Goal: Task Accomplishment & Management: Manage account settings

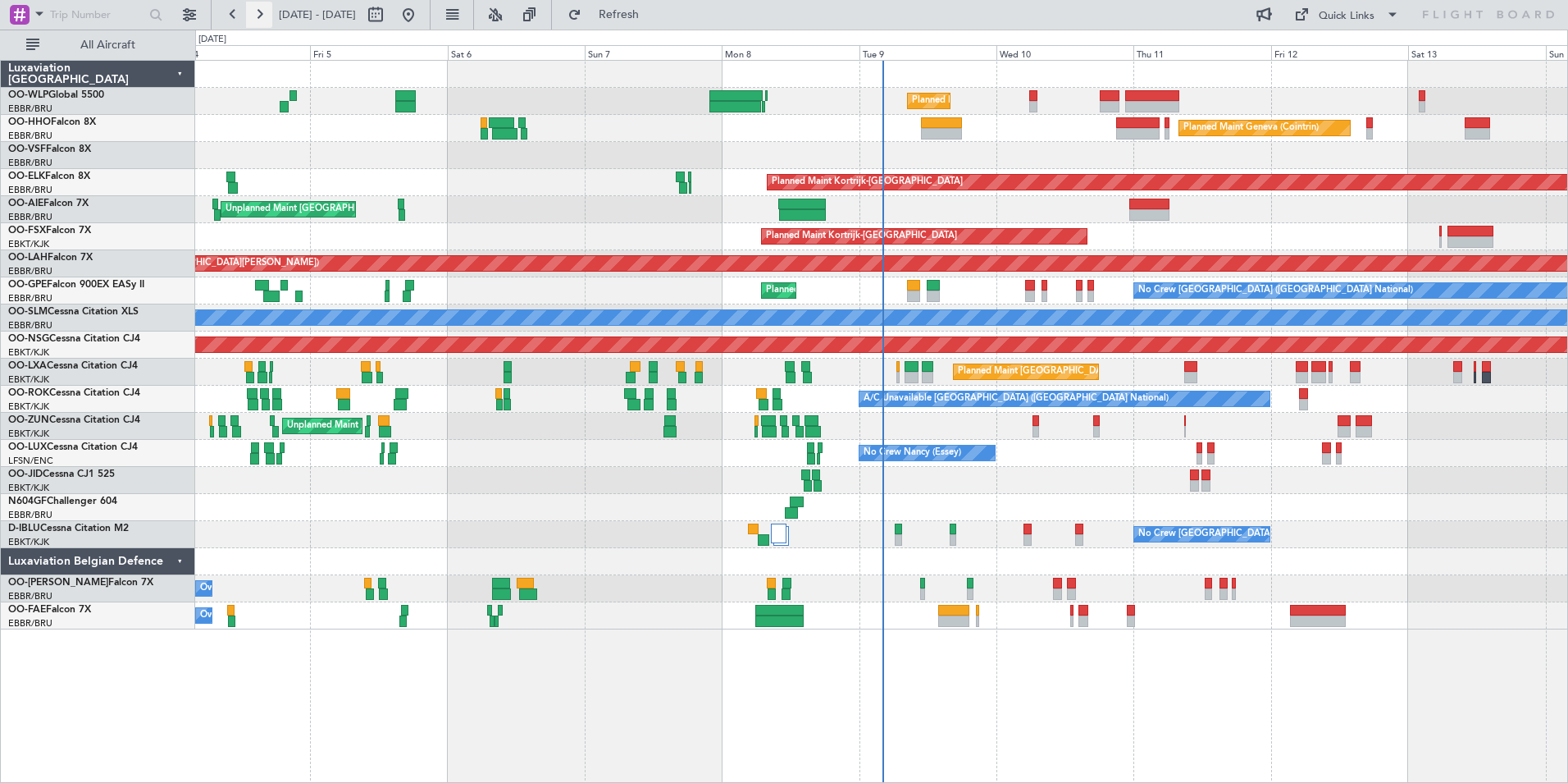
click at [262, 15] on button at bounding box center [259, 15] width 26 height 26
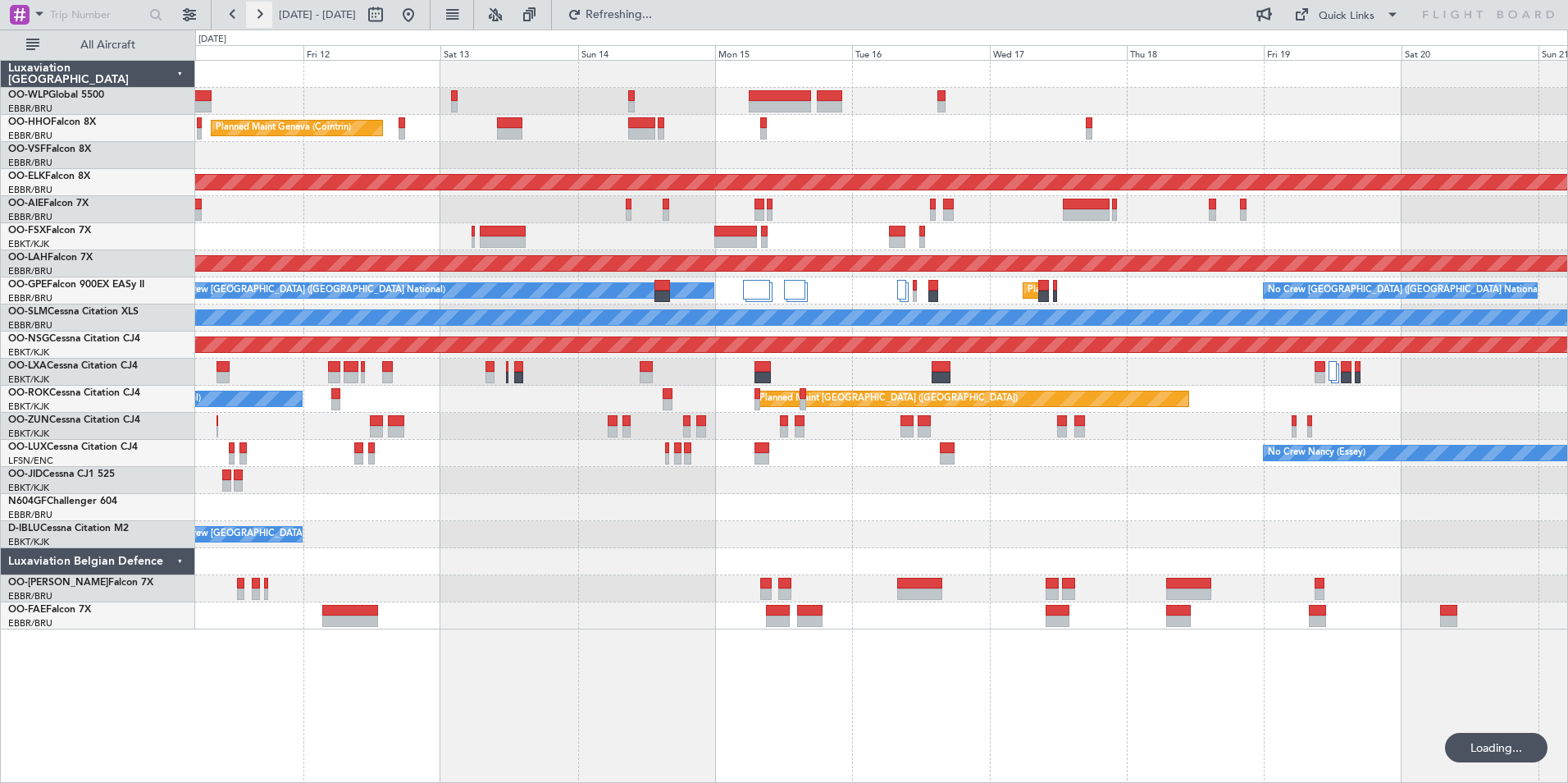
click at [262, 15] on button at bounding box center [259, 15] width 26 height 26
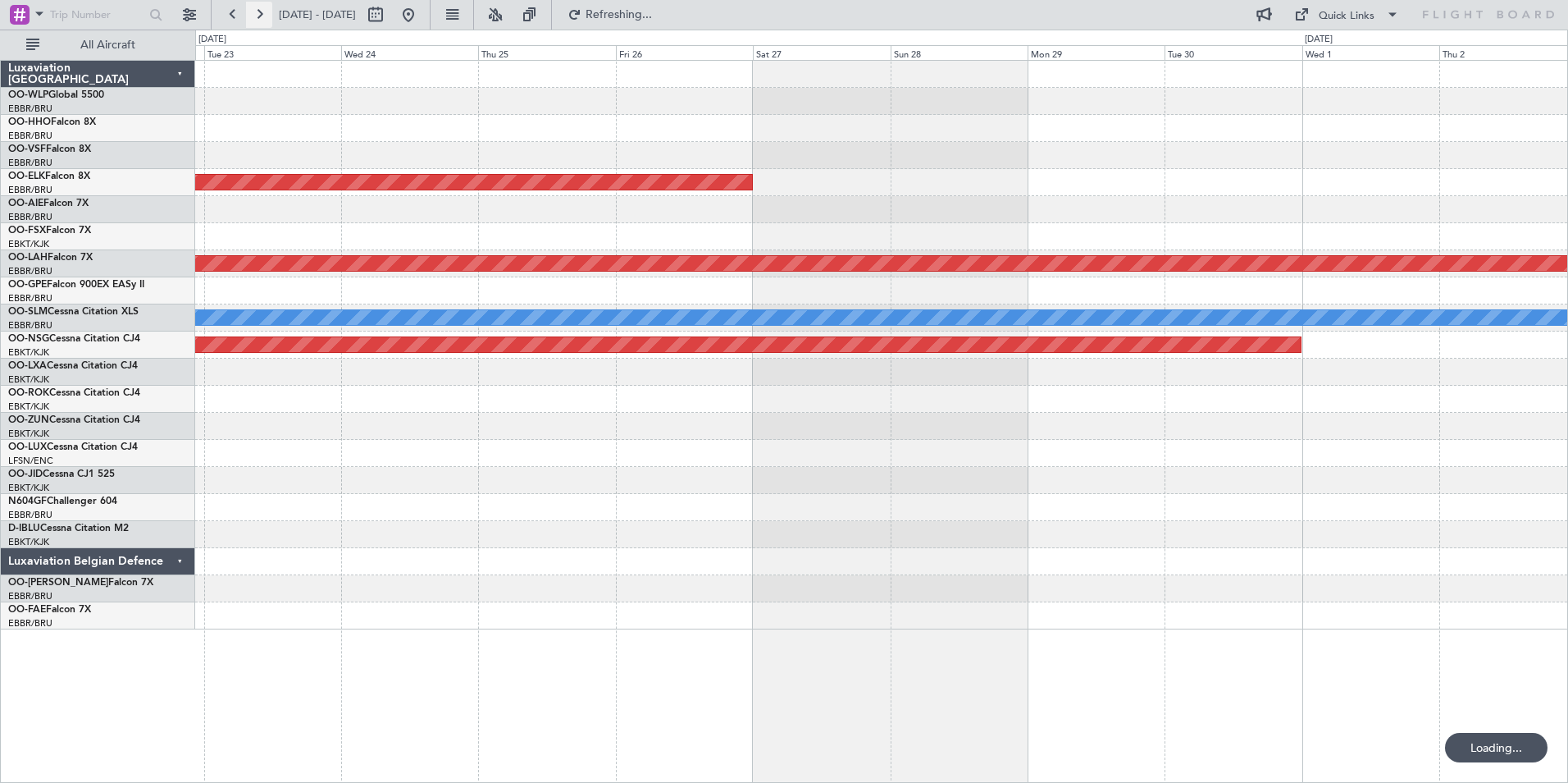
click at [262, 15] on button at bounding box center [259, 15] width 26 height 26
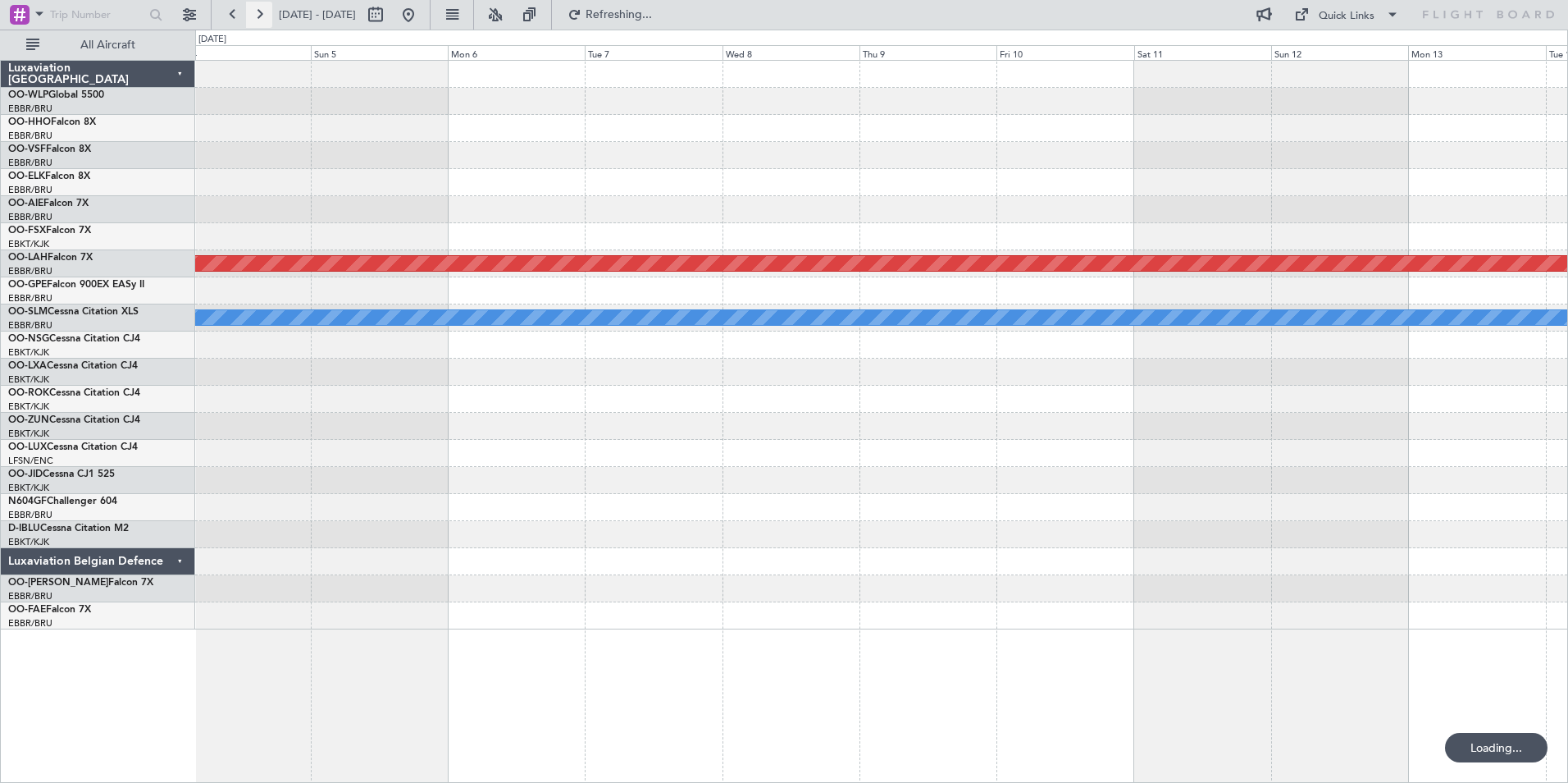
click at [262, 14] on button at bounding box center [259, 15] width 26 height 26
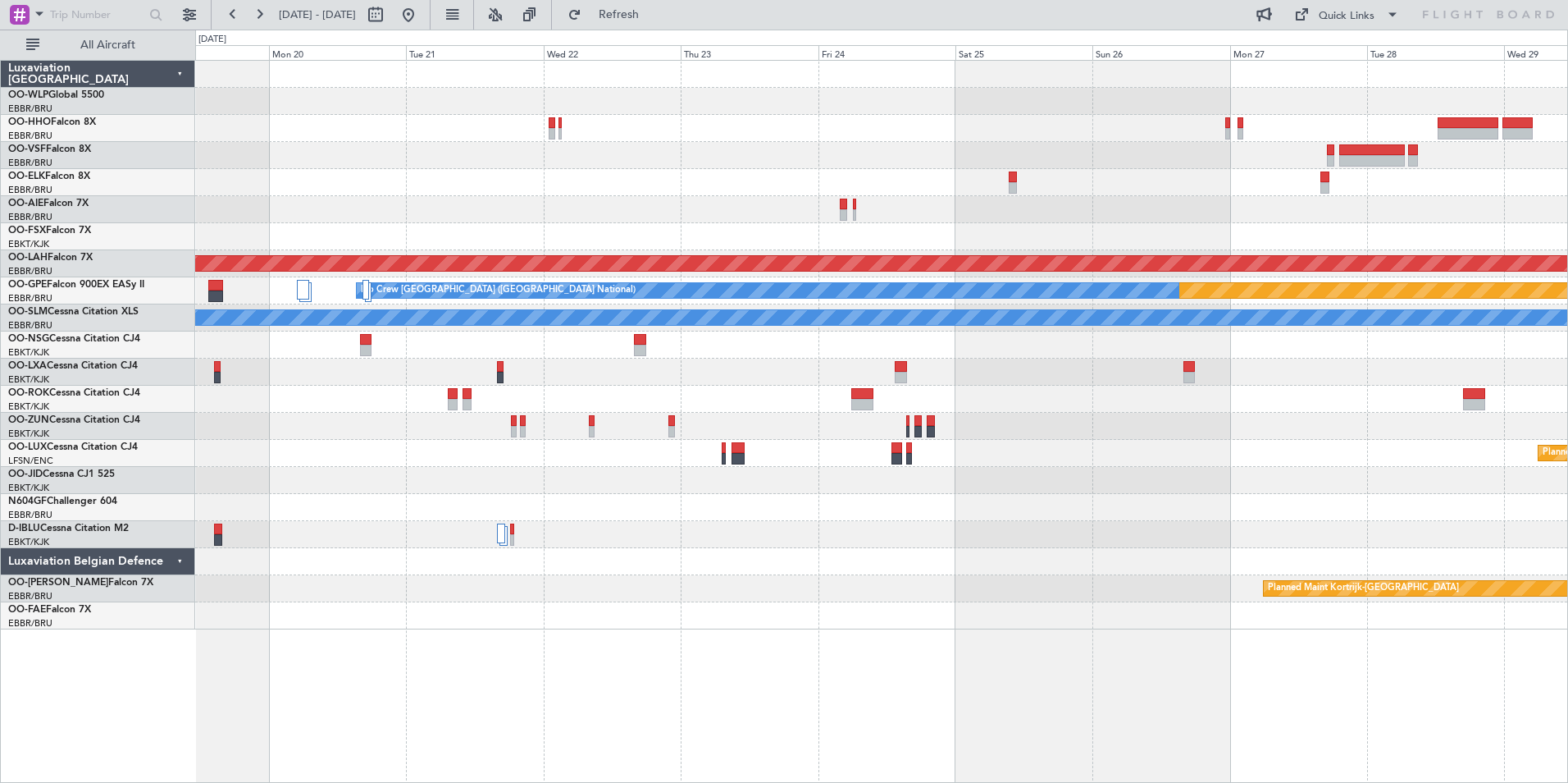
click at [422, 150] on div "Planned Maint [GEOGRAPHIC_DATA] ([GEOGRAPHIC_DATA] National) Planned [GEOGRAPHI…" at bounding box center [881, 344] width 1373 height 568
click at [421, 17] on div at bounding box center [392, 15] width 59 height 26
click at [421, 12] on button at bounding box center [408, 15] width 26 height 26
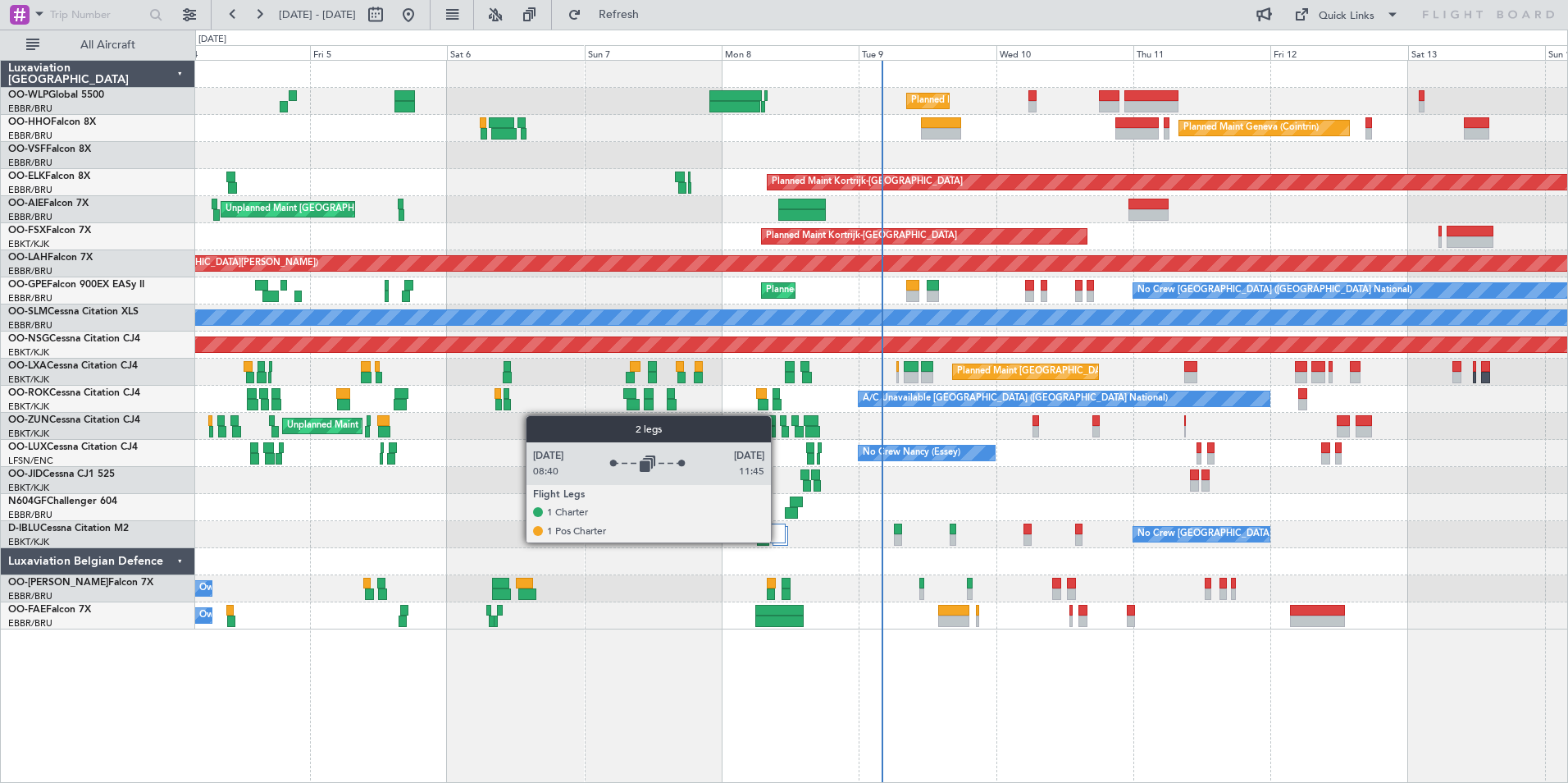
click at [778, 542] on div at bounding box center [778, 533] width 16 height 20
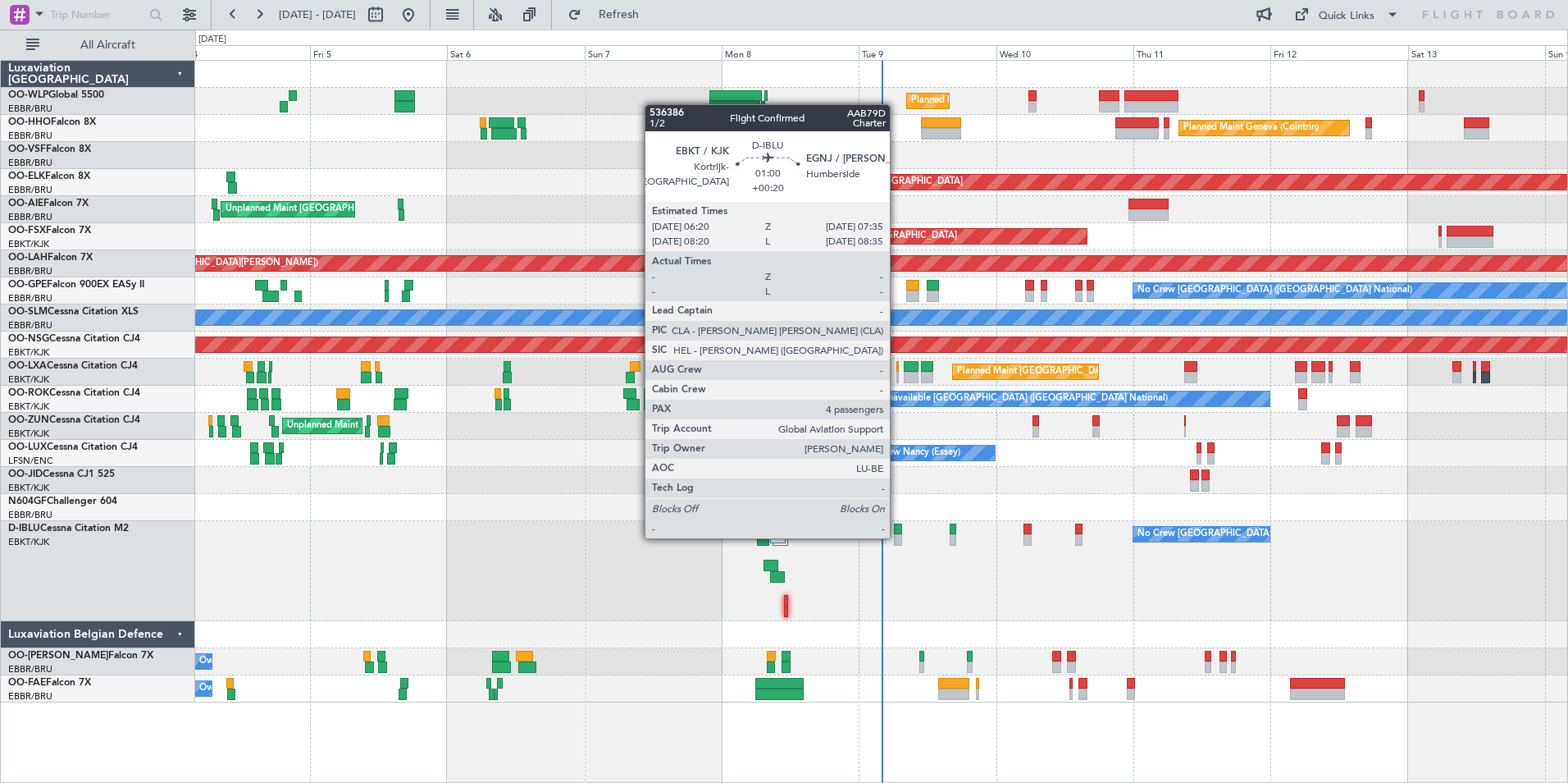
click at [897, 536] on div at bounding box center [898, 539] width 8 height 11
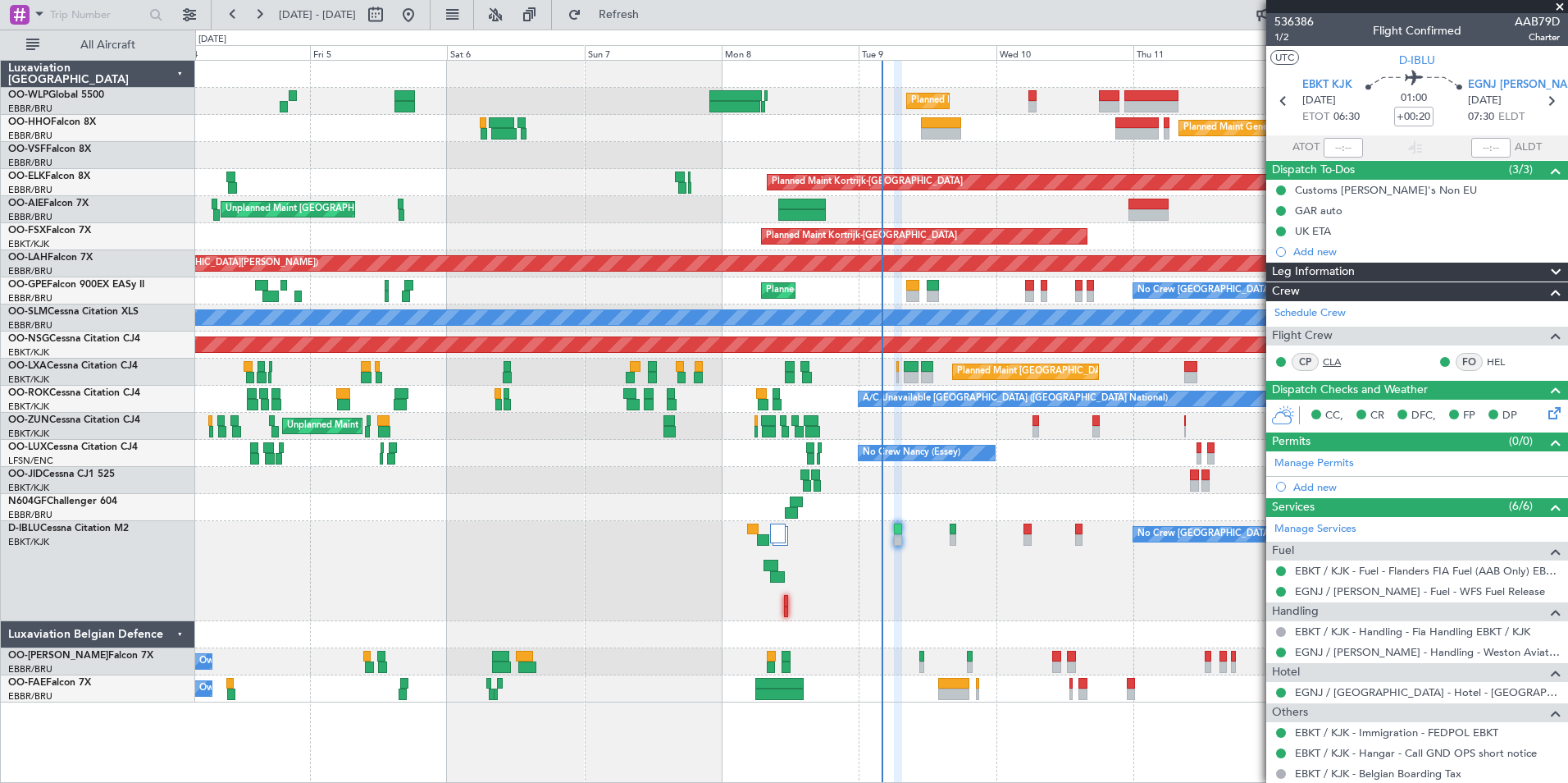
click at [1335, 357] on link "CLA" at bounding box center [1341, 362] width 37 height 15
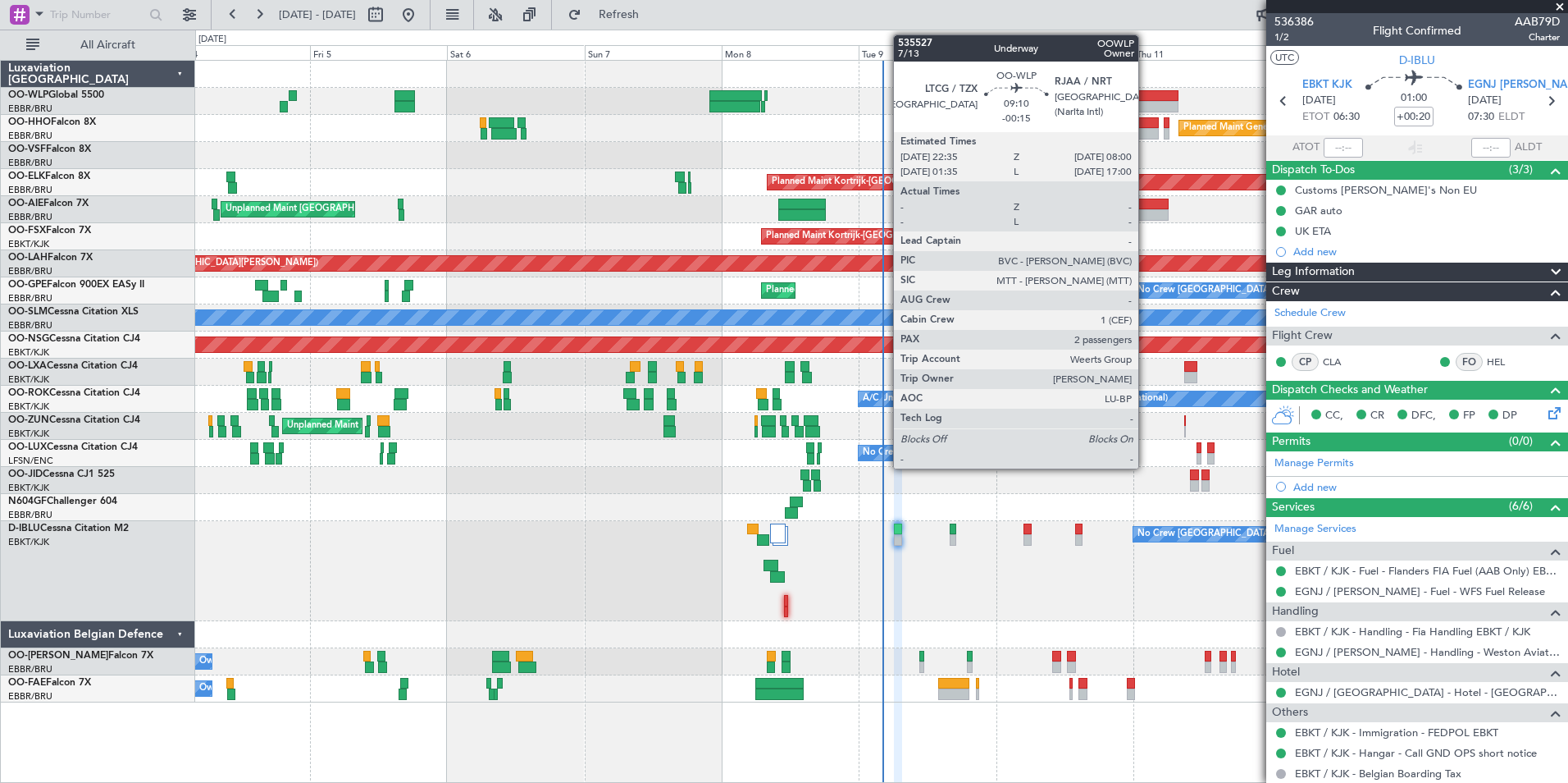
click at [1146, 100] on div at bounding box center [1151, 95] width 54 height 11
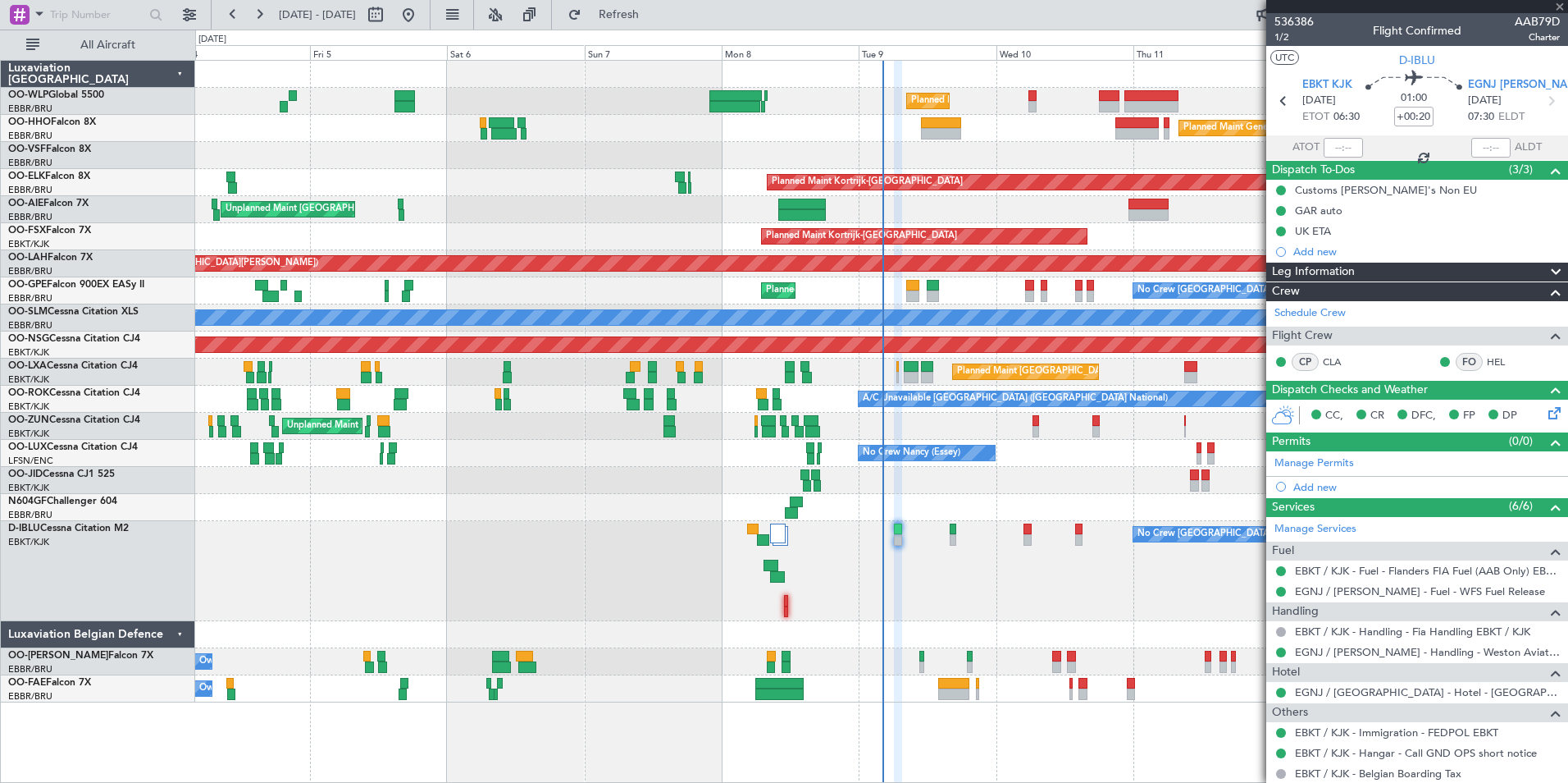
type input "-00:15"
type input "2"
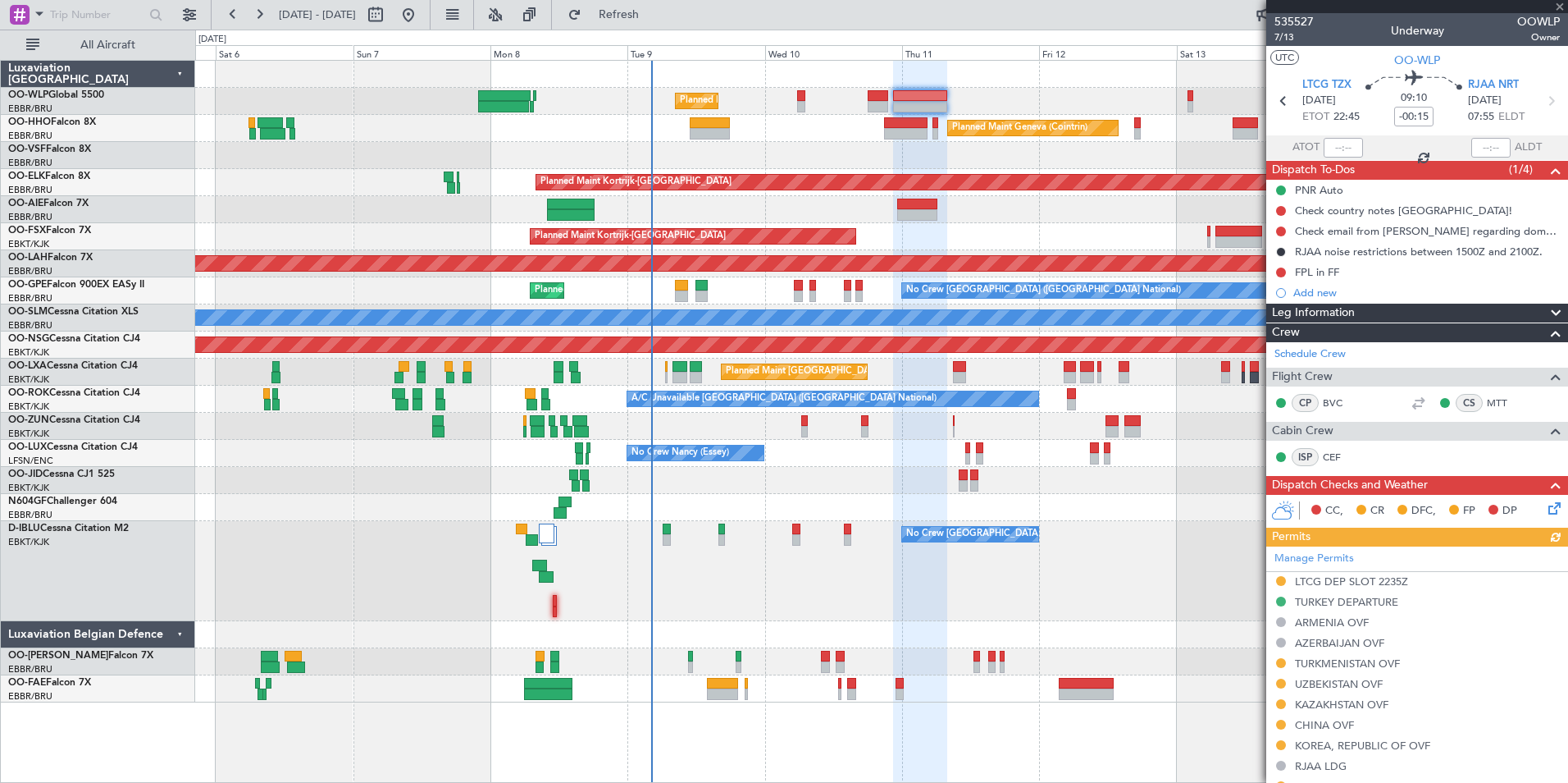
click at [856, 156] on div at bounding box center [881, 155] width 1373 height 27
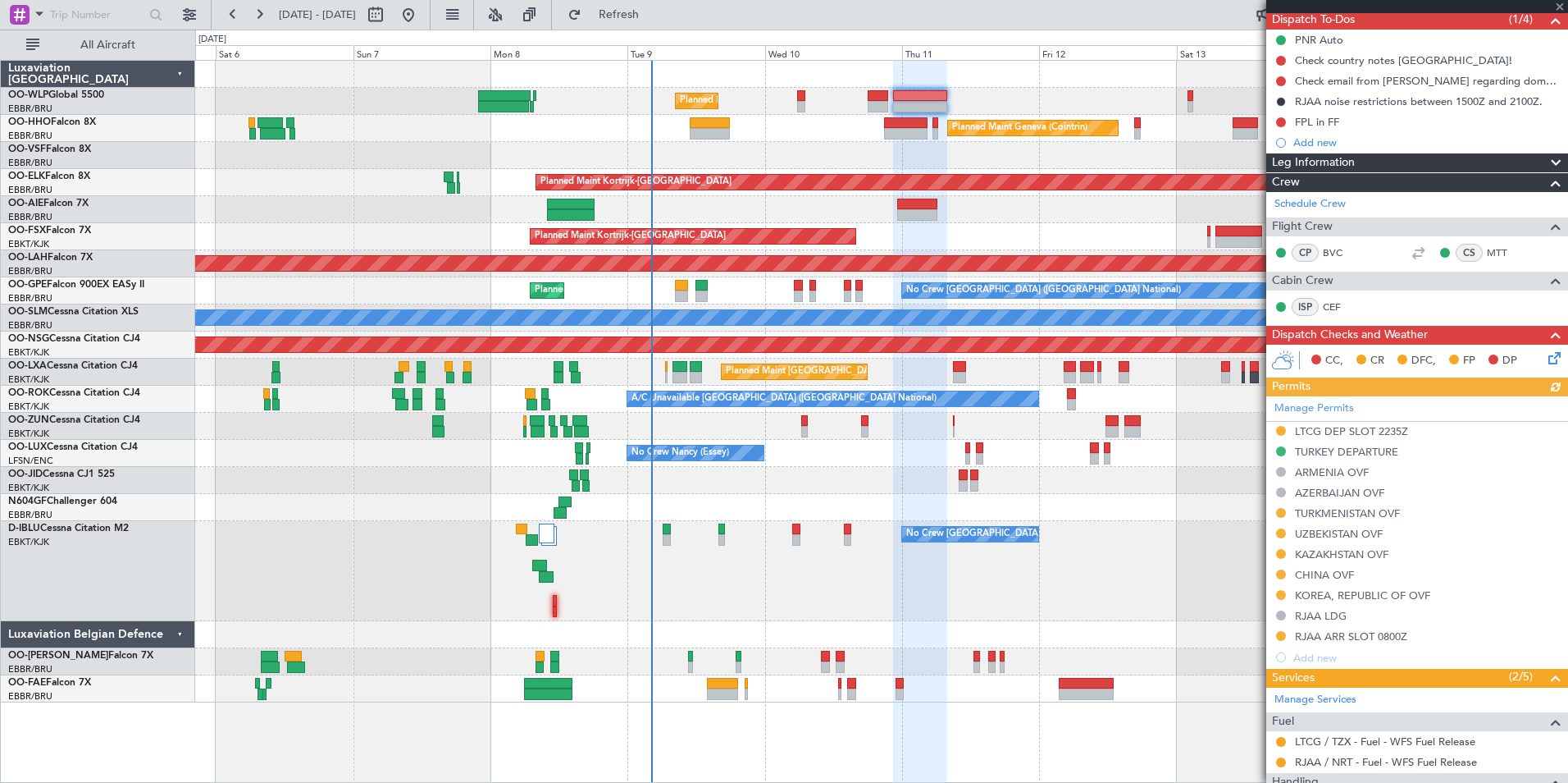
scroll to position [360, 0]
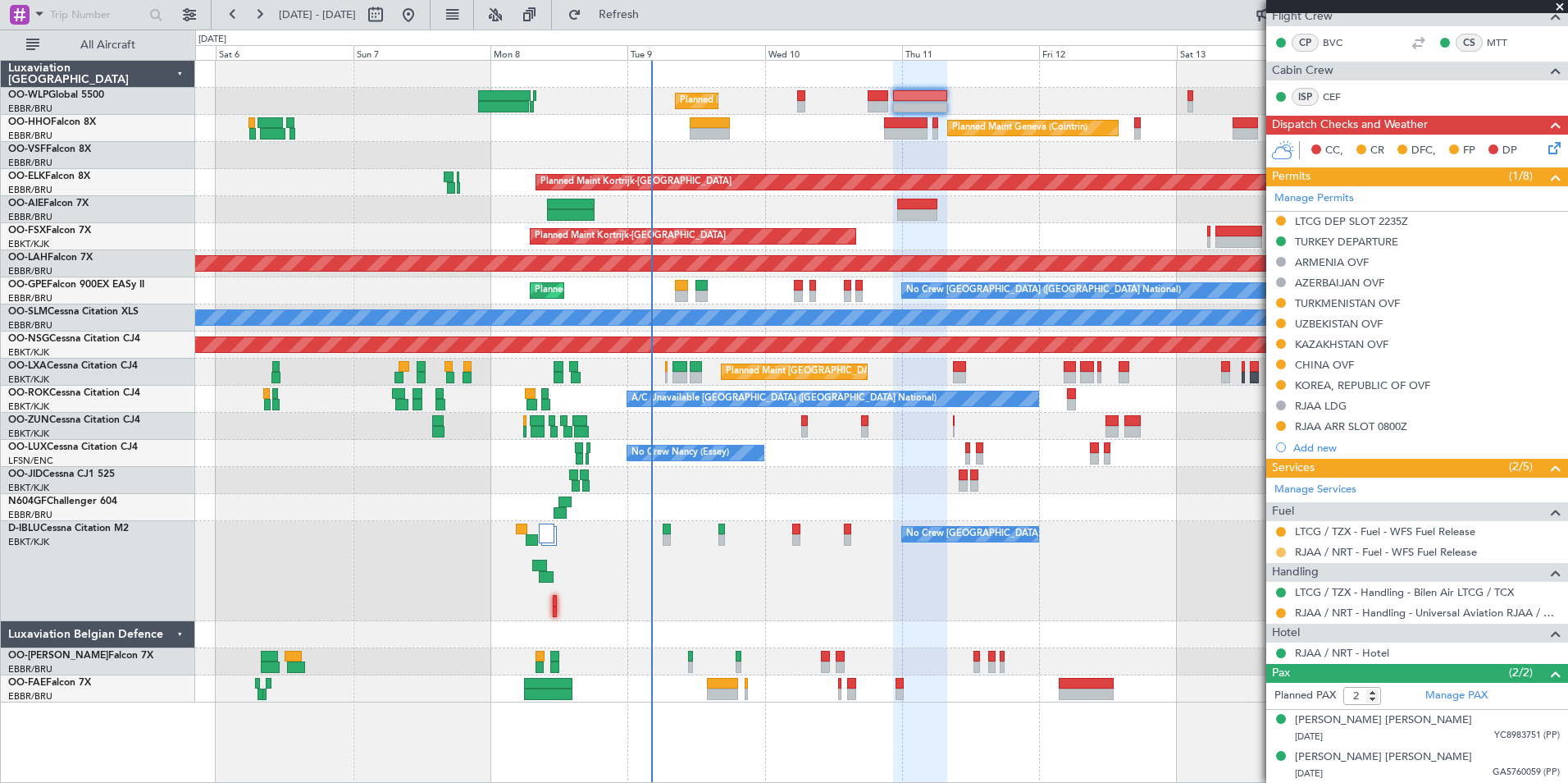
click at [1282, 552] on button at bounding box center [1281, 552] width 10 height 10
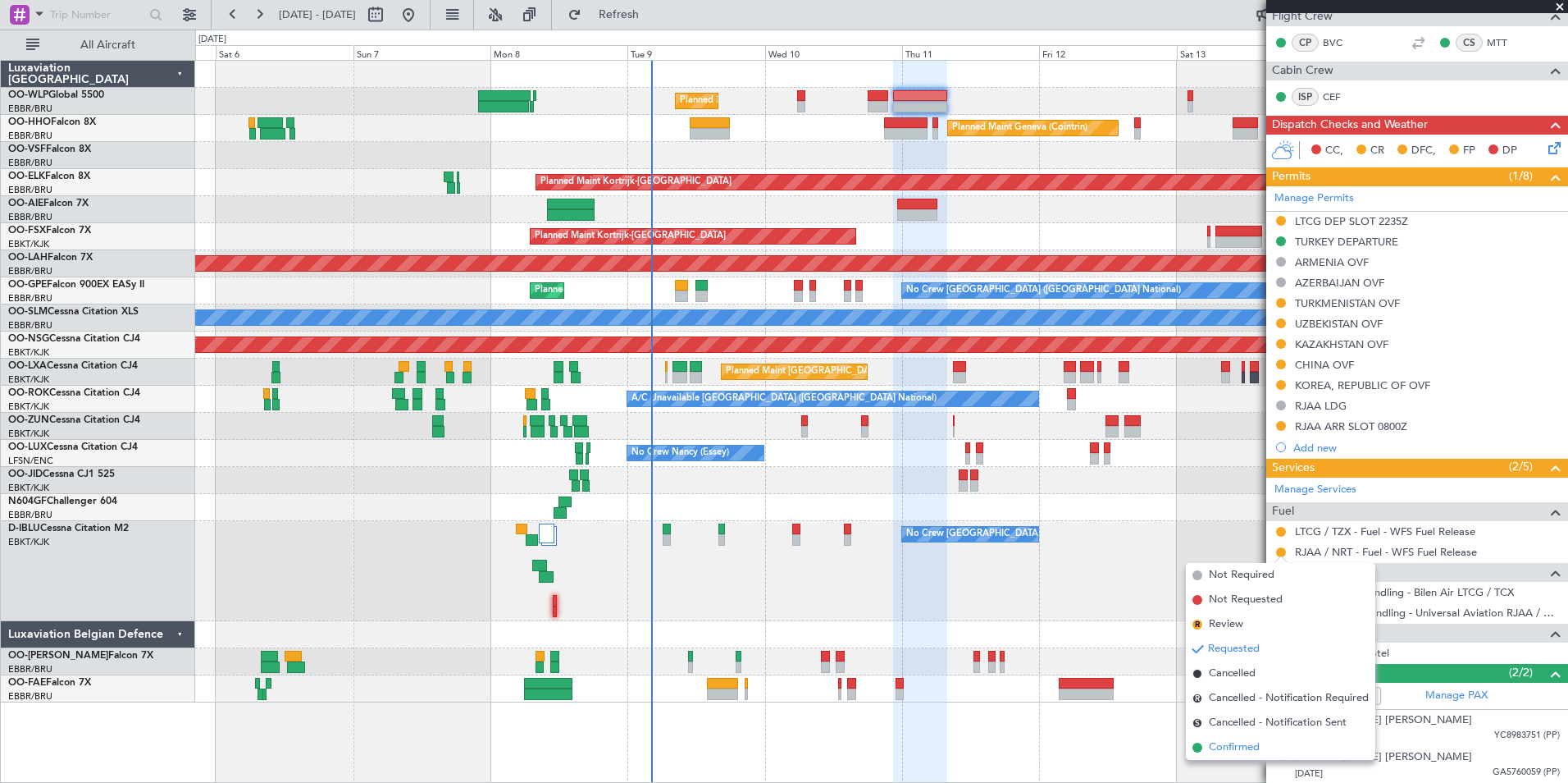
click at [1251, 753] on span "Confirmed" at bounding box center [1234, 747] width 51 height 16
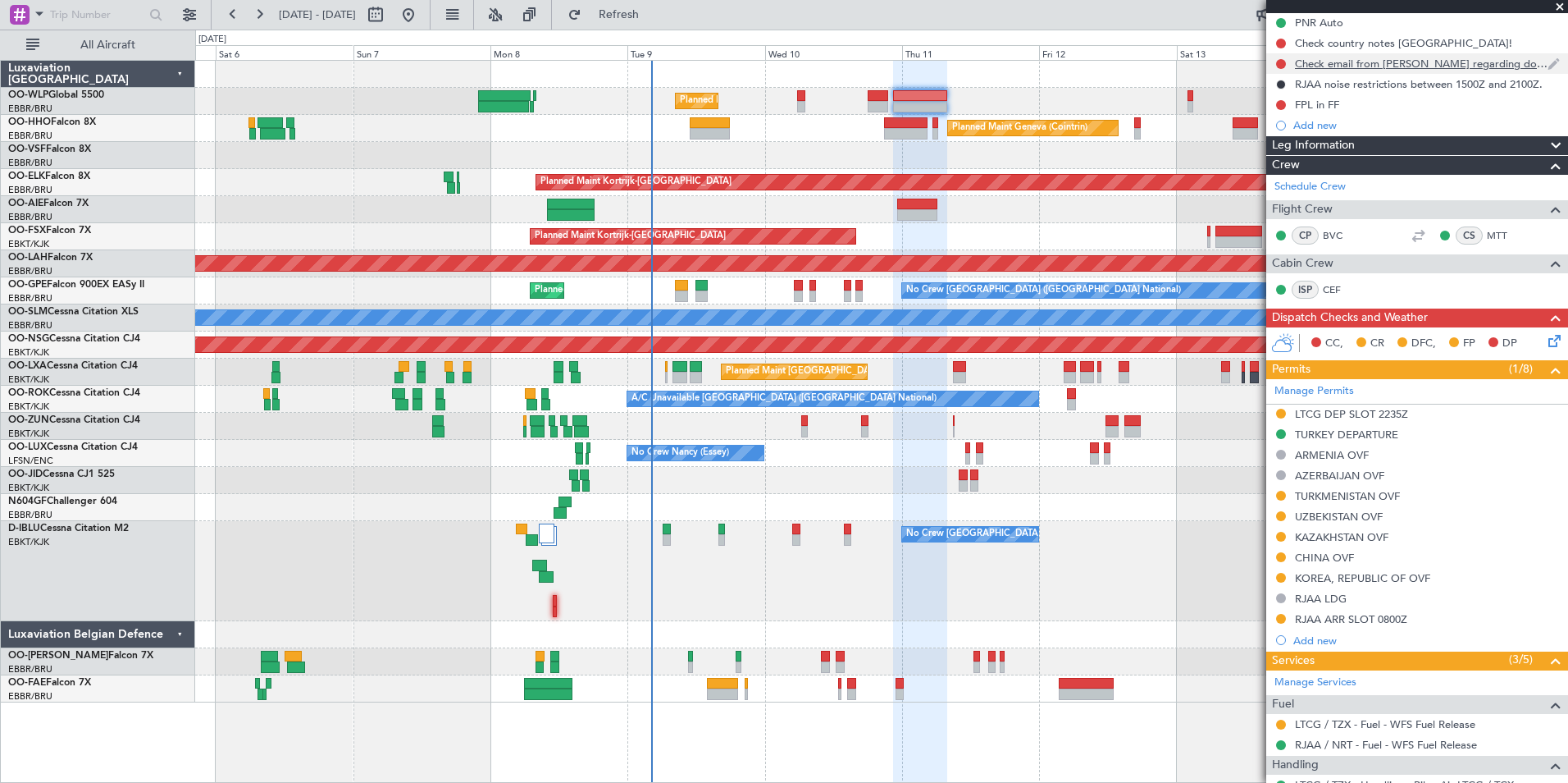
scroll to position [0, 0]
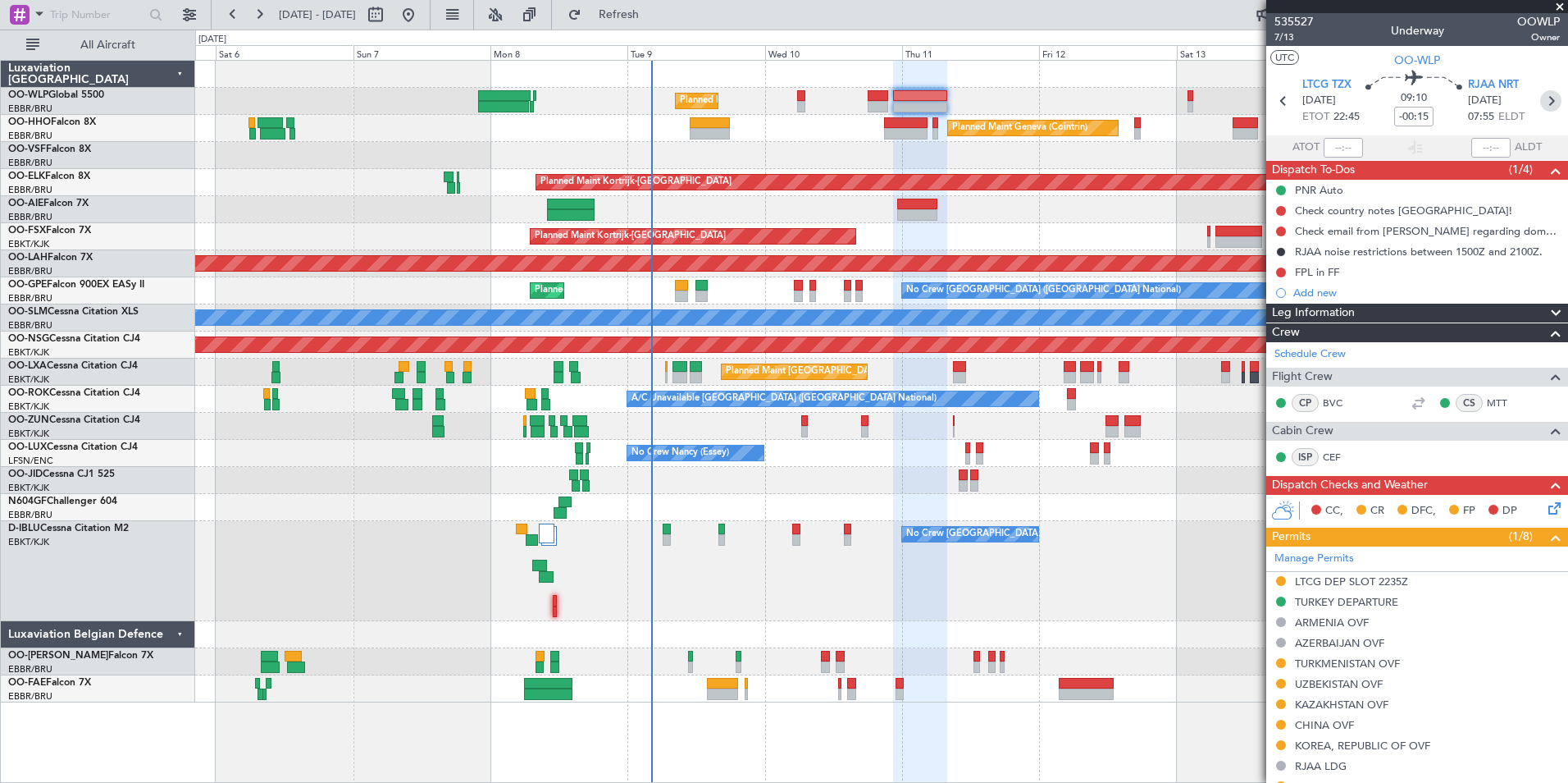
click at [1544, 100] on icon at bounding box center [1551, 100] width 22 height 22
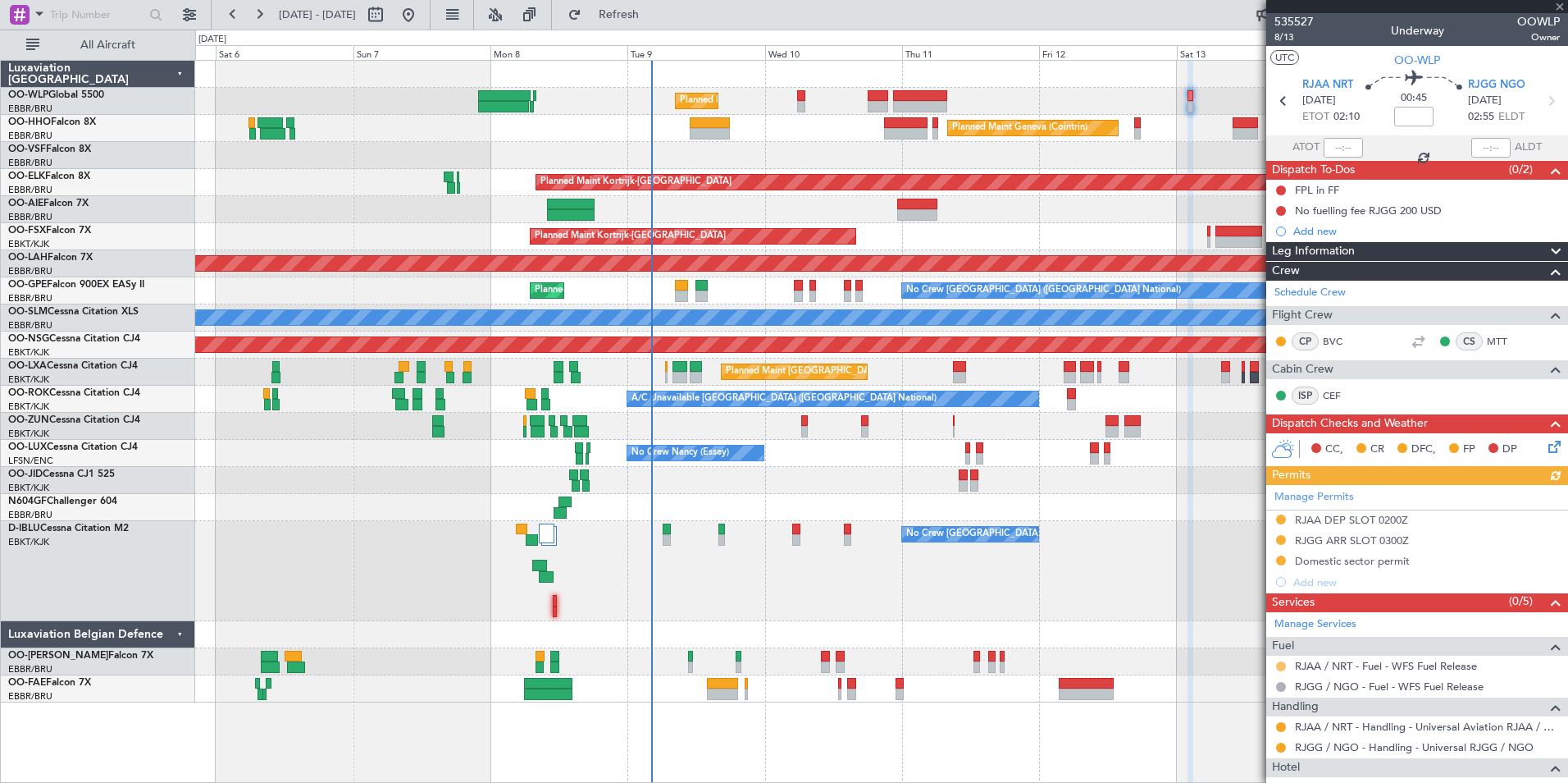
click at [1283, 662] on button at bounding box center [1281, 665] width 10 height 10
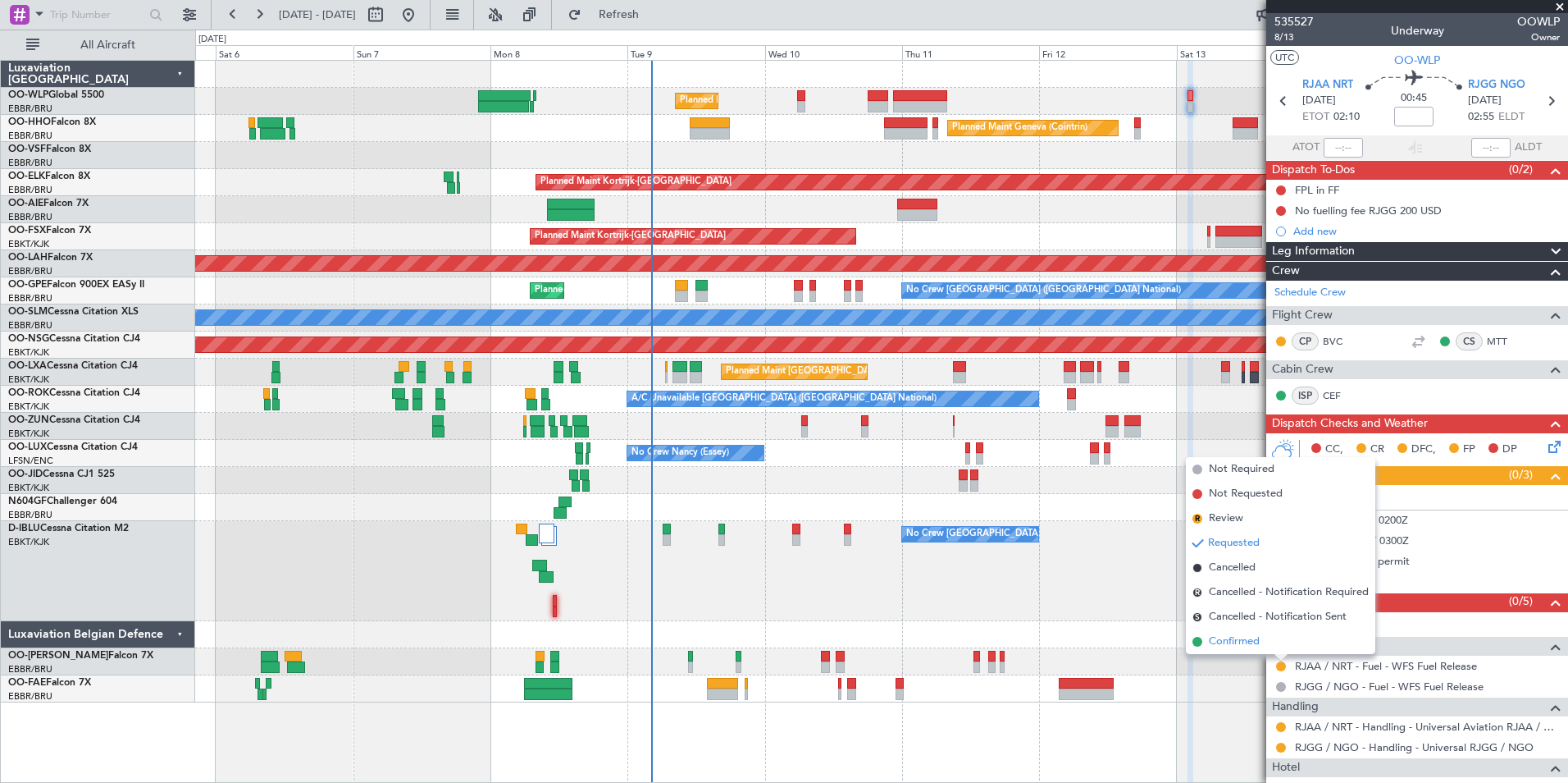
click at [1236, 636] on span "Confirmed" at bounding box center [1234, 641] width 51 height 16
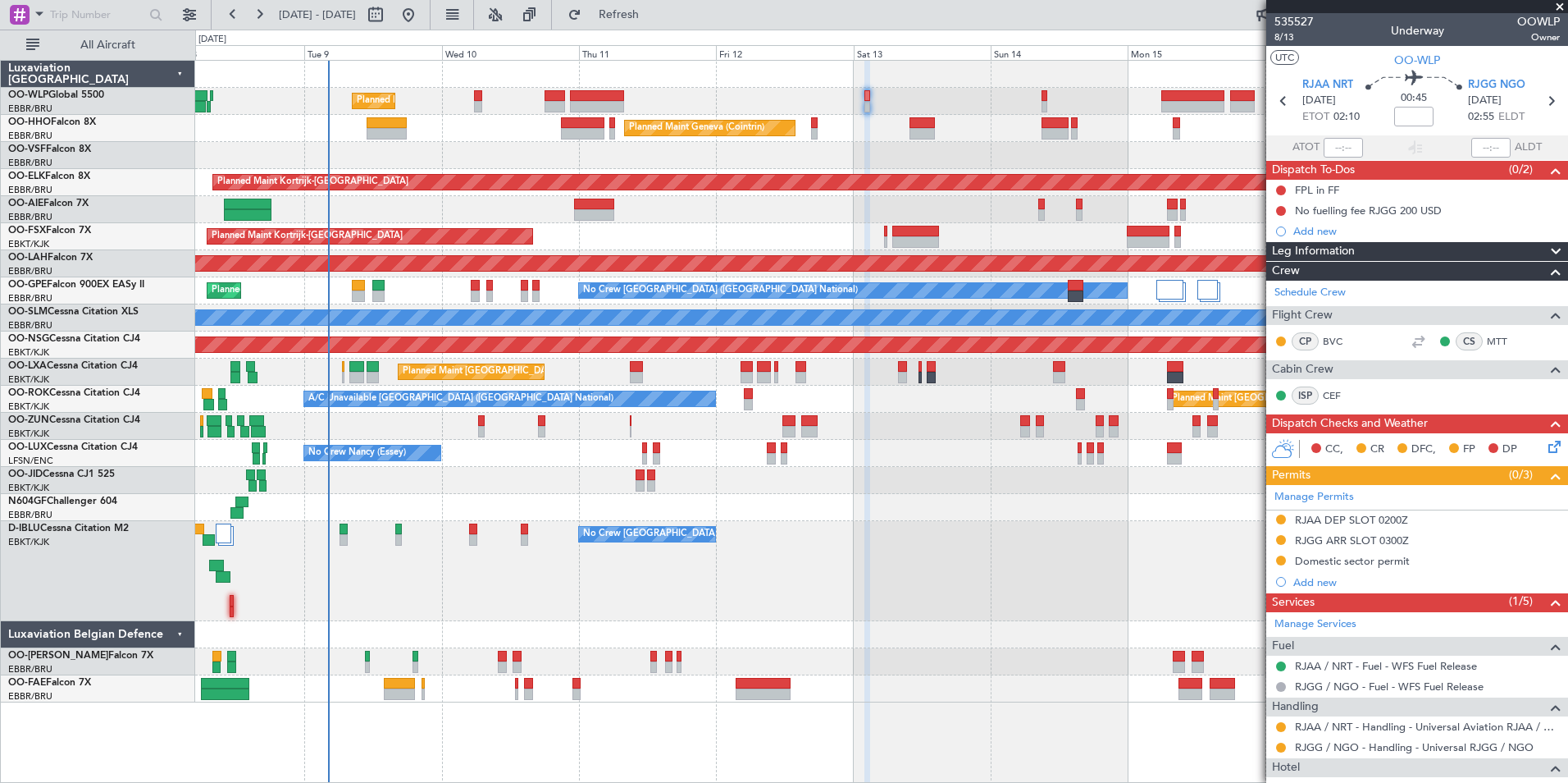
click at [783, 532] on div "Planned Maint Liege Planned Maint Geneva (Cointrin) Planned Maint Kortrijk-Weve…" at bounding box center [881, 382] width 1373 height 642
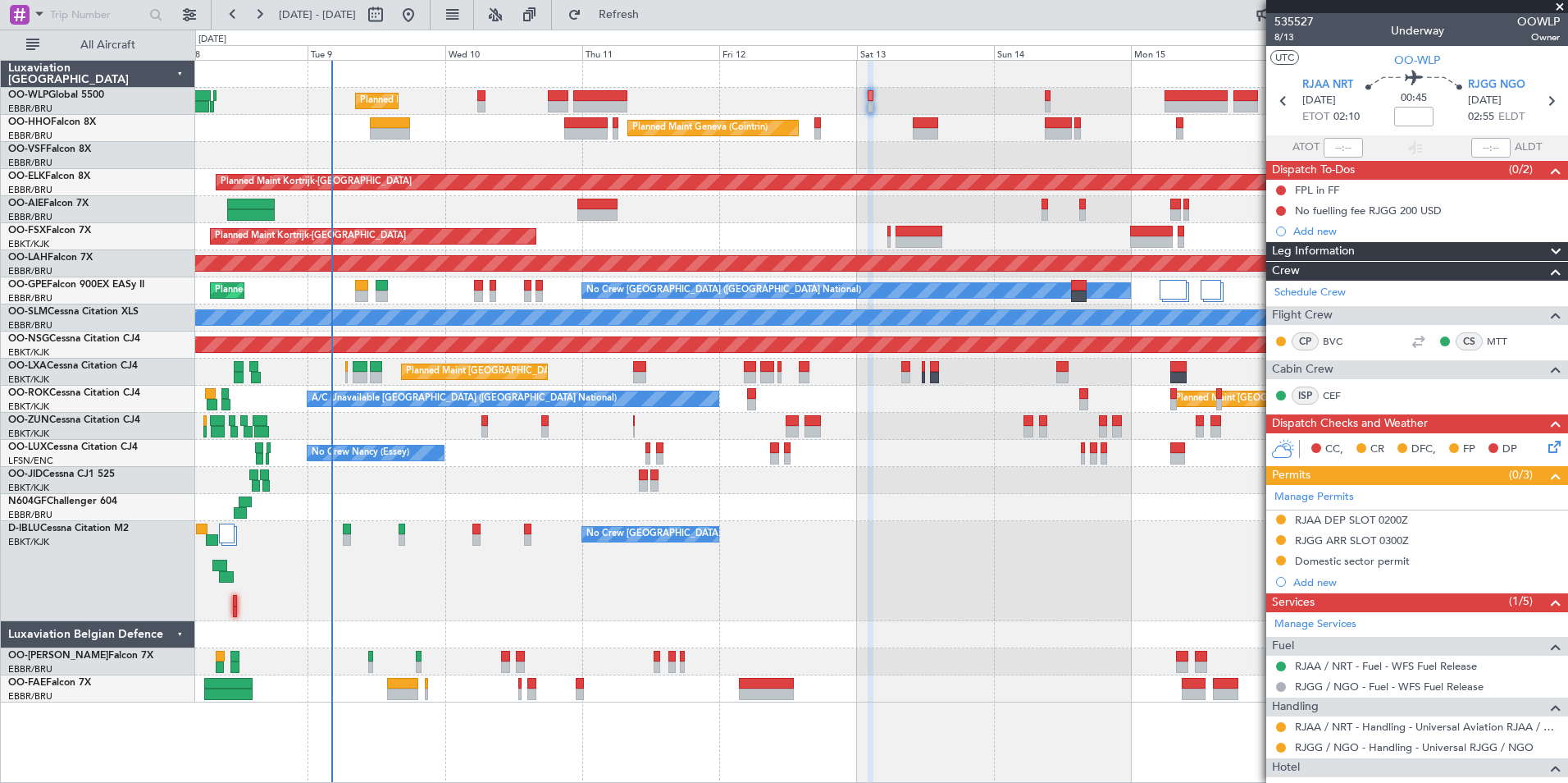
click at [890, 542] on div "No Crew [GEOGRAPHIC_DATA] ([GEOGRAPHIC_DATA] National)" at bounding box center [881, 571] width 1373 height 100
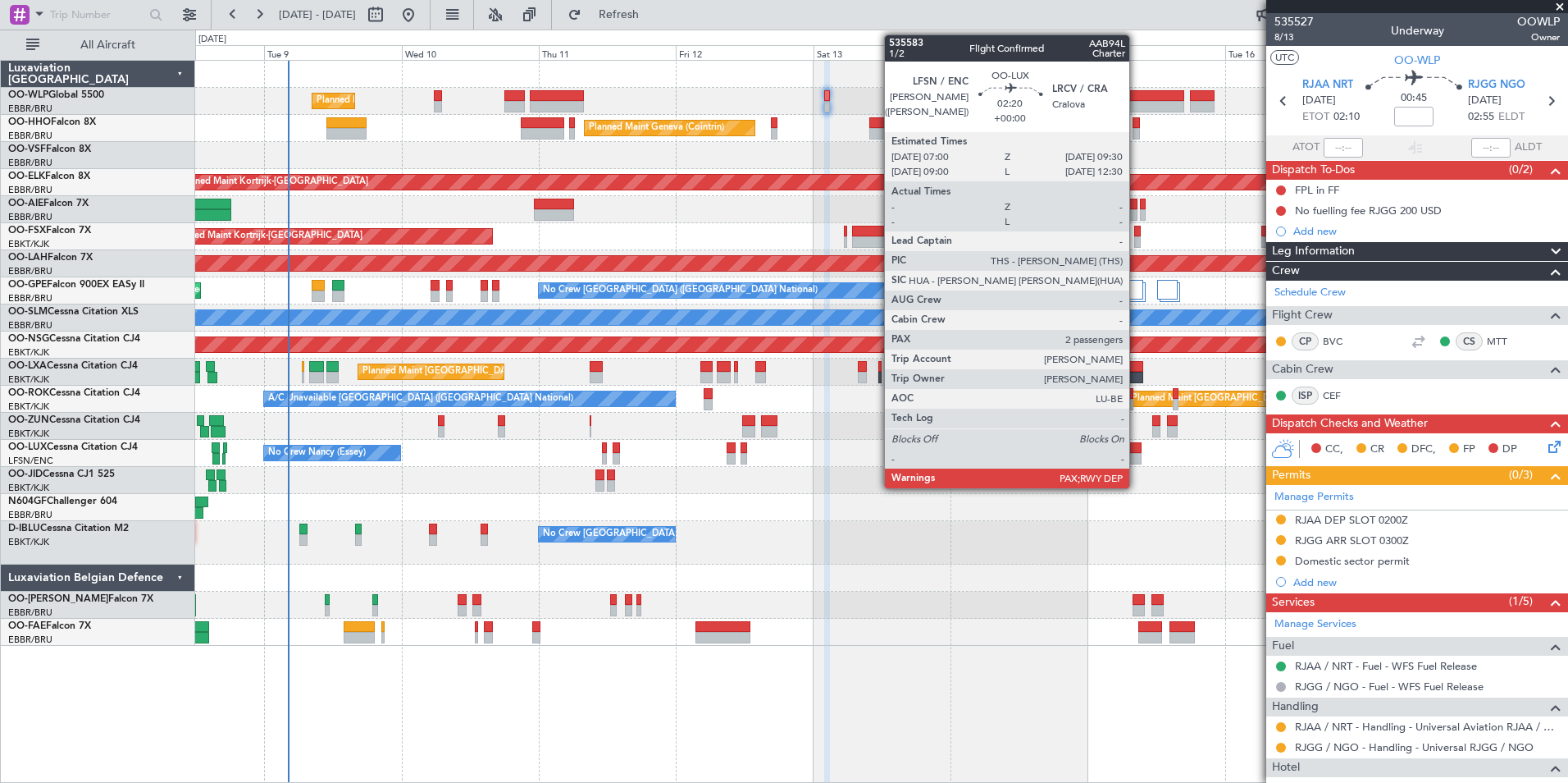
click at [1136, 458] on div at bounding box center [1134, 458] width 15 height 11
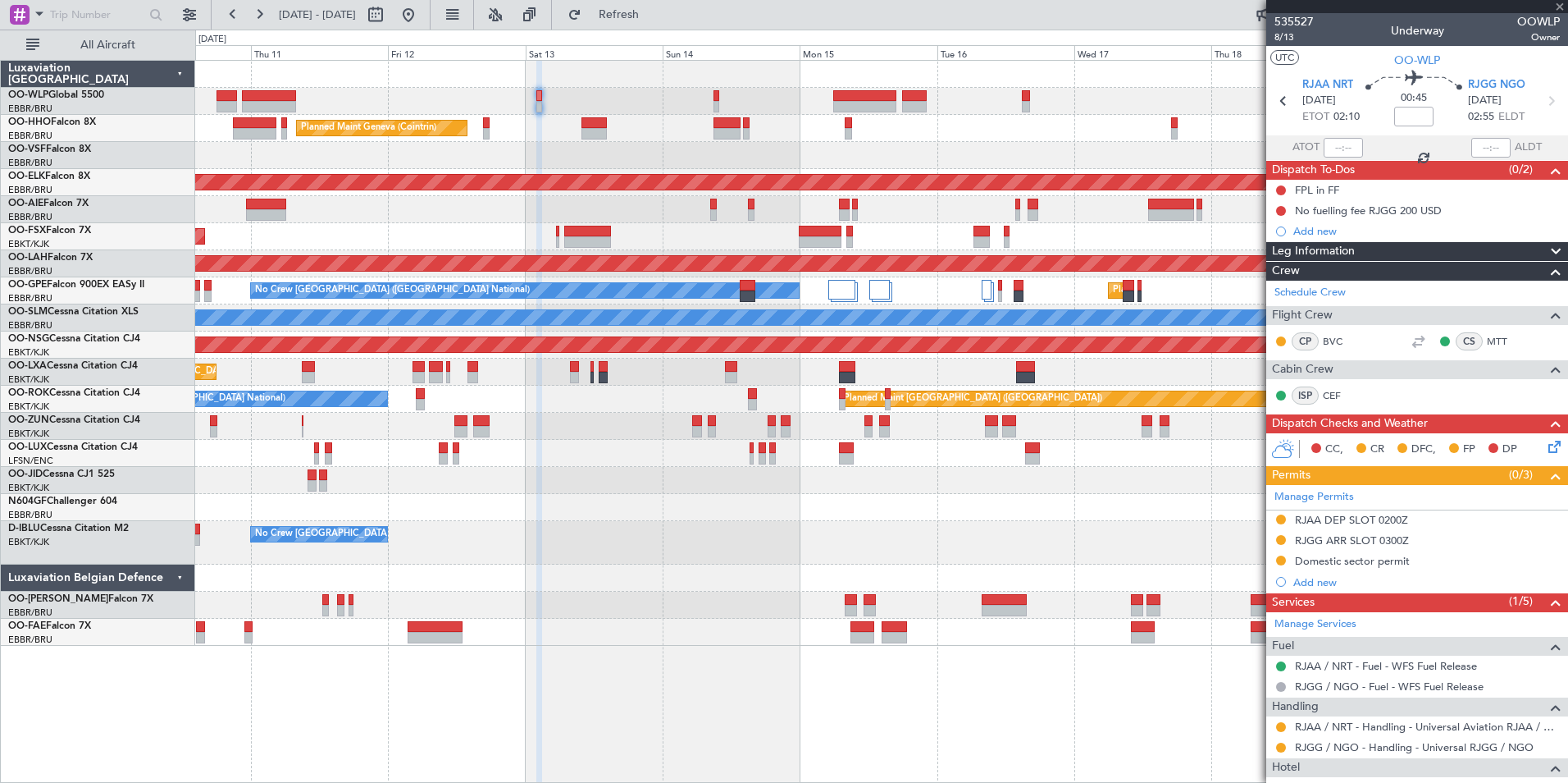
click at [841, 559] on div "Planned Maint Liege Planned Maint Geneva (Cointrin) Planned Maint Kortrijk-Weve…" at bounding box center [881, 353] width 1373 height 585
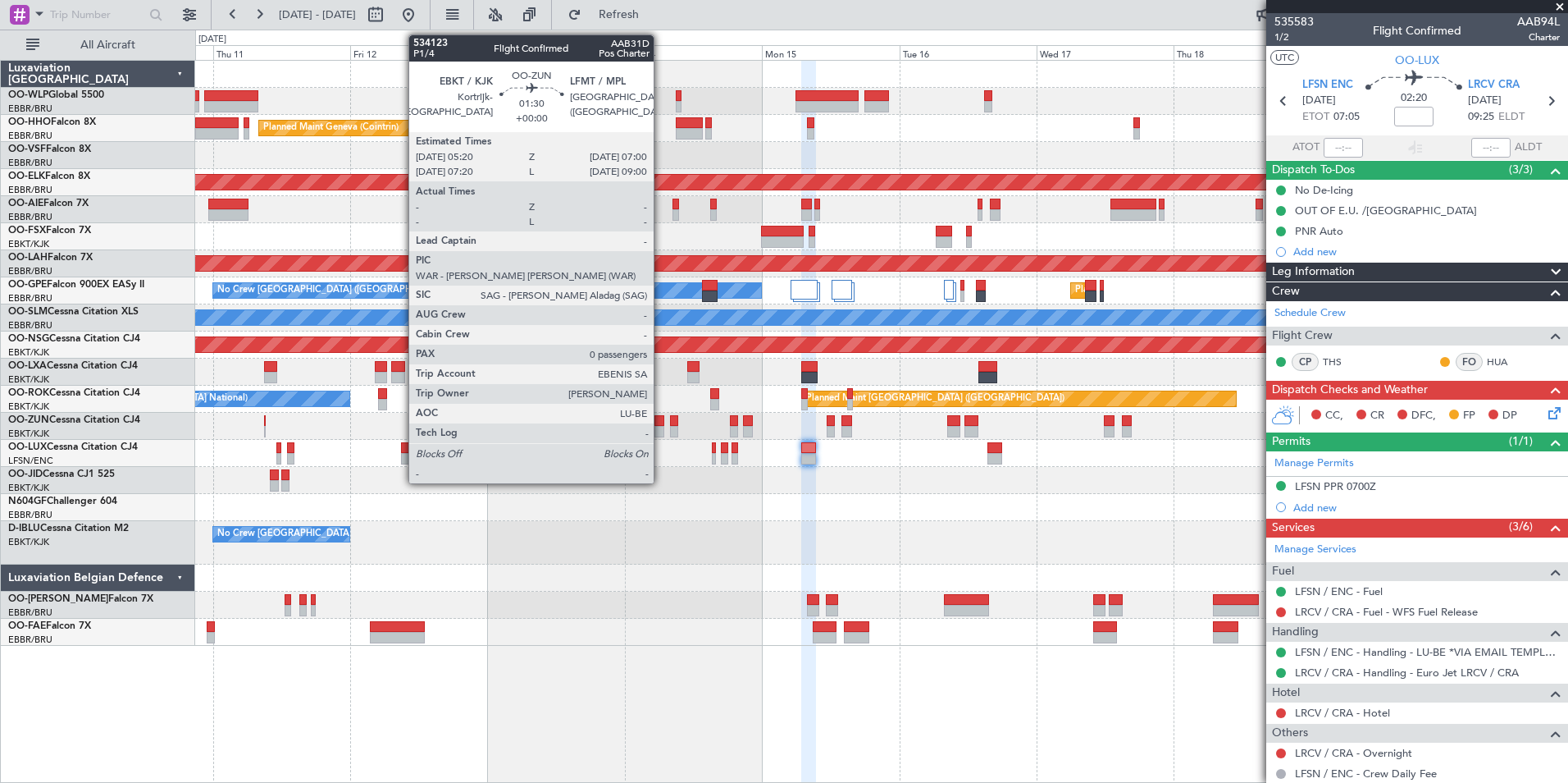
click at [661, 428] on div at bounding box center [659, 431] width 10 height 11
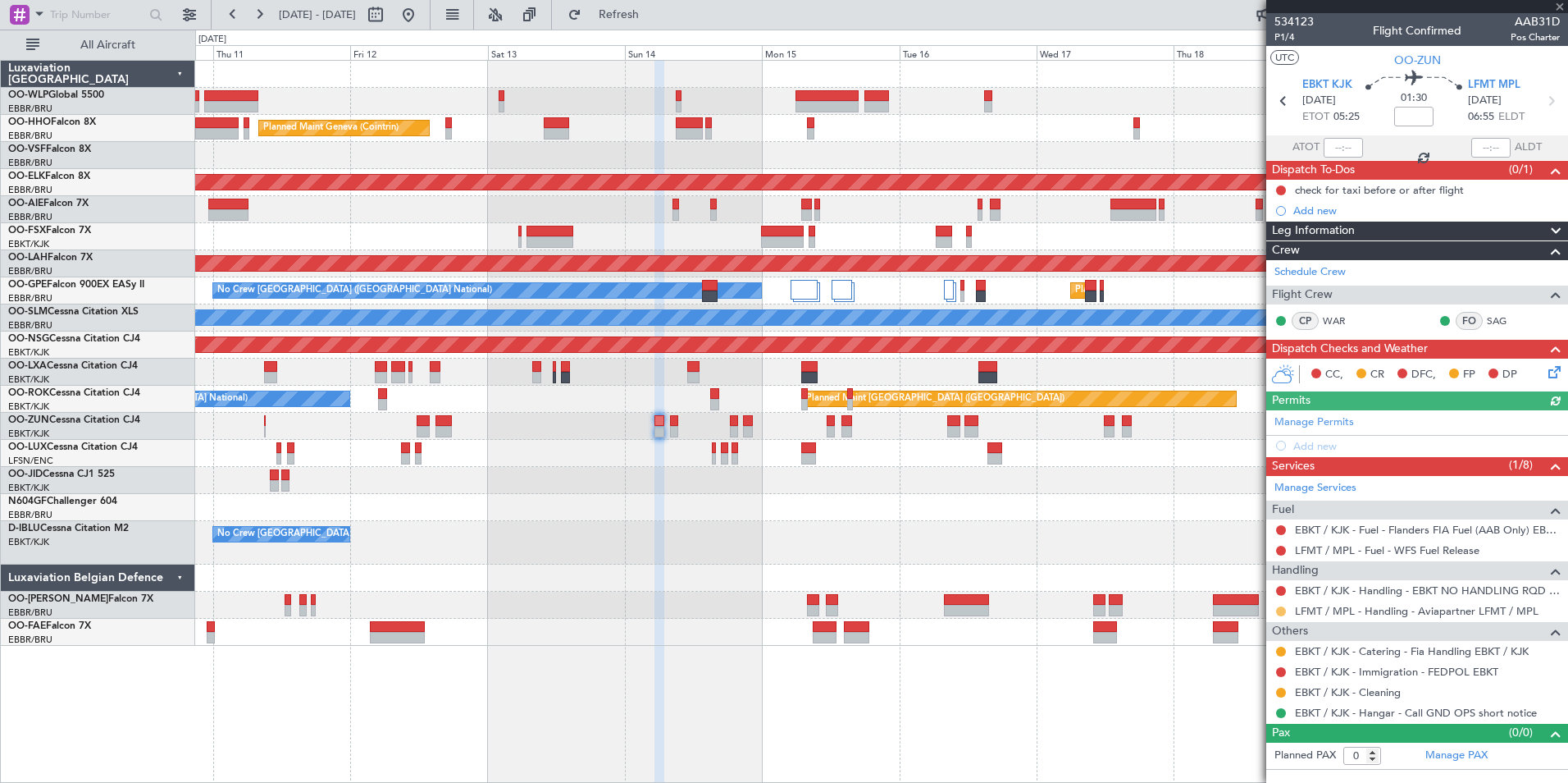
click at [1282, 613] on button at bounding box center [1281, 611] width 10 height 10
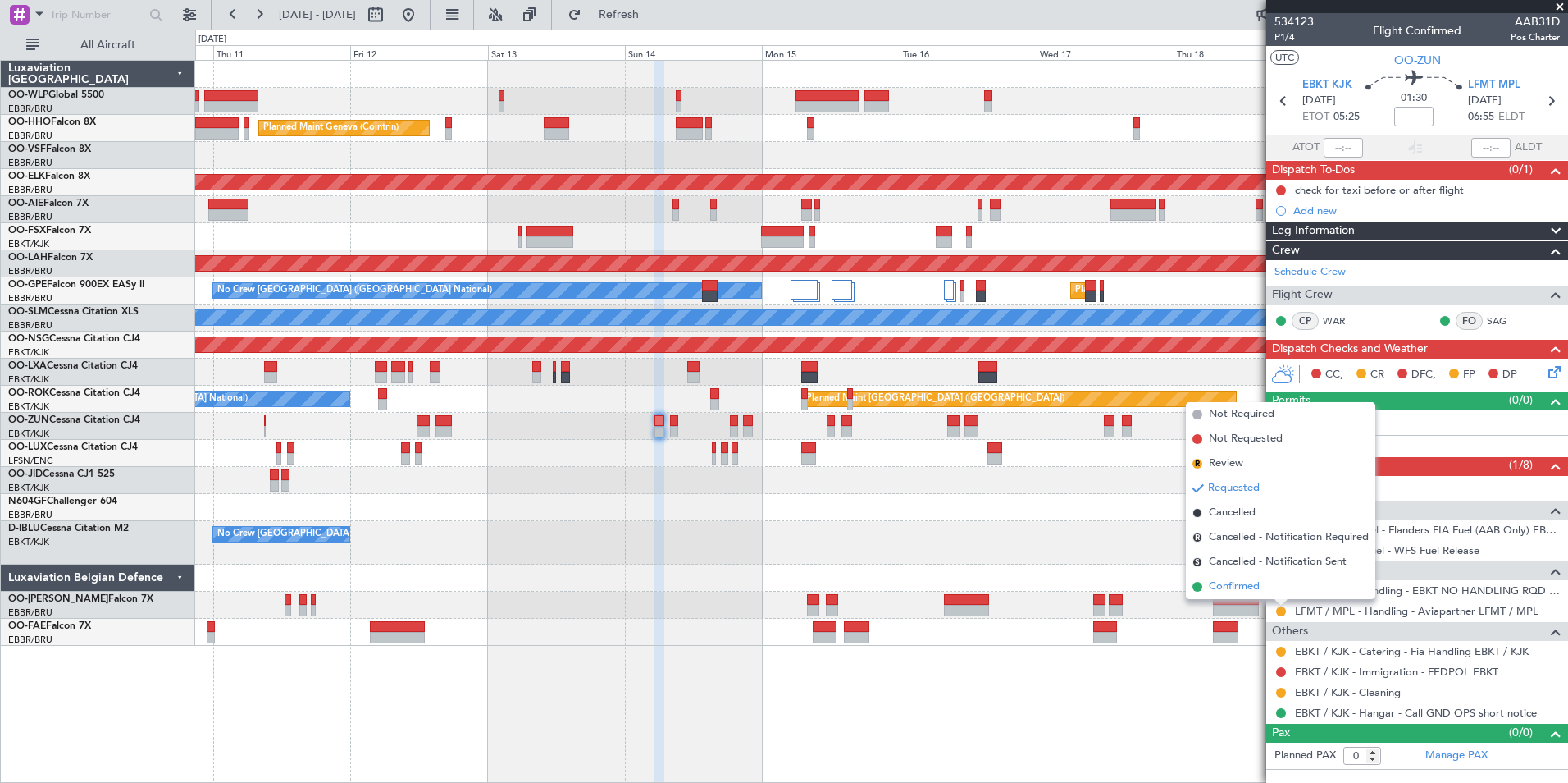
click at [1237, 586] on span "Confirmed" at bounding box center [1234, 587] width 51 height 16
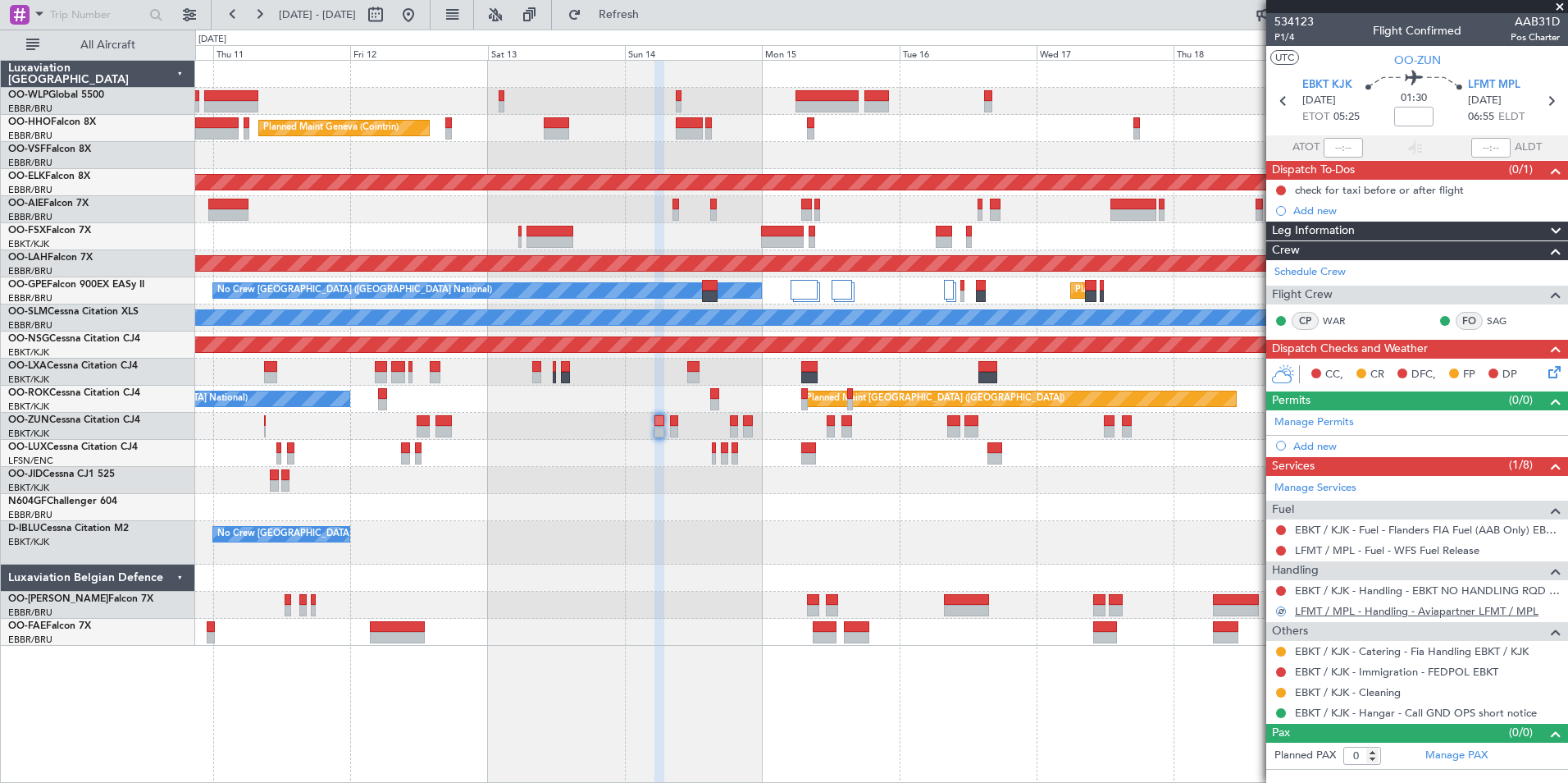
click at [1348, 613] on link "LFMT / MPL - Handling - Aviapartner LFMT / MPL" at bounding box center [1417, 611] width 244 height 14
click at [1283, 587] on button at bounding box center [1281, 590] width 10 height 10
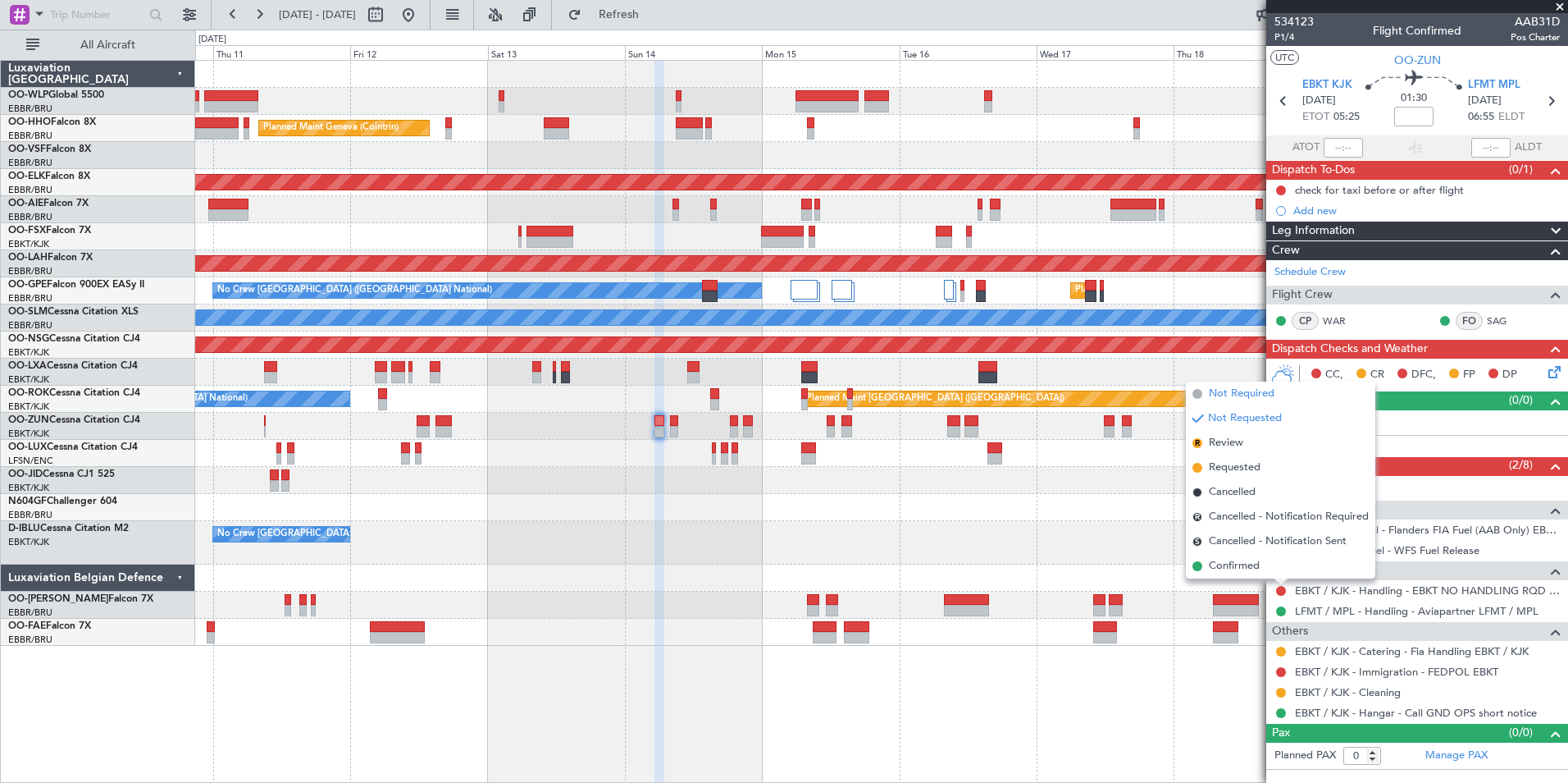
click at [1233, 393] on span "Not Required" at bounding box center [1242, 394] width 66 height 16
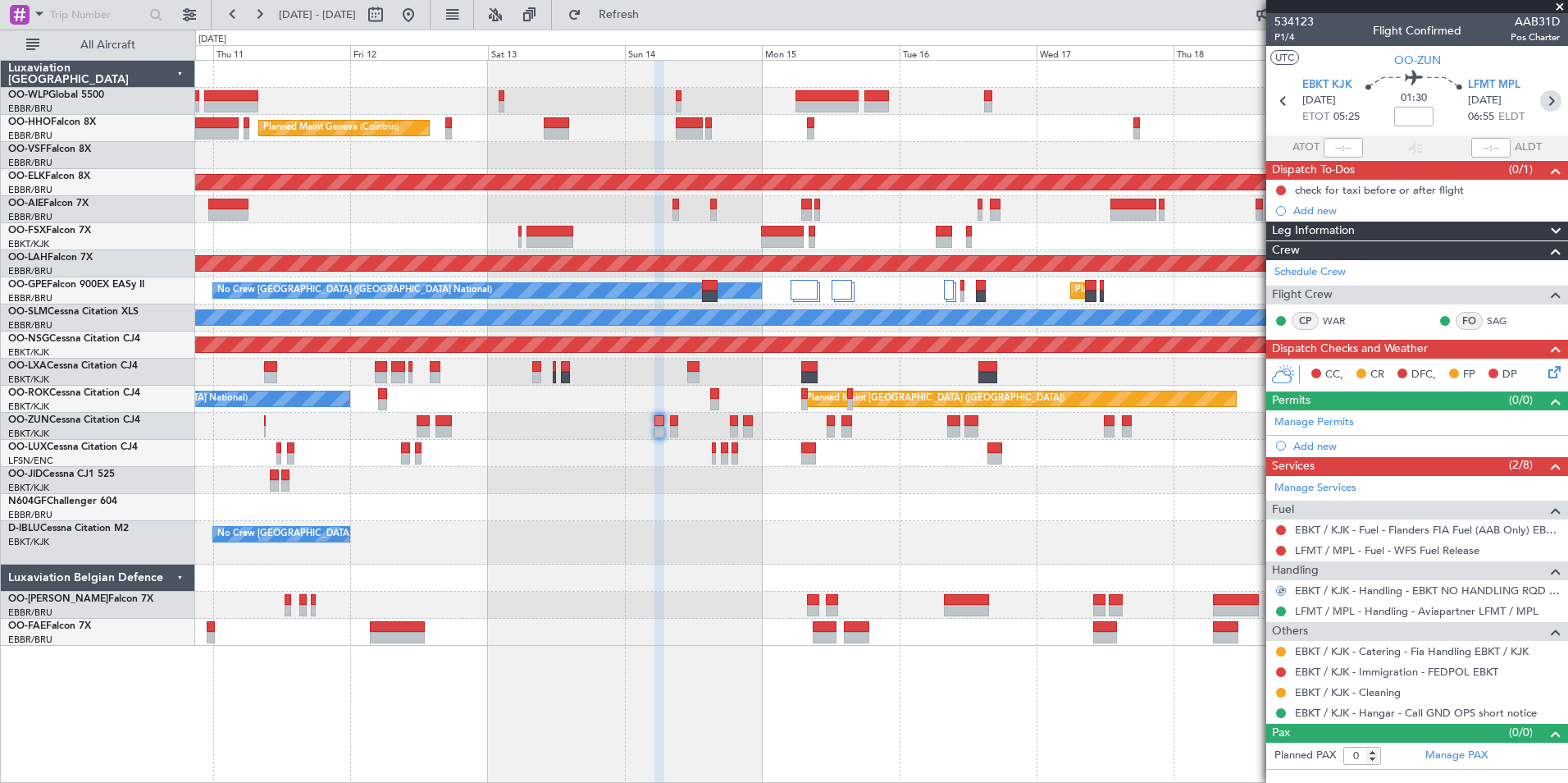
click at [1550, 103] on icon at bounding box center [1551, 100] width 22 height 22
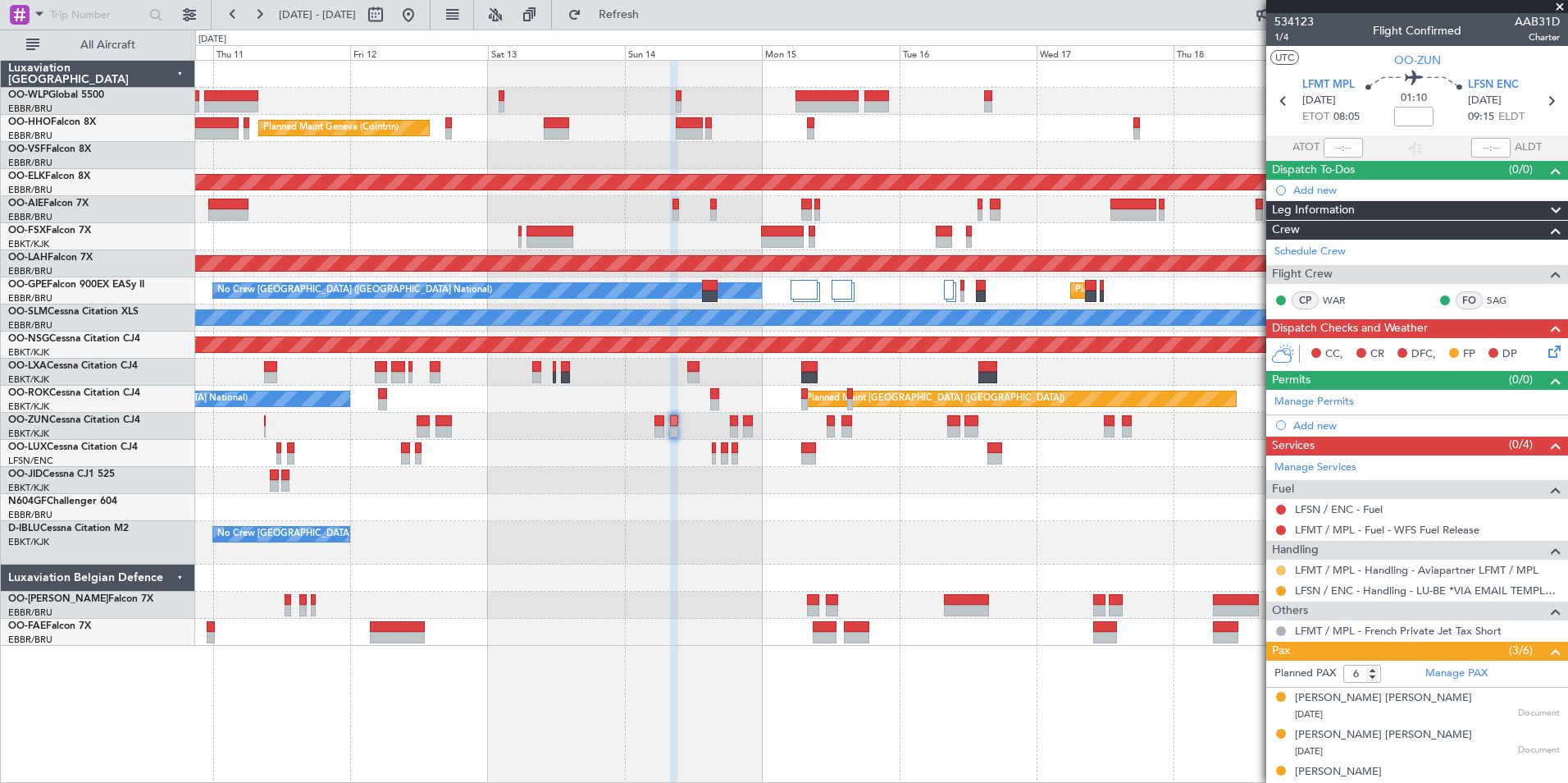
click at [1280, 573] on button at bounding box center [1281, 569] width 10 height 10
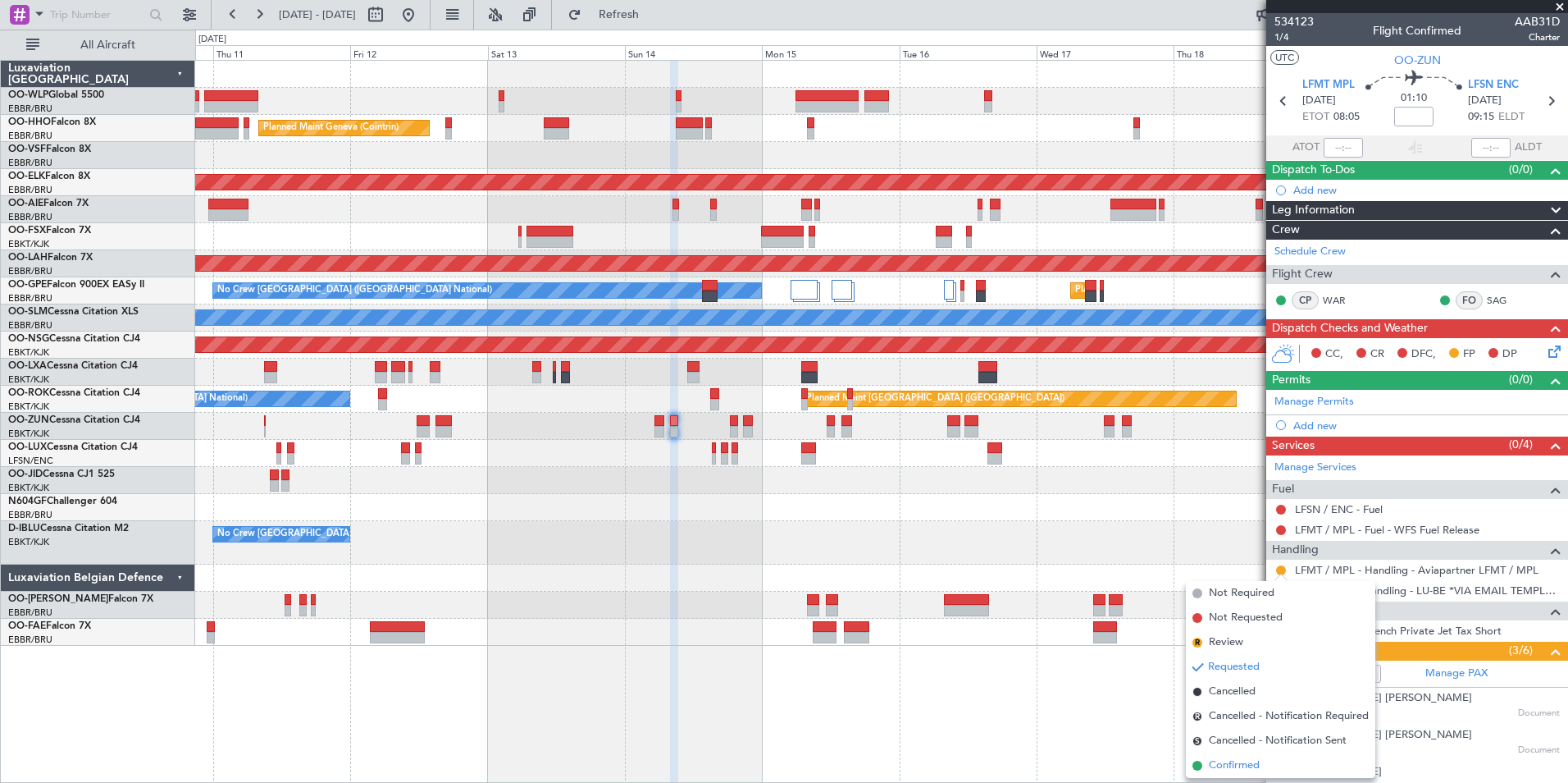
click at [1246, 771] on span "Confirmed" at bounding box center [1234, 765] width 51 height 16
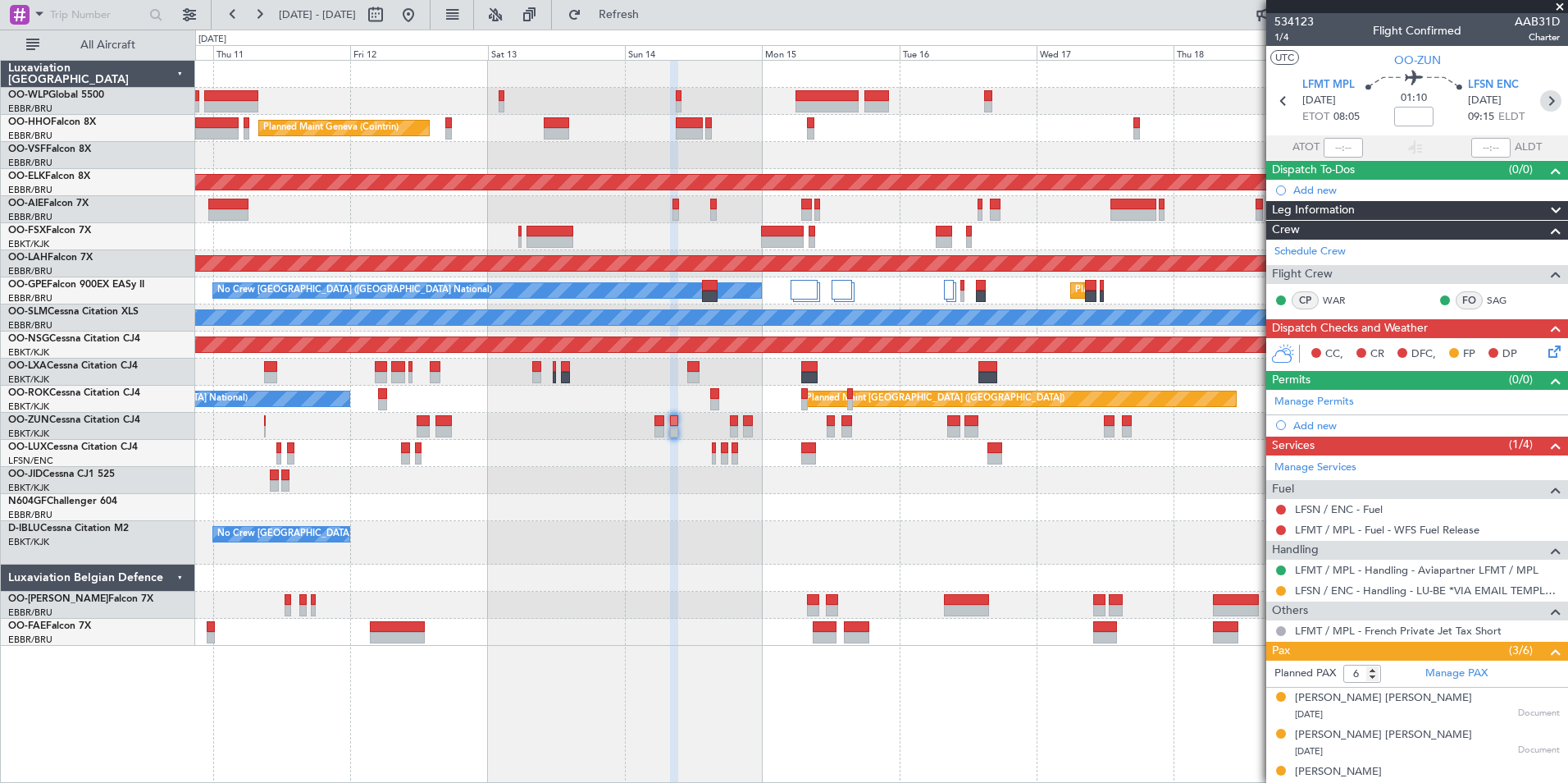
click at [1540, 98] on icon at bounding box center [1551, 100] width 22 height 22
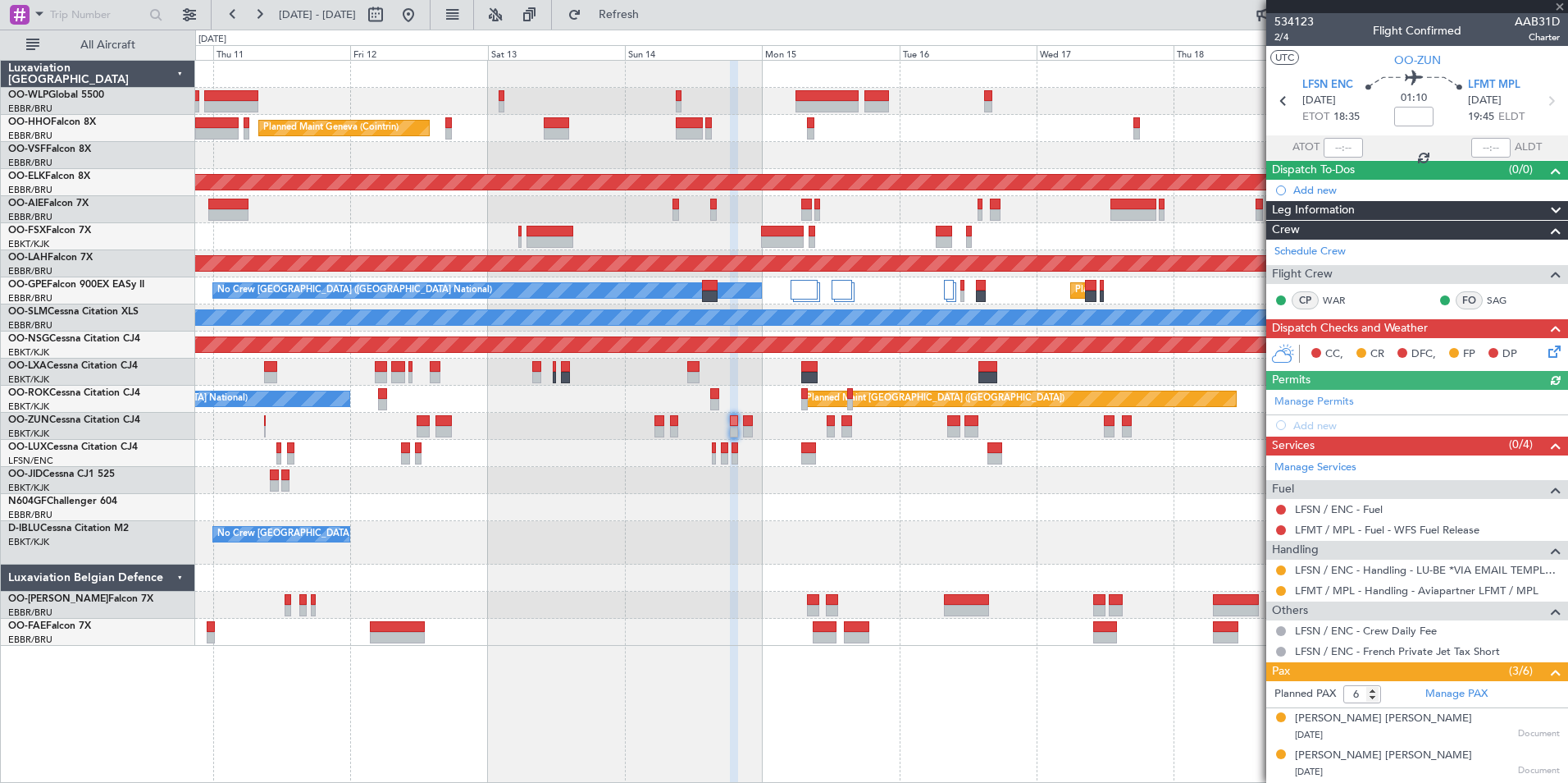
click at [1286, 585] on div at bounding box center [1281, 590] width 13 height 13
click at [1279, 588] on button at bounding box center [1281, 590] width 10 height 10
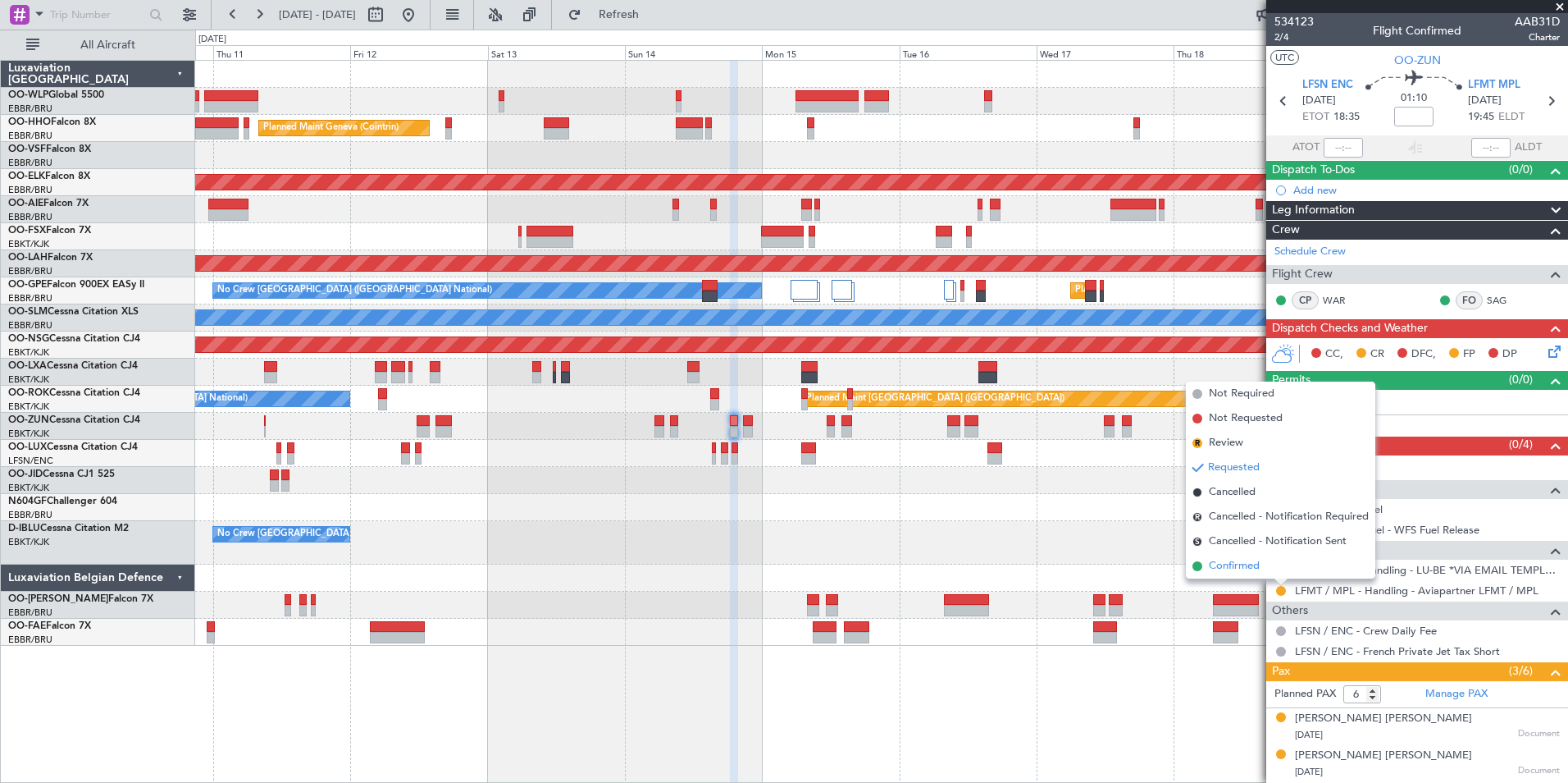
click at [1243, 570] on span "Confirmed" at bounding box center [1234, 566] width 51 height 16
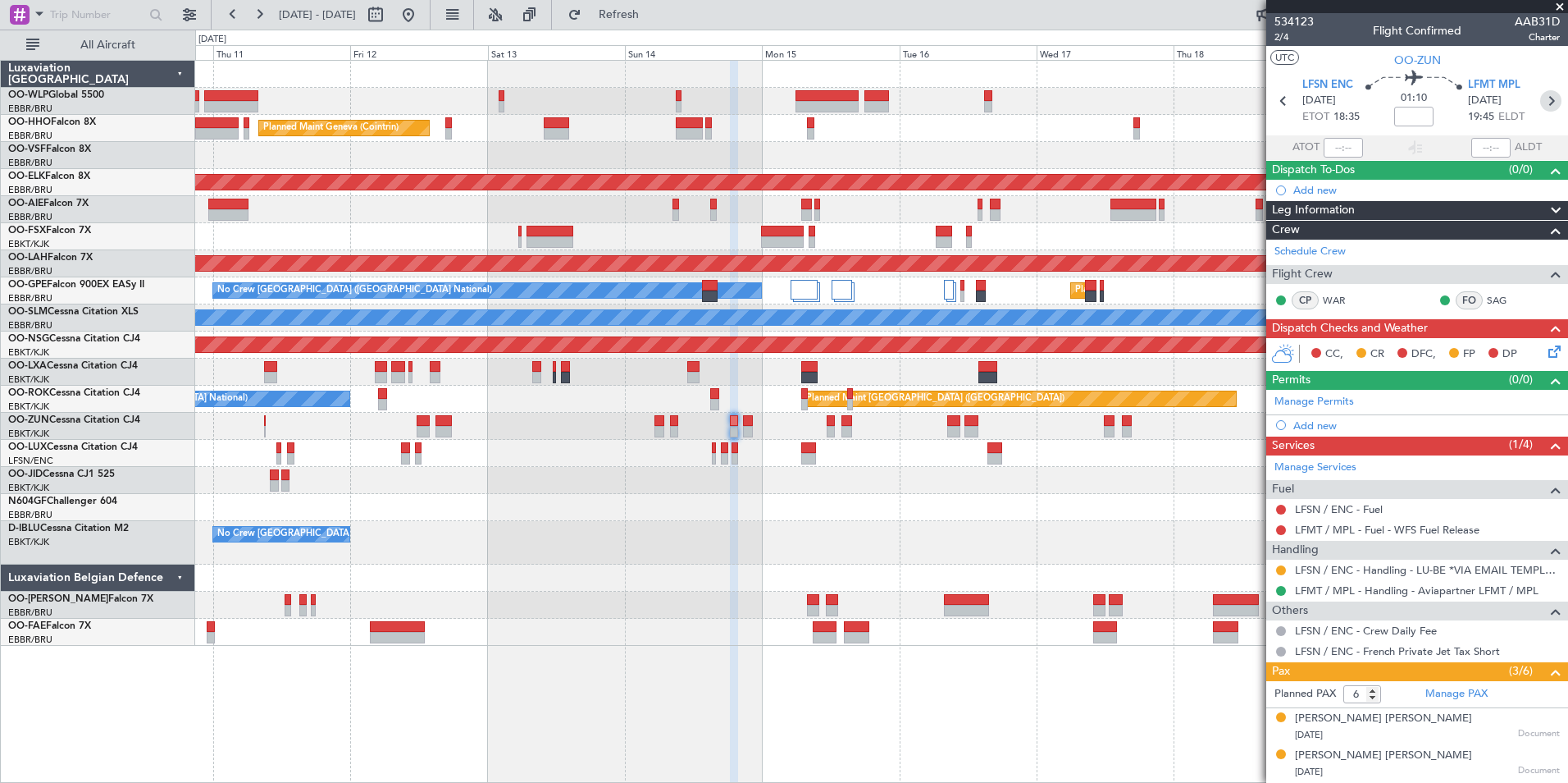
click at [1541, 100] on icon at bounding box center [1551, 100] width 22 height 22
type input "0"
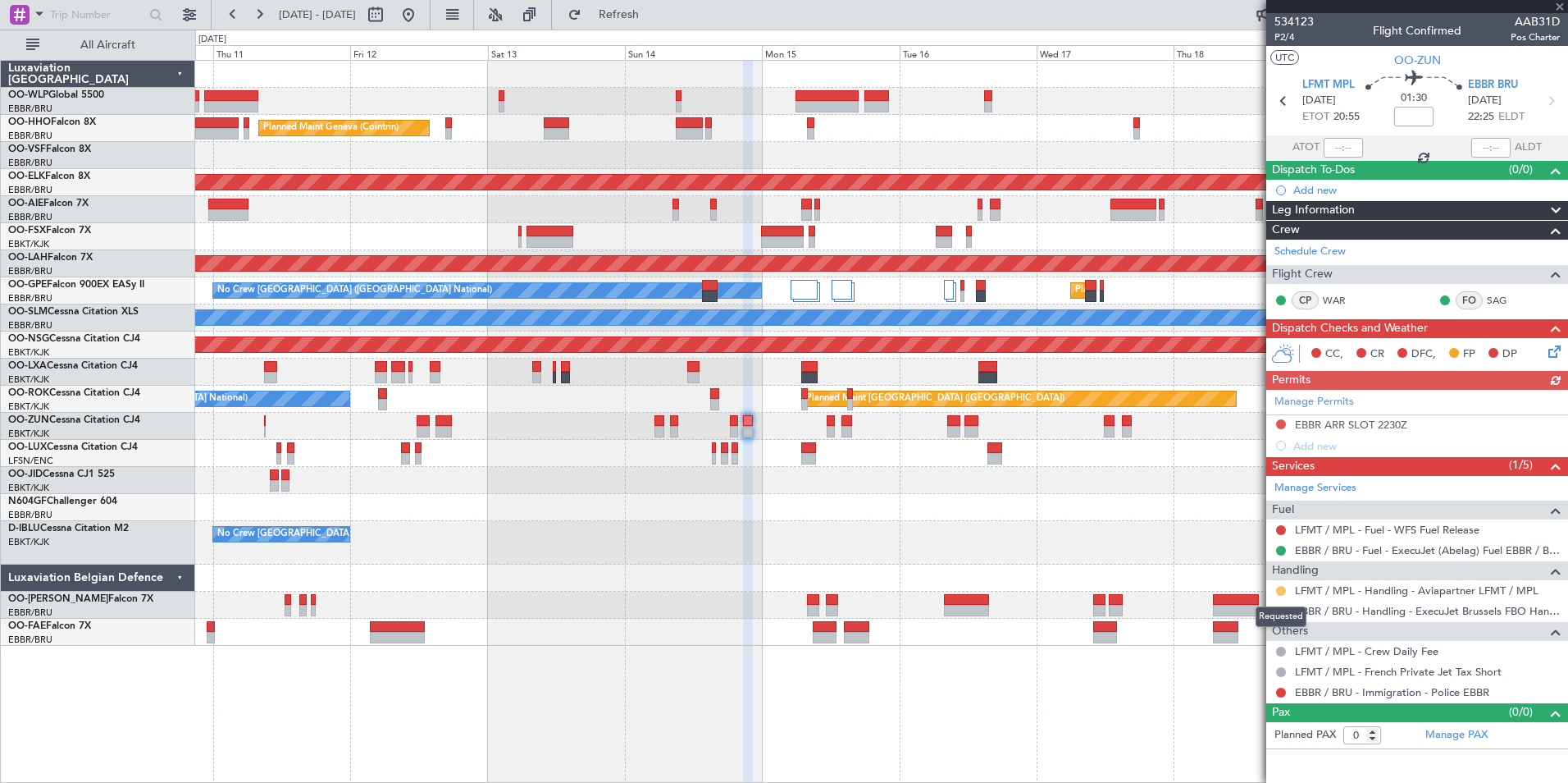
click at [1279, 589] on button at bounding box center [1281, 590] width 10 height 10
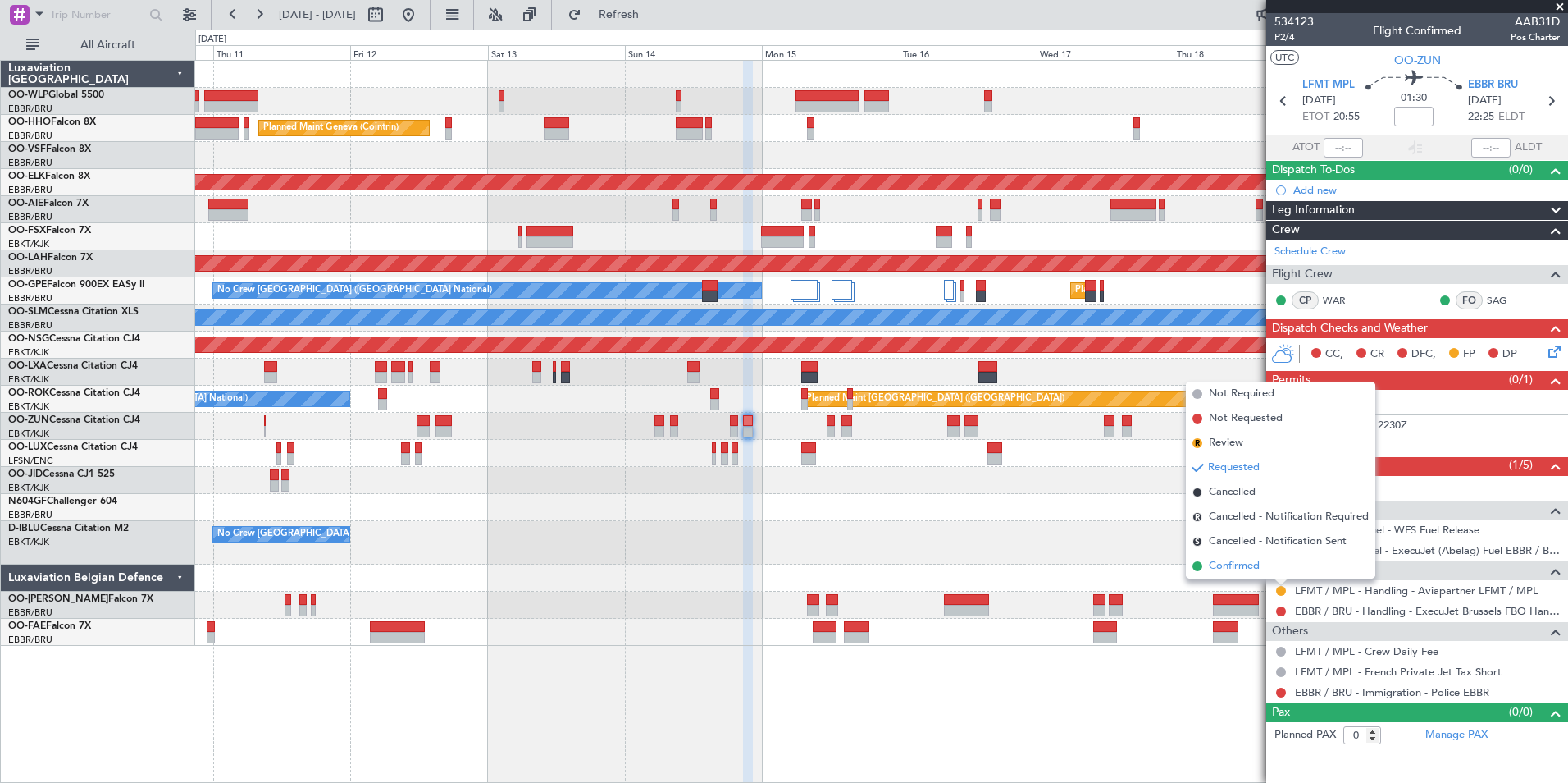
click at [1257, 568] on span "Confirmed" at bounding box center [1234, 566] width 51 height 16
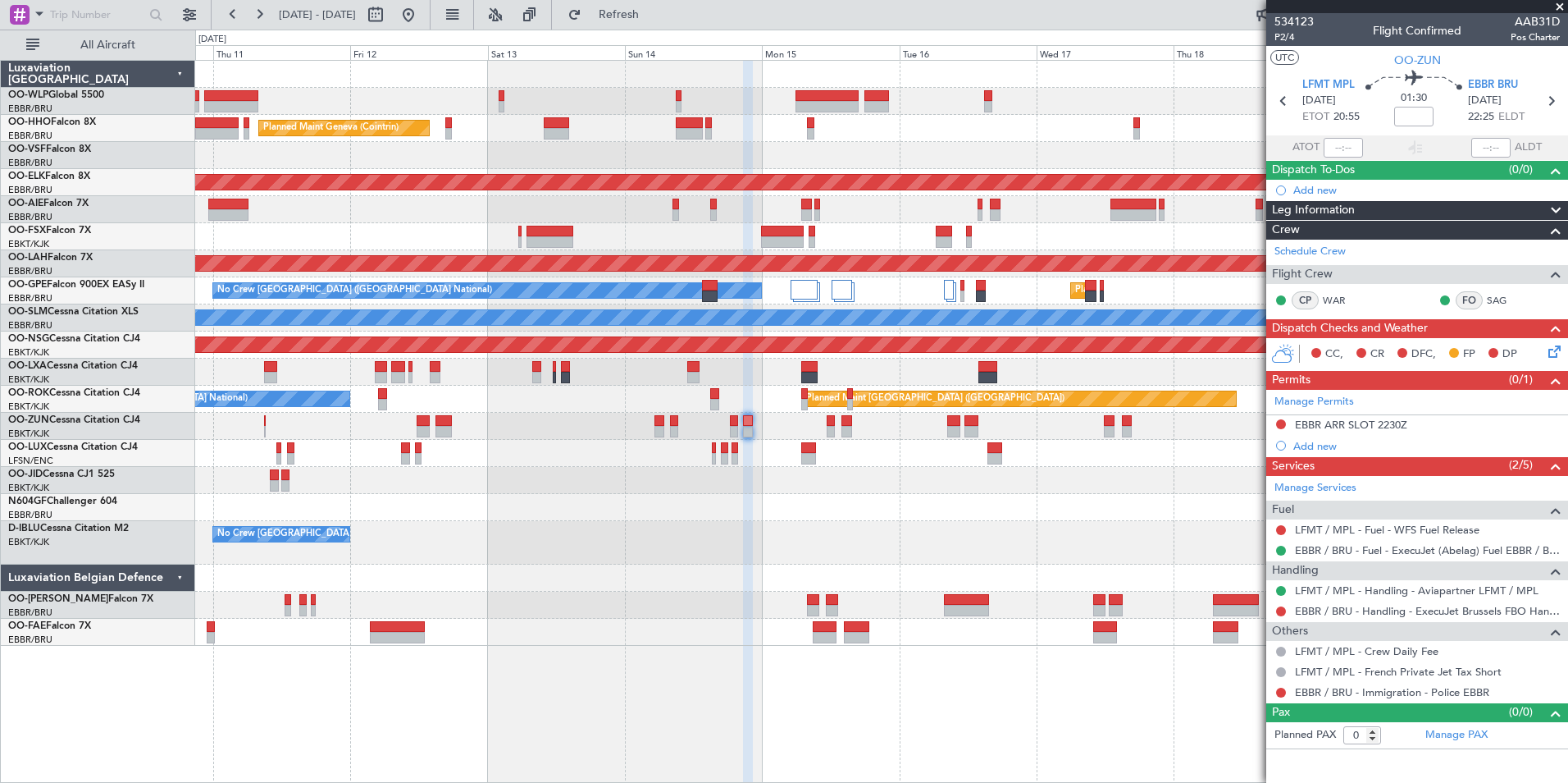
click at [528, 505] on div at bounding box center [881, 507] width 1373 height 27
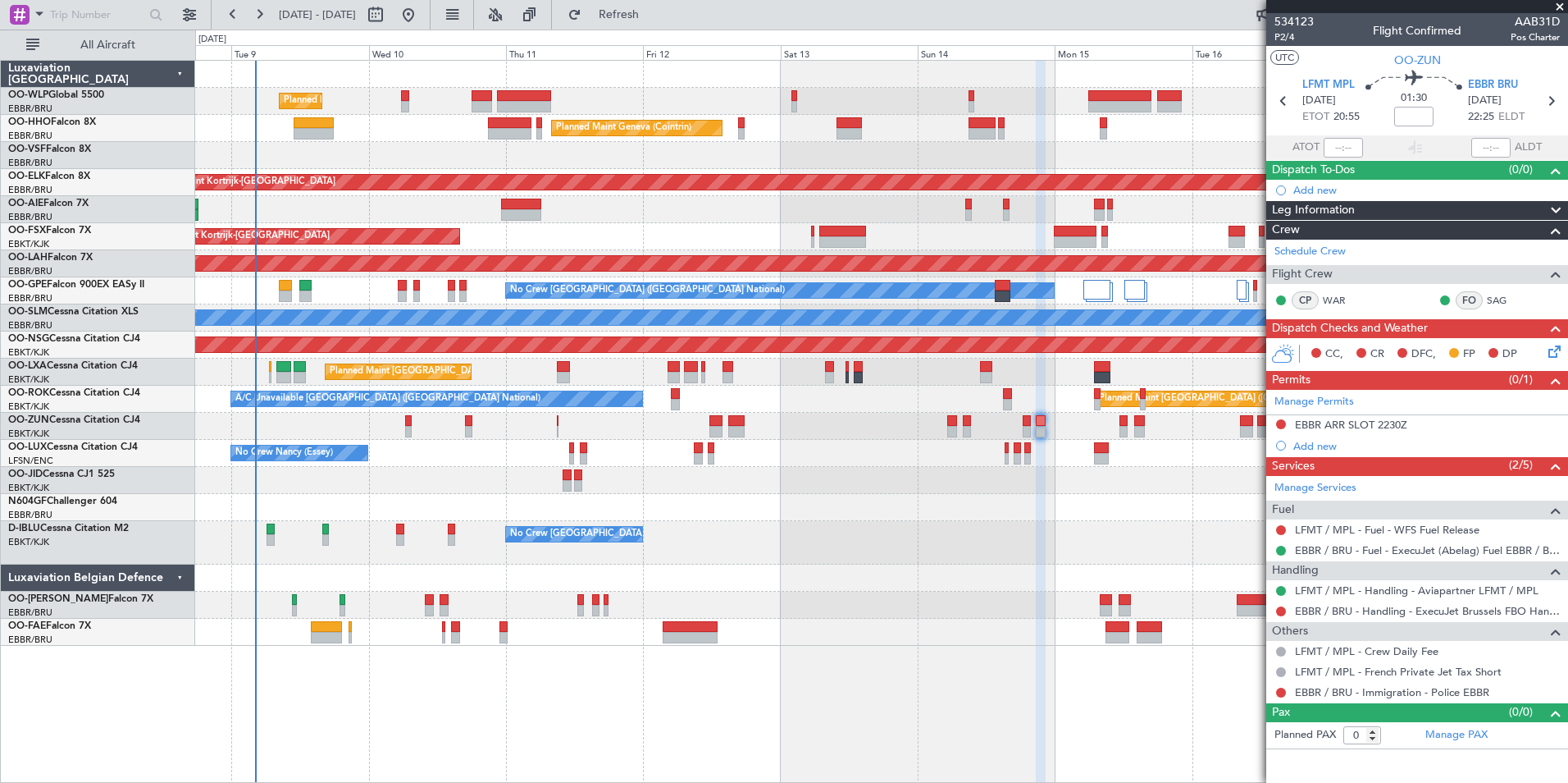
click at [853, 488] on div "Planned Maint Liege Planned Maint Geneva (Cointrin) Planned Maint Kortrijk-Weve…" at bounding box center [881, 353] width 1373 height 585
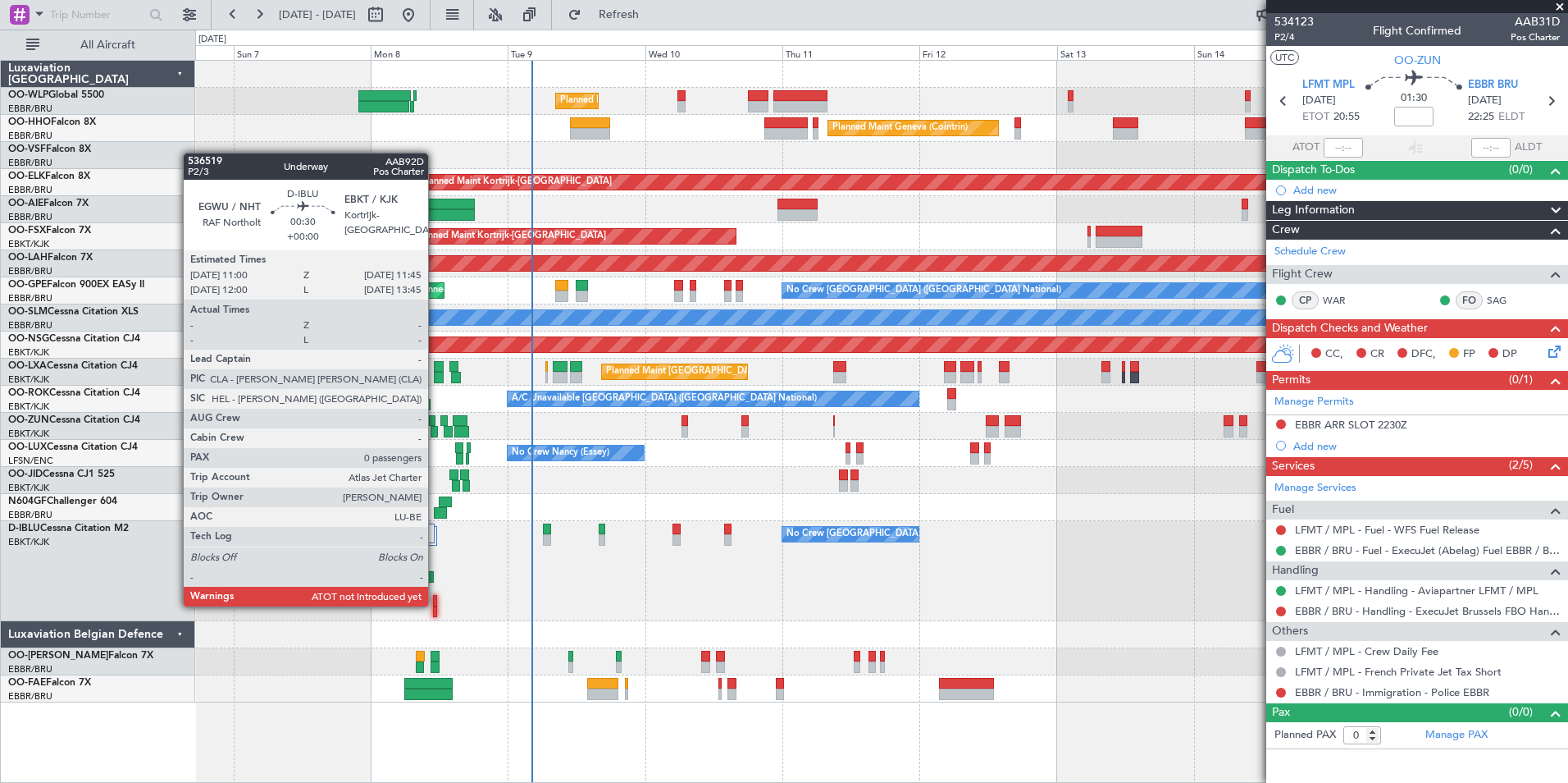
click at [436, 605] on div at bounding box center [436, 600] width 5 height 11
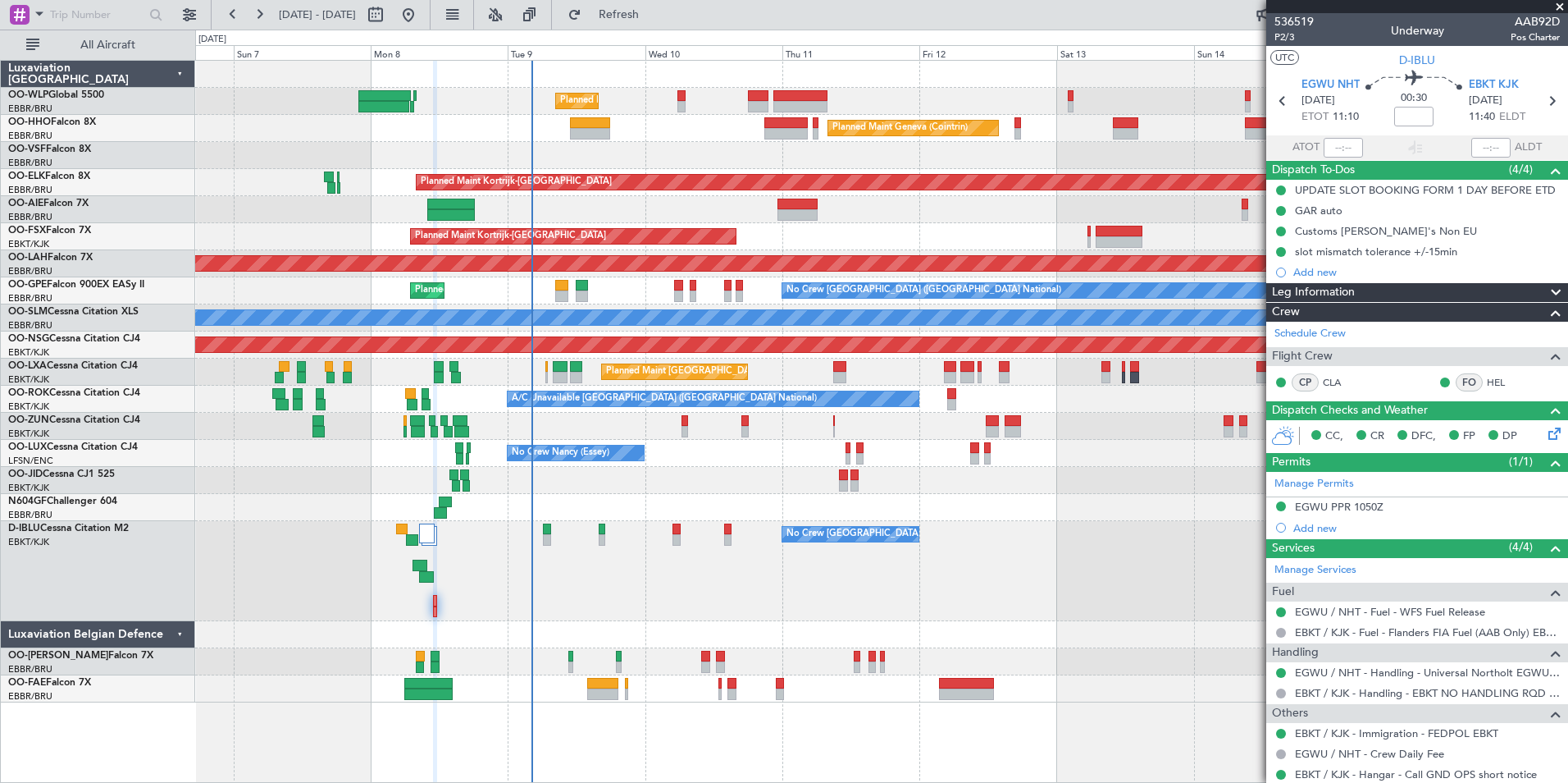
drag, startPoint x: 1357, startPoint y: 122, endPoint x: 1322, endPoint y: 149, distance: 44.2
click at [1317, 151] on mat-tooltip-component "Estimated Take-Off Time" at bounding box center [1344, 146] width 131 height 43
click at [1334, 144] on div "Estimated Take-Off Time" at bounding box center [1344, 146] width 108 height 21
click at [1333, 148] on input "text" at bounding box center [1344, 147] width 40 height 20
click at [1480, 148] on div at bounding box center [1491, 147] width 40 height 20
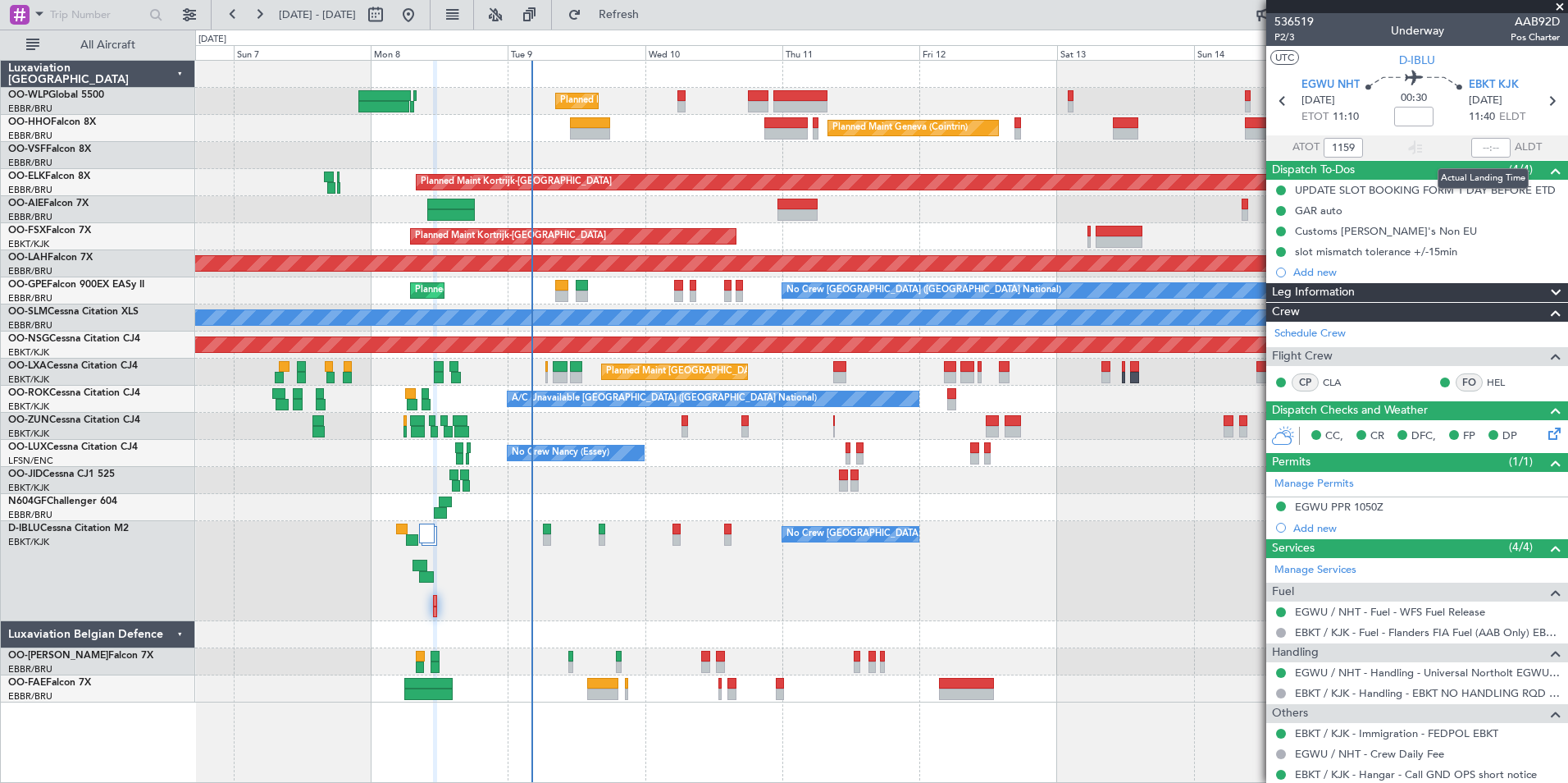
type input "11:59"
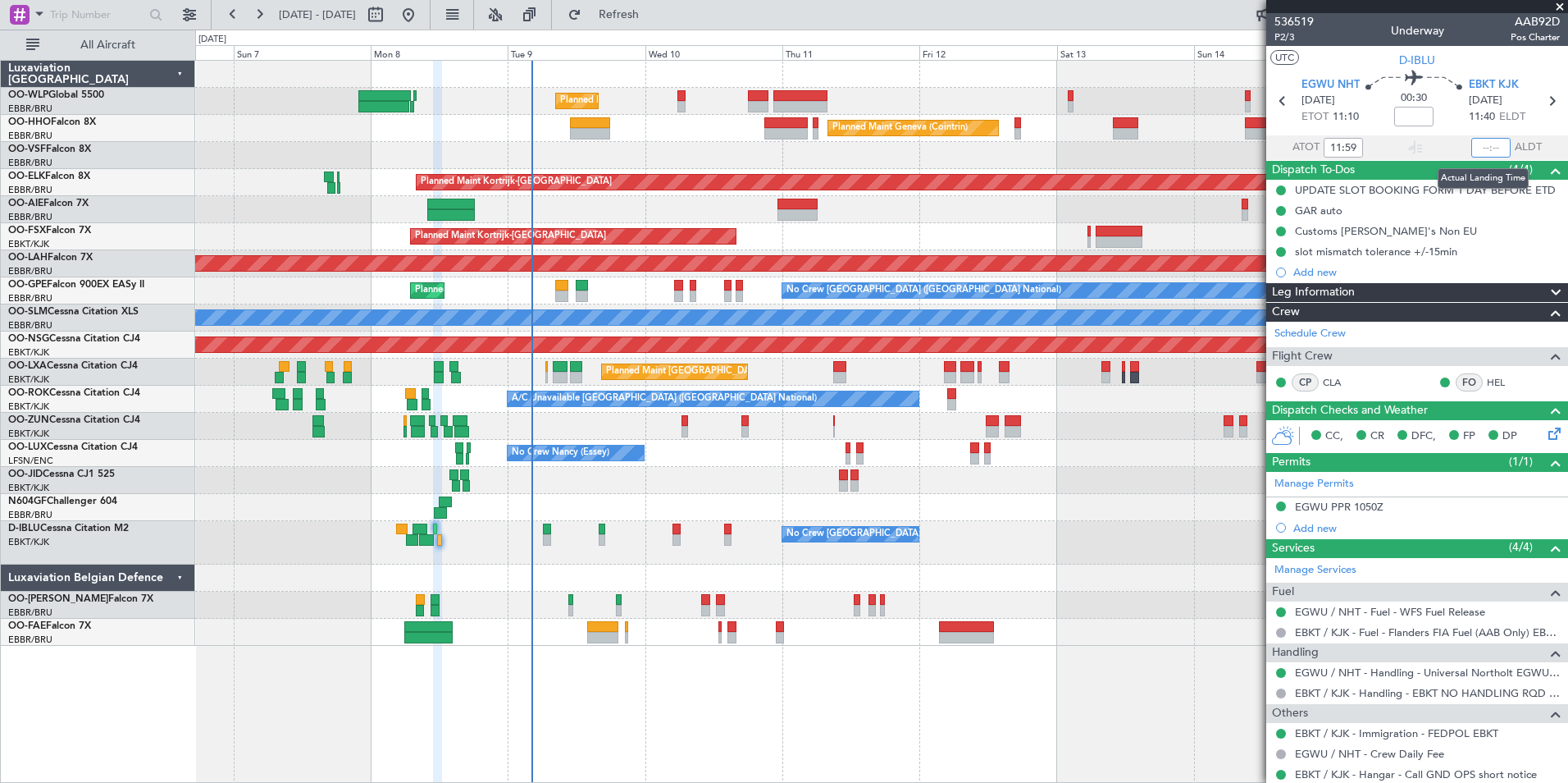
click at [1482, 145] on input "text" at bounding box center [1491, 147] width 40 height 20
click at [1110, 129] on div "Planned Maint Geneva (Cointrin)" at bounding box center [881, 128] width 1373 height 27
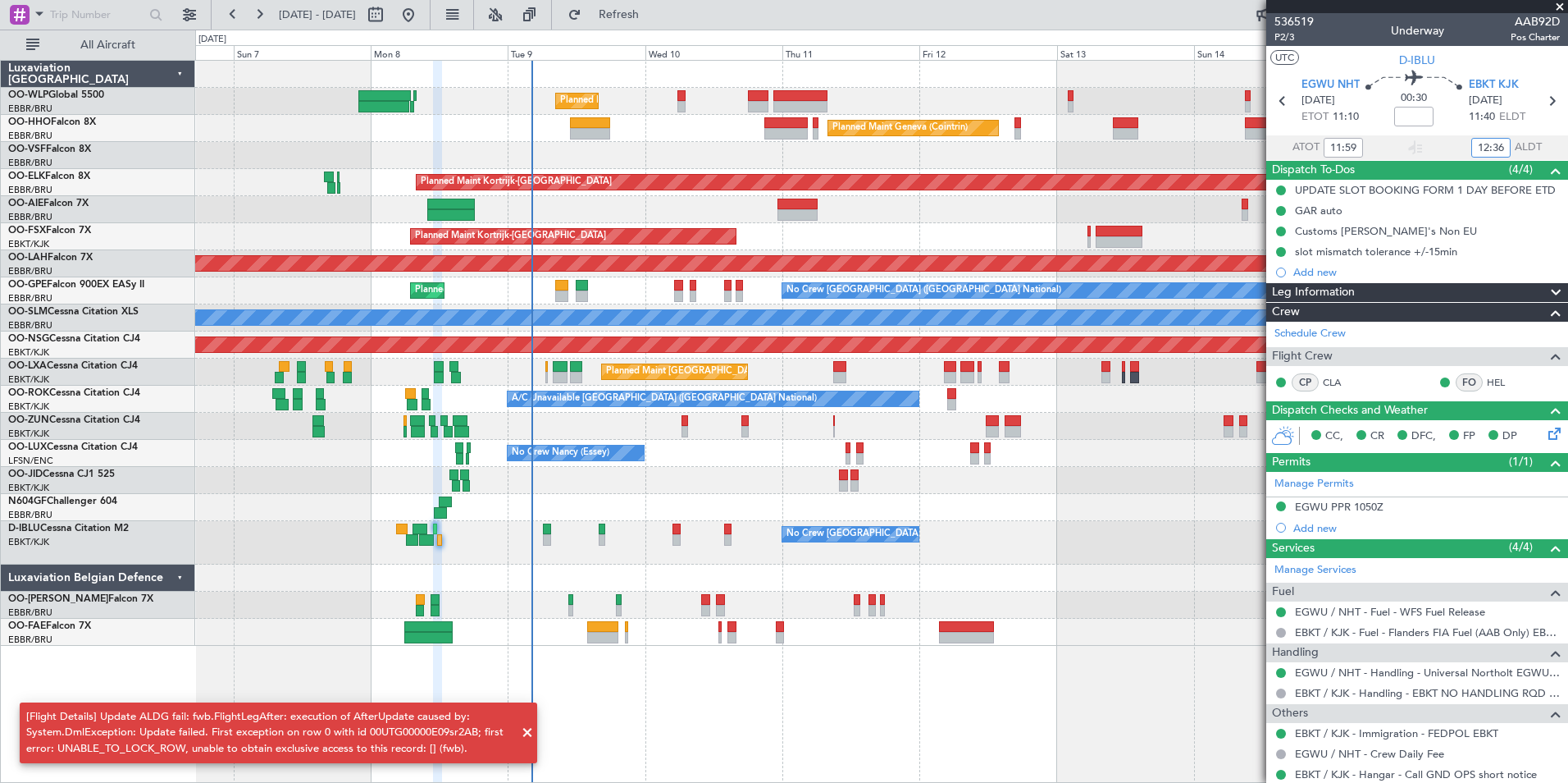
type input "12:36"
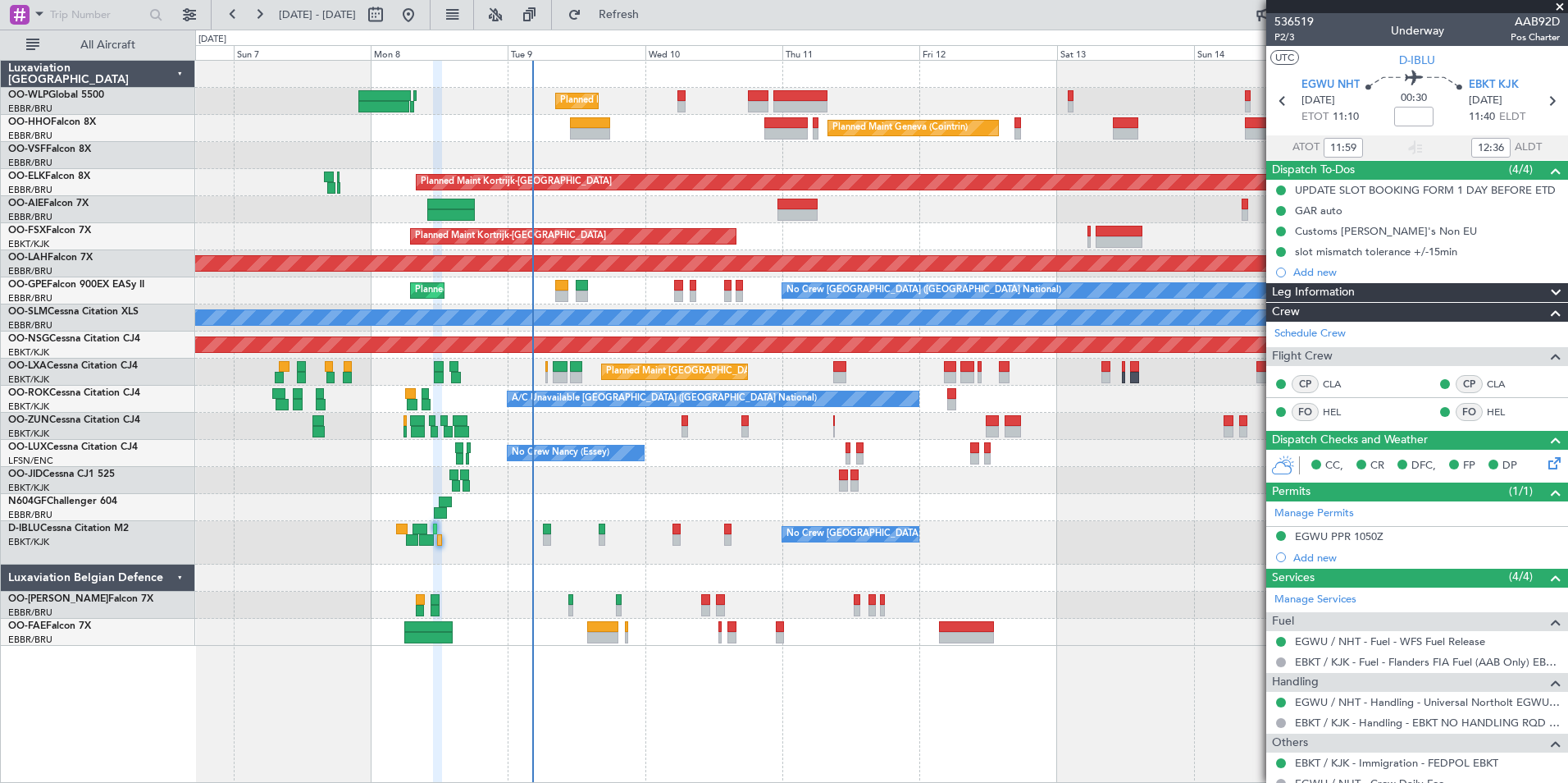
click at [656, 0] on fb-refresh-button "Refresh" at bounding box center [609, 15] width 115 height 29
click at [643, 16] on span "Refresh" at bounding box center [619, 14] width 69 height 11
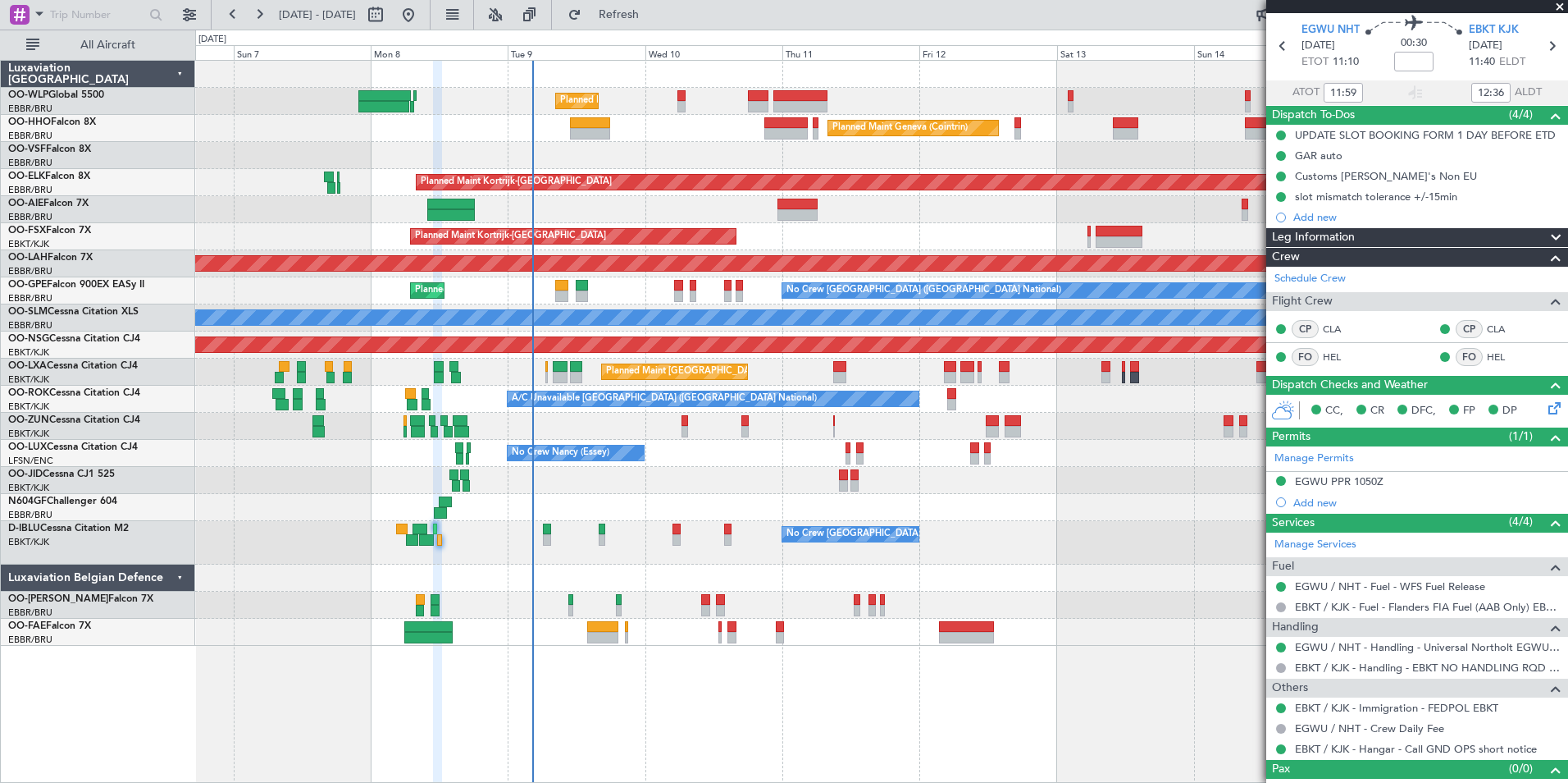
scroll to position [77, 0]
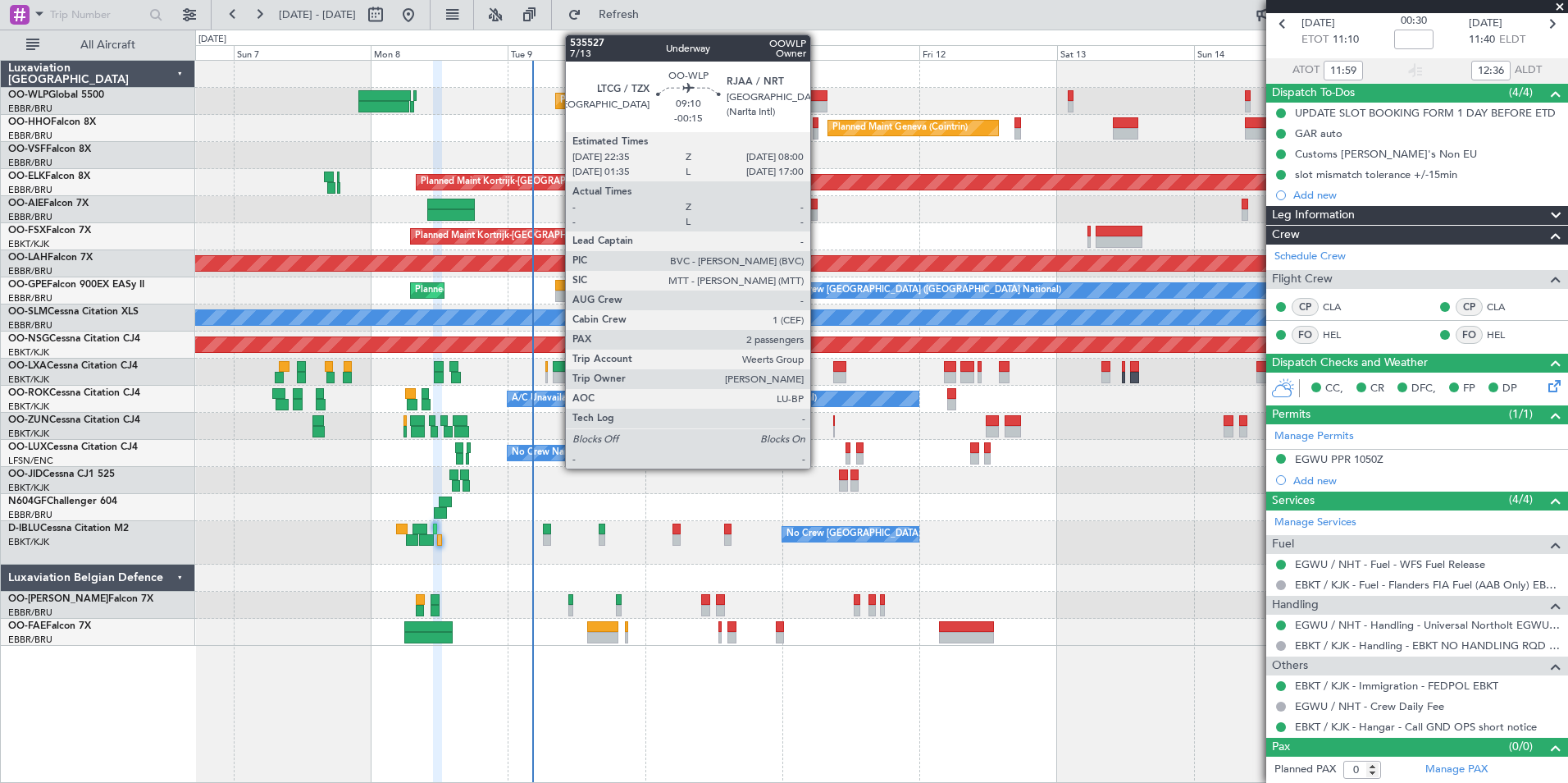
click at [817, 103] on div at bounding box center [800, 106] width 54 height 11
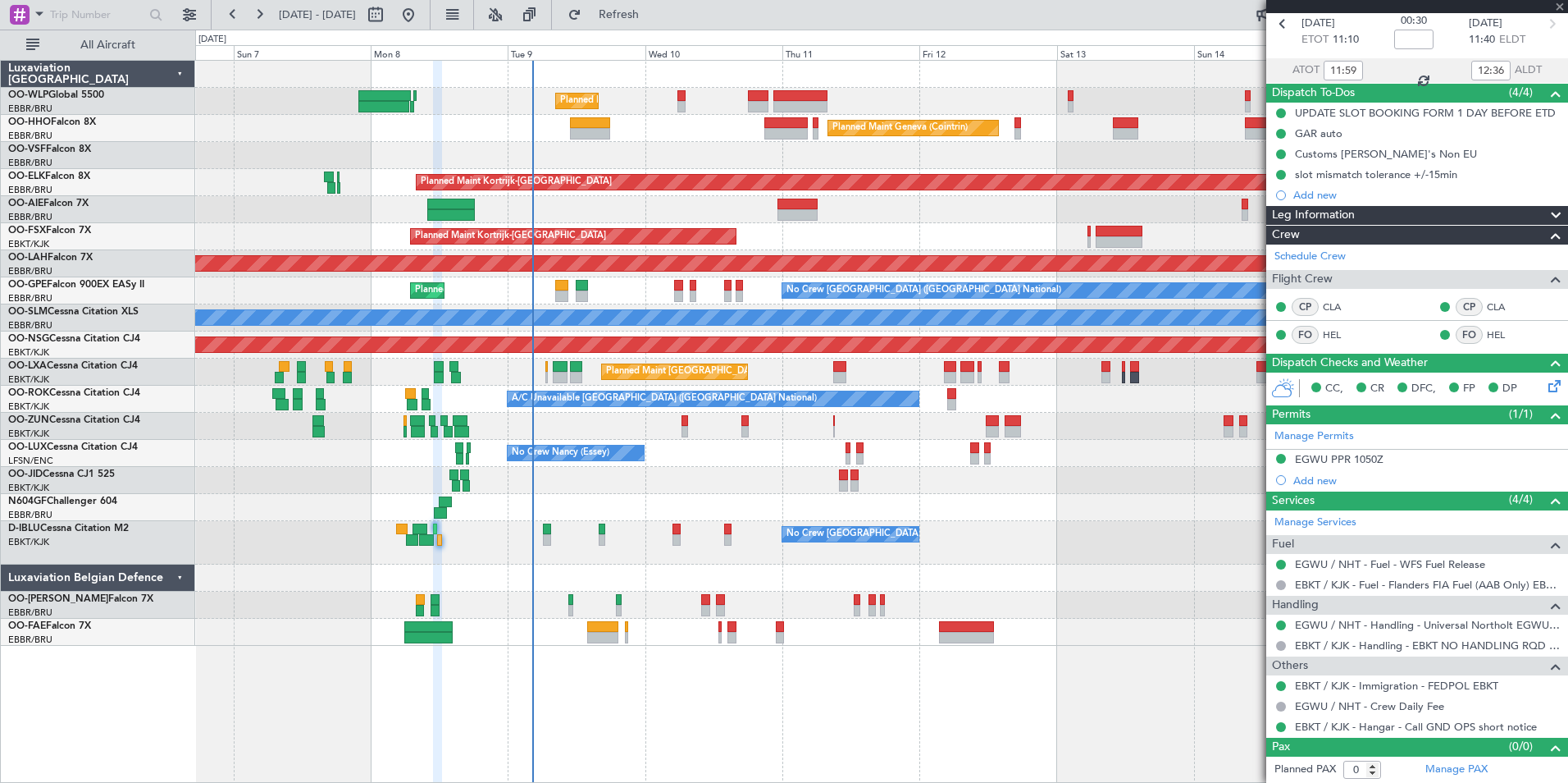
type input "-00:15"
type input "2"
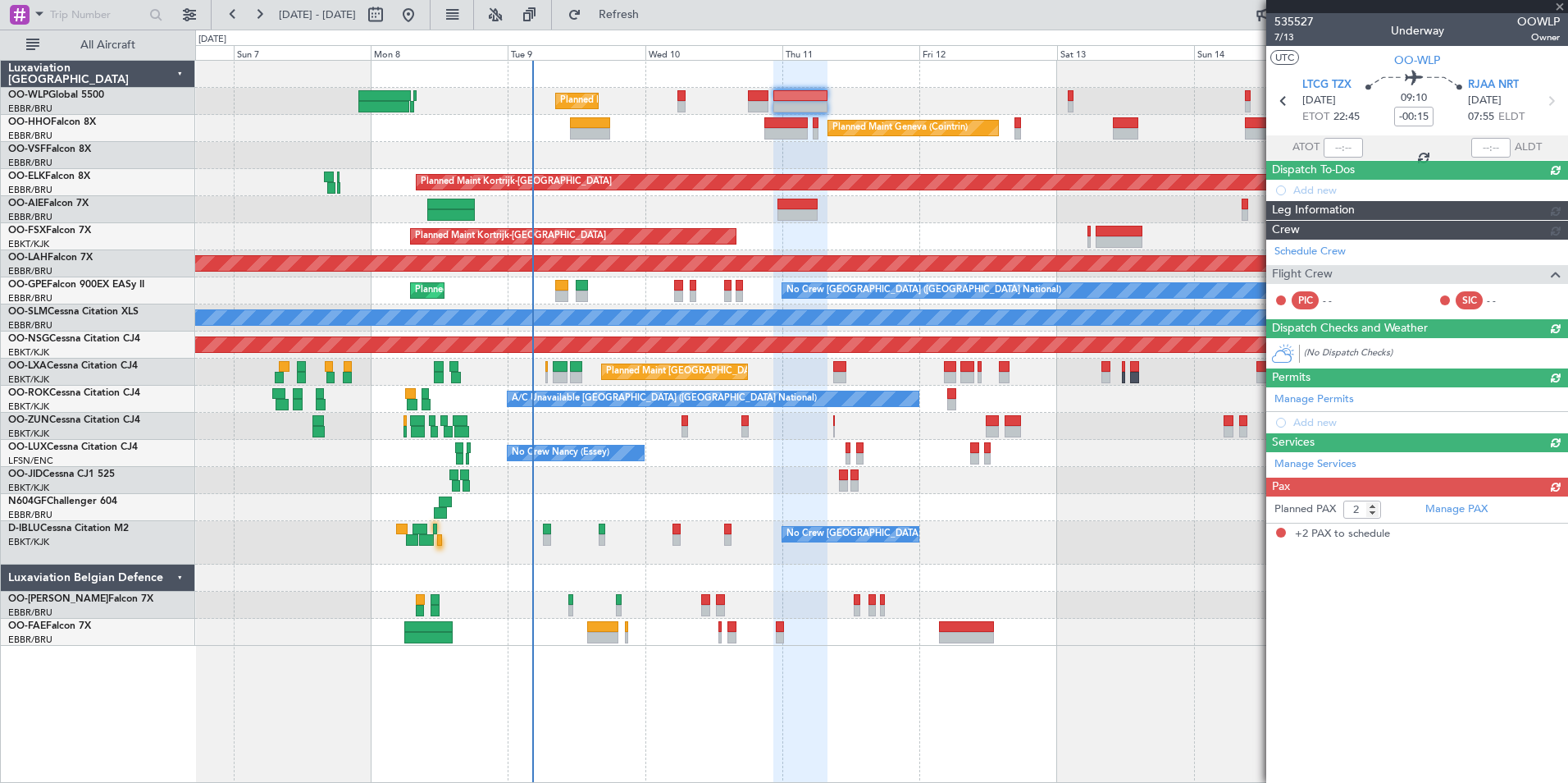
scroll to position [0, 0]
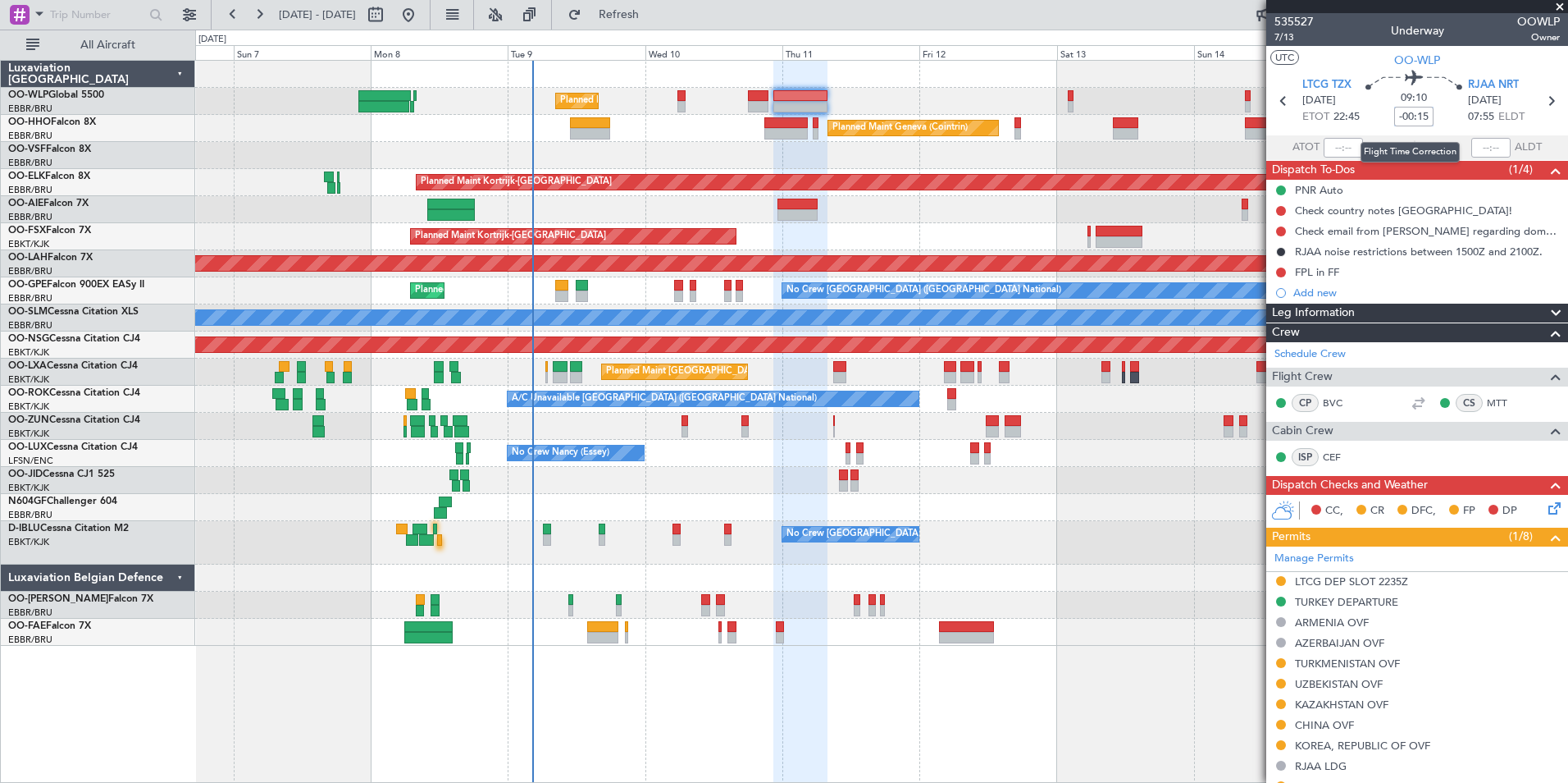
click at [1407, 119] on input "-00:15" at bounding box center [1414, 116] width 40 height 20
type input "-00:00"
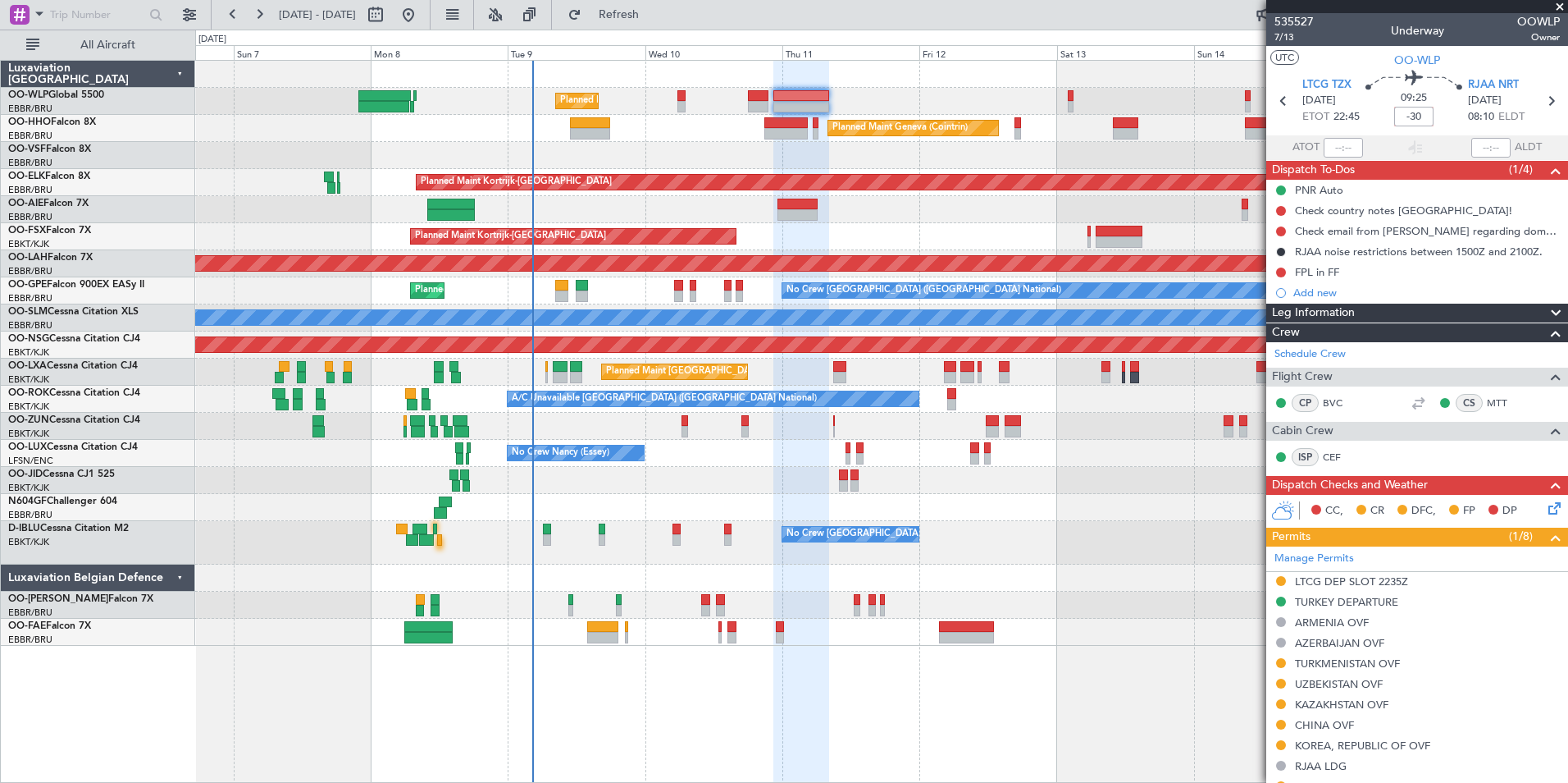
click at [1104, 118] on div "Planned Maint Geneva (Cointrin)" at bounding box center [881, 128] width 1373 height 27
click at [230, 10] on button at bounding box center [233, 15] width 26 height 26
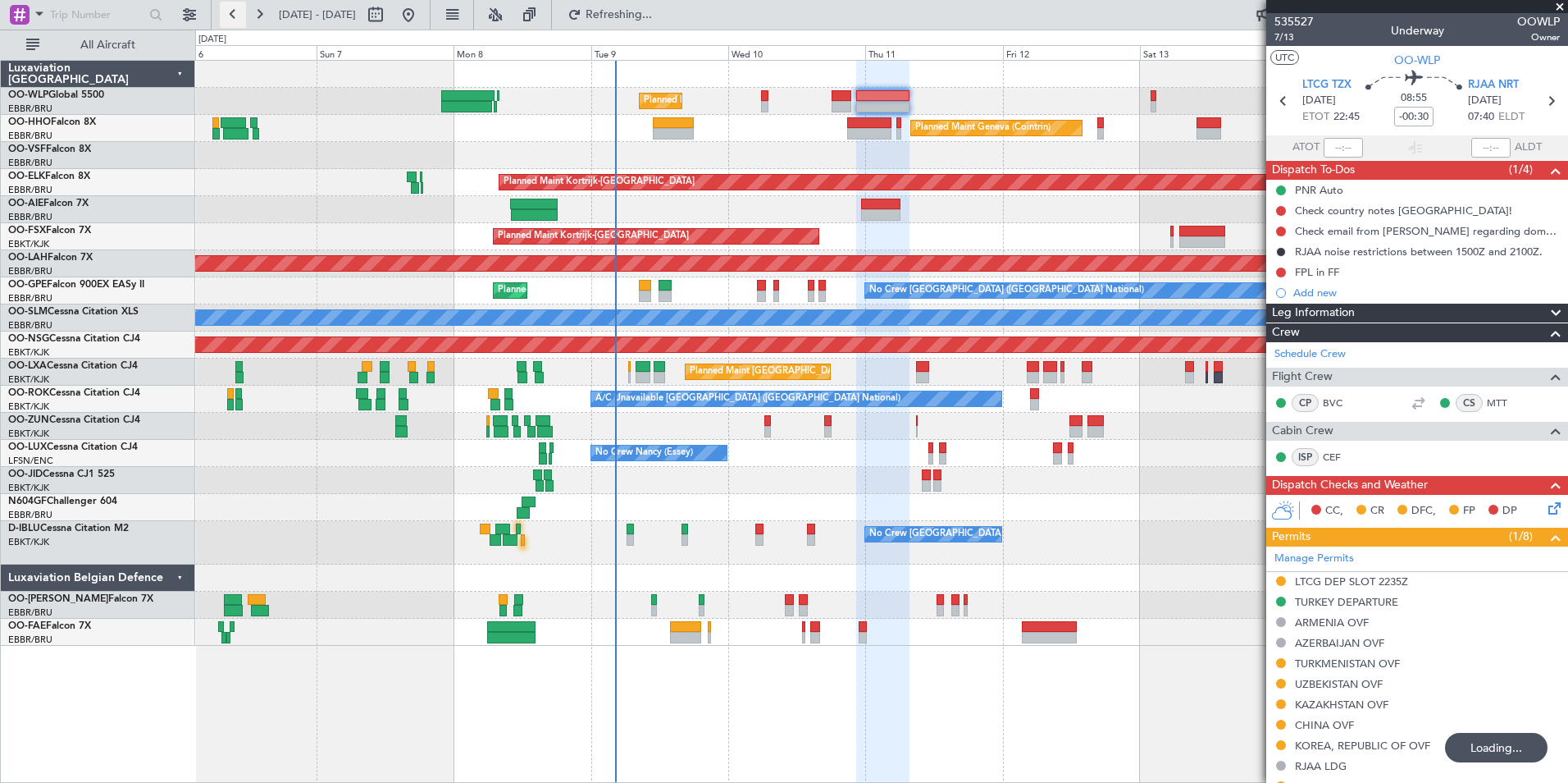
click at [230, 10] on button at bounding box center [233, 15] width 26 height 26
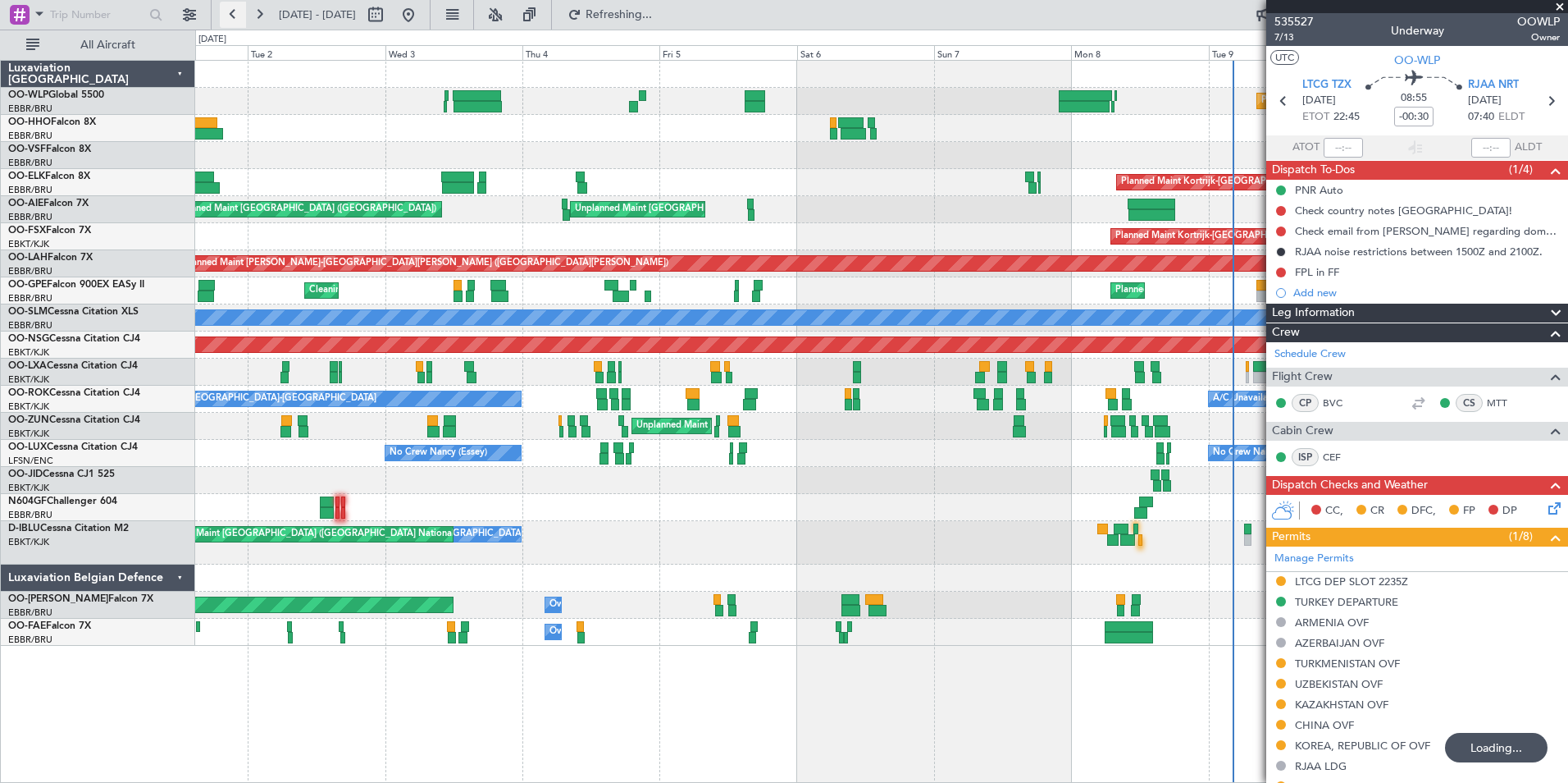
click at [230, 10] on button at bounding box center [233, 15] width 26 height 26
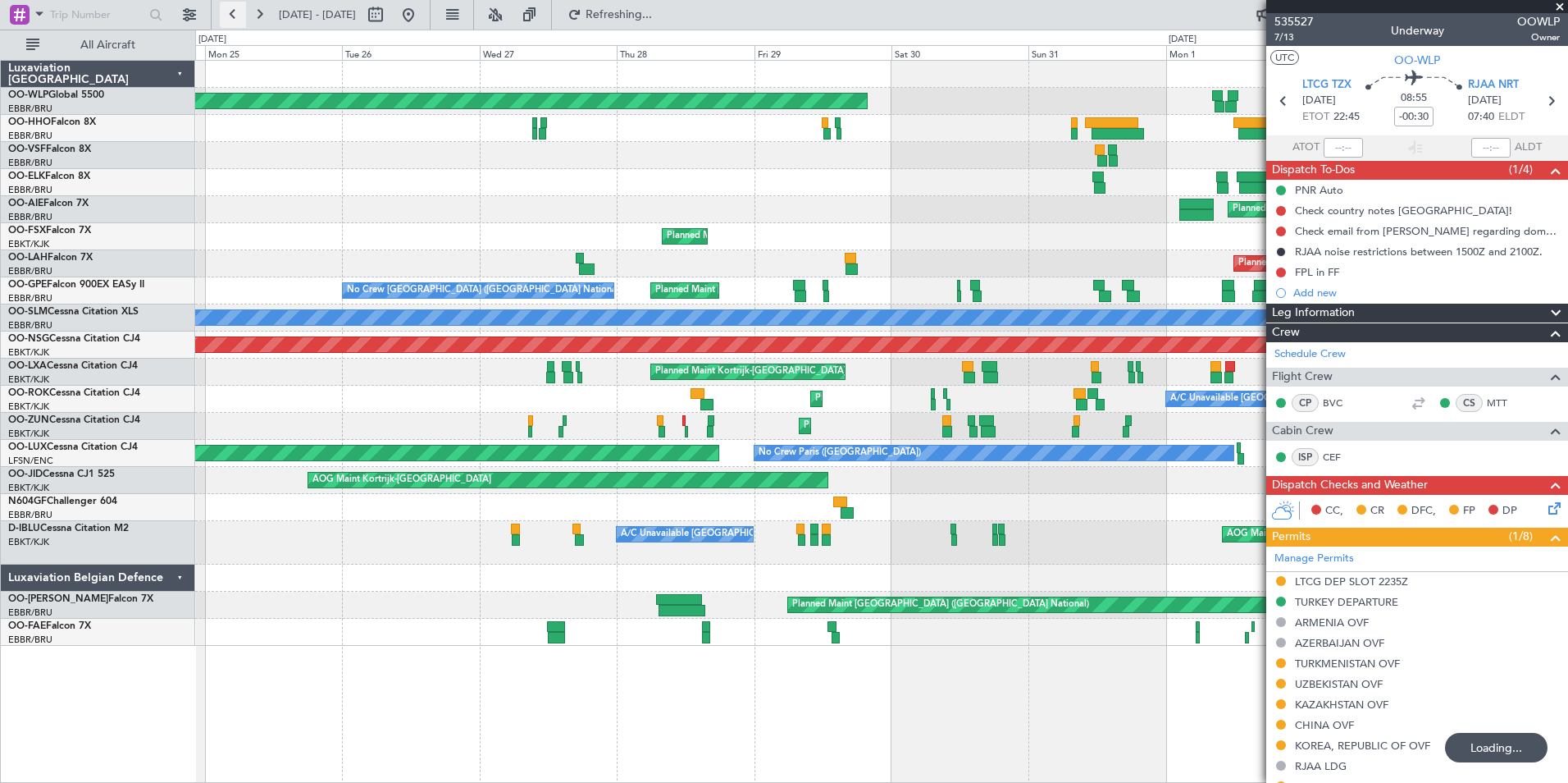
click at [230, 10] on button at bounding box center [233, 15] width 26 height 26
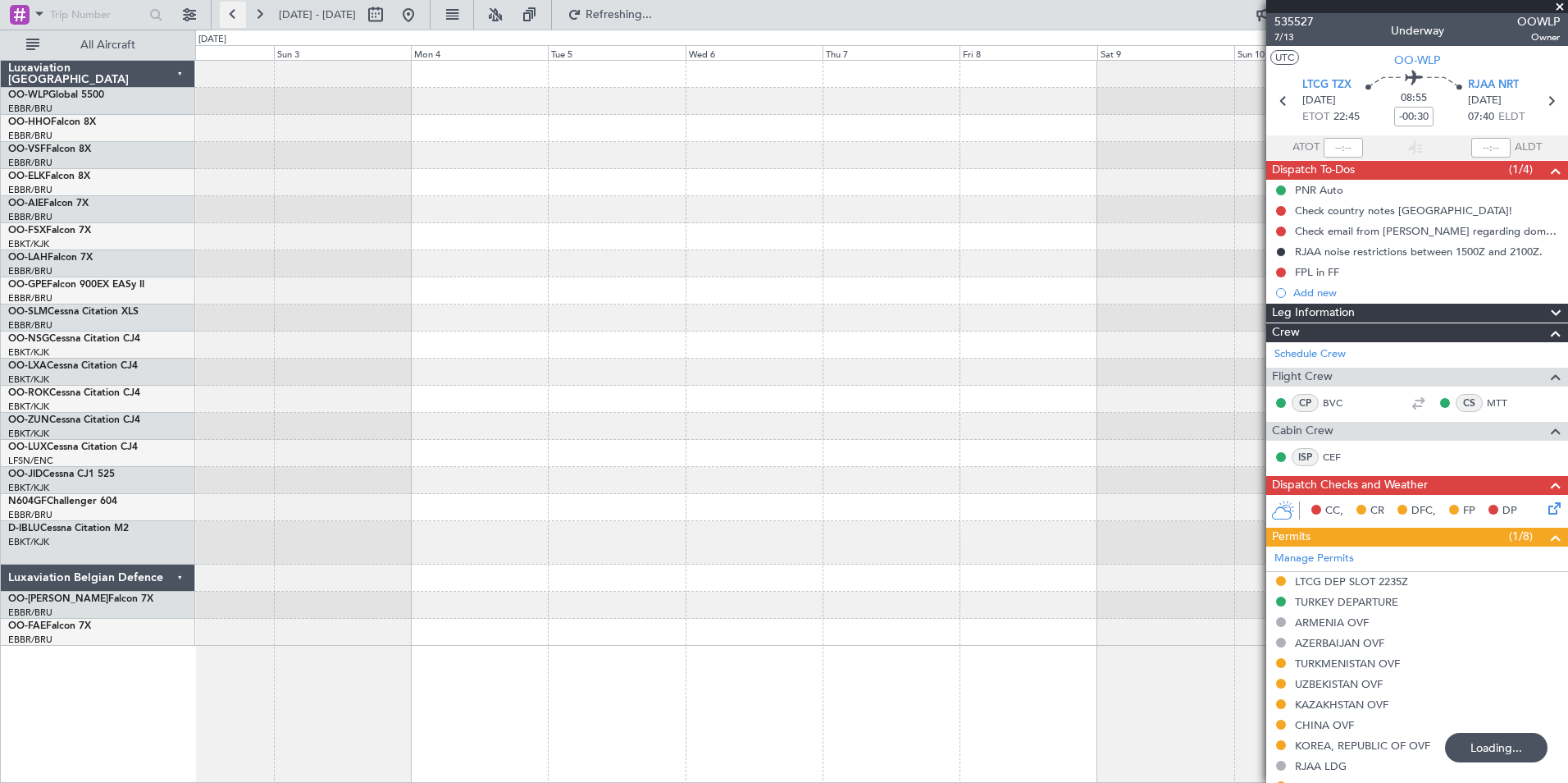
click at [230, 10] on button at bounding box center [233, 15] width 26 height 26
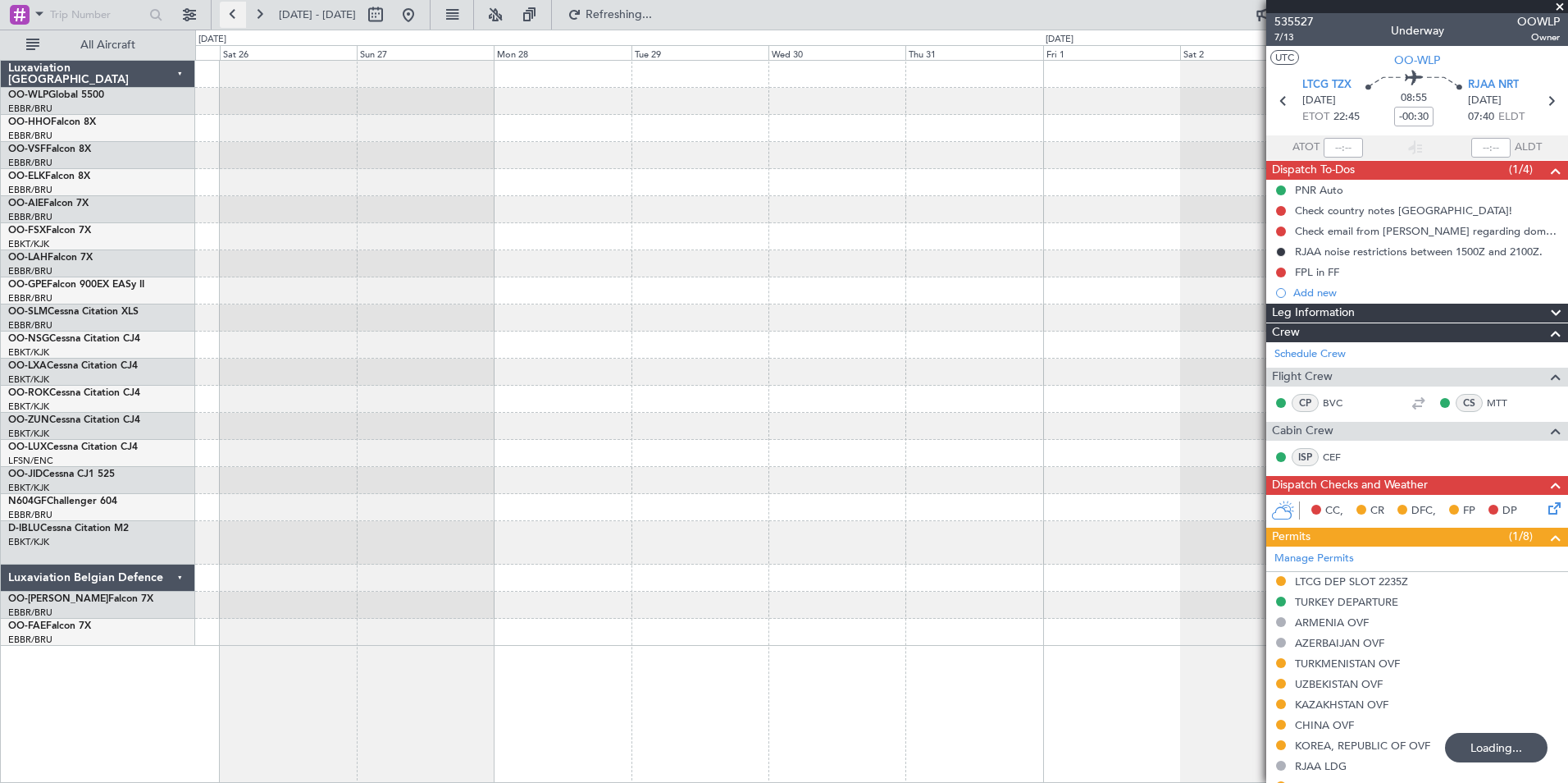
click at [230, 10] on button at bounding box center [233, 15] width 26 height 26
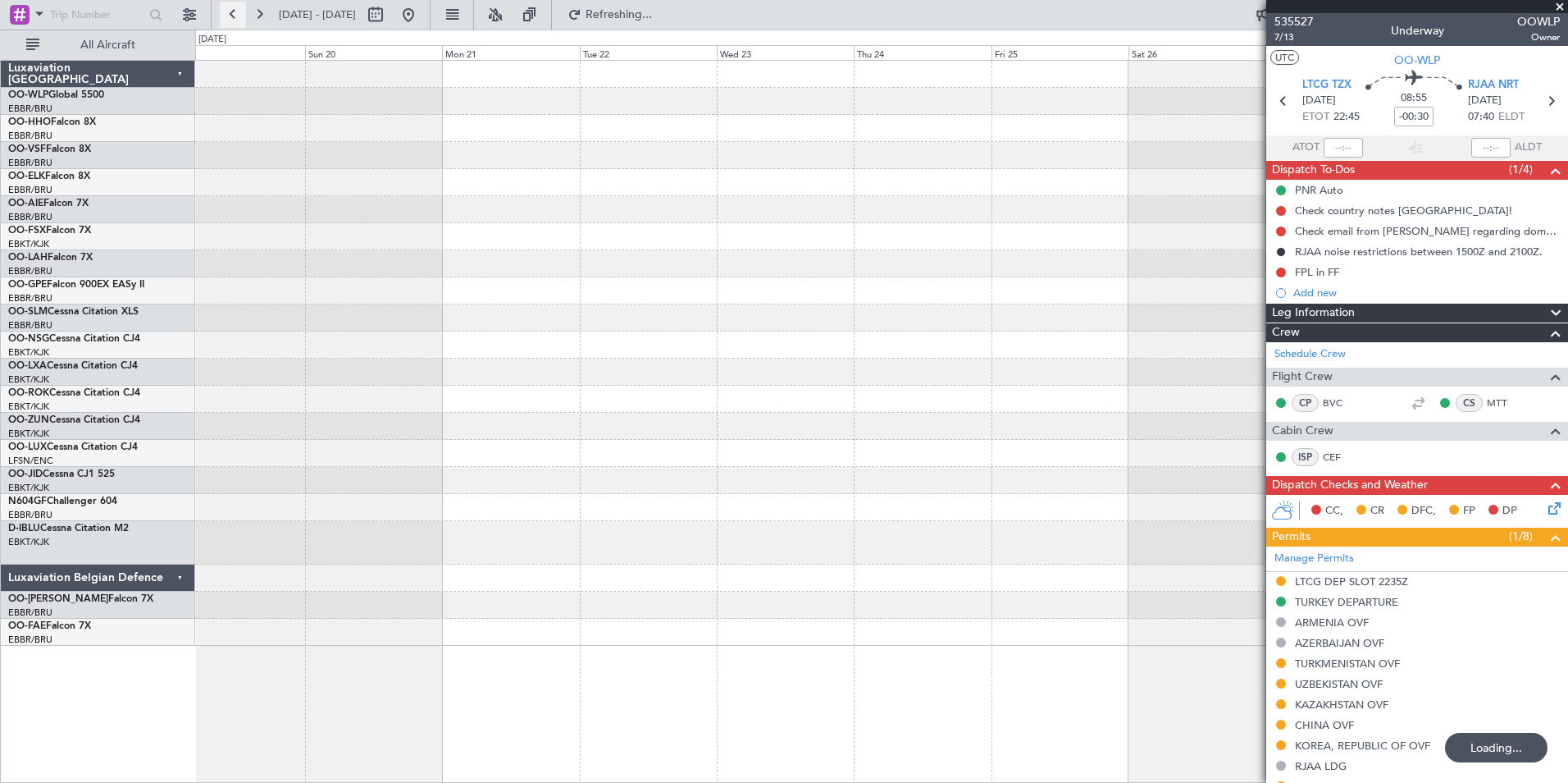
click at [230, 10] on button at bounding box center [233, 15] width 26 height 26
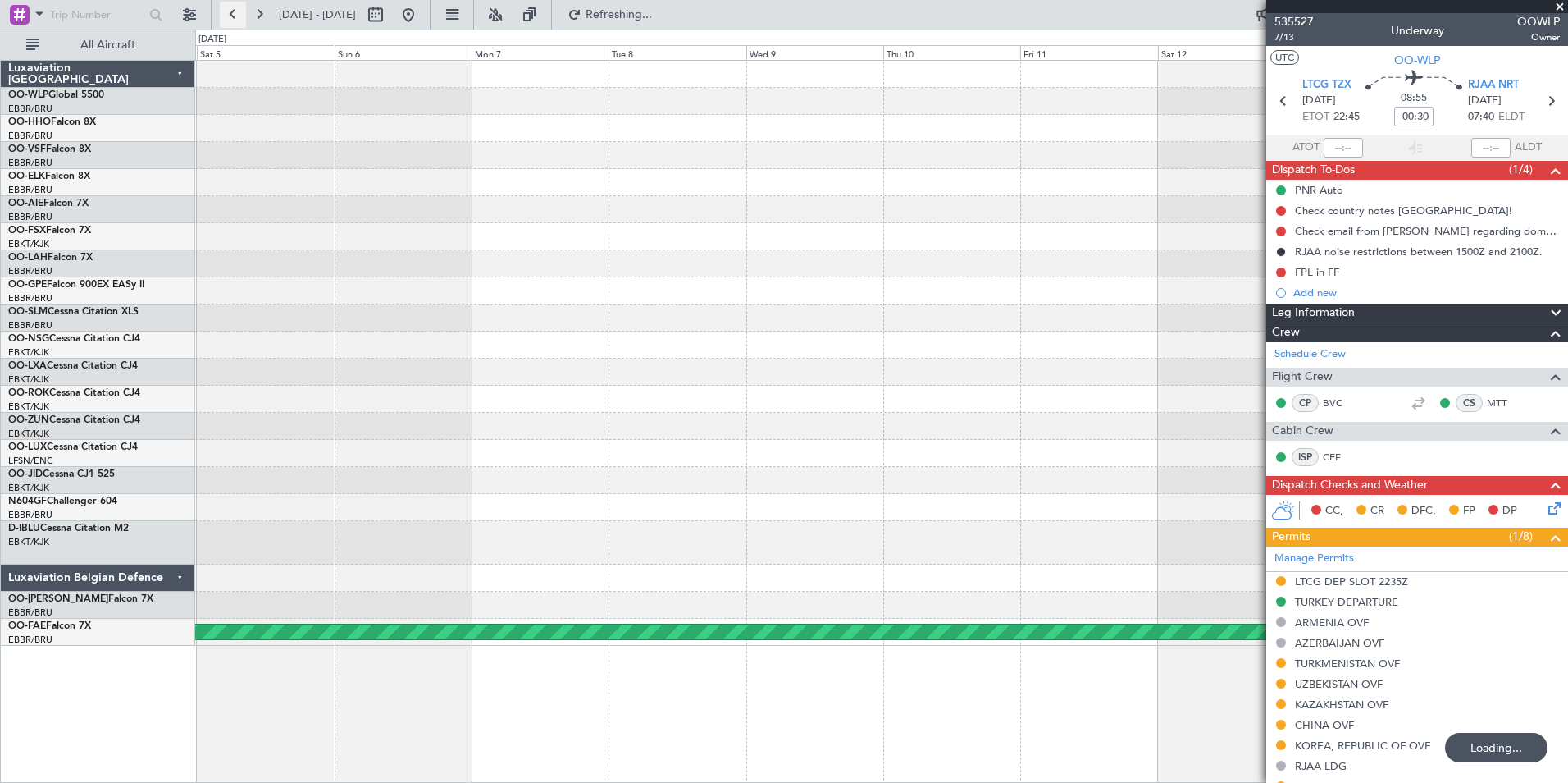
click at [230, 10] on button at bounding box center [233, 15] width 26 height 26
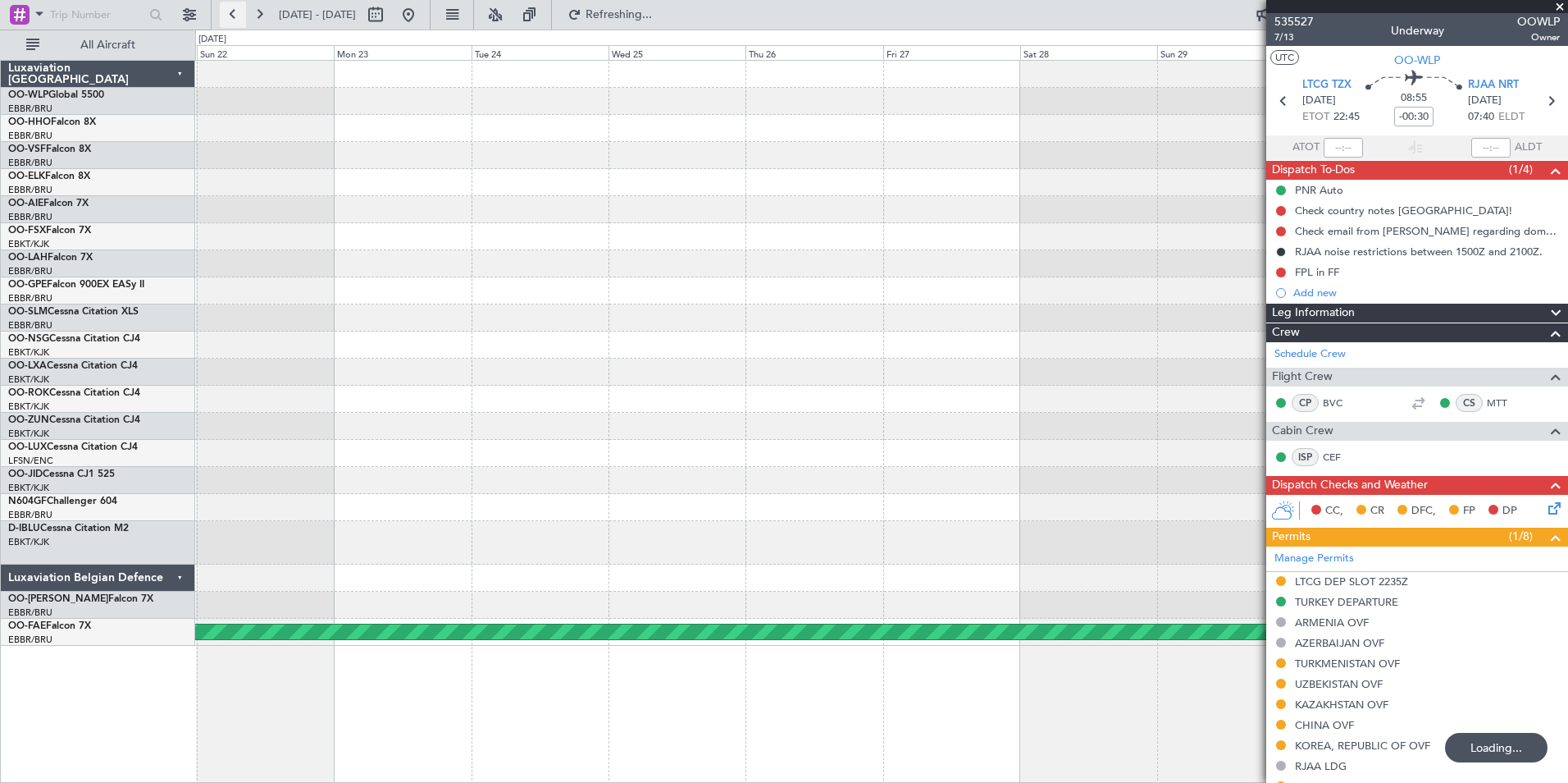
click at [230, 10] on button at bounding box center [233, 15] width 26 height 26
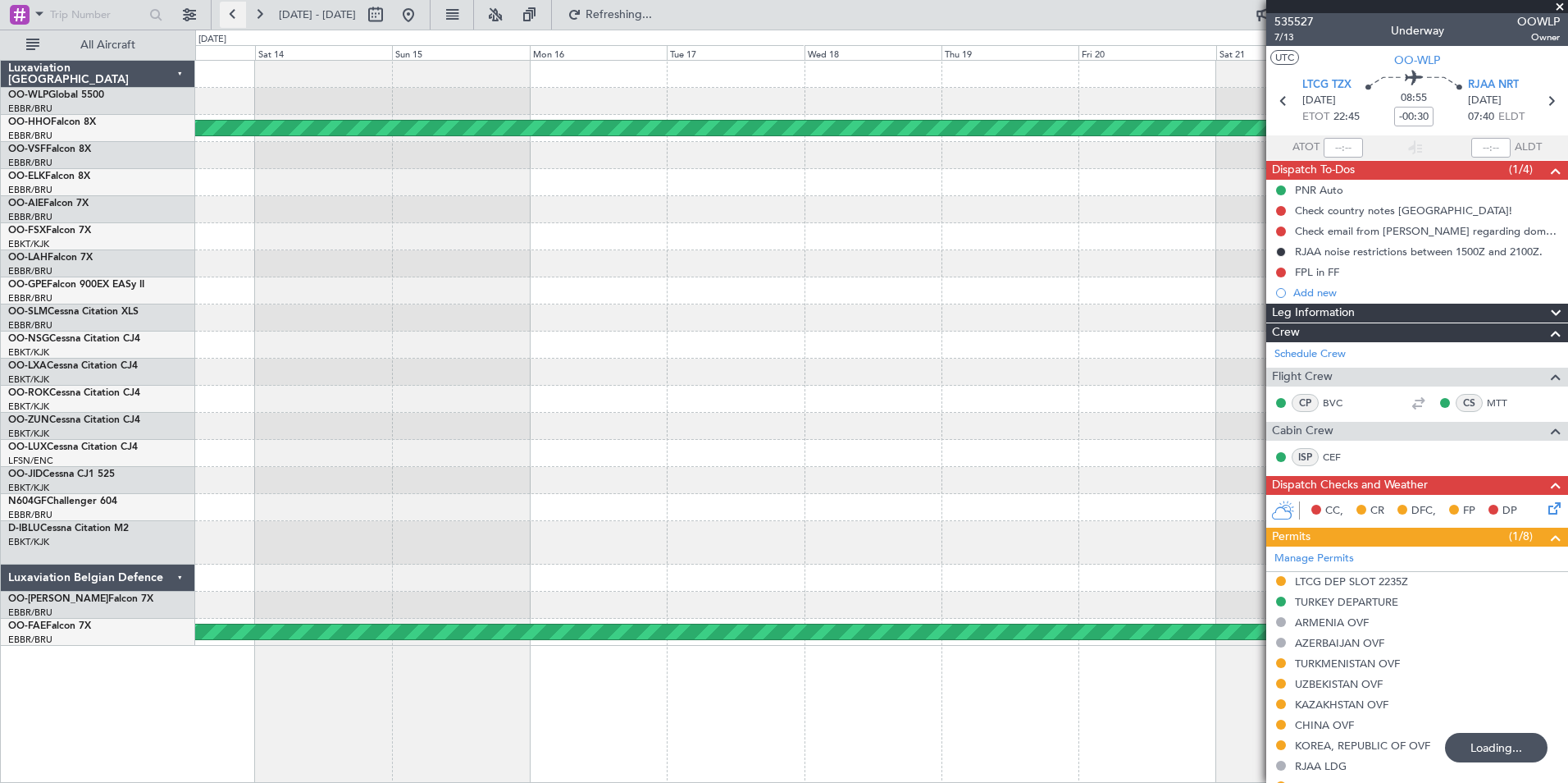
click at [230, 10] on button at bounding box center [233, 15] width 26 height 26
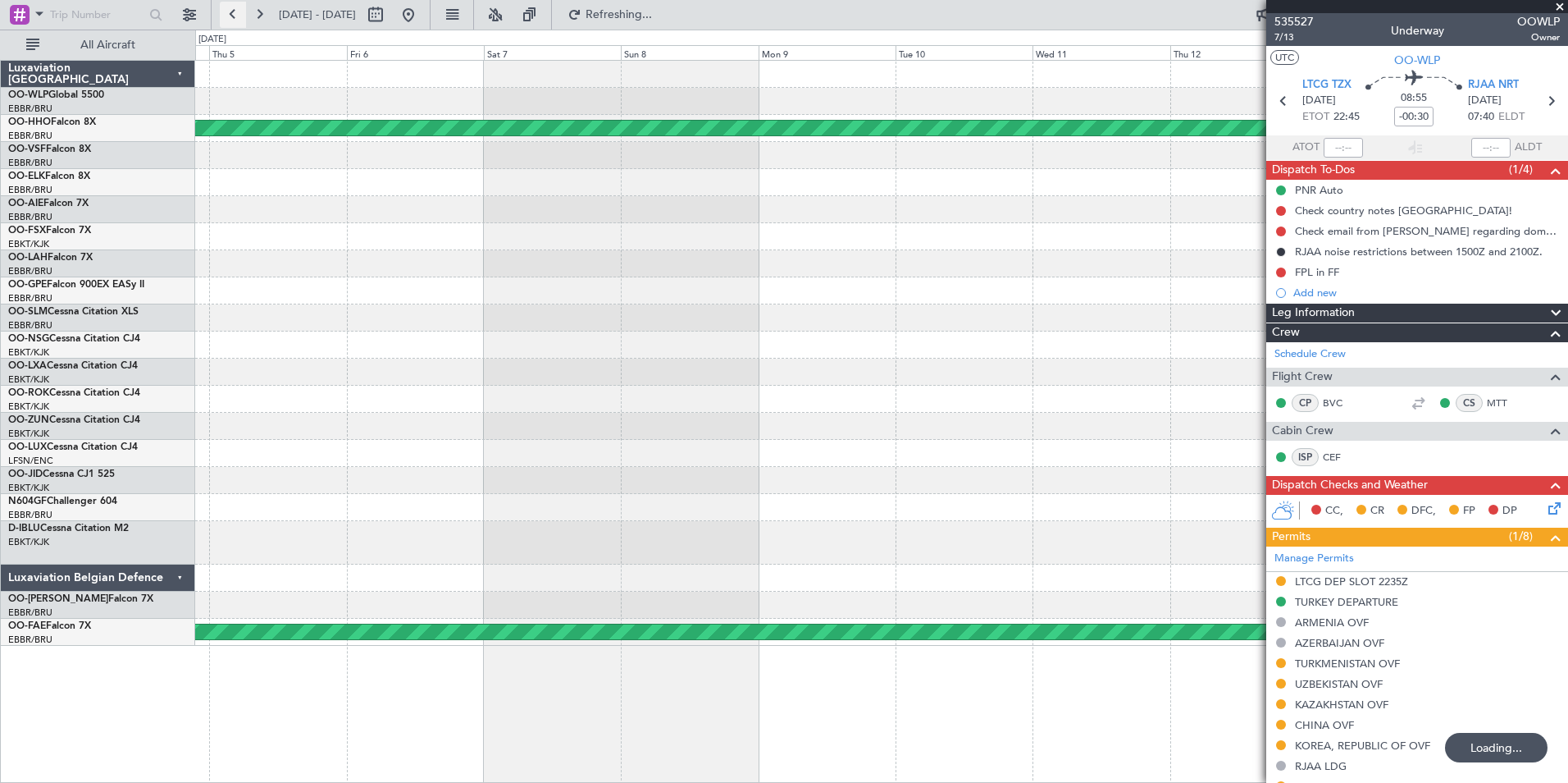
click at [230, 10] on button at bounding box center [233, 15] width 26 height 26
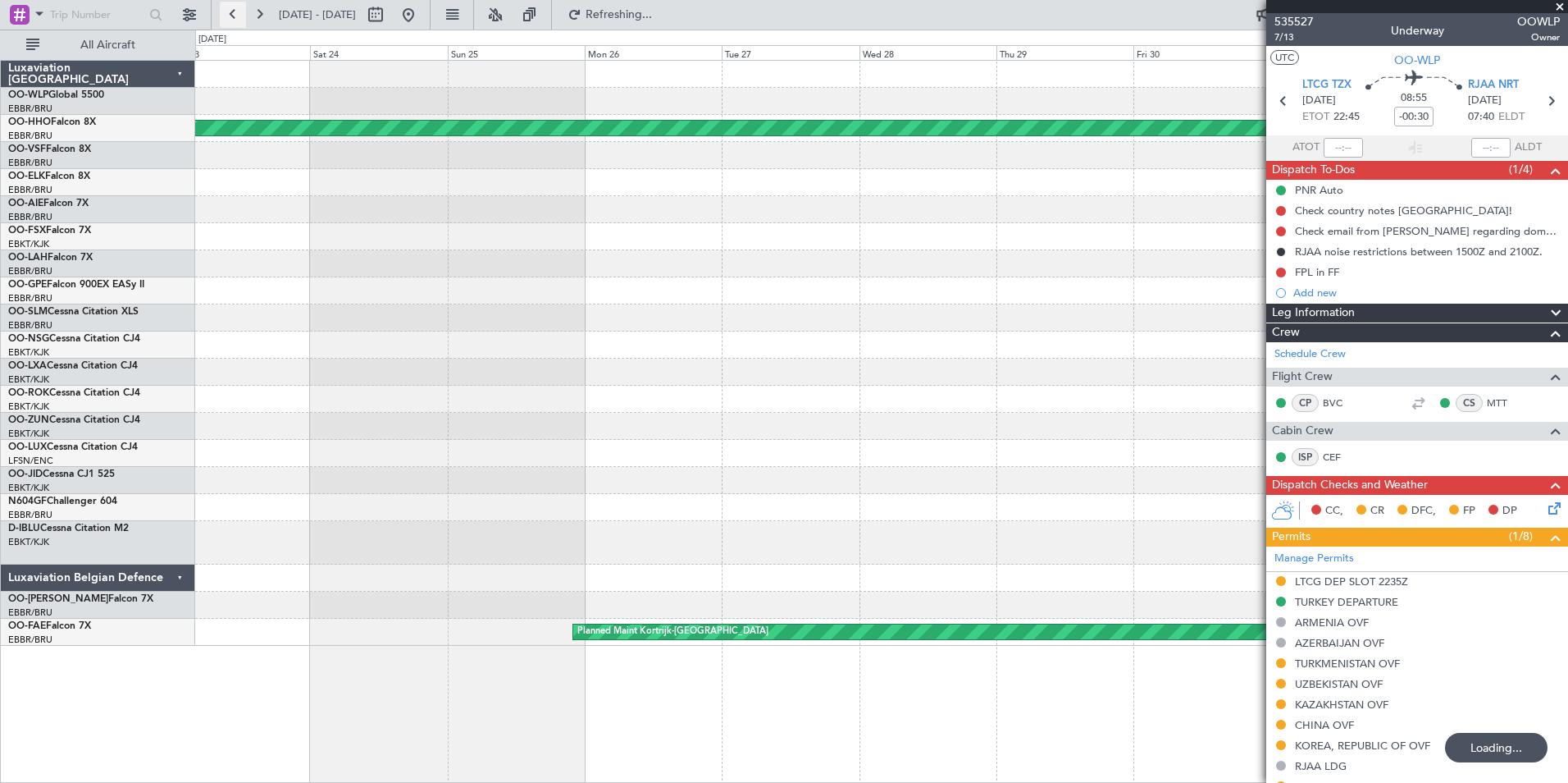
click at [230, 10] on button at bounding box center [233, 15] width 26 height 26
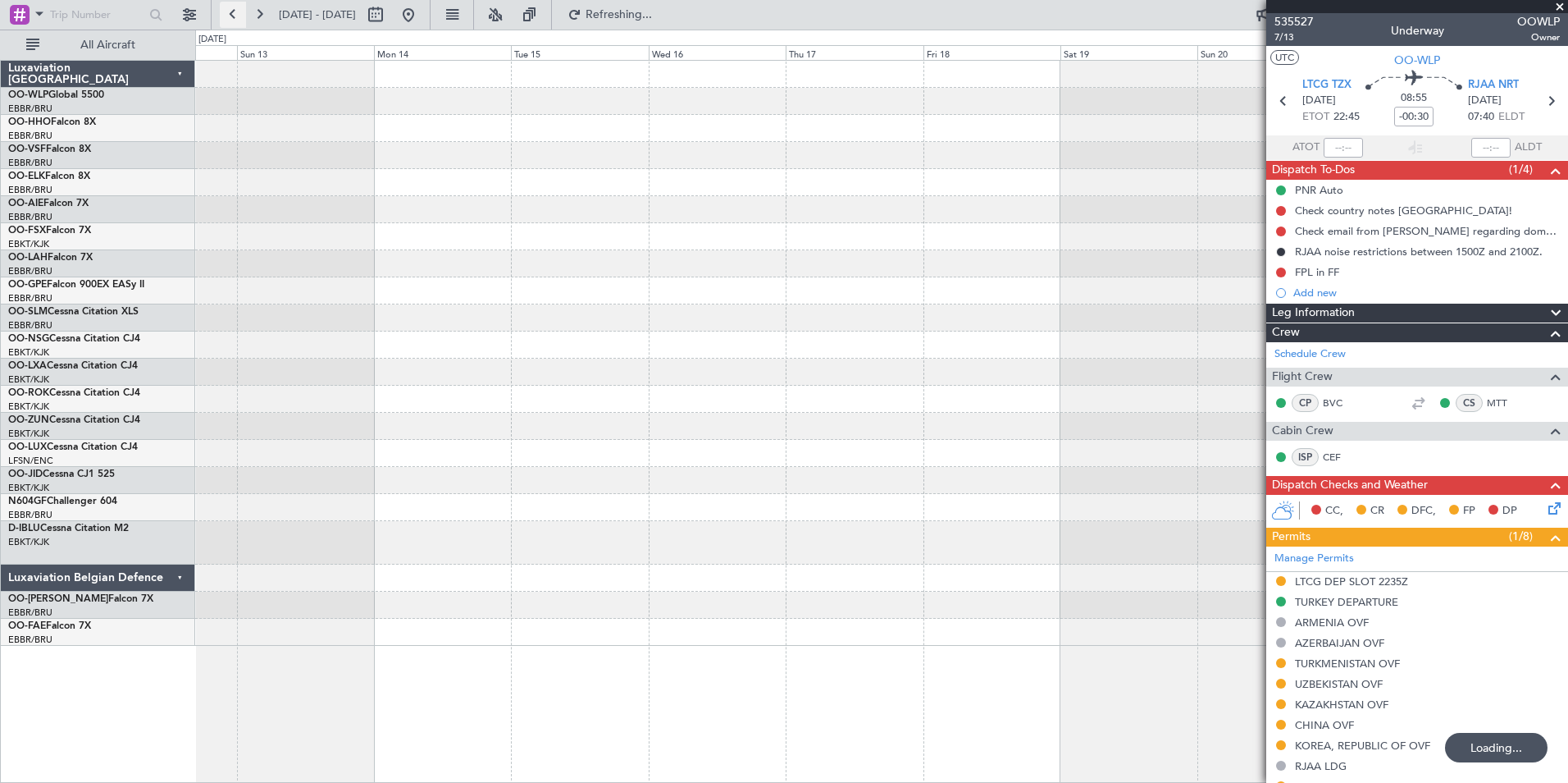
click at [230, 10] on button at bounding box center [233, 15] width 26 height 26
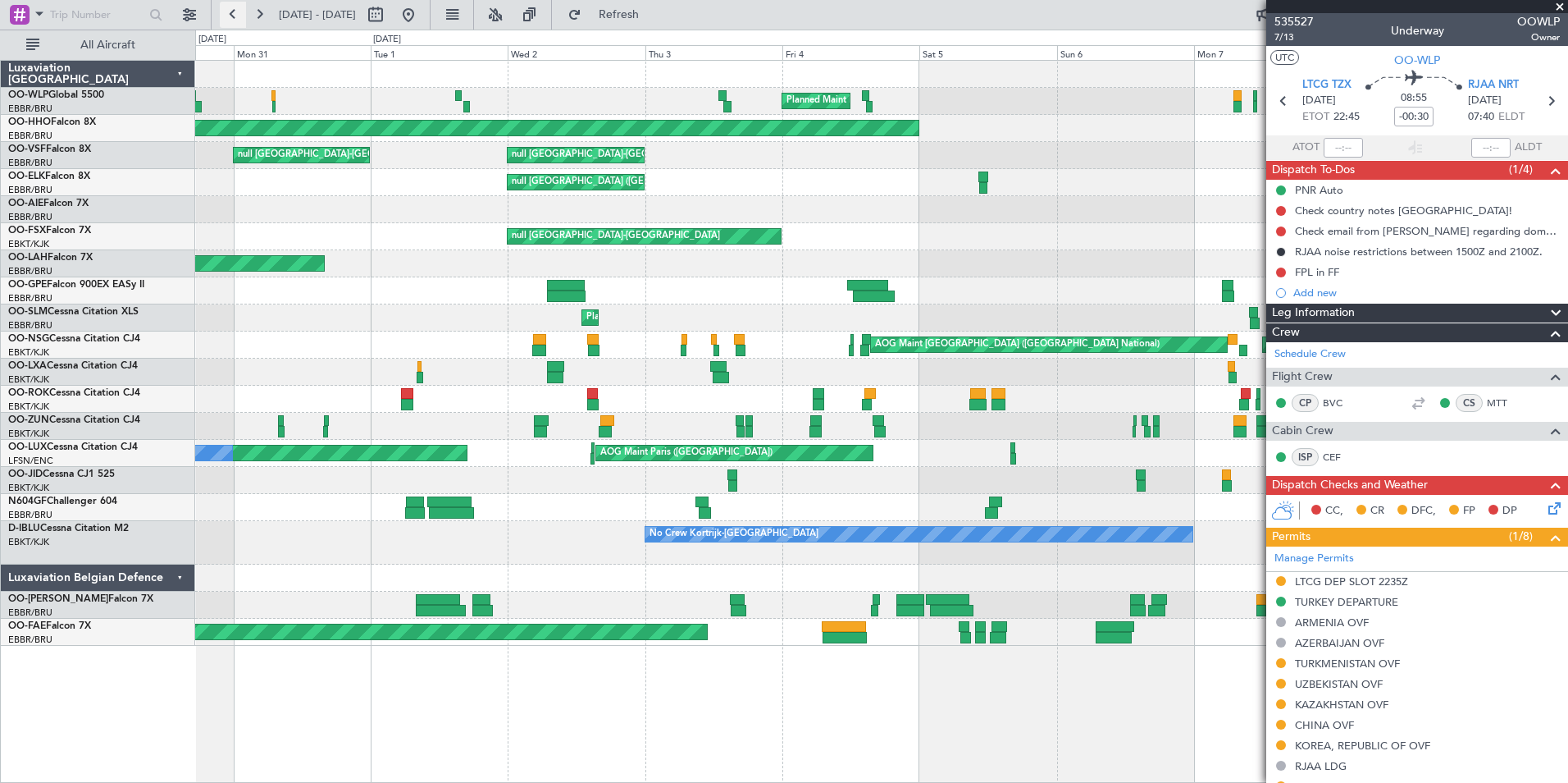
click at [228, 16] on button at bounding box center [233, 15] width 26 height 26
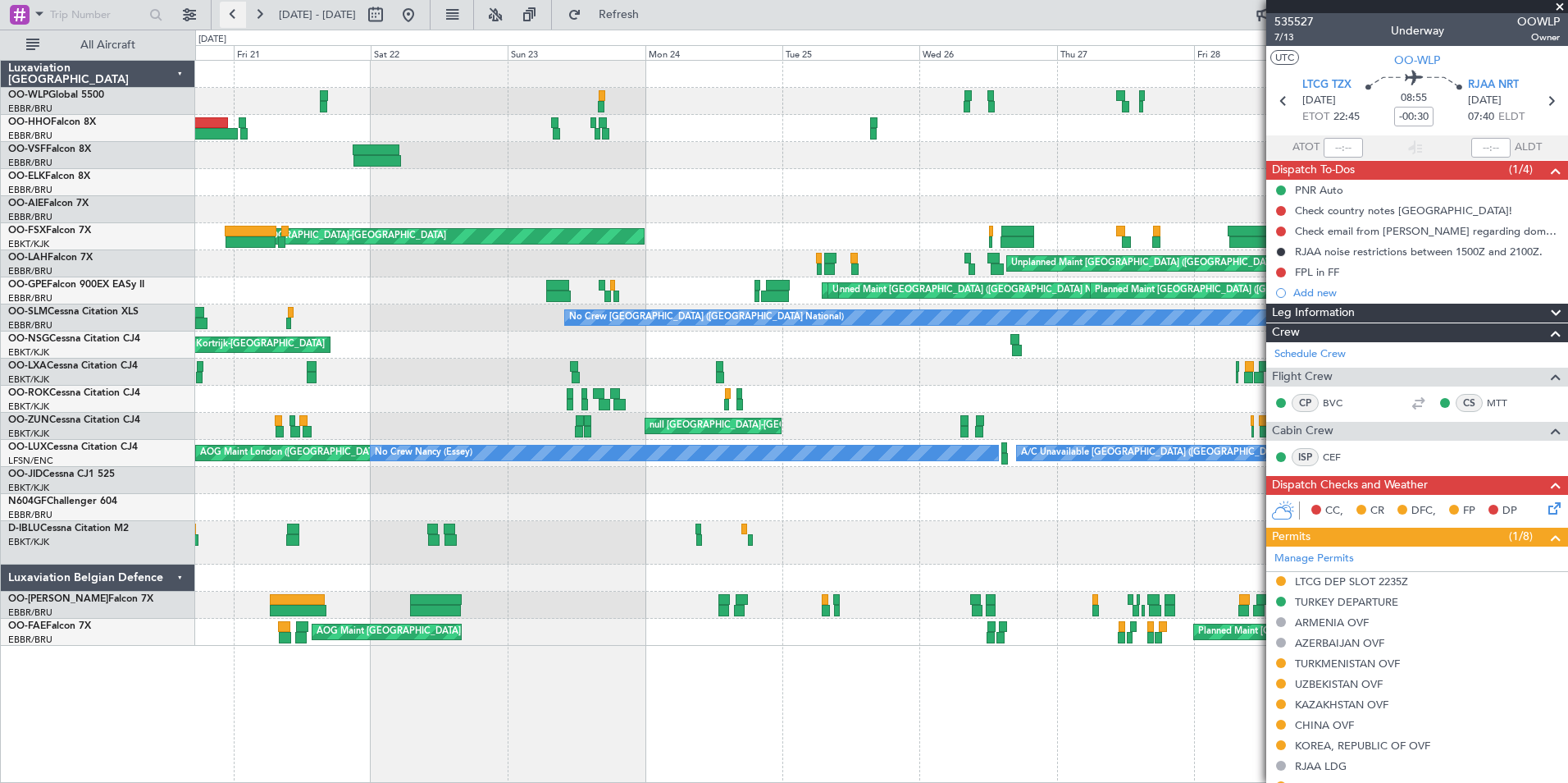
click at [227, 8] on button at bounding box center [233, 15] width 26 height 26
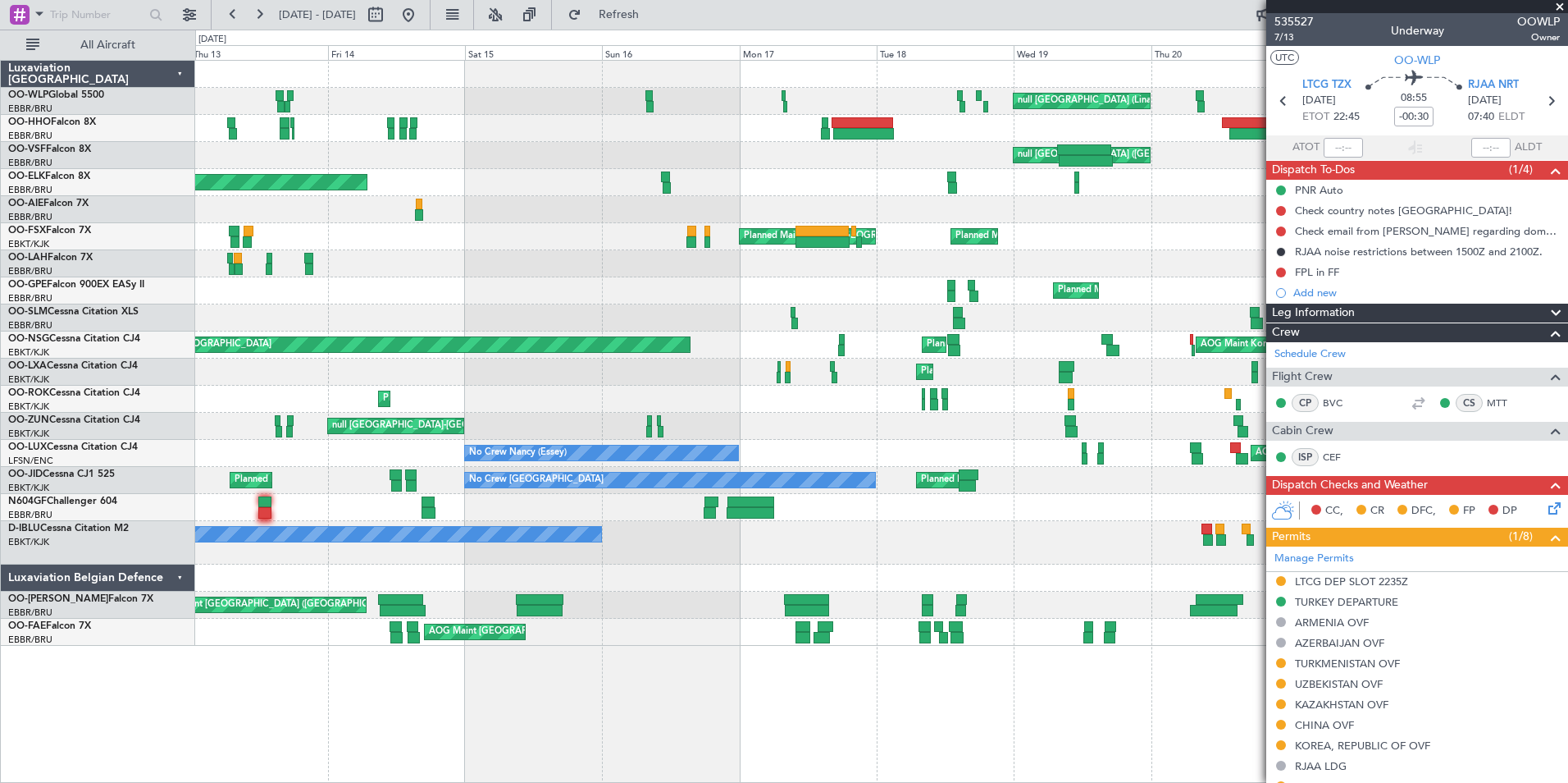
click at [743, 184] on div "Planned Maint [GEOGRAPHIC_DATA] ([GEOGRAPHIC_DATA] National)" at bounding box center [881, 182] width 1373 height 27
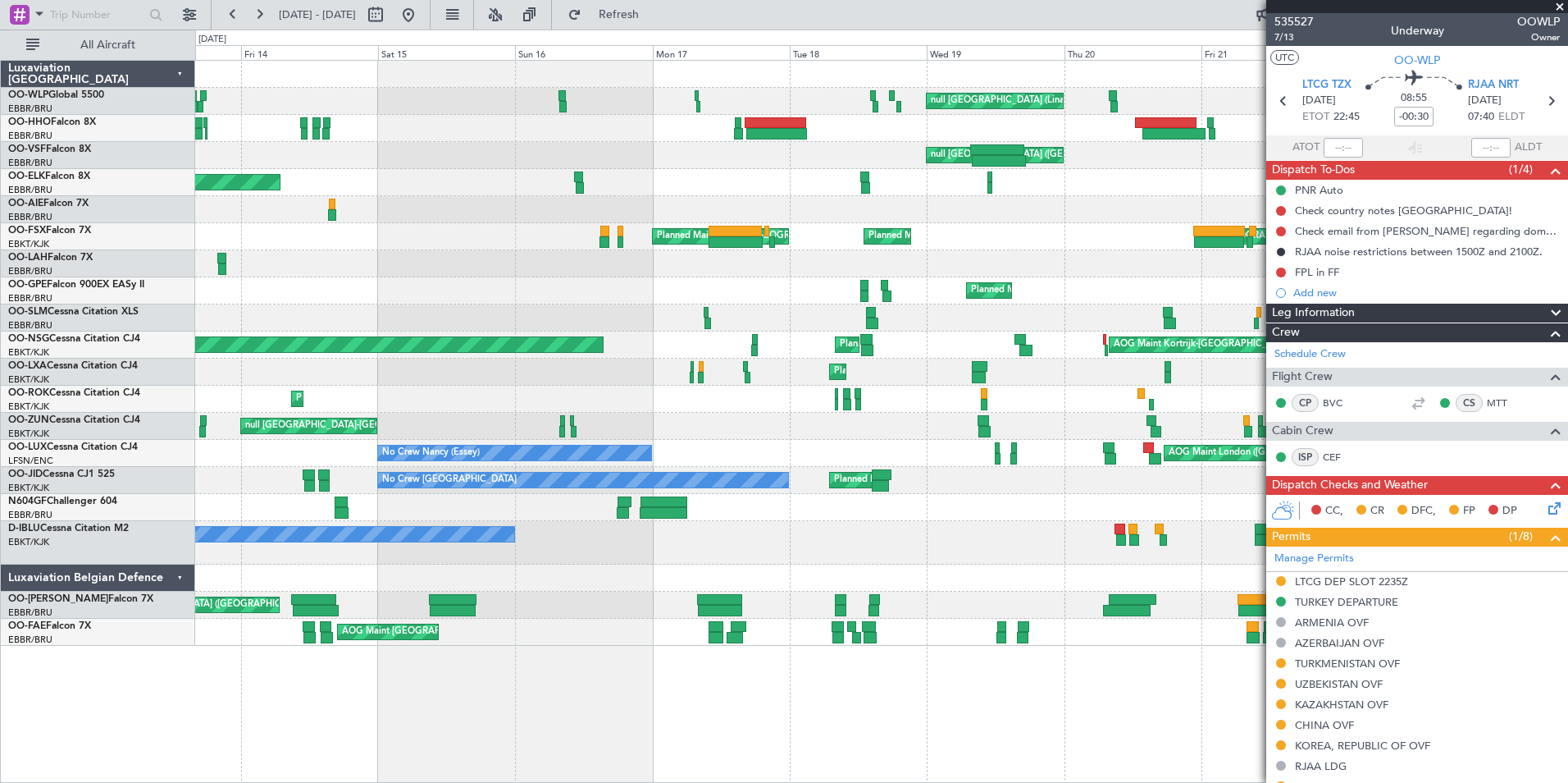
click at [935, 138] on div "Planned Maint Milan (Linate) null Milan (Linate) null Geneva (Cointrin) null Br…" at bounding box center [881, 353] width 1373 height 585
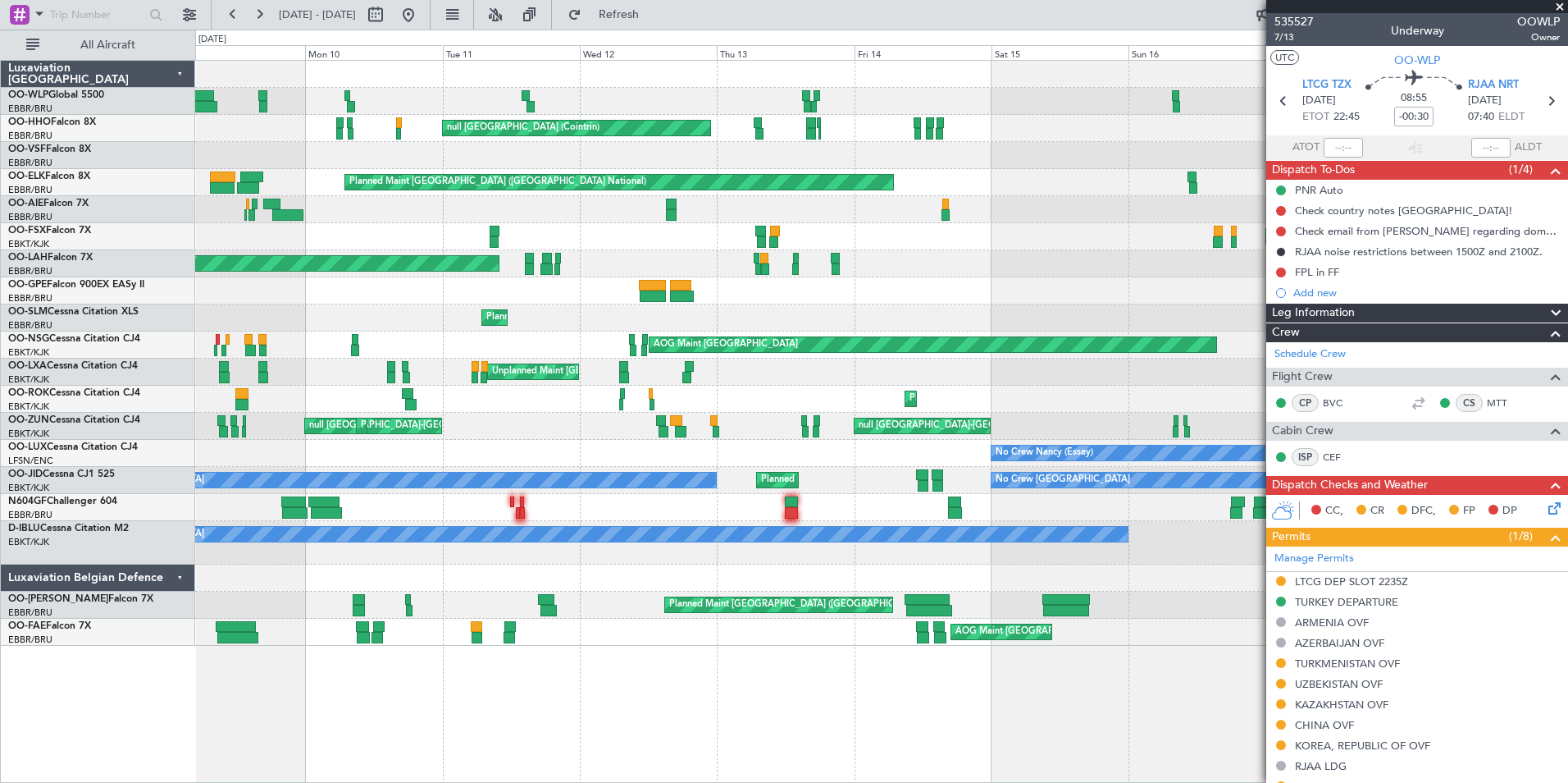
click at [937, 164] on div "null Milan (Linate) Planned Maint Milan (Linate) null Geneva (Cointrin) null Br…" at bounding box center [881, 353] width 1373 height 585
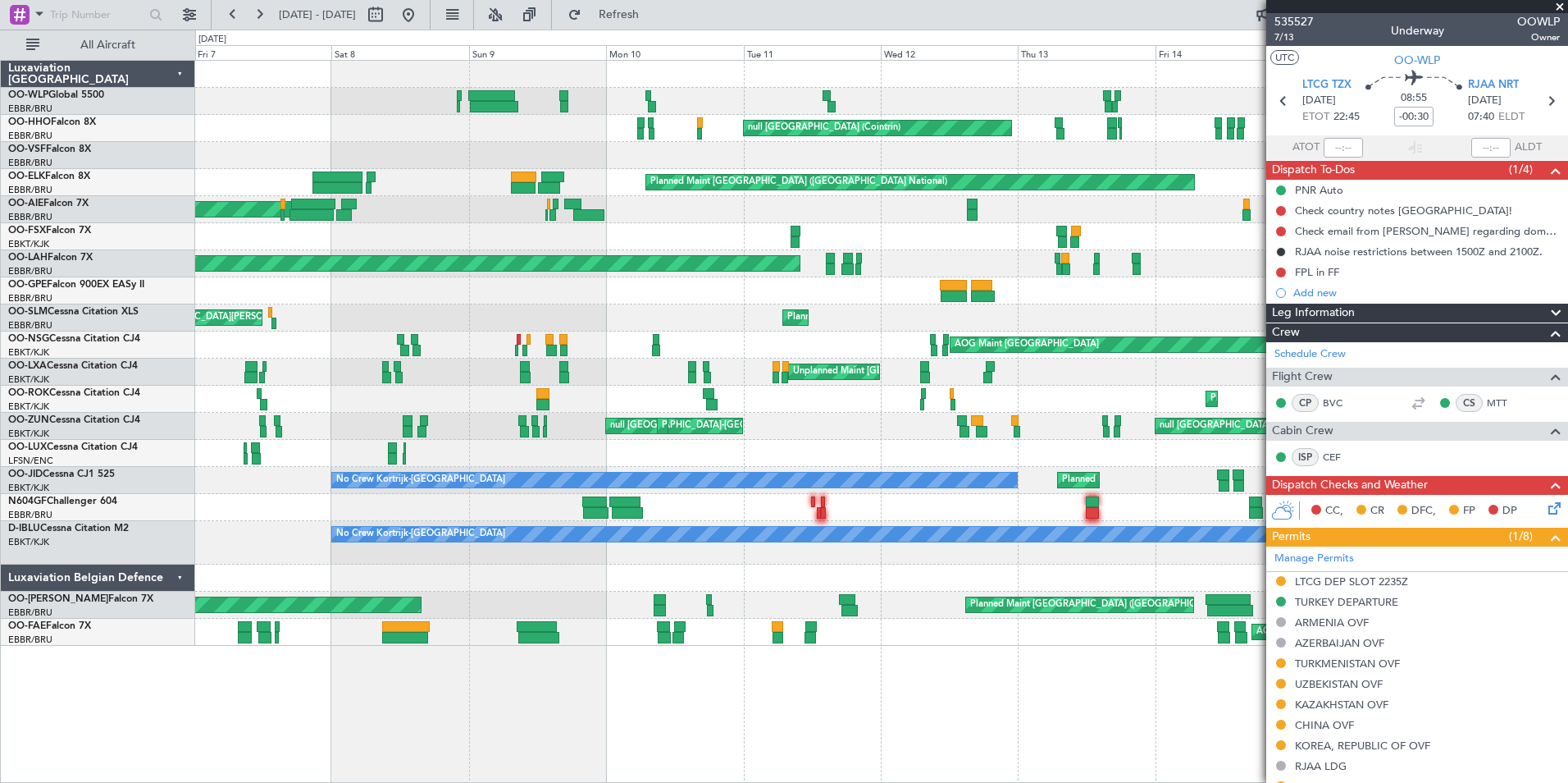
click at [987, 148] on div "null Milan (Linate) Planned Maint Milan (Linate) null Geneva (Cointrin) null Br…" at bounding box center [881, 353] width 1373 height 585
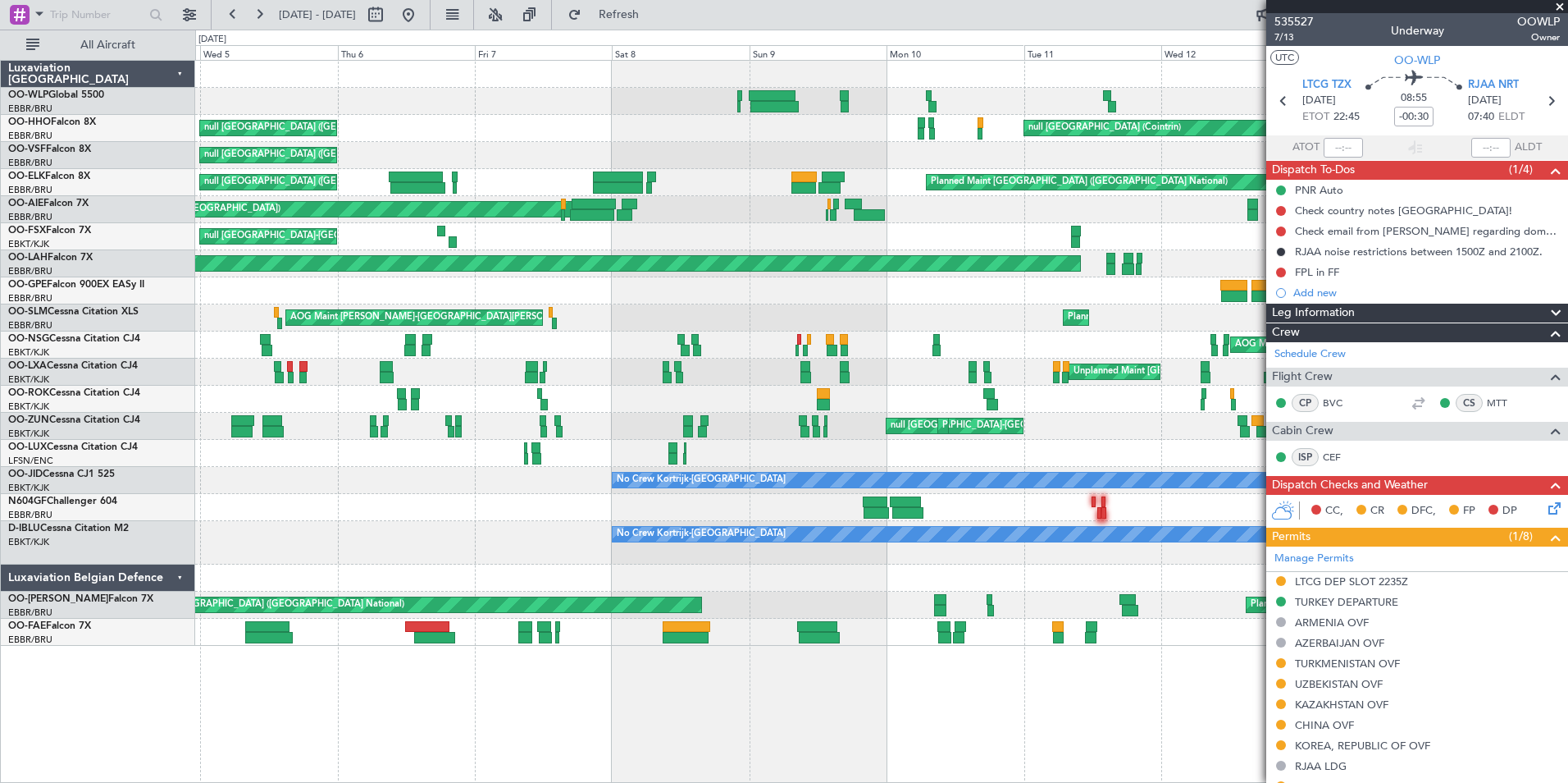
click at [853, 142] on div "null Geneva (Cointrin) null Brussels (Brussels National) null Brussels (Brussel…" at bounding box center [881, 353] width 1373 height 585
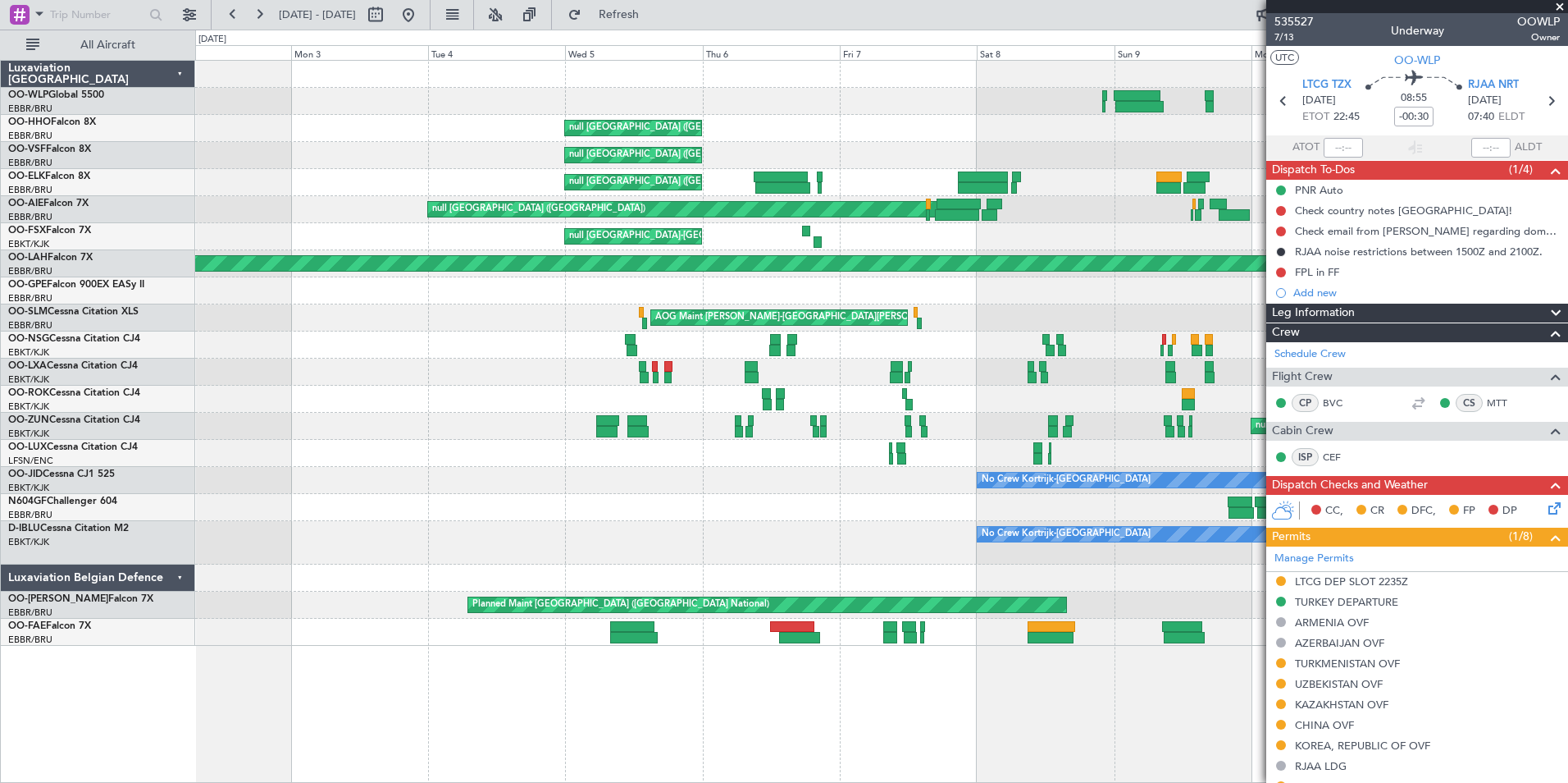
click at [863, 184] on div "null Geneva (Cointrin) null Brussels (Brussels National) null Brussels (Brussel…" at bounding box center [881, 353] width 1373 height 585
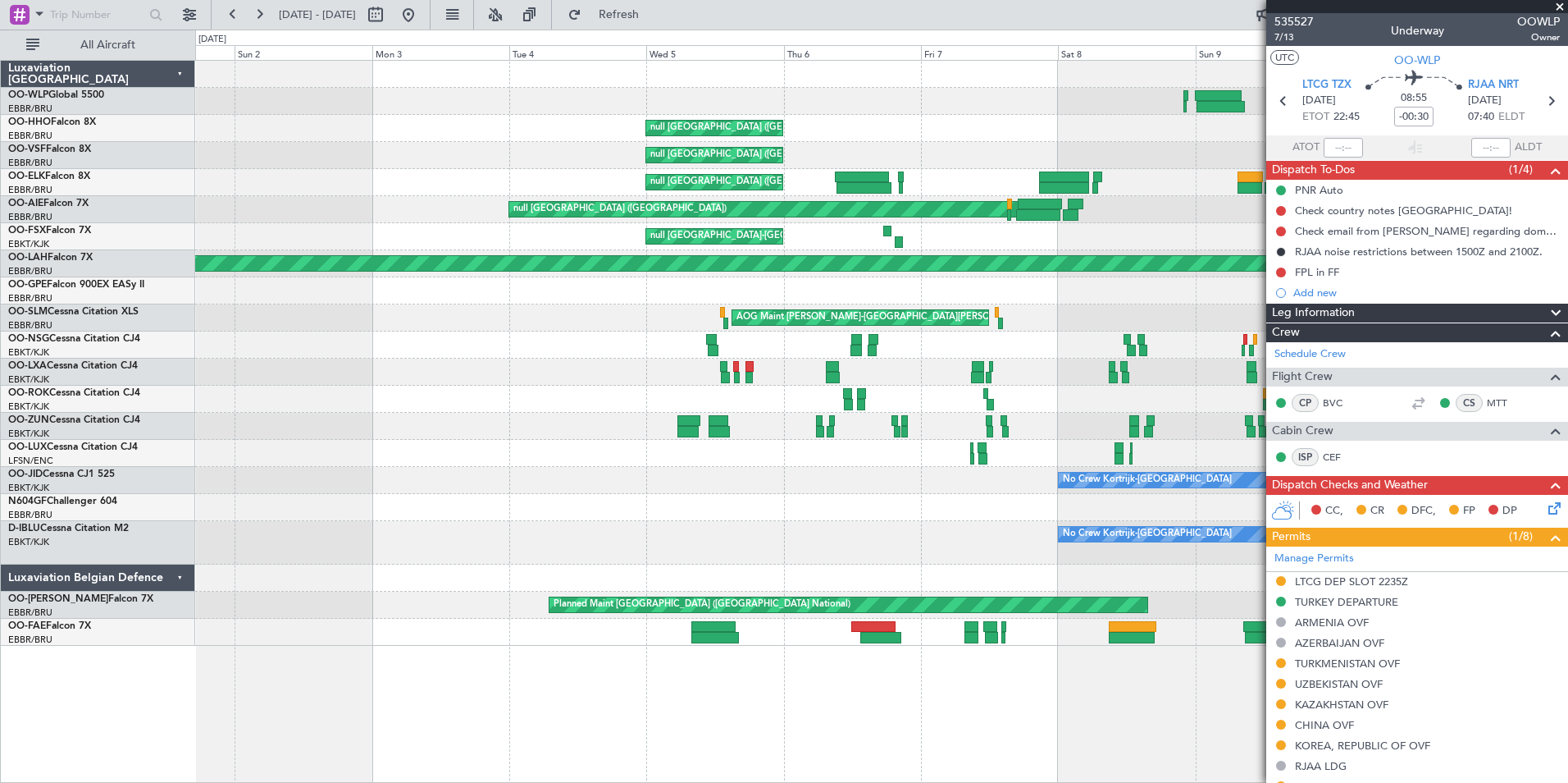
click at [598, 167] on div "null Brussels (Brussels National)" at bounding box center [881, 155] width 1373 height 27
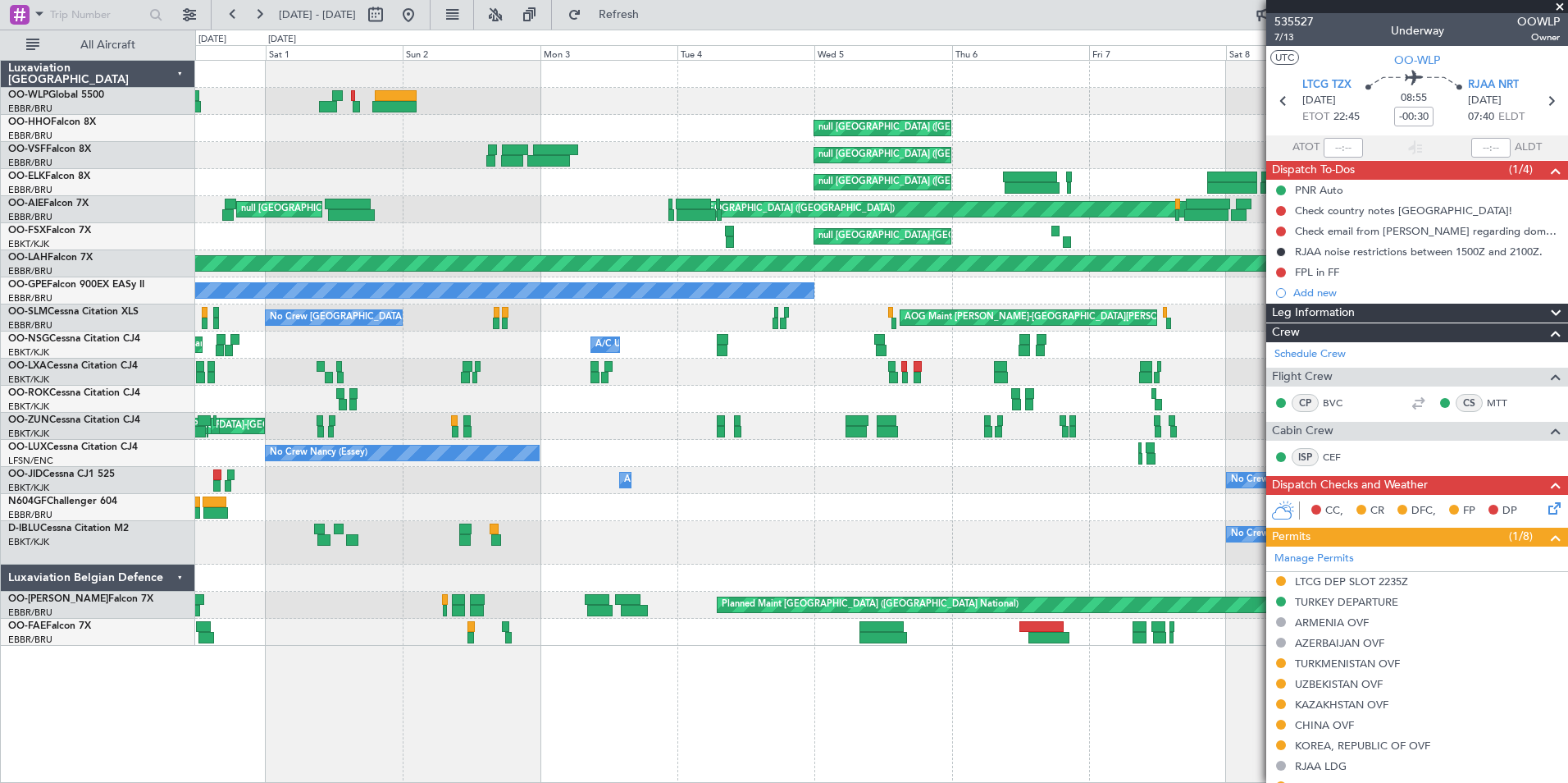
click at [528, 209] on div "null Brussels (Brussels National) null London (Farnborough)" at bounding box center [881, 209] width 1373 height 27
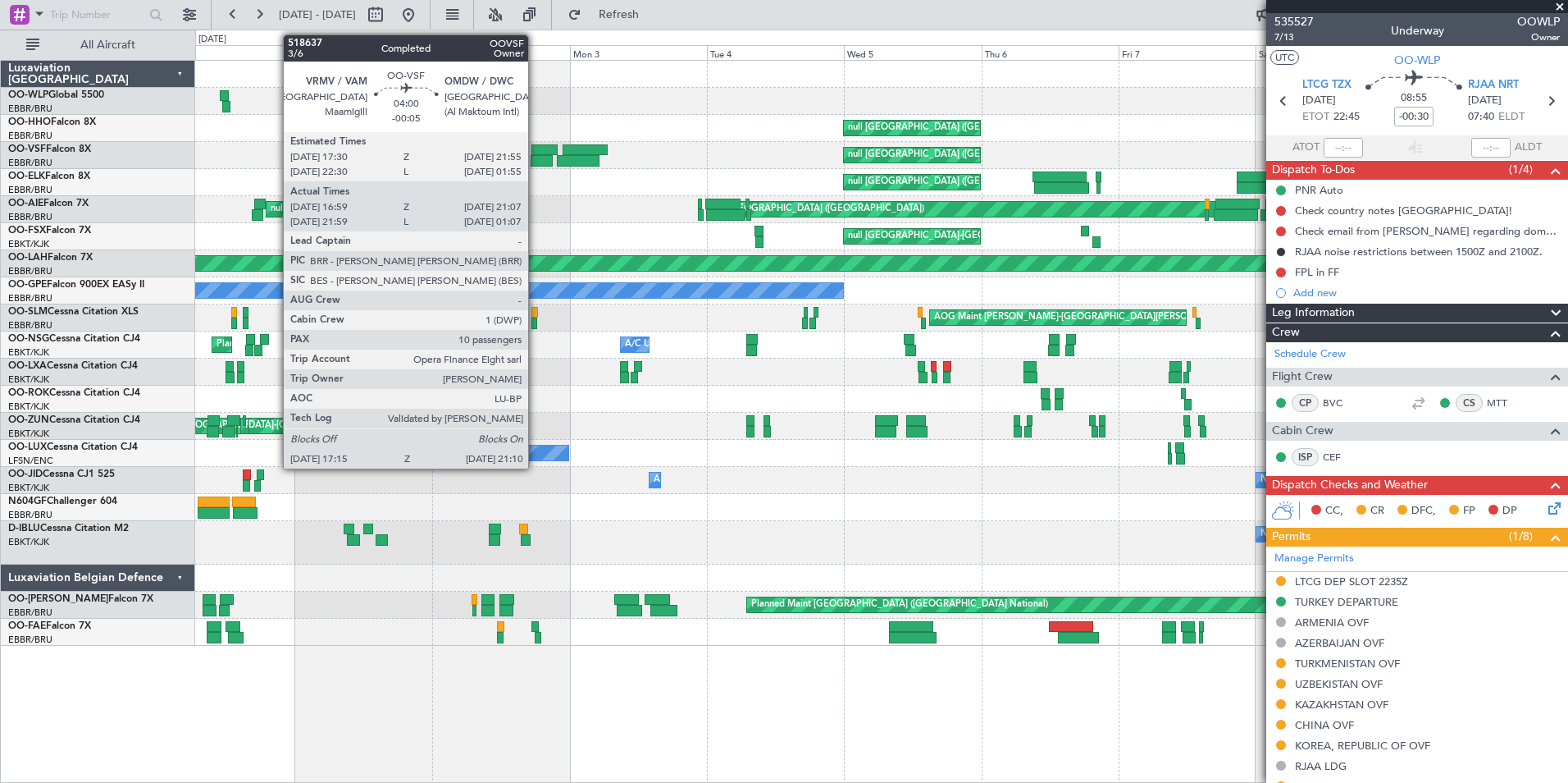
click at [535, 162] on div at bounding box center [542, 160] width 23 height 11
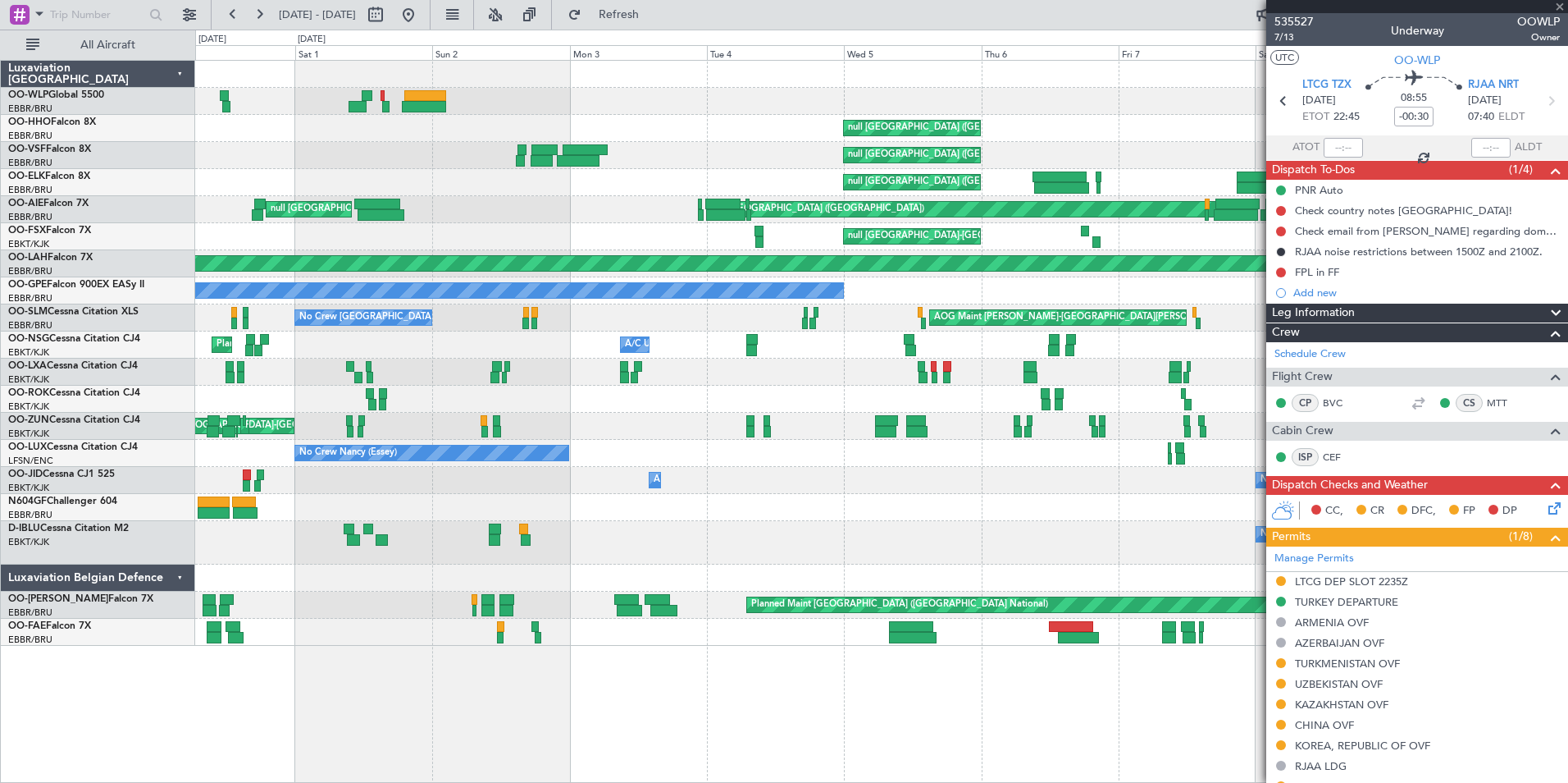
type input "-00:05"
type input "17:19"
type input "21:02"
type input "10"
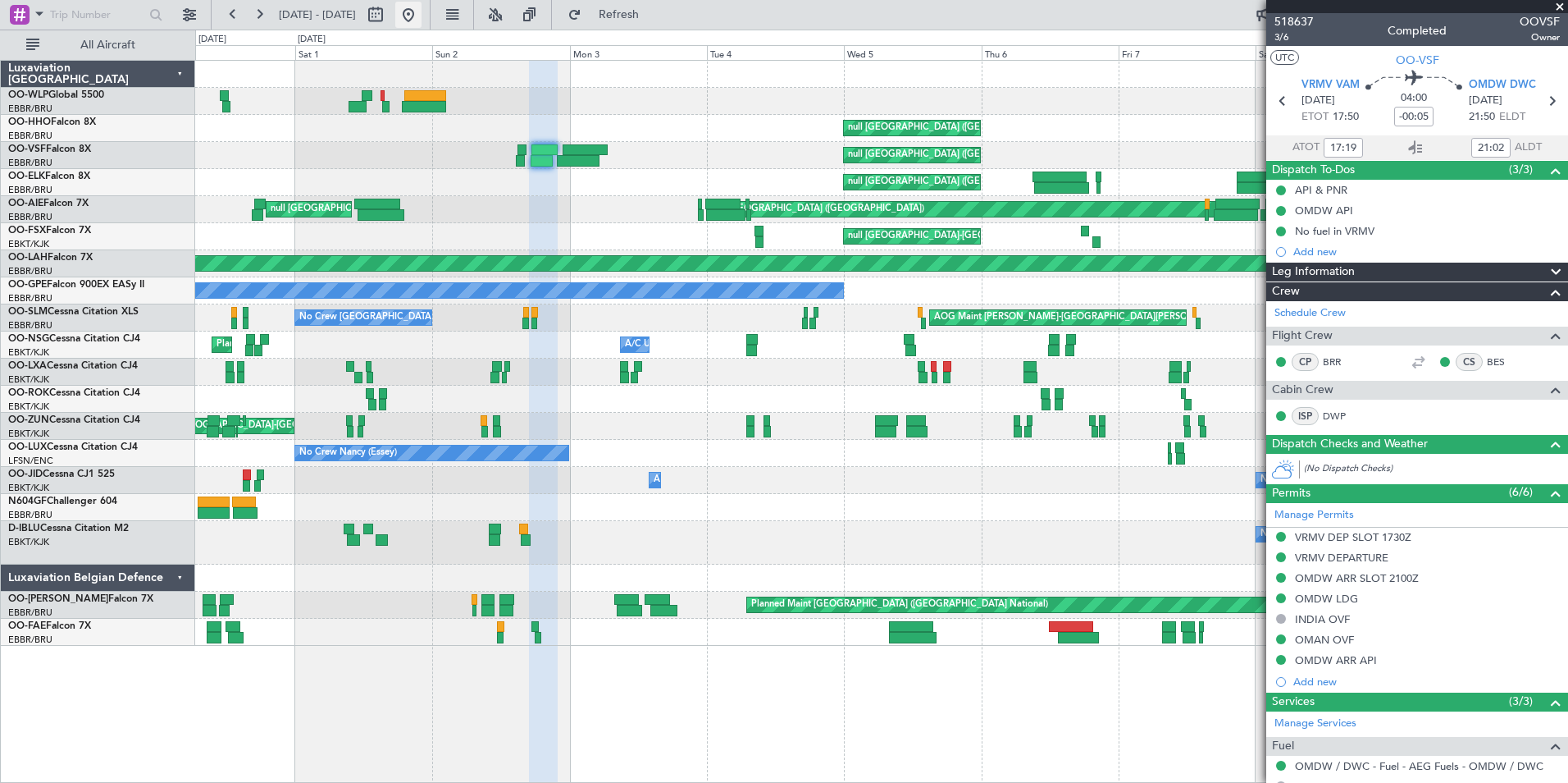
click at [421, 18] on button at bounding box center [408, 15] width 26 height 26
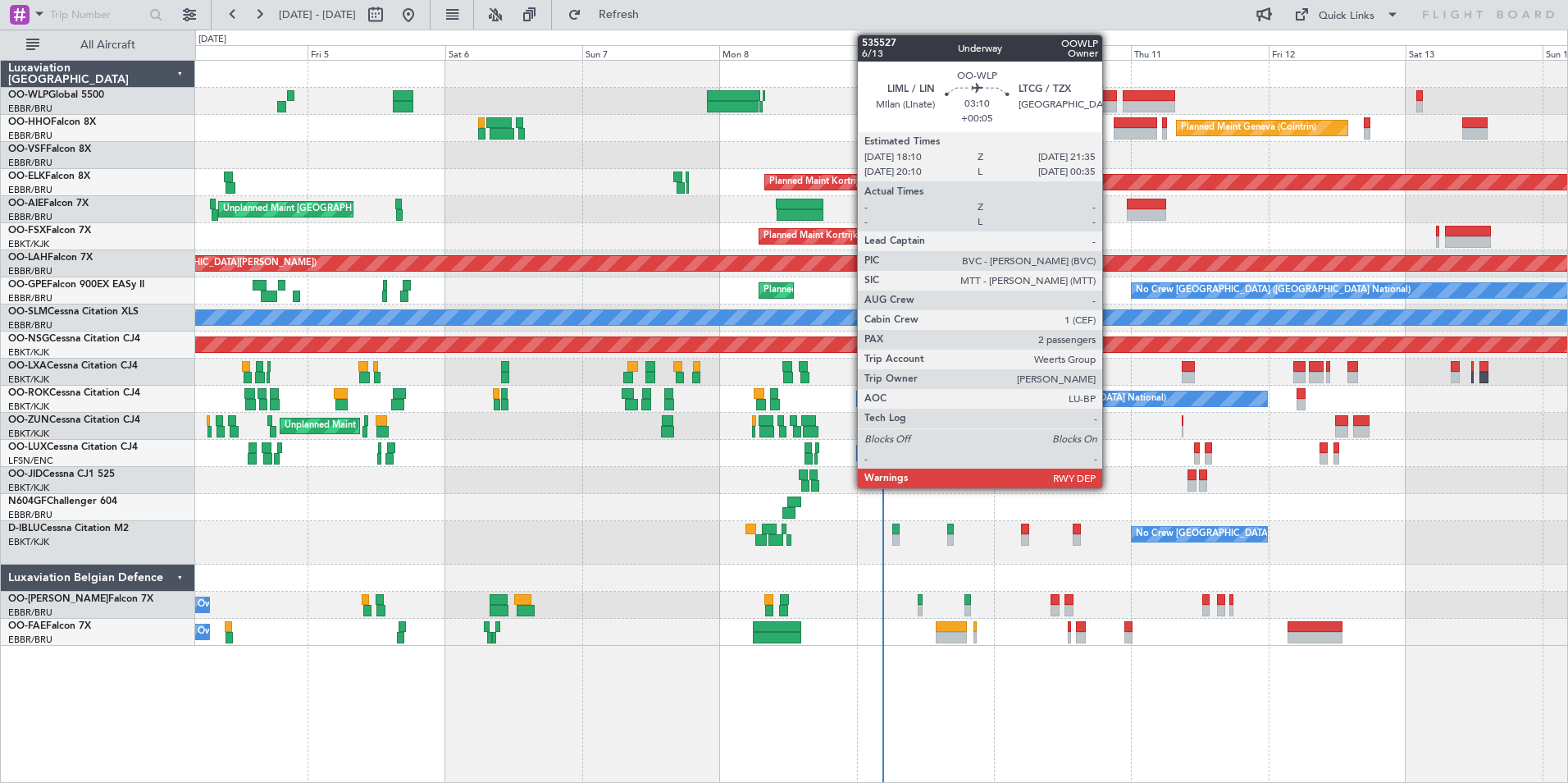
click at [1110, 99] on div at bounding box center [1107, 95] width 20 height 11
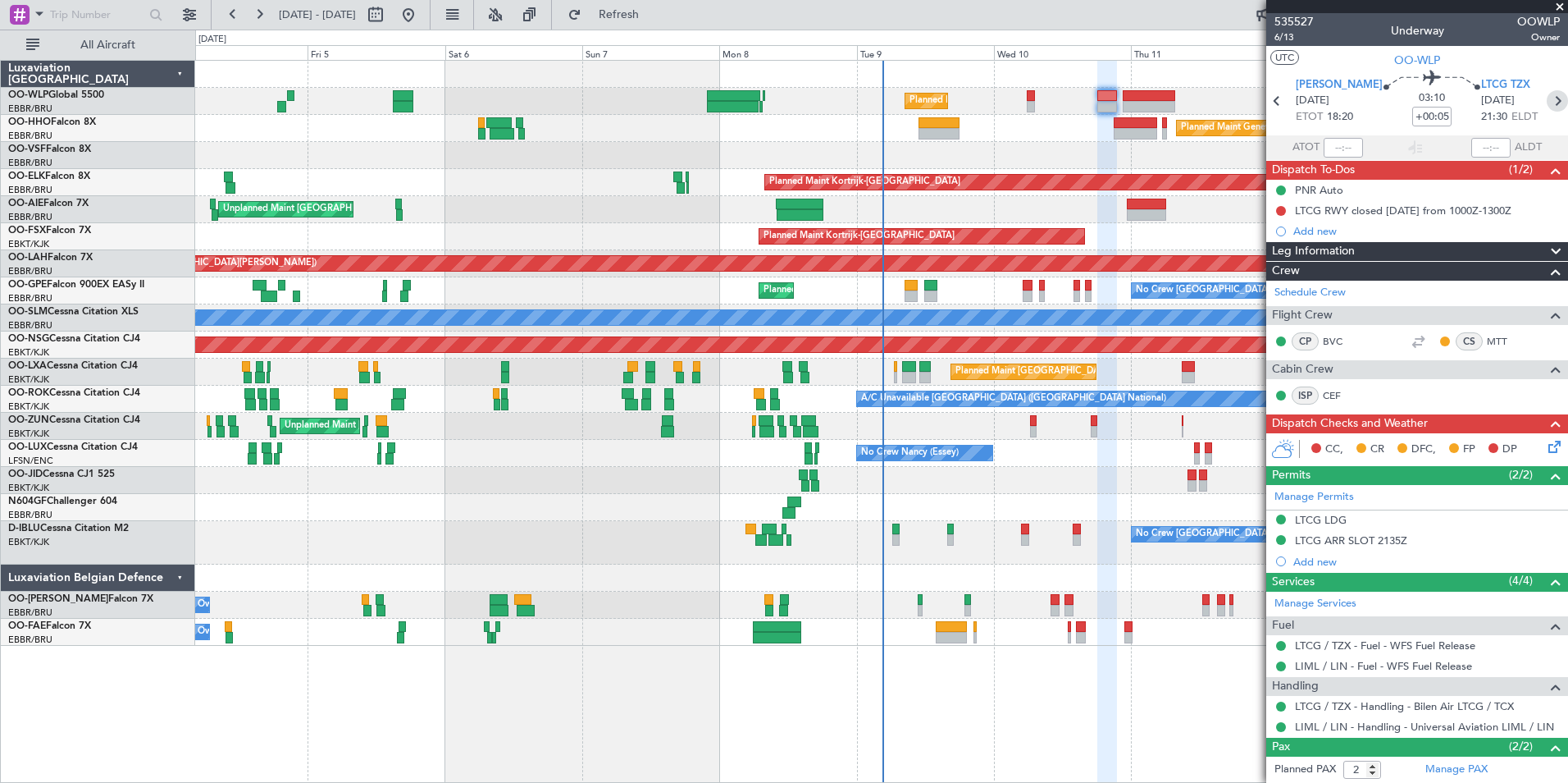
click at [1547, 99] on icon at bounding box center [1558, 100] width 22 height 22
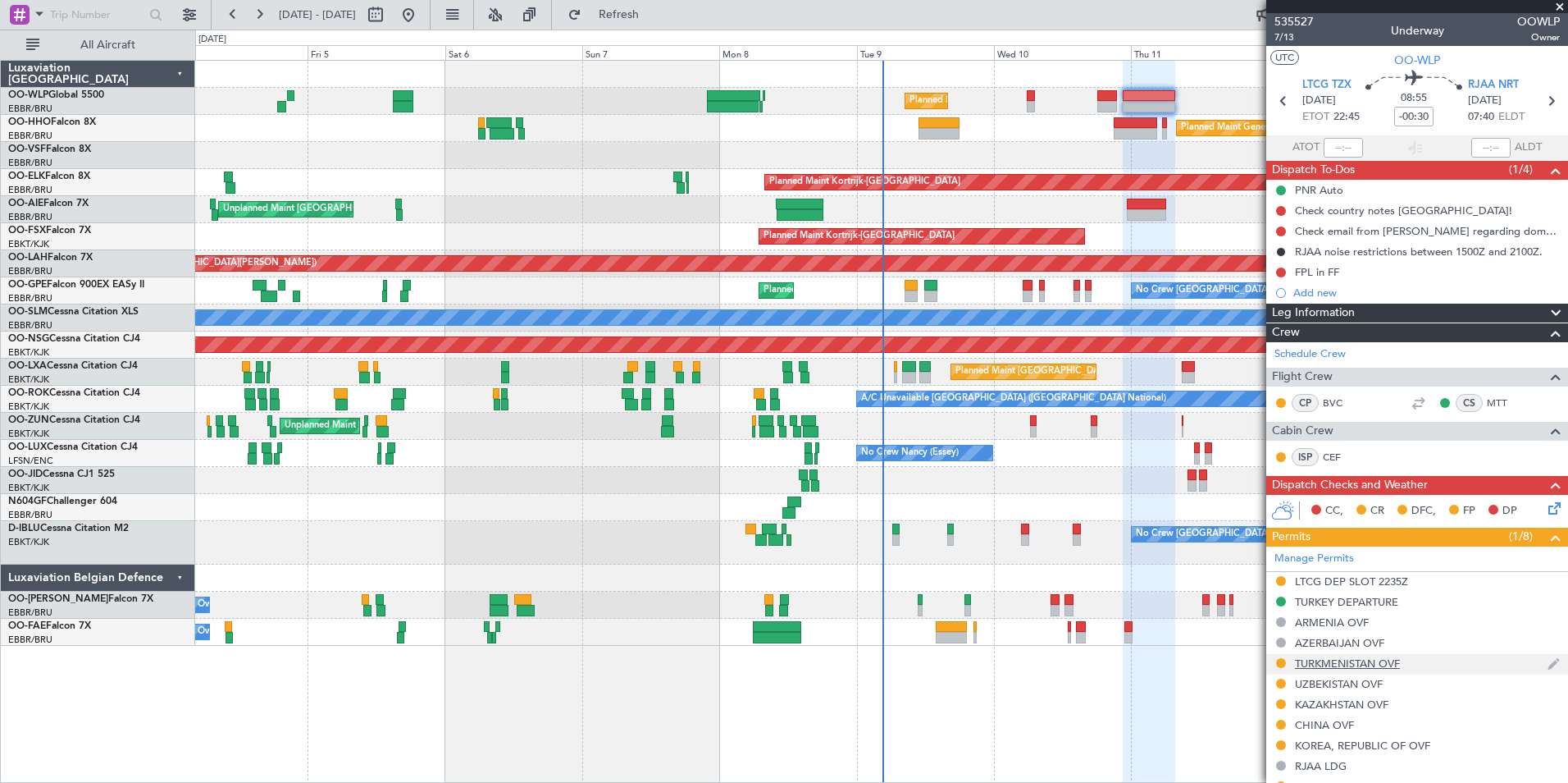
scroll to position [82, 0]
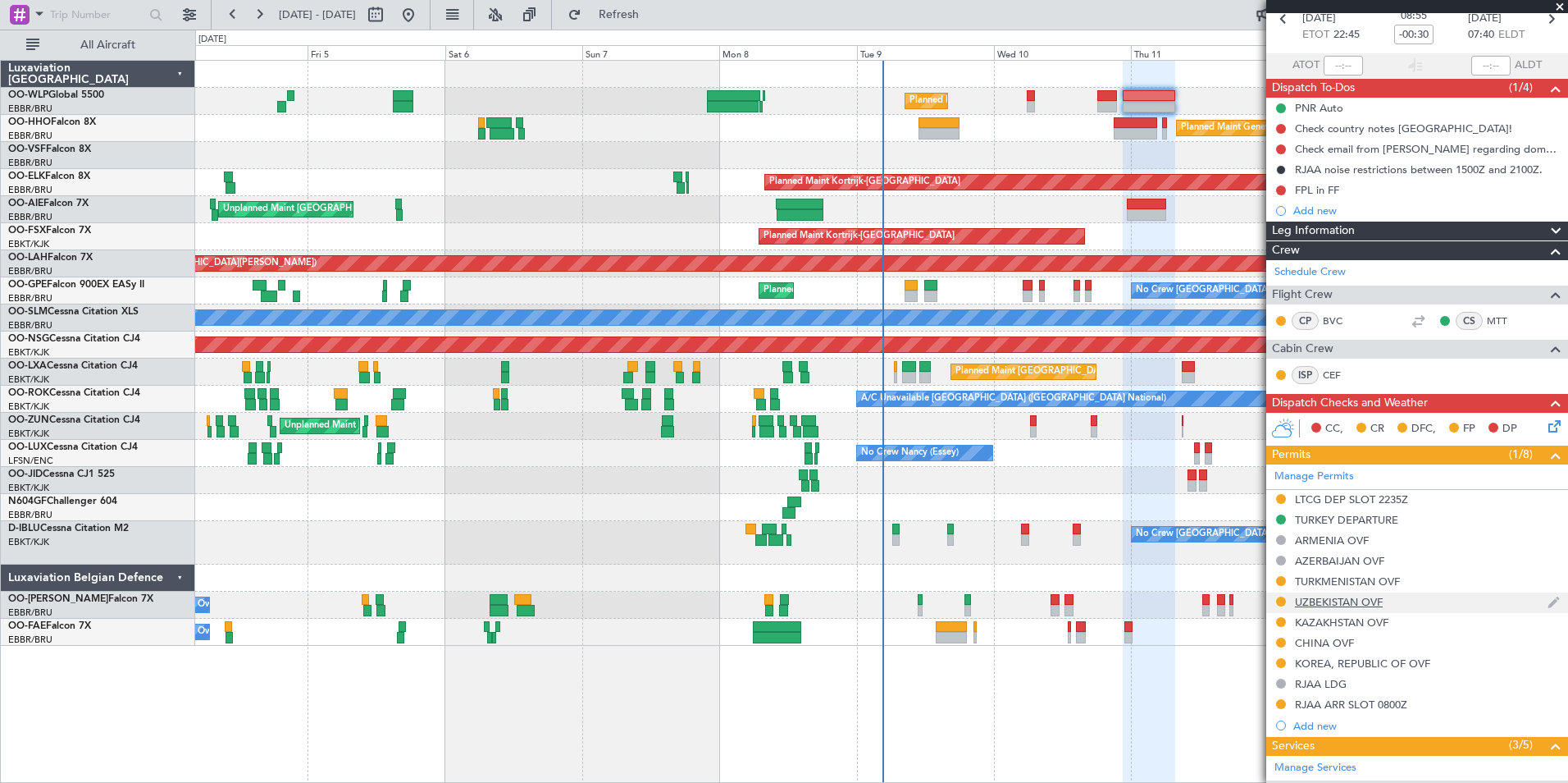
click at [1325, 600] on div "UZBEKISTAN OVF" at bounding box center [1338, 602] width 87 height 14
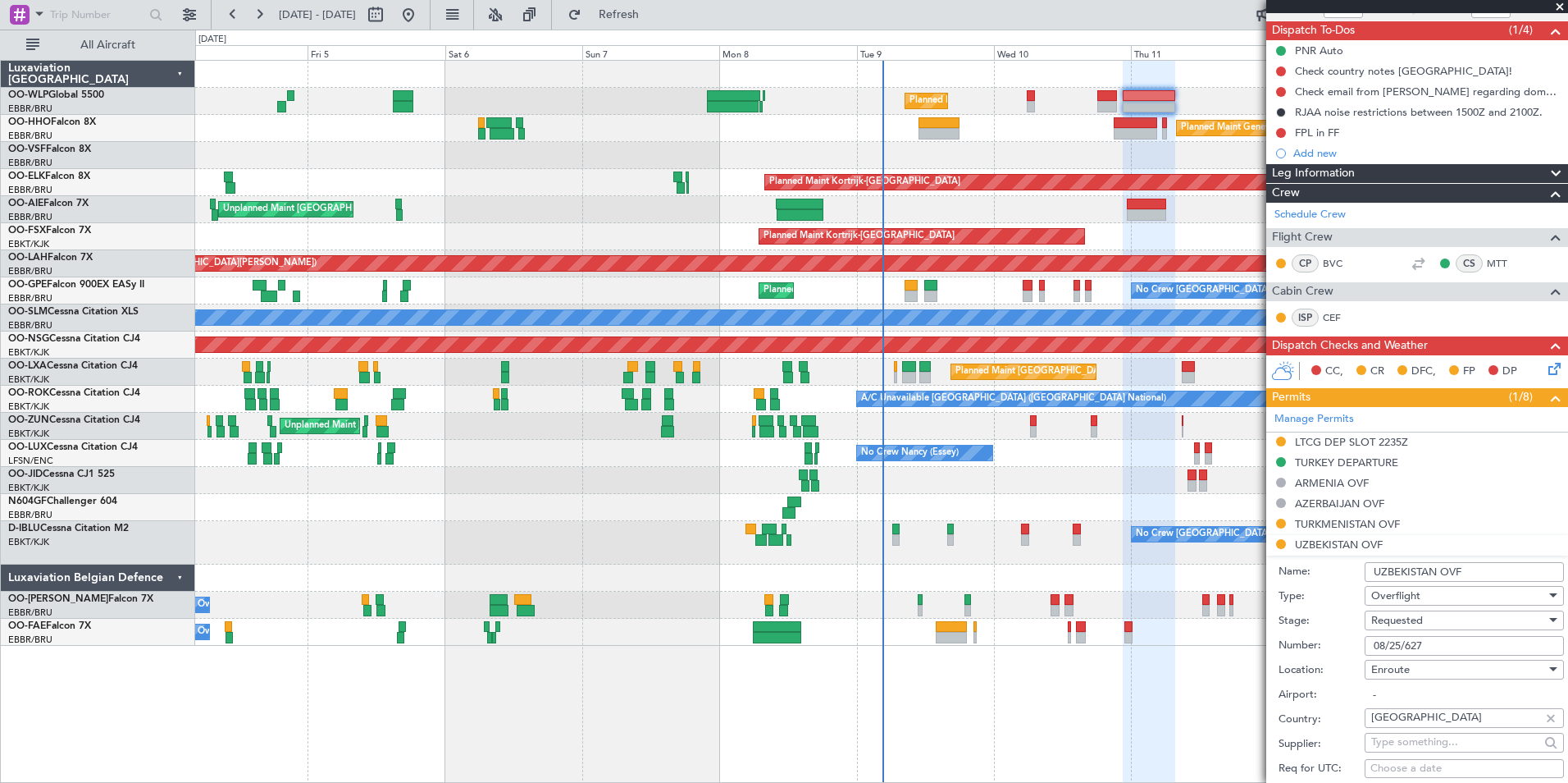
scroll to position [164, 0]
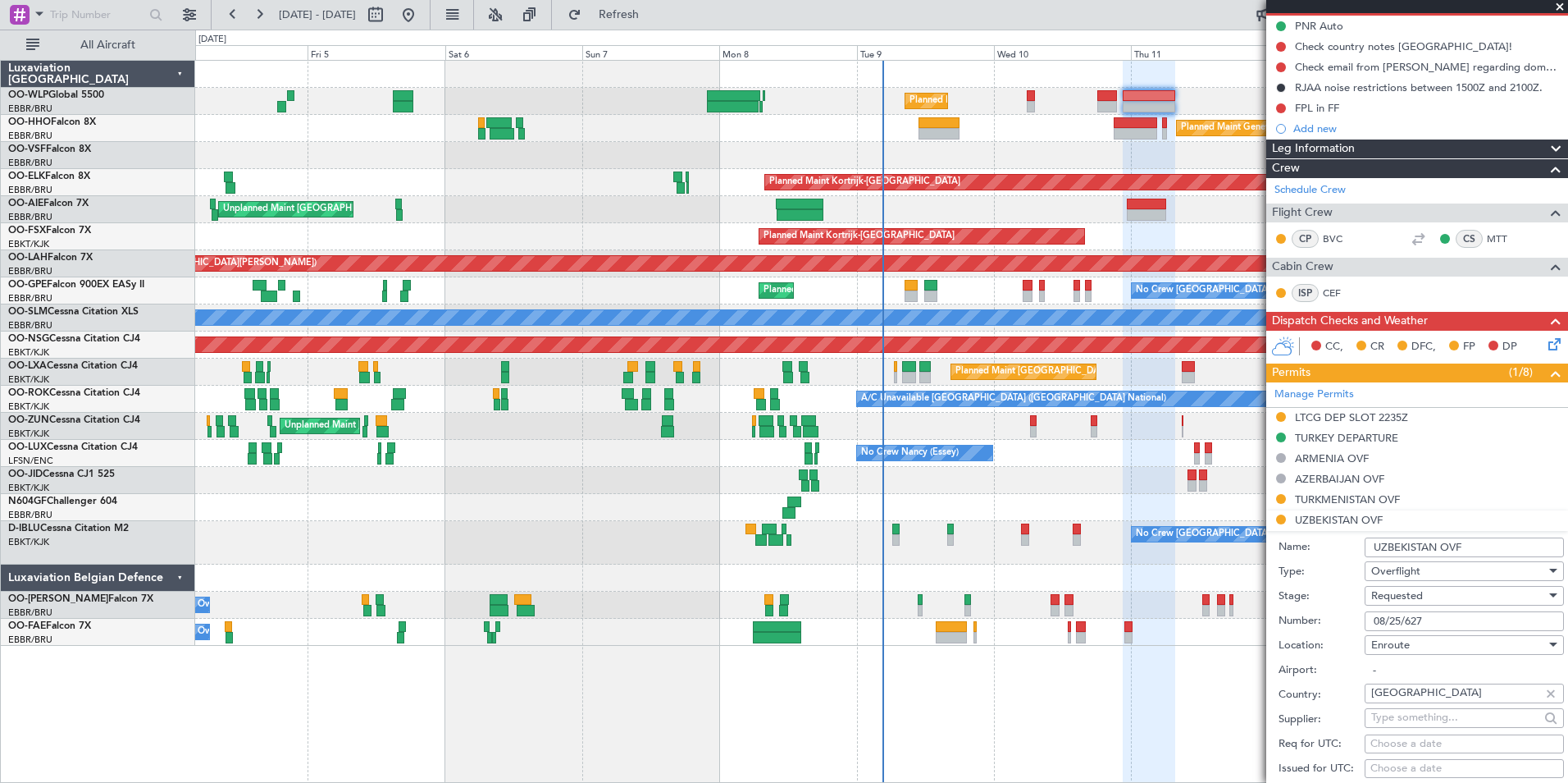
click at [1411, 589] on span "Requested" at bounding box center [1398, 595] width 52 height 15
click at [1421, 722] on span "Received OK" at bounding box center [1458, 727] width 172 height 24
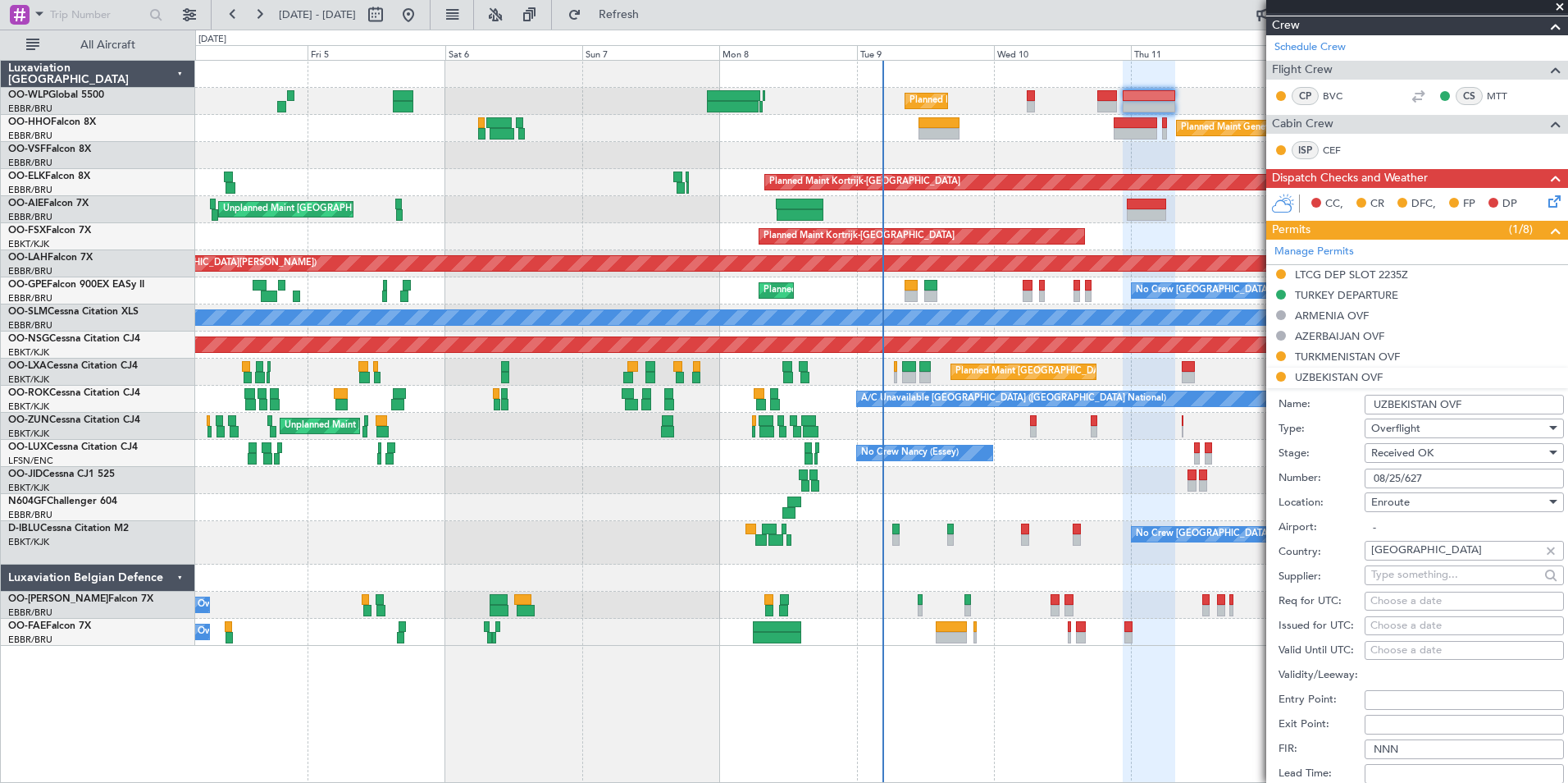
scroll to position [492, 0]
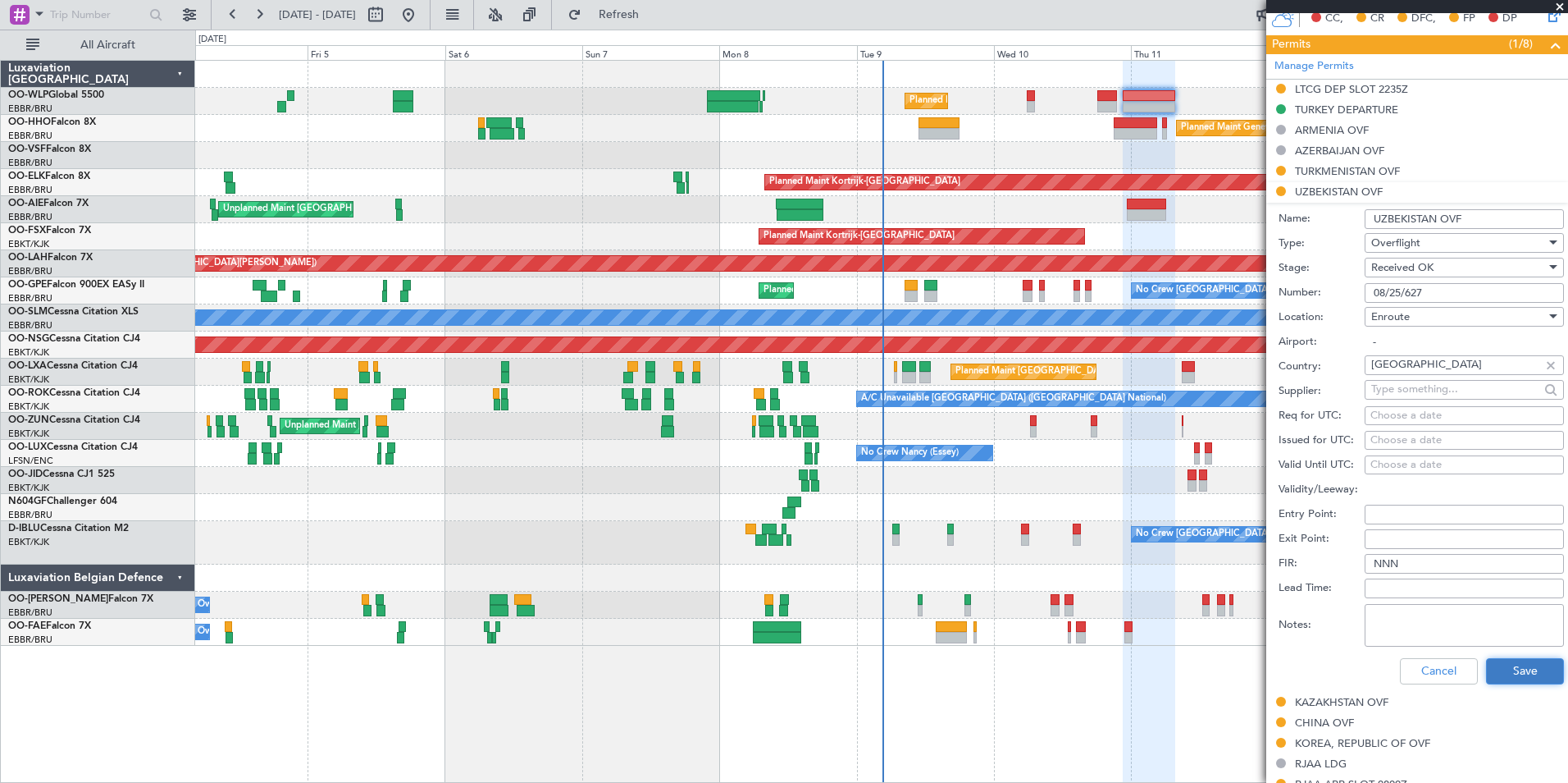
click at [1505, 671] on button "Save" at bounding box center [1525, 671] width 78 height 26
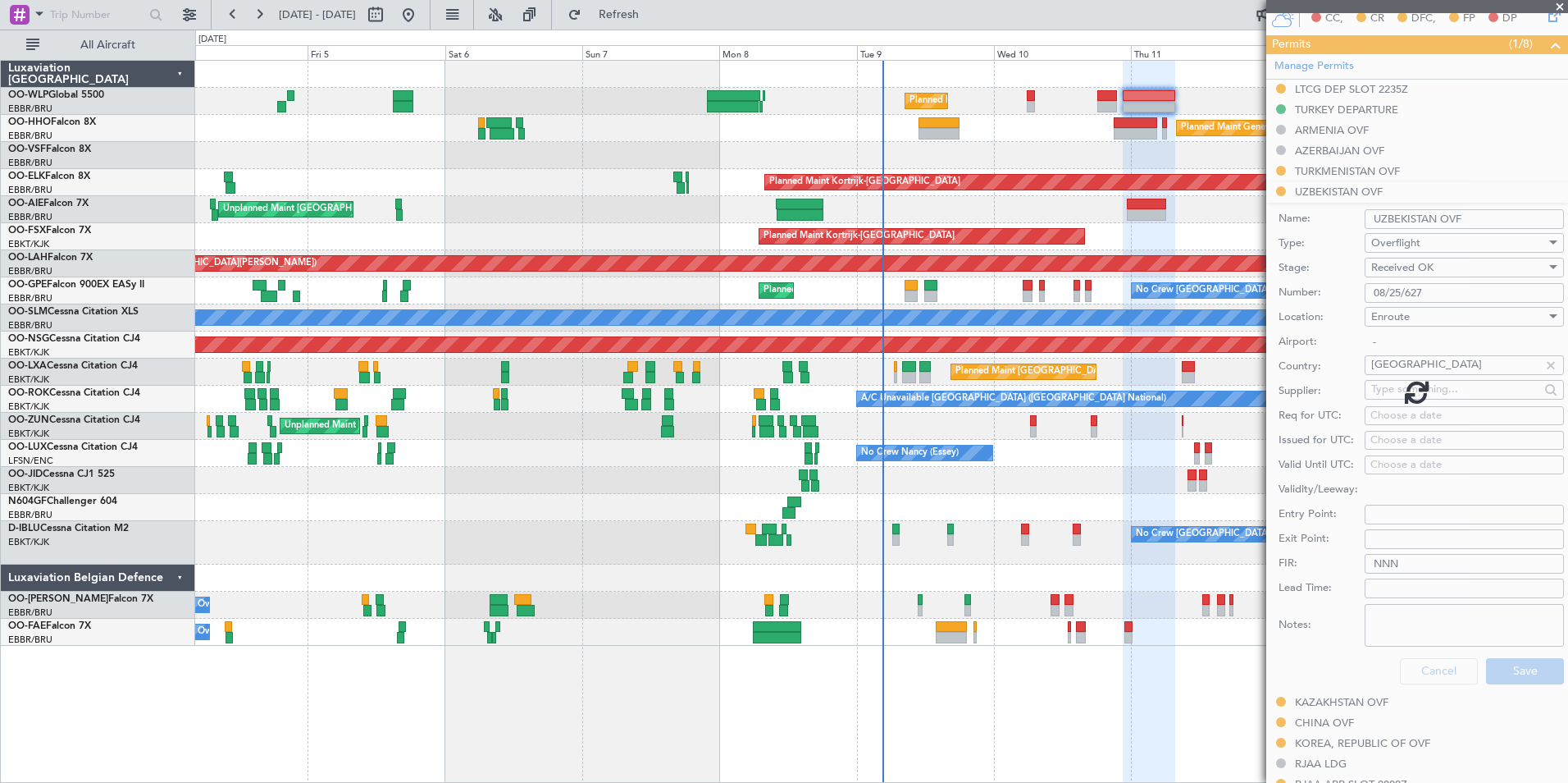
scroll to position [360, 0]
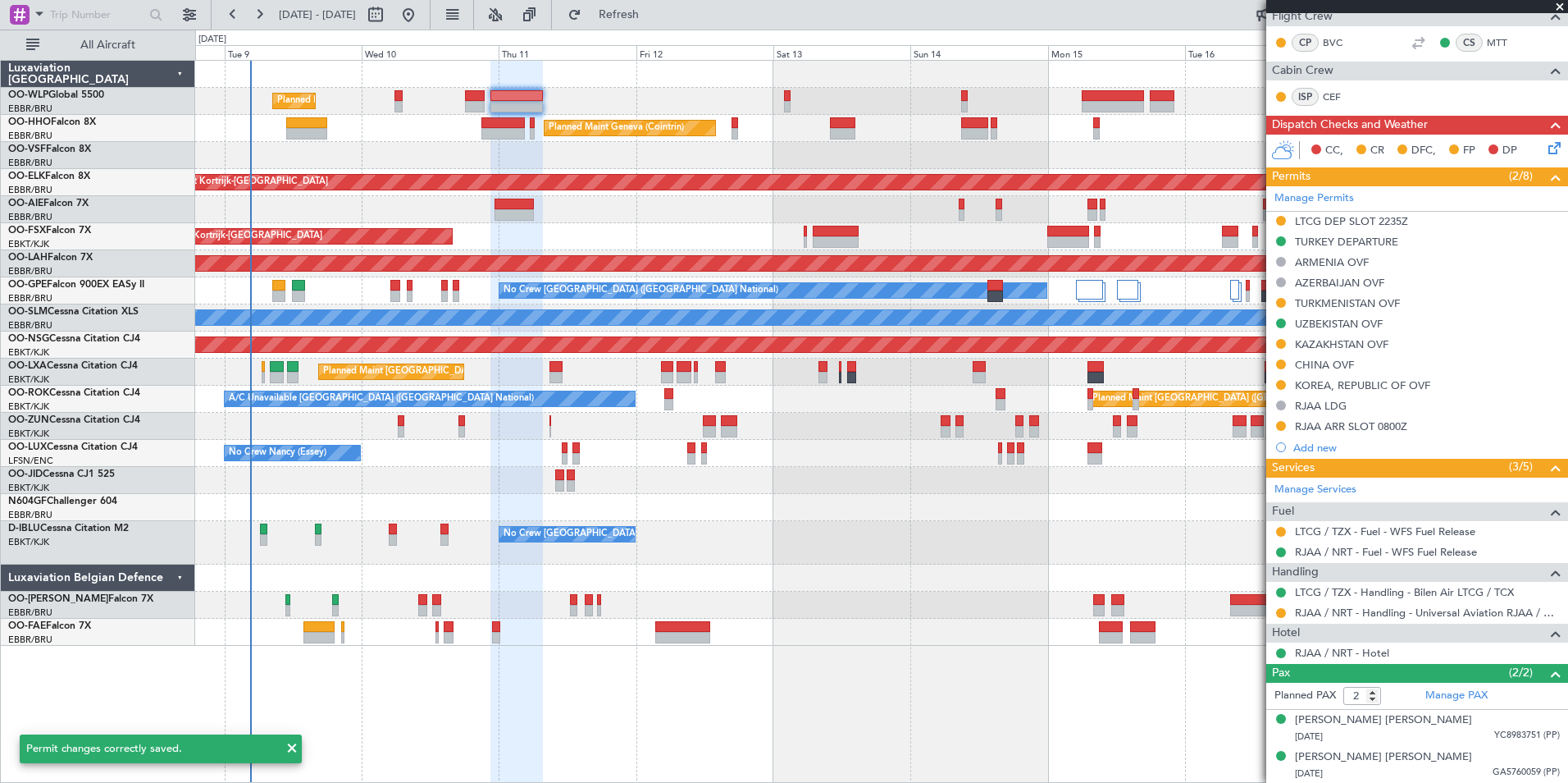
click at [828, 112] on div "Planned Maint Liege" at bounding box center [881, 100] width 1373 height 27
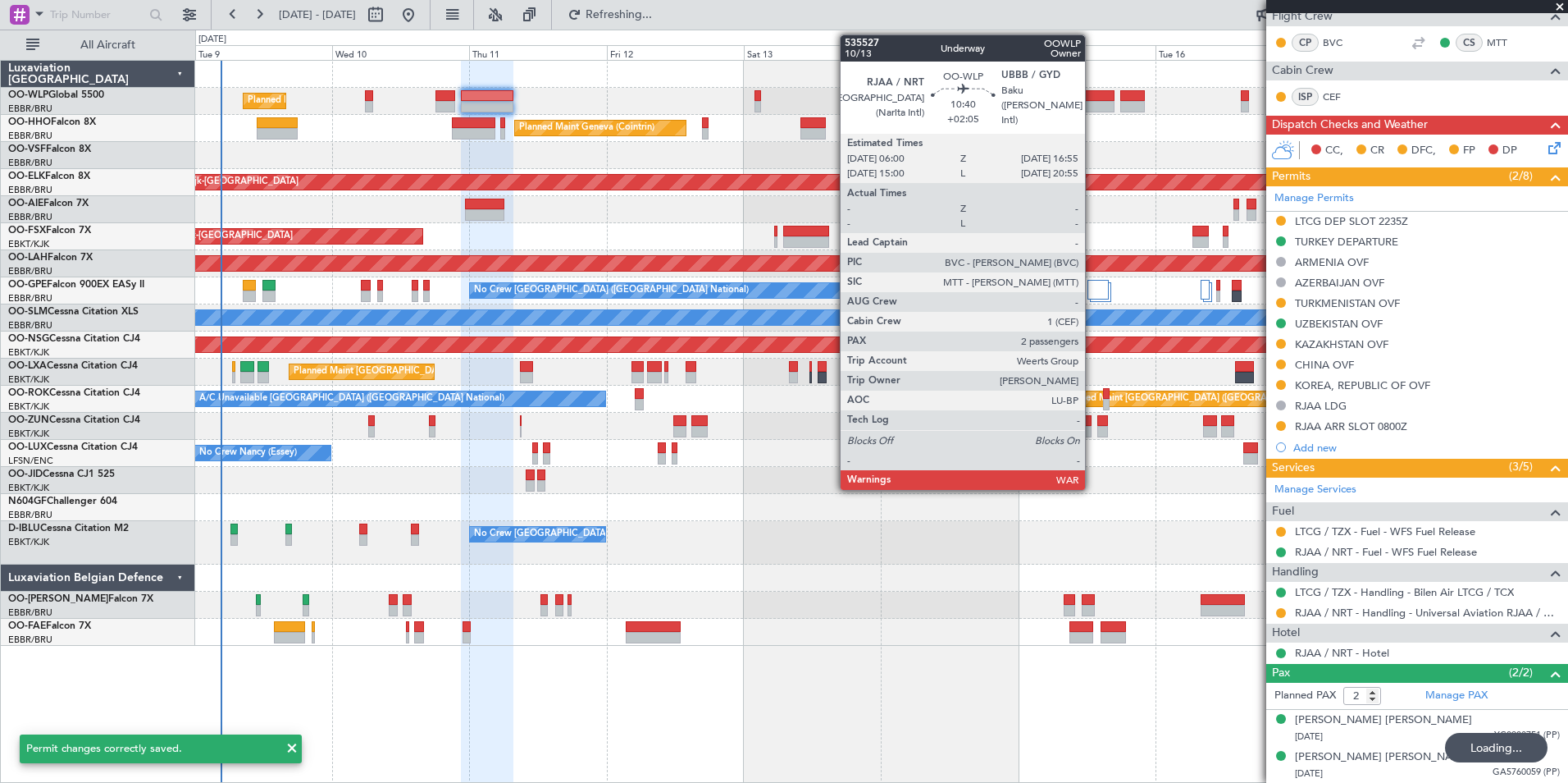
click at [1092, 99] on div at bounding box center [1084, 95] width 63 height 11
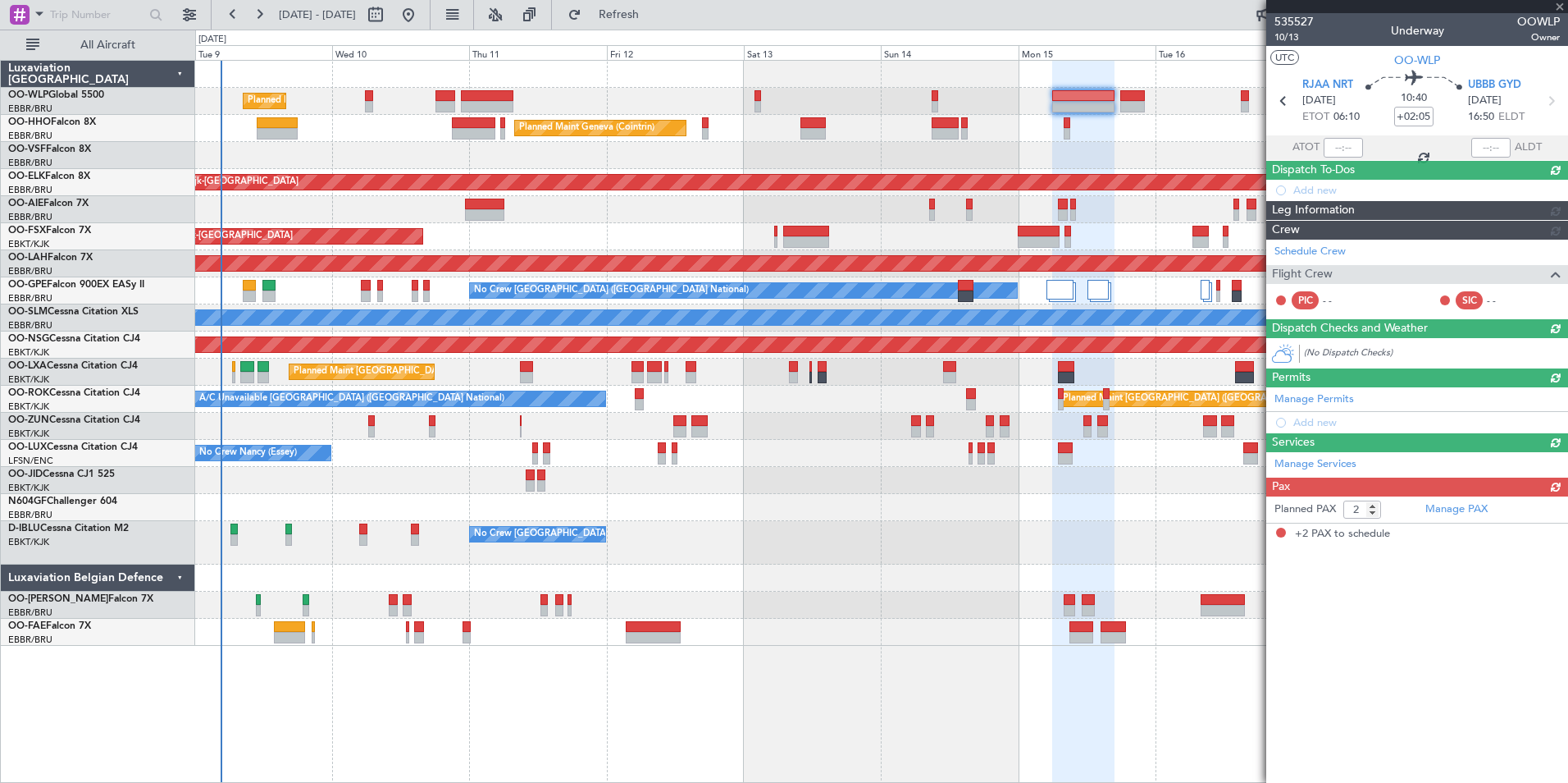
scroll to position [0, 0]
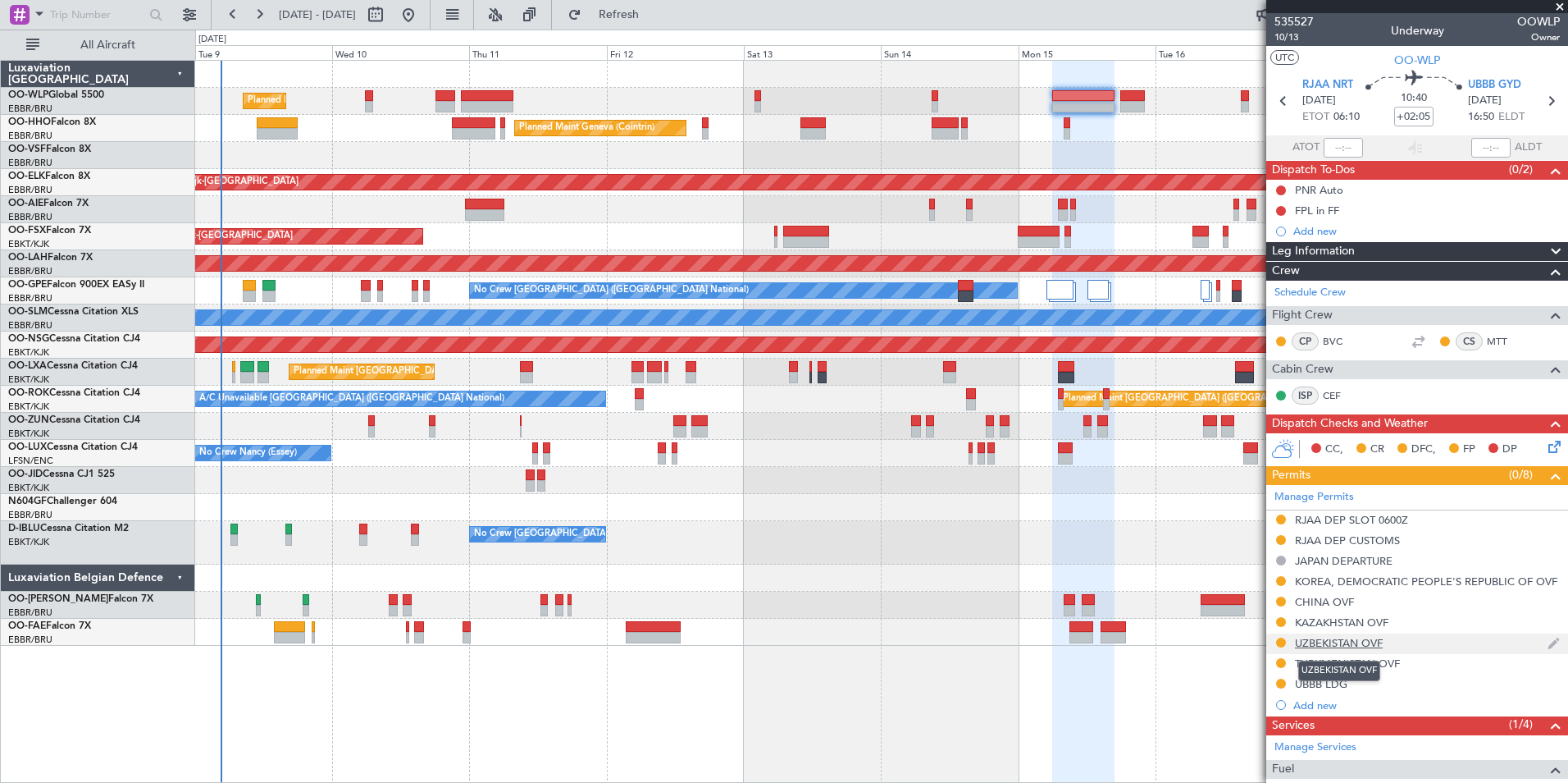
click at [1298, 639] on div "UZBEKISTAN OVF" at bounding box center [1338, 643] width 87 height 14
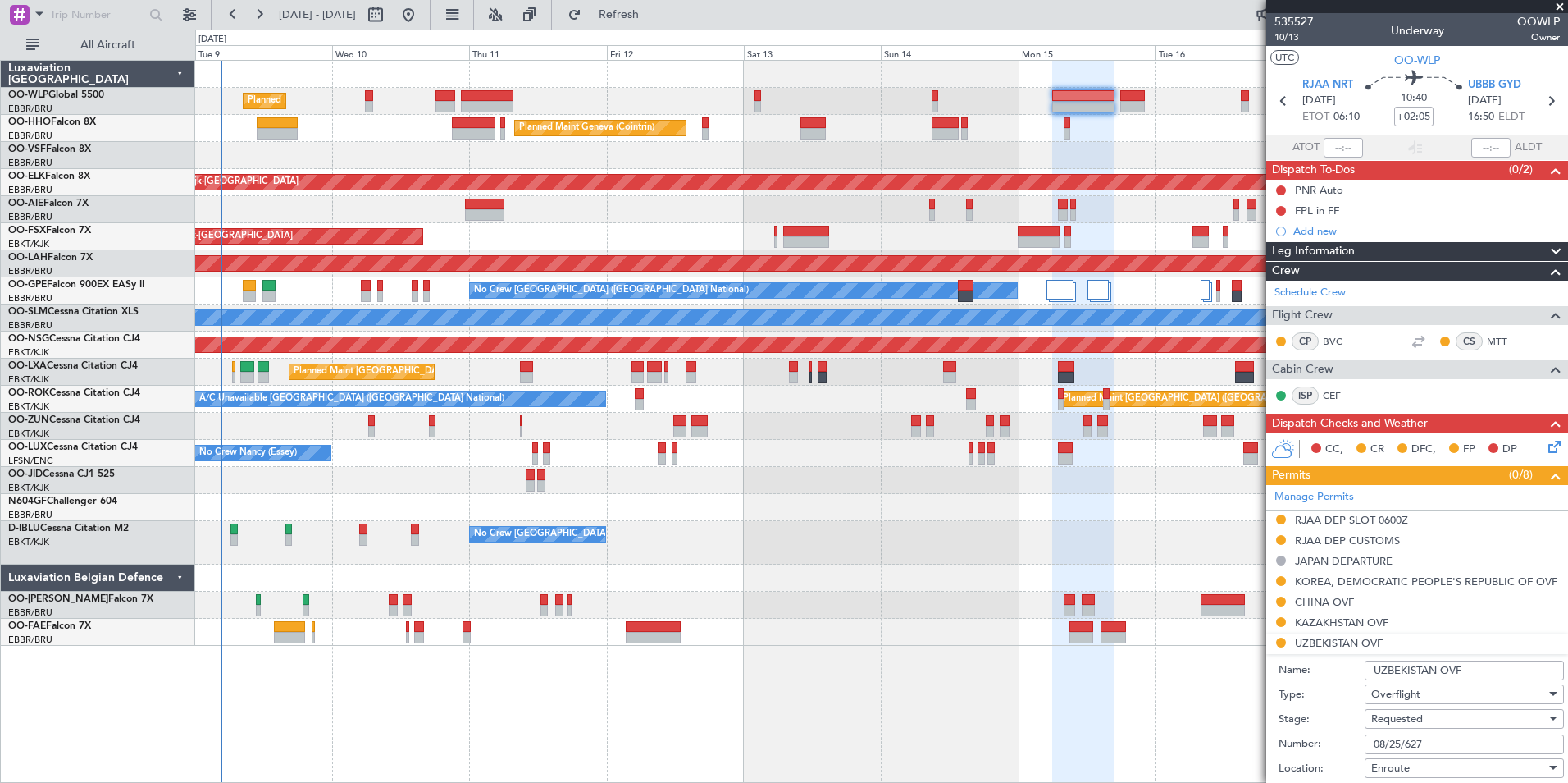
click at [1412, 722] on span "Requested" at bounding box center [1398, 718] width 52 height 15
click at [1330, 701] on div at bounding box center [784, 391] width 1568 height 783
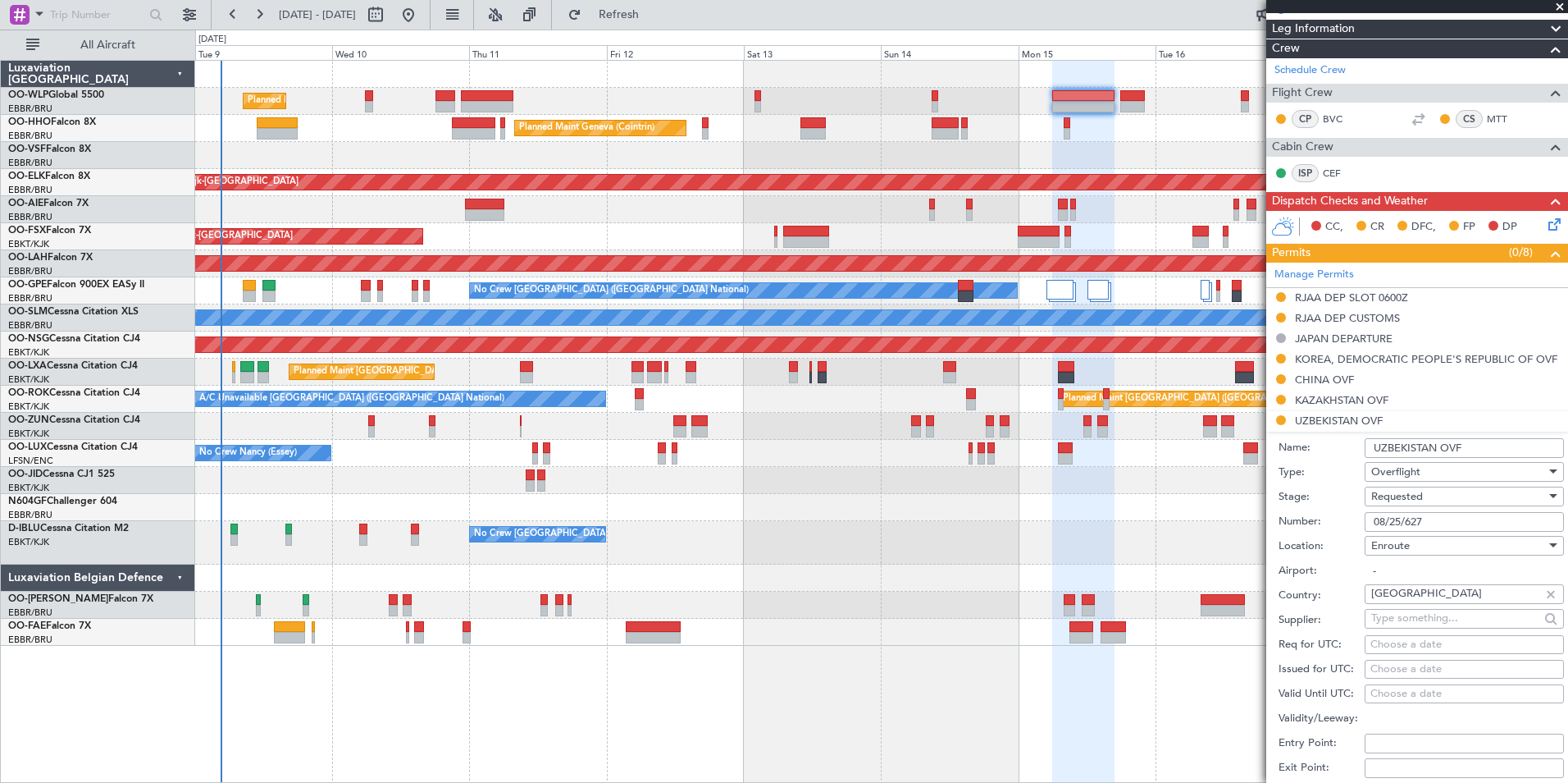
scroll to position [247, 0]
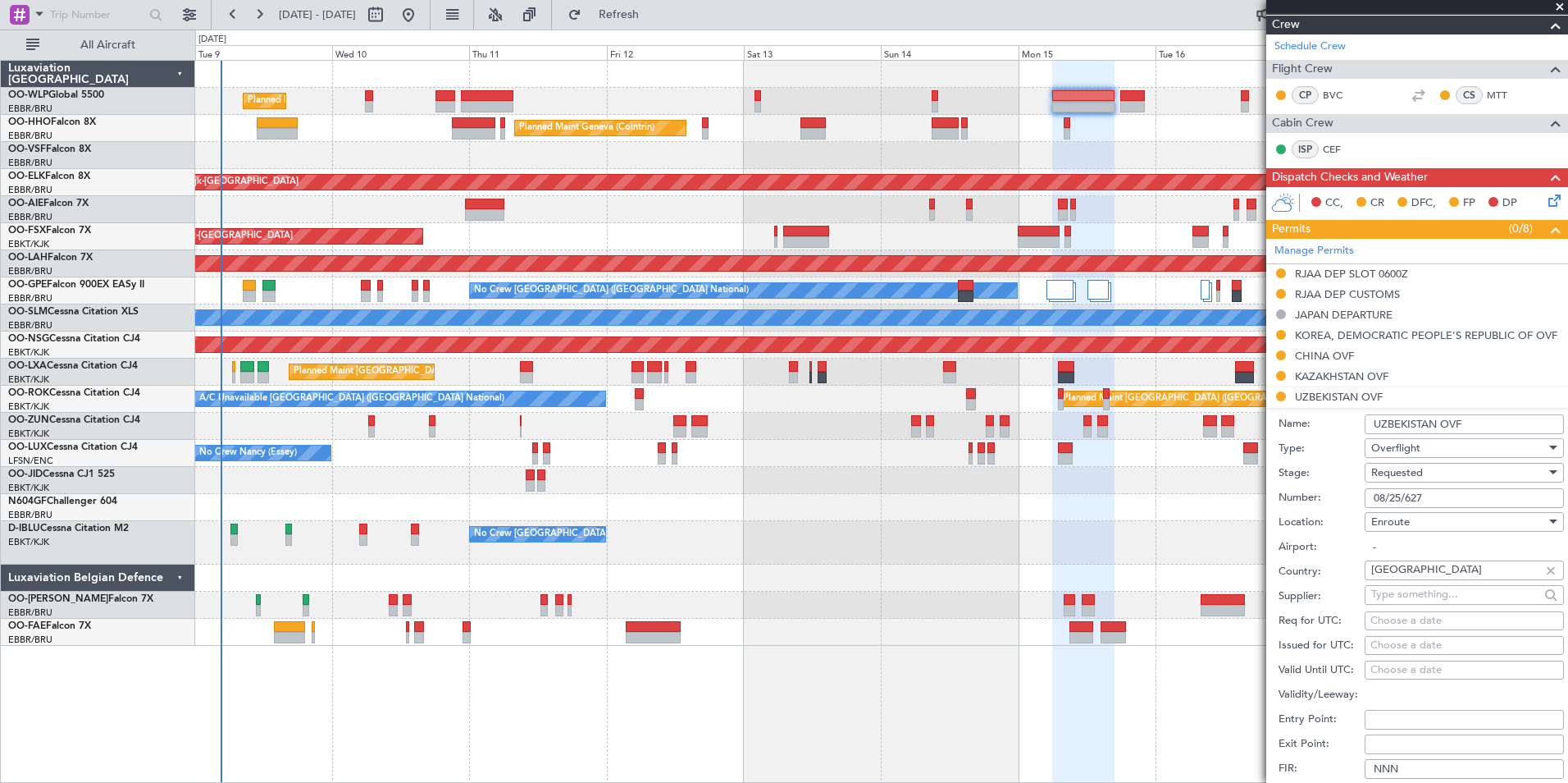
click at [1416, 467] on span "Requested" at bounding box center [1398, 472] width 52 height 15
click at [1424, 600] on span "Received OK" at bounding box center [1458, 596] width 172 height 24
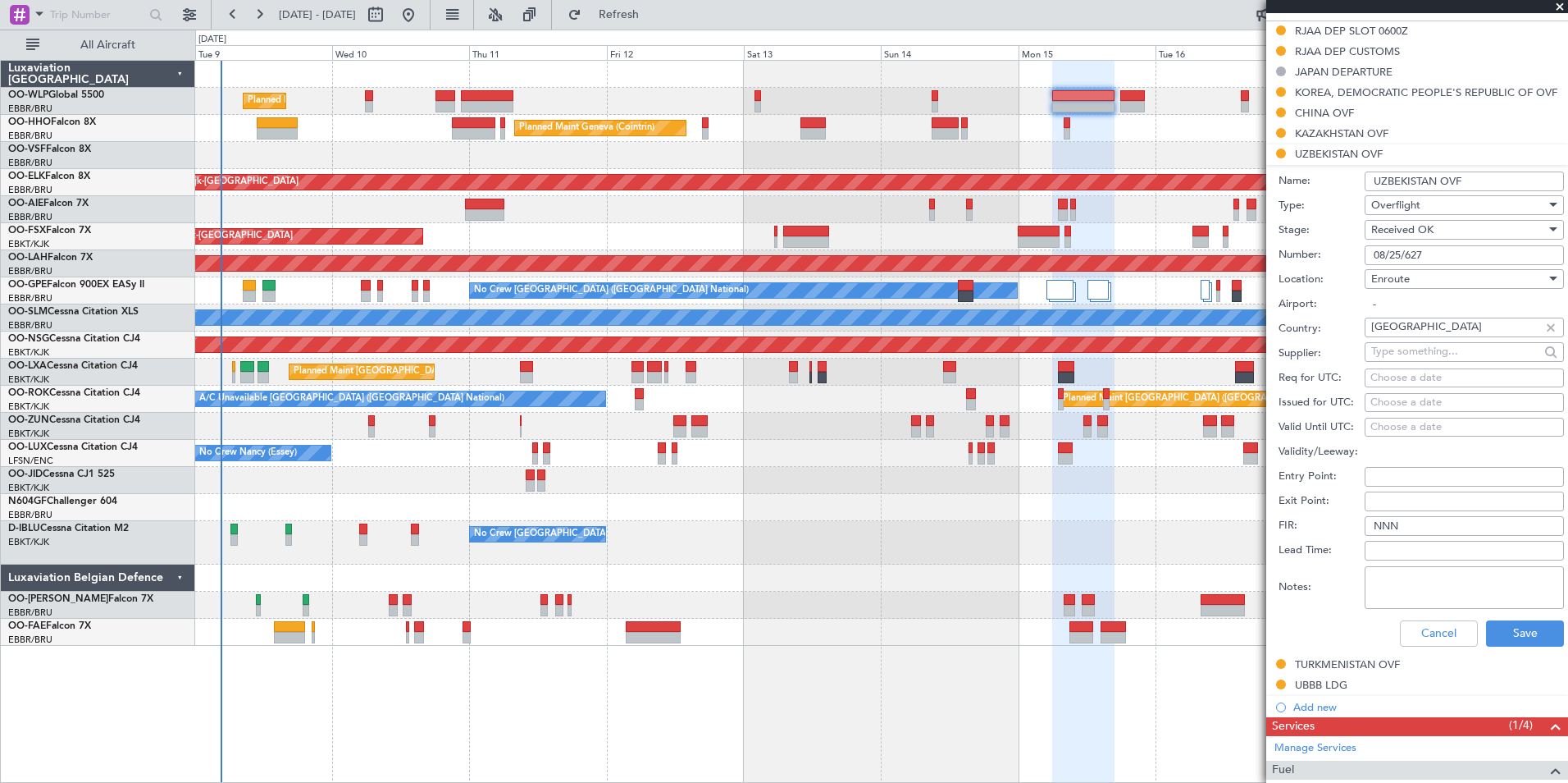
scroll to position [492, 0]
click at [1486, 619] on button "Save" at bounding box center [1525, 630] width 78 height 26
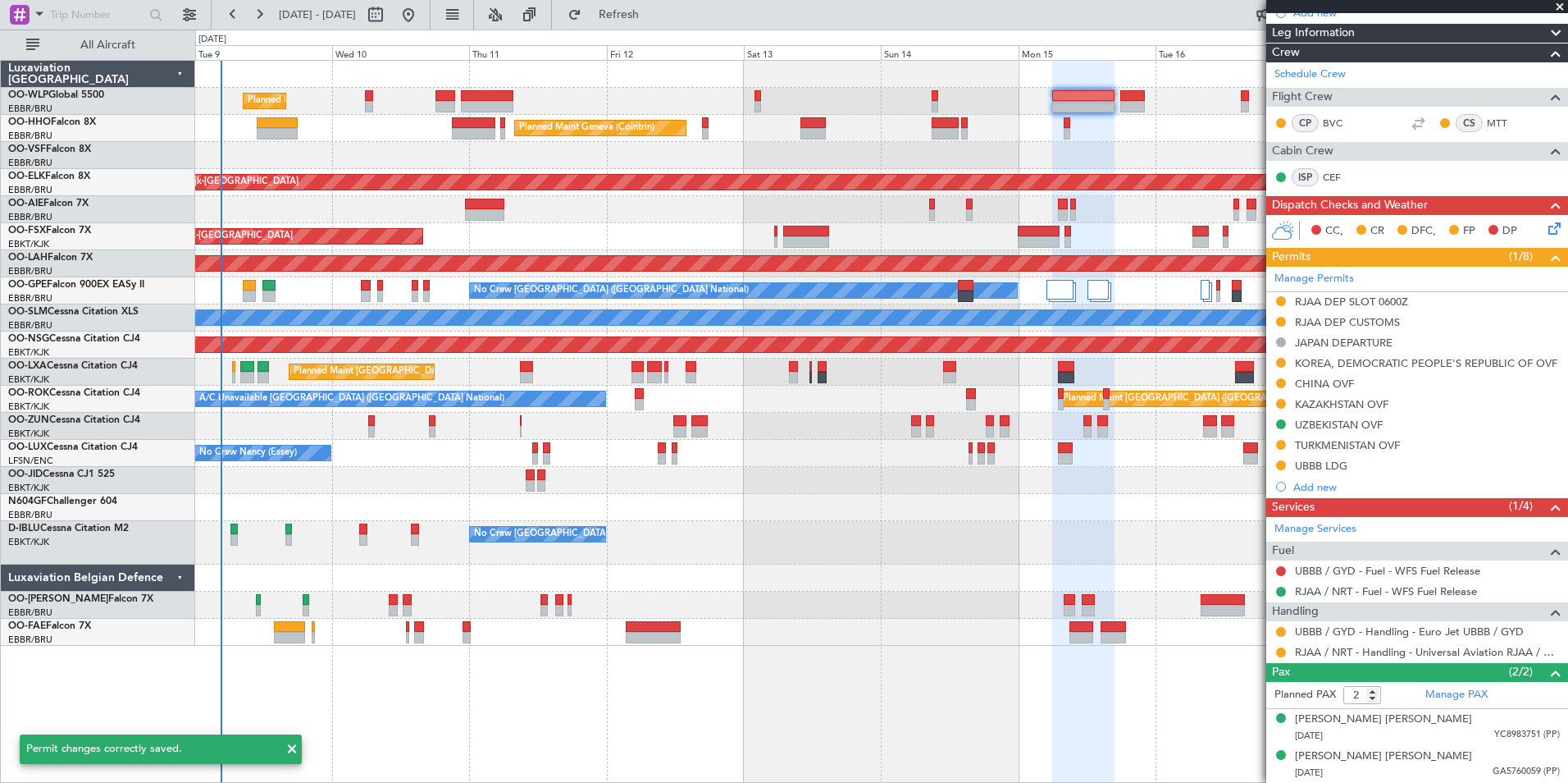
scroll to position [217, 0]
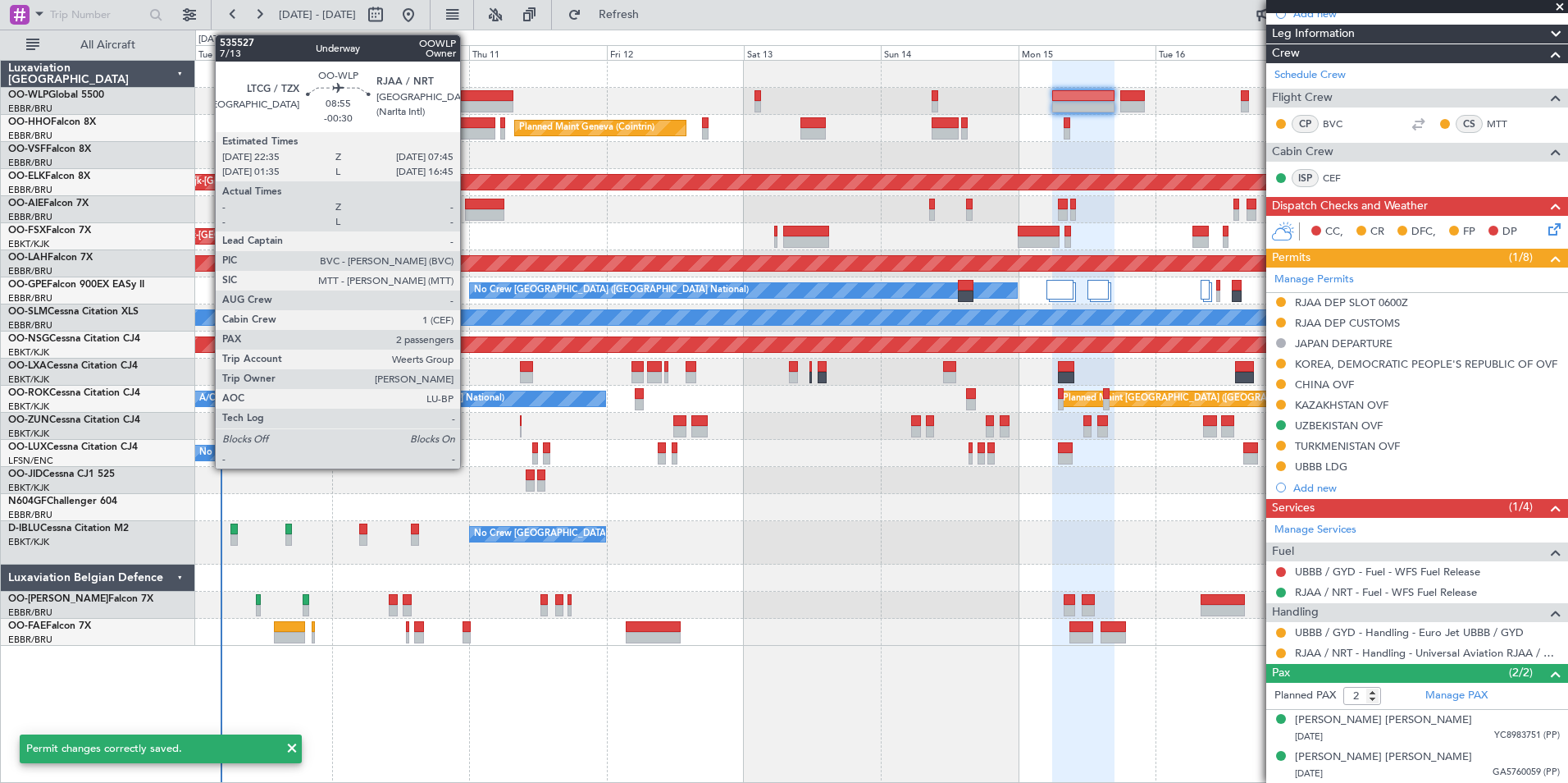
click at [468, 101] on div at bounding box center [487, 106] width 53 height 11
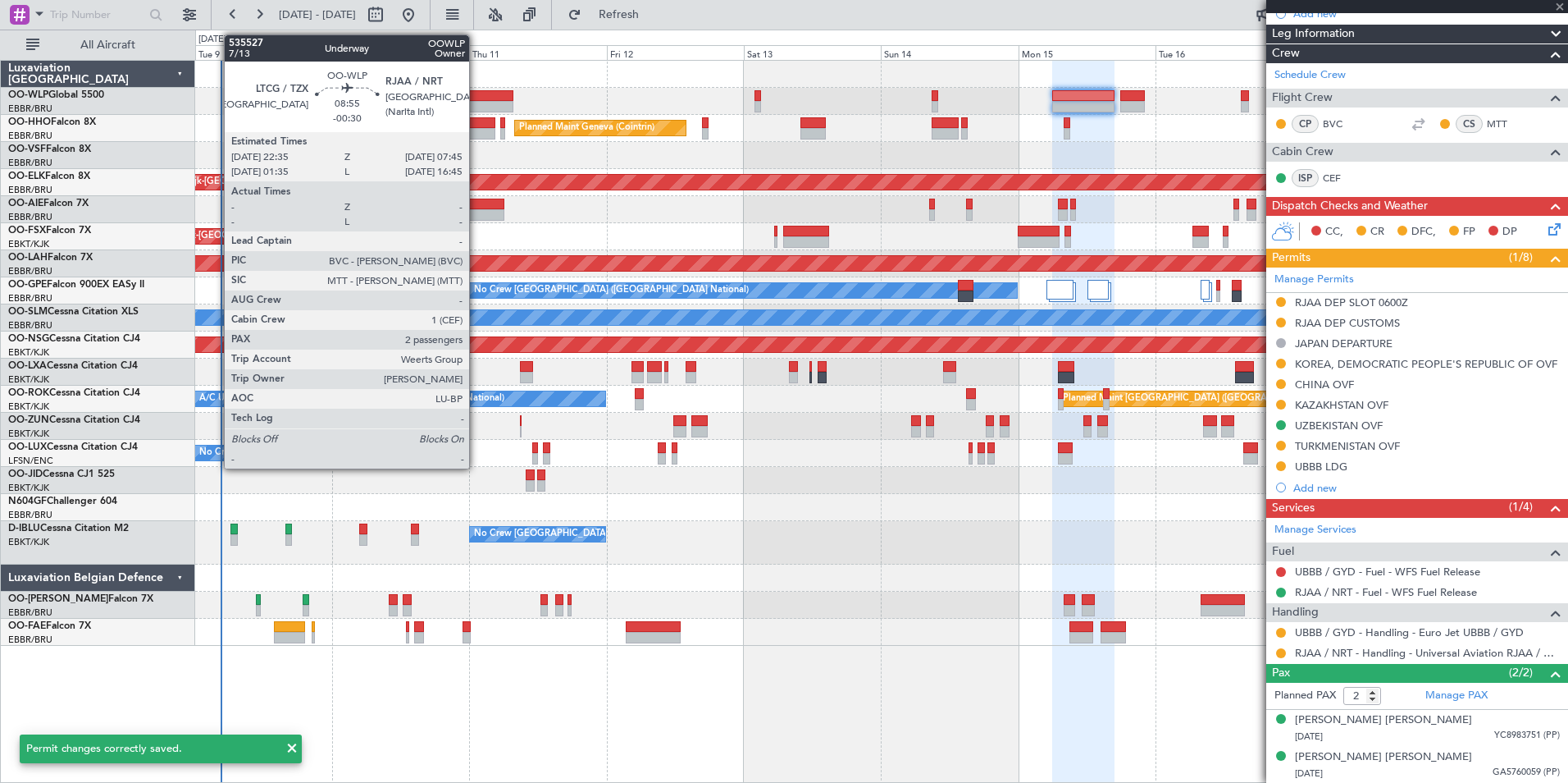
type input "-00:30"
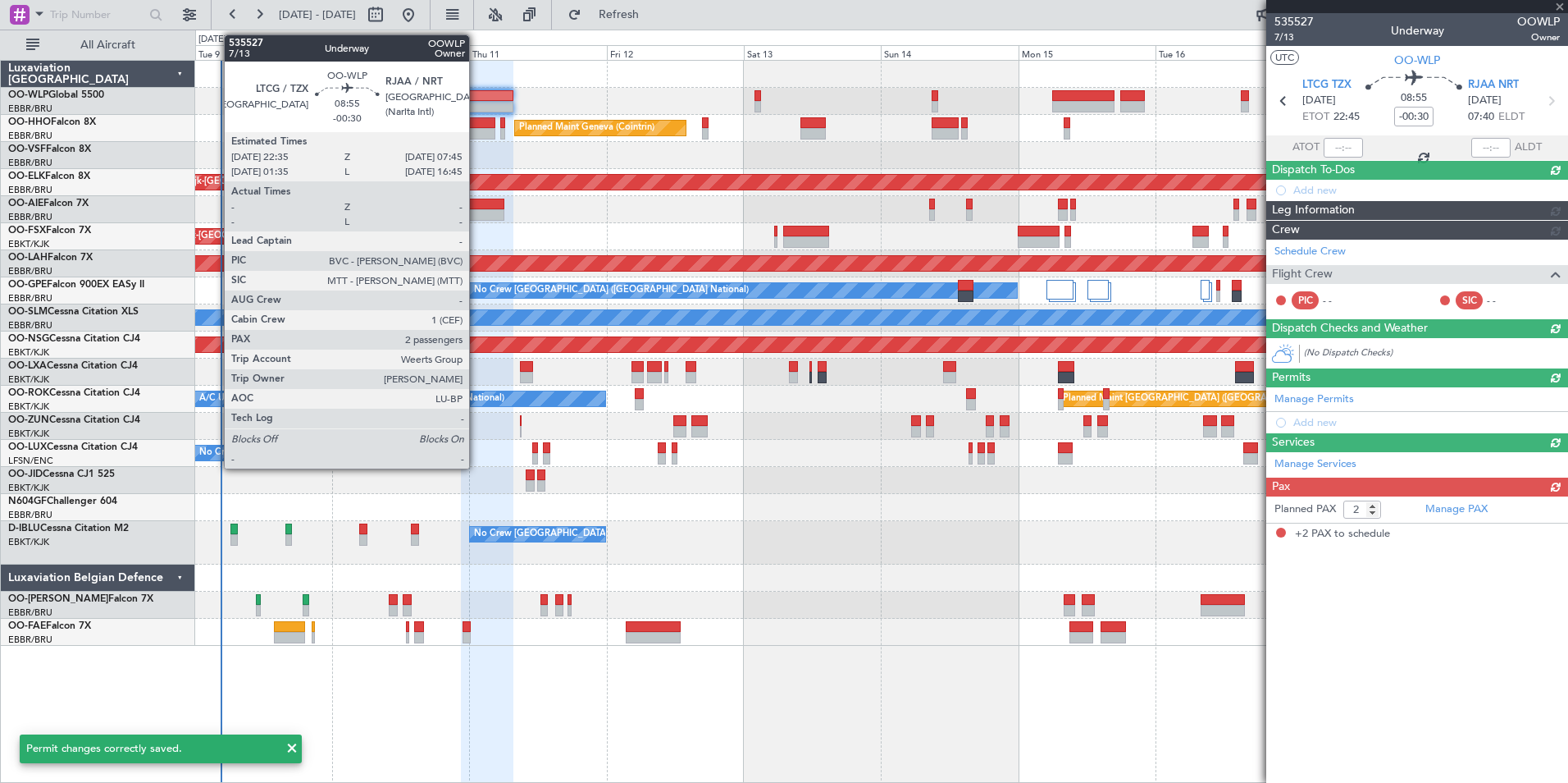
scroll to position [0, 0]
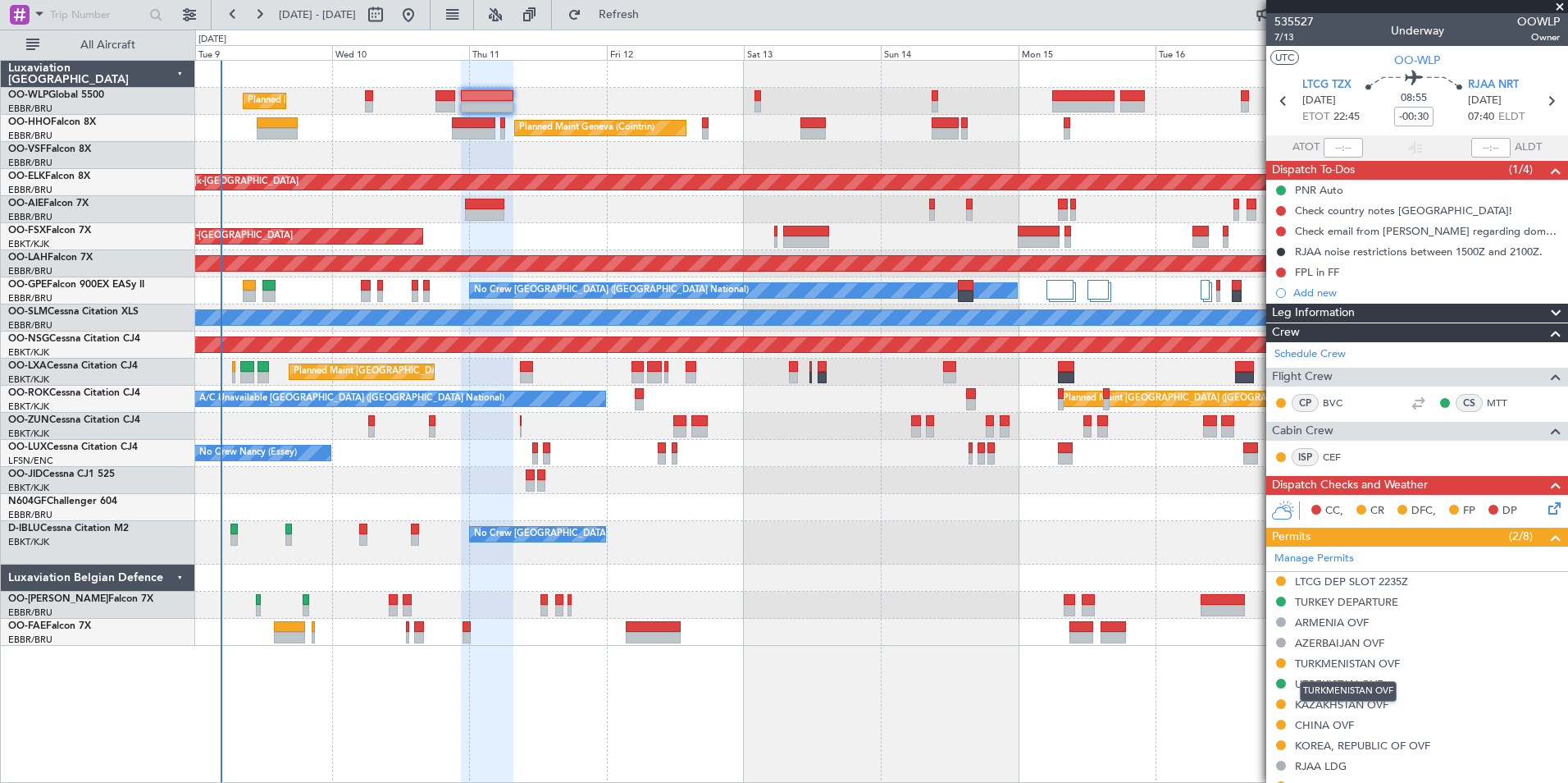
click at [1328, 664] on div "TURKMENISTAN OVF" at bounding box center [1347, 664] width 105 height 14
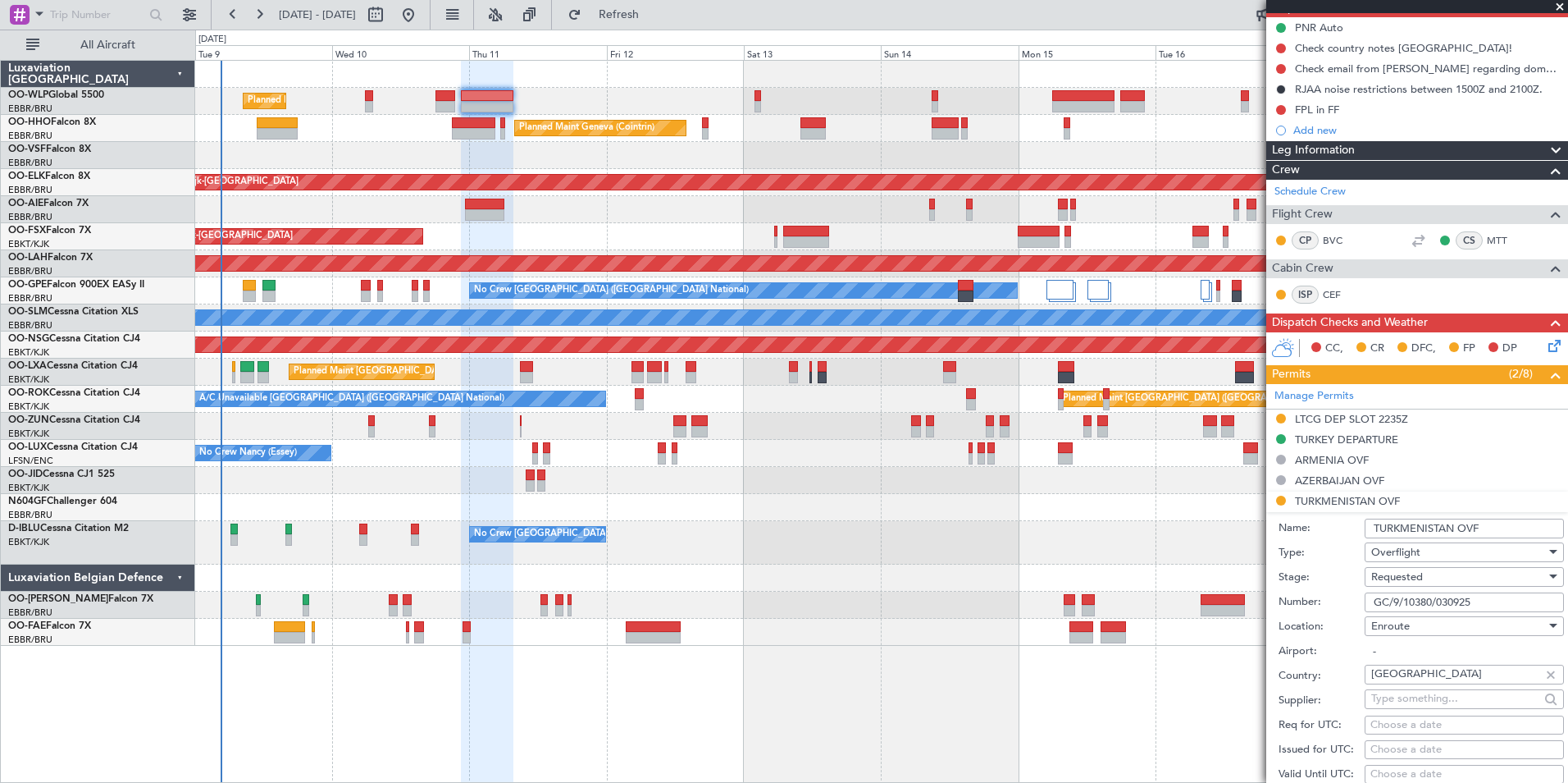
scroll to position [164, 0]
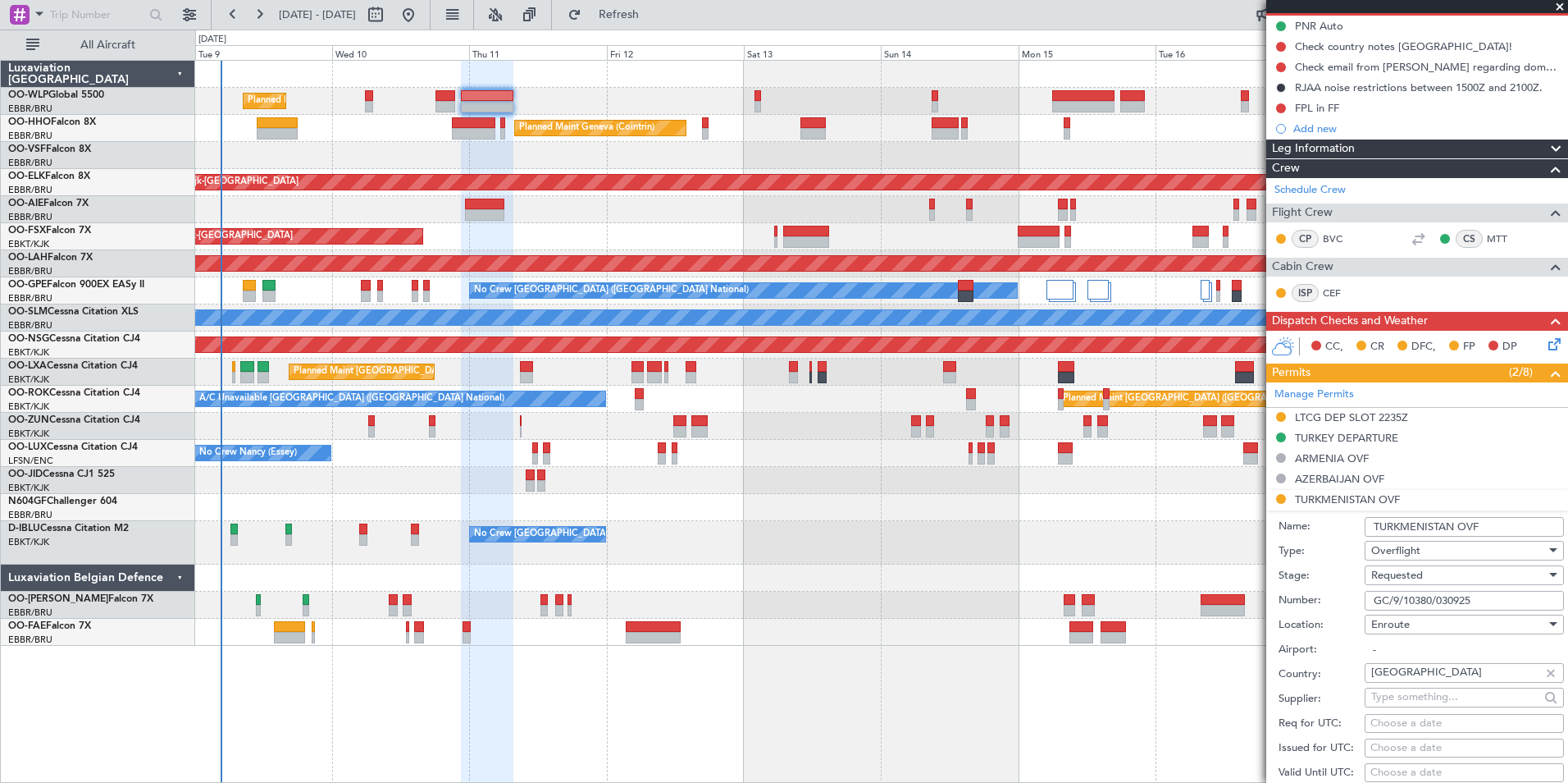
click at [1411, 568] on span "Requested" at bounding box center [1398, 574] width 52 height 15
click at [1416, 693] on span "Received OK" at bounding box center [1458, 699] width 172 height 24
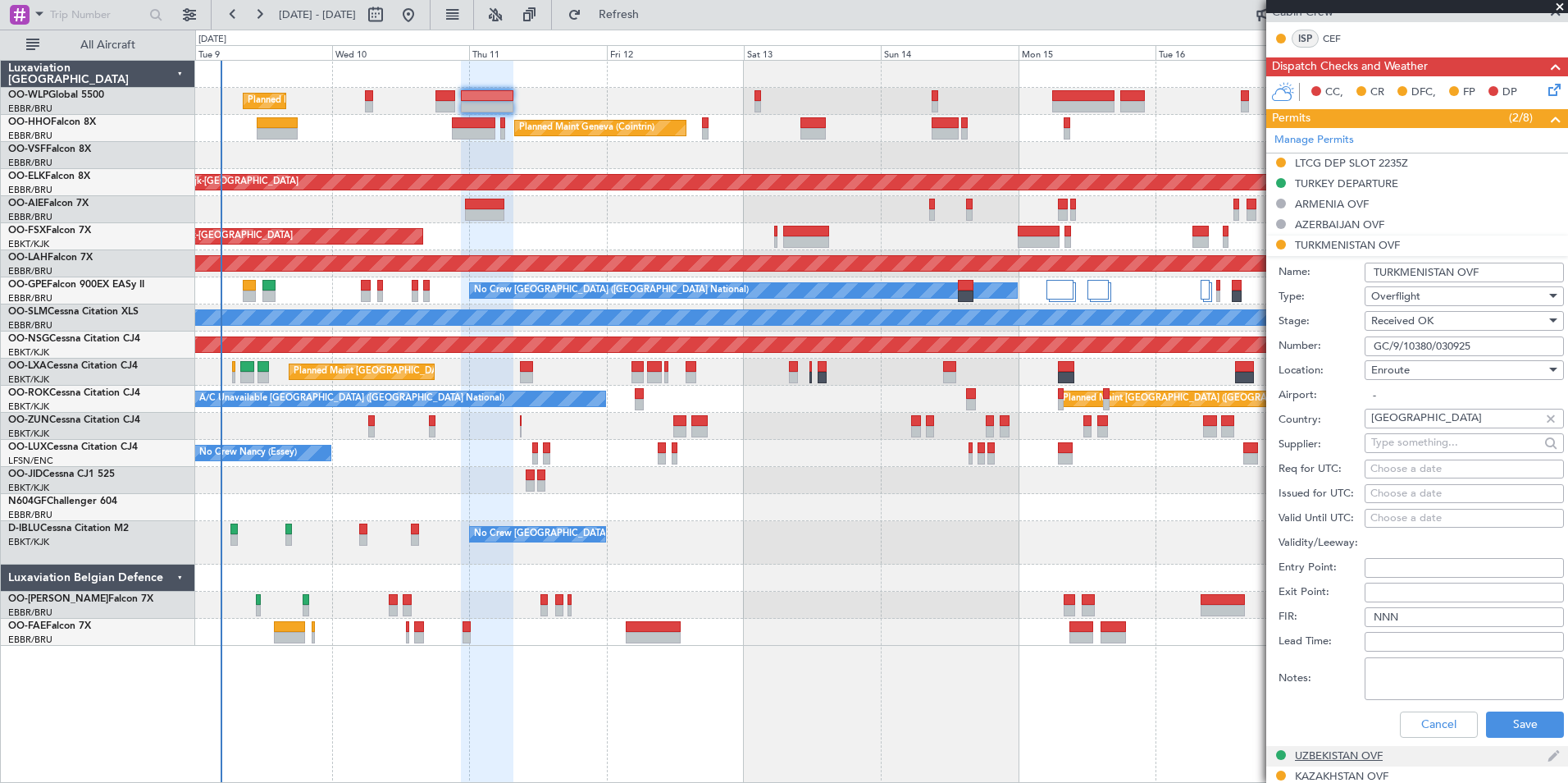
scroll to position [492, 0]
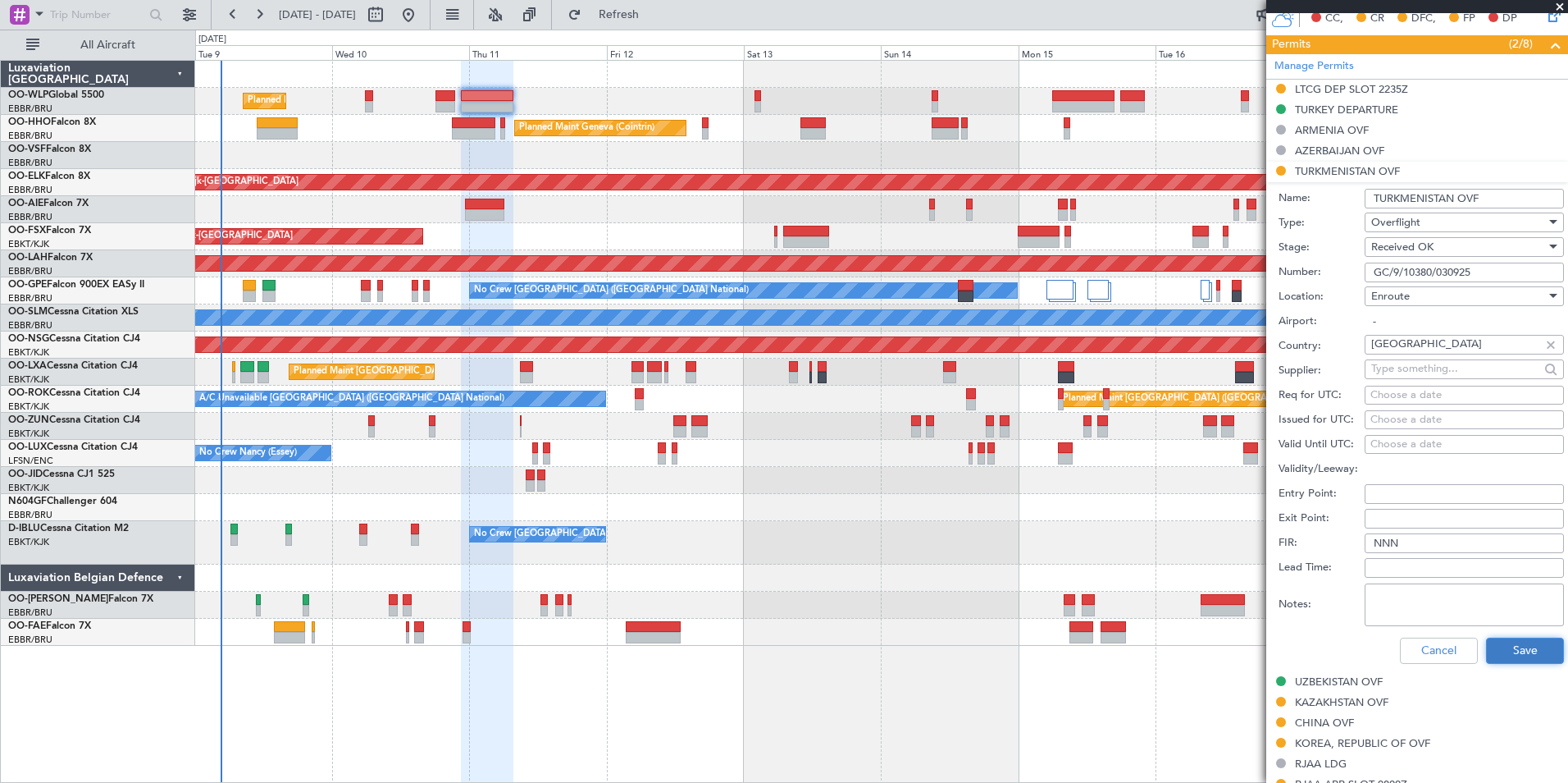
click at [1515, 647] on button "Save" at bounding box center [1525, 651] width 78 height 26
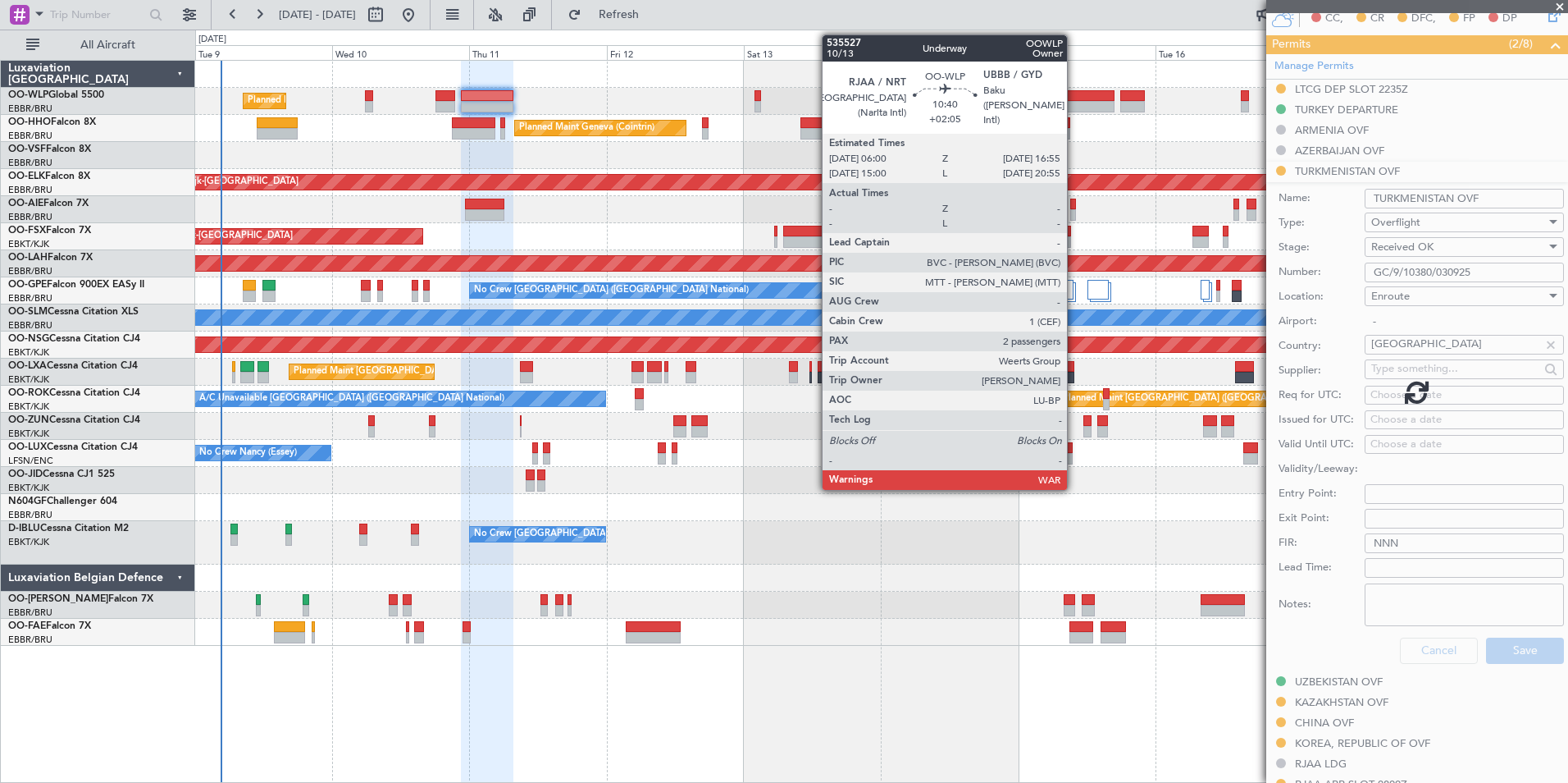
scroll to position [360, 0]
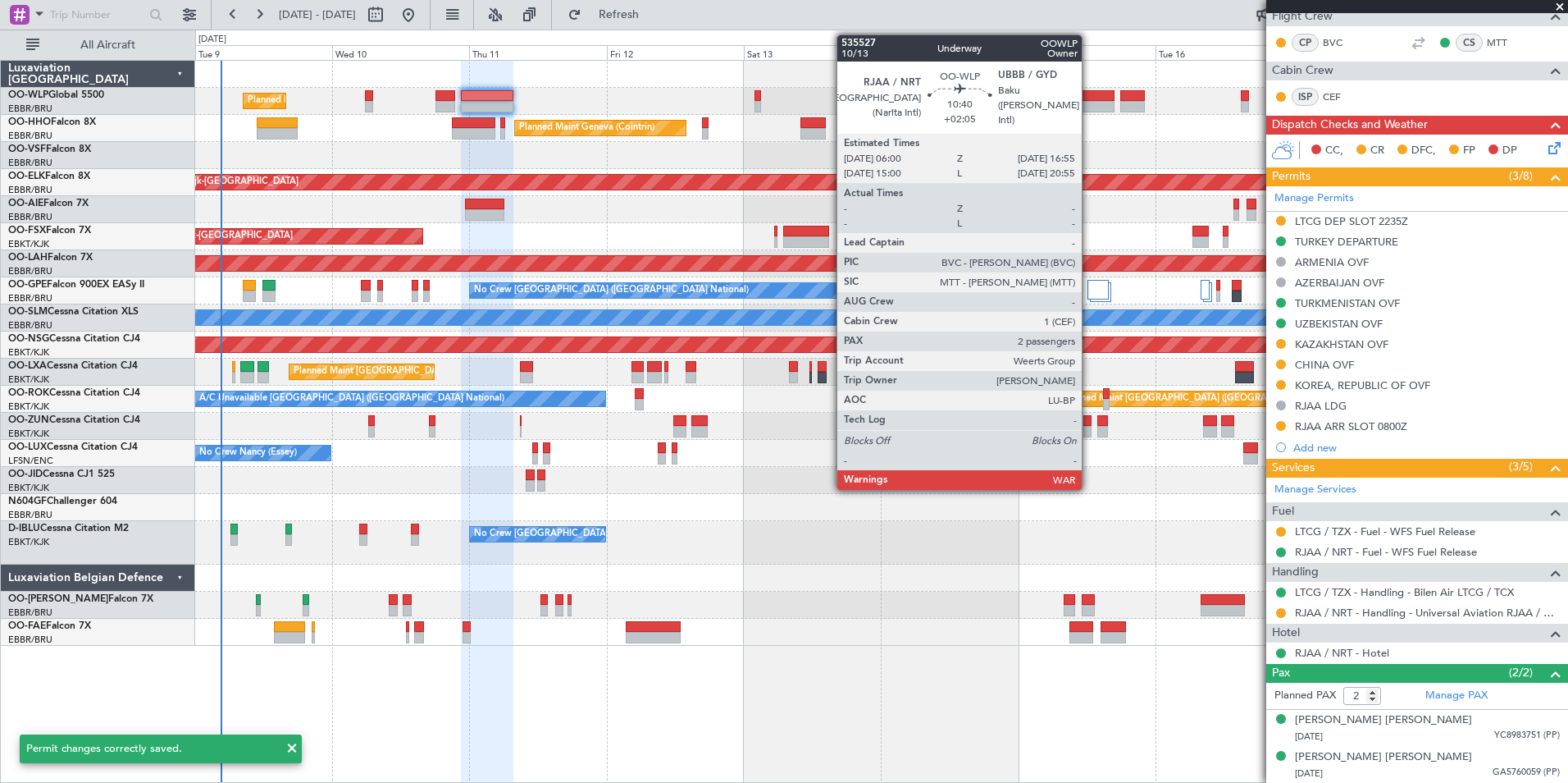
click at [1089, 98] on div at bounding box center [1084, 95] width 63 height 11
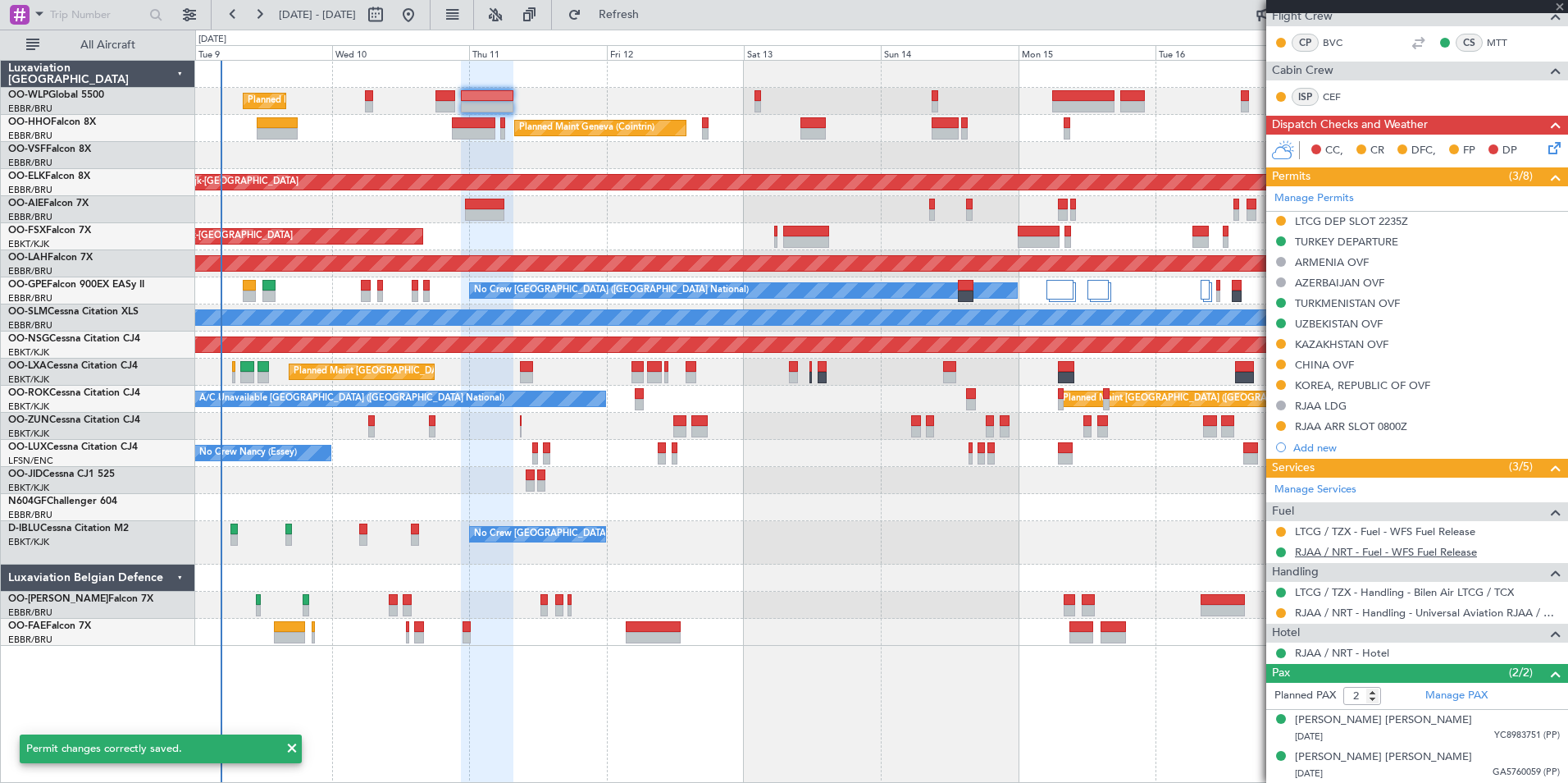
type input "+02:05"
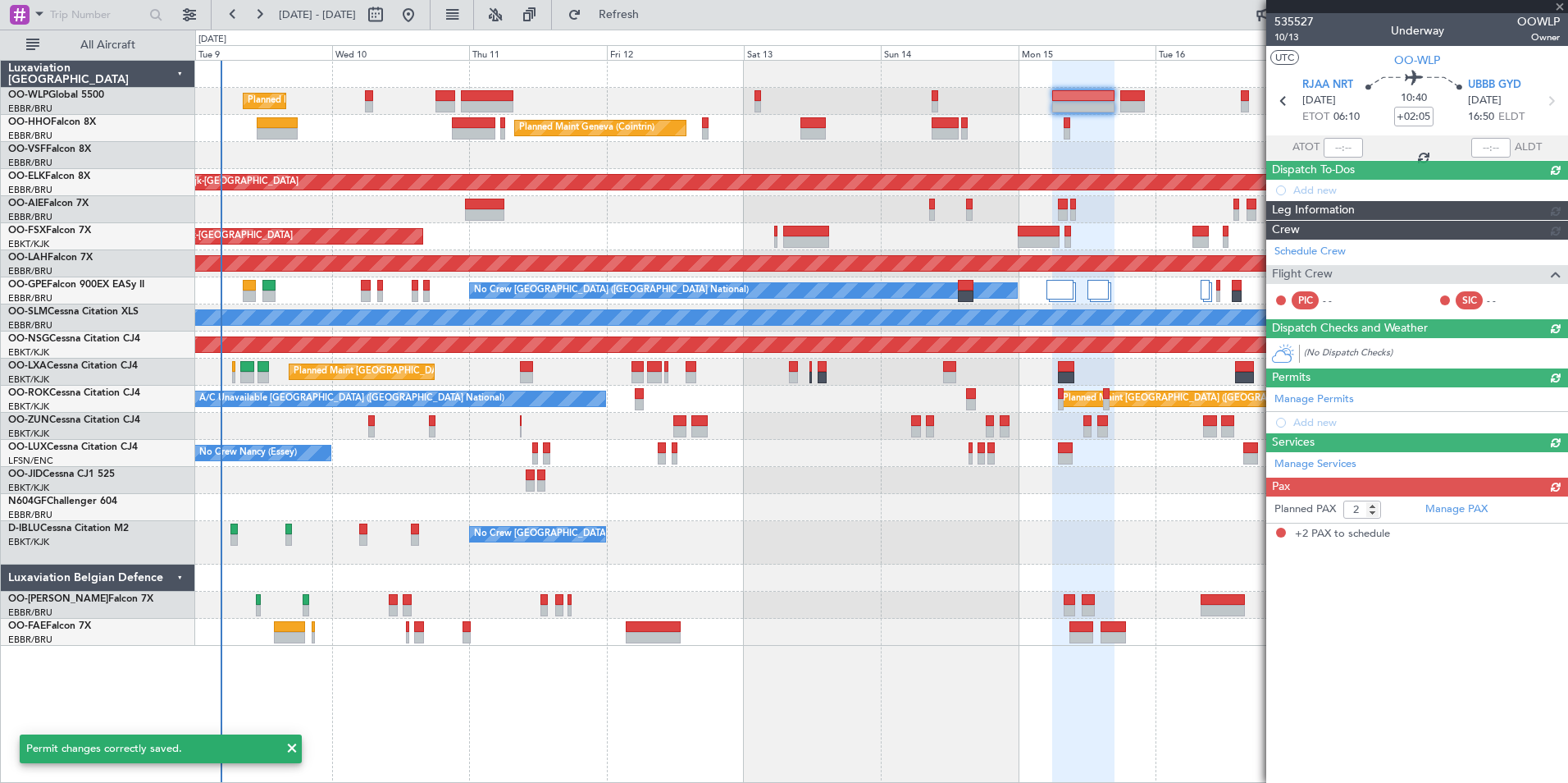
scroll to position [0, 0]
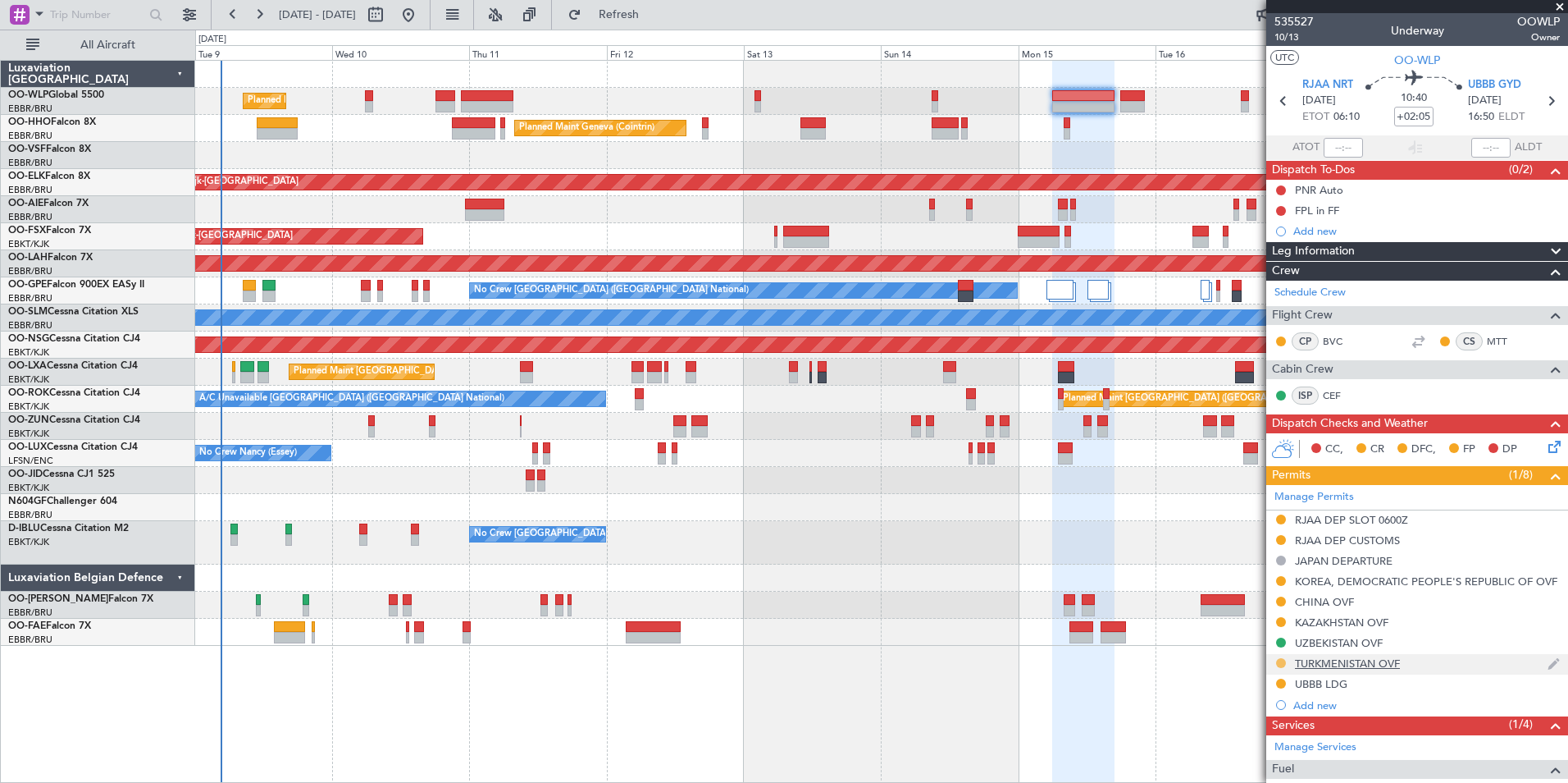
click at [1280, 662] on button at bounding box center [1281, 663] width 10 height 10
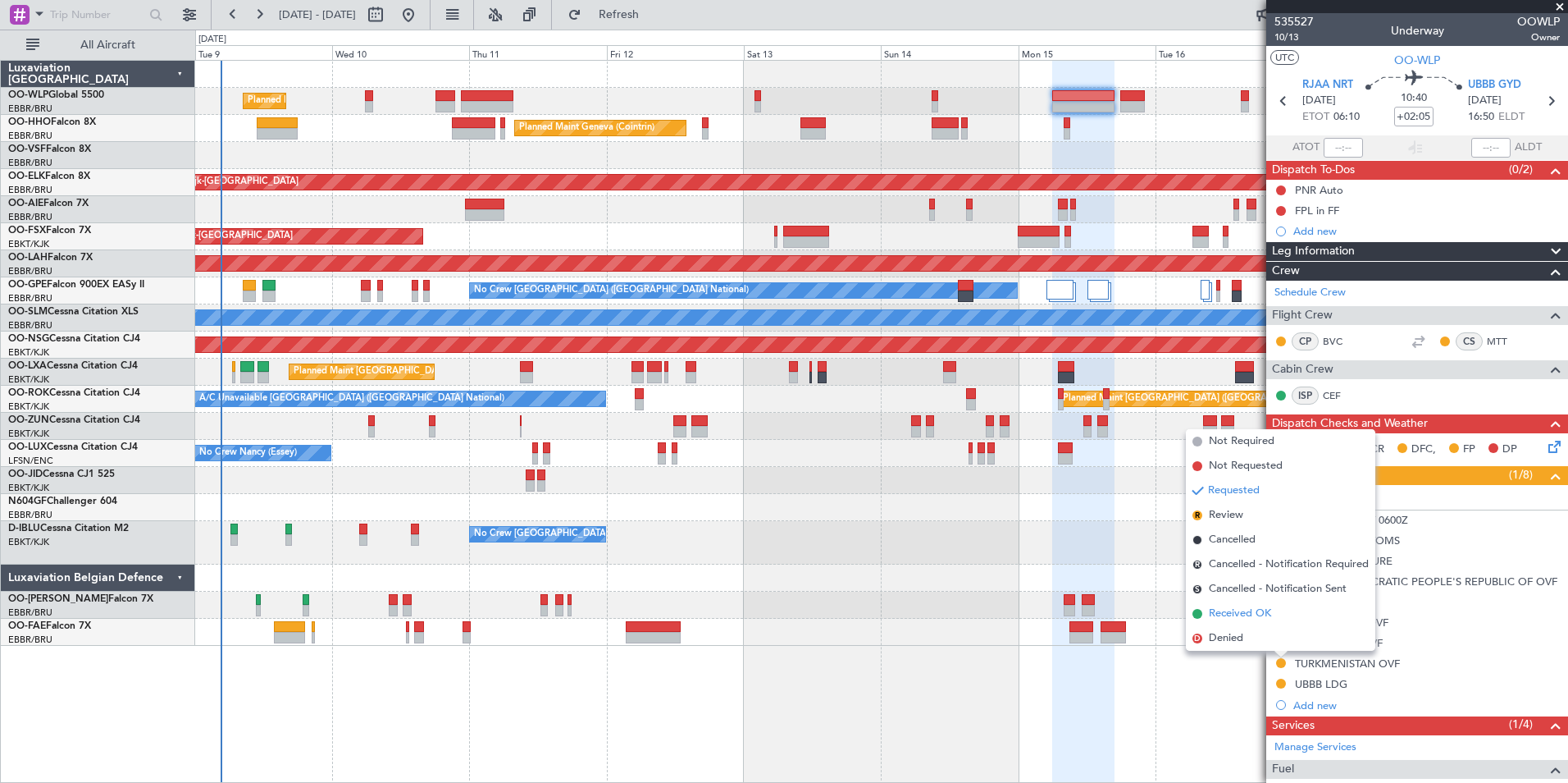
click at [1255, 611] on span "Received OK" at bounding box center [1240, 613] width 62 height 16
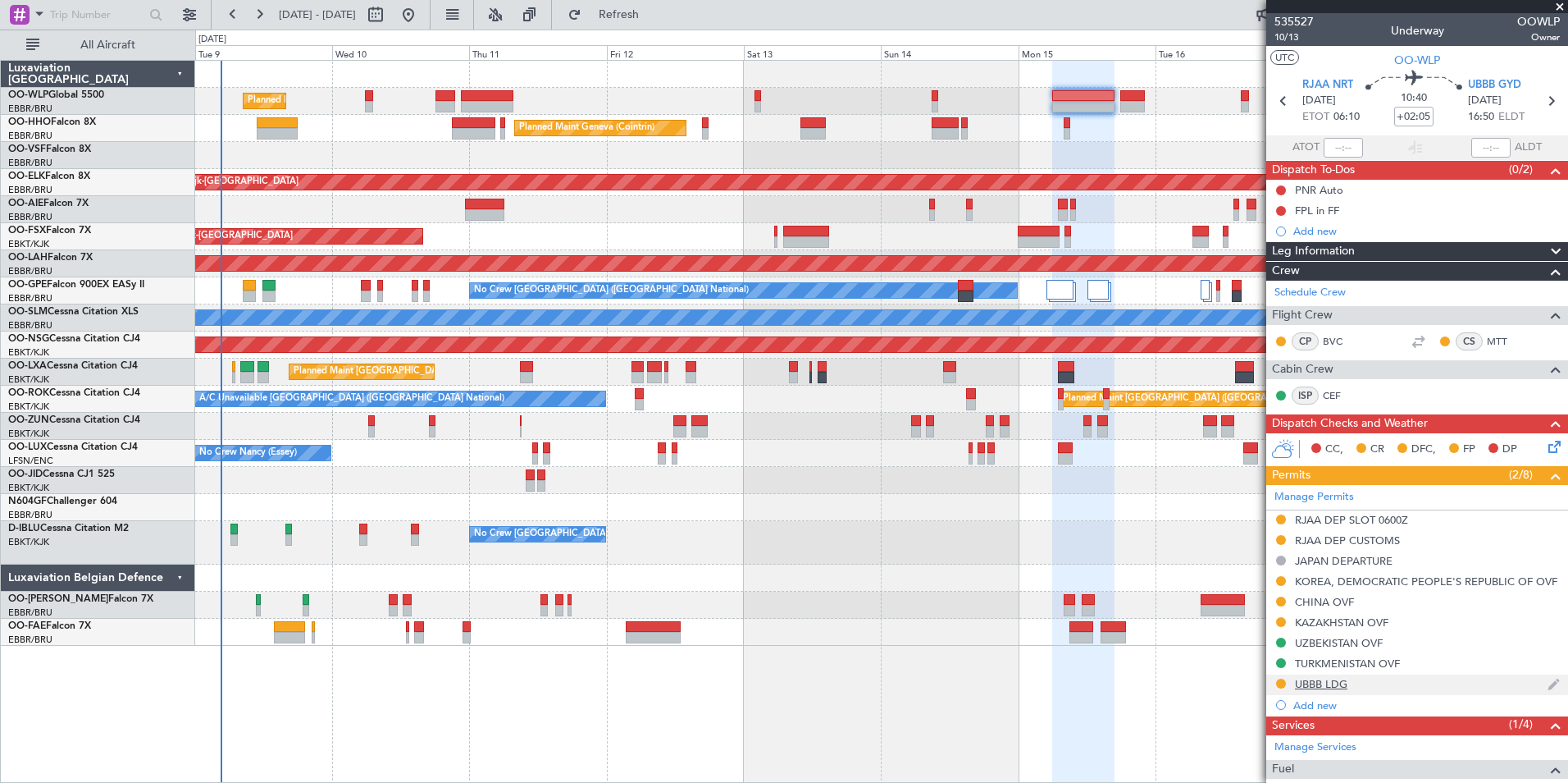
click at [1298, 677] on div "UBBB LDG" at bounding box center [1321, 684] width 53 height 14
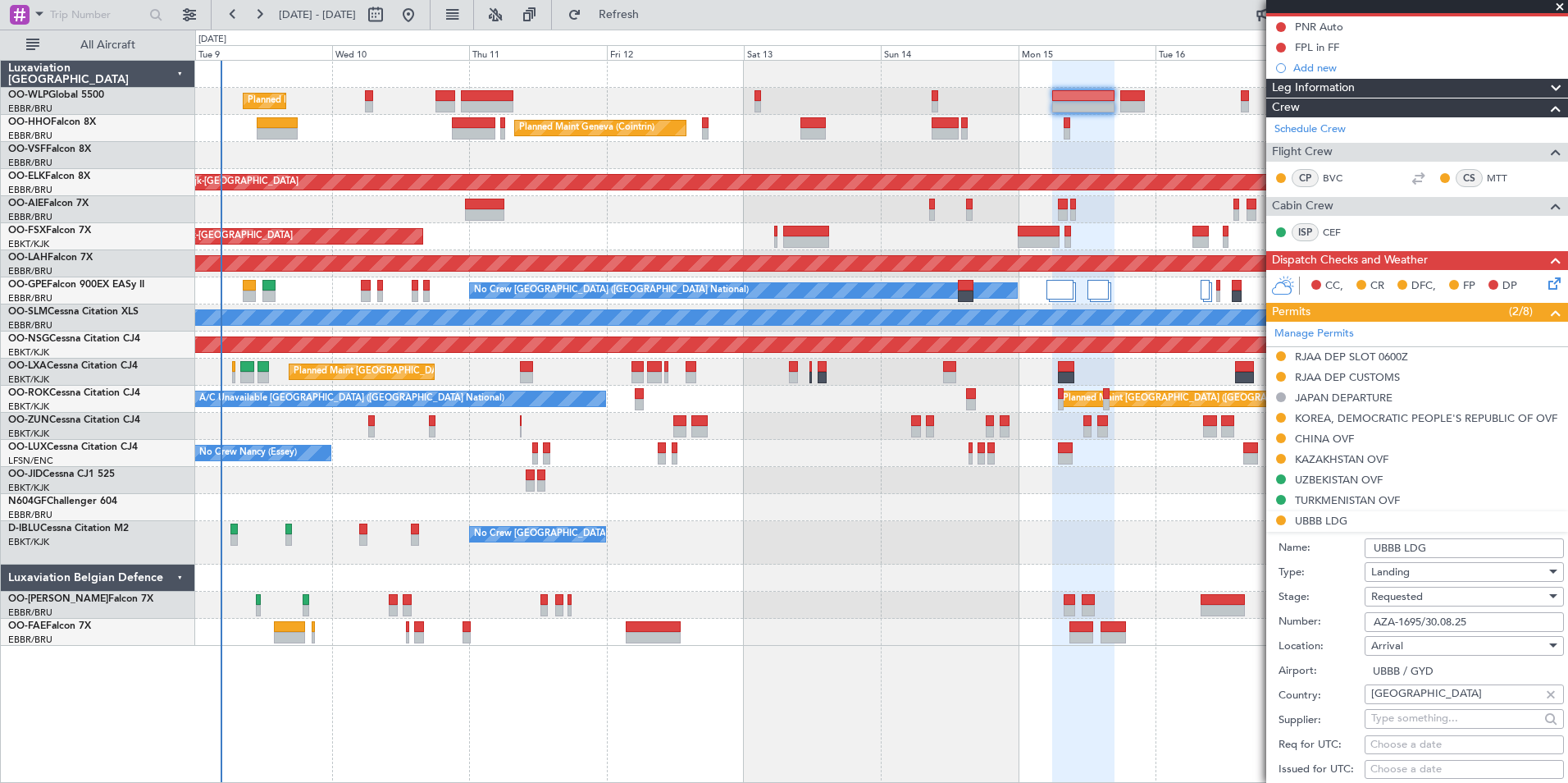
scroll to position [164, 0]
click at [1392, 597] on span "Requested" at bounding box center [1398, 595] width 52 height 15
click at [1398, 732] on span "Received OK" at bounding box center [1458, 727] width 172 height 24
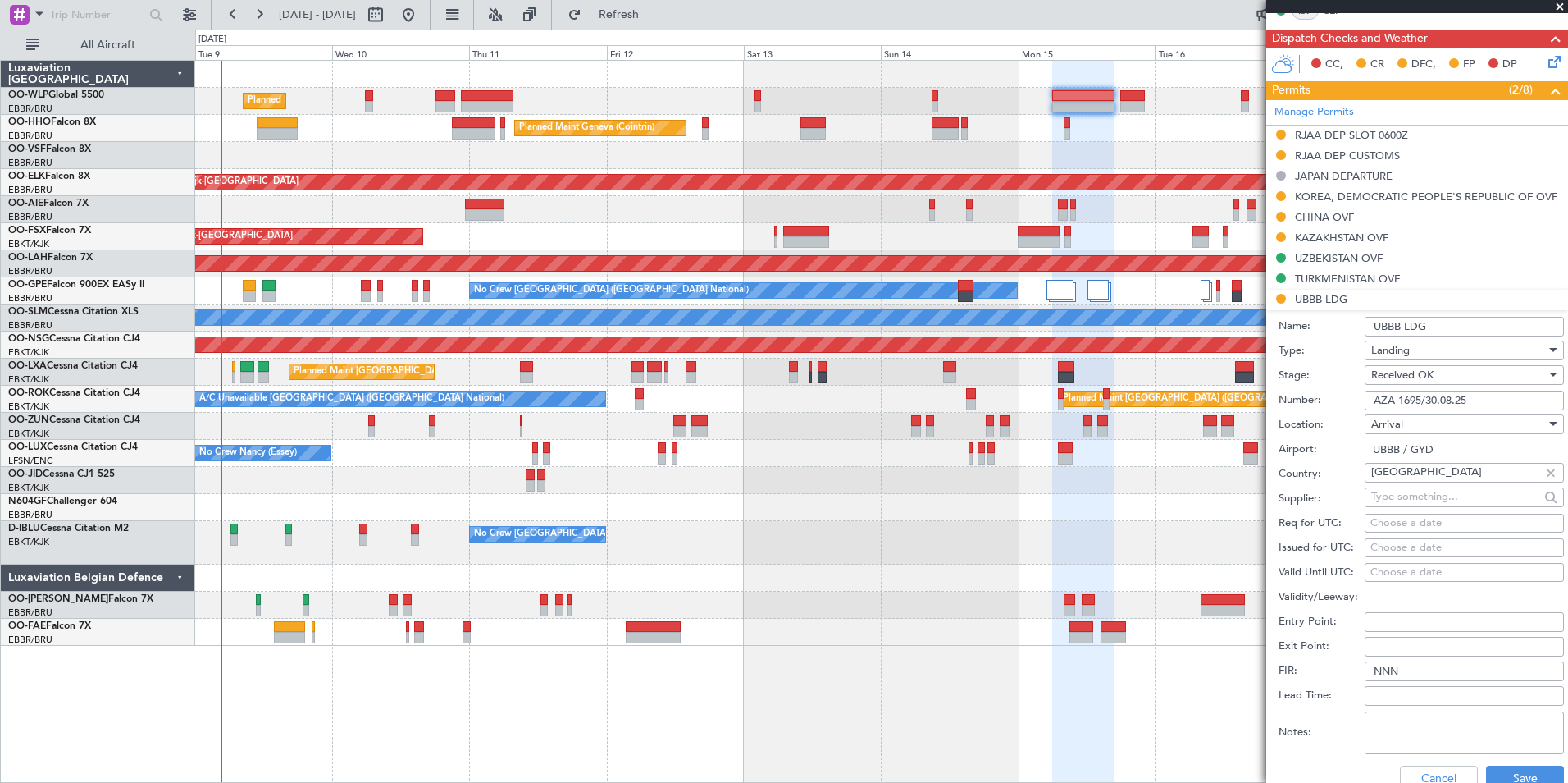
scroll to position [410, 0]
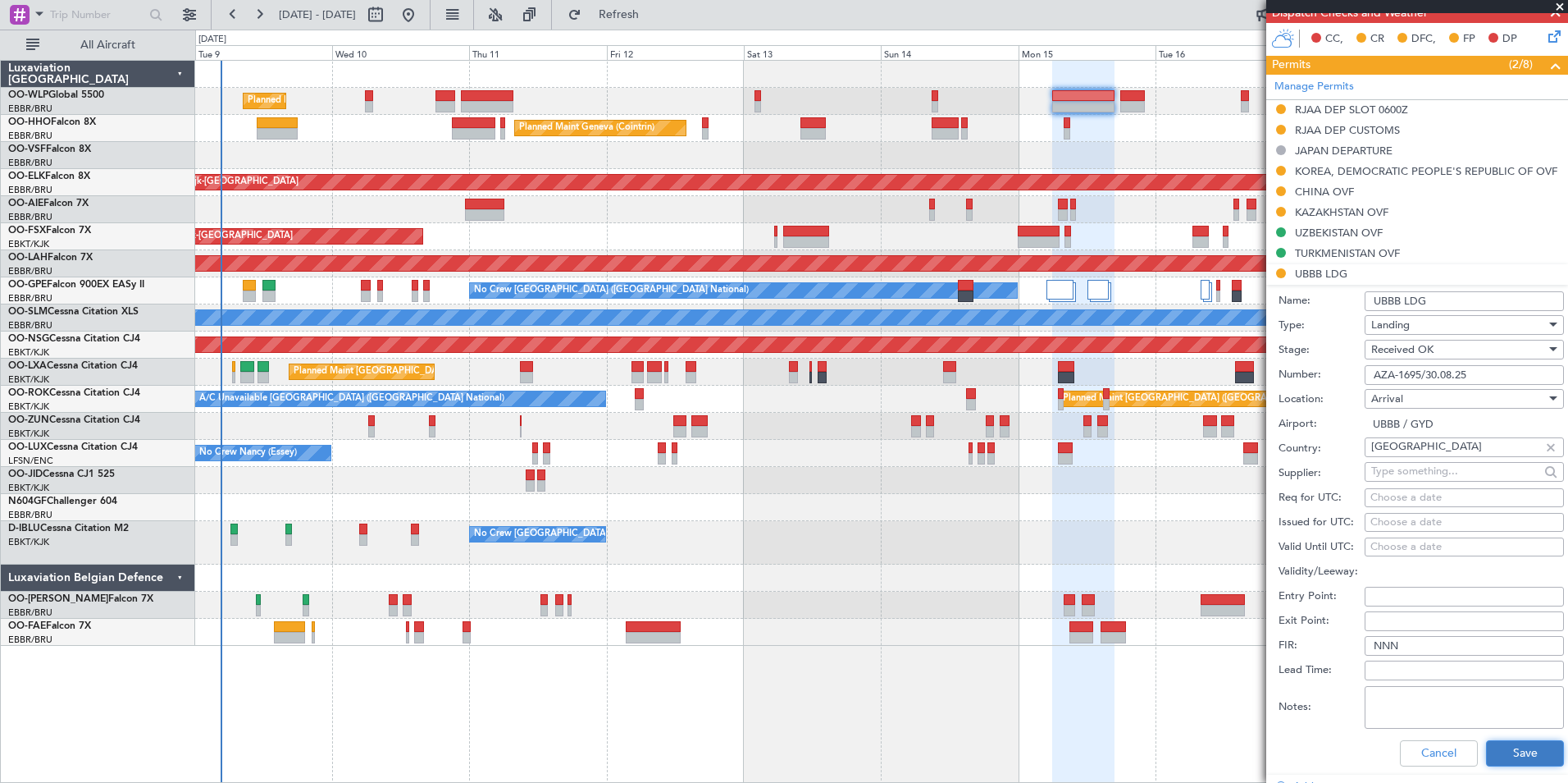
click at [1505, 747] on button "Save" at bounding box center [1525, 753] width 78 height 26
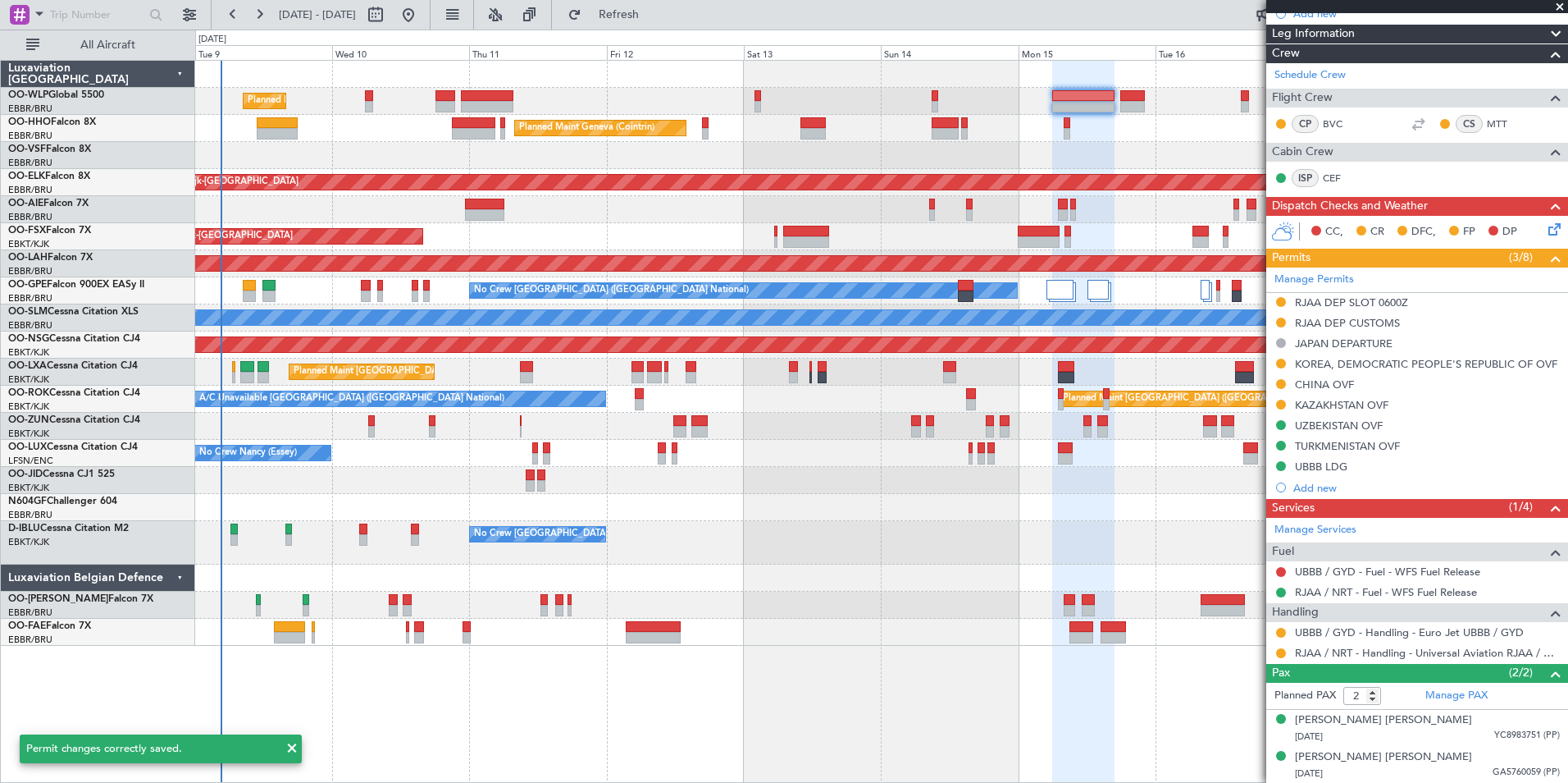
scroll to position [0, 0]
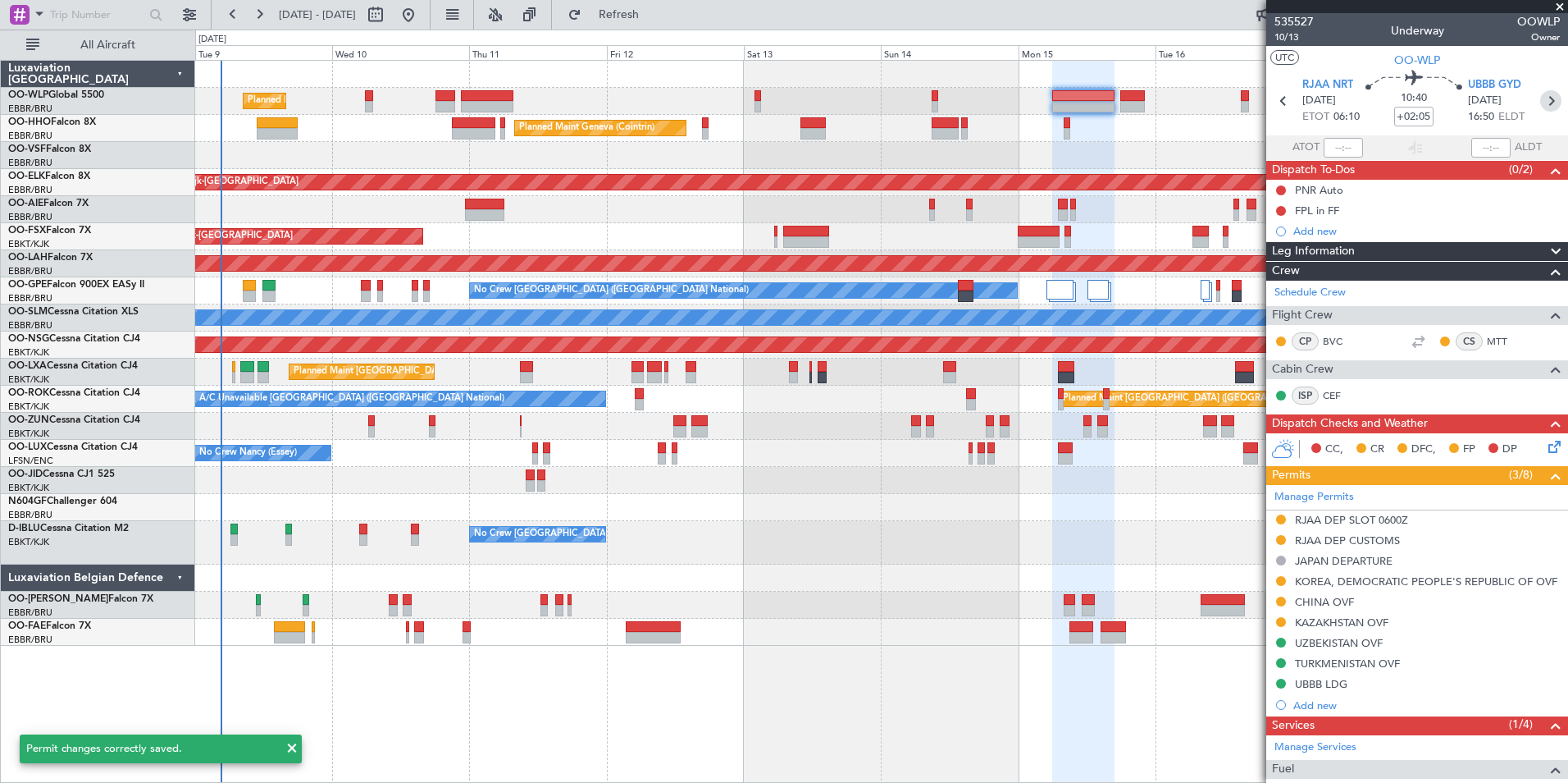
click at [1546, 105] on icon at bounding box center [1551, 100] width 22 height 22
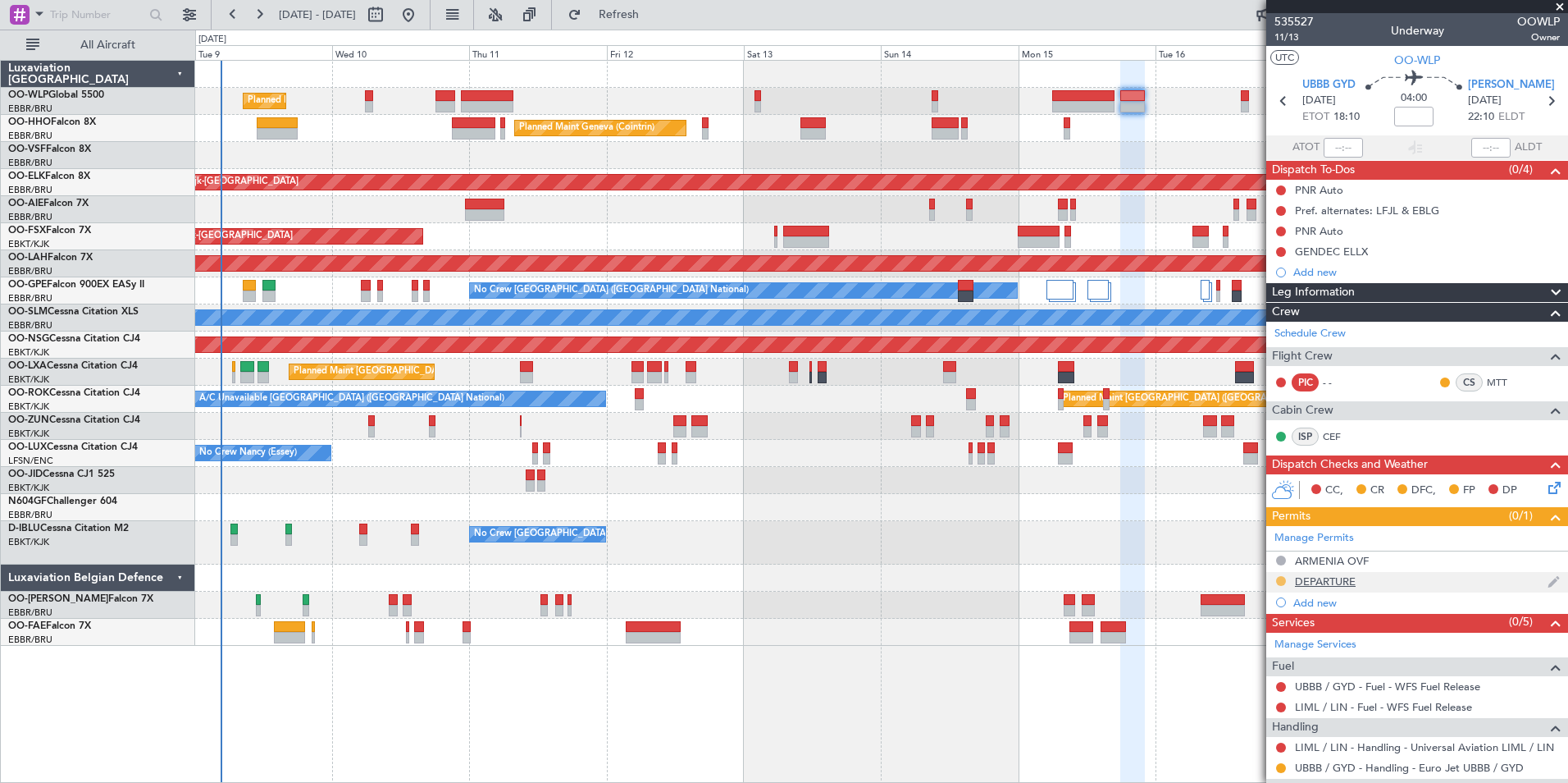
click at [1278, 582] on button at bounding box center [1281, 581] width 10 height 10
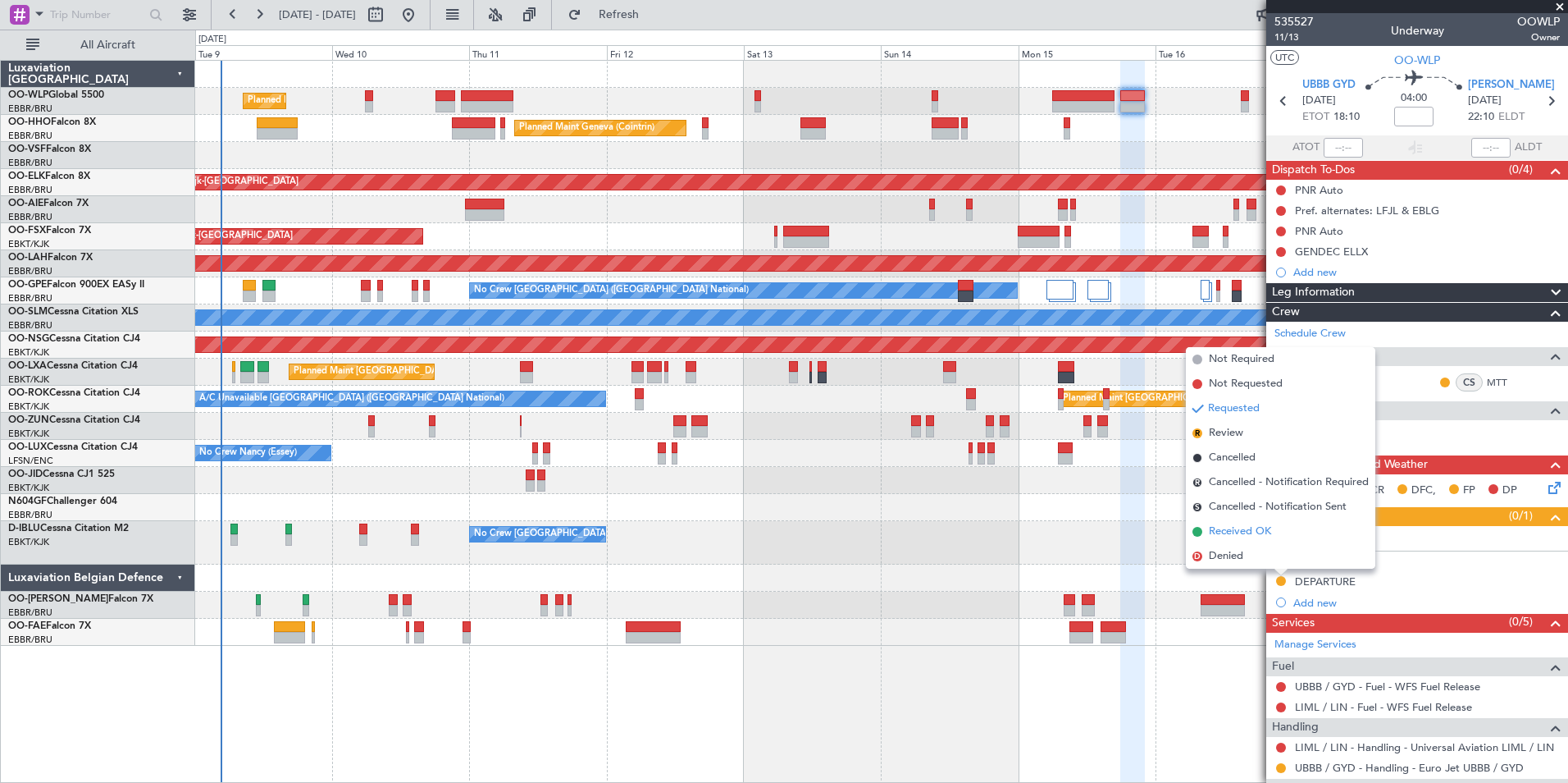
click at [1233, 533] on span "Received OK" at bounding box center [1240, 531] width 62 height 16
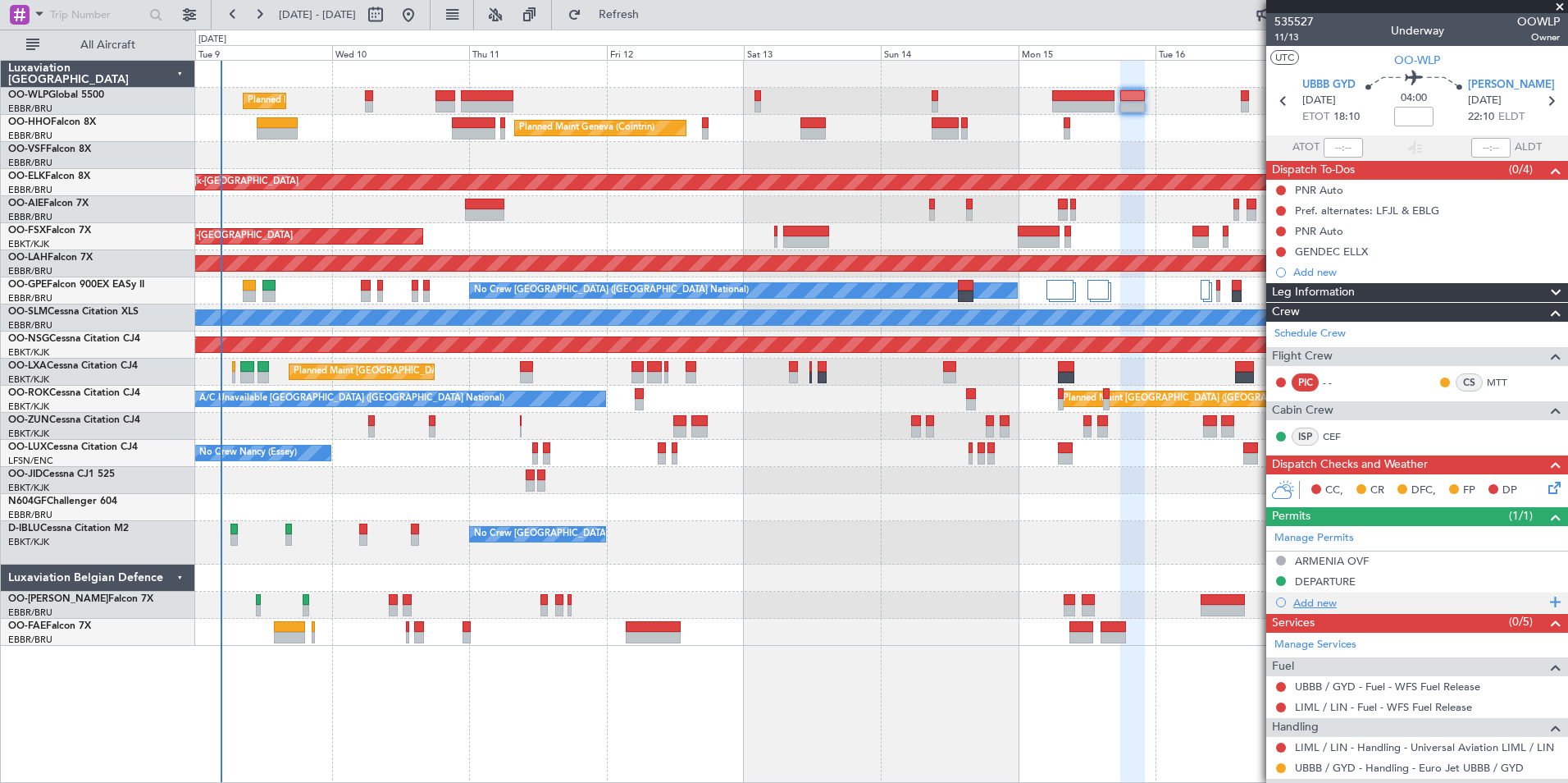
scroll to position [155, 0]
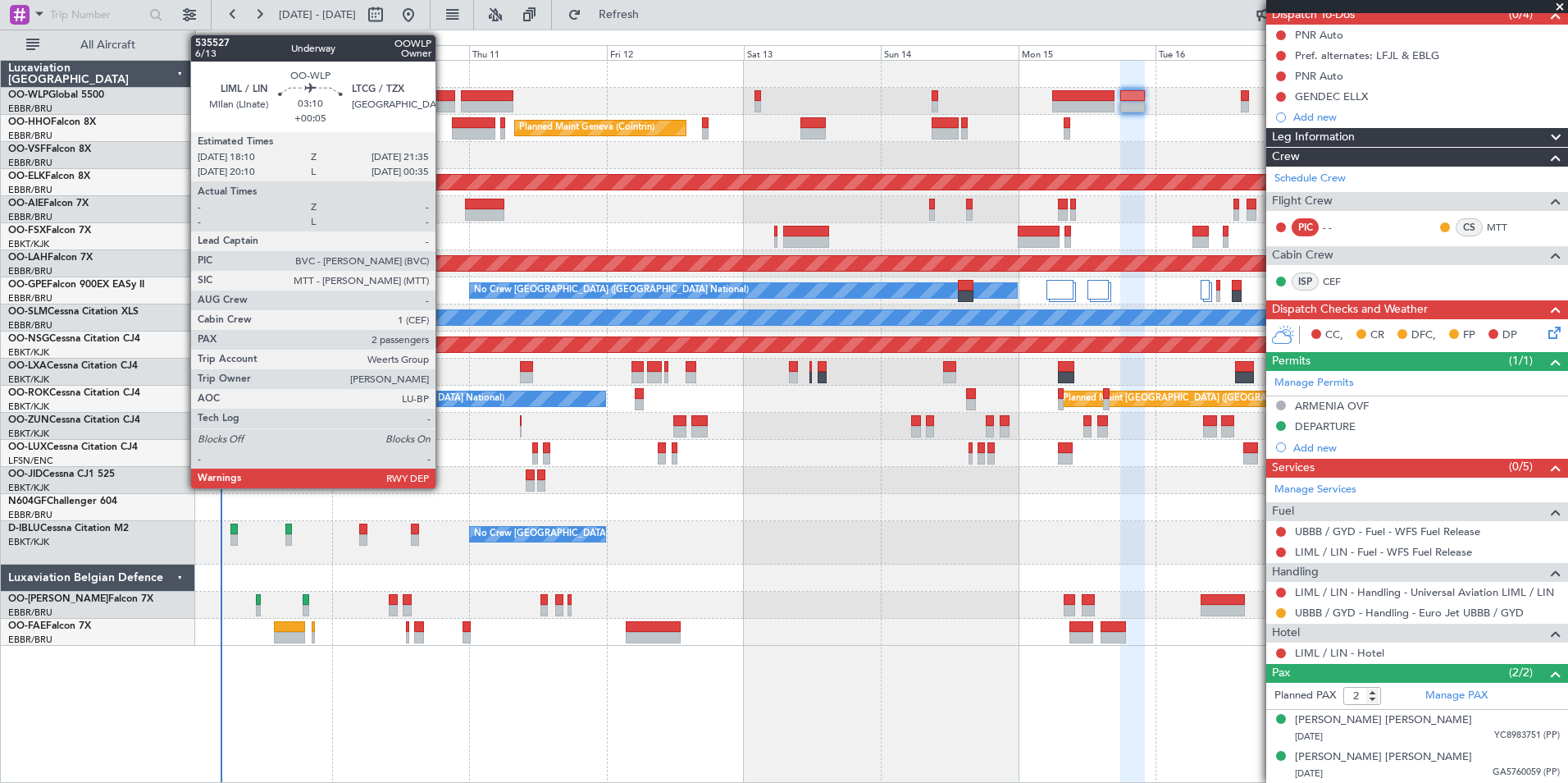
click at [443, 99] on div at bounding box center [445, 95] width 20 height 11
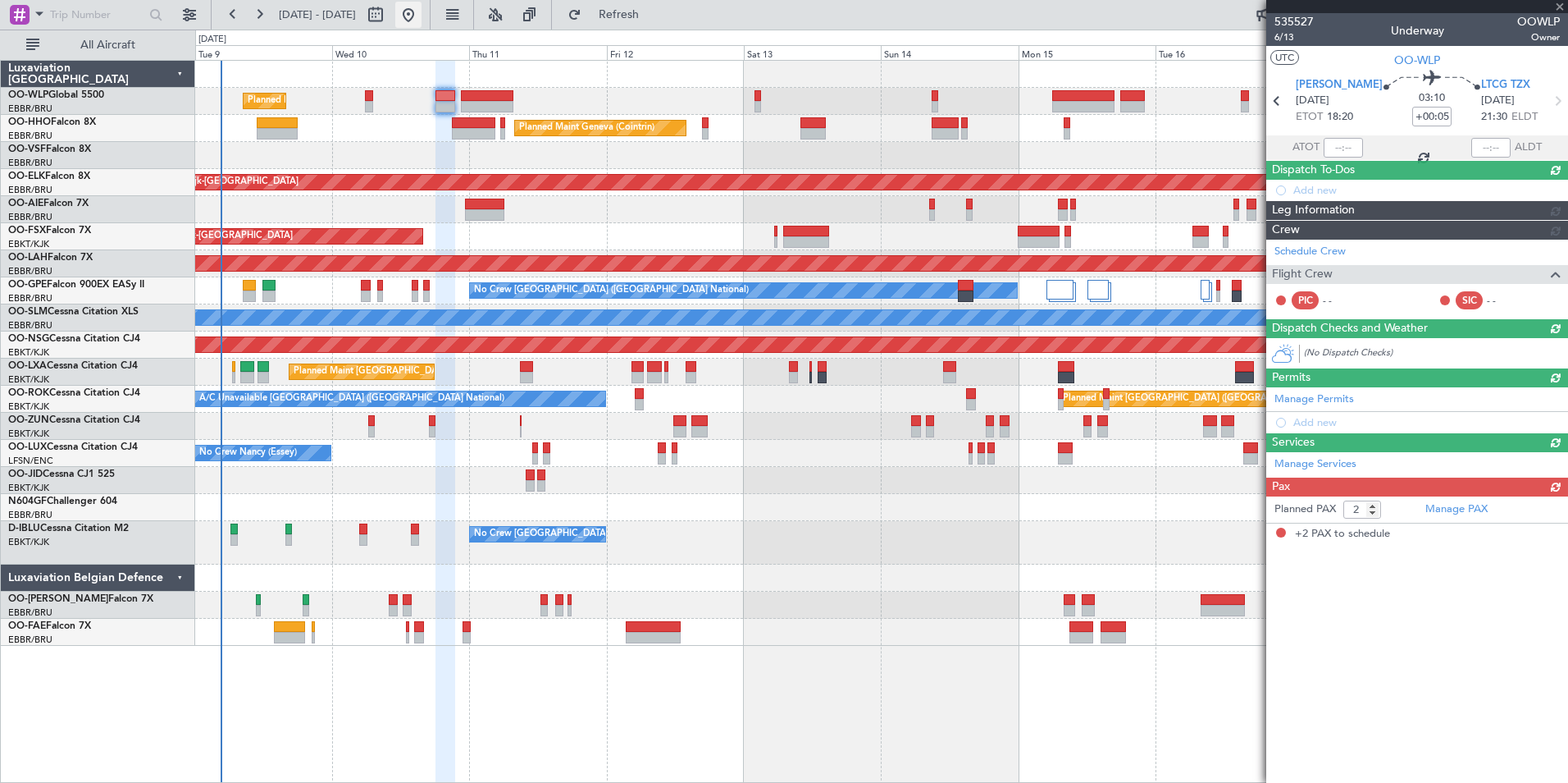
scroll to position [0, 0]
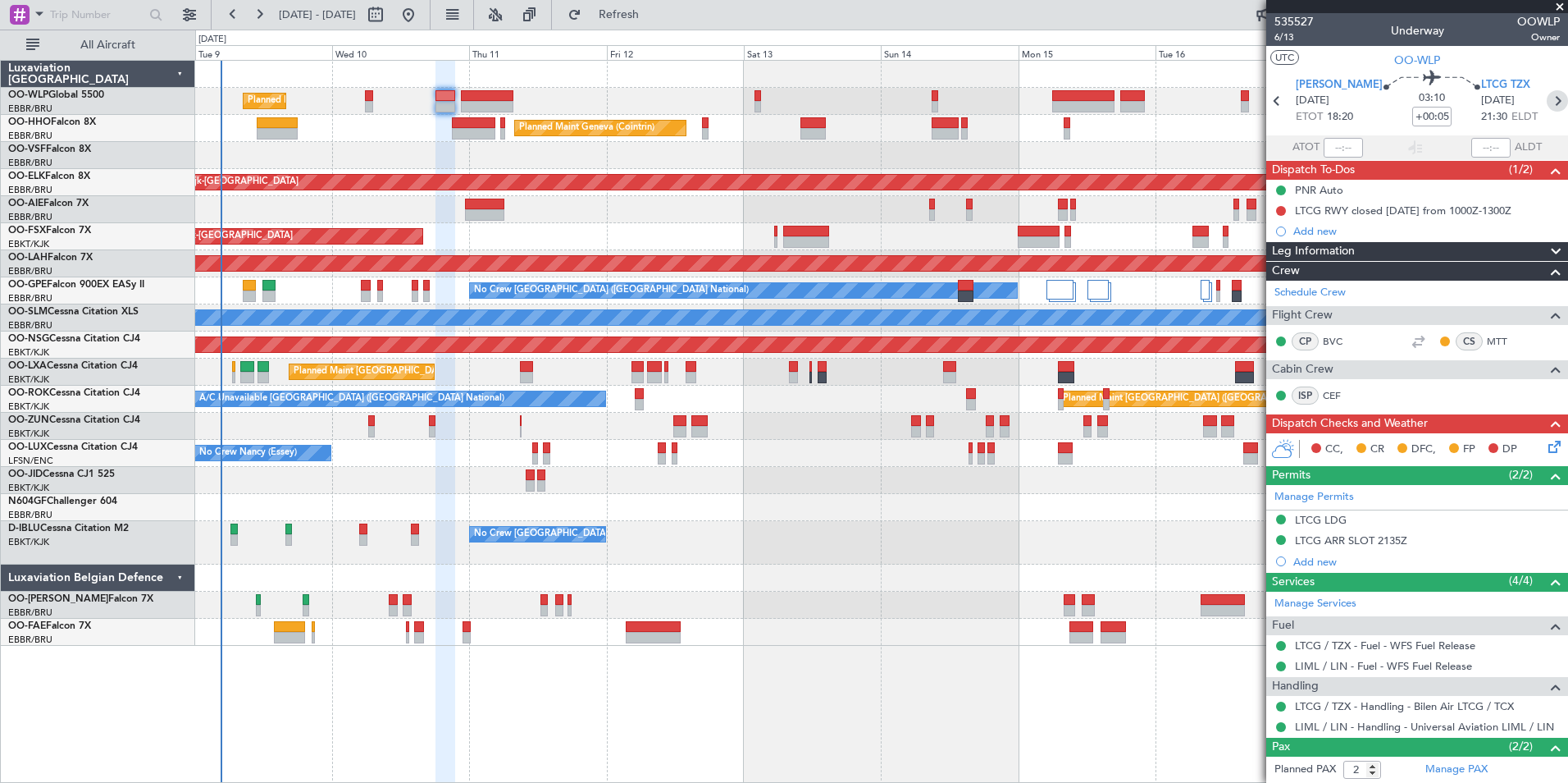
click at [1547, 103] on icon at bounding box center [1558, 100] width 22 height 22
type input "-00:30"
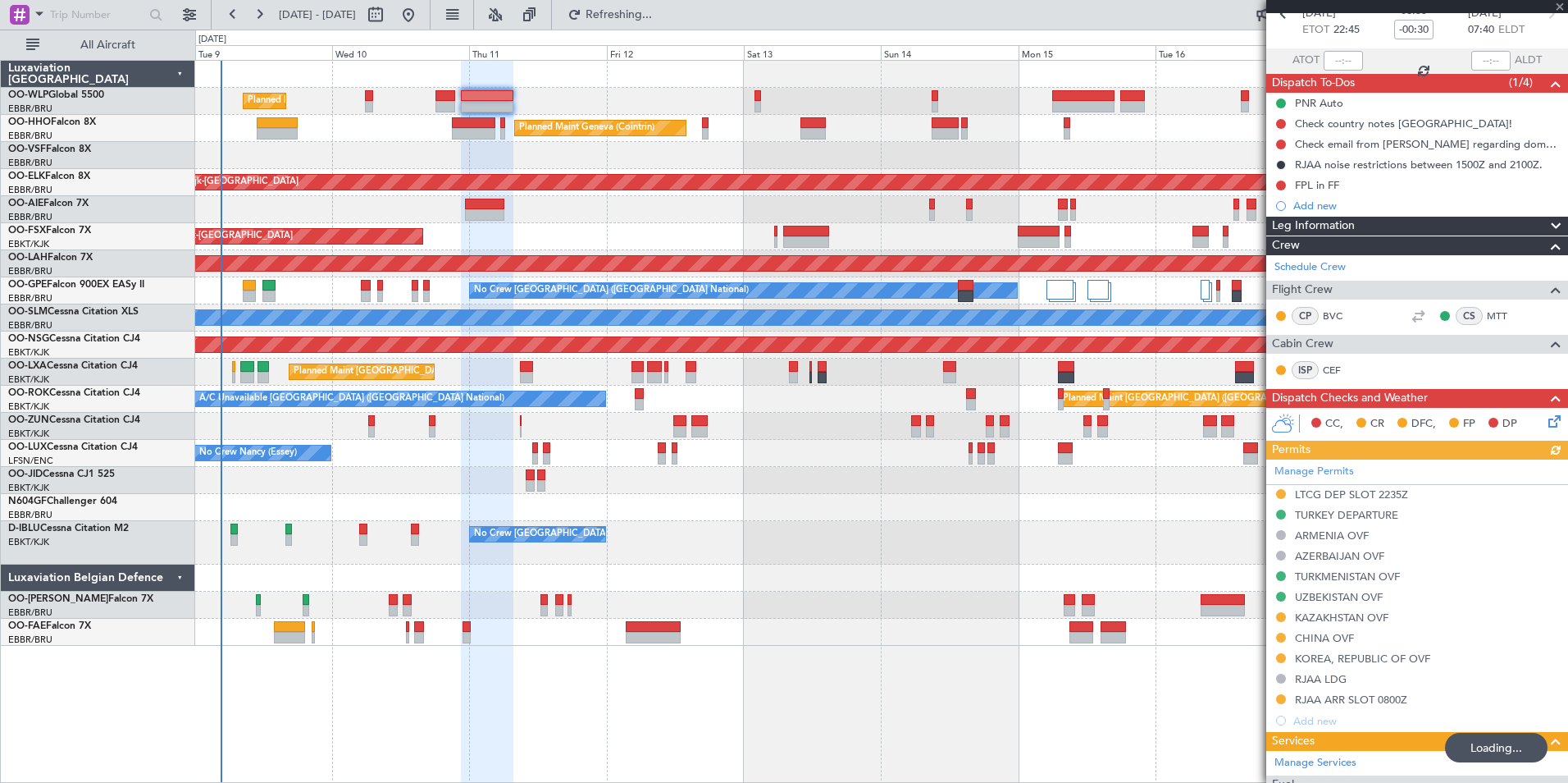
scroll to position [164, 0]
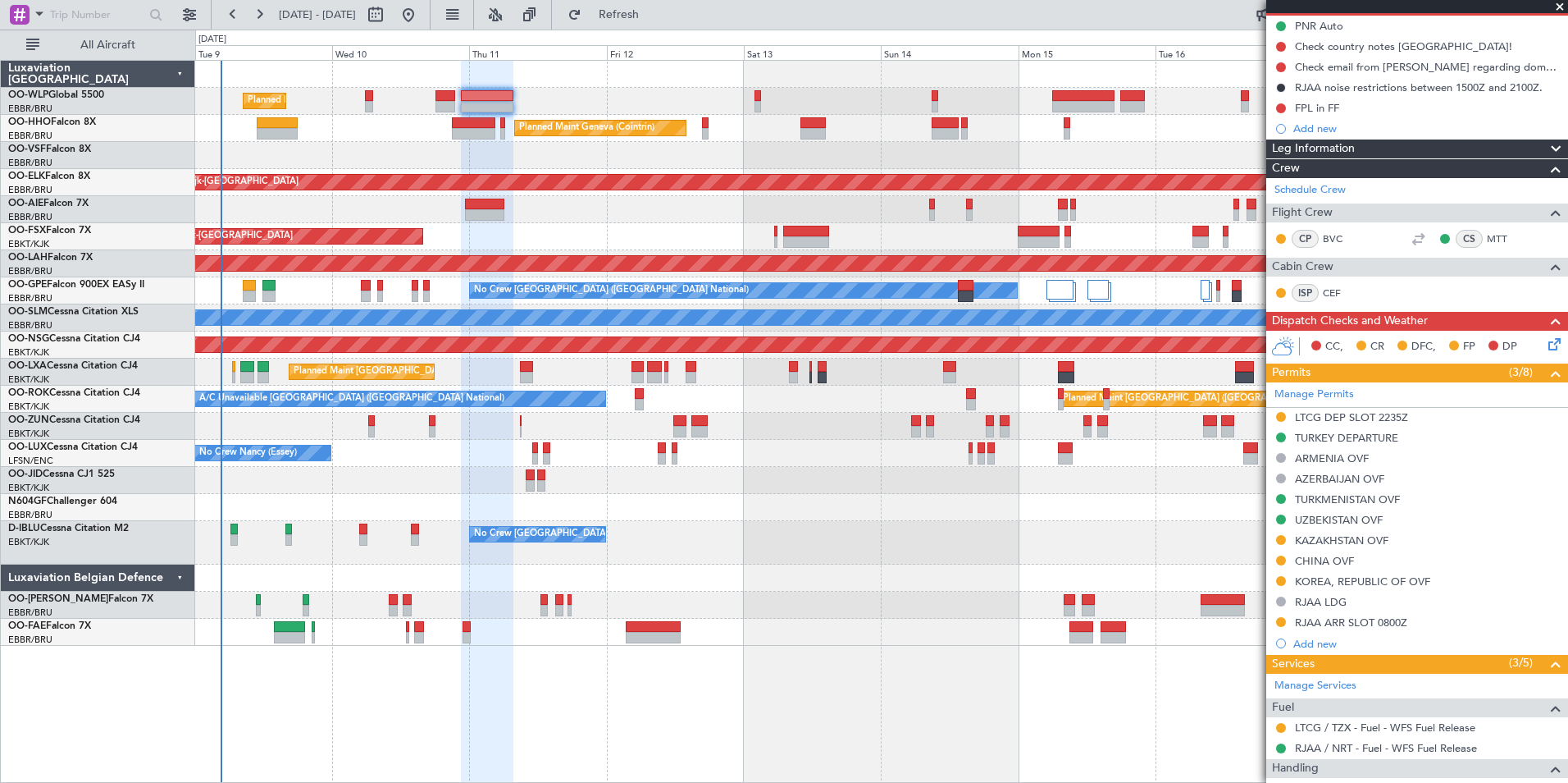
click at [1392, 579] on div "KOREA, REPUBLIC OF OVF" at bounding box center [1362, 581] width 135 height 14
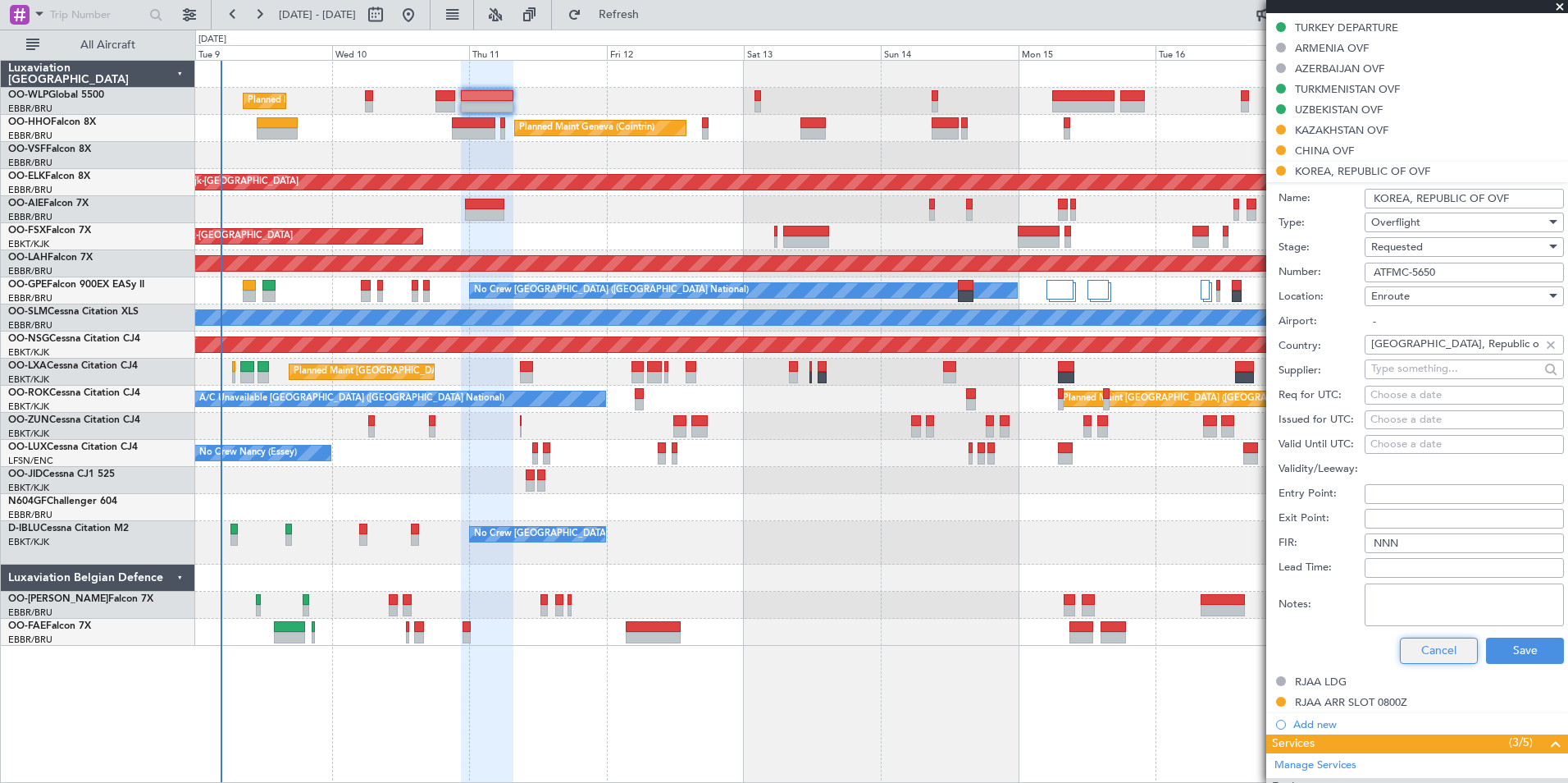
click at [1428, 641] on button "Cancel" at bounding box center [1439, 651] width 78 height 26
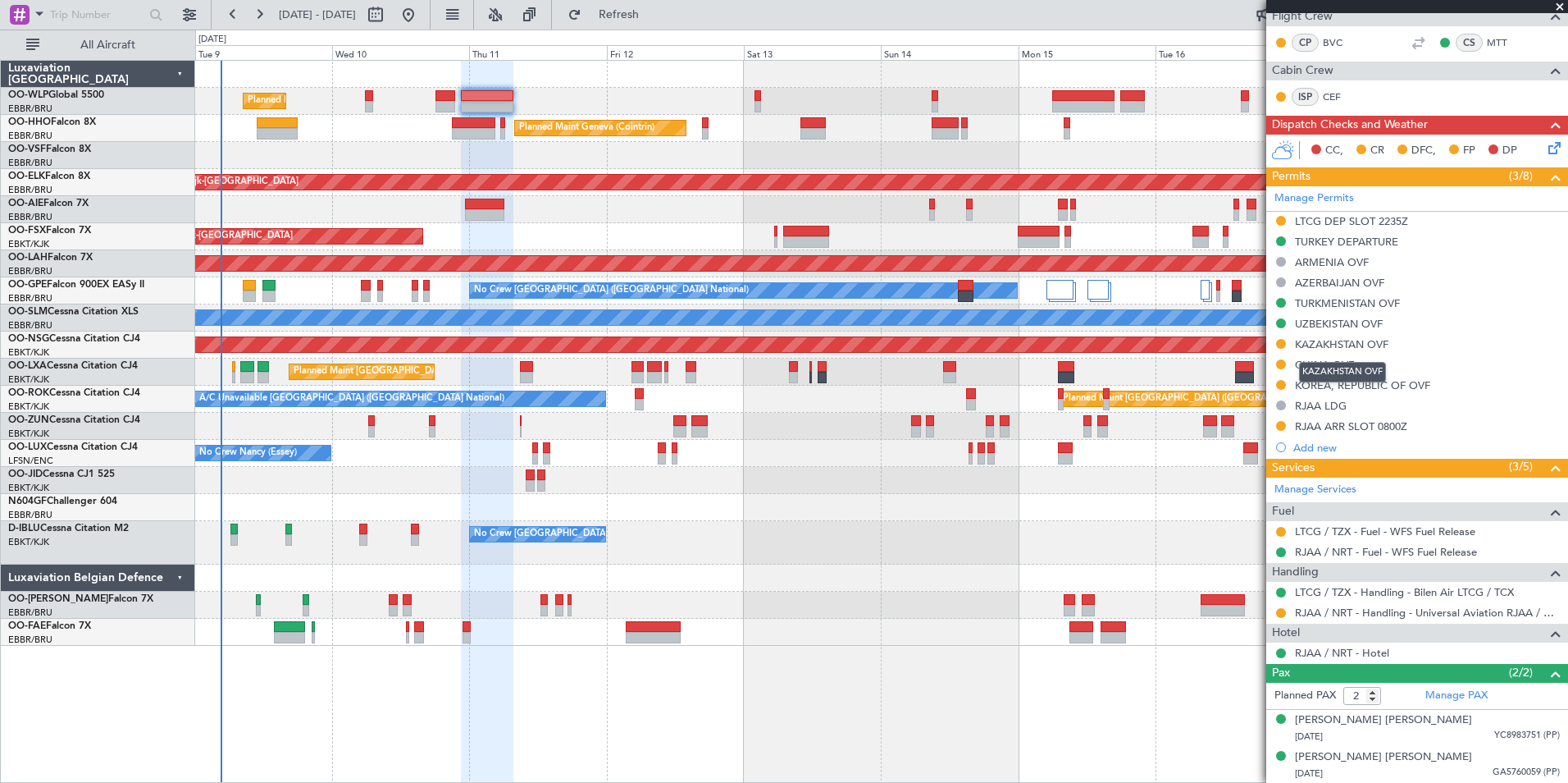
click at [1326, 364] on div "KAZAKHSTAN OVF" at bounding box center [1342, 372] width 87 height 21
click at [1326, 361] on div "CHINA OVF" at bounding box center [1324, 364] width 59 height 14
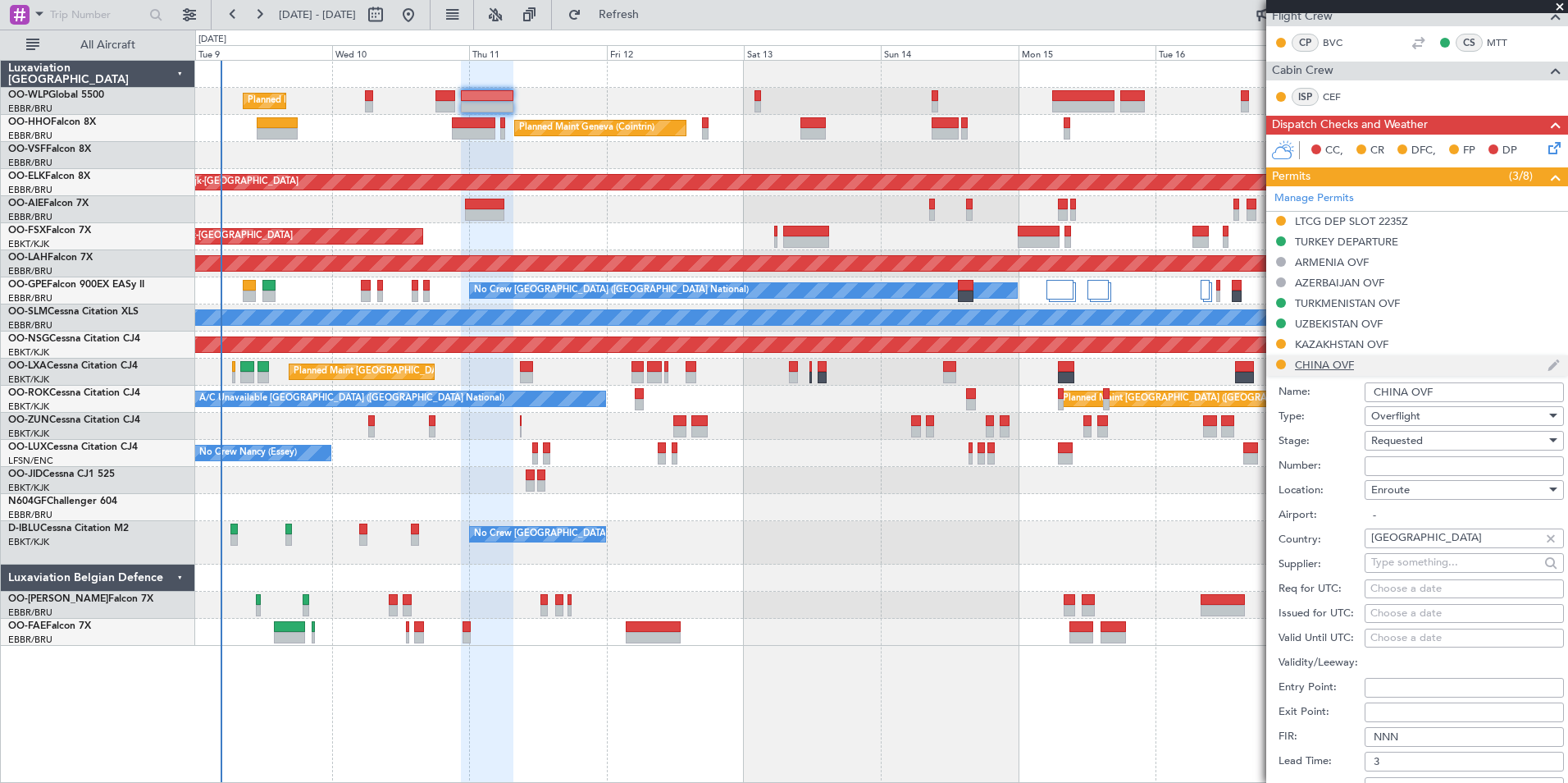
scroll to position [574, 0]
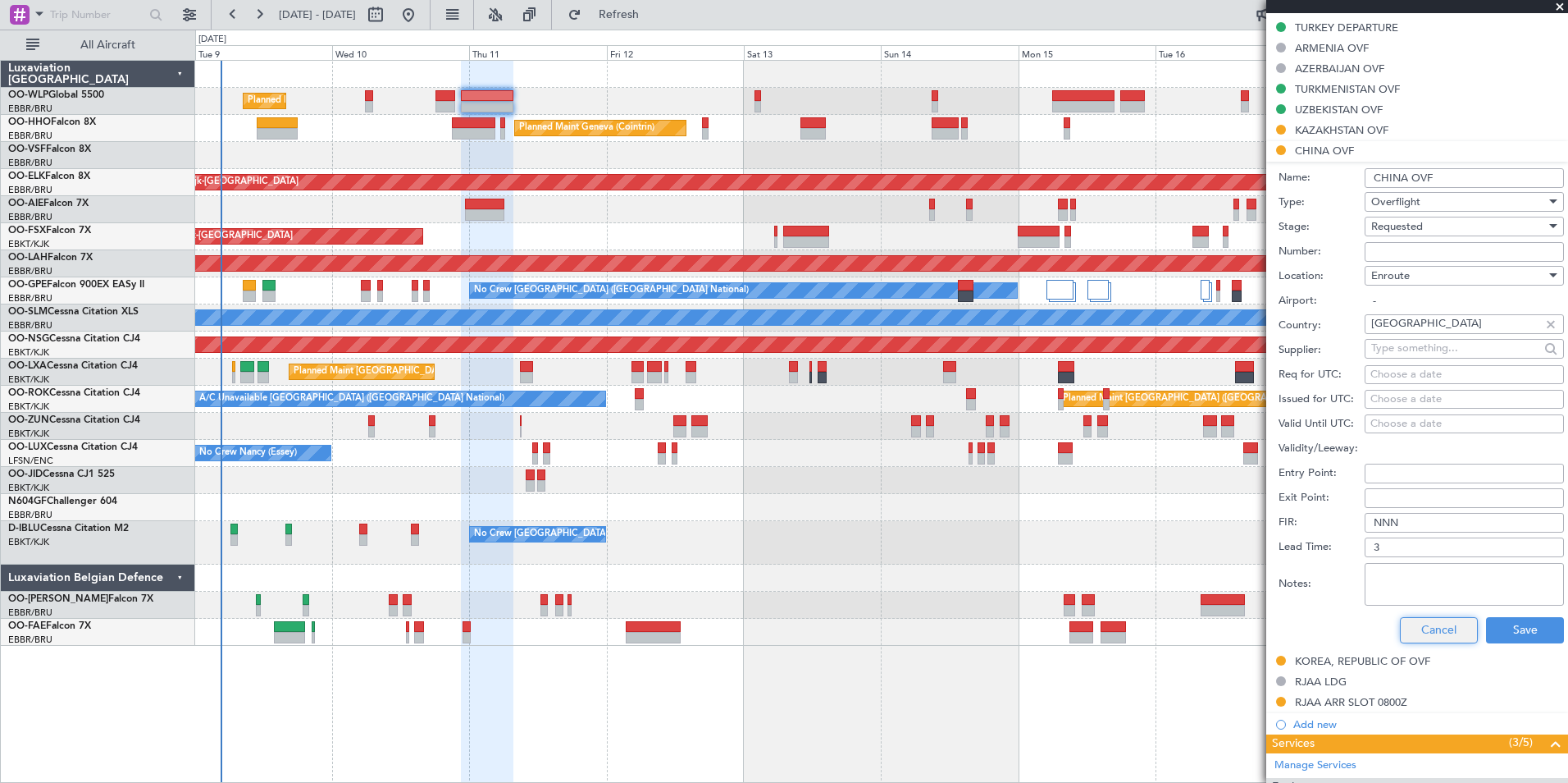
click at [1430, 628] on button "Cancel" at bounding box center [1439, 630] width 78 height 26
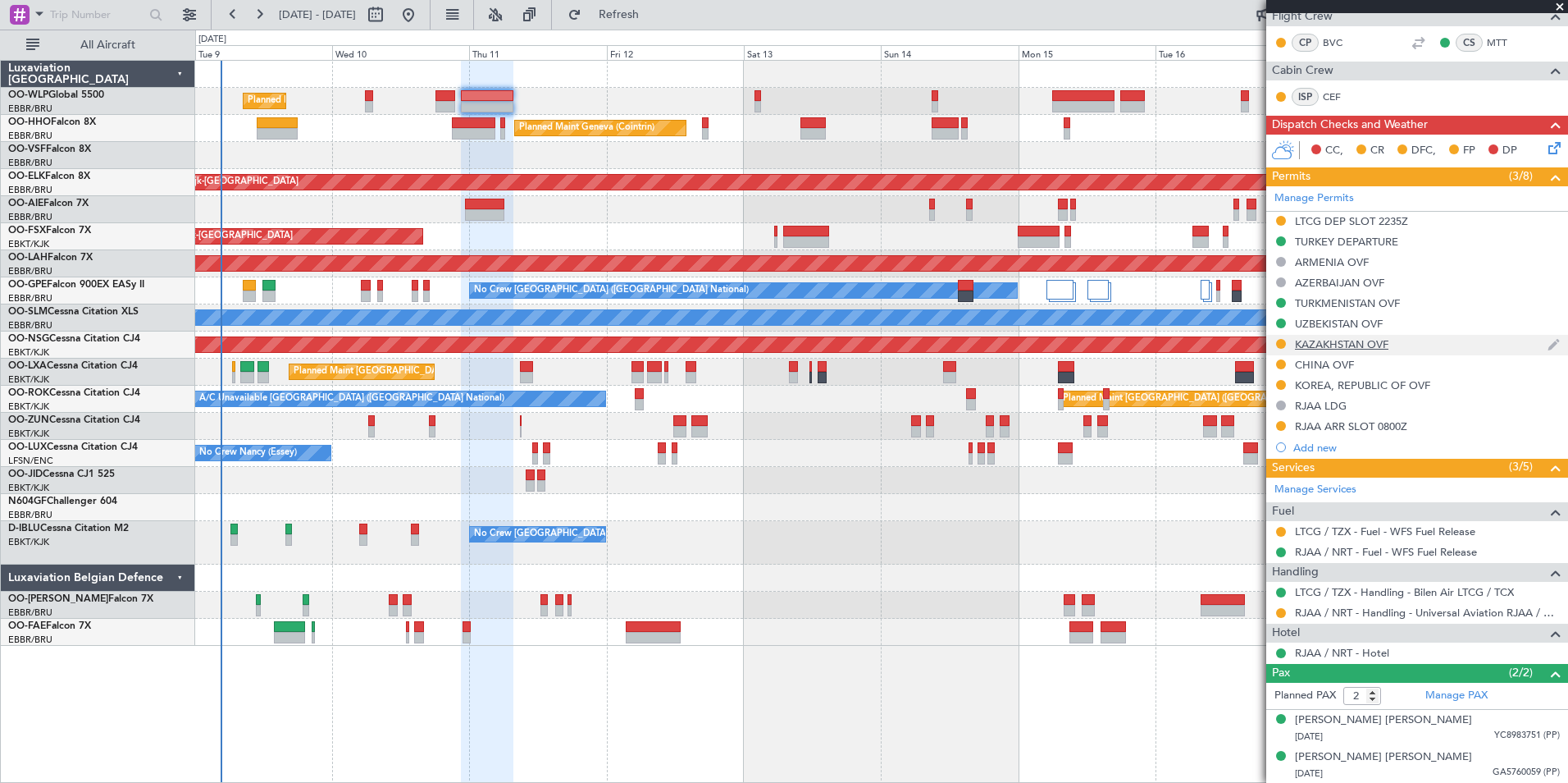
click at [1360, 340] on div "KAZAKHSTAN OVF" at bounding box center [1341, 344] width 93 height 14
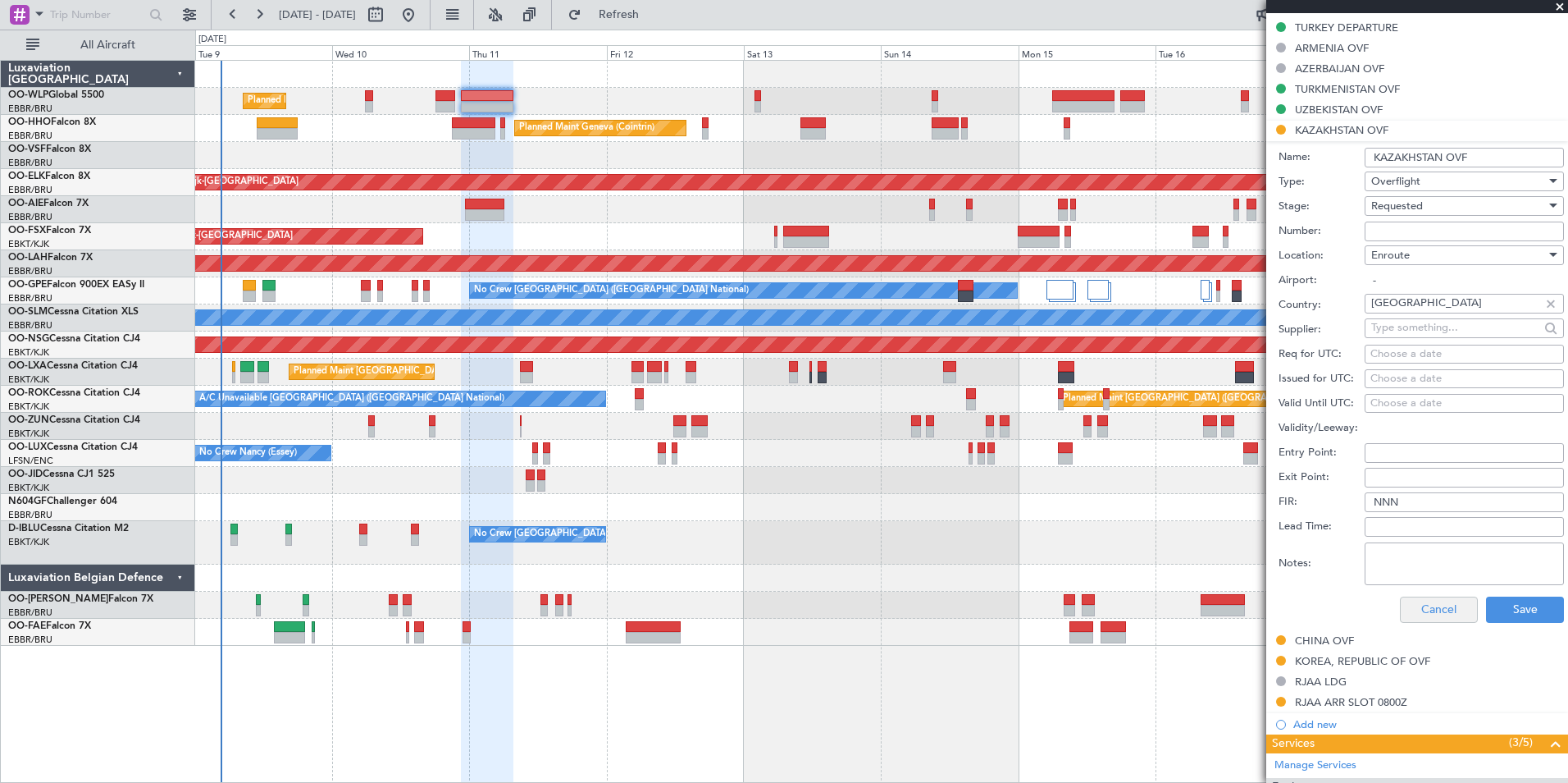
click at [1421, 597] on div "Cancel Save" at bounding box center [1421, 609] width 285 height 42
click at [1421, 598] on button "Cancel" at bounding box center [1439, 609] width 78 height 26
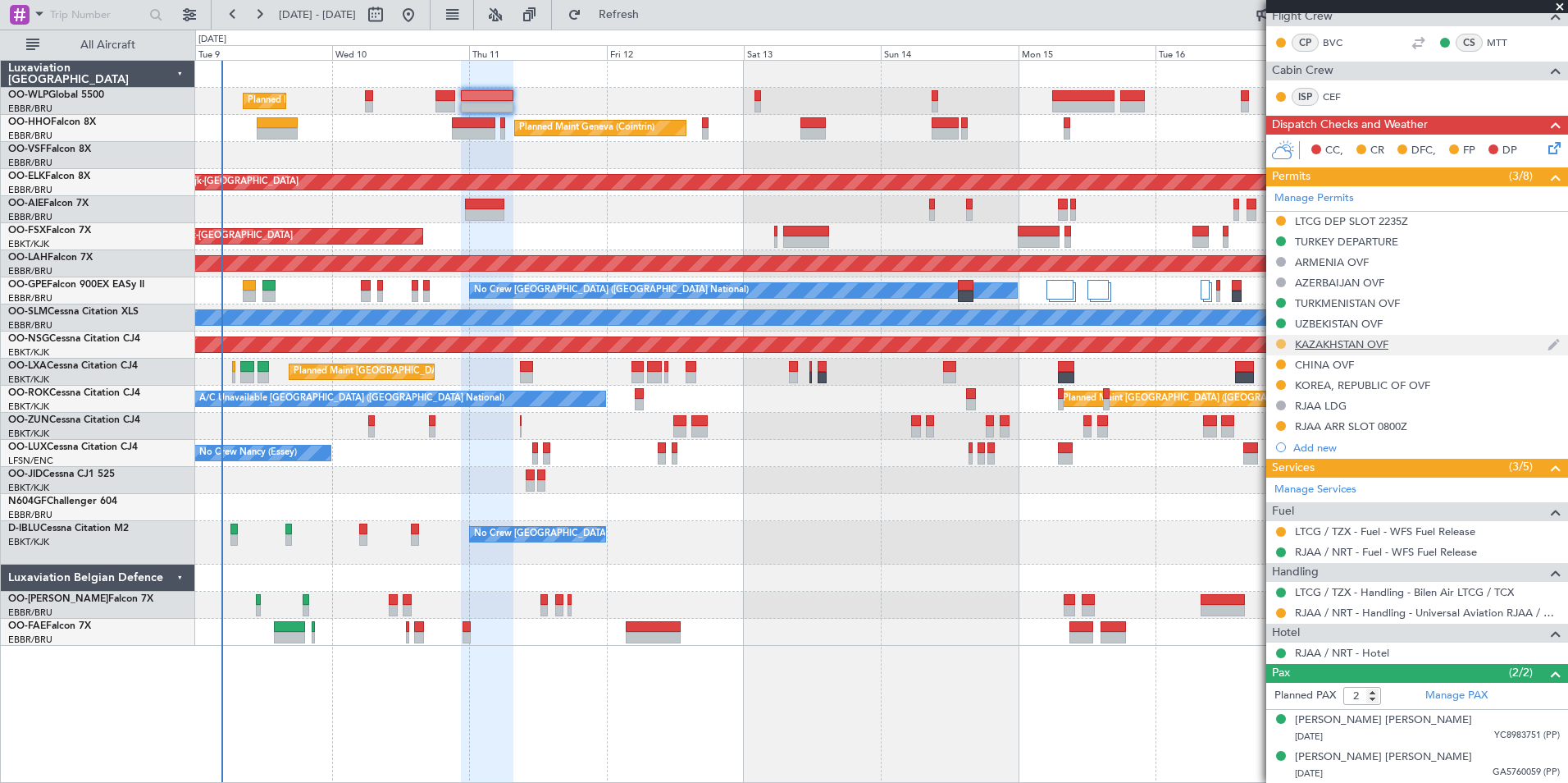
click at [1283, 343] on button at bounding box center [1281, 343] width 10 height 10
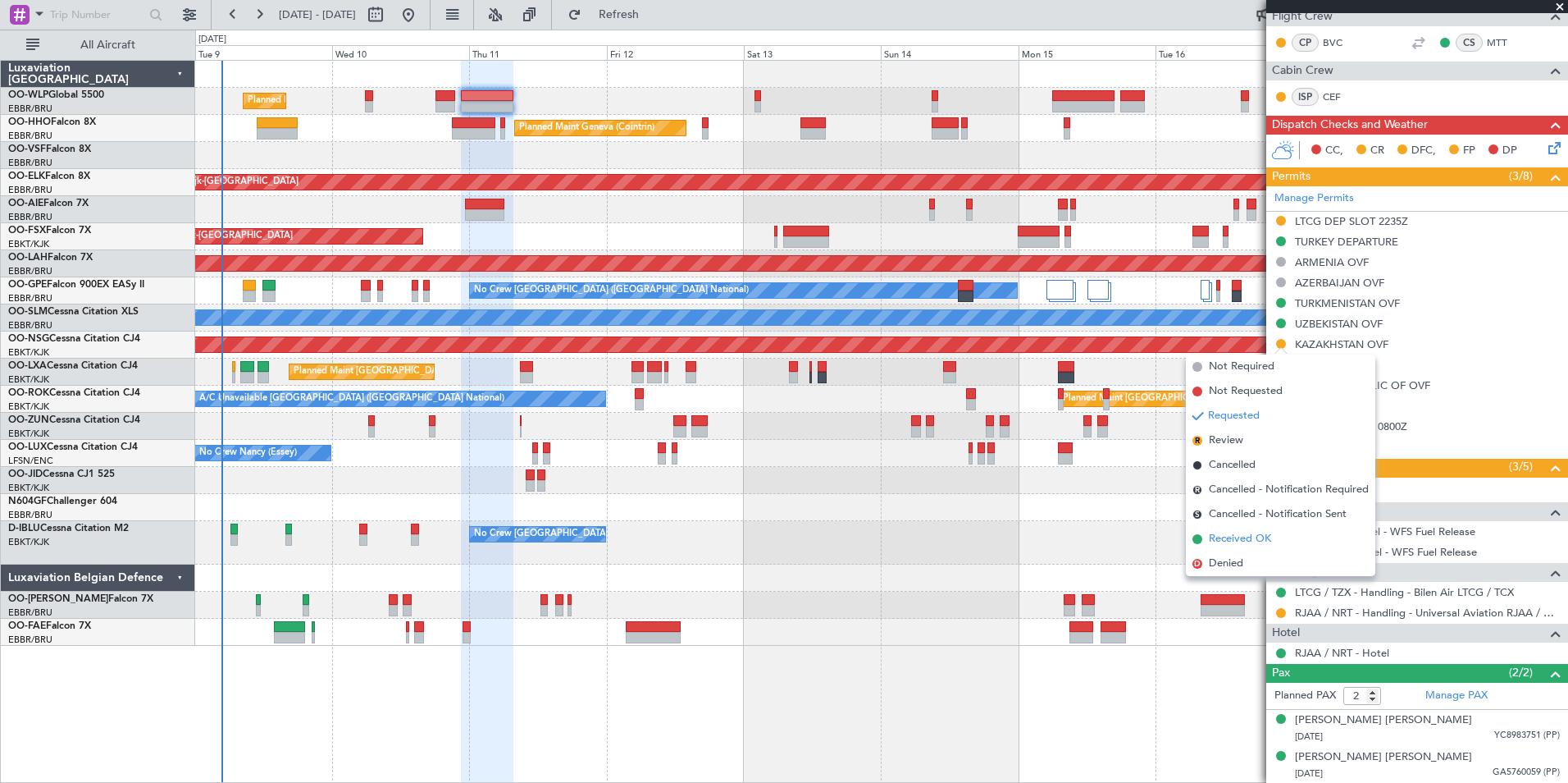
click at [1259, 532] on span "Received OK" at bounding box center [1240, 539] width 62 height 16
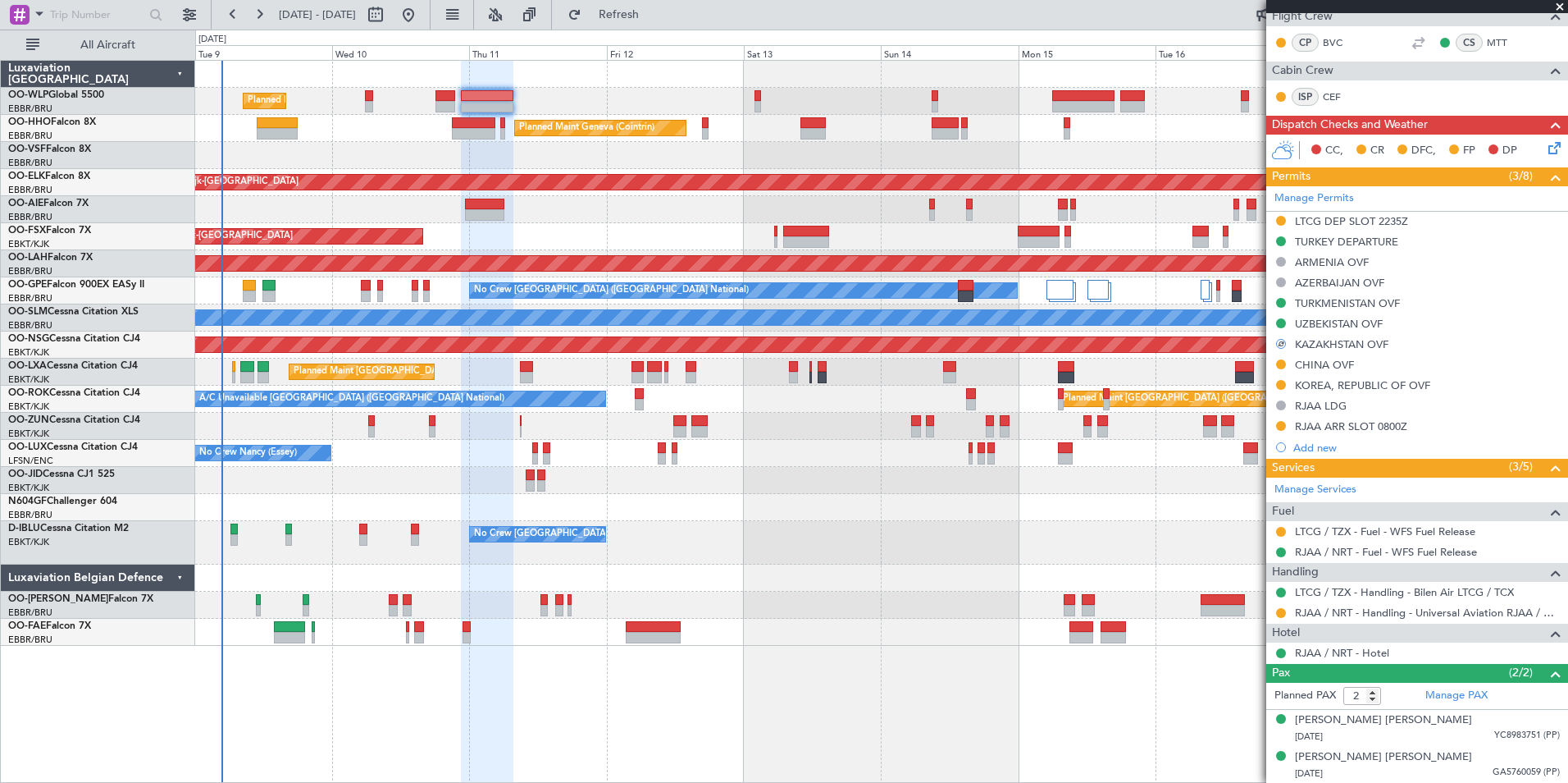
click at [1326, 342] on mat-tooltip-component "UZBEKISTAN OVF" at bounding box center [1339, 351] width 105 height 43
click at [1363, 342] on div "KAZAKHSTAN OVF" at bounding box center [1341, 344] width 93 height 14
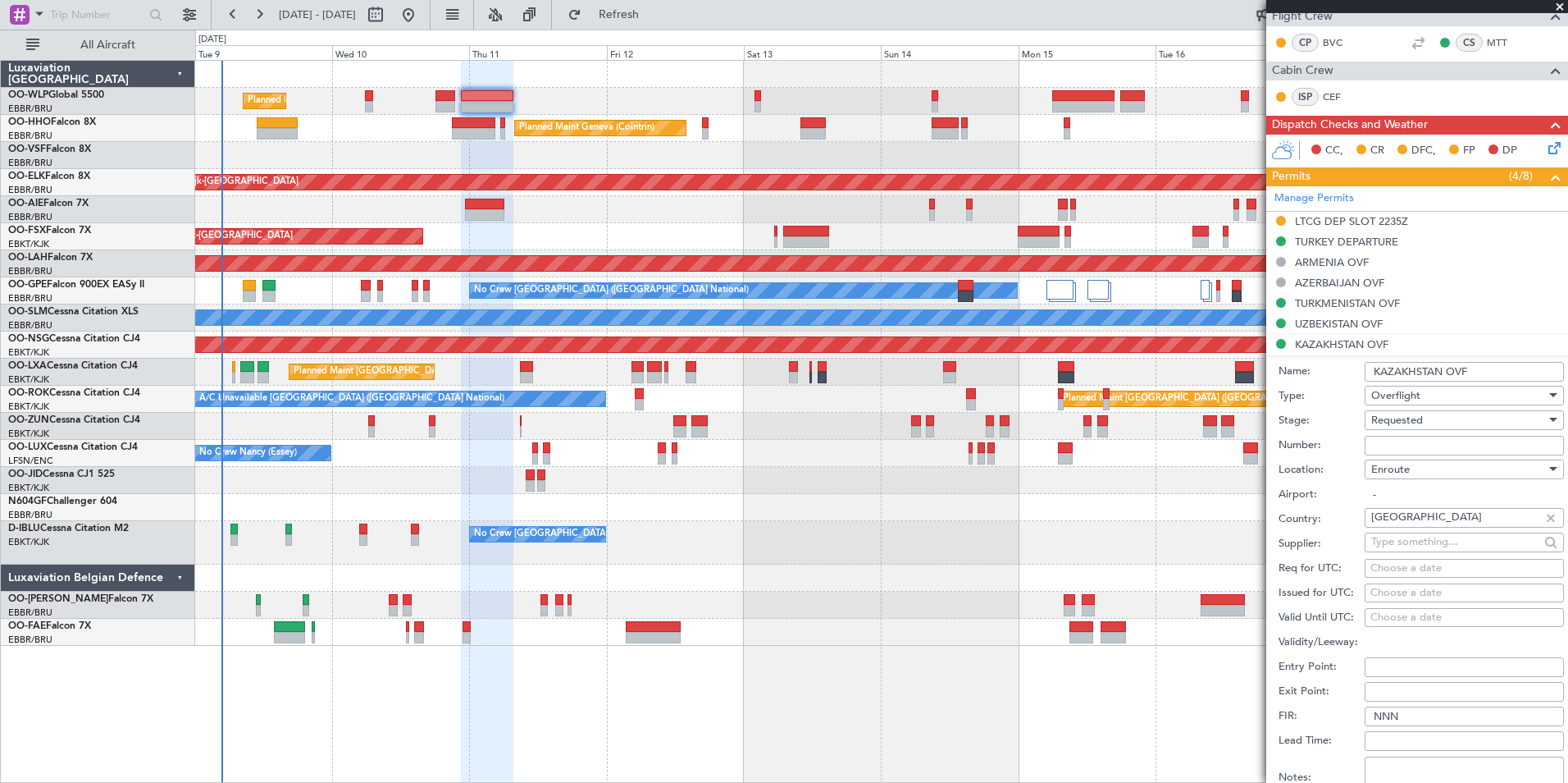
click at [1392, 440] on input "Number:" at bounding box center [1464, 446] width 199 height 20
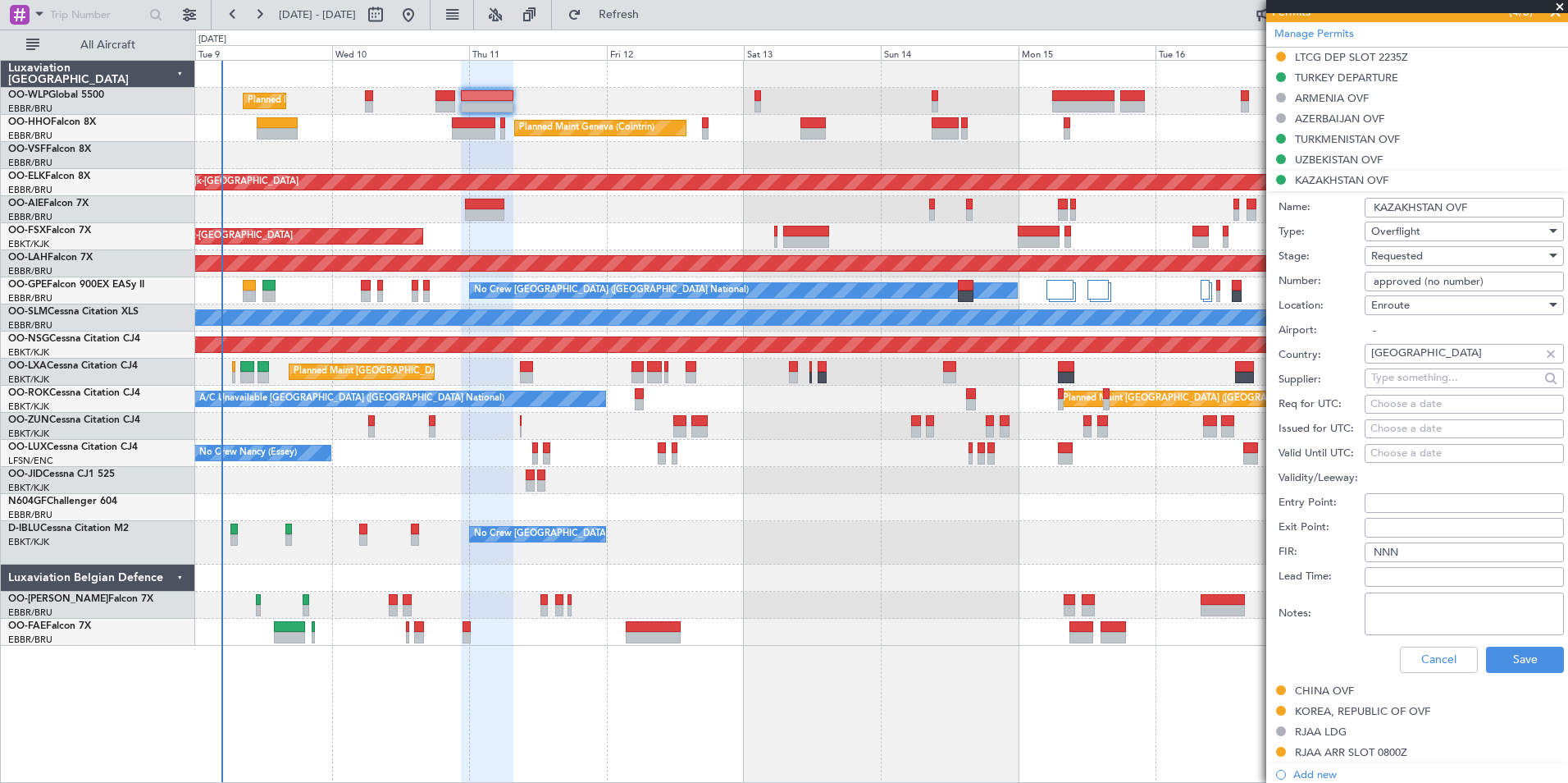
type input "approved (no number)"
click at [1411, 256] on span "Requested" at bounding box center [1398, 255] width 52 height 15
click at [1430, 377] on span "Received OK" at bounding box center [1458, 380] width 172 height 24
click at [1506, 658] on button "Save" at bounding box center [1525, 659] width 78 height 26
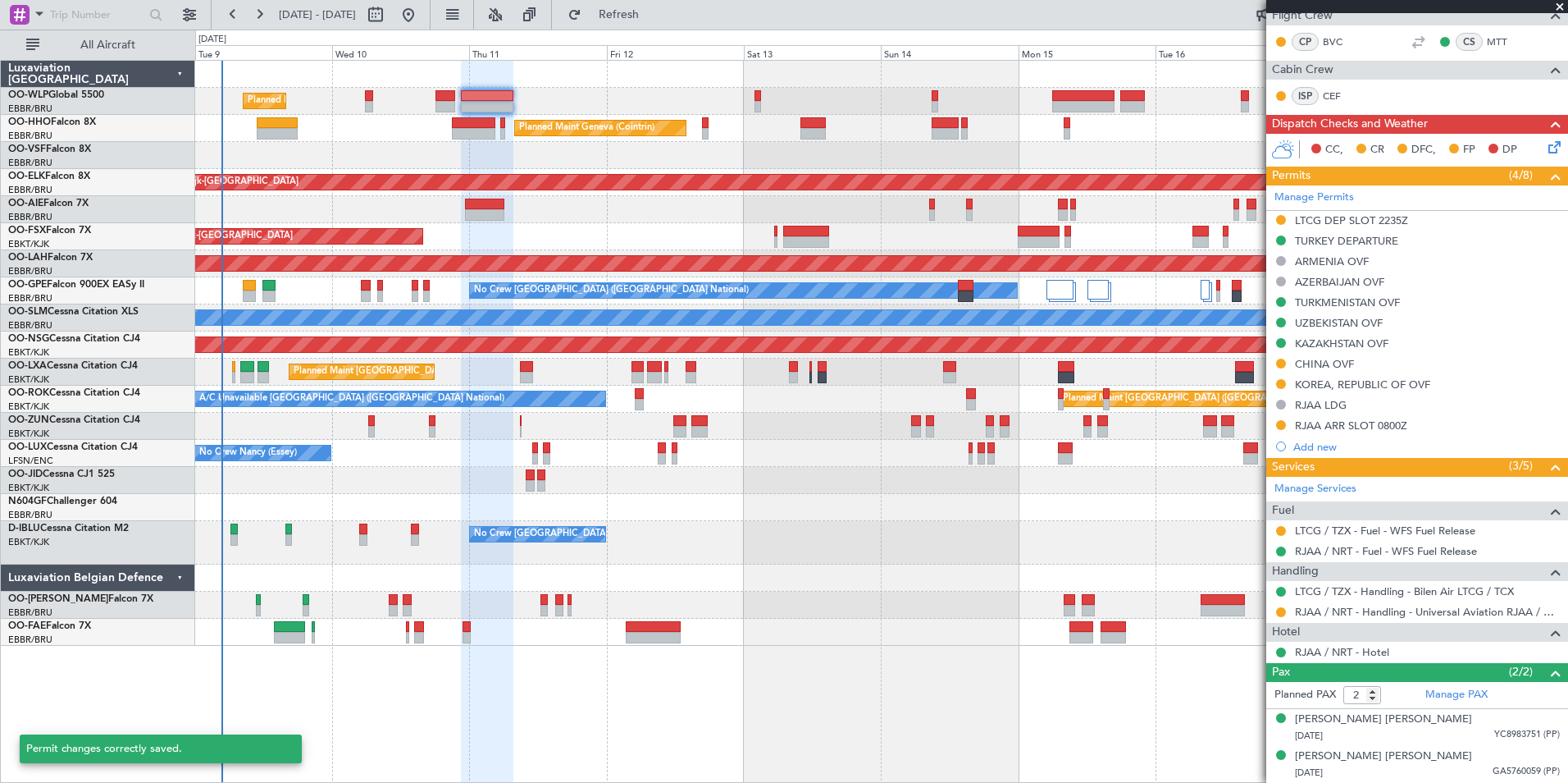
scroll to position [360, 0]
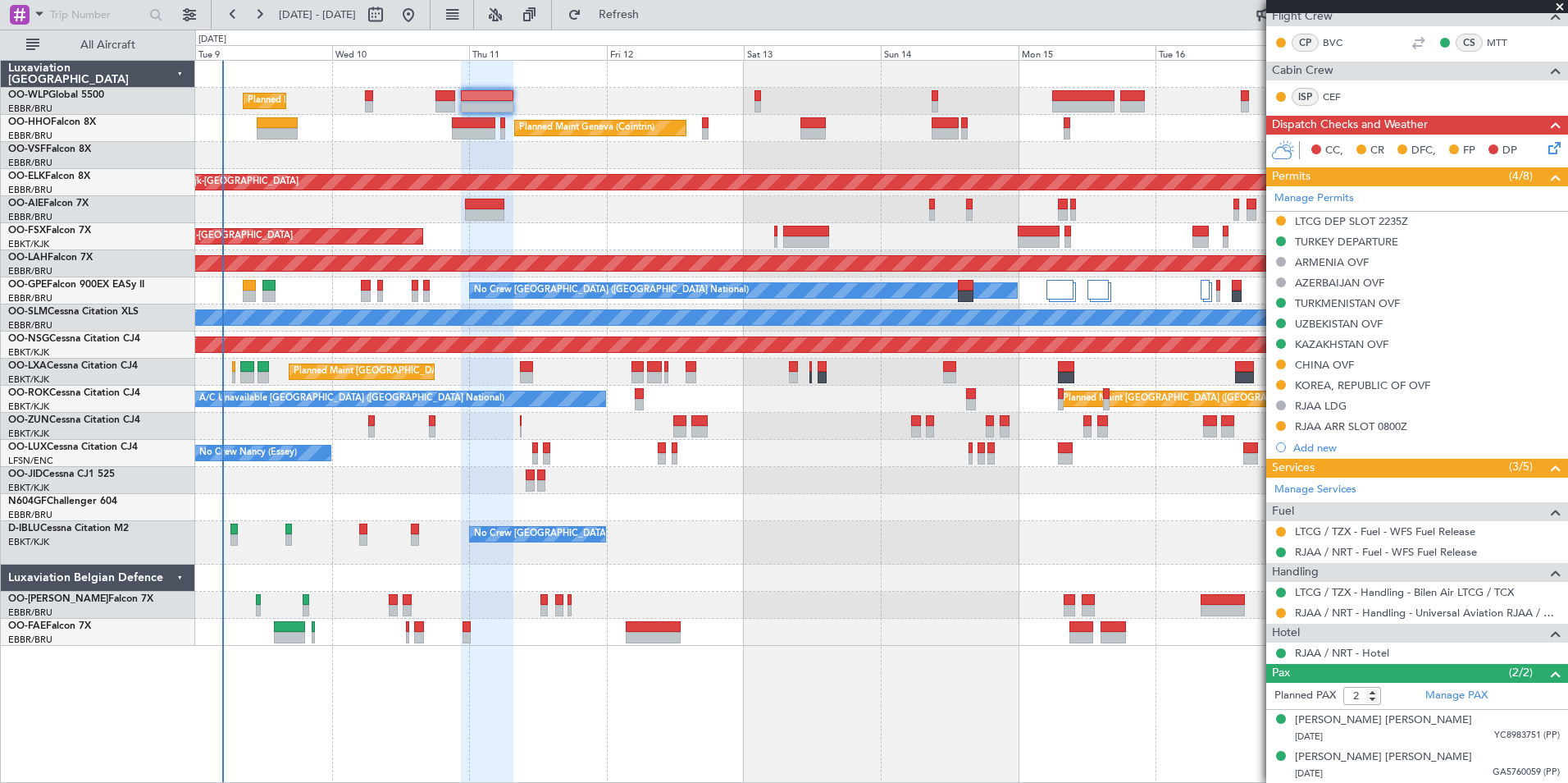
click at [861, 234] on div "Planned Maint Kortrijk-[GEOGRAPHIC_DATA]" at bounding box center [881, 236] width 1373 height 27
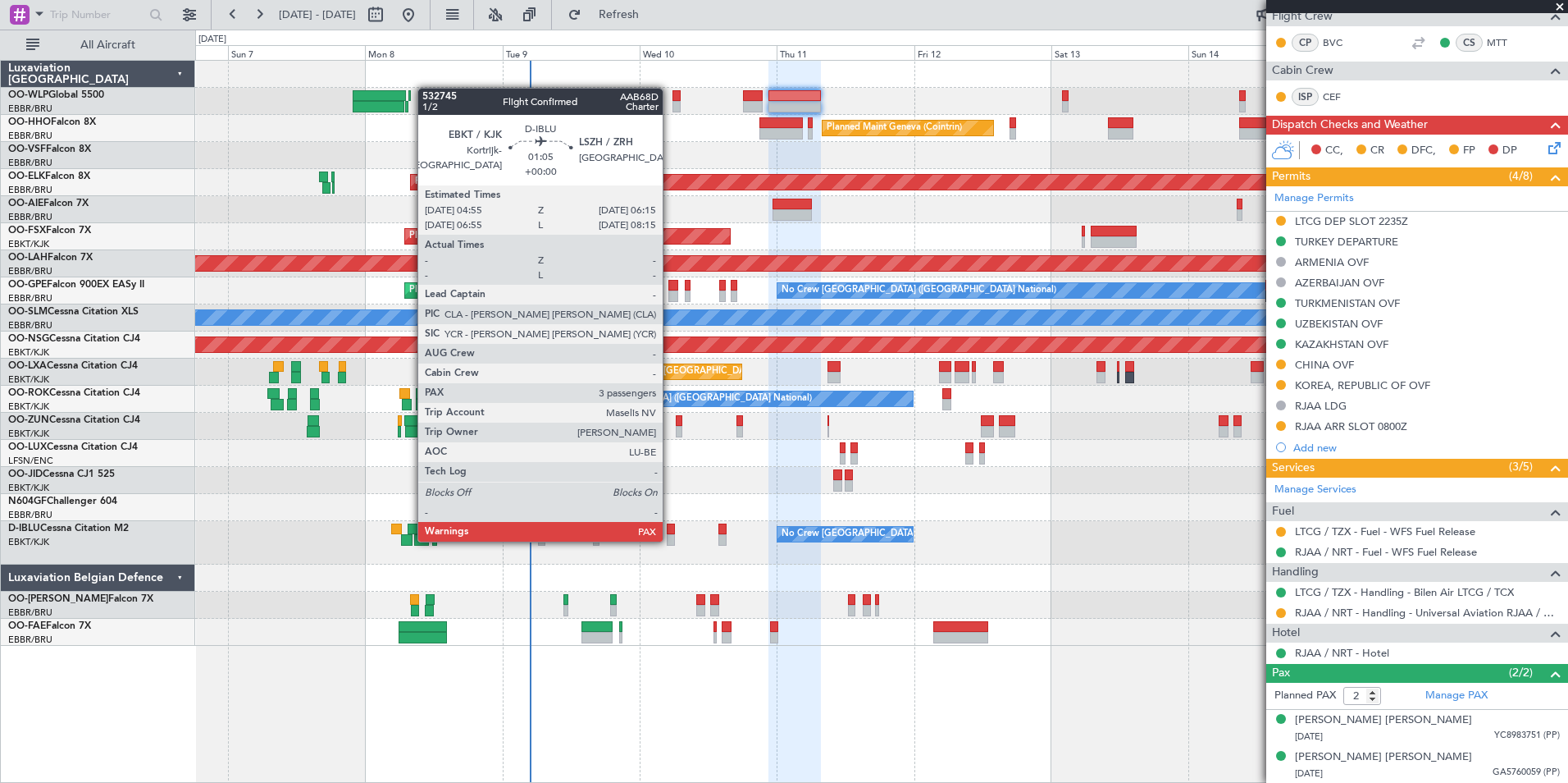
click at [670, 540] on div at bounding box center [670, 539] width 8 height 11
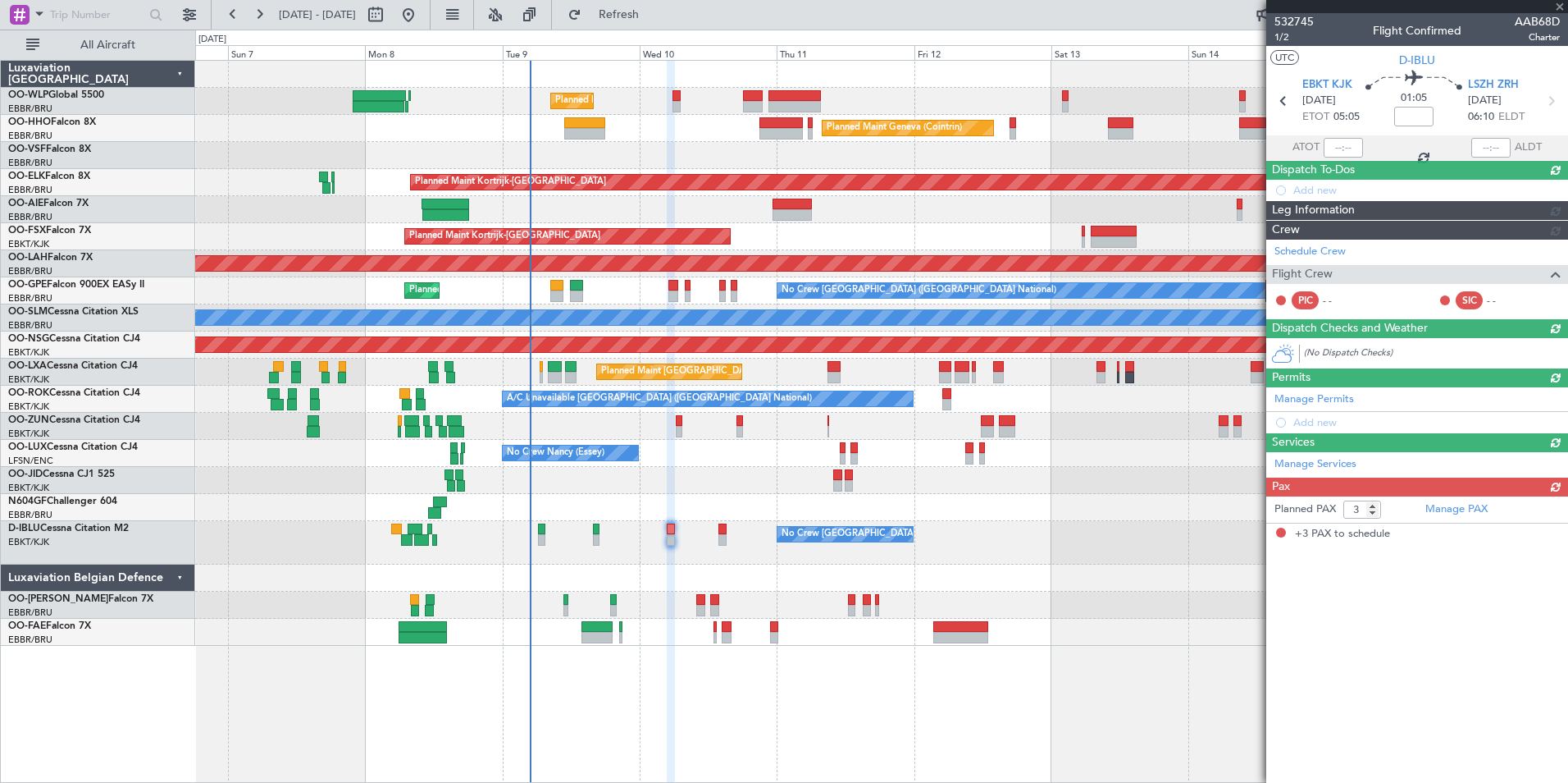
scroll to position [0, 0]
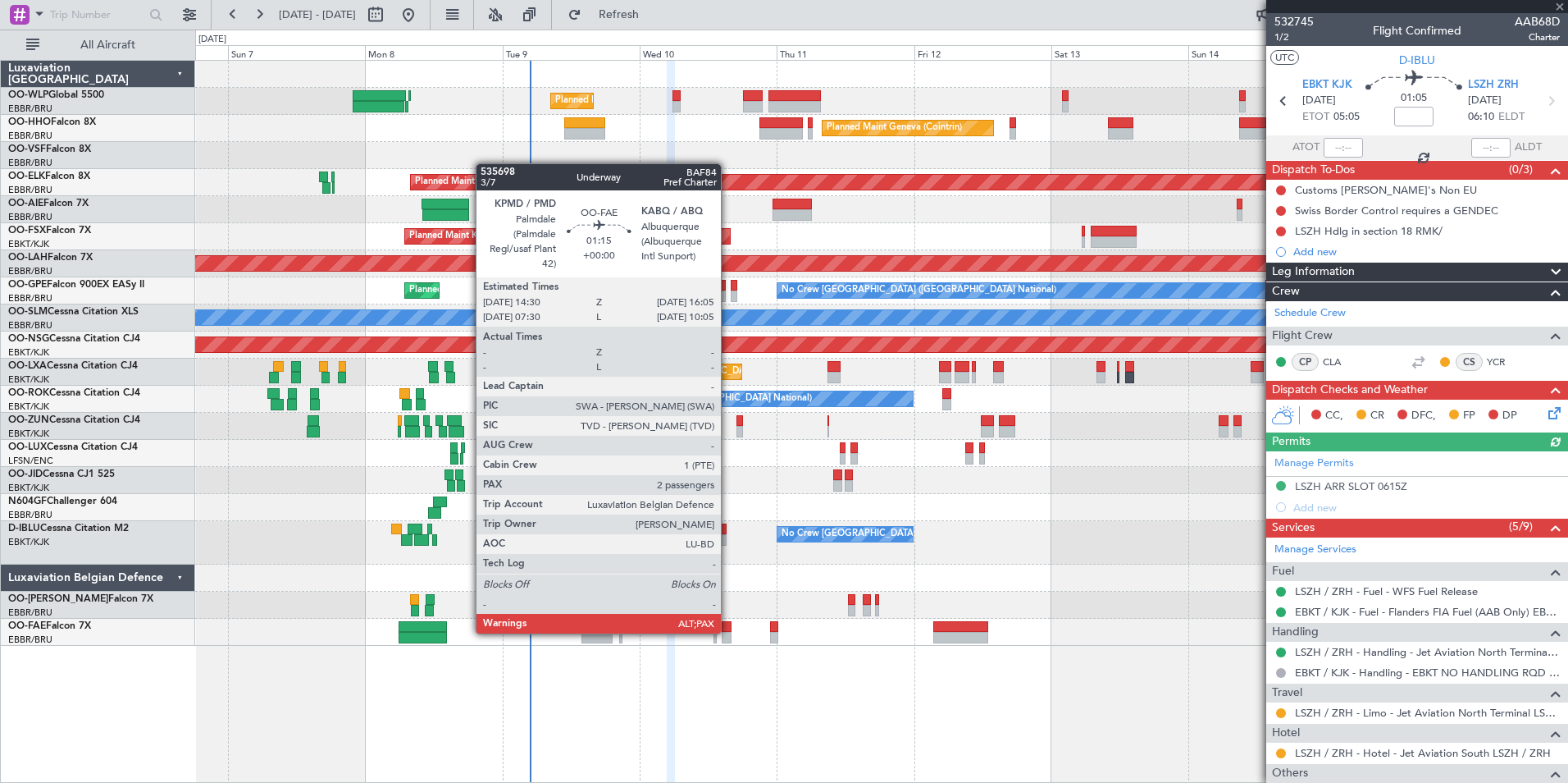
click at [726, 632] on div at bounding box center [726, 637] width 10 height 11
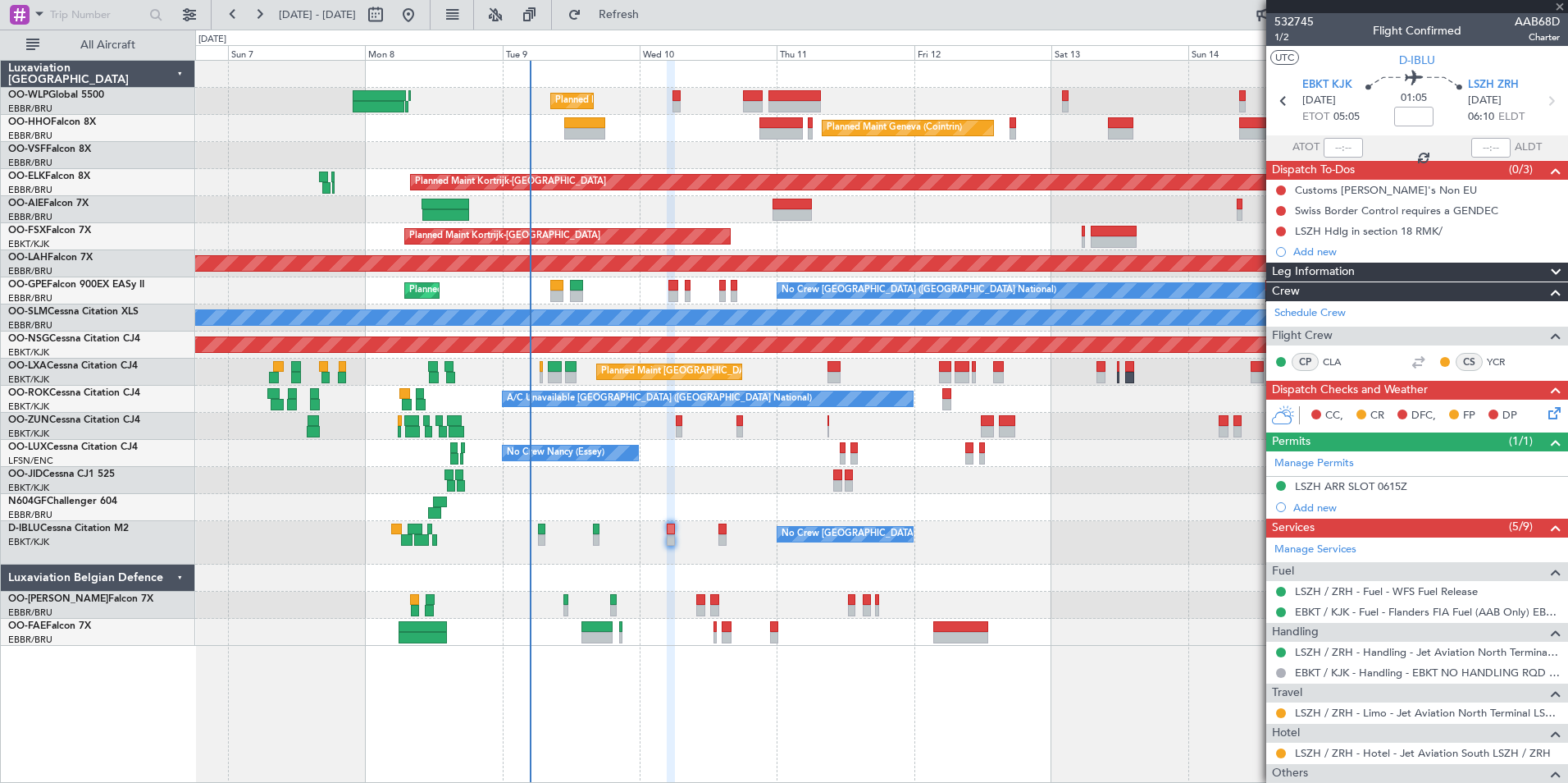
type input "2"
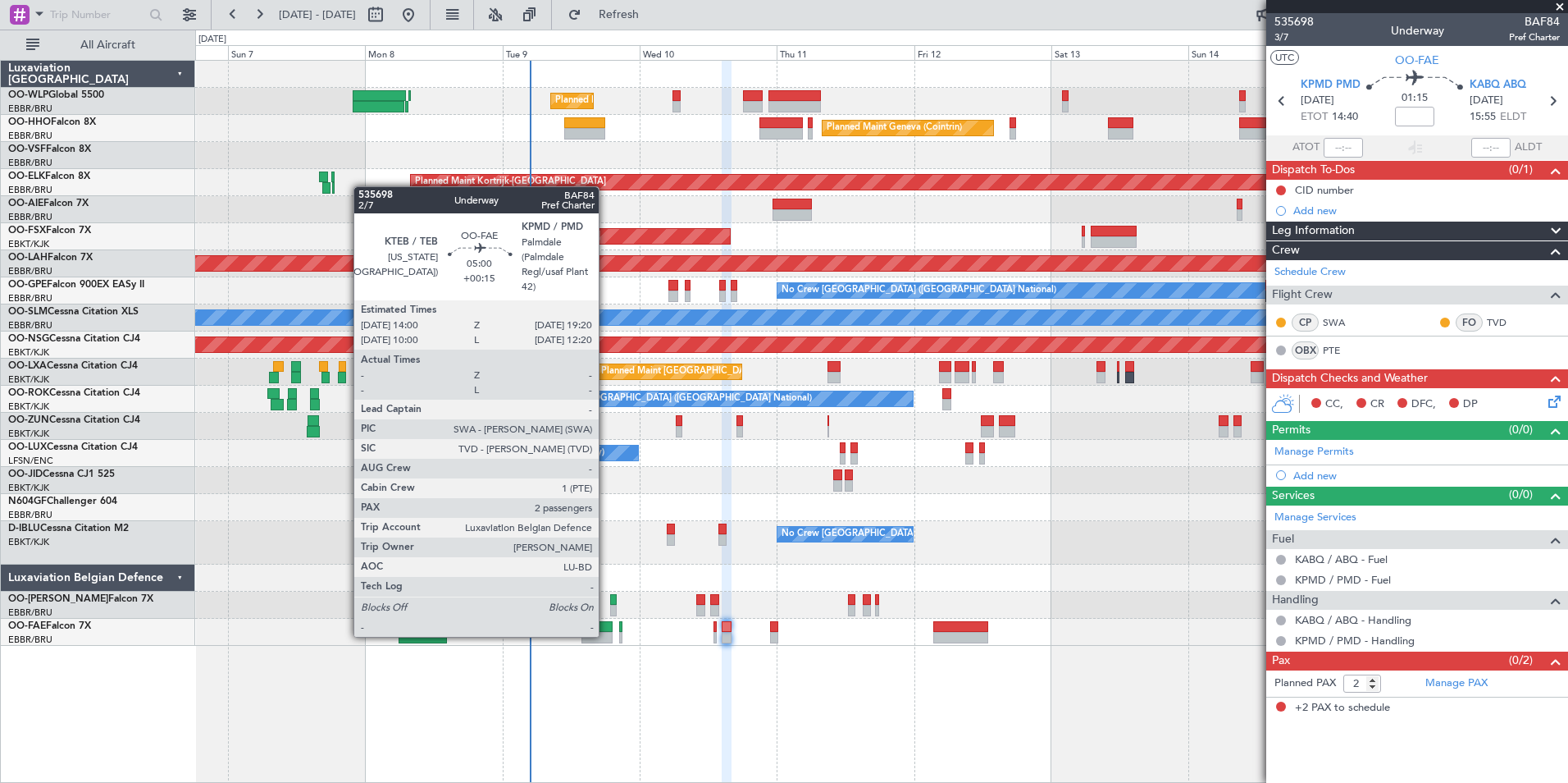
click at [606, 635] on div at bounding box center [597, 637] width 31 height 11
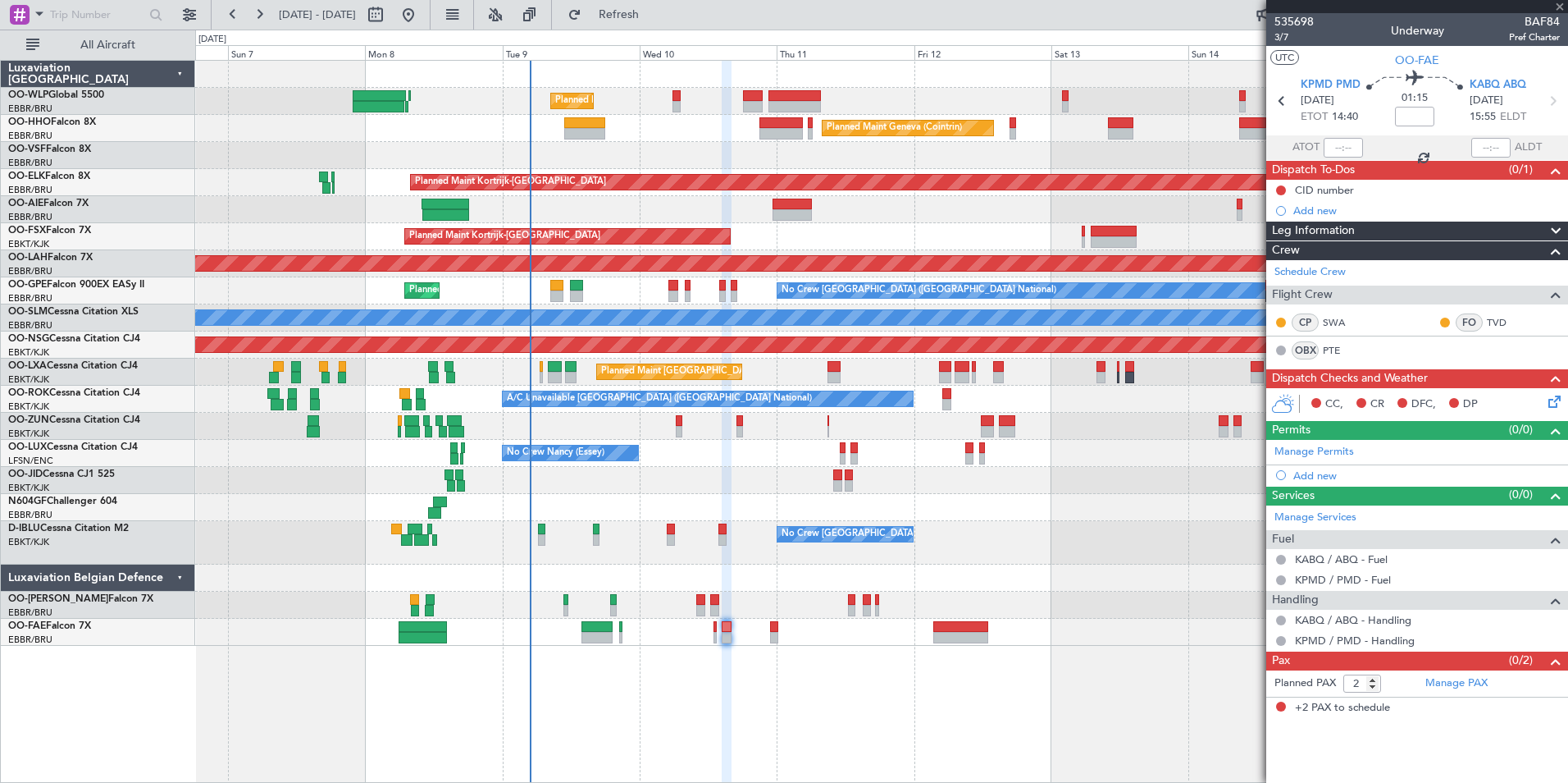
type input "+00:15"
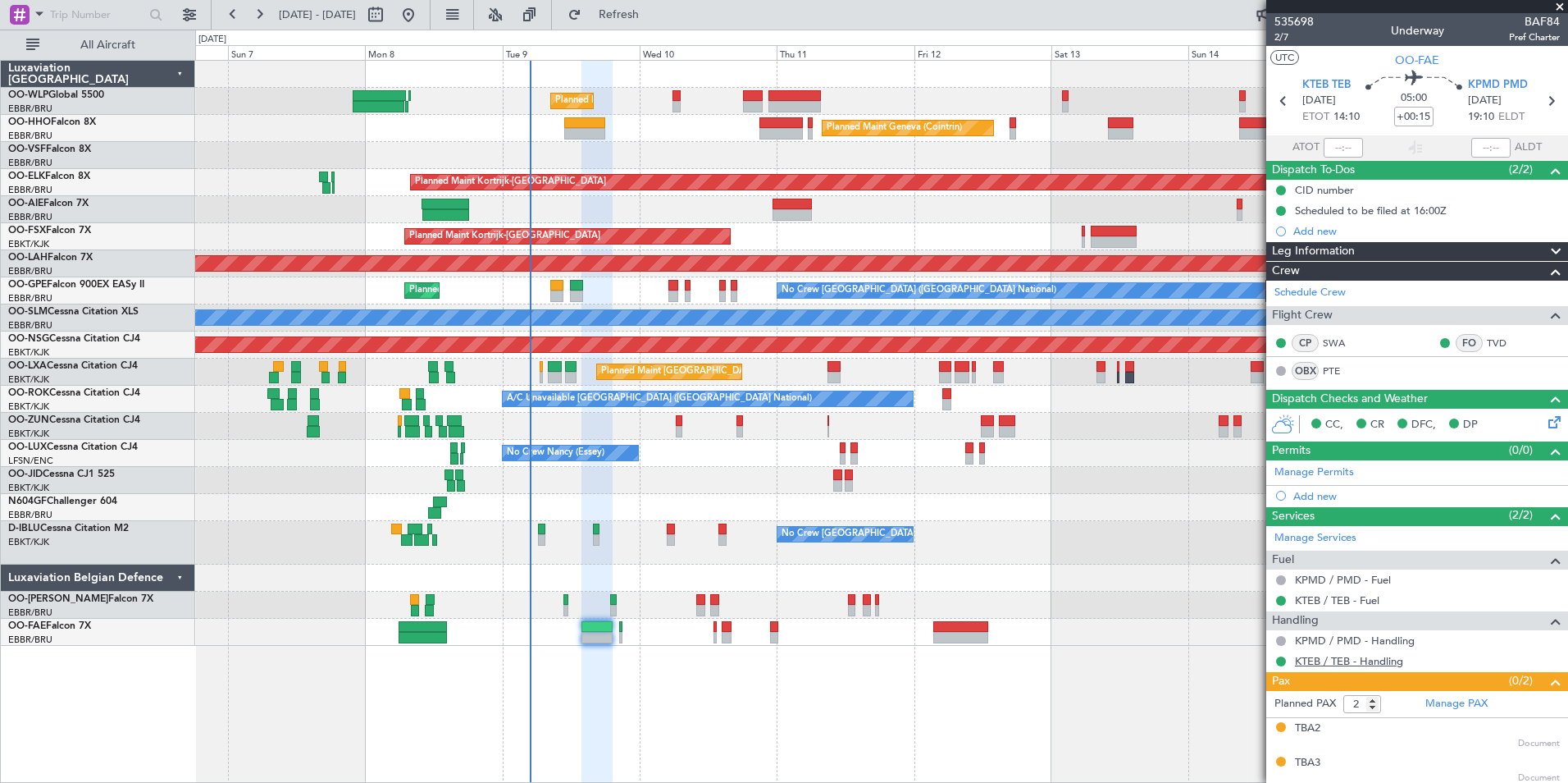
click at [1330, 663] on link "KTEB / TEB - Handling" at bounding box center [1348, 661] width 108 height 14
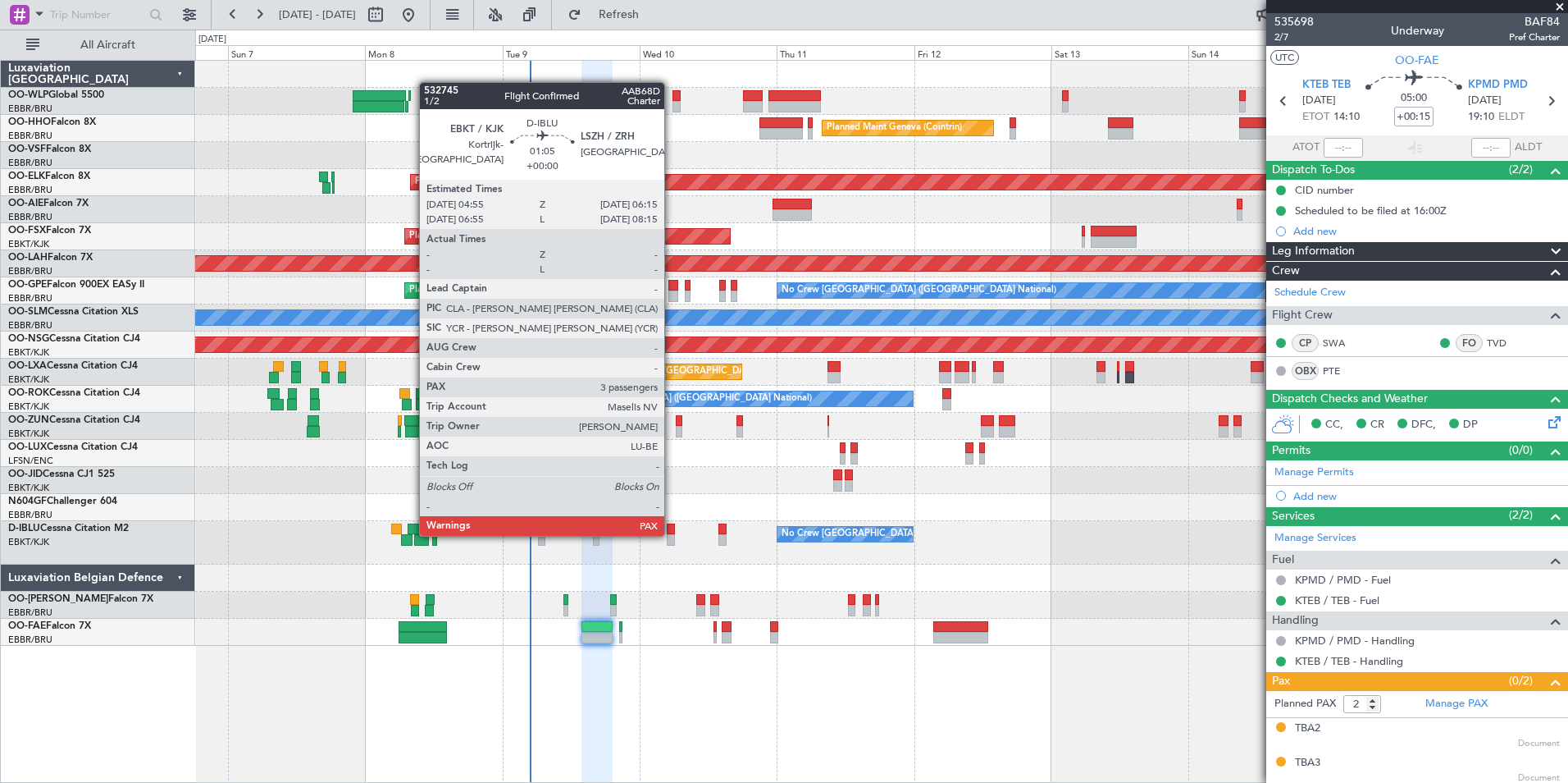
click at [672, 534] on div at bounding box center [670, 539] width 8 height 11
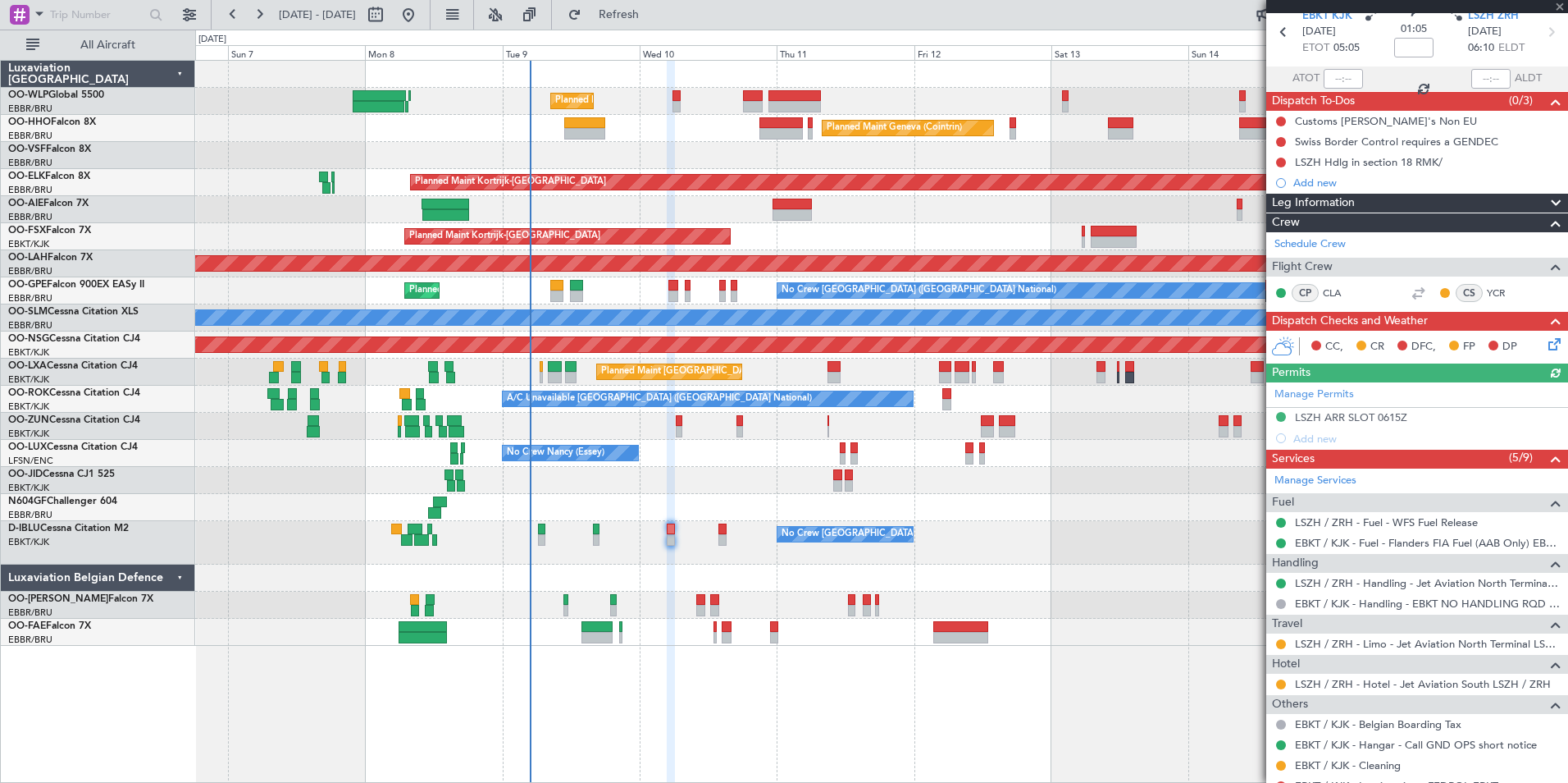
scroll to position [164, 0]
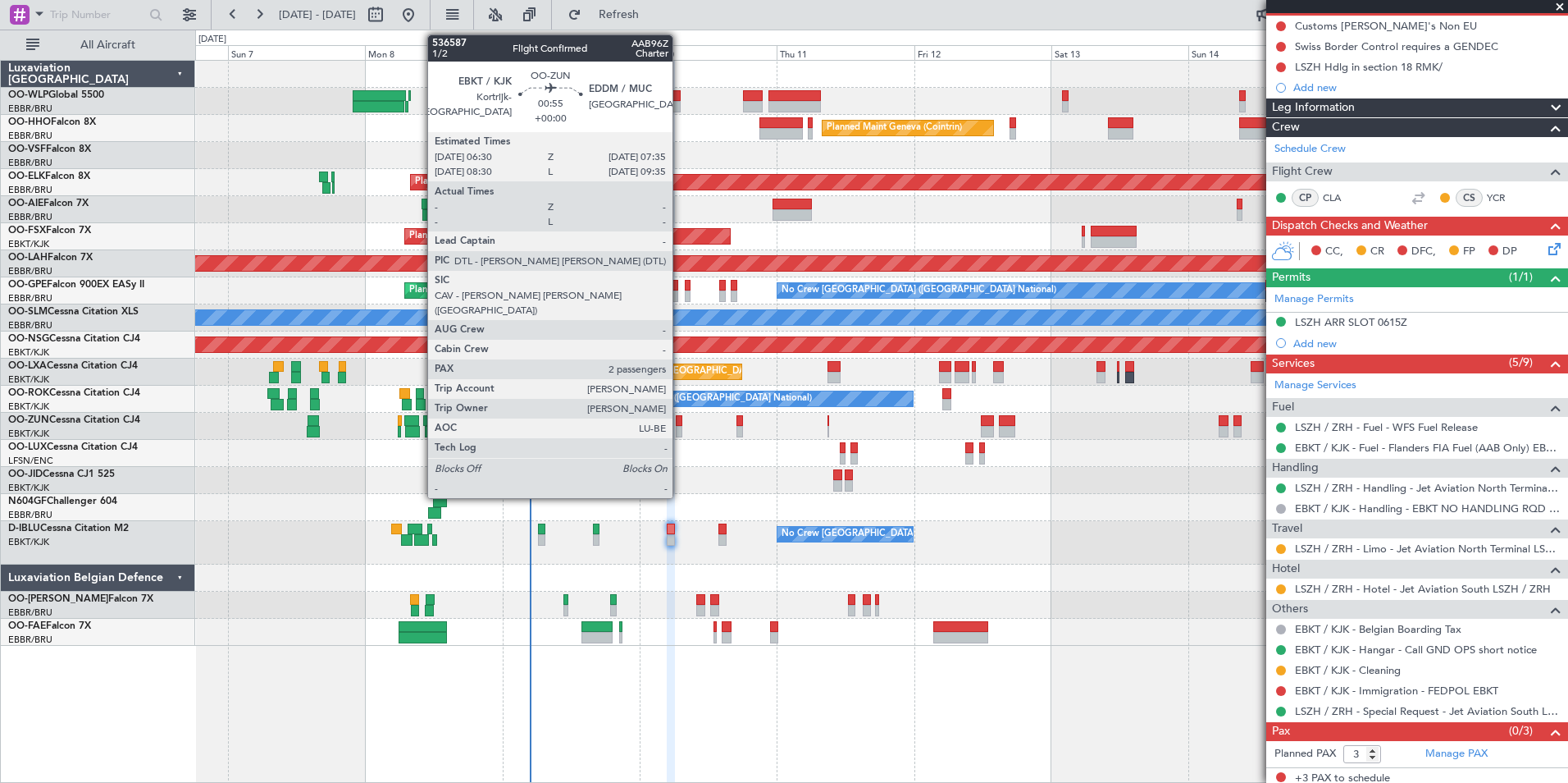
click at [680, 427] on div at bounding box center [679, 431] width 7 height 11
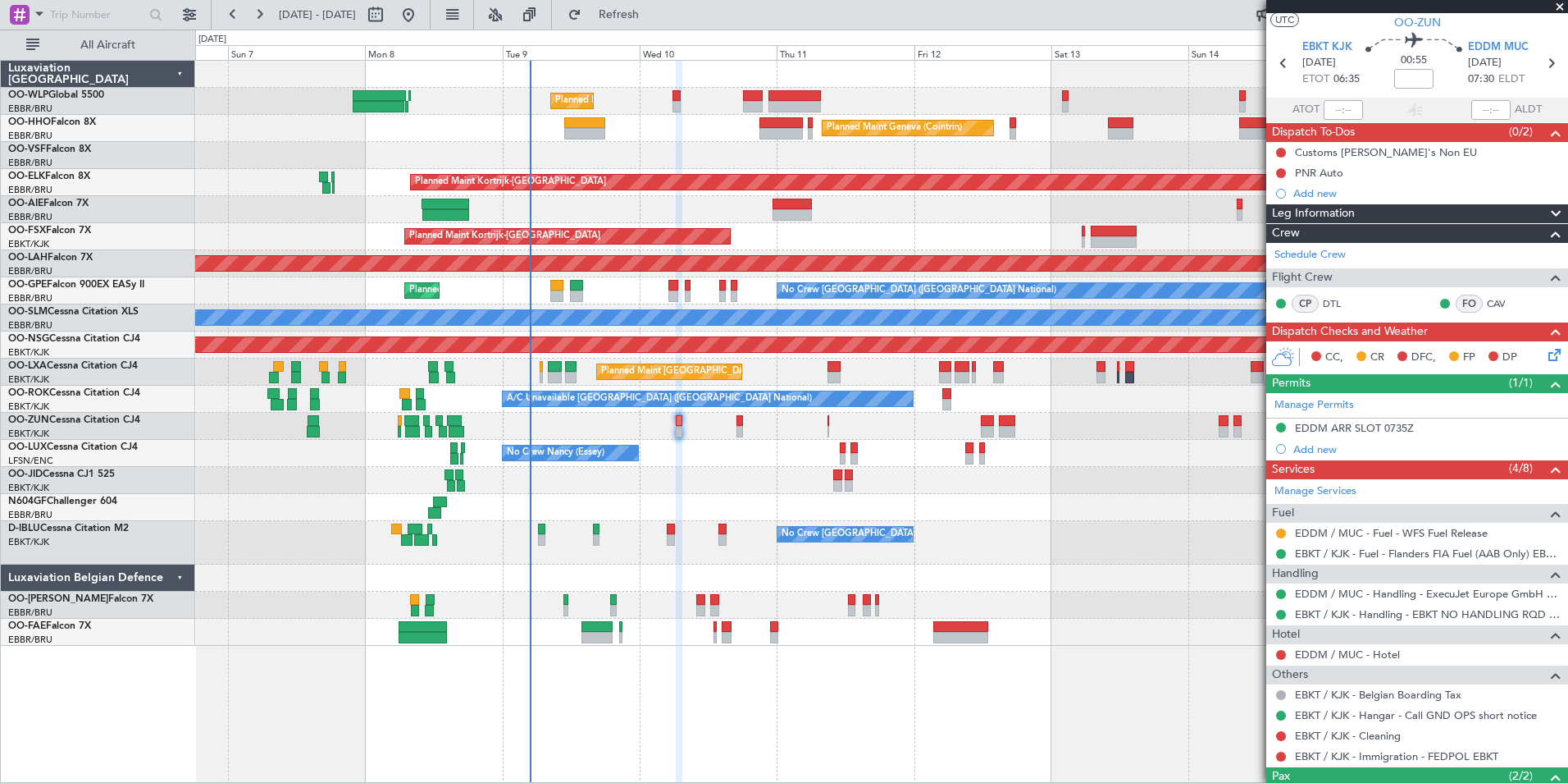
scroll to position [0, 0]
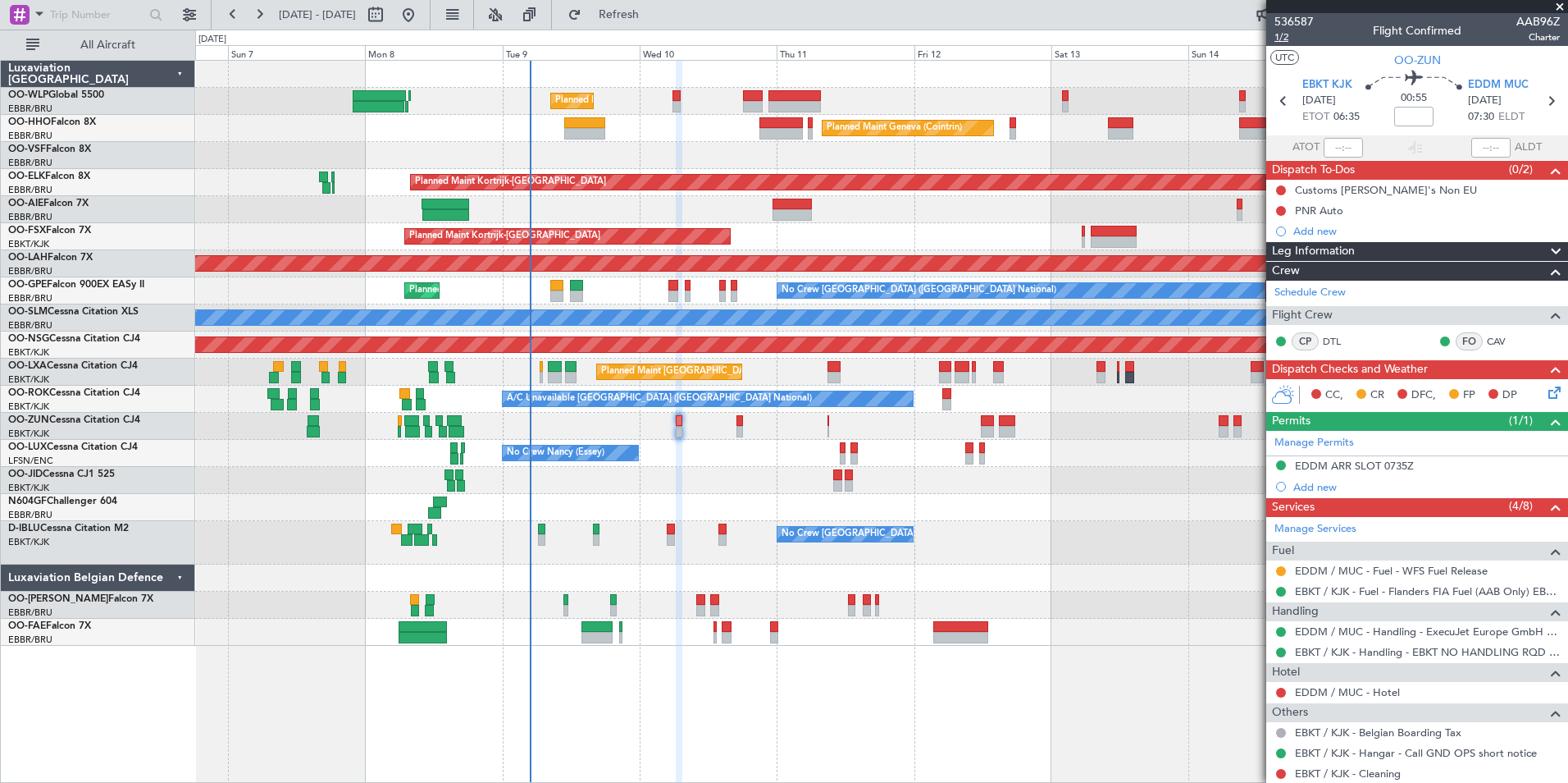
click at [1280, 33] on span "1/2" at bounding box center [1295, 37] width 40 height 14
click at [1546, 105] on icon at bounding box center [1551, 100] width 22 height 22
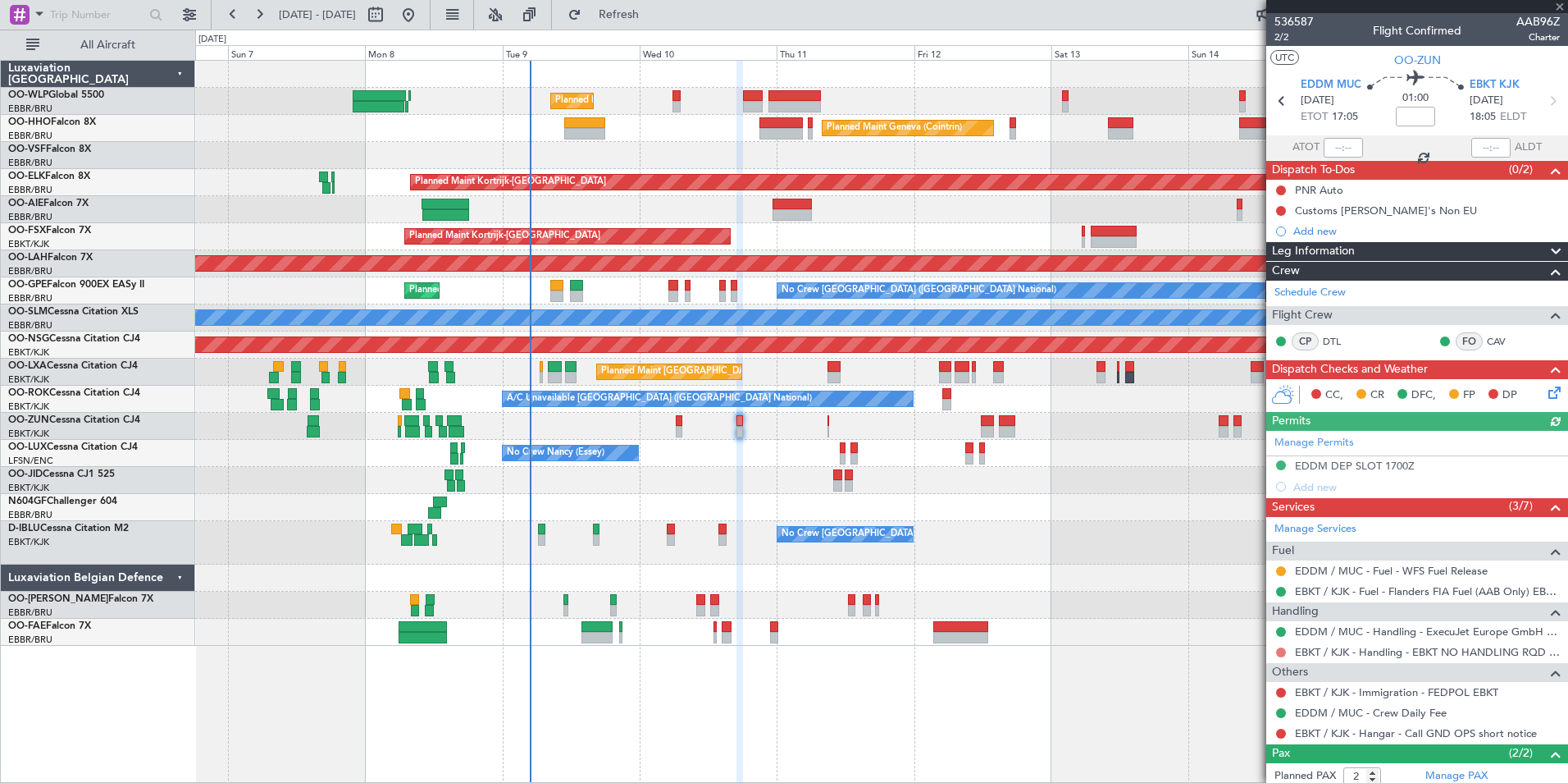
click at [1278, 654] on button at bounding box center [1281, 651] width 10 height 10
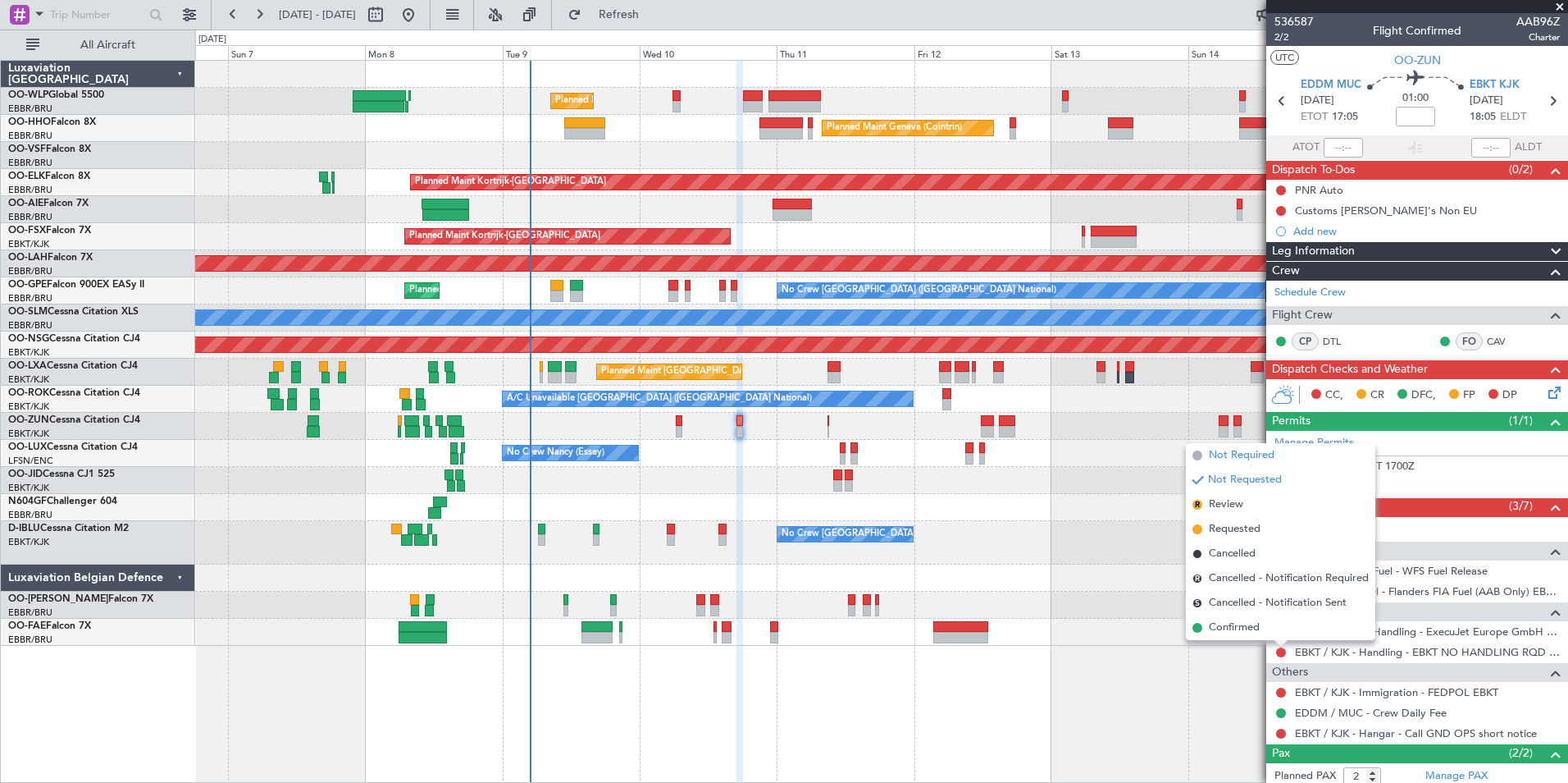
click at [1233, 452] on span "Not Required" at bounding box center [1242, 455] width 66 height 16
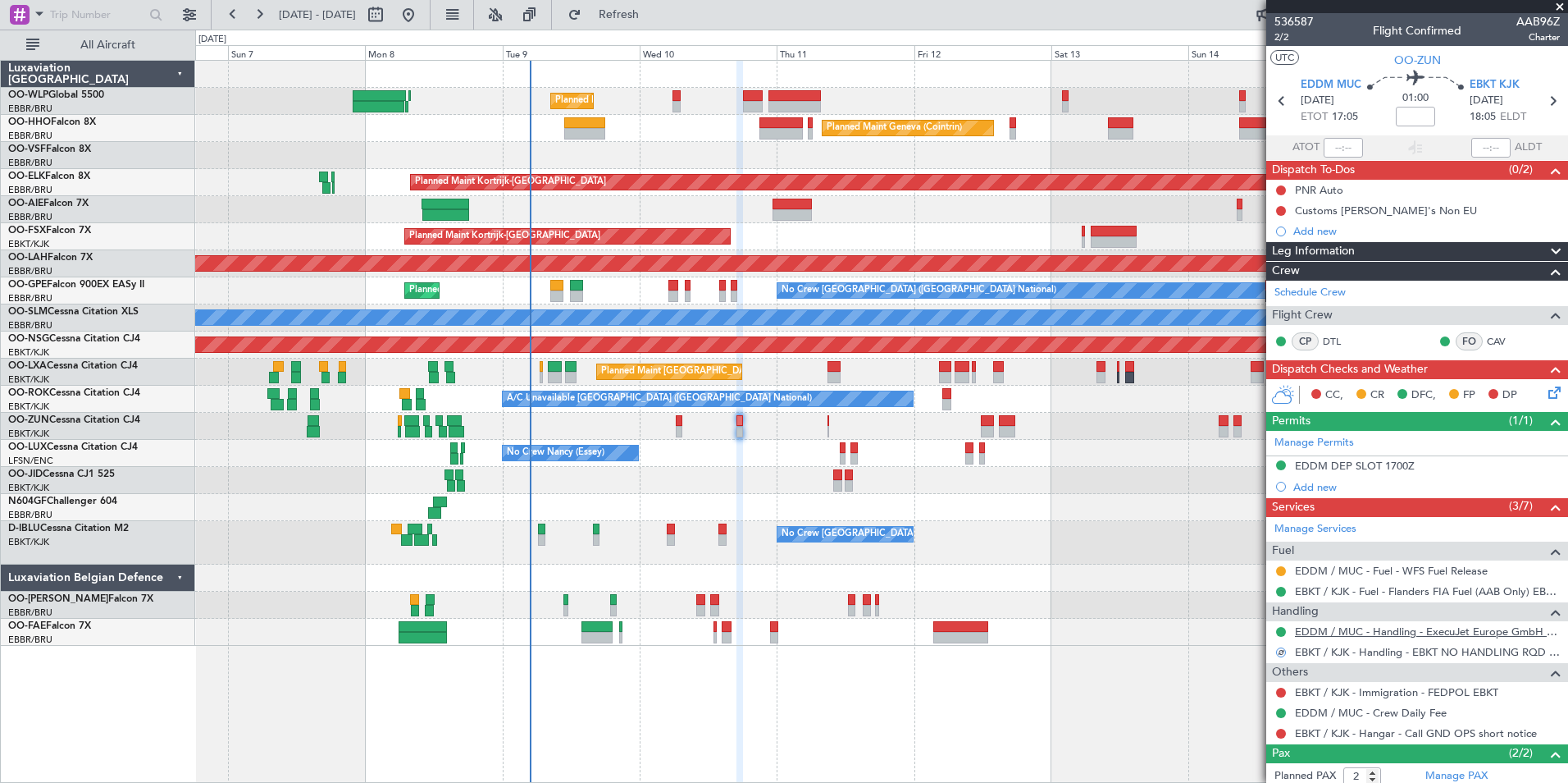
click at [1315, 632] on link "EDDM / MUC - Handling - ExecuJet Europe GmbH EDDM / MUC" at bounding box center [1427, 632] width 265 height 14
click at [1277, 730] on button at bounding box center [1281, 733] width 10 height 10
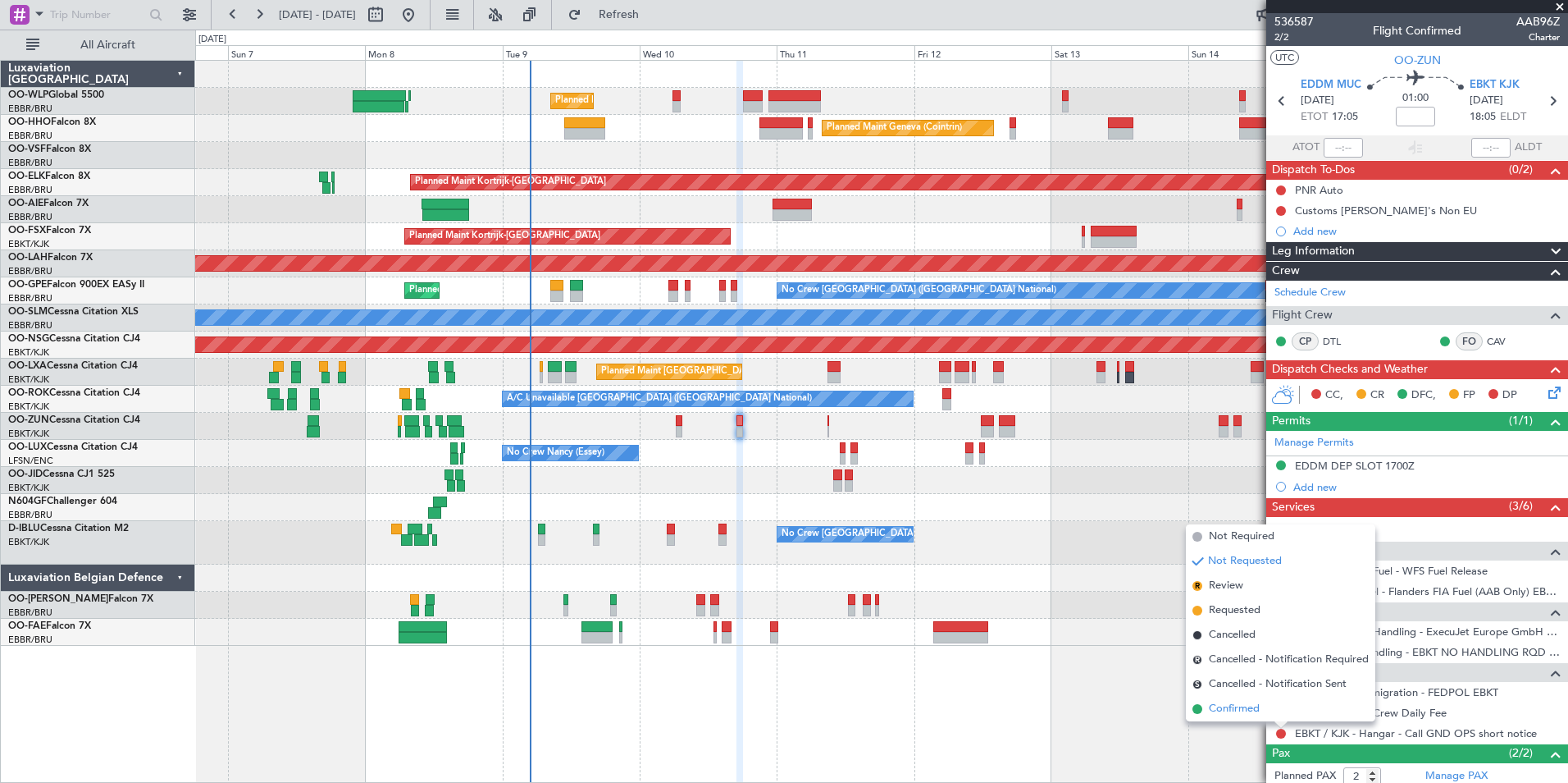
click at [1238, 707] on span "Confirmed" at bounding box center [1234, 709] width 51 height 16
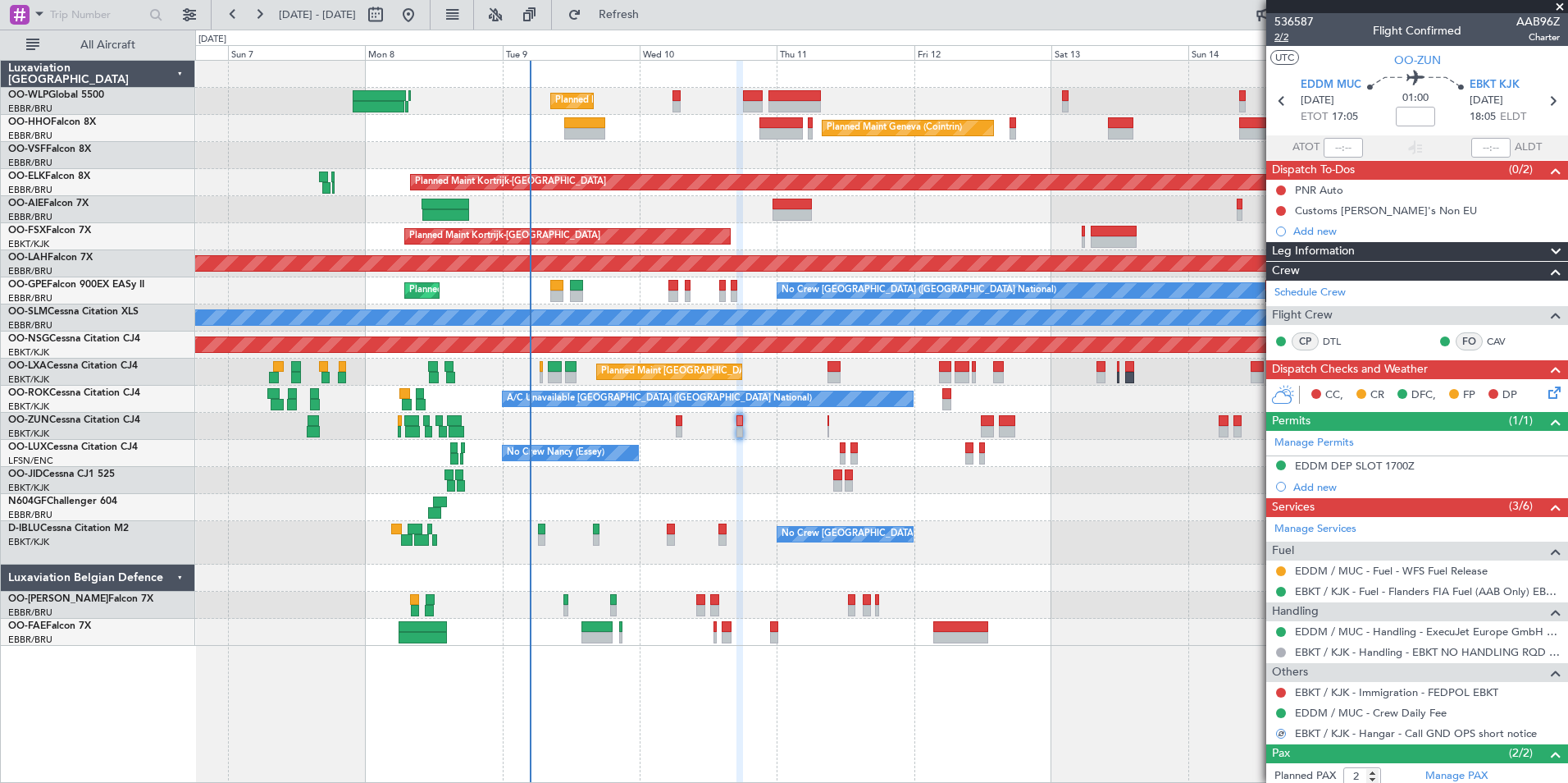
click at [1287, 35] on span "2/2" at bounding box center [1295, 37] width 40 height 14
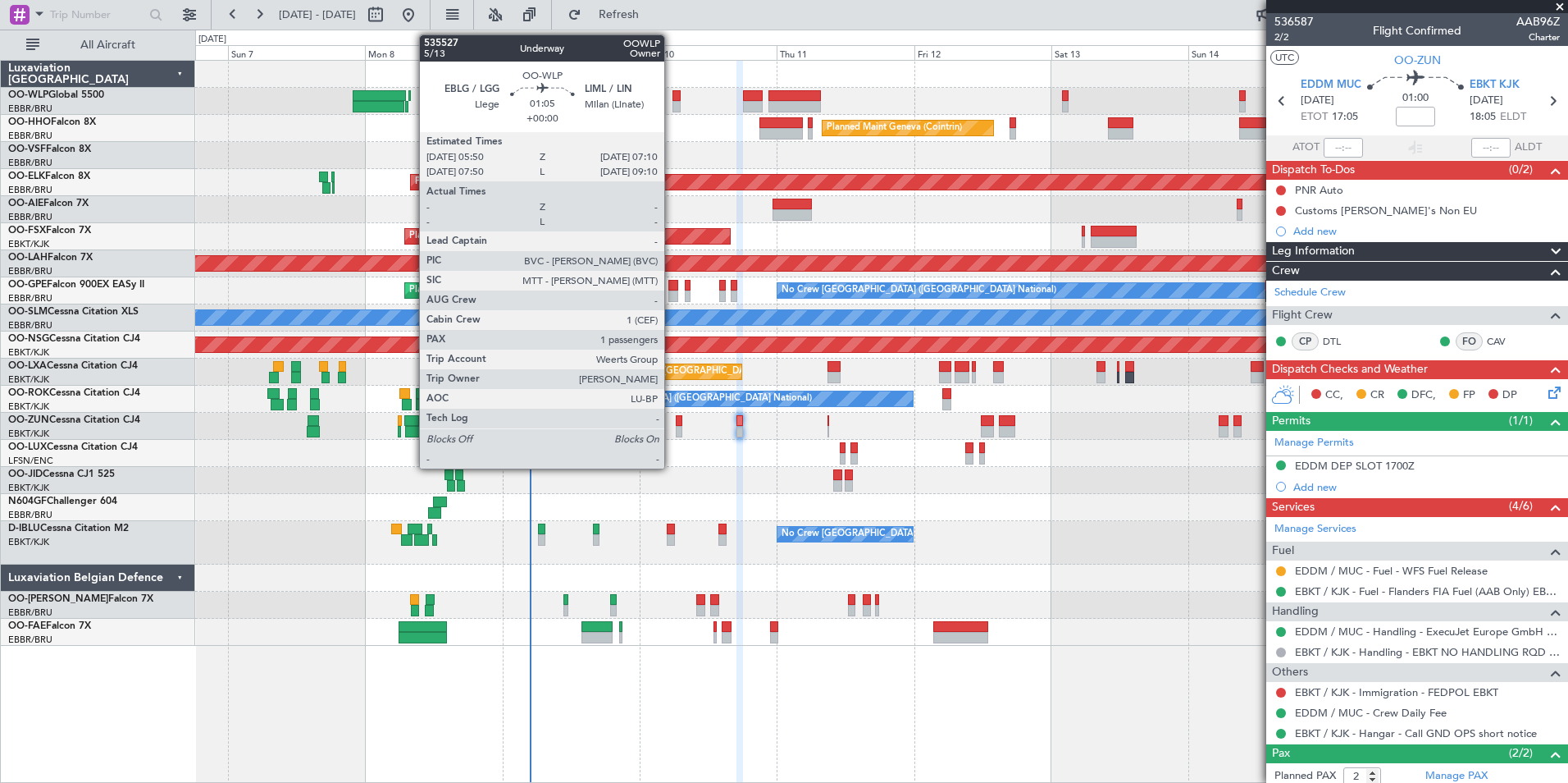
click at [673, 97] on div at bounding box center [676, 95] width 8 height 11
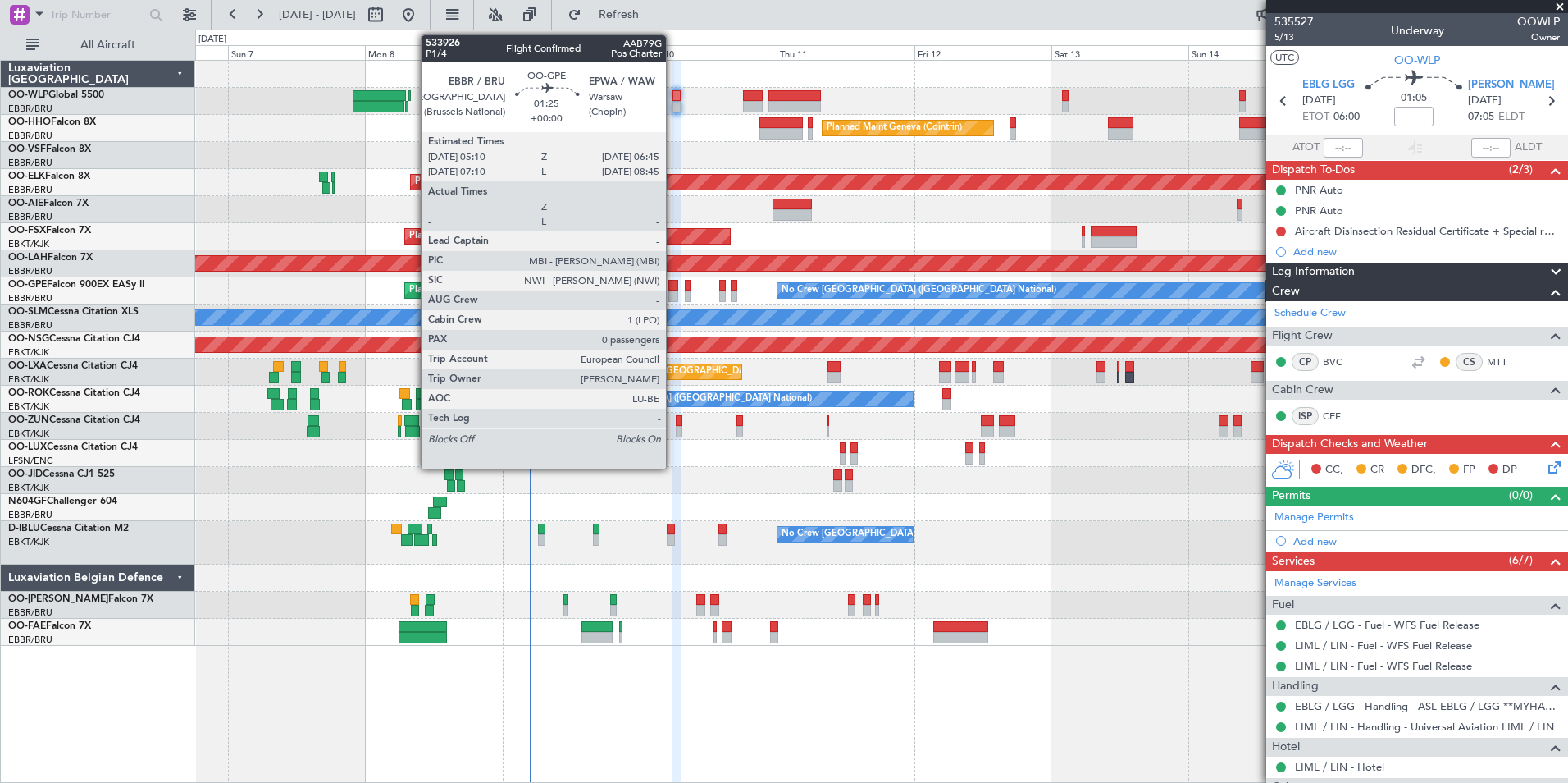
click at [673, 288] on div at bounding box center [673, 285] width 10 height 11
type input "0"
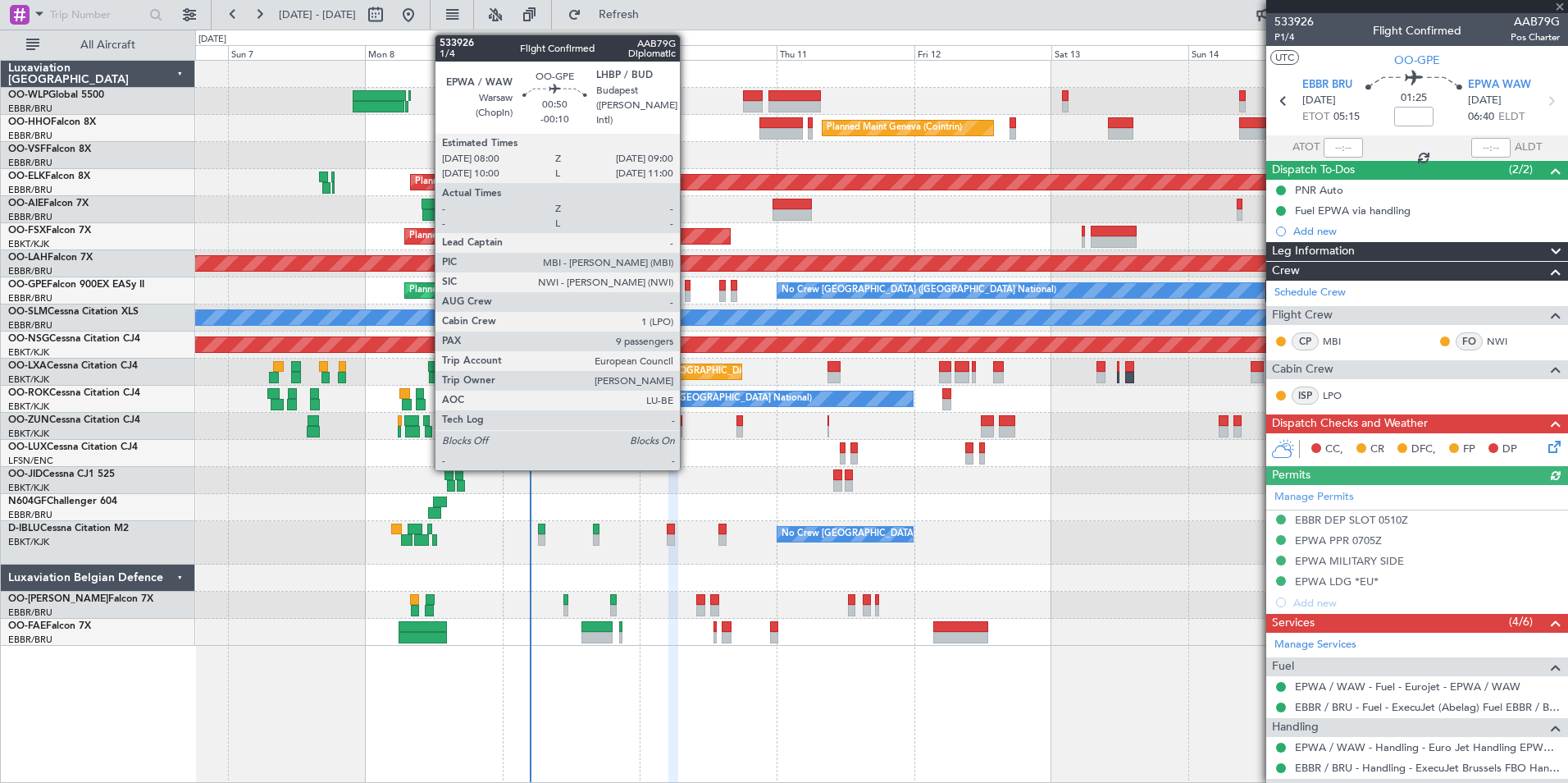
click at [688, 290] on div at bounding box center [688, 285] width 6 height 11
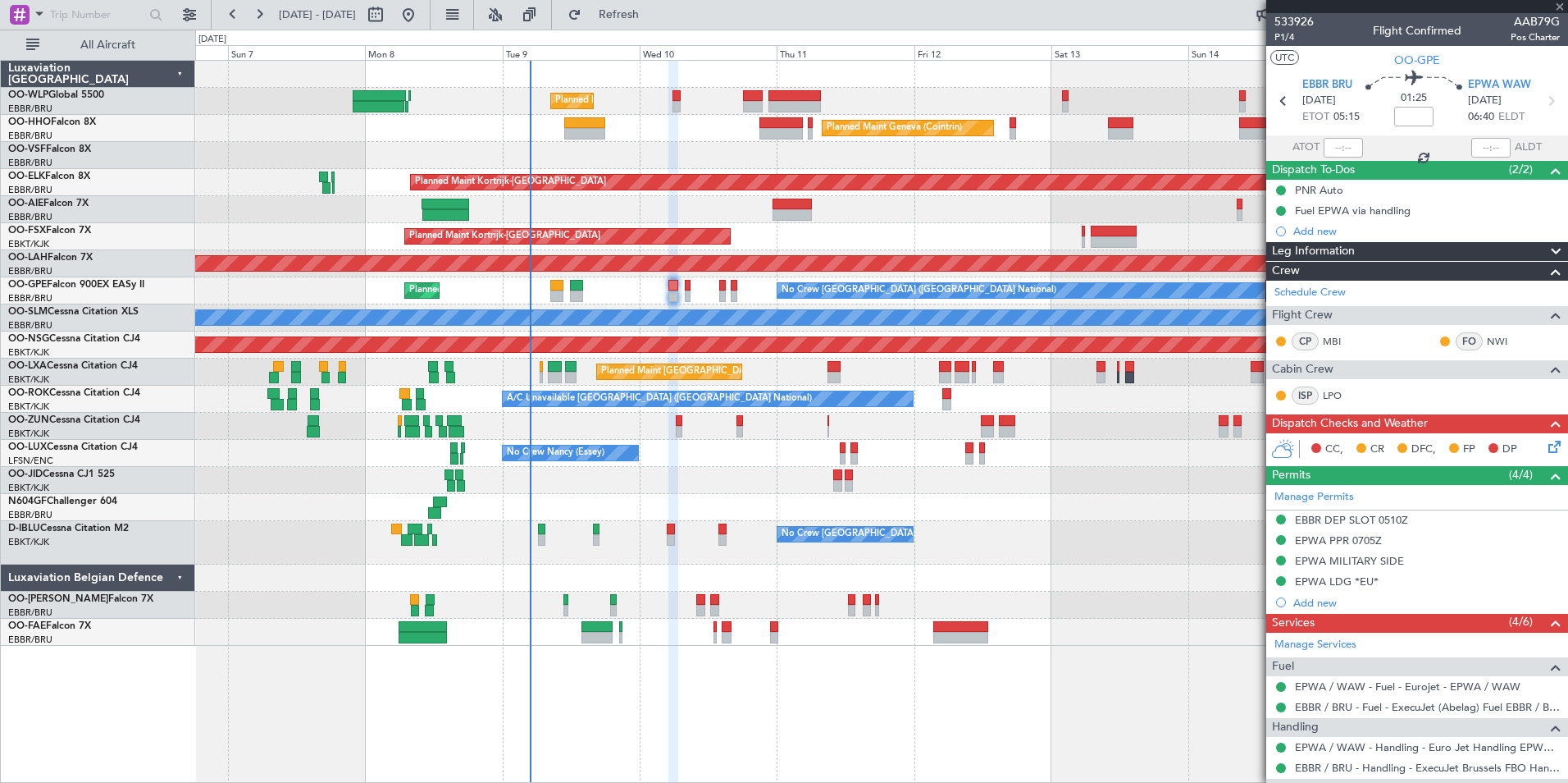
type input "-00:10"
type input "9"
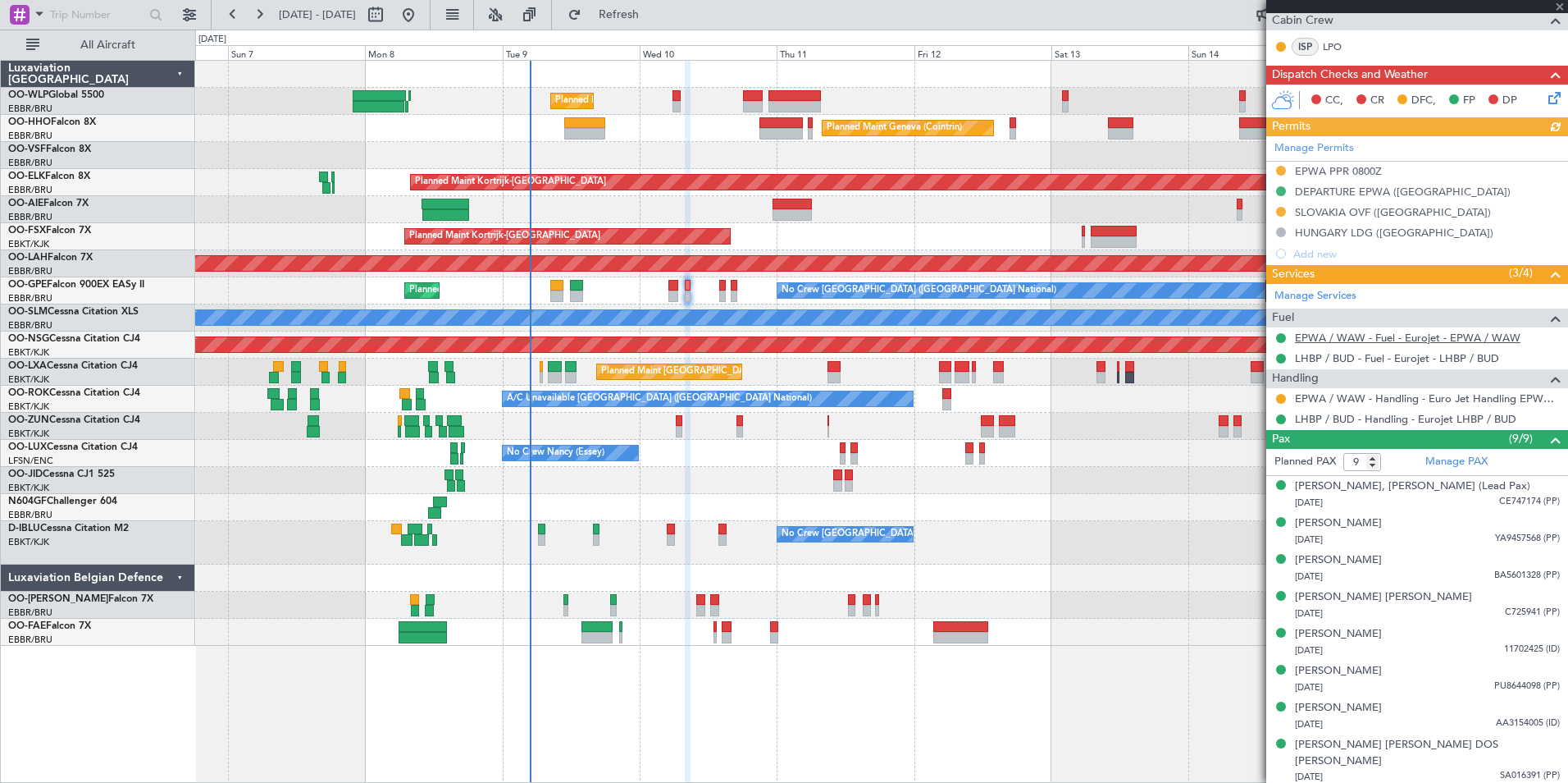
scroll to position [410, 0]
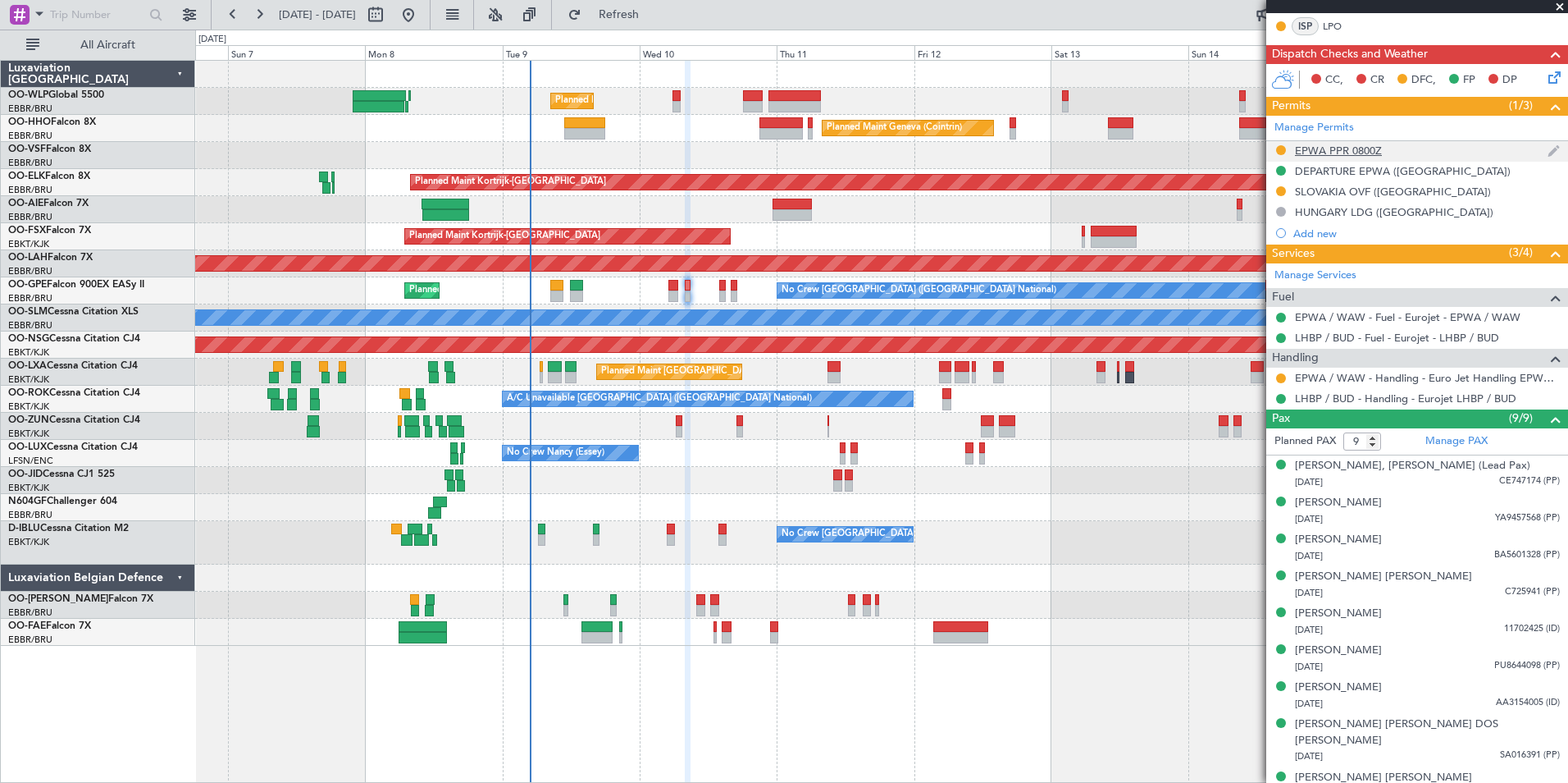
click at [1363, 152] on div "EPWA PPR 0800Z" at bounding box center [1338, 151] width 87 height 14
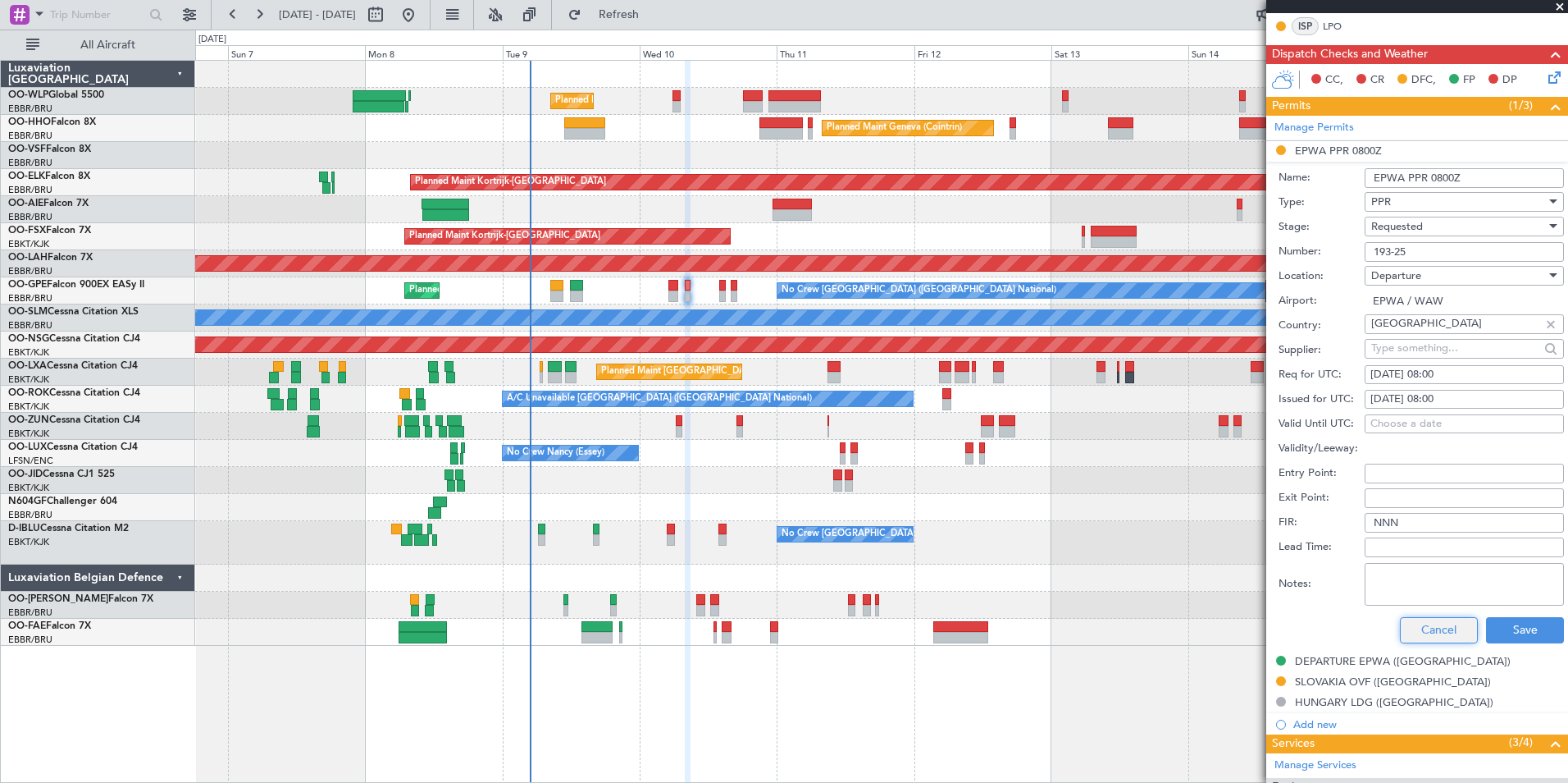
click at [1410, 623] on button "Cancel" at bounding box center [1439, 630] width 78 height 26
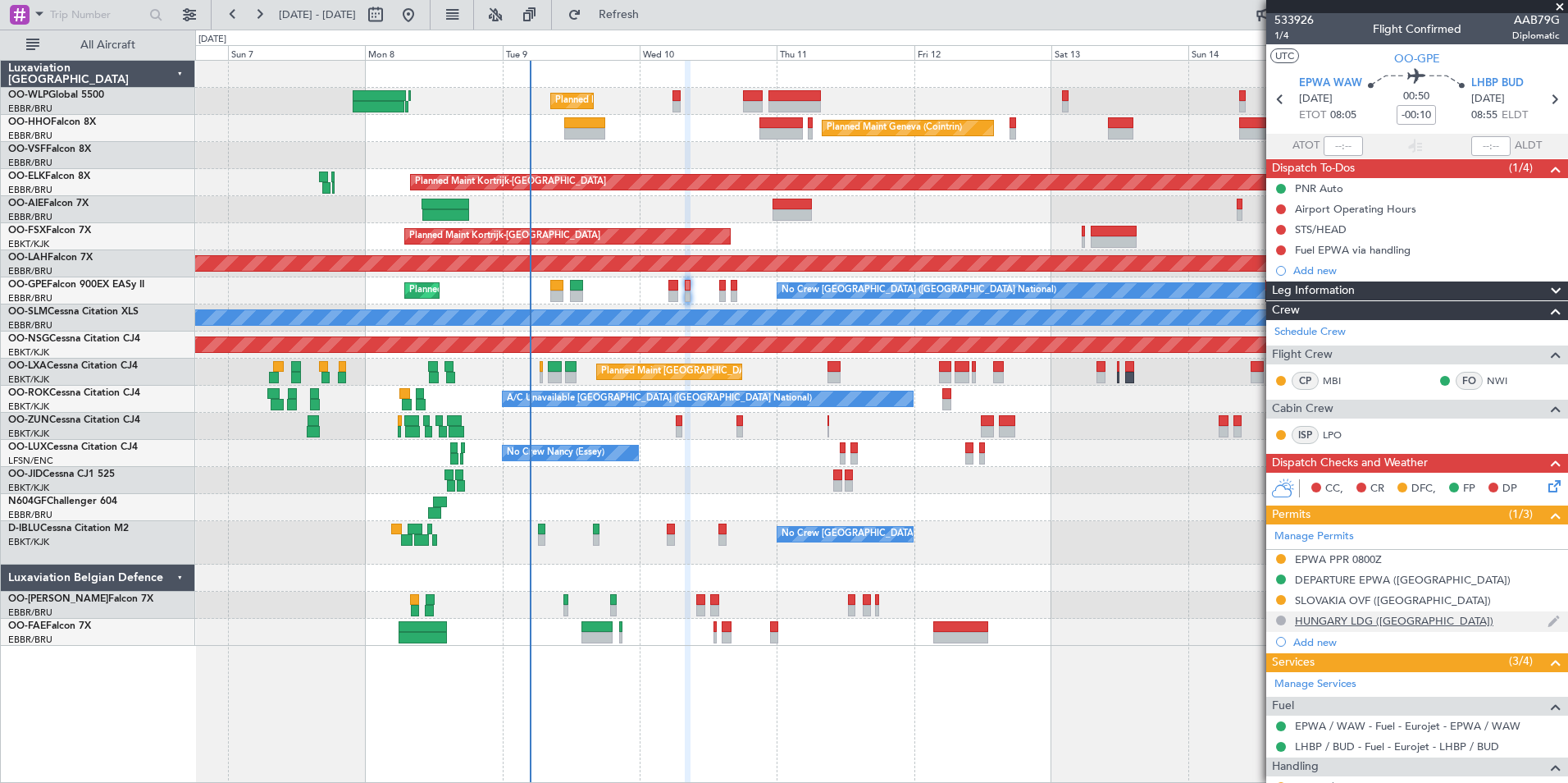
scroll to position [0, 0]
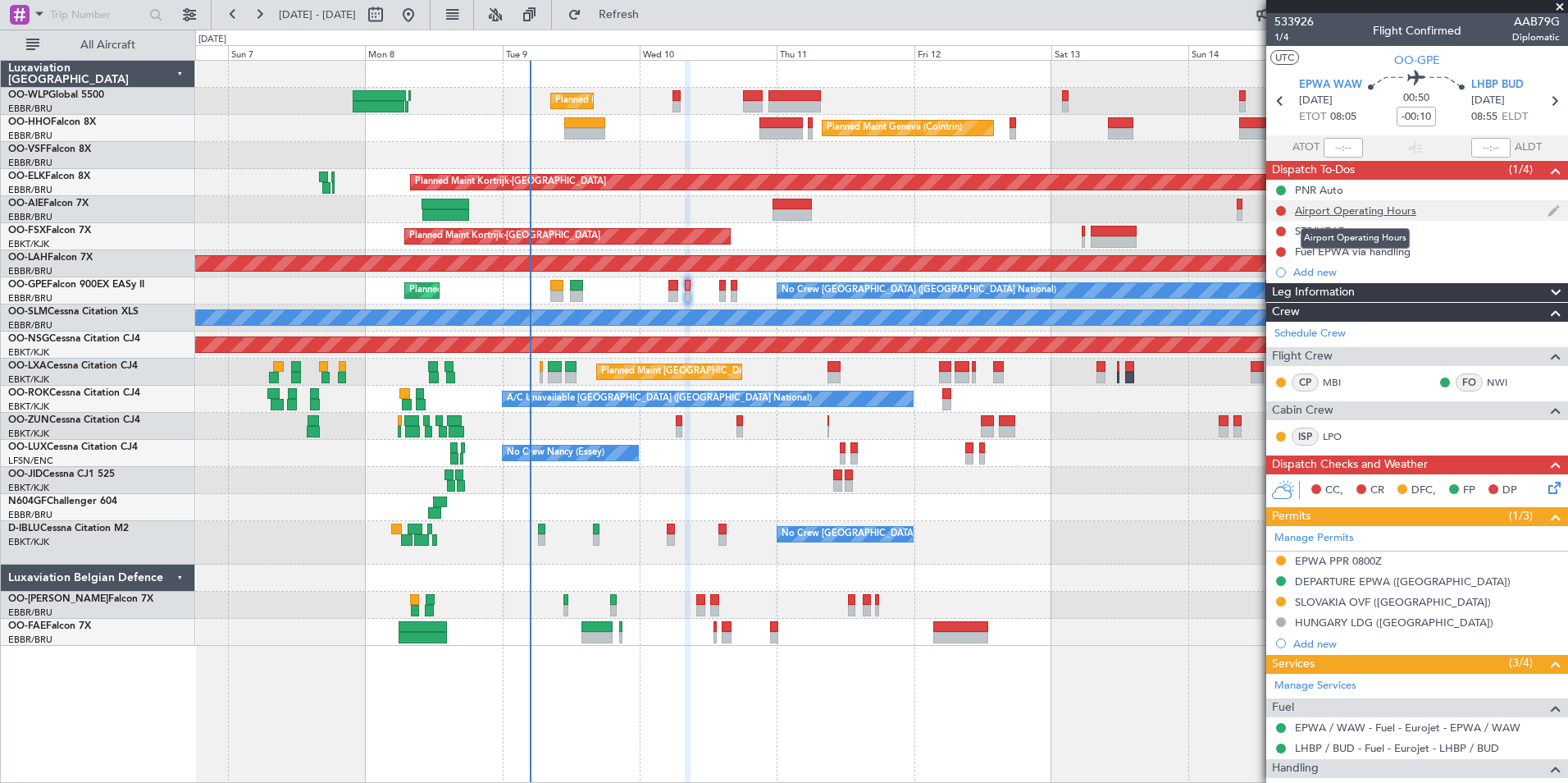
click at [1326, 208] on div "Airport Operating Hours" at bounding box center [1355, 210] width 121 height 14
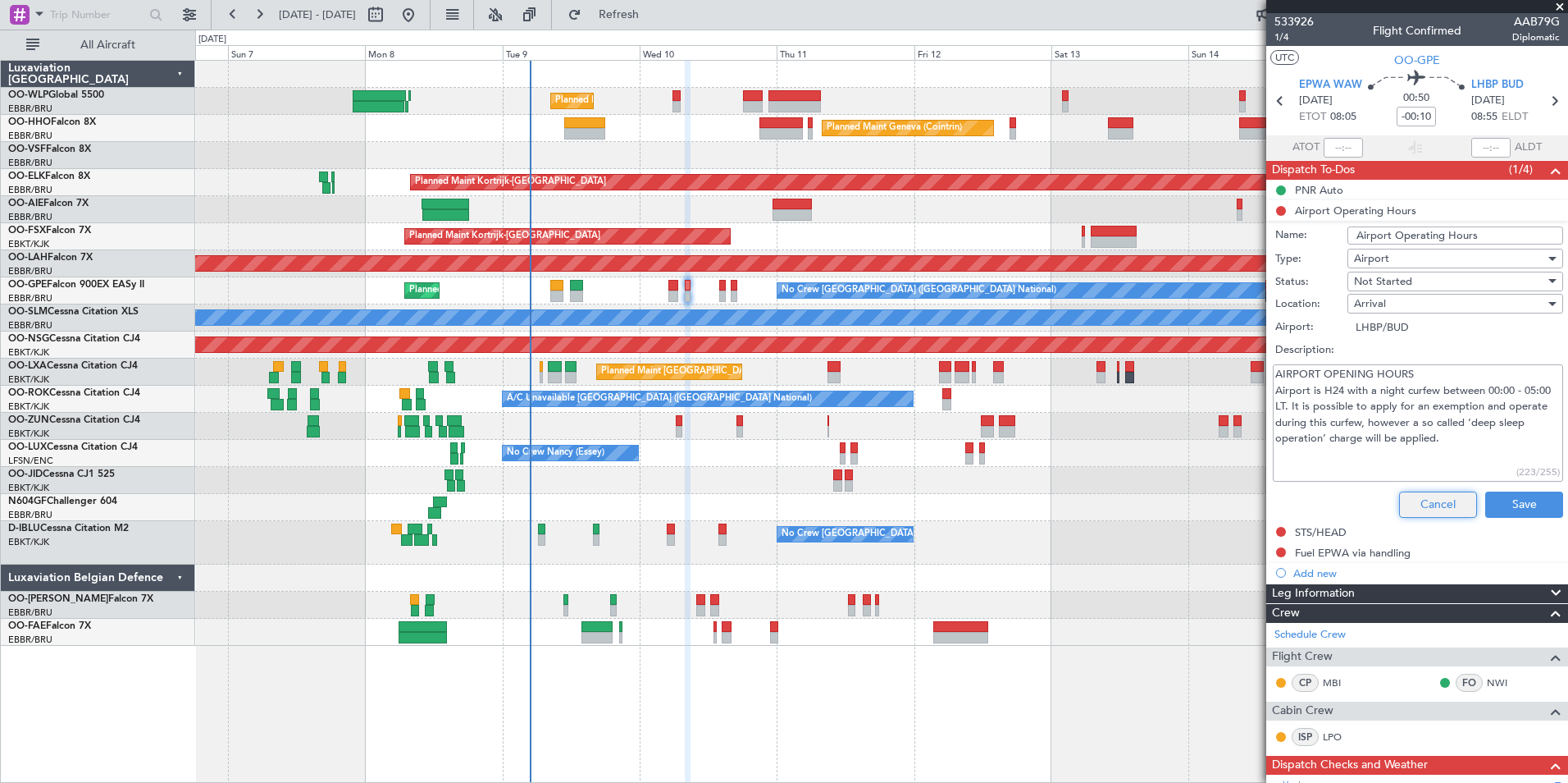
click at [1432, 500] on button "Cancel" at bounding box center [1438, 504] width 78 height 26
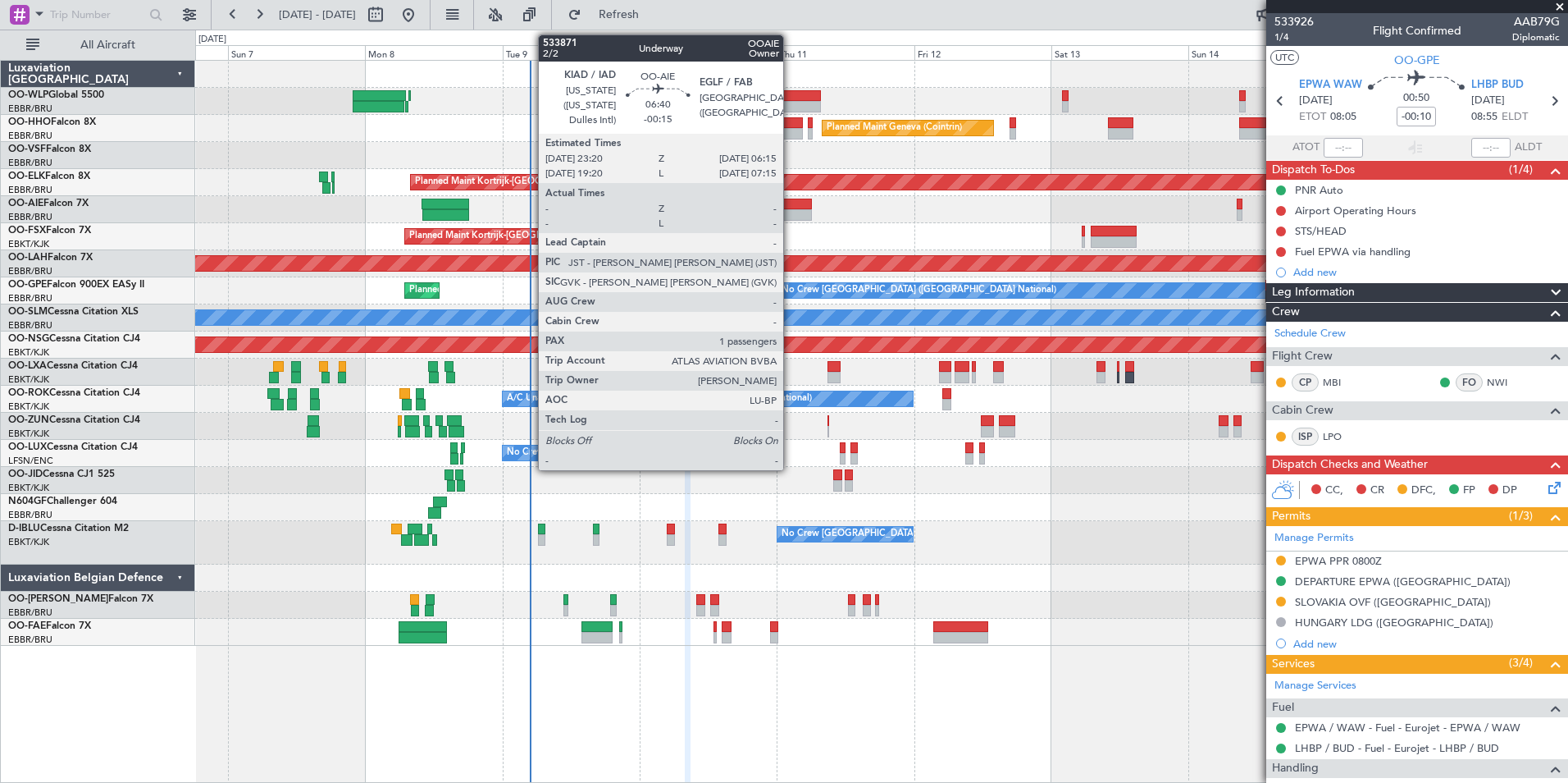
click at [790, 198] on div at bounding box center [792, 203] width 40 height 11
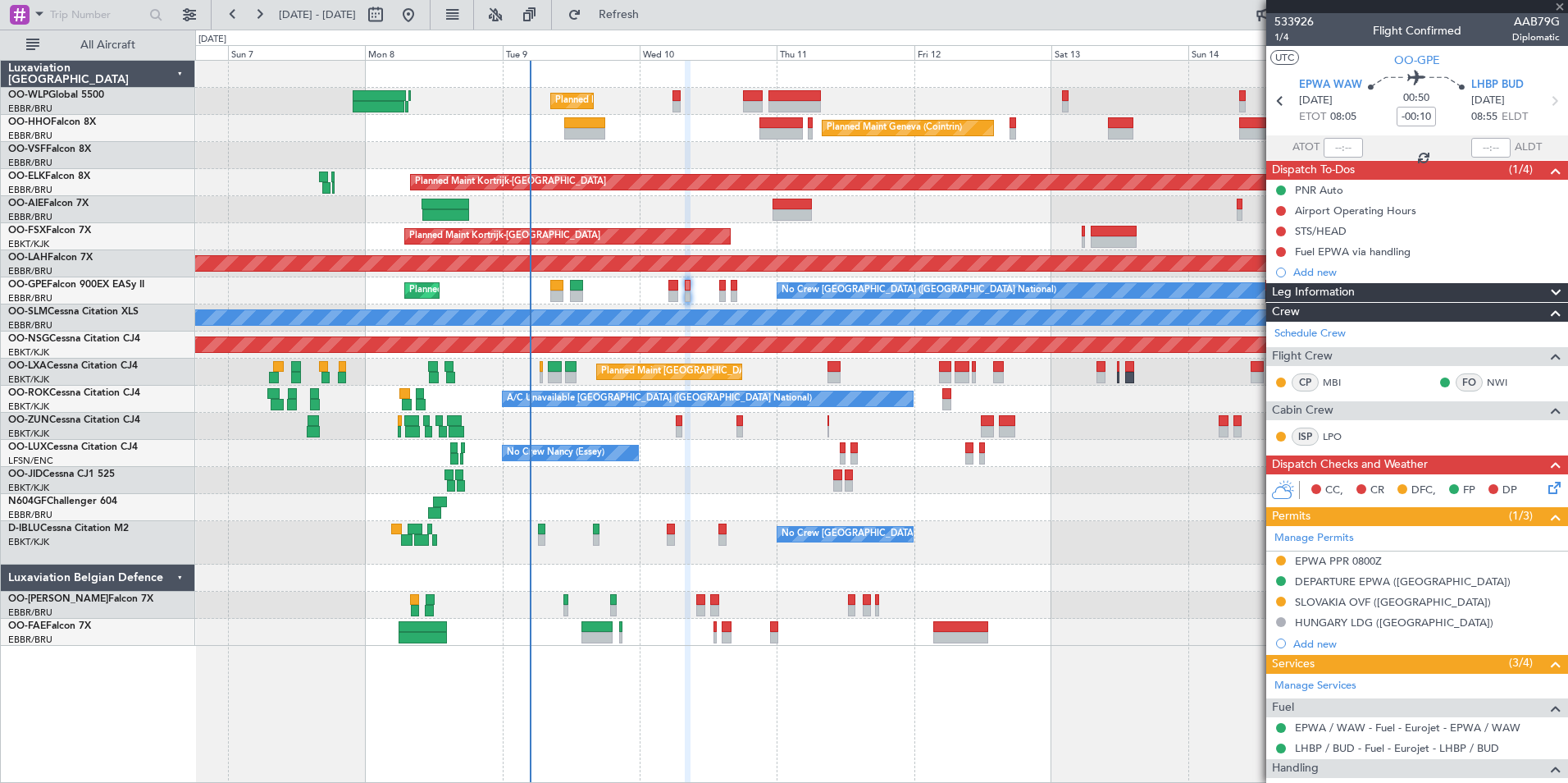
type input "-00:15"
type input "1"
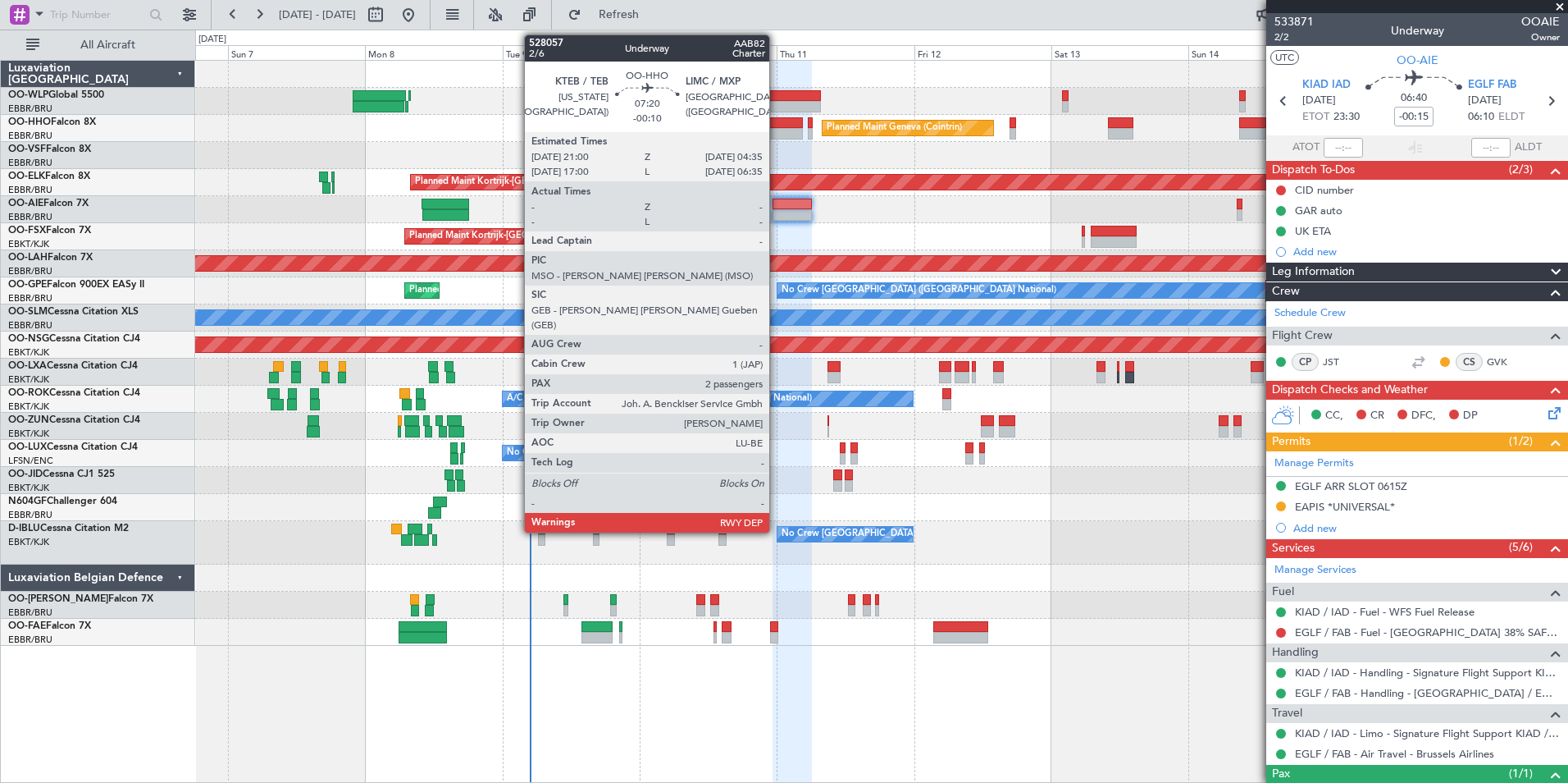
click at [777, 137] on div at bounding box center [781, 133] width 43 height 11
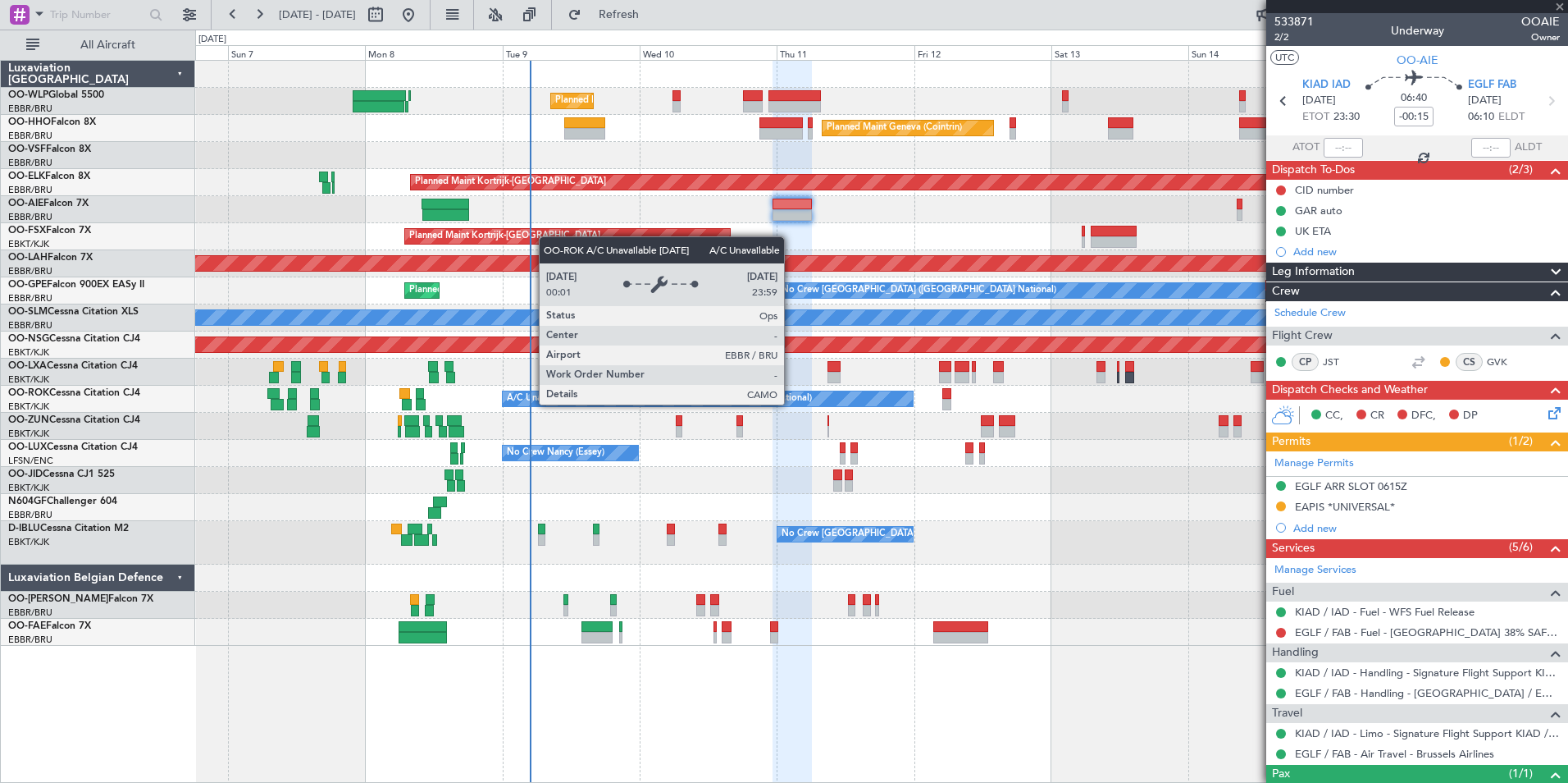
type input "-00:10"
type input "2"
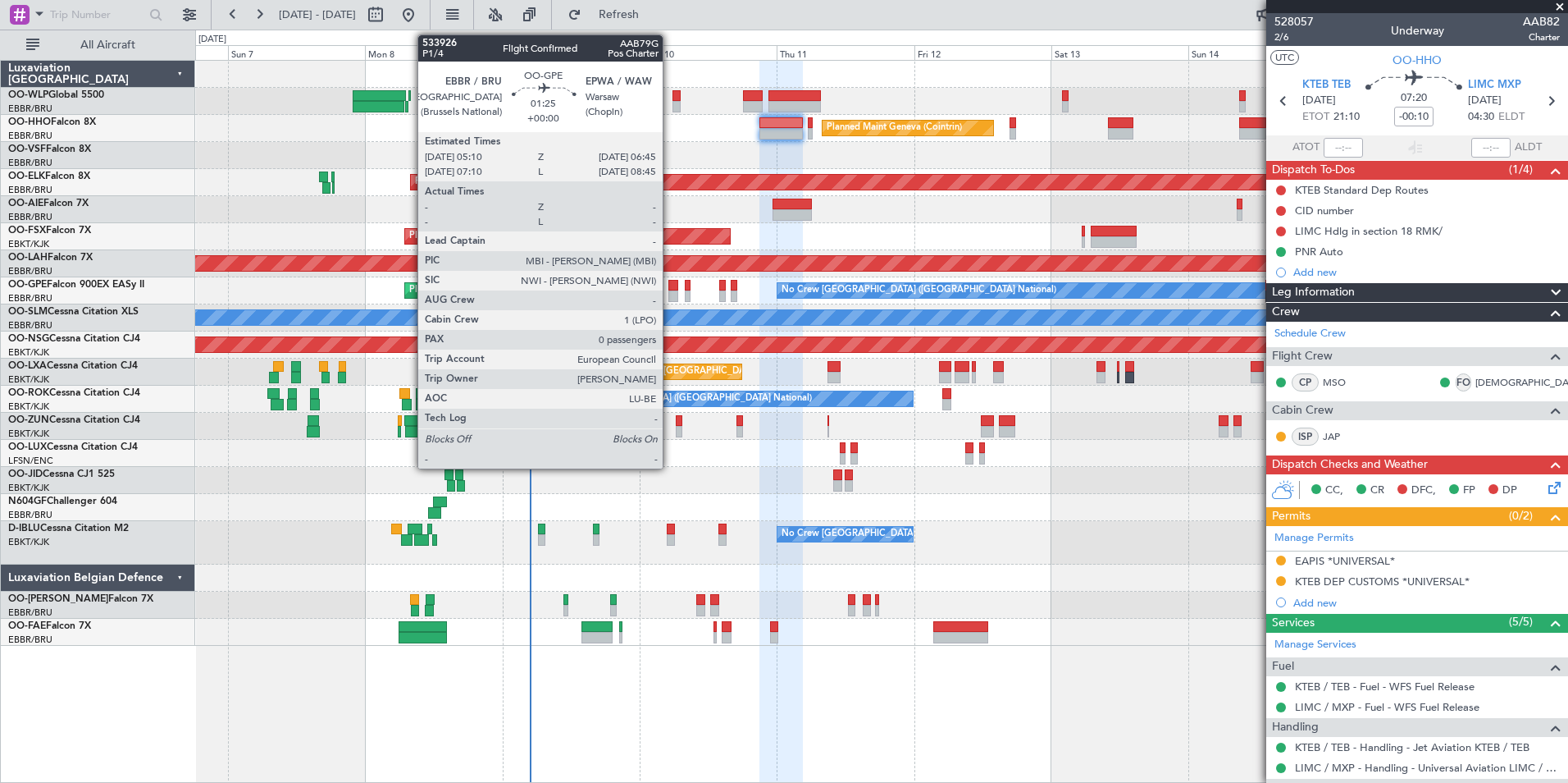
click at [670, 294] on div at bounding box center [673, 296] width 10 height 11
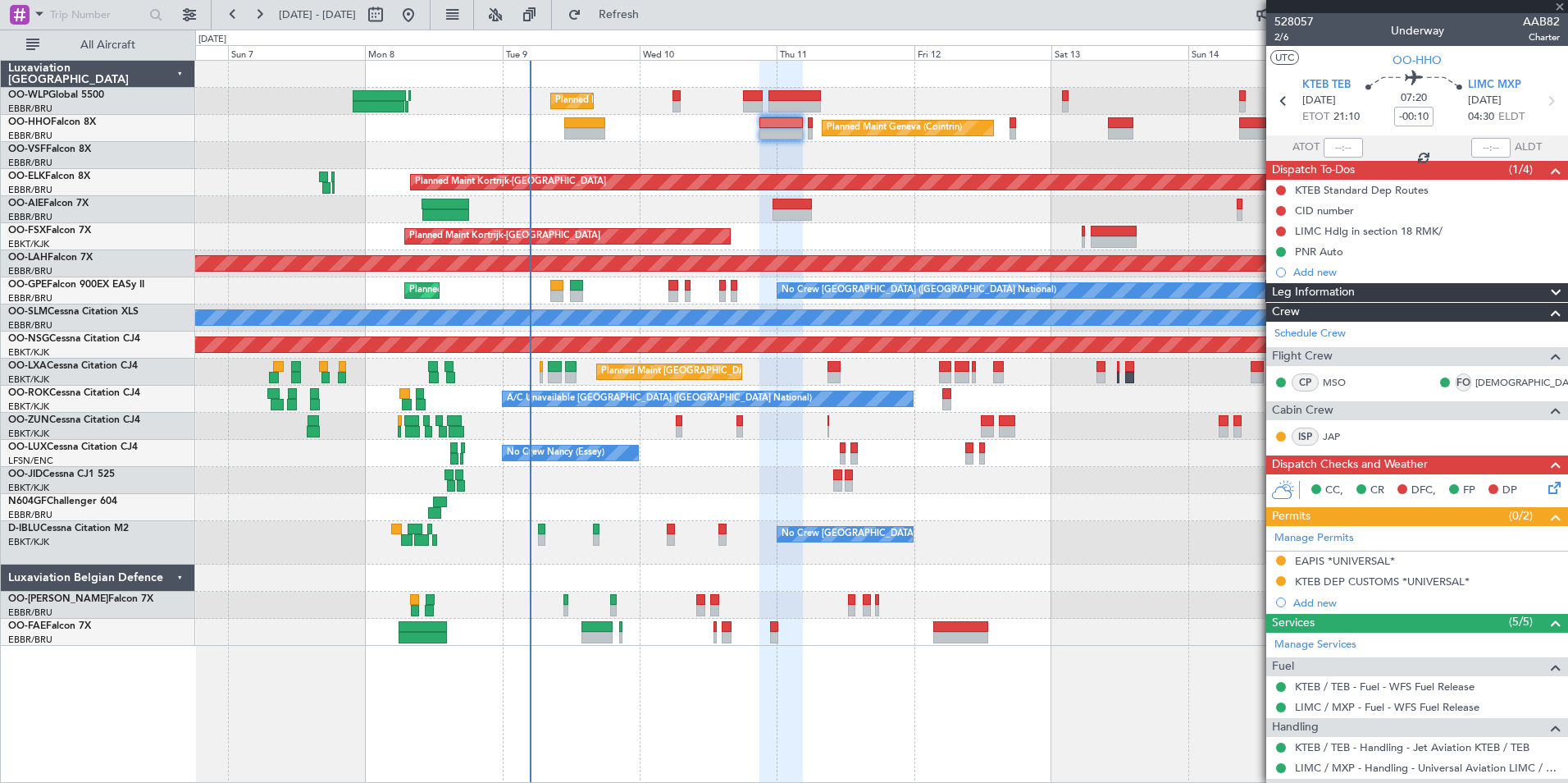
type input "0"
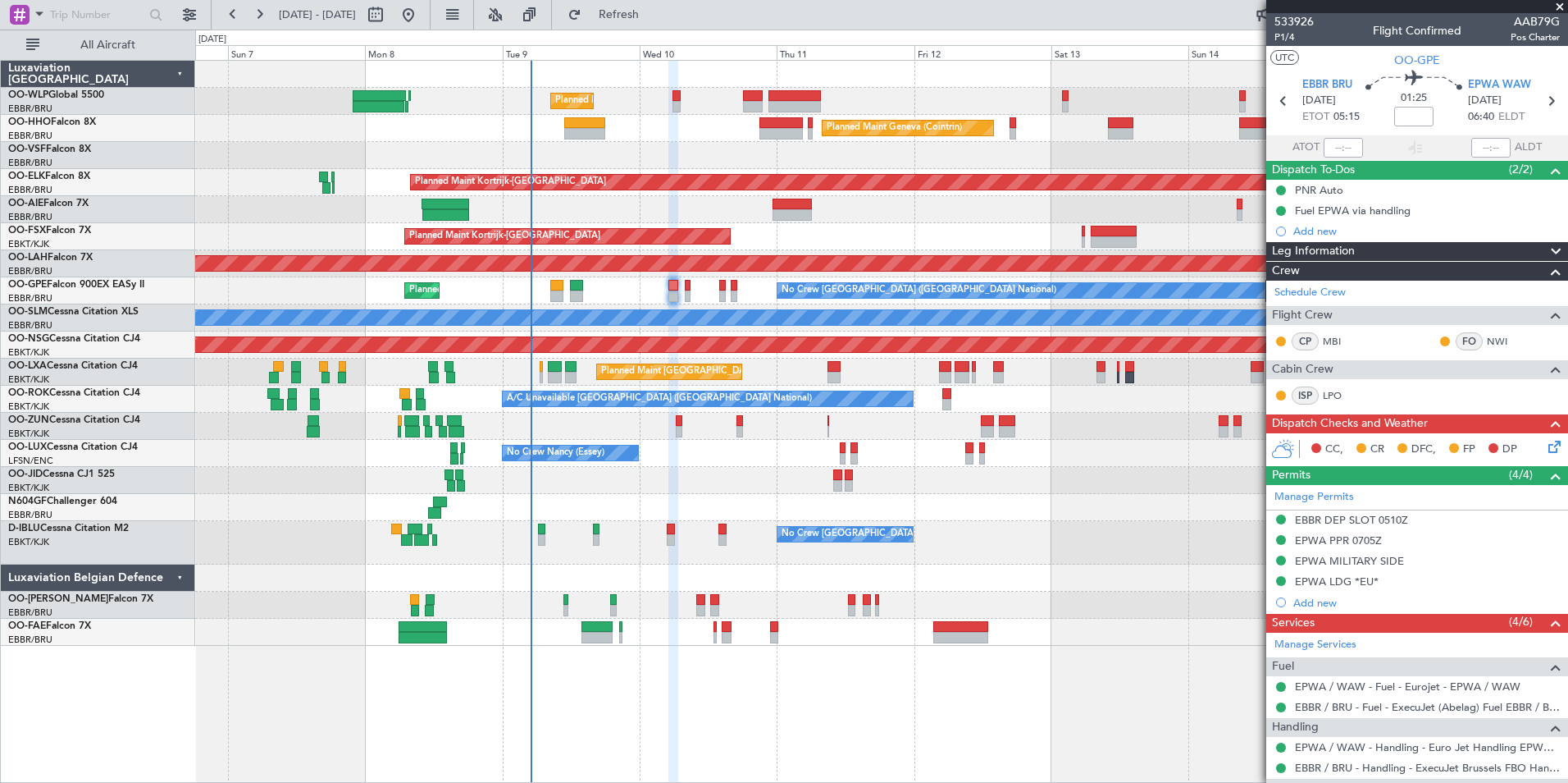
click at [1405, 106] on body "06 Sep 2025 - 16 Sep 2025 Refresh Quick Links All Aircraft Planned Maint Liege …" at bounding box center [784, 391] width 1568 height 783
click at [1409, 115] on input at bounding box center [1414, 116] width 40 height 20
click at [1407, 115] on input at bounding box center [1414, 116] width 40 height 20
click at [1163, 151] on div at bounding box center [881, 155] width 1373 height 27
type input "+00:05"
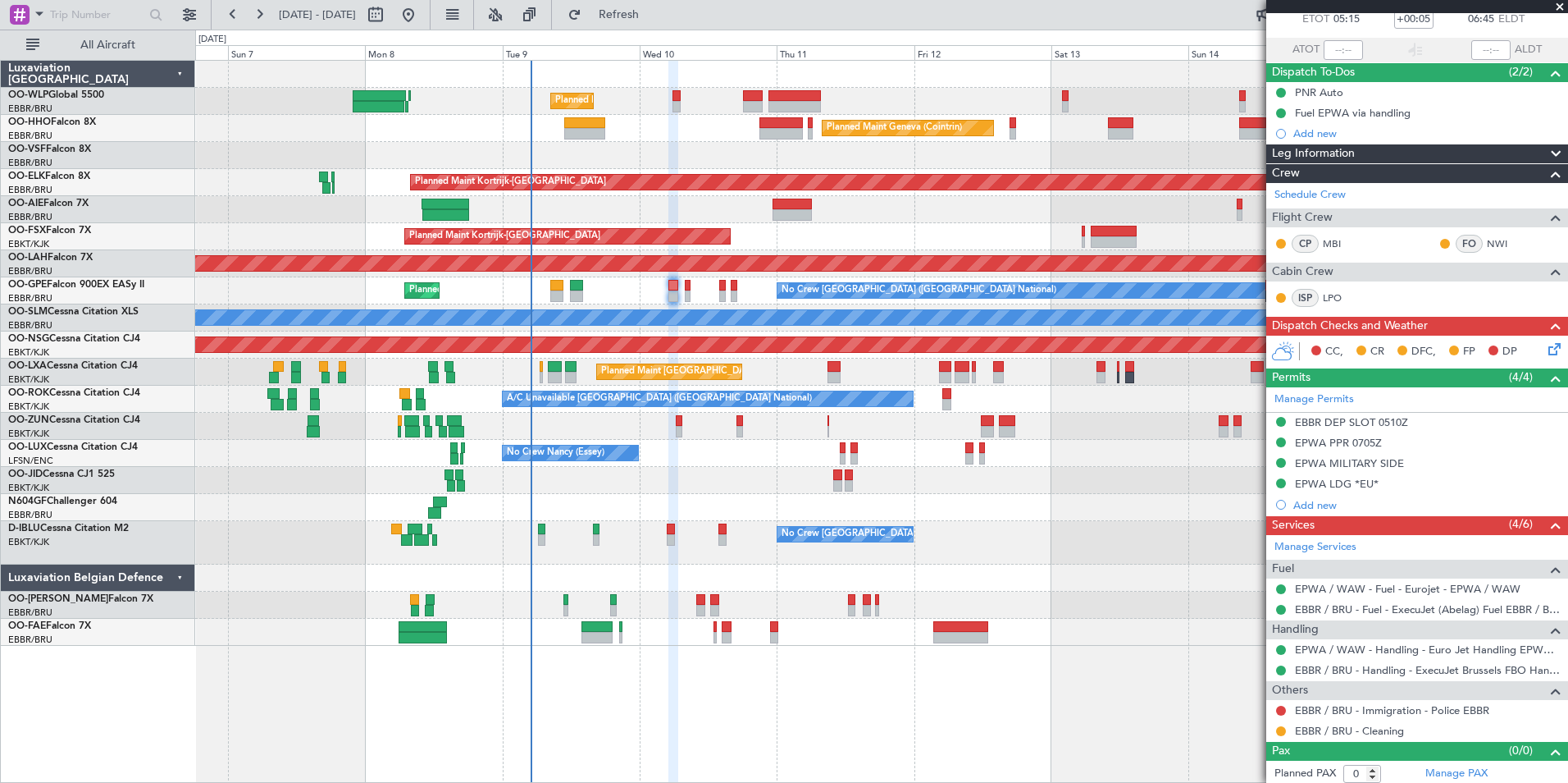
scroll to position [102, 0]
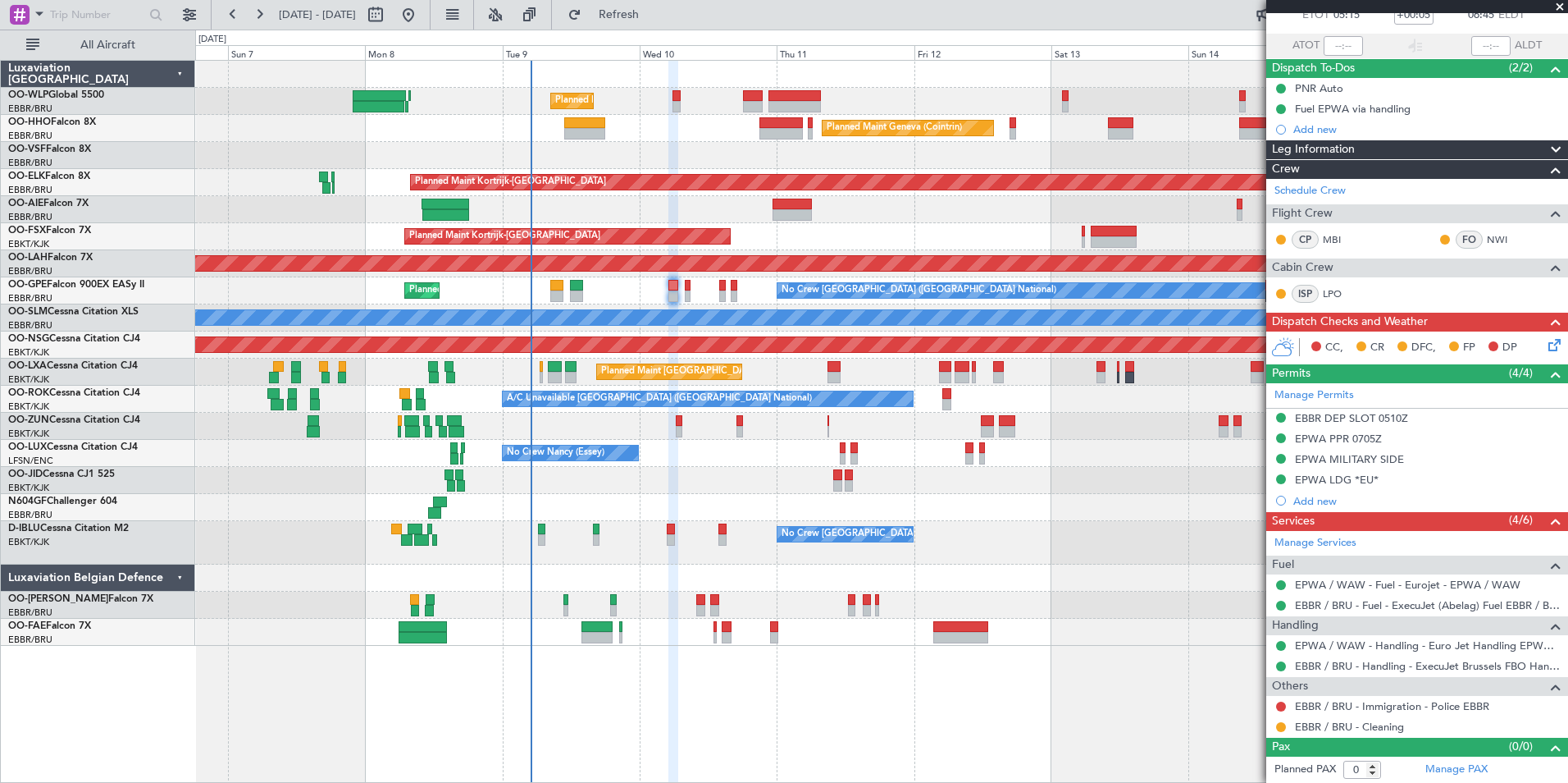
click at [1342, 417] on div "EBBR DEP SLOT 0510Z" at bounding box center [1351, 418] width 113 height 14
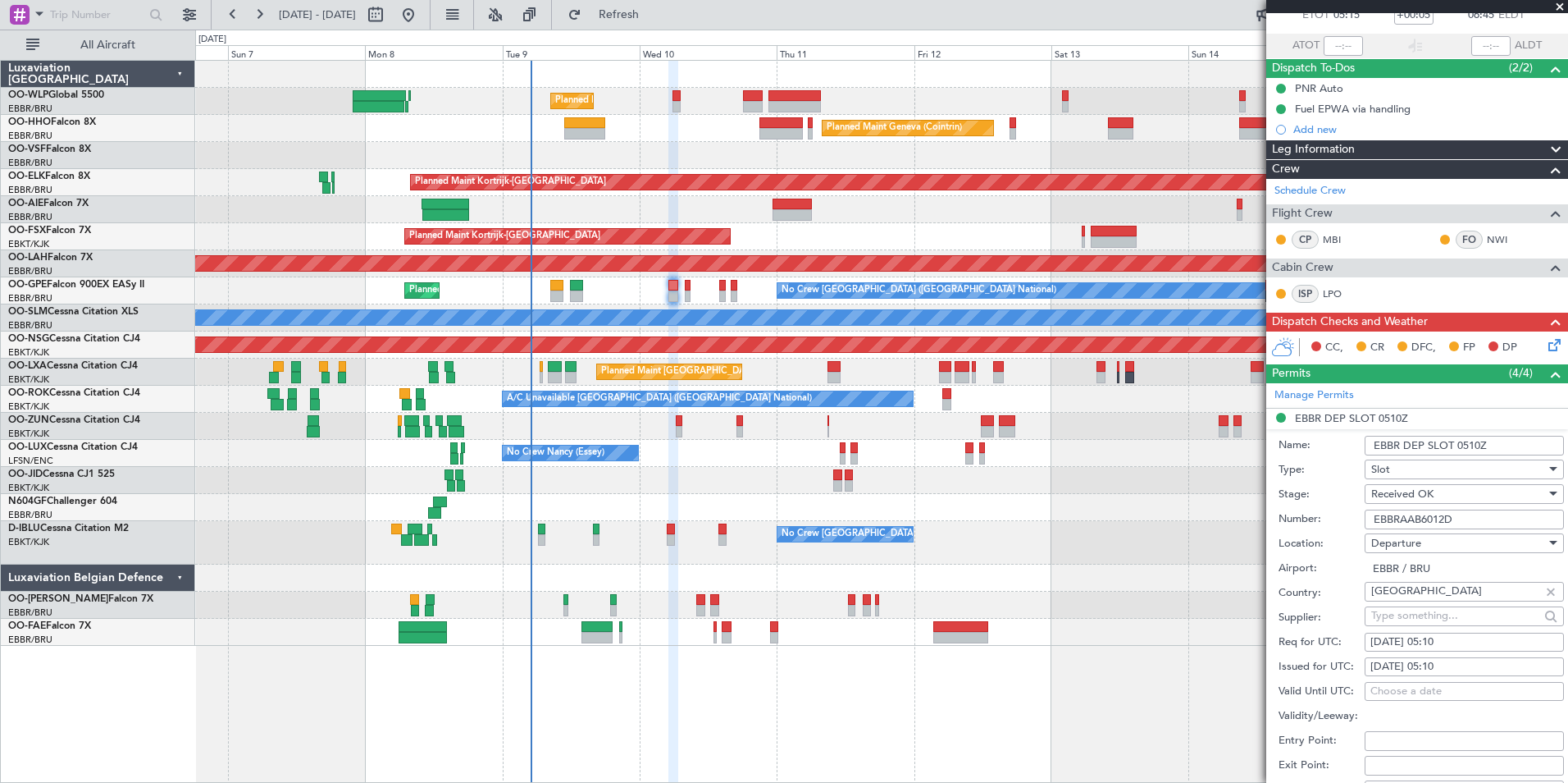
click at [1404, 523] on input "EBBRAAB6012D" at bounding box center [1464, 519] width 199 height 20
click at [1464, 518] on input "EBBRAAB6012D" at bounding box center [1464, 519] width 199 height 20
type input "EBBRAAB6012D00"
click at [1437, 491] on div "Received OK" at bounding box center [1459, 494] width 175 height 24
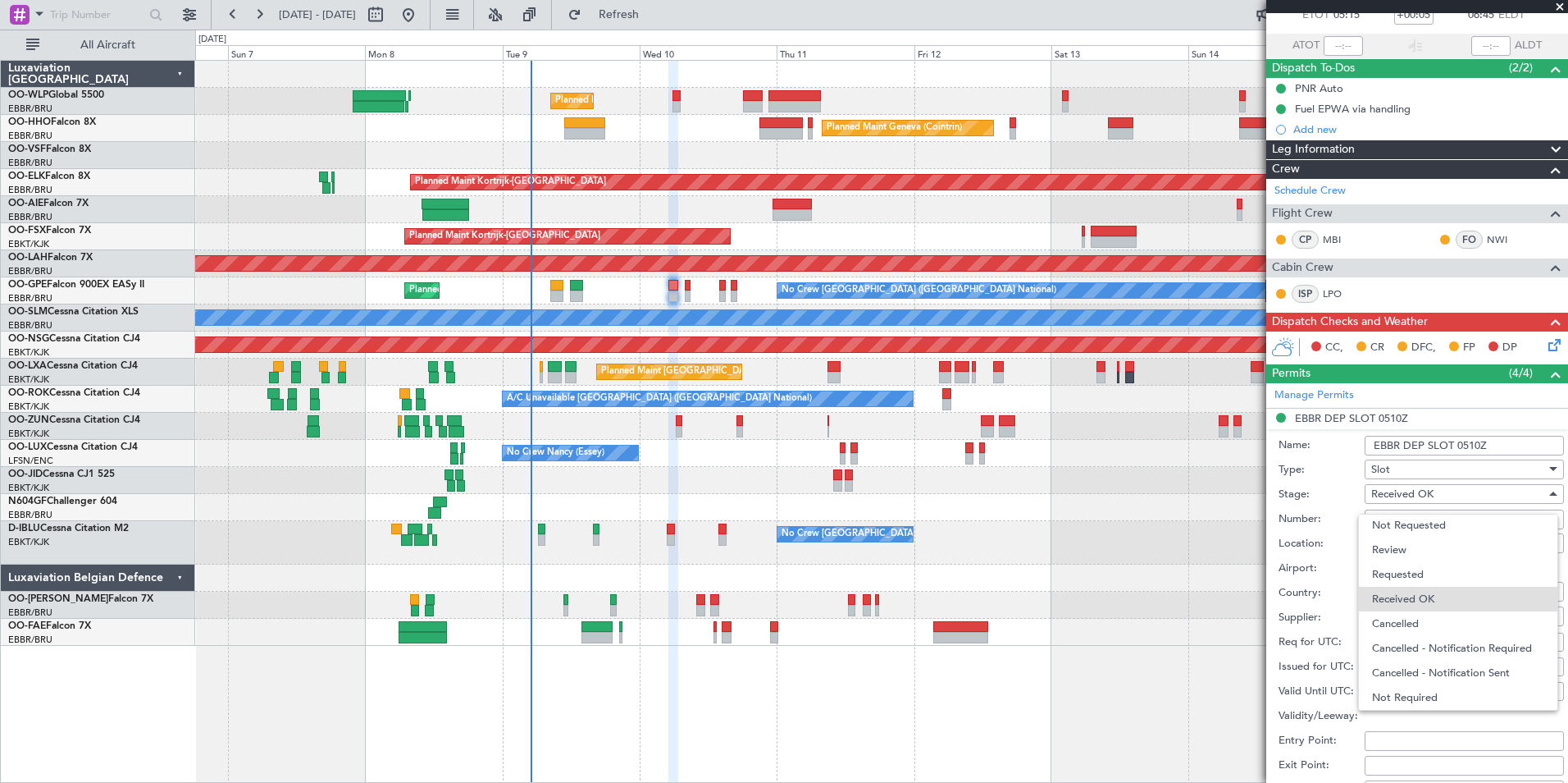
click at [1347, 485] on div at bounding box center [784, 391] width 1568 height 783
click at [1423, 513] on input "EBBRAAB6012D00" at bounding box center [1464, 519] width 199 height 20
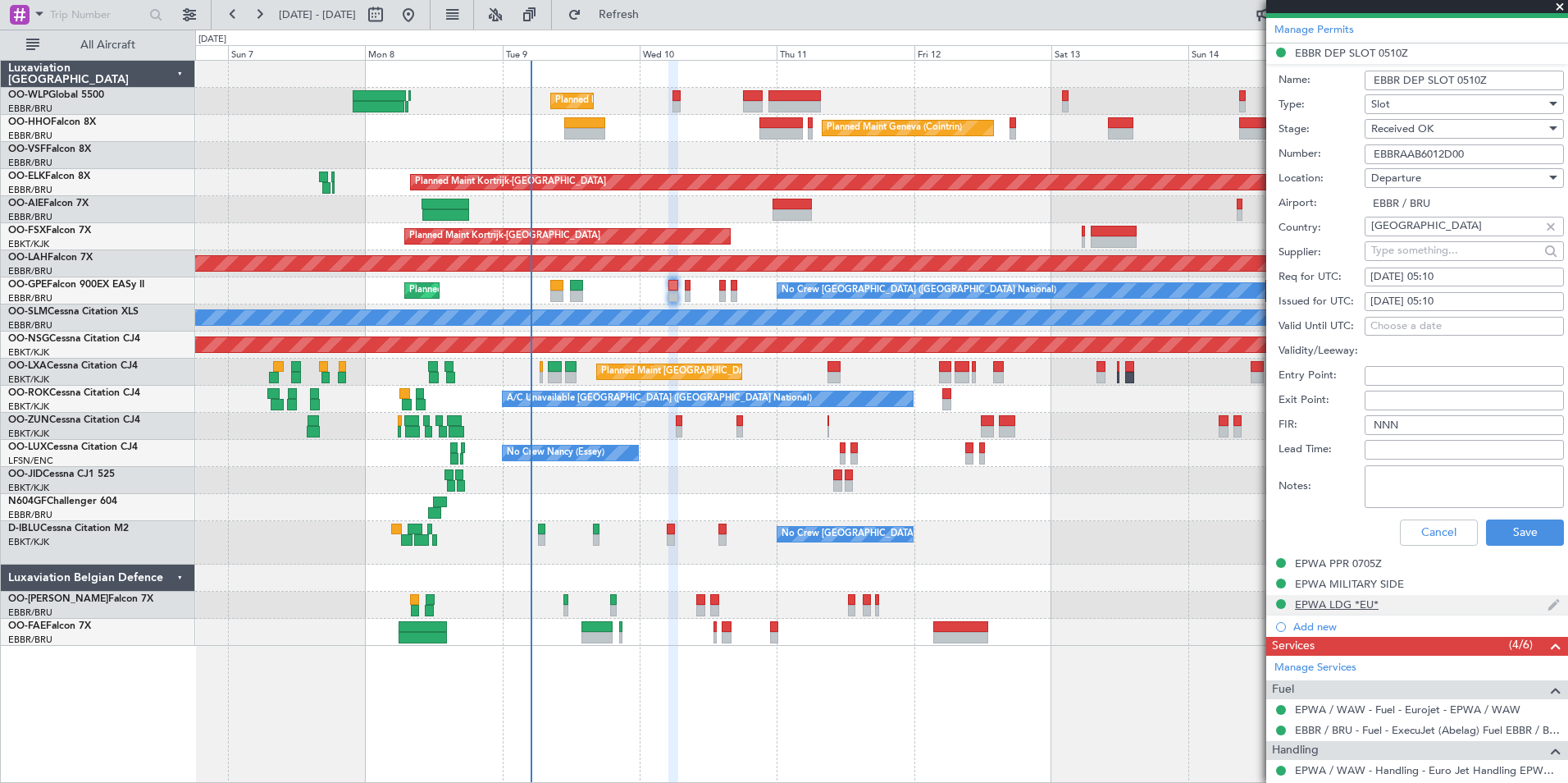
scroll to position [512, 0]
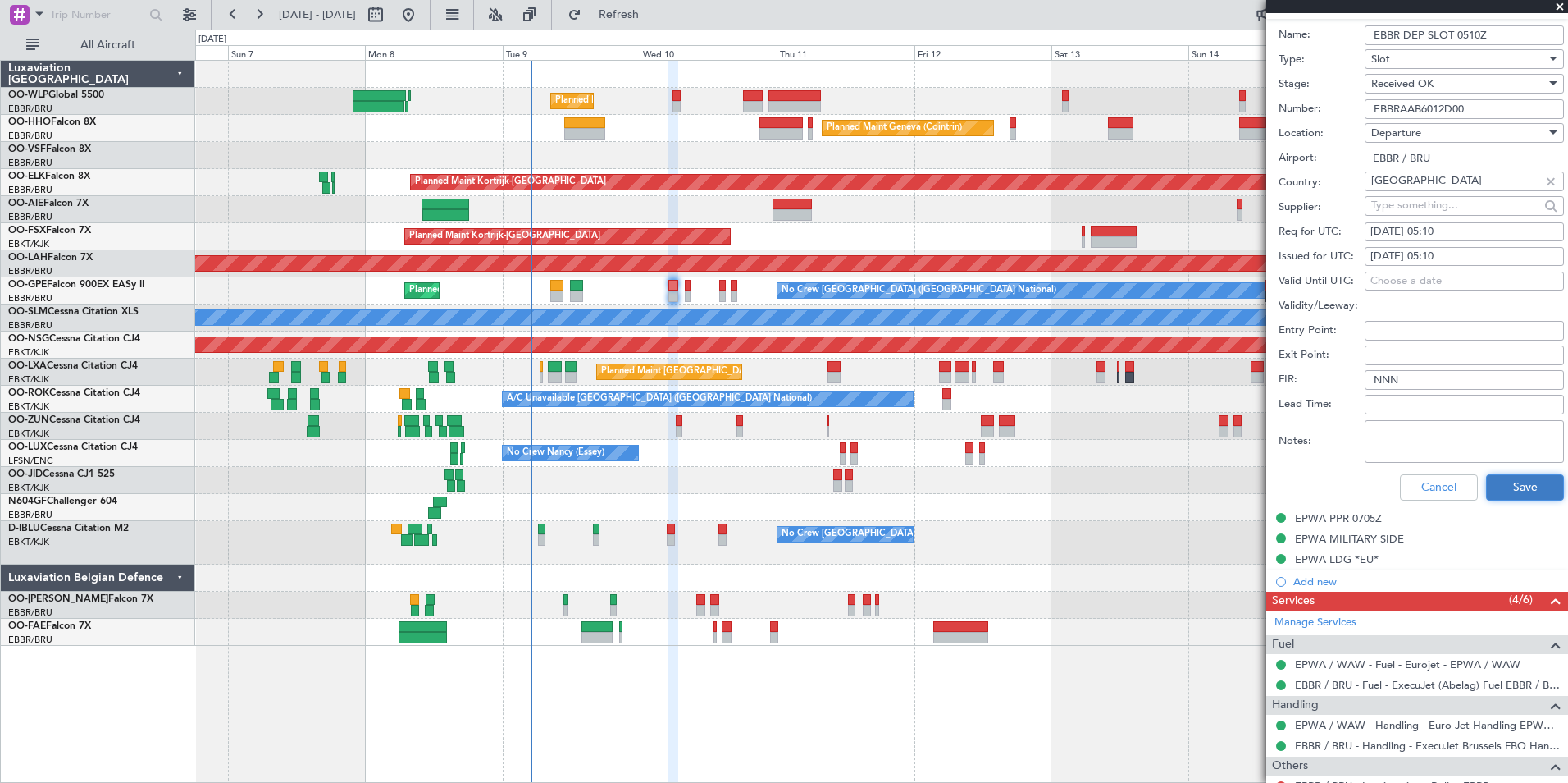
click at [1505, 497] on button "Save" at bounding box center [1525, 487] width 78 height 26
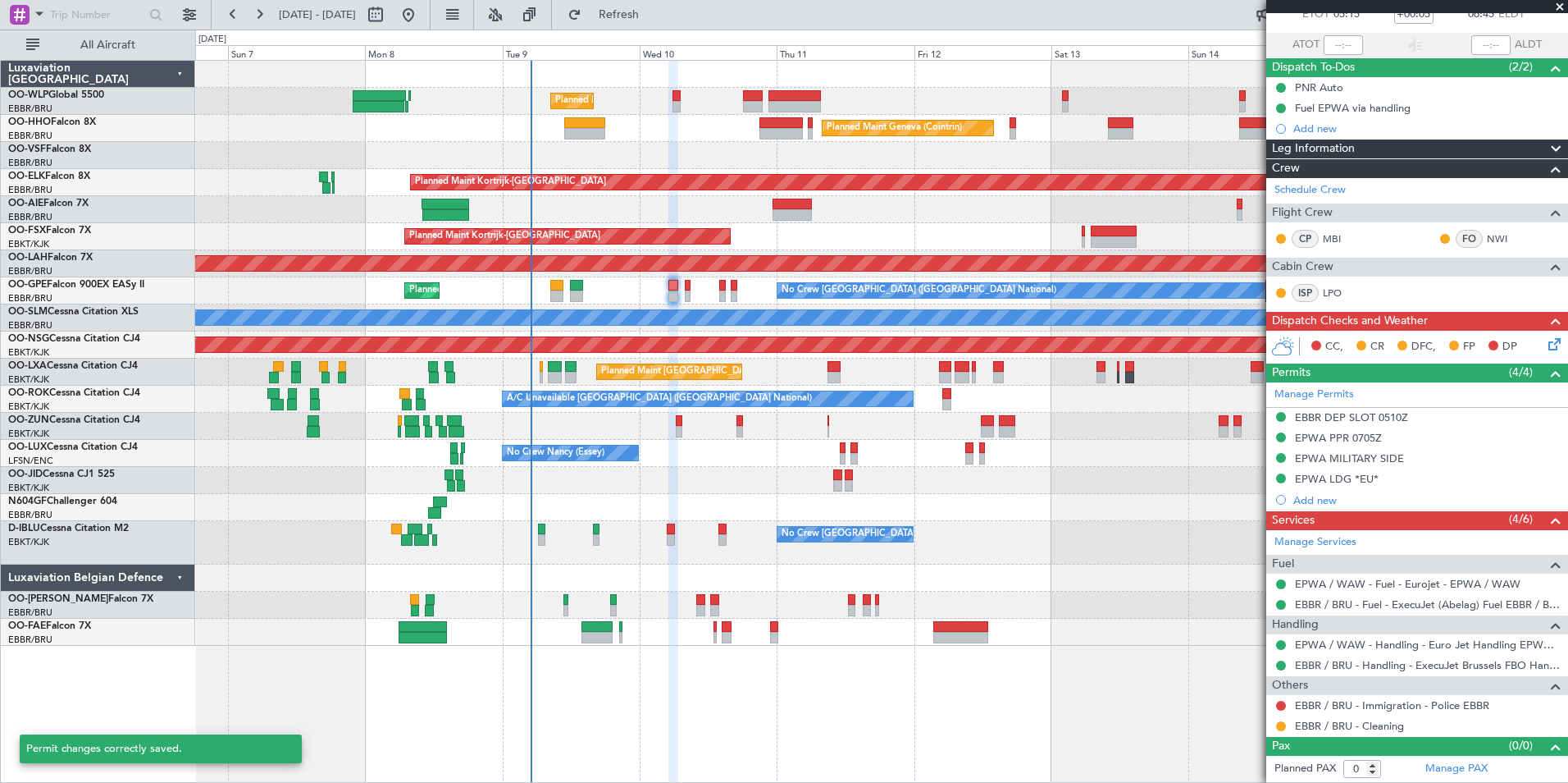
scroll to position [22, 0]
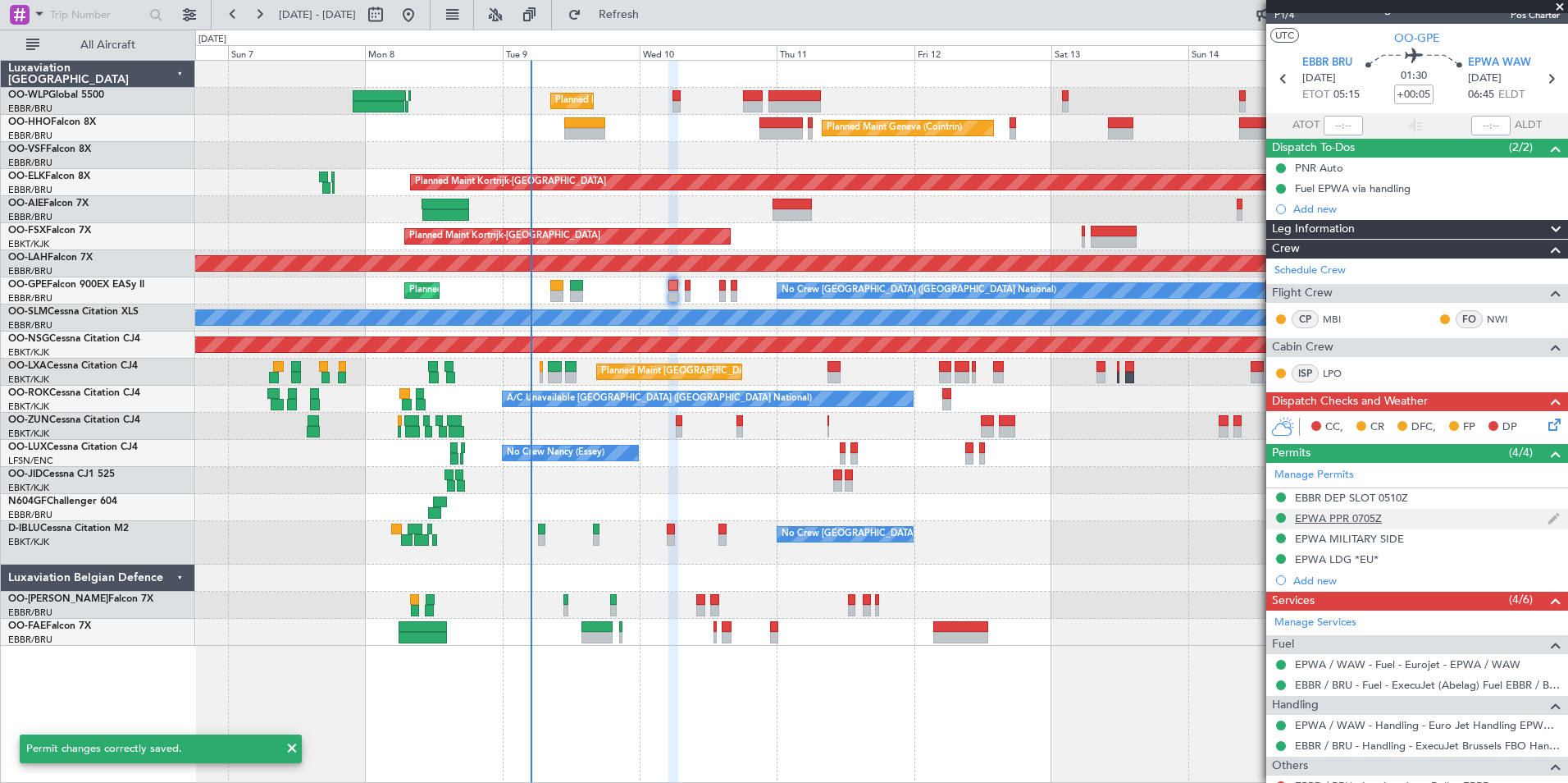
click at [1352, 522] on div "EPWA PPR 0705Z" at bounding box center [1338, 518] width 87 height 14
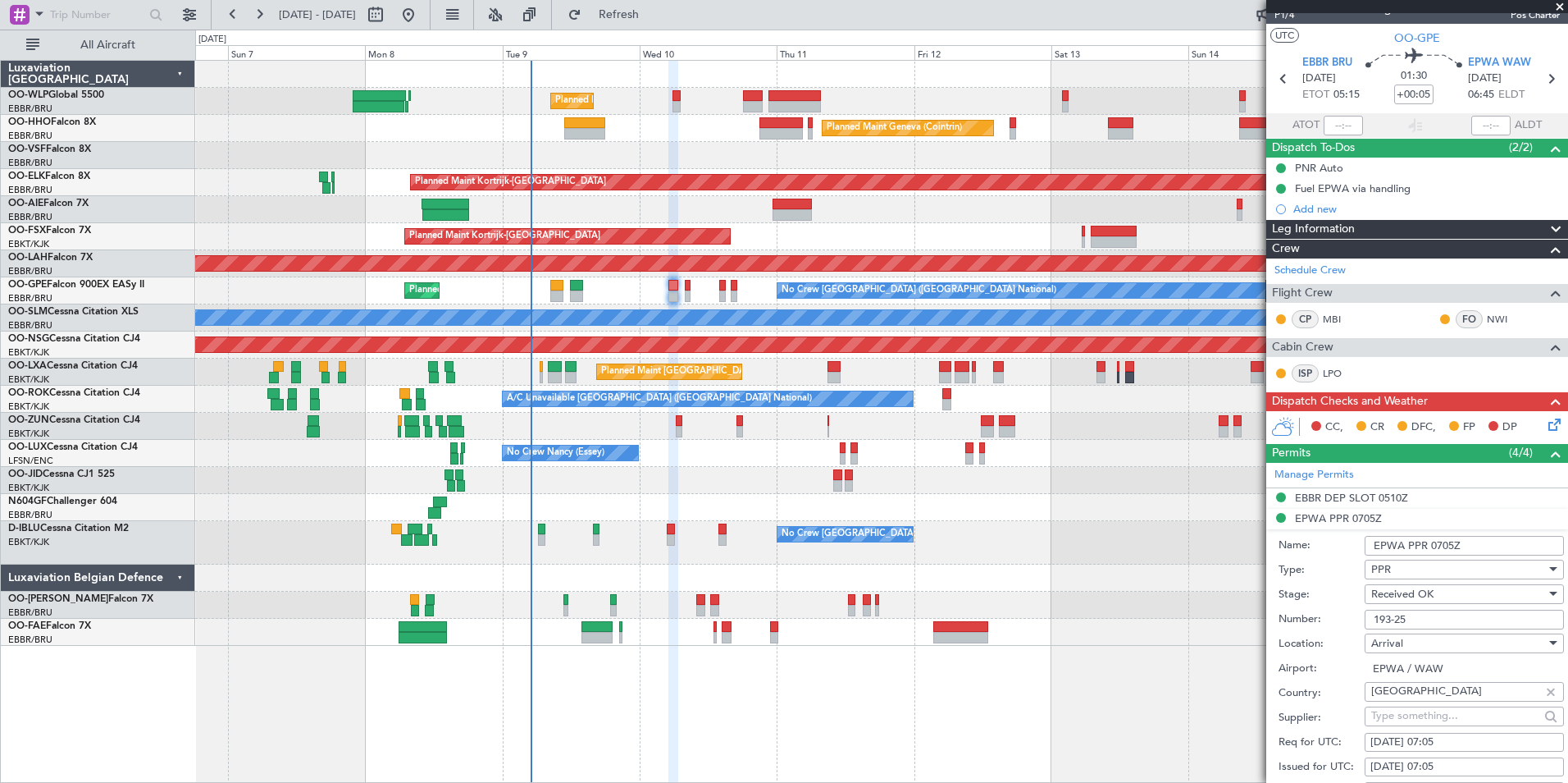
click at [1390, 611] on input "193-25" at bounding box center [1464, 619] width 199 height 20
click at [1389, 614] on input "193-25" at bounding box center [1464, 619] width 199 height 20
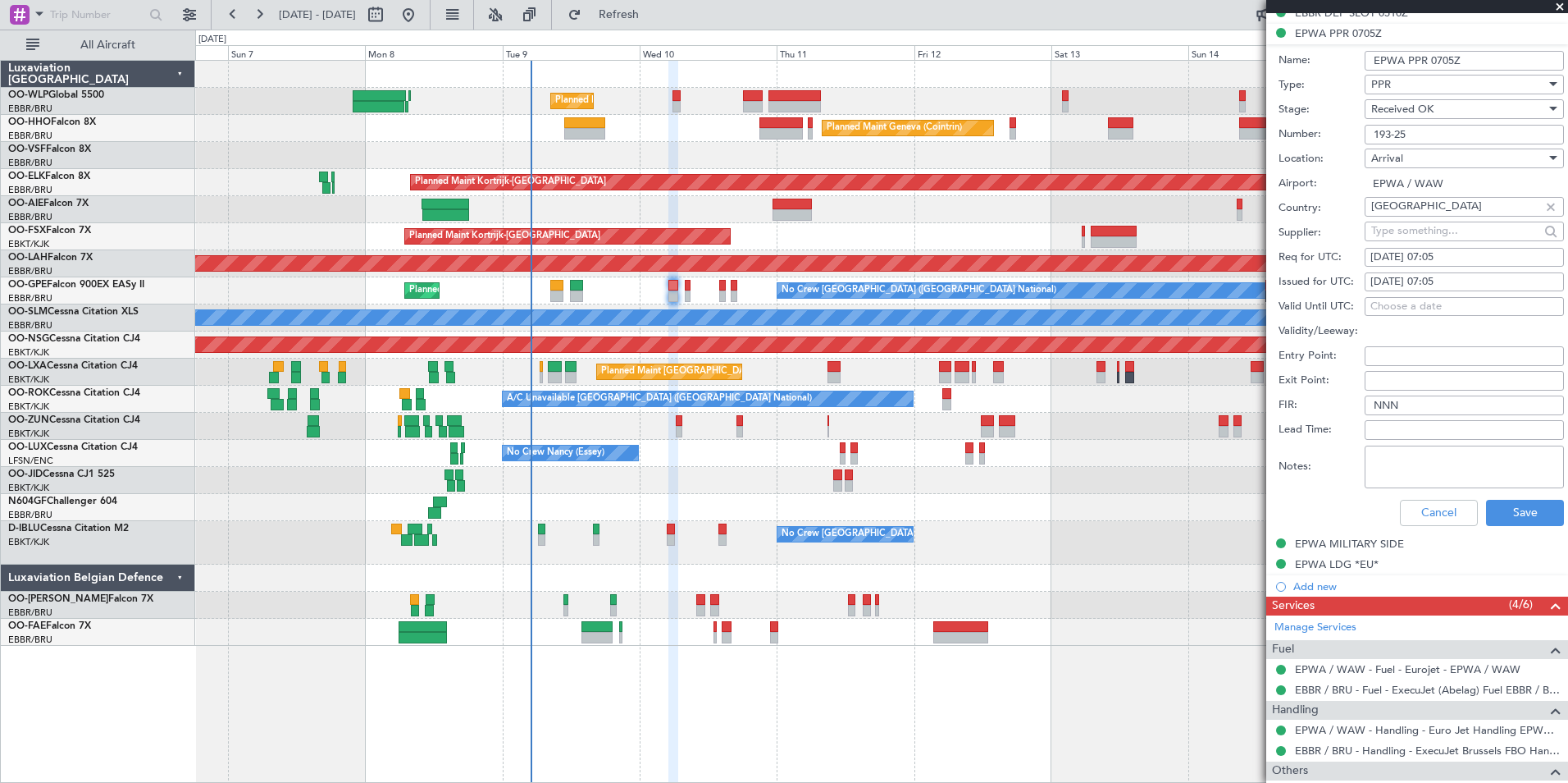
scroll to position [515, 0]
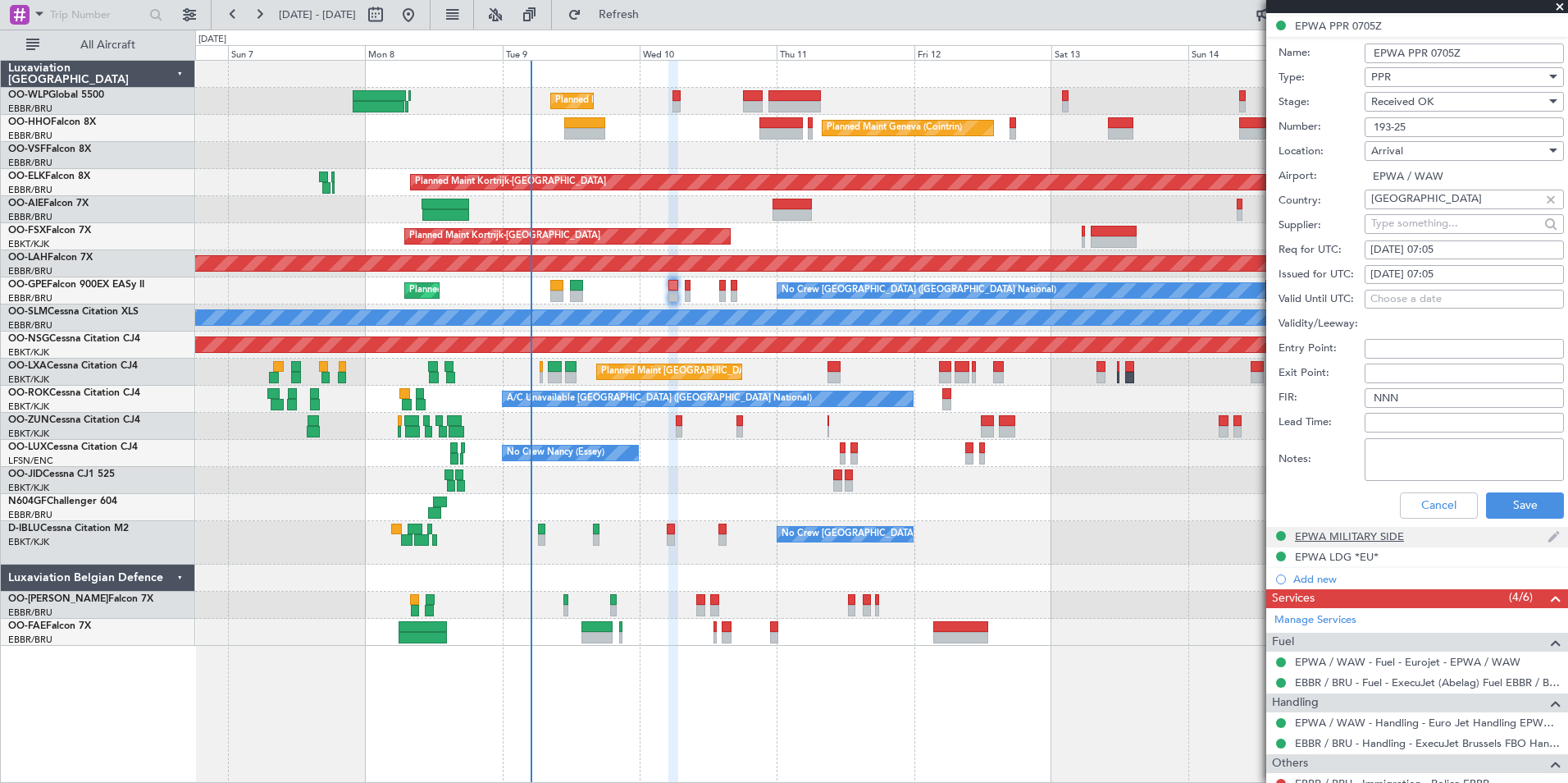
click at [1341, 539] on div "EPWA MILITARY SIDE" at bounding box center [1349, 536] width 109 height 14
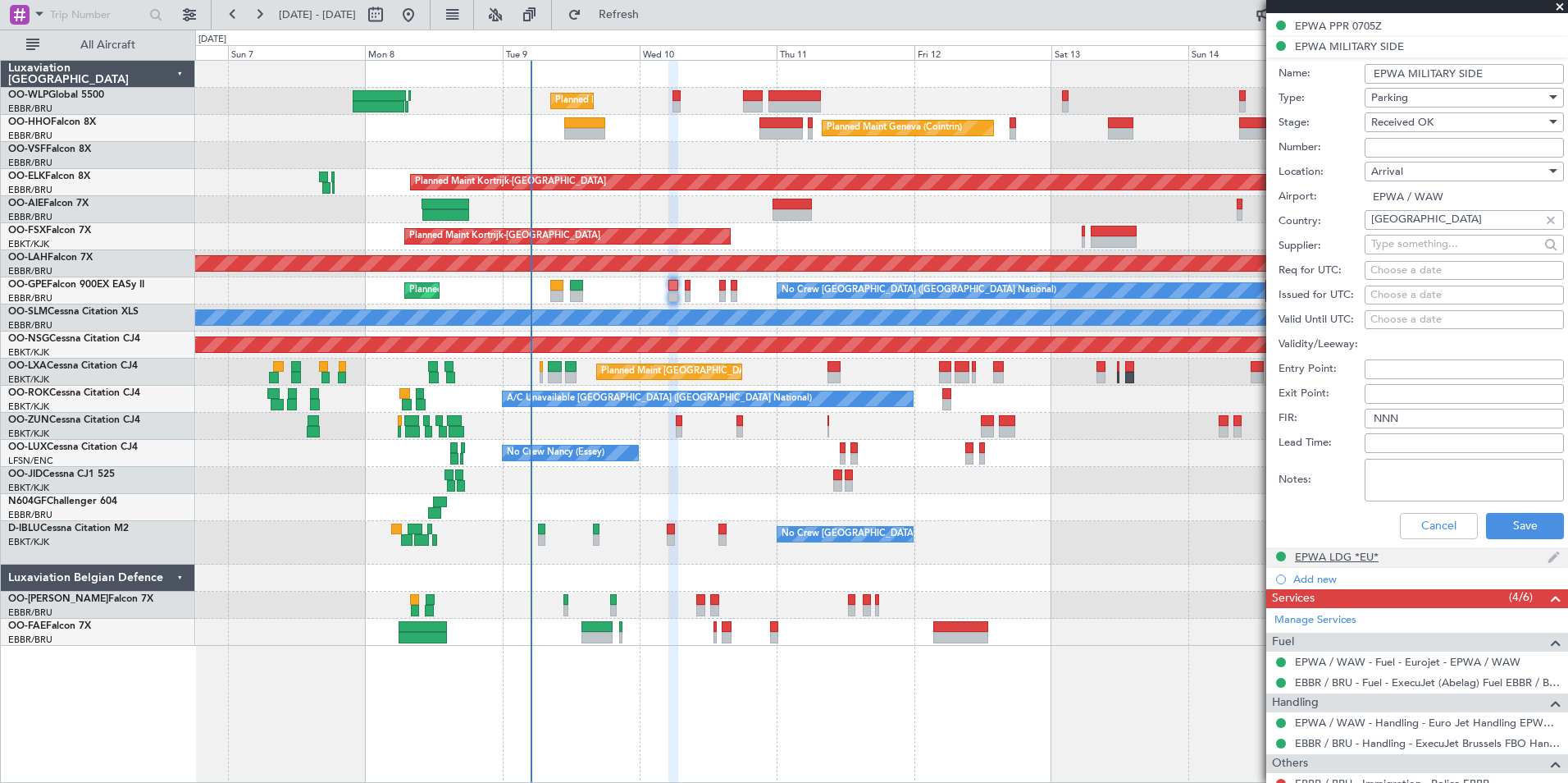
click at [1343, 558] on div "EPWA LDG *EU*" at bounding box center [1336, 556] width 84 height 14
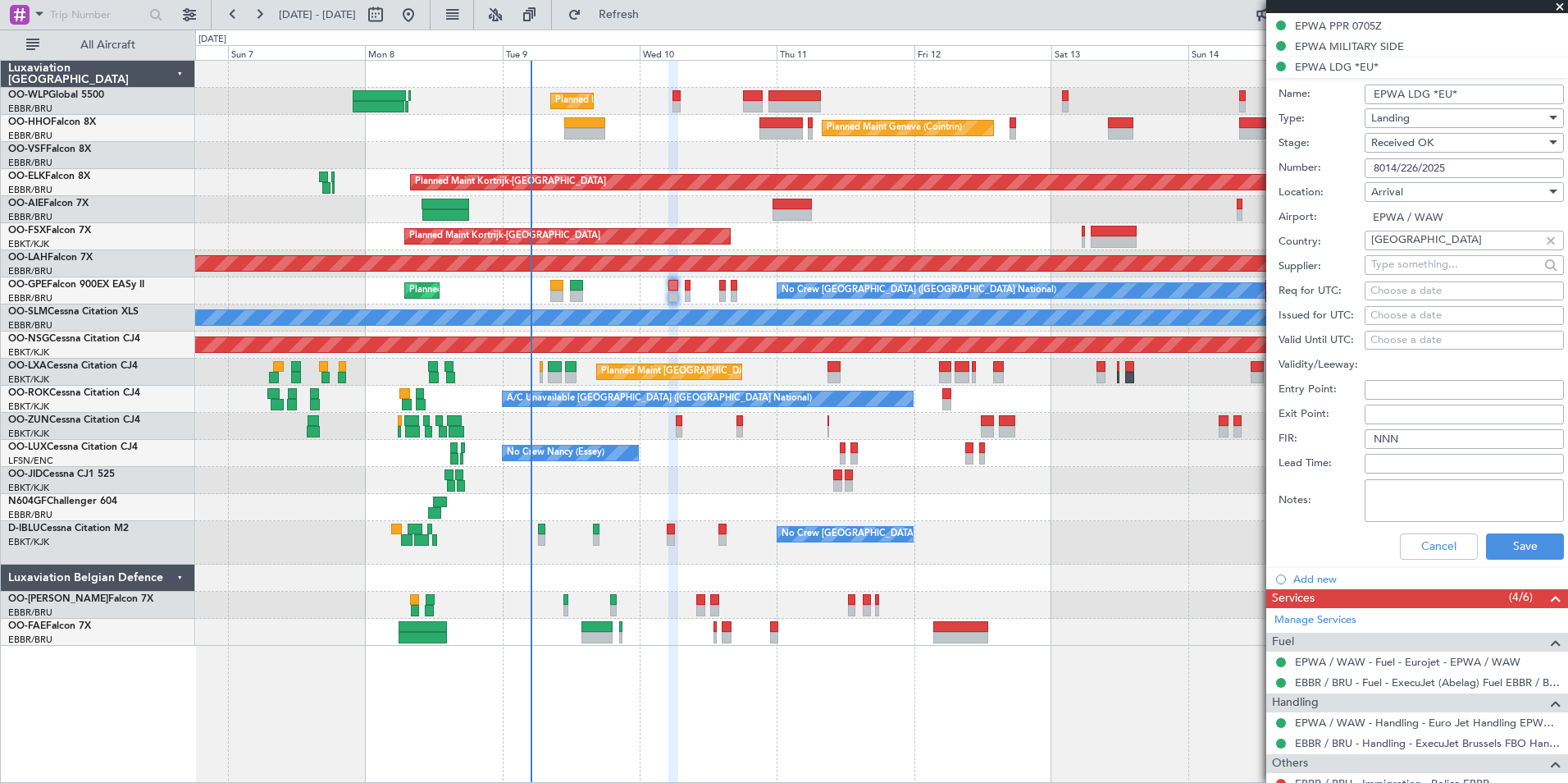
click at [1414, 167] on input "8014/226/2025" at bounding box center [1464, 168] width 199 height 20
click at [1435, 535] on button "Cancel" at bounding box center [1439, 546] width 78 height 26
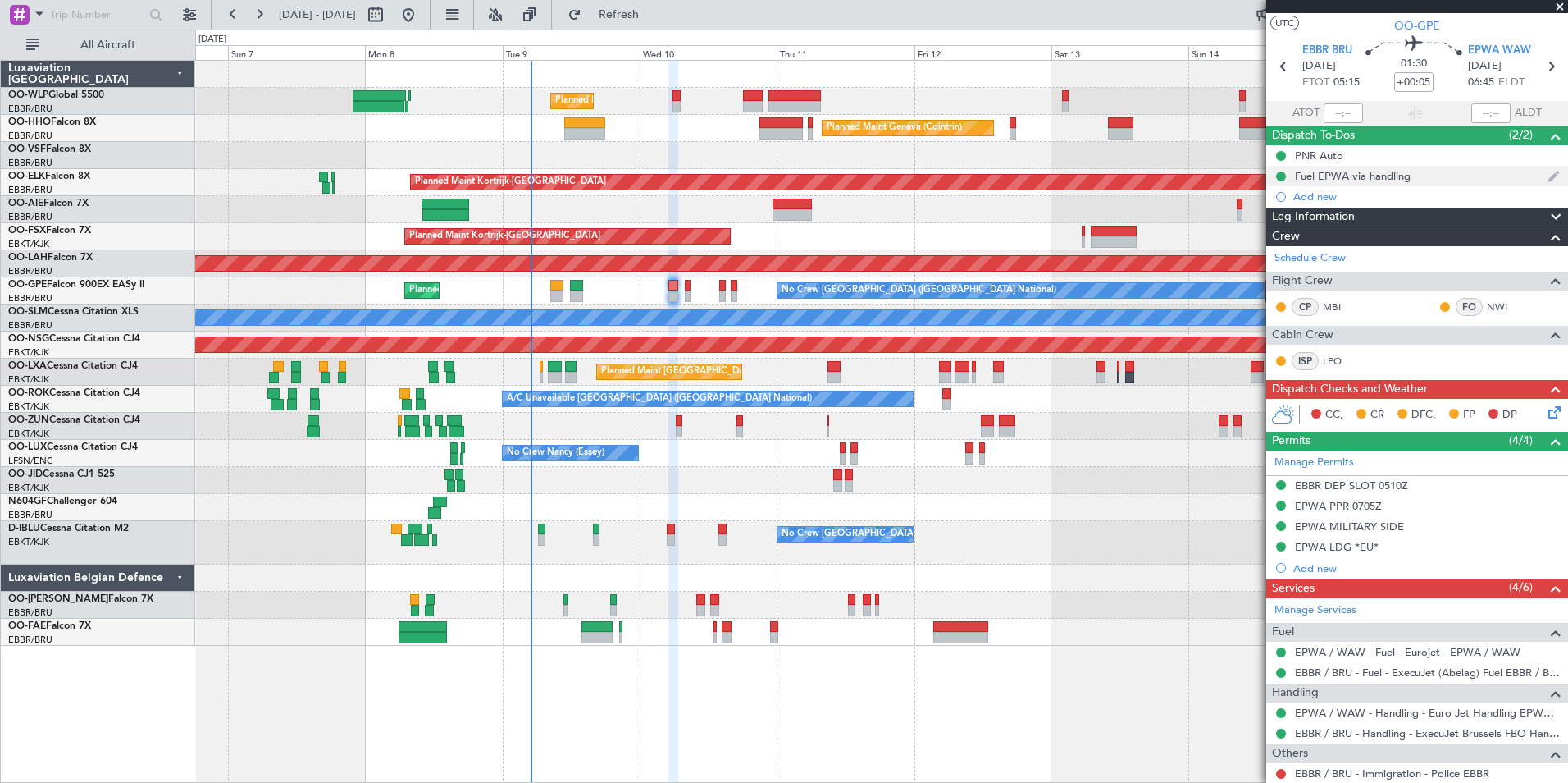
scroll to position [0, 0]
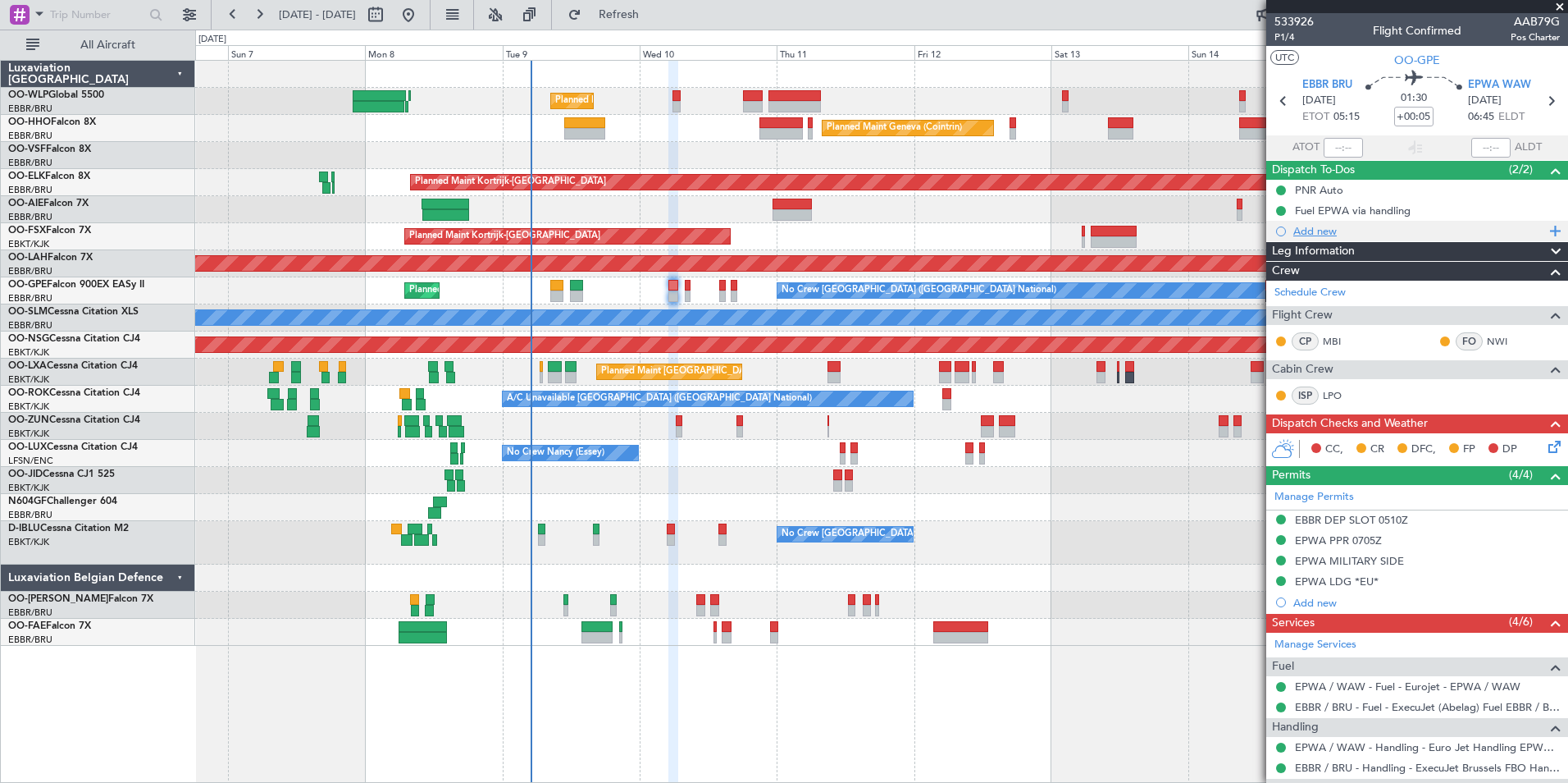
click at [1314, 230] on div "Add new" at bounding box center [1419, 231] width 252 height 14
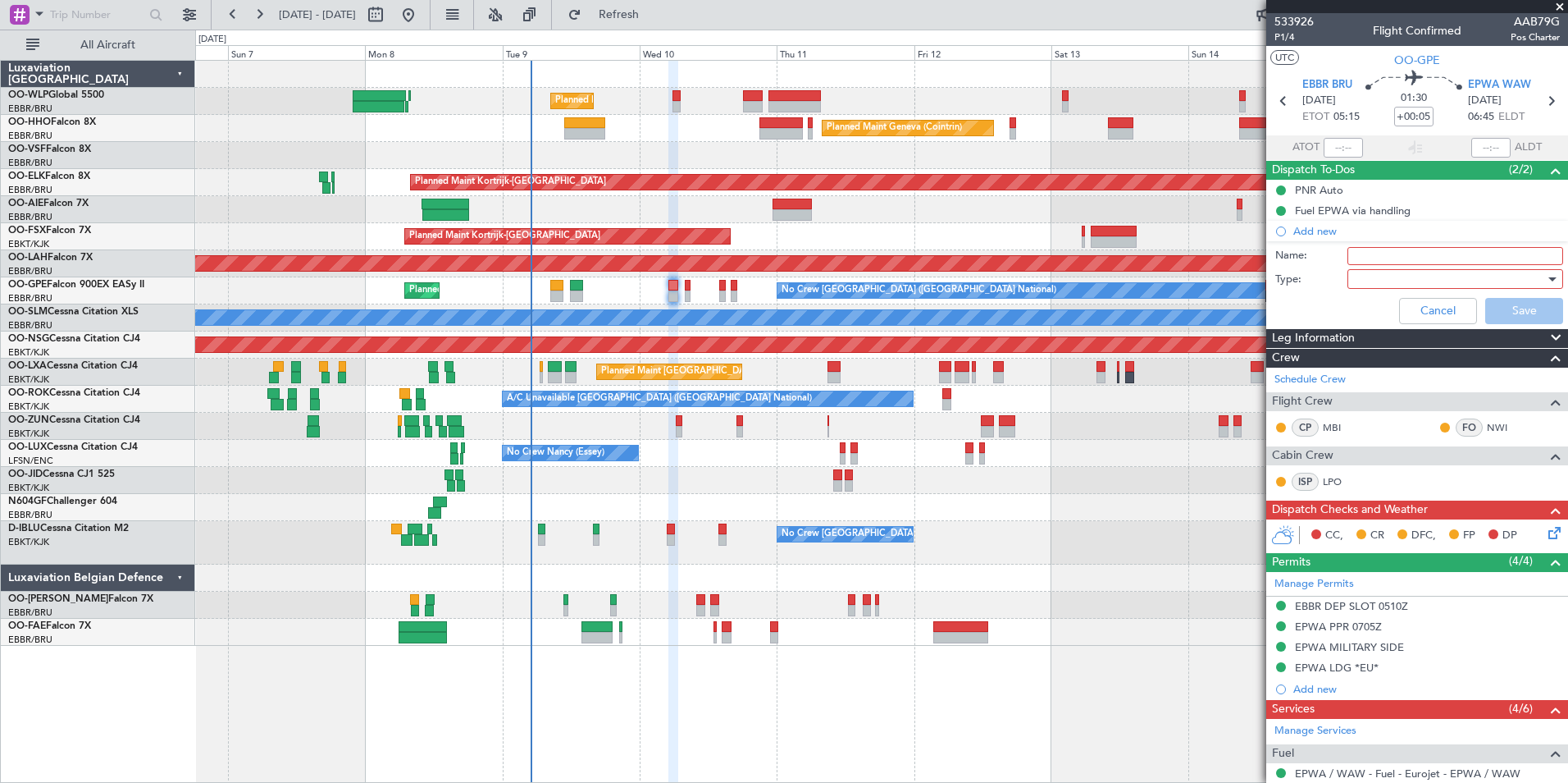
click at [1391, 260] on input "Name:" at bounding box center [1455, 255] width 215 height 18
type input "FPL in FF"
click at [1373, 268] on div at bounding box center [1450, 279] width 191 height 24
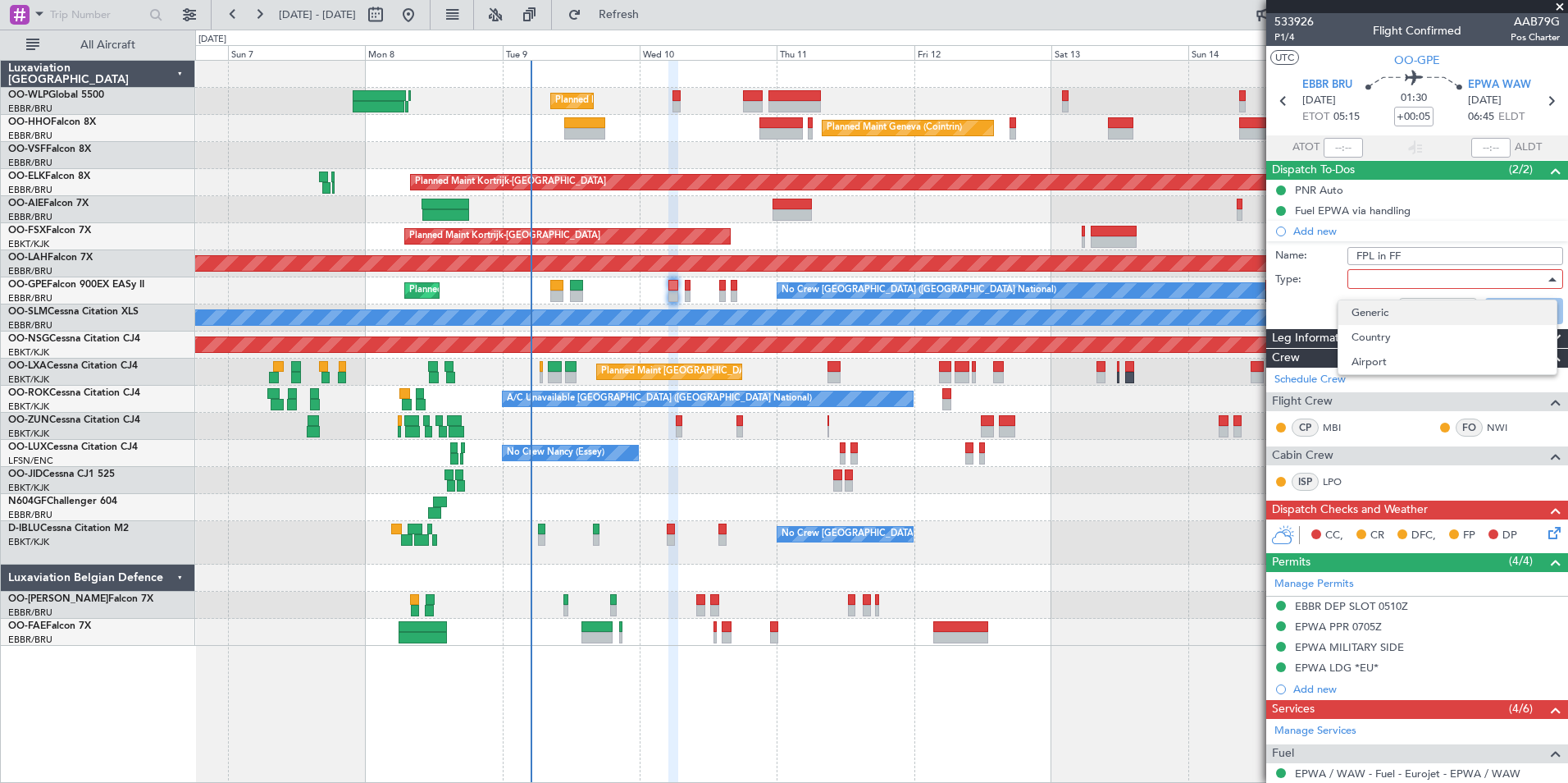
click at [1370, 301] on span "Generic" at bounding box center [1448, 312] width 192 height 24
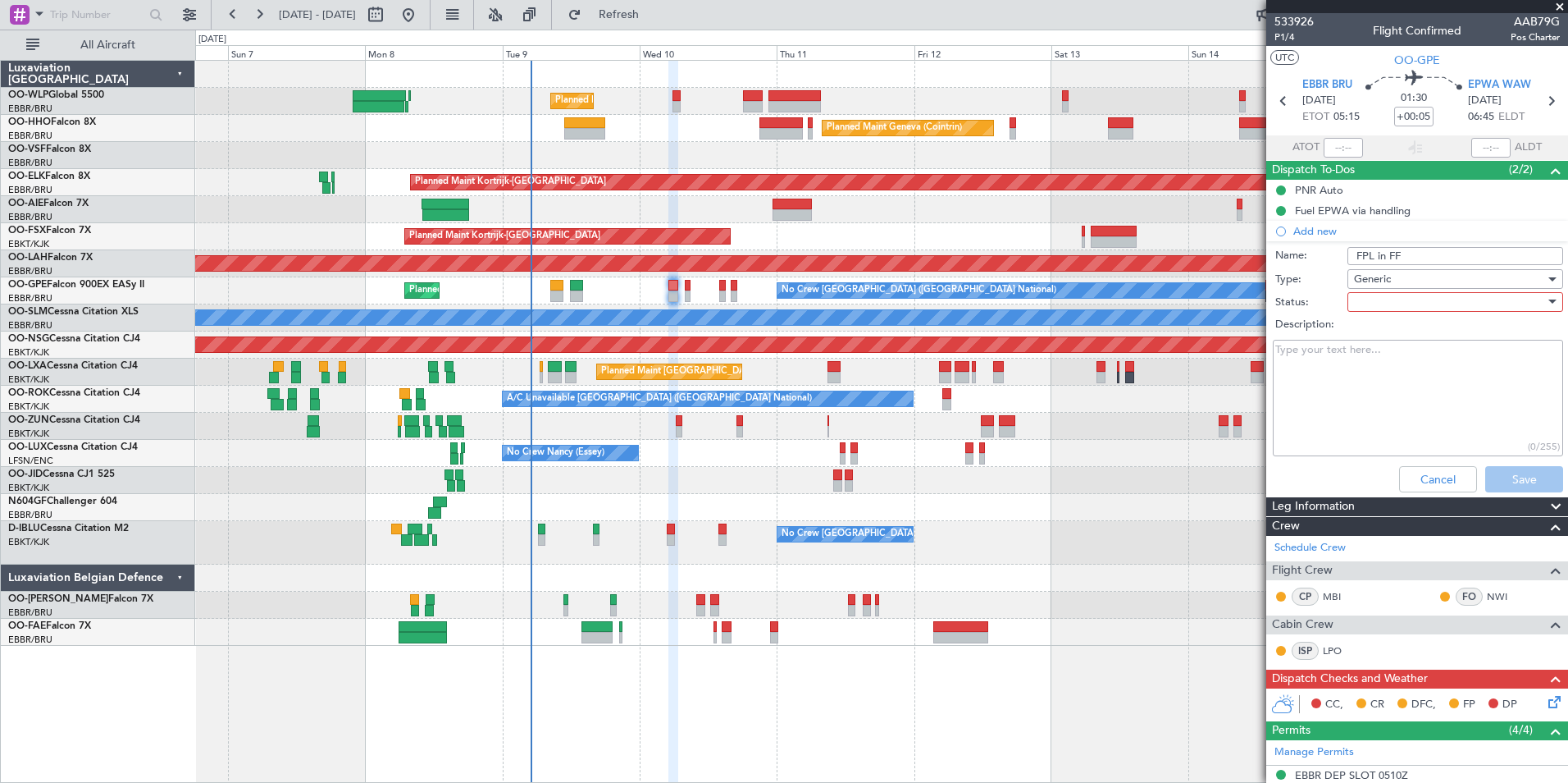
click at [1453, 308] on div at bounding box center [1450, 302] width 191 height 24
click at [1437, 331] on span "Not Started" at bounding box center [1448, 335] width 192 height 24
click at [1521, 491] on div "Cancel Save" at bounding box center [1413, 479] width 310 height 40
click at [1519, 481] on button "Save" at bounding box center [1524, 479] width 78 height 26
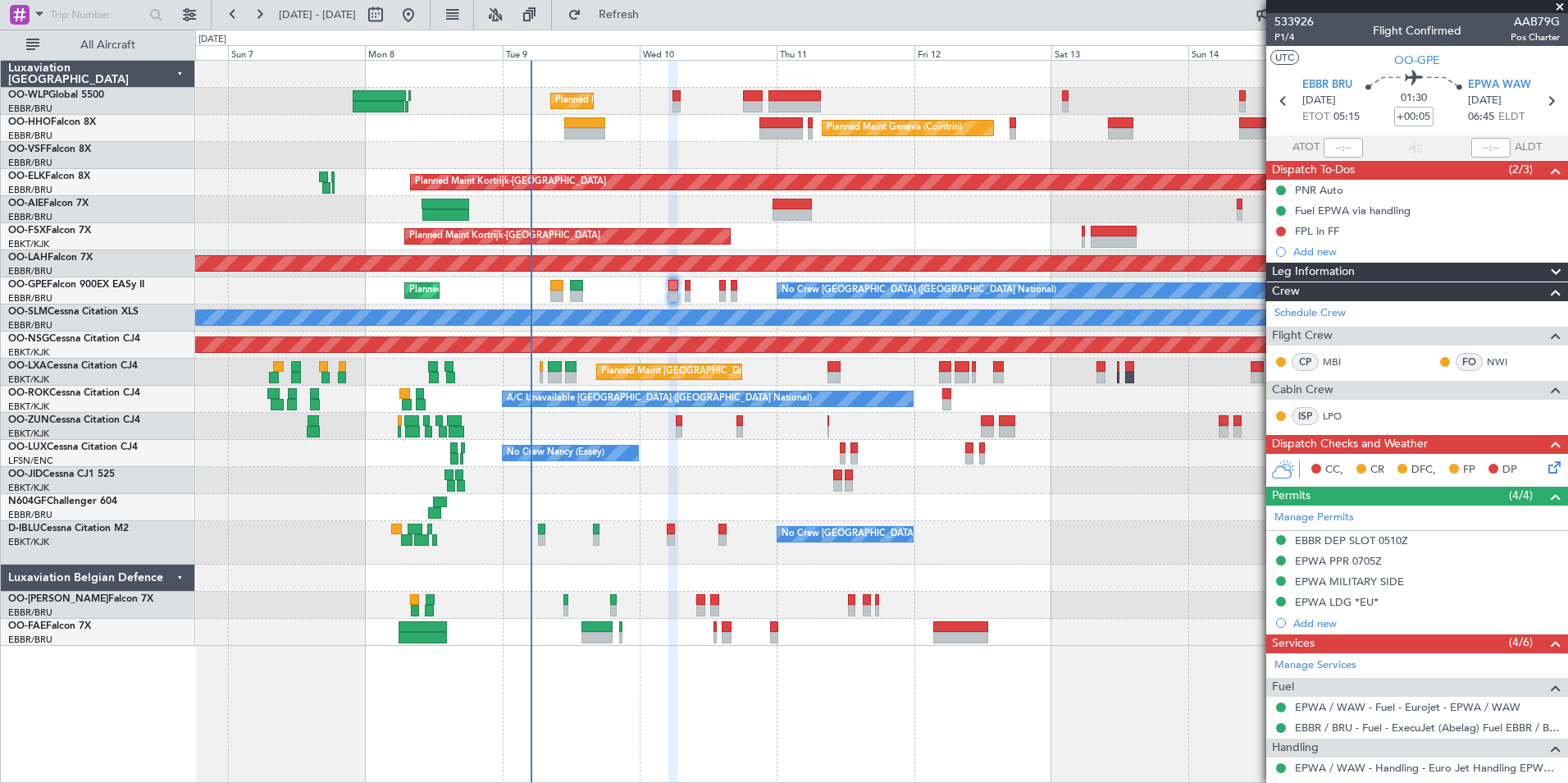
click at [1552, 109] on section "EBBR BRU 10/09/2025 ETOT 05:15 01:30 +00:05 EPWA WAW 10/09/2025 06:45 ELDT" at bounding box center [1417, 103] width 302 height 65
click at [1543, 107] on icon at bounding box center [1551, 100] width 22 height 22
type input "-00:10"
type input "9"
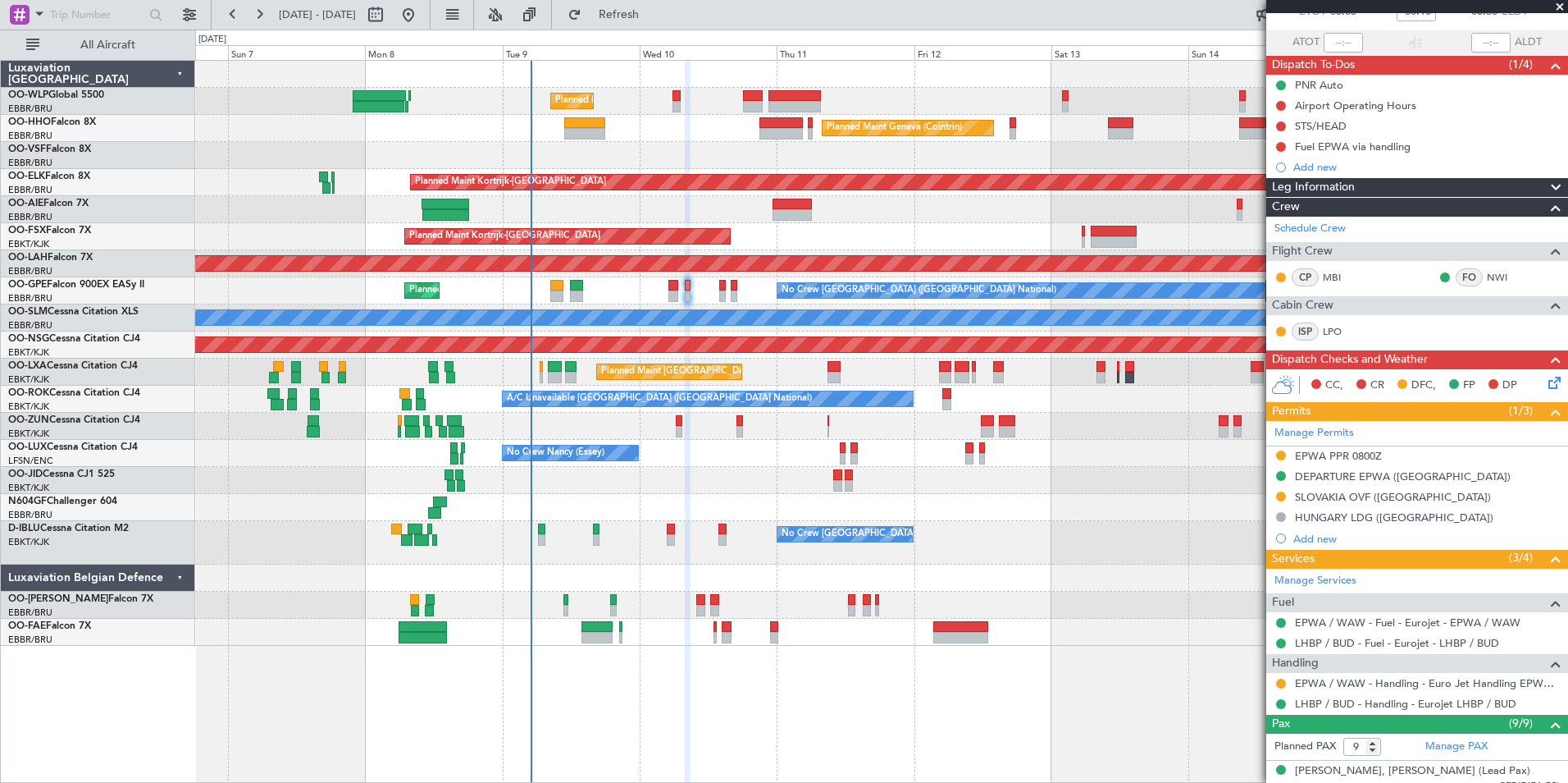
scroll to position [247, 0]
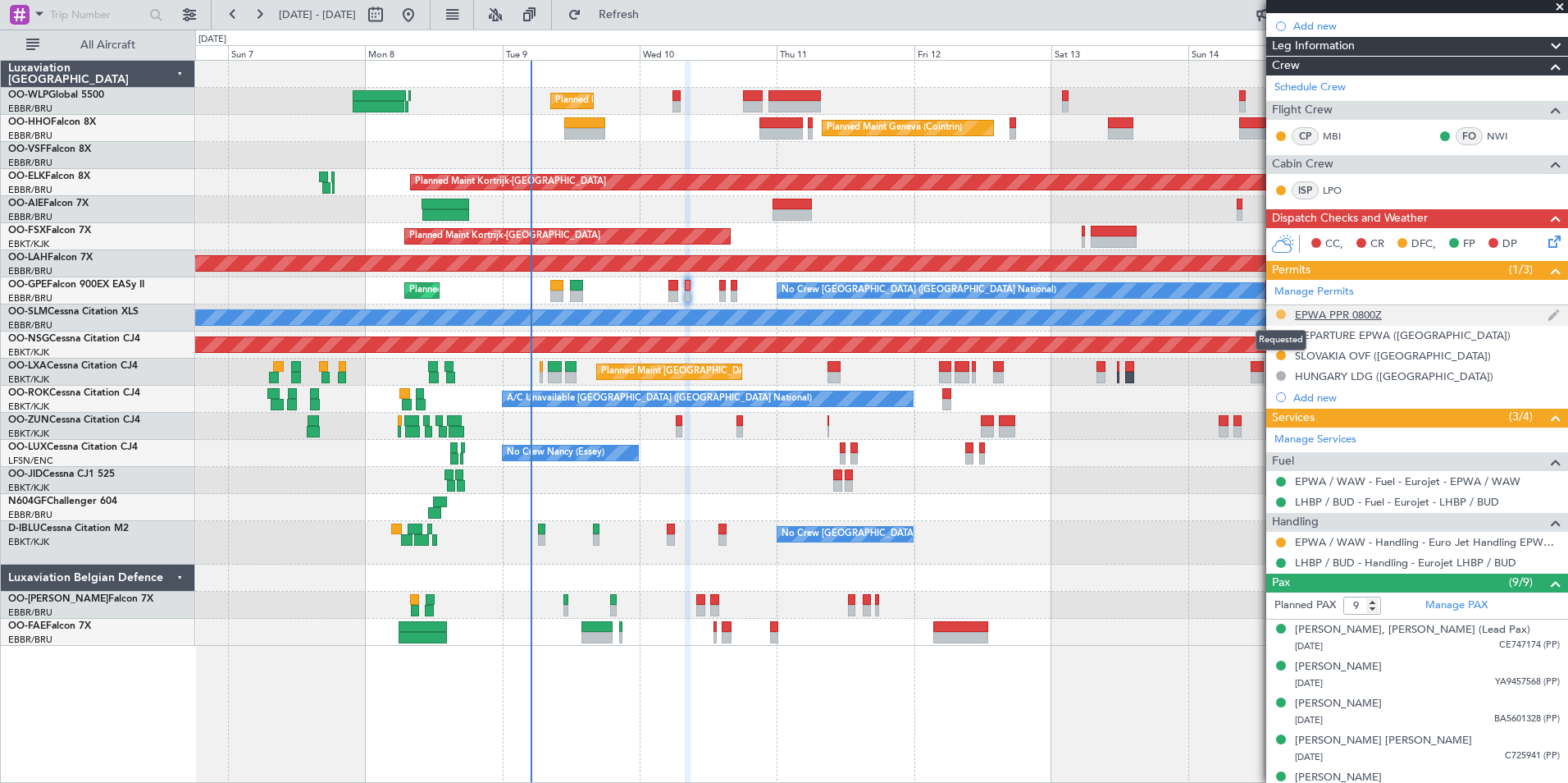
click at [1280, 316] on button at bounding box center [1281, 314] width 10 height 10
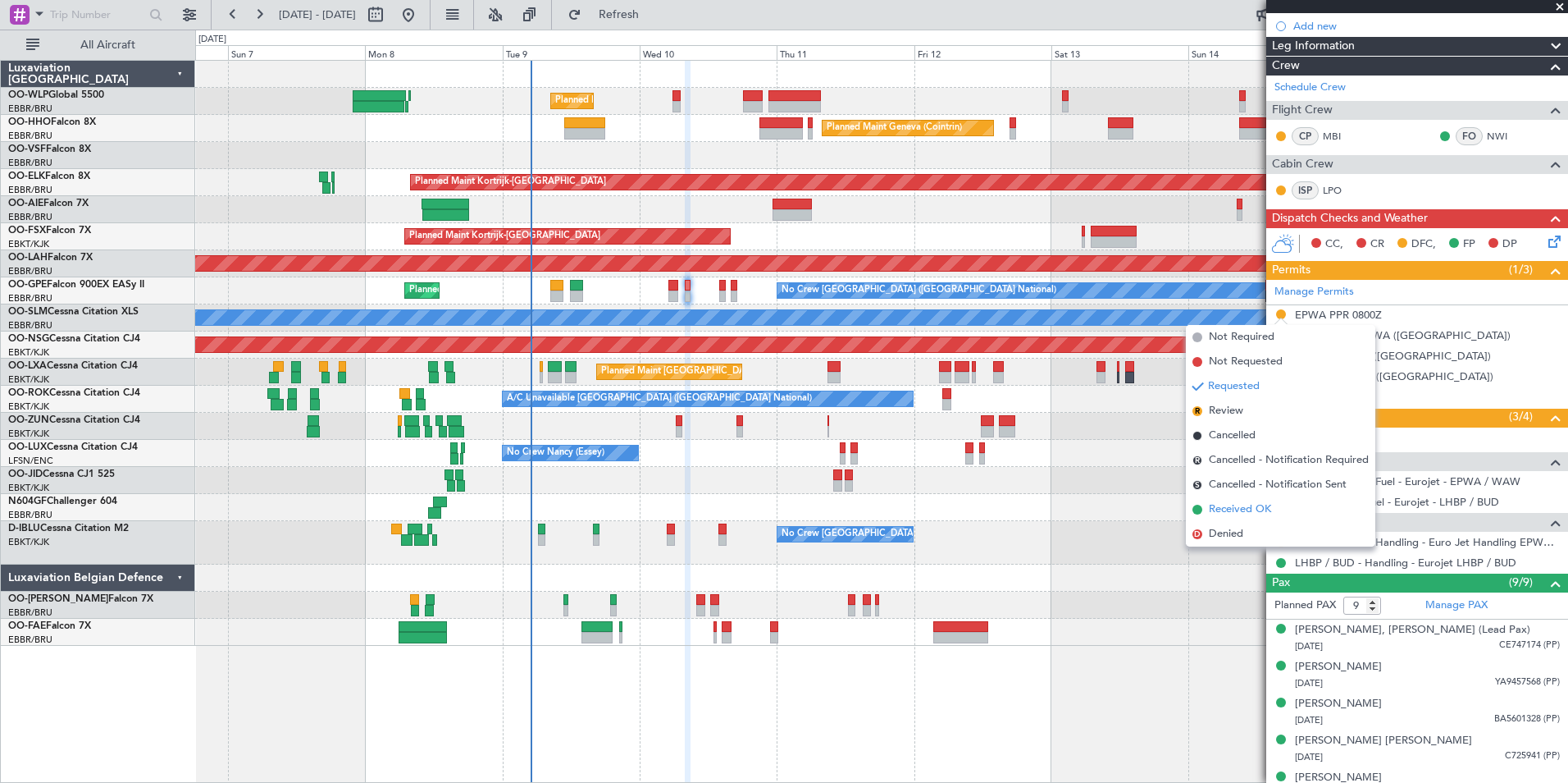
click at [1269, 506] on span "Received OK" at bounding box center [1240, 509] width 62 height 16
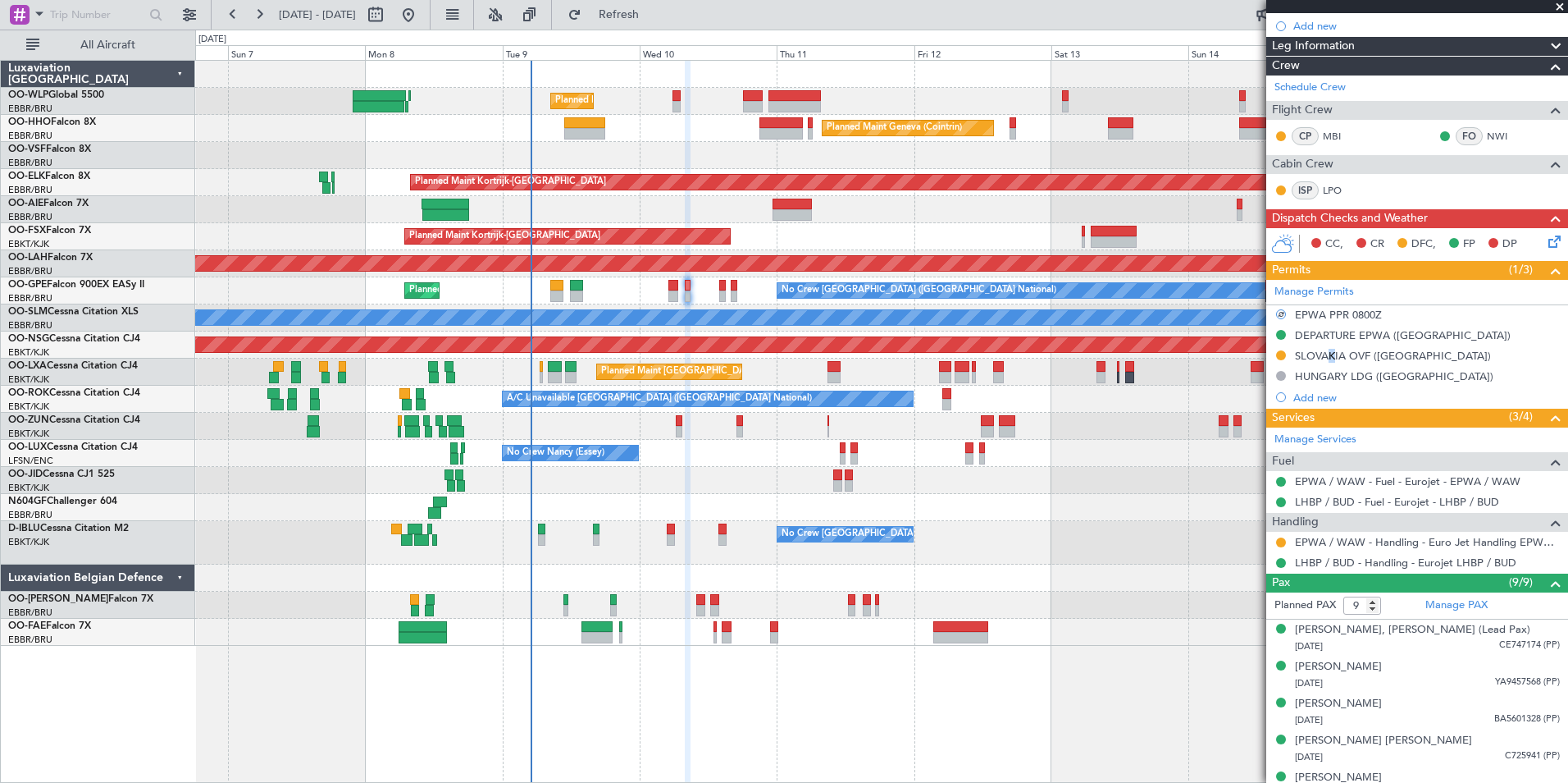
click at [1325, 355] on div "SLOVAKIA OVF ([GEOGRAPHIC_DATA])" at bounding box center [1392, 356] width 196 height 14
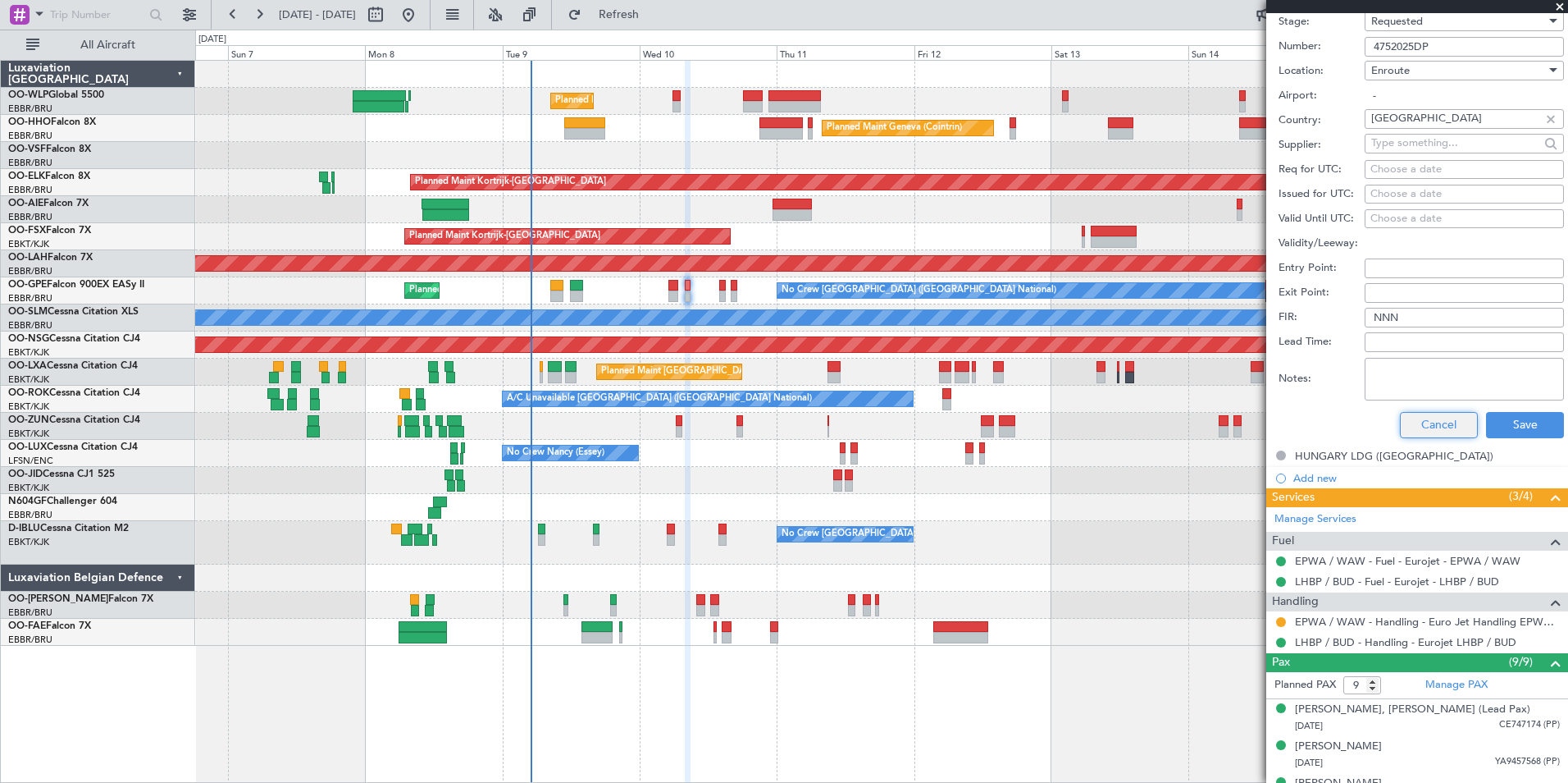
click at [1426, 423] on button "Cancel" at bounding box center [1439, 425] width 78 height 26
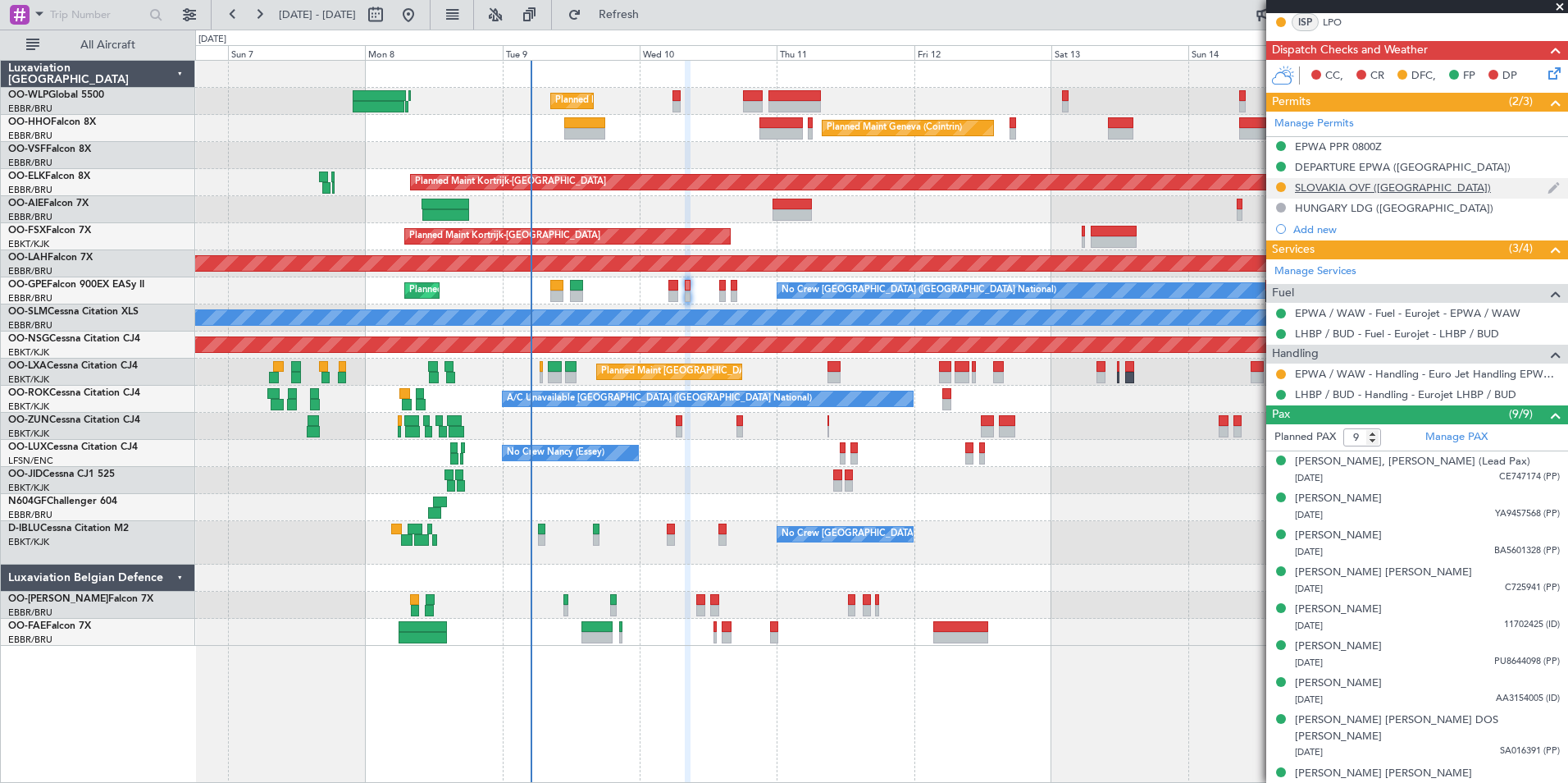
click at [1285, 189] on div at bounding box center [1281, 187] width 13 height 13
click at [1282, 191] on mat-tooltip-component "Requested" at bounding box center [1281, 213] width 74 height 43
click at [1282, 184] on button at bounding box center [1281, 187] width 10 height 10
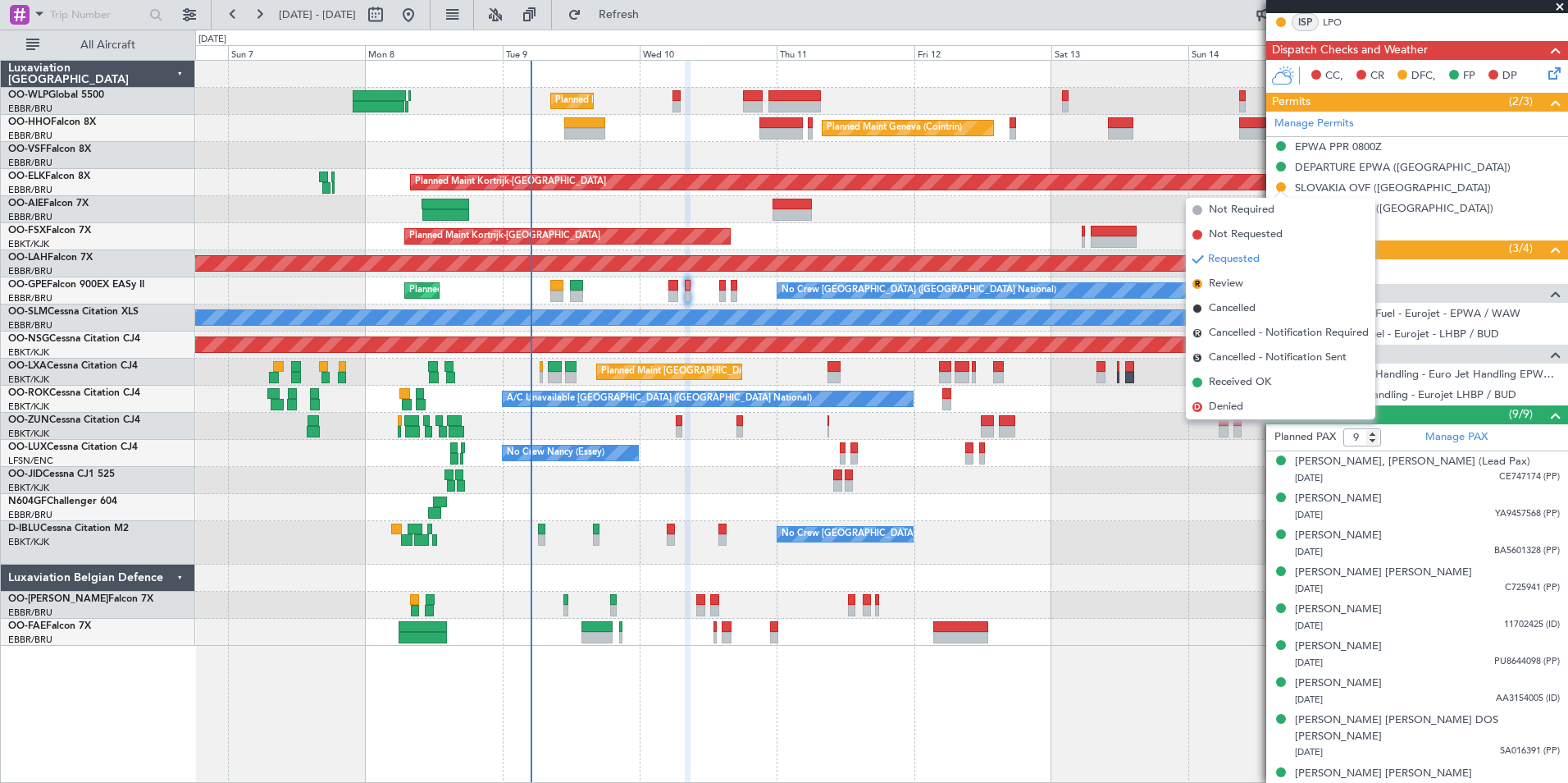
click at [1252, 389] on span "Received OK" at bounding box center [1240, 382] width 62 height 16
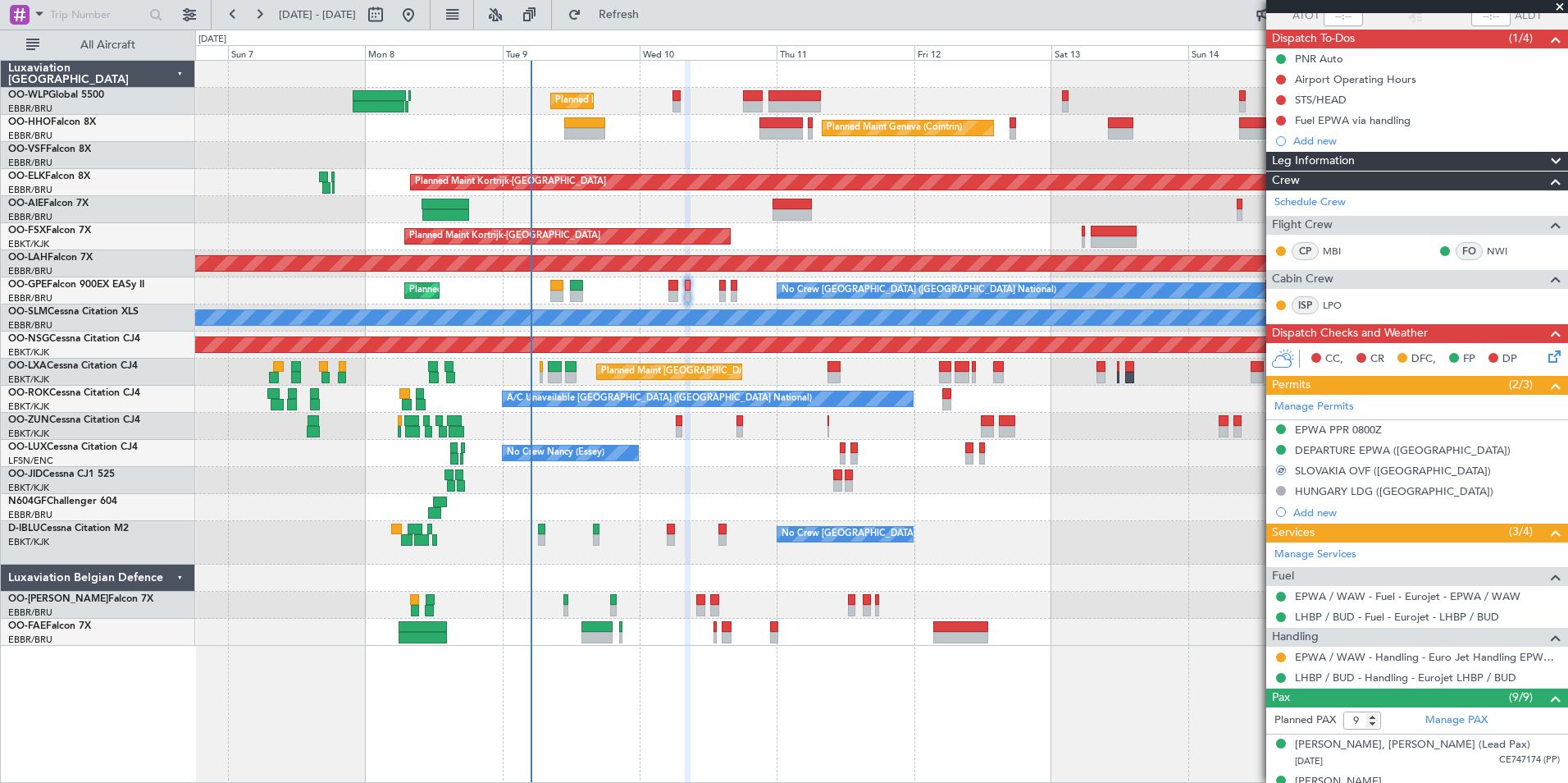
scroll to position [332, 0]
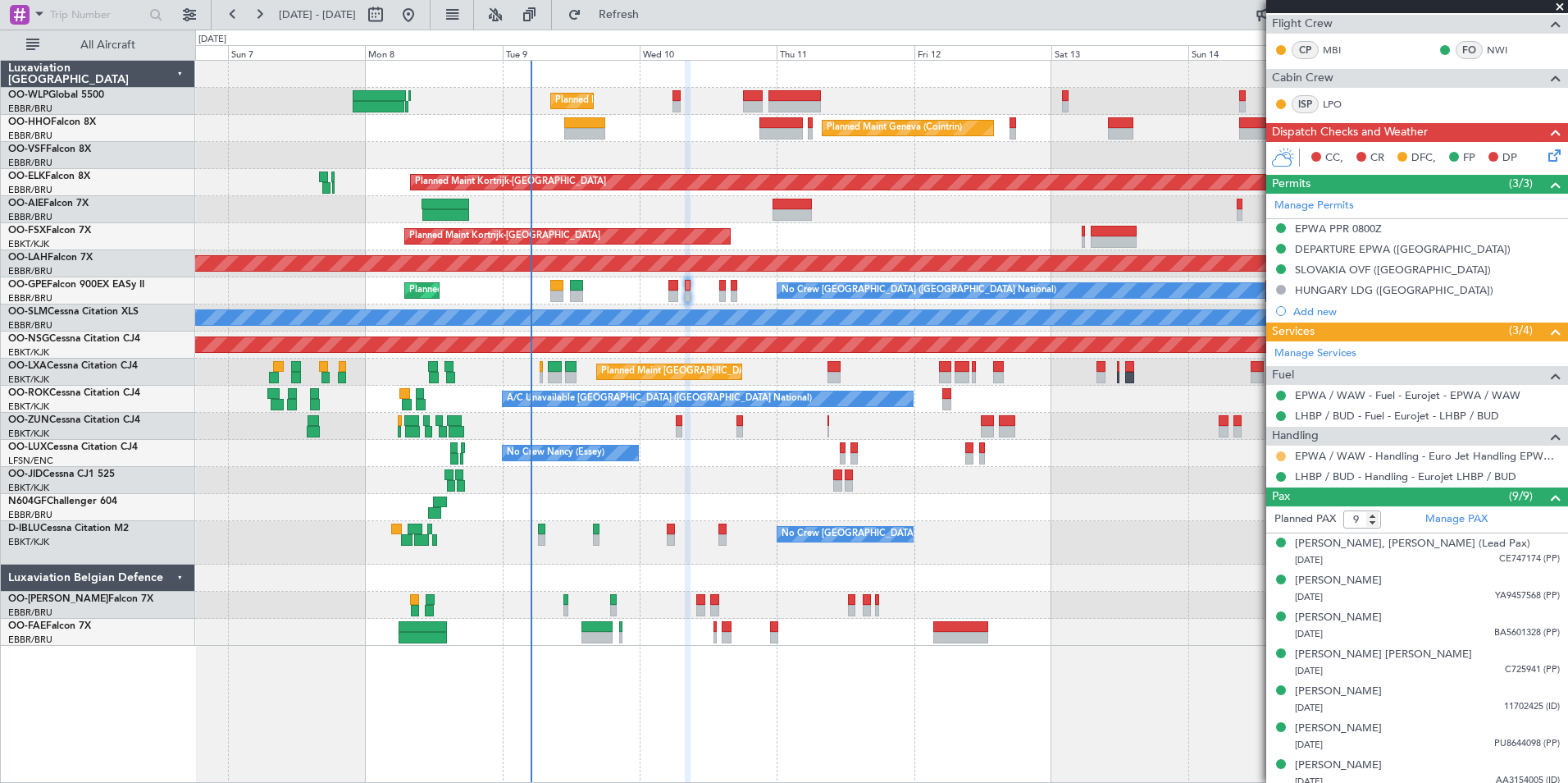
click at [1284, 458] on div at bounding box center [1281, 456] width 13 height 13
click at [1284, 458] on button at bounding box center [1281, 456] width 10 height 10
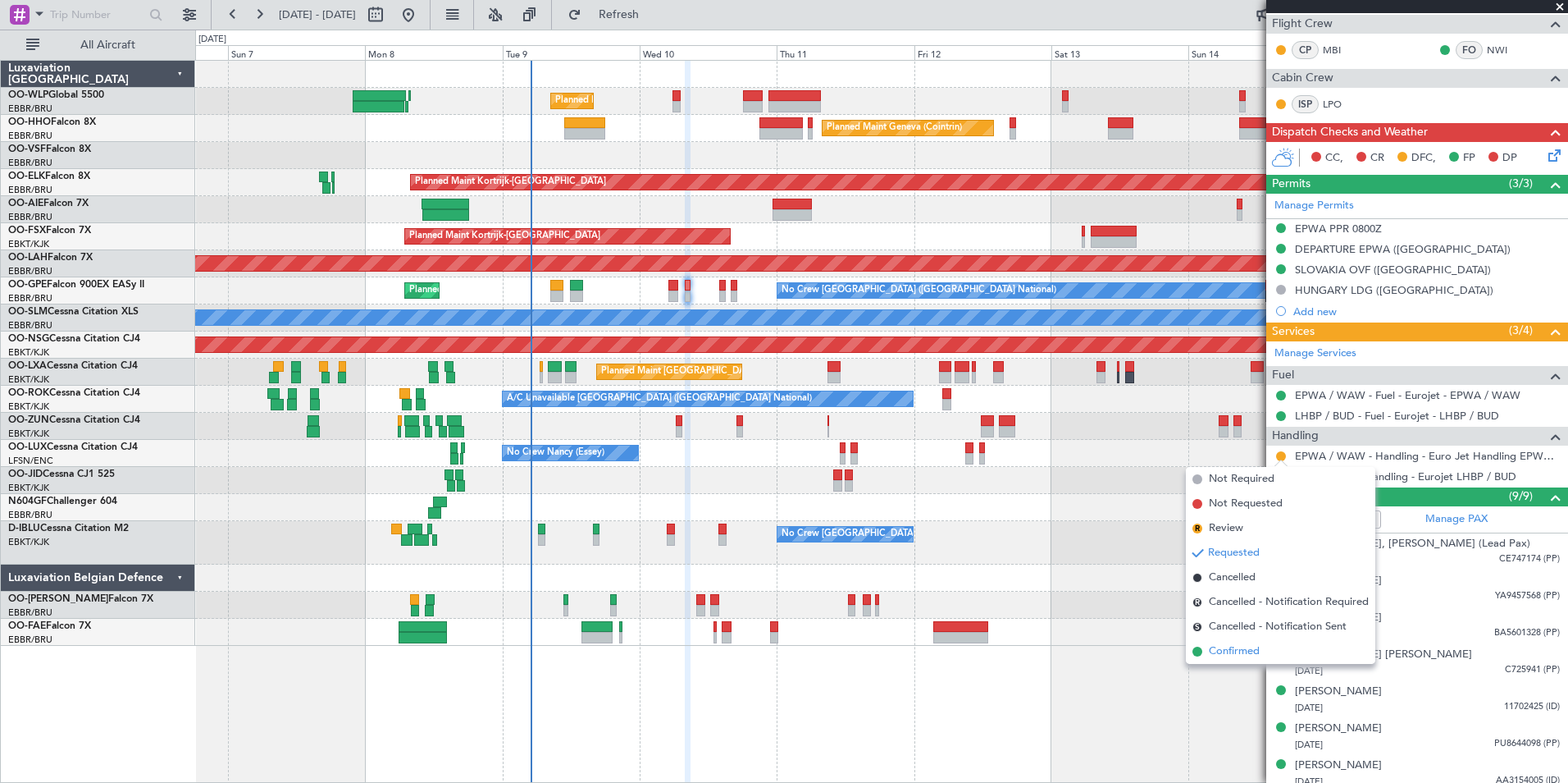
click at [1244, 653] on span "Confirmed" at bounding box center [1234, 651] width 51 height 16
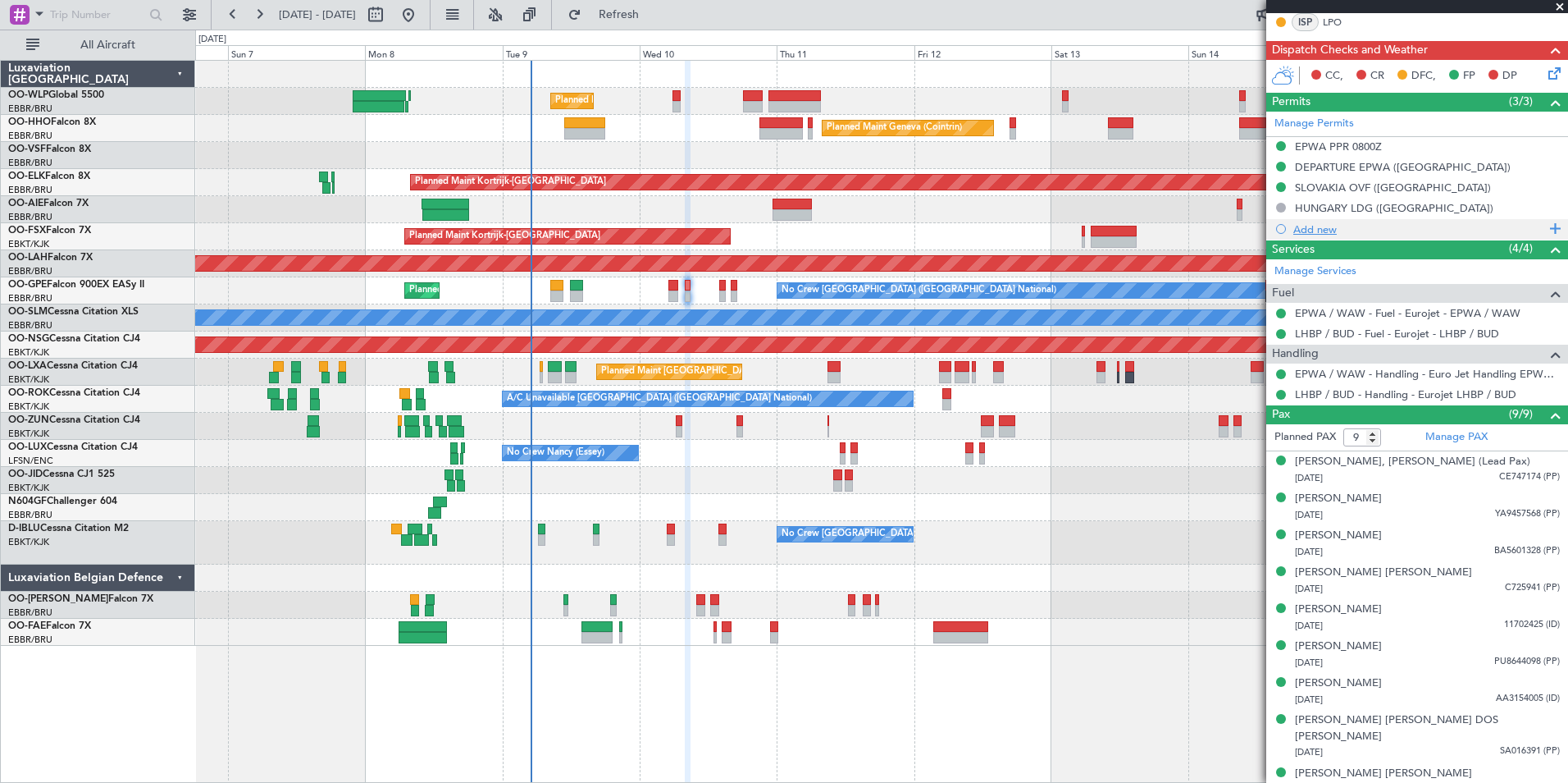
scroll to position [0, 0]
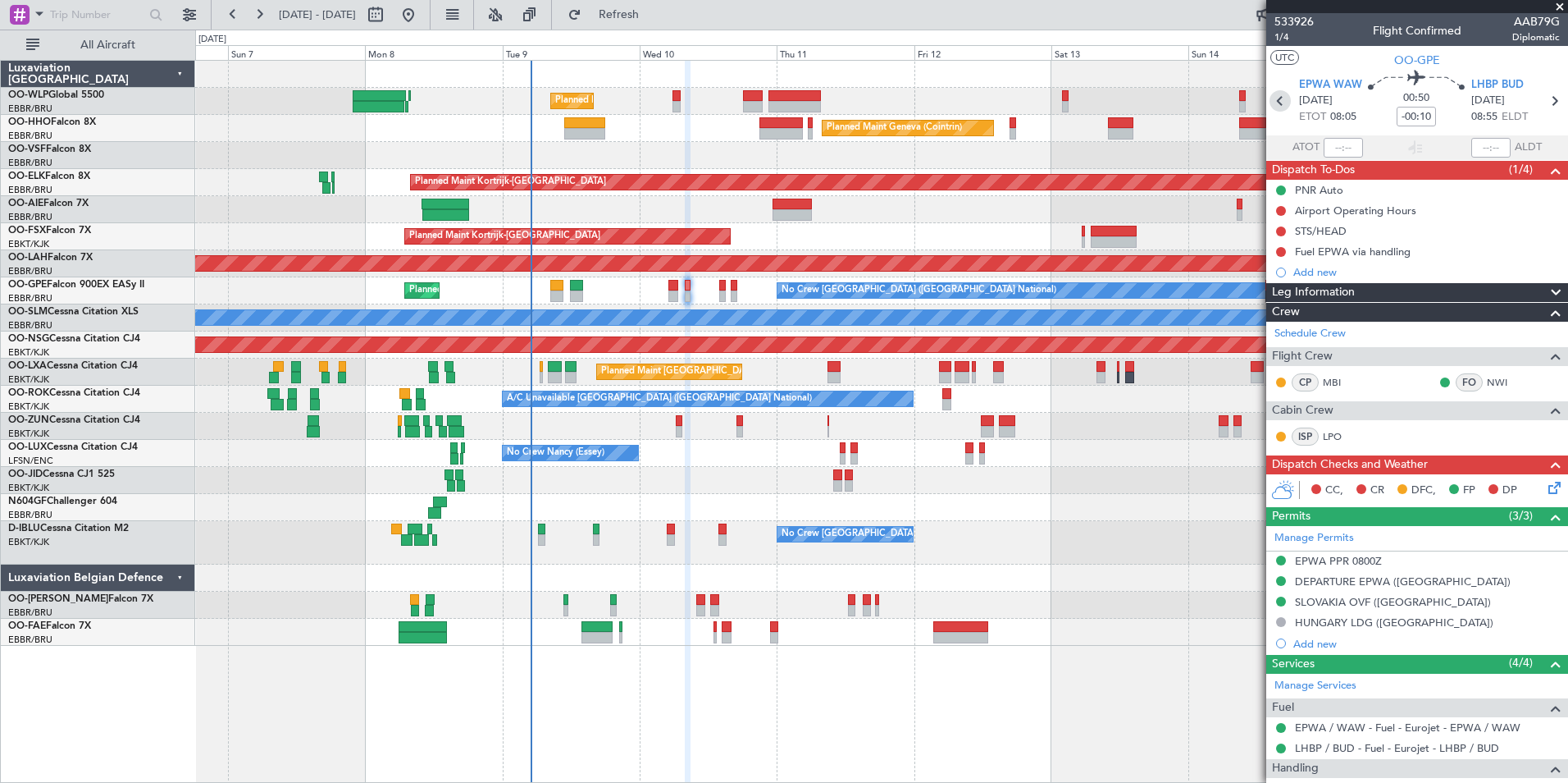
click at [1279, 105] on icon at bounding box center [1280, 100] width 22 height 22
type input "+00:05"
type input "0"
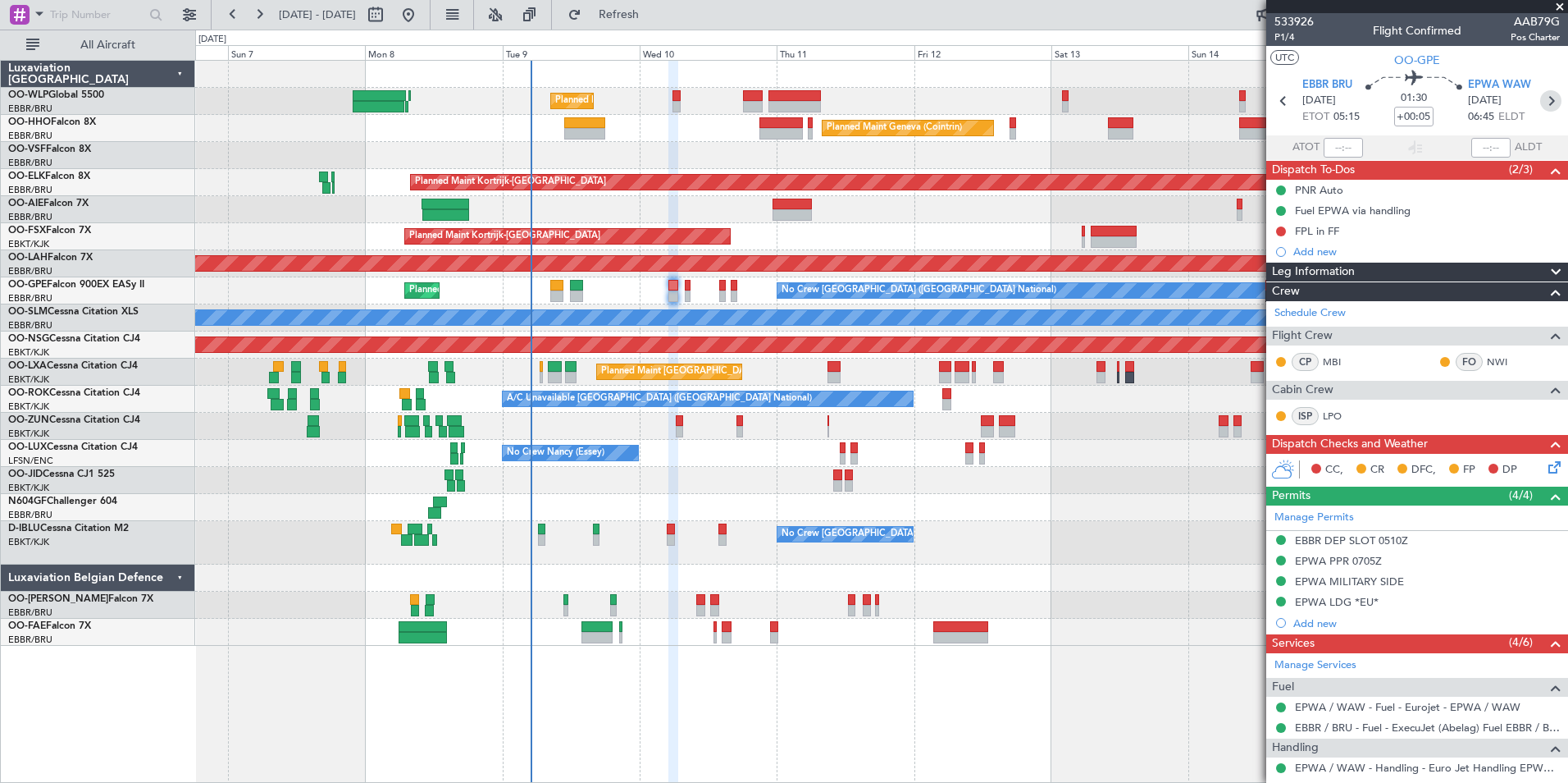
click at [1545, 103] on icon at bounding box center [1551, 100] width 22 height 22
type input "-00:10"
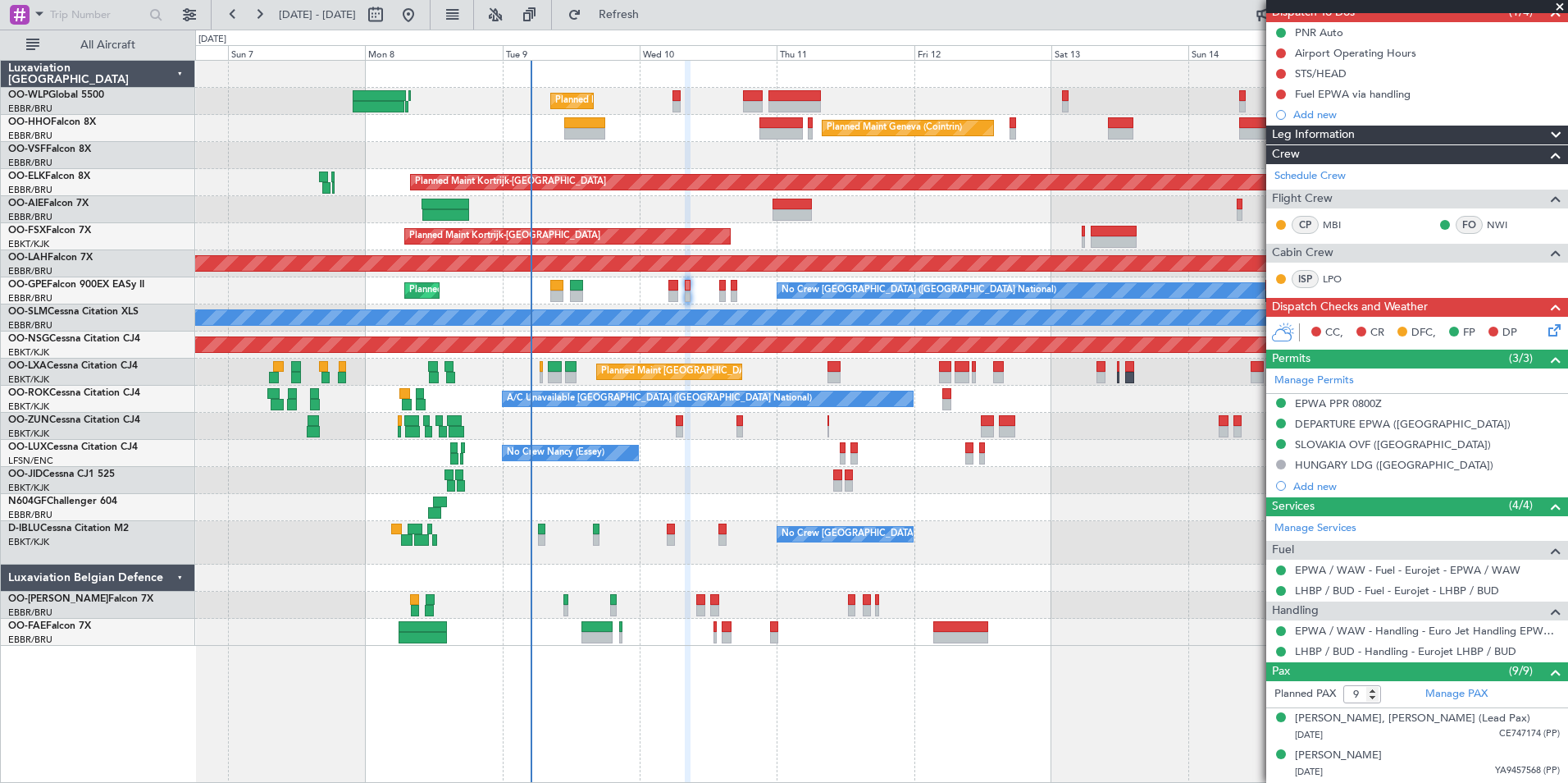
scroll to position [164, 0]
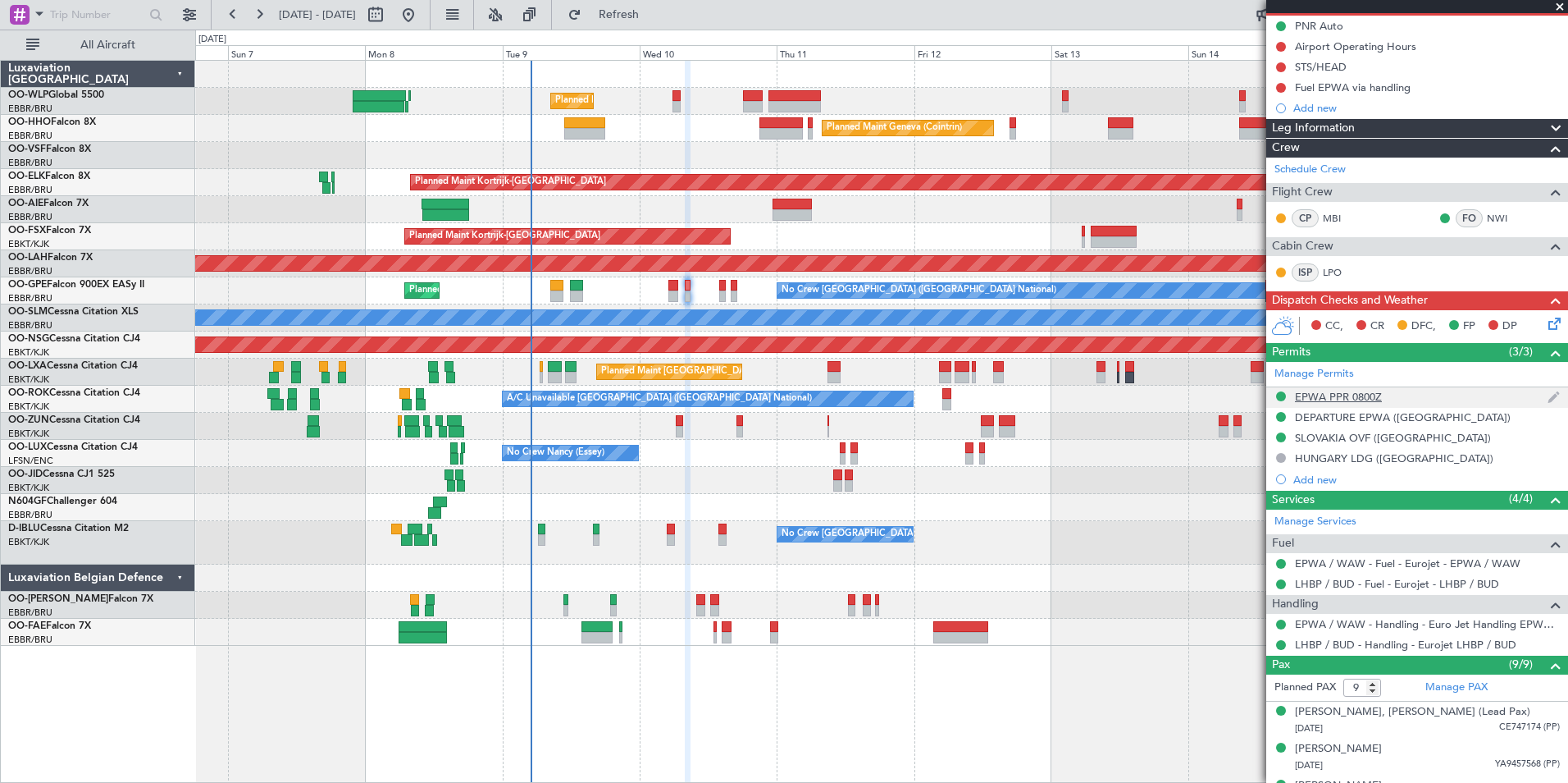
click at [1354, 394] on div "EPWA PPR 0800Z" at bounding box center [1338, 396] width 87 height 14
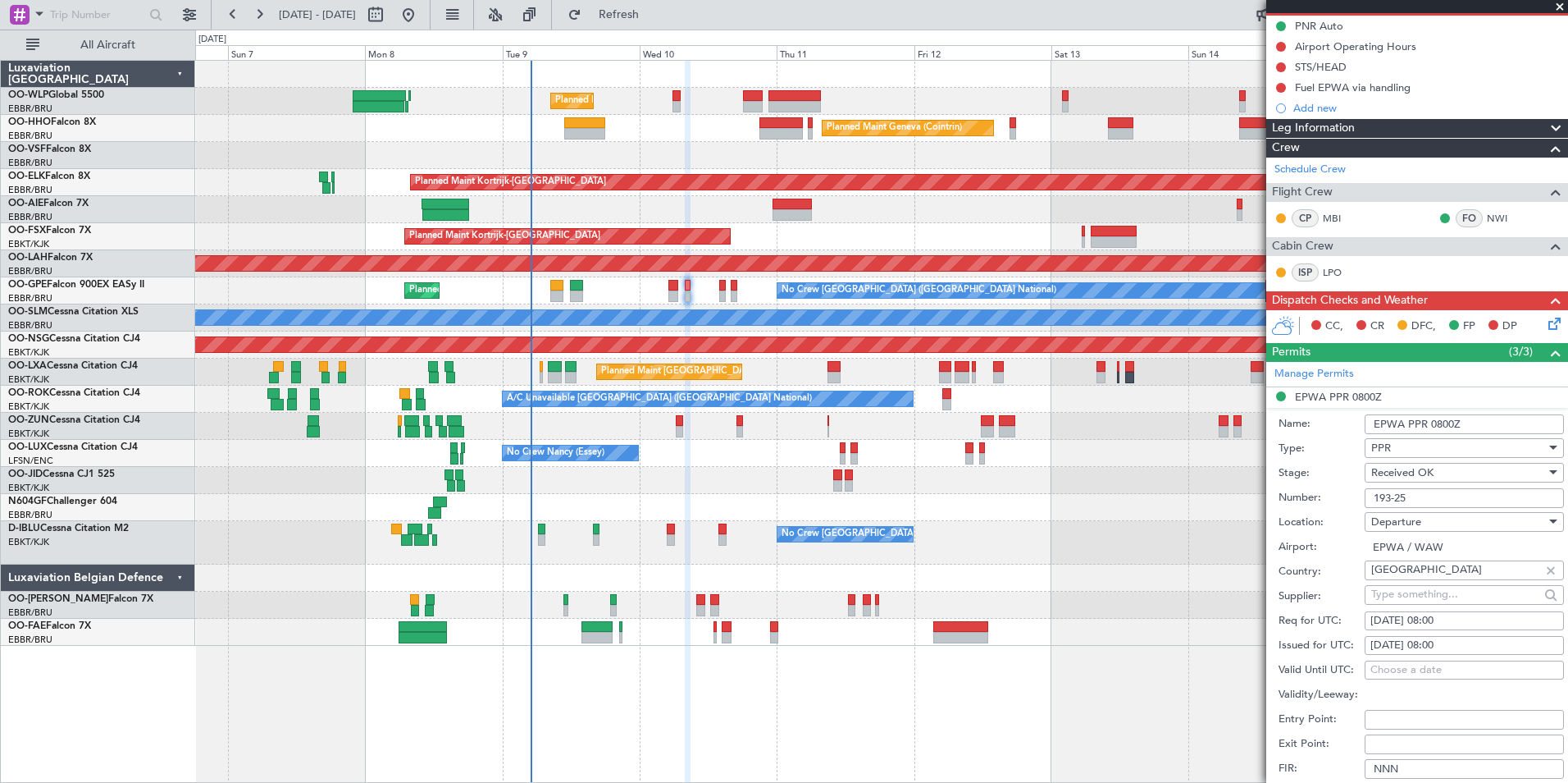
click at [1391, 491] on input "193-25" at bounding box center [1464, 497] width 199 height 20
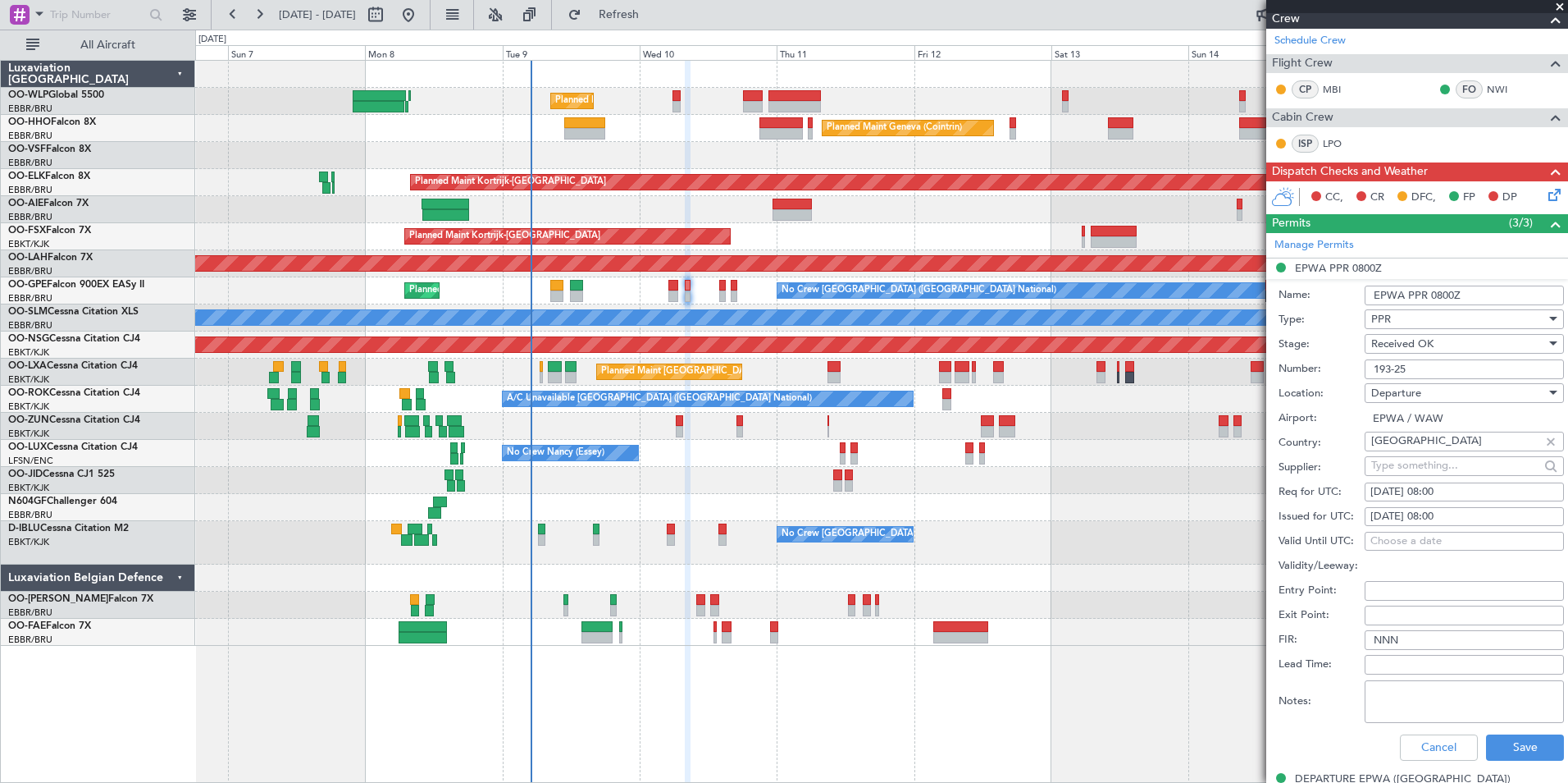
scroll to position [410, 0]
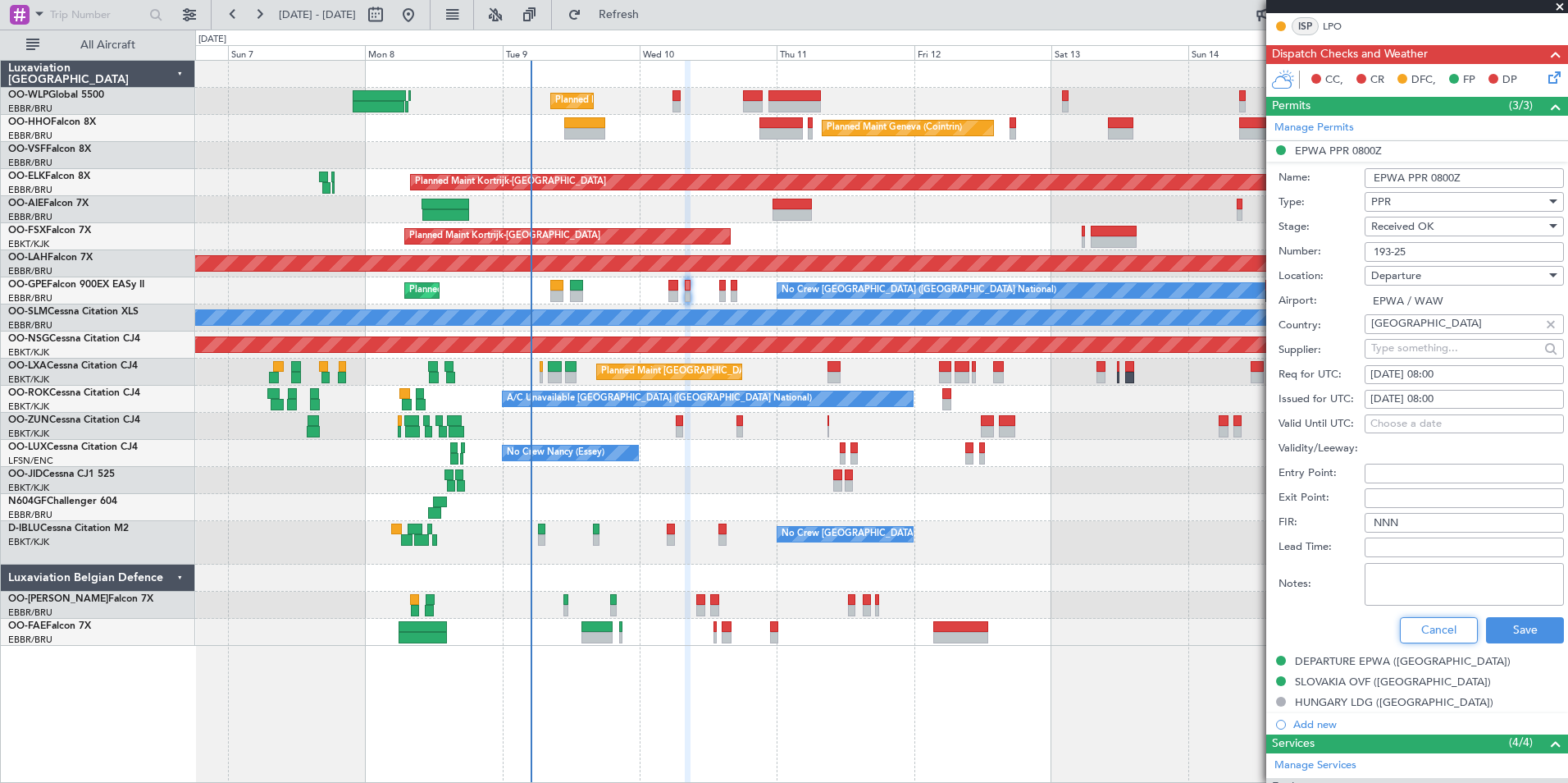
click at [1418, 634] on button "Cancel" at bounding box center [1439, 630] width 78 height 26
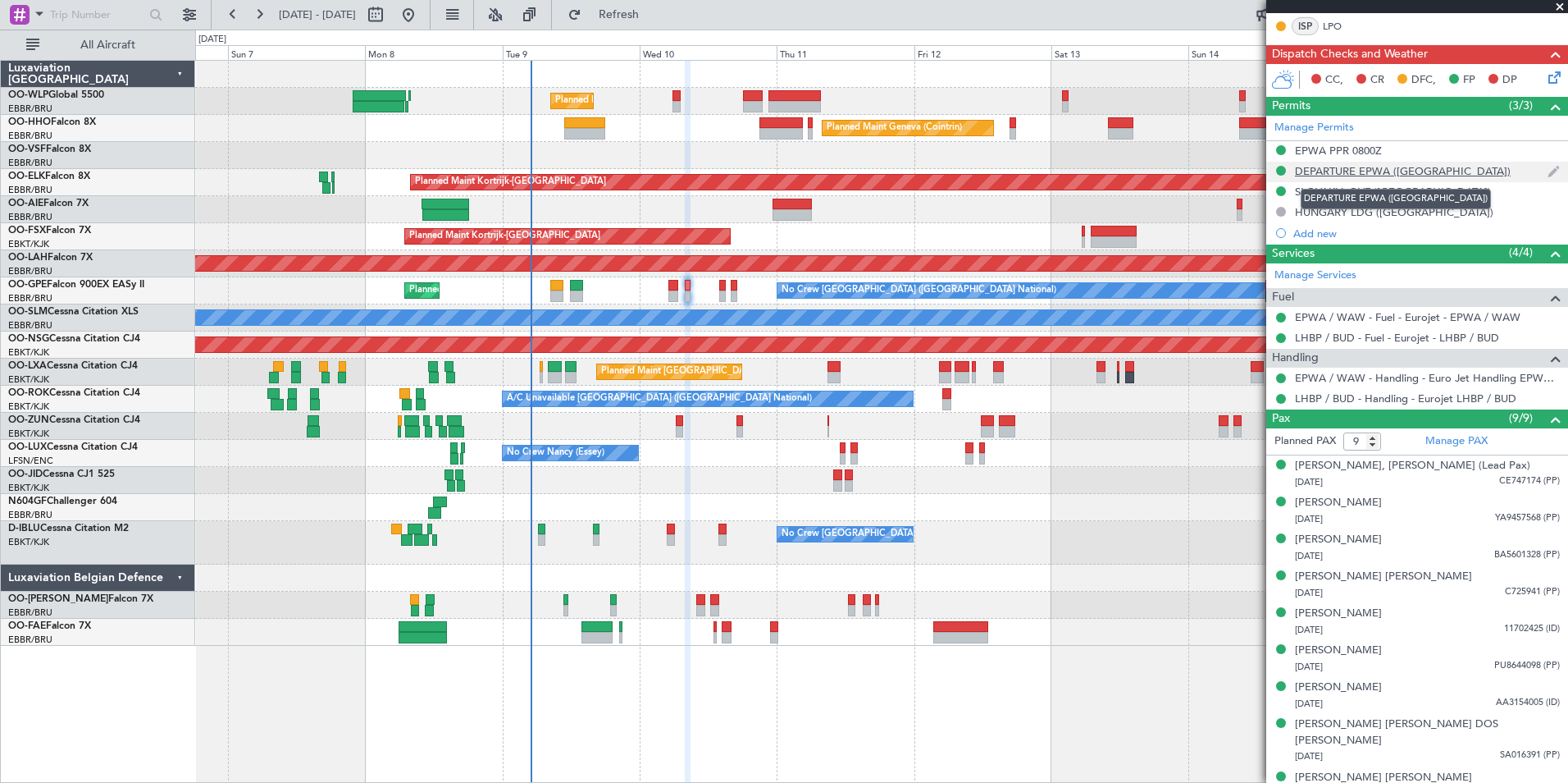
click at [1356, 170] on div "DEPARTURE EPWA ([GEOGRAPHIC_DATA])" at bounding box center [1402, 171] width 215 height 14
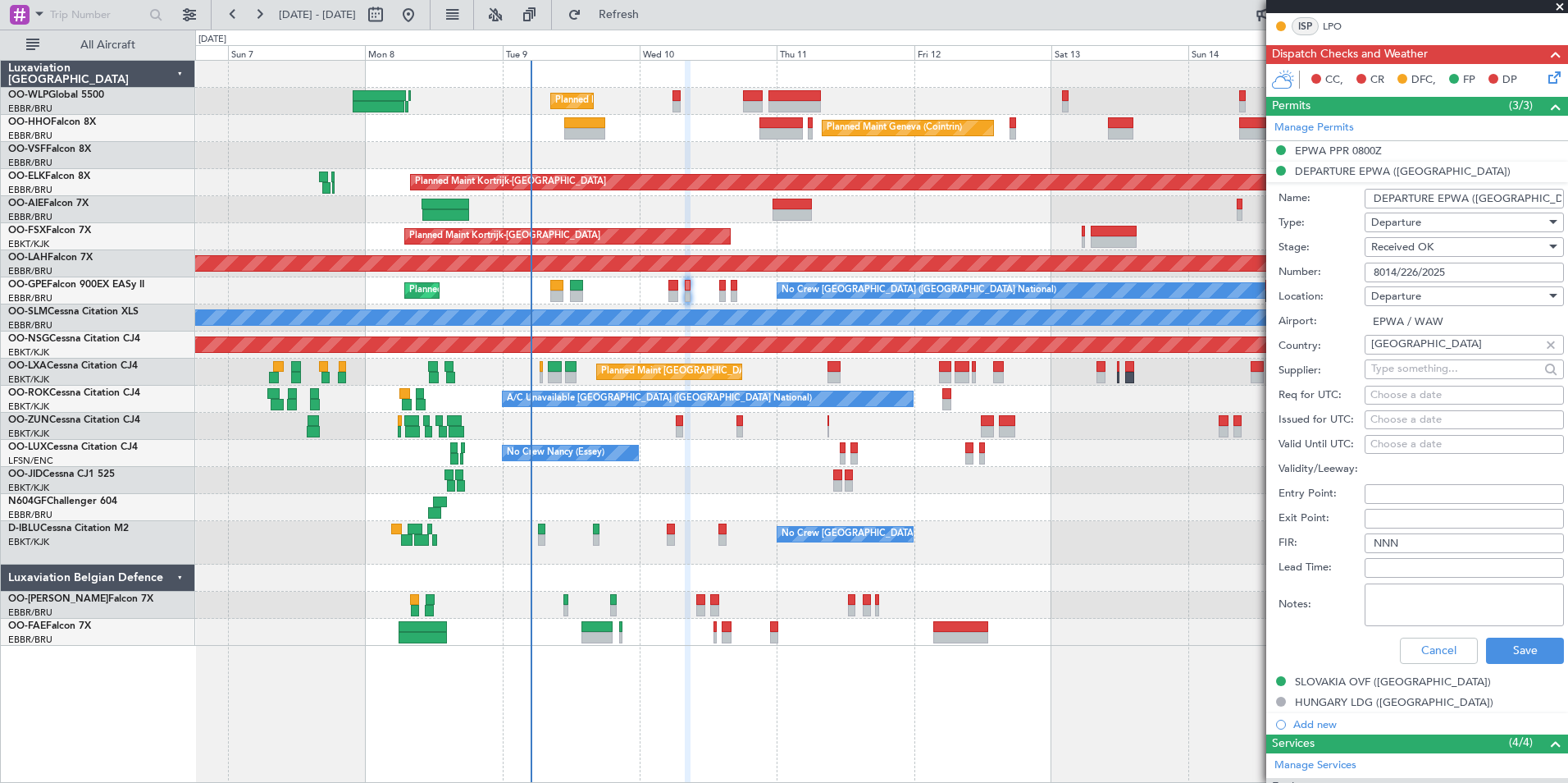
click at [1414, 272] on input "8014/226/2025" at bounding box center [1464, 272] width 199 height 20
click at [1451, 645] on button "Cancel" at bounding box center [1439, 651] width 78 height 26
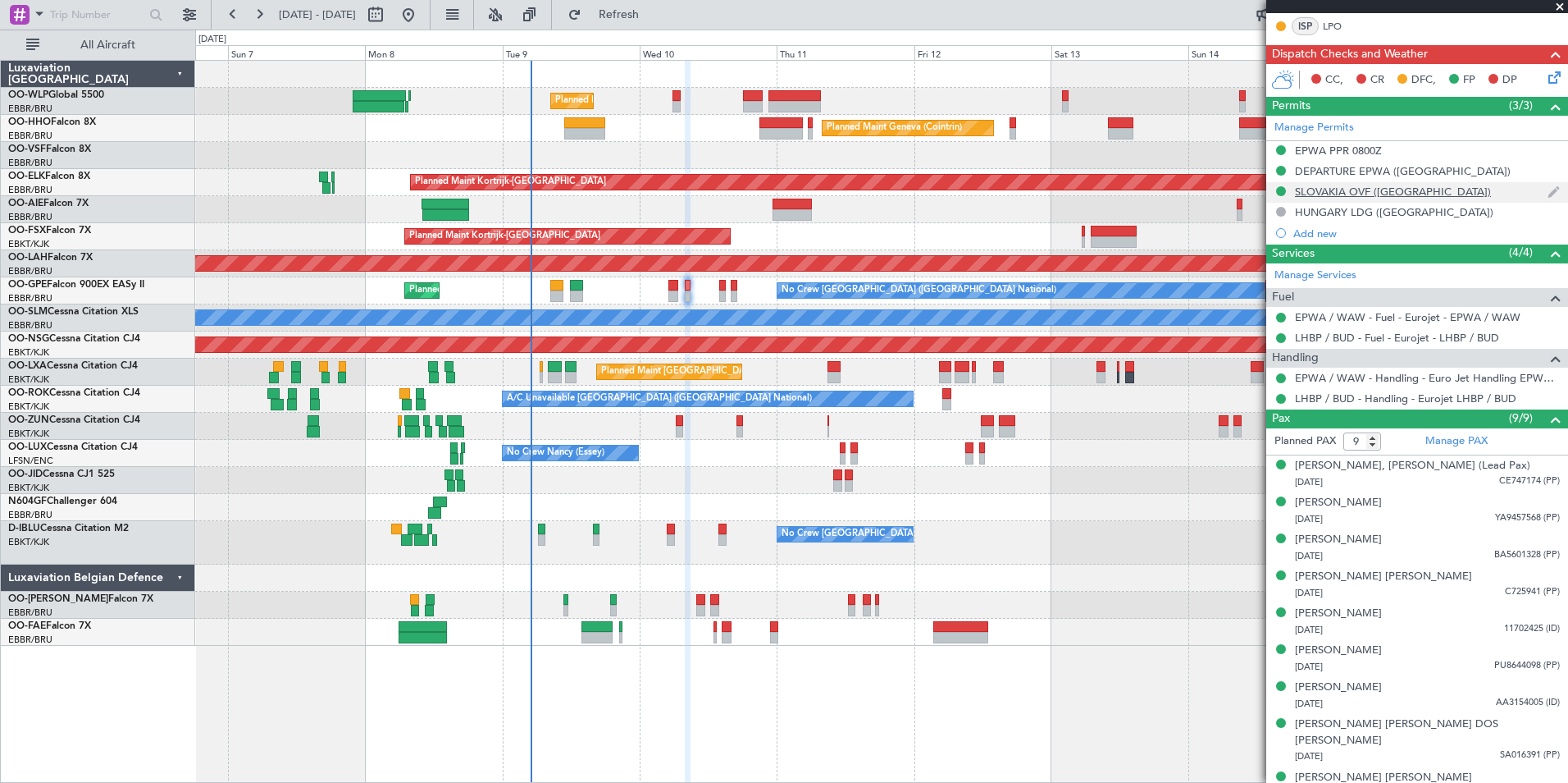
click at [1362, 195] on div "SLOVAKIA OVF ([GEOGRAPHIC_DATA])" at bounding box center [1392, 191] width 196 height 14
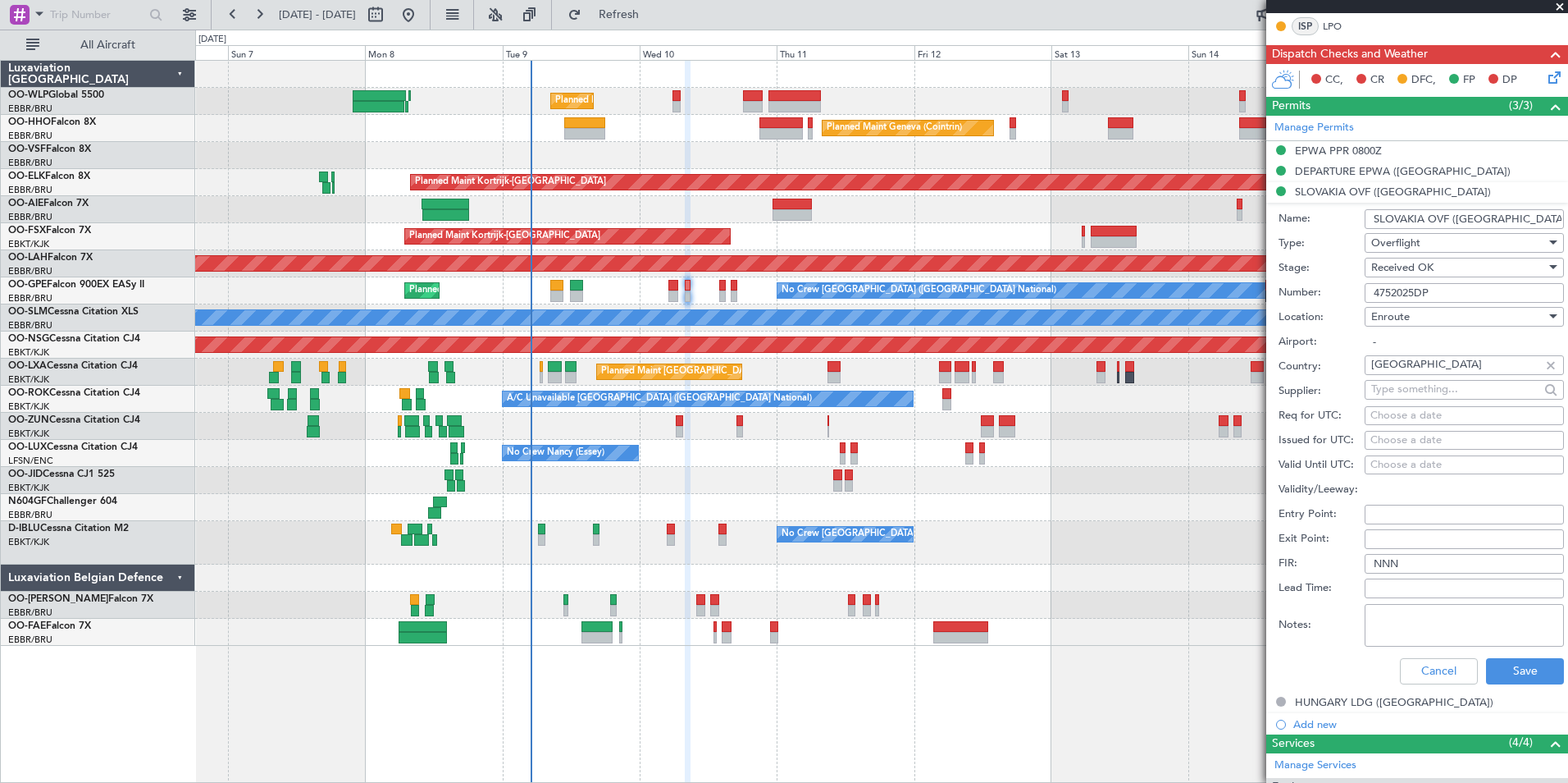
click at [1410, 289] on input "4752025DP" at bounding box center [1464, 292] width 199 height 20
click at [1422, 665] on button "Cancel" at bounding box center [1439, 671] width 78 height 26
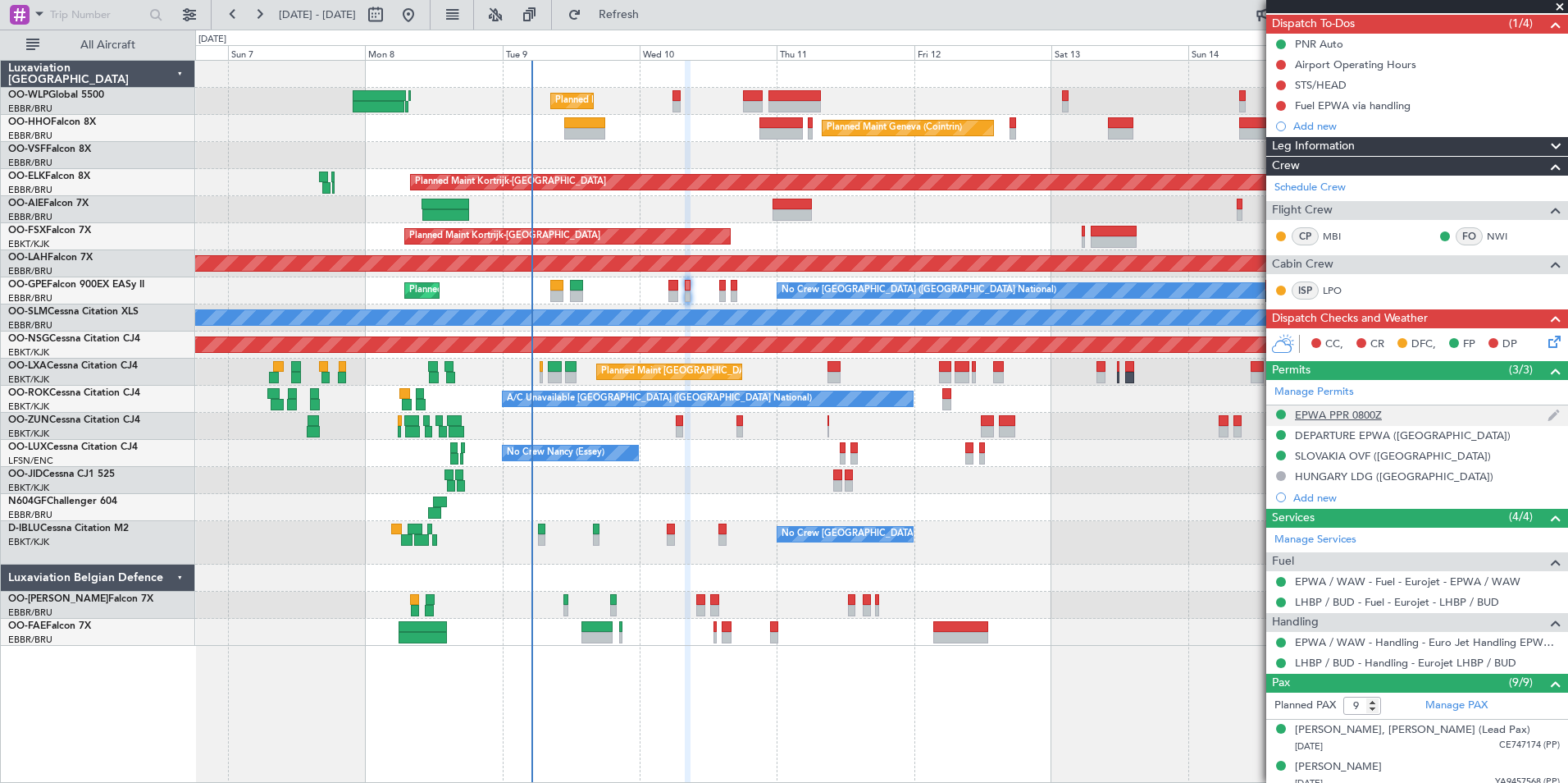
scroll to position [0, 0]
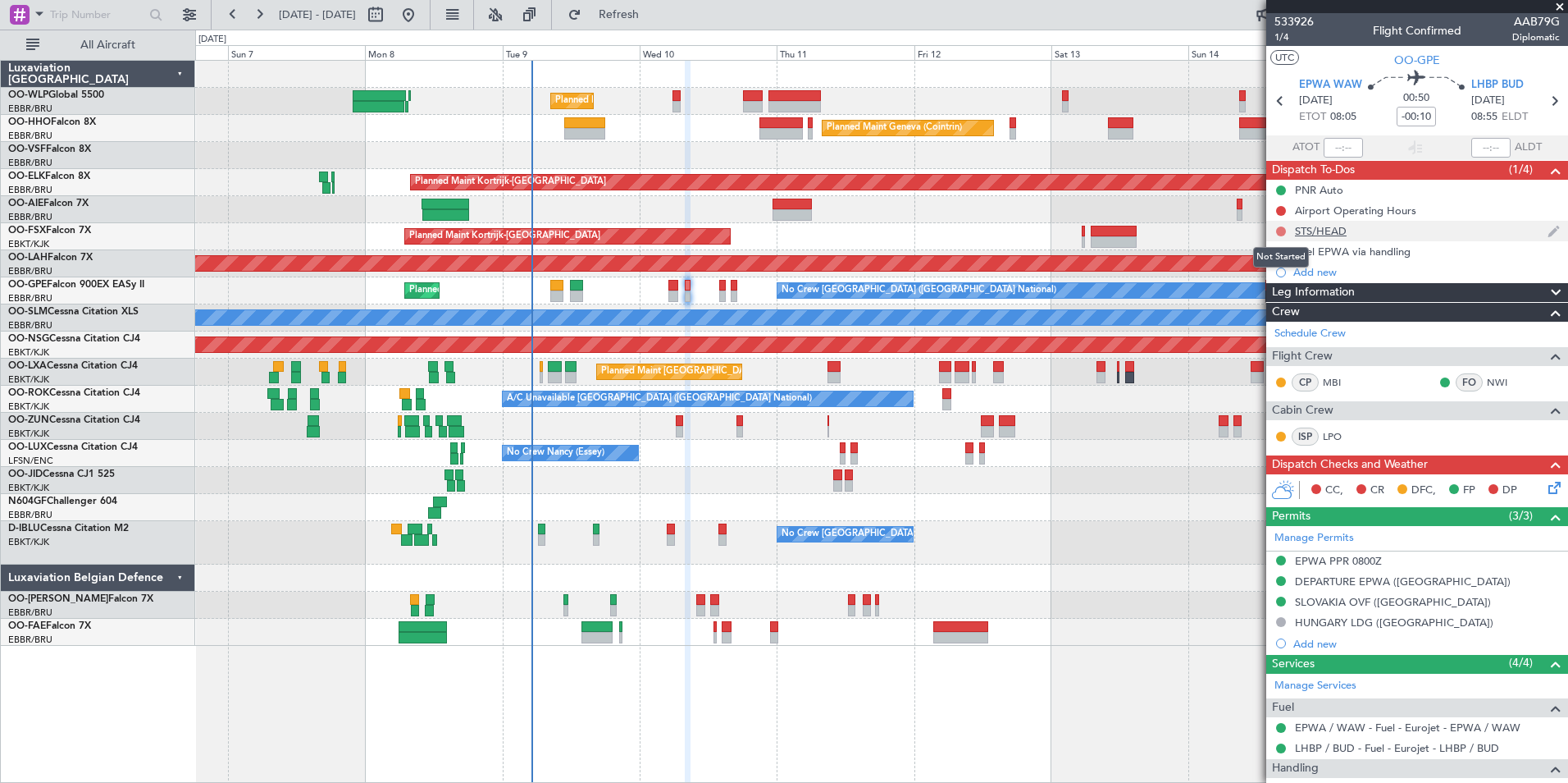
click at [1280, 233] on button at bounding box center [1281, 231] width 10 height 10
click at [1287, 300] on span "Completed" at bounding box center [1289, 303] width 54 height 16
click at [1333, 213] on div "PNR Auto" at bounding box center [1320, 218] width 48 height 21
click at [1394, 215] on div "Airport Operating Hours" at bounding box center [1355, 210] width 121 height 14
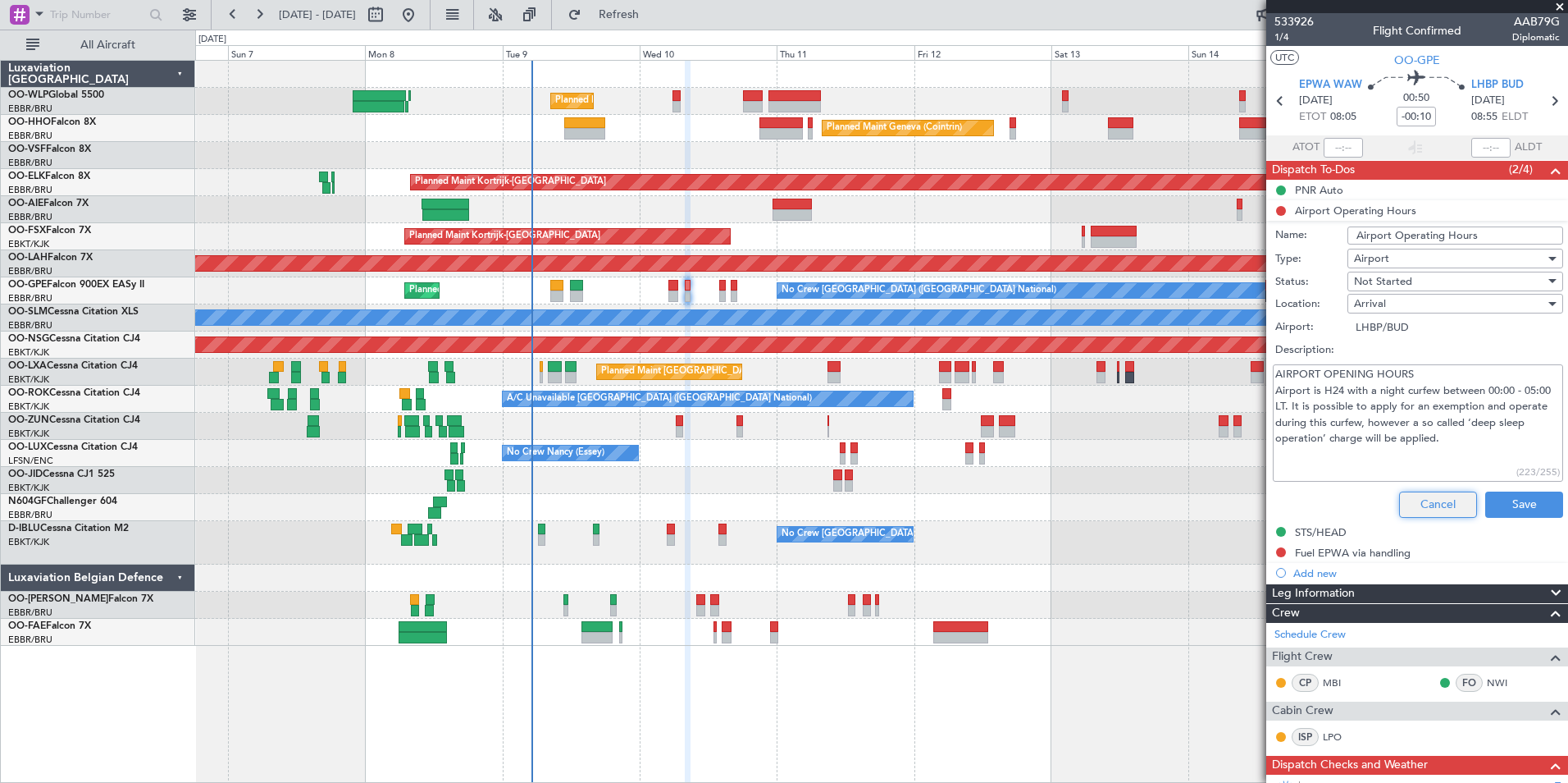
click at [1421, 504] on button "Cancel" at bounding box center [1438, 504] width 78 height 26
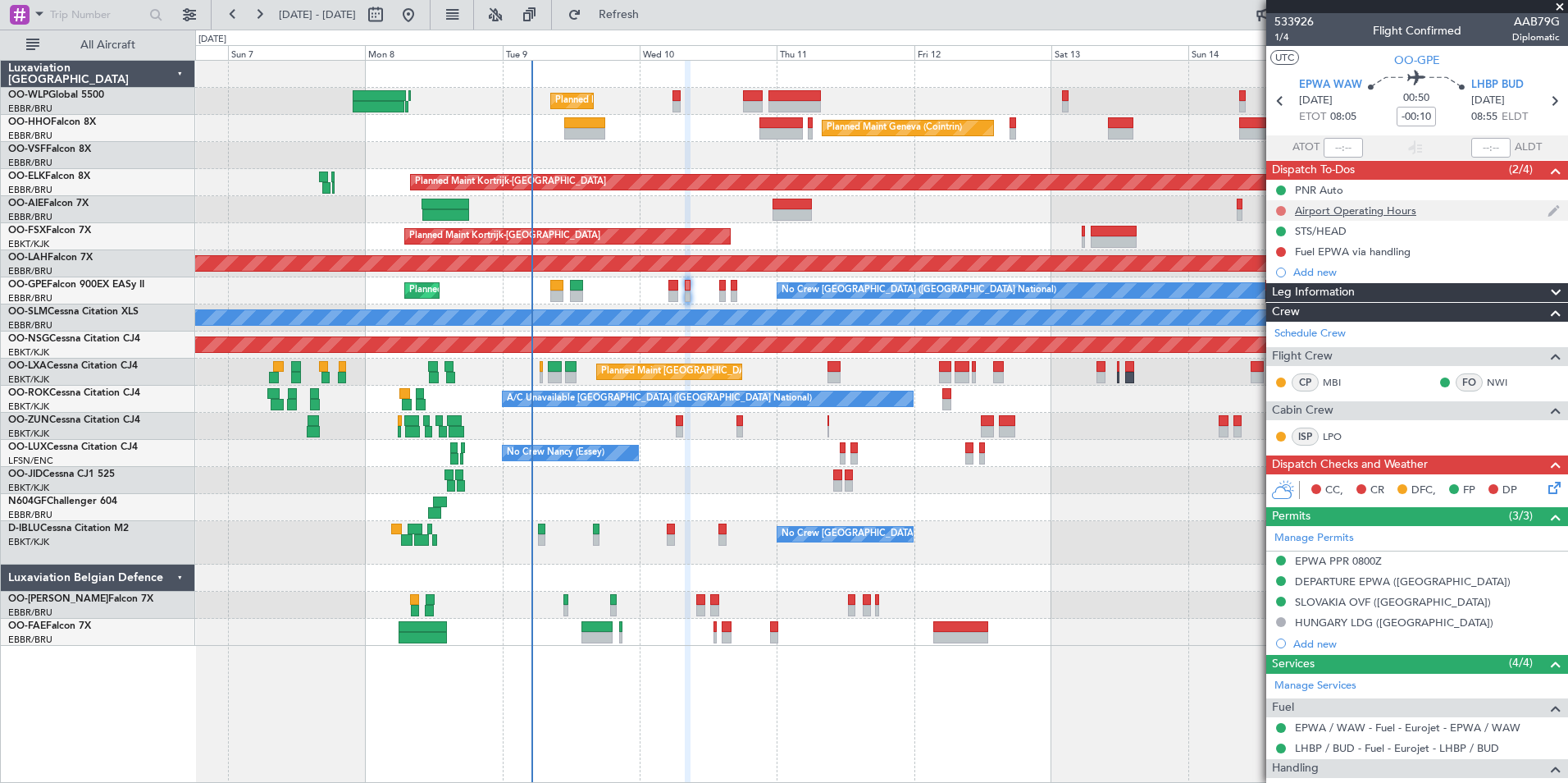
click at [1284, 210] on button at bounding box center [1281, 210] width 10 height 10
click at [1285, 279] on span "Completed" at bounding box center [1289, 283] width 54 height 16
click at [1545, 106] on icon at bounding box center [1554, 100] width 22 height 22
type input "10"
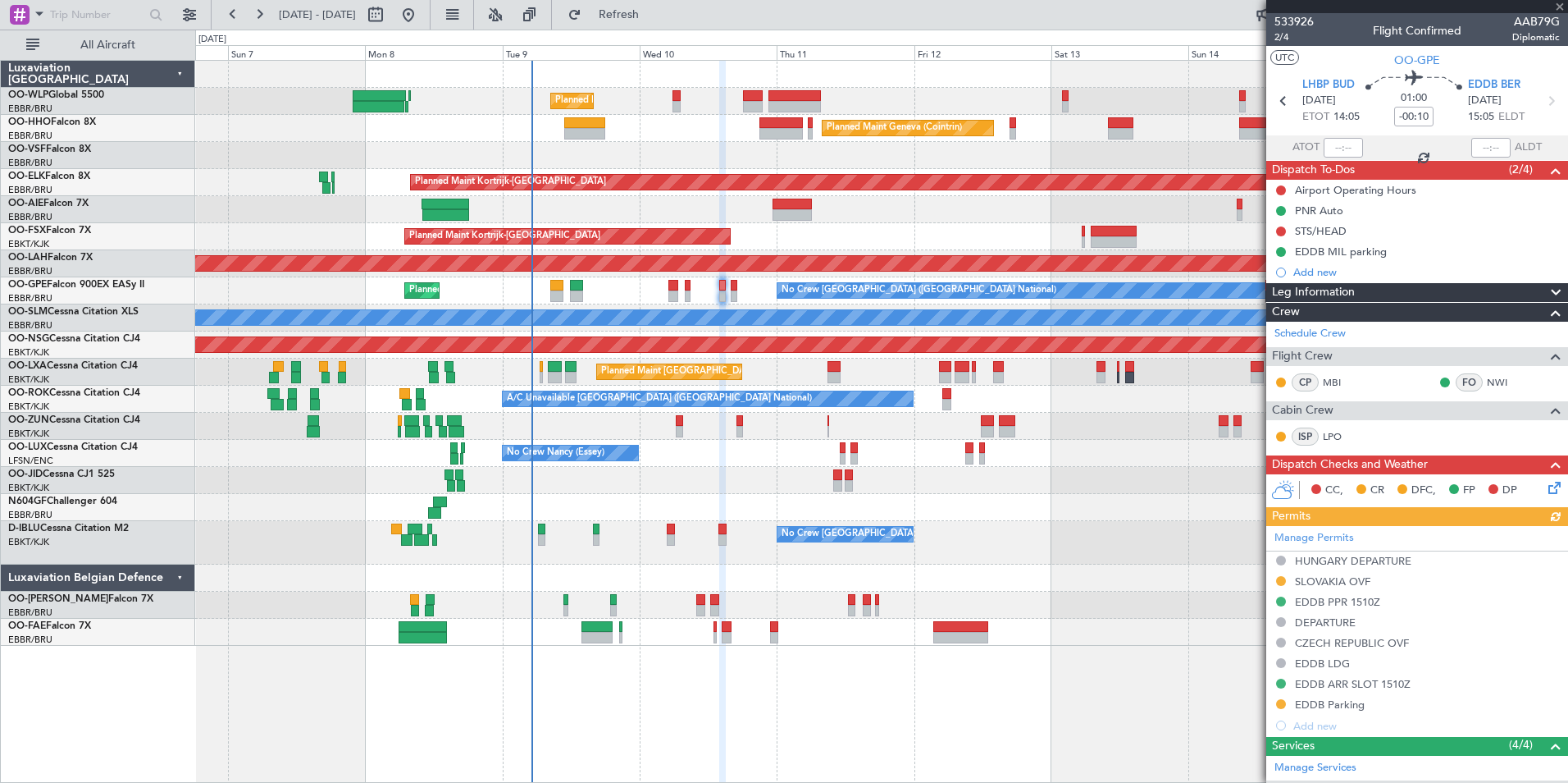
scroll to position [82, 0]
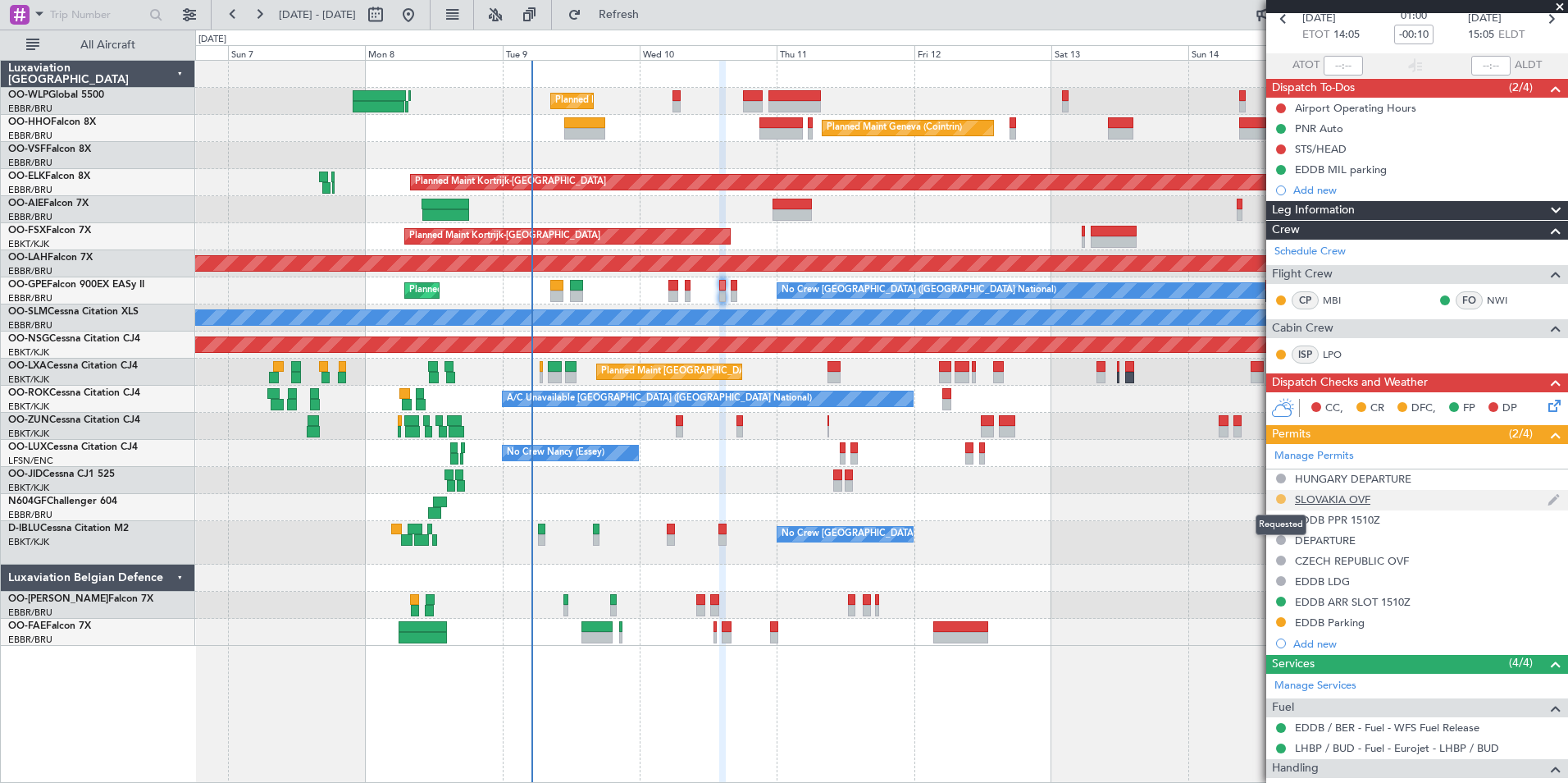
click at [1280, 499] on button at bounding box center [1281, 498] width 10 height 10
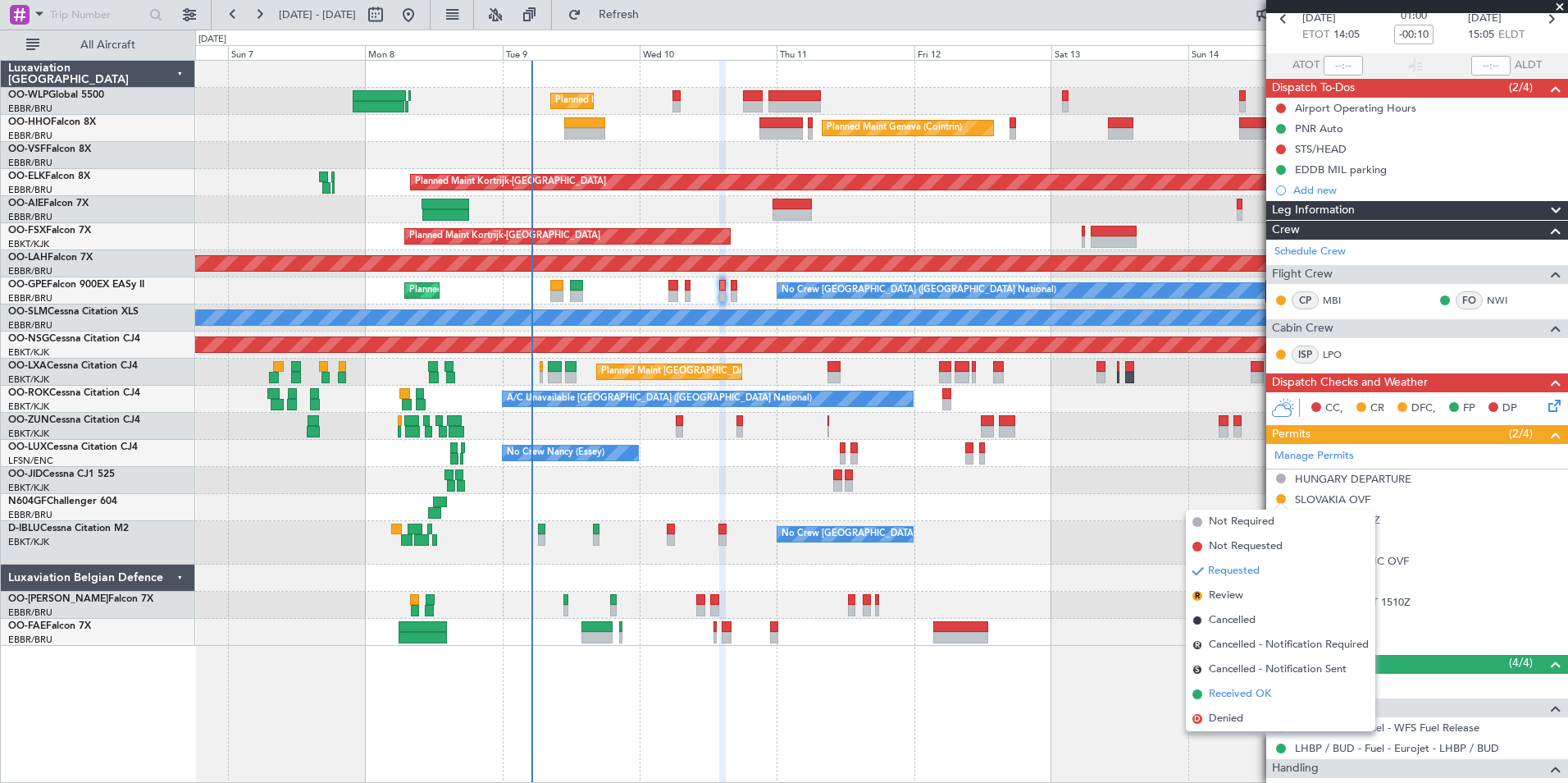
click at [1231, 688] on span "Received OK" at bounding box center [1240, 694] width 62 height 16
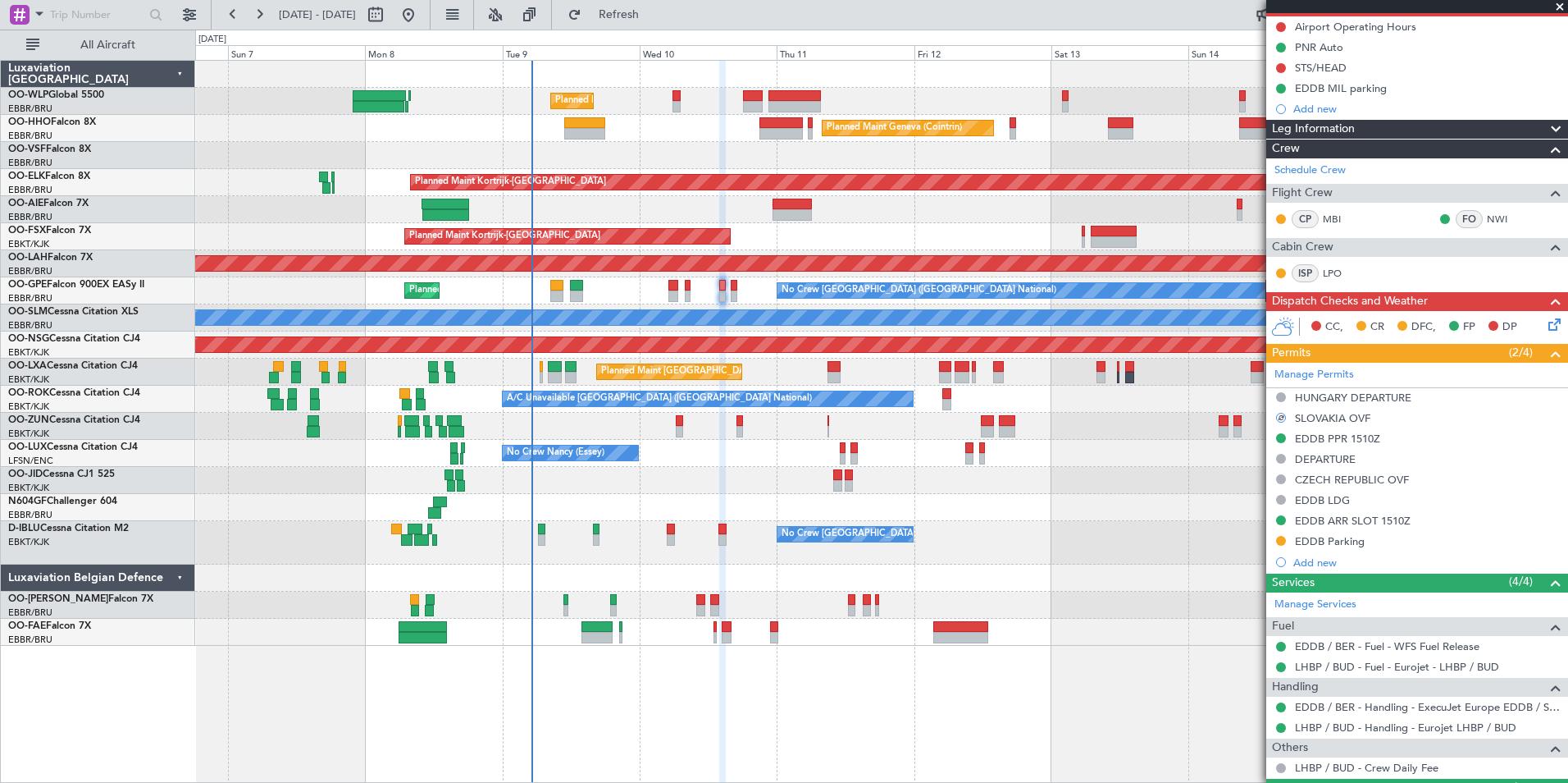
scroll to position [247, 0]
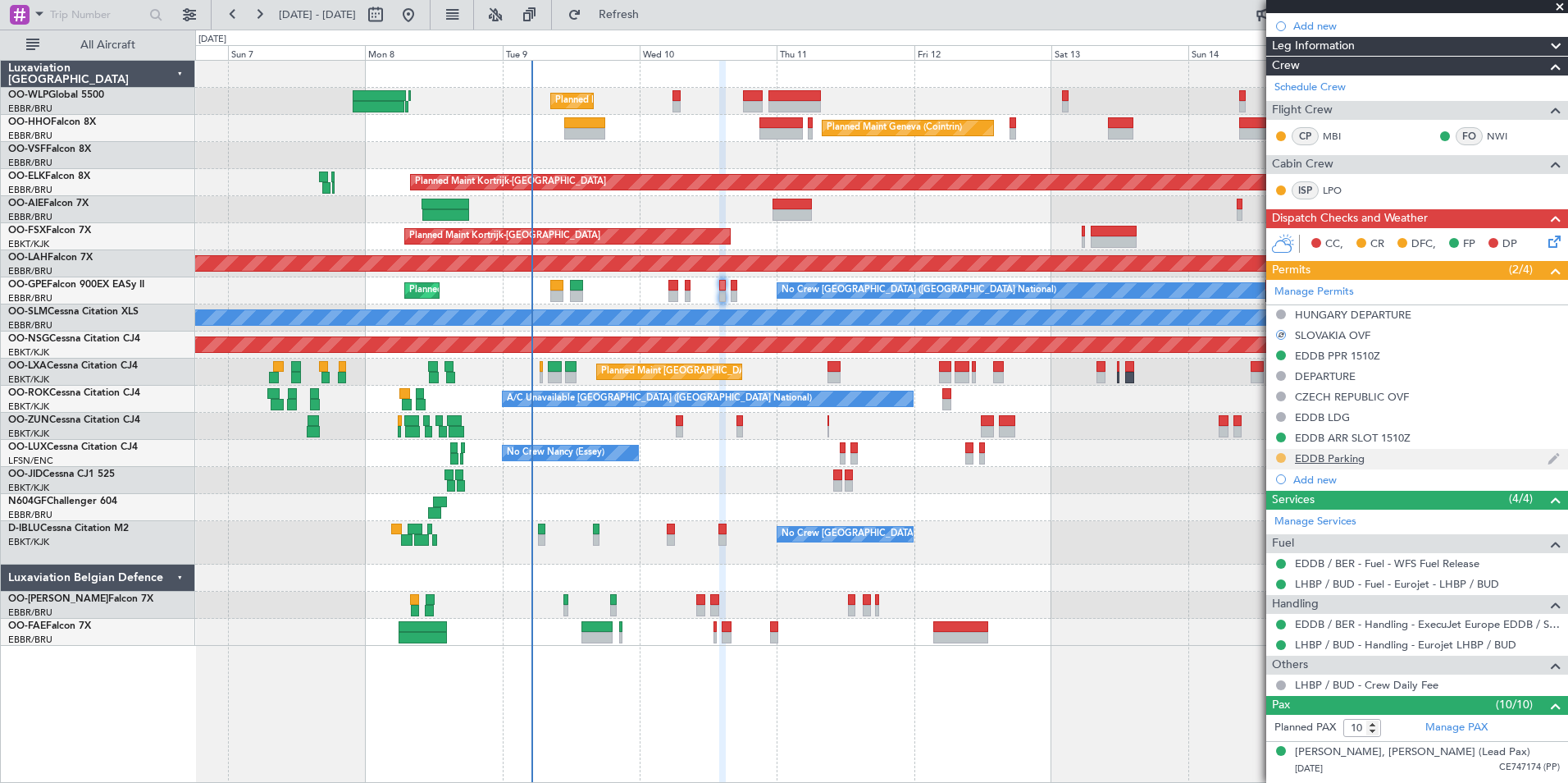
click at [1282, 459] on button at bounding box center [1281, 457] width 10 height 10
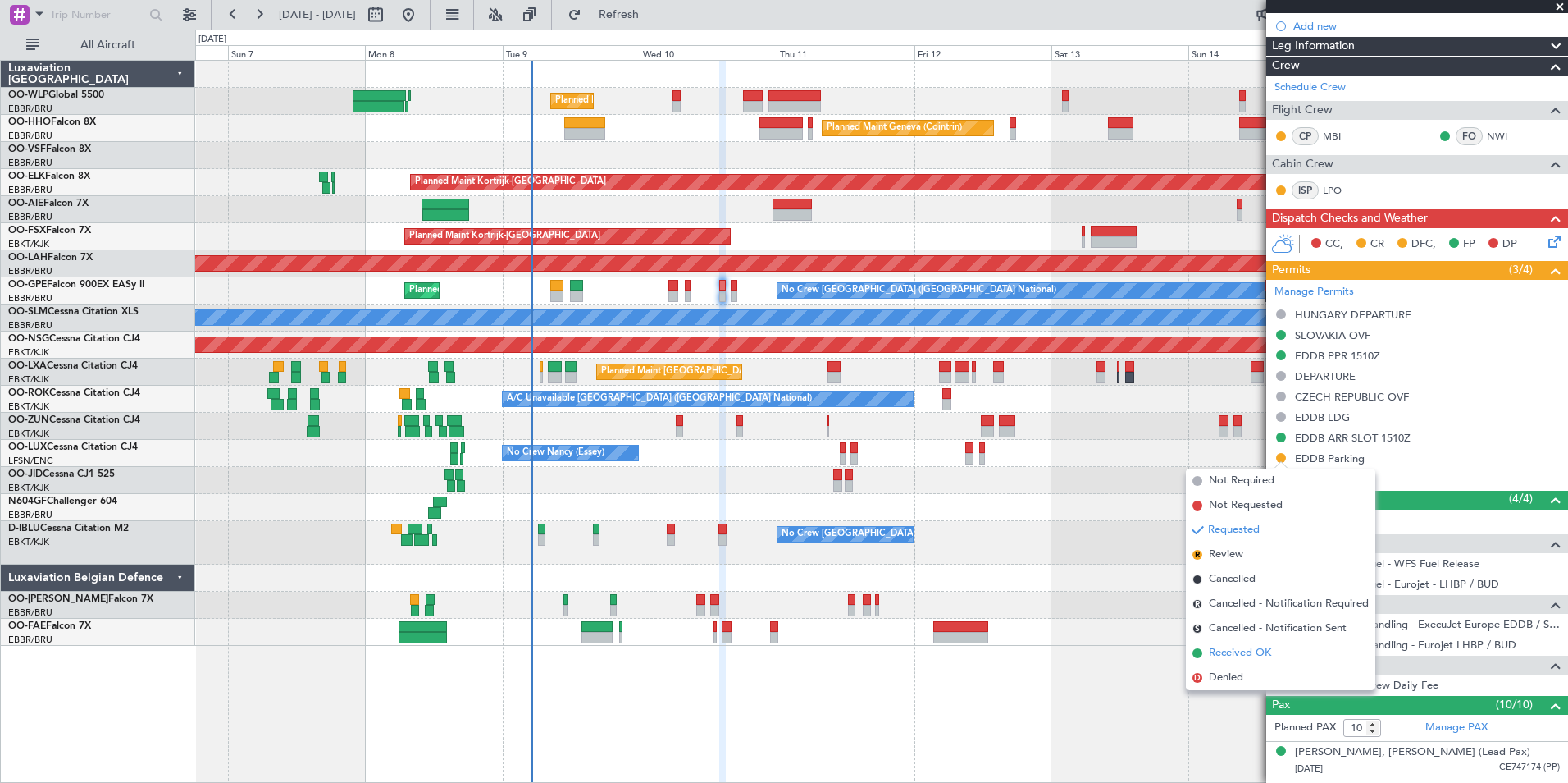
click at [1257, 650] on span "Received OK" at bounding box center [1240, 652] width 62 height 16
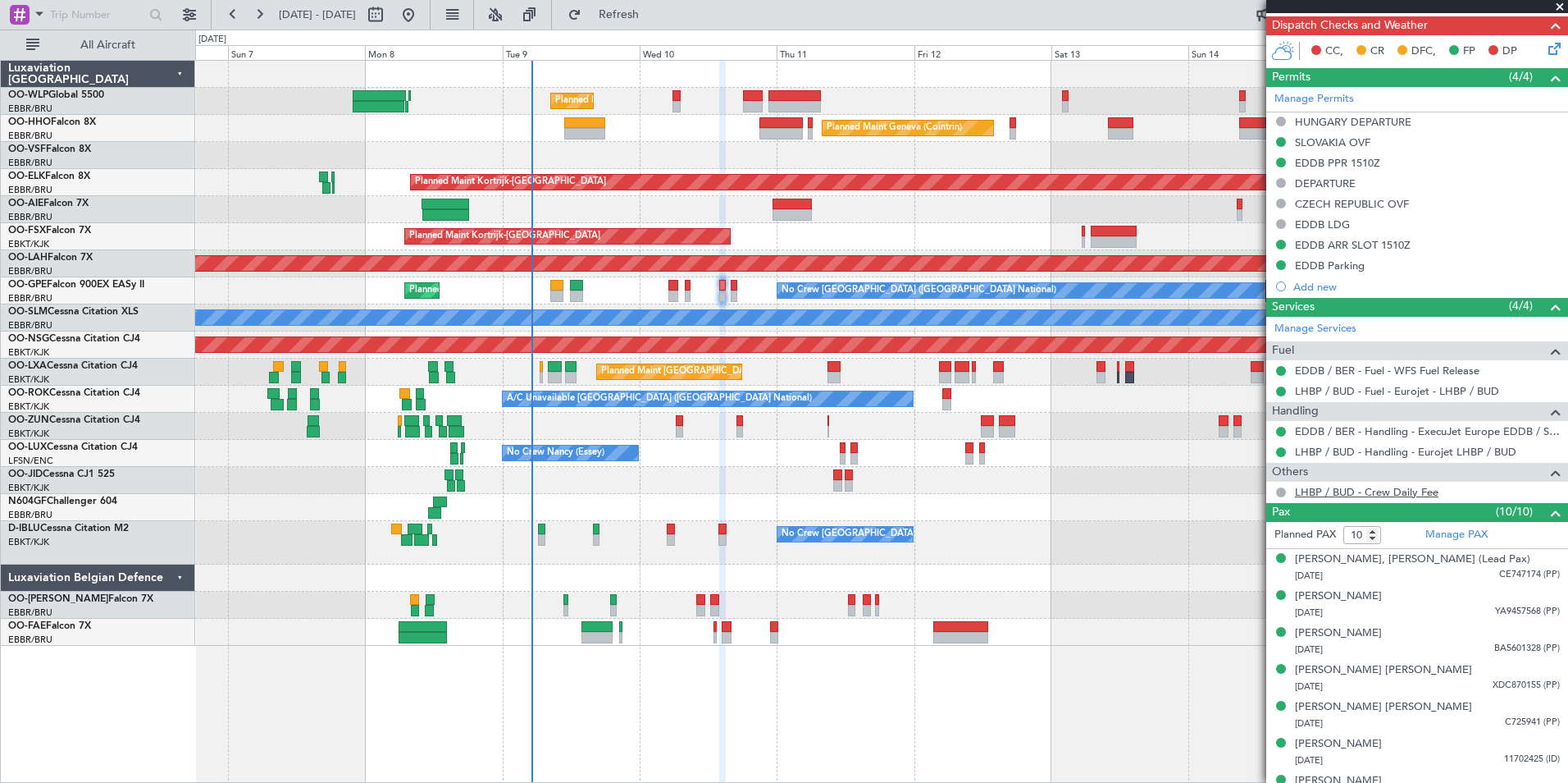
scroll to position [409, 0]
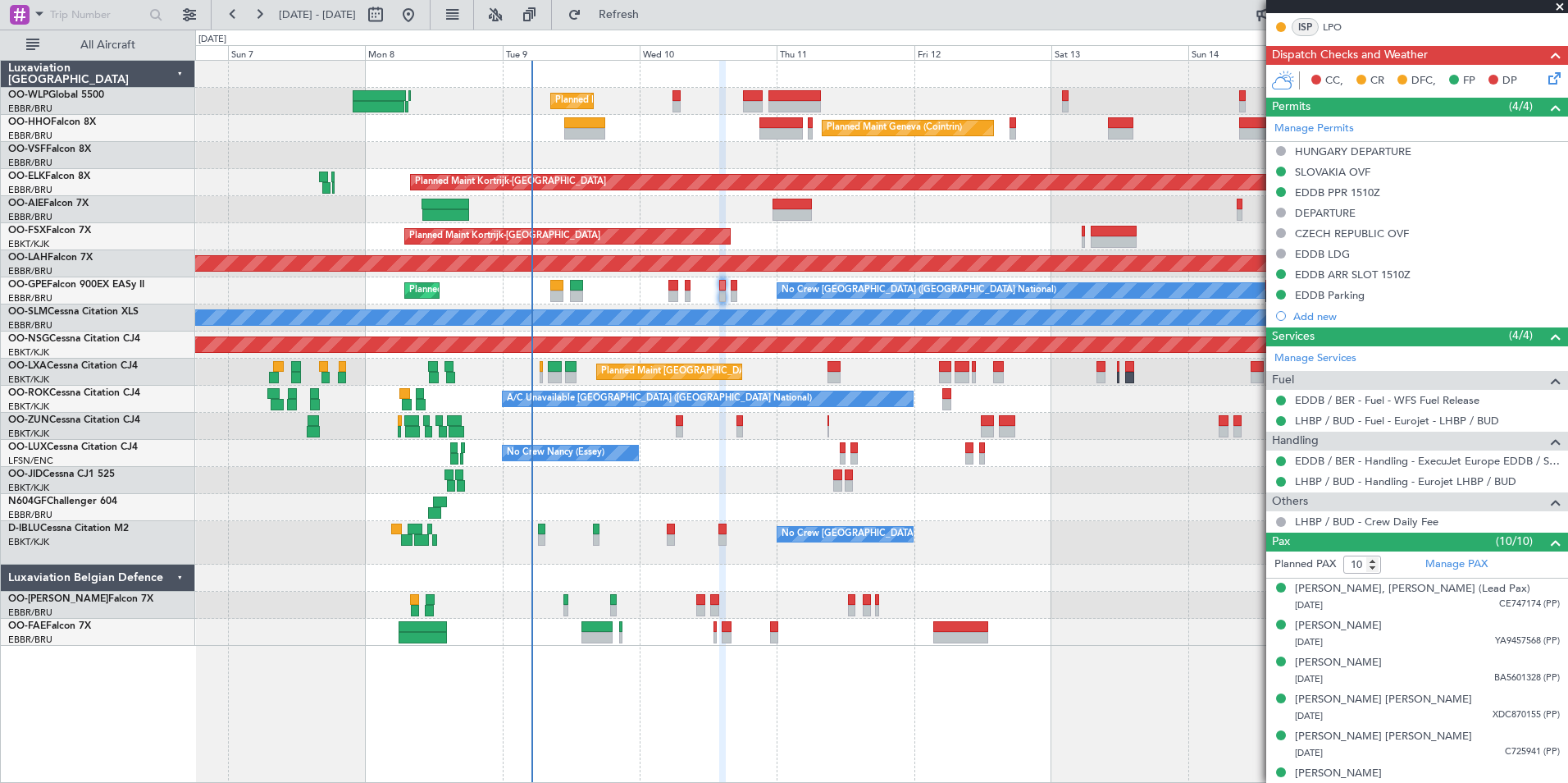
drag, startPoint x: 1325, startPoint y: 170, endPoint x: 1332, endPoint y: 175, distance: 8.6
click at [1325, 170] on div "SLOVAKIA OVF" at bounding box center [1332, 172] width 75 height 14
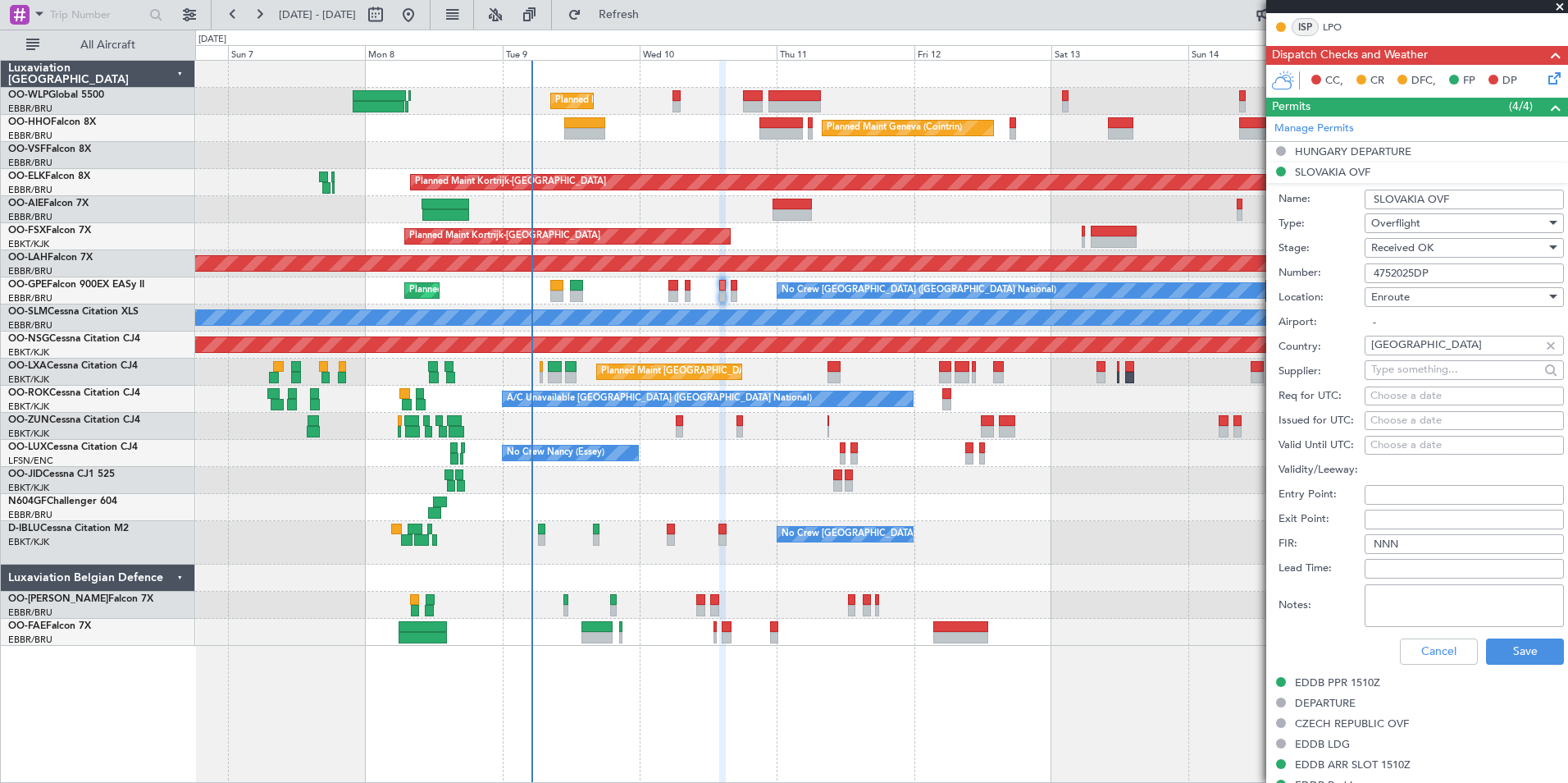
click at [1392, 265] on input "4752025DP" at bounding box center [1464, 273] width 199 height 20
click at [1326, 689] on mat-tooltip-component "EDDB PPR 1510Z" at bounding box center [1338, 710] width 102 height 43
click at [1331, 682] on div "EDDB PPR 1510Z" at bounding box center [1337, 682] width 86 height 14
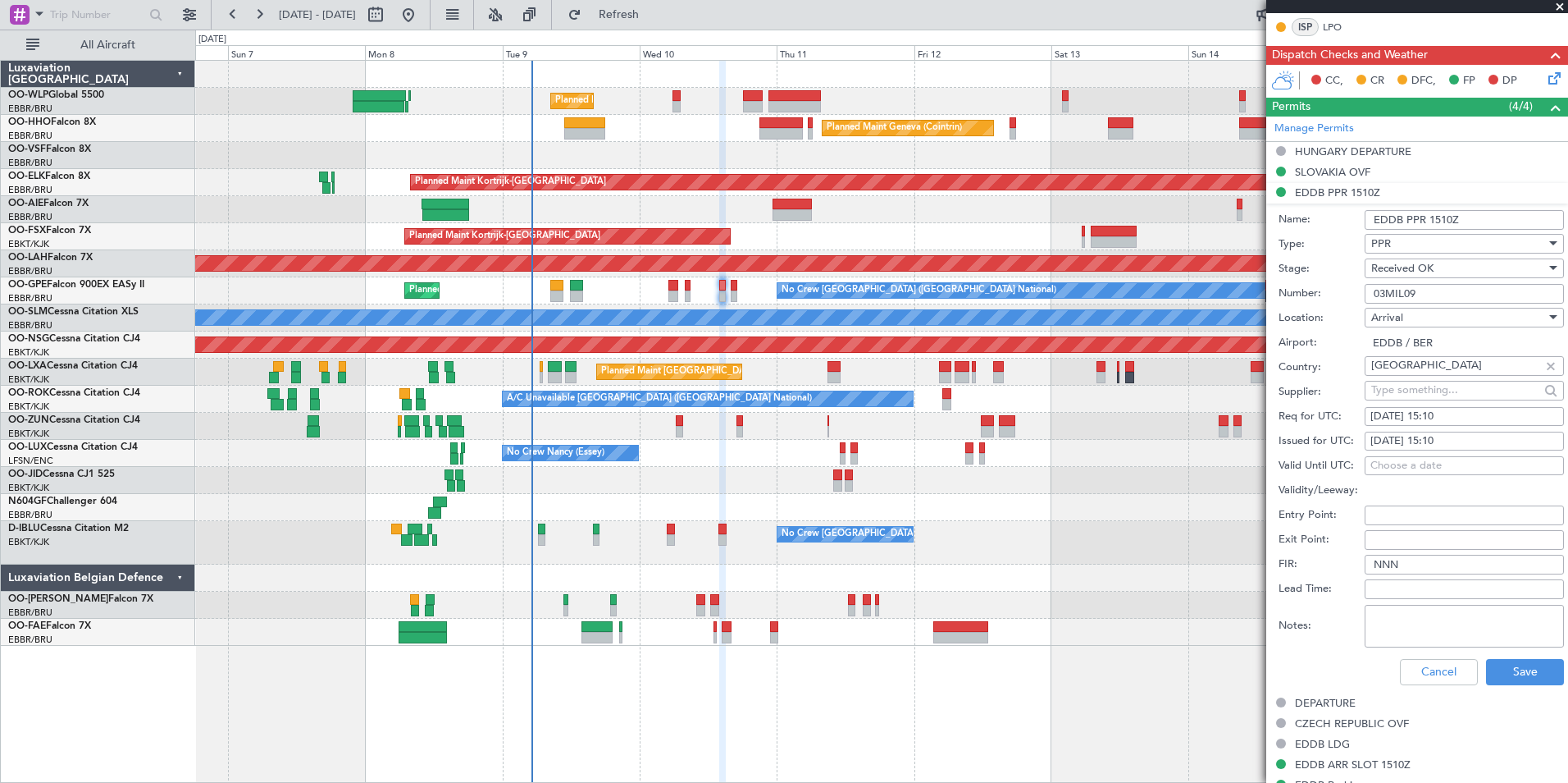
click at [1392, 293] on input "03MIL09" at bounding box center [1464, 293] width 199 height 20
drag, startPoint x: 1411, startPoint y: 677, endPoint x: 1432, endPoint y: 645, distance: 38.3
click at [1411, 677] on button "Cancel" at bounding box center [1439, 672] width 78 height 26
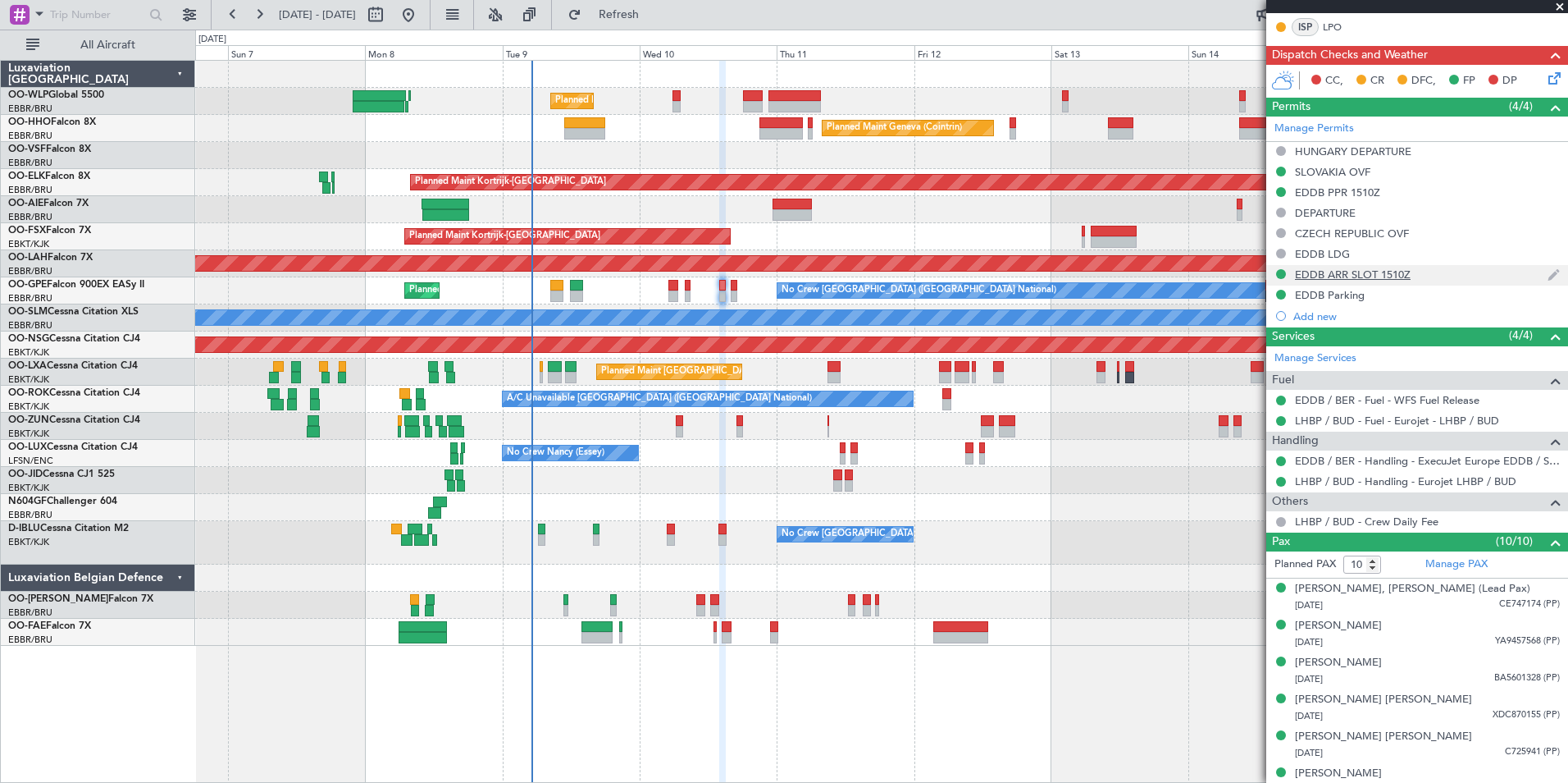
click at [1365, 275] on div "EDDB ARR SLOT 1510Z" at bounding box center [1353, 274] width 116 height 14
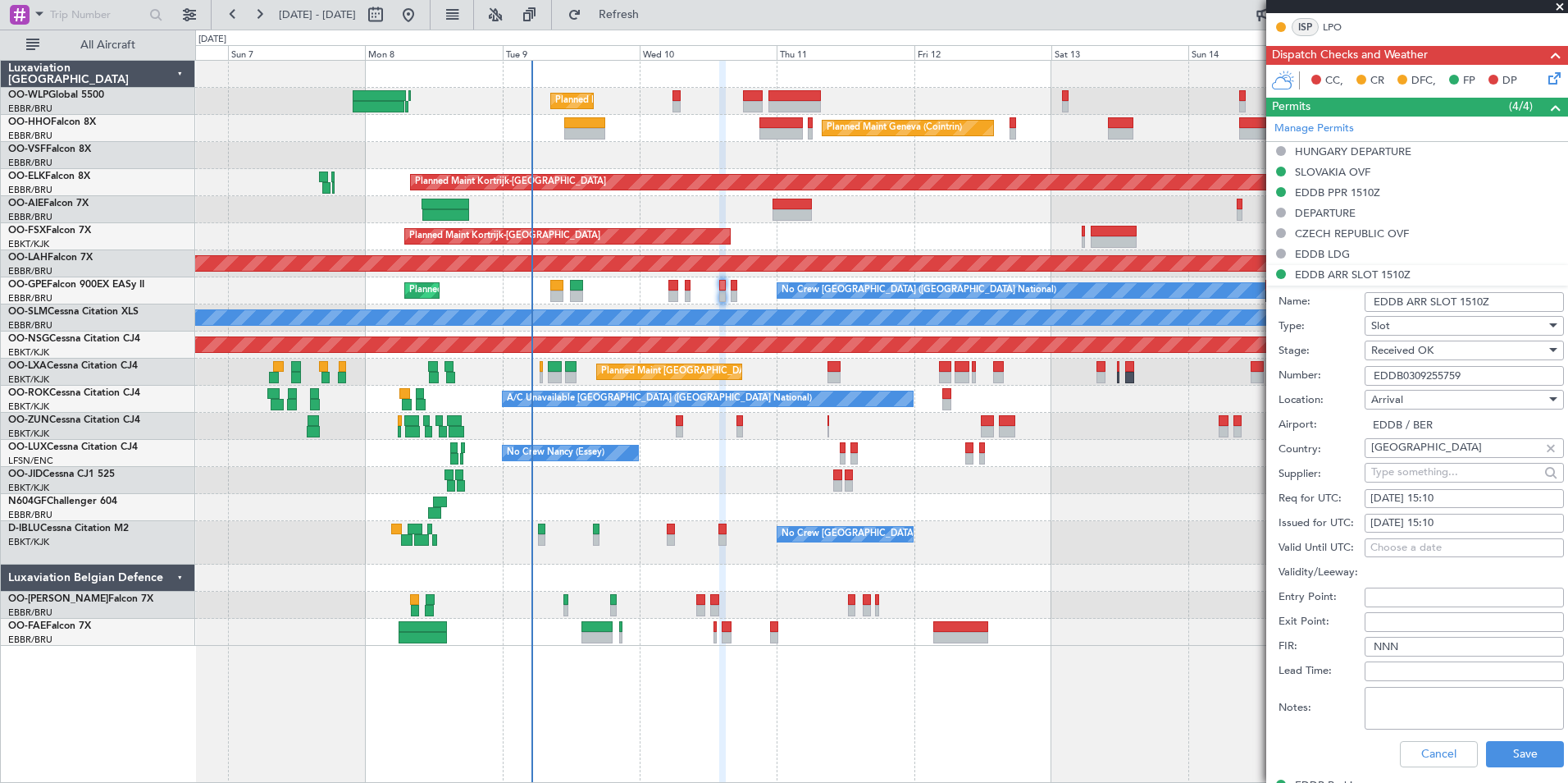
click at [1421, 375] on input "EDDB0309255759" at bounding box center [1464, 375] width 199 height 20
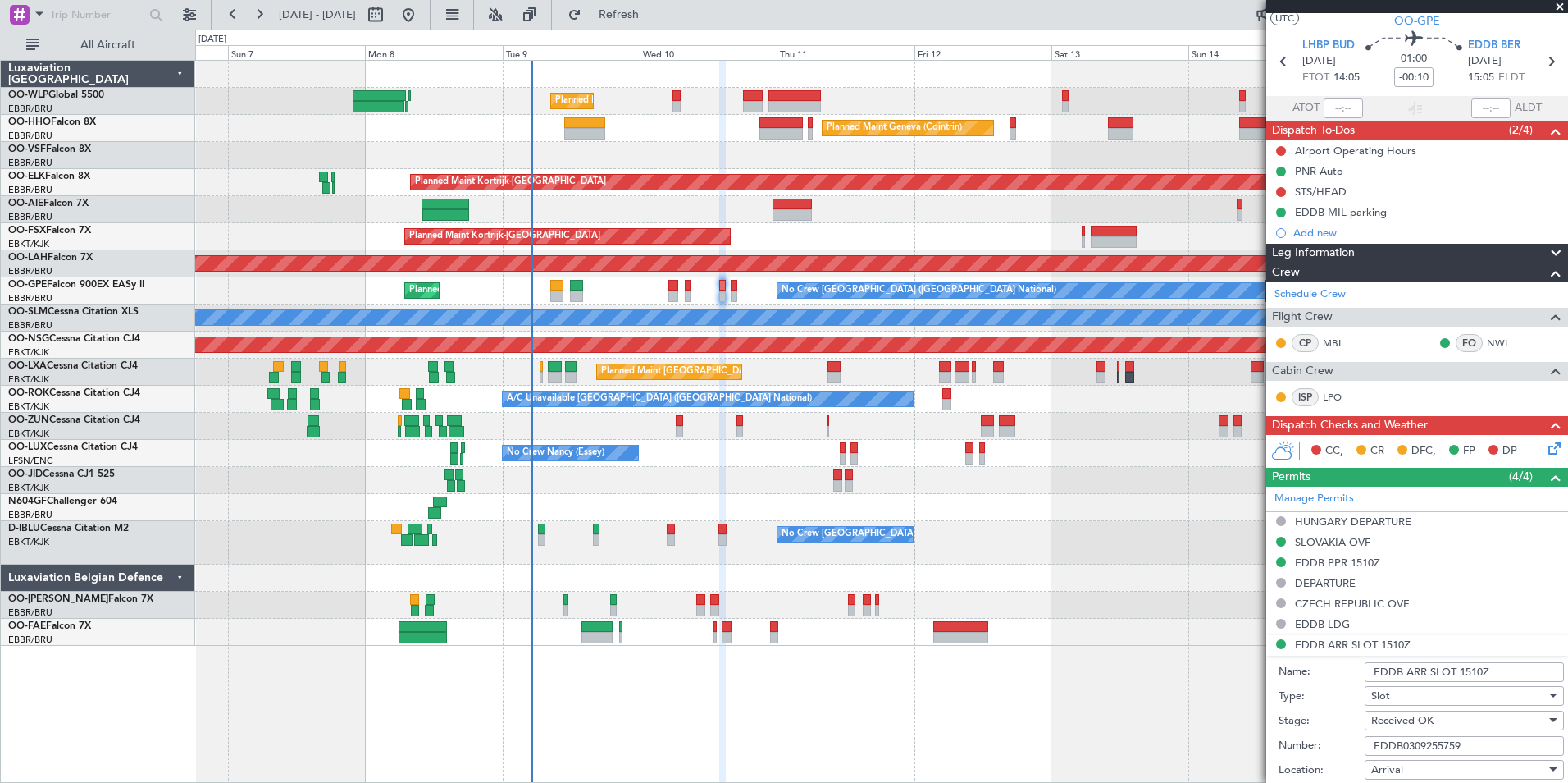
scroll to position [0, 0]
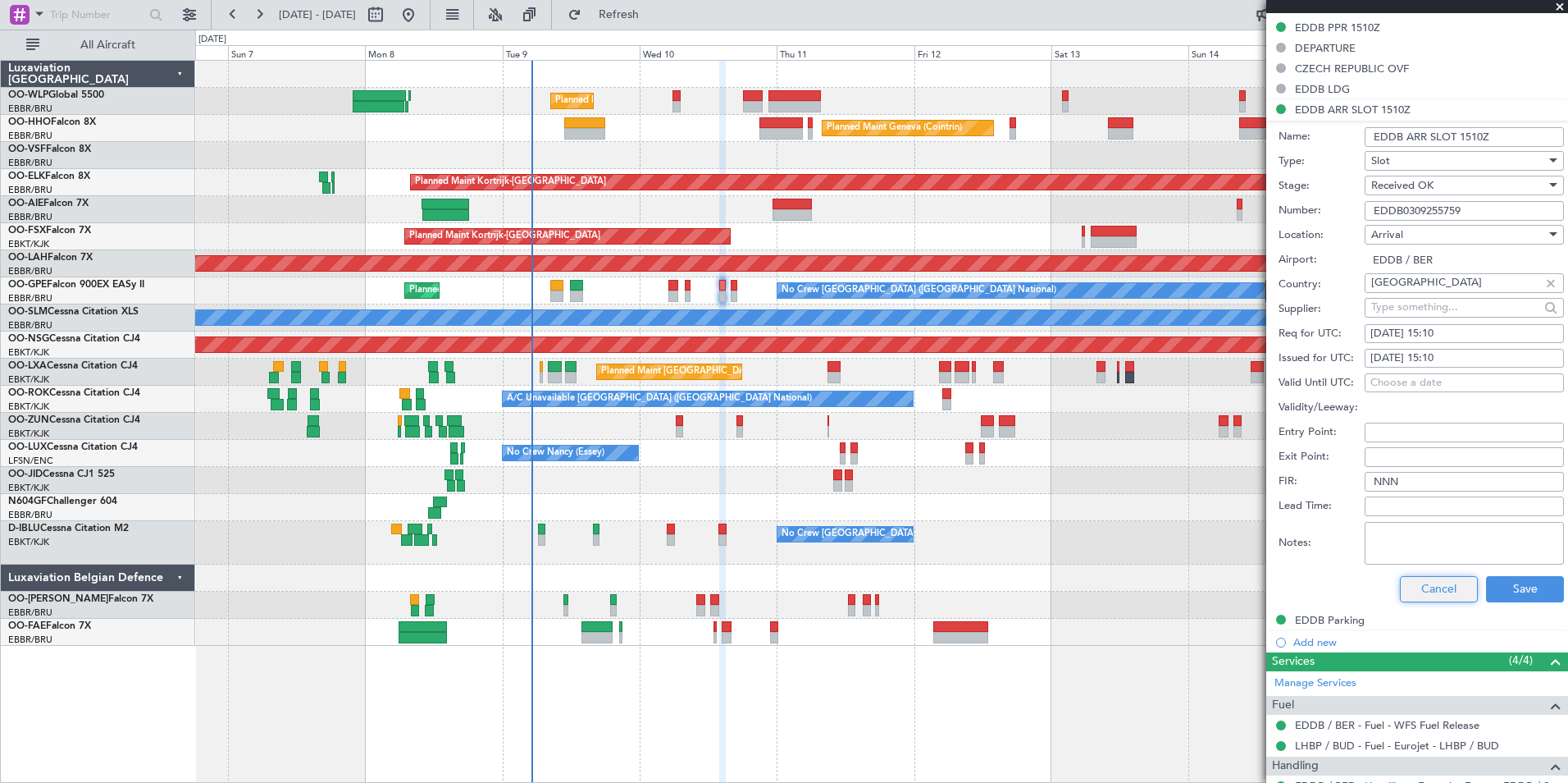
click at [1433, 591] on button "Cancel" at bounding box center [1439, 589] width 78 height 26
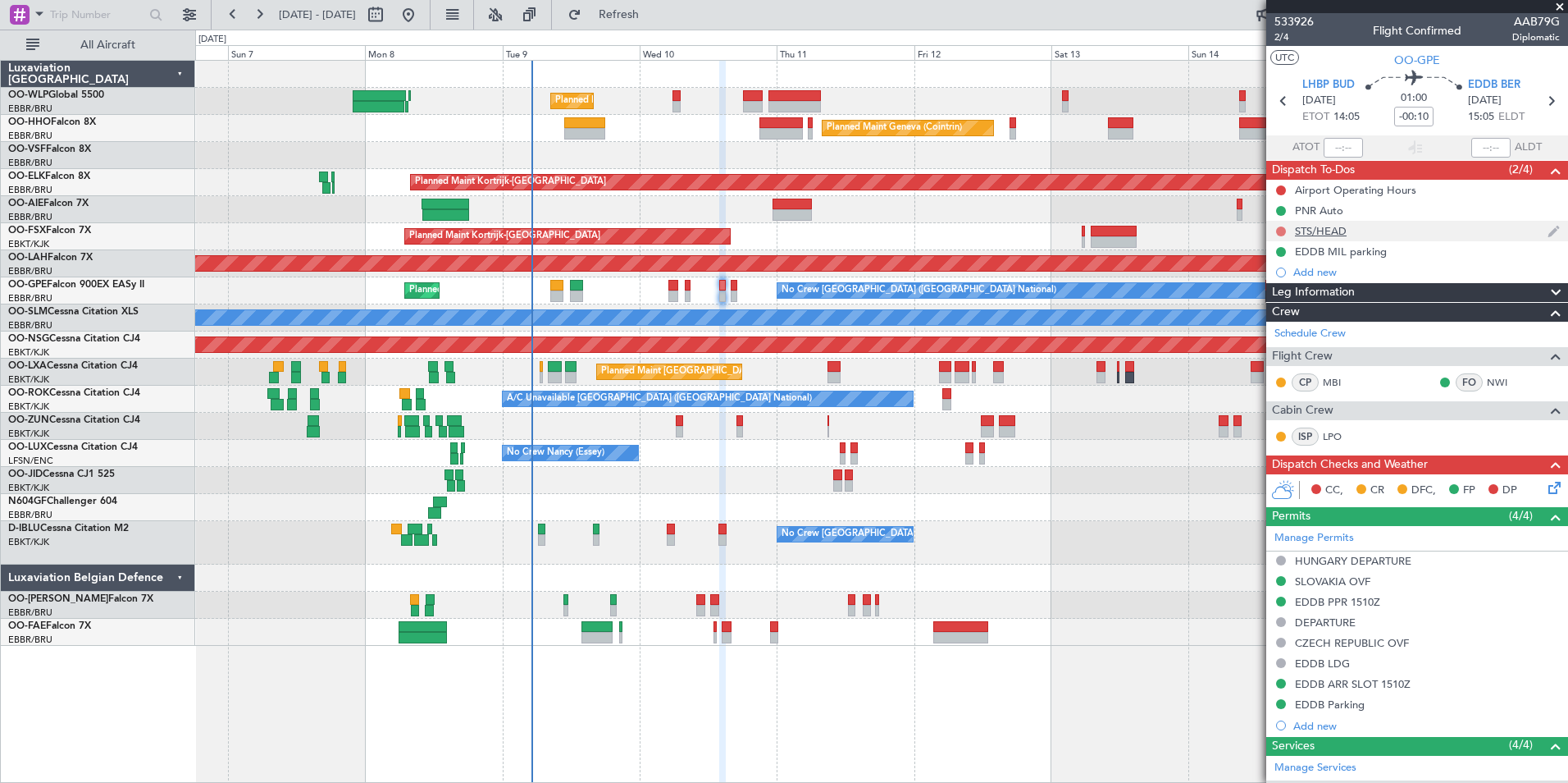
click at [1280, 227] on button at bounding box center [1281, 231] width 10 height 10
click at [1285, 297] on span "Completed" at bounding box center [1289, 303] width 54 height 16
click at [1281, 186] on button at bounding box center [1281, 189] width 10 height 10
click at [1287, 261] on span "Completed" at bounding box center [1289, 262] width 54 height 16
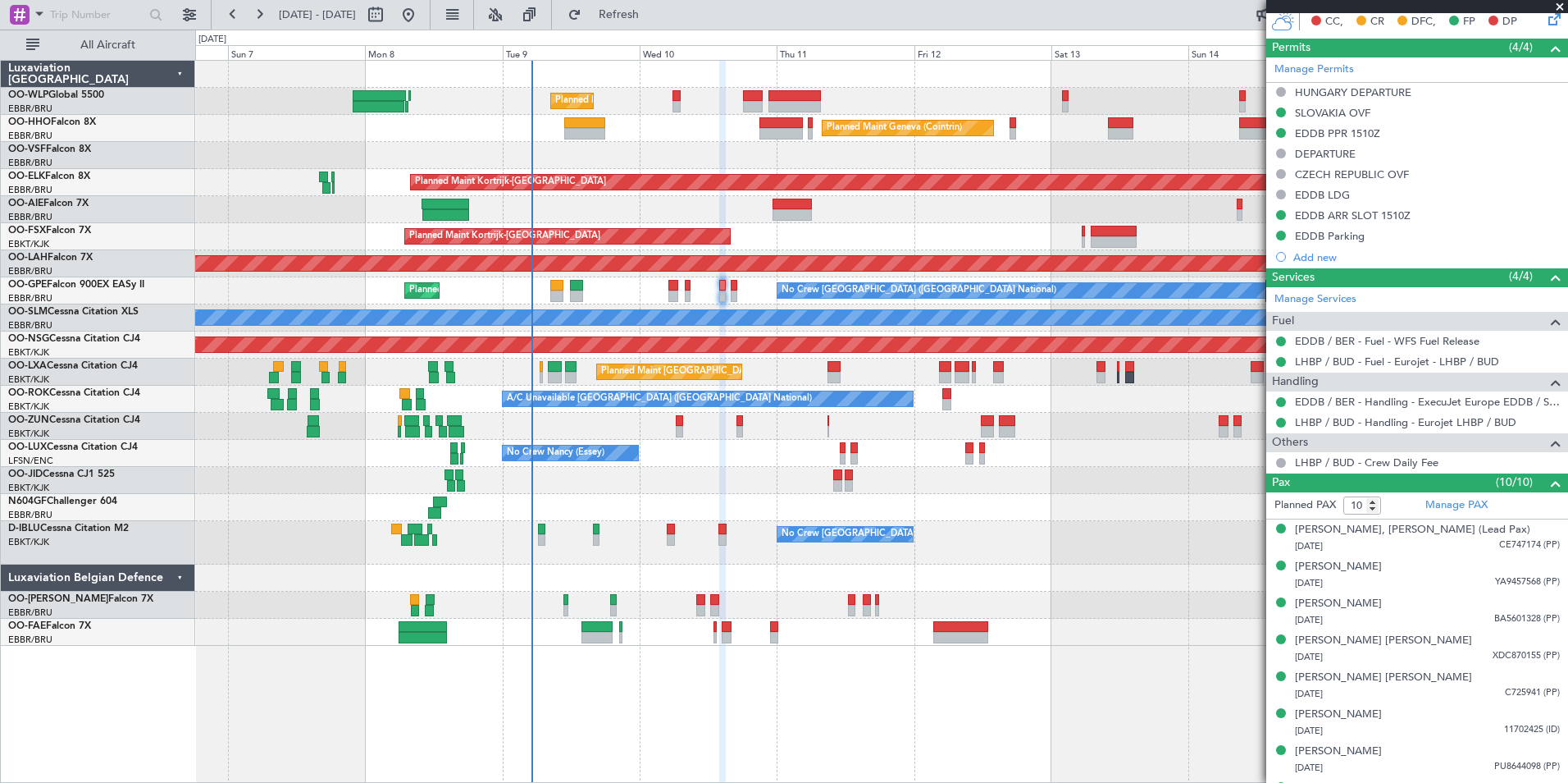
scroll to position [574, 0]
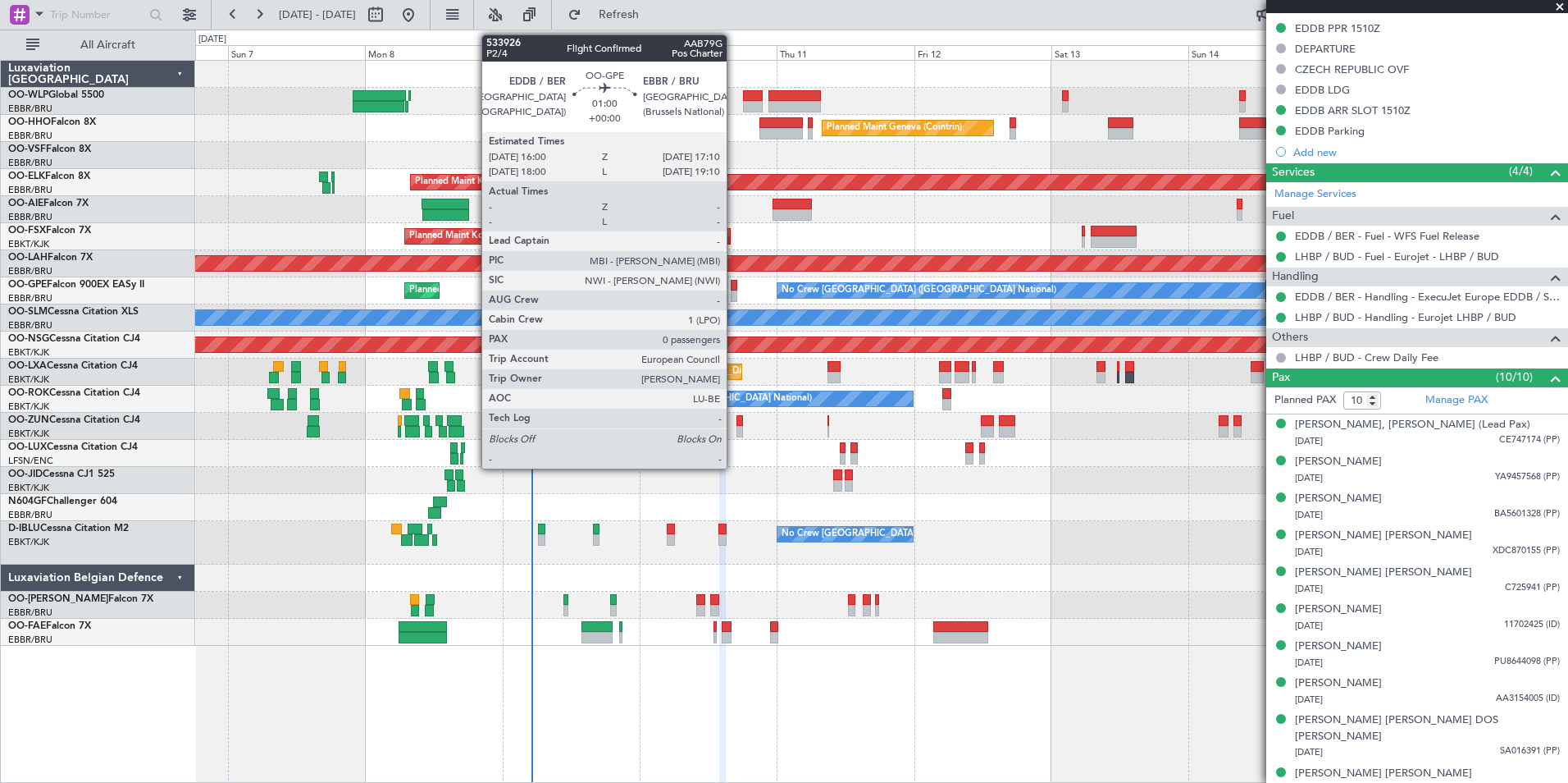
click at [734, 292] on div at bounding box center [734, 296] width 8 height 11
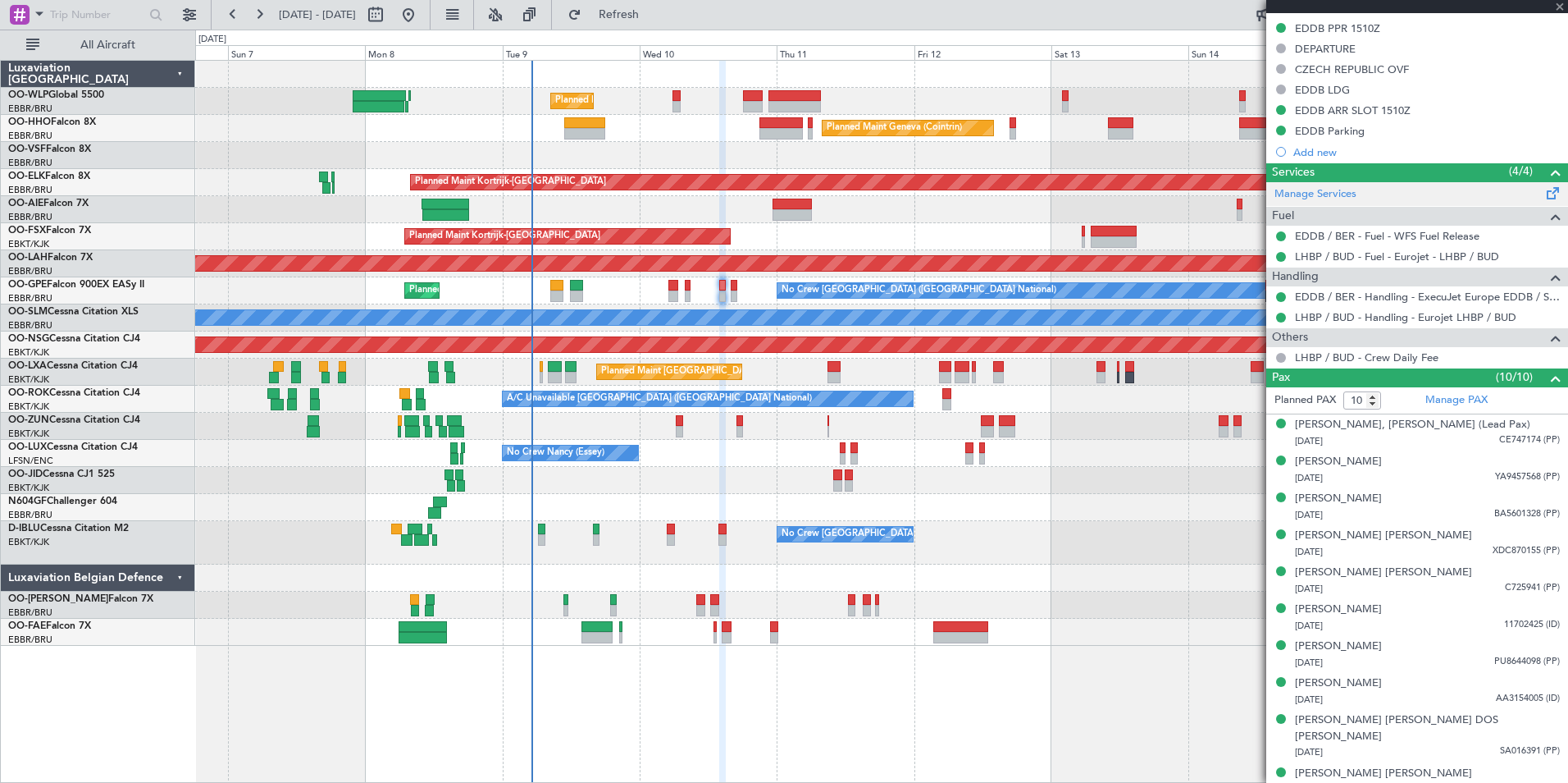
type input "0"
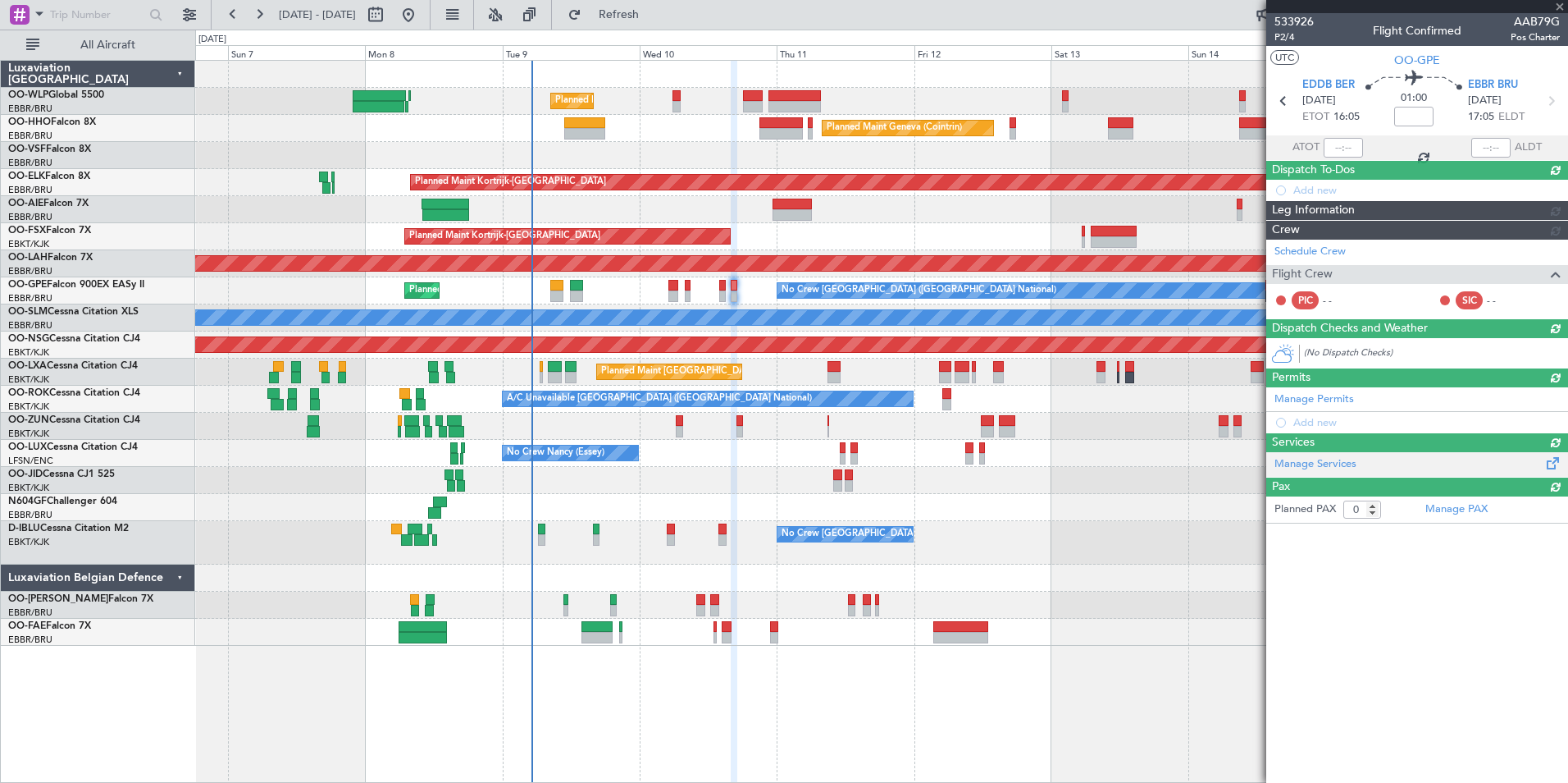
scroll to position [0, 0]
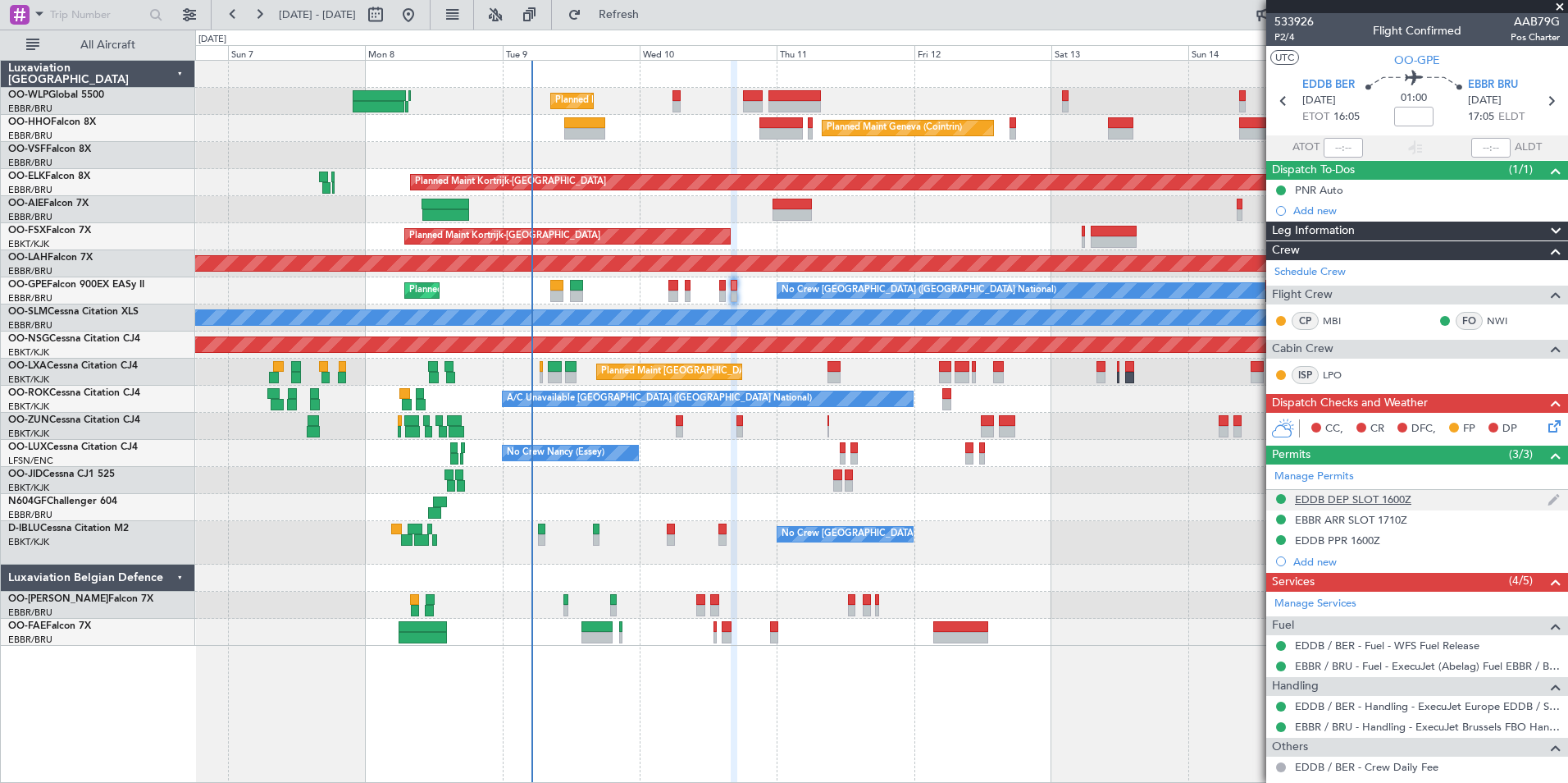
click at [1354, 497] on div "EDDB DEP SLOT 1600Z" at bounding box center [1353, 499] width 117 height 14
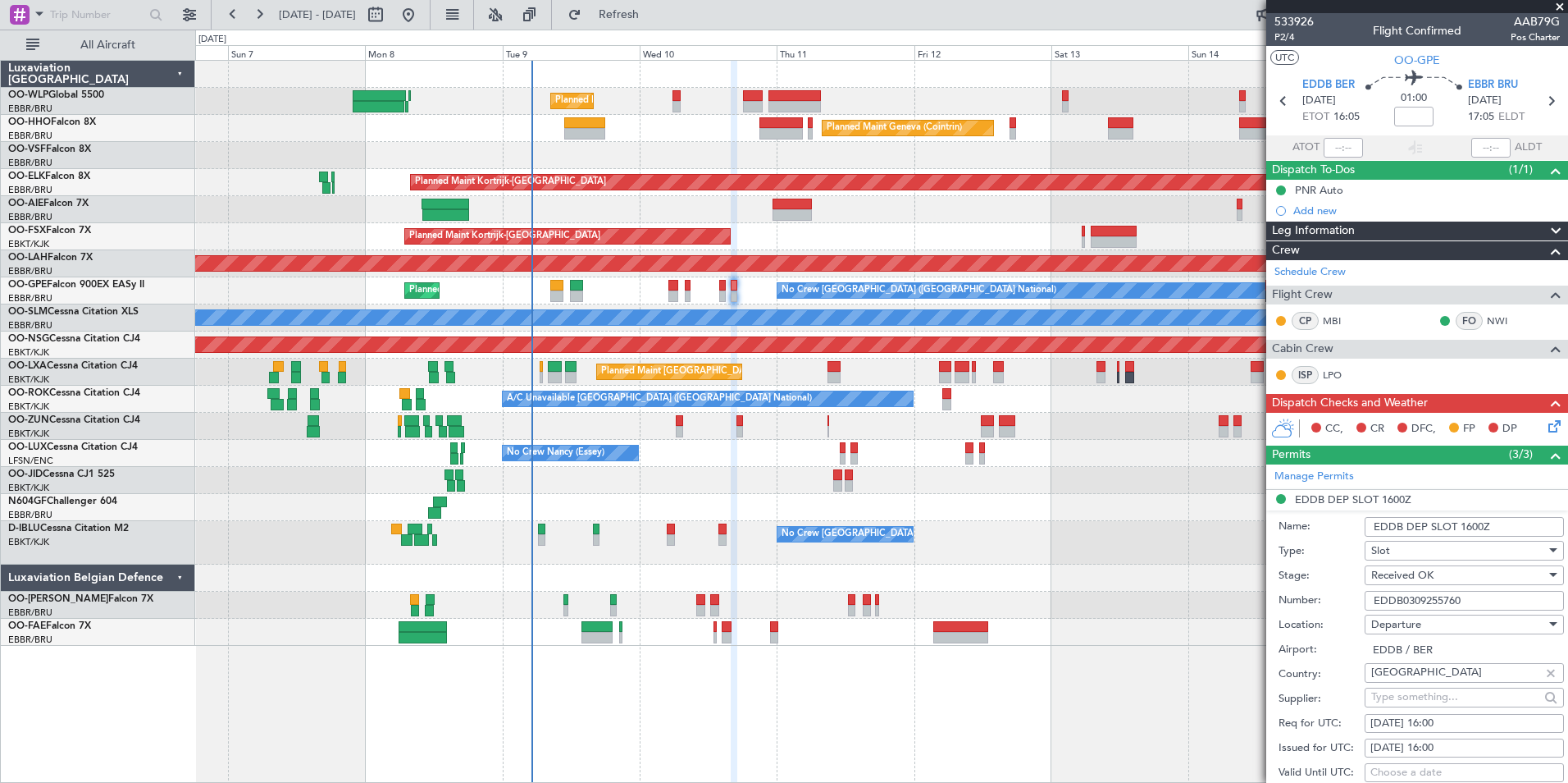
click at [1402, 597] on input "EDDB0309255760" at bounding box center [1464, 600] width 199 height 20
click at [1402, 596] on input "EDDB0309255760" at bounding box center [1464, 600] width 199 height 20
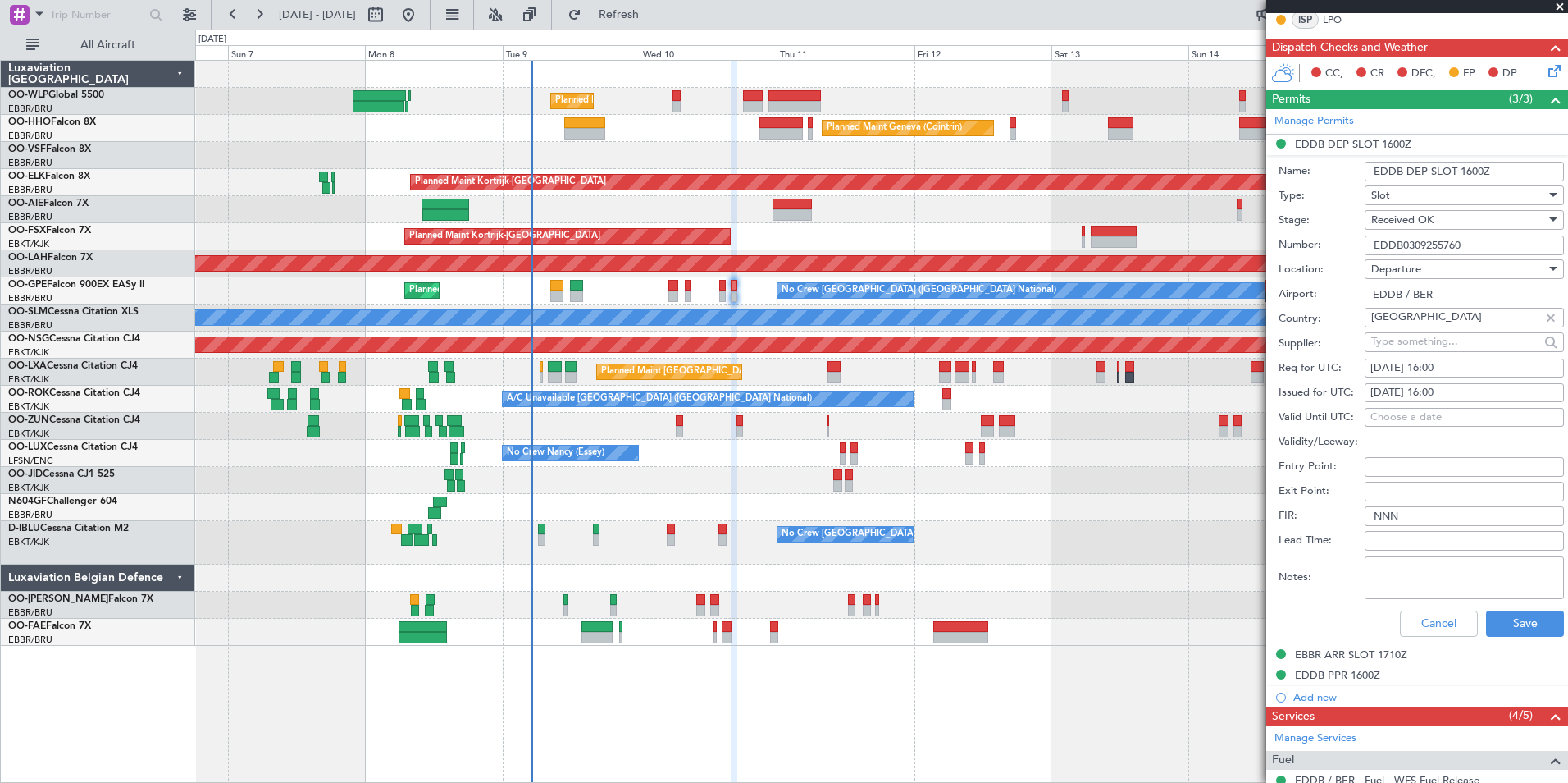
scroll to position [410, 0]
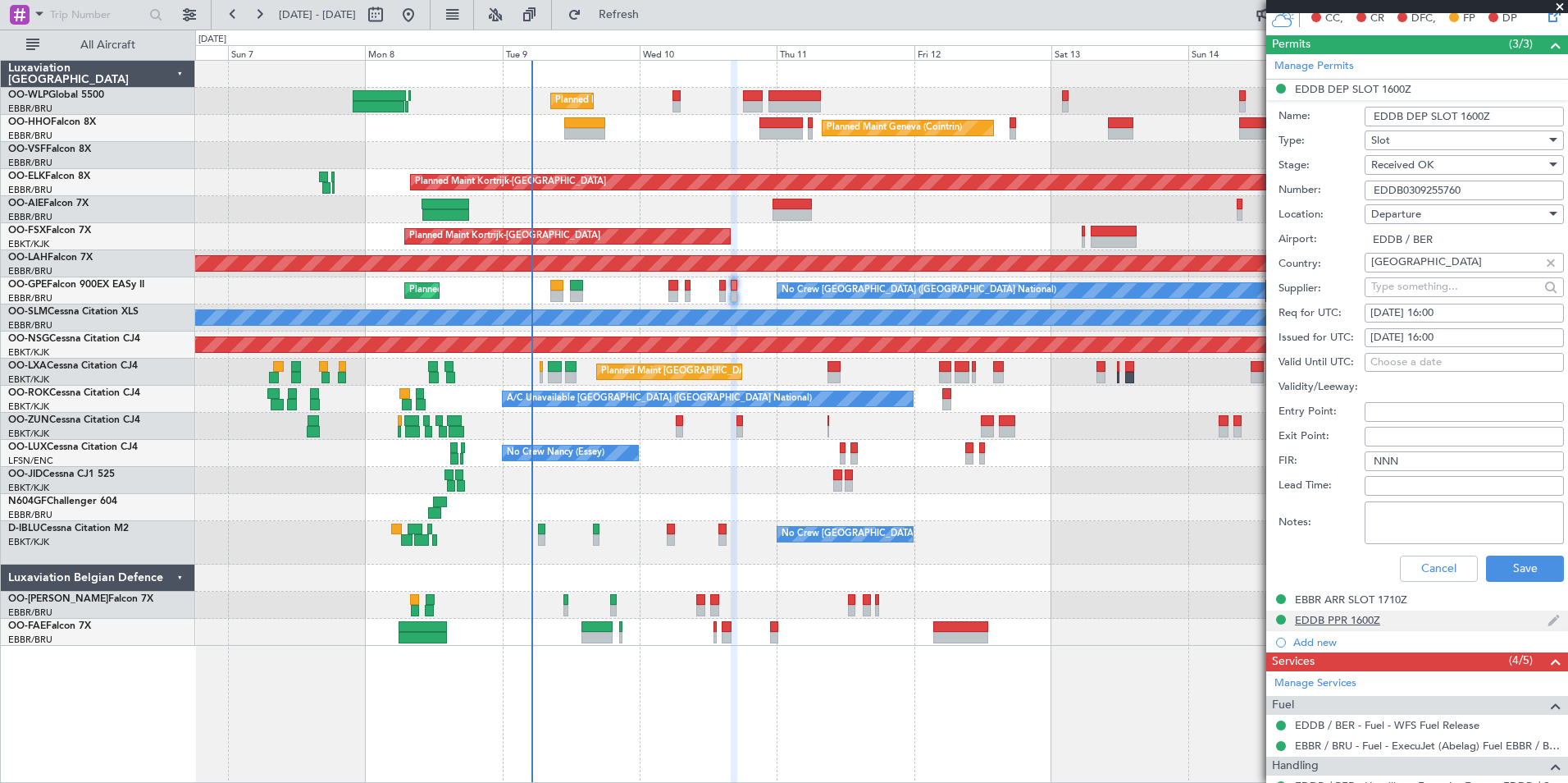
click at [1339, 614] on div "EDDB PPR 1600Z" at bounding box center [1337, 619] width 86 height 14
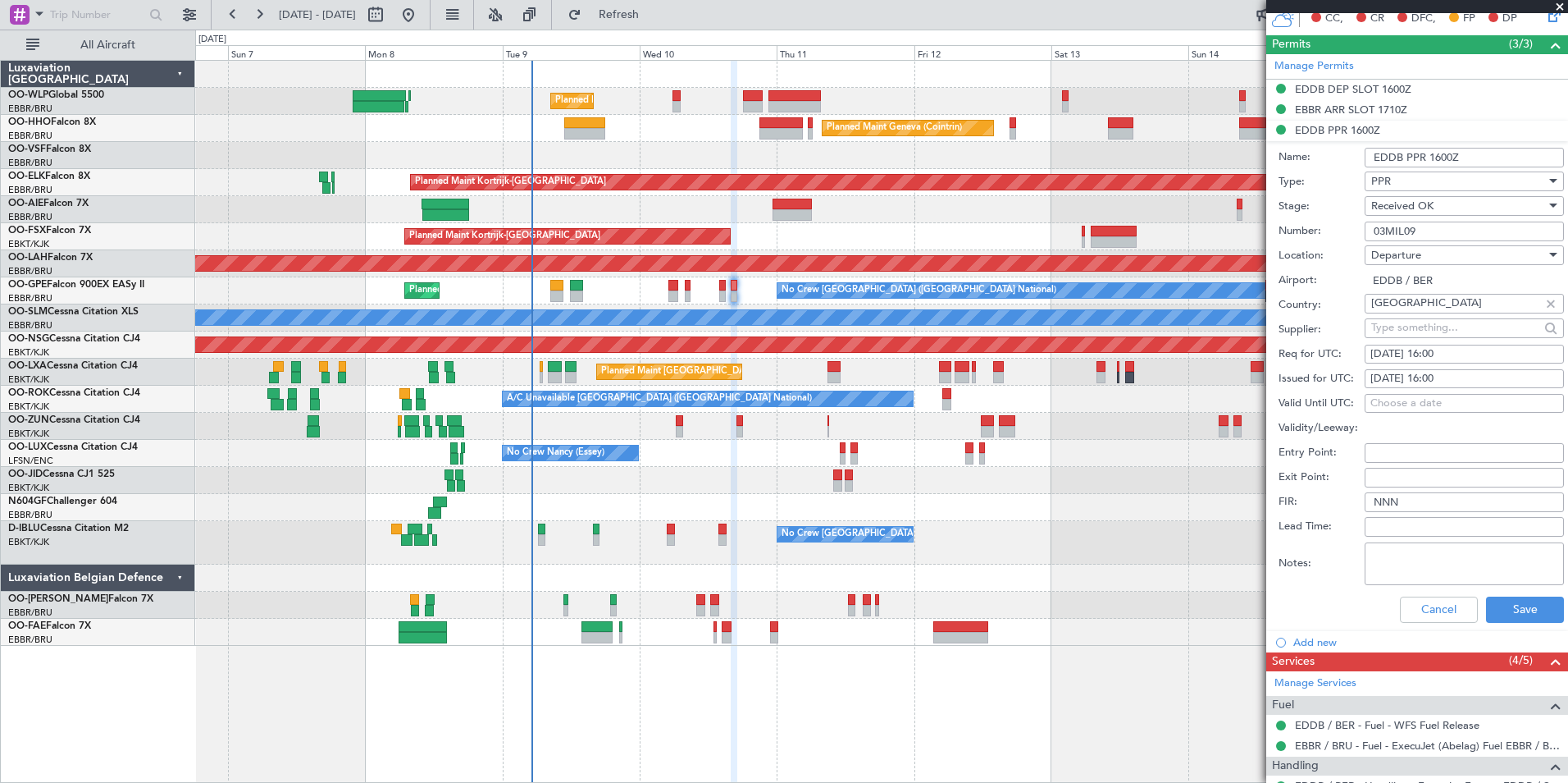
click at [1392, 229] on input "03MIL09" at bounding box center [1464, 231] width 199 height 20
click at [1334, 106] on div "EBBR ARR SLOT 1710Z" at bounding box center [1351, 110] width 112 height 14
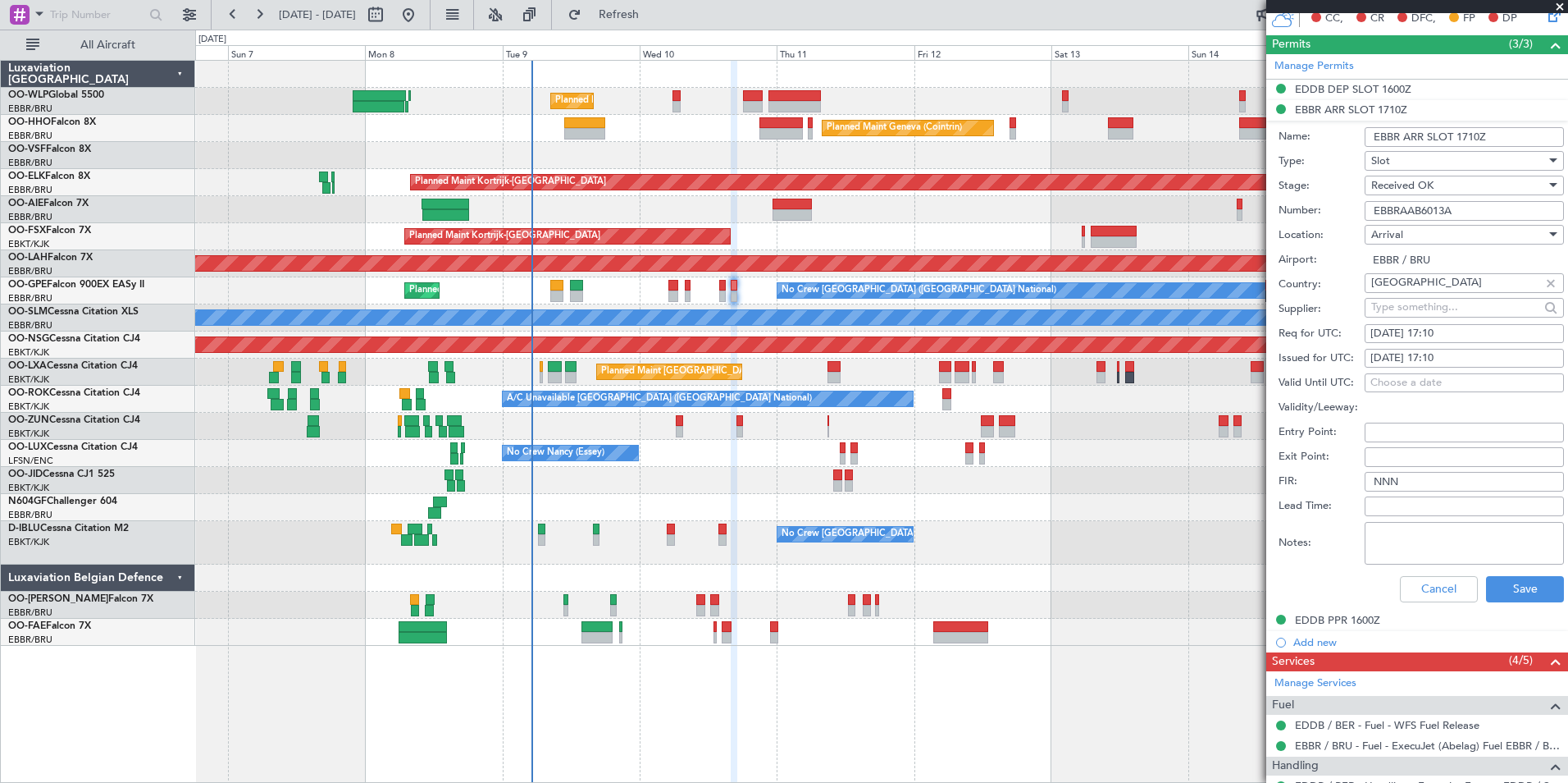
click at [1417, 210] on input "EBBRAAB6013A" at bounding box center [1464, 210] width 199 height 20
click at [1485, 205] on input "EBBRAAB6013A" at bounding box center [1464, 210] width 199 height 20
click at [1479, 206] on input "EBBRAAB6013A" at bounding box center [1464, 210] width 199 height 20
click at [1418, 210] on input "EBBRAAB6013A00" at bounding box center [1464, 210] width 199 height 20
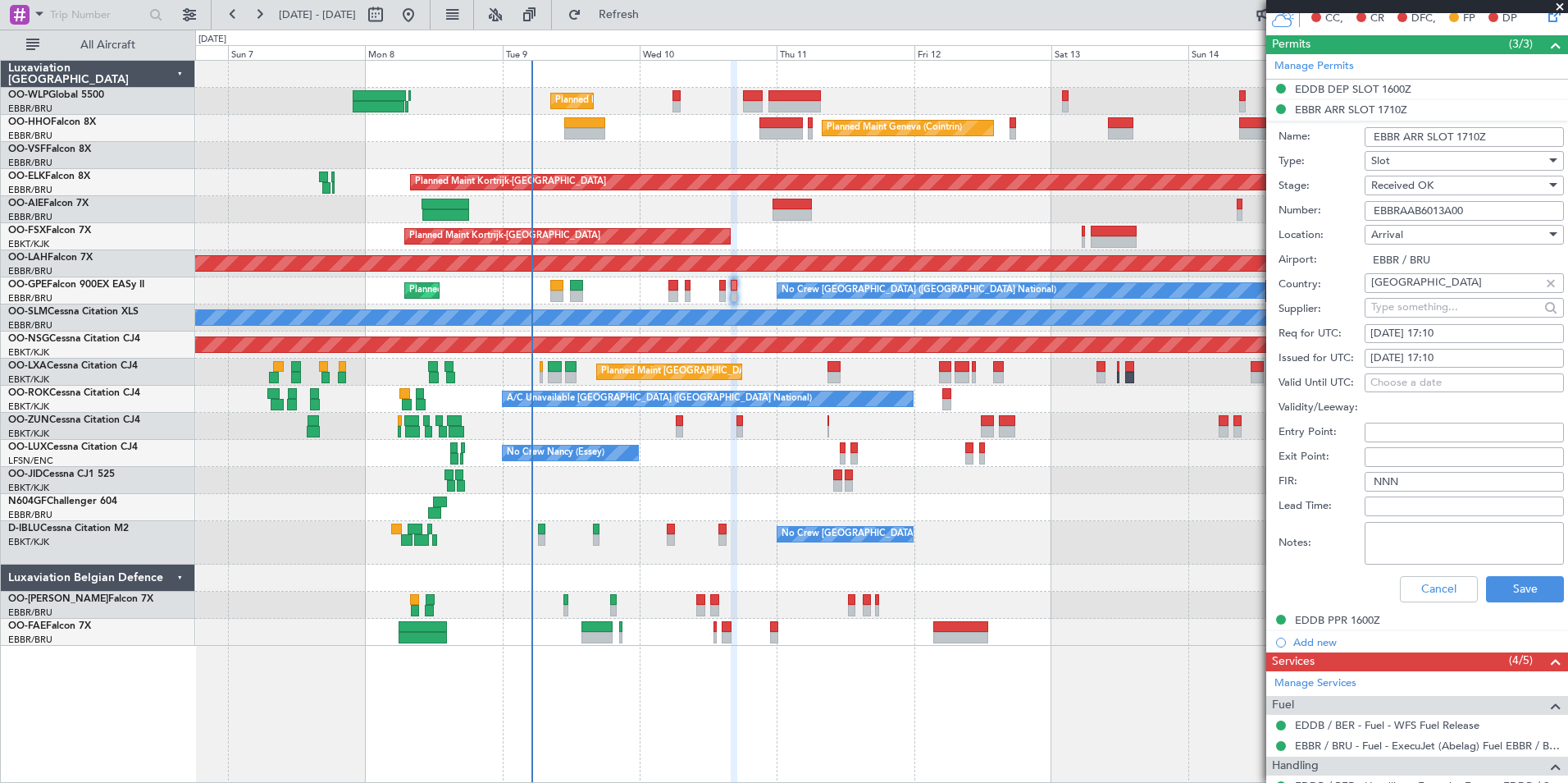
click at [1418, 210] on input "EBBRAAB6013A00" at bounding box center [1464, 210] width 199 height 20
type input "EBBRAAB6013A00"
click at [1504, 596] on button "Save" at bounding box center [1525, 589] width 78 height 26
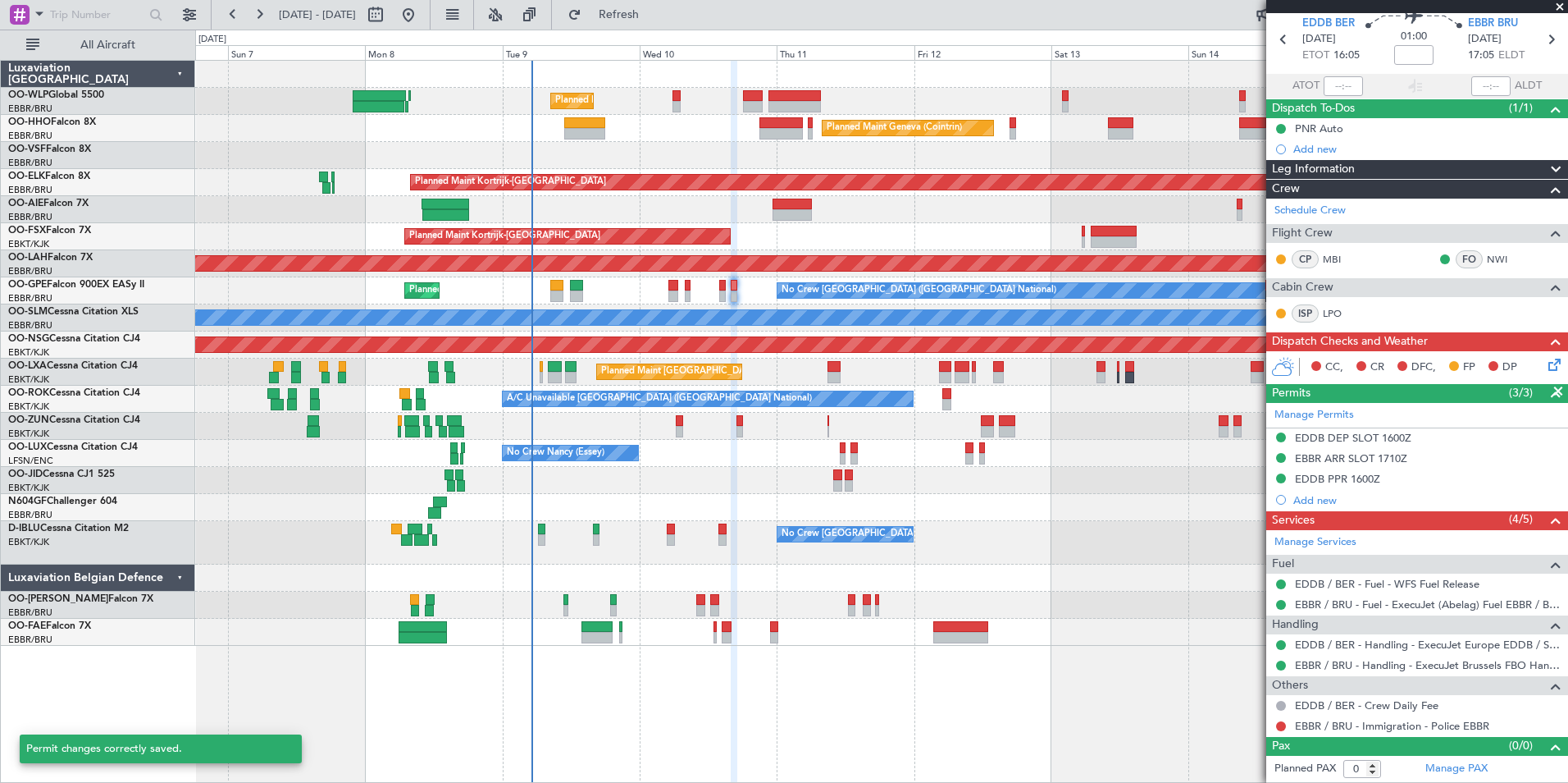
scroll to position [61, 0]
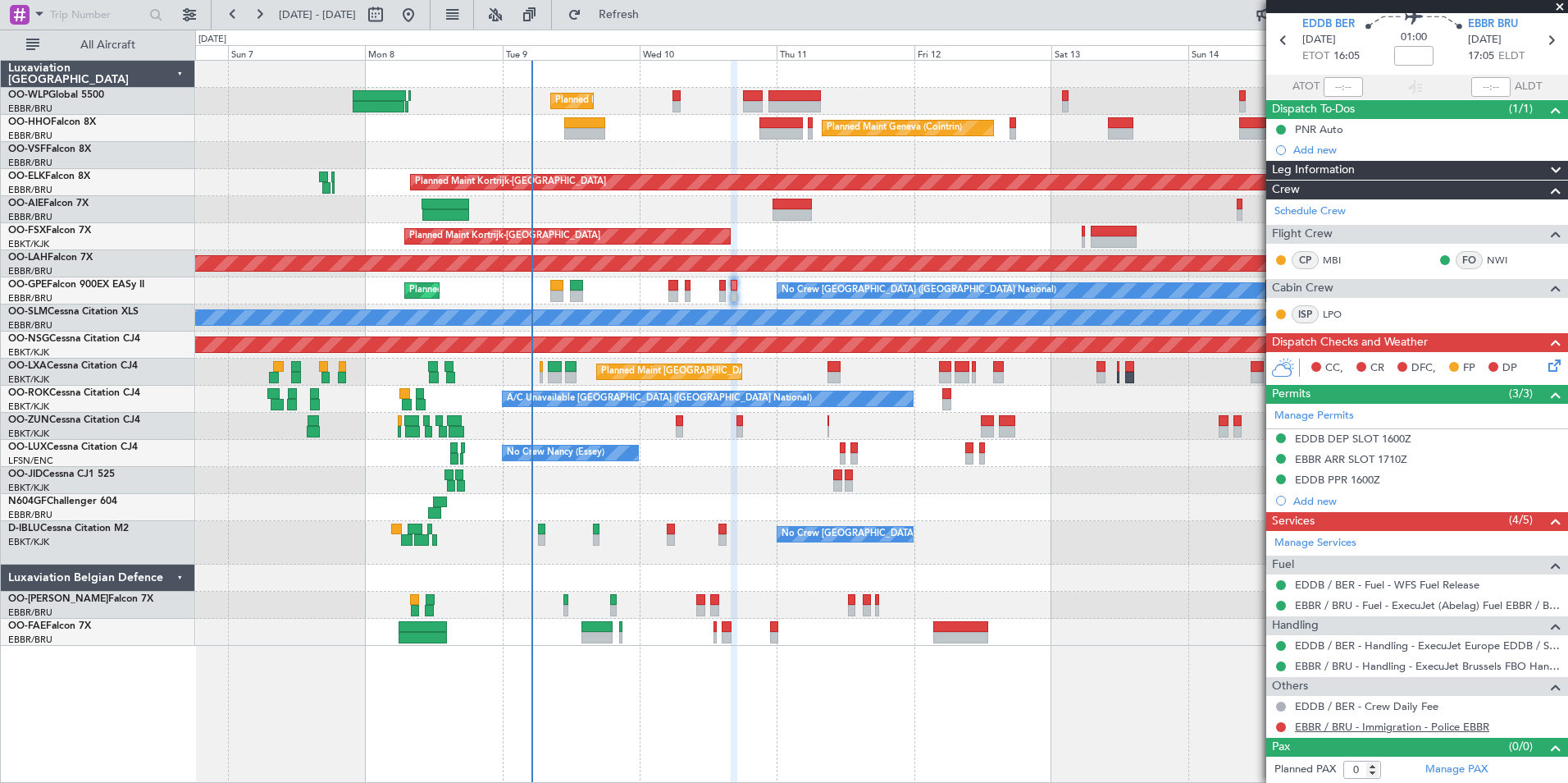
click at [1359, 728] on link "EBBR / BRU - Immigration - Police EBBR" at bounding box center [1392, 727] width 195 height 14
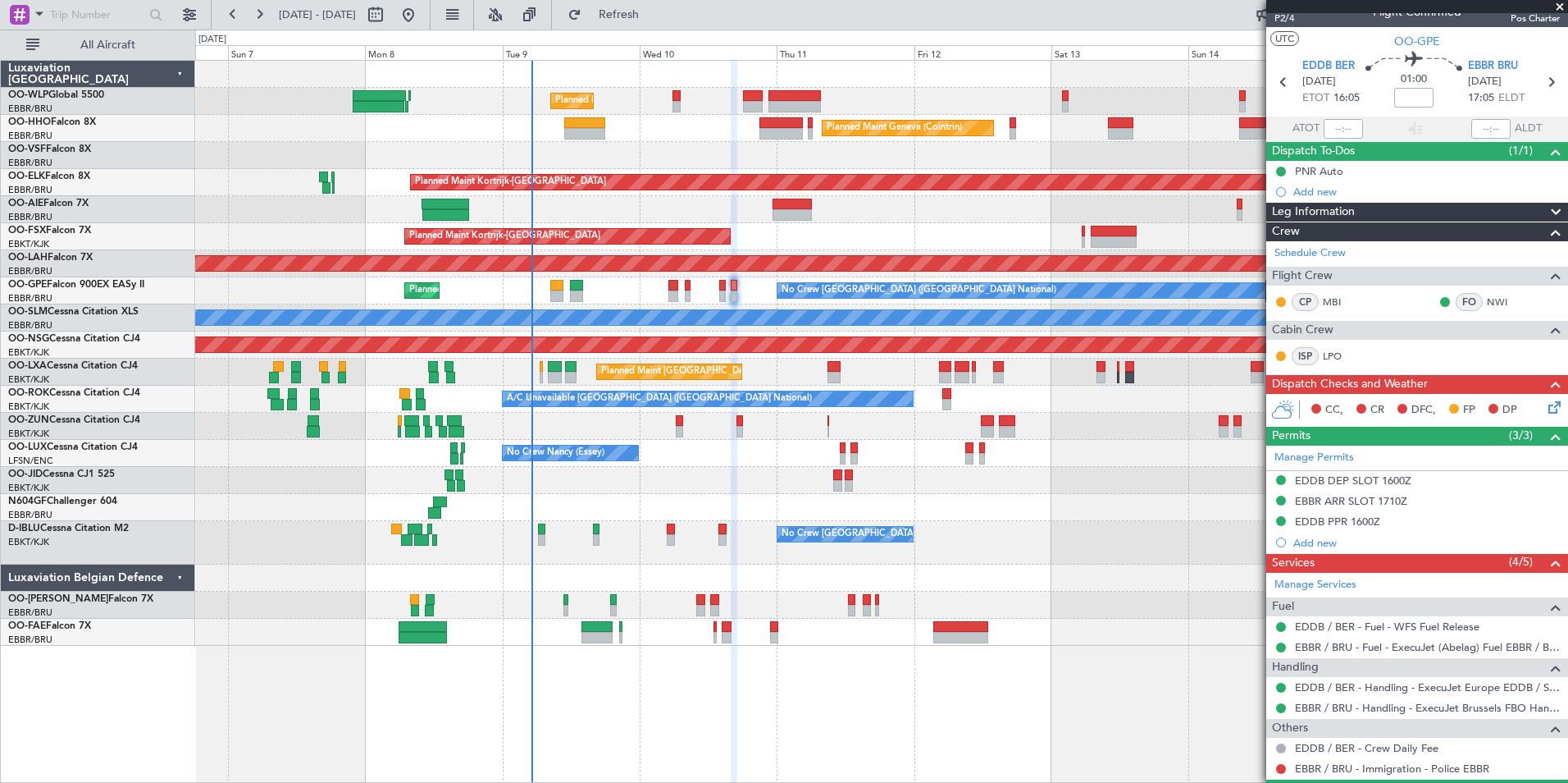
scroll to position [0, 0]
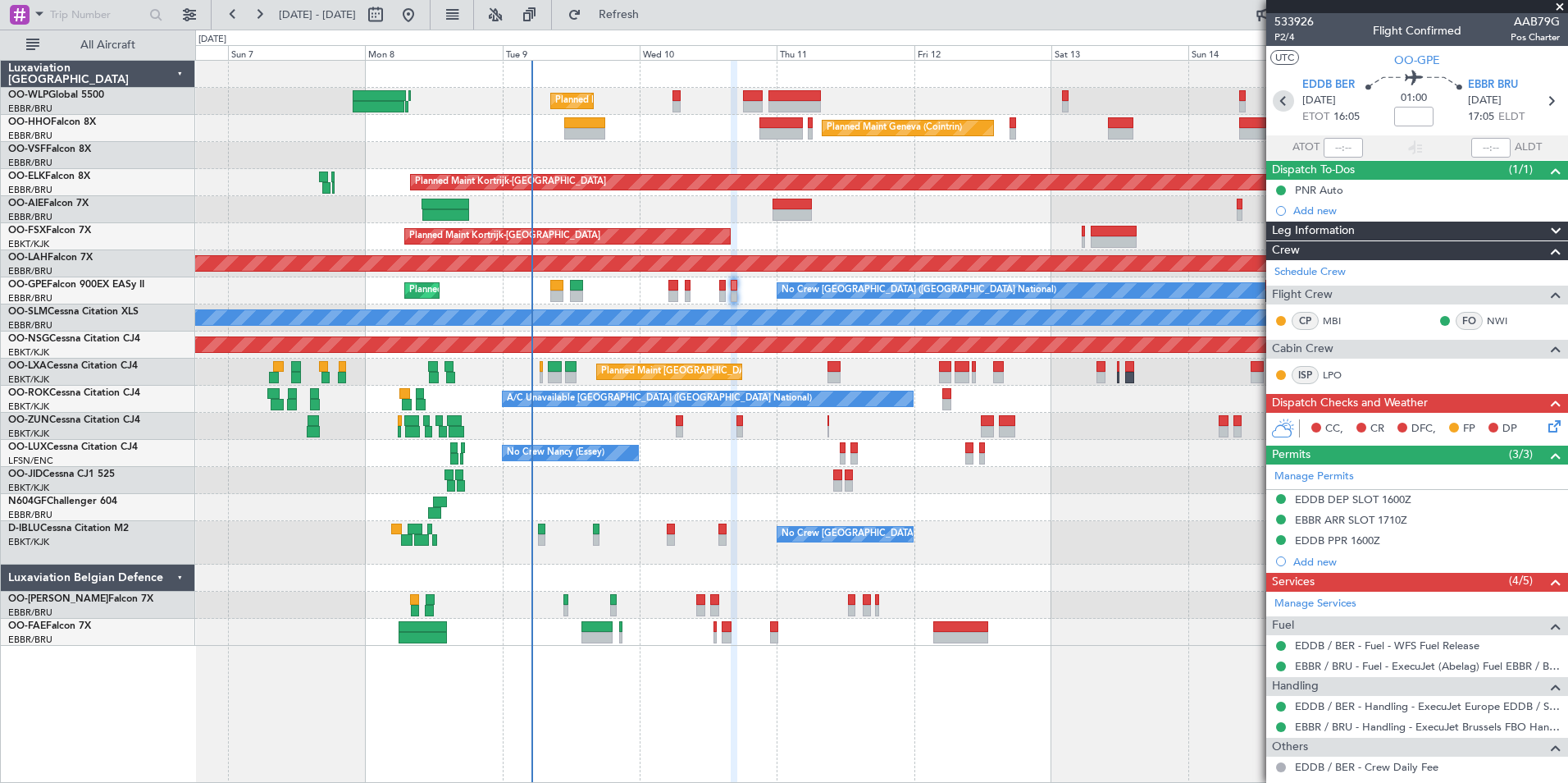
click at [1274, 97] on icon at bounding box center [1283, 100] width 22 height 22
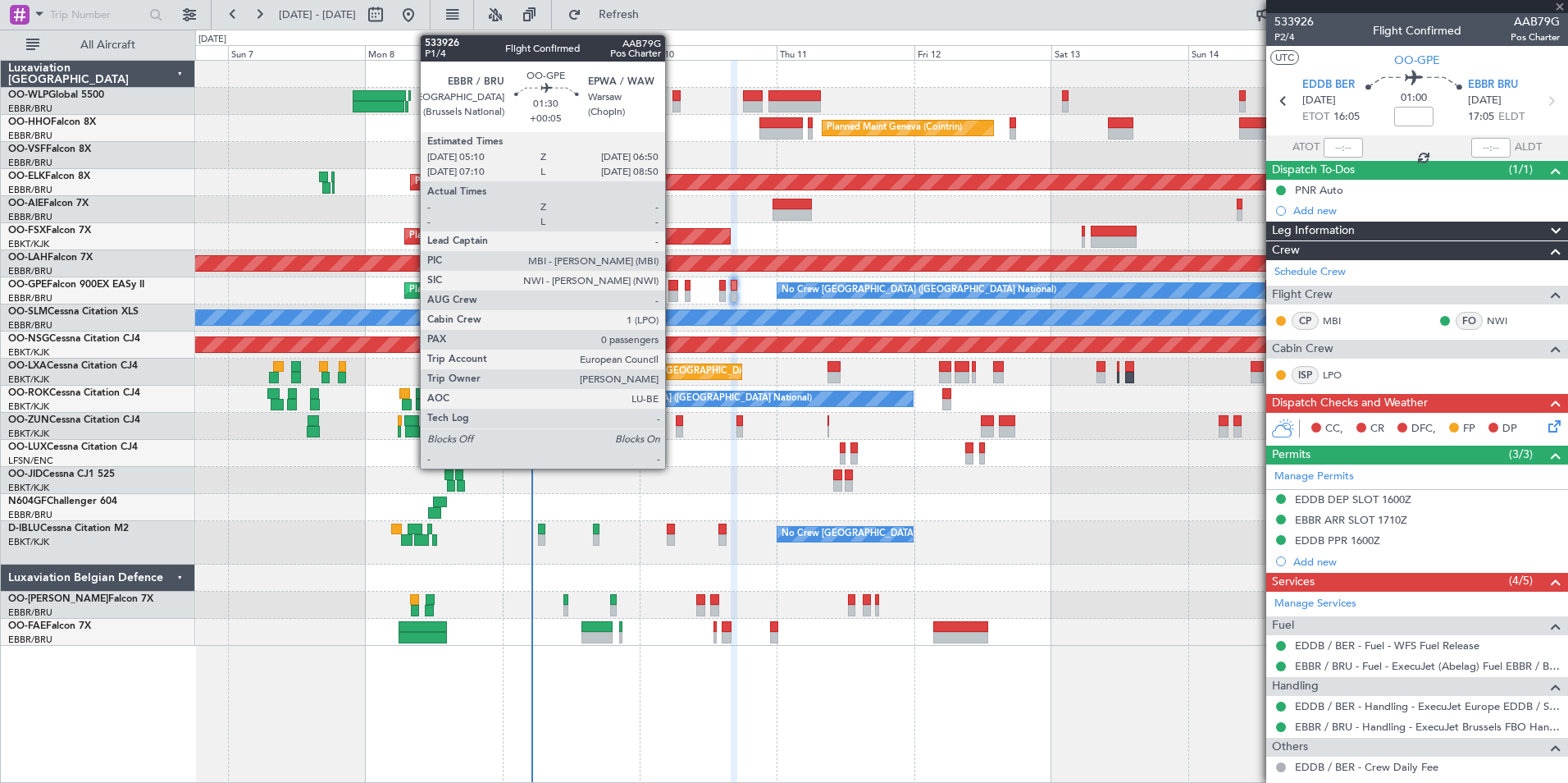
click at [673, 288] on div at bounding box center [673, 285] width 10 height 11
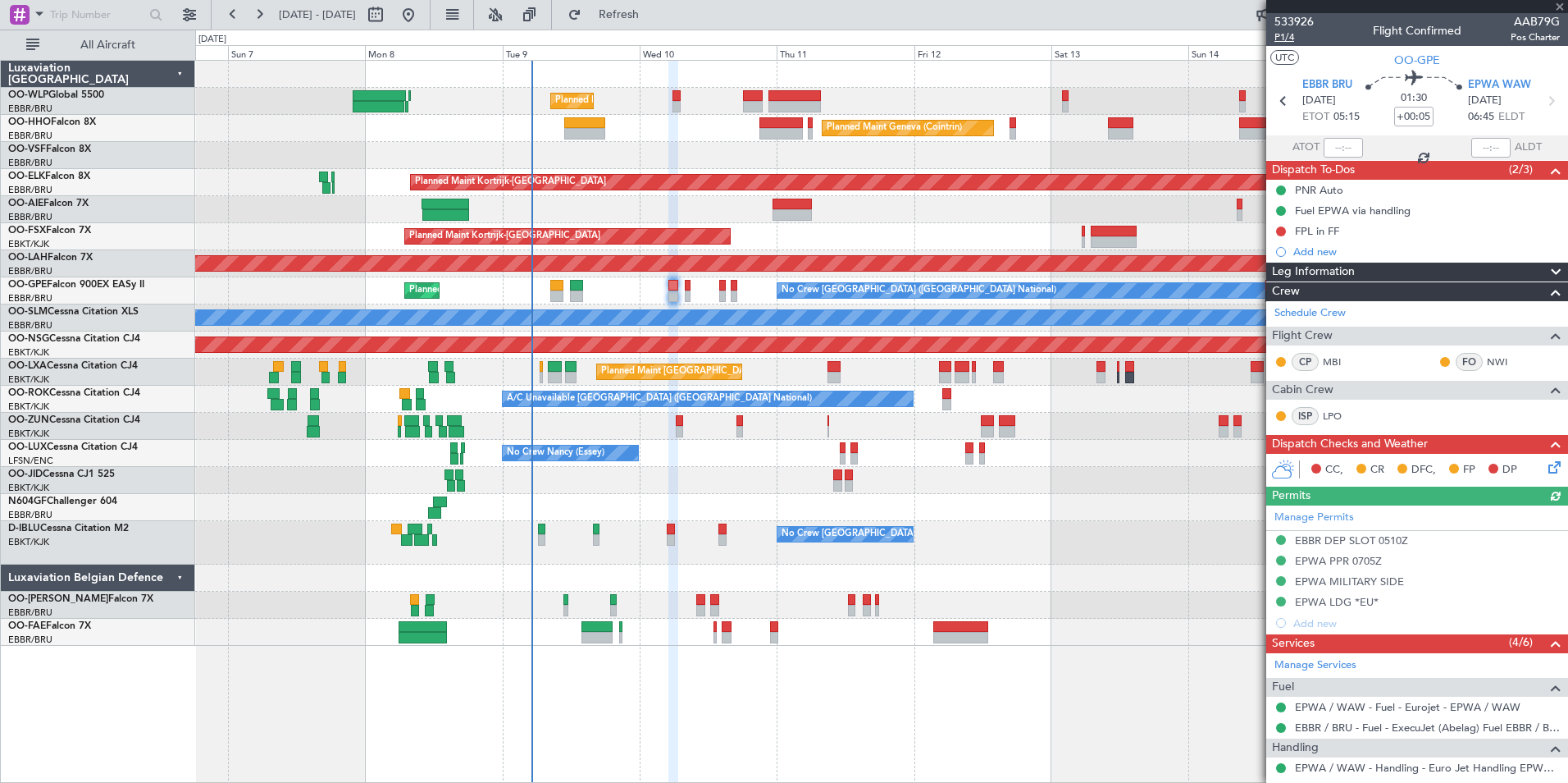
click at [1287, 40] on span "P1/4" at bounding box center [1295, 37] width 40 height 14
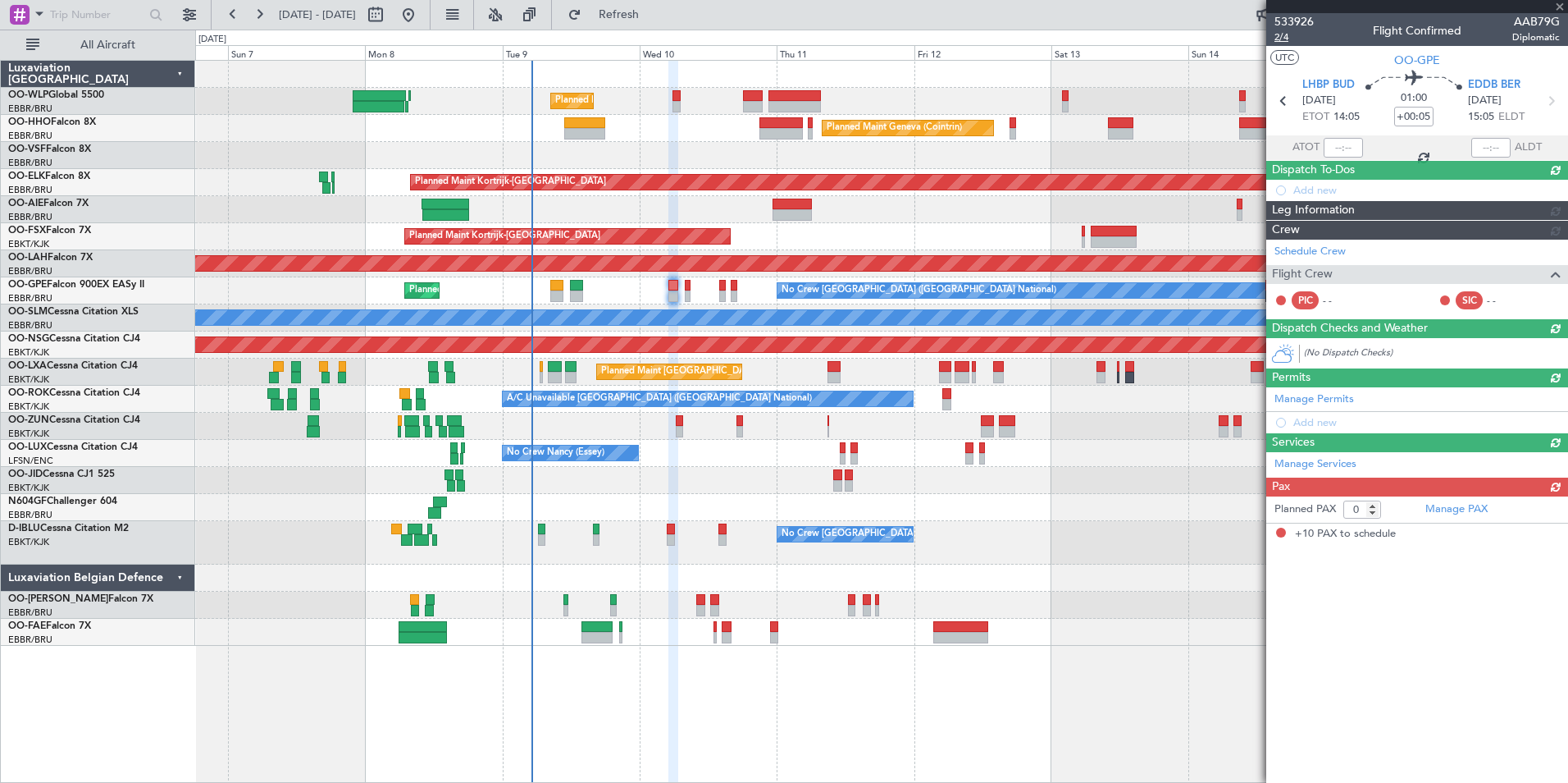
type input "-00:10"
type input "10"
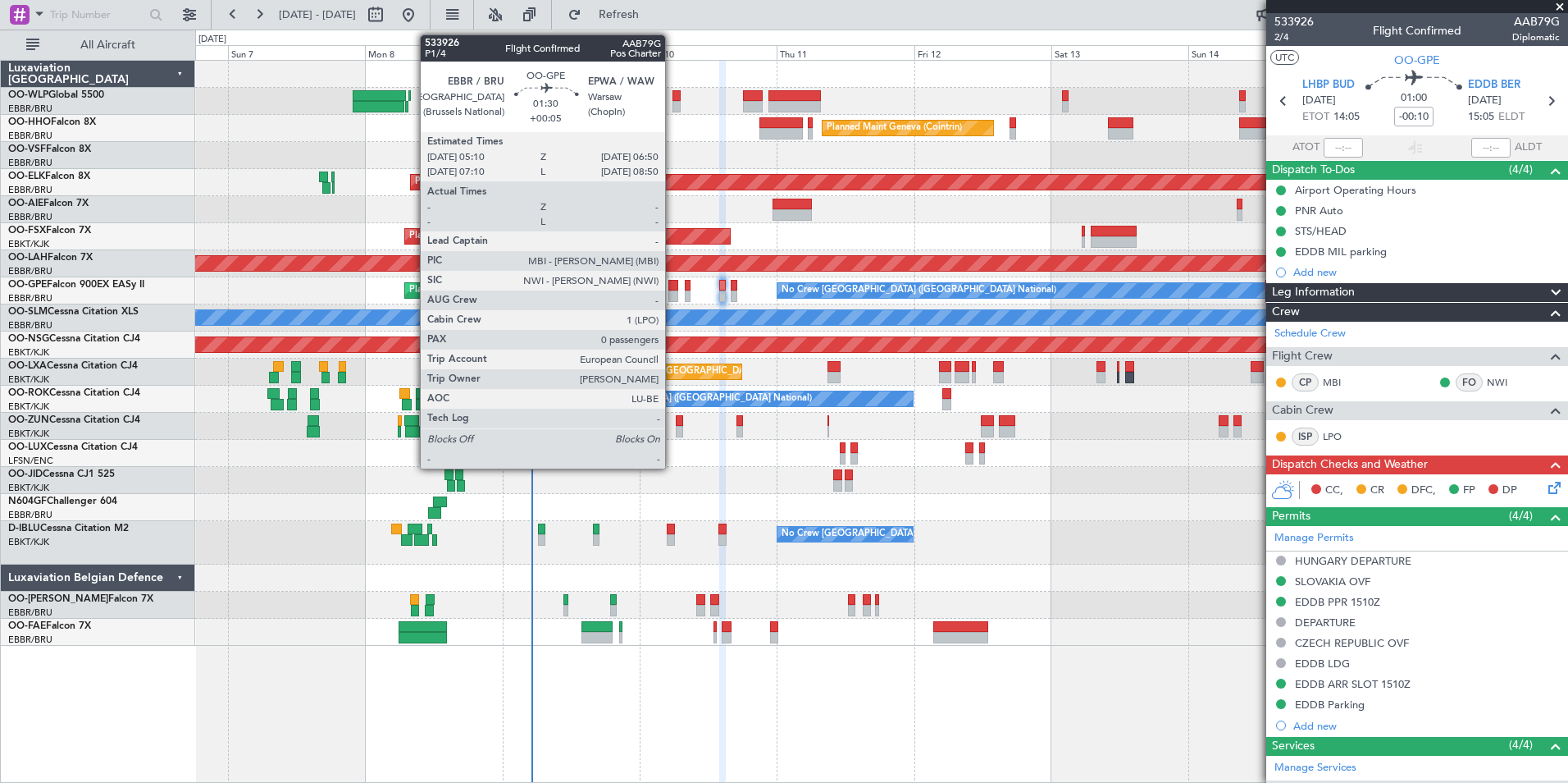
click at [673, 290] on div at bounding box center [673, 285] width 10 height 11
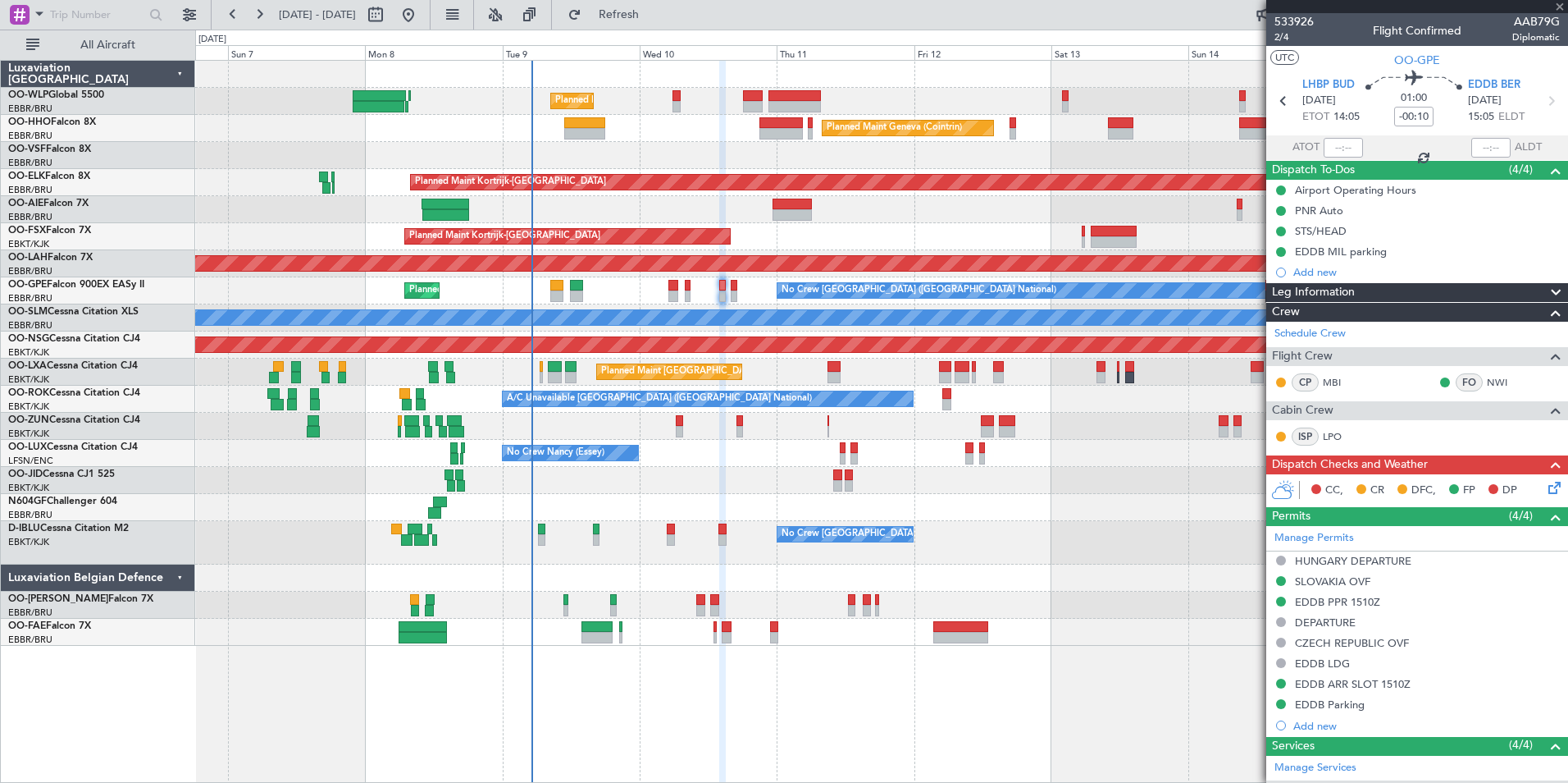
type input "+00:05"
type input "0"
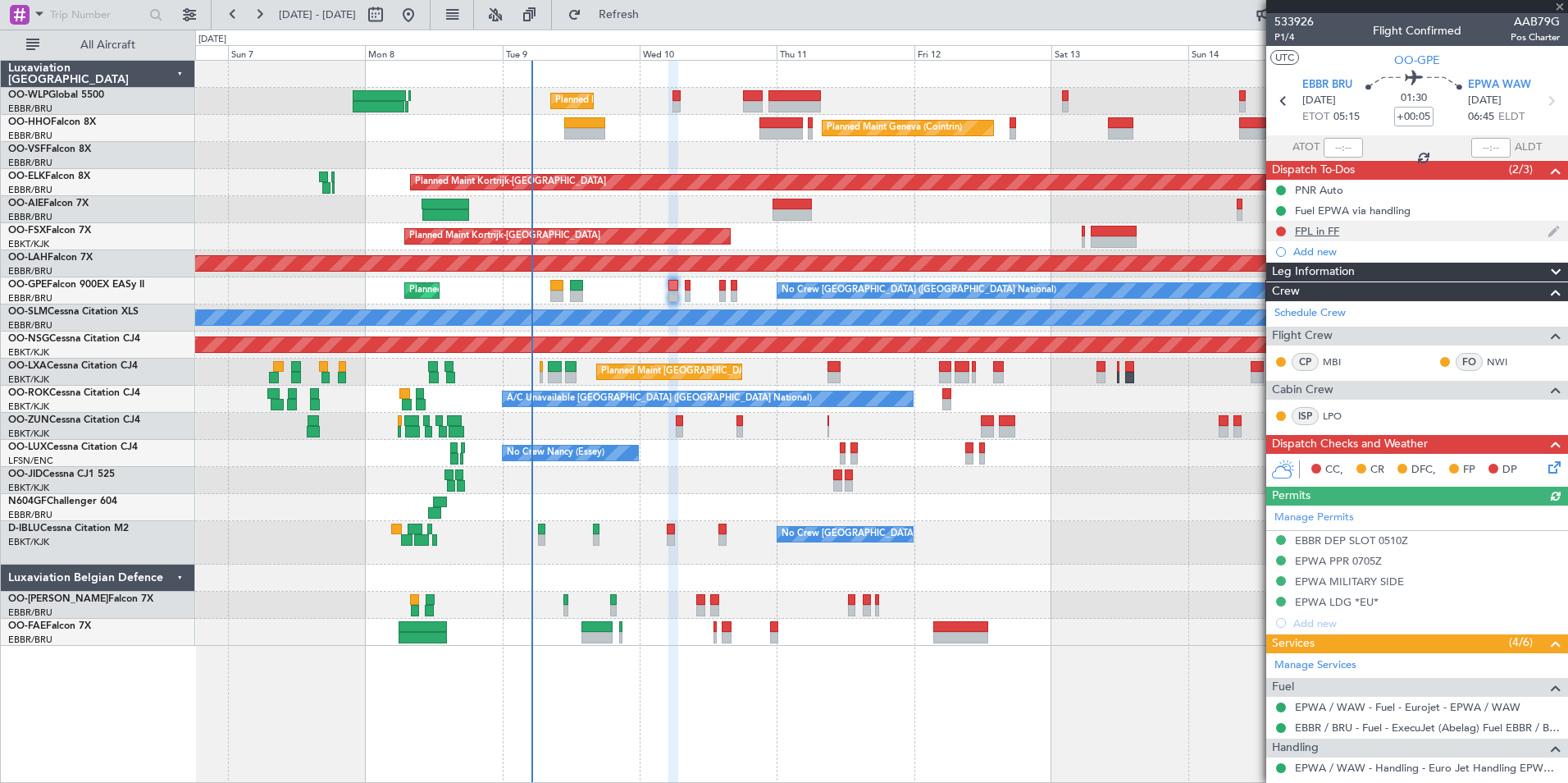
click at [1283, 228] on button at bounding box center [1281, 231] width 10 height 10
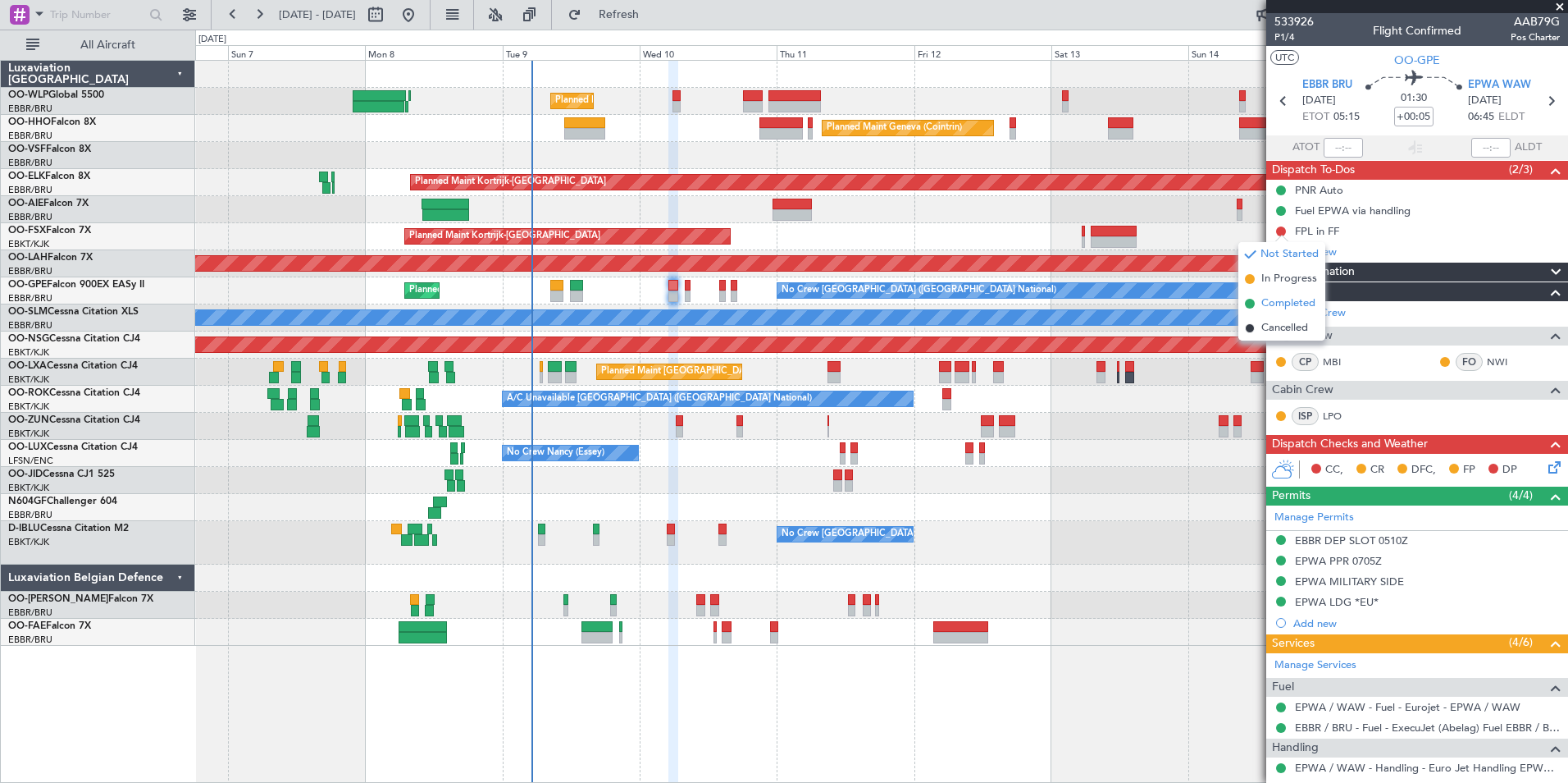
click at [1291, 292] on li "Completed" at bounding box center [1282, 304] width 87 height 24
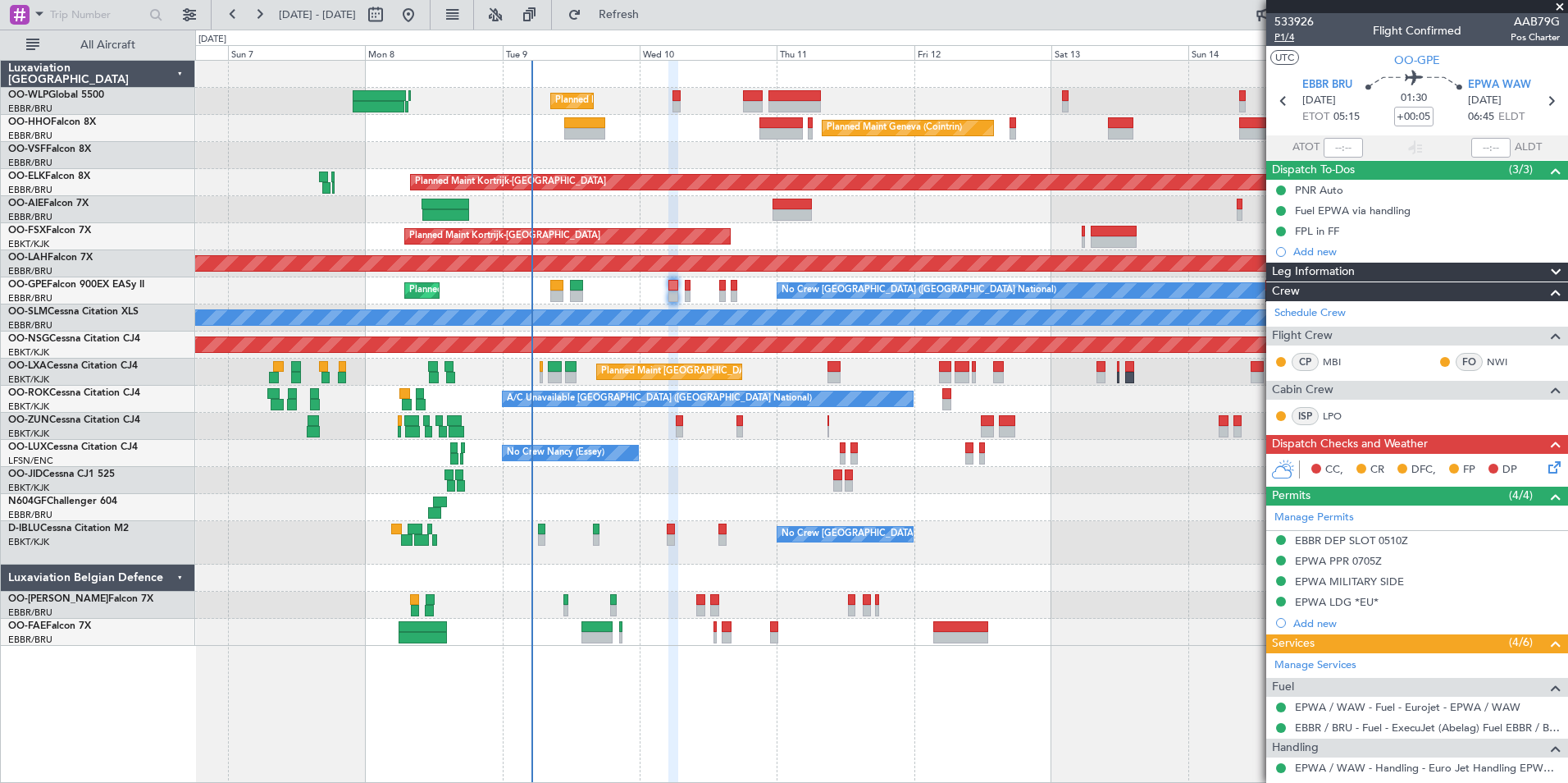
click at [1288, 36] on span "P1/4" at bounding box center [1295, 37] width 40 height 14
click at [1288, 42] on span "P1/4" at bounding box center [1295, 37] width 40 height 14
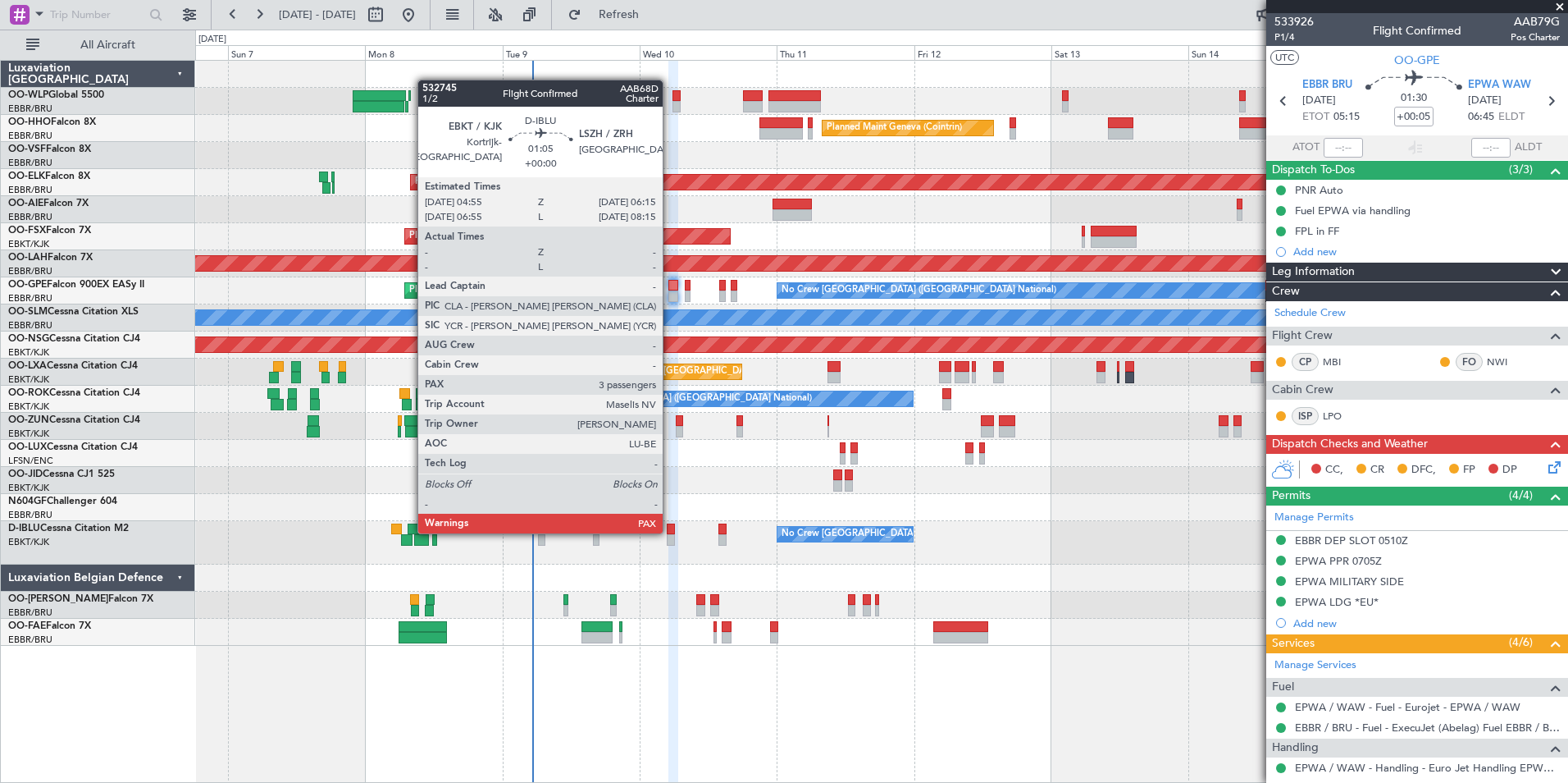
click at [670, 532] on div at bounding box center [670, 529] width 8 height 11
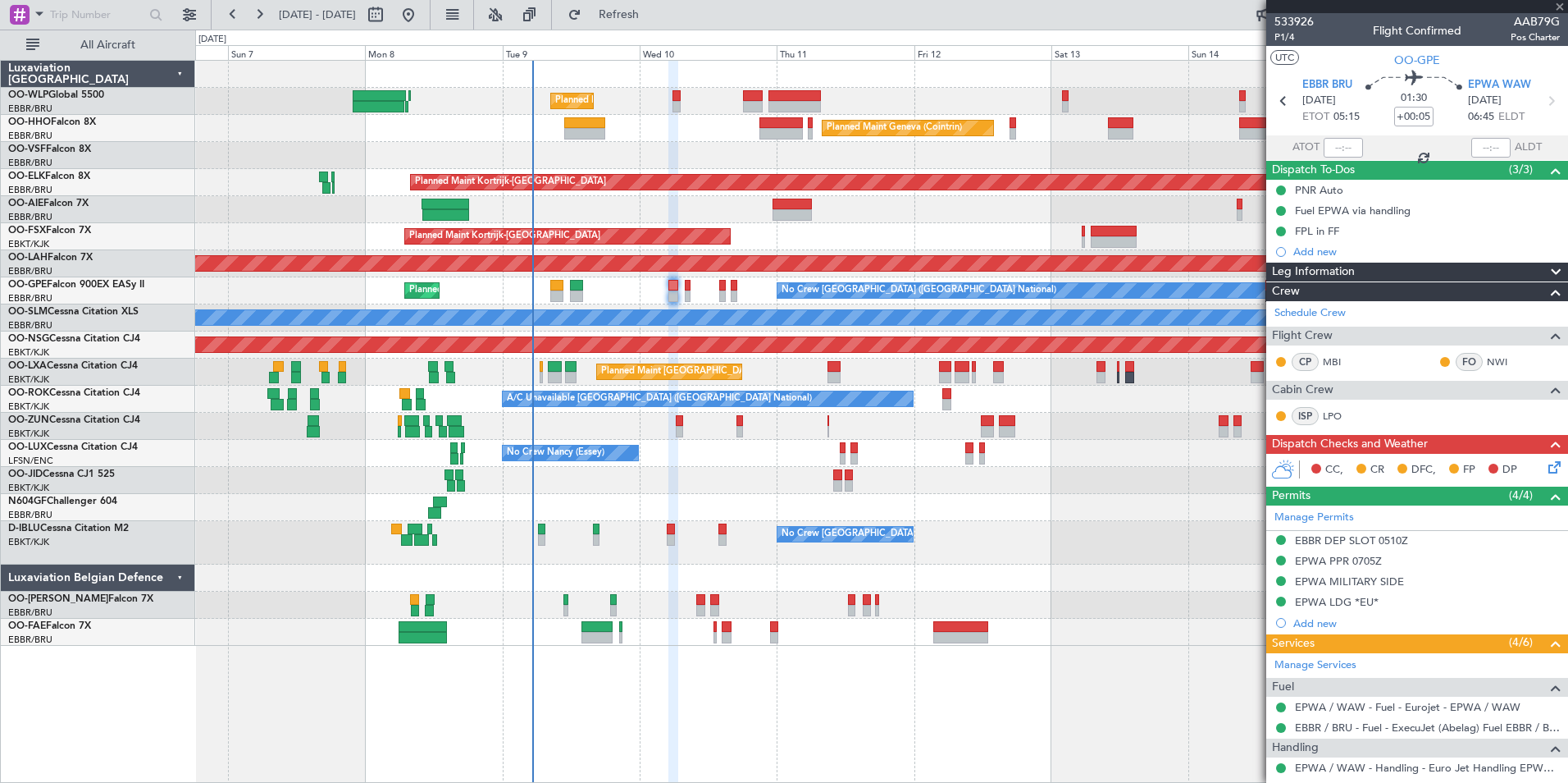
type input "3"
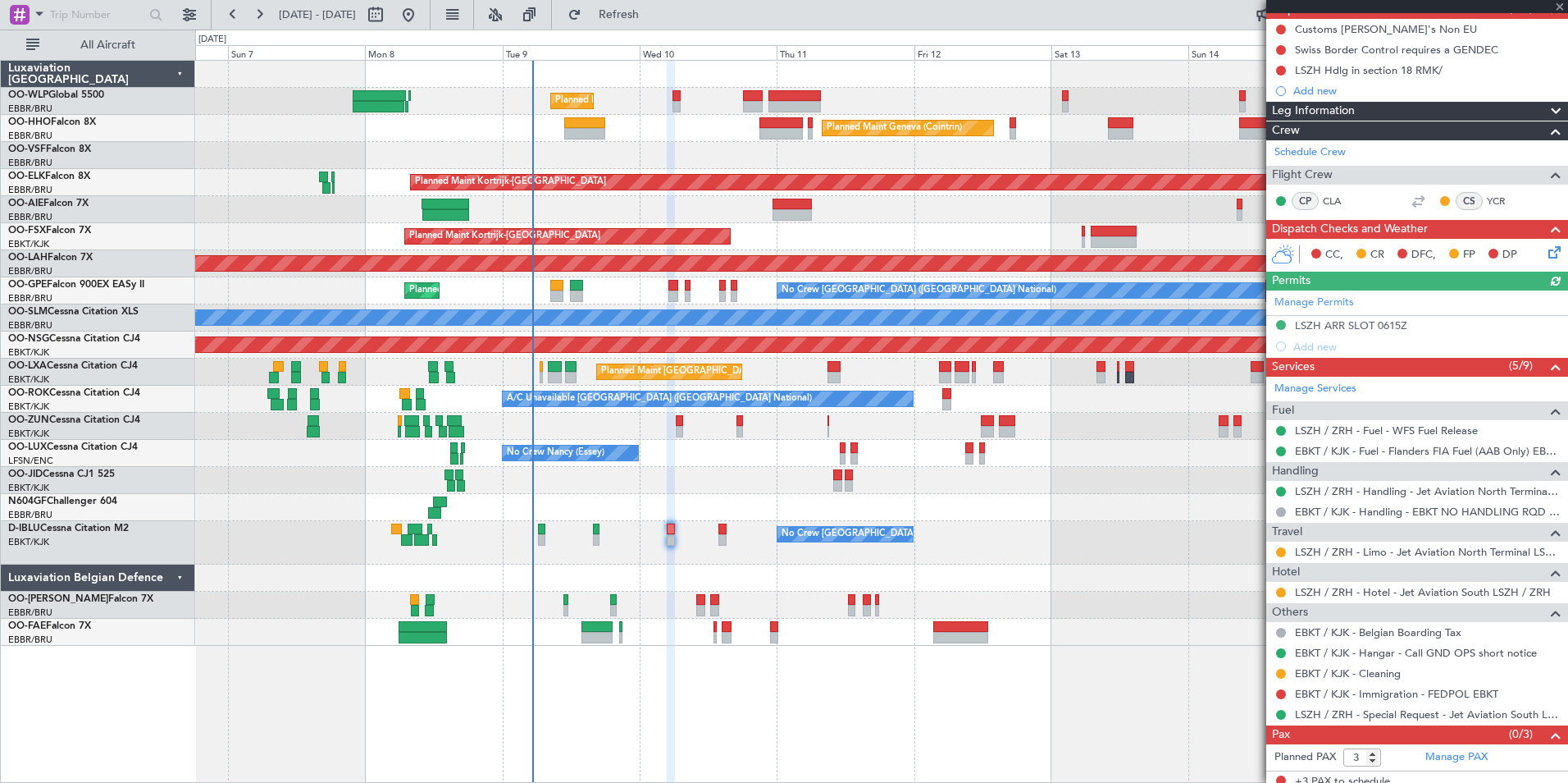
scroll to position [170, 0]
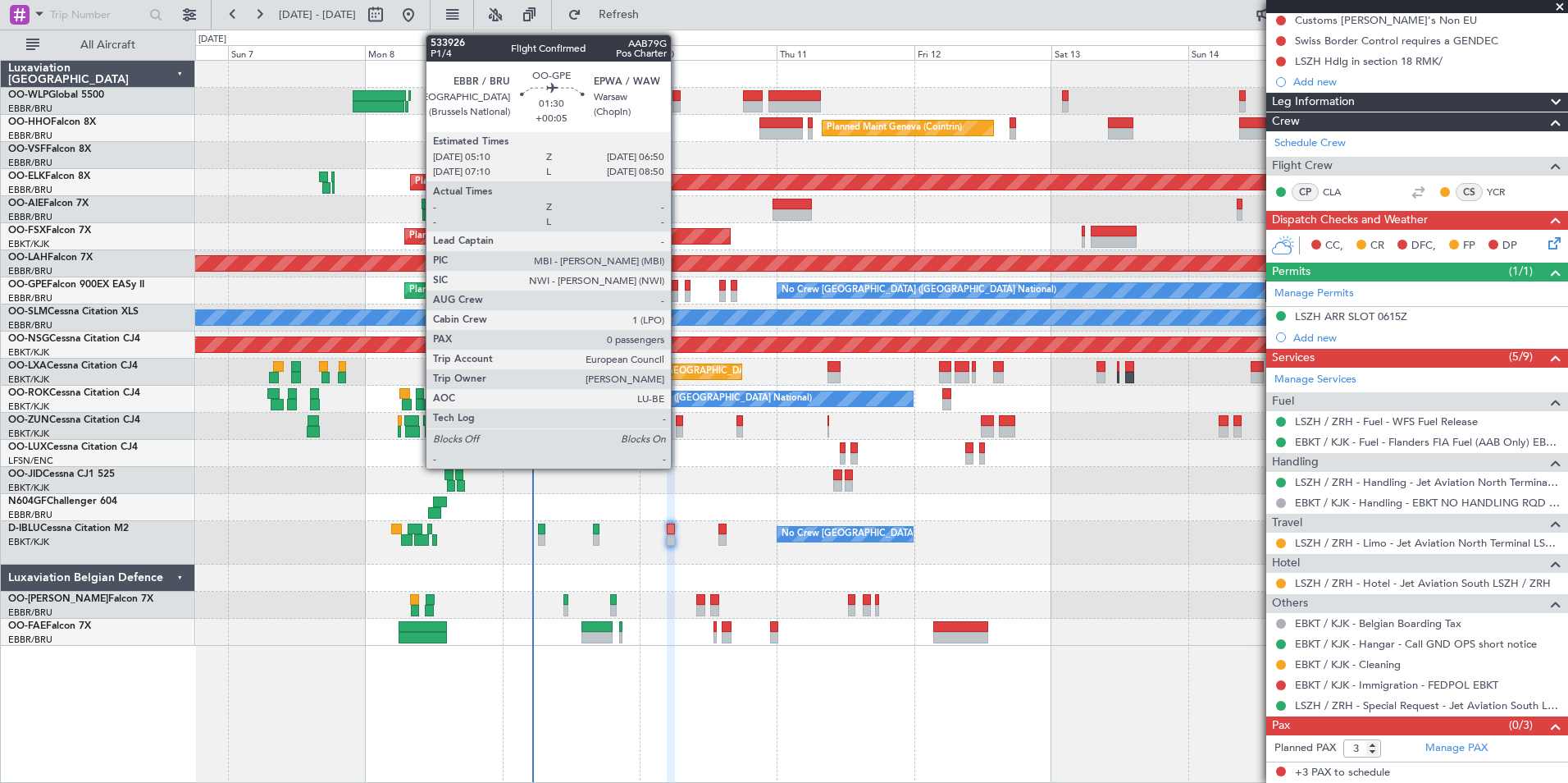
click at [678, 293] on div at bounding box center [673, 296] width 10 height 11
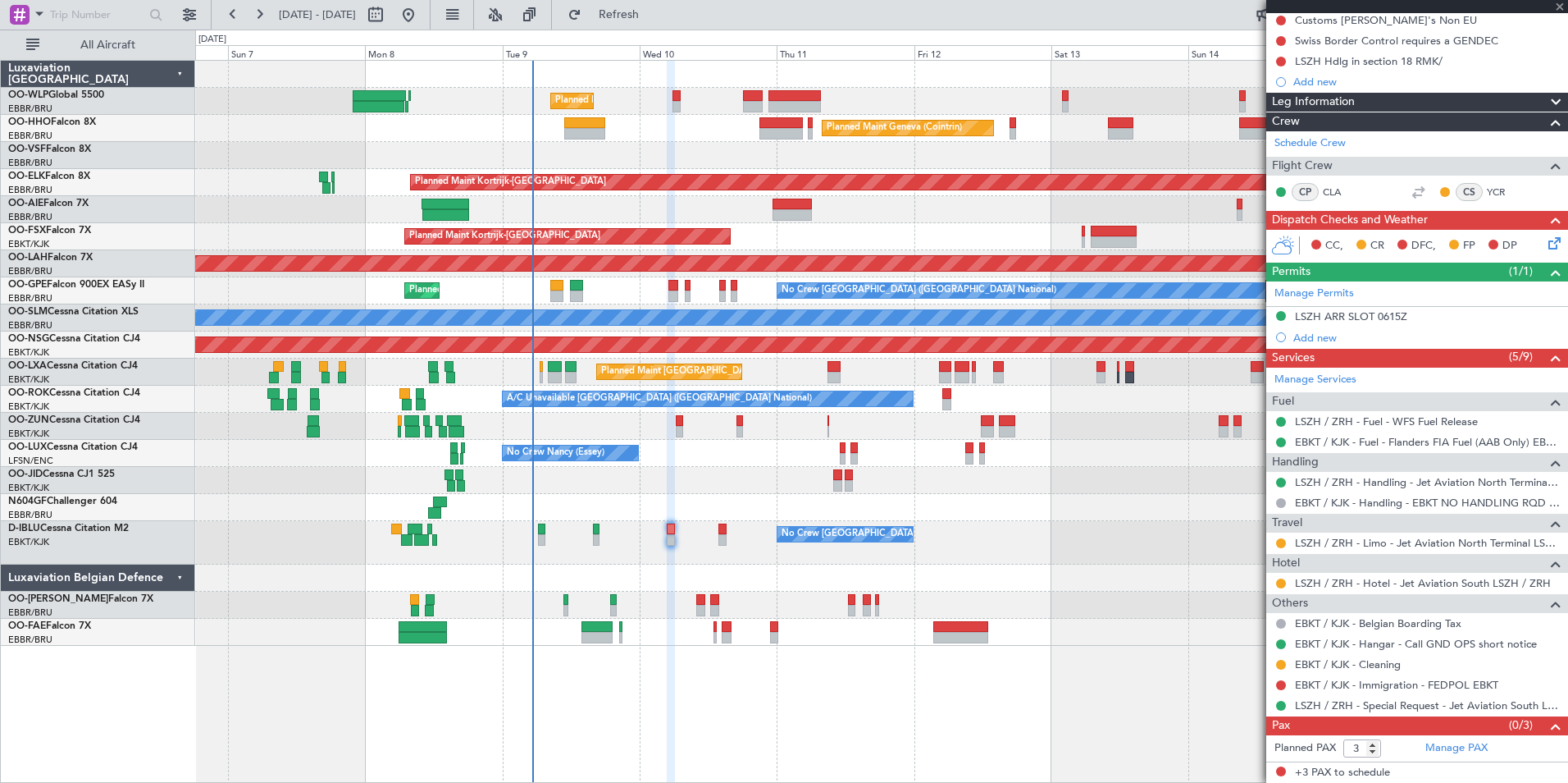
type input "+00:05"
type input "0"
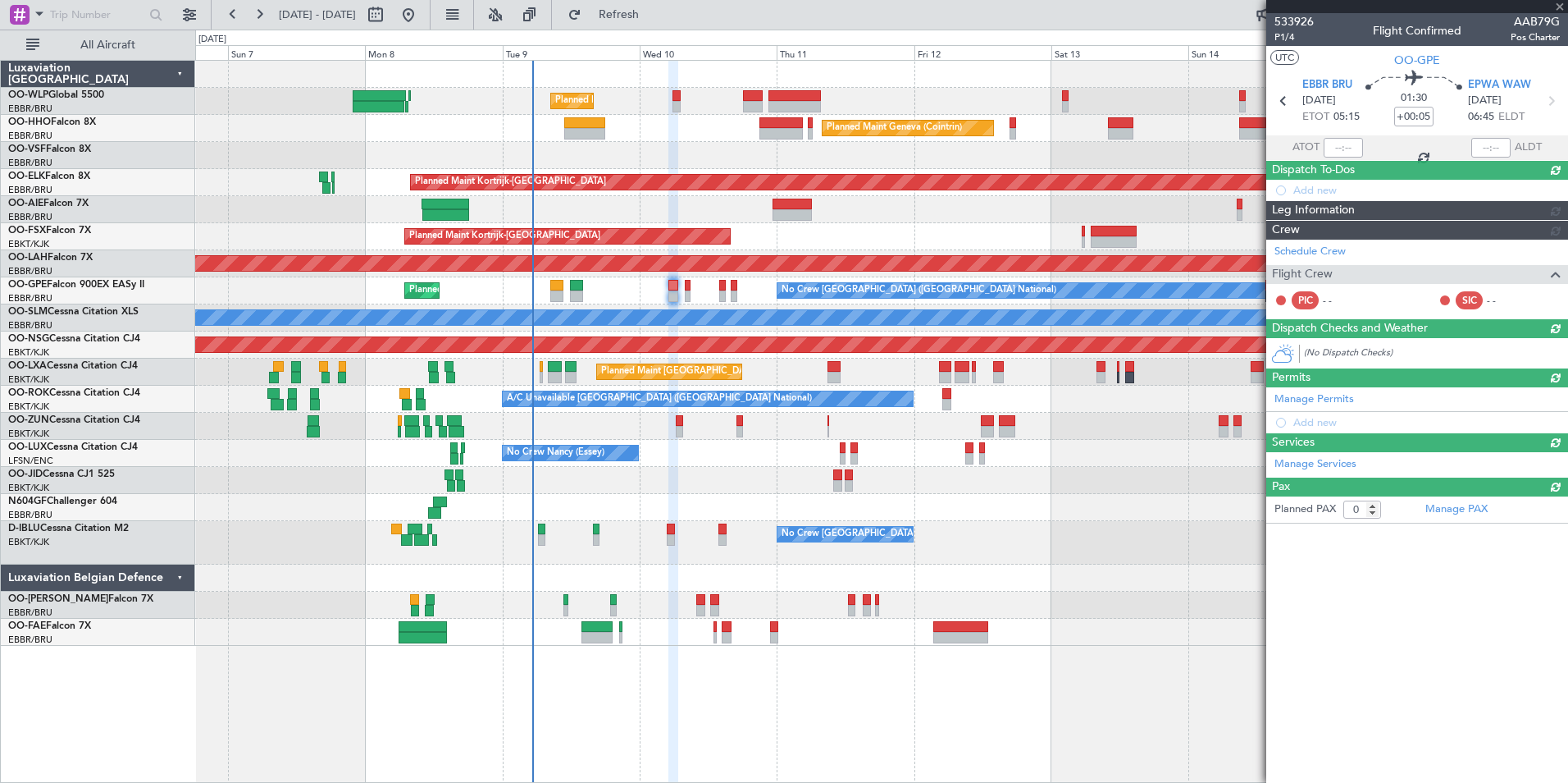
scroll to position [0, 0]
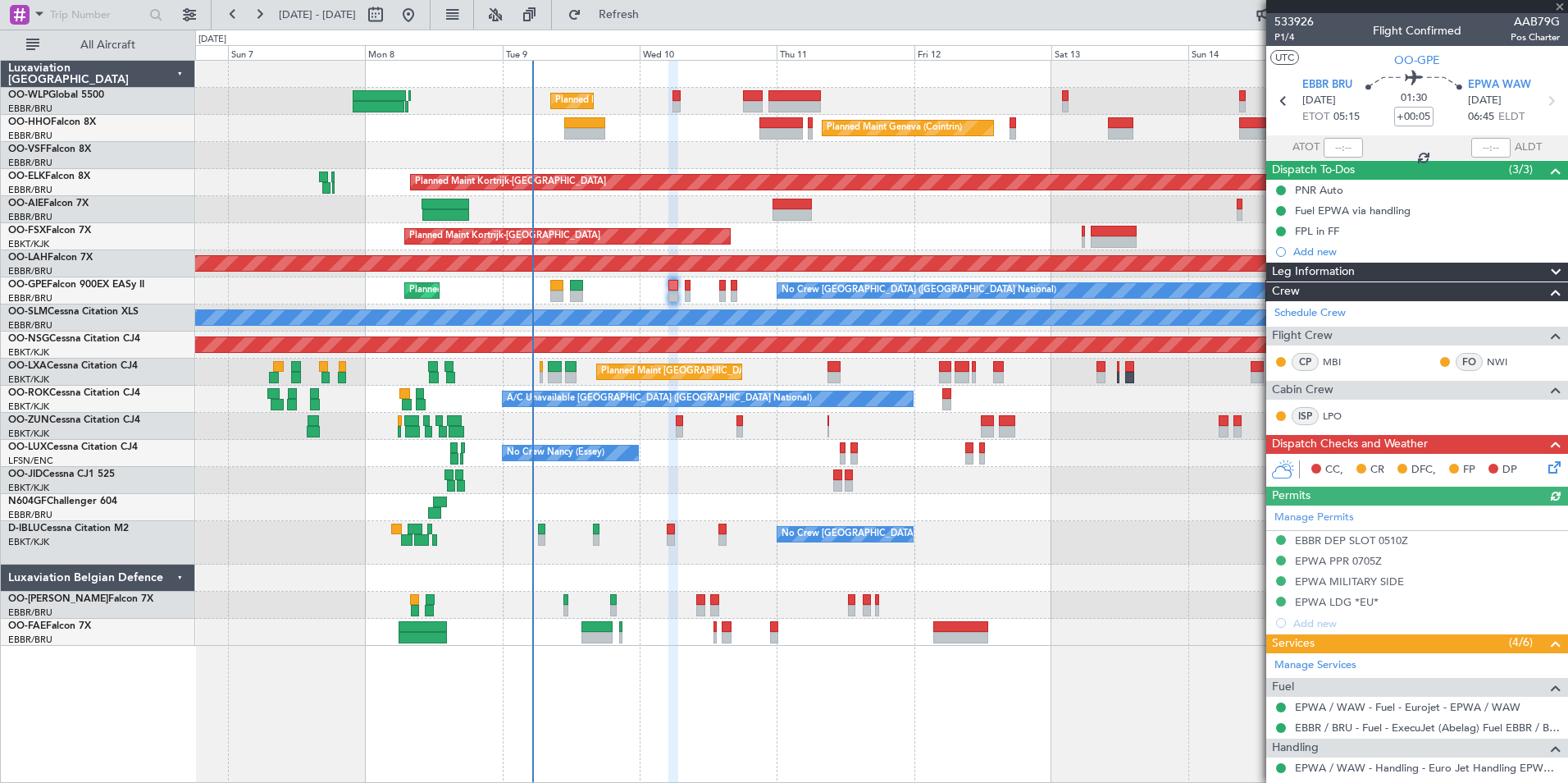
click at [1546, 469] on icon at bounding box center [1552, 464] width 13 height 13
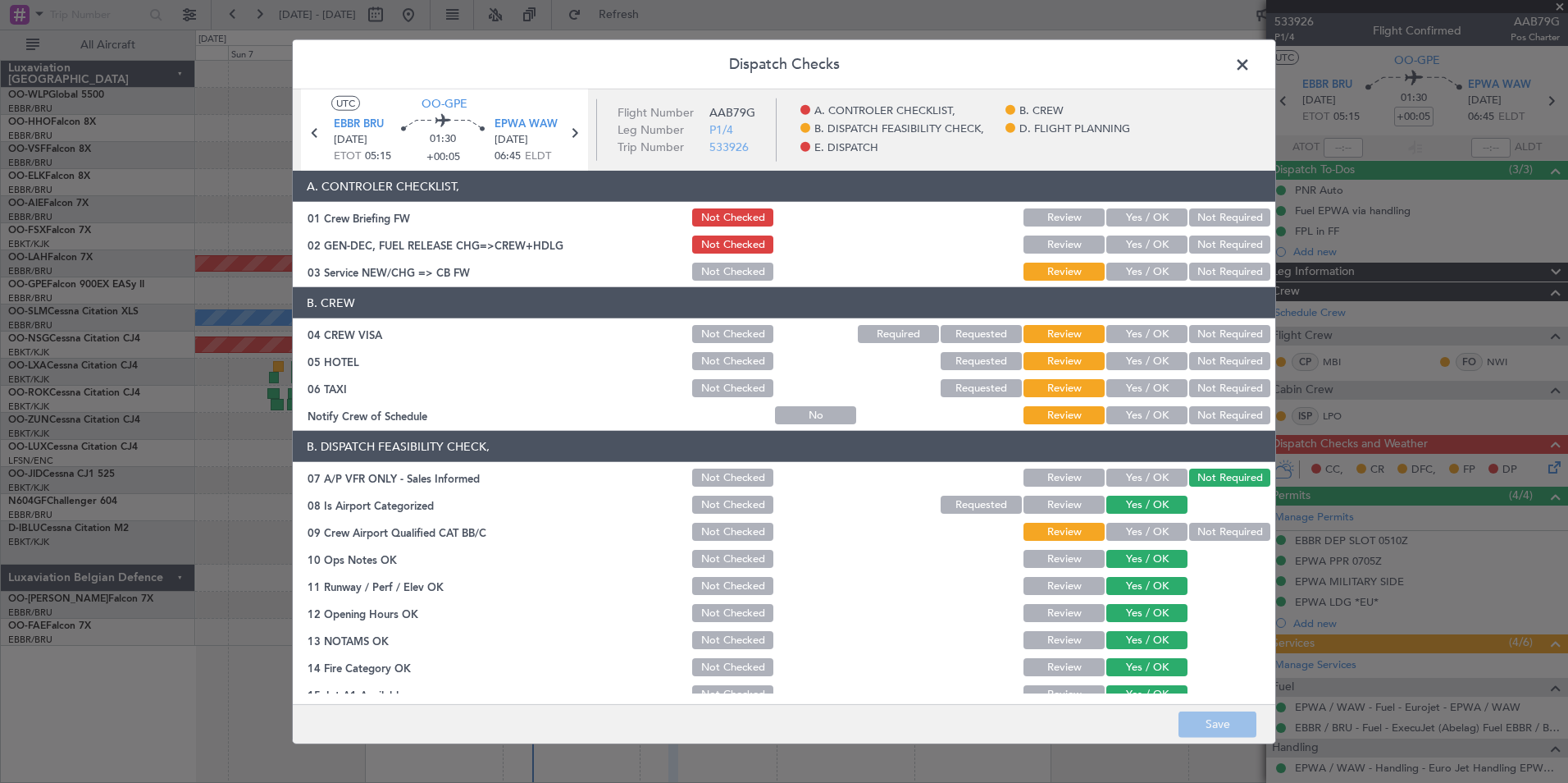
click at [1130, 220] on button "Yes / OK" at bounding box center [1147, 217] width 81 height 18
click at [1125, 263] on button "Yes / OK" at bounding box center [1147, 271] width 81 height 18
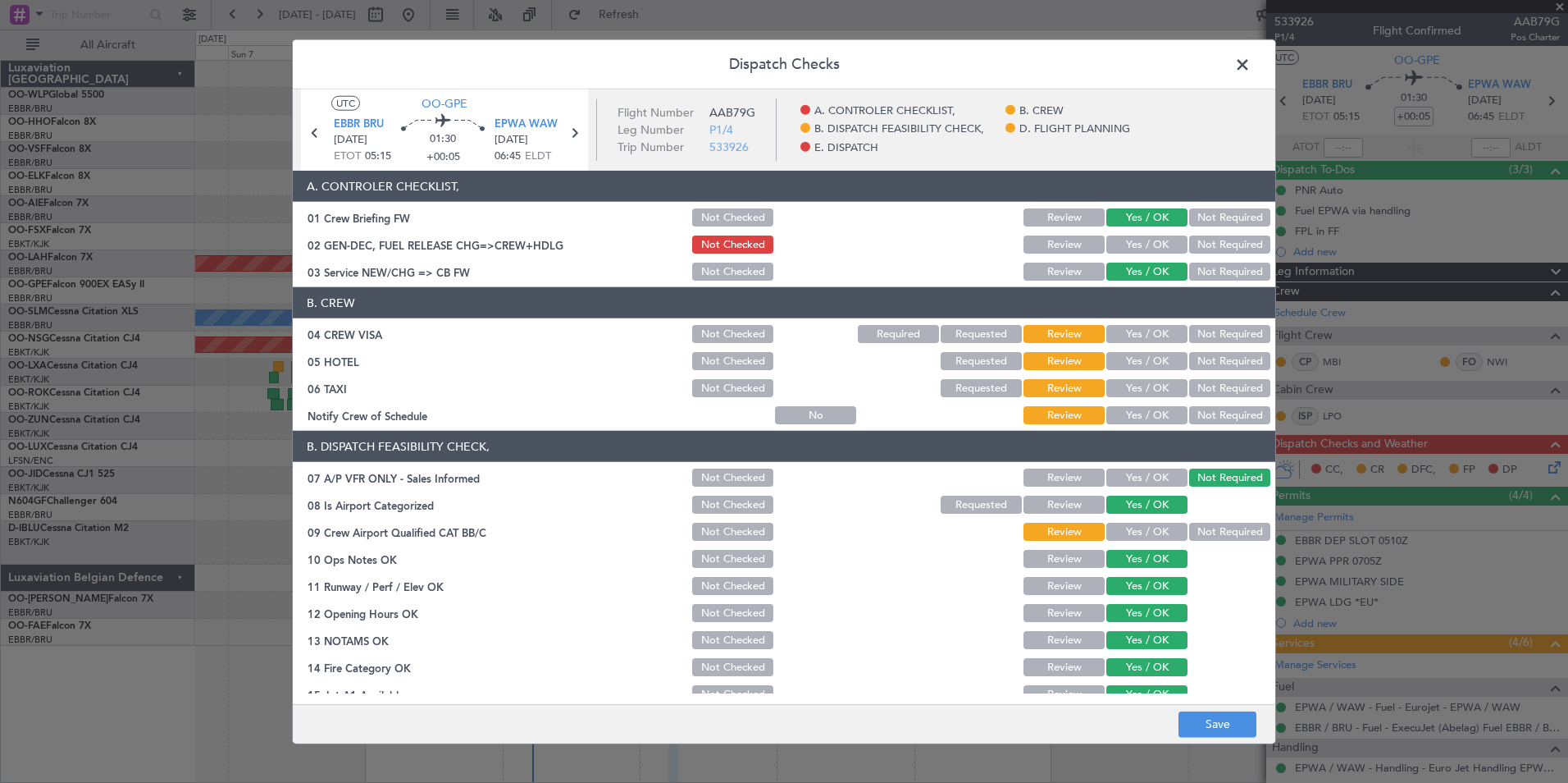
click at [1127, 245] on button "Yes / OK" at bounding box center [1147, 244] width 81 height 18
click at [1212, 335] on button "Not Required" at bounding box center [1230, 334] width 81 height 18
drag, startPoint x: 1206, startPoint y: 349, endPoint x: 1205, endPoint y: 371, distance: 22.0
click at [1205, 351] on section "B. CREW 04 CREW VISA Not Checked Required Requested Review Yes / OK Not Require…" at bounding box center [784, 356] width 982 height 139
click at [1205, 371] on div "Not Required" at bounding box center [1228, 361] width 83 height 23
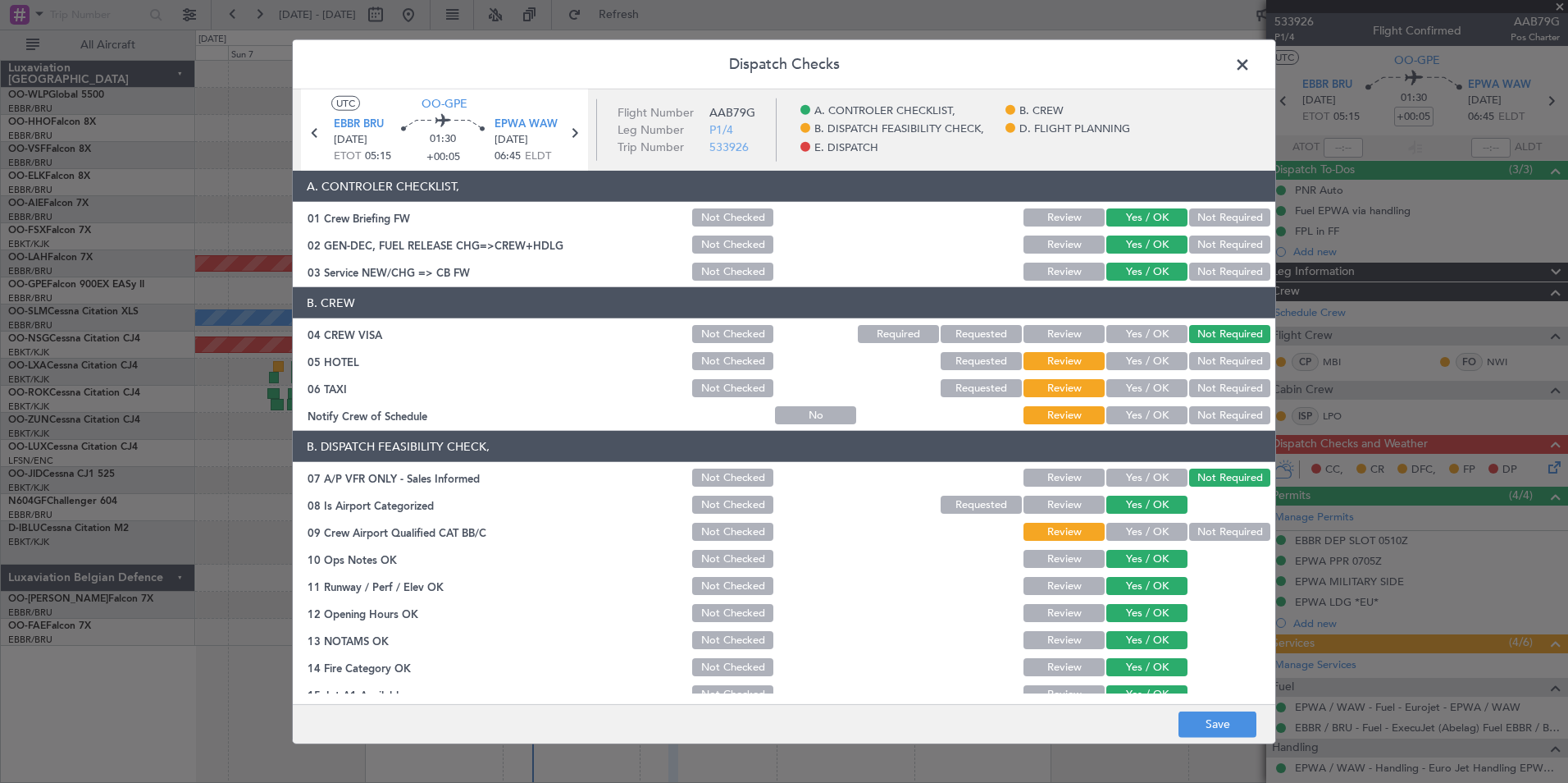
click at [1200, 363] on button "Not Required" at bounding box center [1230, 361] width 81 height 18
click at [1197, 389] on button "Not Required" at bounding box center [1230, 388] width 81 height 18
click at [1161, 413] on button "Yes / OK" at bounding box center [1147, 414] width 81 height 18
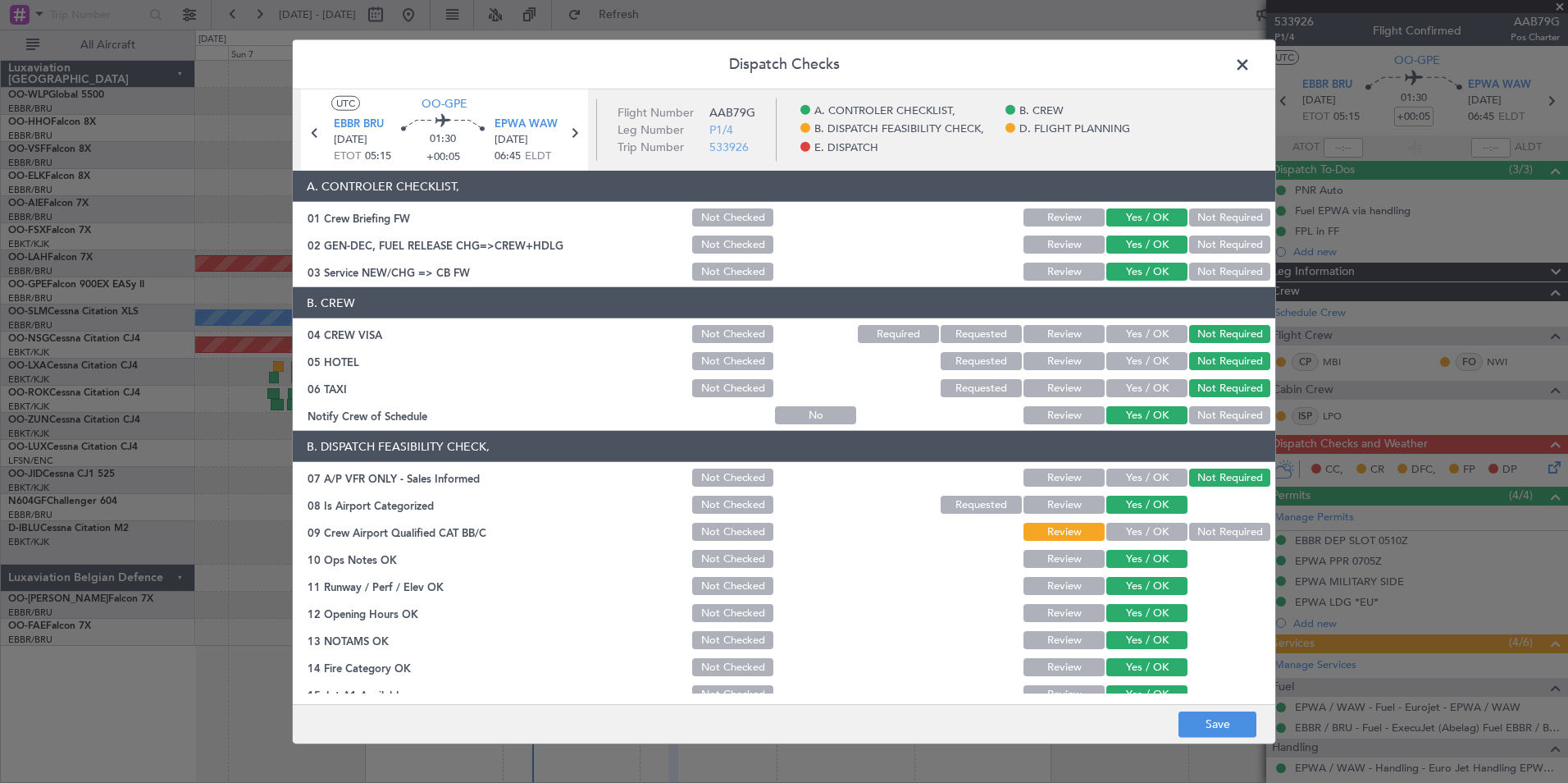
click at [1133, 535] on button "Yes / OK" at bounding box center [1147, 531] width 81 height 18
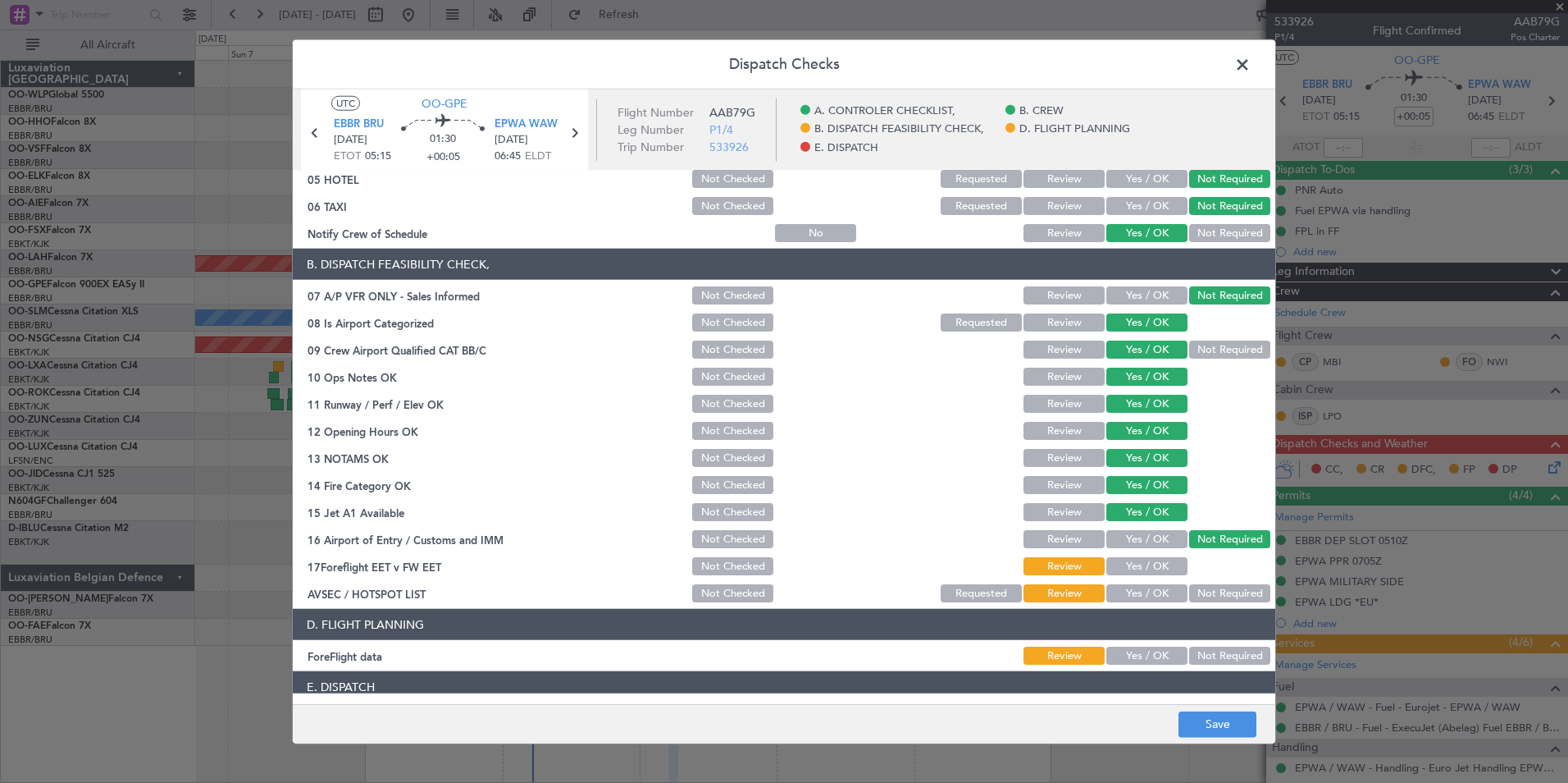
scroll to position [304, 0]
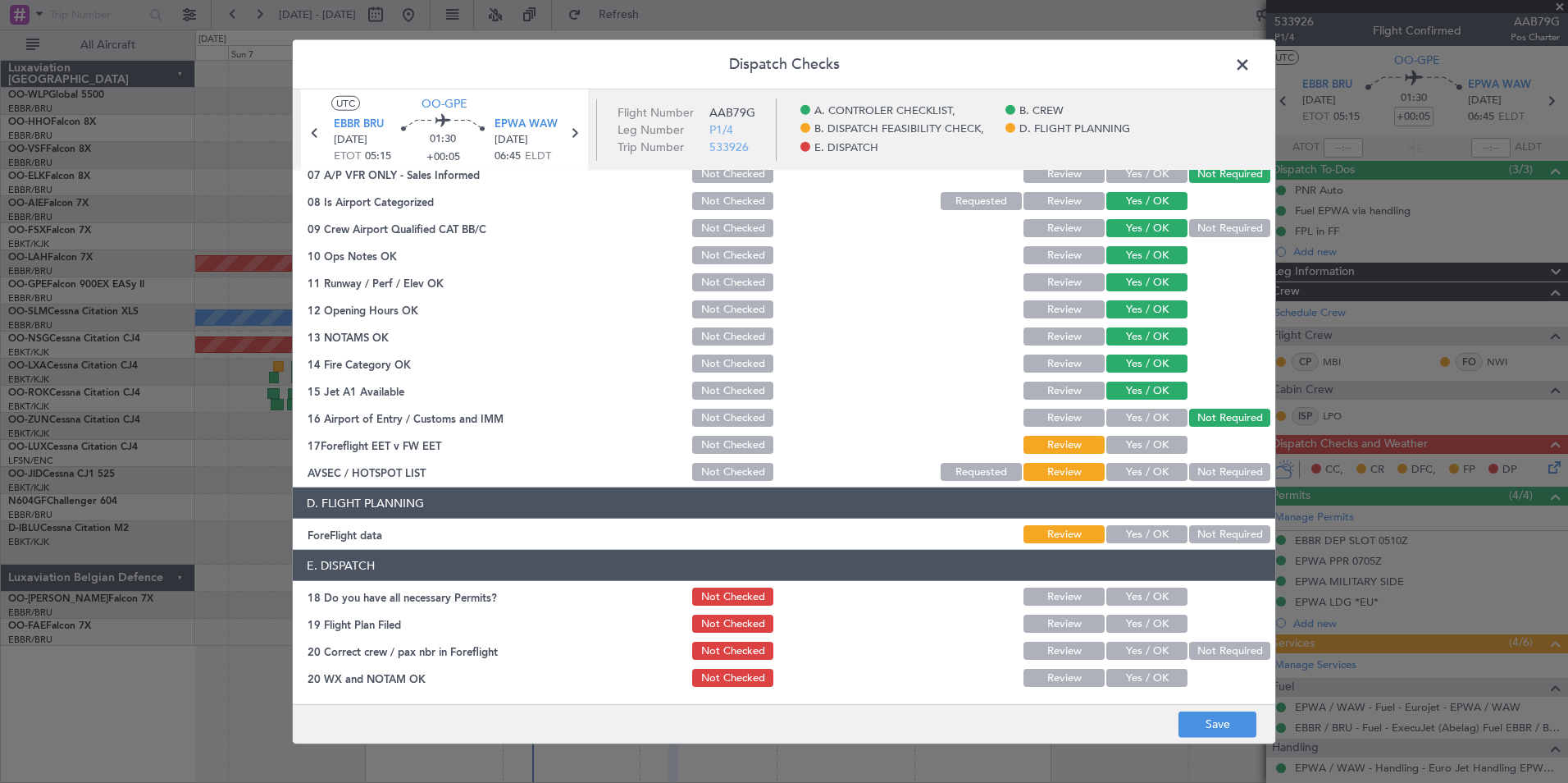
drag, startPoint x: 1129, startPoint y: 444, endPoint x: 1141, endPoint y: 448, distance: 12.6
click at [1131, 443] on button "Yes / OK" at bounding box center [1147, 445] width 81 height 18
click at [1199, 473] on button "Not Required" at bounding box center [1230, 472] width 81 height 18
click at [1147, 525] on button "Yes / OK" at bounding box center [1147, 534] width 81 height 18
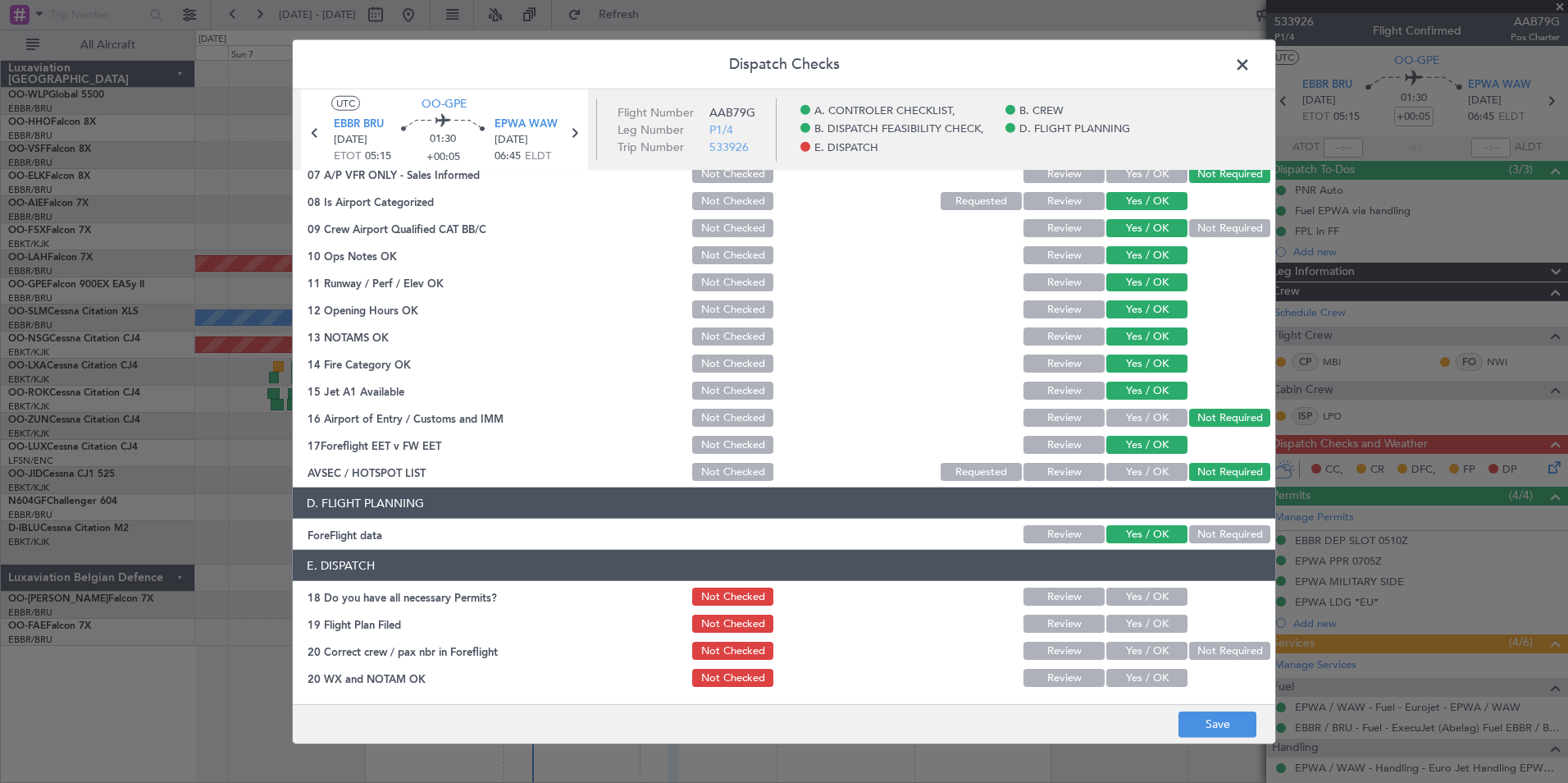
drag, startPoint x: 1147, startPoint y: 590, endPoint x: 1148, endPoint y: 604, distance: 14.0
click at [1147, 592] on button "Yes / OK" at bounding box center [1147, 596] width 81 height 18
drag, startPoint x: 1148, startPoint y: 618, endPoint x: 1151, endPoint y: 639, distance: 21.2
click at [1148, 621] on button "Yes / OK" at bounding box center [1147, 623] width 81 height 18
click at [1151, 653] on button "Yes / OK" at bounding box center [1147, 651] width 81 height 18
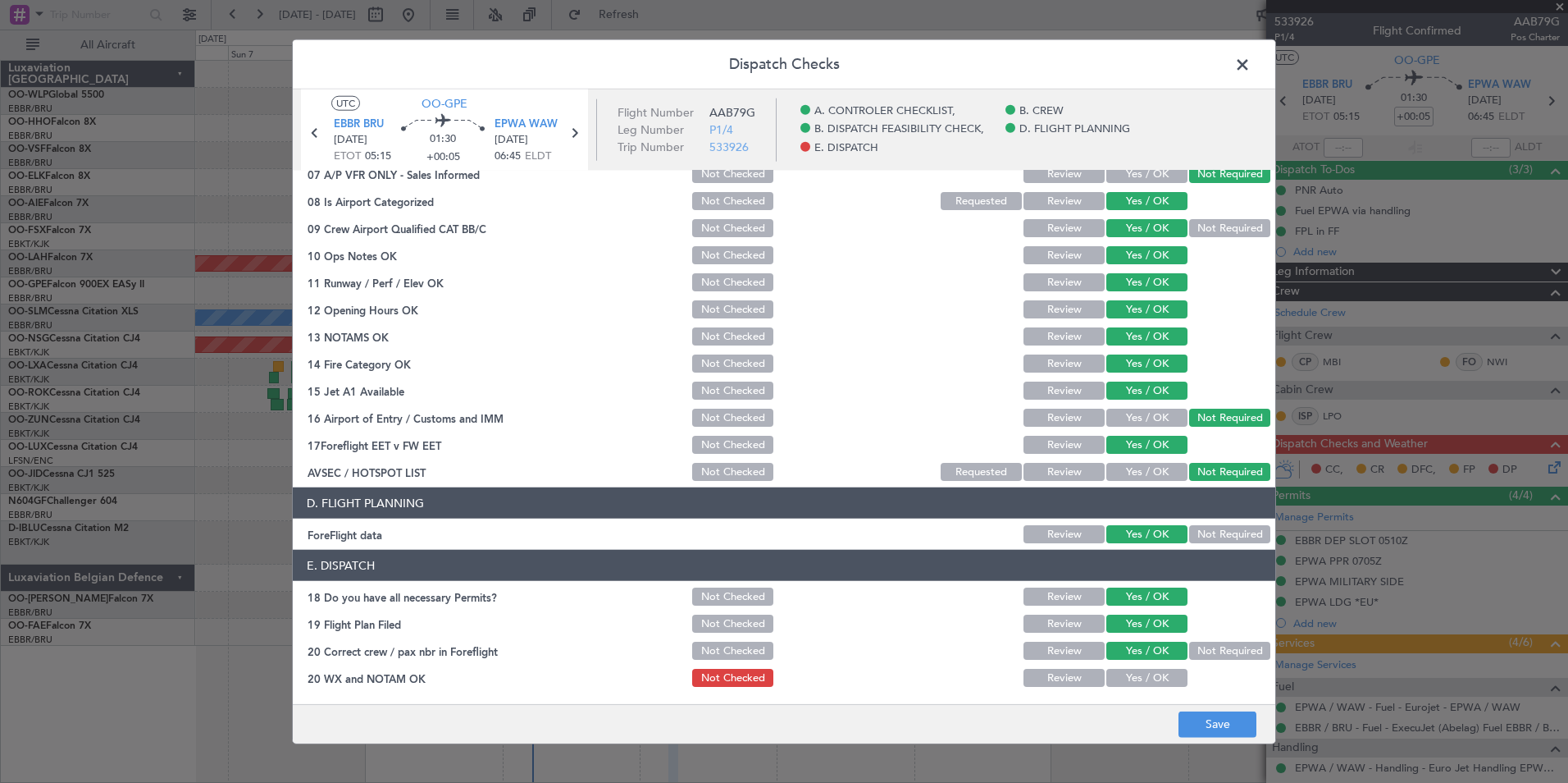
drag, startPoint x: 1151, startPoint y: 677, endPoint x: 1161, endPoint y: 693, distance: 18.9
click at [1151, 678] on button "Yes / OK" at bounding box center [1147, 677] width 81 height 18
click at [1167, 700] on main "UTC OO-GPE EBBR BRU 10/09/2025 ETOT 05:15 01:30 +00:05 EPWA WAW 10/09/2025 06:4…" at bounding box center [784, 400] width 982 height 621
click at [1173, 716] on footer "Save" at bounding box center [784, 723] width 982 height 40
click at [1228, 730] on button "Save" at bounding box center [1218, 723] width 78 height 26
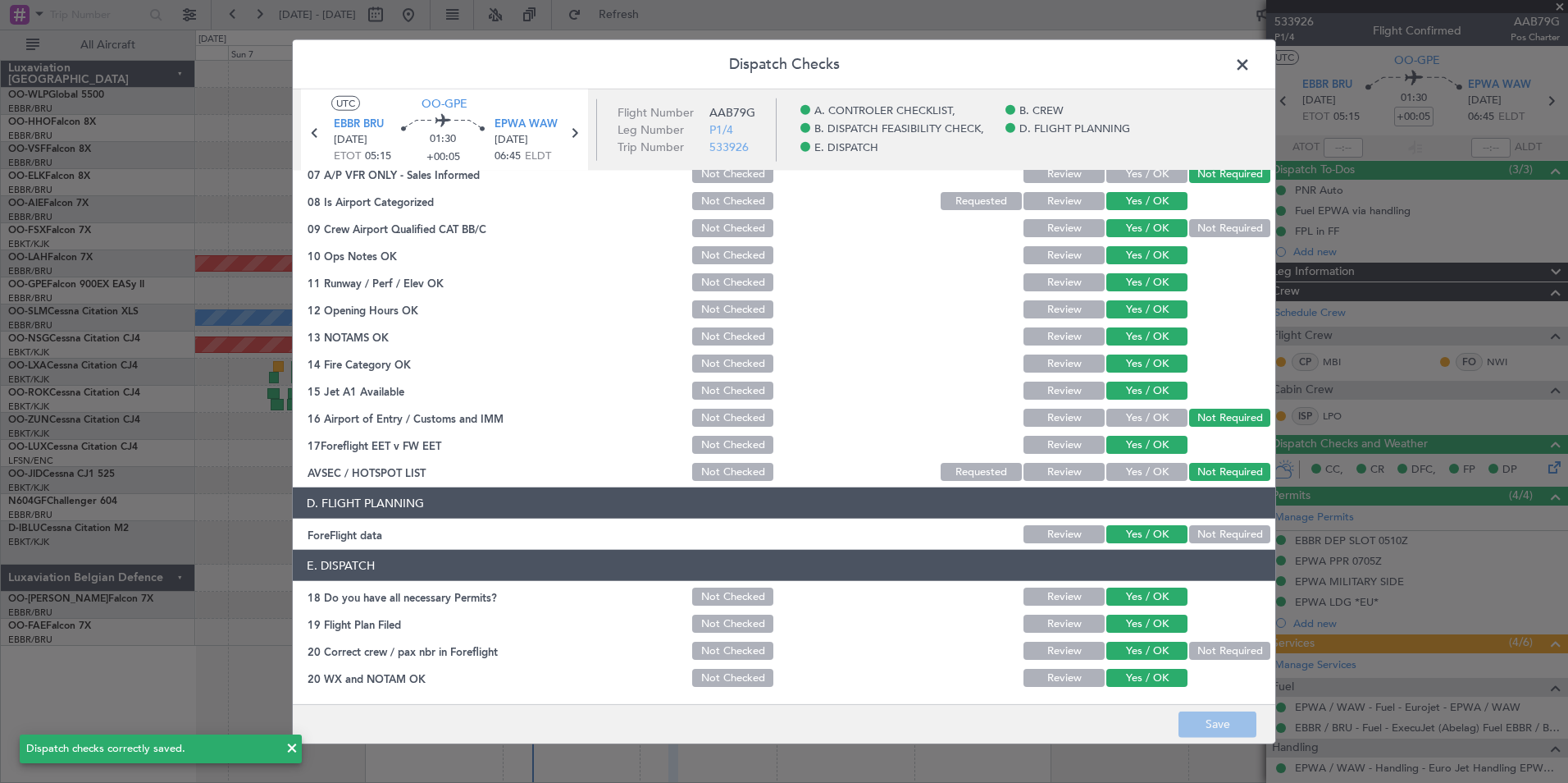
click at [1251, 65] on span at bounding box center [1251, 69] width 0 height 33
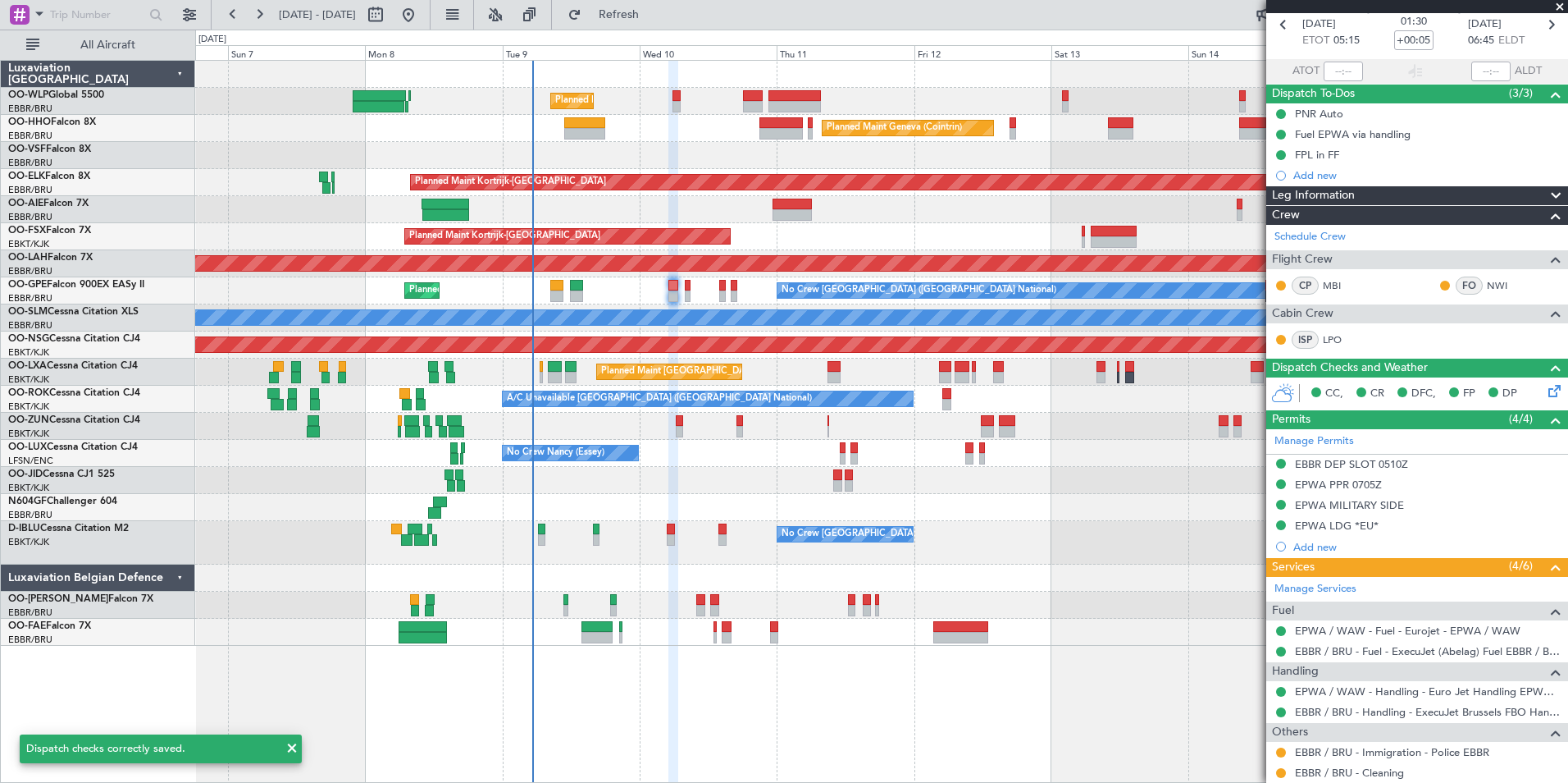
scroll to position [122, 0]
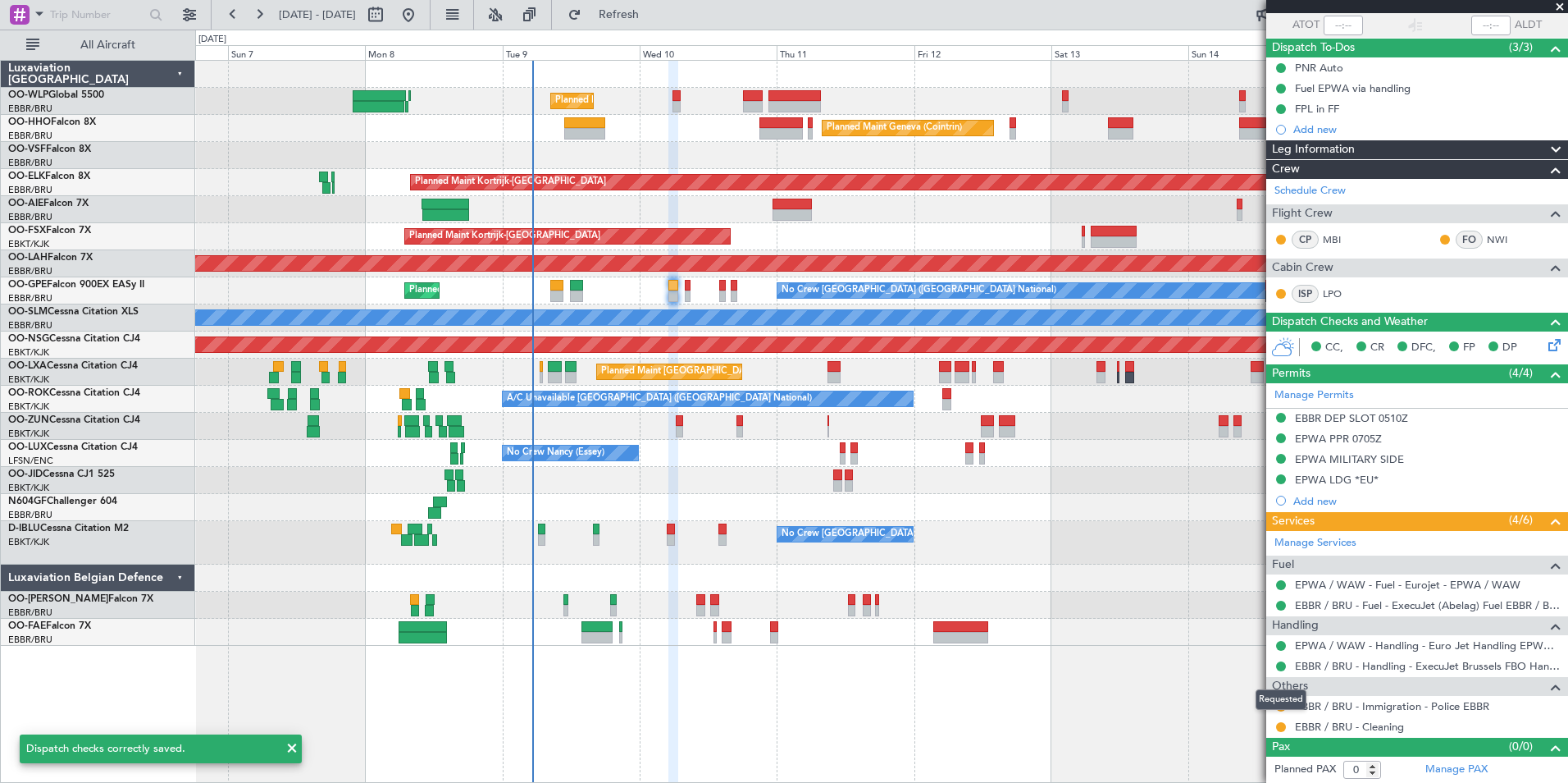
click at [1279, 707] on div "Requested" at bounding box center [1281, 700] width 51 height 21
click at [1279, 705] on button at bounding box center [1281, 706] width 10 height 10
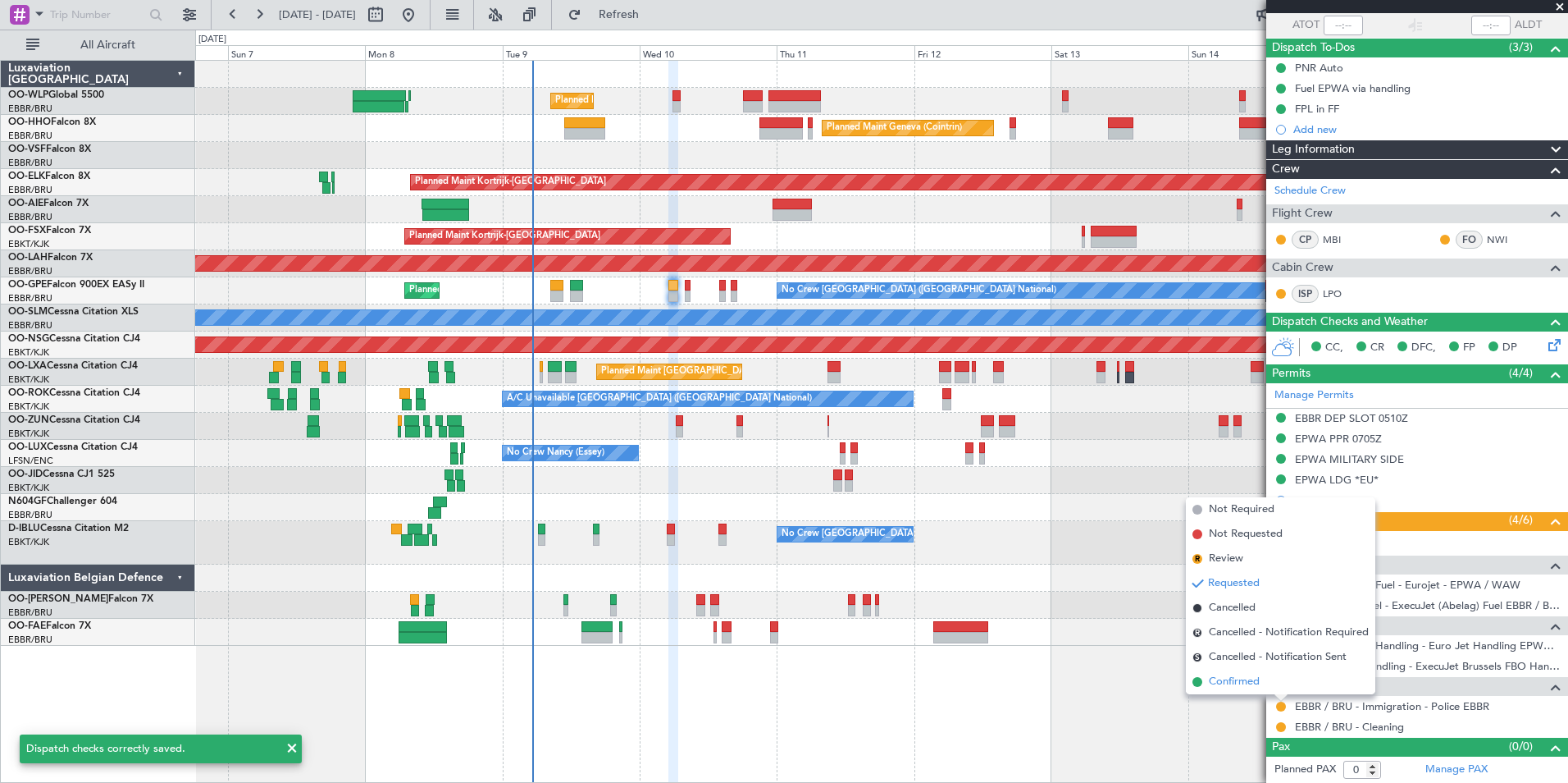
click at [1225, 690] on span "Confirmed" at bounding box center [1234, 682] width 51 height 16
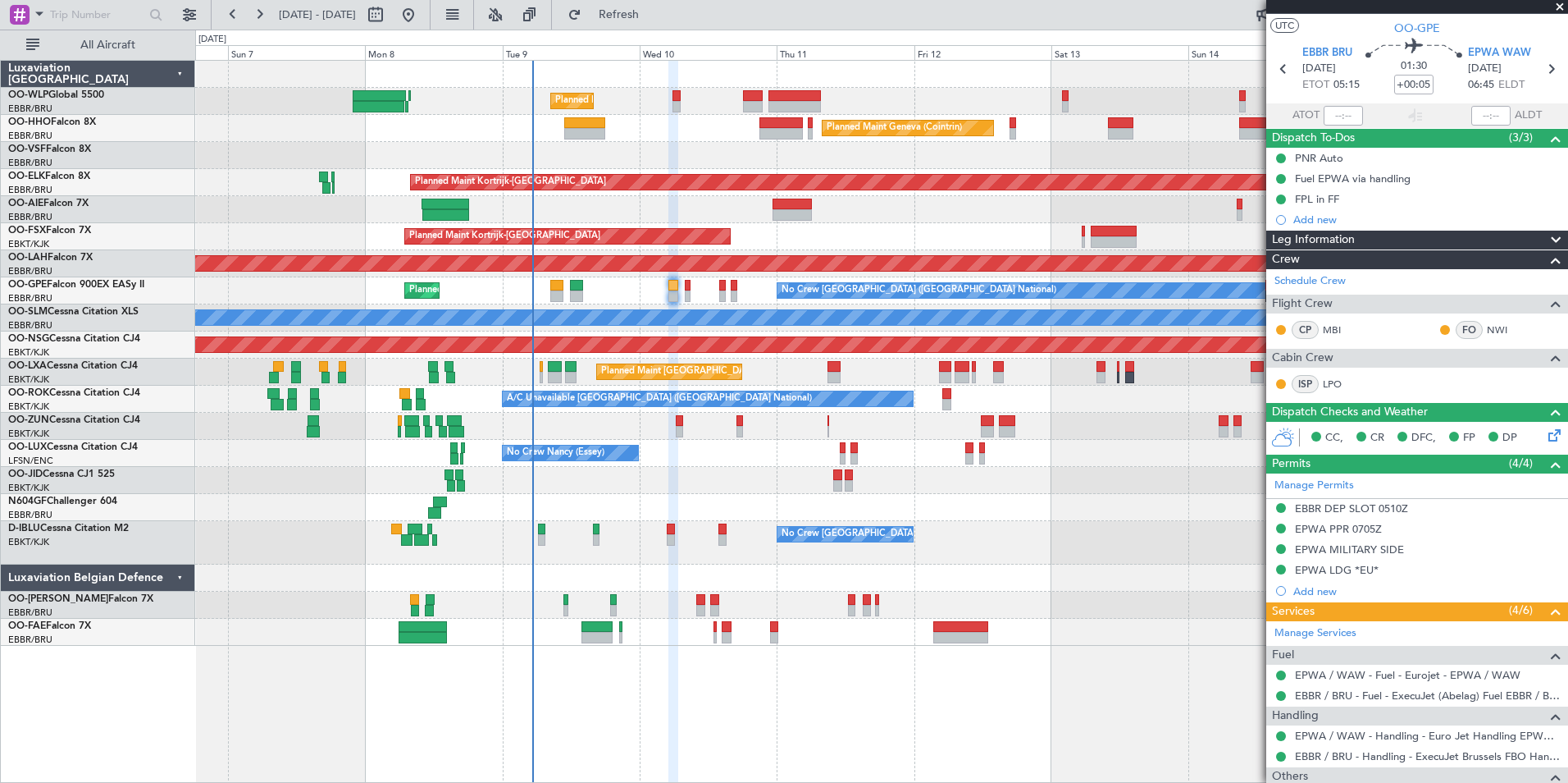
scroll to position [0, 0]
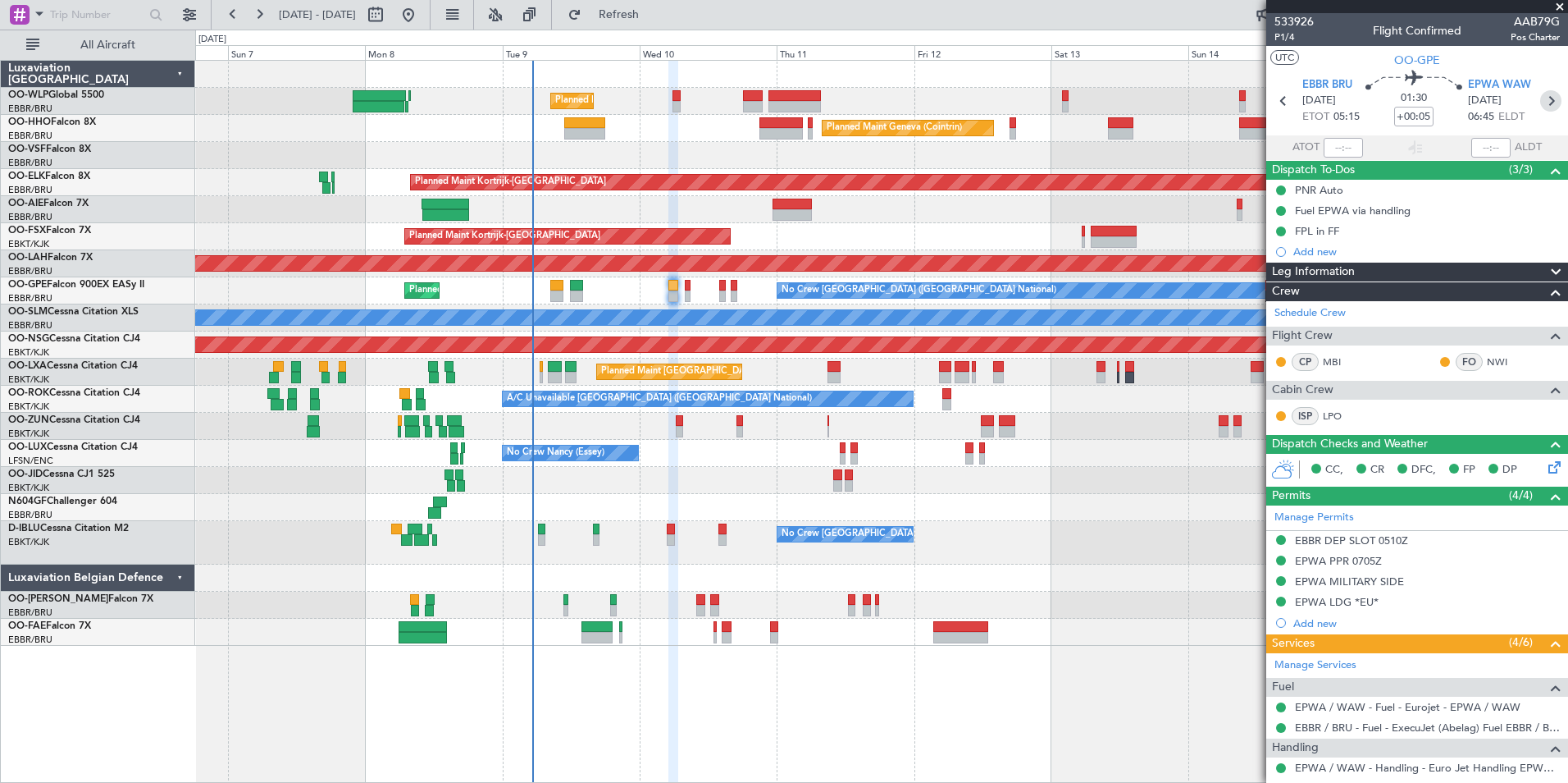
click at [1541, 103] on icon at bounding box center [1551, 100] width 22 height 22
type input "-00:10"
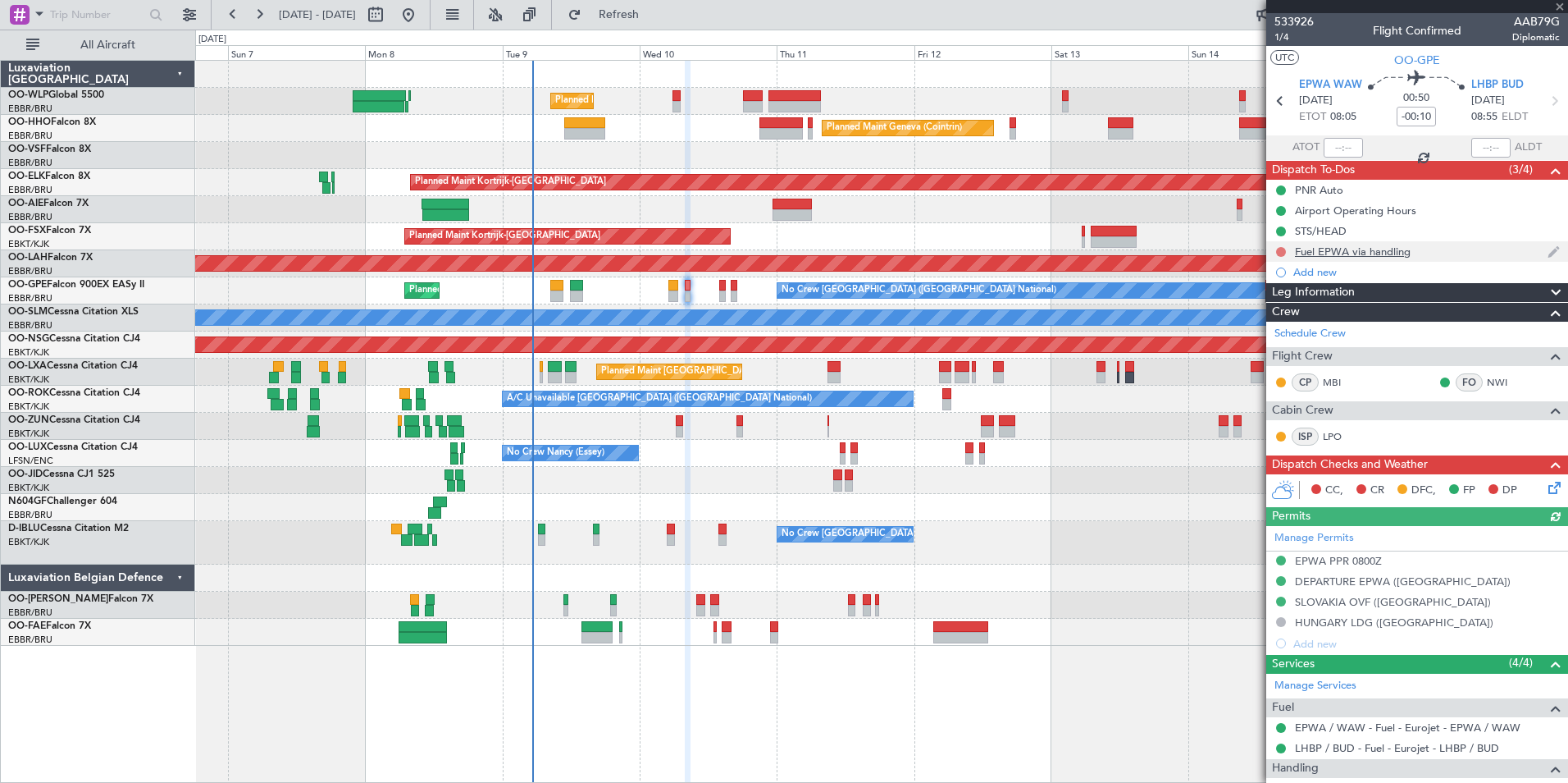
click at [1283, 254] on button at bounding box center [1281, 251] width 10 height 10
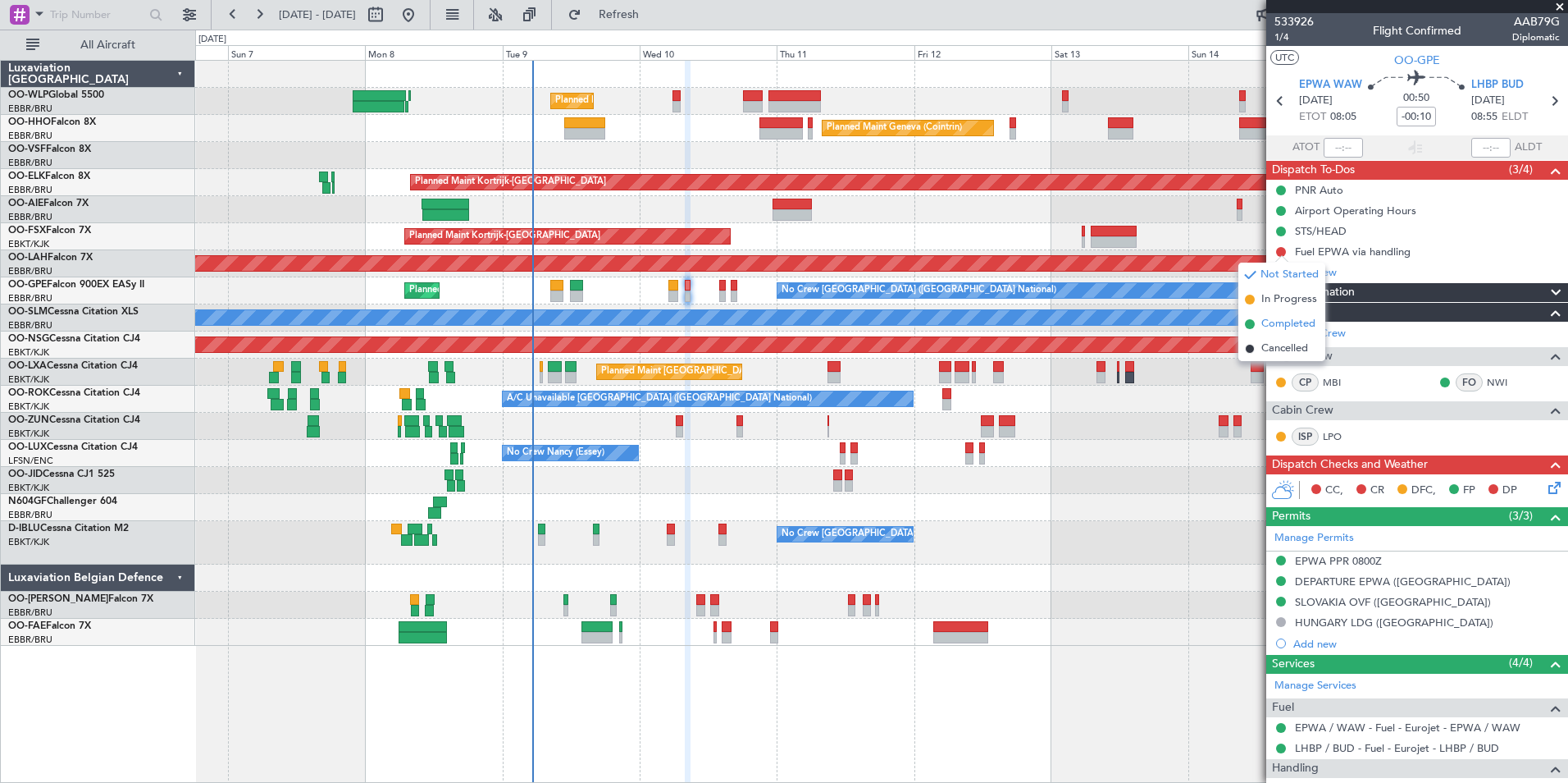
click at [1289, 320] on span "Completed" at bounding box center [1289, 324] width 54 height 16
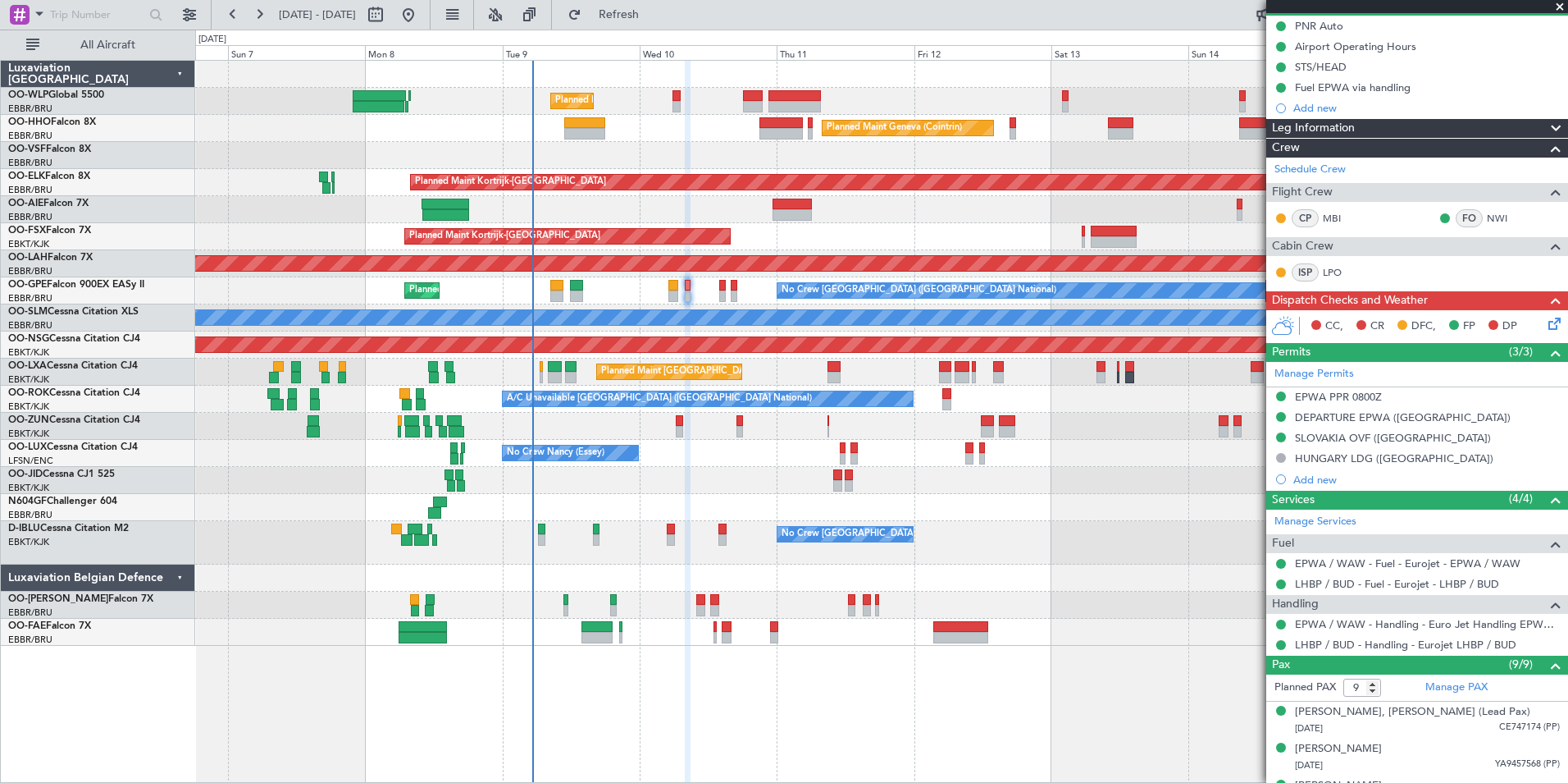
click at [1546, 327] on icon at bounding box center [1552, 320] width 13 height 13
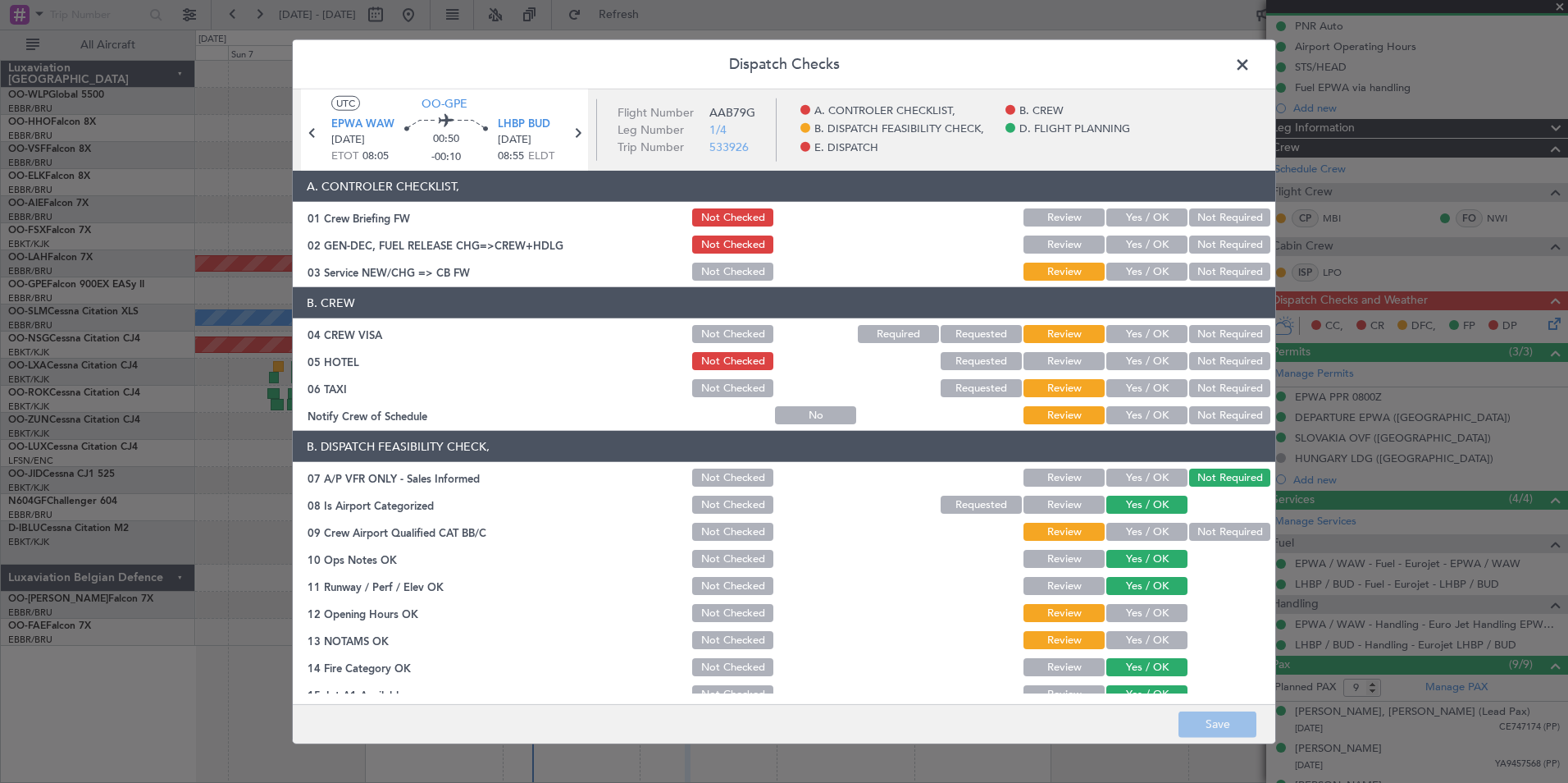
click at [1136, 214] on button "Yes / OK" at bounding box center [1147, 217] width 81 height 18
drag, startPoint x: 1133, startPoint y: 234, endPoint x: 1133, endPoint y: 247, distance: 13.0
click at [1133, 236] on div "Yes / OK" at bounding box center [1145, 244] width 83 height 23
click at [1134, 240] on button "Yes / OK" at bounding box center [1147, 244] width 81 height 18
click at [1130, 277] on button "Yes / OK" at bounding box center [1147, 271] width 81 height 18
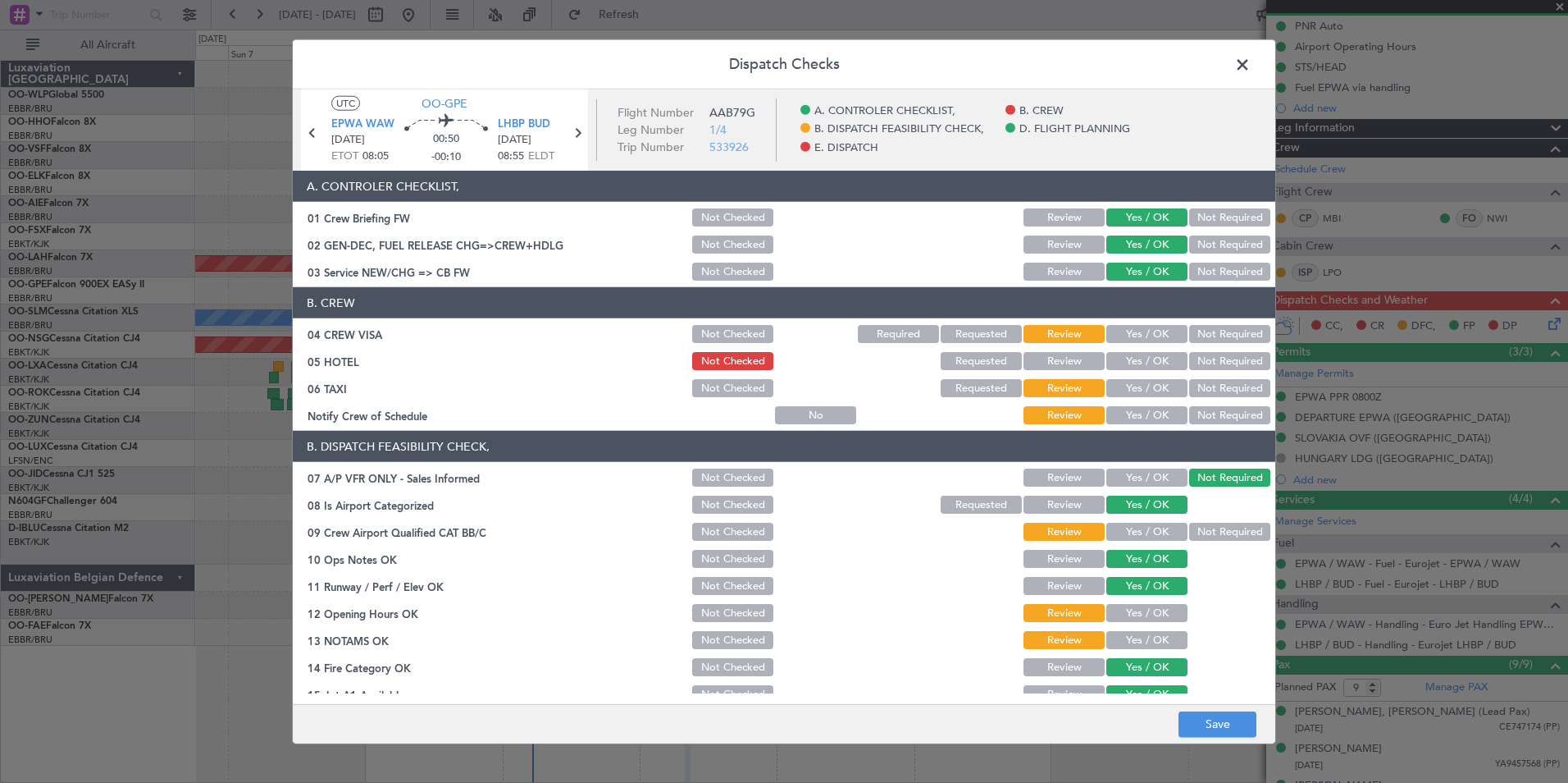
click at [1222, 335] on button "Not Required" at bounding box center [1230, 334] width 81 height 18
click at [1213, 367] on button "Not Required" at bounding box center [1230, 361] width 81 height 18
click at [1200, 386] on button "Not Required" at bounding box center [1230, 388] width 81 height 18
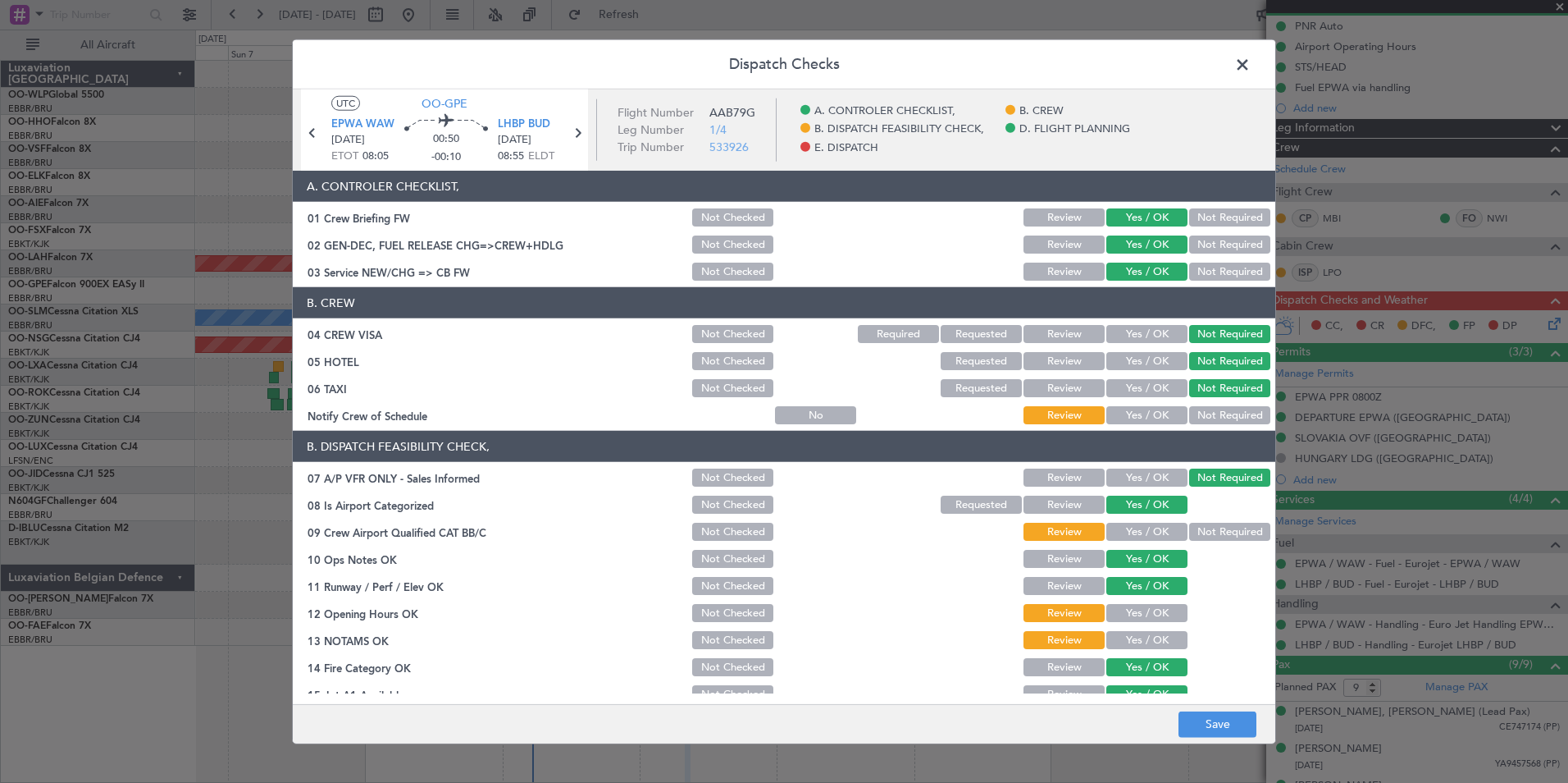
click at [1143, 421] on button "Yes / OK" at bounding box center [1147, 414] width 81 height 18
click at [1136, 541] on div "Yes / OK" at bounding box center [1145, 531] width 83 height 23
click at [1132, 523] on button "Yes / OK" at bounding box center [1147, 531] width 81 height 18
click at [1139, 619] on button "Yes / OK" at bounding box center [1147, 613] width 81 height 18
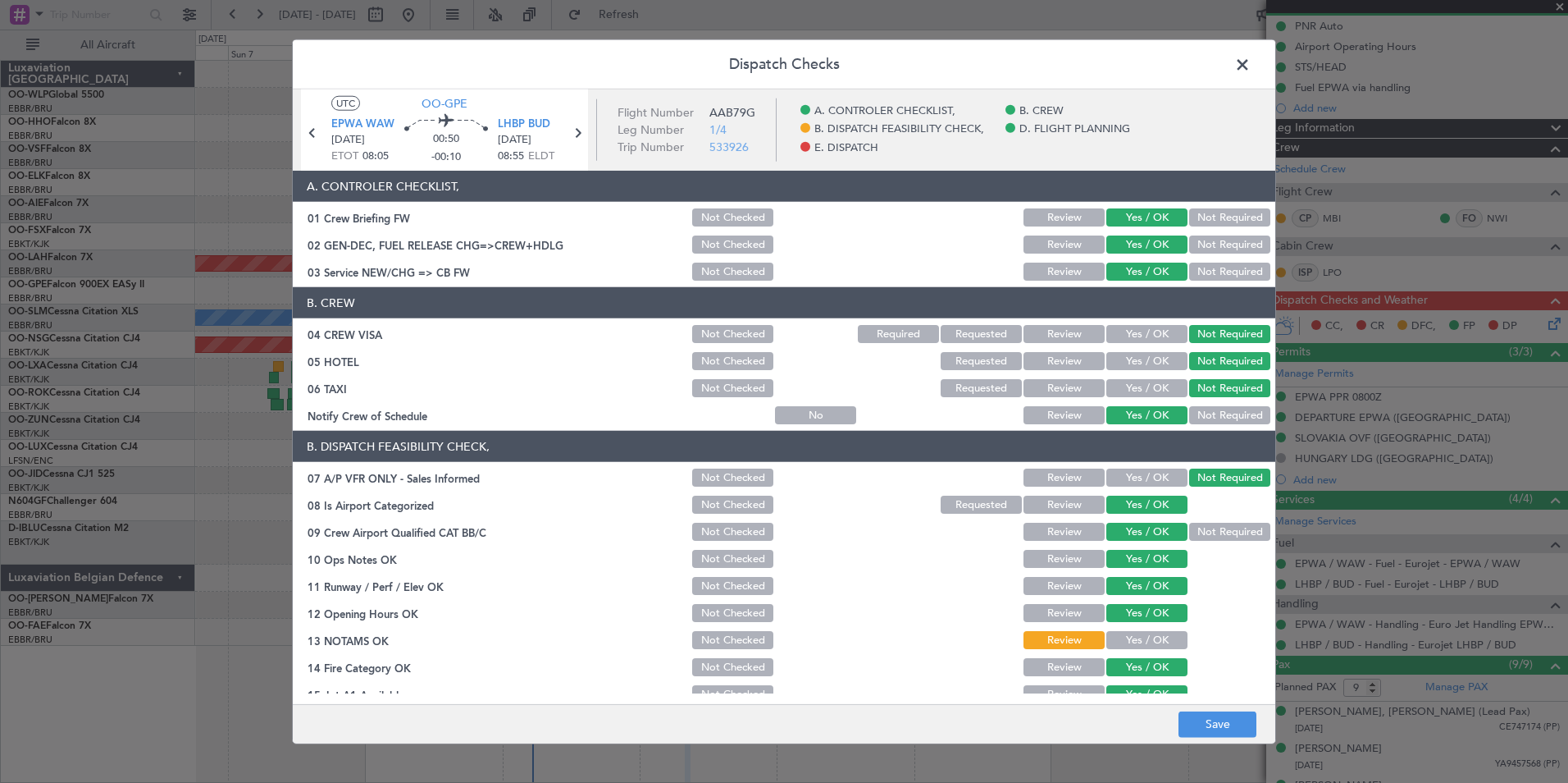
click at [1135, 638] on button "Yes / OK" at bounding box center [1147, 639] width 81 height 18
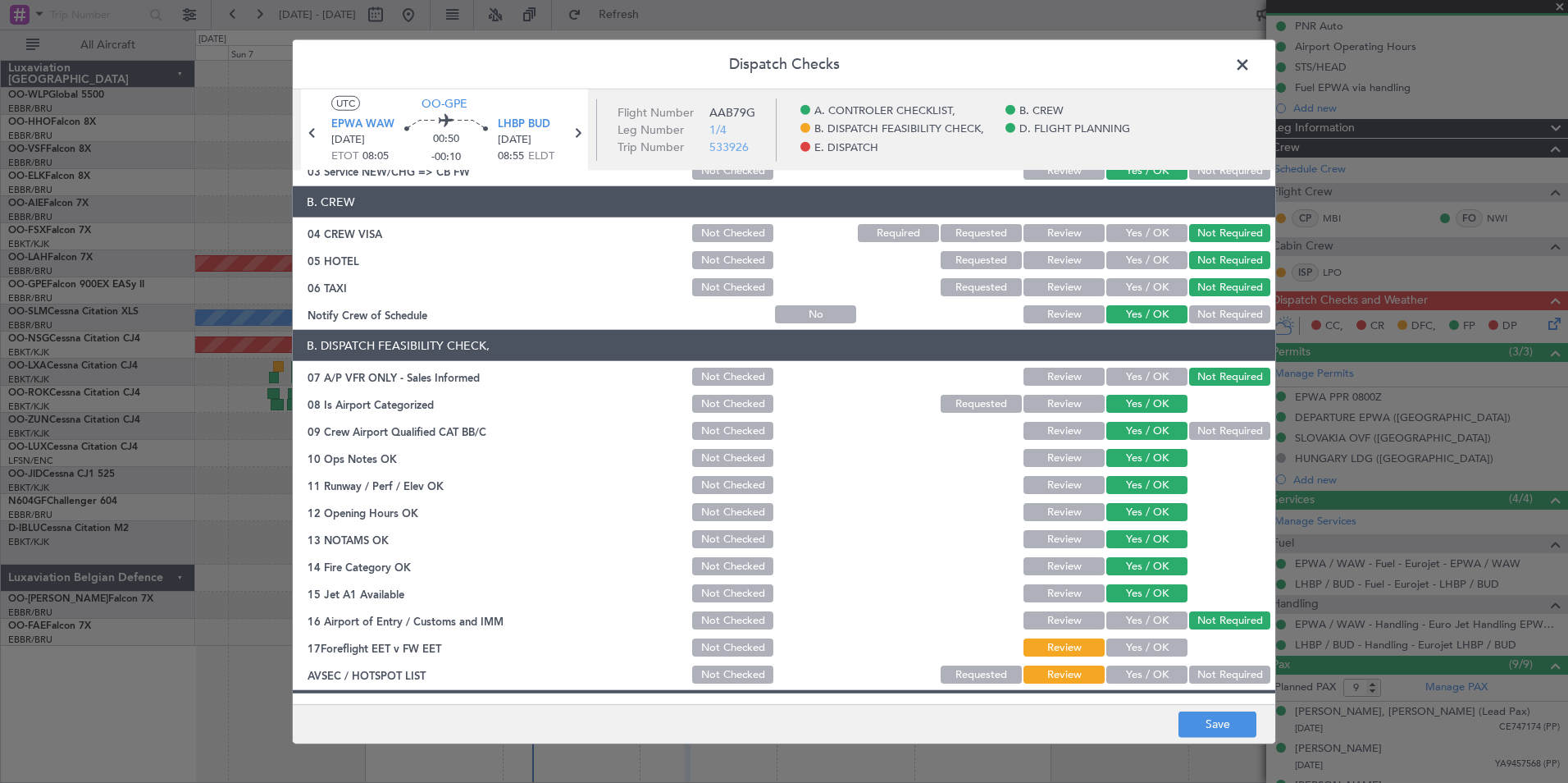
scroll to position [247, 0]
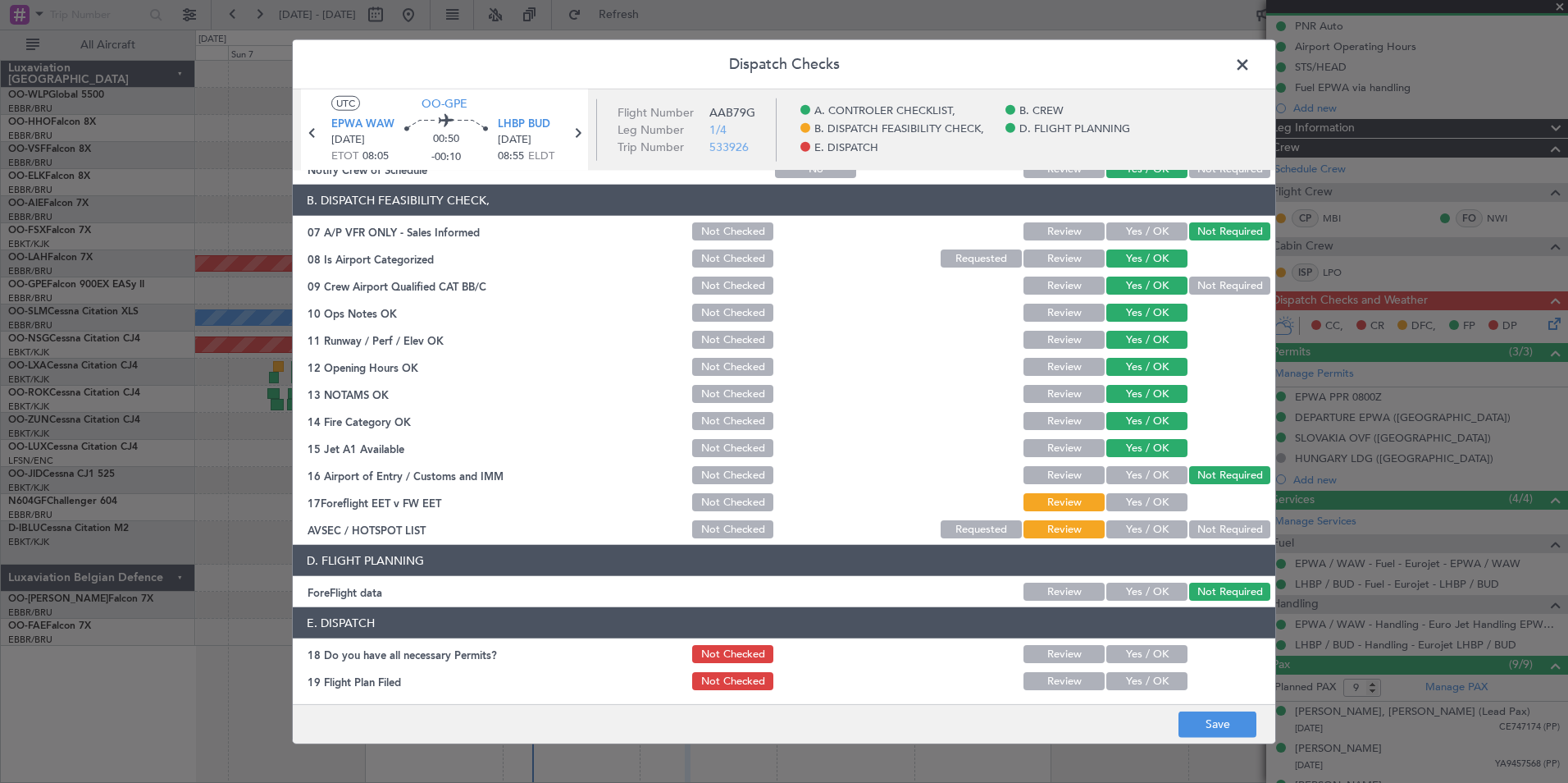
click at [1131, 499] on button "Yes / OK" at bounding box center [1147, 502] width 81 height 18
click at [1189, 531] on button "Not Required" at bounding box center [1230, 529] width 81 height 18
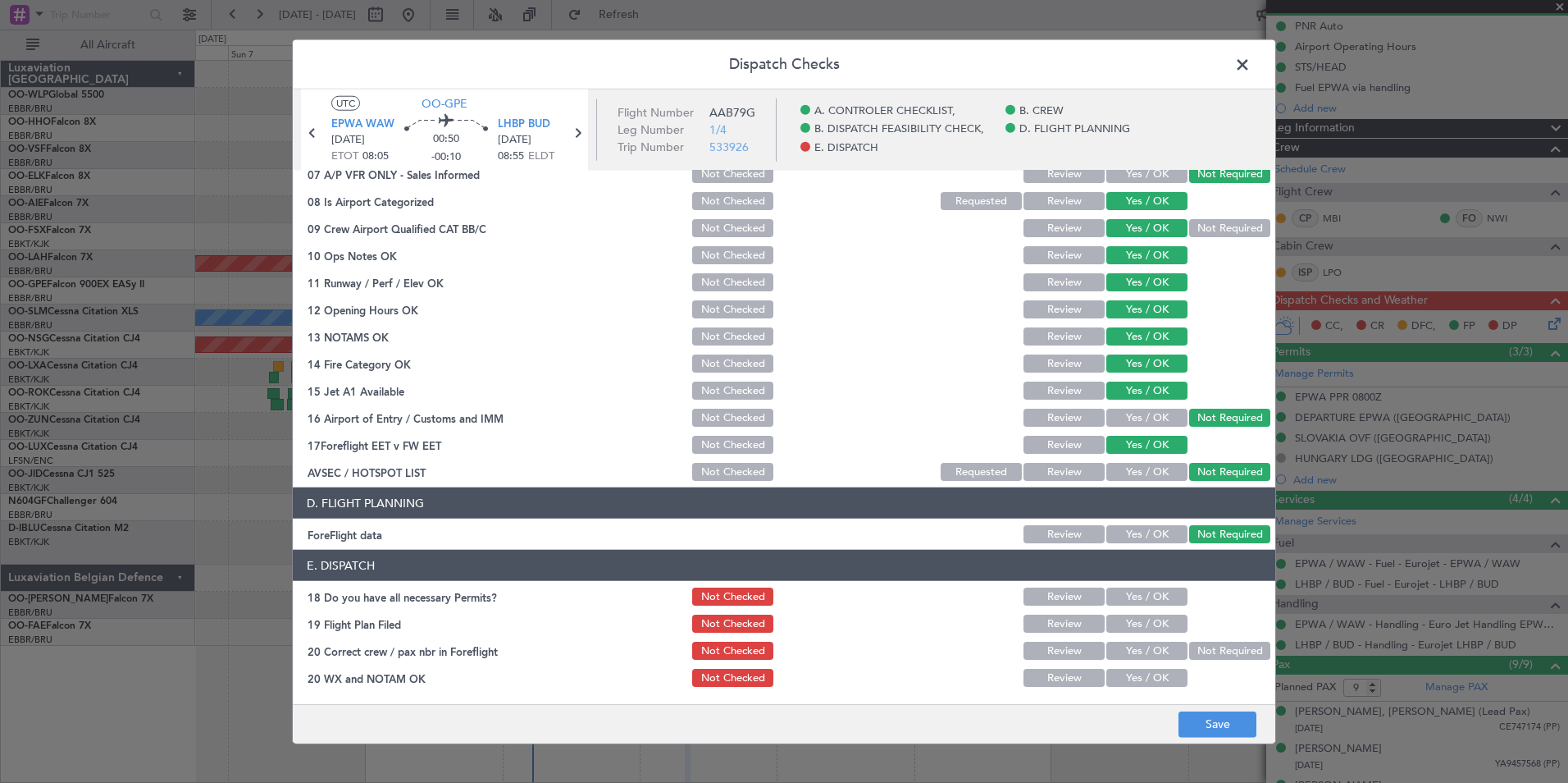
click at [1136, 605] on button "Yes / OK" at bounding box center [1147, 596] width 81 height 18
drag, startPoint x: 1136, startPoint y: 616, endPoint x: 1142, endPoint y: 632, distance: 17.1
click at [1136, 618] on button "Yes / OK" at bounding box center [1147, 623] width 81 height 18
click at [1142, 646] on button "Yes / OK" at bounding box center [1147, 651] width 81 height 18
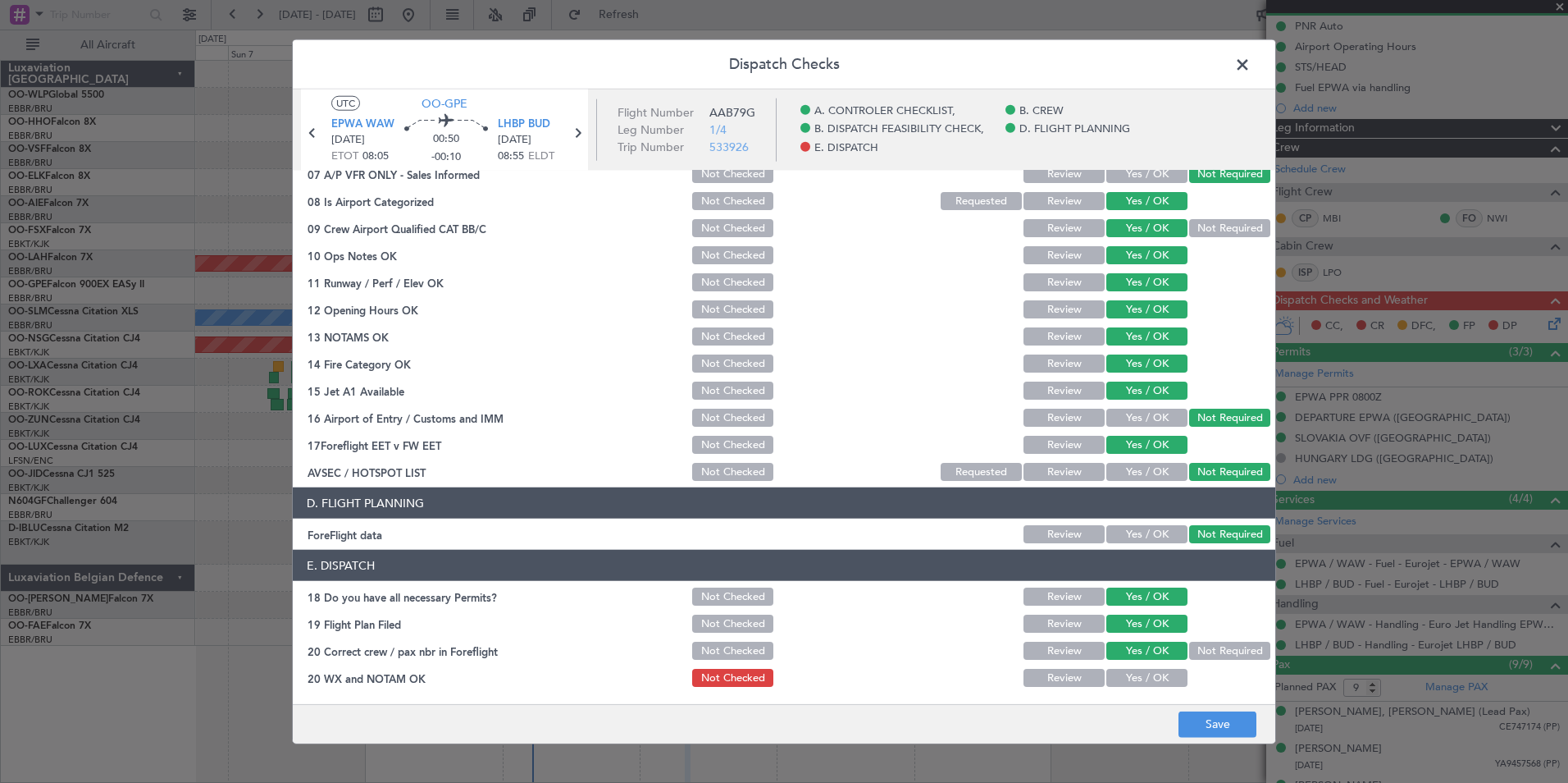
click at [1149, 675] on button "Yes / OK" at bounding box center [1147, 677] width 81 height 18
click at [1181, 713] on button "Save" at bounding box center [1218, 723] width 78 height 26
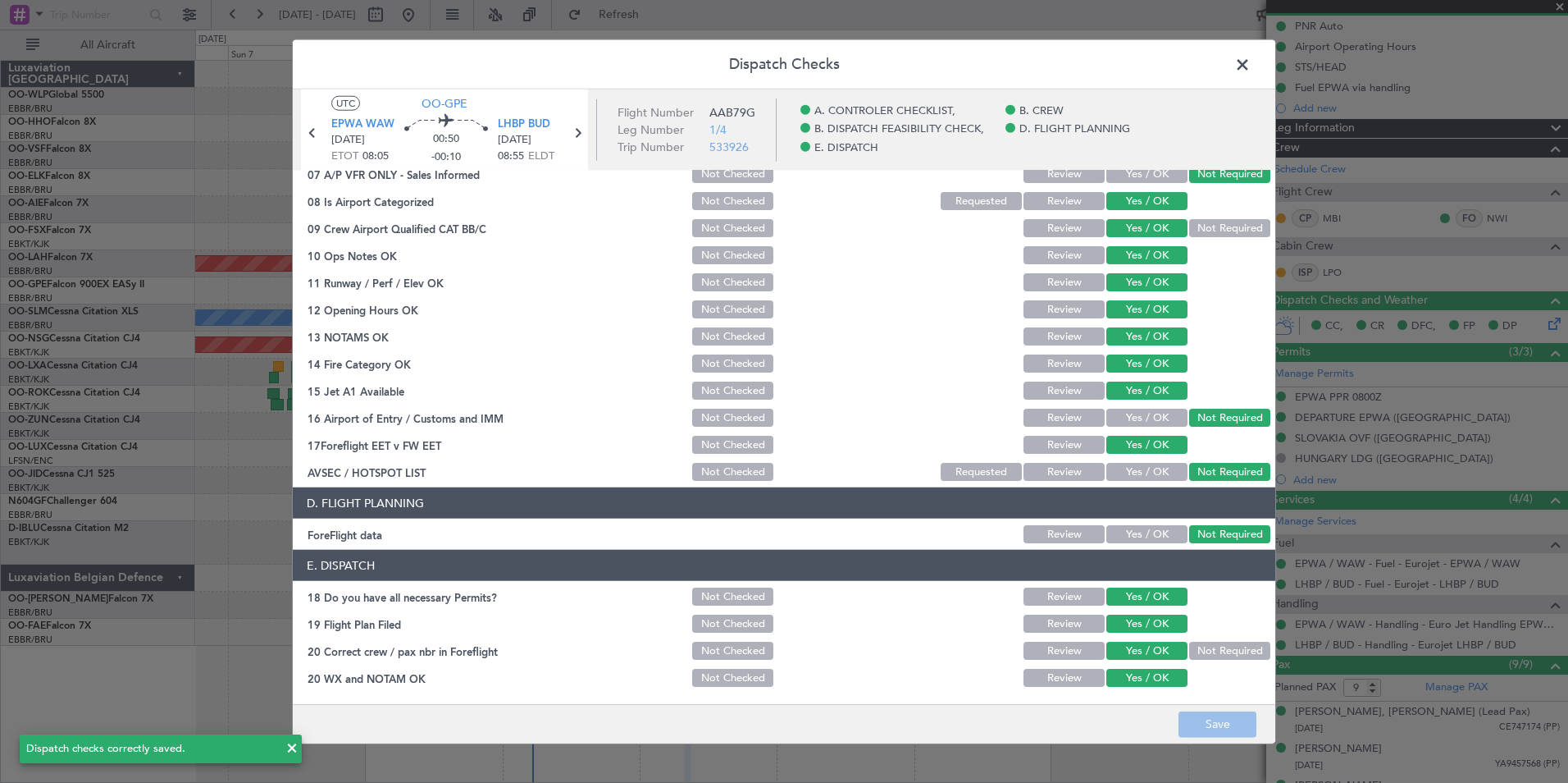
click at [555, 122] on div "LHBP BUD 10/09/2025 08:55 ELDT" at bounding box center [533, 141] width 69 height 48
click at [587, 127] on fb-flight-details "UTC OO-GPE EPWA WAW 10/09/2025 ETOT 08:05 00:50 -00:10 LHBP BUD 10/09/2025 08:5…" at bounding box center [445, 130] width 304 height 81
click at [581, 129] on icon at bounding box center [577, 132] width 22 height 22
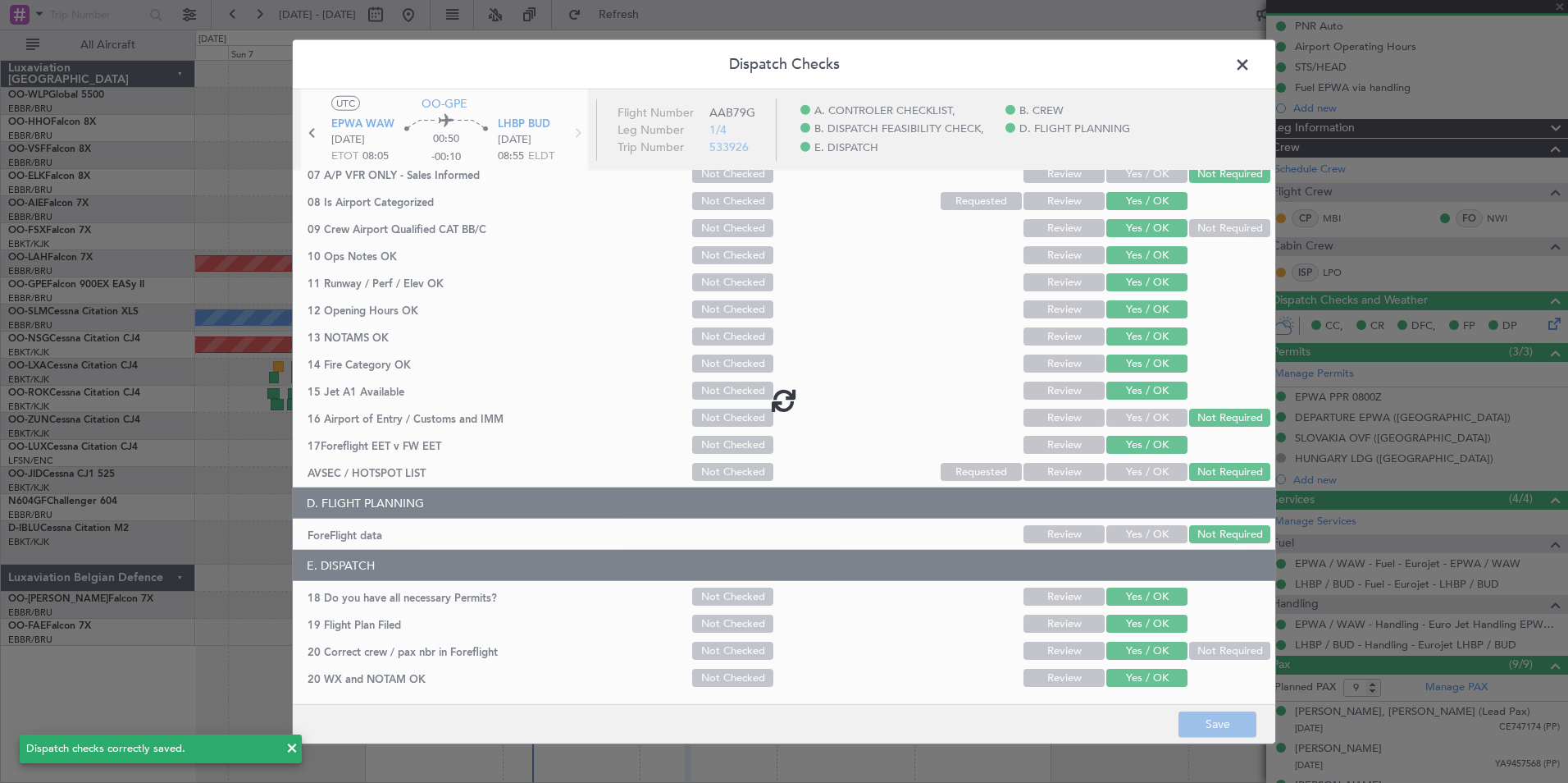
type input "10"
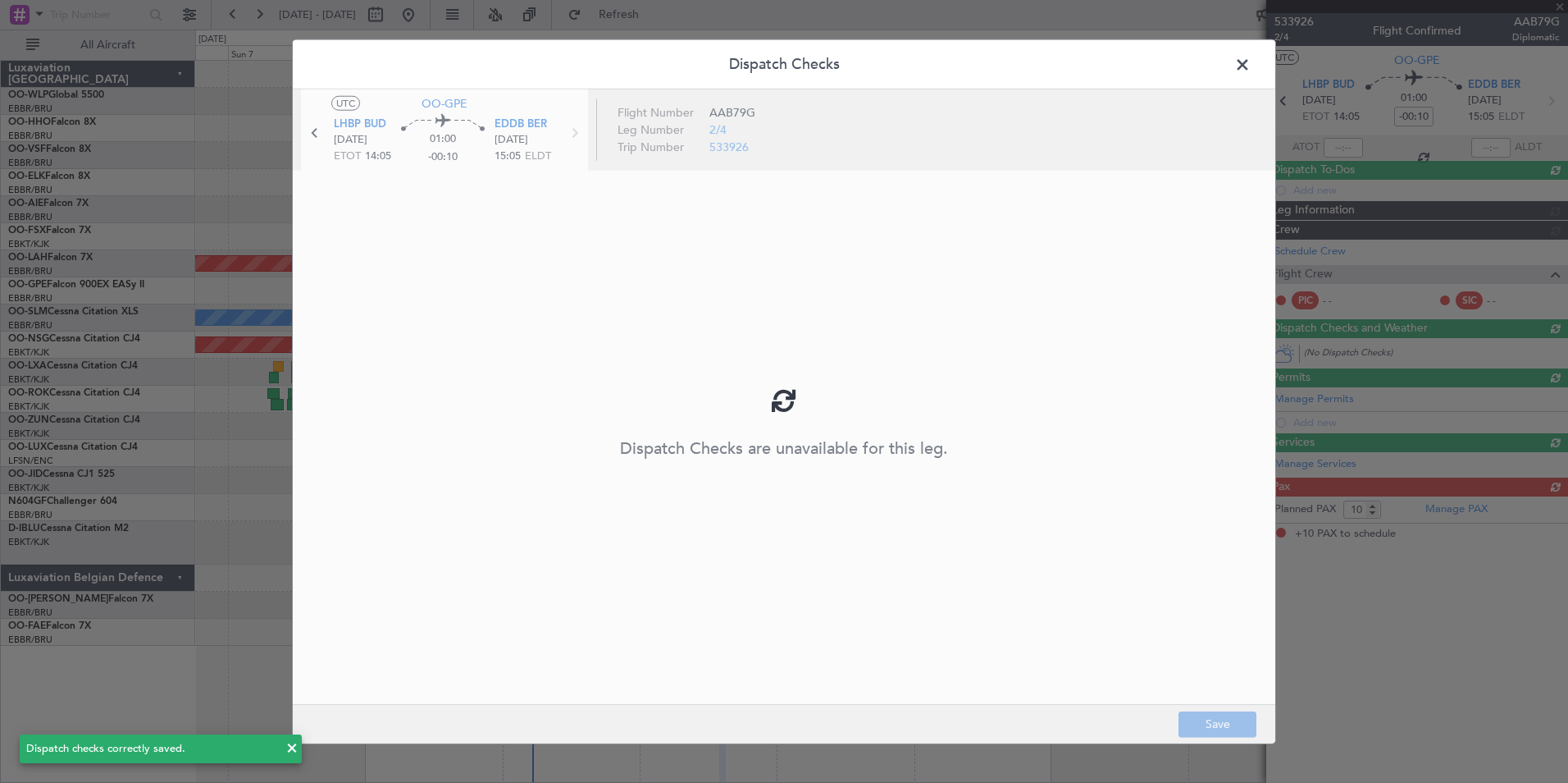
scroll to position [0, 0]
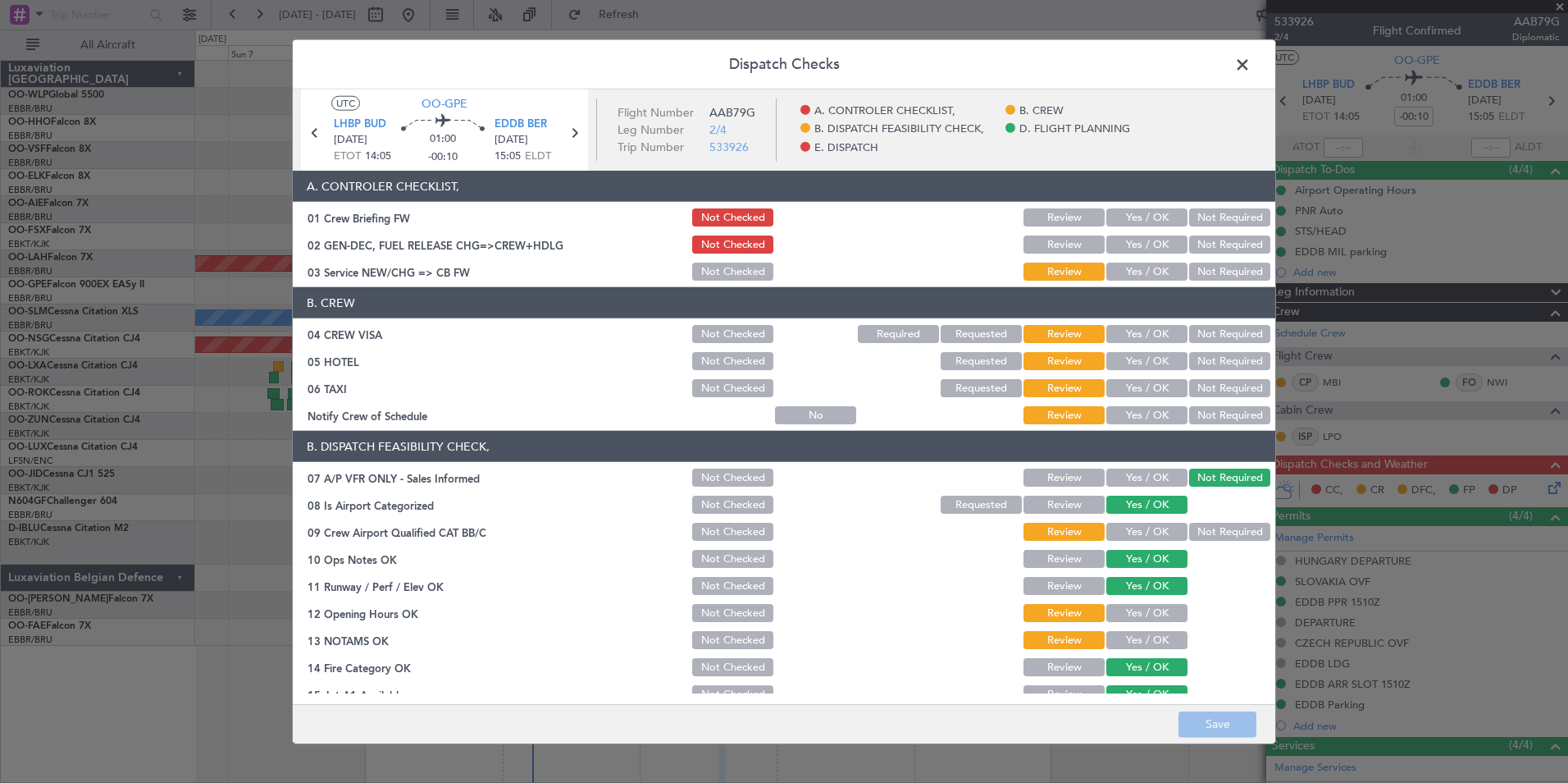
click at [1132, 202] on section "A. CONTROLER CHECKLIST, 01 Crew Briefing FW Not Checked Review Yes / OK Not Req…" at bounding box center [784, 227] width 982 height 112
click at [1134, 206] on div "Yes / OK" at bounding box center [1145, 217] width 83 height 23
click at [1135, 210] on button "Yes / OK" at bounding box center [1147, 217] width 81 height 18
click at [1134, 234] on div "Yes / OK" at bounding box center [1145, 244] width 83 height 23
click at [1136, 251] on div "Yes / OK" at bounding box center [1145, 244] width 83 height 23
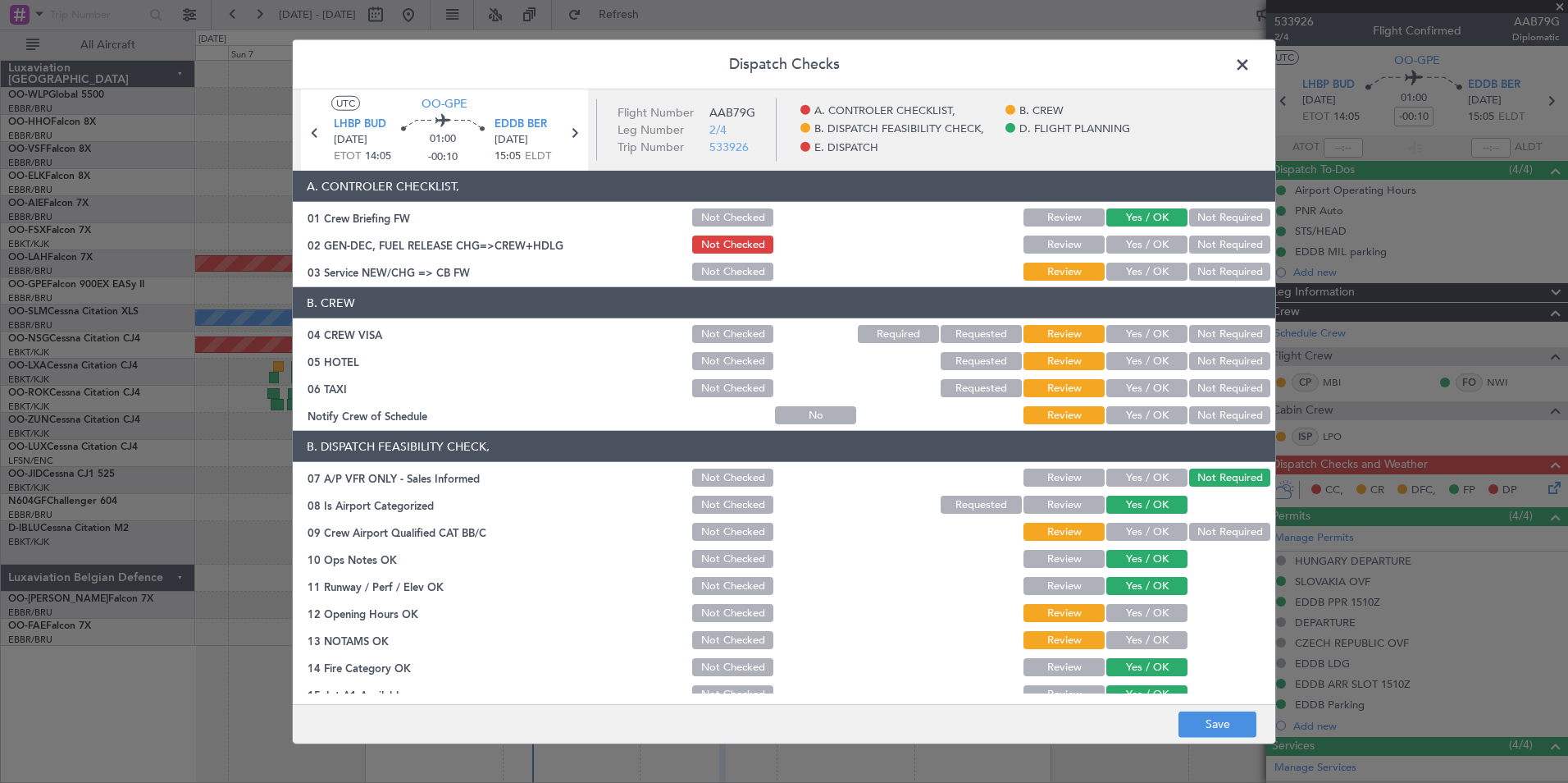
click at [1134, 239] on button "Yes / OK" at bounding box center [1147, 244] width 81 height 18
click at [1136, 264] on button "Yes / OK" at bounding box center [1147, 271] width 81 height 18
drag, startPoint x: 1218, startPoint y: 337, endPoint x: 1202, endPoint y: 369, distance: 35.8
click at [1217, 337] on button "Not Required" at bounding box center [1230, 334] width 81 height 18
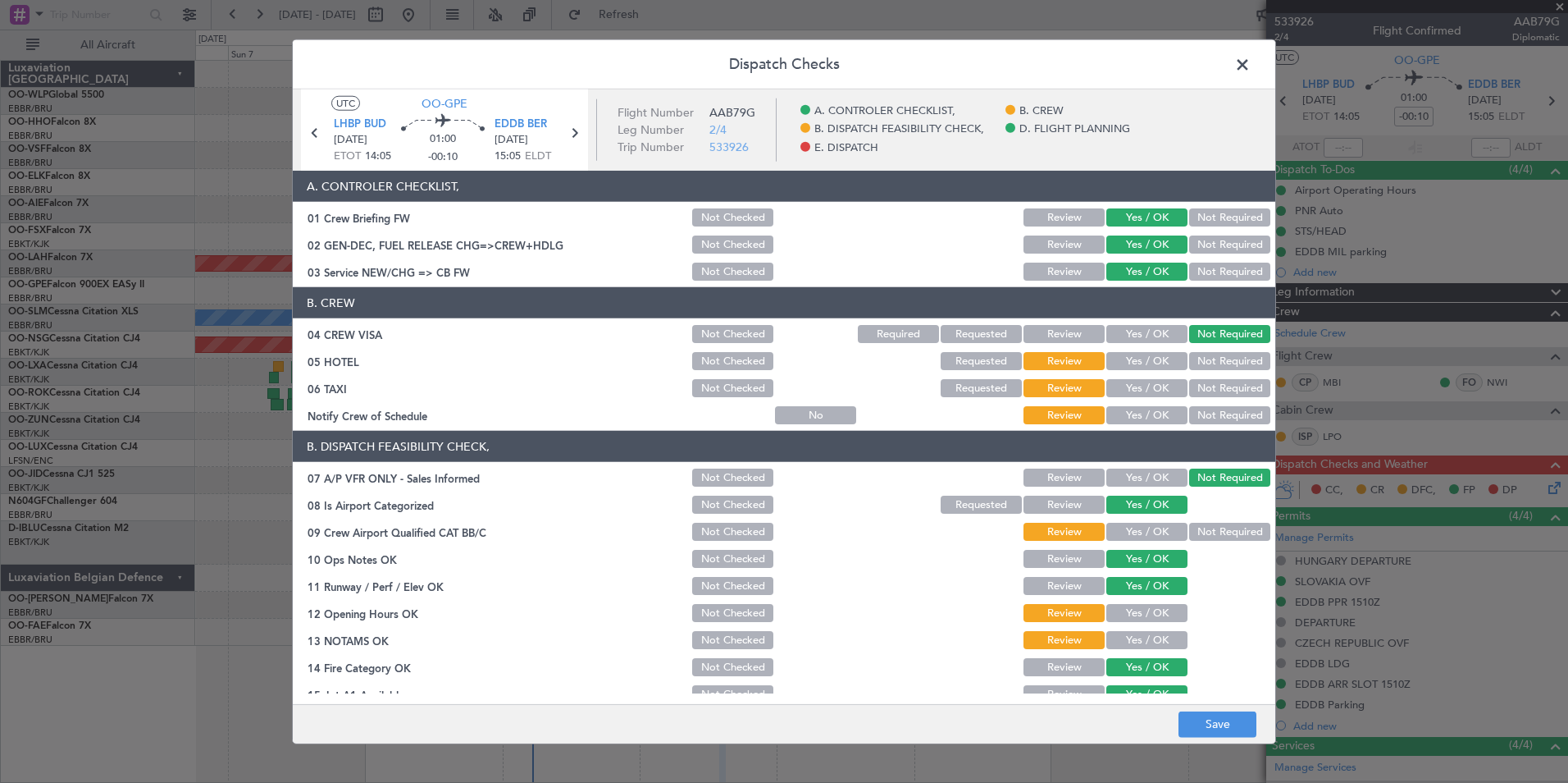
click at [1198, 356] on button "Not Required" at bounding box center [1230, 361] width 81 height 18
click at [1194, 384] on button "Not Required" at bounding box center [1230, 388] width 81 height 18
click at [1142, 421] on button "Yes / OK" at bounding box center [1147, 414] width 81 height 18
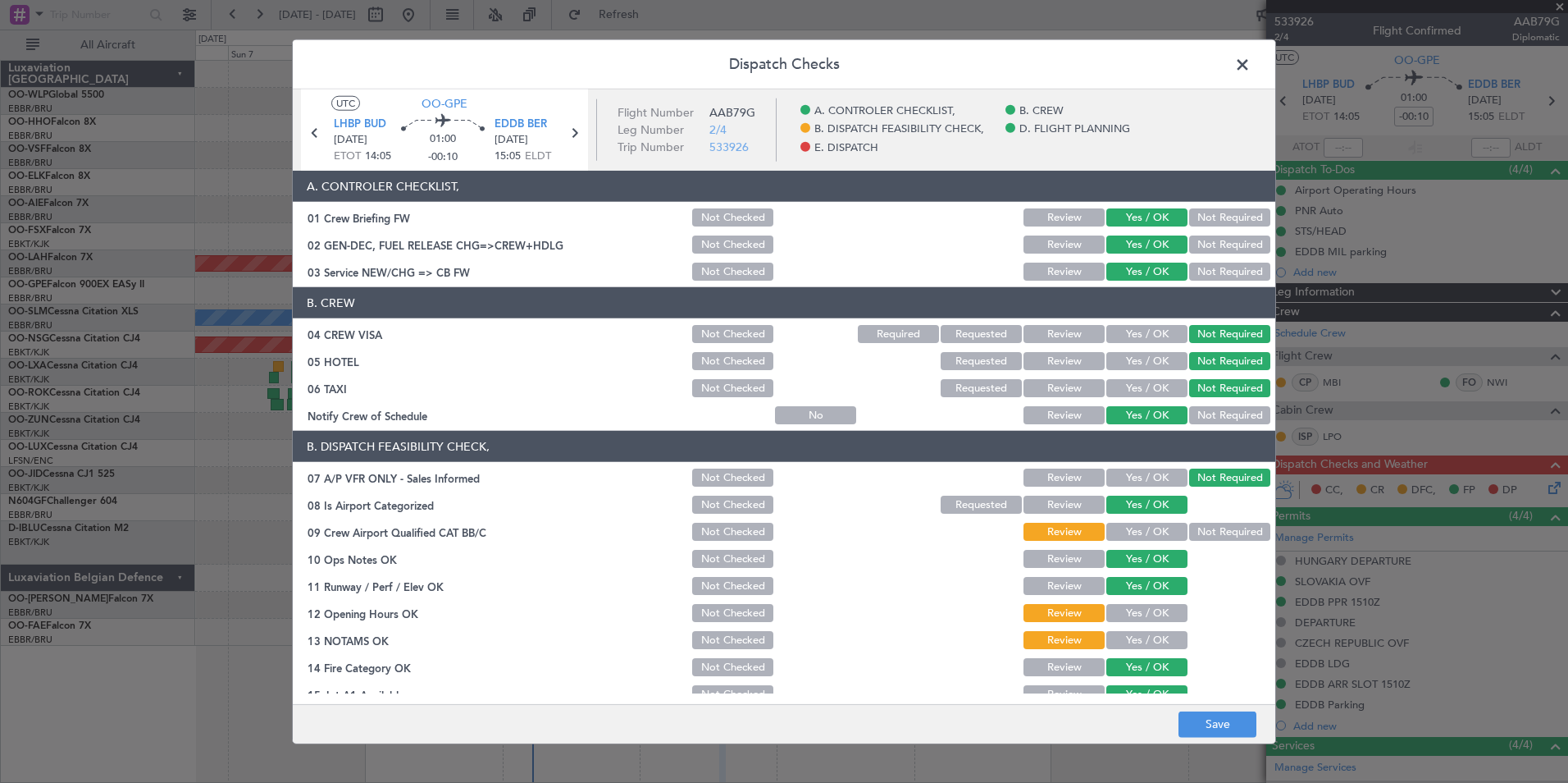
click at [1141, 536] on button "Yes / OK" at bounding box center [1147, 531] width 81 height 18
click at [1136, 607] on button "Yes / OK" at bounding box center [1147, 613] width 81 height 18
click at [1136, 625] on section "B. DISPATCH FEASIBILITY CHECK, 07 A/P VFR ONLY - Sales Informed Not Checked Rev…" at bounding box center [784, 609] width 982 height 356
click at [1138, 642] on button "Yes / OK" at bounding box center [1147, 639] width 81 height 18
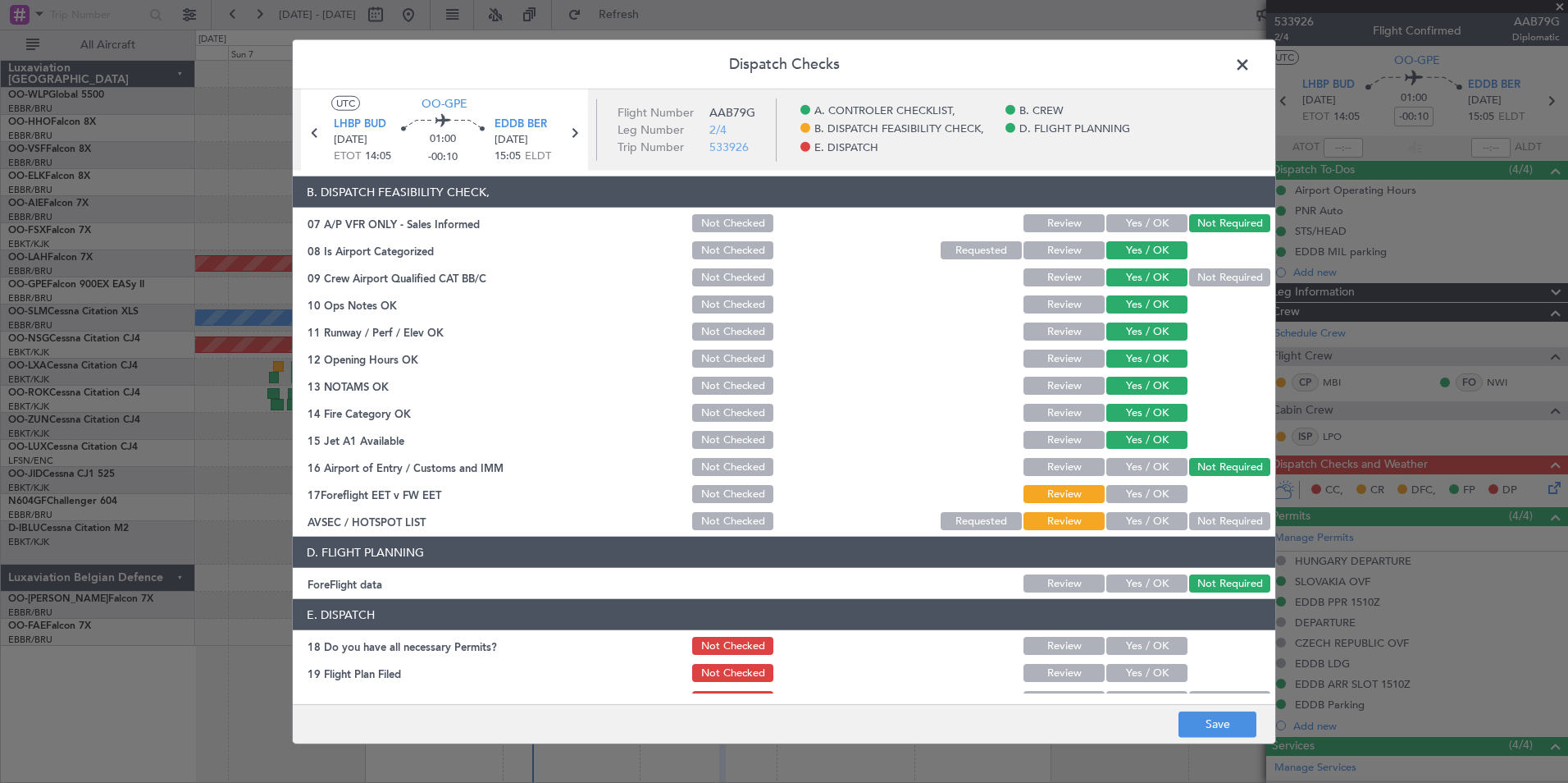
scroll to position [304, 0]
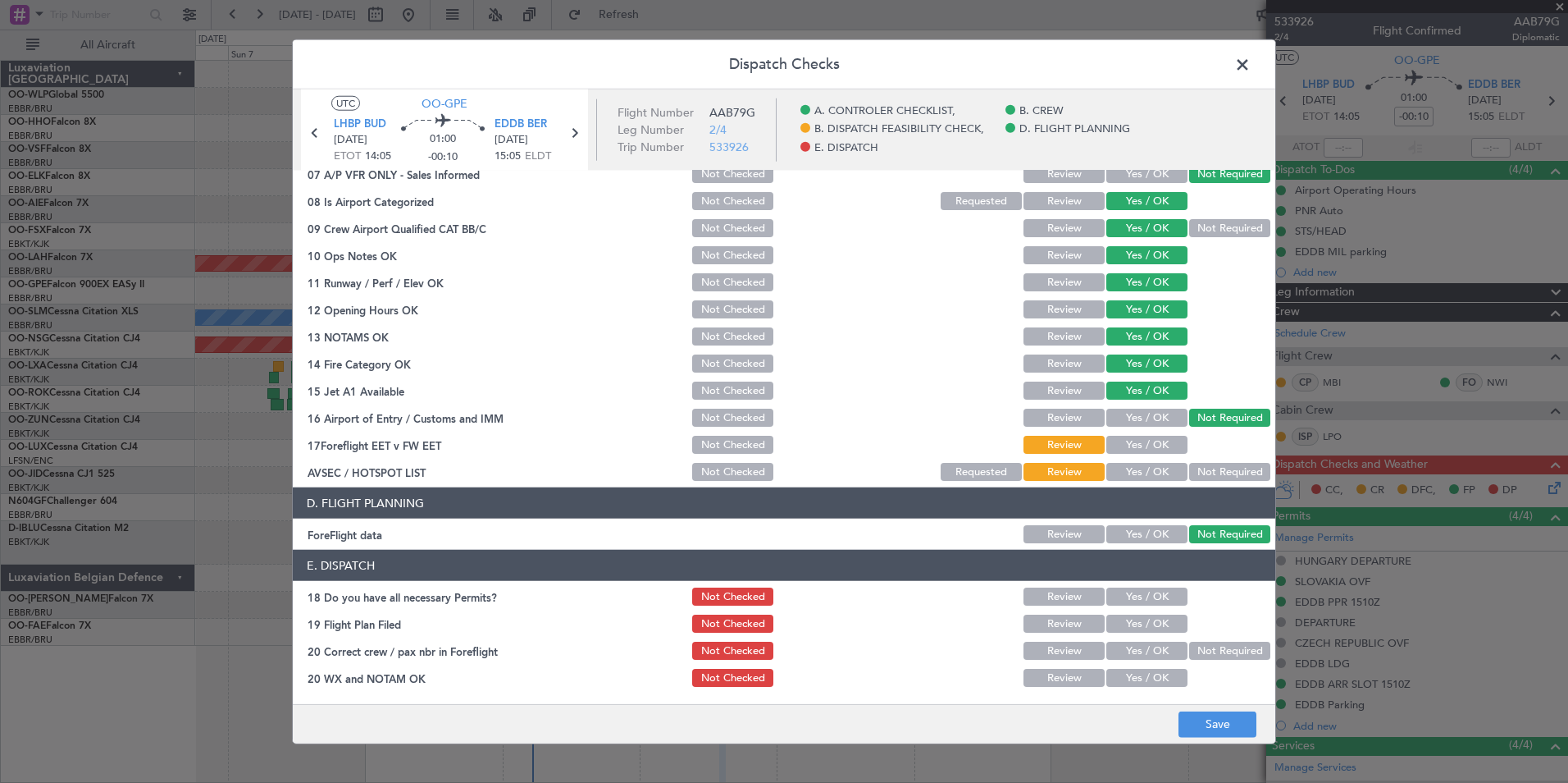
click at [1128, 452] on button "Yes / OK" at bounding box center [1147, 445] width 81 height 18
click at [1206, 469] on button "Not Required" at bounding box center [1230, 472] width 81 height 18
click at [1165, 600] on button "Yes / OK" at bounding box center [1147, 596] width 81 height 18
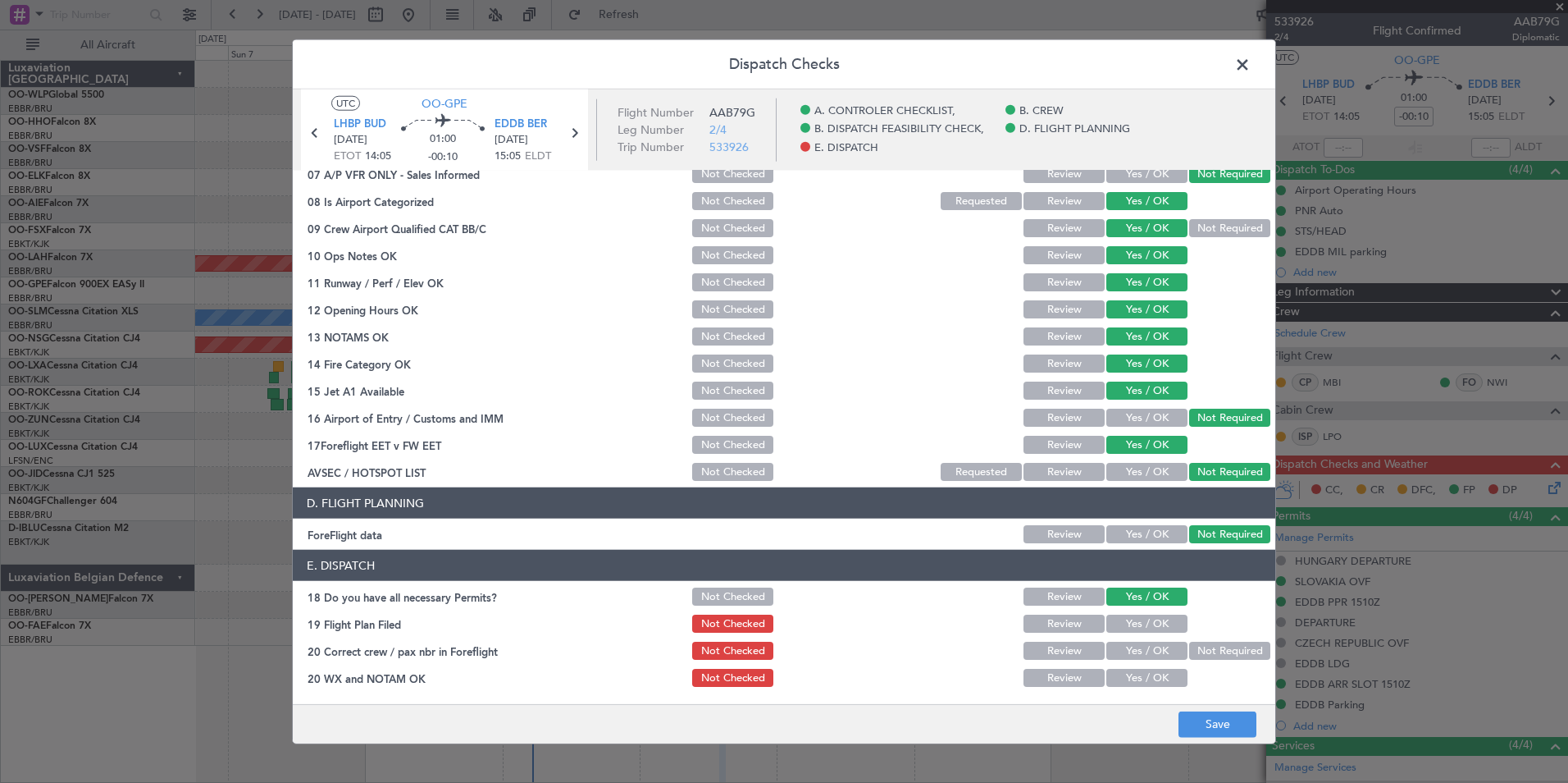
click at [1148, 619] on button "Yes / OK" at bounding box center [1147, 623] width 81 height 18
click at [1147, 639] on div "Yes / OK" at bounding box center [1145, 651] width 83 height 23
click at [1143, 659] on div "Yes / OK" at bounding box center [1145, 651] width 83 height 23
click at [1139, 654] on button "Yes / OK" at bounding box center [1147, 651] width 81 height 18
click at [1148, 670] on button "Yes / OK" at bounding box center [1147, 677] width 81 height 18
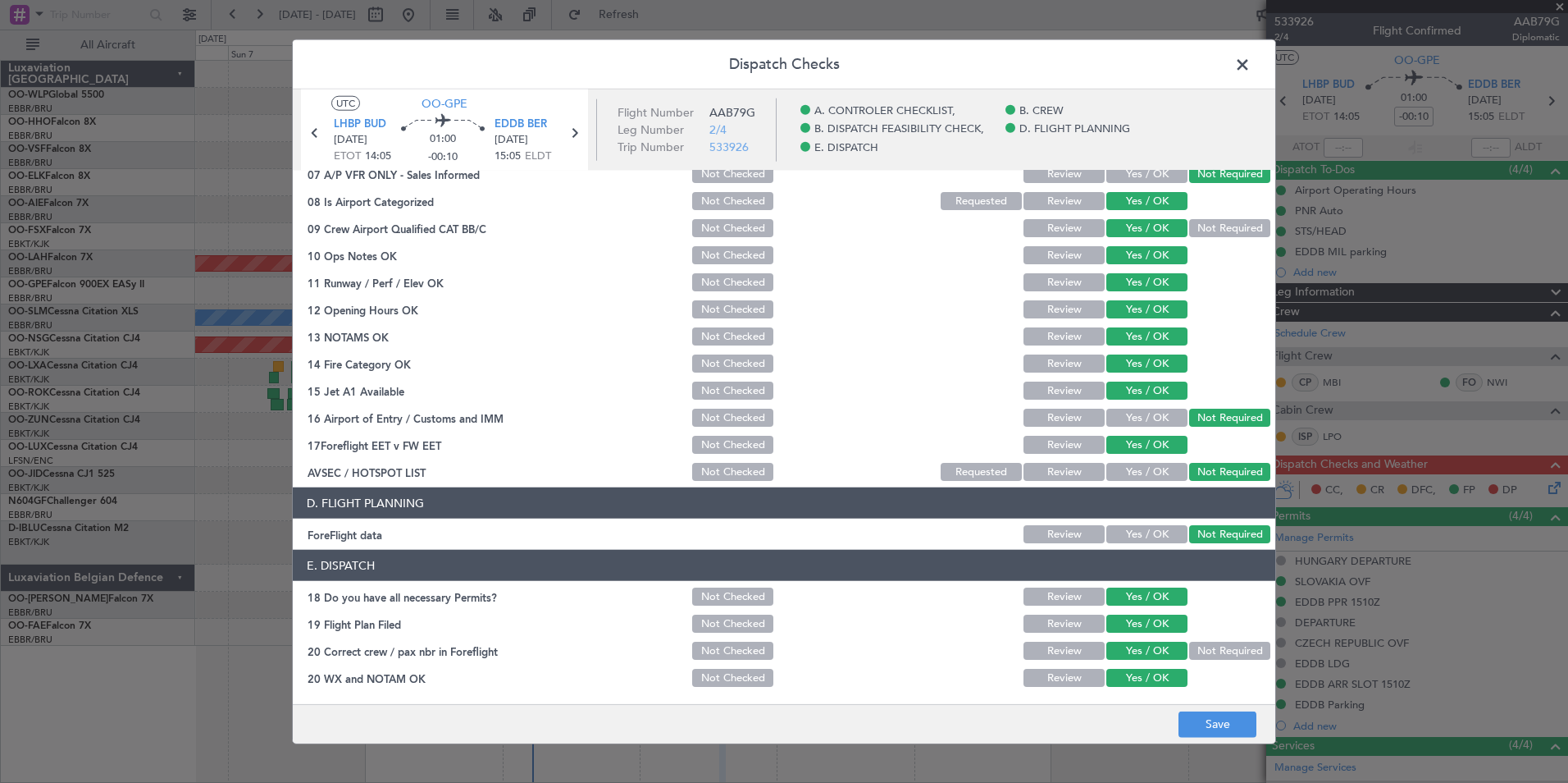
click at [1174, 712] on footer "Save" at bounding box center [784, 723] width 982 height 40
click at [1192, 722] on button "Save" at bounding box center [1218, 723] width 78 height 26
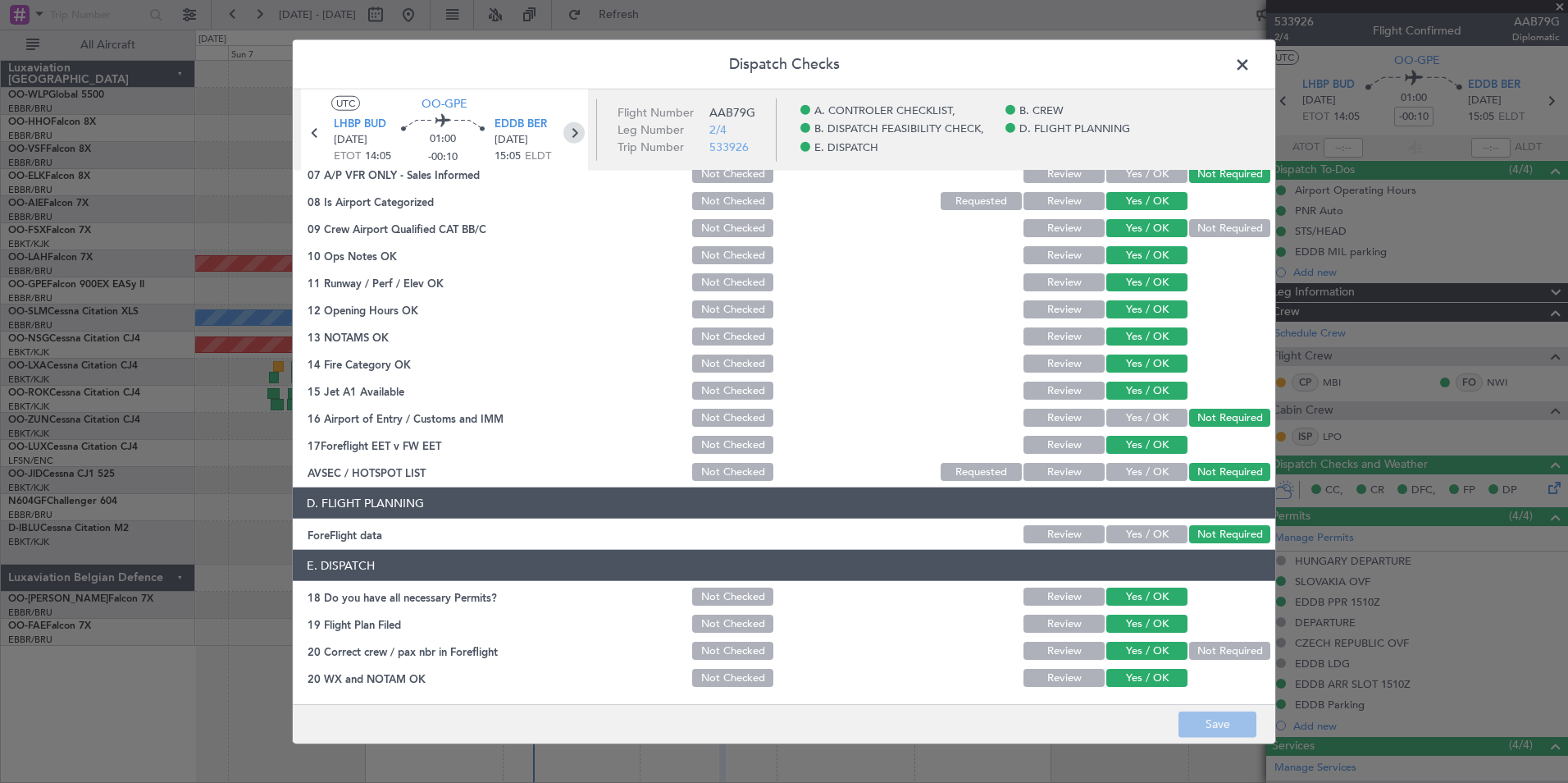
click at [566, 128] on icon at bounding box center [574, 132] width 22 height 22
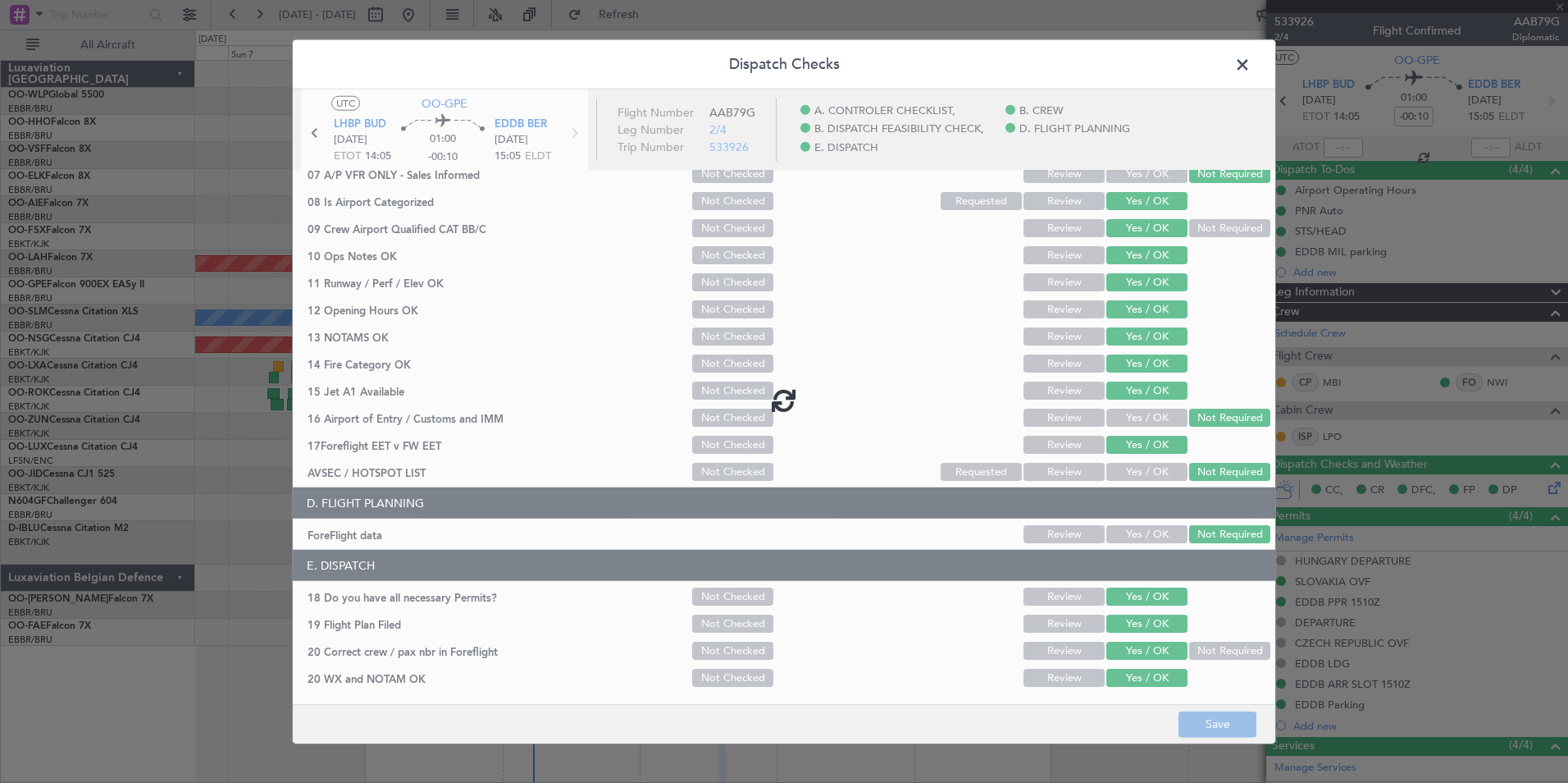
type input "0"
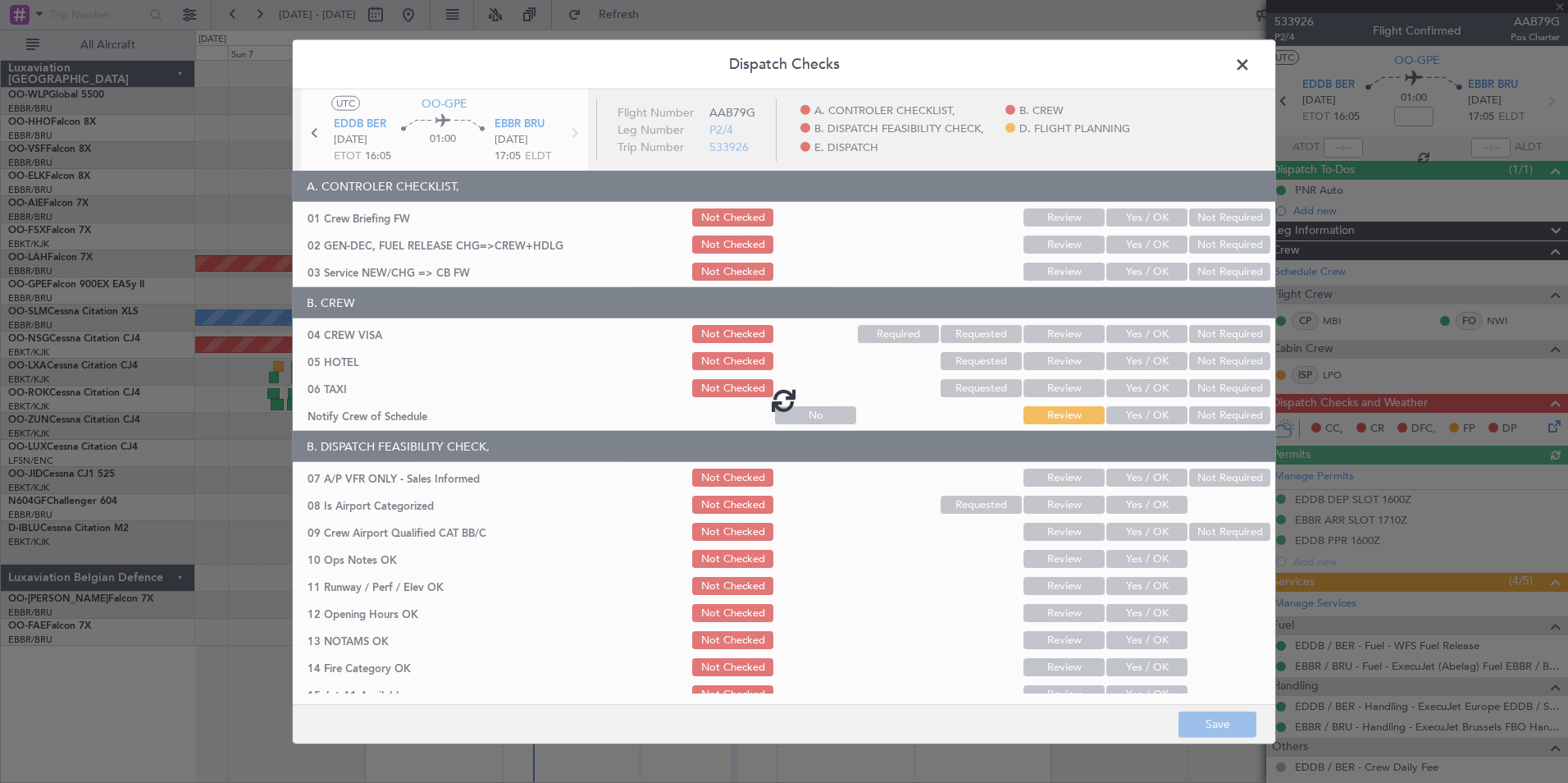
click at [1116, 209] on div at bounding box center [784, 400] width 982 height 621
click at [1119, 215] on div at bounding box center [784, 400] width 982 height 621
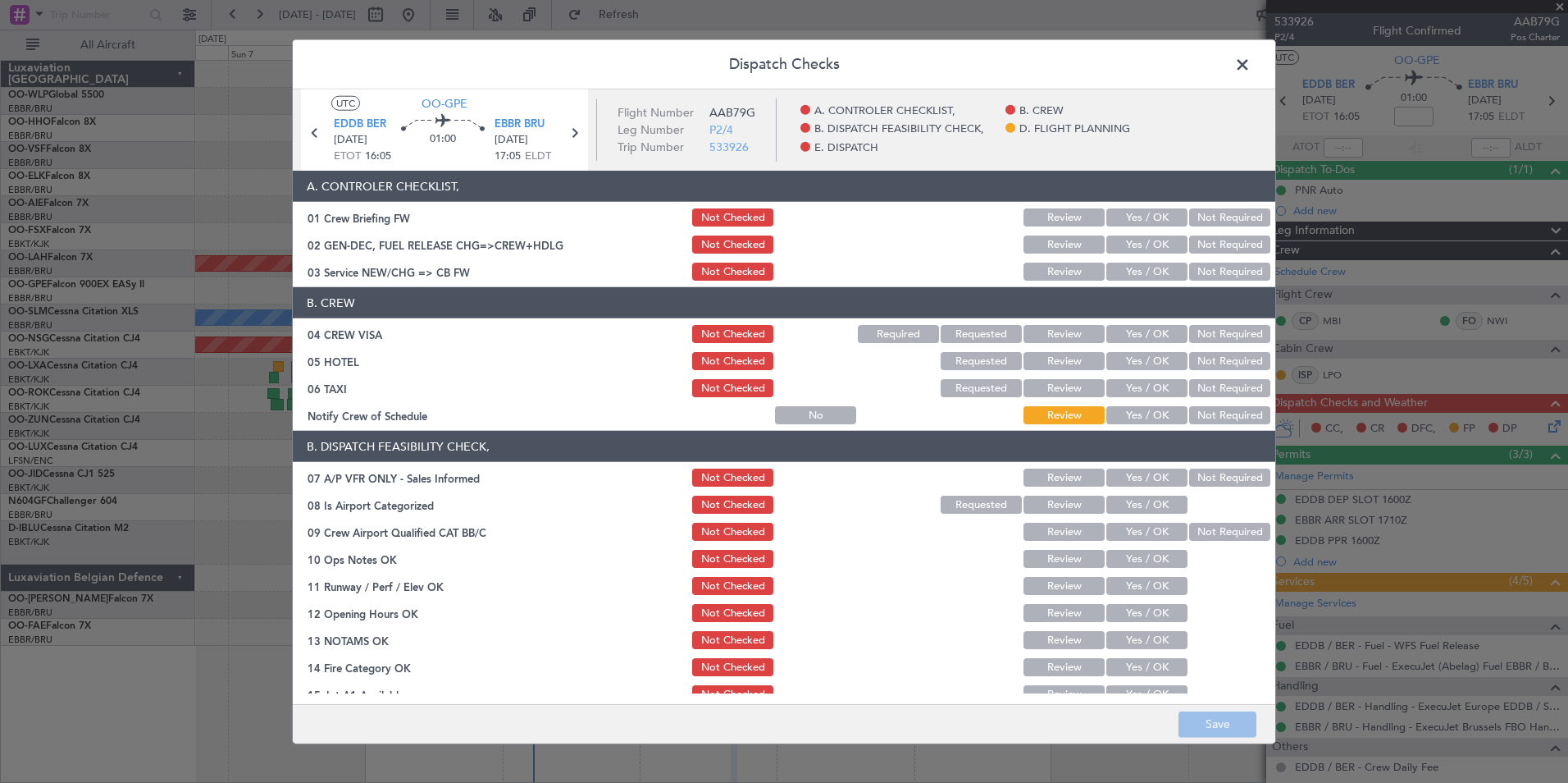
click at [1128, 216] on button "Yes / OK" at bounding box center [1147, 217] width 81 height 18
click at [1127, 243] on button "Yes / OK" at bounding box center [1147, 244] width 81 height 18
click at [1130, 262] on div "Yes / OK" at bounding box center [1145, 272] width 83 height 23
click at [1139, 266] on button "Yes / OK" at bounding box center [1147, 271] width 81 height 18
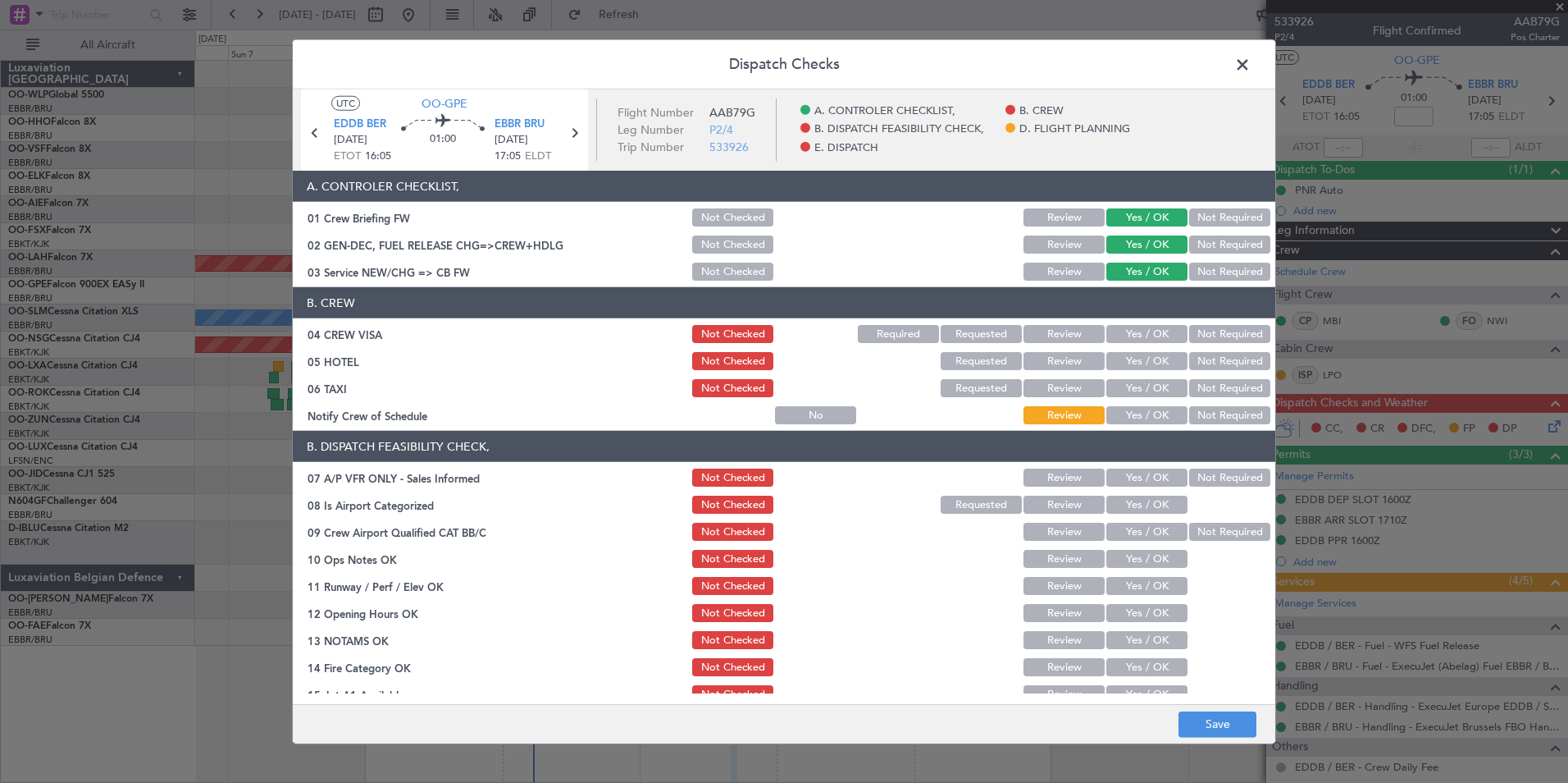
click at [1201, 333] on button "Not Required" at bounding box center [1230, 334] width 81 height 18
click at [1202, 371] on div "Not Required" at bounding box center [1228, 361] width 83 height 23
click at [1199, 356] on button "Not Required" at bounding box center [1230, 361] width 81 height 18
click at [1194, 389] on button "Not Required" at bounding box center [1230, 388] width 81 height 18
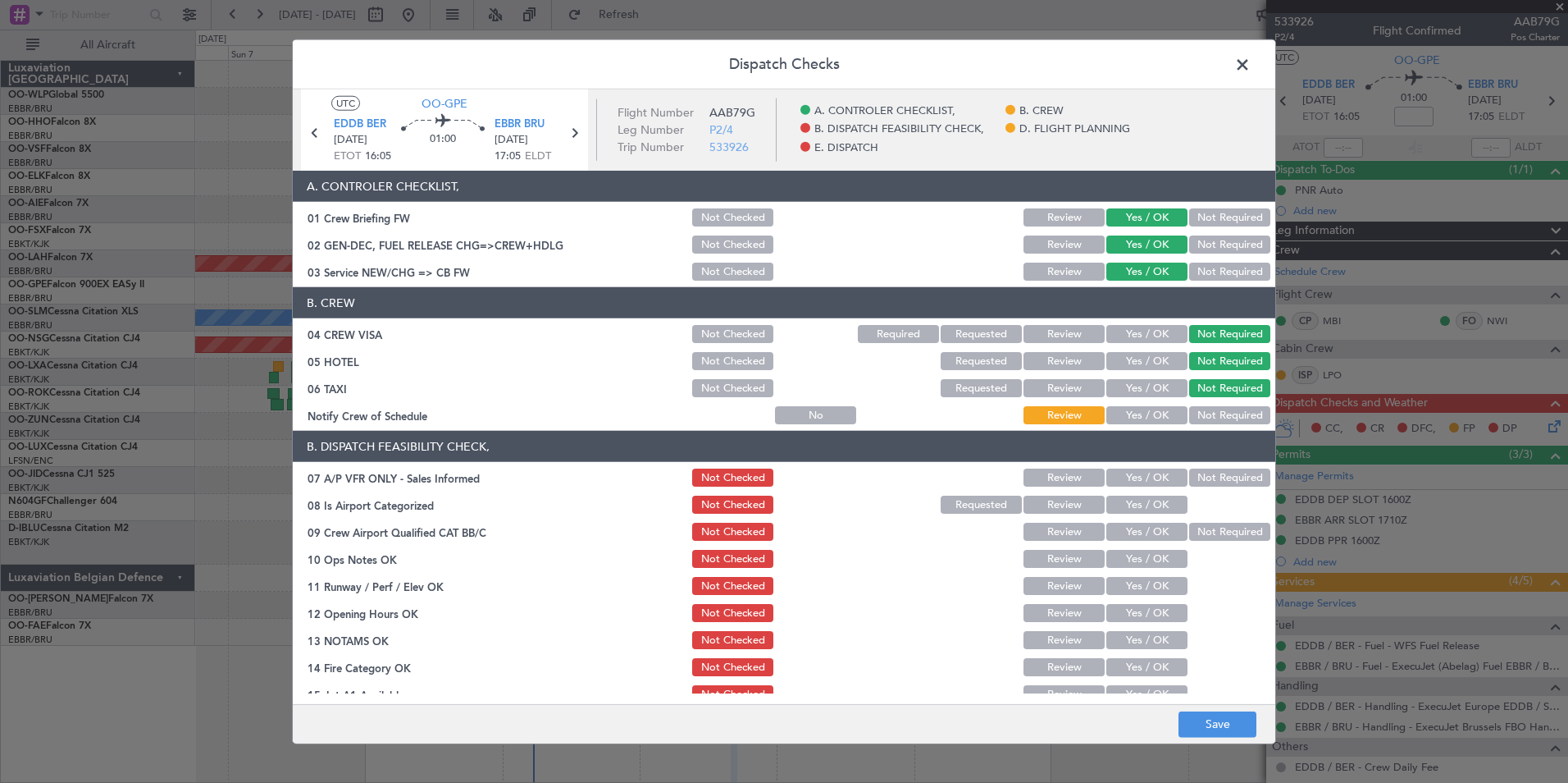
click at [1137, 416] on button "Yes / OK" at bounding box center [1147, 414] width 81 height 18
click at [1187, 469] on div "Not Required" at bounding box center [1228, 478] width 83 height 23
click at [1189, 480] on button "Not Required" at bounding box center [1230, 478] width 81 height 18
click at [1154, 504] on button "Yes / OK" at bounding box center [1147, 504] width 81 height 18
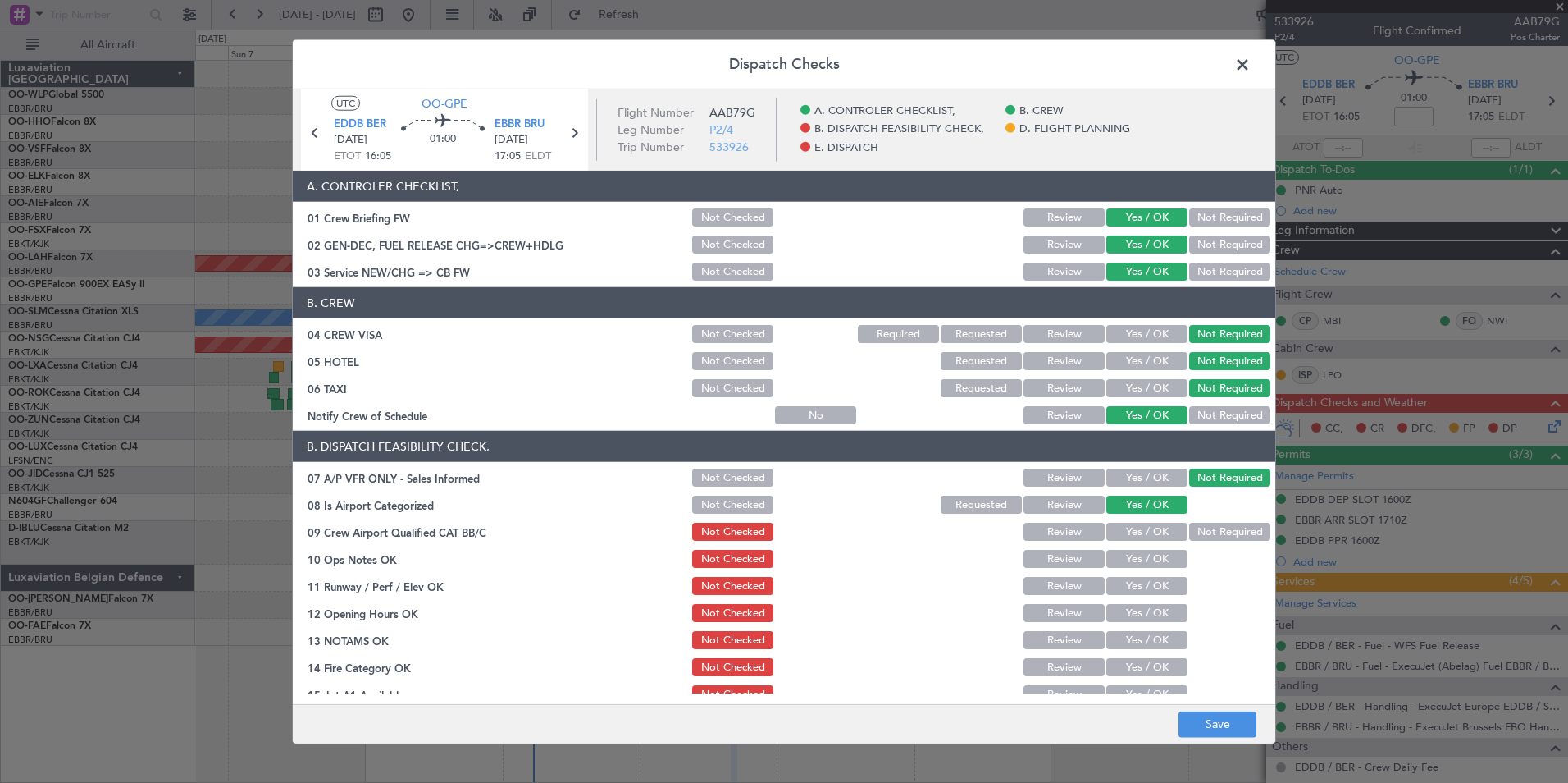
drag, startPoint x: 1154, startPoint y: 530, endPoint x: 1155, endPoint y: 546, distance: 16.0
click at [1154, 532] on button "Yes / OK" at bounding box center [1147, 531] width 81 height 18
click at [1159, 565] on button "Yes / OK" at bounding box center [1147, 558] width 81 height 18
click at [1159, 589] on button "Yes / OK" at bounding box center [1147, 586] width 81 height 18
drag, startPoint x: 1151, startPoint y: 620, endPoint x: 1122, endPoint y: 566, distance: 61.3
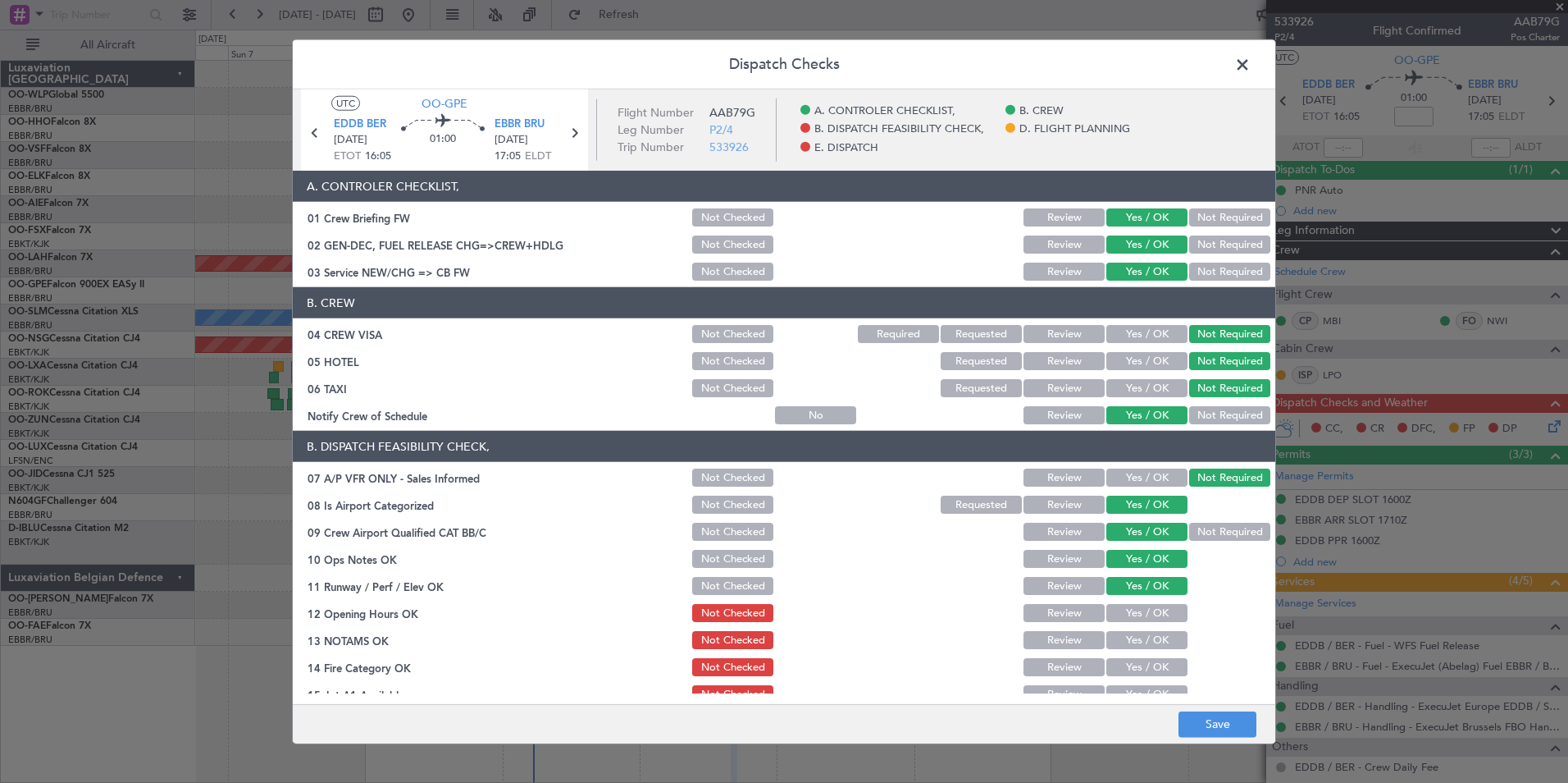
click at [1150, 620] on button "Yes / OK" at bounding box center [1147, 613] width 81 height 18
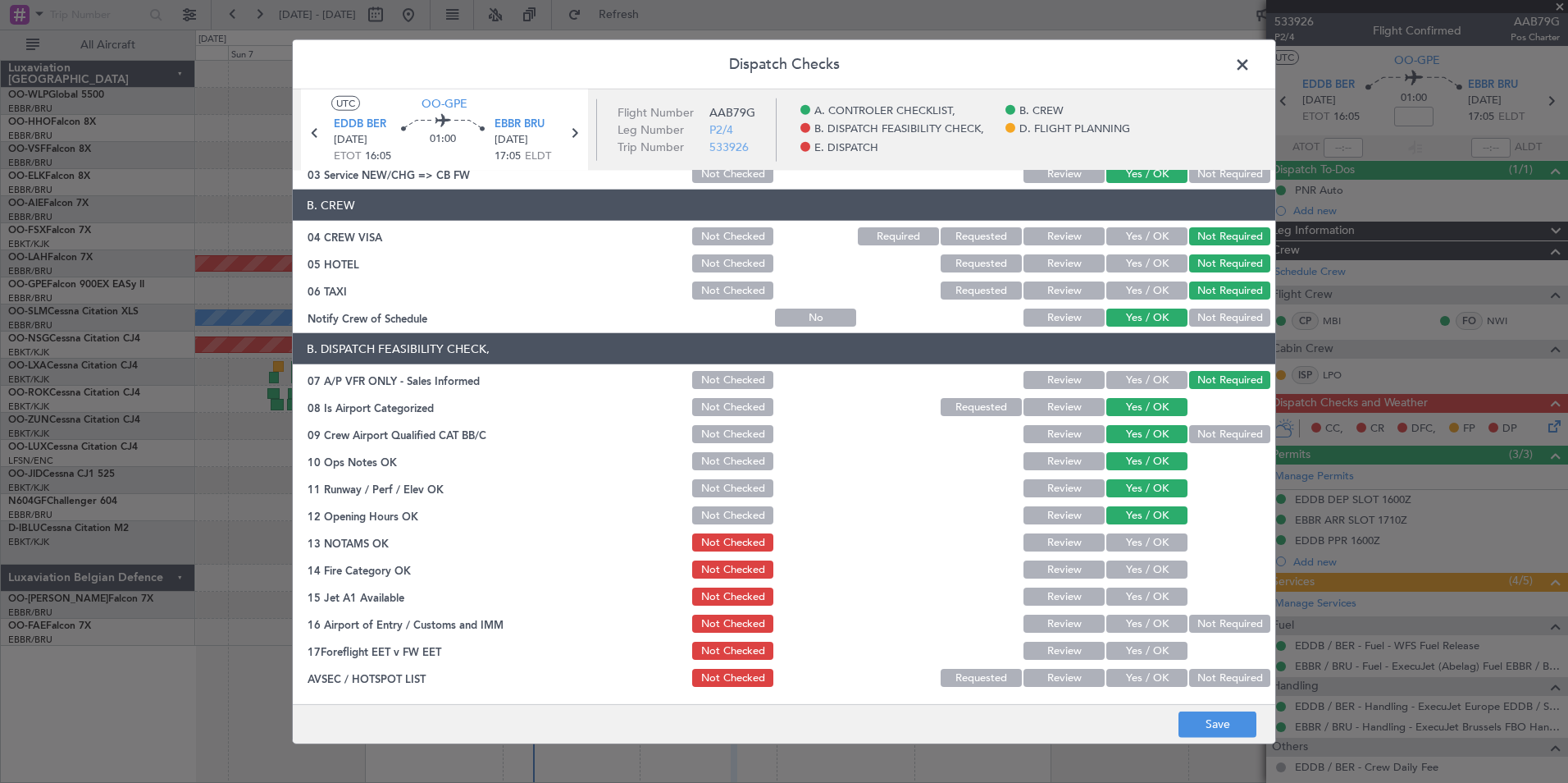
scroll to position [247, 0]
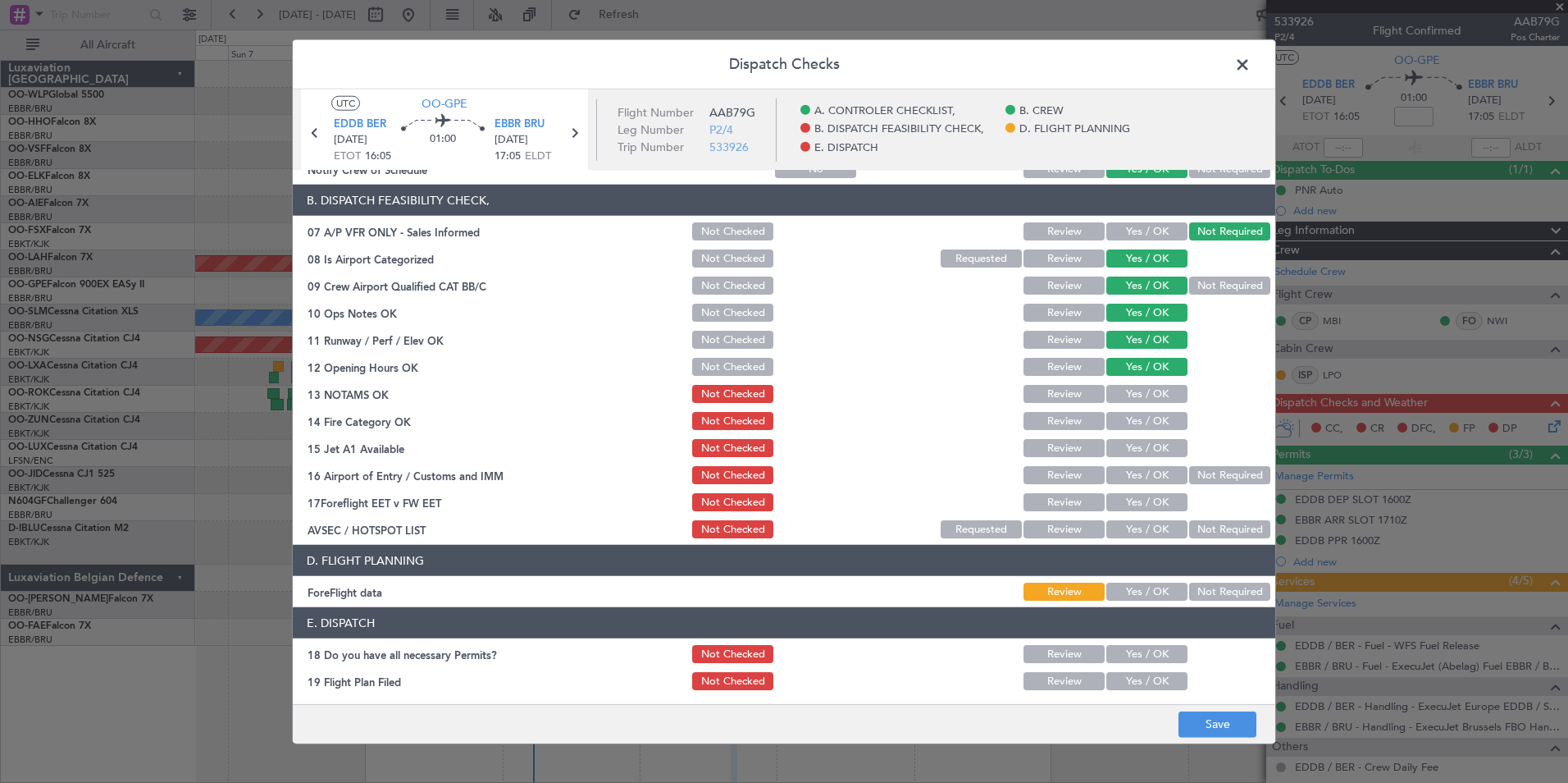
drag, startPoint x: 1118, startPoint y: 393, endPoint x: 1138, endPoint y: 452, distance: 62.3
click at [1119, 395] on button "Yes / OK" at bounding box center [1147, 394] width 81 height 18
click at [1138, 427] on button "Yes / OK" at bounding box center [1147, 420] width 81 height 18
click at [1138, 447] on button "Yes / OK" at bounding box center [1147, 447] width 81 height 18
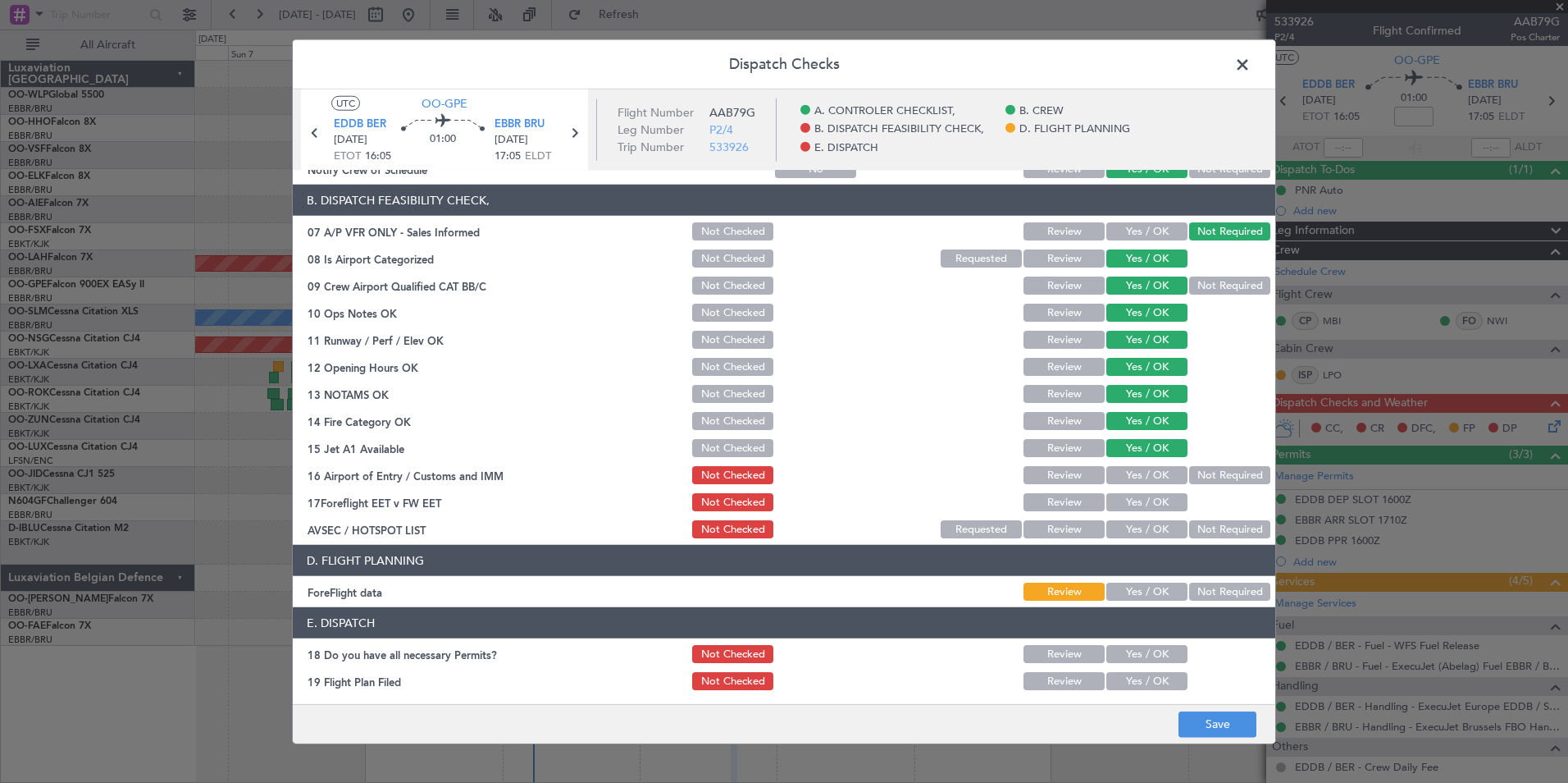
click at [1199, 471] on button "Not Required" at bounding box center [1230, 475] width 81 height 18
click at [1156, 503] on button "Yes / OK" at bounding box center [1147, 502] width 81 height 18
click at [1189, 523] on button "Not Required" at bounding box center [1230, 529] width 81 height 18
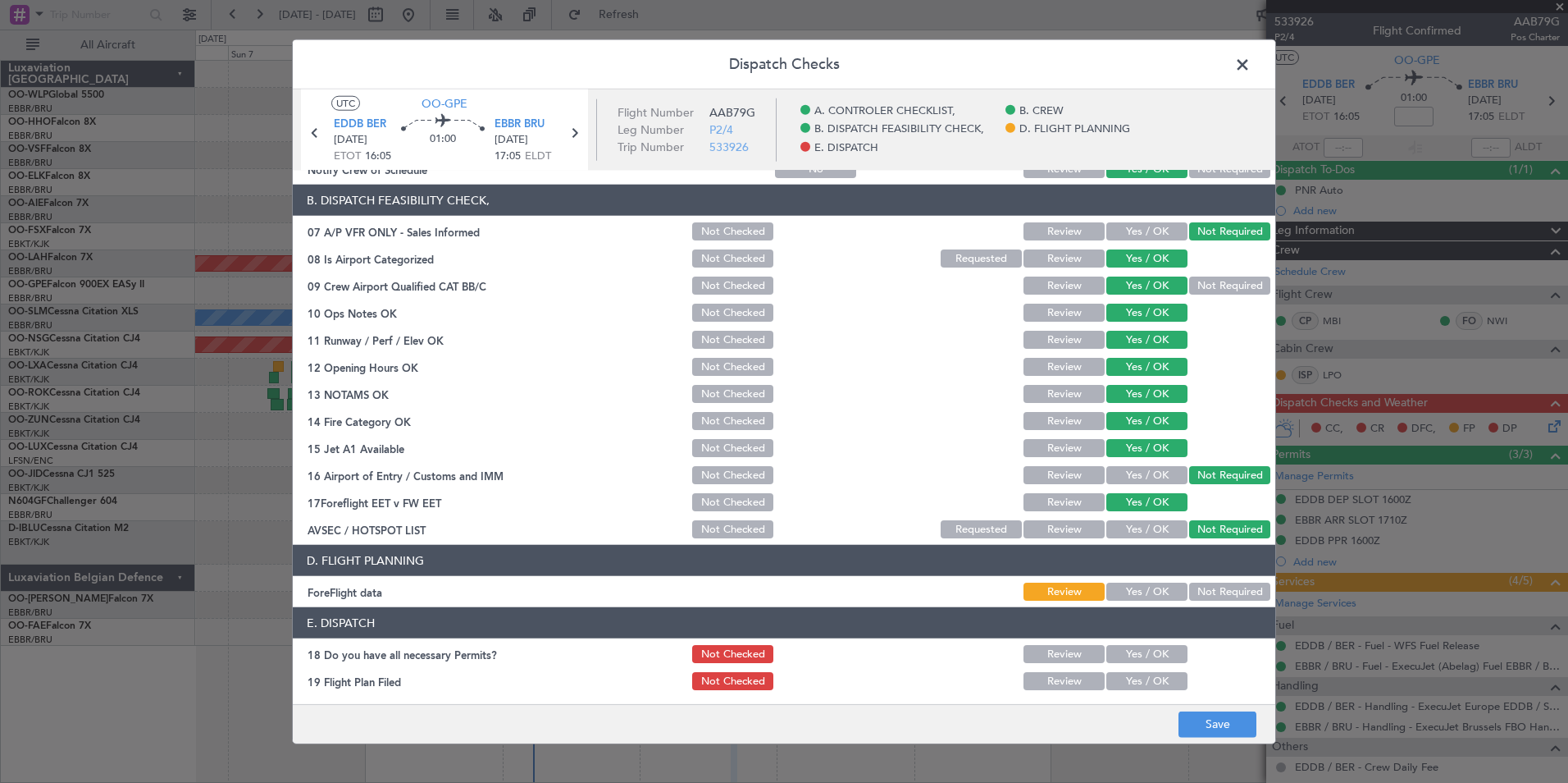
click at [1215, 600] on div "Not Required" at bounding box center [1228, 591] width 83 height 23
click at [1191, 597] on button "Not Required" at bounding box center [1230, 591] width 81 height 18
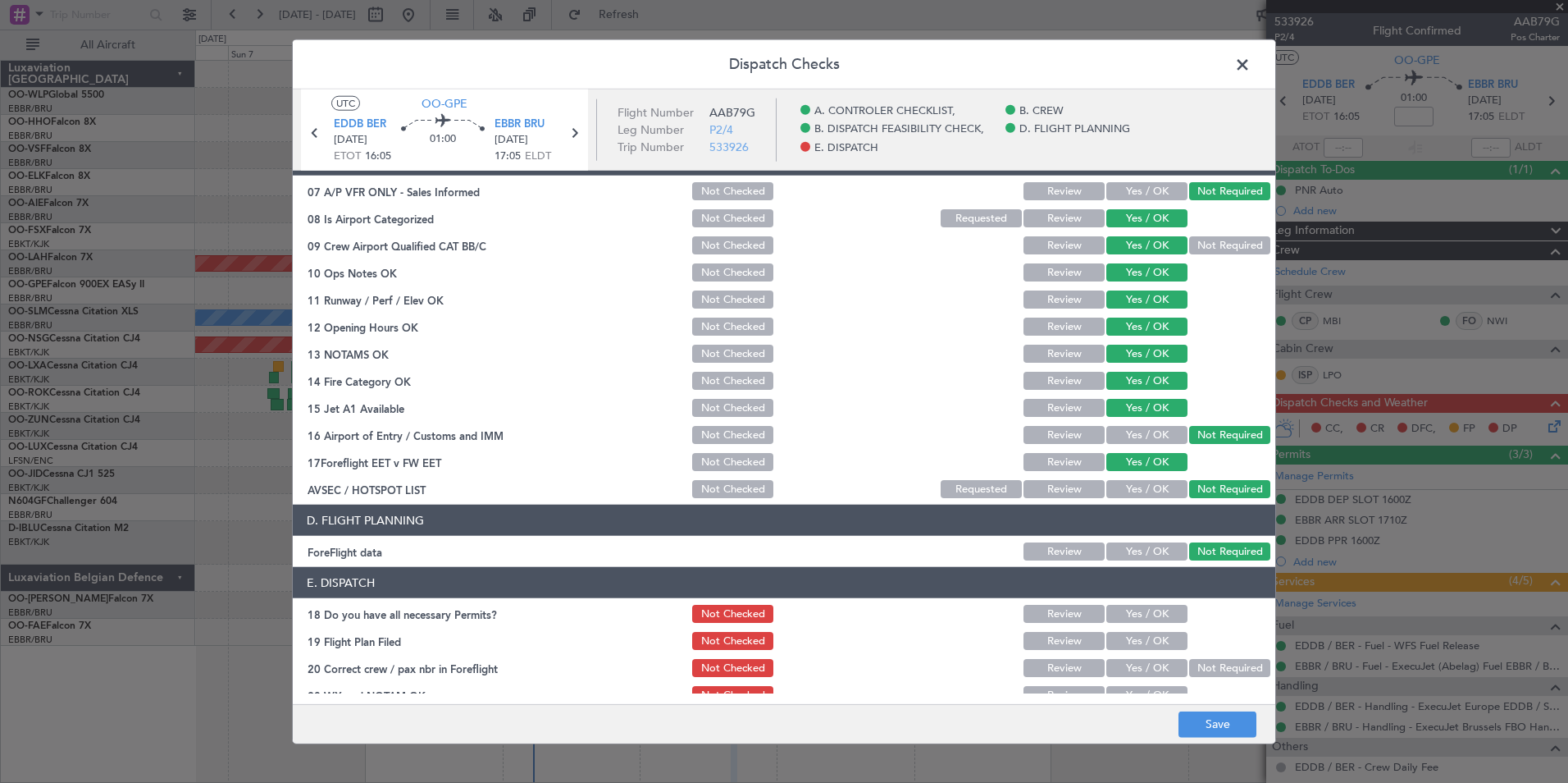
scroll to position [304, 0]
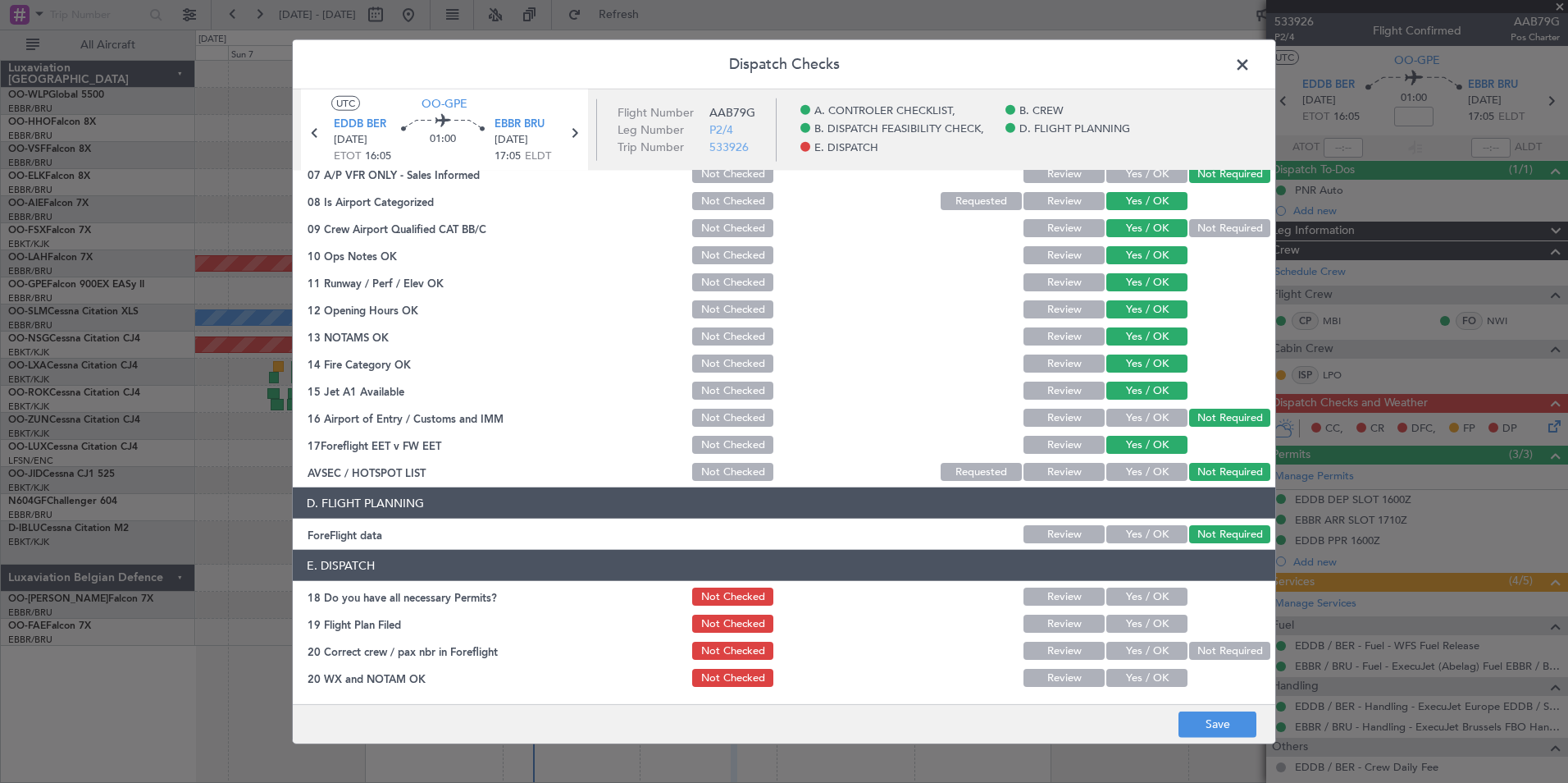
click at [1109, 600] on button "Yes / OK" at bounding box center [1147, 596] width 81 height 18
click at [1123, 627] on button "Yes / OK" at bounding box center [1147, 623] width 81 height 18
click at [1127, 645] on button "Yes / OK" at bounding box center [1147, 651] width 81 height 18
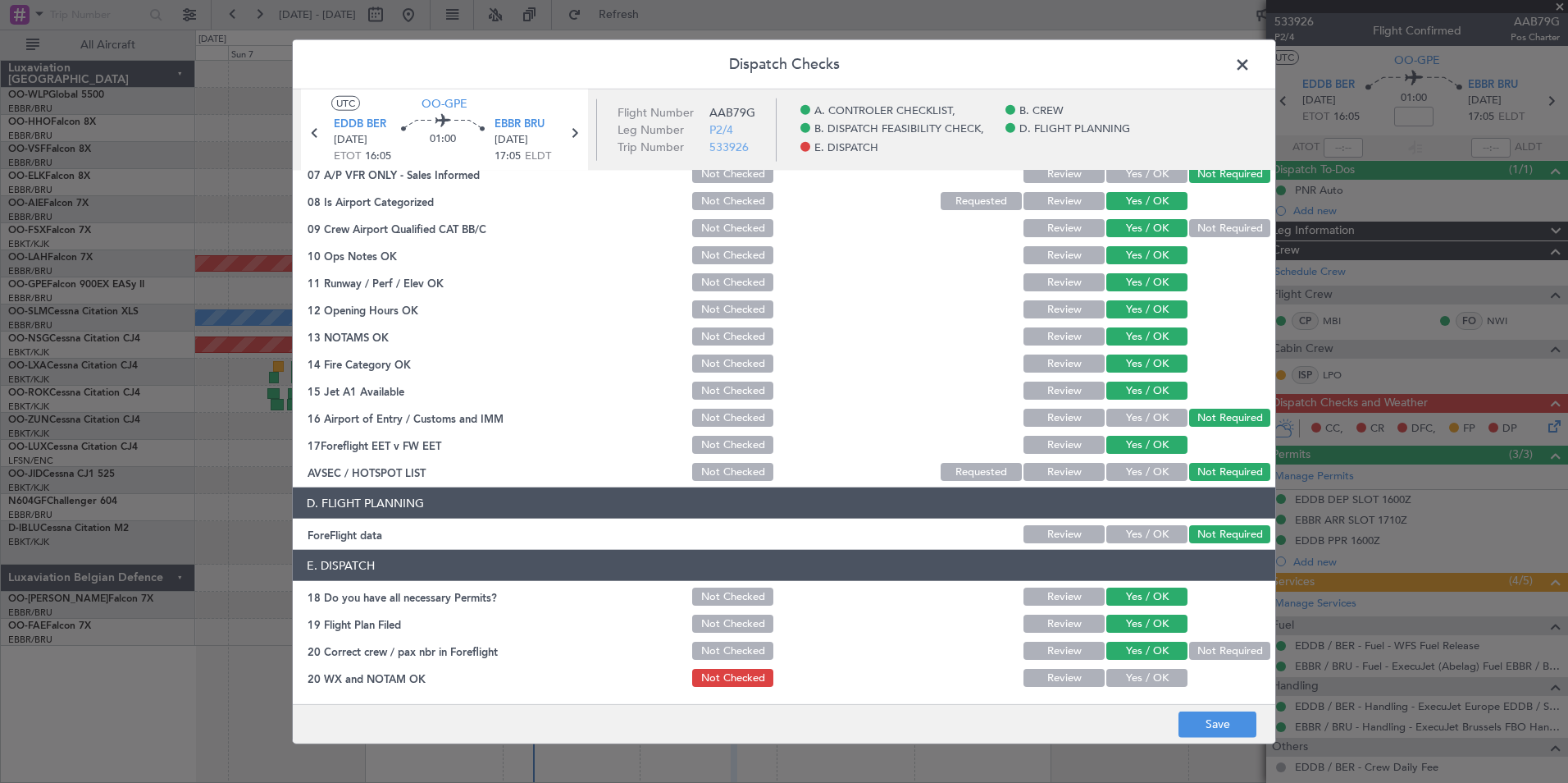
drag, startPoint x: 1134, startPoint y: 674, endPoint x: 1199, endPoint y: 700, distance: 70.0
click at [1135, 675] on button "Yes / OK" at bounding box center [1147, 677] width 81 height 18
click at [1231, 717] on button "Save" at bounding box center [1218, 723] width 78 height 26
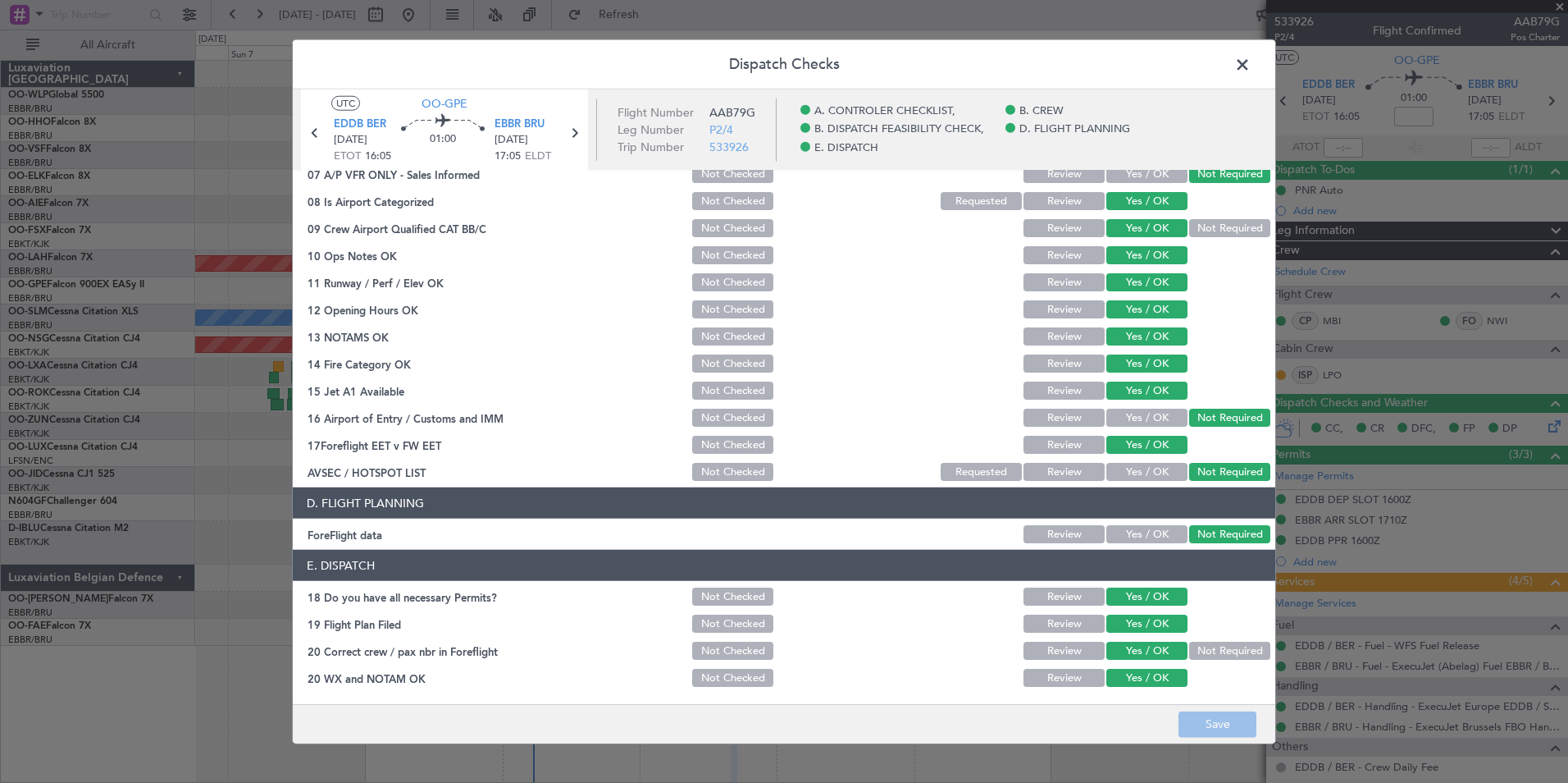
click at [1251, 60] on span at bounding box center [1251, 69] width 0 height 33
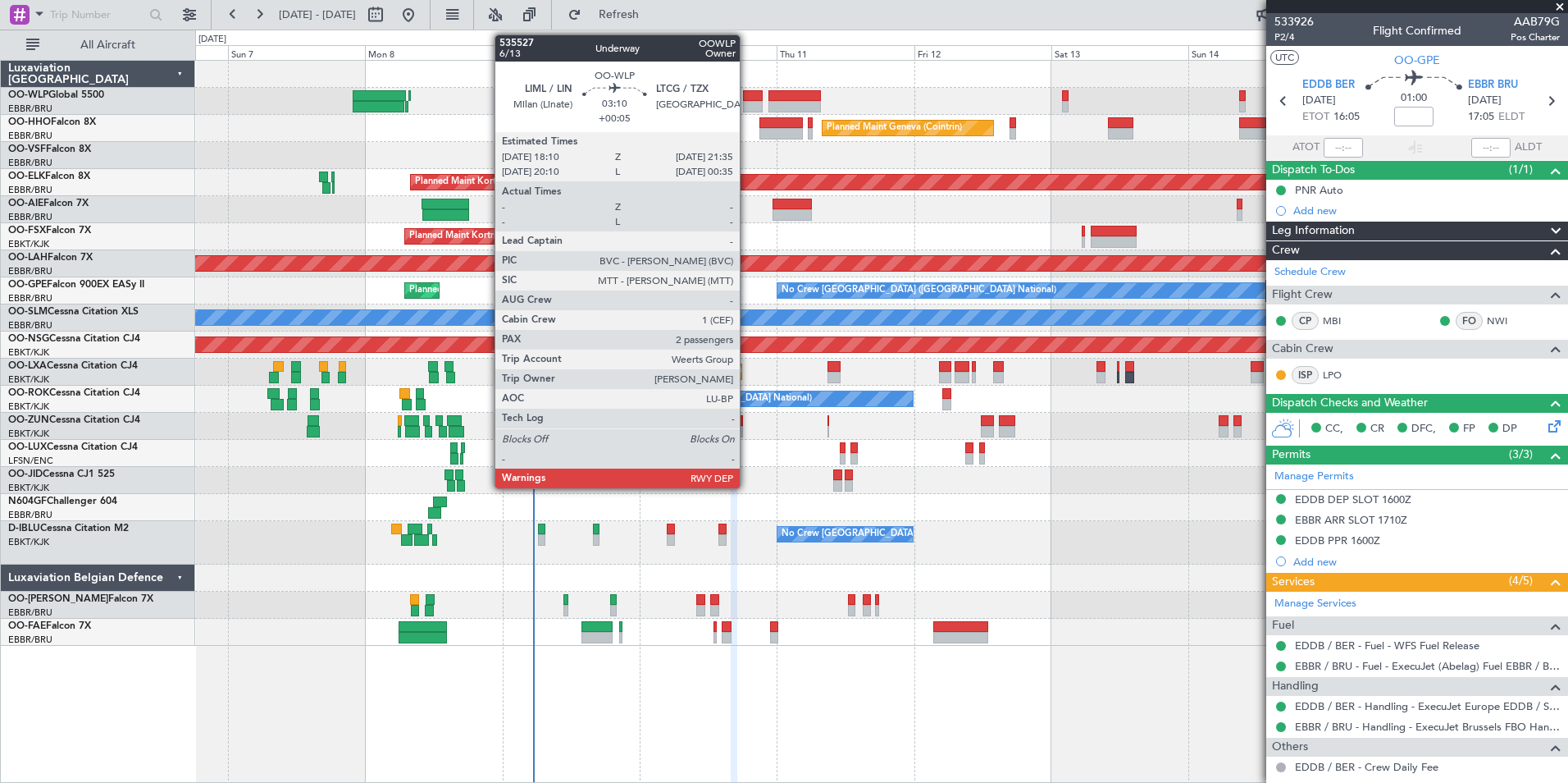
click at [747, 103] on div at bounding box center [752, 106] width 20 height 11
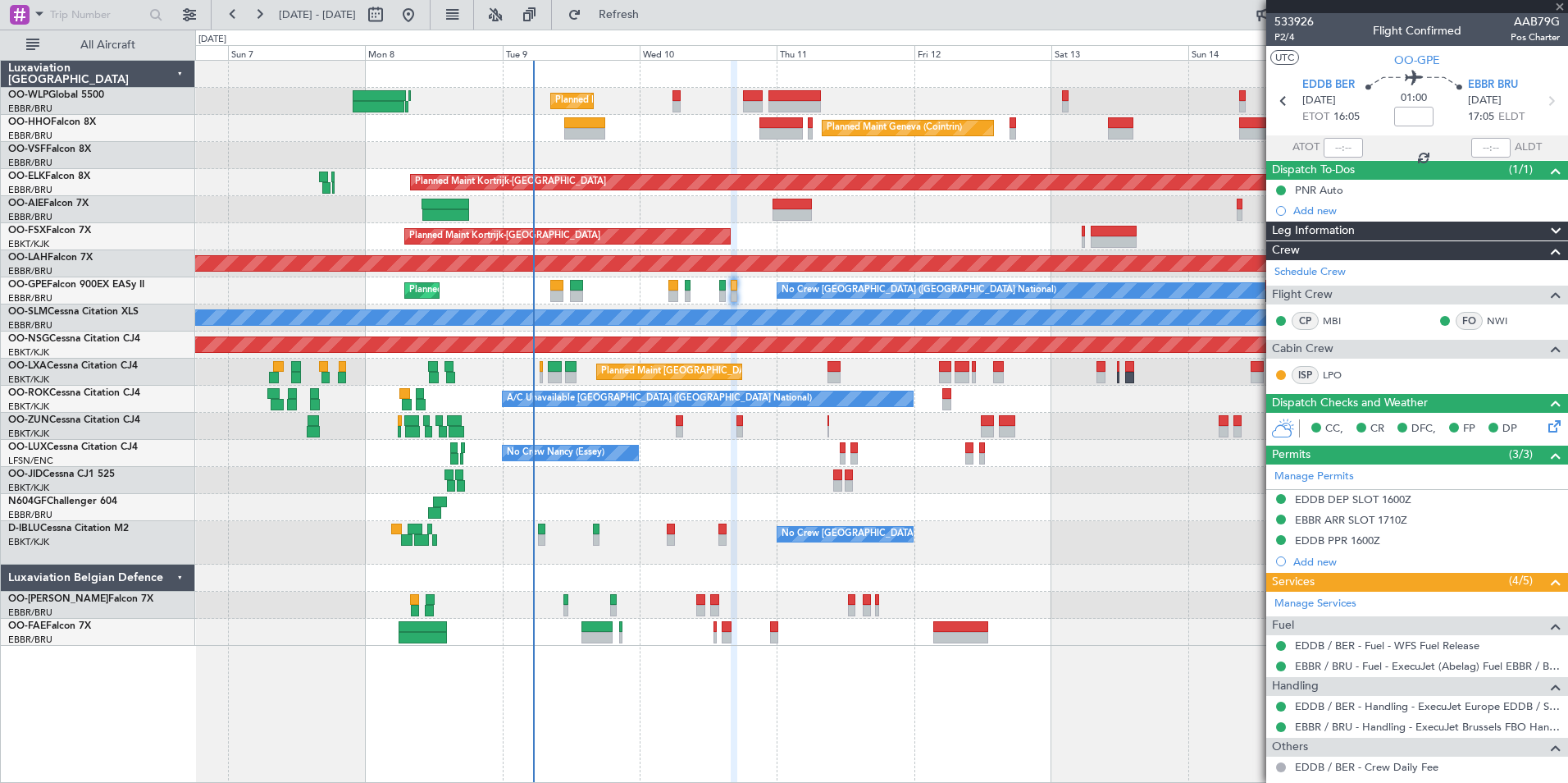
type input "+00:05"
type input "2"
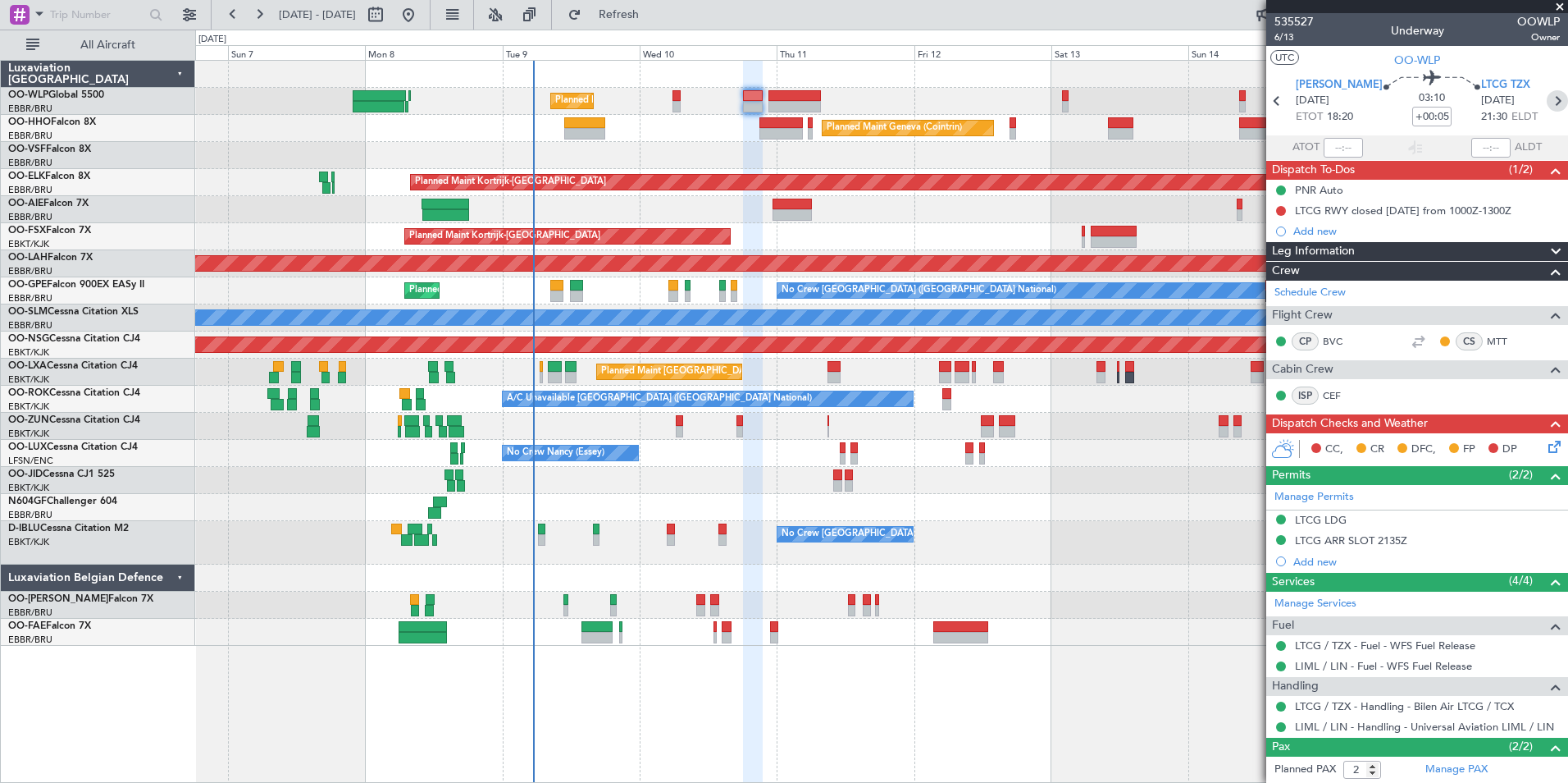
click at [1547, 99] on icon at bounding box center [1558, 100] width 22 height 22
type input "-00:30"
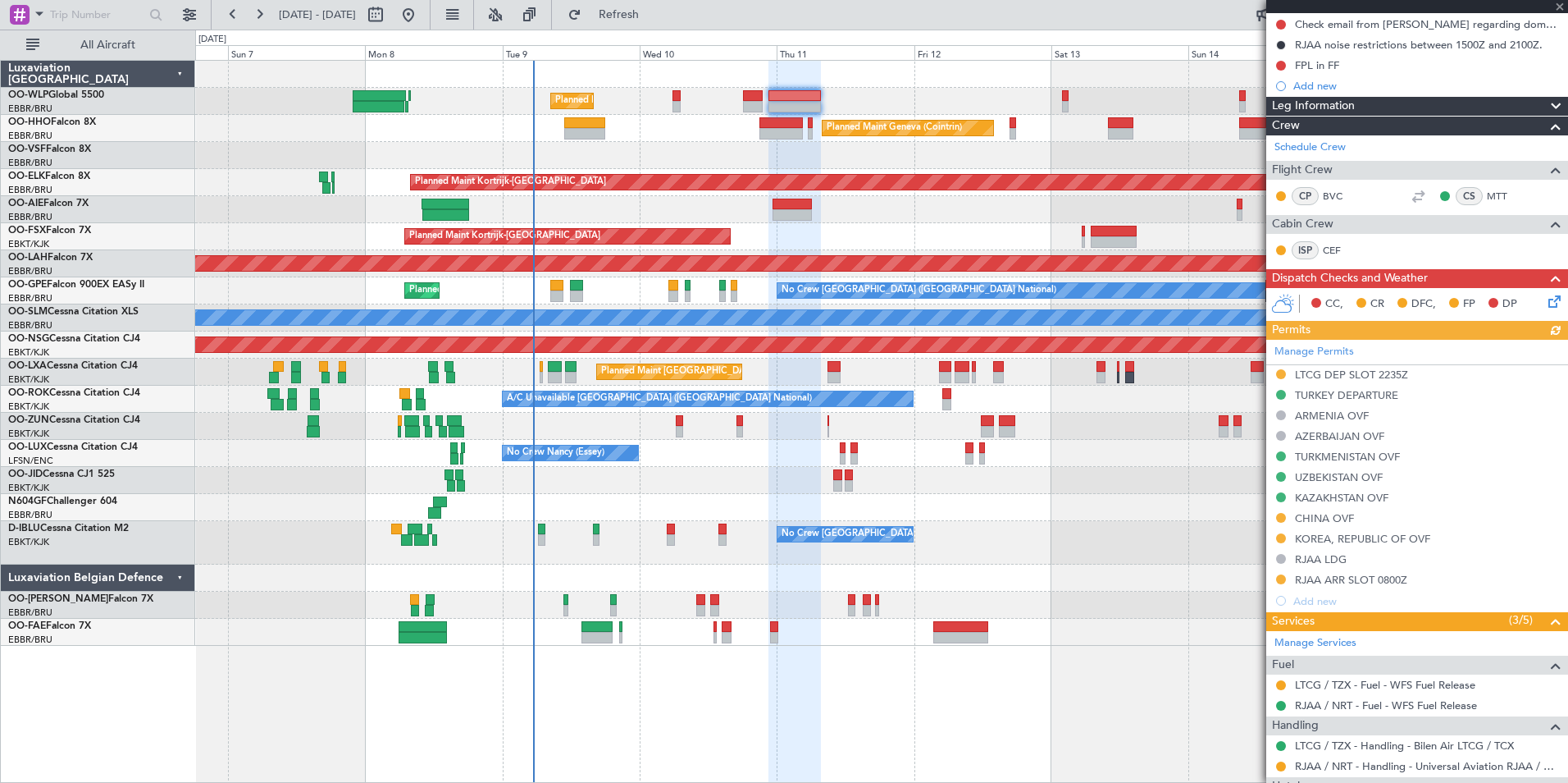
scroll to position [247, 0]
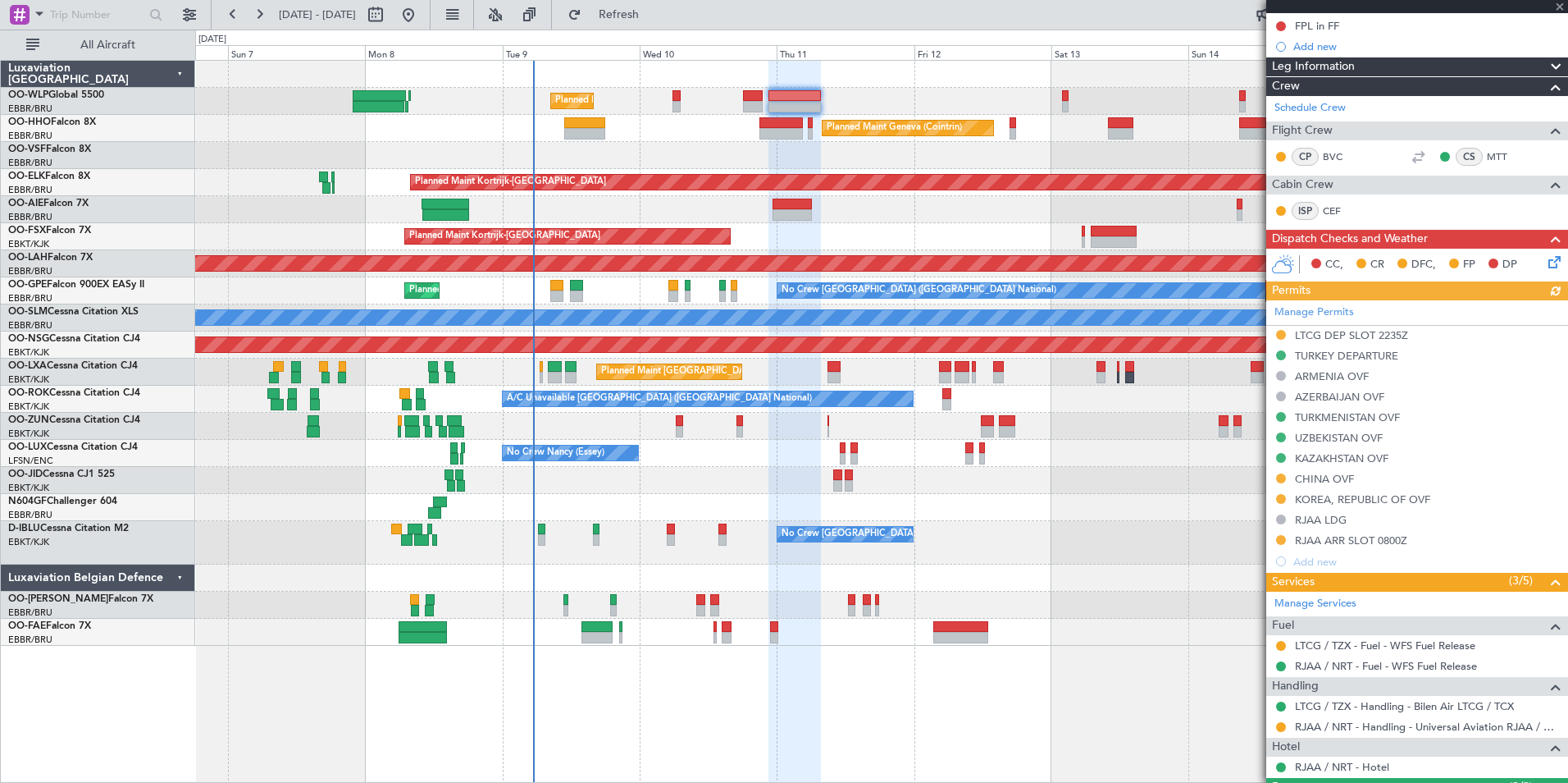
click at [1309, 337] on div "Manage Permits LTCG DEP SLOT 2235Z TURKEY DEPARTURE ARMENIA OVF AZERBAIJAN OVF …" at bounding box center [1417, 436] width 302 height 272
click at [1314, 333] on div "LTCG DEP SLOT 2235Z" at bounding box center [1351, 335] width 113 height 14
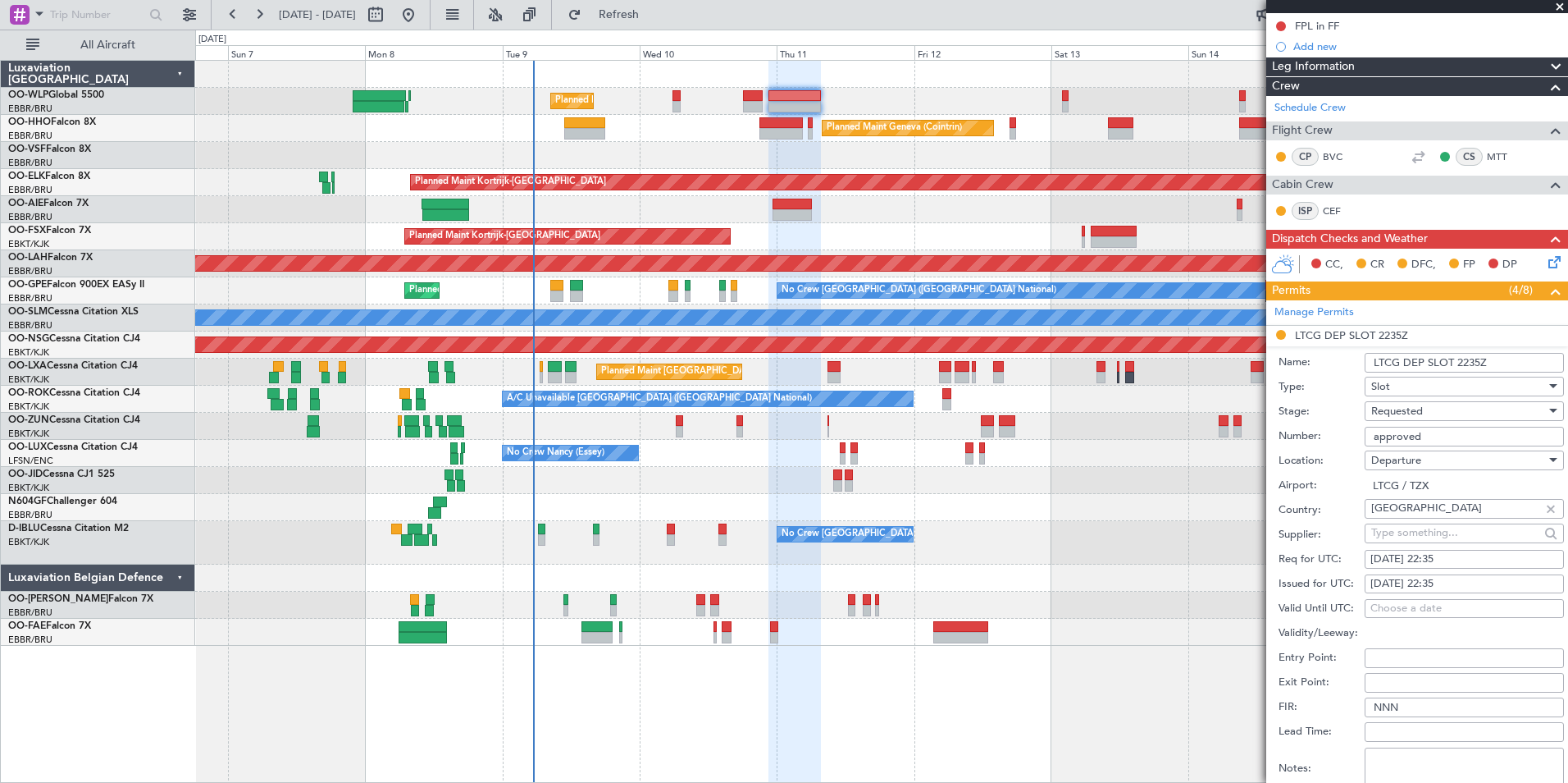
click at [1409, 408] on span "Requested" at bounding box center [1398, 411] width 52 height 15
click at [1416, 529] on span "Received OK" at bounding box center [1458, 535] width 172 height 24
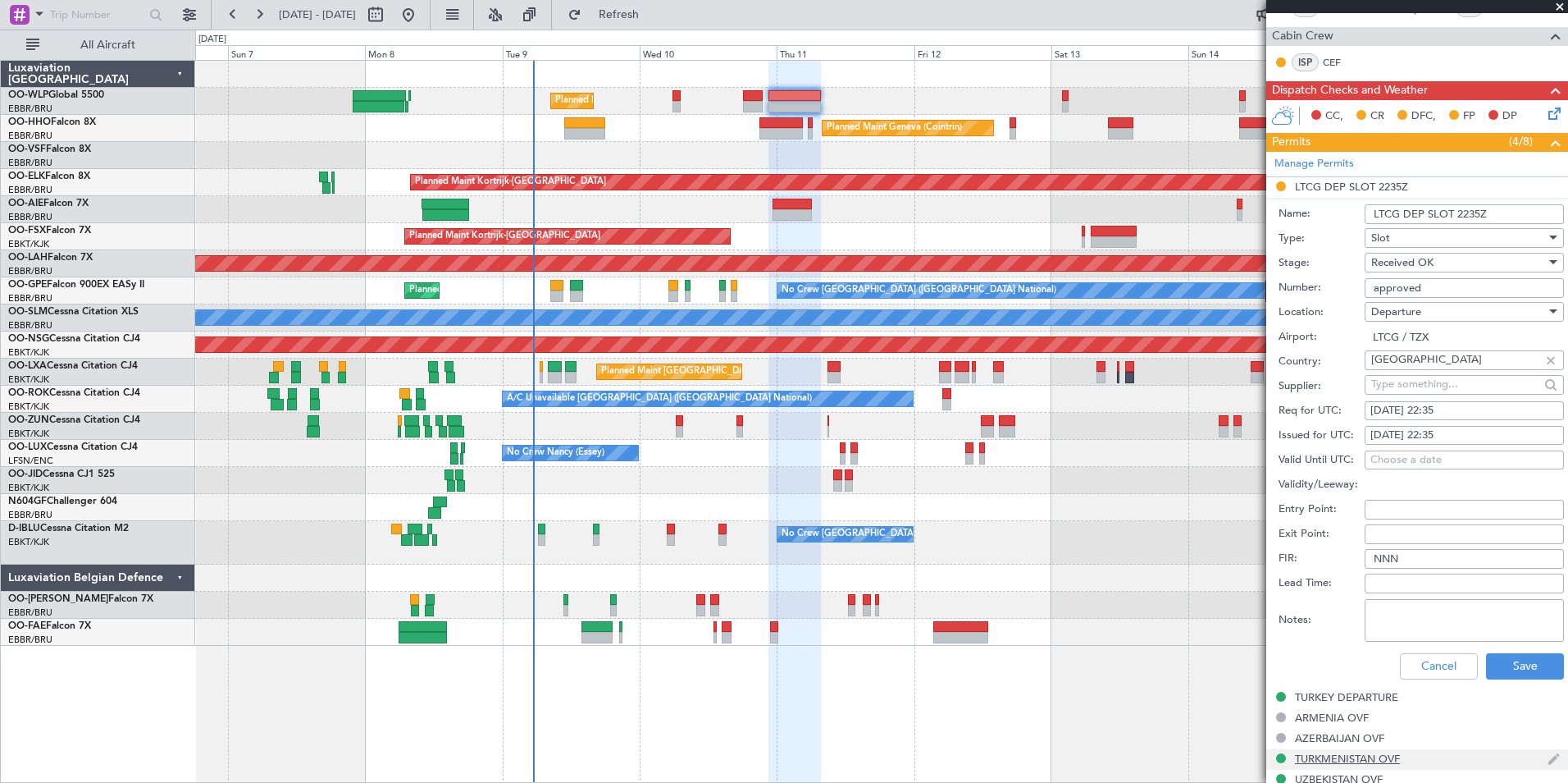
scroll to position [657, 0]
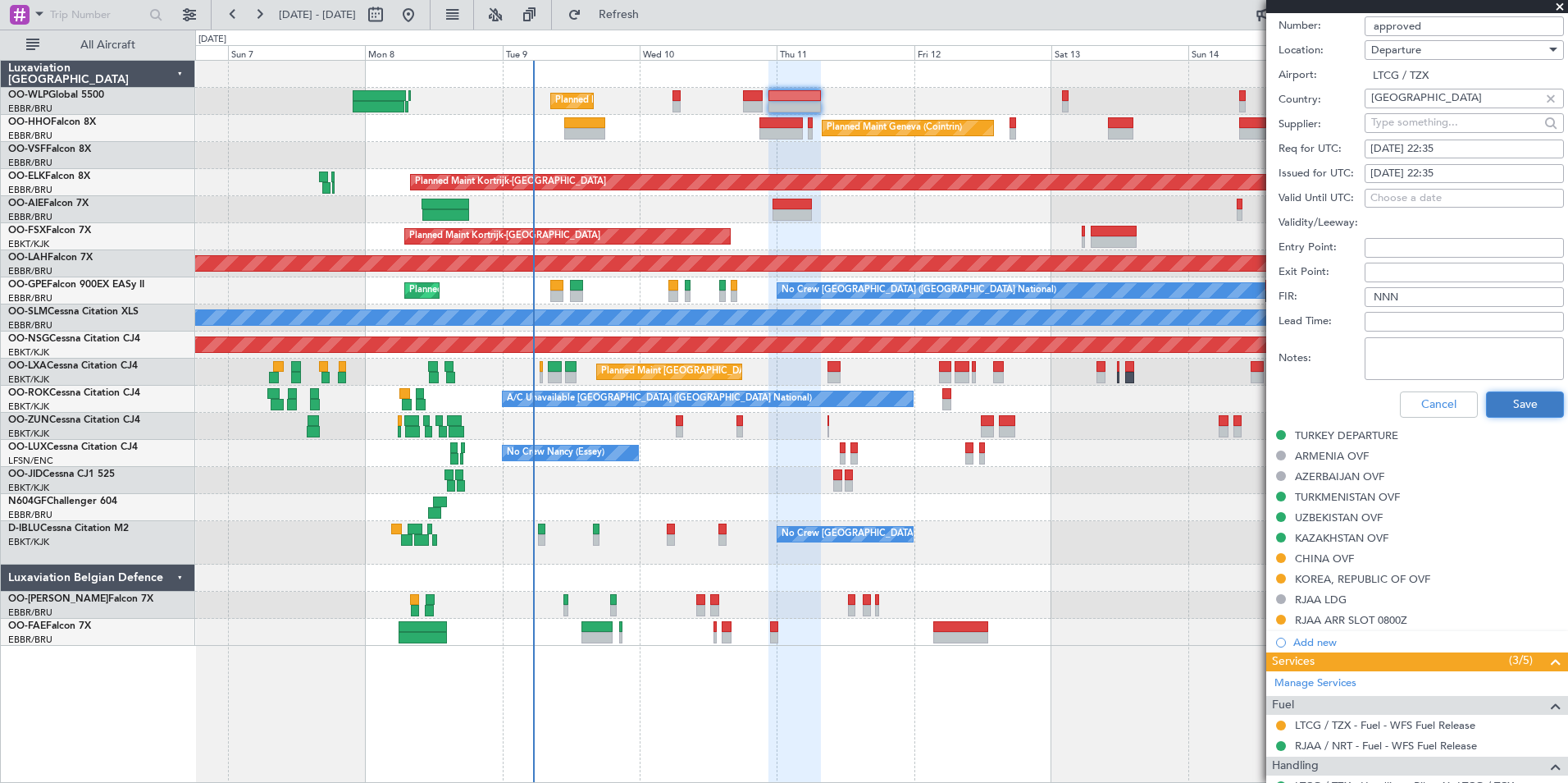
click at [1511, 402] on button "Save" at bounding box center [1525, 404] width 78 height 26
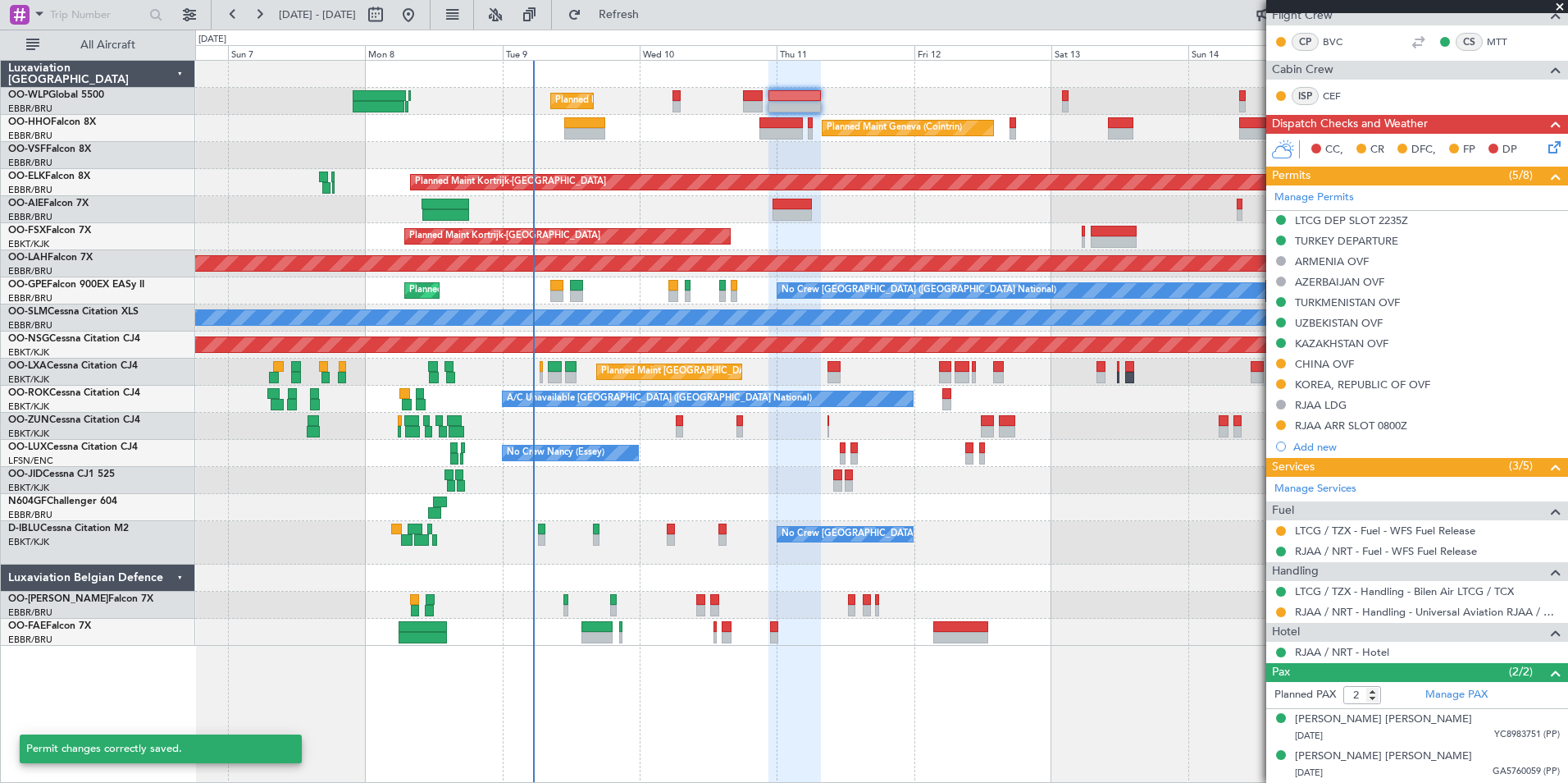
scroll to position [167, 0]
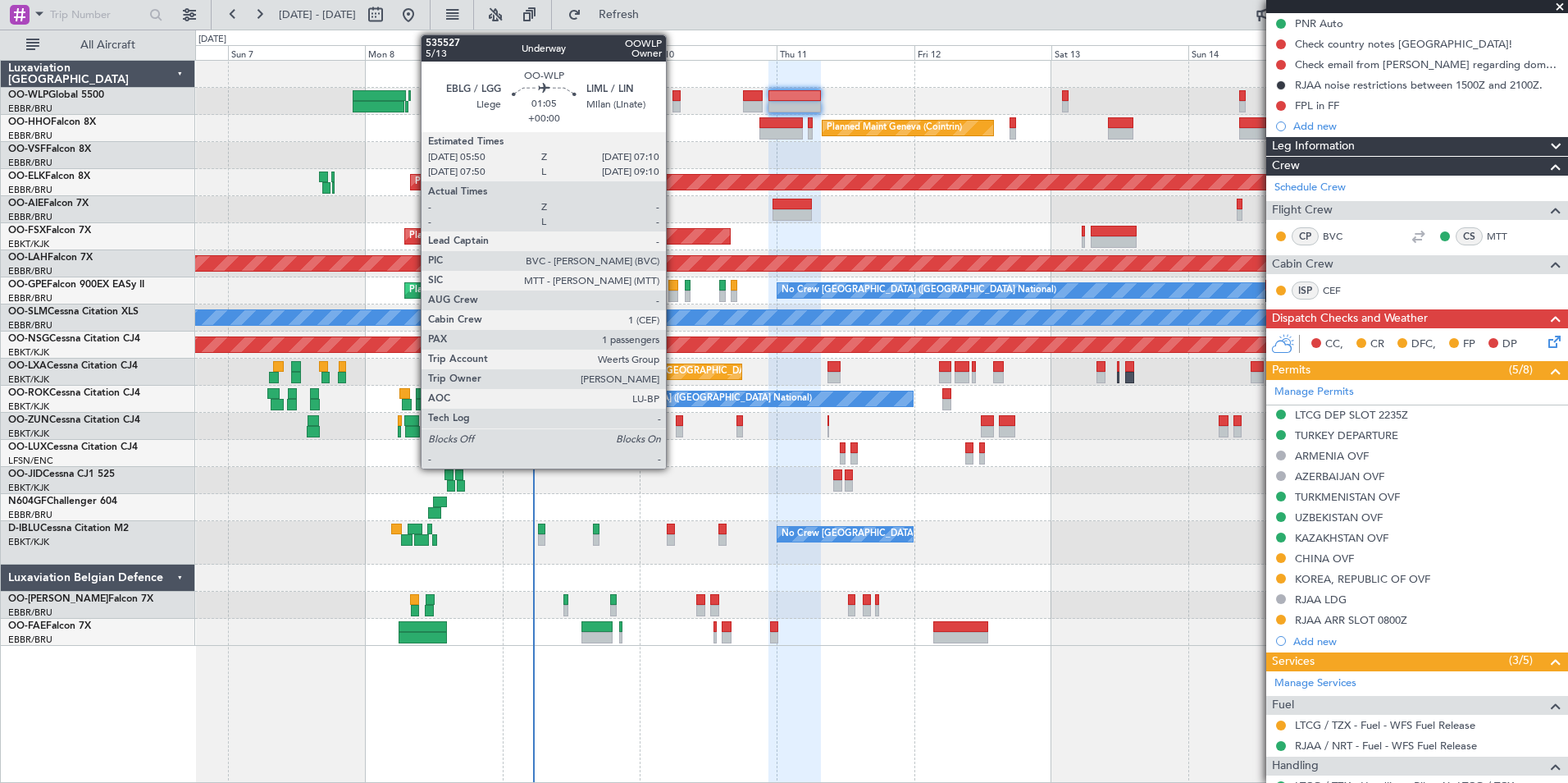
click at [674, 99] on div at bounding box center [676, 95] width 8 height 11
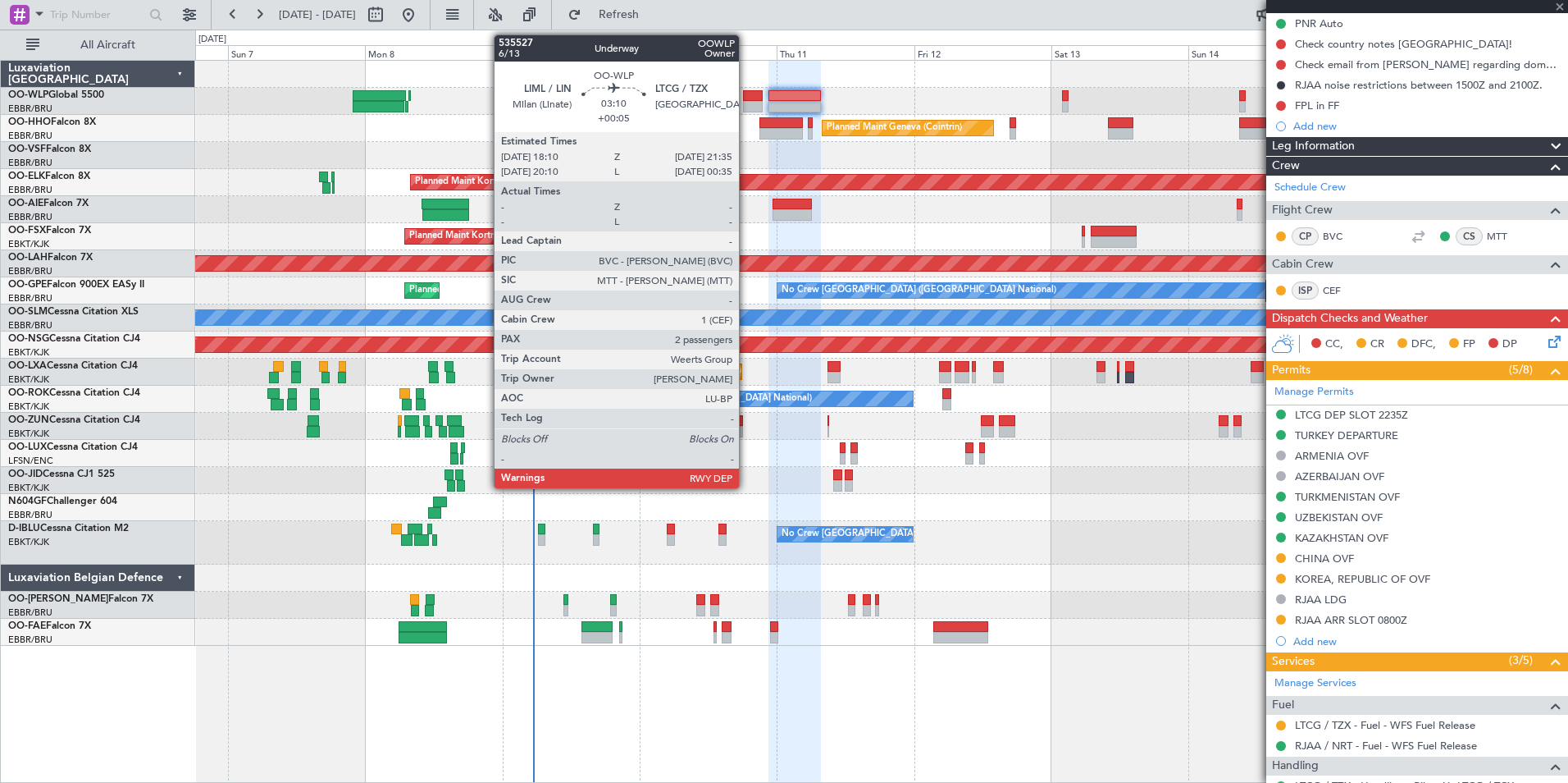
type input "1"
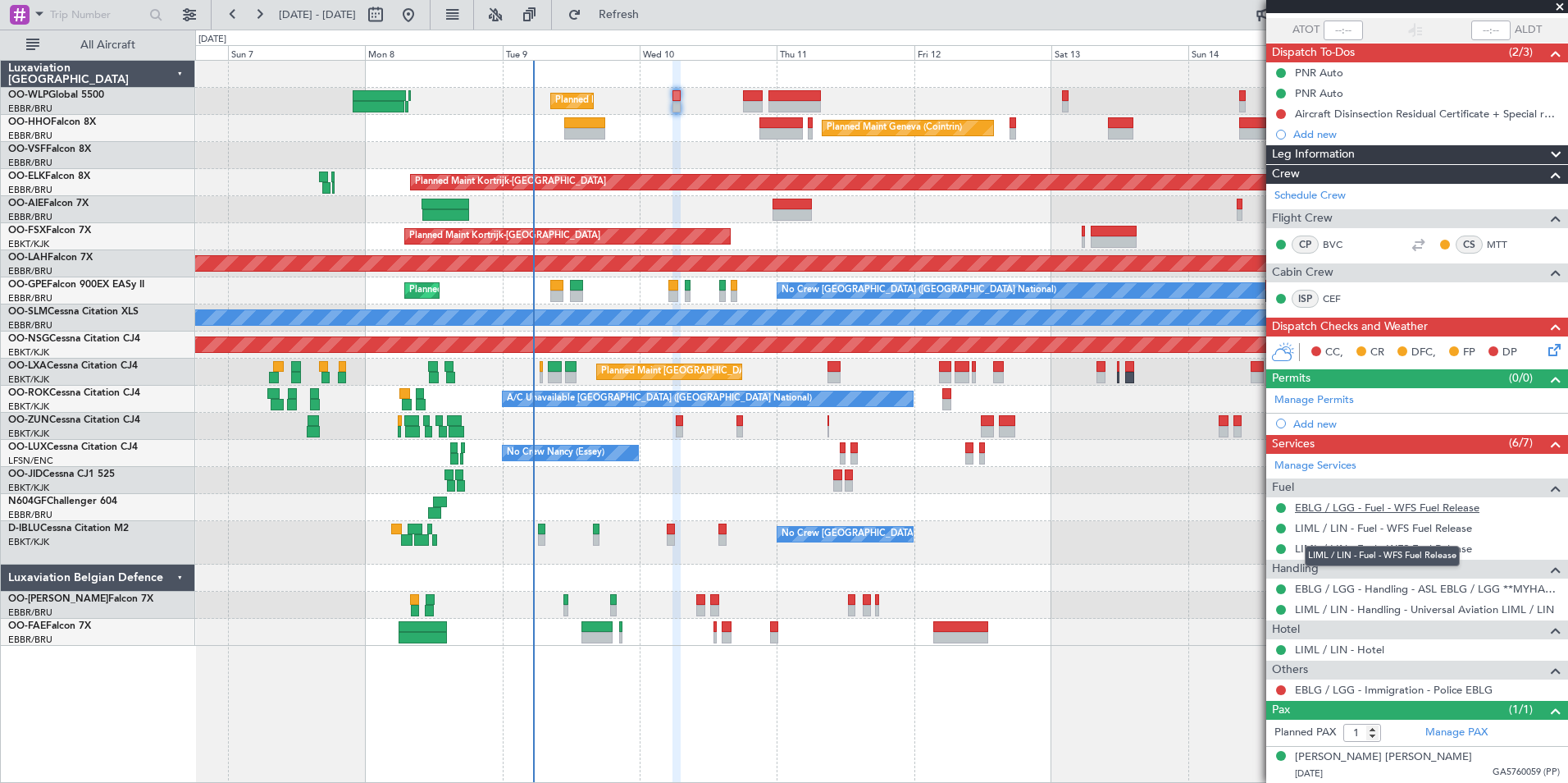
scroll to position [0, 0]
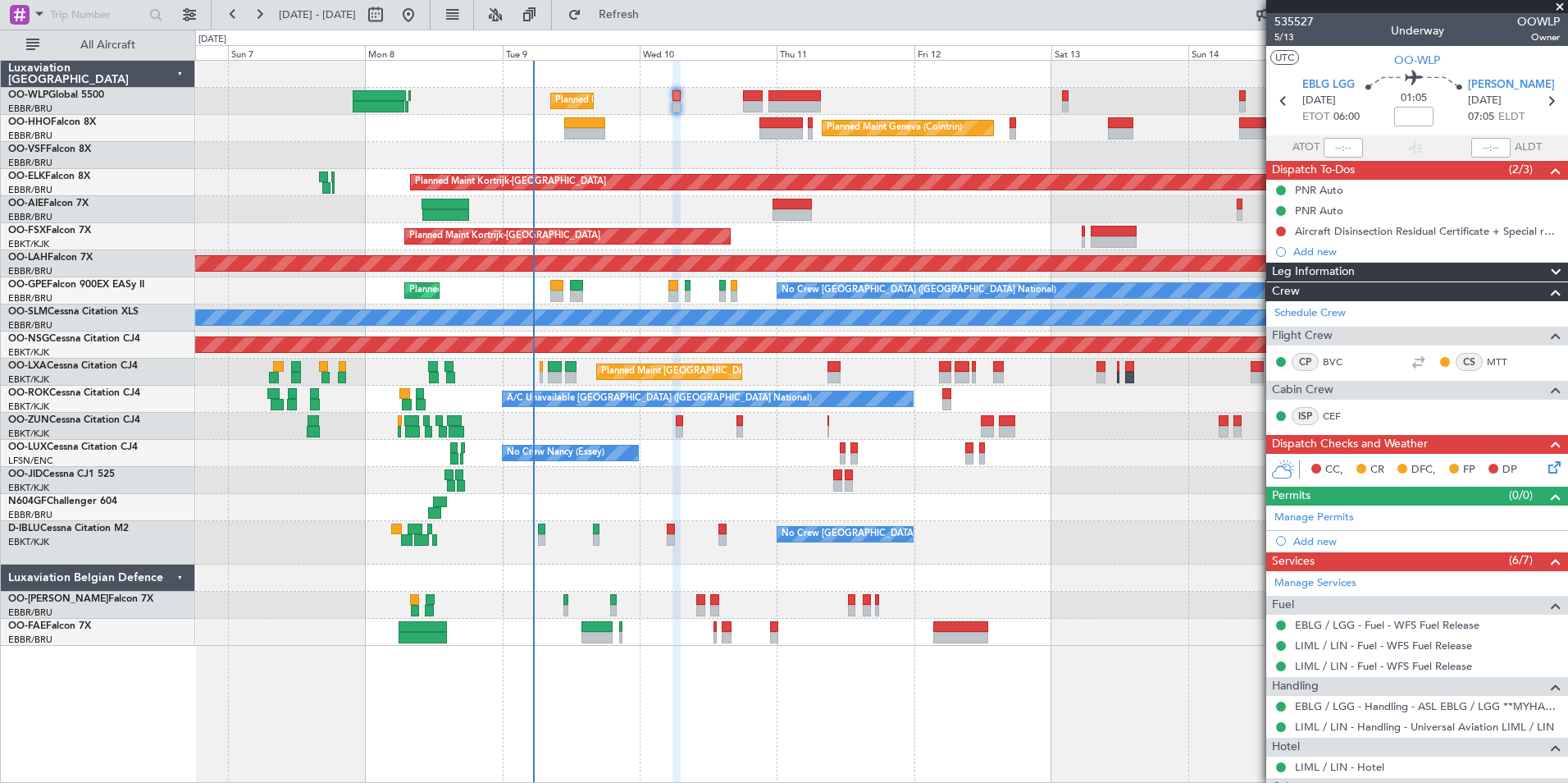
click at [1546, 468] on icon at bounding box center [1552, 464] width 13 height 13
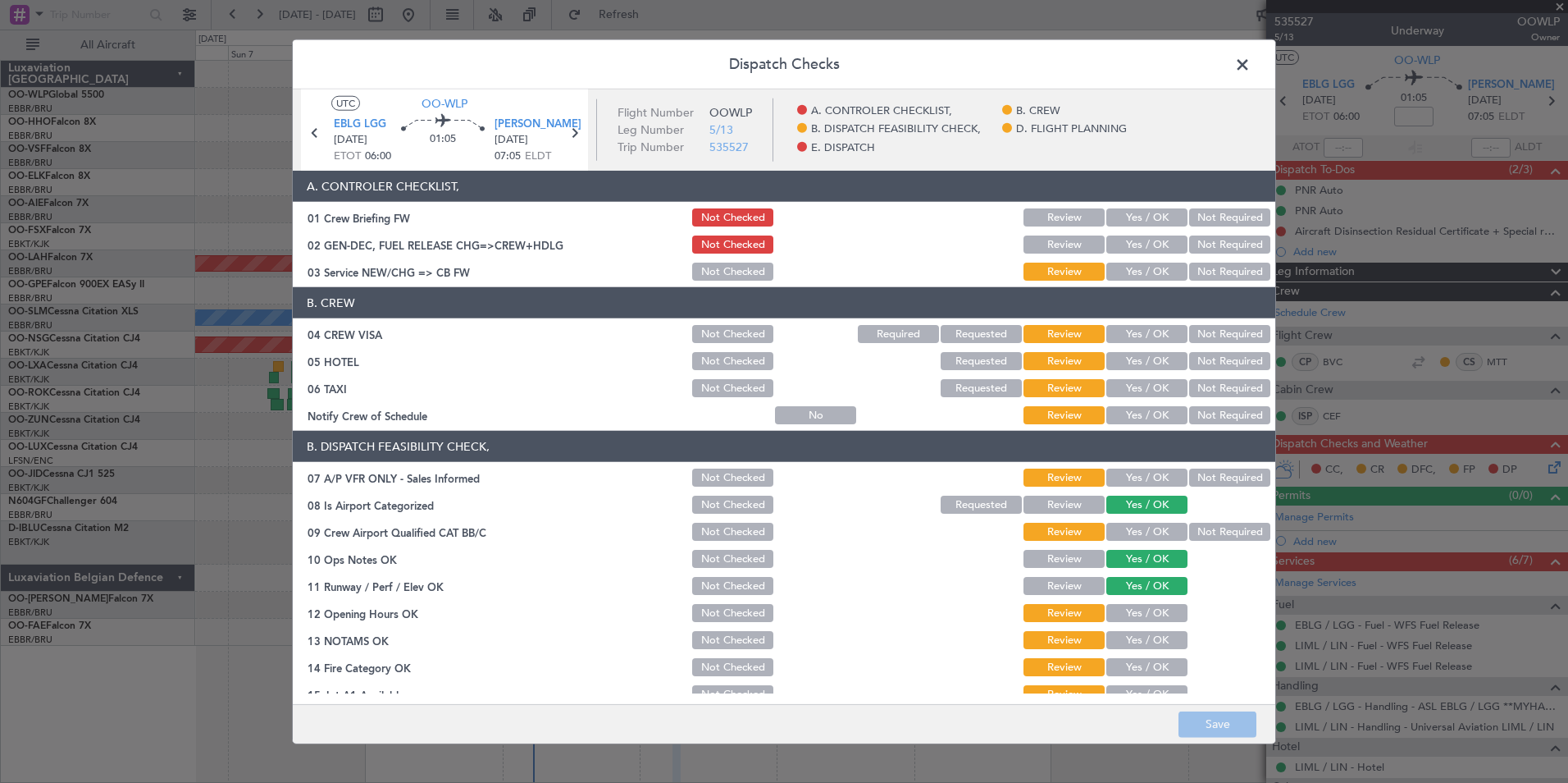
click at [1251, 56] on span at bounding box center [1251, 69] width 0 height 33
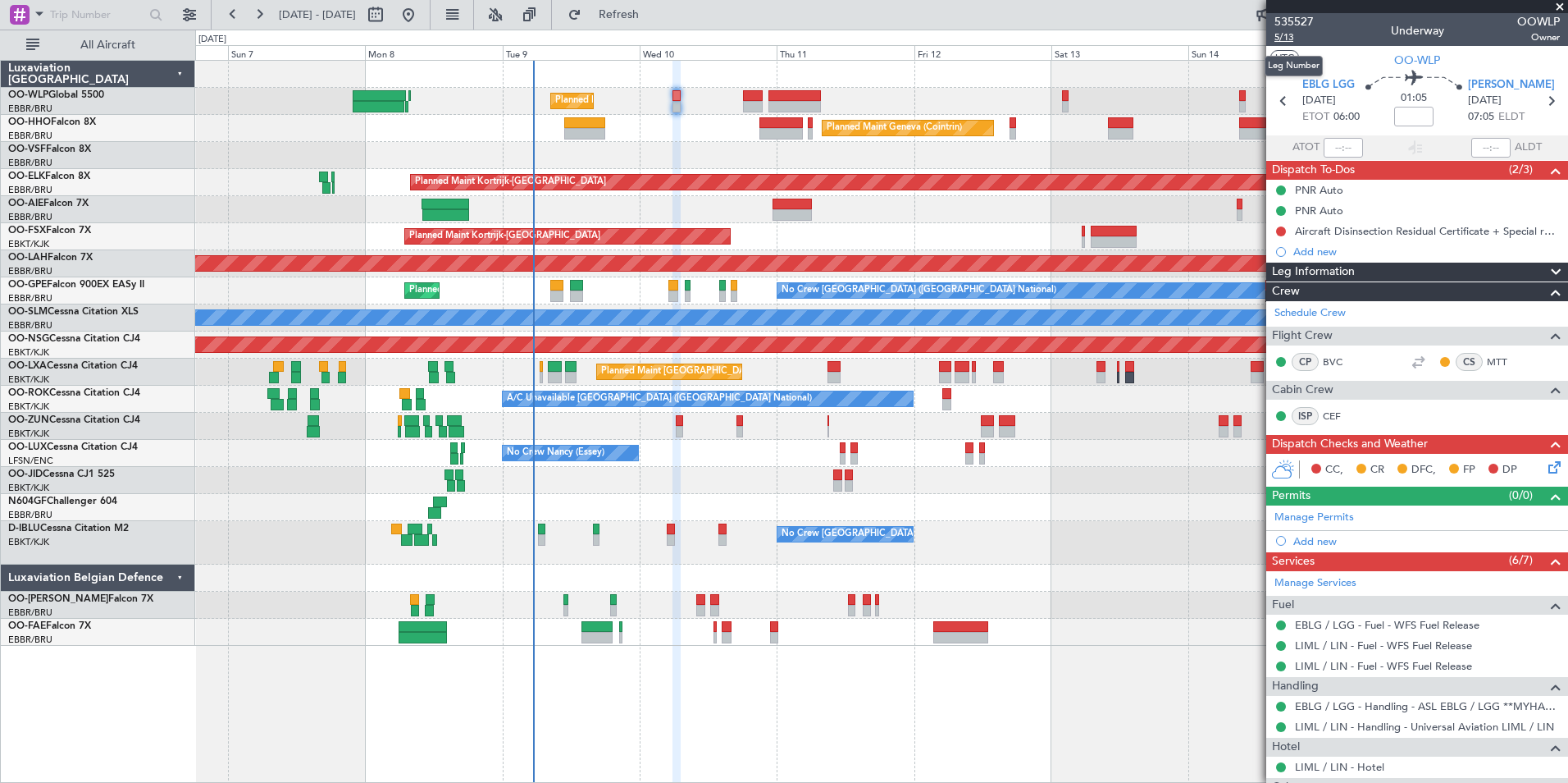
click at [1285, 31] on span "5/13" at bounding box center [1295, 37] width 40 height 14
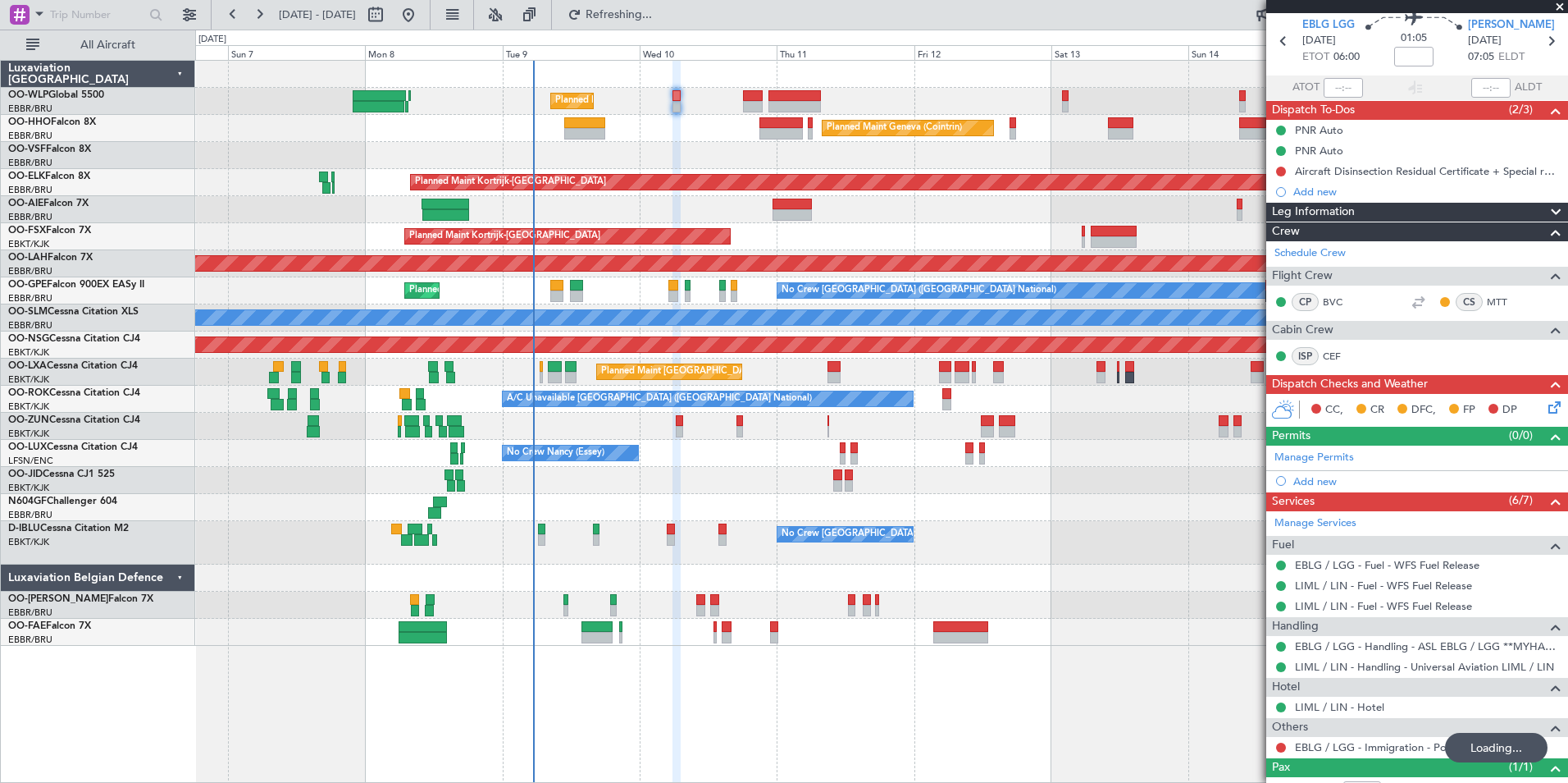
scroll to position [118, 0]
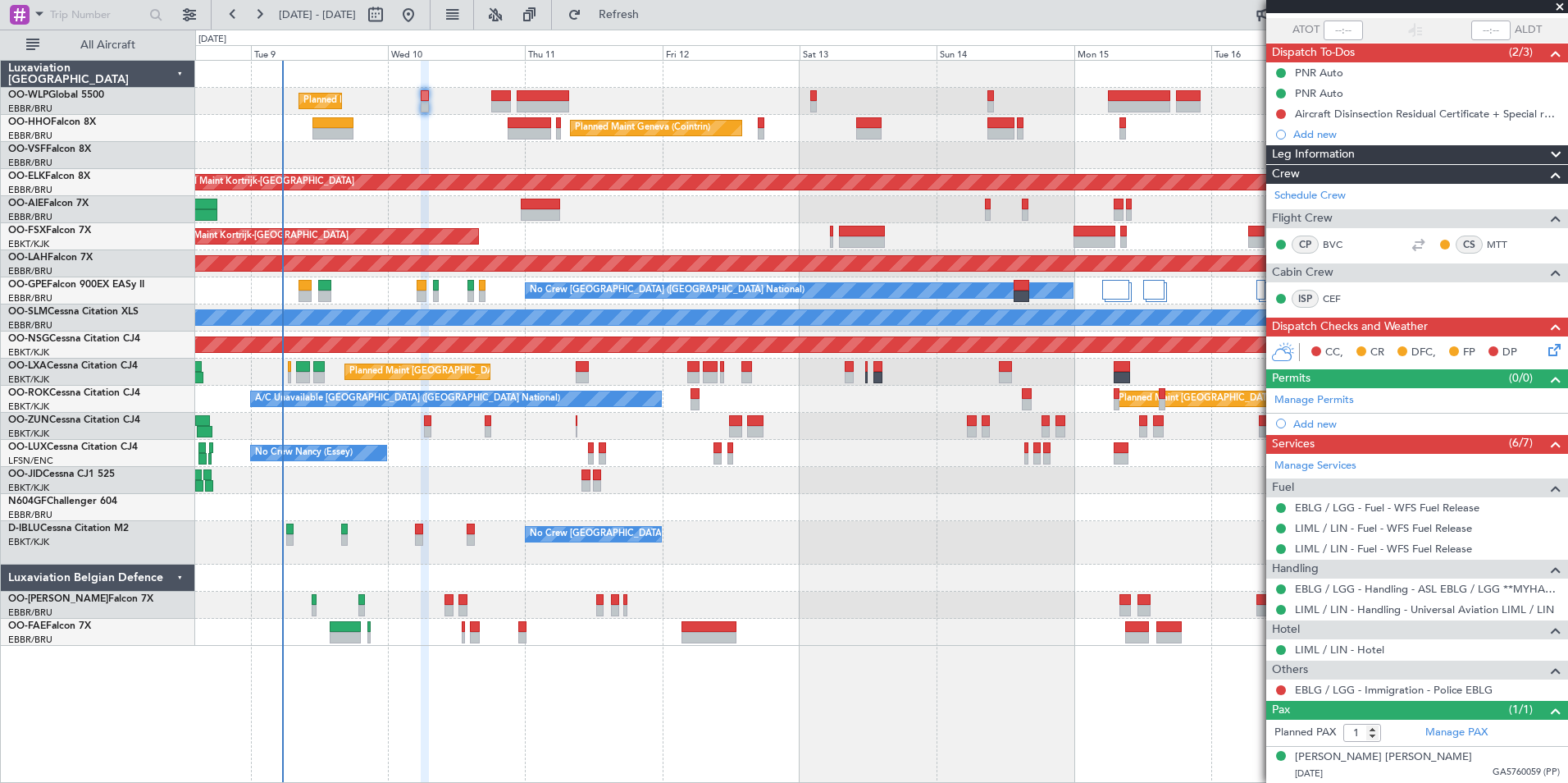
click at [861, 107] on div "Planned Maint Liege" at bounding box center [881, 100] width 1373 height 27
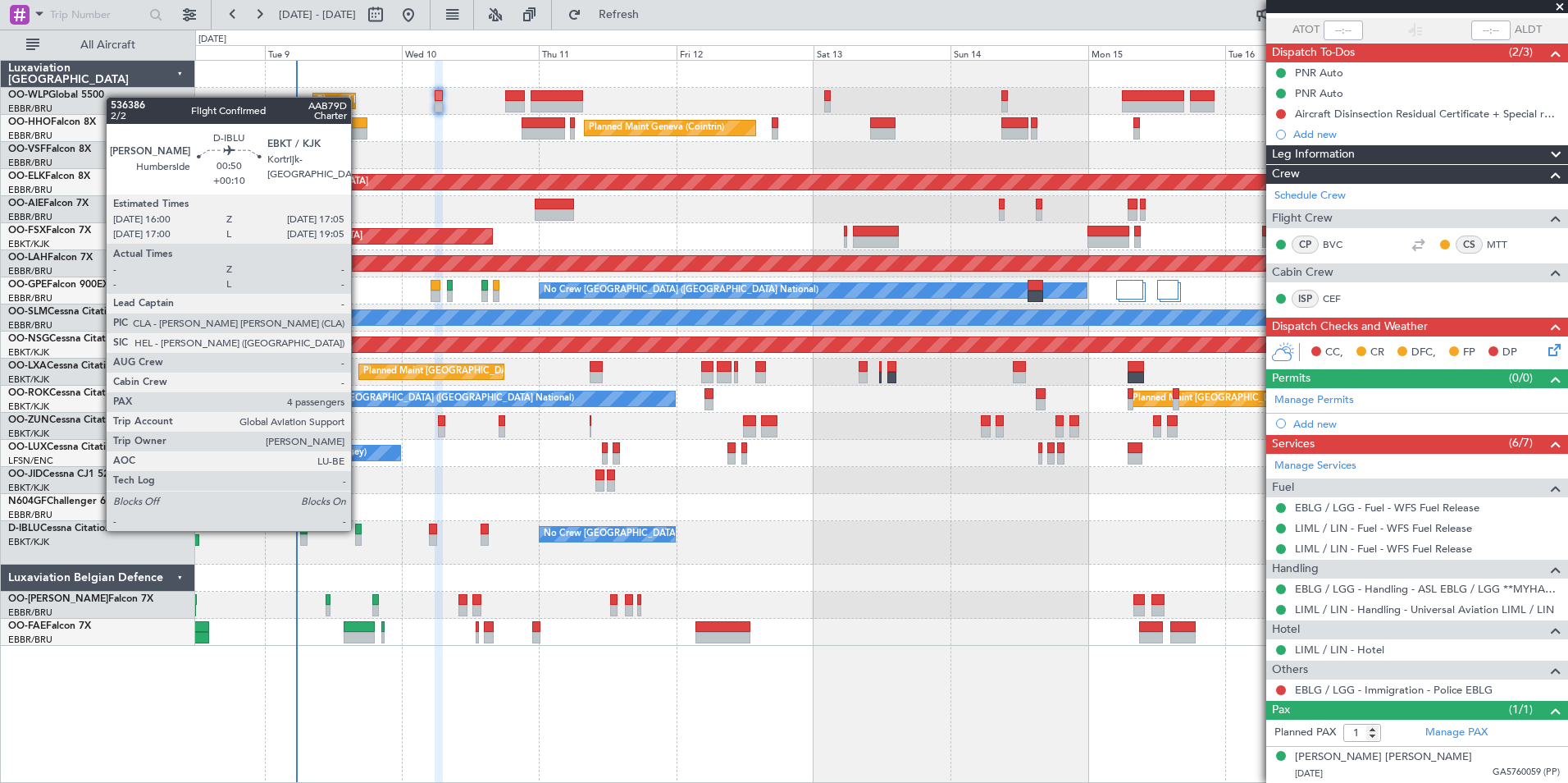
click at [358, 529] on div at bounding box center [359, 529] width 7 height 11
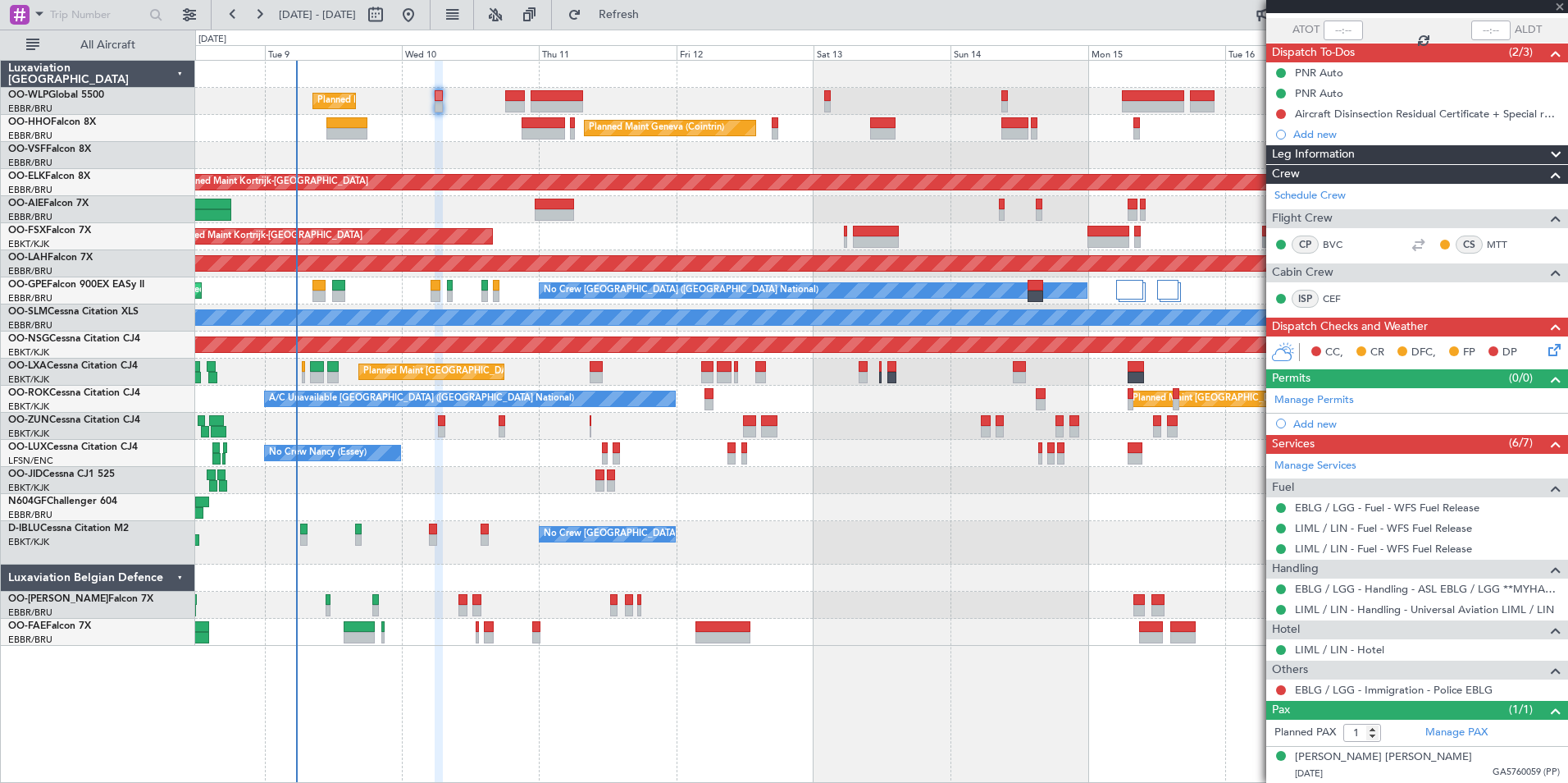
type input "+00:10"
type input "4"
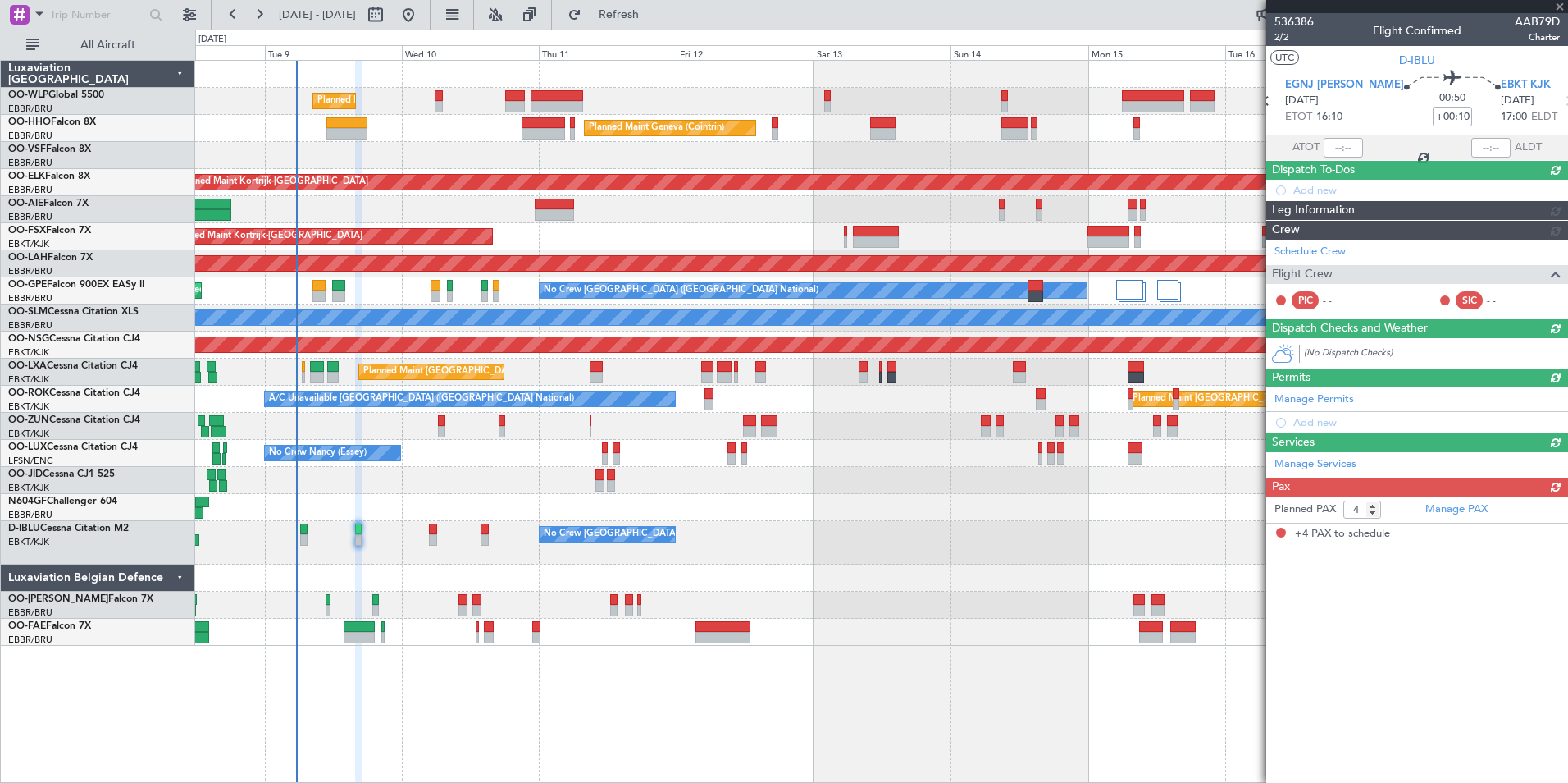
scroll to position [0, 0]
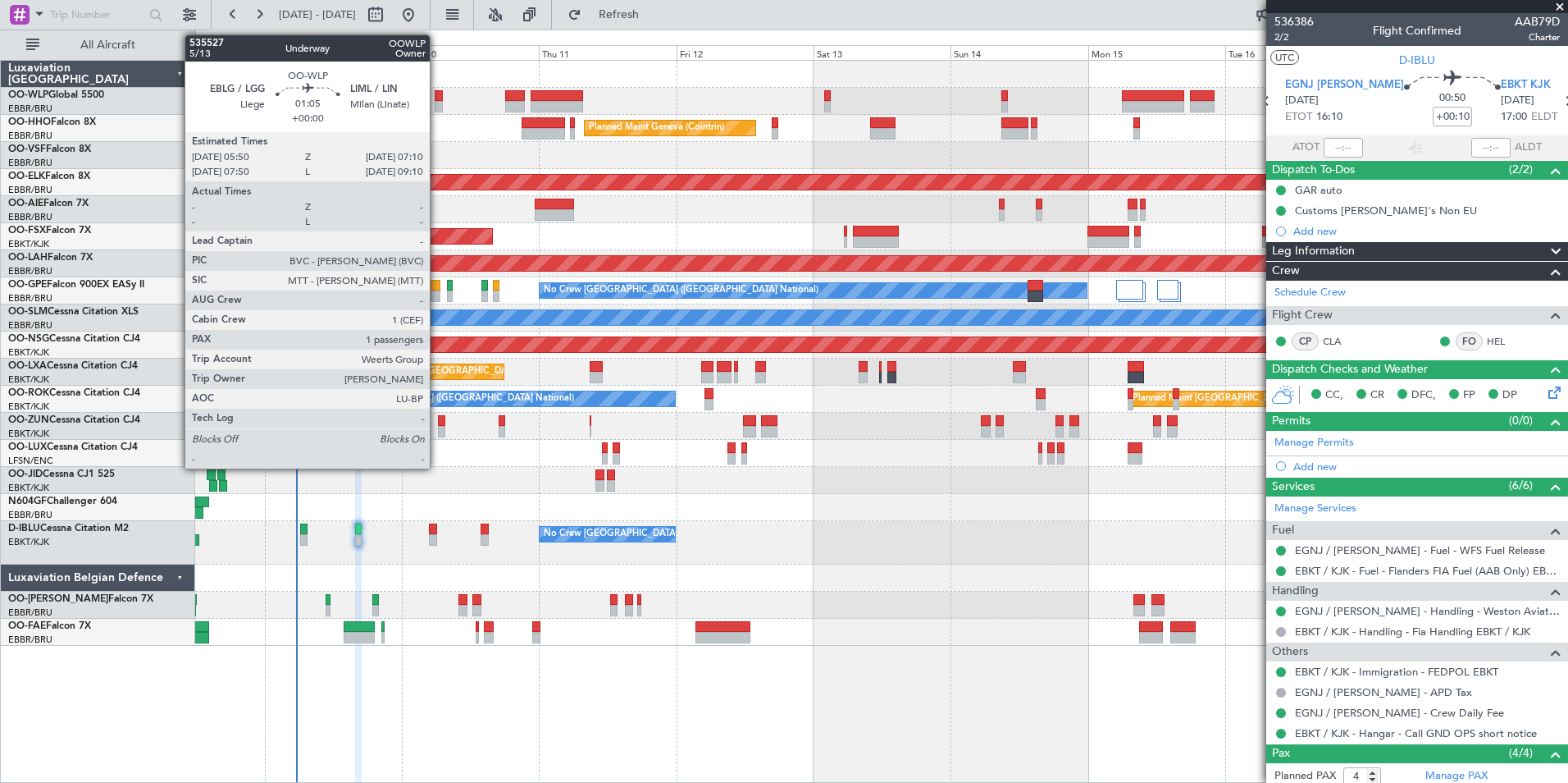
click at [437, 99] on div at bounding box center [438, 95] width 8 height 11
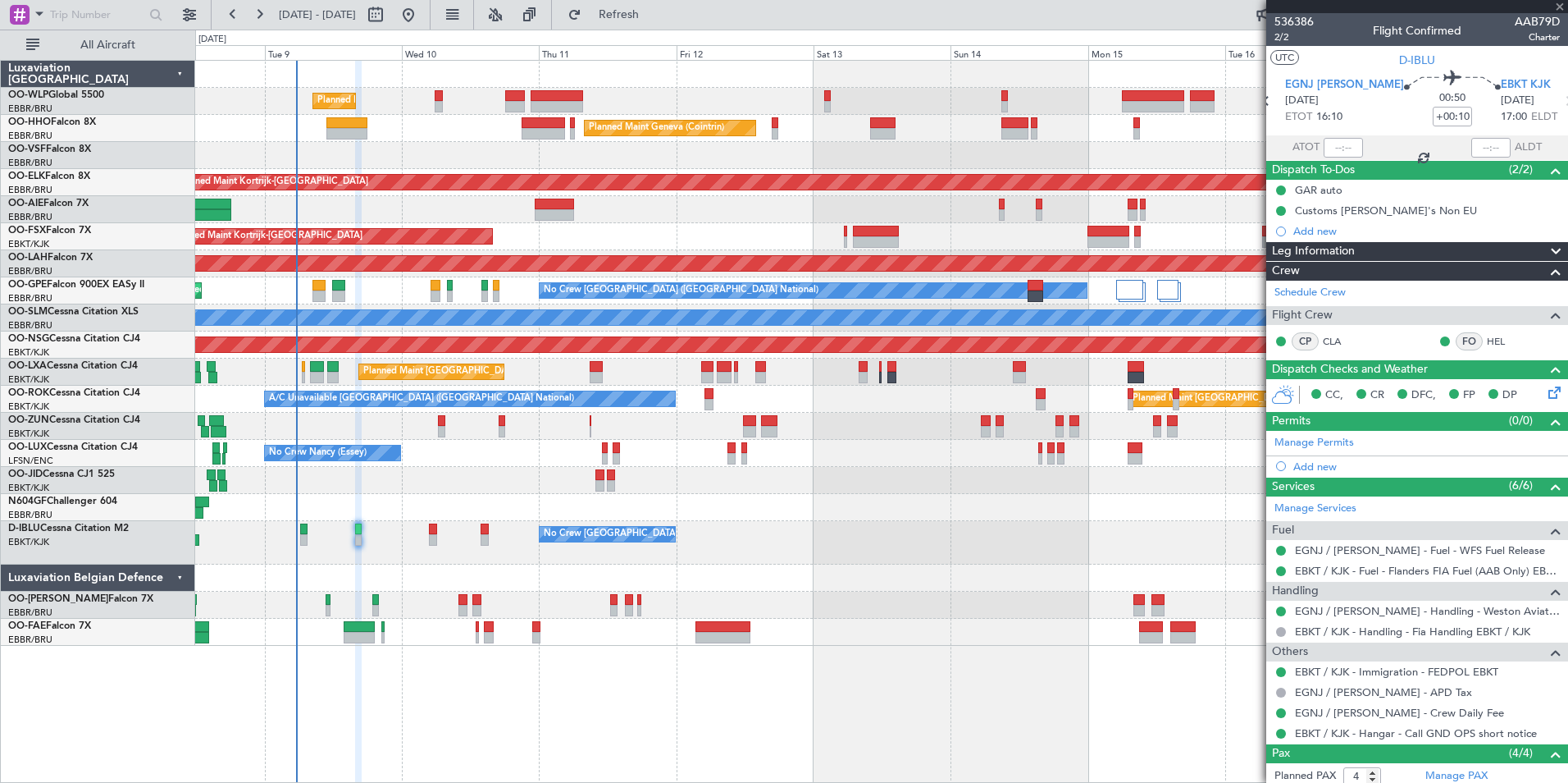
type input "1"
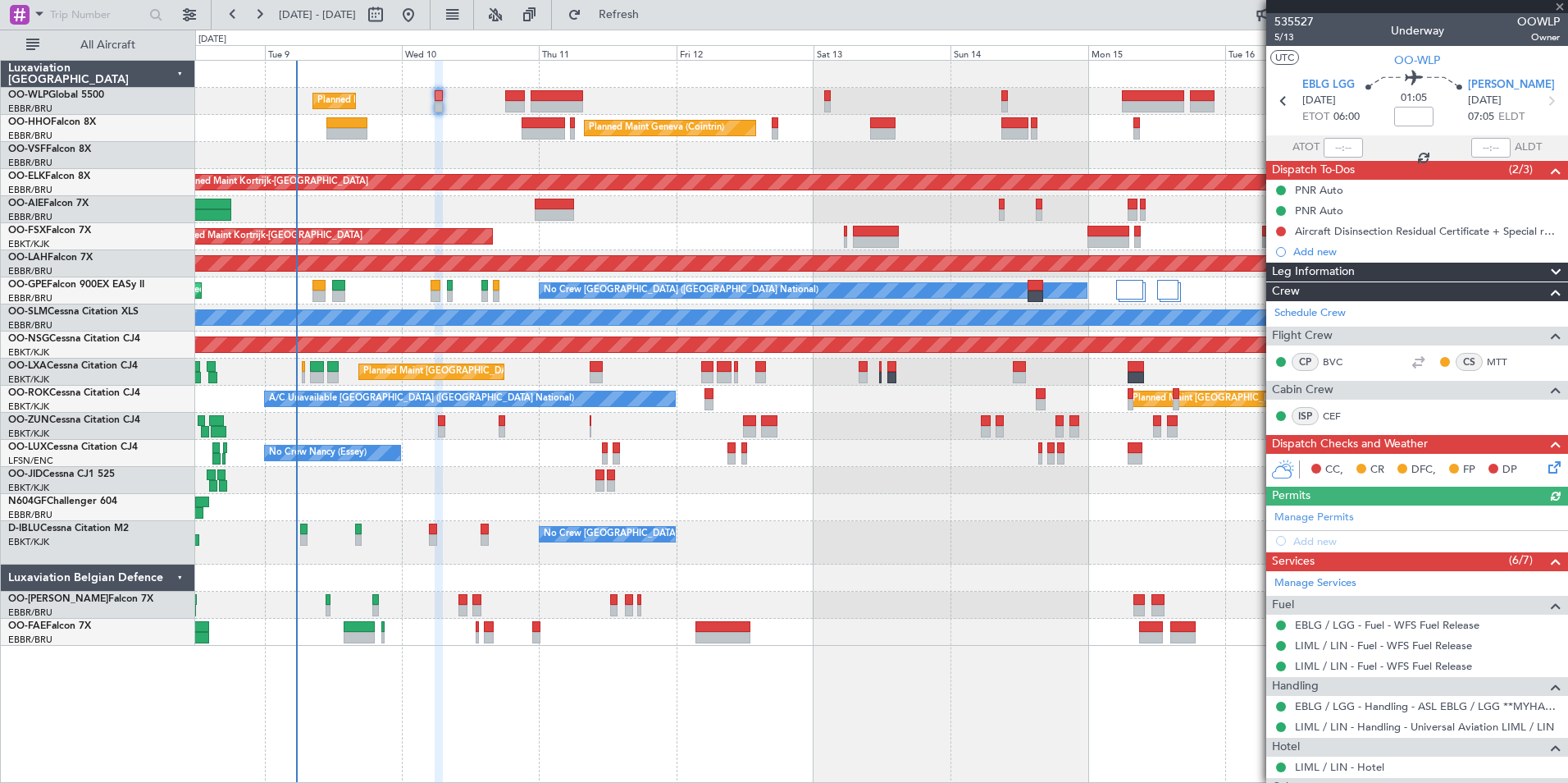
click at [1546, 471] on icon at bounding box center [1552, 464] width 13 height 13
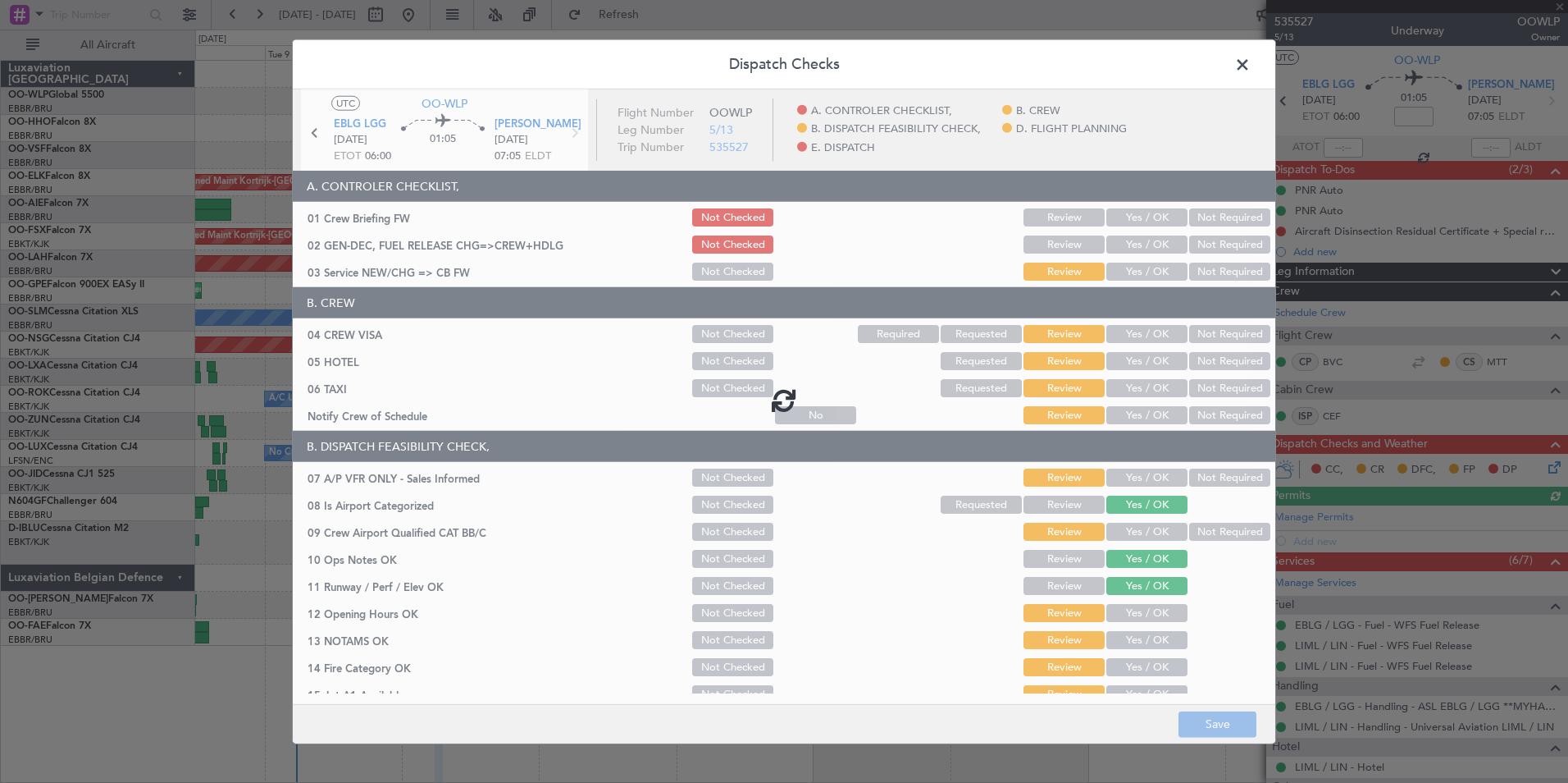
click at [1101, 242] on div at bounding box center [784, 400] width 982 height 621
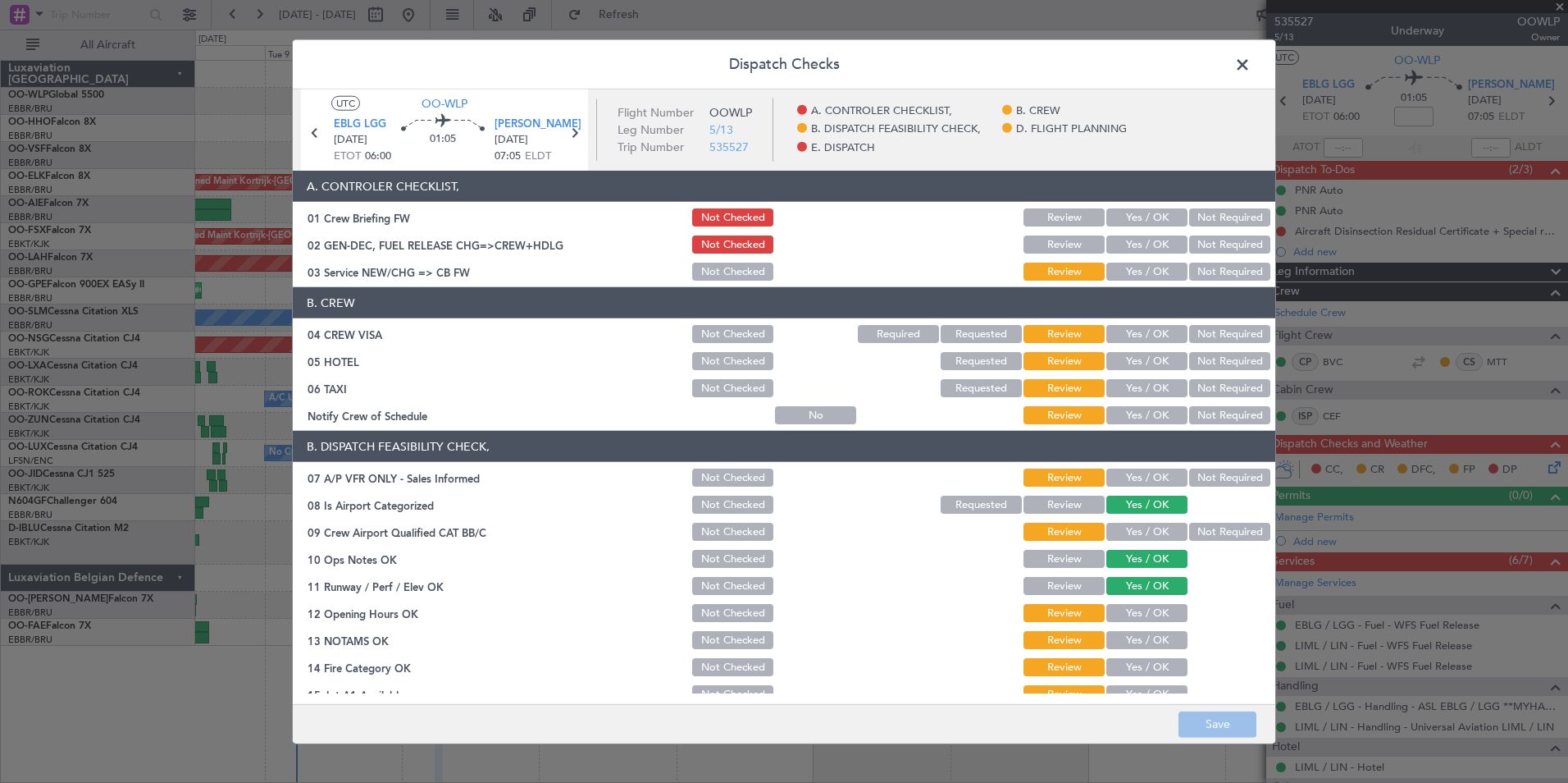
click at [1110, 241] on button "Yes / OK" at bounding box center [1147, 244] width 81 height 18
click at [1118, 262] on div "Yes / OK" at bounding box center [1145, 272] width 83 height 23
click at [1122, 265] on button "Yes / OK" at bounding box center [1147, 271] width 81 height 18
click at [1217, 728] on button "Save" at bounding box center [1218, 723] width 78 height 26
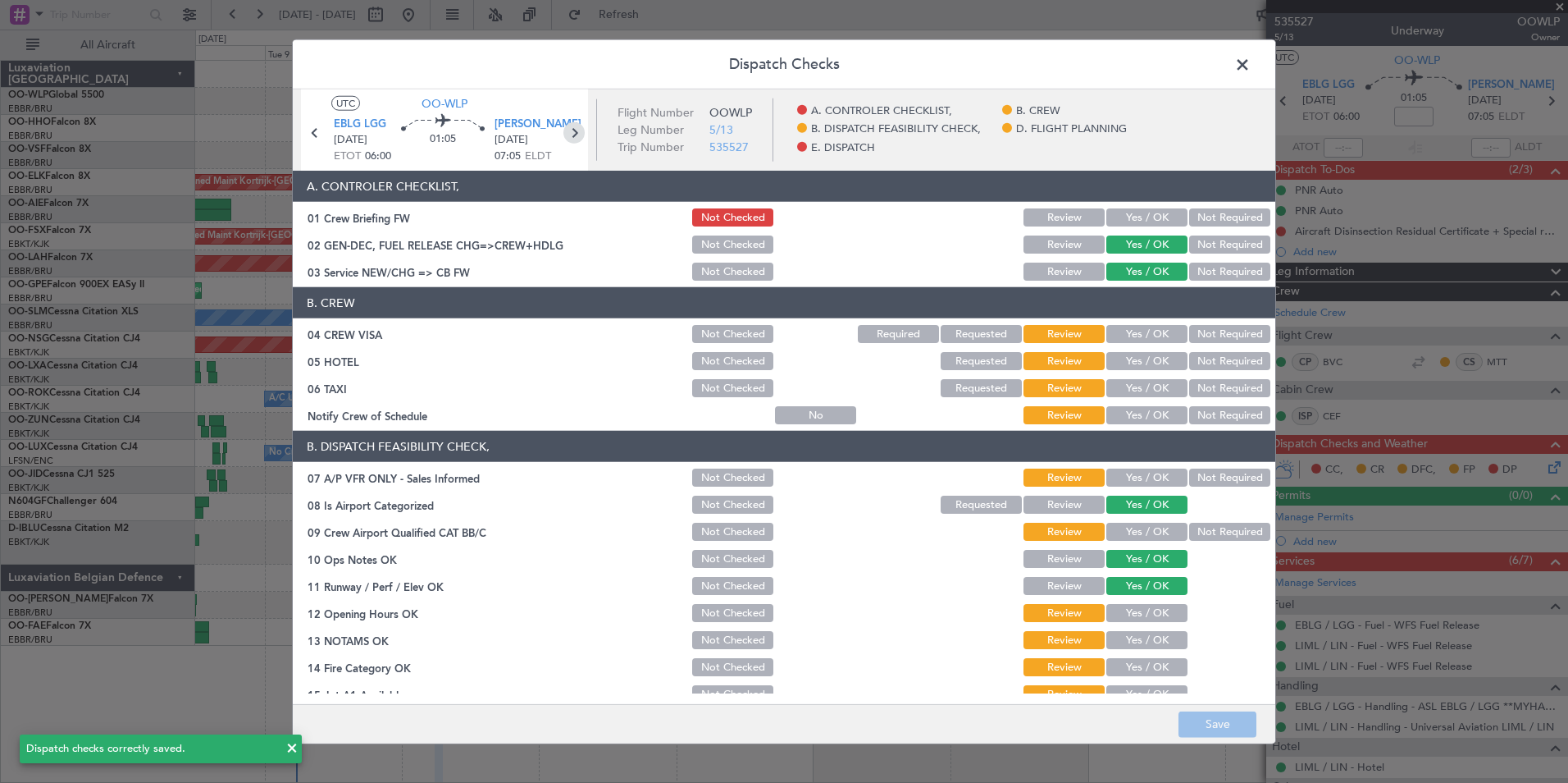
click at [579, 133] on icon at bounding box center [574, 132] width 22 height 22
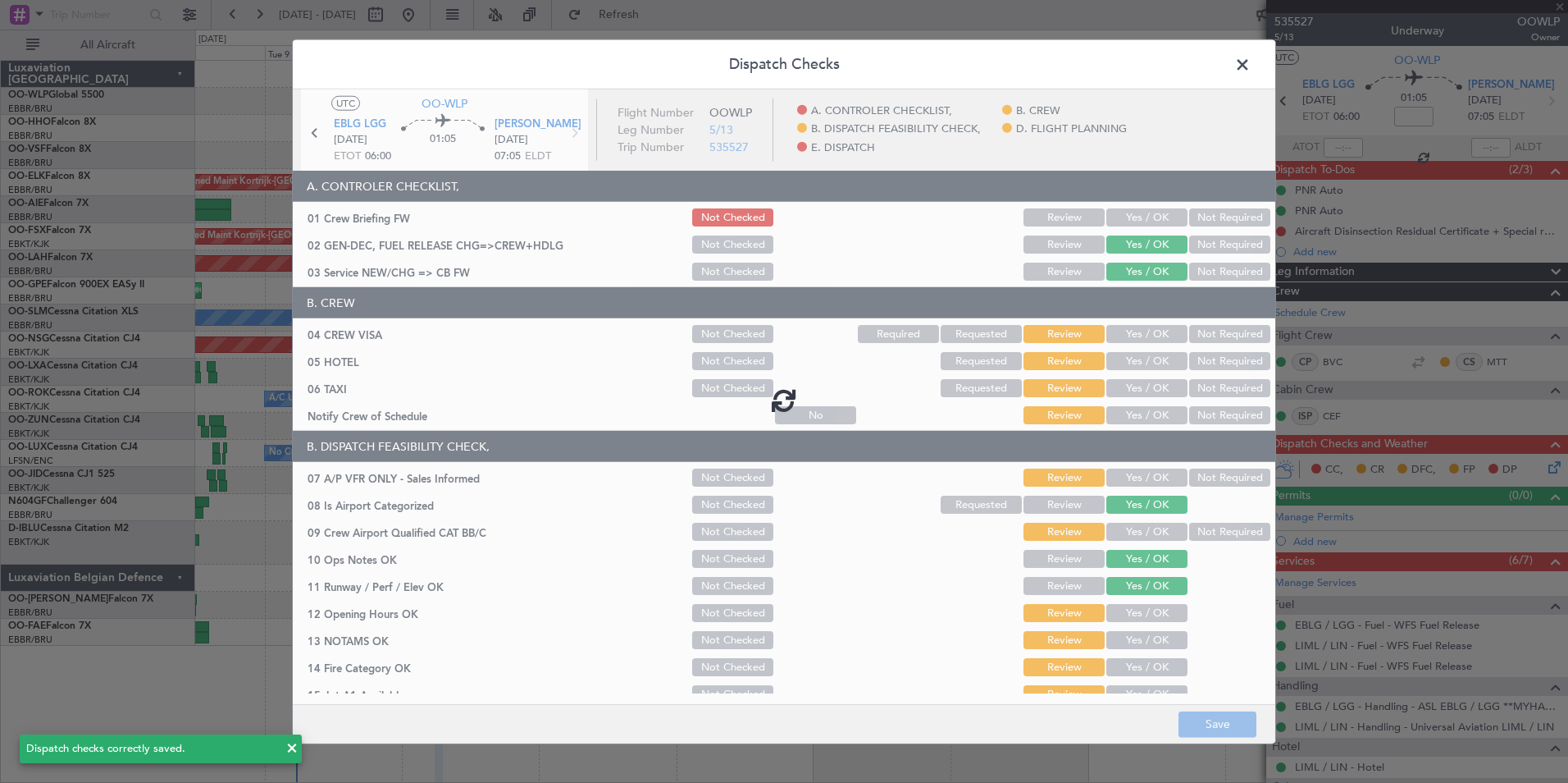
type input "+00:05"
type input "2"
type input "+00:05"
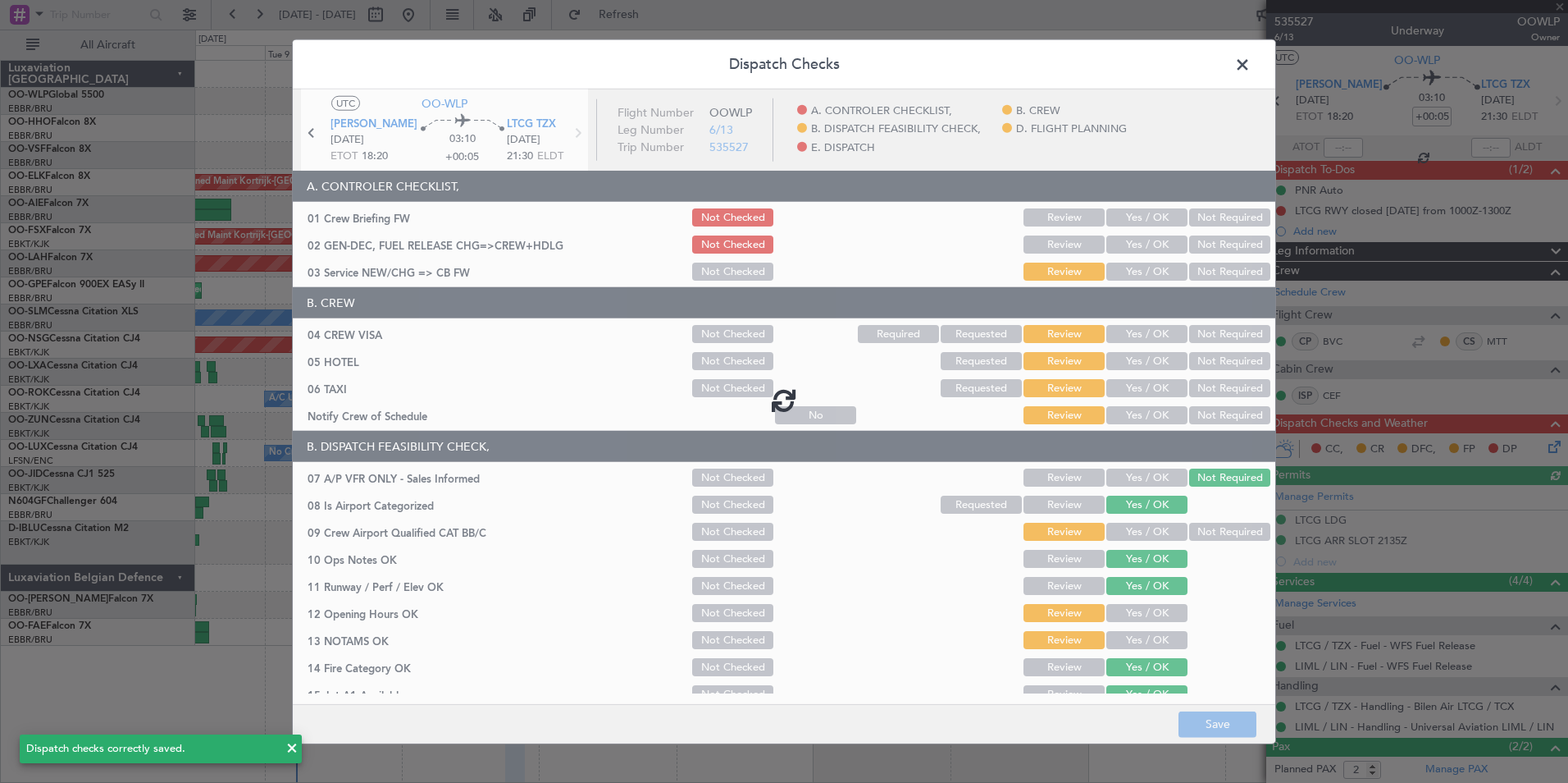
click at [1119, 238] on div at bounding box center [784, 400] width 982 height 621
click at [1126, 237] on div at bounding box center [784, 400] width 982 height 621
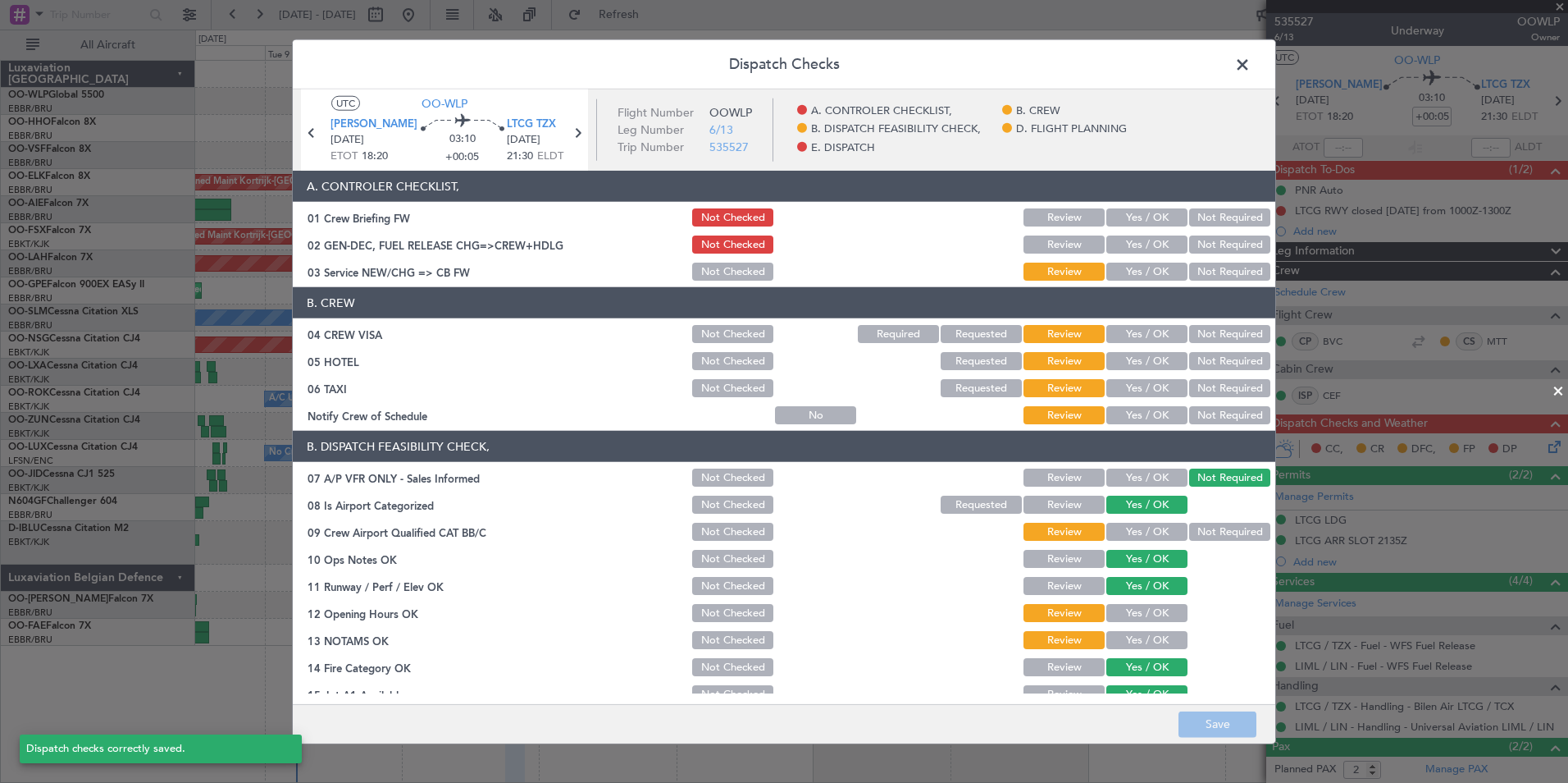
click at [1123, 250] on button "Yes / OK" at bounding box center [1147, 244] width 81 height 18
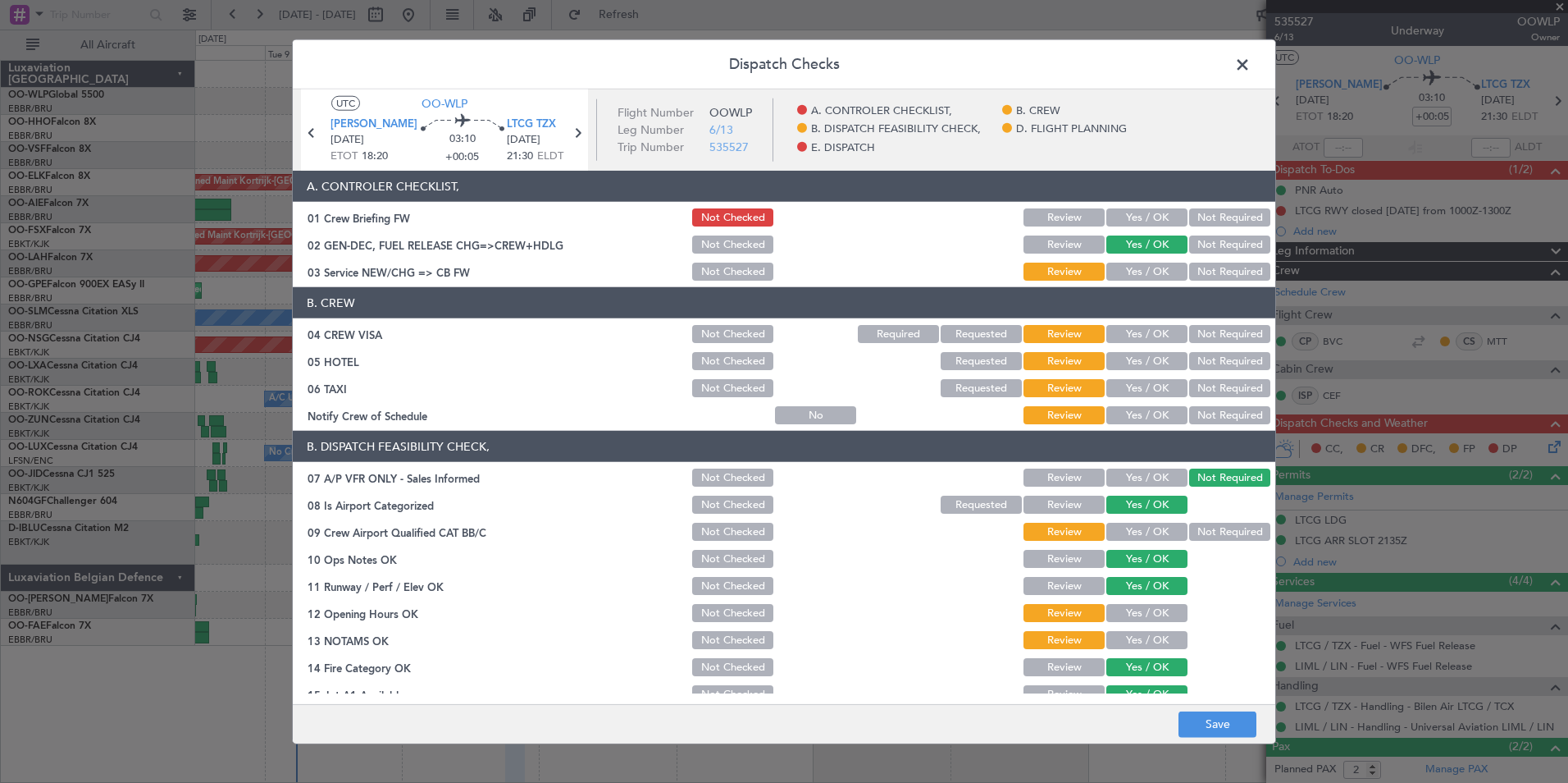
click at [1117, 268] on button "Yes / OK" at bounding box center [1147, 271] width 81 height 18
click at [1221, 728] on button "Save" at bounding box center [1218, 723] width 78 height 26
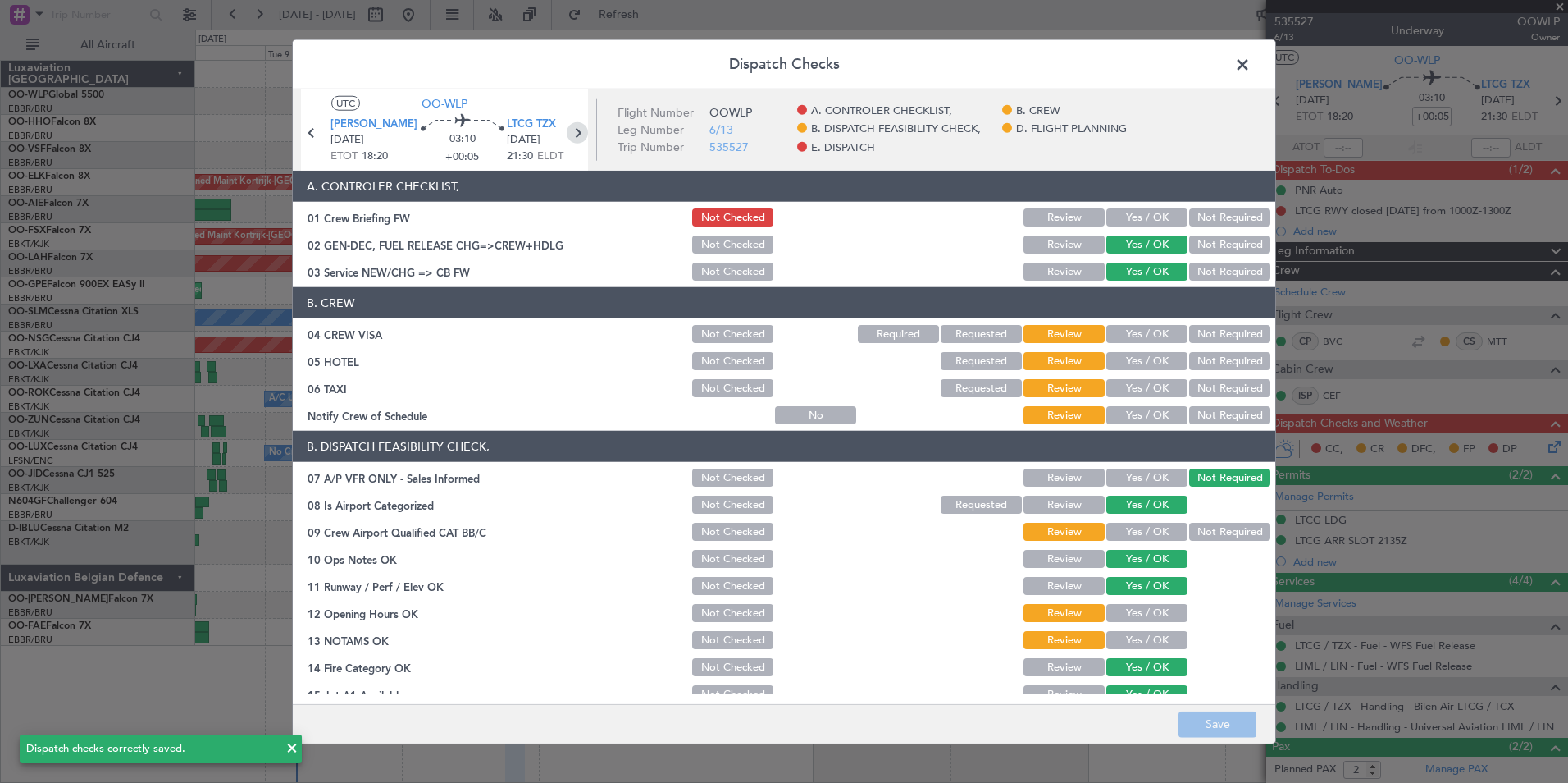
click at [576, 127] on icon at bounding box center [577, 132] width 22 height 22
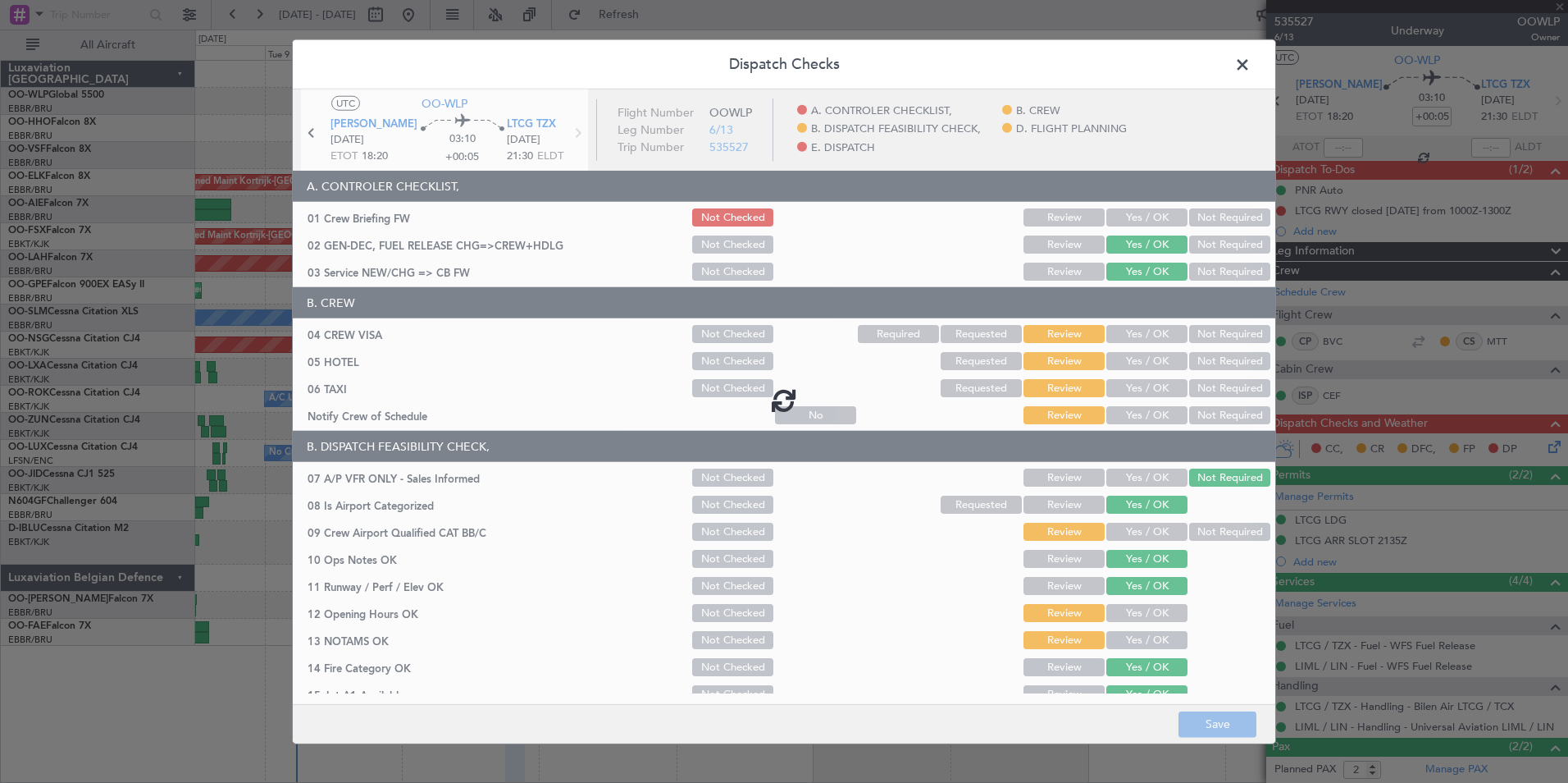
type input "-00:30"
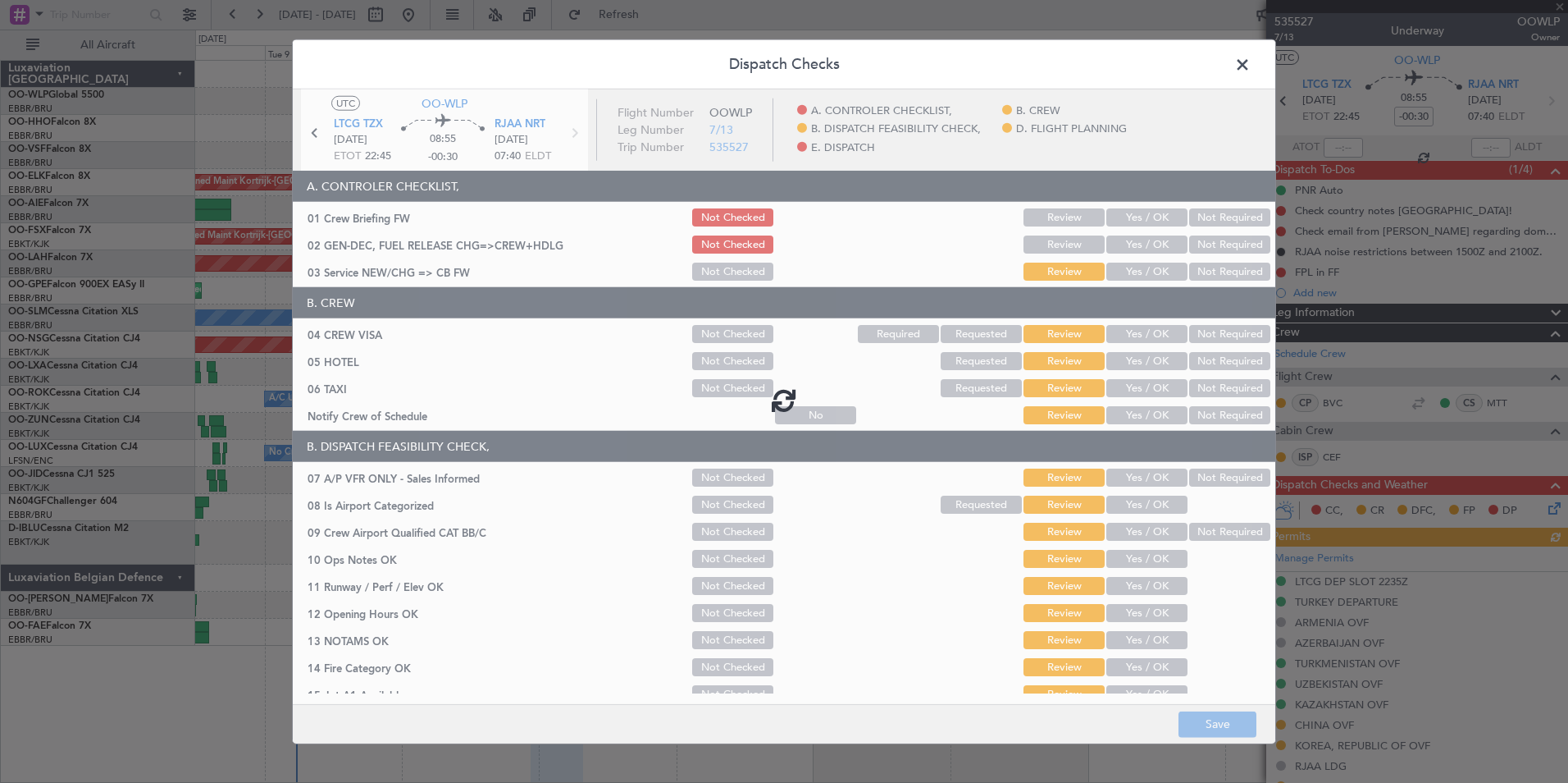
click at [1122, 249] on div at bounding box center [784, 400] width 982 height 621
click at [1123, 247] on div at bounding box center [784, 400] width 982 height 621
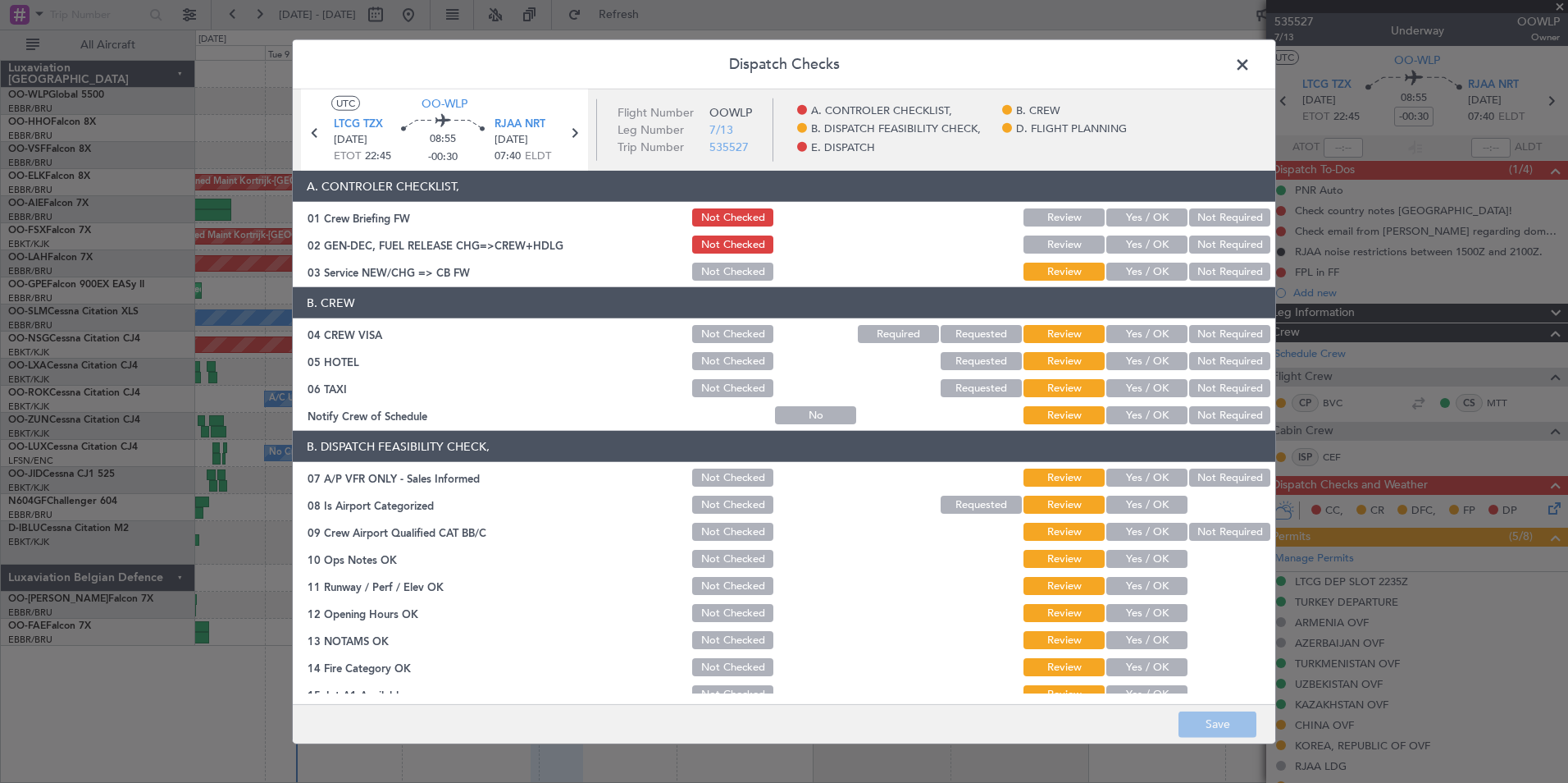
click at [1123, 247] on button "Yes / OK" at bounding box center [1147, 244] width 81 height 18
click at [1123, 270] on button "Yes / OK" at bounding box center [1147, 271] width 81 height 18
click at [1246, 715] on button "Save" at bounding box center [1218, 723] width 78 height 26
click at [1251, 67] on span at bounding box center [1251, 69] width 0 height 33
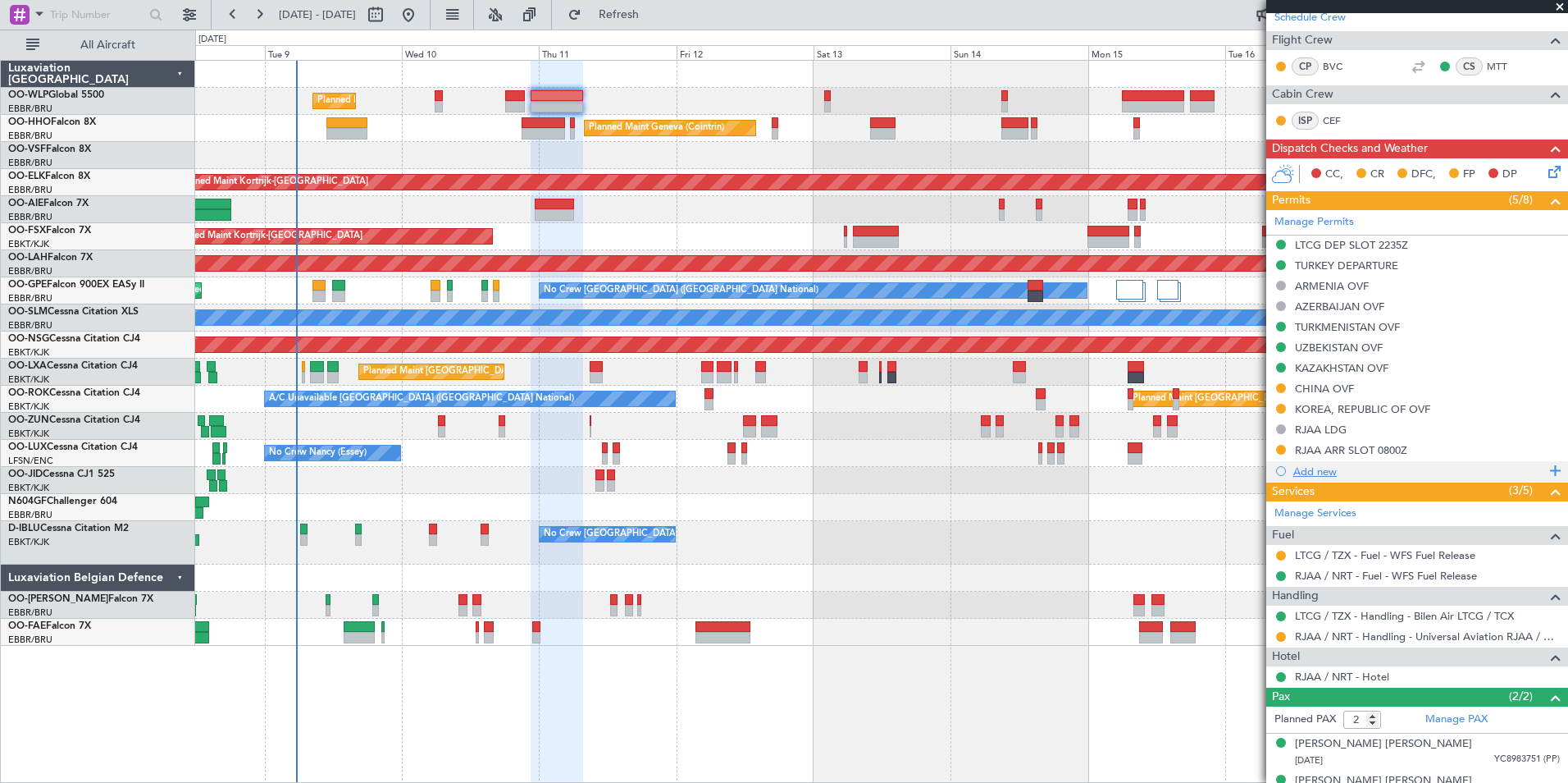
scroll to position [360, 0]
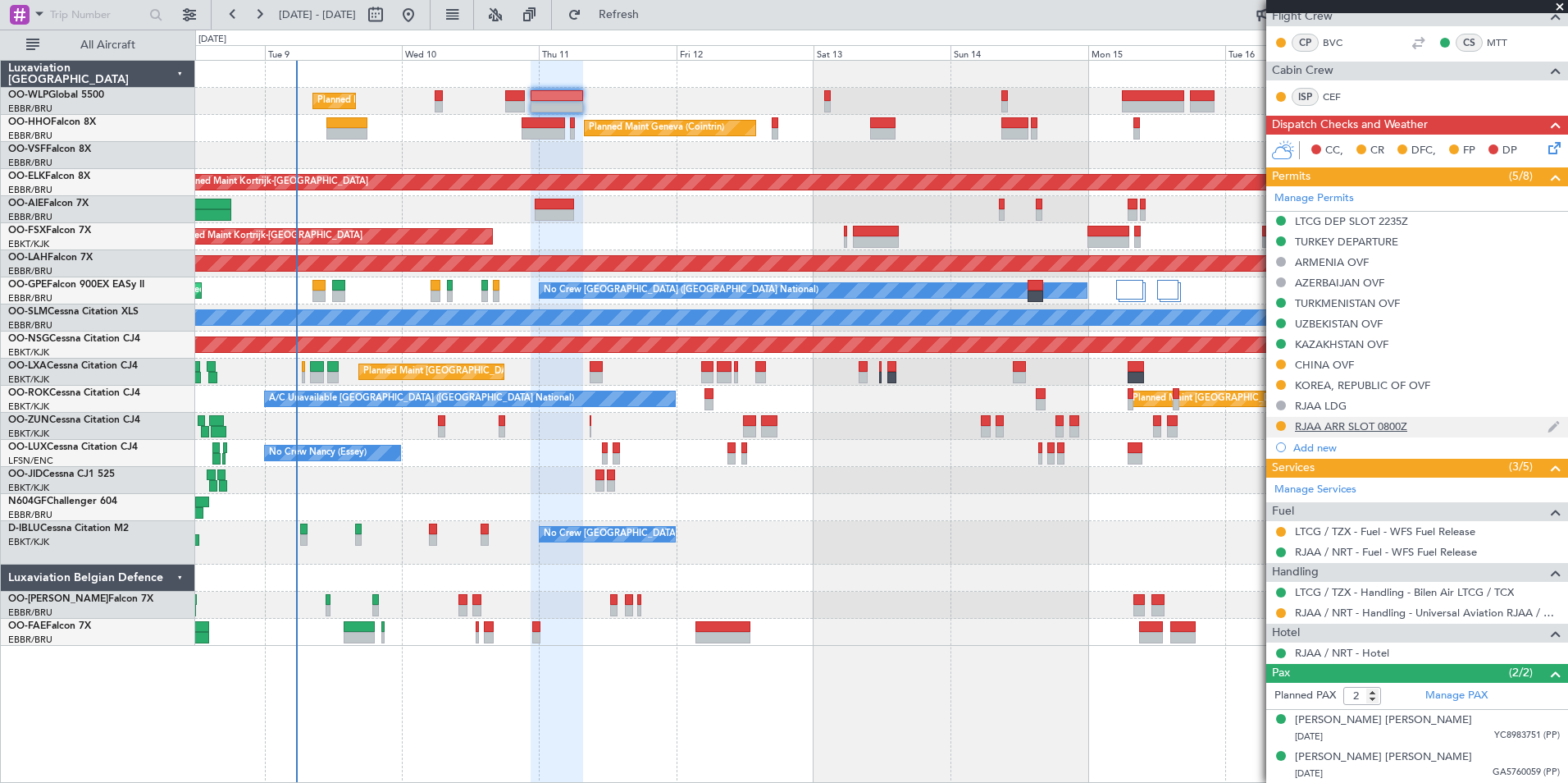
click at [1351, 429] on div "RJAA ARR SLOT 0800Z" at bounding box center [1351, 427] width 112 height 14
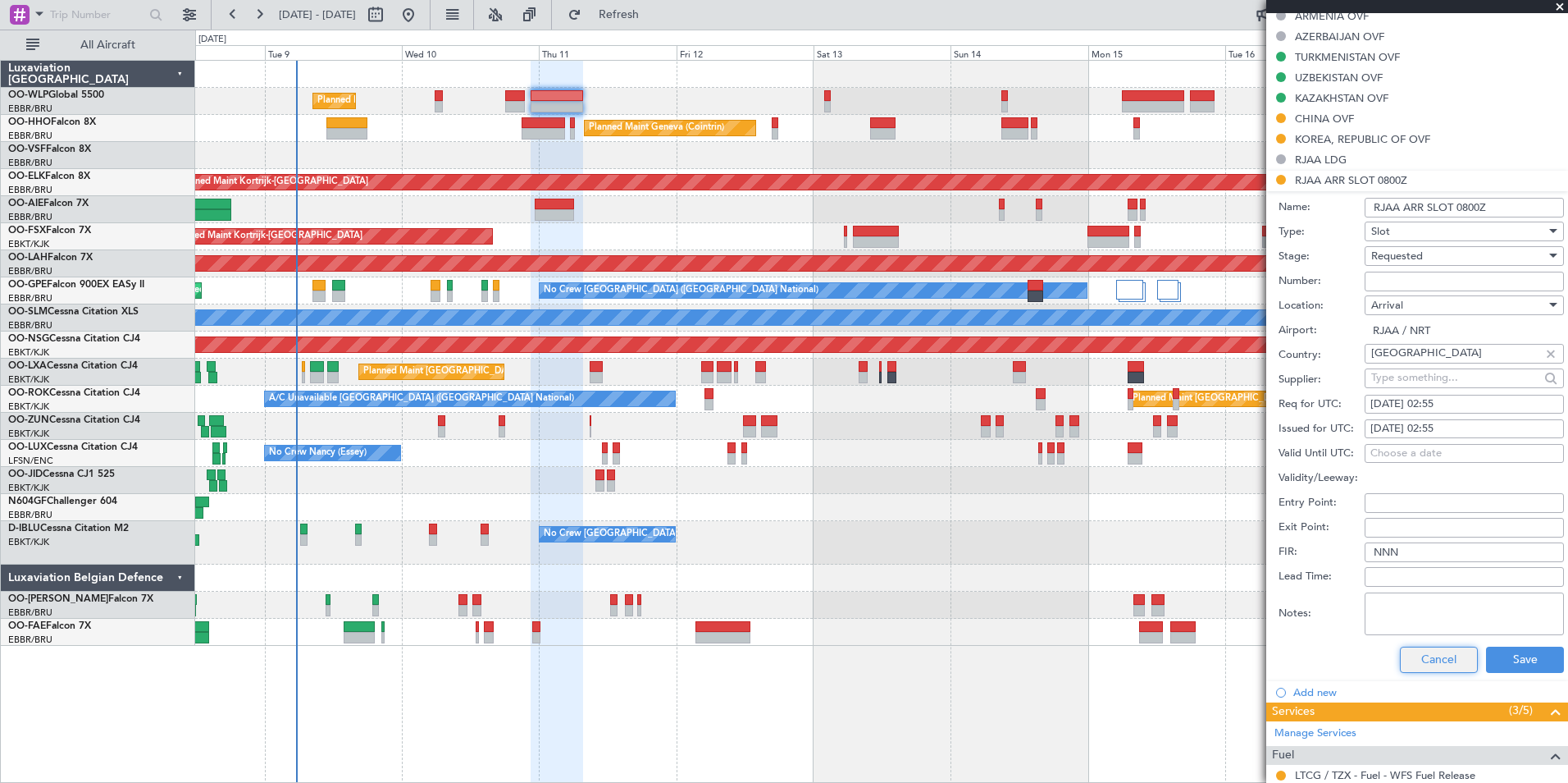
click at [1400, 651] on button "Cancel" at bounding box center [1439, 659] width 78 height 26
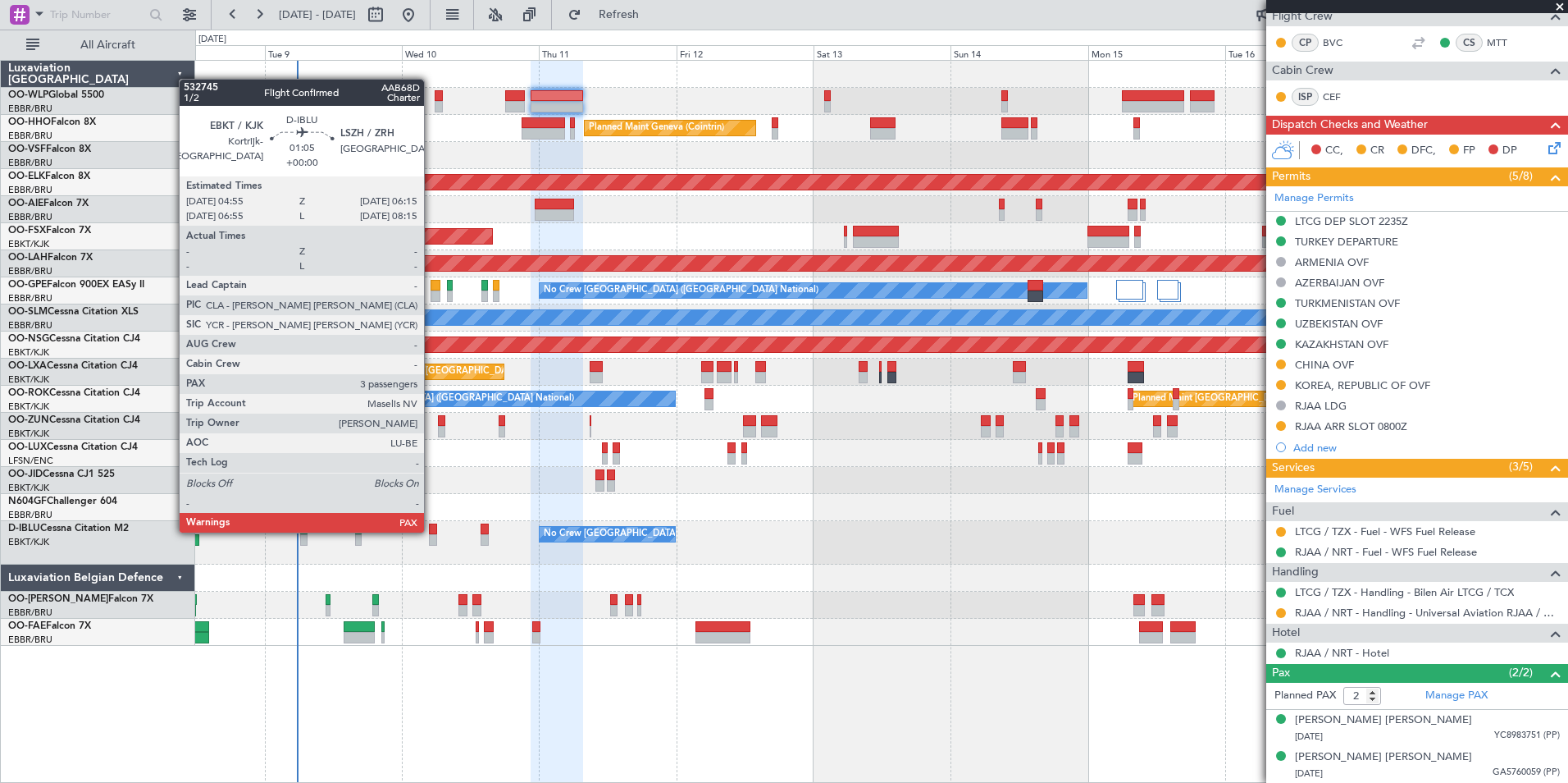
click at [432, 531] on div at bounding box center [432, 529] width 8 height 11
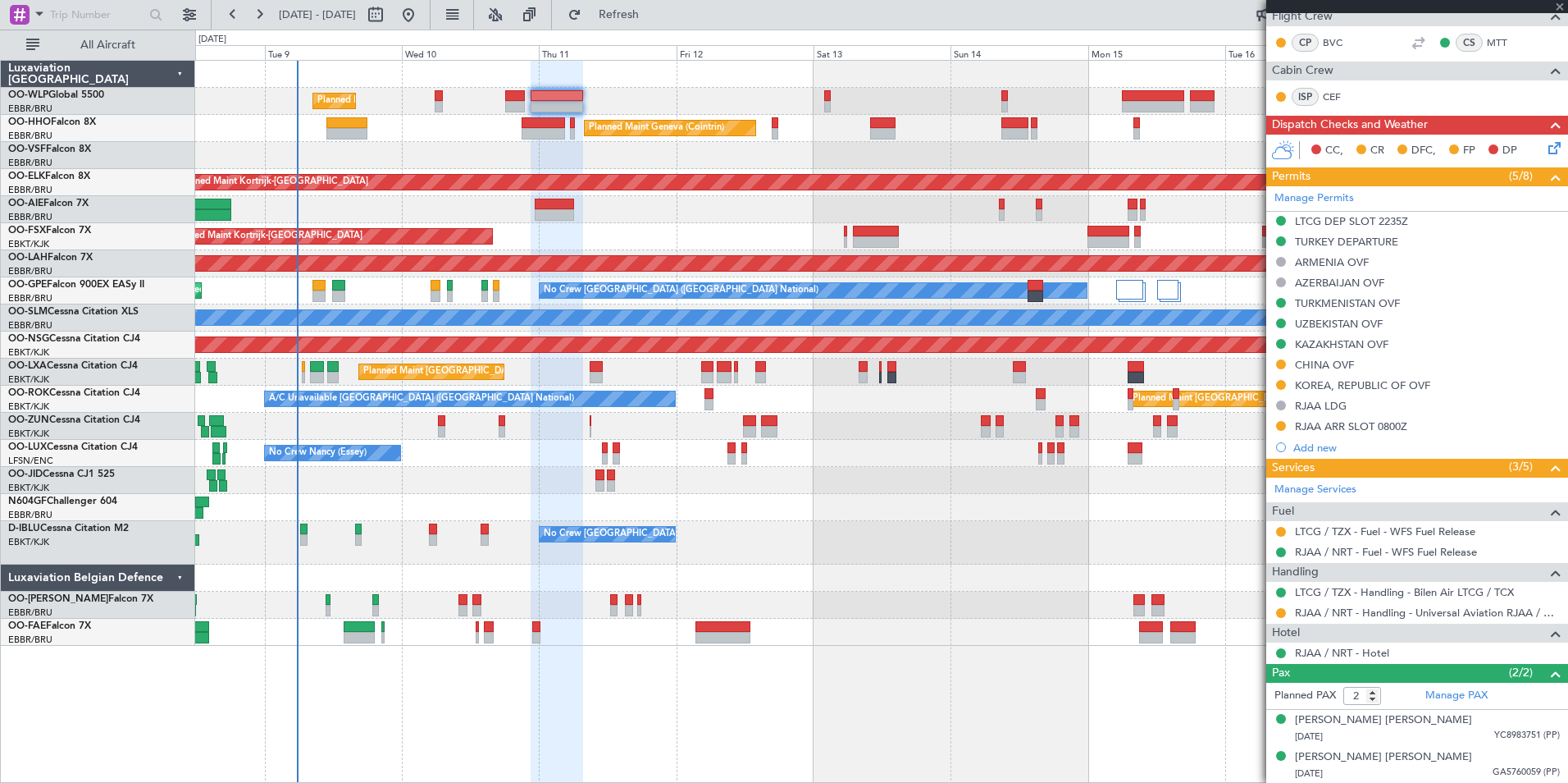
type input "3"
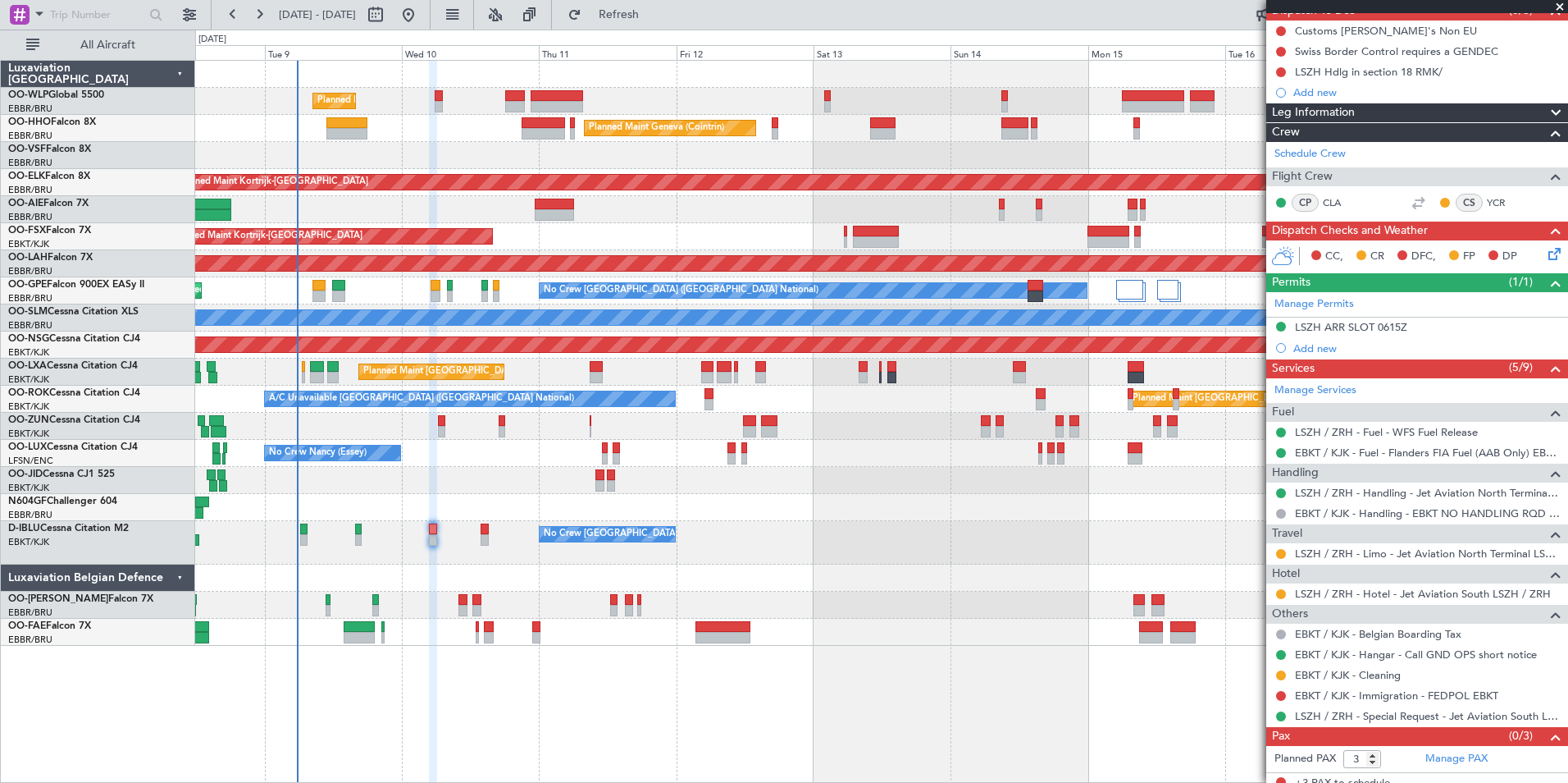
scroll to position [164, 0]
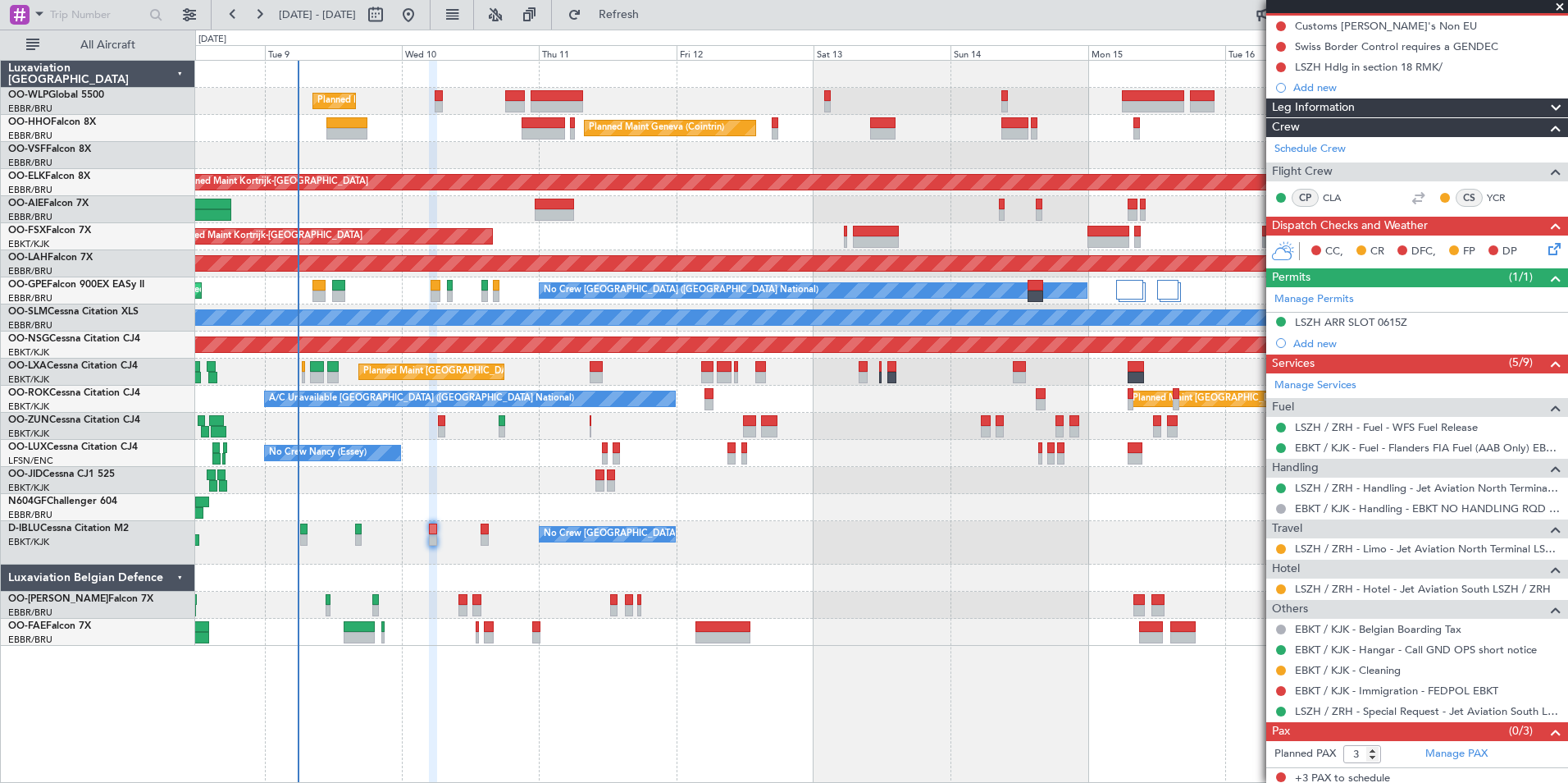
click at [472, 485] on div at bounding box center [881, 480] width 1373 height 27
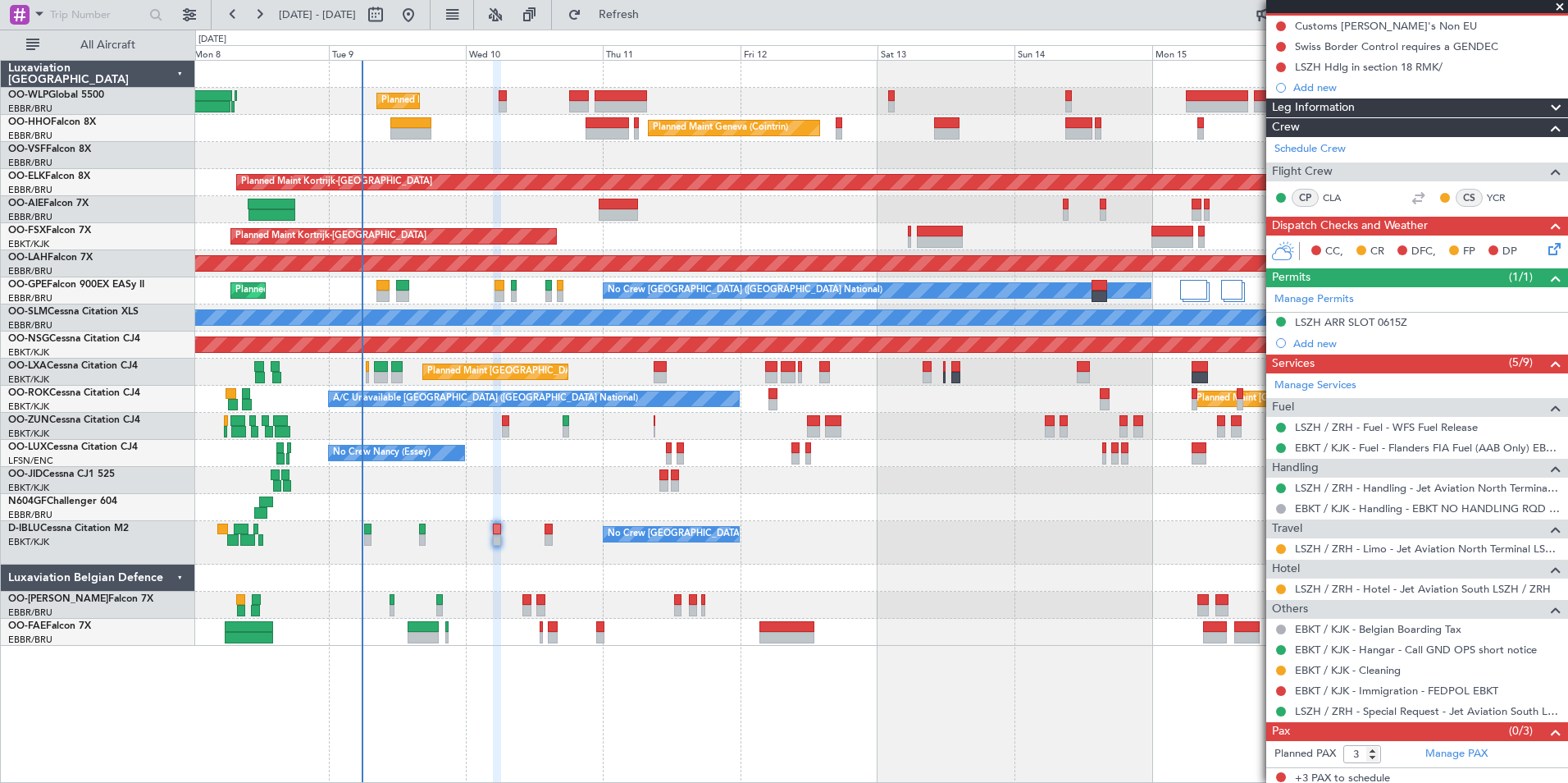
click at [542, 497] on div "Planned Maint Liege Planned Maint Geneva (Cointrin) Planned Maint Kortrijk-Weve…" at bounding box center [881, 353] width 1373 height 585
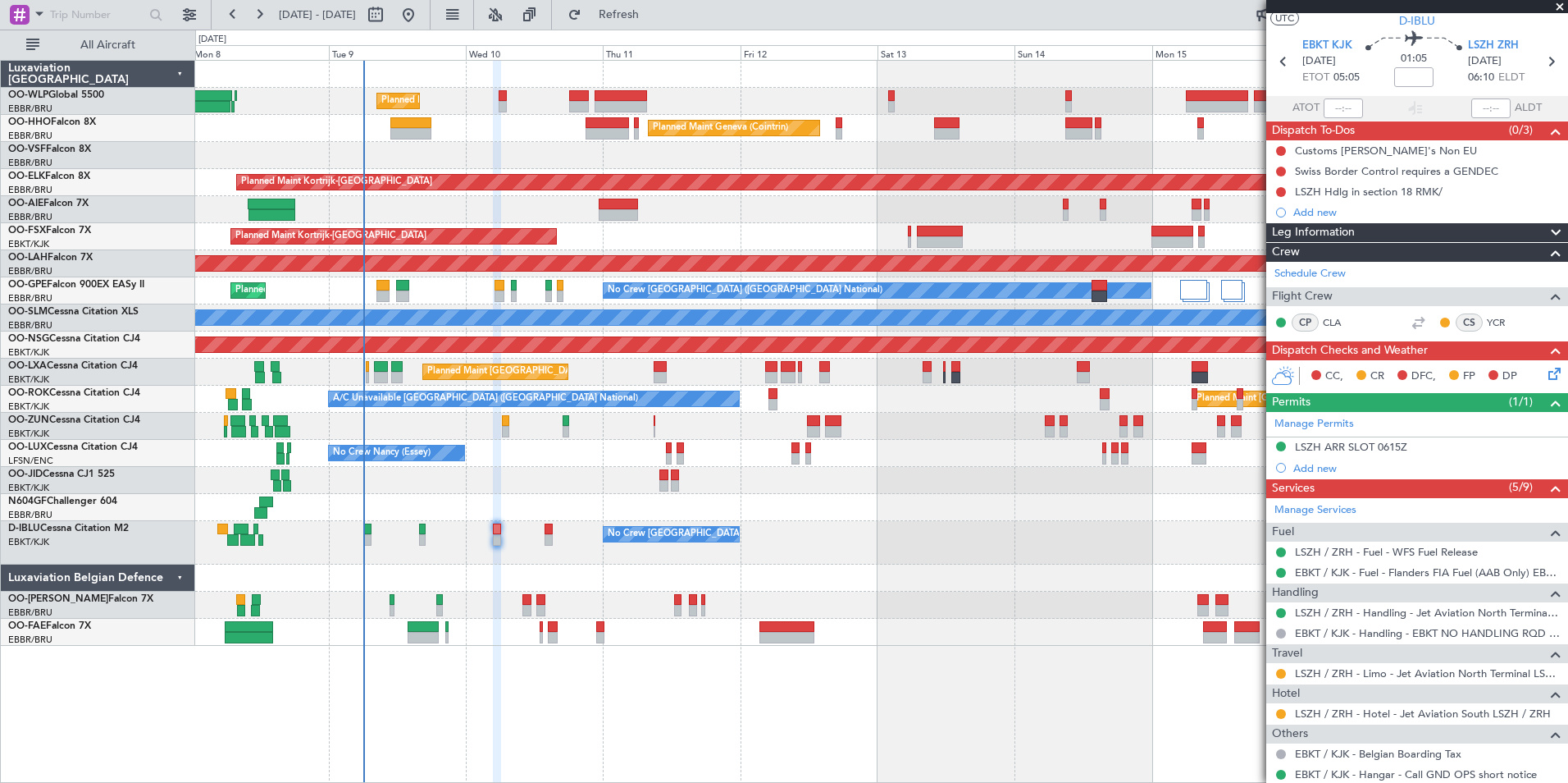
scroll to position [0, 0]
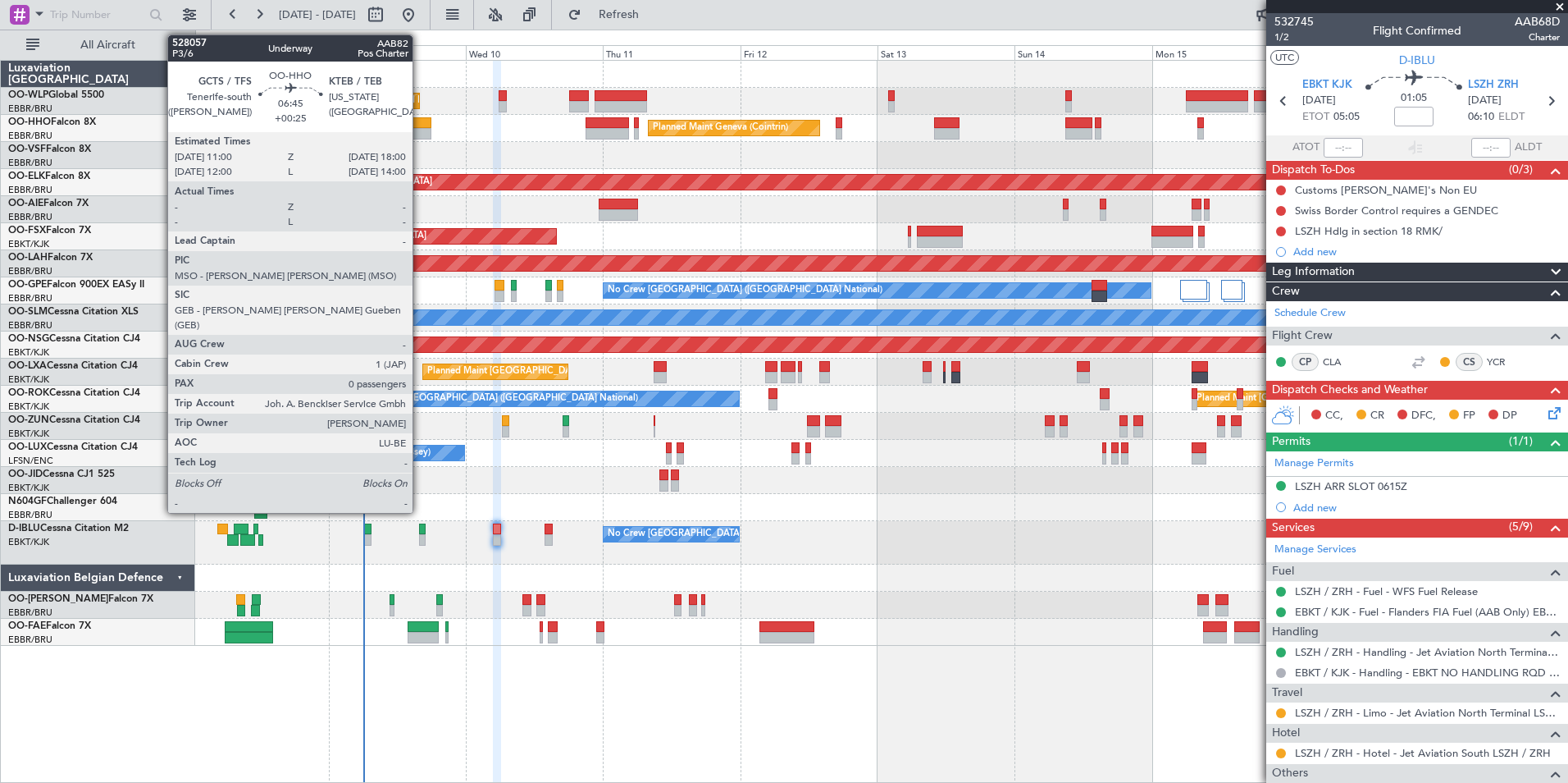
click at [420, 134] on div at bounding box center [410, 133] width 40 height 11
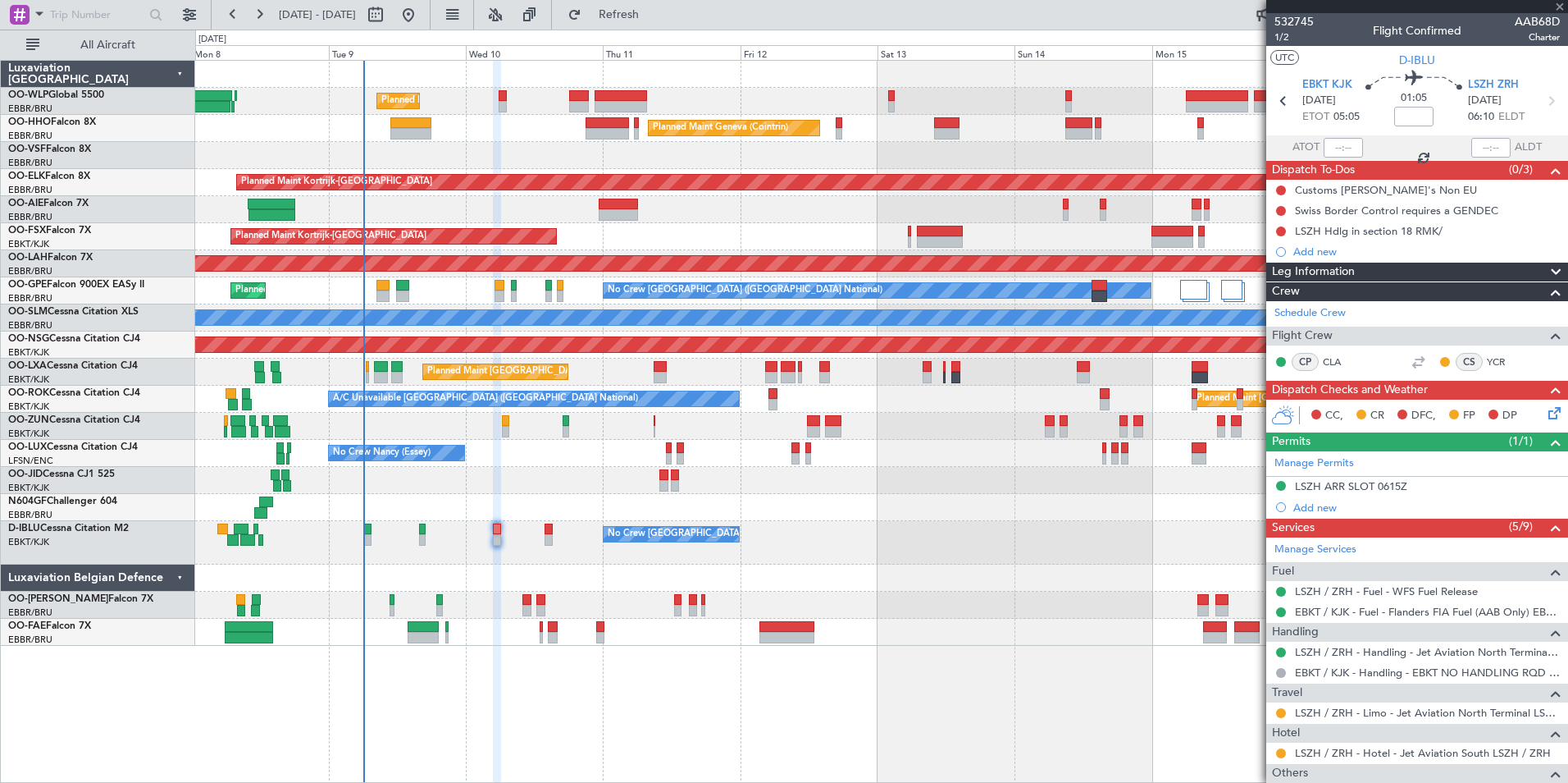
type input "+00:25"
type input "0"
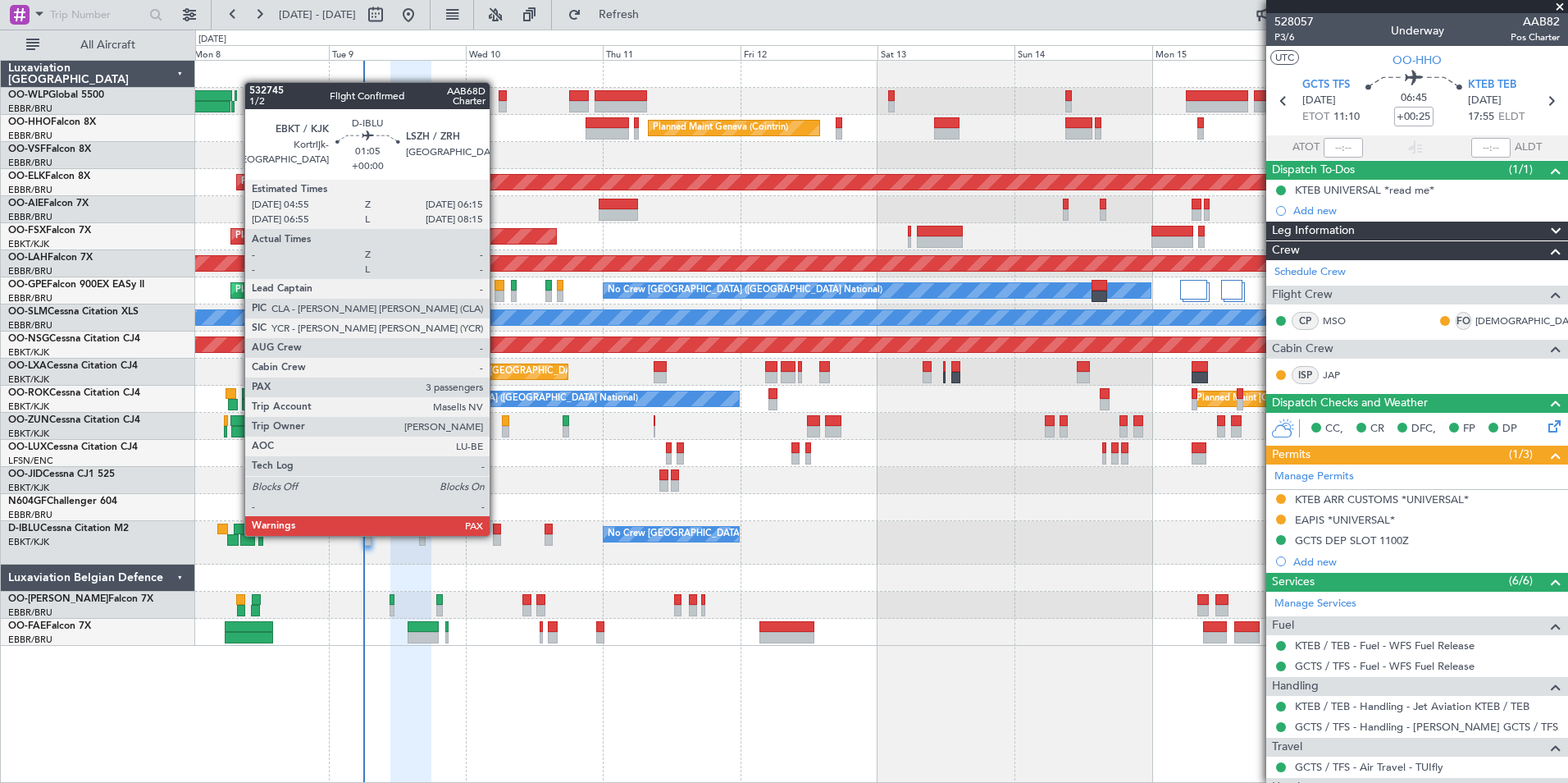
click at [497, 534] on div at bounding box center [496, 539] width 8 height 11
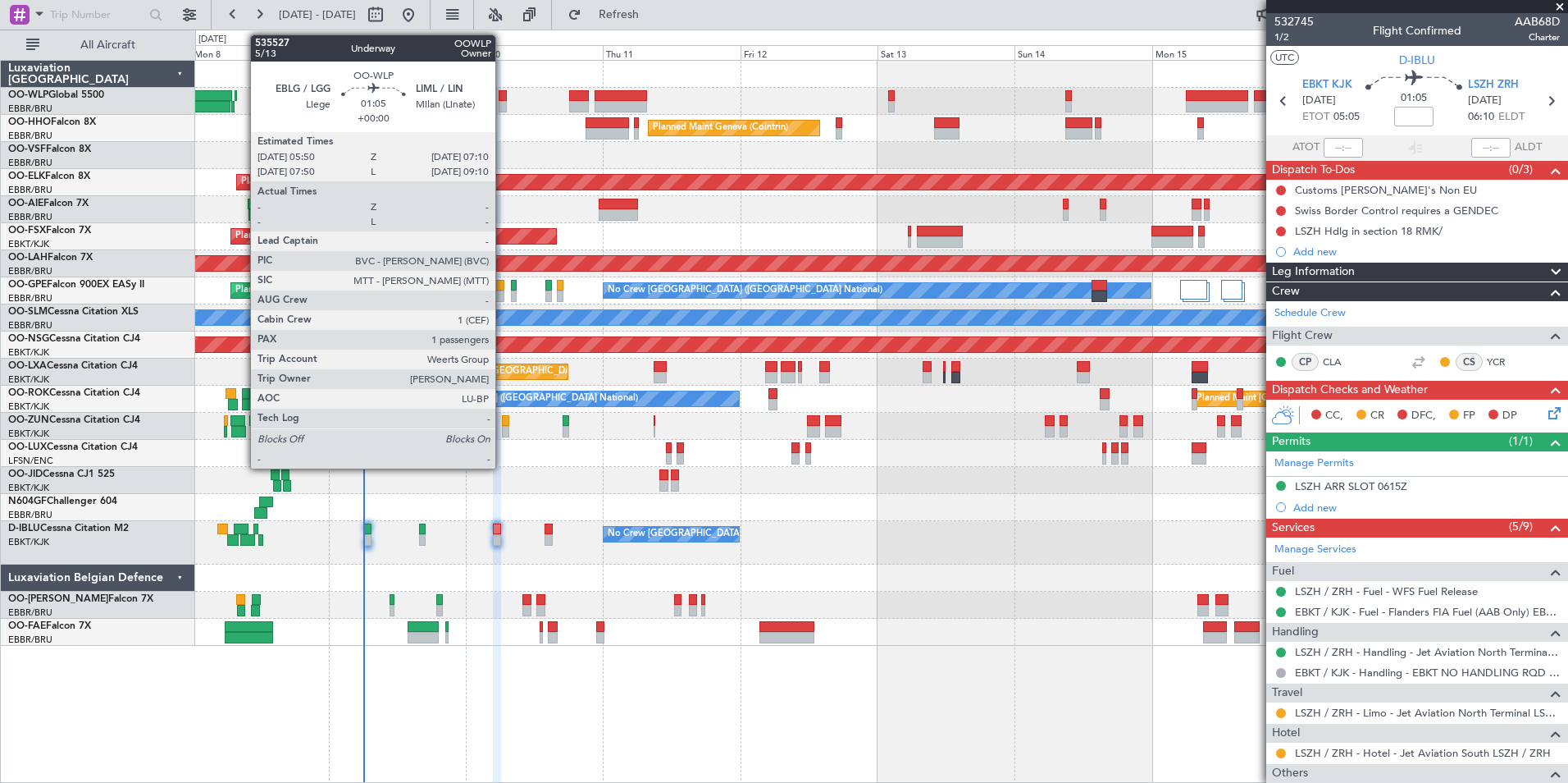
click at [502, 103] on div at bounding box center [502, 106] width 8 height 11
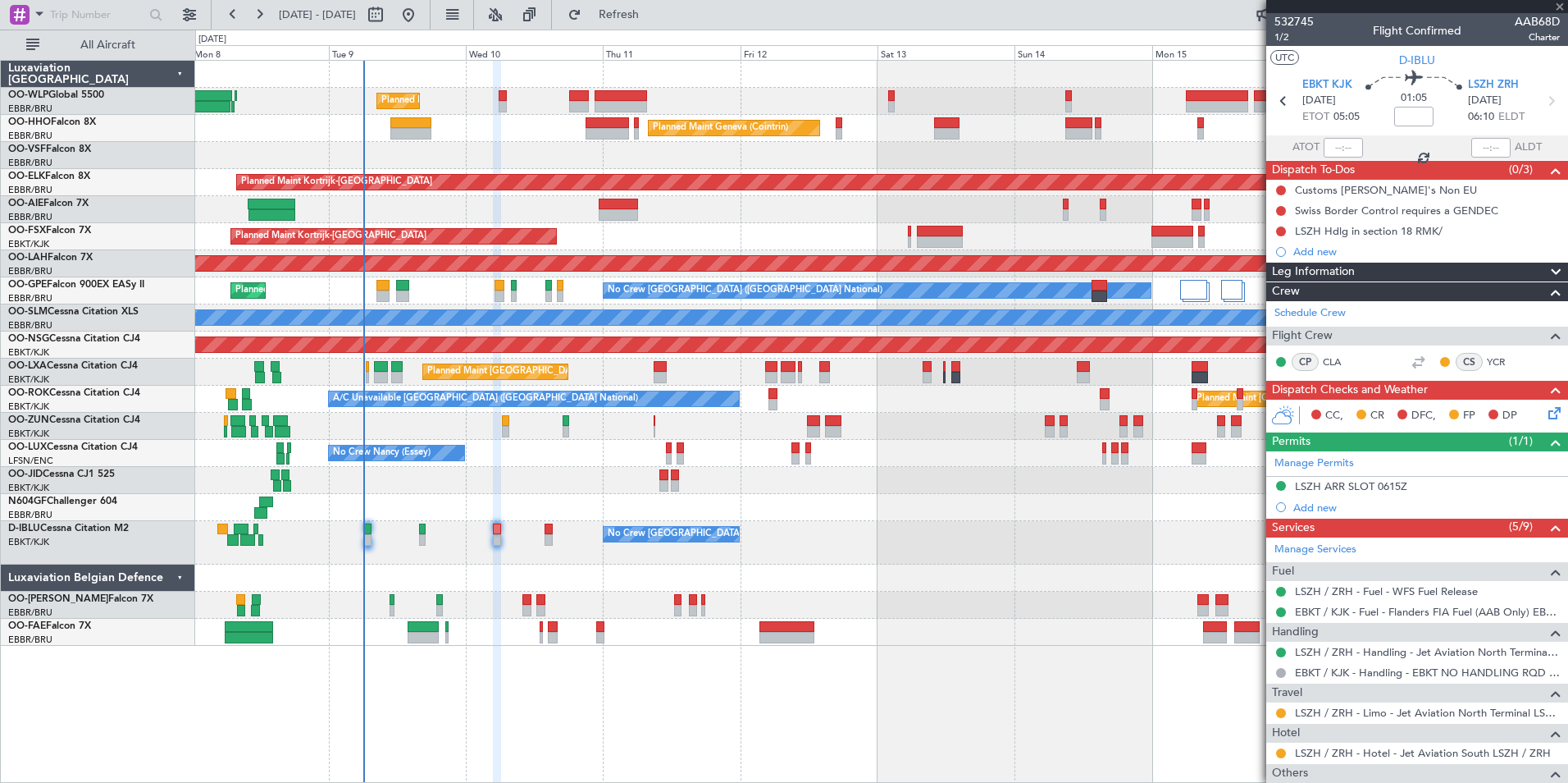
type input "1"
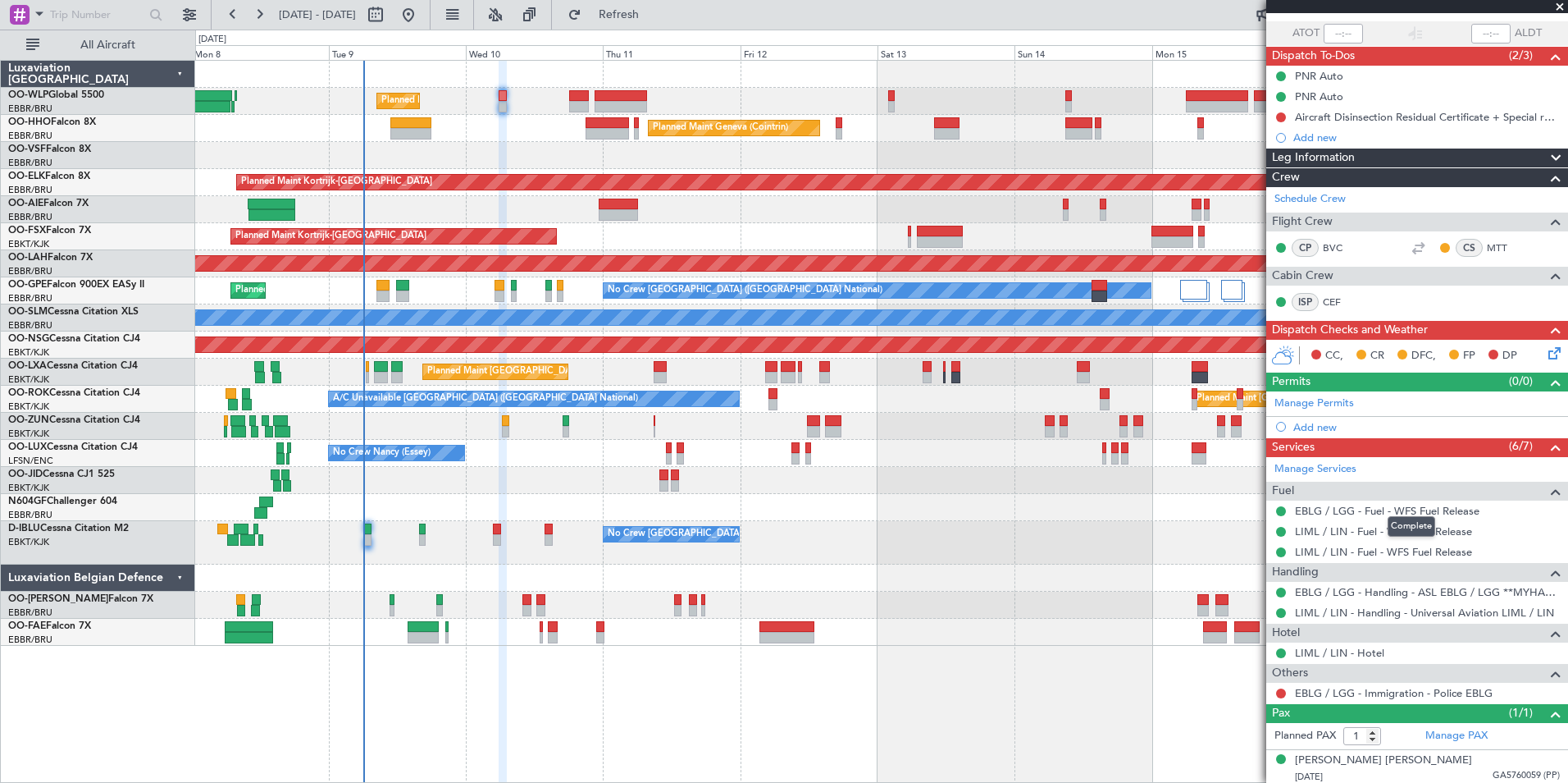
scroll to position [118, 0]
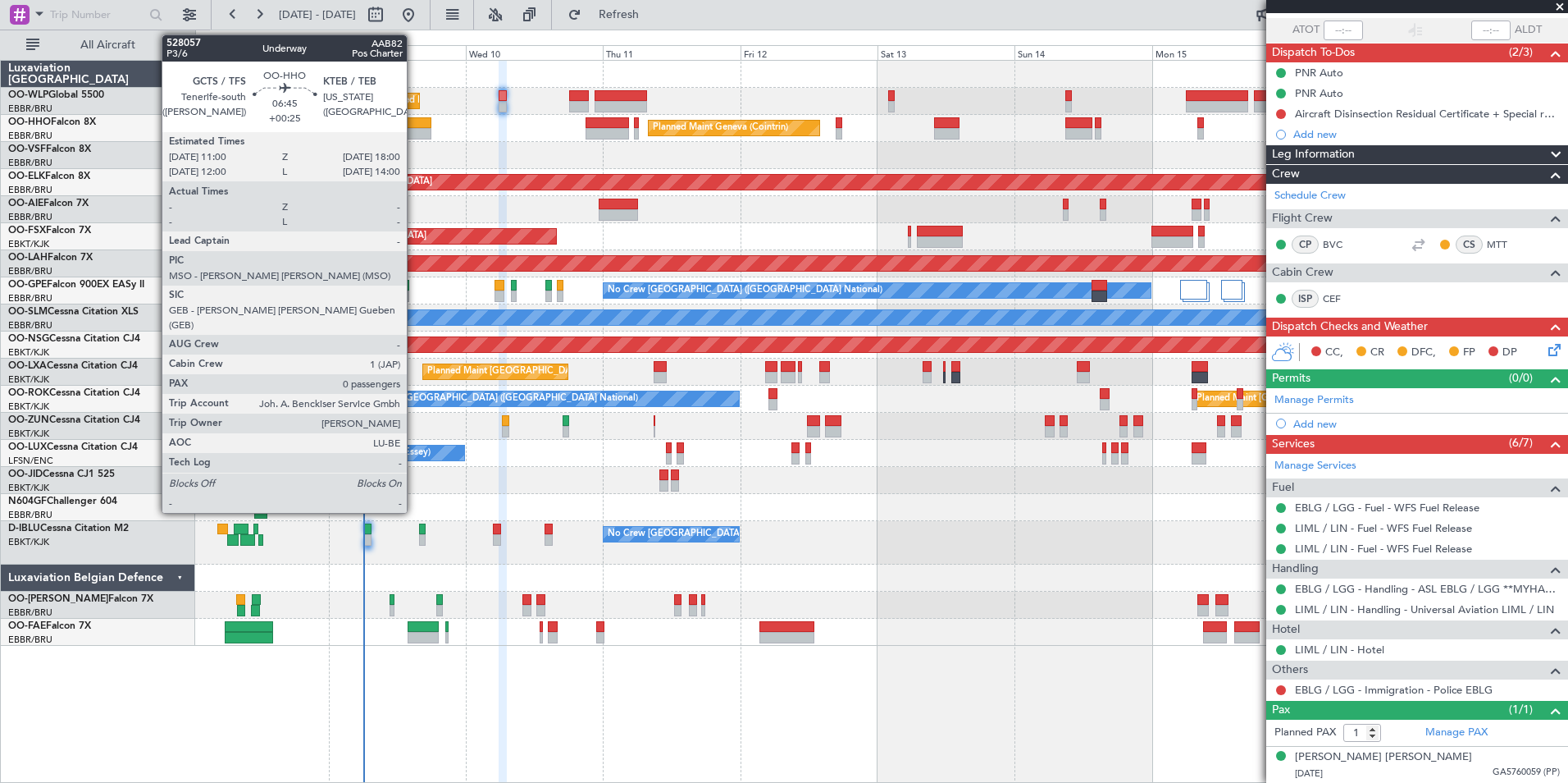
click at [414, 124] on div at bounding box center [410, 123] width 40 height 11
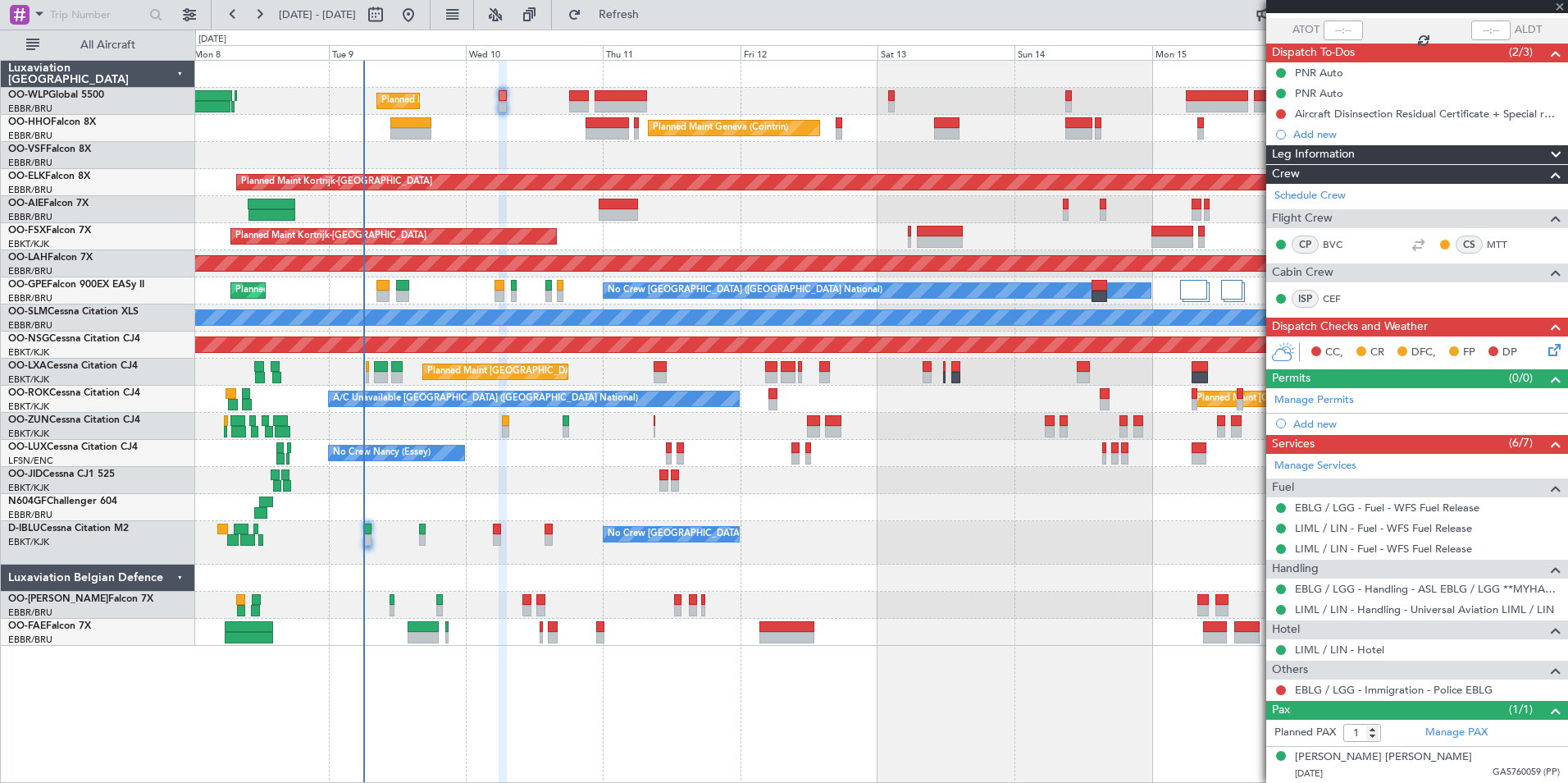
type input "+00:25"
type input "0"
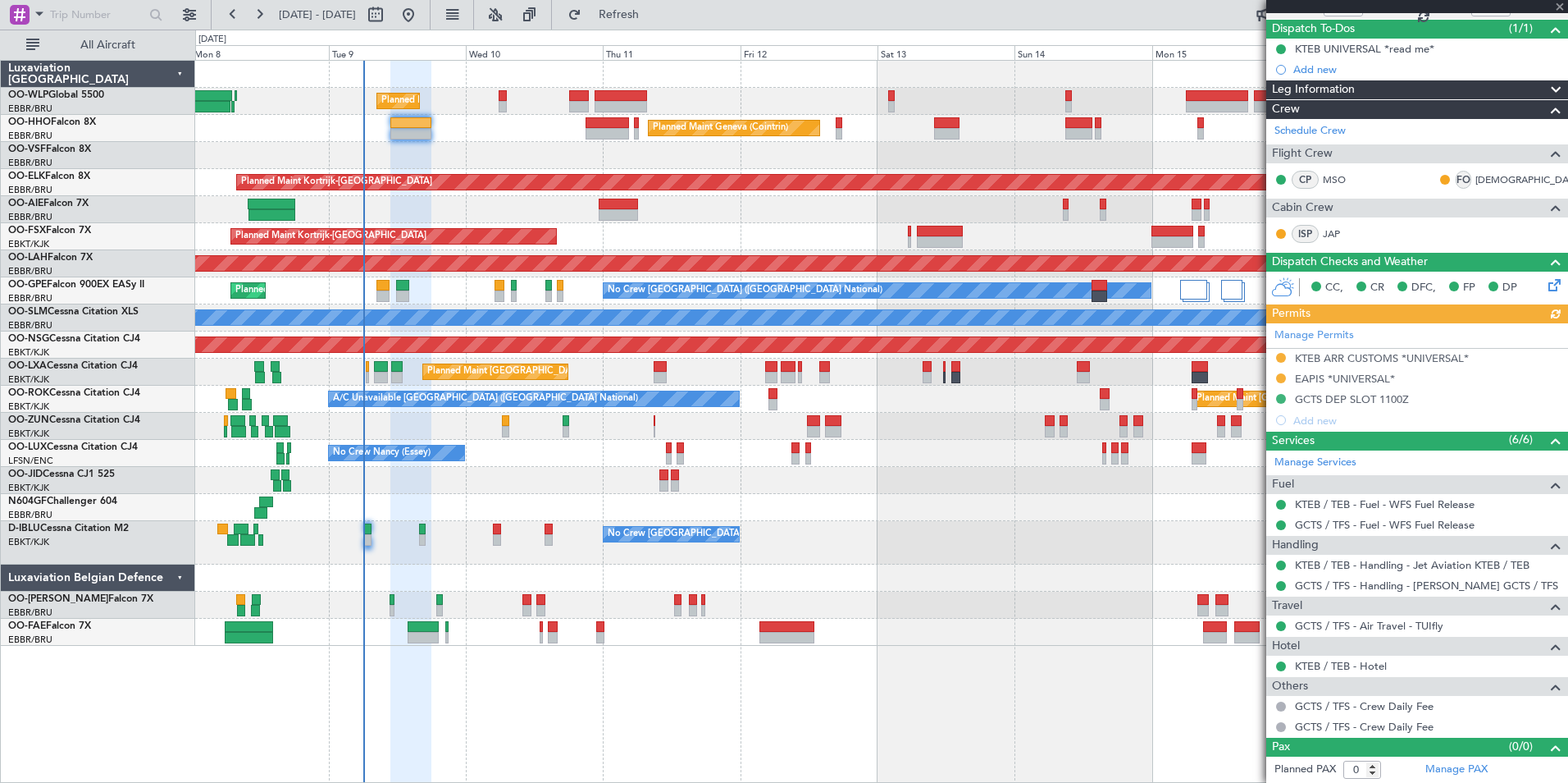
scroll to position [0, 0]
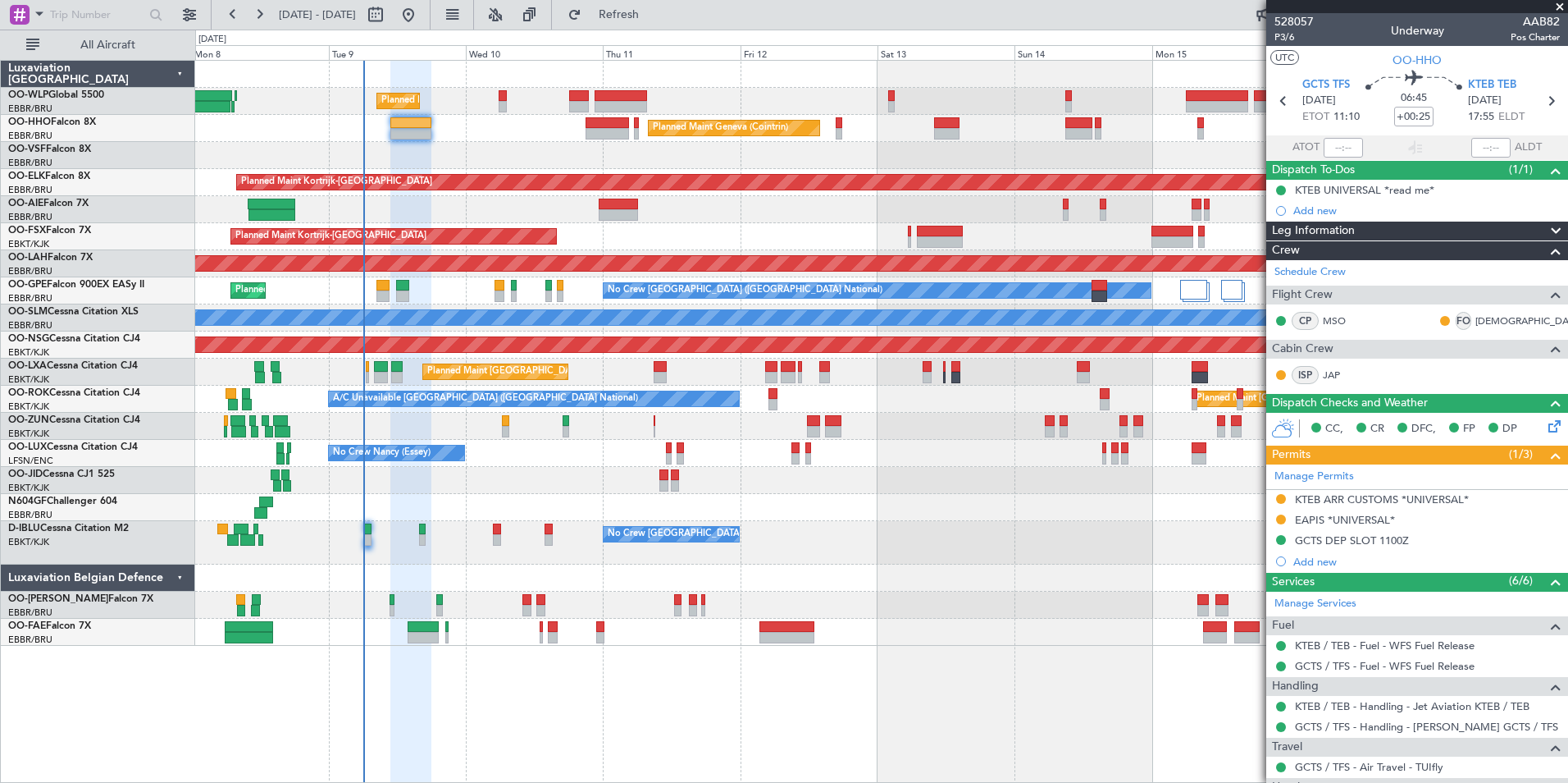
click at [1560, 5] on span at bounding box center [1559, 7] width 16 height 15
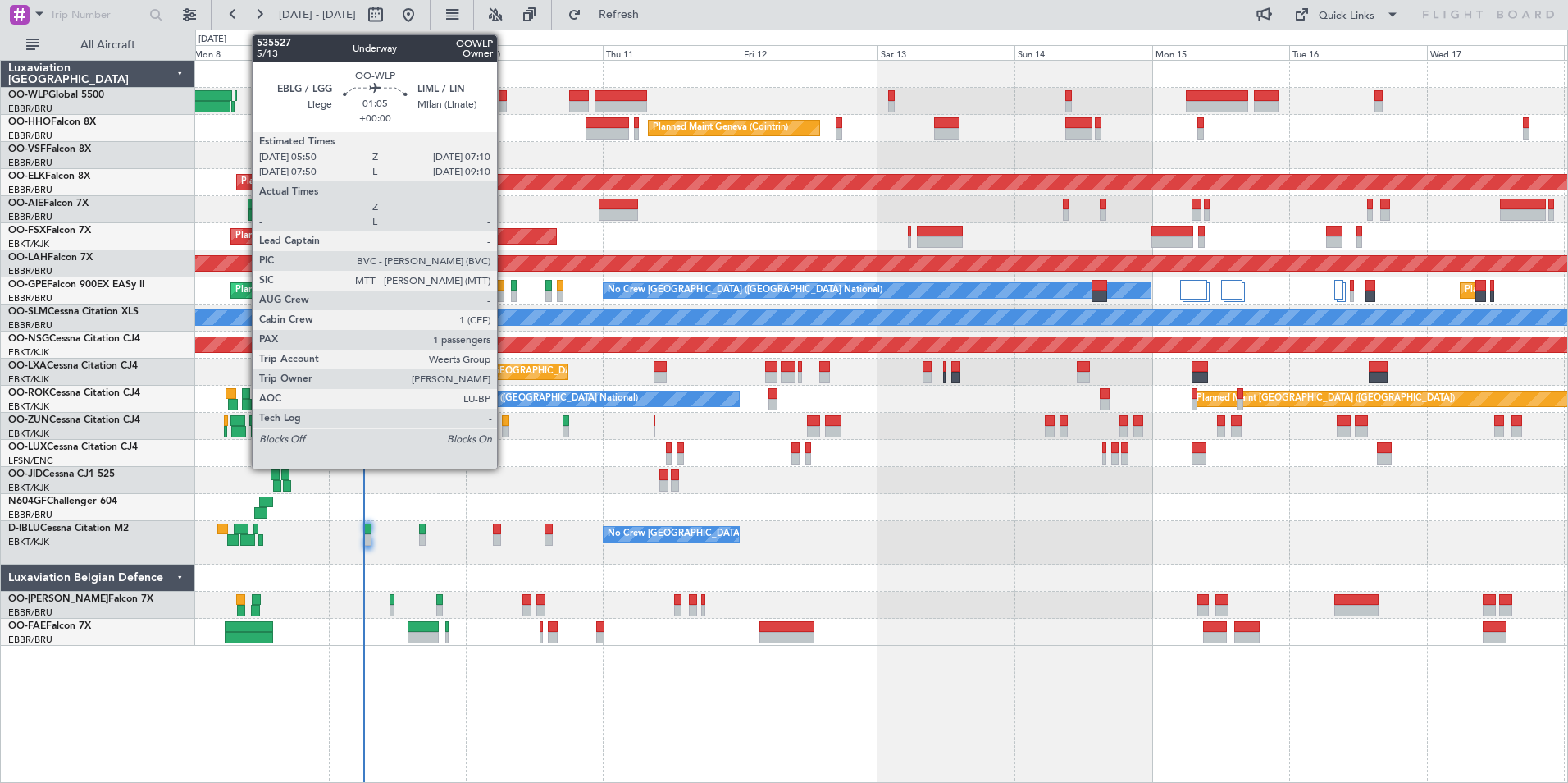
click at [504, 93] on div at bounding box center [502, 95] width 8 height 11
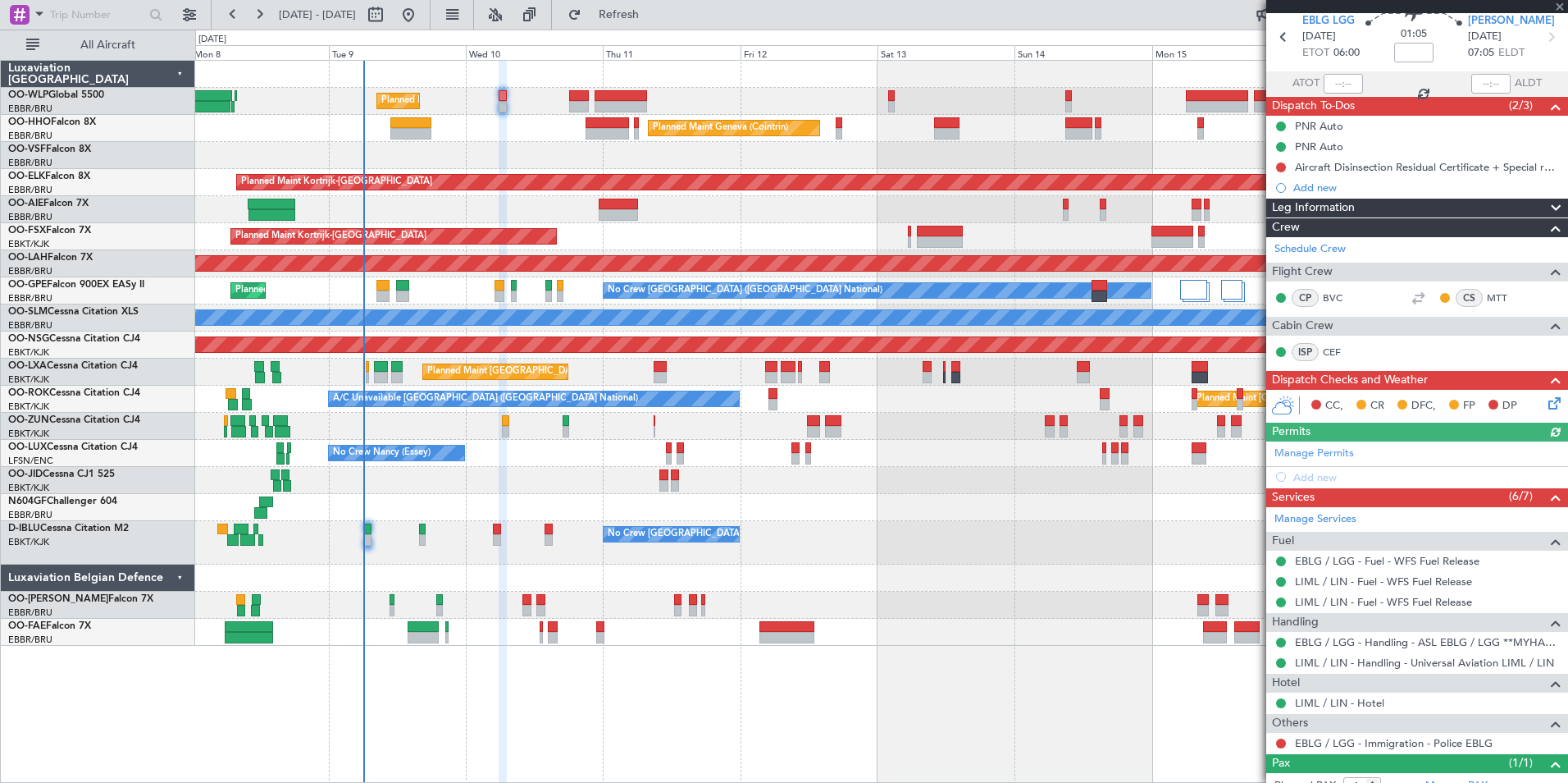
scroll to position [118, 0]
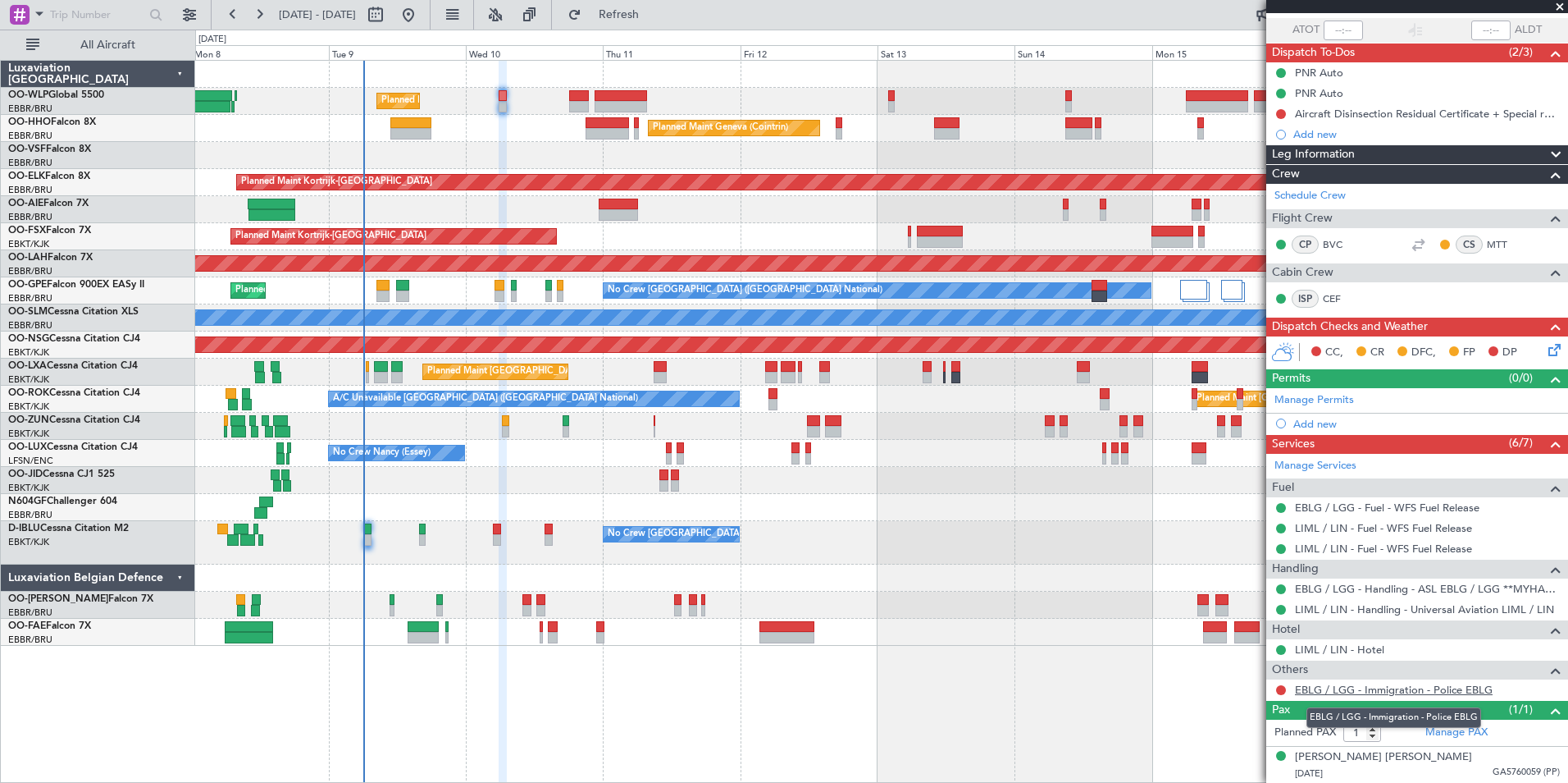
click at [1374, 688] on link "EBLG / LGG - Immigration - Police EBLG" at bounding box center [1393, 690] width 198 height 14
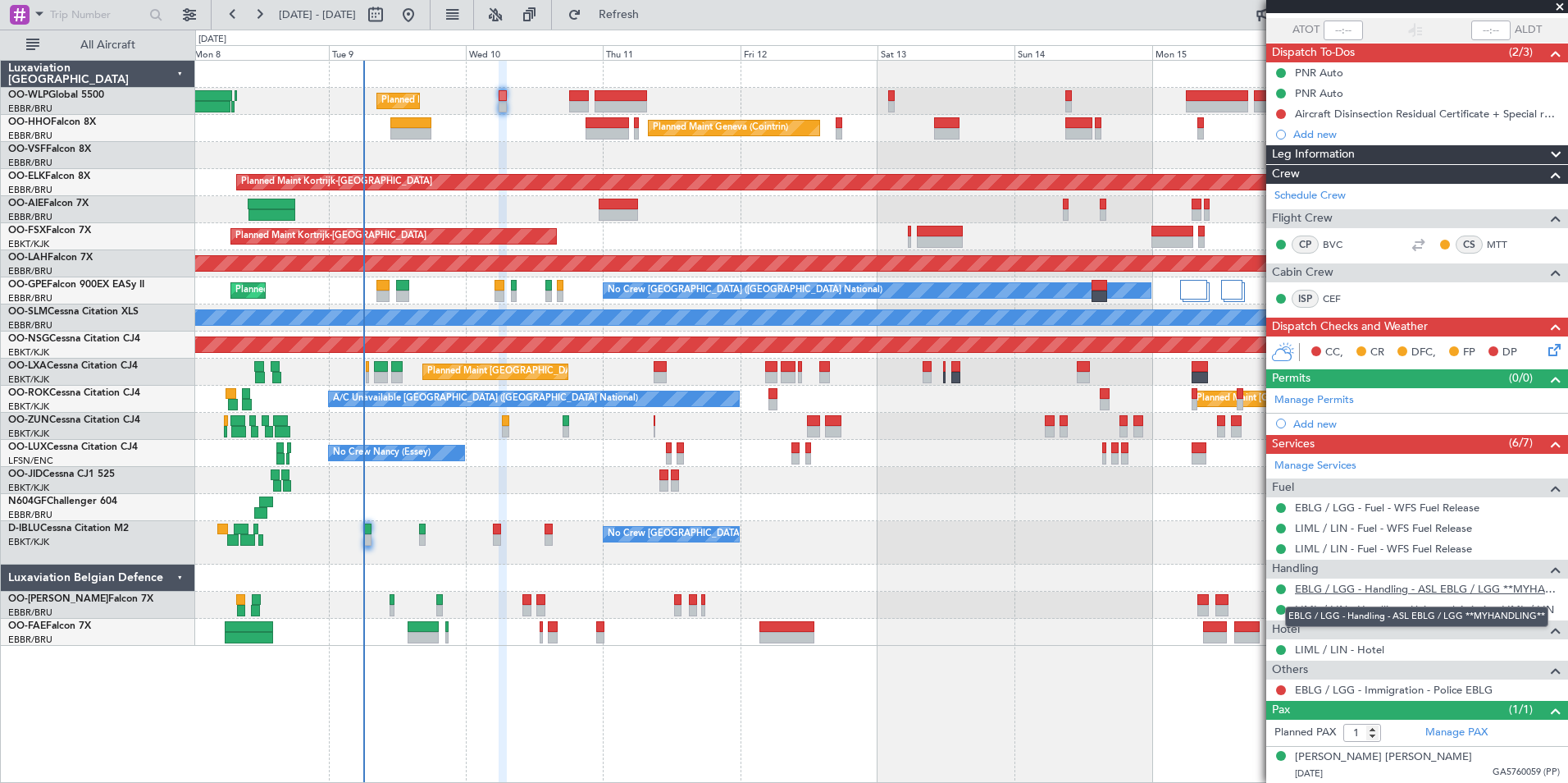
click at [1342, 587] on link "EBLG / LGG - Handling - ASL EBLG / LGG **MYHANDLING**" at bounding box center [1427, 588] width 265 height 14
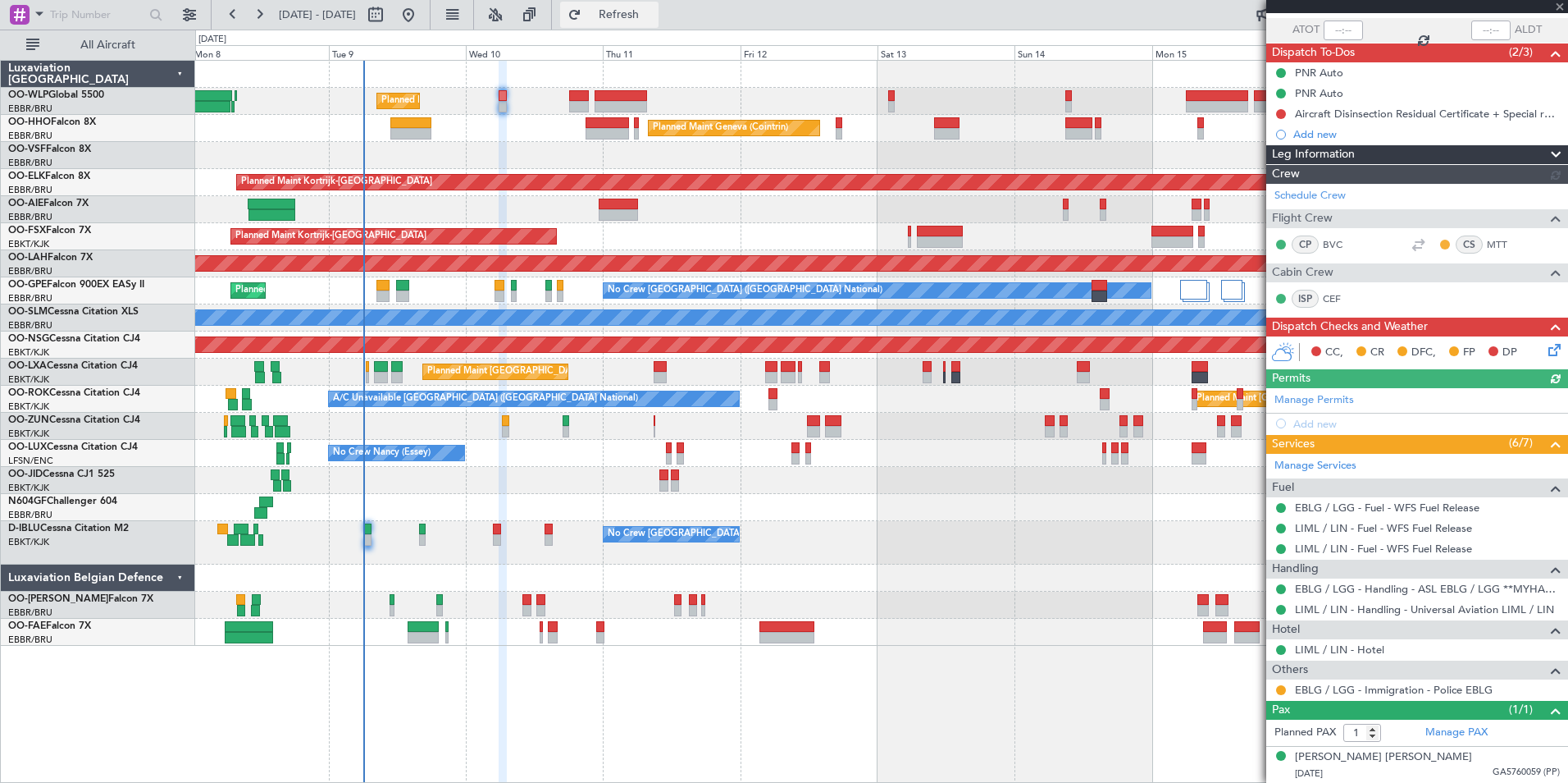
click at [654, 21] on span "Refresh" at bounding box center [619, 14] width 69 height 11
click at [1279, 690] on button at bounding box center [1281, 690] width 10 height 10
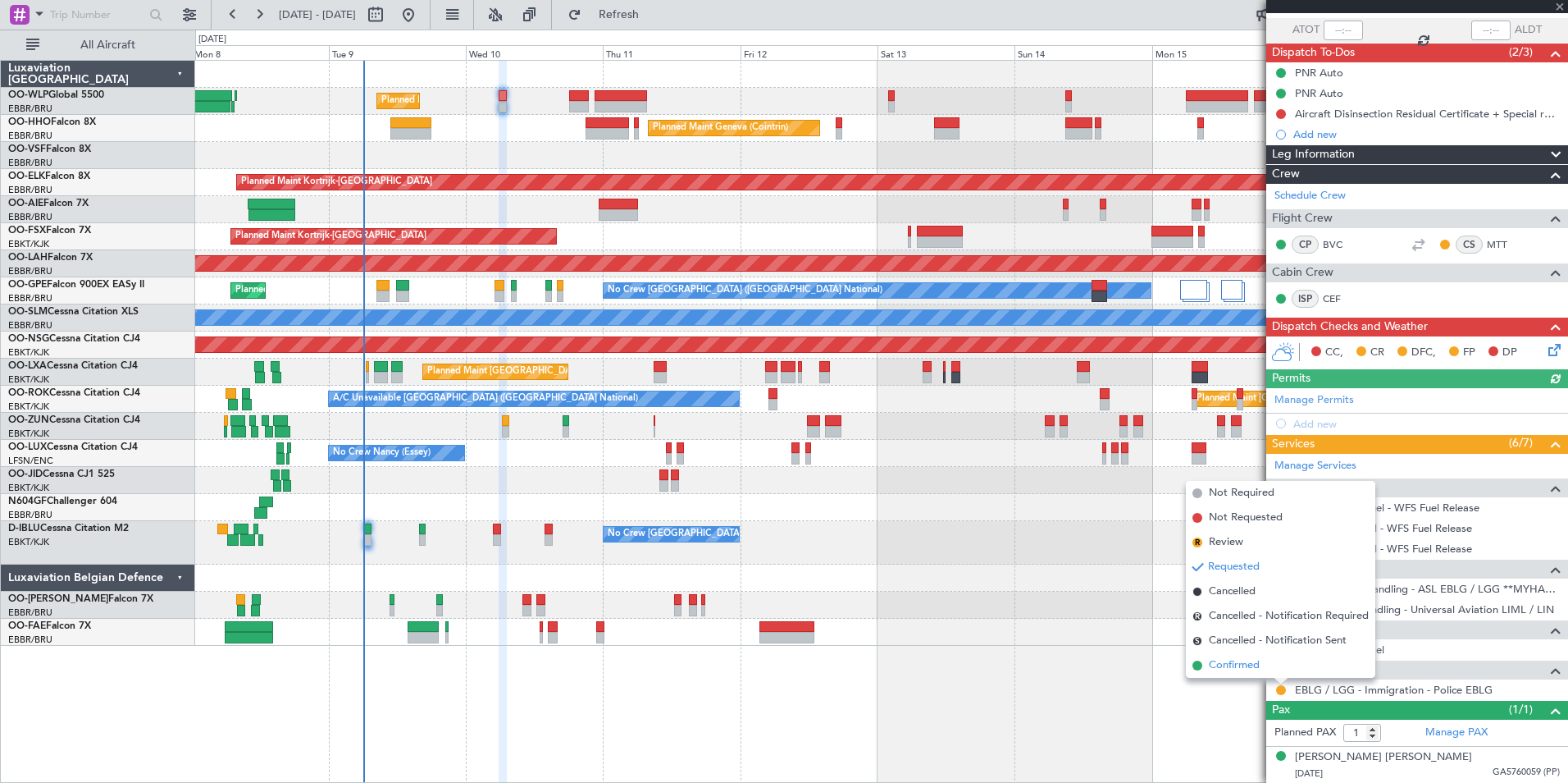
click at [1254, 664] on span "Confirmed" at bounding box center [1234, 665] width 51 height 16
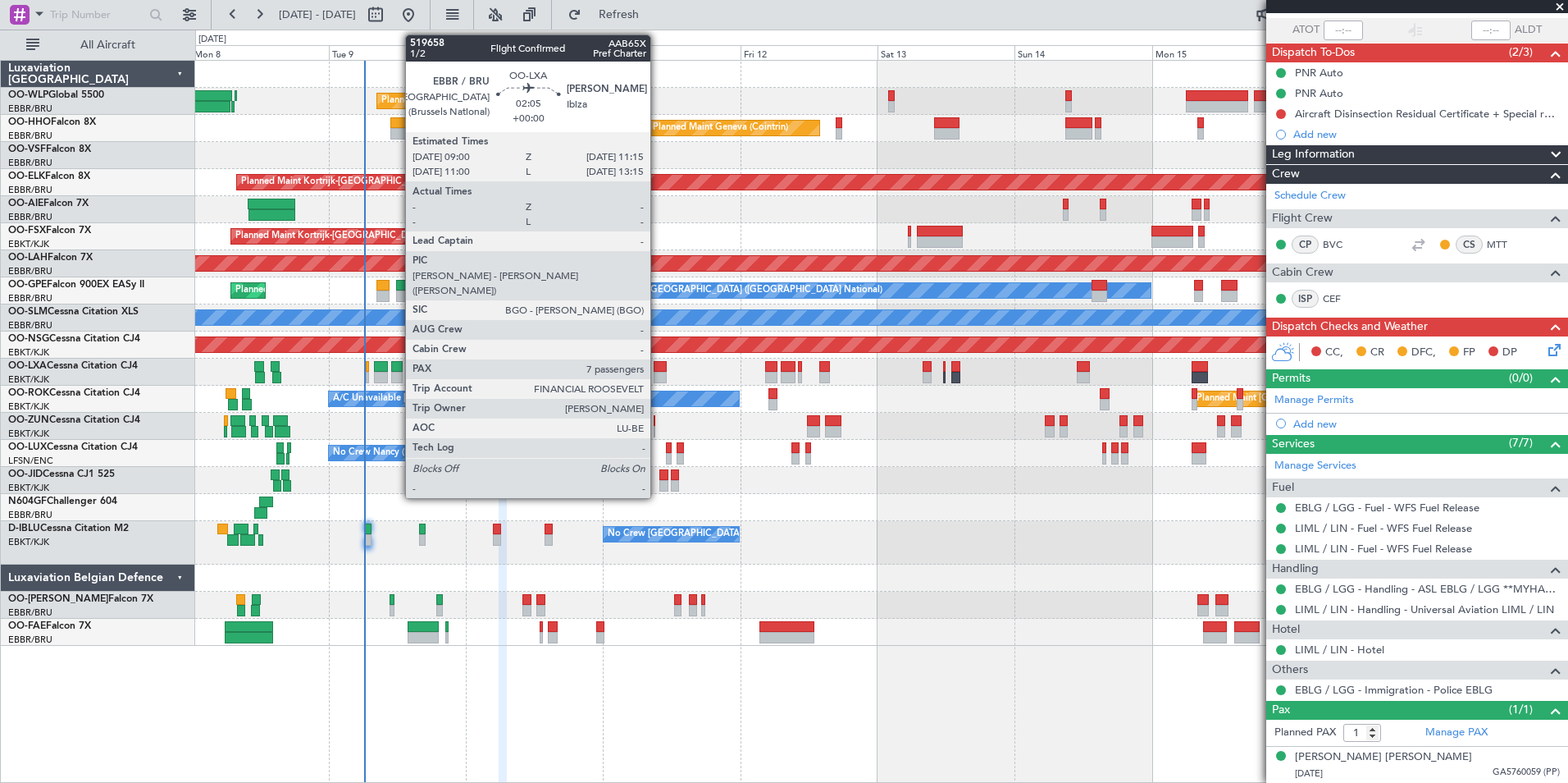
click at [658, 368] on div at bounding box center [660, 366] width 13 height 11
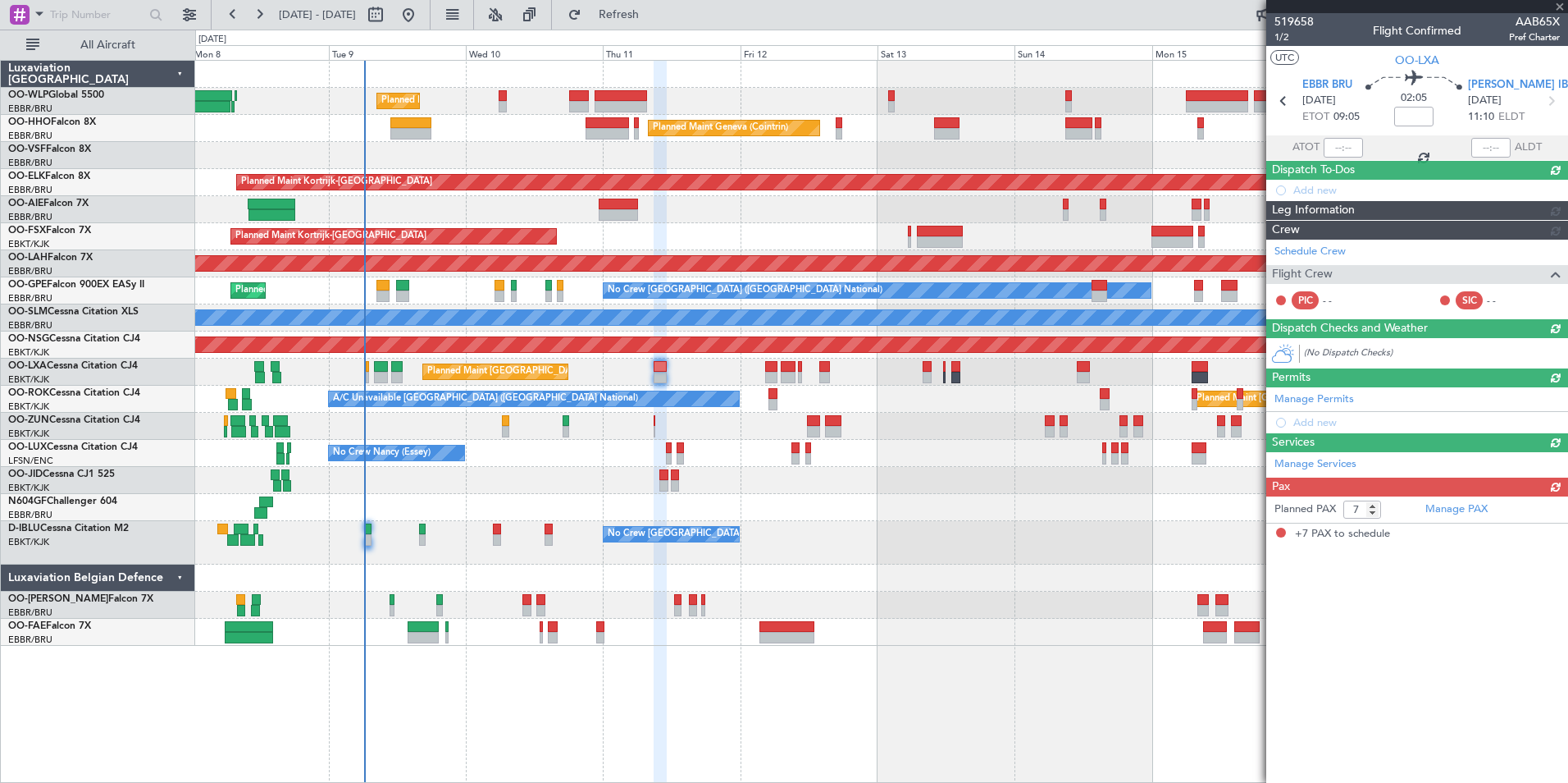
scroll to position [0, 0]
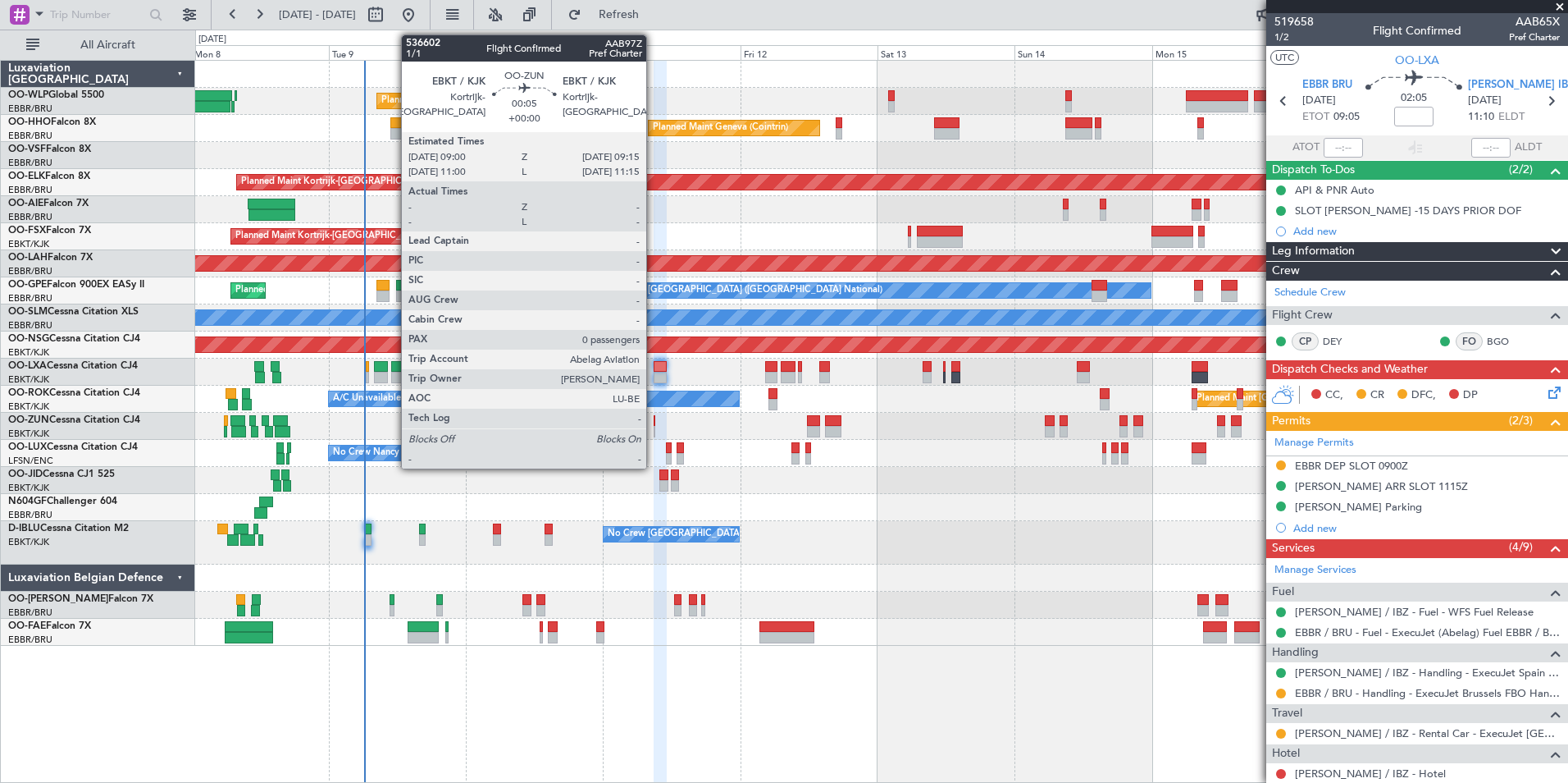
click at [654, 420] on div at bounding box center [655, 420] width 2 height 11
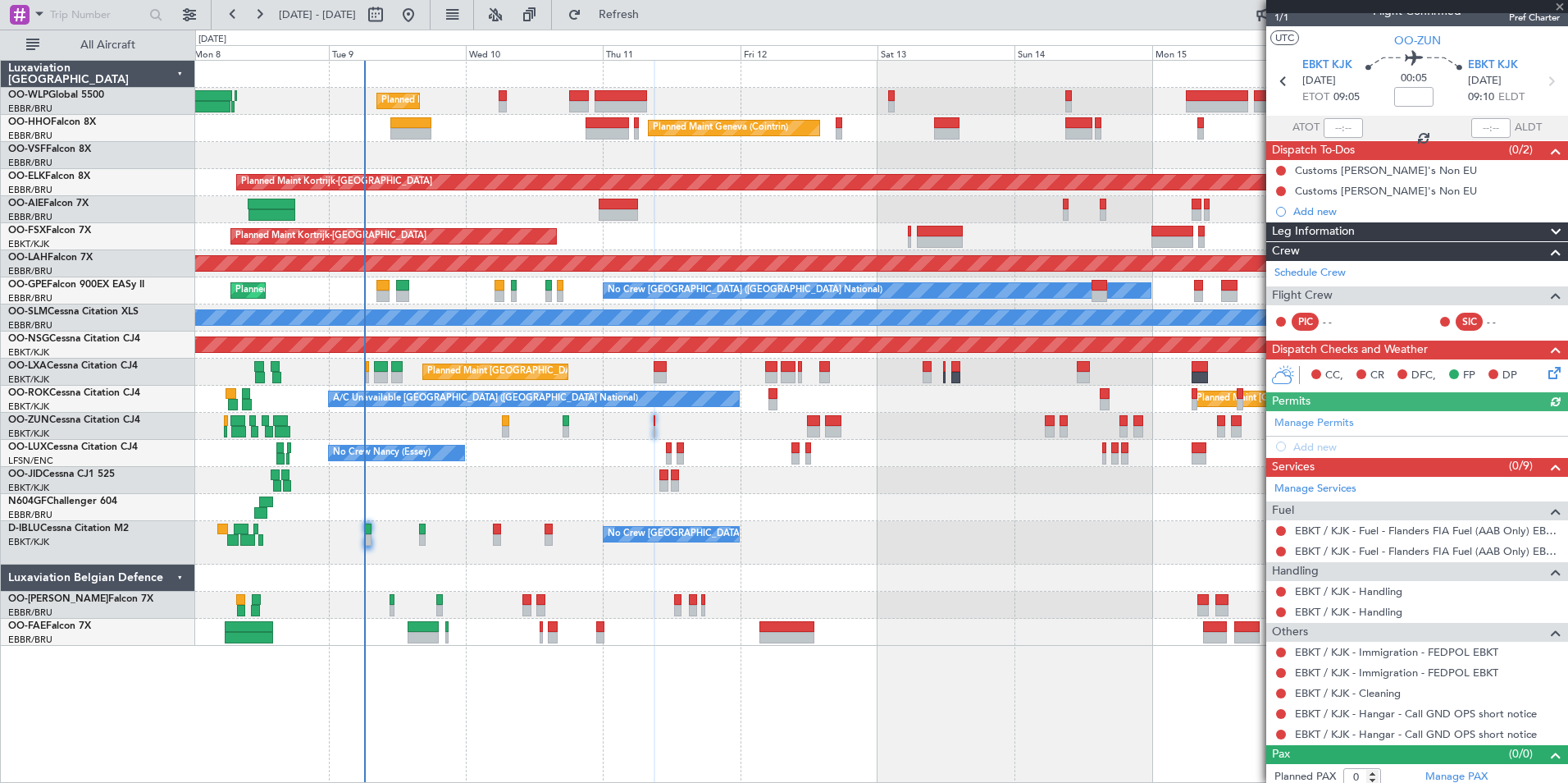
scroll to position [27, 0]
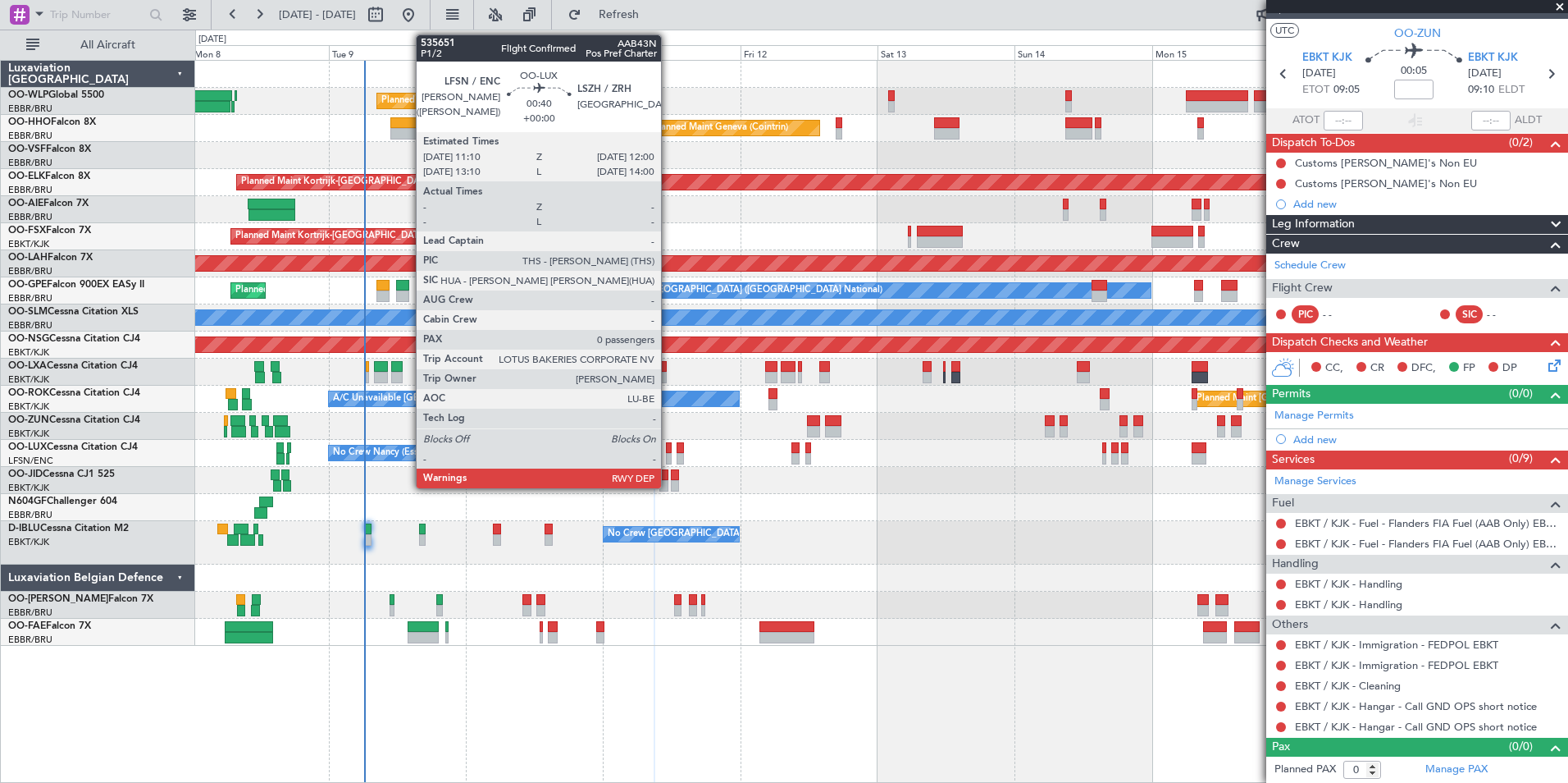
click at [669, 454] on div at bounding box center [669, 458] width 5 height 11
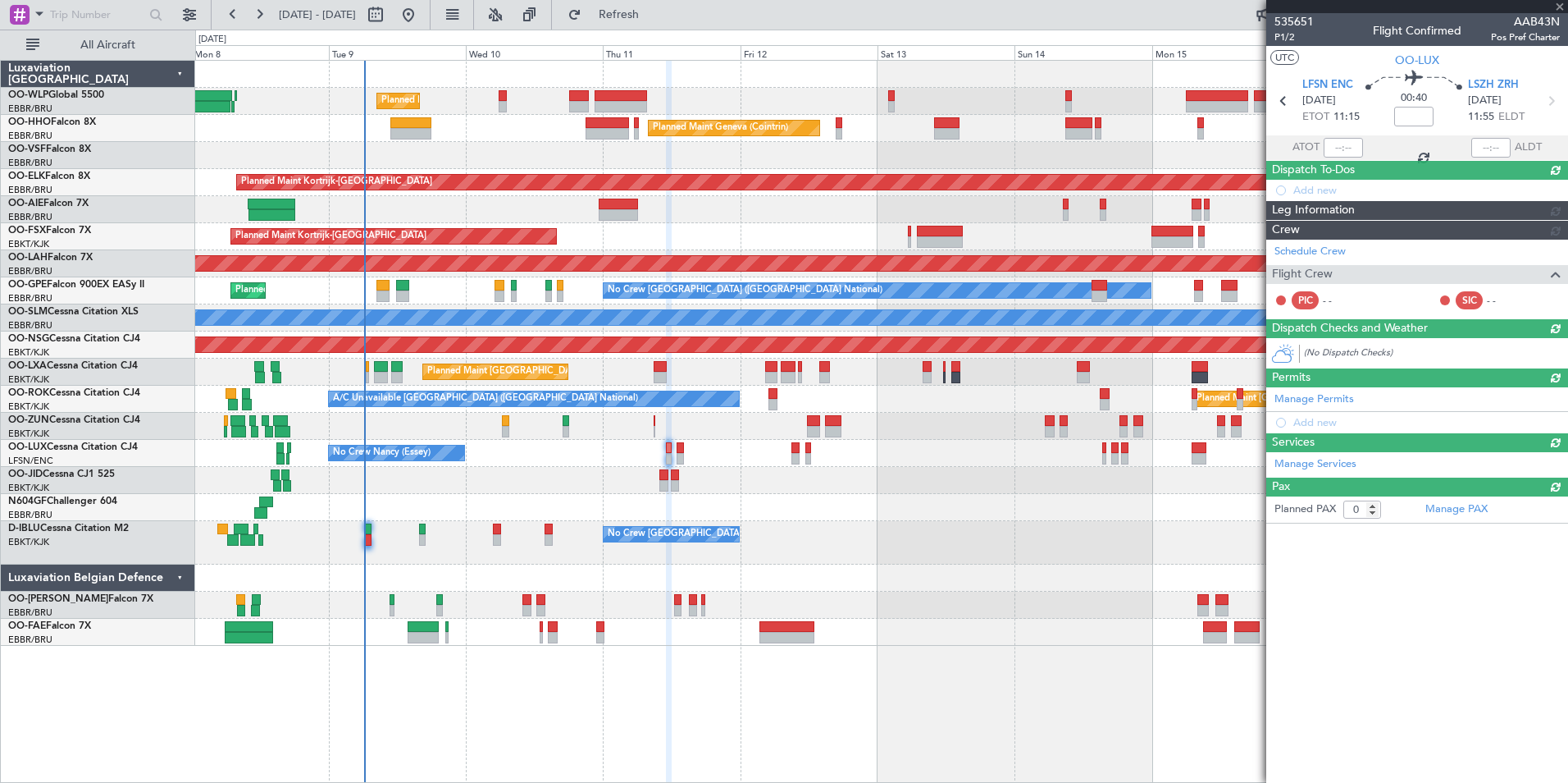
scroll to position [0, 0]
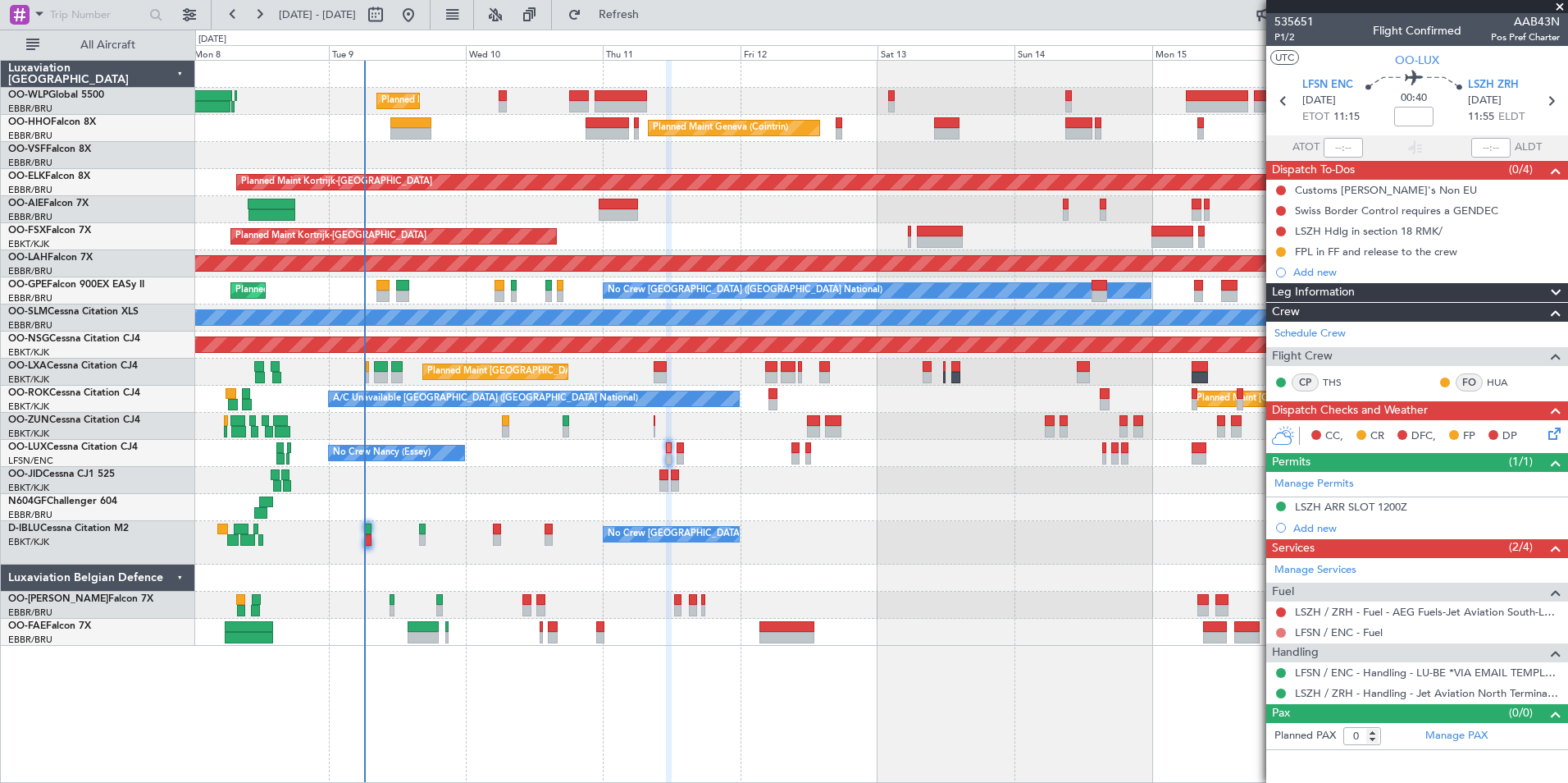
click at [1279, 637] on mat-tooltip-component "Not Requested" at bounding box center [1281, 658] width 93 height 43
click at [1279, 635] on button at bounding box center [1281, 632] width 10 height 10
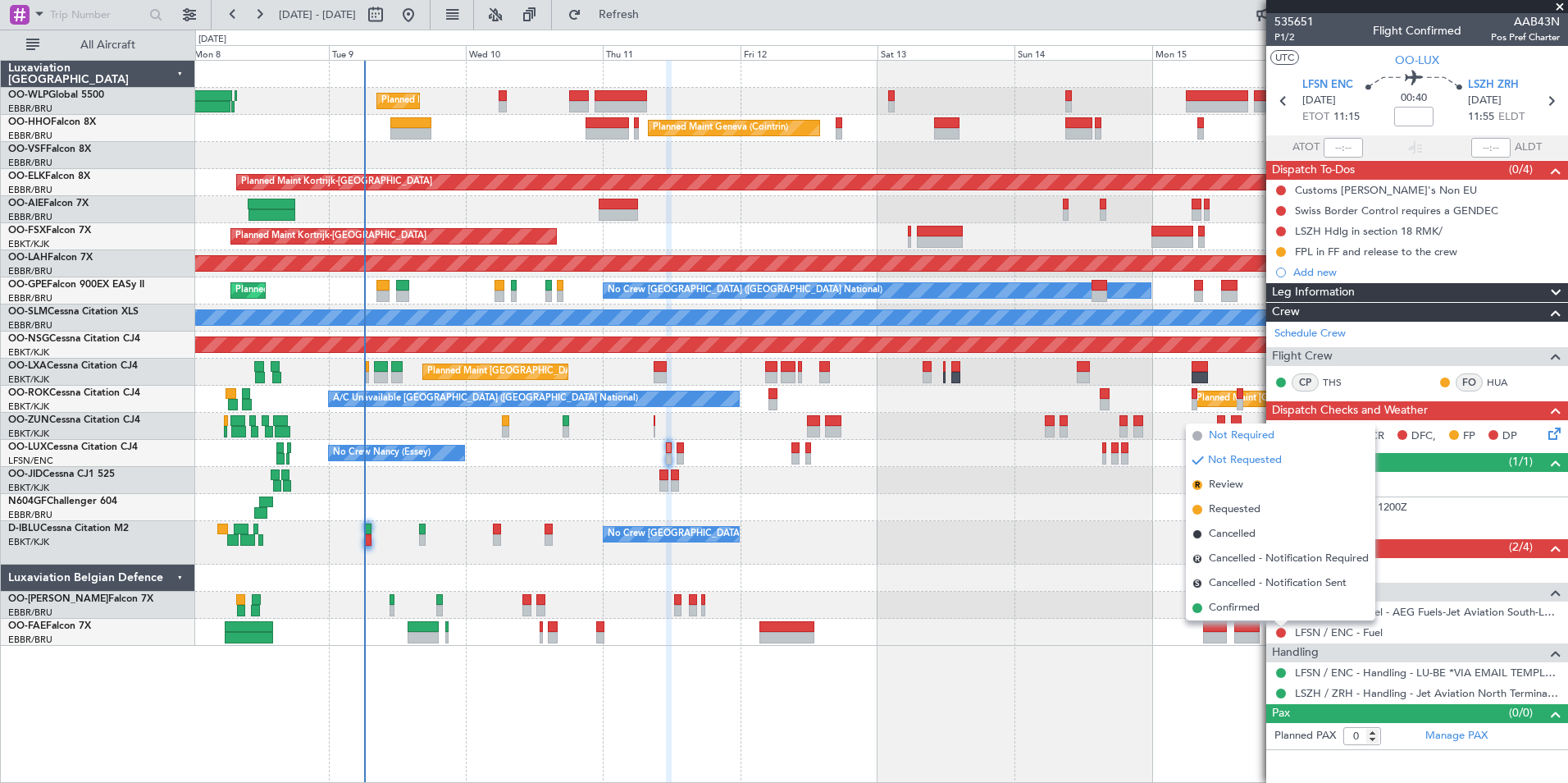
click at [1232, 427] on li "Not Required" at bounding box center [1280, 435] width 189 height 24
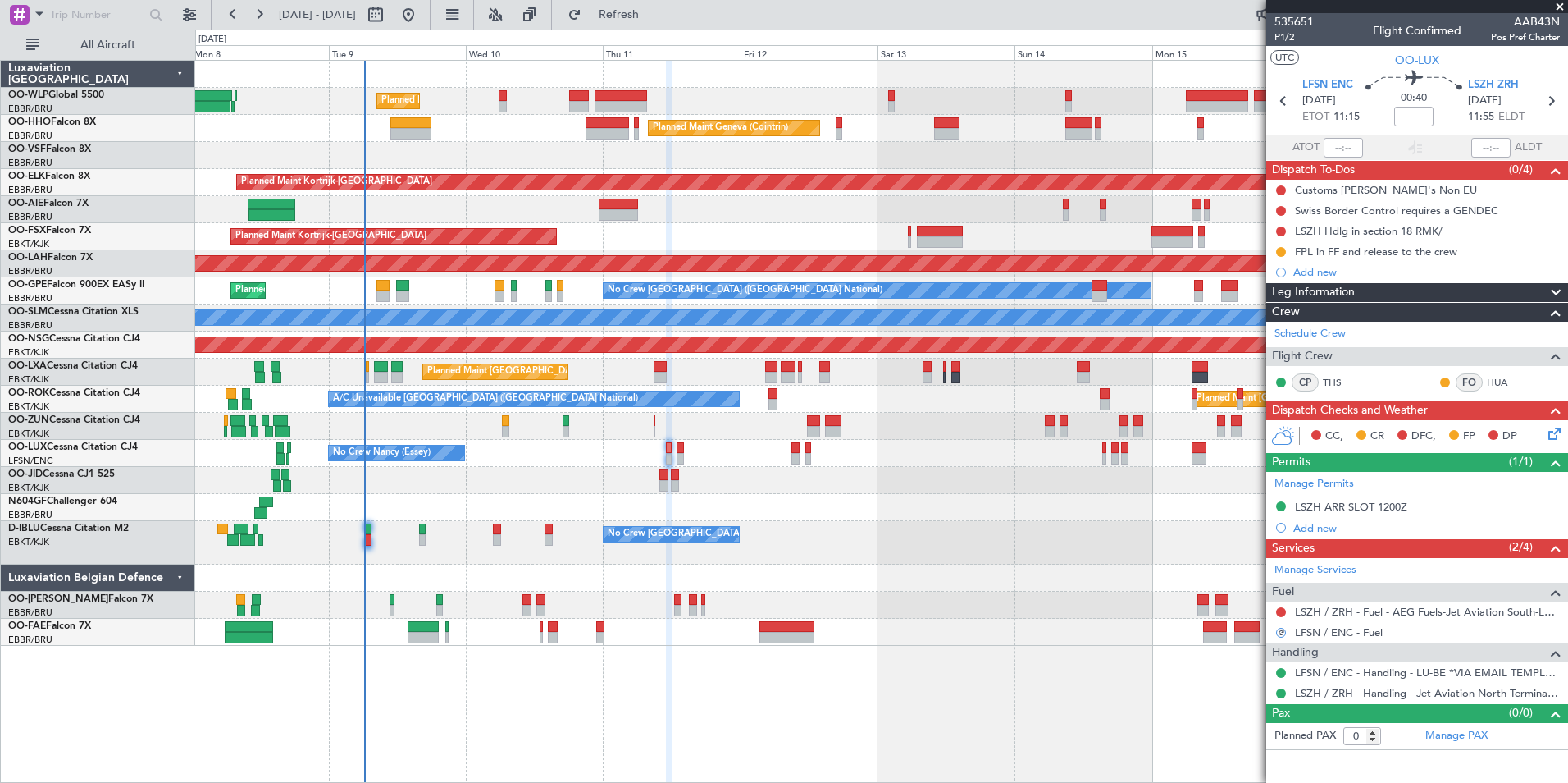
click at [1387, 610] on mat-tooltip-component "Incomplete" at bounding box center [1417, 622] width 75 height 43
click at [1360, 608] on link "LSZH / ZRH - Fuel - AEG Fuels-Jet Aviation South-LSZH/ZRH" at bounding box center [1427, 612] width 265 height 14
click at [1549, 103] on icon at bounding box center [1551, 100] width 22 height 22
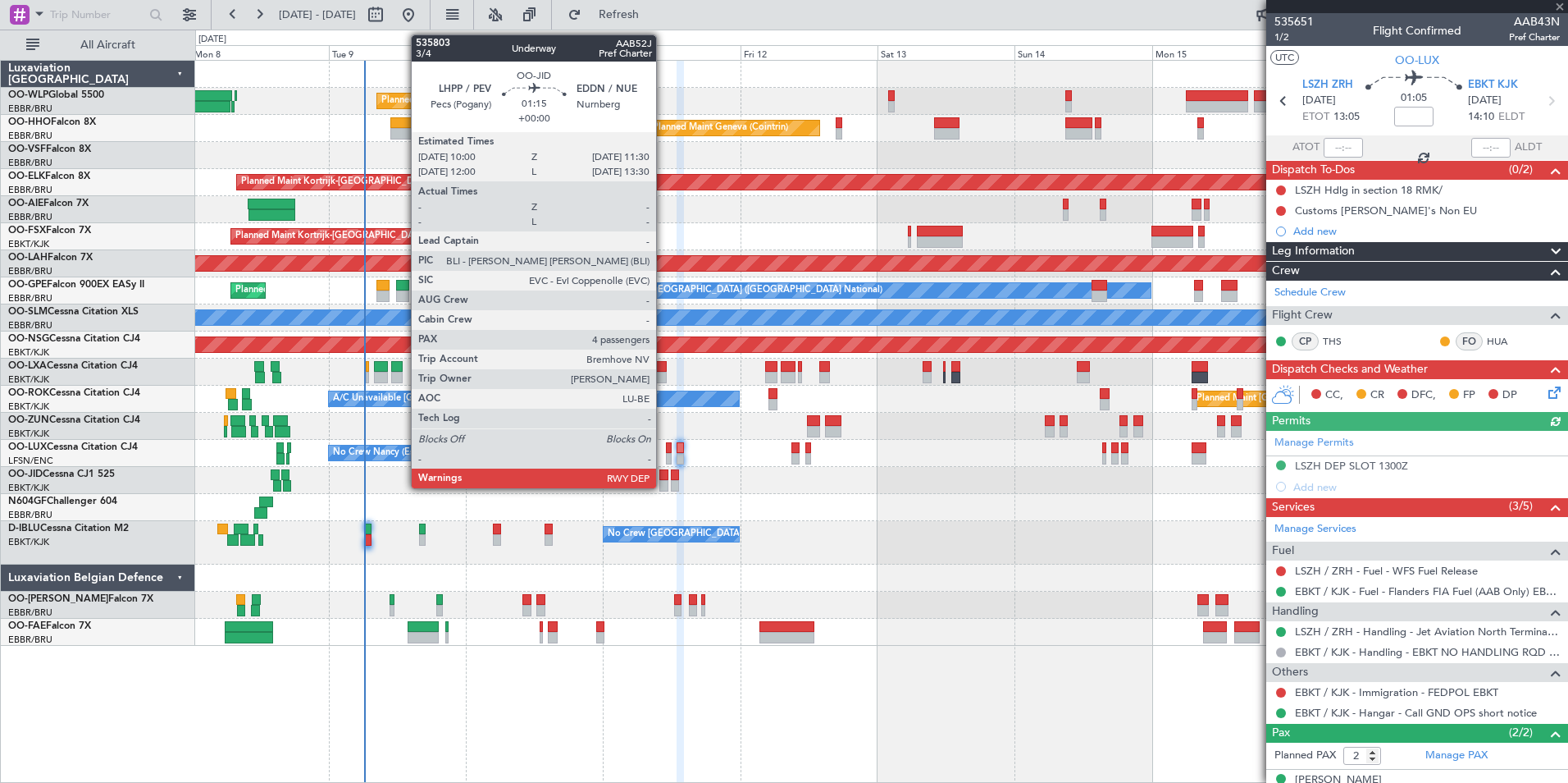
click at [662, 476] on div at bounding box center [663, 474] width 9 height 11
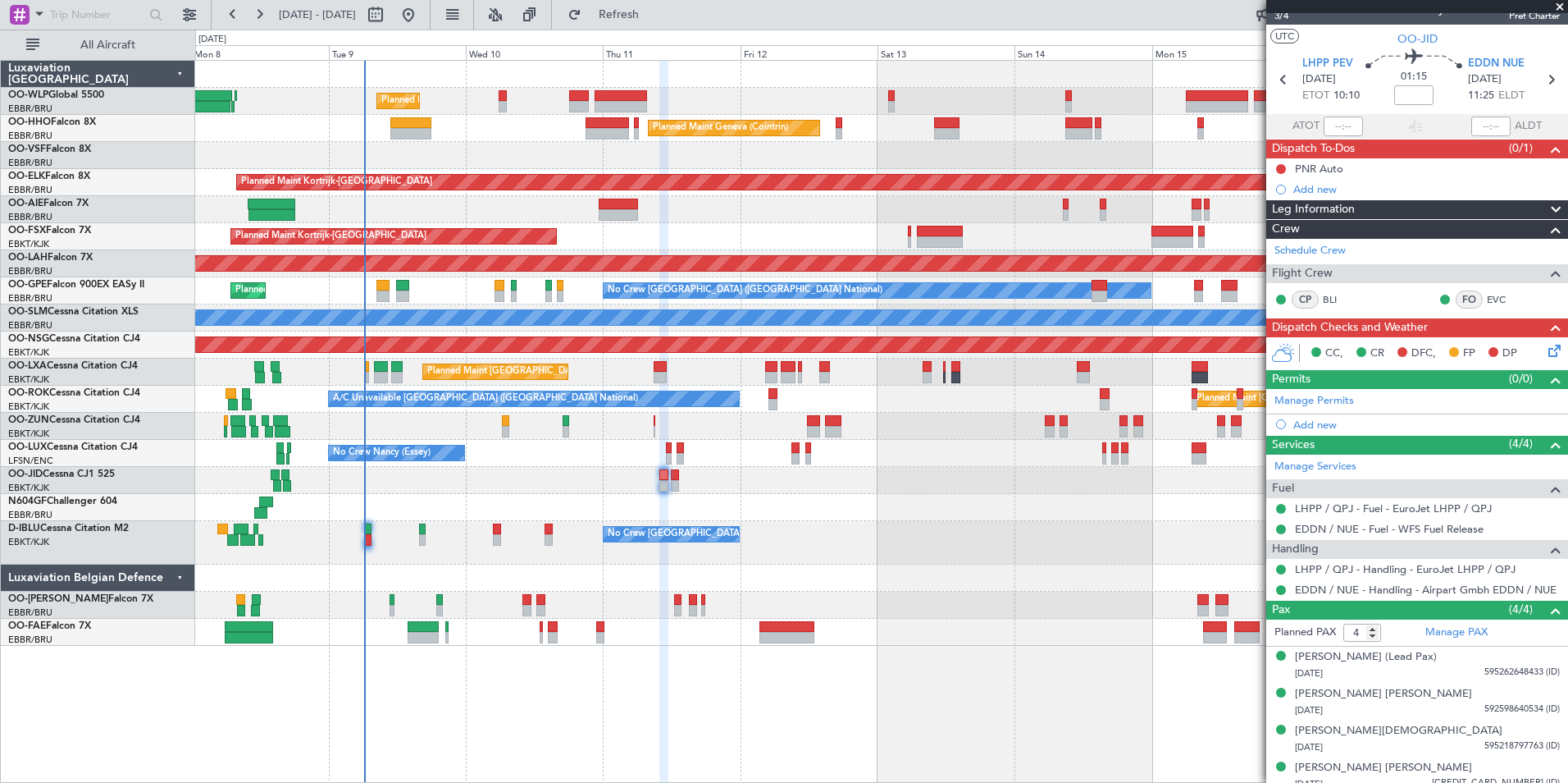
scroll to position [32, 0]
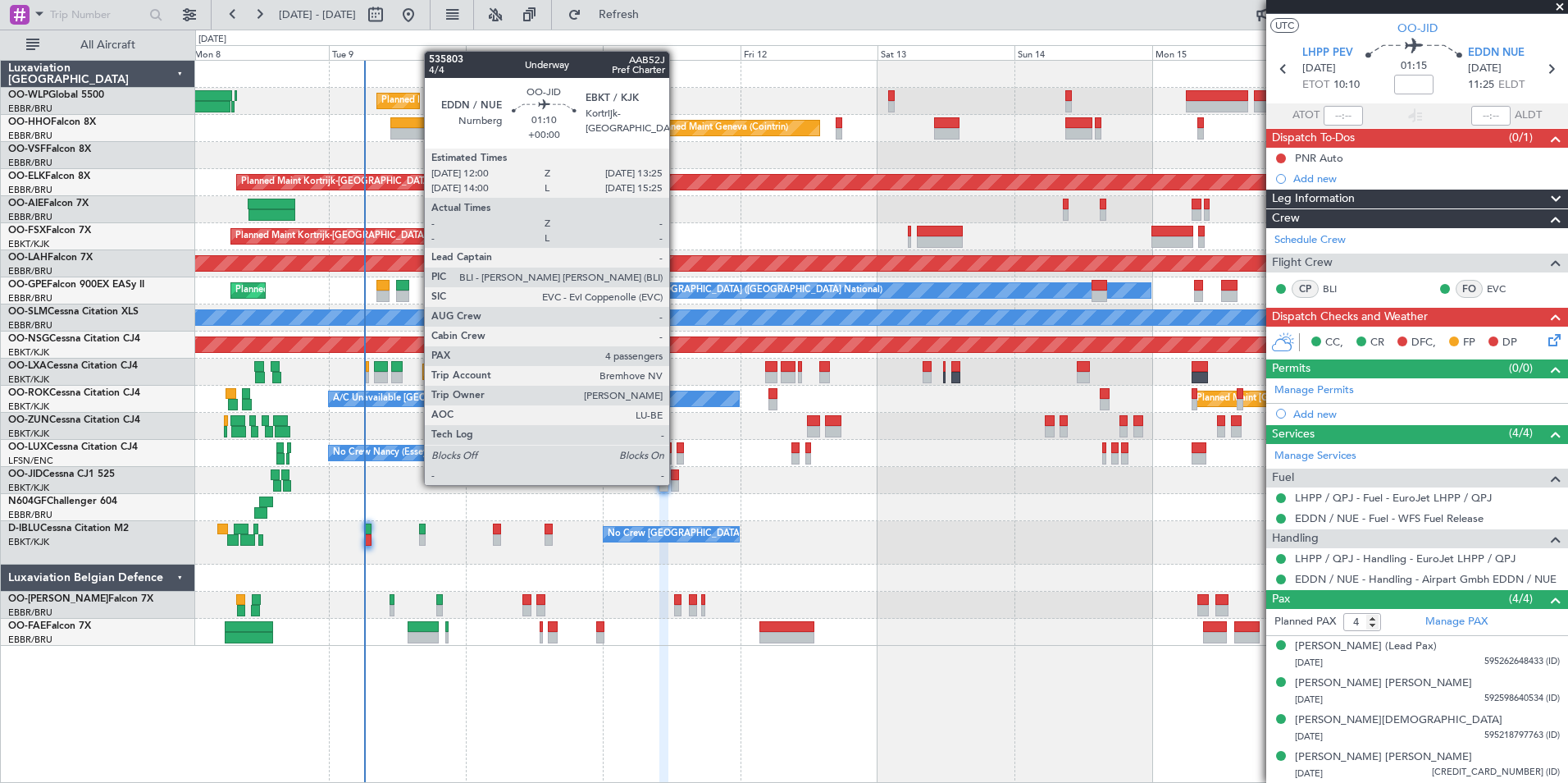
click at [676, 484] on div at bounding box center [675, 485] width 8 height 11
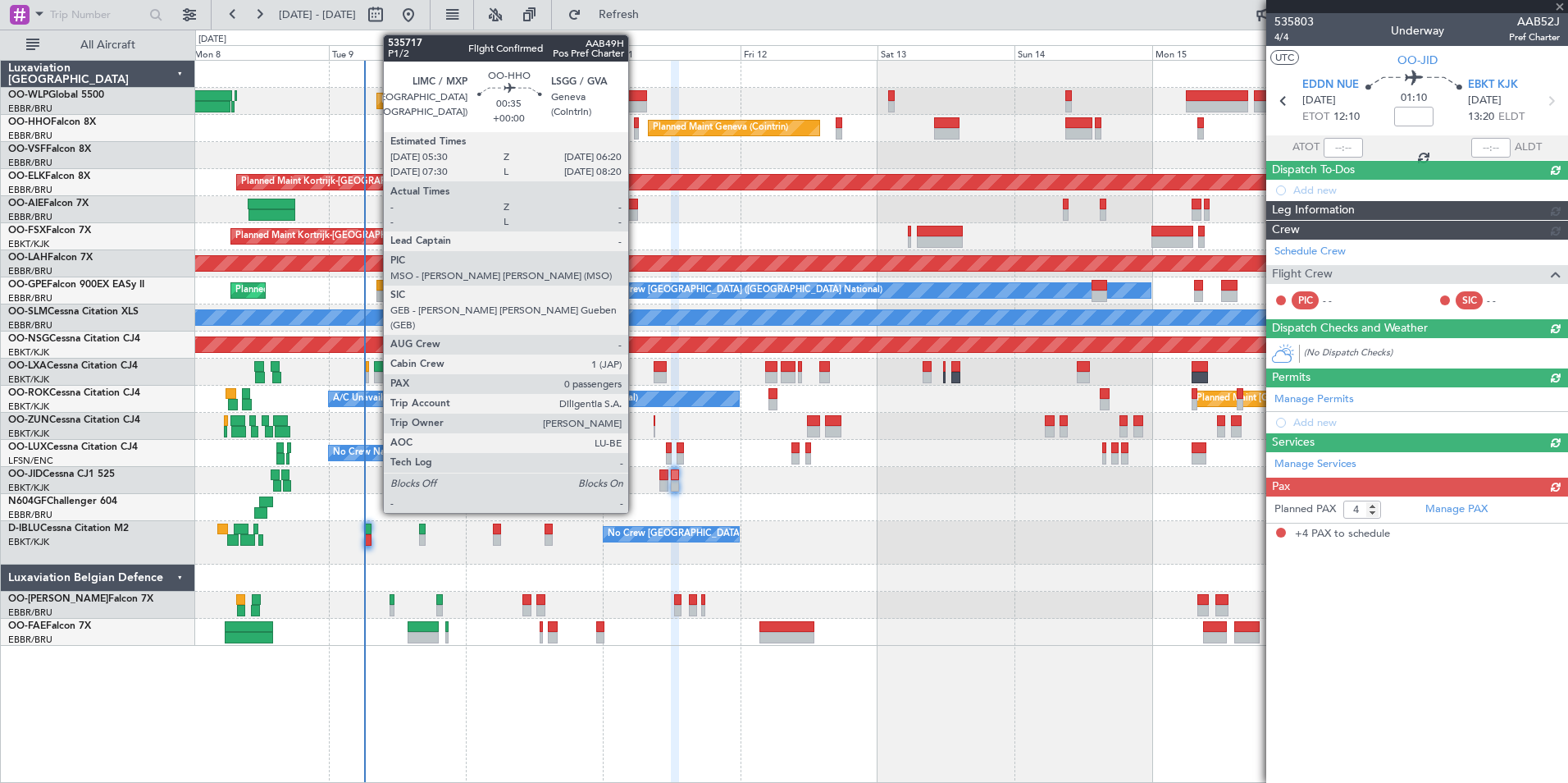
scroll to position [0, 0]
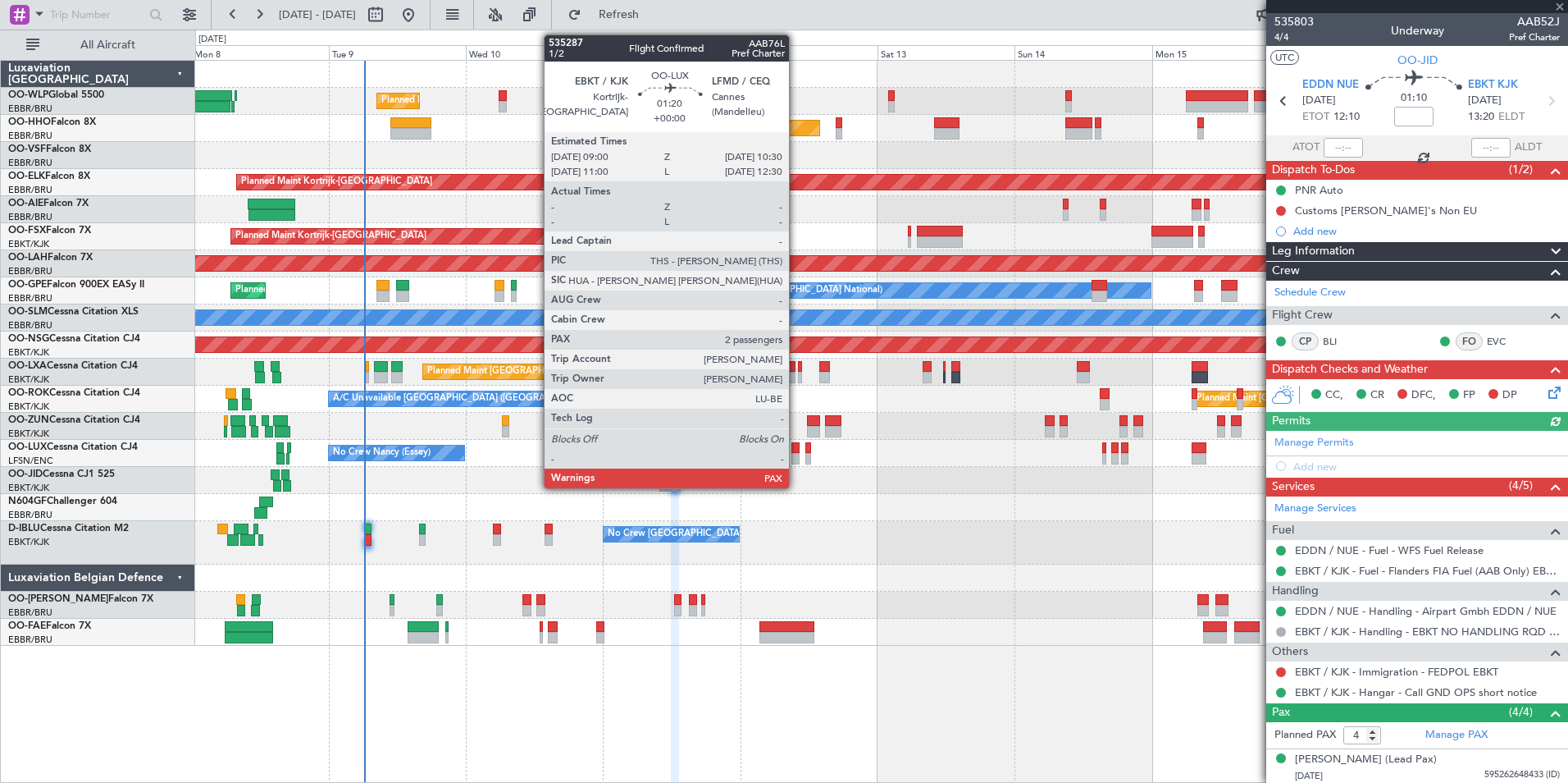
click at [797, 455] on div at bounding box center [796, 458] width 9 height 11
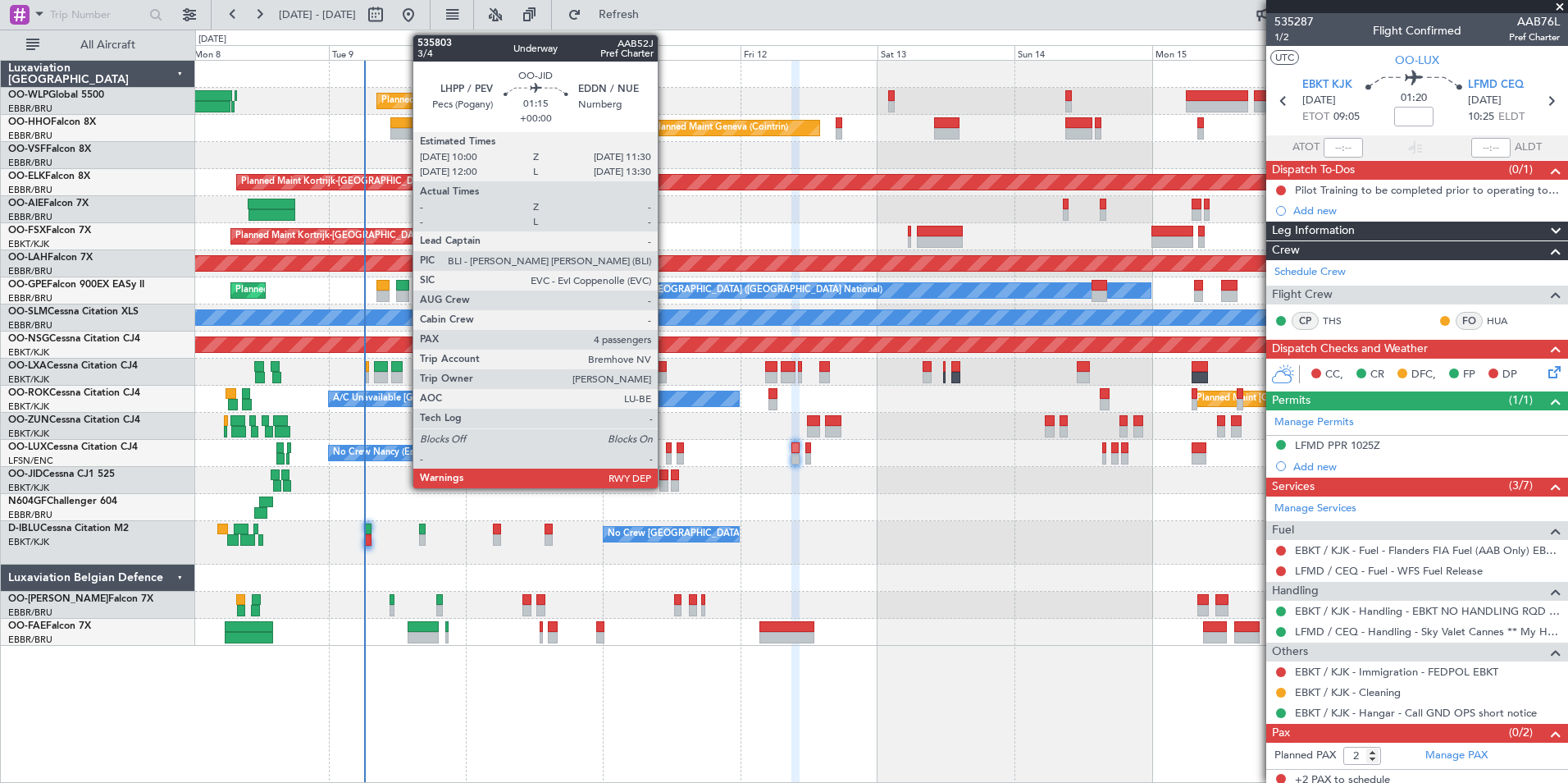
click at [665, 485] on div at bounding box center [663, 485] width 9 height 11
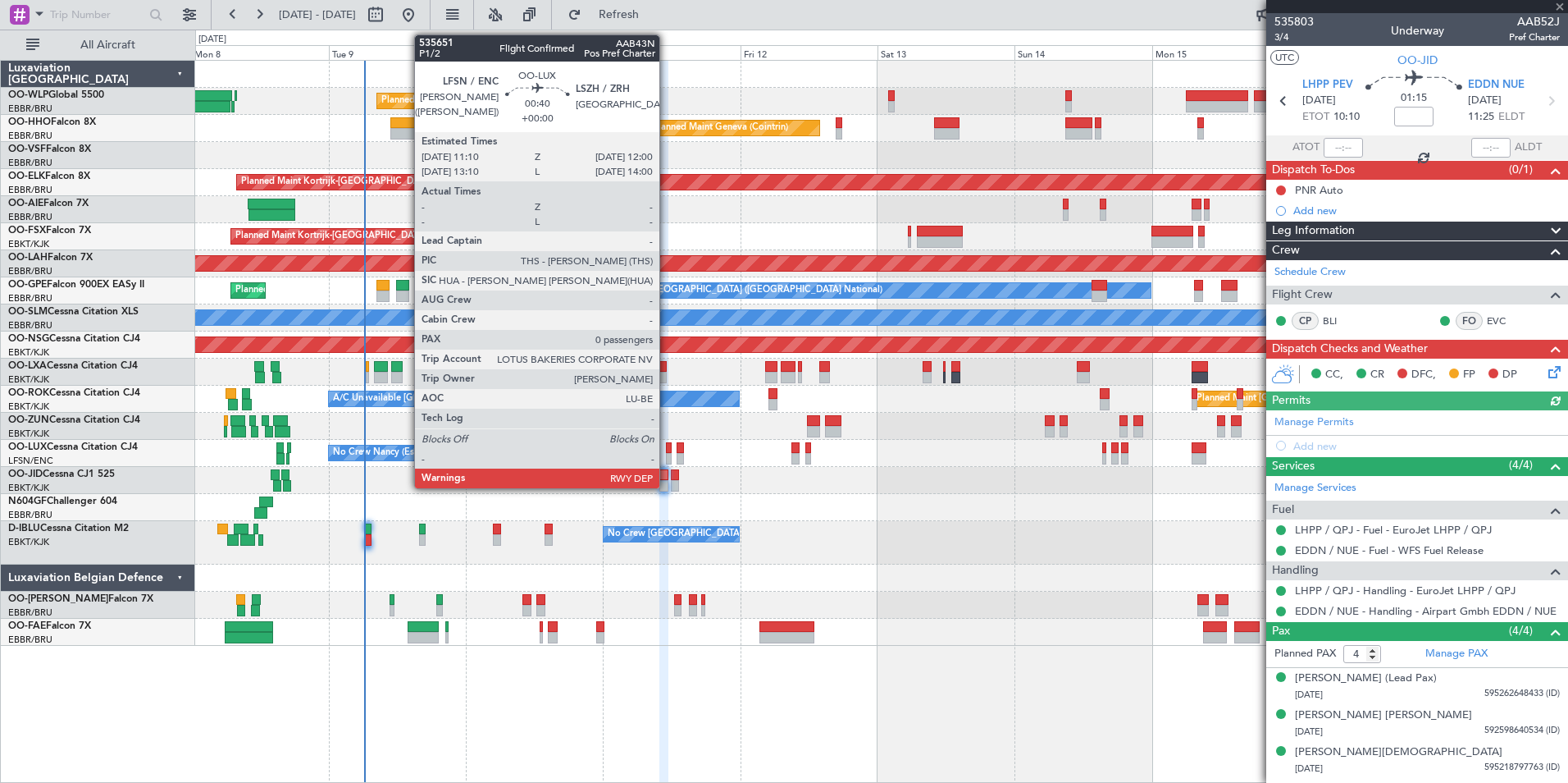
click at [667, 456] on div at bounding box center [669, 458] width 5 height 11
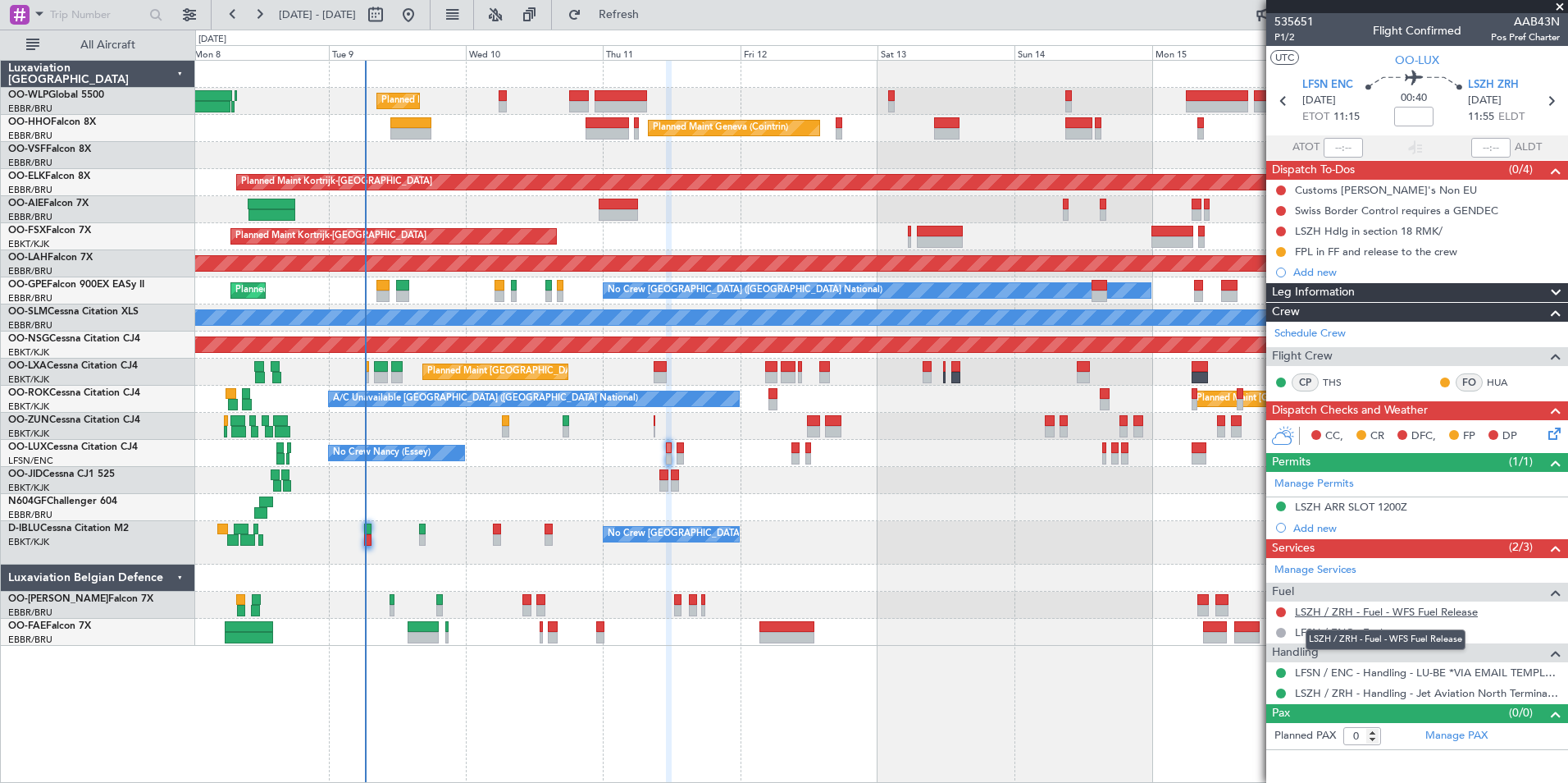
click at [1330, 611] on link "LSZH / ZRH - Fuel - WFS Fuel Release" at bounding box center [1386, 612] width 182 height 14
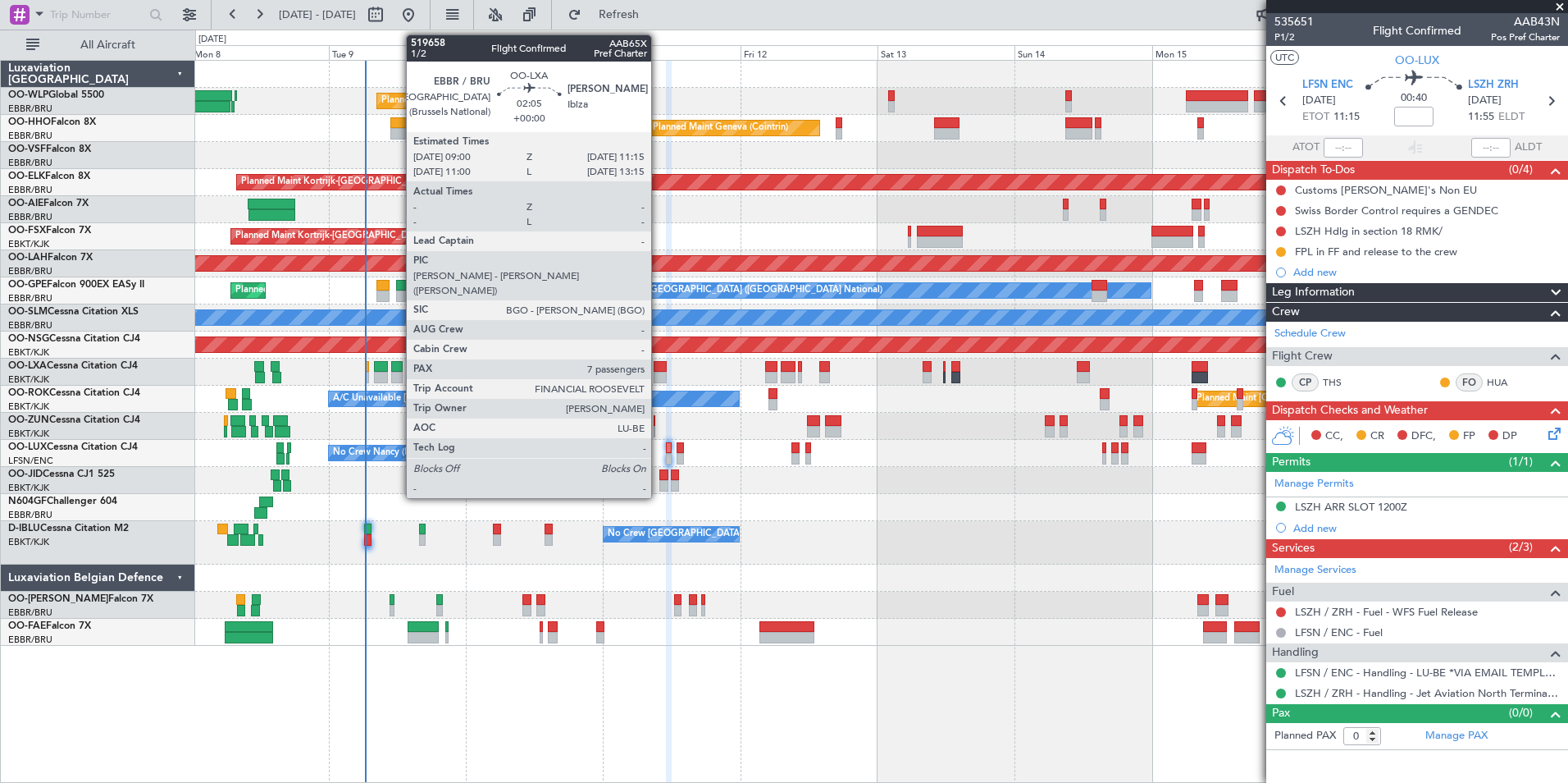
click at [659, 372] on div at bounding box center [660, 377] width 13 height 11
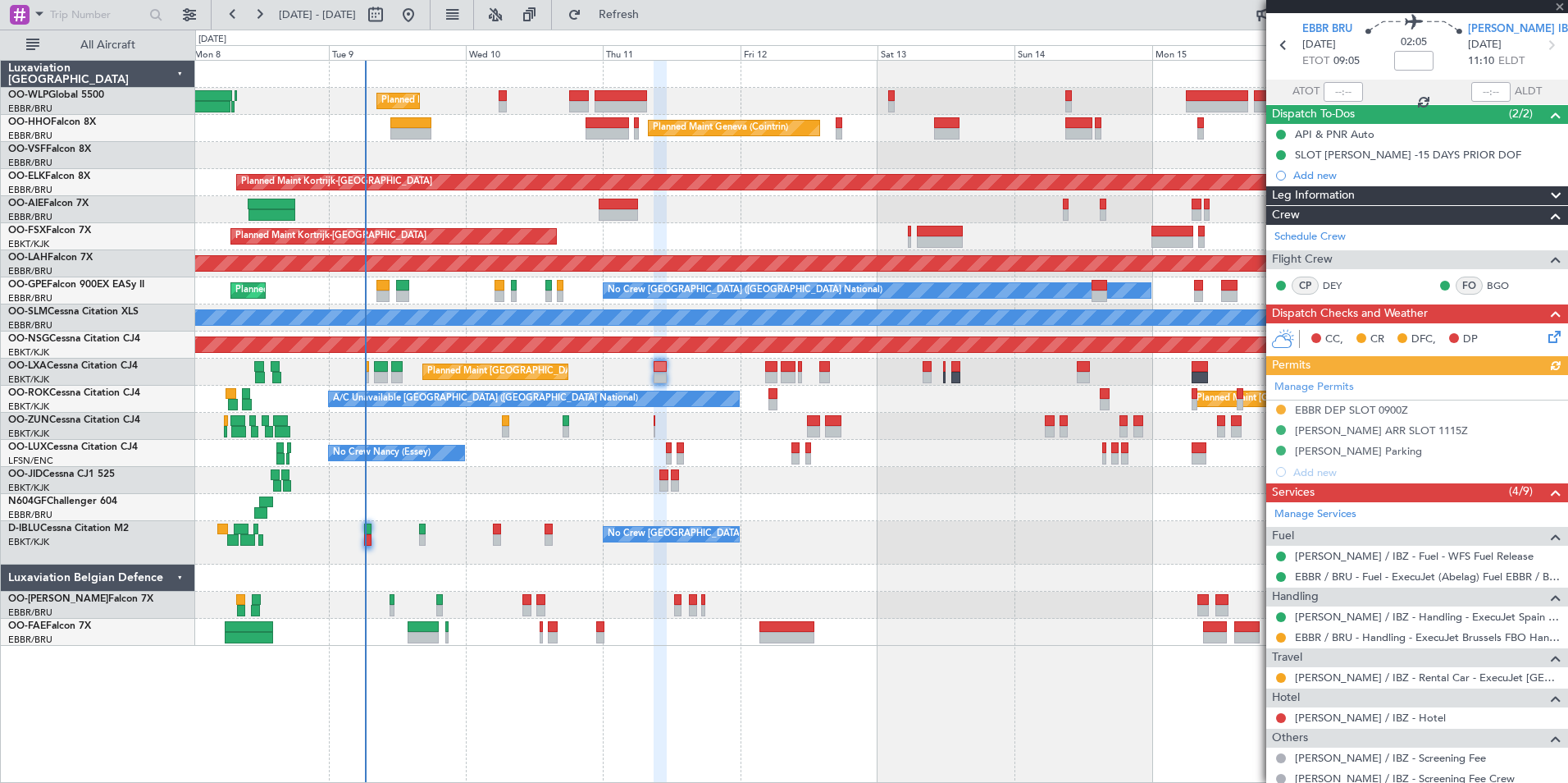
scroll to position [82, 0]
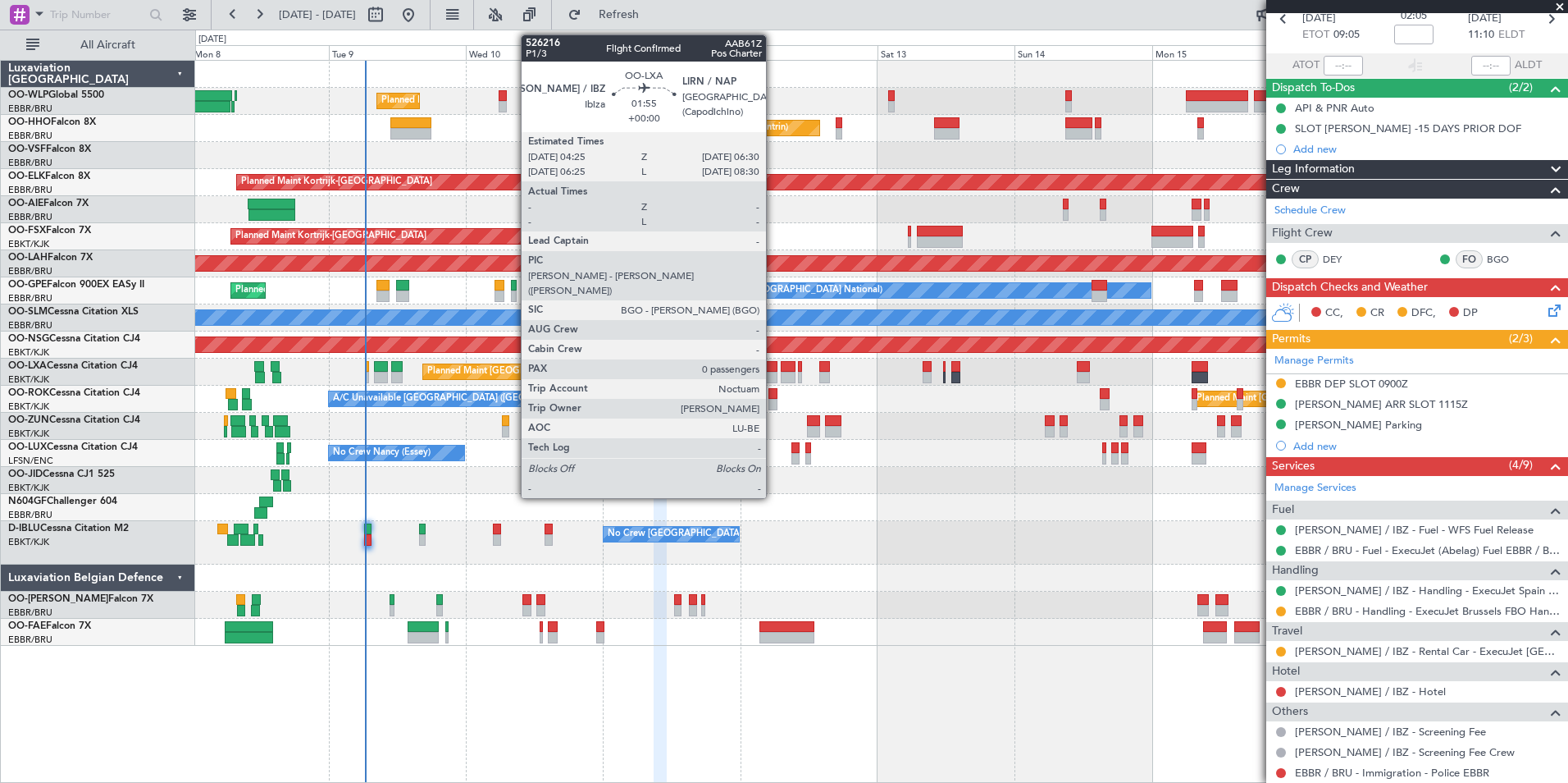
click at [773, 376] on div at bounding box center [771, 377] width 12 height 11
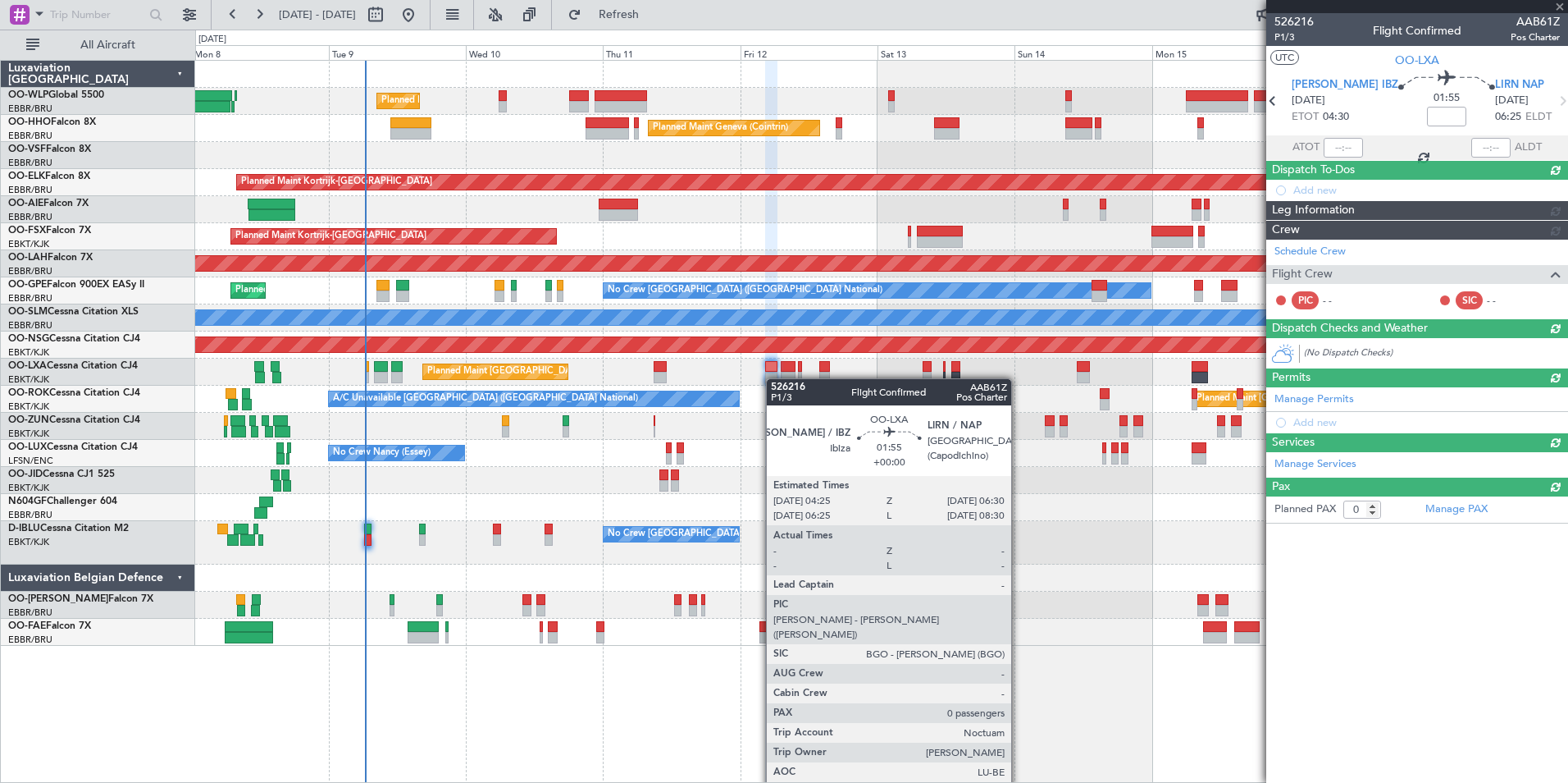
scroll to position [0, 0]
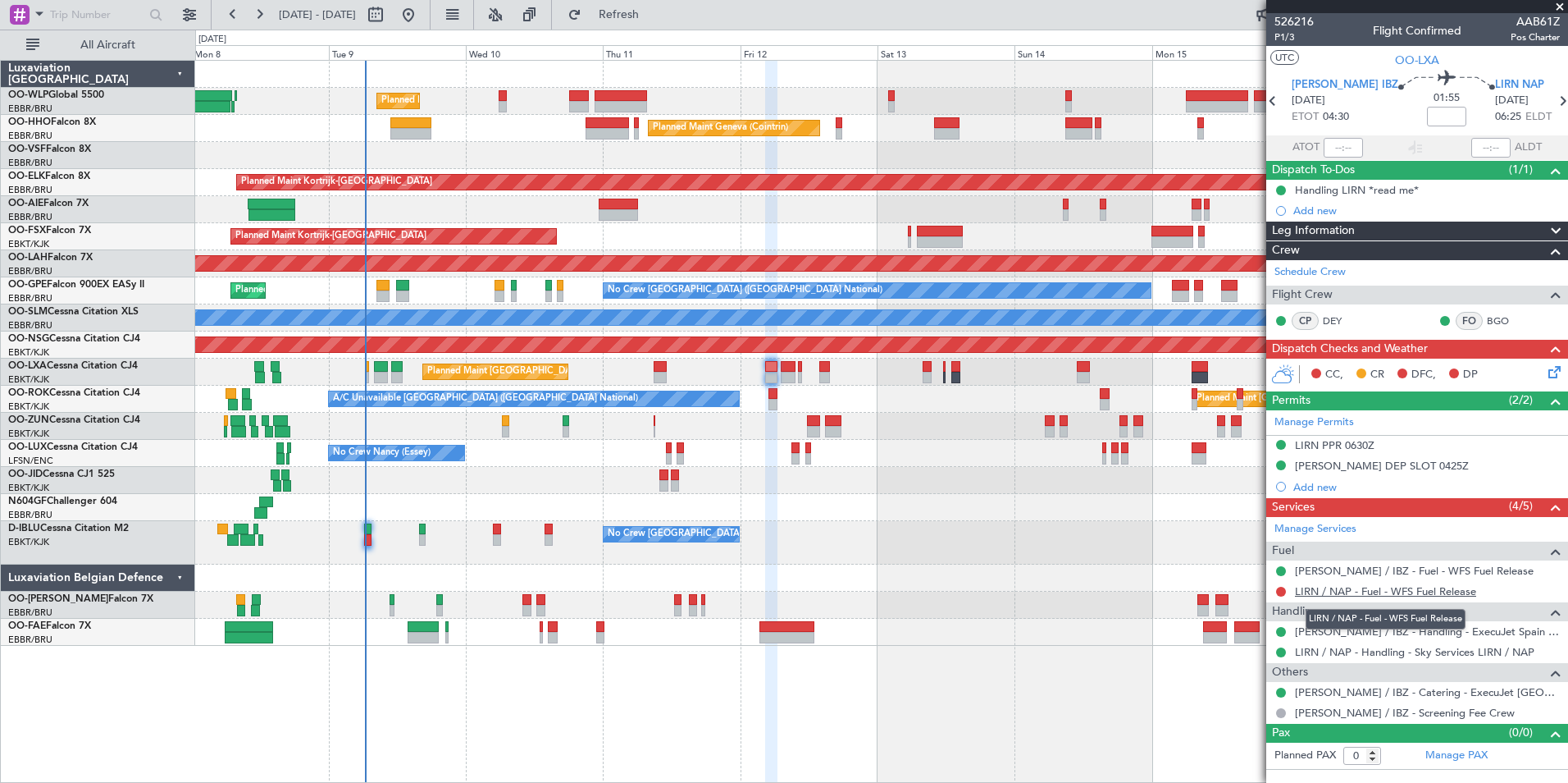
click at [1354, 592] on link "LIRN / NAP - Fuel - WFS Fuel Release" at bounding box center [1386, 591] width 182 height 14
click at [1552, 94] on icon at bounding box center [1562, 100] width 22 height 22
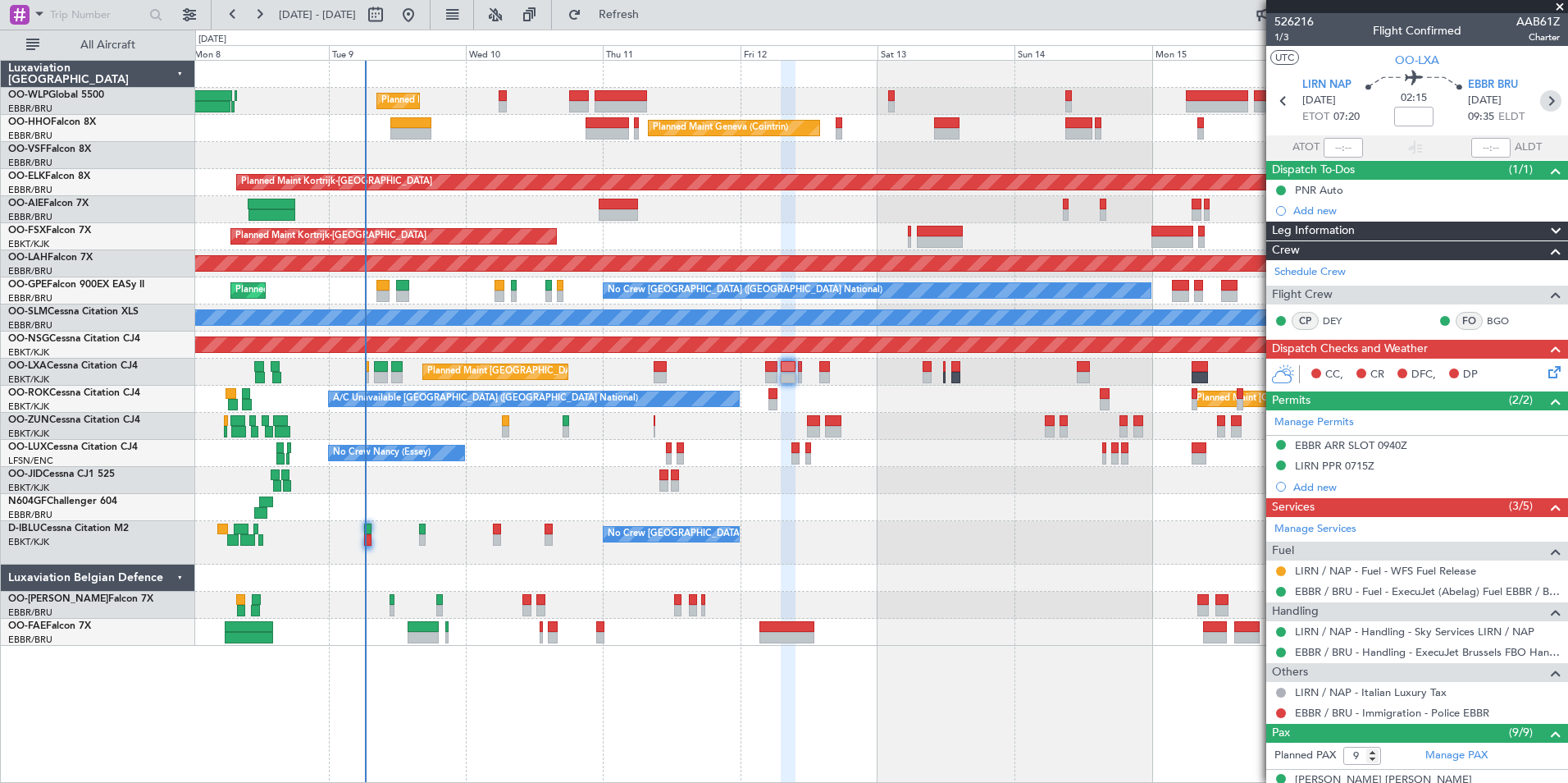
click at [1540, 96] on icon at bounding box center [1551, 100] width 22 height 22
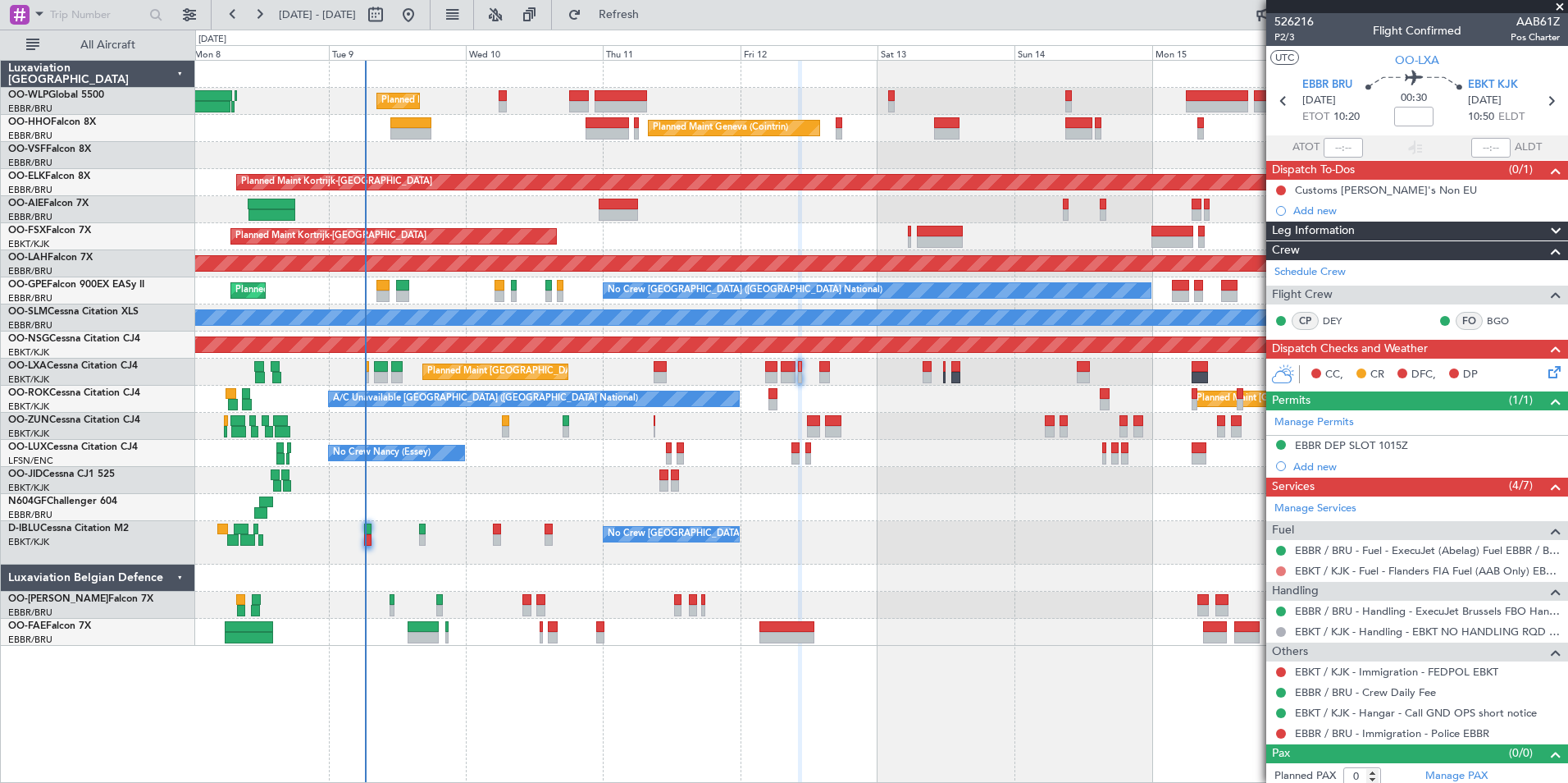
click at [1277, 566] on button at bounding box center [1281, 570] width 10 height 10
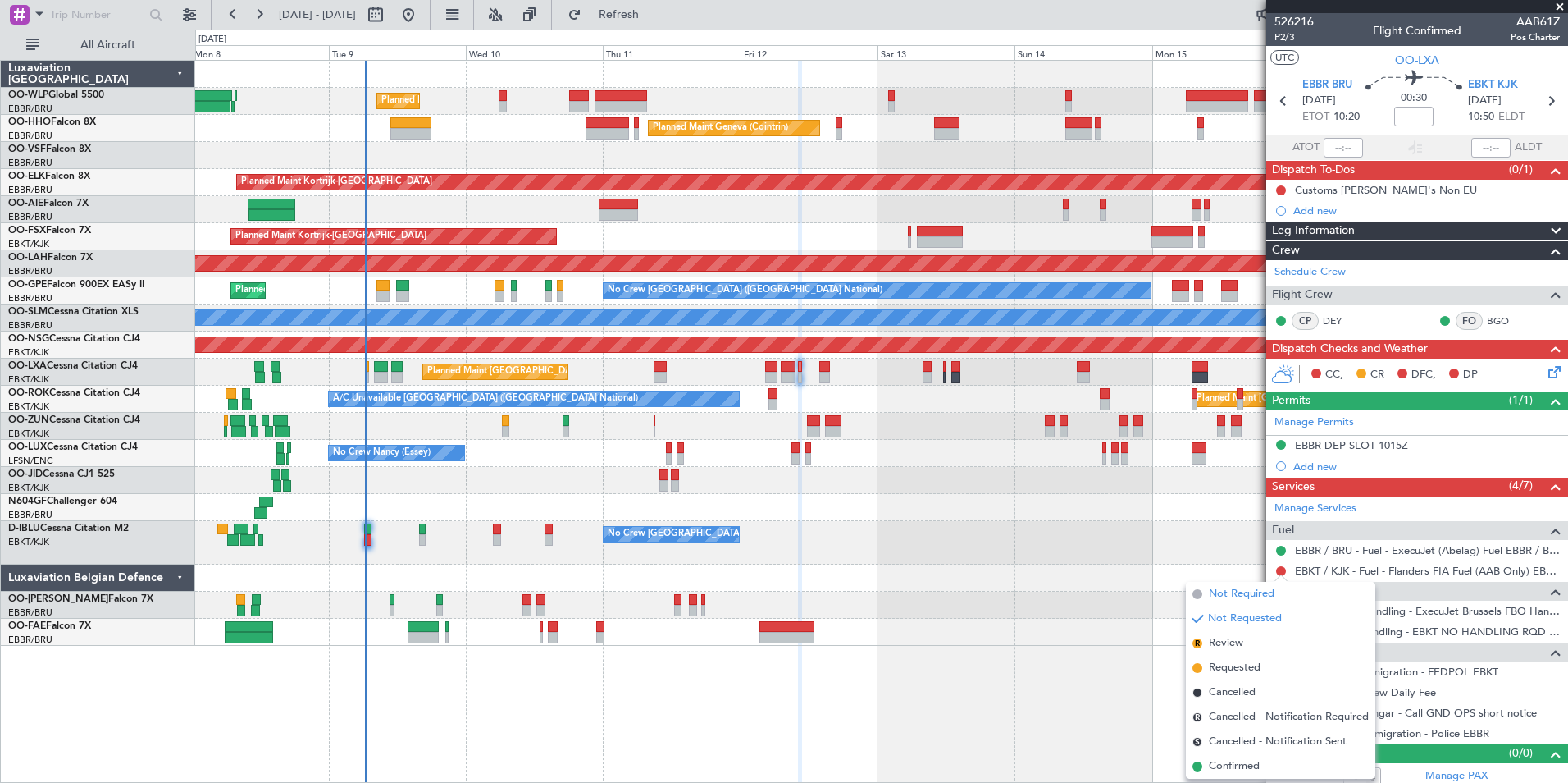
click at [1223, 596] on span "Not Required" at bounding box center [1242, 594] width 66 height 16
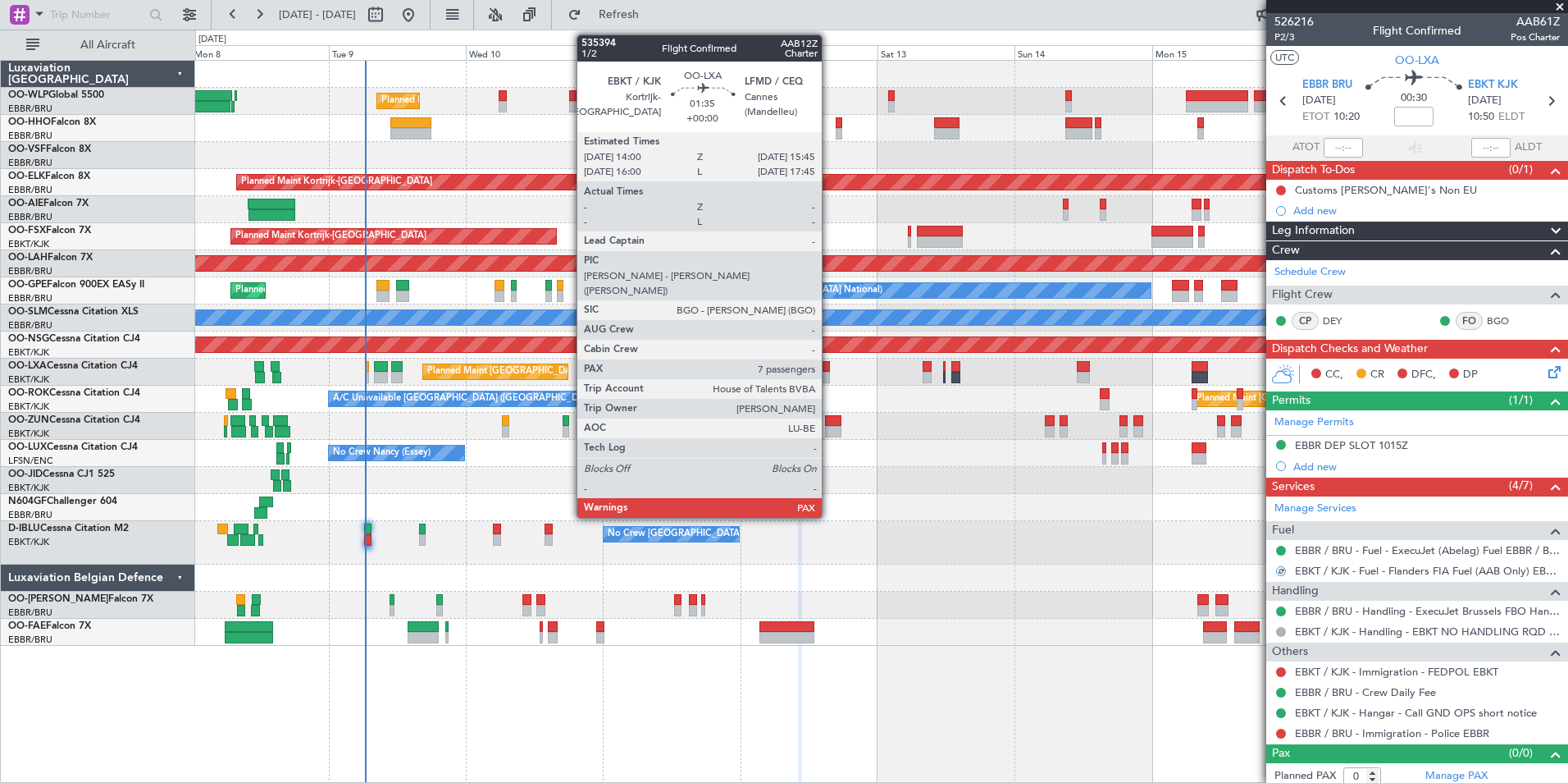
click at [829, 374] on div at bounding box center [824, 377] width 10 height 11
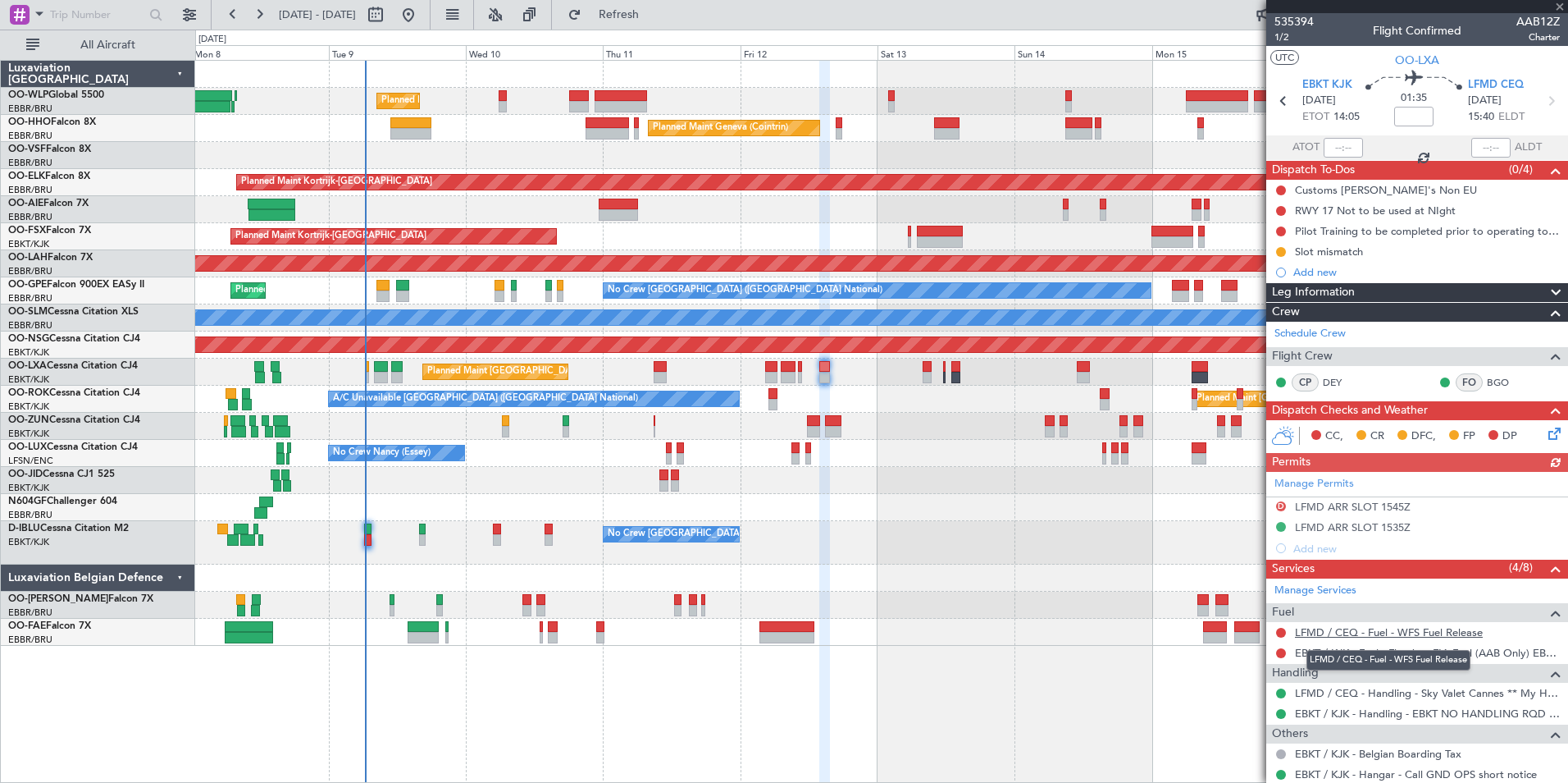
click at [1369, 635] on link "LFMD / CEQ - Fuel - WFS Fuel Release" at bounding box center [1388, 632] width 188 height 14
click at [640, 7] on button "Refresh" at bounding box center [610, 15] width 99 height 26
click at [647, 2] on button "Refresh" at bounding box center [610, 15] width 99 height 26
click at [1331, 653] on link "EBKT / KJK - Fuel - Flanders FIA Fuel (AAB Only) EBKT / KJK" at bounding box center [1427, 652] width 265 height 14
click at [654, 19] on span "Refresh" at bounding box center [619, 14] width 69 height 11
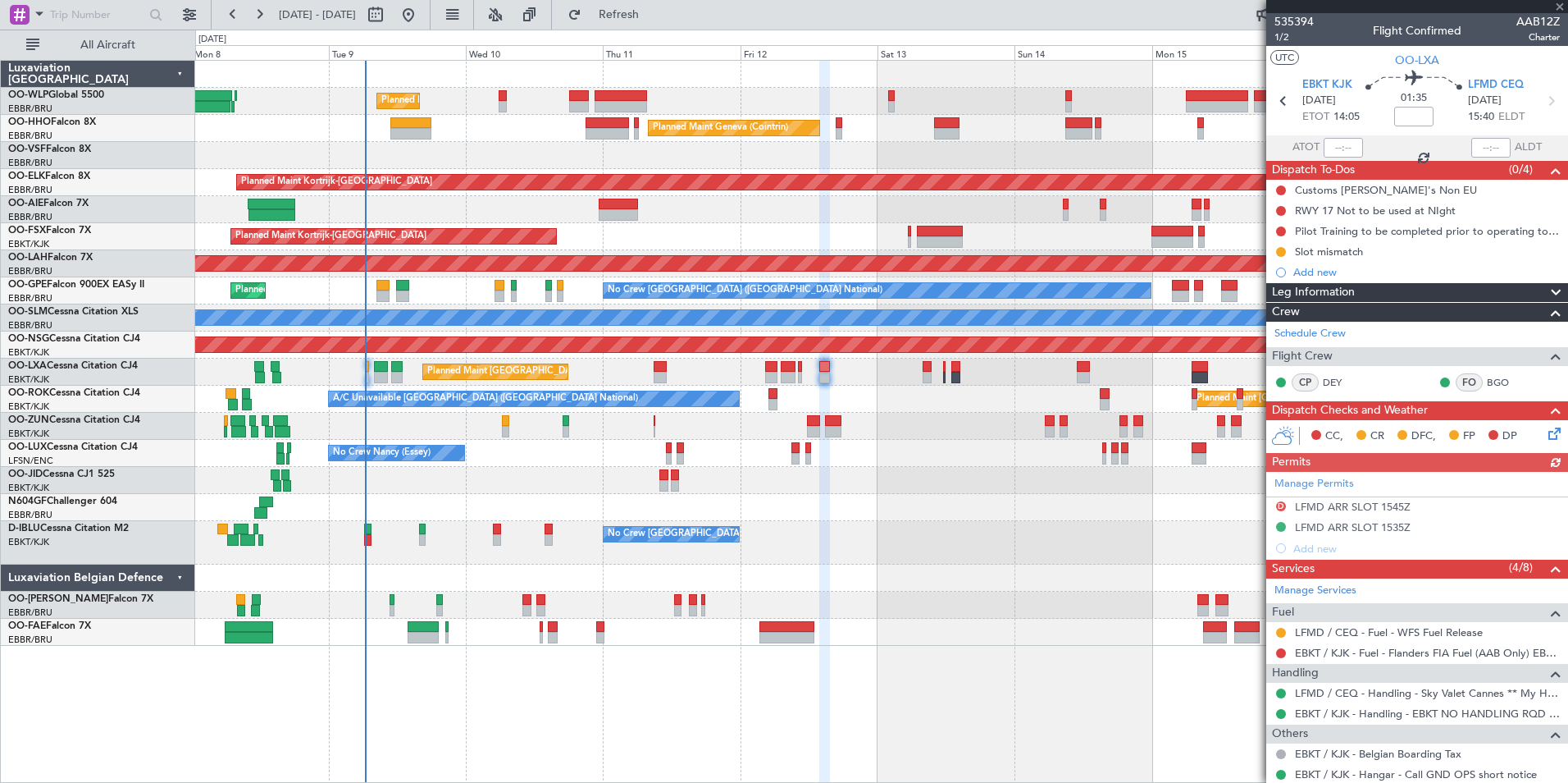
click at [619, 1] on fb-refresh-button "Refresh" at bounding box center [609, 15] width 115 height 29
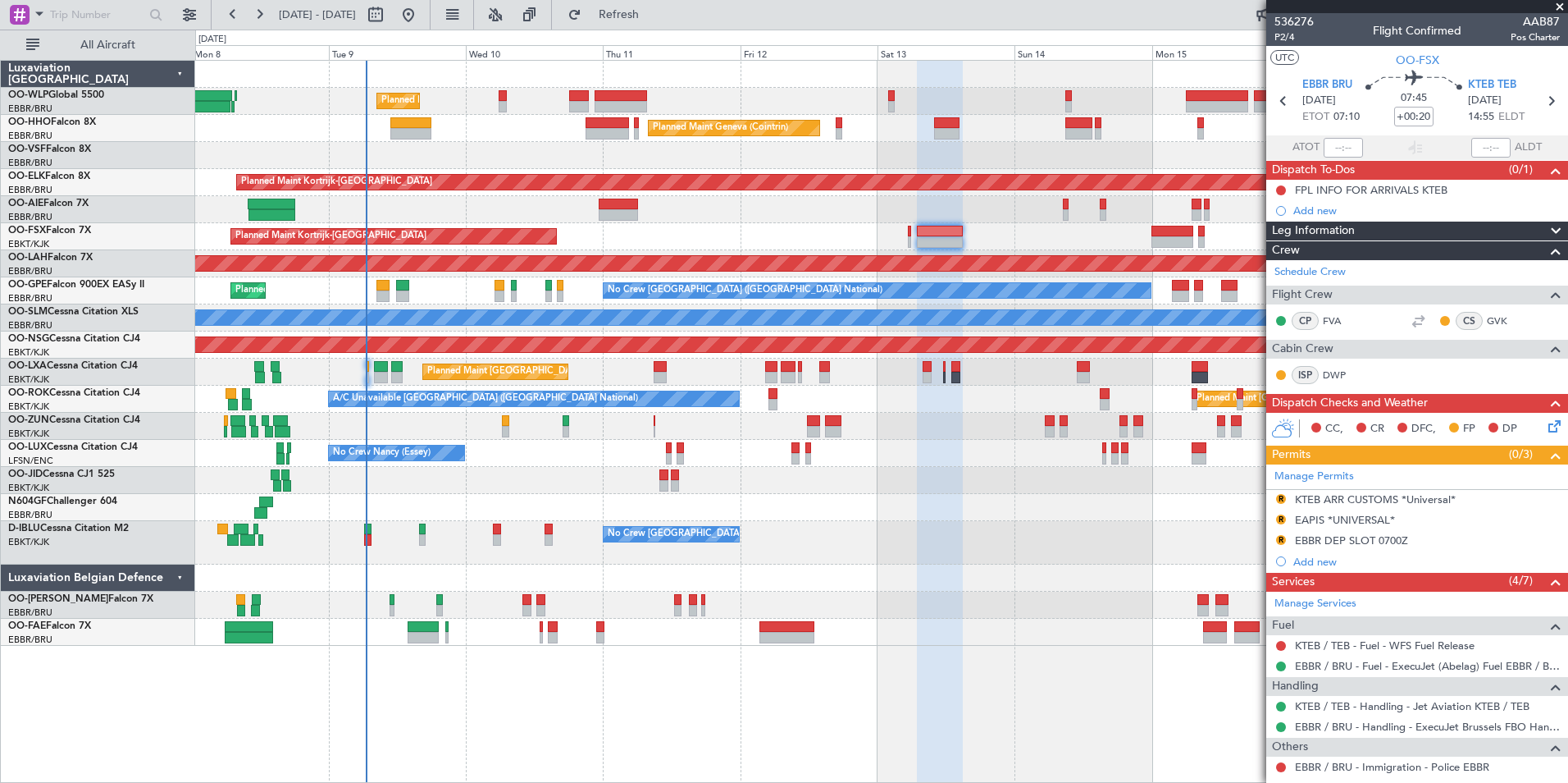
scroll to position [102, 0]
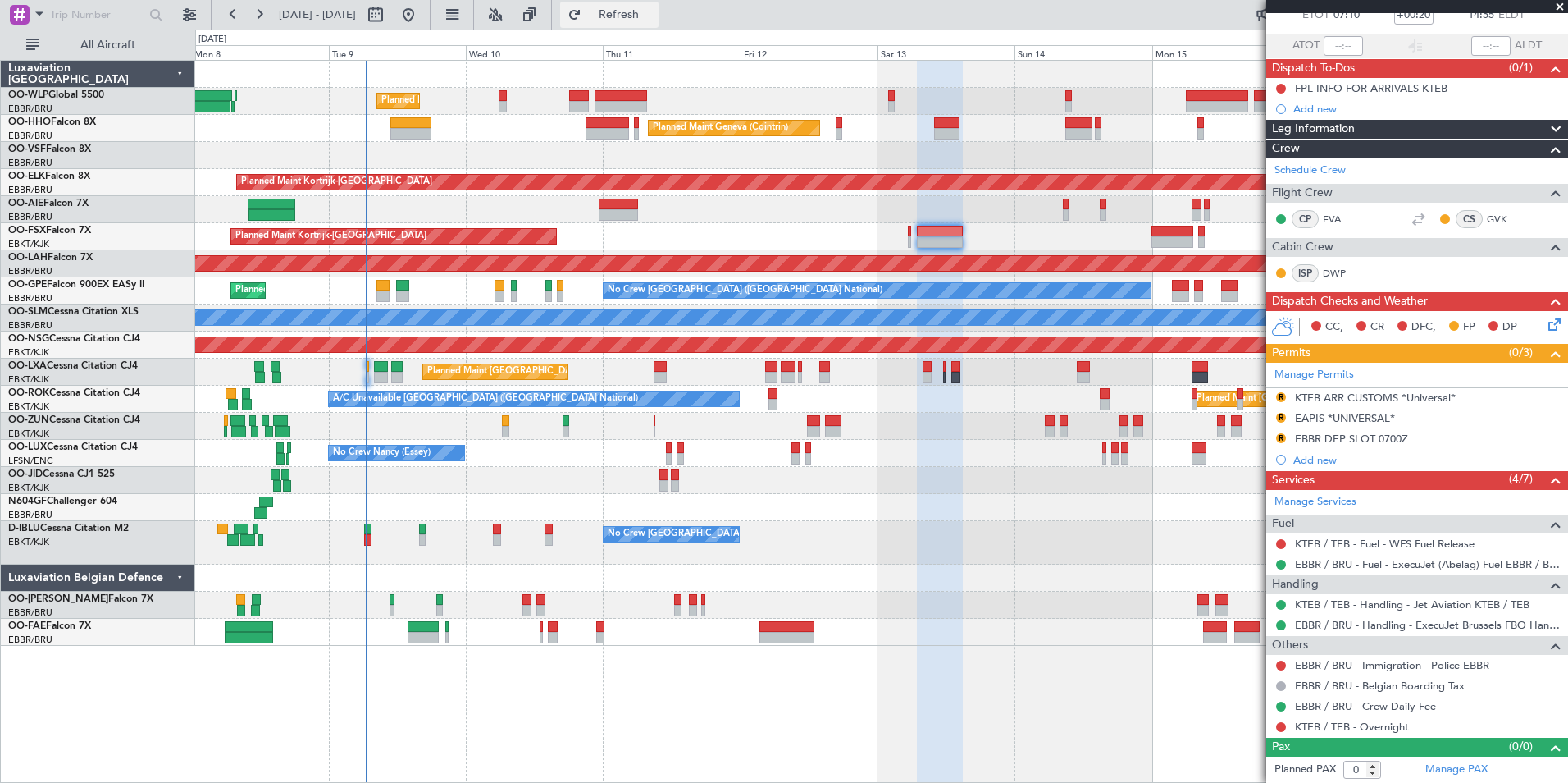
click at [654, 21] on span "Refresh" at bounding box center [619, 14] width 69 height 11
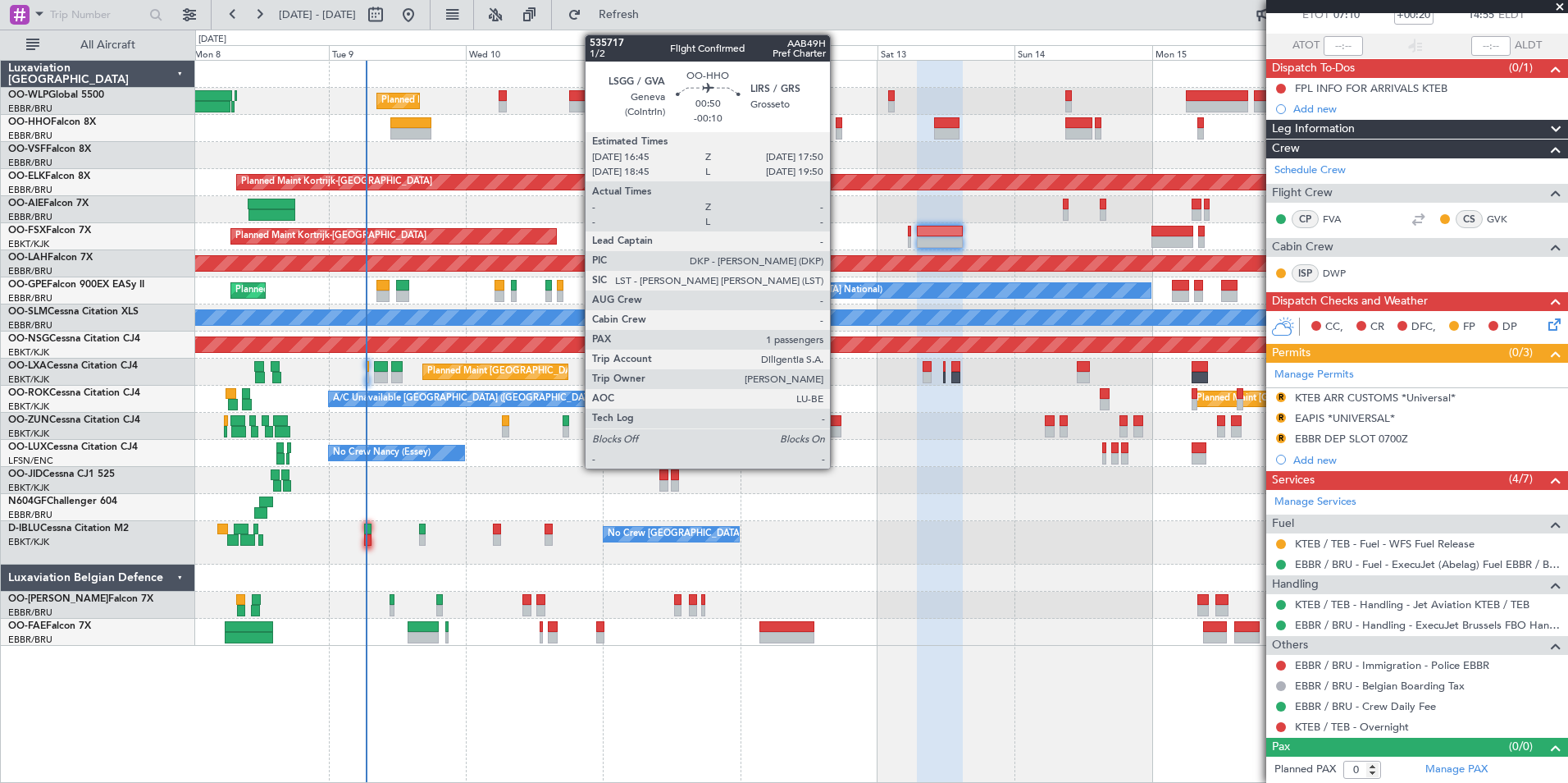
click at [837, 120] on div at bounding box center [839, 123] width 7 height 11
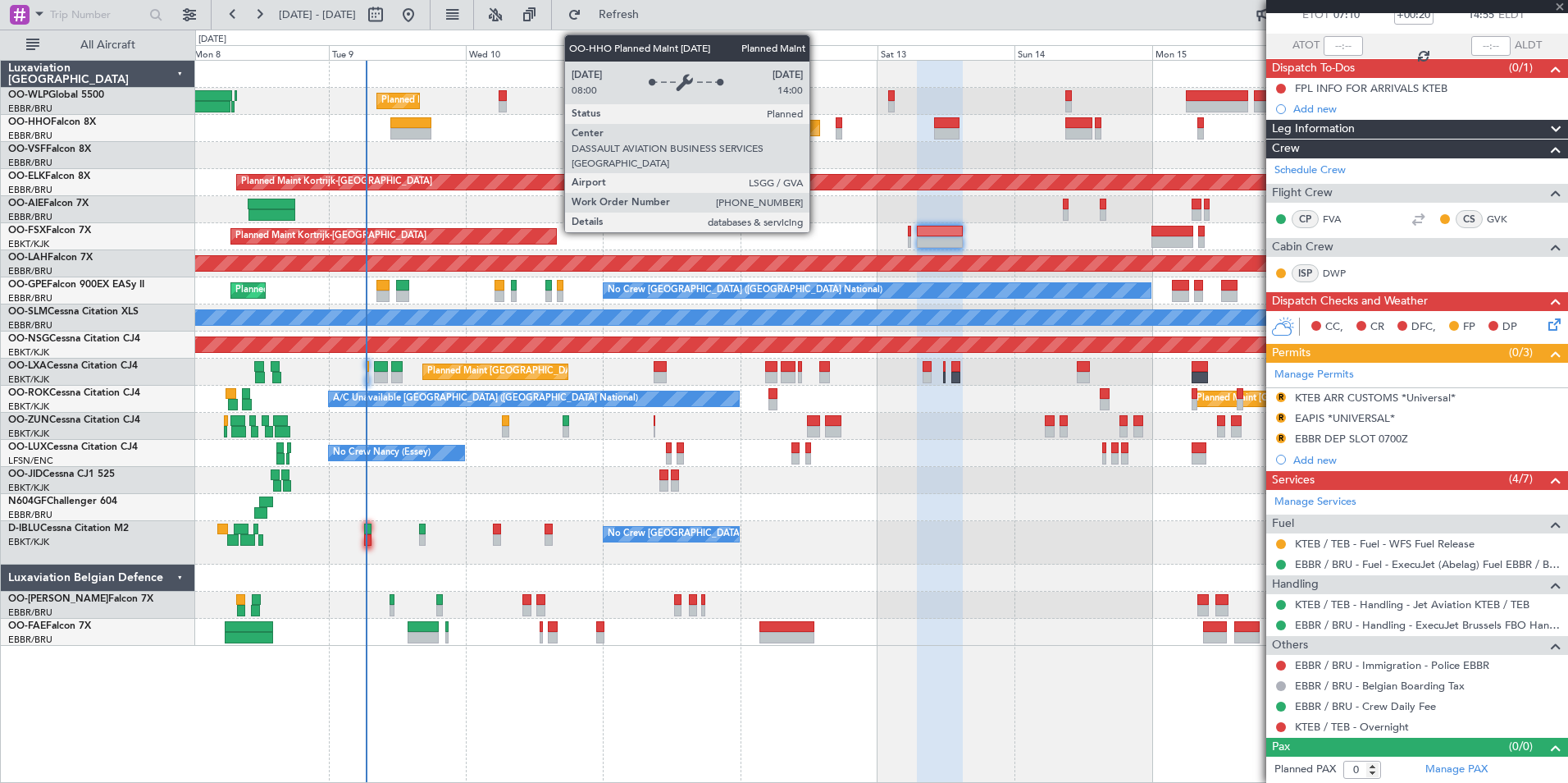
type input "-00:10"
type input "1"
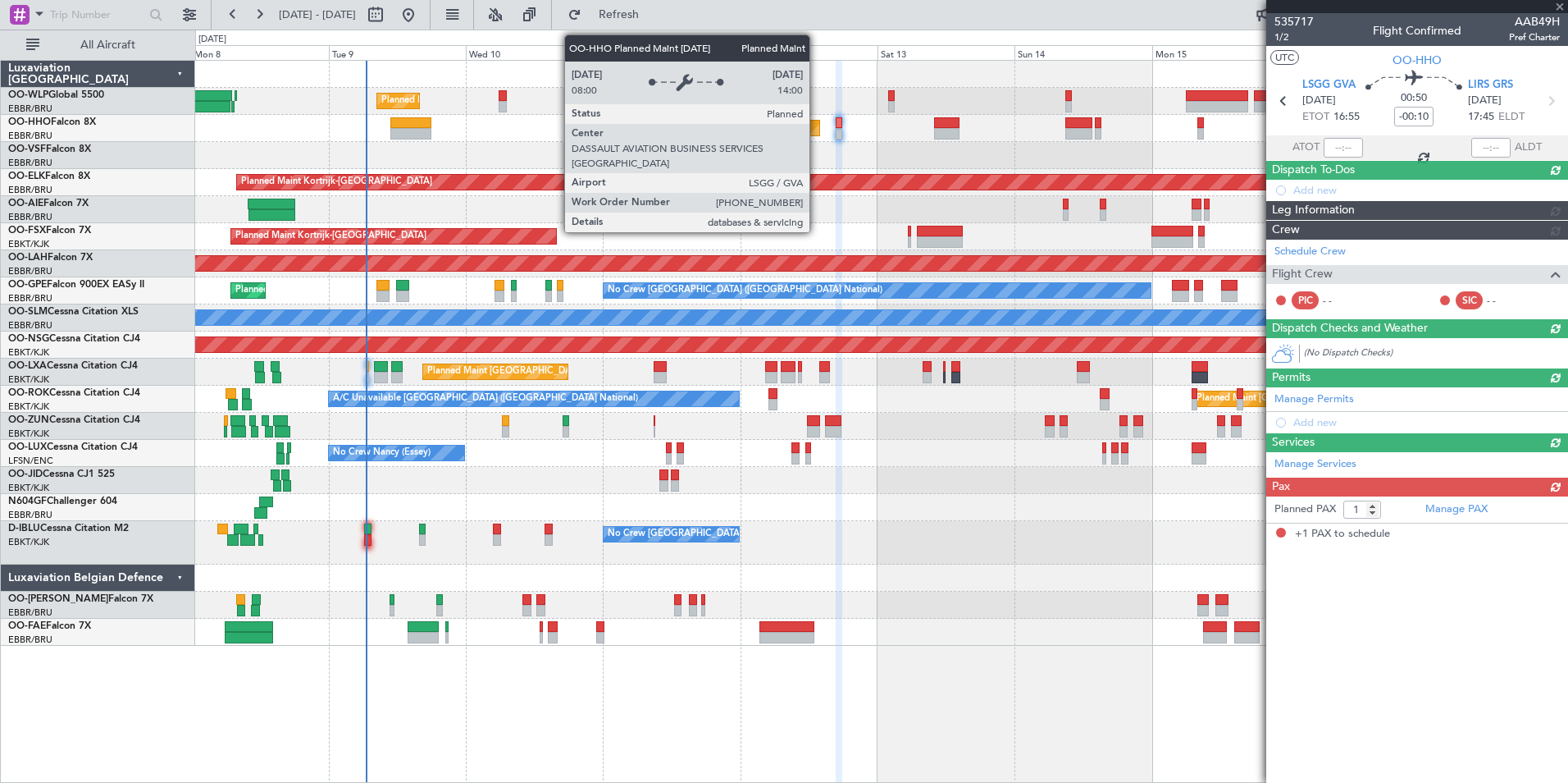
scroll to position [0, 0]
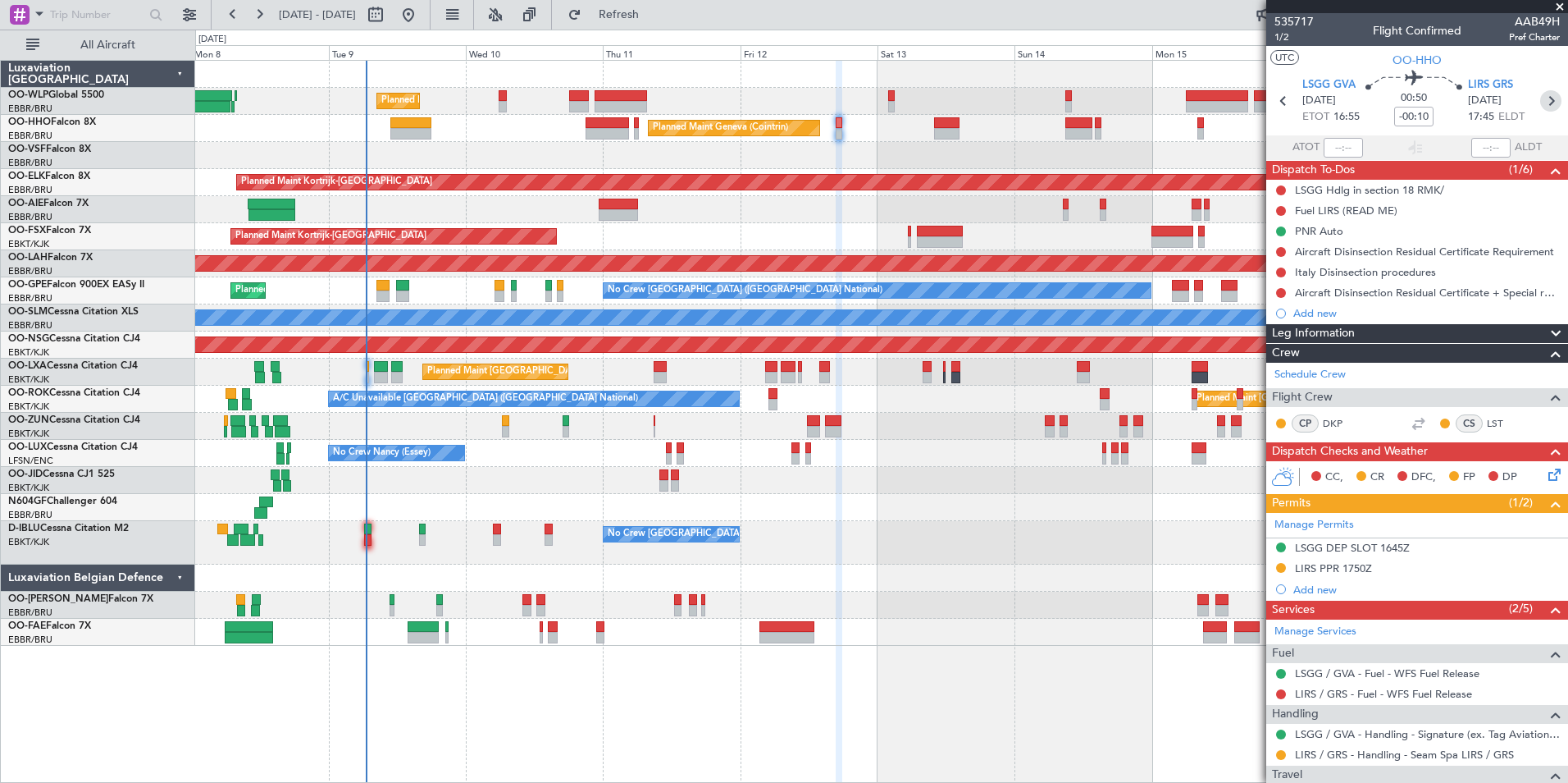
click at [1542, 101] on icon at bounding box center [1551, 100] width 22 height 22
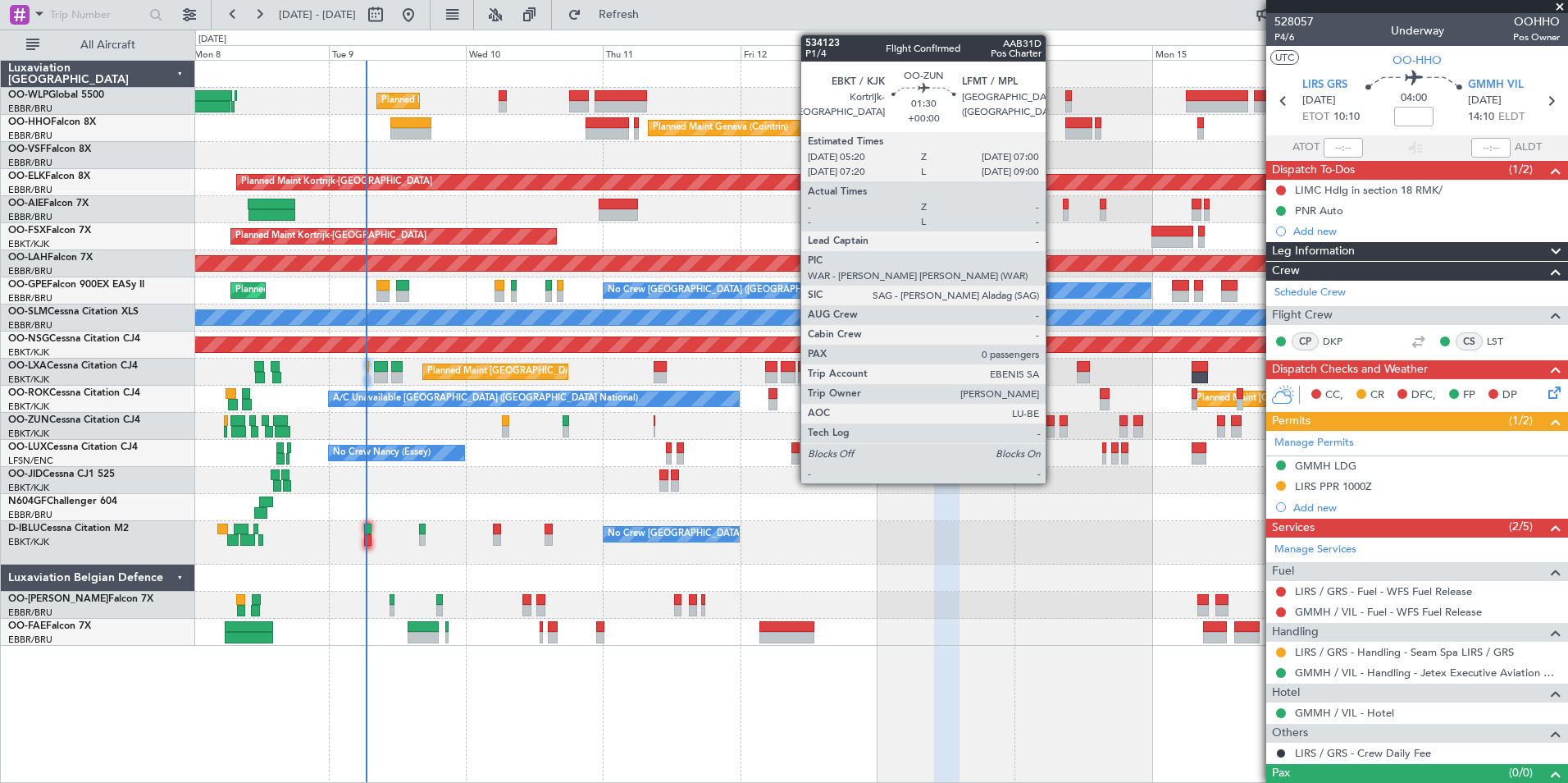
click at [1053, 433] on div at bounding box center [1049, 431] width 10 height 11
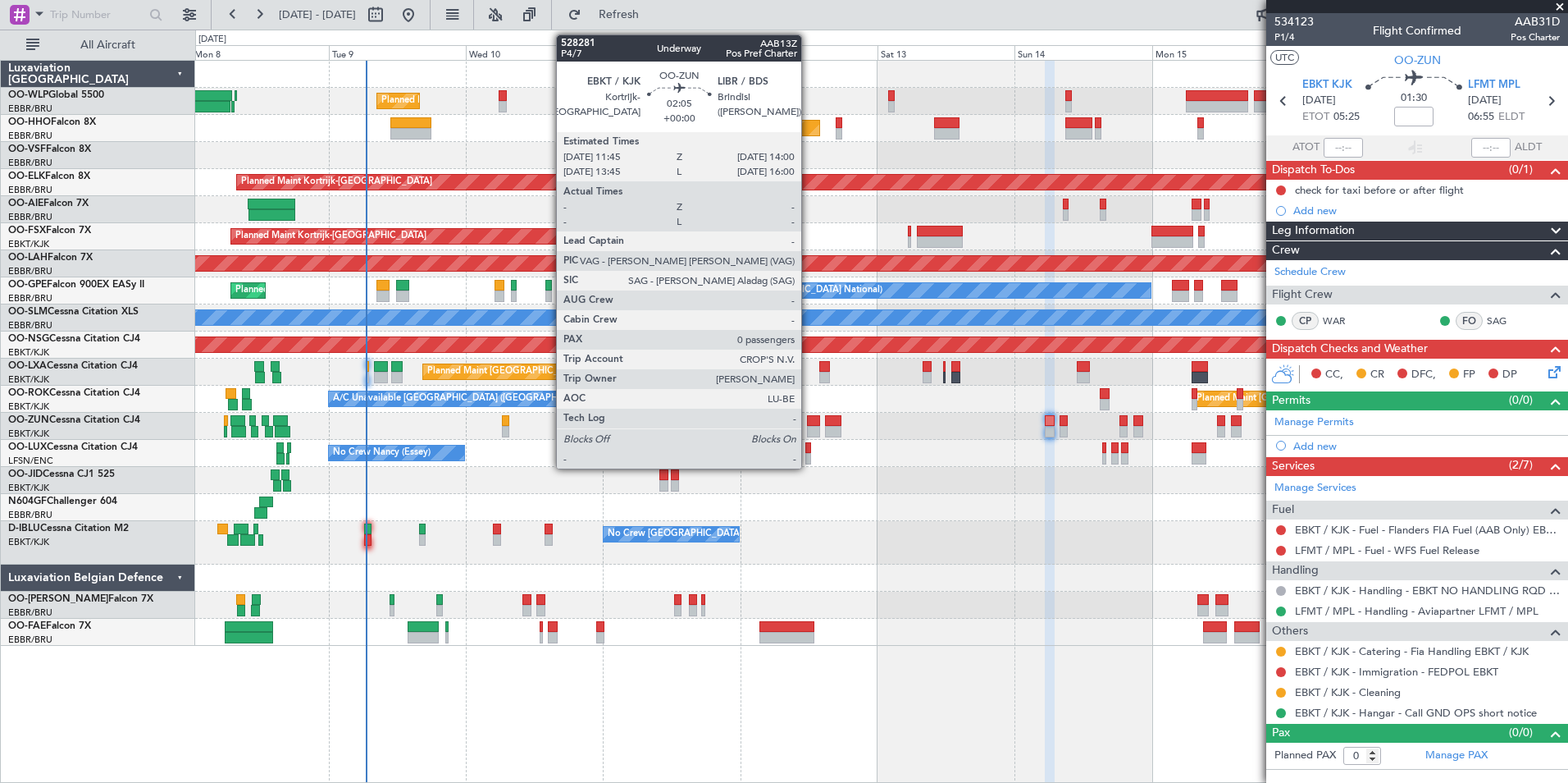
click at [809, 427] on div at bounding box center [813, 431] width 13 height 11
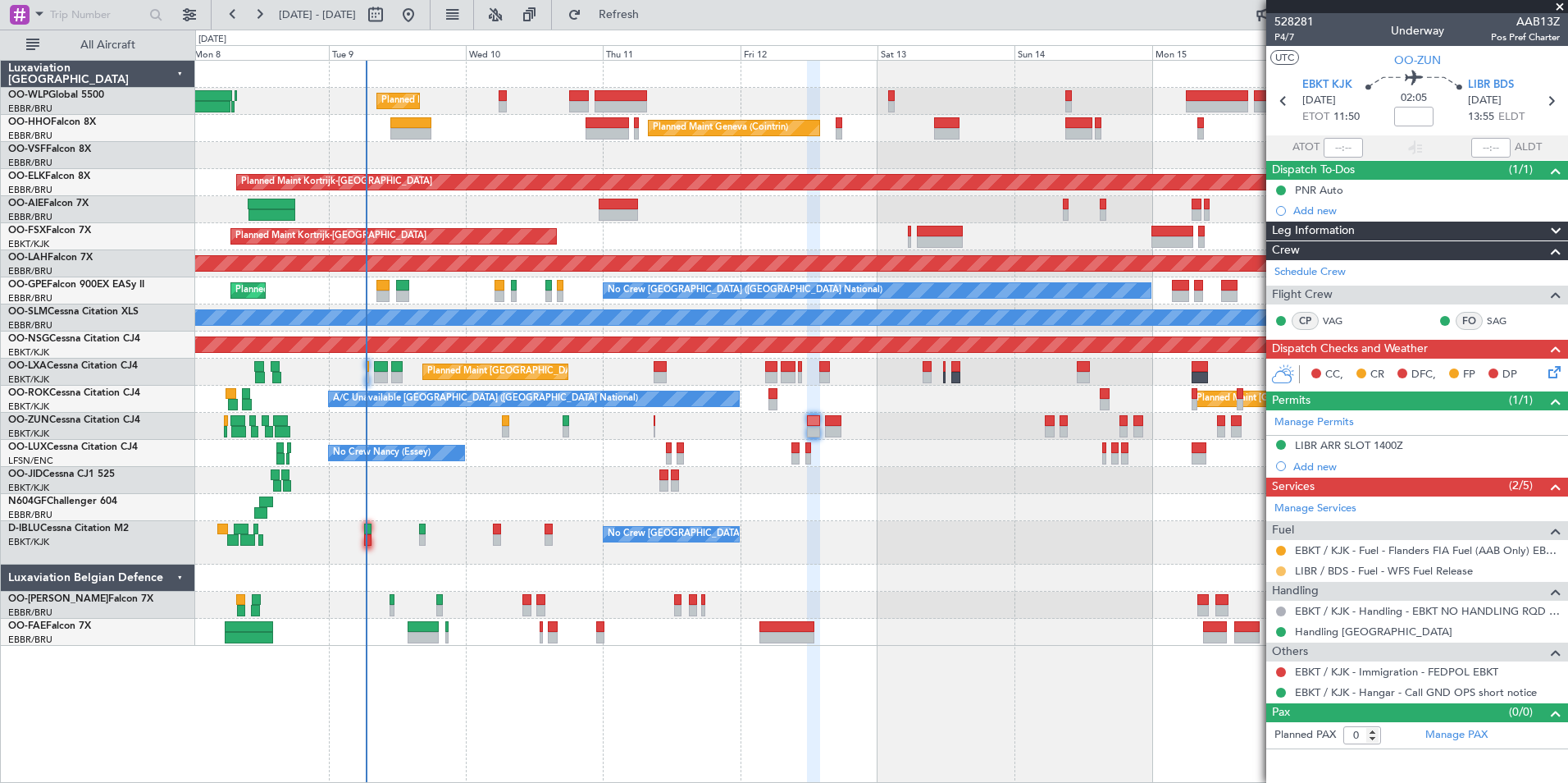
click at [1278, 573] on button at bounding box center [1281, 570] width 10 height 10
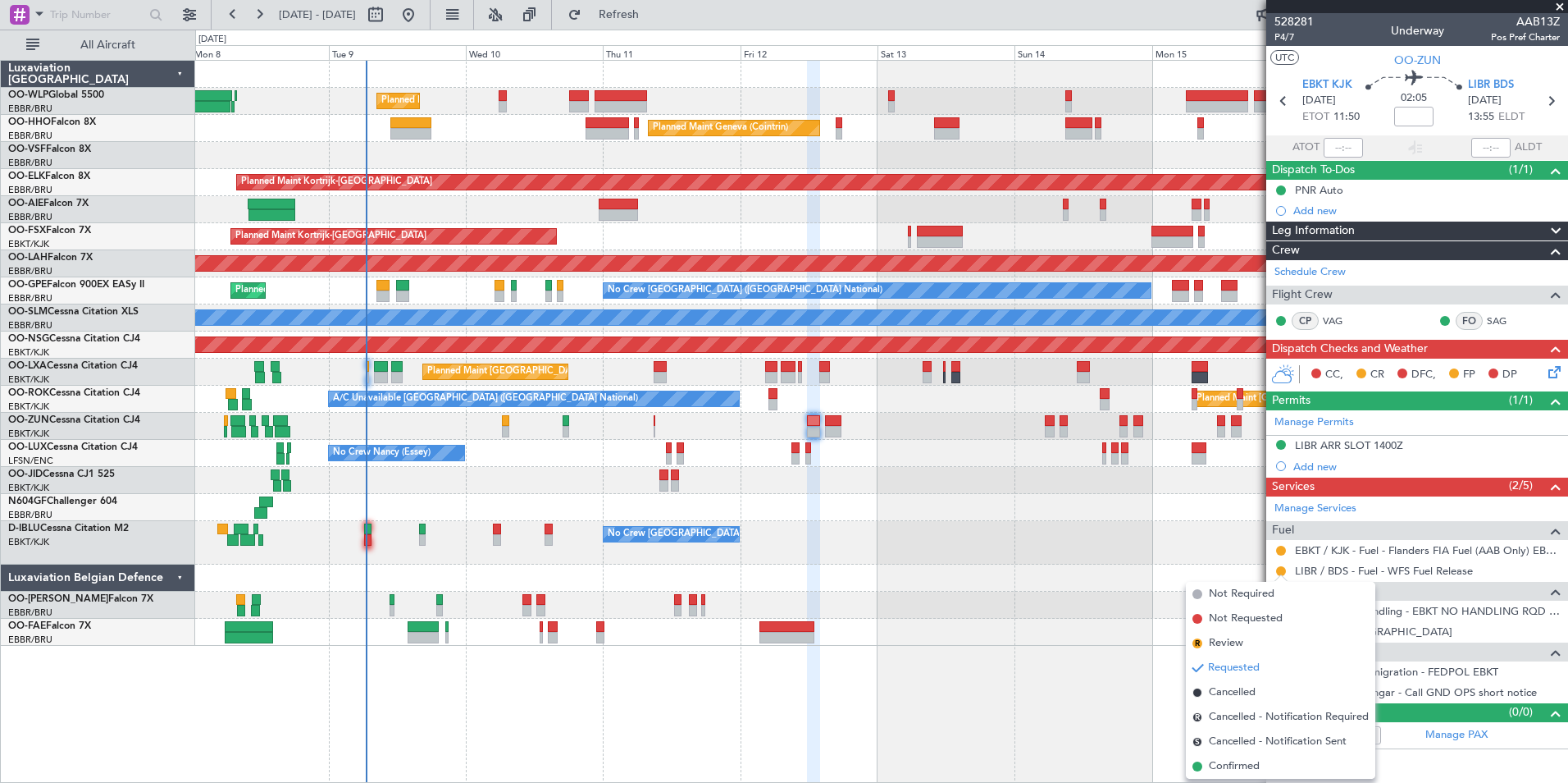
drag, startPoint x: 1253, startPoint y: 768, endPoint x: 1246, endPoint y: 736, distance: 32.8
click at [1248, 768] on span "Confirmed" at bounding box center [1234, 766] width 51 height 16
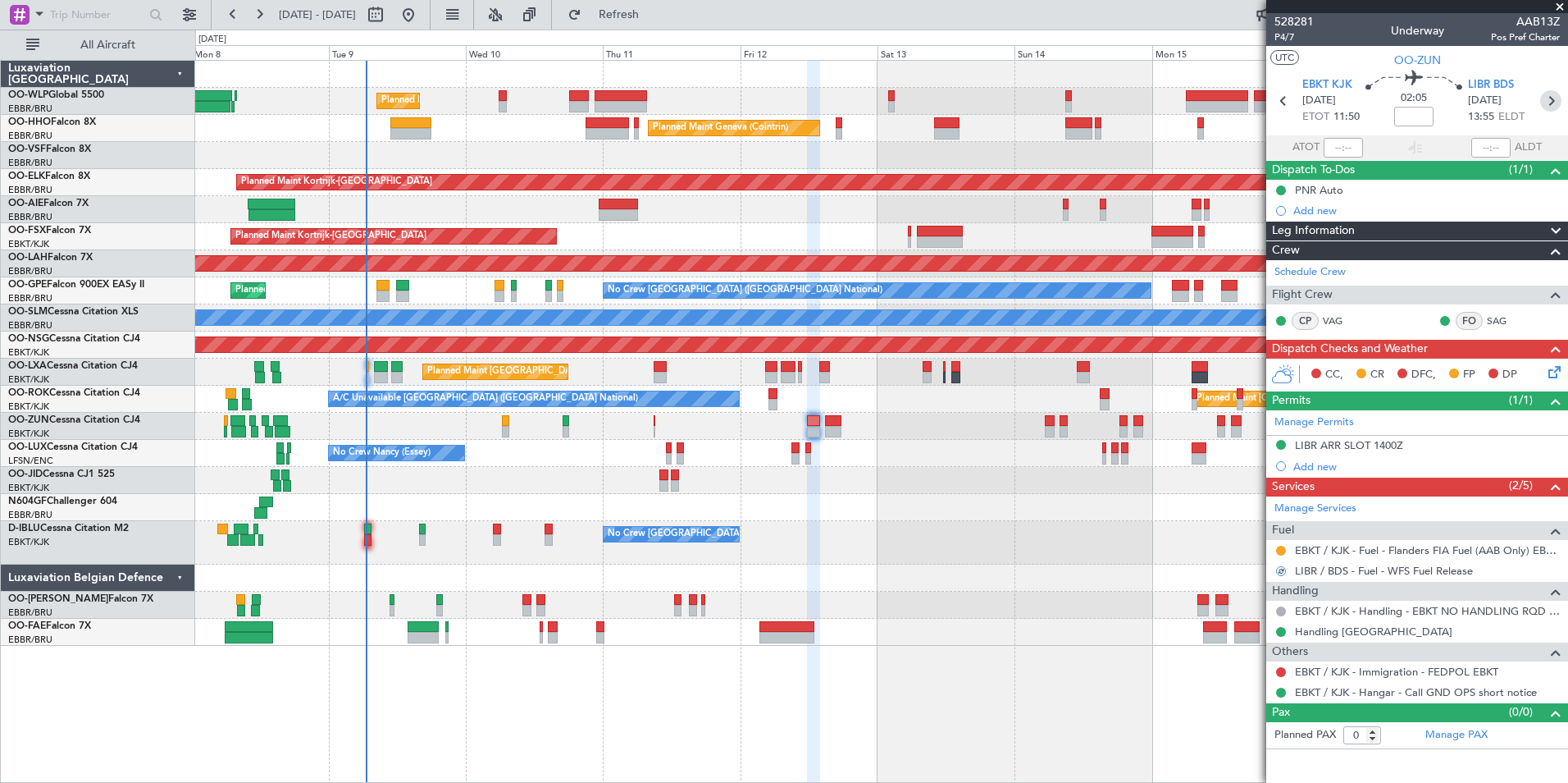
click at [1546, 102] on icon at bounding box center [1551, 100] width 22 height 22
type input "4"
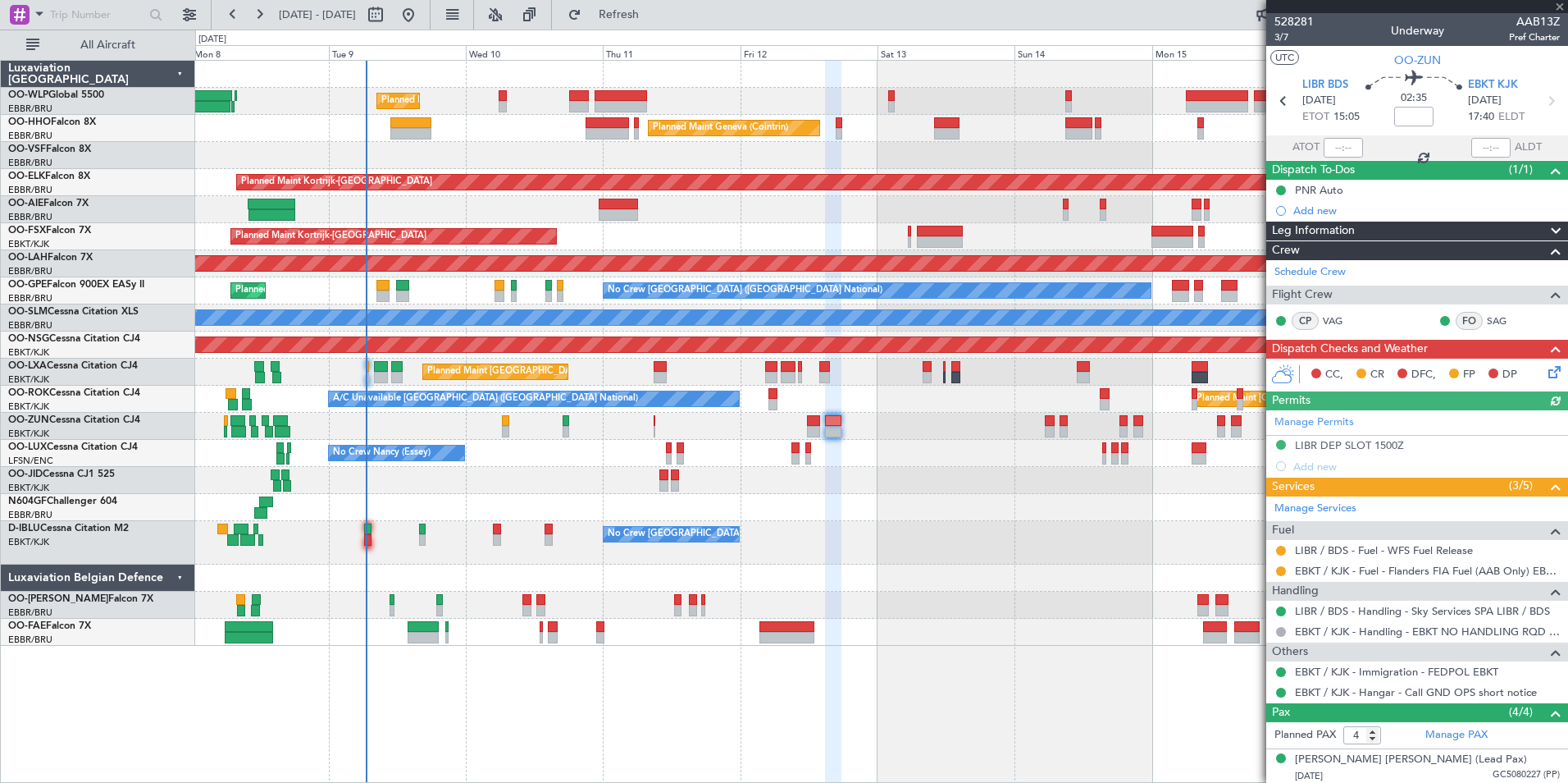
click at [1276, 549] on div at bounding box center [1281, 550] width 13 height 13
click at [1278, 549] on button at bounding box center [1281, 550] width 10 height 10
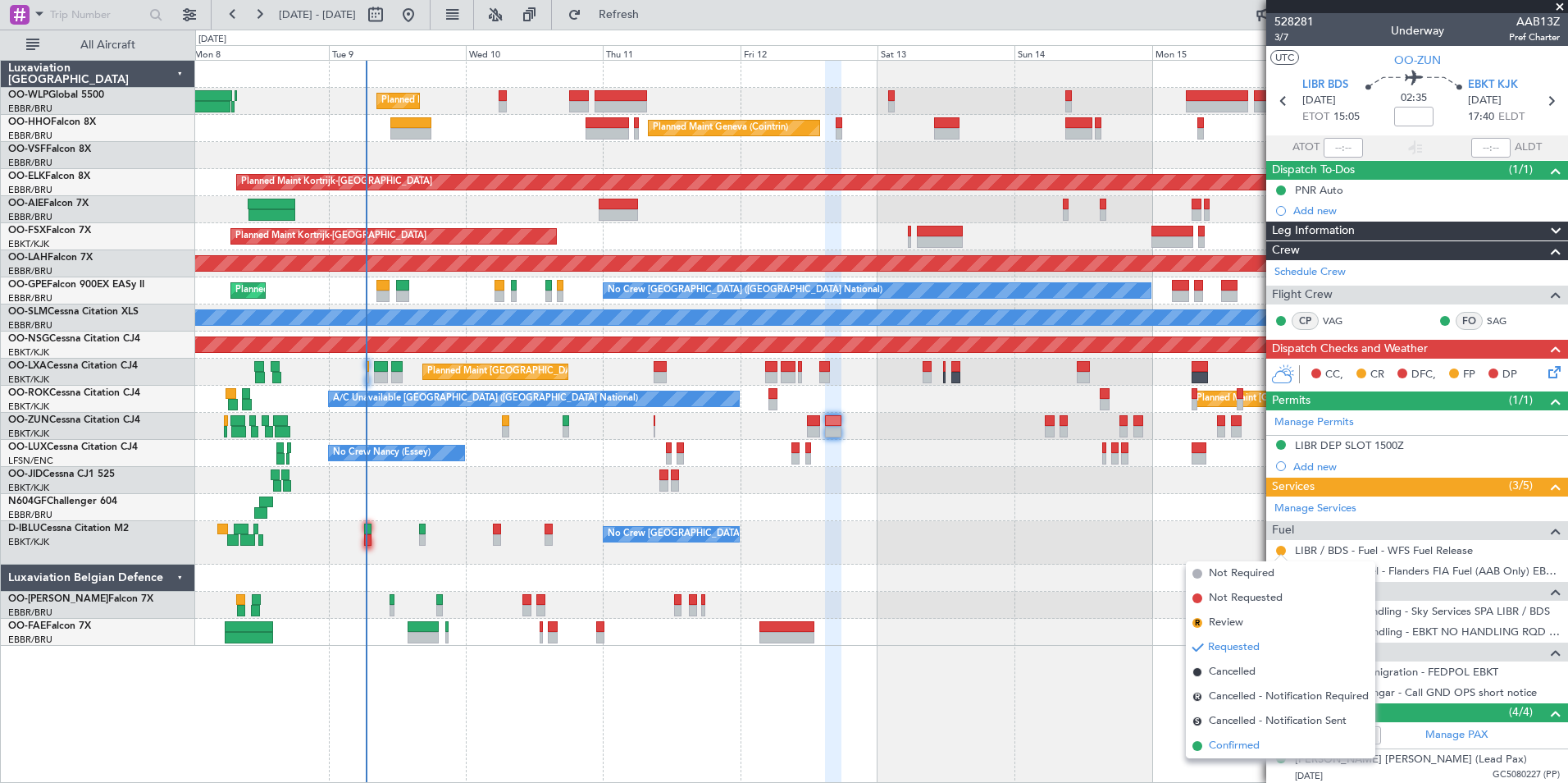
click at [1234, 745] on span "Confirmed" at bounding box center [1234, 746] width 51 height 16
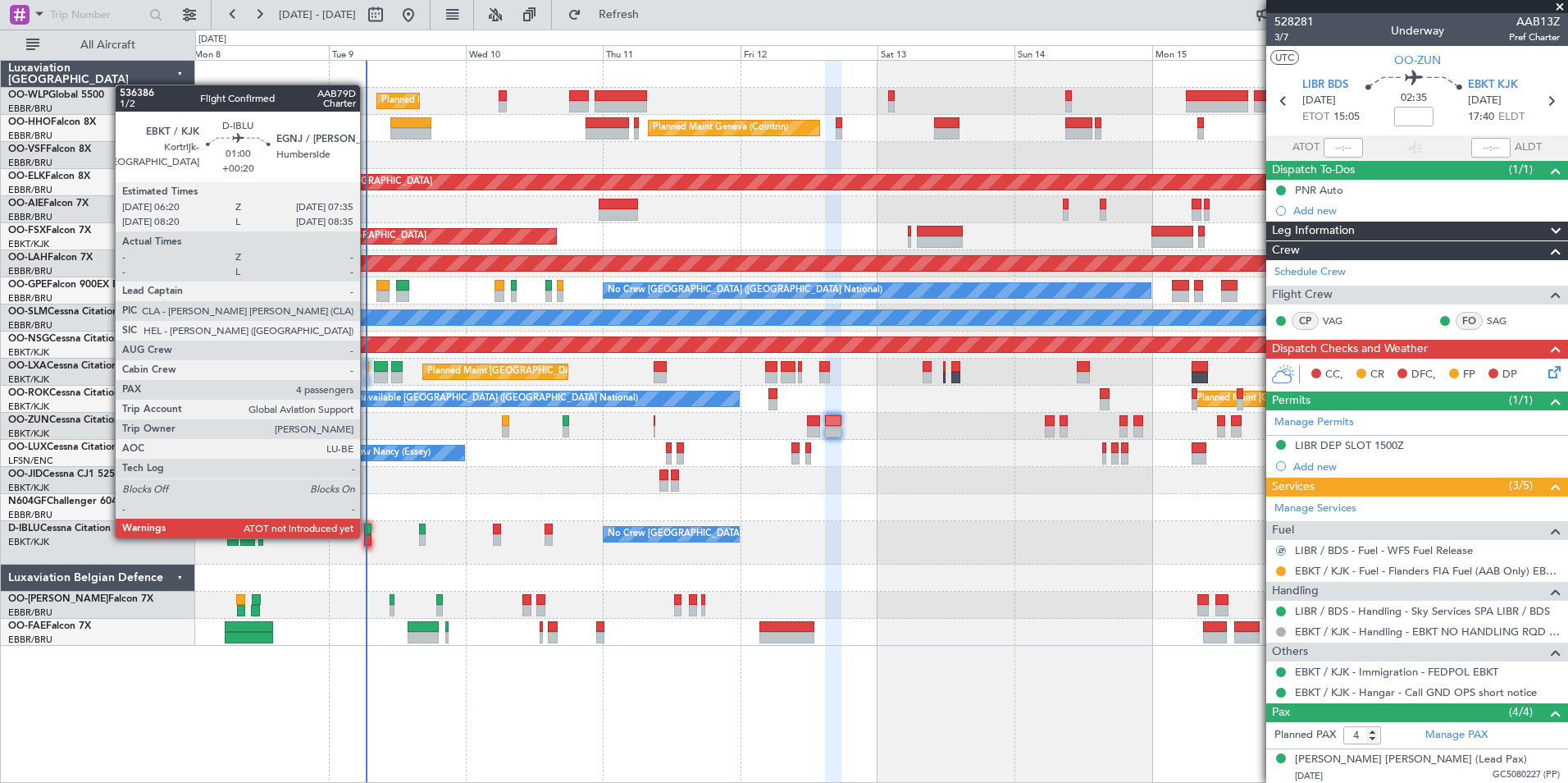
click at [368, 536] on div at bounding box center [368, 539] width 8 height 11
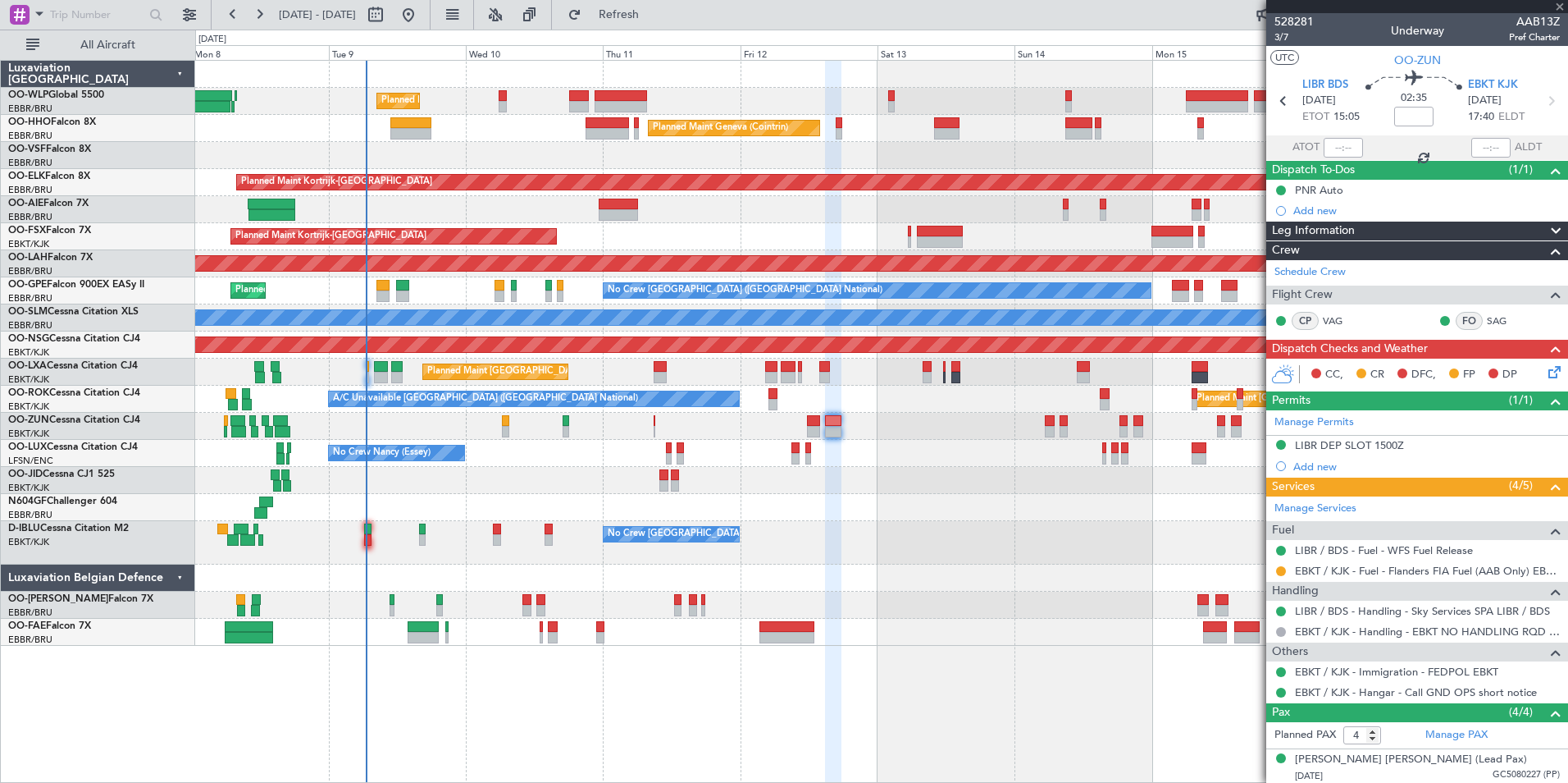
type input "+00:20"
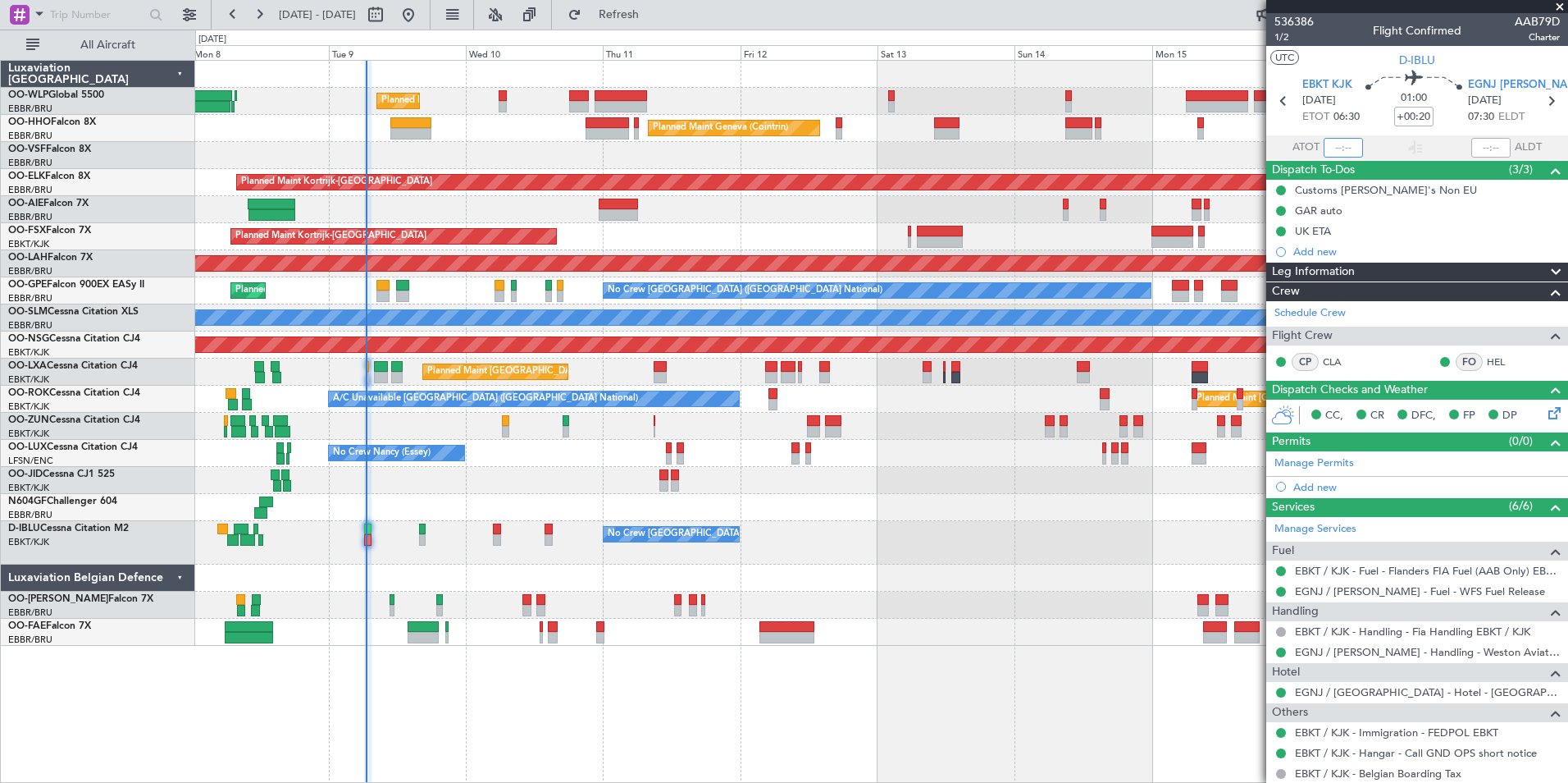
click at [1327, 138] on input "text" at bounding box center [1344, 147] width 40 height 20
click at [1117, 150] on div at bounding box center [881, 155] width 1373 height 27
type input "06:23"
click at [969, 512] on div at bounding box center [881, 507] width 1373 height 27
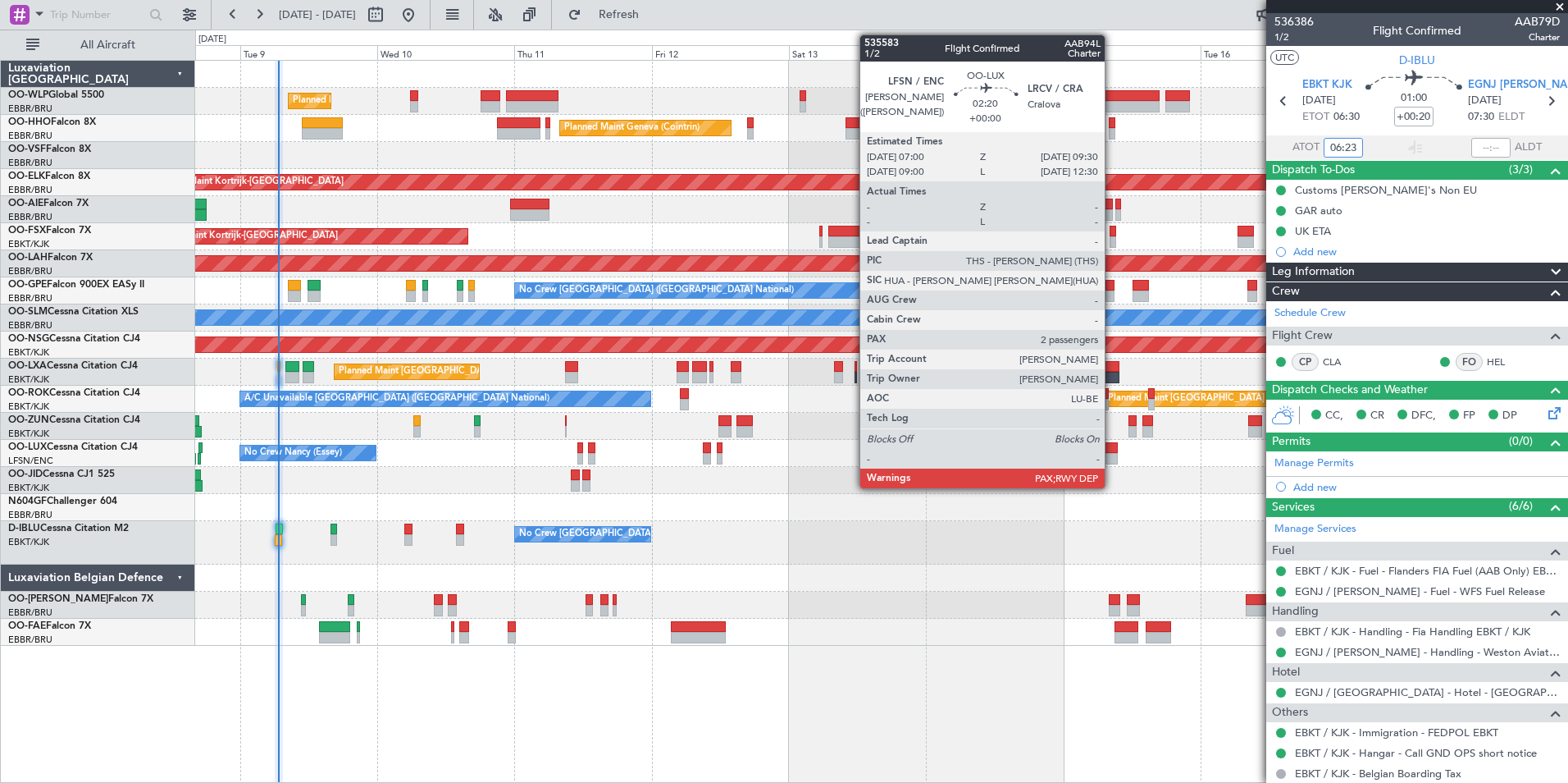
click at [1112, 463] on div at bounding box center [1110, 458] width 15 height 11
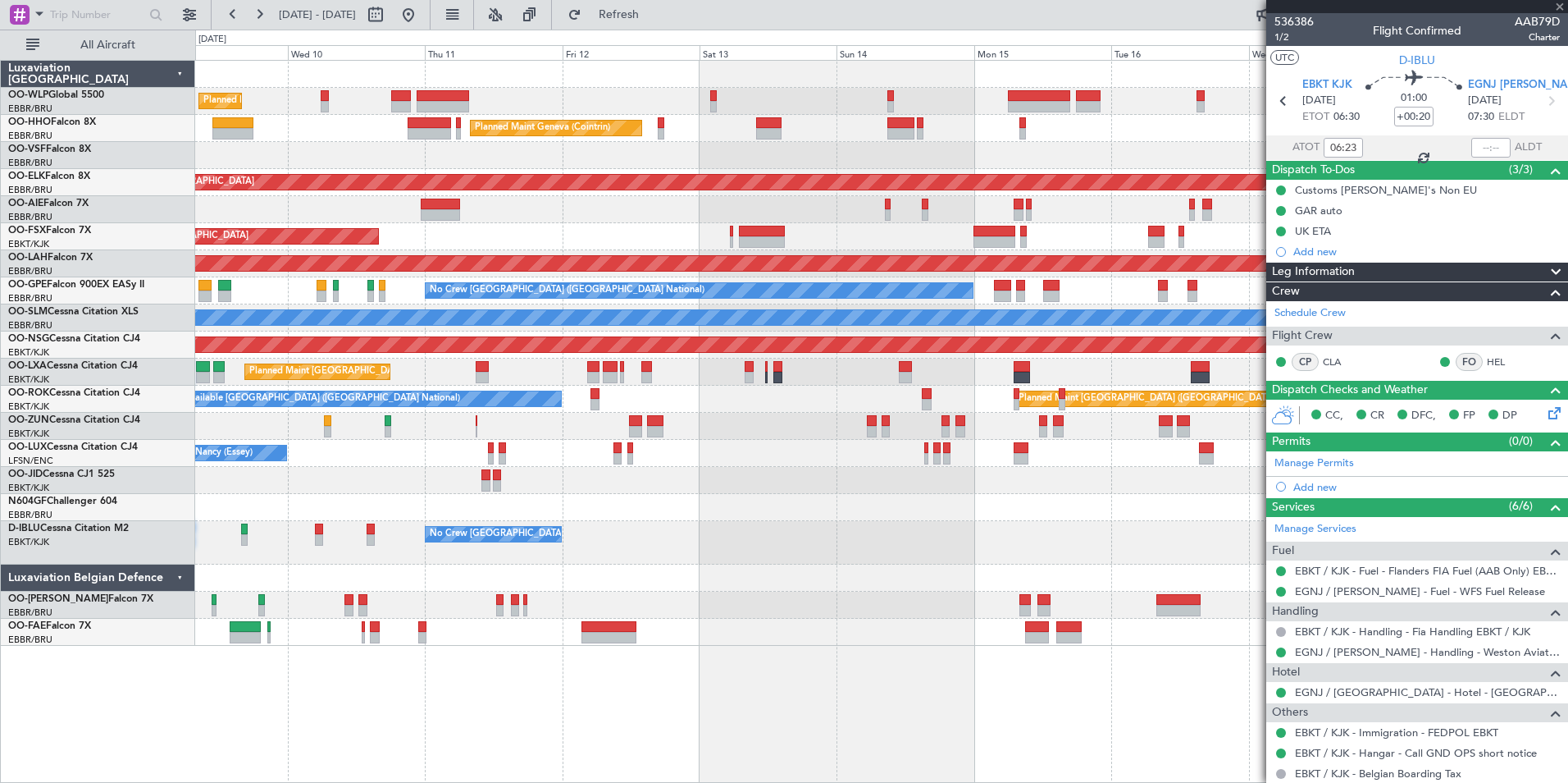
click at [1044, 515] on div at bounding box center [881, 507] width 1373 height 27
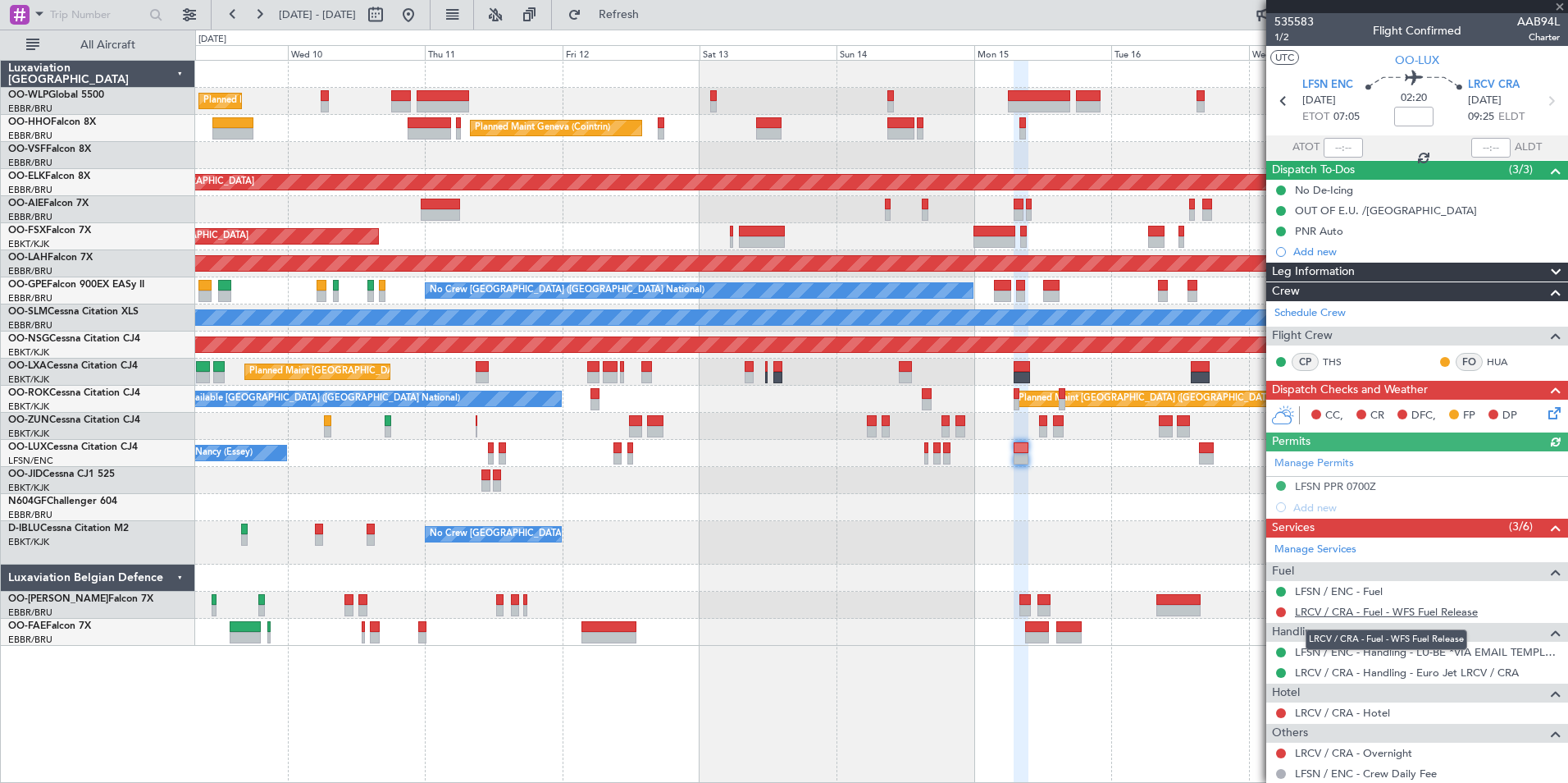
click at [1378, 610] on link "LRCV / CRA - Fuel - WFS Fuel Release" at bounding box center [1386, 612] width 182 height 14
click at [1547, 101] on icon at bounding box center [1551, 100] width 22 height 22
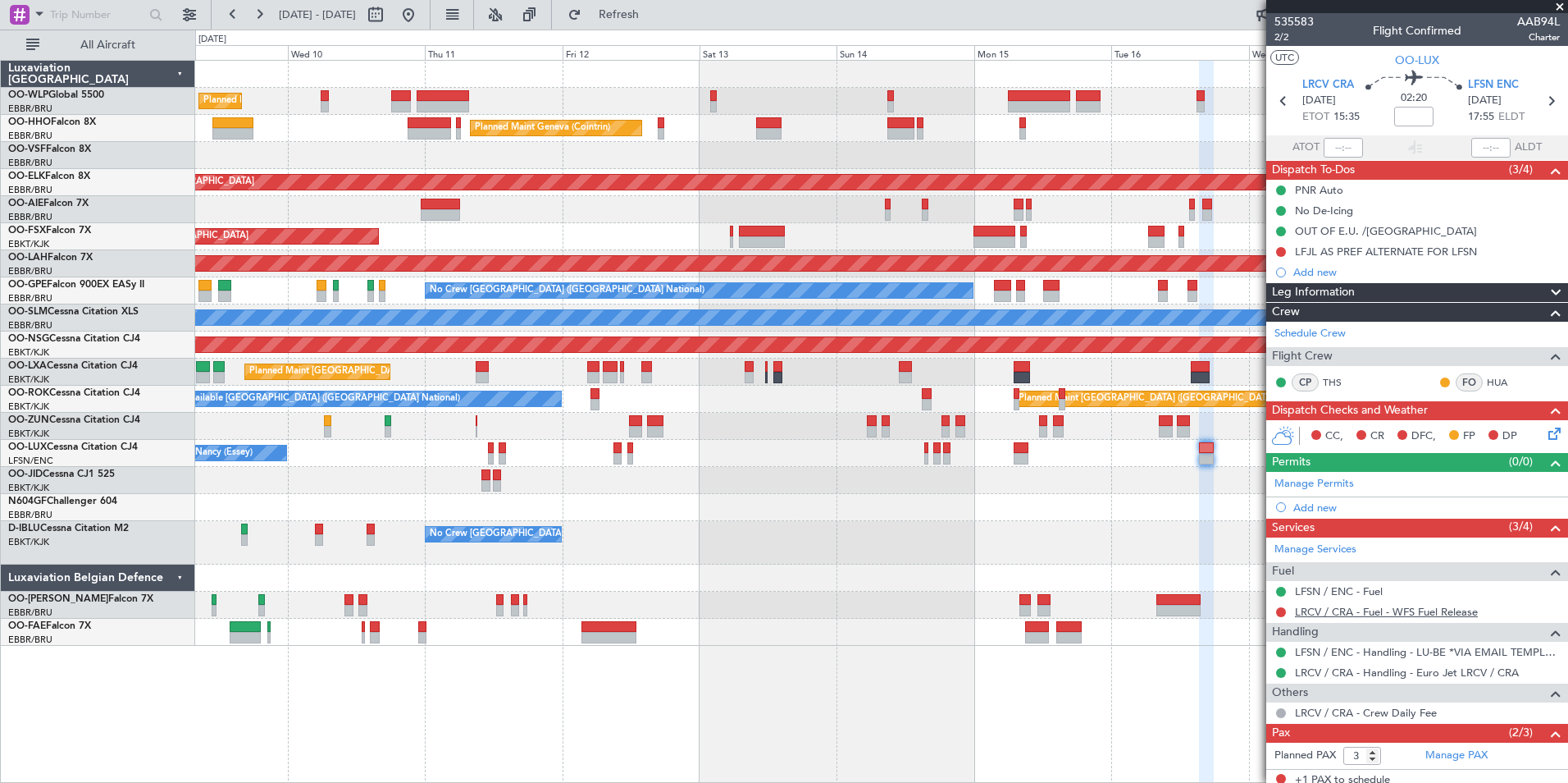
click at [1319, 608] on link "LRCV / CRA - Fuel - WFS Fuel Release" at bounding box center [1386, 612] width 182 height 14
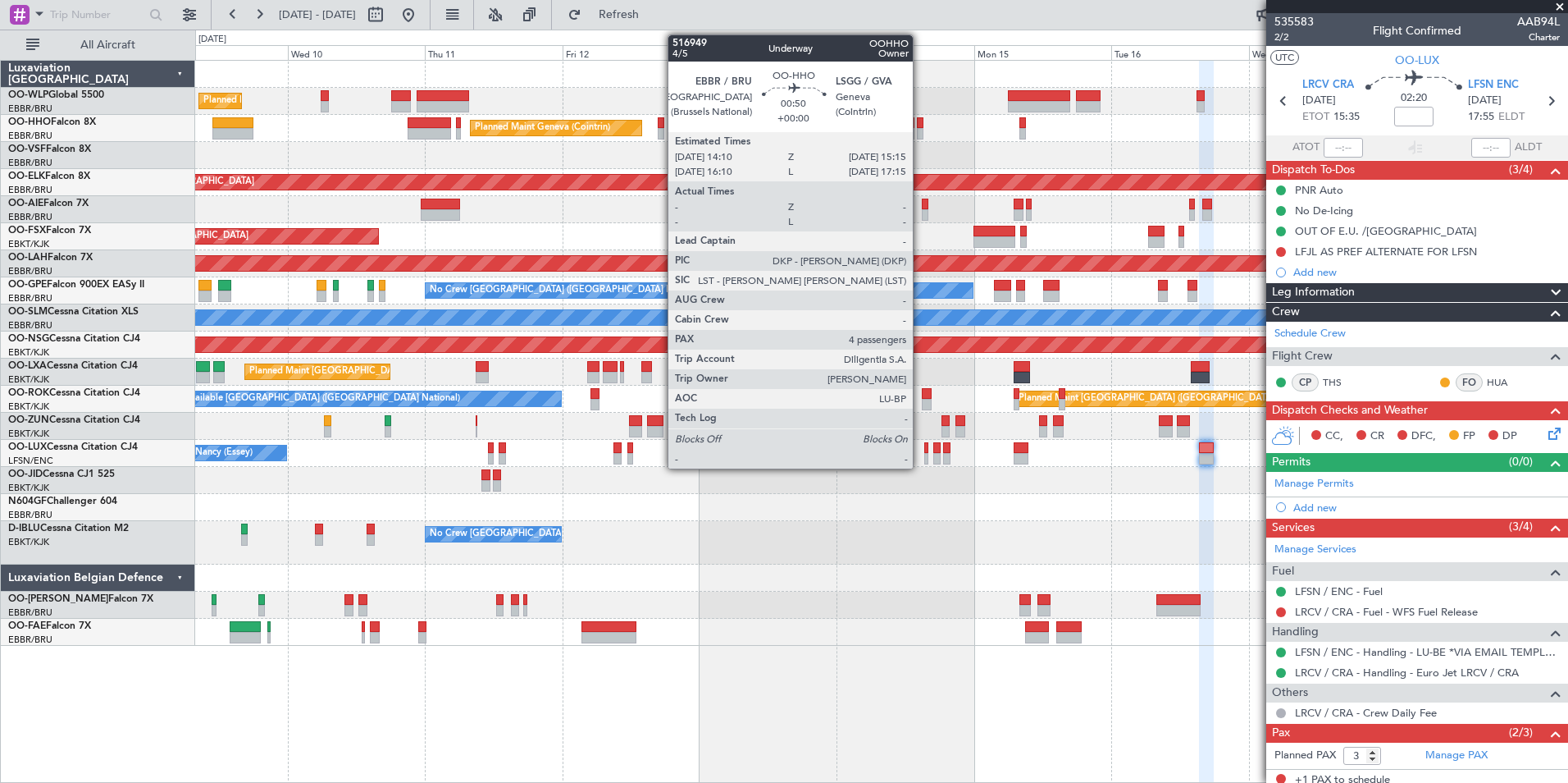
click at [920, 126] on div at bounding box center [920, 123] width 7 height 11
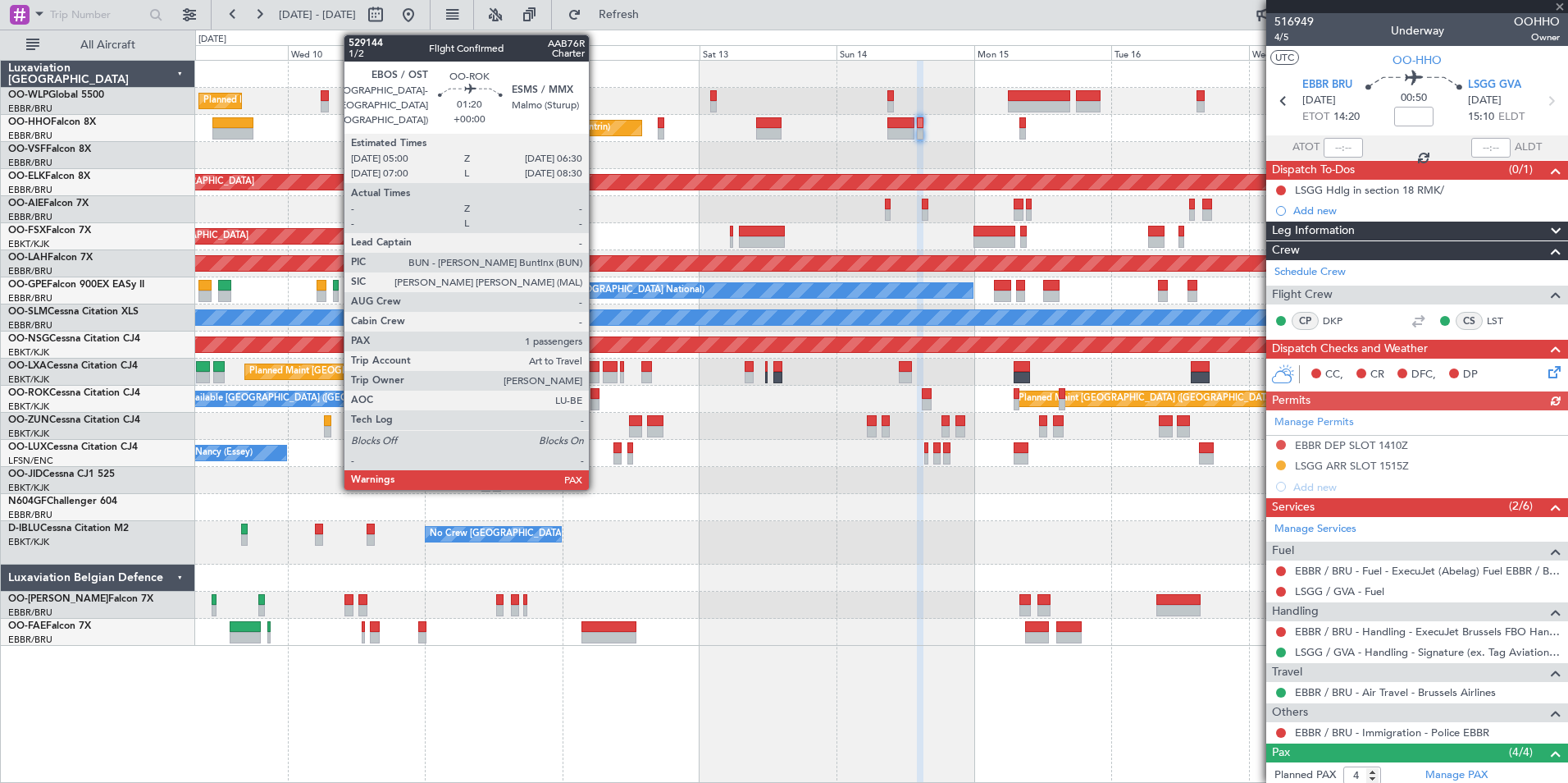
click at [596, 399] on div at bounding box center [595, 404] width 9 height 11
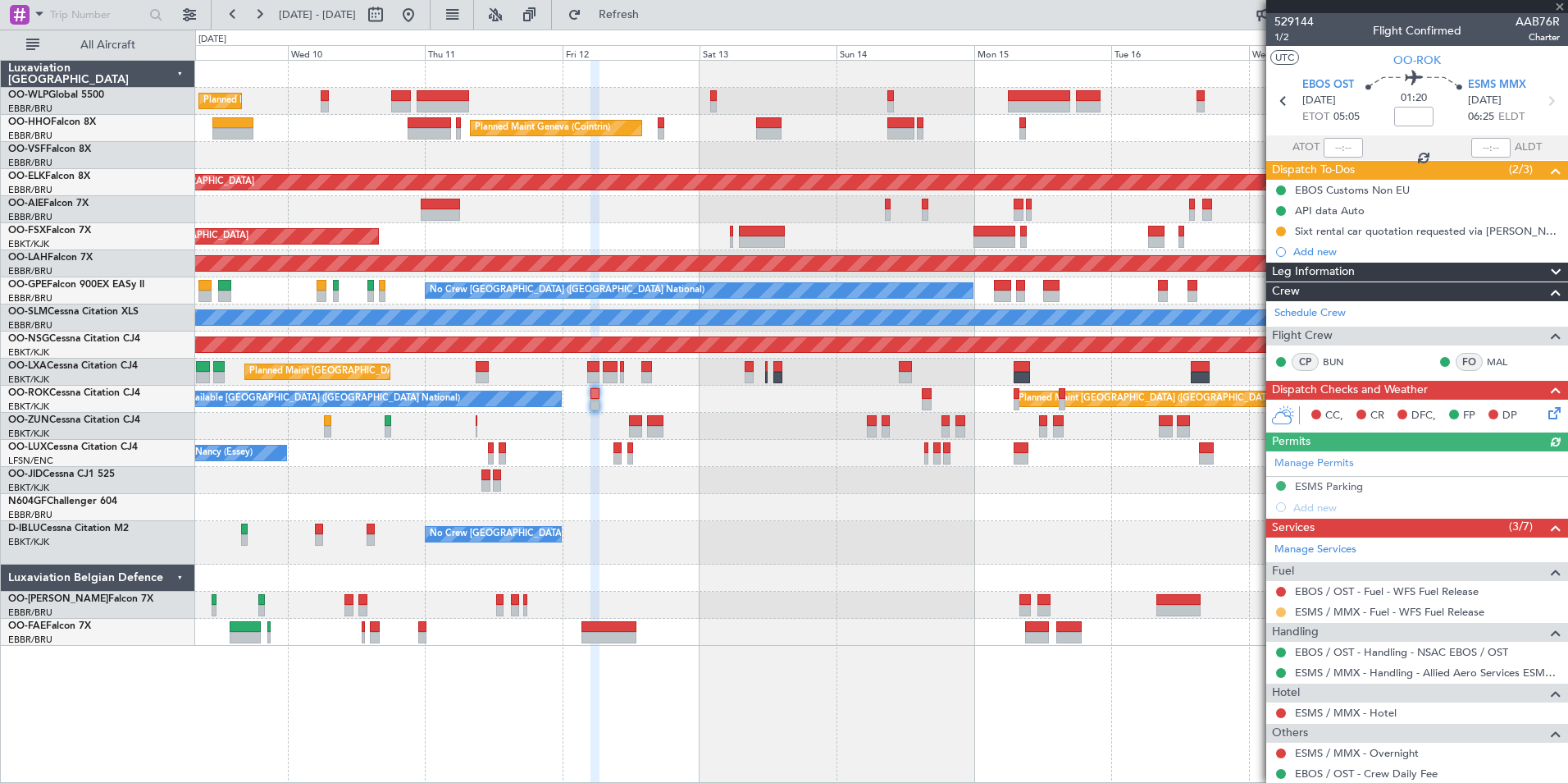
click at [1281, 609] on button at bounding box center [1281, 612] width 10 height 10
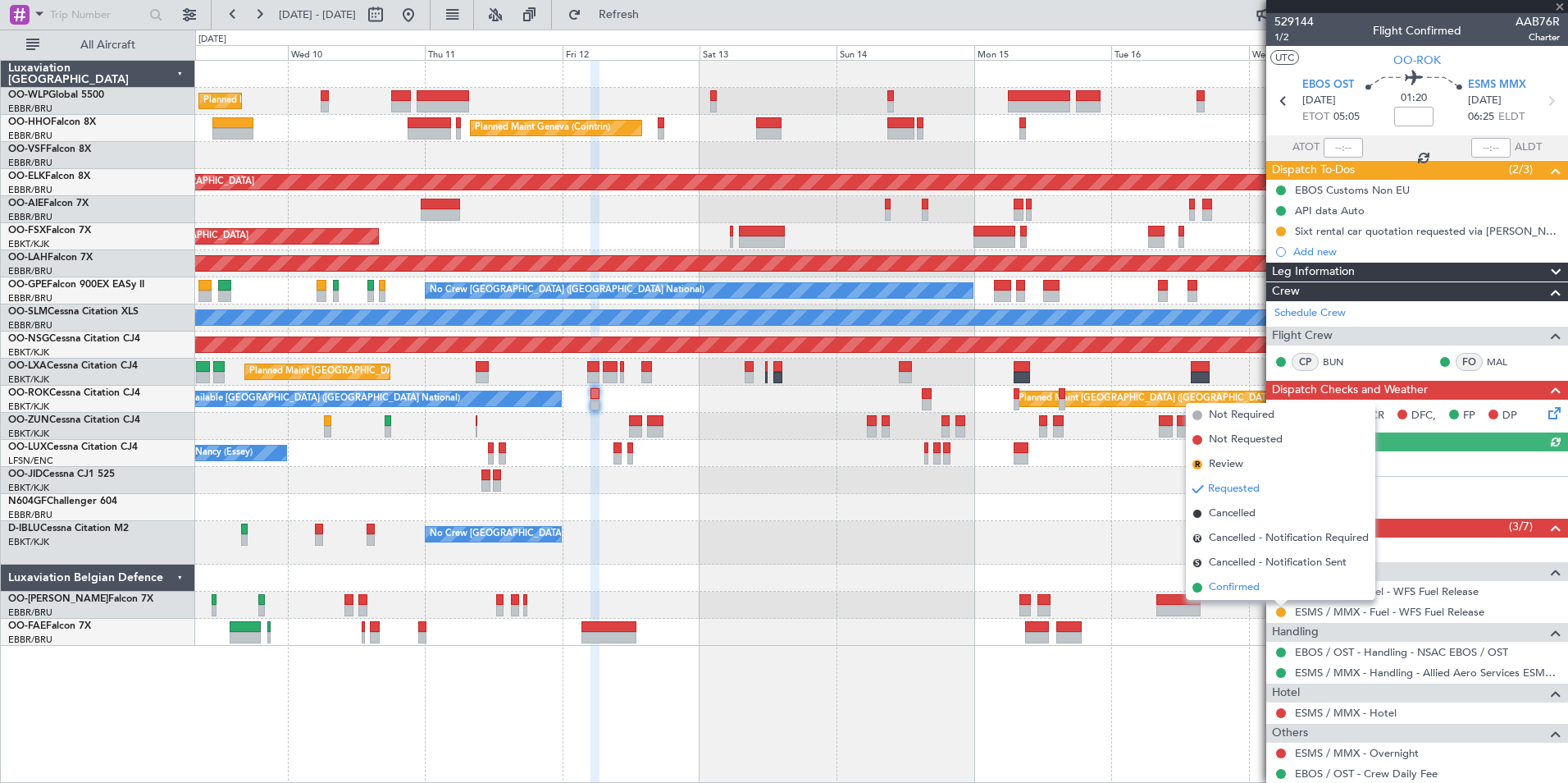
click at [1251, 592] on span "Confirmed" at bounding box center [1234, 587] width 51 height 16
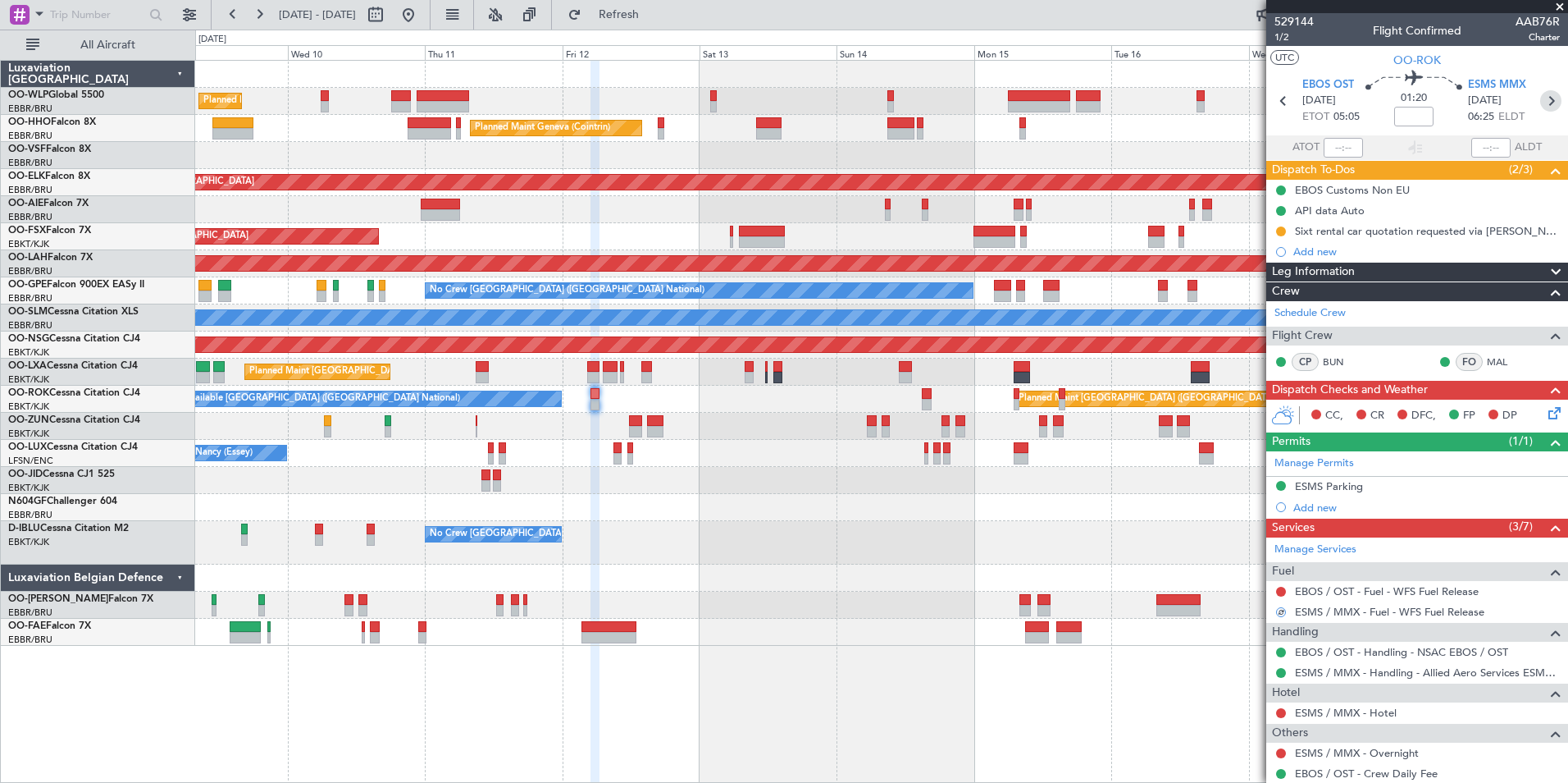
click at [1540, 103] on icon at bounding box center [1551, 100] width 22 height 22
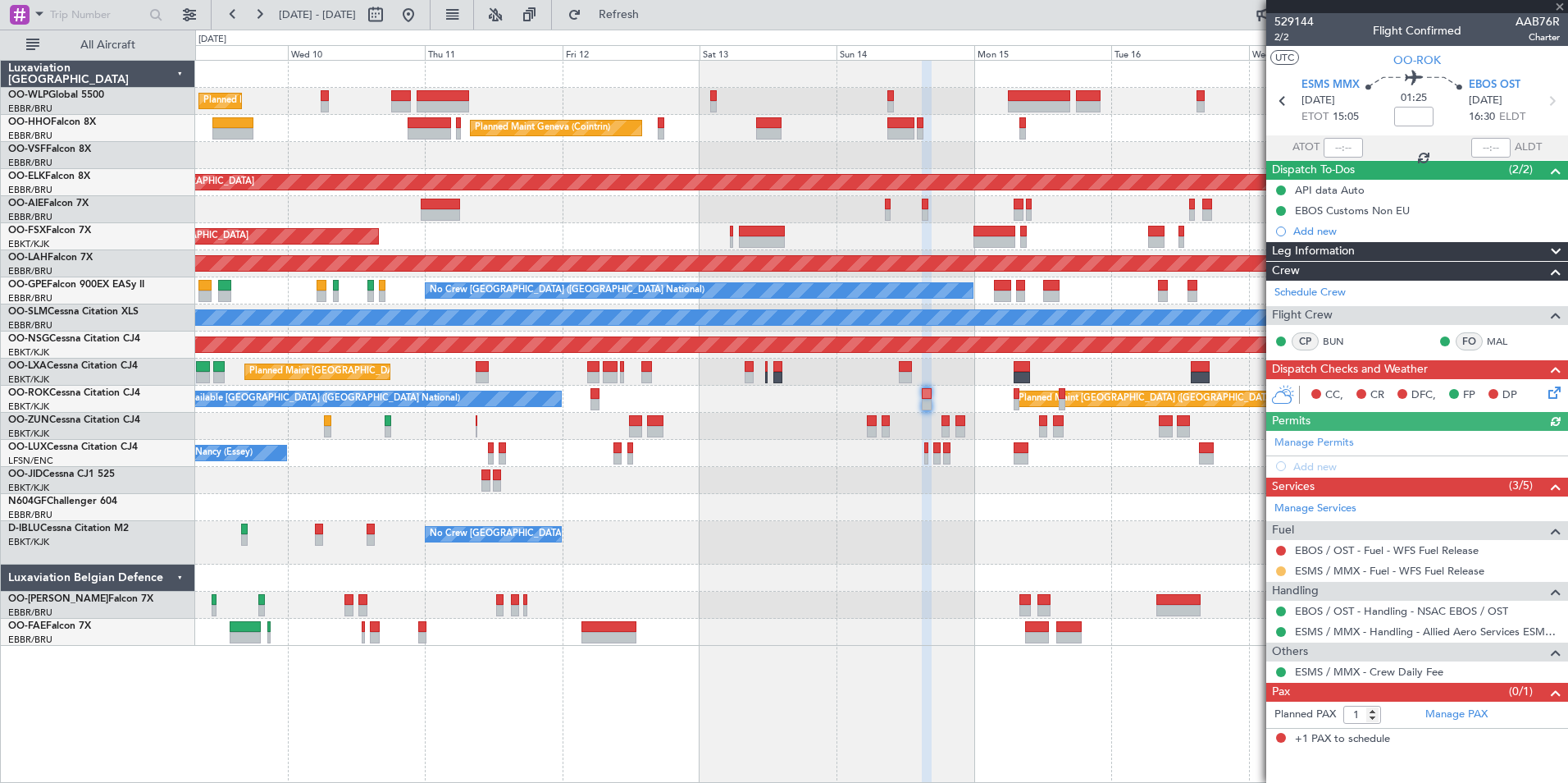
click at [1283, 570] on button at bounding box center [1281, 570] width 10 height 10
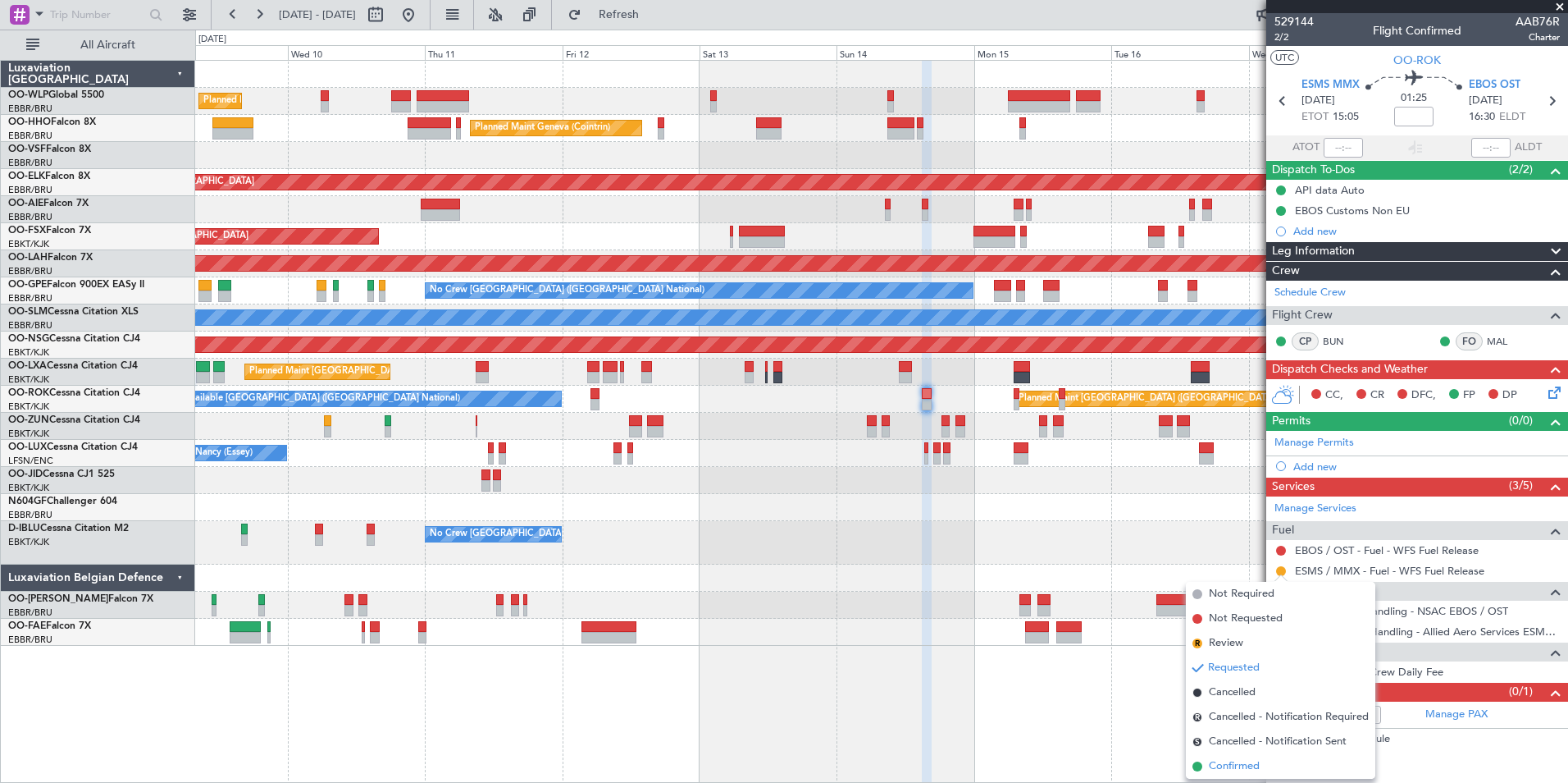
click at [1235, 764] on span "Confirmed" at bounding box center [1234, 766] width 51 height 16
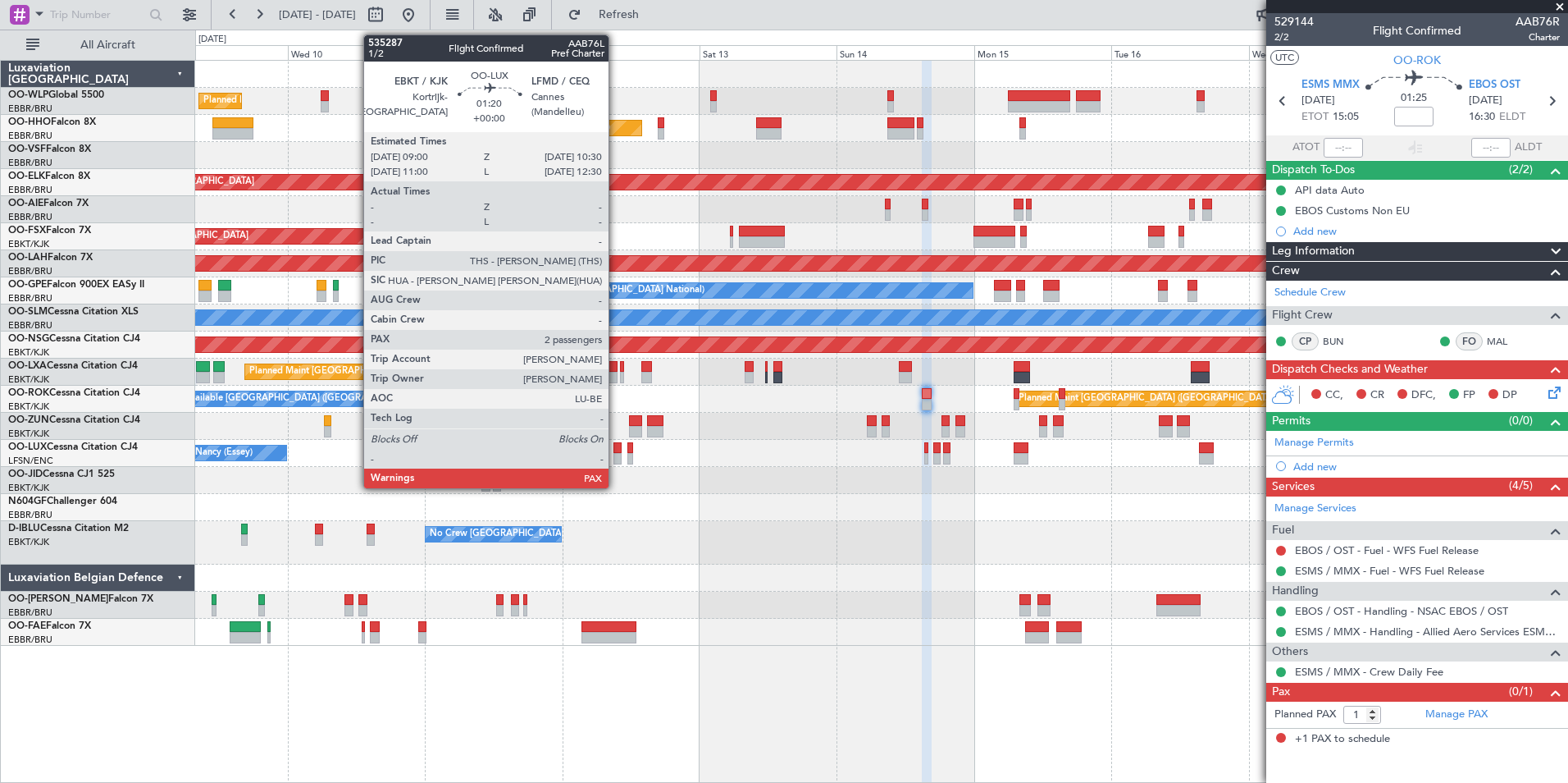
click at [616, 459] on div at bounding box center [618, 458] width 9 height 11
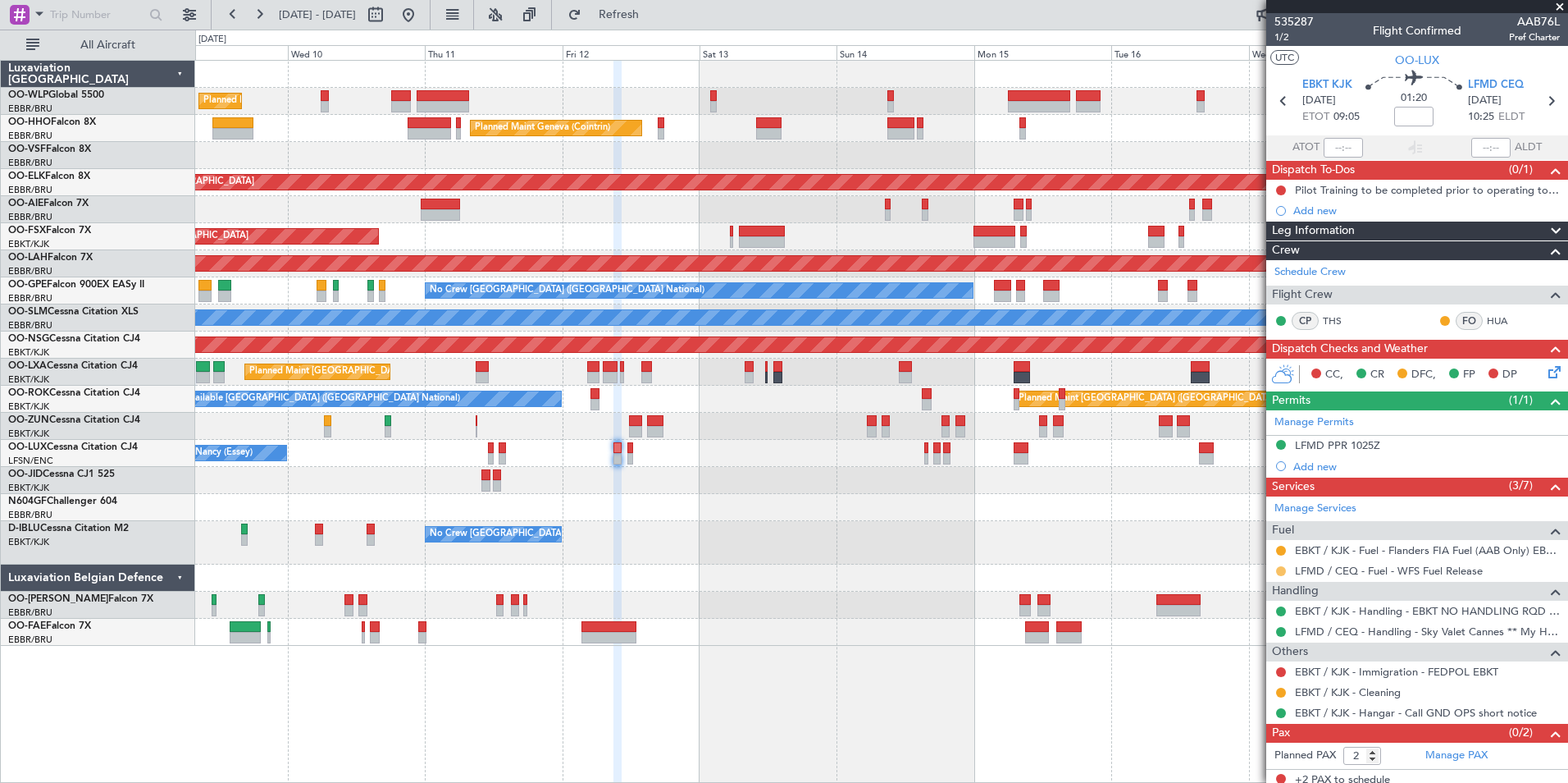
click at [1285, 572] on button at bounding box center [1281, 570] width 10 height 10
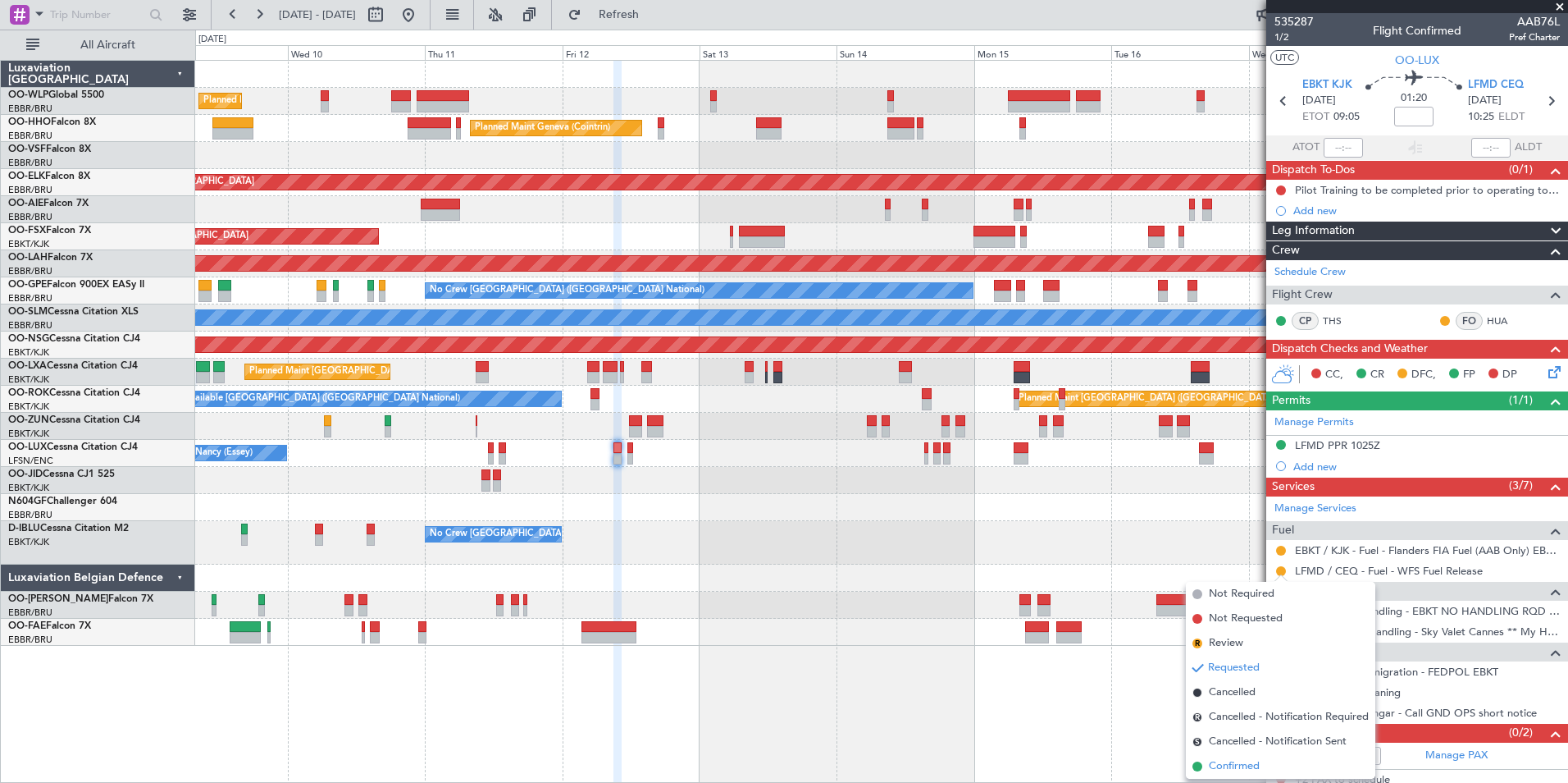
click at [1240, 769] on span "Confirmed" at bounding box center [1234, 766] width 51 height 16
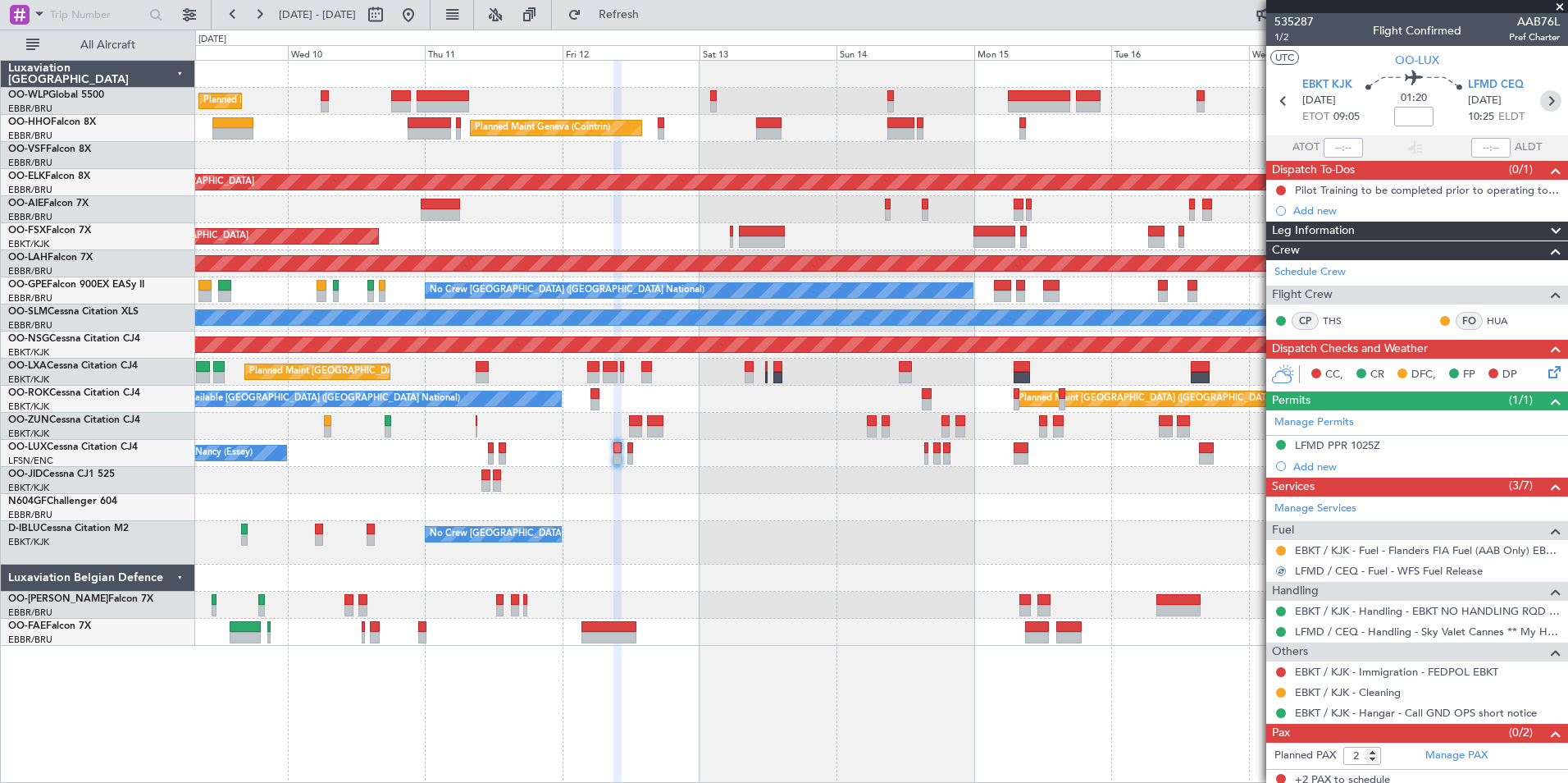
click at [1540, 98] on icon at bounding box center [1551, 100] width 22 height 22
type input "0"
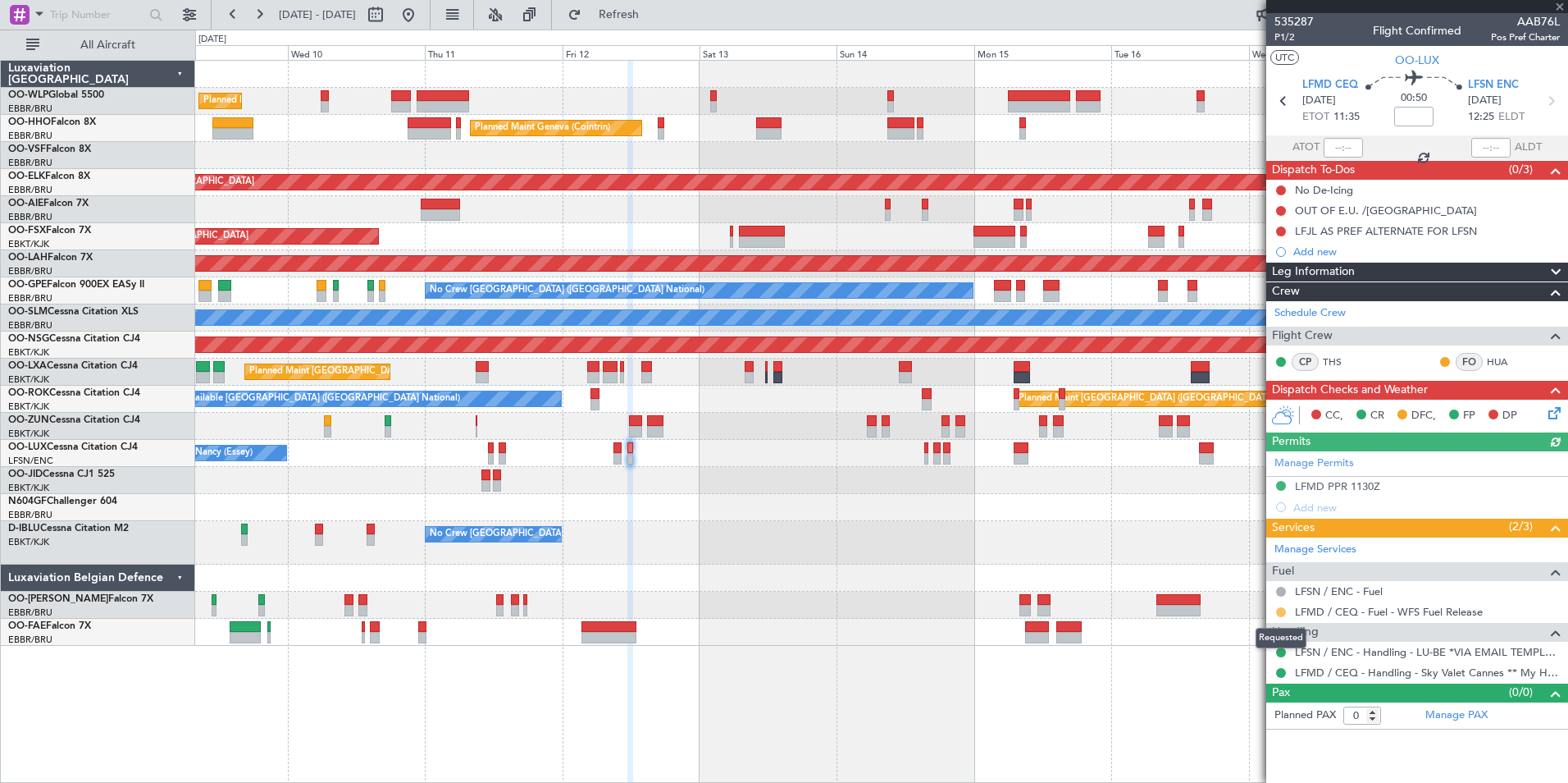
click at [1279, 612] on button at bounding box center [1281, 612] width 10 height 10
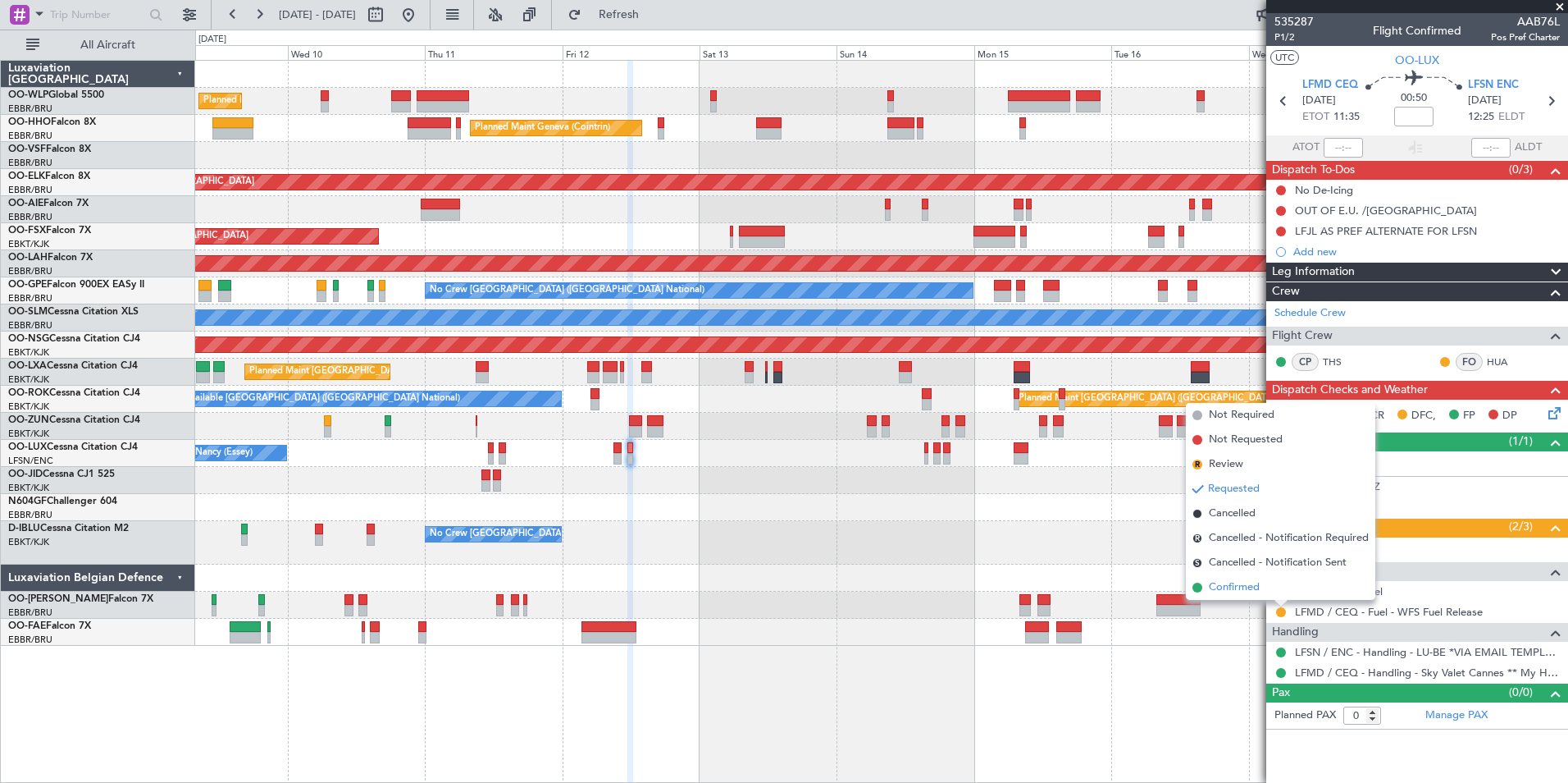
click at [1243, 591] on span "Confirmed" at bounding box center [1234, 587] width 51 height 16
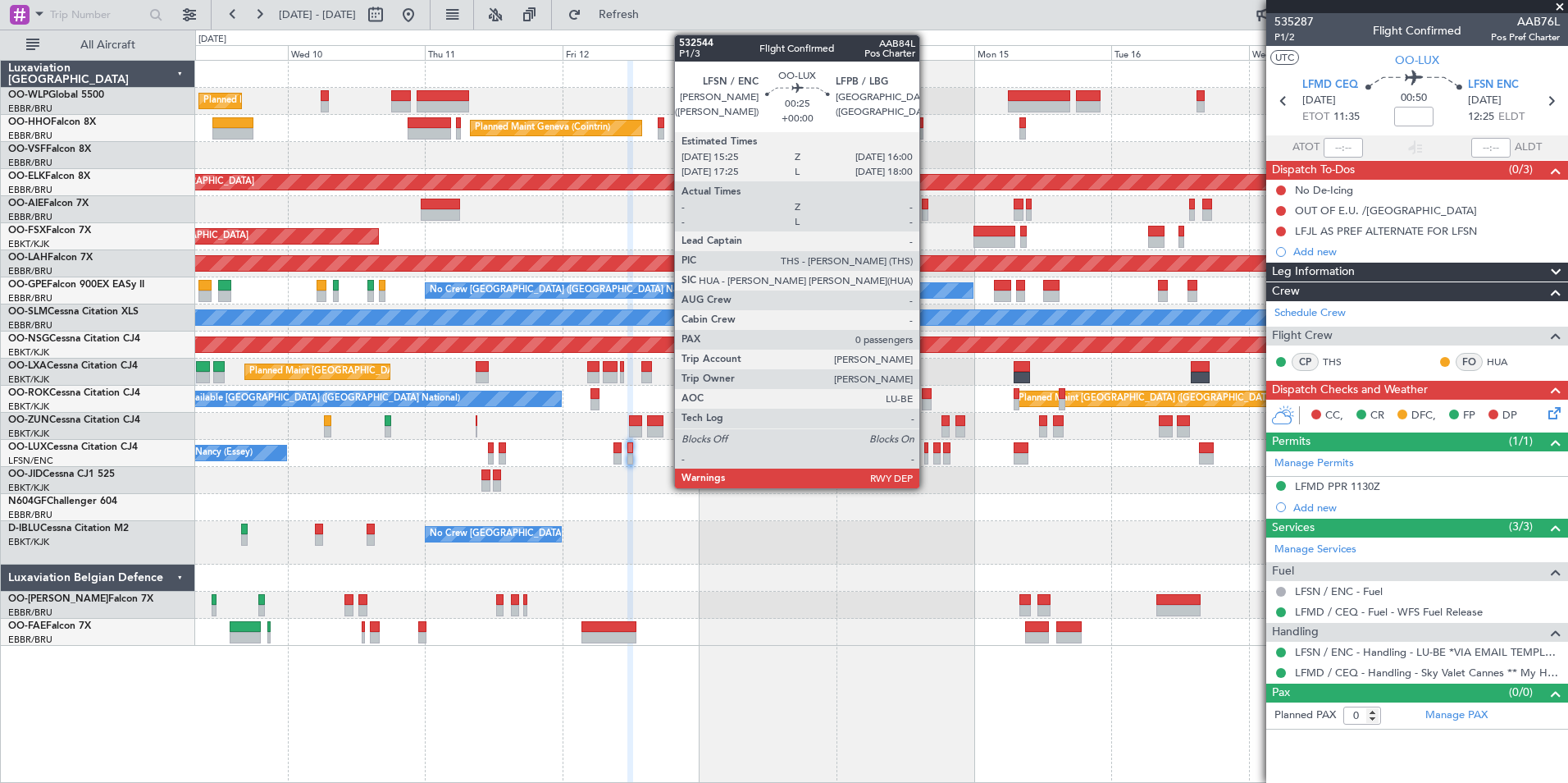
click at [927, 453] on div at bounding box center [926, 458] width 4 height 11
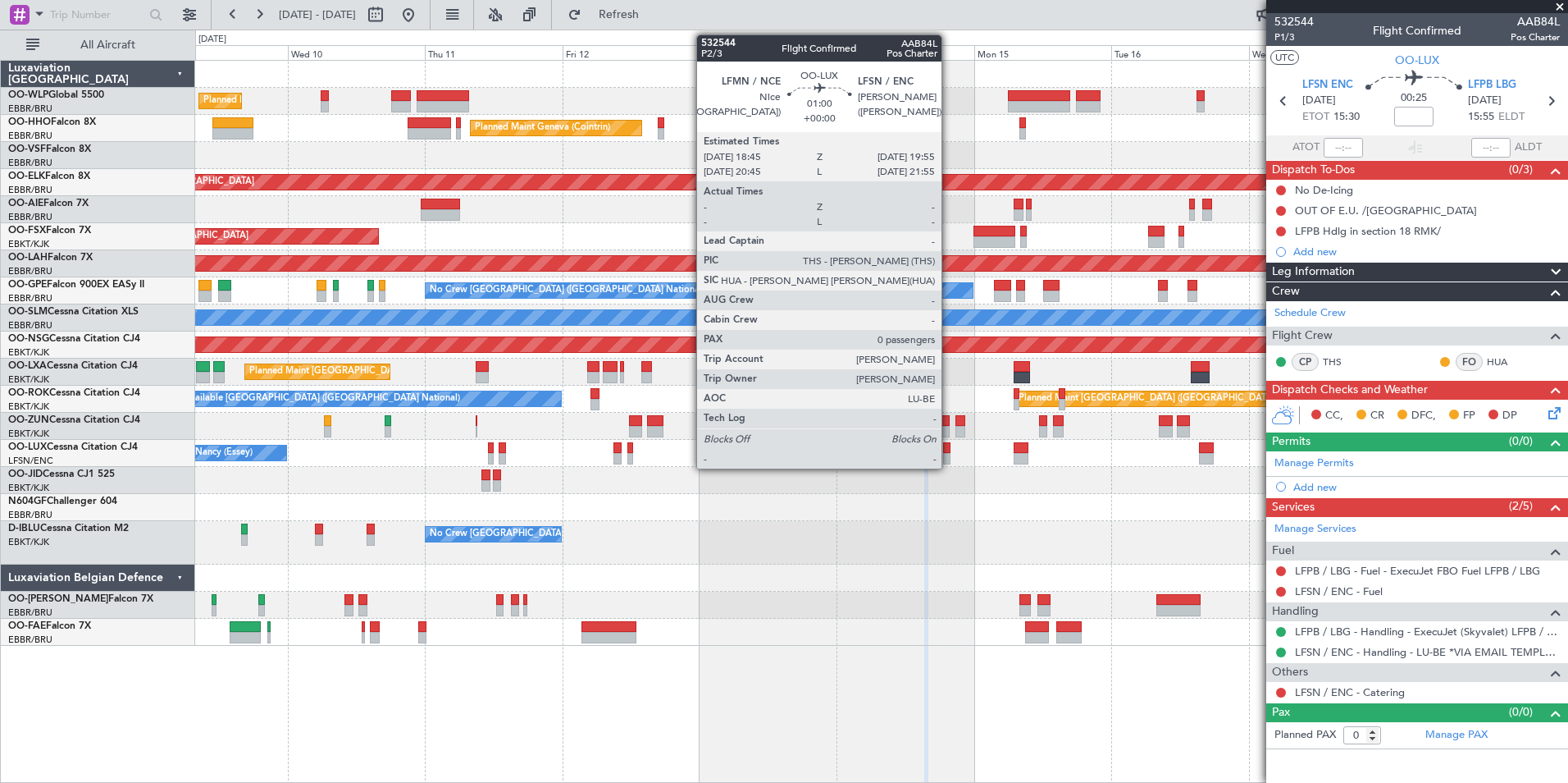
click at [949, 451] on div at bounding box center [947, 447] width 8 height 11
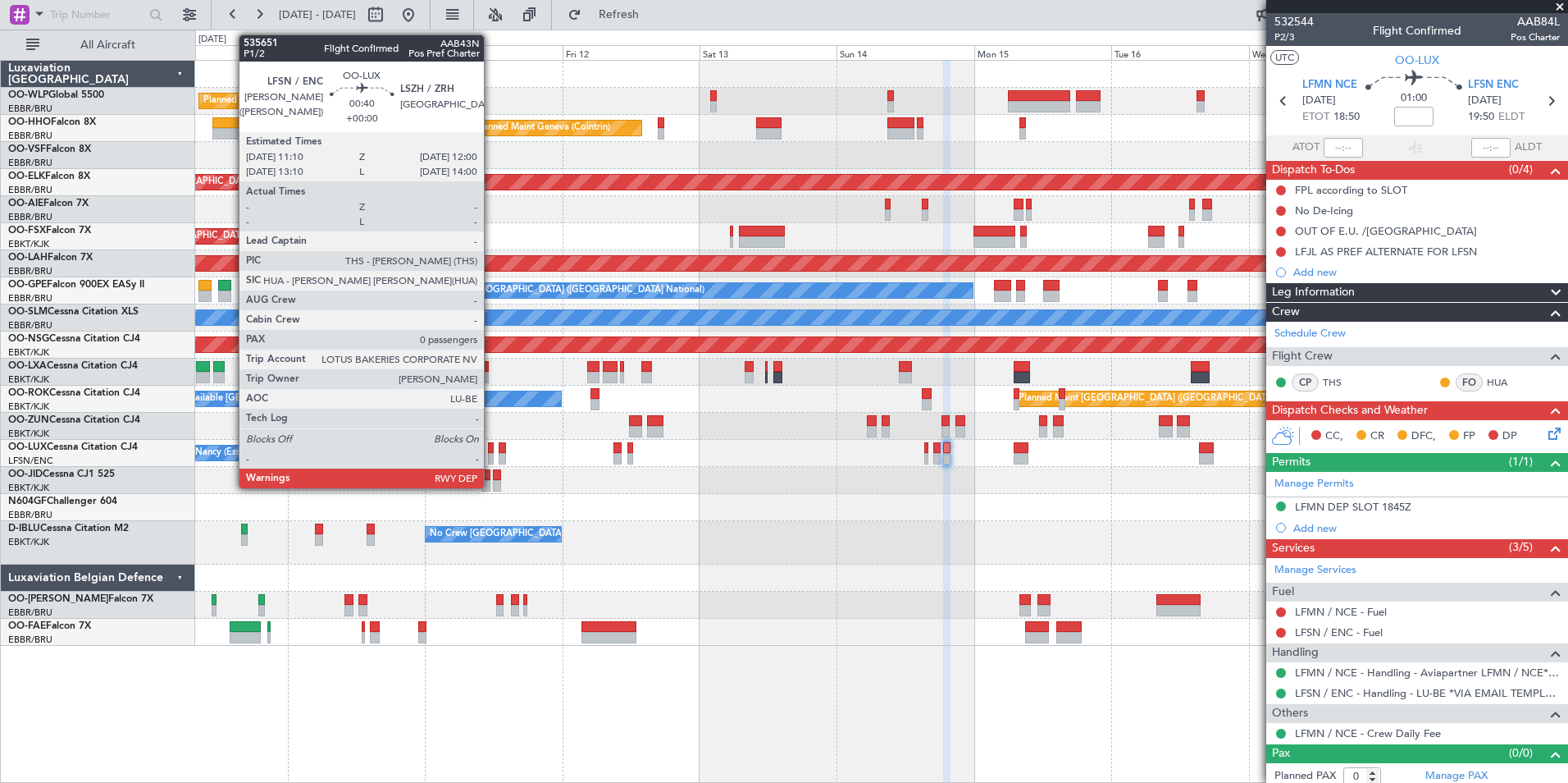
click at [491, 453] on div at bounding box center [490, 458] width 5 height 11
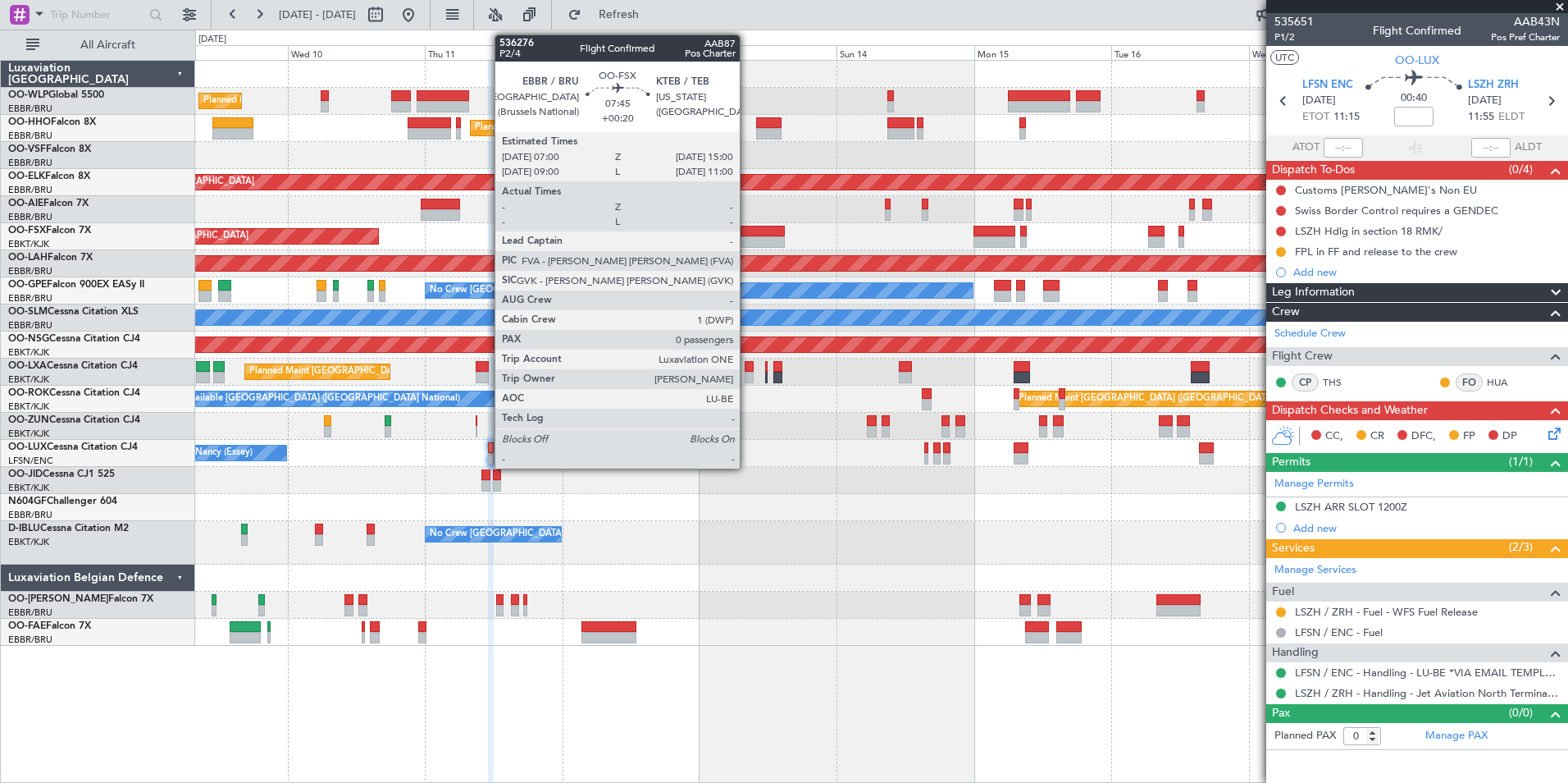
click at [747, 231] on div at bounding box center [761, 231] width 46 height 11
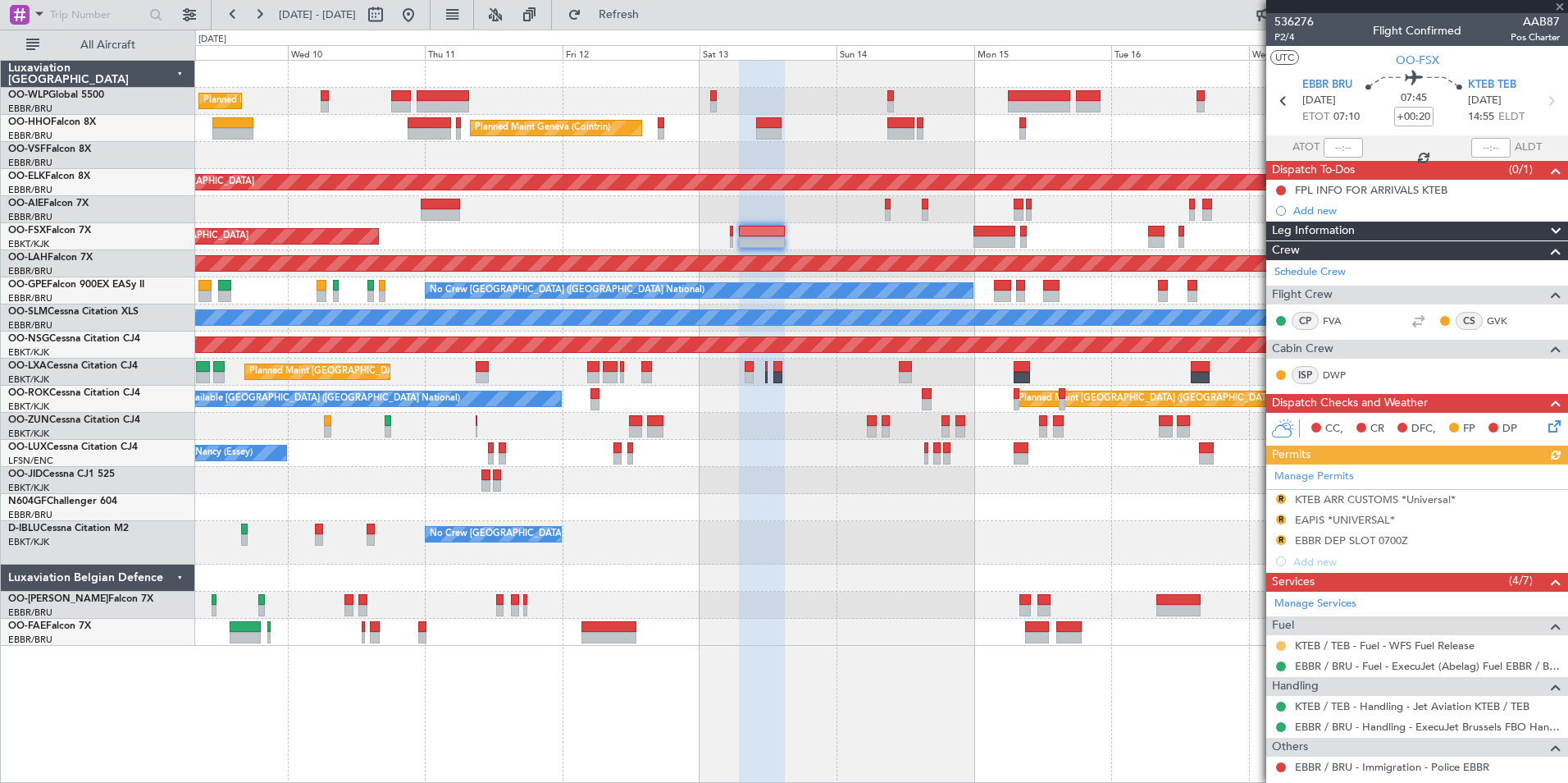
click at [1282, 644] on button at bounding box center [1281, 645] width 10 height 10
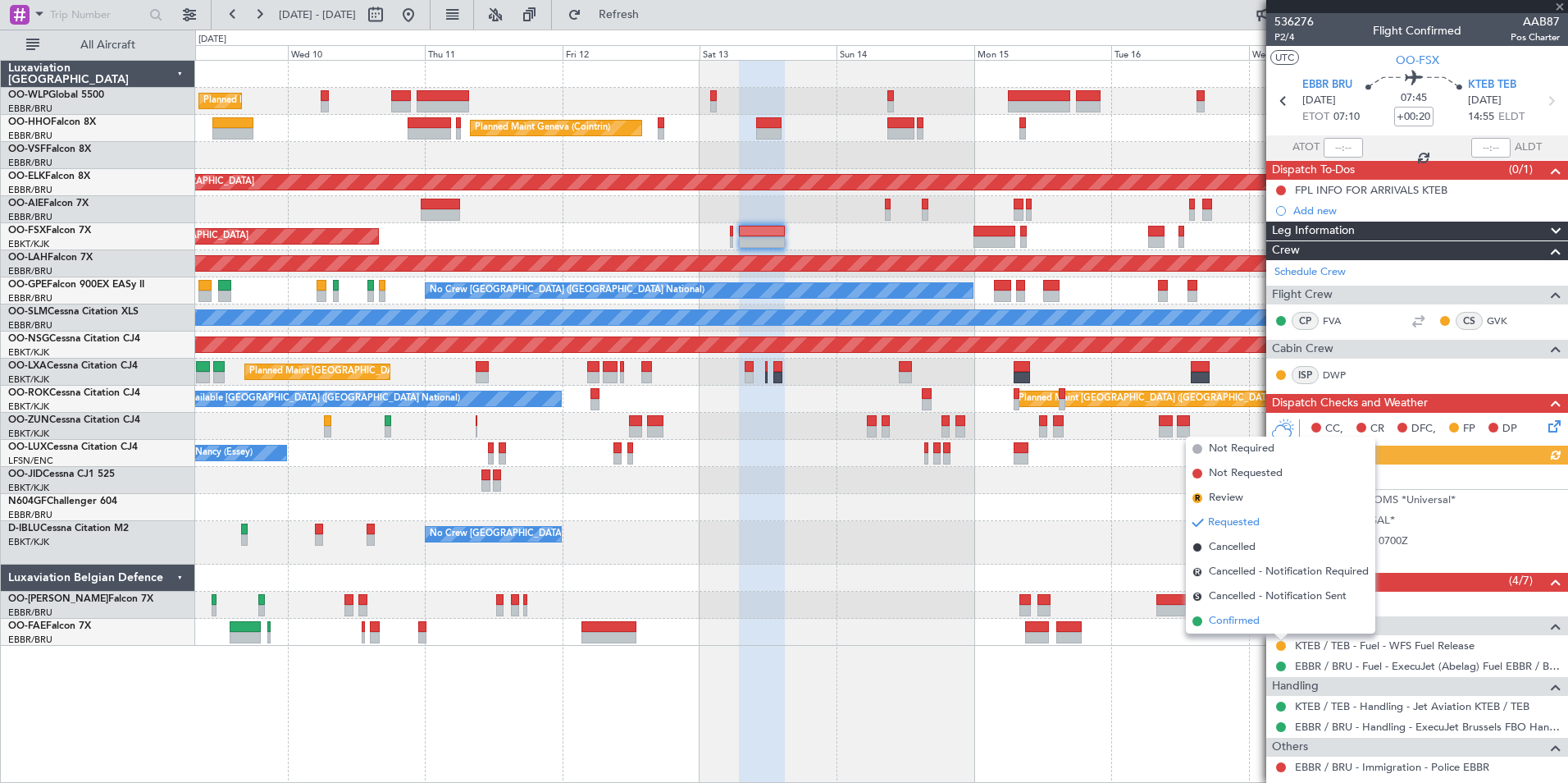
click at [1215, 626] on span "Confirmed" at bounding box center [1234, 620] width 51 height 16
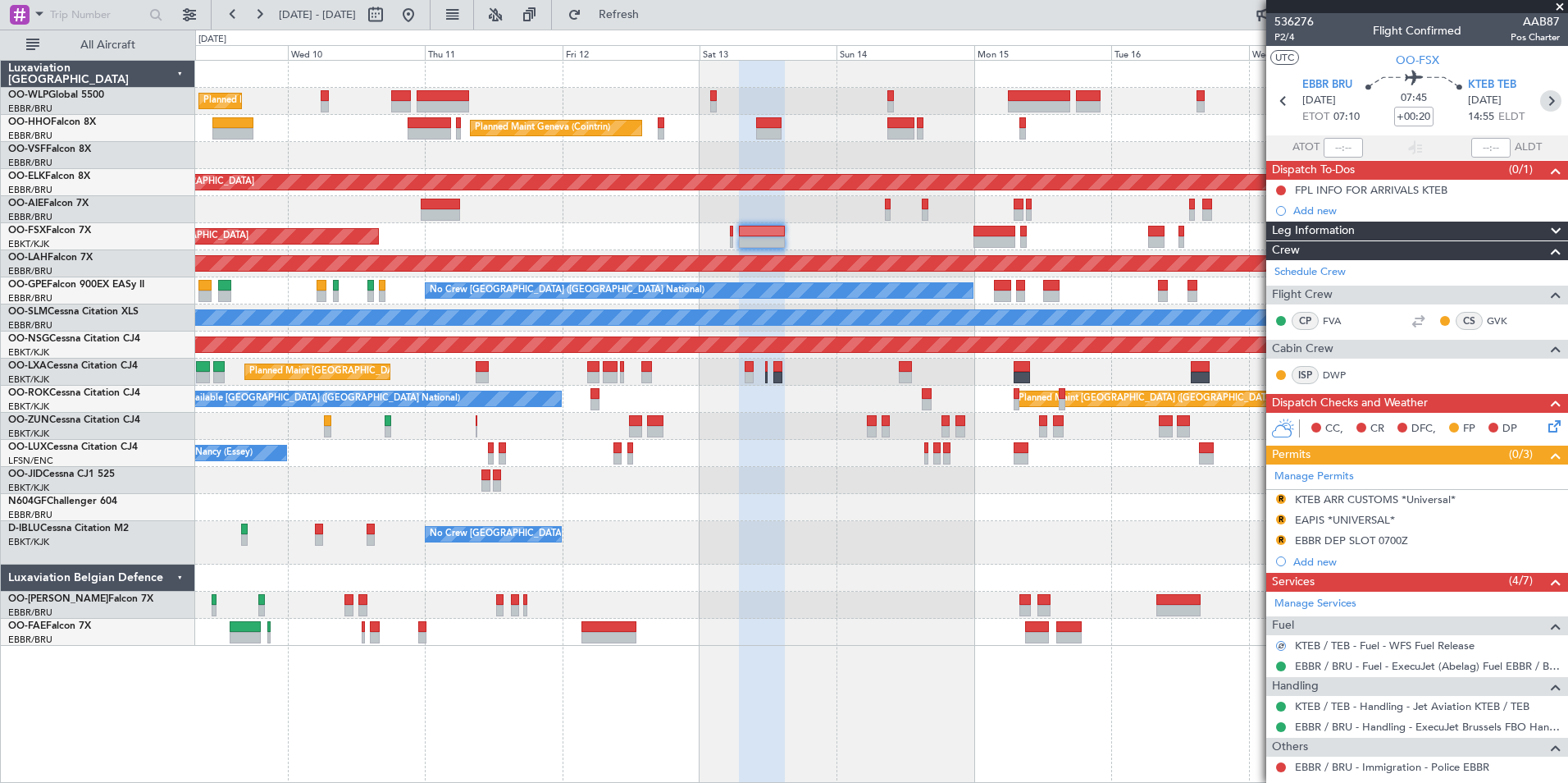
click at [1540, 106] on icon at bounding box center [1551, 100] width 22 height 22
type input "+00:15"
type input "4"
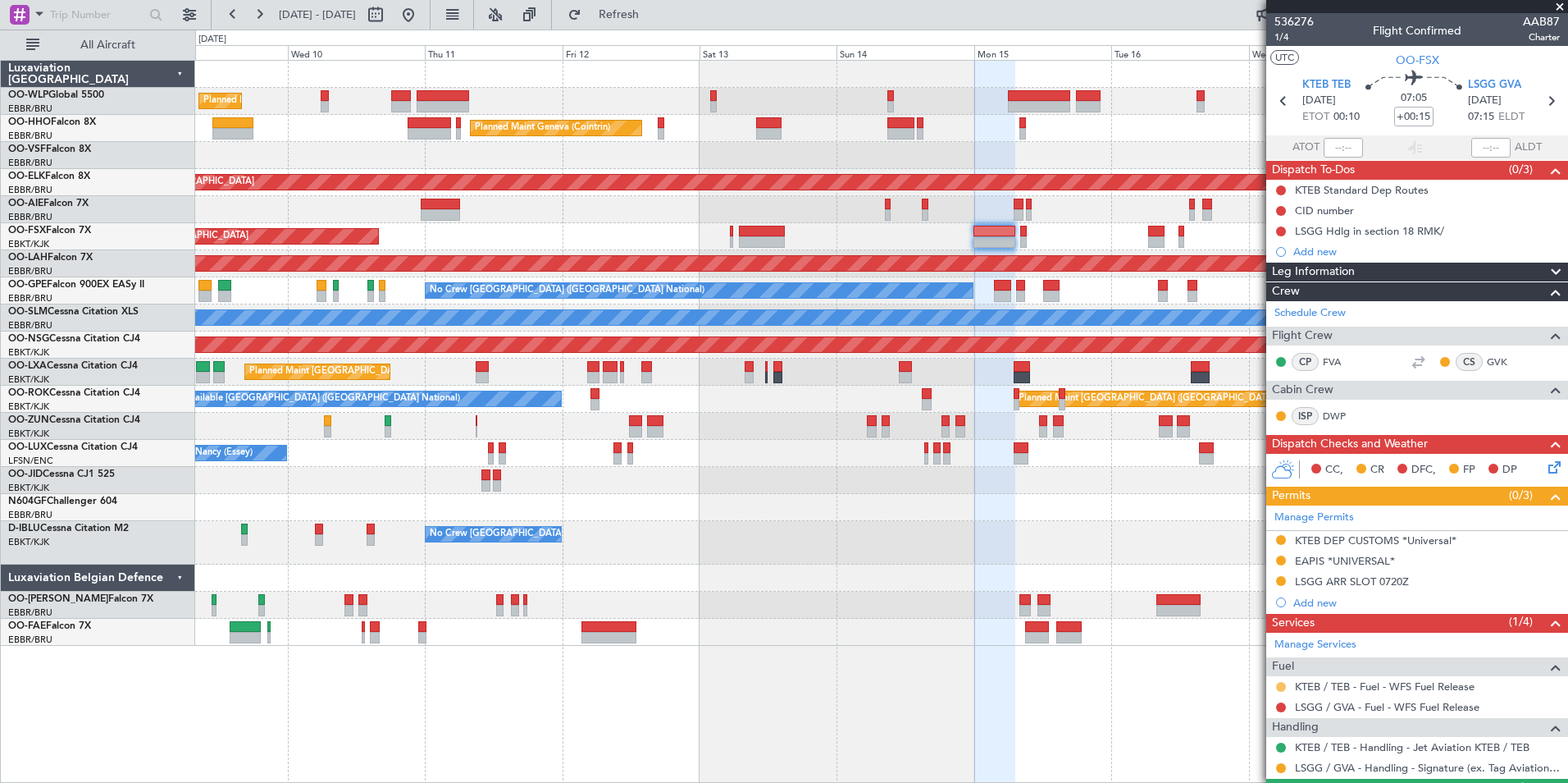
click at [1277, 689] on button at bounding box center [1281, 686] width 10 height 10
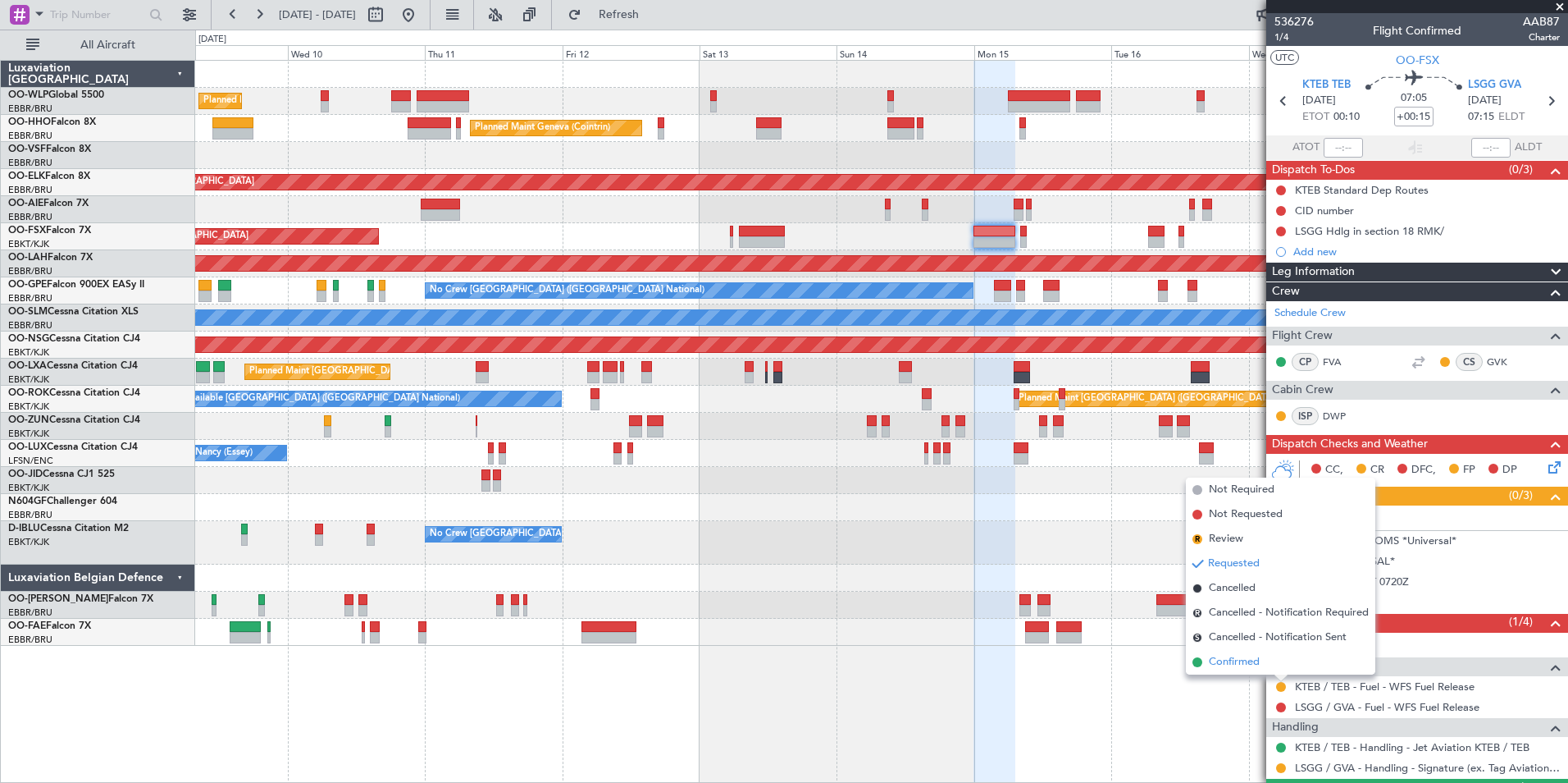
click at [1219, 656] on span "Confirmed" at bounding box center [1234, 662] width 51 height 16
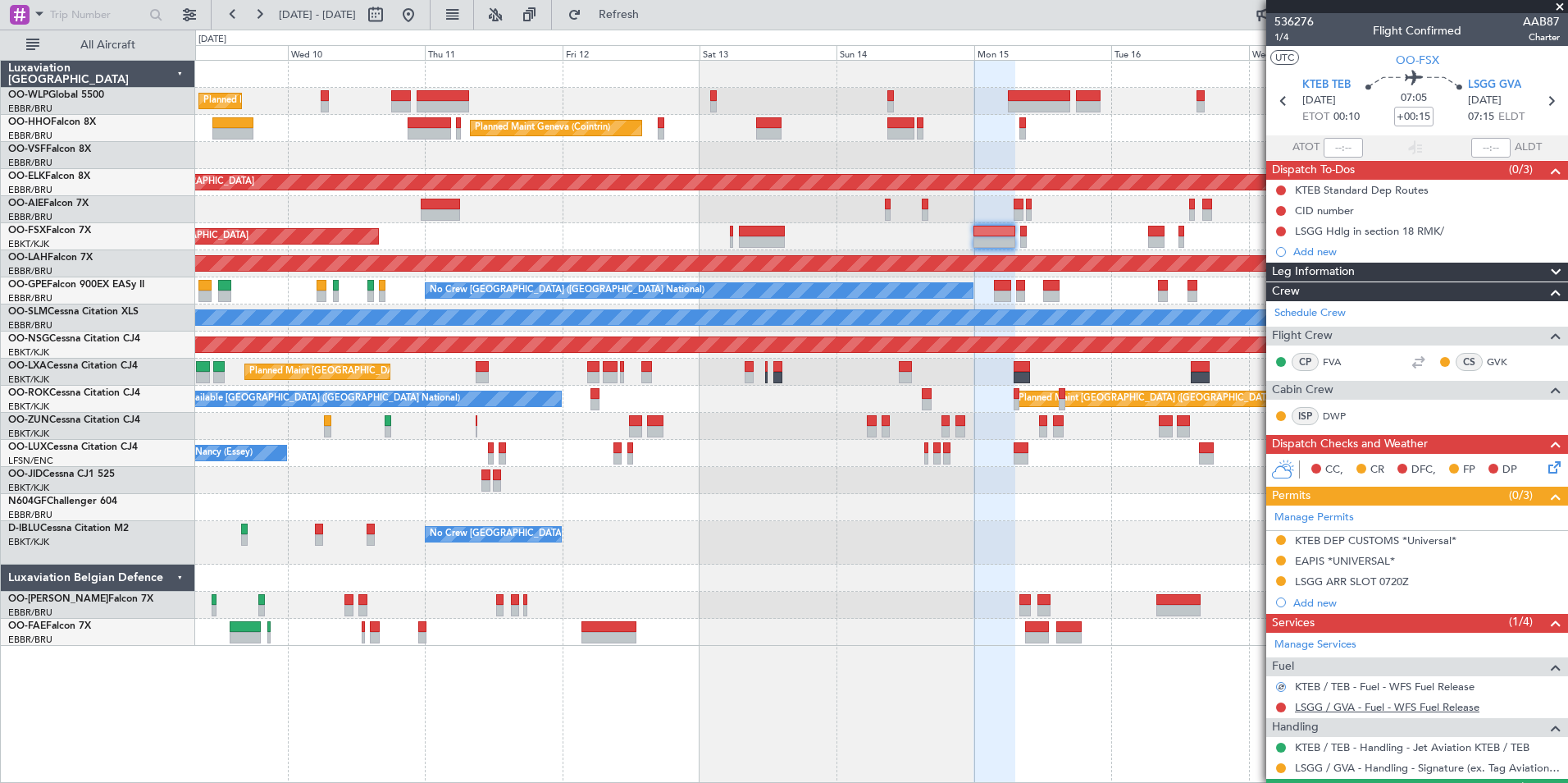
click at [1339, 706] on link "LSGG / GVA - Fuel - WFS Fuel Release" at bounding box center [1386, 707] width 184 height 14
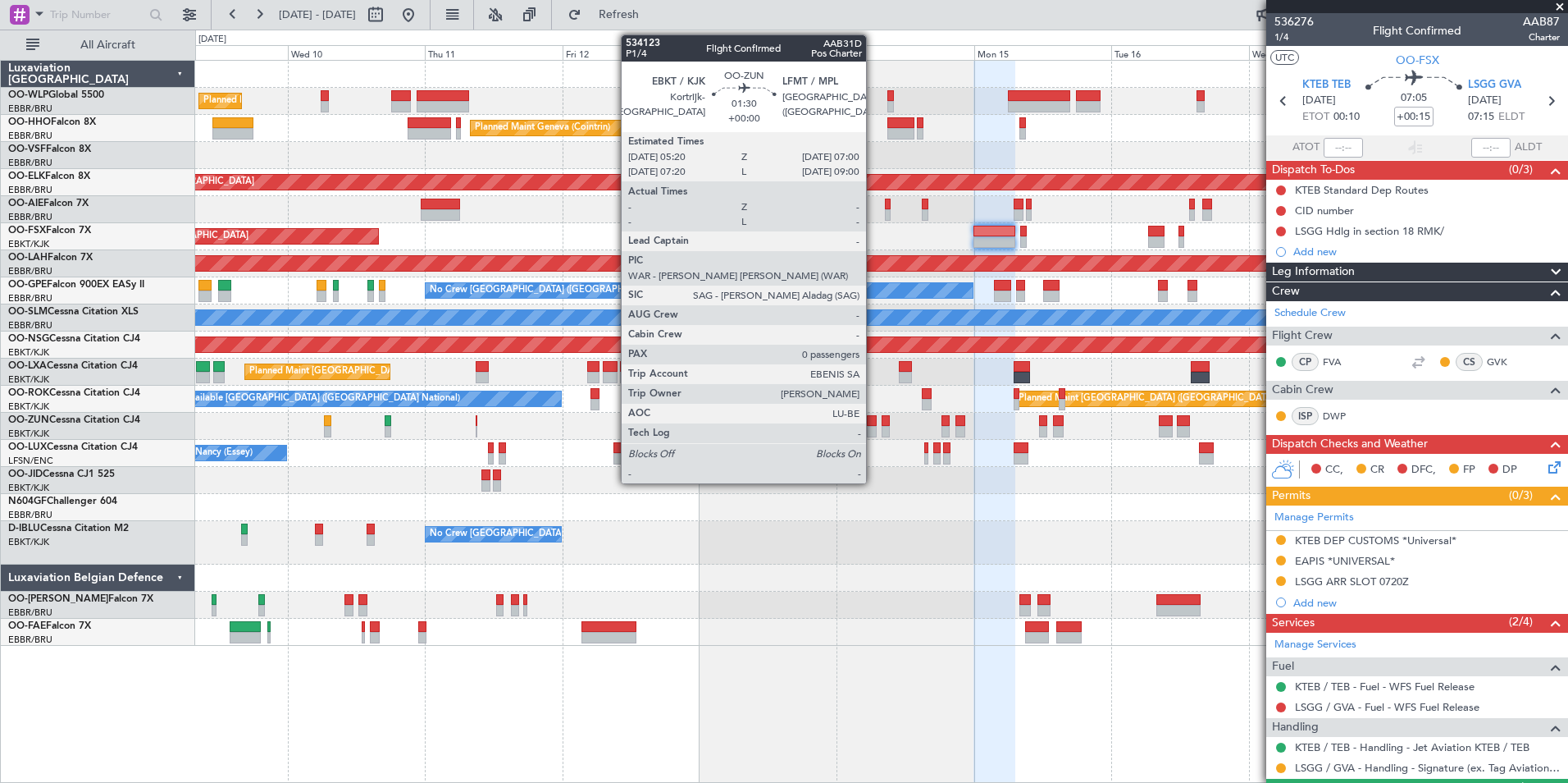
click at [874, 428] on div at bounding box center [871, 431] width 10 height 11
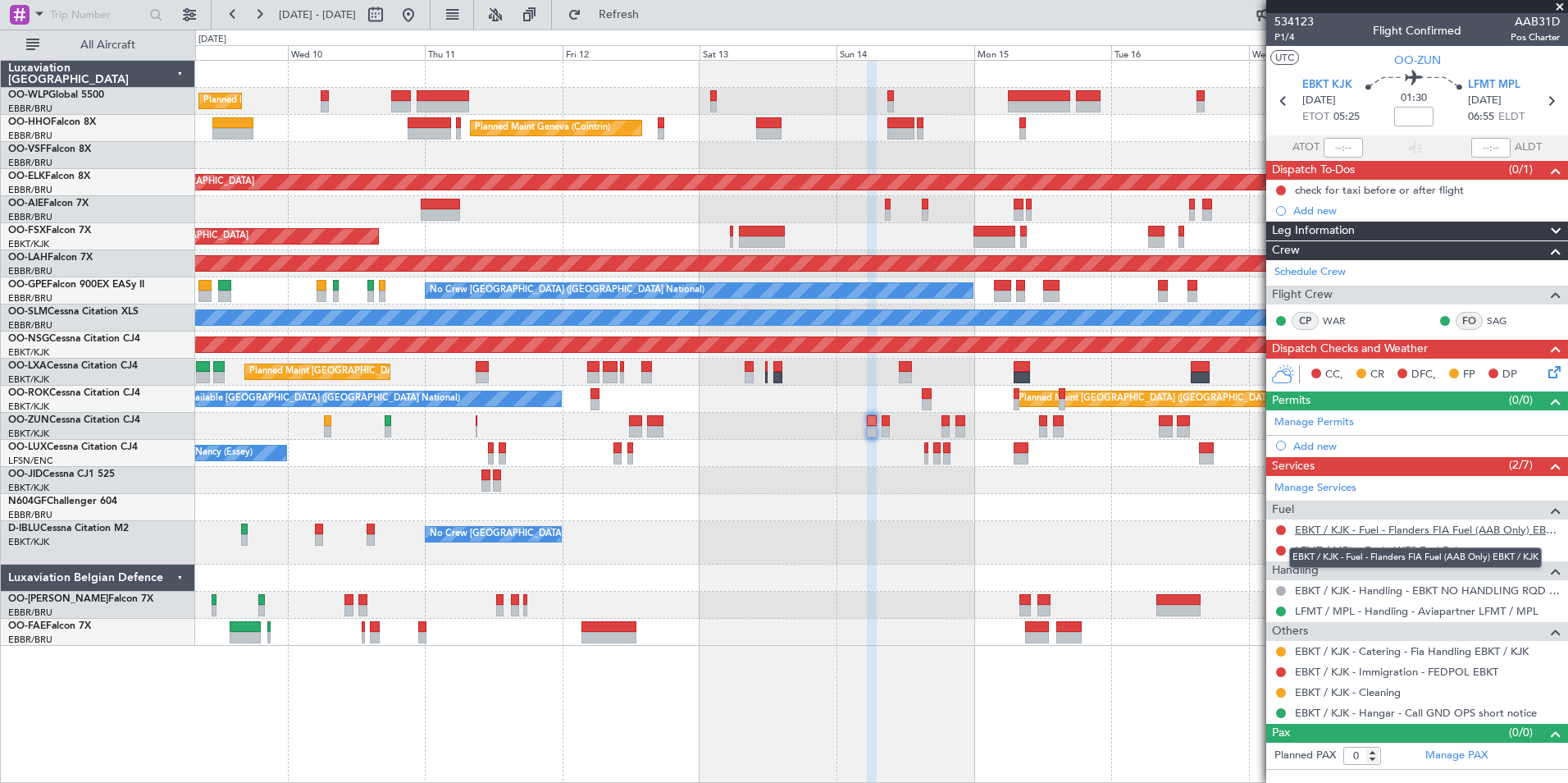
click at [1300, 525] on link "EBKT / KJK - Fuel - Flanders FIA Fuel (AAB Only) EBKT / KJK" at bounding box center [1427, 529] width 265 height 14
click at [1324, 548] on link "LFMT / MPL - Fuel - WFS Fuel Release" at bounding box center [1386, 550] width 184 height 14
click at [1556, 106] on icon at bounding box center [1551, 100] width 22 height 22
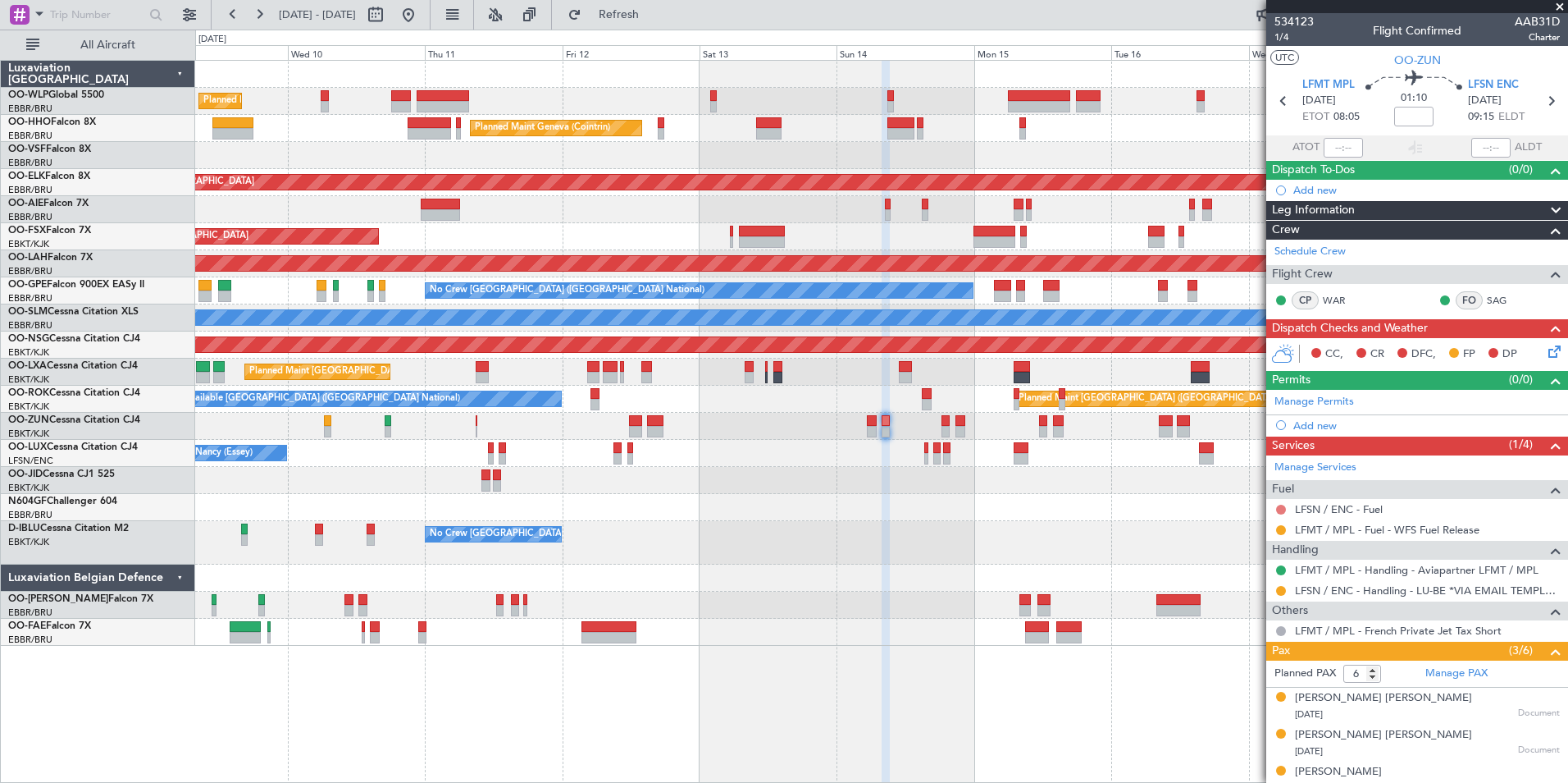
click at [1278, 509] on button at bounding box center [1281, 509] width 10 height 10
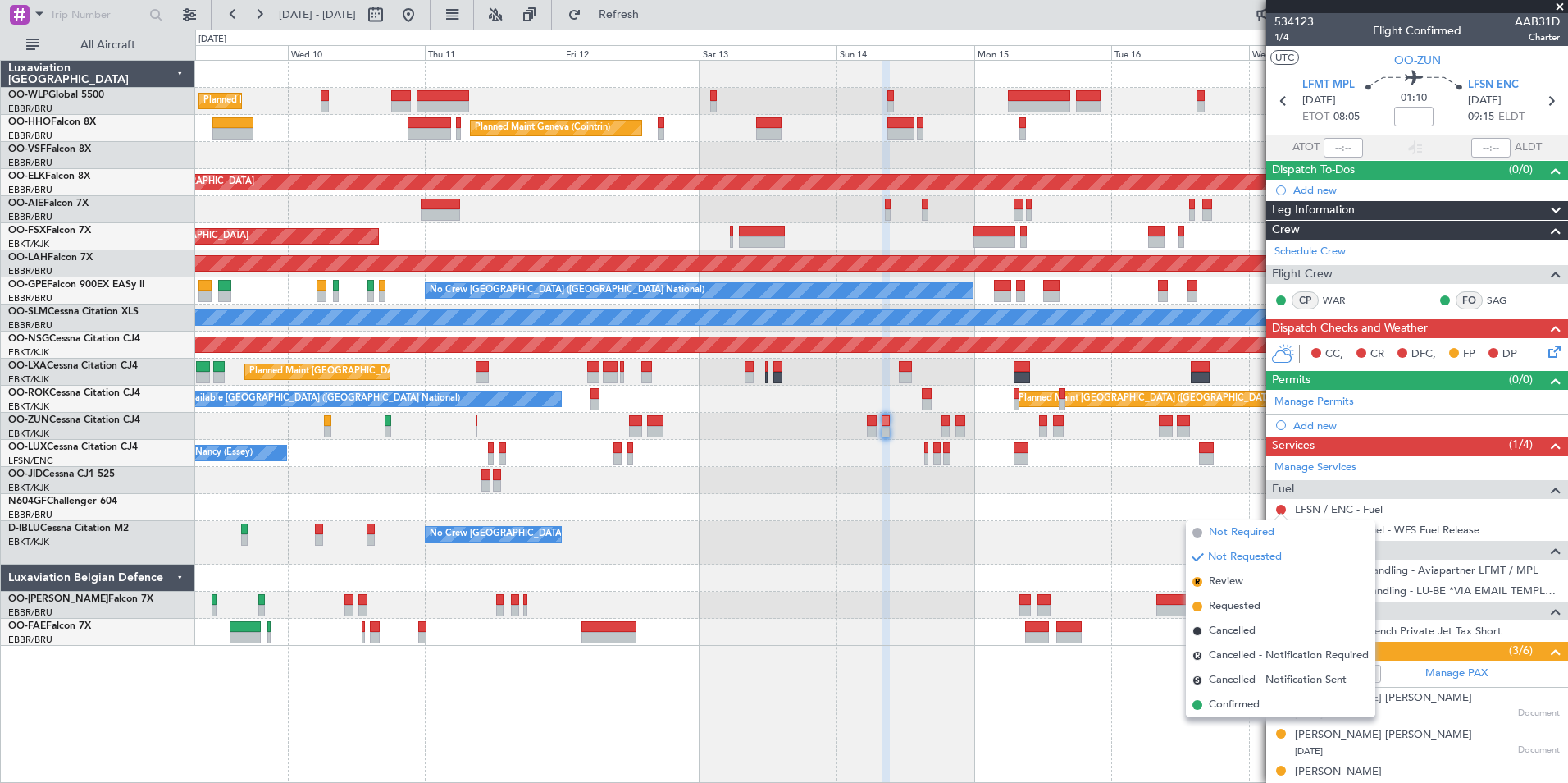
click at [1239, 537] on span "Not Required" at bounding box center [1242, 532] width 66 height 16
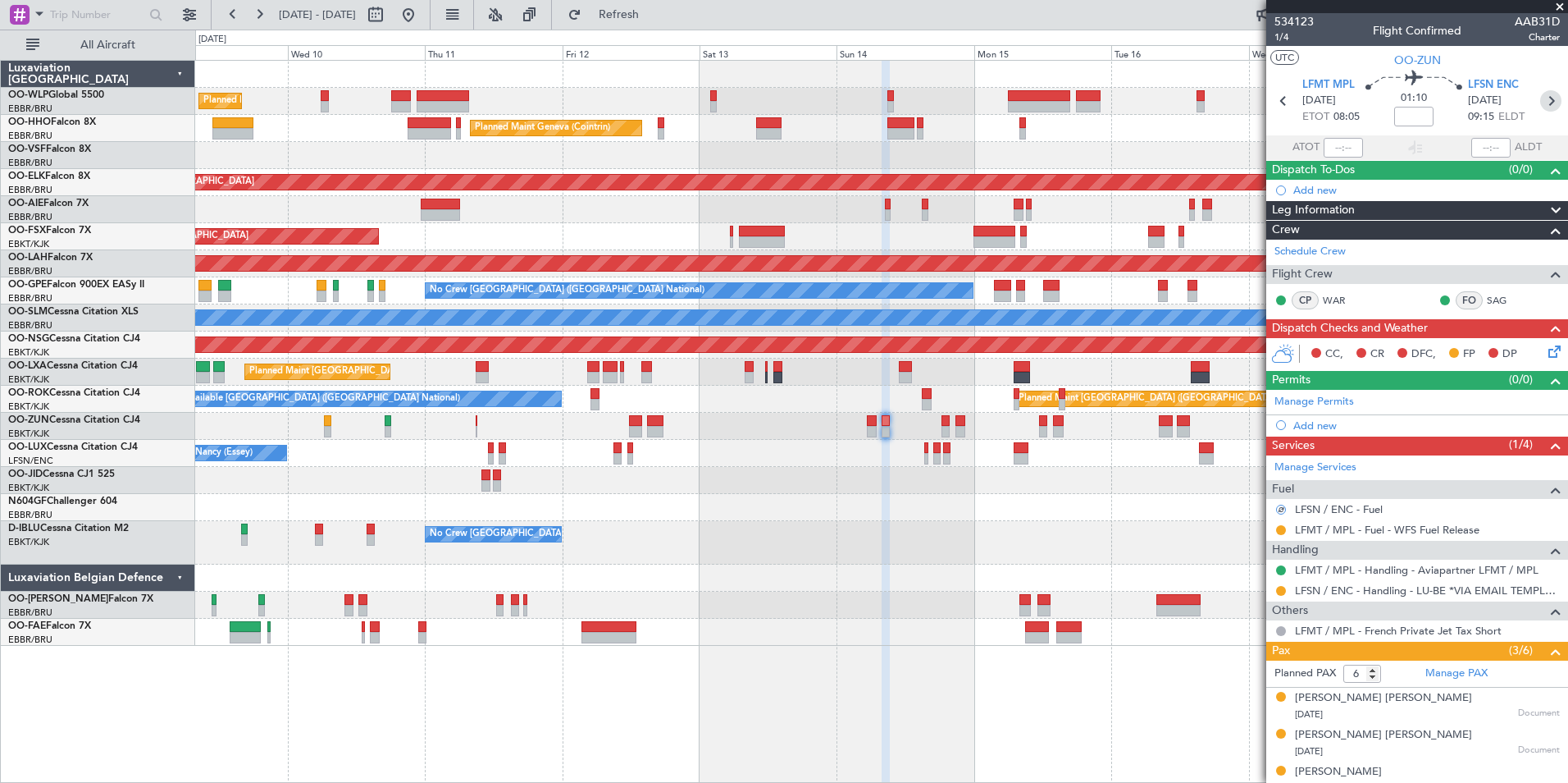
click at [1540, 106] on icon at bounding box center [1551, 100] width 22 height 22
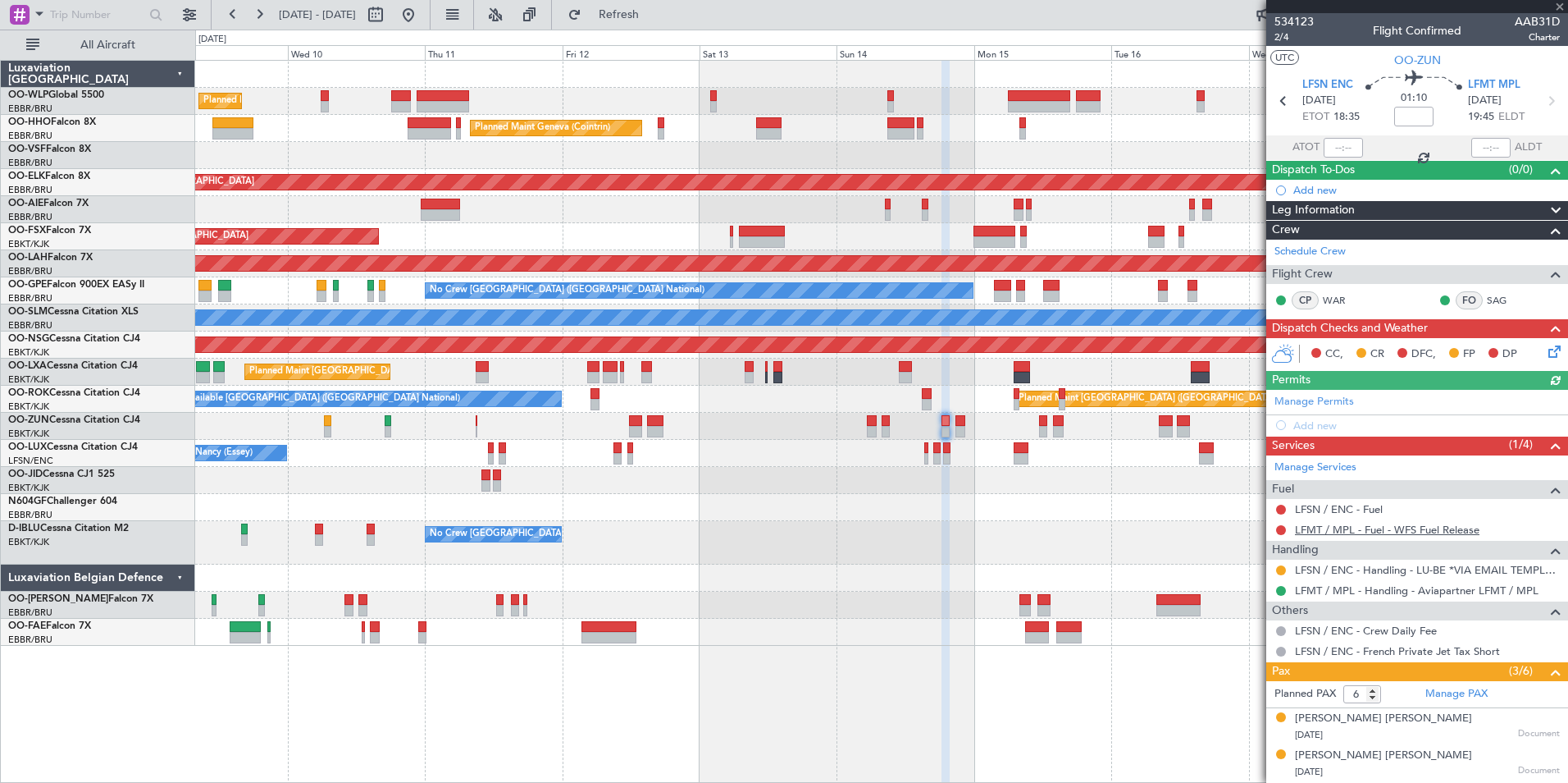
click at [1325, 523] on link "LFMT / MPL - Fuel - WFS Fuel Release" at bounding box center [1386, 529] width 184 height 14
click at [1283, 510] on button at bounding box center [1281, 509] width 10 height 10
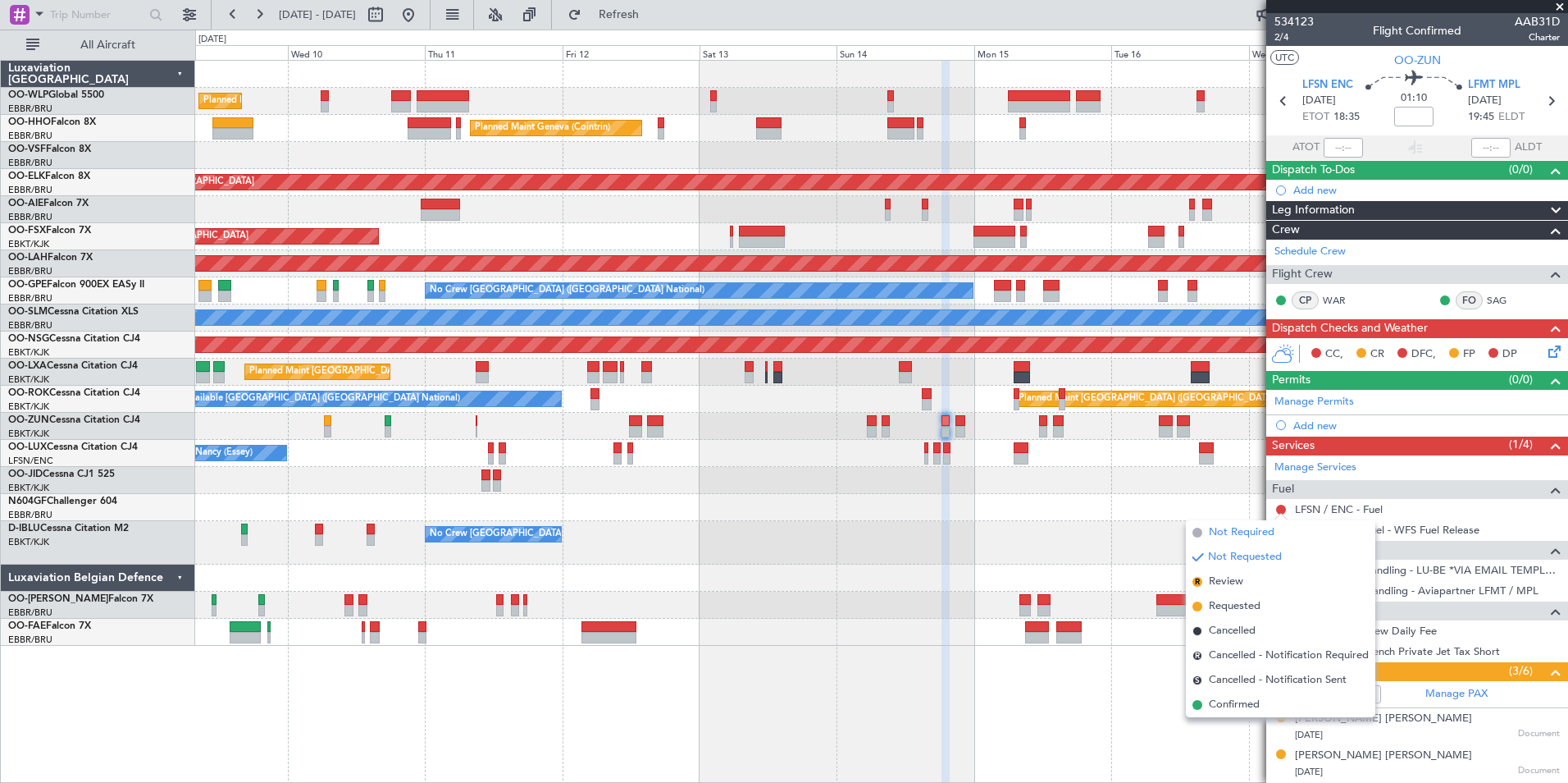
click at [1241, 532] on span "Not Required" at bounding box center [1242, 532] width 66 height 16
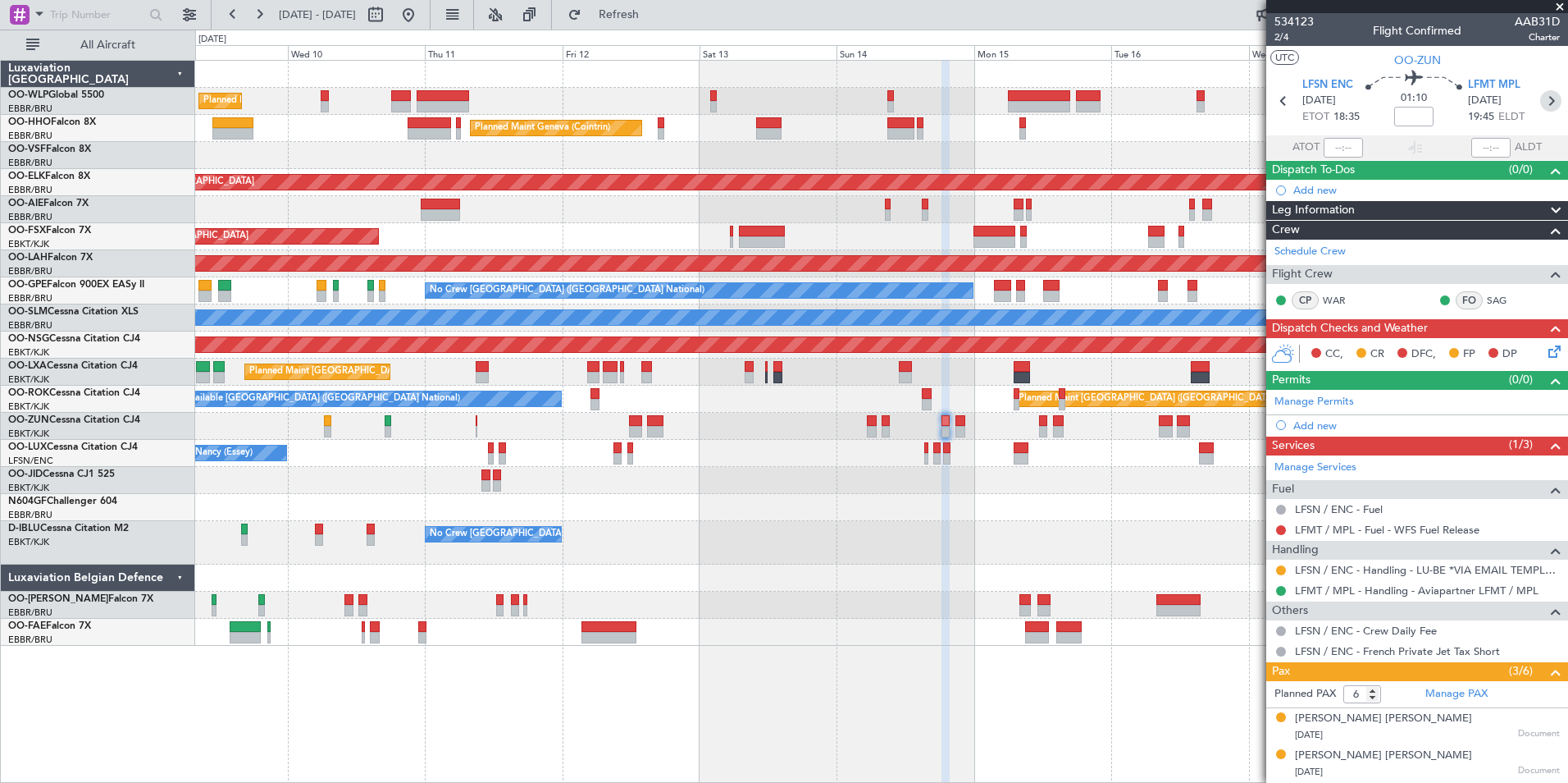
click at [1541, 96] on icon at bounding box center [1551, 100] width 22 height 22
type input "0"
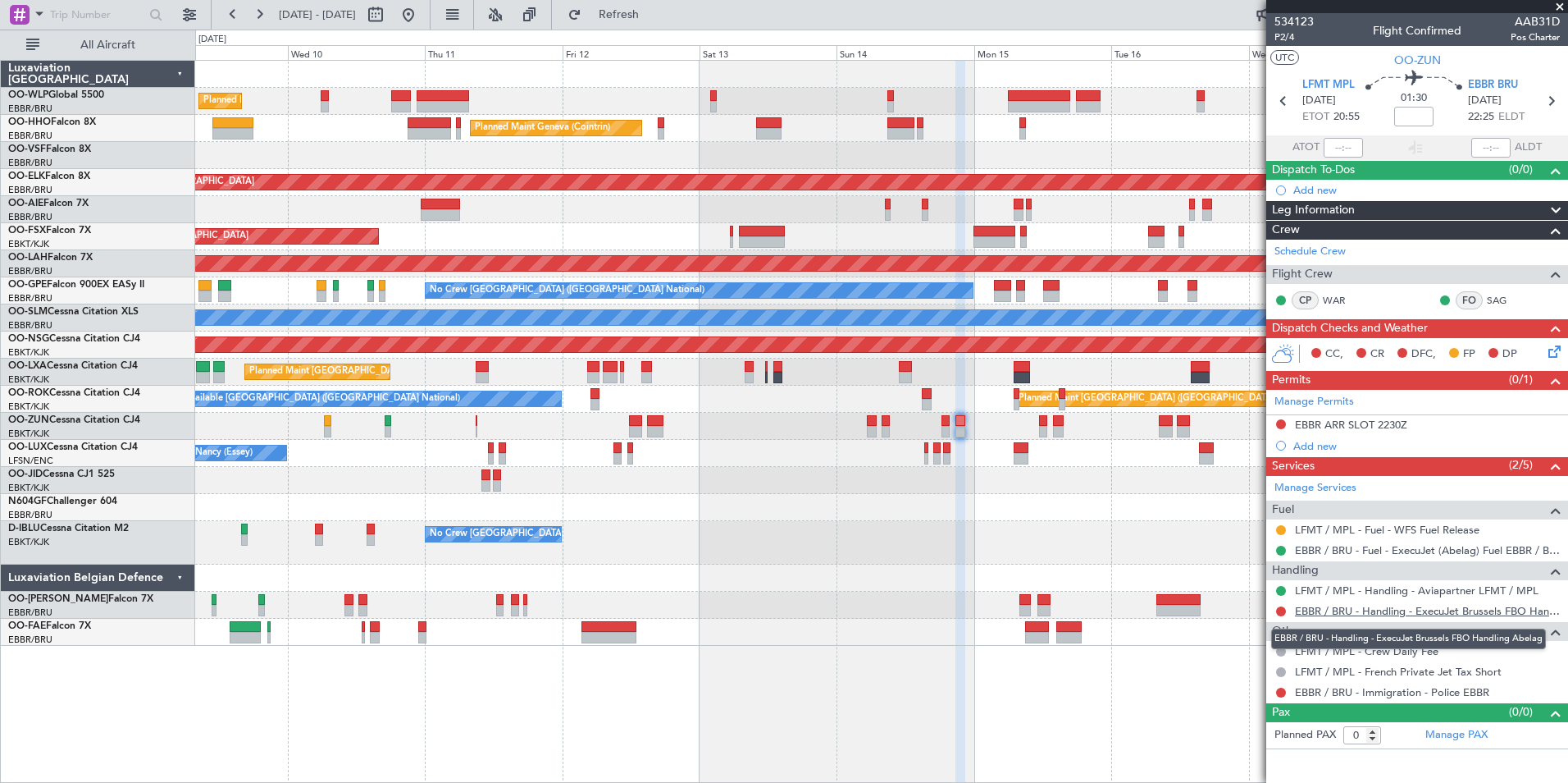
click at [1343, 616] on link "EBBR / BRU - Handling - ExecuJet Brussels FBO Handling Abelag" at bounding box center [1427, 611] width 265 height 14
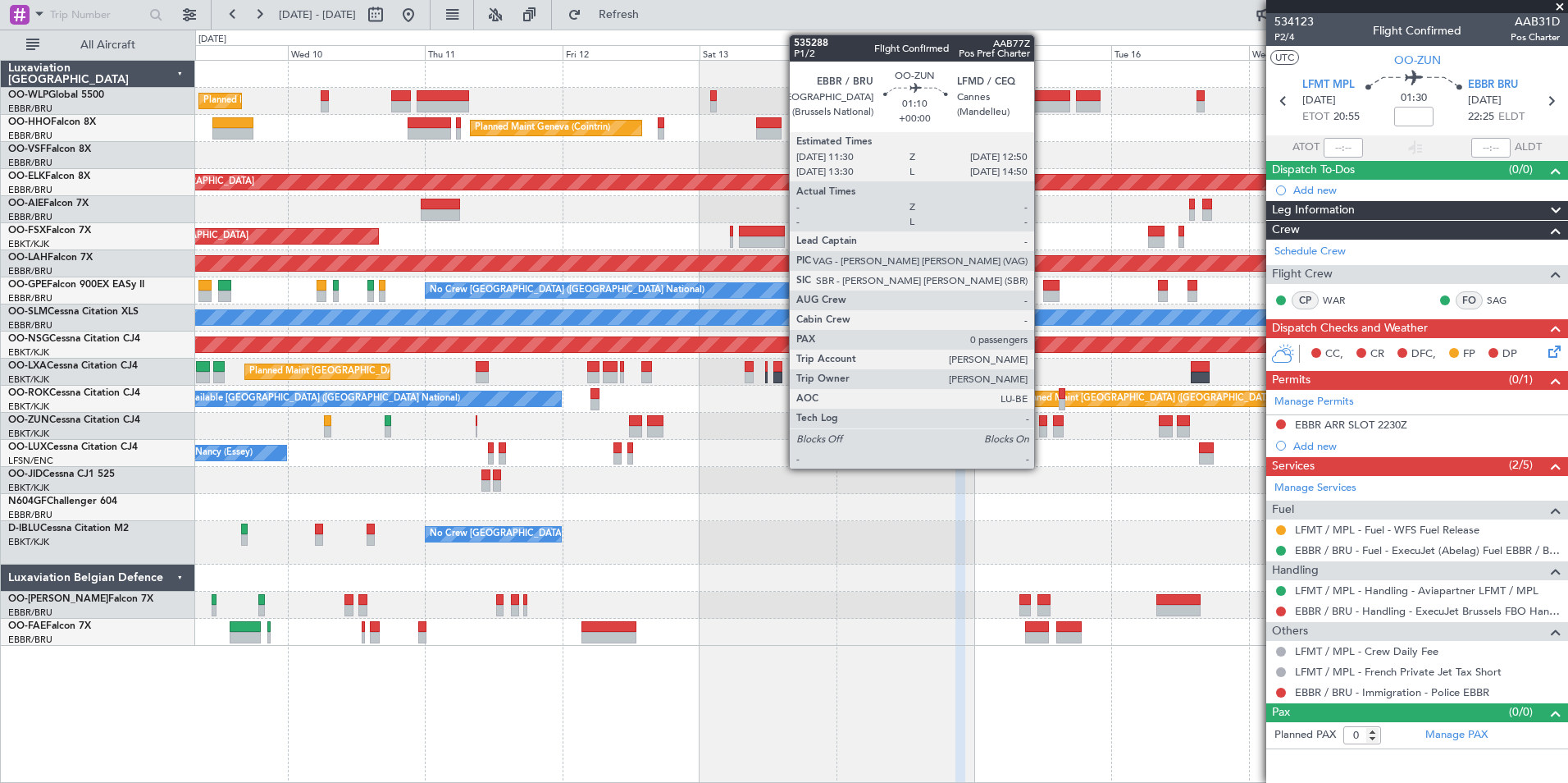
click at [1041, 430] on div at bounding box center [1043, 431] width 8 height 11
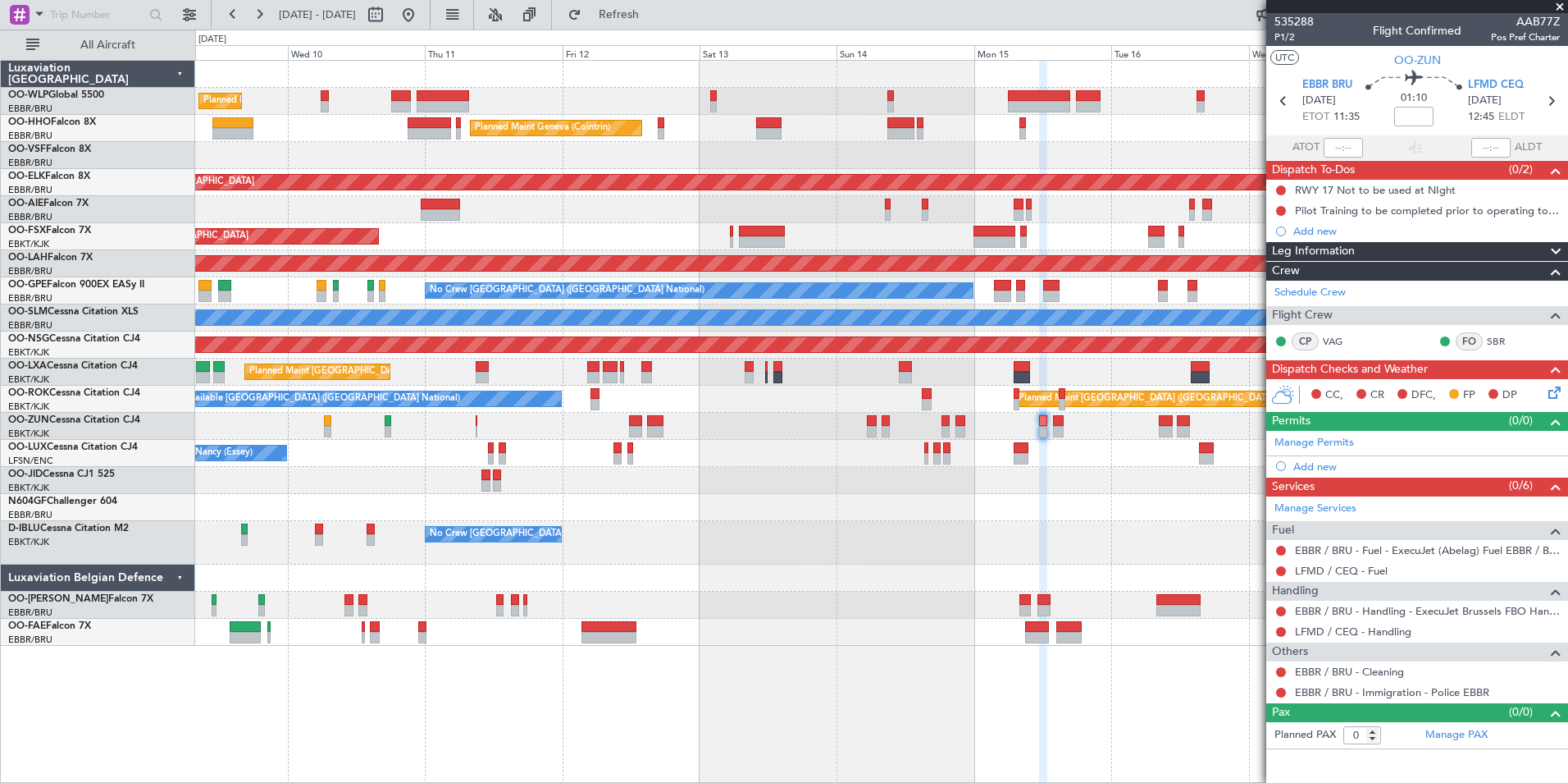
click at [1338, 621] on div "LFMD / CEQ - Handling" at bounding box center [1417, 632] width 302 height 21
click at [1337, 632] on link "LFMD / CEQ - Handling" at bounding box center [1353, 632] width 117 height 14
click at [1341, 572] on link "LFMD / CEQ - Fuel" at bounding box center [1341, 571] width 93 height 14
click at [1316, 468] on div "Add new" at bounding box center [1419, 466] width 252 height 14
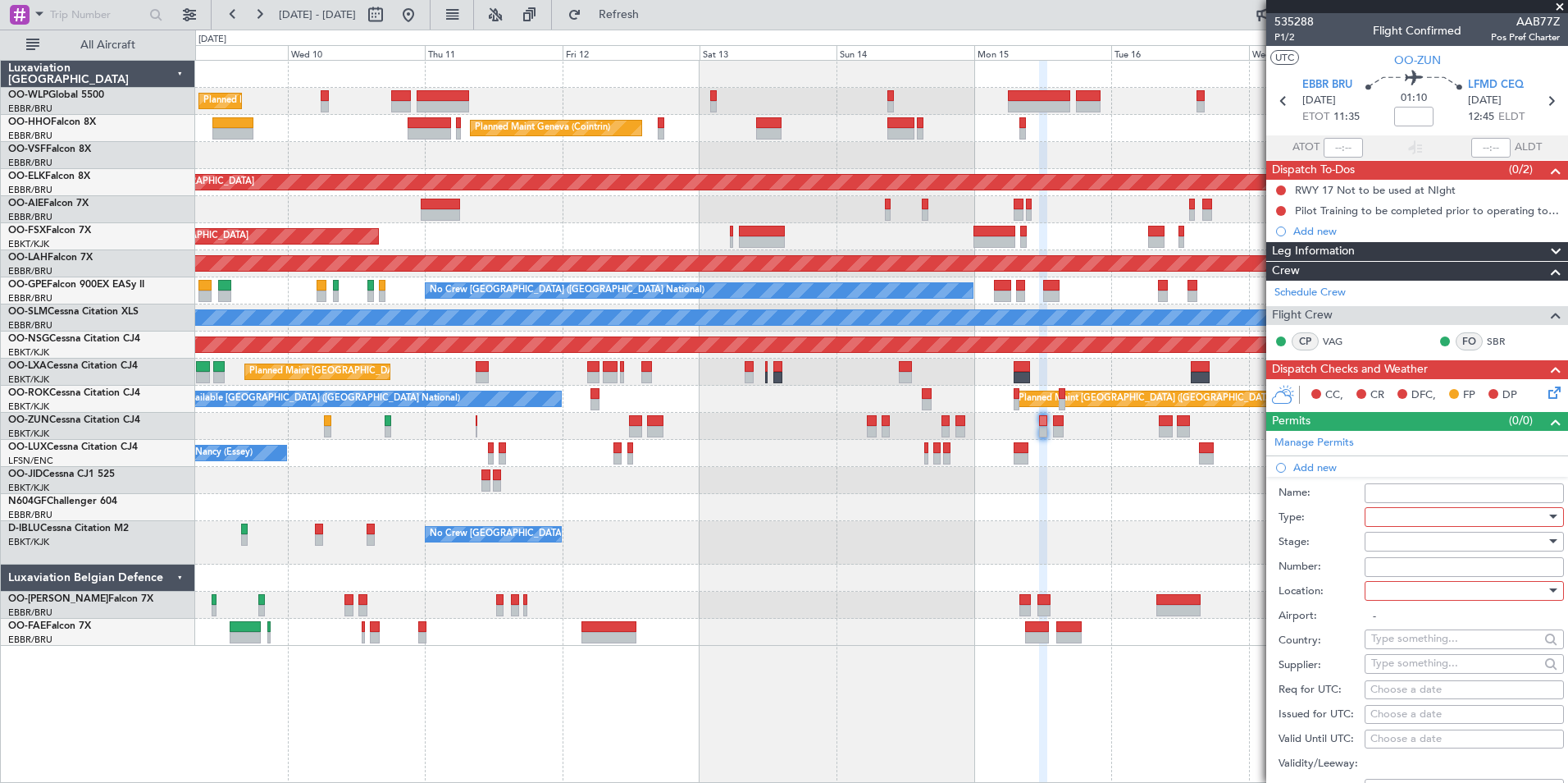
click at [1380, 514] on div at bounding box center [1459, 517] width 175 height 24
click at [1390, 663] on span "Slot" at bounding box center [1458, 671] width 172 height 24
click at [1400, 536] on div at bounding box center [1459, 542] width 175 height 24
click at [1397, 595] on span "Not Requested" at bounding box center [1458, 599] width 172 height 24
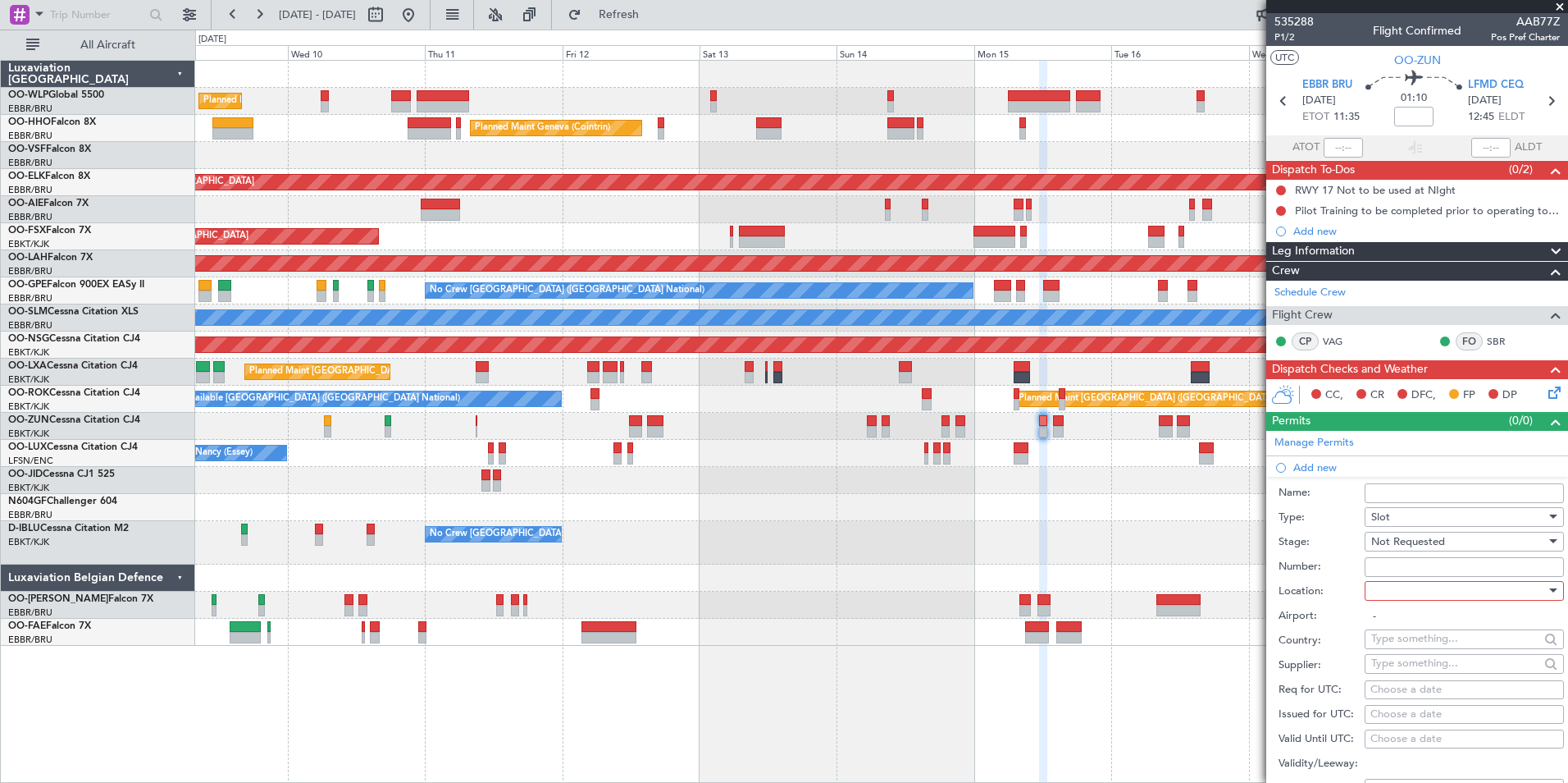
click at [1397, 579] on div at bounding box center [1459, 591] width 175 height 24
click at [1398, 617] on span "Departure" at bounding box center [1458, 624] width 172 height 24
type input "EBBR / BRU"
click at [1405, 686] on div "Choose a date" at bounding box center [1464, 690] width 188 height 16
select select "9"
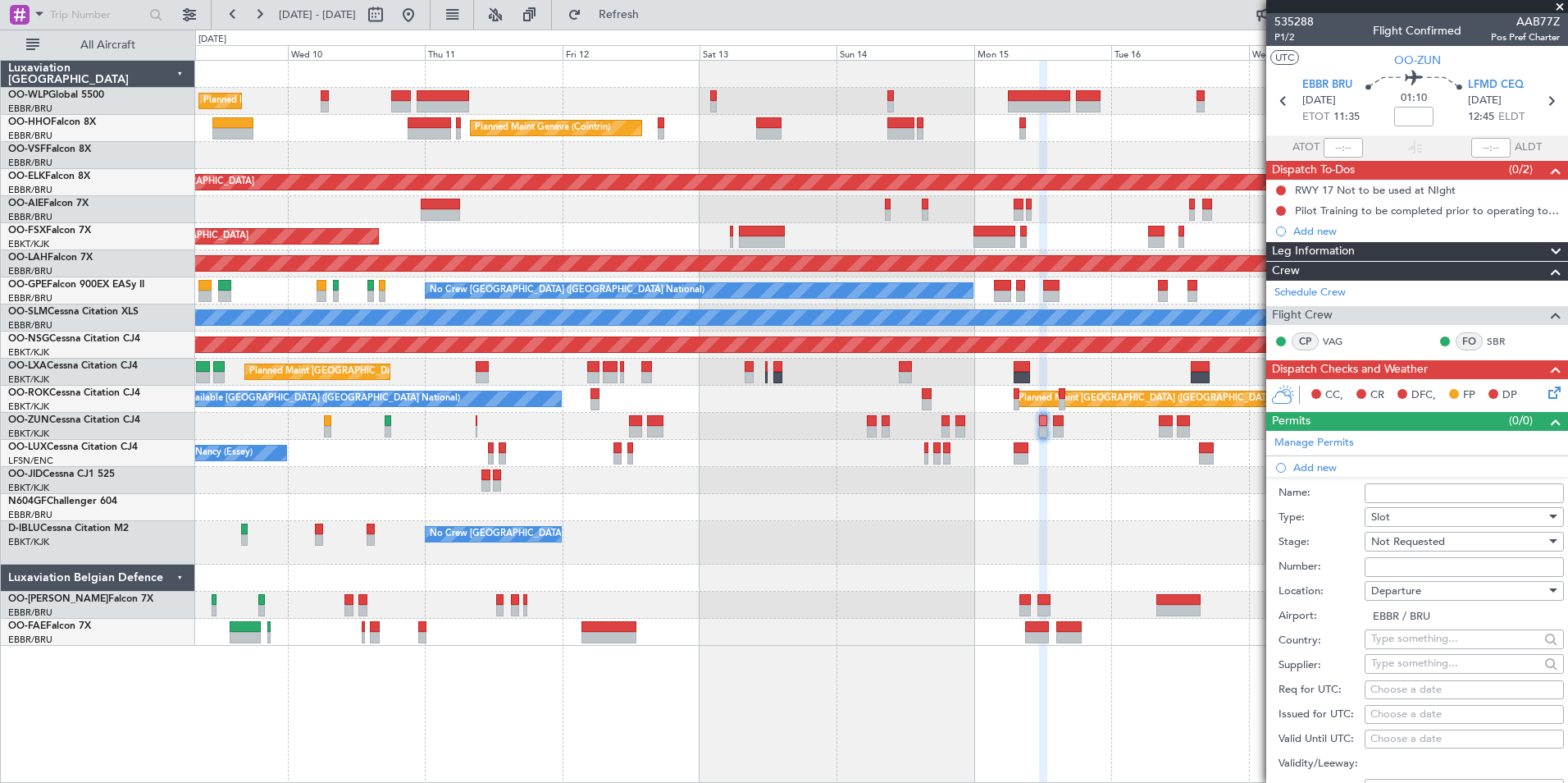
select select "2025"
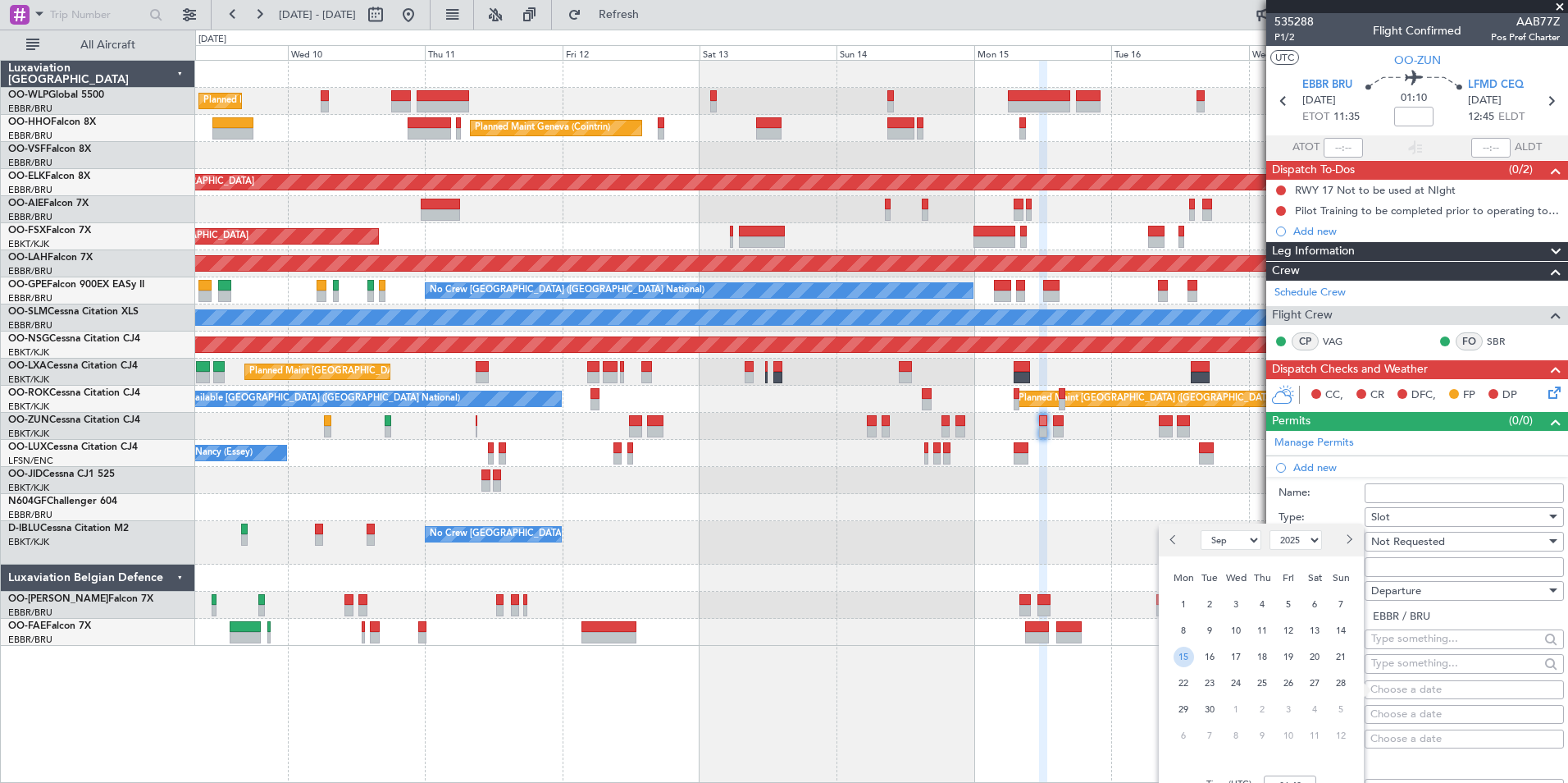
click at [1187, 657] on span "15" at bounding box center [1184, 657] width 21 height 21
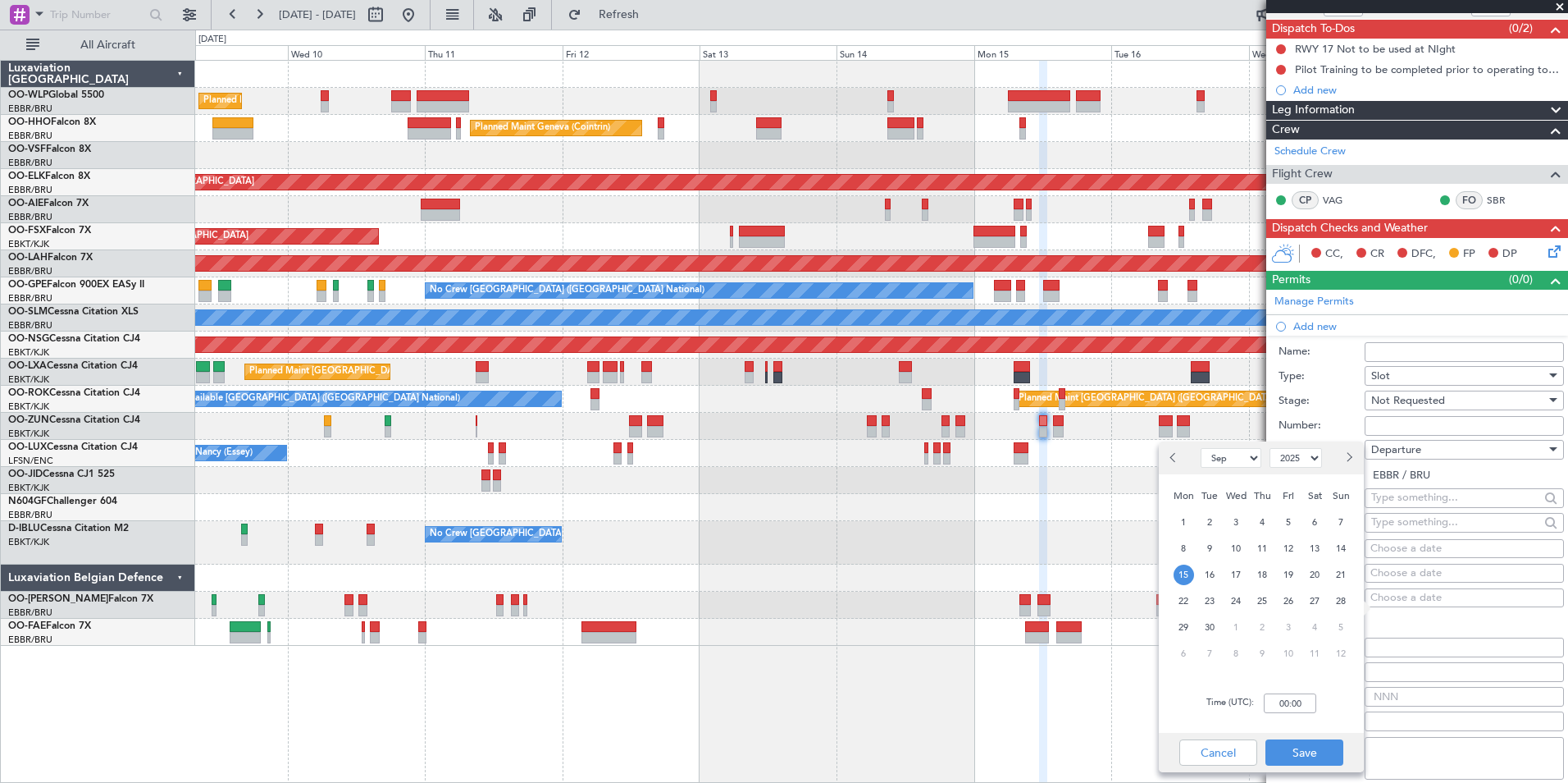
scroll to position [164, 0]
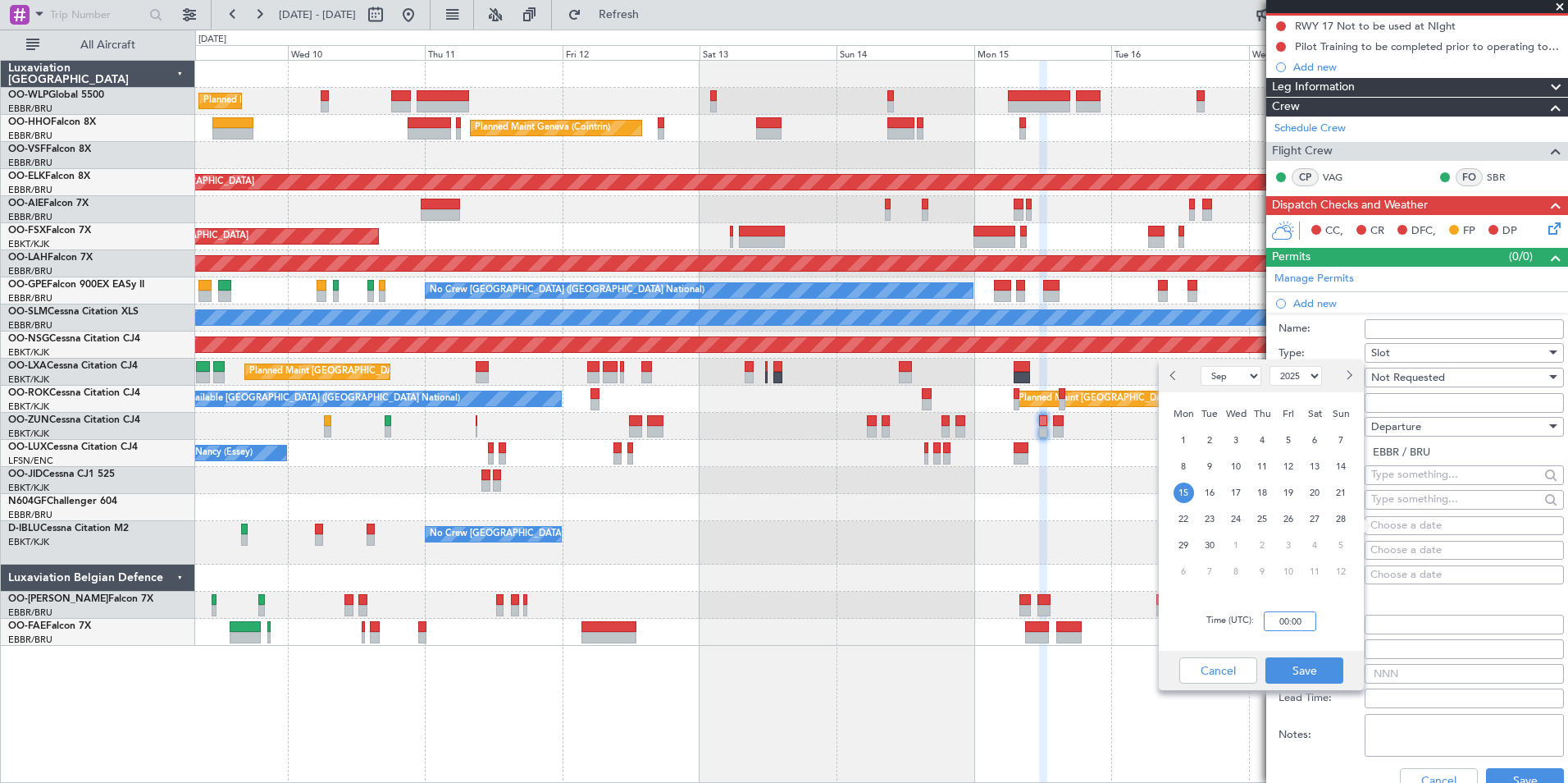
click at [1302, 627] on input "00:00" at bounding box center [1290, 621] width 53 height 20
type input "11:30"
click at [1315, 666] on button "Save" at bounding box center [1304, 671] width 78 height 26
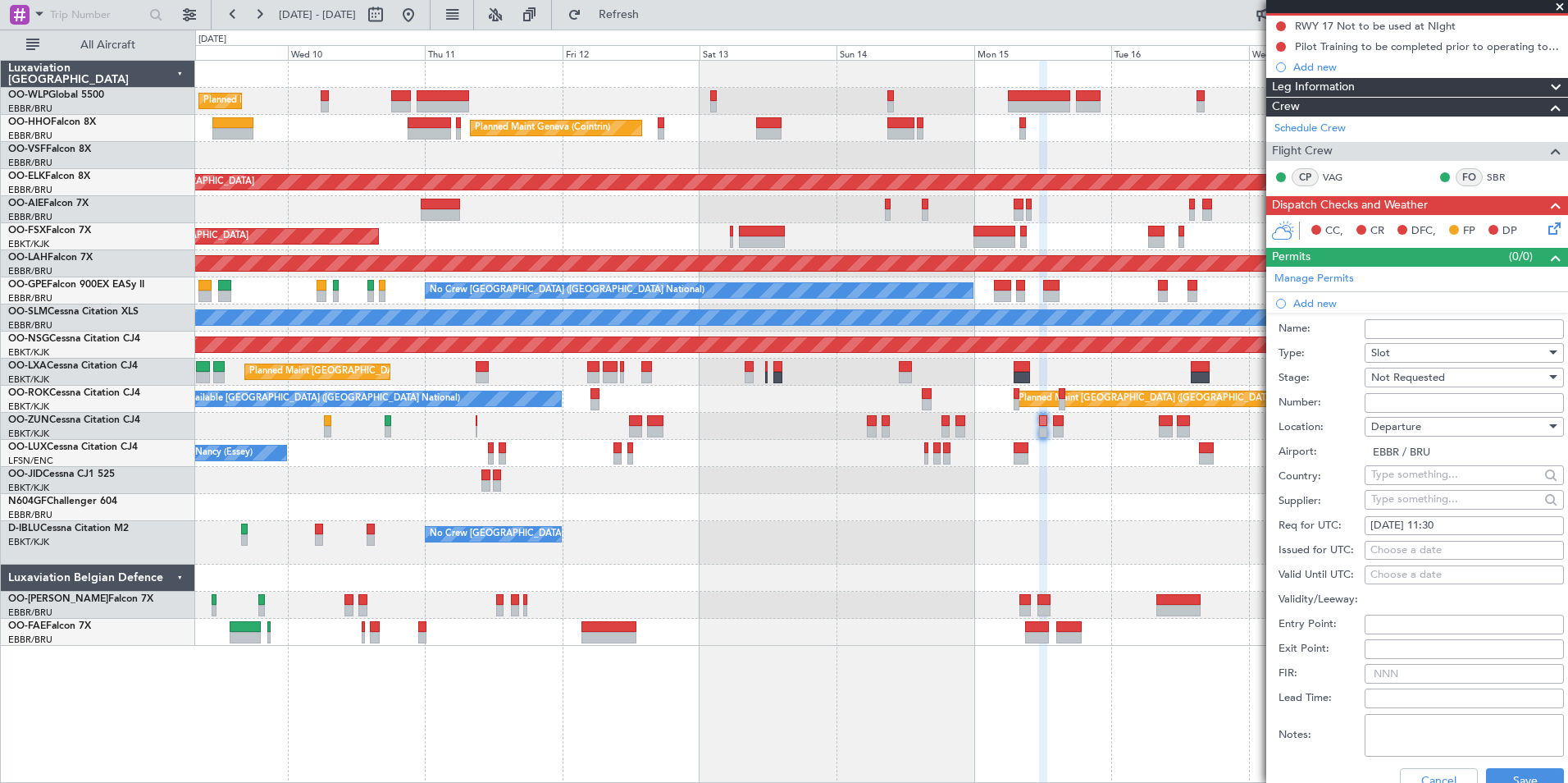
scroll to position [247, 0]
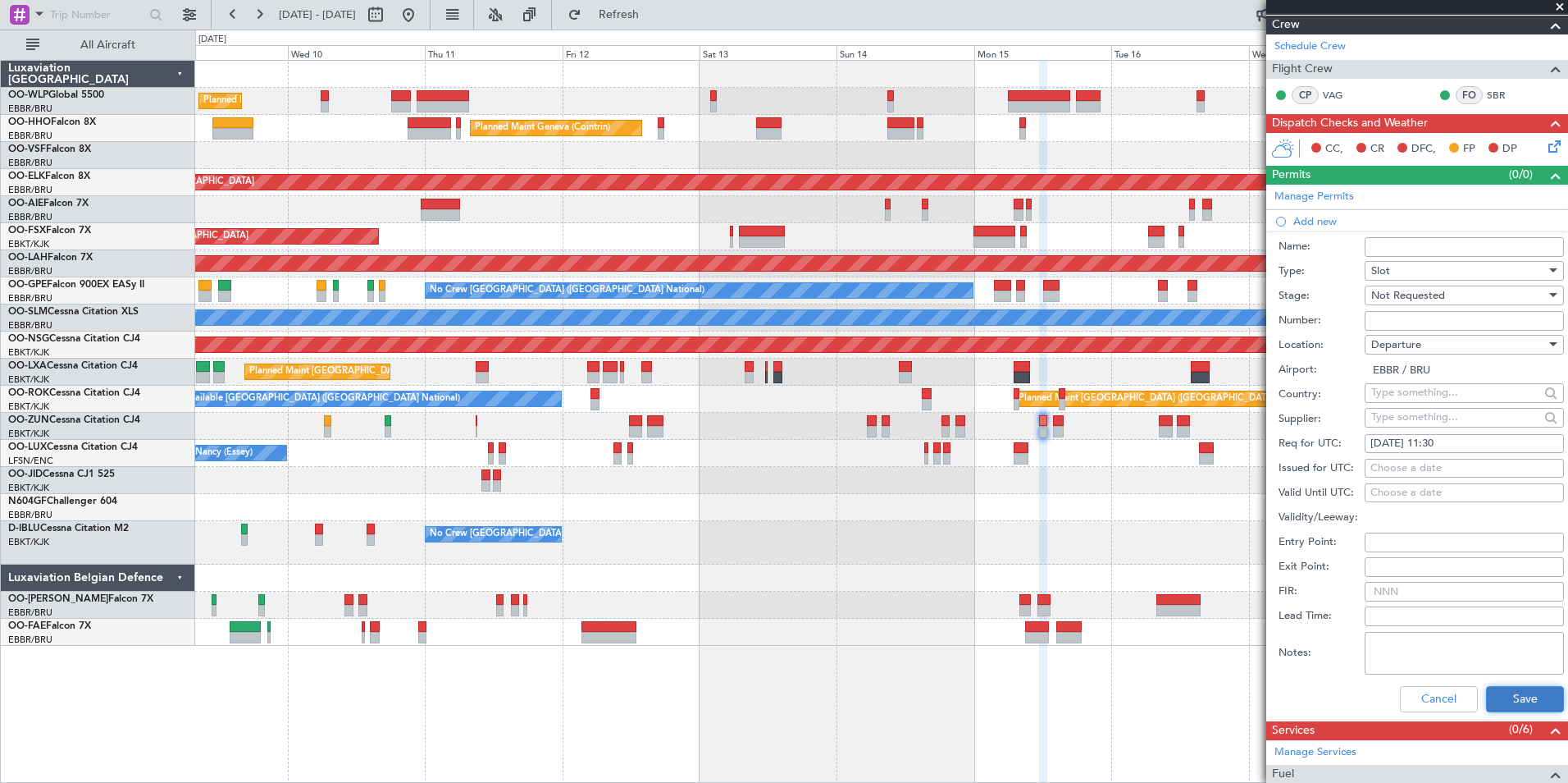
click at [1519, 700] on button "Save" at bounding box center [1525, 699] width 78 height 26
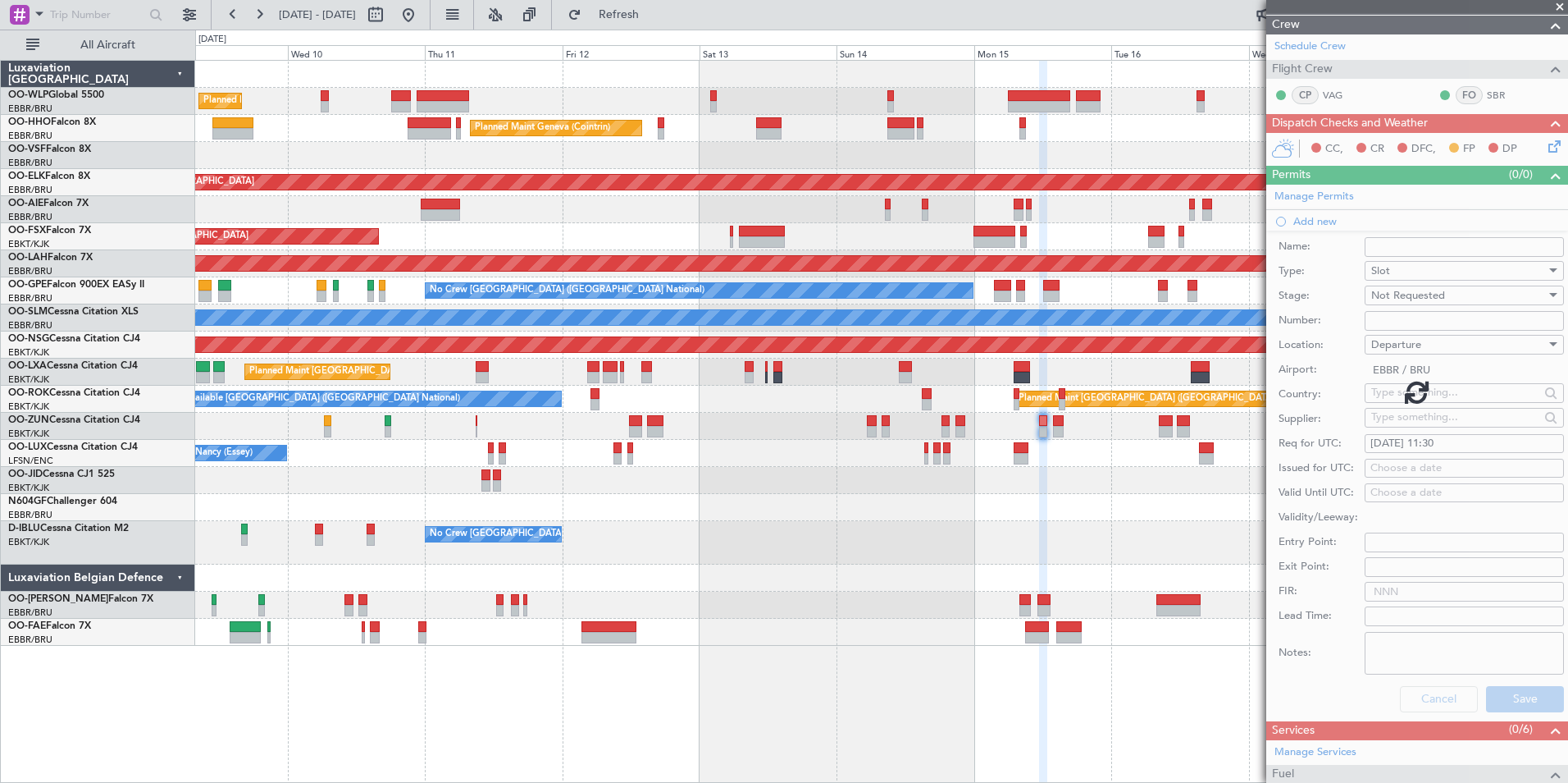
scroll to position [0, 0]
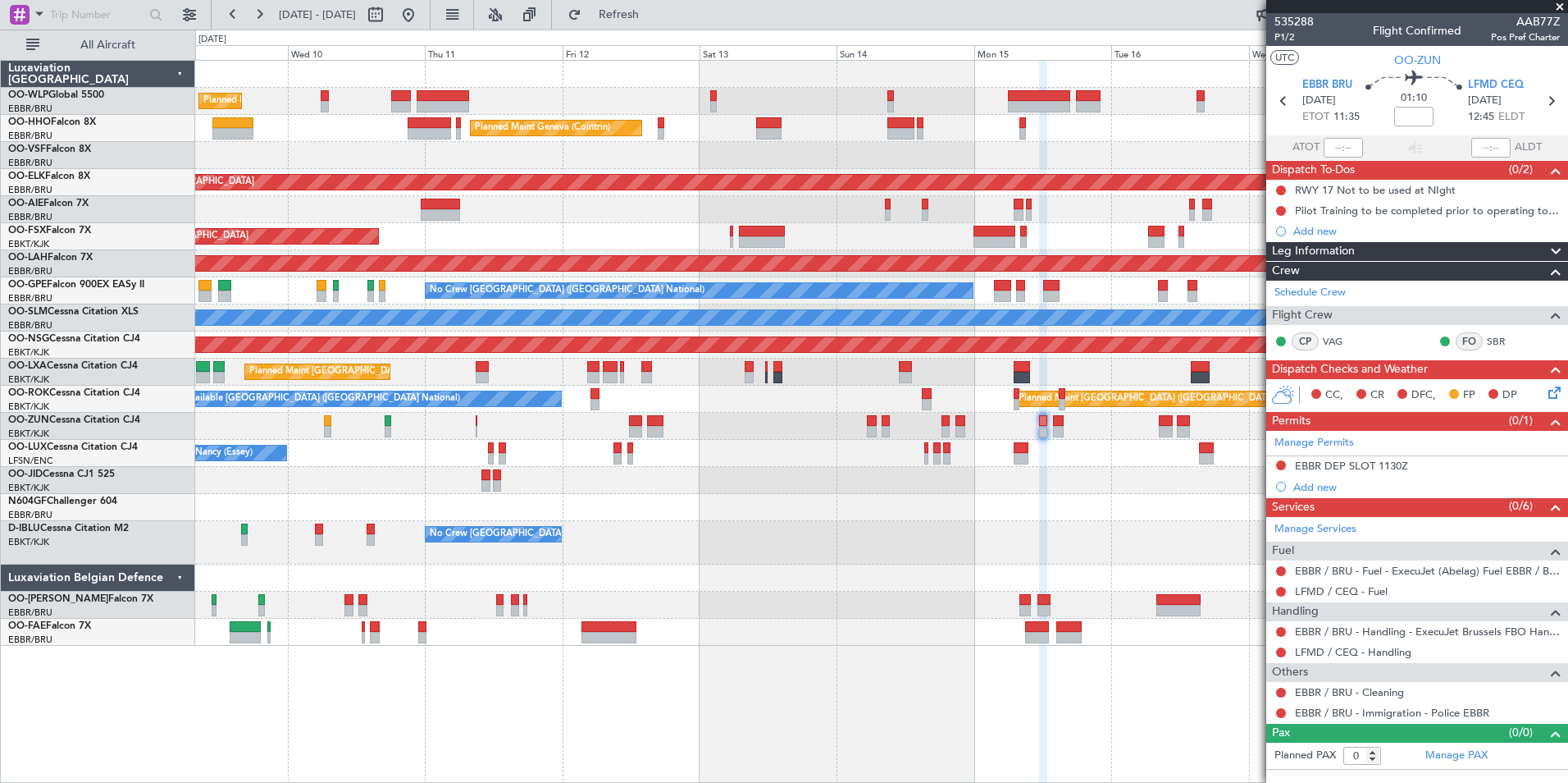
click at [506, 475] on div "Planned Maint Liege Planned Maint Geneva (Cointrin) Planned Maint Kortrijk-Weve…" at bounding box center [881, 353] width 1373 height 585
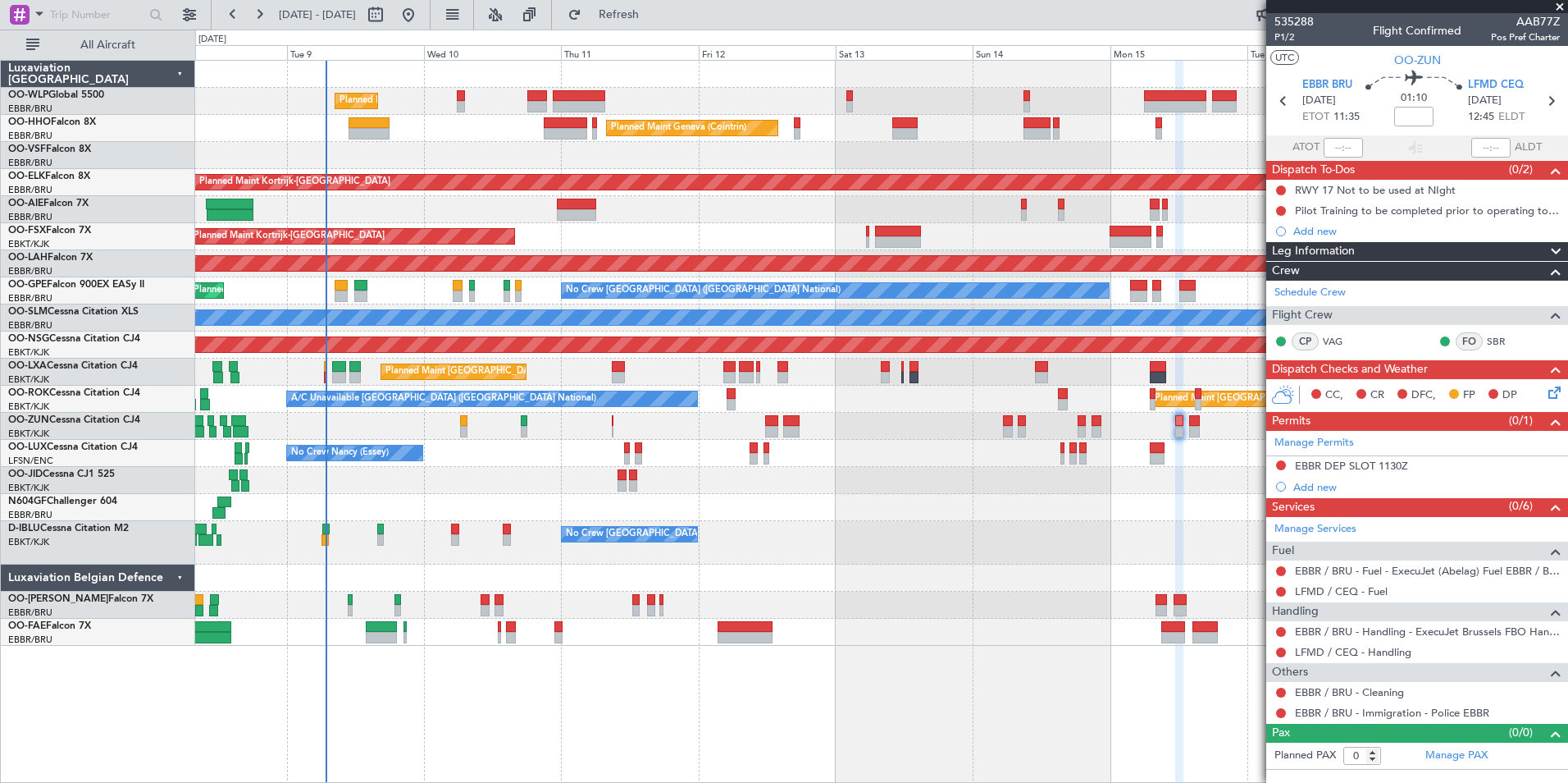
click at [1312, 481] on div "Add new" at bounding box center [1427, 487] width 266 height 14
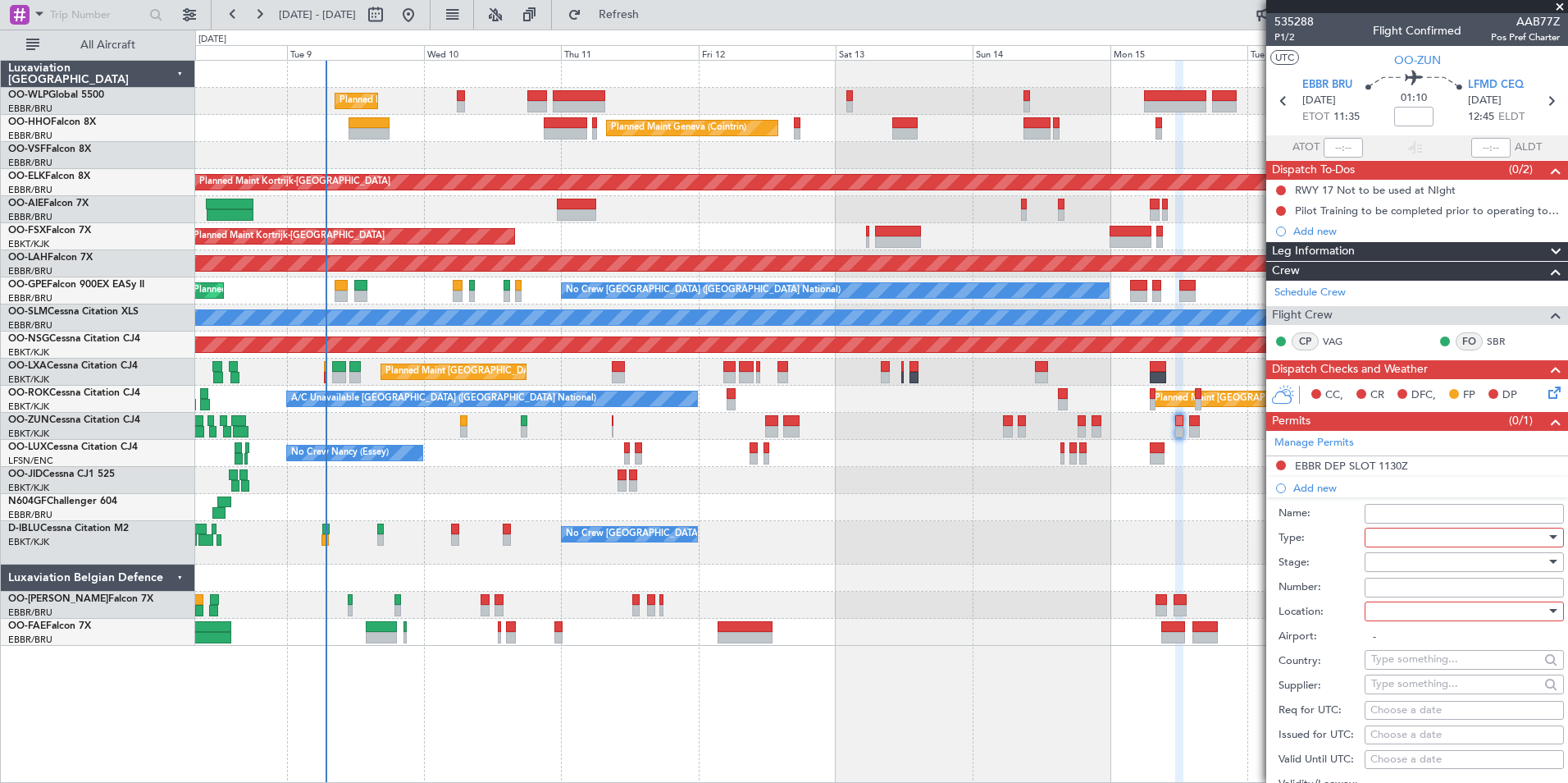
click at [1394, 535] on div at bounding box center [1459, 537] width 175 height 24
click at [1386, 627] on span "PPR" at bounding box center [1458, 619] width 172 height 24
click at [1386, 562] on div at bounding box center [1459, 562] width 175 height 24
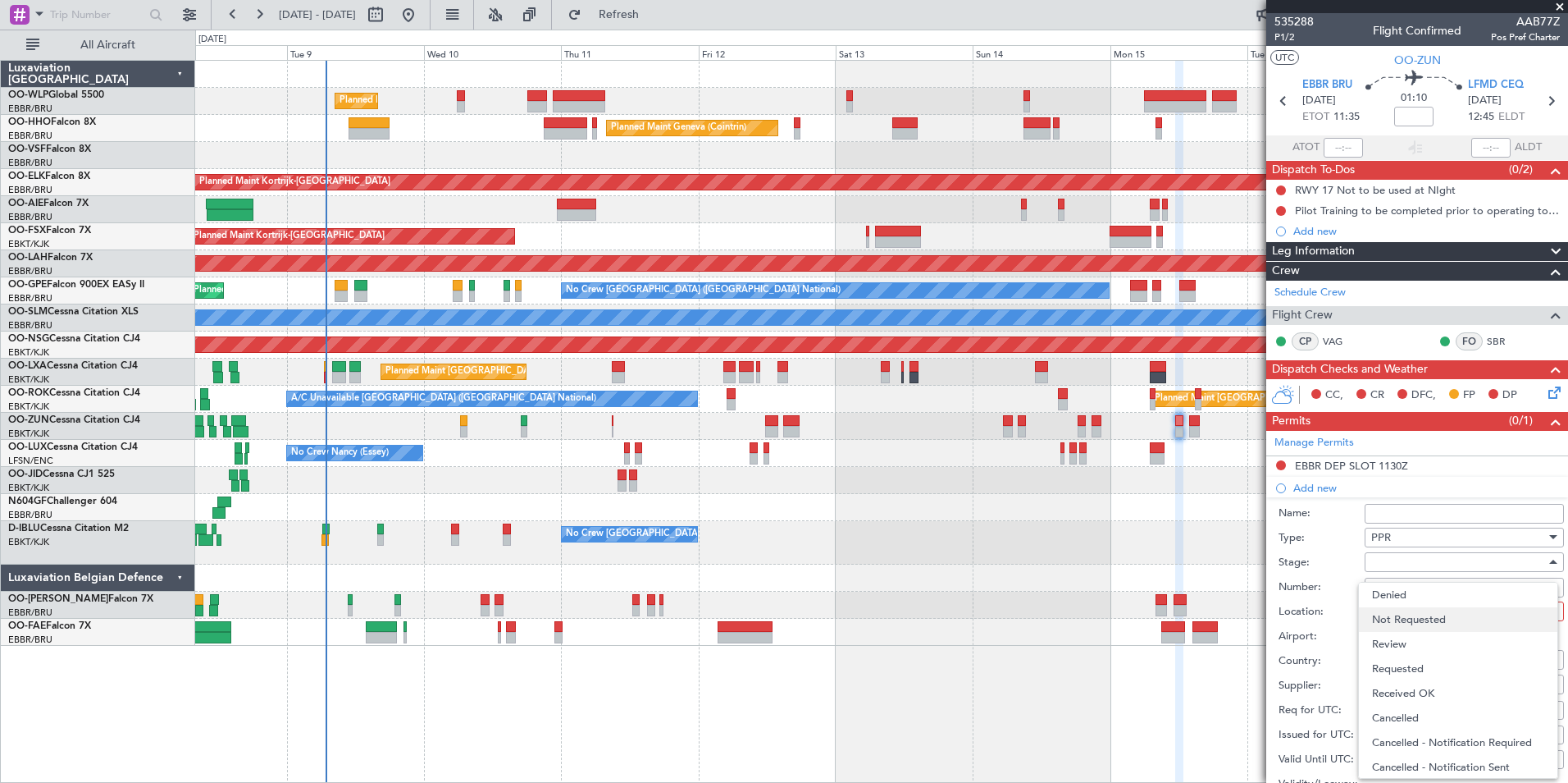
click at [1393, 609] on span "Not Requested" at bounding box center [1458, 619] width 172 height 24
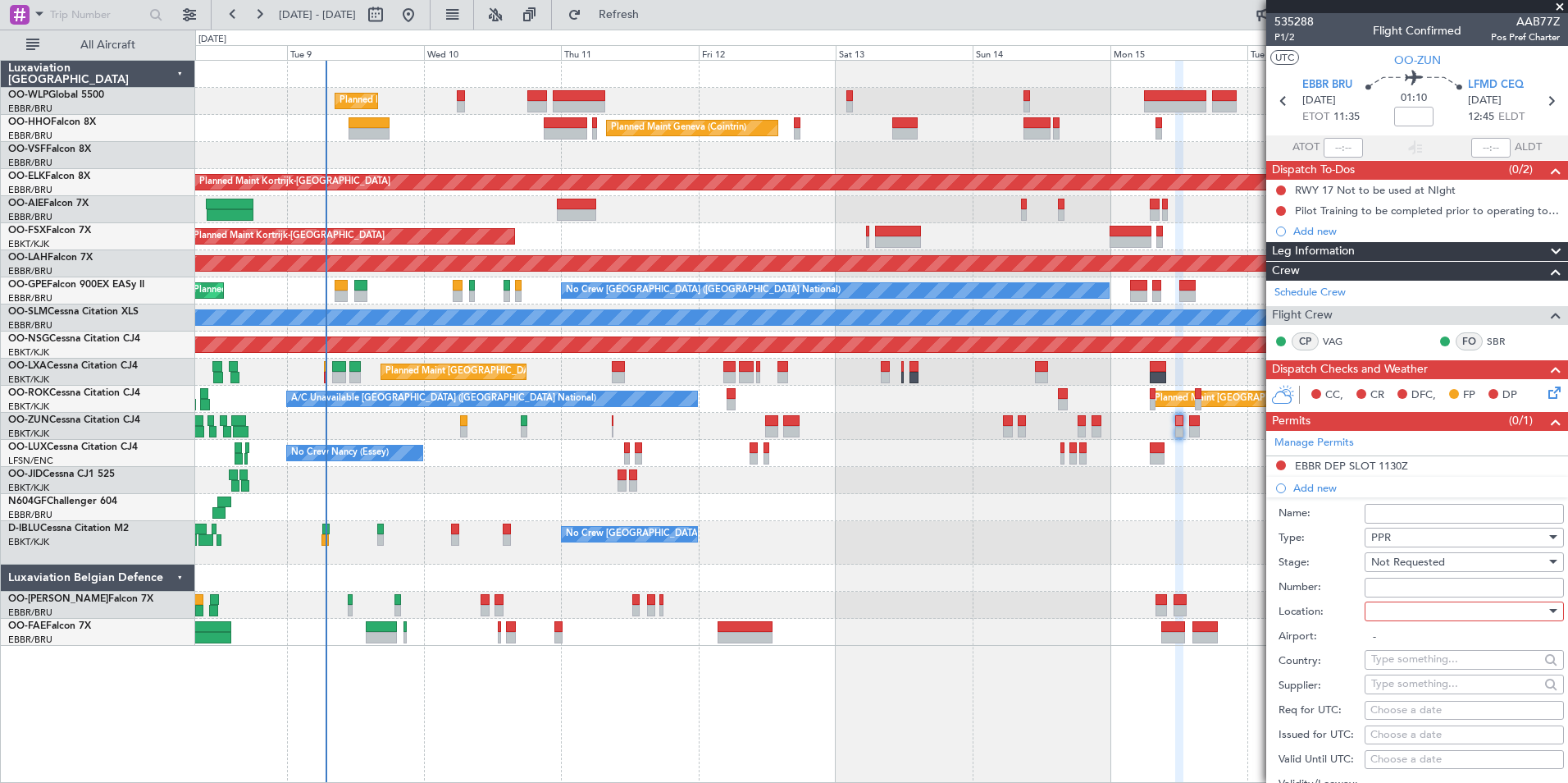
click at [1393, 609] on div at bounding box center [1459, 611] width 175 height 24
click at [1406, 687] on span "Arrival" at bounding box center [1458, 693] width 172 height 24
type input "LFMD / CEQ"
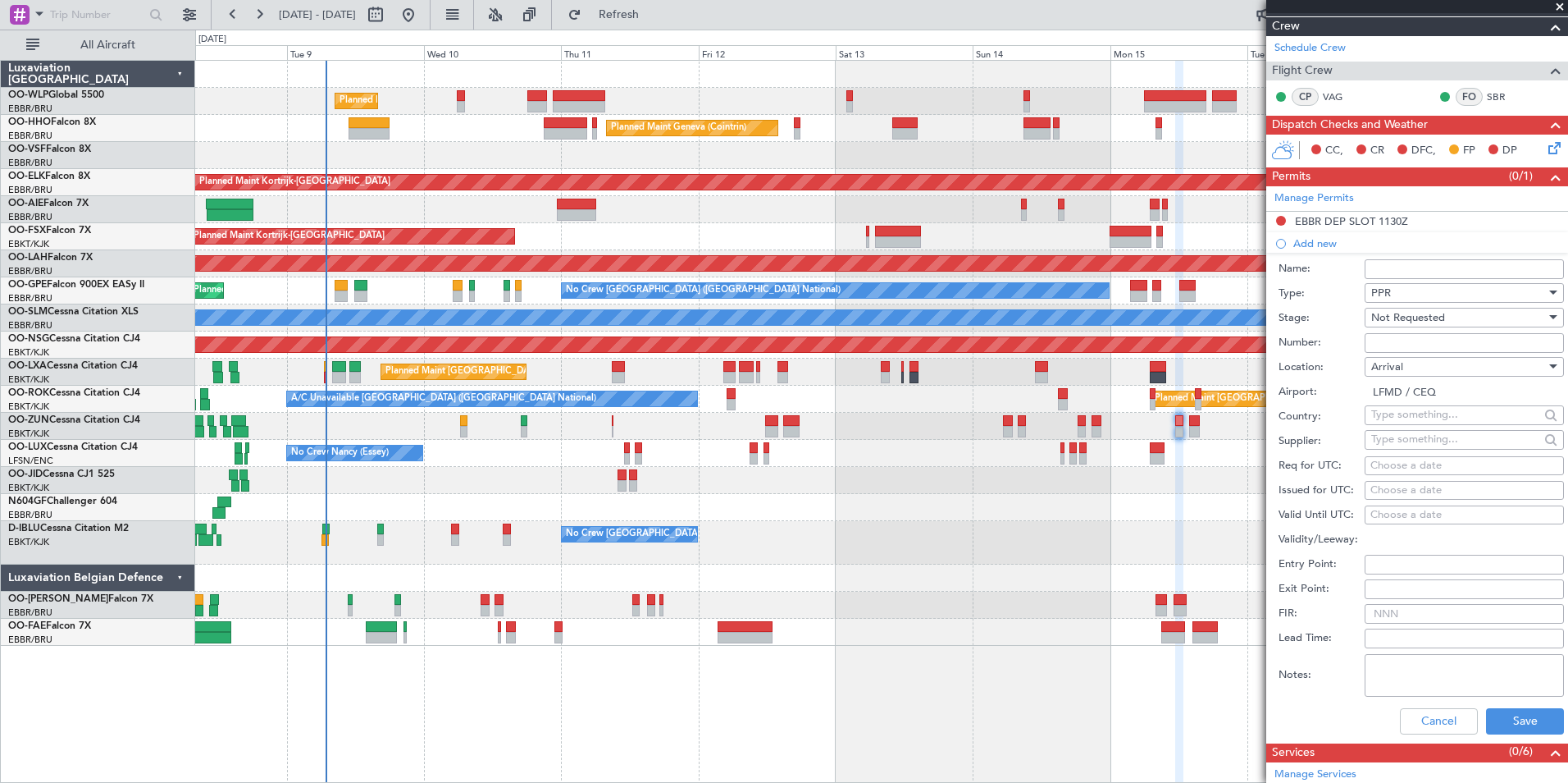
scroll to position [247, 0]
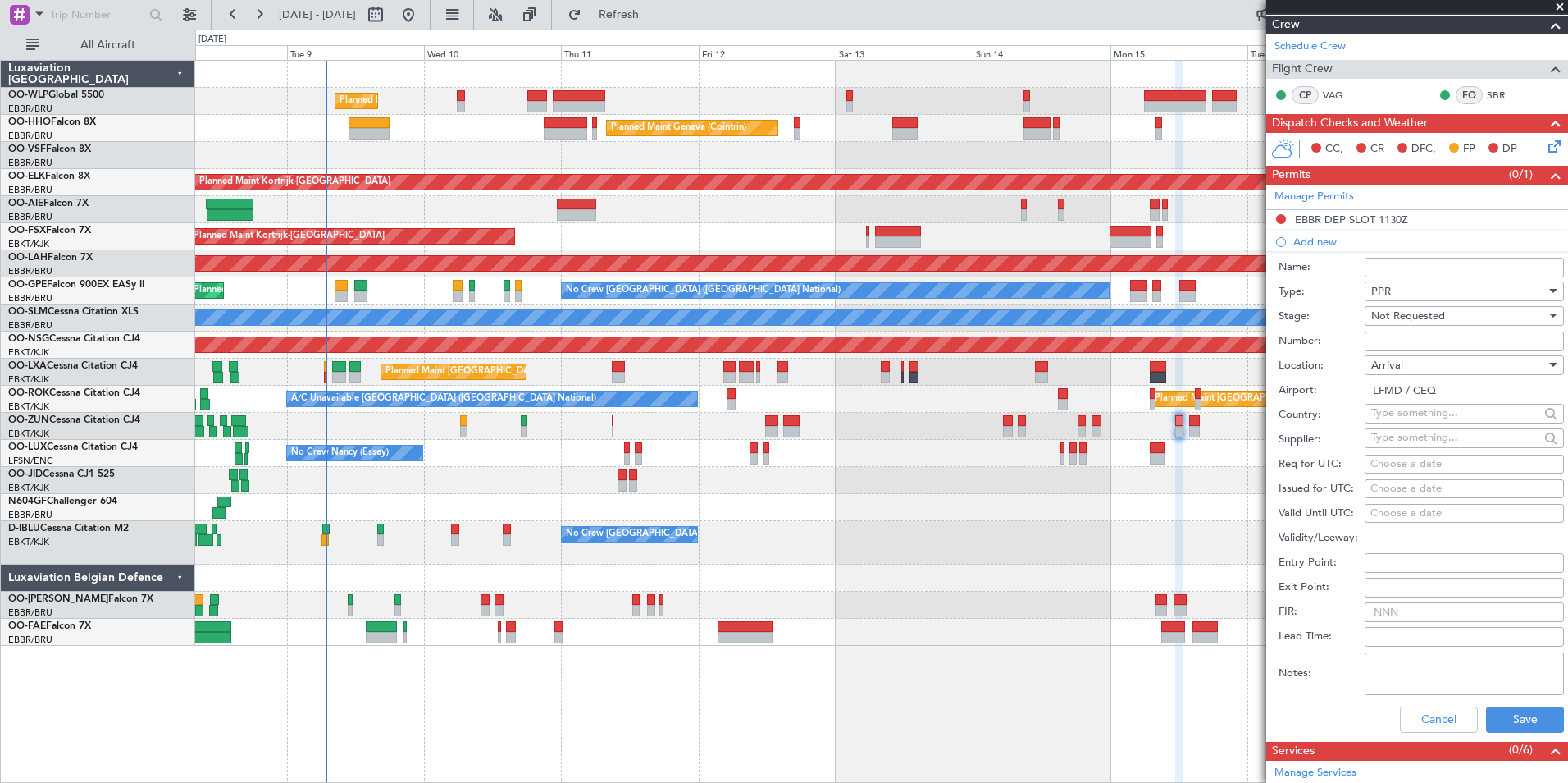
click at [1421, 456] on div "Choose a date" at bounding box center [1464, 464] width 188 height 16
select select "9"
select select "2025"
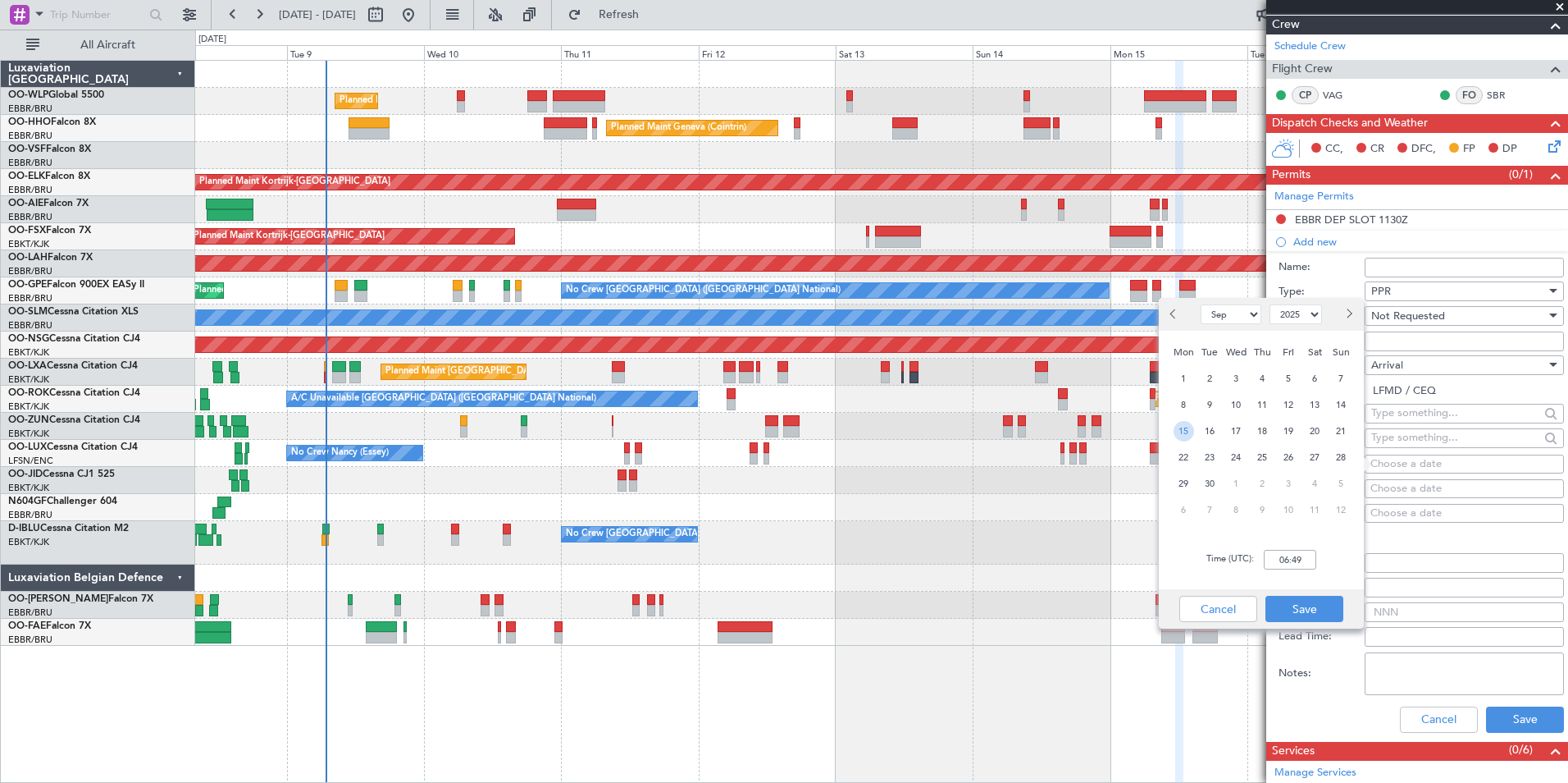
click at [1191, 430] on span "15" at bounding box center [1184, 432] width 21 height 21
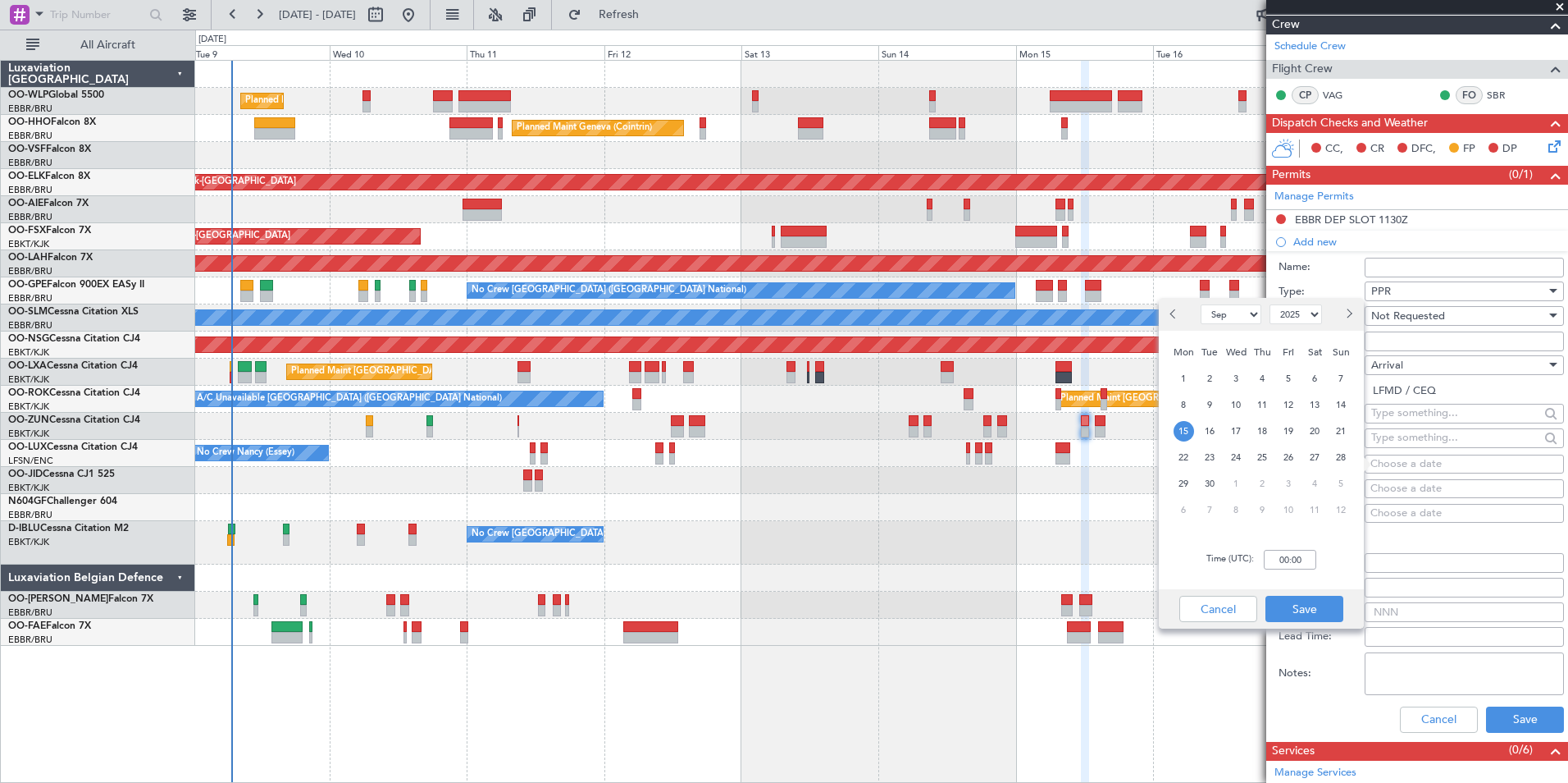
click at [1010, 451] on div "No Crew Nancy (Essey) No Crew Nancy (Essey)" at bounding box center [881, 452] width 1373 height 27
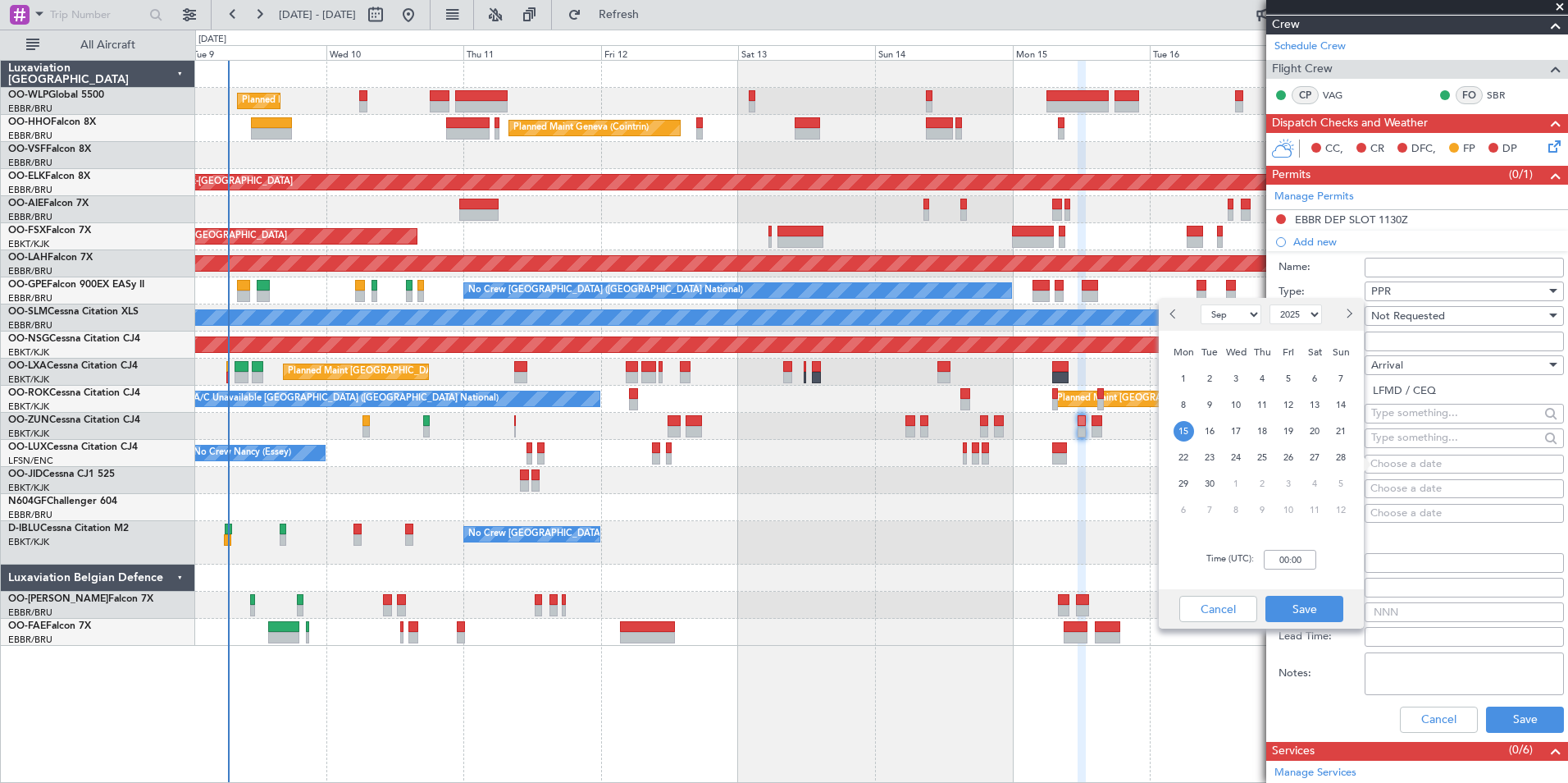
click at [1275, 543] on div "Time (UTC): 00:00" at bounding box center [1261, 560] width 205 height 59
click at [1280, 550] on input "00:00" at bounding box center [1290, 559] width 53 height 20
type input "12:50"
drag, startPoint x: 1292, startPoint y: 607, endPoint x: 1300, endPoint y: 606, distance: 8.1
click at [1296, 607] on button "Save" at bounding box center [1304, 608] width 78 height 26
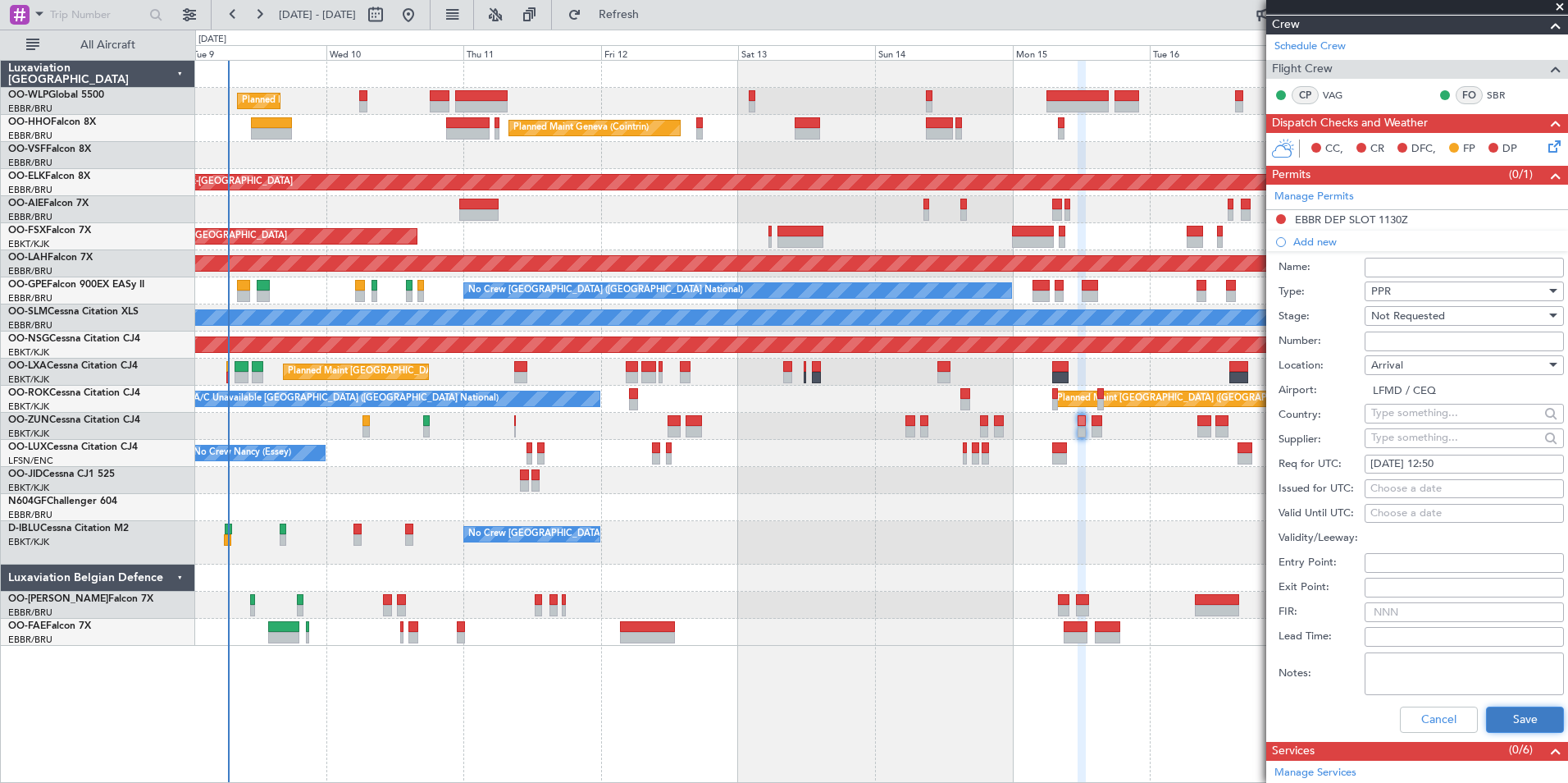
click at [1504, 722] on button "Save" at bounding box center [1525, 720] width 78 height 26
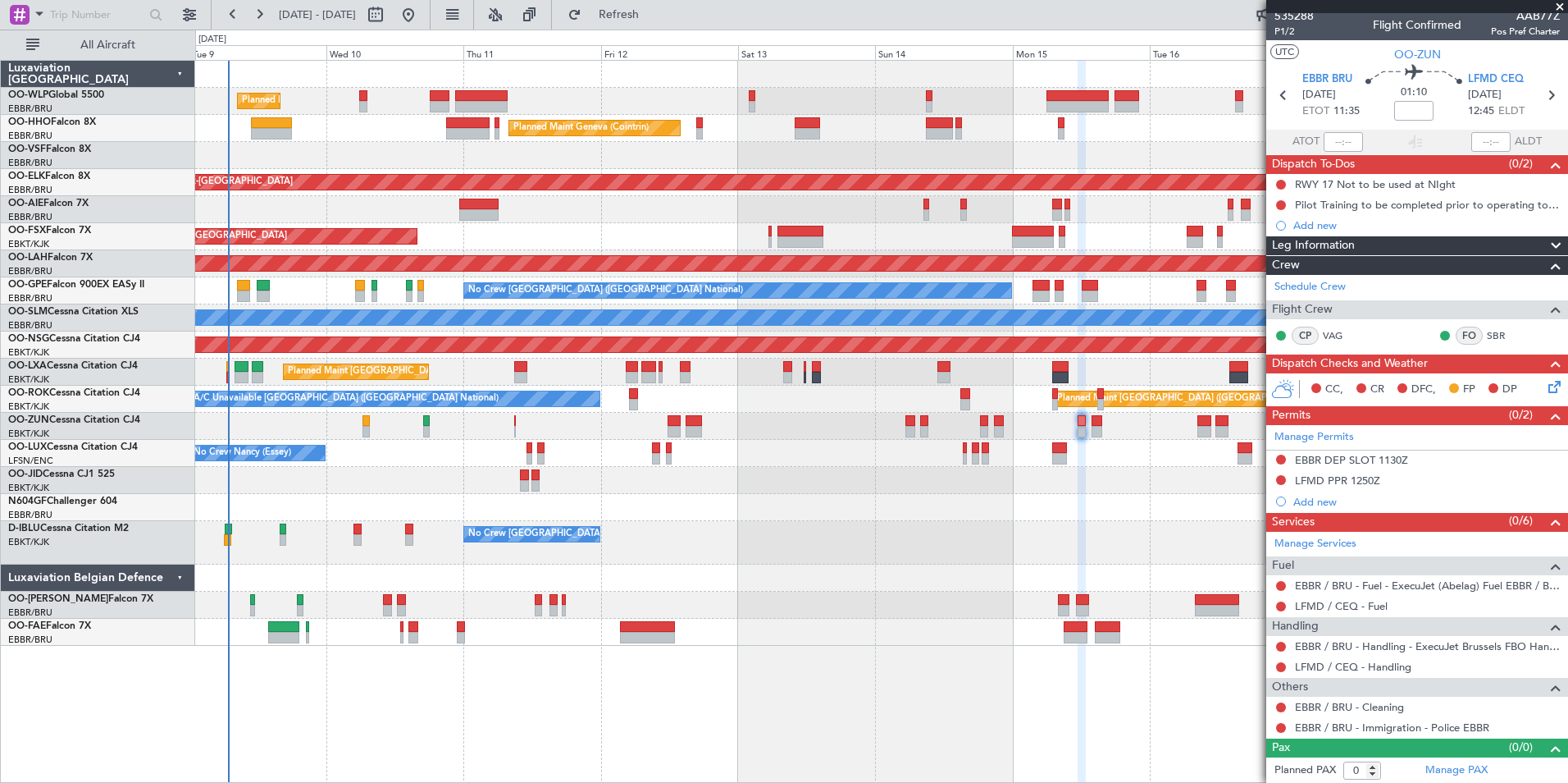
scroll to position [7, 0]
click at [1534, 397] on div "CC, CR DFC, FP DP" at bounding box center [1424, 388] width 241 height 24
click at [1546, 389] on icon at bounding box center [1552, 382] width 13 height 13
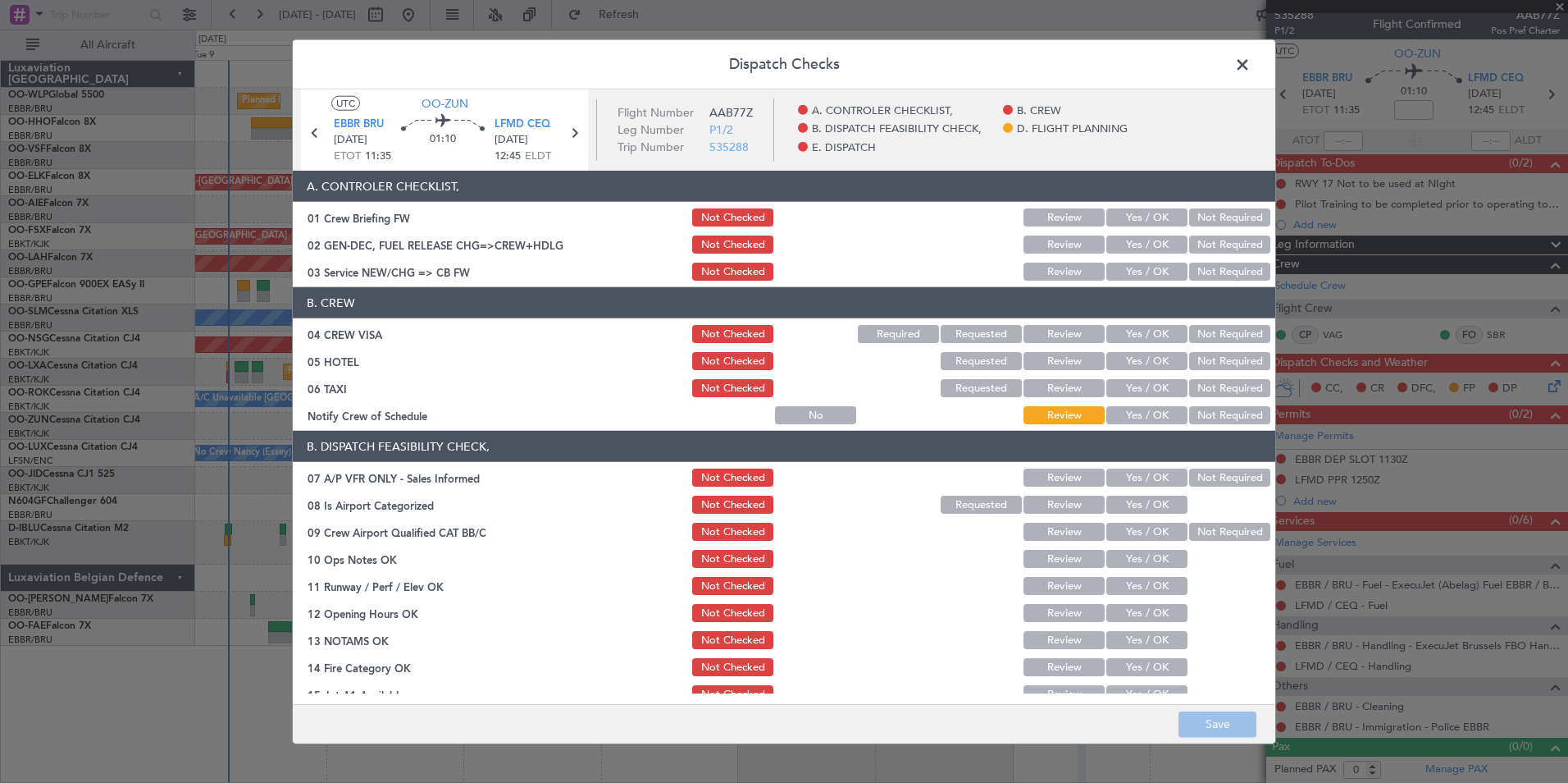
click at [1114, 271] on button "Yes / OK" at bounding box center [1147, 271] width 81 height 18
click at [1209, 328] on button "Not Required" at bounding box center [1230, 334] width 81 height 18
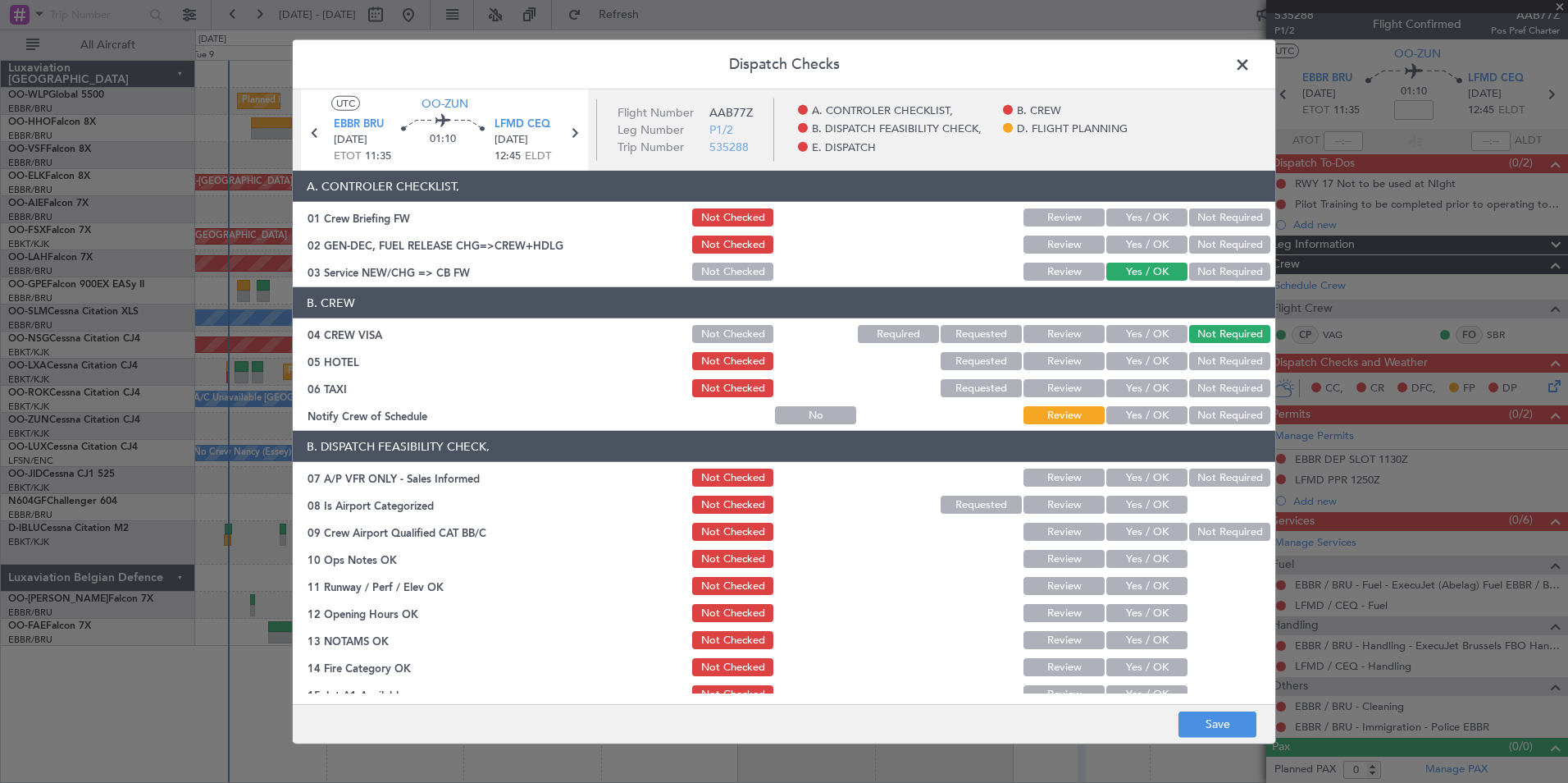
click at [1199, 357] on button "Not Required" at bounding box center [1230, 361] width 81 height 18
click at [1143, 420] on button "Yes / OK" at bounding box center [1147, 414] width 81 height 18
click at [1191, 482] on button "Not Required" at bounding box center [1230, 478] width 81 height 18
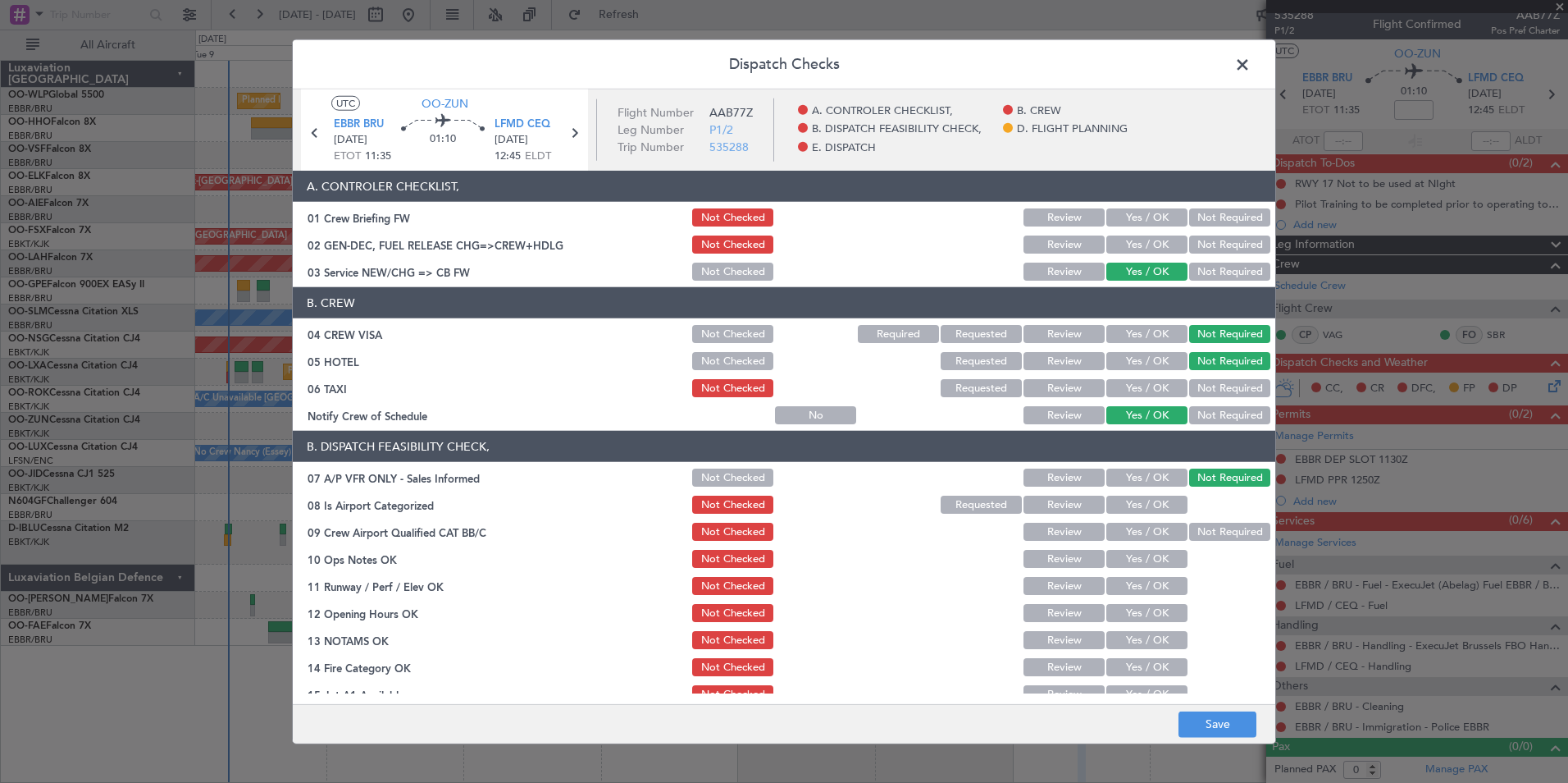
click at [1126, 514] on div "Yes / OK" at bounding box center [1145, 504] width 83 height 23
click at [1128, 502] on button "Yes / OK" at bounding box center [1147, 504] width 81 height 18
click at [1130, 531] on button "Yes / OK" at bounding box center [1147, 531] width 81 height 18
click at [1130, 557] on button "Yes / OK" at bounding box center [1147, 558] width 81 height 18
click at [1124, 586] on button "Yes / OK" at bounding box center [1147, 586] width 81 height 18
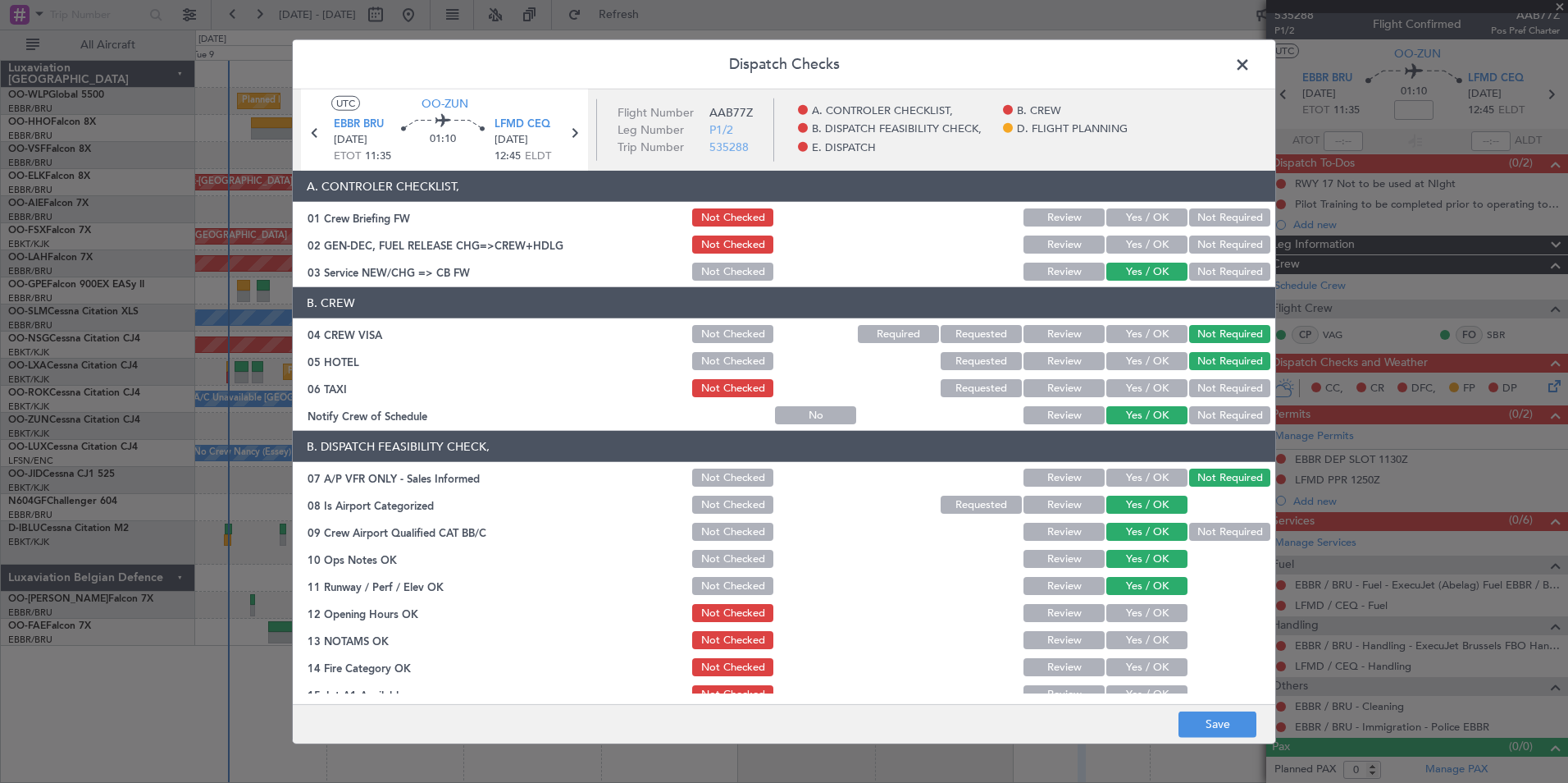
click at [1117, 610] on button "Yes / OK" at bounding box center [1147, 613] width 81 height 18
click at [1054, 642] on button "Review" at bounding box center [1065, 639] width 81 height 18
click at [1114, 666] on button "Yes / OK" at bounding box center [1147, 667] width 81 height 18
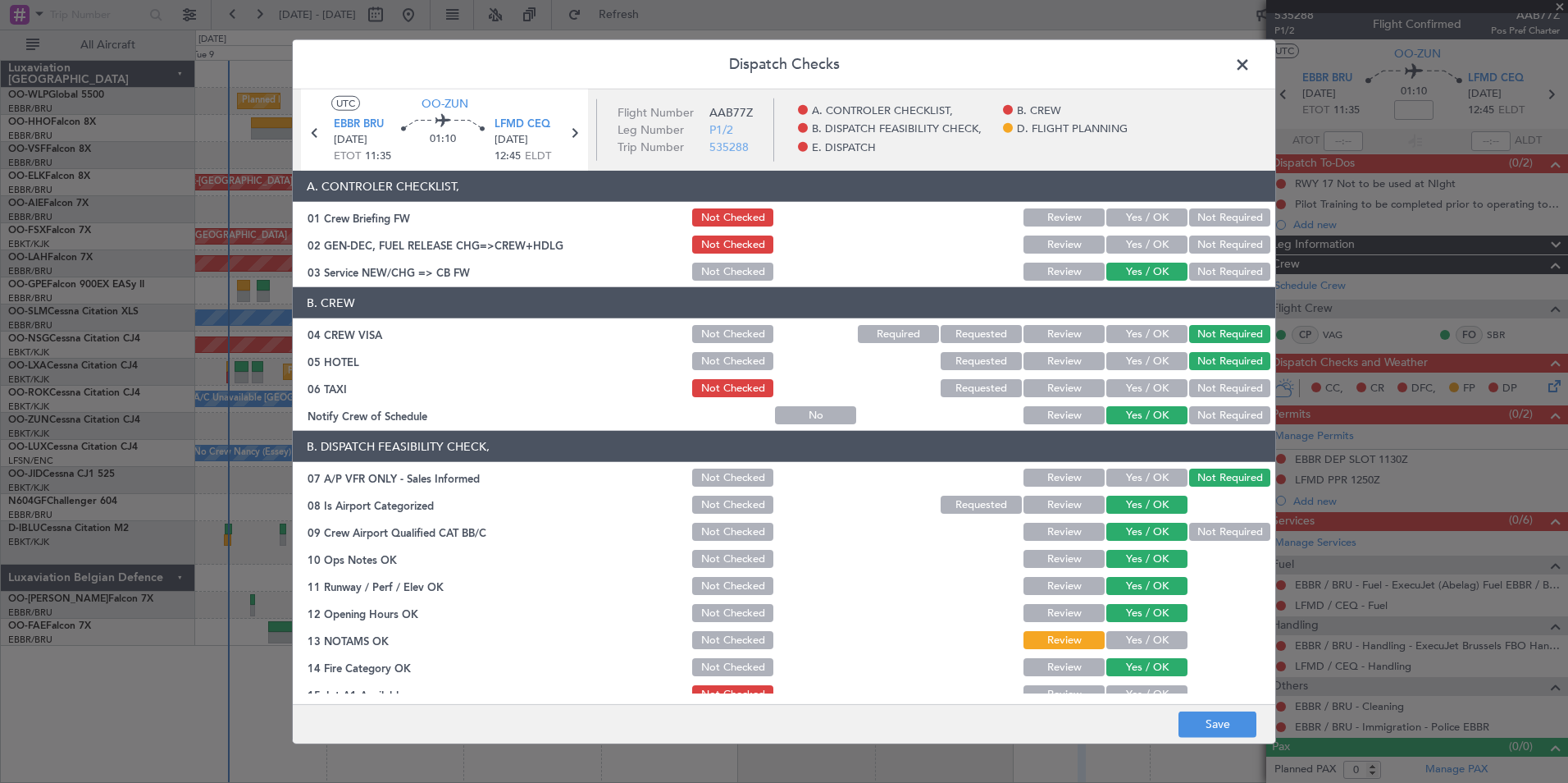
click at [1118, 686] on button "Yes / OK" at bounding box center [1147, 694] width 81 height 18
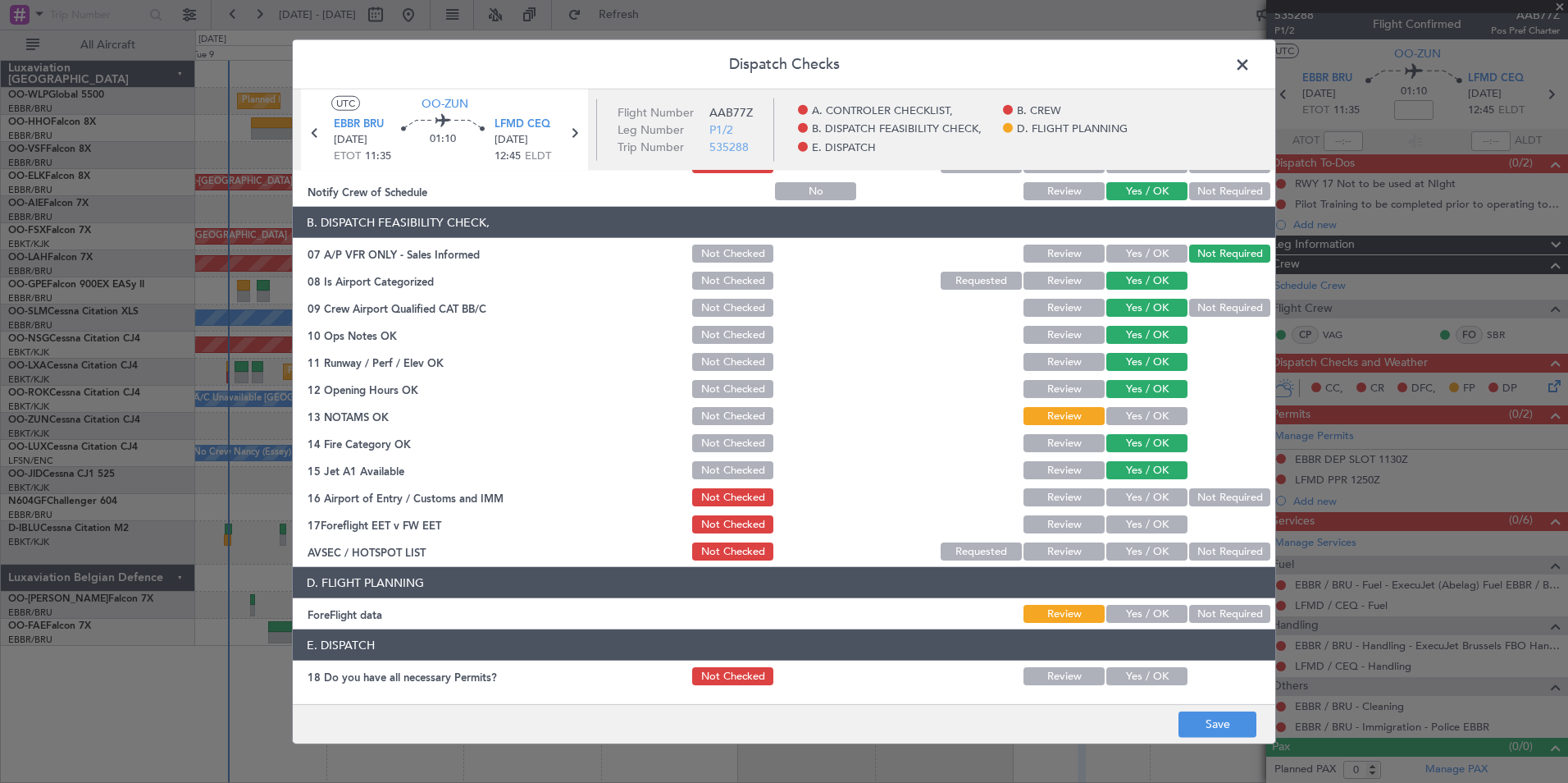
scroll to position [247, 0]
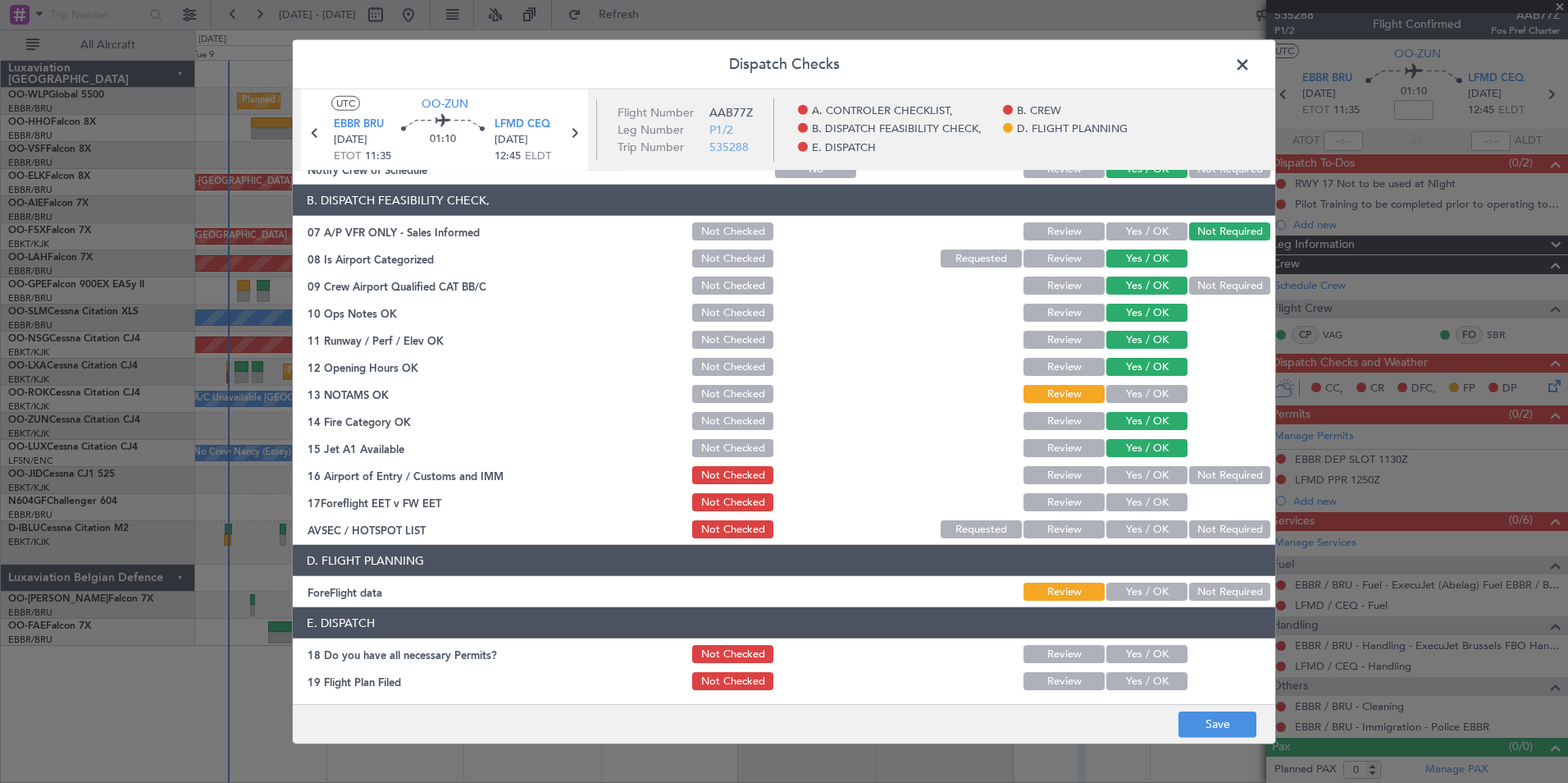
drag, startPoint x: 1230, startPoint y: 474, endPoint x: 1097, endPoint y: 509, distance: 137.5
click at [1229, 474] on button "Not Required" at bounding box center [1230, 475] width 81 height 18
click at [1049, 505] on button "Review" at bounding box center [1065, 502] width 81 height 18
drag, startPoint x: 1192, startPoint y: 517, endPoint x: 1199, endPoint y: 533, distance: 17.5
click at [1194, 522] on section "B. DISPATCH FEASIBILITY CHECK, 07 A/P VFR ONLY - Sales Informed Not Checked Rev…" at bounding box center [784, 363] width 982 height 356
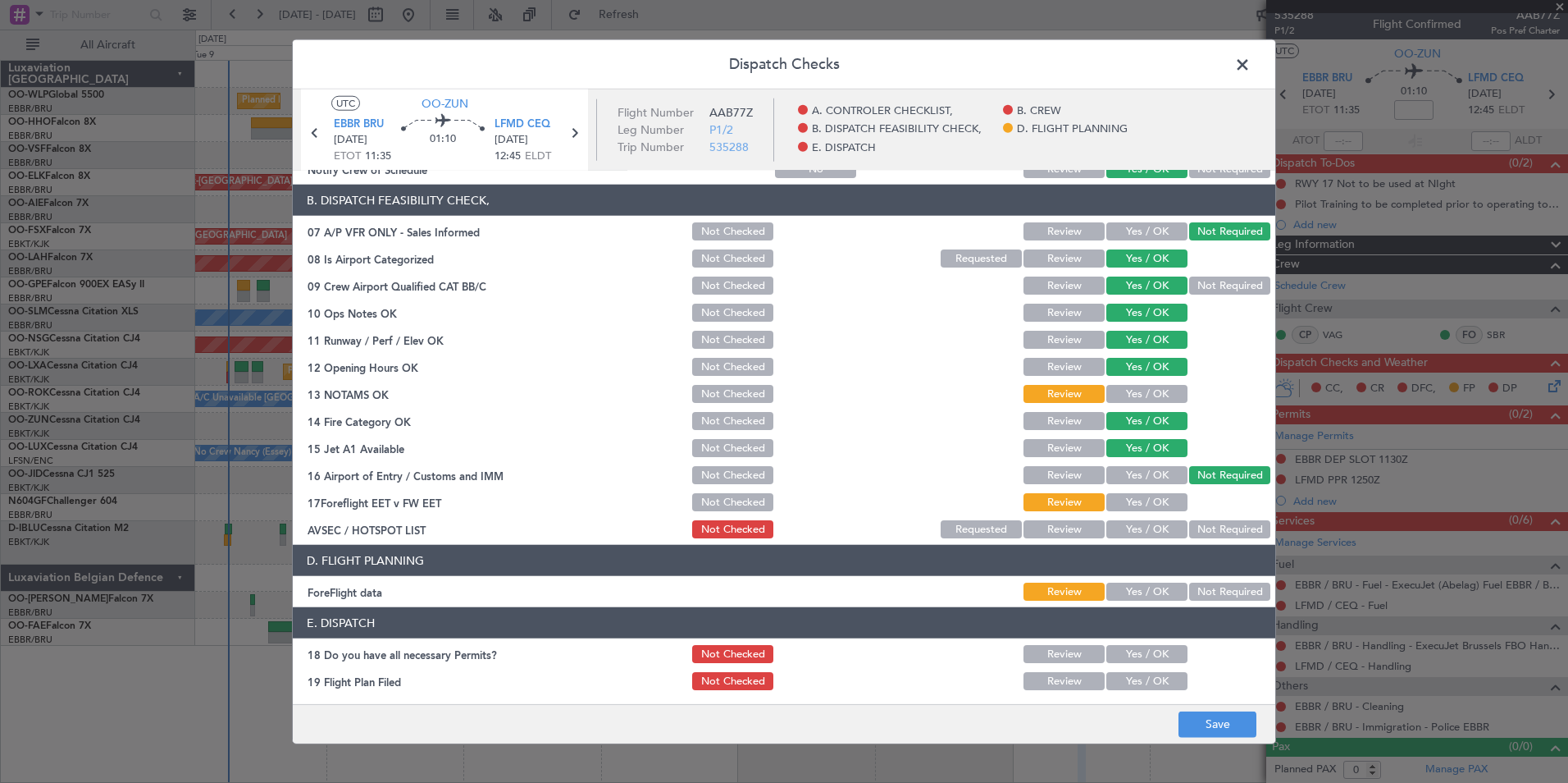
click at [1199, 533] on button "Not Required" at bounding box center [1230, 529] width 81 height 18
click at [1207, 730] on button "Save" at bounding box center [1218, 723] width 78 height 26
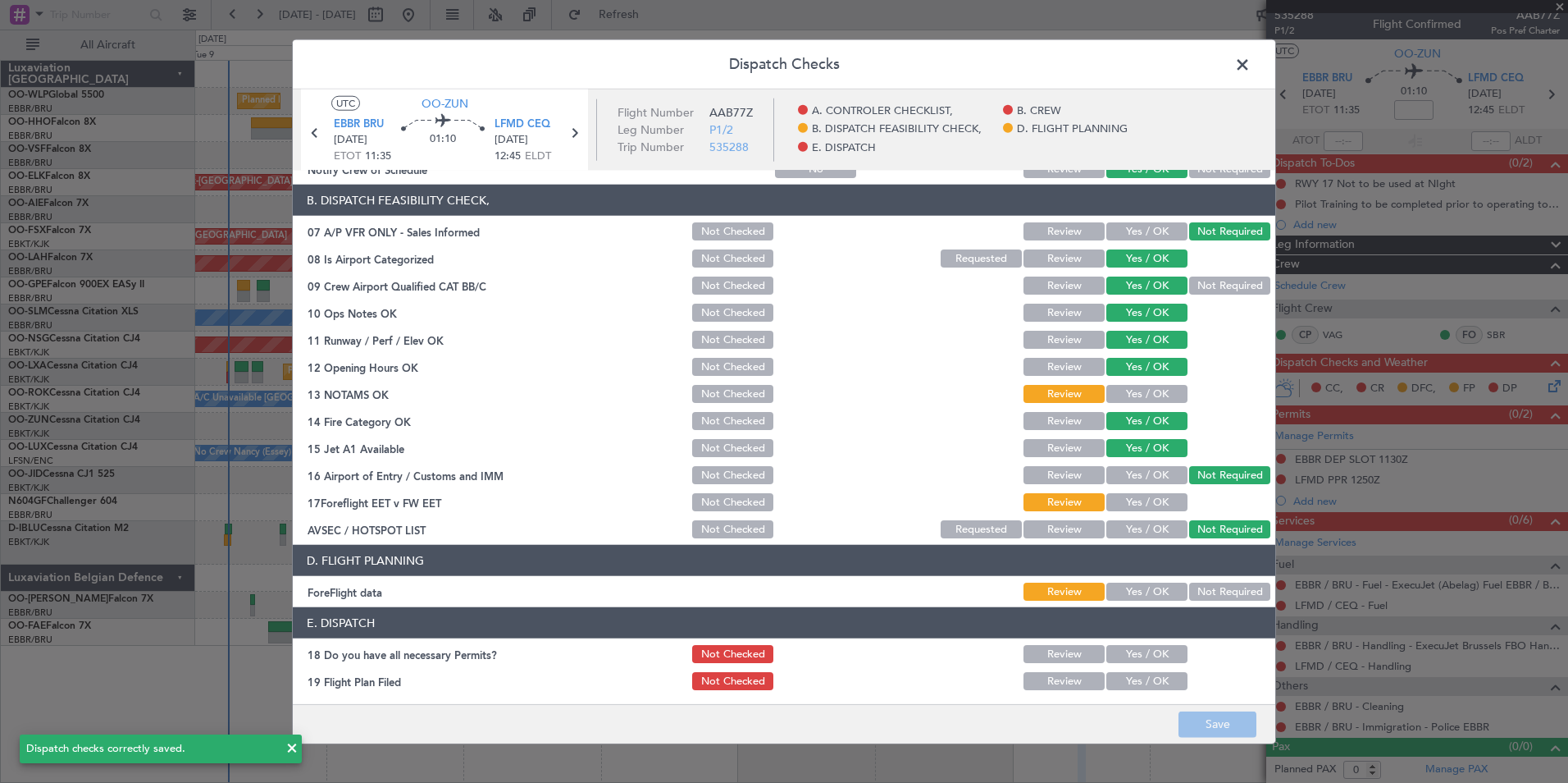
click at [1251, 63] on span at bounding box center [1251, 69] width 0 height 33
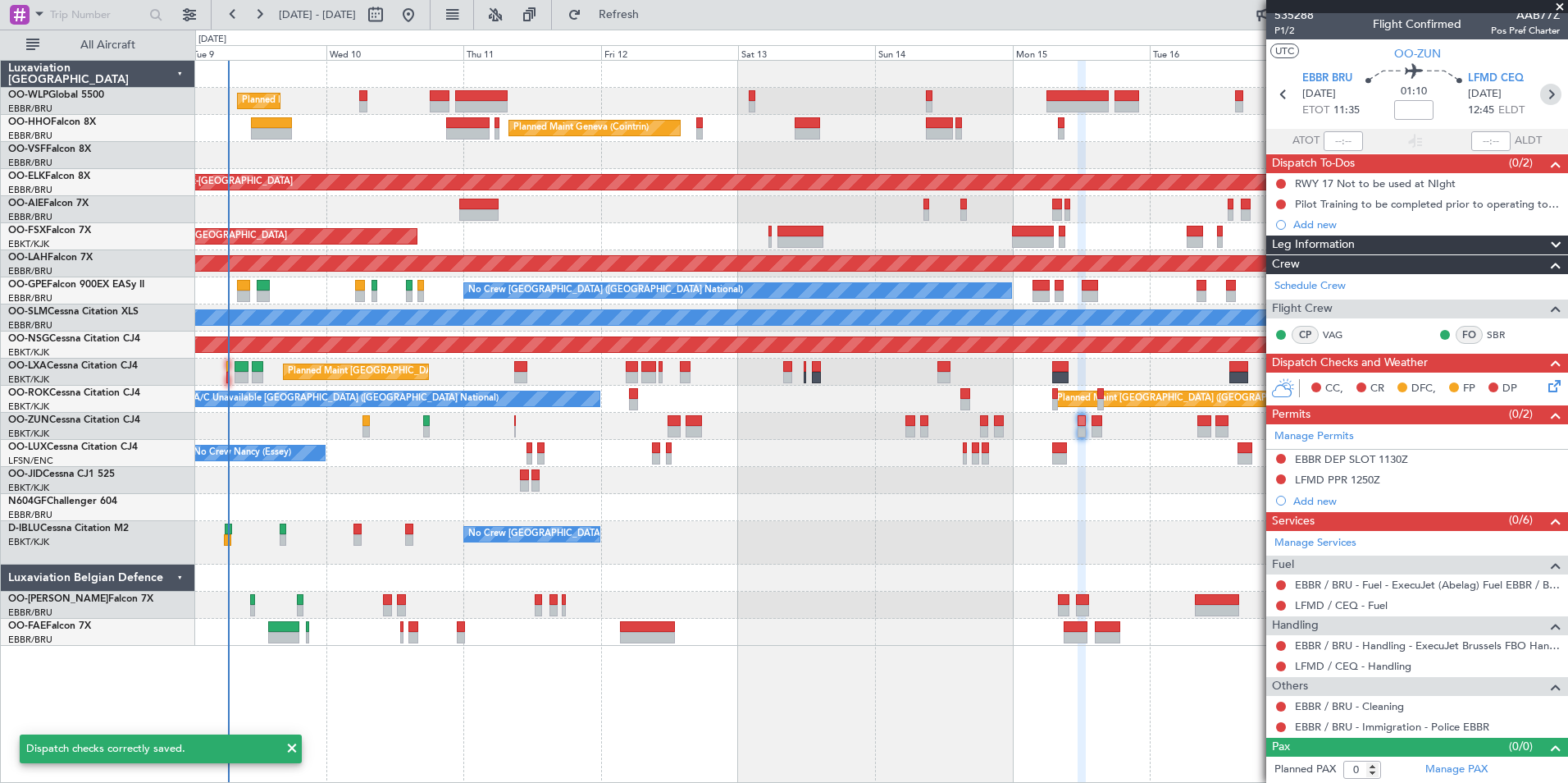
click at [1540, 93] on icon at bounding box center [1551, 94] width 22 height 22
type input "2"
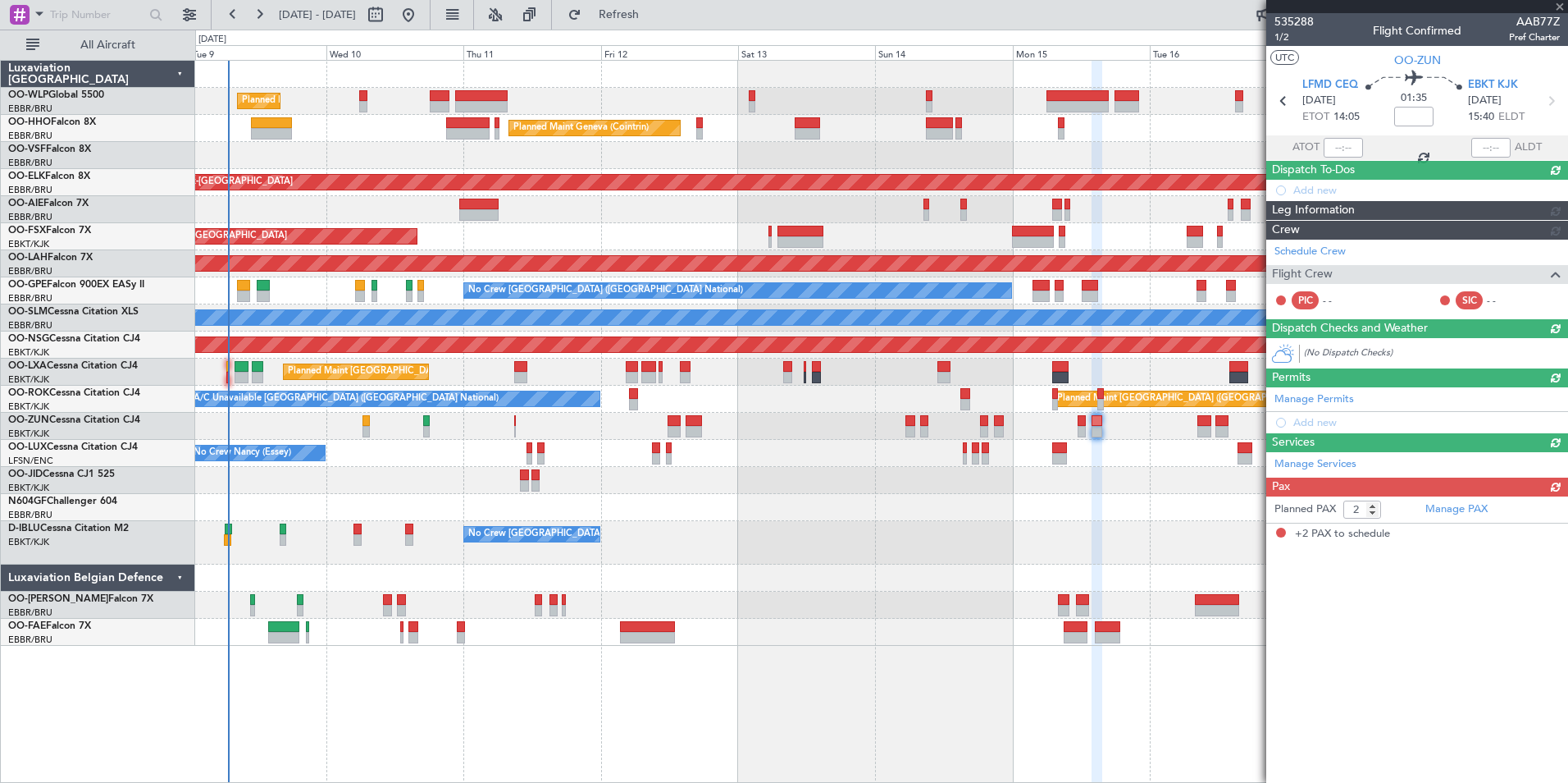
scroll to position [0, 0]
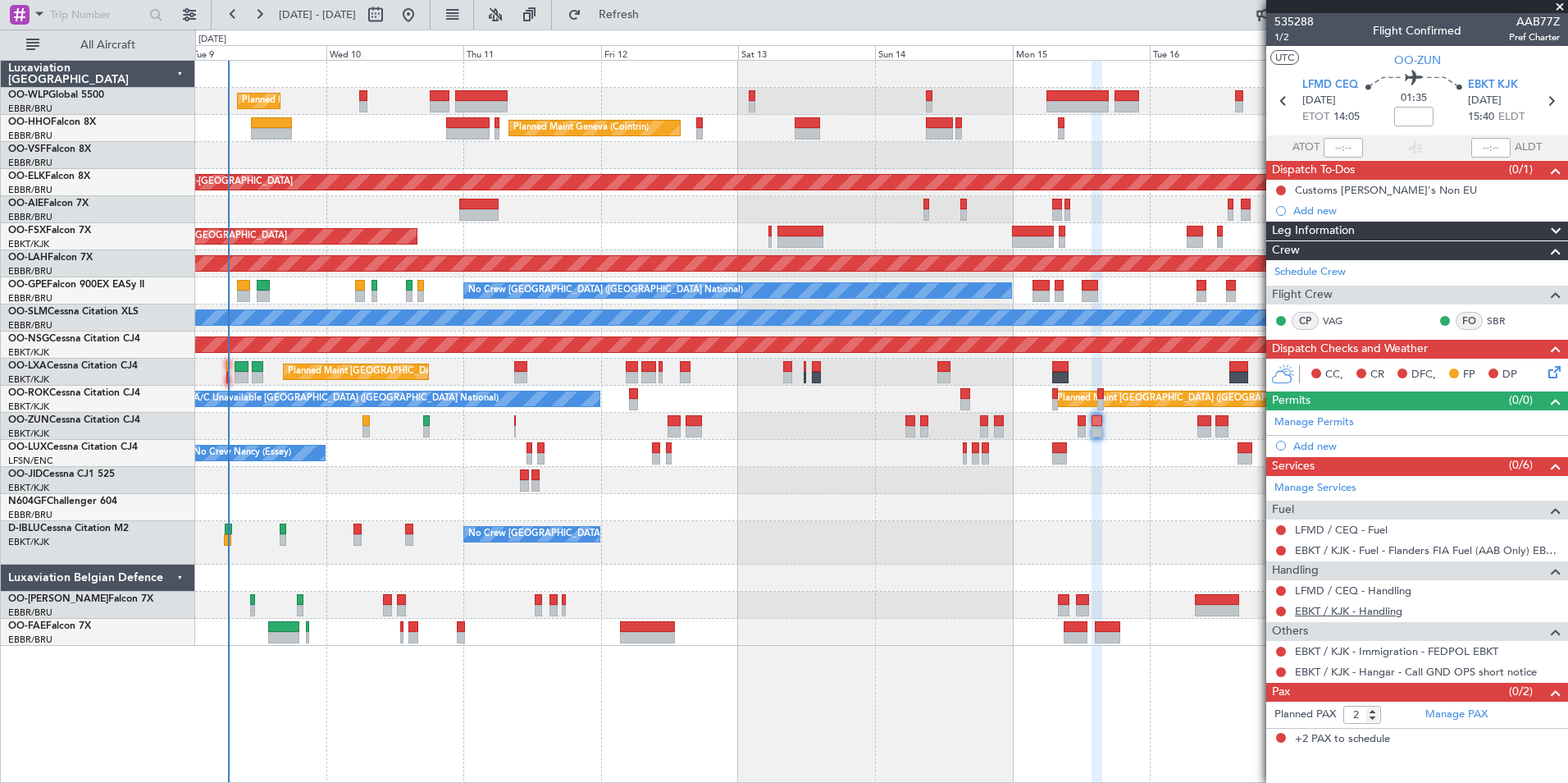
click at [1326, 608] on link "EBKT / KJK - Handling" at bounding box center [1348, 611] width 107 height 14
click at [654, 14] on span "Refresh" at bounding box center [619, 14] width 69 height 11
click at [1282, 612] on button at bounding box center [1281, 611] width 10 height 10
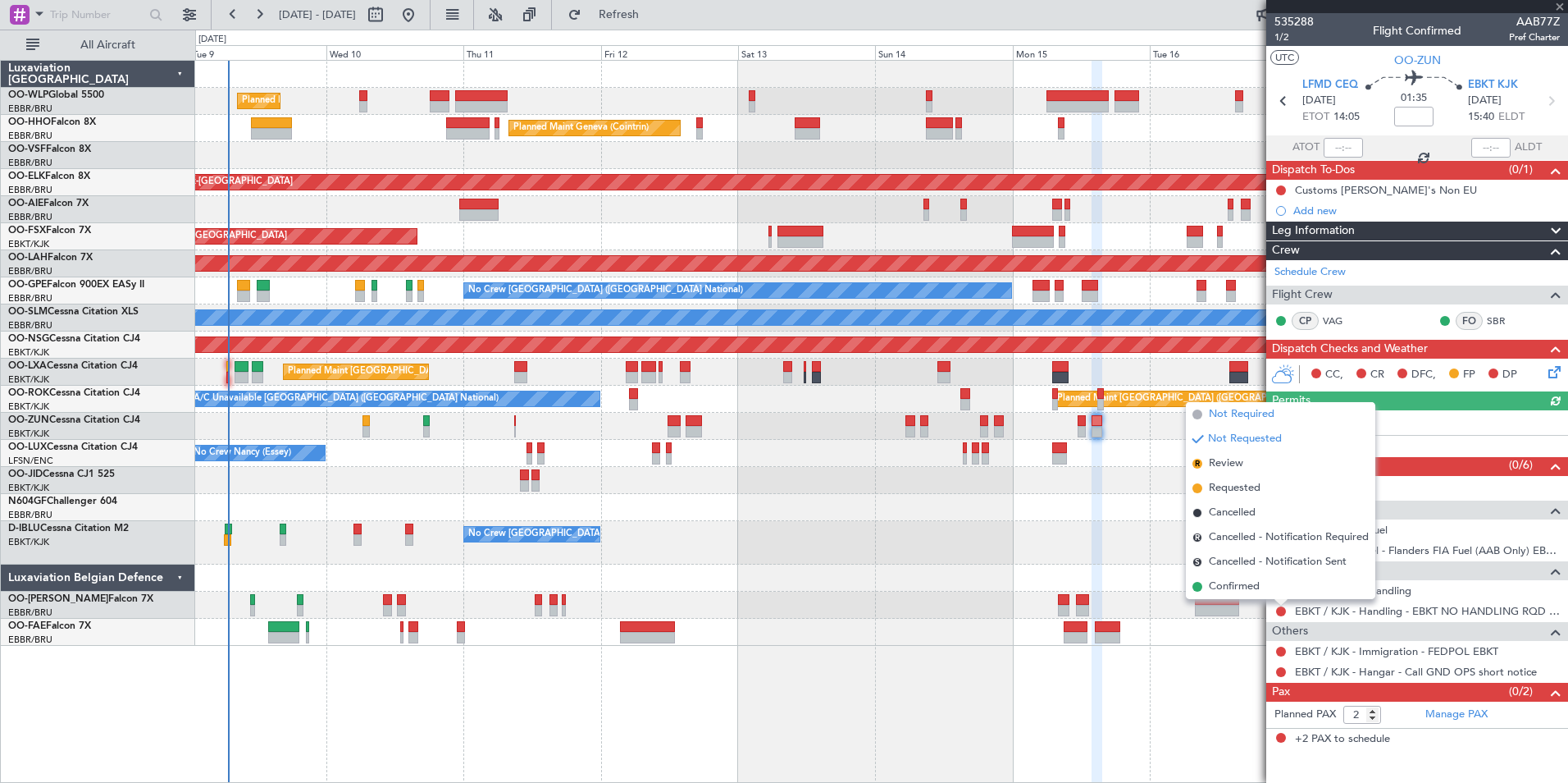
click at [1226, 414] on span "Not Required" at bounding box center [1242, 414] width 66 height 16
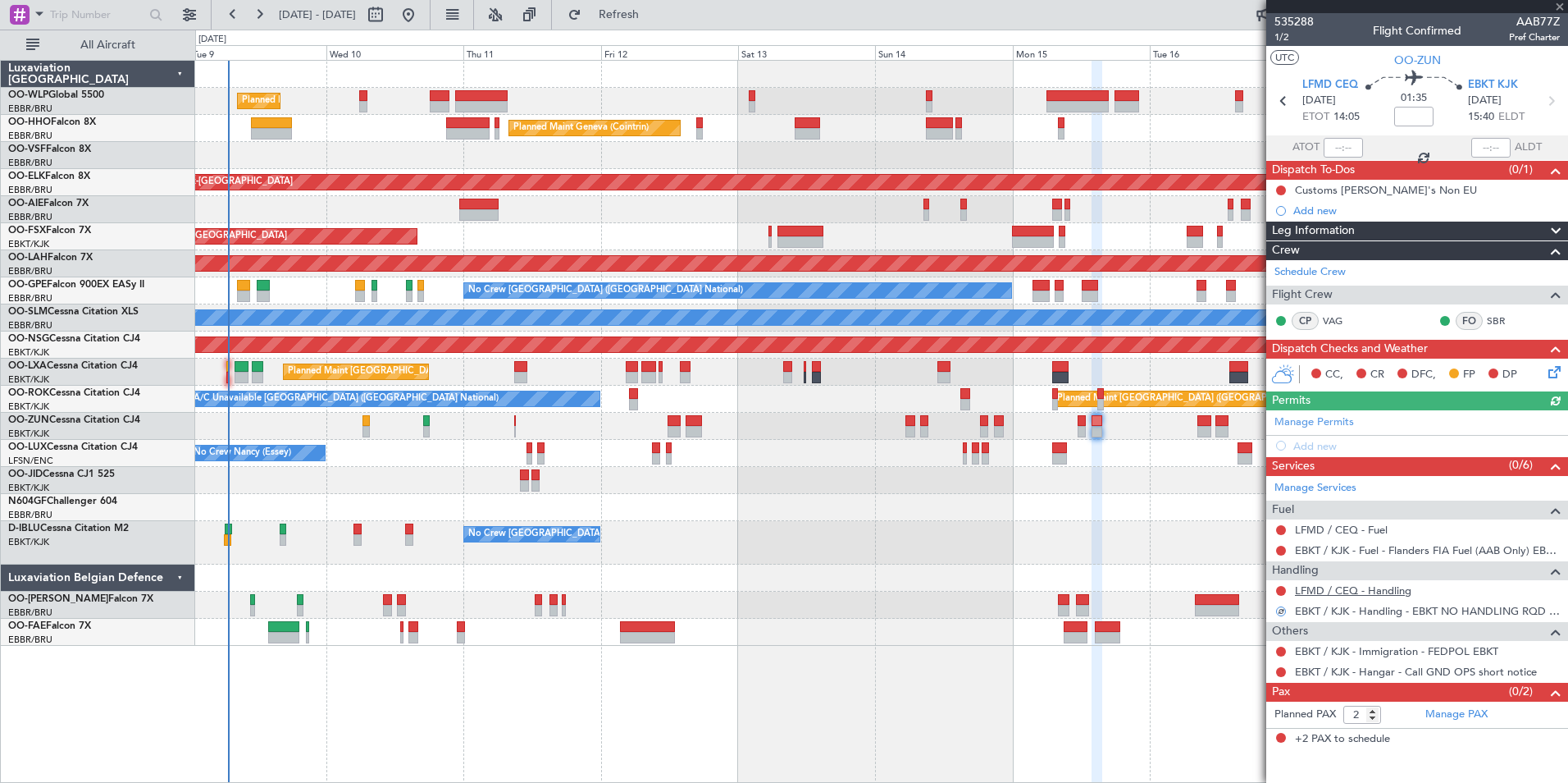
click at [1311, 591] on link "LFMD / CEQ - Handling" at bounding box center [1353, 590] width 117 height 14
click at [1358, 536] on div "LFMD / CEQ - Fuel" at bounding box center [1417, 529] width 302 height 21
click at [1353, 525] on link "LFMD / CEQ - Fuel" at bounding box center [1341, 529] width 93 height 14
click at [667, 28] on fb-refresh-button "Refresh" at bounding box center [609, 15] width 115 height 29
click at [654, 17] on span "Refresh" at bounding box center [619, 14] width 69 height 11
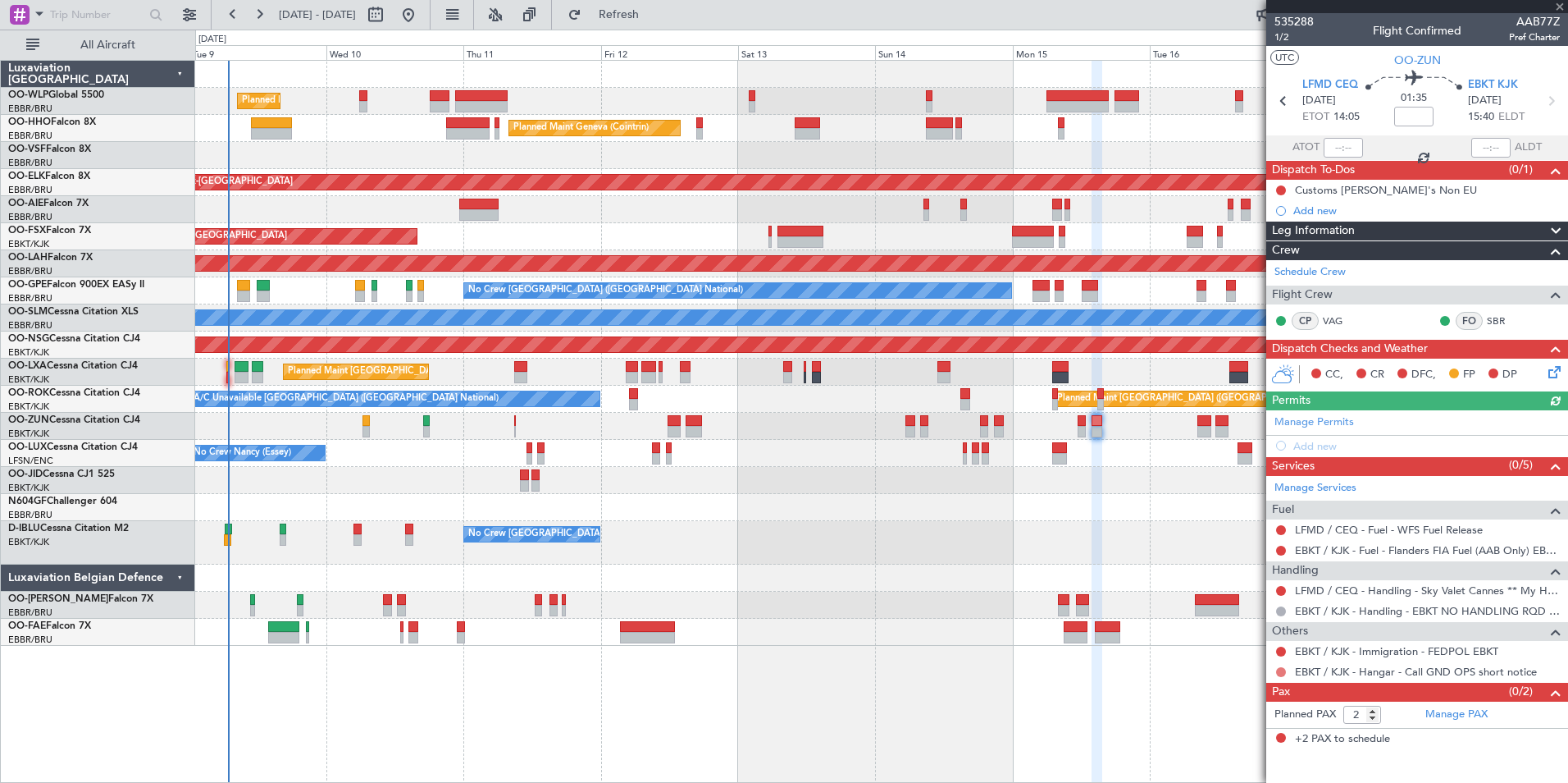
click at [1281, 668] on button at bounding box center [1281, 671] width 10 height 10
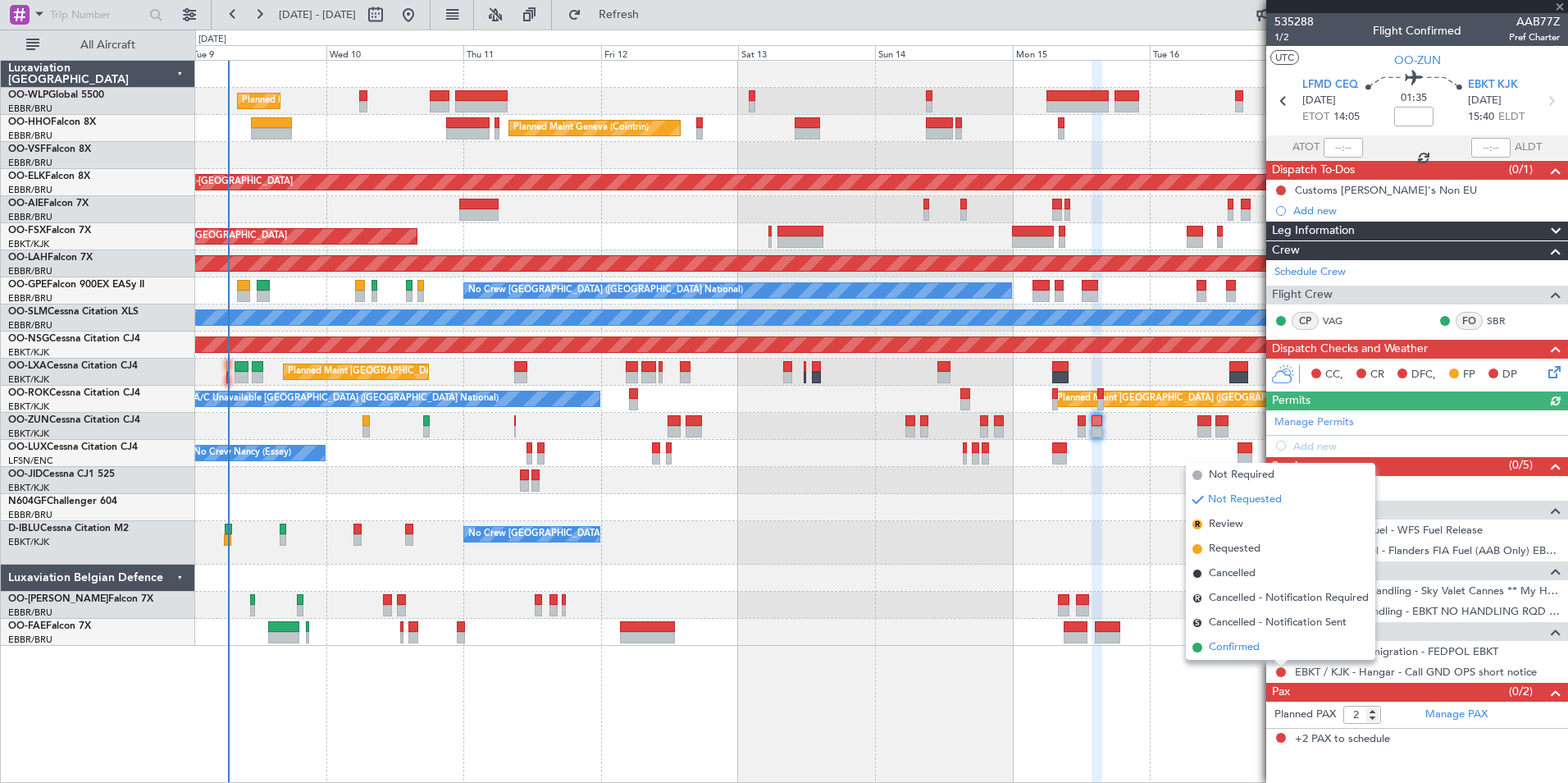
click at [1240, 649] on span "Confirmed" at bounding box center [1234, 647] width 51 height 16
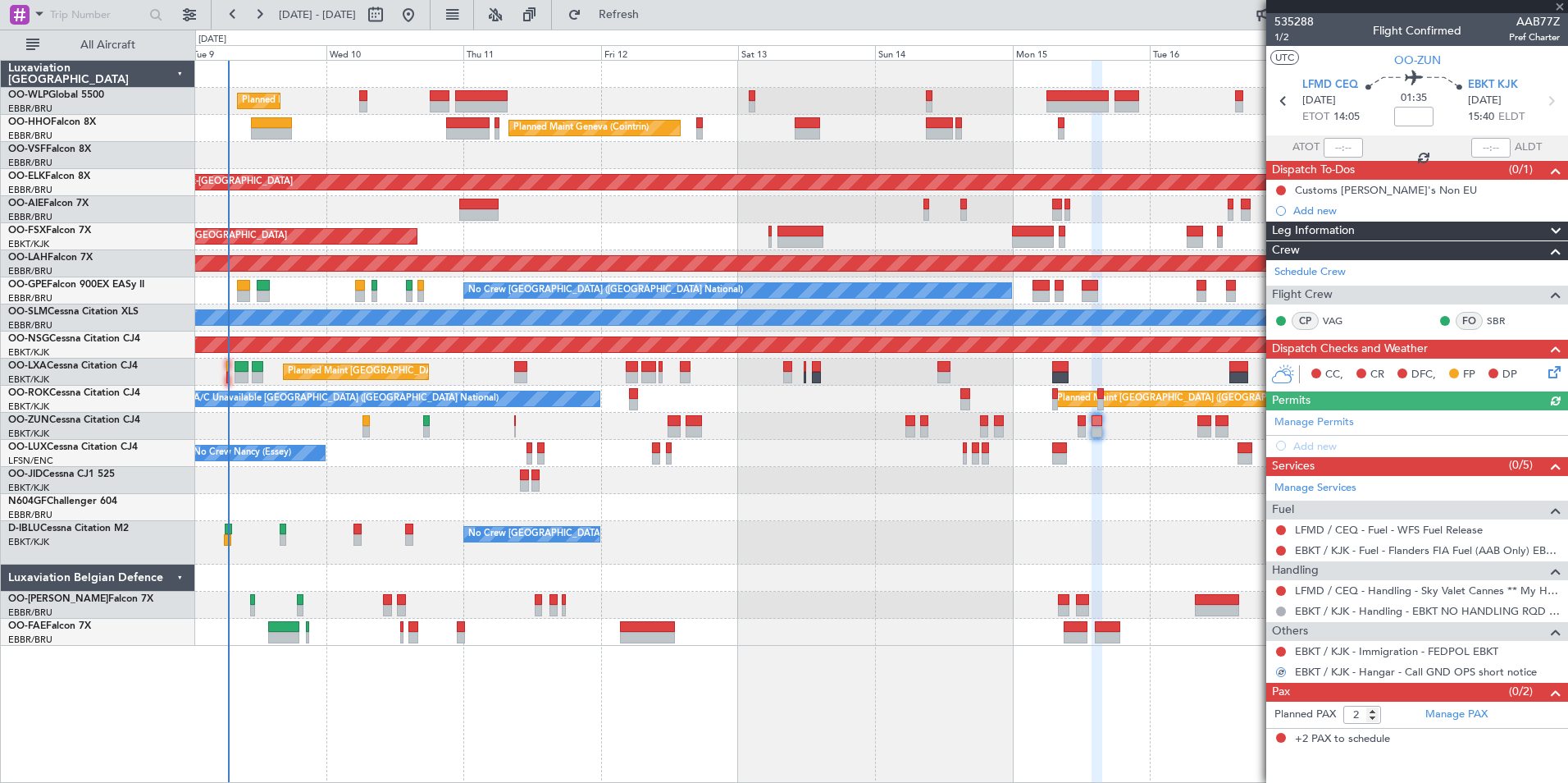
click at [1293, 437] on div "Manage Permits Add new" at bounding box center [1417, 433] width 302 height 46
click at [1322, 439] on div "Add new" at bounding box center [1419, 446] width 252 height 14
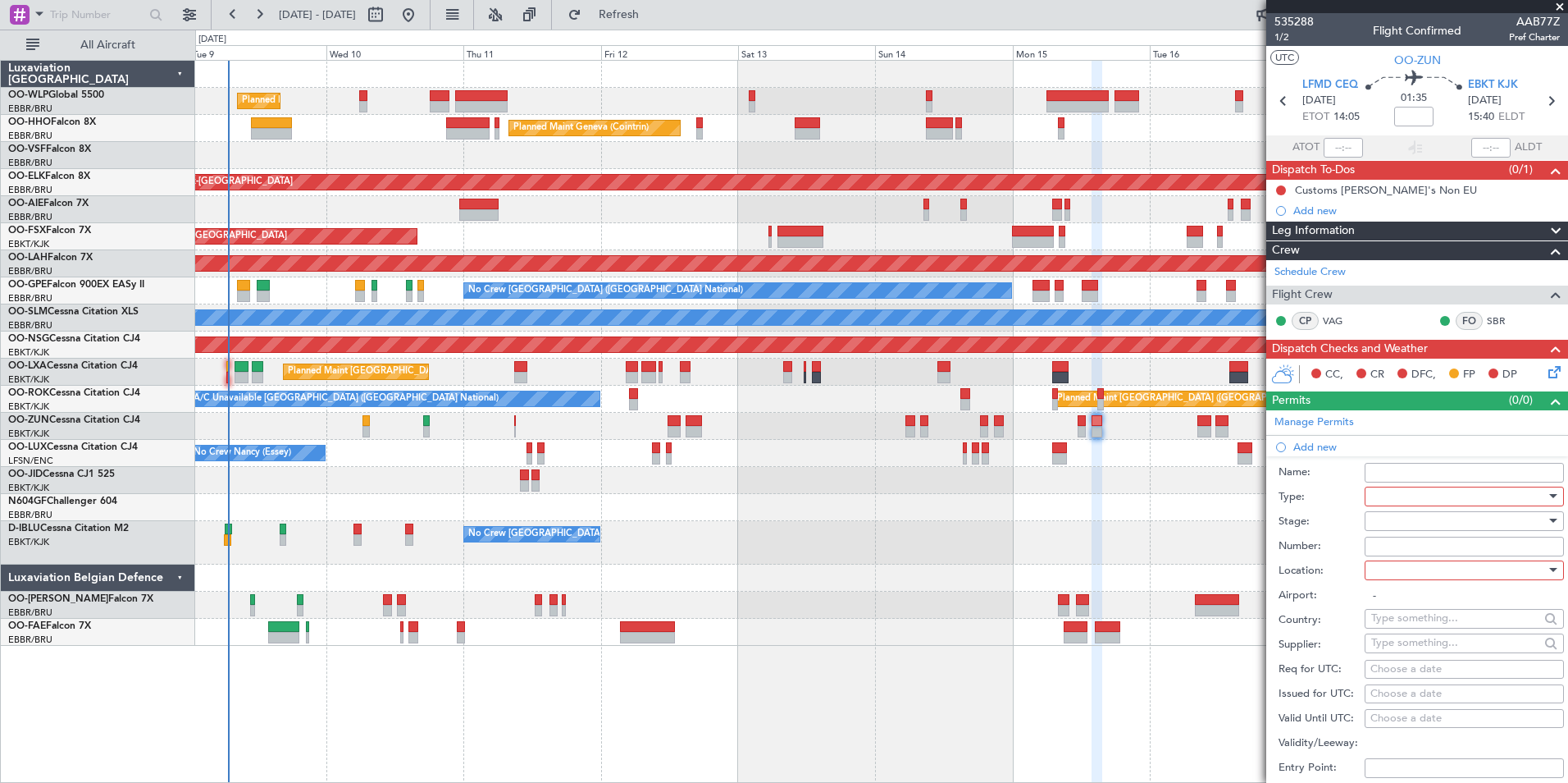
click at [1379, 489] on div at bounding box center [1459, 497] width 175 height 24
click at [1376, 564] on span "PPR" at bounding box center [1458, 576] width 172 height 24
click at [1395, 510] on div at bounding box center [1459, 521] width 175 height 24
click at [1400, 570] on span "Not Requested" at bounding box center [1458, 578] width 172 height 24
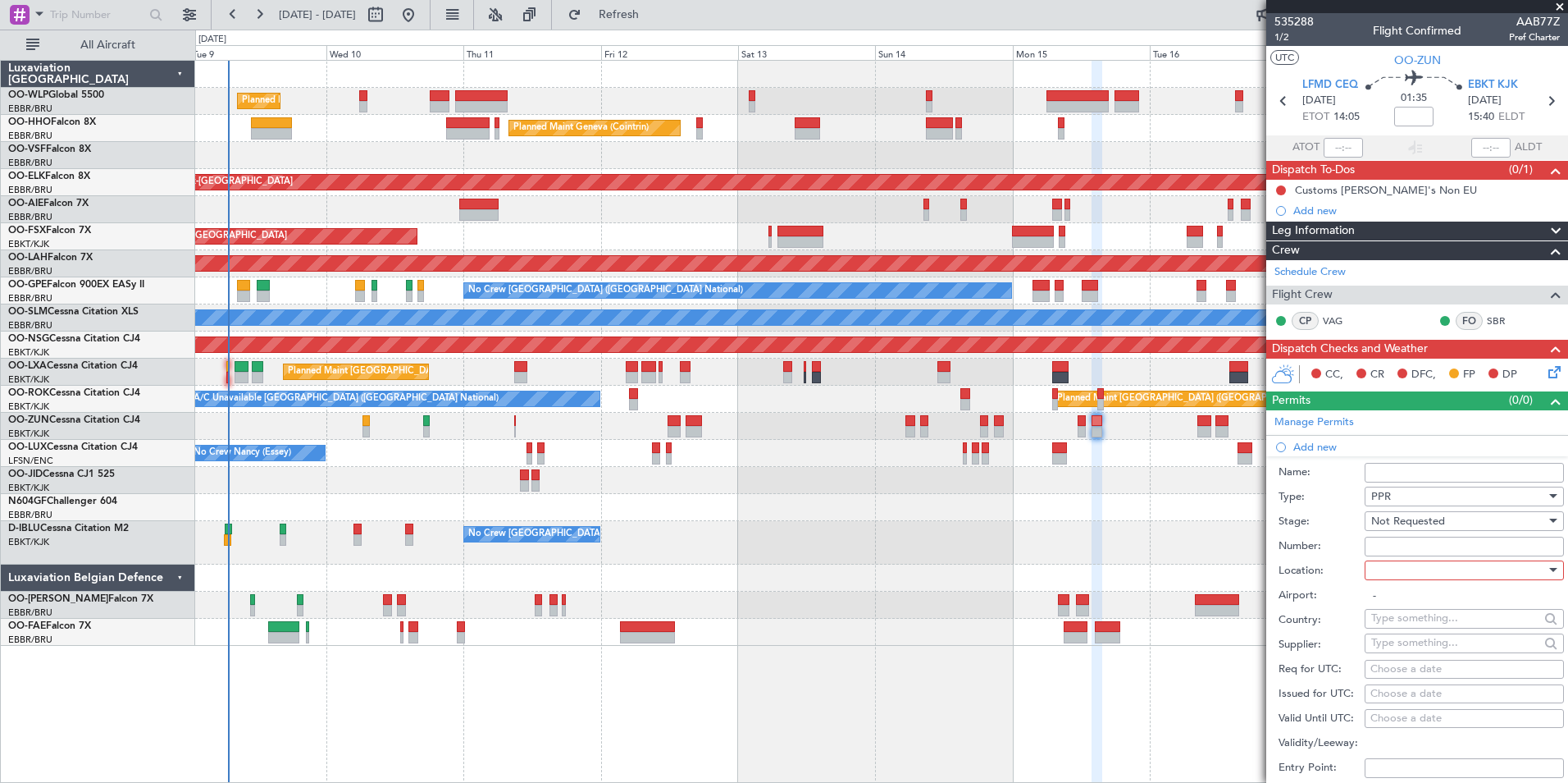
click at [1399, 570] on div at bounding box center [1459, 570] width 175 height 24
click at [1405, 597] on span "Departure" at bounding box center [1458, 603] width 172 height 24
type input "LFMD / CEQ"
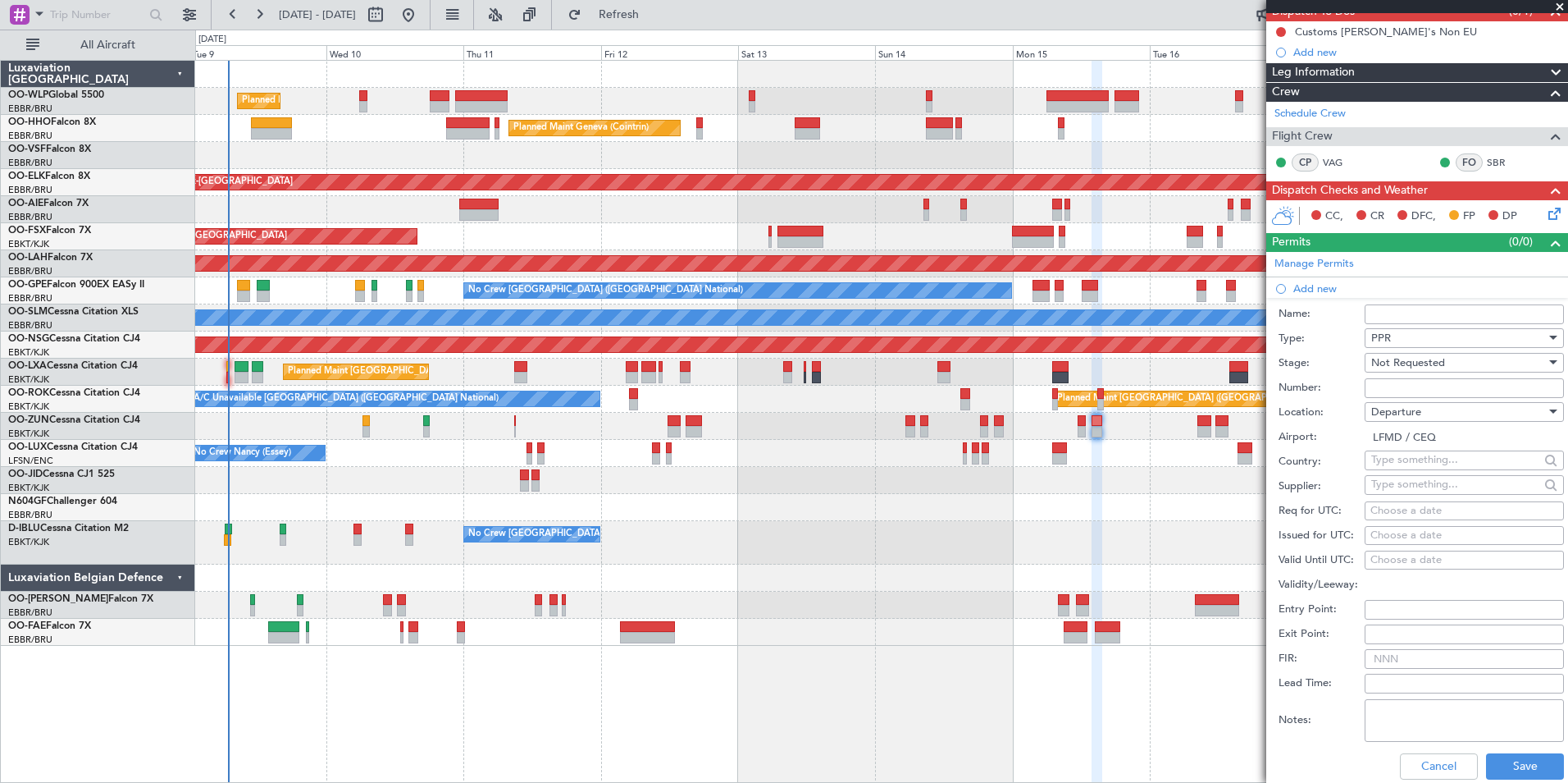
scroll to position [164, 0]
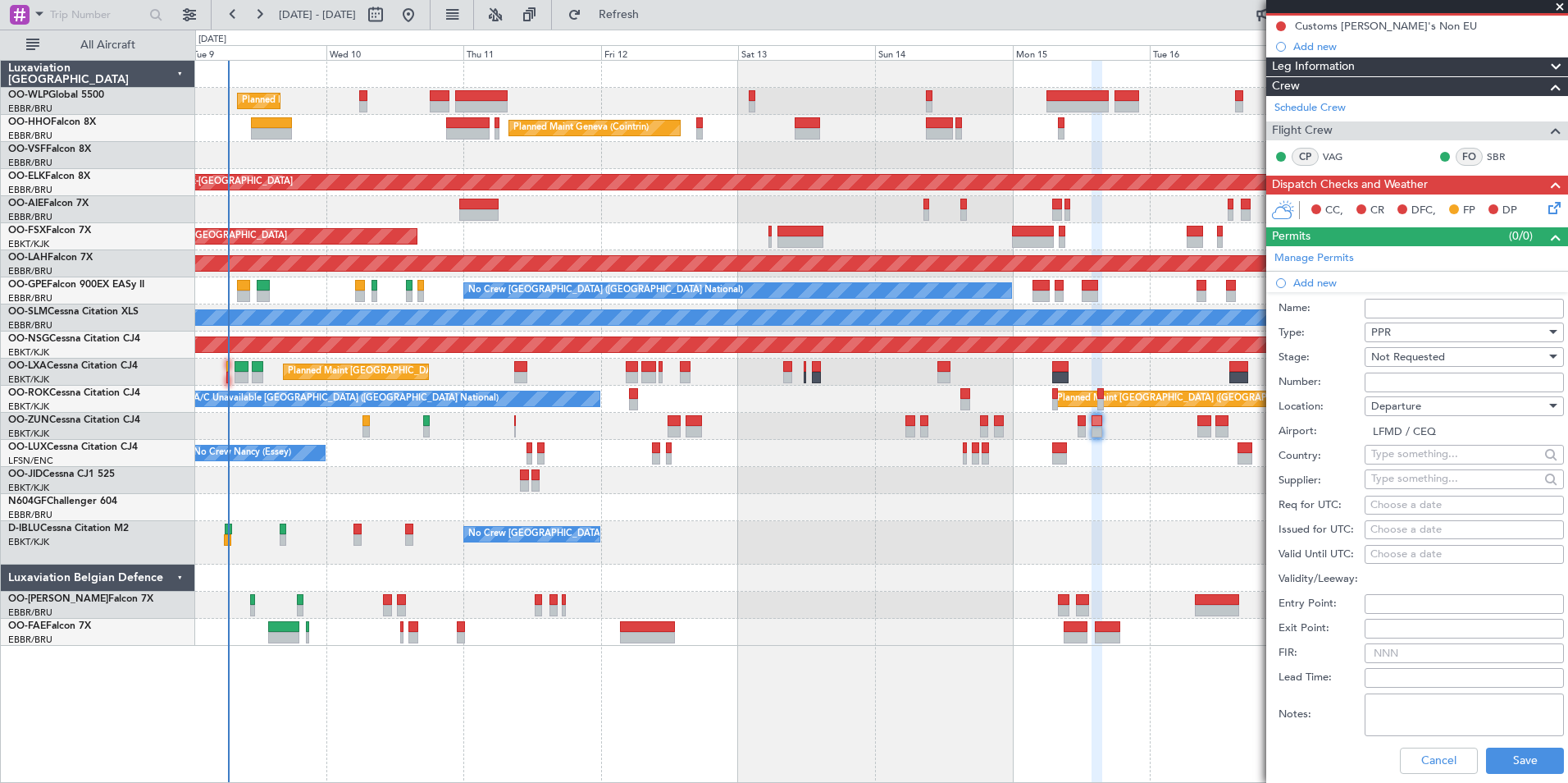
click at [1413, 503] on div "Choose a date" at bounding box center [1464, 505] width 188 height 16
select select "9"
select select "2025"
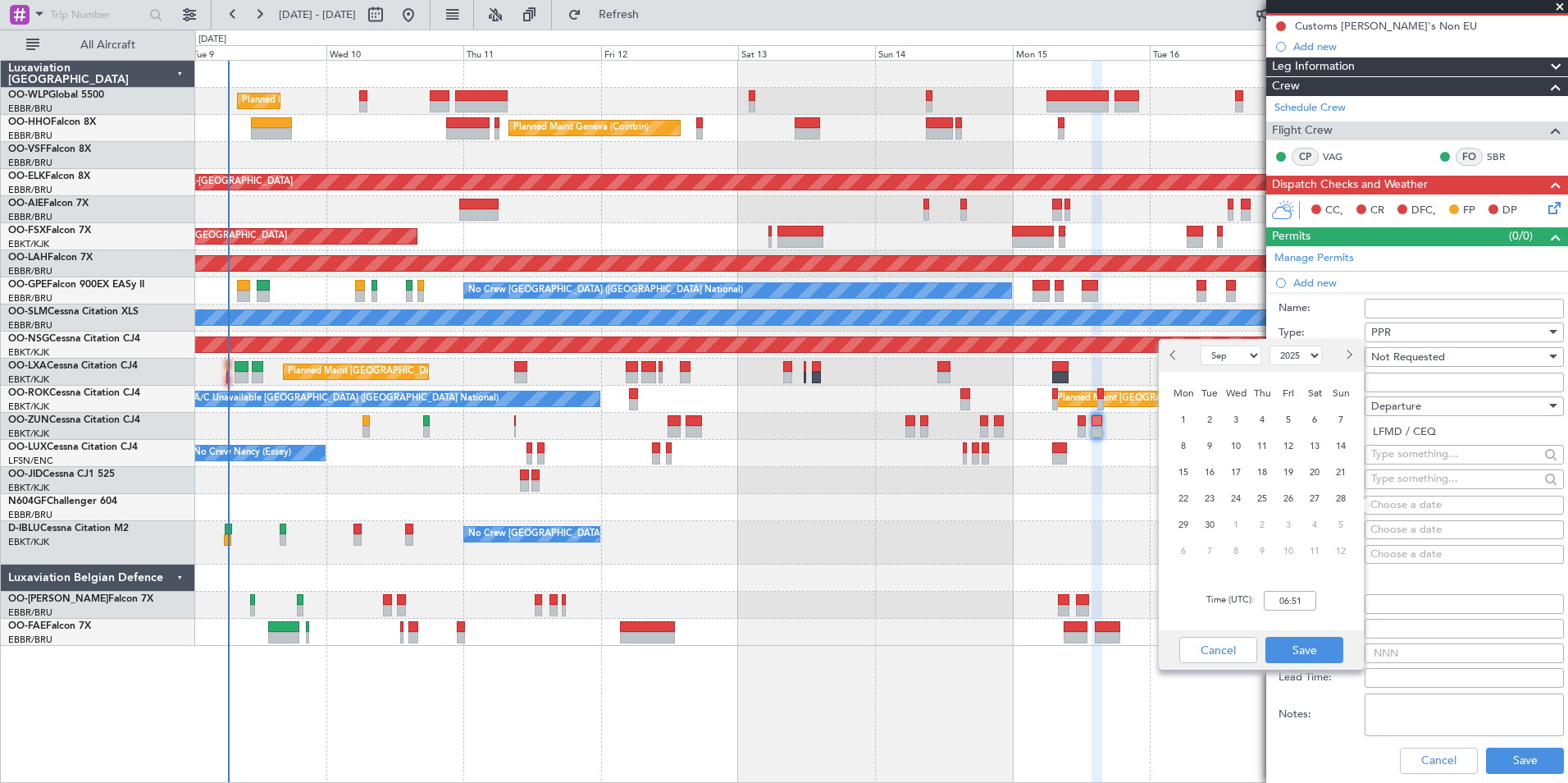
click at [1187, 480] on span "15" at bounding box center [1184, 472] width 21 height 21
click at [1278, 600] on input "00:00" at bounding box center [1290, 600] width 53 height 20
type input "14:00"
click at [1296, 648] on button "Save" at bounding box center [1304, 650] width 78 height 26
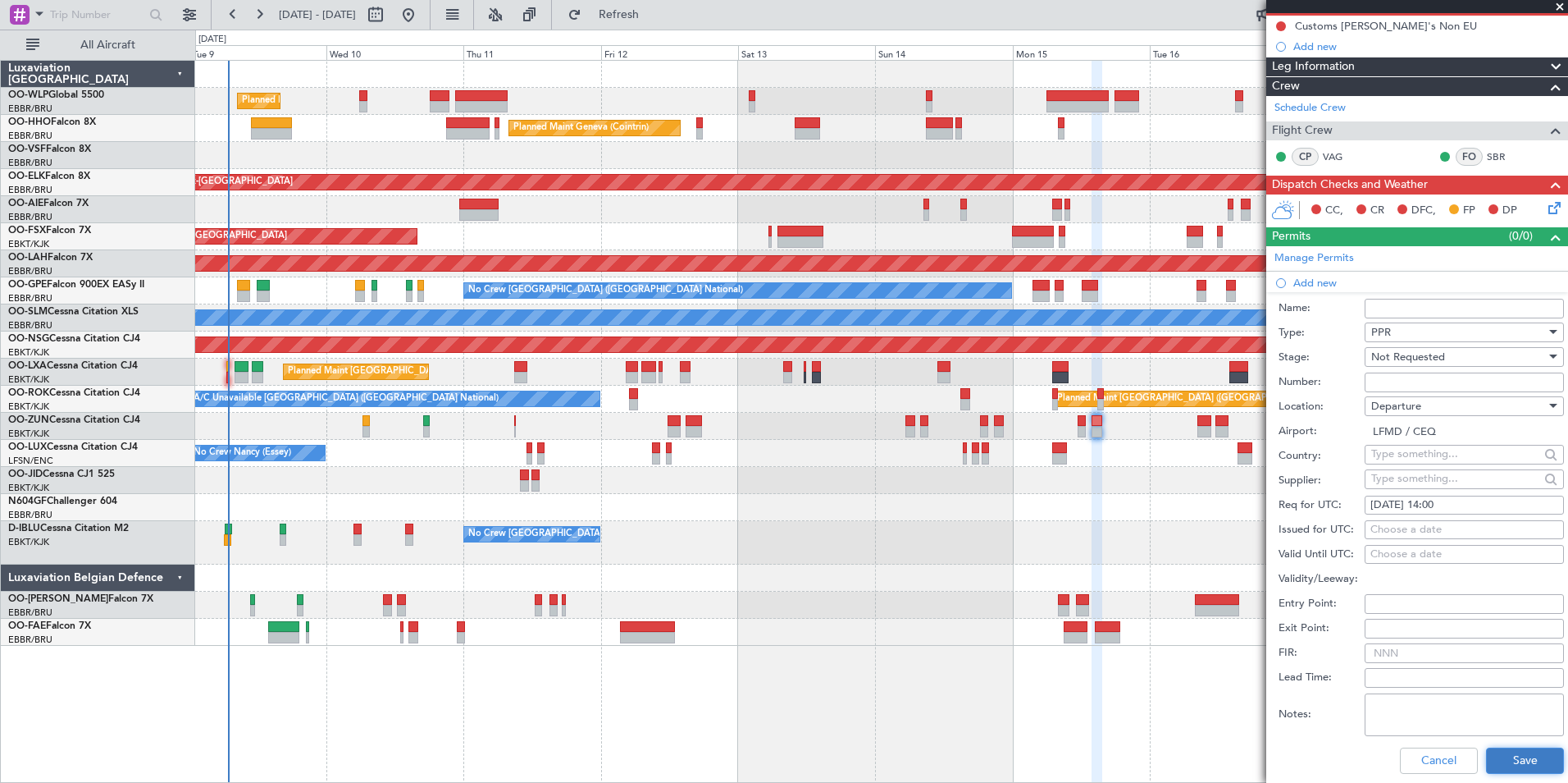
click at [1501, 755] on button "Save" at bounding box center [1525, 761] width 78 height 26
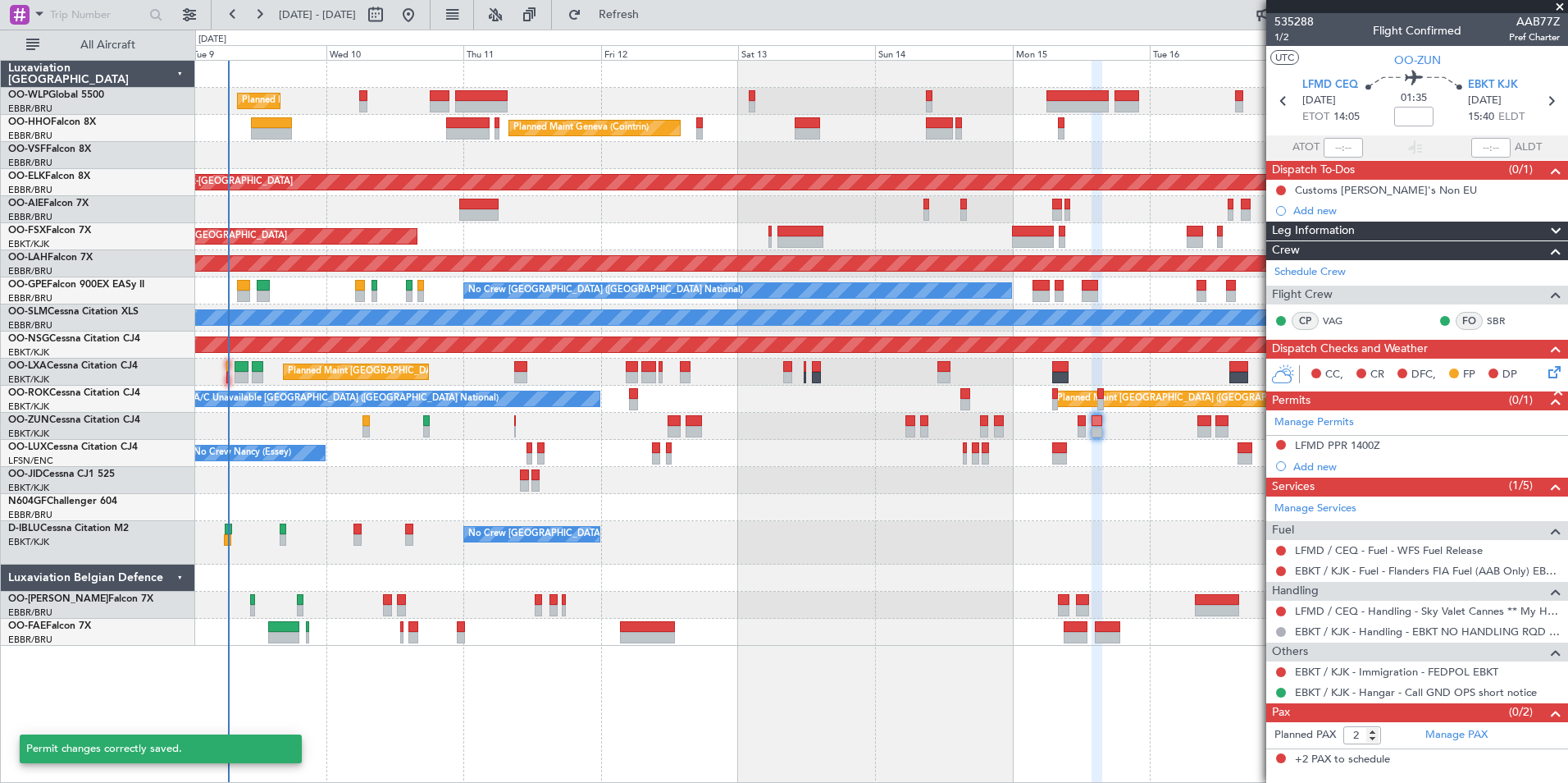
scroll to position [0, 0]
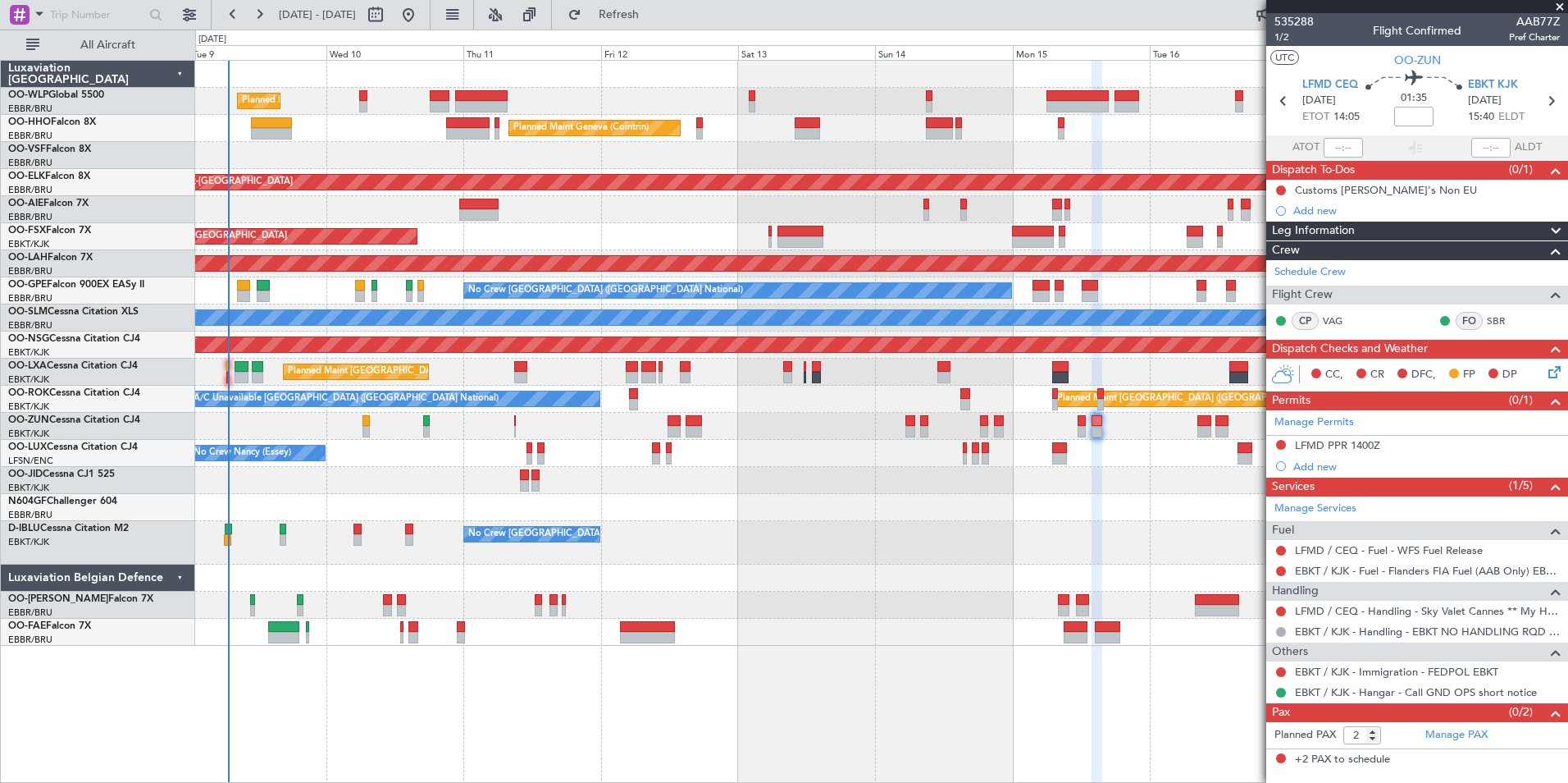
click at [1551, 373] on icon at bounding box center [1552, 369] width 13 height 13
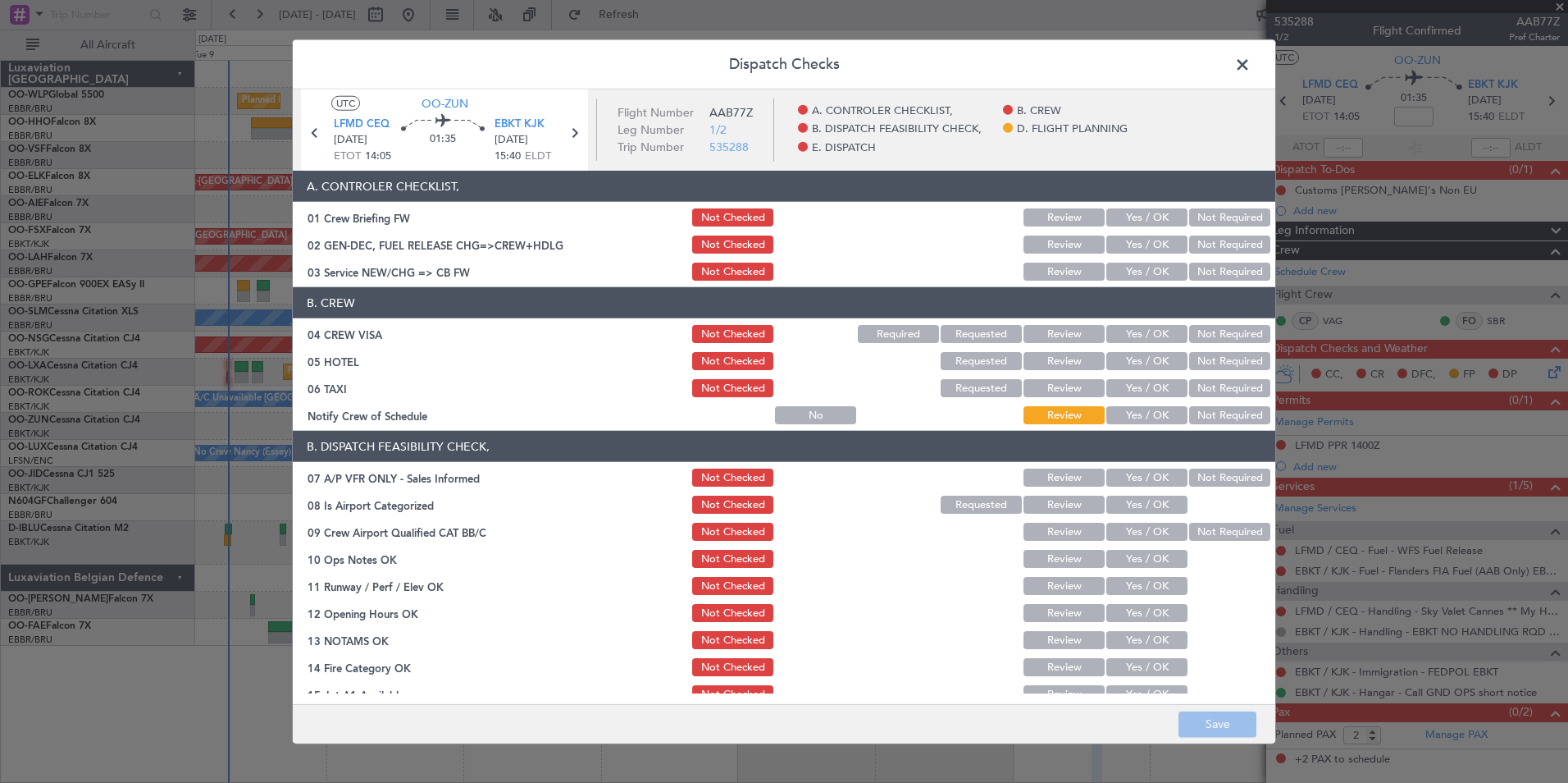
click at [1106, 262] on button "Yes / OK" at bounding box center [1147, 271] width 81 height 18
click at [1189, 332] on button "Not Required" at bounding box center [1230, 334] width 81 height 18
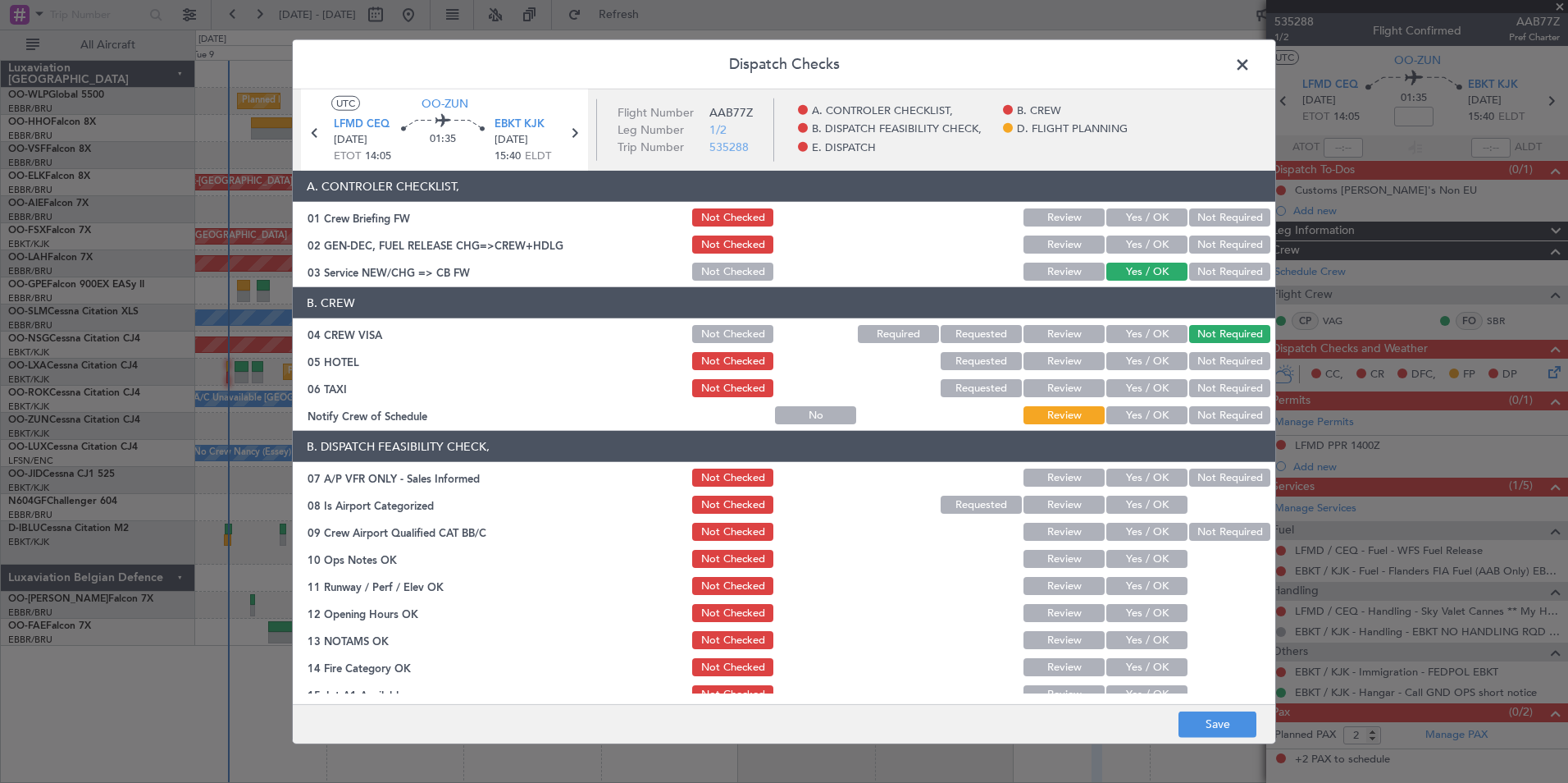
click at [1198, 355] on button "Not Required" at bounding box center [1230, 361] width 81 height 18
click at [1149, 399] on div "Yes / OK" at bounding box center [1145, 388] width 83 height 23
click at [1145, 411] on button "Yes / OK" at bounding box center [1147, 414] width 81 height 18
click at [1207, 478] on button "Not Required" at bounding box center [1230, 478] width 81 height 18
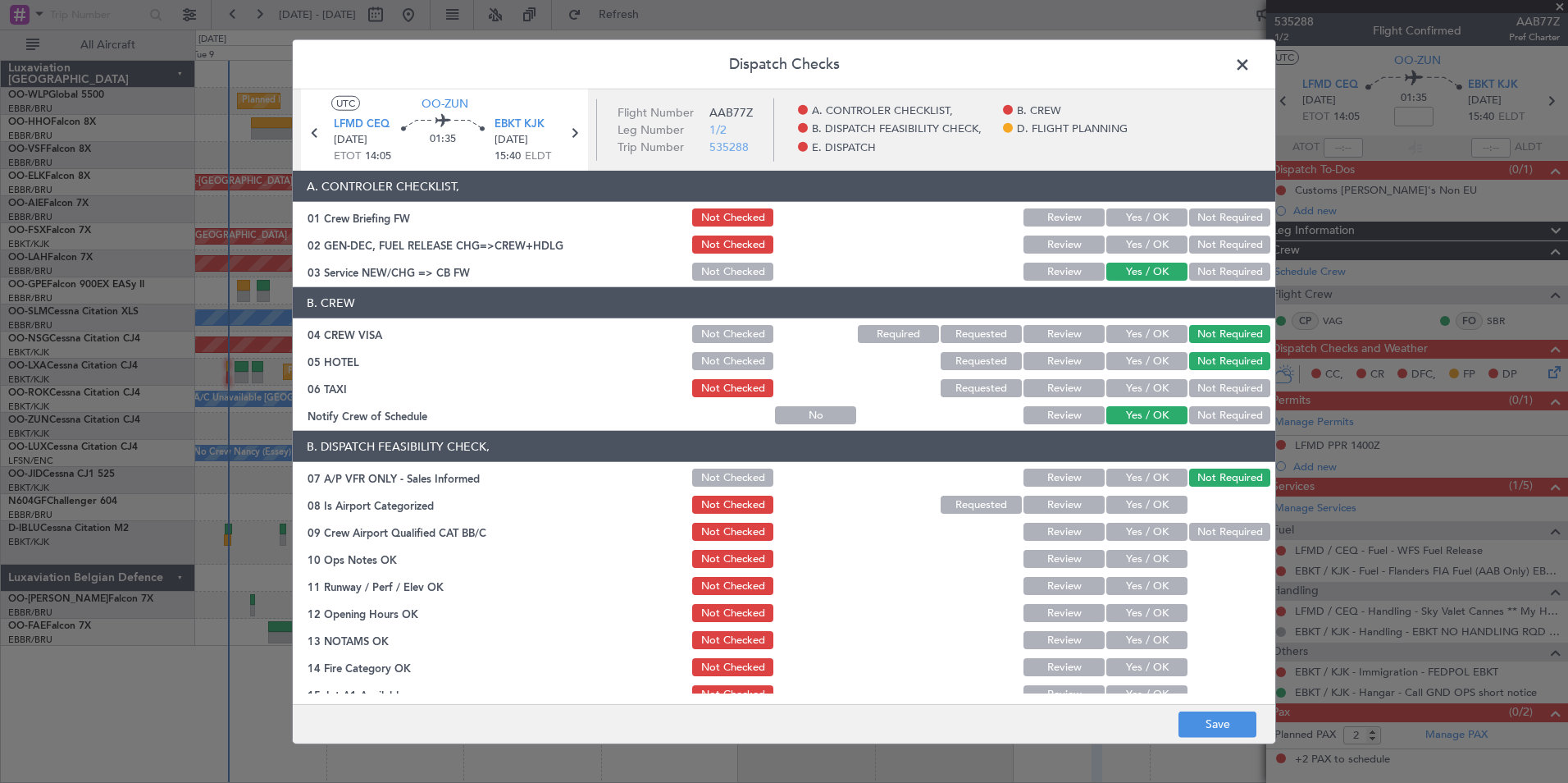
click at [1161, 504] on button "Yes / OK" at bounding box center [1147, 504] width 81 height 18
click at [1157, 524] on button "Yes / OK" at bounding box center [1147, 531] width 81 height 18
click at [1155, 555] on button "Yes / OK" at bounding box center [1147, 558] width 81 height 18
click at [1155, 582] on button "Yes / OK" at bounding box center [1147, 586] width 81 height 18
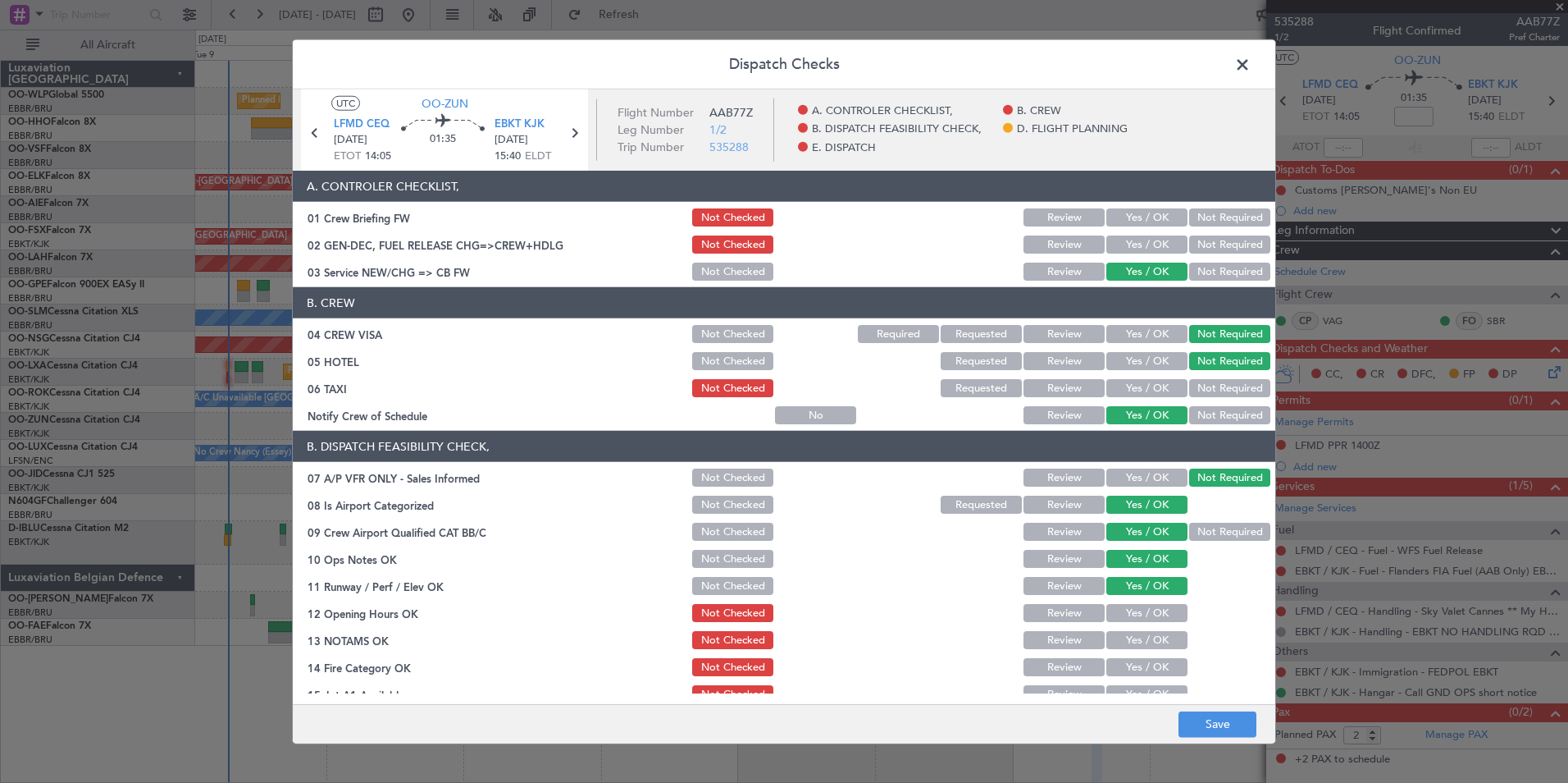
click at [1151, 610] on button "Yes / OK" at bounding box center [1147, 613] width 81 height 18
click at [1078, 645] on button "Review" at bounding box center [1065, 639] width 81 height 18
click at [1110, 662] on button "Yes / OK" at bounding box center [1147, 667] width 81 height 18
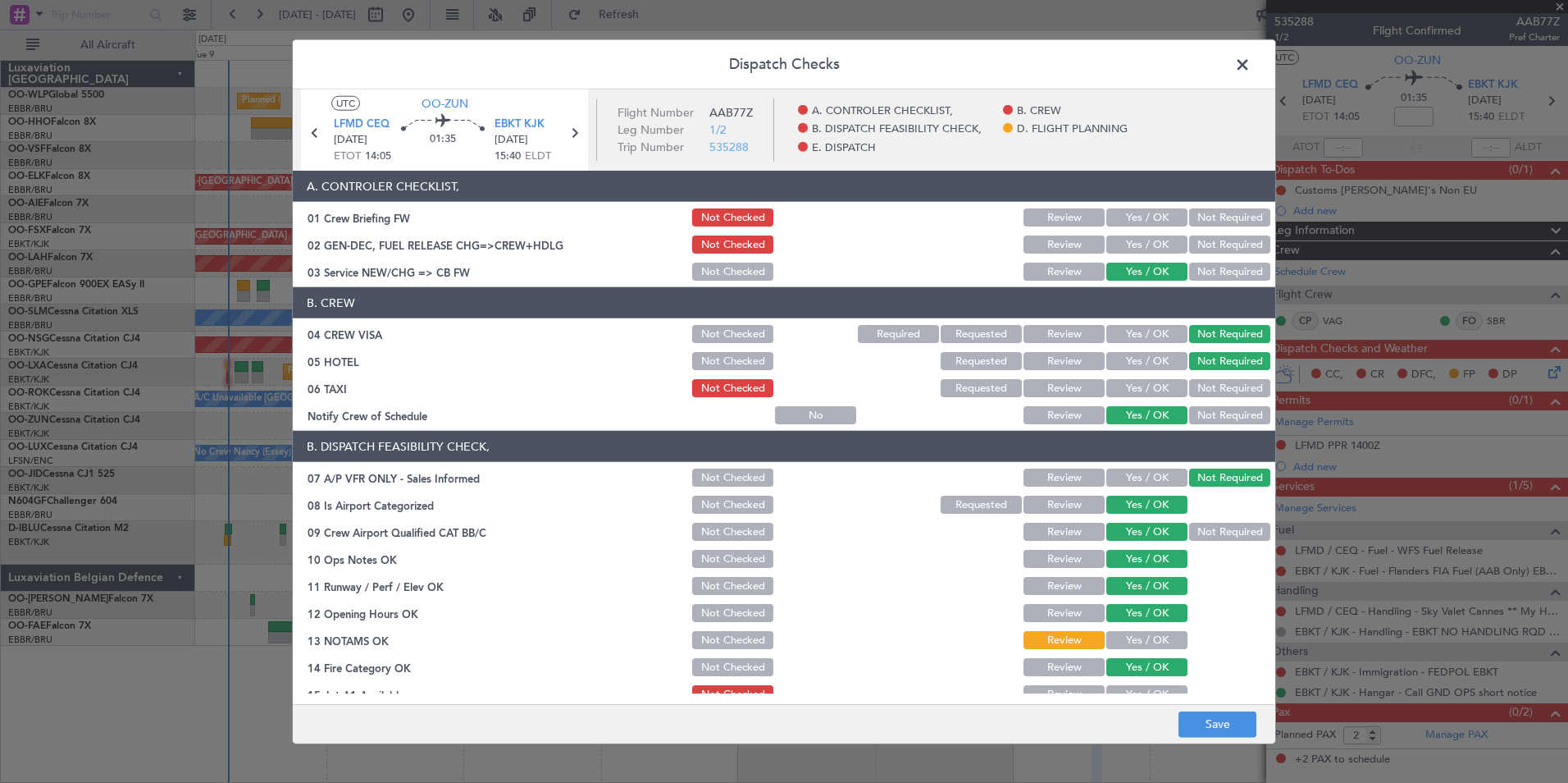
click at [1118, 684] on section "B. DISPATCH FEASIBILITY CHECK, 07 A/P VFR ONLY - Sales Informed Not Checked Rev…" at bounding box center [784, 609] width 982 height 356
click at [1118, 686] on button "Yes / OK" at bounding box center [1147, 694] width 81 height 18
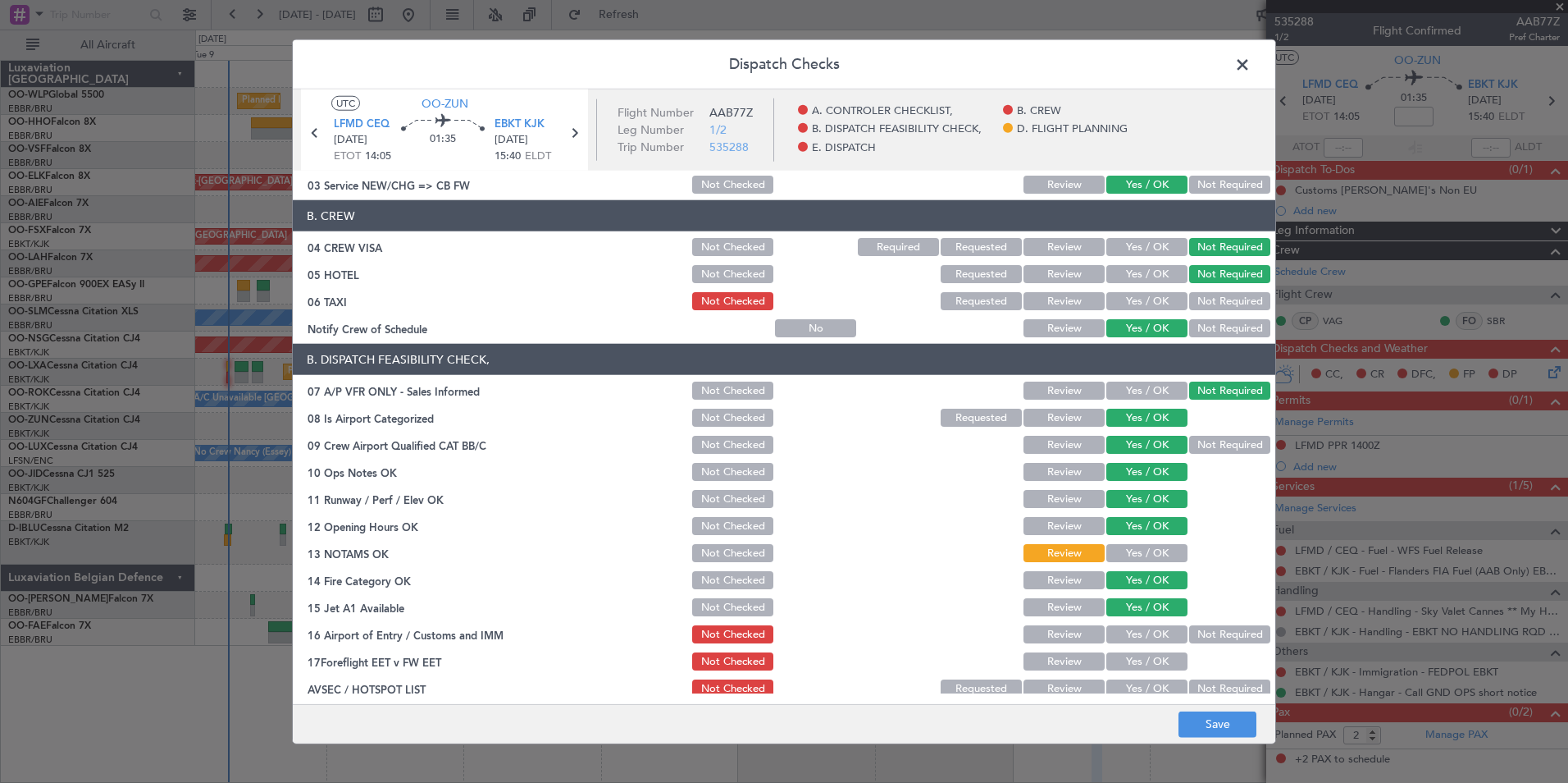
scroll to position [164, 0]
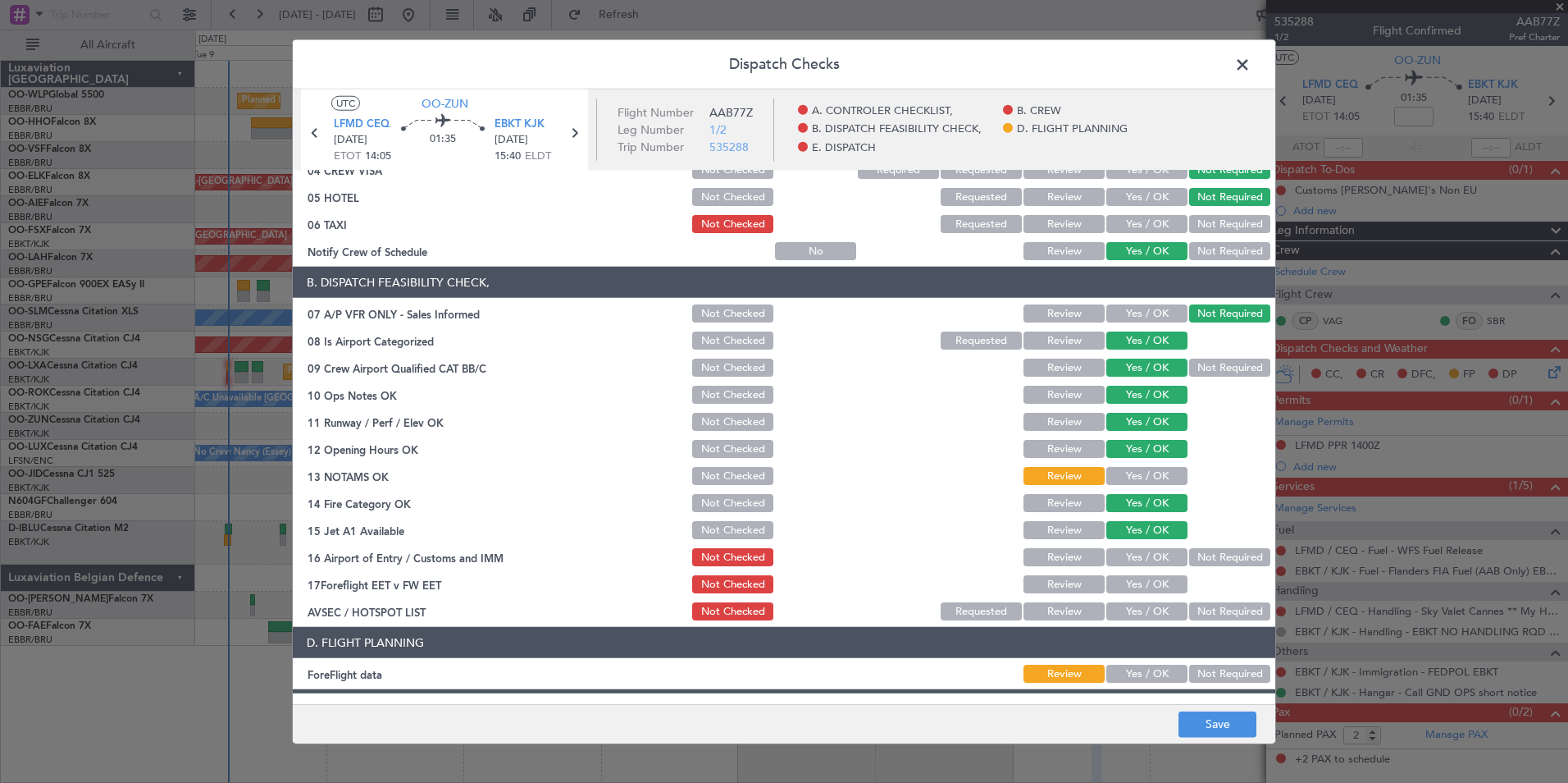
click at [1214, 556] on button "Not Required" at bounding box center [1230, 556] width 81 height 18
click at [1059, 580] on button "Review" at bounding box center [1065, 584] width 81 height 18
click at [1205, 619] on button "Not Required" at bounding box center [1230, 611] width 81 height 18
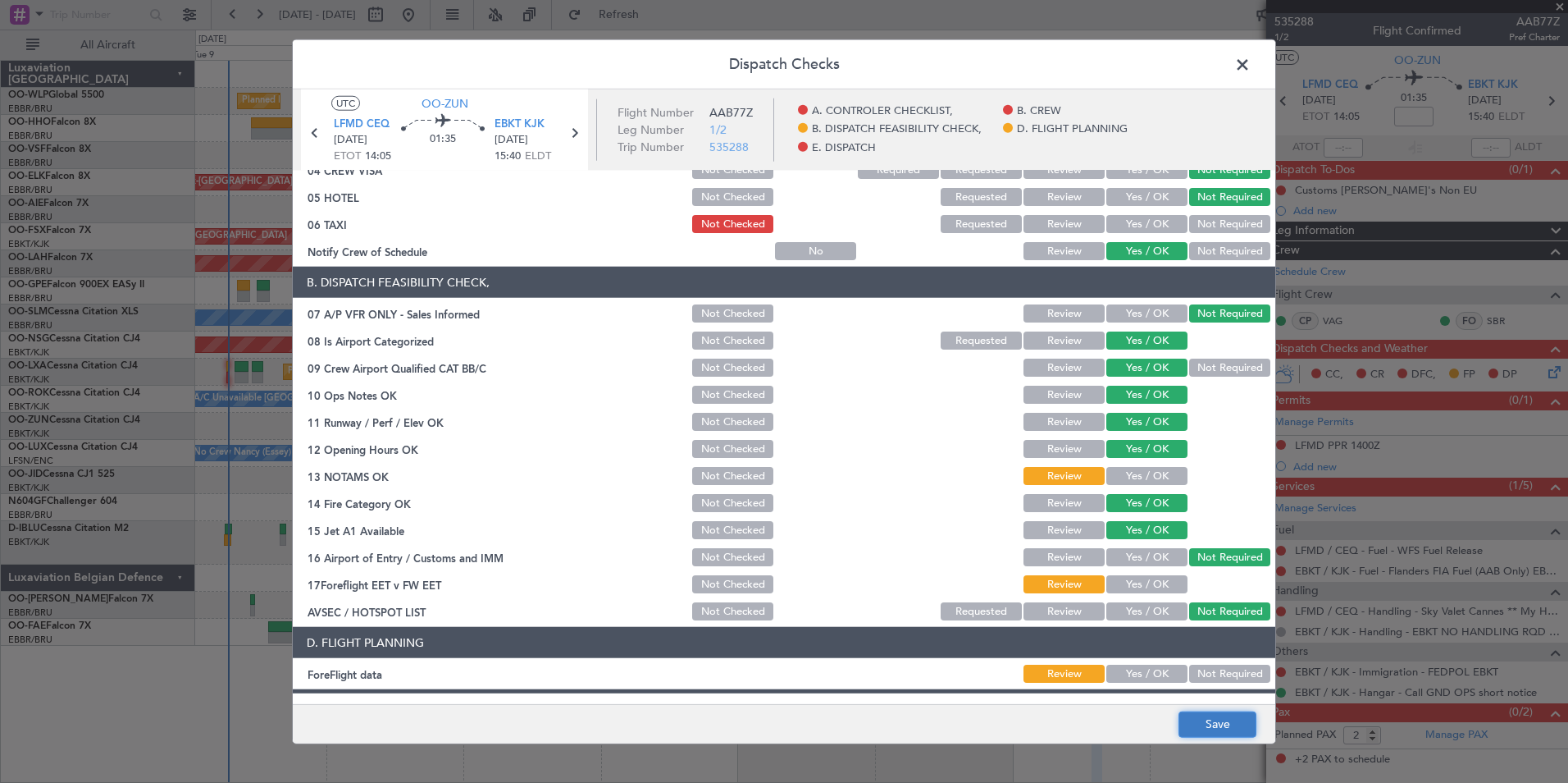
click at [1225, 729] on button "Save" at bounding box center [1218, 723] width 78 height 26
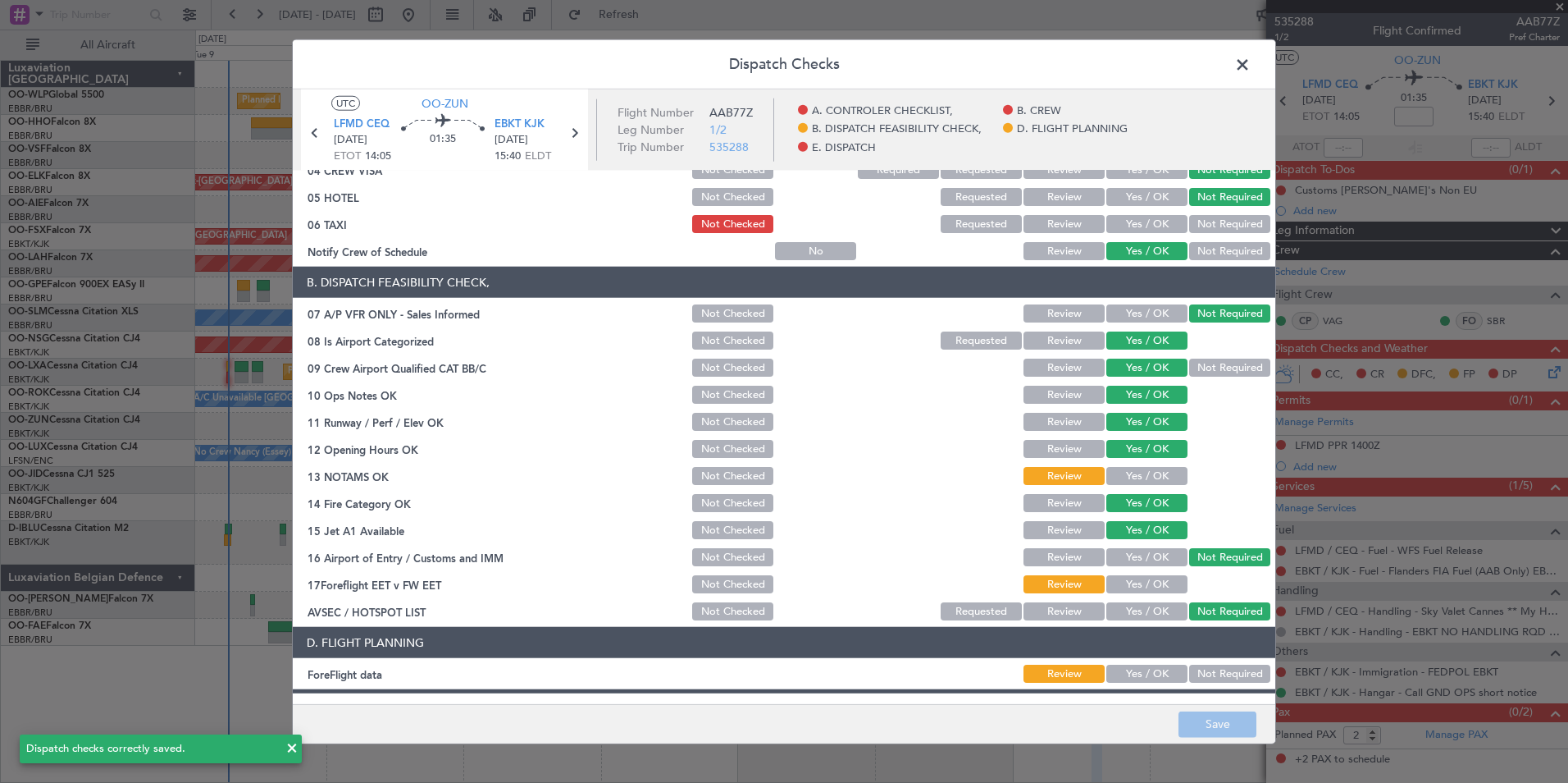
click at [1251, 69] on span at bounding box center [1251, 69] width 0 height 33
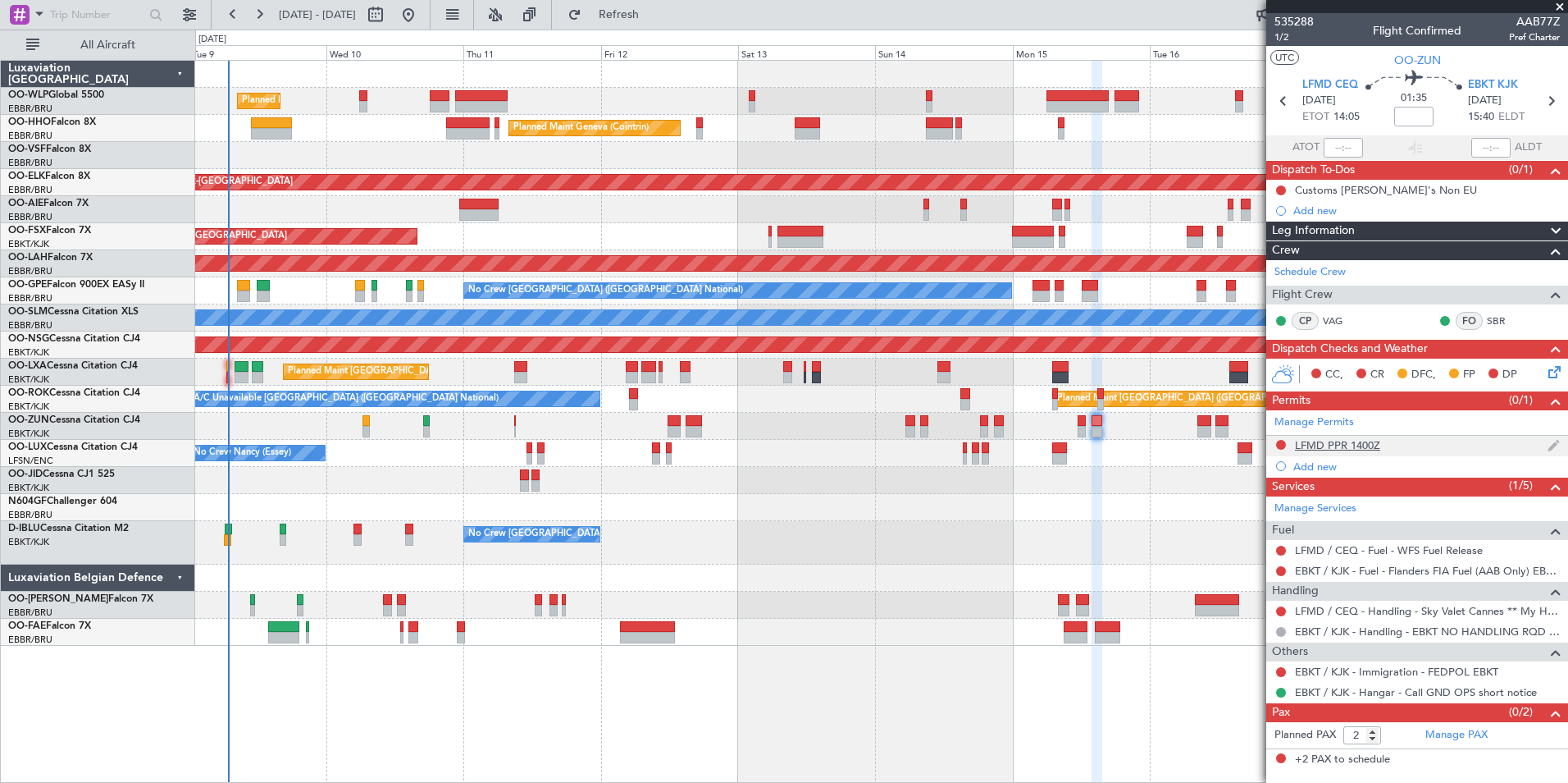
drag, startPoint x: 1284, startPoint y: 441, endPoint x: 1274, endPoint y: 444, distance: 10.4
click at [1284, 441] on button at bounding box center [1281, 444] width 10 height 10
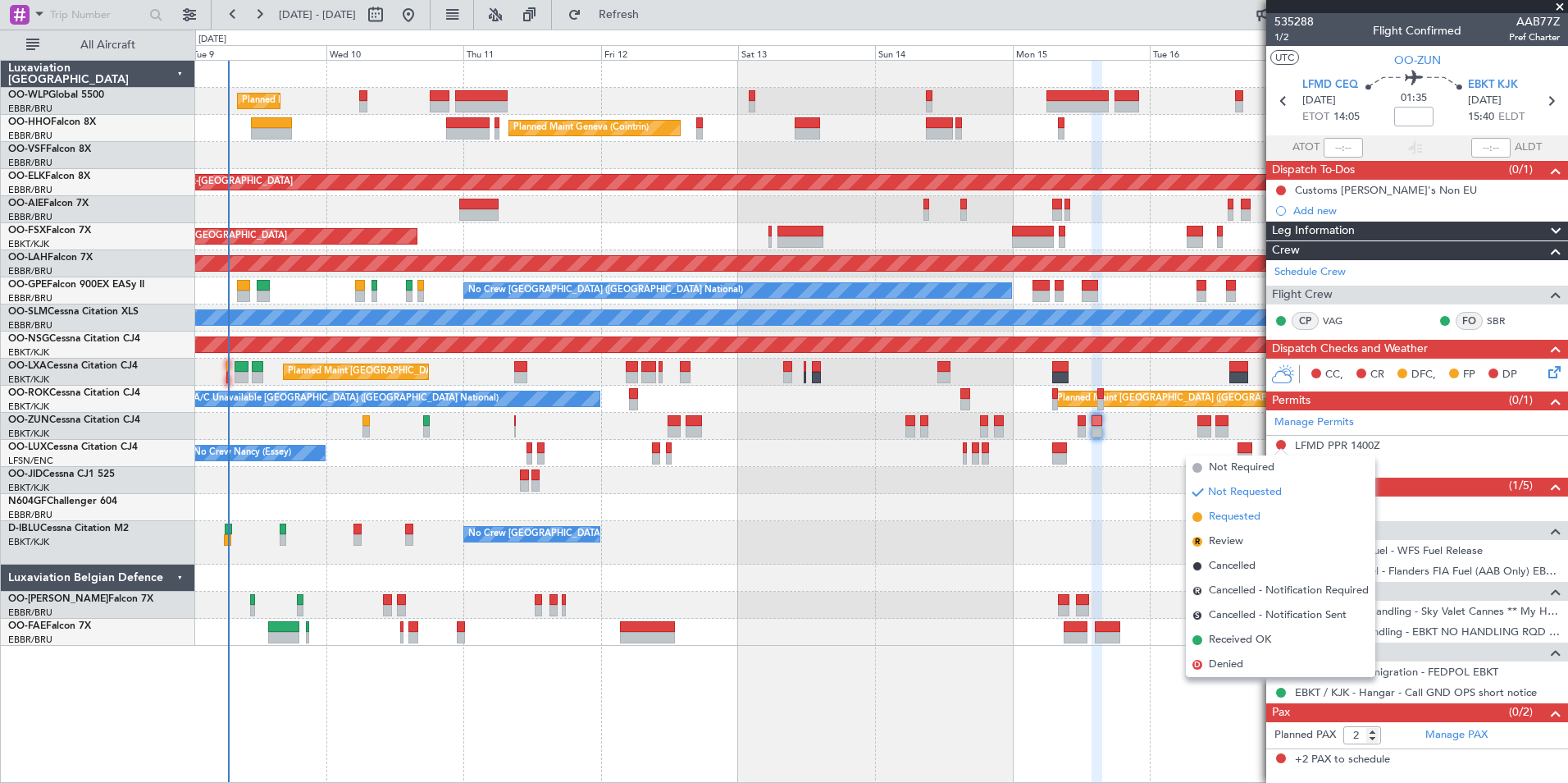
click at [1226, 510] on span "Requested" at bounding box center [1235, 517] width 52 height 16
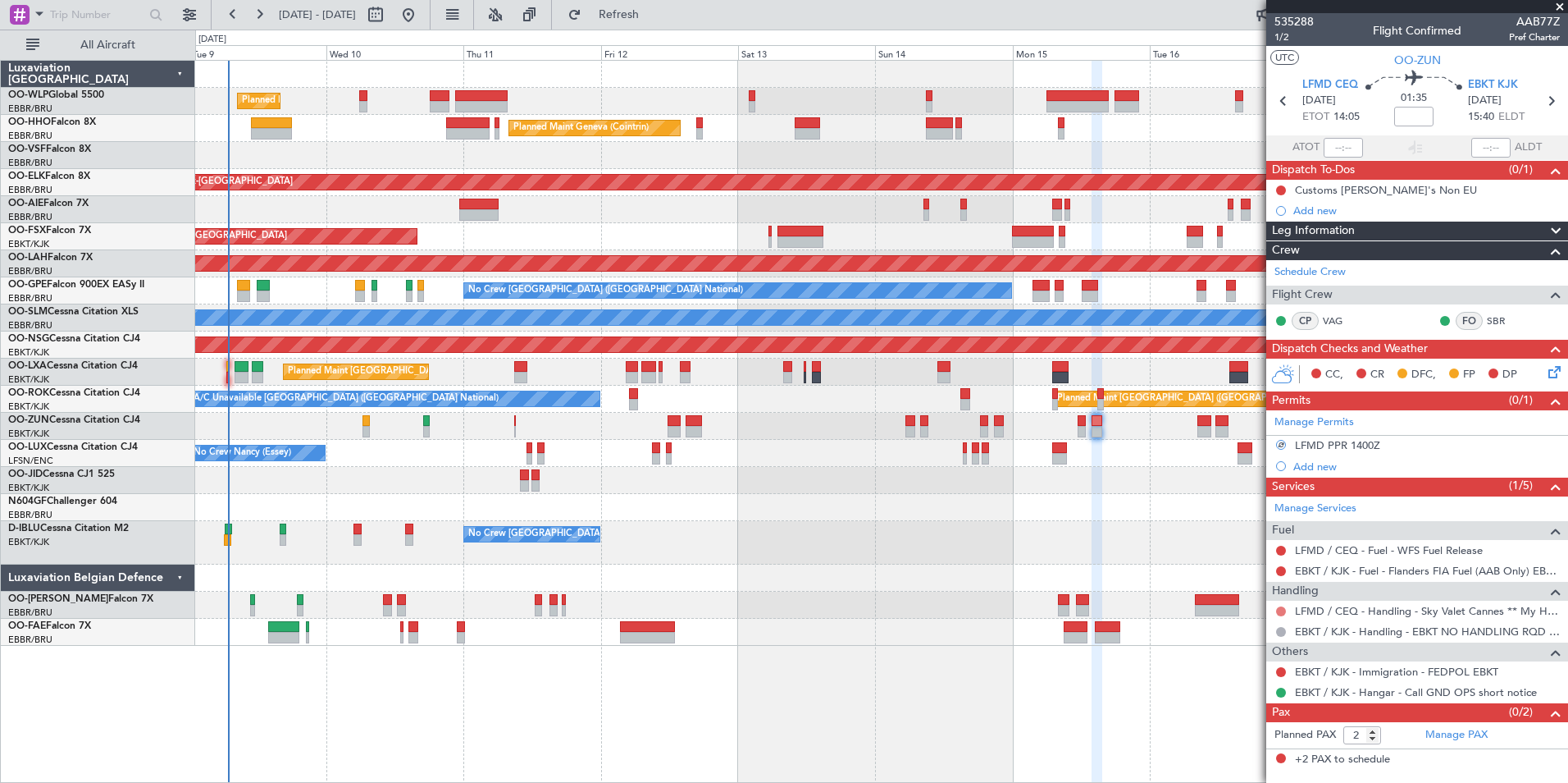
click at [1281, 613] on button at bounding box center [1281, 611] width 10 height 10
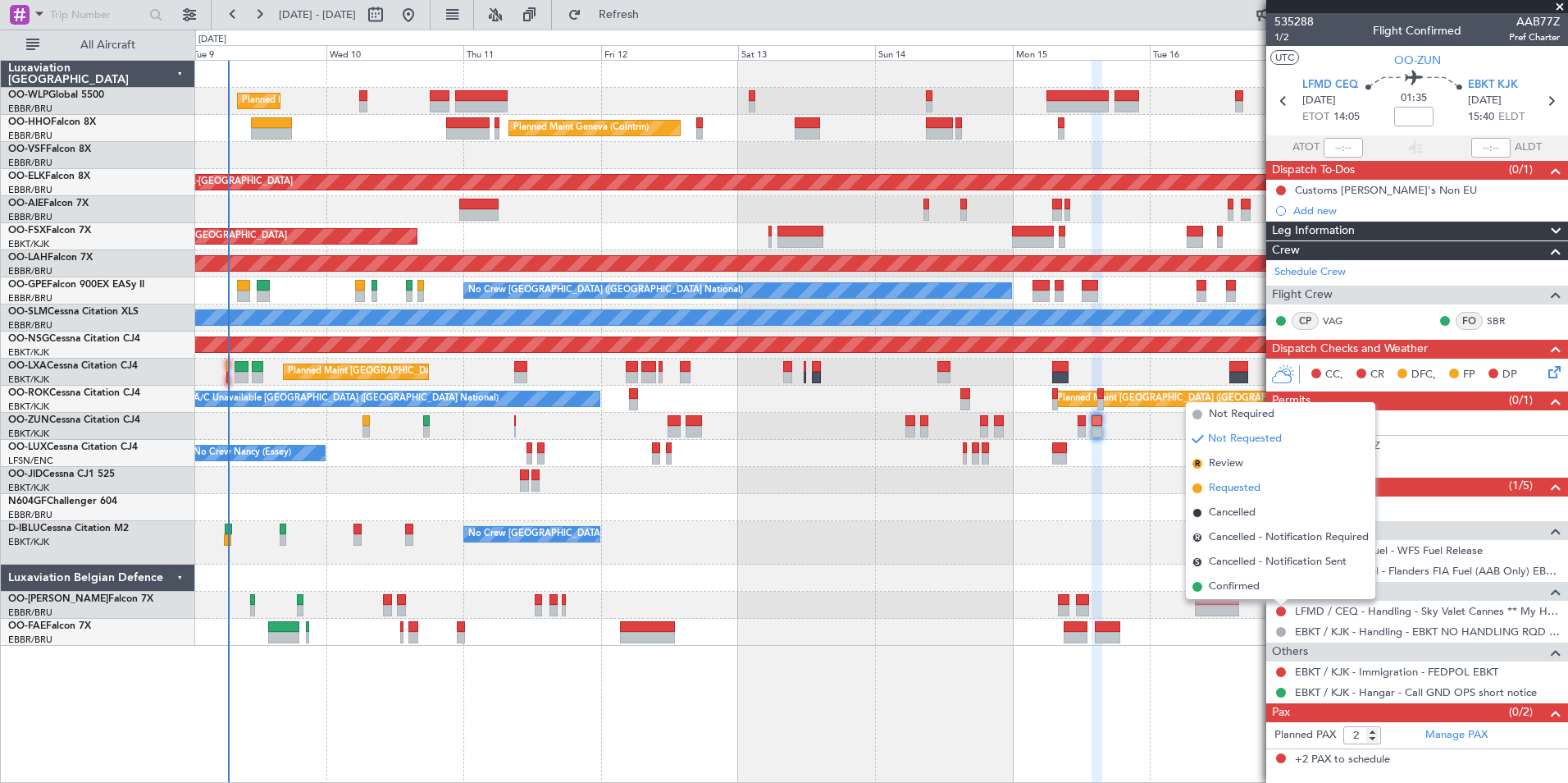
click at [1258, 489] on span "Requested" at bounding box center [1235, 488] width 52 height 16
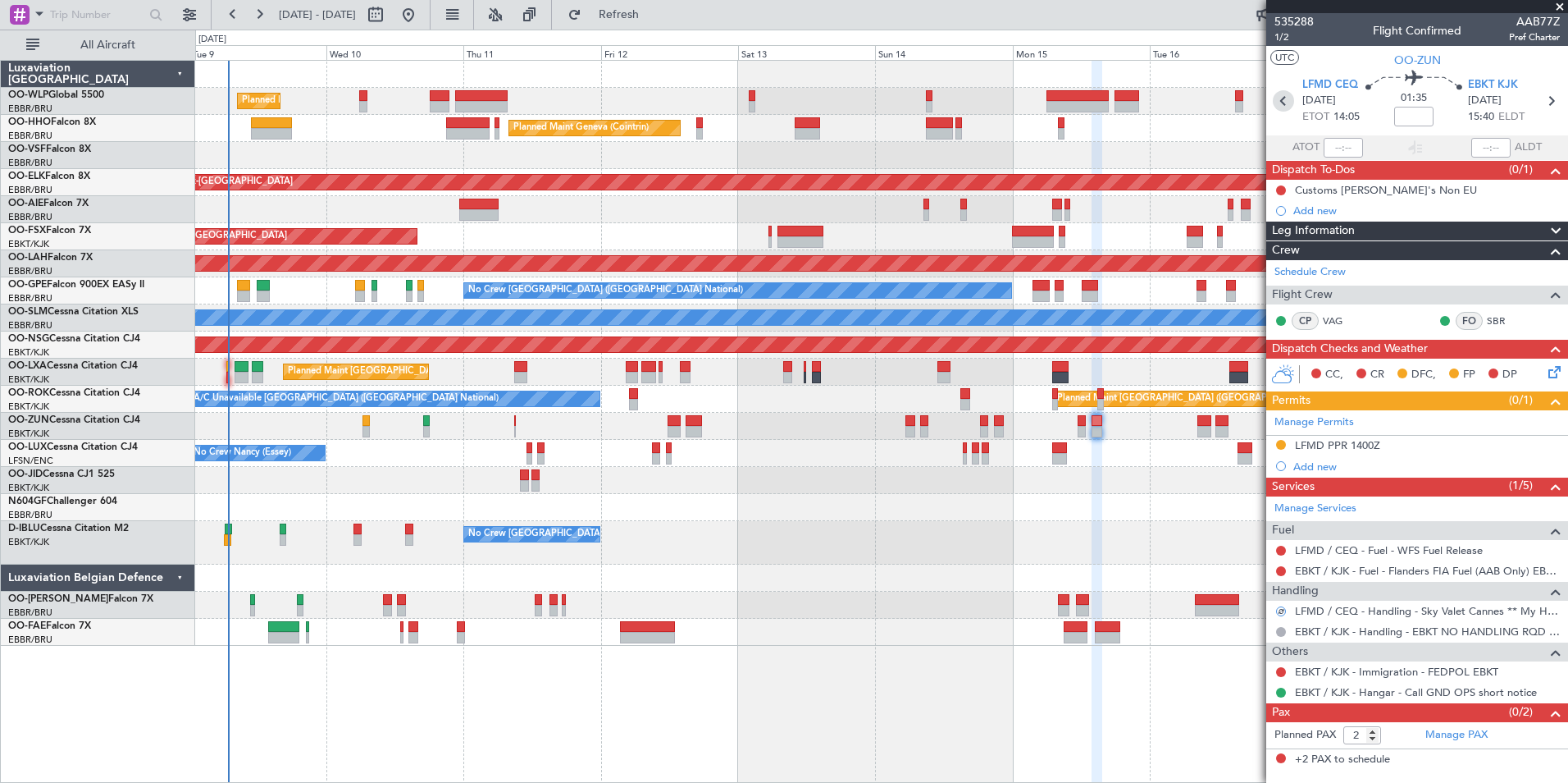
click at [1283, 107] on icon at bounding box center [1283, 100] width 22 height 22
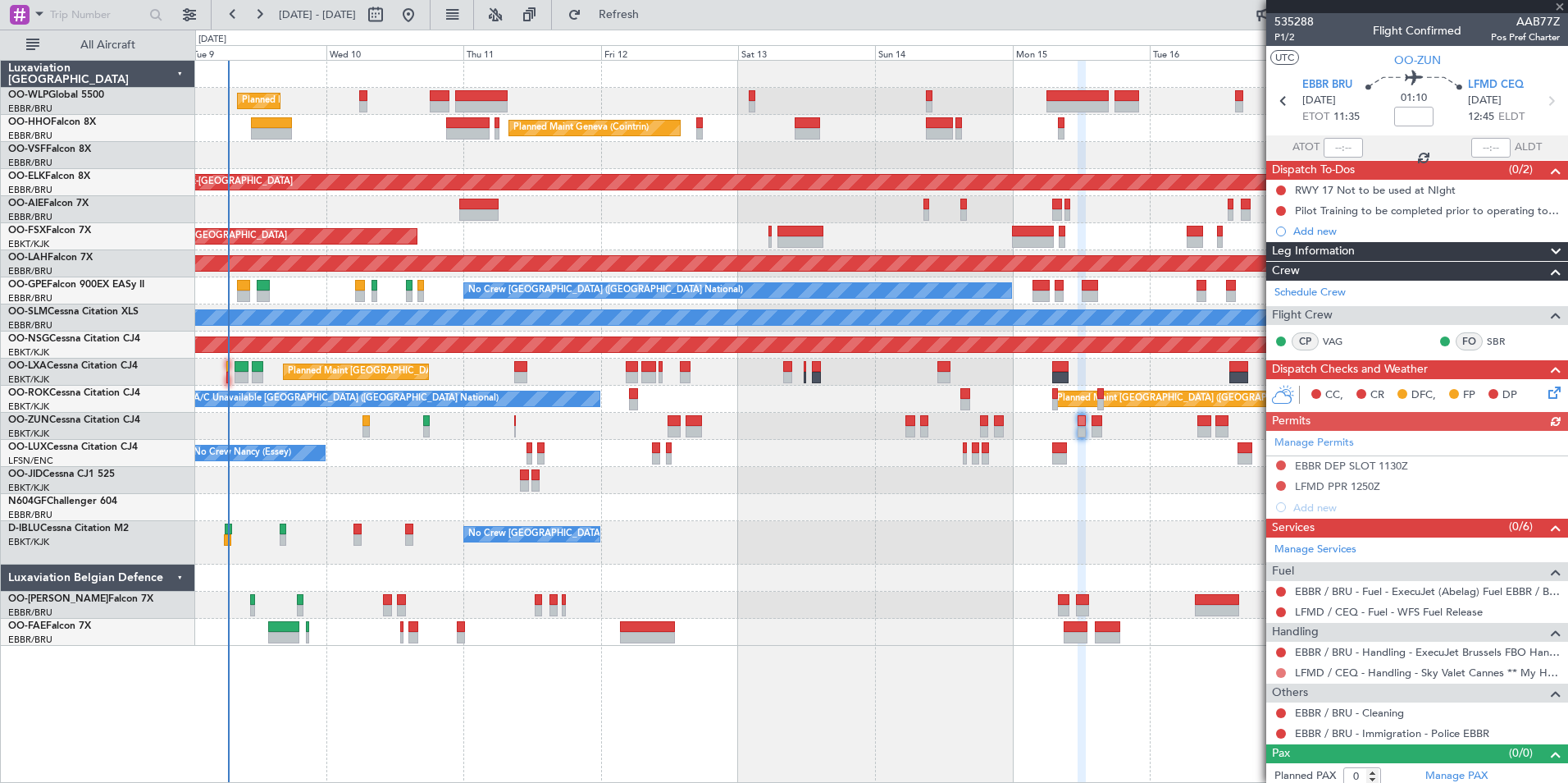
click at [1281, 673] on button at bounding box center [1281, 672] width 10 height 10
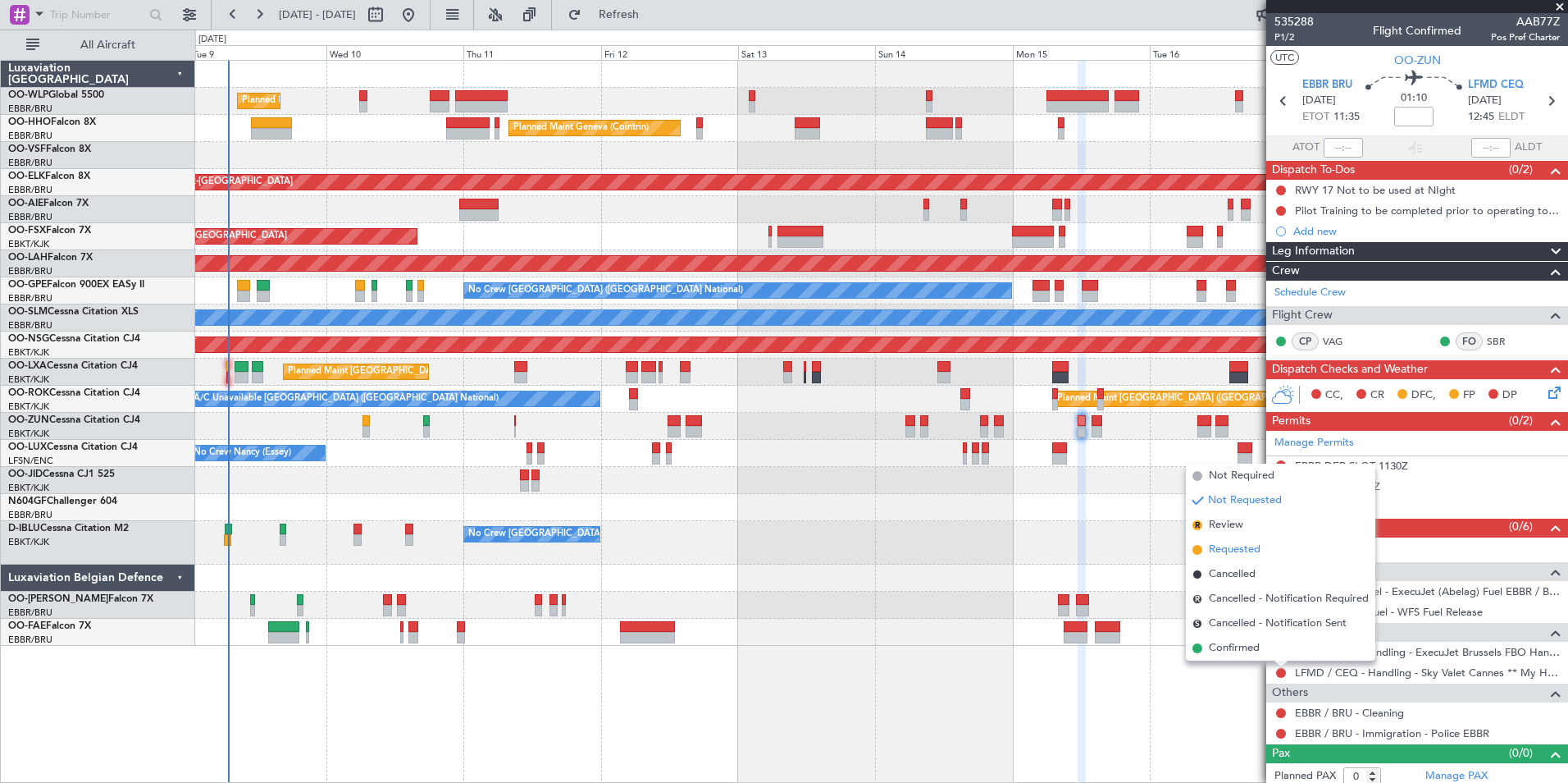
click at [1225, 547] on span "Requested" at bounding box center [1235, 549] width 52 height 16
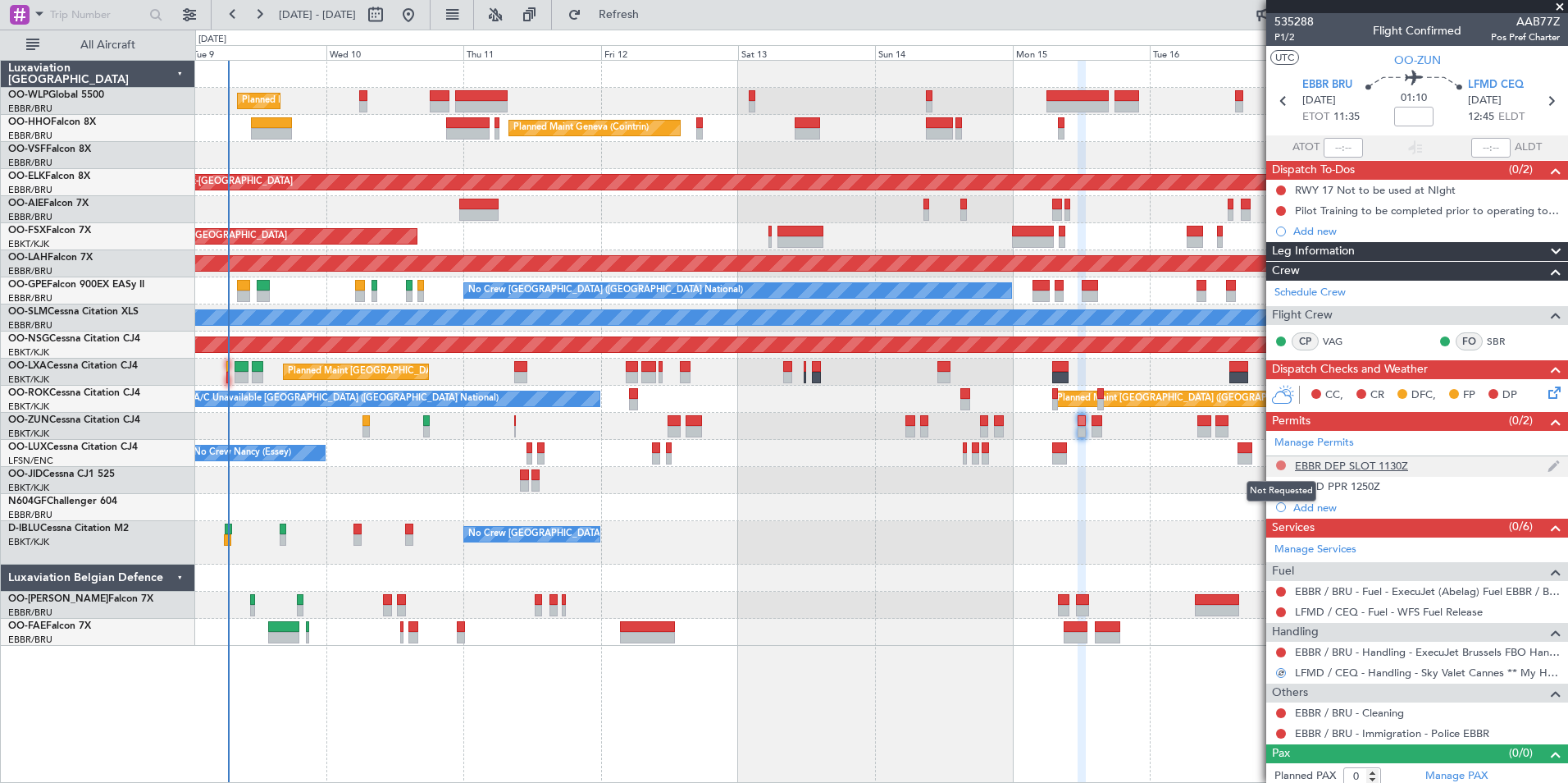
click at [1279, 462] on button at bounding box center [1281, 465] width 10 height 10
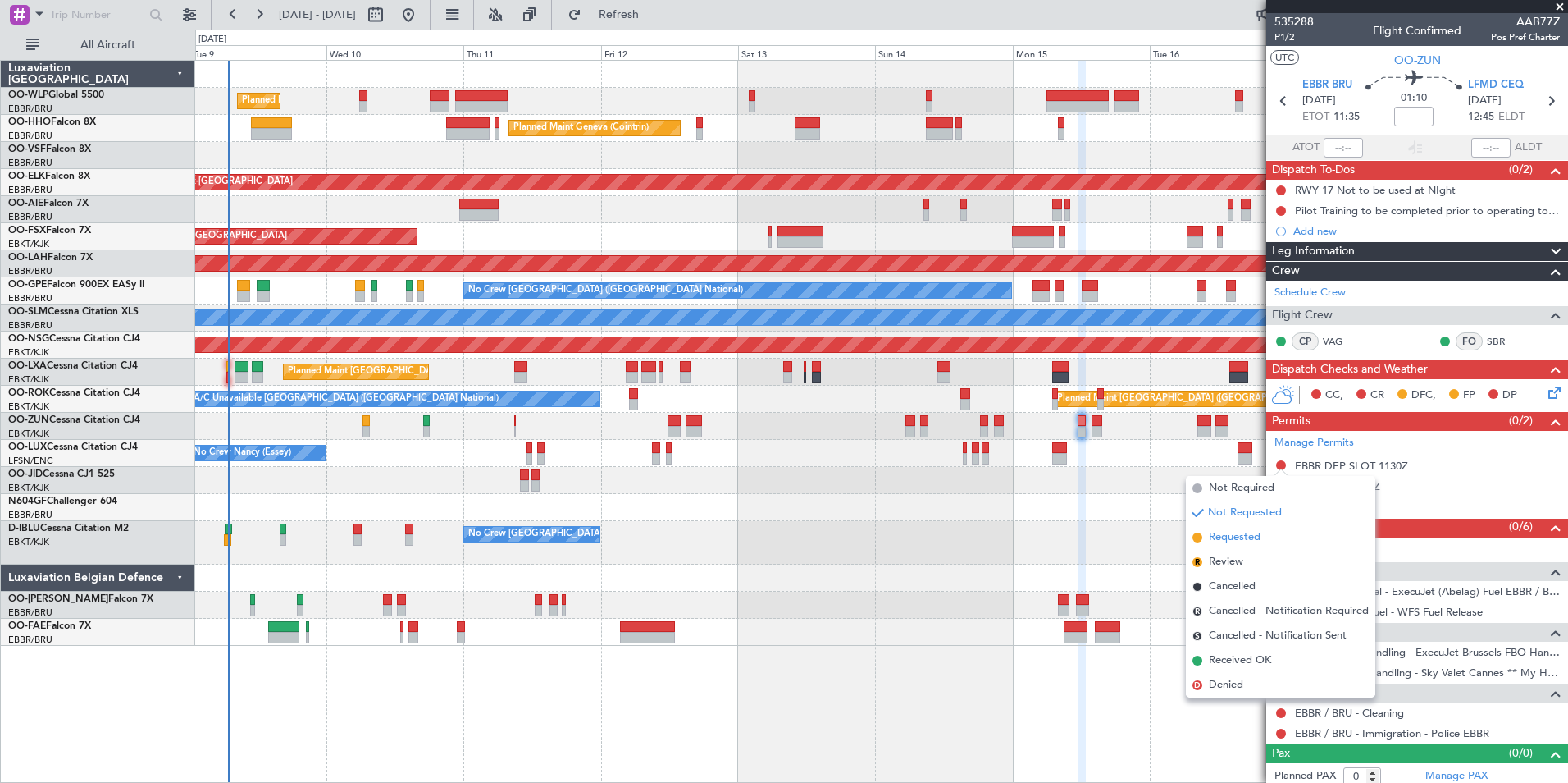
click at [1233, 536] on span "Requested" at bounding box center [1235, 537] width 52 height 16
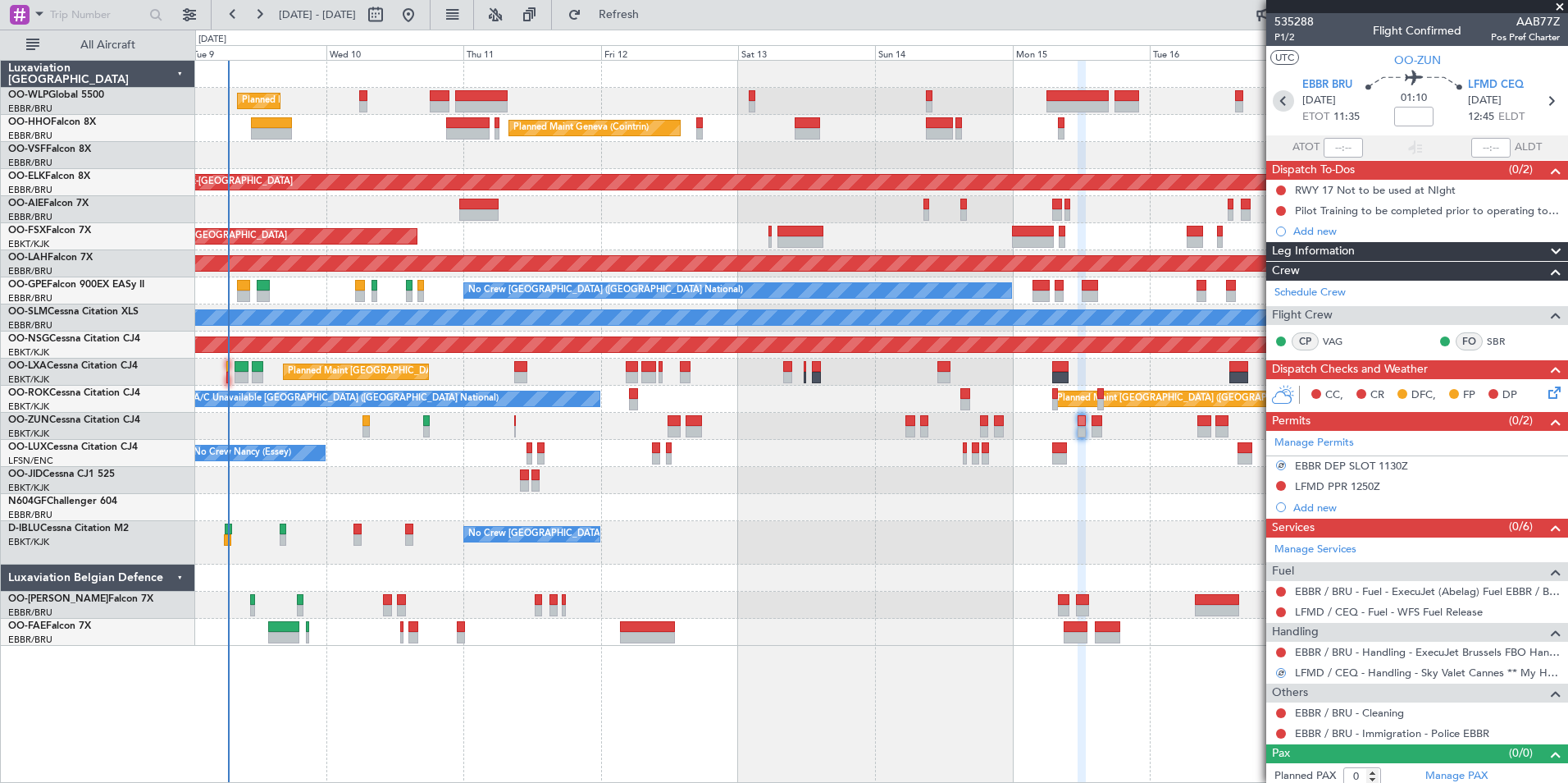
click at [1281, 105] on icon at bounding box center [1283, 100] width 22 height 22
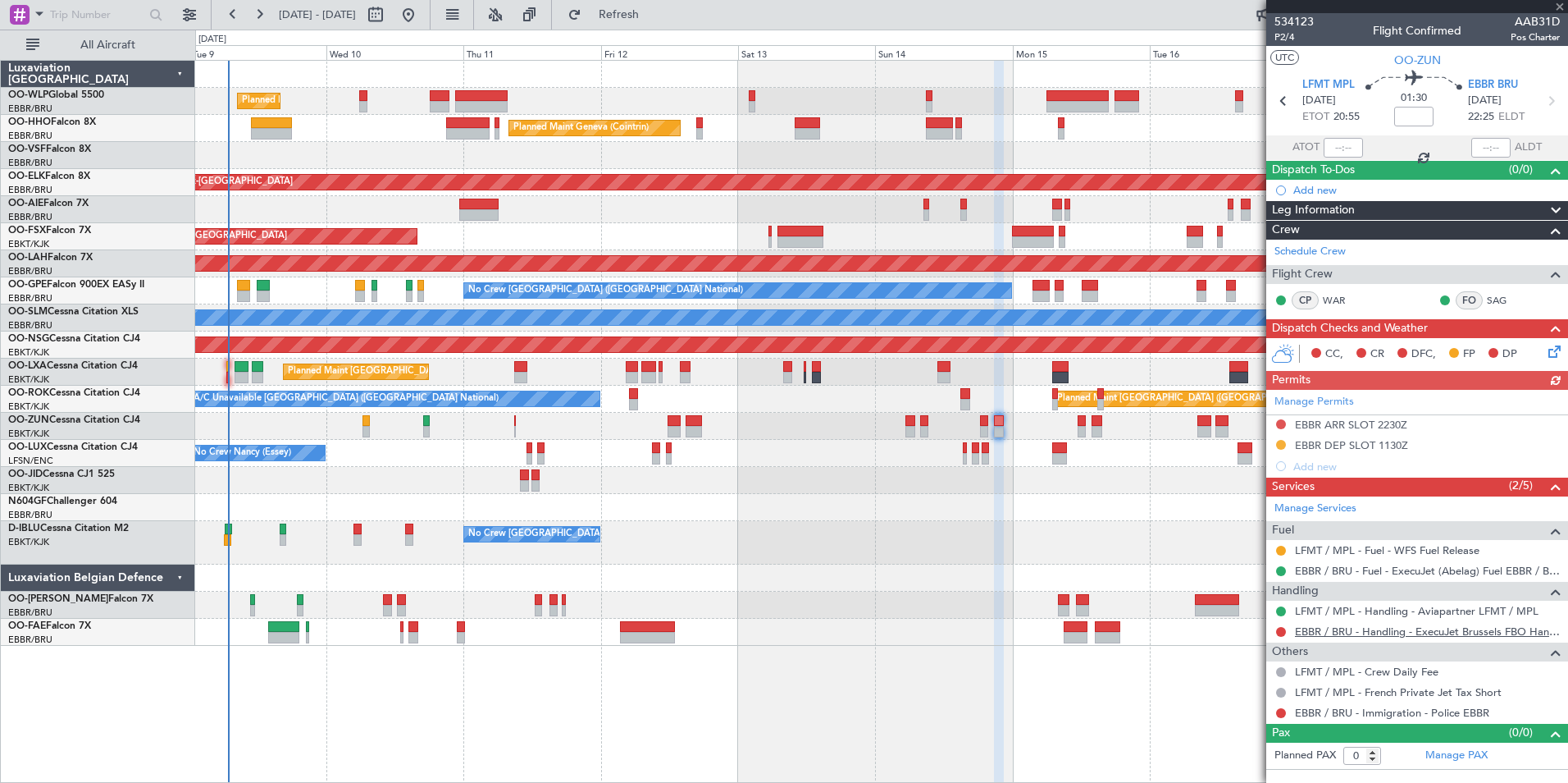
click at [1316, 632] on link "EBBR / BRU - Handling - ExecuJet Brussels FBO Handling Abelag" at bounding box center [1427, 632] width 265 height 14
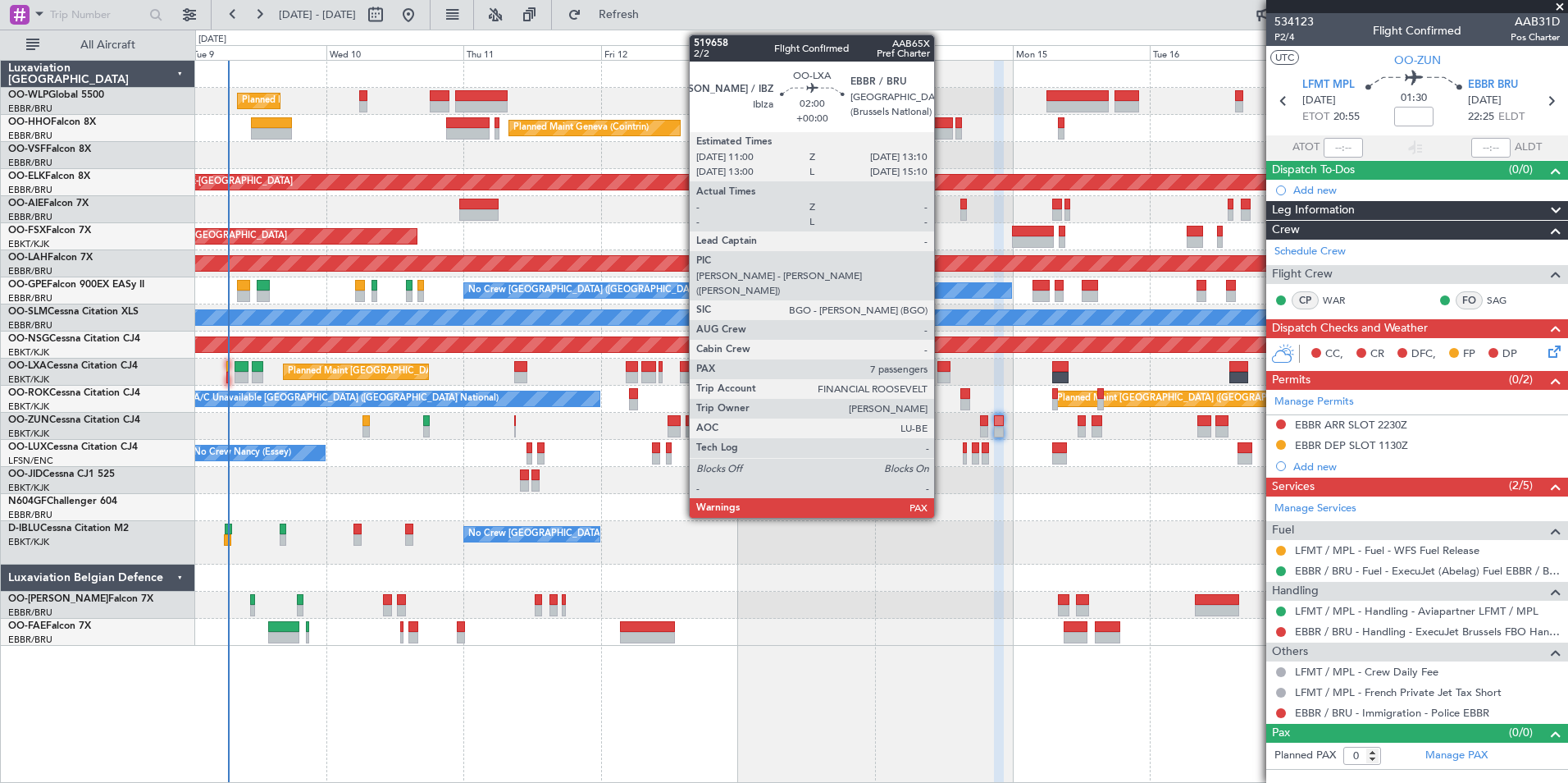
click at [942, 371] on div at bounding box center [944, 366] width 13 height 11
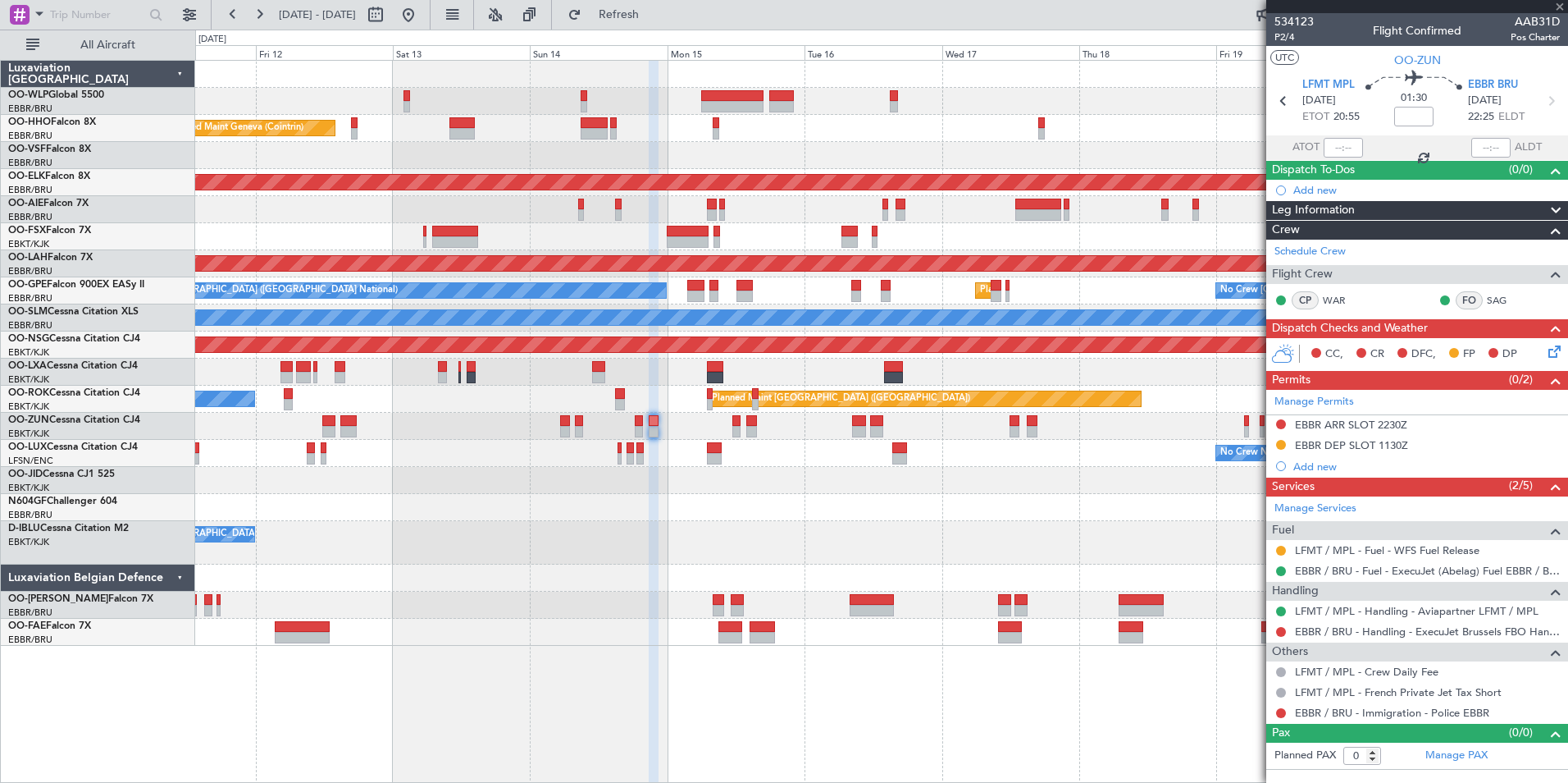
click at [766, 378] on div "Planned Maint [GEOGRAPHIC_DATA] ([GEOGRAPHIC_DATA] National)" at bounding box center [881, 371] width 1373 height 27
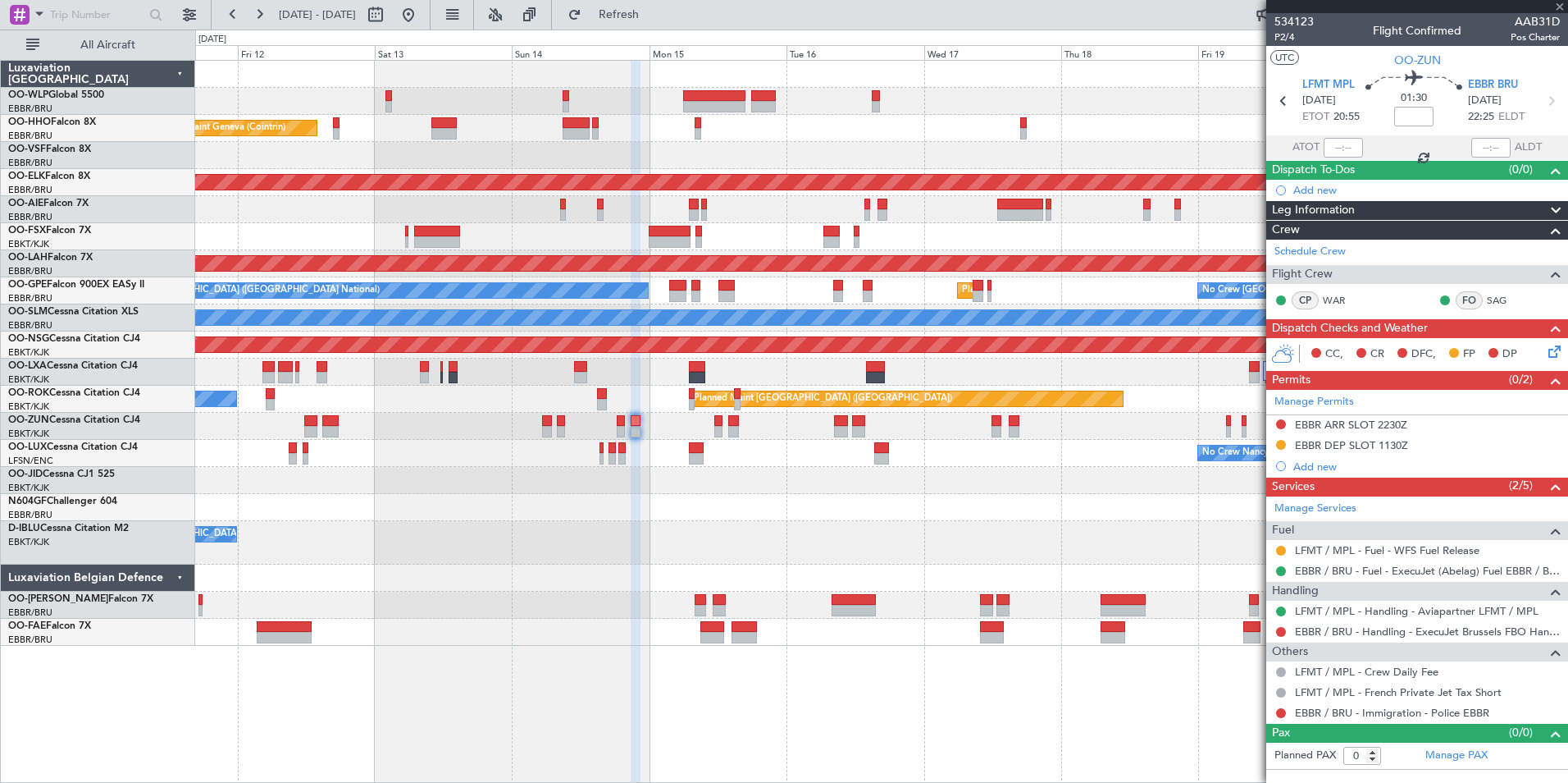
type input "7"
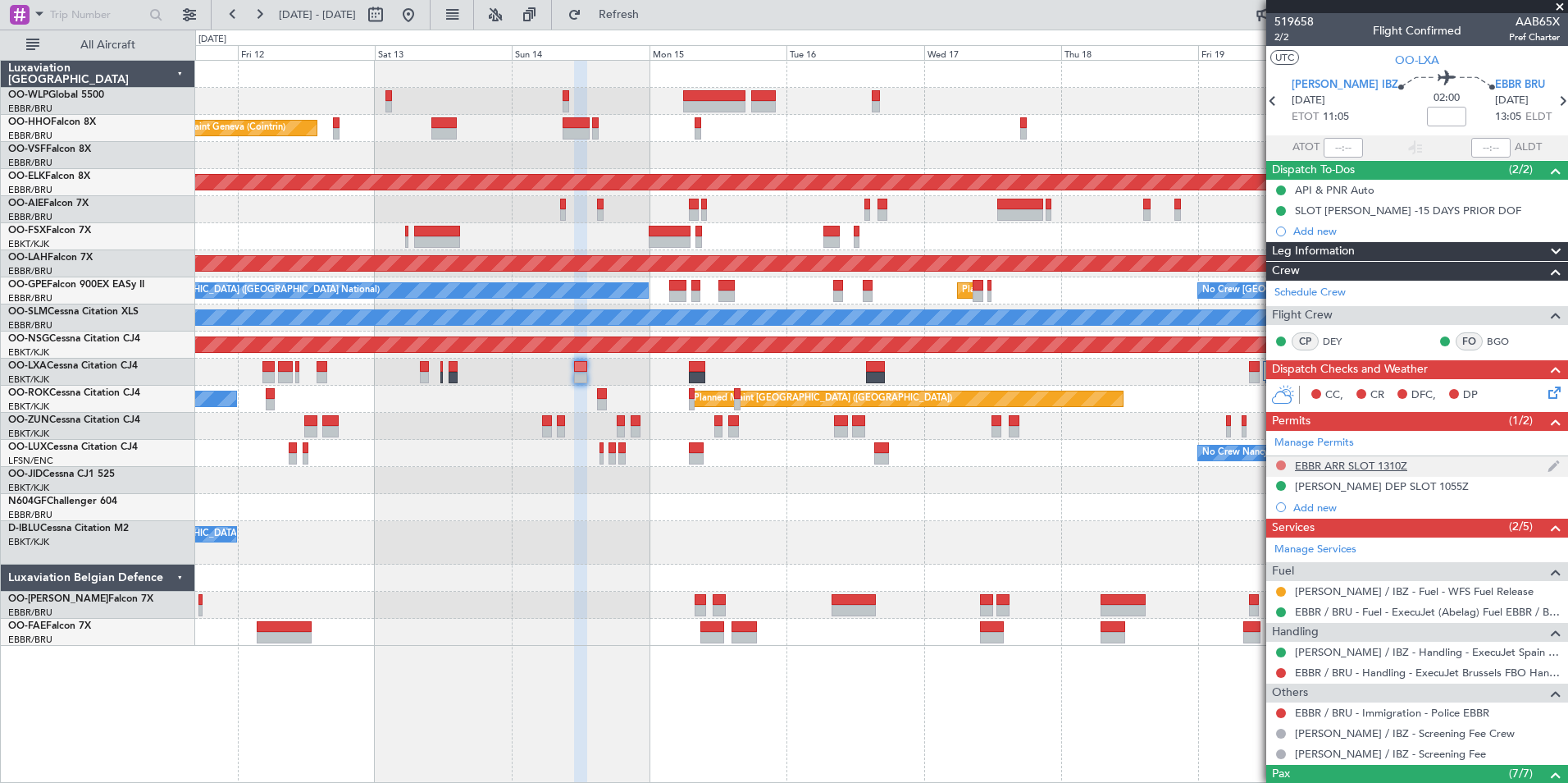
click at [1282, 466] on button at bounding box center [1281, 465] width 10 height 10
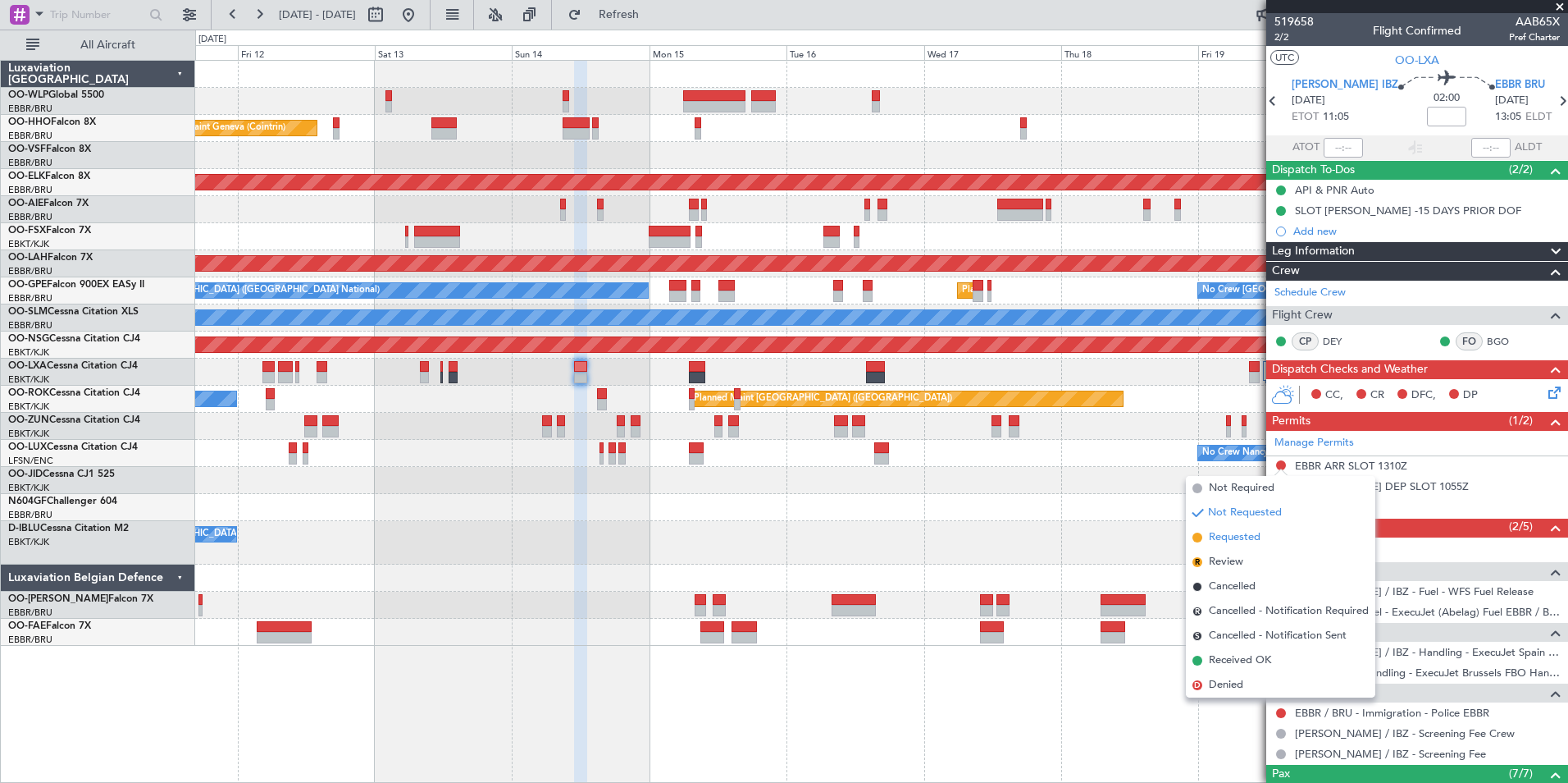
click at [1239, 536] on span "Requested" at bounding box center [1235, 537] width 52 height 16
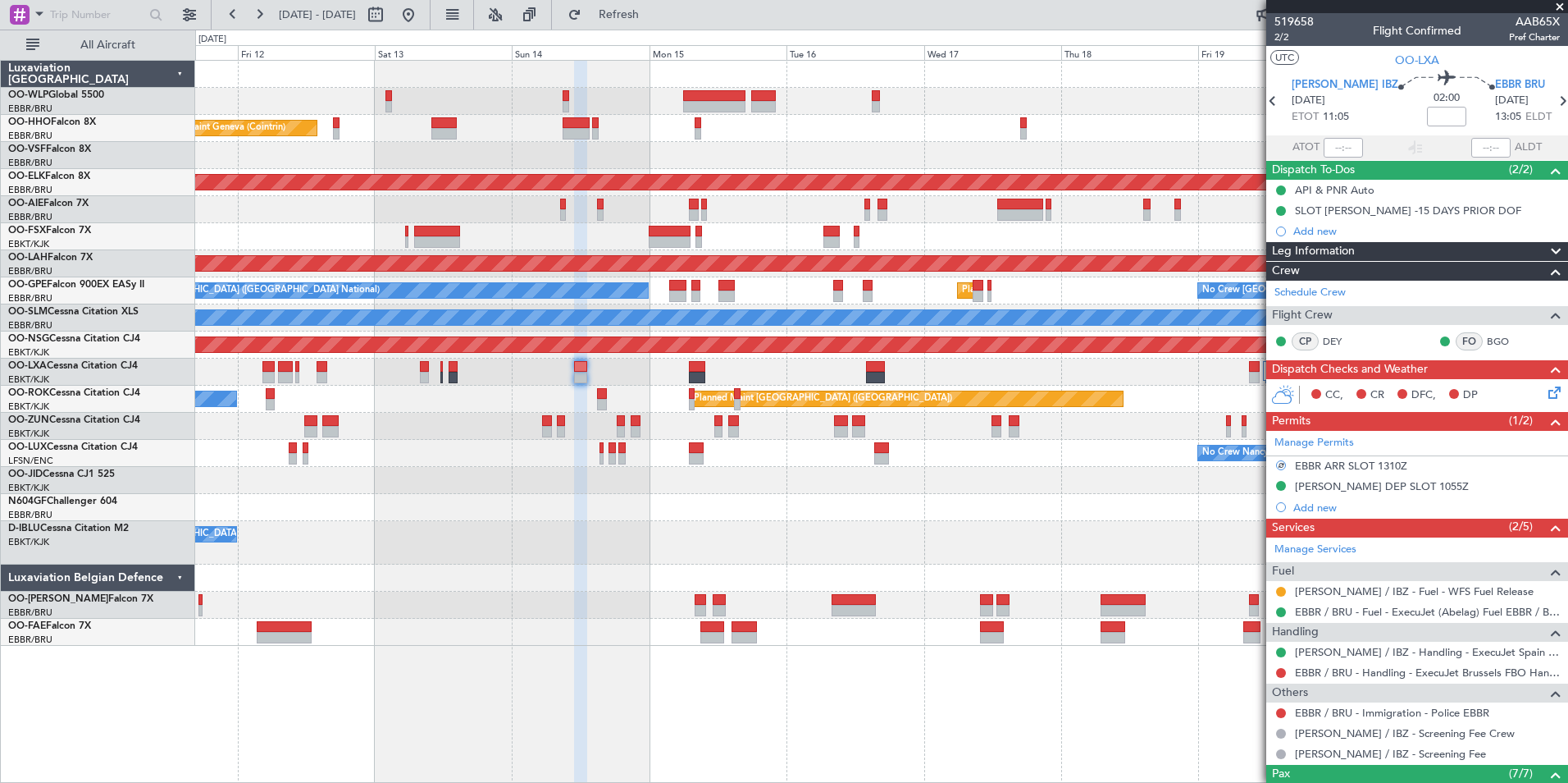
click at [1546, 395] on icon at bounding box center [1552, 389] width 13 height 13
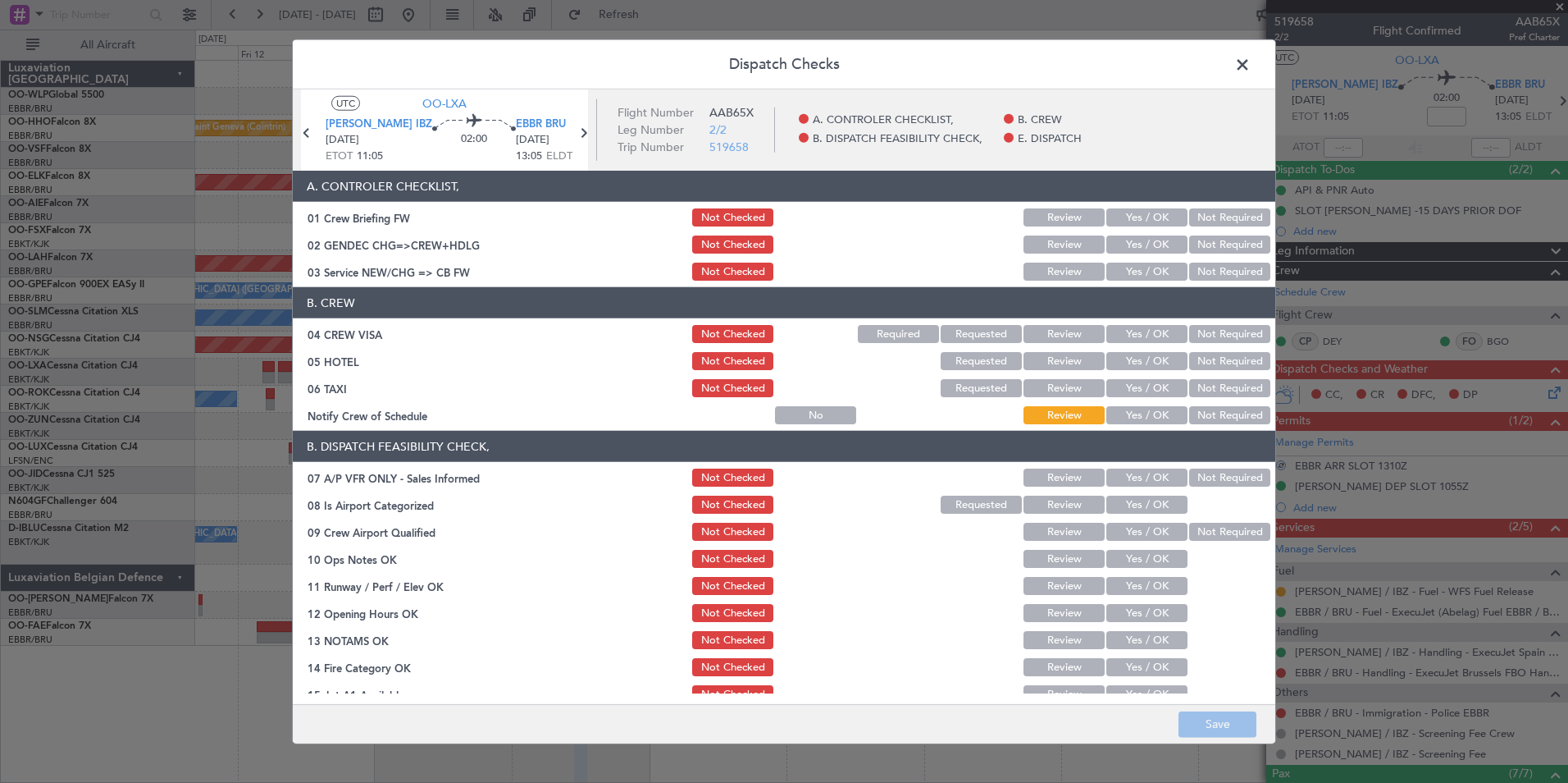
click at [1251, 59] on span at bounding box center [1251, 69] width 0 height 33
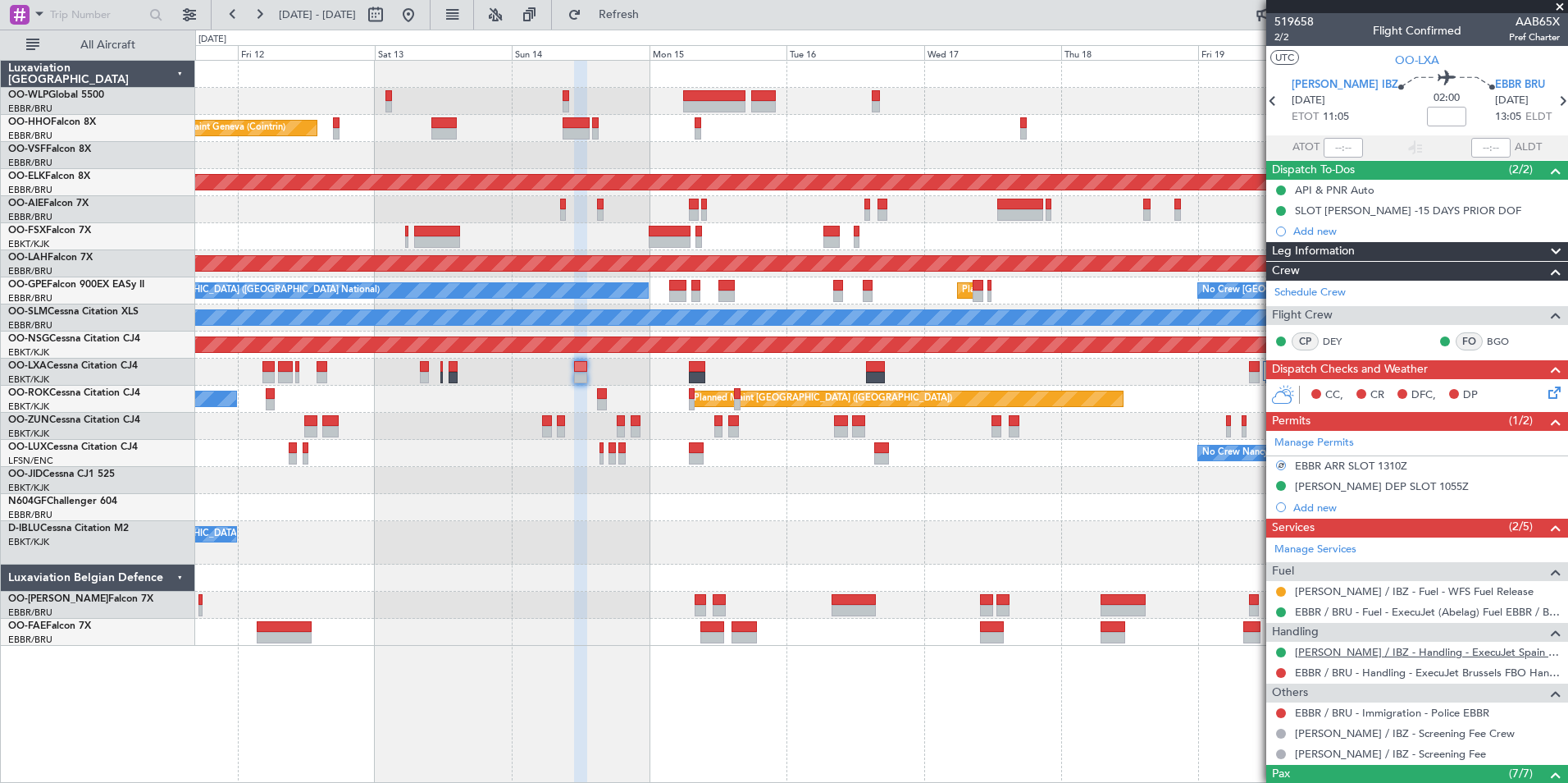
click at [1344, 645] on link "LEIB / IBZ - Handling - ExecuJet Spain LEIB / IBZ" at bounding box center [1427, 651] width 265 height 14
click at [1334, 671] on link "EBBR / BRU - Handling - ExecuJet Brussels FBO Handling Abelag" at bounding box center [1427, 672] width 265 height 14
click at [656, 22] on button "Refresh" at bounding box center [610, 15] width 99 height 26
click at [879, 562] on div "Planned Maint Liege Planned Maint Geneva ([GEOGRAPHIC_DATA]) Planned Maint [GEO…" at bounding box center [881, 353] width 1373 height 585
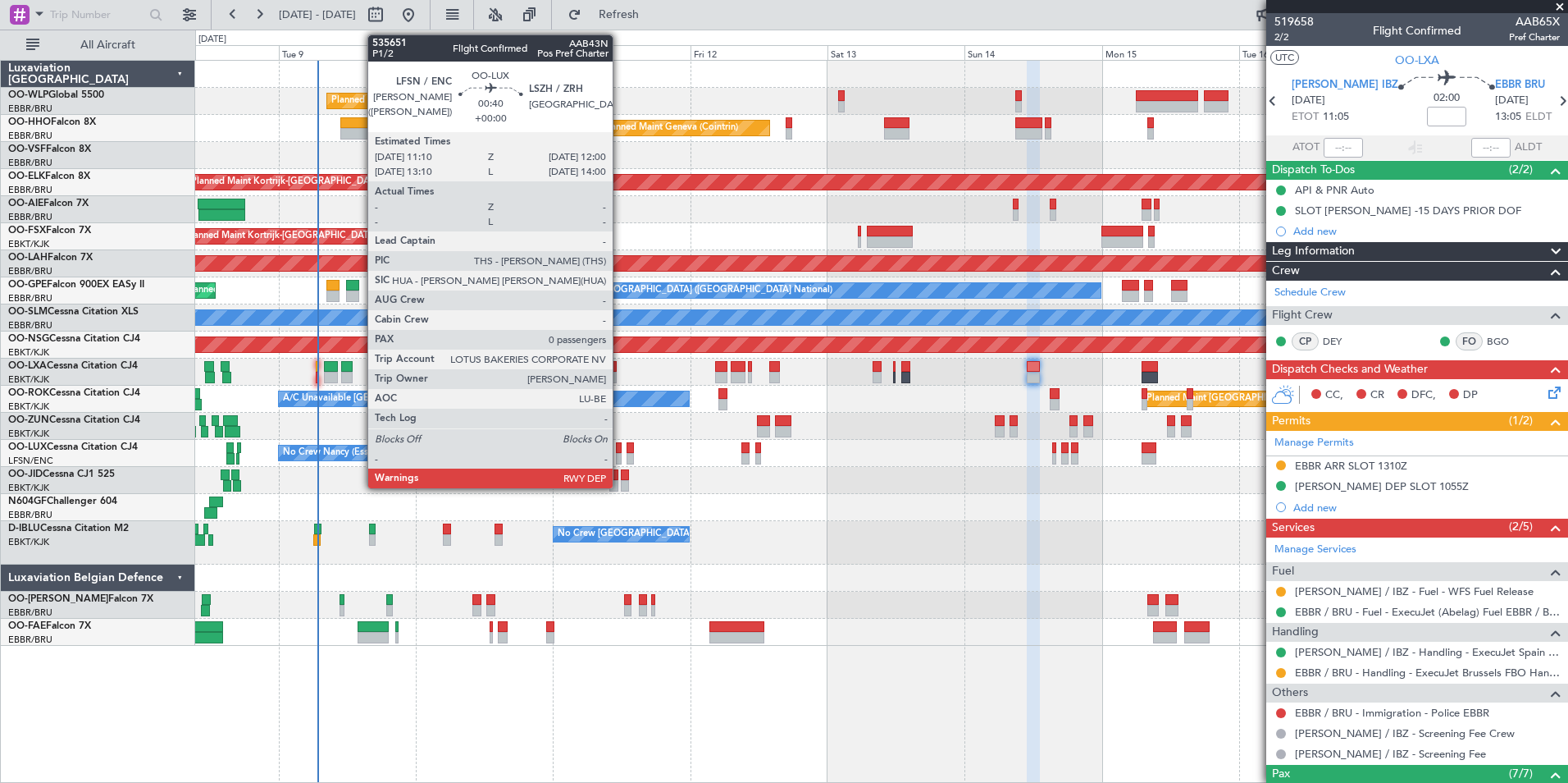
click at [620, 452] on div at bounding box center [618, 447] width 5 height 11
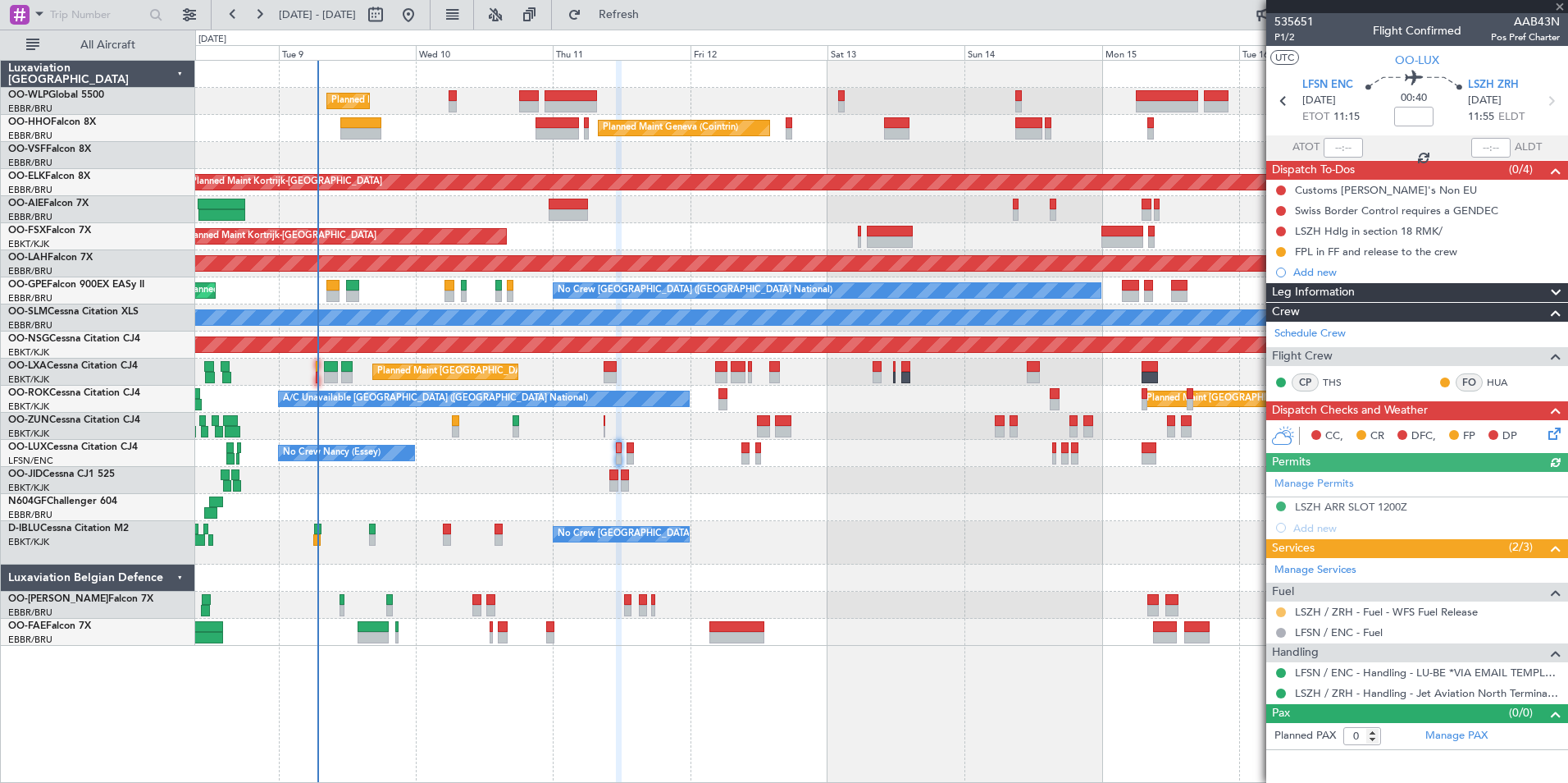
click at [1280, 612] on button at bounding box center [1281, 612] width 10 height 10
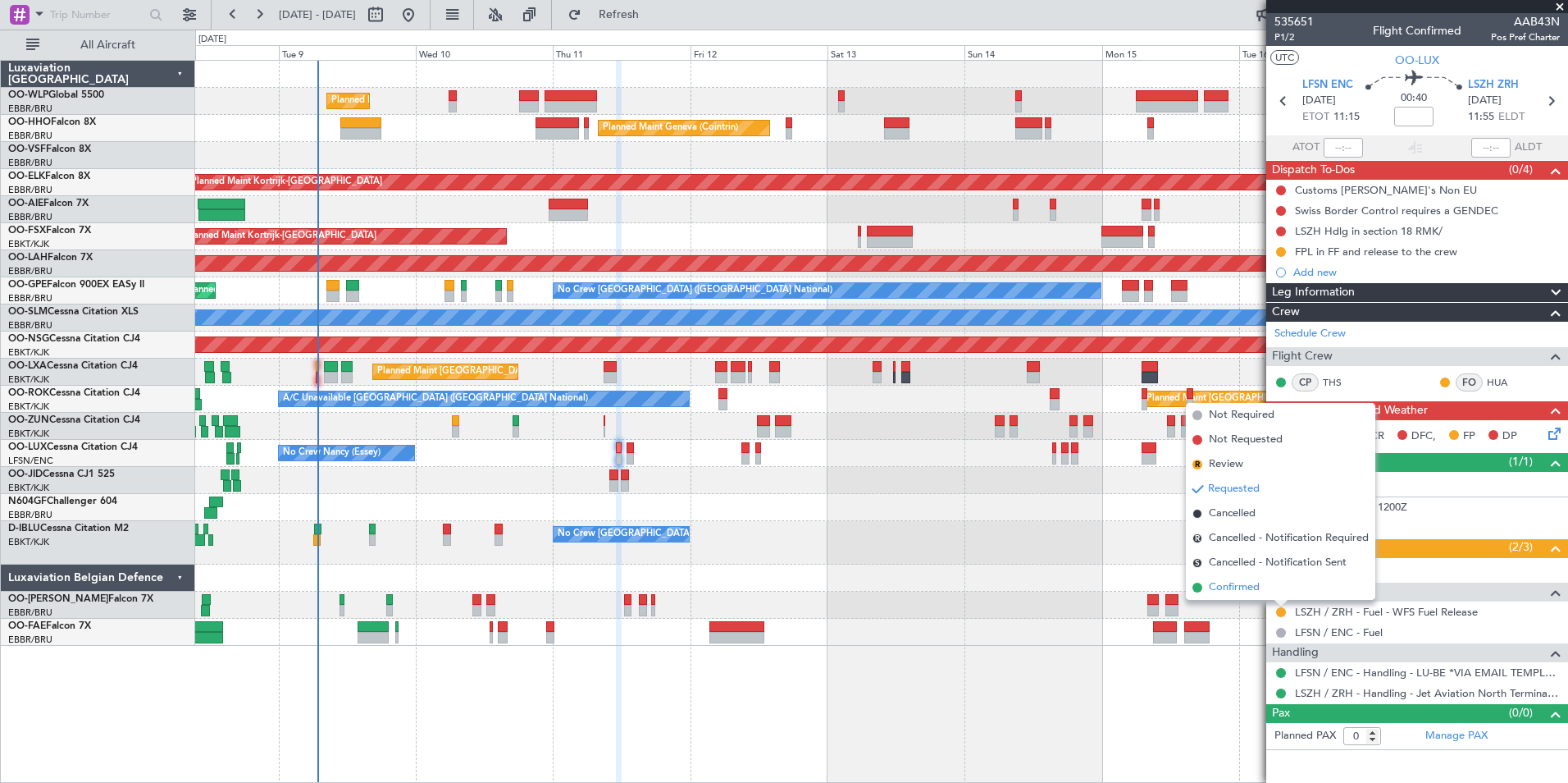
click at [1258, 588] on span "Confirmed" at bounding box center [1234, 587] width 51 height 16
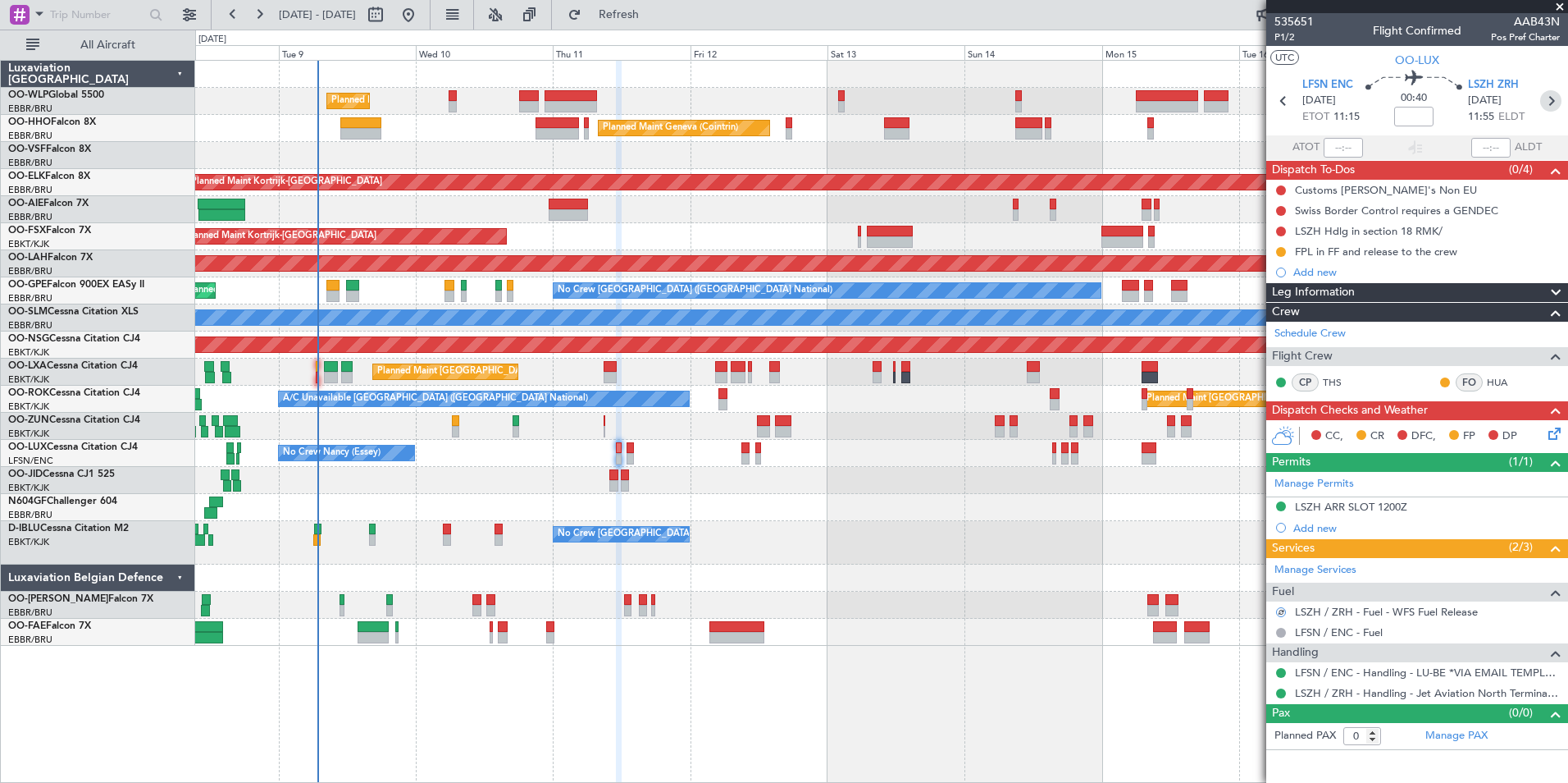
click at [1544, 97] on icon at bounding box center [1551, 100] width 22 height 22
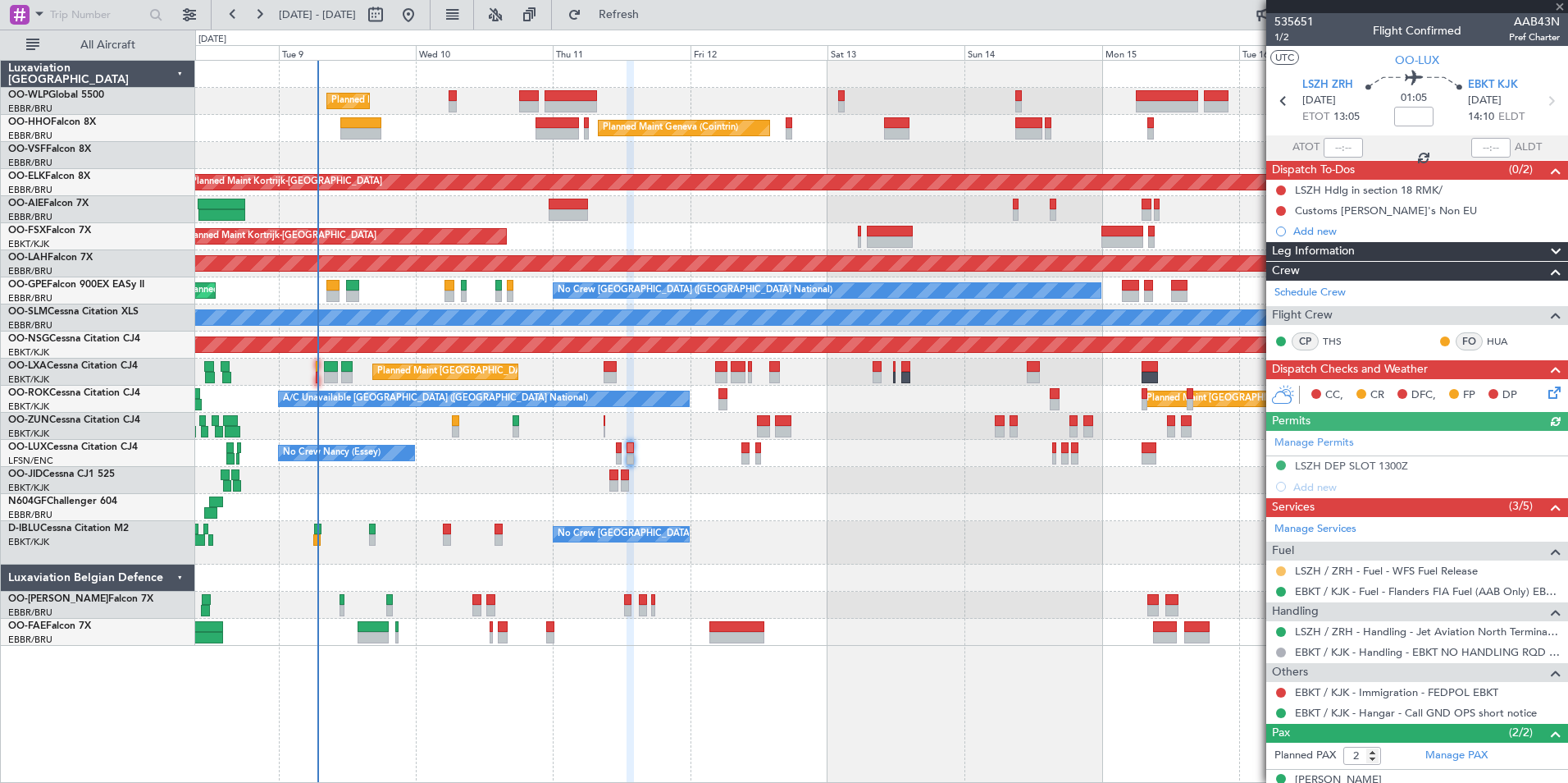
click at [1280, 568] on button at bounding box center [1281, 570] width 10 height 10
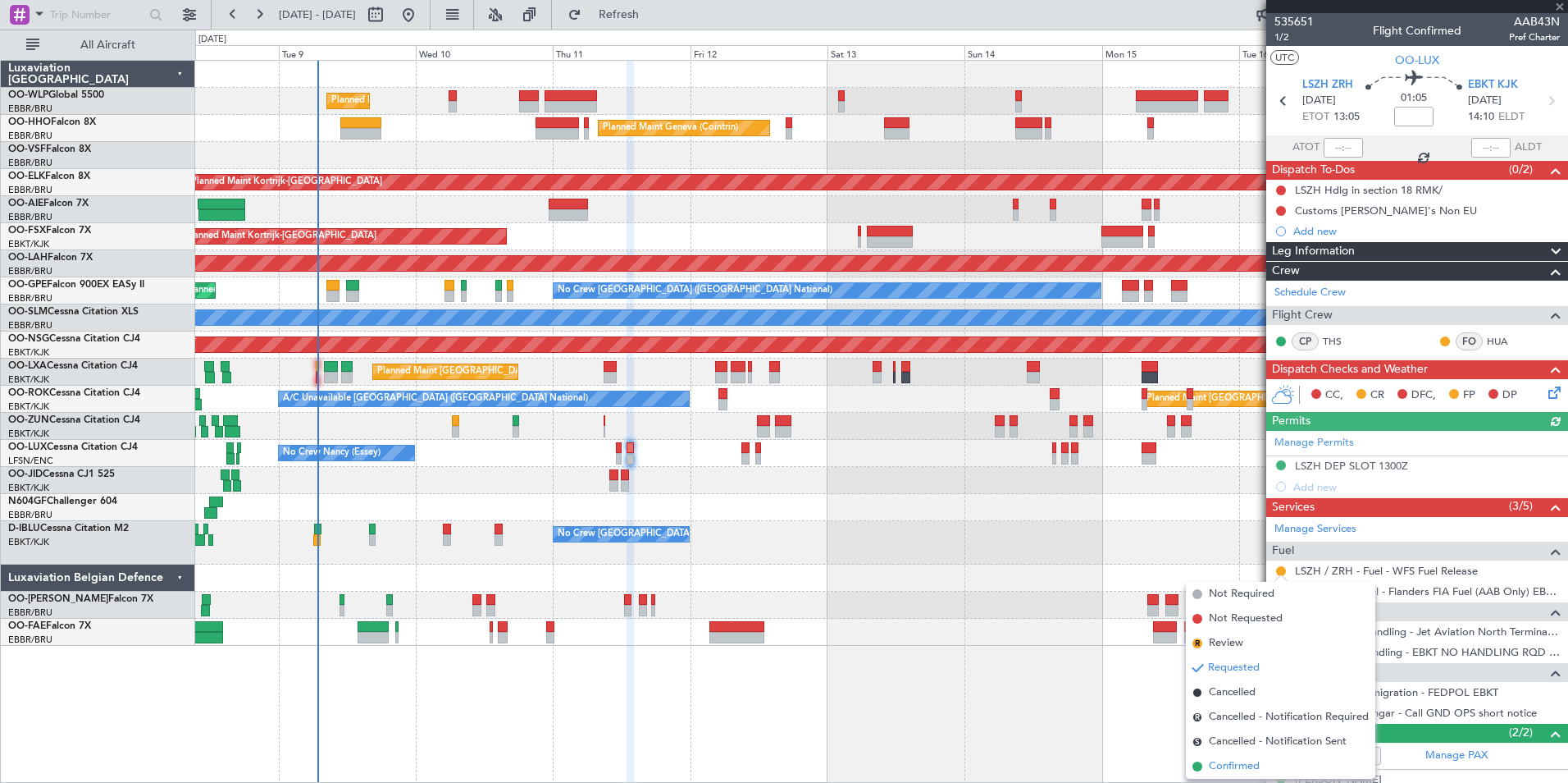
click at [1231, 765] on span "Confirmed" at bounding box center [1234, 766] width 51 height 16
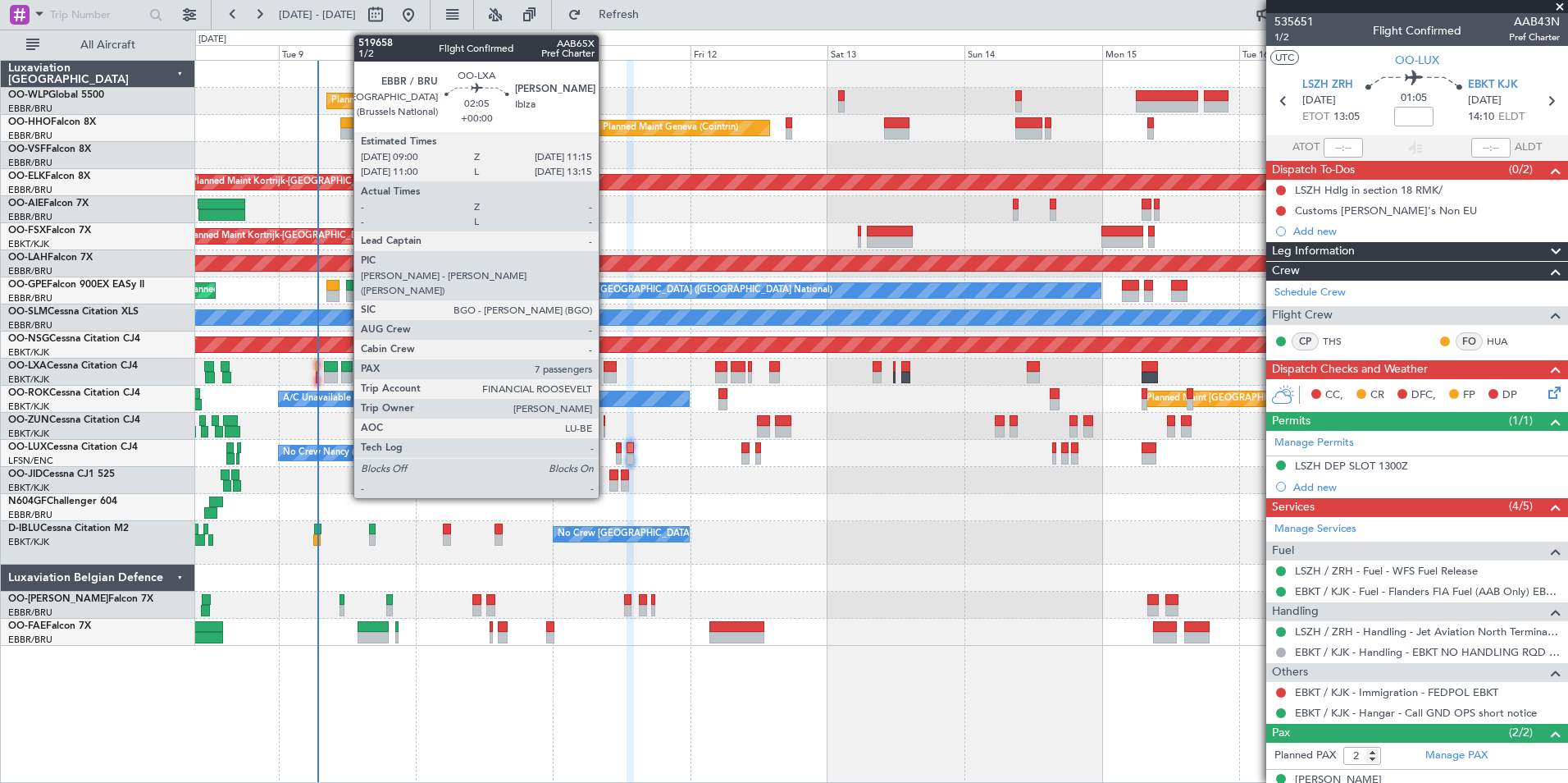
click at [606, 374] on div at bounding box center [610, 377] width 13 height 11
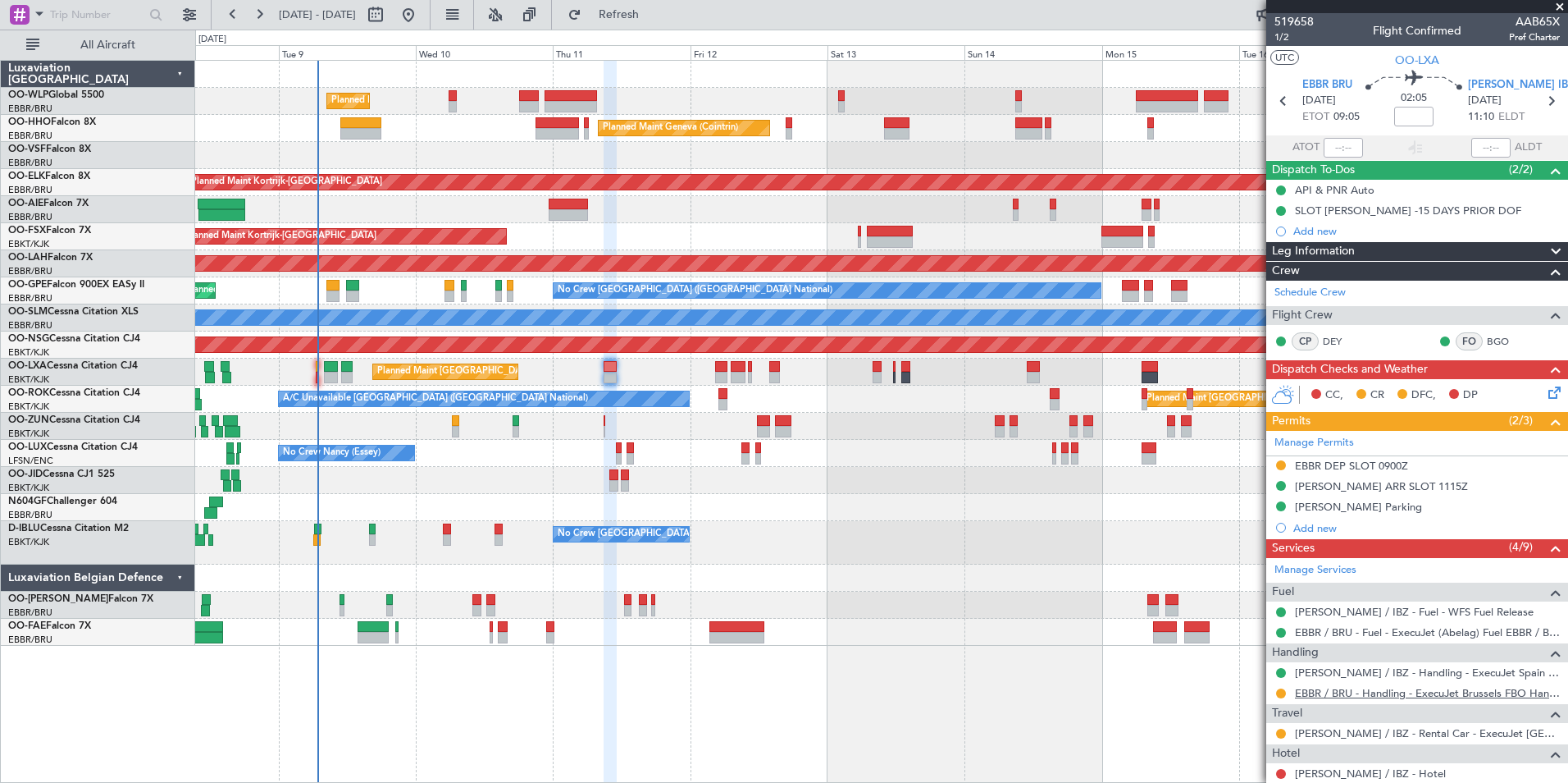
click at [1322, 694] on link "EBBR / BRU - Handling - ExecuJet Brussels FBO Handling Abelag" at bounding box center [1427, 693] width 265 height 14
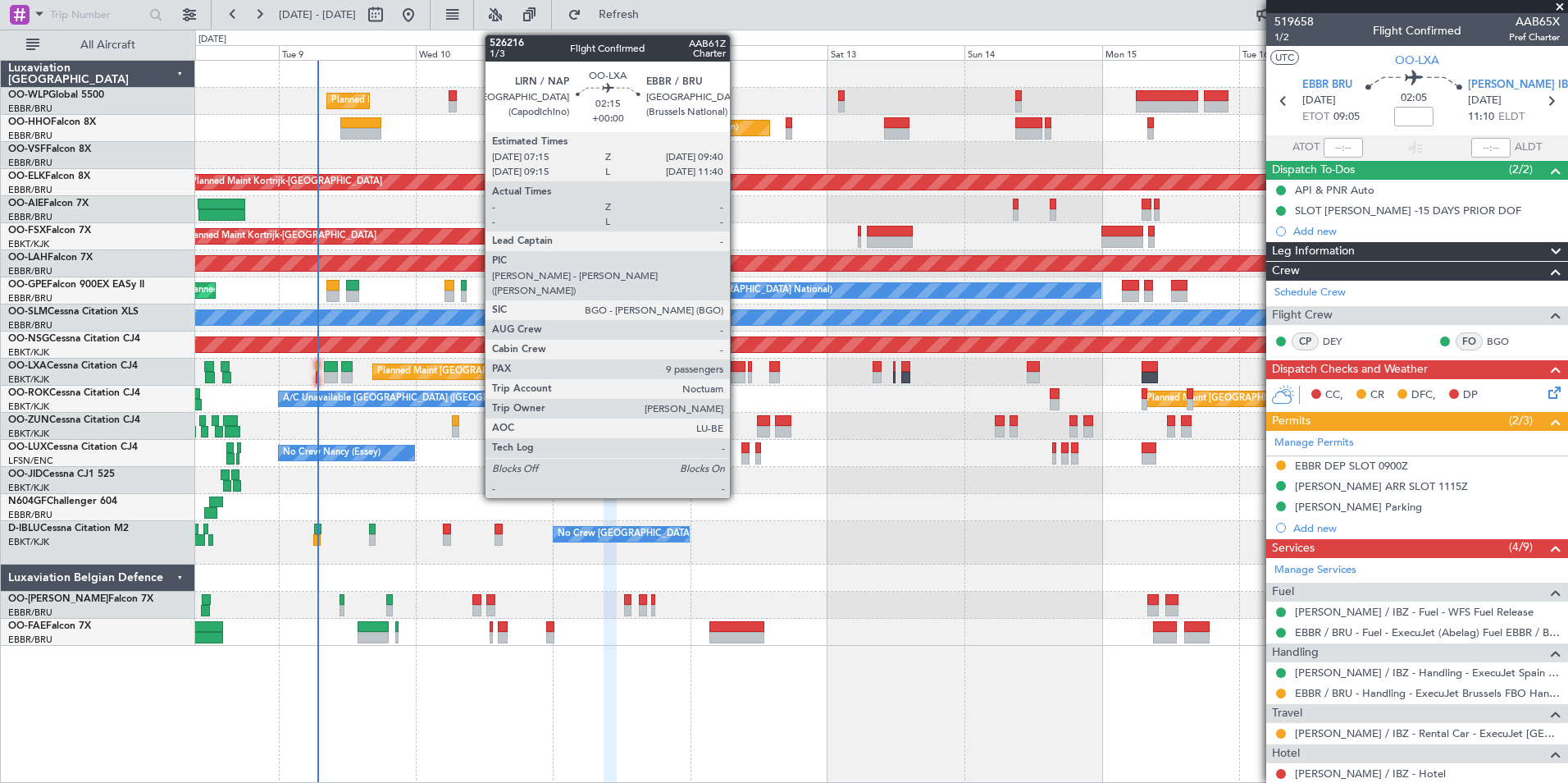
click at [738, 372] on div at bounding box center [738, 377] width 14 height 11
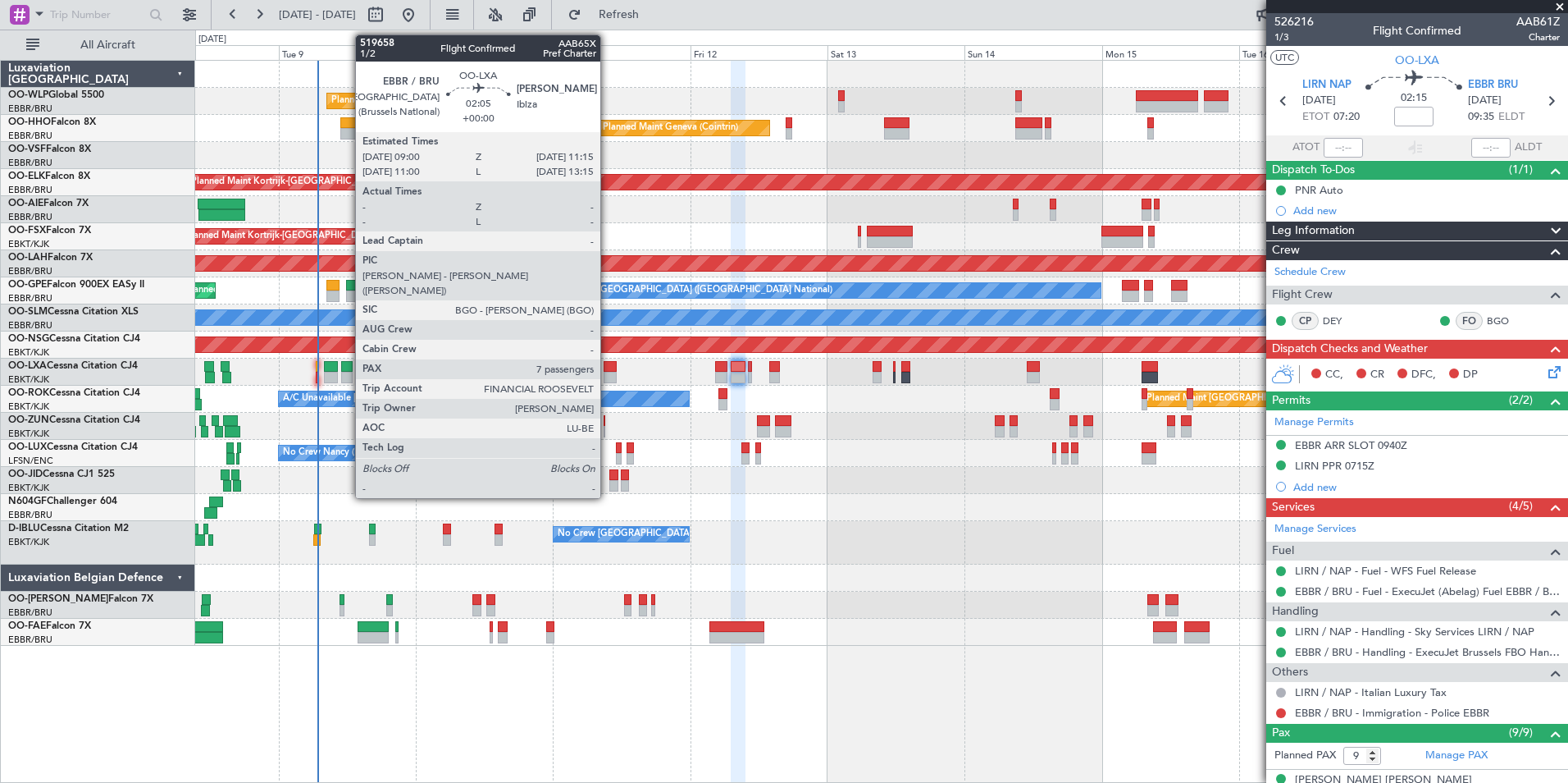
click at [608, 372] on div at bounding box center [610, 377] width 13 height 11
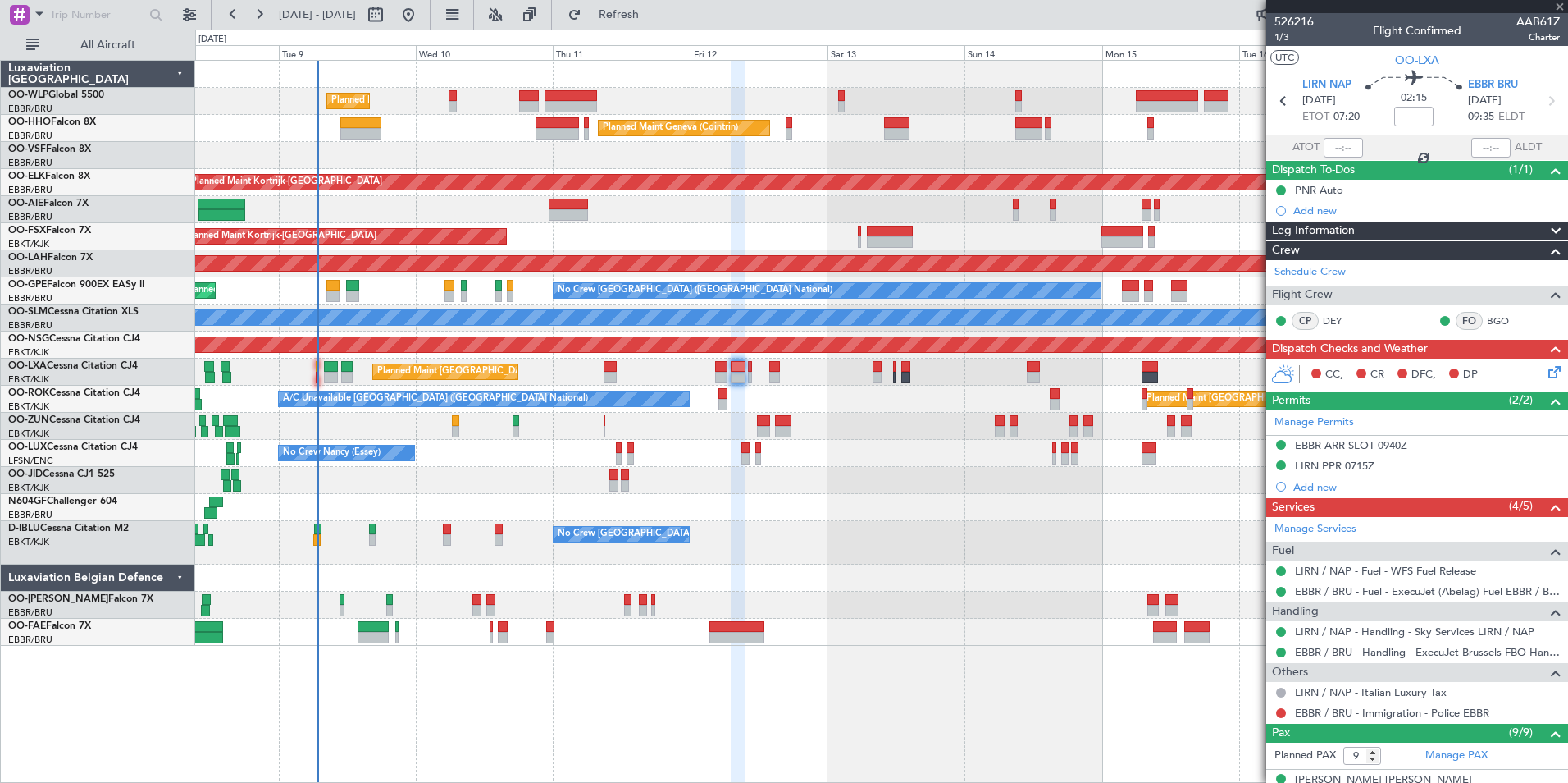
type input "7"
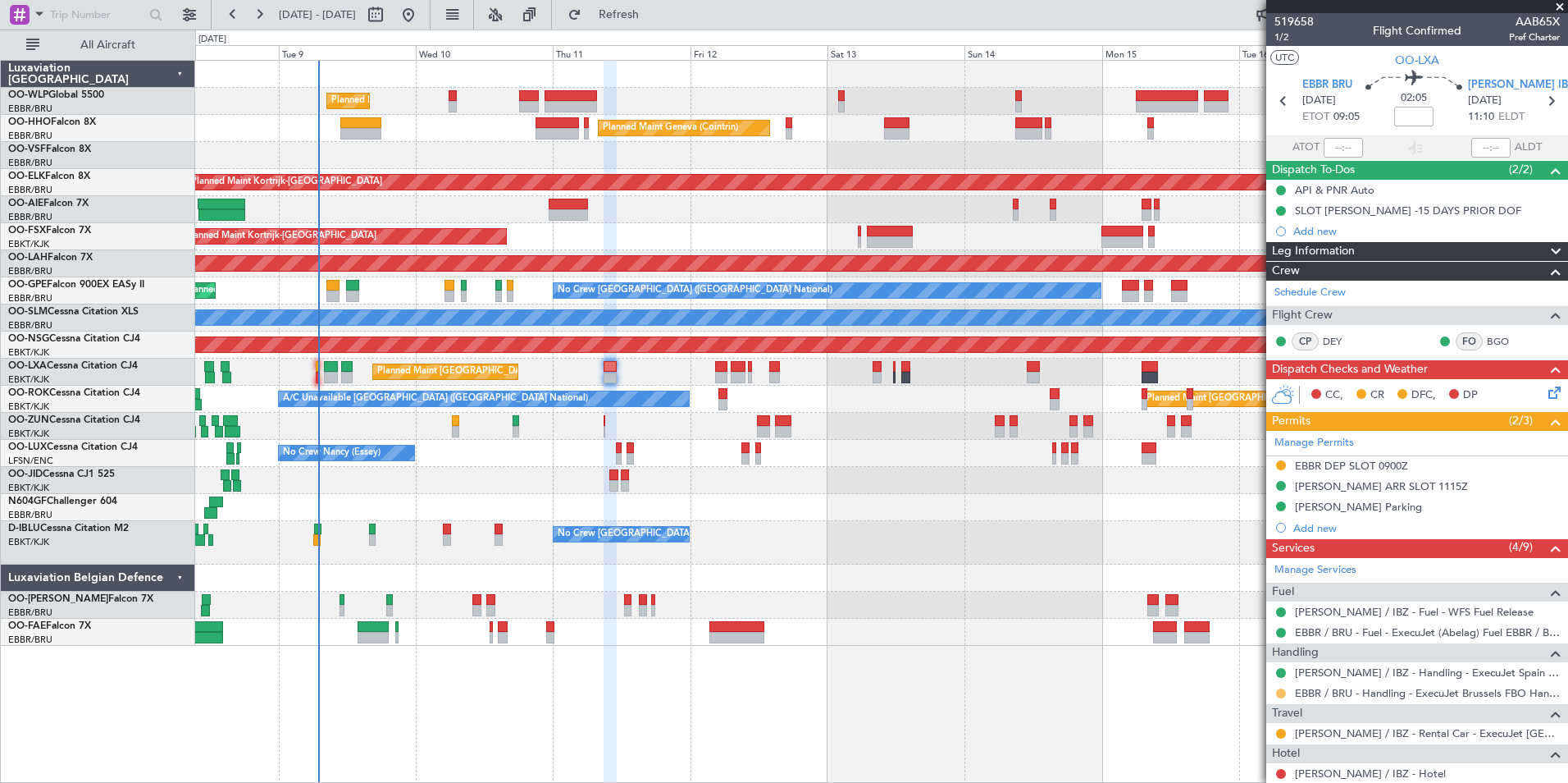
click at [1283, 694] on button at bounding box center [1281, 693] width 10 height 10
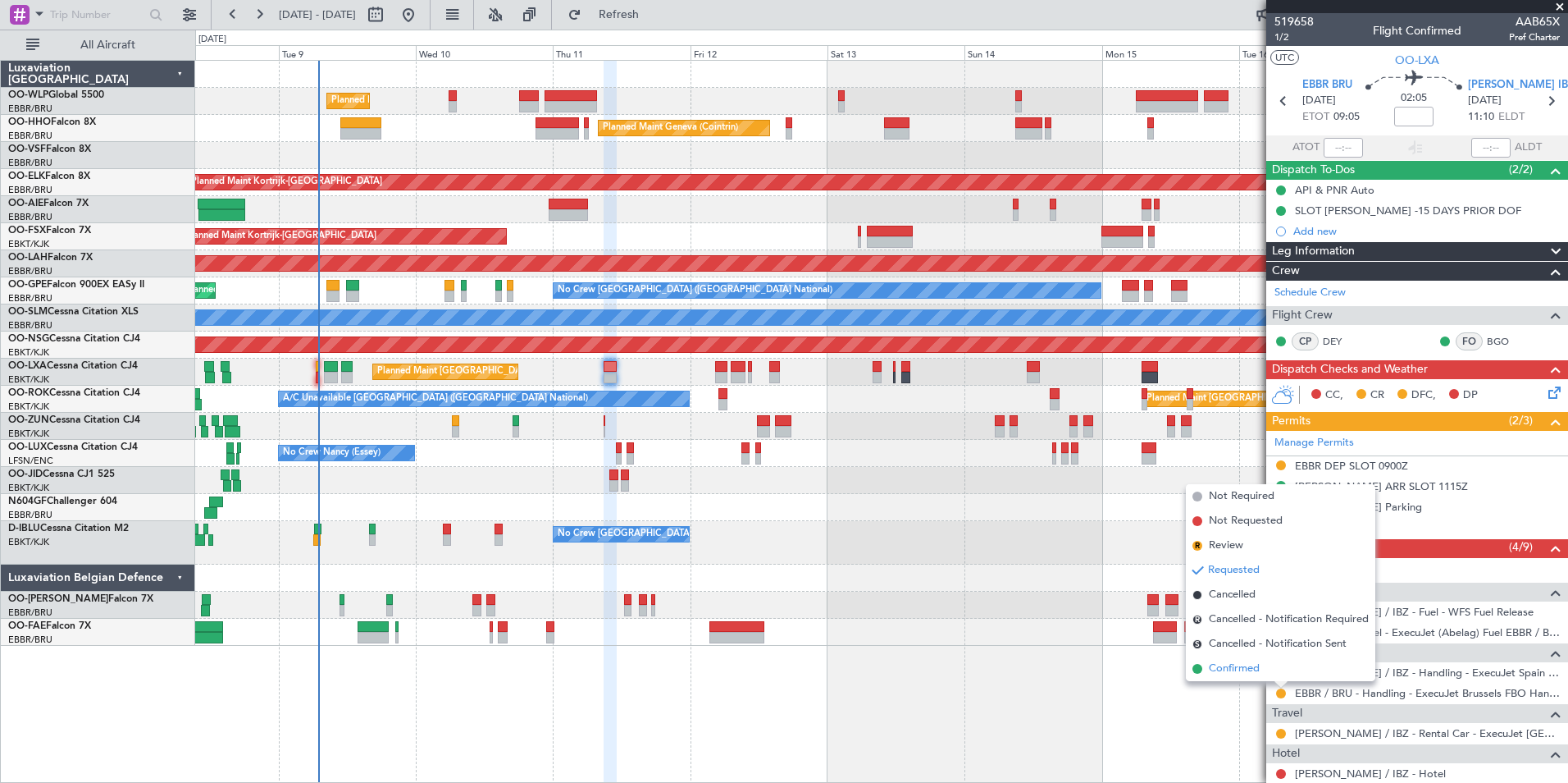
click at [1233, 662] on span "Confirmed" at bounding box center [1234, 668] width 51 height 16
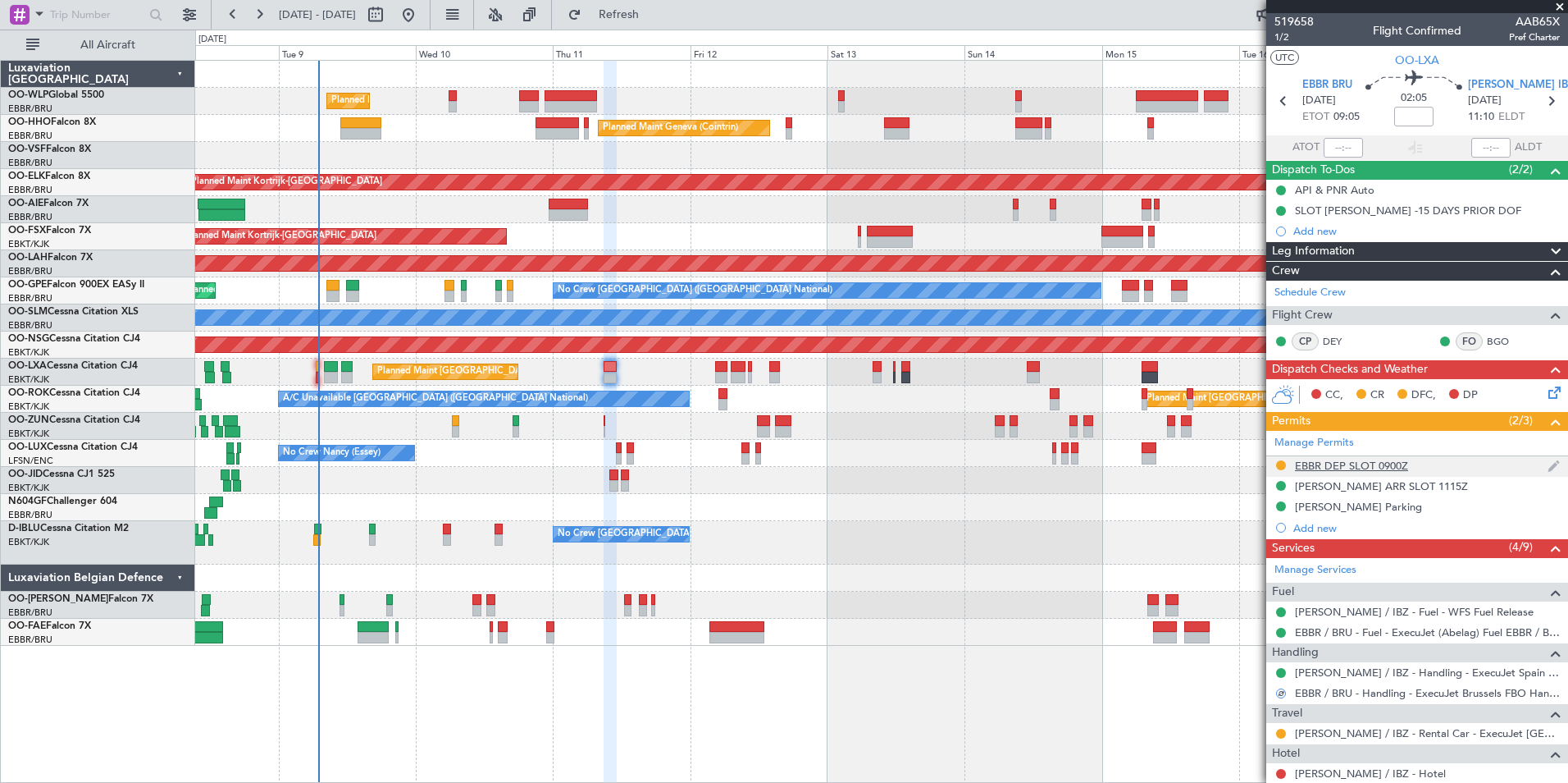
click at [1331, 464] on div "EBBR DEP SLOT 0900Z" at bounding box center [1351, 465] width 113 height 14
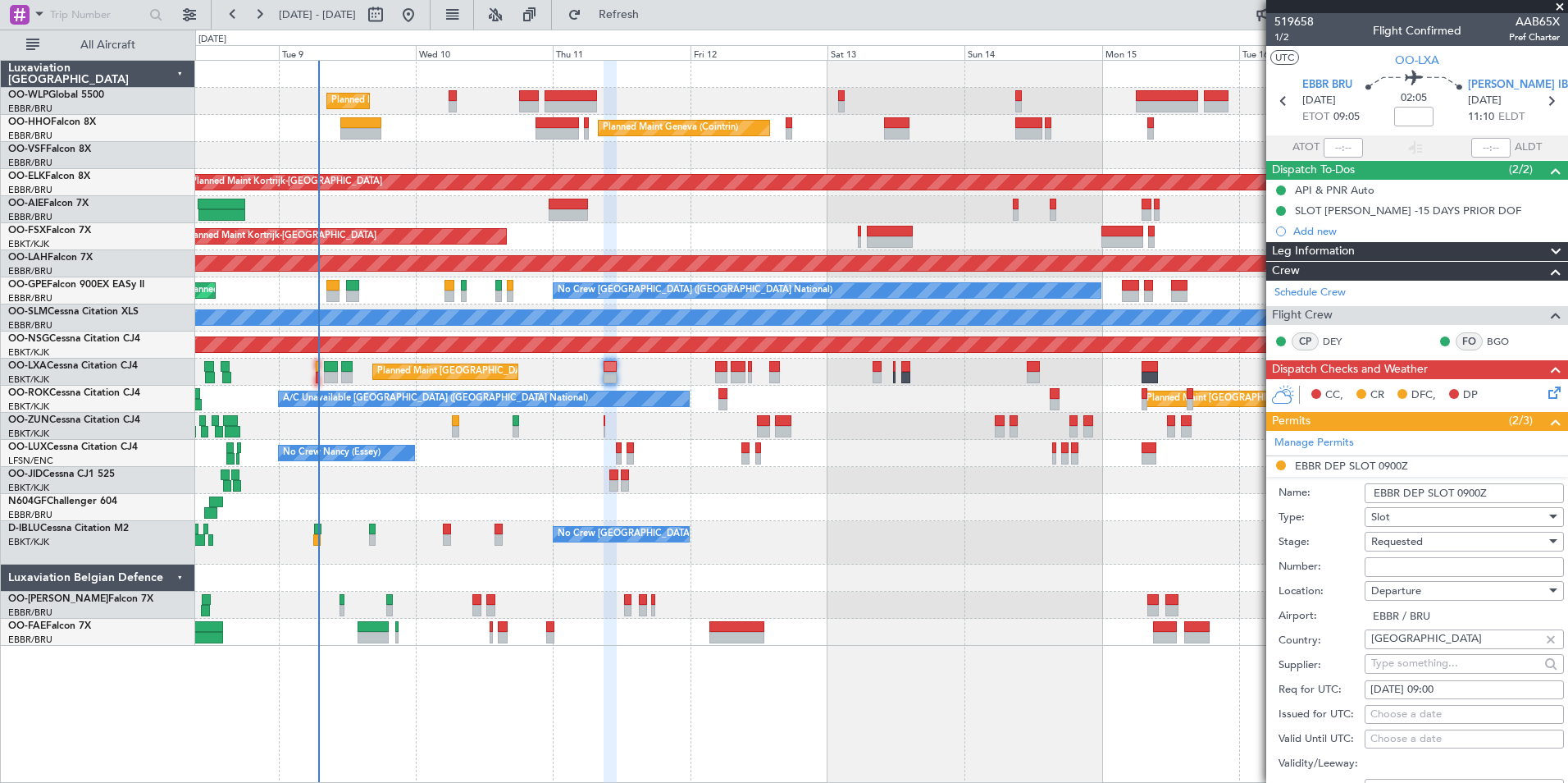
click at [1410, 557] on input "Number:" at bounding box center [1464, 567] width 199 height 20
paste input "EBBRAAB6114D"
type input "EBBRAAB6114D00"
click at [1413, 540] on span "Requested" at bounding box center [1398, 541] width 52 height 15
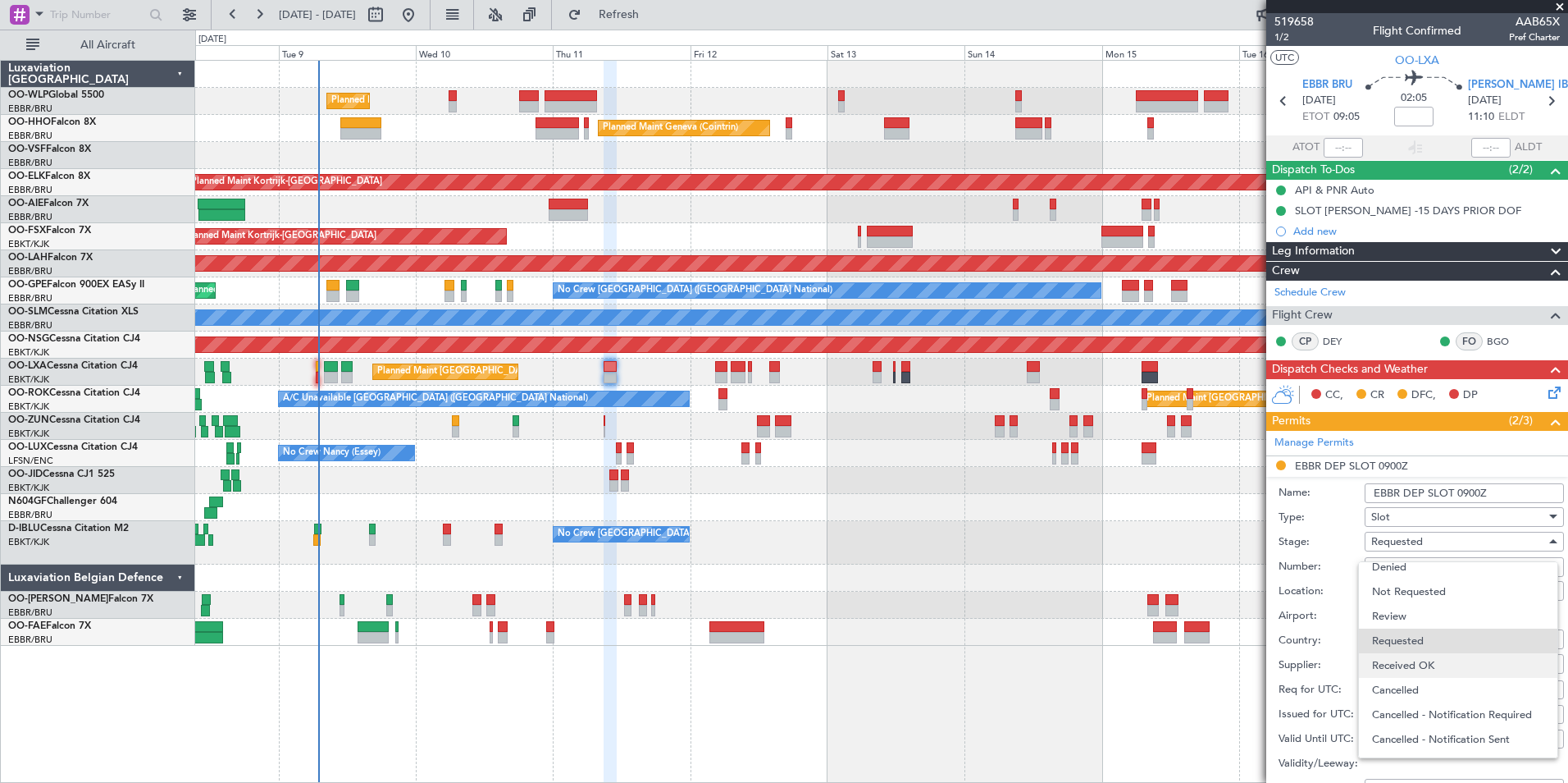
click at [1422, 658] on span "Received OK" at bounding box center [1458, 665] width 172 height 24
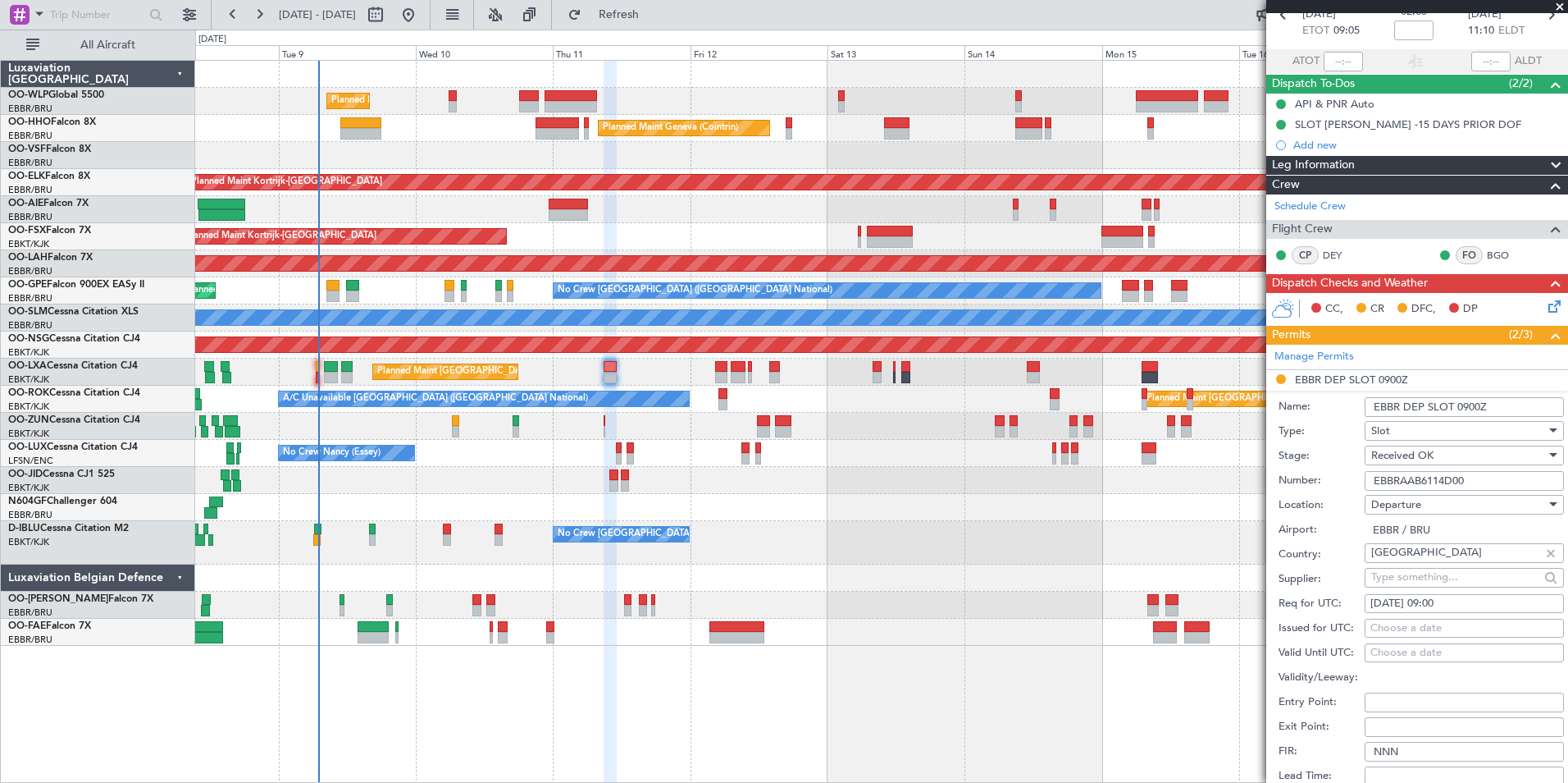
scroll to position [164, 0]
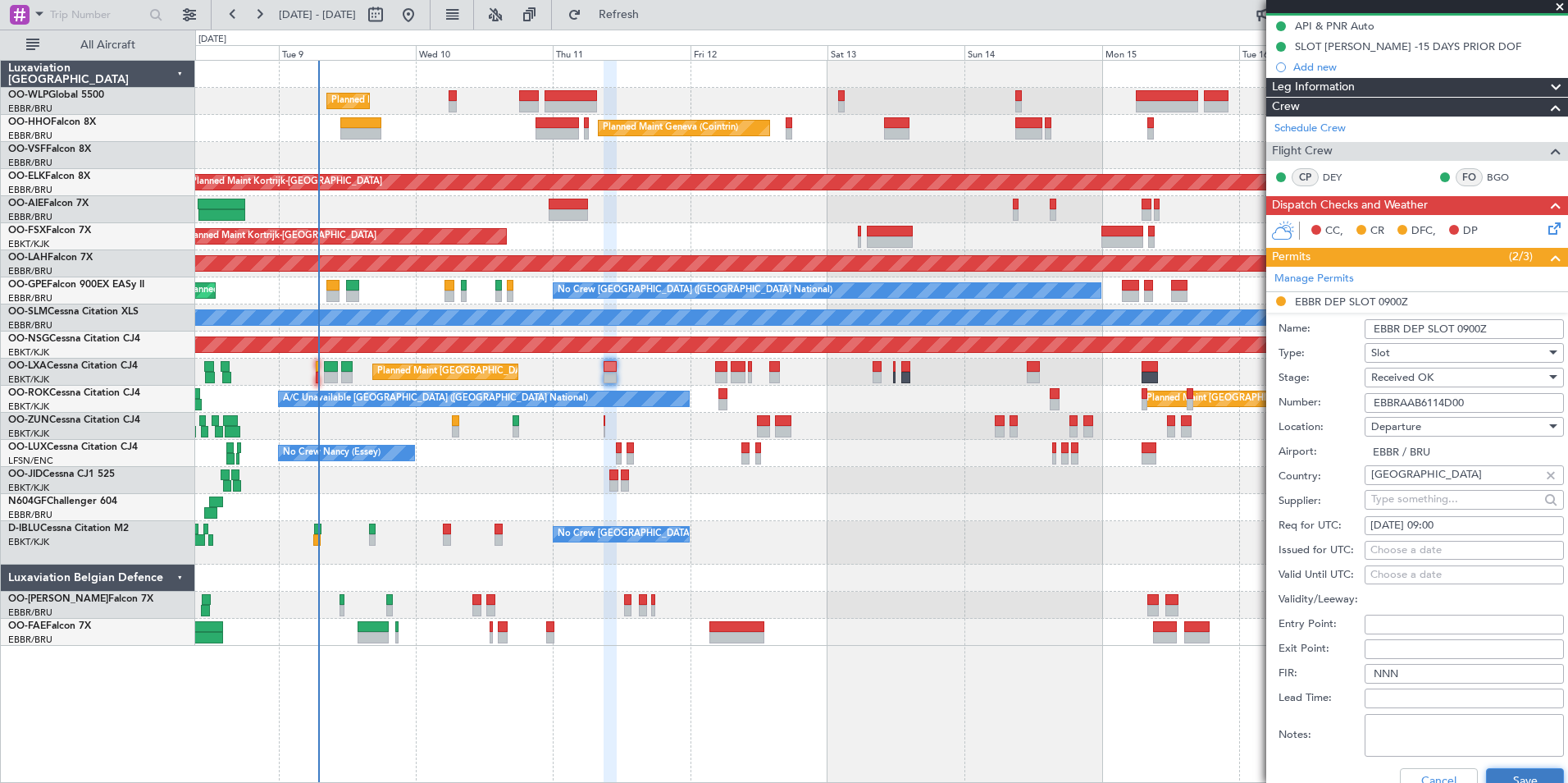
click at [1517, 774] on button "Save" at bounding box center [1525, 781] width 78 height 26
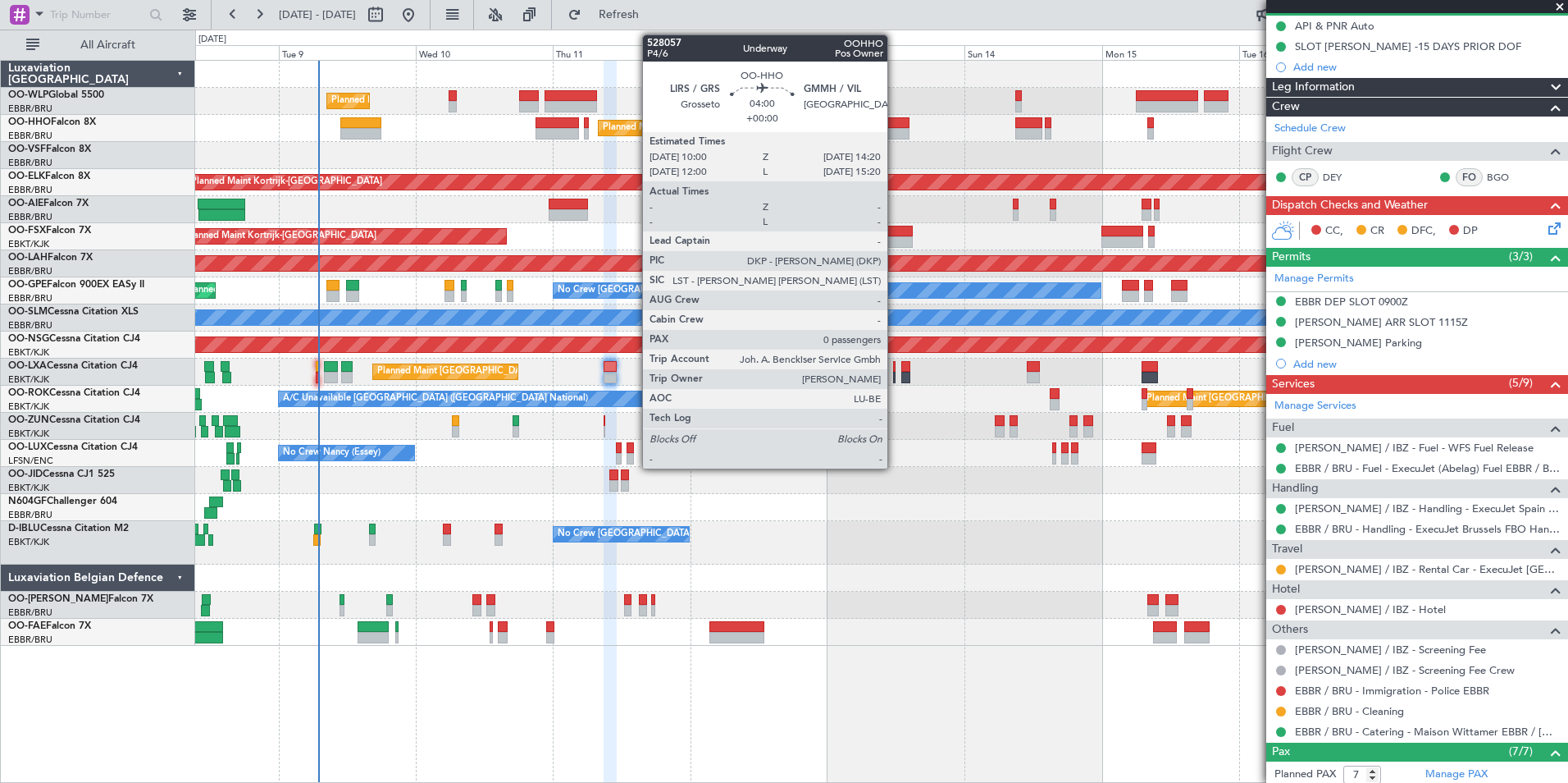
click at [895, 124] on div at bounding box center [896, 123] width 25 height 11
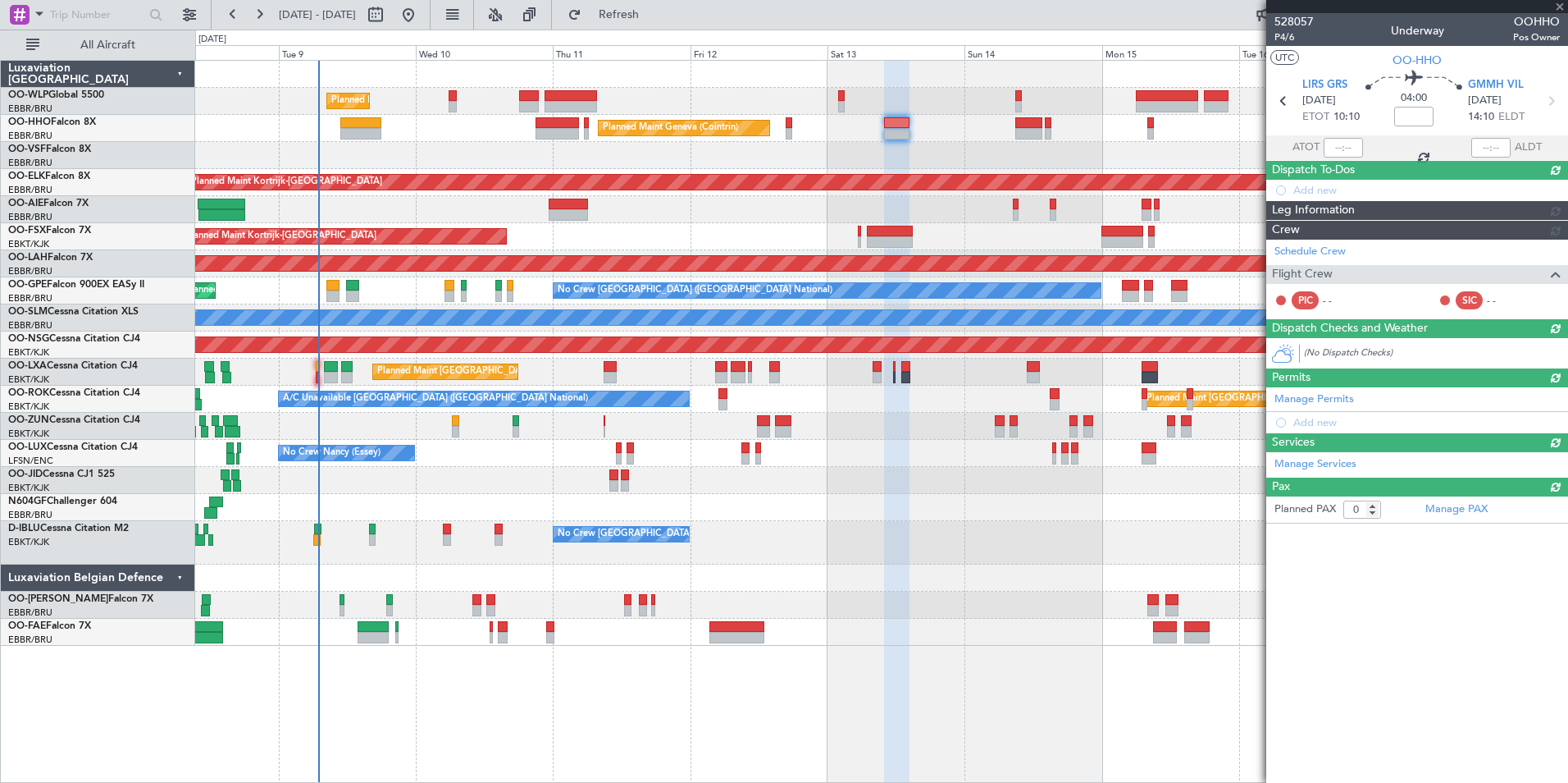
scroll to position [0, 0]
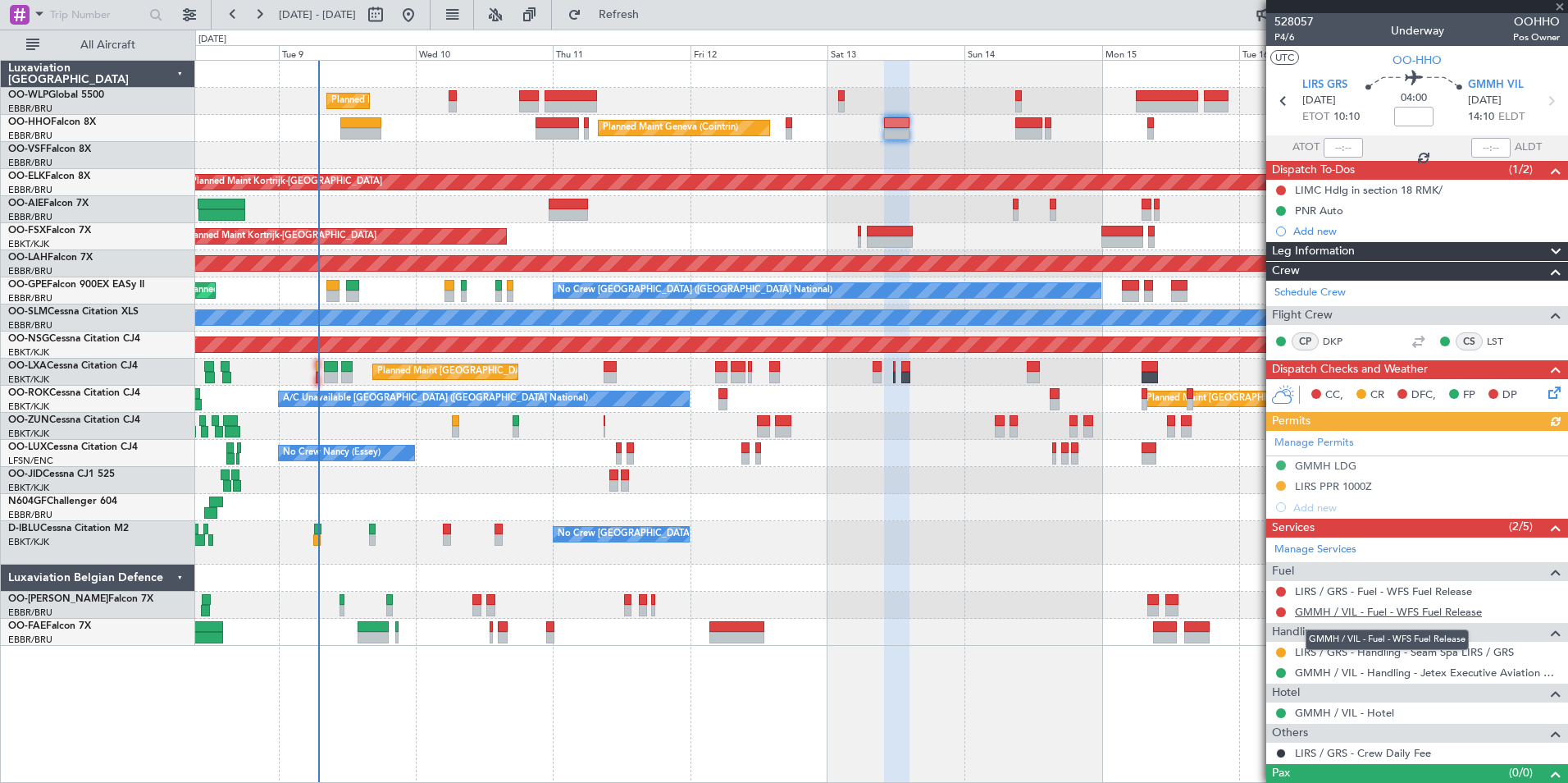
click at [1347, 607] on link "GMMH / VIL - Fuel - WFS Fuel Release" at bounding box center [1388, 612] width 187 height 14
click at [1332, 613] on link "GMMH / VIL - Fuel - WFS Fuel Release" at bounding box center [1388, 612] width 187 height 14
click at [1305, 672] on link "GMMH / VIL - Handling - Jetex Executive Aviation GMMH / VIL" at bounding box center [1427, 672] width 265 height 14
click at [1540, 99] on icon at bounding box center [1551, 100] width 22 height 22
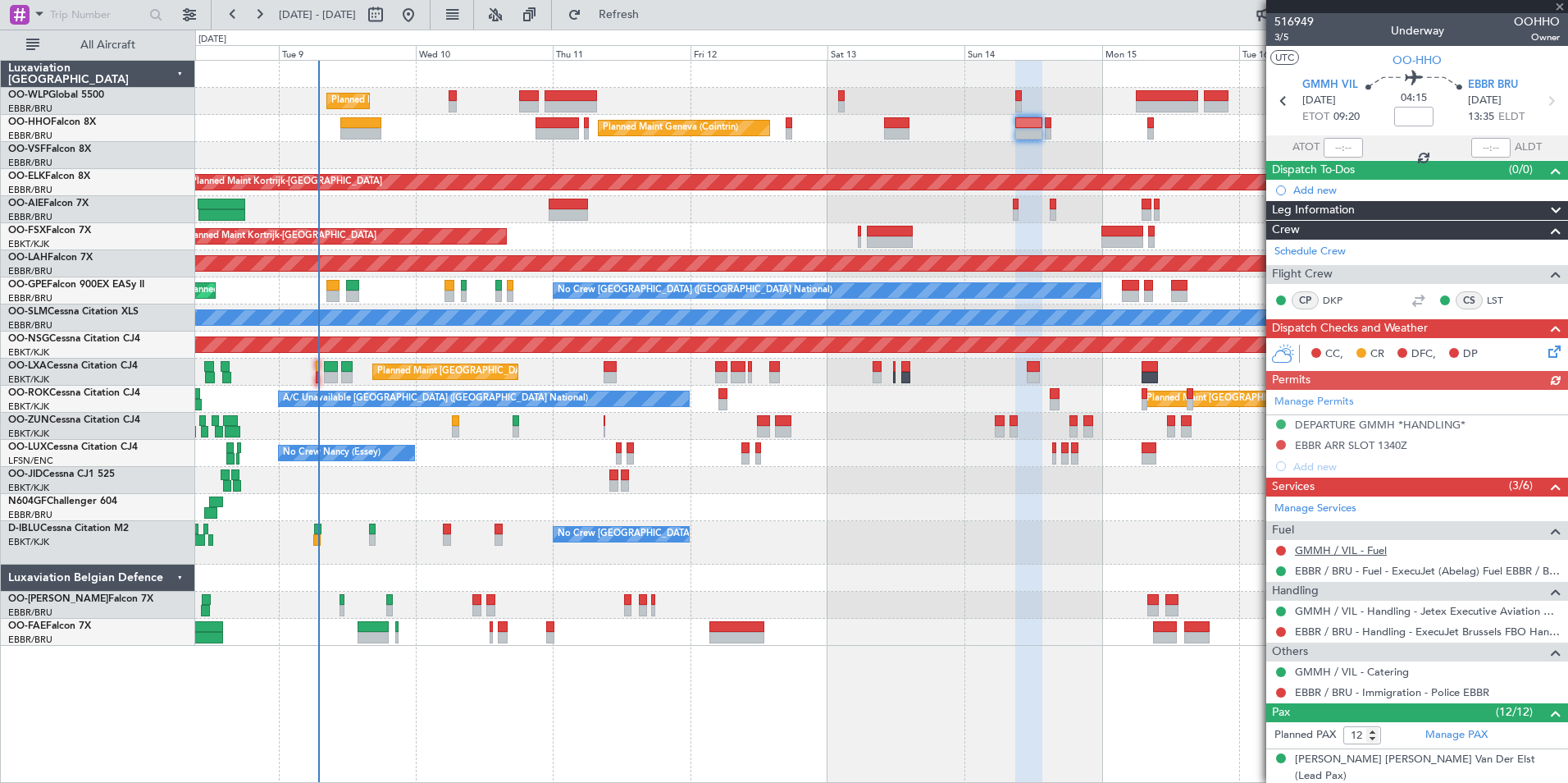
click at [1343, 552] on link "GMMH / VIL - Fuel" at bounding box center [1341, 550] width 92 height 14
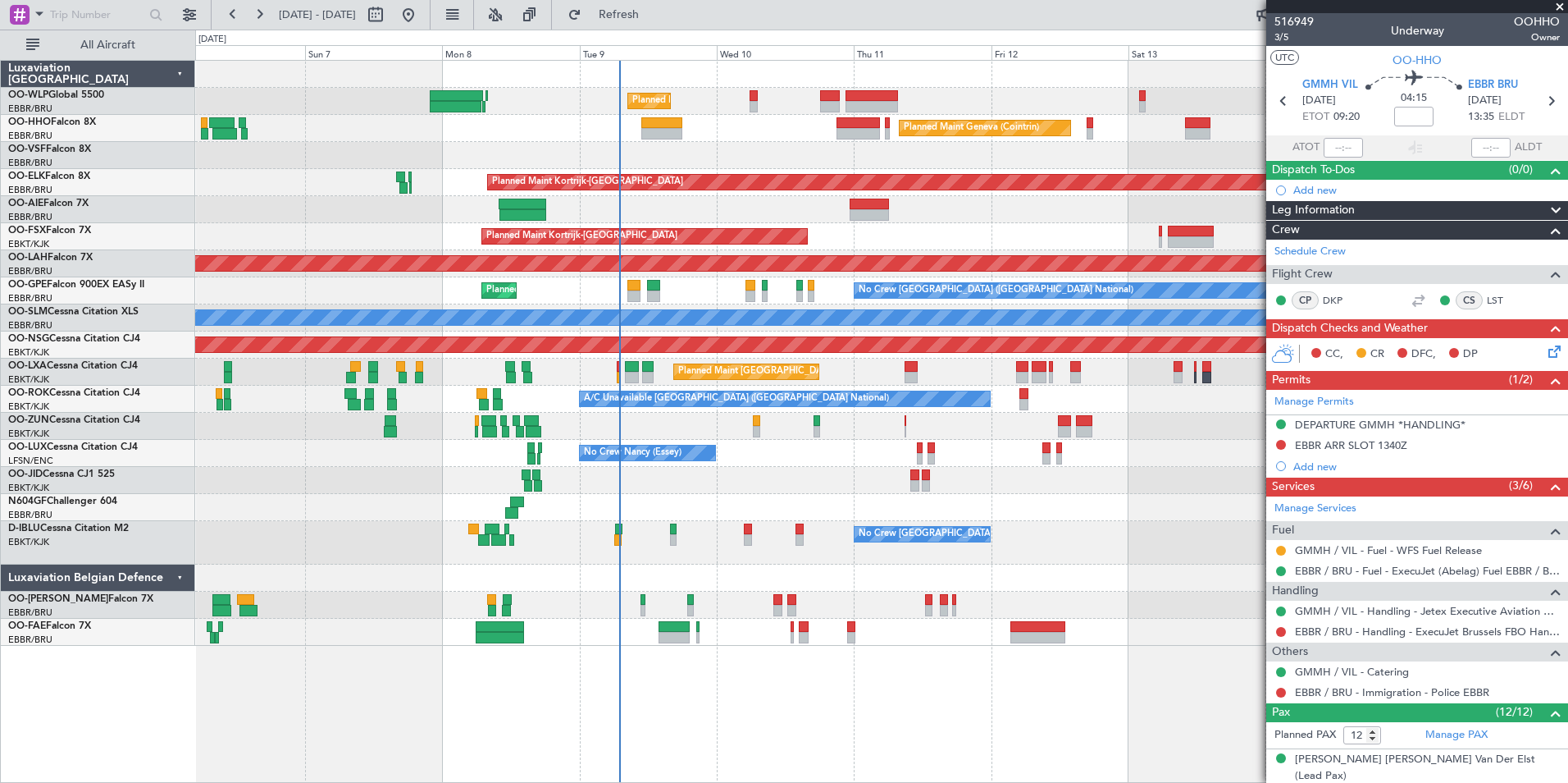
click at [686, 147] on div "Planned Maint Liege Planned Maint Geneva ([GEOGRAPHIC_DATA]) Planned Maint [GEO…" at bounding box center [881, 353] width 1373 height 585
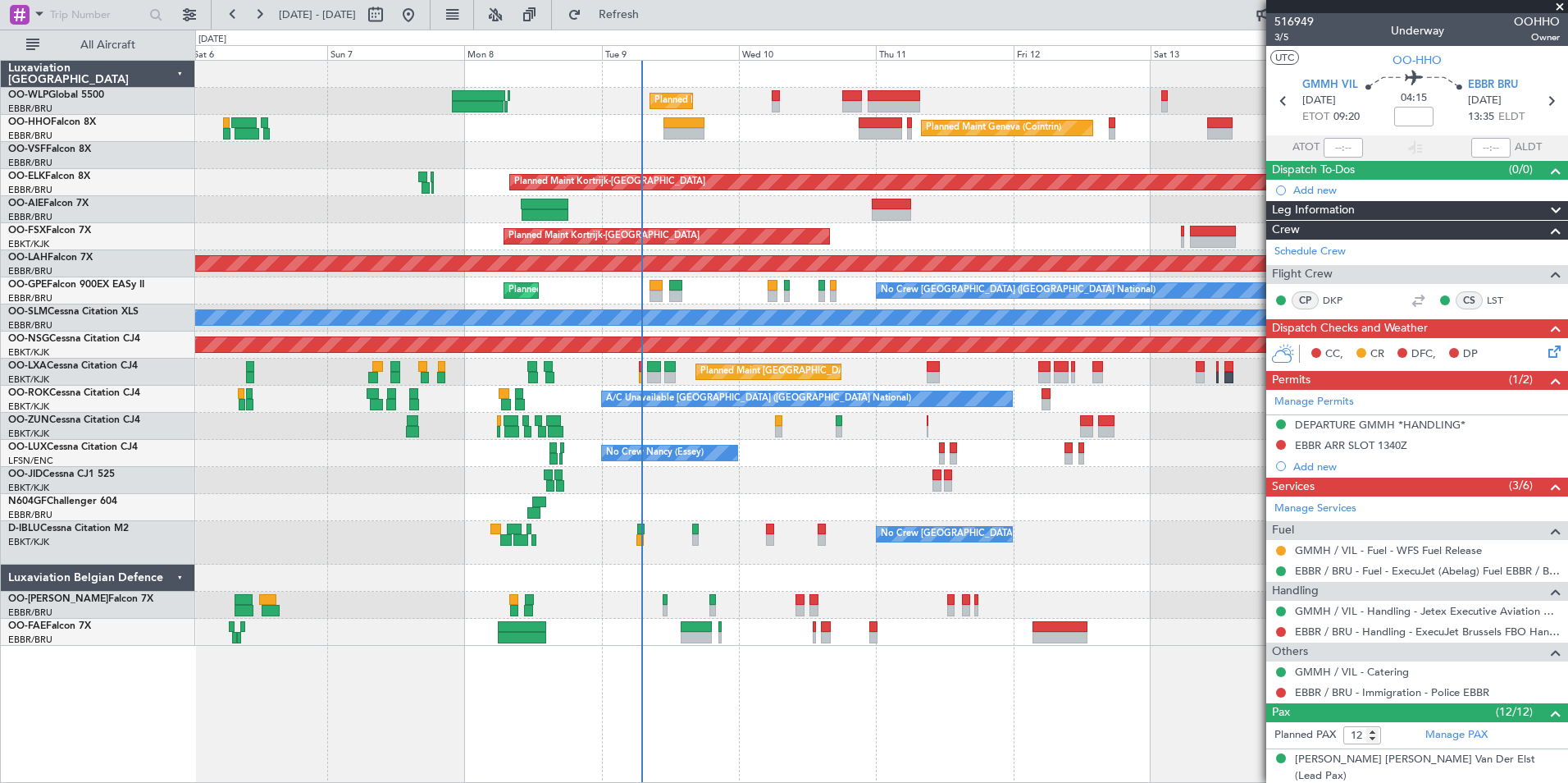
click at [863, 482] on div at bounding box center [881, 480] width 1373 height 27
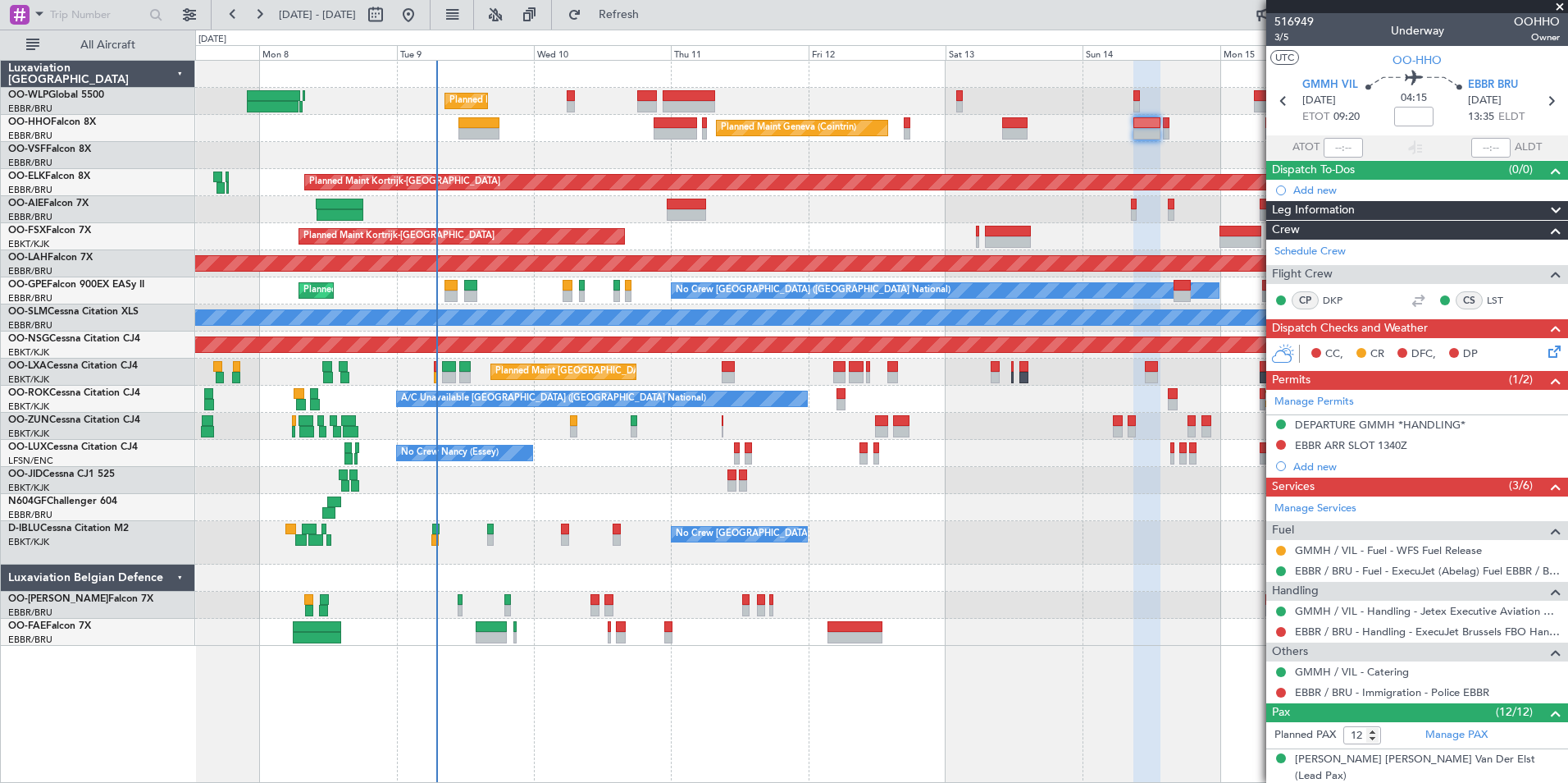
click at [914, 486] on div at bounding box center [881, 480] width 1373 height 27
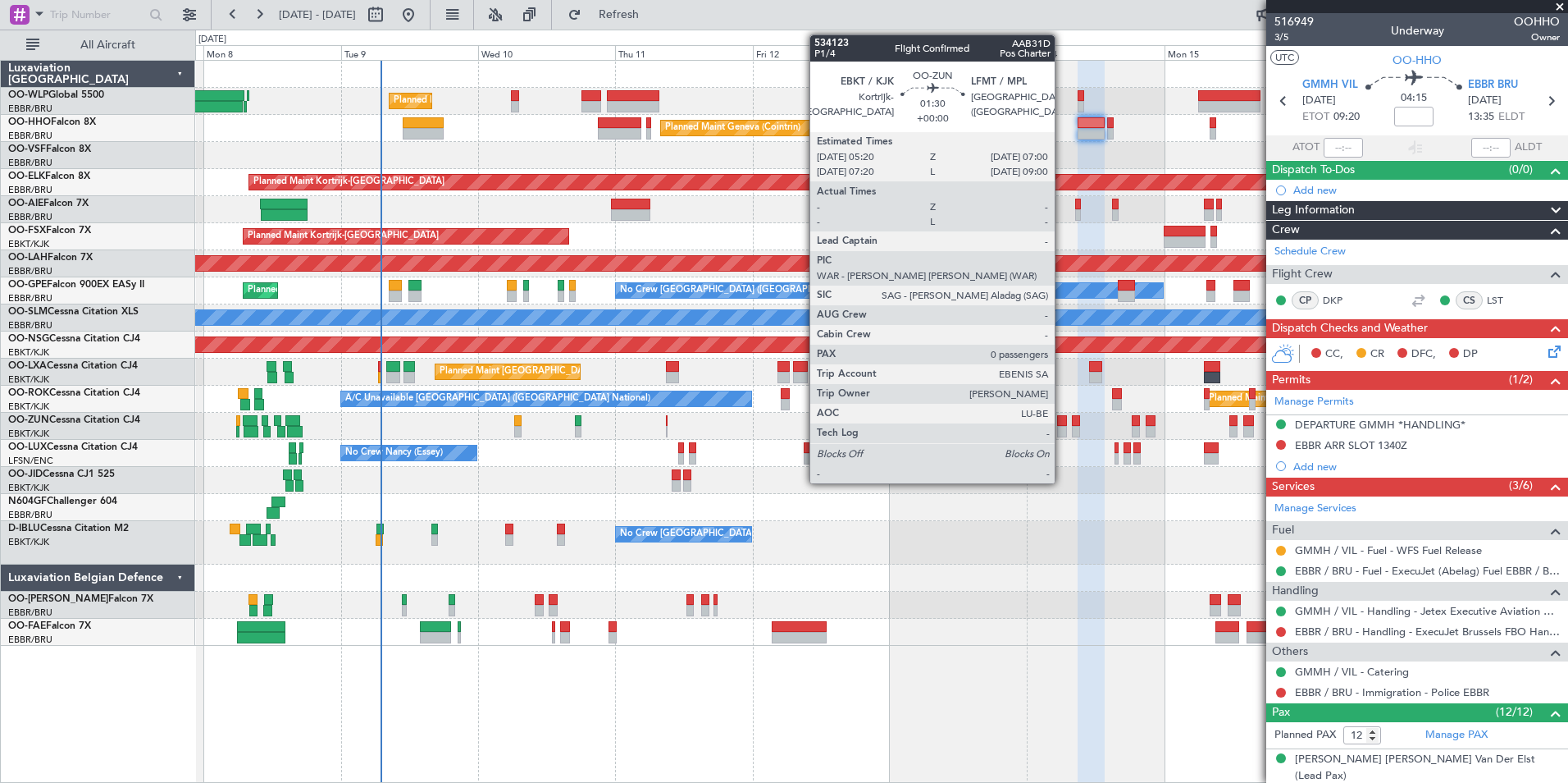
click at [1062, 430] on div at bounding box center [1061, 431] width 10 height 11
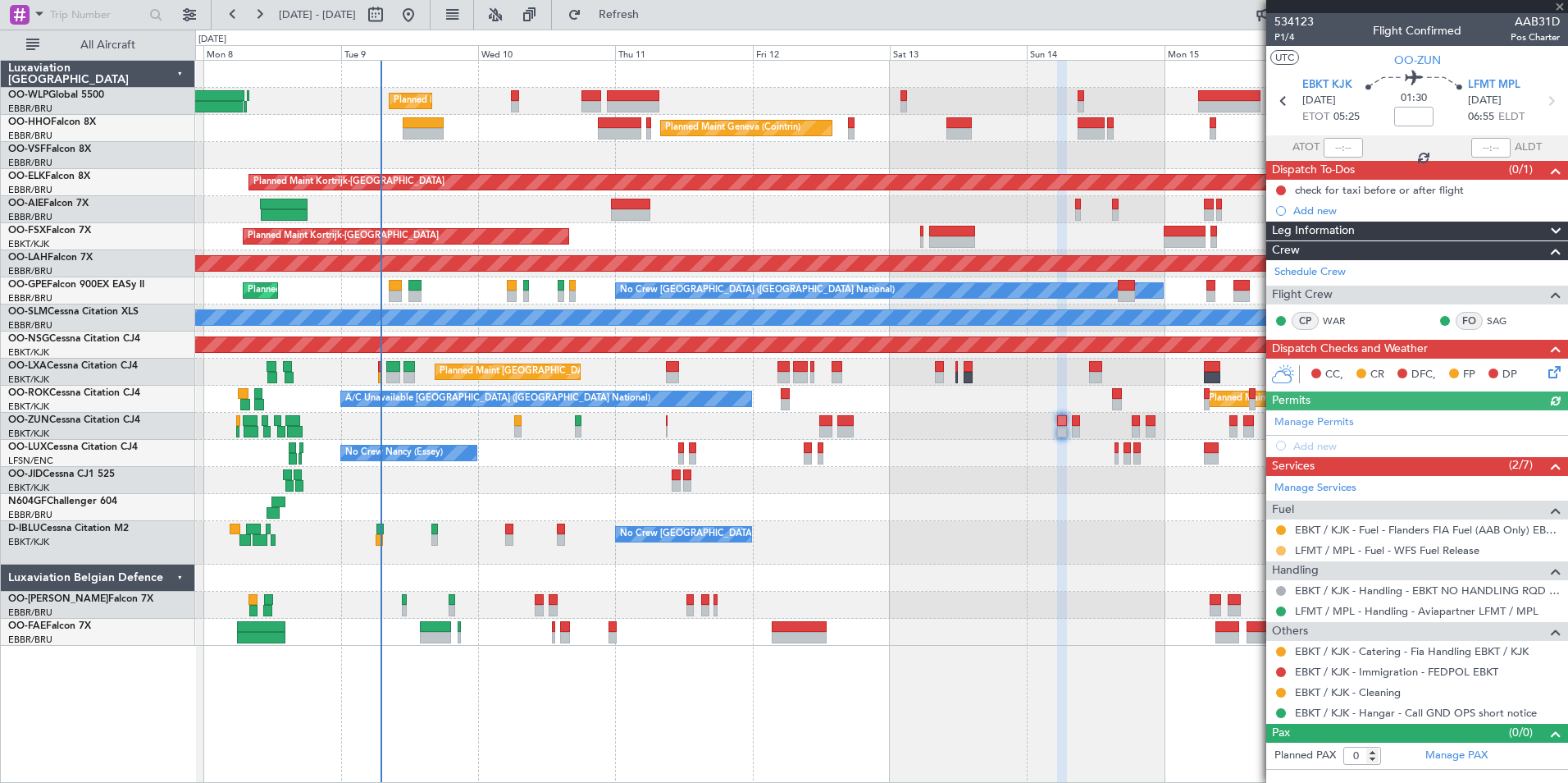
click at [1282, 553] on button at bounding box center [1281, 550] width 10 height 10
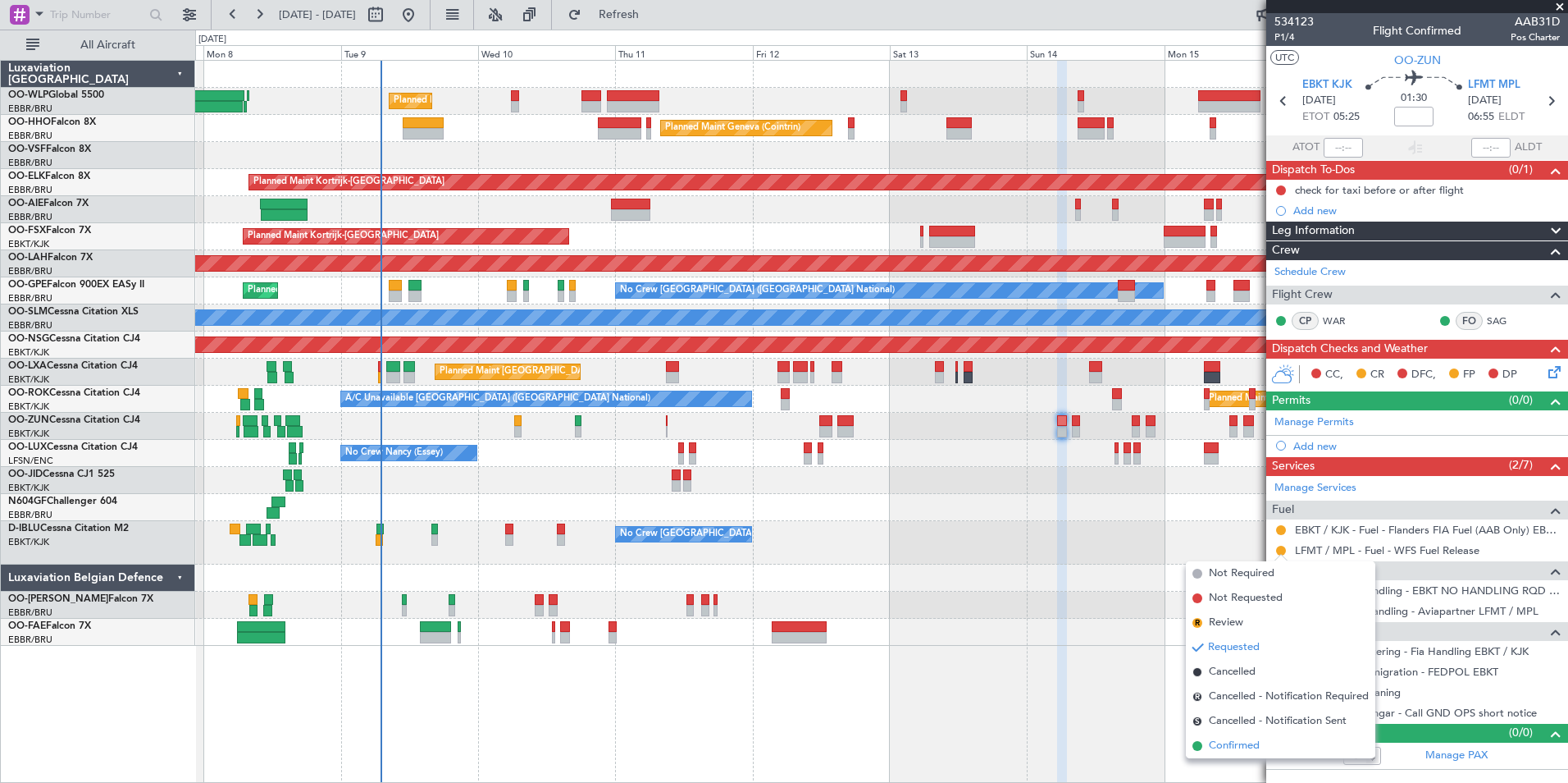
click at [1235, 749] on span "Confirmed" at bounding box center [1234, 746] width 51 height 16
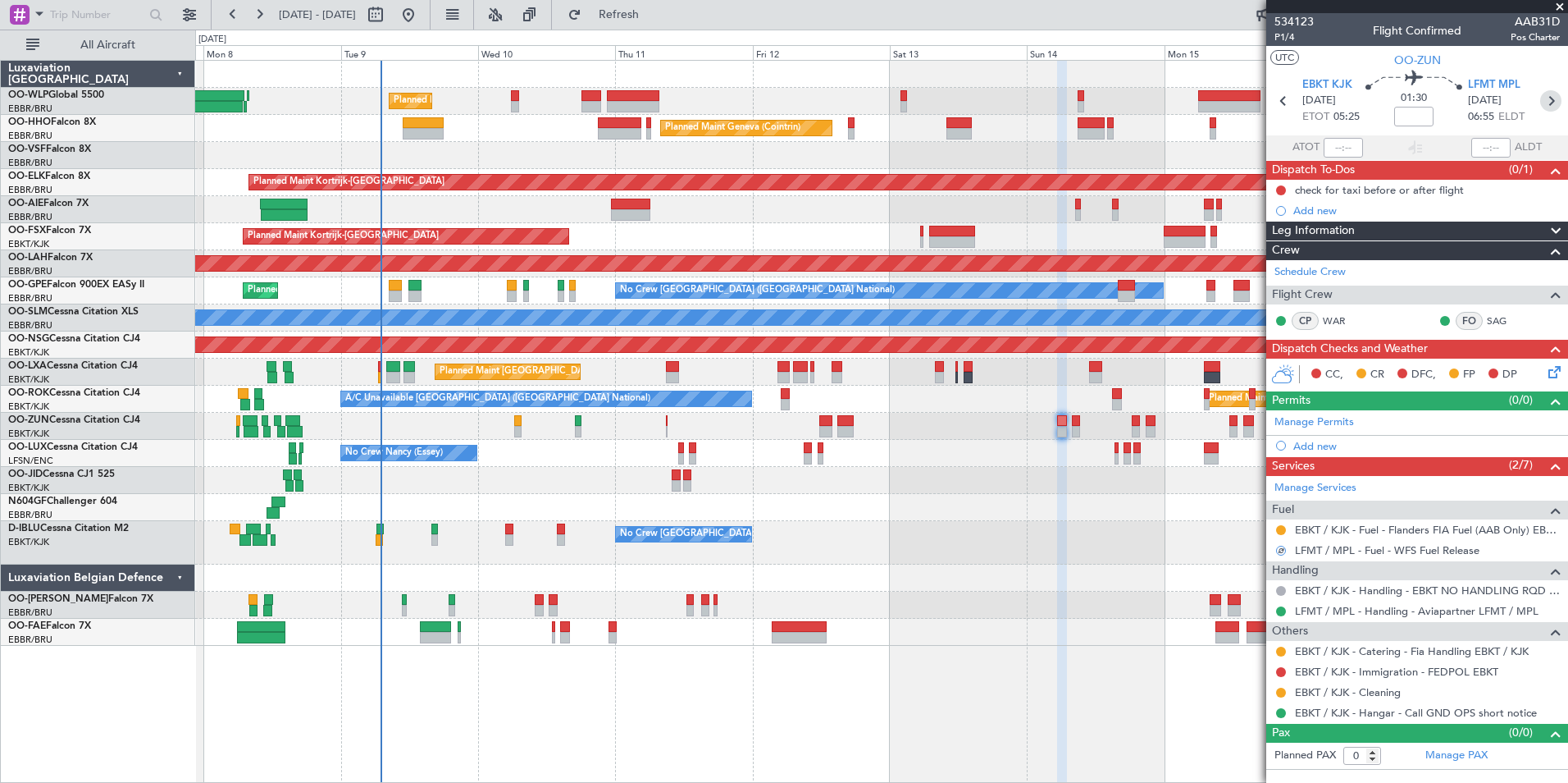
click at [1546, 95] on icon at bounding box center [1551, 100] width 22 height 22
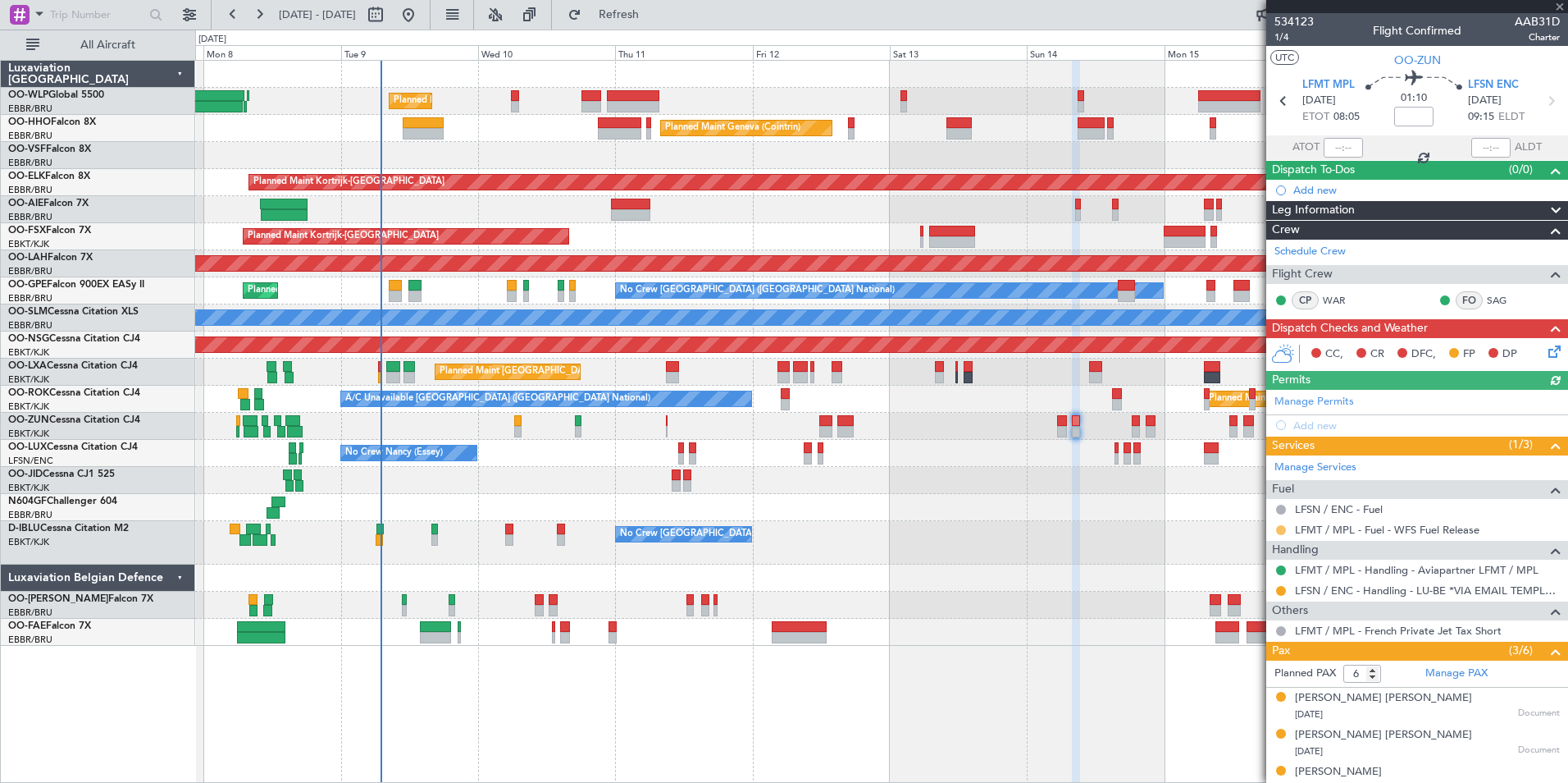
click at [1281, 530] on button at bounding box center [1281, 529] width 10 height 10
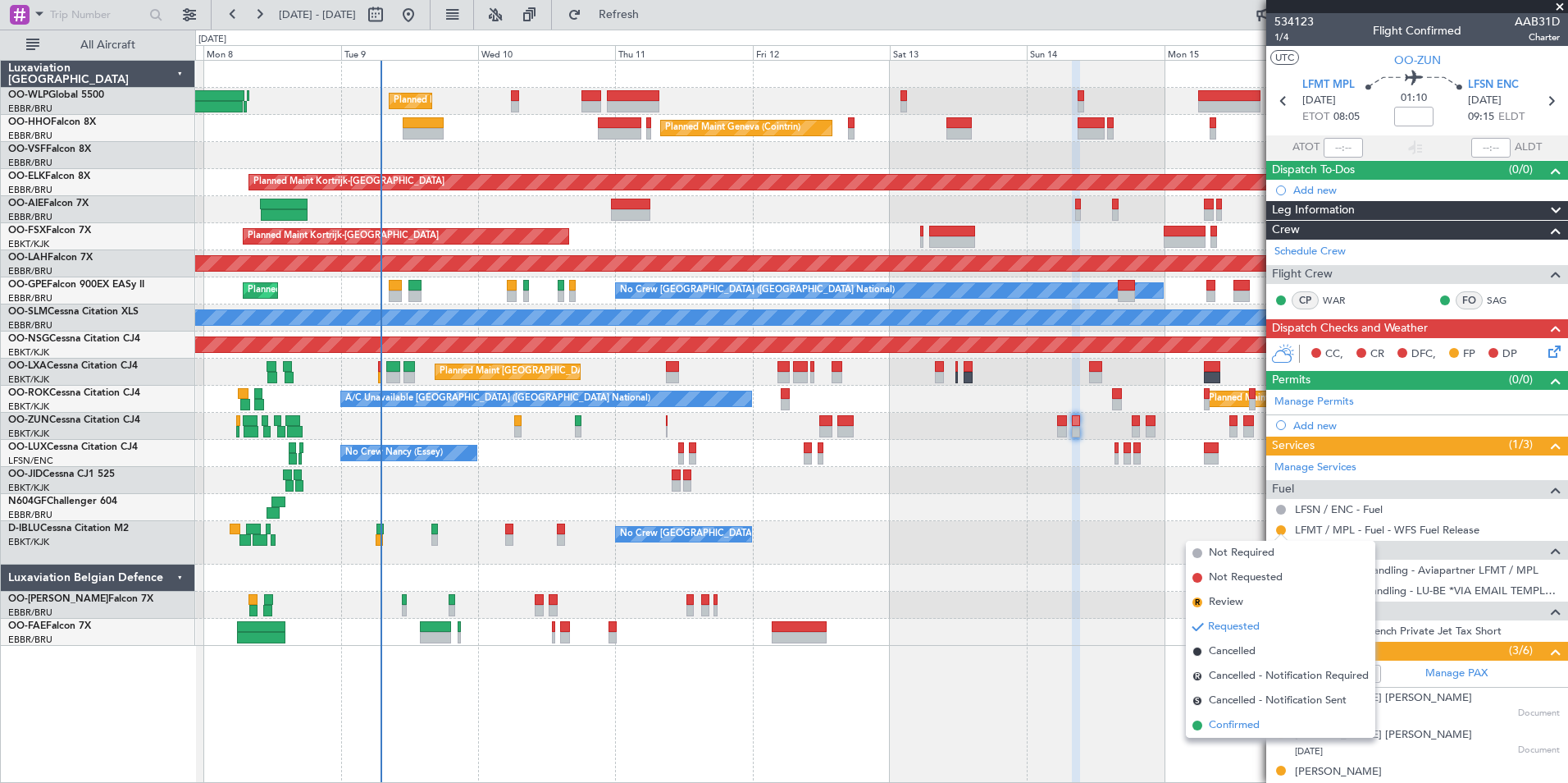
click at [1251, 728] on span "Confirmed" at bounding box center [1234, 725] width 51 height 16
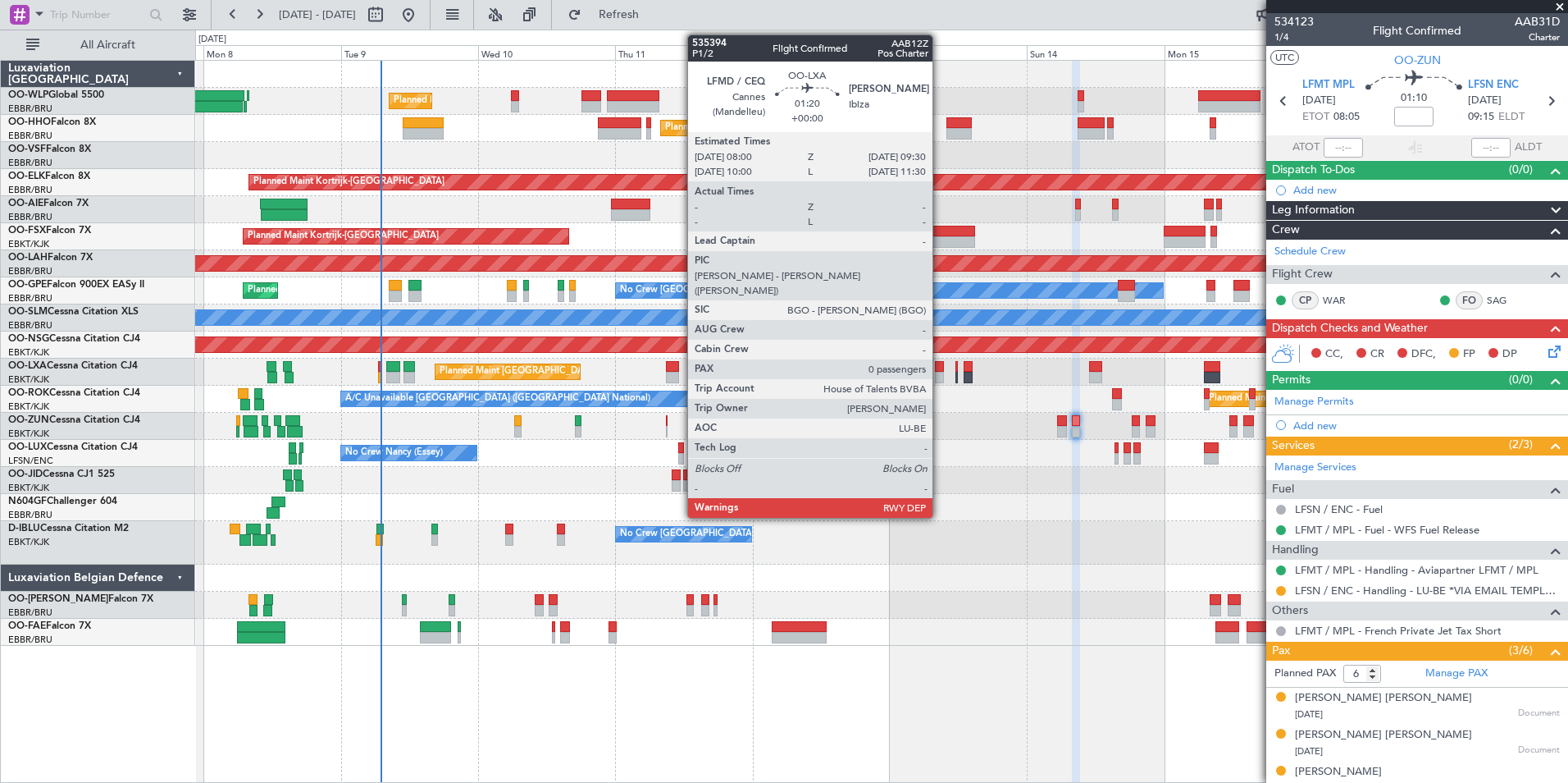
click at [940, 375] on div at bounding box center [939, 377] width 9 height 11
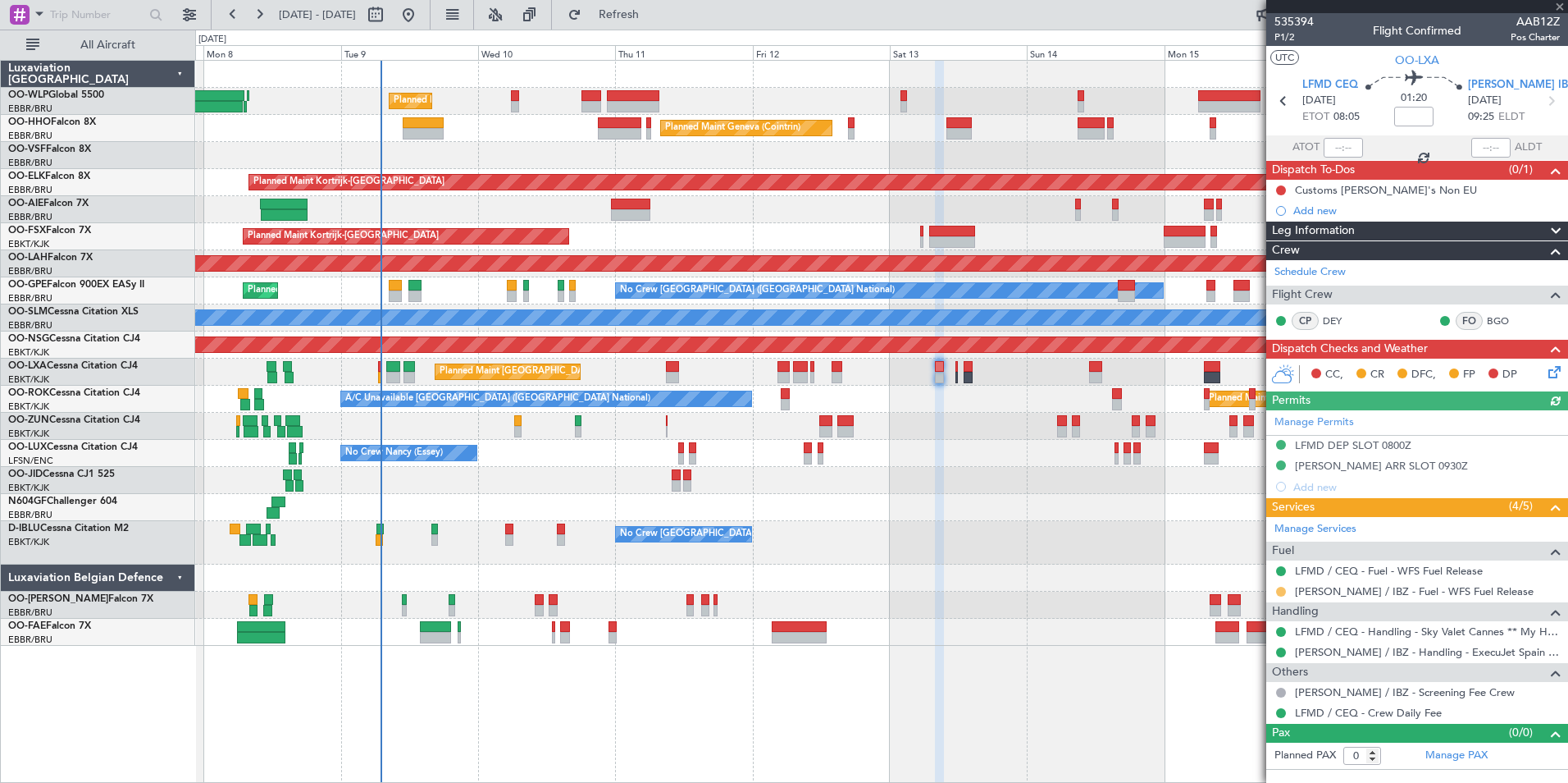
click at [1282, 593] on button at bounding box center [1281, 591] width 10 height 10
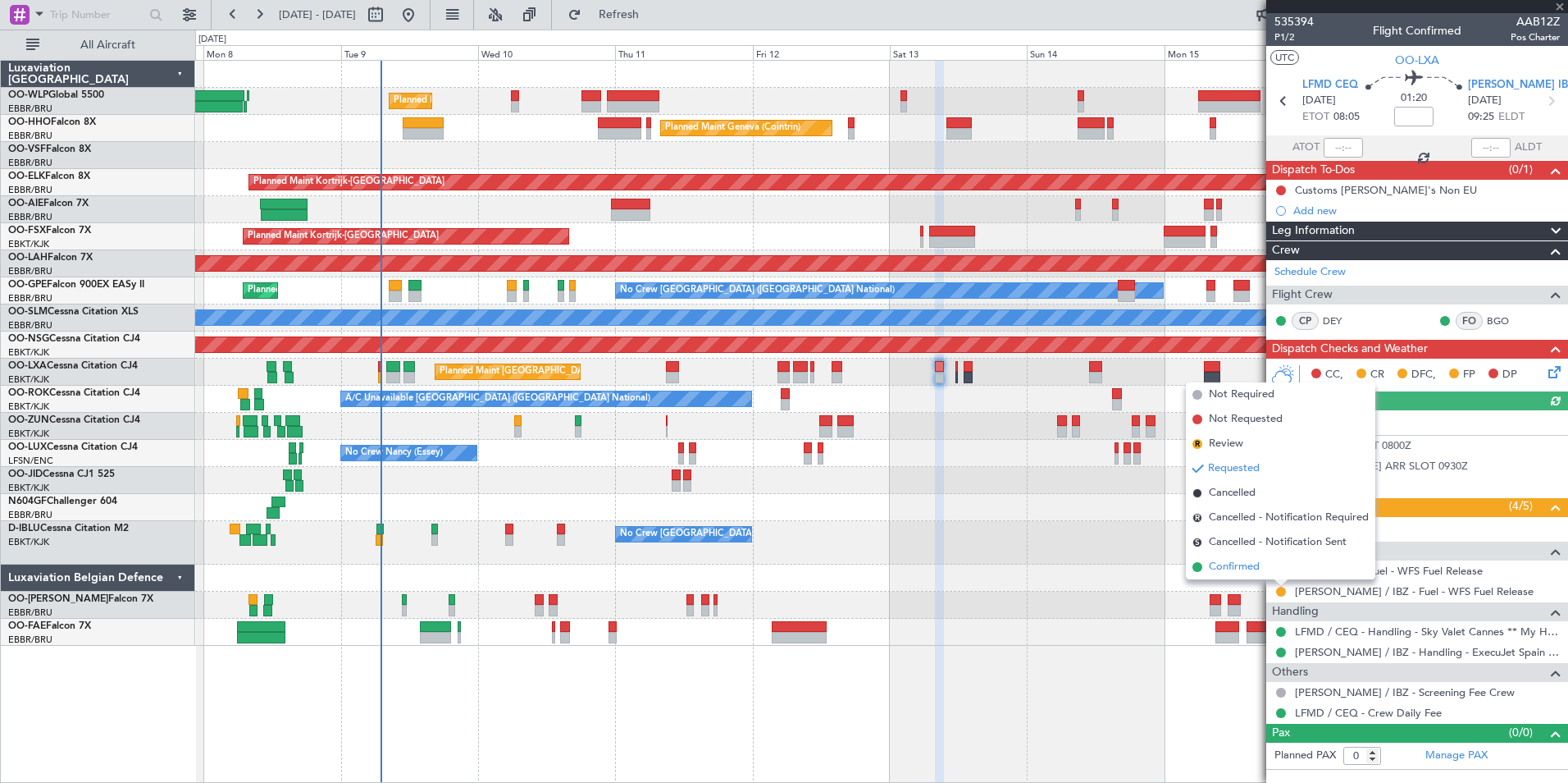
click at [1240, 574] on span "Confirmed" at bounding box center [1234, 567] width 51 height 16
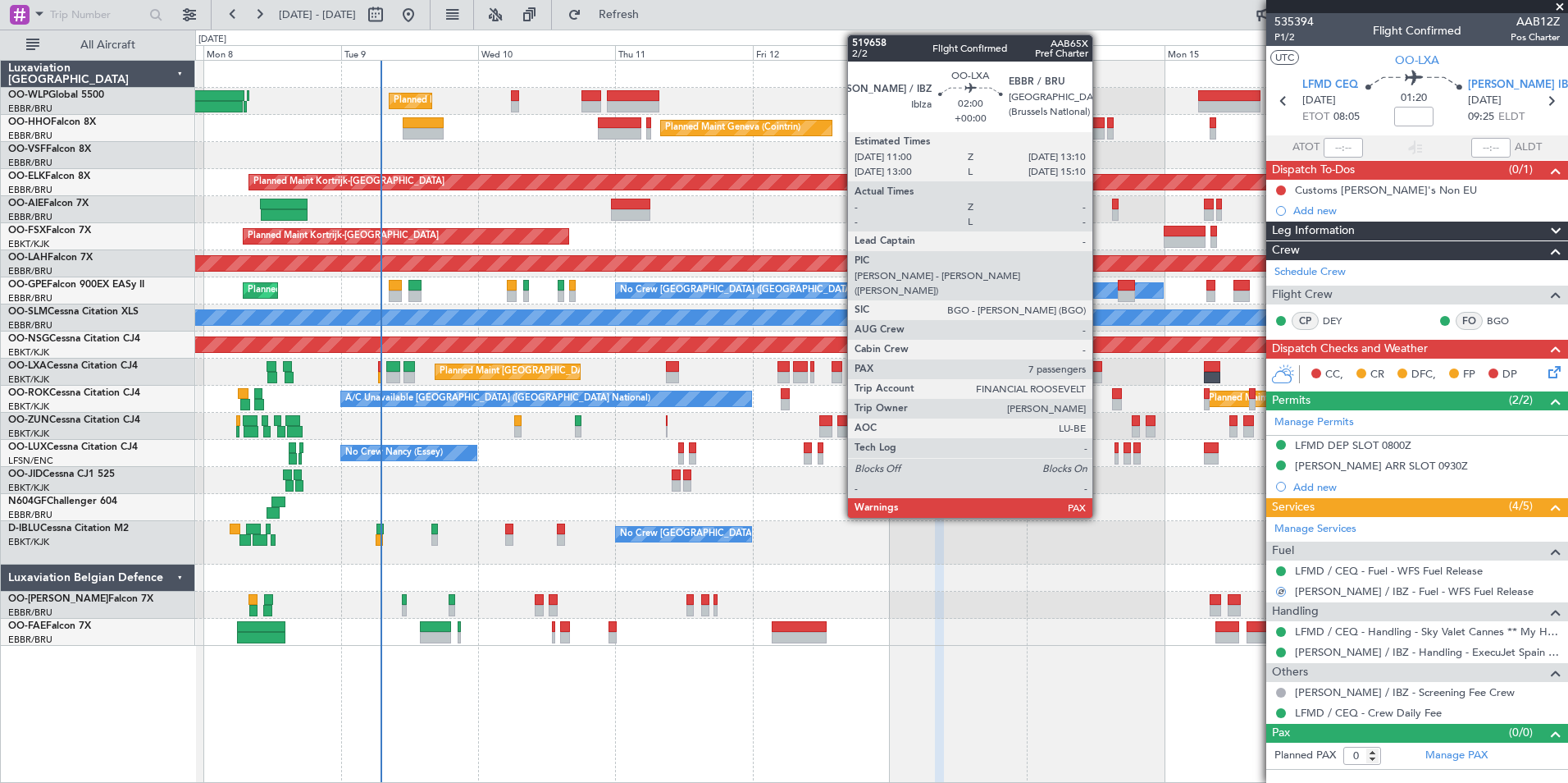
click at [1100, 372] on div at bounding box center [1095, 377] width 13 height 11
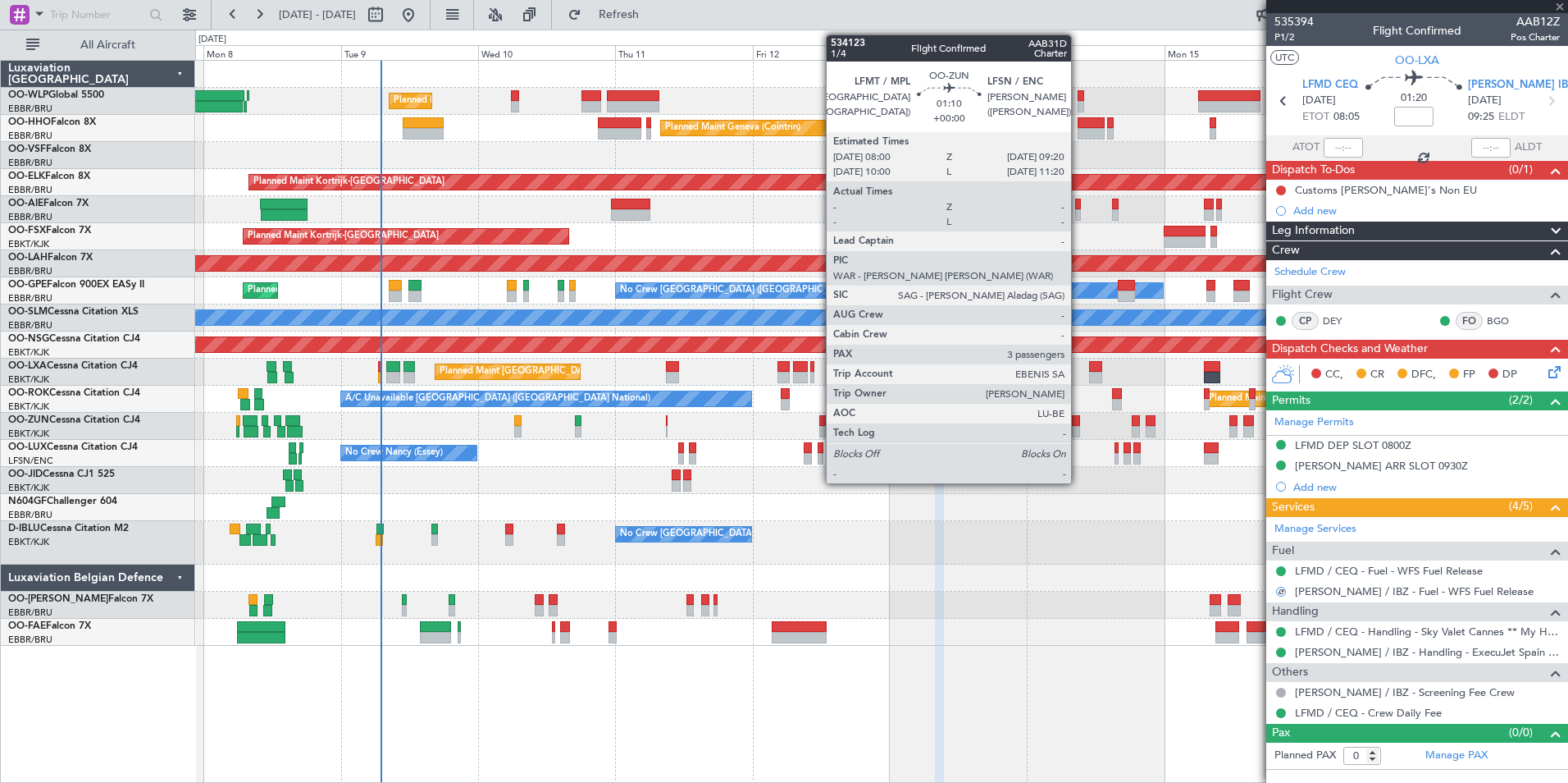
type input "7"
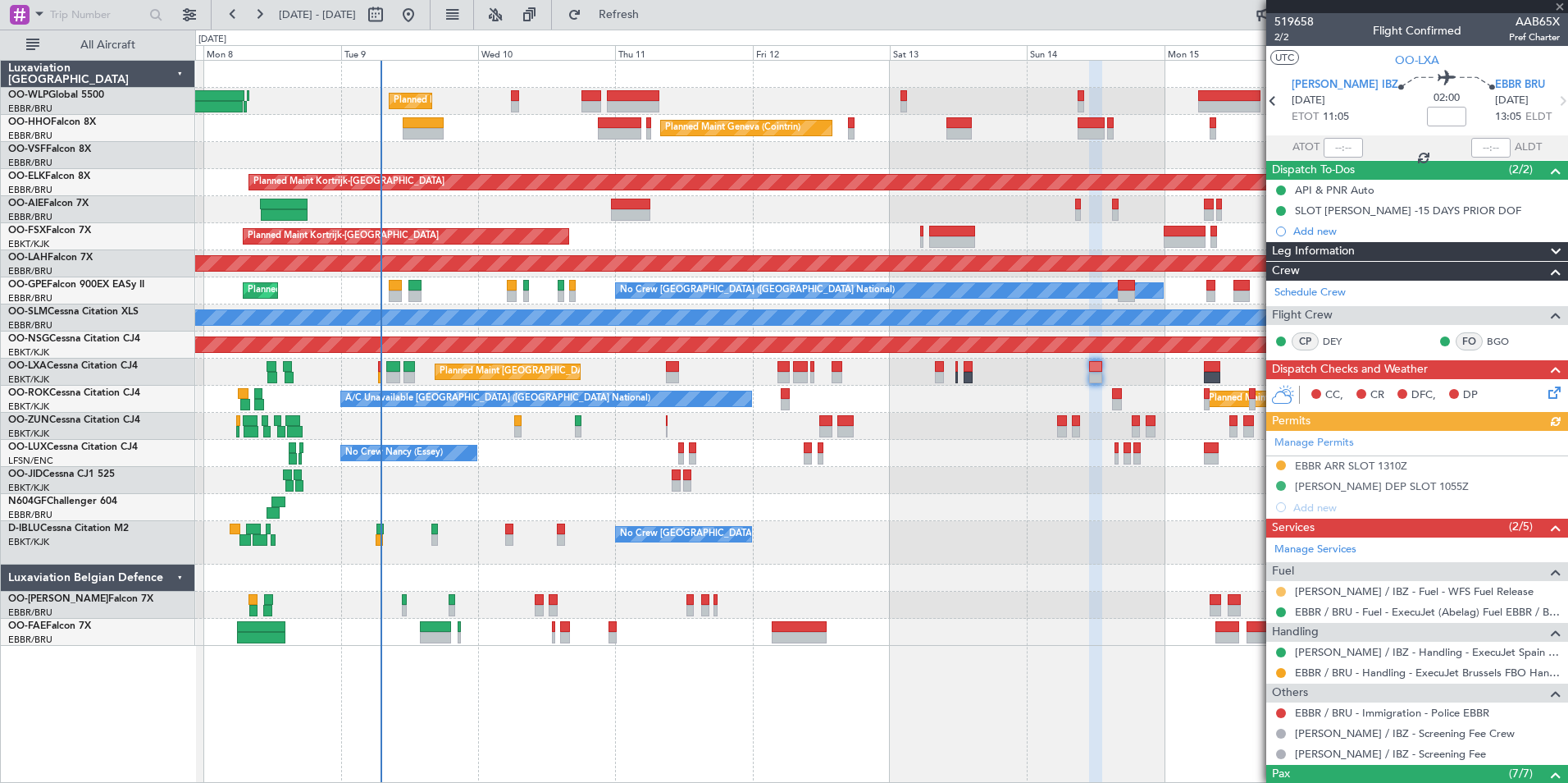
click at [1279, 594] on button at bounding box center [1281, 591] width 10 height 10
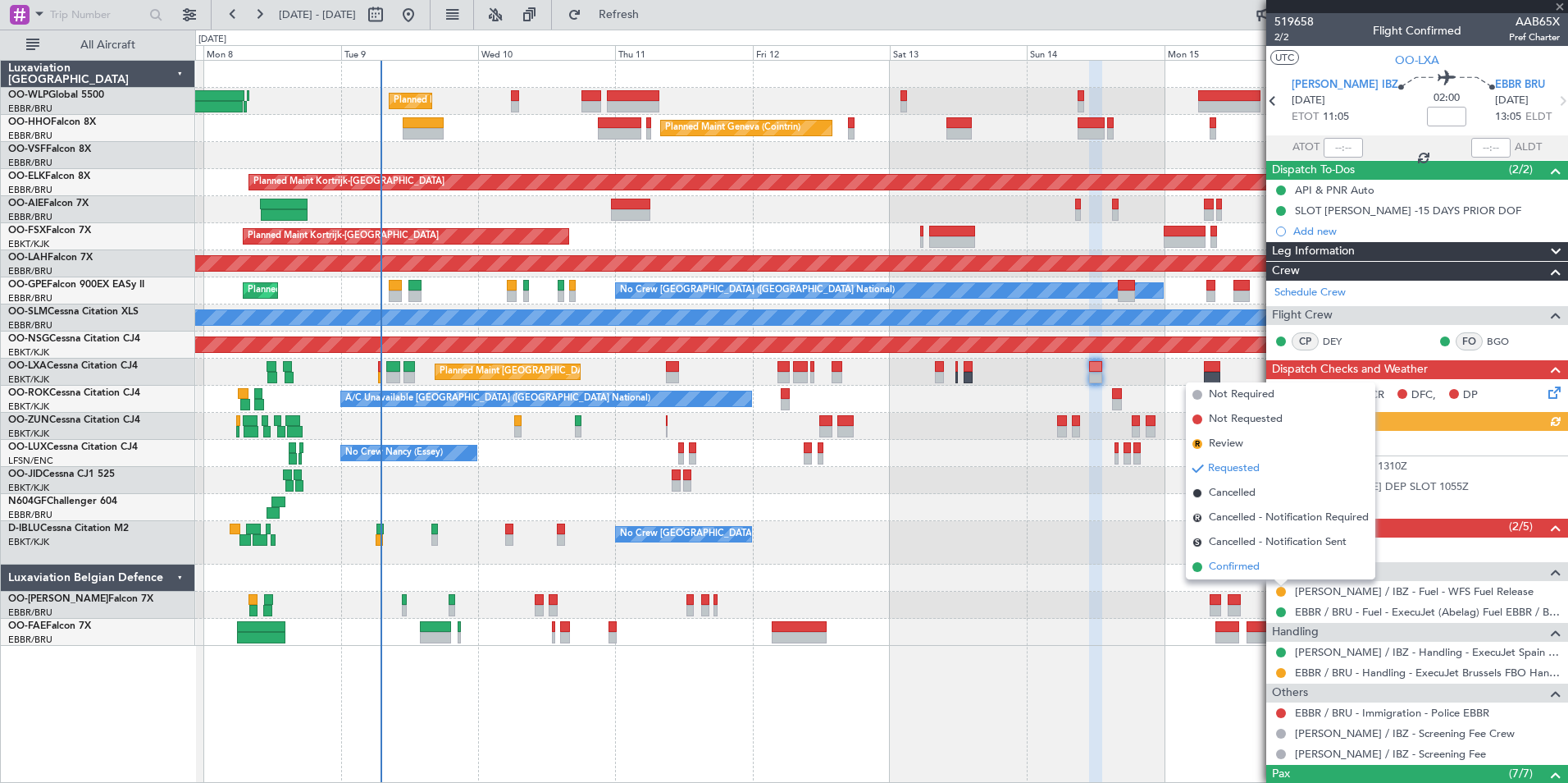
click at [1233, 569] on span "Confirmed" at bounding box center [1234, 567] width 51 height 16
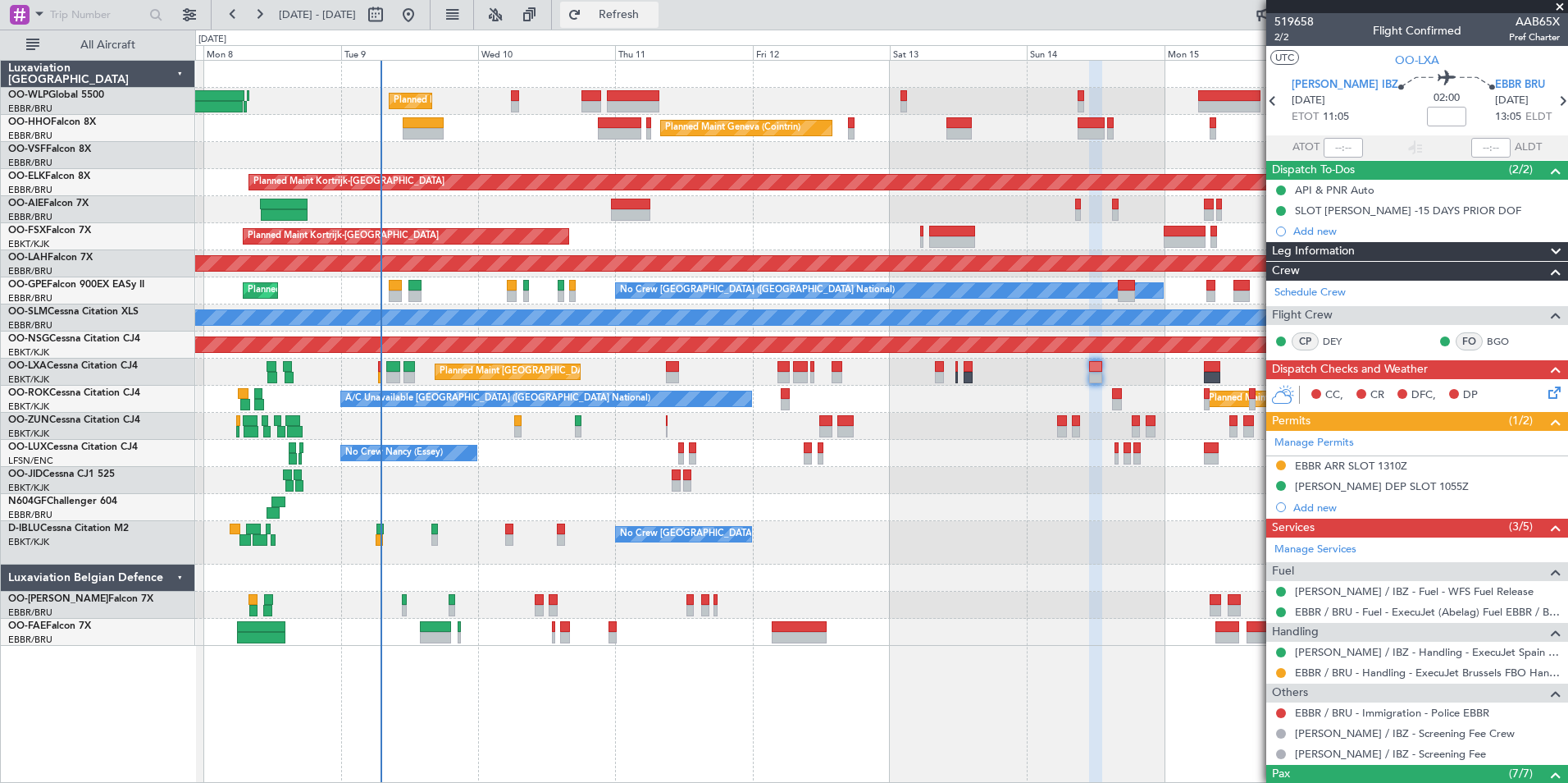
click at [641, 16] on span "Refresh" at bounding box center [619, 14] width 69 height 11
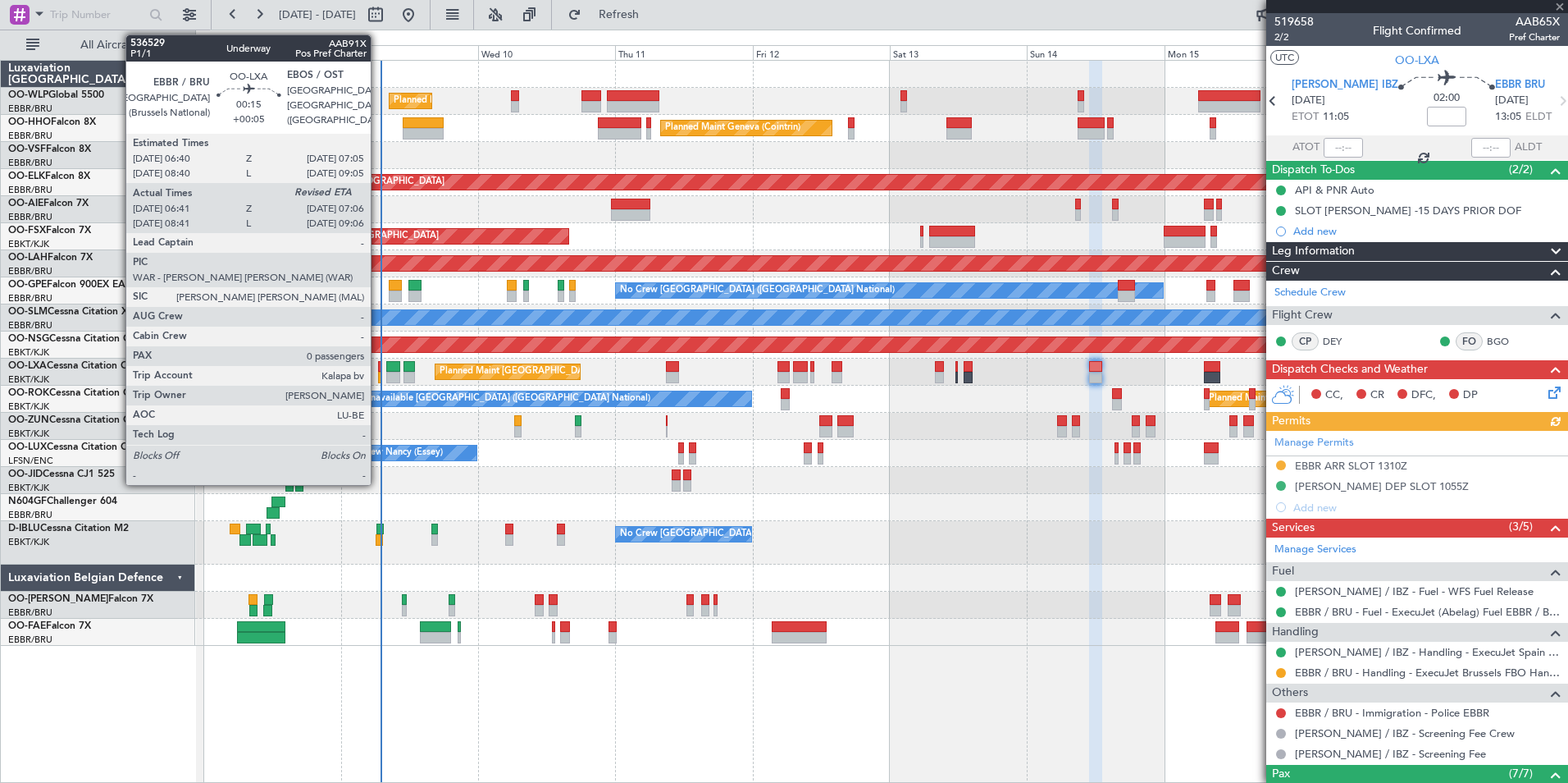
click at [378, 369] on div at bounding box center [379, 366] width 3 height 11
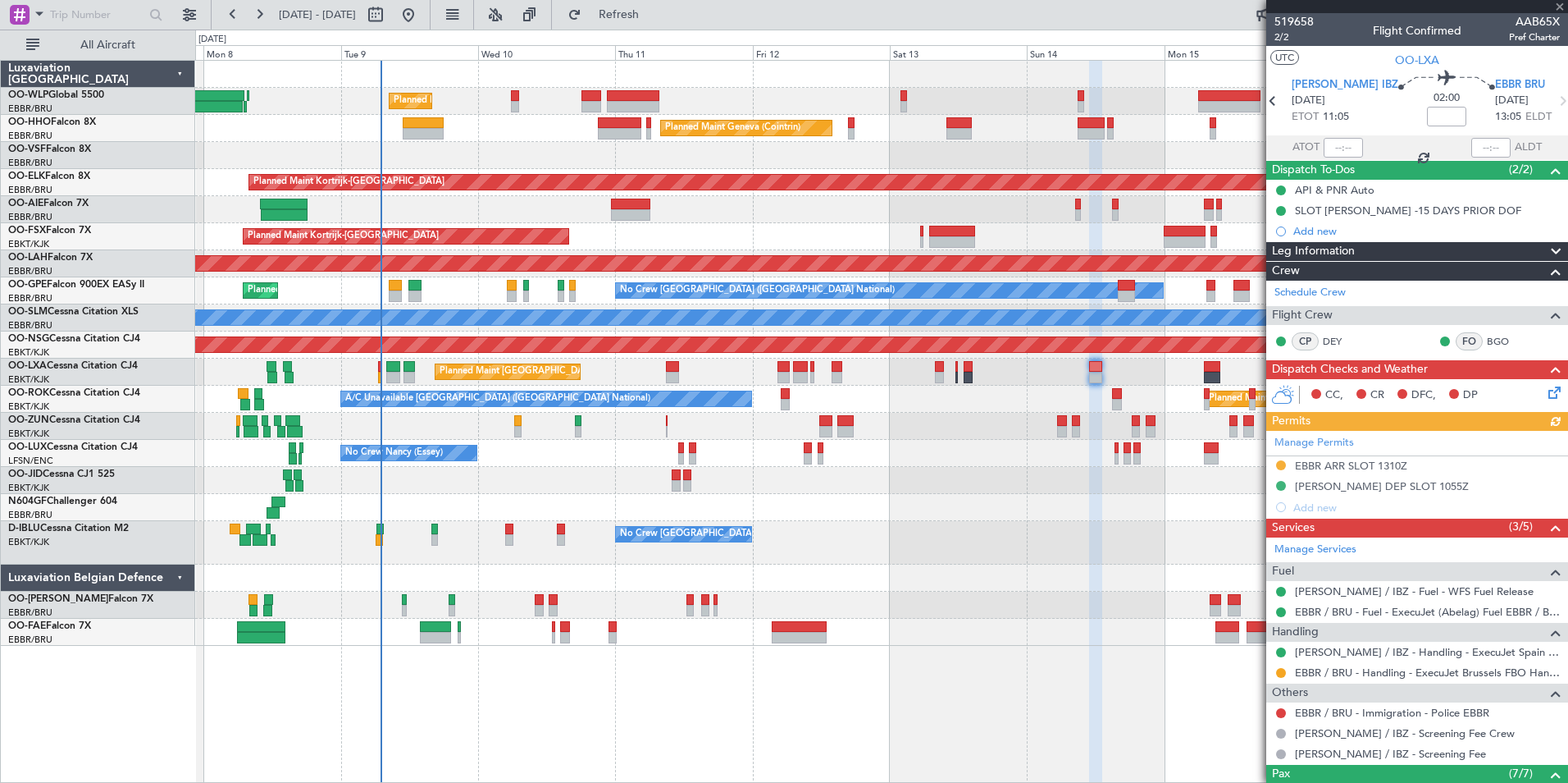
type input "+00:05"
type input "06:46"
type input "0"
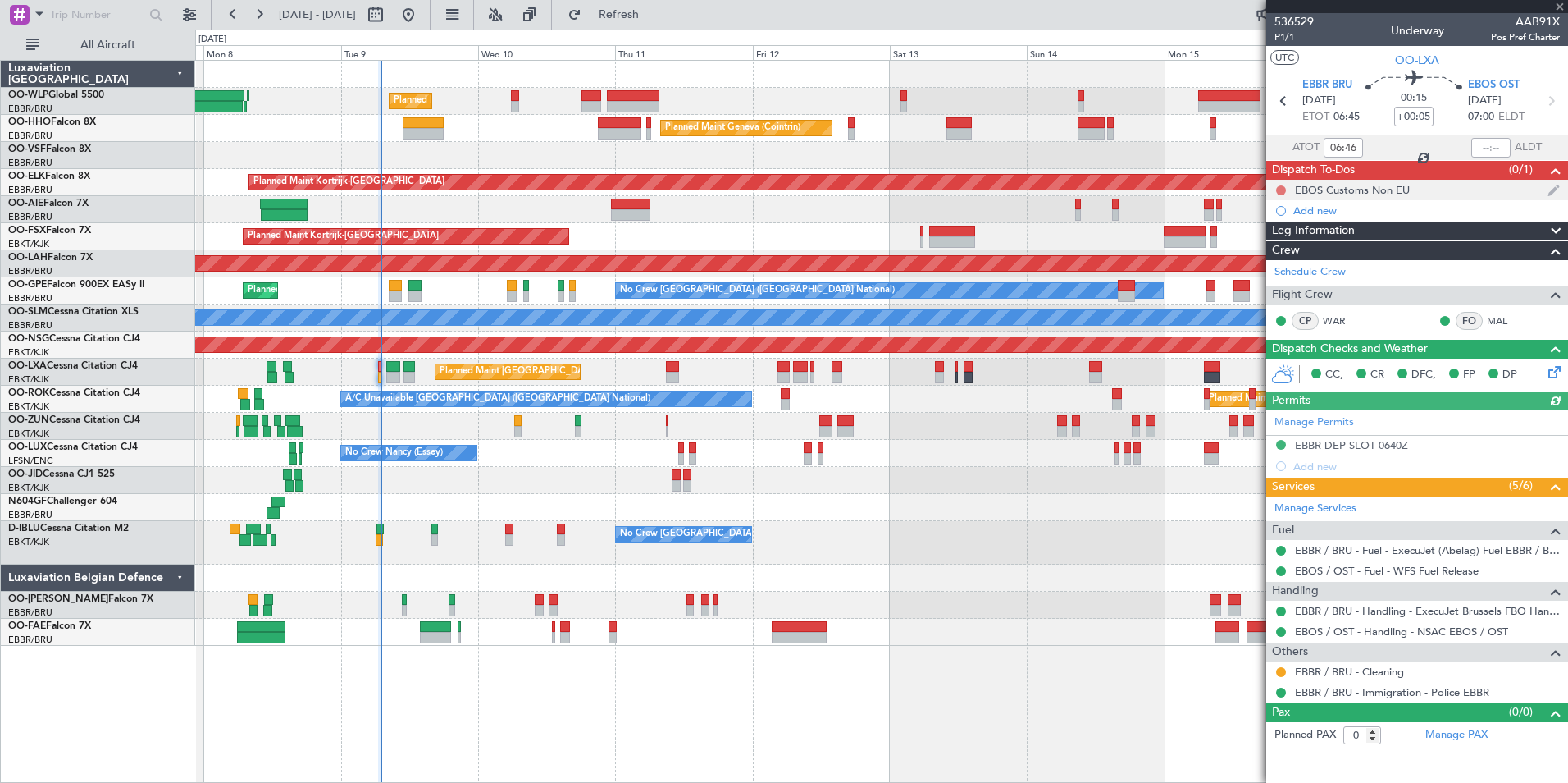
click at [1278, 185] on button at bounding box center [1281, 189] width 10 height 10
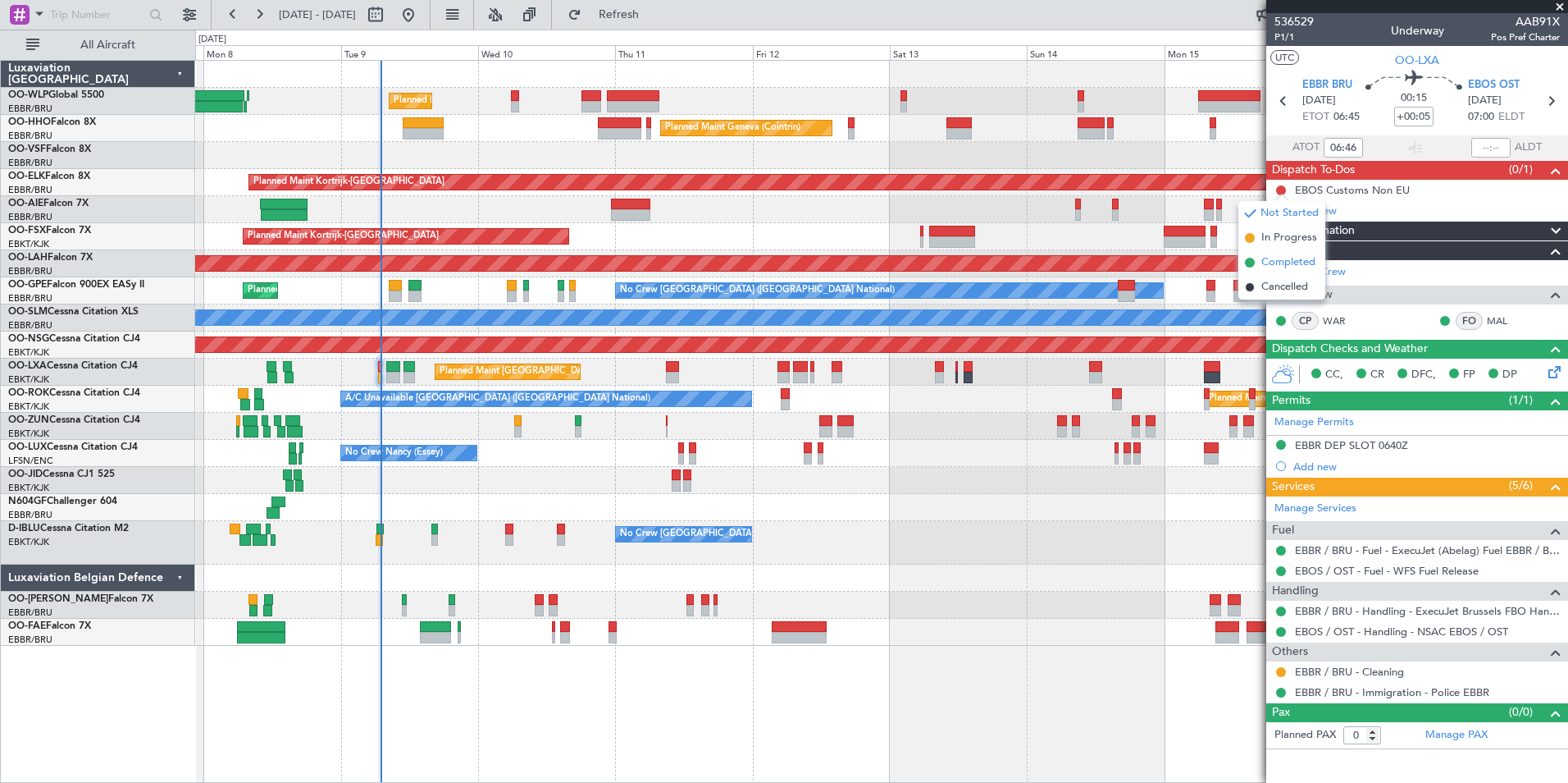
click at [1273, 266] on span "Completed" at bounding box center [1289, 262] width 54 height 16
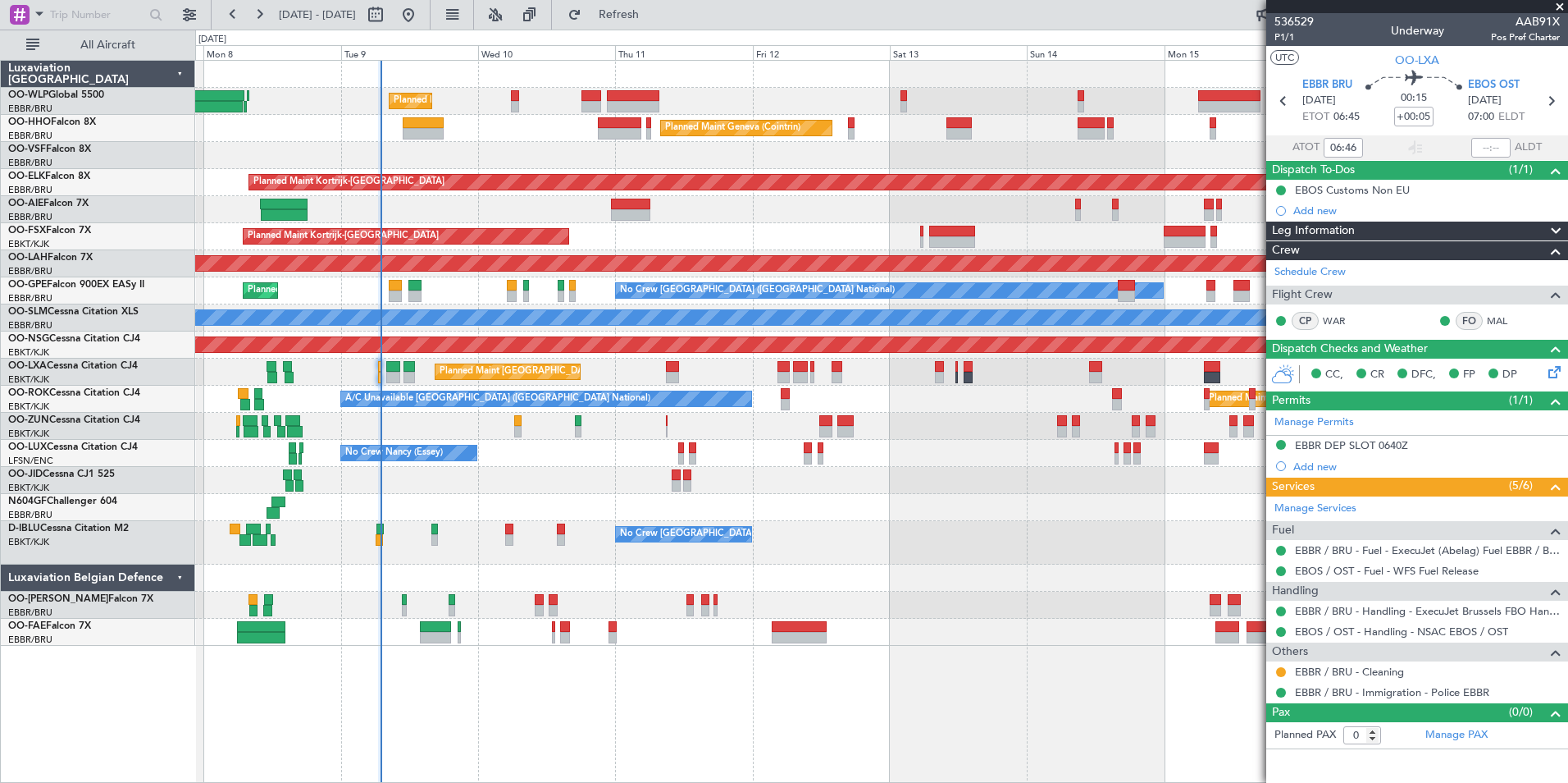
click at [871, 523] on div "No Crew [GEOGRAPHIC_DATA] ([GEOGRAPHIC_DATA] National)" at bounding box center [881, 542] width 1373 height 43
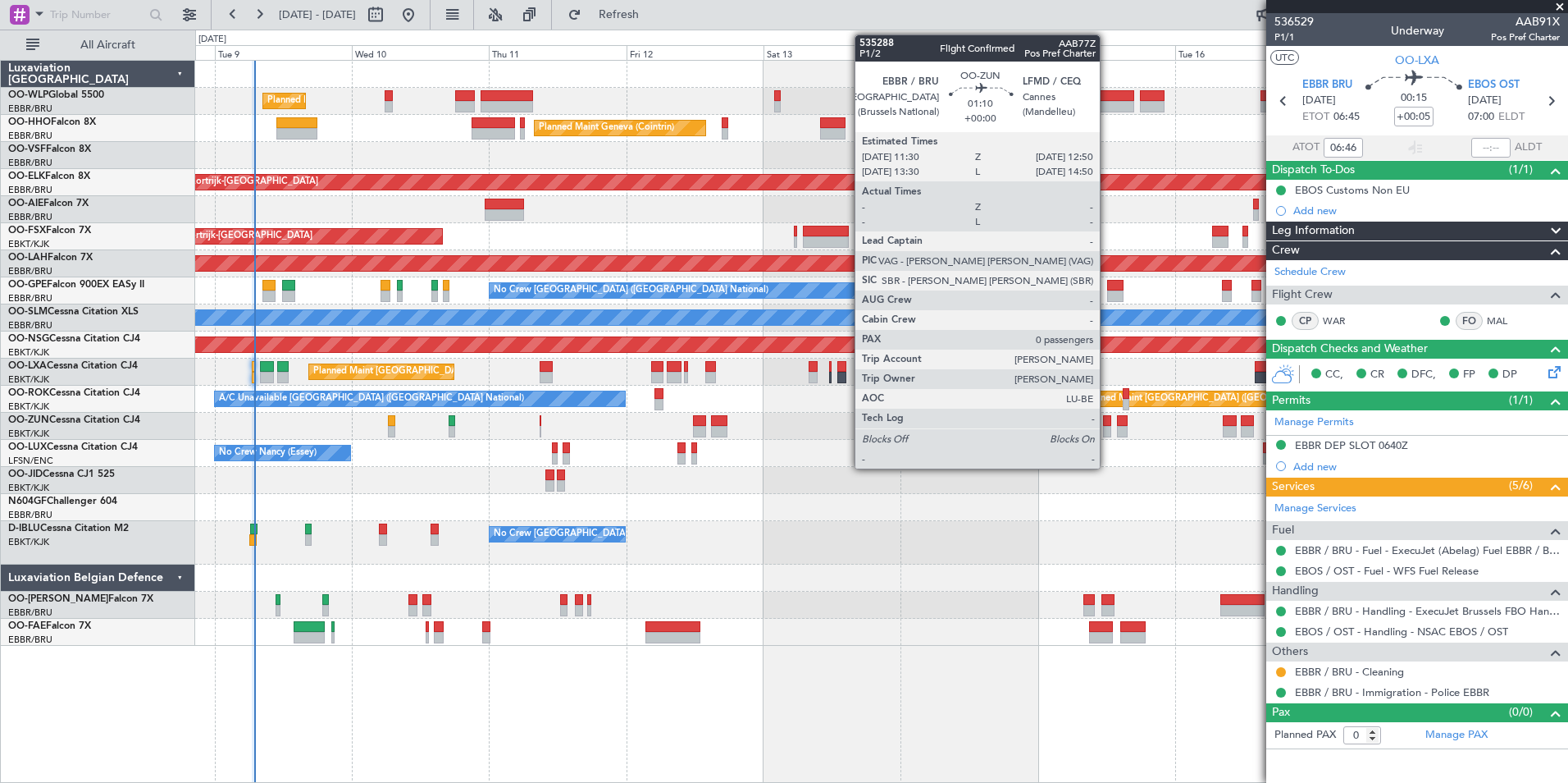
click at [1107, 423] on div at bounding box center [1107, 420] width 8 height 11
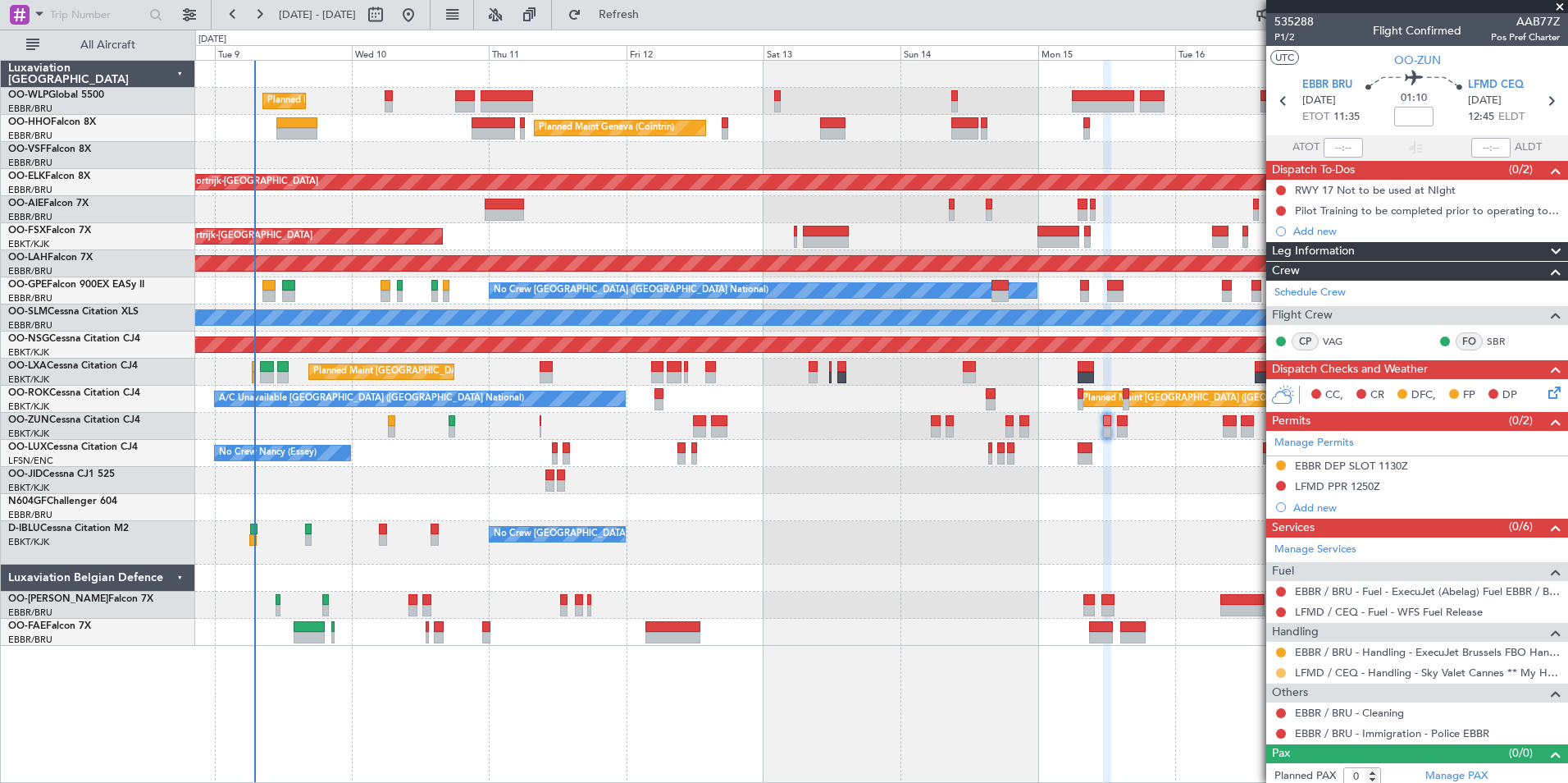
click at [1280, 671] on button at bounding box center [1281, 672] width 10 height 10
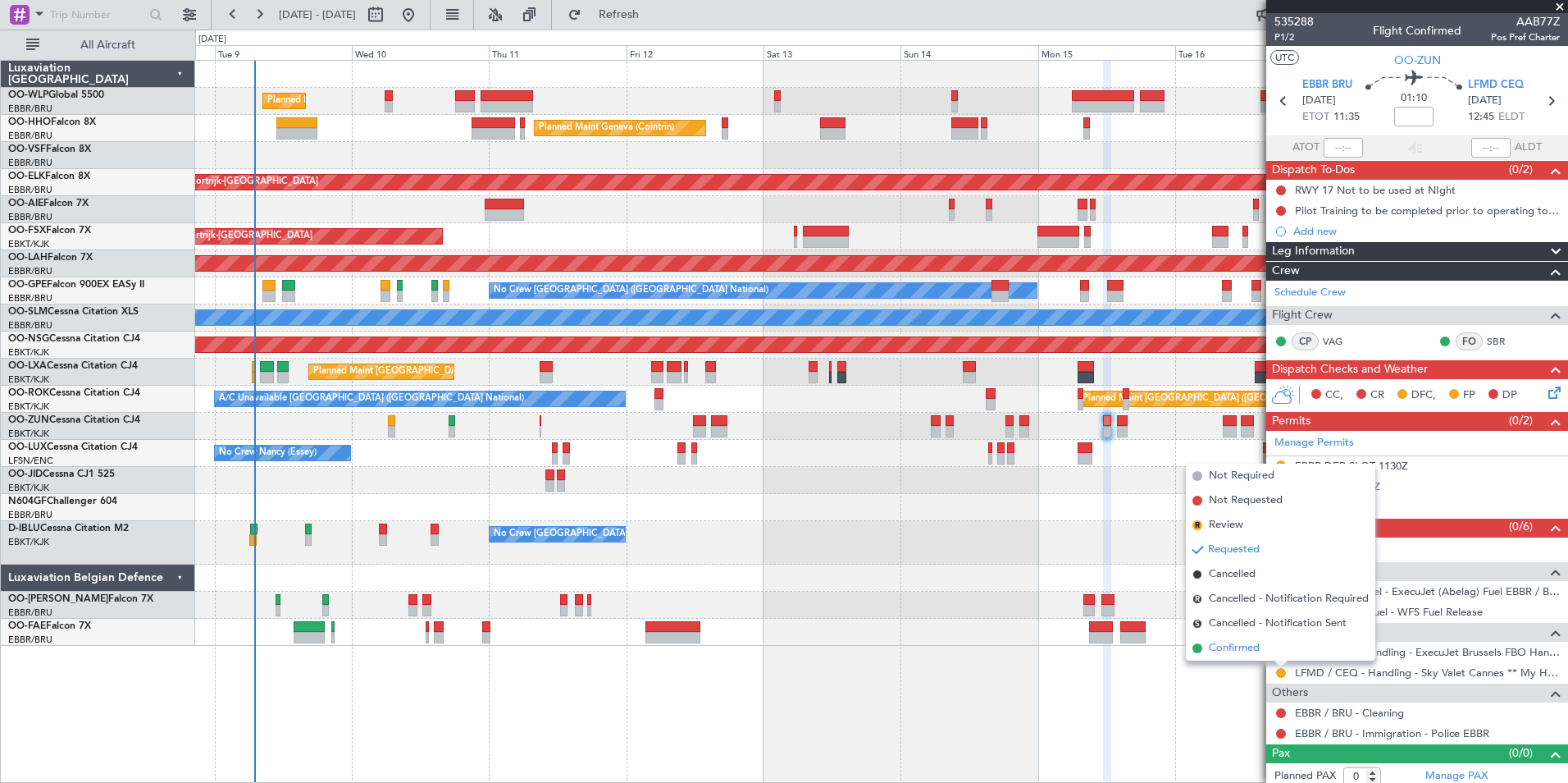
click at [1259, 650] on span "Confirmed" at bounding box center [1234, 648] width 51 height 16
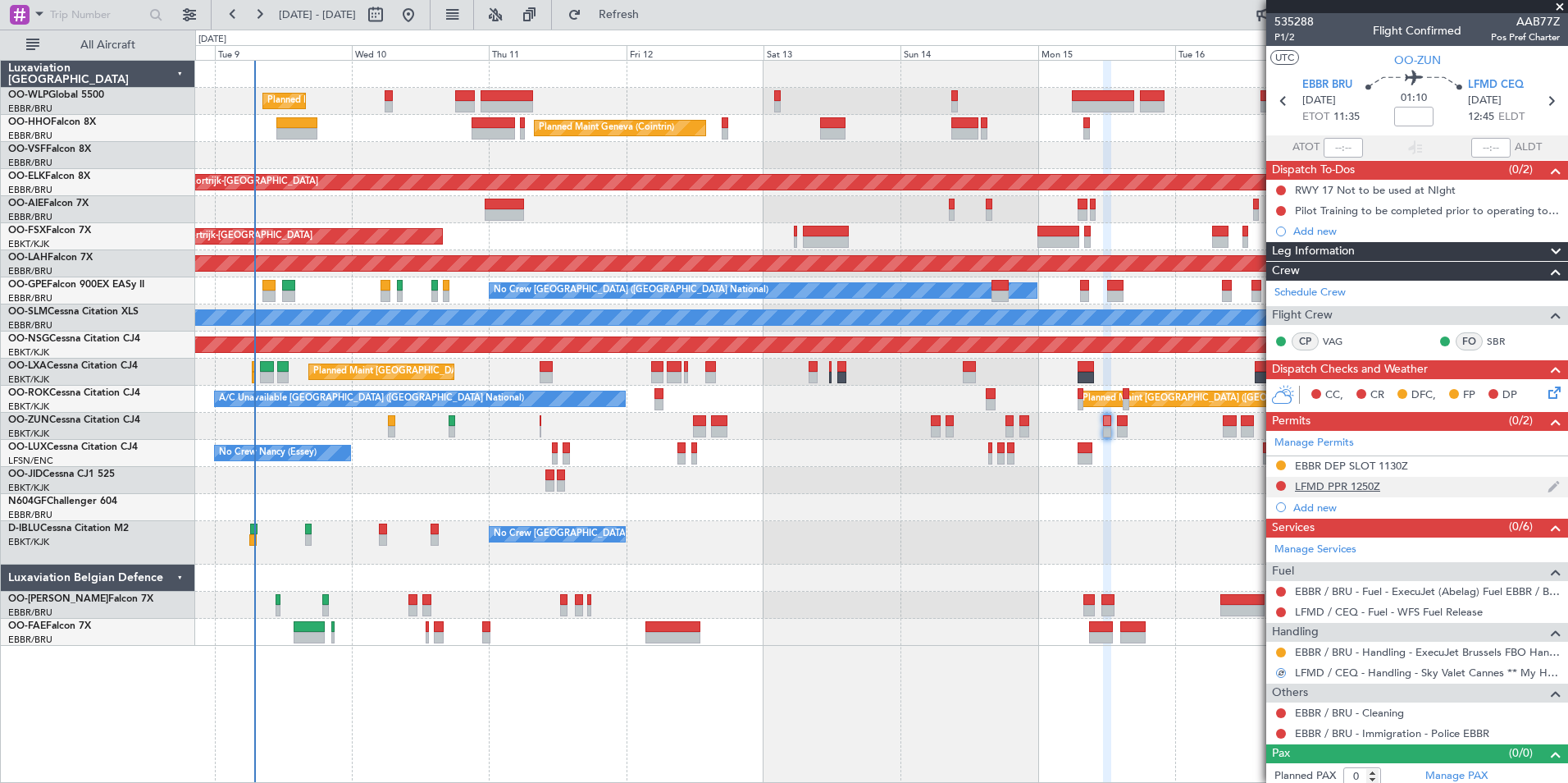
click at [1361, 489] on div "LFMD PPR 1250Z" at bounding box center [1337, 486] width 86 height 14
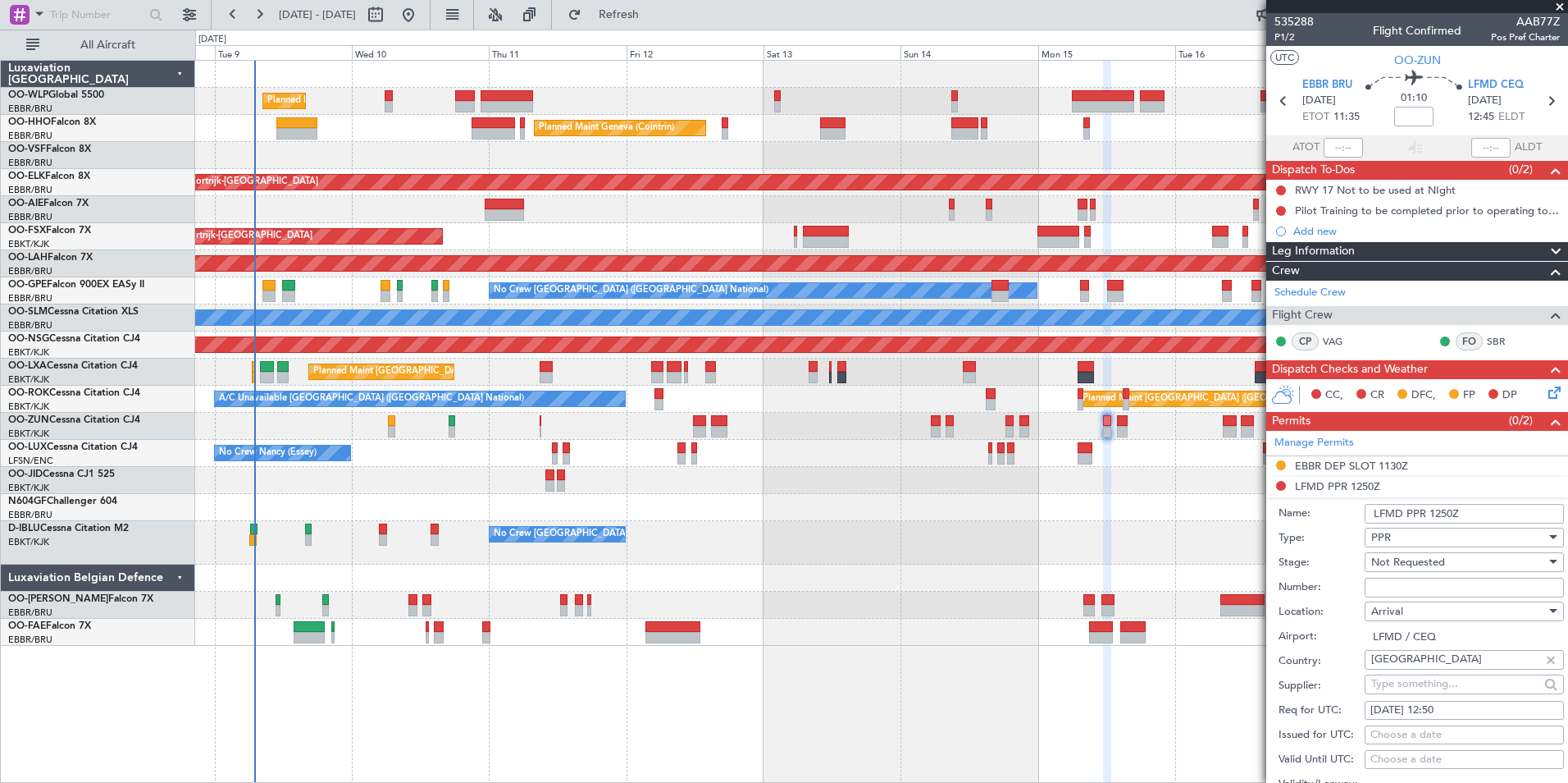
click at [1392, 592] on input "Number:" at bounding box center [1464, 587] width 199 height 20
paste input "LFMDA000014509"
type input "LFMDA000014509"
click at [1399, 556] on span "Not Requested" at bounding box center [1408, 562] width 74 height 15
click at [1410, 688] on span "Received OK" at bounding box center [1458, 693] width 172 height 24
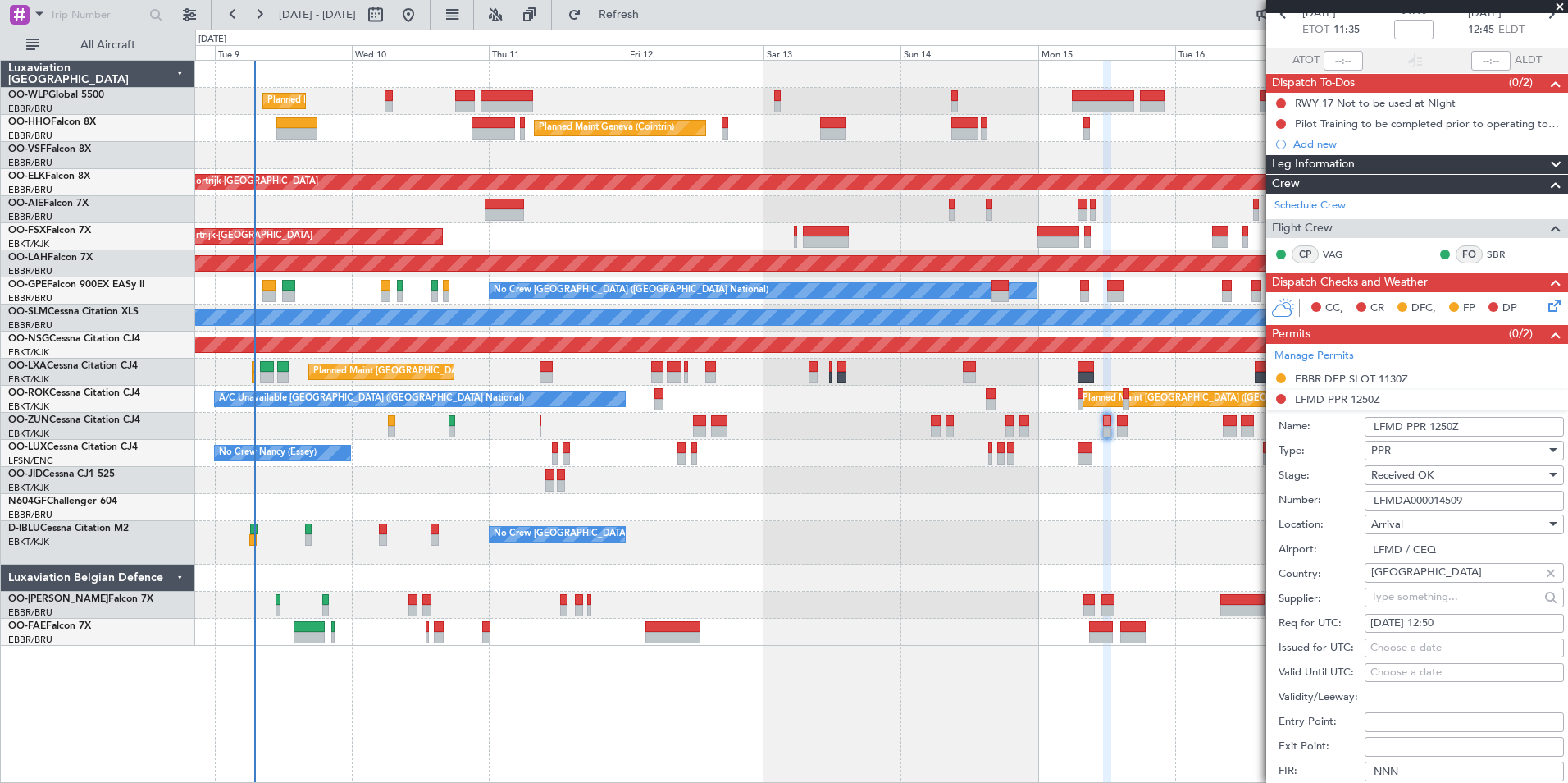
scroll to position [247, 0]
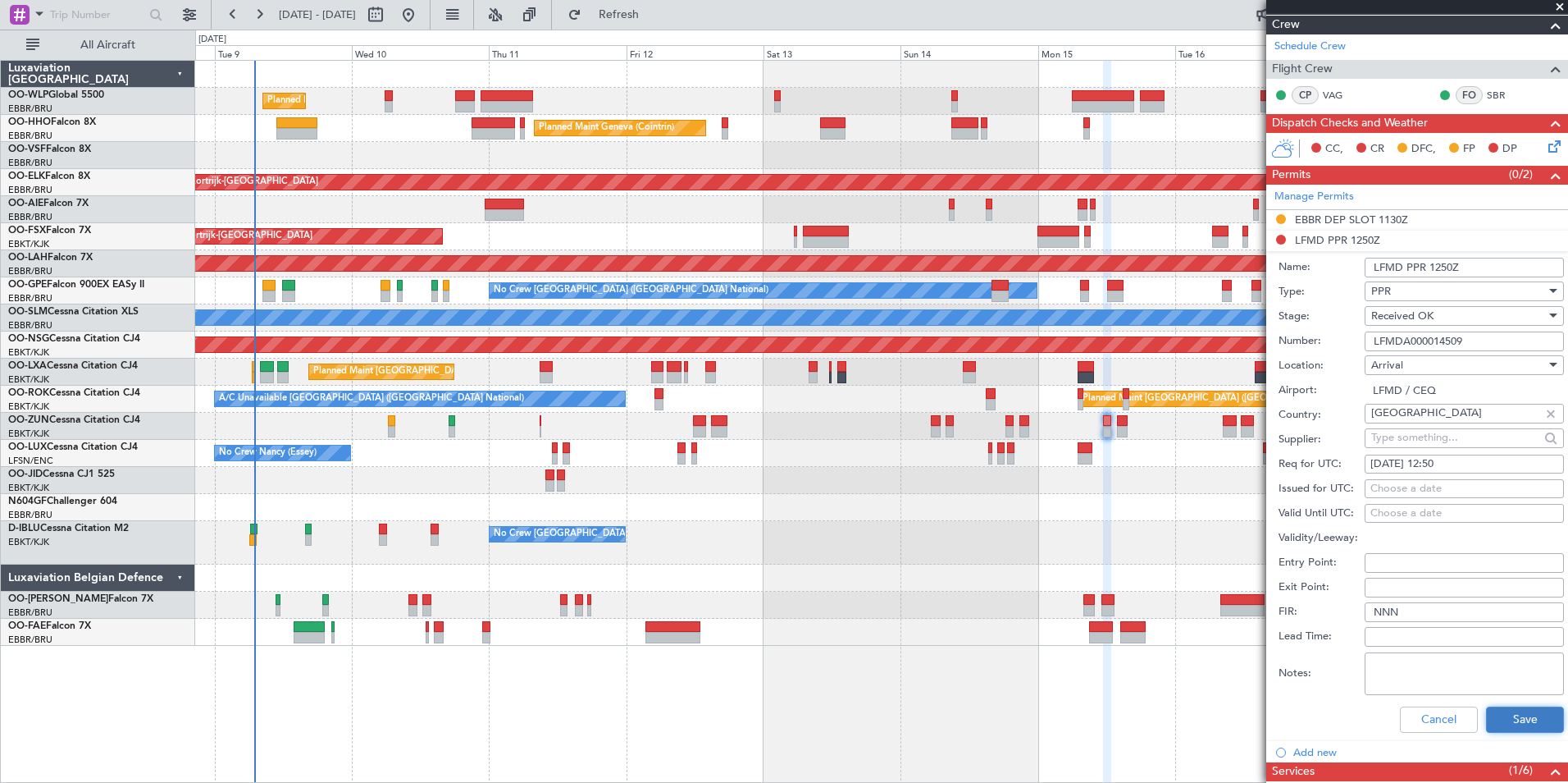
click at [1491, 708] on button "Save" at bounding box center [1525, 720] width 78 height 26
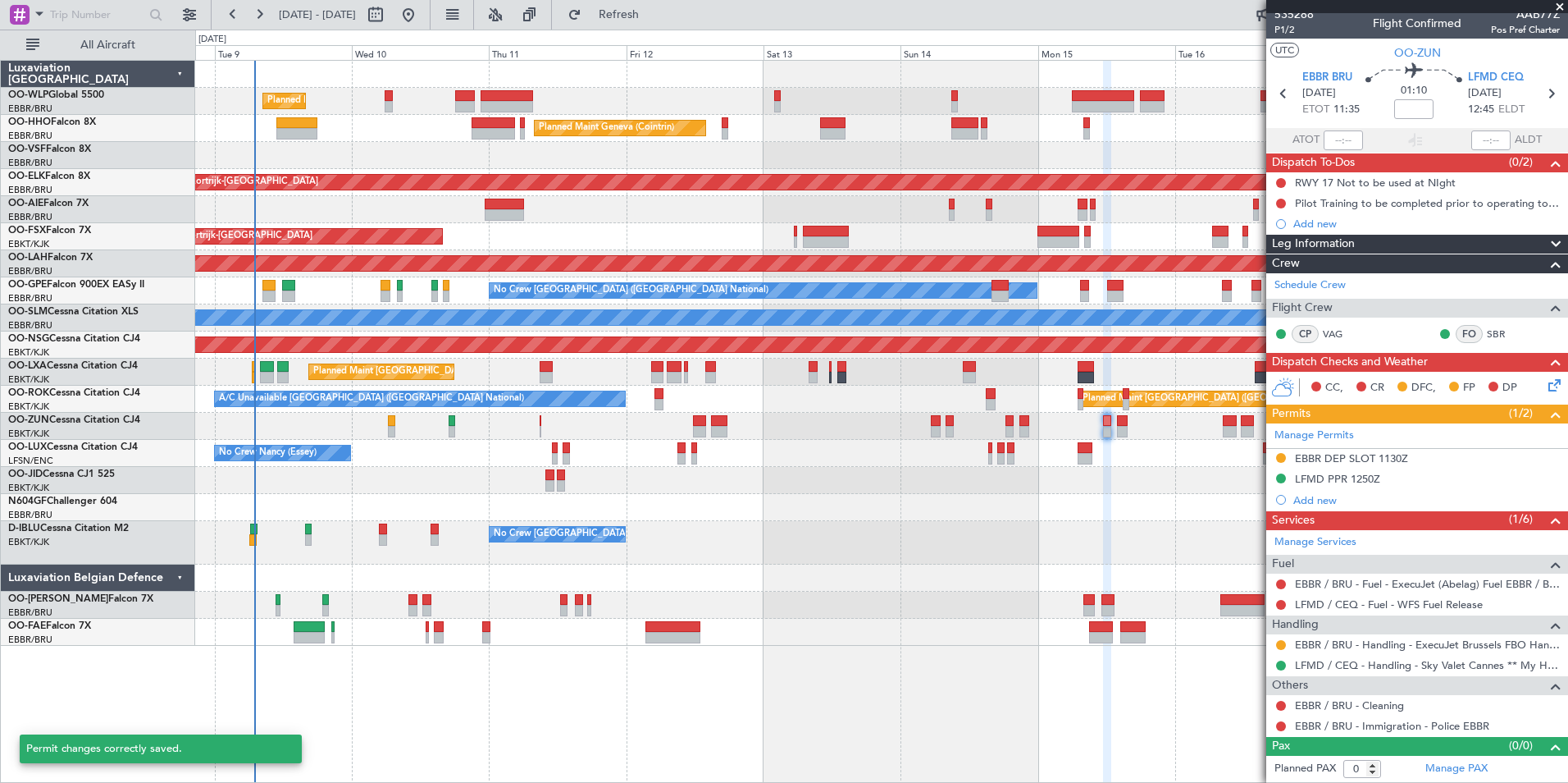
scroll to position [7, 0]
click at [1540, 93] on icon at bounding box center [1551, 94] width 22 height 22
type input "2"
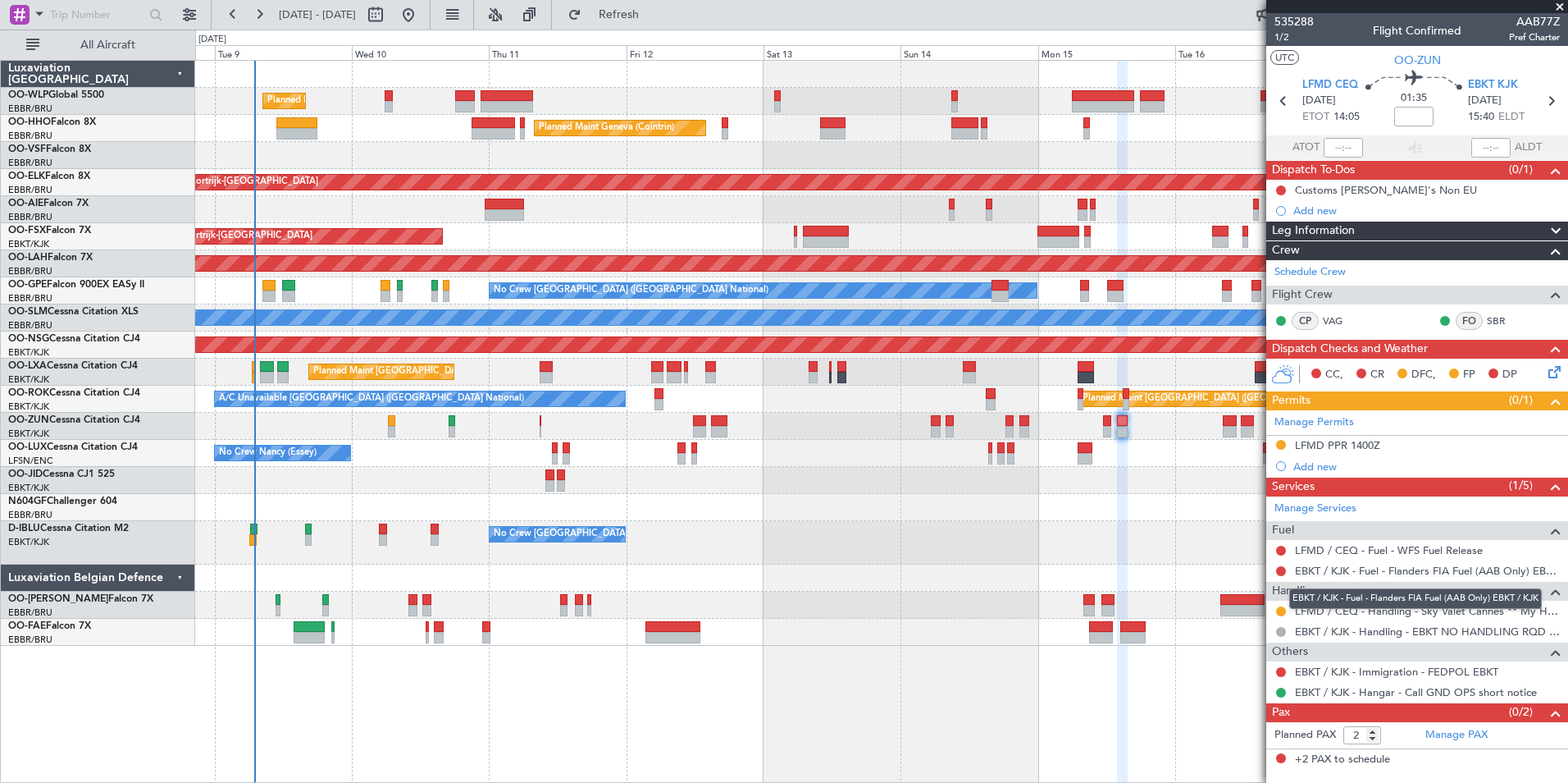
click at [1282, 610] on mat-tooltip-component "EBKT / KJK - Fuel - Flanders FIA Fuel (AAB Only) EBKT / KJK" at bounding box center [1416, 599] width 276 height 43
click at [1283, 612] on button at bounding box center [1281, 611] width 10 height 10
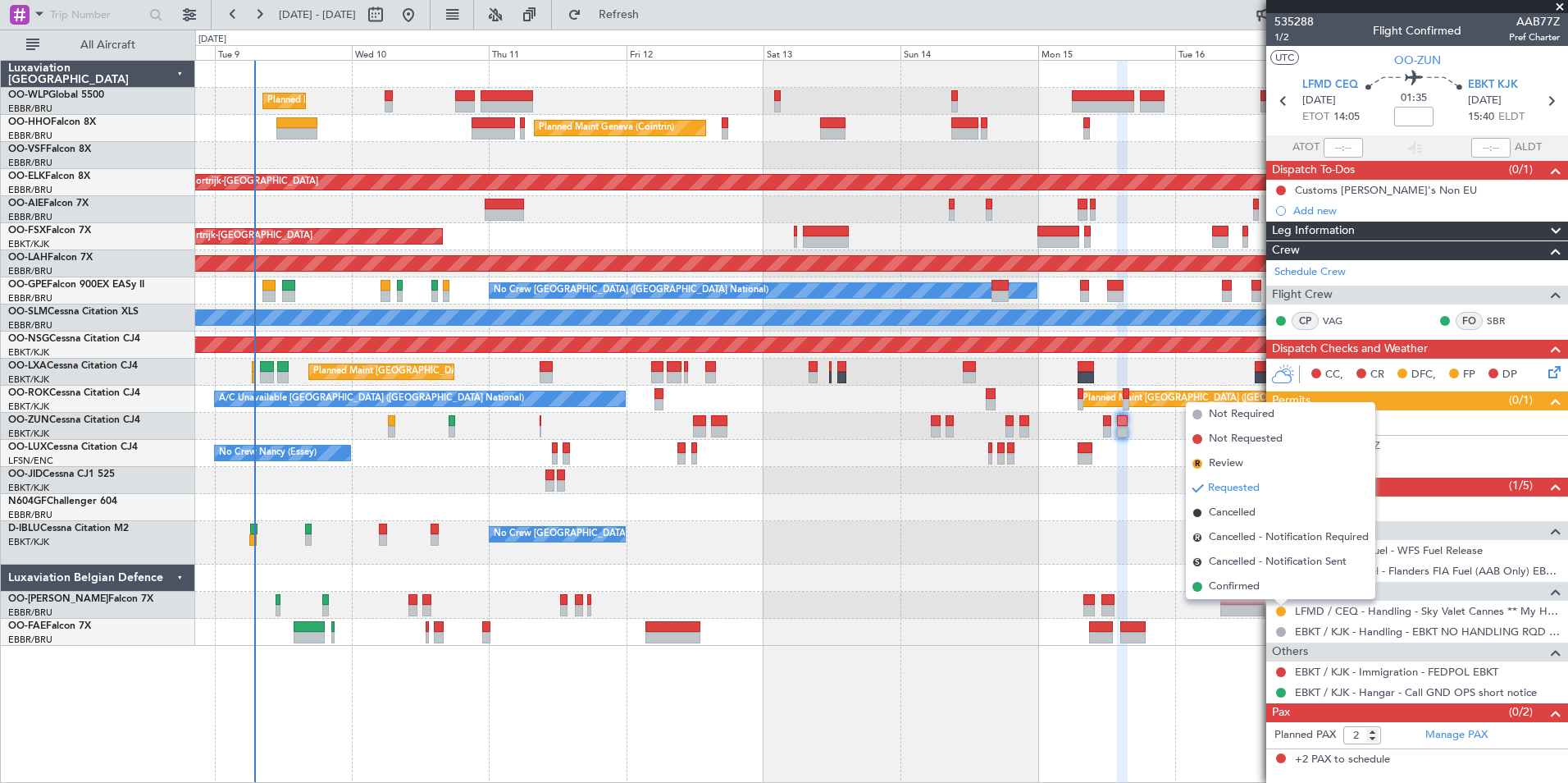
drag, startPoint x: 1245, startPoint y: 588, endPoint x: 1263, endPoint y: 572, distance: 24.1
click at [1244, 588] on span "Confirmed" at bounding box center [1234, 587] width 51 height 16
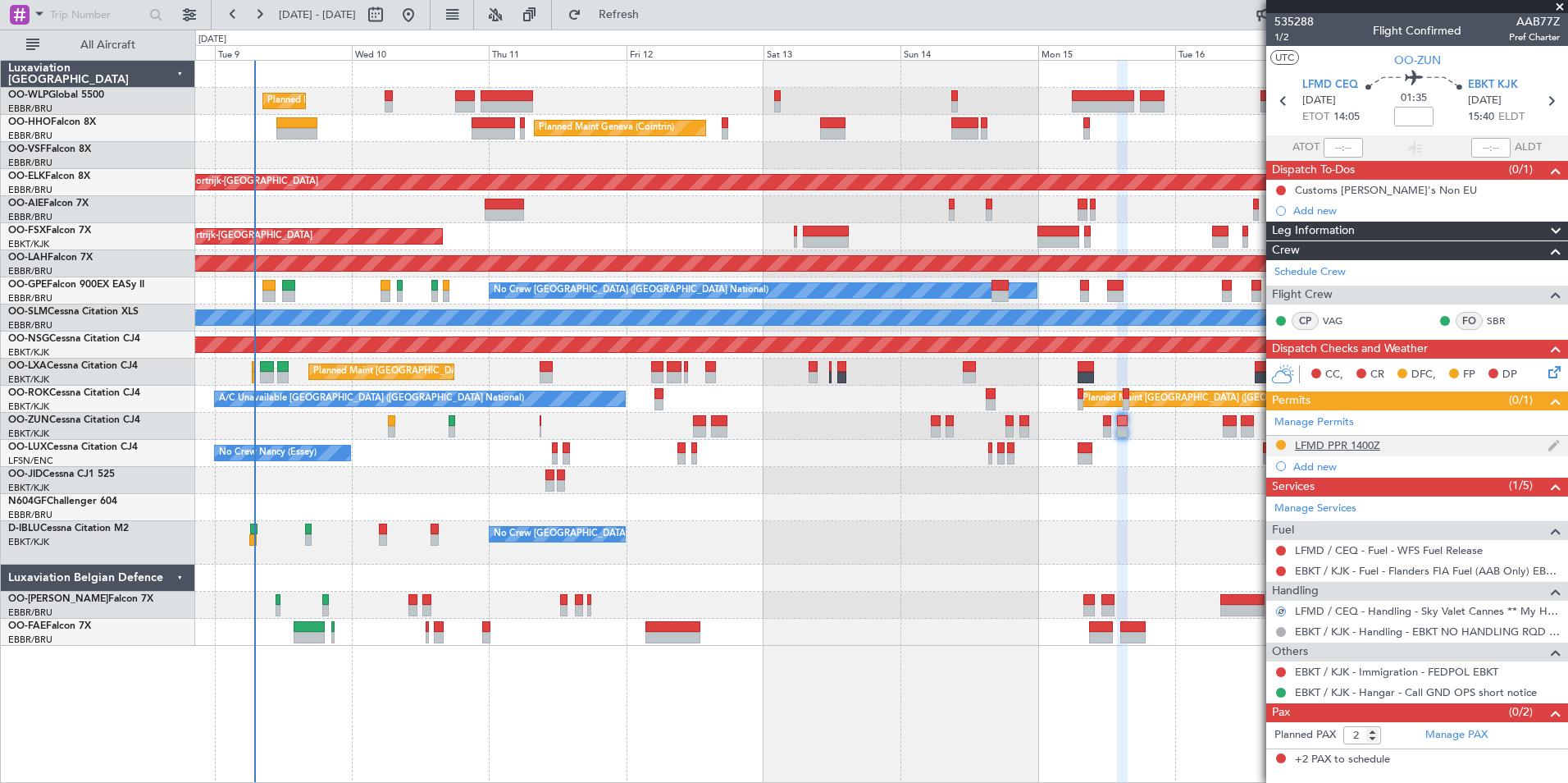
click at [1325, 446] on div "LFMD PPR 1400Z" at bounding box center [1337, 445] width 86 height 14
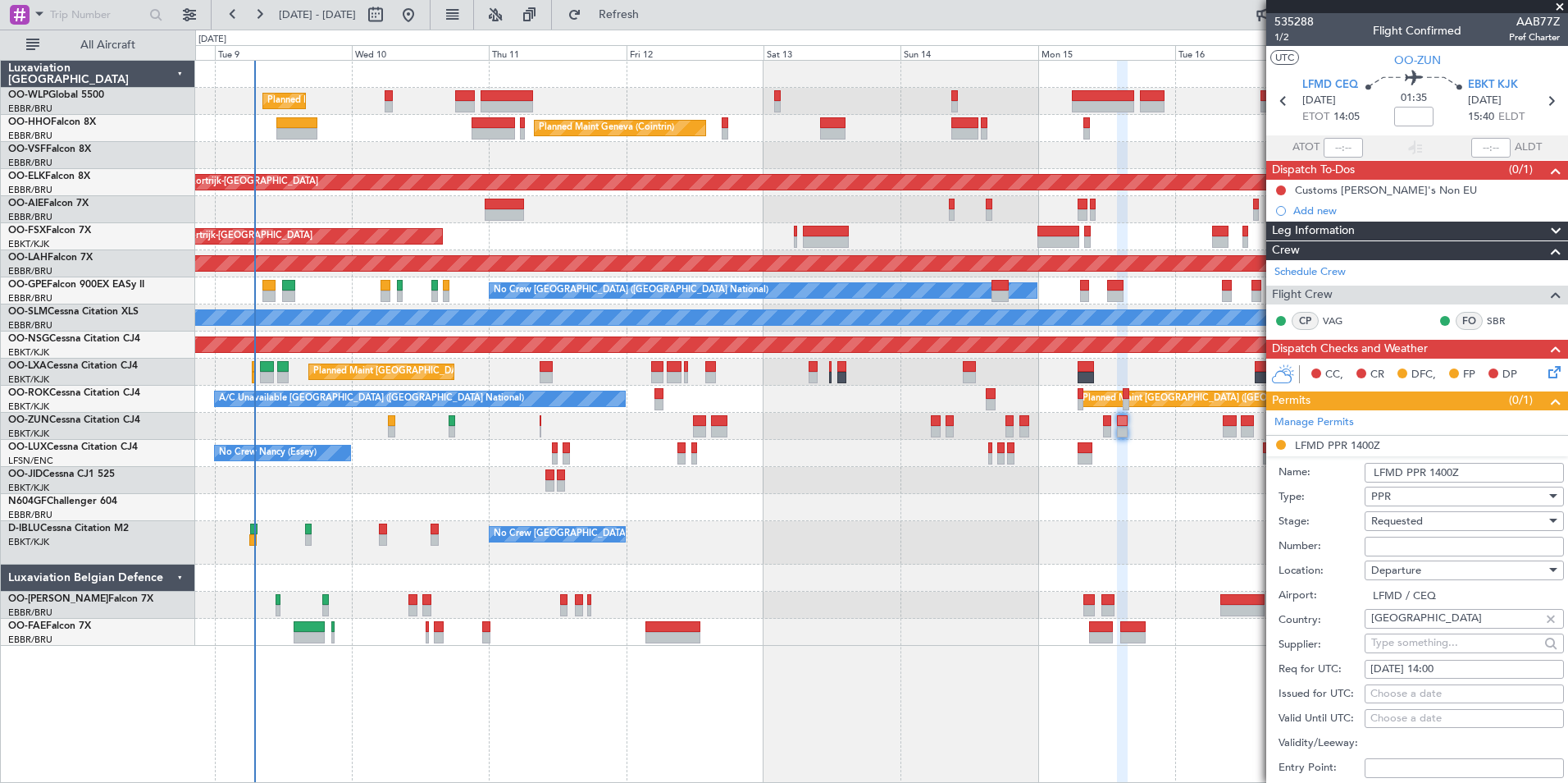
click at [1399, 549] on input "Number:" at bounding box center [1464, 546] width 199 height 20
paste input "LFMDD000014510"
type input "LFMDD000014510"
click at [1398, 526] on span "Requested" at bounding box center [1398, 521] width 52 height 15
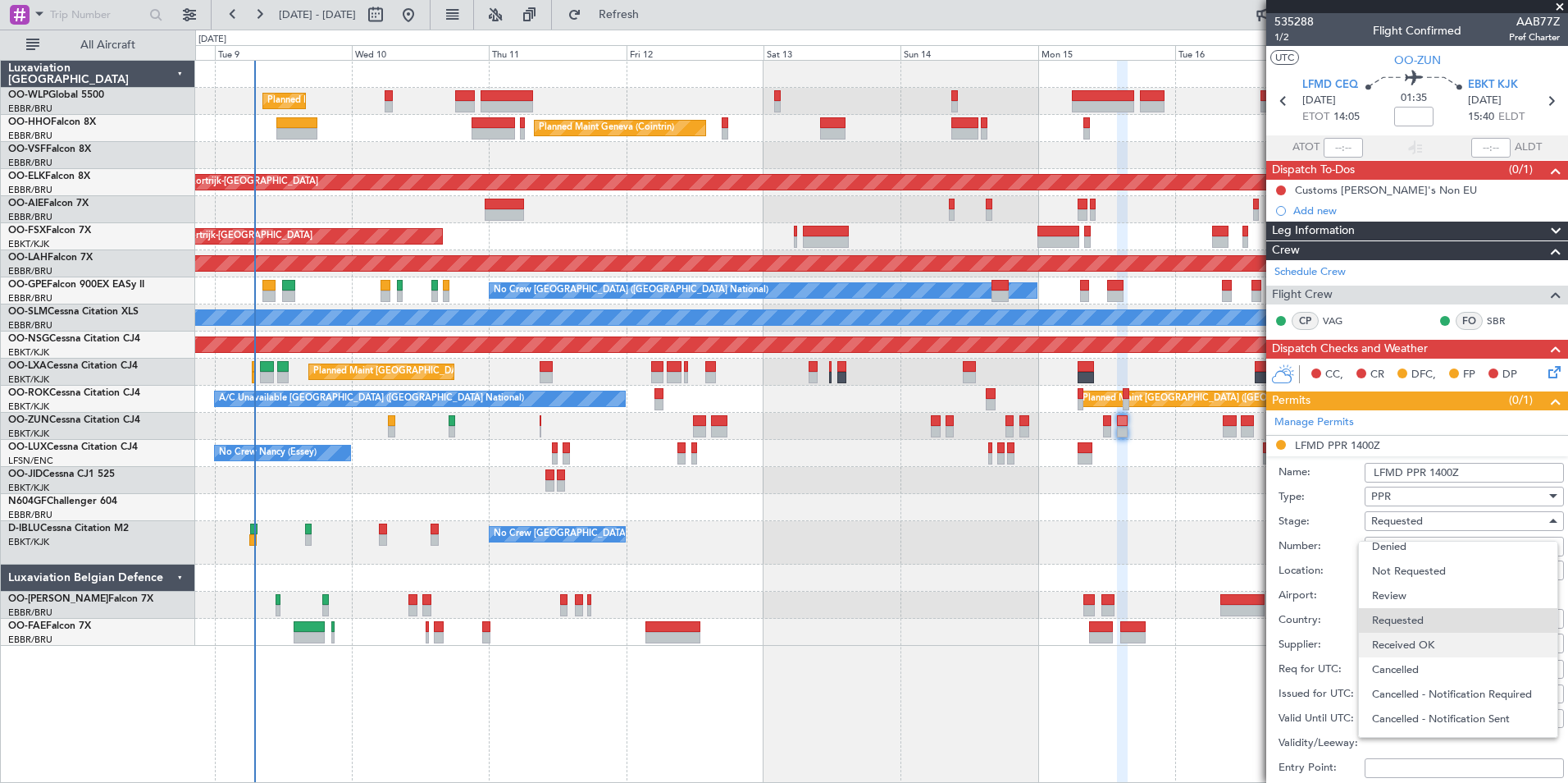
click at [1403, 643] on span "Received OK" at bounding box center [1458, 645] width 172 height 24
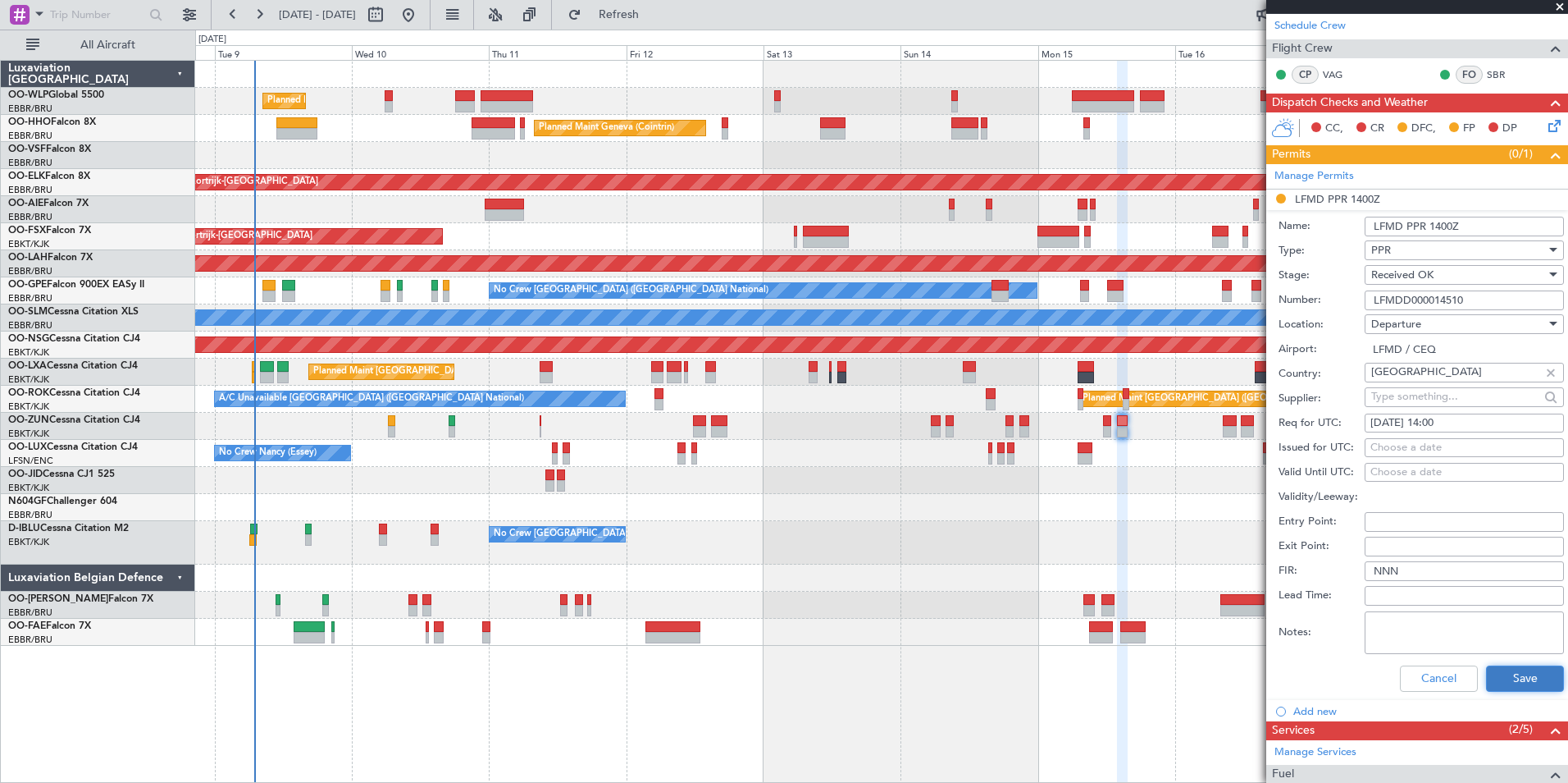
click at [1489, 671] on button "Save" at bounding box center [1525, 678] width 78 height 26
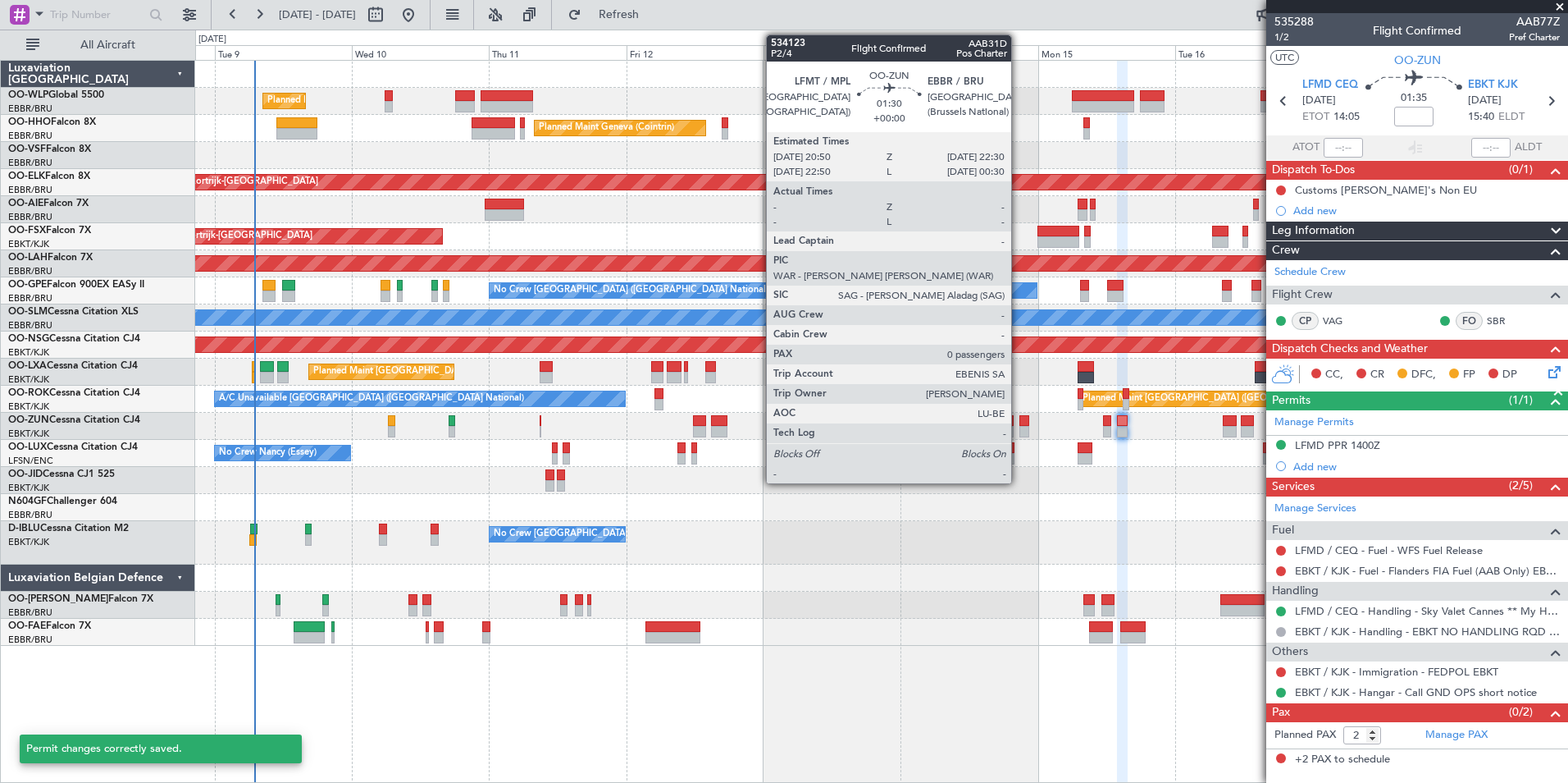
scroll to position [0, 0]
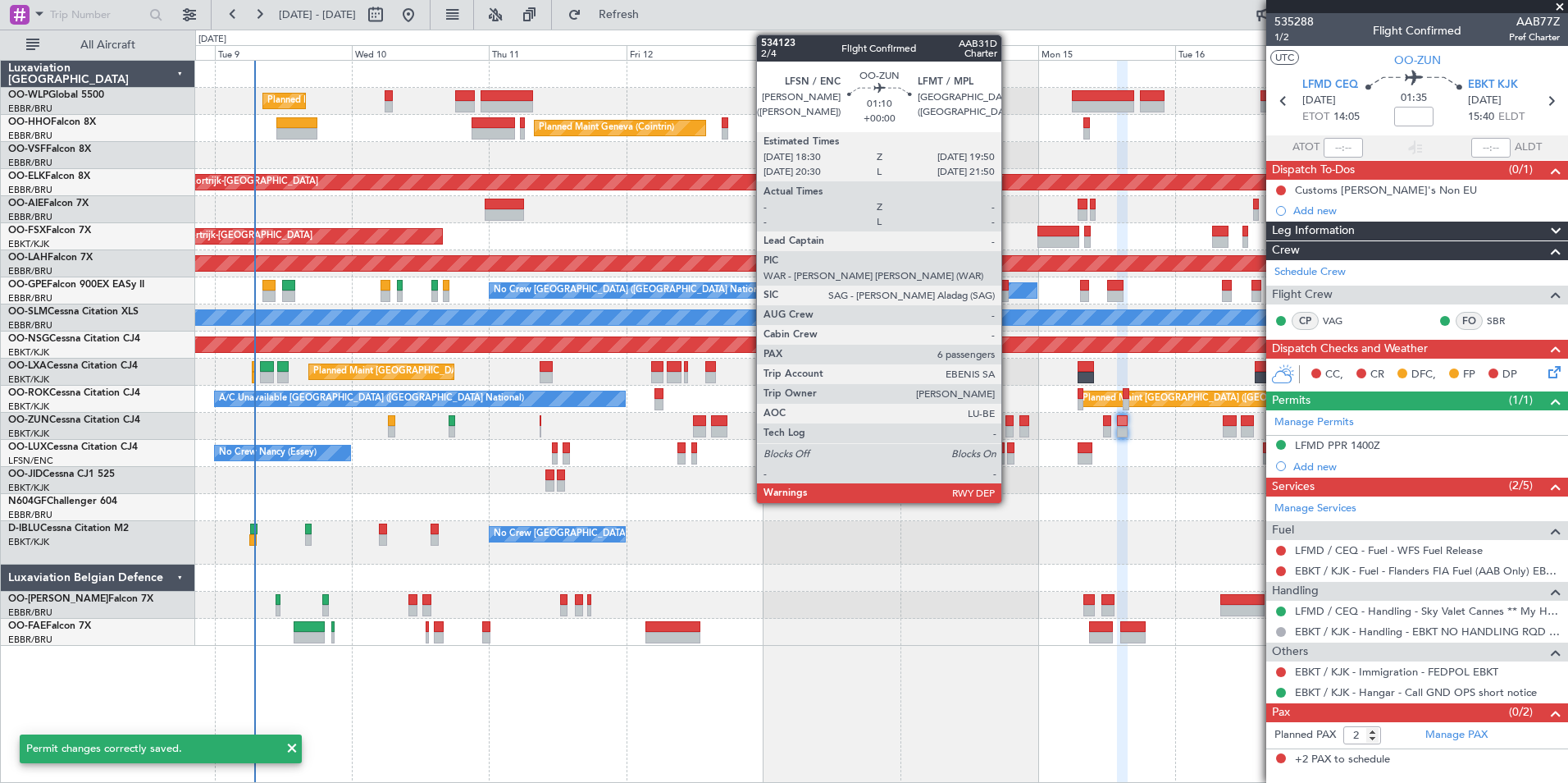
click at [1008, 428] on div at bounding box center [1009, 431] width 8 height 11
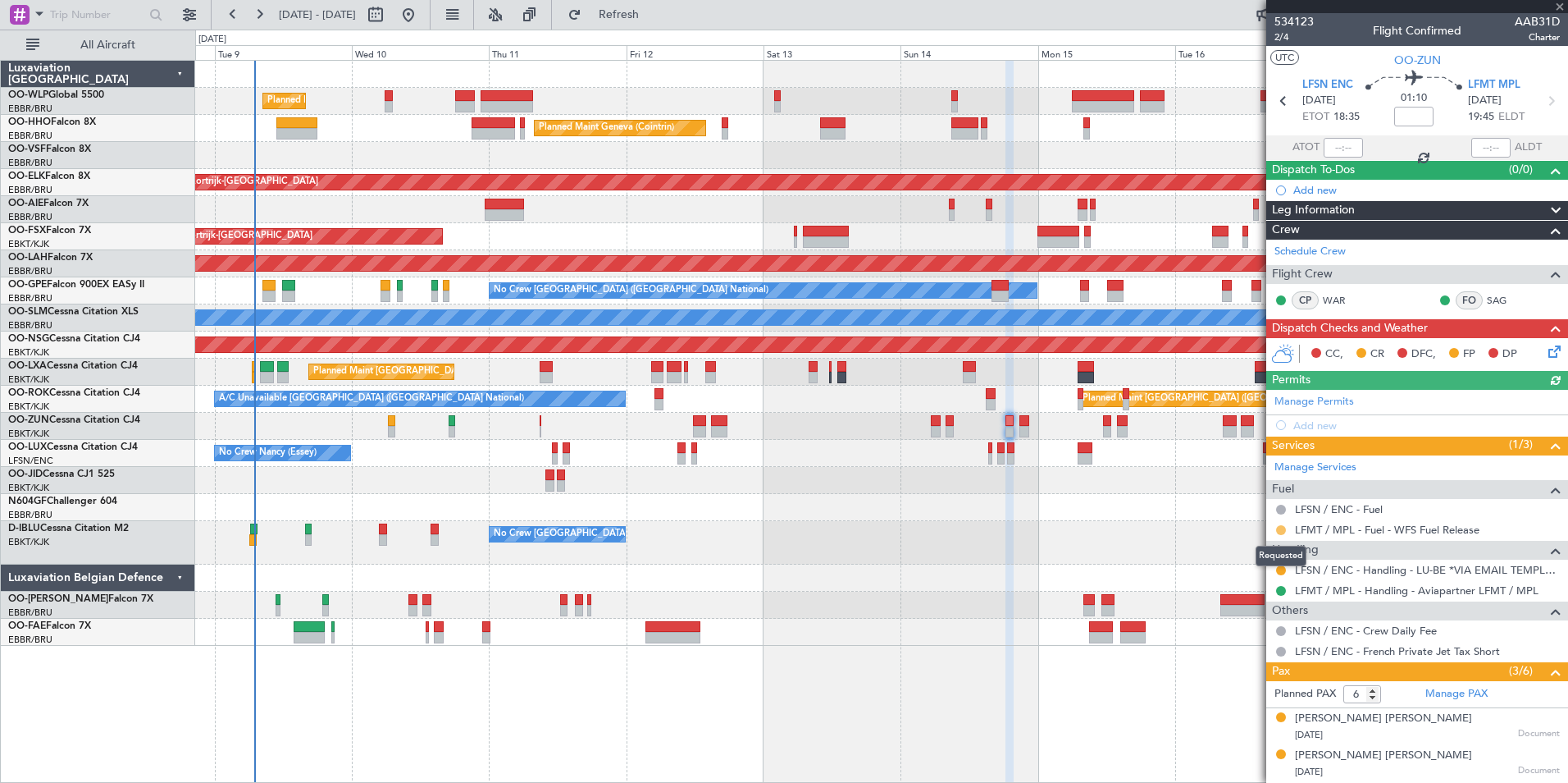
click at [1283, 532] on button at bounding box center [1281, 529] width 10 height 10
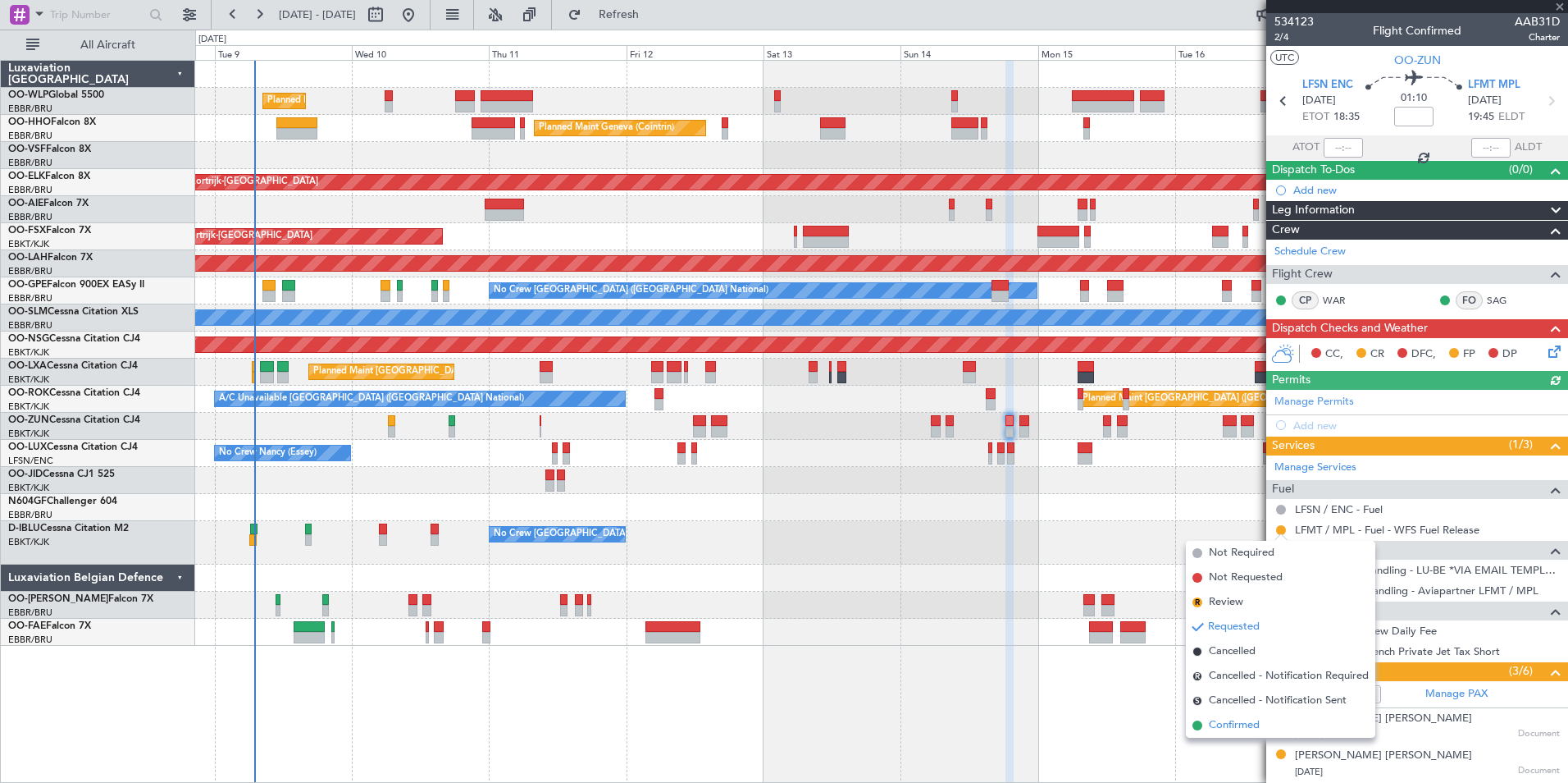
click at [1248, 722] on span "Confirmed" at bounding box center [1234, 725] width 51 height 16
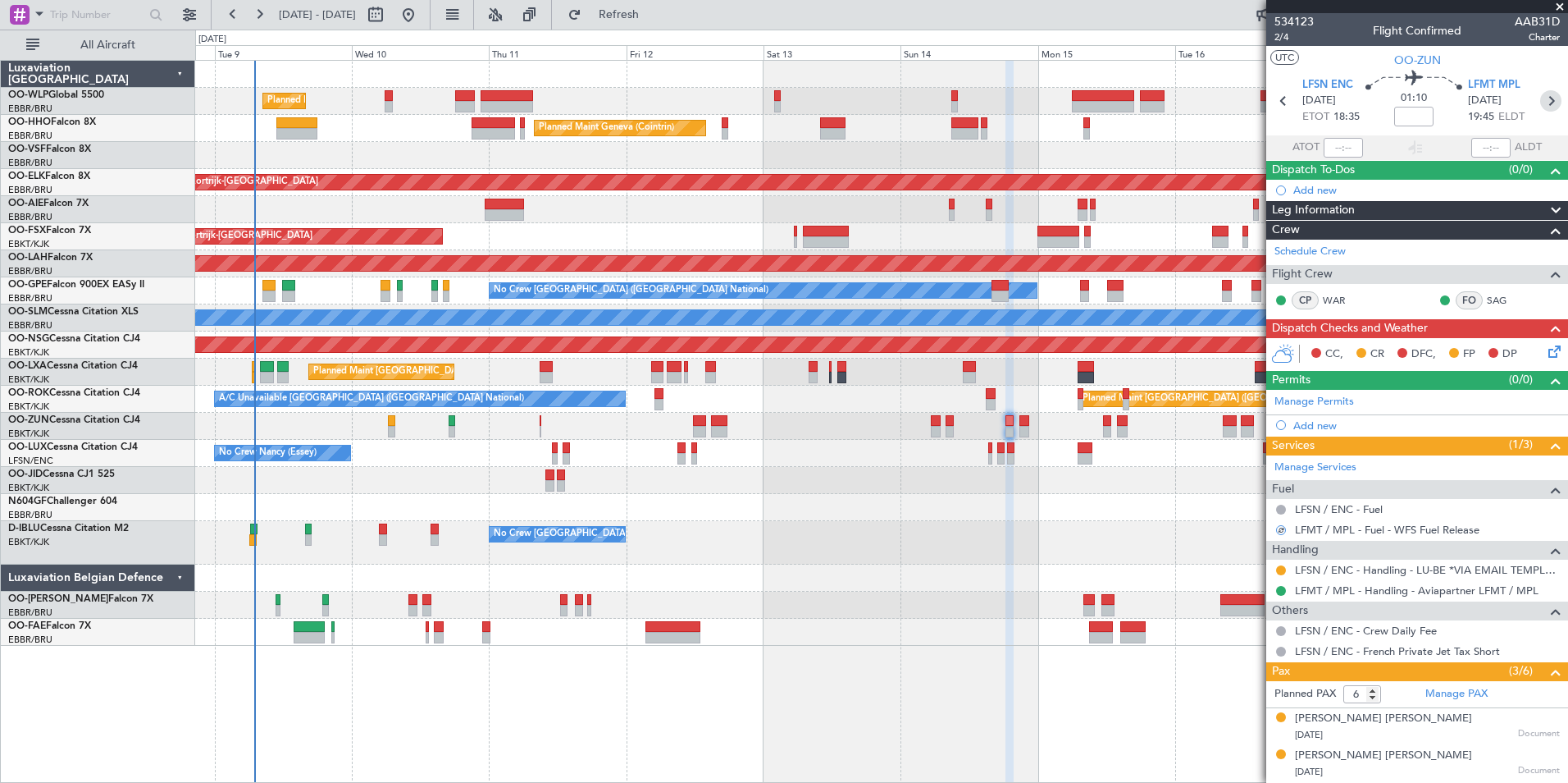
click at [1541, 106] on icon at bounding box center [1551, 100] width 22 height 22
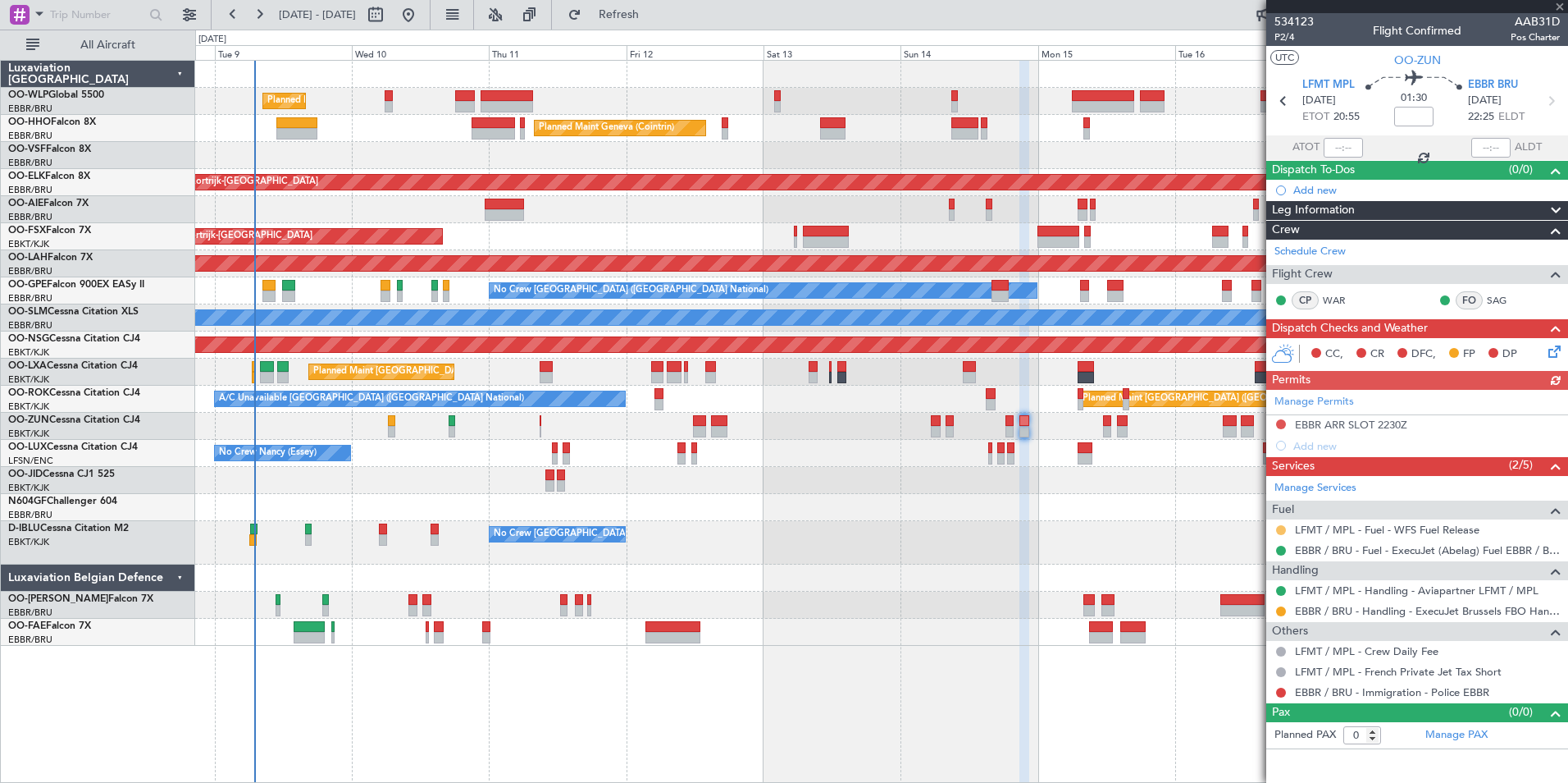
click at [1283, 531] on button at bounding box center [1281, 529] width 10 height 10
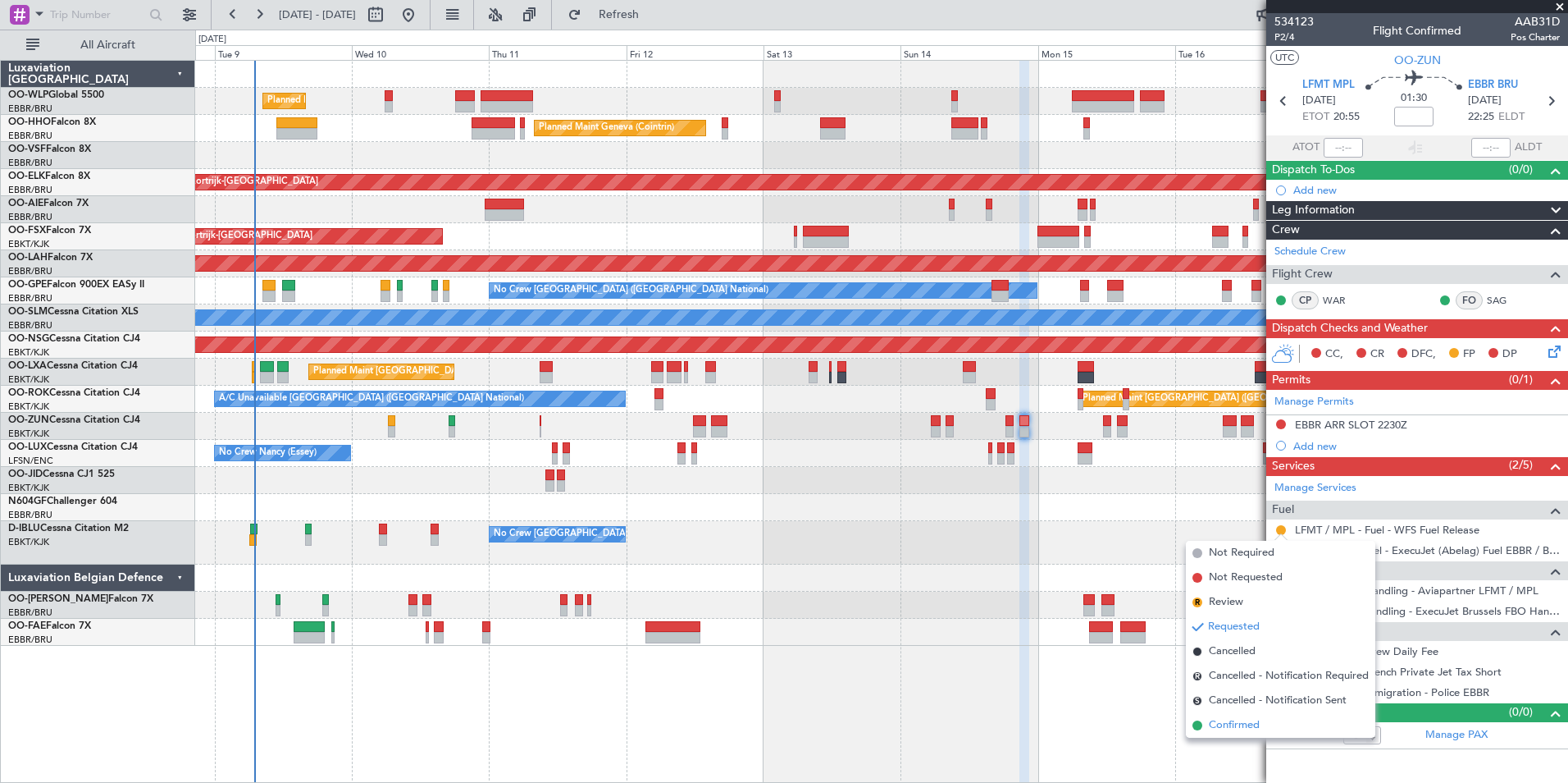
click at [1226, 722] on span "Confirmed" at bounding box center [1234, 725] width 51 height 16
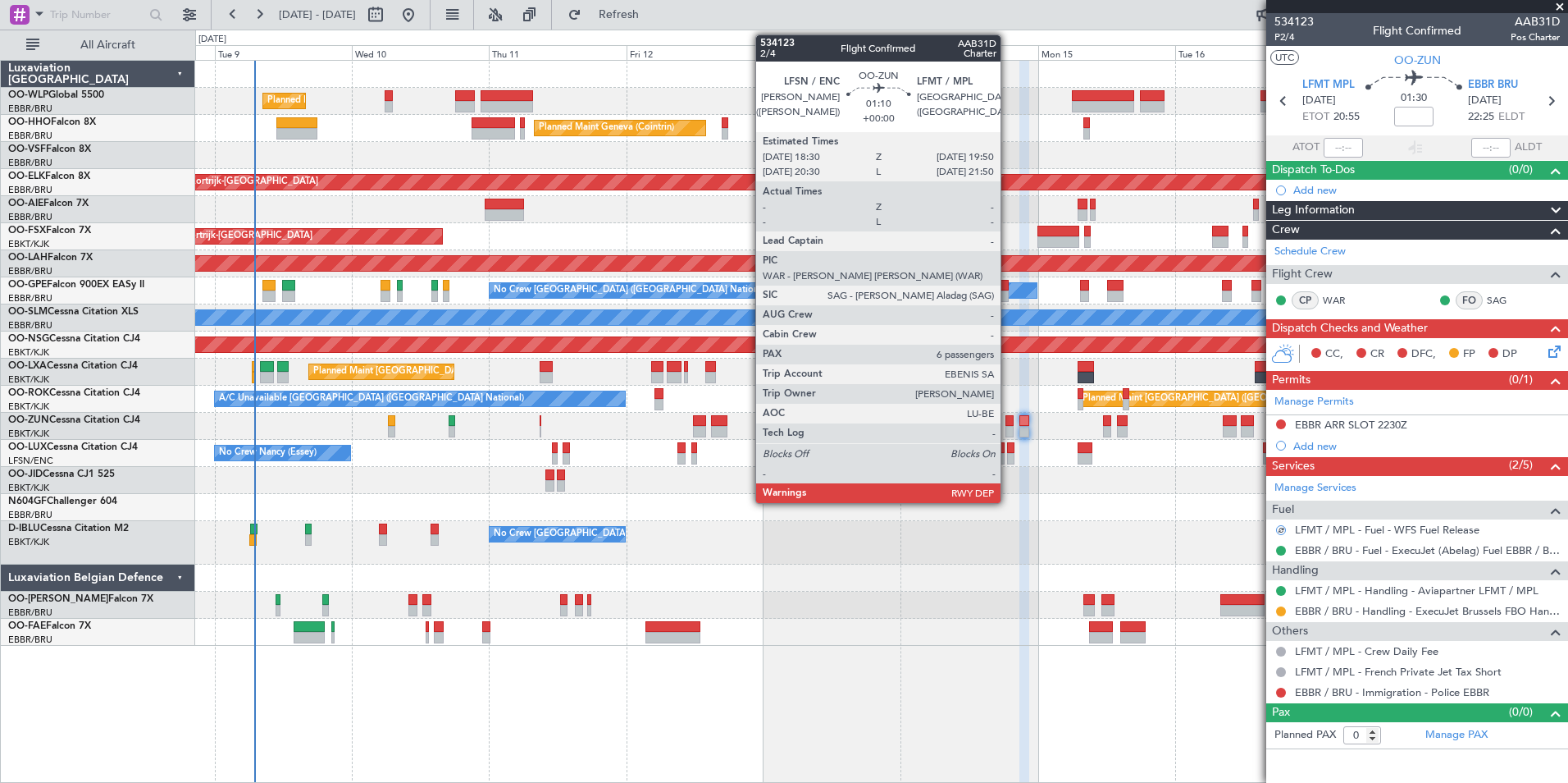
click at [1008, 427] on div at bounding box center [1009, 431] width 8 height 11
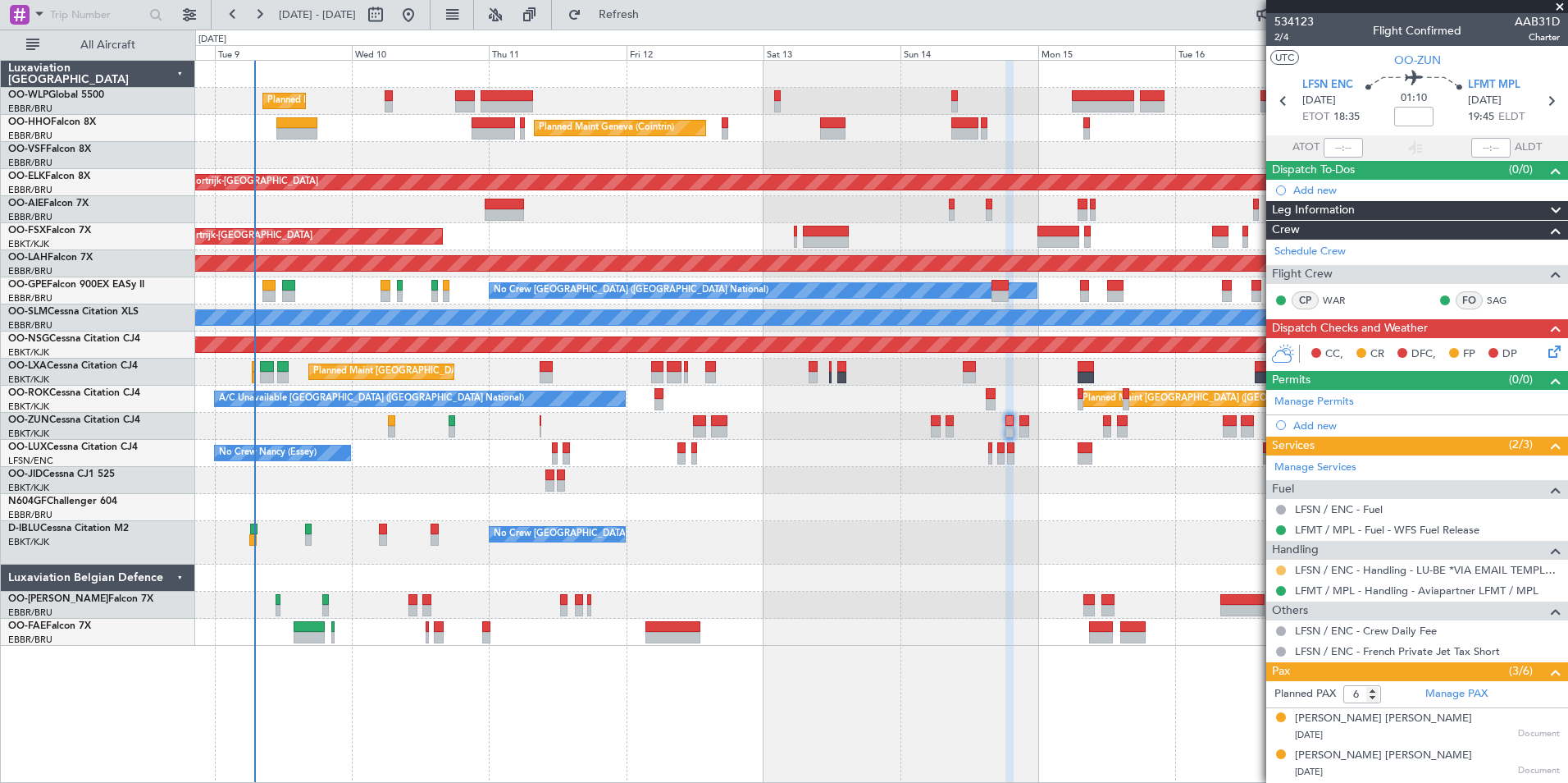
click at [1282, 571] on button at bounding box center [1281, 569] width 10 height 10
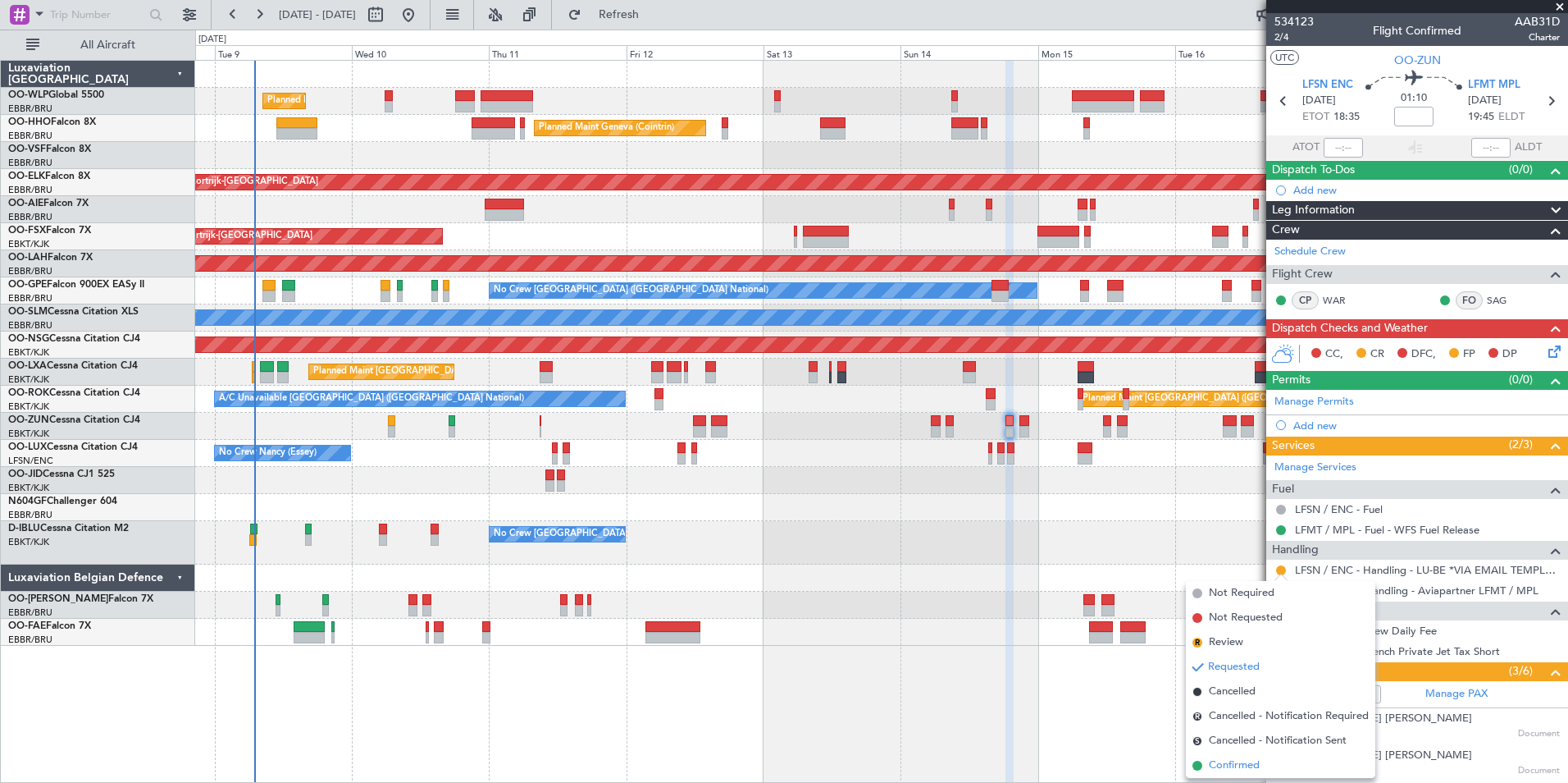
click at [1245, 771] on span "Confirmed" at bounding box center [1234, 765] width 51 height 16
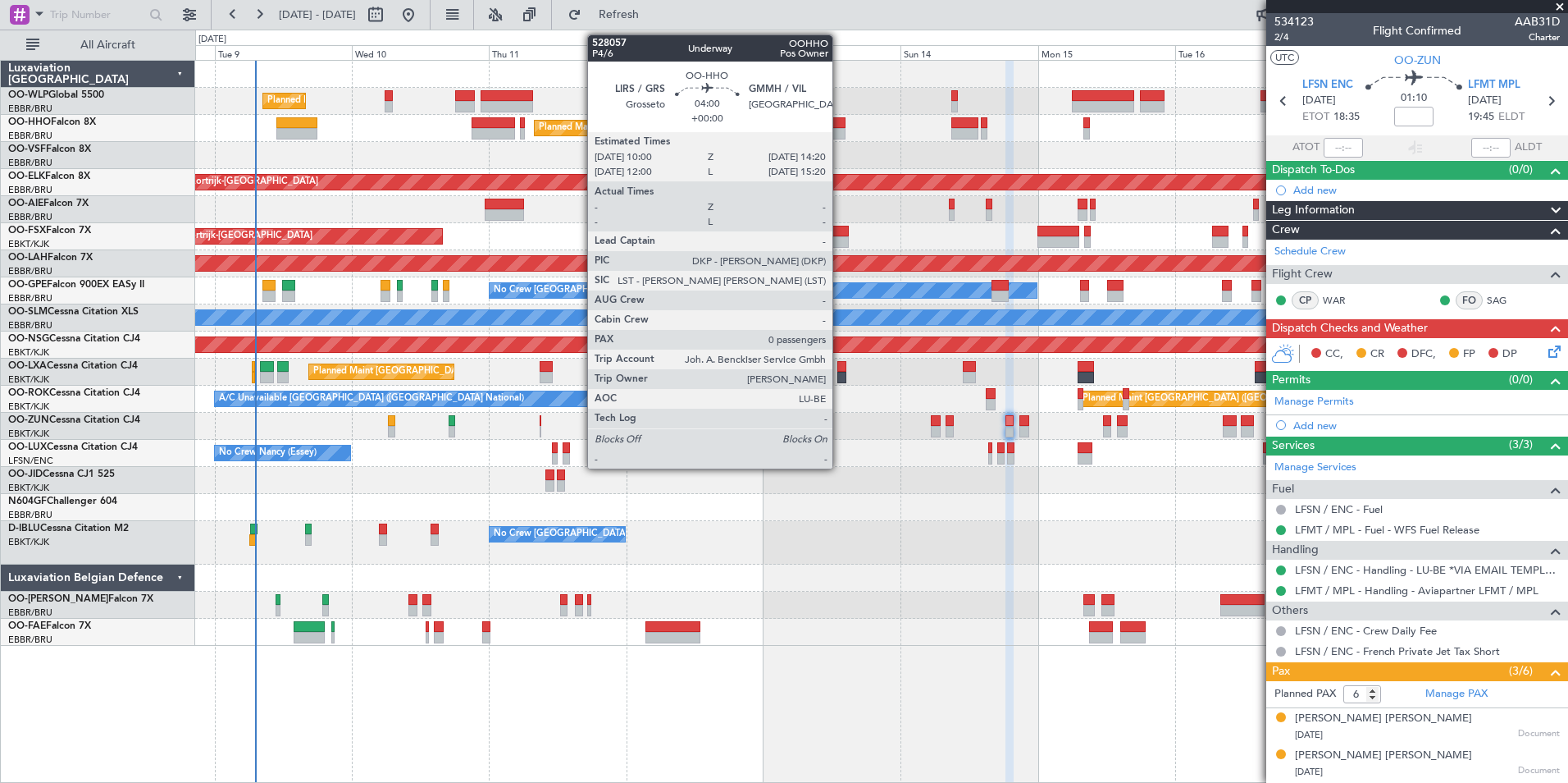
click at [840, 122] on div at bounding box center [832, 123] width 25 height 11
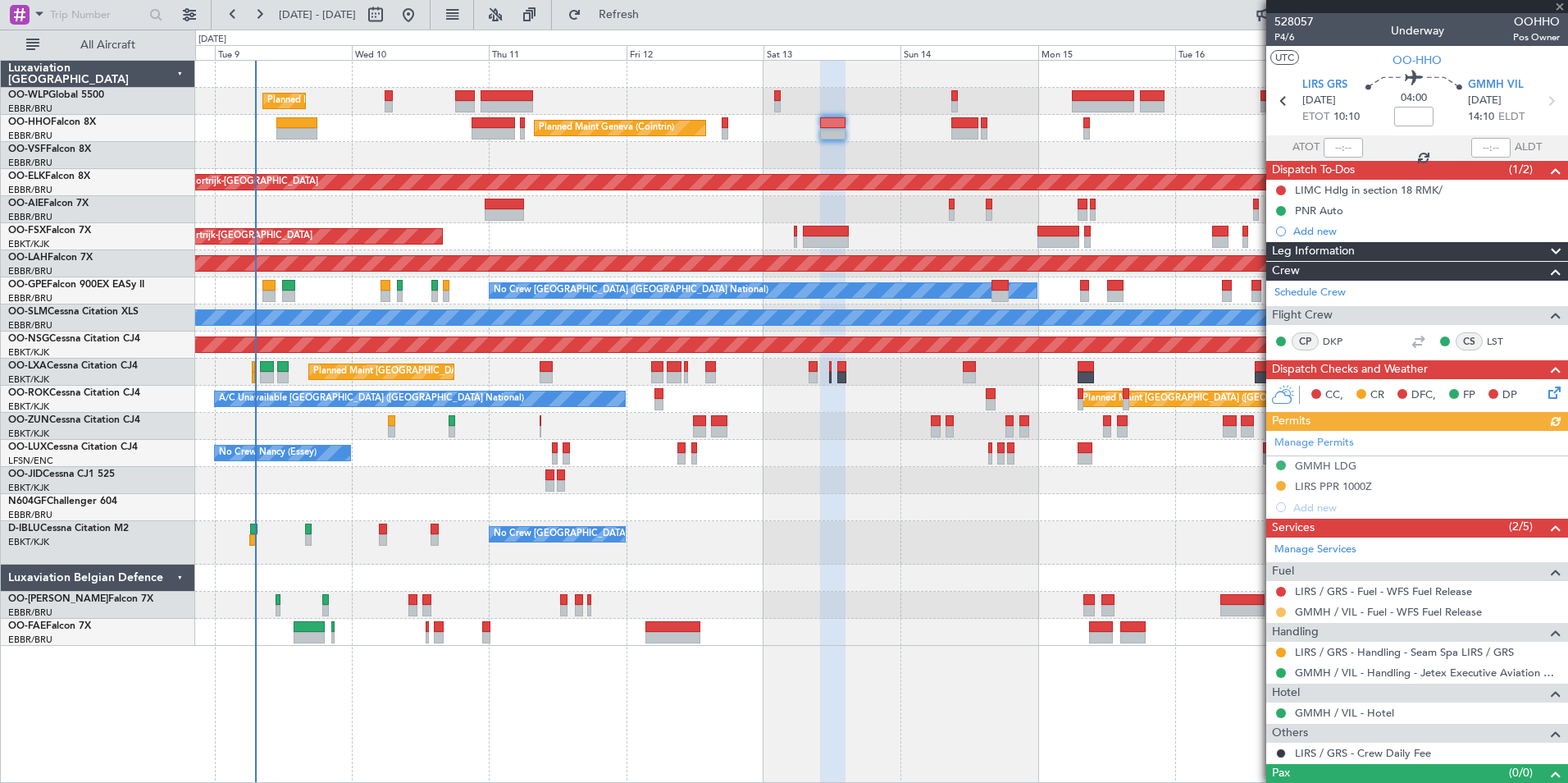
click at [1283, 613] on button at bounding box center [1281, 612] width 10 height 10
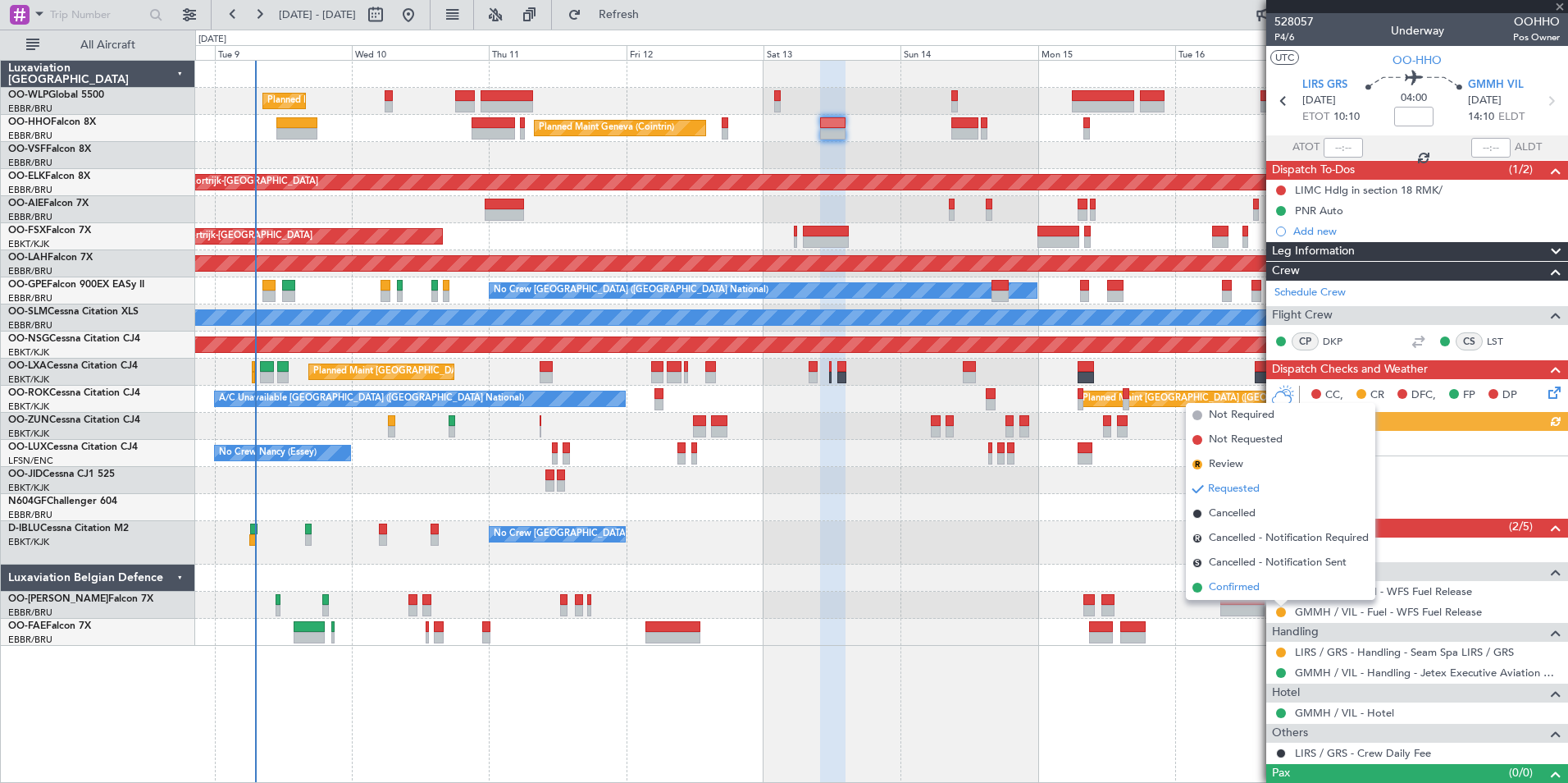
click at [1251, 584] on span "Confirmed" at bounding box center [1234, 587] width 51 height 16
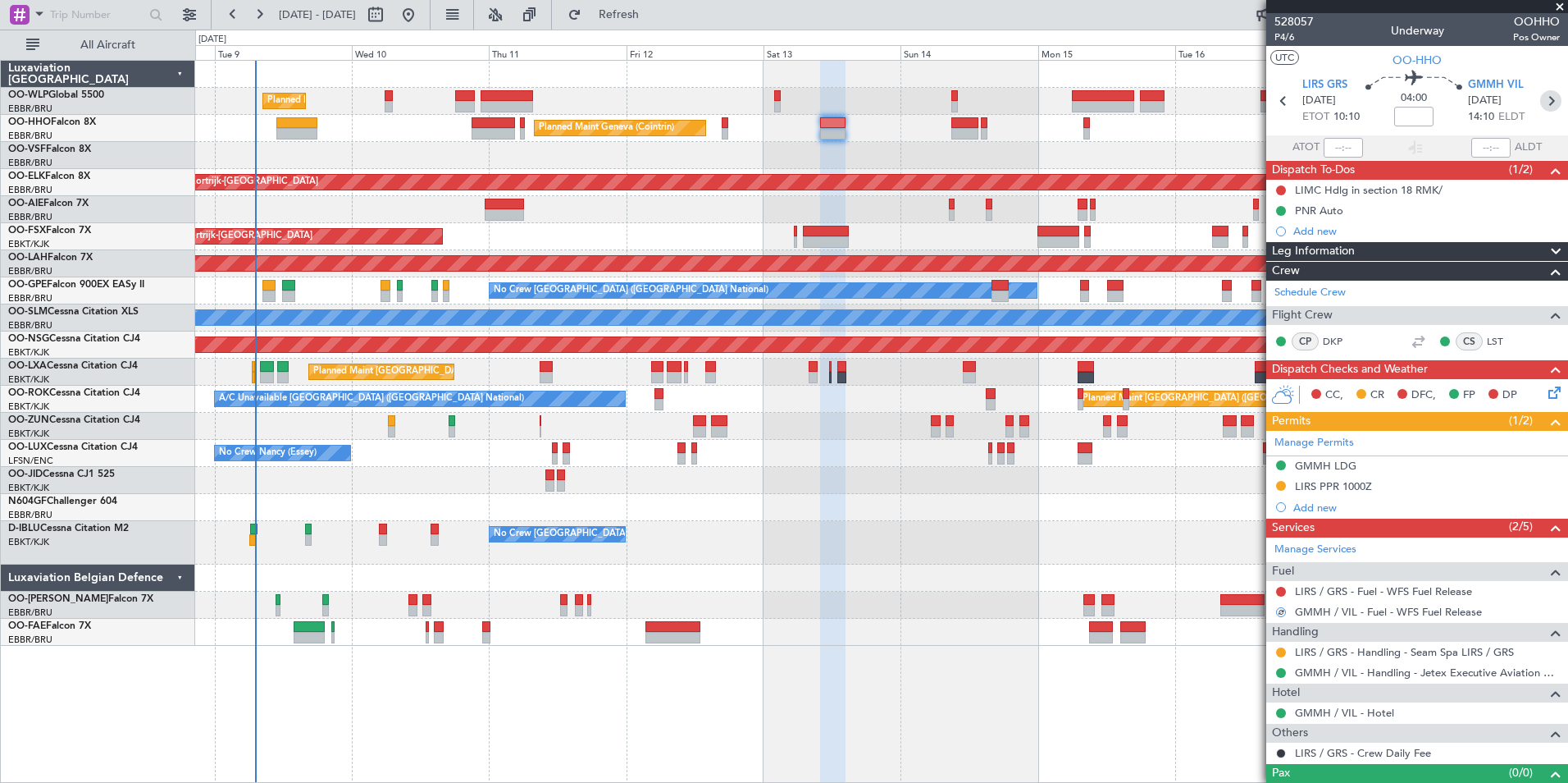
click at [1540, 97] on icon at bounding box center [1551, 100] width 22 height 22
type input "12"
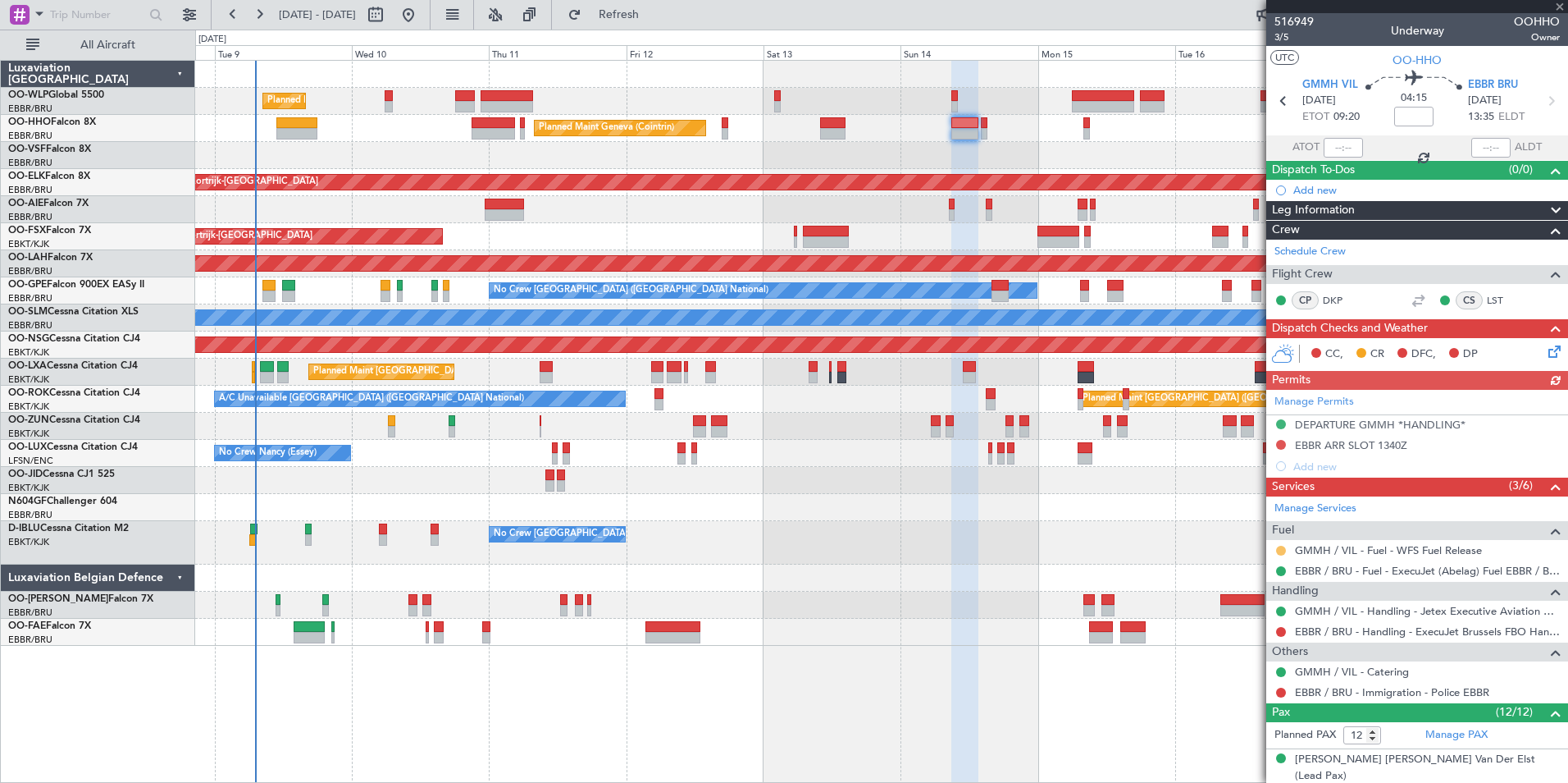
click at [1277, 550] on button at bounding box center [1281, 550] width 10 height 10
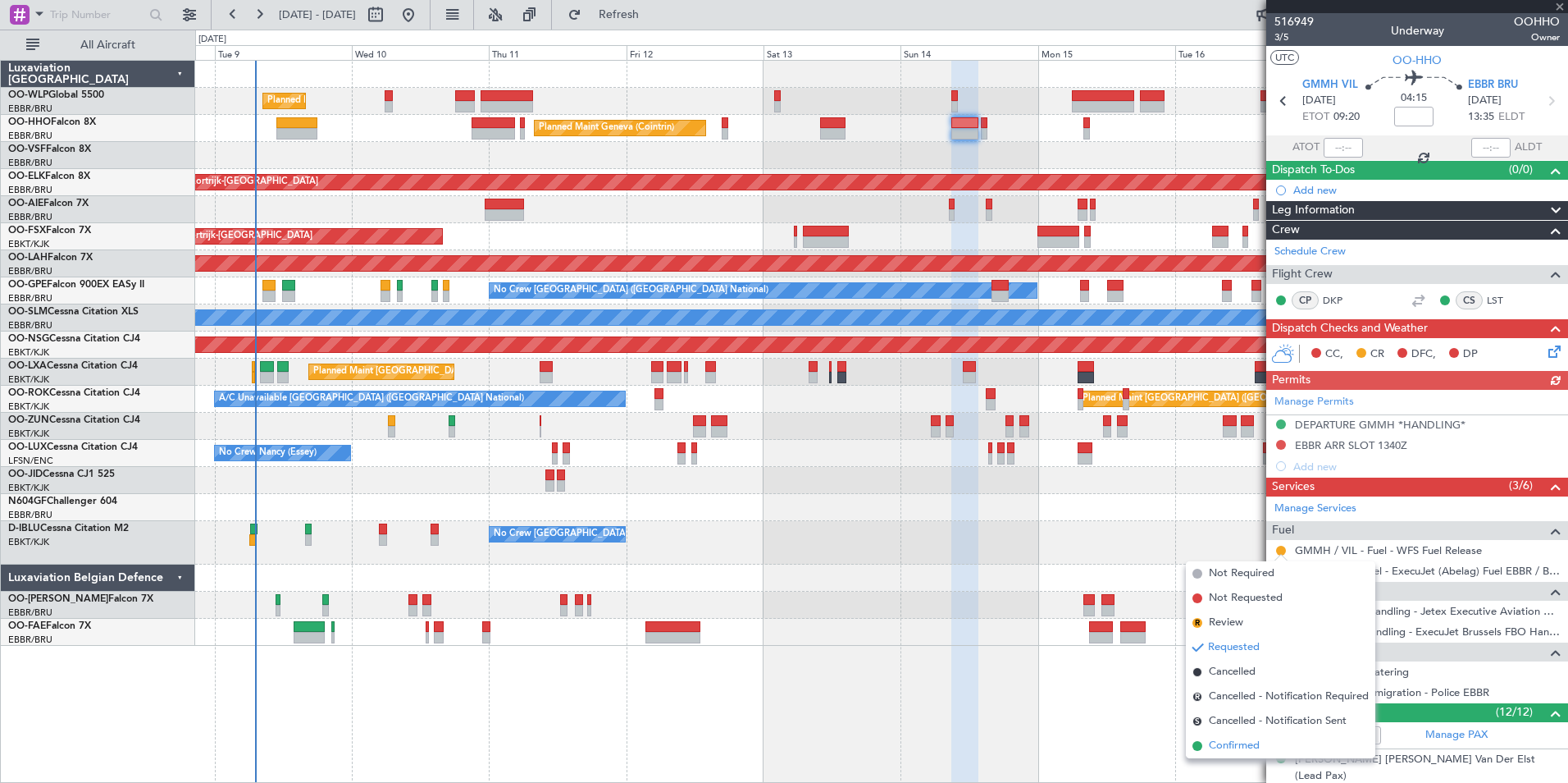
click at [1244, 745] on span "Confirmed" at bounding box center [1234, 746] width 51 height 16
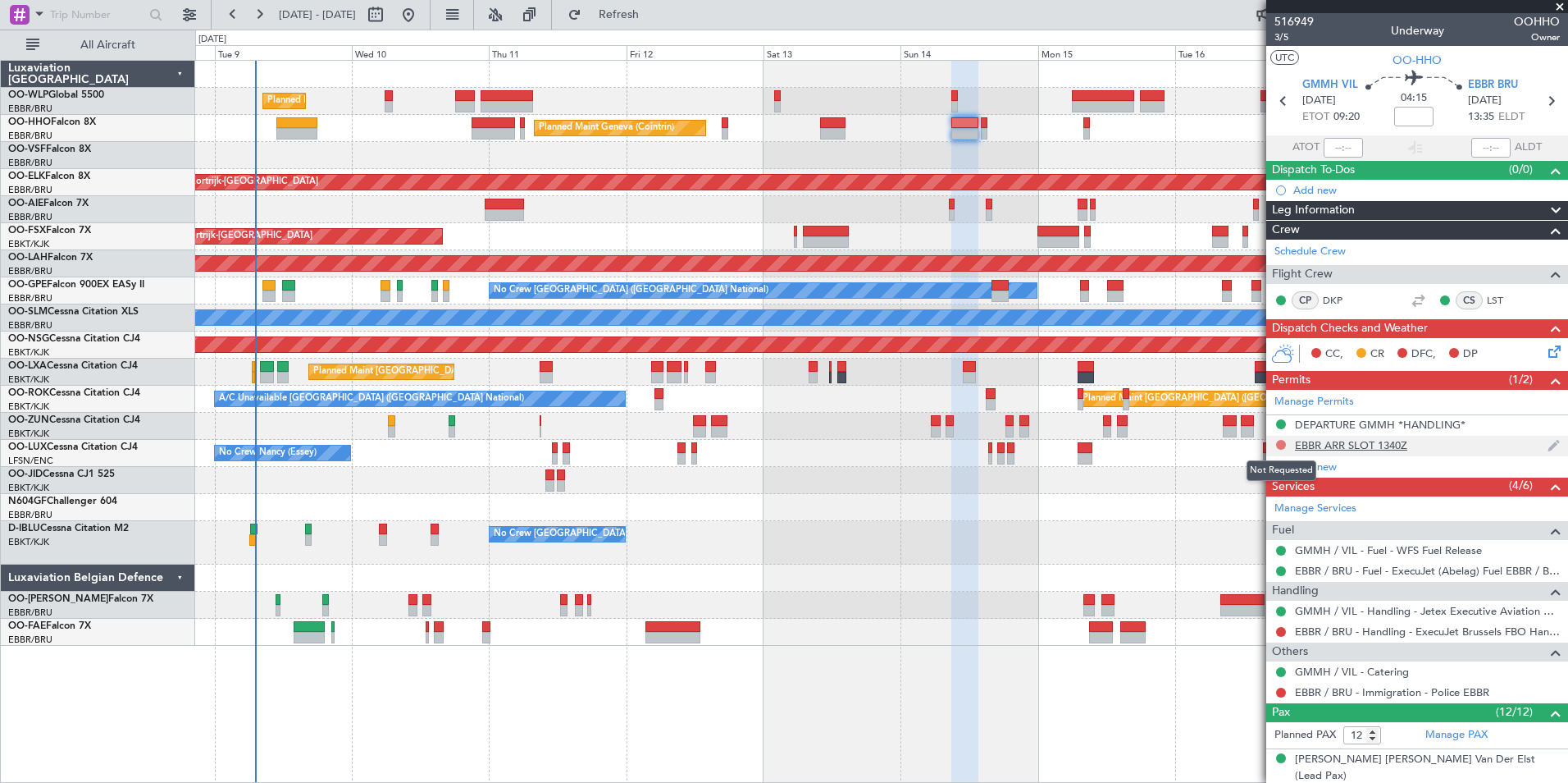
click at [1283, 446] on button at bounding box center [1281, 444] width 10 height 10
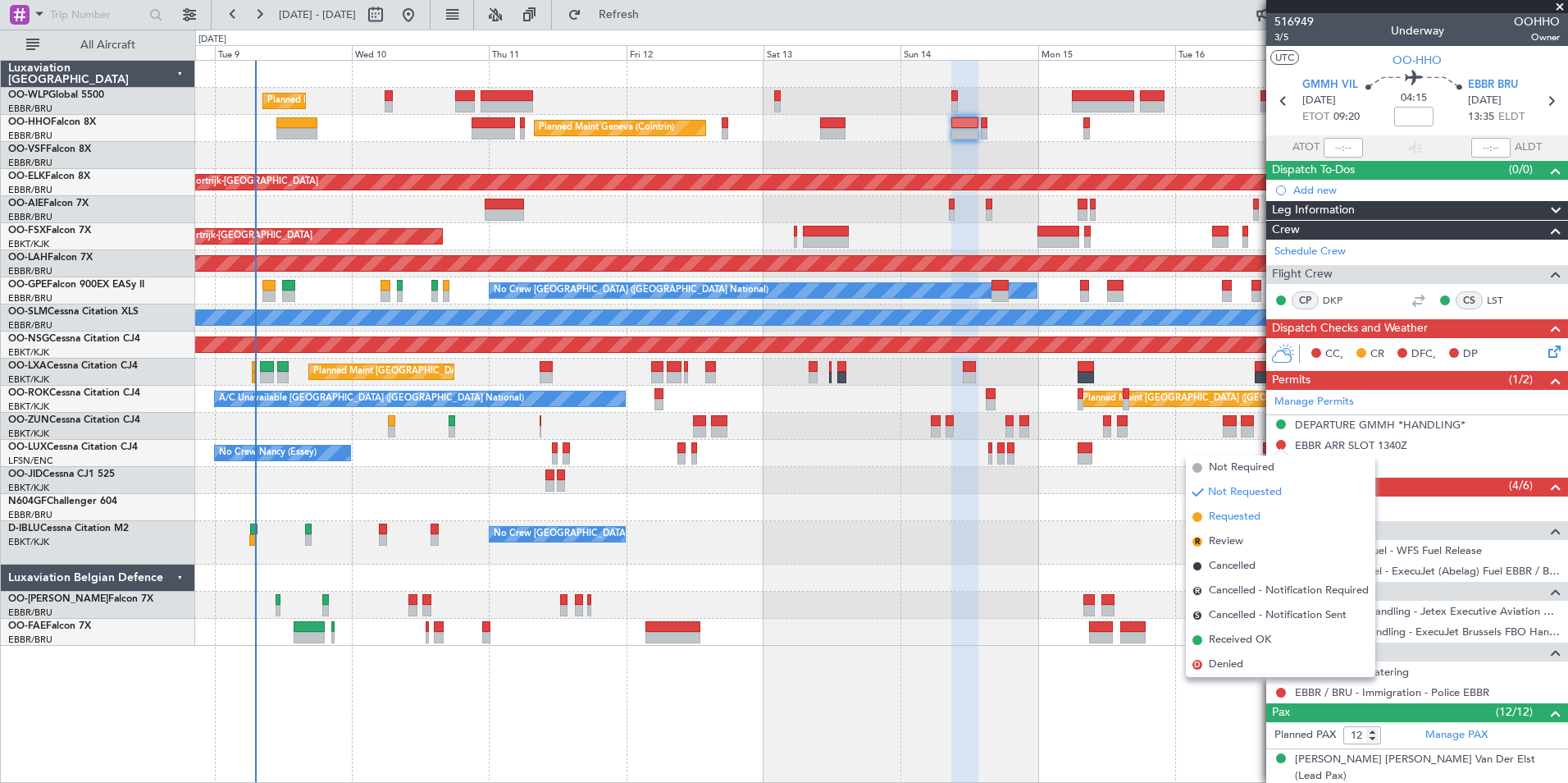
click at [1261, 517] on span "Requested" at bounding box center [1235, 517] width 52 height 16
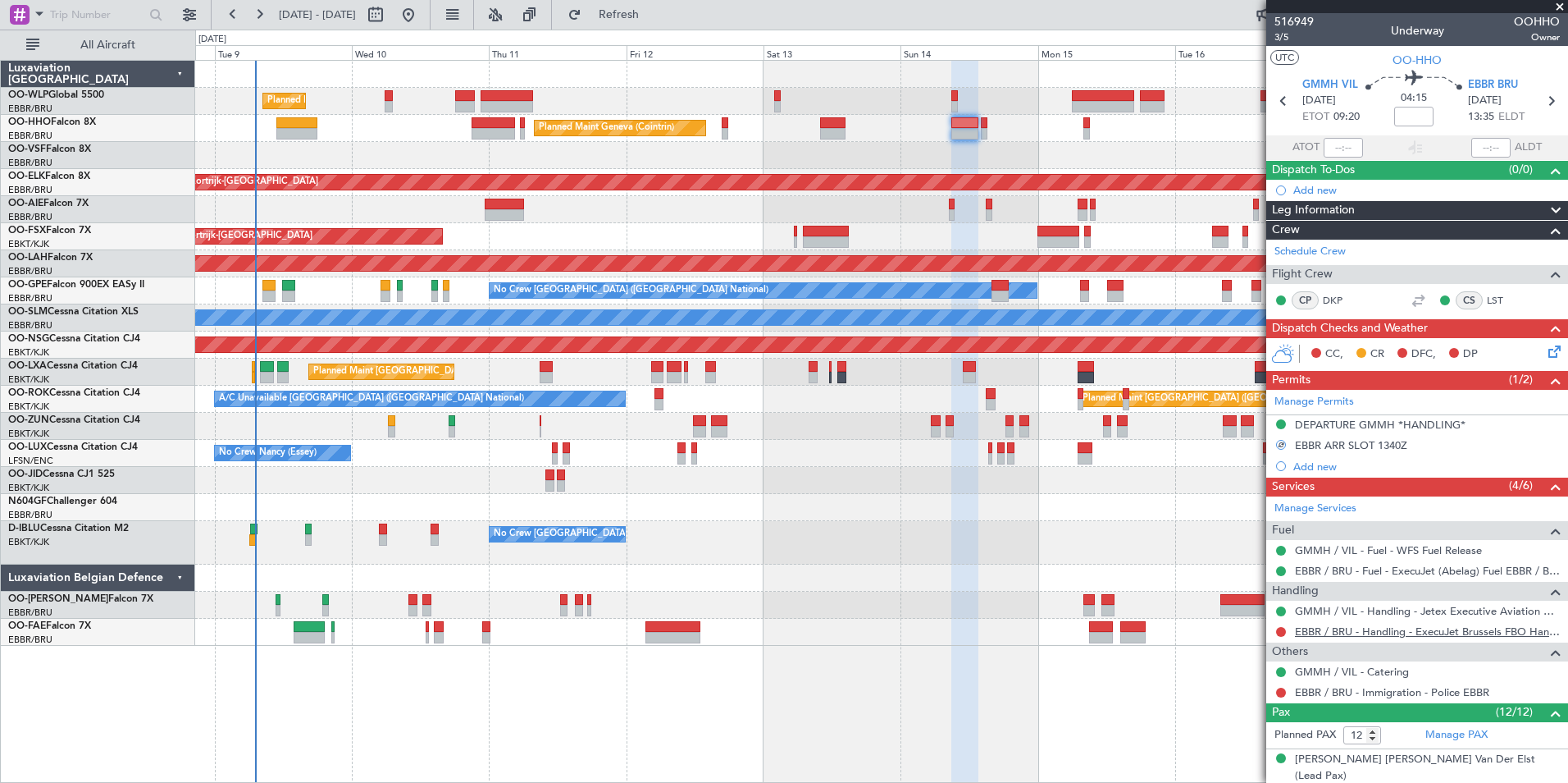
click at [1354, 630] on link "EBBR / BRU - Handling - ExecuJet Brussels FBO Handling Abelag" at bounding box center [1427, 632] width 265 height 14
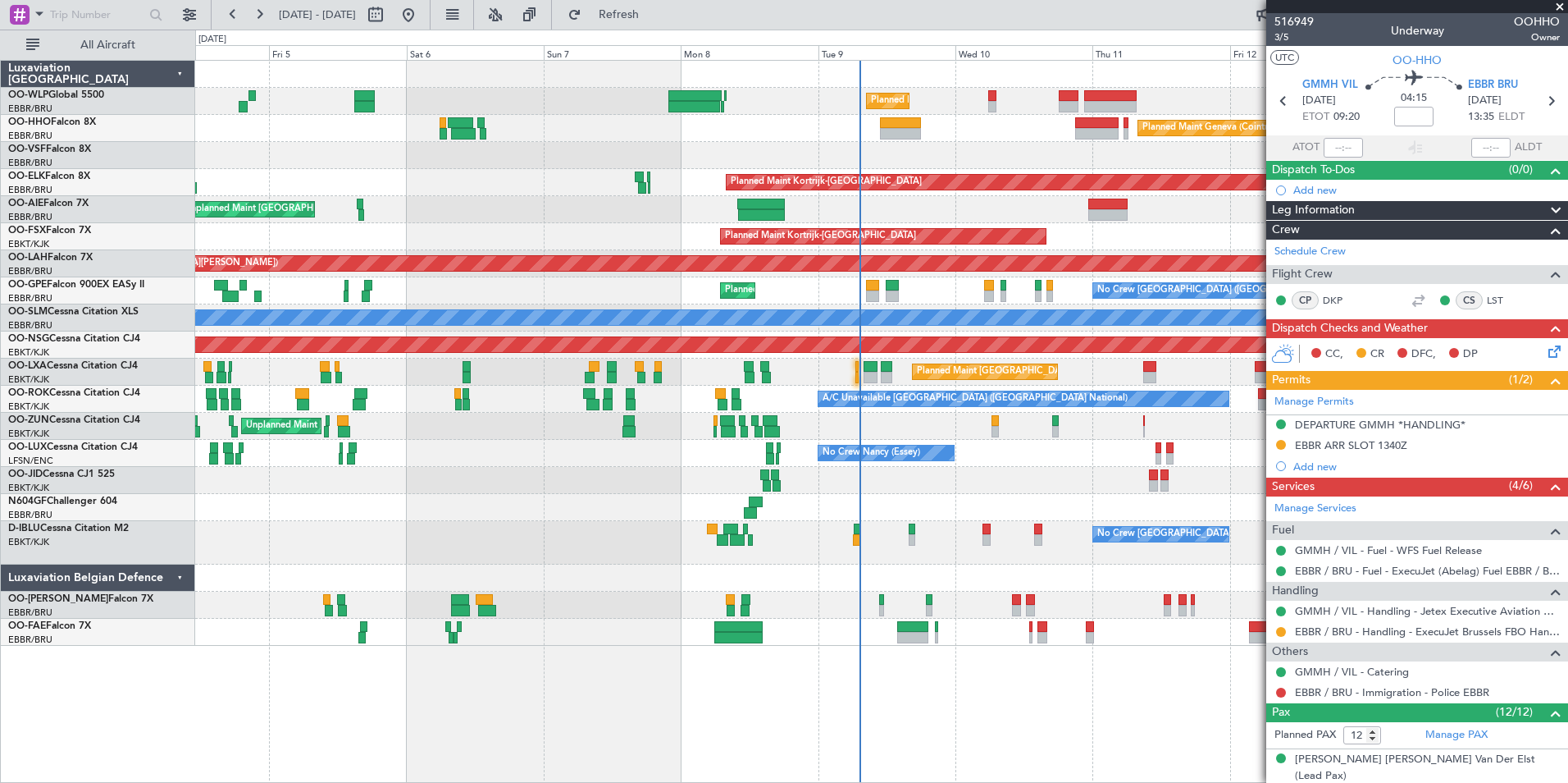
click at [977, 157] on div at bounding box center [881, 155] width 1373 height 27
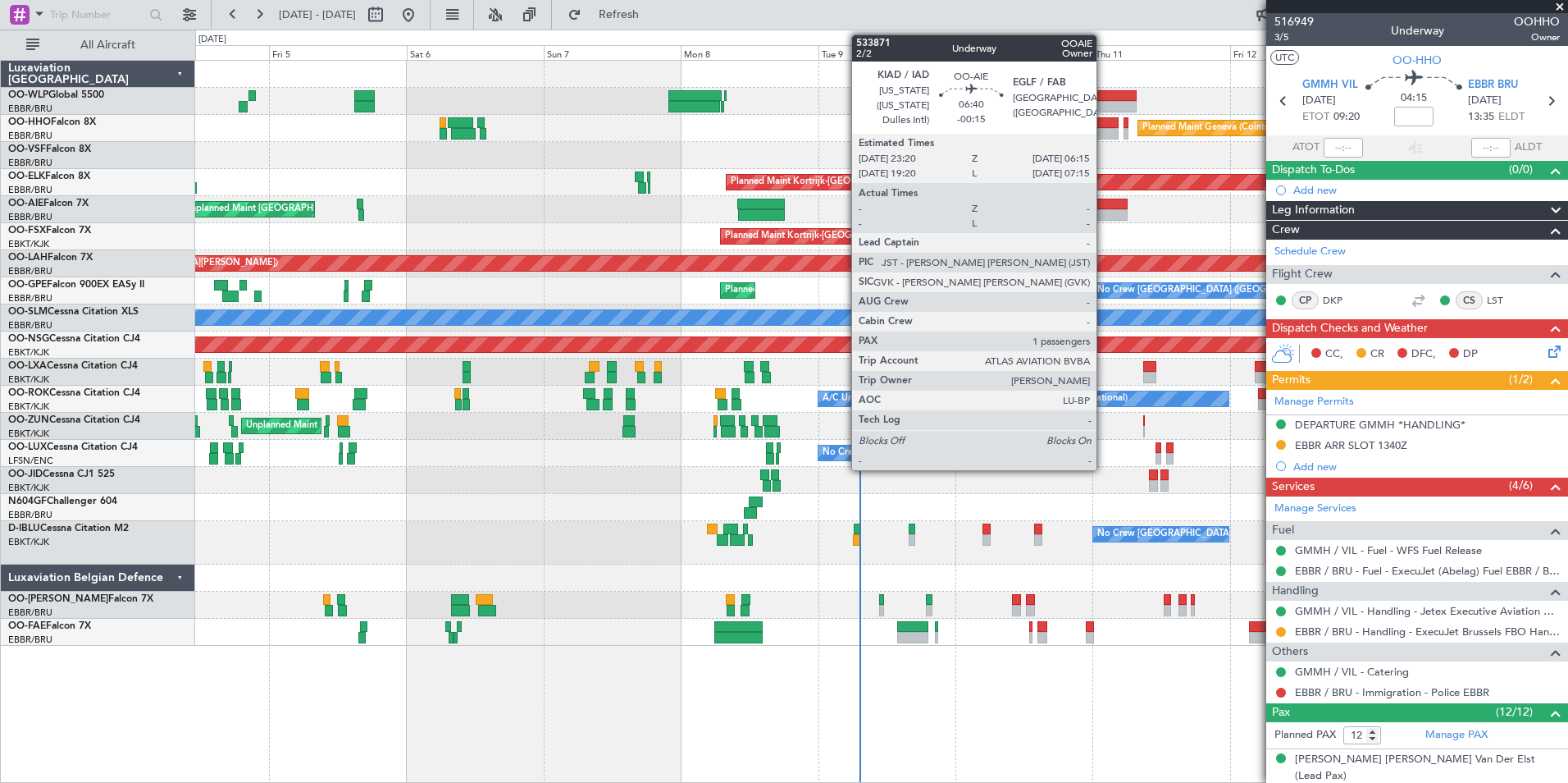
click at [1088, 218] on div at bounding box center [1108, 215] width 40 height 11
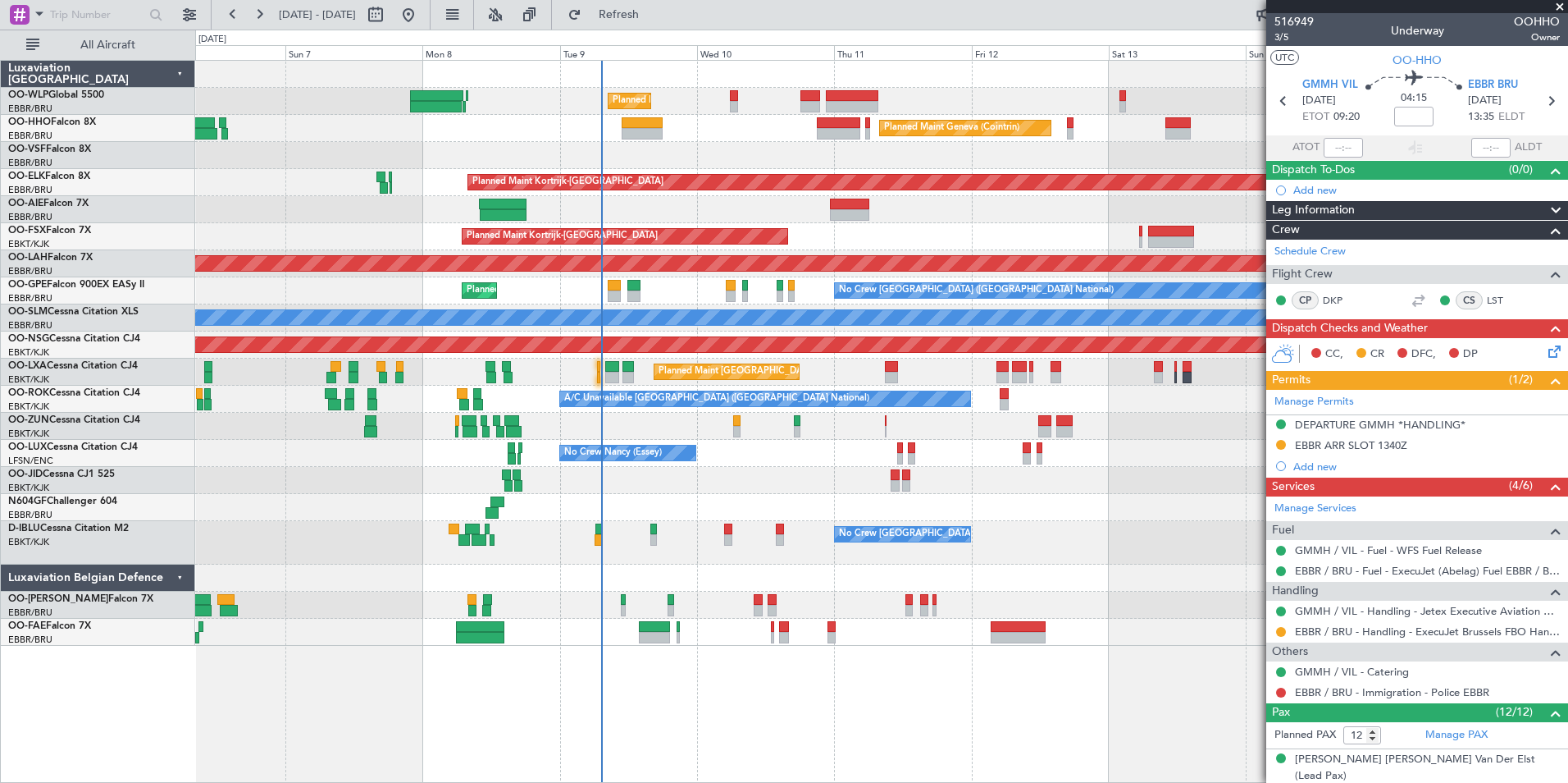
click at [731, 211] on div "Unplanned Maint [GEOGRAPHIC_DATA] ([GEOGRAPHIC_DATA] National)" at bounding box center [881, 209] width 1373 height 27
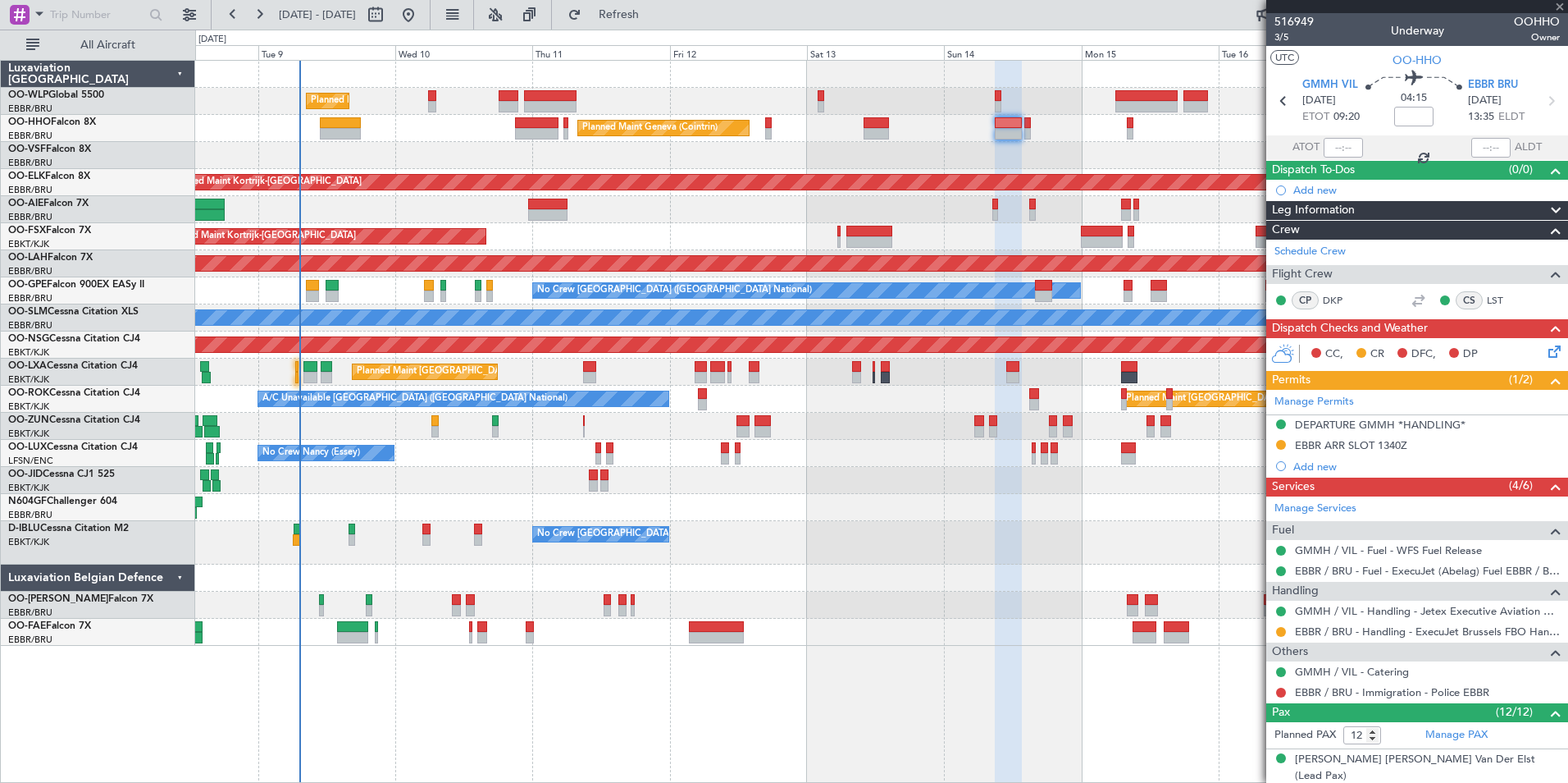
click at [703, 213] on div at bounding box center [881, 209] width 1373 height 27
type input "-00:15"
type input "1"
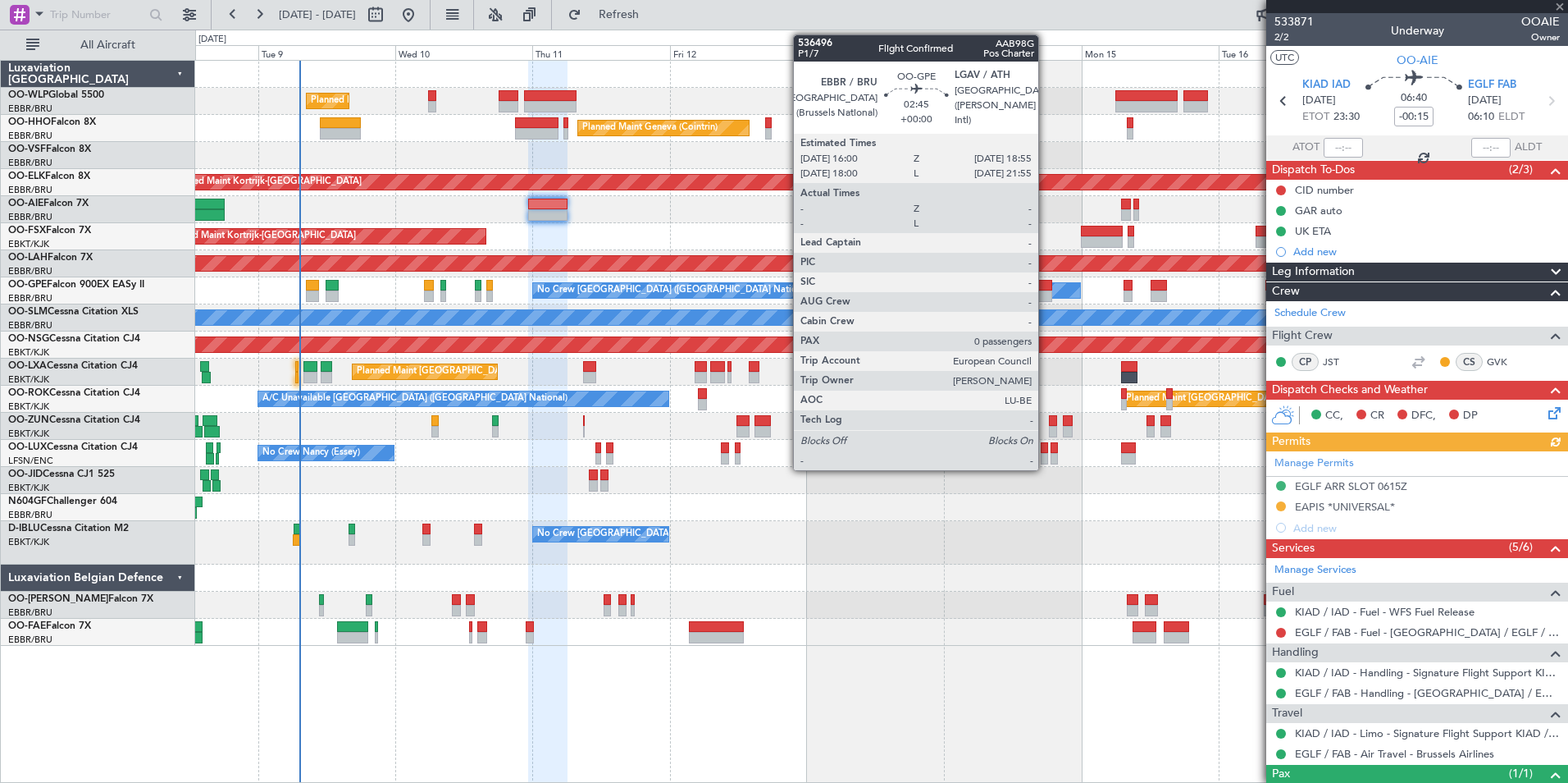
click at [1046, 290] on div at bounding box center [1044, 285] width 17 height 11
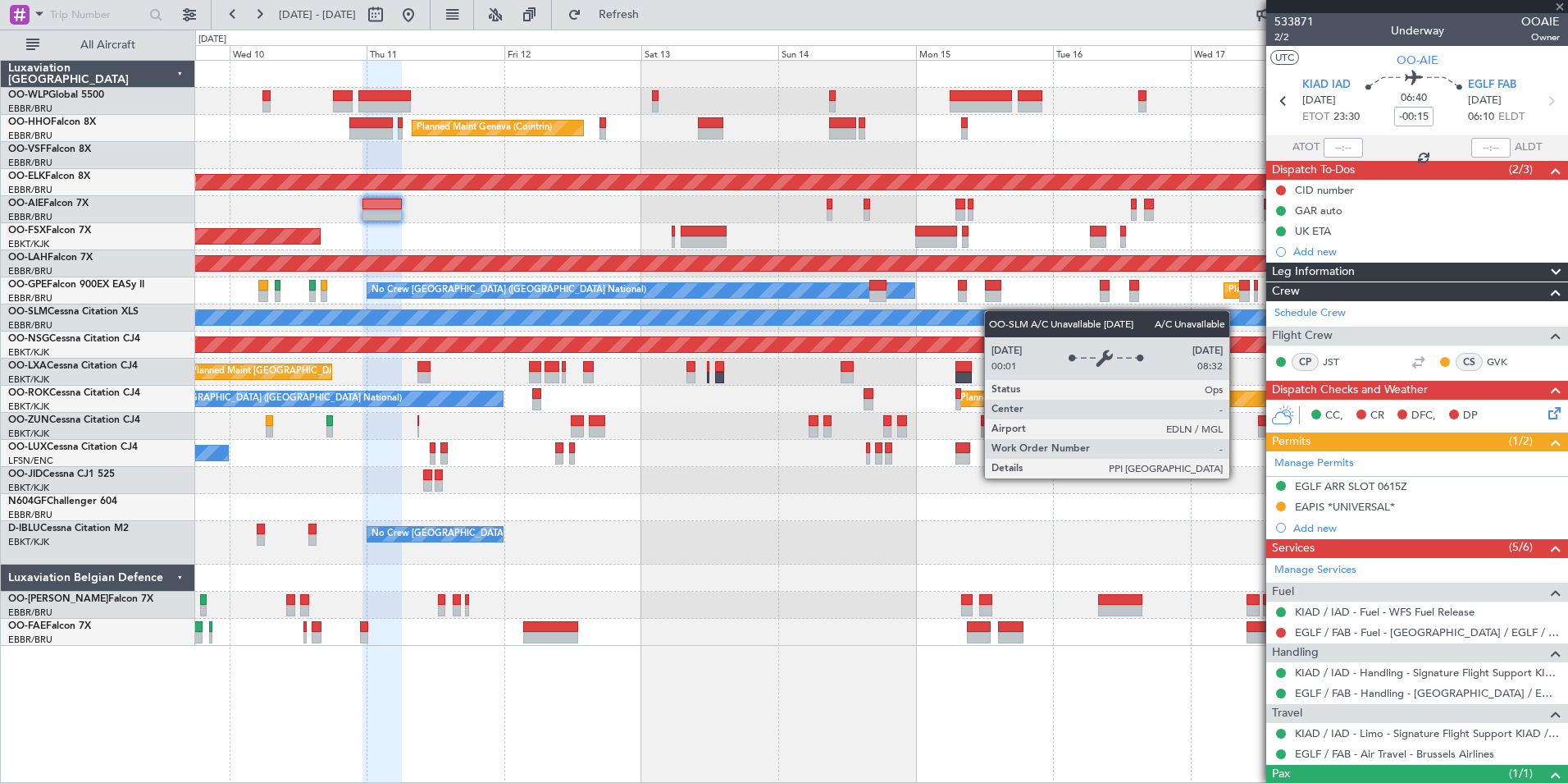
click at [926, 312] on div "Planned Maint Liege Planned Maint Geneva ([GEOGRAPHIC_DATA]) Planned Maint [GEO…" at bounding box center [881, 353] width 1373 height 585
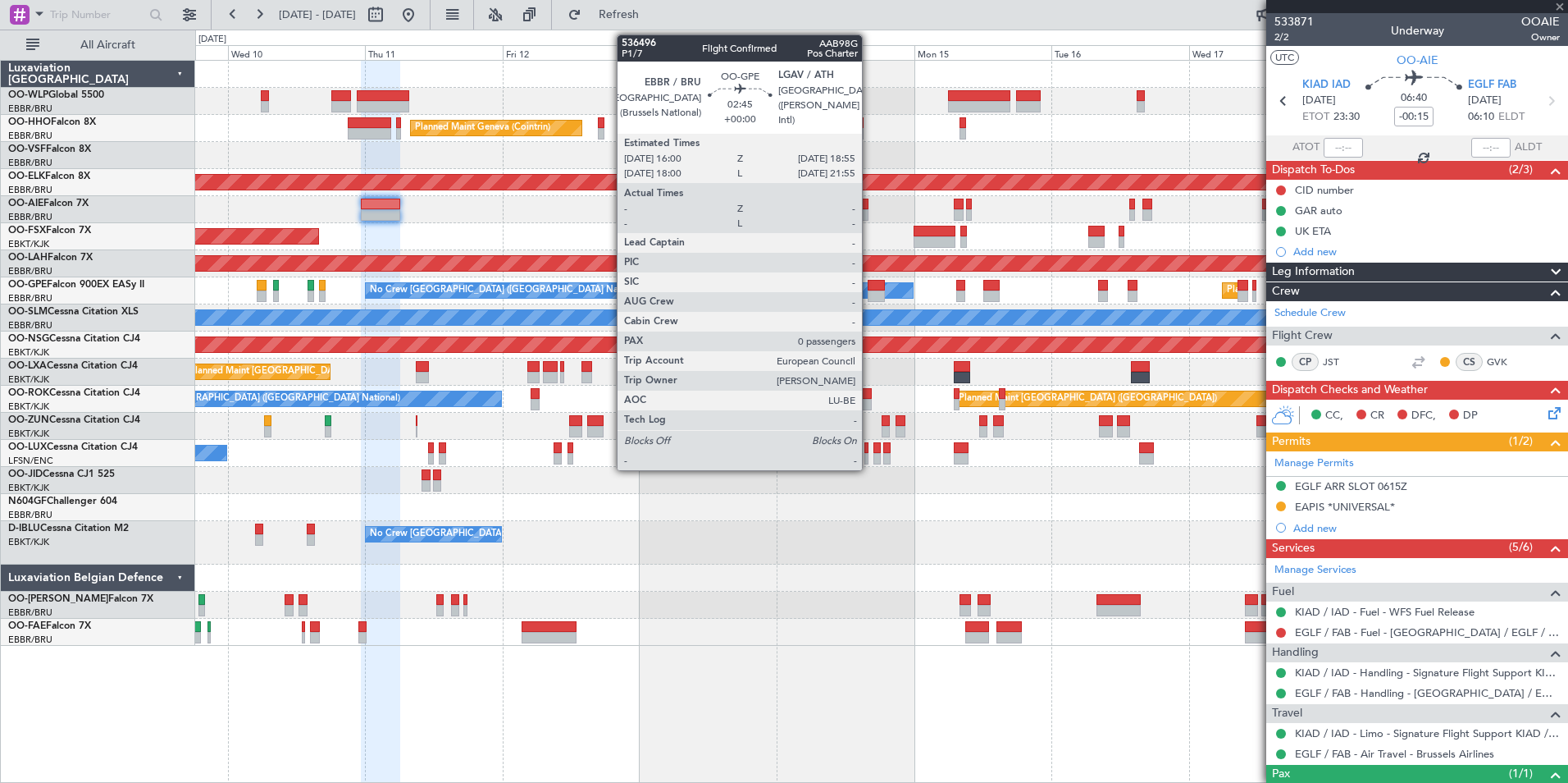
type input "0"
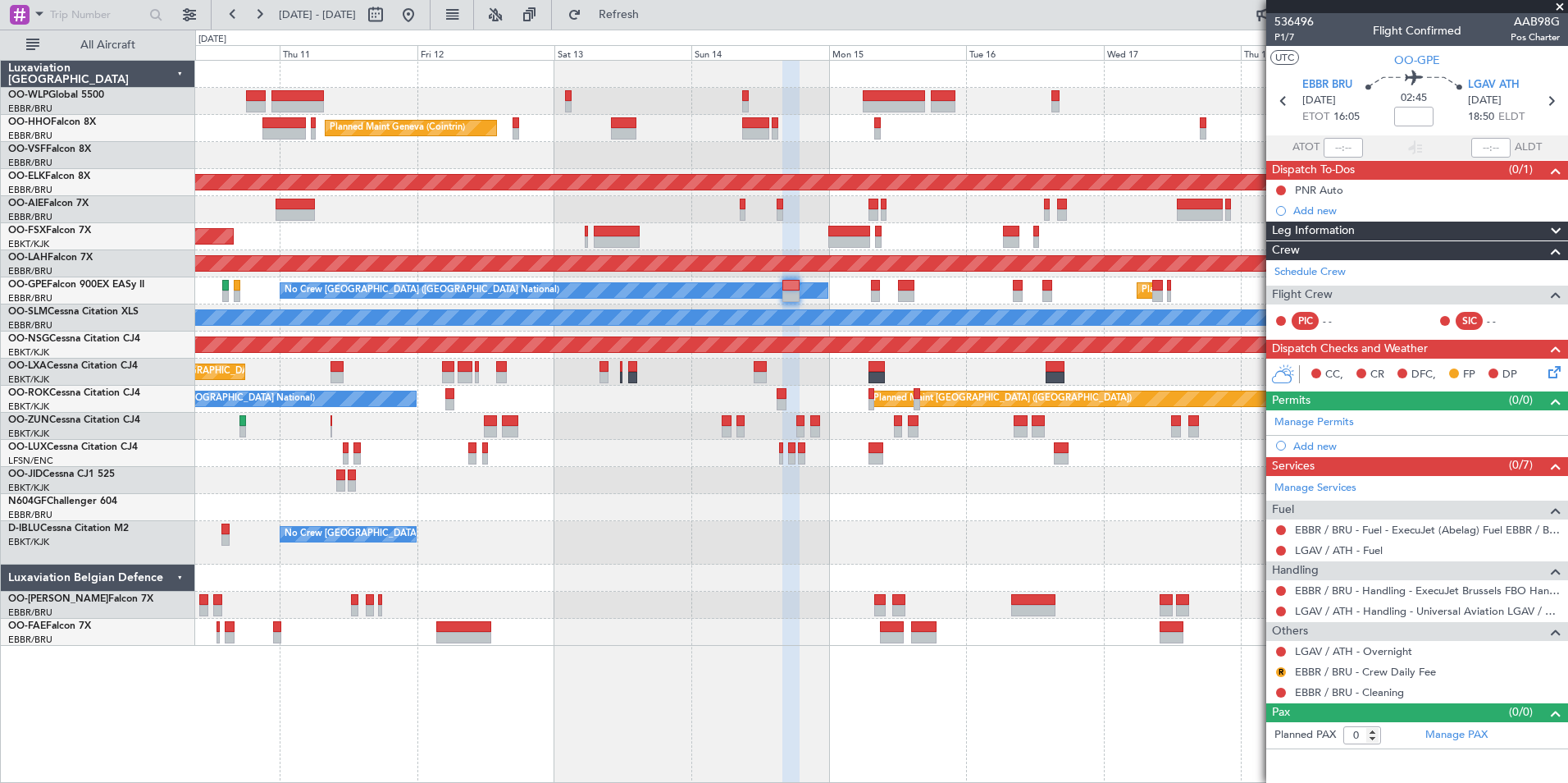
click at [1082, 297] on div "No Crew [GEOGRAPHIC_DATA] ([GEOGRAPHIC_DATA] National) Planned Maint [GEOGRAPHI…" at bounding box center [881, 291] width 1373 height 27
click at [1343, 549] on link "LGAV / ATH - Fuel" at bounding box center [1338, 550] width 87 height 14
click at [613, 7] on button "Refresh" at bounding box center [610, 15] width 99 height 26
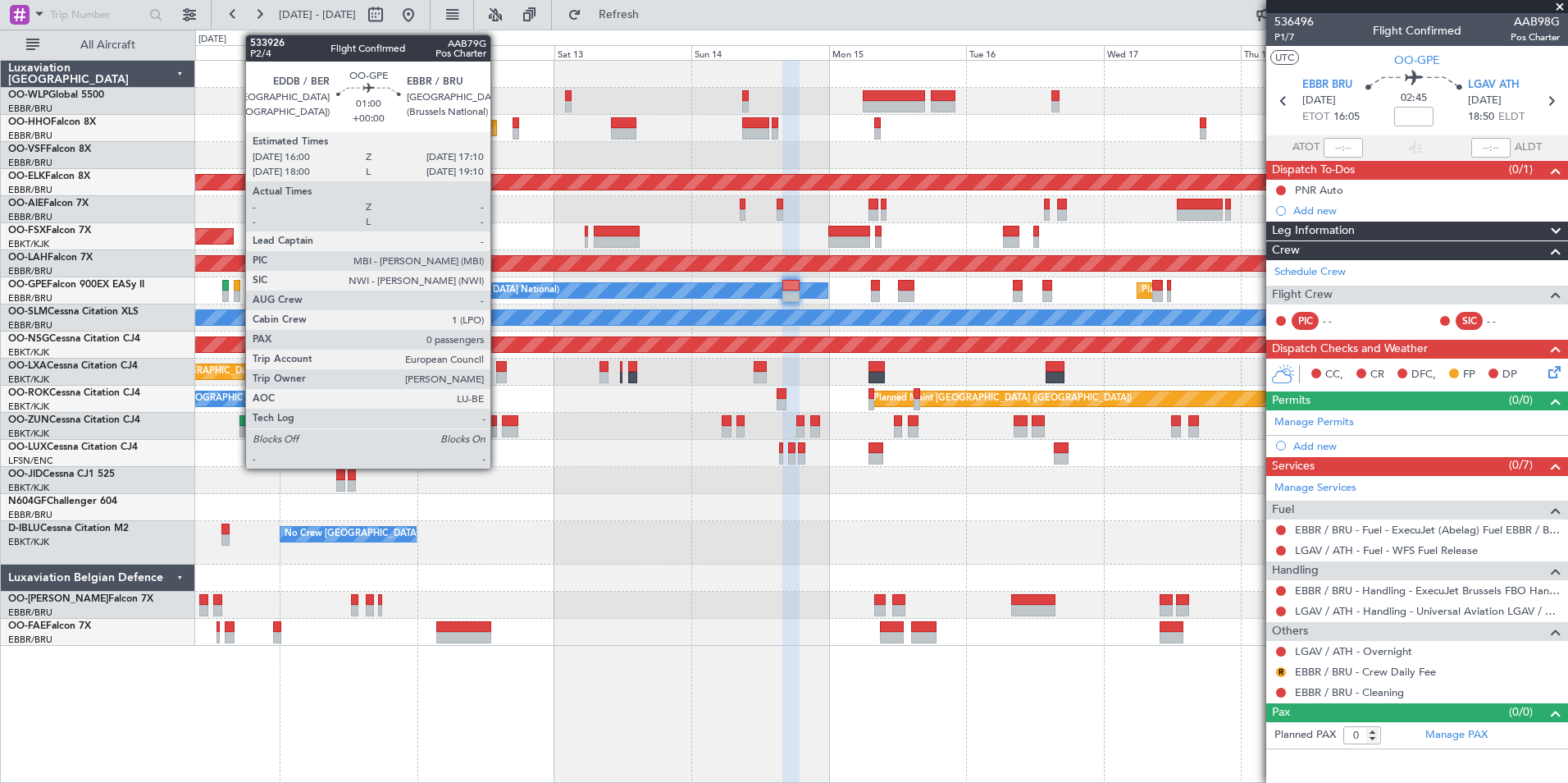
click at [237, 295] on div at bounding box center [237, 296] width 8 height 11
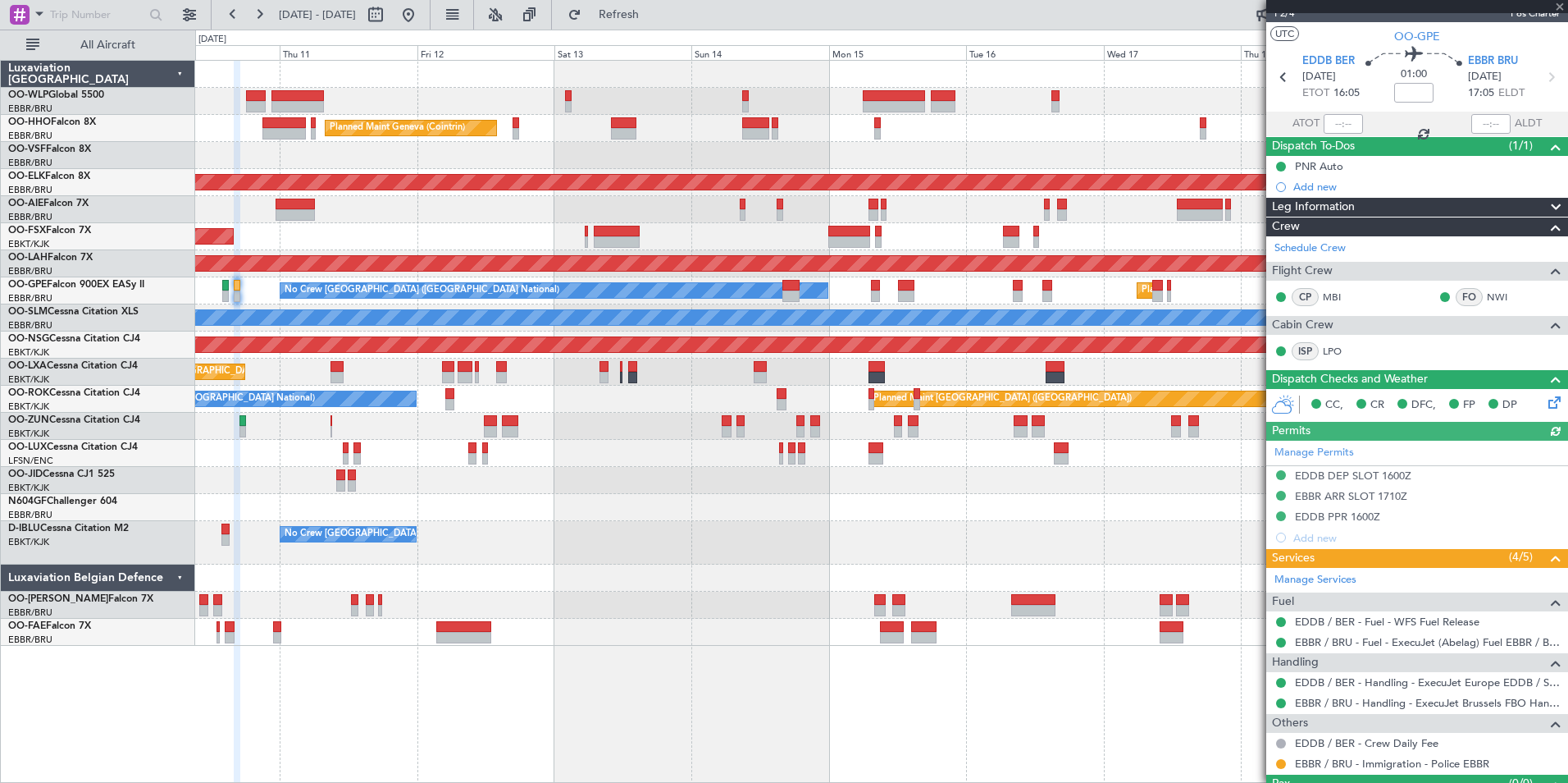
scroll to position [61, 0]
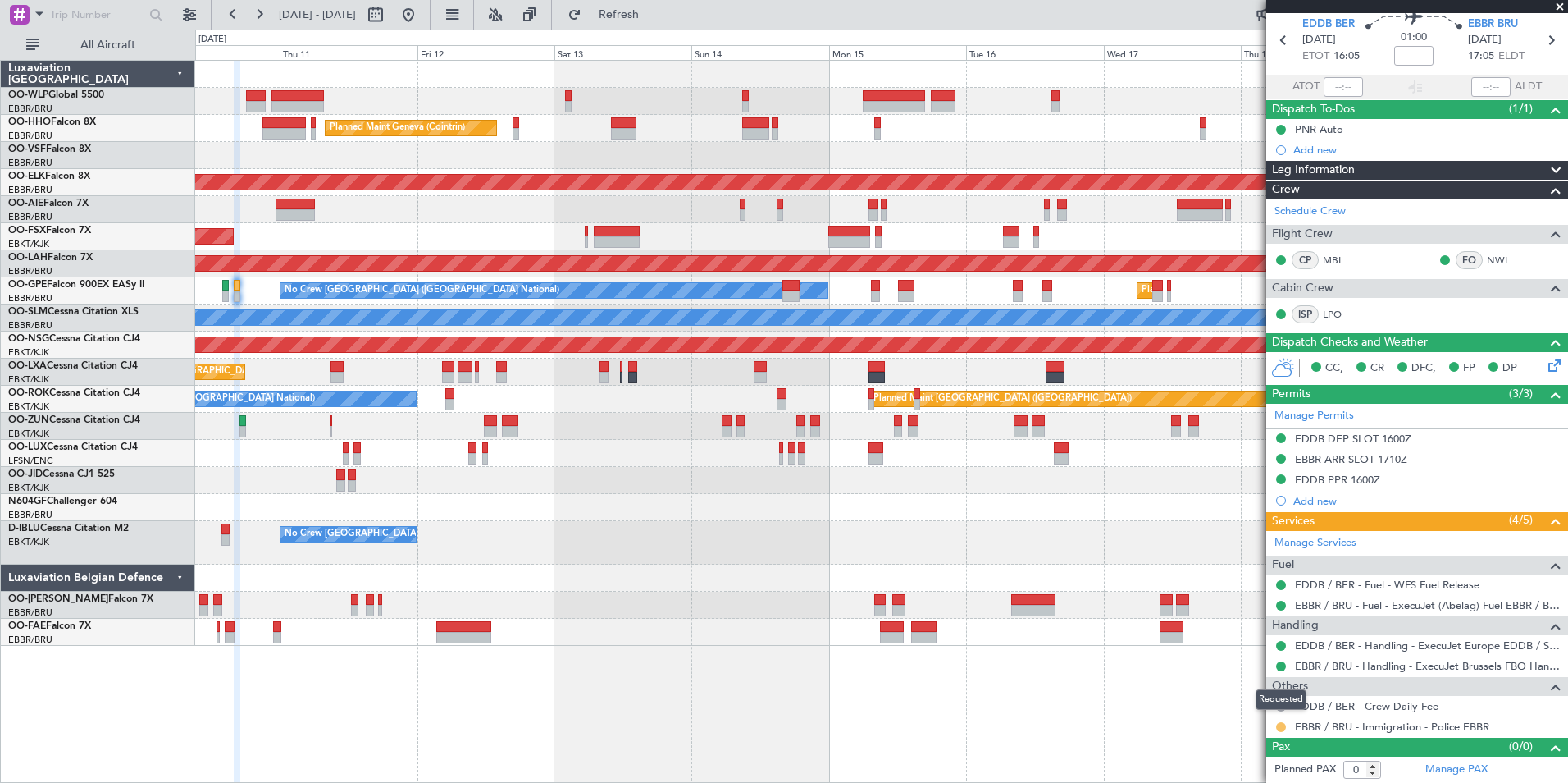
click at [1281, 728] on button at bounding box center [1281, 727] width 10 height 10
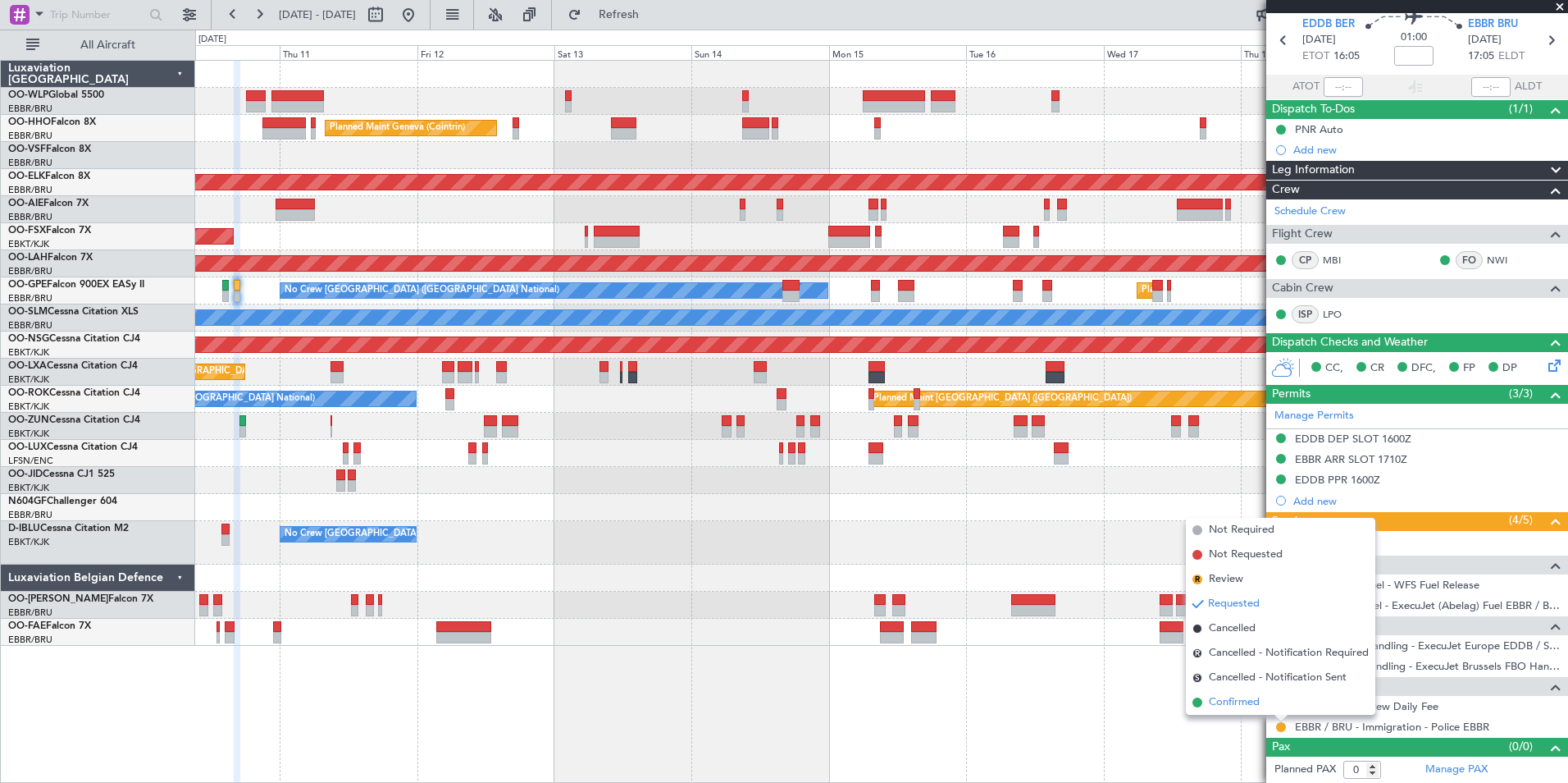
click at [1244, 702] on span "Confirmed" at bounding box center [1234, 702] width 51 height 16
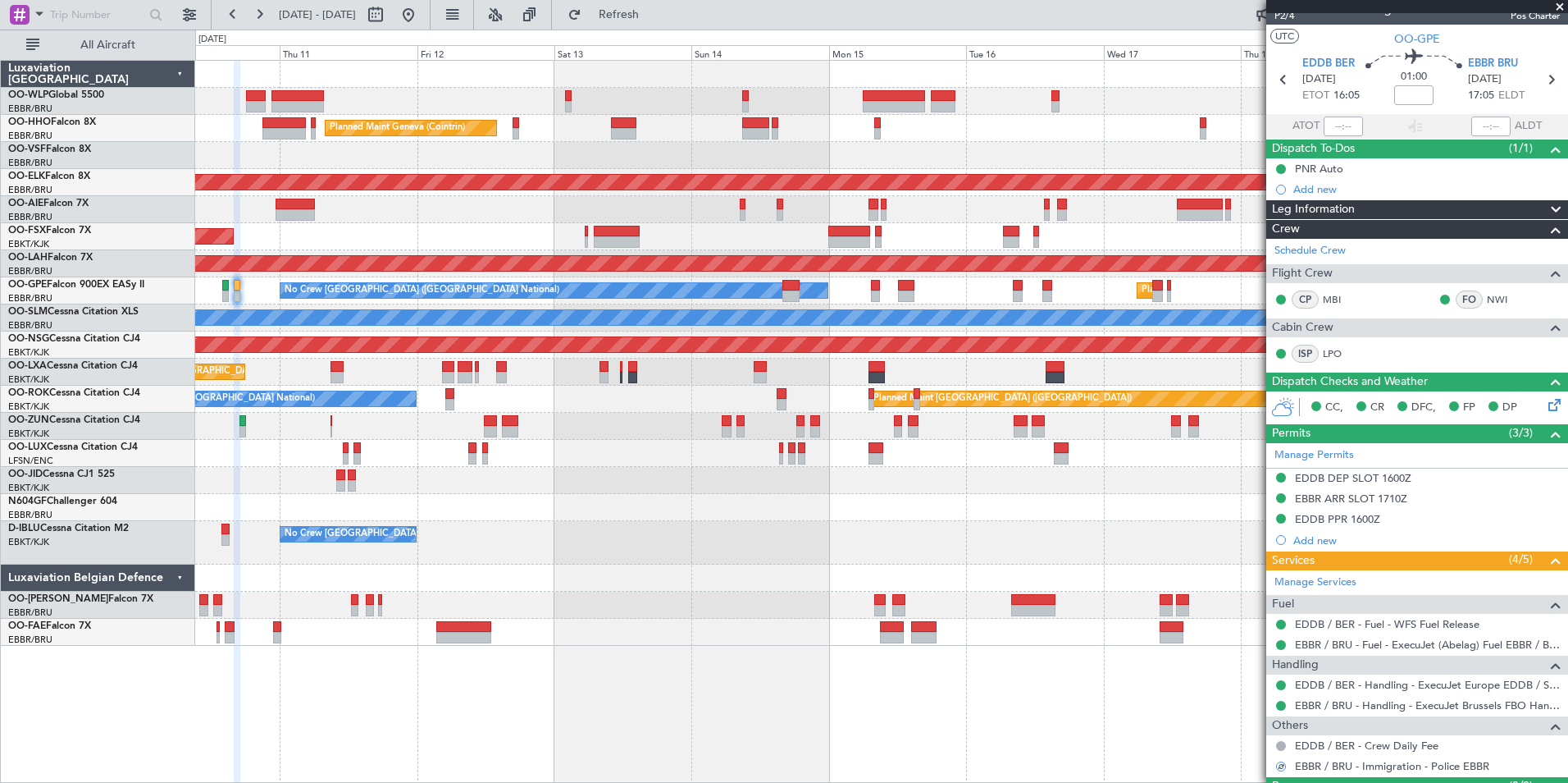
scroll to position [0, 0]
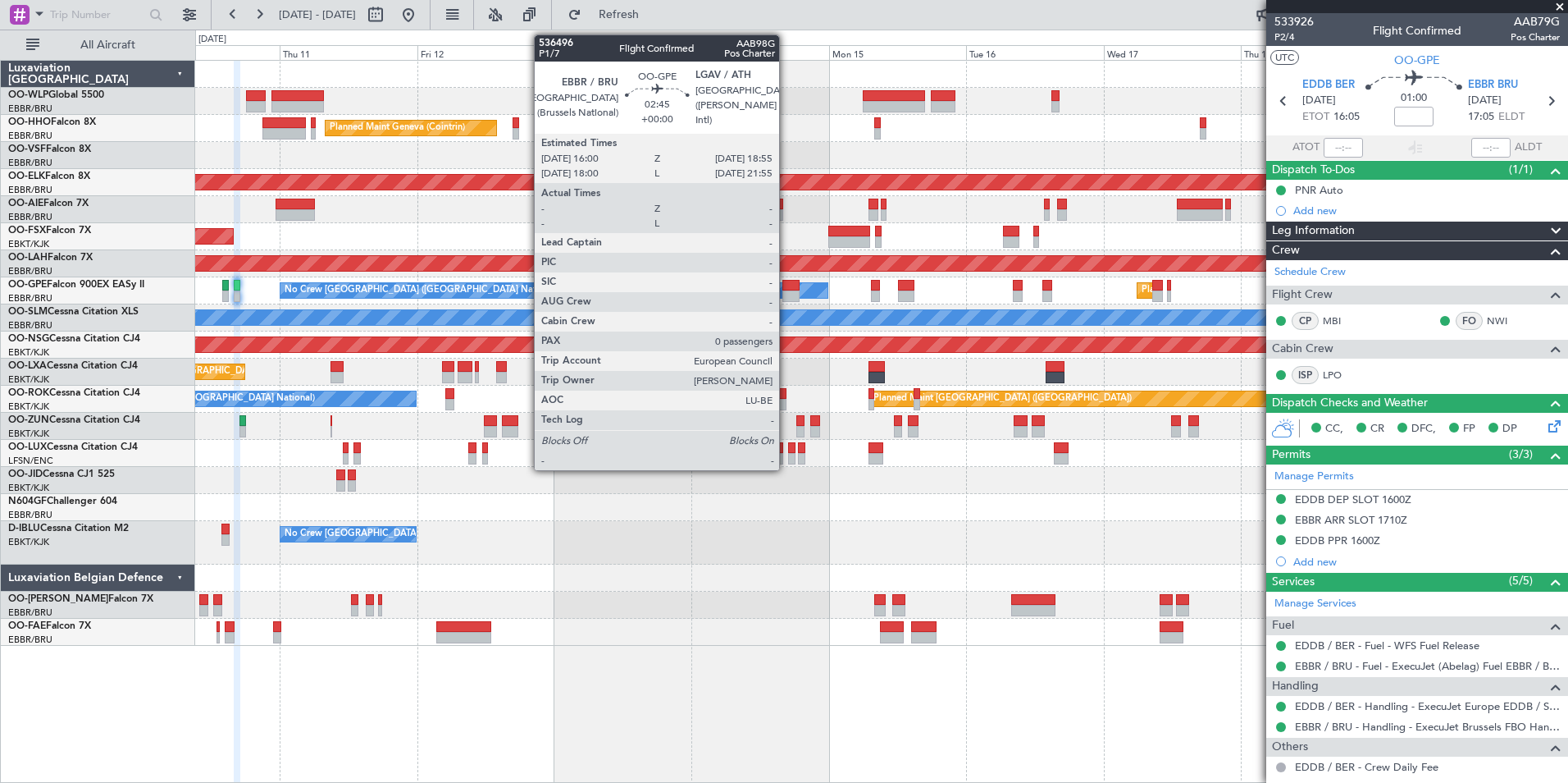
click at [786, 287] on div at bounding box center [791, 285] width 17 height 11
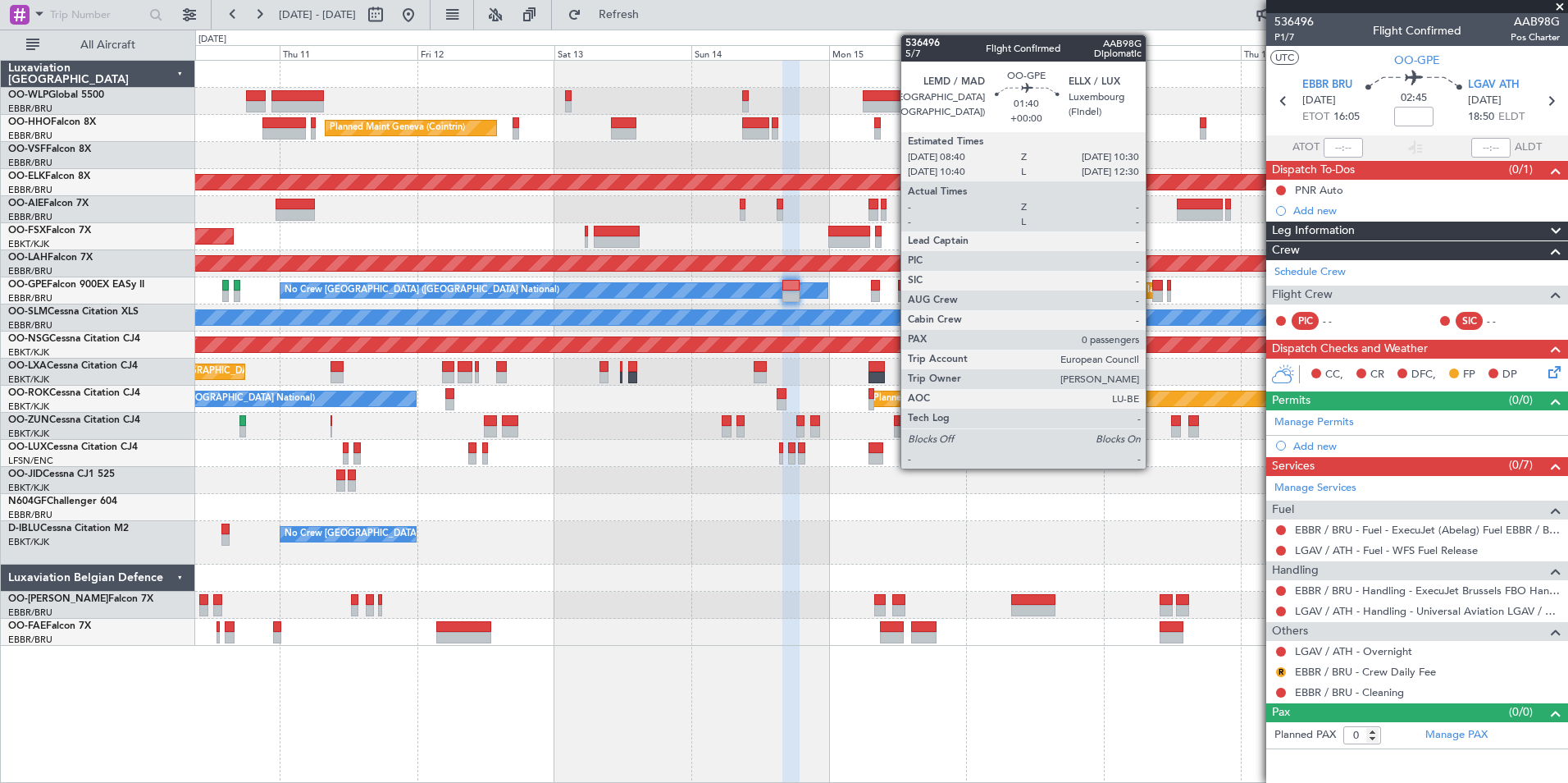
click at [1153, 298] on div at bounding box center [1157, 296] width 10 height 11
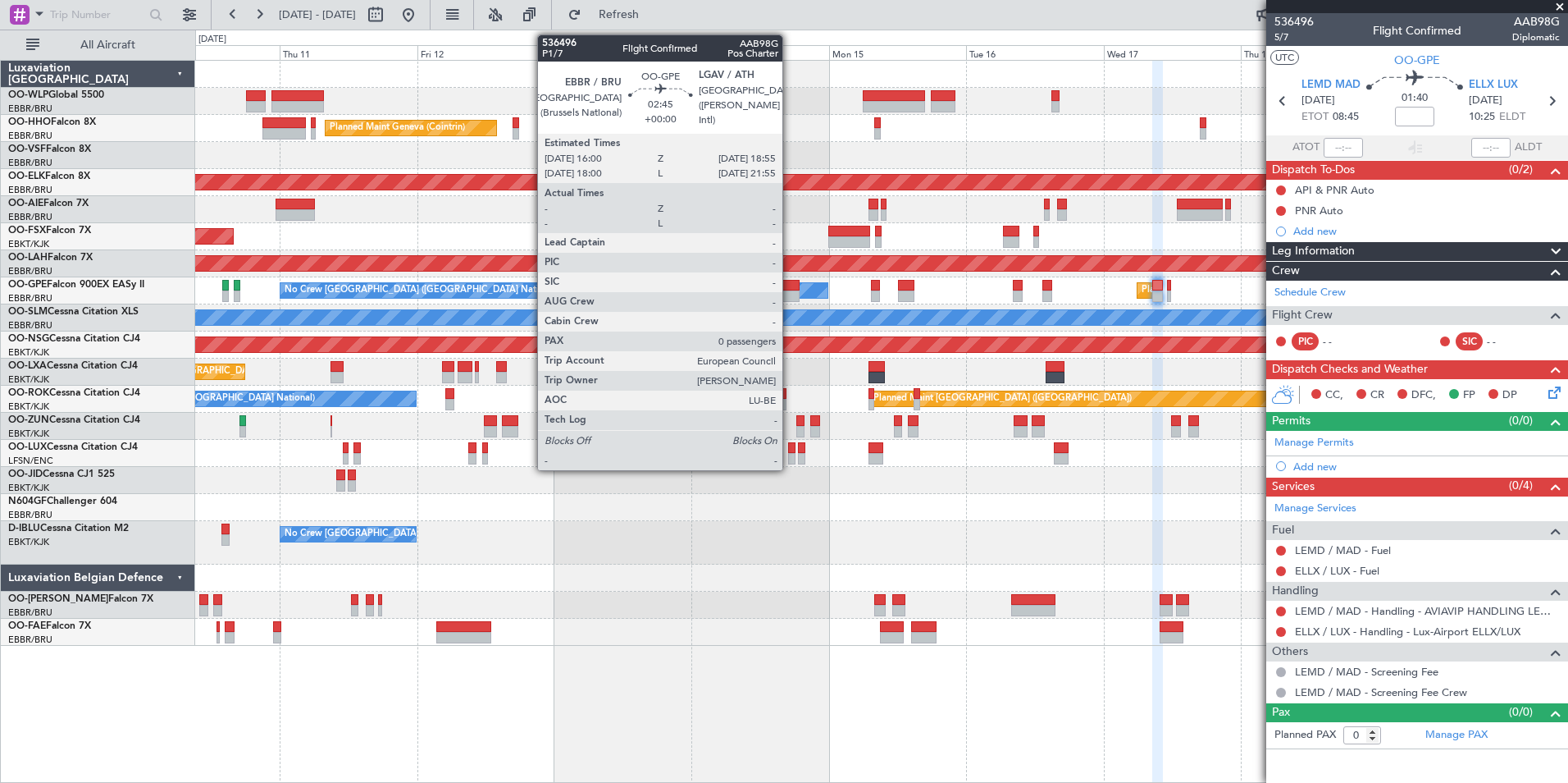
click at [790, 291] on div at bounding box center [791, 296] width 17 height 11
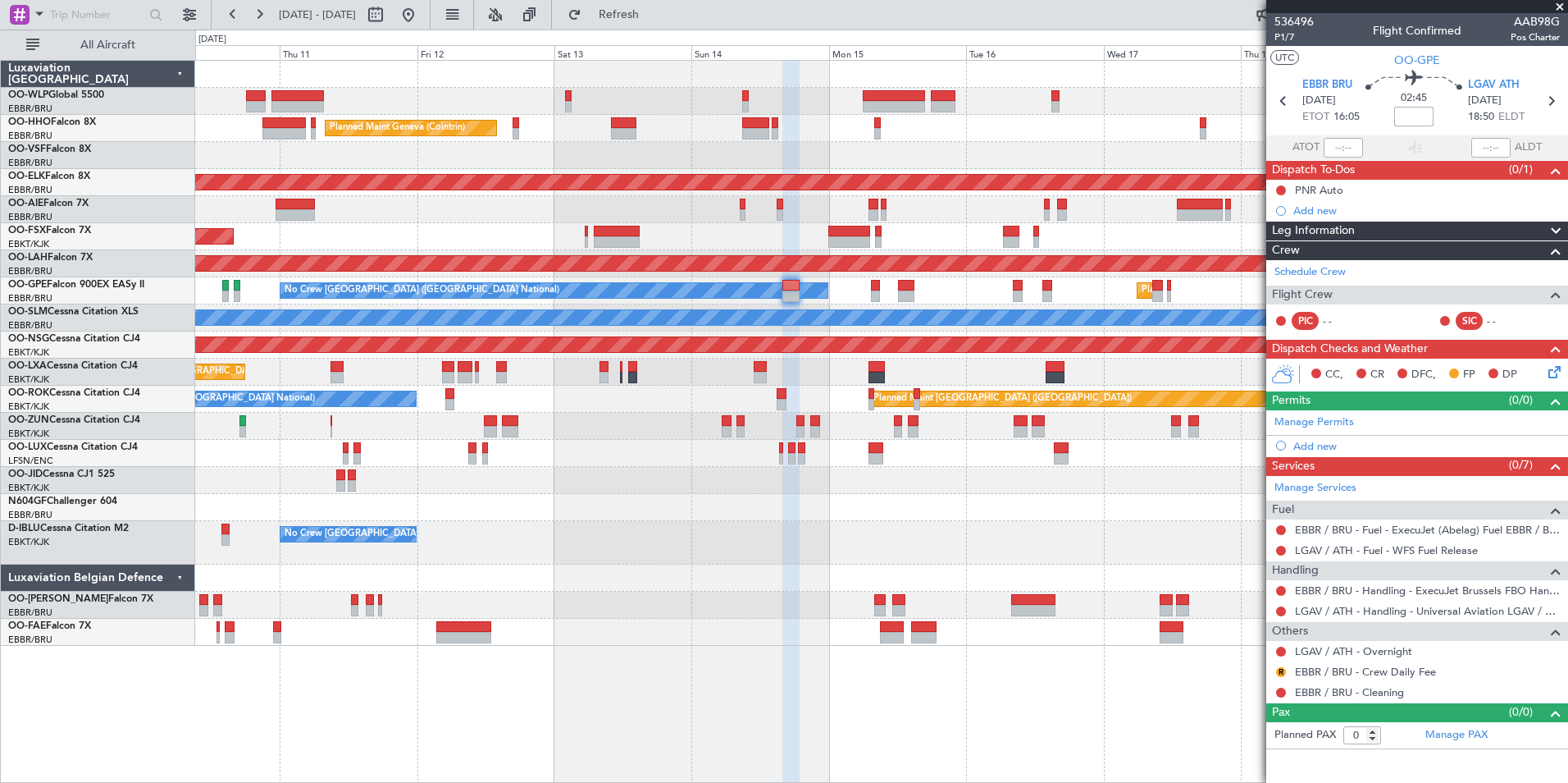
click at [1408, 117] on input at bounding box center [1414, 116] width 40 height 20
click at [1136, 137] on div "Planned Maint Geneva (Cointrin)" at bounding box center [881, 128] width 1373 height 27
type input "-00:05"
click at [1328, 447] on div "Add new" at bounding box center [1427, 446] width 266 height 14
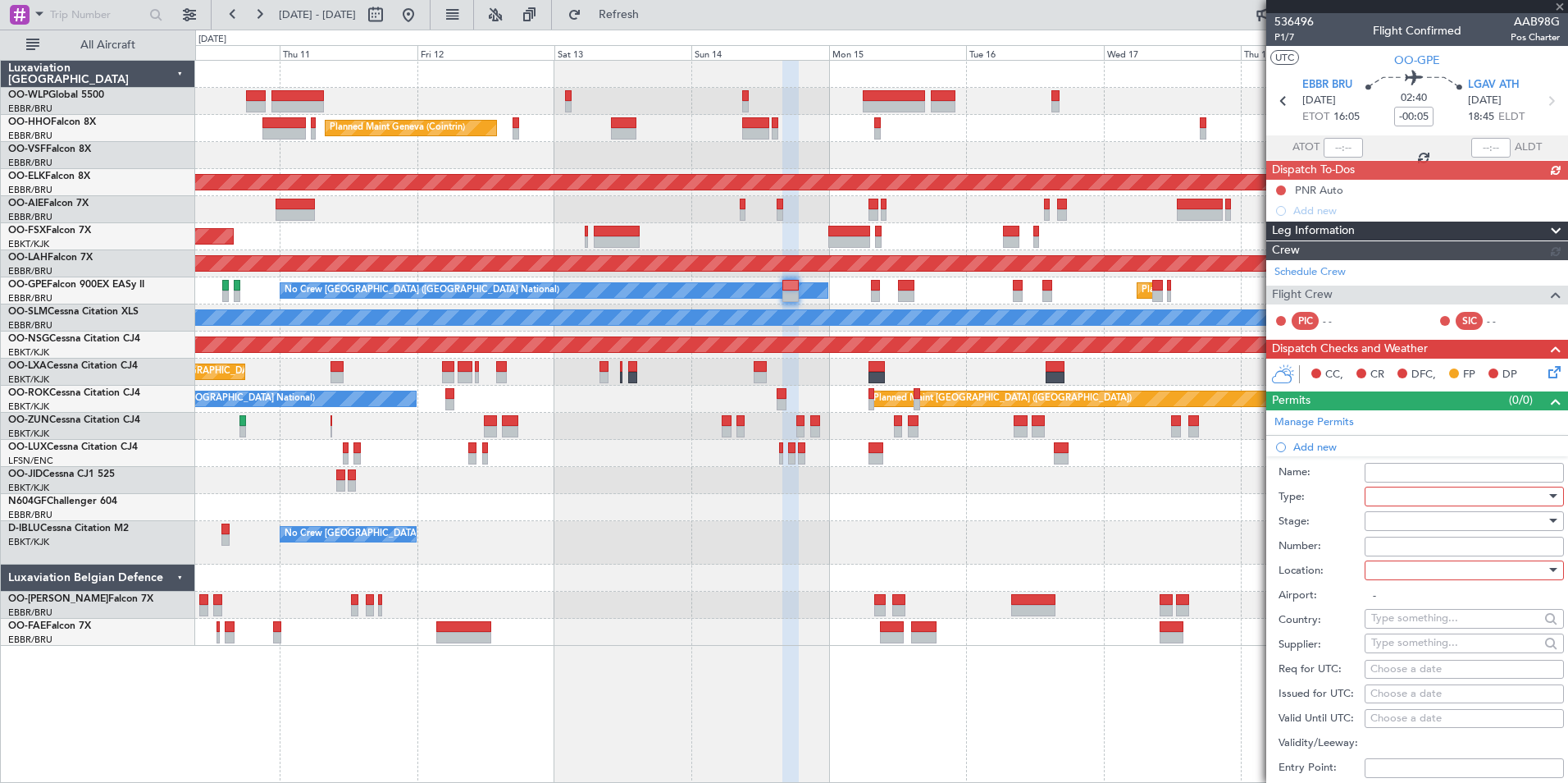
click at [1374, 493] on div at bounding box center [1459, 497] width 175 height 24
click at [1390, 645] on span "Slot" at bounding box center [1458, 651] width 172 height 24
click at [1394, 518] on div at bounding box center [1459, 521] width 175 height 24
click at [1408, 578] on span "Not Requested" at bounding box center [1458, 578] width 172 height 24
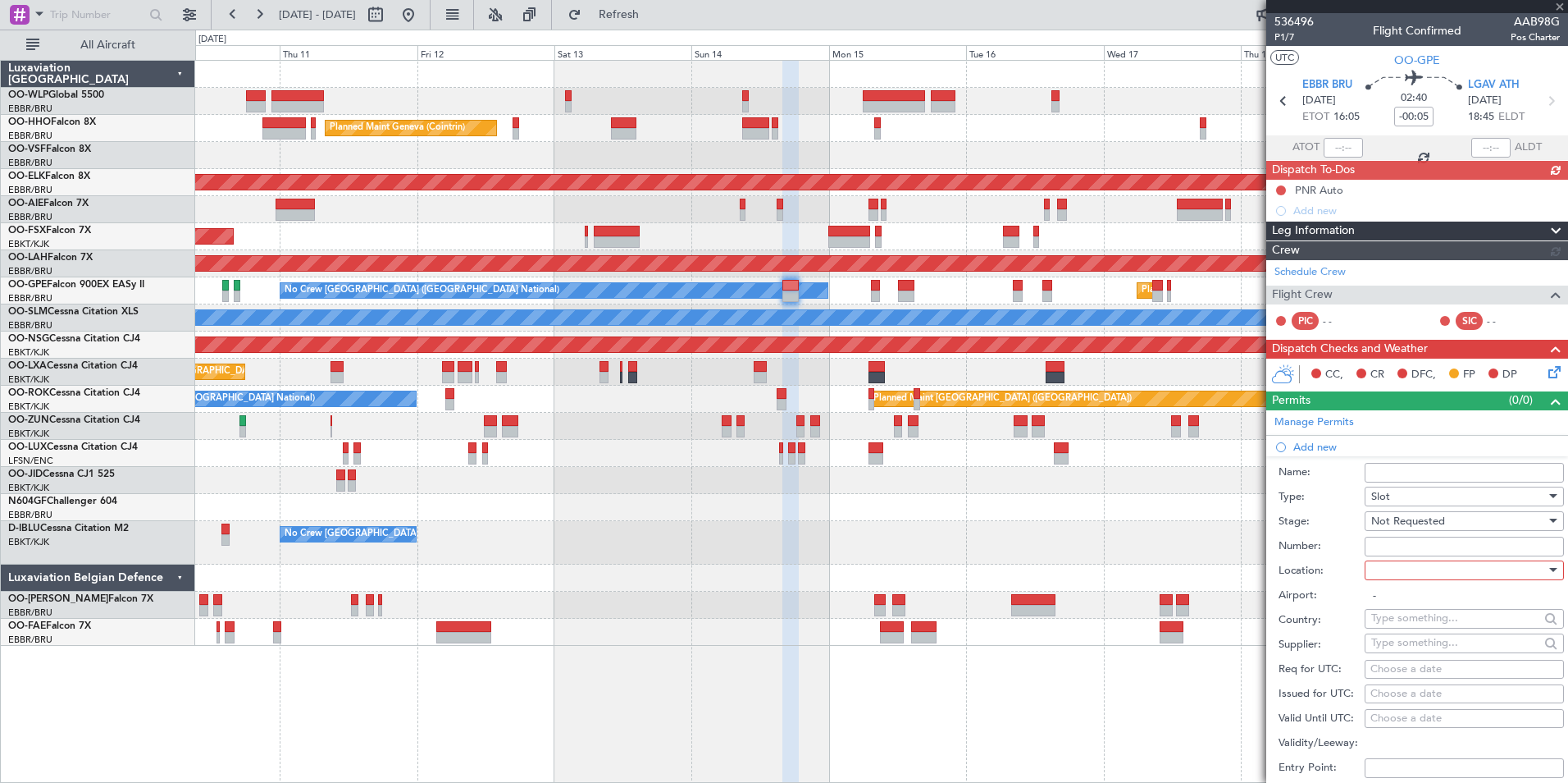
click at [1408, 564] on div at bounding box center [1459, 570] width 175 height 24
click at [1414, 653] on span "Arrival" at bounding box center [1458, 652] width 172 height 24
type input "LGAV / ATH"
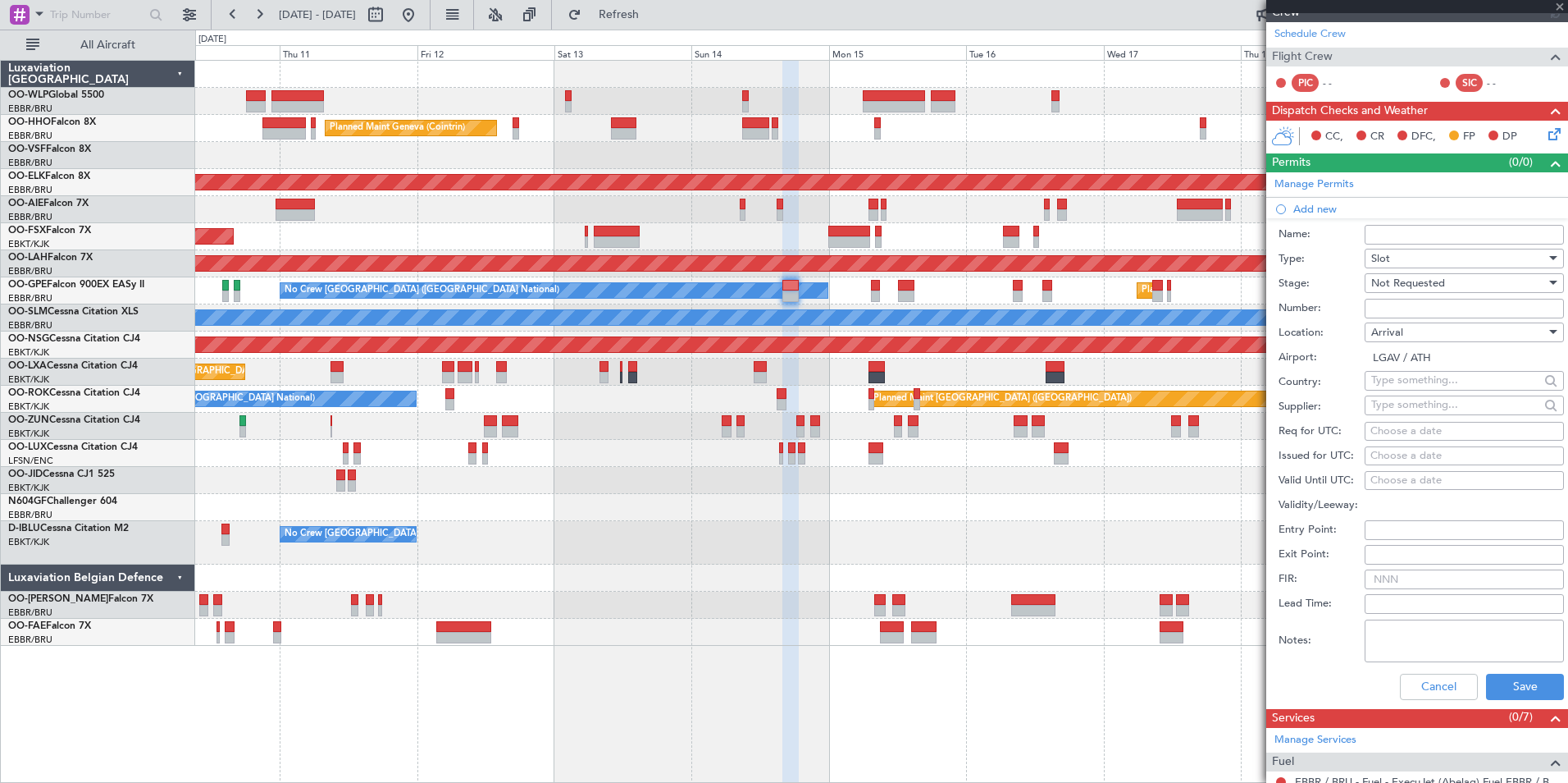
scroll to position [247, 0]
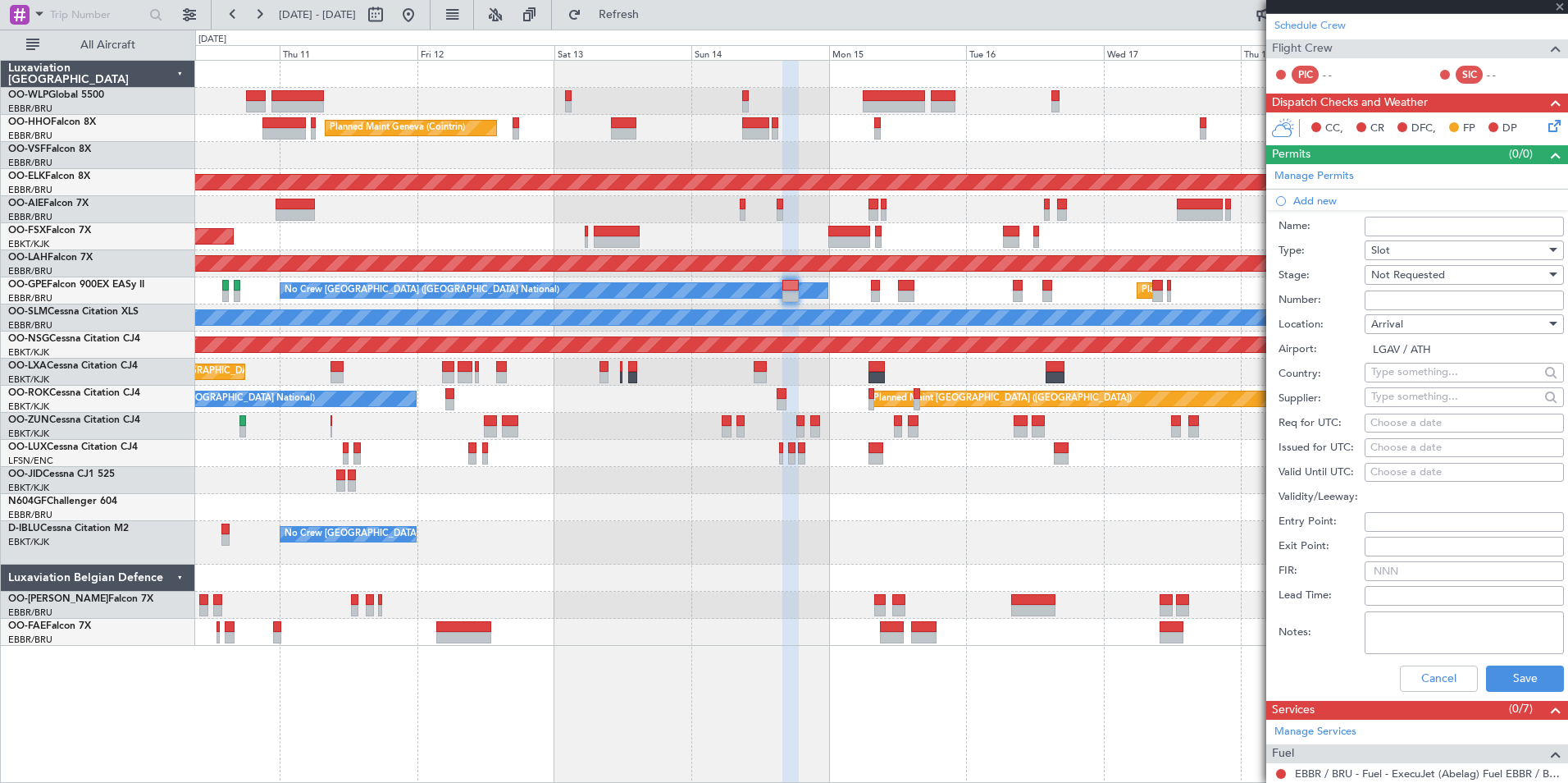
click at [1424, 420] on div "Choose a date" at bounding box center [1464, 423] width 188 height 16
select select "9"
select select "2025"
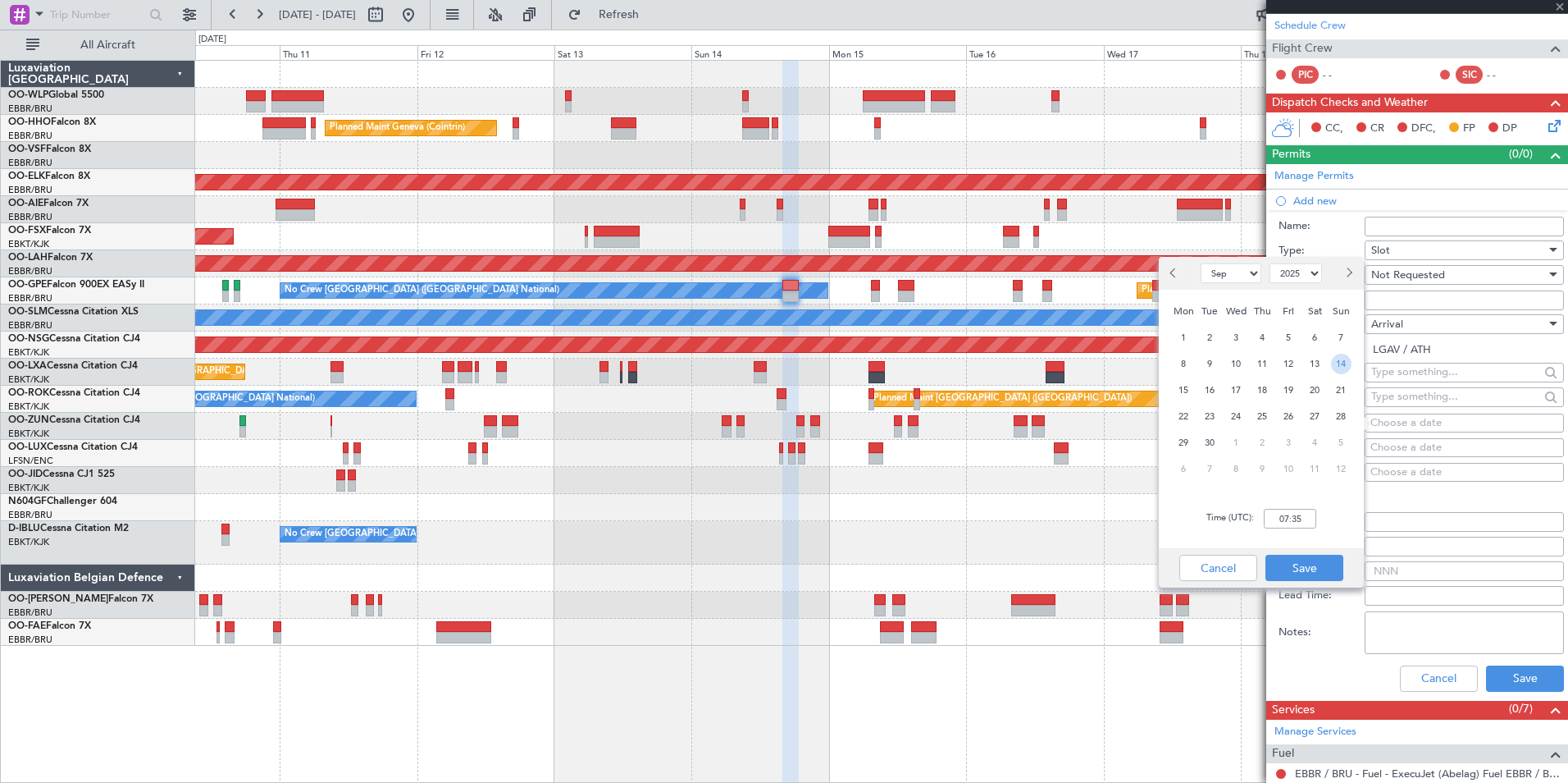
click at [1343, 365] on span "14" at bounding box center [1341, 364] width 21 height 21
click at [1288, 515] on input "00:00" at bounding box center [1290, 518] width 53 height 20
type input "16:00"
click at [1326, 568] on button "Save" at bounding box center [1304, 568] width 78 height 26
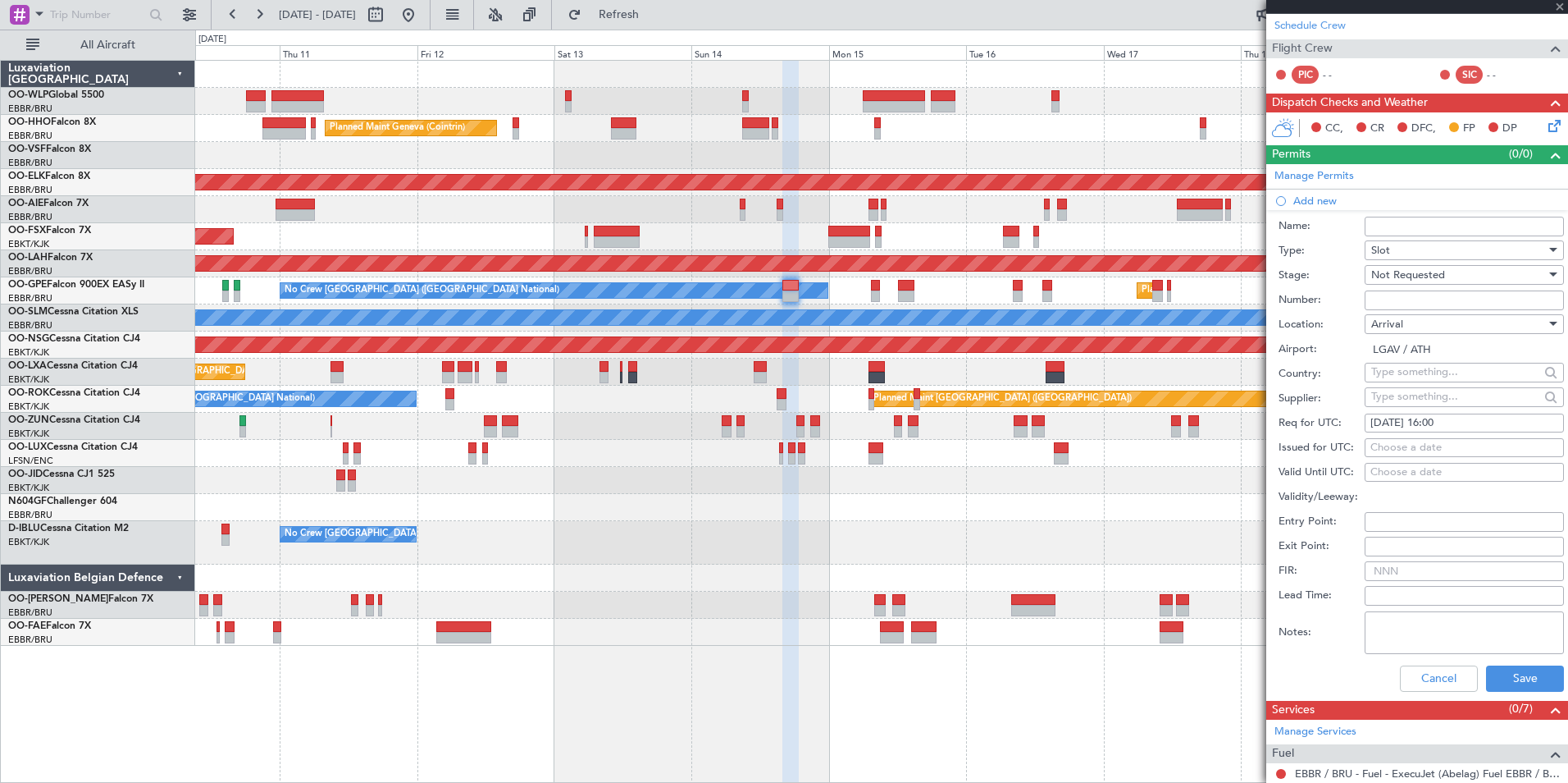
click at [1381, 331] on div "Arrival" at bounding box center [1459, 324] width 175 height 24
click at [1405, 361] on span "Departure" at bounding box center [1458, 356] width 172 height 24
type input "EBBR / BRU"
click at [1506, 689] on button "Save" at bounding box center [1525, 678] width 78 height 26
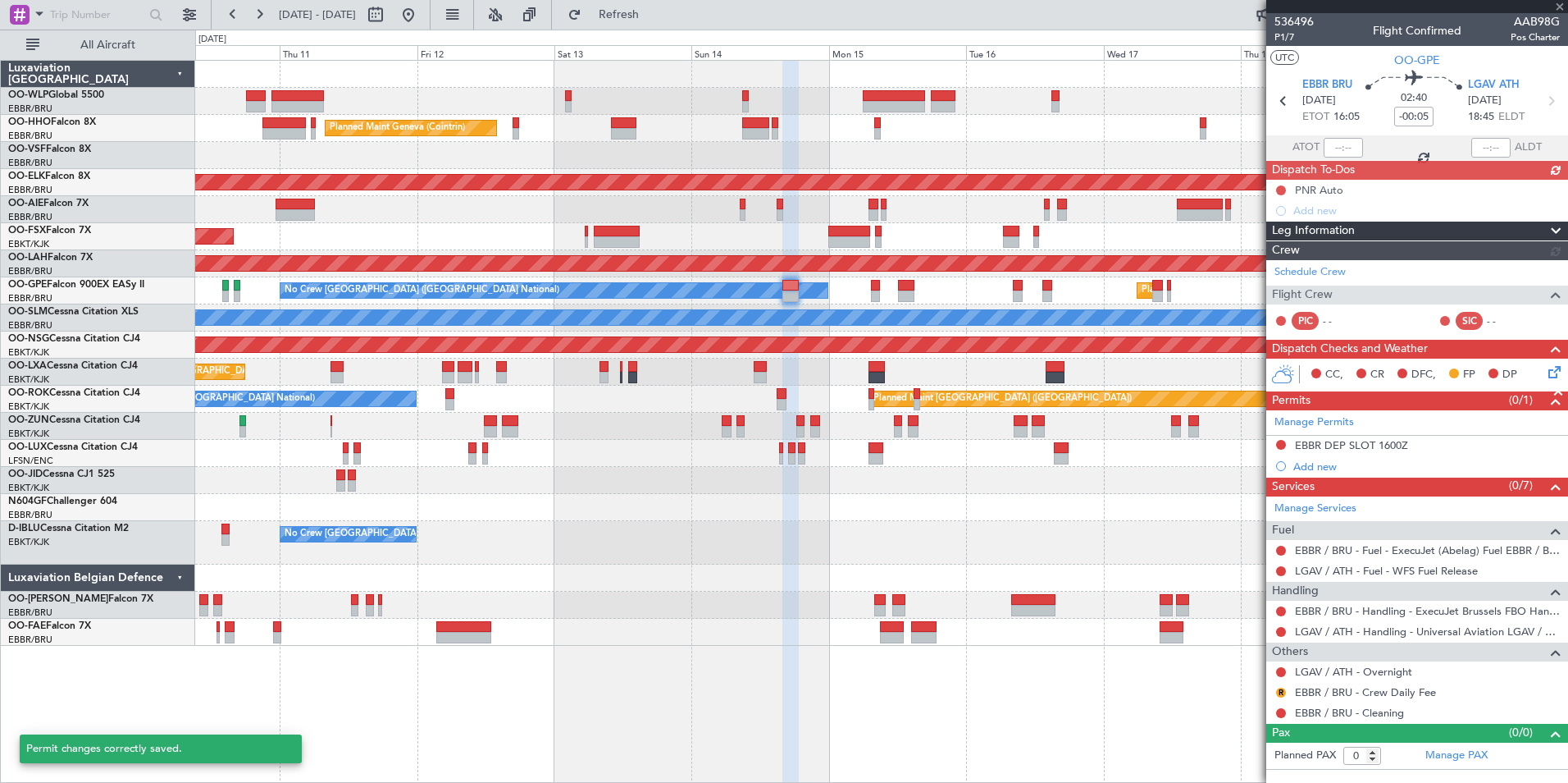
scroll to position [0, 0]
click at [1499, 84] on span "LGAV ATH" at bounding box center [1494, 85] width 52 height 16
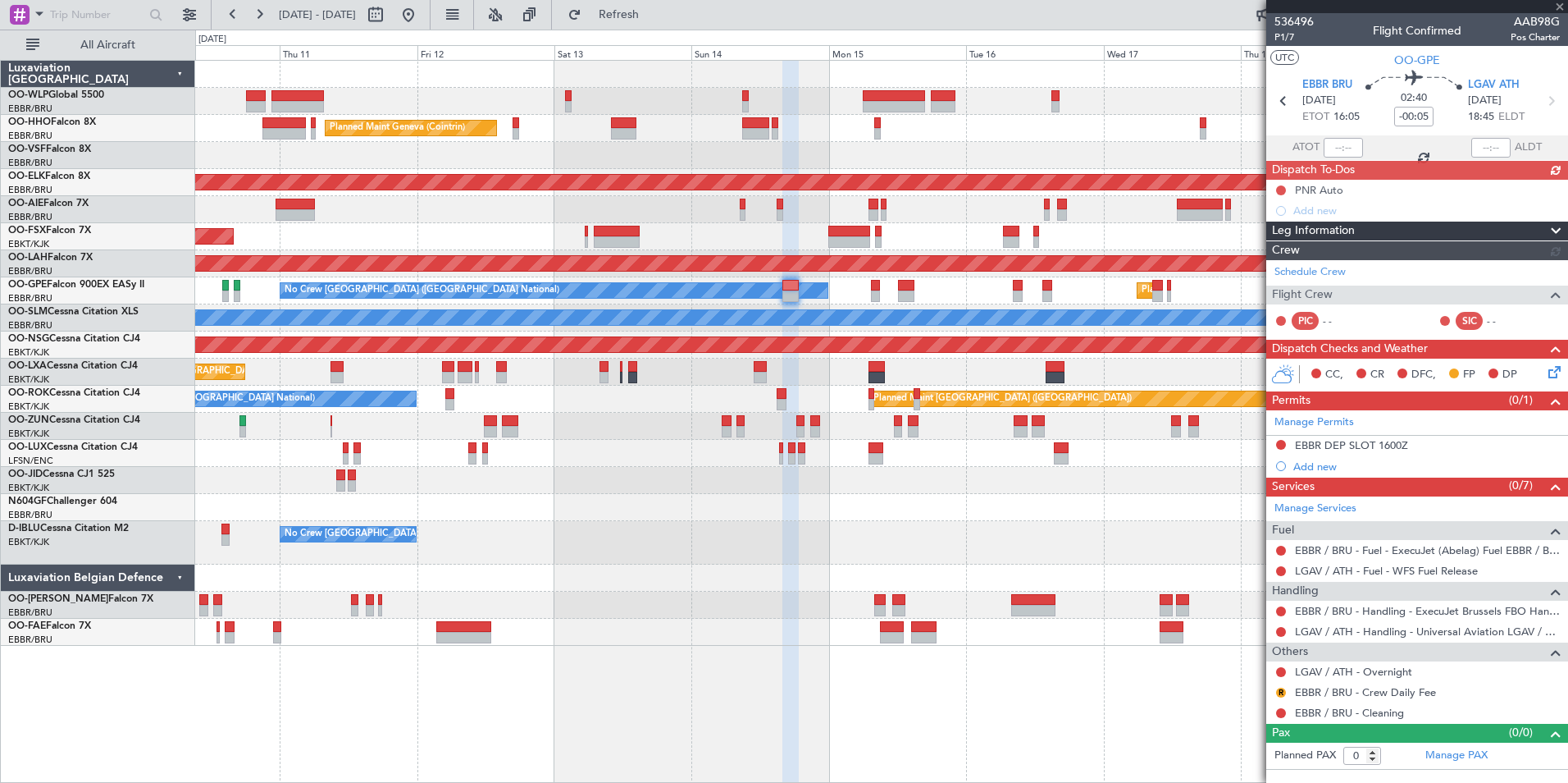
click at [1327, 469] on mat-tooltip-component "EBBR DEP SLOT 1600Z" at bounding box center [1352, 473] width 125 height 43
click at [1310, 465] on div "Add new" at bounding box center [1419, 466] width 252 height 14
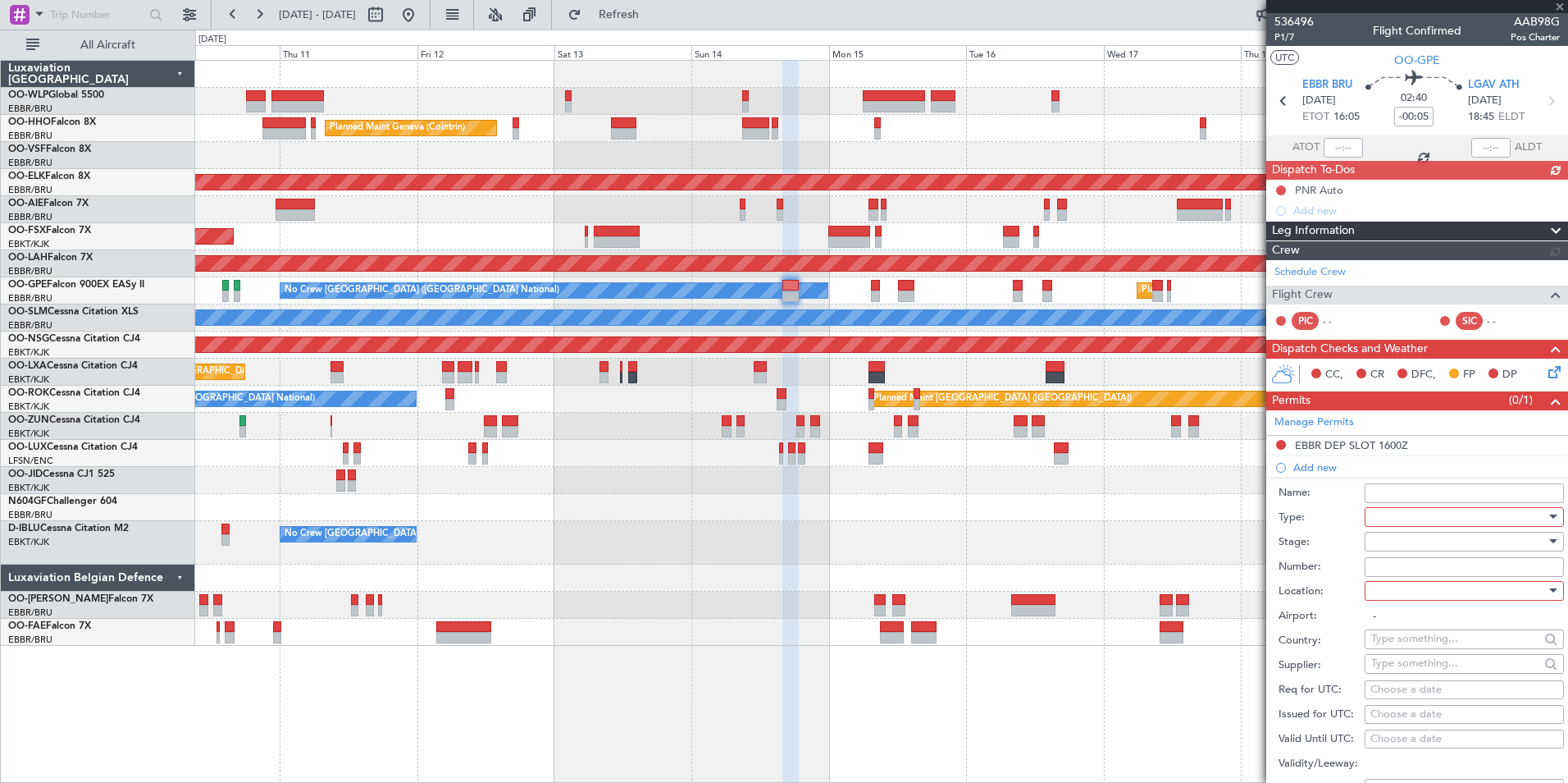
click at [1380, 508] on div at bounding box center [1459, 517] width 175 height 24
click at [1403, 664] on span "Slot" at bounding box center [1458, 671] width 172 height 24
click at [1416, 544] on div at bounding box center [1459, 542] width 175 height 24
click at [1406, 644] on span "Requested" at bounding box center [1458, 648] width 172 height 24
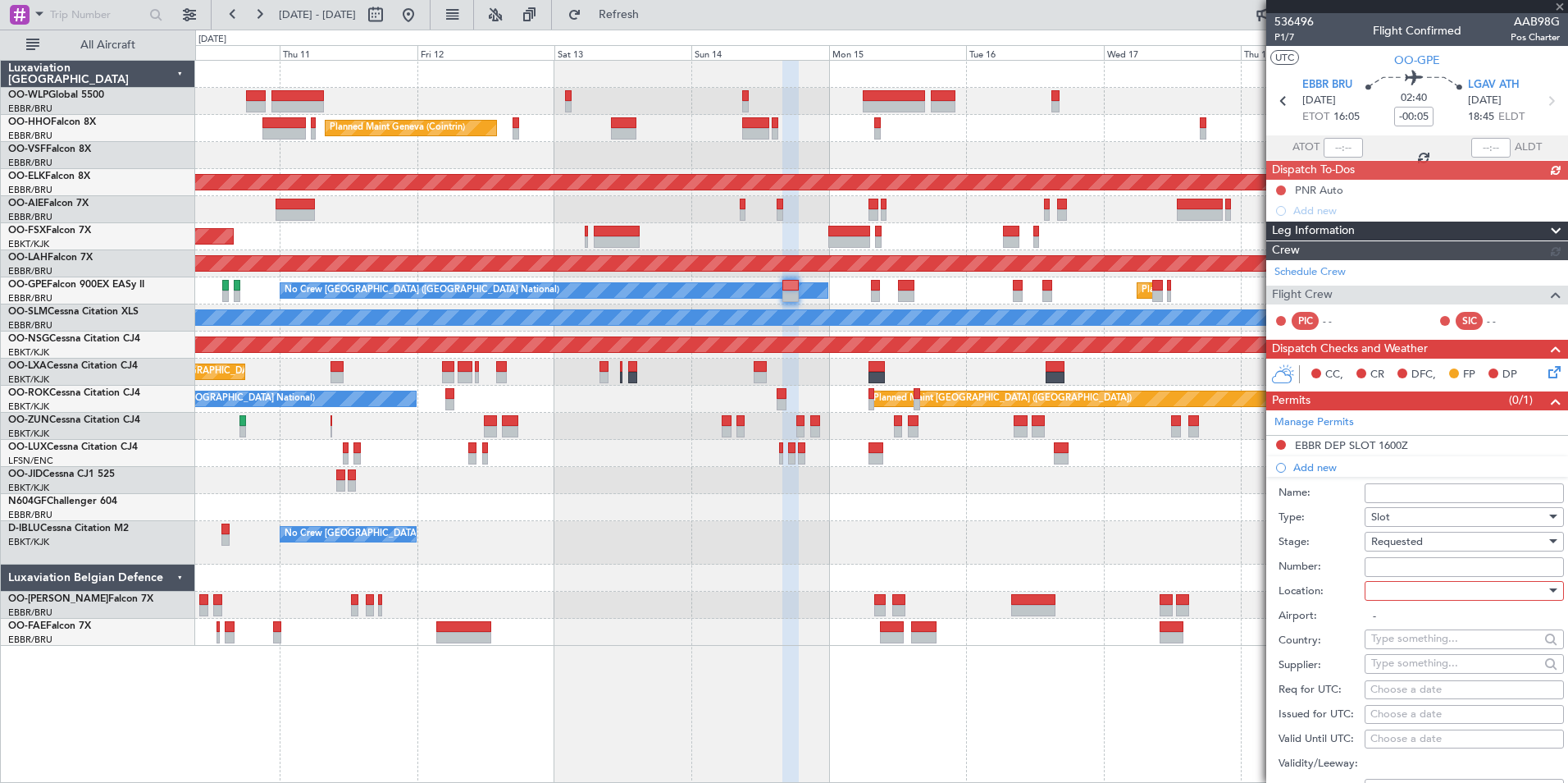
click at [1405, 546] on span "Requested" at bounding box center [1398, 541] width 52 height 15
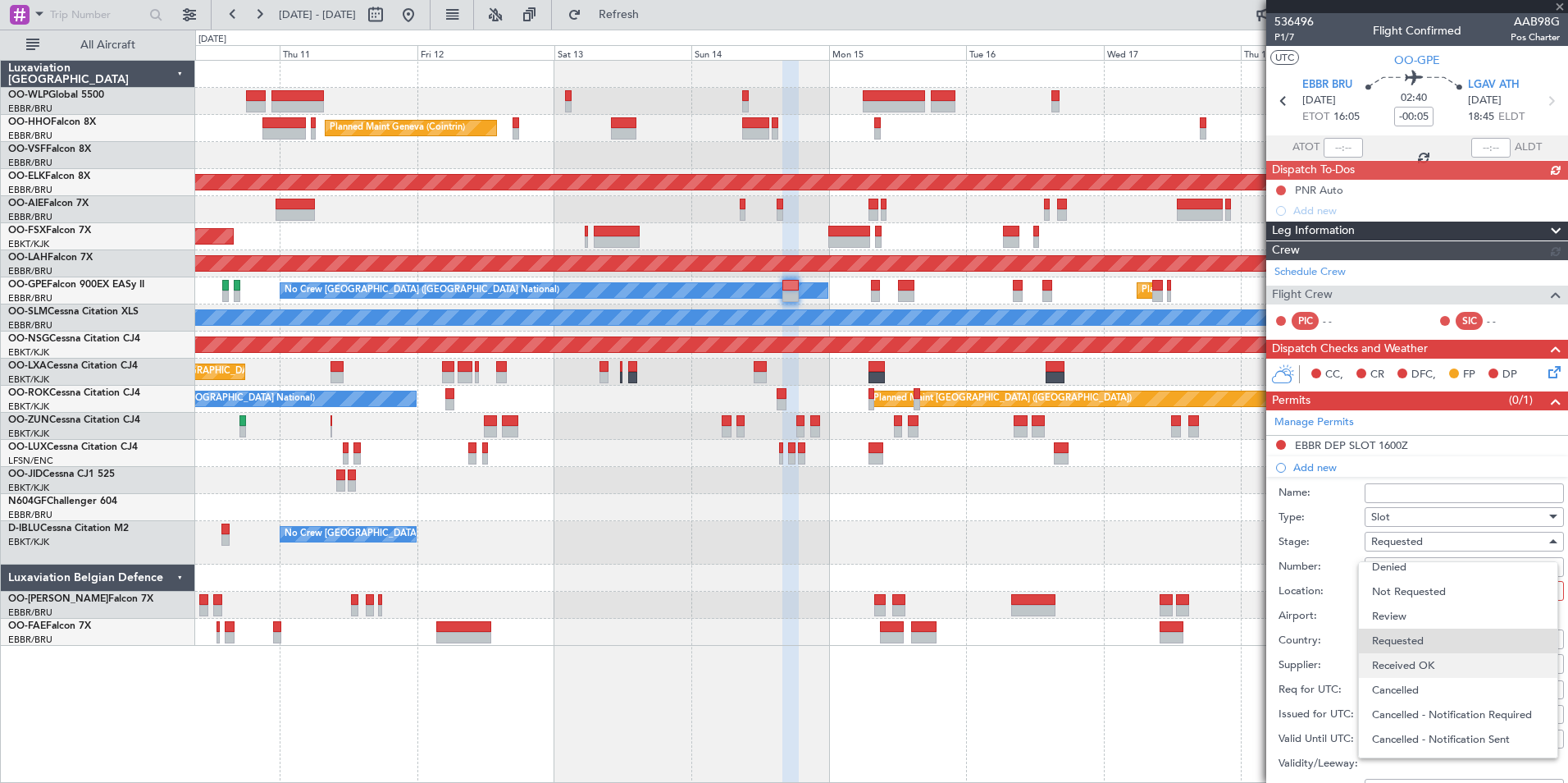
click at [1414, 659] on span "Received OK" at bounding box center [1458, 665] width 172 height 24
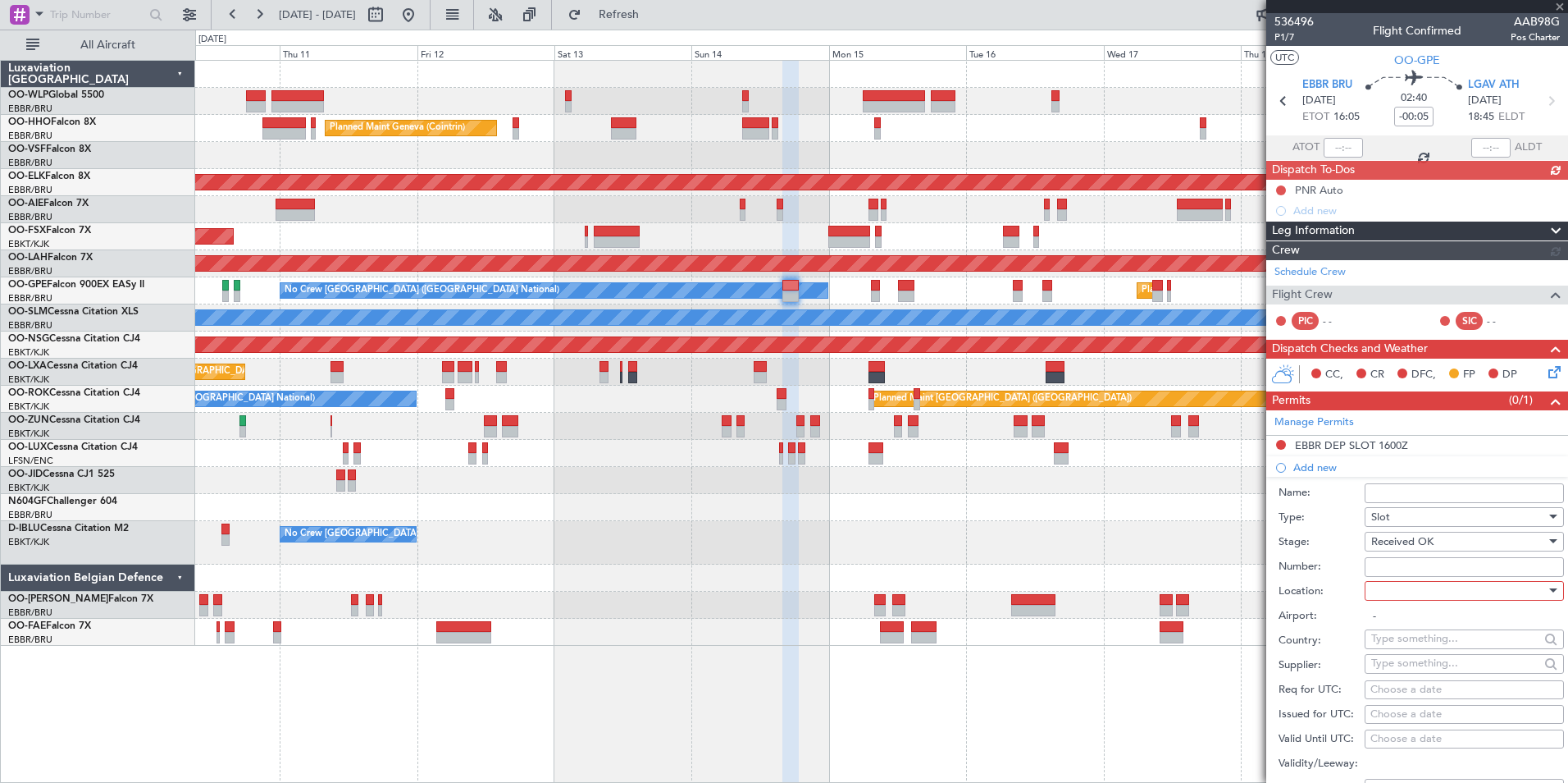
click at [1417, 536] on span "Received OK" at bounding box center [1403, 541] width 62 height 15
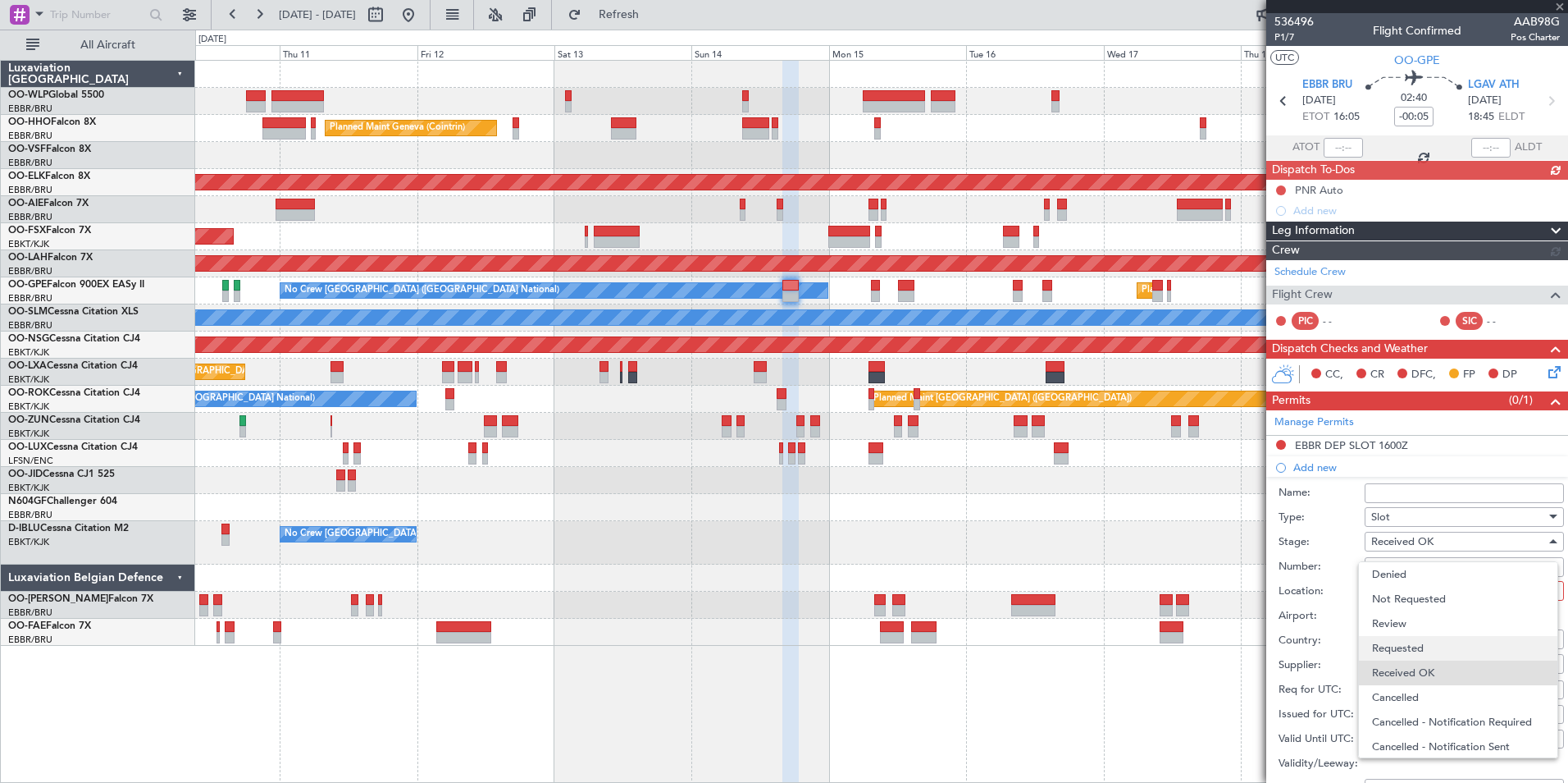
scroll to position [26, 0]
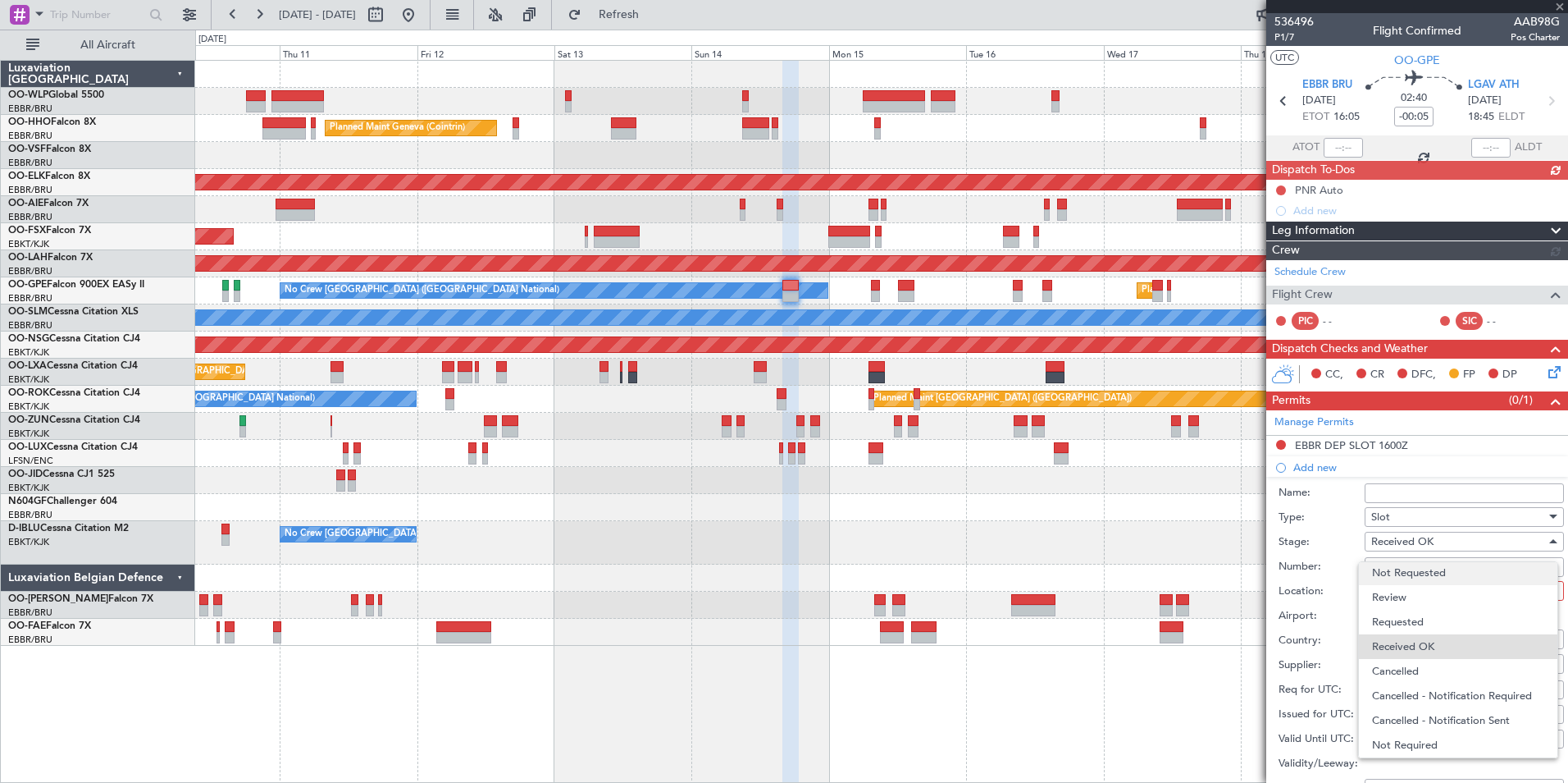
click at [1413, 575] on span "Not Requested" at bounding box center [1458, 573] width 172 height 24
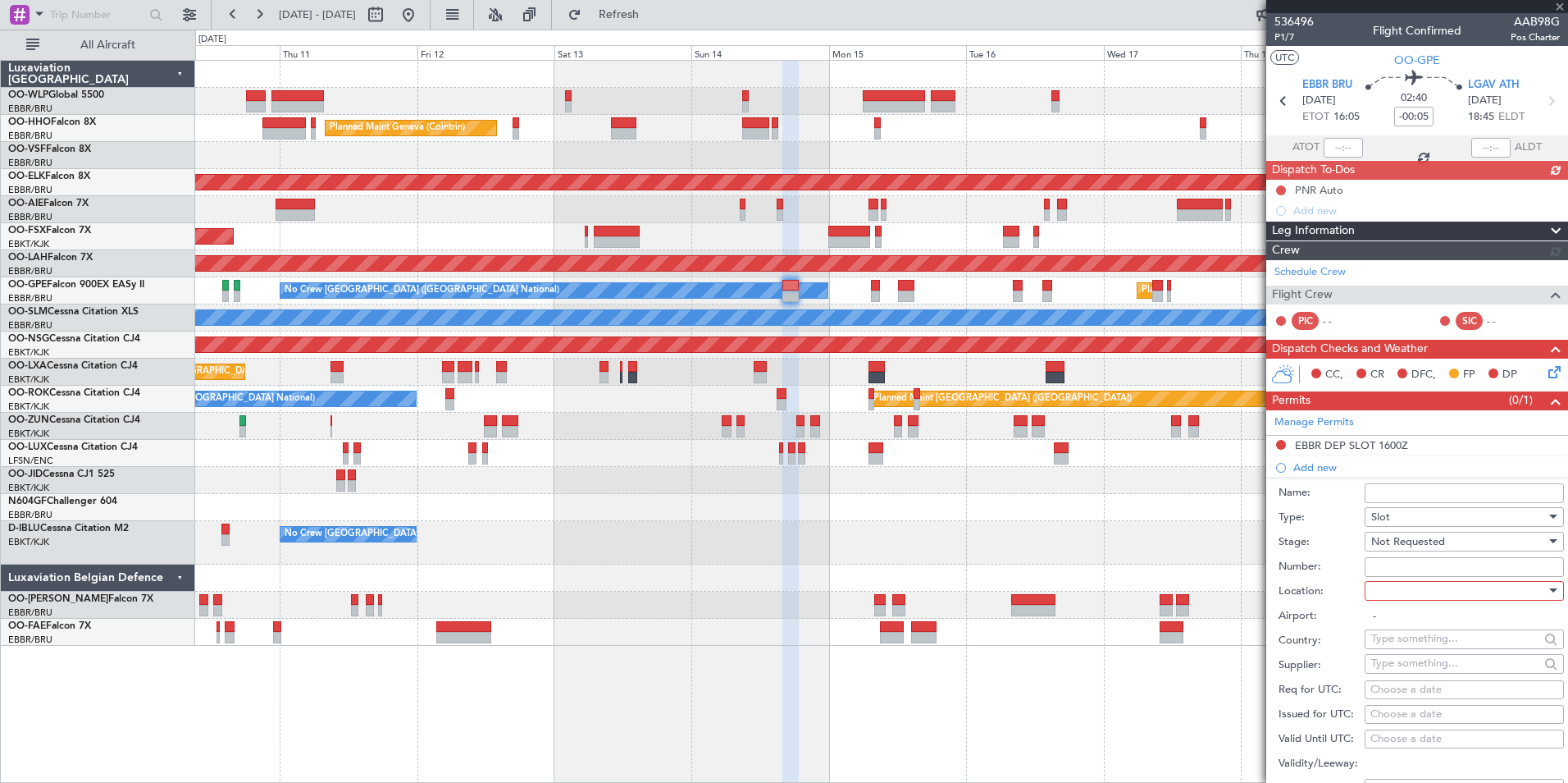
click at [1398, 594] on div at bounding box center [1459, 591] width 175 height 24
click at [1405, 676] on span "Arrival" at bounding box center [1458, 672] width 172 height 24
type input "LGAV / ATH"
click at [1417, 682] on div "Choose a date" at bounding box center [1464, 690] width 188 height 16
select select "9"
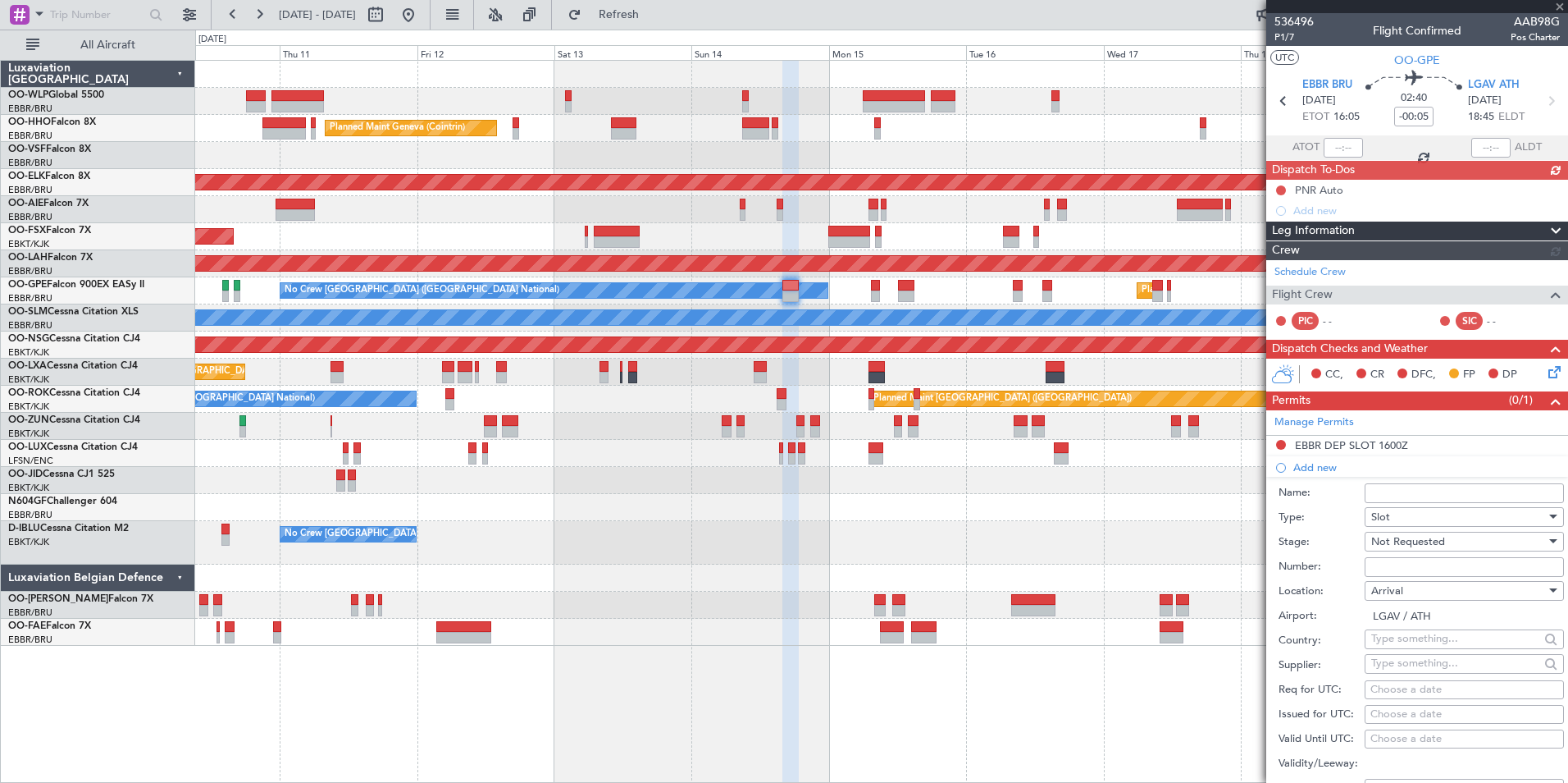
select select "2025"
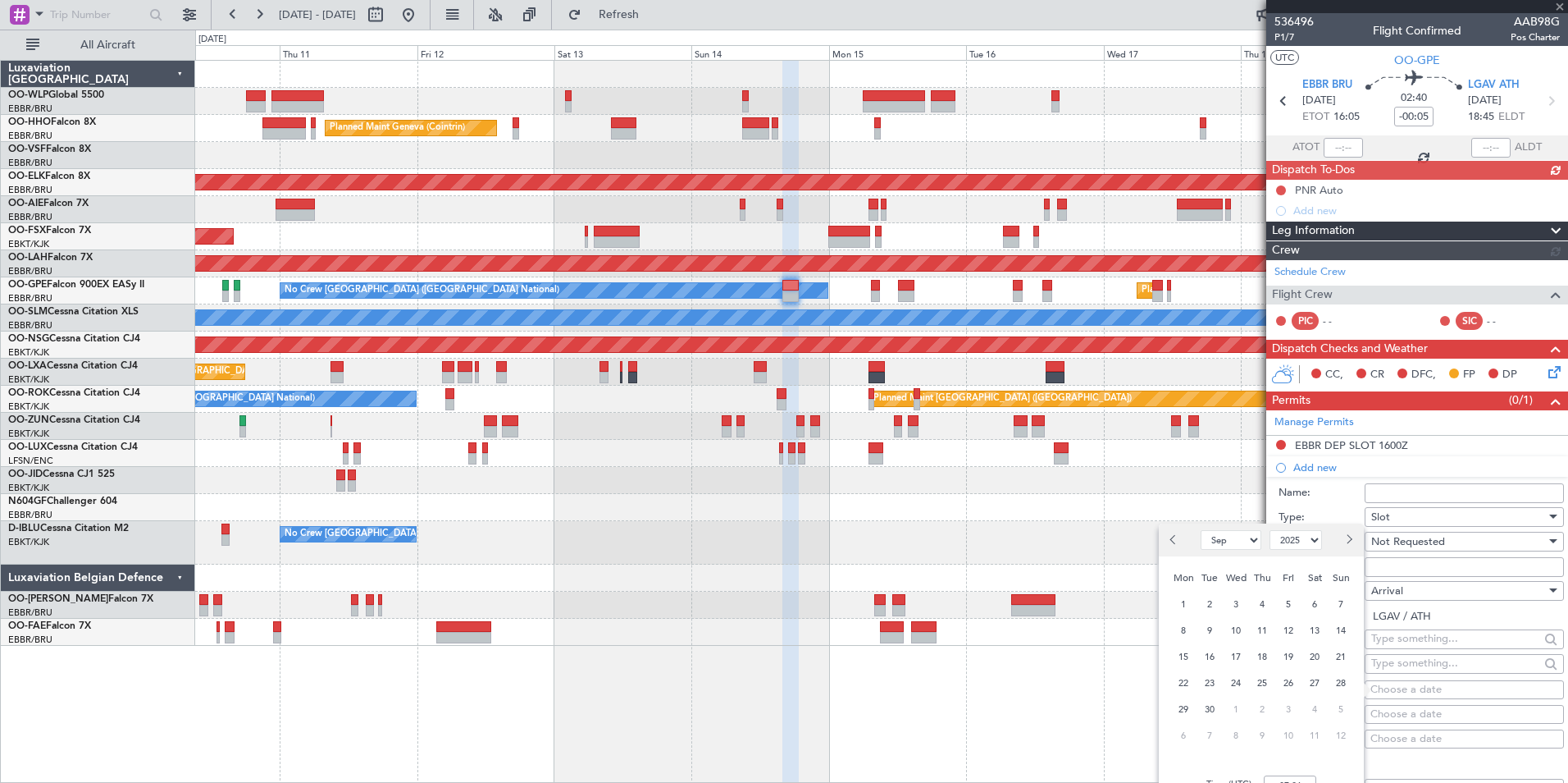
scroll to position [82, 0]
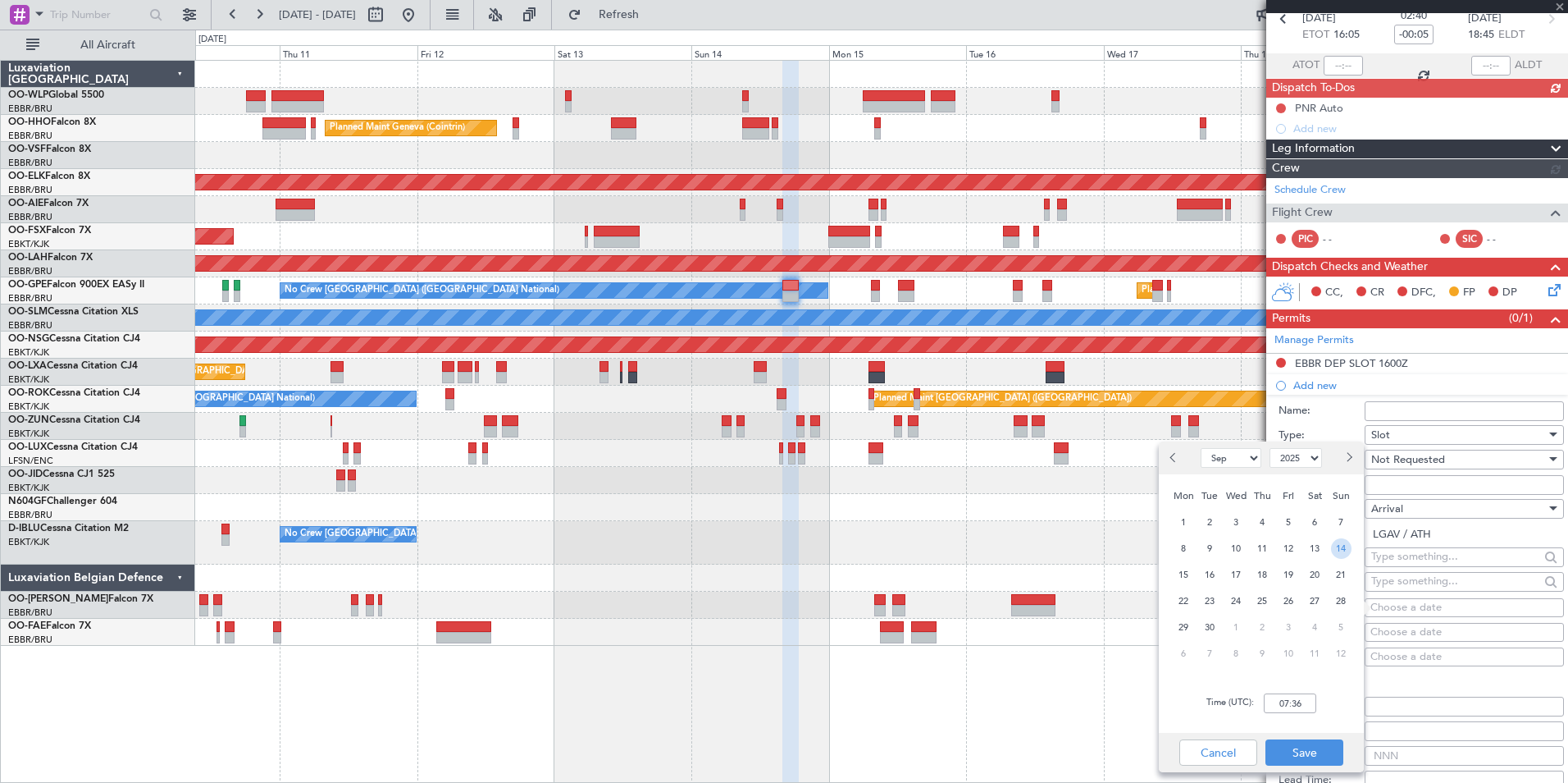
click at [1346, 544] on span "14" at bounding box center [1341, 549] width 21 height 21
type input "18:50"
click at [1303, 745] on button "Save" at bounding box center [1304, 752] width 78 height 26
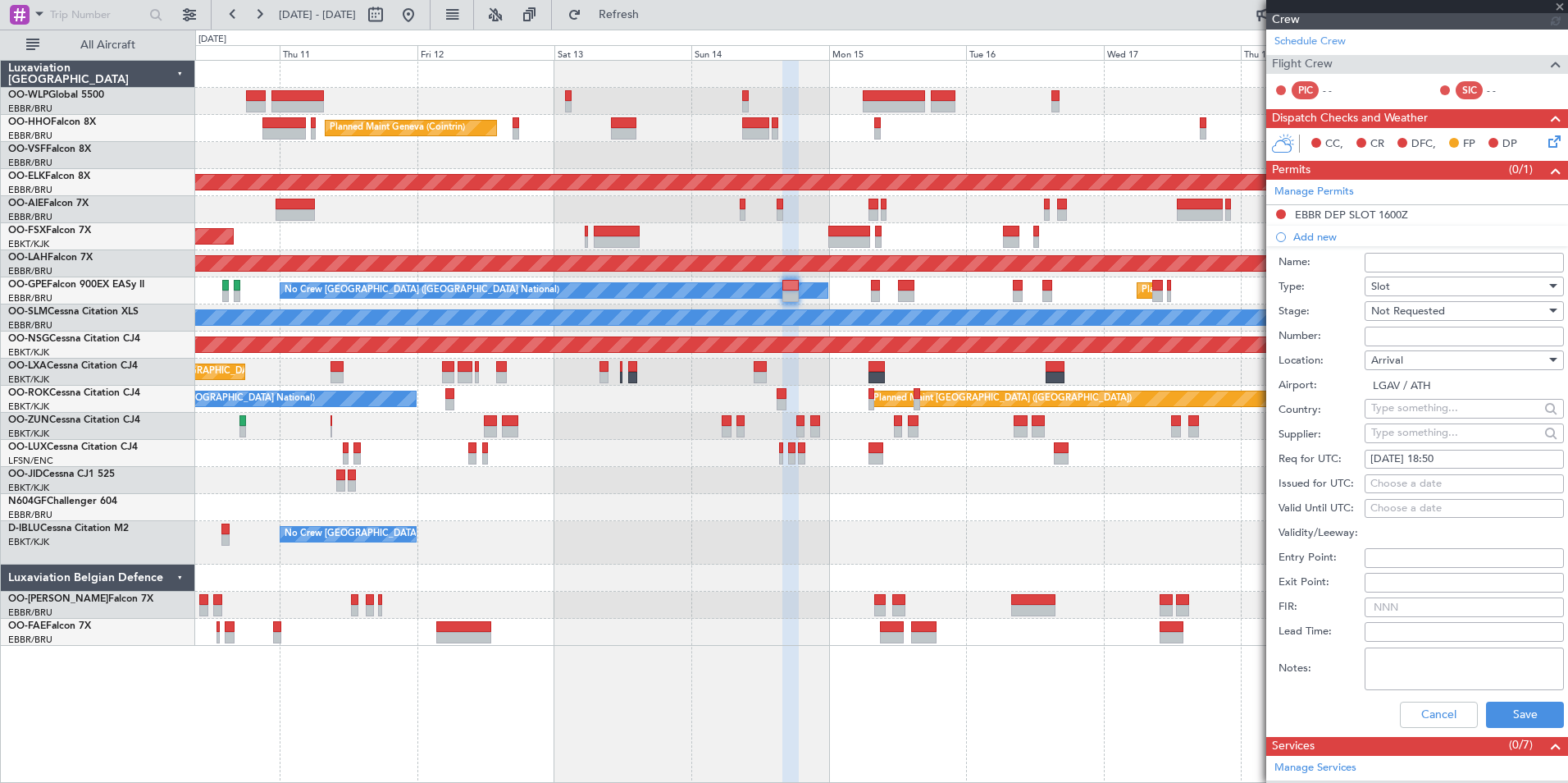
scroll to position [247, 0]
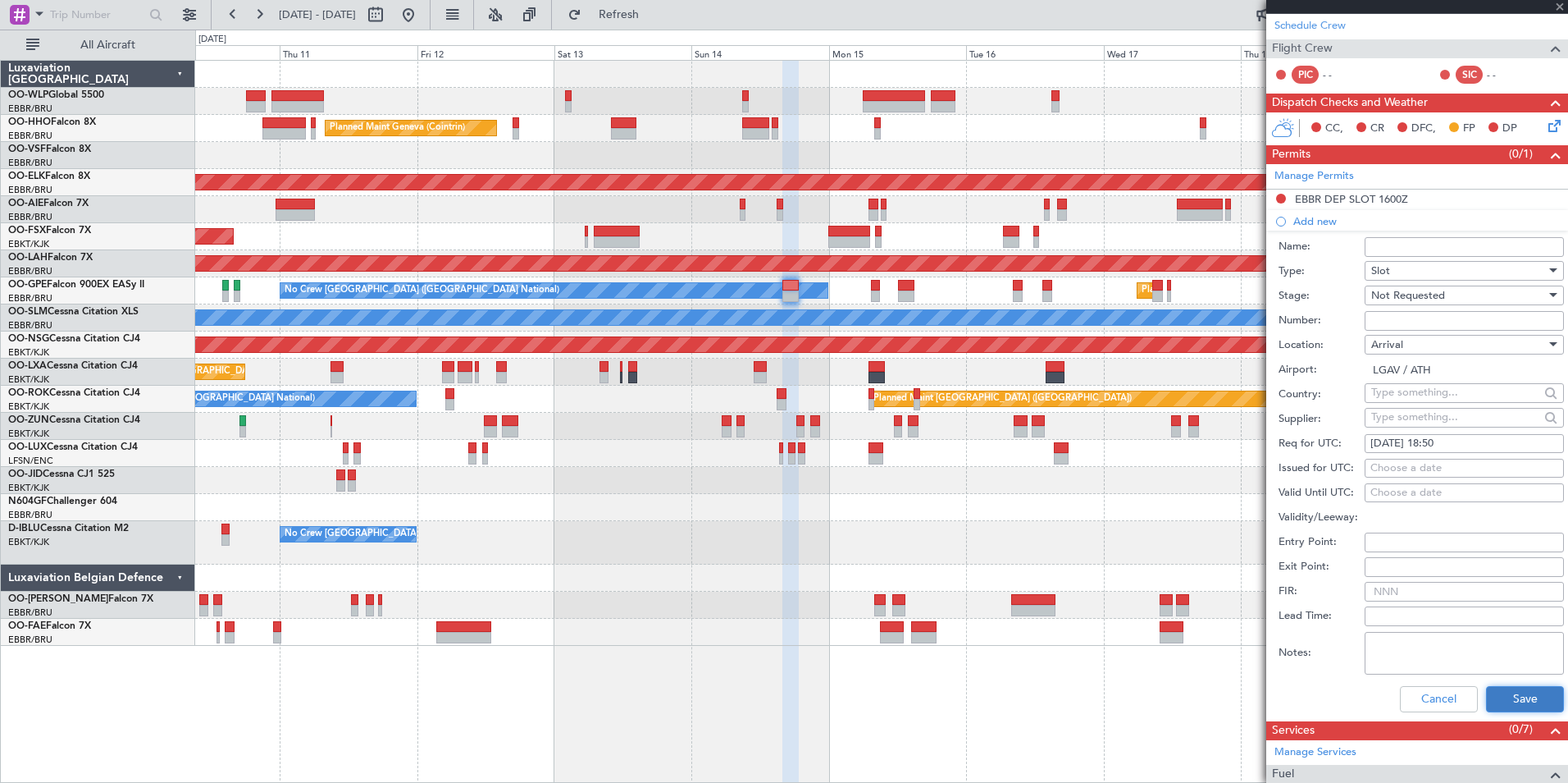
click at [1508, 691] on button "Save" at bounding box center [1525, 699] width 78 height 26
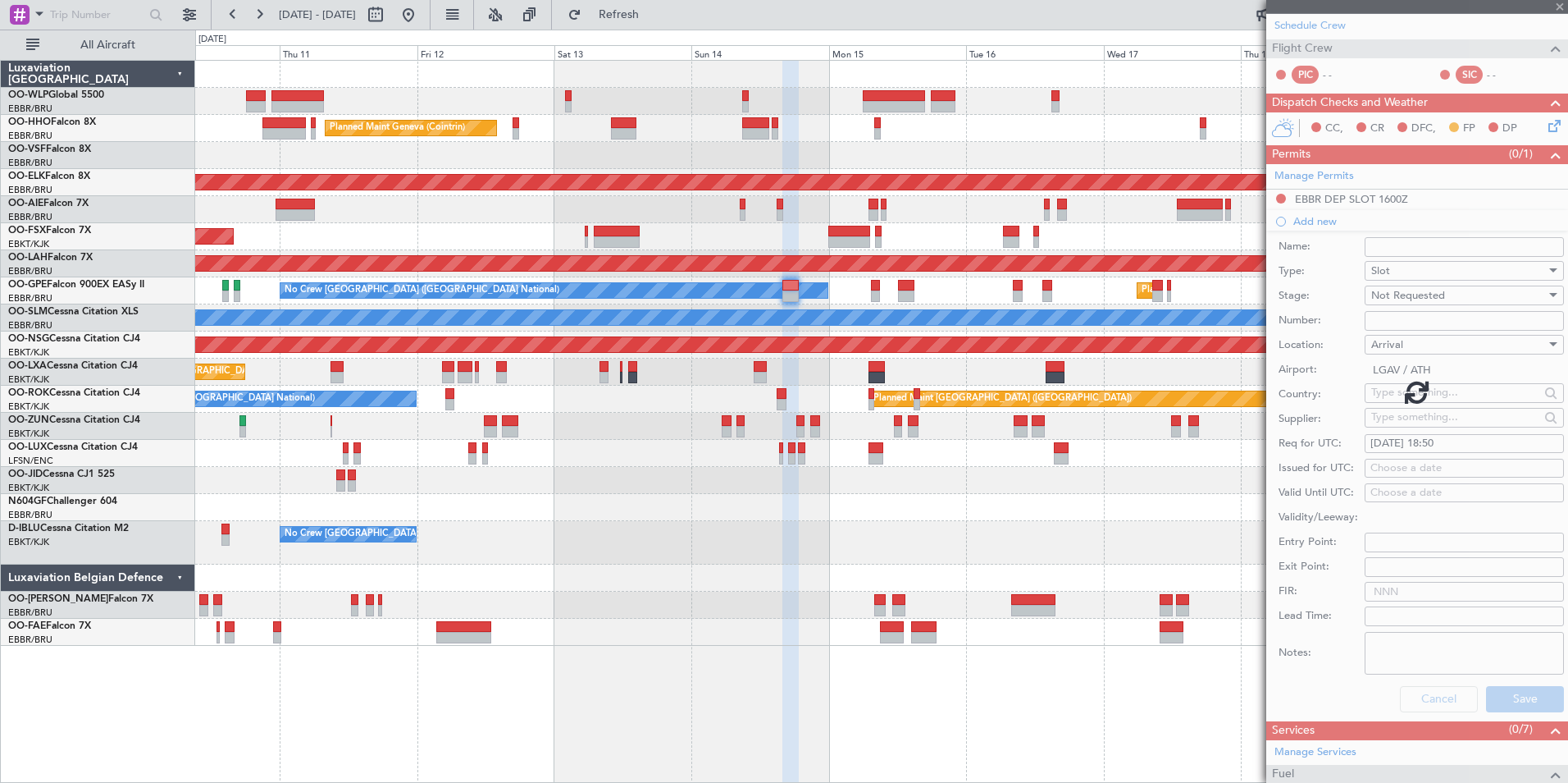
scroll to position [7, 0]
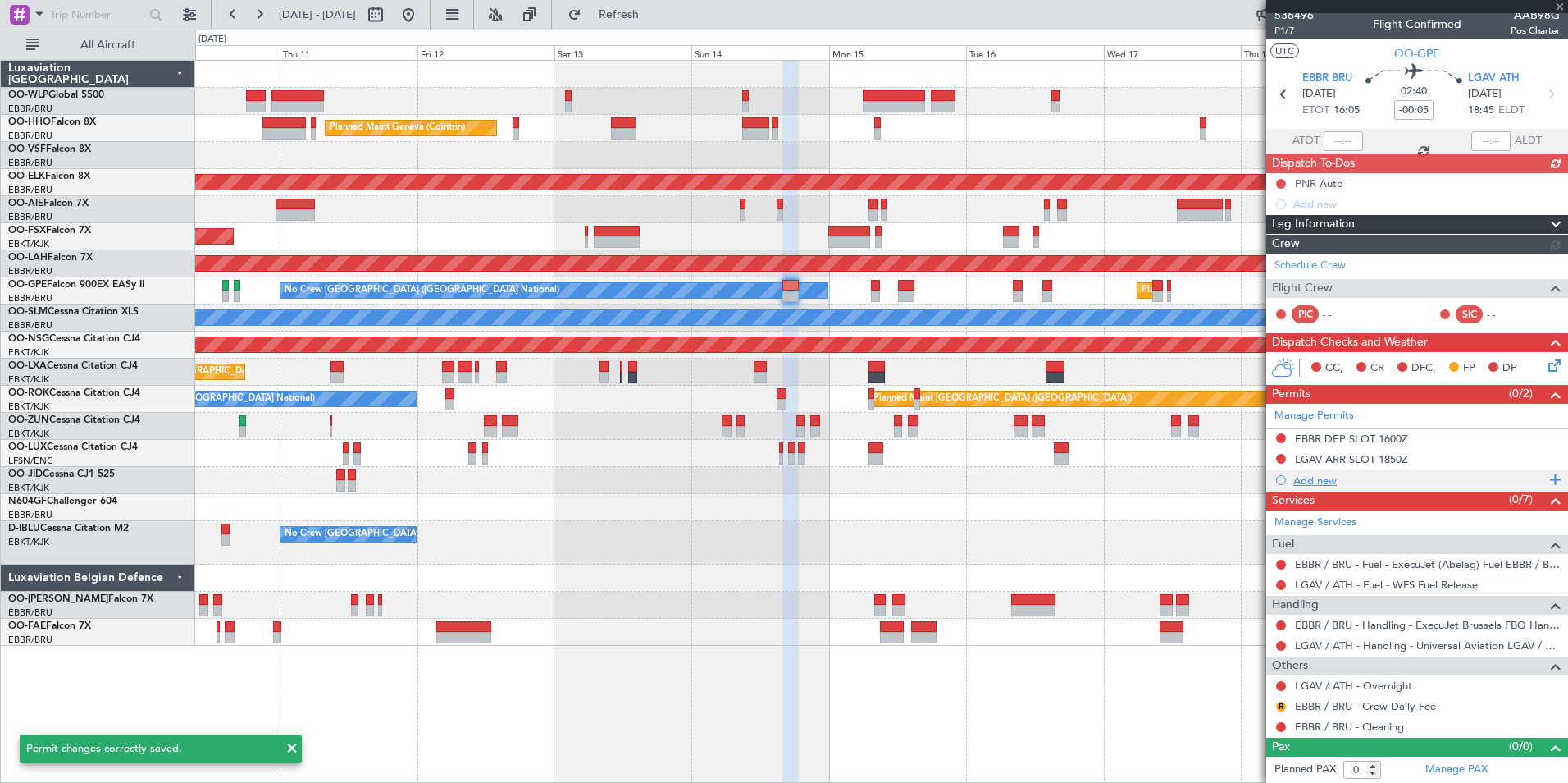
click at [1325, 479] on div "Add new" at bounding box center [1419, 480] width 252 height 14
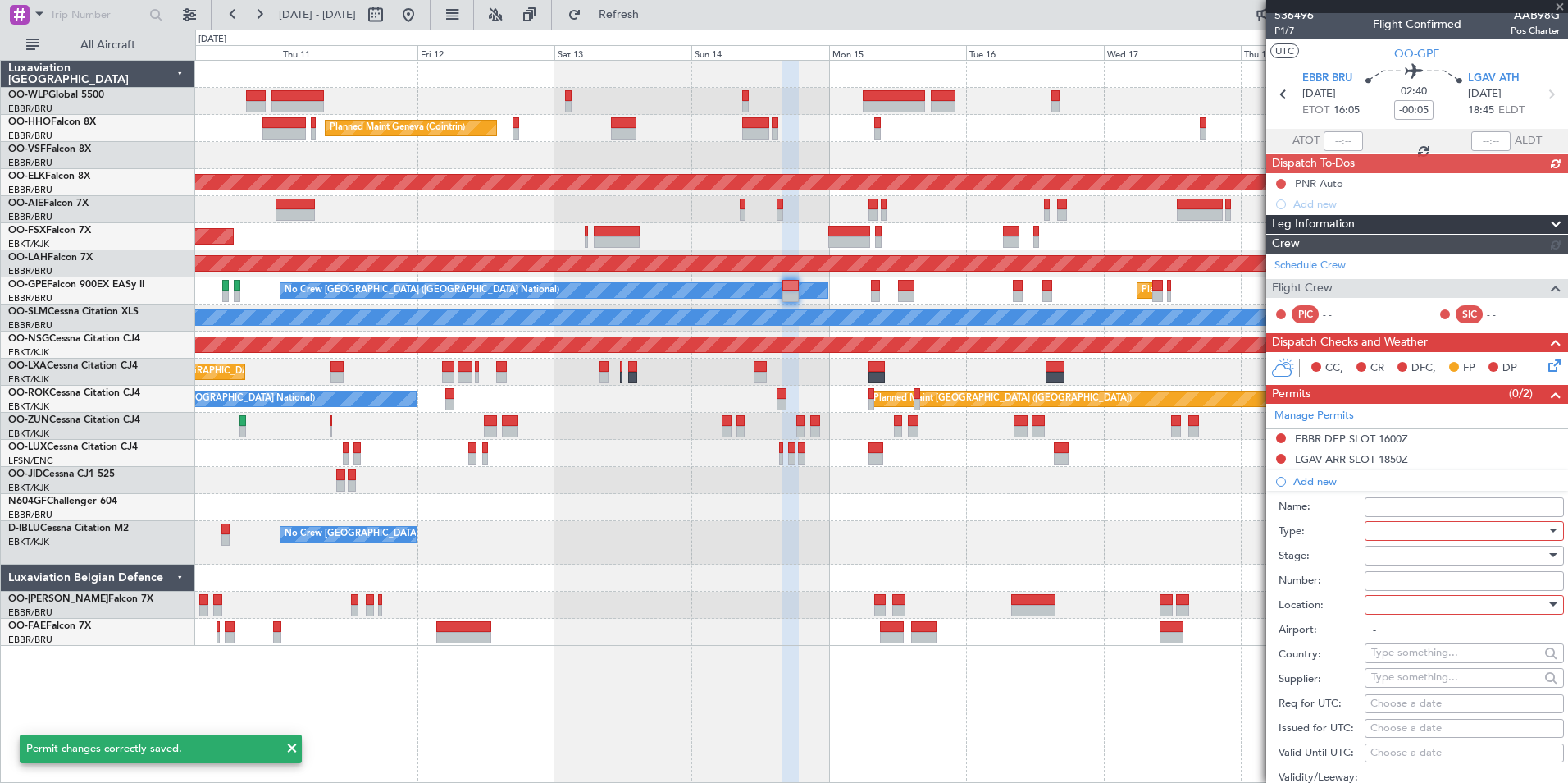
click at [1430, 525] on div at bounding box center [1459, 530] width 175 height 24
click at [1396, 607] on span "PPR" at bounding box center [1458, 611] width 172 height 24
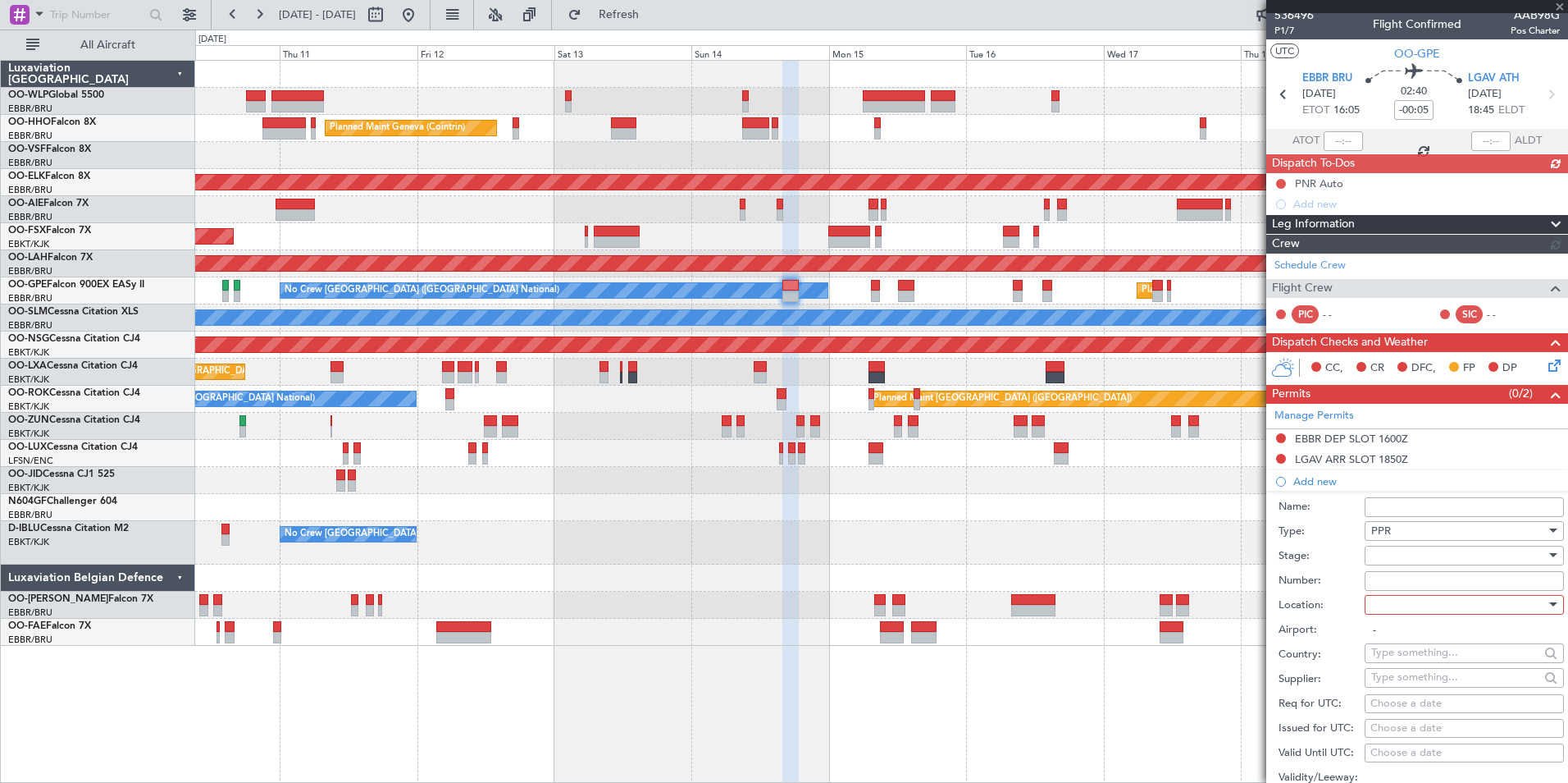
click at [1391, 547] on div at bounding box center [1459, 555] width 175 height 24
click at [1411, 607] on span "Not Requested" at bounding box center [1458, 613] width 172 height 24
click at [1401, 607] on div at bounding box center [1459, 605] width 175 height 24
click at [1405, 686] on span "Arrival" at bounding box center [1458, 687] width 172 height 24
type input "LGAV / ATH"
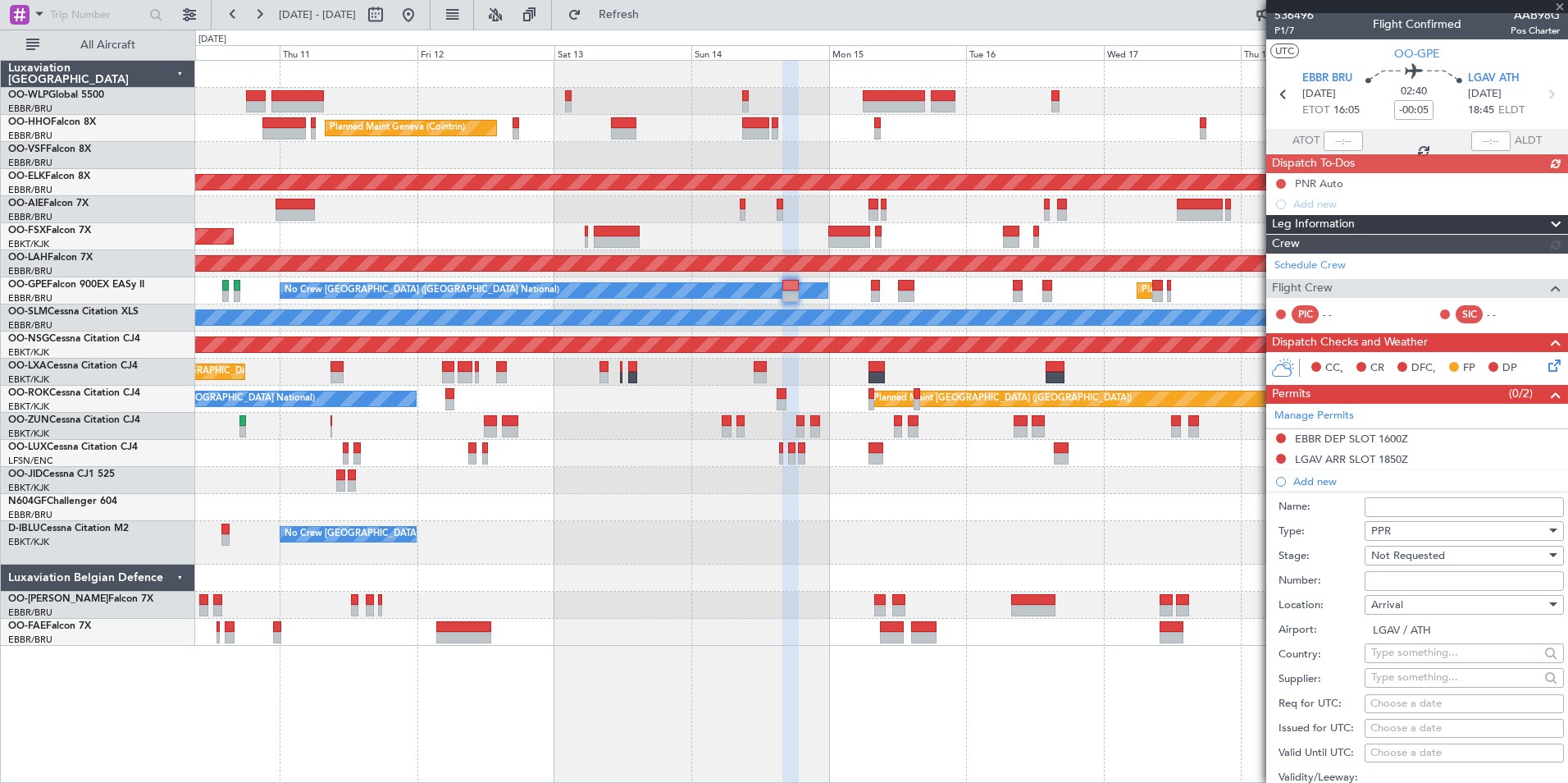
scroll to position [88, 0]
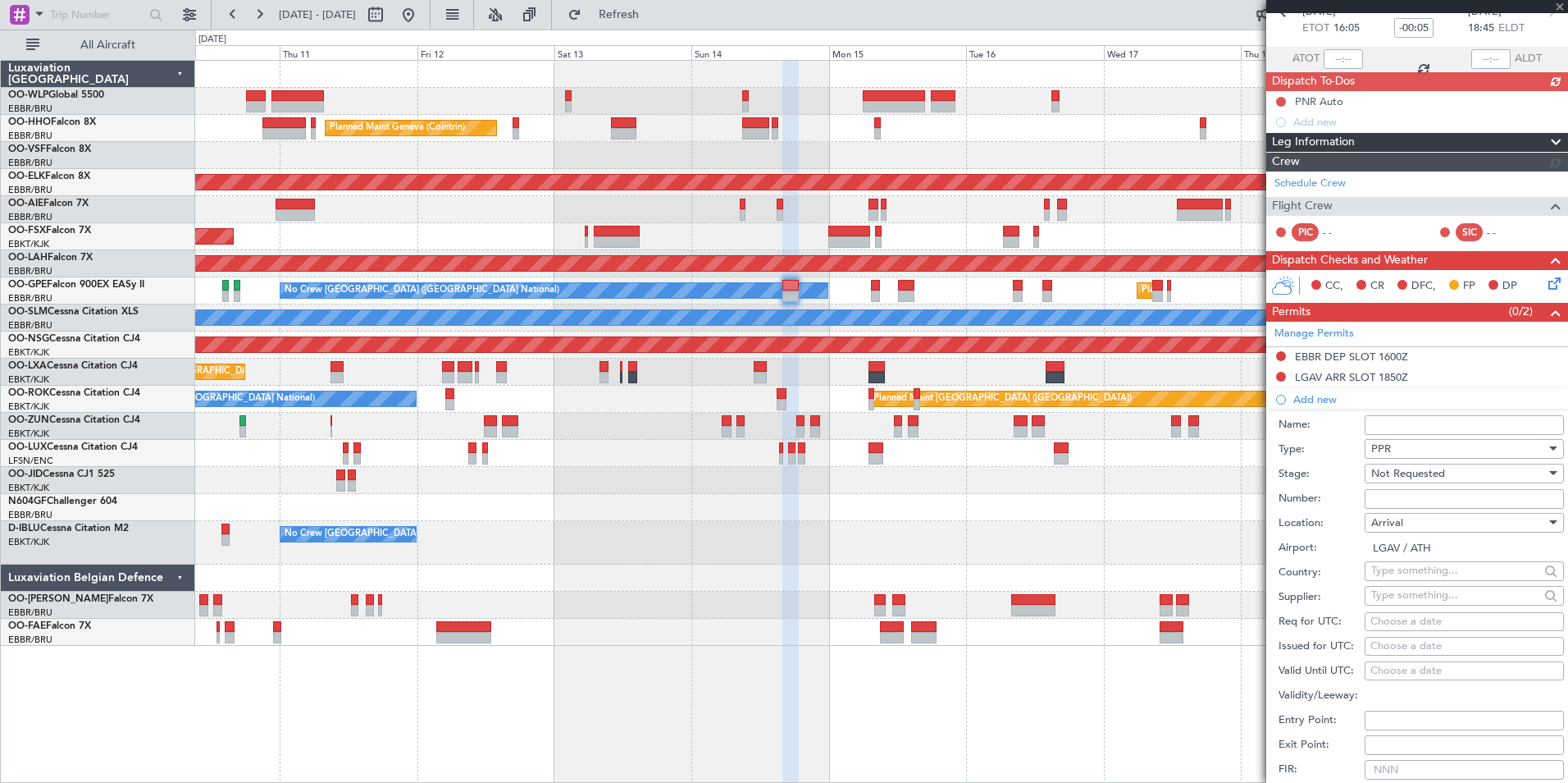
click at [1429, 614] on div "Choose a date" at bounding box center [1464, 621] width 188 height 16
select select "9"
select select "2025"
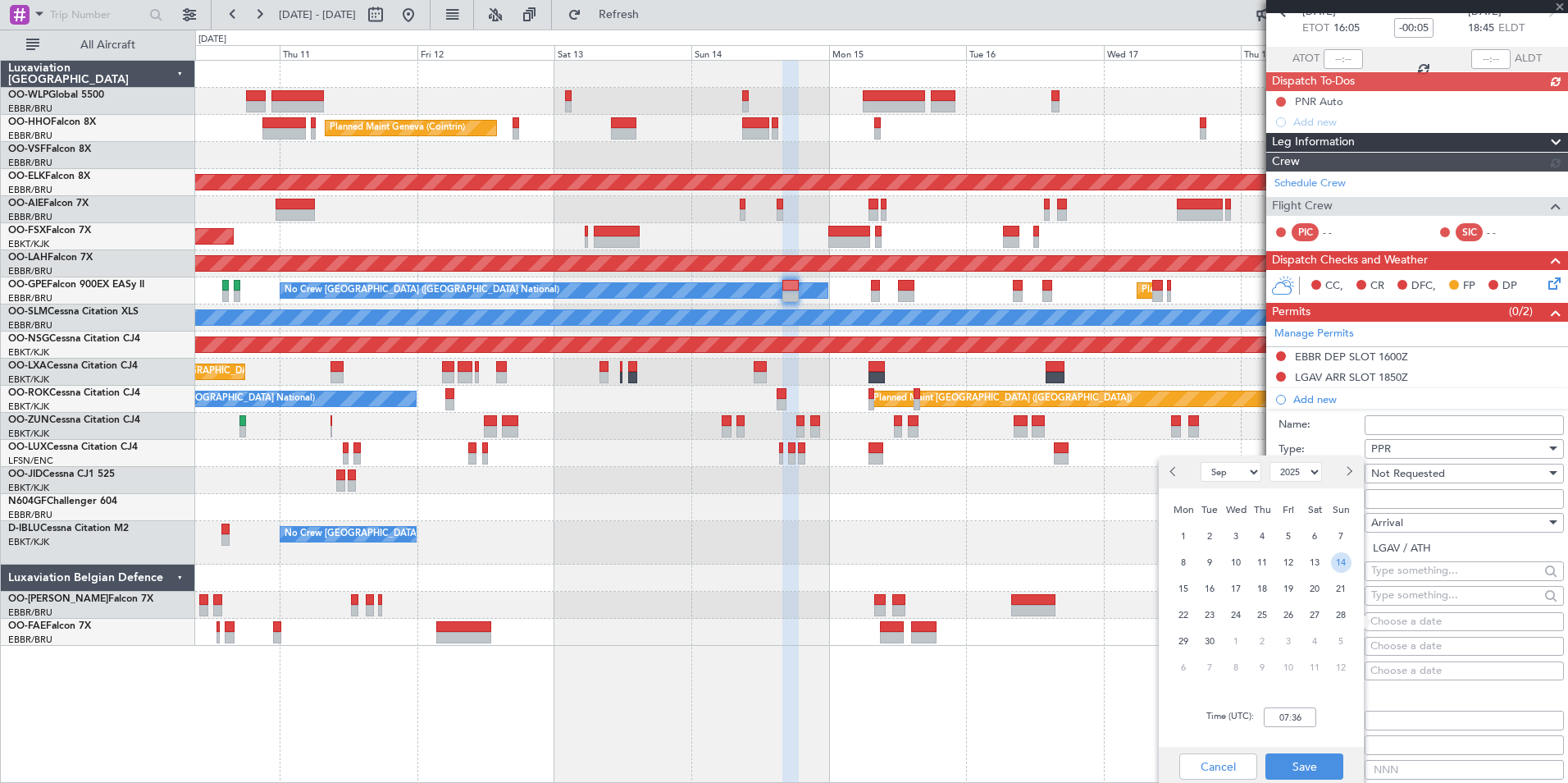
click at [1336, 561] on span "14" at bounding box center [1341, 562] width 21 height 21
click at [1299, 695] on div "Time (UTC): 00:00" at bounding box center [1261, 717] width 205 height 59
click at [1299, 709] on input "00:00" at bounding box center [1290, 716] width 53 height 20
type input "18:50"
click at [1298, 753] on div "Cancel Save" at bounding box center [1261, 767] width 205 height 40
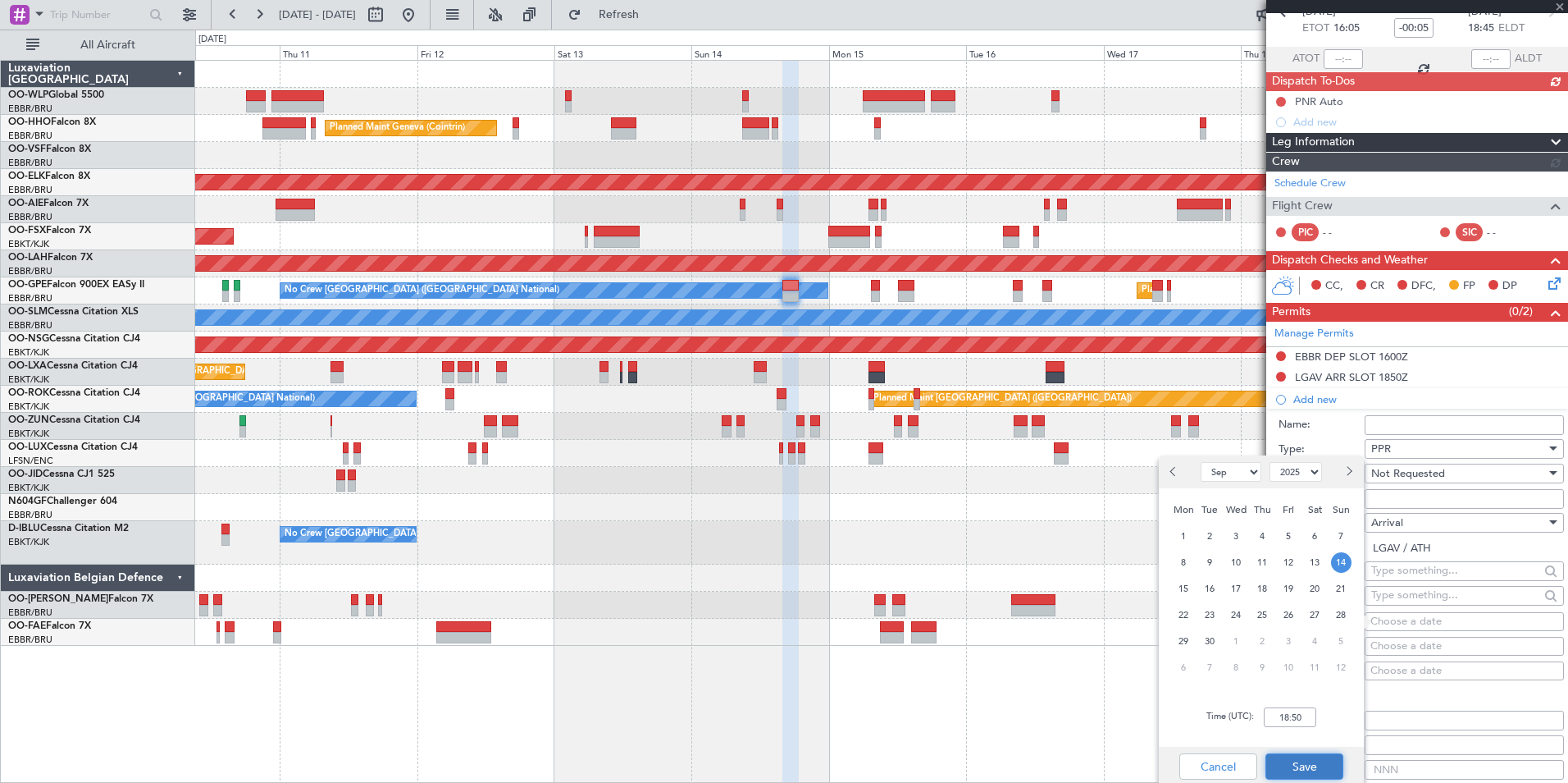
click at [1311, 764] on button "Save" at bounding box center [1304, 767] width 78 height 26
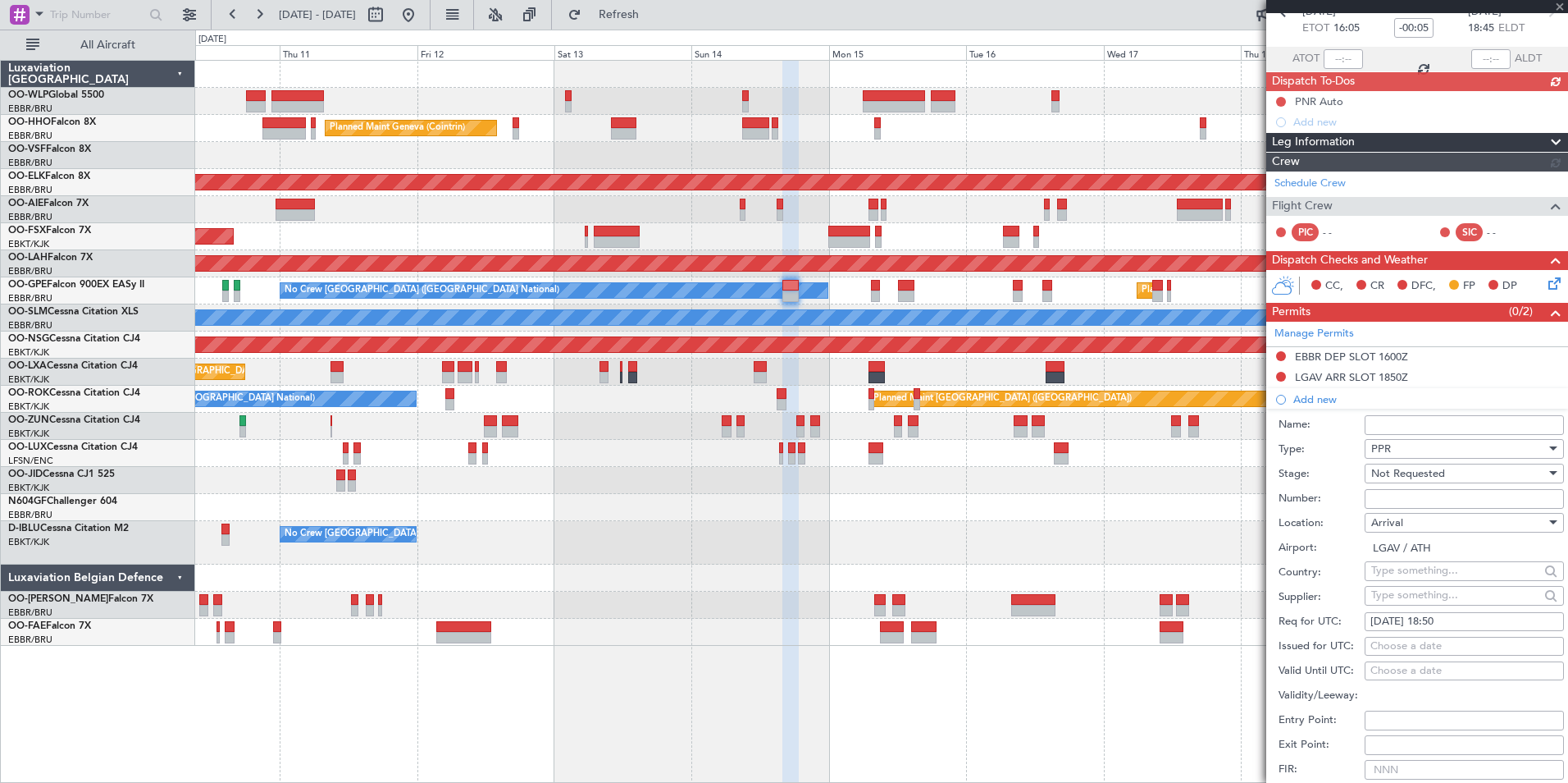
scroll to position [253, 0]
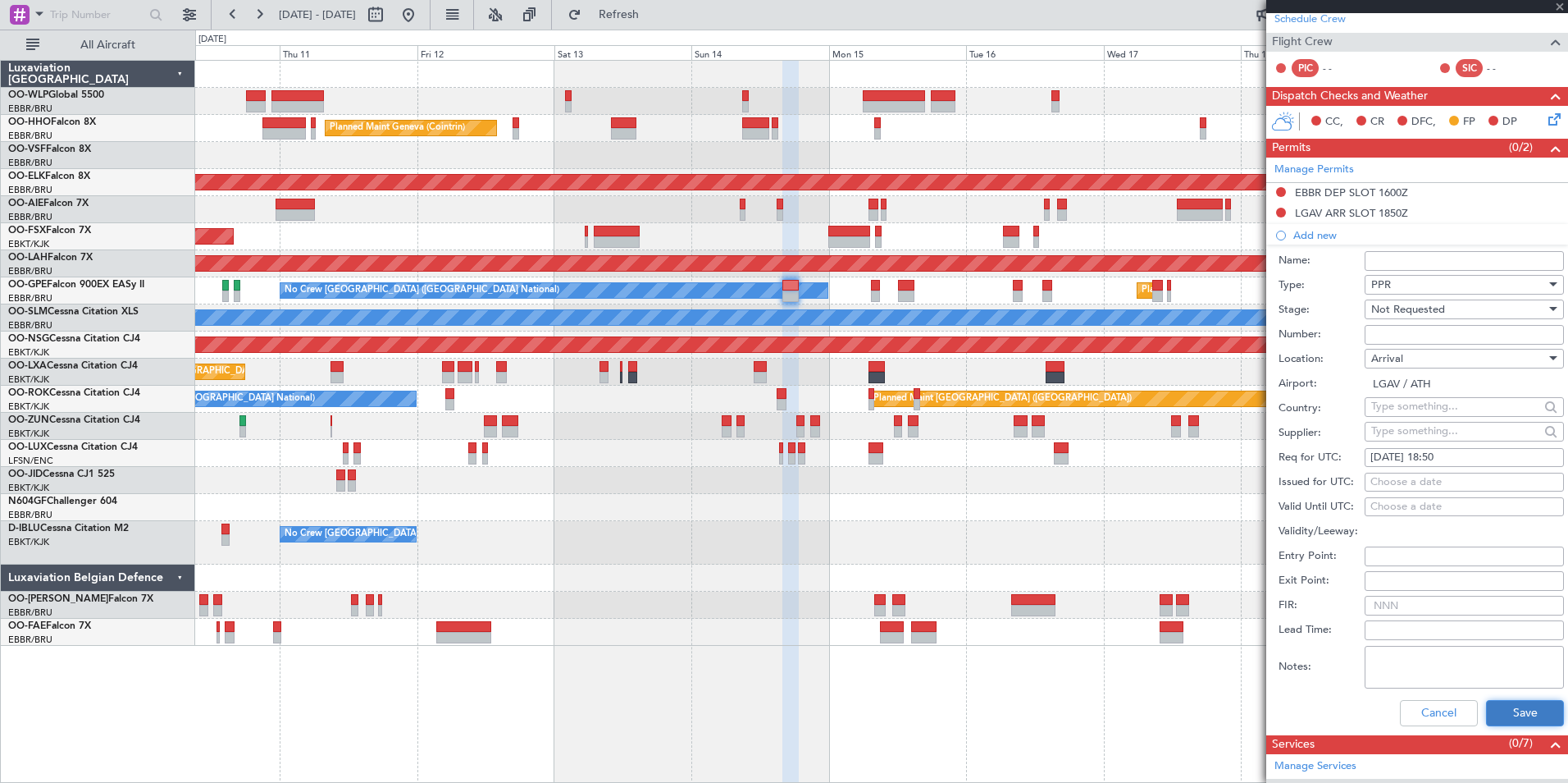
click at [1489, 709] on button "Save" at bounding box center [1525, 713] width 78 height 26
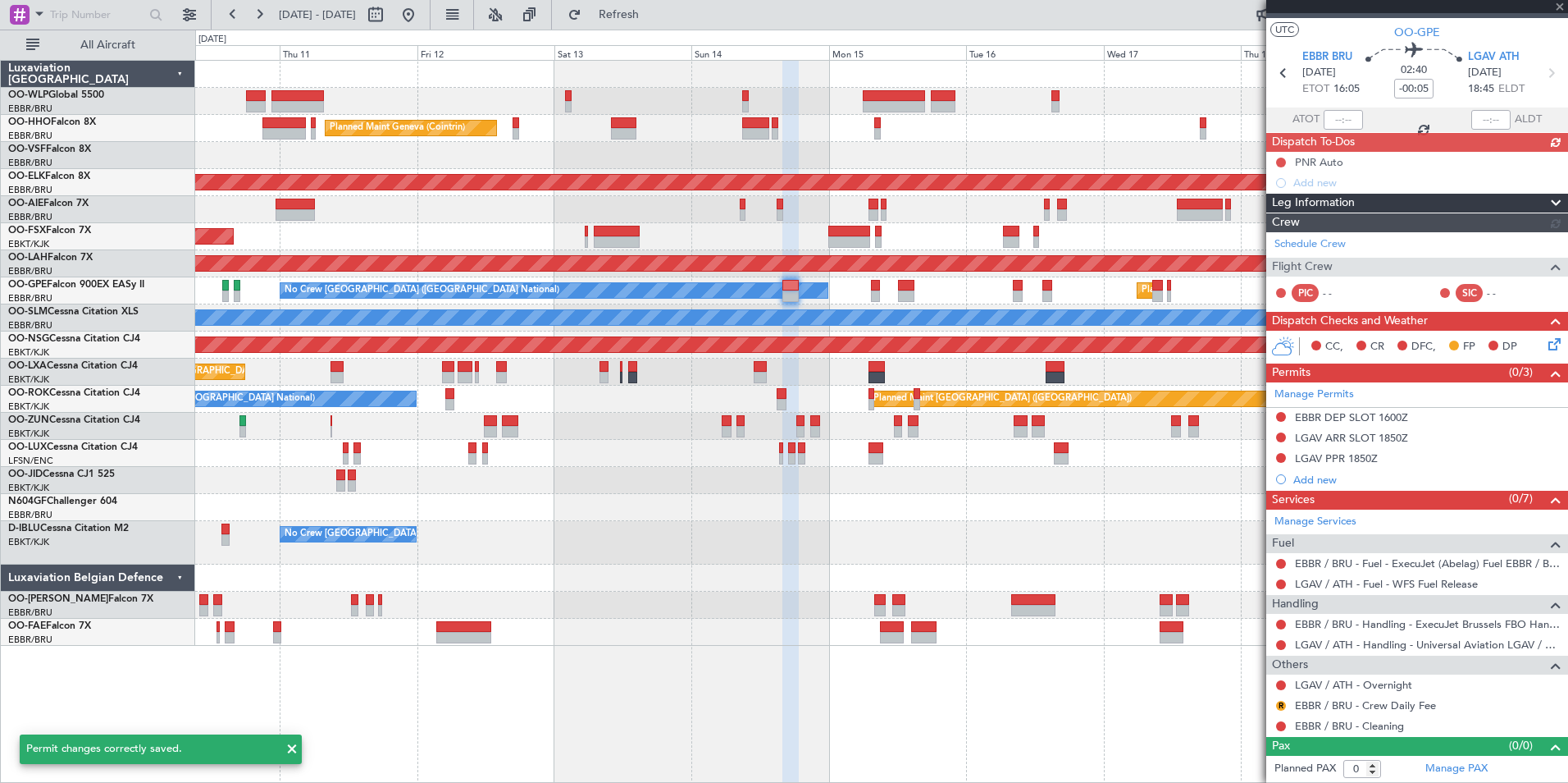
scroll to position [27, 0]
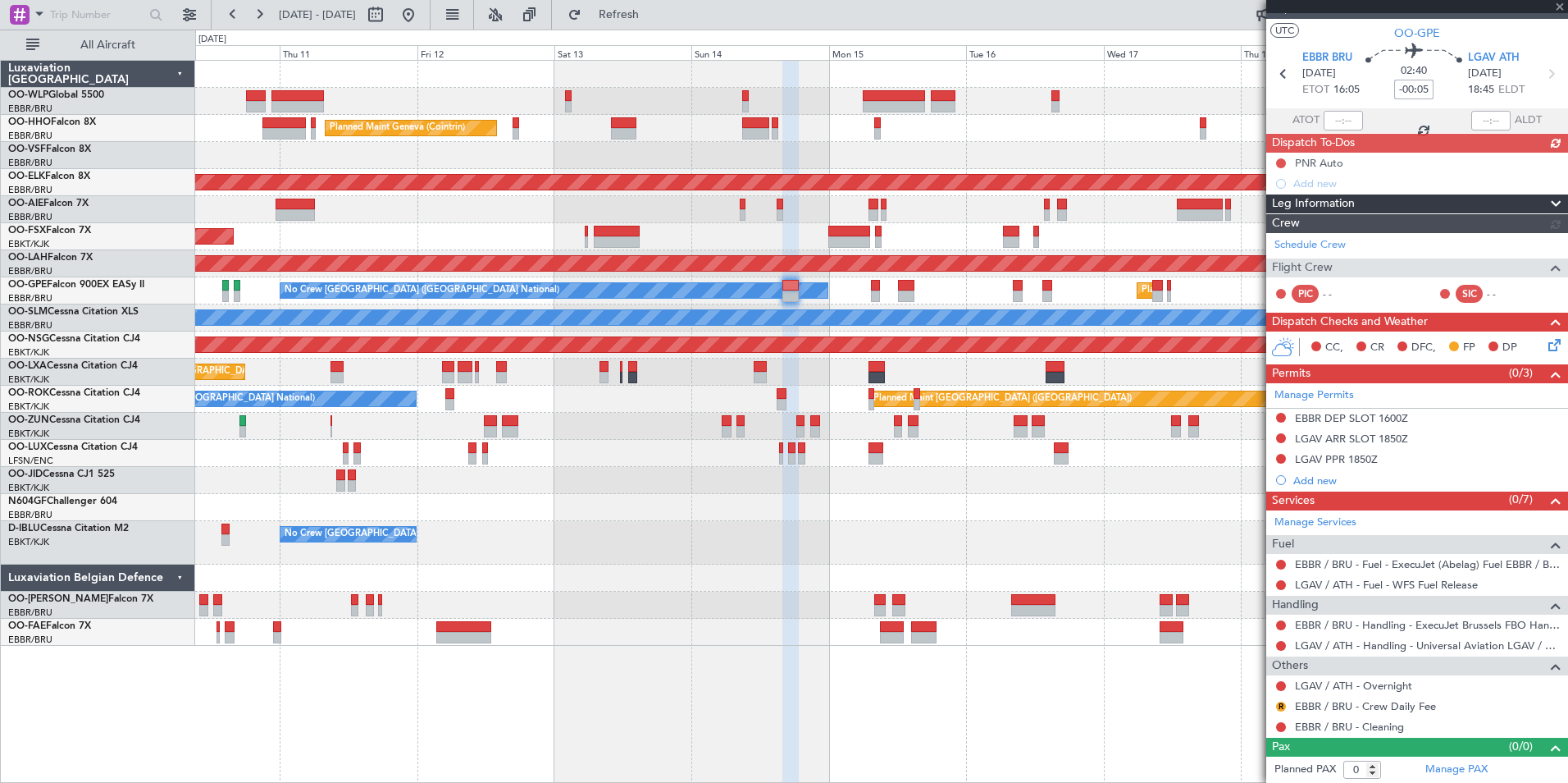
click at [1405, 89] on input "-00:05" at bounding box center [1414, 89] width 40 height 20
click at [1098, 126] on div "Planned Maint Geneva (Cointrin)" at bounding box center [881, 128] width 1373 height 27
type input "-00:10"
click at [1309, 519] on link "Manage Services" at bounding box center [1315, 523] width 82 height 16
click at [1321, 528] on link "Manage Services" at bounding box center [1315, 523] width 82 height 16
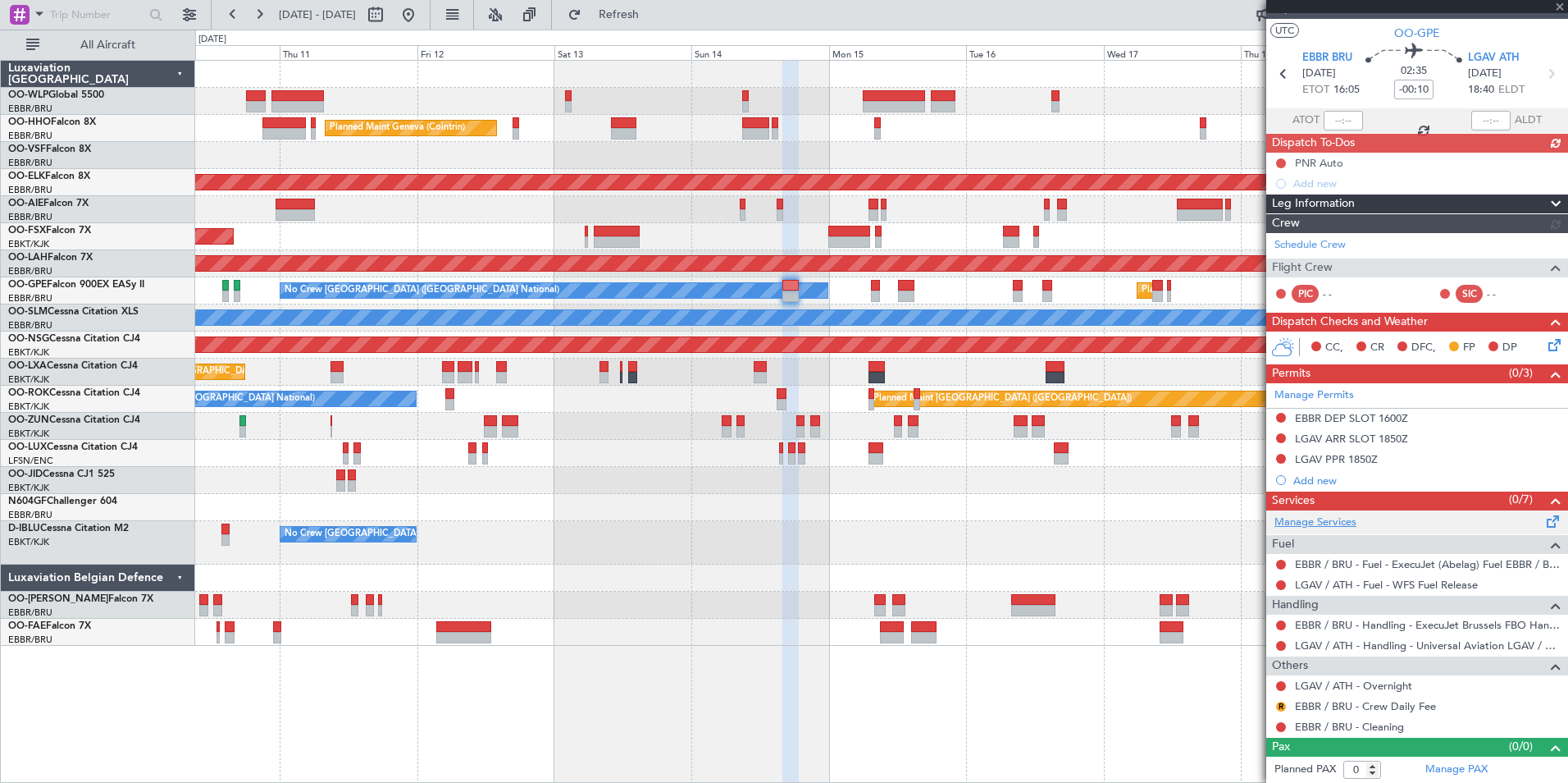
click at [1322, 517] on link "Manage Services" at bounding box center [1315, 523] width 82 height 16
click at [1354, 442] on div "LGAV ARR SLOT 1850Z" at bounding box center [1351, 439] width 113 height 14
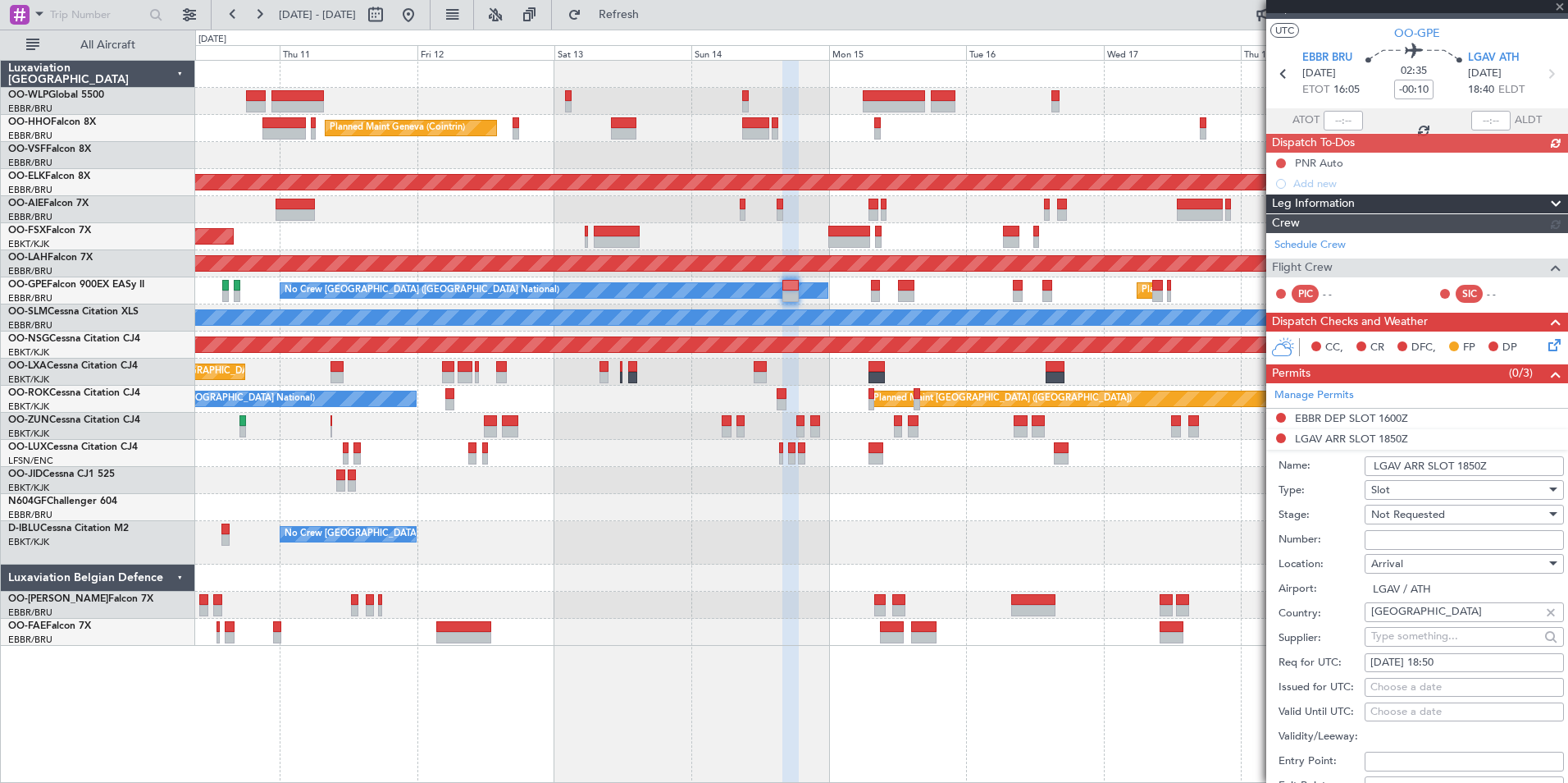
click at [1443, 661] on div "14/09/2025 18:50" at bounding box center [1464, 663] width 188 height 16
select select "9"
select select "2025"
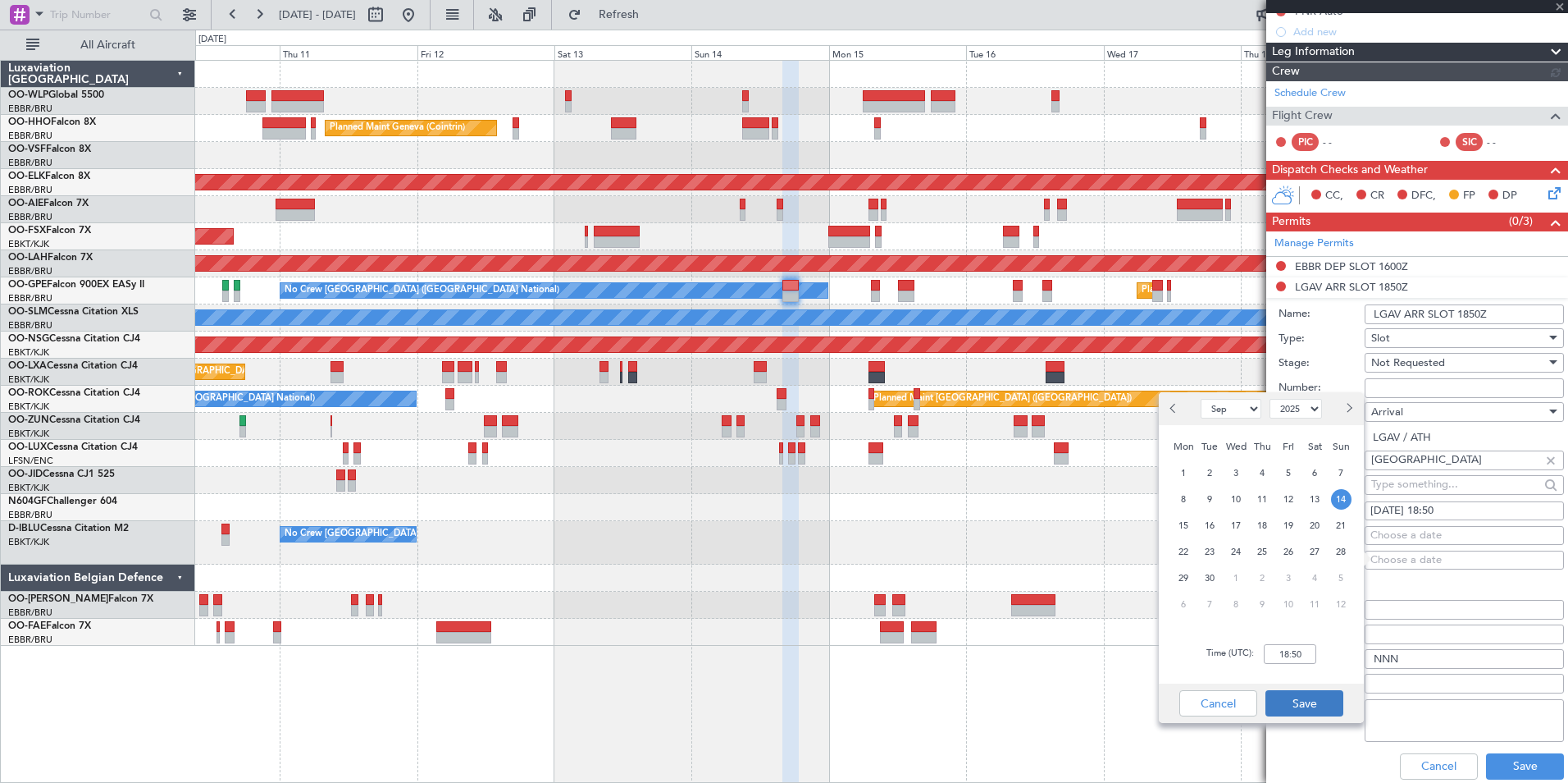
scroll to position [191, 0]
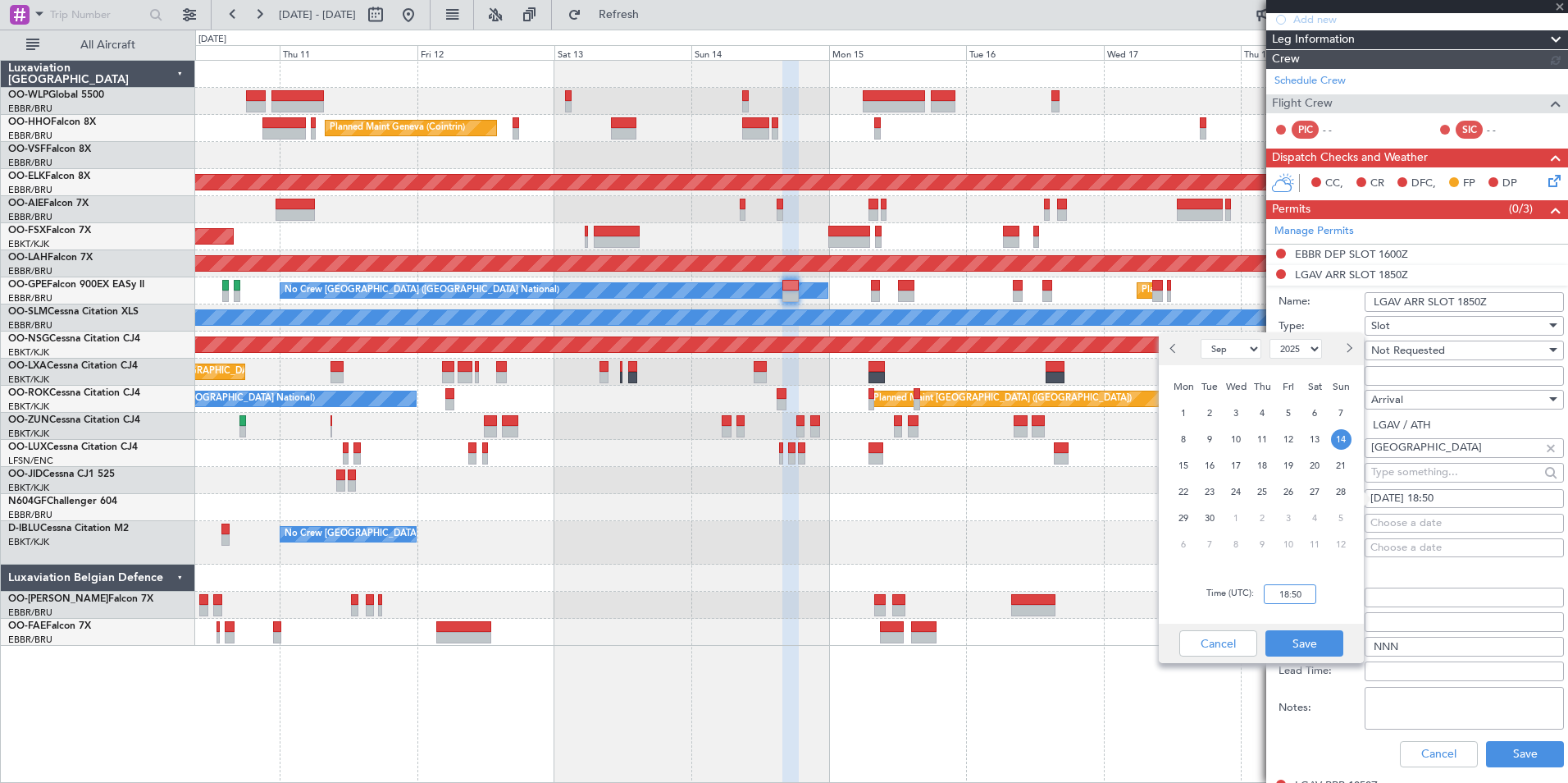
click at [1300, 594] on input "18:50" at bounding box center [1290, 594] width 53 height 20
type input "18:45"
click at [1319, 639] on button "Save" at bounding box center [1304, 643] width 78 height 26
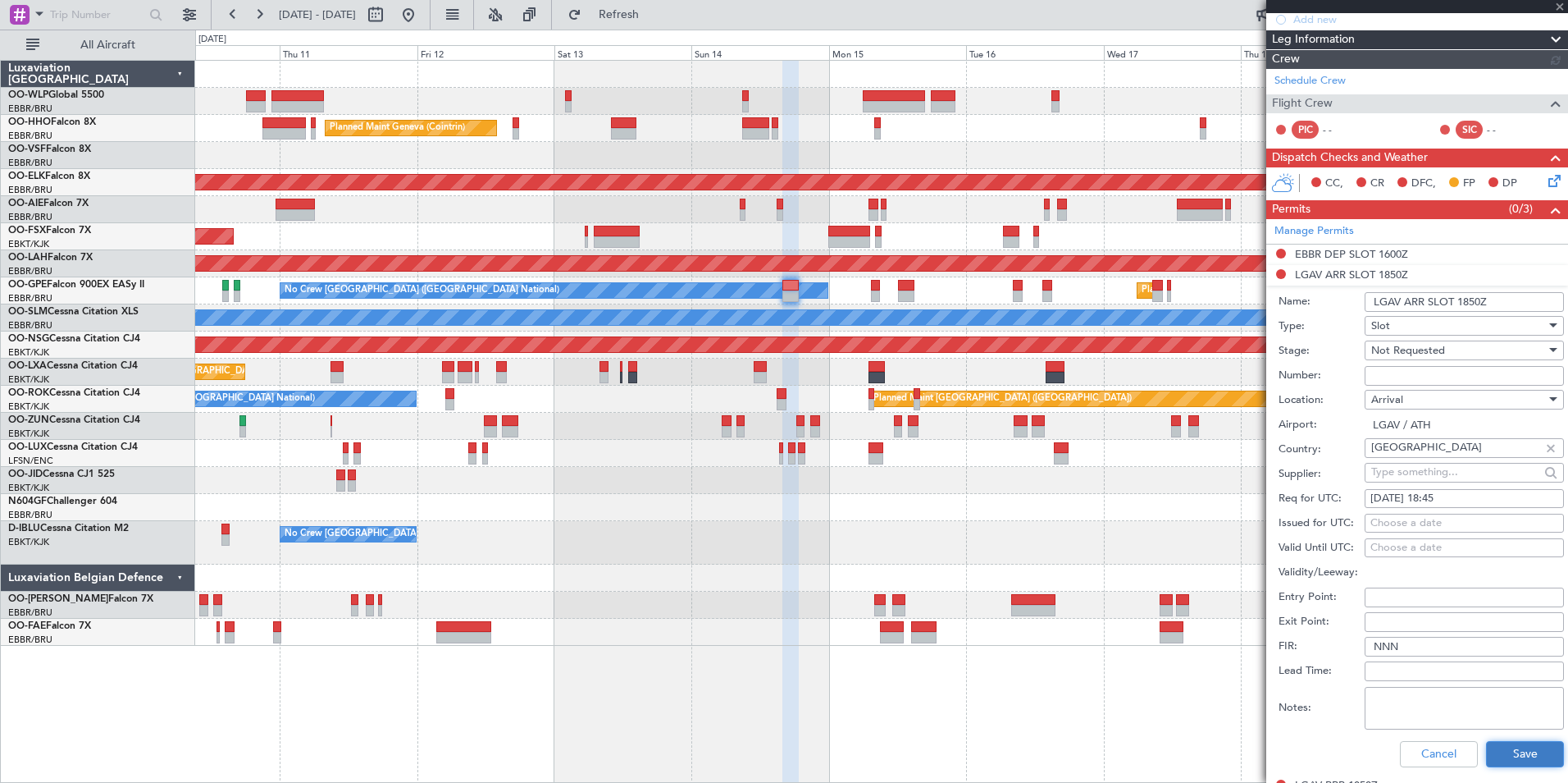
click at [1497, 755] on button "Save" at bounding box center [1525, 754] width 78 height 26
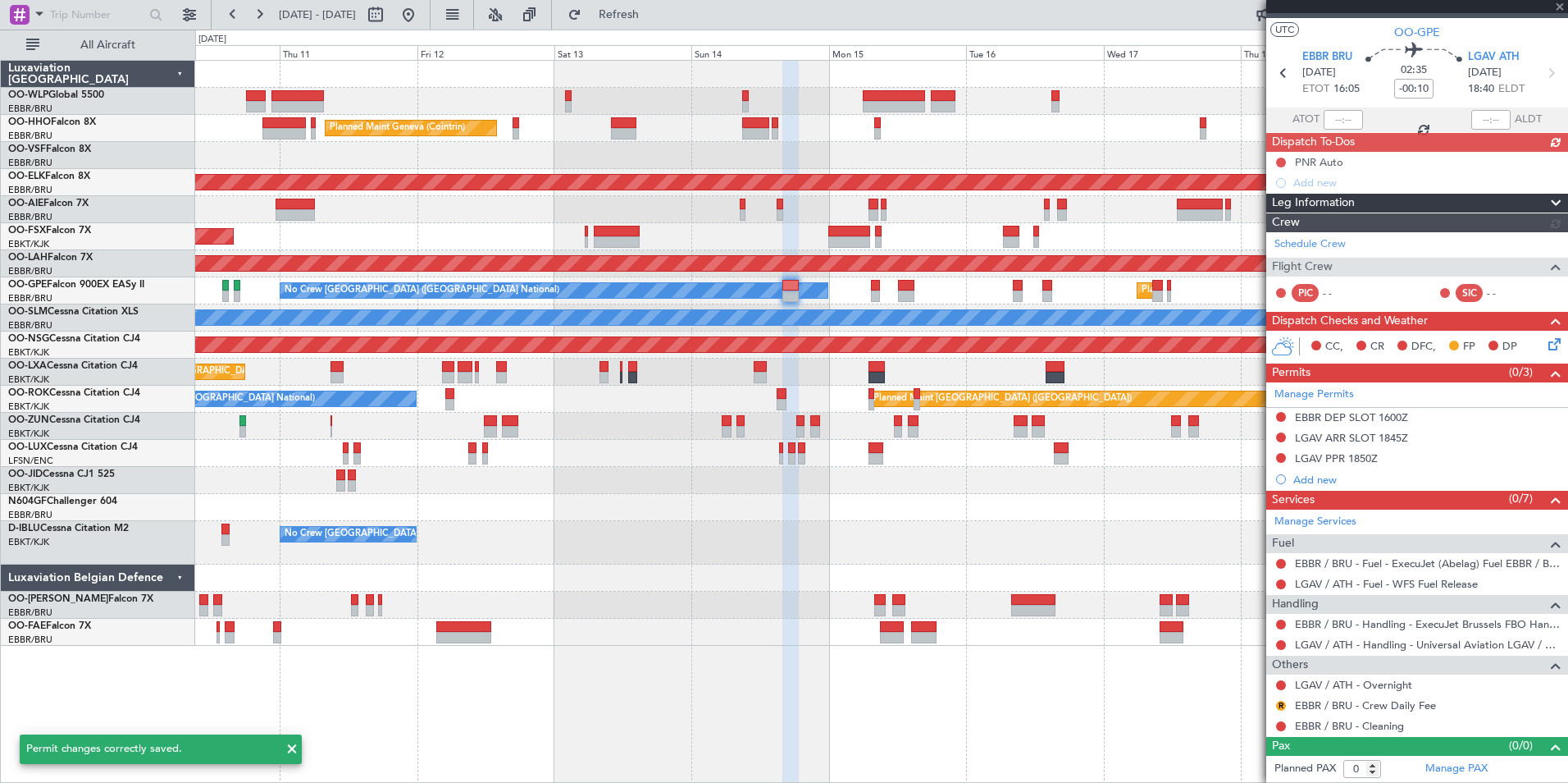
scroll to position [27, 0]
click at [1358, 453] on div "LGAV PPR 1850Z" at bounding box center [1336, 459] width 83 height 14
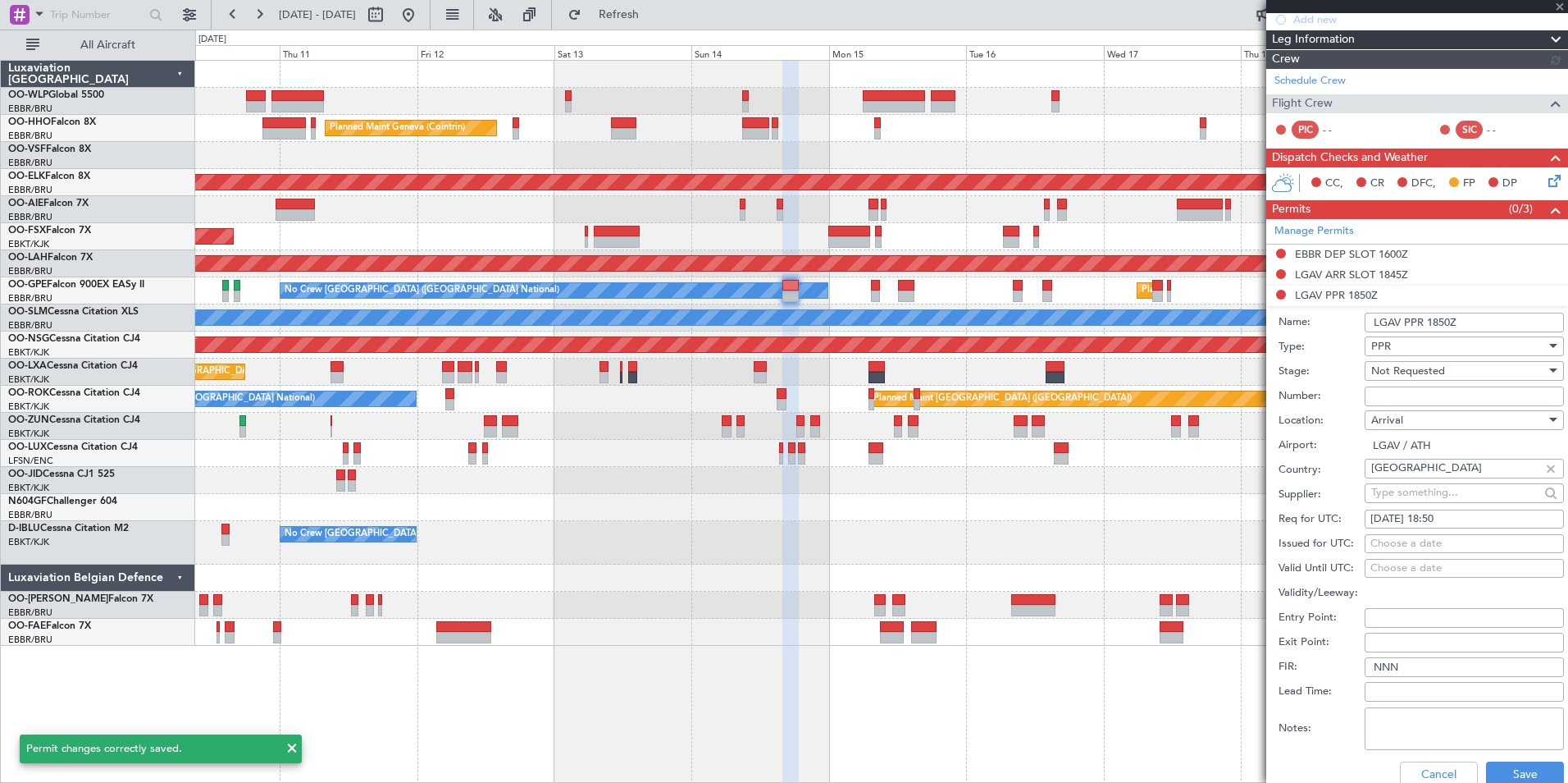
click at [1455, 520] on div "14/09/2025 18:50" at bounding box center [1464, 519] width 188 height 16
select select "9"
select select "2025"
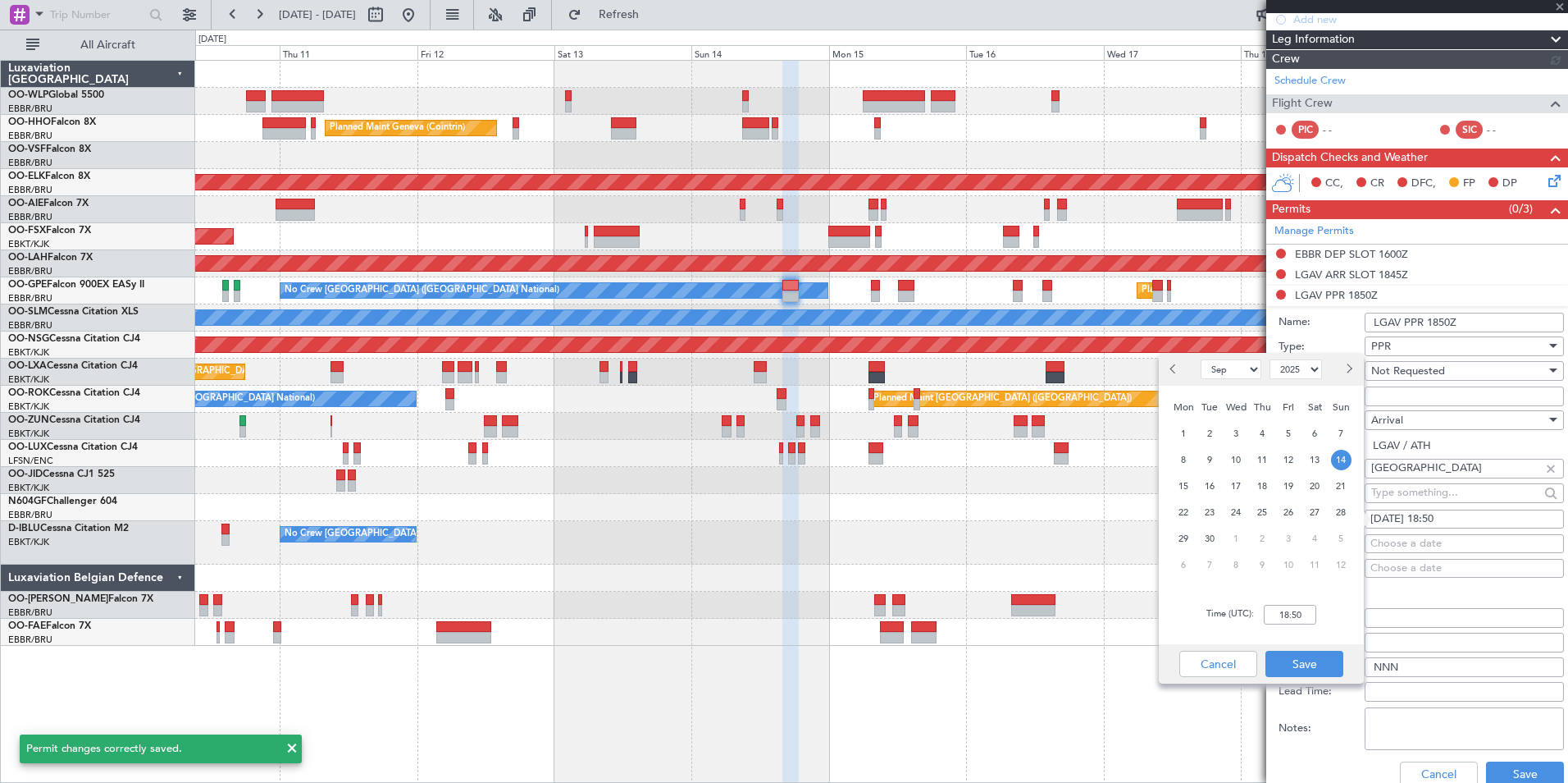
click at [1274, 626] on div "Time (UTC): 18:50" at bounding box center [1261, 614] width 205 height 59
click at [1276, 622] on input "18:50" at bounding box center [1290, 614] width 53 height 20
type input "18:45"
click at [1313, 658] on button "Save" at bounding box center [1304, 664] width 78 height 26
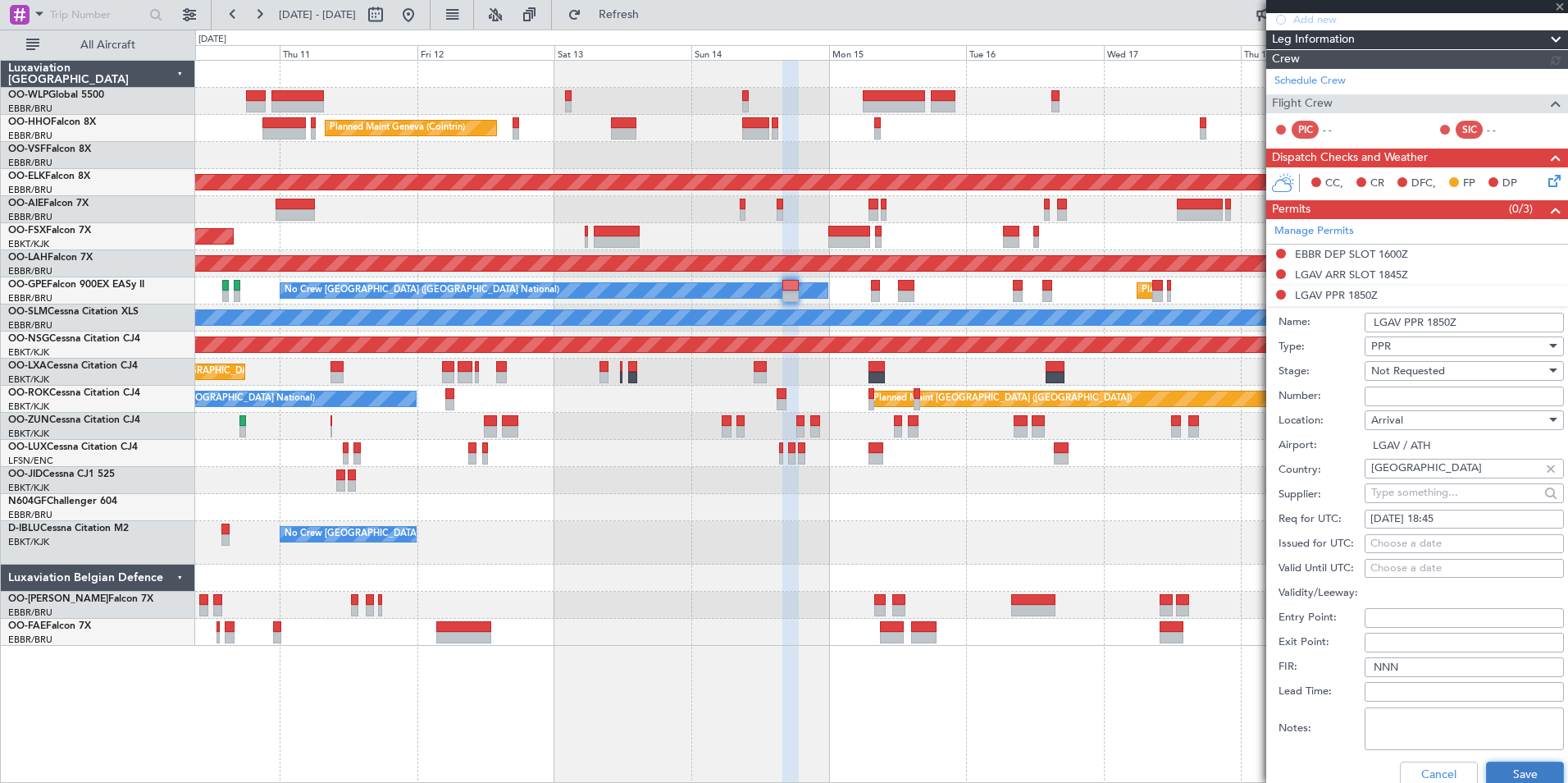
click at [1513, 768] on button "Save" at bounding box center [1525, 774] width 78 height 26
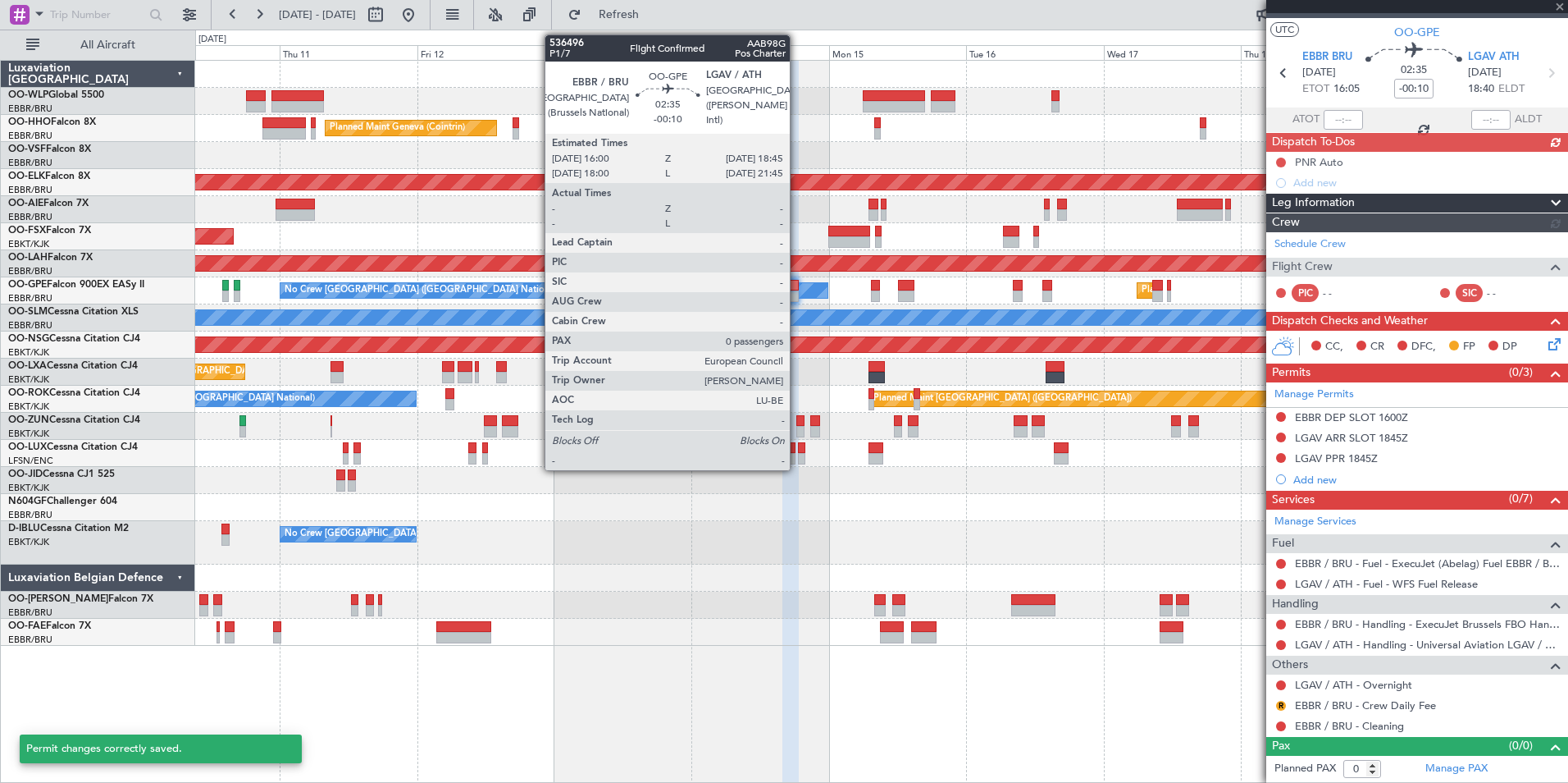
scroll to position [27, 0]
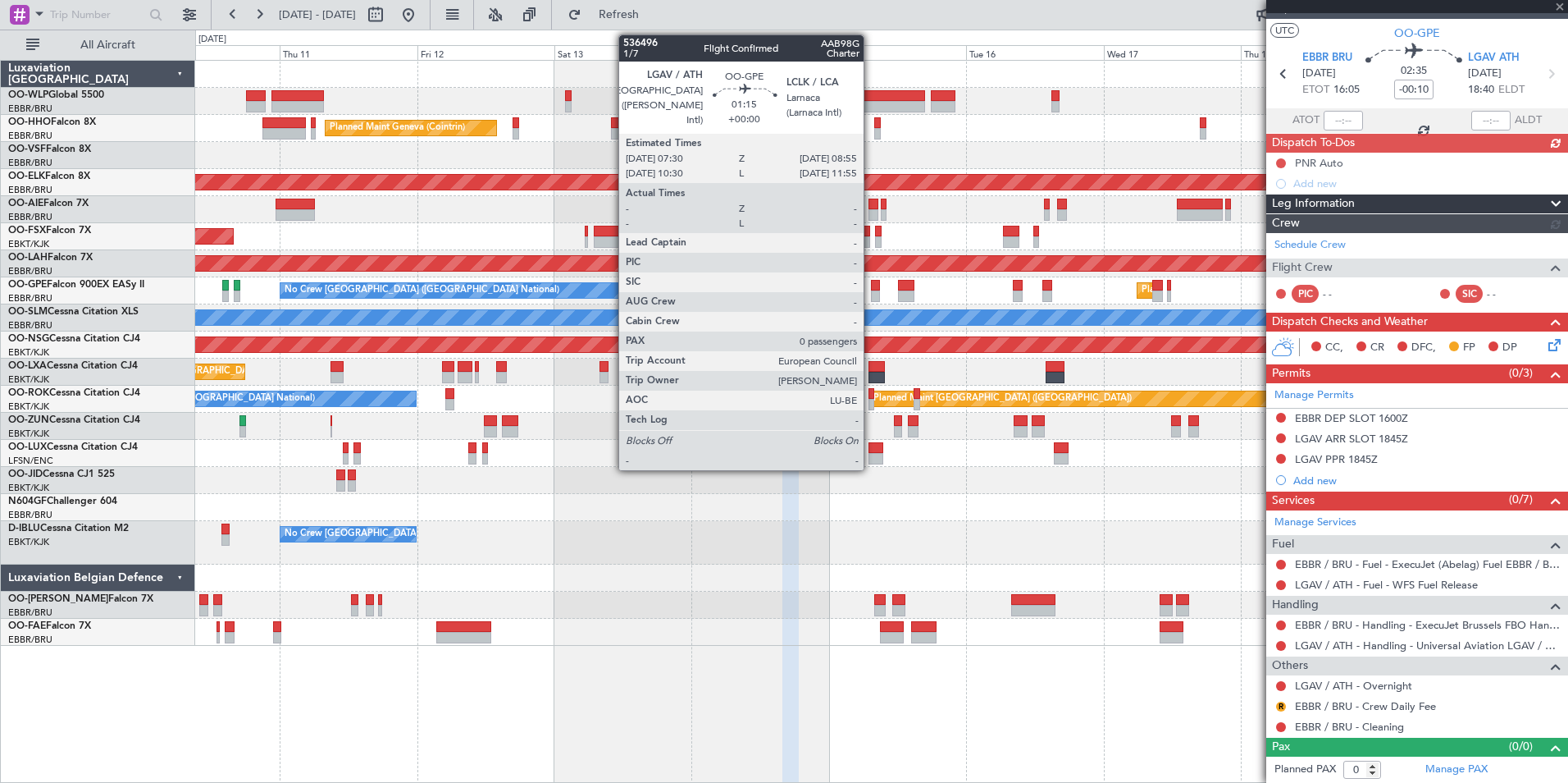
click at [871, 292] on div at bounding box center [874, 296] width 8 height 11
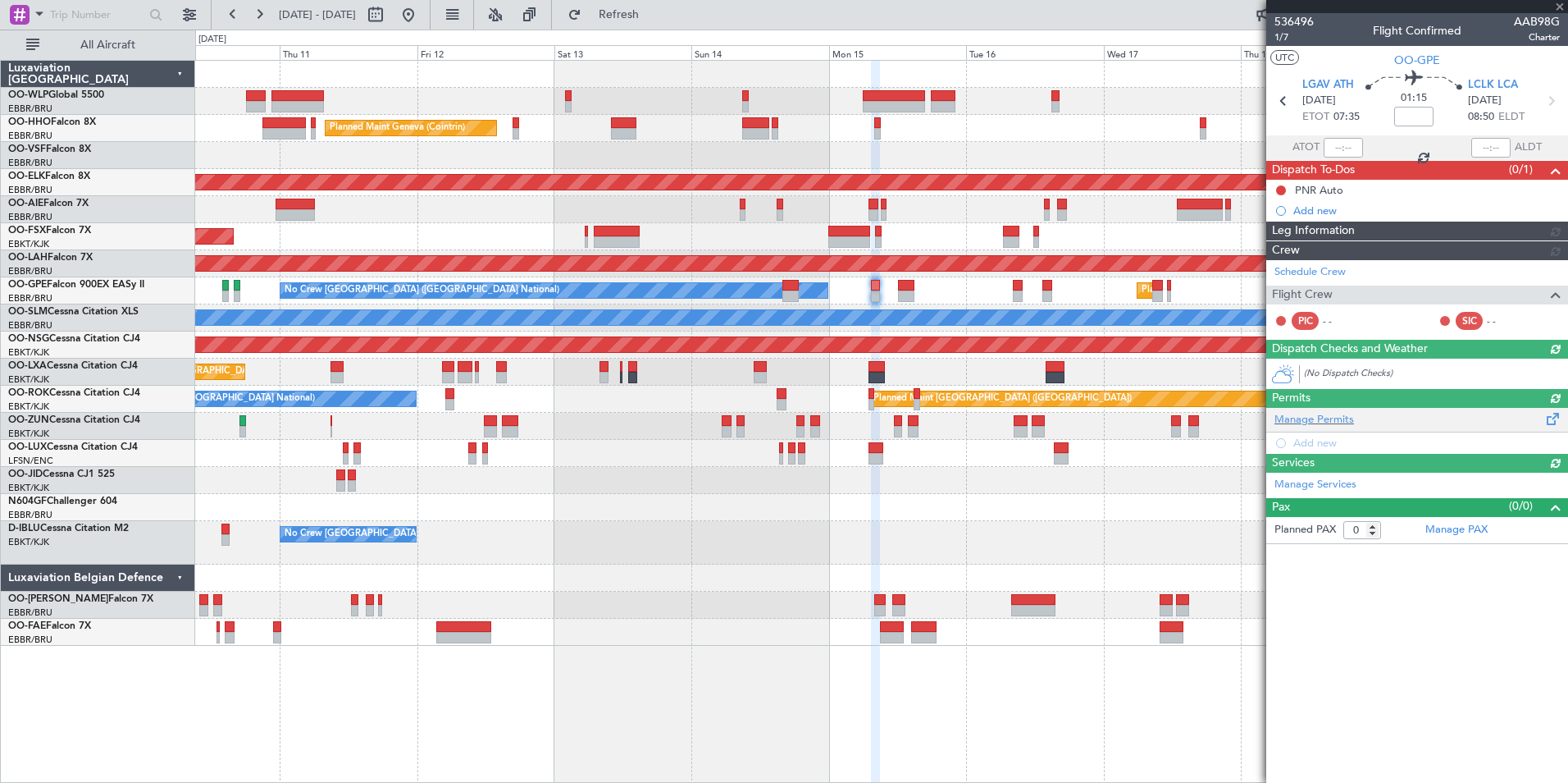
scroll to position [0, 0]
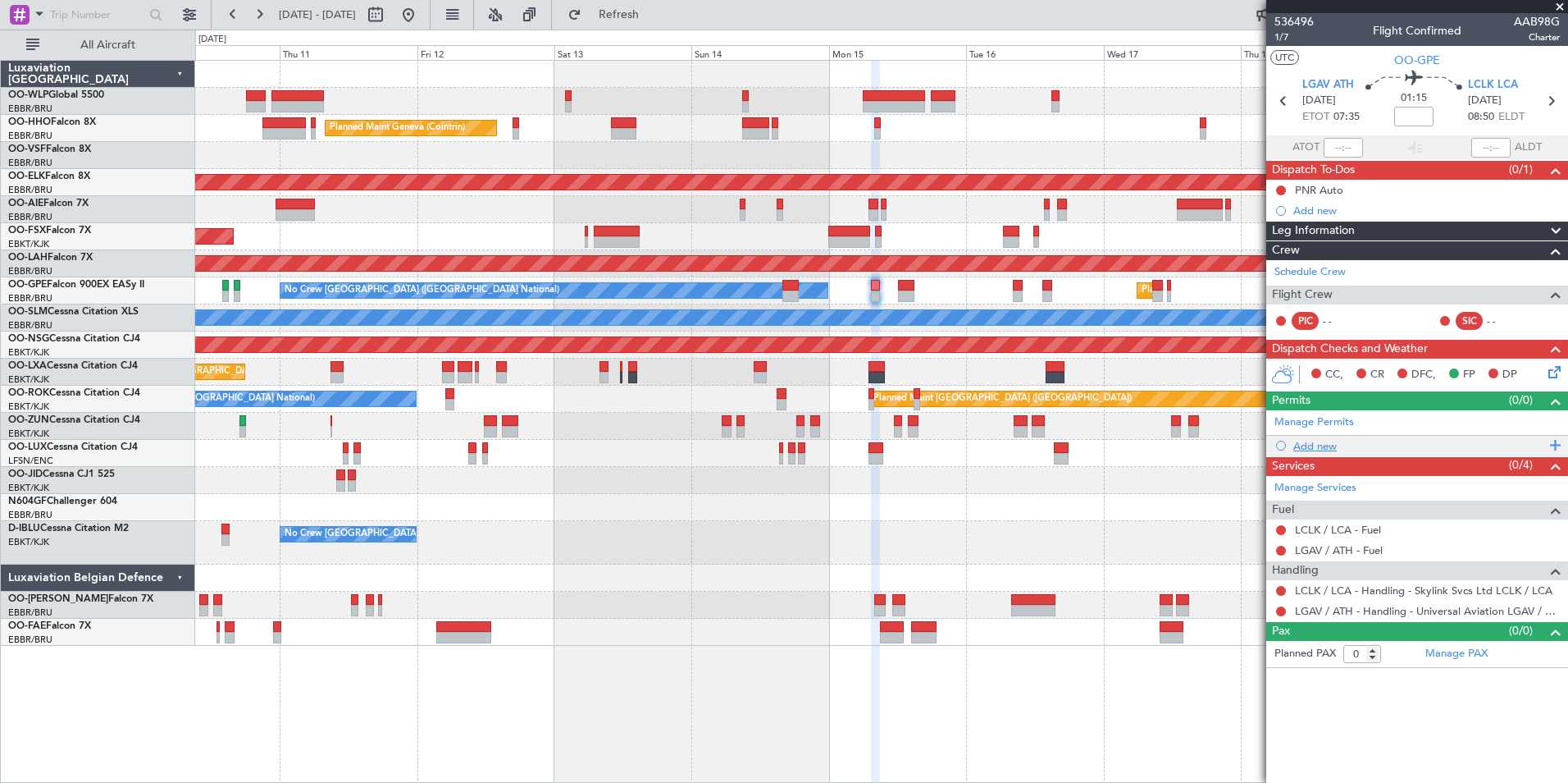
click at [1317, 443] on div "Add new" at bounding box center [1419, 446] width 252 height 14
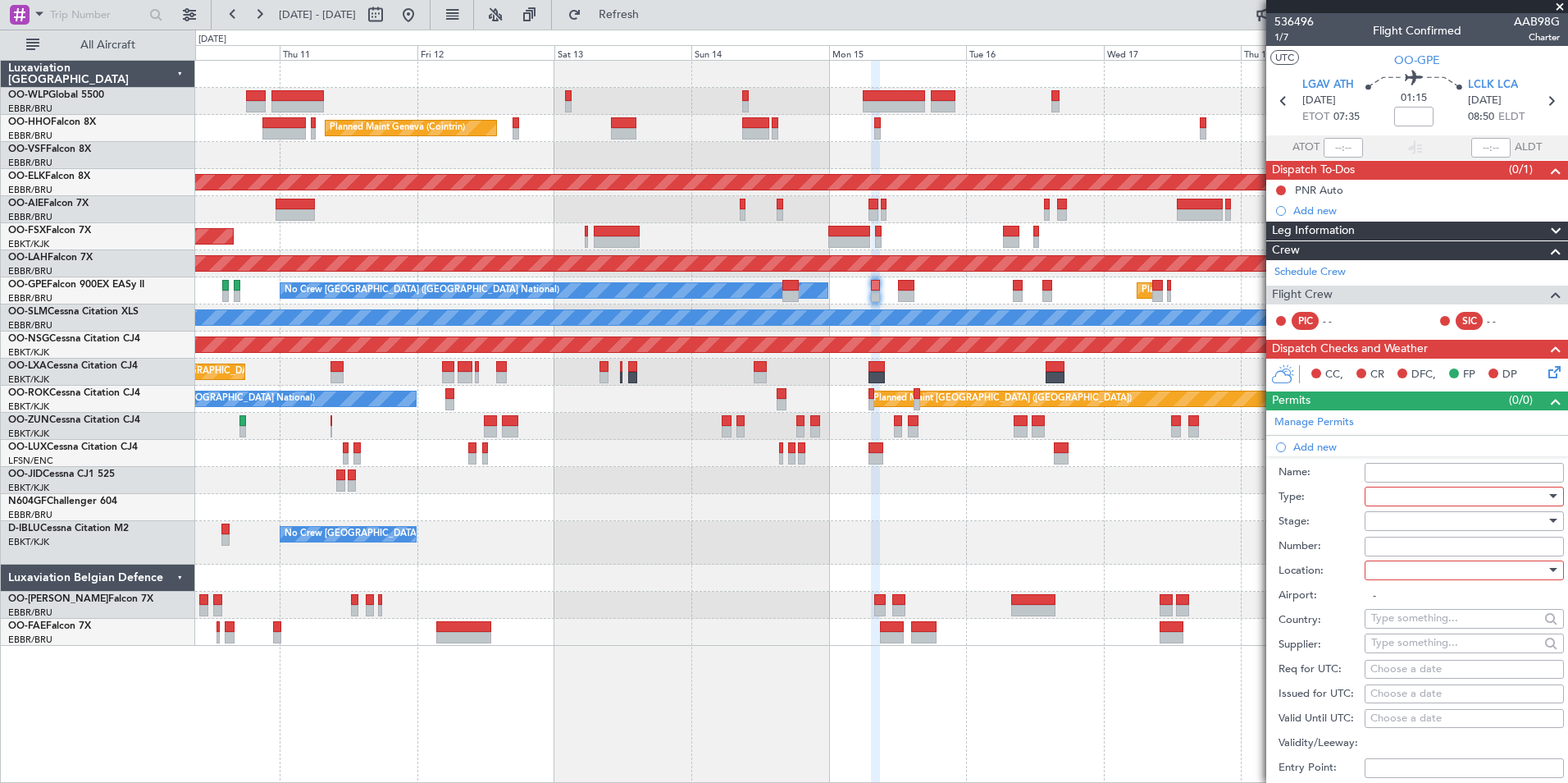
click at [1379, 490] on div at bounding box center [1459, 497] width 175 height 24
click at [1390, 645] on span "Slot" at bounding box center [1458, 651] width 172 height 24
click at [1396, 517] on div at bounding box center [1459, 521] width 175 height 24
click at [1392, 575] on span "Not Requested" at bounding box center [1458, 578] width 172 height 24
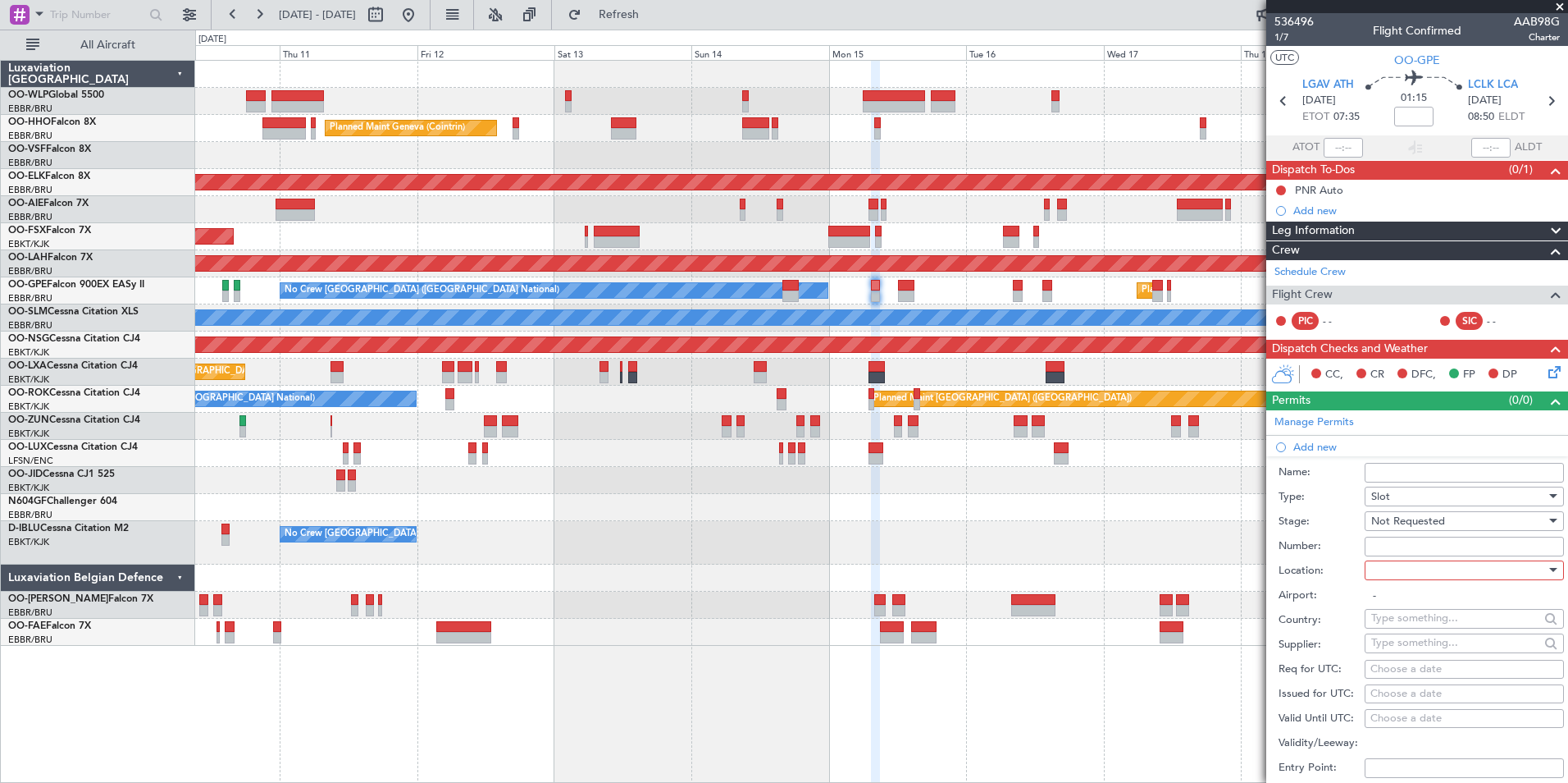
click at [1397, 563] on div at bounding box center [1459, 570] width 175 height 24
click at [1401, 597] on span "Departure" at bounding box center [1458, 603] width 172 height 24
type input "LGAV / ATH"
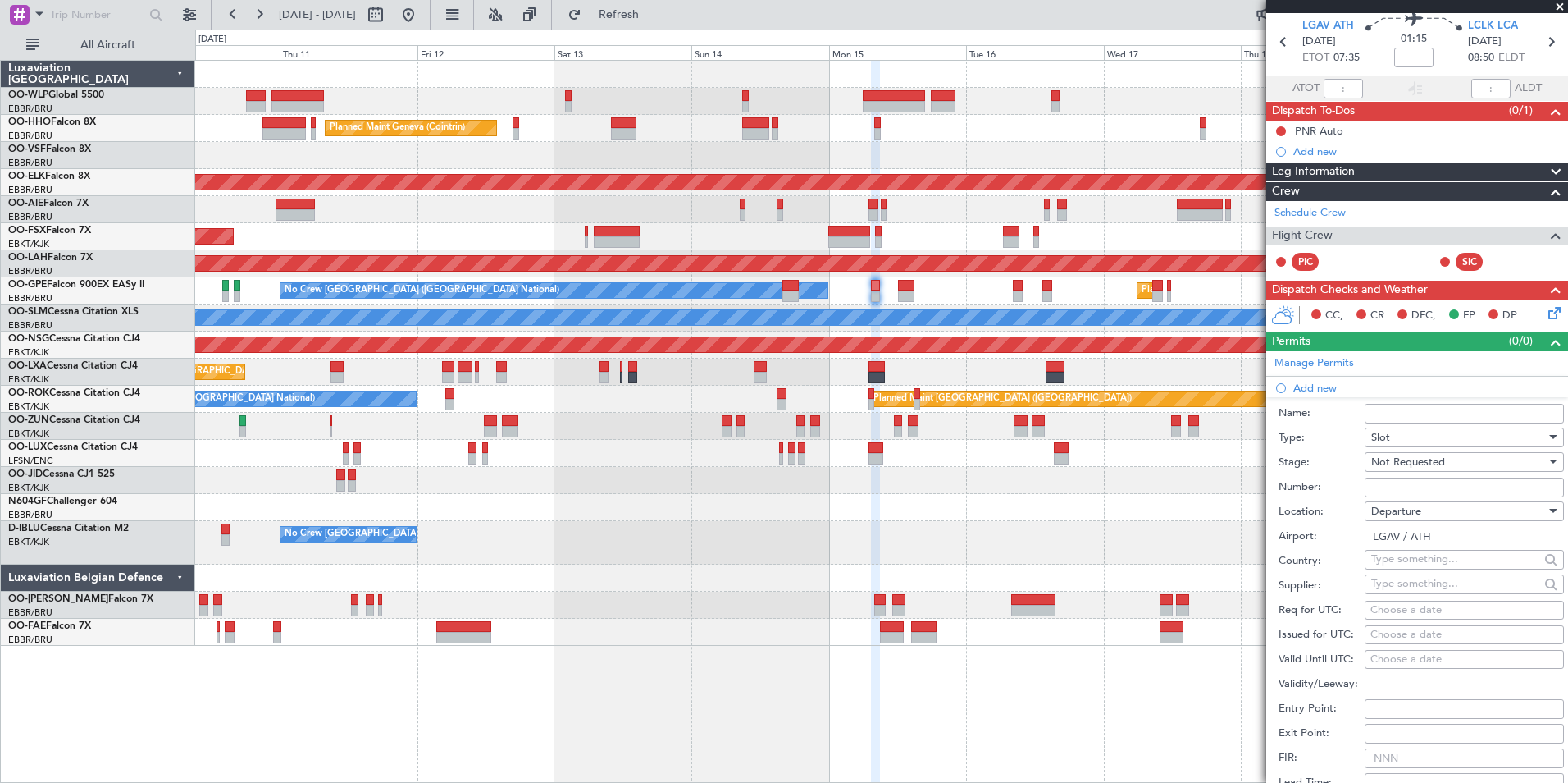
scroll to position [82, 0]
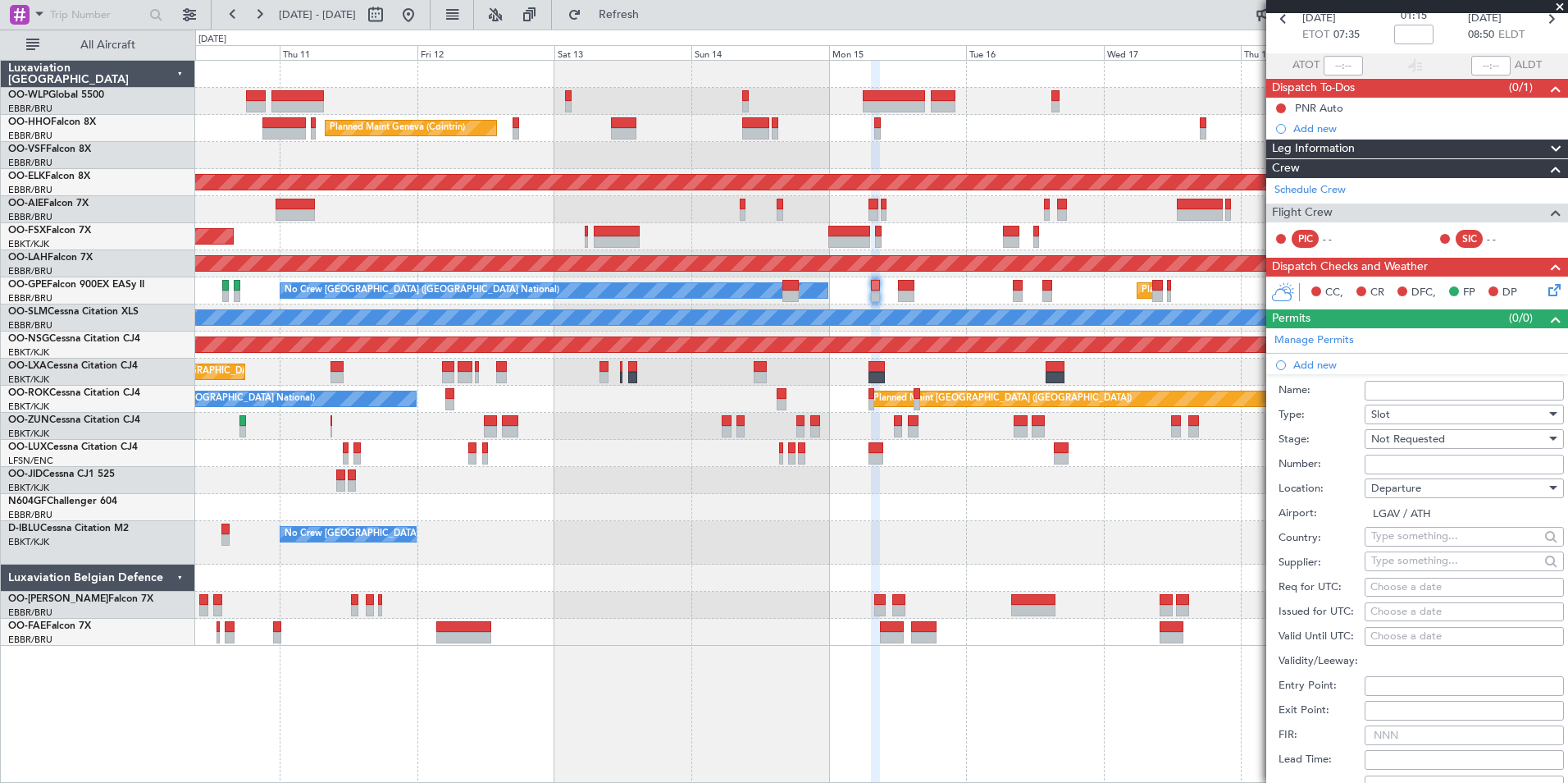
click at [1397, 578] on fb-calendar-cell "Choose a date" at bounding box center [1464, 587] width 199 height 20
click at [1397, 581] on div "Choose a date" at bounding box center [1464, 587] width 188 height 16
select select "9"
select select "2025"
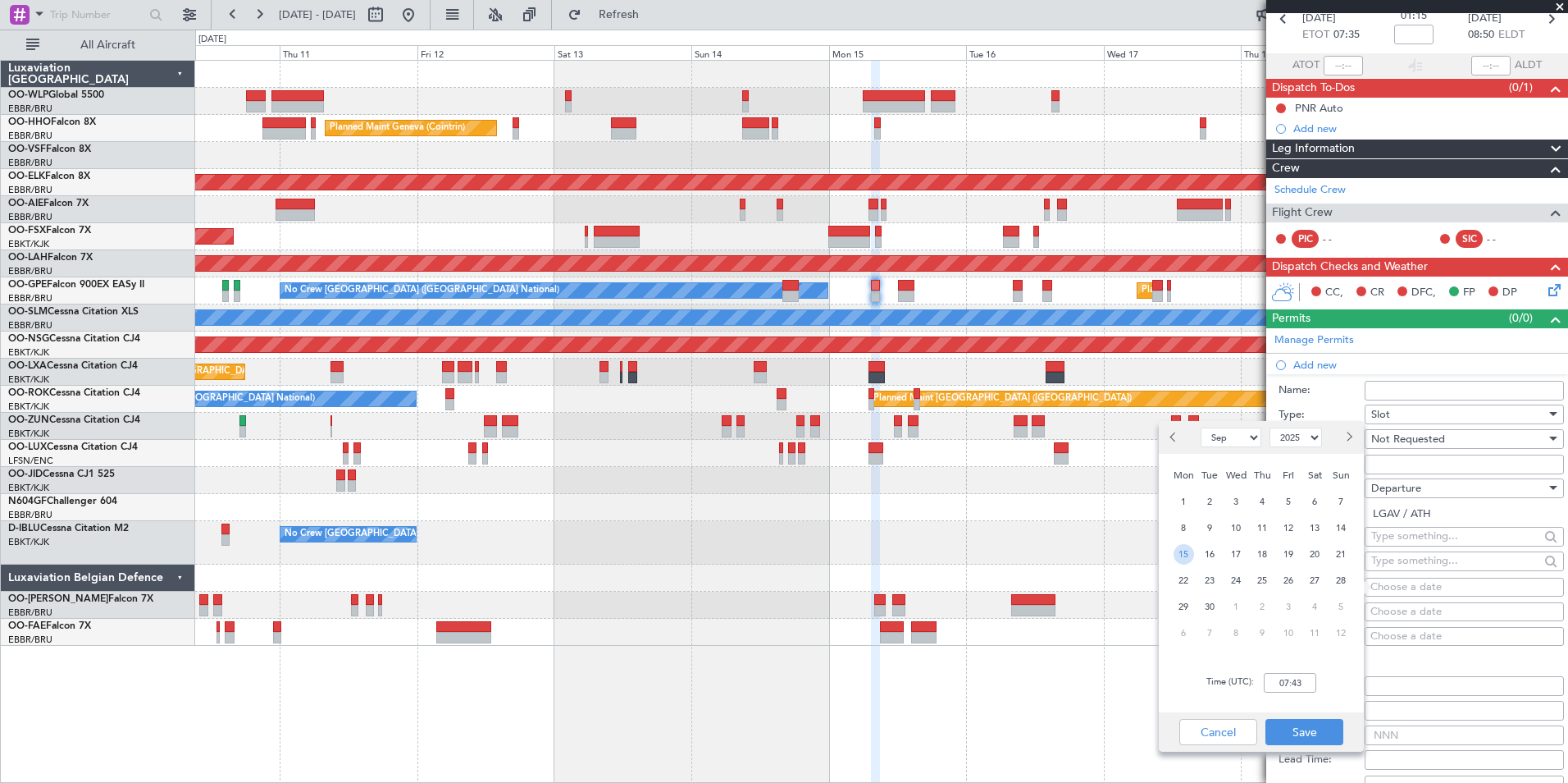
click at [1184, 560] on span "15" at bounding box center [1184, 555] width 21 height 21
click at [1286, 680] on input "00:00" at bounding box center [1290, 683] width 53 height 20
type input "07:30"
click at [1296, 736] on button "Save" at bounding box center [1304, 732] width 78 height 26
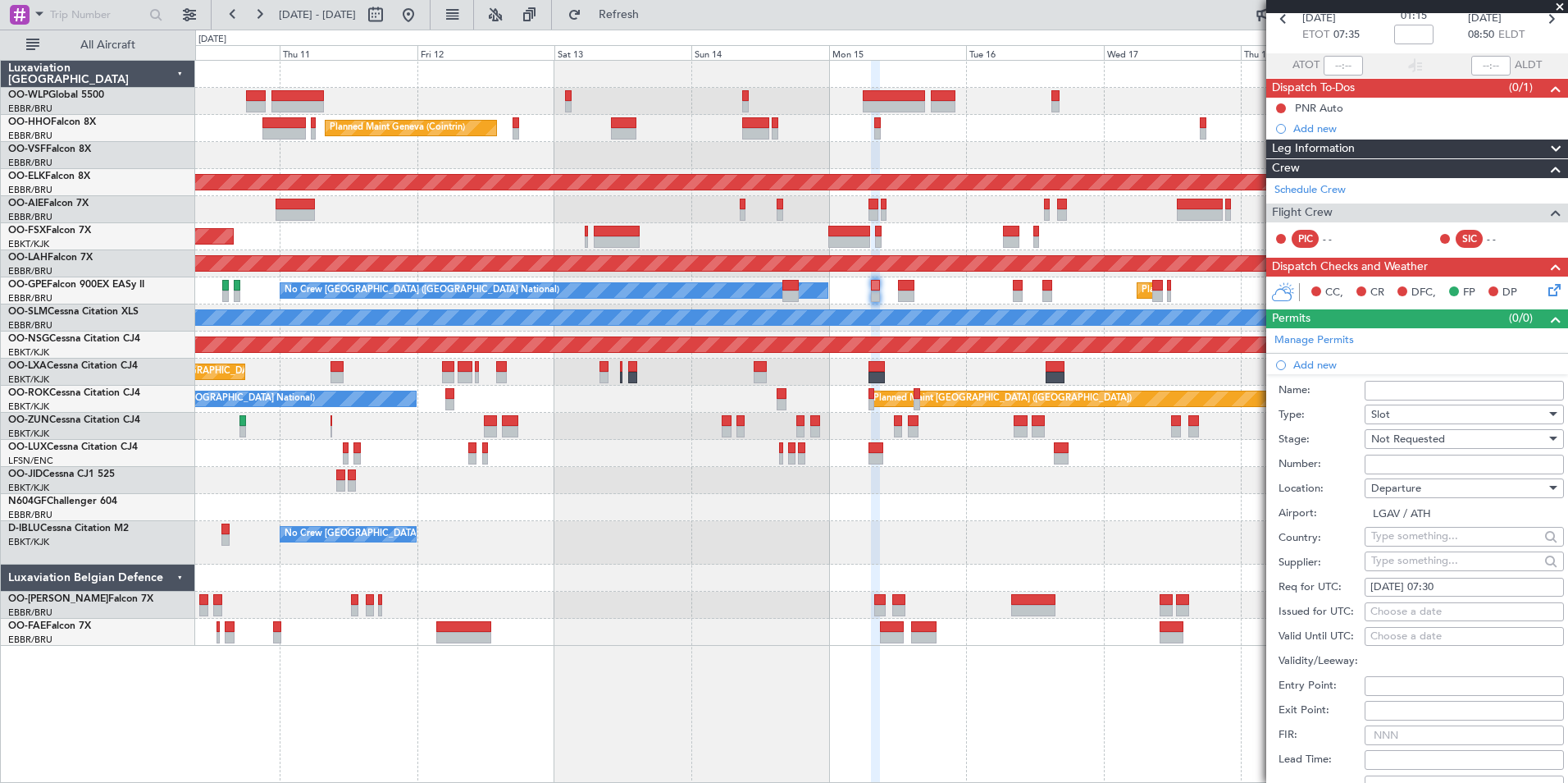
scroll to position [247, 0]
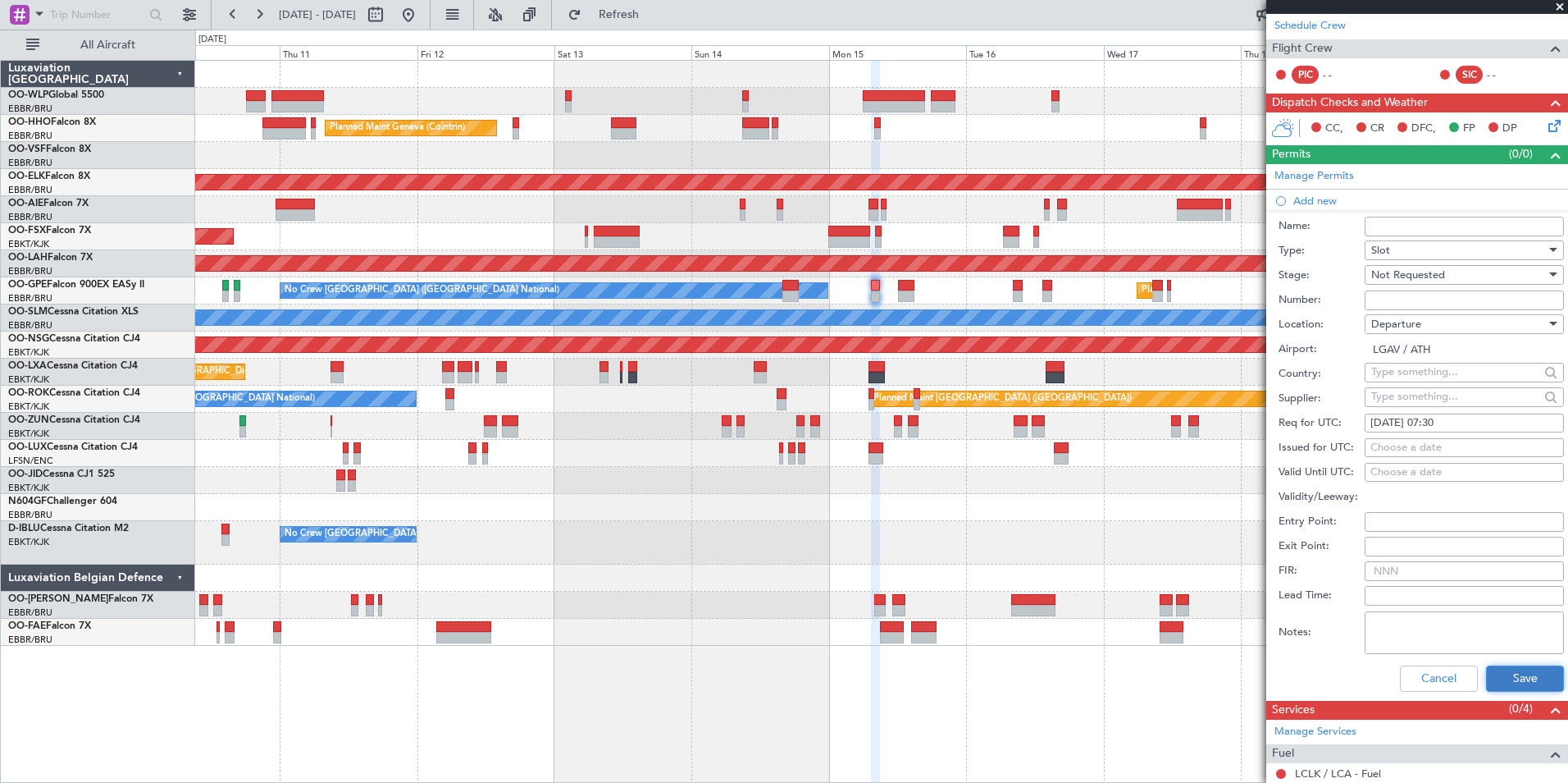
click at [1500, 690] on button "Save" at bounding box center [1525, 678] width 78 height 26
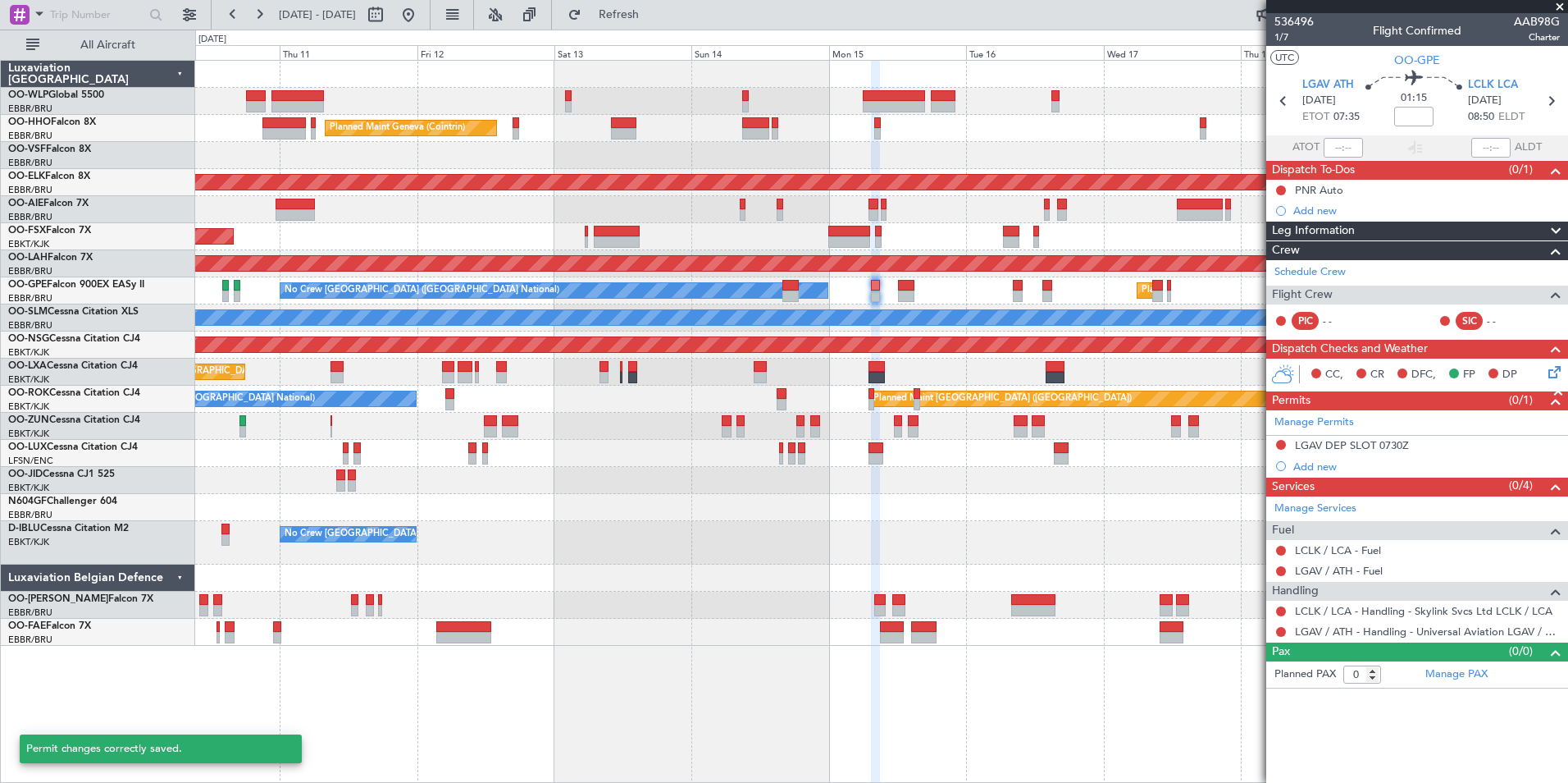
scroll to position [0, 0]
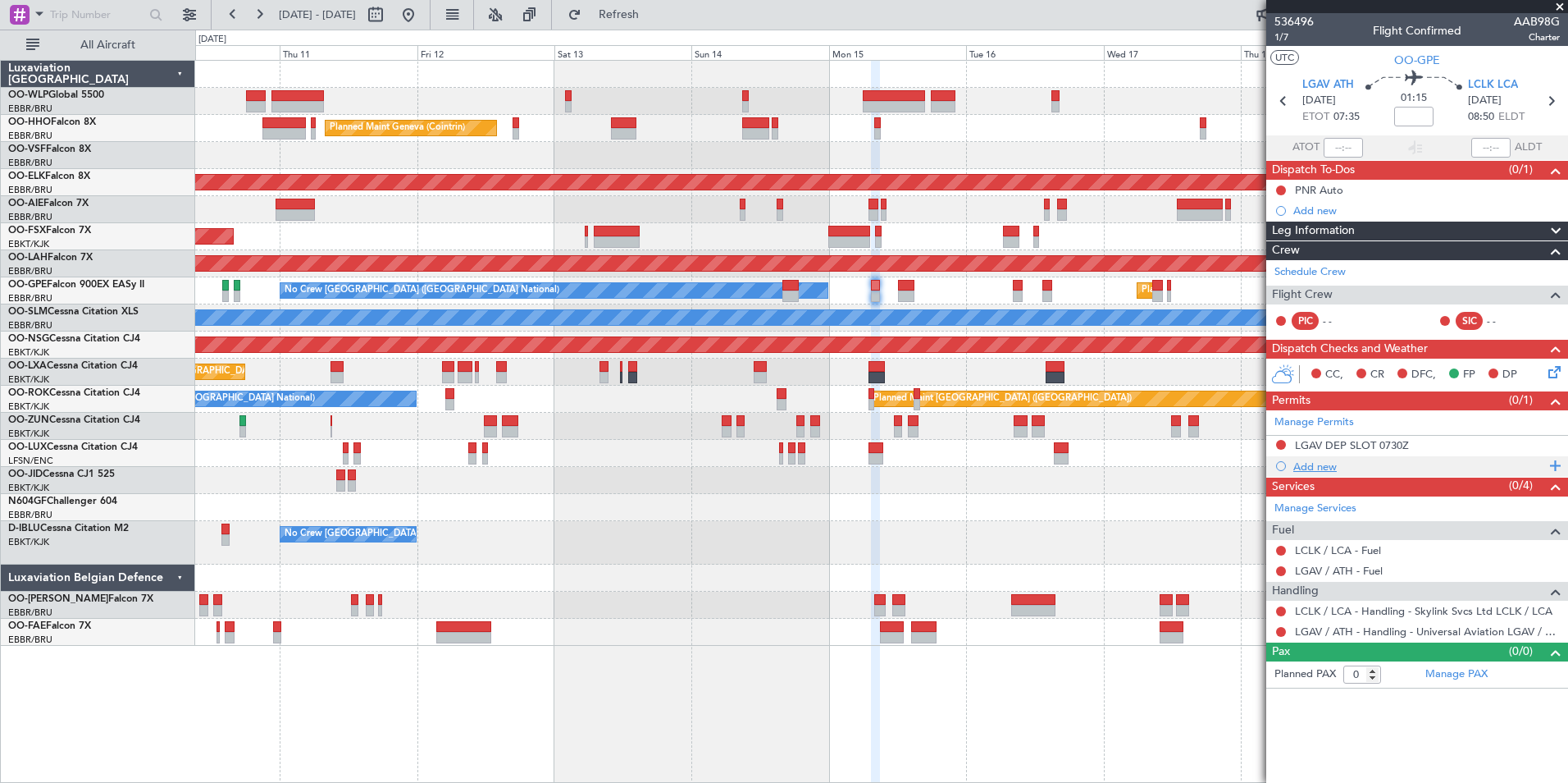
click at [1310, 464] on div "Add new" at bounding box center [1419, 466] width 252 height 14
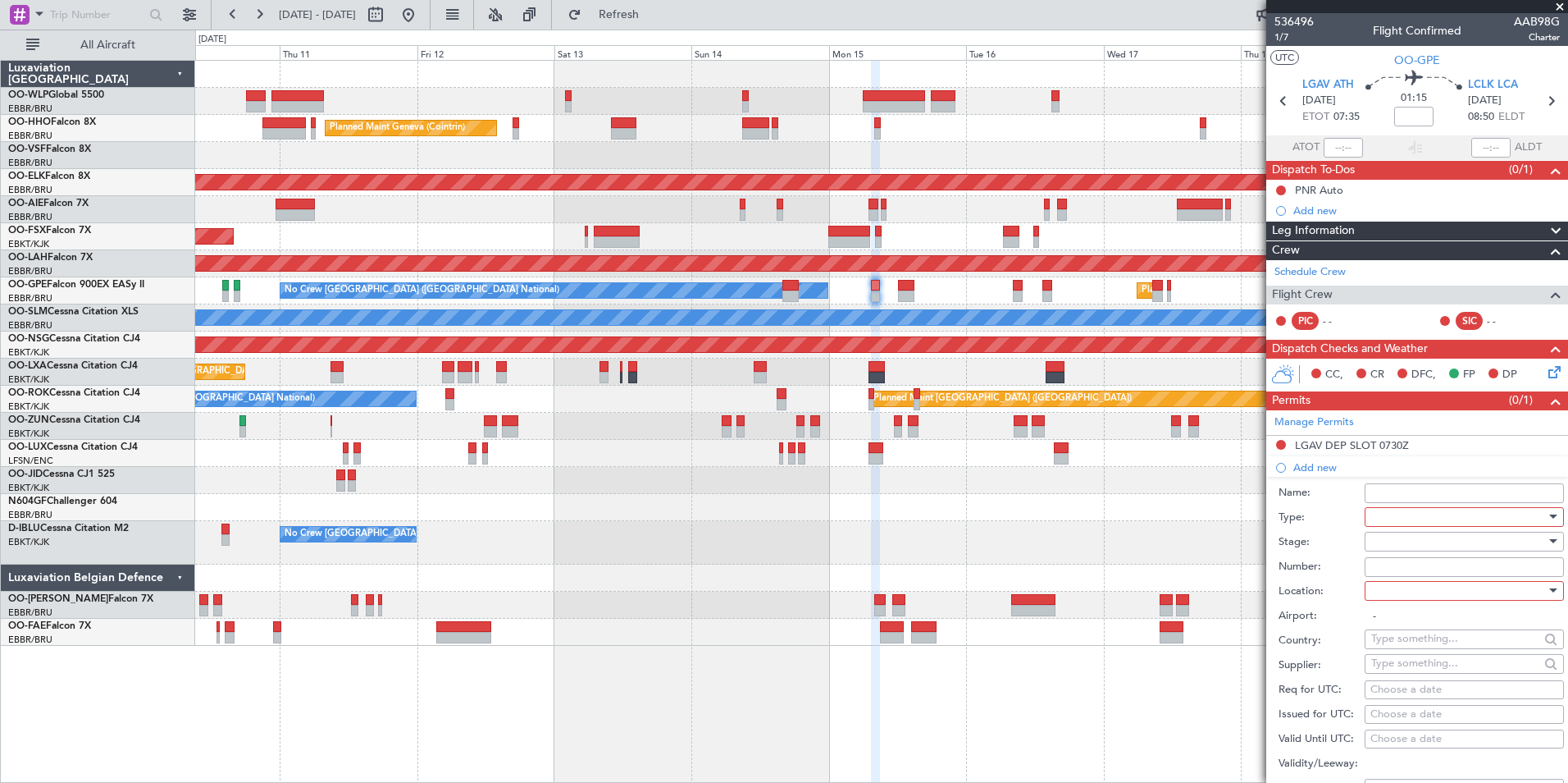
click at [1405, 517] on div at bounding box center [1459, 517] width 175 height 24
click at [1411, 589] on span "PPR" at bounding box center [1458, 597] width 172 height 24
click at [1411, 531] on div at bounding box center [1459, 542] width 175 height 24
click at [1411, 594] on span "Not Requested" at bounding box center [1458, 599] width 172 height 24
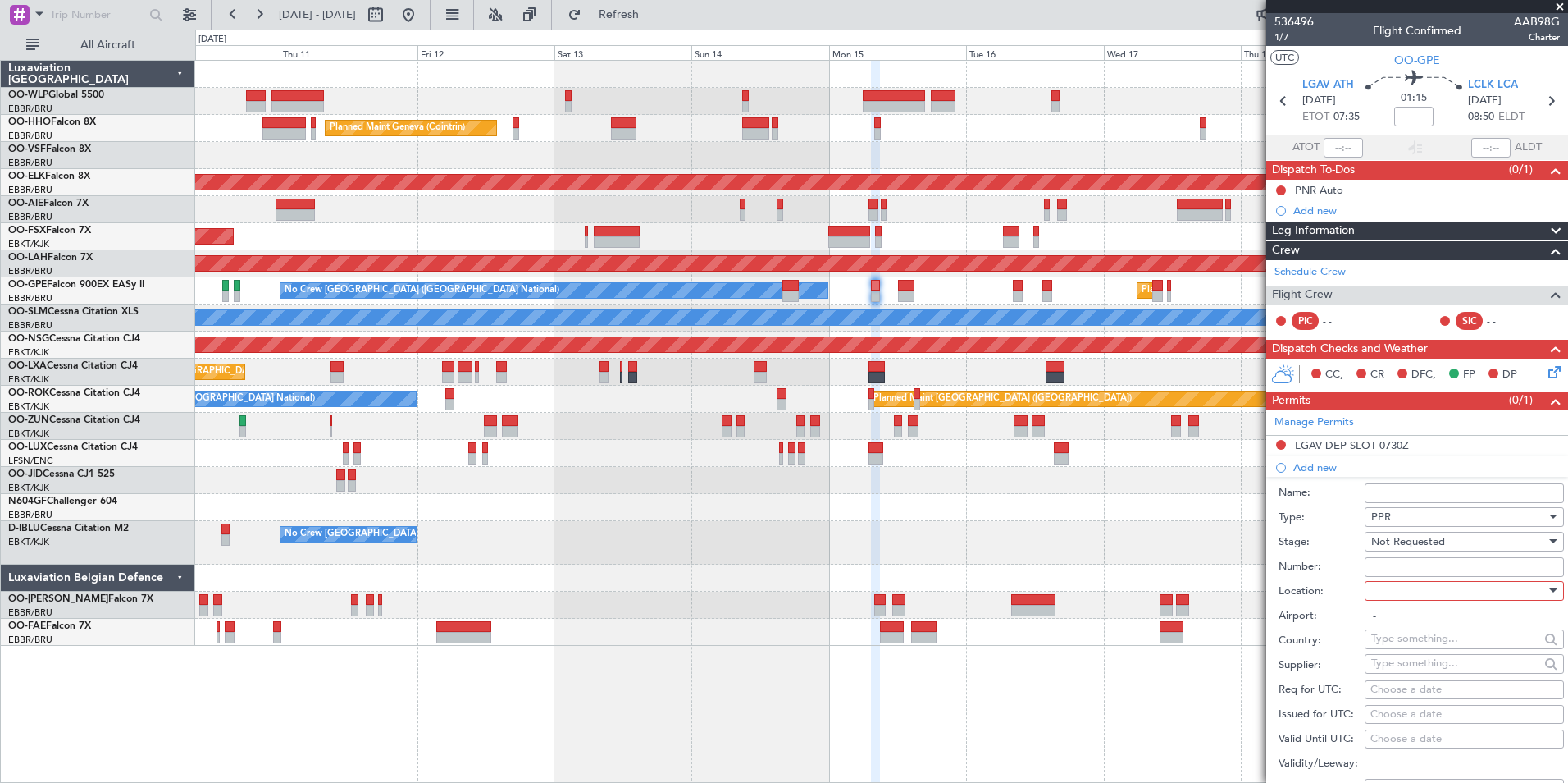
click at [1407, 576] on div "Number:" at bounding box center [1421, 567] width 285 height 24
click at [1411, 592] on div at bounding box center [1459, 591] width 175 height 24
click at [1401, 626] on span "Departure" at bounding box center [1458, 624] width 172 height 24
type input "LGAV / ATH"
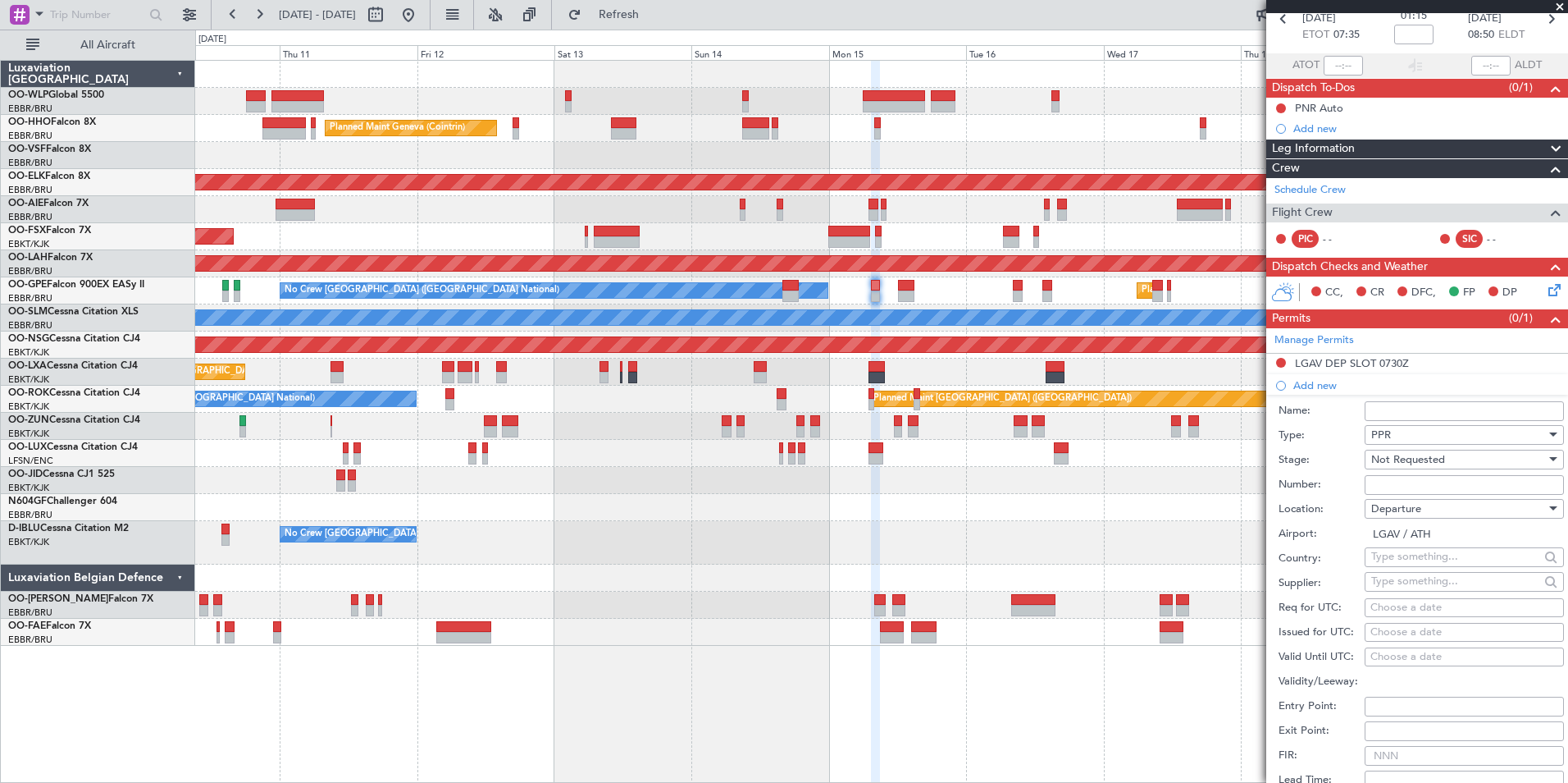
click at [1424, 605] on div "Choose a date" at bounding box center [1464, 607] width 188 height 16
select select "9"
select select "2025"
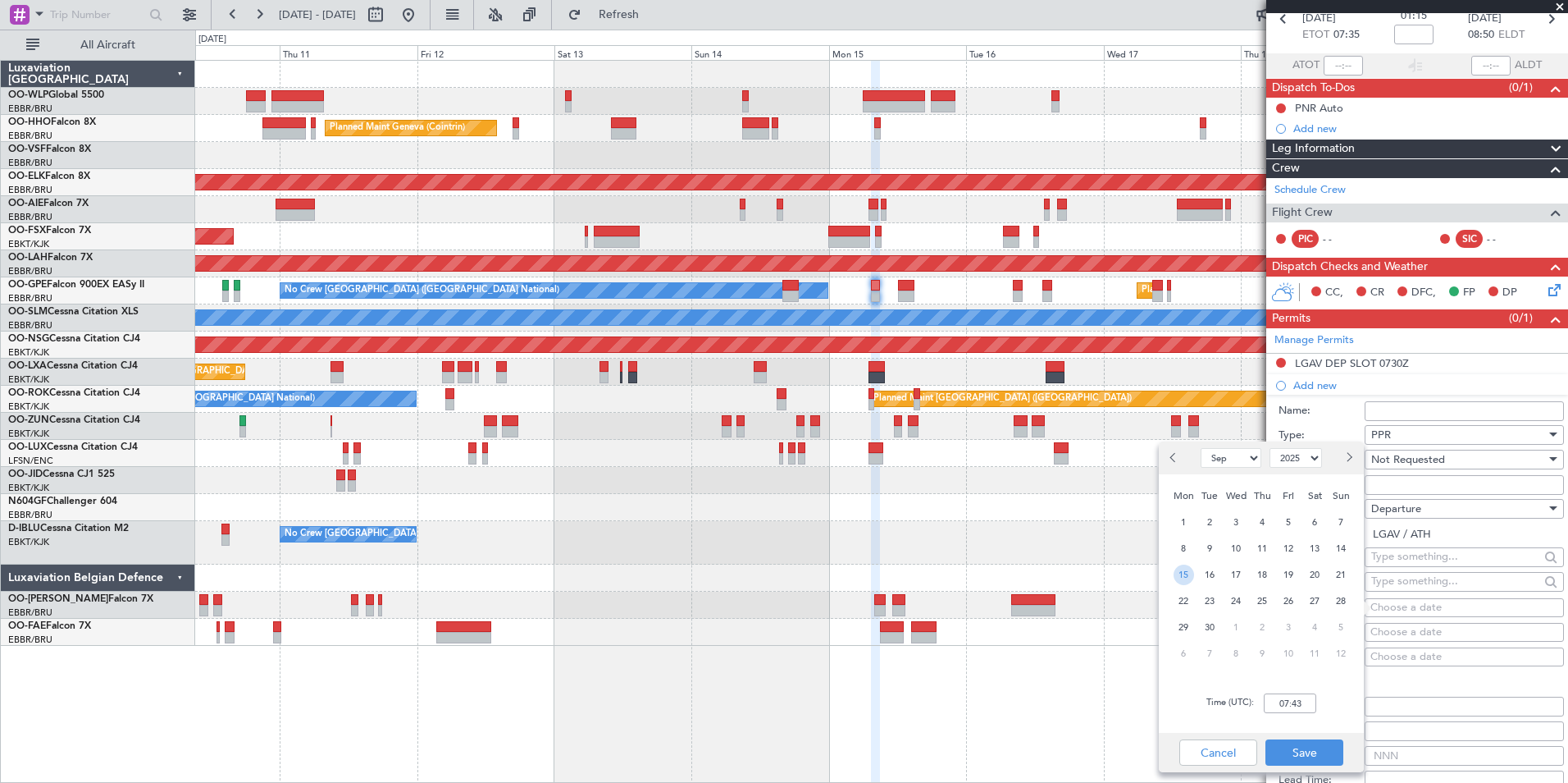
click at [1180, 579] on span "15" at bounding box center [1184, 574] width 21 height 21
click at [1279, 703] on input "00:00" at bounding box center [1290, 703] width 53 height 20
type input "07:30"
click at [1328, 751] on button "Save" at bounding box center [1304, 752] width 78 height 26
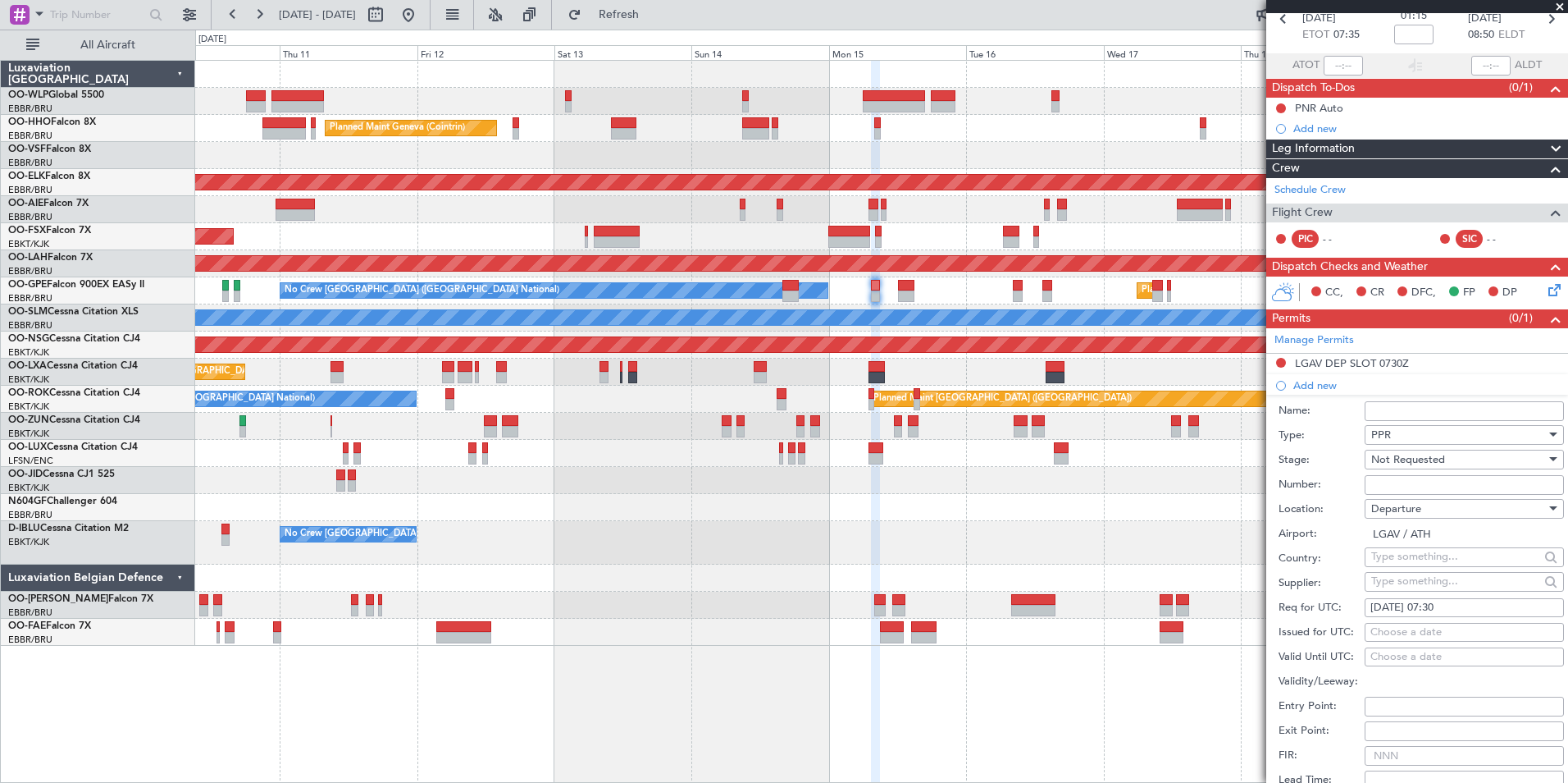
scroll to position [247, 0]
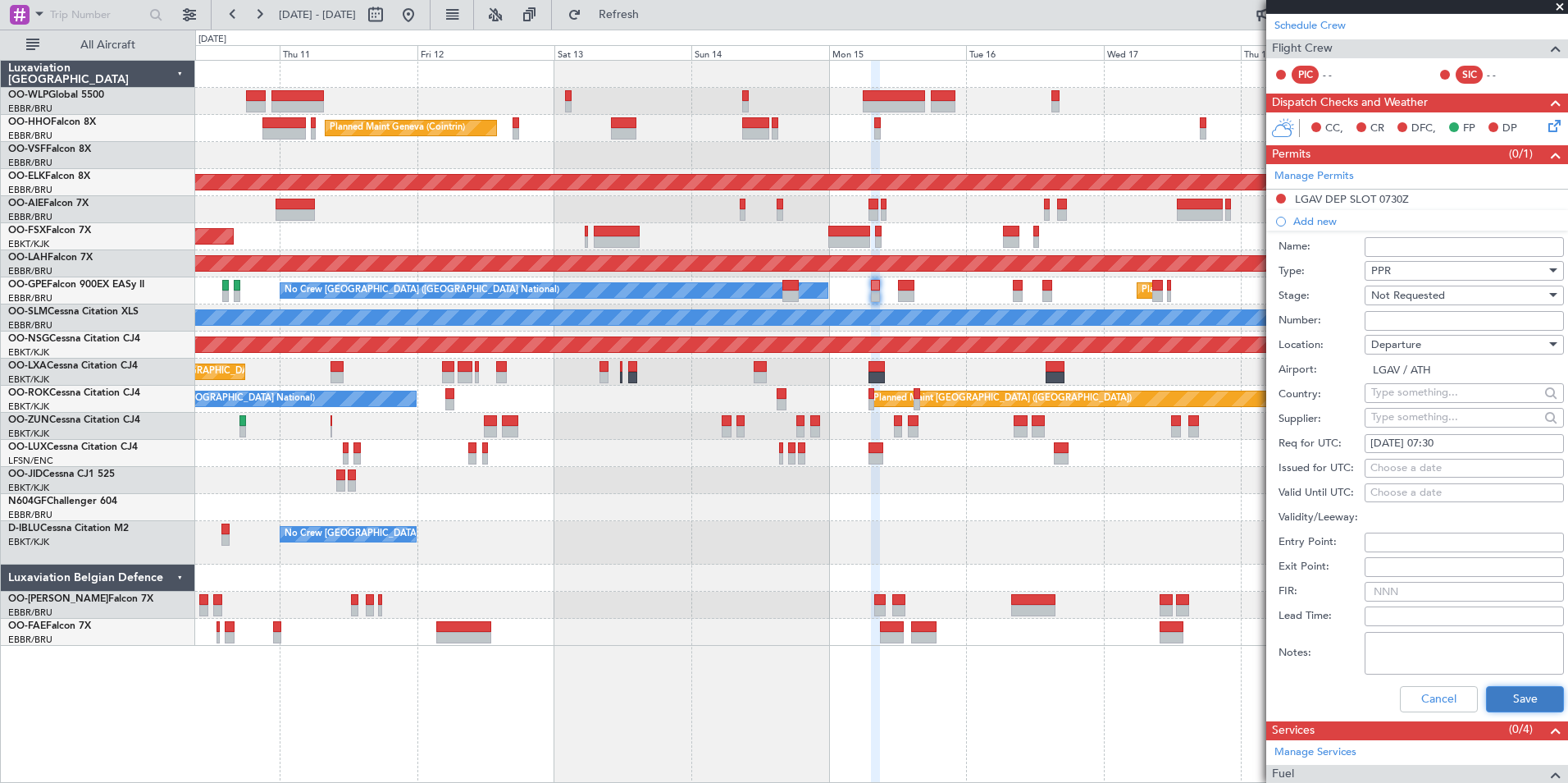
click at [1497, 690] on button "Save" at bounding box center [1525, 699] width 78 height 26
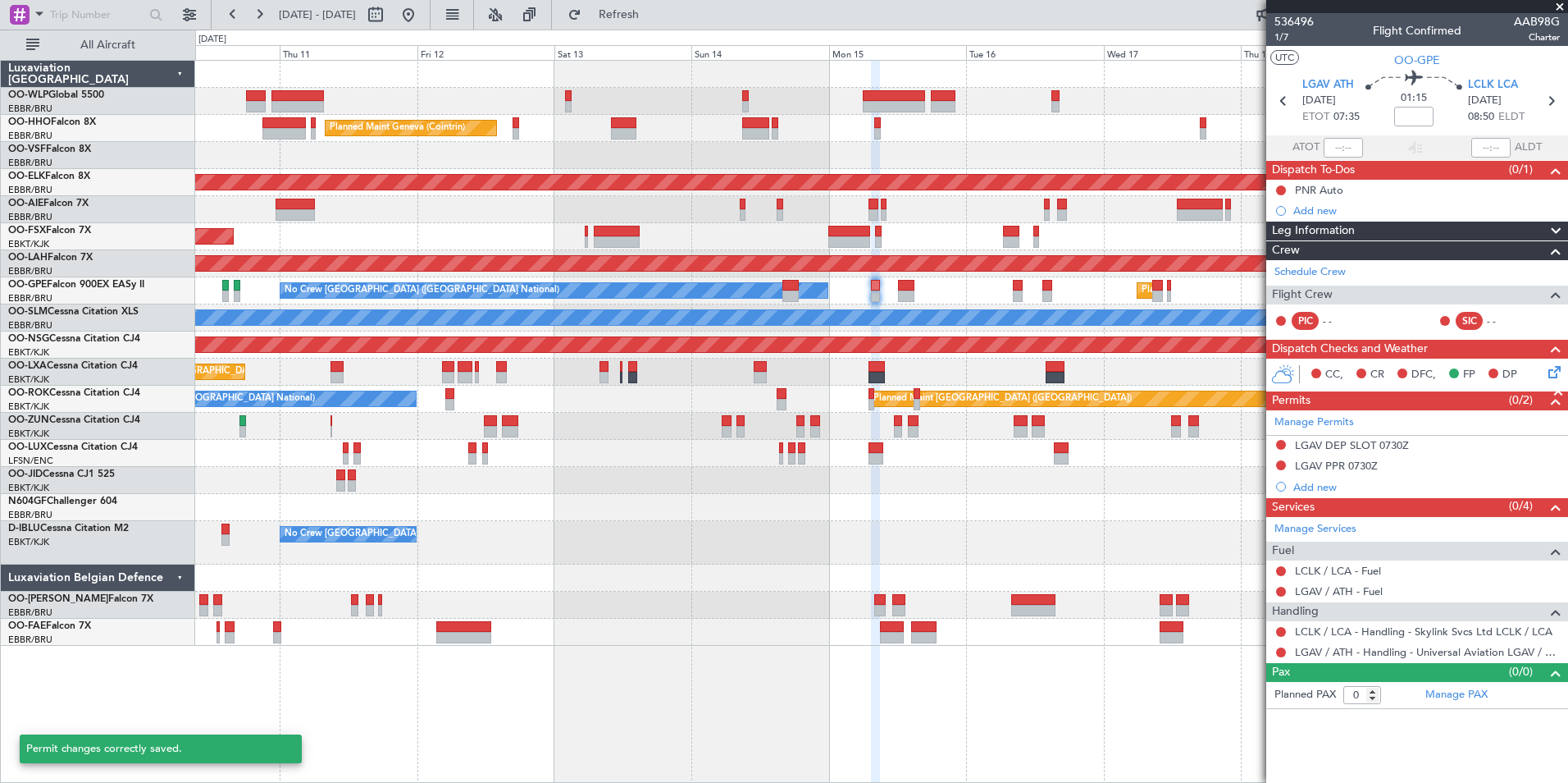
scroll to position [0, 0]
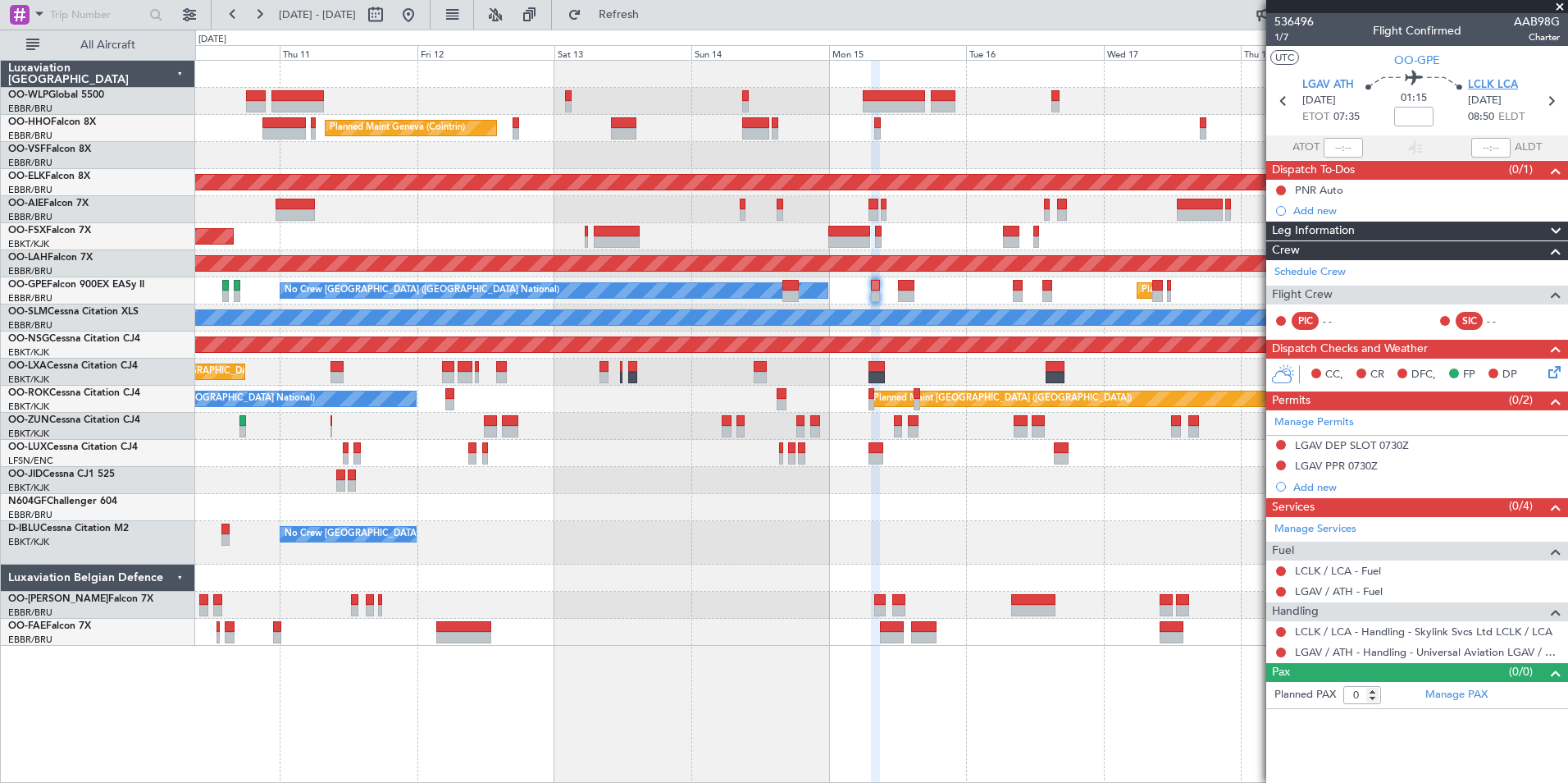
click at [1494, 82] on span "LCLK LCA" at bounding box center [1494, 85] width 50 height 16
click at [1317, 498] on div "Services (0/4)" at bounding box center [1417, 508] width 302 height 19
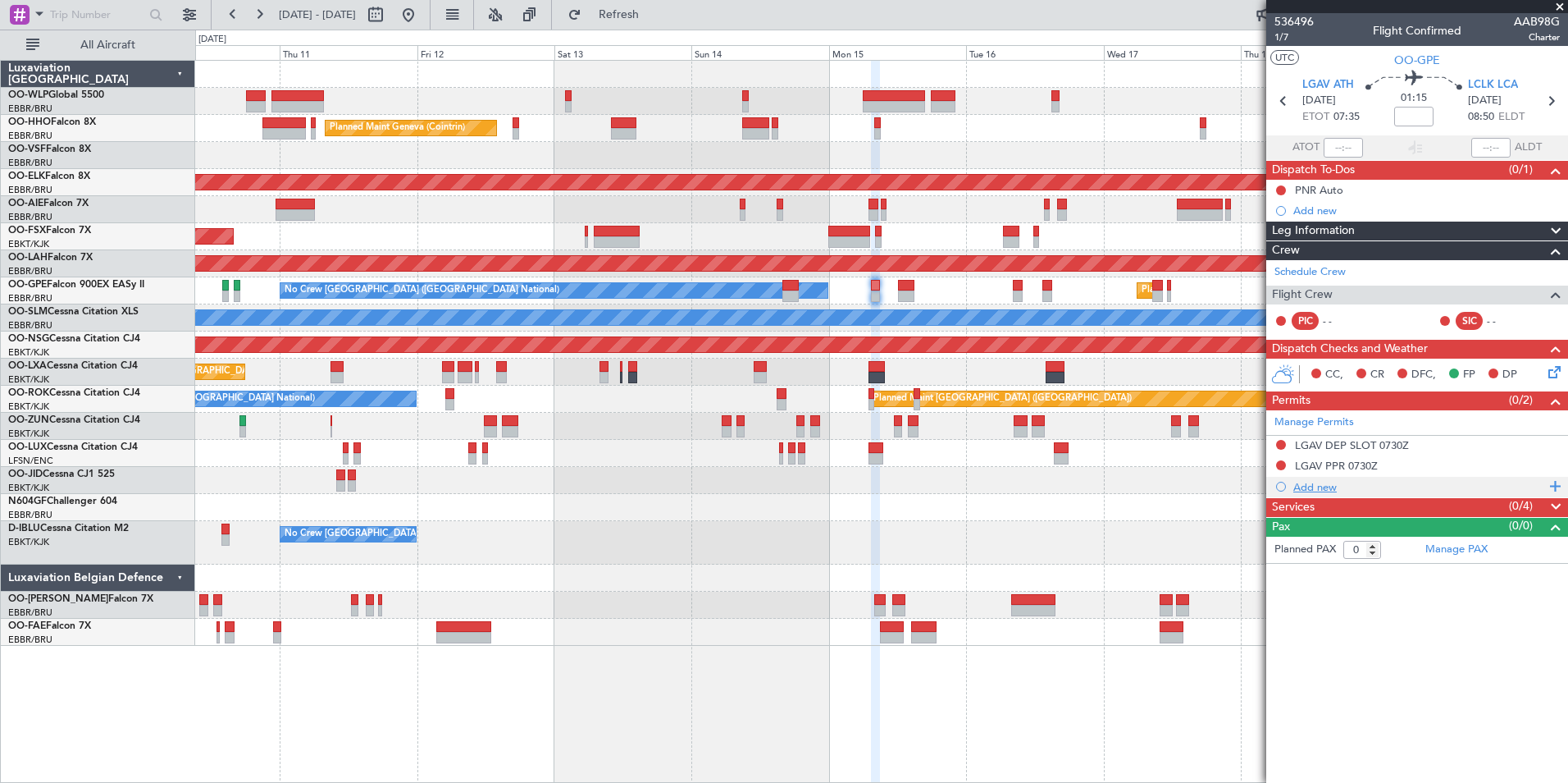
click at [1322, 491] on div "Add new" at bounding box center [1419, 487] width 252 height 14
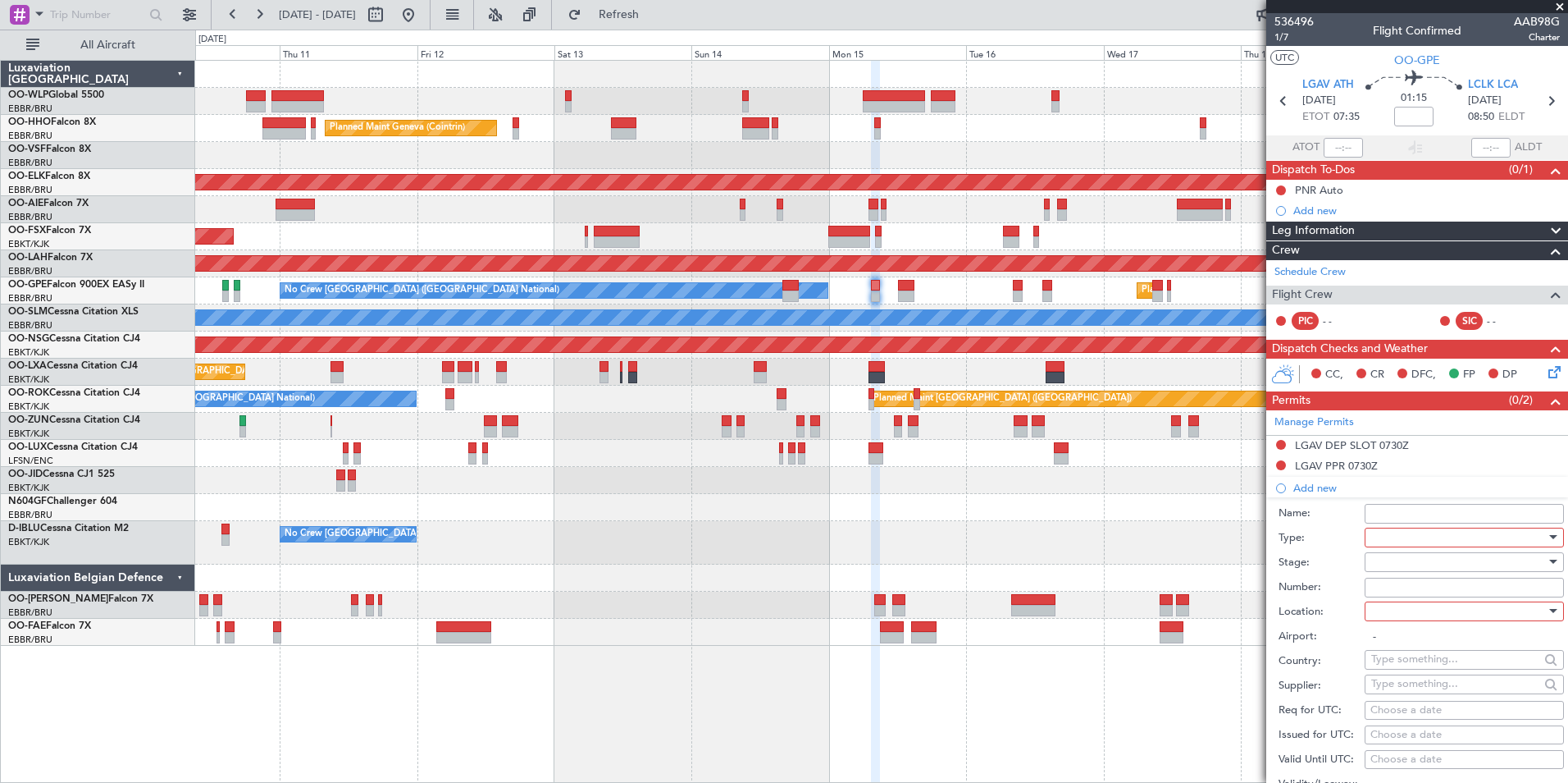
click at [1414, 536] on div at bounding box center [1459, 537] width 175 height 24
click at [1406, 673] on span "Departure" at bounding box center [1458, 685] width 172 height 24
click at [1411, 555] on div at bounding box center [1459, 562] width 175 height 24
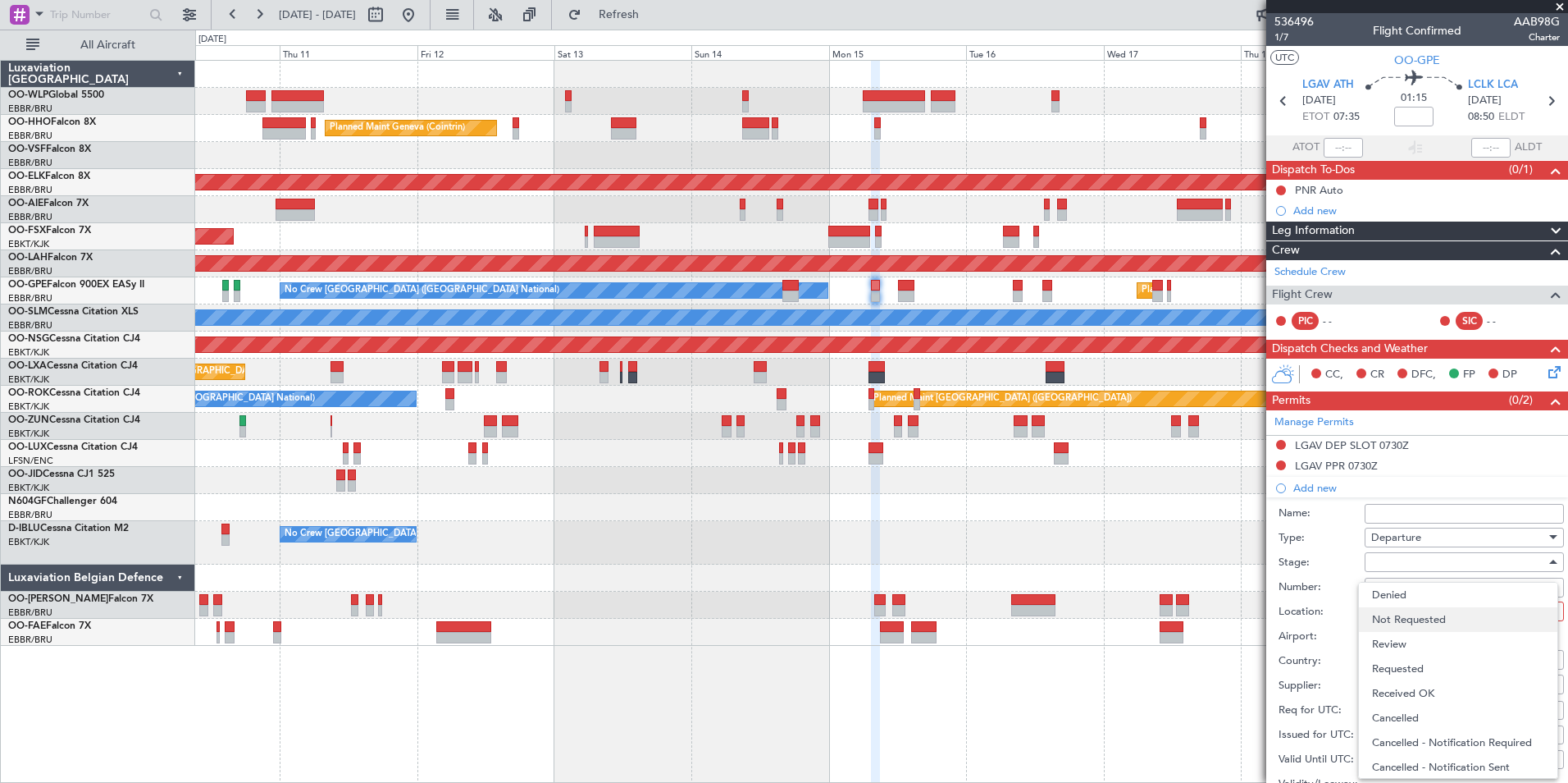
click at [1408, 619] on span "Not Requested" at bounding box center [1458, 619] width 172 height 24
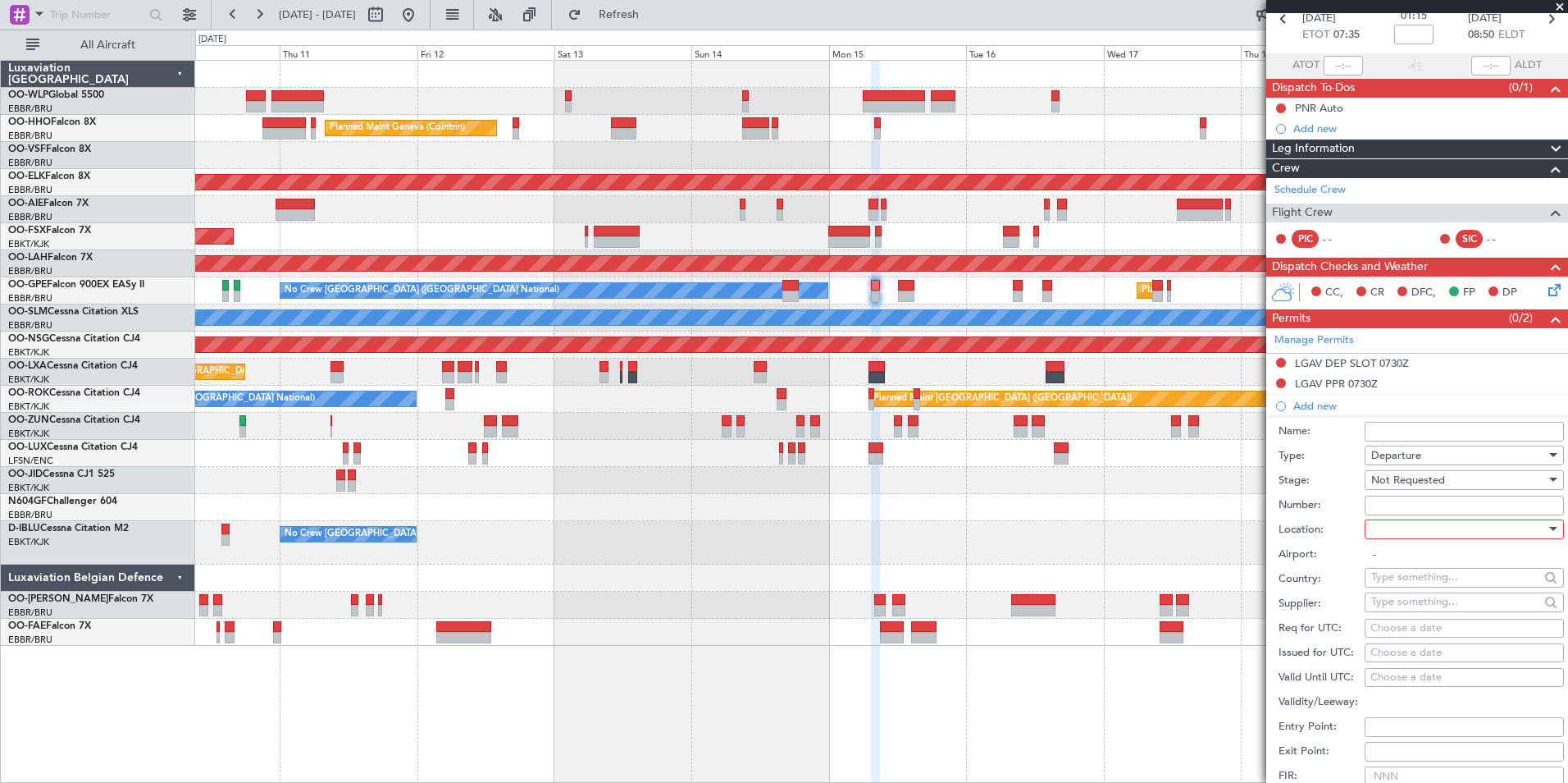
click at [1415, 526] on div at bounding box center [1459, 529] width 175 height 24
click at [1415, 560] on span "Departure" at bounding box center [1458, 562] width 172 height 24
type input "LGAV / ATH"
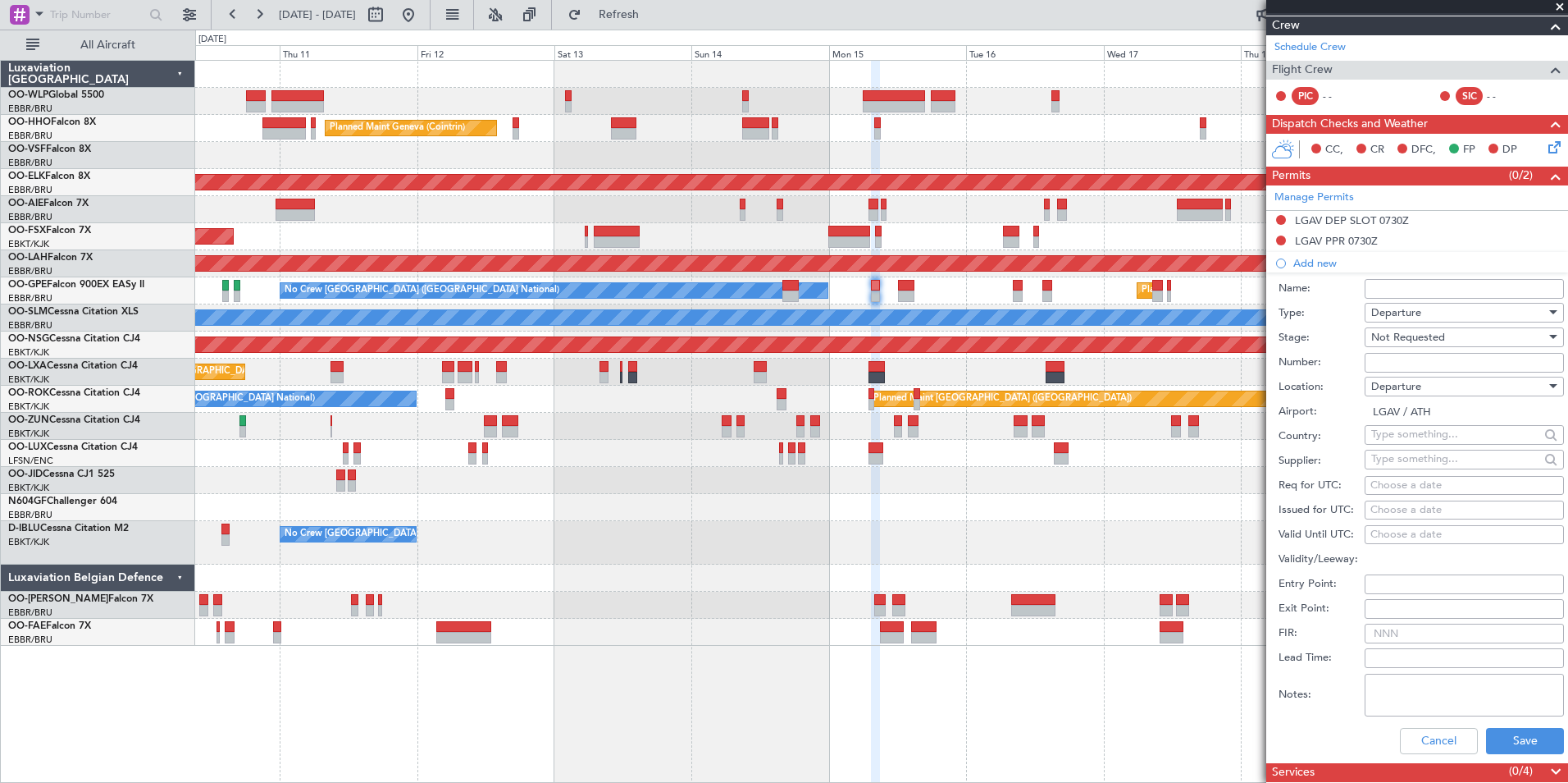
scroll to position [270, 0]
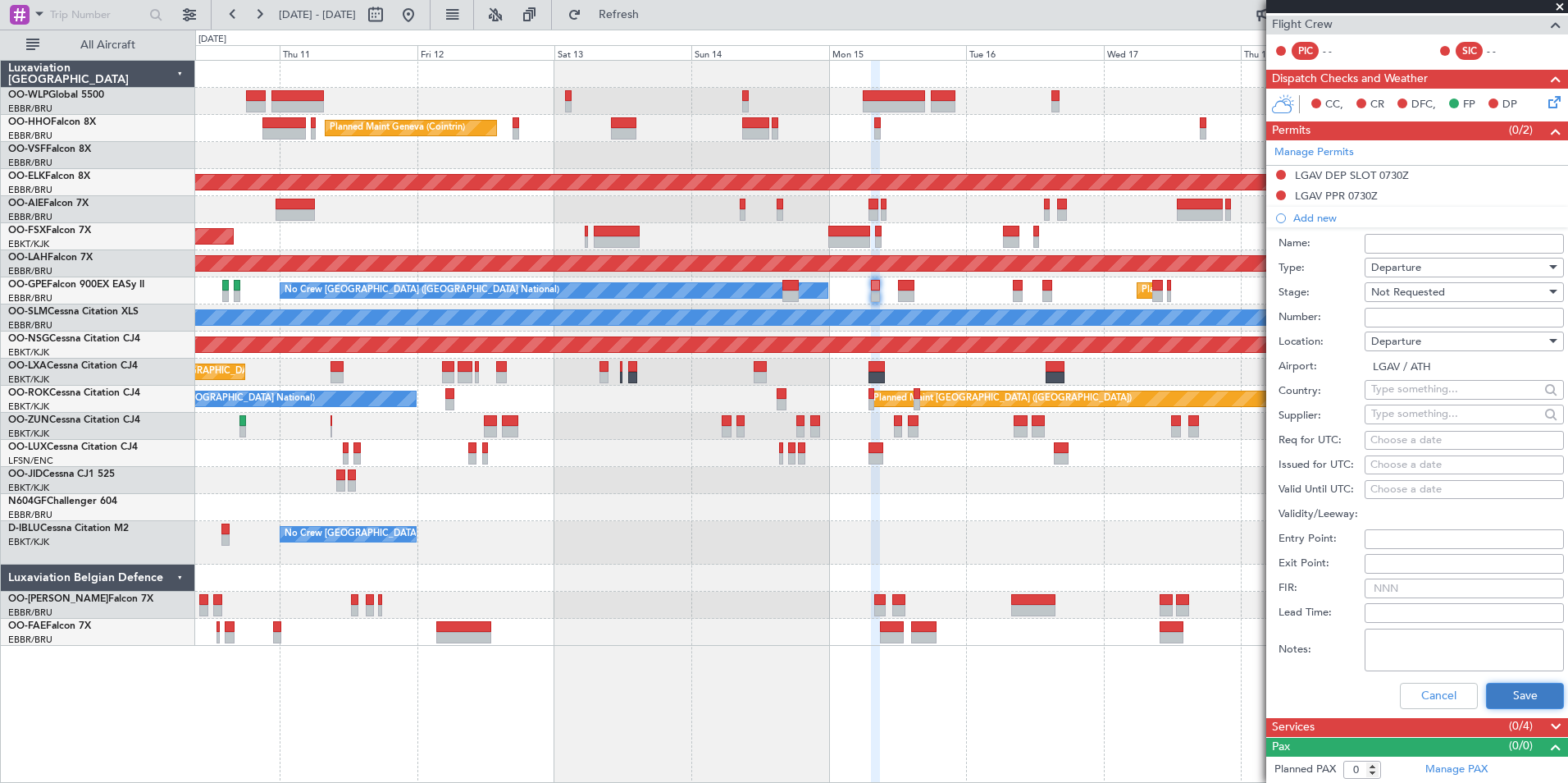
click at [1515, 683] on button "Save" at bounding box center [1525, 696] width 78 height 26
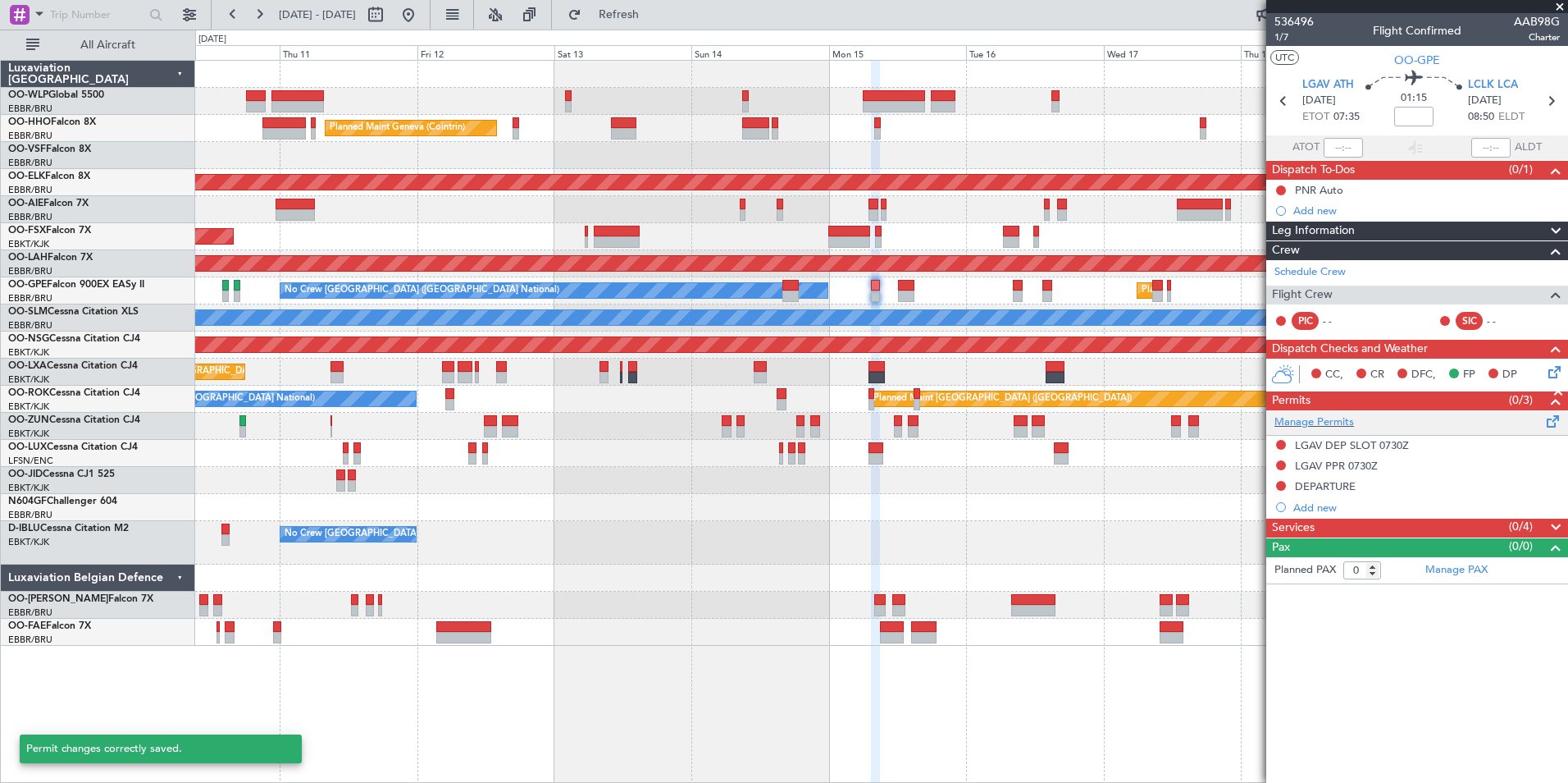
scroll to position [0, 0]
click at [1322, 511] on div "Add new" at bounding box center [1427, 507] width 266 height 14
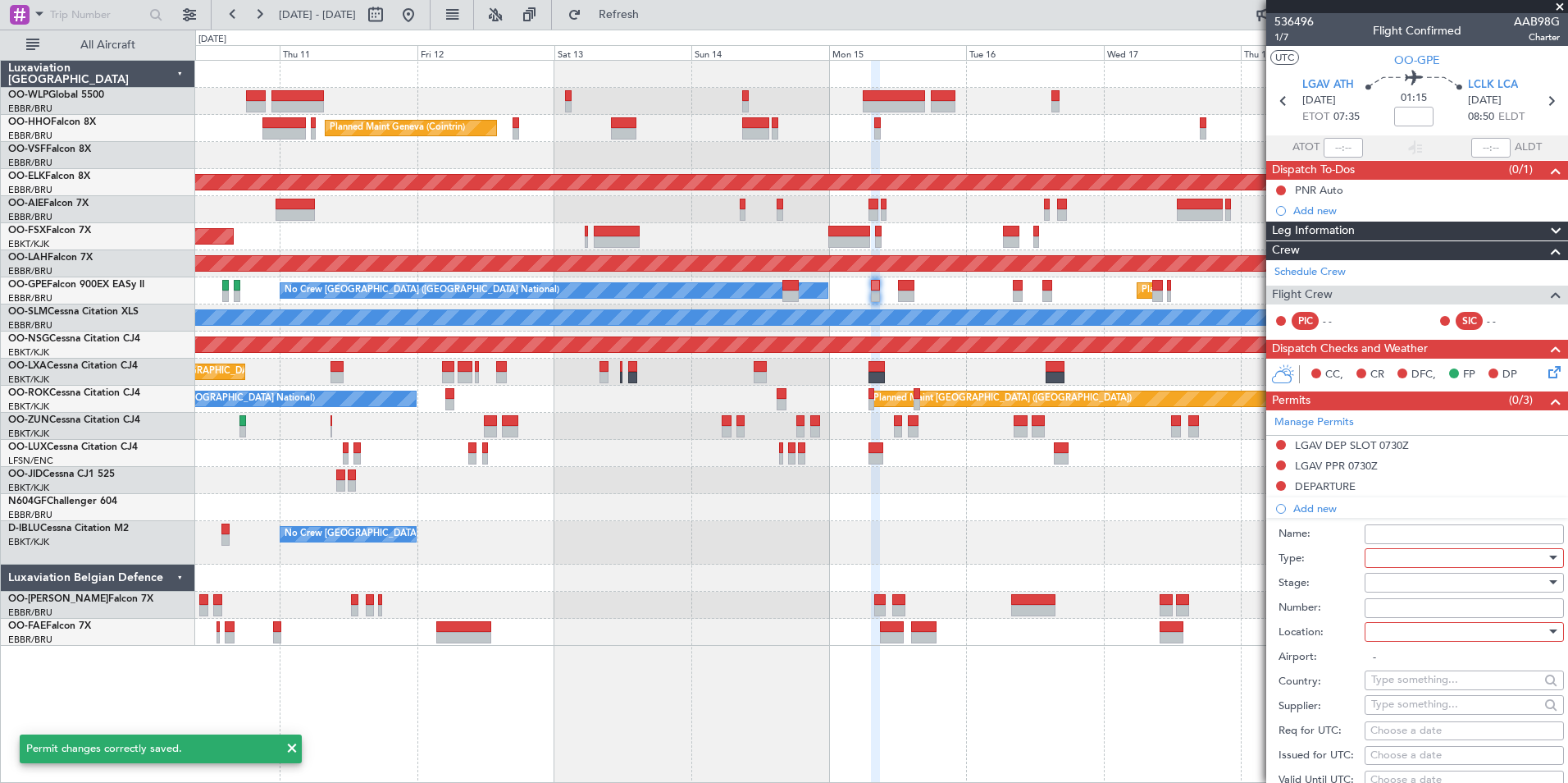
click at [1420, 561] on div at bounding box center [1459, 558] width 175 height 24
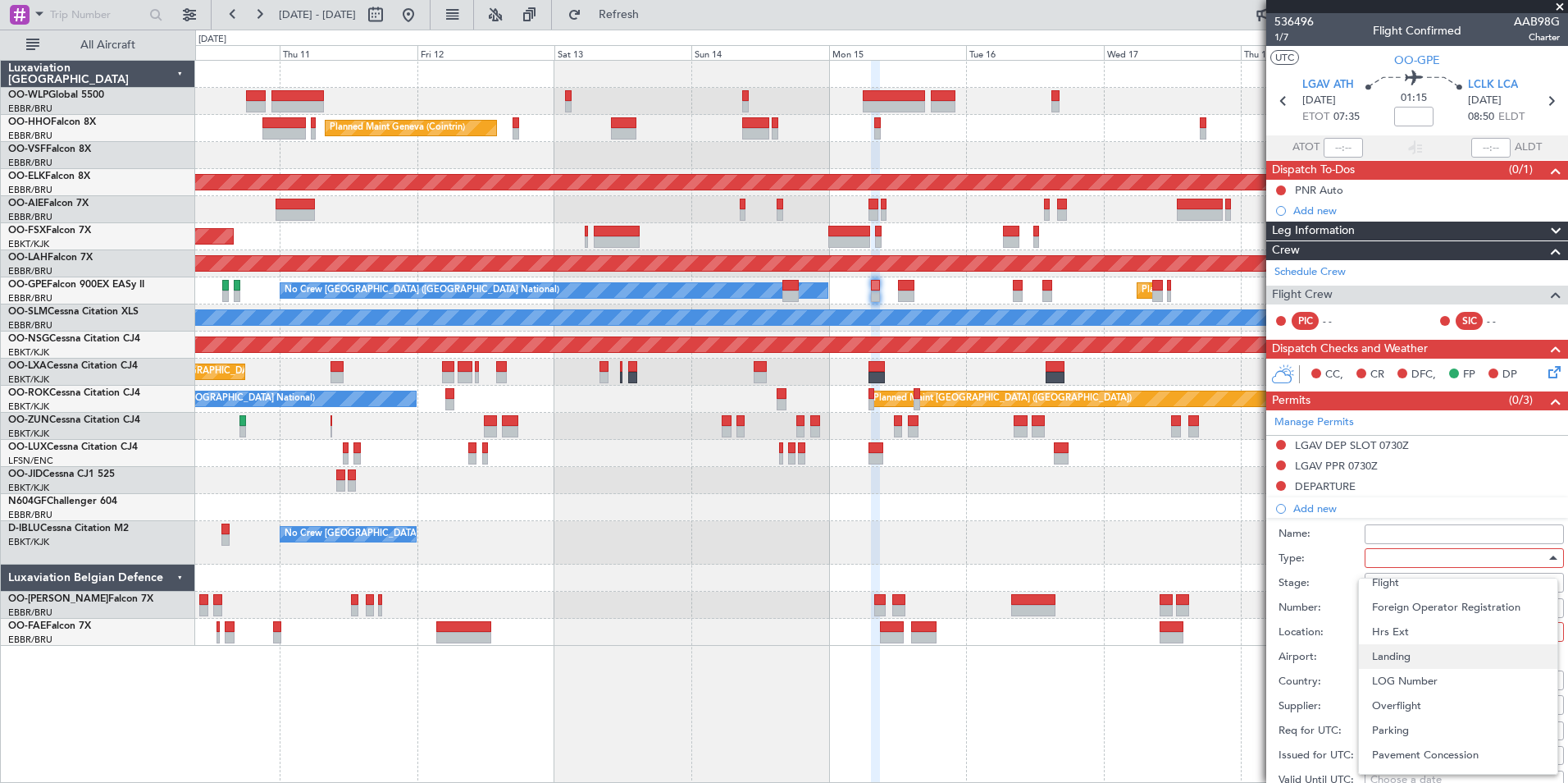
click at [1405, 658] on span "Landing" at bounding box center [1458, 656] width 172 height 24
click at [1413, 581] on div at bounding box center [1459, 582] width 175 height 24
click at [1416, 639] on span "Not Requested" at bounding box center [1458, 639] width 172 height 24
click at [1416, 631] on div at bounding box center [1459, 632] width 175 height 24
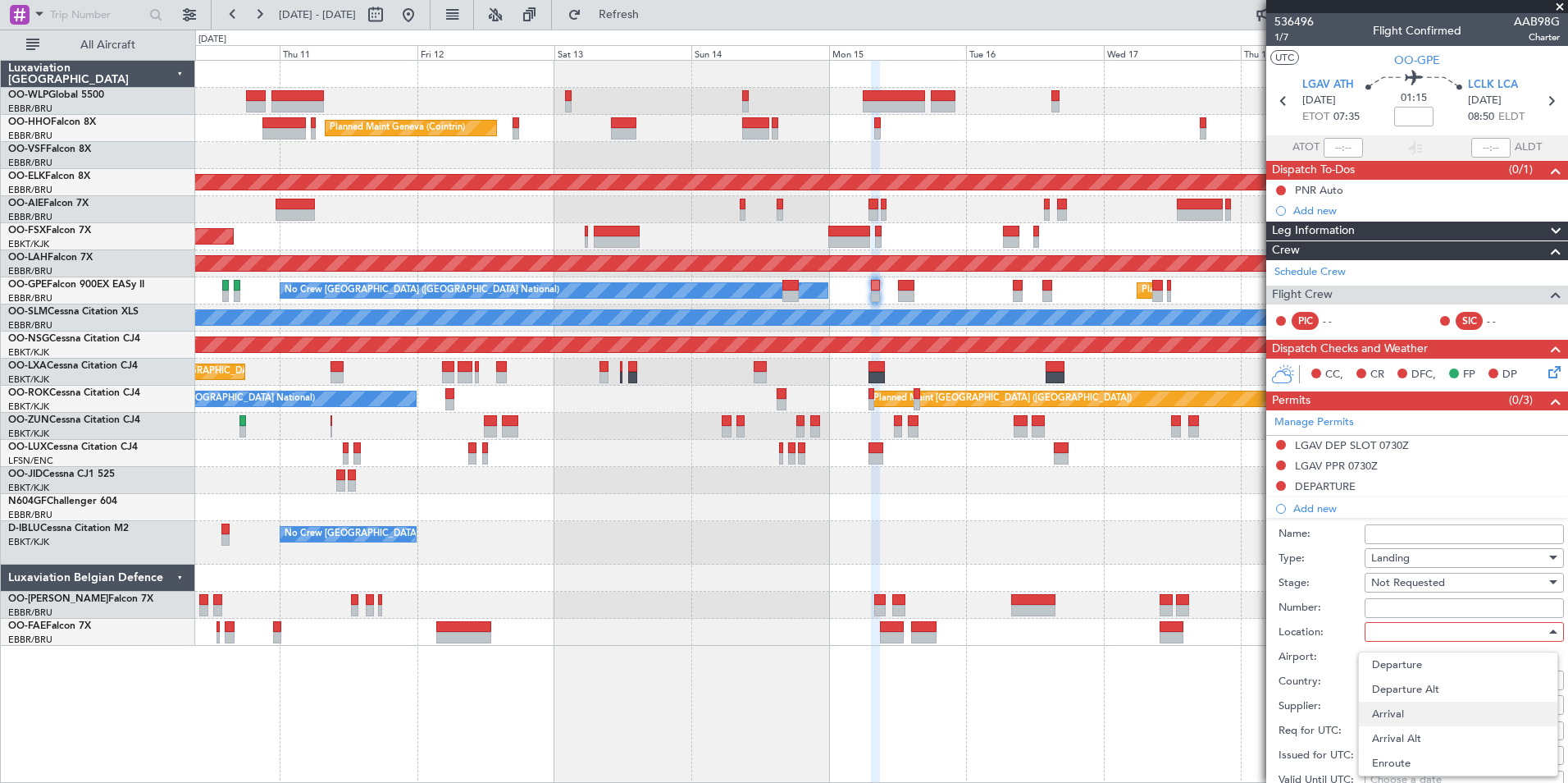
click at [1409, 707] on span "Arrival" at bounding box center [1458, 714] width 172 height 24
type input "LCLK / LCA"
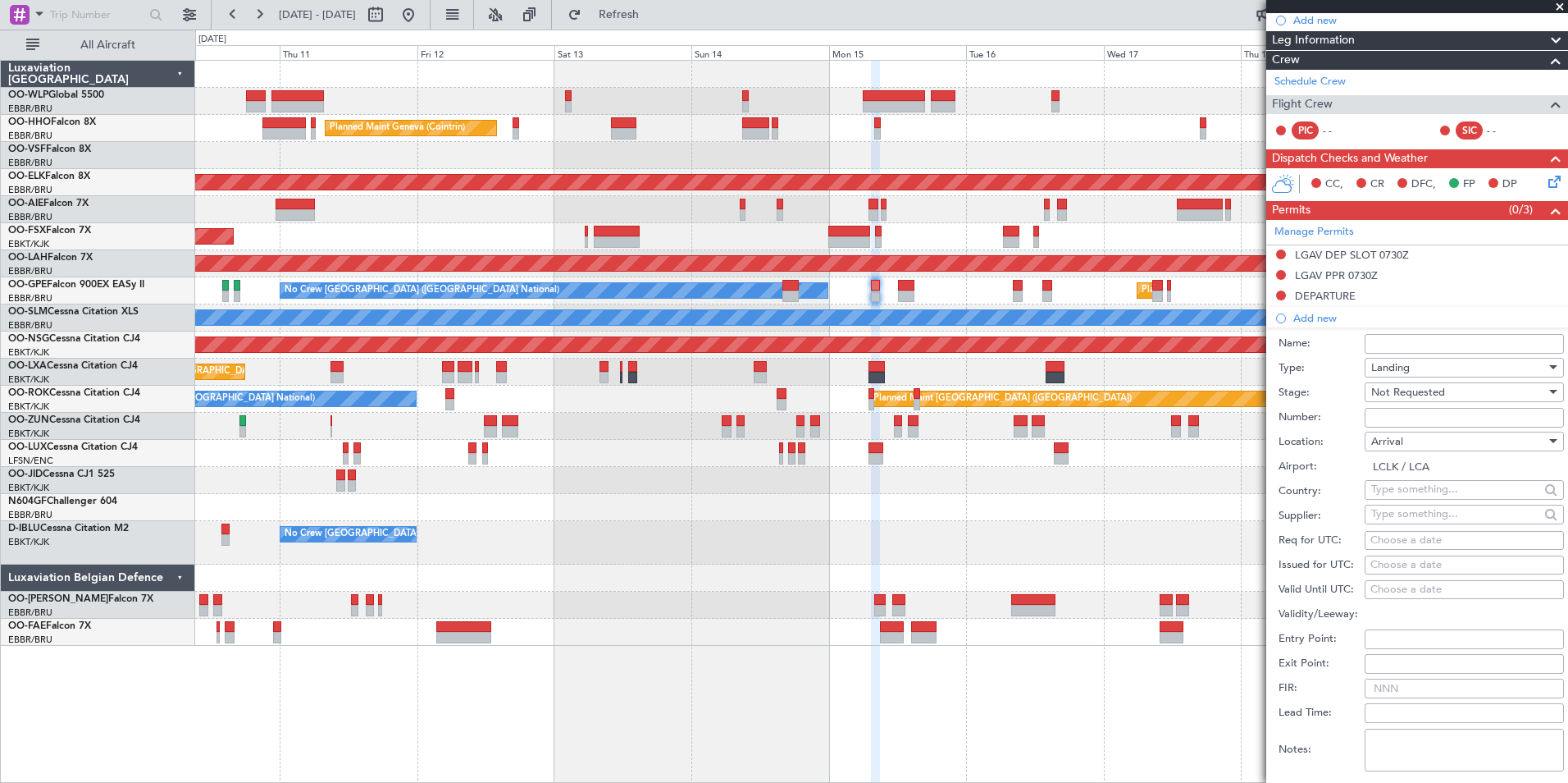
scroll to position [247, 0]
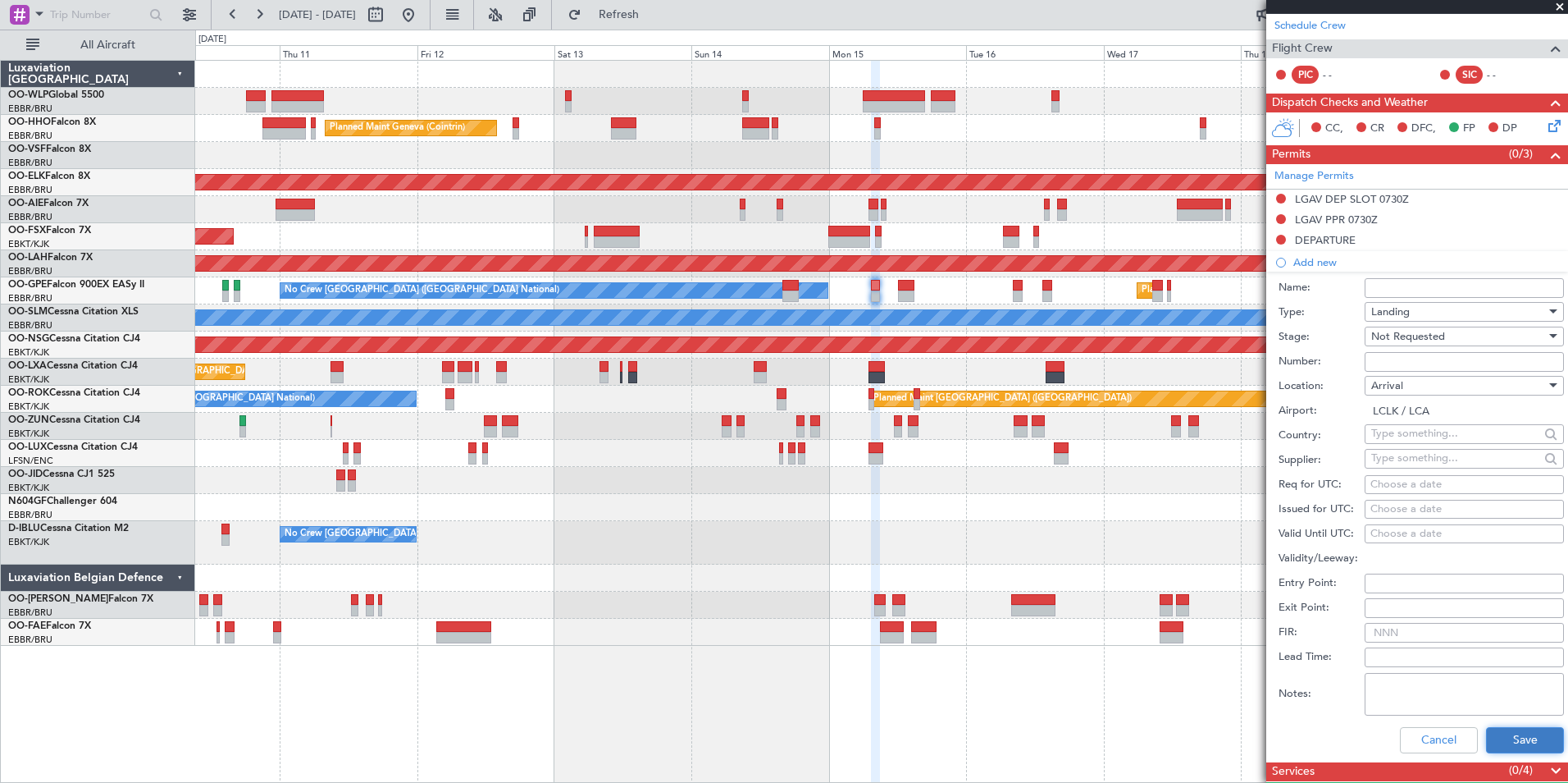
click at [1509, 731] on button "Save" at bounding box center [1525, 740] width 78 height 26
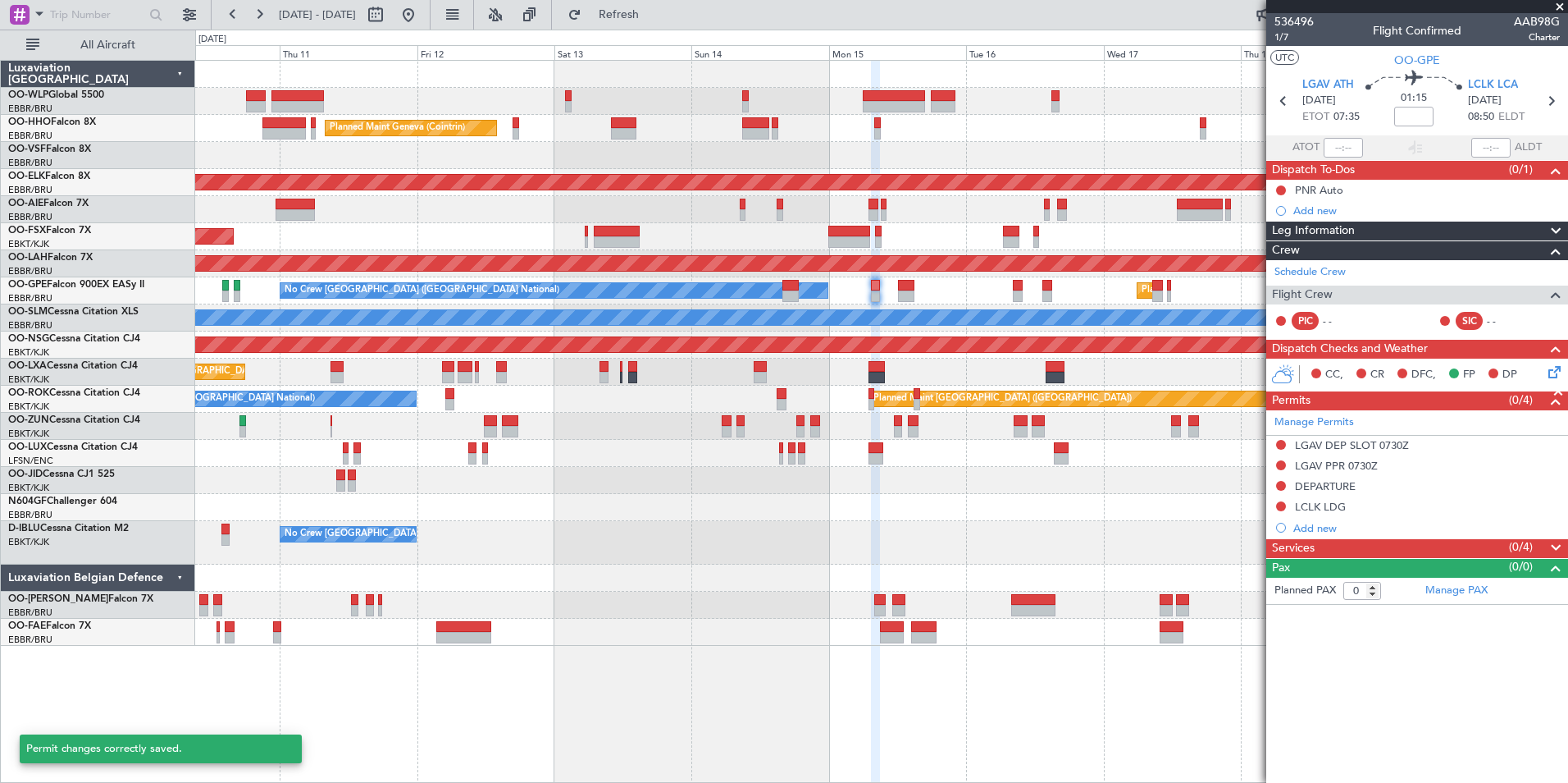
scroll to position [0, 0]
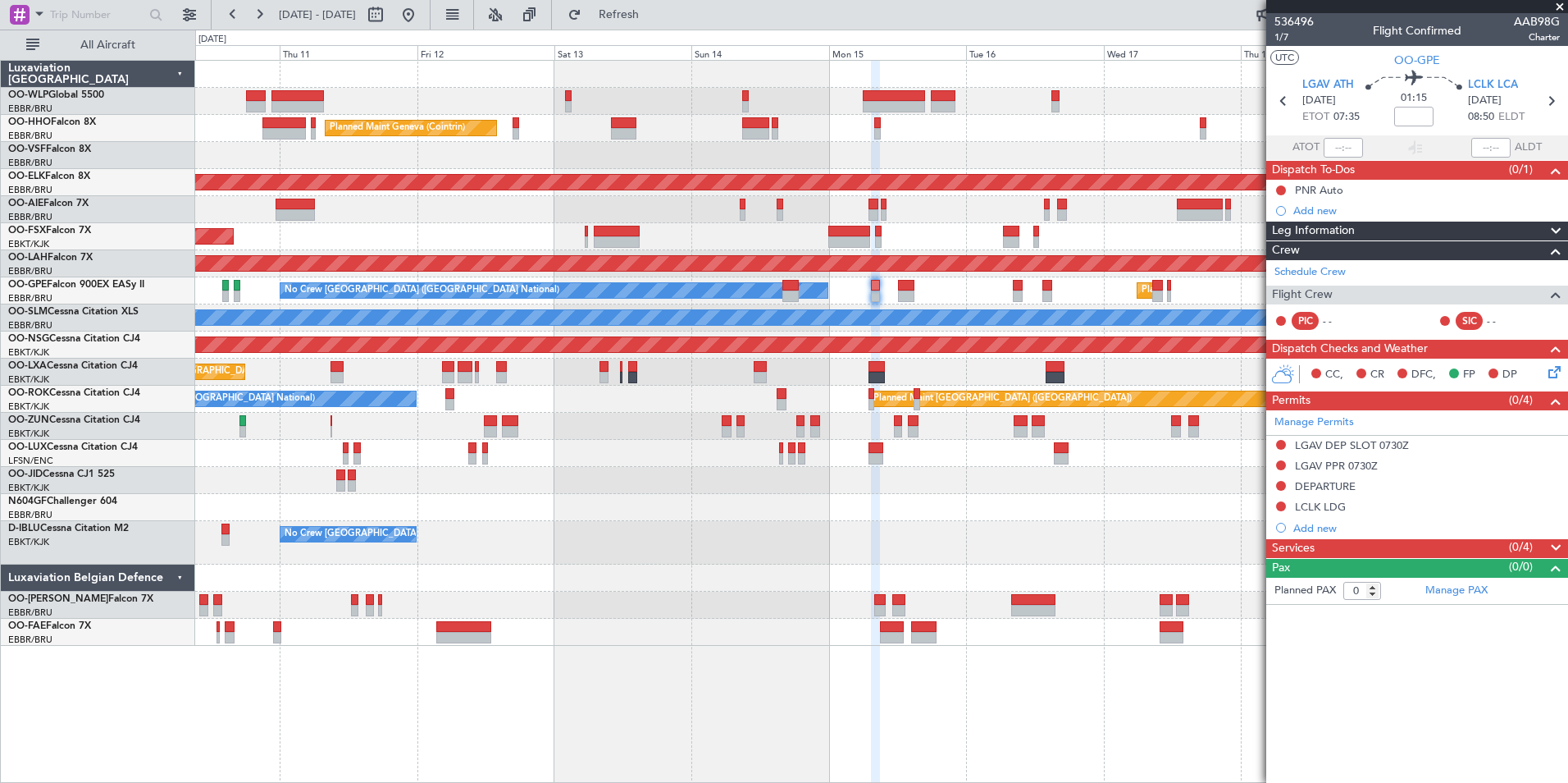
click at [1558, 375] on icon at bounding box center [1552, 369] width 13 height 13
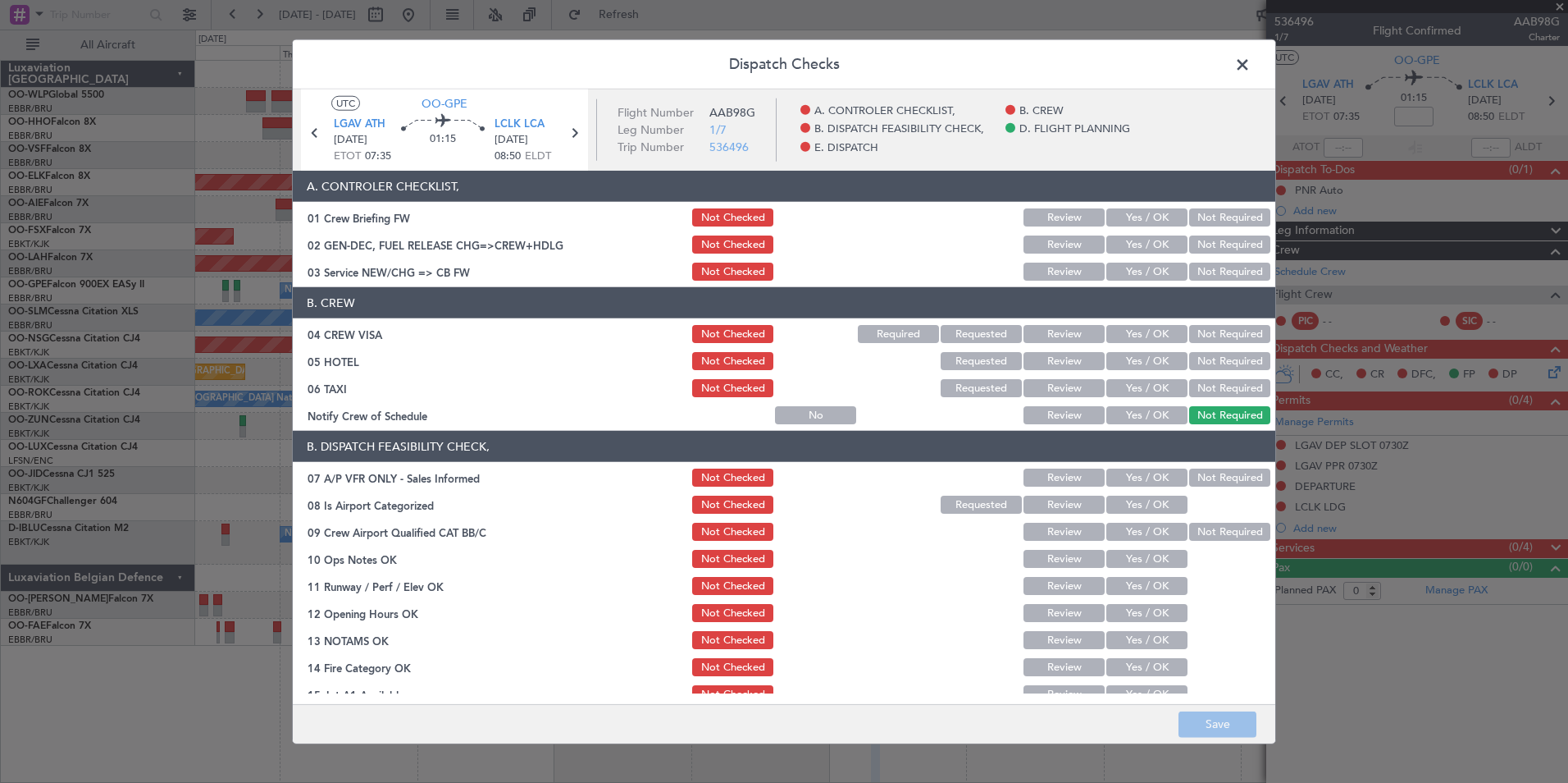
click at [1136, 271] on button "Yes / OK" at bounding box center [1147, 271] width 81 height 18
click at [1198, 340] on button "Not Required" at bounding box center [1230, 334] width 81 height 18
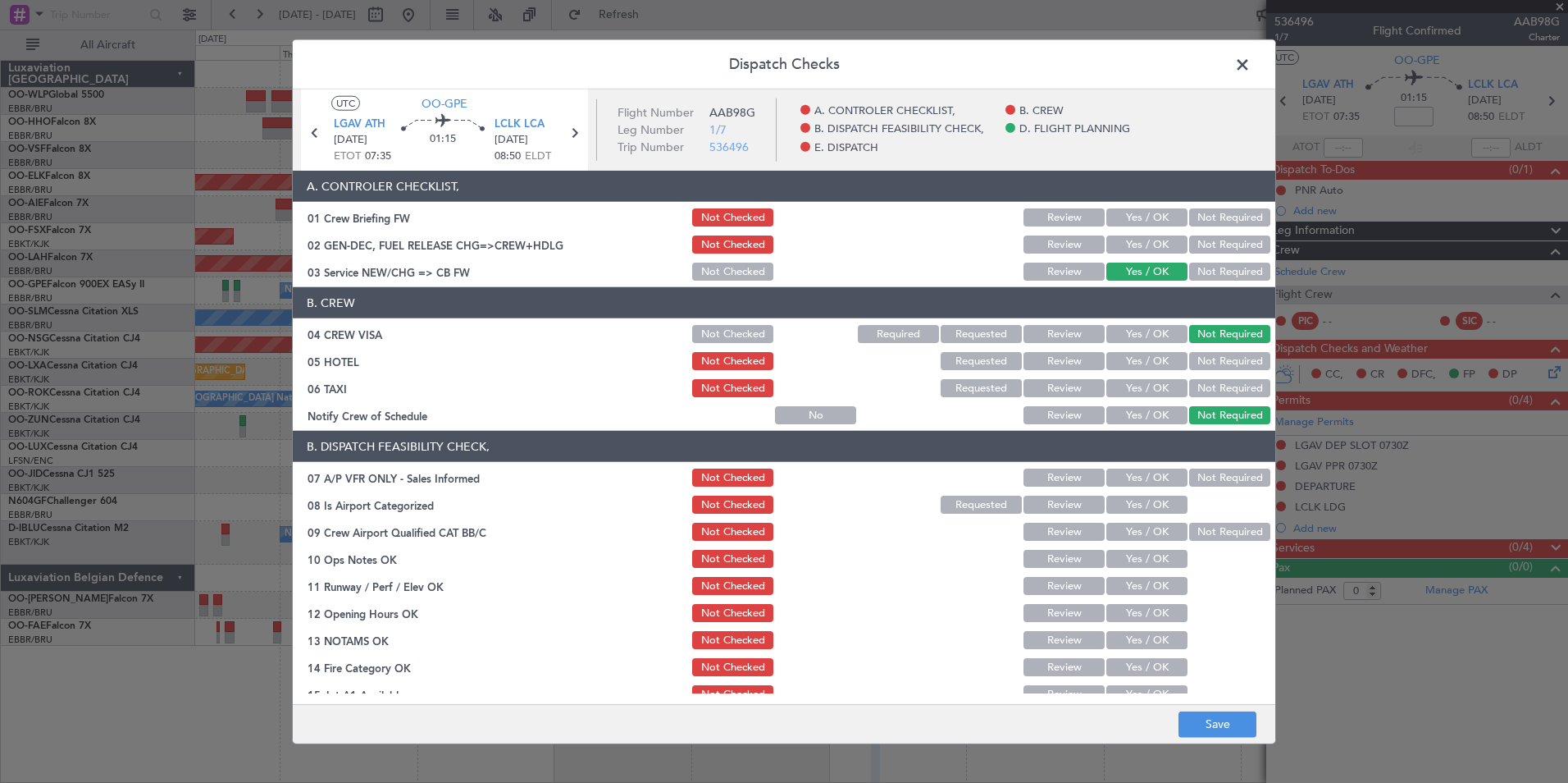
click at [1196, 351] on div "Not Required" at bounding box center [1228, 361] width 83 height 23
click at [1202, 357] on button "Not Required" at bounding box center [1230, 361] width 81 height 18
click at [1194, 385] on button "Not Required" at bounding box center [1230, 388] width 81 height 18
click at [1162, 405] on div "Yes / OK" at bounding box center [1145, 415] width 83 height 23
click at [1156, 417] on button "Yes / OK" at bounding box center [1147, 414] width 81 height 18
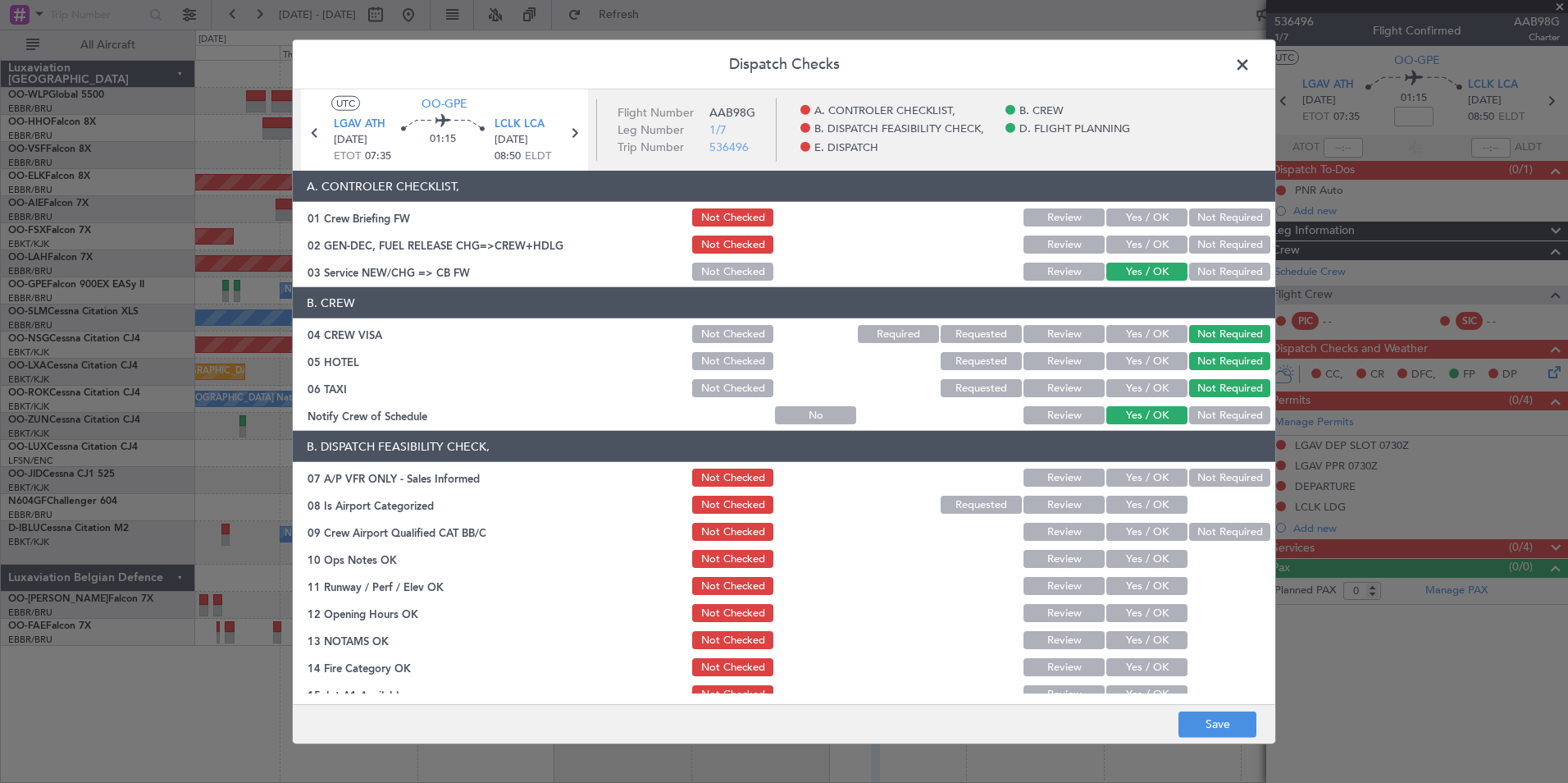
click at [1215, 475] on button "Not Required" at bounding box center [1230, 478] width 81 height 18
click at [1142, 511] on button "Yes / OK" at bounding box center [1147, 504] width 81 height 18
click at [1133, 562] on button "Yes / OK" at bounding box center [1147, 558] width 81 height 18
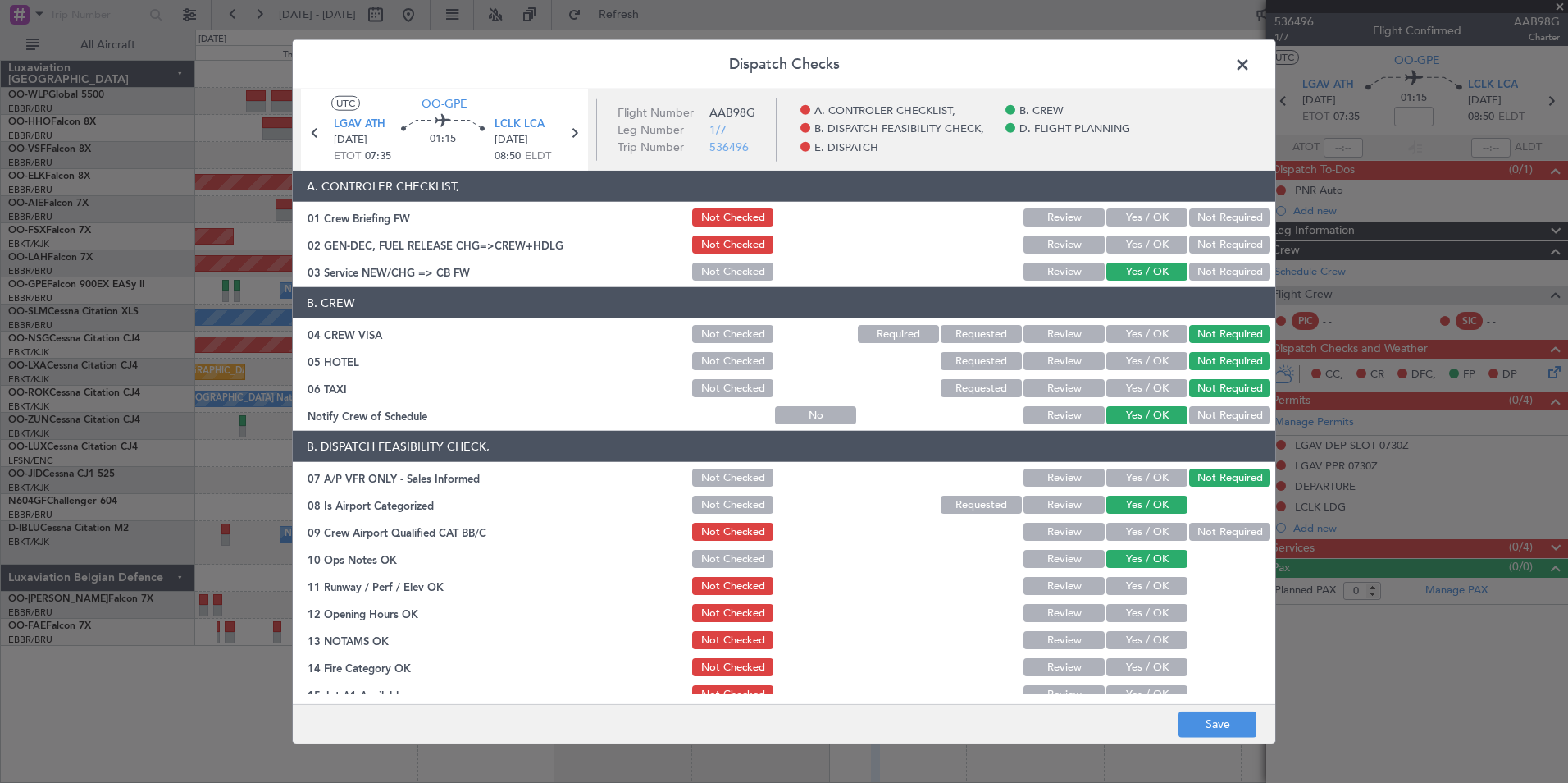
click at [1127, 528] on button "Yes / OK" at bounding box center [1147, 531] width 81 height 18
click at [1133, 590] on button "Yes / OK" at bounding box center [1147, 586] width 81 height 18
click at [1133, 613] on button "Yes / OK" at bounding box center [1147, 613] width 81 height 18
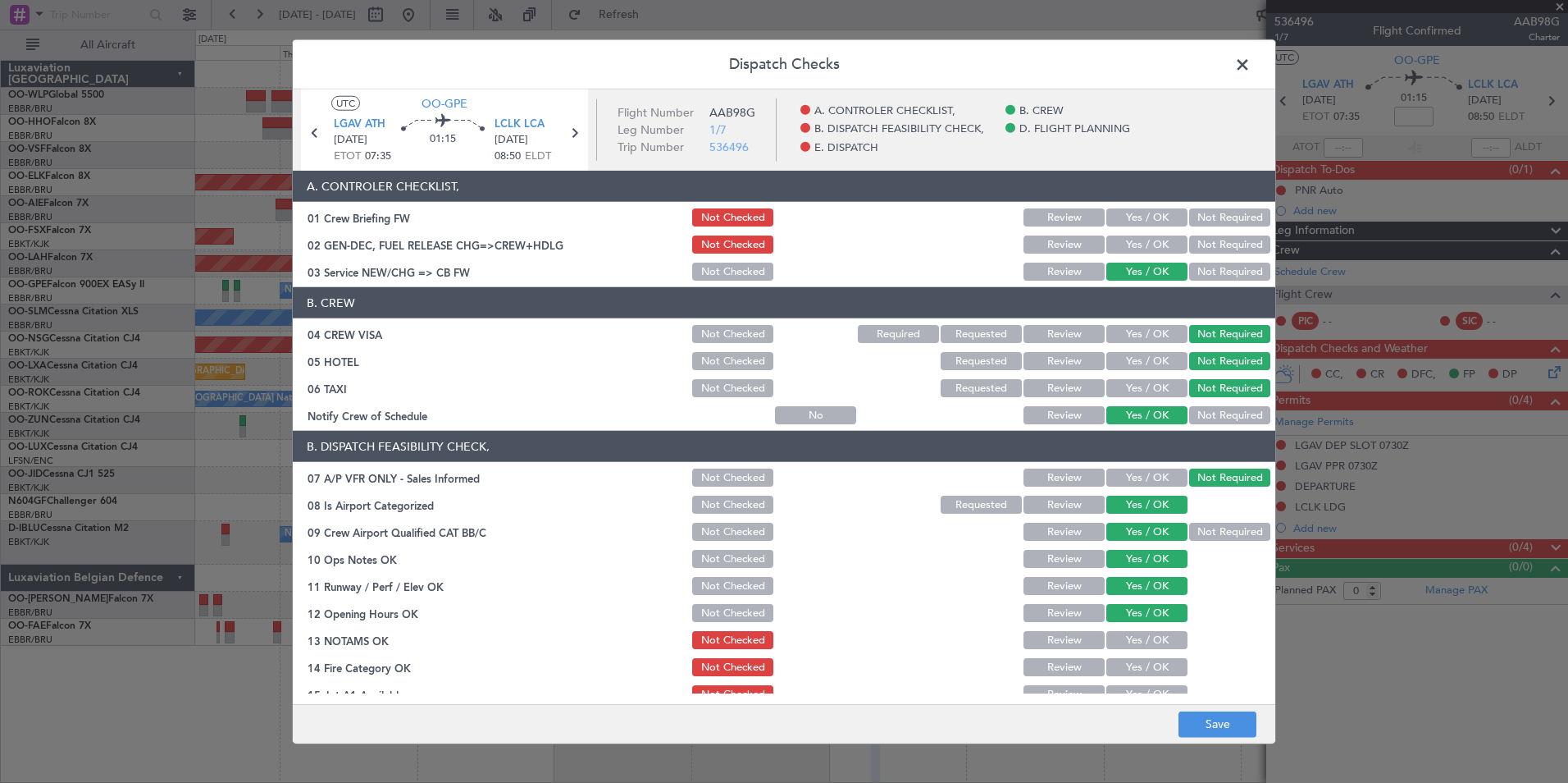
click at [1117, 663] on button "Yes / OK" at bounding box center [1147, 667] width 81 height 18
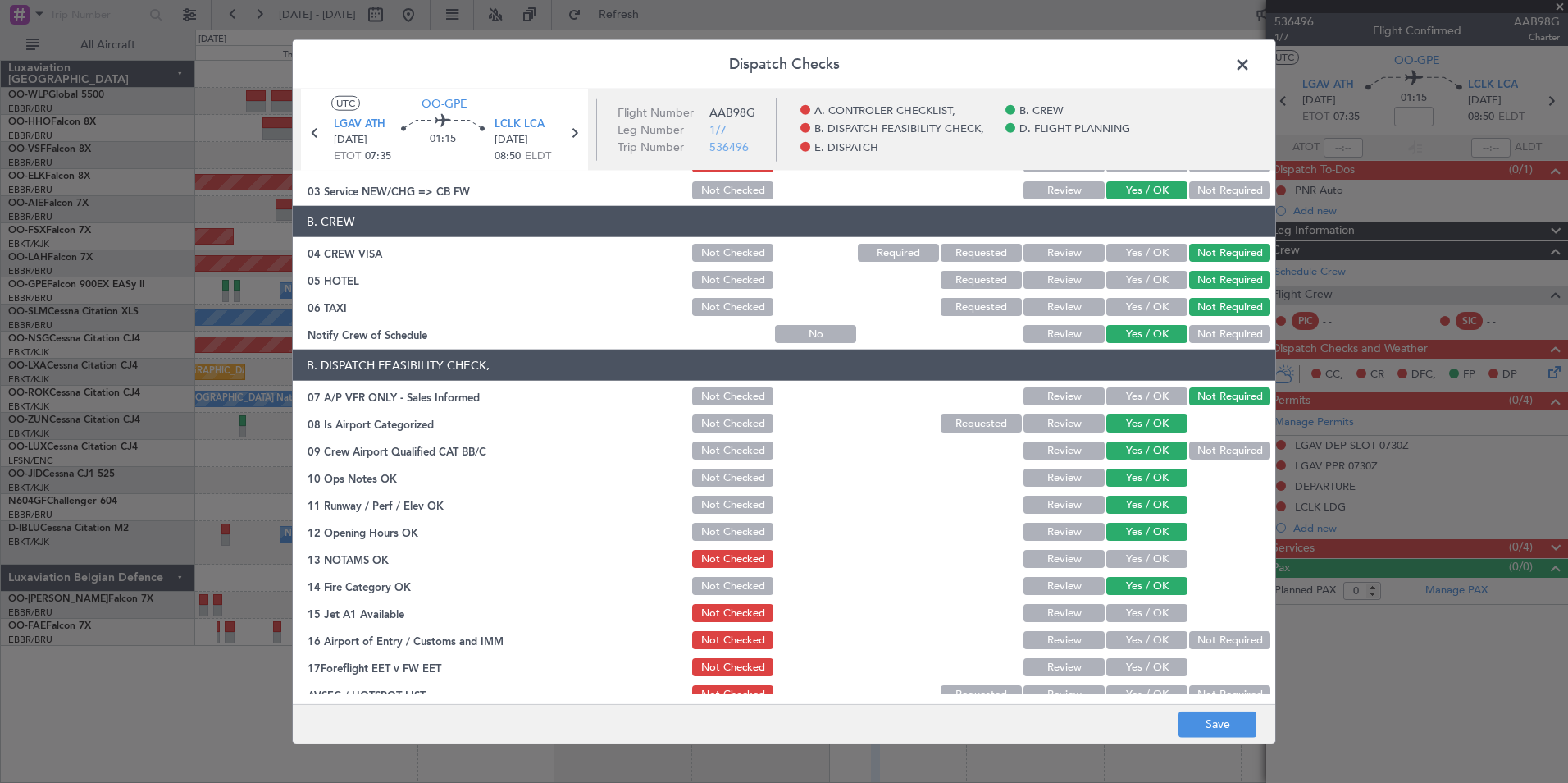
scroll to position [82, 0]
click at [1139, 608] on button "Yes / OK" at bounding box center [1147, 612] width 81 height 18
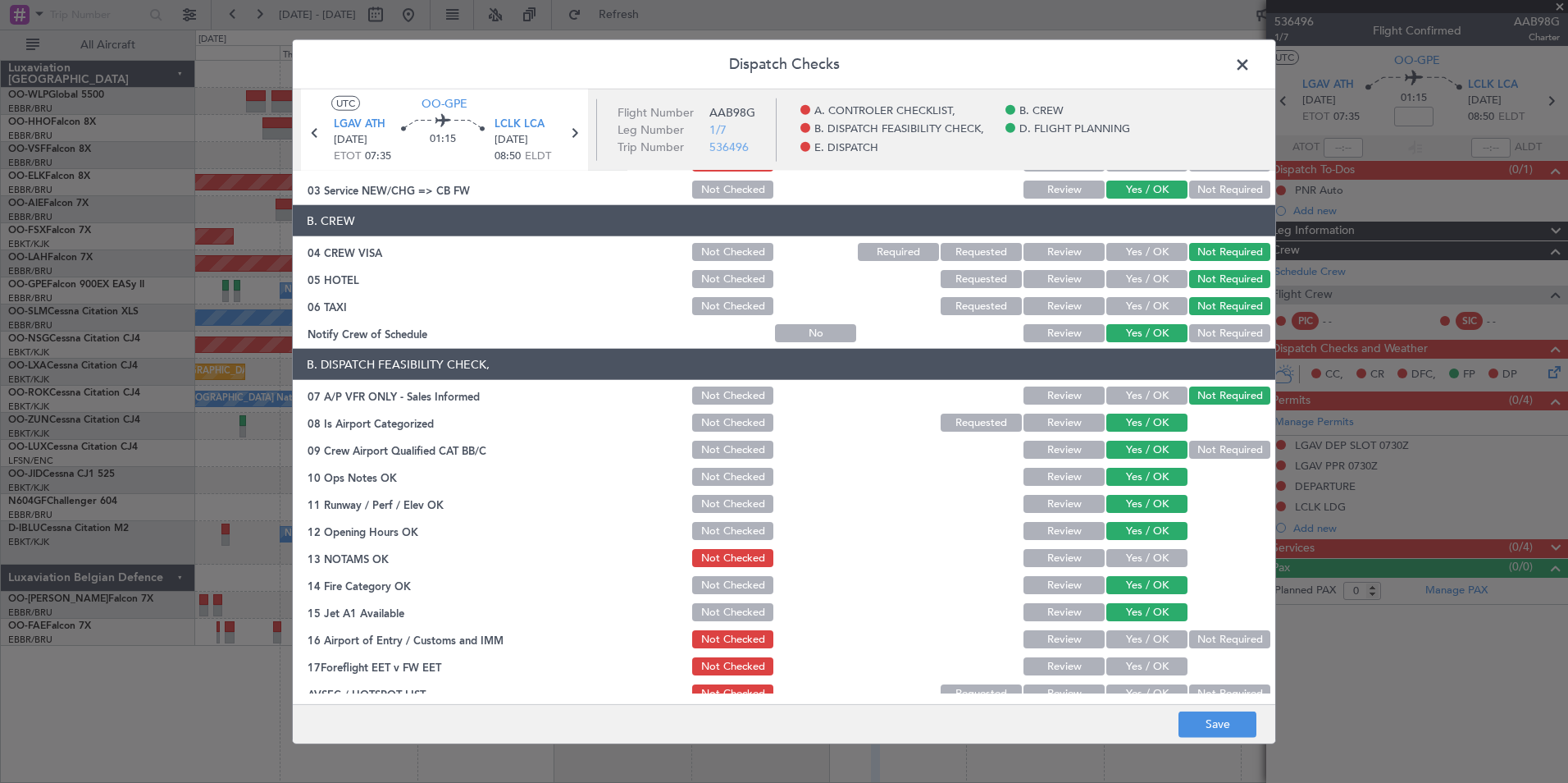
click at [1213, 639] on button "Not Required" at bounding box center [1230, 639] width 81 height 18
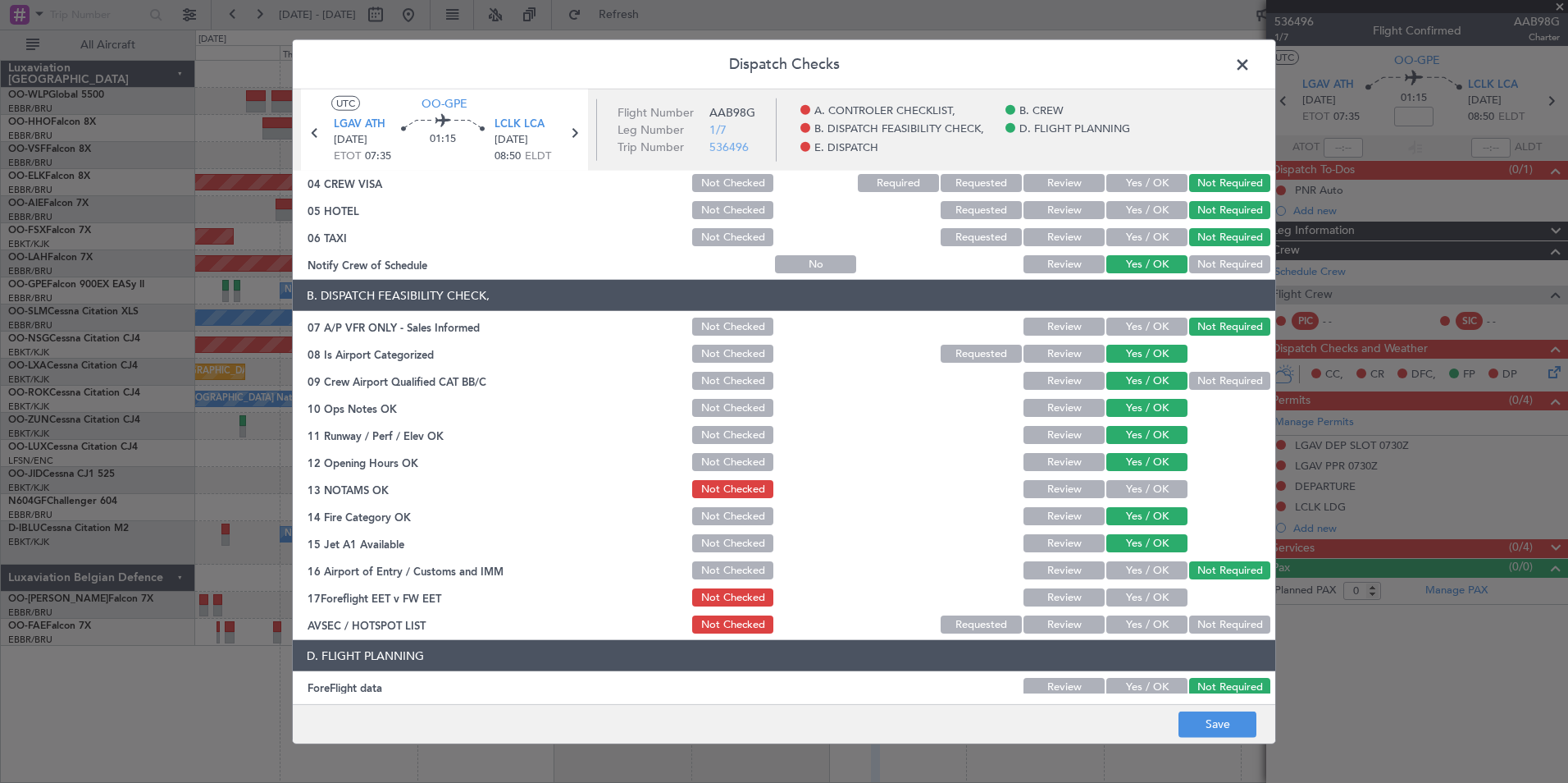
scroll to position [247, 0]
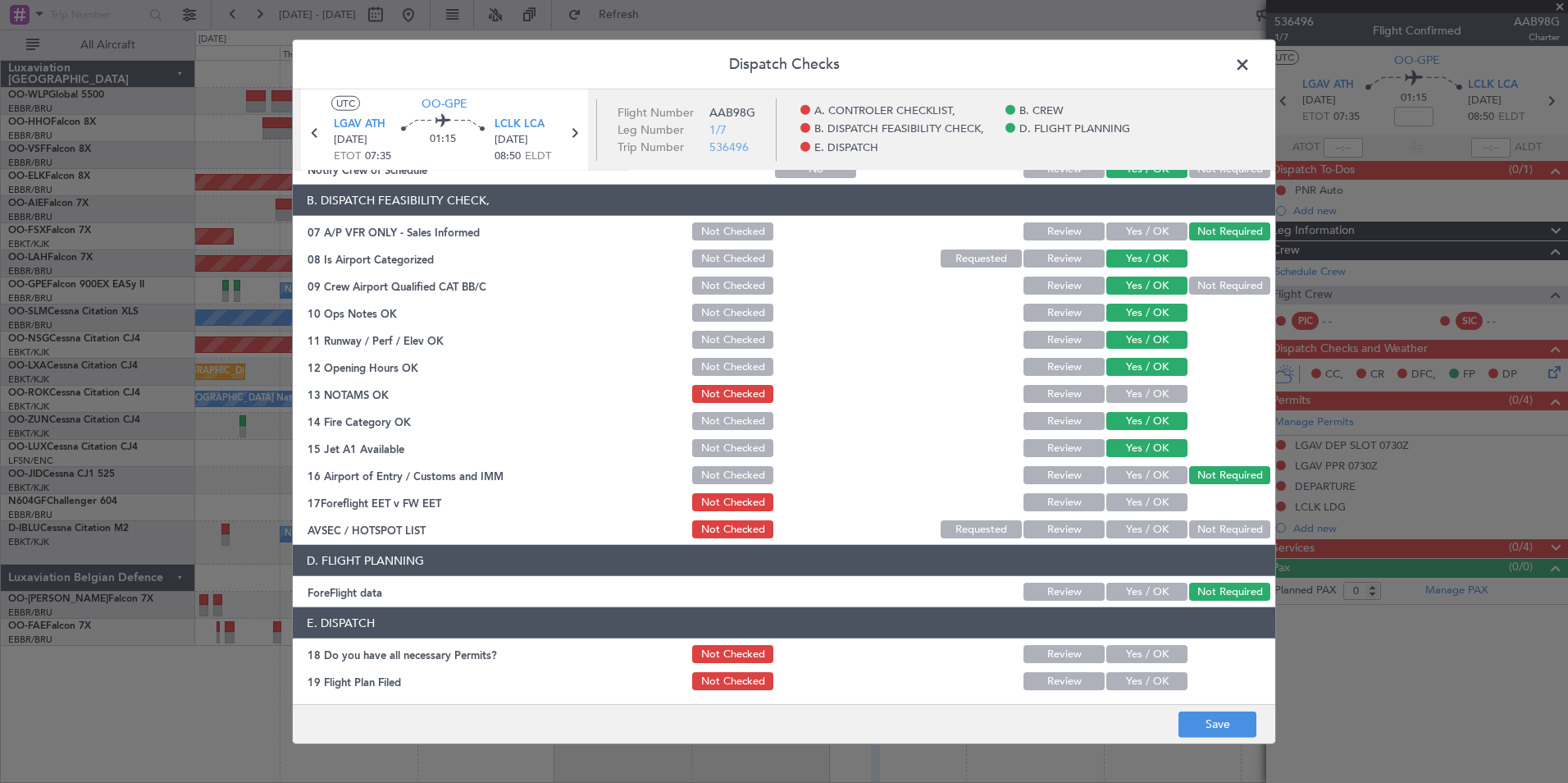
click at [1204, 529] on button "Not Required" at bounding box center [1230, 529] width 81 height 18
drag, startPoint x: 1145, startPoint y: 496, endPoint x: 1136, endPoint y: 497, distance: 9.1
click at [1136, 497] on button "Yes / OK" at bounding box center [1147, 502] width 81 height 18
click at [1218, 722] on button "Save" at bounding box center [1218, 723] width 78 height 26
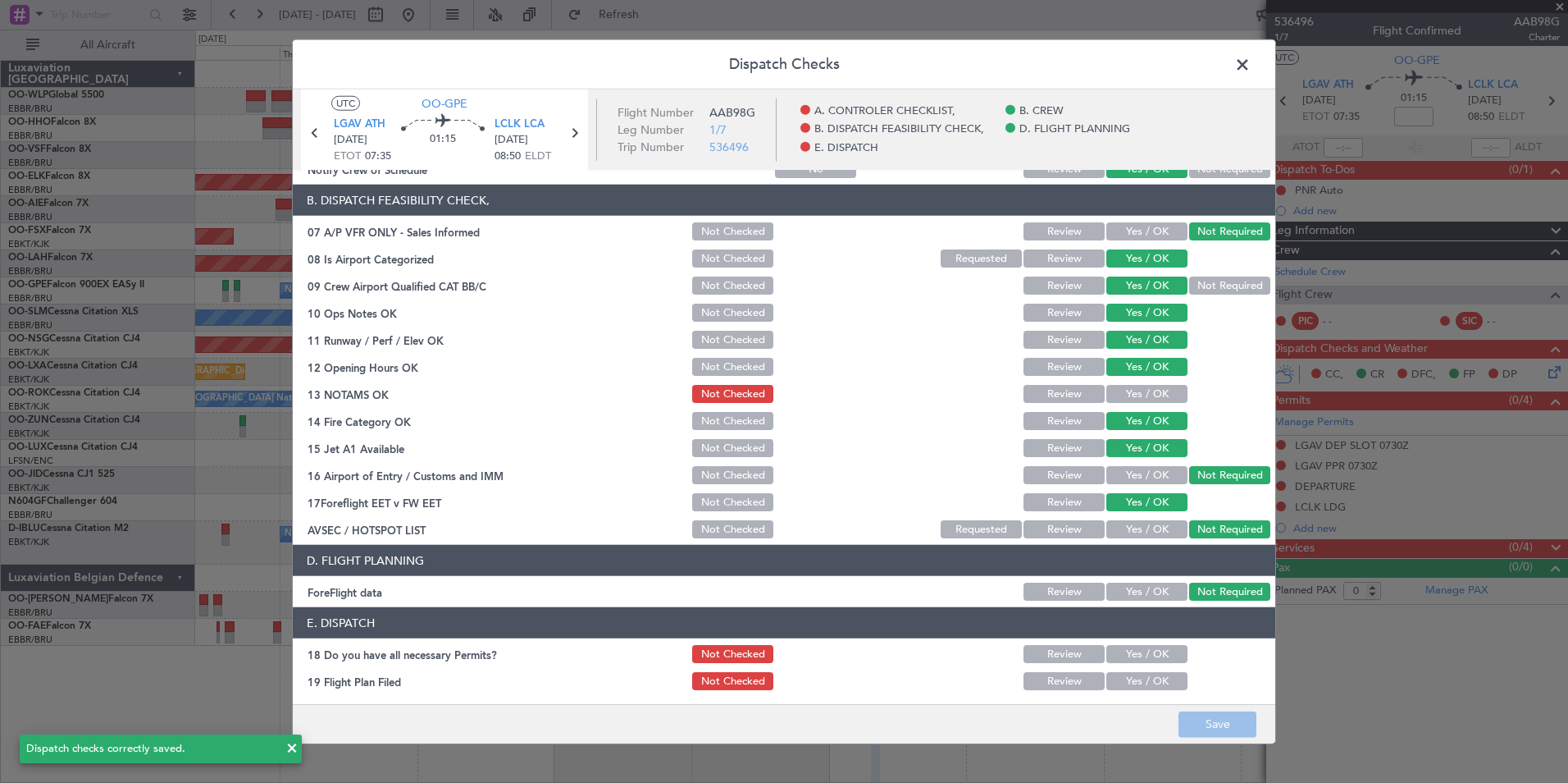
click at [1251, 67] on span at bounding box center [1251, 69] width 0 height 33
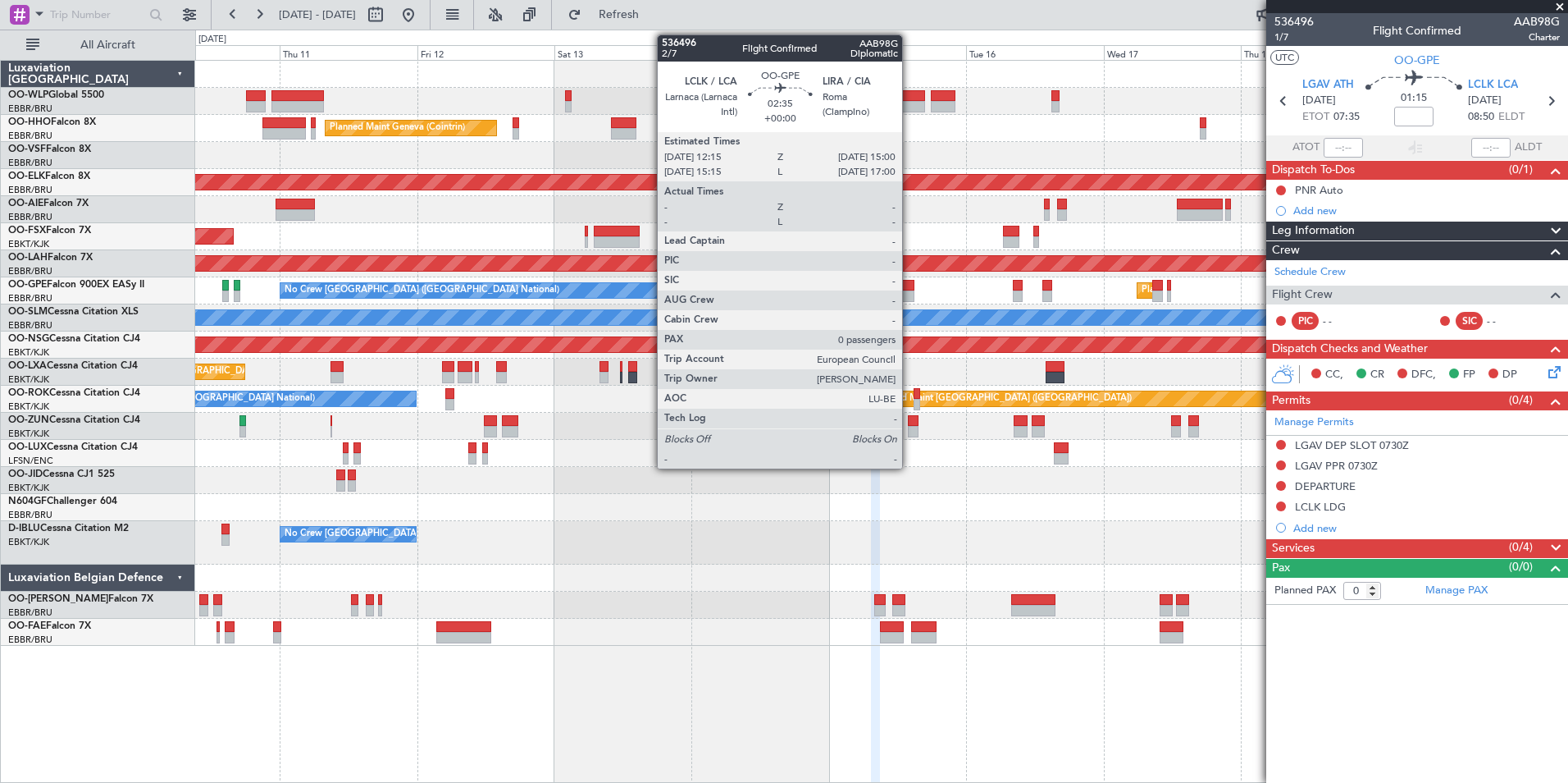
click at [906, 294] on div at bounding box center [906, 296] width 16 height 11
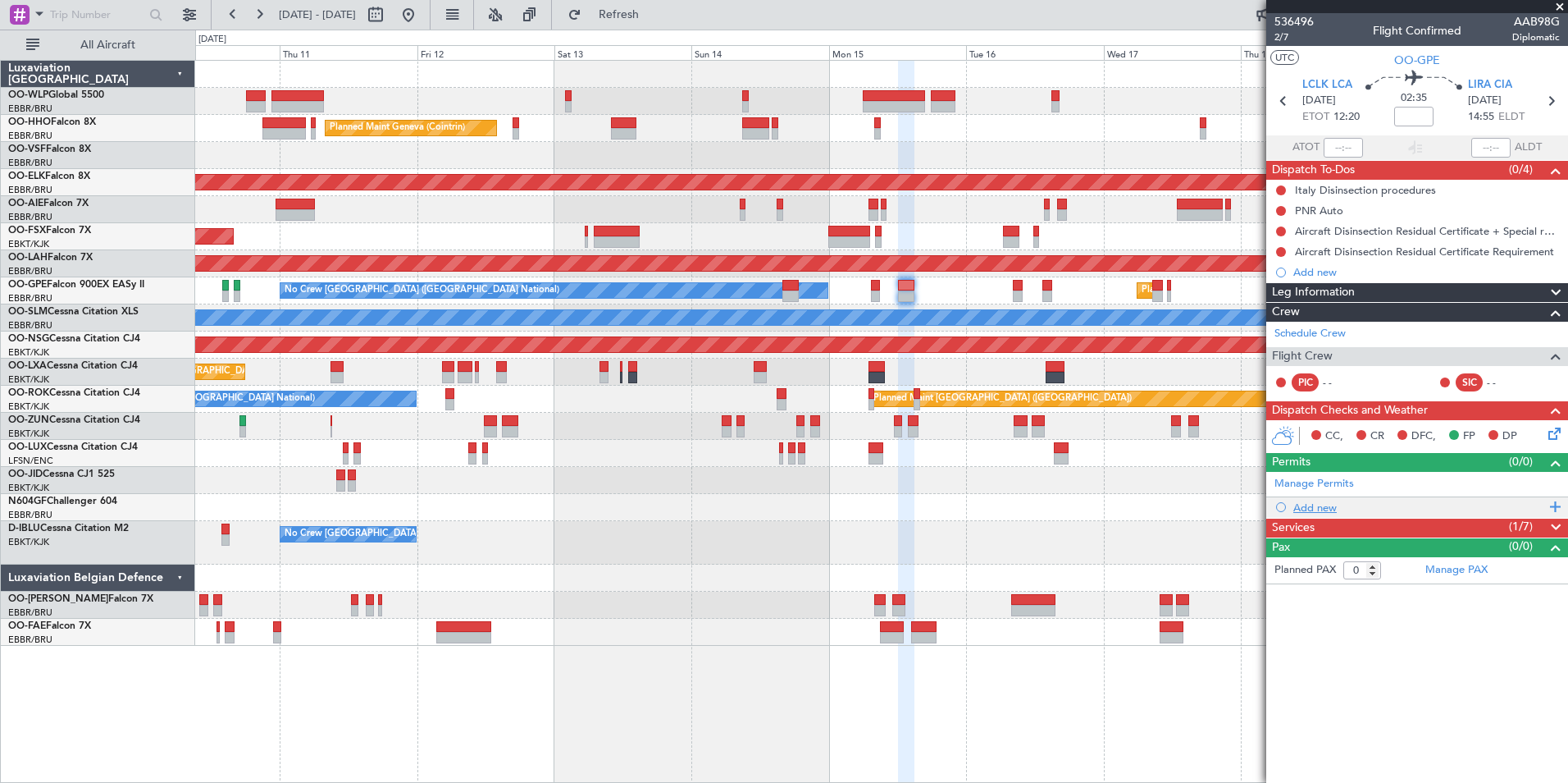
click at [1315, 500] on div "Add new" at bounding box center [1419, 507] width 252 height 14
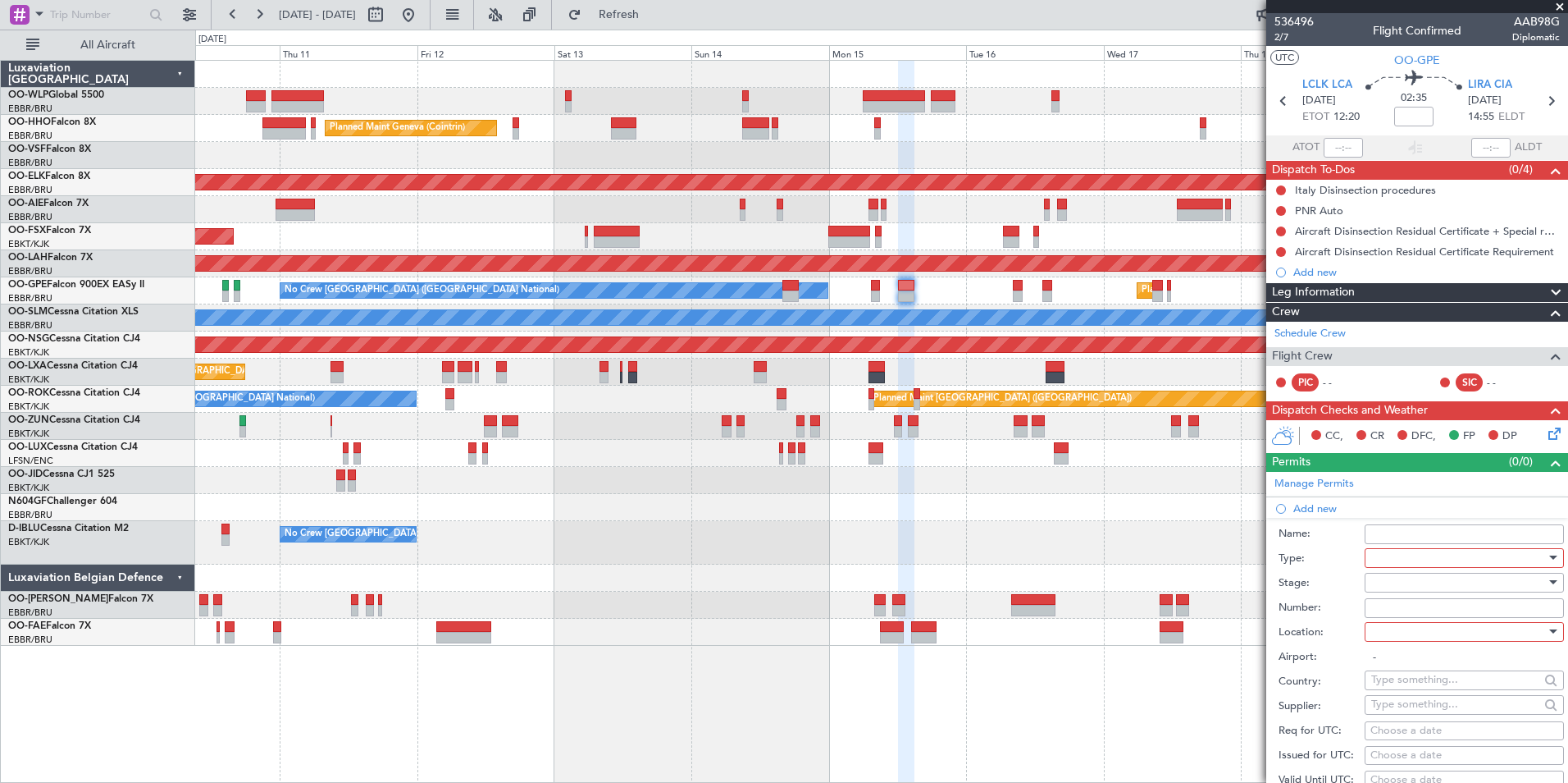
click at [1392, 553] on div at bounding box center [1459, 558] width 175 height 24
click at [1388, 615] on span "Departure" at bounding box center [1458, 622] width 172 height 24
click at [1375, 583] on div at bounding box center [1459, 582] width 175 height 24
click at [1400, 639] on span "Not Requested" at bounding box center [1458, 639] width 172 height 24
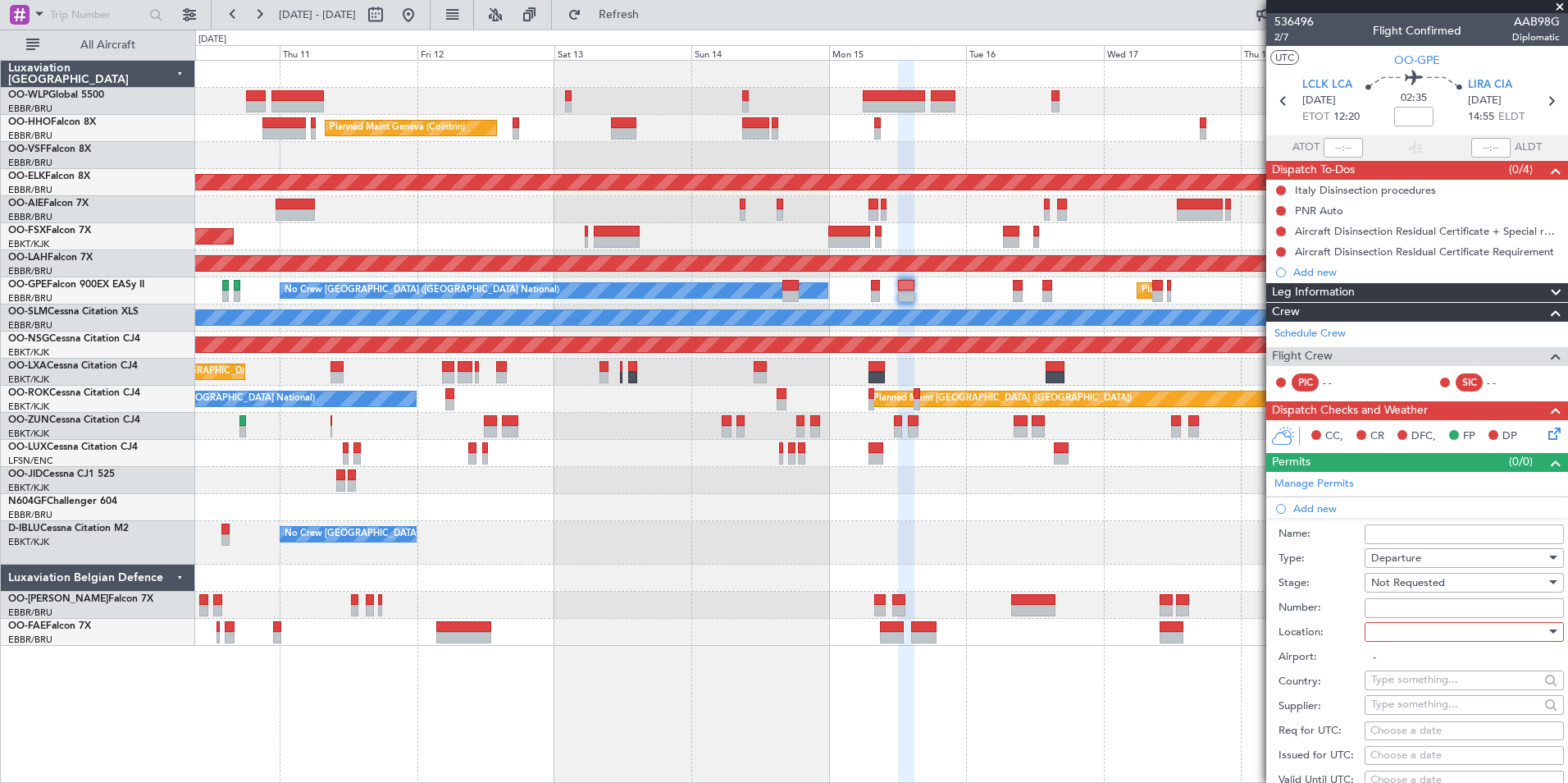
scroll to position [82, 0]
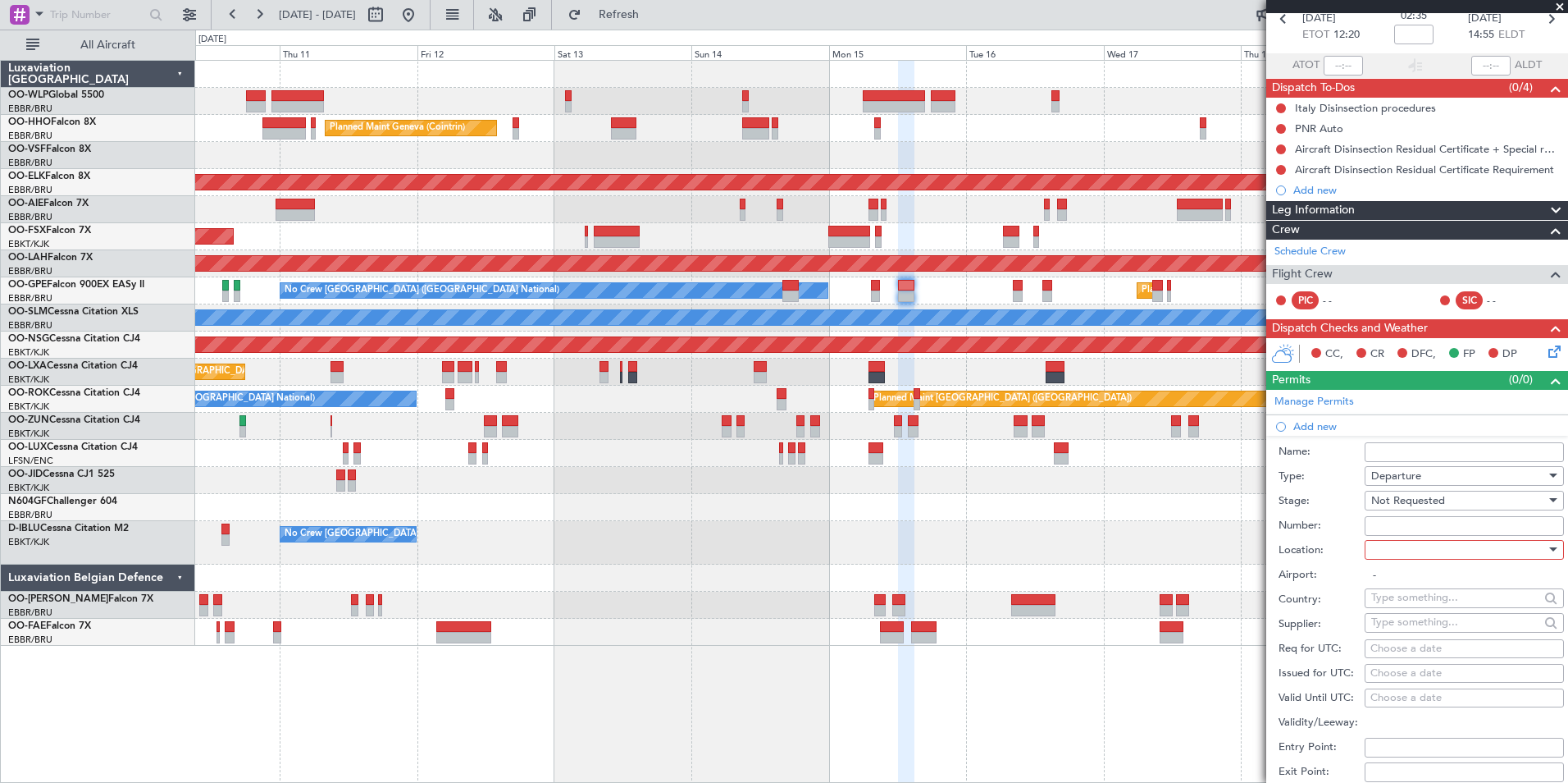
click at [1394, 555] on div at bounding box center [1459, 549] width 175 height 24
click at [1385, 595] on span "Departure Alt" at bounding box center [1458, 607] width 172 height 24
click at [1386, 548] on span "Departure Alt" at bounding box center [1405, 549] width 67 height 15
click at [1389, 577] on span "Departure" at bounding box center [1458, 582] width 172 height 24
type input "LCLK / LCA"
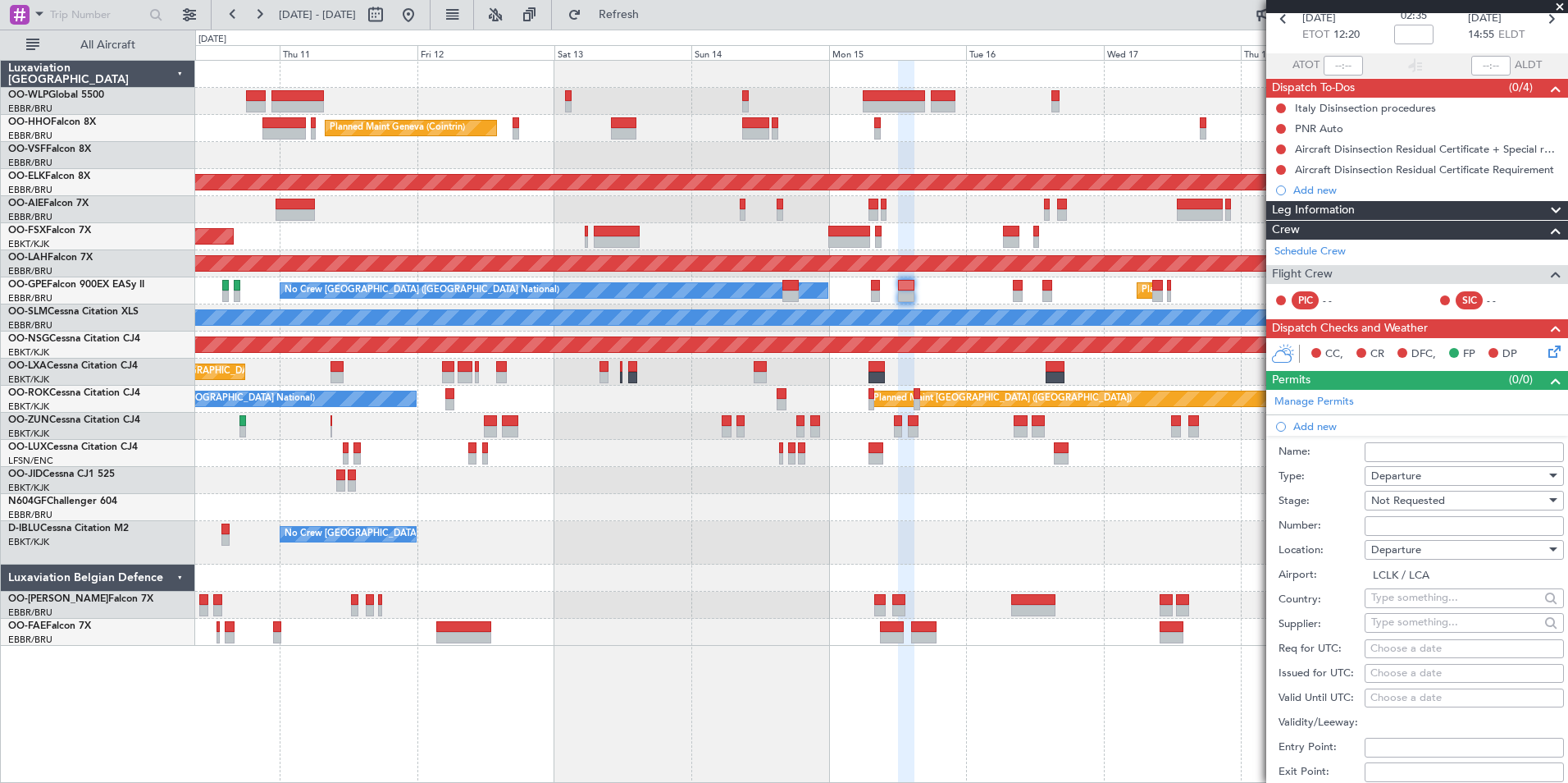
scroll to position [291, 0]
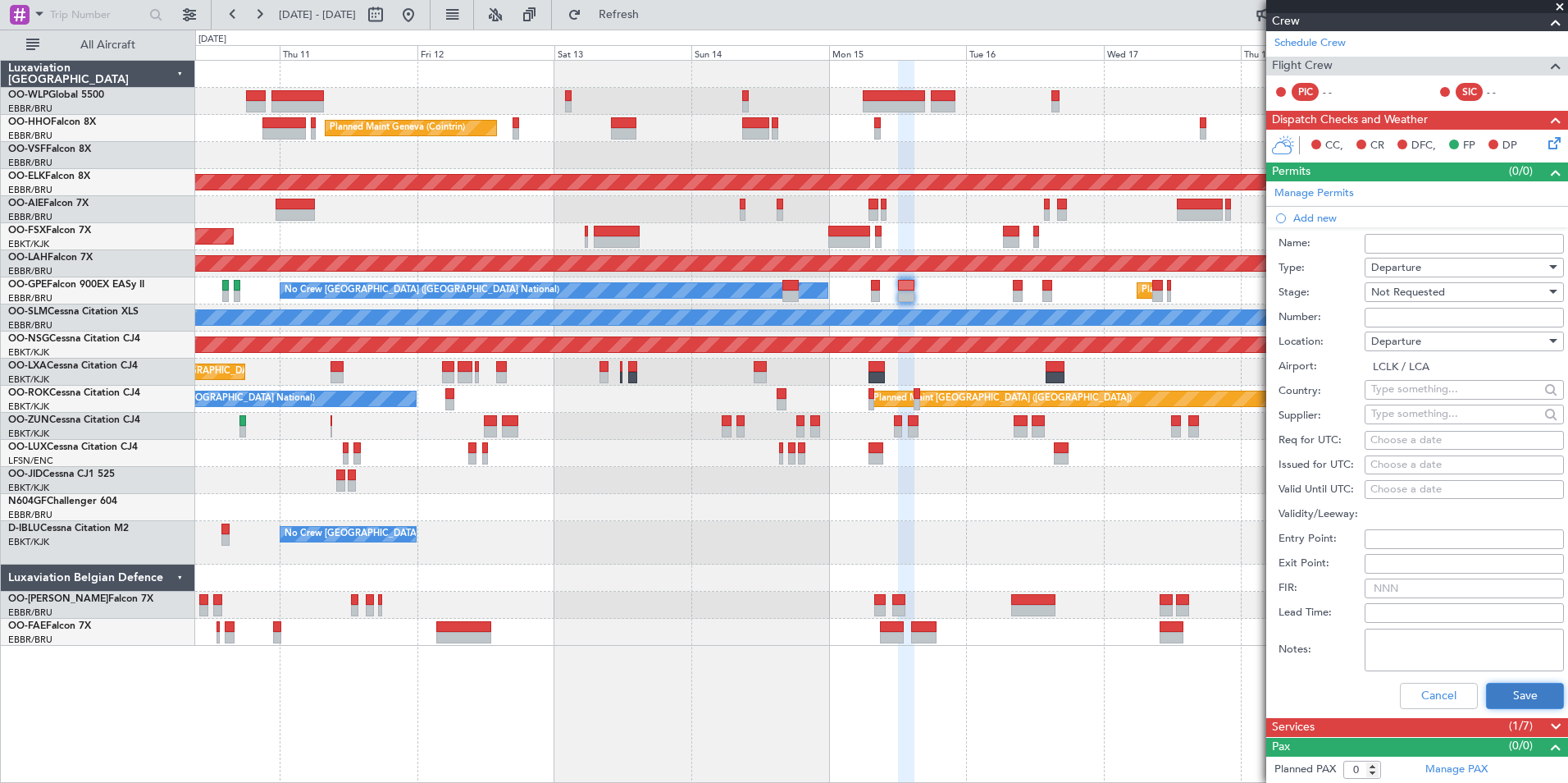
click at [1486, 684] on button "Save" at bounding box center [1525, 696] width 78 height 26
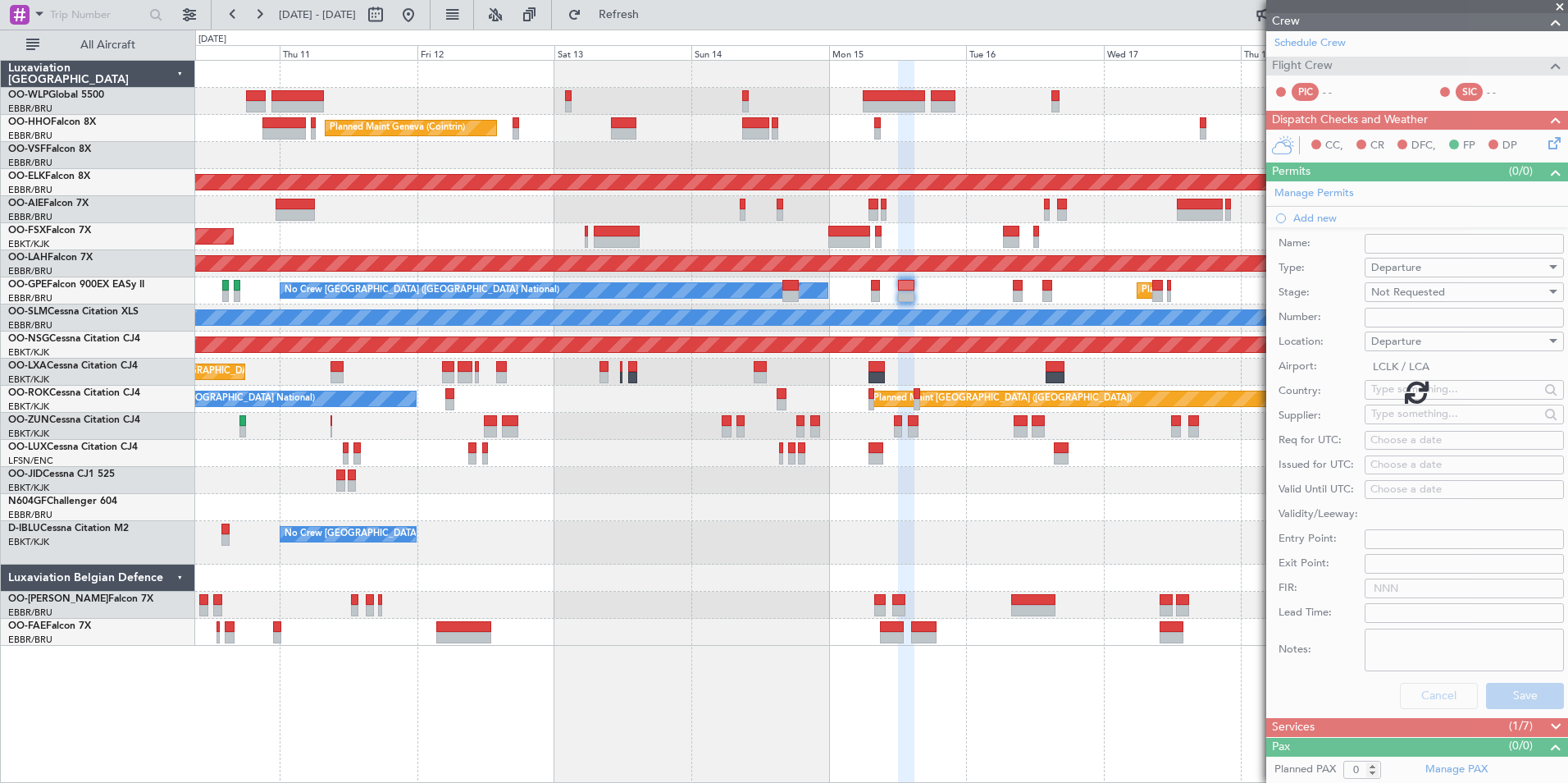
scroll to position [0, 0]
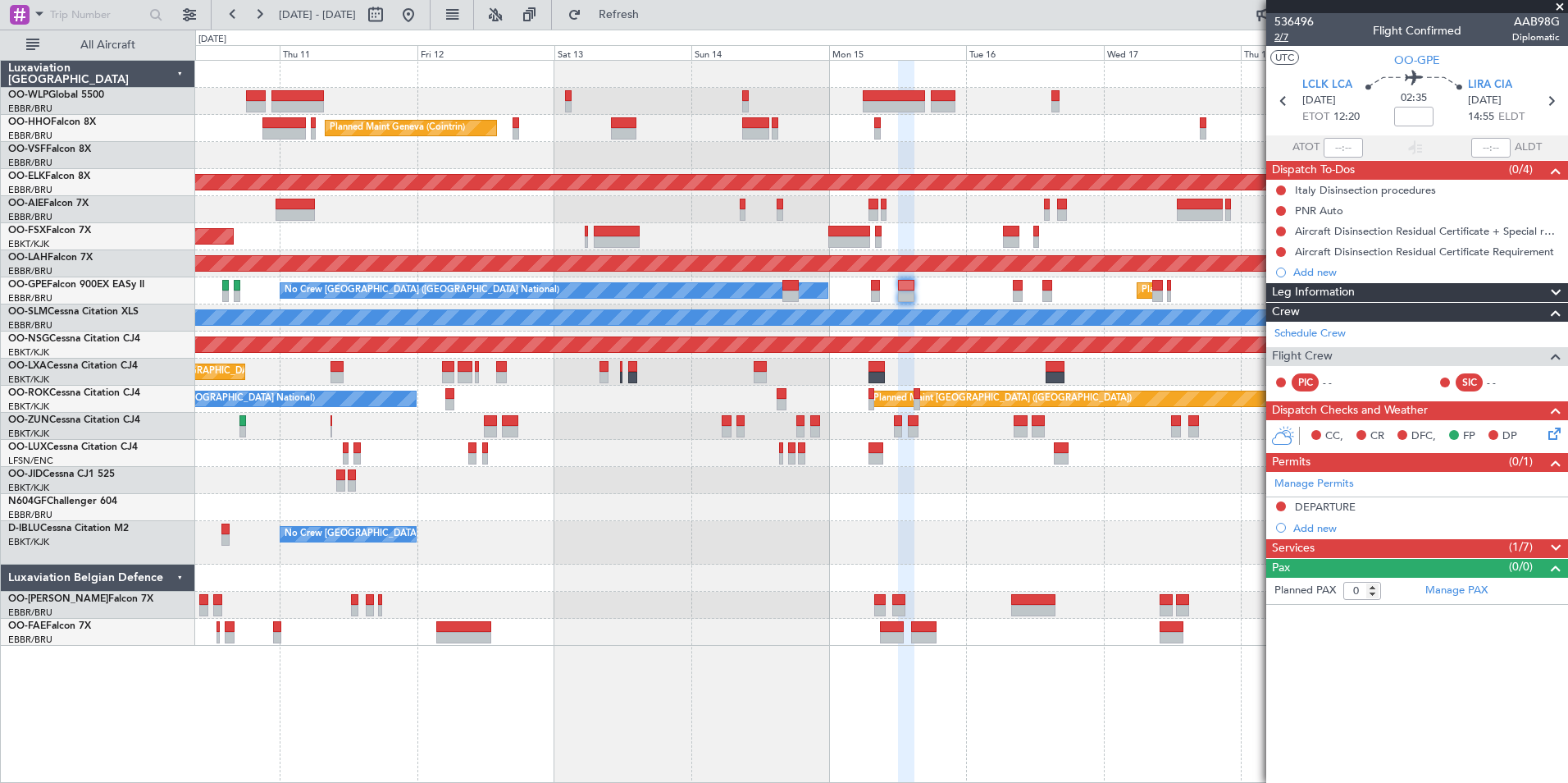
click at [1286, 39] on span "2/7" at bounding box center [1295, 37] width 40 height 14
click at [1312, 531] on div "Add new" at bounding box center [1419, 528] width 252 height 14
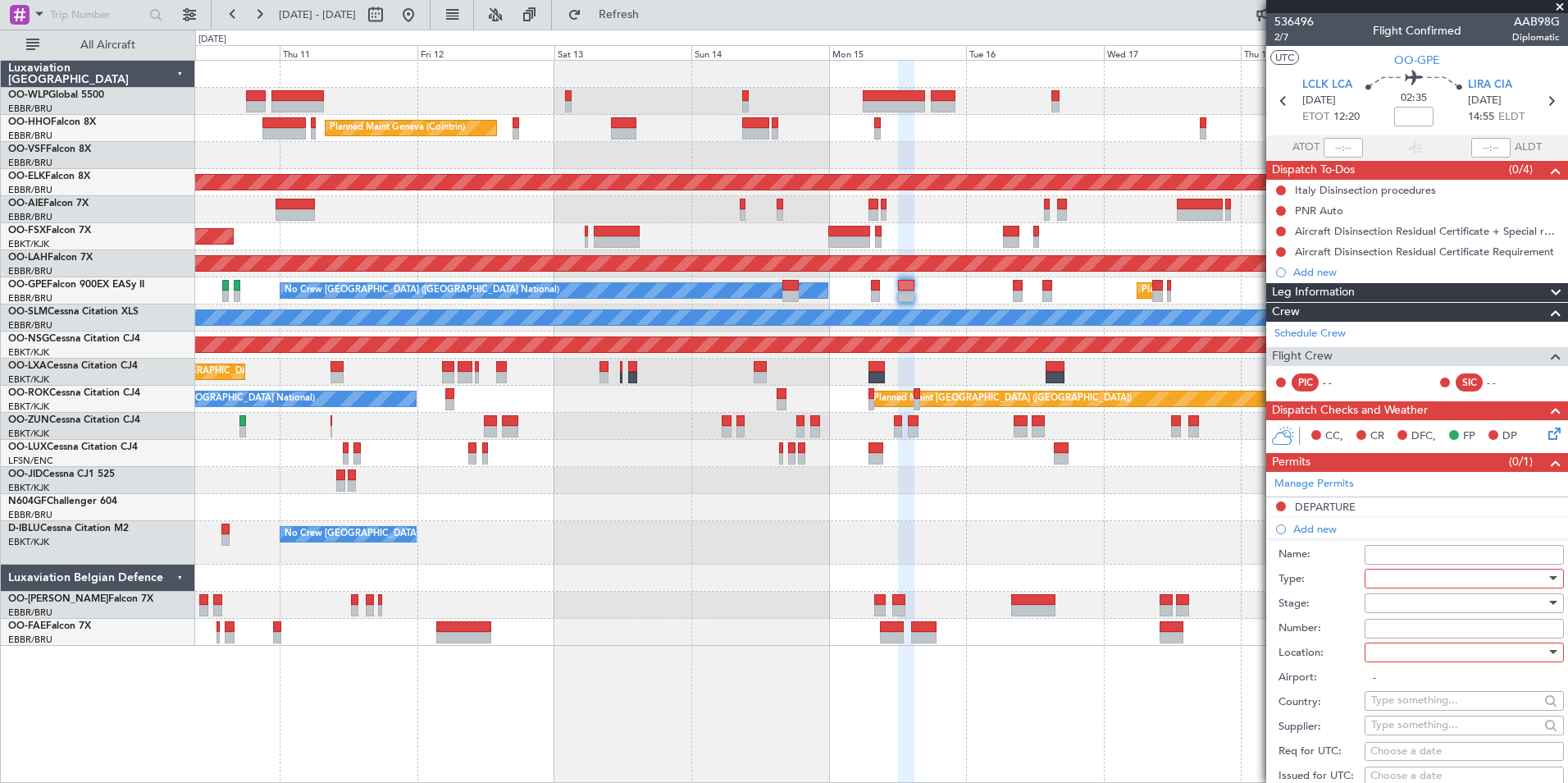
scroll to position [164, 0]
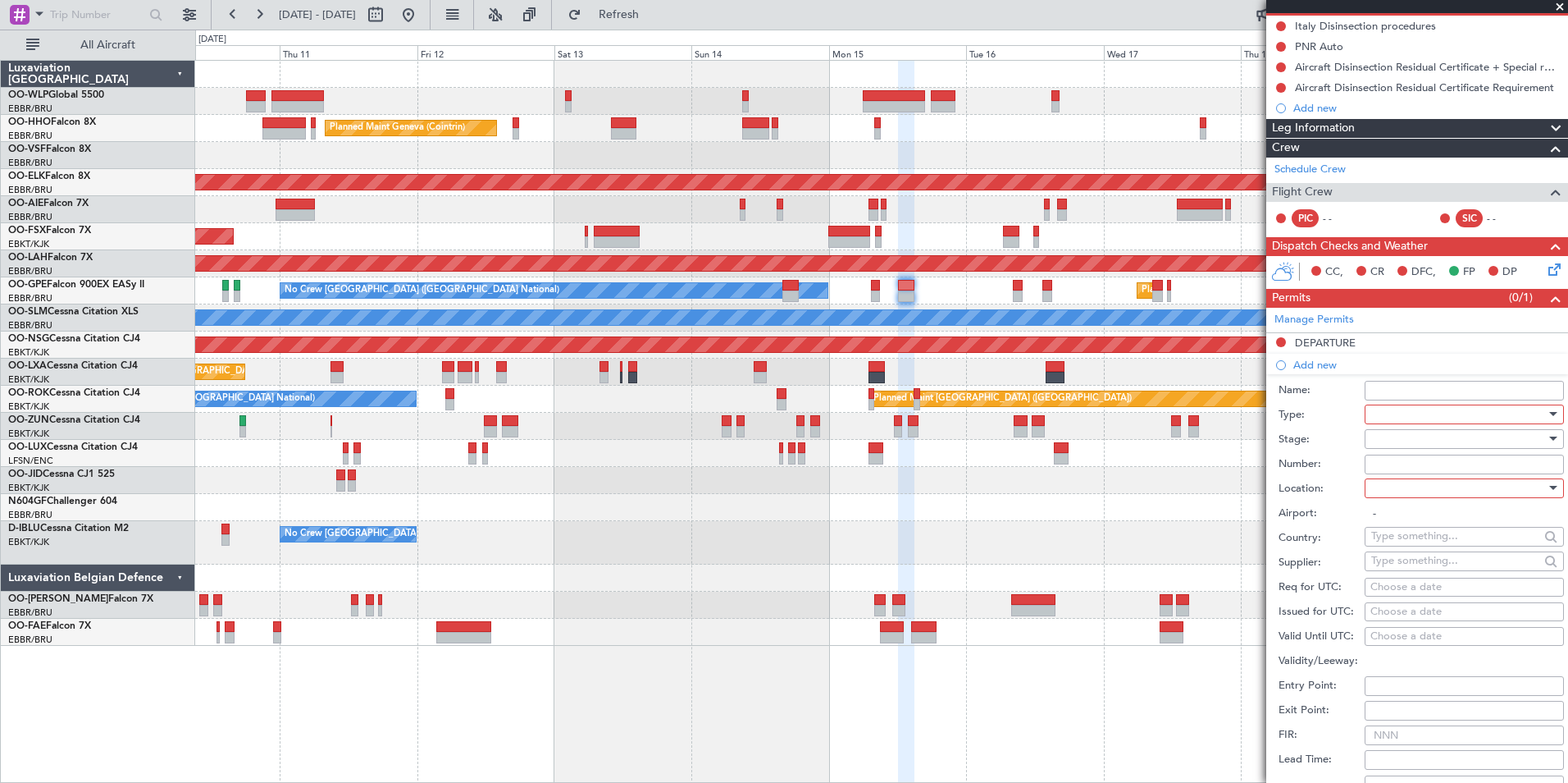
click at [1383, 414] on div at bounding box center [1459, 414] width 175 height 24
click at [1399, 563] on span "Overflight" at bounding box center [1458, 562] width 172 height 24
click at [1393, 431] on div at bounding box center [1459, 439] width 175 height 24
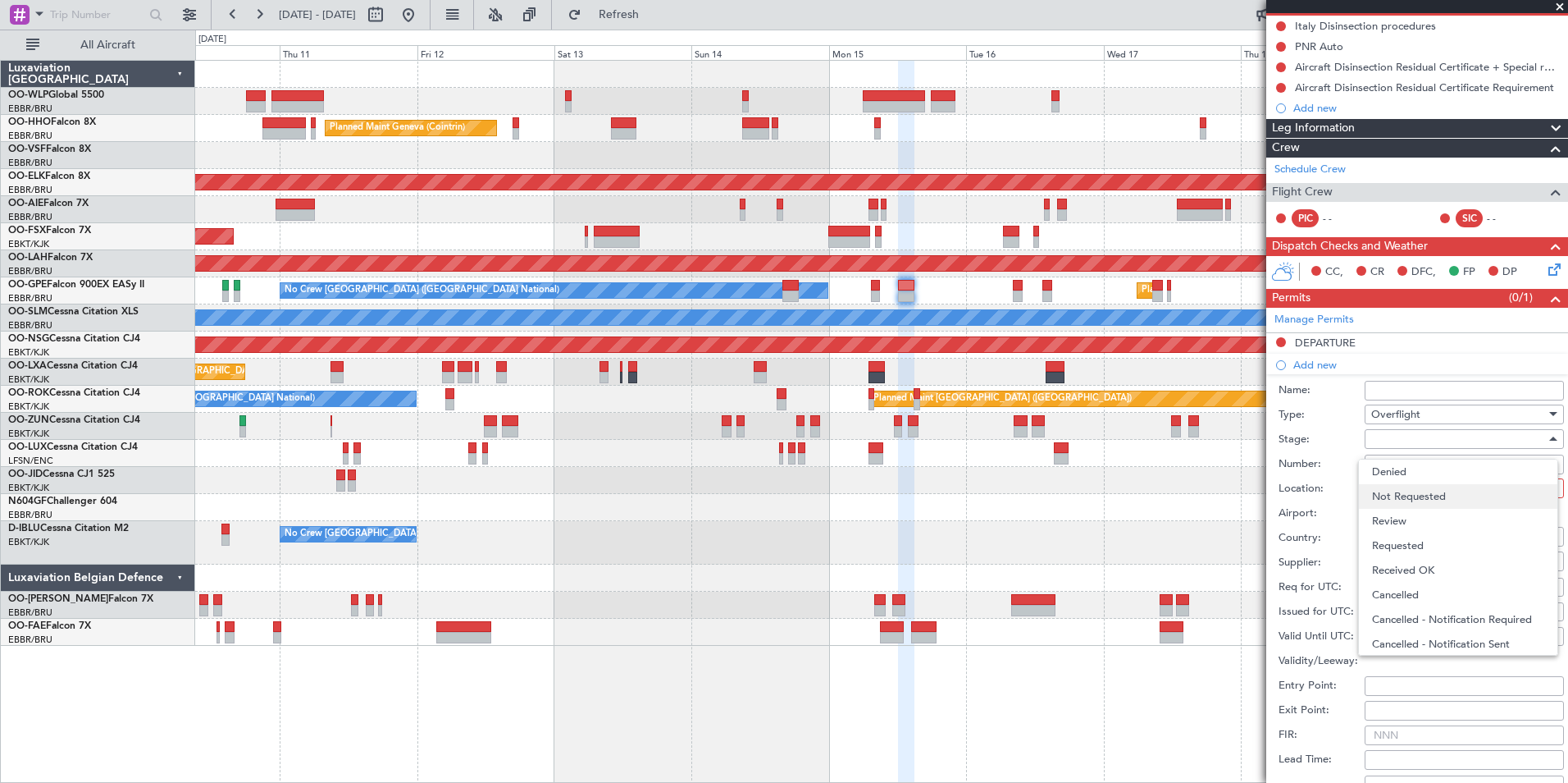
click at [1391, 493] on span "Not Requested" at bounding box center [1458, 497] width 172 height 24
click at [1398, 488] on div at bounding box center [1459, 488] width 175 height 24
click at [1403, 612] on span "Enroute" at bounding box center [1458, 619] width 172 height 24
click at [1407, 535] on input "text" at bounding box center [1456, 536] width 168 height 24
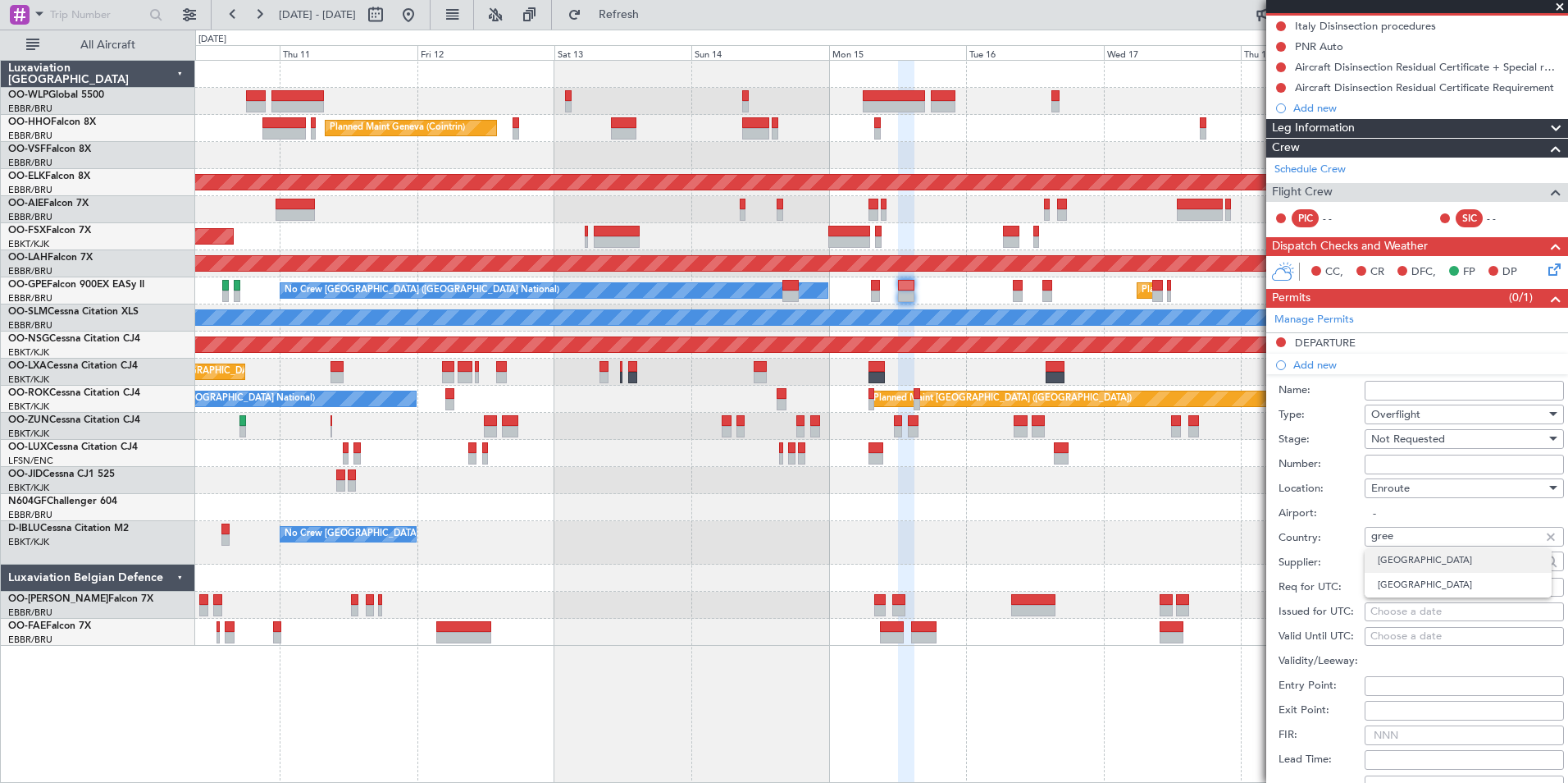
click at [1408, 562] on span "[GEOGRAPHIC_DATA]" at bounding box center [1458, 560] width 161 height 24
type input "[GEOGRAPHIC_DATA]"
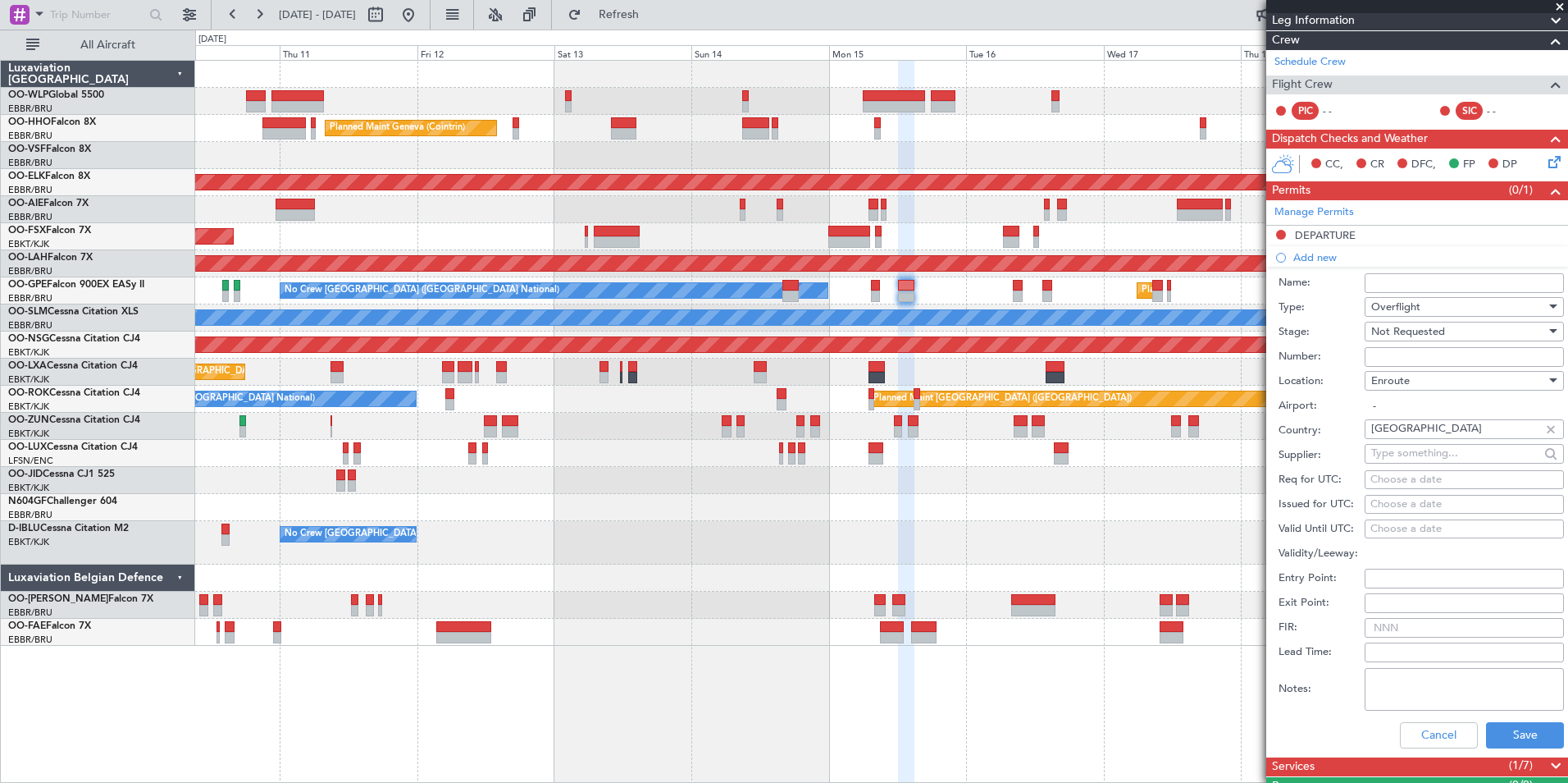
scroll to position [311, 0]
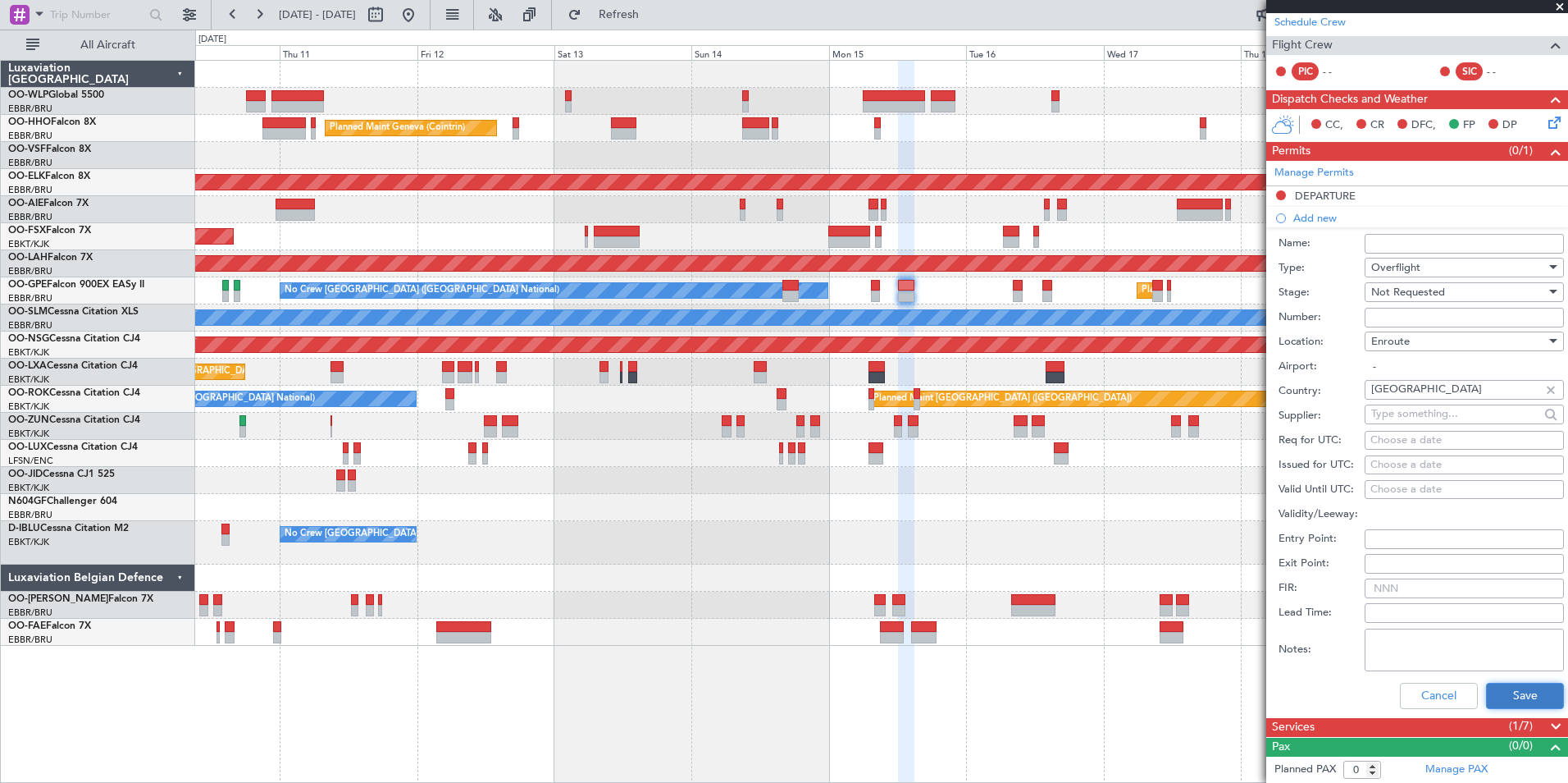
click at [1516, 686] on button "Save" at bounding box center [1525, 696] width 78 height 26
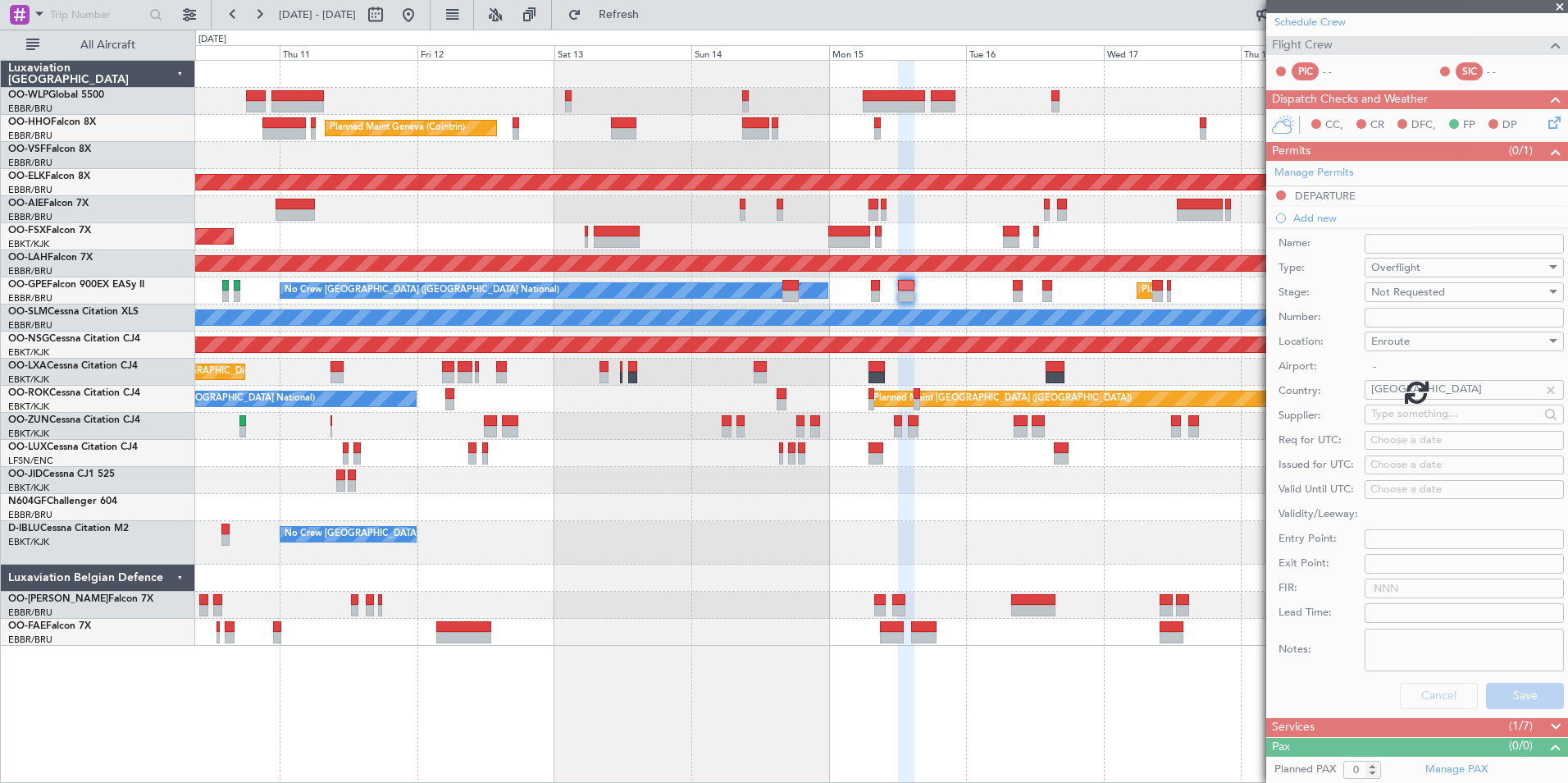
scroll to position [0, 0]
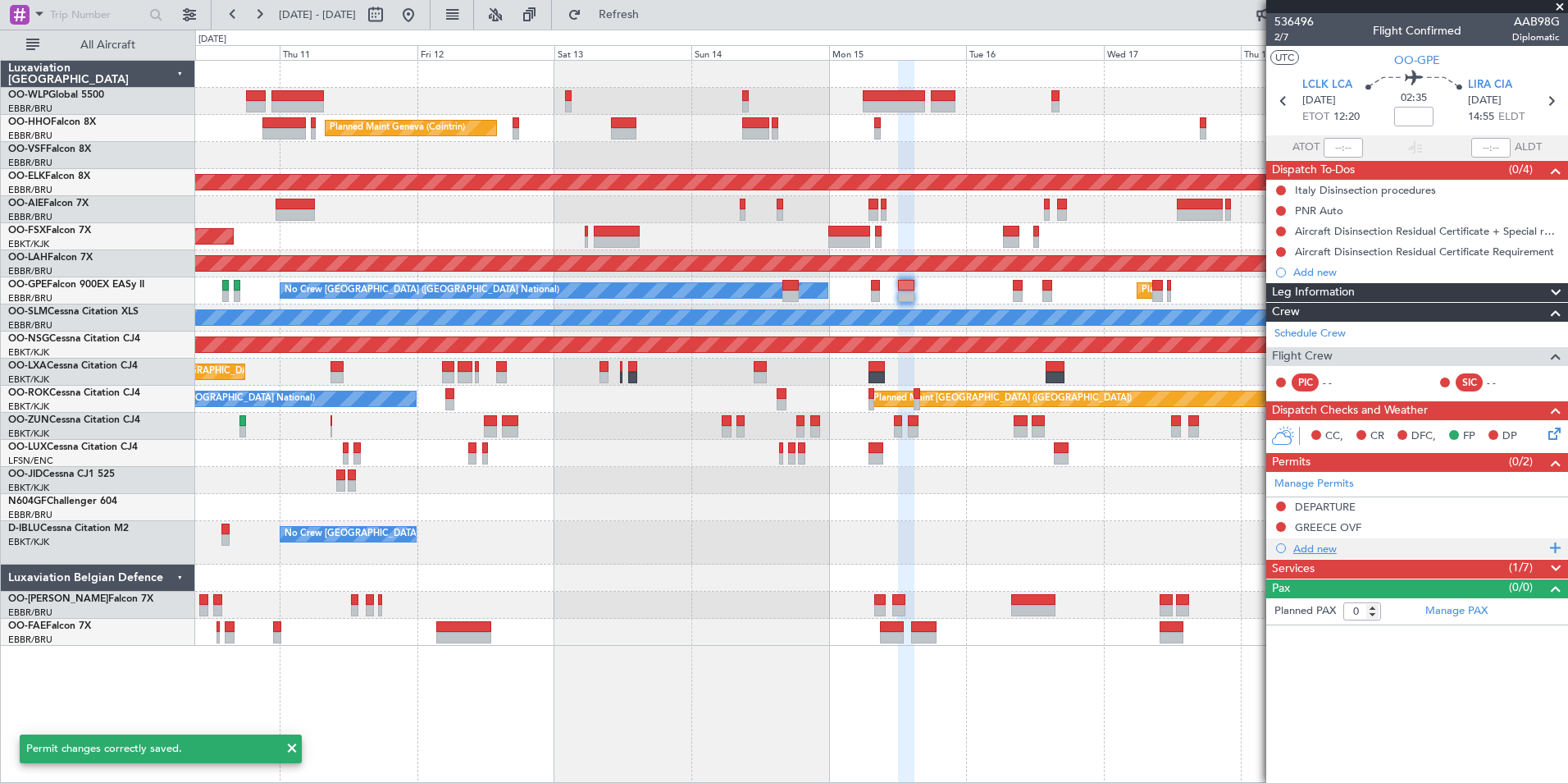
click at [1314, 545] on div "Add new" at bounding box center [1419, 549] width 252 height 14
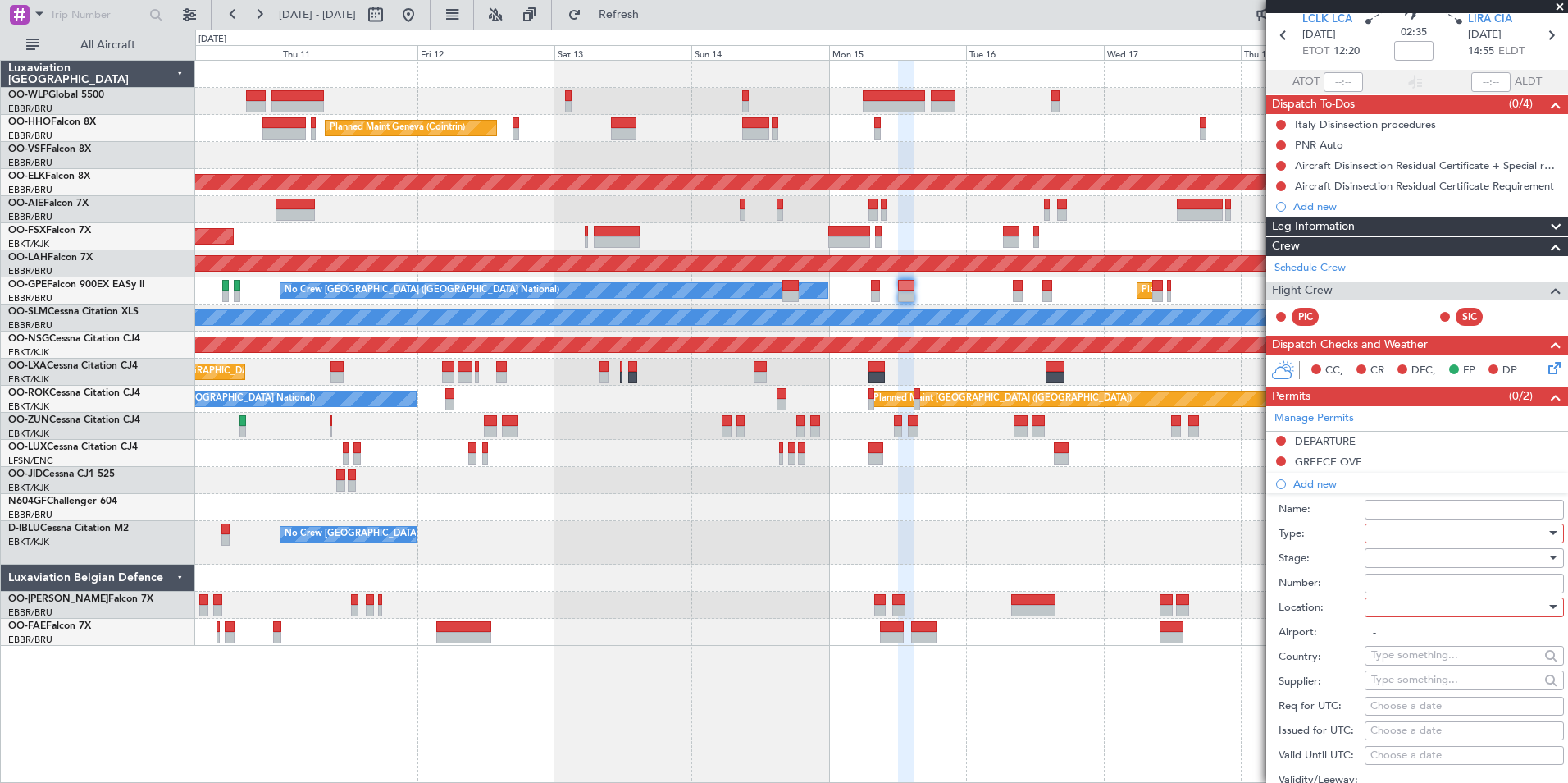
scroll to position [164, 0]
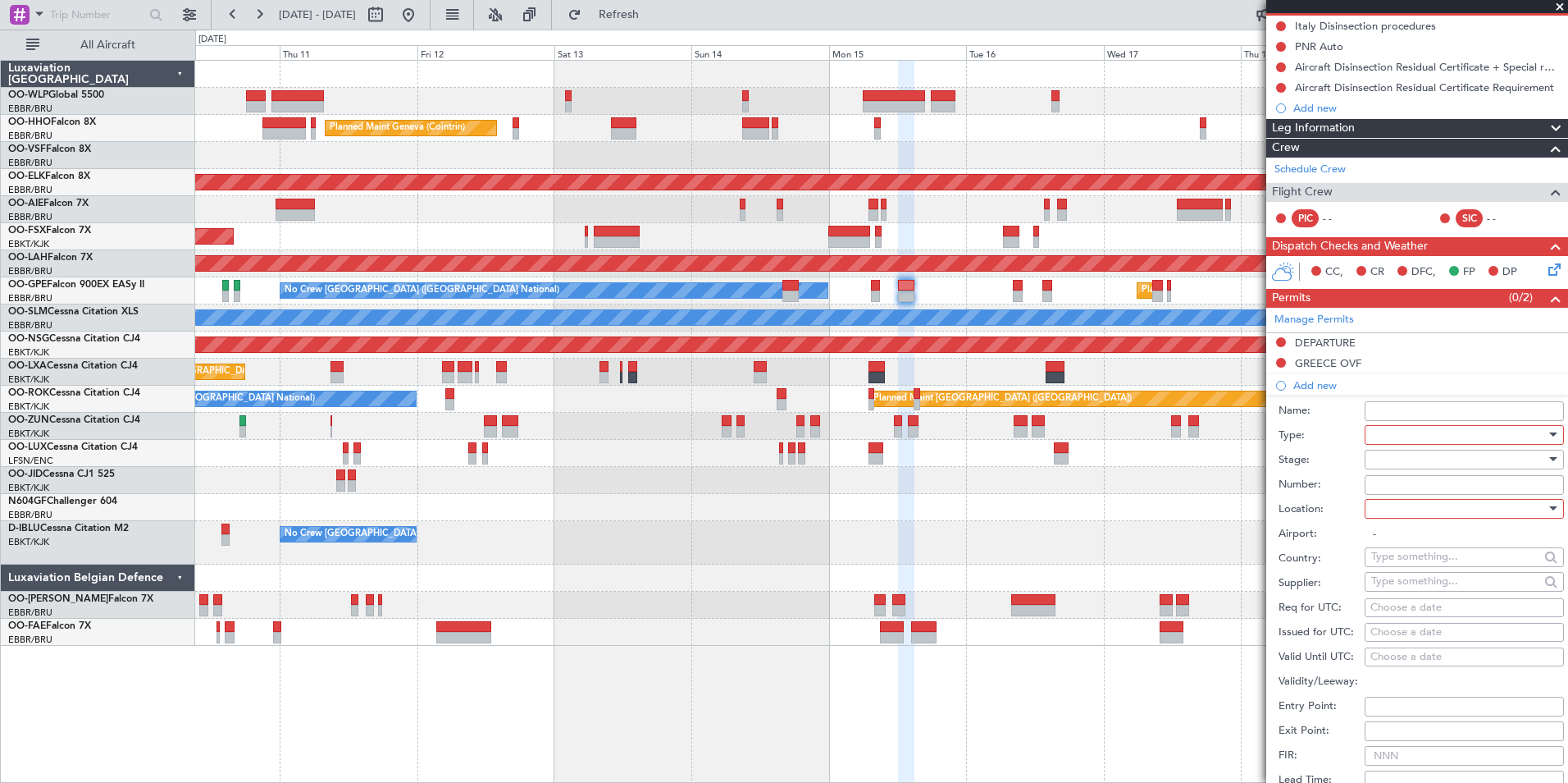
click at [1425, 437] on div at bounding box center [1459, 434] width 175 height 24
click at [1411, 535] on span "Landing" at bounding box center [1458, 531] width 172 height 24
click at [1410, 452] on div at bounding box center [1459, 459] width 175 height 24
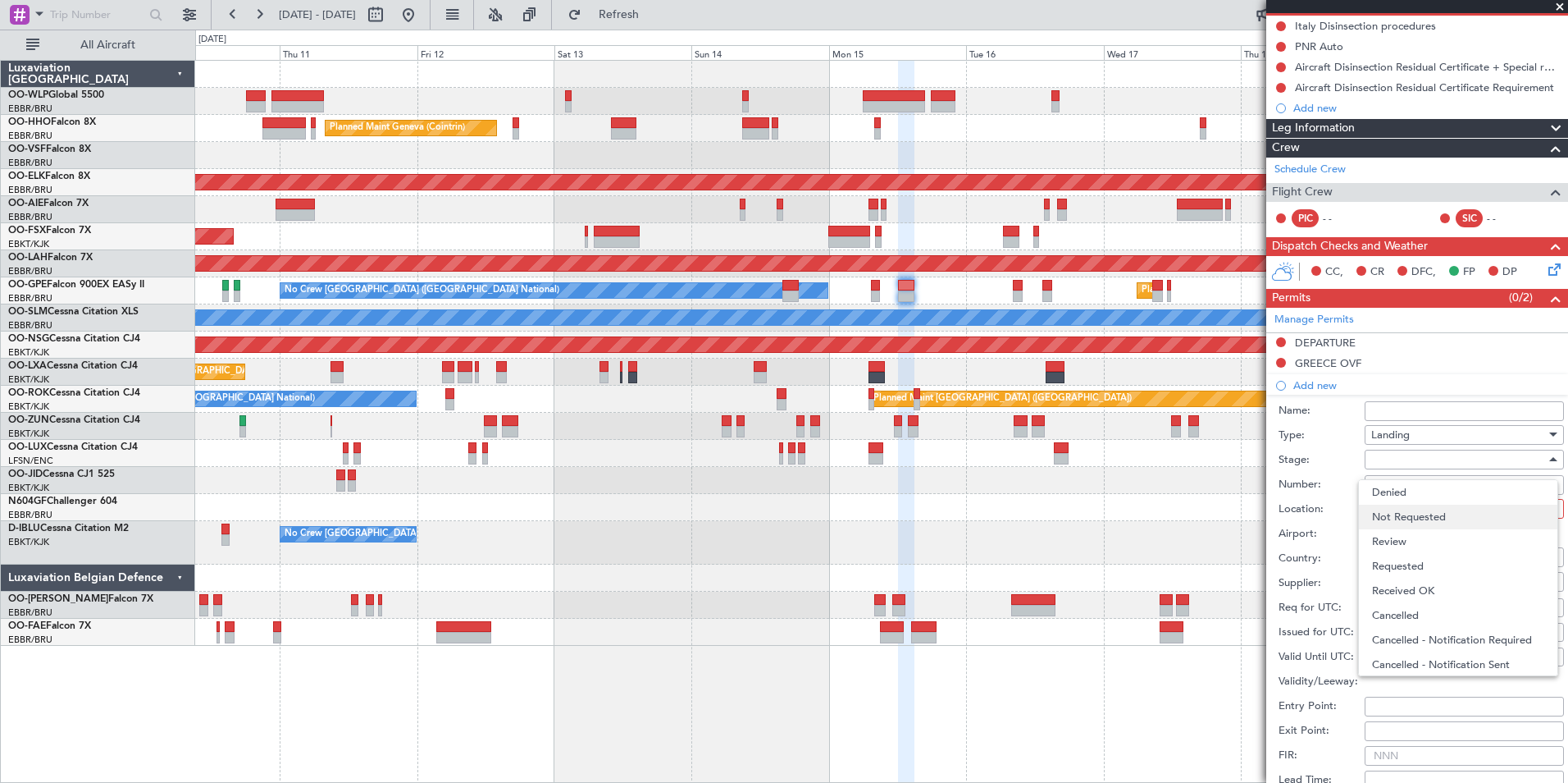
click at [1407, 519] on span "Not Requested" at bounding box center [1458, 517] width 172 height 24
click at [1411, 500] on div at bounding box center [1459, 509] width 175 height 24
click at [1413, 589] on span "Arrival" at bounding box center [1458, 591] width 172 height 24
type input "LIRA / CIA"
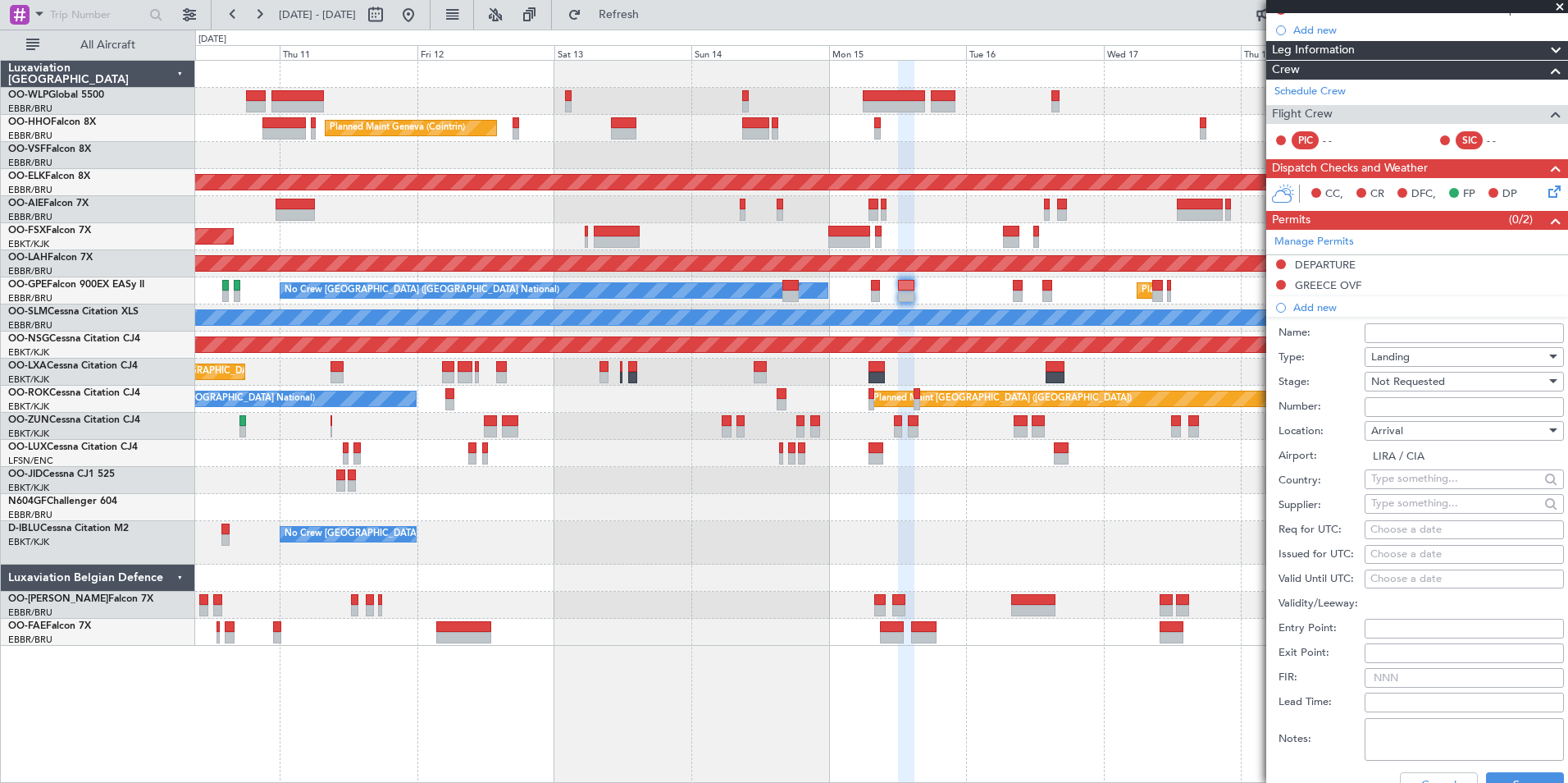
scroll to position [331, 0]
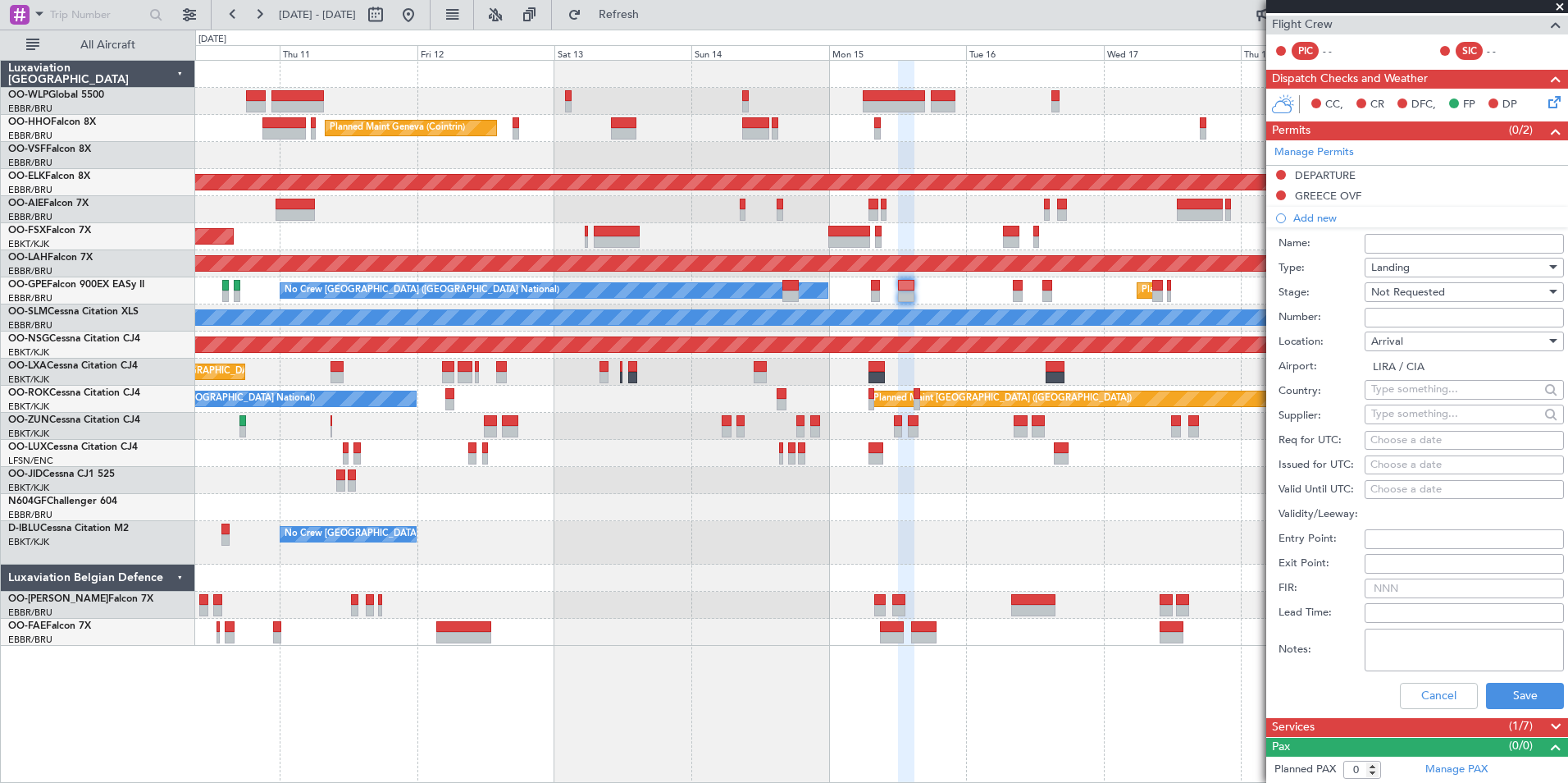
click at [1417, 341] on div "Arrival" at bounding box center [1459, 341] width 175 height 24
click at [1507, 699] on div at bounding box center [784, 391] width 1568 height 783
click at [1507, 699] on button "Save" at bounding box center [1525, 696] width 78 height 26
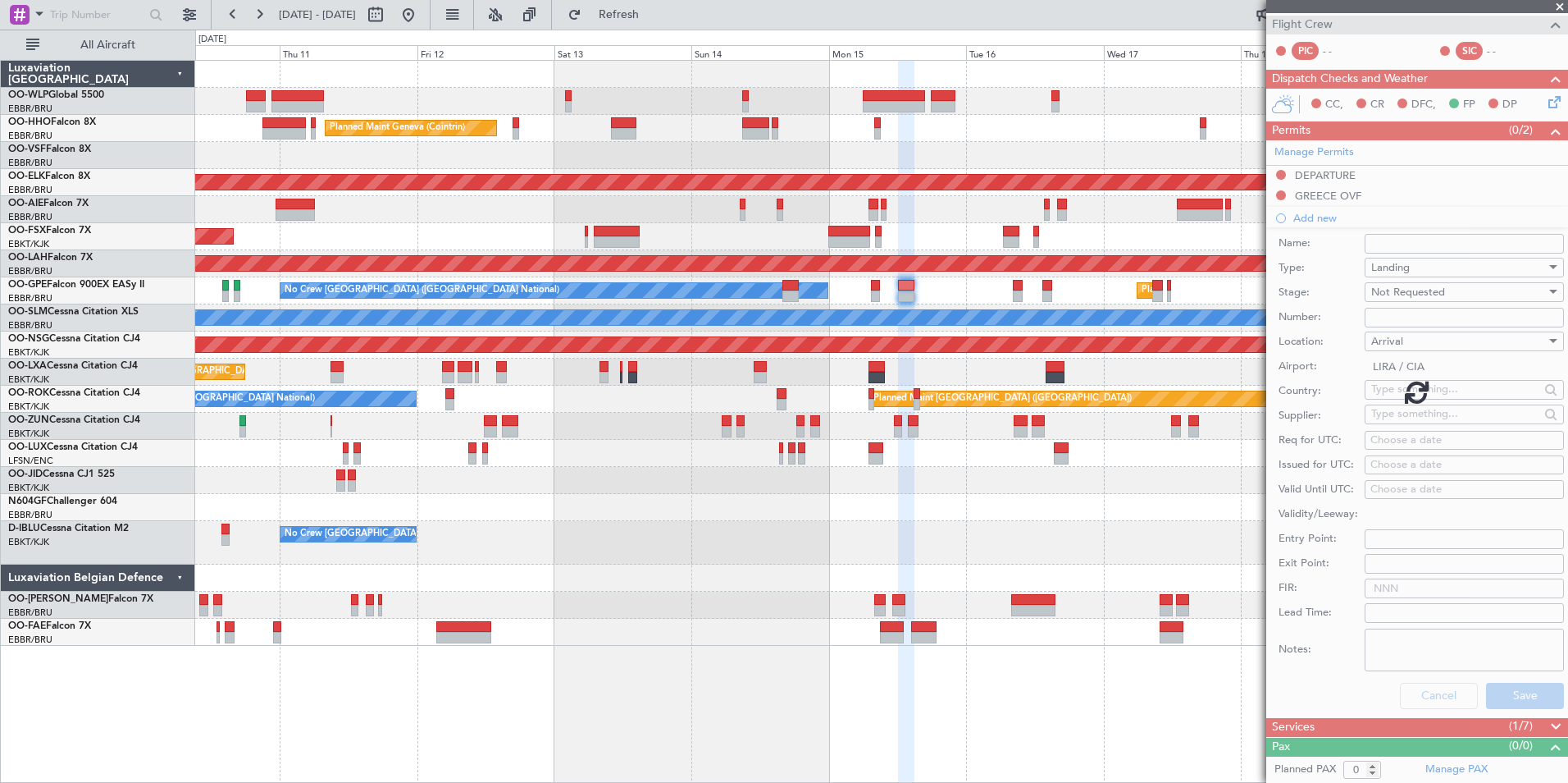
scroll to position [0, 0]
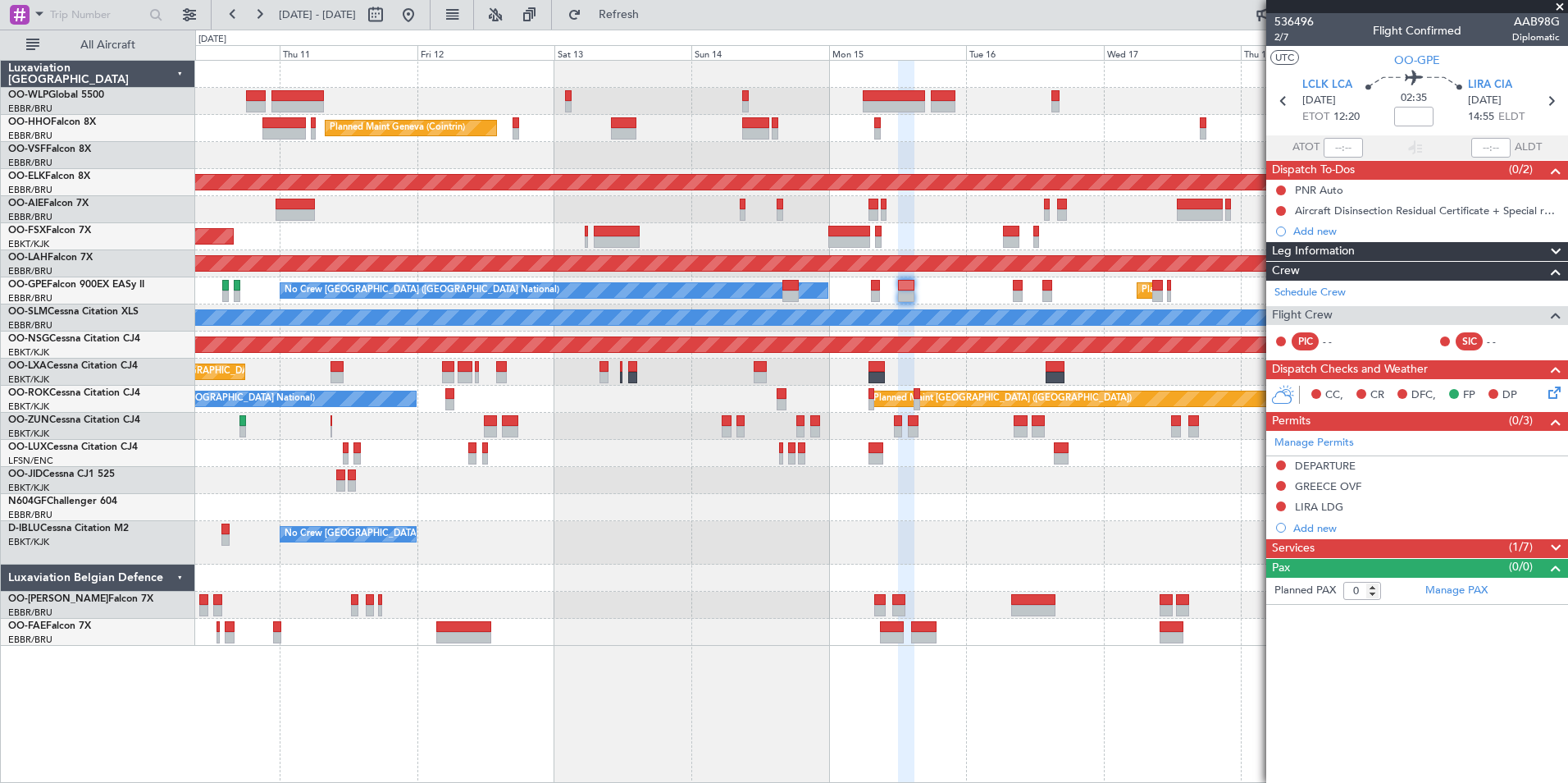
click at [1555, 386] on icon at bounding box center [1552, 389] width 13 height 13
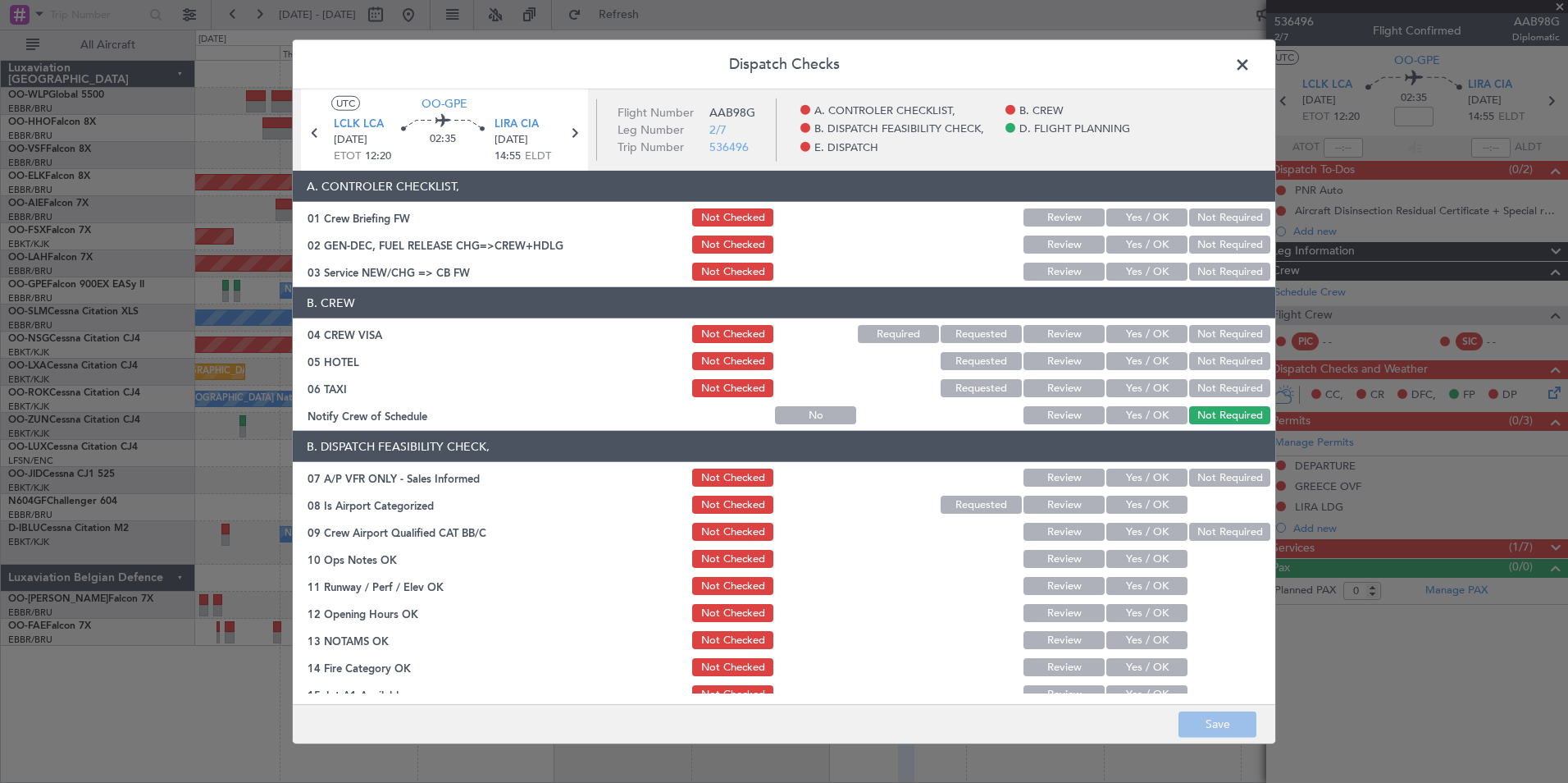
click at [1143, 263] on button "Yes / OK" at bounding box center [1147, 271] width 81 height 18
click at [1221, 336] on button "Not Required" at bounding box center [1230, 334] width 81 height 18
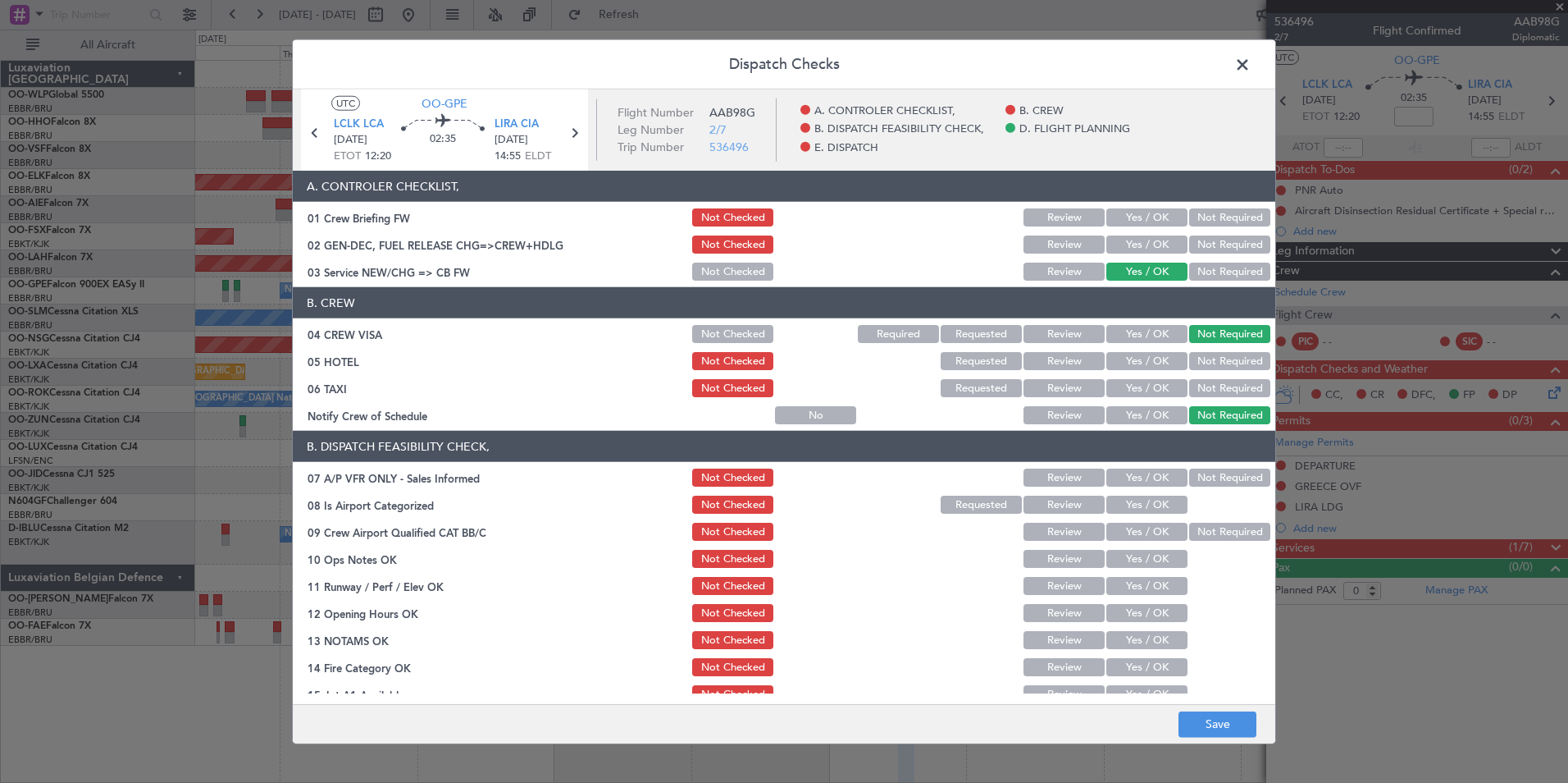
click at [1199, 389] on button "Not Required" at bounding box center [1230, 388] width 81 height 18
click at [1125, 414] on button "Yes / OK" at bounding box center [1147, 414] width 81 height 18
click at [1195, 482] on button "Not Required" at bounding box center [1230, 478] width 81 height 18
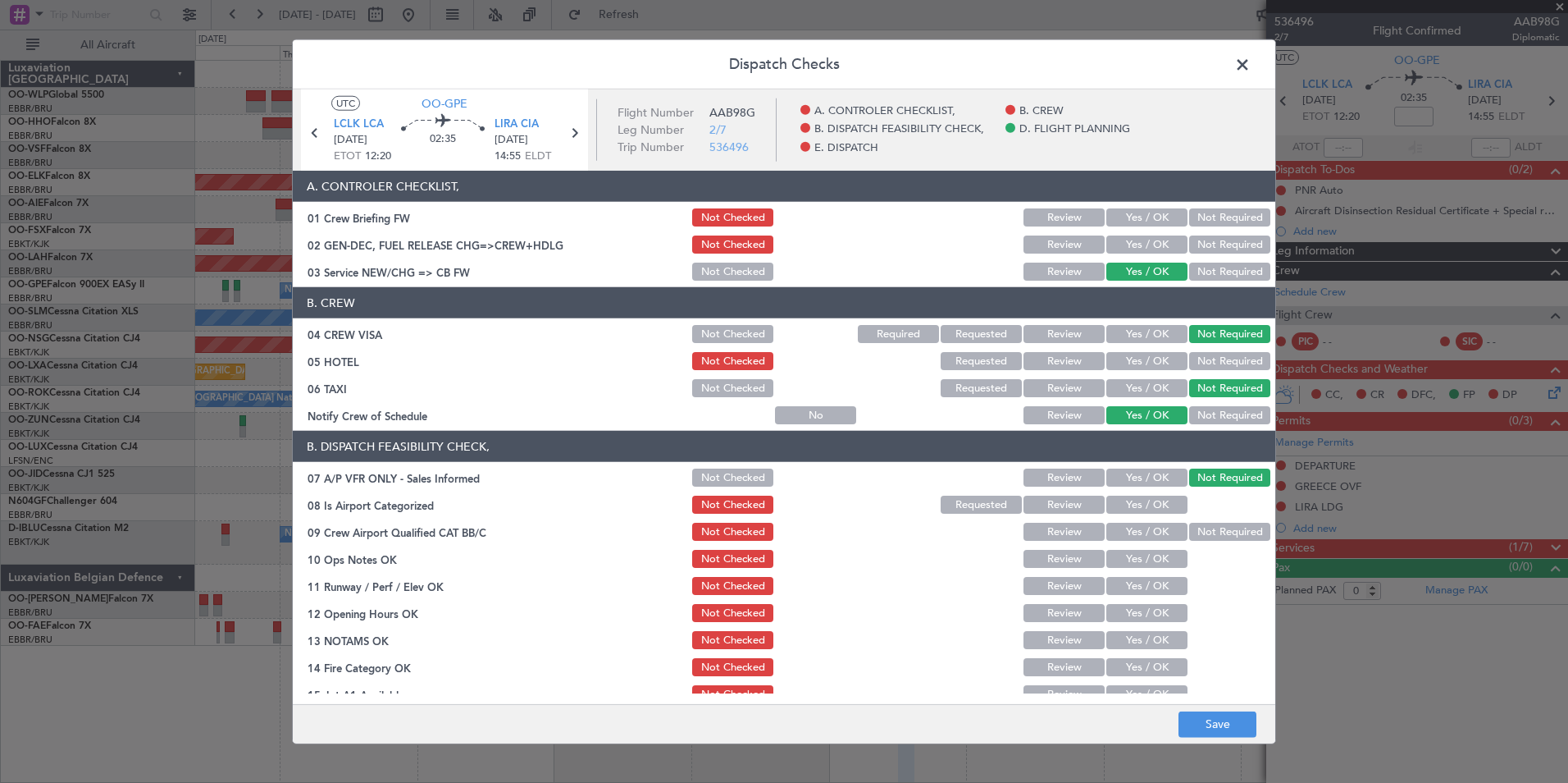
click at [1118, 517] on section "B. DISPATCH FEASIBILITY CHECK, 07 A/P VFR ONLY - Sales Informed Not Checked Rev…" at bounding box center [784, 609] width 982 height 356
click at [1123, 513] on button "Yes / OK" at bounding box center [1147, 504] width 81 height 18
click at [1131, 530] on button "Yes / OK" at bounding box center [1147, 531] width 81 height 18
click at [1132, 564] on button "Yes / OK" at bounding box center [1147, 558] width 81 height 18
drag, startPoint x: 1133, startPoint y: 579, endPoint x: 1133, endPoint y: 591, distance: 12.0
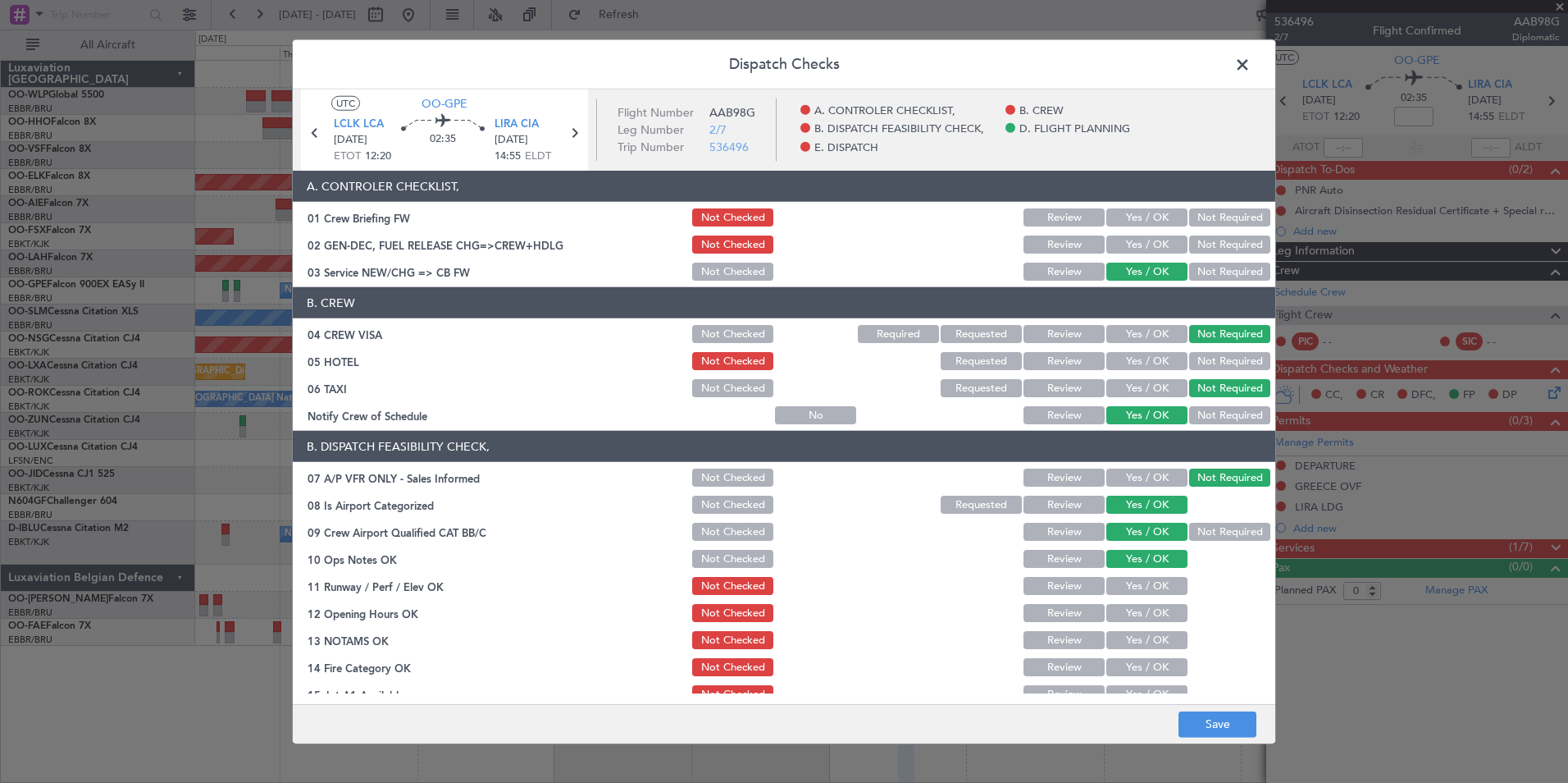
click at [1133, 580] on button "Yes / OK" at bounding box center [1147, 586] width 81 height 18
click at [1130, 608] on button "Yes / OK" at bounding box center [1147, 613] width 81 height 18
click at [1064, 651] on section "B. DISPATCH FEASIBILITY CHECK, 07 A/P VFR ONLY - Sales Informed Not Checked Rev…" at bounding box center [784, 609] width 982 height 356
click at [1071, 629] on div "Review" at bounding box center [1063, 639] width 83 height 23
click at [1085, 640] on button "Review" at bounding box center [1065, 639] width 81 height 18
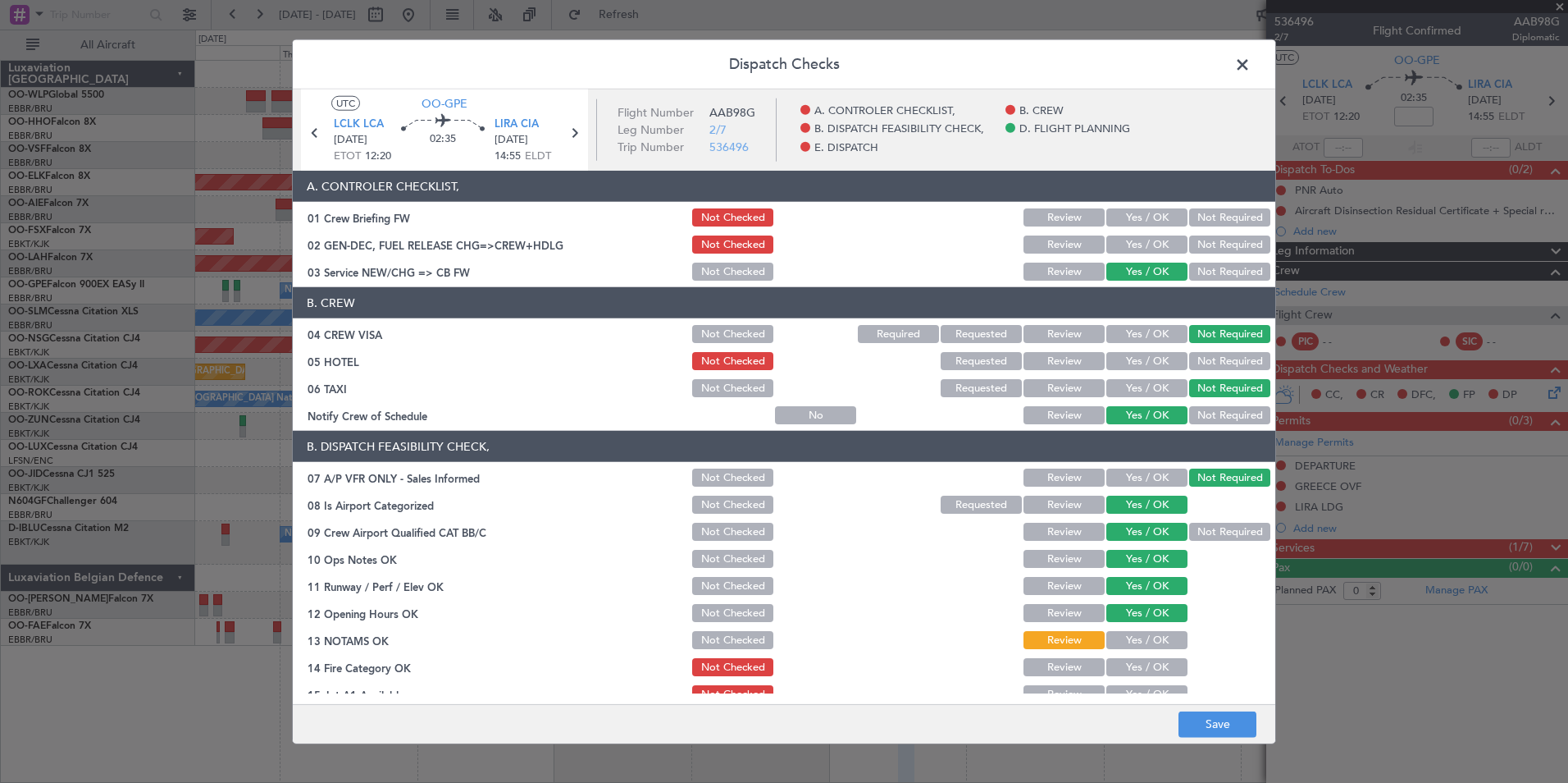
click at [1142, 674] on button "Yes / OK" at bounding box center [1147, 667] width 81 height 18
click at [1137, 691] on button "Yes / OK" at bounding box center [1147, 694] width 81 height 18
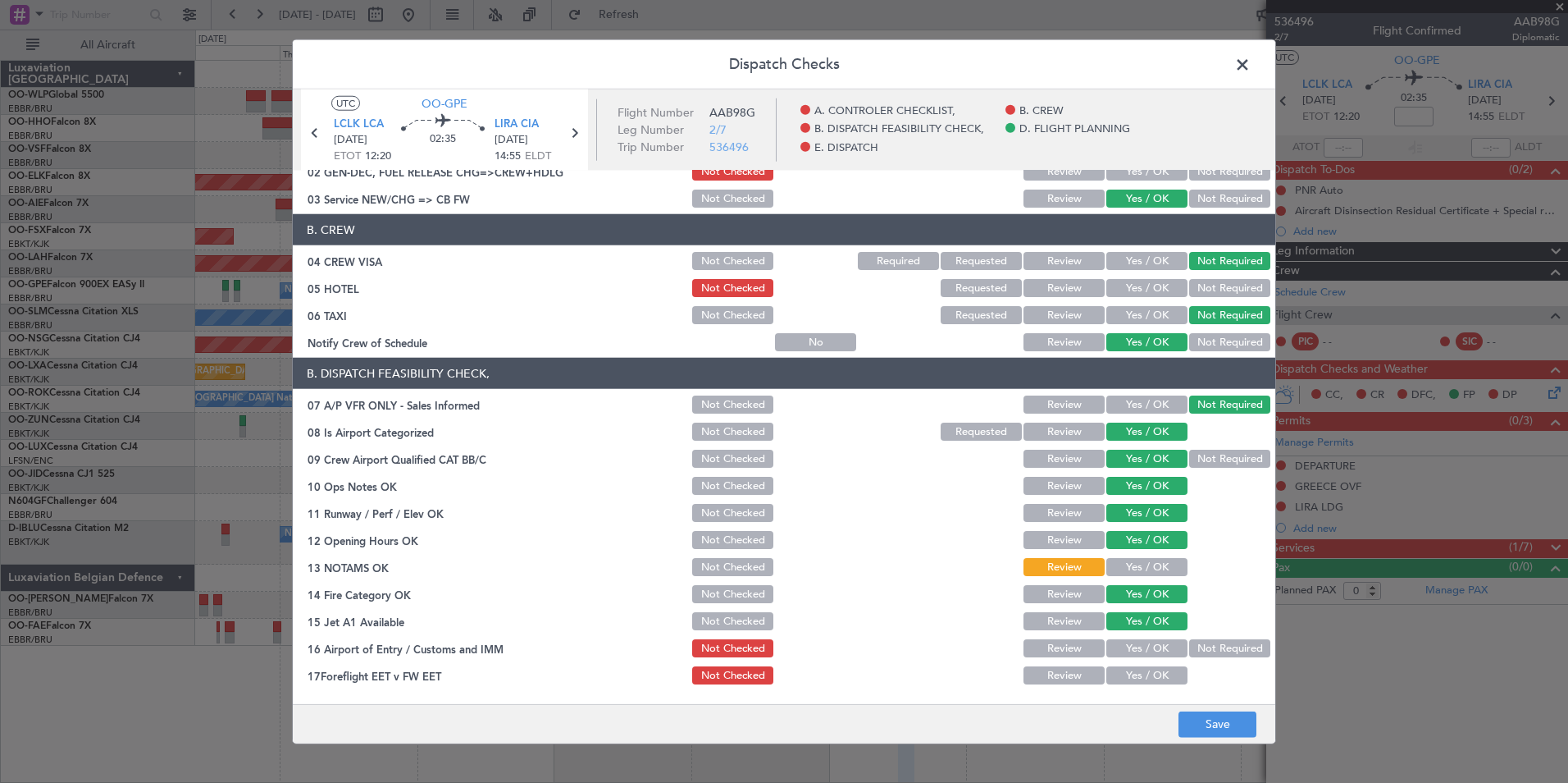
scroll to position [164, 0]
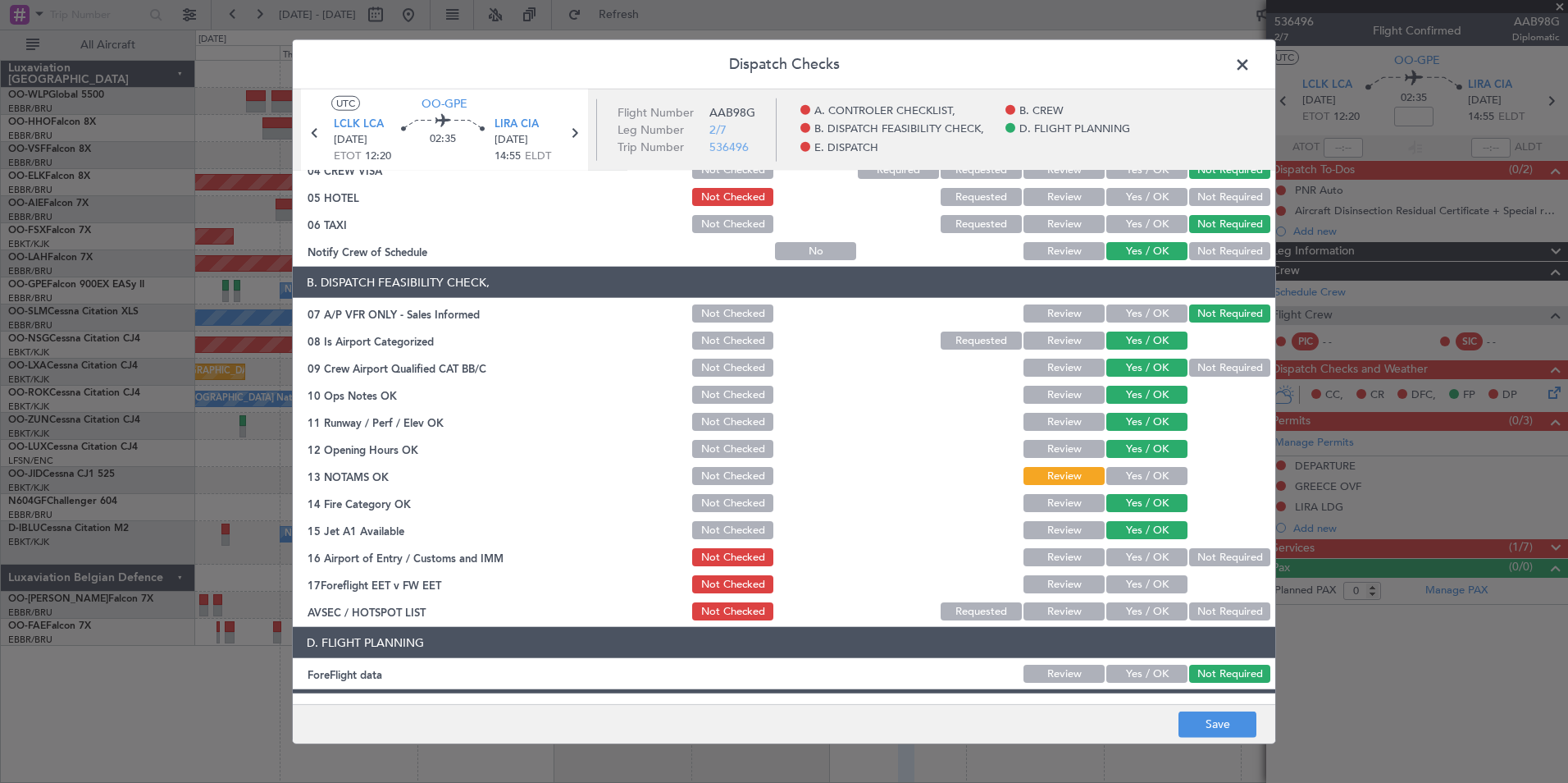
drag, startPoint x: 1219, startPoint y: 566, endPoint x: 1183, endPoint y: 564, distance: 36.1
click at [1214, 564] on div "Not Required" at bounding box center [1228, 557] width 83 height 23
click at [1189, 564] on button "Not Required" at bounding box center [1230, 556] width 81 height 18
click at [1077, 586] on button "Review" at bounding box center [1065, 584] width 81 height 18
click at [1220, 611] on button "Not Required" at bounding box center [1230, 611] width 81 height 18
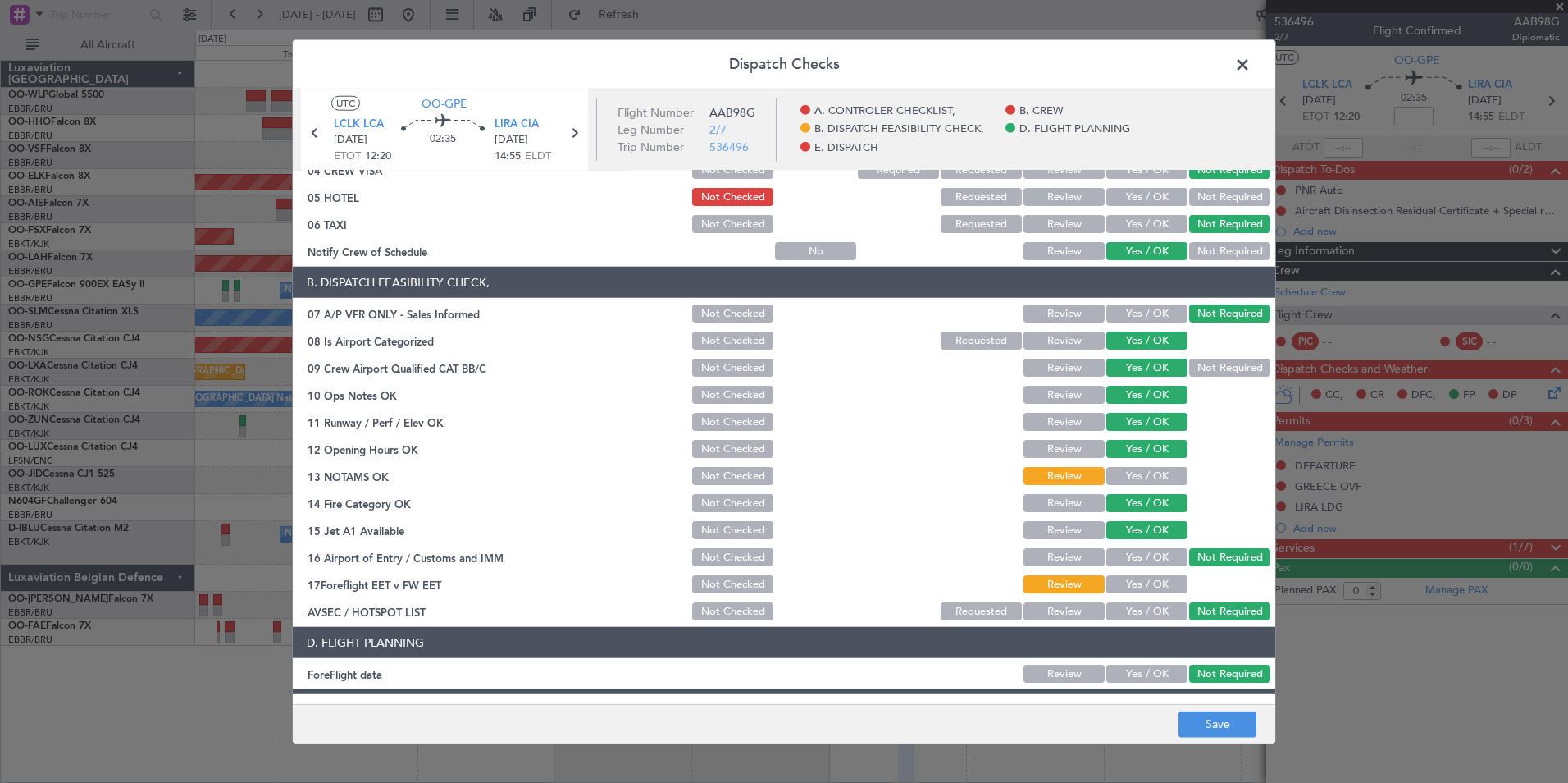
click at [1179, 742] on div "Dispatch Checks UTC OO-GPE LCLK LCA 15/09/2025 ETOT 12:20 02:35 LIRA CIA 15/09/…" at bounding box center [784, 391] width 1568 height 783
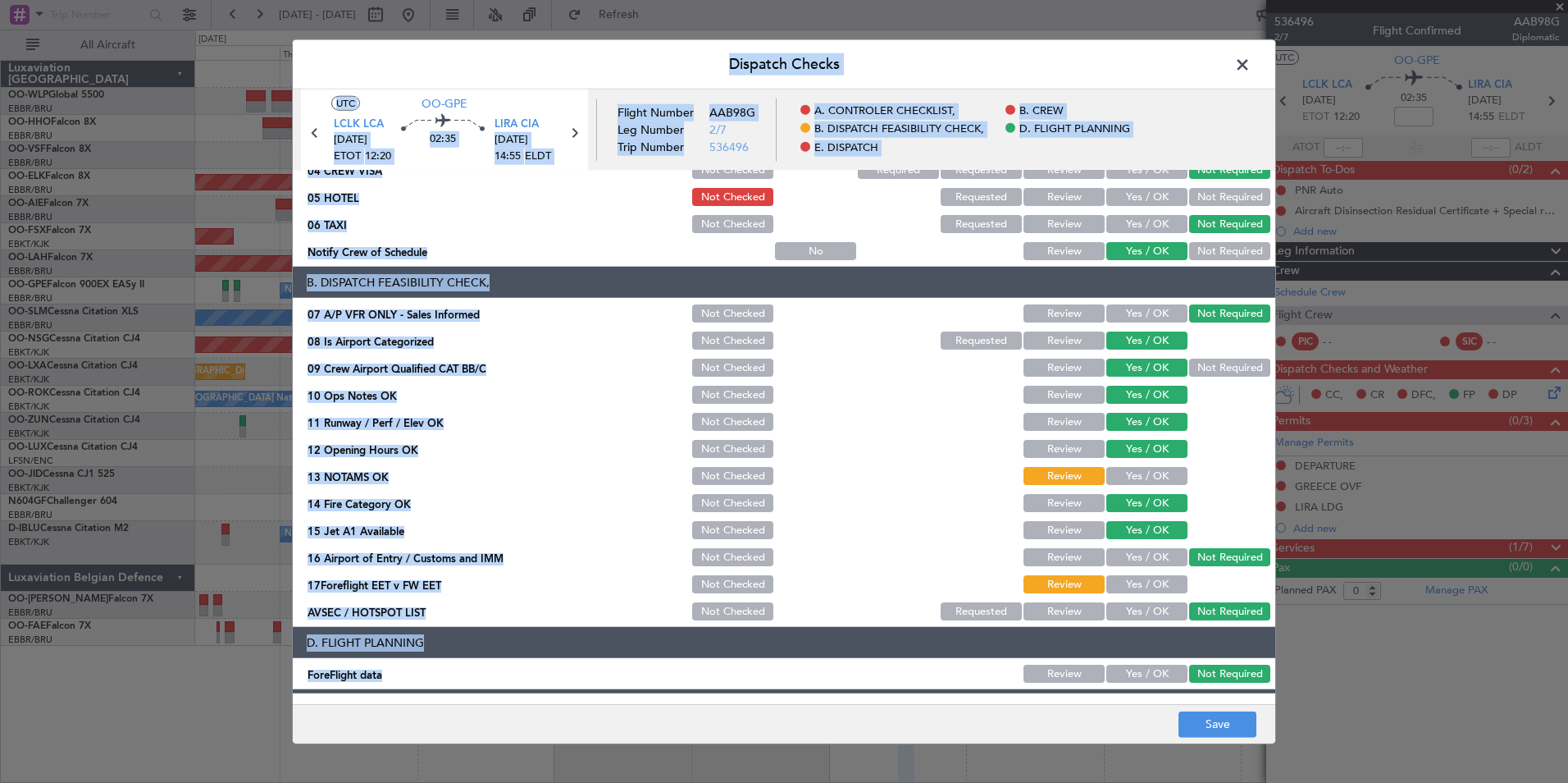
drag, startPoint x: 1180, startPoint y: 741, endPoint x: 1169, endPoint y: 726, distance: 18.6
click at [1169, 726] on footer "Save" at bounding box center [784, 723] width 982 height 40
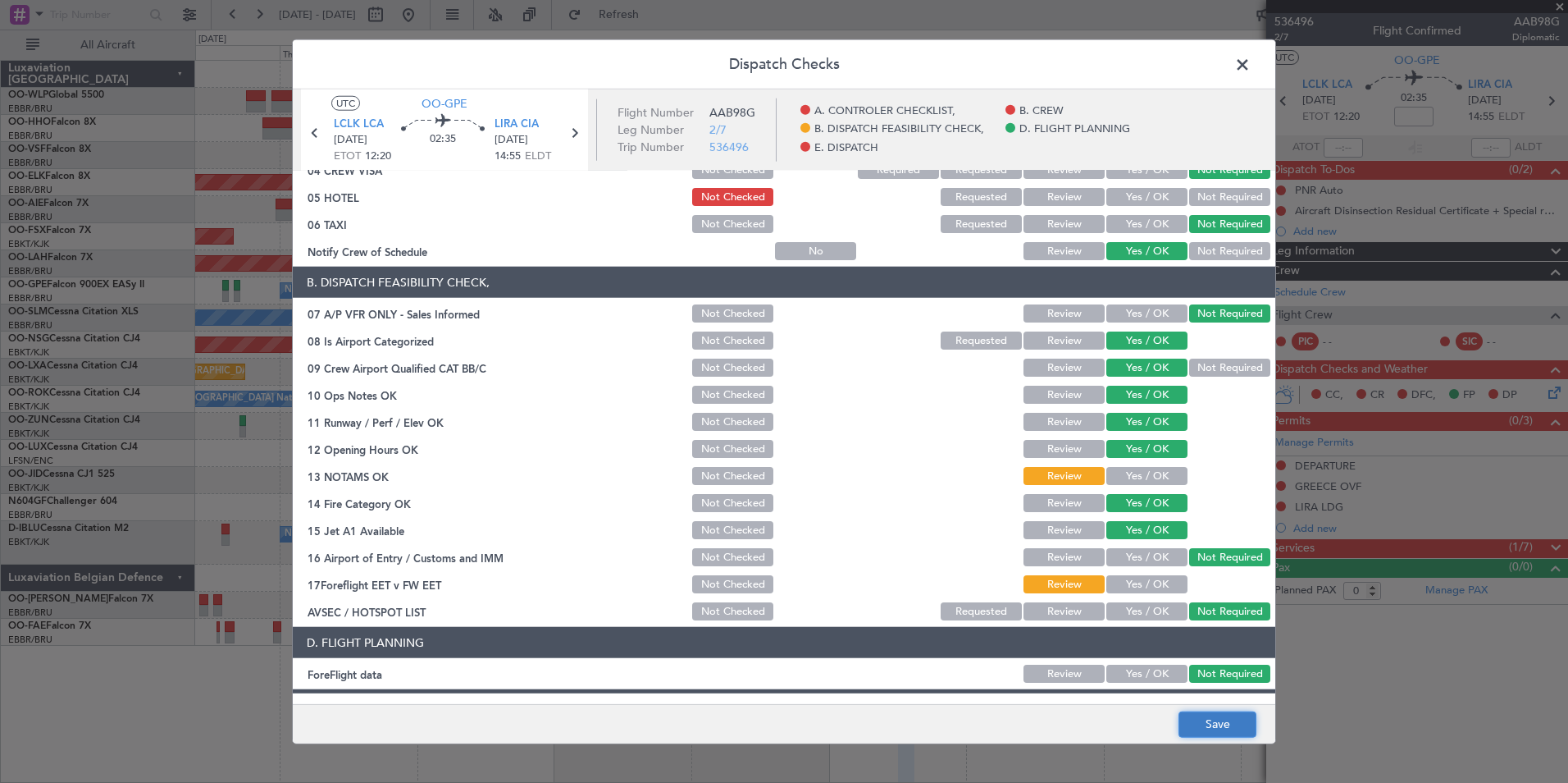
click at [1193, 724] on button "Save" at bounding box center [1218, 723] width 78 height 26
click at [1251, 72] on span at bounding box center [1251, 69] width 0 height 33
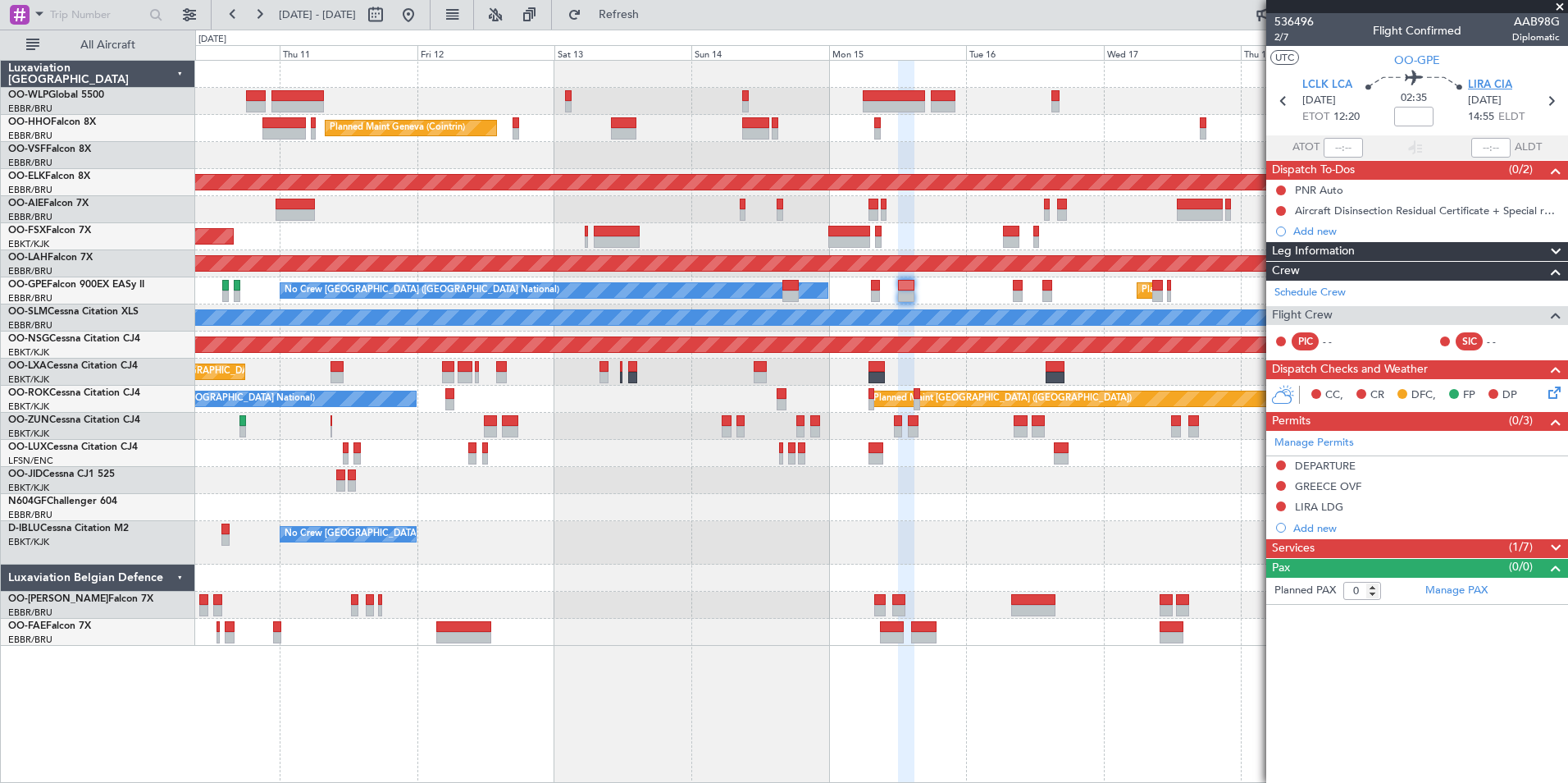
click at [1494, 84] on span "LIRA CIA" at bounding box center [1490, 85] width 44 height 16
click at [1312, 525] on div "Add new" at bounding box center [1419, 528] width 252 height 14
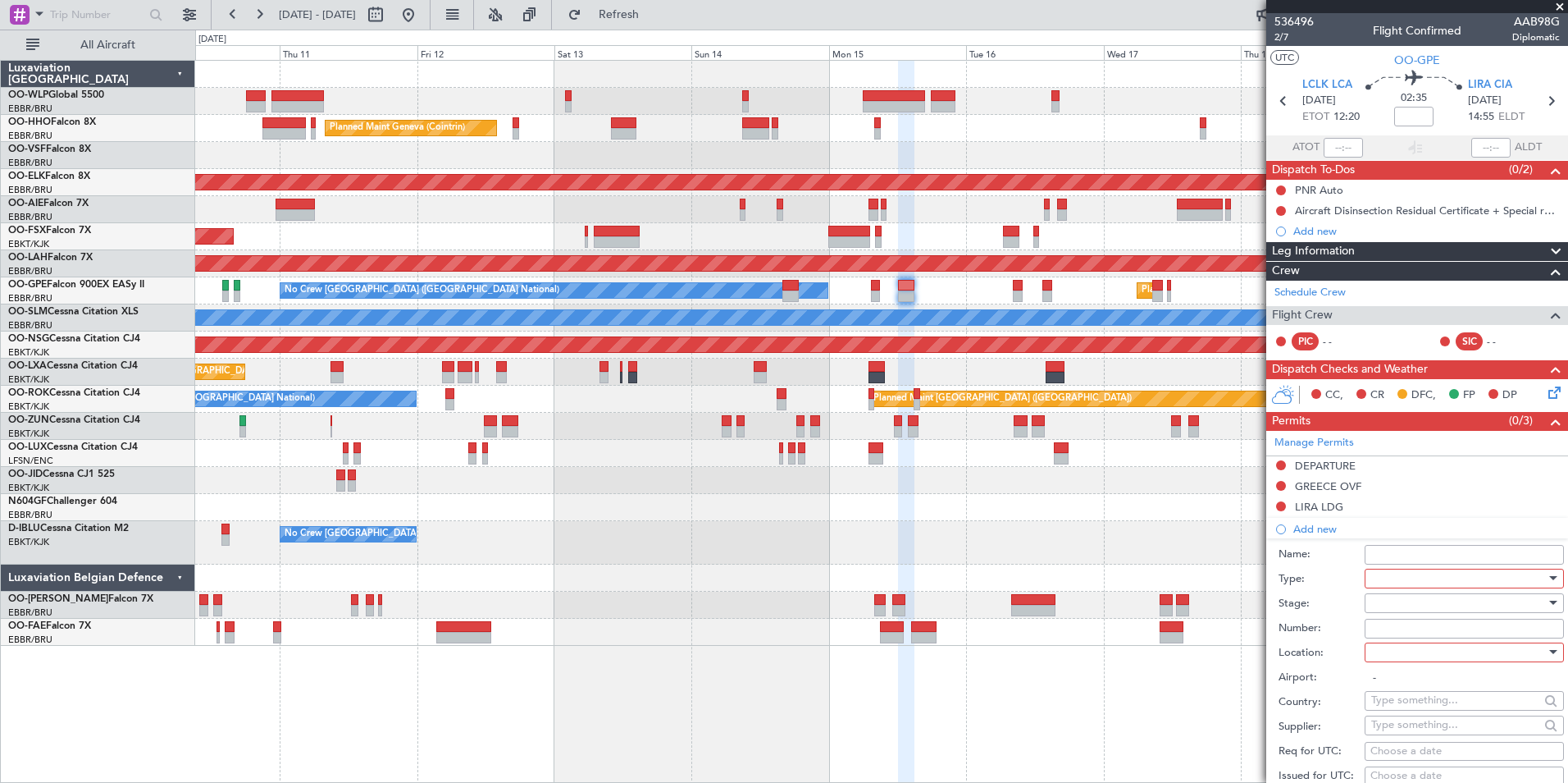
click at [1380, 577] on div at bounding box center [1459, 578] width 175 height 24
click at [1386, 666] on span "PPR" at bounding box center [1458, 660] width 172 height 24
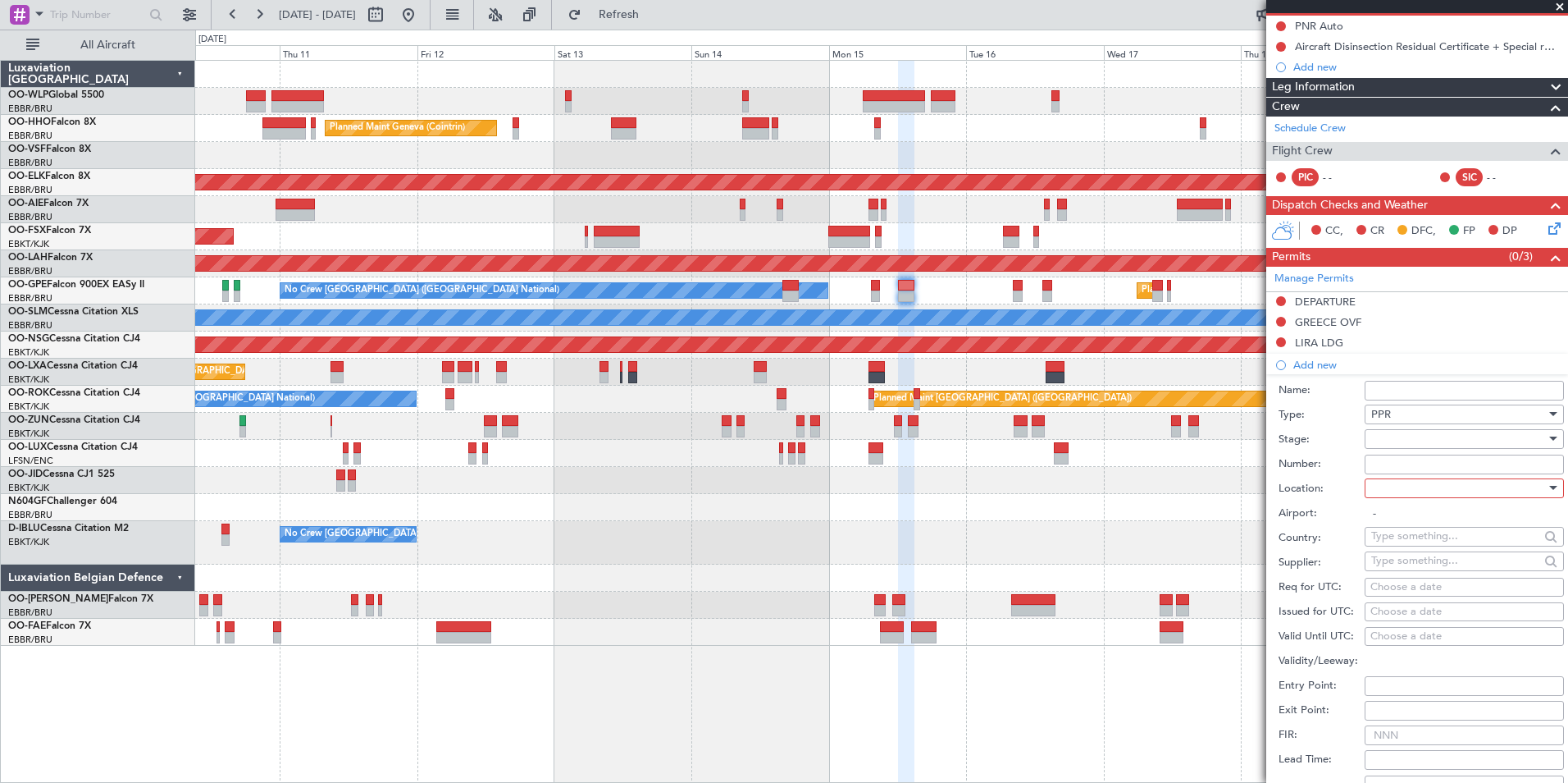
click at [1373, 437] on div at bounding box center [1459, 439] width 175 height 24
click at [1390, 496] on span "Not Requested" at bounding box center [1458, 497] width 172 height 24
click at [1392, 491] on div at bounding box center [1459, 488] width 175 height 24
click at [1403, 568] on span "Arrival" at bounding box center [1458, 570] width 172 height 24
type input "LIRA / CIA"
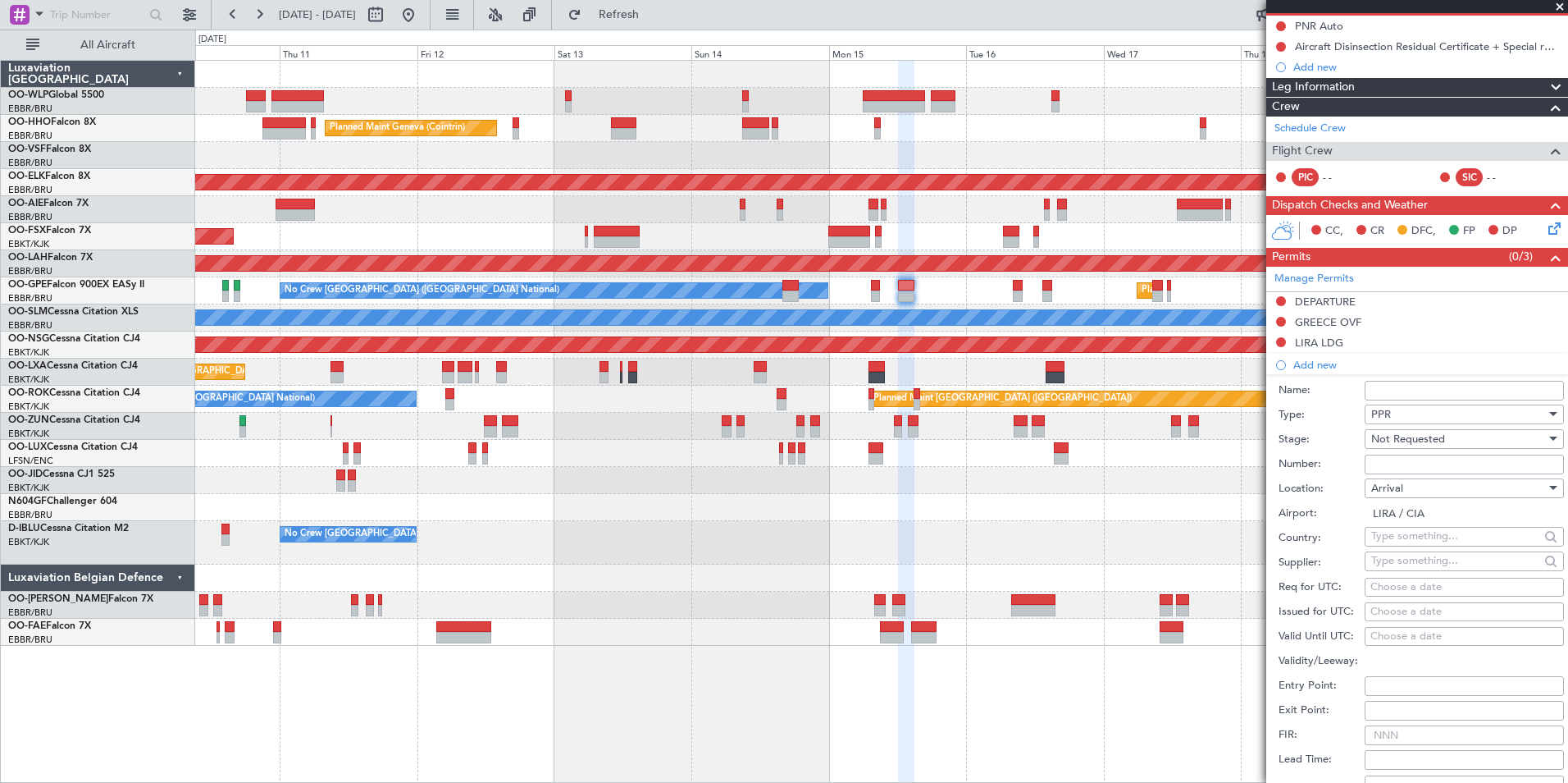
scroll to position [311, 0]
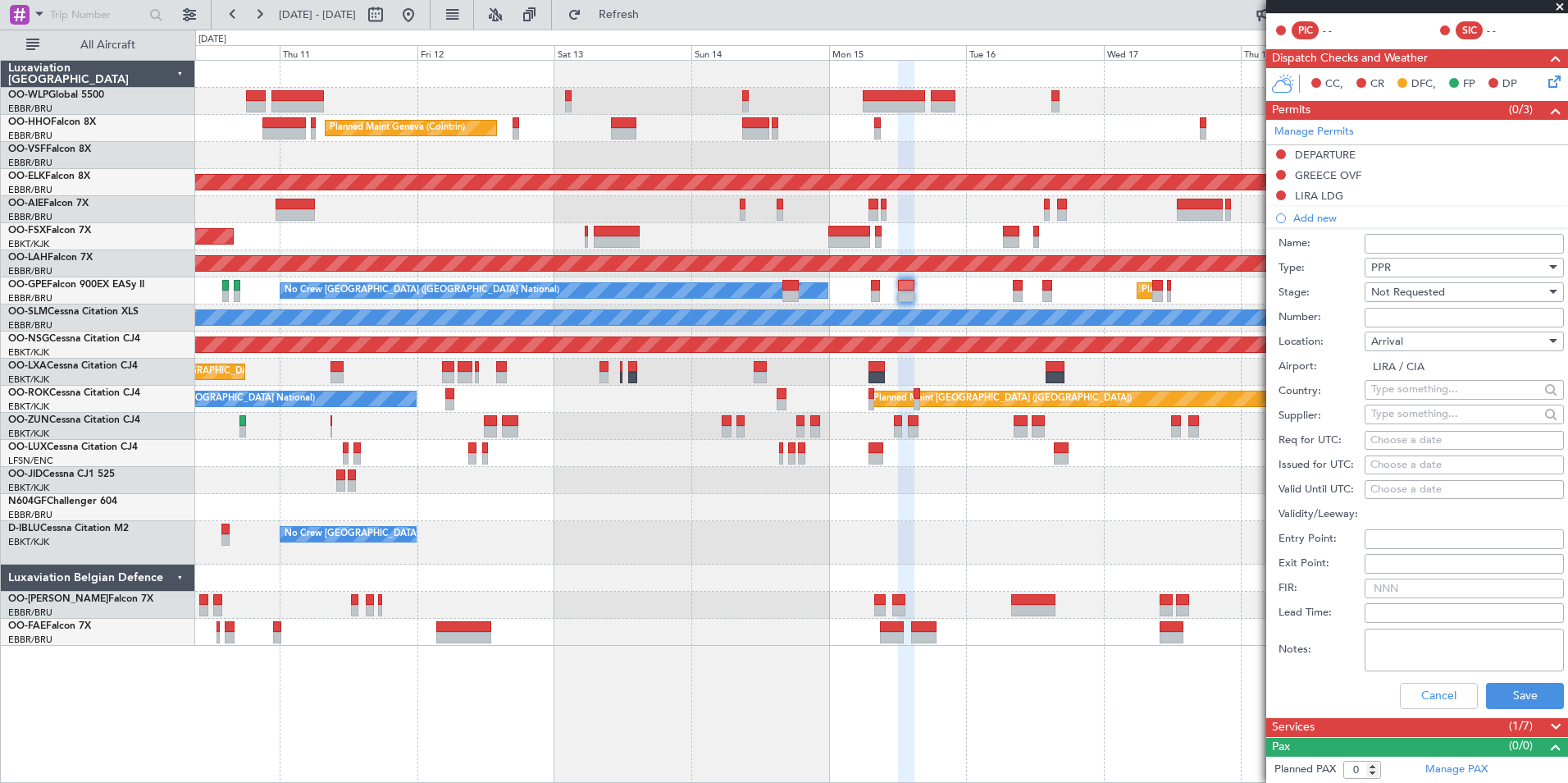
click at [1401, 435] on div "Choose a date" at bounding box center [1464, 440] width 188 height 16
select select "9"
select select "2025"
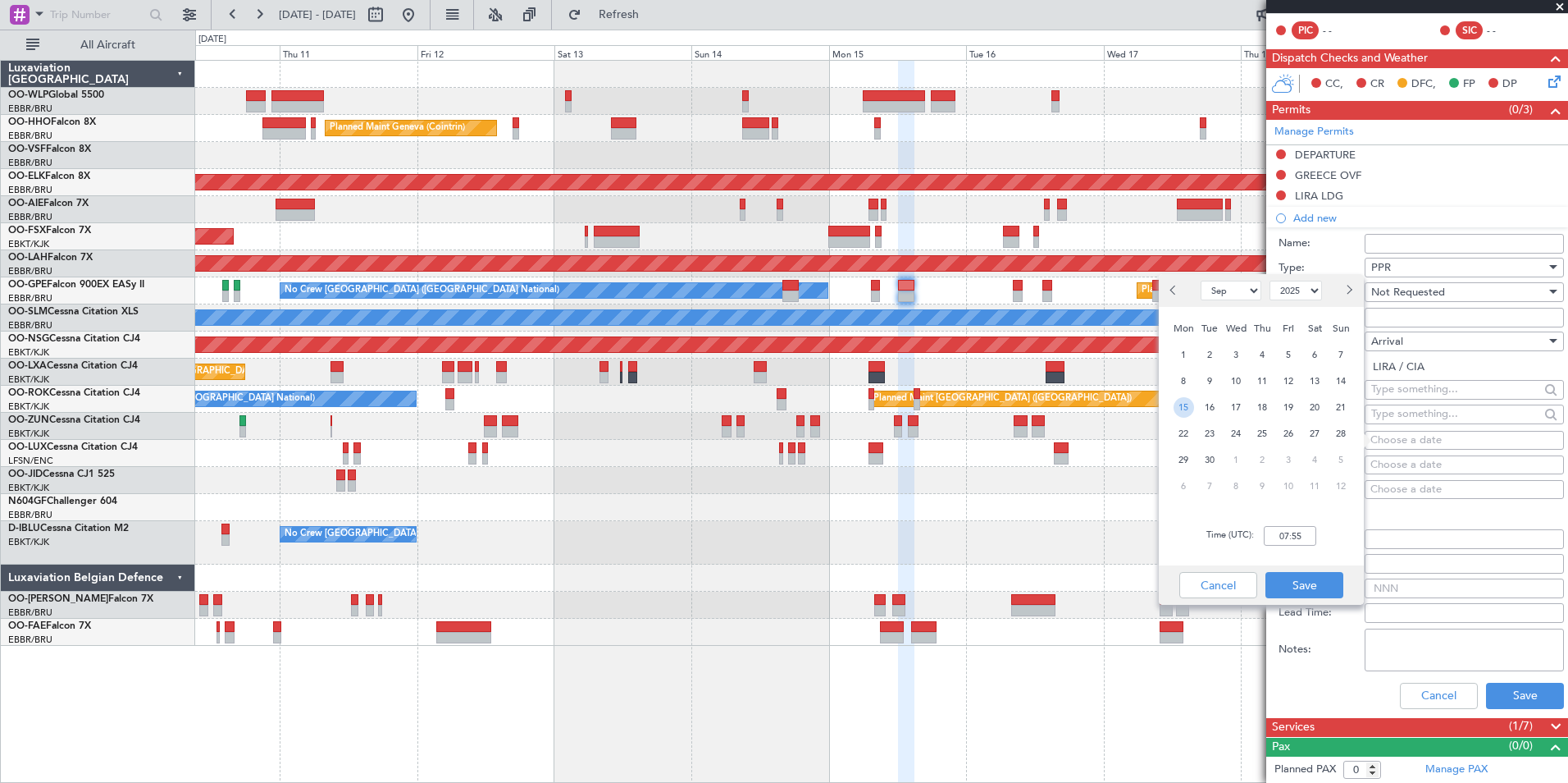
click at [1187, 405] on span "15" at bounding box center [1184, 408] width 21 height 21
click at [1286, 540] on input "00:00" at bounding box center [1290, 536] width 53 height 20
type input "15:00"
click at [1309, 586] on button "Save" at bounding box center [1304, 585] width 78 height 26
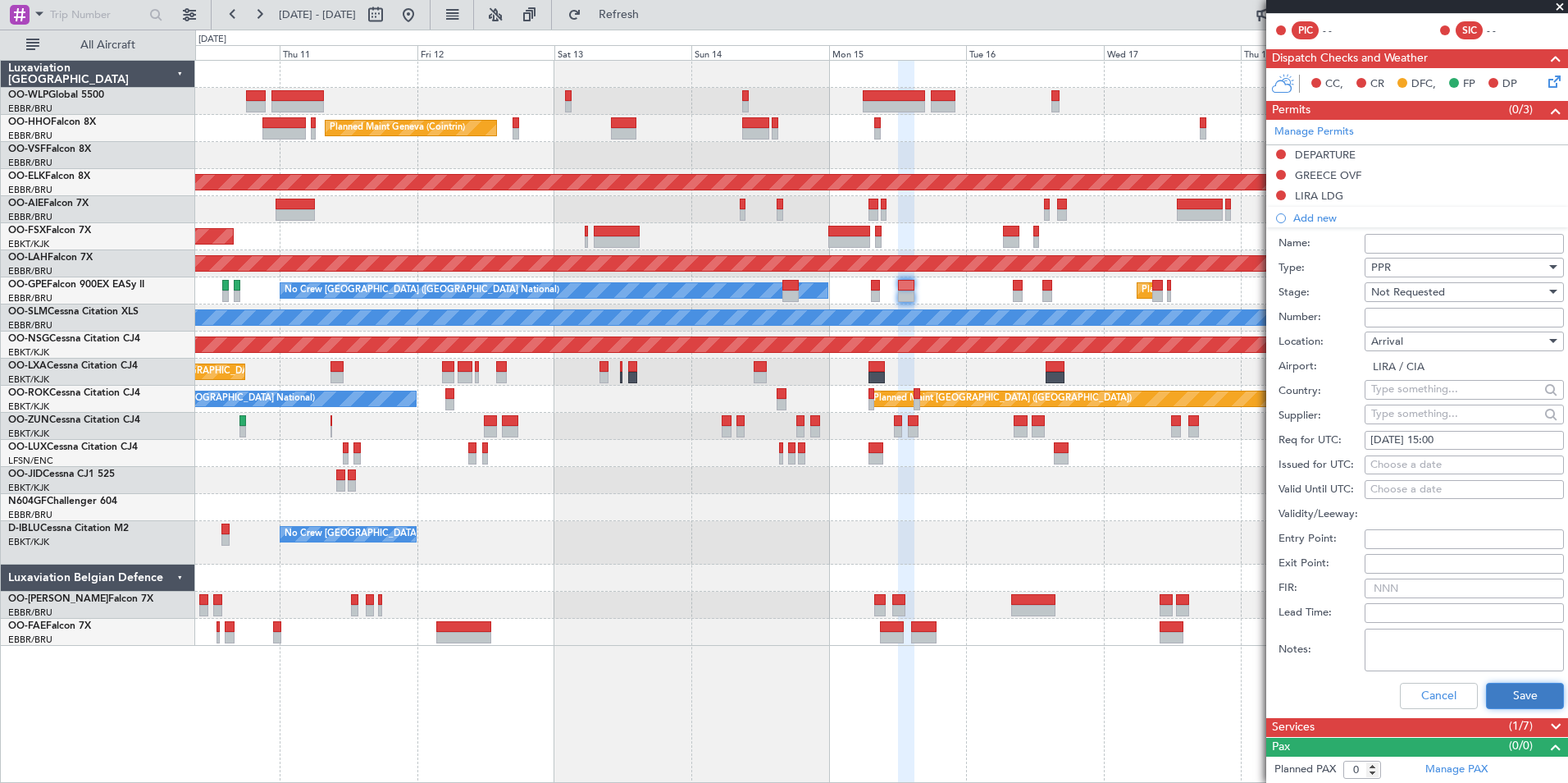
click at [1500, 690] on button "Save" at bounding box center [1525, 696] width 78 height 26
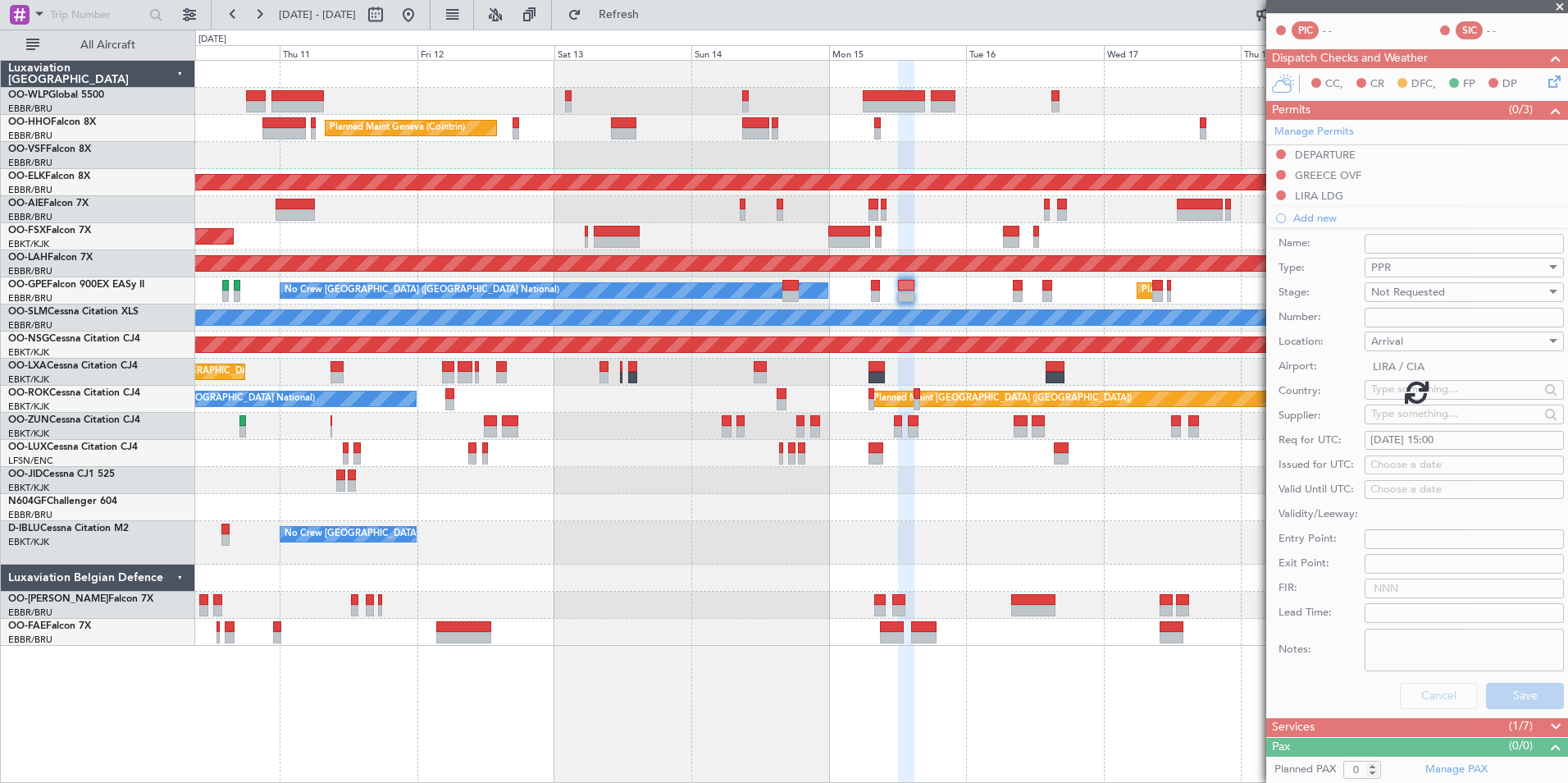
scroll to position [0, 0]
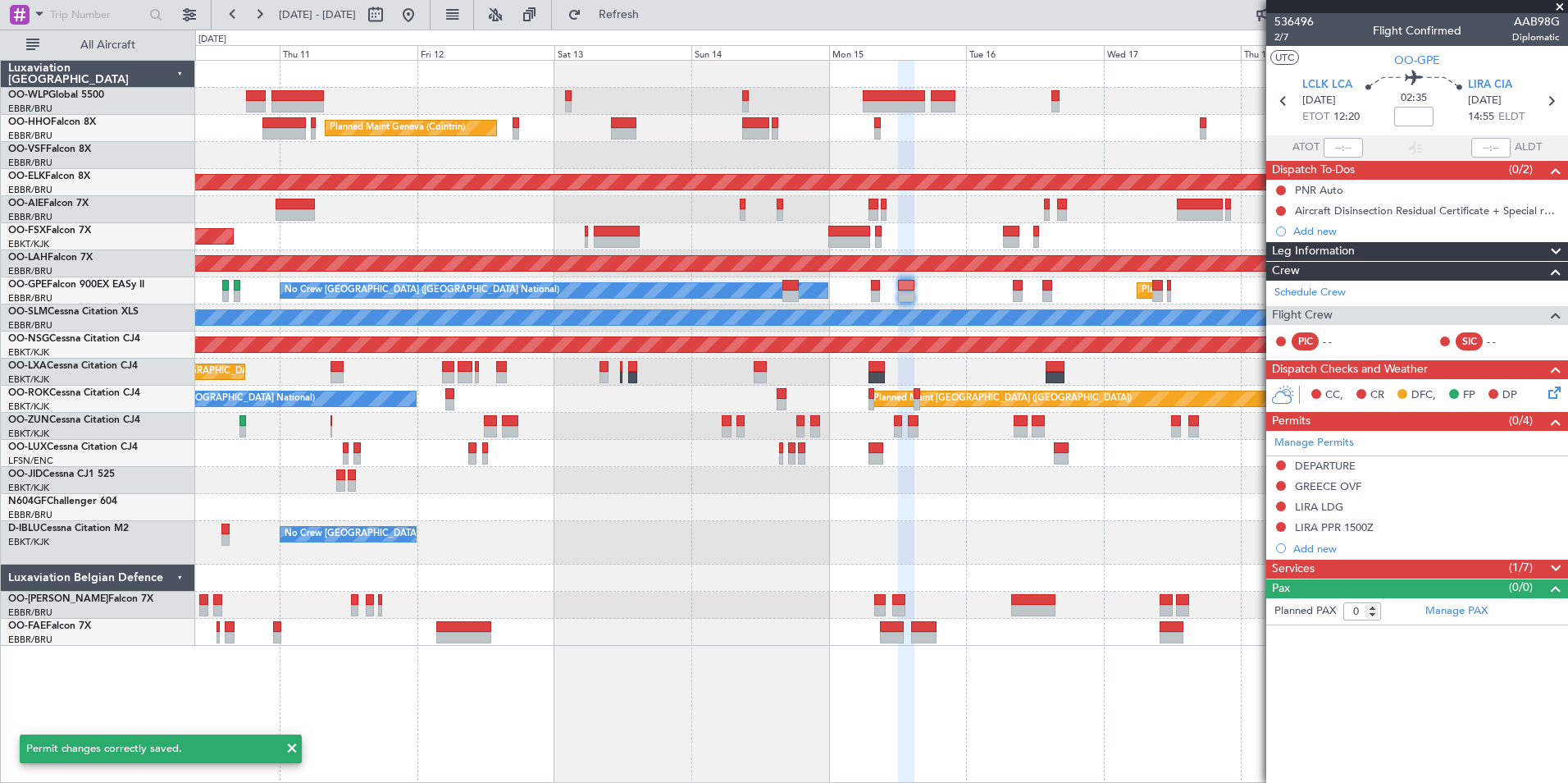
click at [1332, 563] on div "Services (1/7)" at bounding box center [1417, 569] width 302 height 19
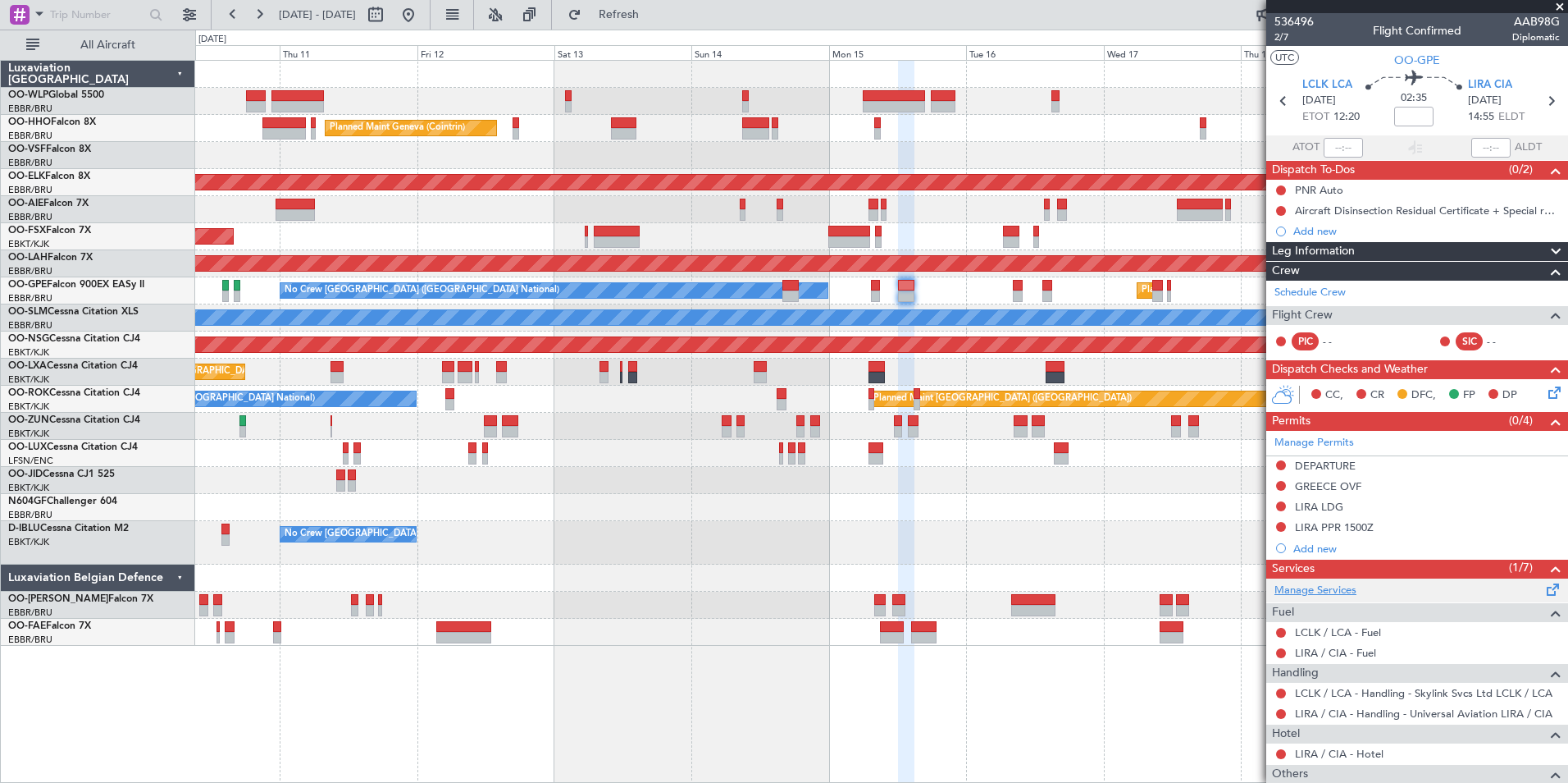
click at [1314, 588] on link "Manage Services" at bounding box center [1315, 590] width 82 height 16
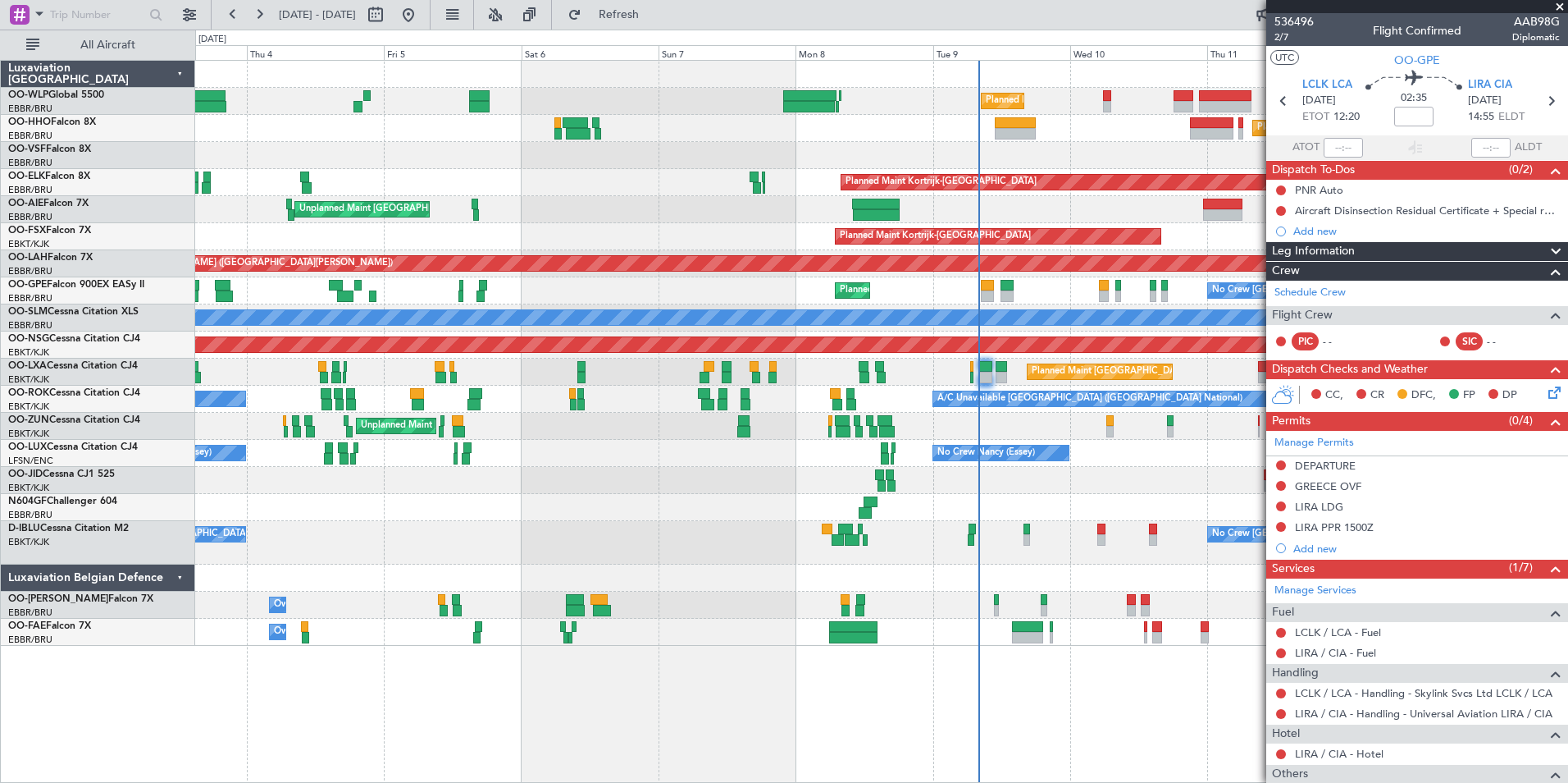
click at [1332, 623] on div "LCLK / LCA - Fuel" at bounding box center [1417, 632] width 302 height 21
click at [1329, 627] on link "LCLK / LCA - Fuel" at bounding box center [1338, 632] width 86 height 14
click at [1309, 649] on link "LIRA / CIA - Fuel" at bounding box center [1335, 652] width 81 height 14
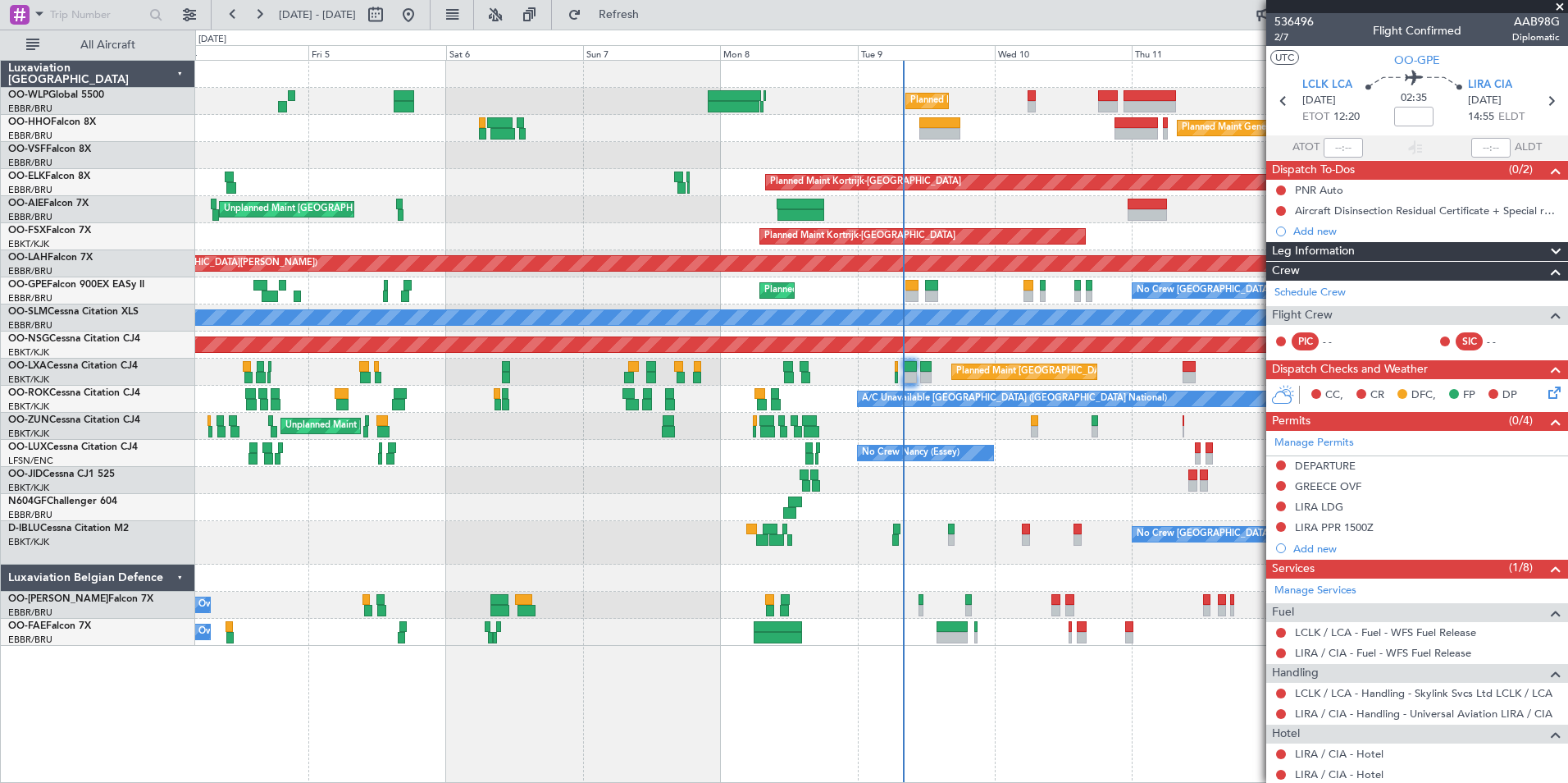
click at [1123, 472] on div "Planned Maint Liege Planned Maint Geneva (Cointrin) Planned Maint Kortrijk-Weve…" at bounding box center [881, 353] width 1373 height 585
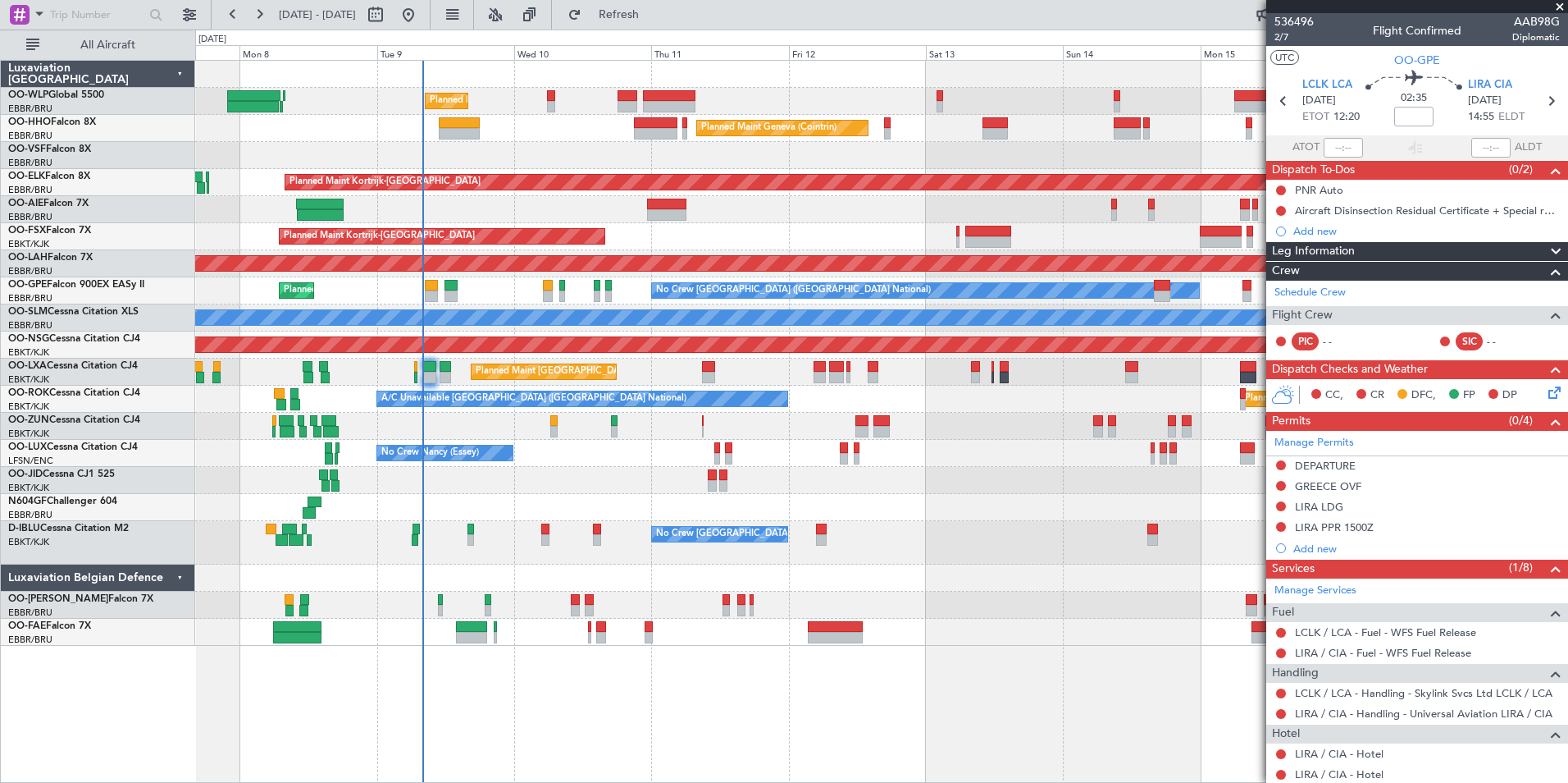
click at [662, 363] on div "Planned Maint [GEOGRAPHIC_DATA] ([GEOGRAPHIC_DATA] National)" at bounding box center [881, 371] width 1373 height 27
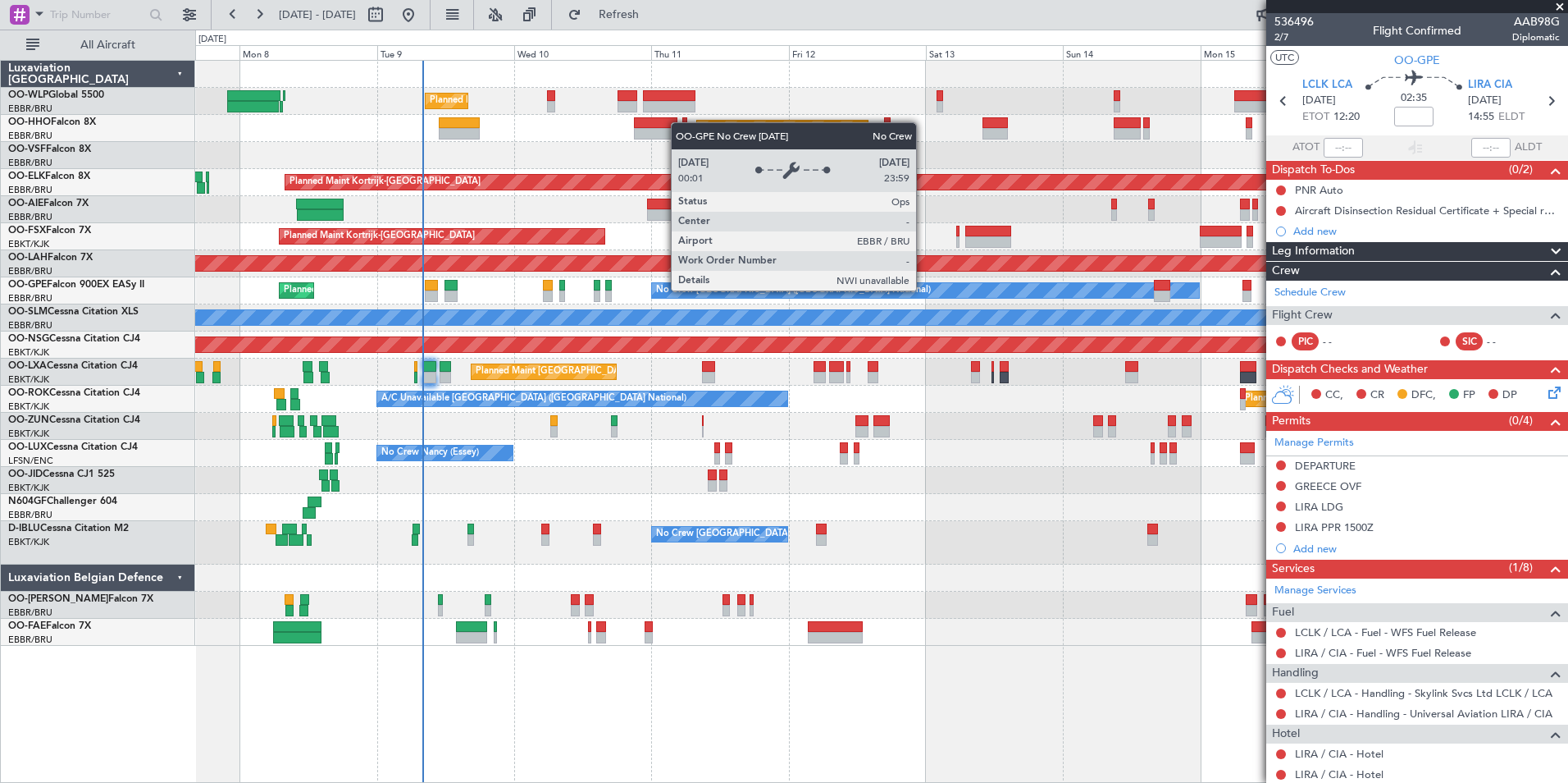
click at [681, 273] on div "Planned Maint [PERSON_NAME]-[GEOGRAPHIC_DATA][PERSON_NAME] ([GEOGRAPHIC_DATA][P…" at bounding box center [881, 263] width 1373 height 27
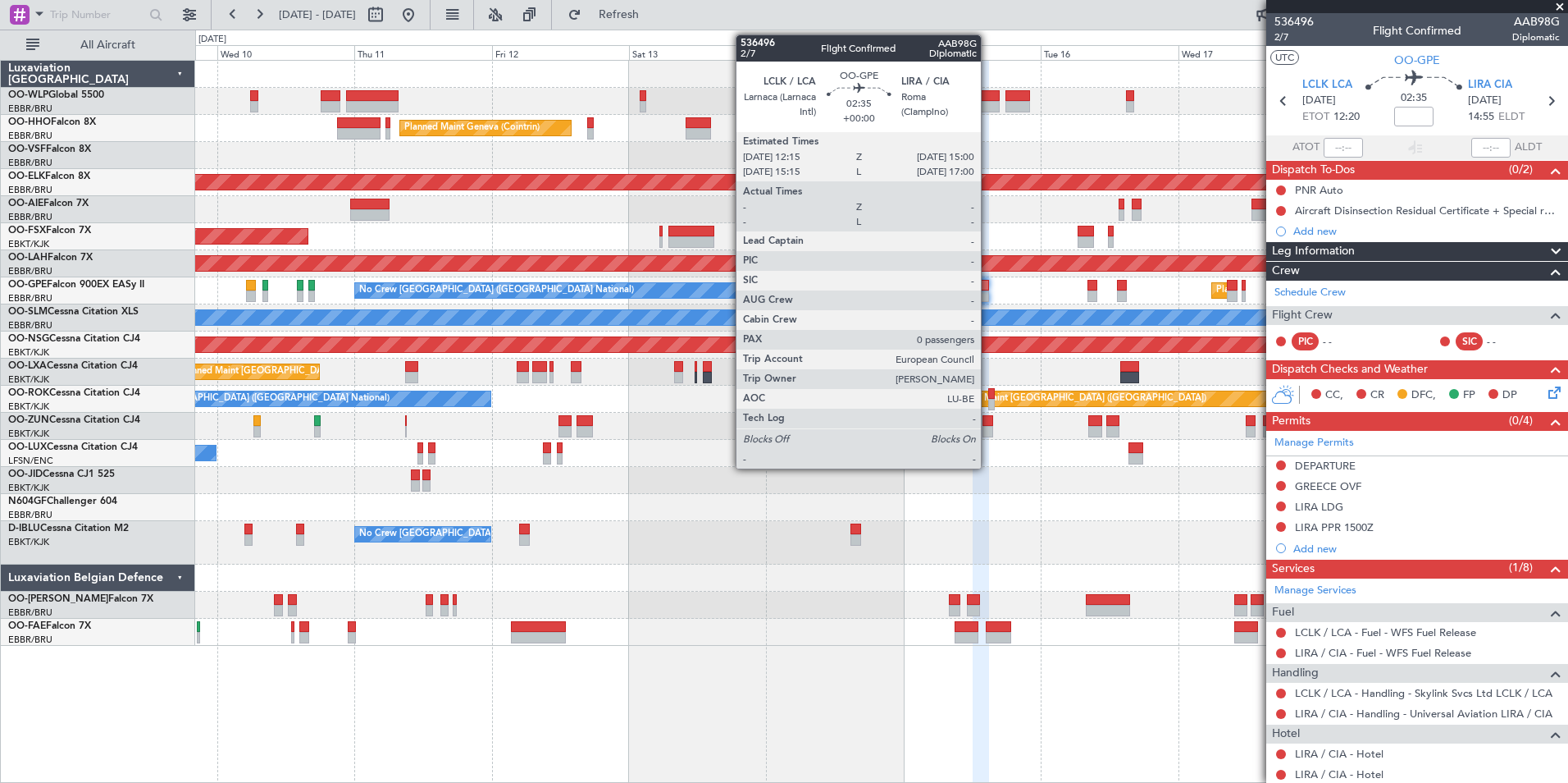
click at [989, 294] on div at bounding box center [981, 296] width 16 height 11
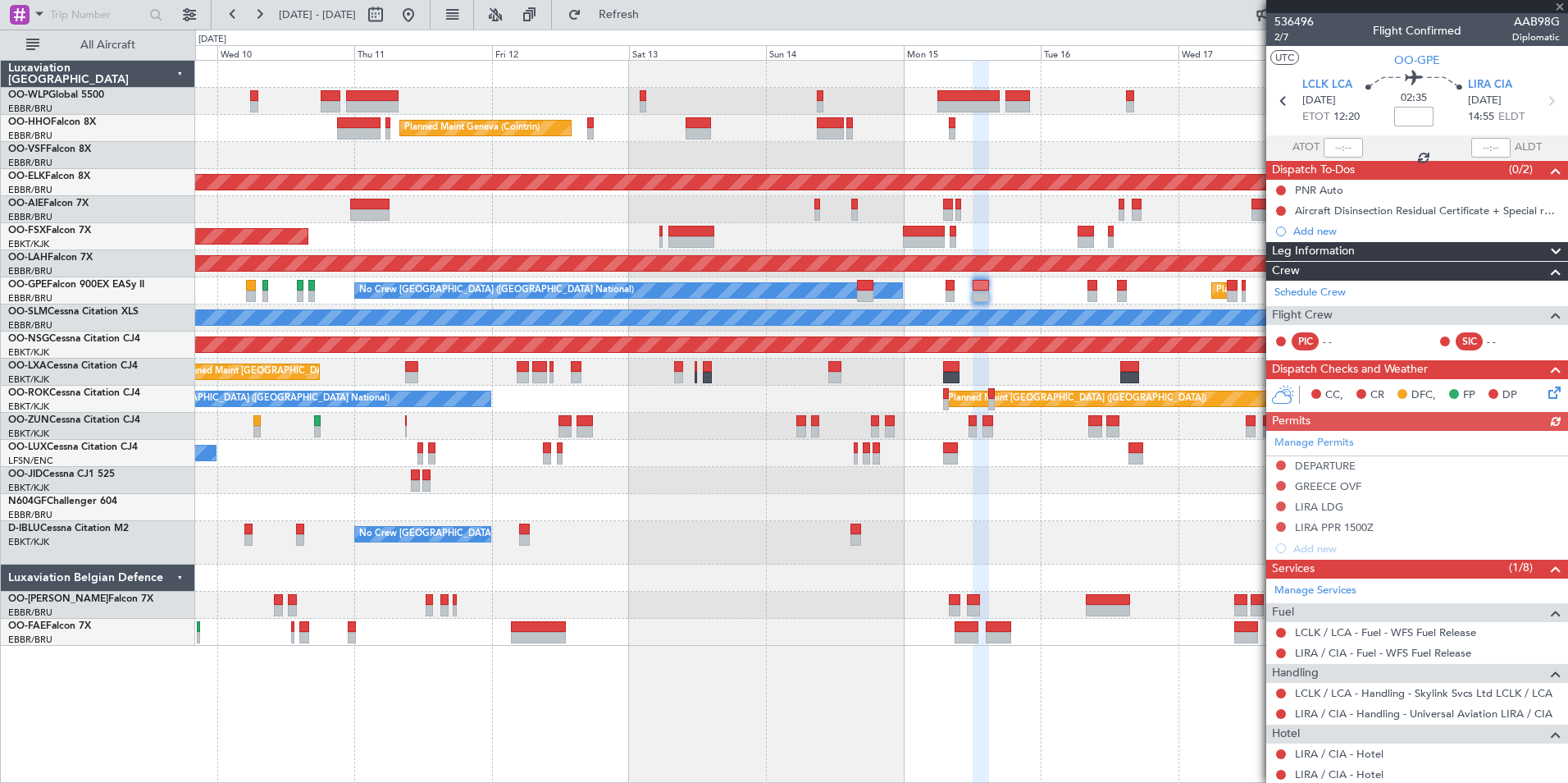
click at [1413, 118] on input at bounding box center [1414, 116] width 40 height 20
click at [1181, 151] on div at bounding box center [881, 155] width 1373 height 27
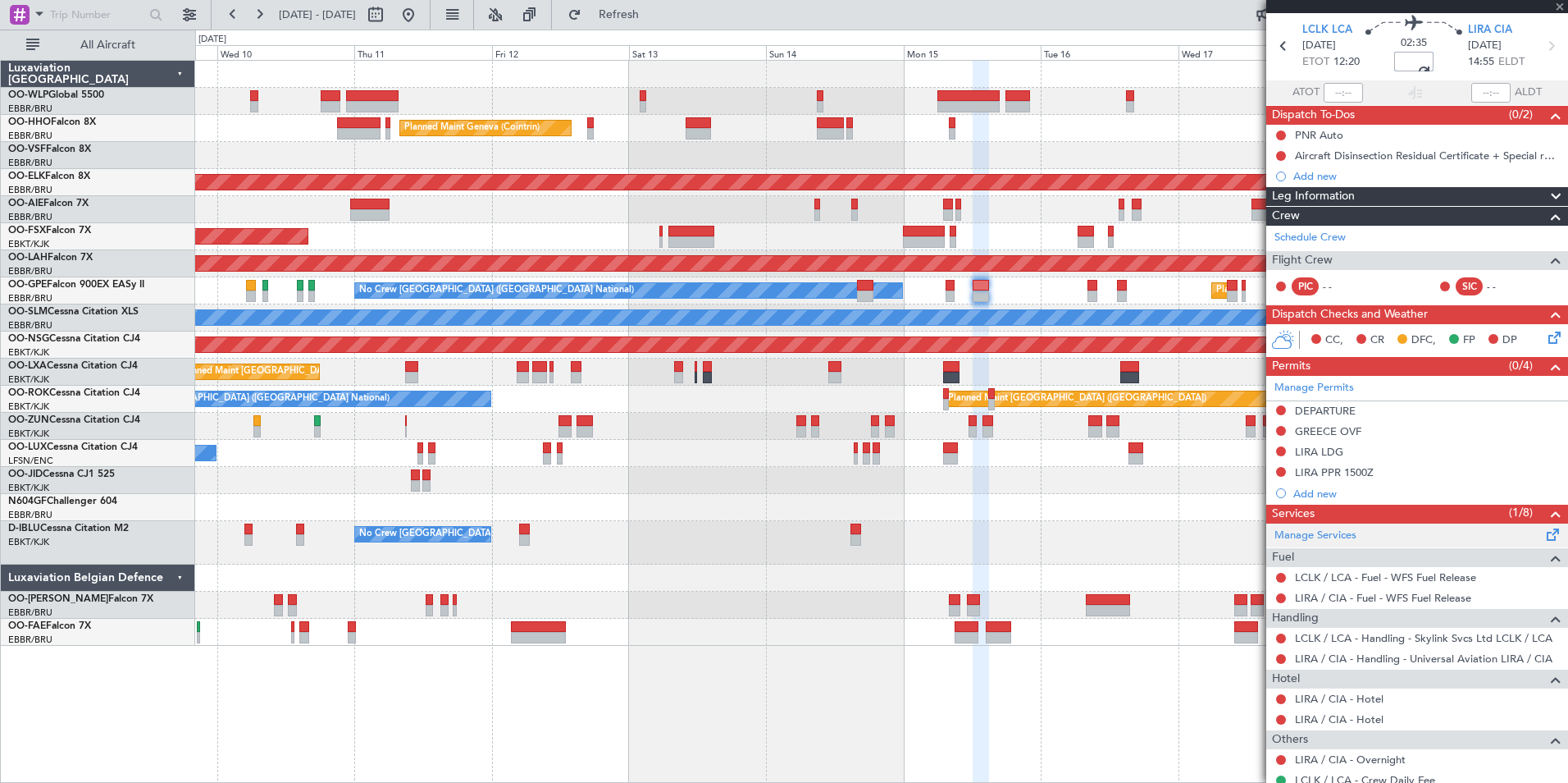
scroll to position [108, 0]
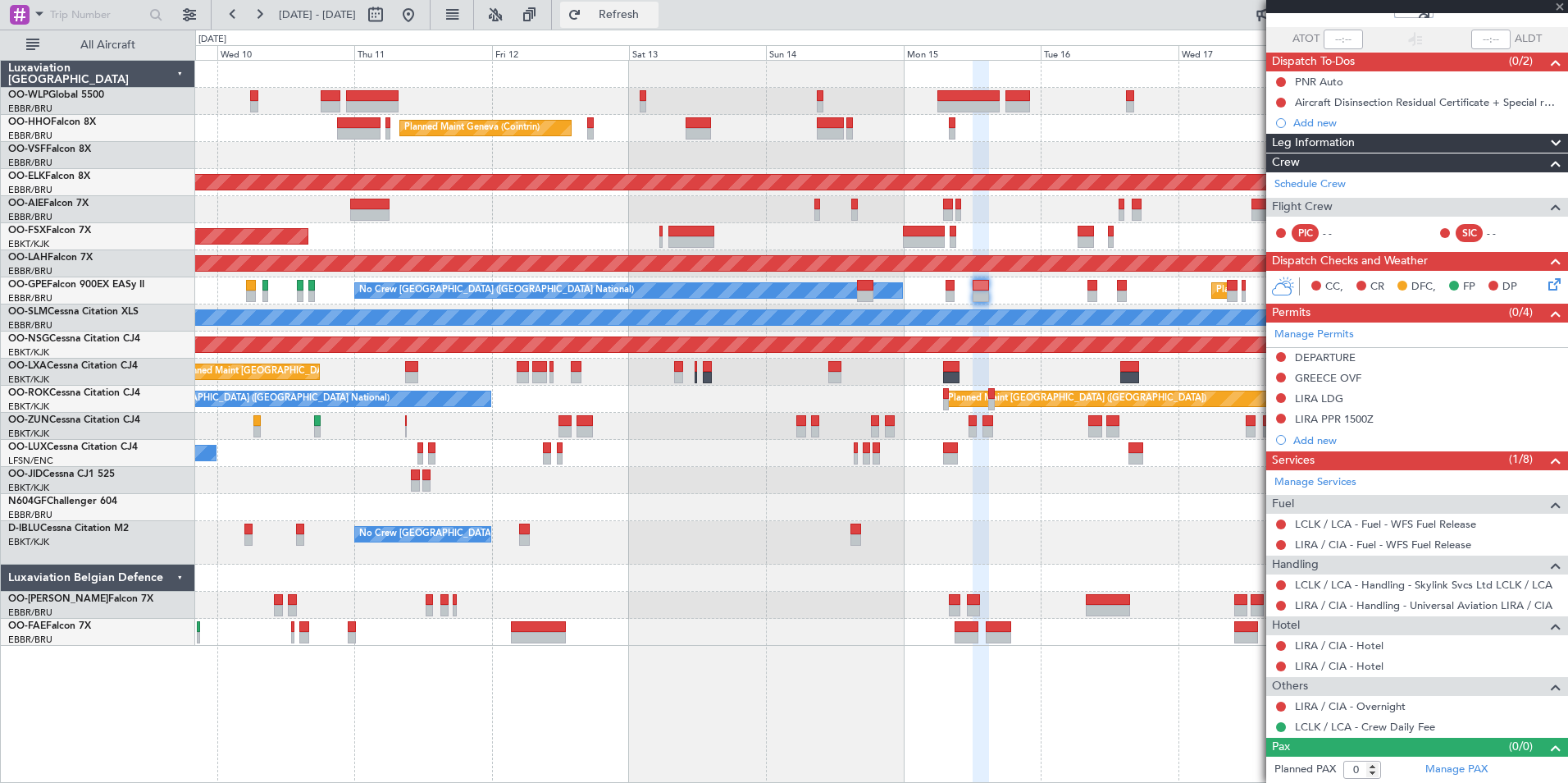
type input "+00:05"
click at [654, 11] on span "Refresh" at bounding box center [619, 14] width 69 height 11
click at [1315, 664] on link "LIRA / CIA - Hotel" at bounding box center [1339, 666] width 88 height 14
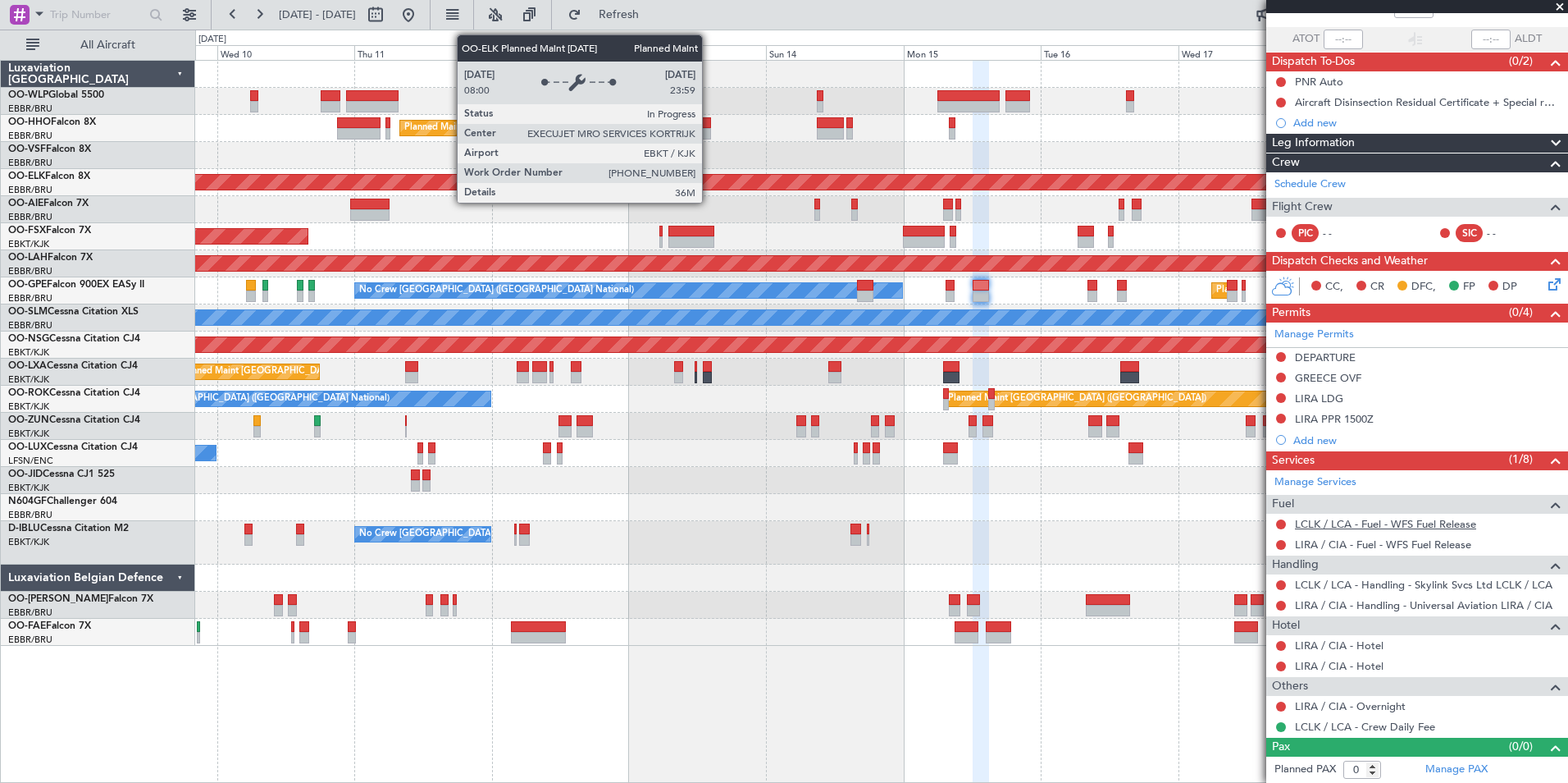
scroll to position [0, 0]
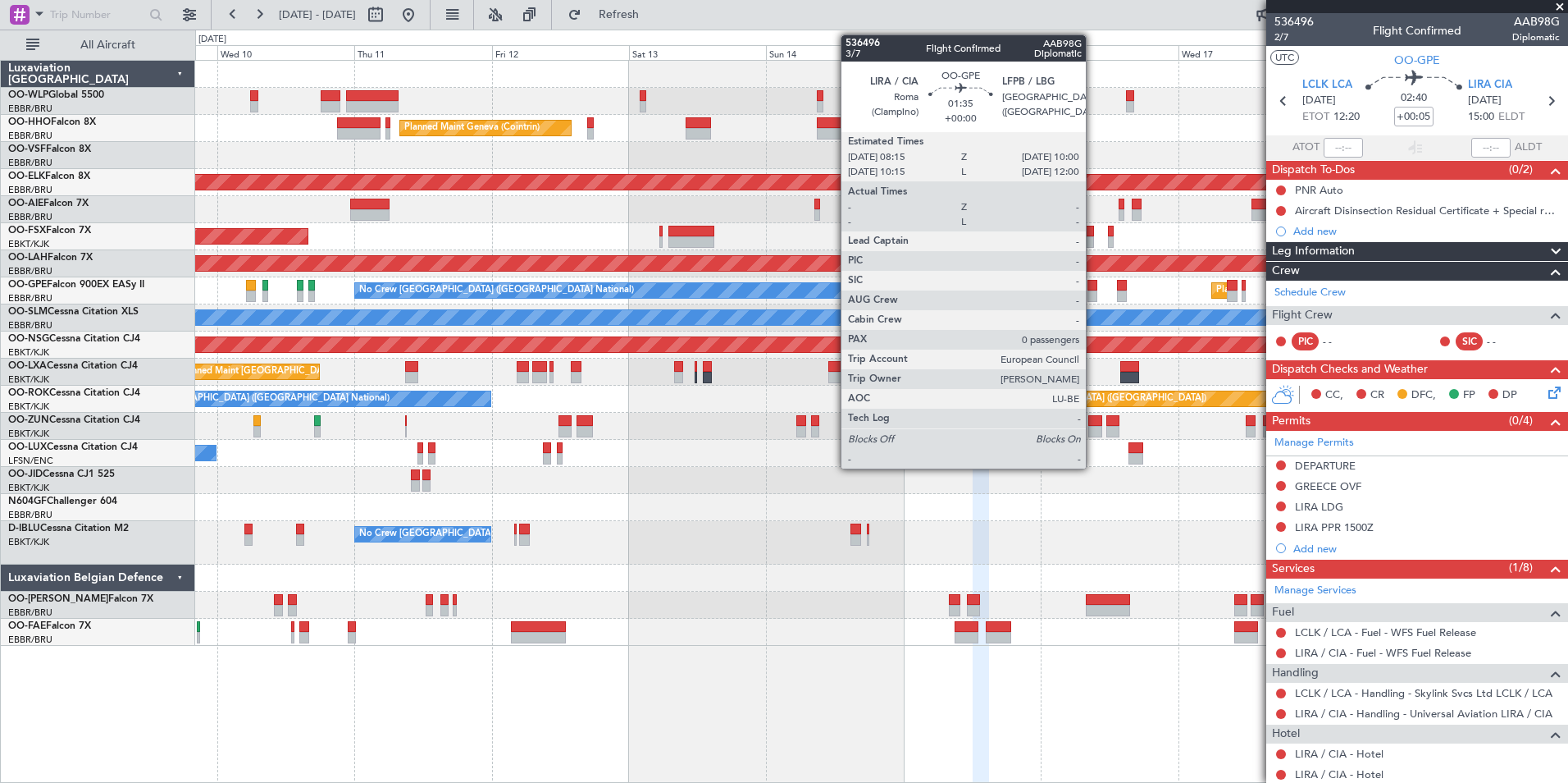
click at [1093, 294] on div at bounding box center [1093, 296] width 10 height 11
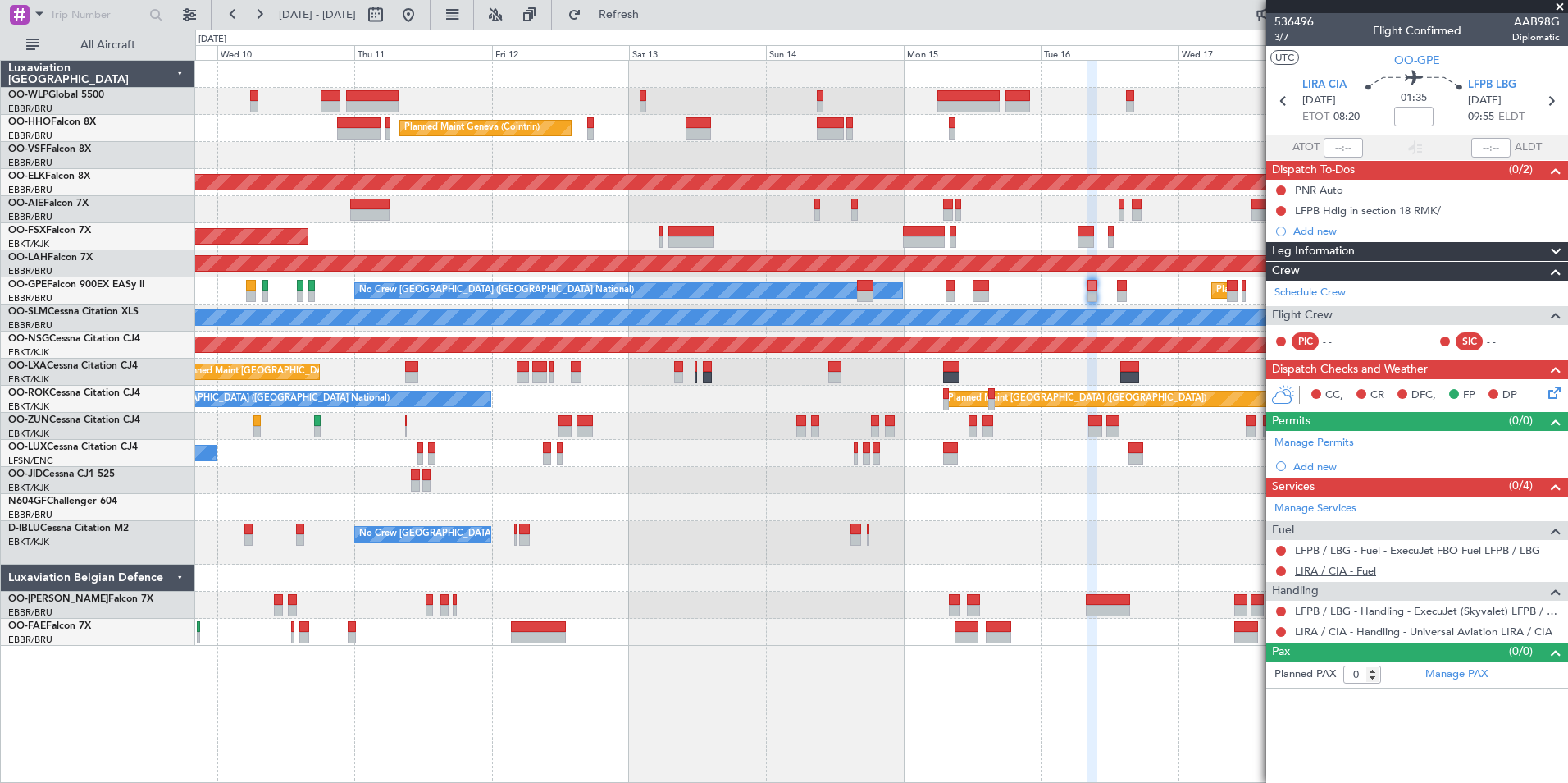
click at [1311, 571] on link "LIRA / CIA - Fuel" at bounding box center [1335, 571] width 81 height 14
click at [1321, 469] on div "Add new" at bounding box center [1419, 466] width 252 height 14
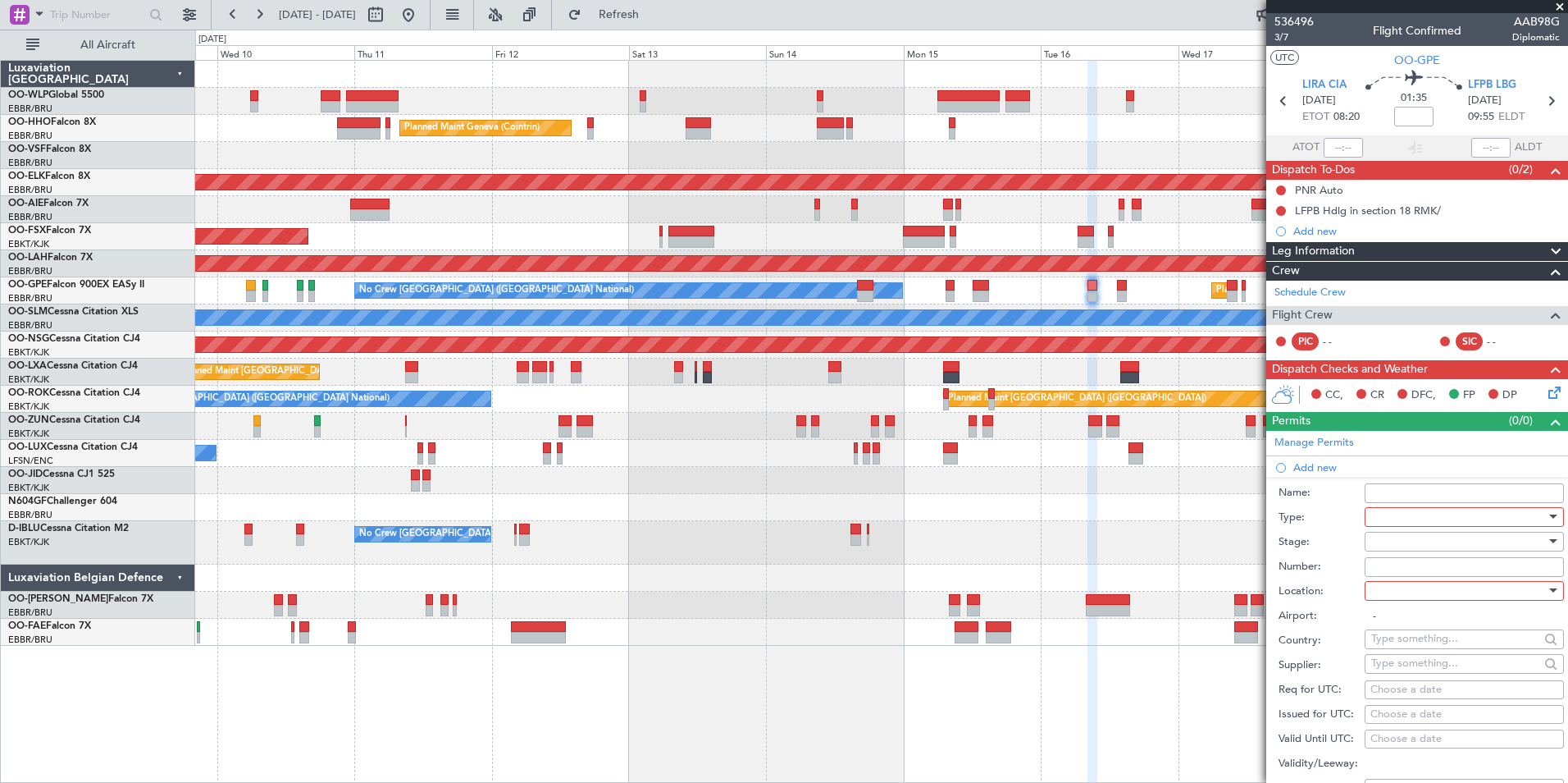
click at [1382, 517] on div at bounding box center [1459, 517] width 175 height 24
click at [1387, 598] on span "PPR" at bounding box center [1458, 597] width 172 height 24
click at [1388, 535] on div at bounding box center [1459, 542] width 175 height 24
click at [1405, 594] on span "Not Requested" at bounding box center [1458, 599] width 172 height 24
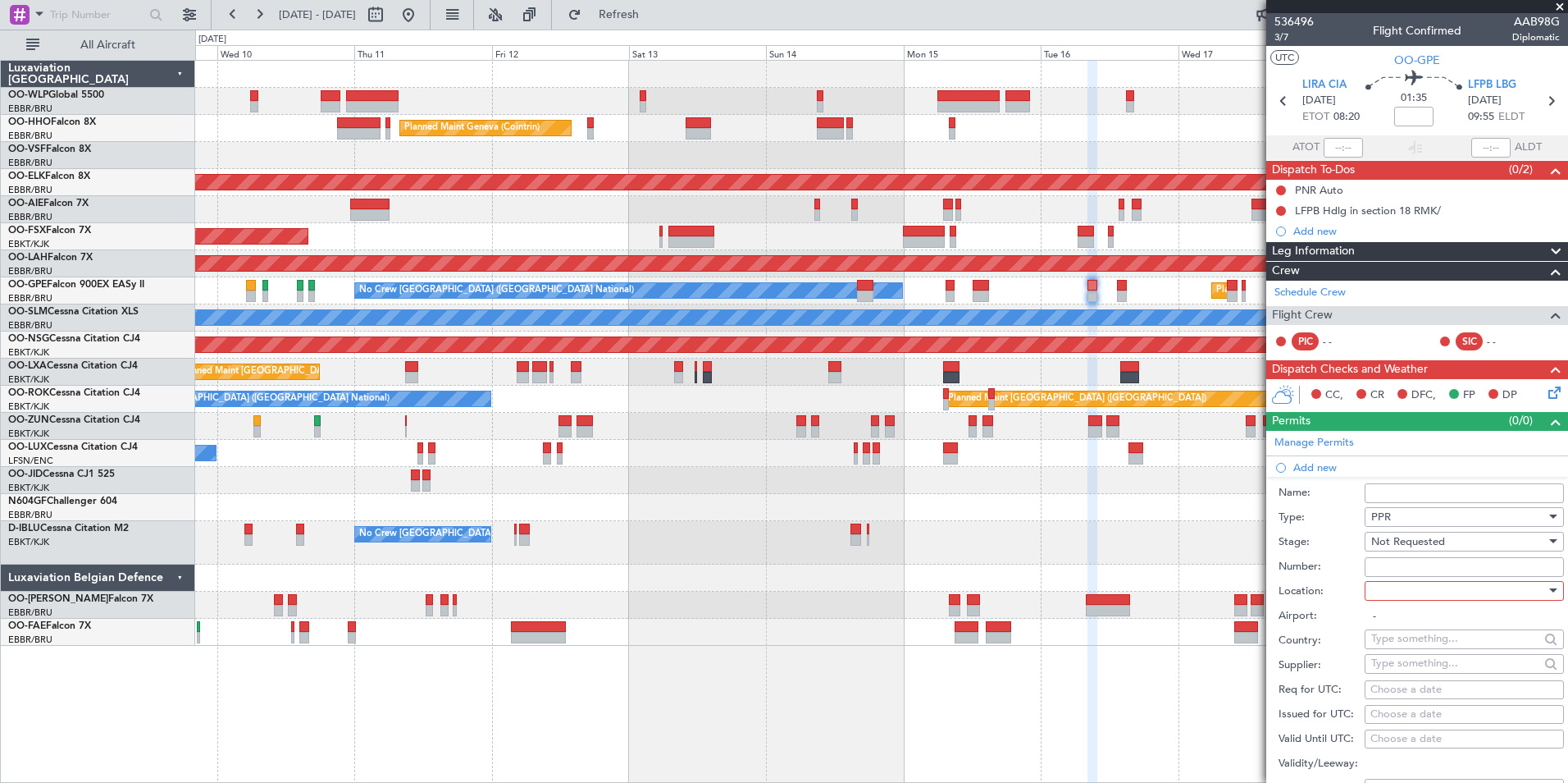
click at [1405, 592] on div at bounding box center [1459, 591] width 175 height 24
click at [1415, 617] on span "Departure" at bounding box center [1458, 624] width 172 height 24
type input "LIRA / CIA"
click at [1433, 692] on div "Choose a date" at bounding box center [1464, 690] width 188 height 16
select select "9"
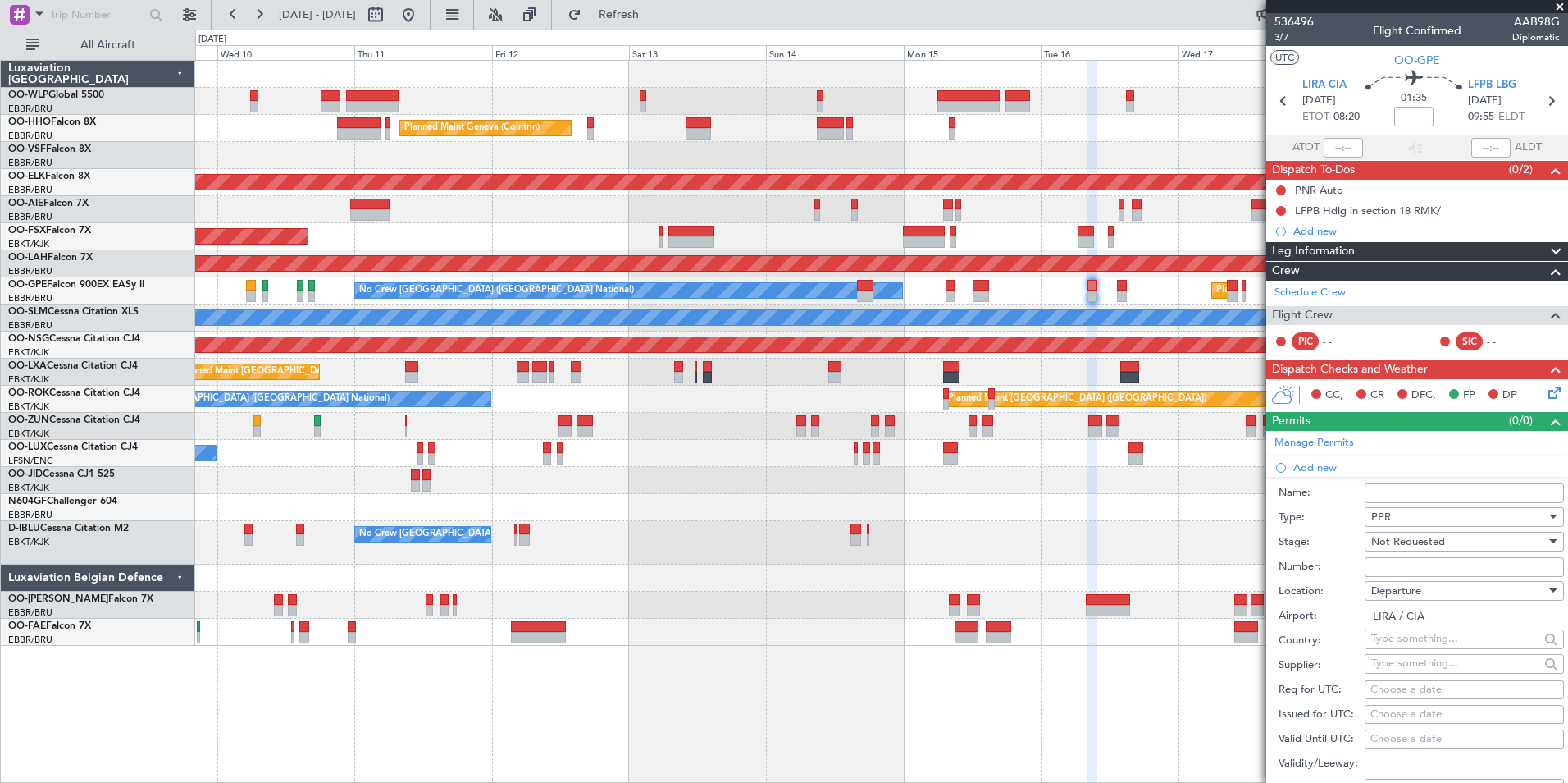
select select "2025"
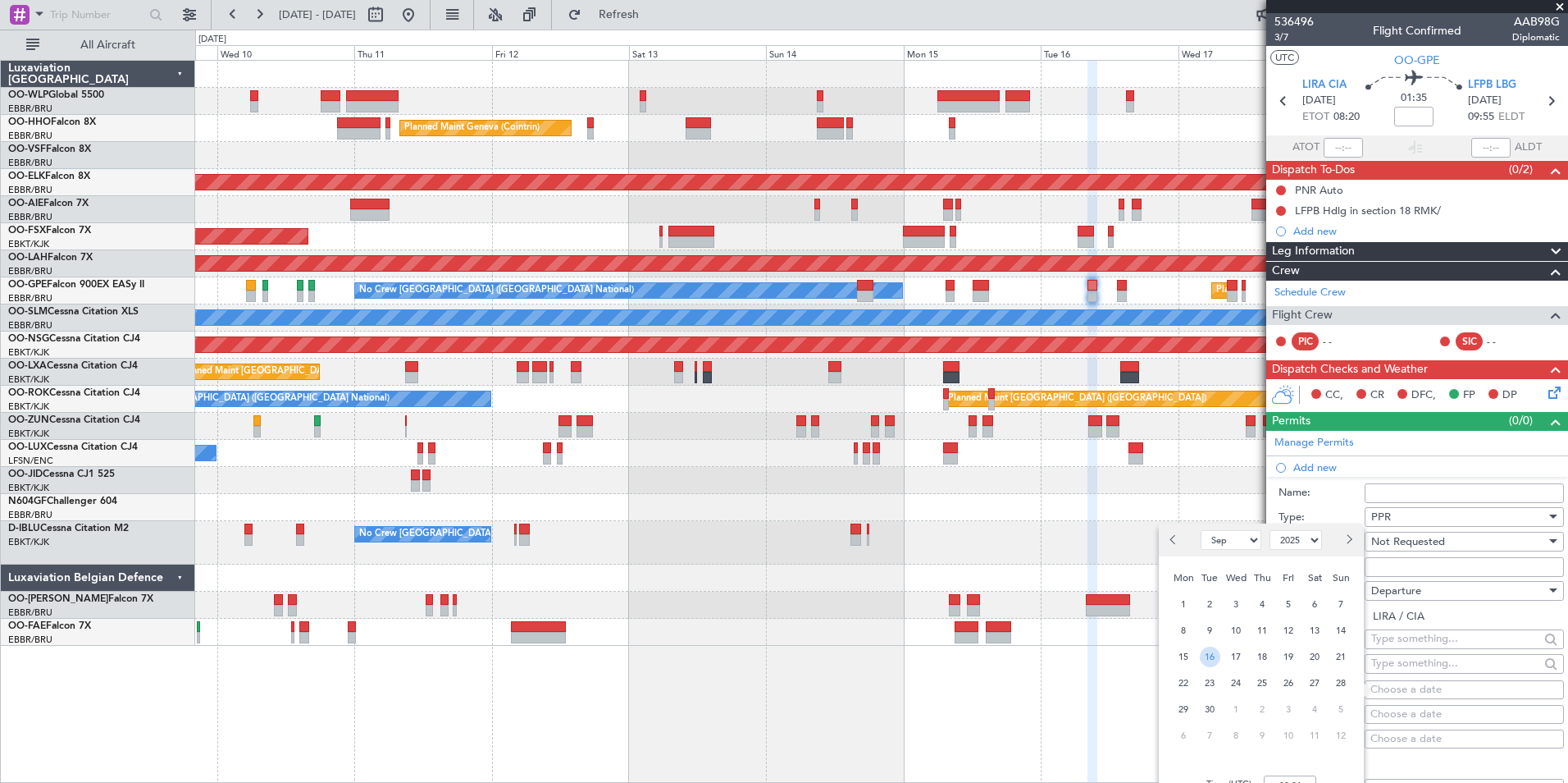
click at [1217, 657] on span "16" at bounding box center [1210, 657] width 21 height 21
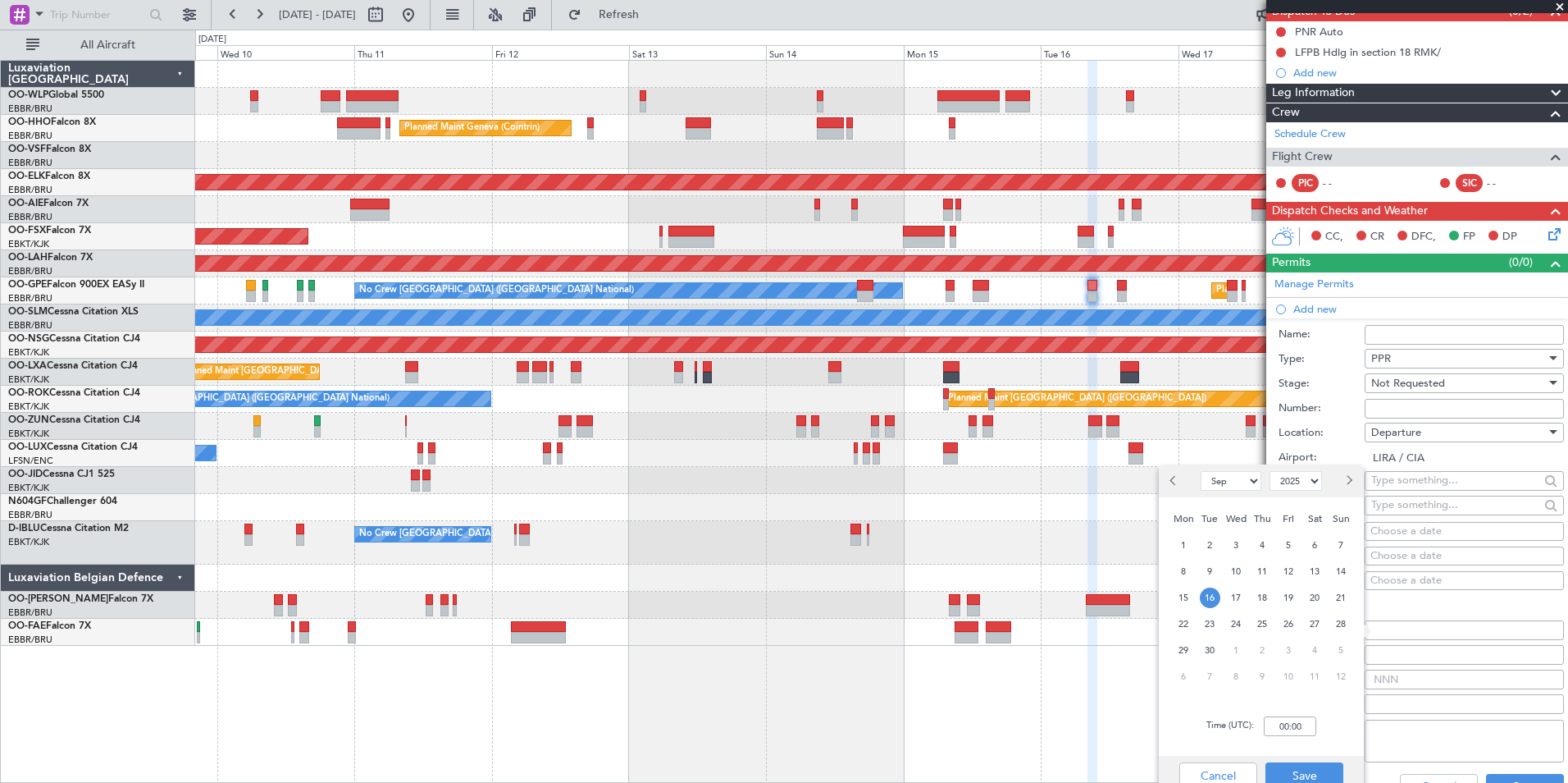
scroll to position [164, 0]
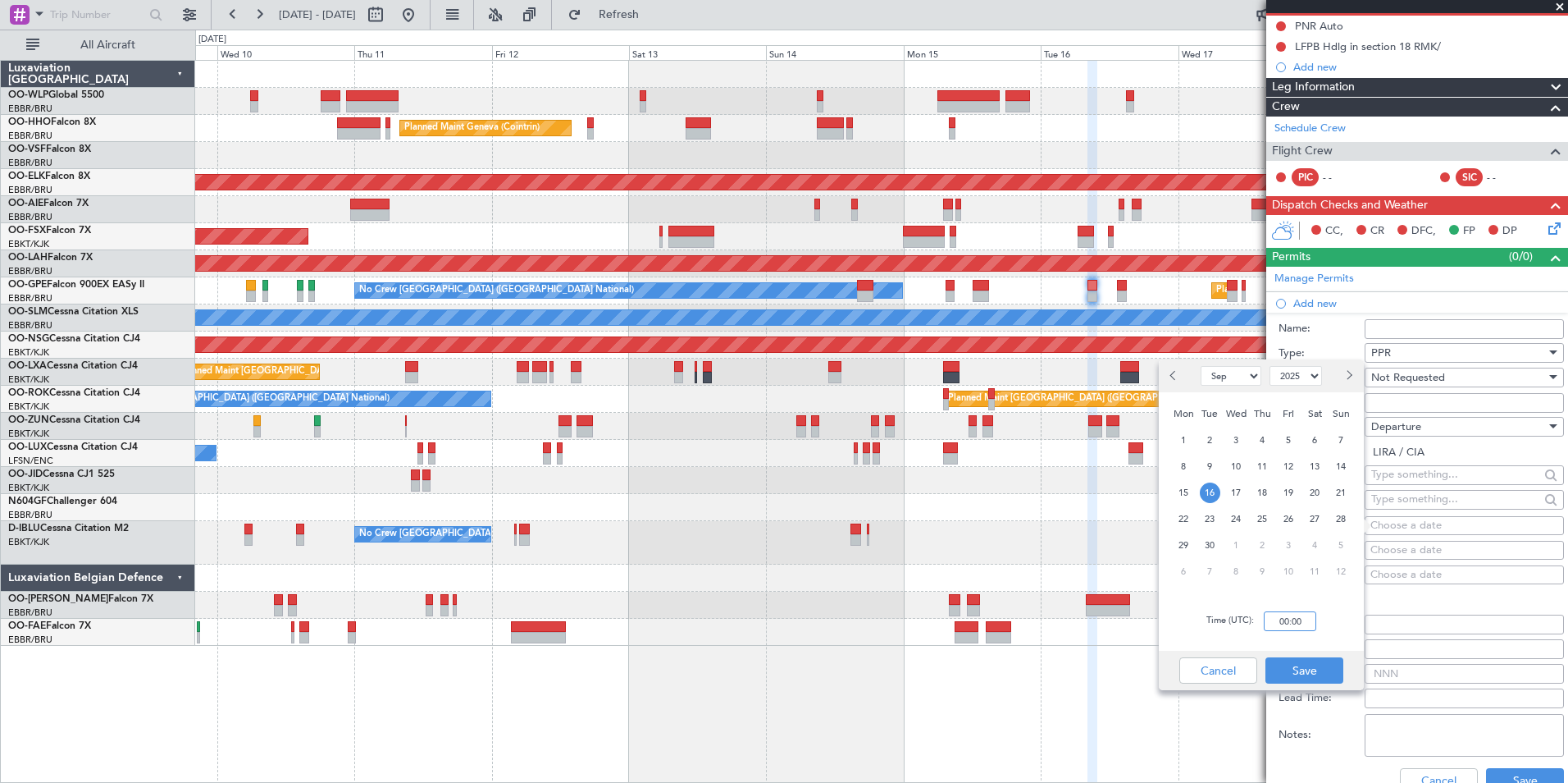
click at [1282, 626] on input "00:00" at bounding box center [1290, 621] width 53 height 20
type input "08:15"
click at [1302, 659] on button "Save" at bounding box center [1304, 671] width 78 height 26
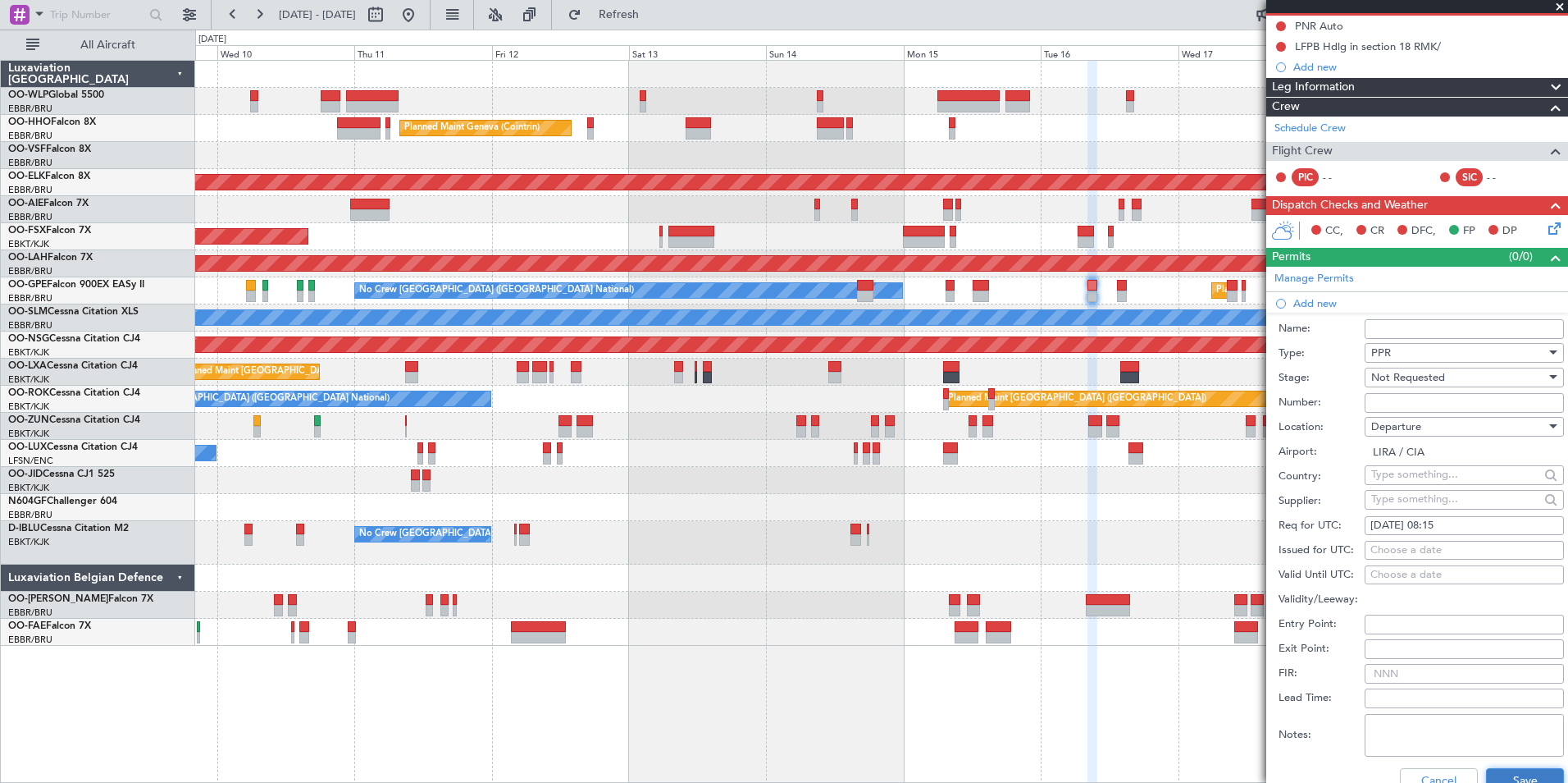
click at [1510, 772] on button "Save" at bounding box center [1525, 781] width 78 height 26
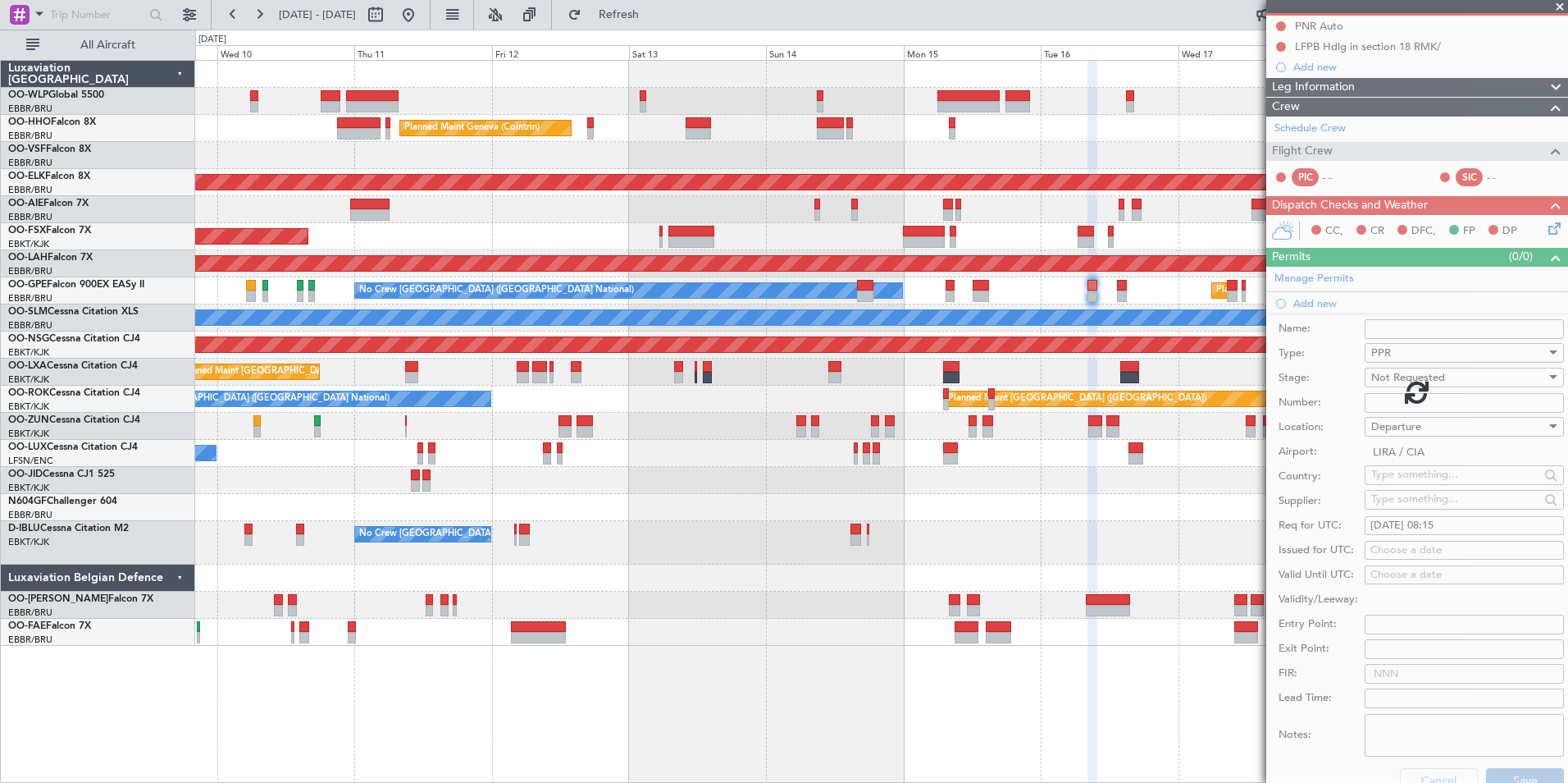
scroll to position [0, 0]
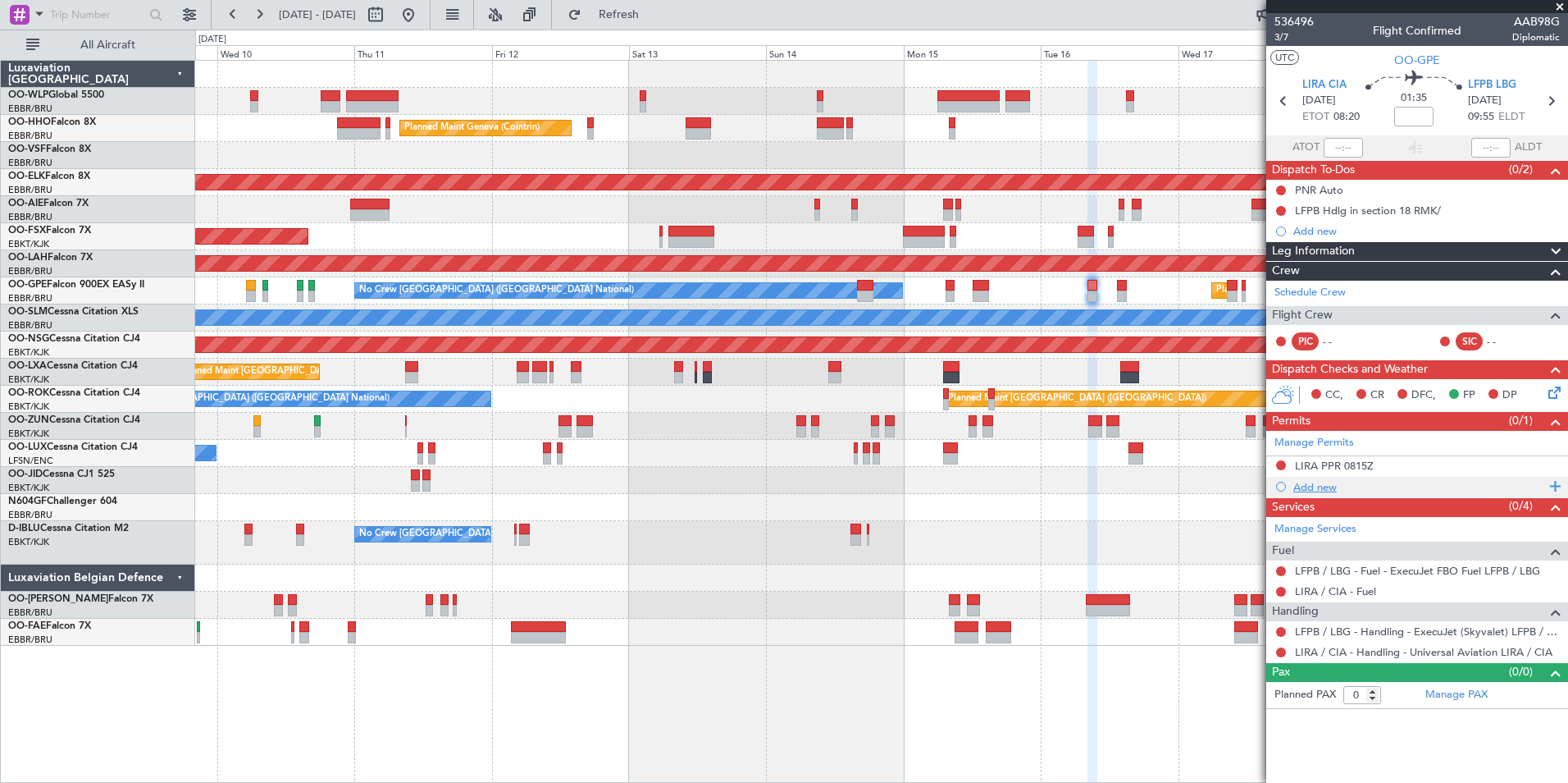
click at [1308, 485] on div "Add new" at bounding box center [1419, 487] width 252 height 14
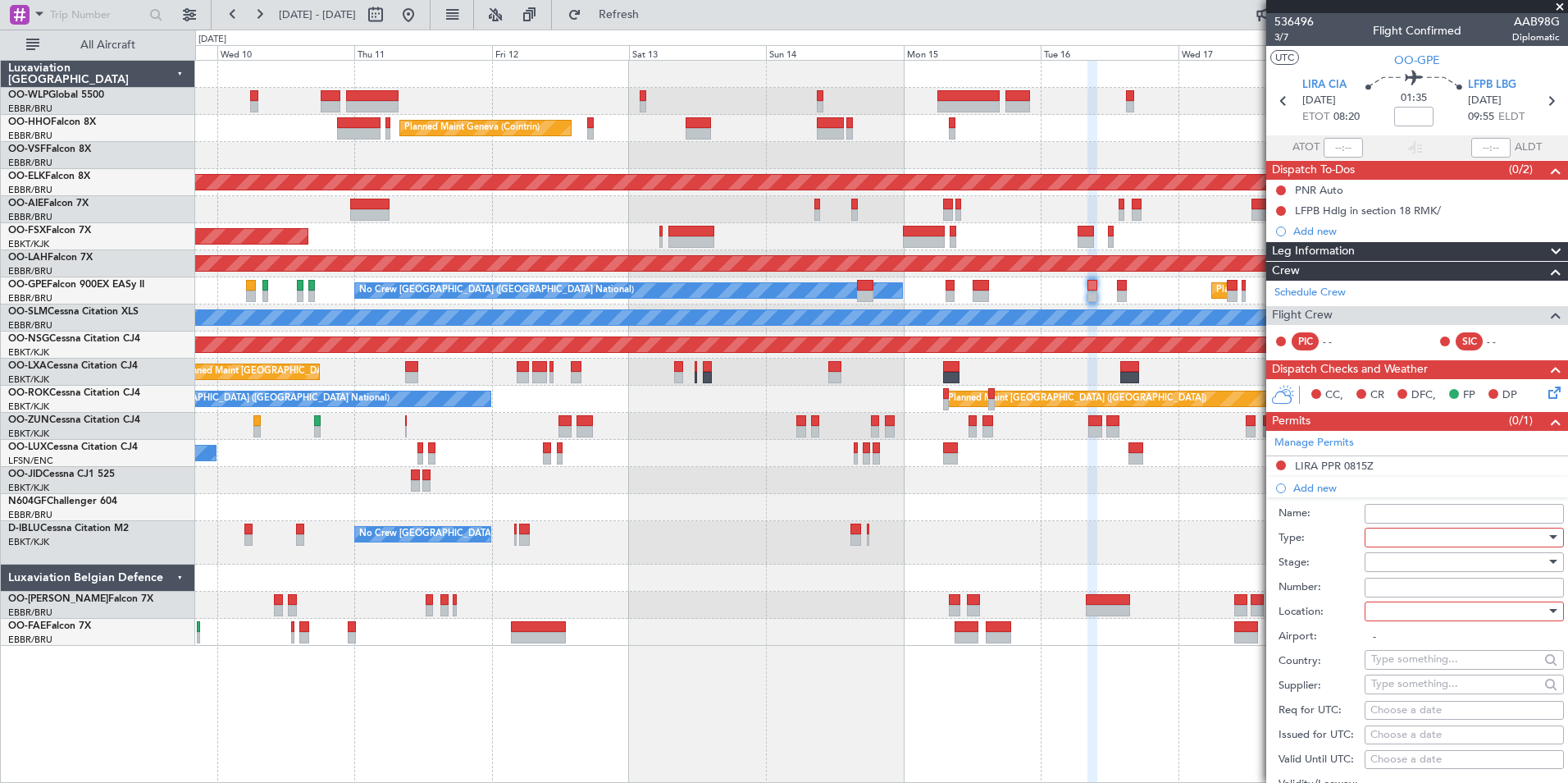
click at [1394, 539] on div at bounding box center [1459, 537] width 175 height 24
click at [1415, 602] on span "Departure" at bounding box center [1458, 603] width 172 height 24
click at [1410, 564] on div at bounding box center [1459, 562] width 175 height 24
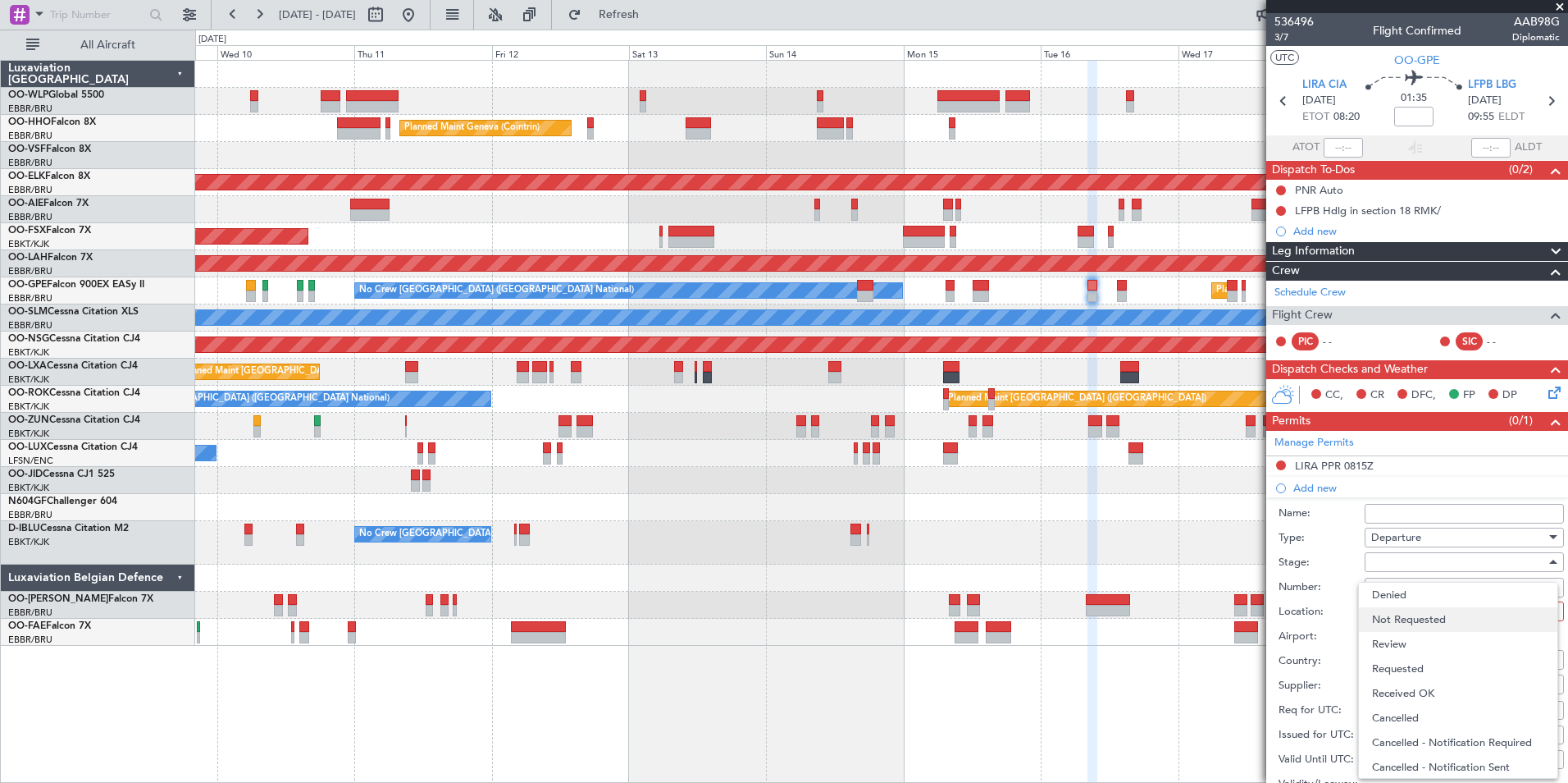
click at [1405, 616] on span "Not Requested" at bounding box center [1458, 619] width 172 height 24
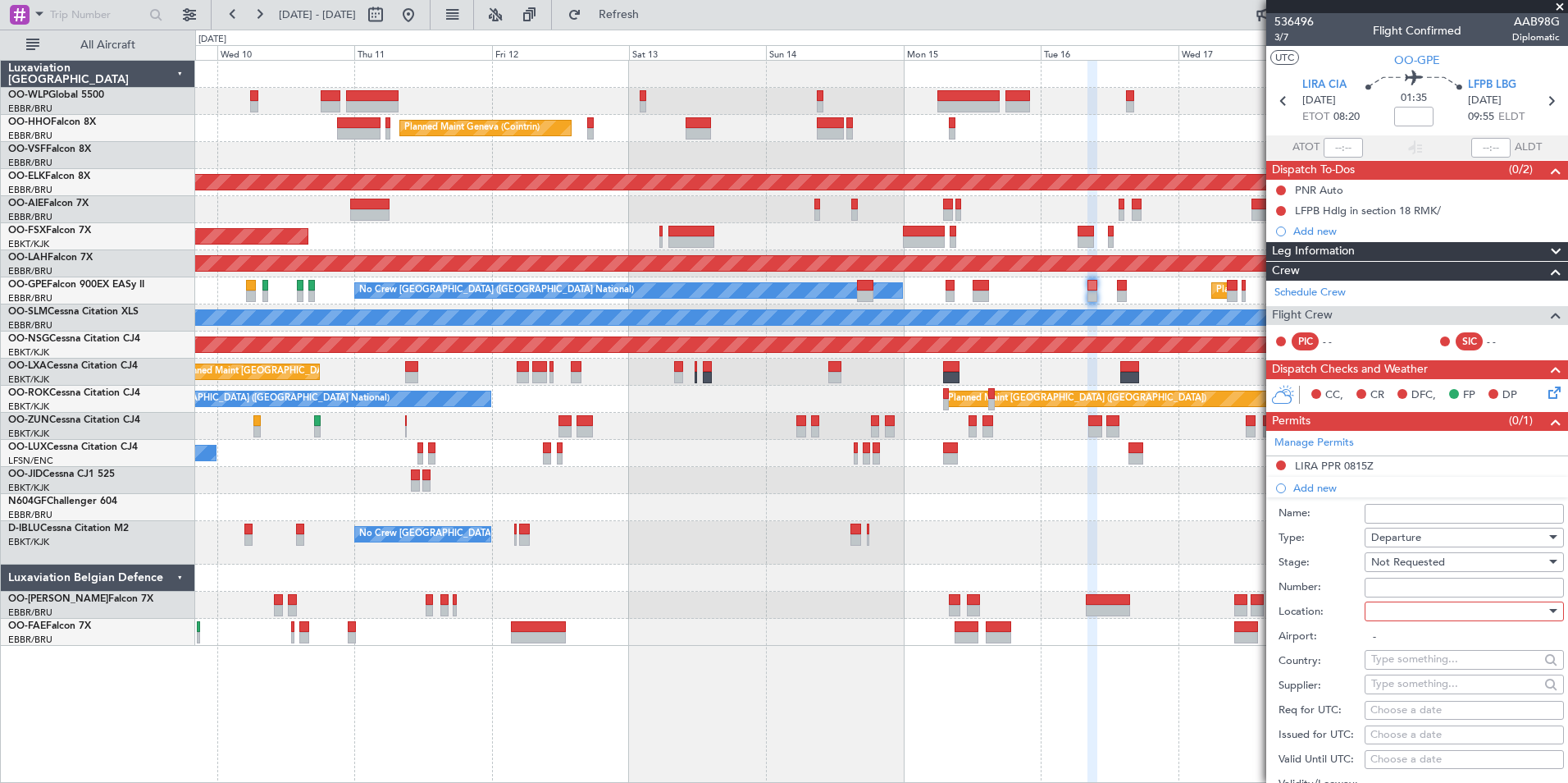
click at [1405, 609] on div at bounding box center [1459, 611] width 175 height 24
click at [1399, 644] on span "Departure" at bounding box center [1458, 644] width 172 height 24
type input "LIRA / CIA"
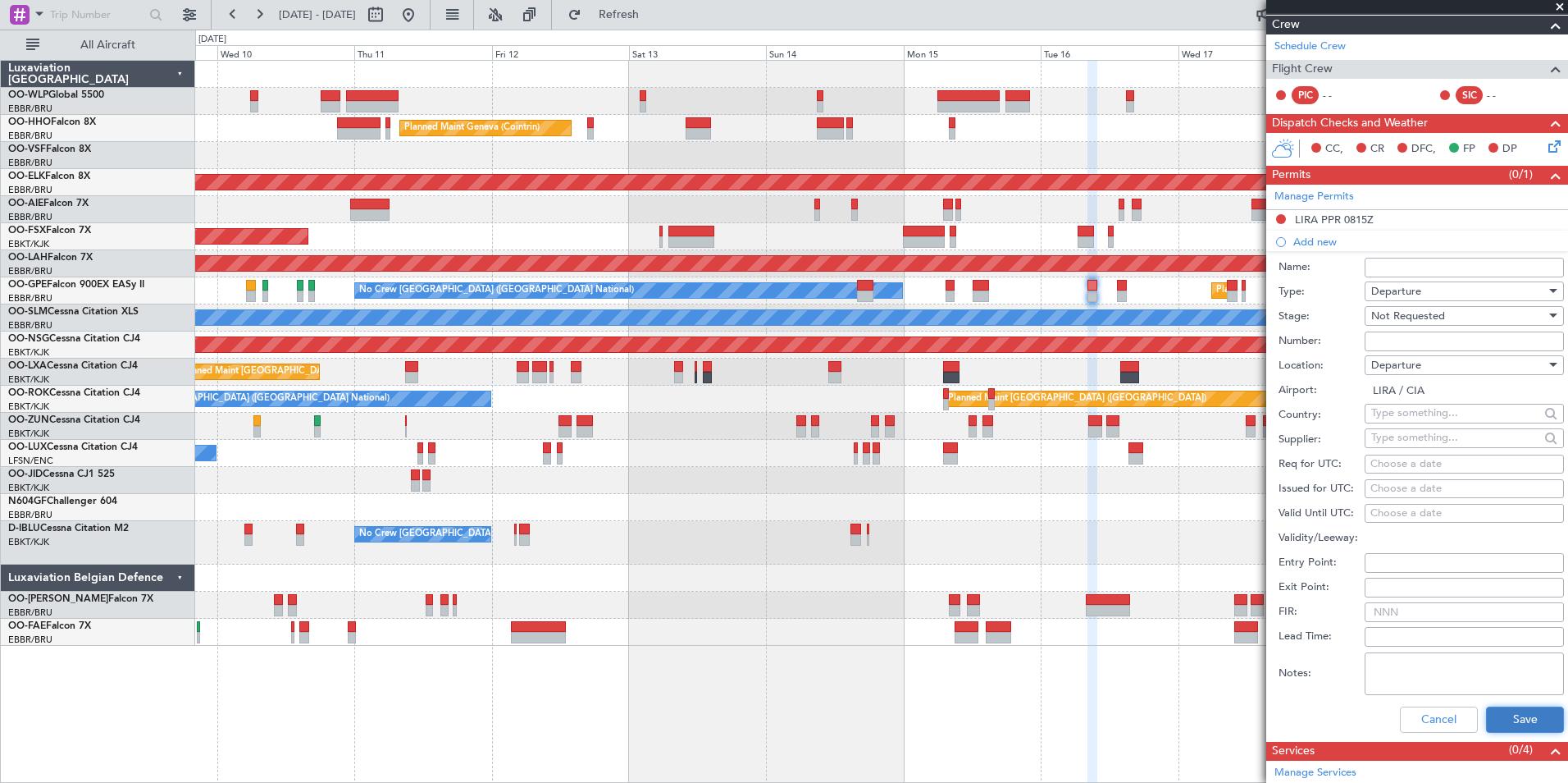
click at [1507, 707] on button "Save" at bounding box center [1525, 720] width 78 height 26
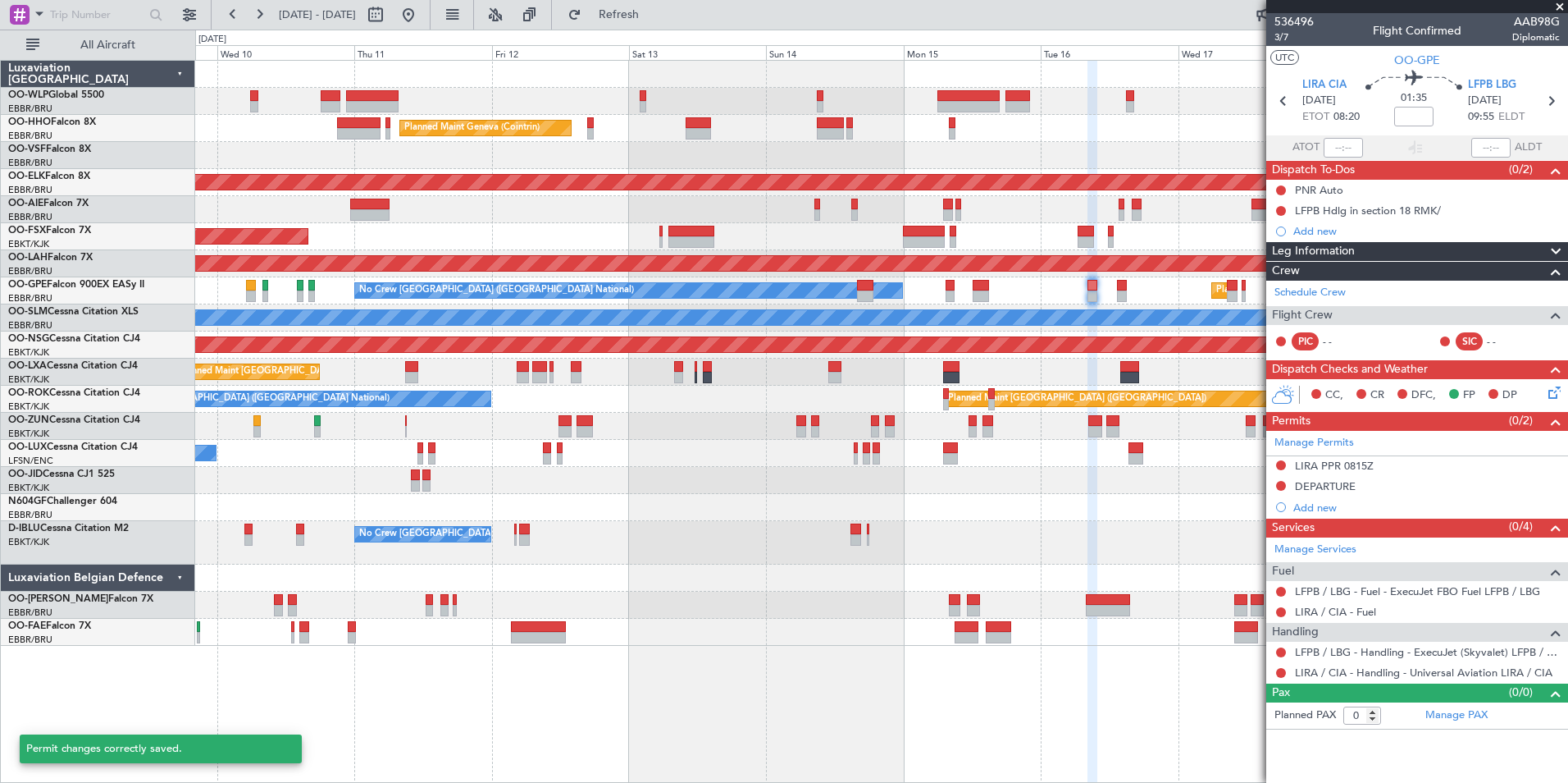
scroll to position [0, 0]
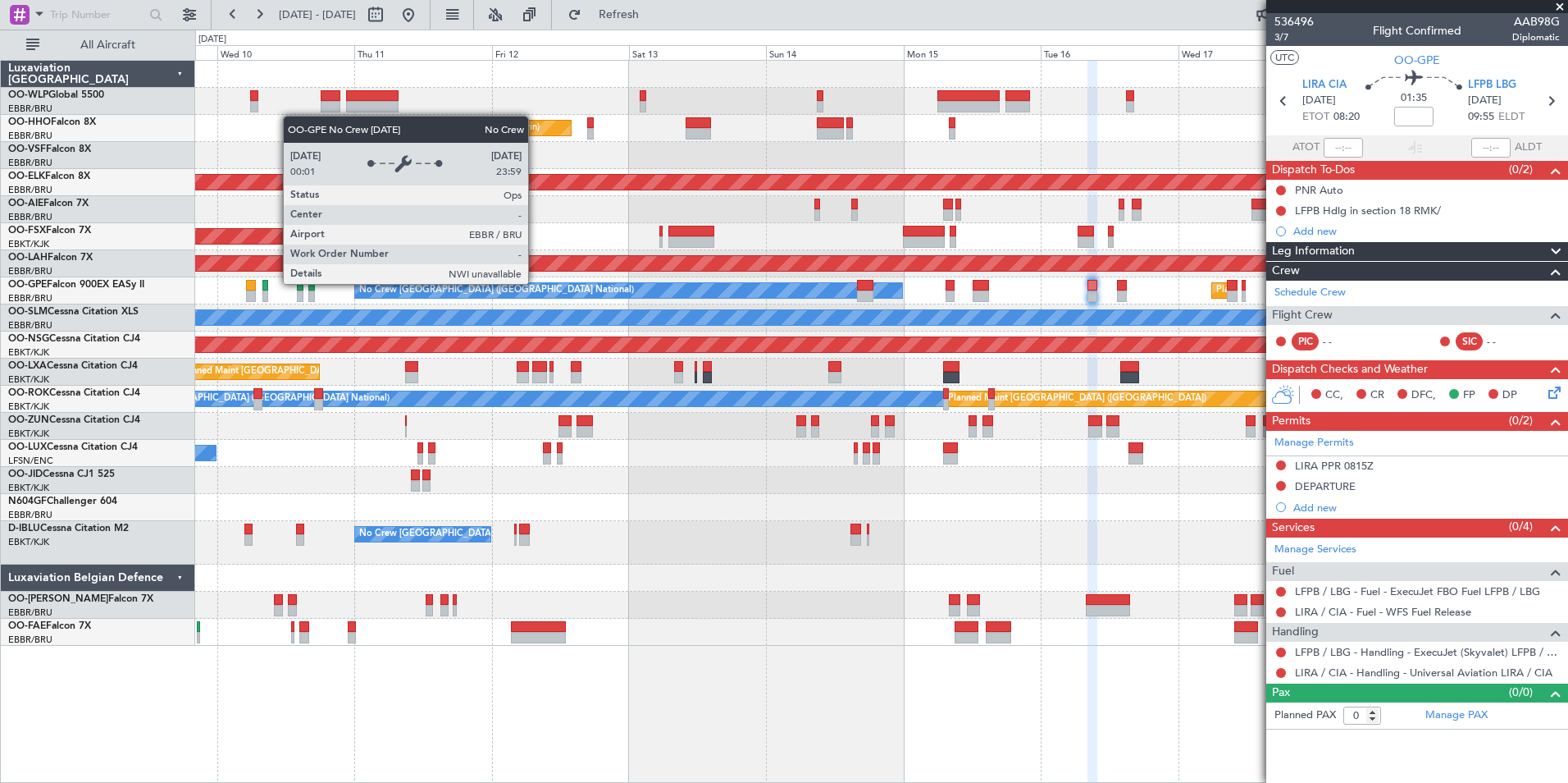
click at [839, 335] on div "Planned Maint Liege Planned Maint Geneva (Cointrin) Planned Maint Kortrijk-Weve…" at bounding box center [881, 353] width 1373 height 585
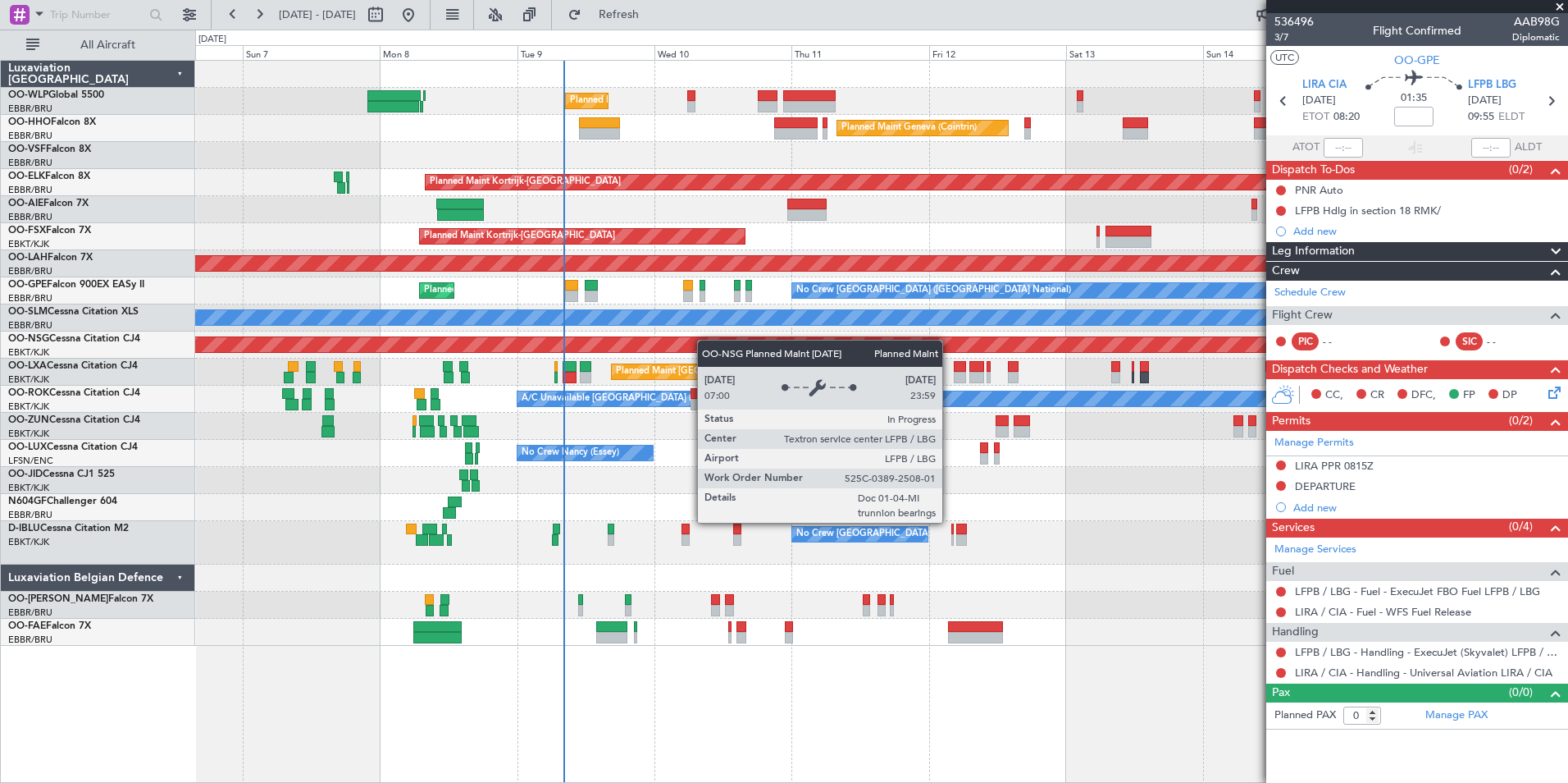
click at [769, 343] on div "Planned Maint Liege Planned Maint Geneva (Cointrin) Planned Maint Kortrijk-Weve…" at bounding box center [881, 353] width 1373 height 585
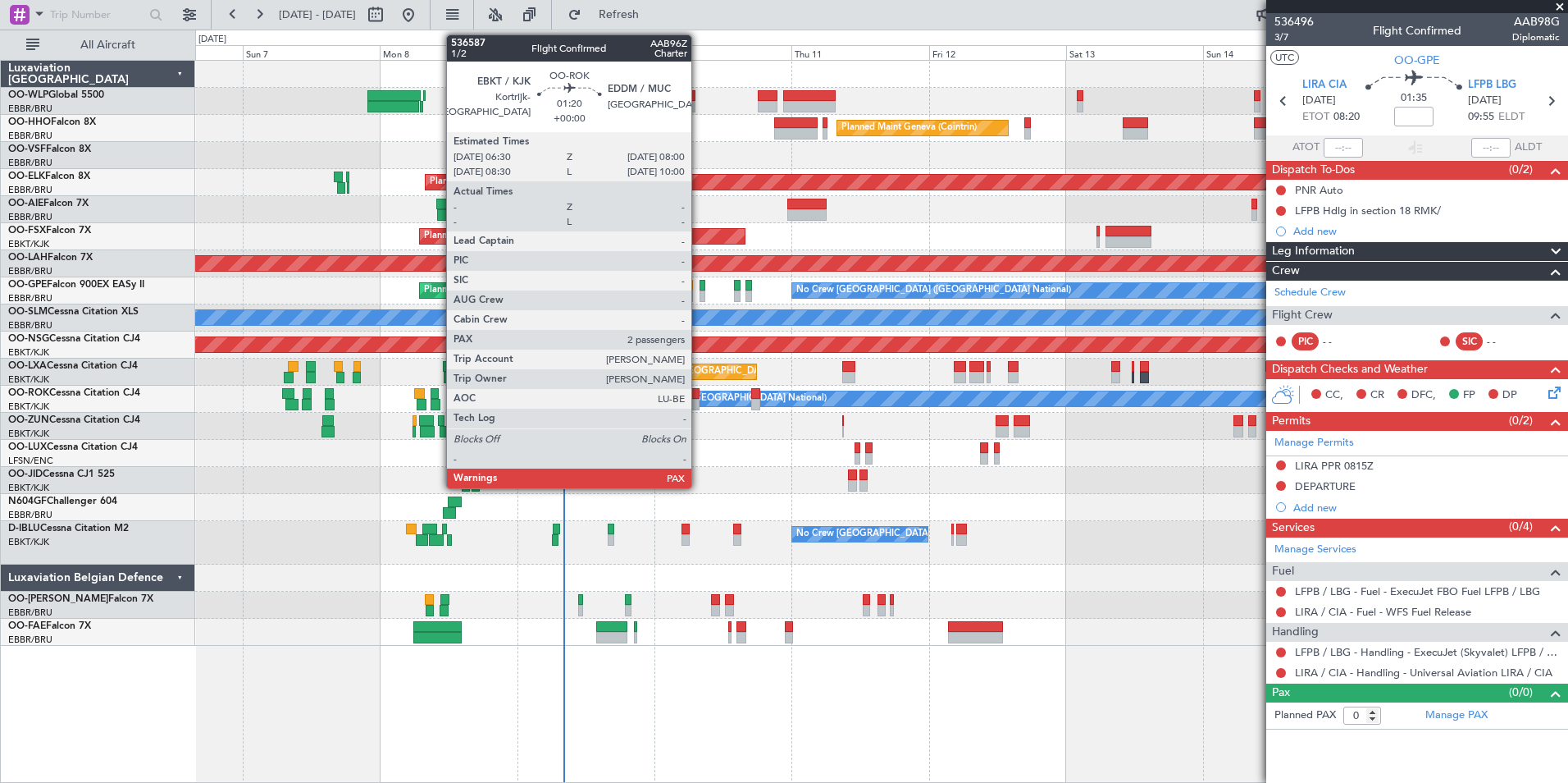
click at [699, 395] on div at bounding box center [695, 394] width 9 height 11
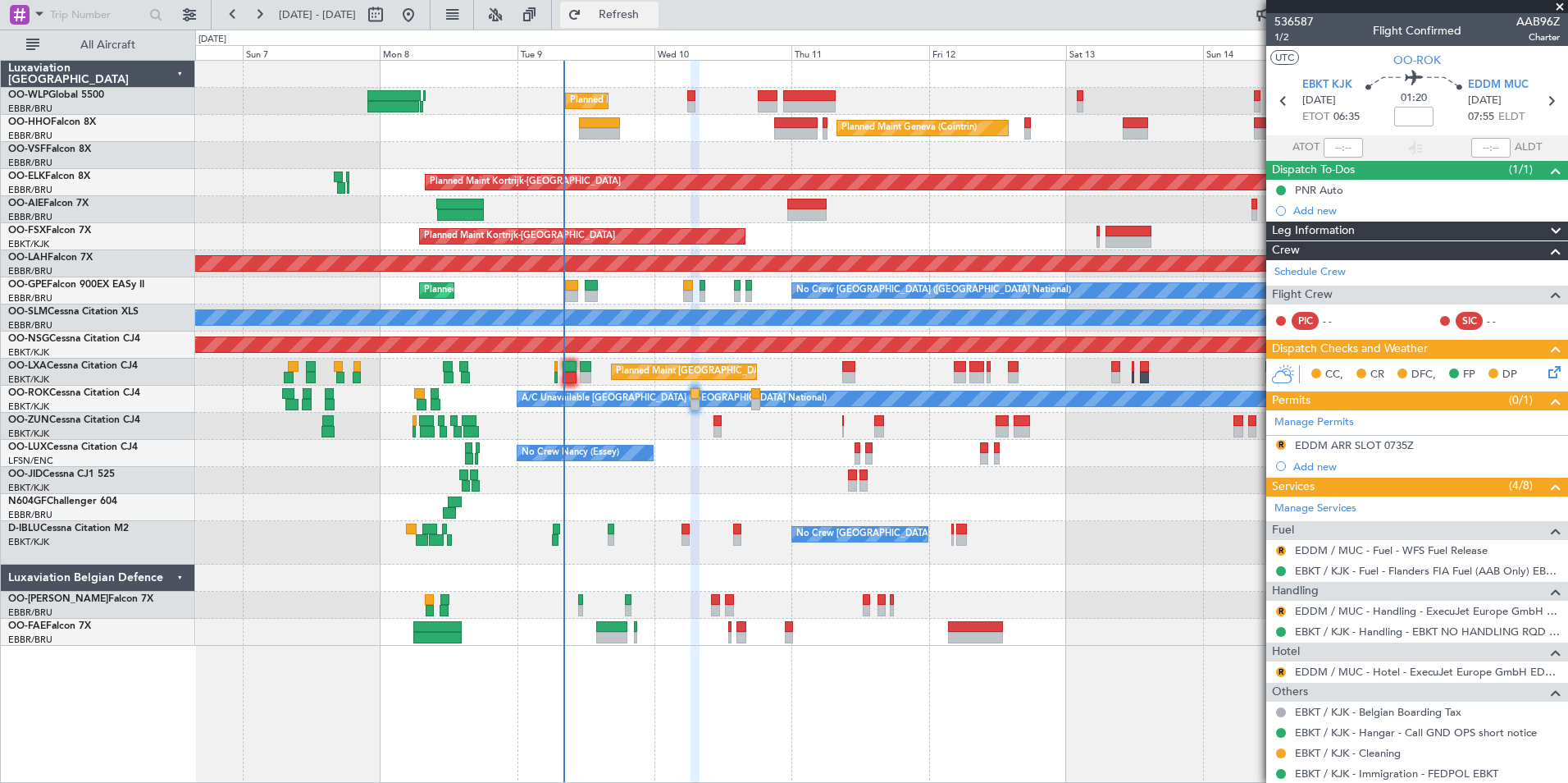
click at [632, 15] on button "Refresh" at bounding box center [610, 15] width 99 height 26
click at [722, 225] on div "Planned Maint Kortrijk-[GEOGRAPHIC_DATA]" at bounding box center [881, 236] width 1373 height 27
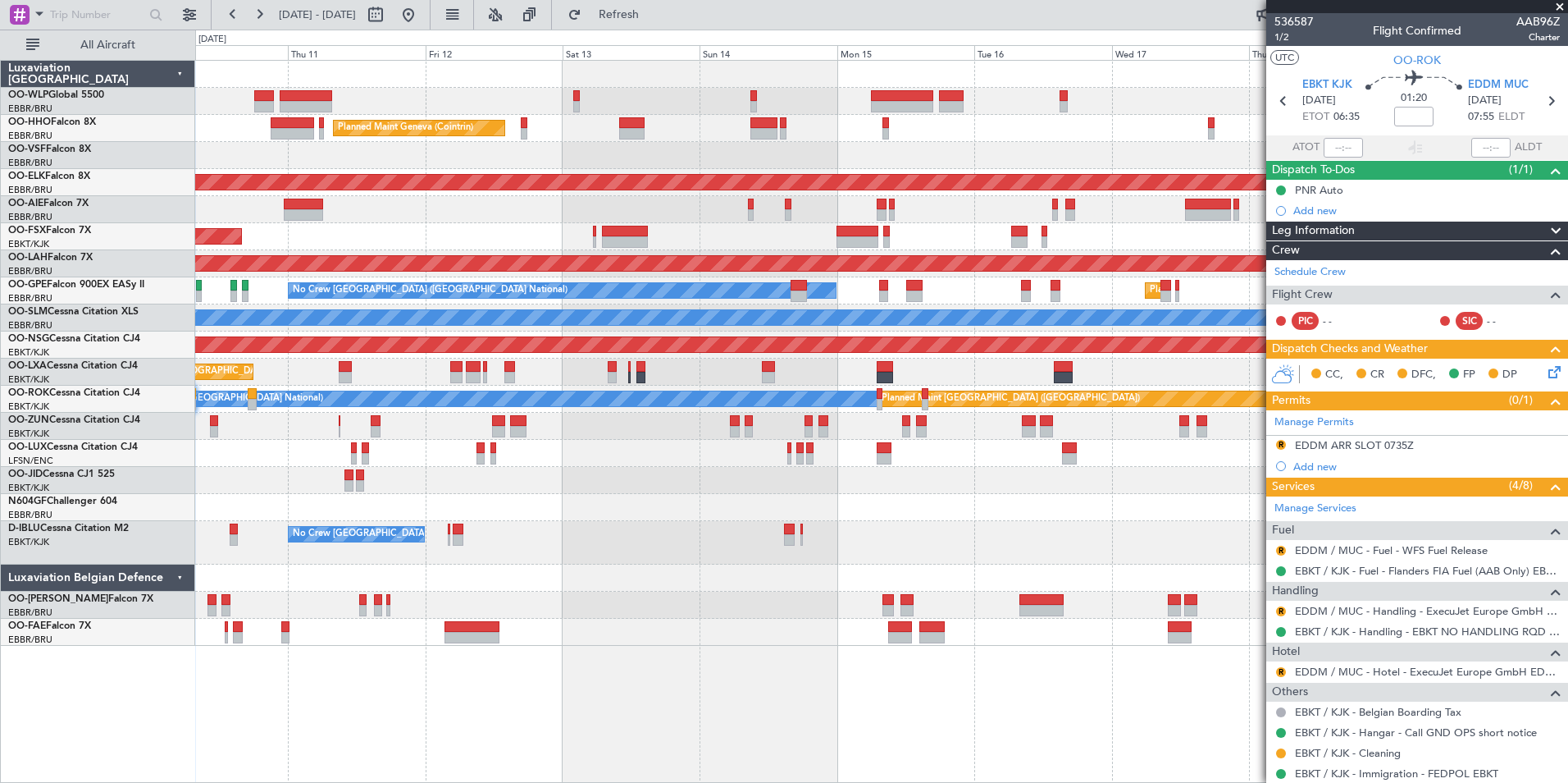
click at [679, 251] on div "Planned Maint Liege Planned Maint Geneva (Cointrin) Planned Maint Kortrijk-Weve…" at bounding box center [881, 353] width 1373 height 585
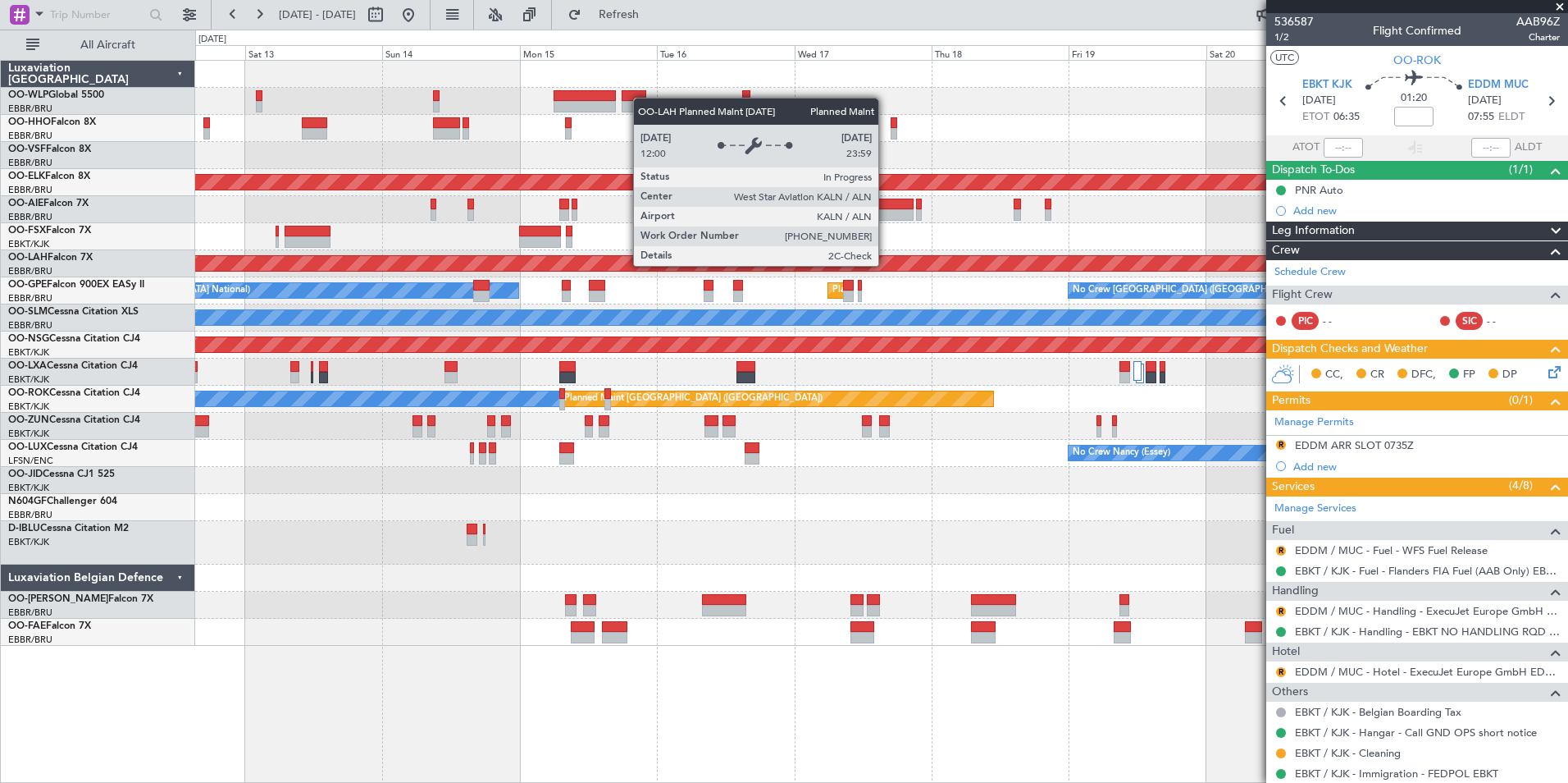
click at [579, 270] on div "Planned Maint [PERSON_NAME]-[GEOGRAPHIC_DATA][PERSON_NAME] ([GEOGRAPHIC_DATA][P…" at bounding box center [881, 263] width 4116 height 15
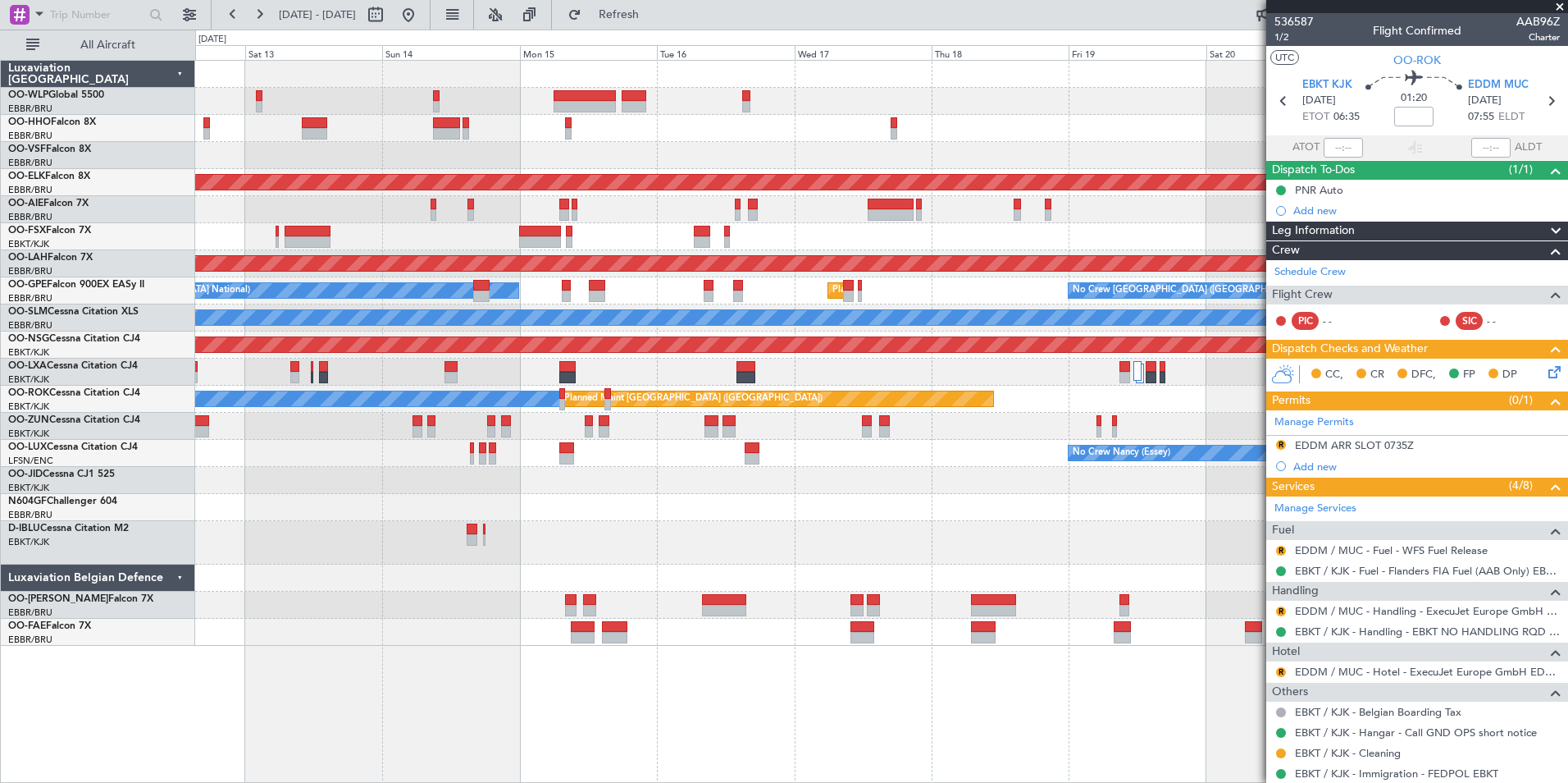
click at [765, 292] on div "No Crew Brussels (Brussels National) Planned Maint Brussels (Brussels National)…" at bounding box center [881, 291] width 1373 height 27
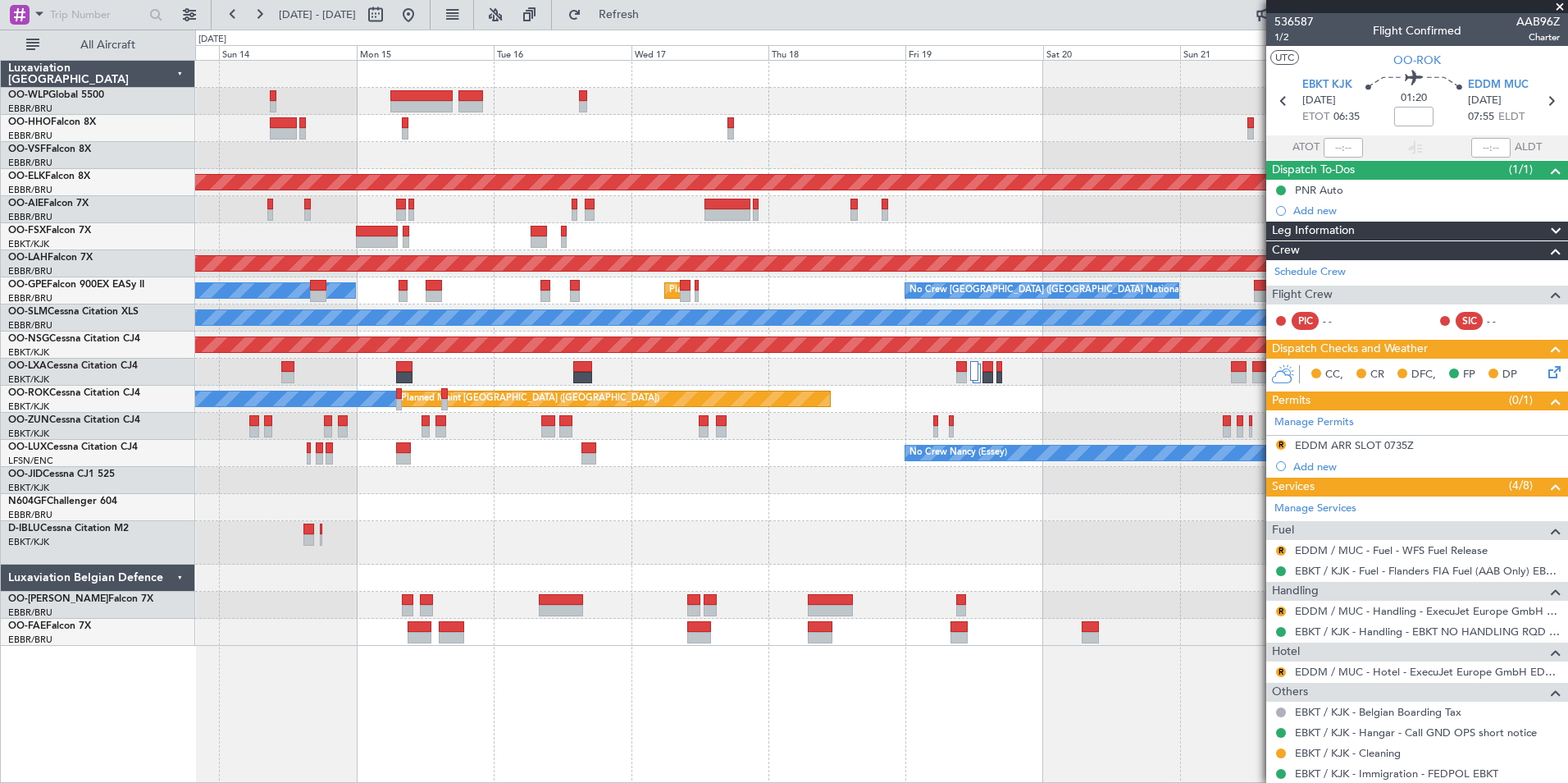
click at [1478, 399] on fb-app "13 Sep 2025 - 23 Sep 2025 Refresh Quick Links All Aircraft Planned Maint Geneva…" at bounding box center [784, 397] width 1568 height 770
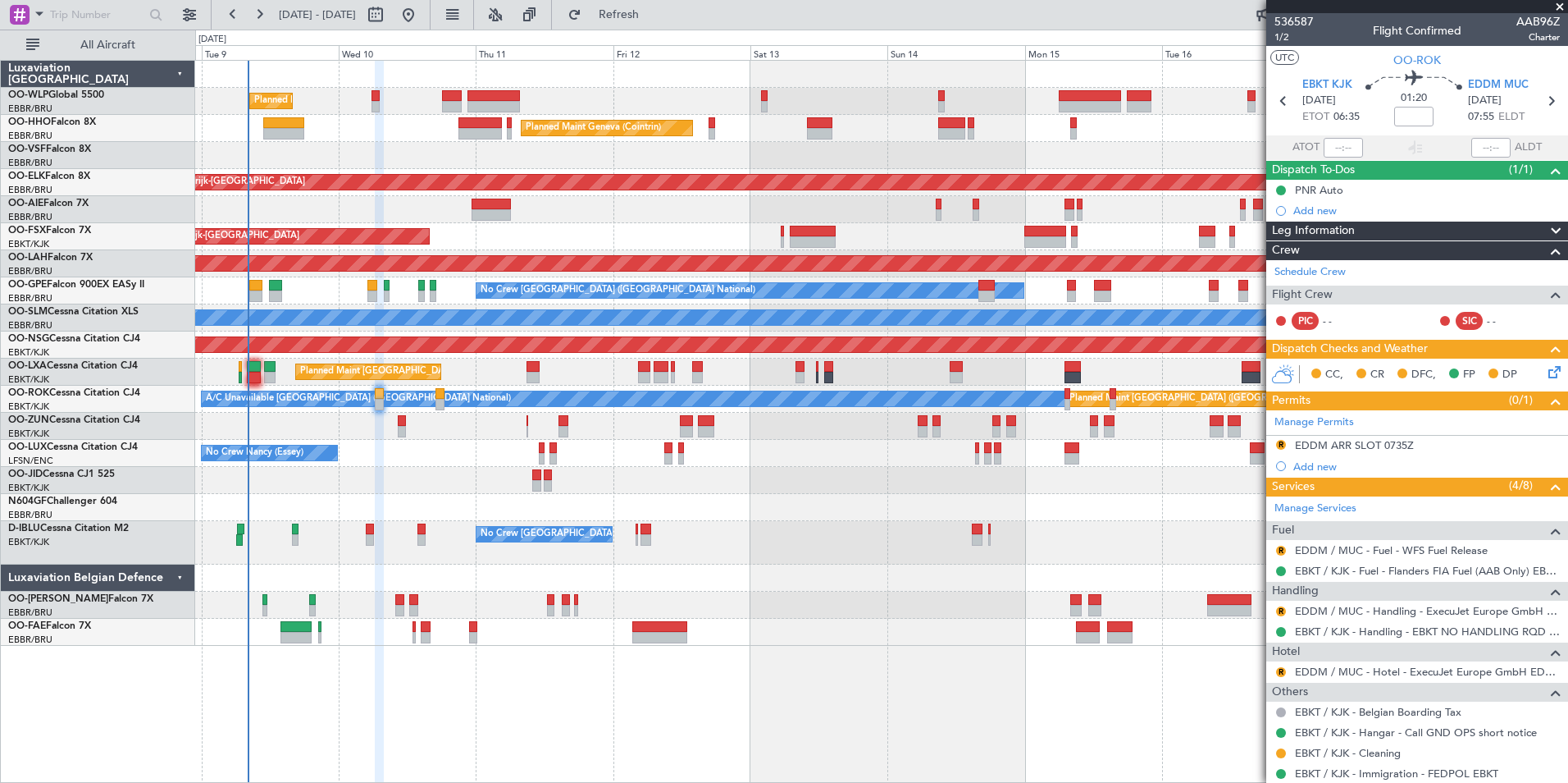
click at [1257, 389] on div "Planned Maint Liege Planned Maint Geneva (Cointrin) Planned Maint Kortrijk-Weve…" at bounding box center [881, 353] width 1373 height 585
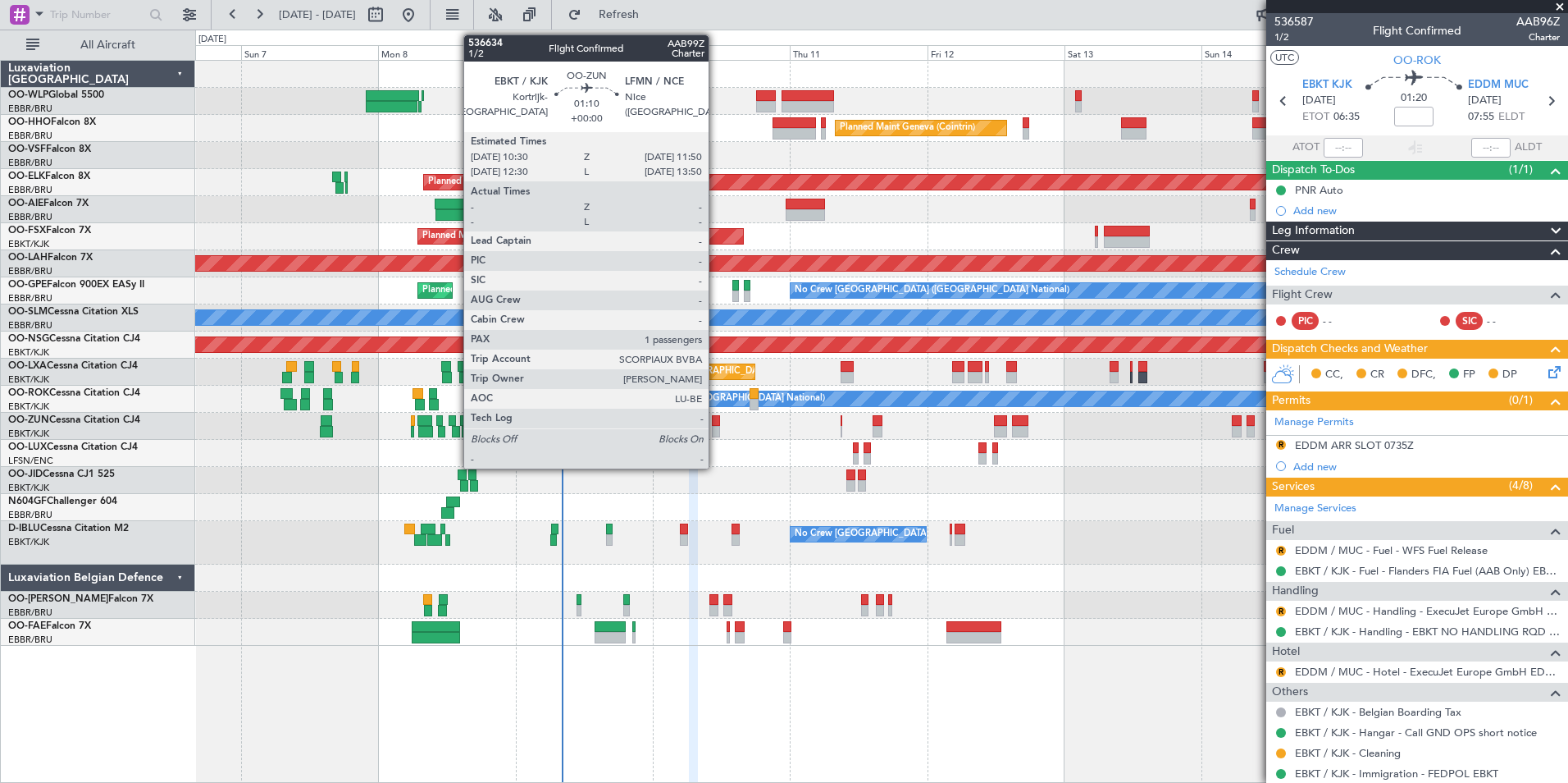
click at [716, 426] on div at bounding box center [715, 431] width 8 height 11
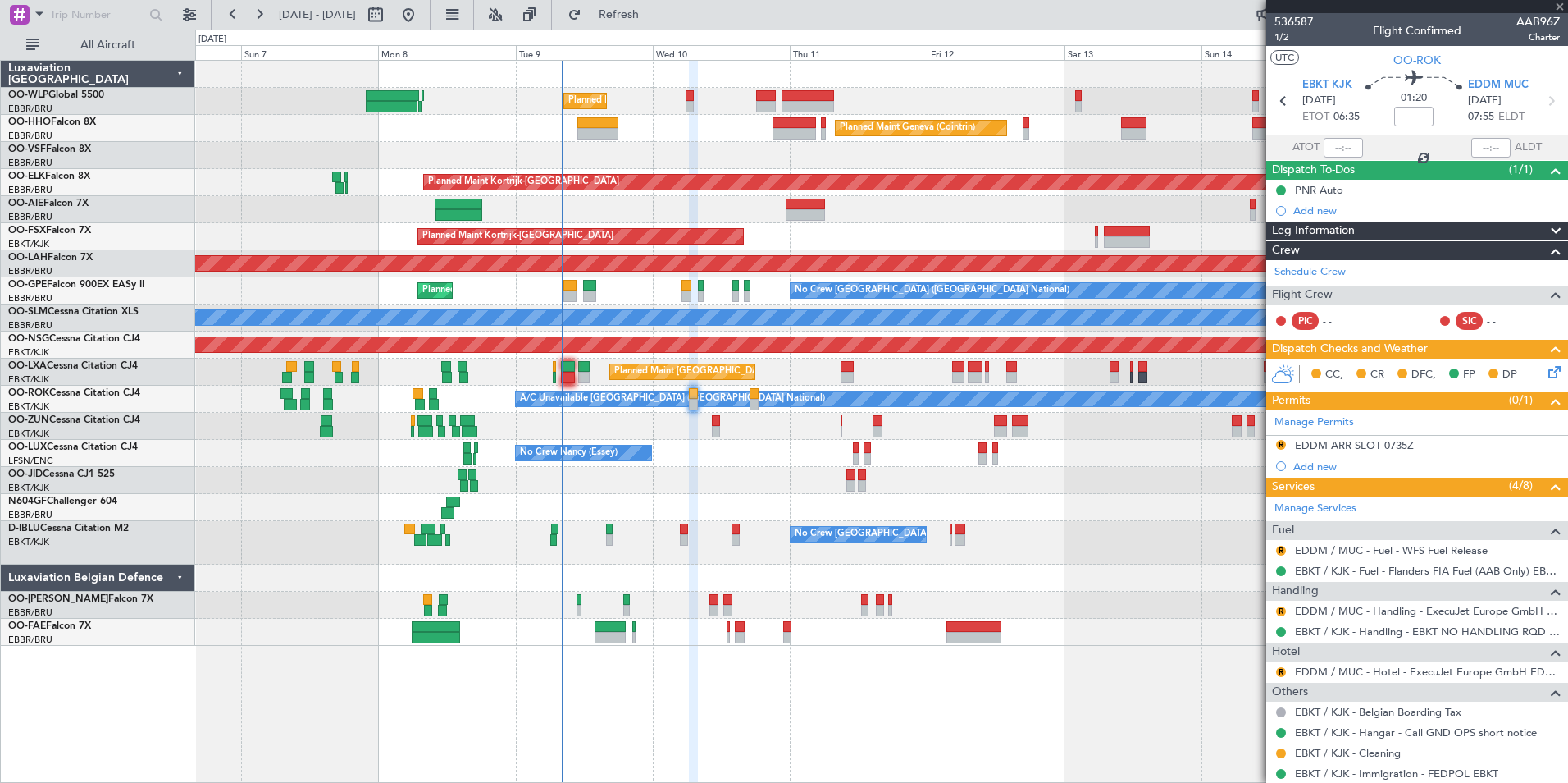
type input "1"
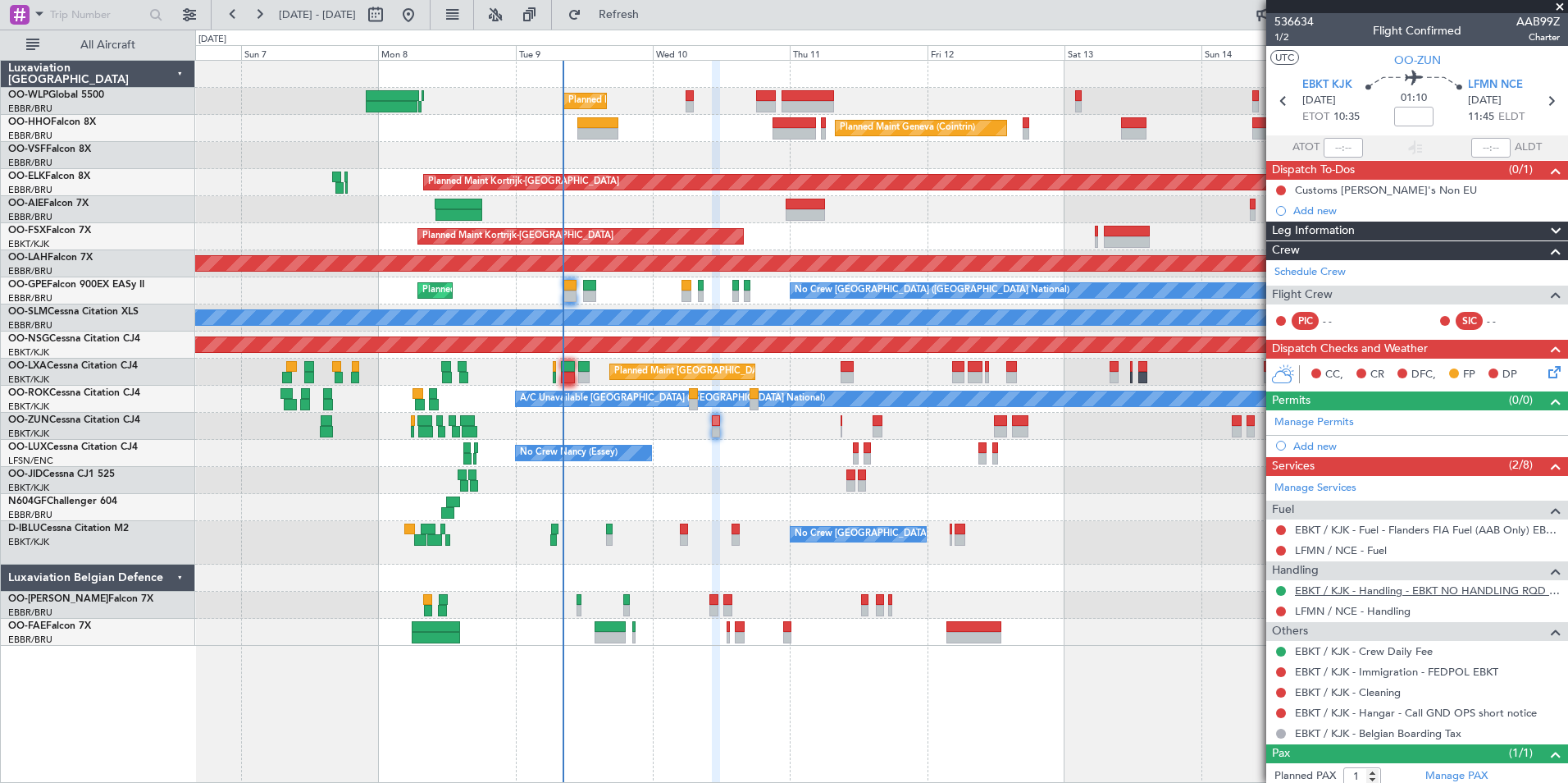
click at [1386, 593] on link "EBKT / KJK - Handling - EBKT NO HANDLING RQD FOR CJ" at bounding box center [1427, 590] width 265 height 14
click at [654, 9] on span "Refresh" at bounding box center [619, 14] width 69 height 11
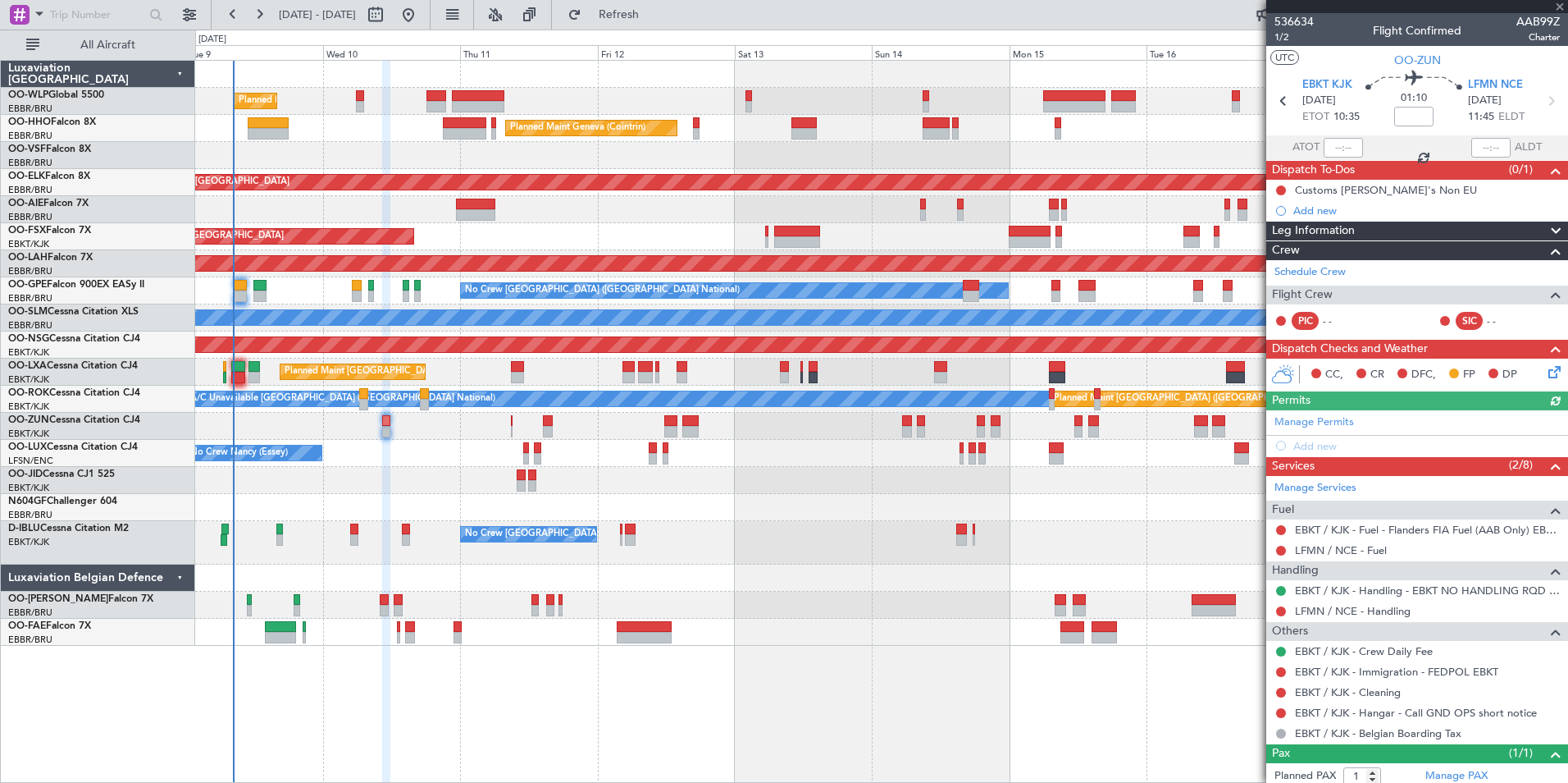
click at [705, 119] on div "Planned Maint Liege Planned Maint Geneva (Cointrin) Planned Maint Kortrijk-Weve…" at bounding box center [881, 353] width 1373 height 585
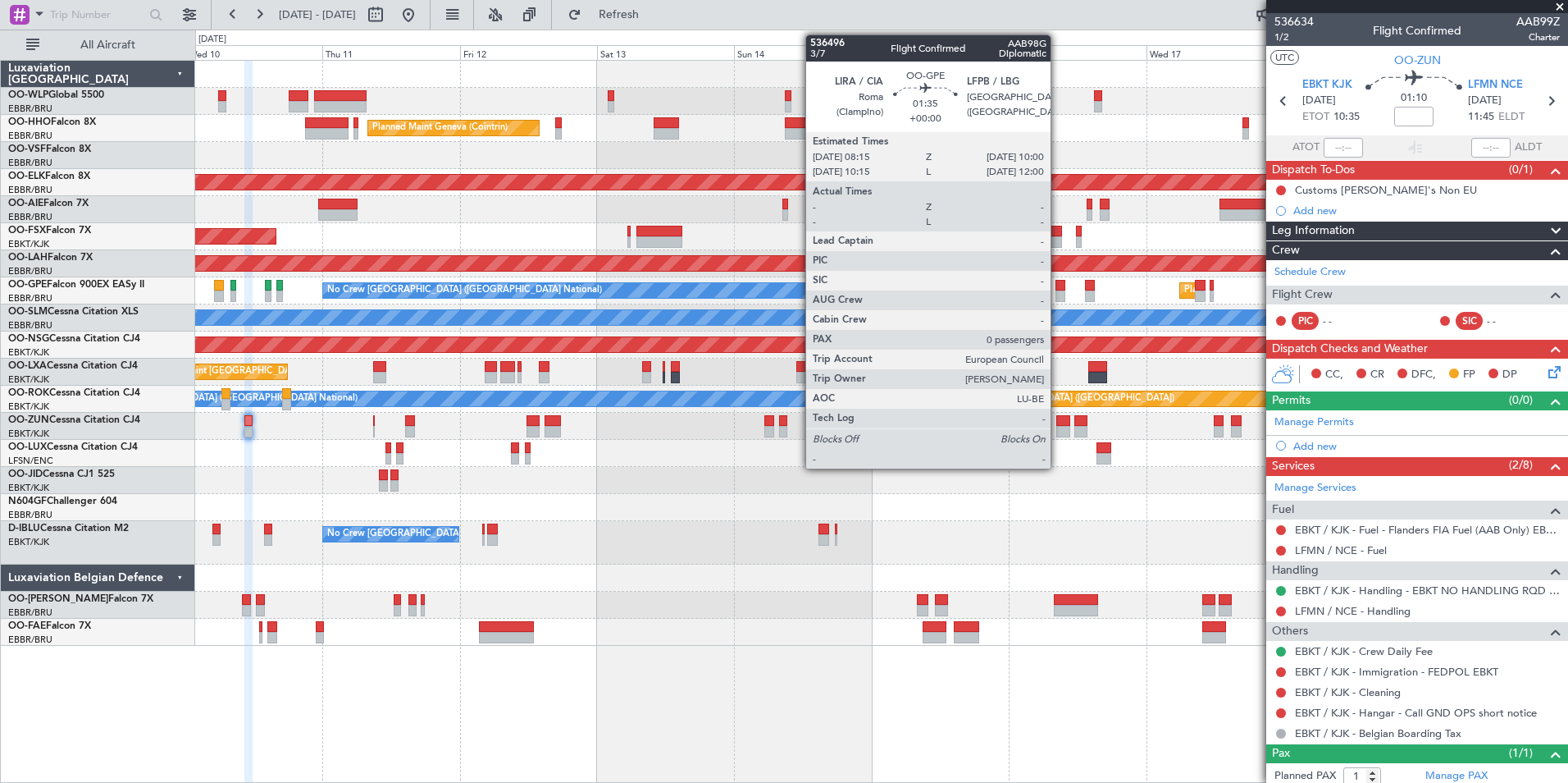
click at [1058, 291] on div at bounding box center [1061, 296] width 10 height 11
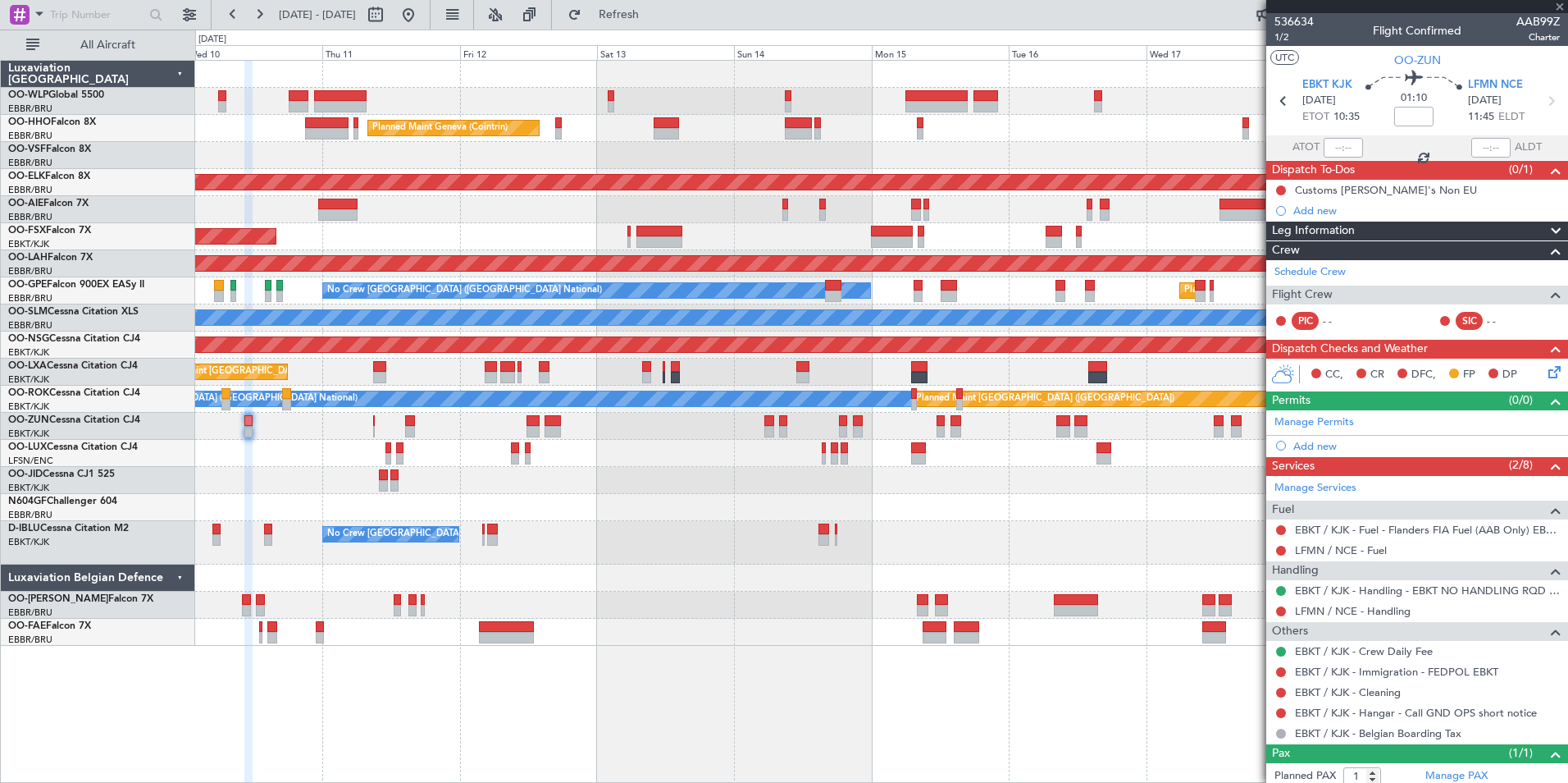
type input "0"
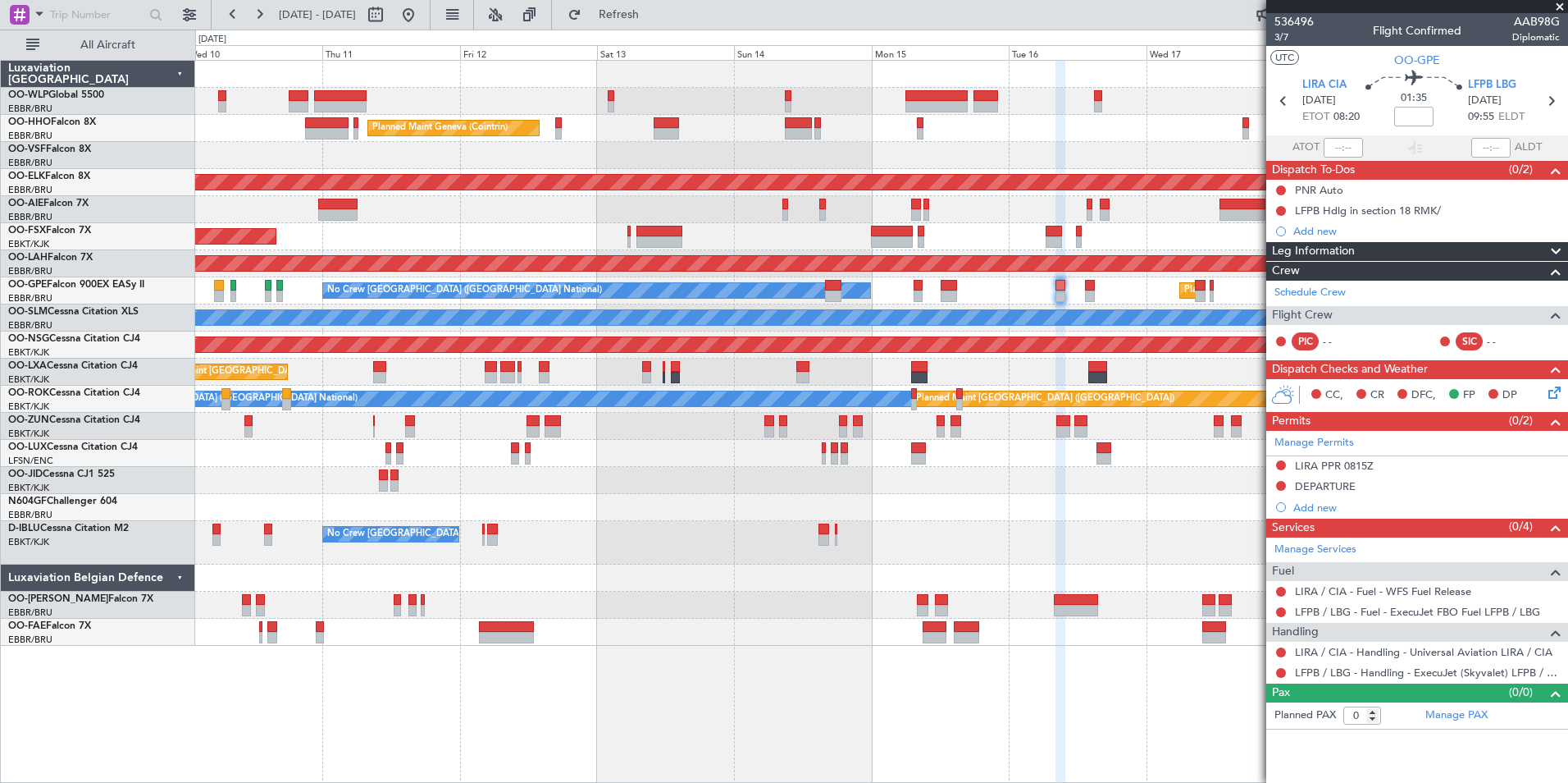
click at [784, 745] on div "Planned Maint Liege Planned Maint Geneva ([GEOGRAPHIC_DATA]) Planned Maint [GEO…" at bounding box center [882, 420] width 1373 height 722
click at [1328, 513] on div "Add new" at bounding box center [1419, 507] width 252 height 14
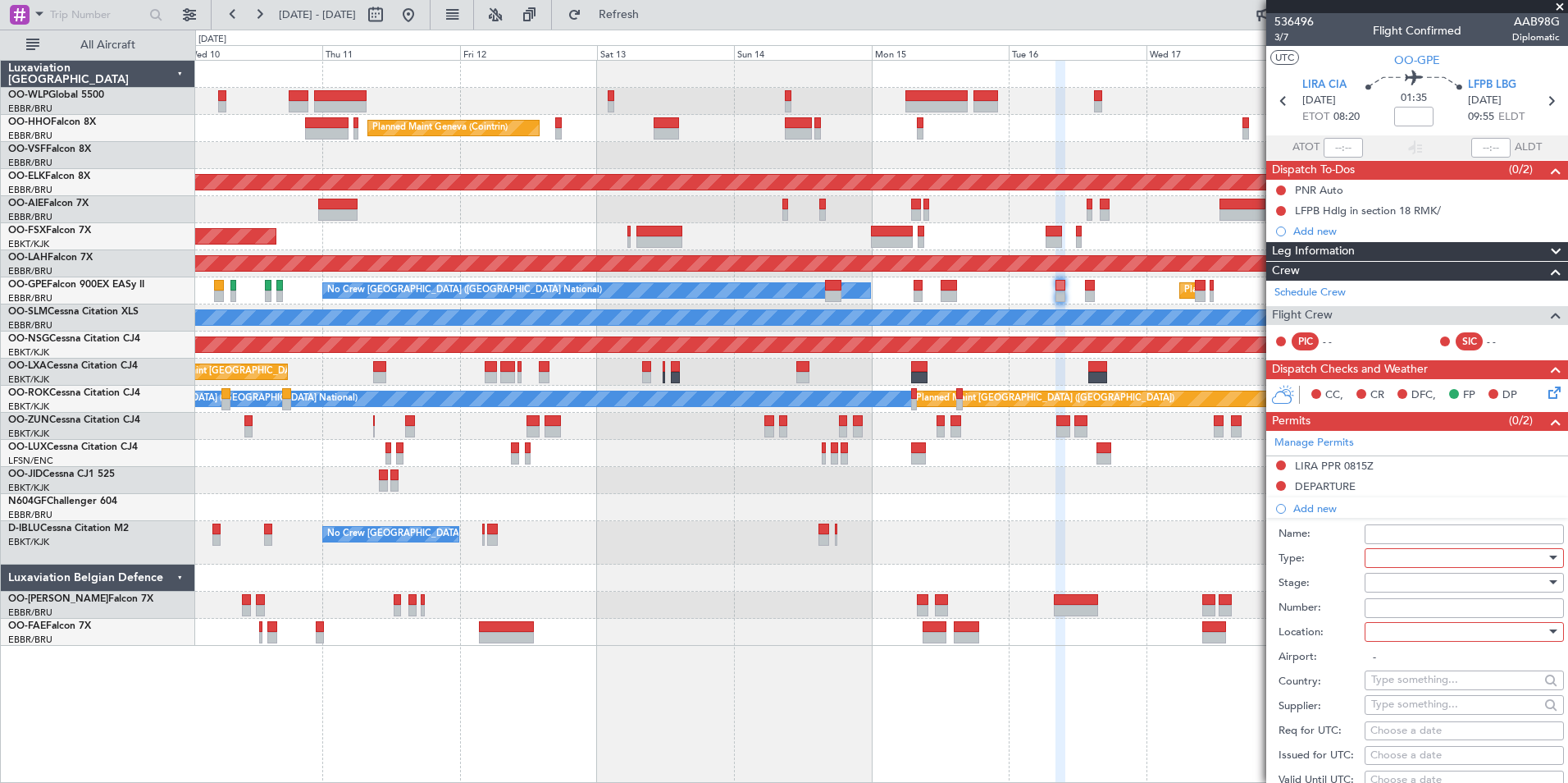
click at [1398, 552] on div at bounding box center [1459, 558] width 175 height 24
click at [1418, 716] on span "Slot" at bounding box center [1458, 712] width 172 height 24
click at [1411, 577] on div at bounding box center [1459, 582] width 175 height 24
click at [1407, 644] on span "Not Requested" at bounding box center [1458, 639] width 172 height 24
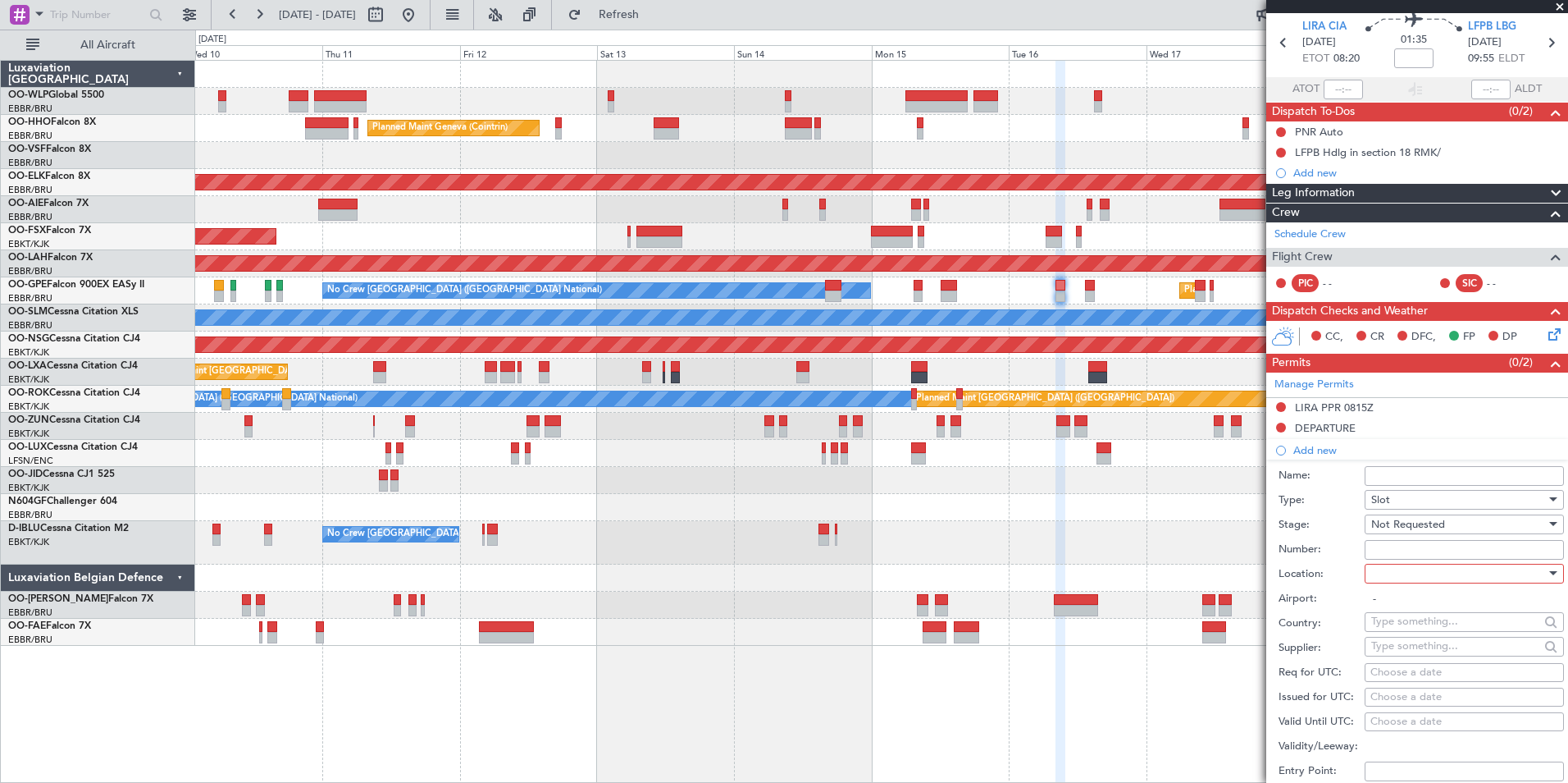
scroll to position [82, 0]
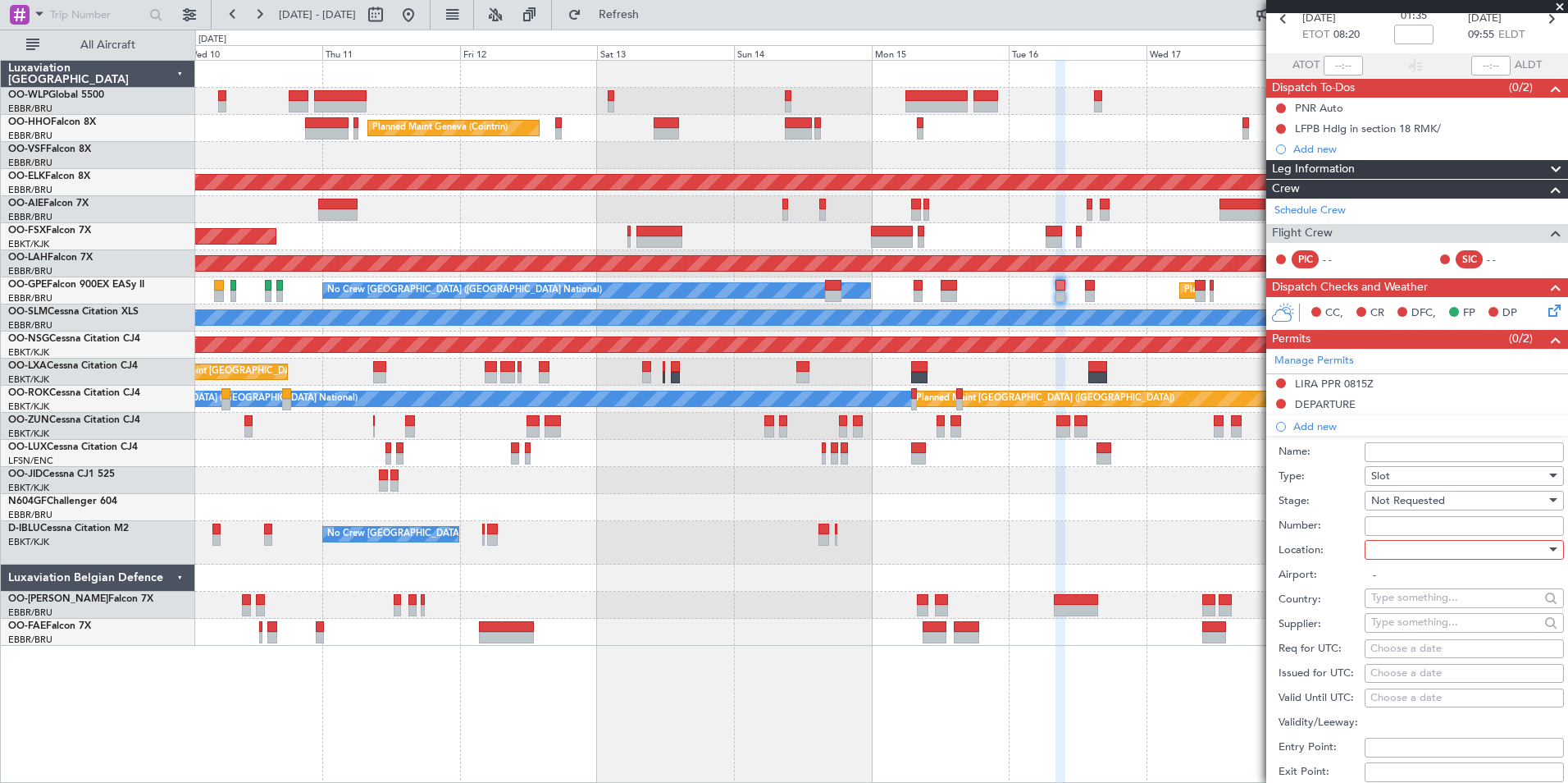
click at [1398, 551] on div at bounding box center [1459, 549] width 175 height 24
click at [1408, 634] on span "Arrival" at bounding box center [1458, 632] width 172 height 24
type input "LFPB / LBG"
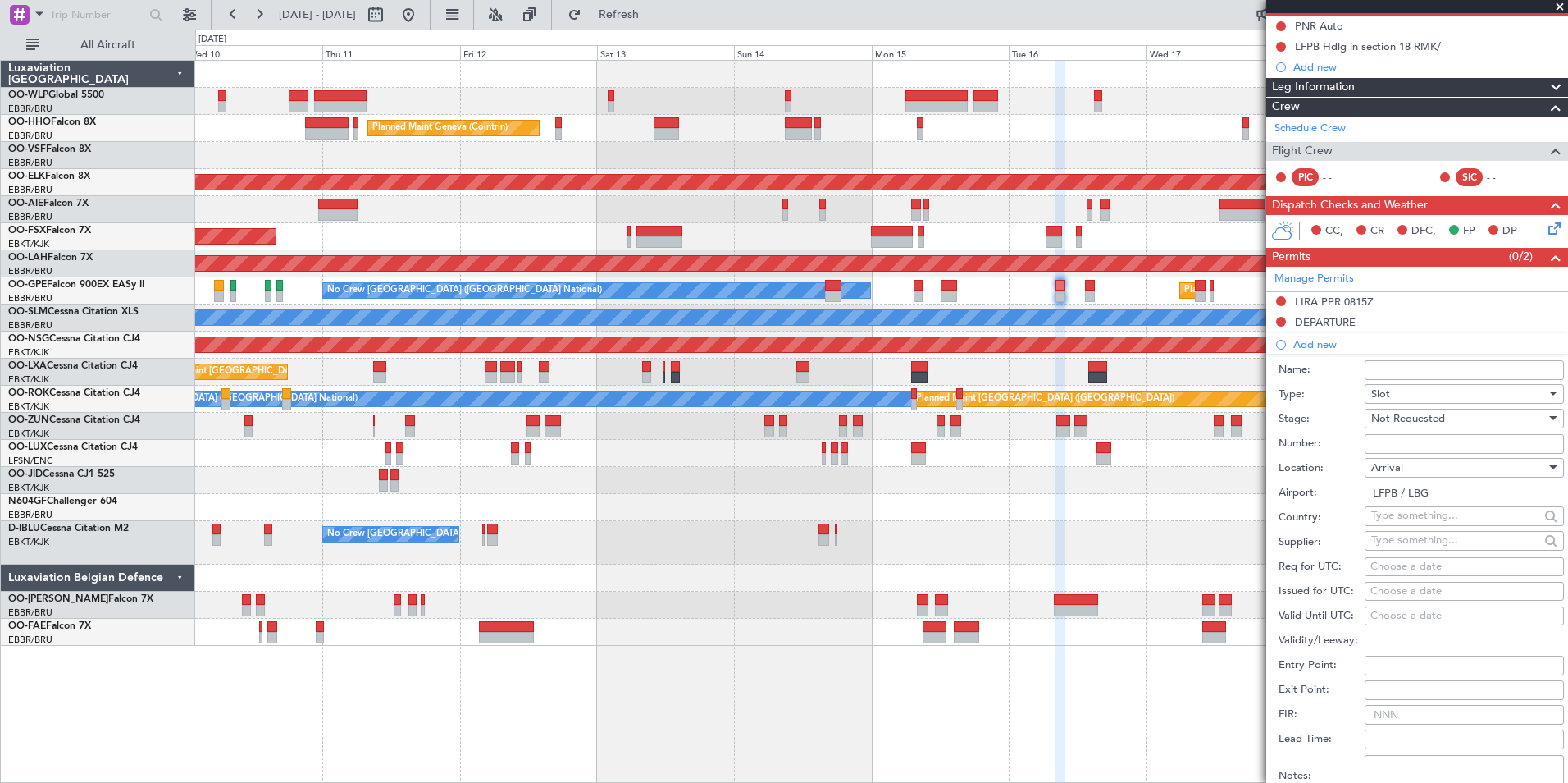
scroll to position [0, 0]
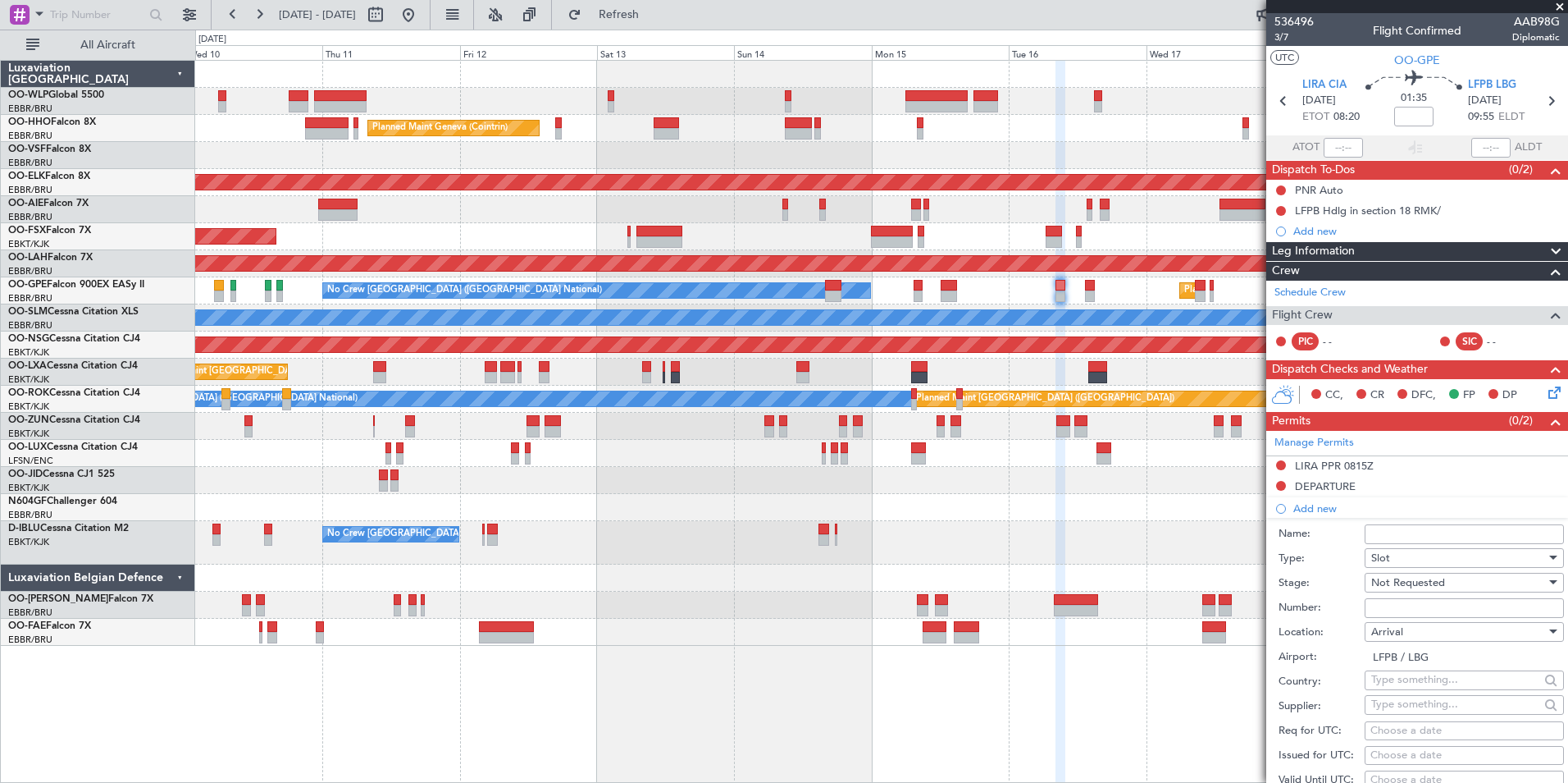
click at [1486, 70] on section "UTC OO-GPE" at bounding box center [1417, 58] width 302 height 24
click at [1482, 87] on span "LFPB LBG" at bounding box center [1493, 85] width 48 height 16
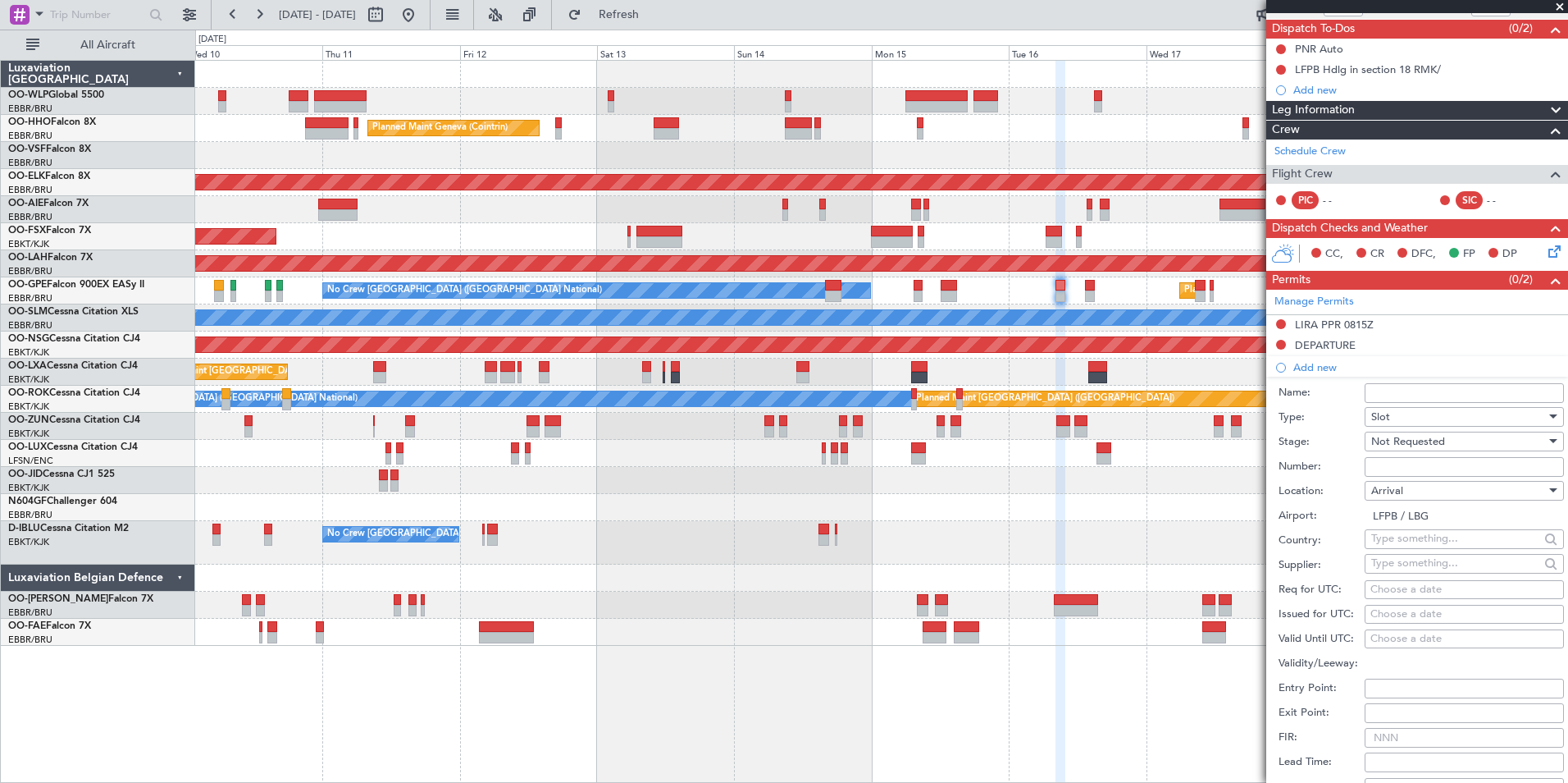
scroll to position [410, 0]
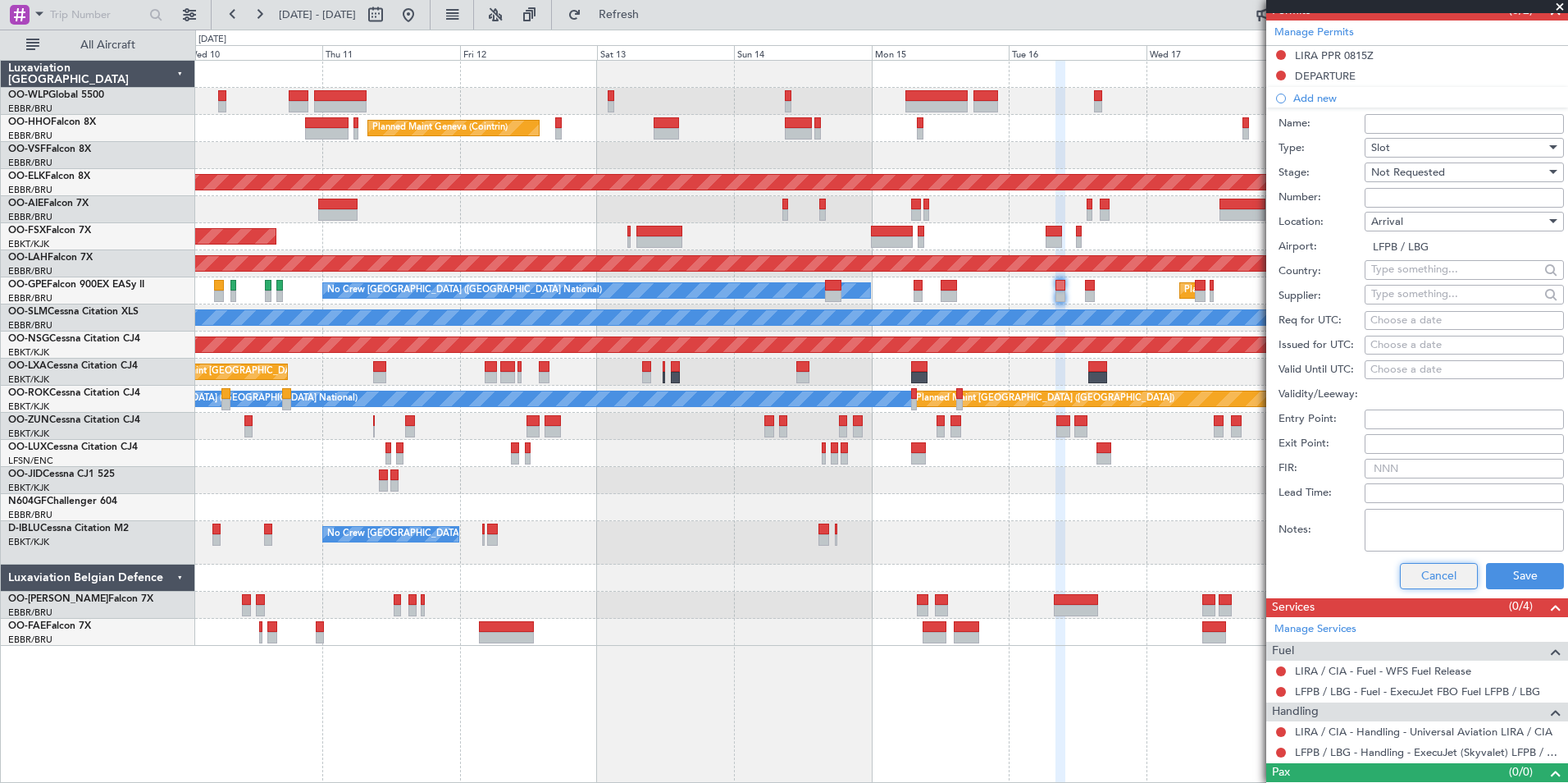
click at [1406, 579] on button "Cancel" at bounding box center [1439, 576] width 78 height 26
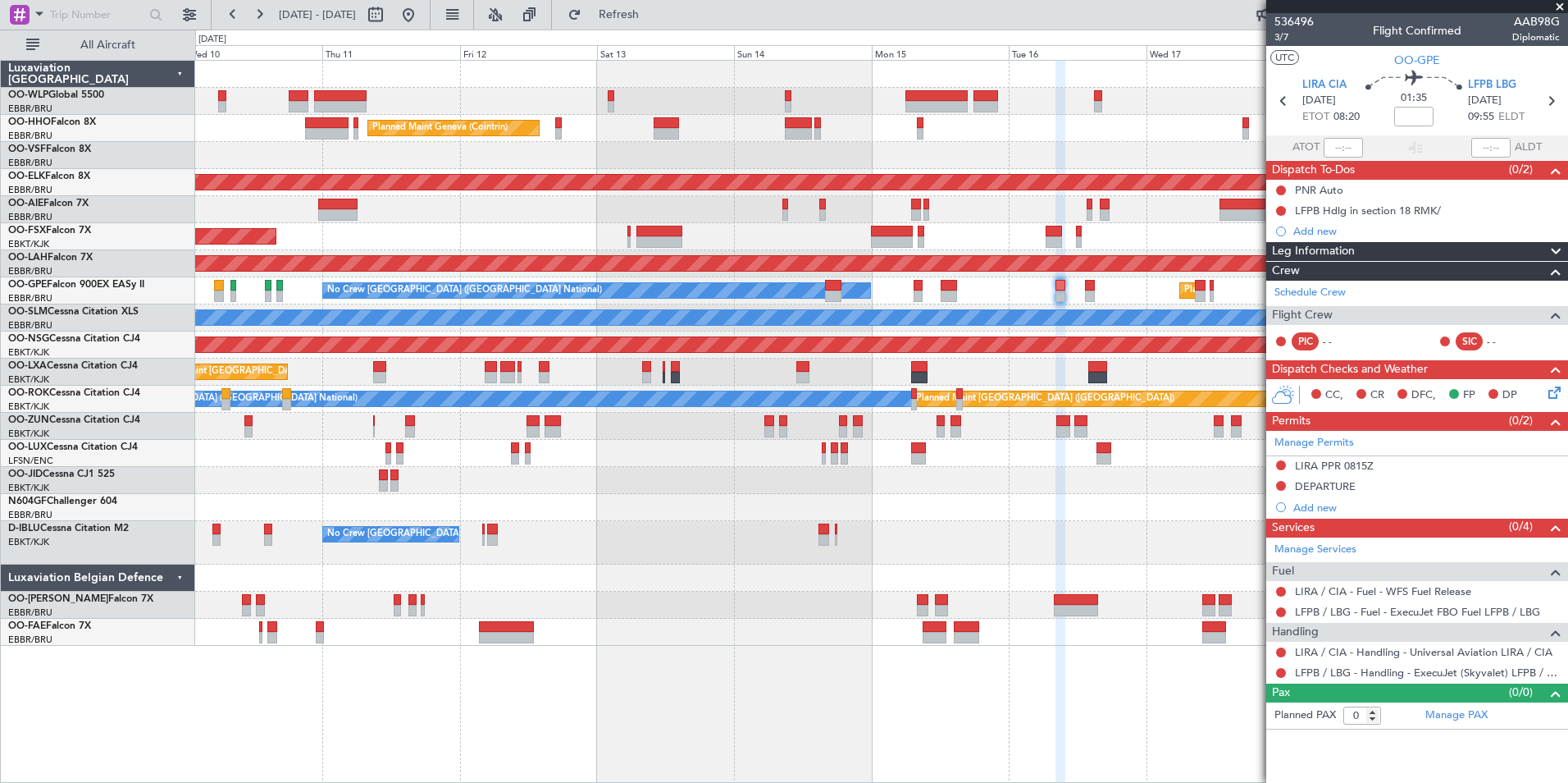
click at [1546, 391] on icon at bounding box center [1552, 389] width 13 height 13
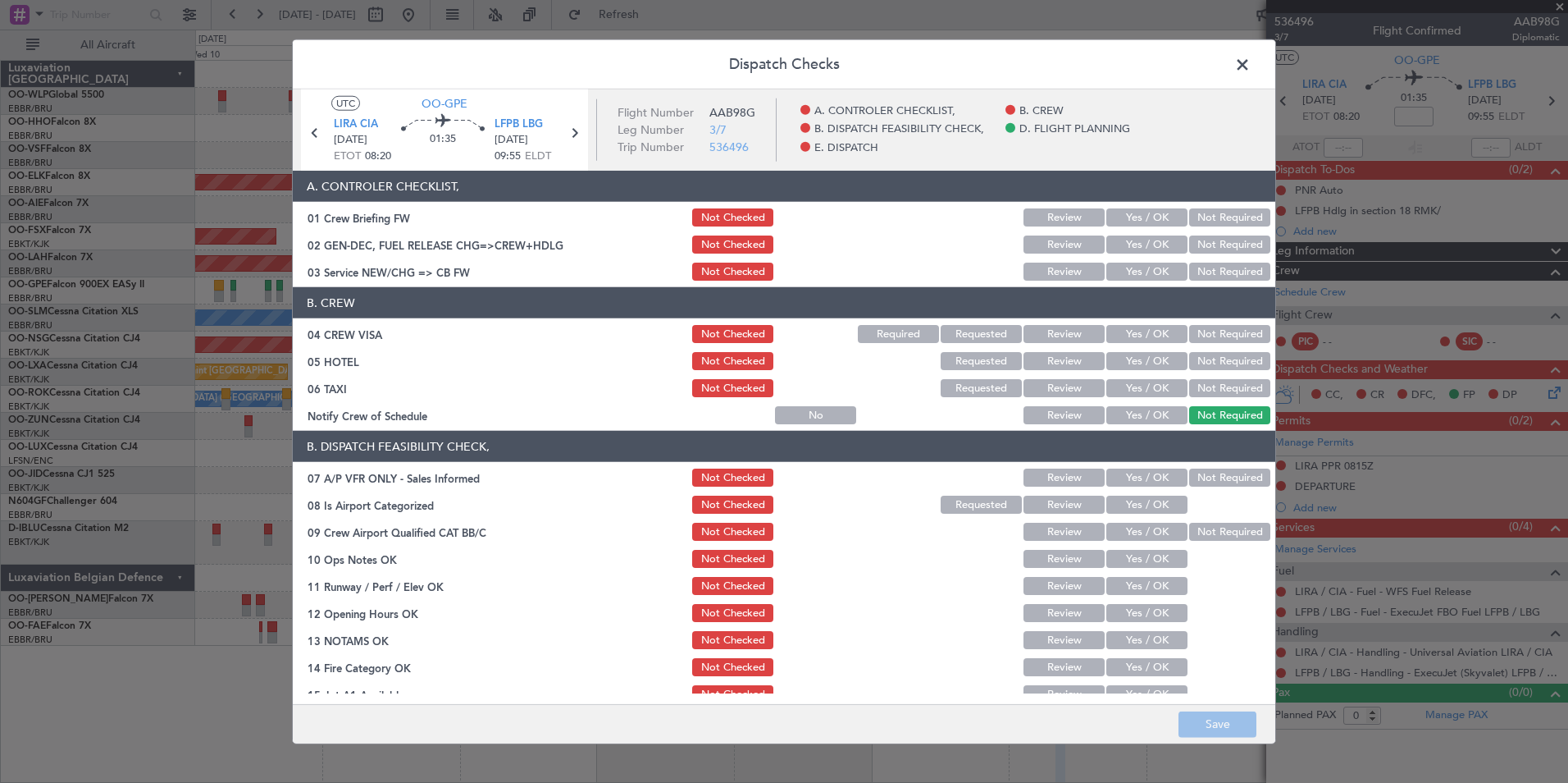
click at [1131, 266] on button "Yes / OK" at bounding box center [1147, 271] width 81 height 18
click at [1207, 331] on button "Not Required" at bounding box center [1230, 334] width 81 height 18
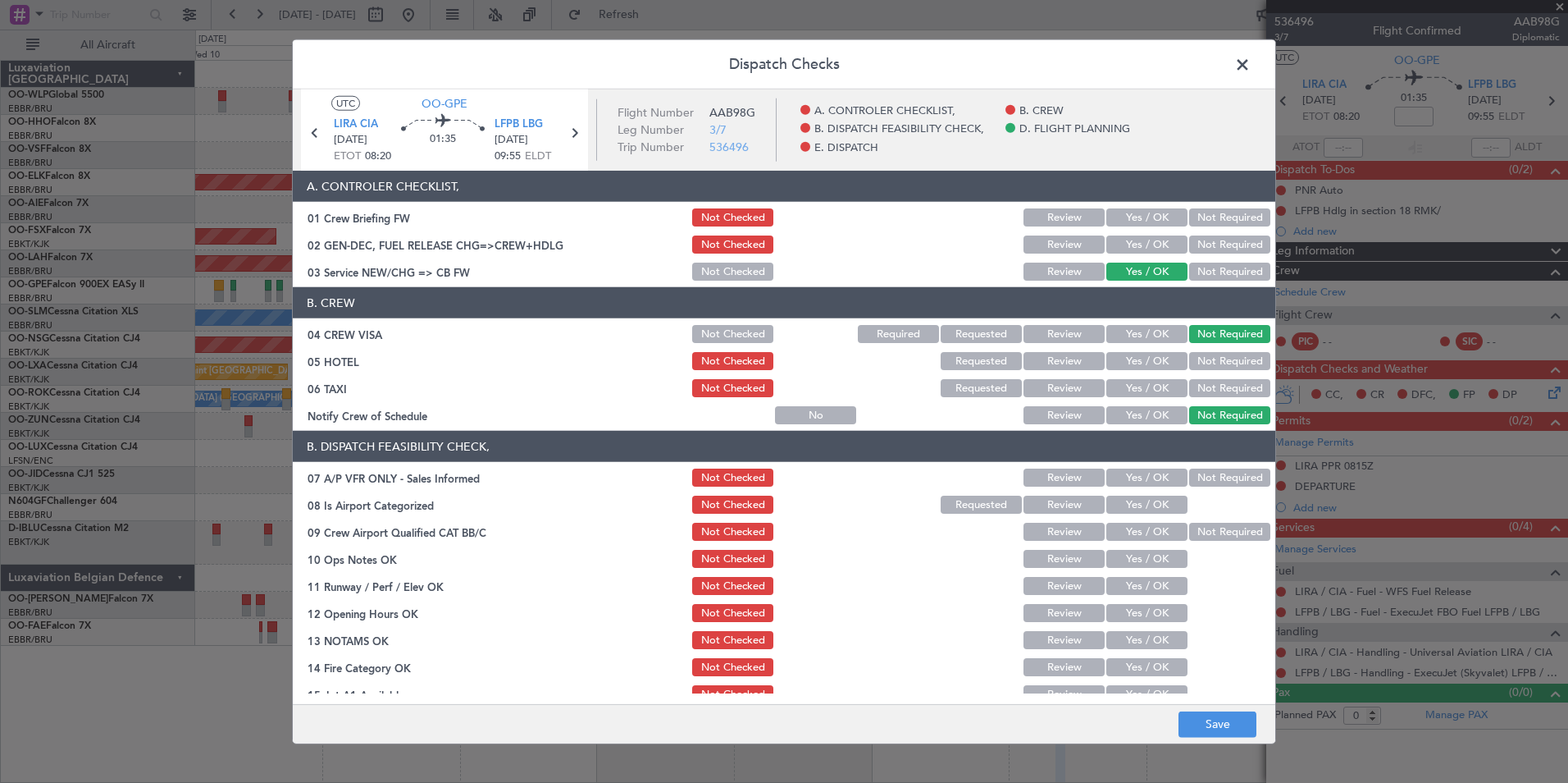
click at [1217, 365] on button "Not Required" at bounding box center [1230, 361] width 81 height 18
click at [1197, 382] on button "Not Required" at bounding box center [1230, 388] width 81 height 18
click at [746, 363] on button "Not Checked" at bounding box center [733, 361] width 81 height 18
click at [1142, 411] on button "Yes / OK" at bounding box center [1147, 414] width 81 height 18
click at [1189, 485] on button "Not Required" at bounding box center [1230, 478] width 81 height 18
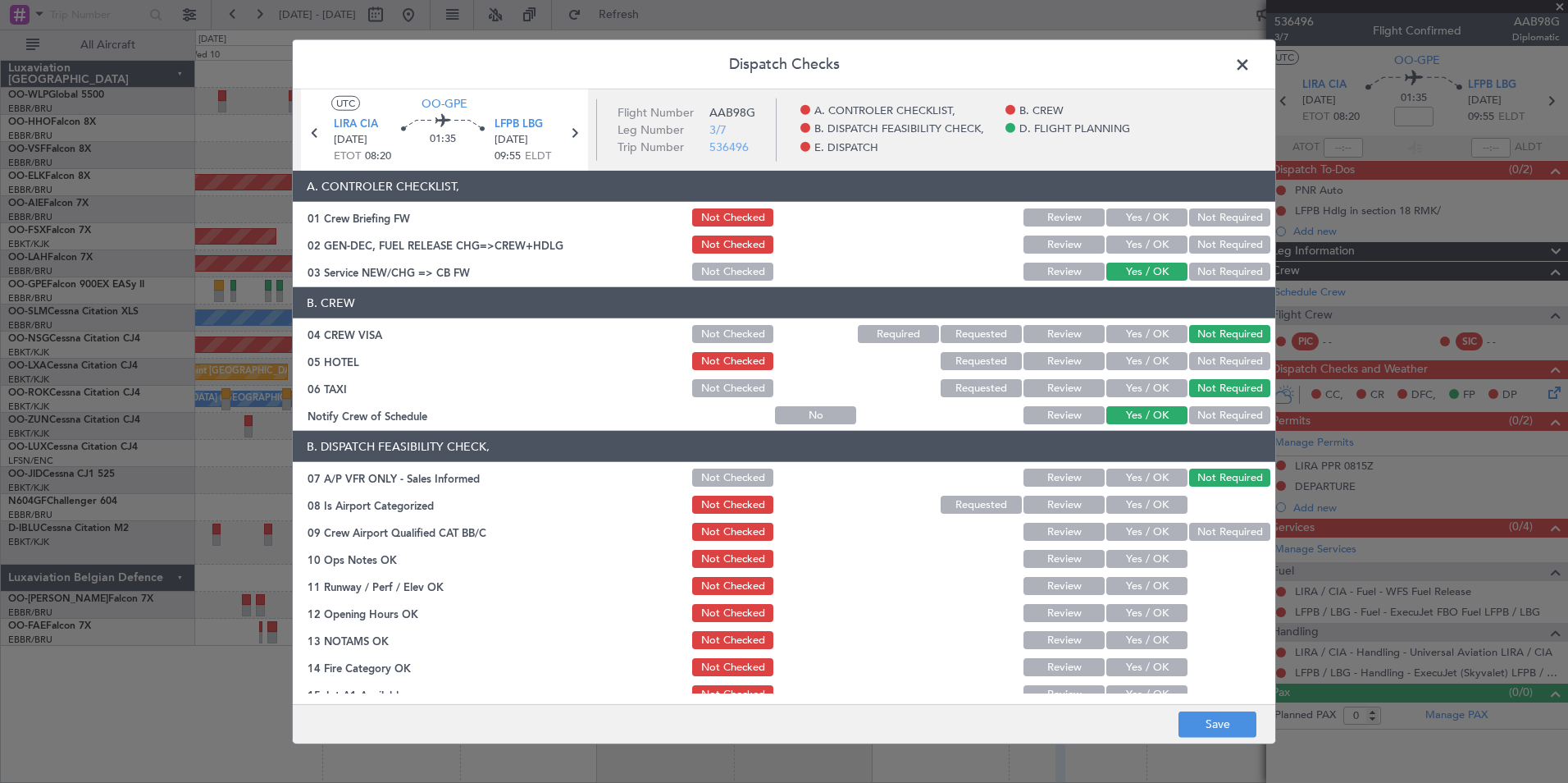
click at [1151, 496] on button "Yes / OK" at bounding box center [1147, 504] width 81 height 18
click at [1151, 523] on button "Yes / OK" at bounding box center [1147, 531] width 81 height 18
click at [1154, 555] on button "Yes / OK" at bounding box center [1147, 558] width 81 height 18
click at [1151, 588] on button "Yes / OK" at bounding box center [1147, 586] width 81 height 18
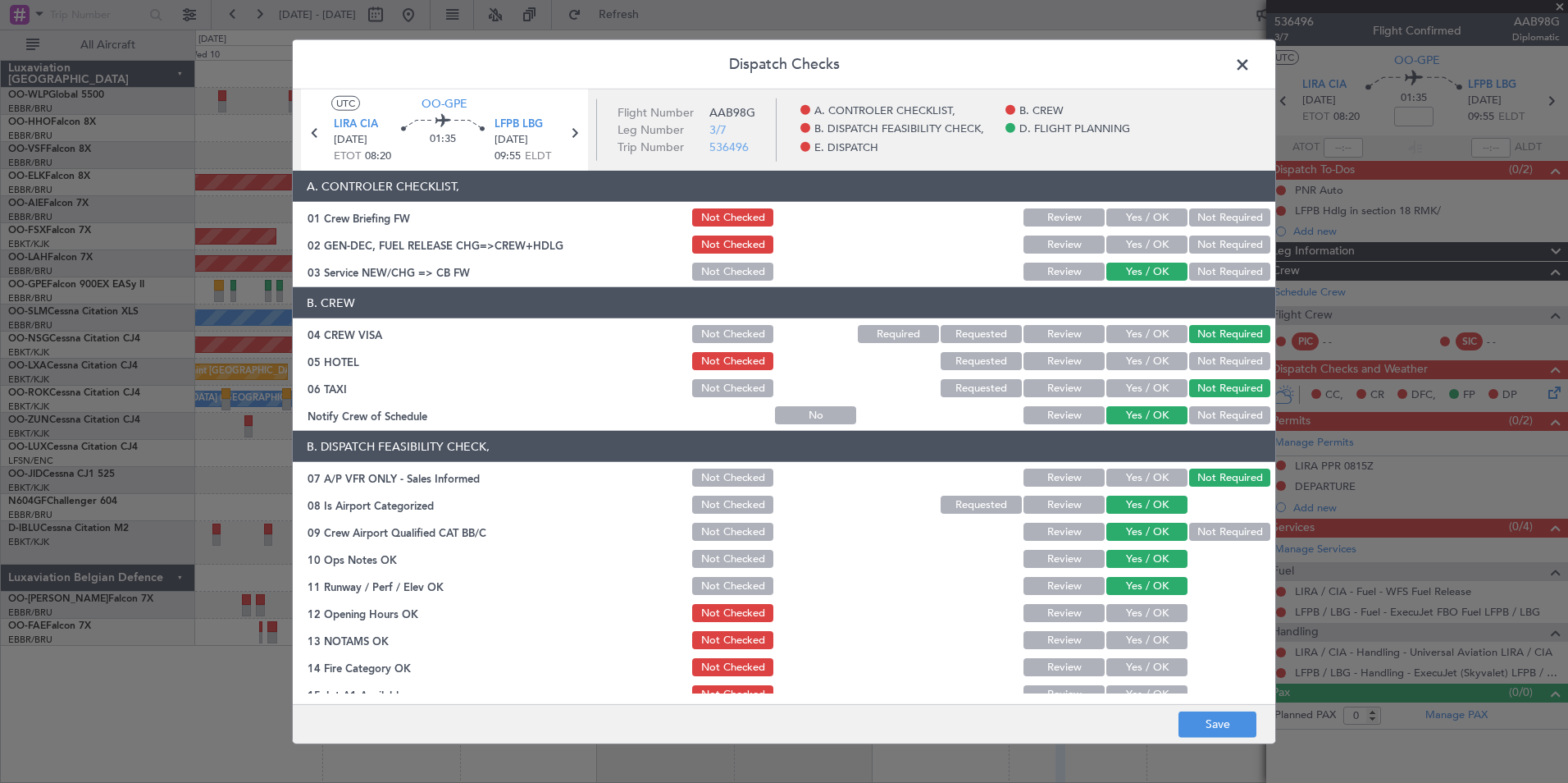
click at [1138, 606] on button "Yes / OK" at bounding box center [1147, 613] width 81 height 18
click at [1056, 641] on button "Review" at bounding box center [1065, 639] width 81 height 18
click at [1162, 677] on section "B. DISPATCH FEASIBILITY CHECK, 07 A/P VFR ONLY - Sales Informed Not Checked Rev…" at bounding box center [784, 609] width 982 height 356
drag, startPoint x: 1159, startPoint y: 676, endPoint x: 1137, endPoint y: 671, distance: 22.6
click at [1136, 655] on section "B. DISPATCH FEASIBILITY CHECK, 07 A/P VFR ONLY - Sales Informed Not Checked Rev…" at bounding box center [784, 609] width 982 height 356
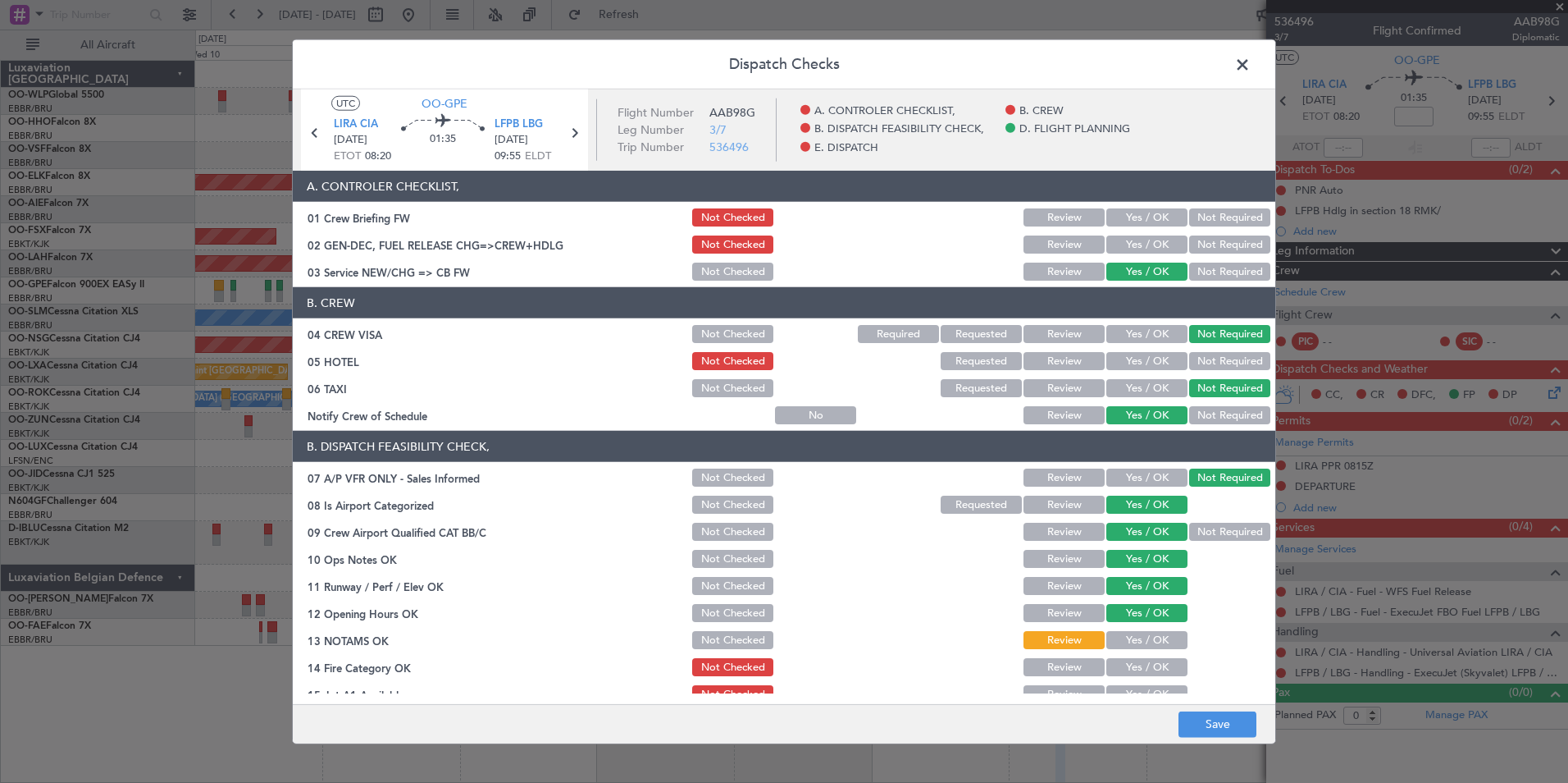
click at [1137, 671] on button "Yes / OK" at bounding box center [1147, 667] width 81 height 18
click at [1136, 684] on div "Yes / OK" at bounding box center [1145, 694] width 83 height 23
click at [1130, 689] on button "Yes / OK" at bounding box center [1147, 694] width 81 height 18
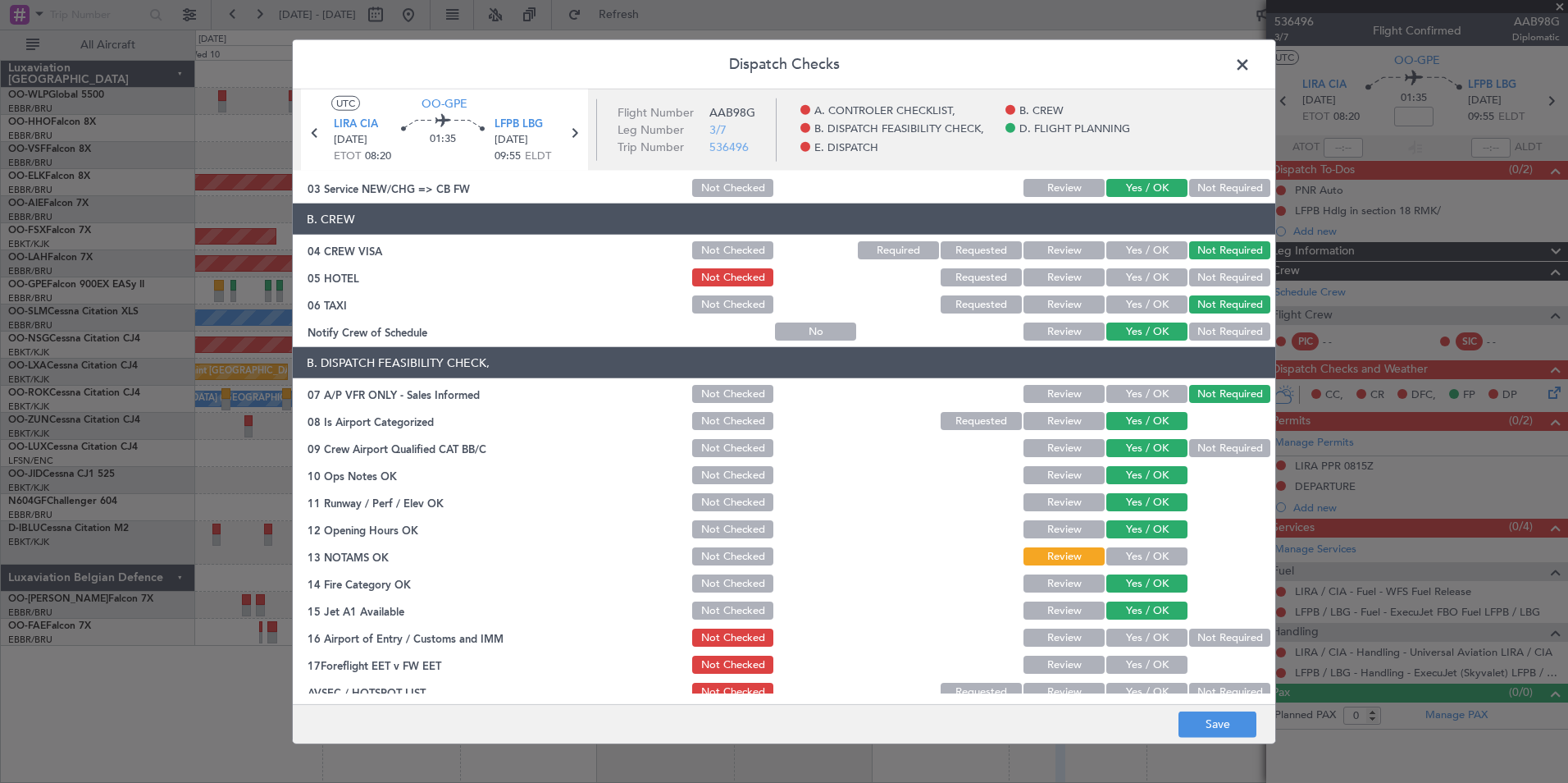
scroll to position [164, 0]
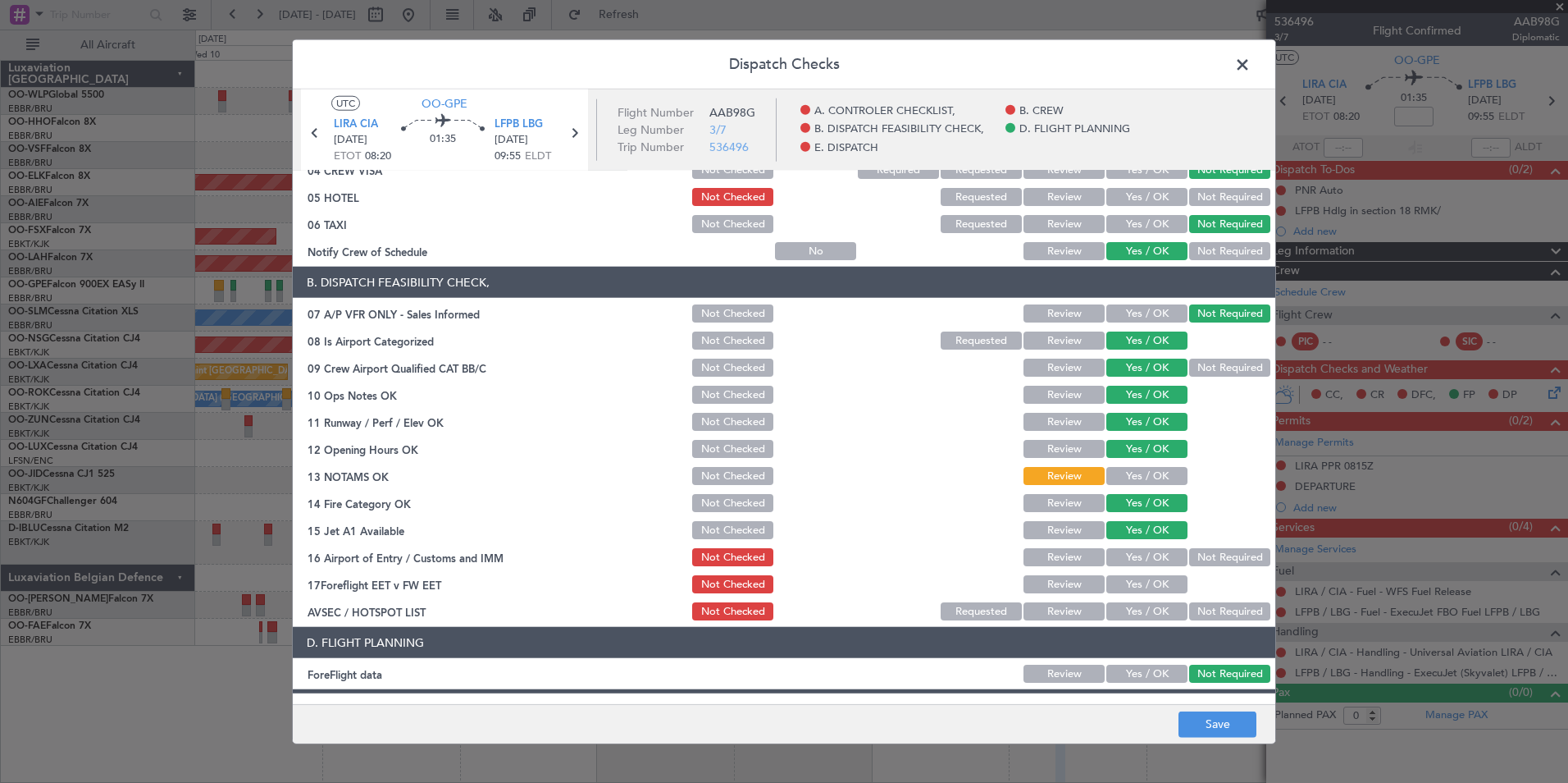
click at [1215, 556] on button "Not Required" at bounding box center [1230, 556] width 81 height 18
drag, startPoint x: 1066, startPoint y: 581, endPoint x: 1181, endPoint y: 598, distance: 116.2
click at [1072, 581] on button "Review" at bounding box center [1065, 584] width 81 height 18
click at [1202, 606] on button "Not Required" at bounding box center [1230, 611] width 81 height 18
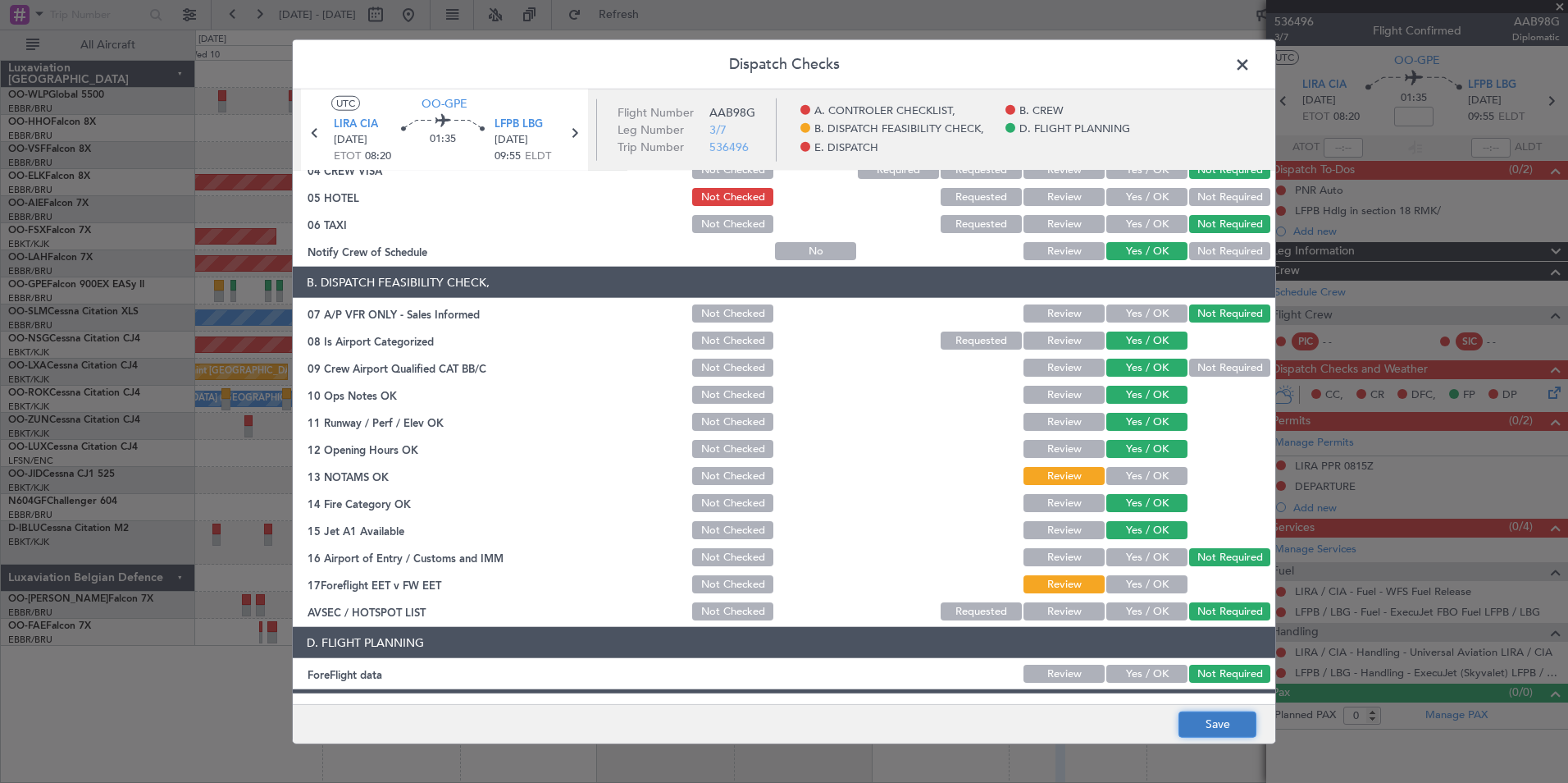
click at [1203, 722] on button "Save" at bounding box center [1218, 723] width 78 height 26
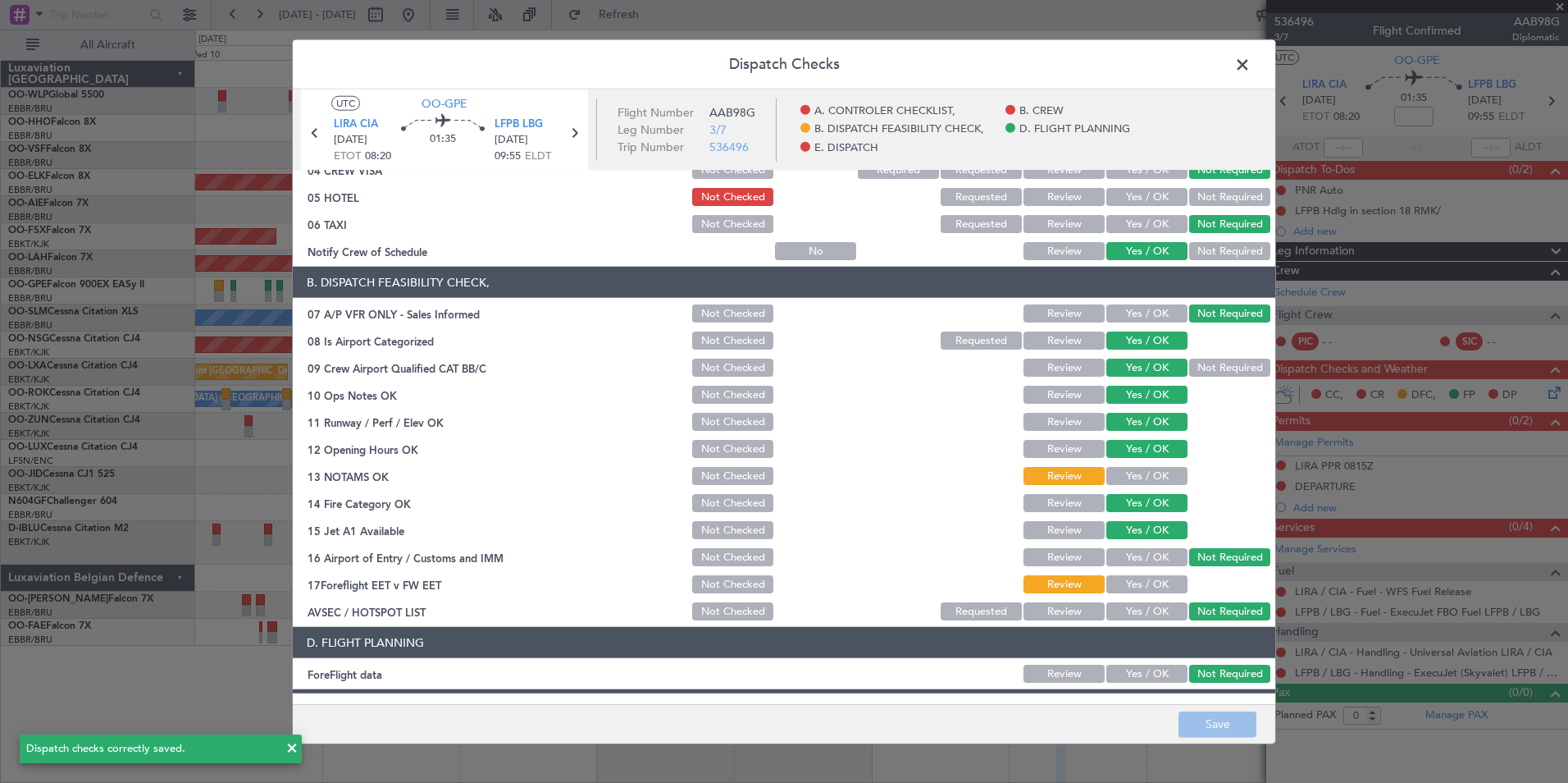
click at [1251, 68] on span at bounding box center [1251, 69] width 0 height 33
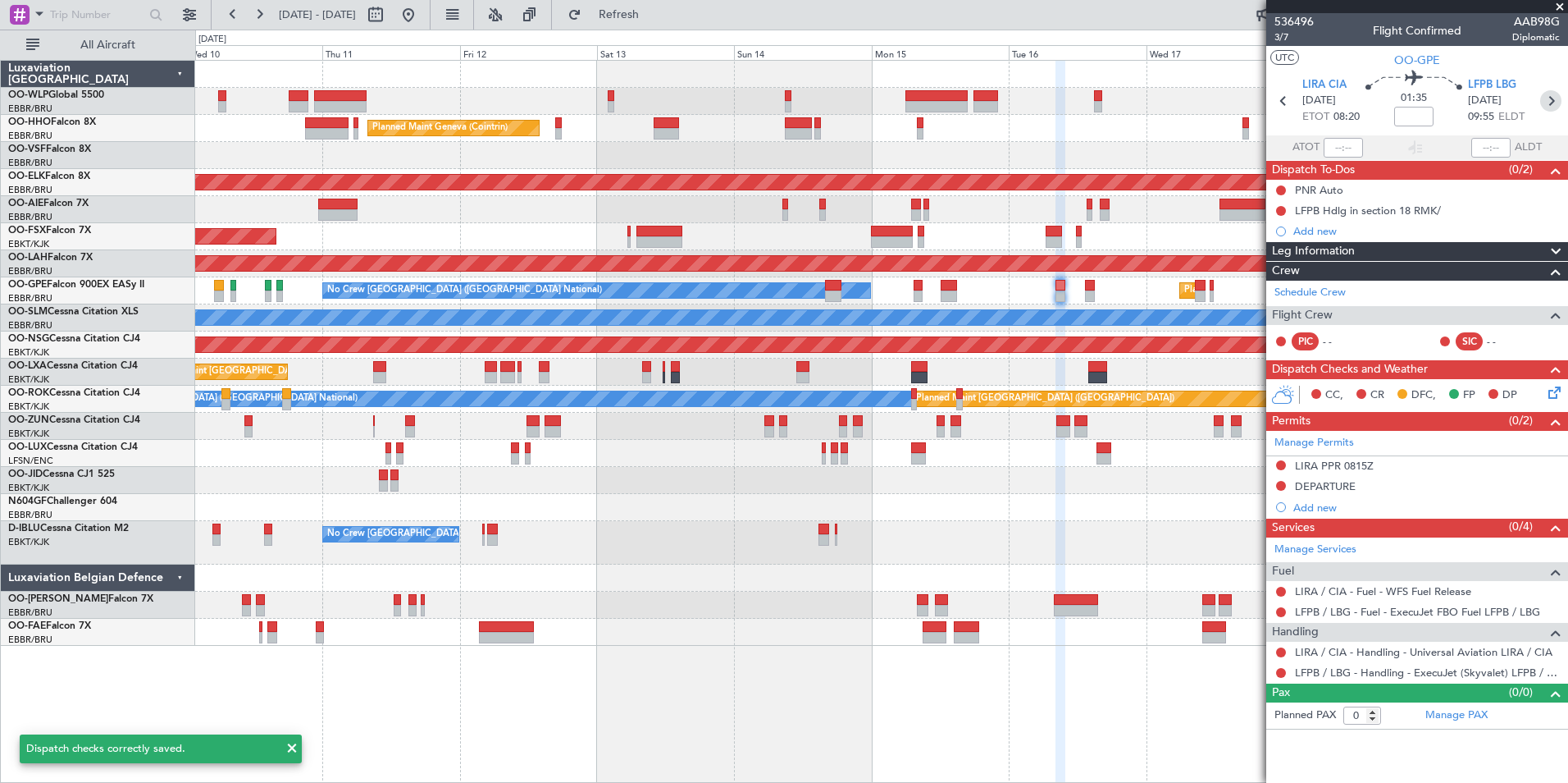
click at [1550, 102] on icon at bounding box center [1551, 100] width 22 height 22
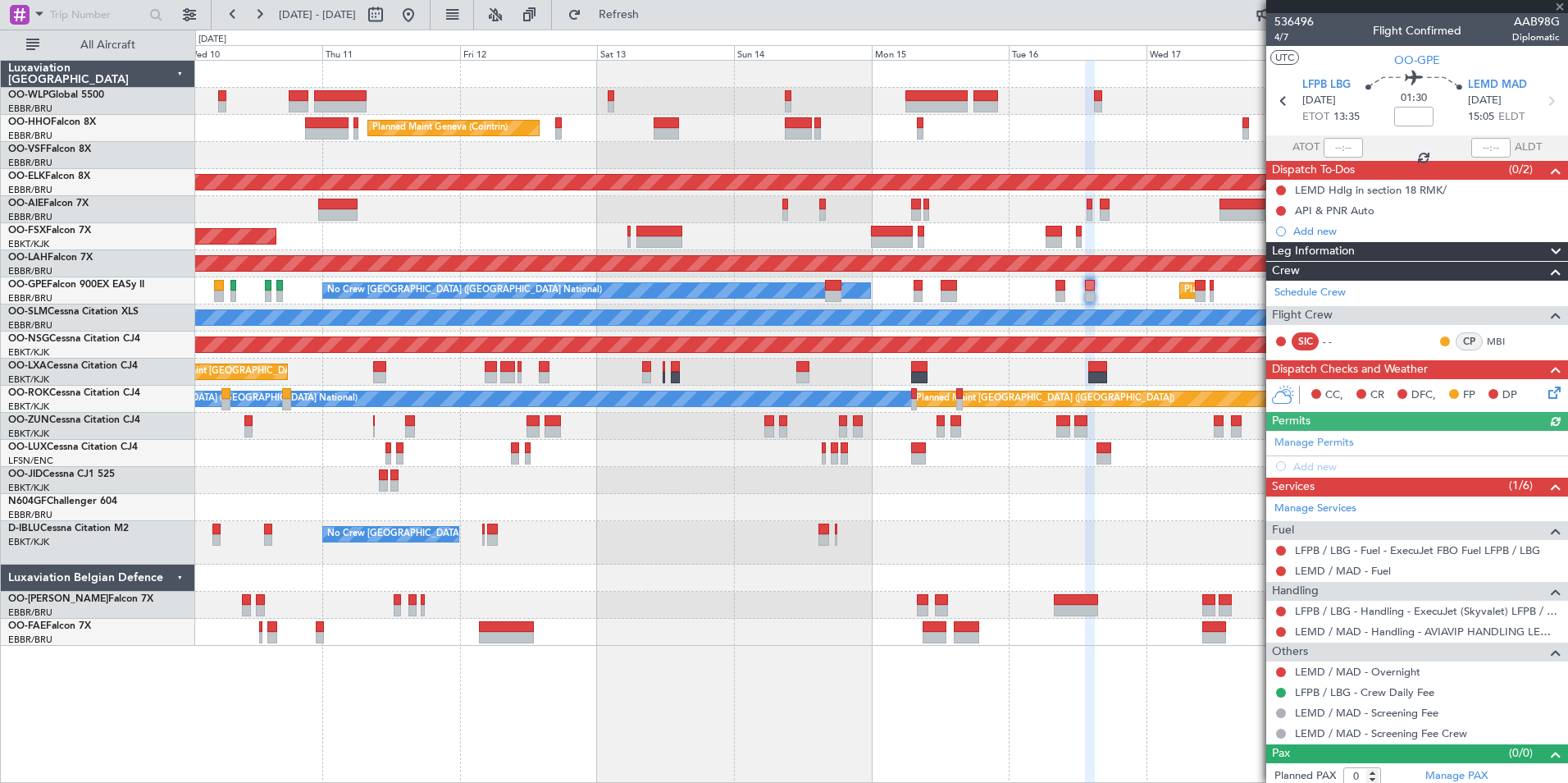
click at [1372, 581] on div "Handling LFPB / LBG - Handling - ExecuJet (Skyvalet) LFPB / LBG LEMD / MAD - Ha…" at bounding box center [1417, 611] width 302 height 61
click at [1354, 569] on link "LEMD / MAD - Fuel" at bounding box center [1342, 571] width 96 height 14
click at [1341, 507] on link "Manage Services" at bounding box center [1315, 508] width 82 height 16
click at [1321, 468] on div "Add new" at bounding box center [1419, 466] width 252 height 14
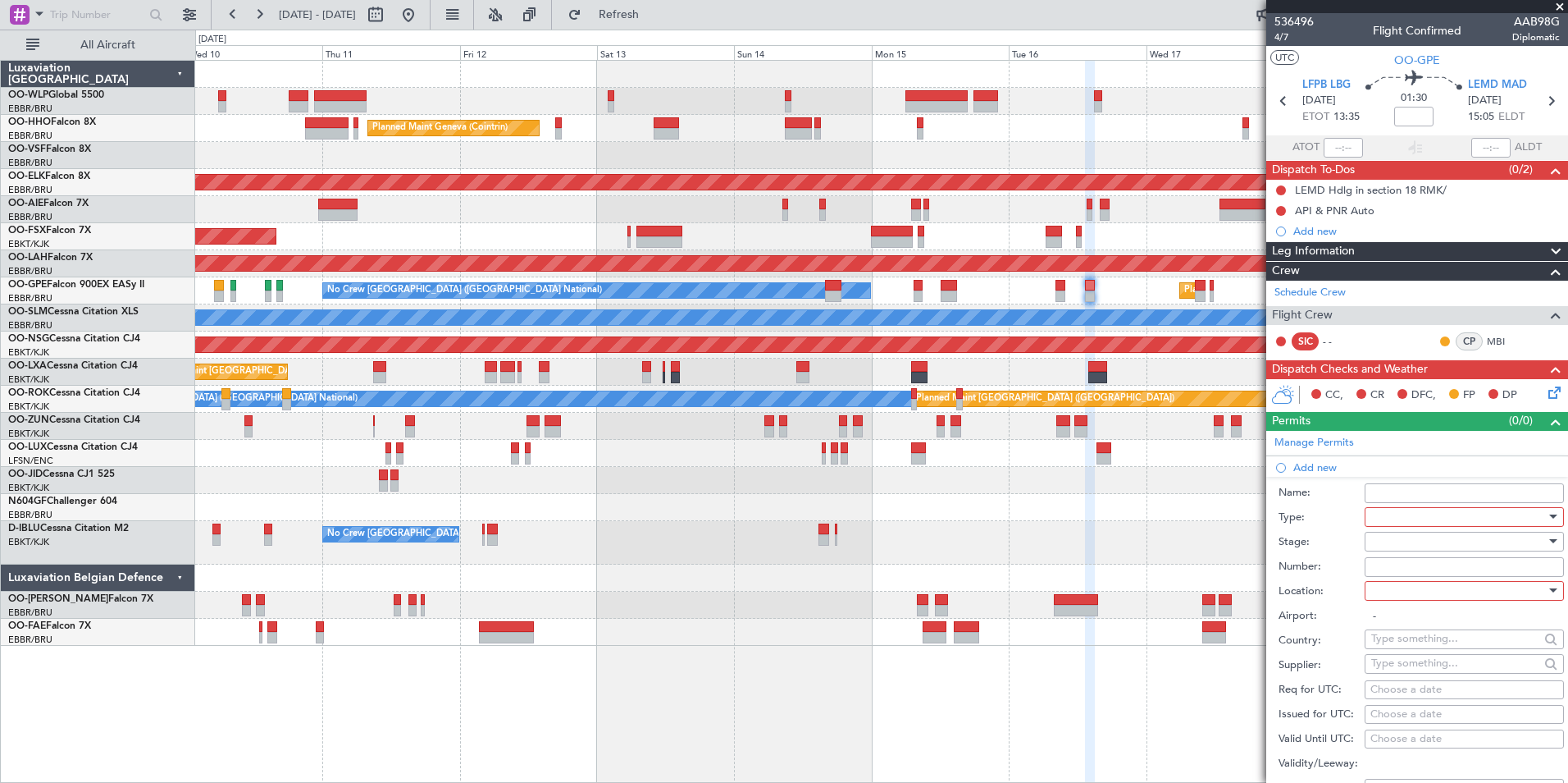
click at [1389, 509] on div at bounding box center [1459, 517] width 175 height 24
click at [1387, 666] on span "Slot" at bounding box center [1458, 671] width 172 height 24
click at [1388, 540] on div at bounding box center [1459, 542] width 175 height 24
click at [1397, 595] on span "Not Requested" at bounding box center [1458, 599] width 172 height 24
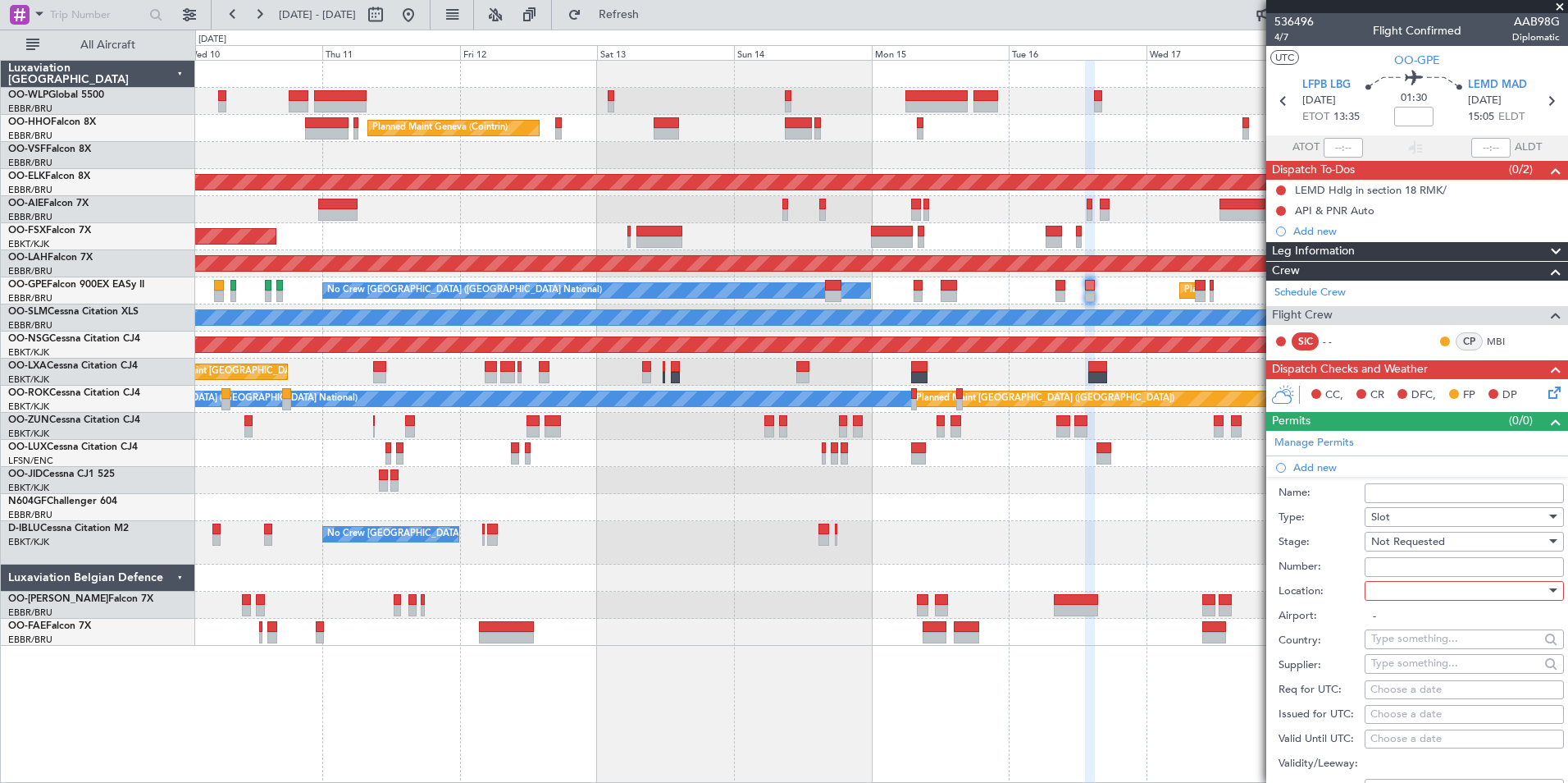
click at [1392, 594] on div at bounding box center [1459, 591] width 175 height 24
click at [1401, 678] on span "Arrival" at bounding box center [1458, 672] width 172 height 24
type input "LEMD / MAD"
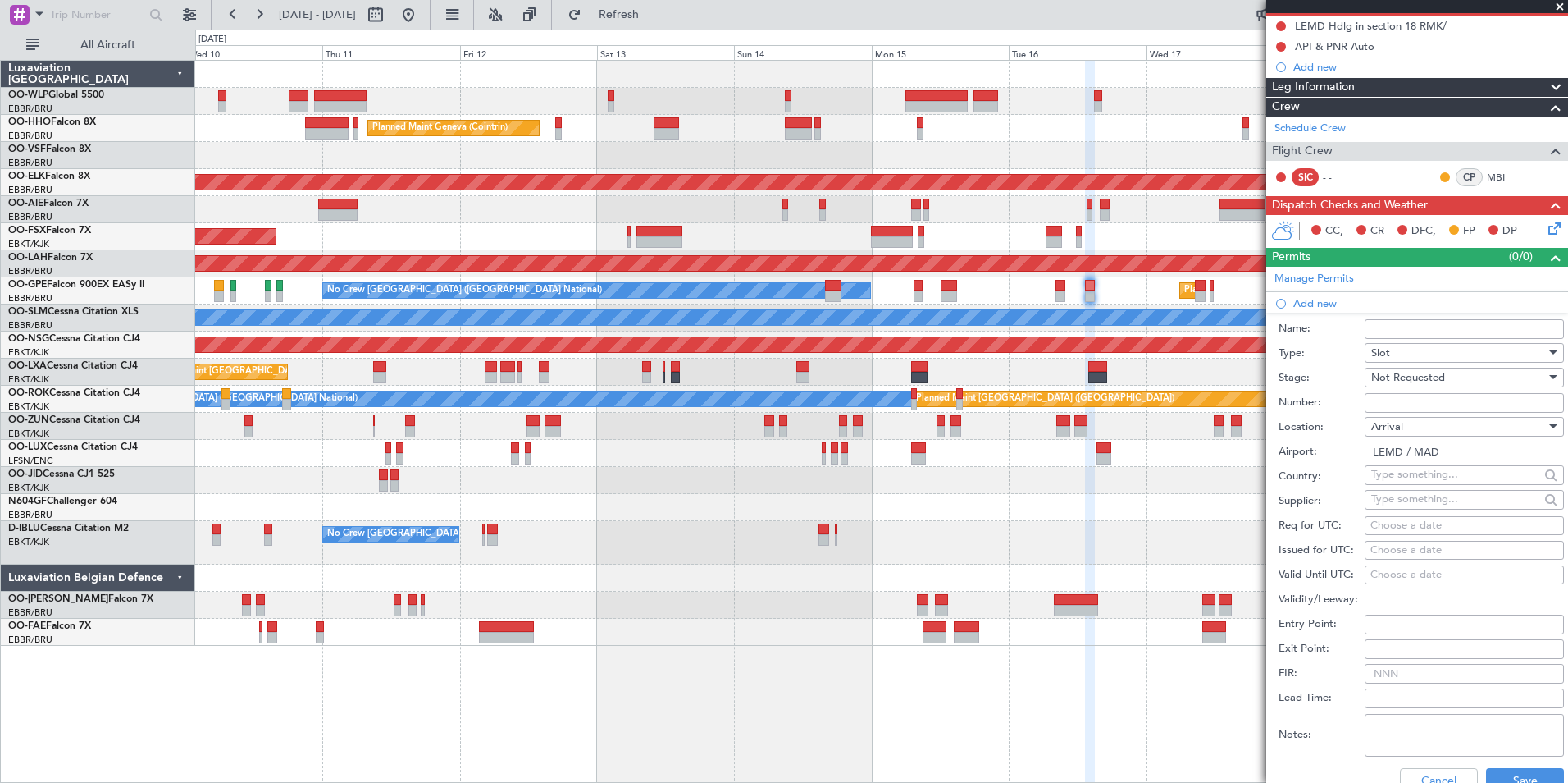
click at [1431, 523] on div "Choose a date" at bounding box center [1464, 525] width 188 height 16
select select "9"
select select "2025"
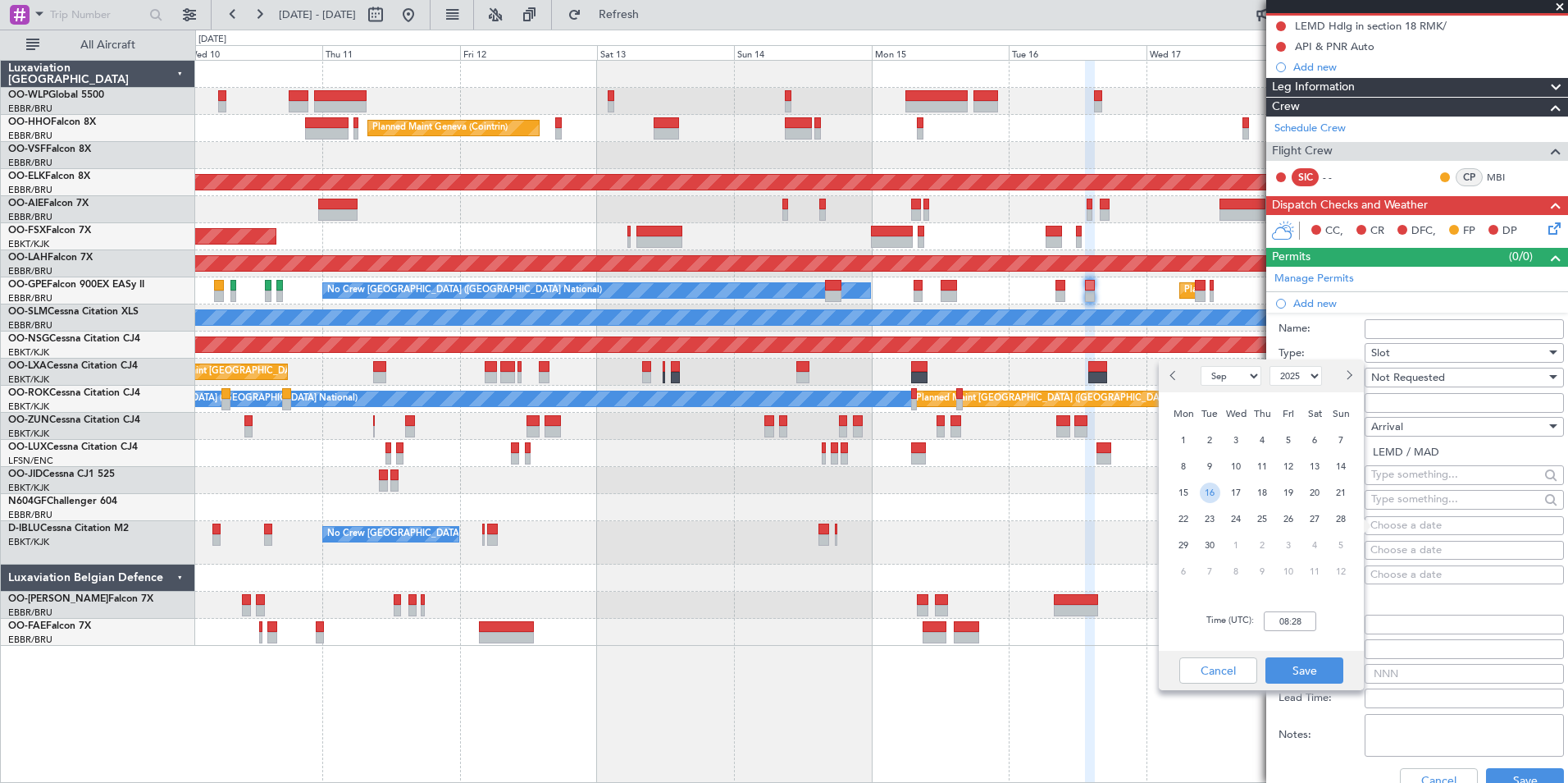
click at [1210, 492] on span "16" at bounding box center [1210, 493] width 21 height 21
click at [1284, 612] on input "00:00" at bounding box center [1290, 621] width 53 height 20
click at [1270, 609] on div "Time (UTC): 01:51" at bounding box center [1261, 621] width 205 height 59
click at [1286, 621] on input "01:51" at bounding box center [1290, 621] width 53 height 20
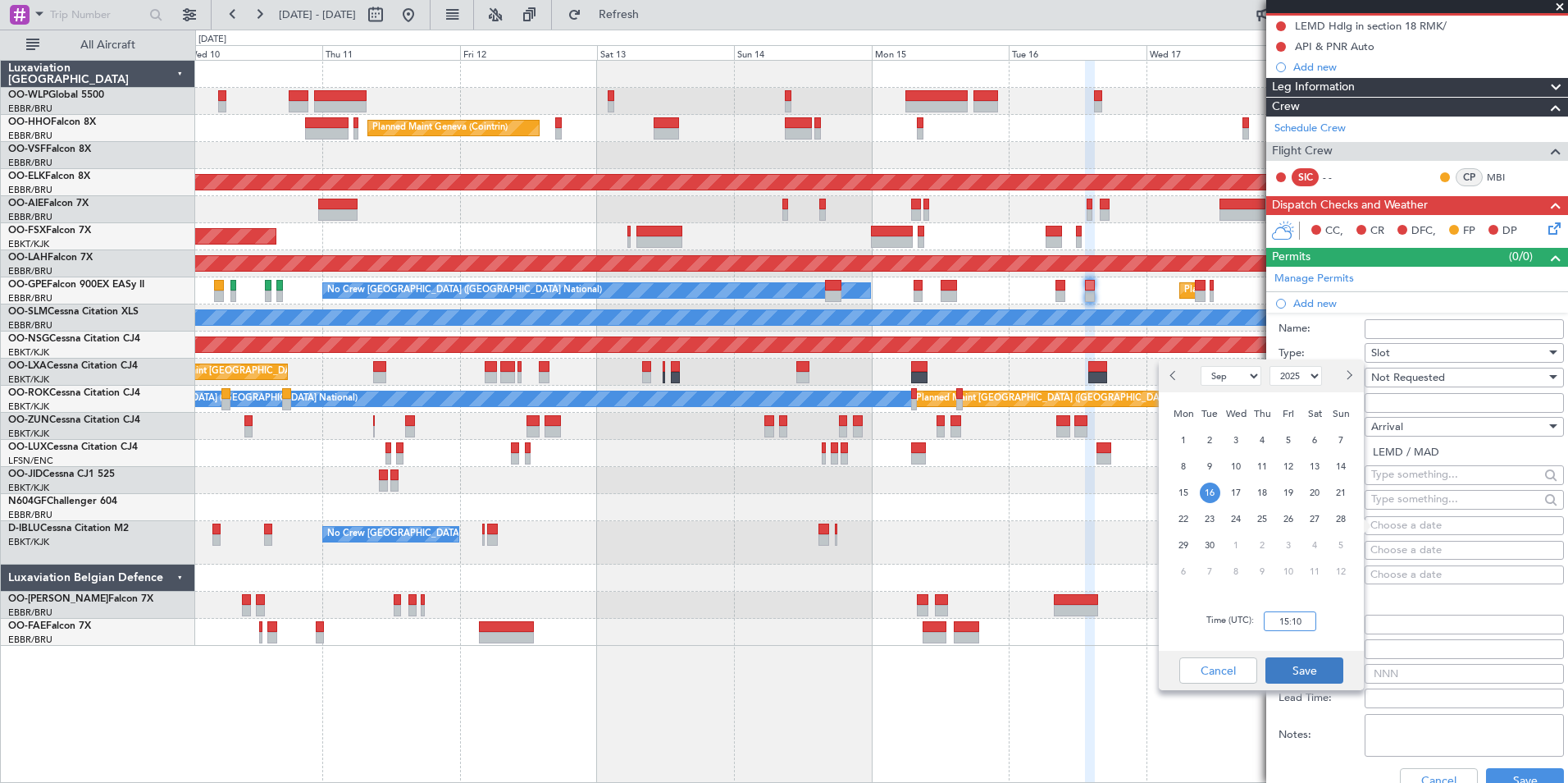
type input "15:10"
click at [1314, 669] on button "Save" at bounding box center [1304, 671] width 78 height 26
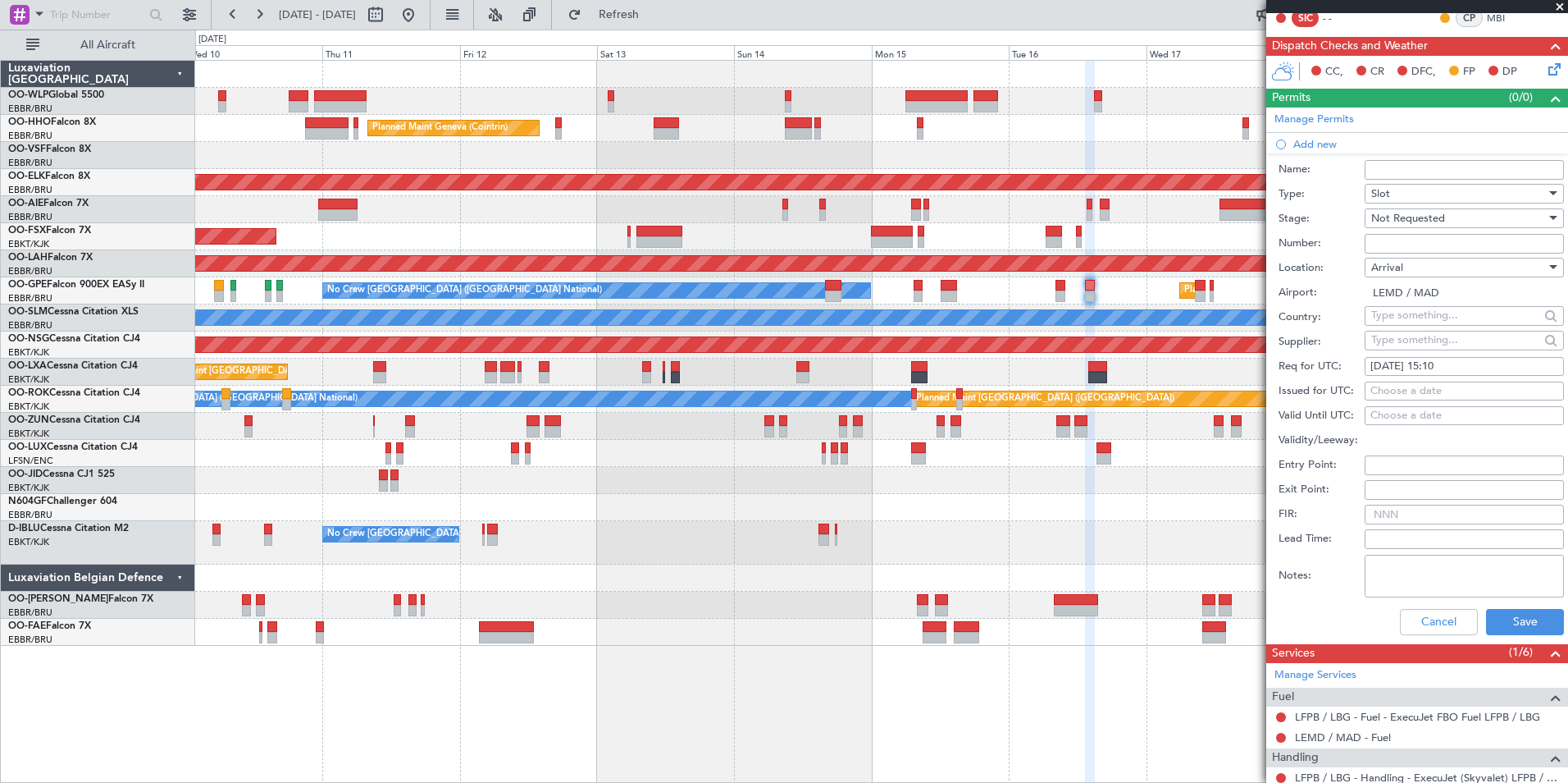
scroll to position [328, 0]
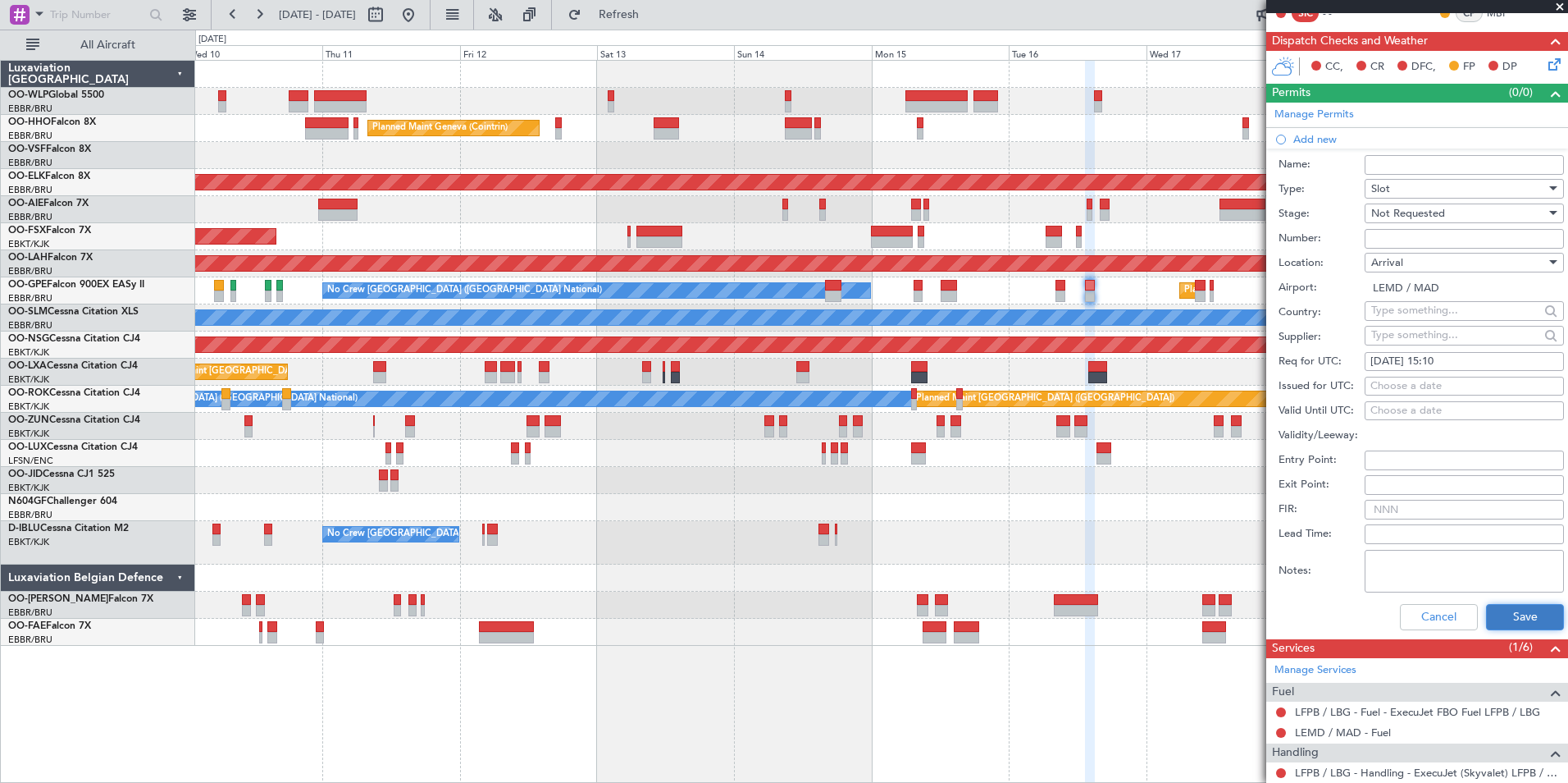
click at [1500, 622] on button "Save" at bounding box center [1525, 617] width 78 height 26
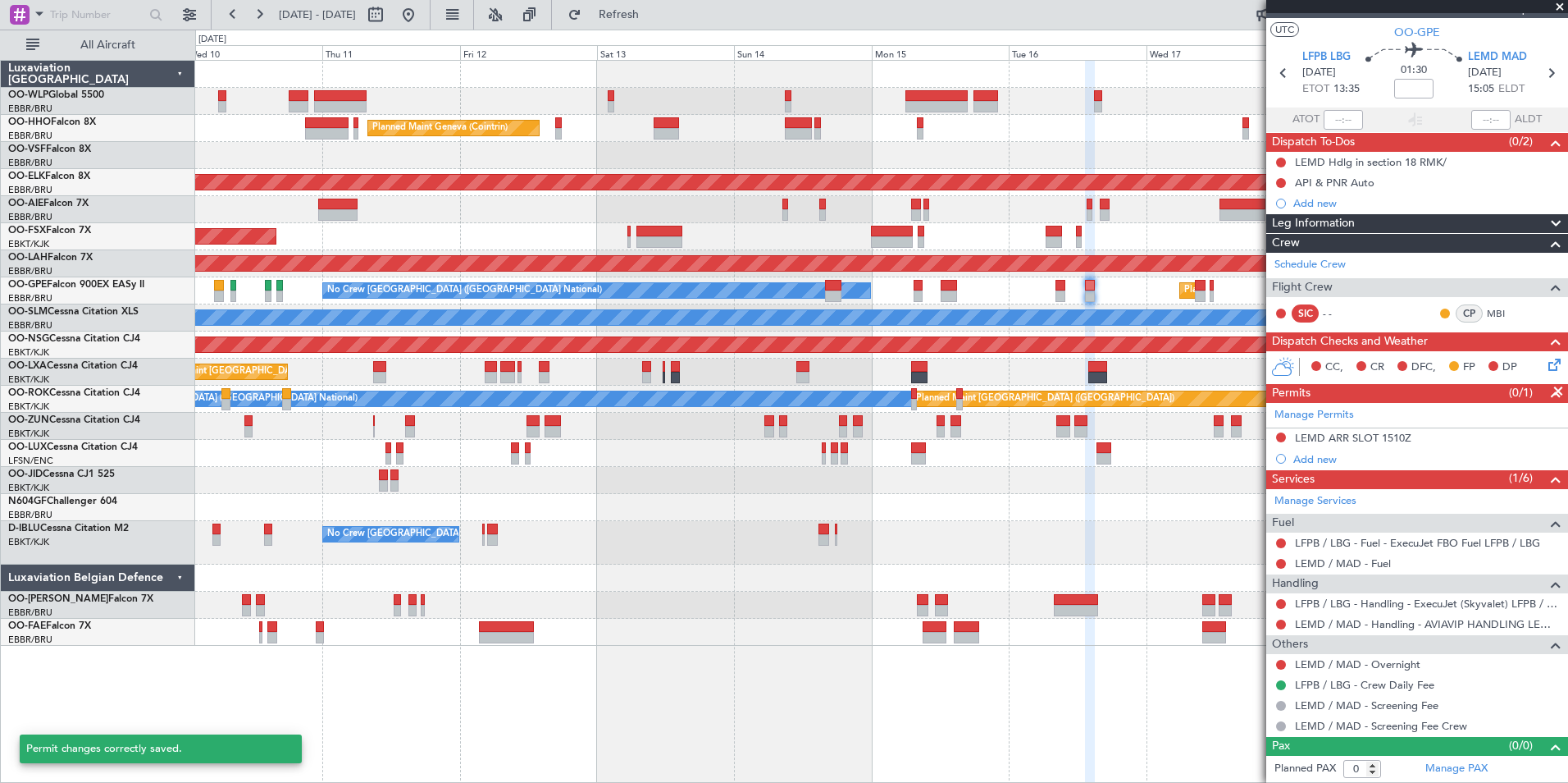
scroll to position [27, 0]
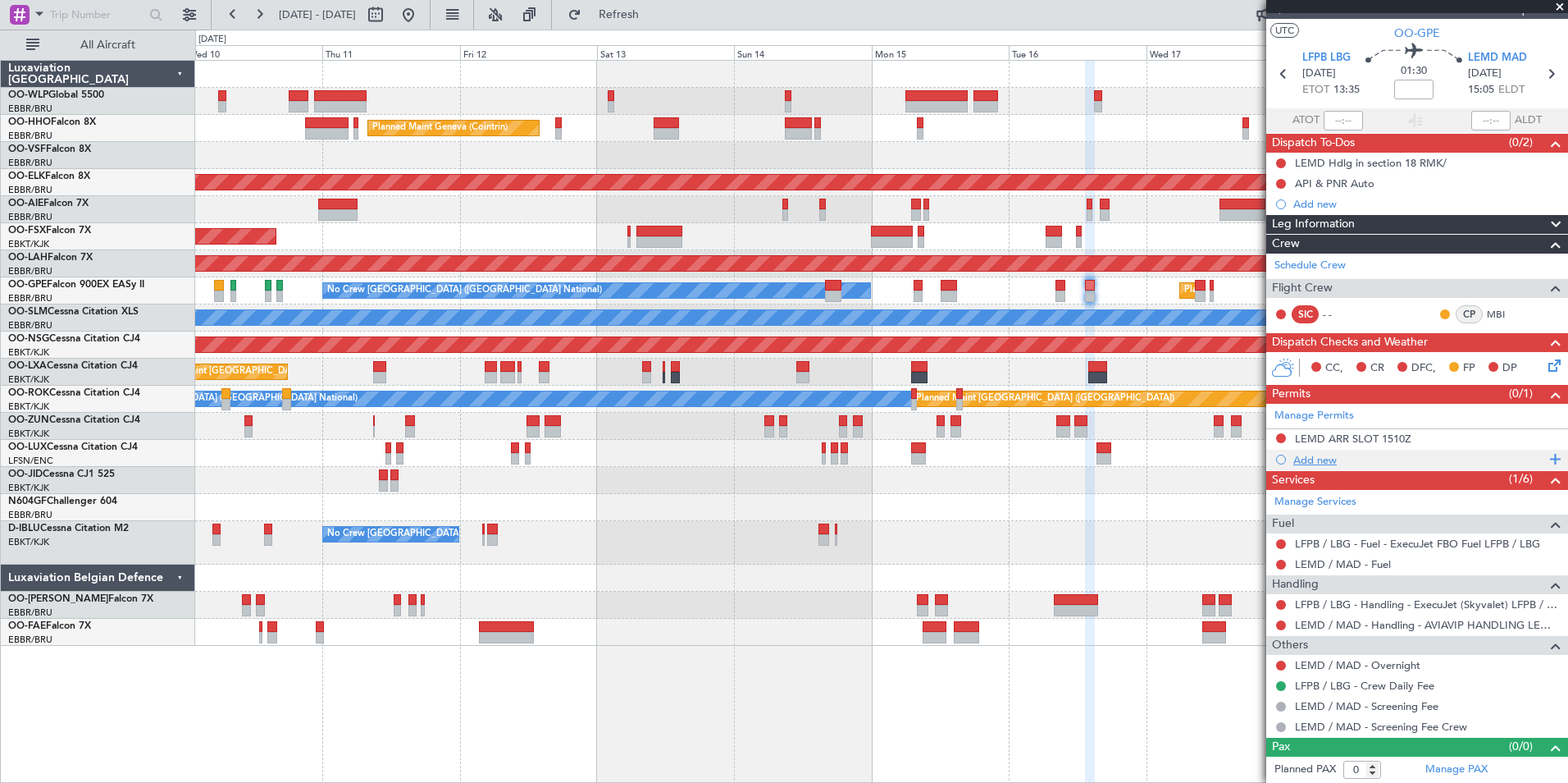
click at [1334, 458] on div "Add new" at bounding box center [1419, 459] width 252 height 14
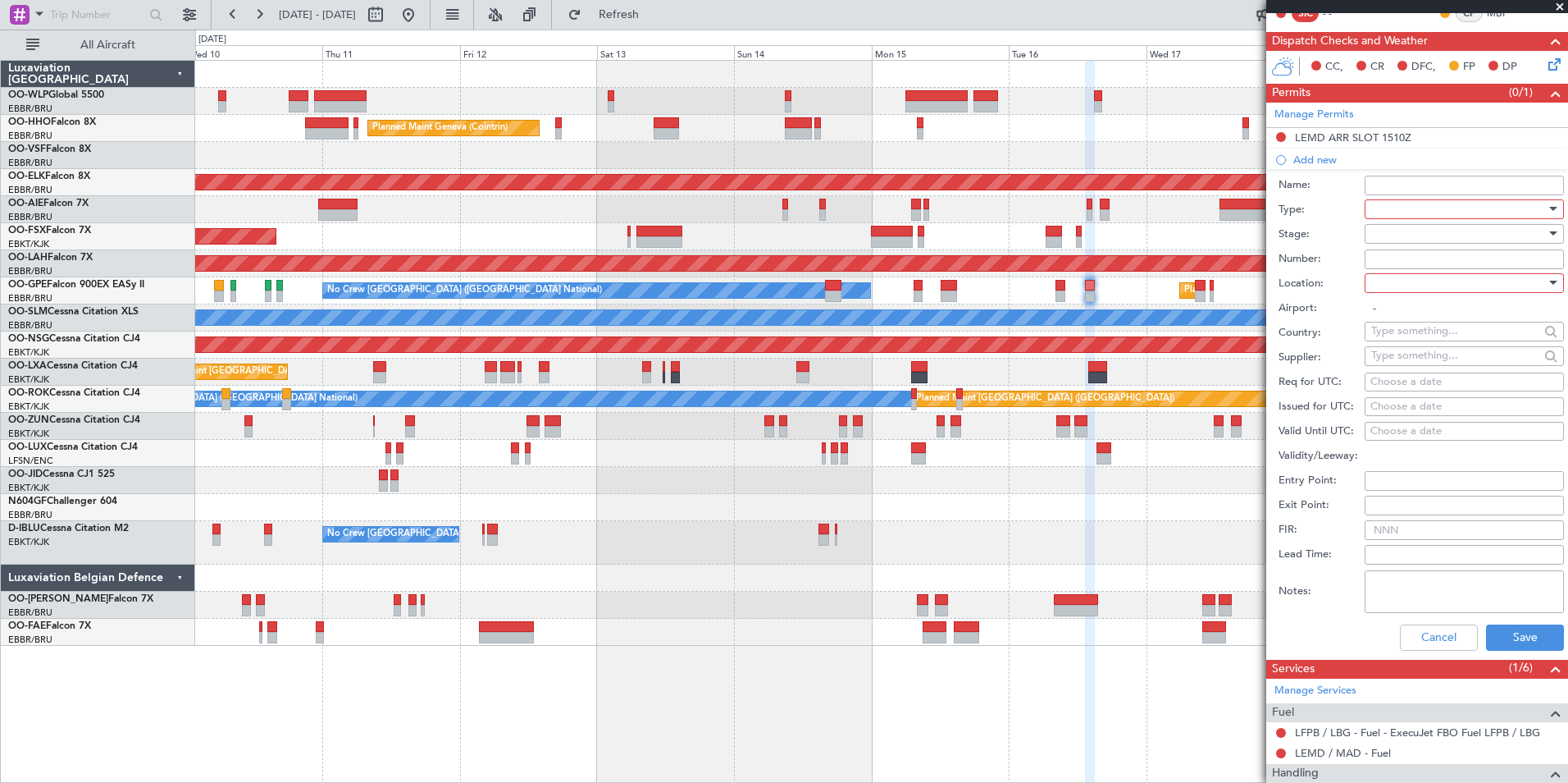
click at [1420, 199] on div at bounding box center [1459, 209] width 175 height 24
click at [1417, 384] on span "Landing" at bounding box center [1458, 389] width 172 height 24
click at [1392, 229] on div at bounding box center [1459, 234] width 175 height 24
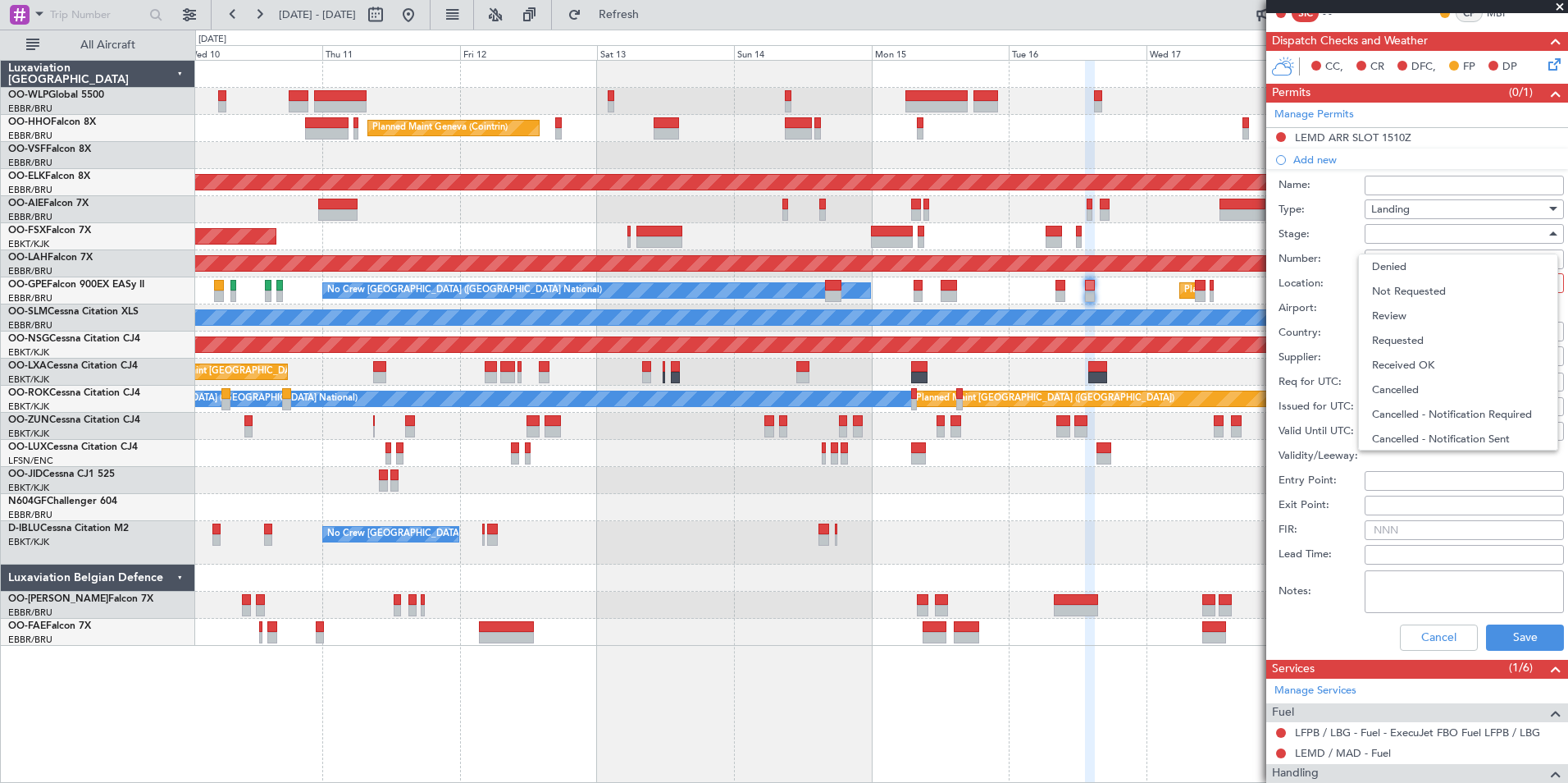
click at [1398, 288] on span "Not Requested" at bounding box center [1458, 291] width 172 height 24
click at [1406, 278] on div at bounding box center [1459, 283] width 175 height 24
click at [1410, 362] on span "Arrival" at bounding box center [1458, 365] width 172 height 24
type input "LEMD / MAD"
click at [1509, 639] on button "Save" at bounding box center [1525, 638] width 78 height 26
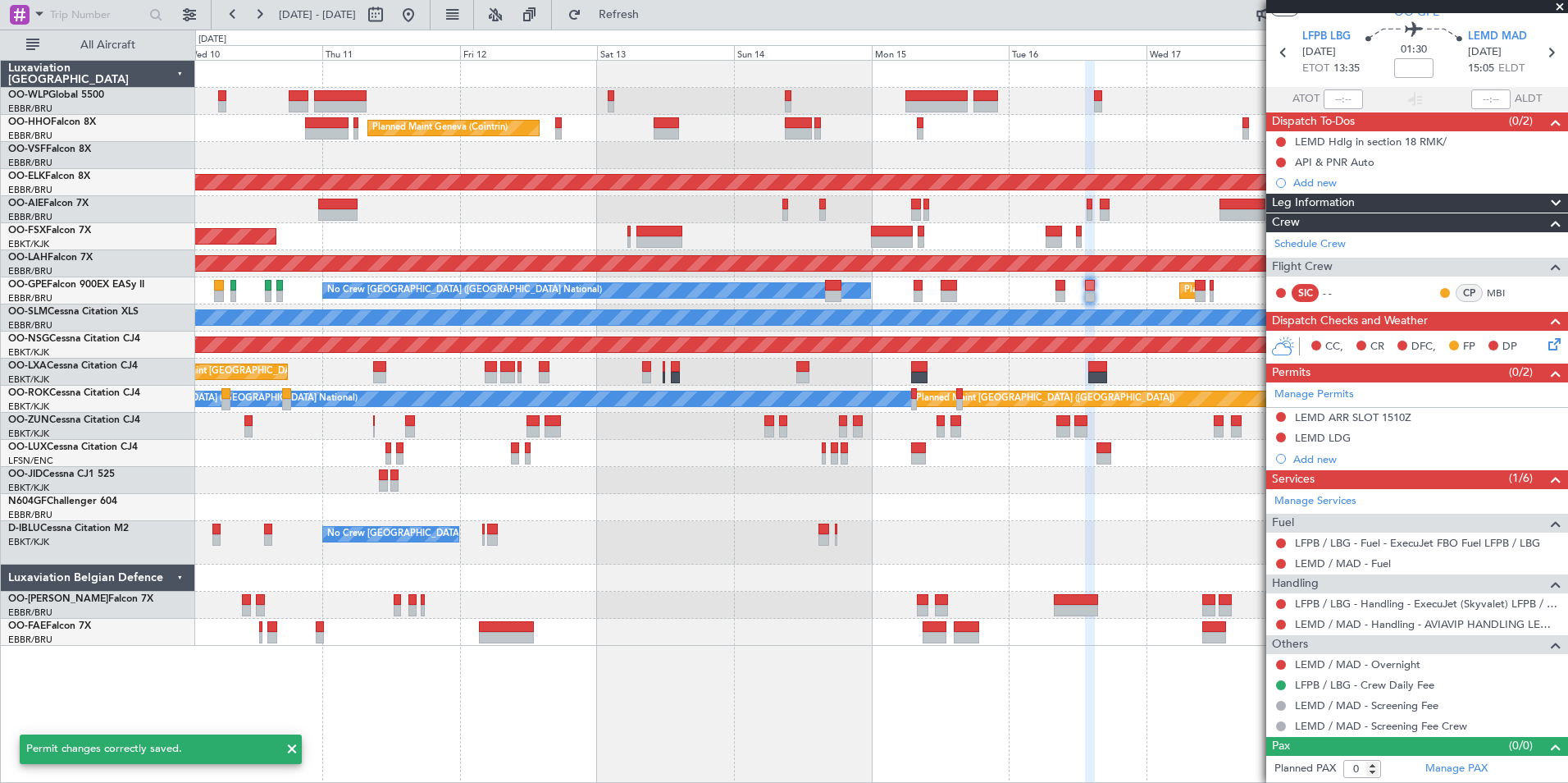
scroll to position [48, 0]
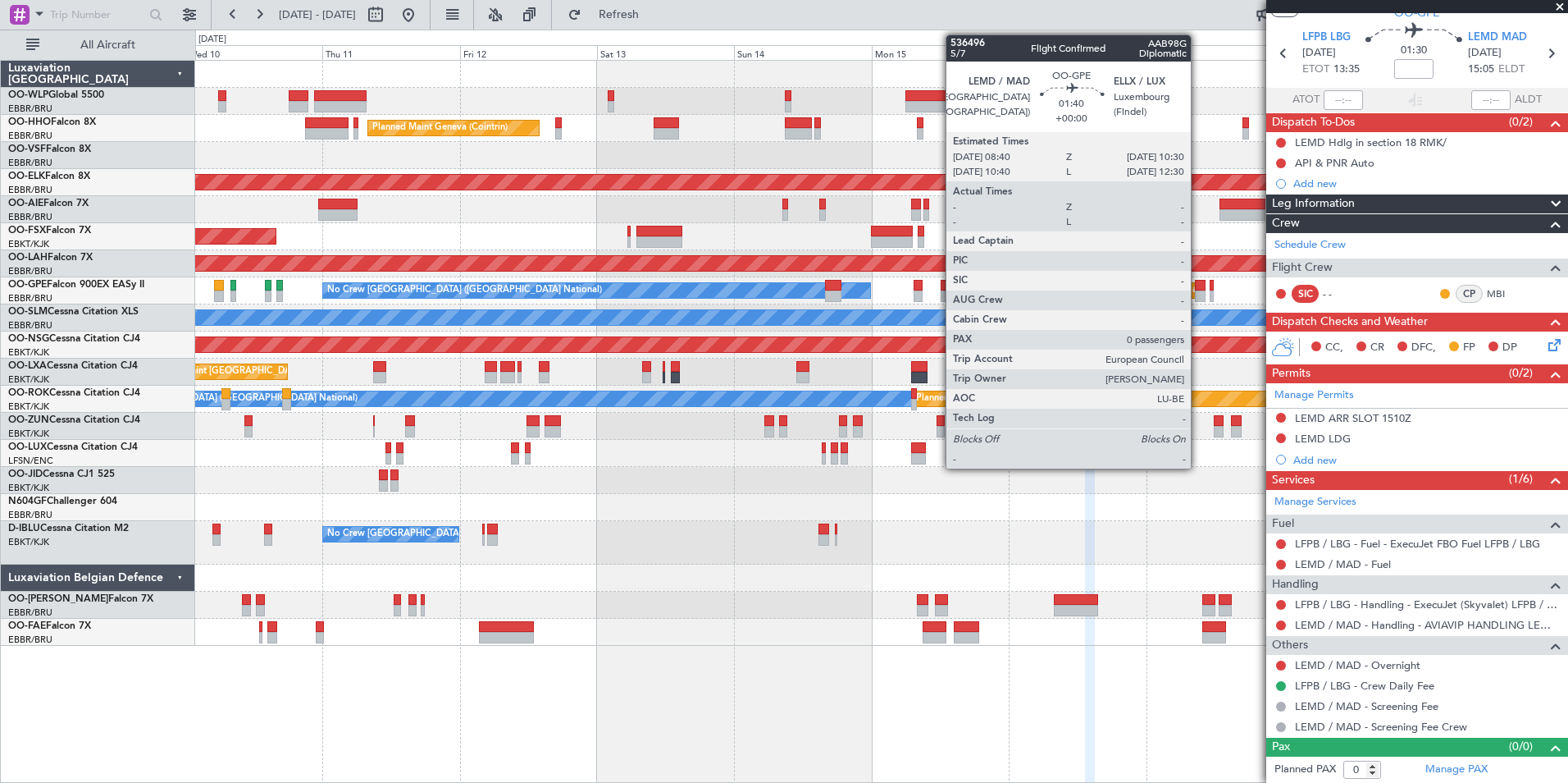
click at [1199, 293] on div at bounding box center [1200, 296] width 10 height 11
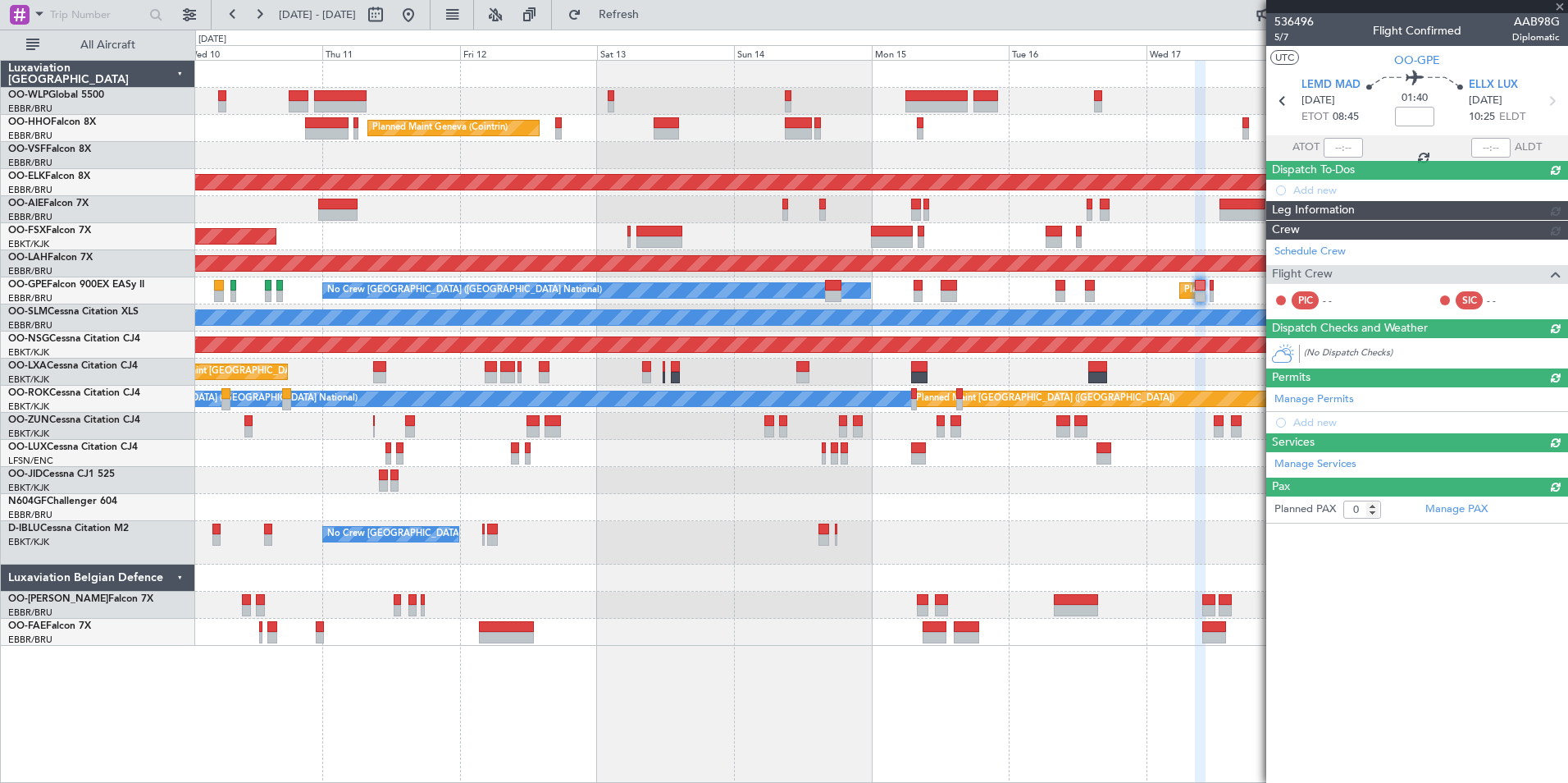
scroll to position [0, 0]
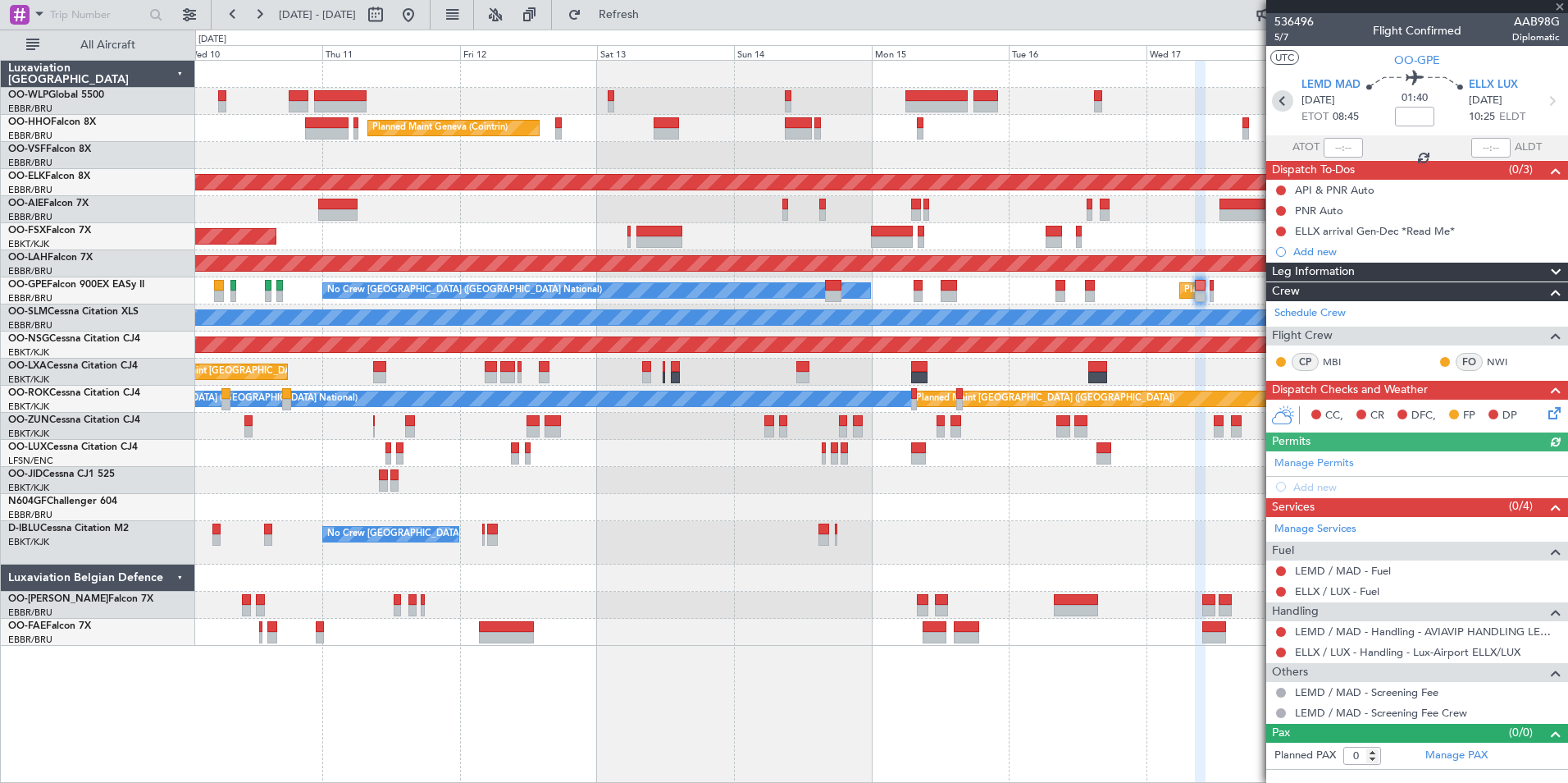
click at [1286, 103] on icon at bounding box center [1283, 100] width 22 height 22
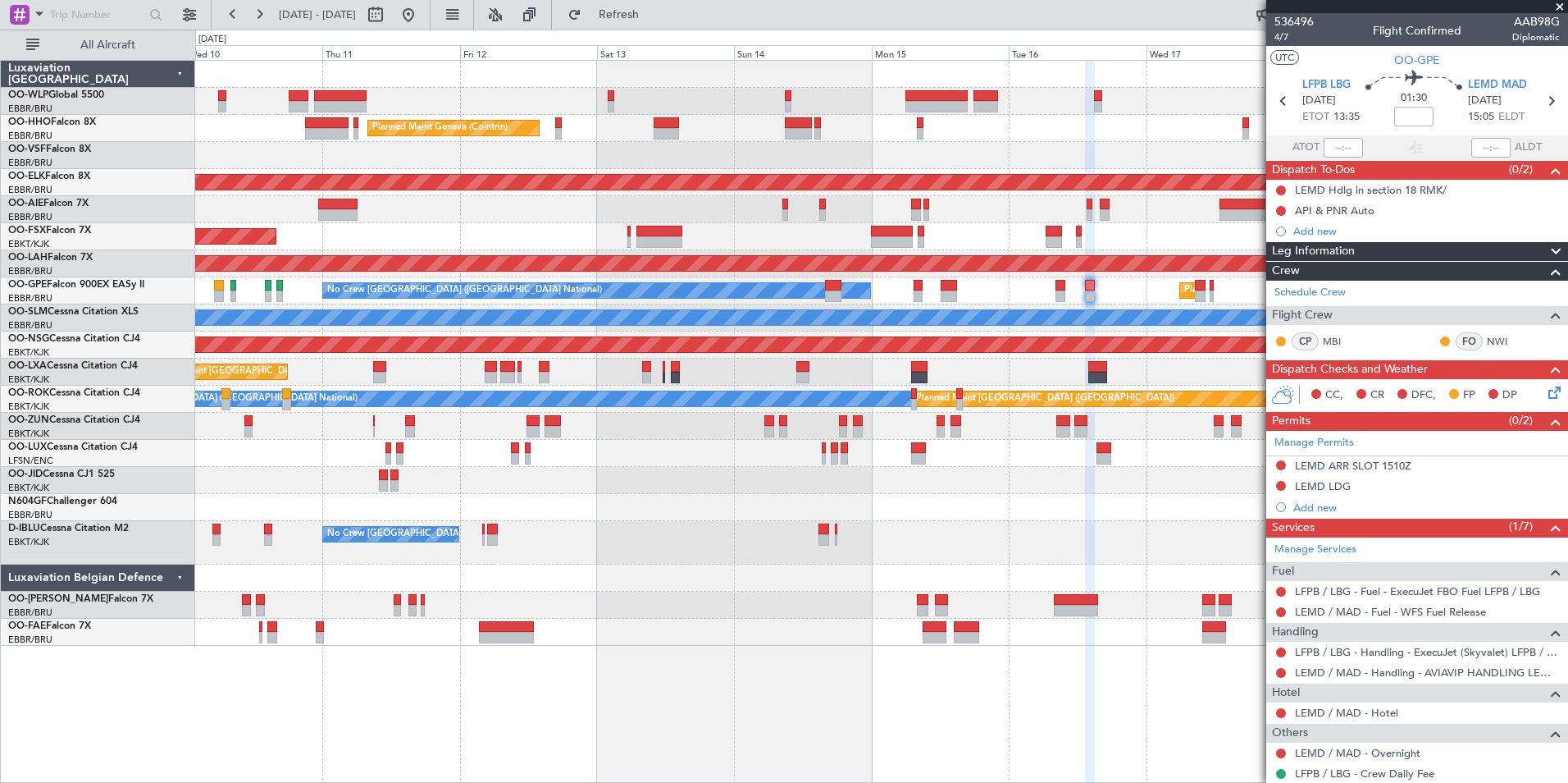
click at [789, 146] on div "Planned Maint Liege Planned Maint Geneva ([GEOGRAPHIC_DATA]) Planned Maint [GEO…" at bounding box center [881, 353] width 1373 height 585
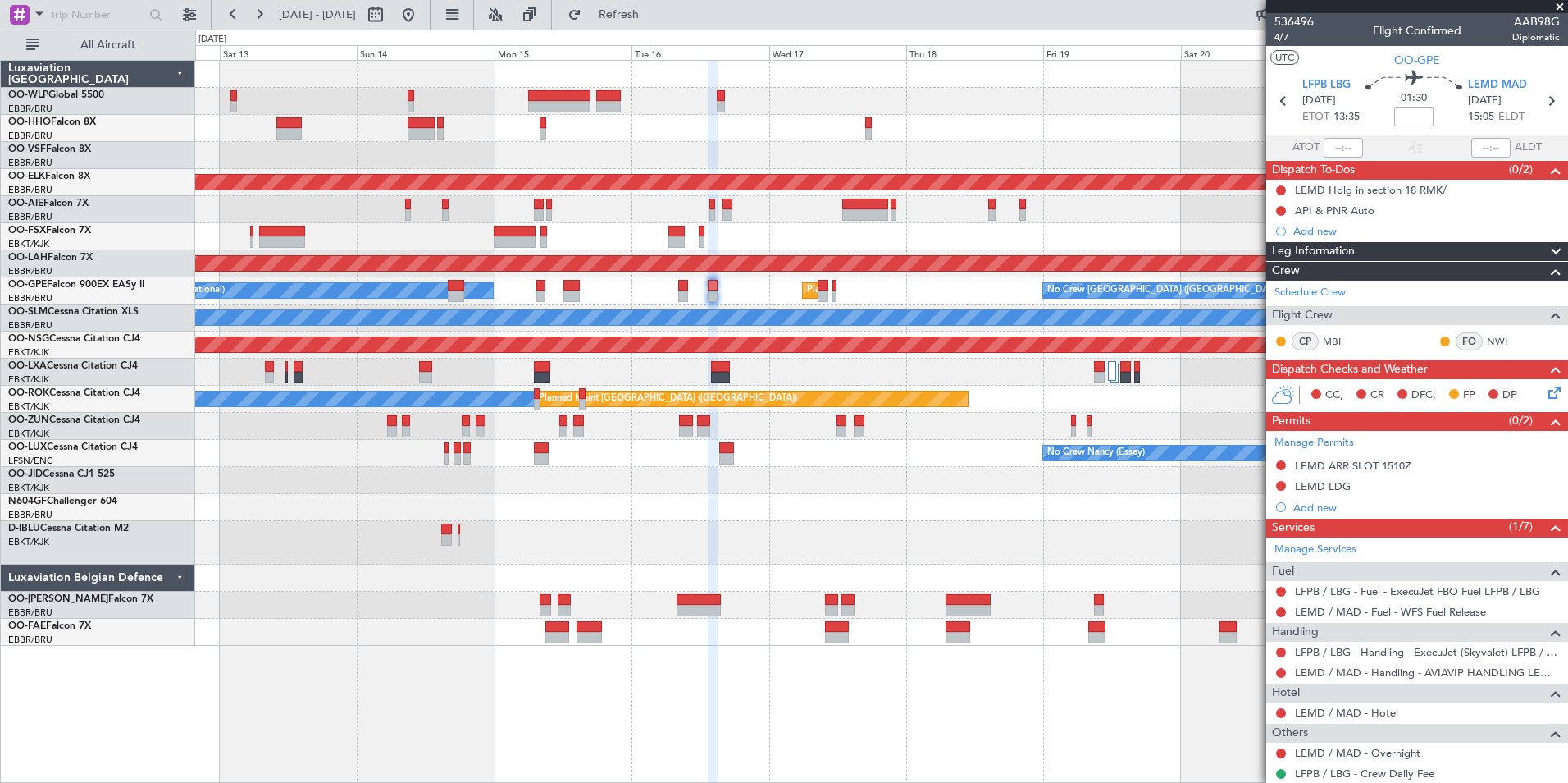
click at [819, 136] on div "Planned Maint Geneva (Cointrin)" at bounding box center [881, 128] width 1373 height 27
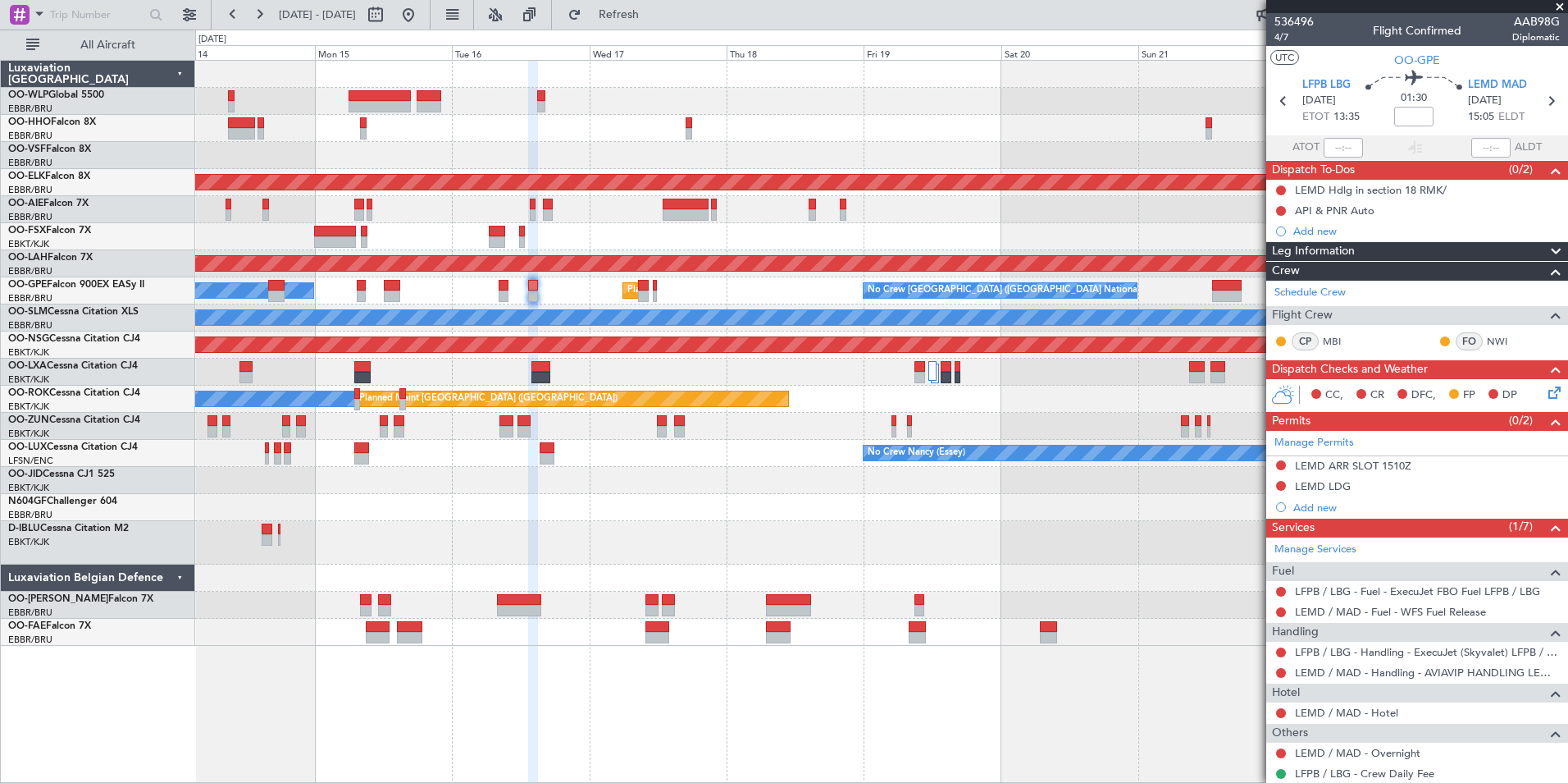
click at [857, 133] on div "Planned Maint Geneva (Cointrin)" at bounding box center [881, 128] width 1373 height 27
click at [674, 116] on div "Planned Maint Geneva (Cointrin)" at bounding box center [881, 128] width 1373 height 27
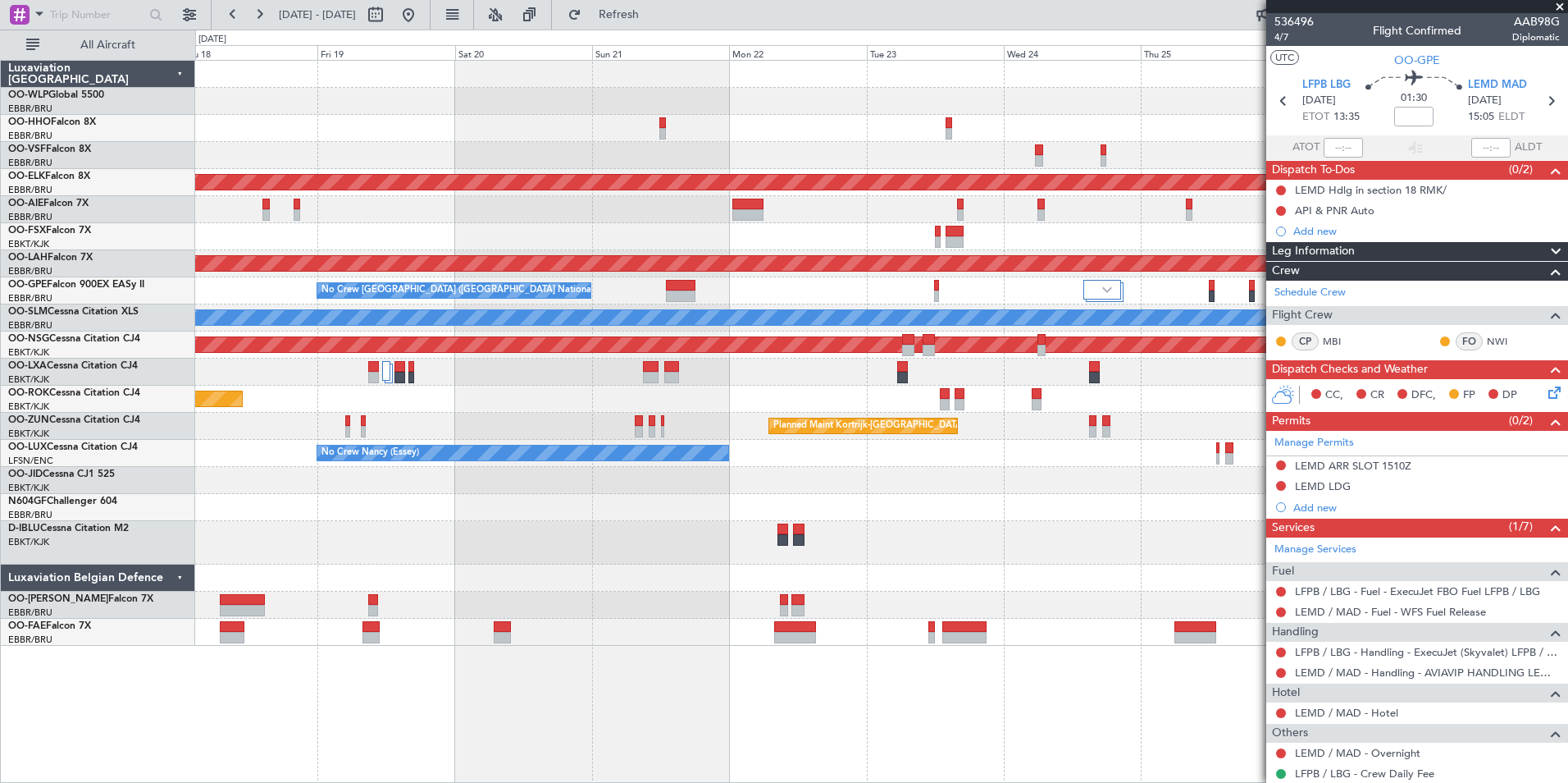
click at [688, 113] on div at bounding box center [881, 100] width 1373 height 27
click at [640, 100] on div at bounding box center [881, 100] width 1373 height 27
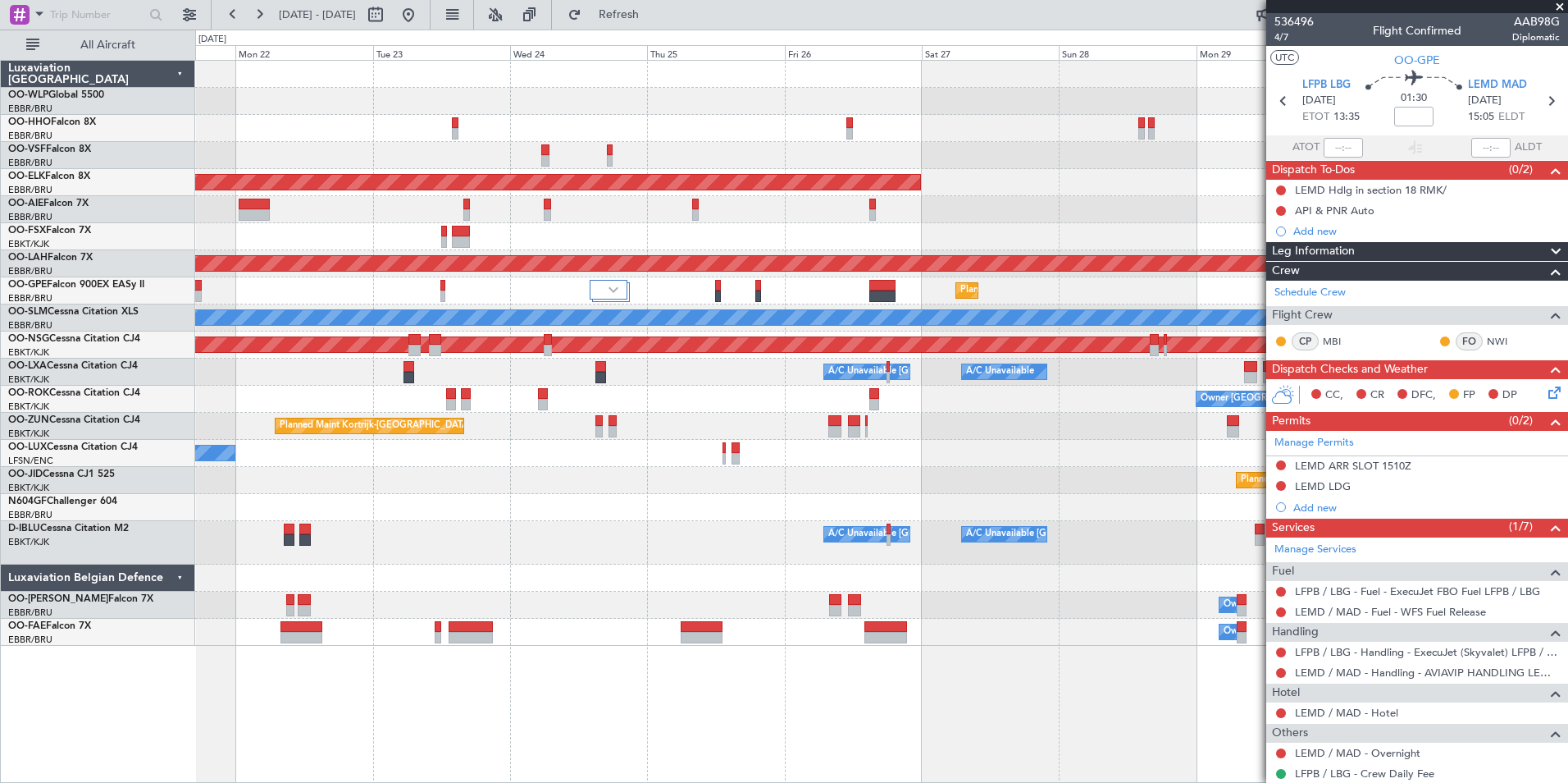
click at [631, 103] on div "Planned Maint Kortrijk-[GEOGRAPHIC_DATA] Planned [GEOGRAPHIC_DATA][PERSON_NAME]…" at bounding box center [881, 353] width 1373 height 585
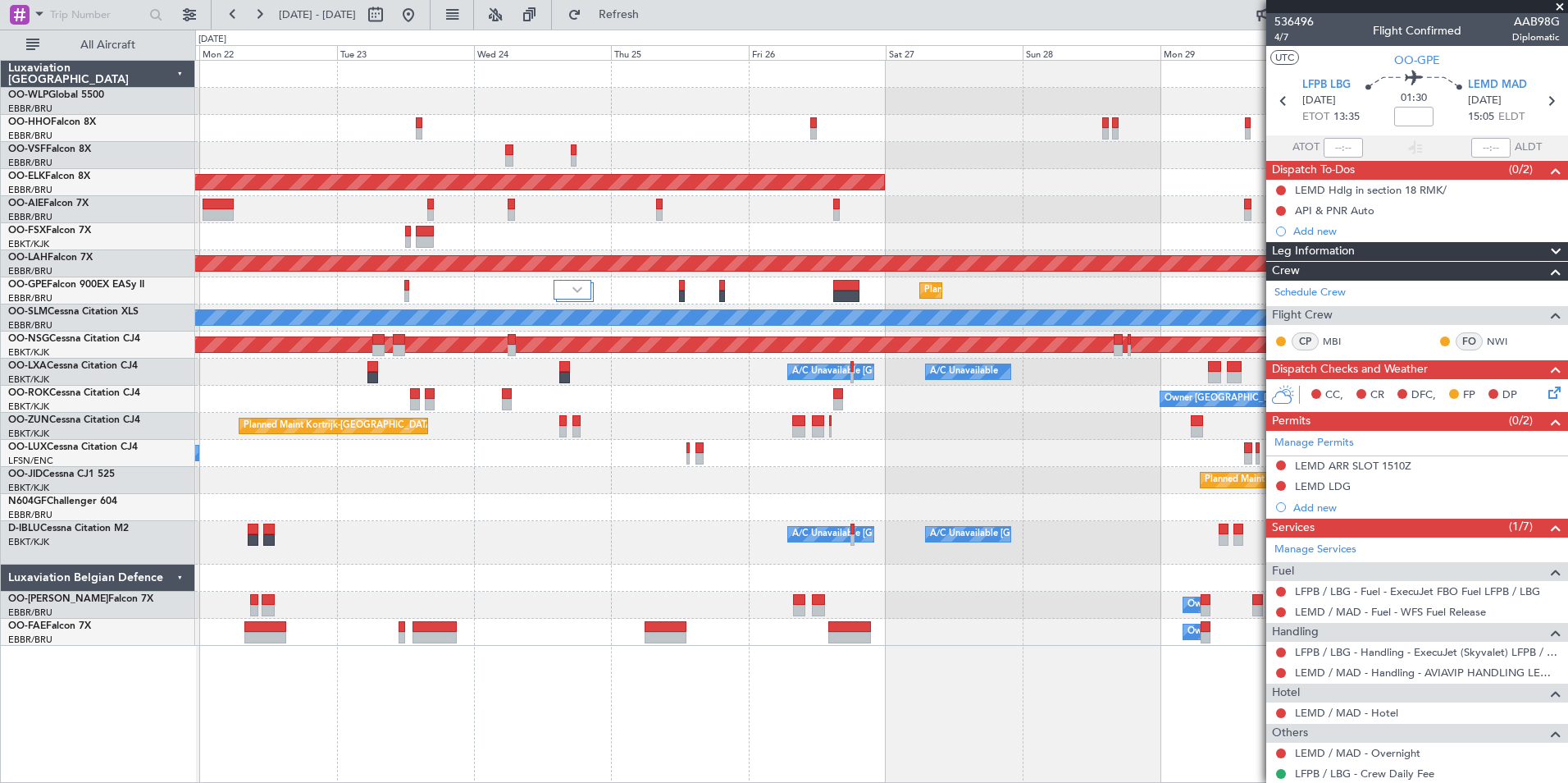
click at [640, 93] on div at bounding box center [881, 100] width 1373 height 27
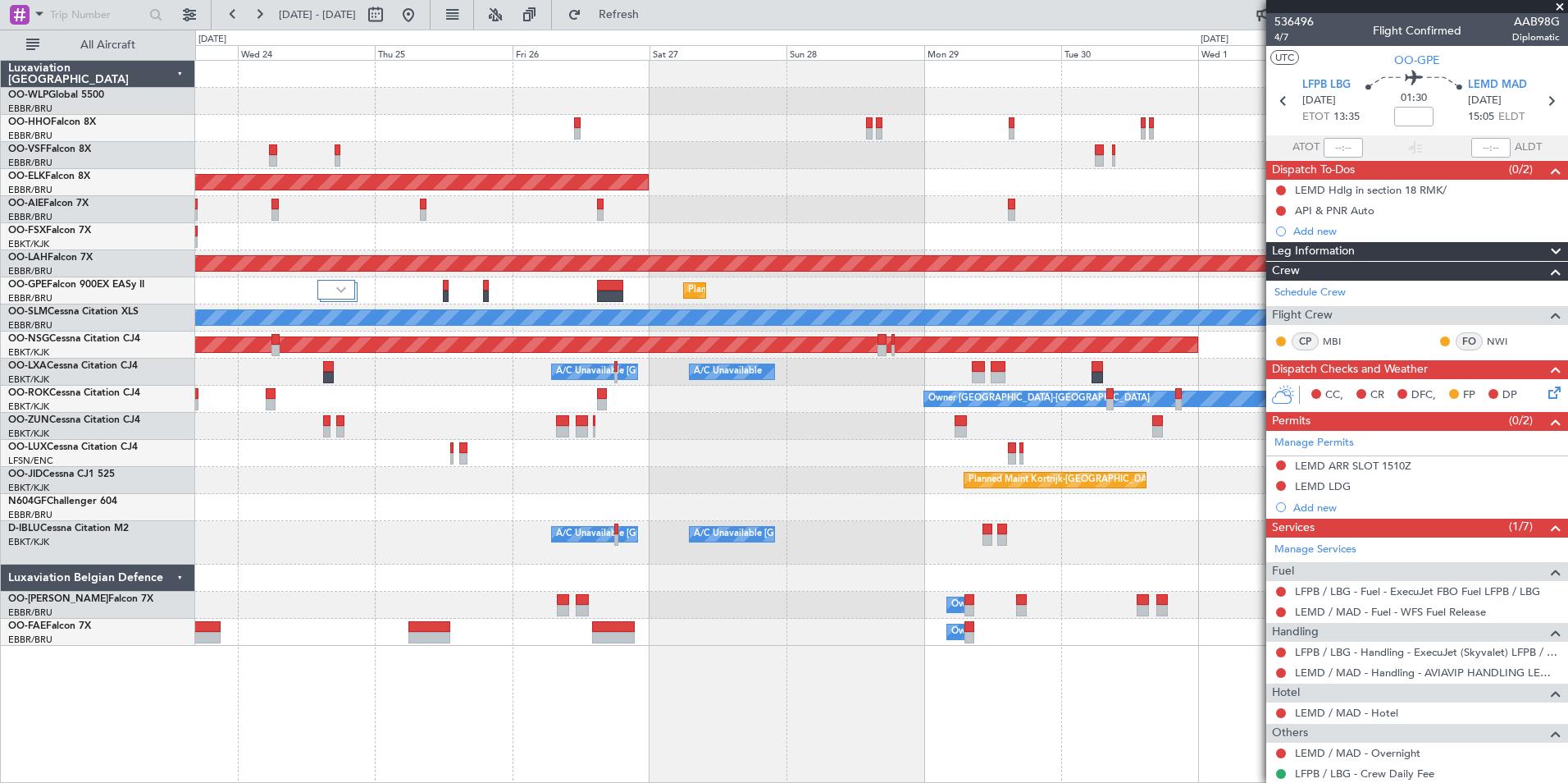
click at [616, 111] on div "Planned Maint Kortrijk-[GEOGRAPHIC_DATA] Planned [GEOGRAPHIC_DATA][PERSON_NAME]…" at bounding box center [881, 353] width 1373 height 585
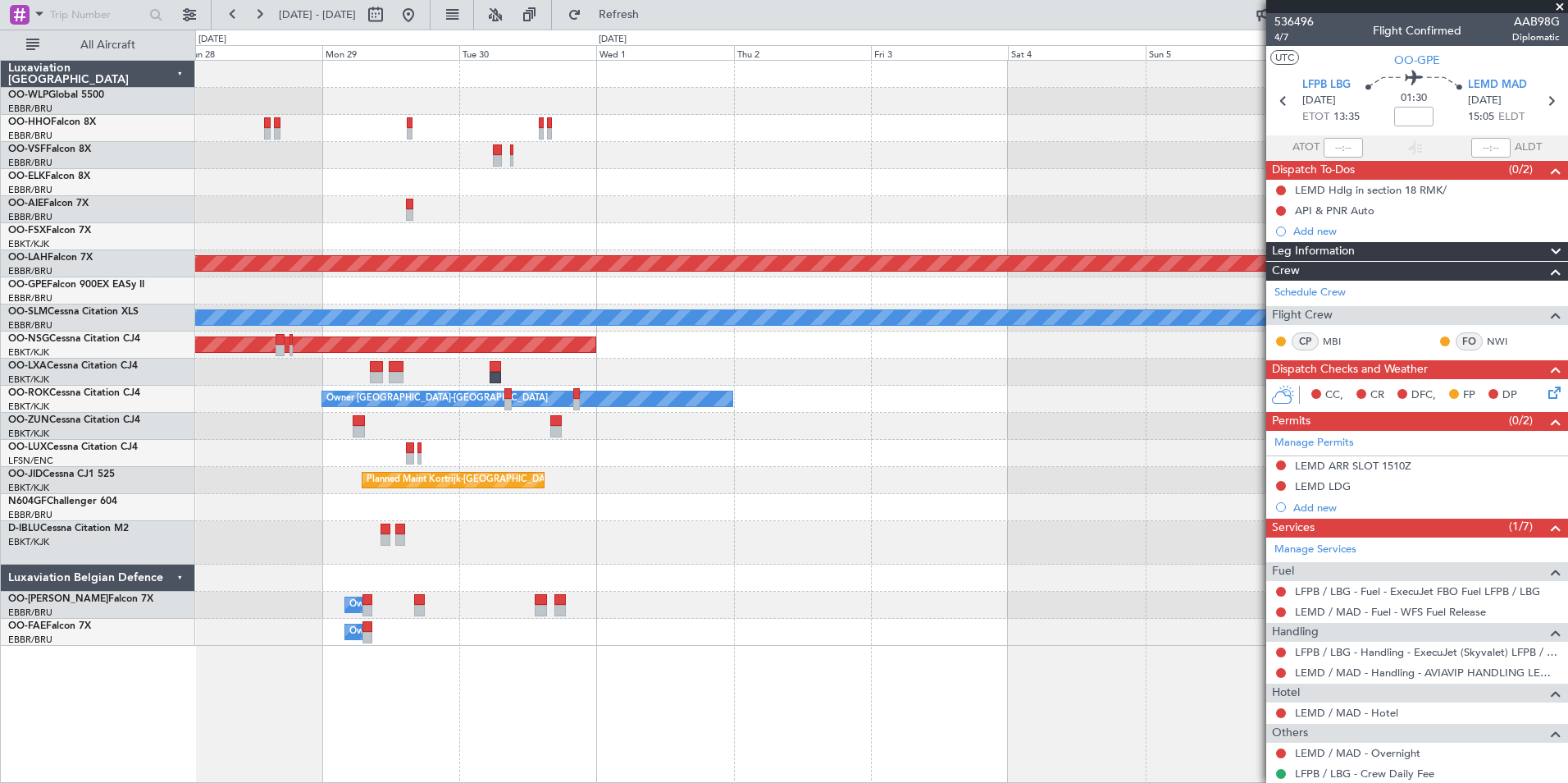
click at [626, 115] on div "Planned Maint Kortrijk-[GEOGRAPHIC_DATA] Planned [GEOGRAPHIC_DATA][PERSON_NAME]…" at bounding box center [881, 353] width 1373 height 585
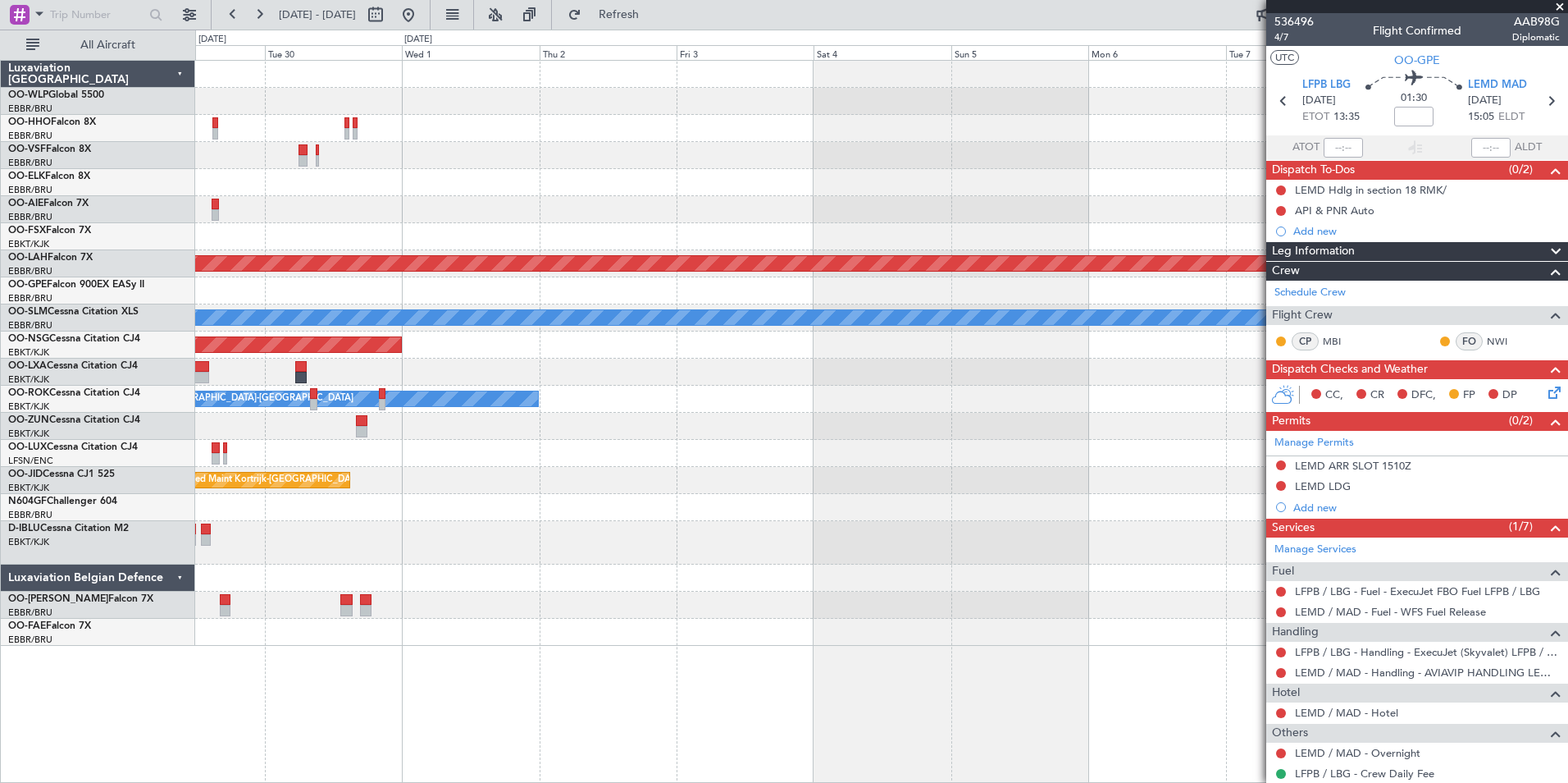
click at [641, 116] on div at bounding box center [881, 128] width 1373 height 27
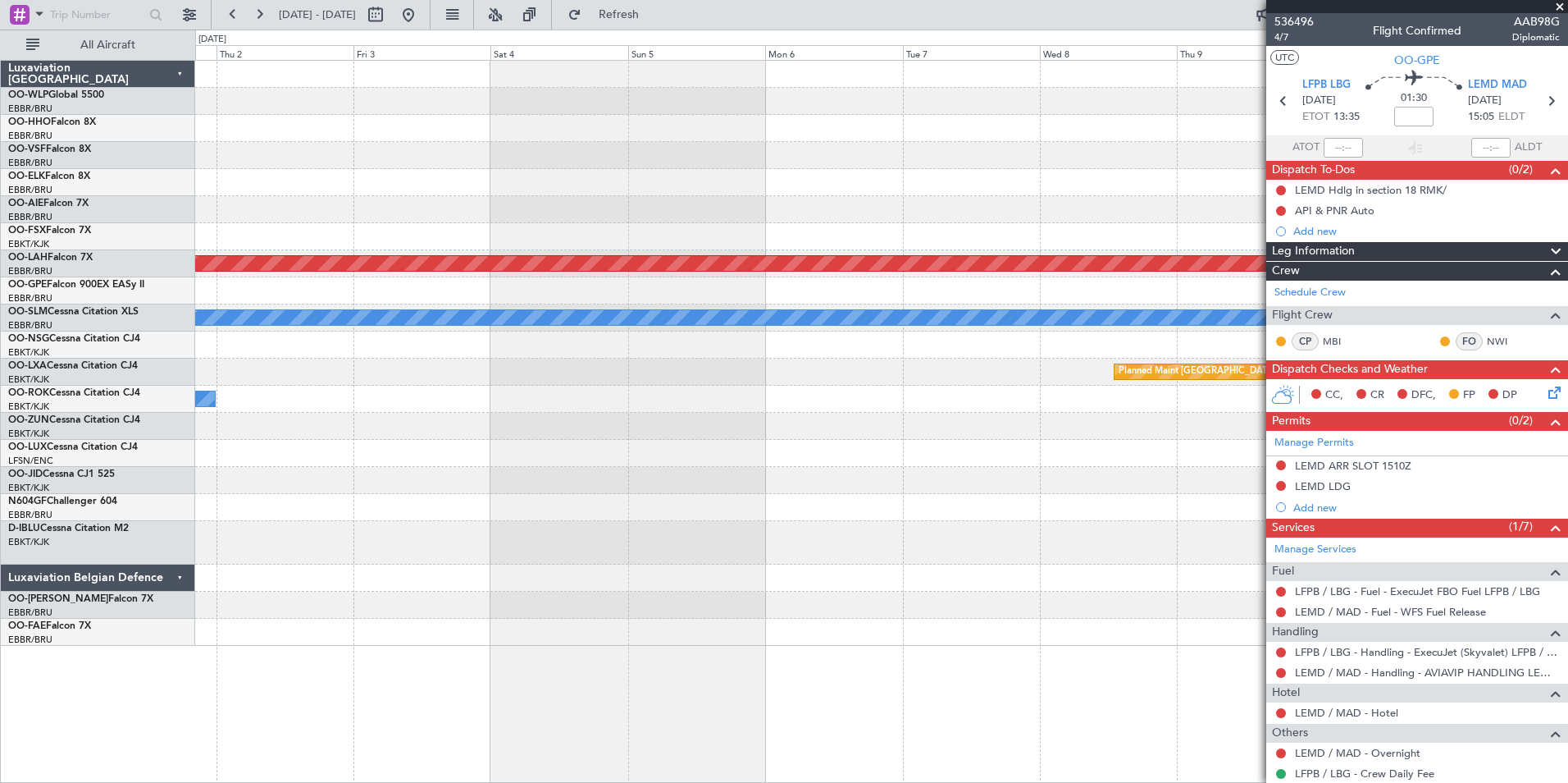
click at [678, 152] on div "Planned Maint [PERSON_NAME]-[GEOGRAPHIC_DATA][PERSON_NAME] ([GEOGRAPHIC_DATA][P…" at bounding box center [881, 353] width 1373 height 585
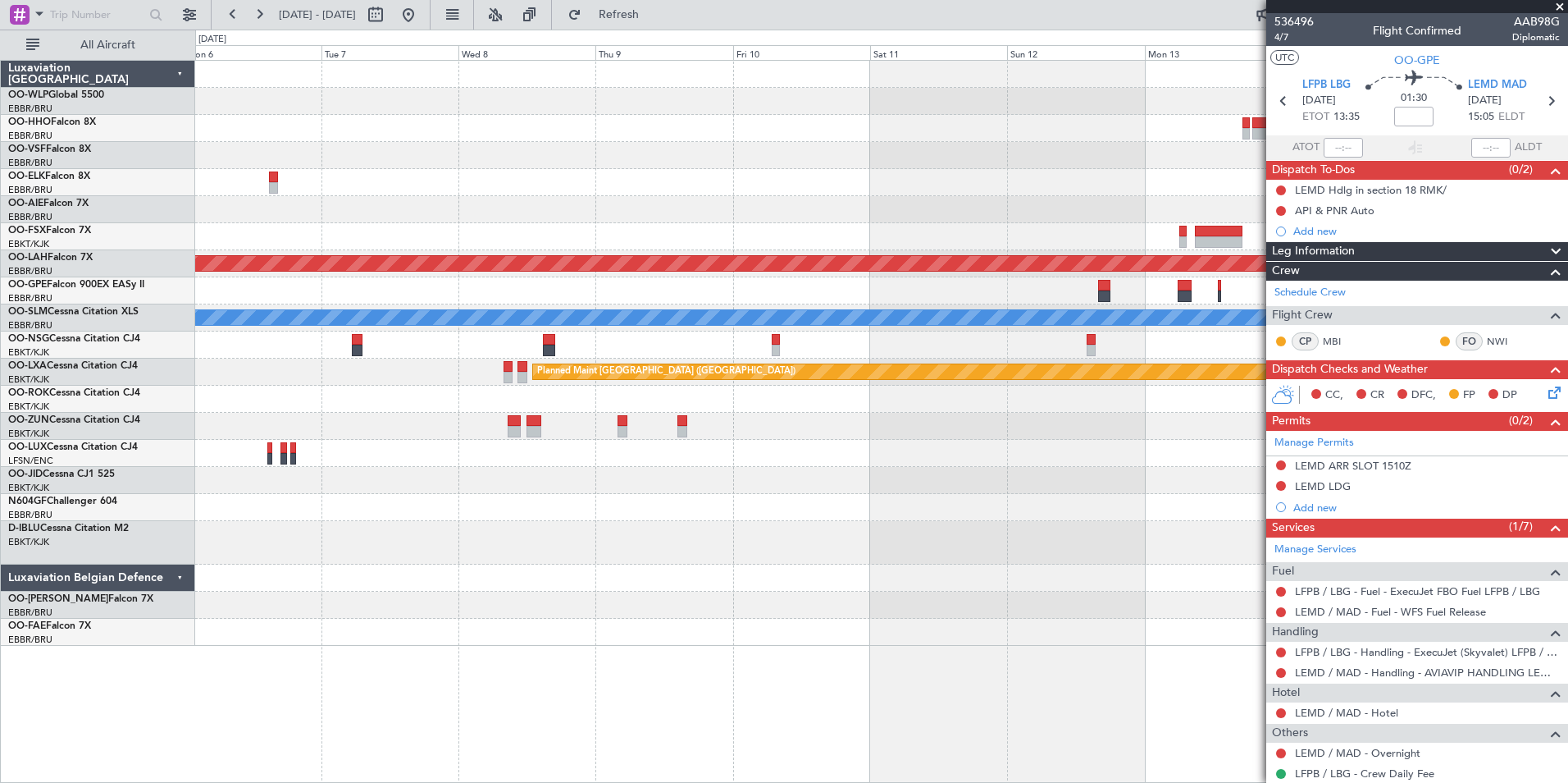
click at [658, 170] on div "Planned Maint [GEOGRAPHIC_DATA] ([GEOGRAPHIC_DATA] National) Planned [GEOGRAPHI…" at bounding box center [881, 353] width 1373 height 585
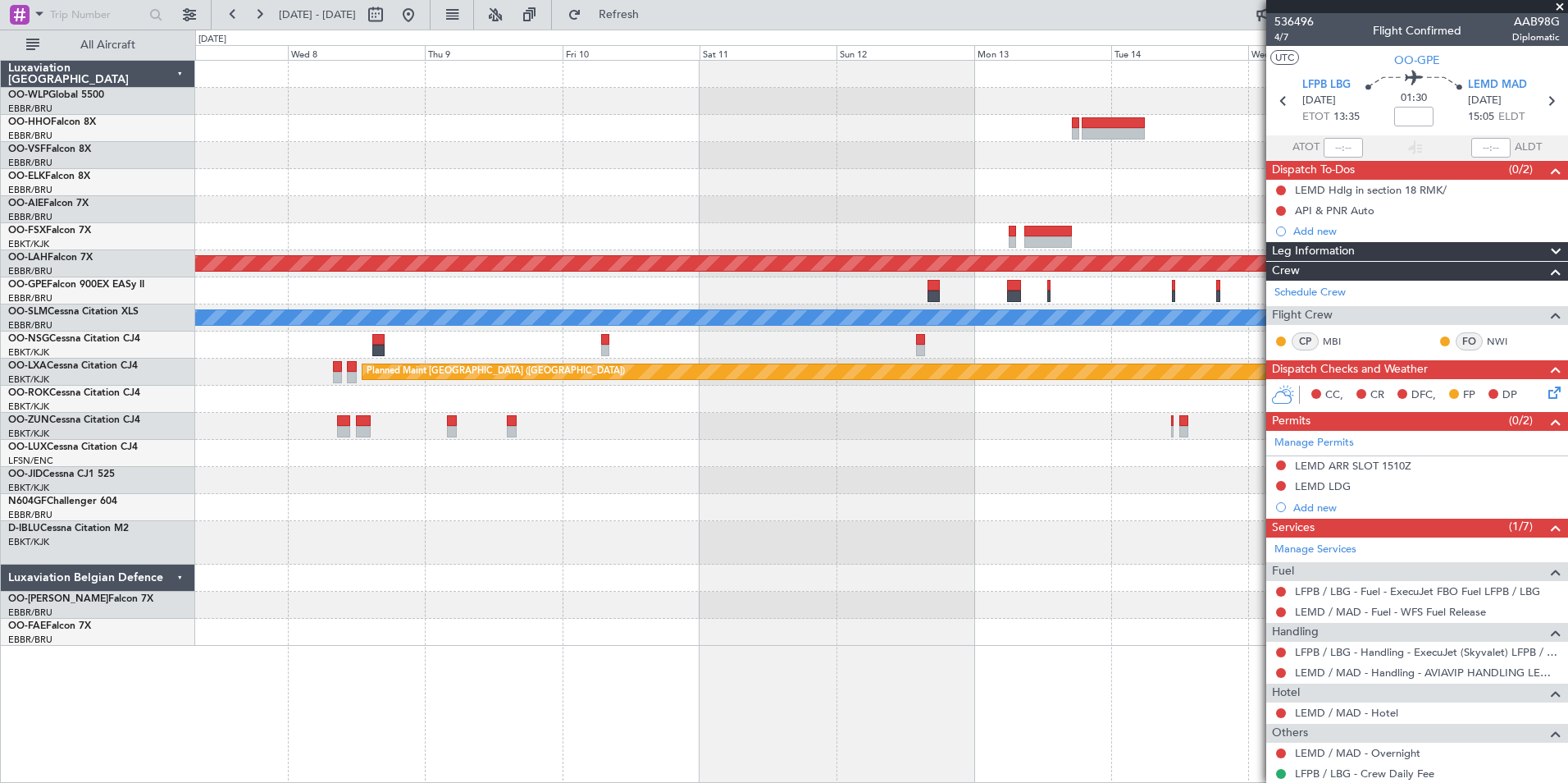
click at [667, 168] on div at bounding box center [881, 155] width 1373 height 27
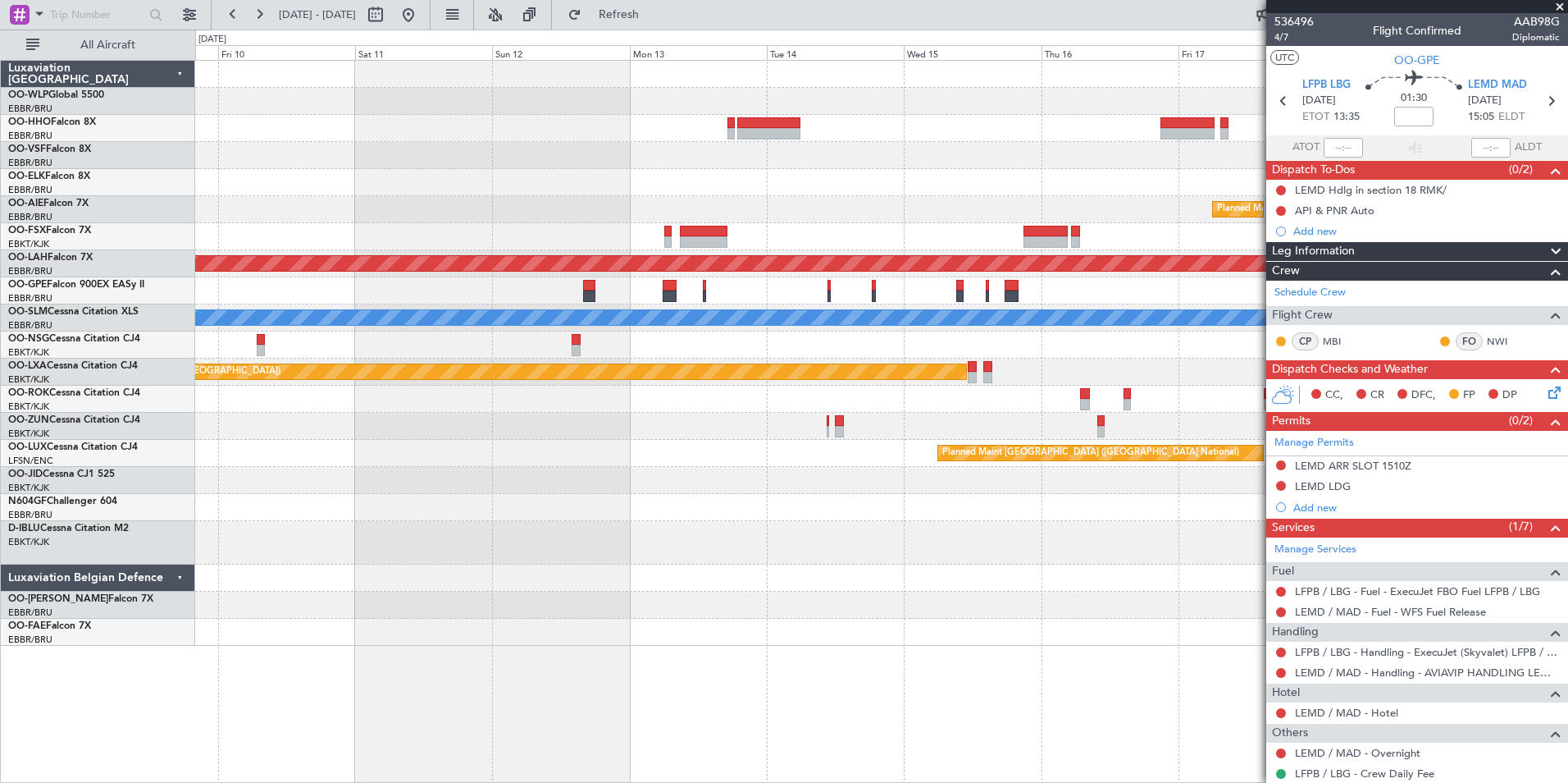
click at [809, 225] on div "Planned Maint [GEOGRAPHIC_DATA] ([GEOGRAPHIC_DATA] National) Planned [GEOGRAPHI…" at bounding box center [881, 353] width 1373 height 585
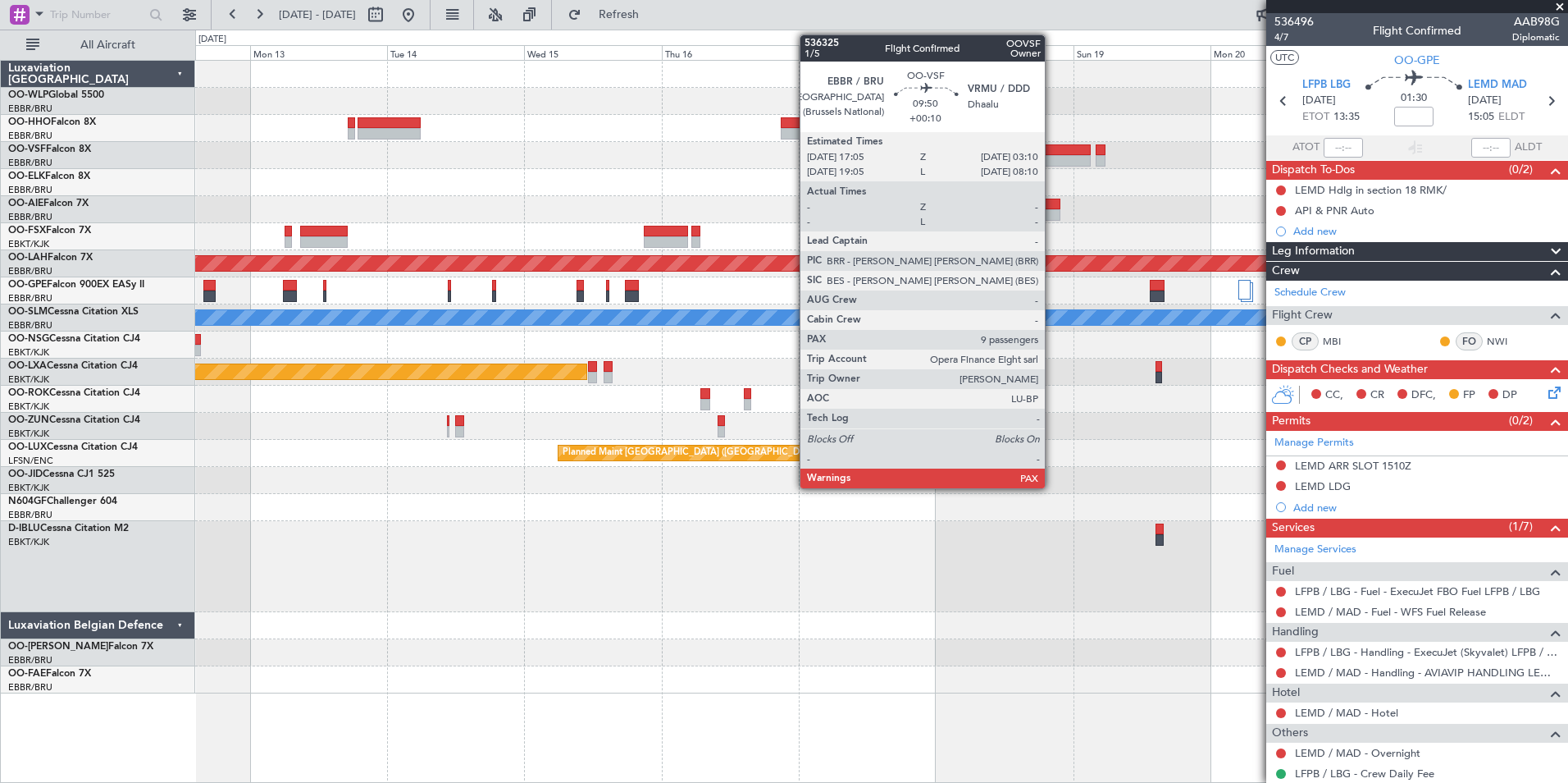
click at [1053, 160] on div at bounding box center [1062, 160] width 58 height 11
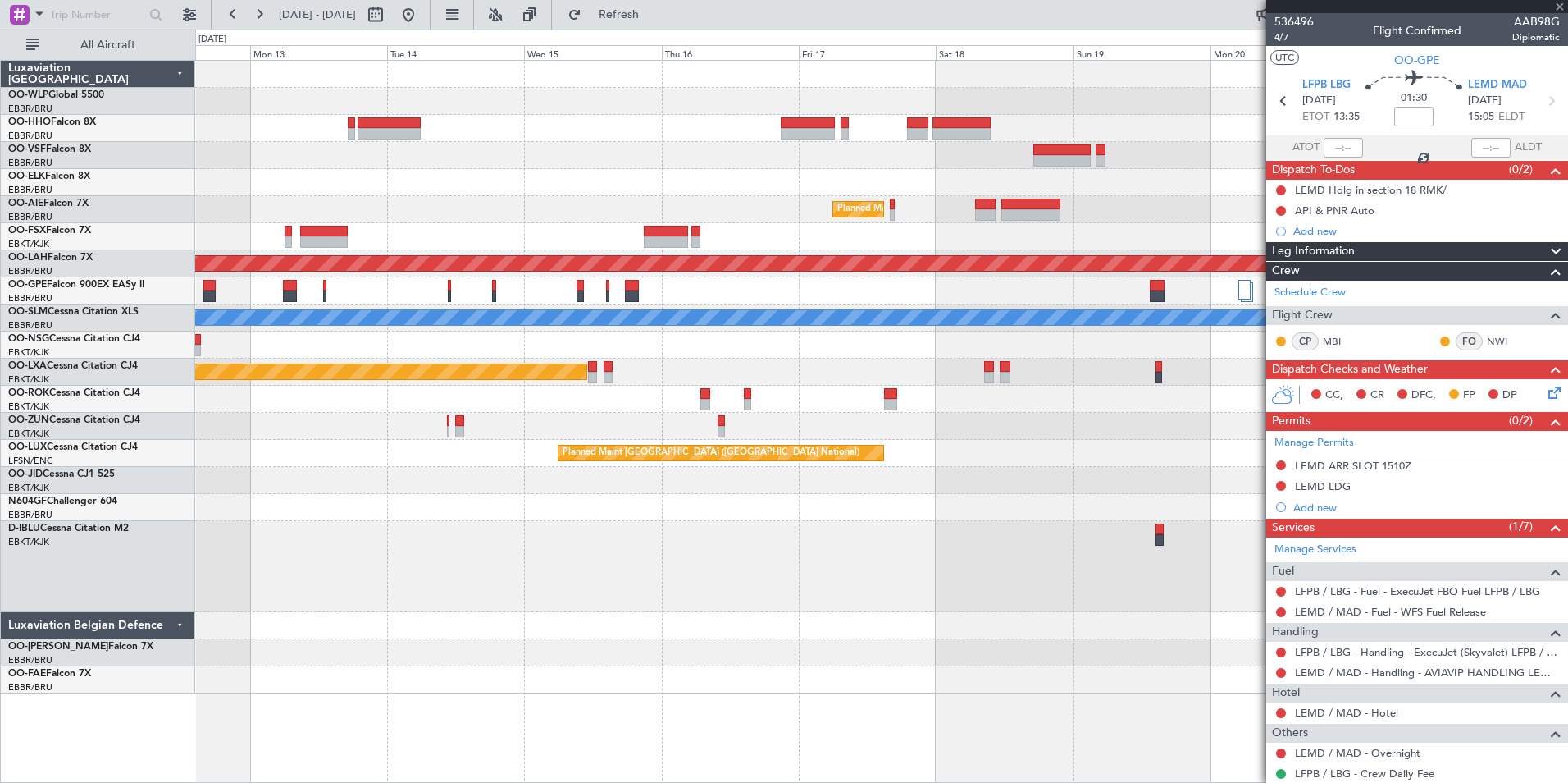
type input "+00:10"
type input "12"
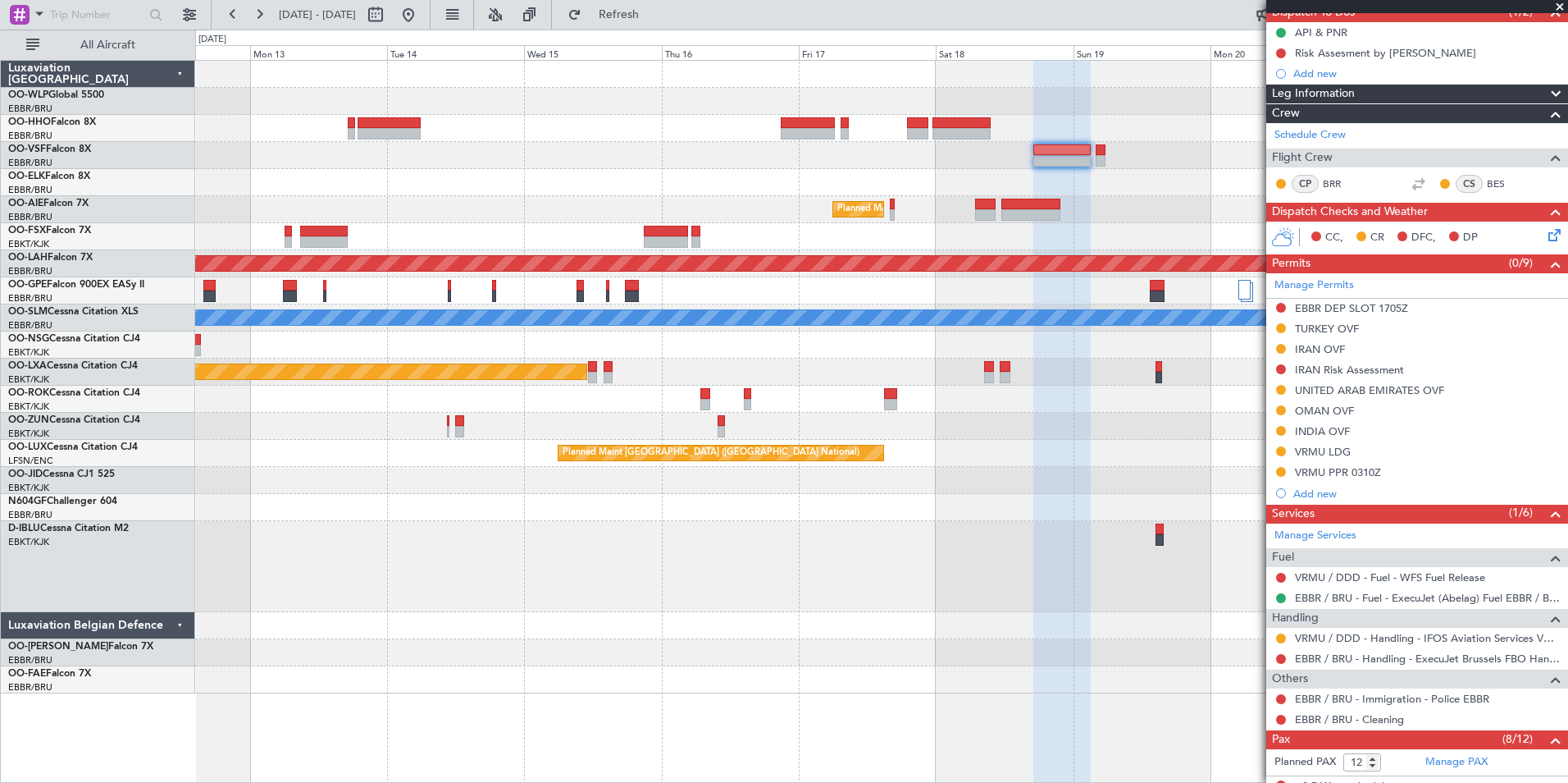
scroll to position [164, 0]
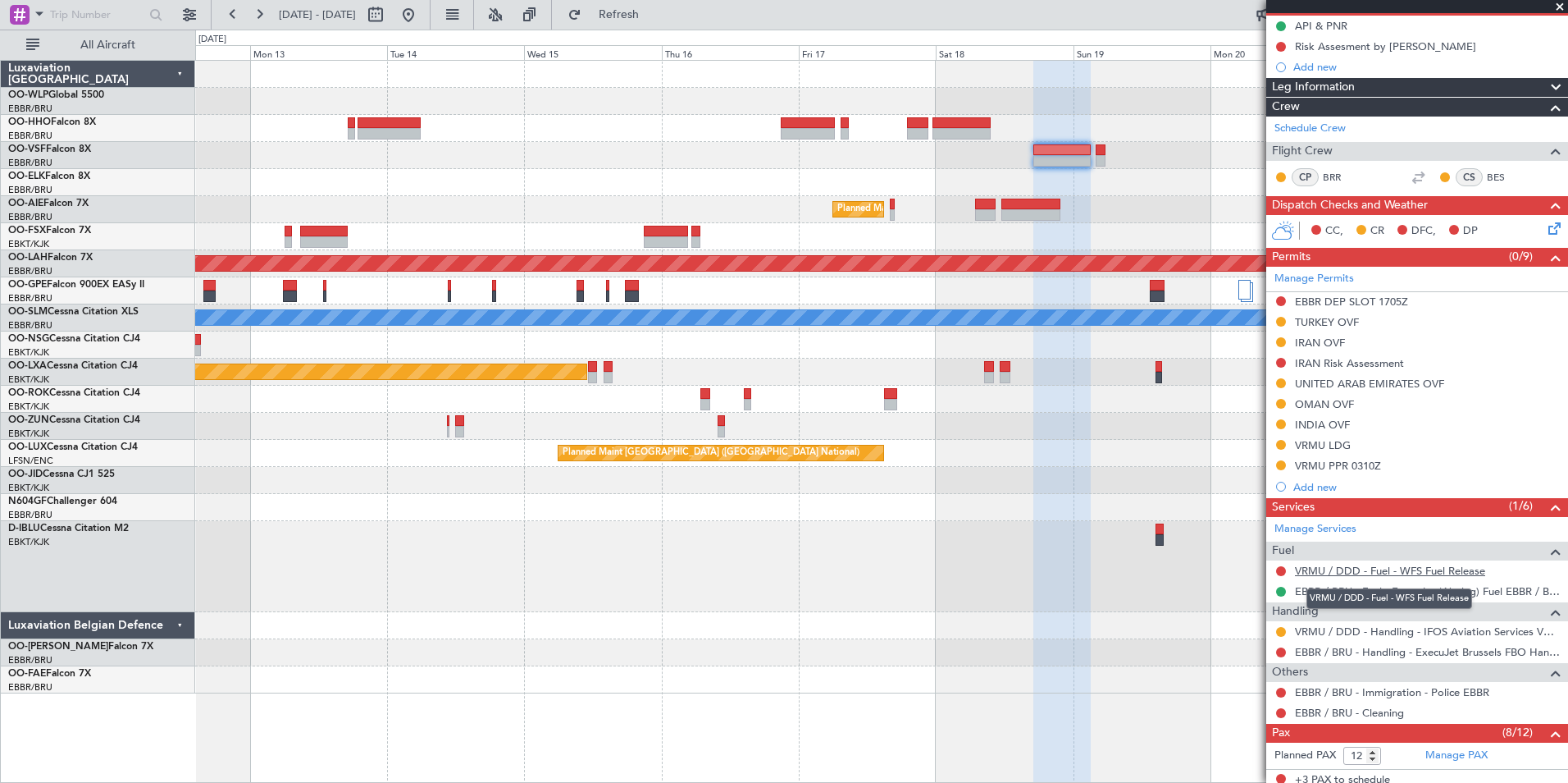
click at [1341, 574] on link "VRMU / DDD - Fuel - WFS Fuel Release" at bounding box center [1390, 571] width 190 height 14
click at [421, 8] on button at bounding box center [408, 15] width 26 height 26
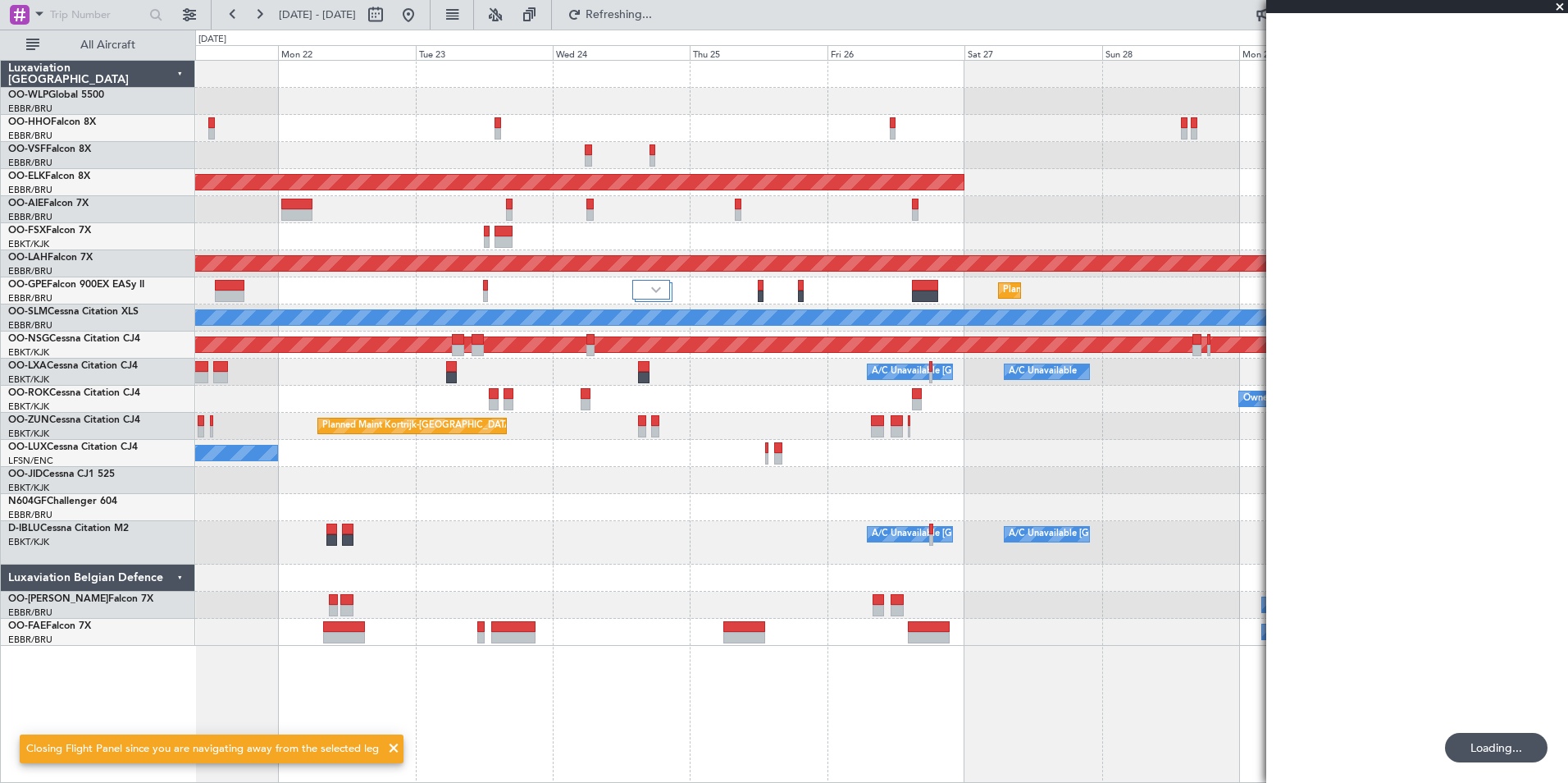
scroll to position [0, 0]
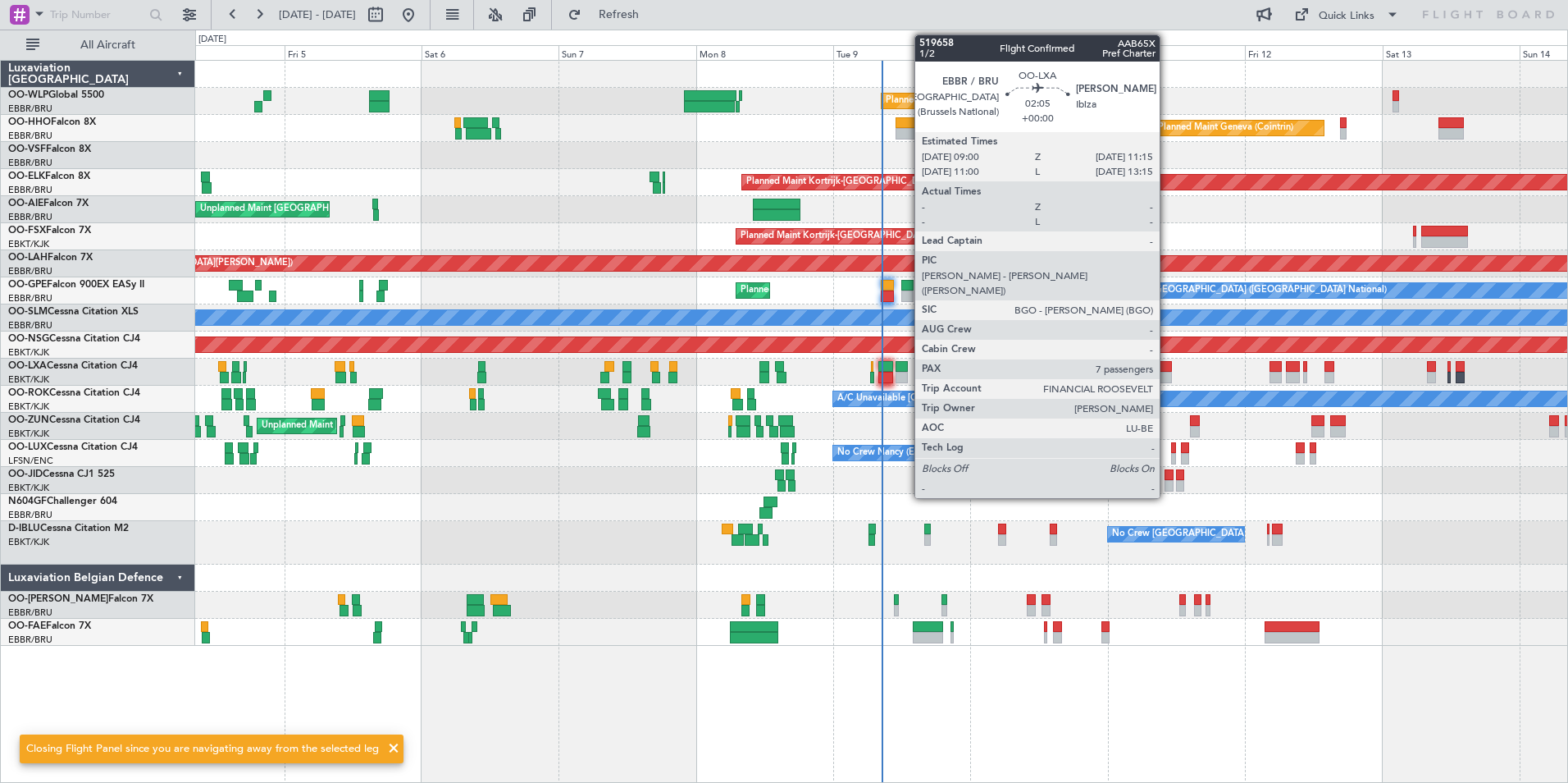
click at [1167, 376] on div at bounding box center [1165, 377] width 13 height 11
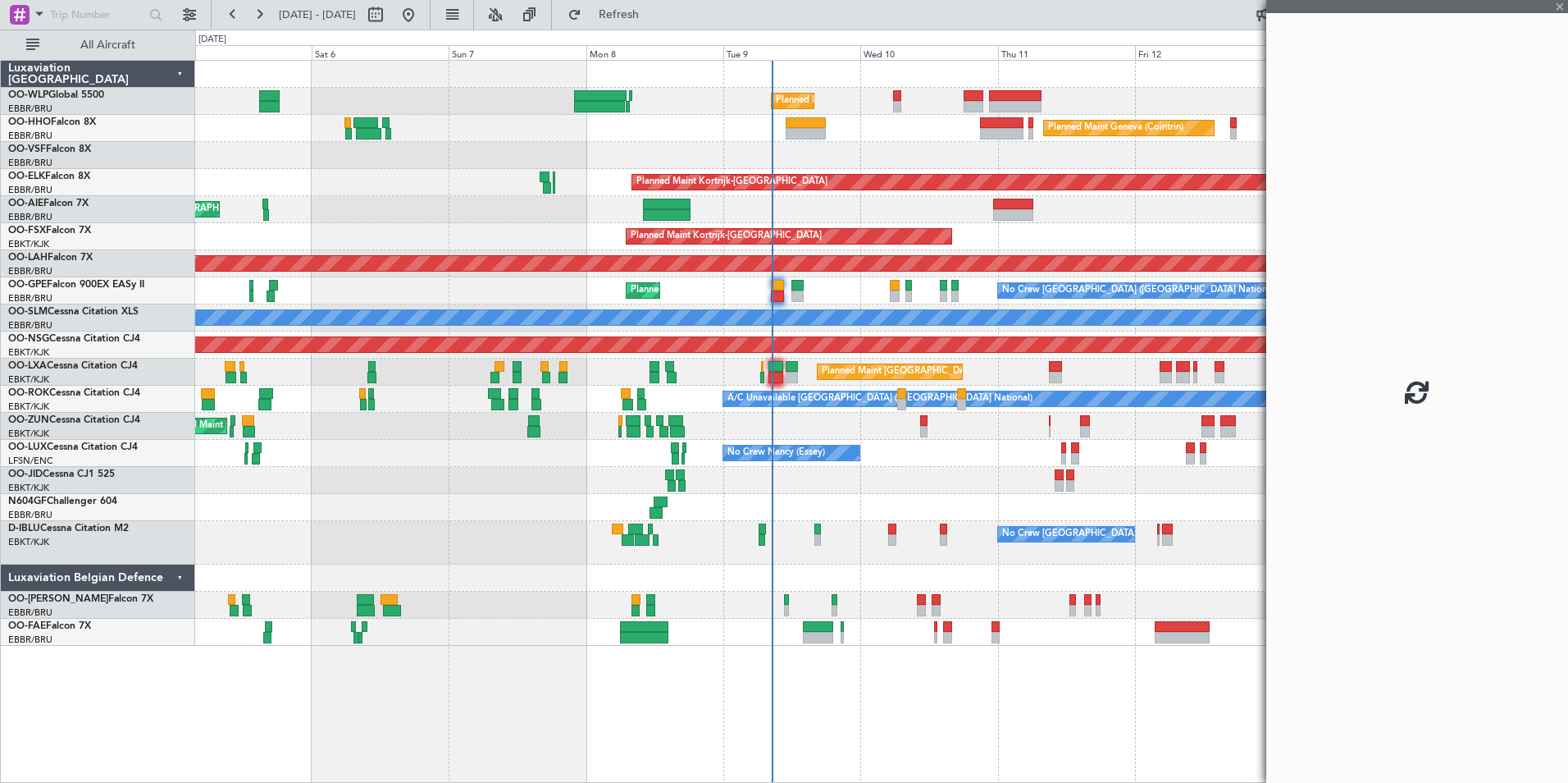
click at [936, 505] on div "Planned Maint Liege Planned Maint Geneva ([GEOGRAPHIC_DATA]) Planned Maint [GEO…" at bounding box center [881, 353] width 1373 height 585
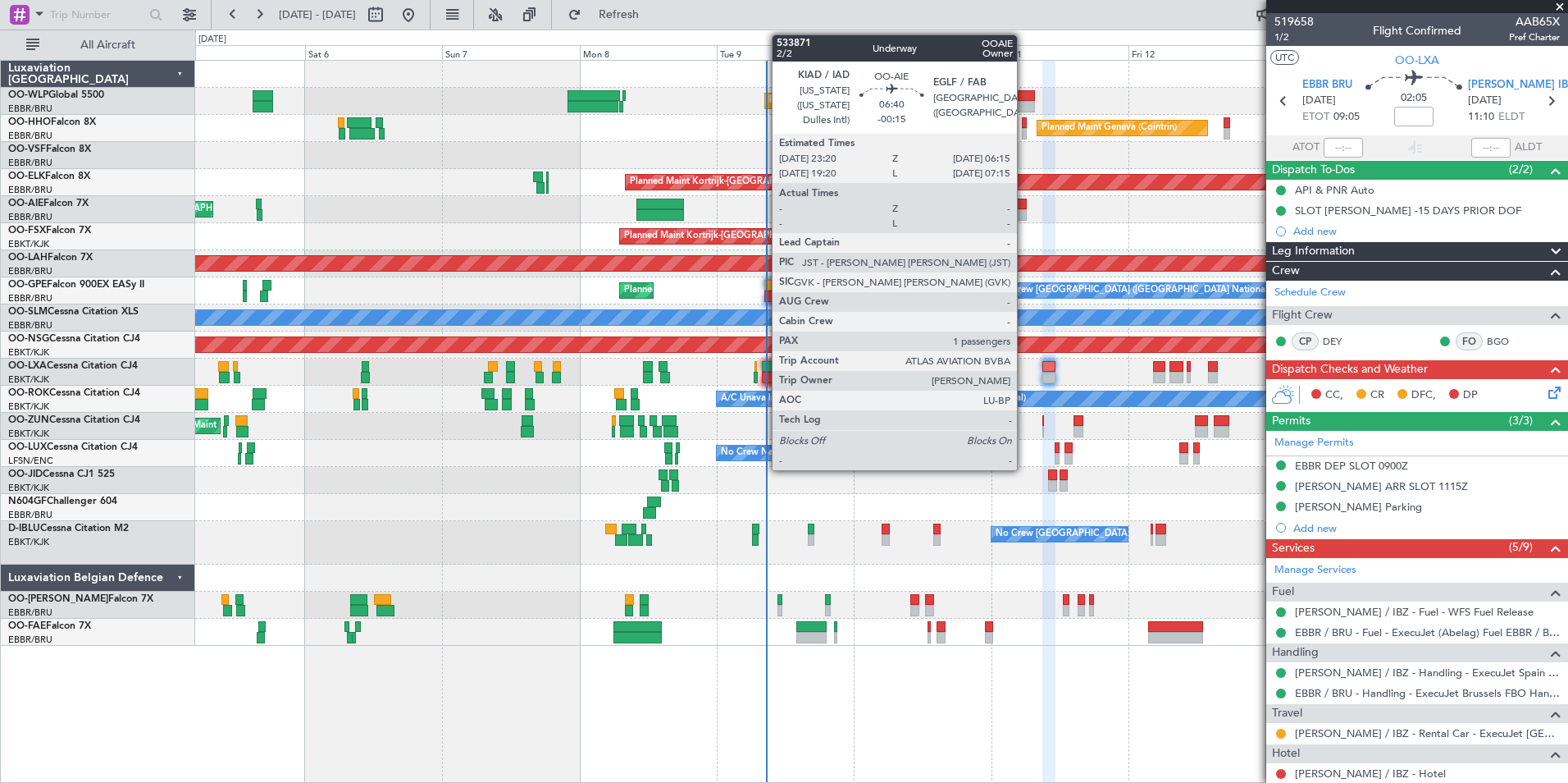
click at [693, 215] on div "Unplanned Maint [GEOGRAPHIC_DATA] ([GEOGRAPHIC_DATA] National) Planned Maint [G…" at bounding box center [881, 209] width 1373 height 27
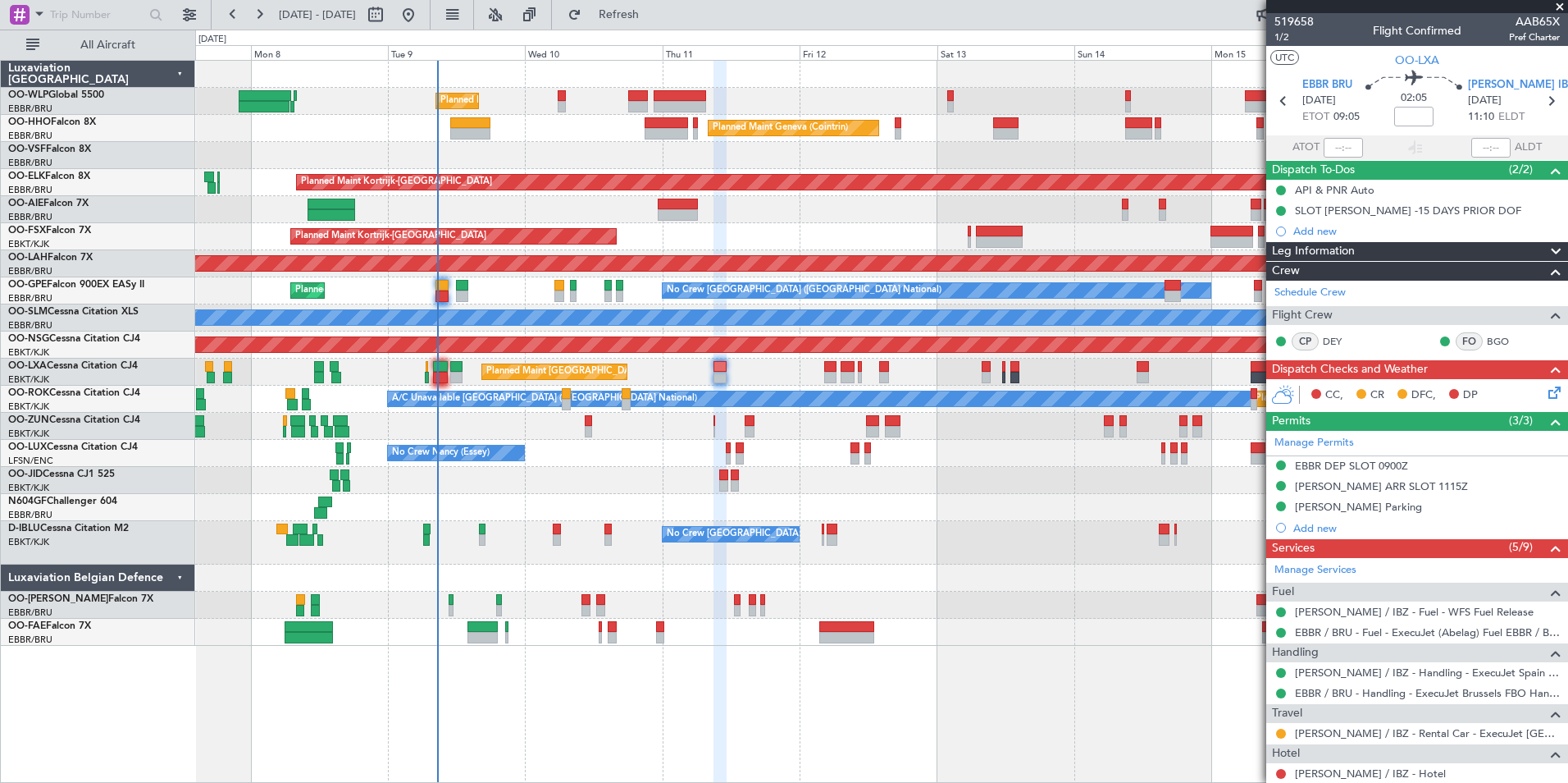
click at [573, 247] on div "Planned Maint Liege Planned Maint Geneva ([GEOGRAPHIC_DATA]) Planned Maint [GEO…" at bounding box center [881, 353] width 1373 height 585
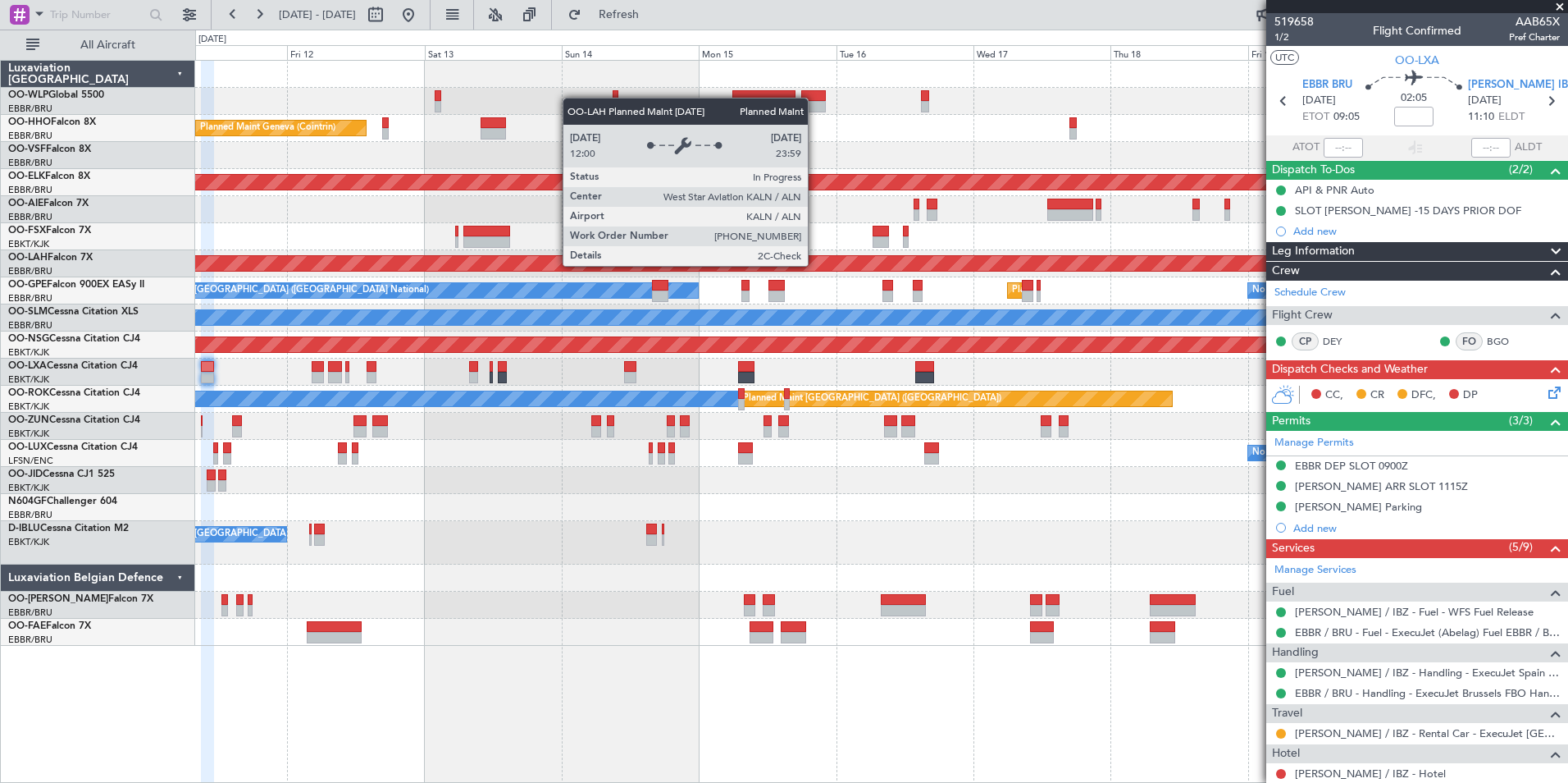
click at [503, 264] on div "Planned Maint [PERSON_NAME]-[GEOGRAPHIC_DATA][PERSON_NAME] ([GEOGRAPHIC_DATA][P…" at bounding box center [893, 263] width 4093 height 15
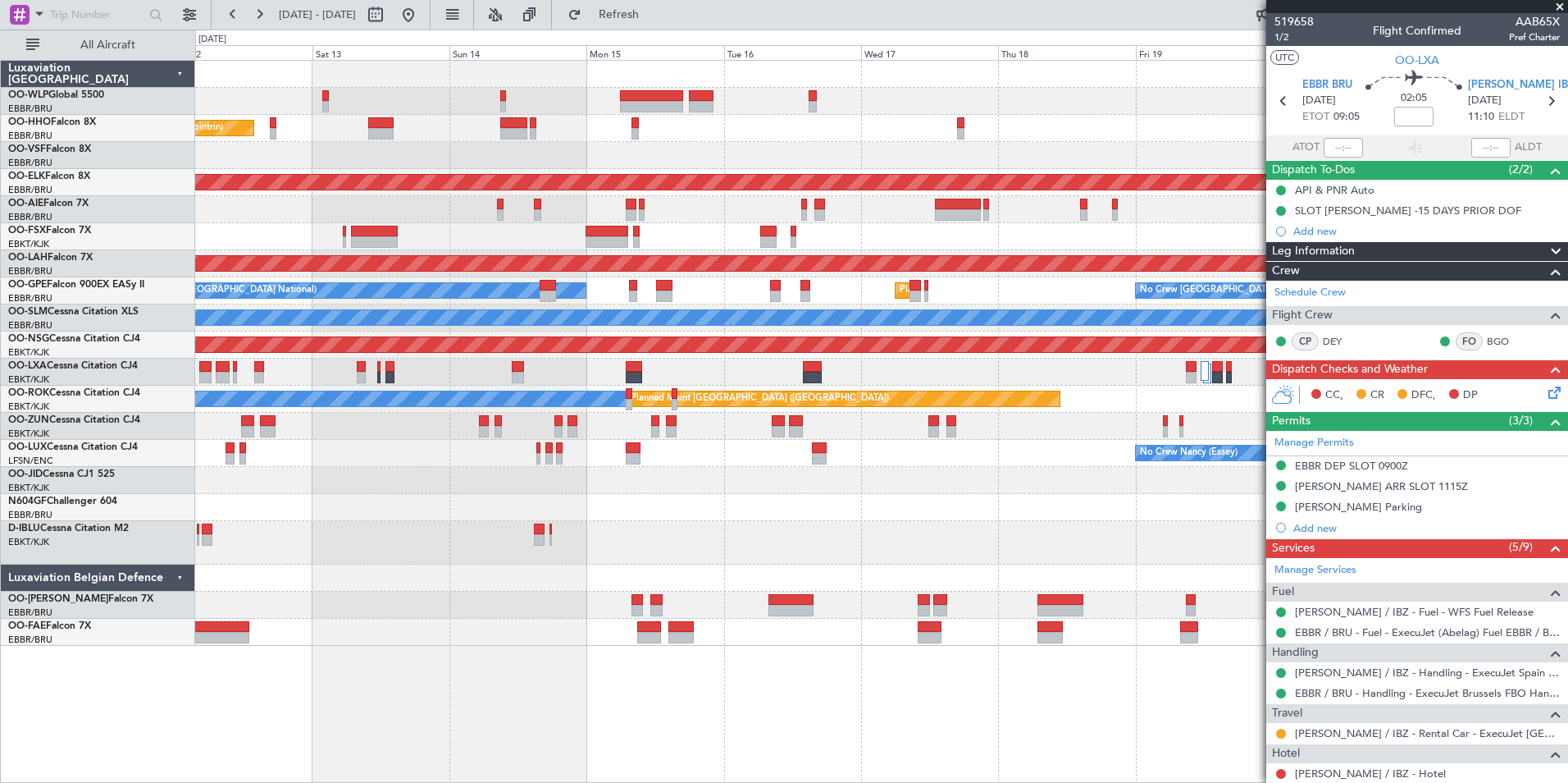
click at [1005, 245] on div "Planned Maint Liege Planned Maint Geneva ([GEOGRAPHIC_DATA]) Planned Maint [GEO…" at bounding box center [881, 353] width 1373 height 585
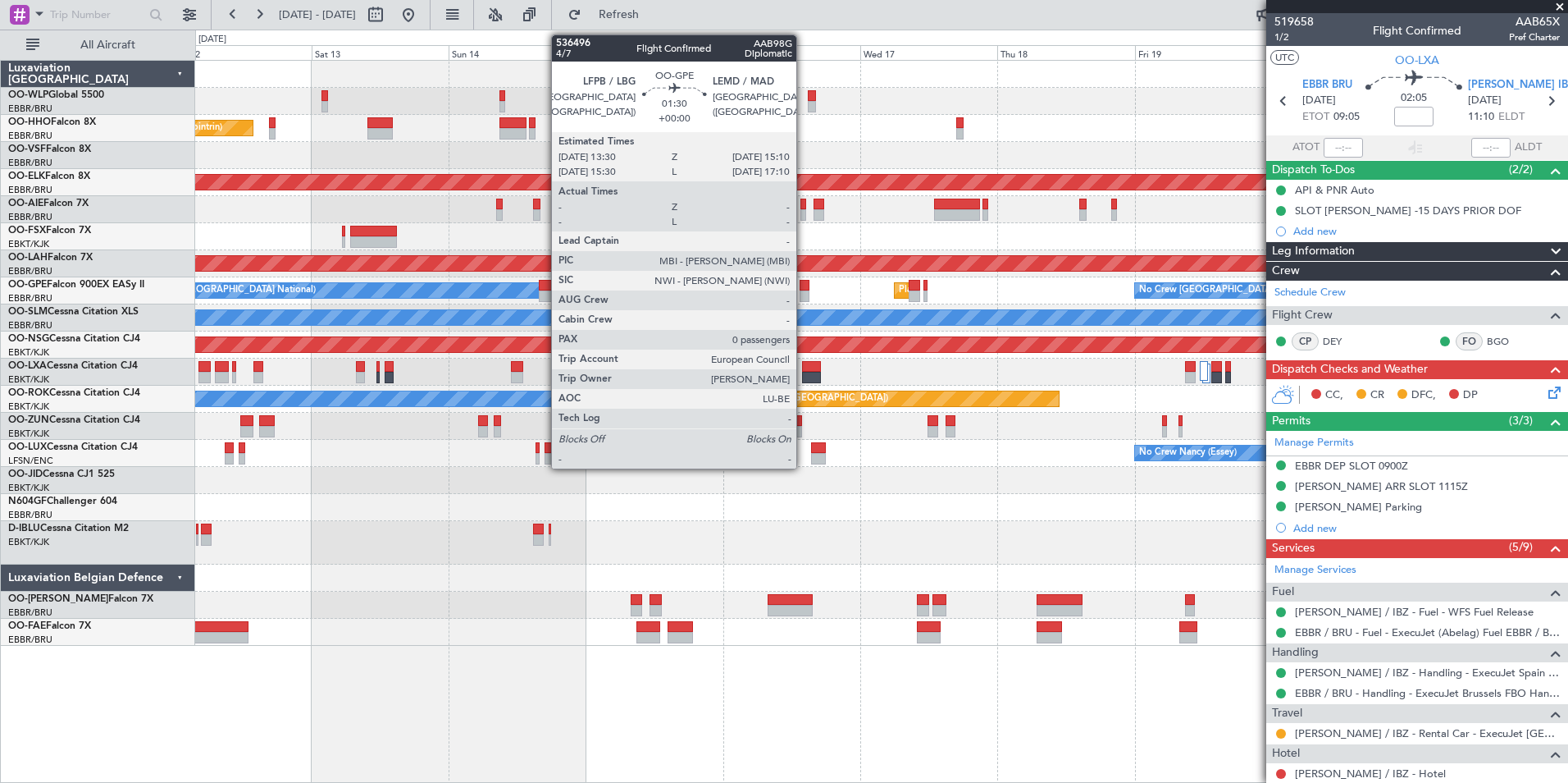
click at [803, 289] on div at bounding box center [804, 285] width 10 height 11
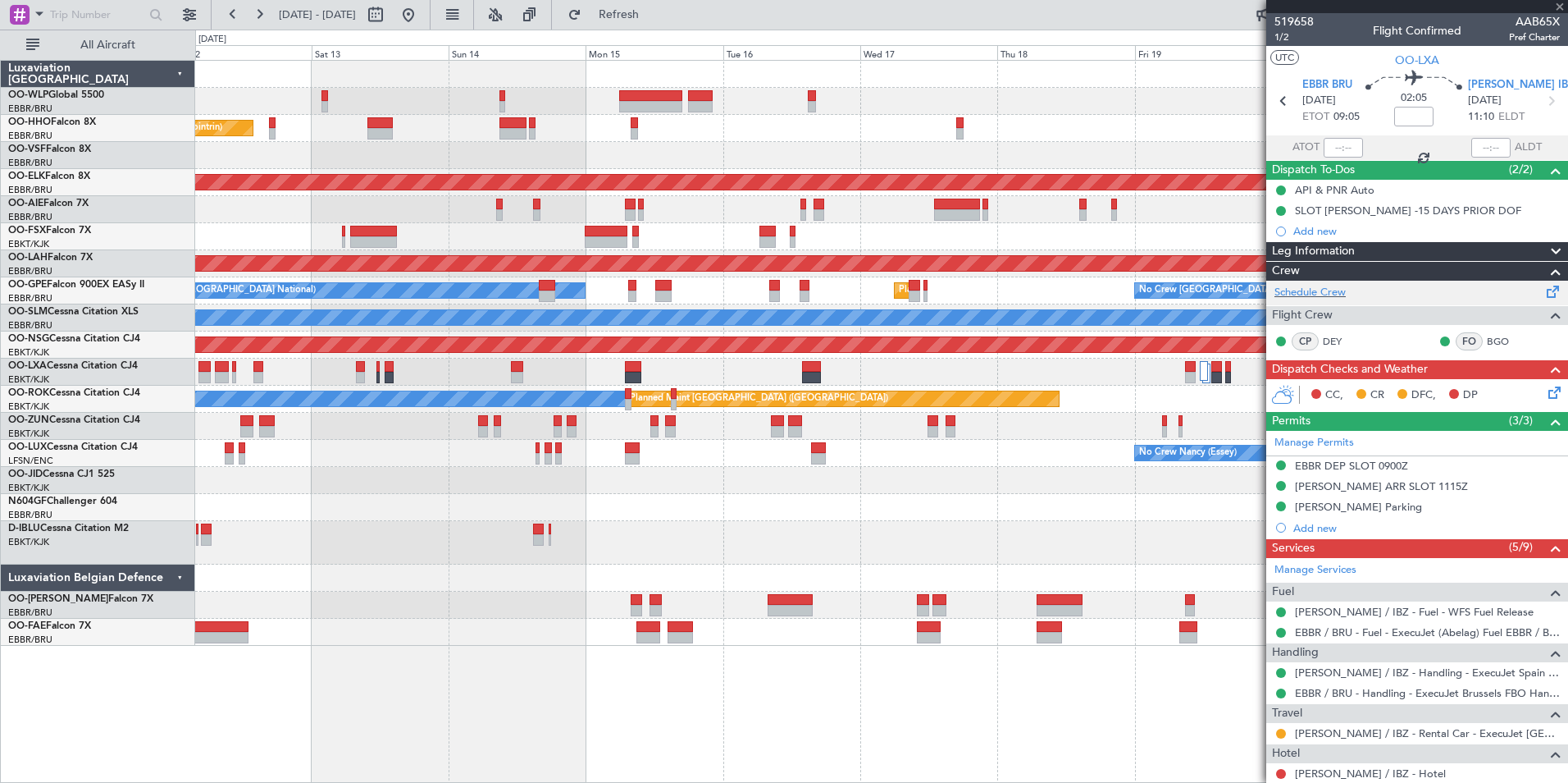
type input "0"
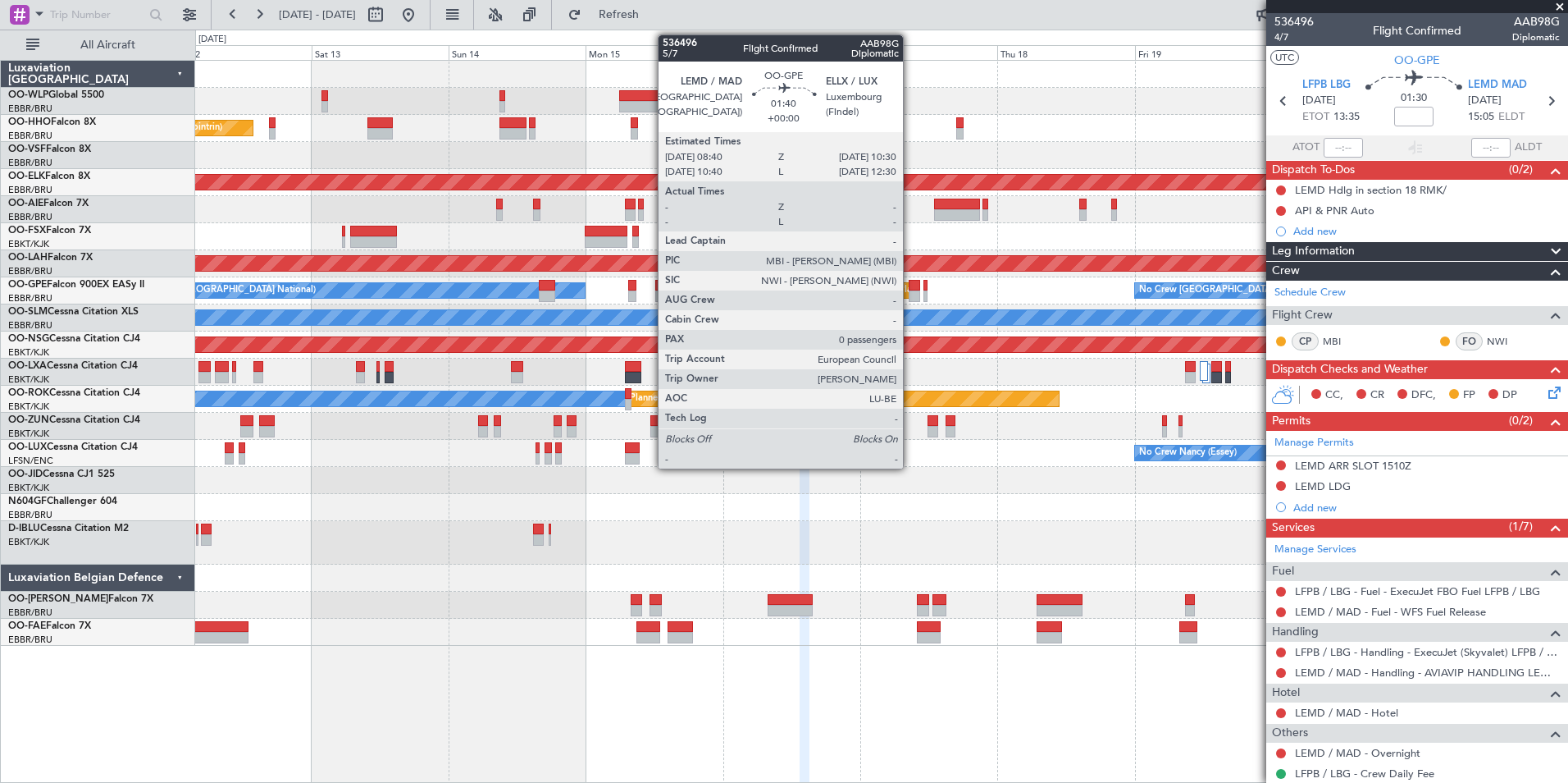
click at [911, 294] on div at bounding box center [914, 296] width 10 height 11
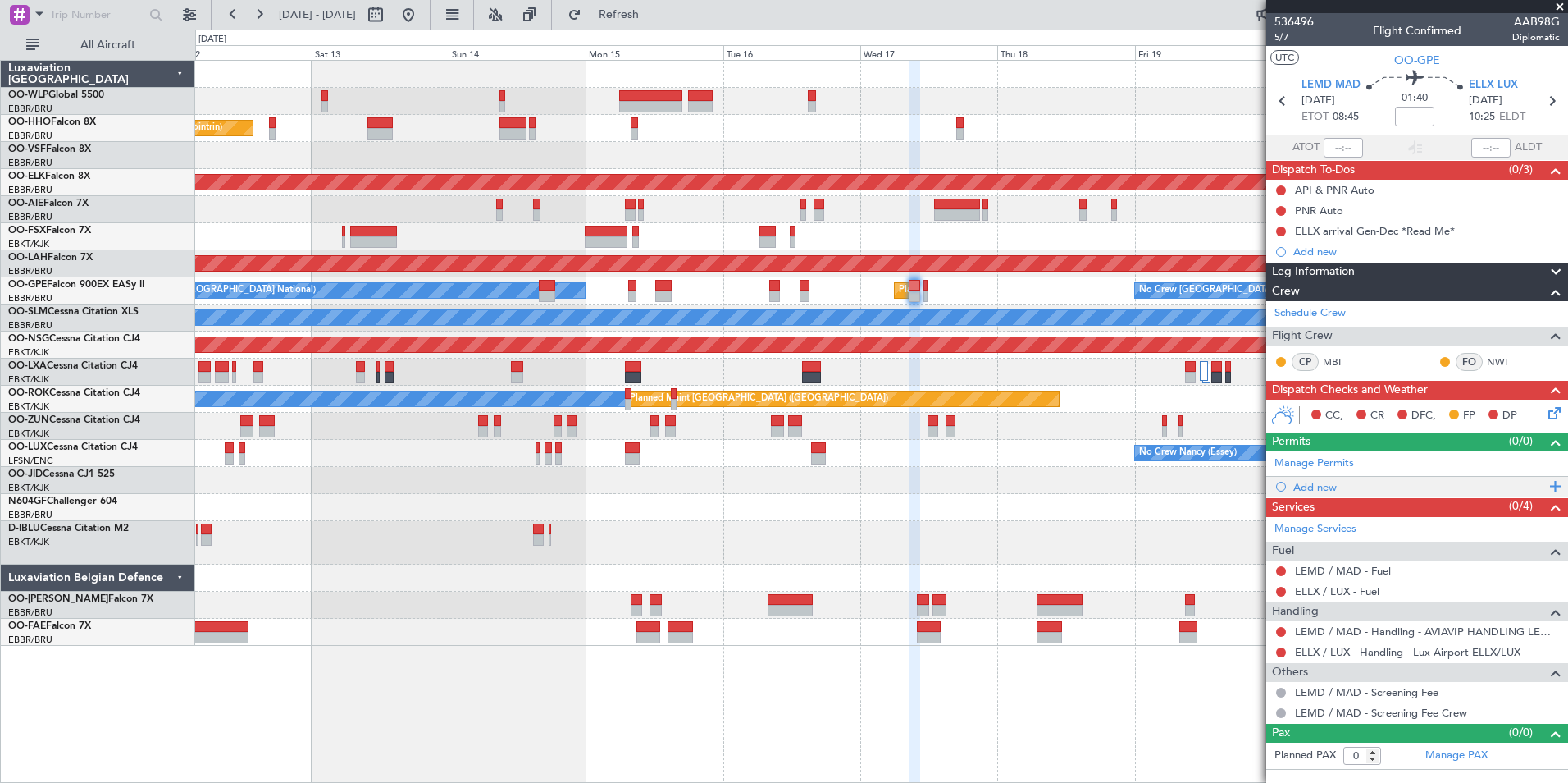
click at [1326, 481] on div "Add new" at bounding box center [1419, 487] width 252 height 14
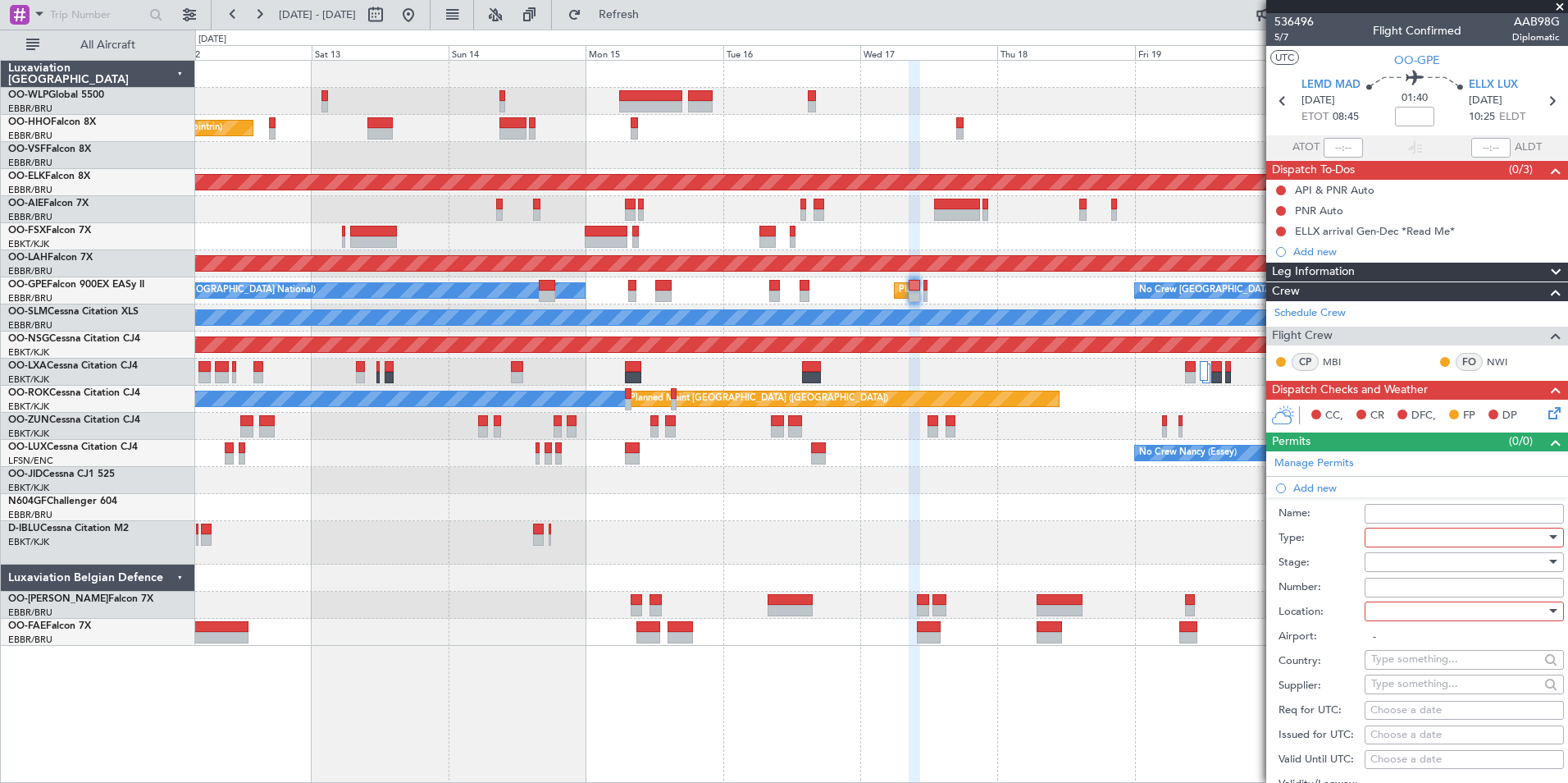
click at [1437, 543] on div at bounding box center [1459, 537] width 175 height 24
click at [1402, 610] on span "Departure" at bounding box center [1458, 603] width 172 height 24
click at [1405, 561] on div at bounding box center [1459, 562] width 175 height 24
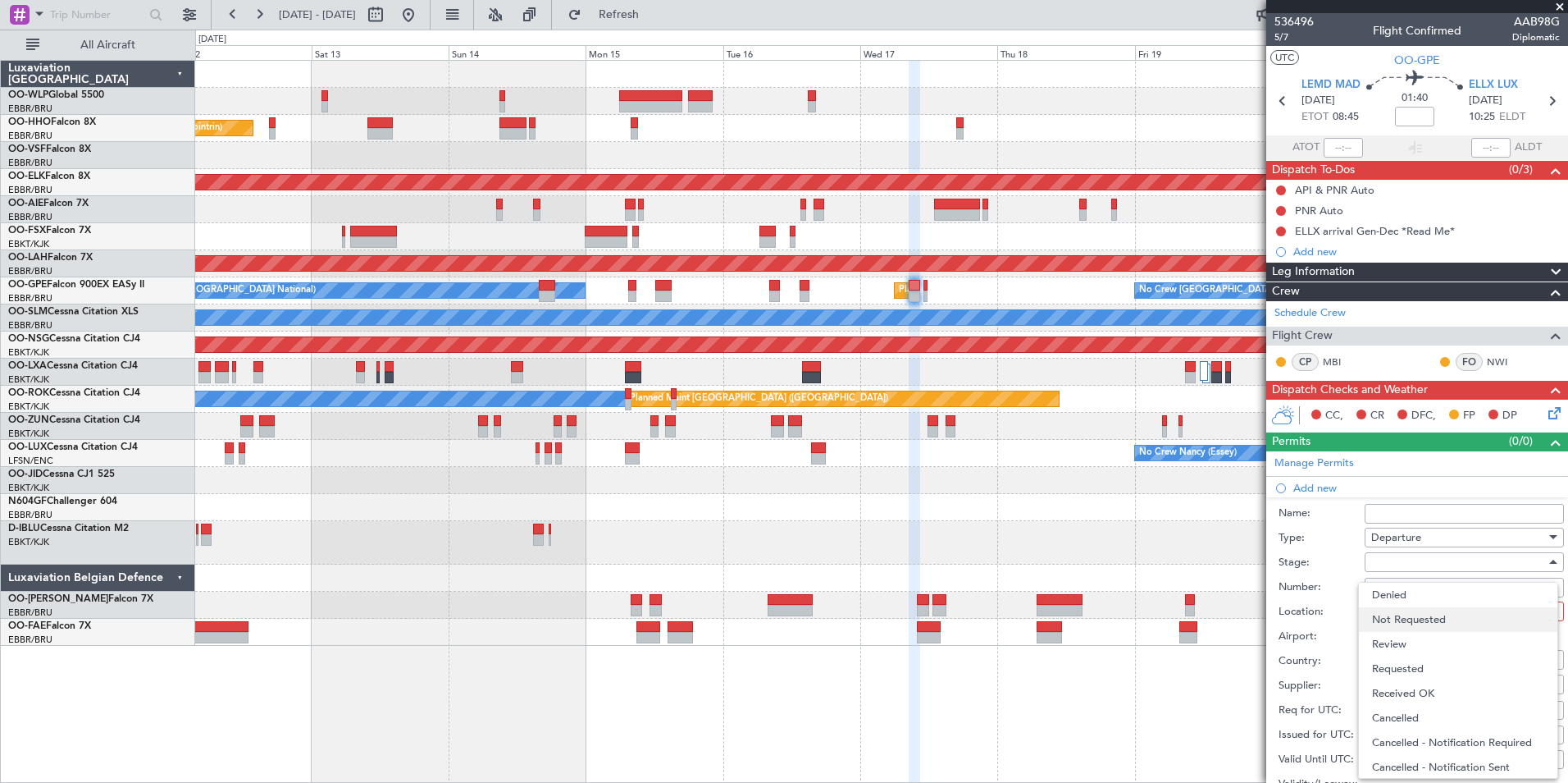
click at [1405, 609] on span "Not Requested" at bounding box center [1458, 619] width 172 height 24
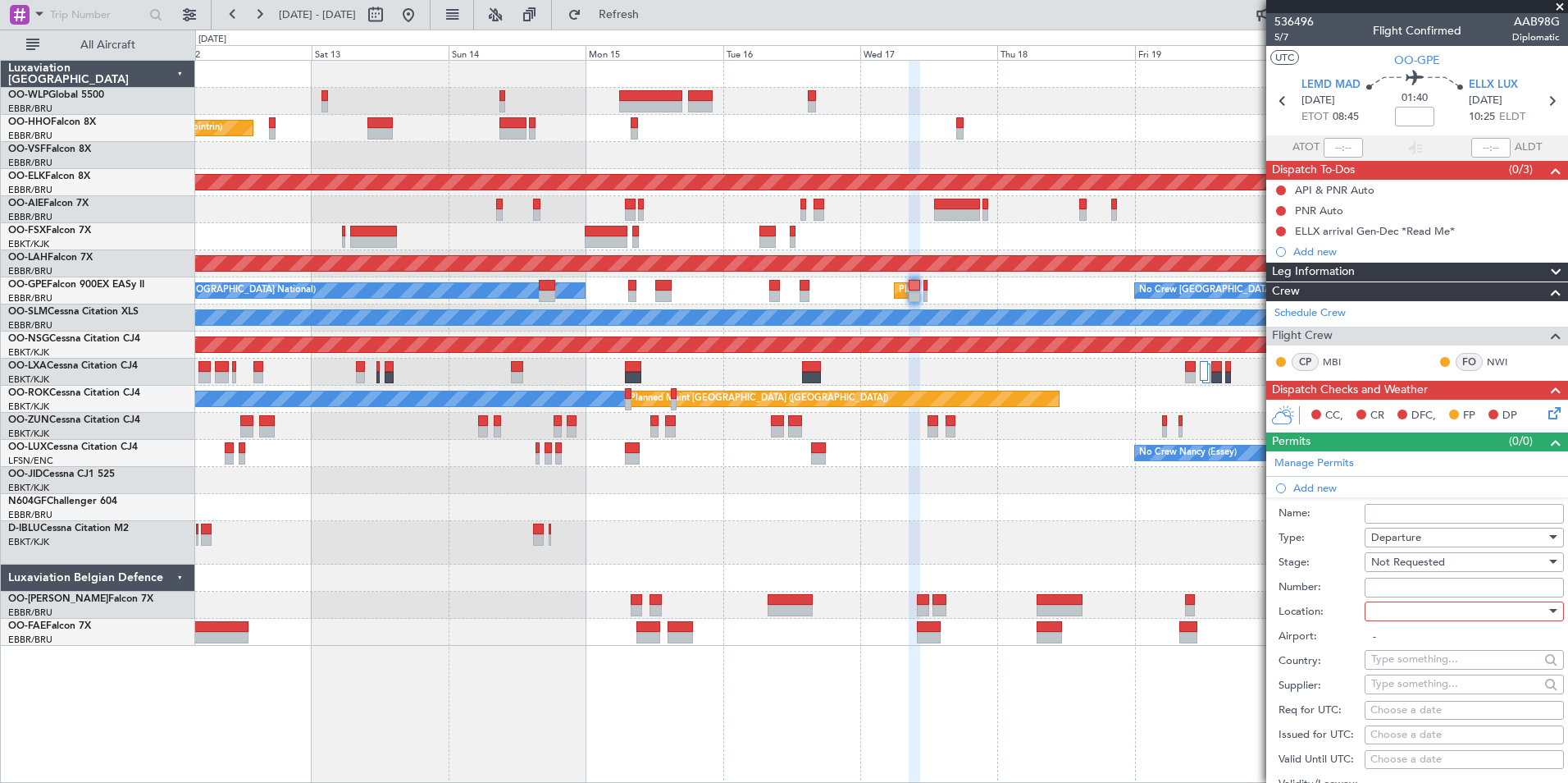
click at [1405, 611] on div at bounding box center [1459, 611] width 175 height 24
click at [1405, 642] on span "Departure" at bounding box center [1458, 644] width 172 height 24
type input "LEMD / MAD"
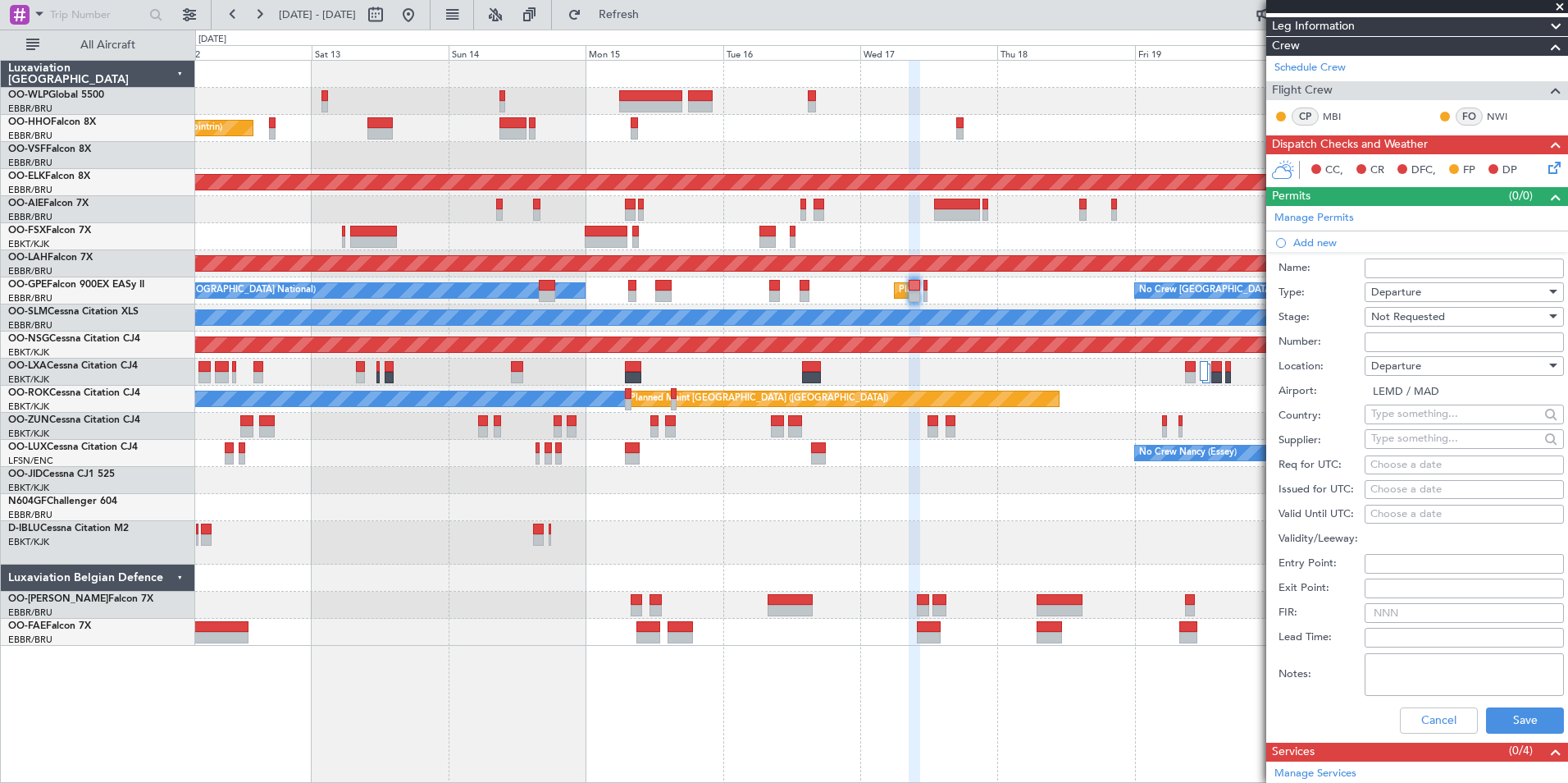
scroll to position [247, 0]
click at [1484, 700] on div "Cancel Save" at bounding box center [1421, 719] width 285 height 42
click at [1488, 710] on button "Save" at bounding box center [1525, 720] width 78 height 26
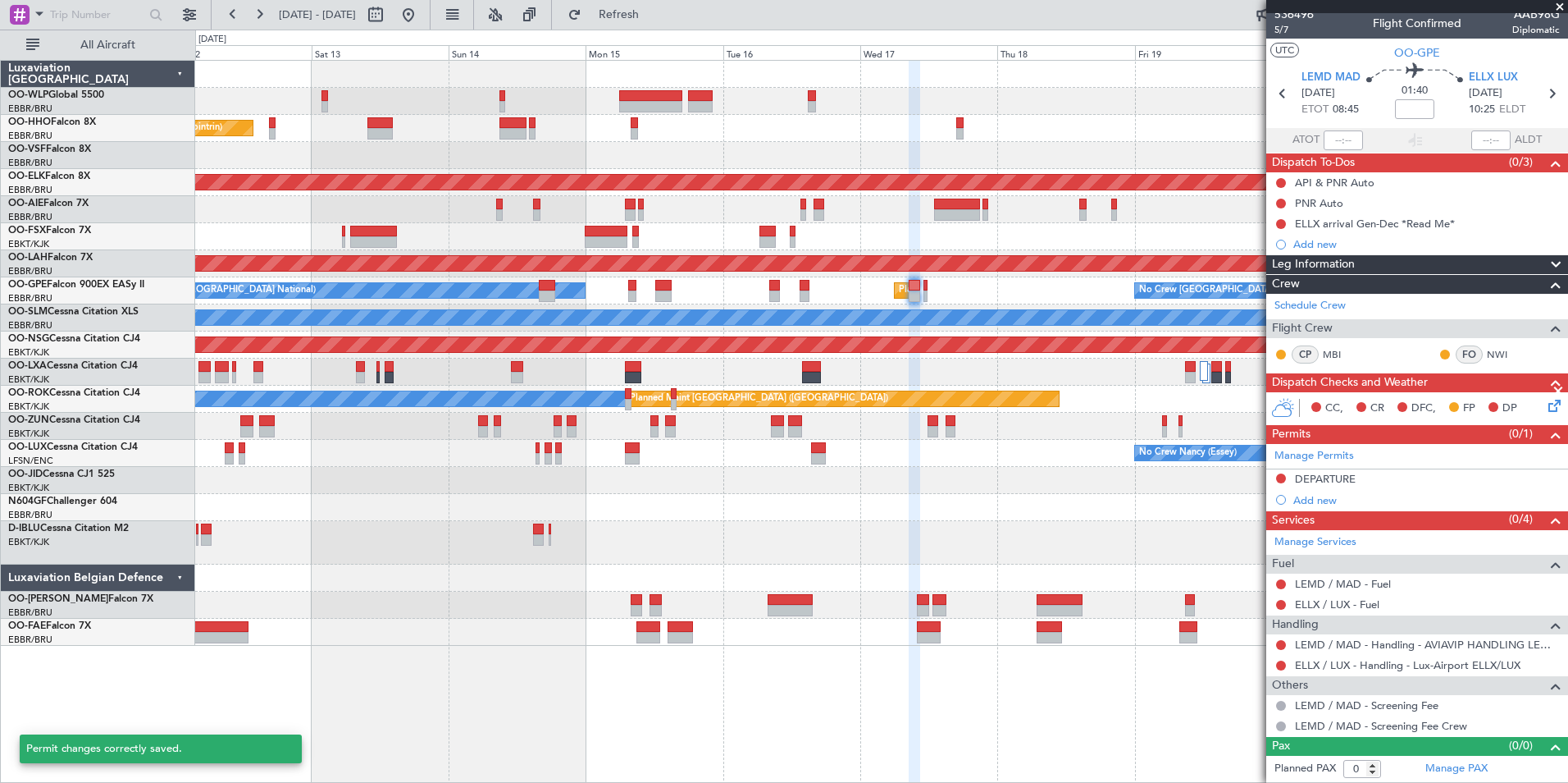
scroll to position [7, 0]
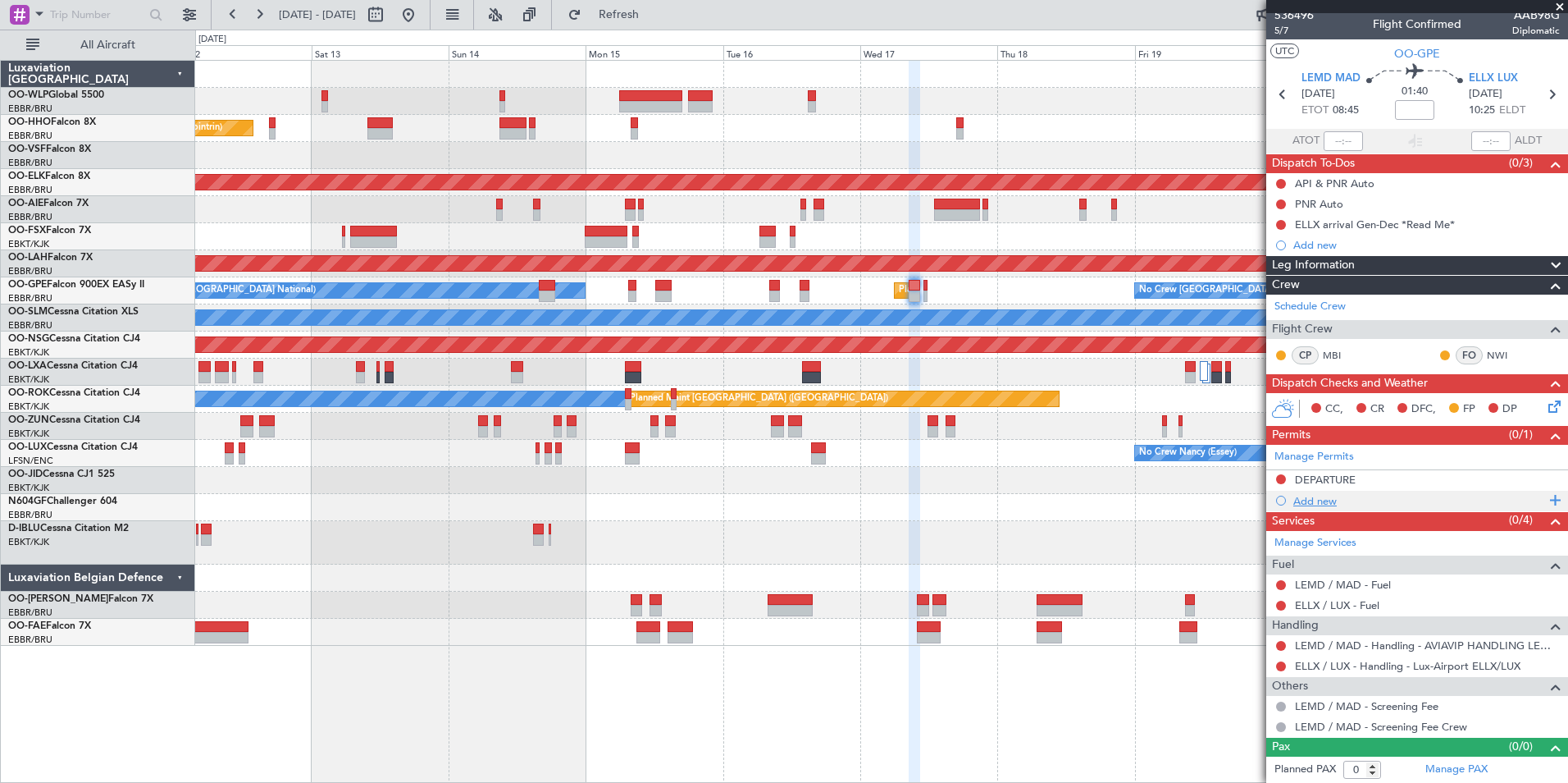
click at [1325, 502] on div "Add new" at bounding box center [1419, 501] width 252 height 14
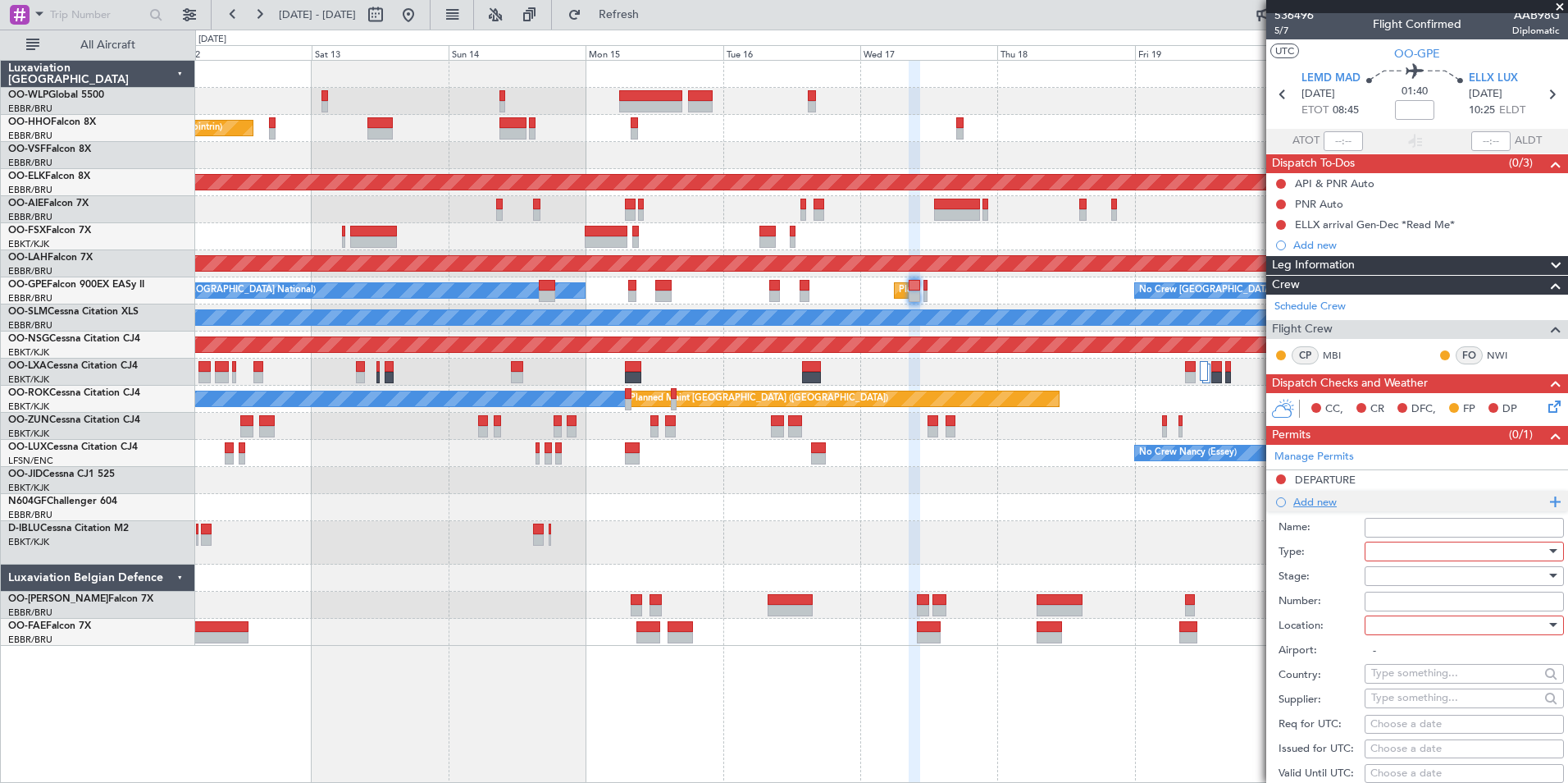
scroll to position [247, 0]
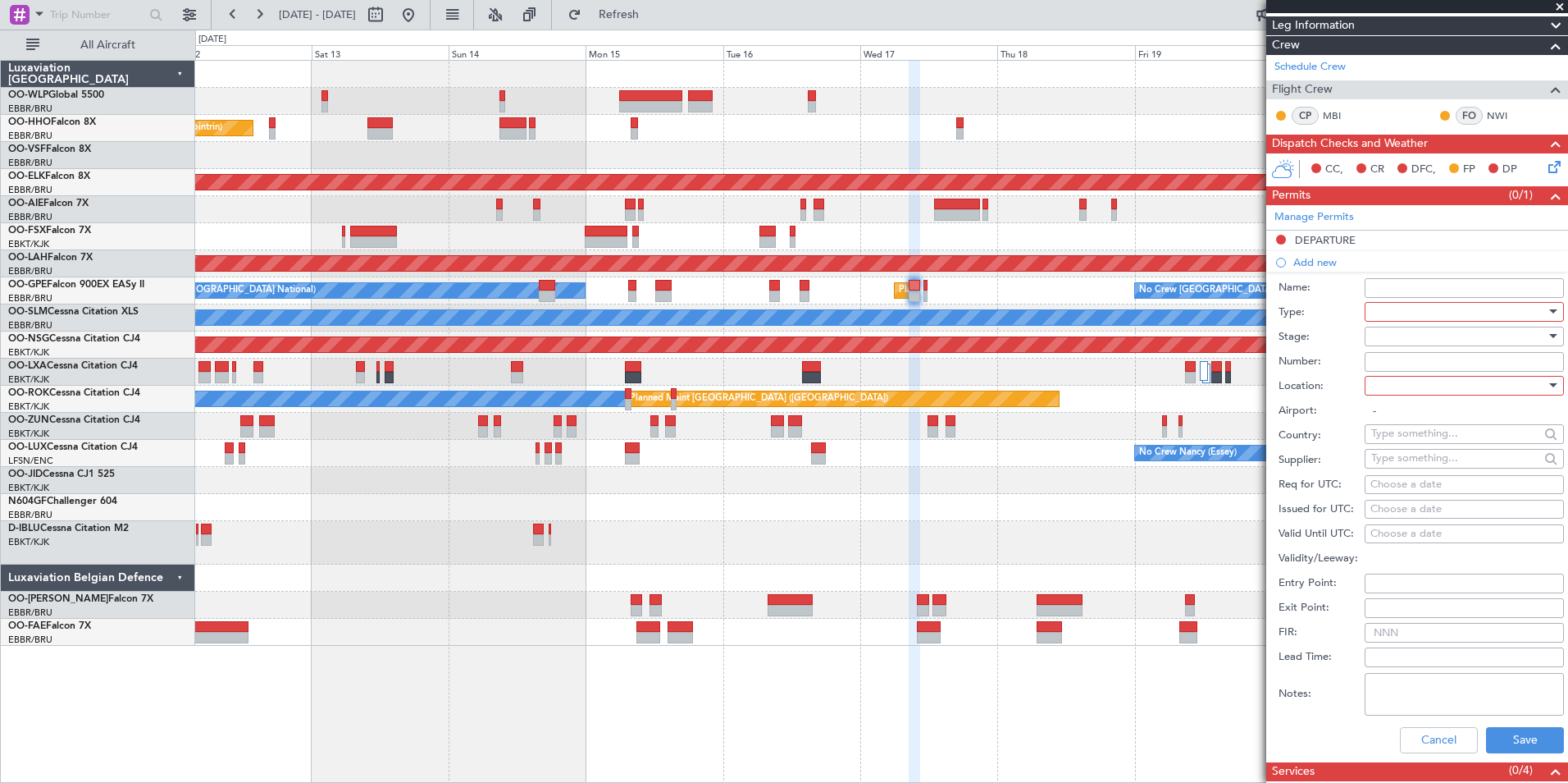
click at [1411, 310] on div at bounding box center [1459, 311] width 175 height 24
click at [1401, 461] on span "Slot" at bounding box center [1458, 465] width 172 height 24
click at [1401, 335] on div at bounding box center [1459, 337] width 175 height 24
click at [1402, 388] on span "Not Requested" at bounding box center [1458, 394] width 172 height 24
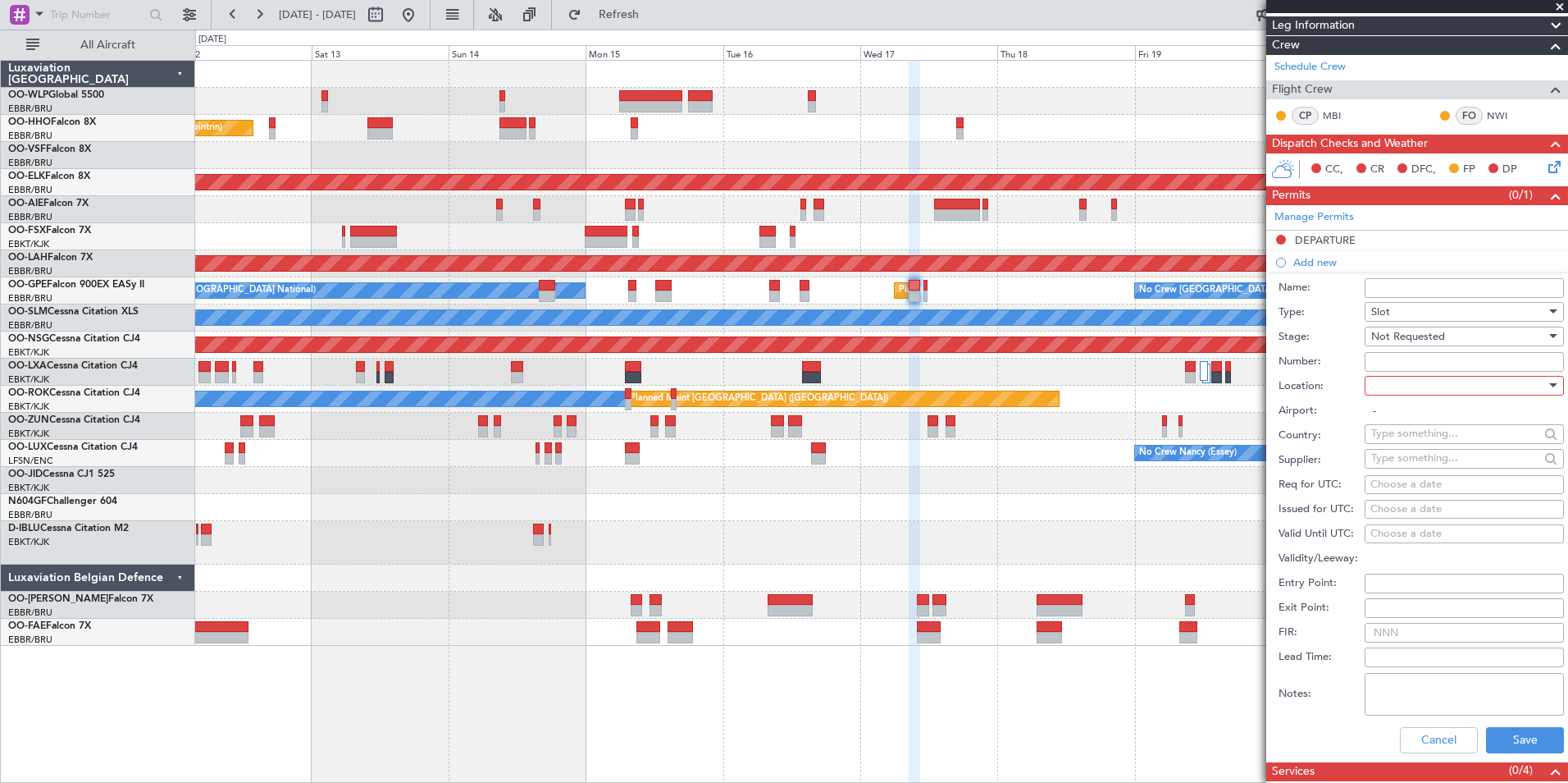
click at [1402, 378] on div at bounding box center [1459, 385] width 175 height 24
click at [1404, 416] on span "Departure" at bounding box center [1458, 418] width 172 height 24
type input "LEMD / MAD"
click at [1418, 478] on div "Choose a date" at bounding box center [1464, 485] width 188 height 16
select select "9"
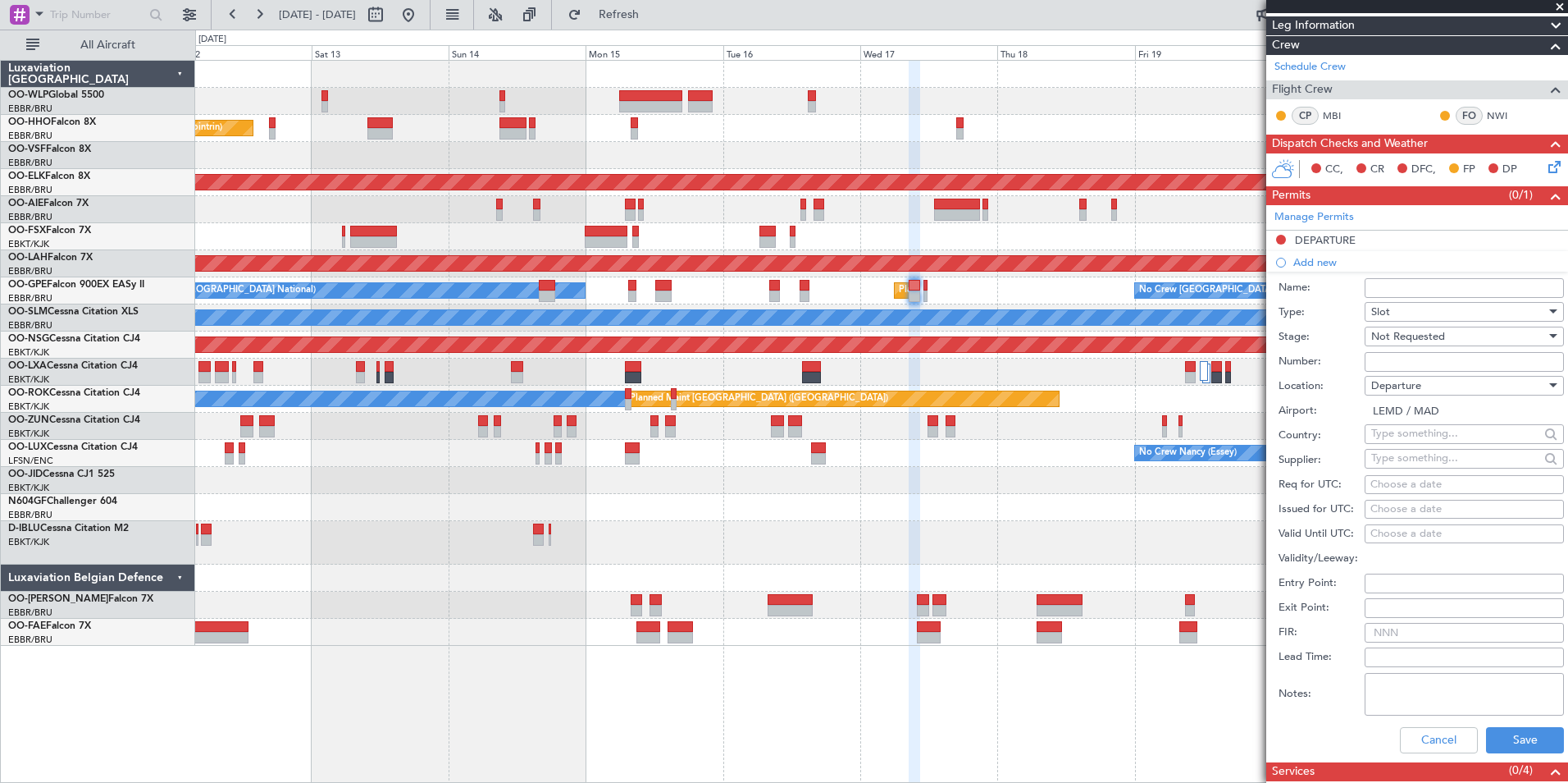
select select "2025"
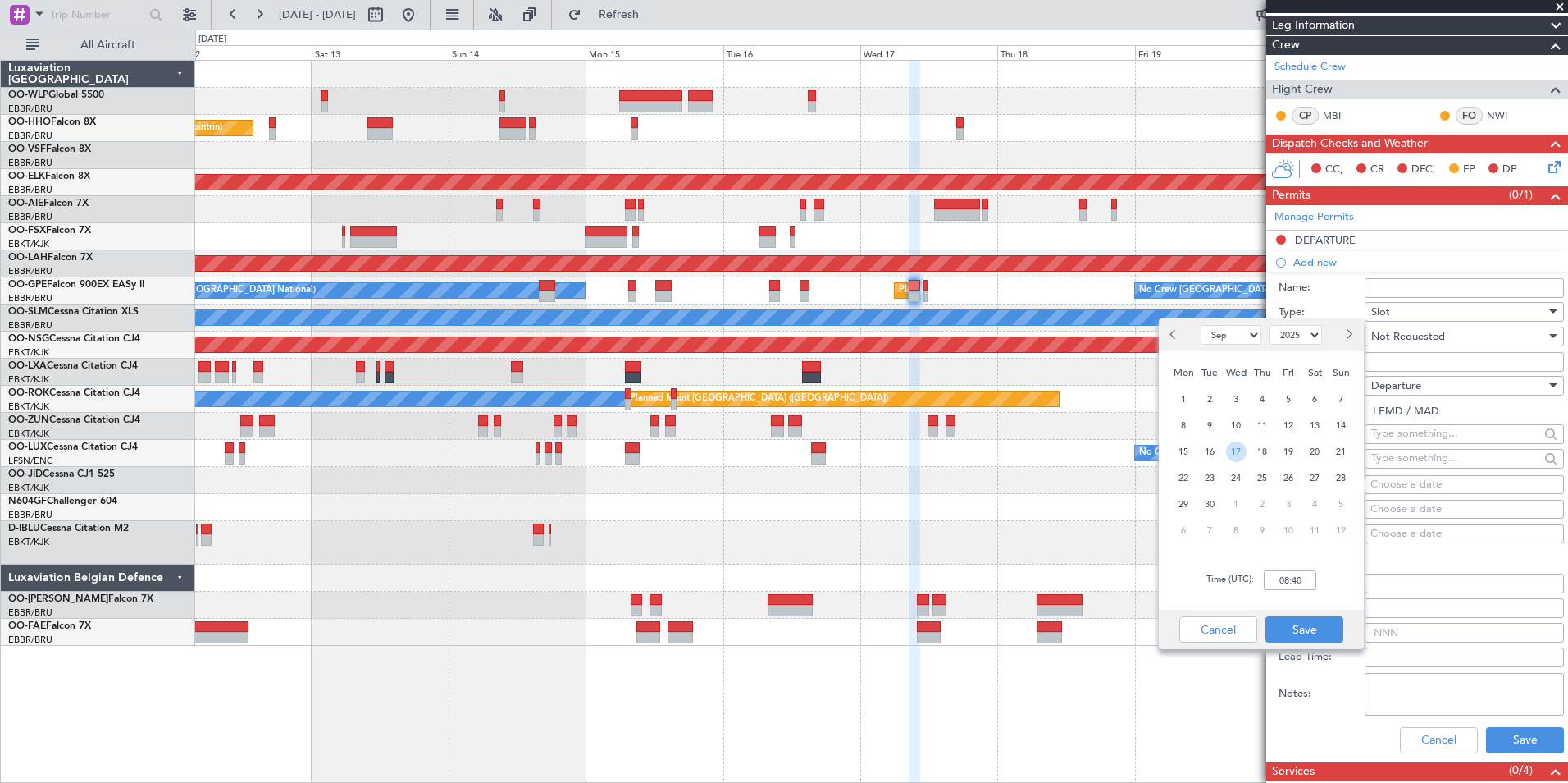
click at [1241, 451] on span "17" at bounding box center [1237, 452] width 21 height 21
click at [1247, 566] on div "Time (UTC): 00:00" at bounding box center [1261, 580] width 205 height 59
drag, startPoint x: 1247, startPoint y: 566, endPoint x: 1277, endPoint y: 574, distance: 31.0
click at [1277, 574] on input "00:00" at bounding box center [1290, 580] width 53 height 20
type input "08:40"
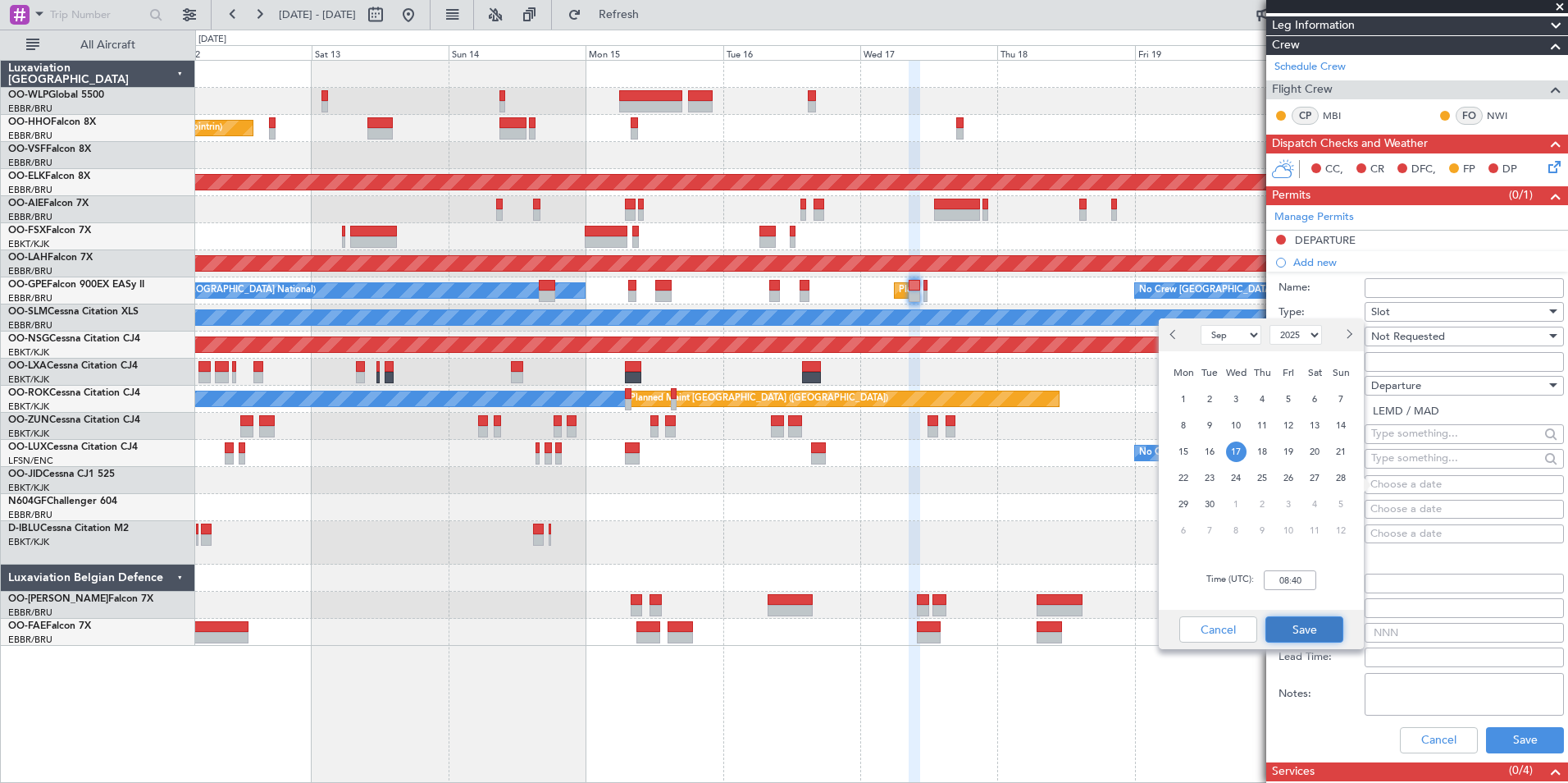
click at [1299, 626] on button "Save" at bounding box center [1304, 629] width 78 height 26
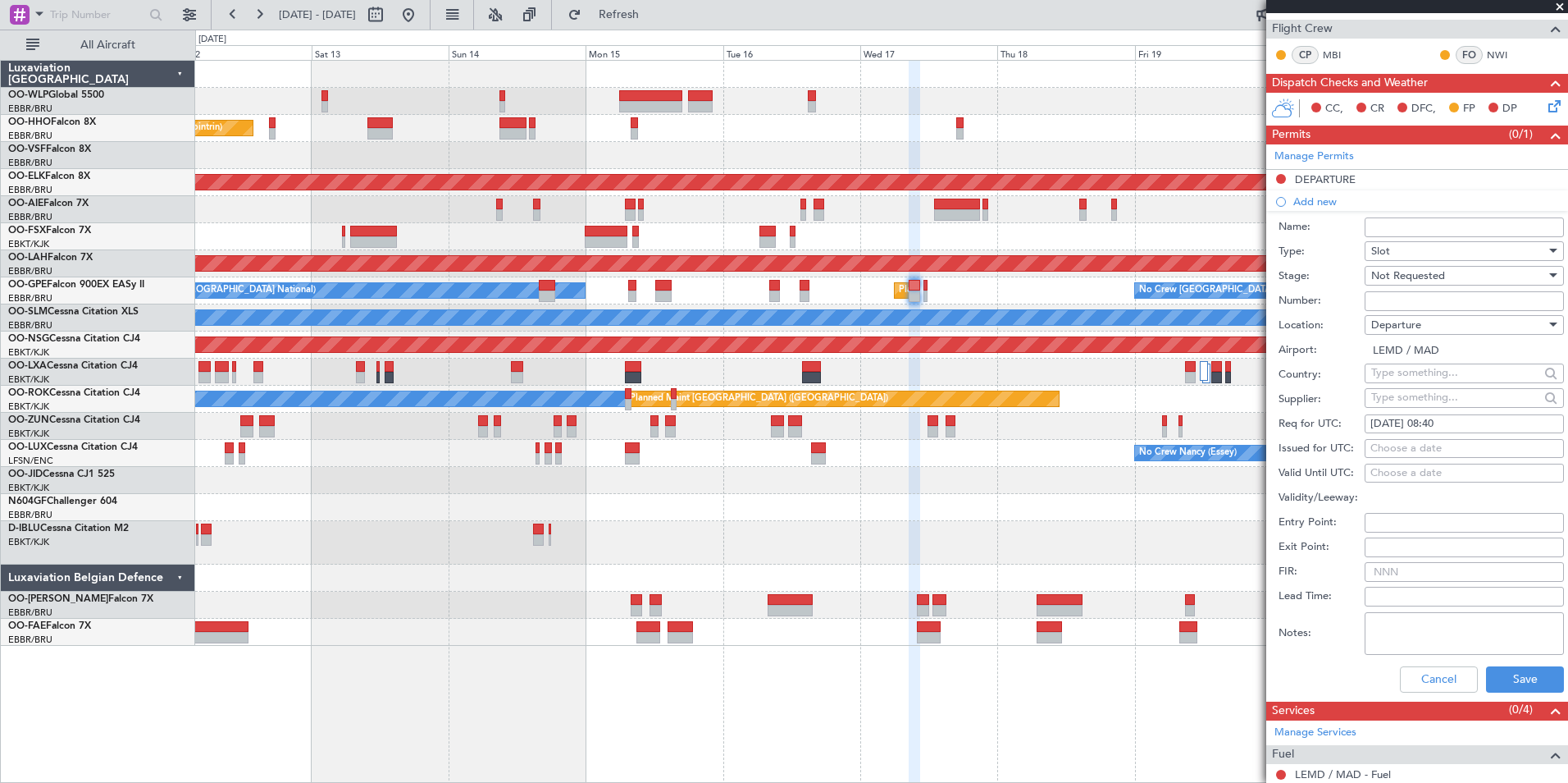
scroll to position [328, 0]
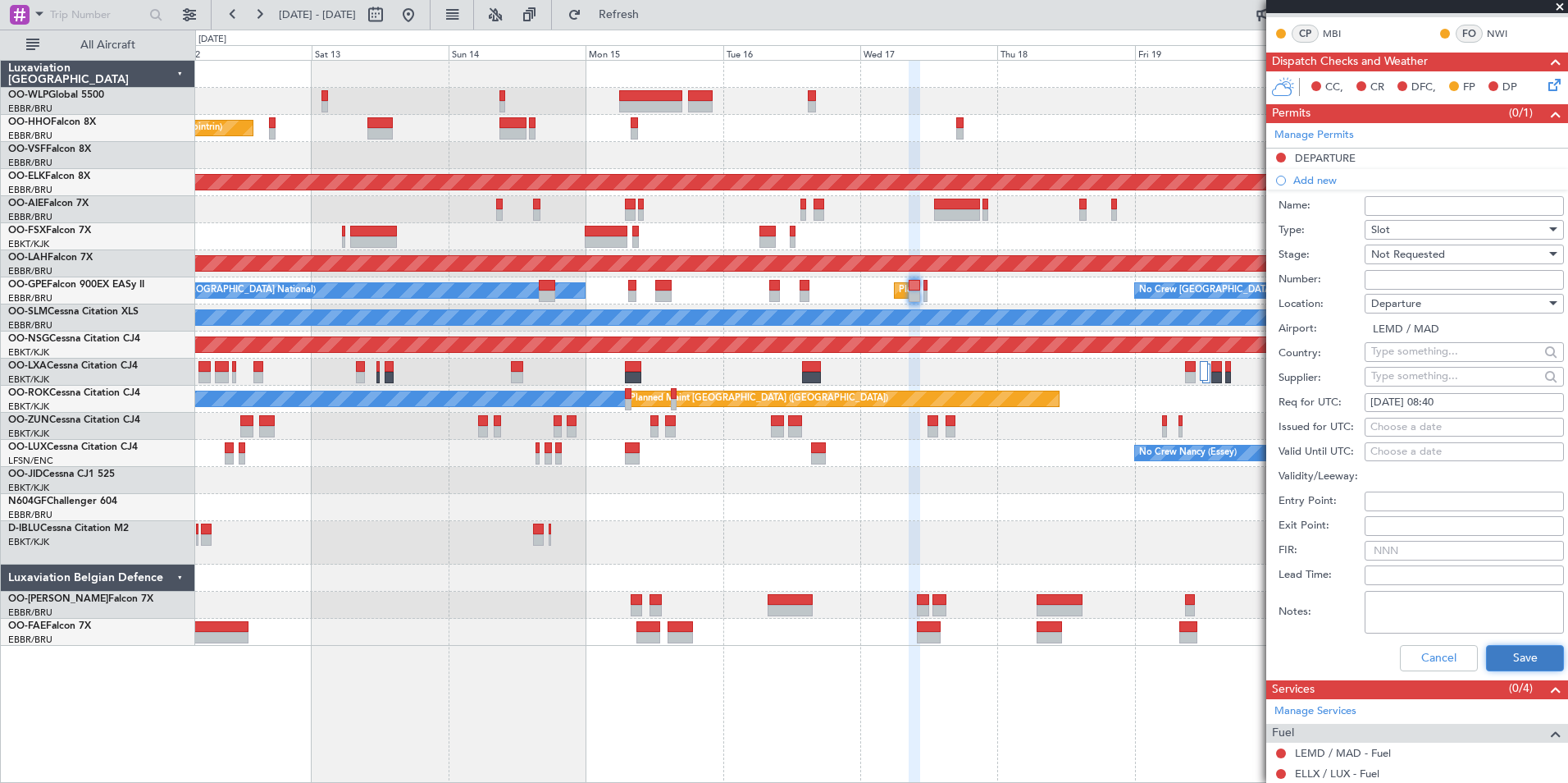
click at [1505, 647] on button "Save" at bounding box center [1525, 658] width 78 height 26
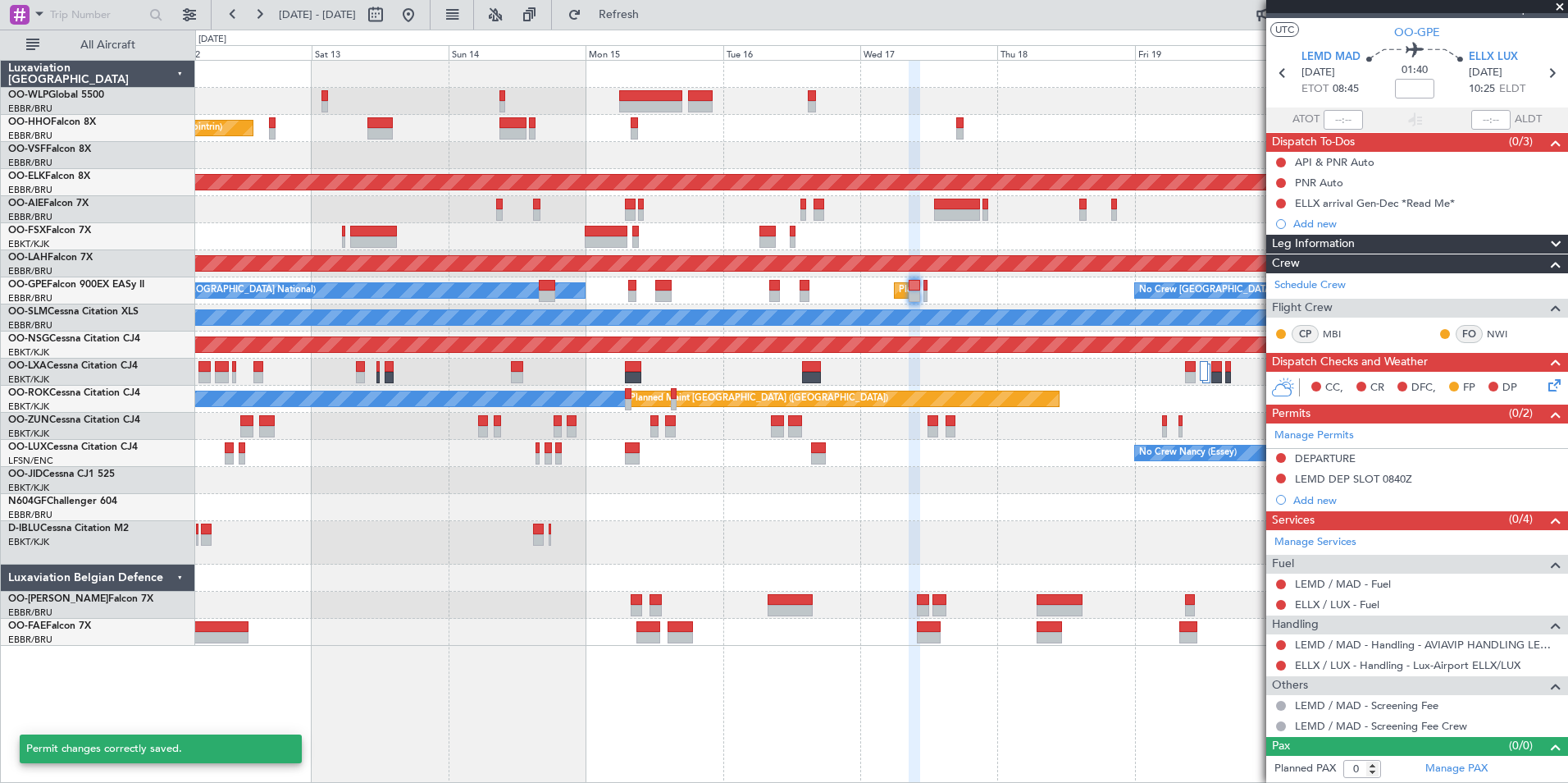
scroll to position [27, 0]
click at [1321, 583] on link "LEMD / MAD - Fuel" at bounding box center [1342, 585] width 96 height 14
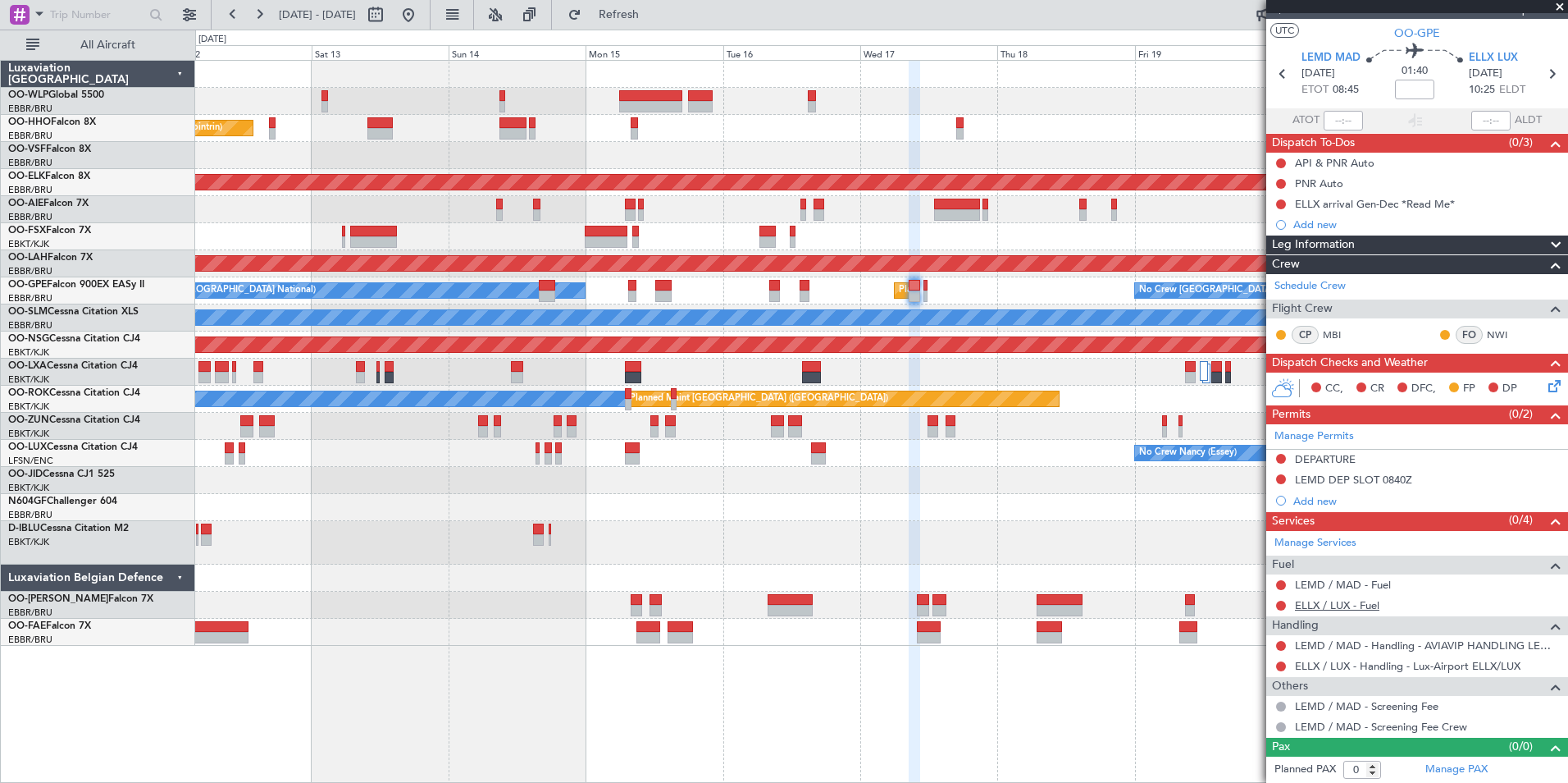
click at [1339, 606] on link "ELLX / LUX - Fuel" at bounding box center [1337, 605] width 85 height 14
click at [1310, 497] on div "Add new" at bounding box center [1419, 501] width 252 height 14
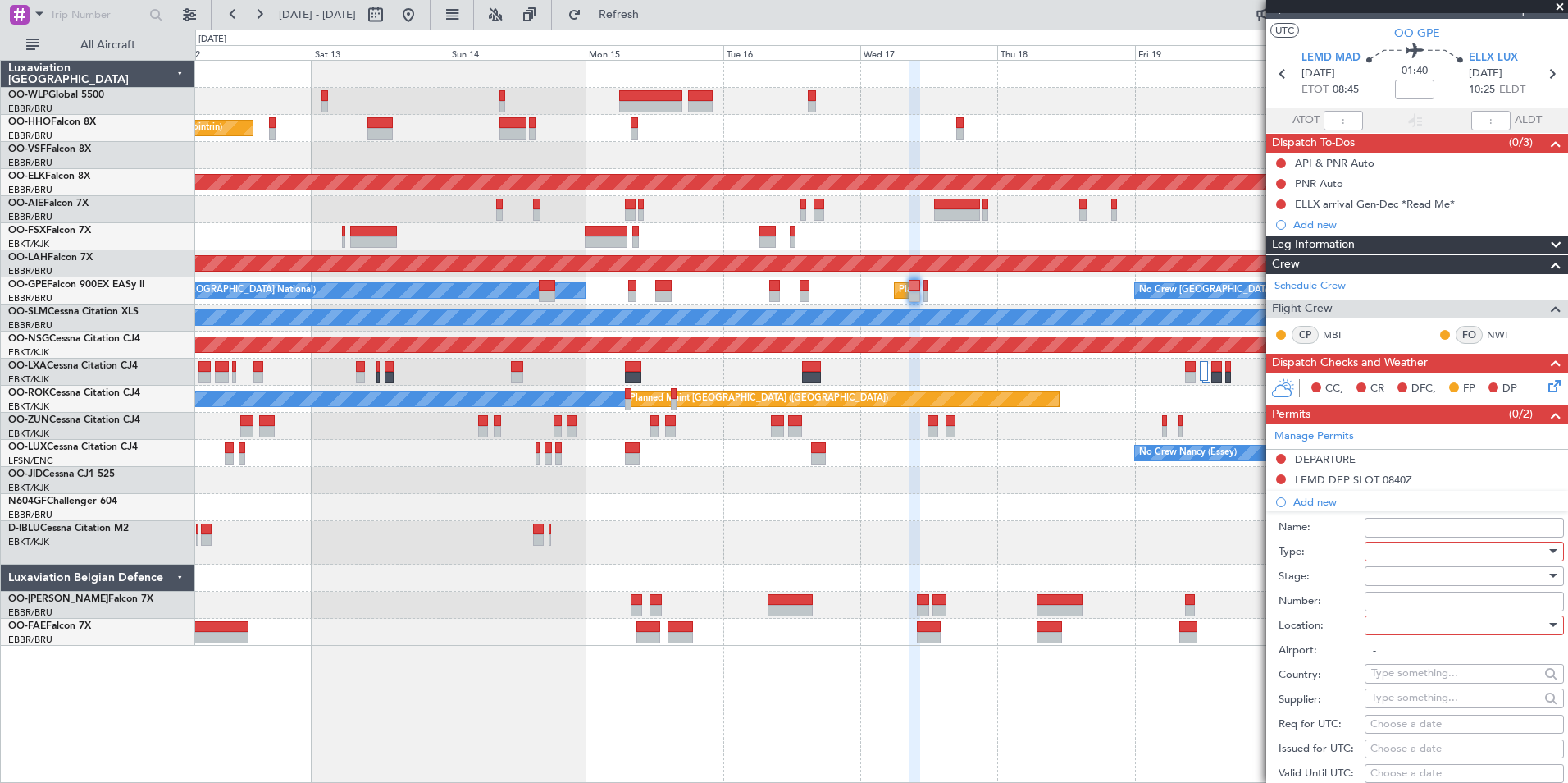
scroll to position [328, 0]
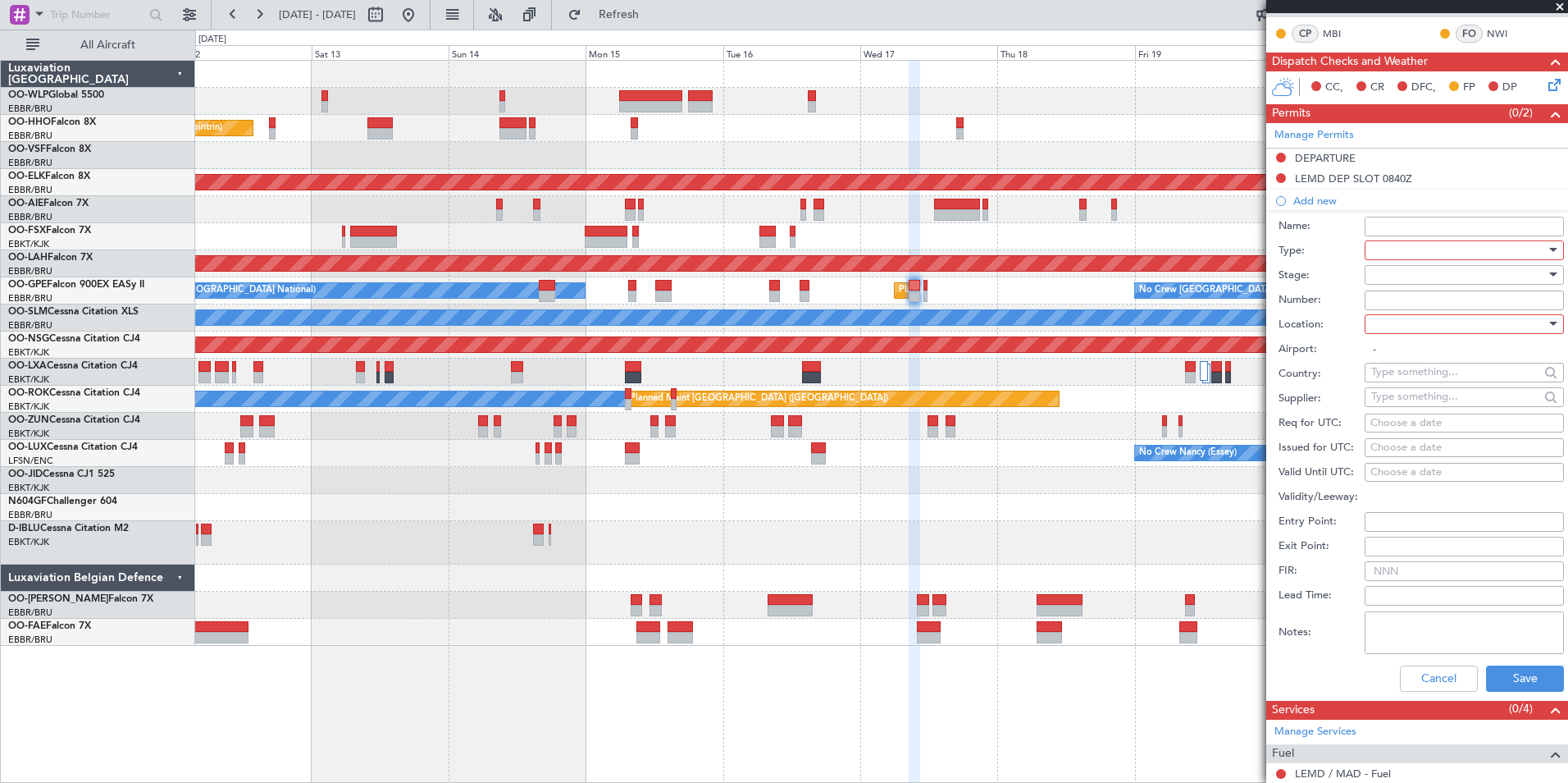
click at [1400, 253] on div at bounding box center [1459, 250] width 175 height 24
click at [1392, 331] on span "PPR" at bounding box center [1458, 331] width 172 height 24
click at [1385, 268] on div at bounding box center [1459, 274] width 175 height 24
click at [1405, 325] on span "Not Requested" at bounding box center [1458, 332] width 172 height 24
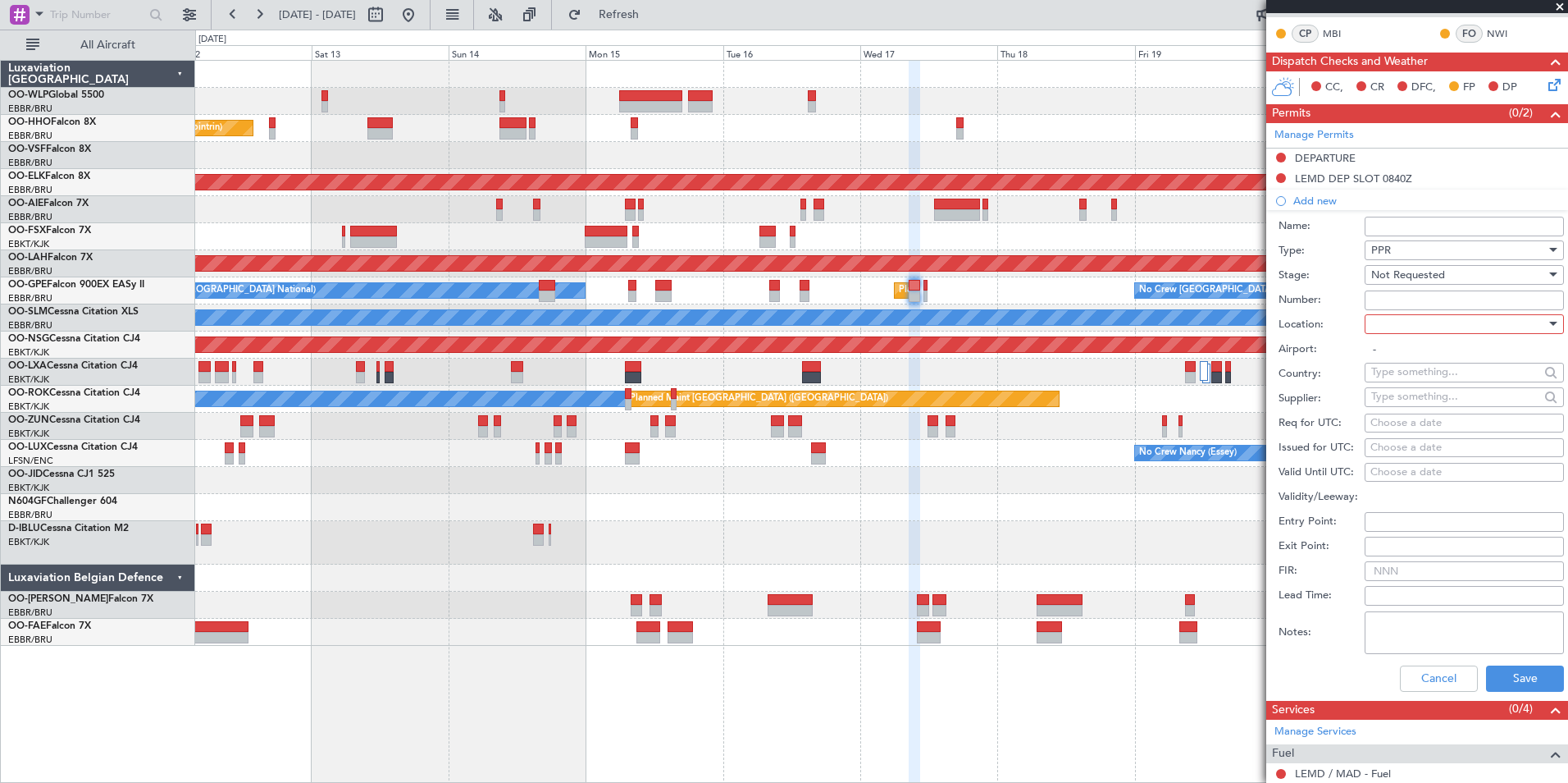
click at [1405, 319] on div at bounding box center [1459, 324] width 175 height 24
click at [1404, 396] on span "Arrival" at bounding box center [1458, 406] width 172 height 24
type input "ELLX / LUX"
click at [1413, 422] on div "Choose a date" at bounding box center [1464, 423] width 188 height 16
select select "9"
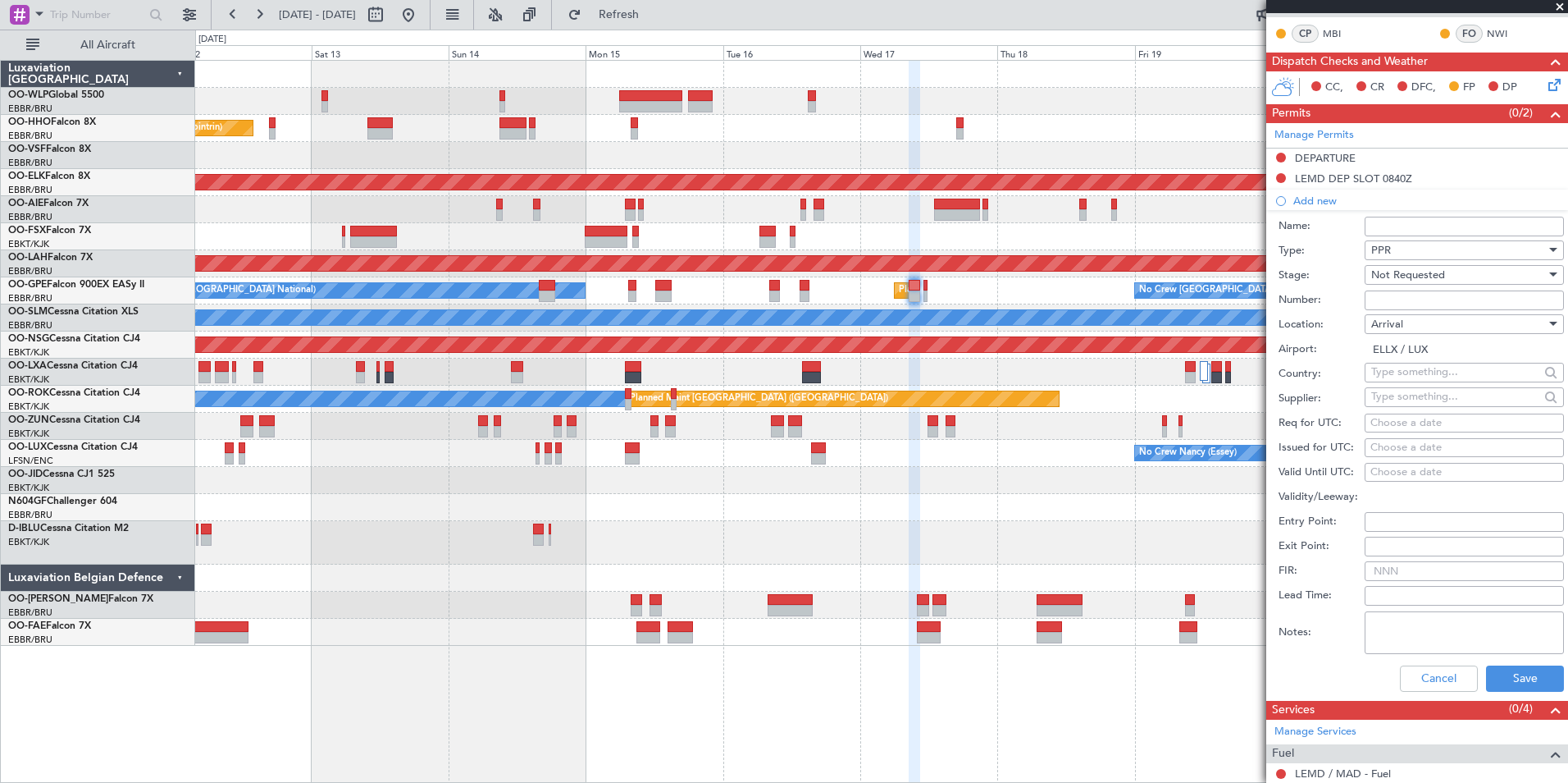
select select "2025"
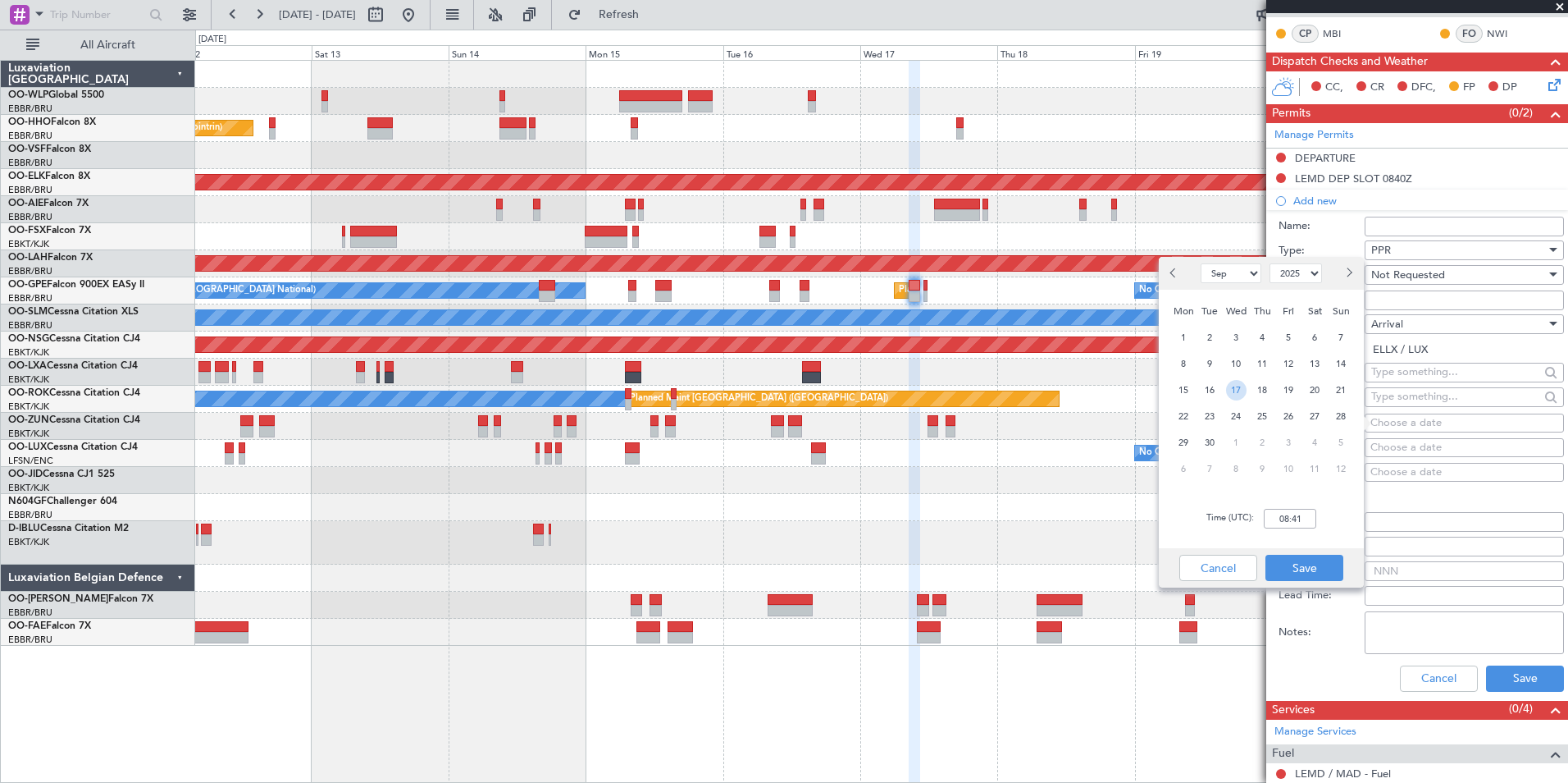
click at [1241, 389] on span "17" at bounding box center [1237, 390] width 21 height 21
click at [1274, 511] on input "00:00" at bounding box center [1290, 518] width 53 height 20
type input "10:30"
click at [1315, 563] on button "Save" at bounding box center [1304, 568] width 78 height 26
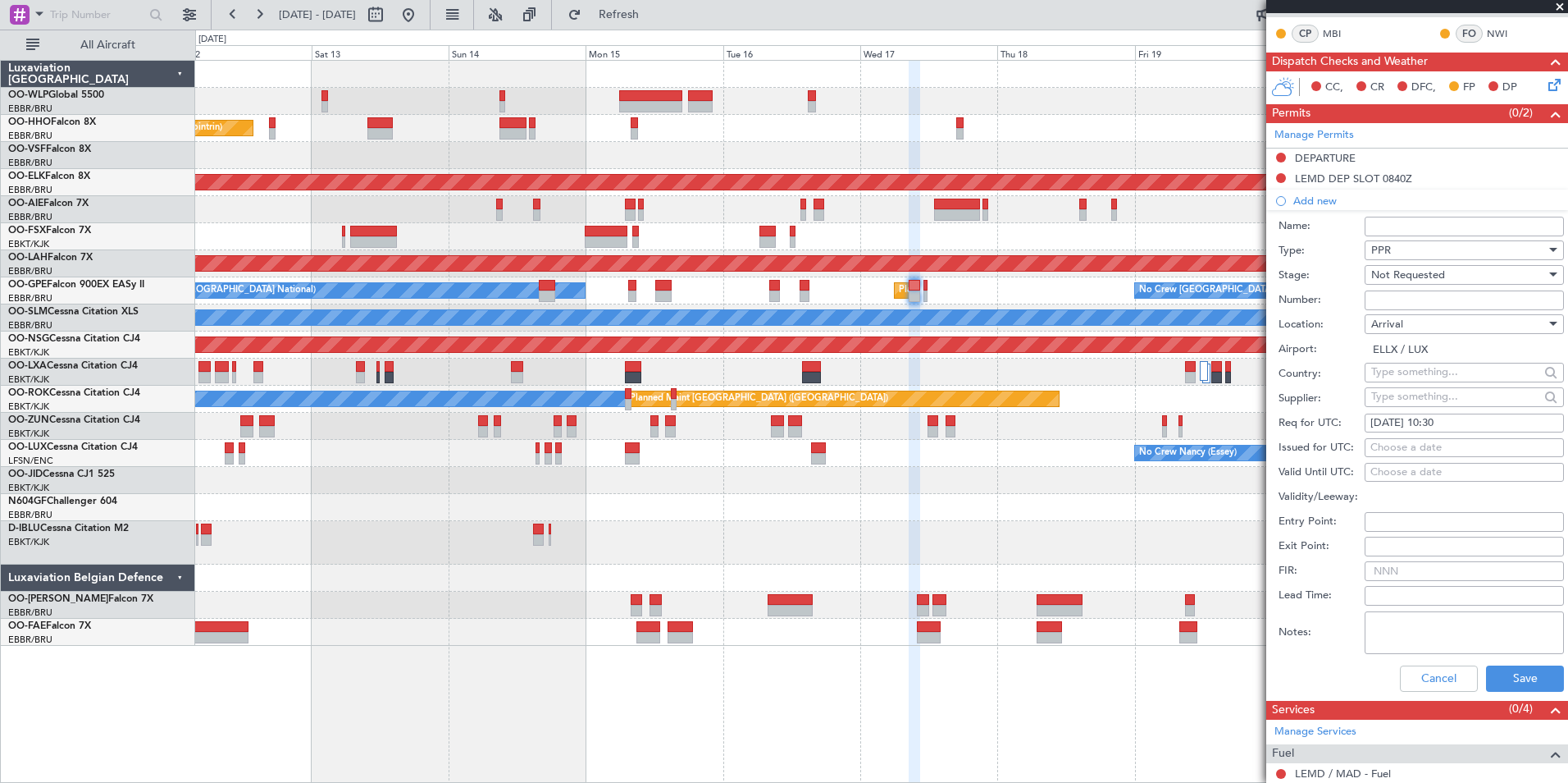
click at [1481, 663] on div "Cancel Save" at bounding box center [1421, 678] width 285 height 42
click at [1494, 677] on button "Save" at bounding box center [1525, 678] width 78 height 26
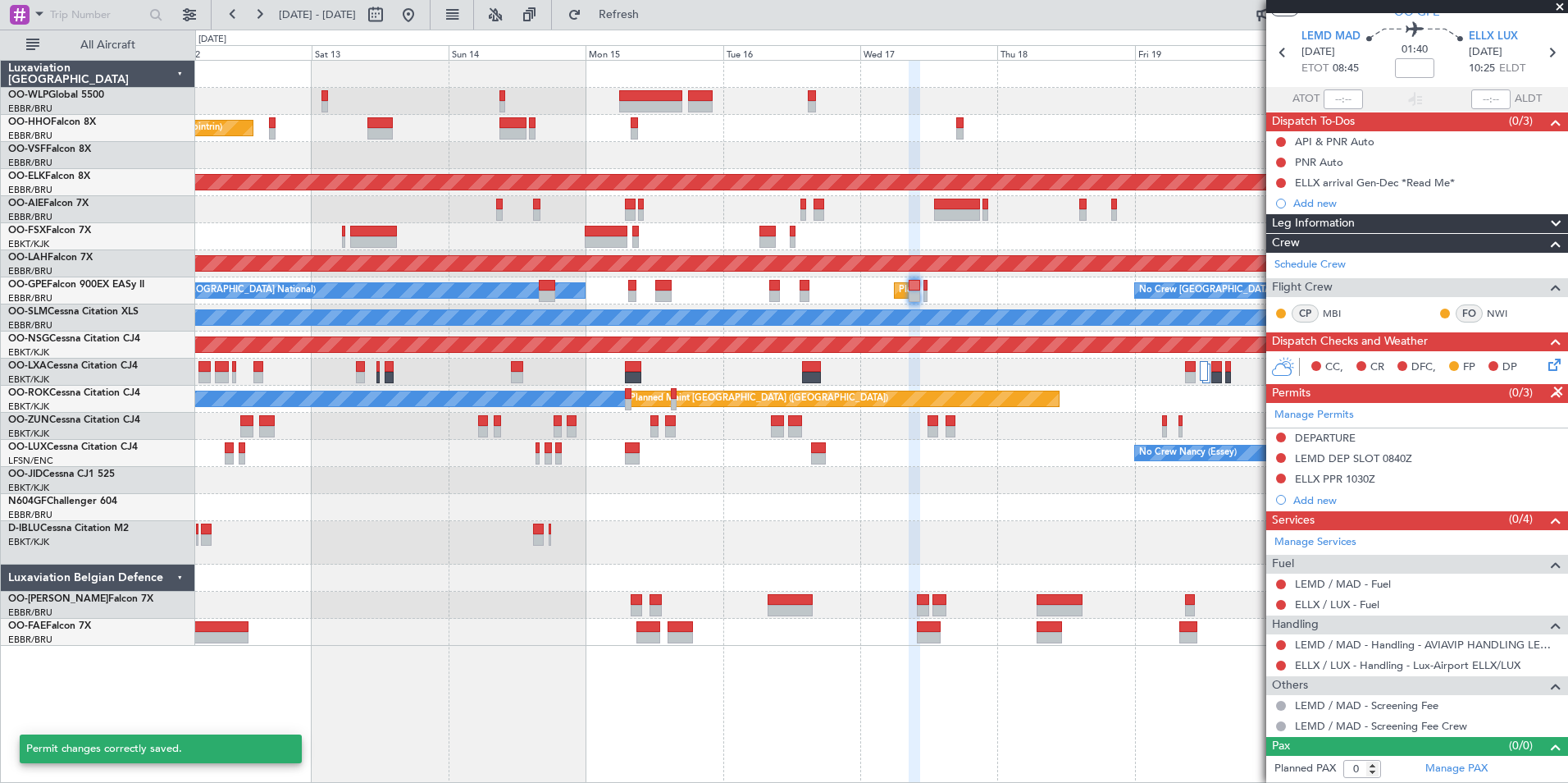
scroll to position [48, 0]
click at [654, 9] on span "Refresh" at bounding box center [619, 14] width 69 height 11
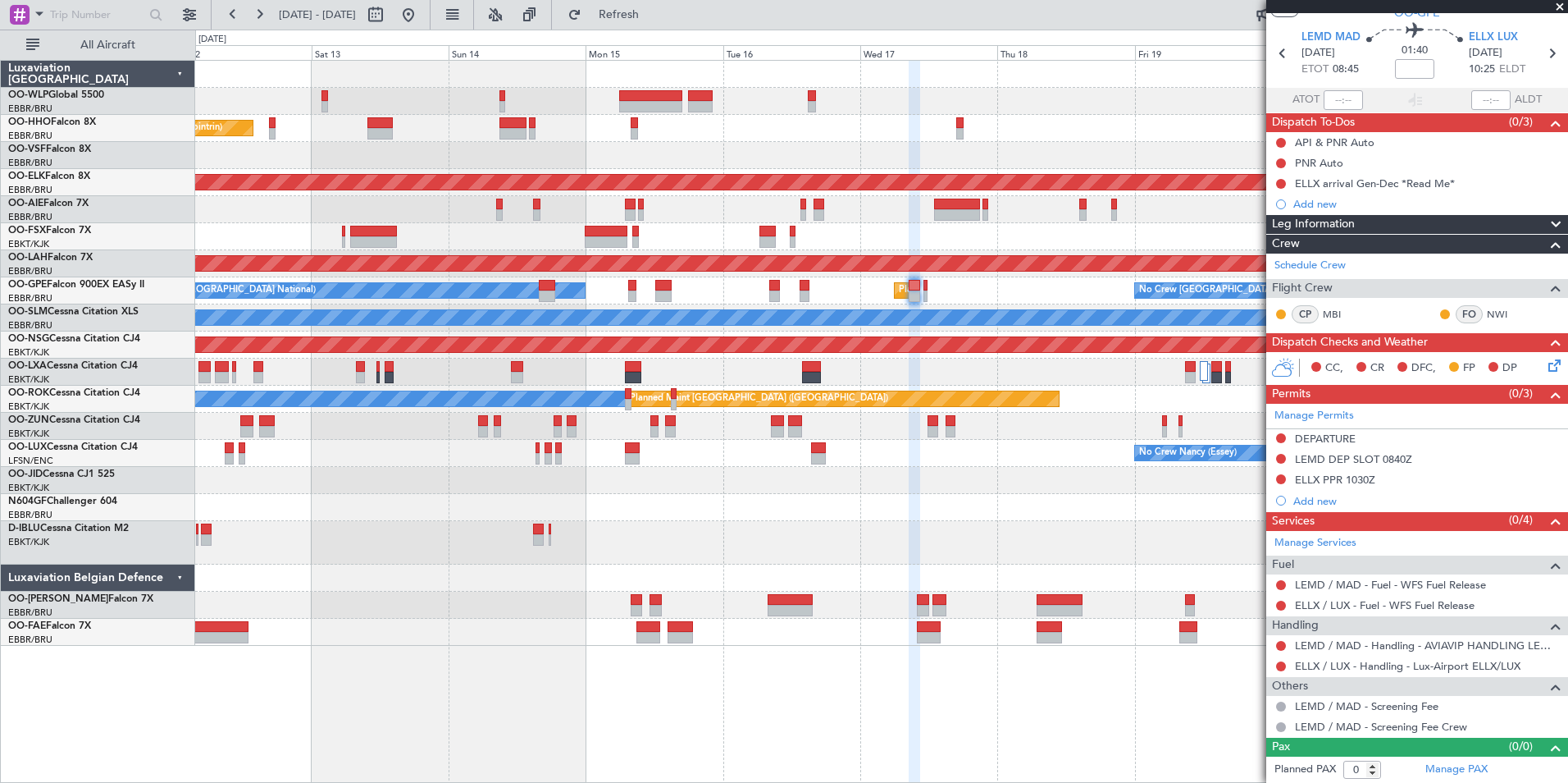
click at [1546, 366] on icon at bounding box center [1552, 363] width 13 height 13
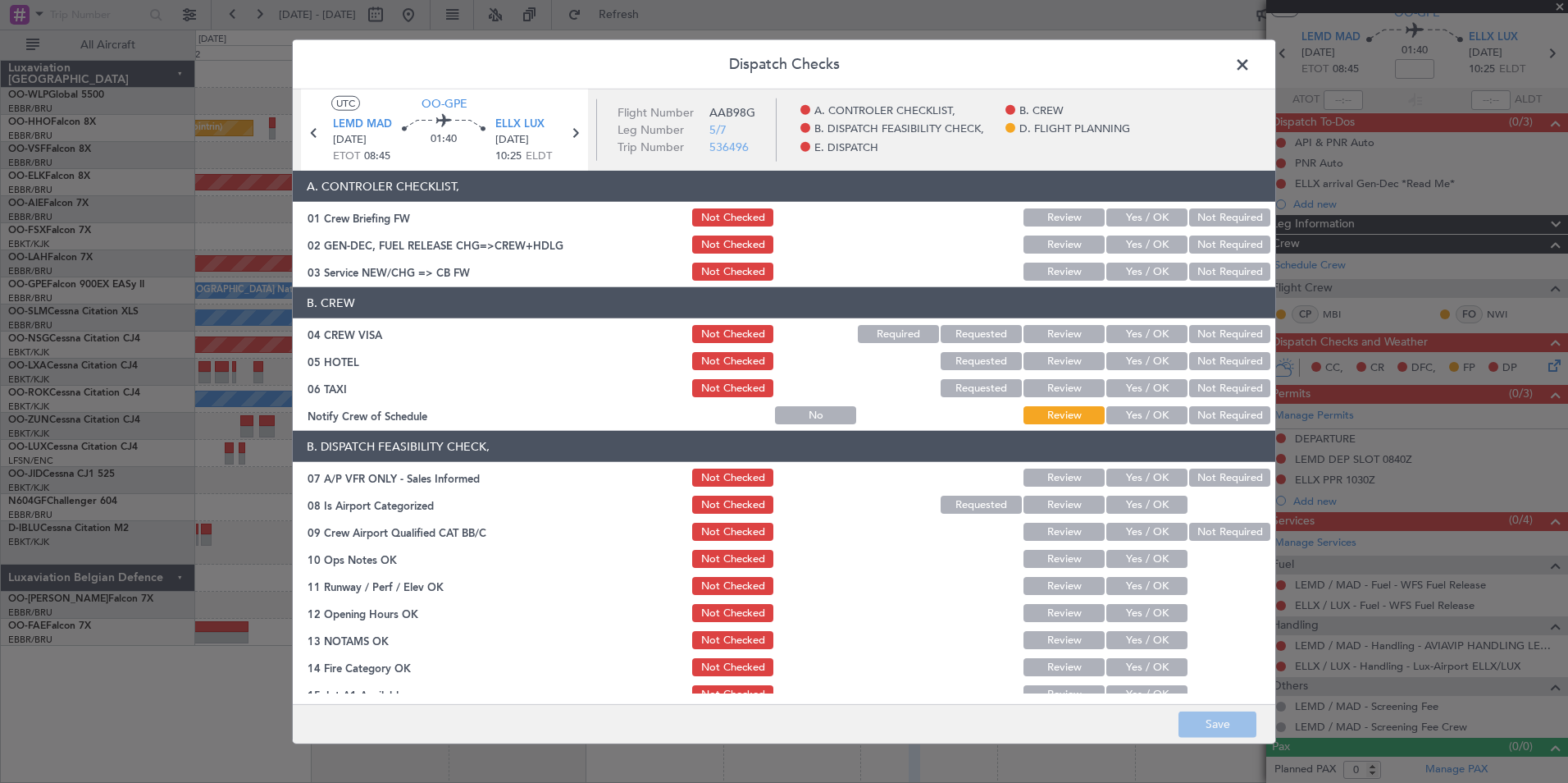
click at [1127, 273] on button "Yes / OK" at bounding box center [1147, 271] width 81 height 18
click at [1221, 332] on button "Not Required" at bounding box center [1230, 334] width 81 height 18
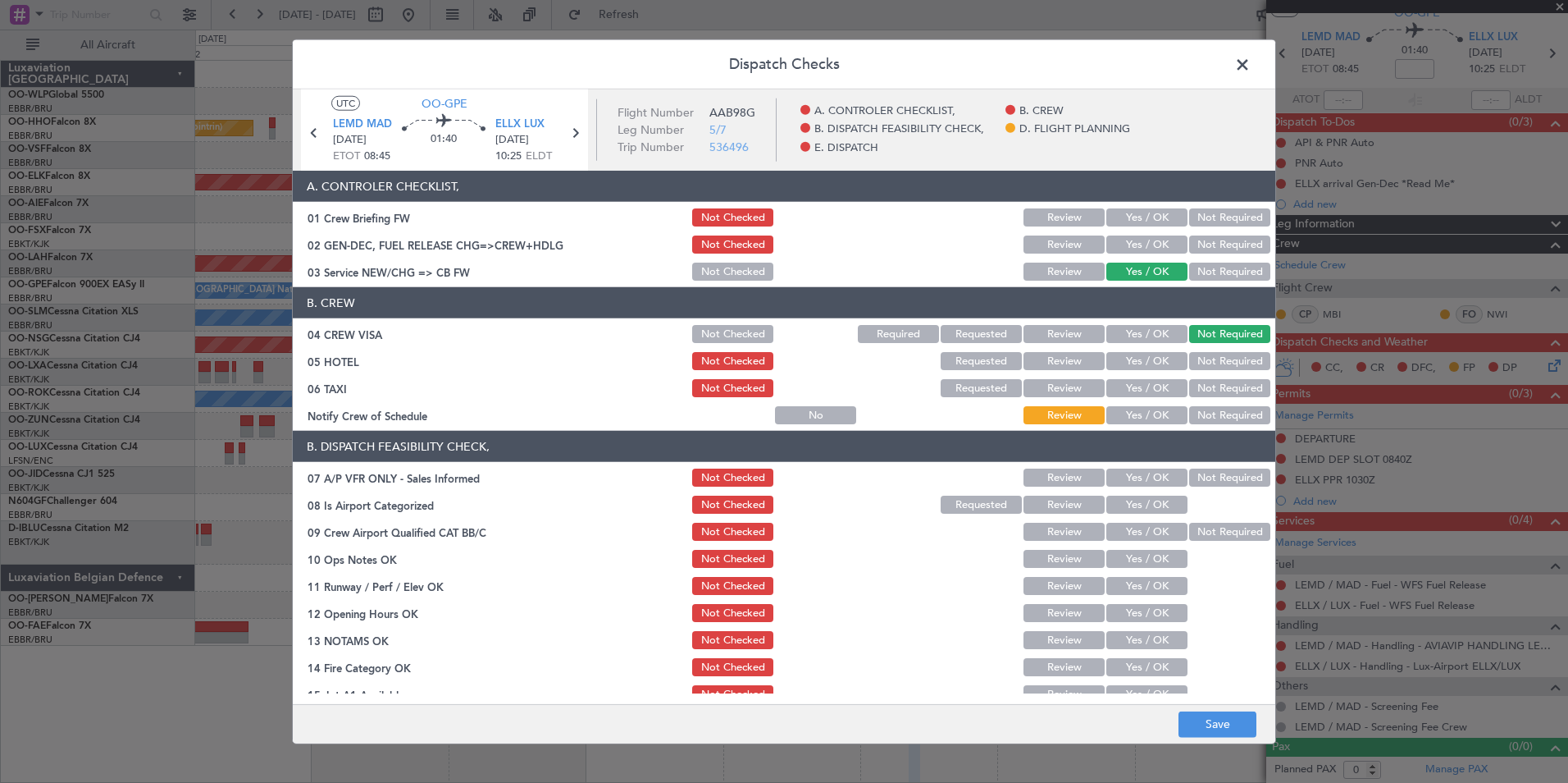
click at [1206, 359] on button "Not Required" at bounding box center [1230, 361] width 81 height 18
click at [1204, 380] on button "Not Required" at bounding box center [1230, 388] width 81 height 18
click at [1137, 413] on button "Yes / OK" at bounding box center [1147, 414] width 81 height 18
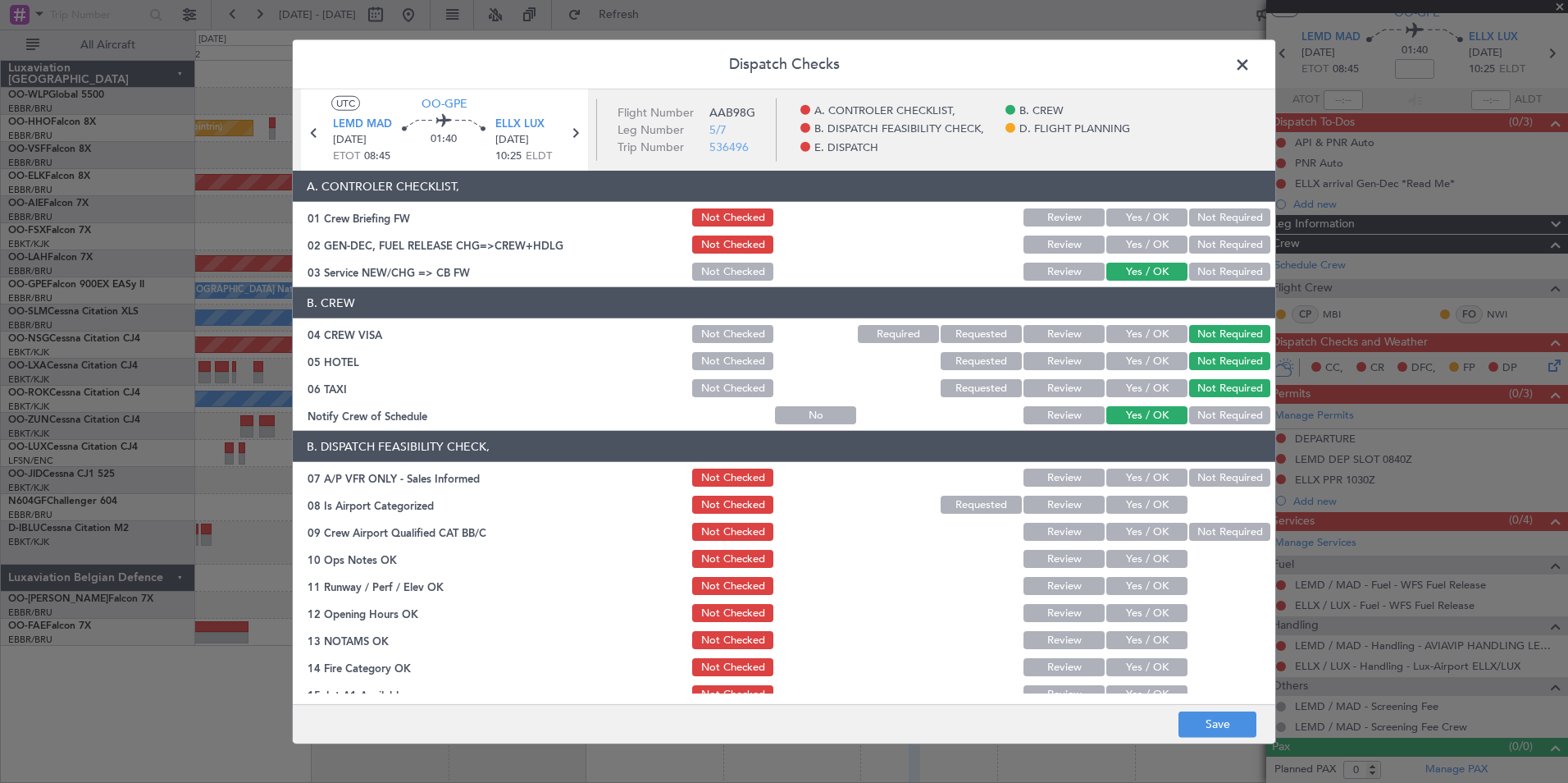
drag, startPoint x: 1193, startPoint y: 465, endPoint x: 1194, endPoint y: 474, distance: 9.1
click at [1194, 466] on section "B. DISPATCH FEASIBILITY CHECK, 07 A/P VFR ONLY - Sales Informed Not Checked Rev…" at bounding box center [784, 609] width 982 height 356
click at [1194, 474] on button "Not Required" at bounding box center [1230, 478] width 81 height 18
click at [1162, 508] on button "Yes / OK" at bounding box center [1147, 504] width 81 height 18
drag, startPoint x: 1157, startPoint y: 536, endPoint x: 1156, endPoint y: 549, distance: 13.0
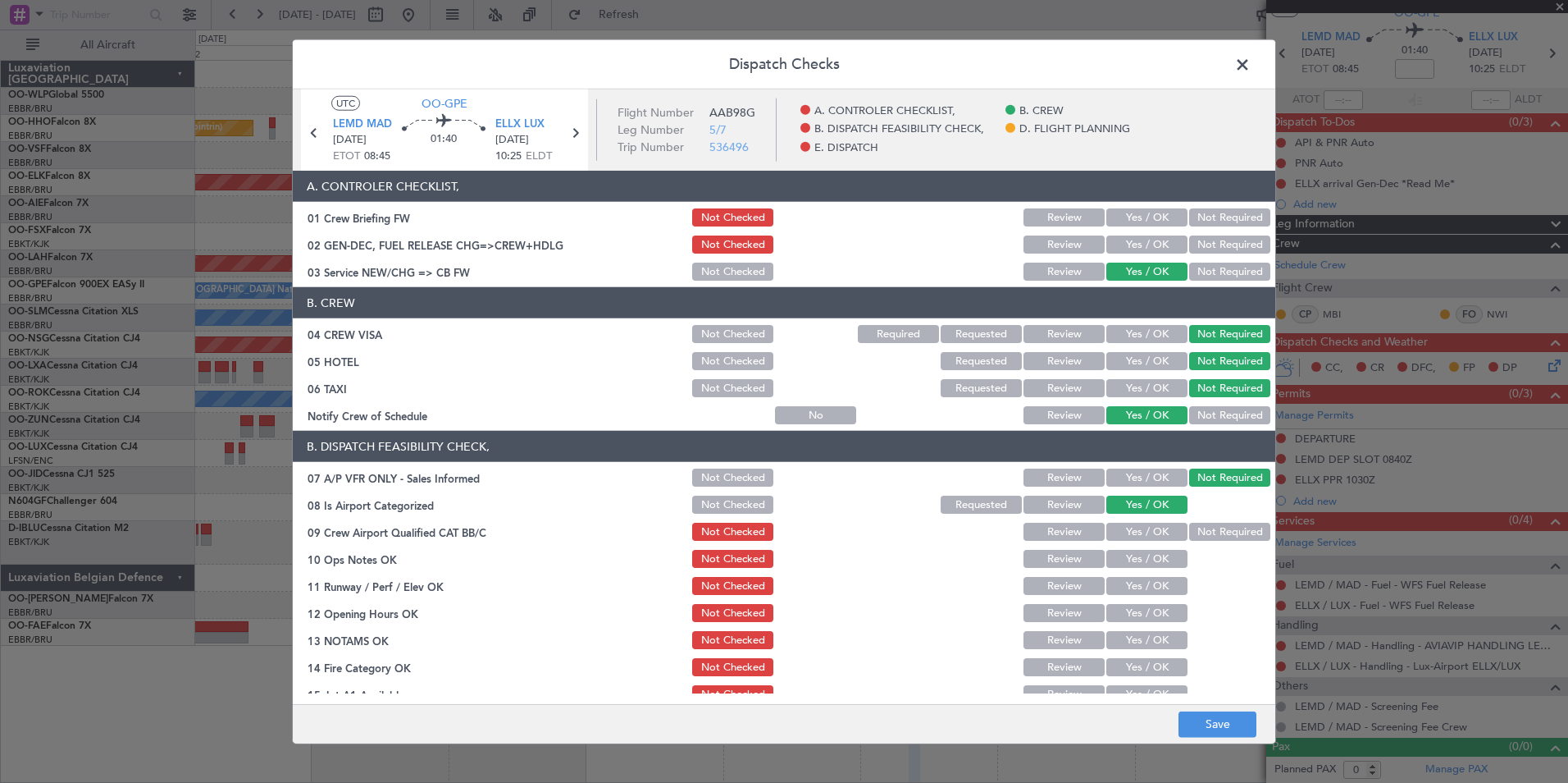
click at [1157, 536] on button "Yes / OK" at bounding box center [1147, 531] width 81 height 18
click at [1154, 560] on button "Yes / OK" at bounding box center [1147, 558] width 81 height 18
click at [1136, 588] on button "Yes / OK" at bounding box center [1147, 586] width 81 height 18
click at [1128, 610] on button "Yes / OK" at bounding box center [1147, 613] width 81 height 18
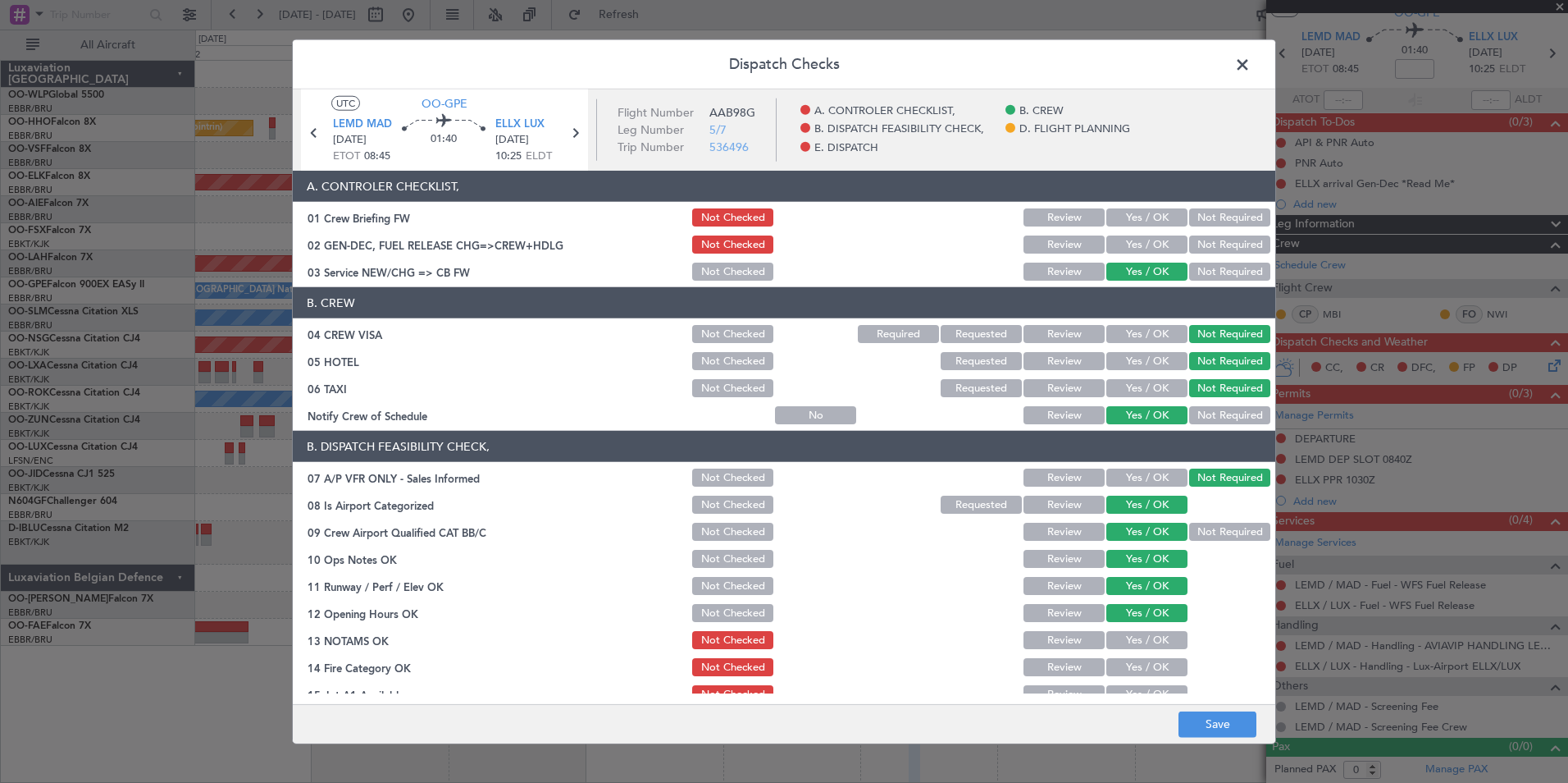
click at [1062, 640] on button "Review" at bounding box center [1065, 639] width 81 height 18
click at [1106, 663] on button "Yes / OK" at bounding box center [1147, 667] width 81 height 18
click at [1126, 690] on button "Yes / OK" at bounding box center [1147, 694] width 81 height 18
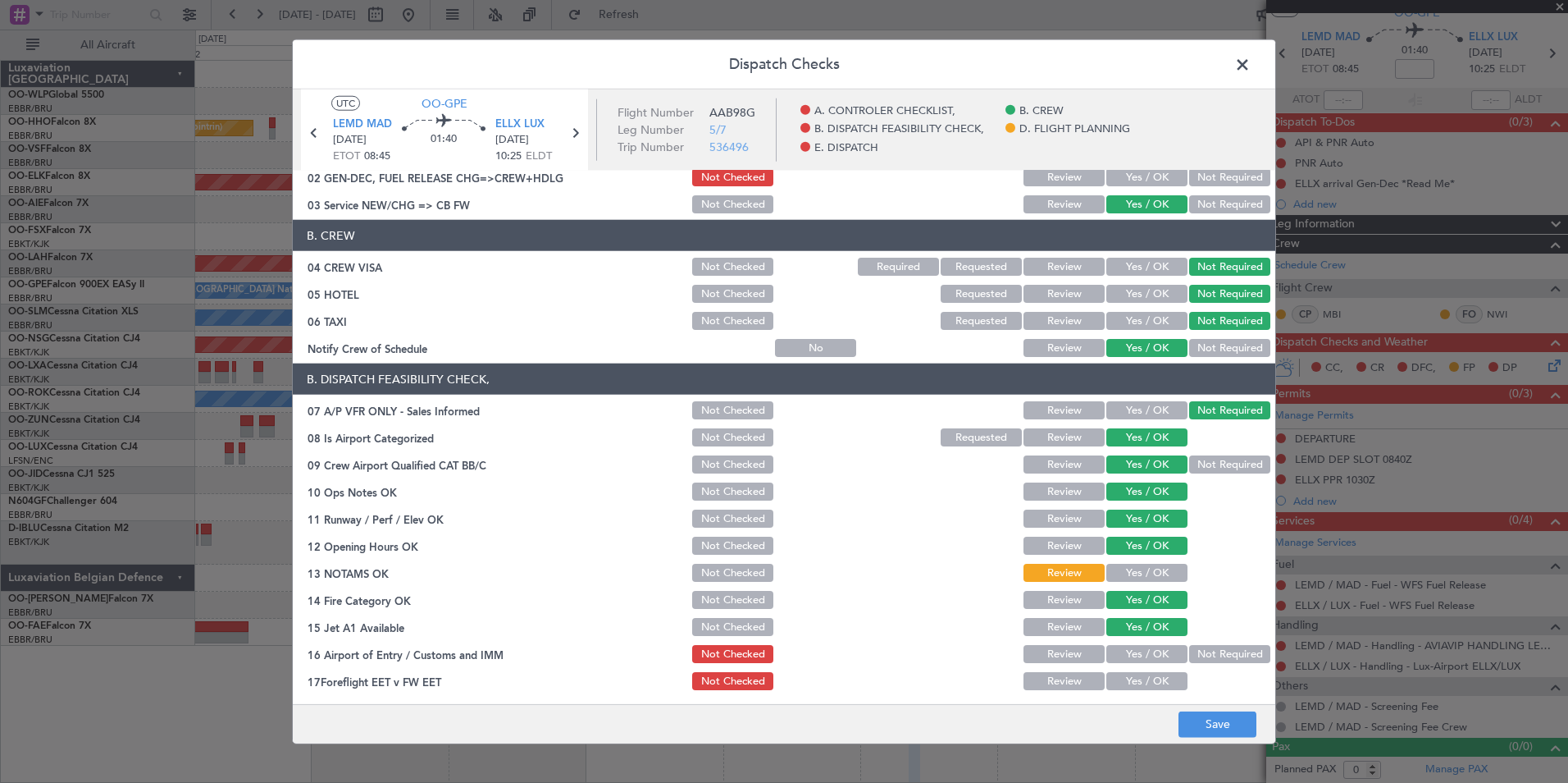
scroll to position [164, 0]
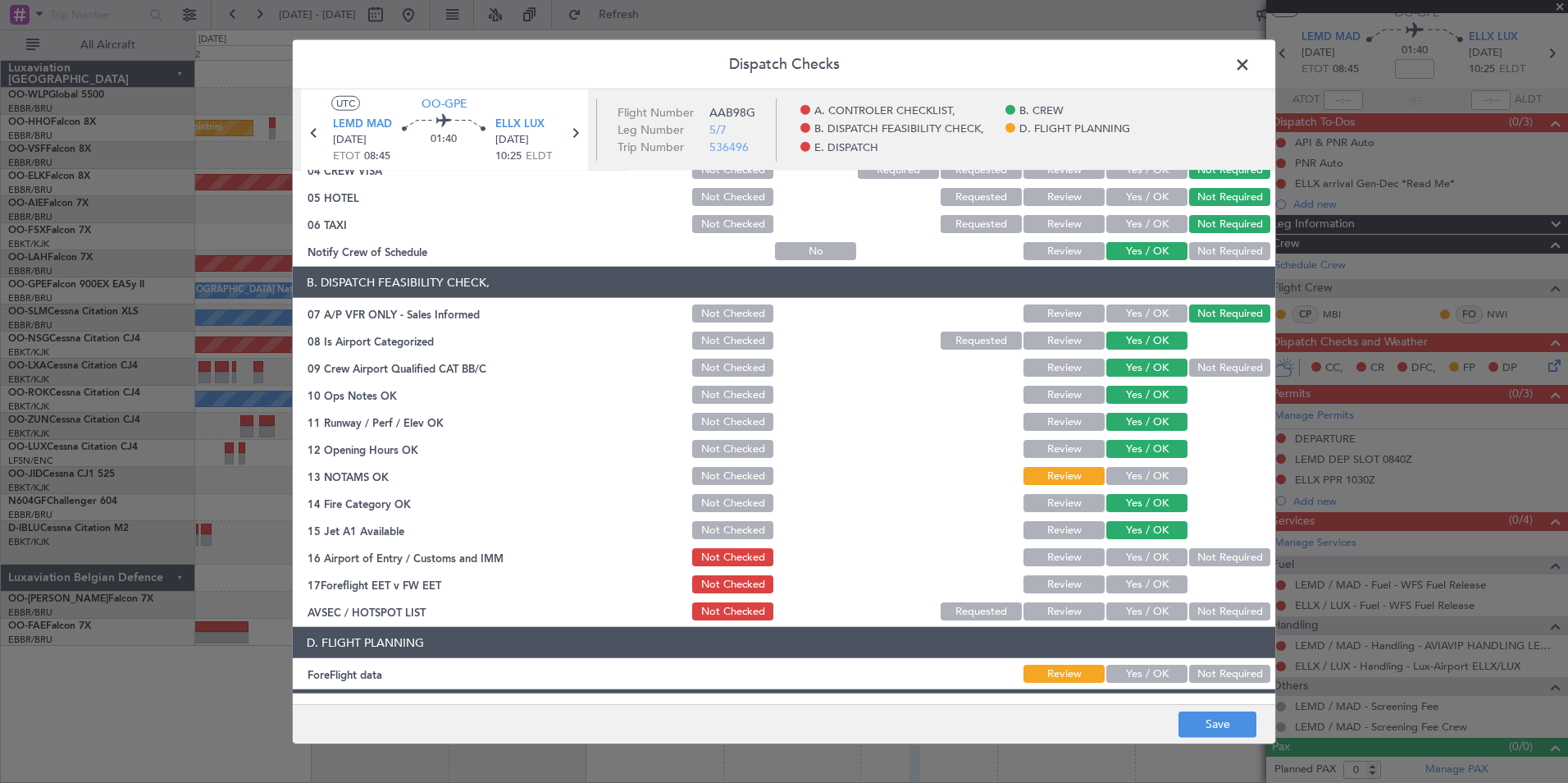
click at [1194, 555] on button "Not Required" at bounding box center [1230, 556] width 81 height 18
click at [1050, 576] on div "Review" at bounding box center [1063, 584] width 83 height 23
click at [1044, 583] on button "Review" at bounding box center [1065, 584] width 81 height 18
click at [1205, 615] on button "Not Required" at bounding box center [1230, 611] width 81 height 18
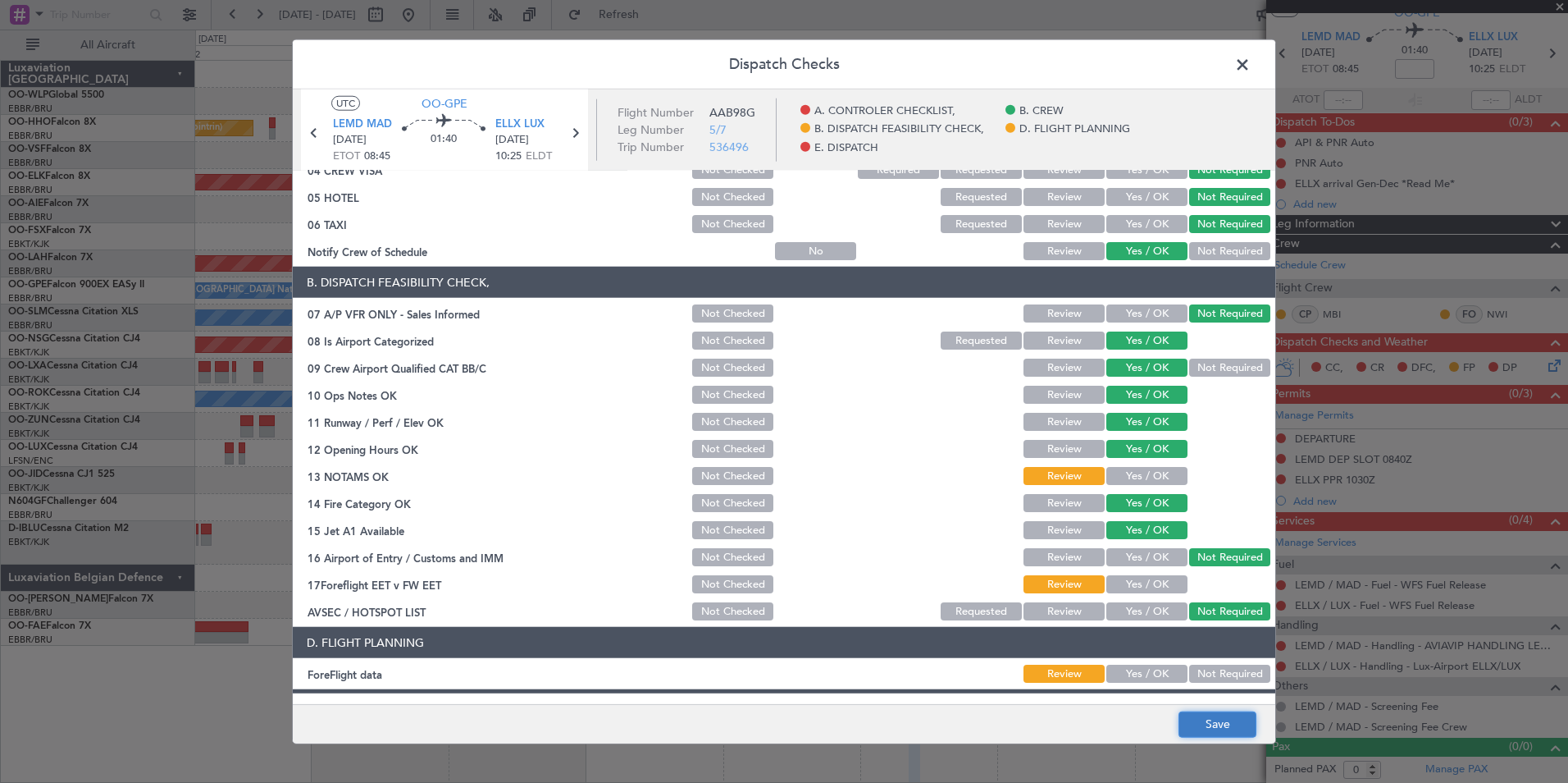
click at [1227, 728] on button "Save" at bounding box center [1218, 723] width 78 height 26
click at [1251, 65] on span at bounding box center [1251, 69] width 0 height 33
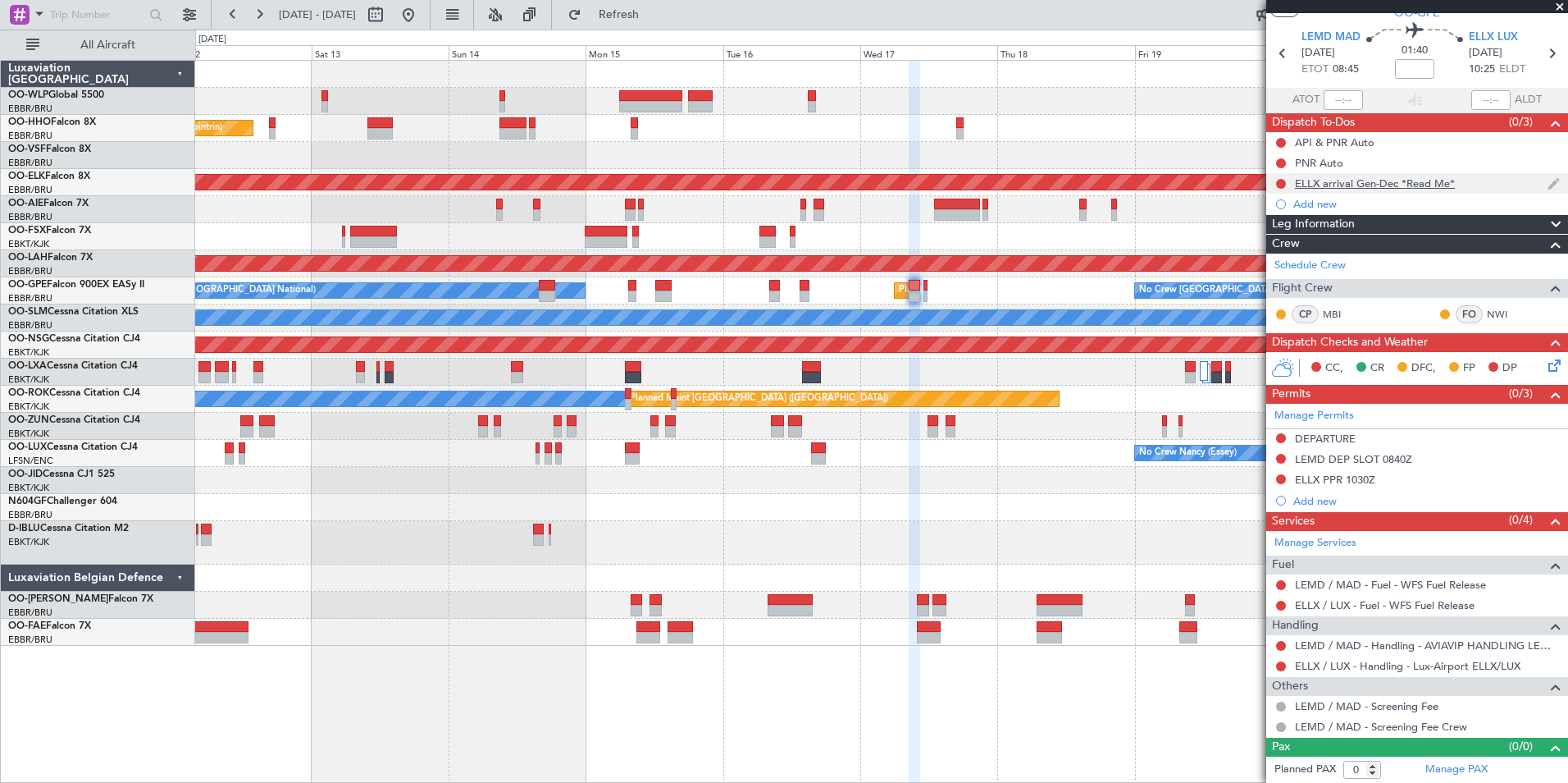
click at [1395, 189] on div "ELLX arrival Gen-Dec *Read Me*" at bounding box center [1417, 183] width 302 height 21
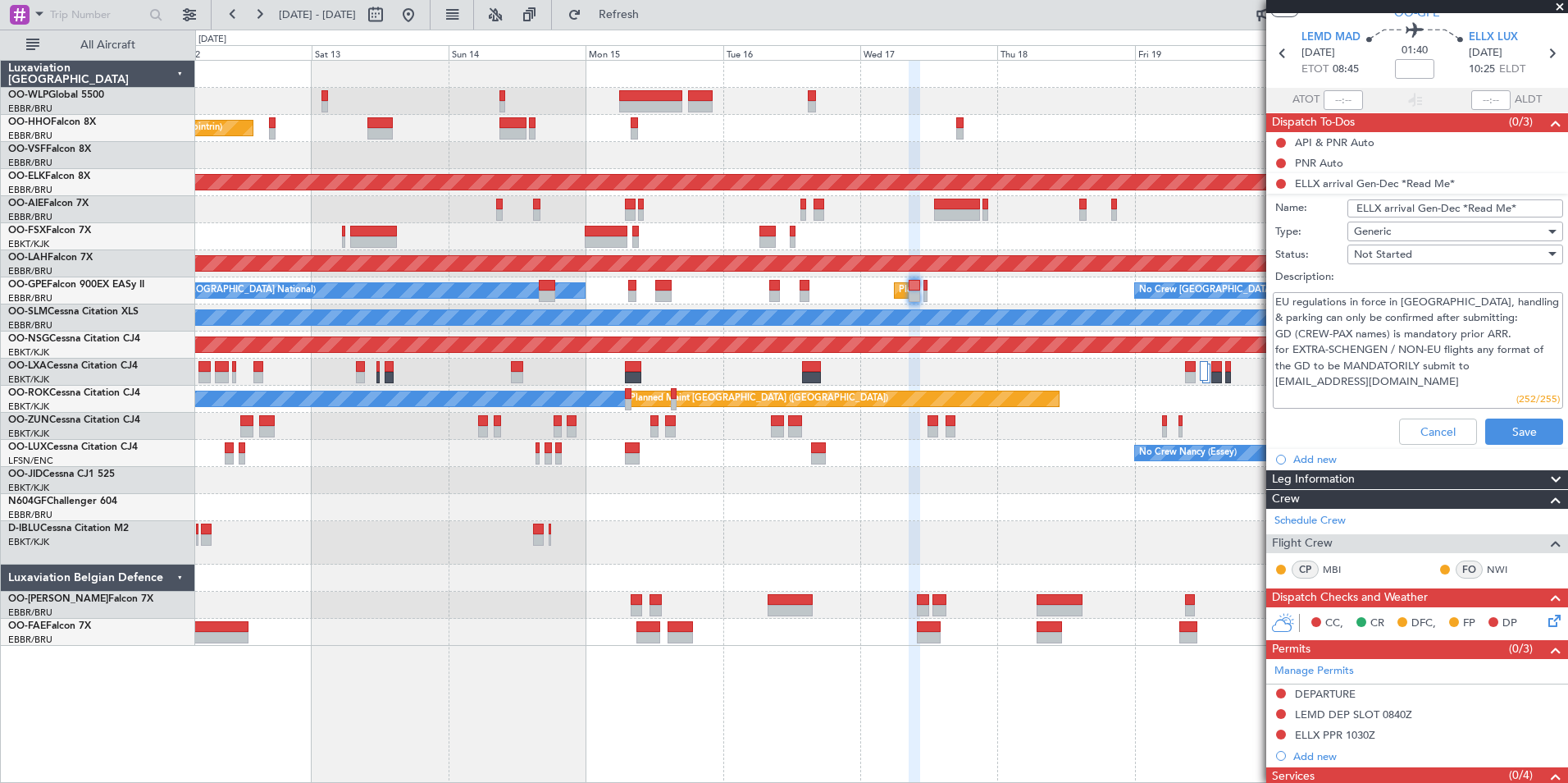
scroll to position [0, 0]
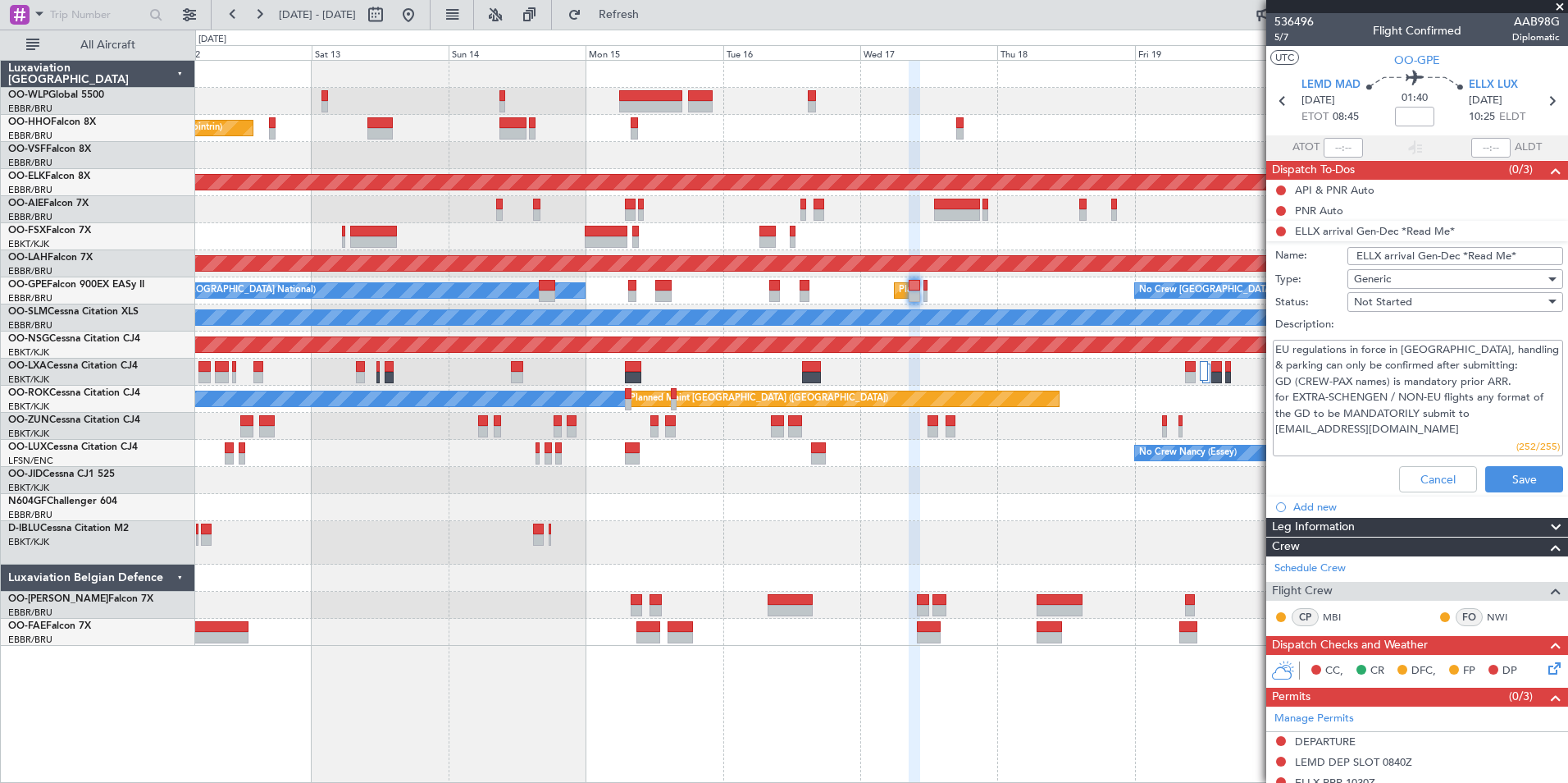
click at [1343, 235] on li "ELLX arrival Gen-Dec *Read Me* Name: ELLX arrival Gen-Dec *Read Me* Type: Gener…" at bounding box center [1417, 359] width 302 height 278
click at [1334, 223] on li "ELLX arrival Gen-Dec *Read Me* Name: ELLX arrival Gen-Dec *Read Me* Type: Gener…" at bounding box center [1417, 359] width 302 height 278
click at [1314, 231] on li "ELLX arrival Gen-Dec *Read Me* Name: ELLX arrival Gen-Dec *Read Me* Type: Gener…" at bounding box center [1417, 359] width 302 height 278
click at [1432, 483] on div "Cancel Save" at bounding box center [1413, 479] width 310 height 40
click at [1430, 474] on button "Cancel" at bounding box center [1438, 479] width 78 height 26
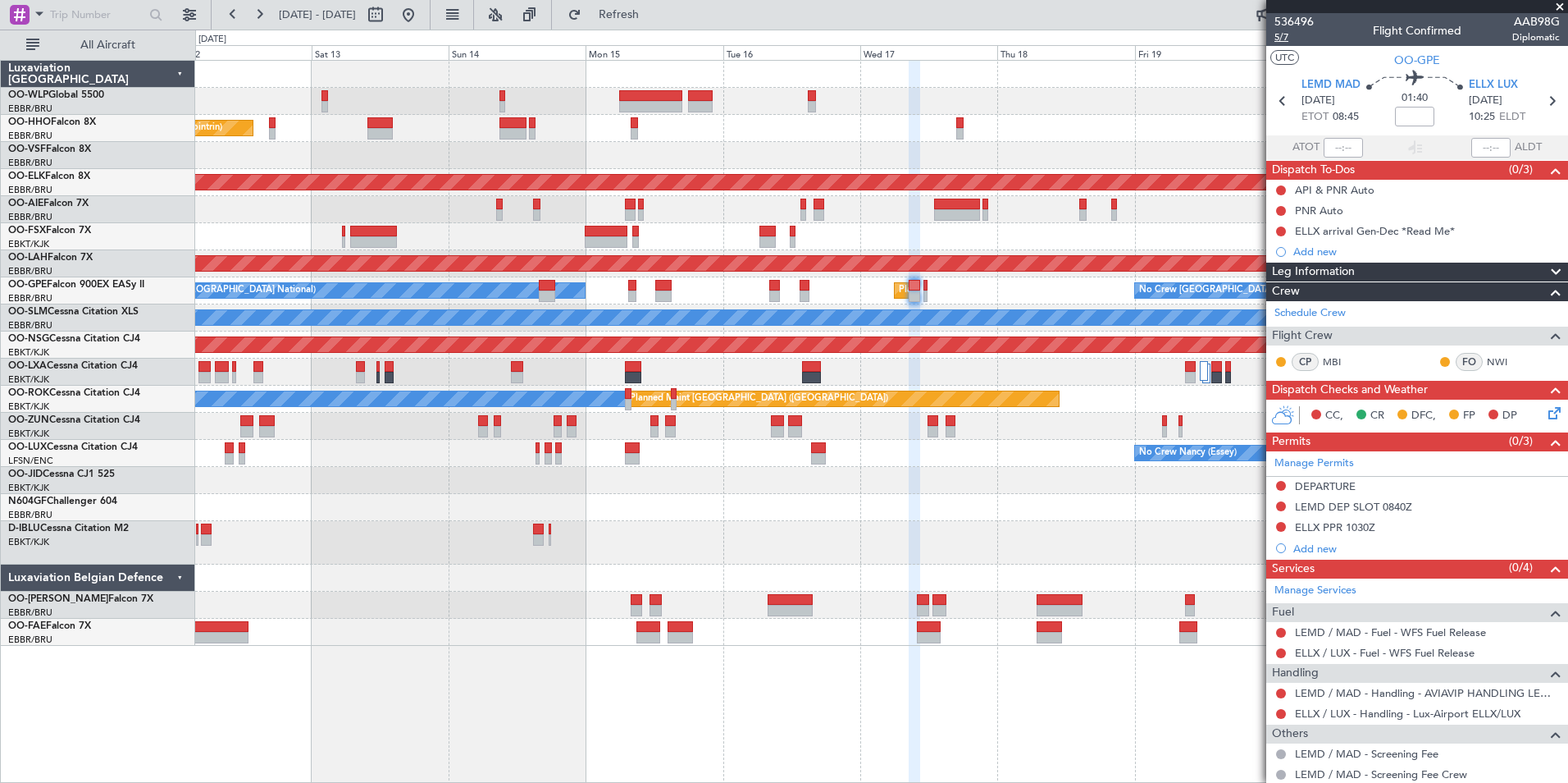
click at [1278, 40] on span "5/7" at bounding box center [1295, 37] width 40 height 14
click at [1541, 108] on icon at bounding box center [1552, 100] width 22 height 22
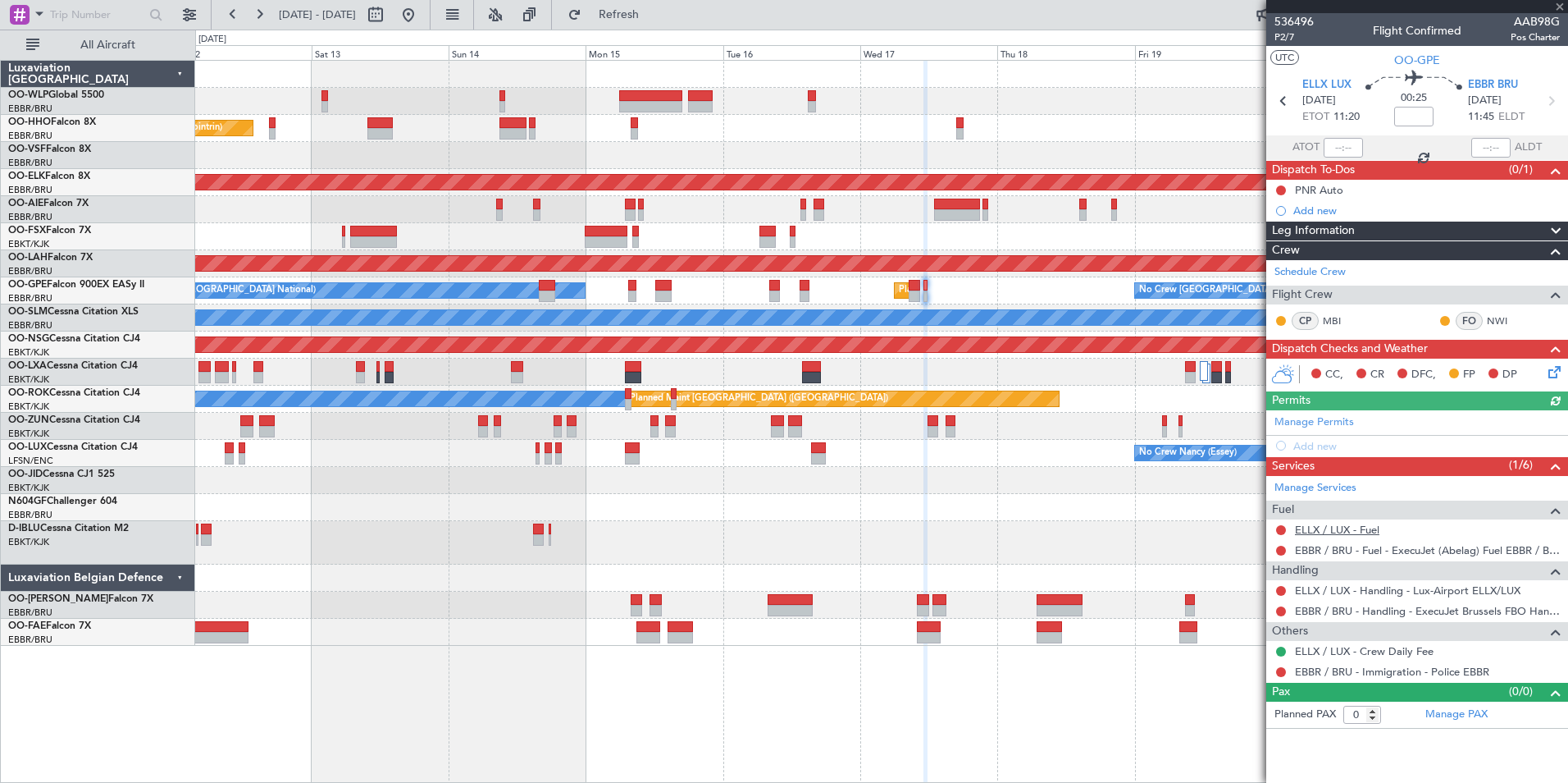
click at [1326, 523] on link "ELLX / LUX - Fuel" at bounding box center [1337, 529] width 85 height 14
click at [1281, 551] on button at bounding box center [1281, 550] width 10 height 10
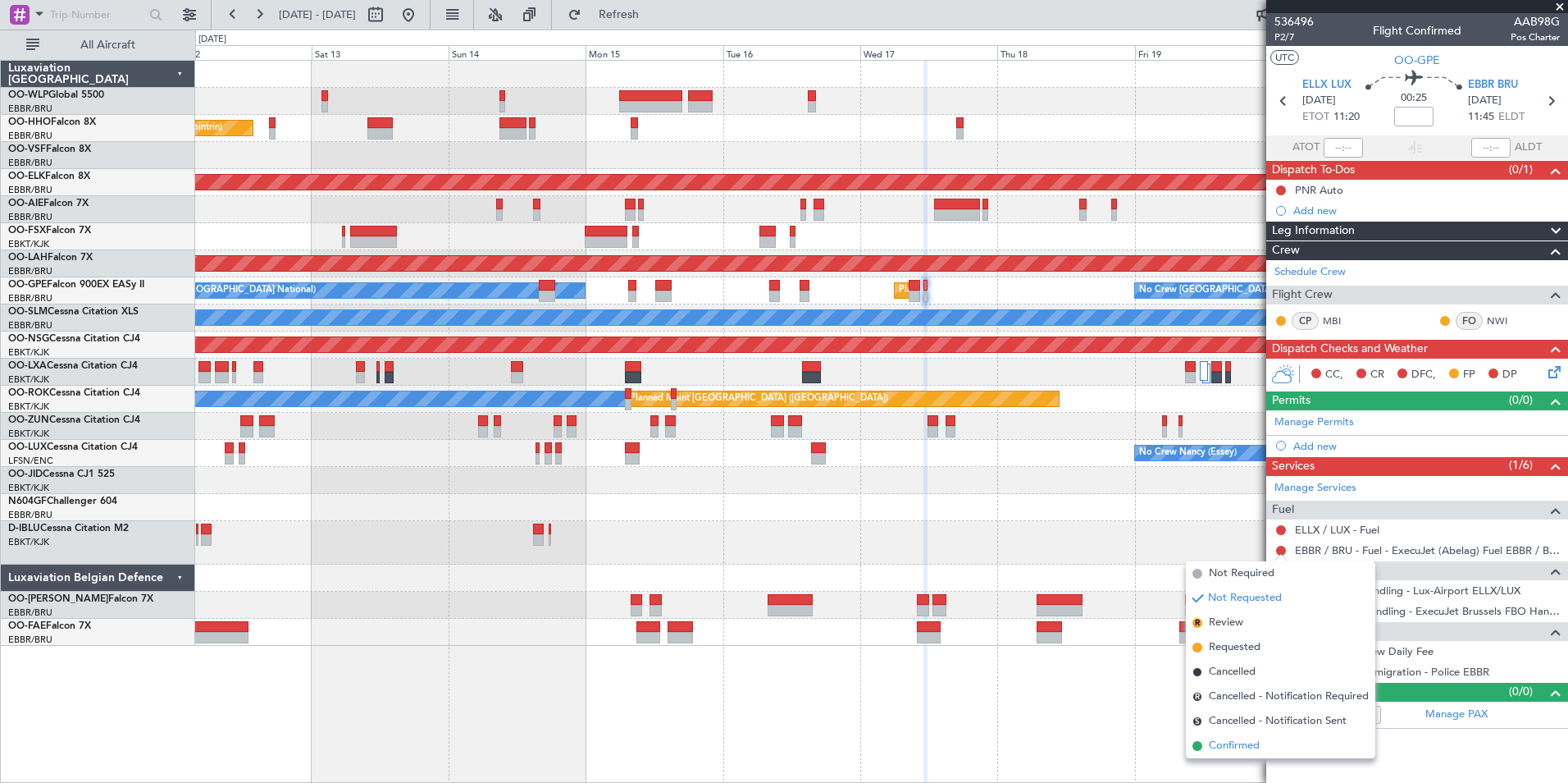
click at [1238, 737] on li "Confirmed" at bounding box center [1280, 746] width 189 height 24
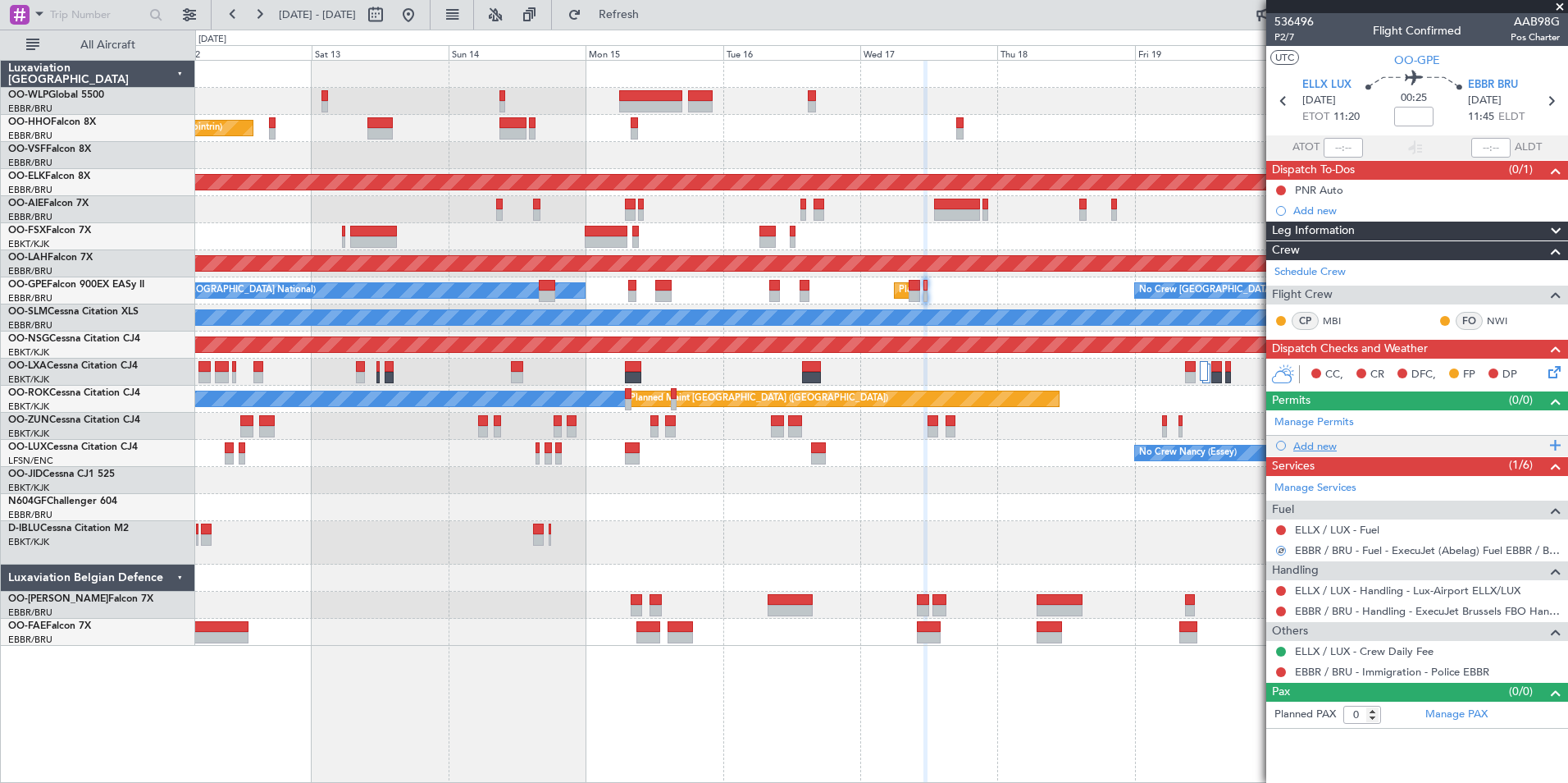
click at [1315, 450] on div "Add new" at bounding box center [1419, 446] width 252 height 14
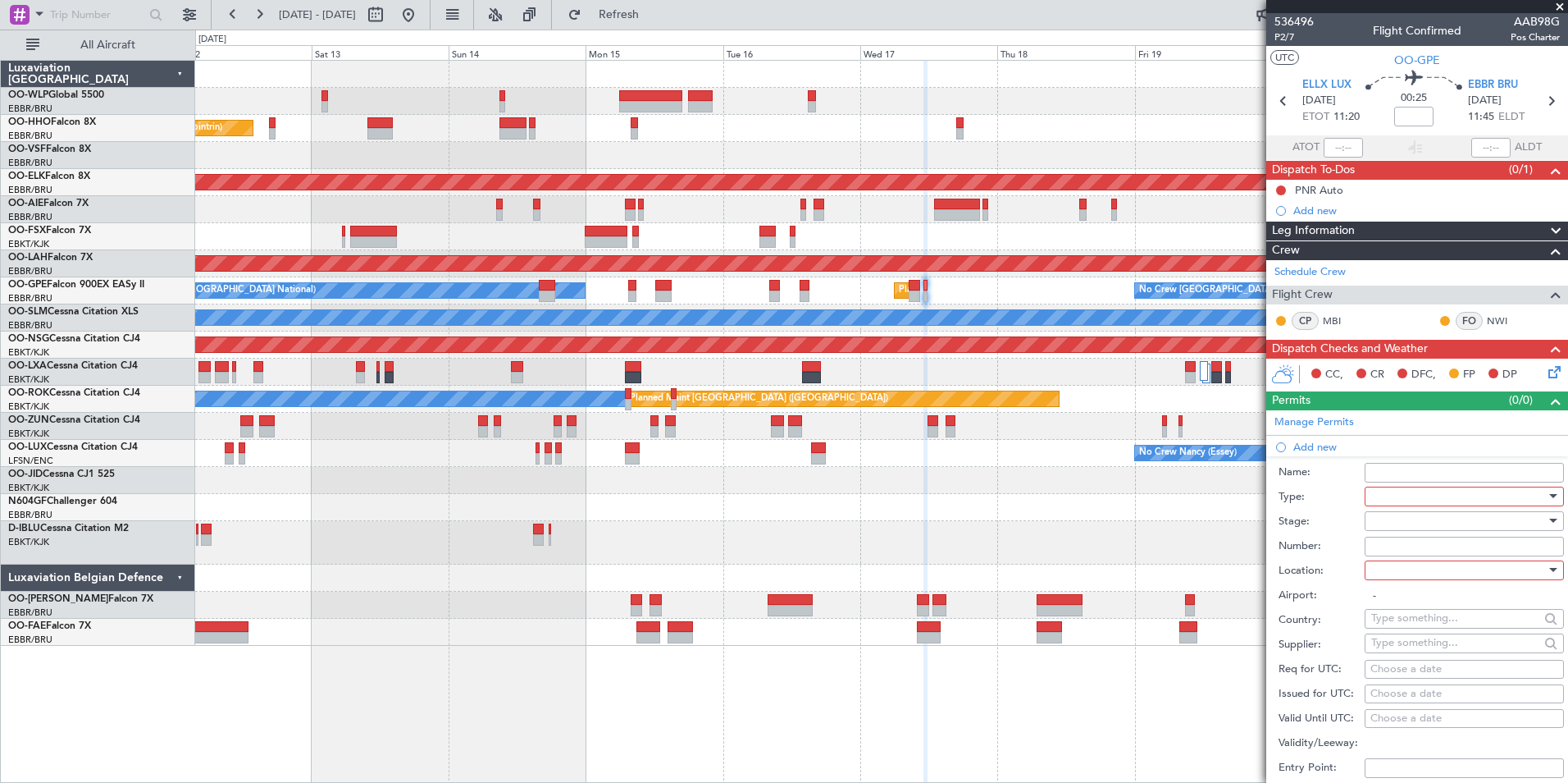
click at [1389, 495] on div at bounding box center [1459, 497] width 175 height 24
click at [1406, 580] on span "PPR" at bounding box center [1458, 576] width 172 height 24
click at [1373, 525] on div at bounding box center [1459, 521] width 175 height 24
click at [1401, 571] on span "Not Requested" at bounding box center [1458, 578] width 172 height 24
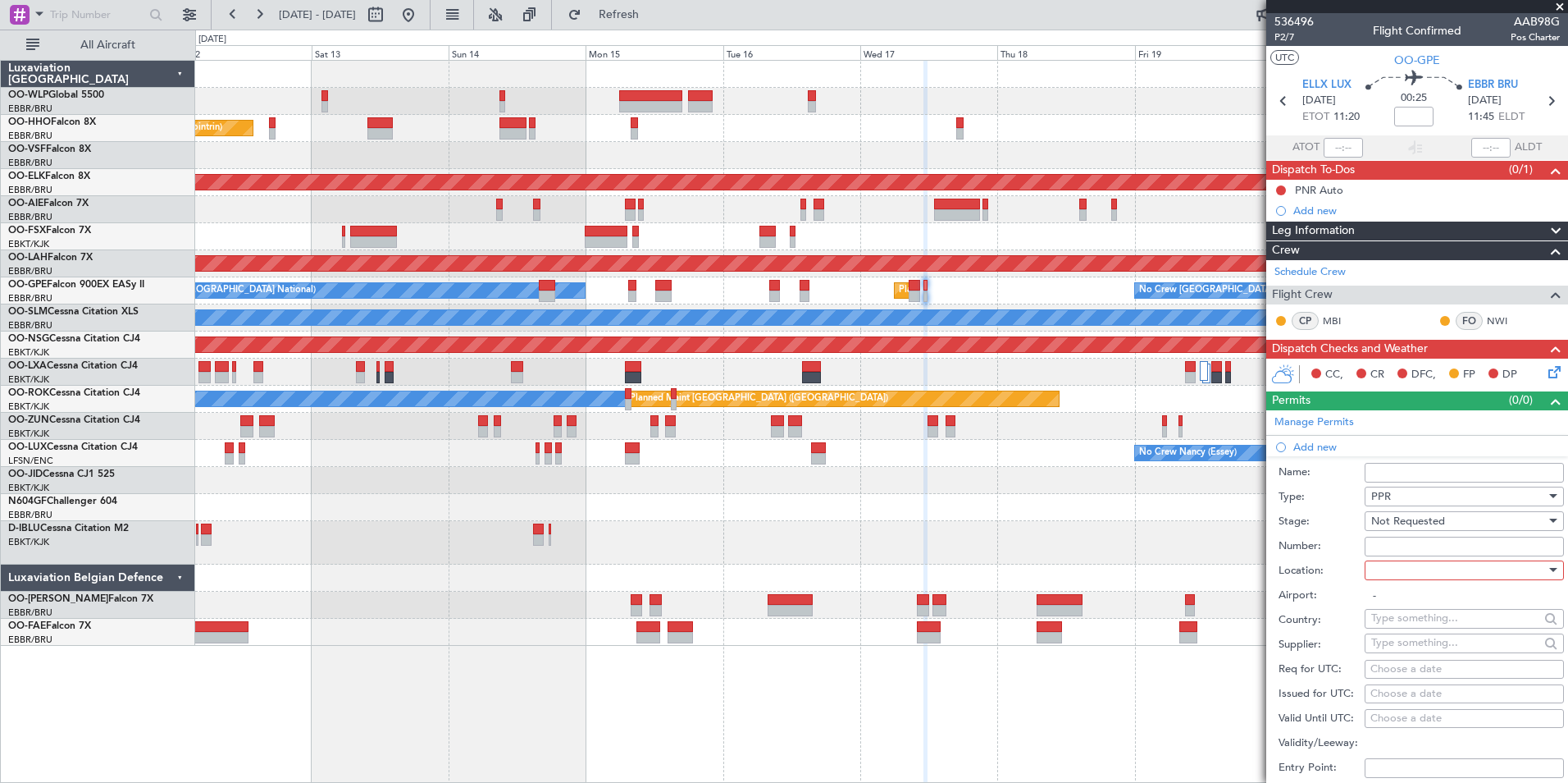
click at [1405, 555] on div "Number:" at bounding box center [1421, 546] width 285 height 24
click at [1405, 564] on div at bounding box center [1459, 570] width 175 height 24
click at [1412, 600] on span "Departure" at bounding box center [1458, 603] width 172 height 24
type input "ELLX / LUX"
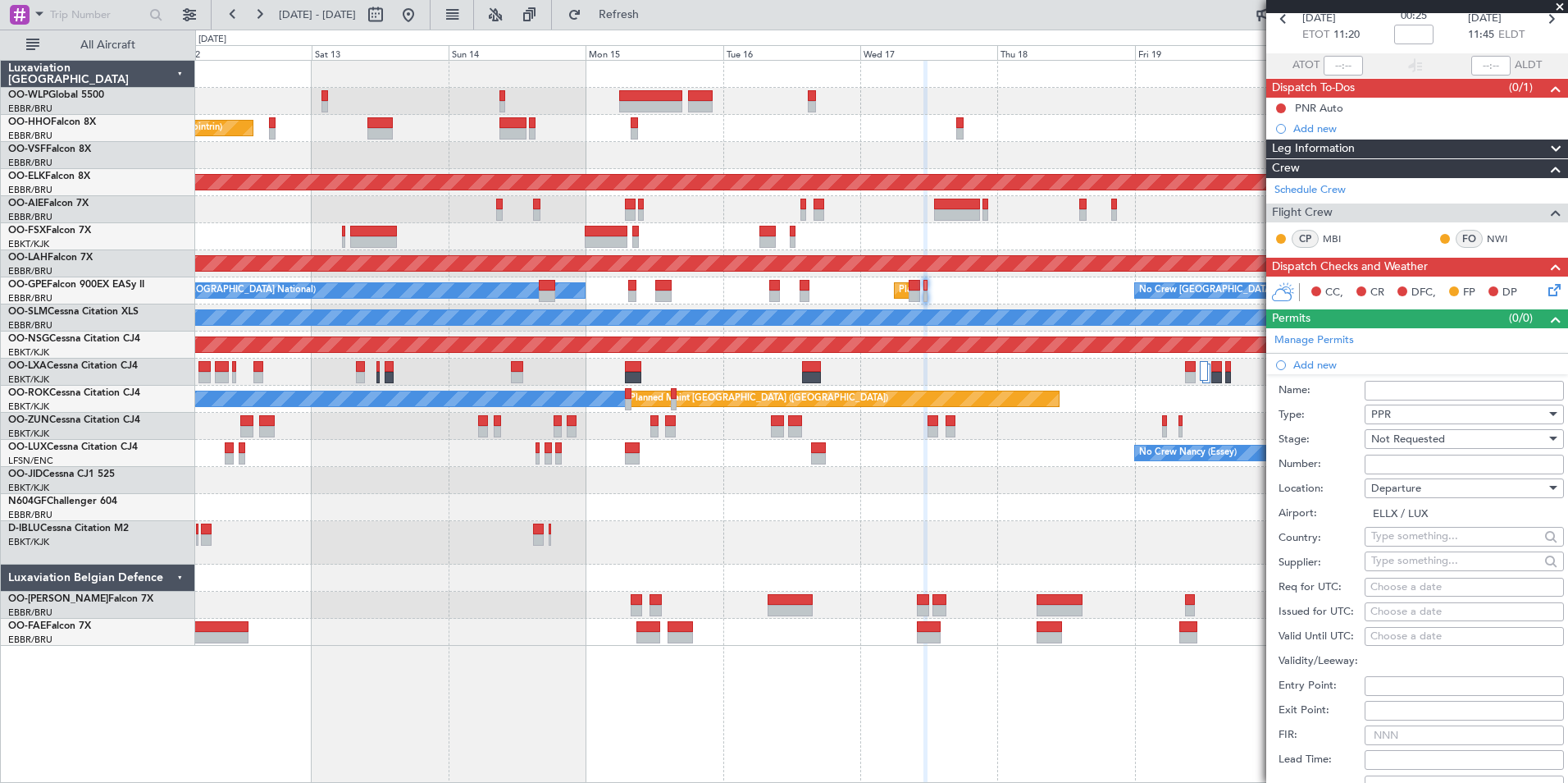
click at [1399, 585] on div "Choose a date" at bounding box center [1464, 587] width 188 height 16
select select "9"
select select "2025"
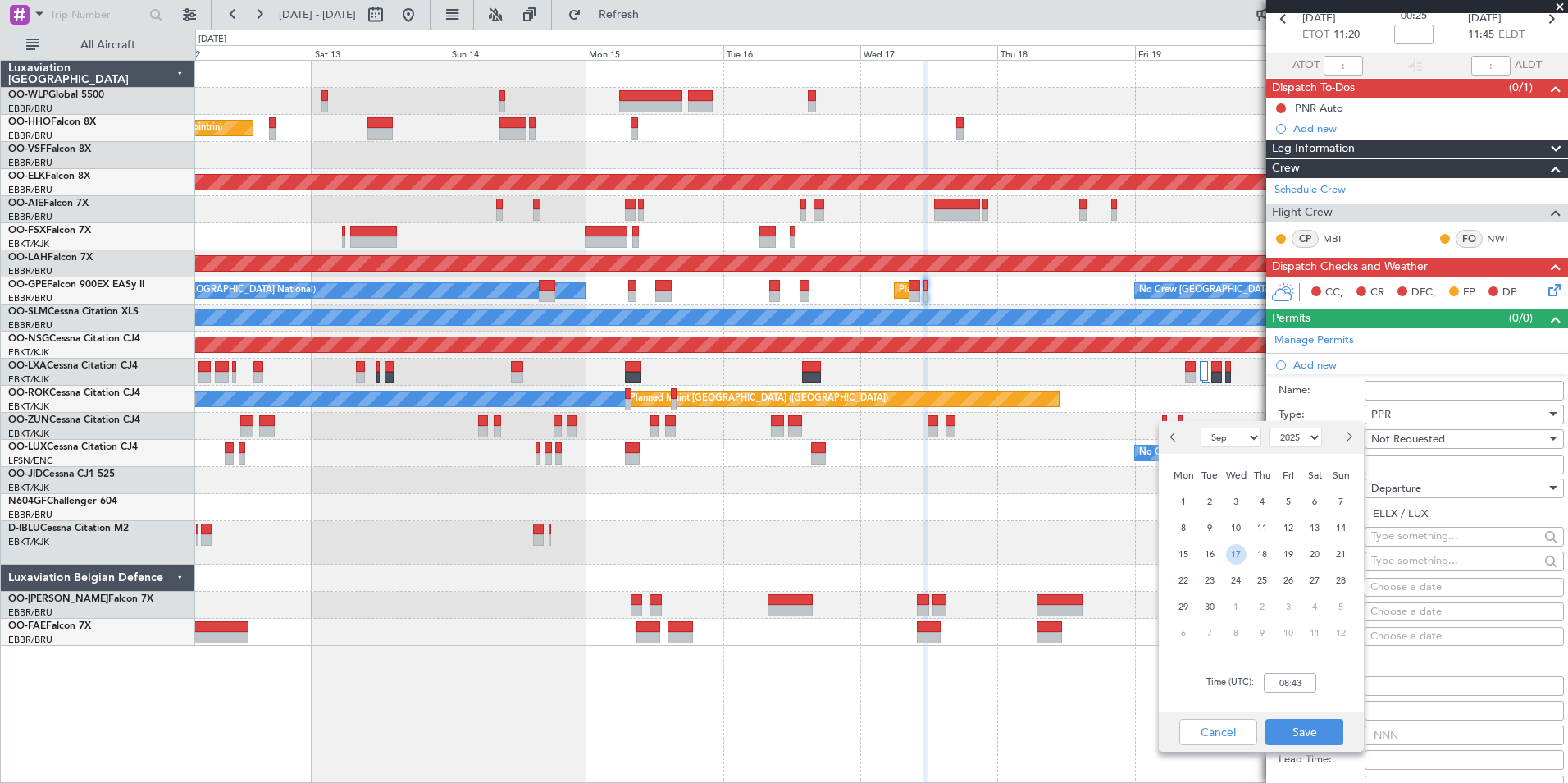
click at [1236, 554] on span "17" at bounding box center [1237, 555] width 21 height 21
click at [1289, 687] on input "00:00" at bounding box center [1290, 683] width 53 height 20
type input "11:15"
click at [1310, 727] on button "Save" at bounding box center [1304, 732] width 78 height 26
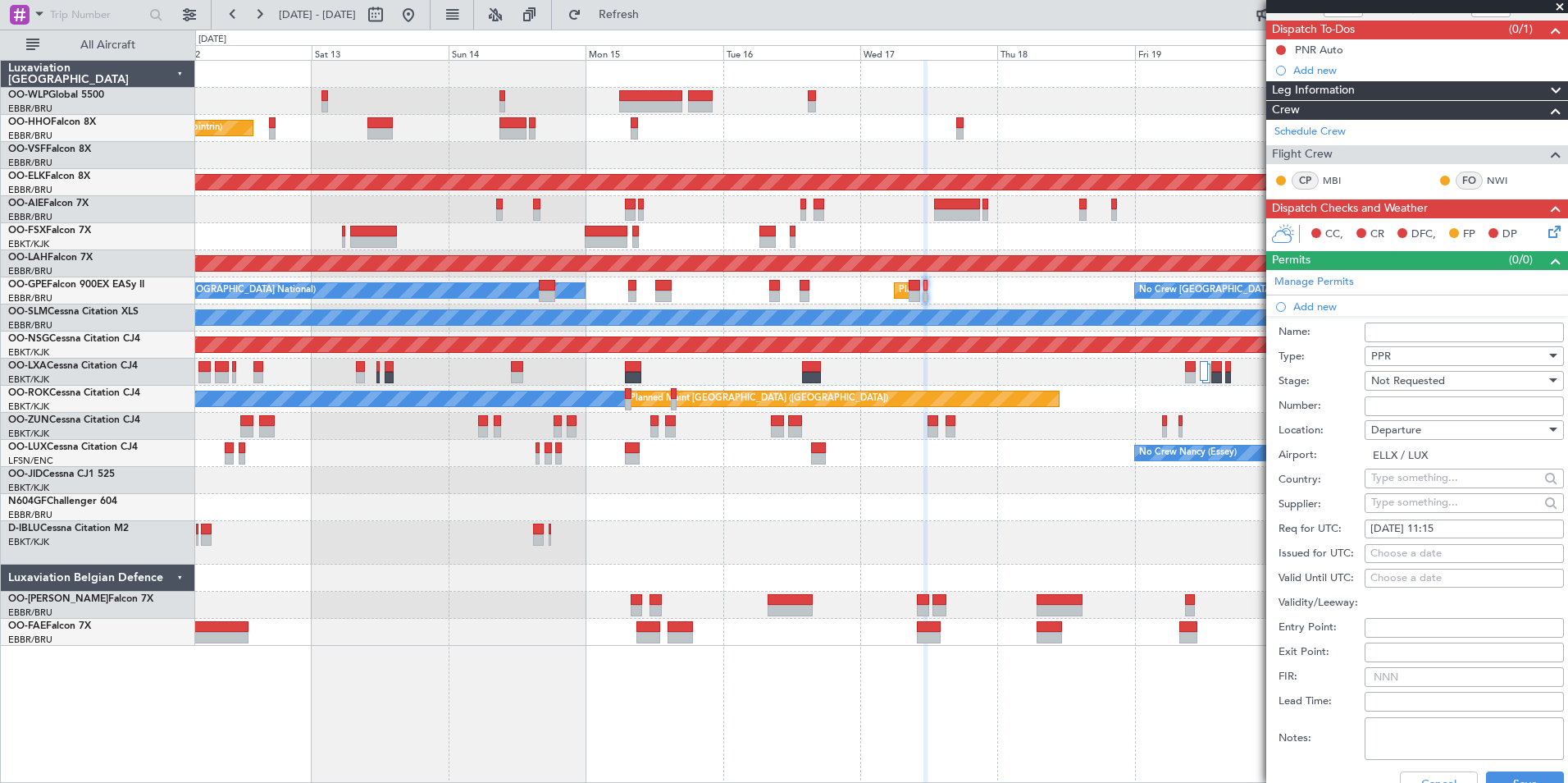
scroll to position [164, 0]
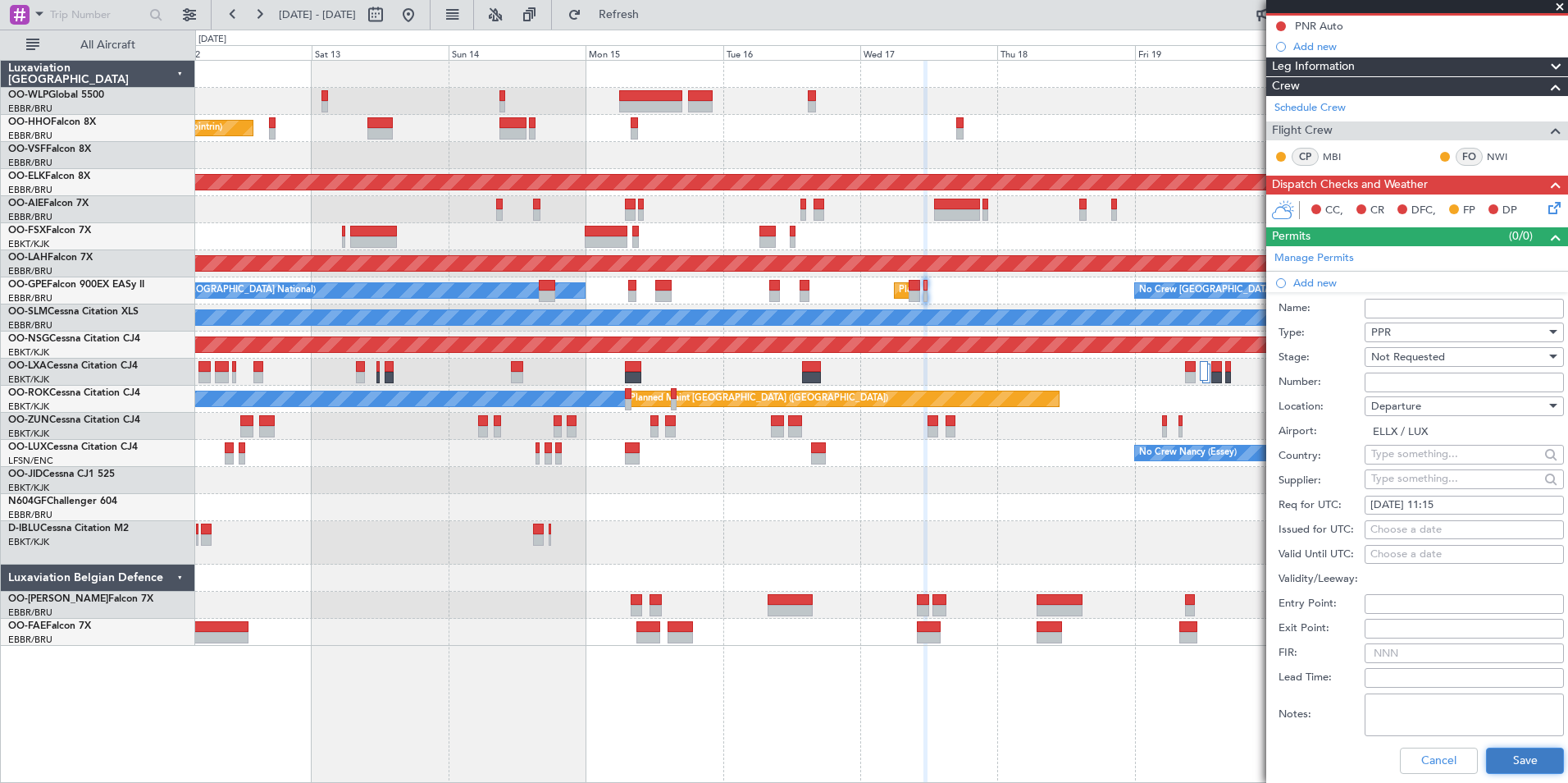
click at [1498, 754] on button "Save" at bounding box center [1525, 761] width 78 height 26
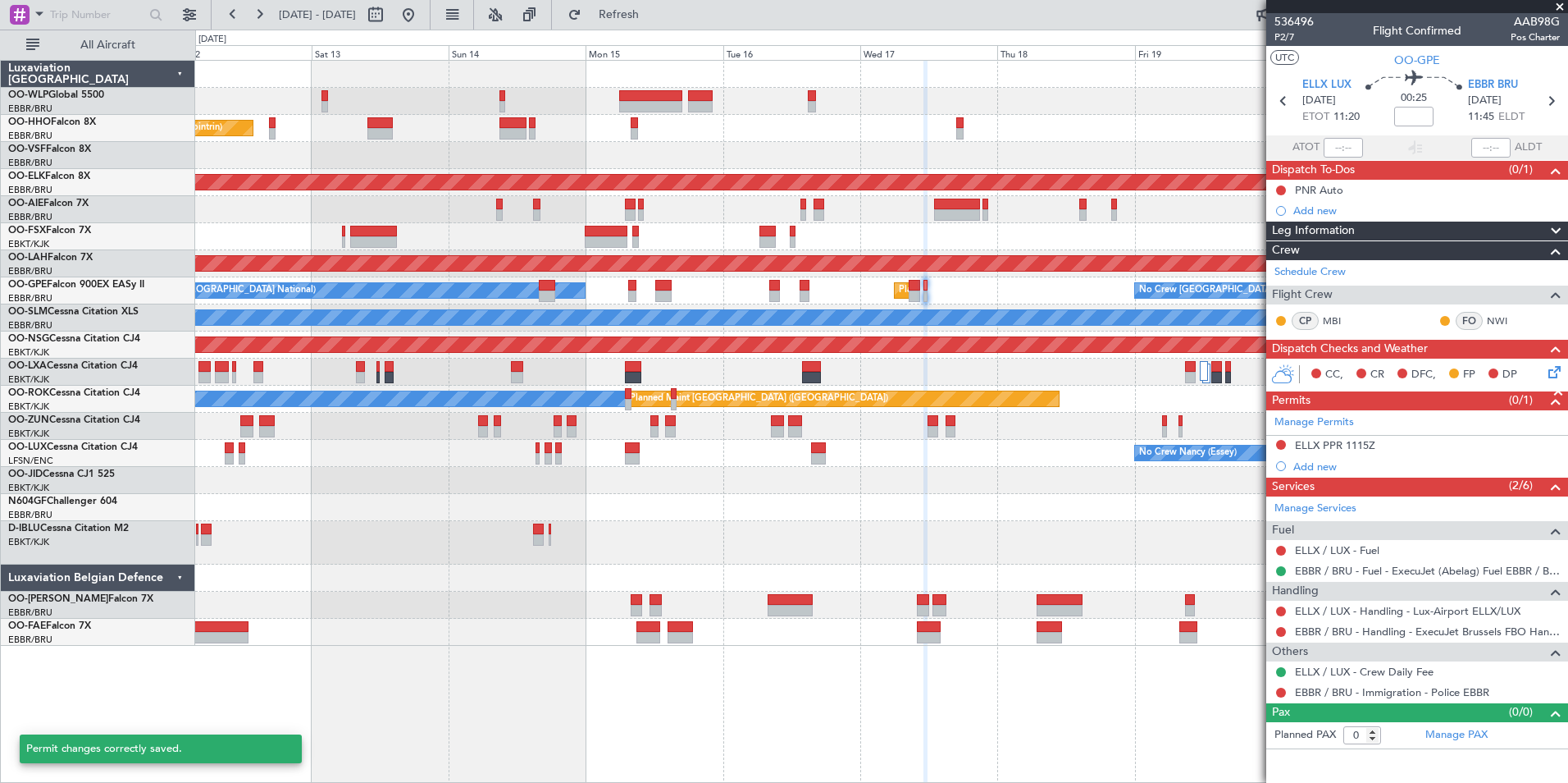
scroll to position [0, 0]
click at [1333, 468] on div "Add new" at bounding box center [1419, 466] width 252 height 14
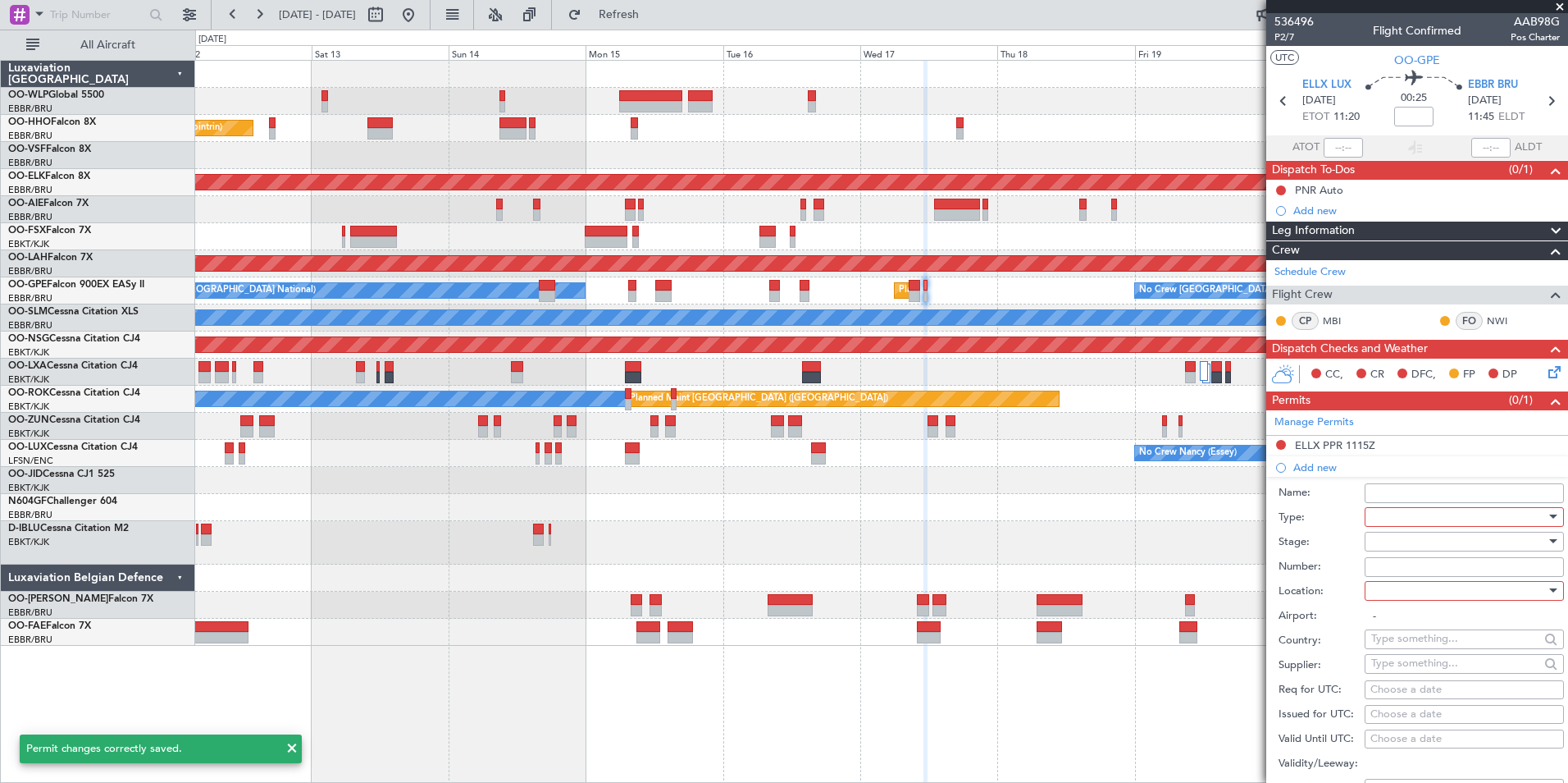
click at [1441, 523] on div at bounding box center [1459, 517] width 175 height 24
click at [1398, 660] on span "Slot" at bounding box center [1458, 671] width 172 height 24
click at [1407, 536] on div at bounding box center [1459, 542] width 175 height 24
click at [1399, 596] on span "Not Requested" at bounding box center [1458, 599] width 172 height 24
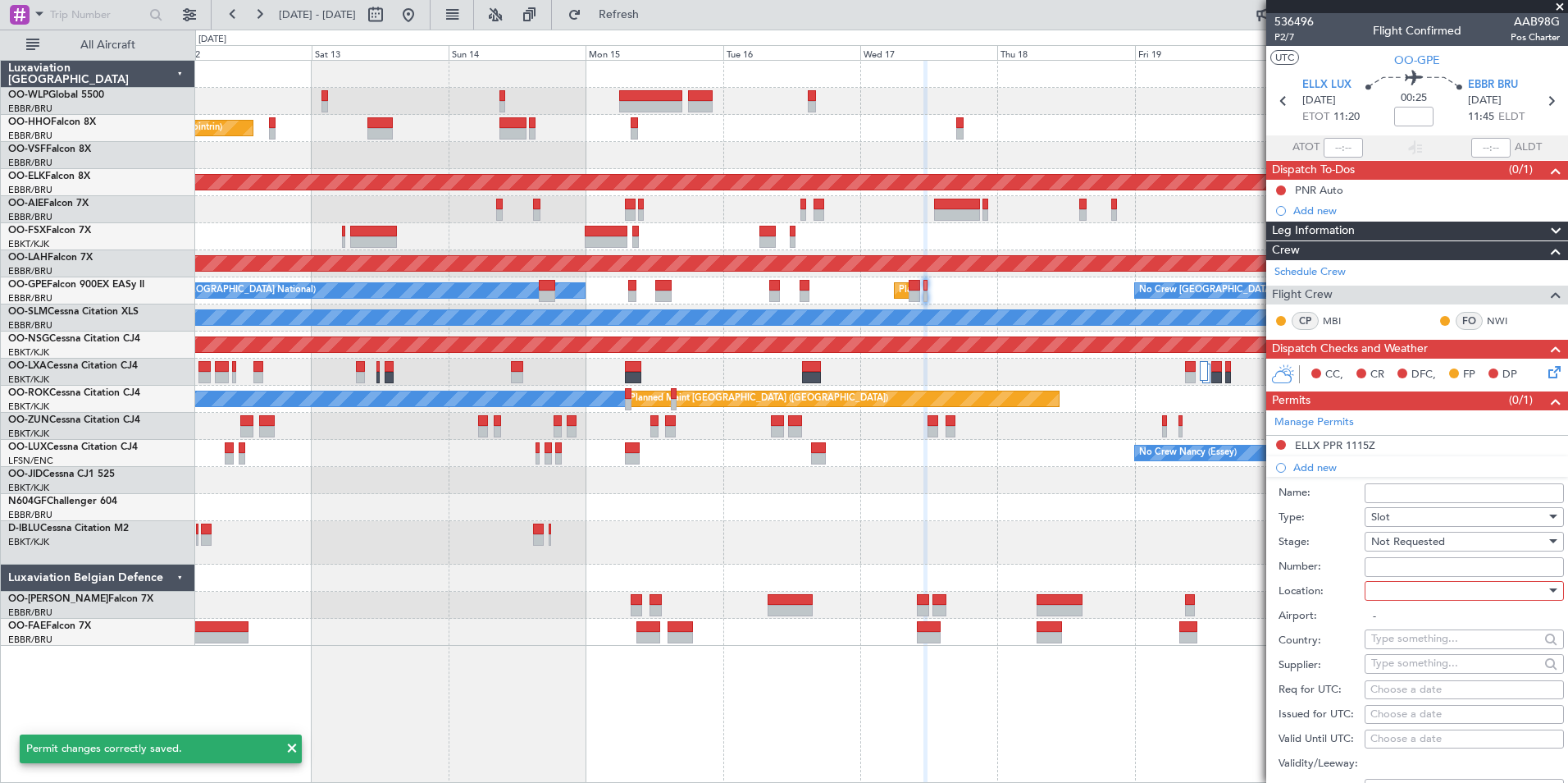
click at [1398, 594] on div at bounding box center [1459, 591] width 175 height 24
click at [1417, 666] on span "Arrival" at bounding box center [1458, 672] width 172 height 24
type input "EBBR / BRU"
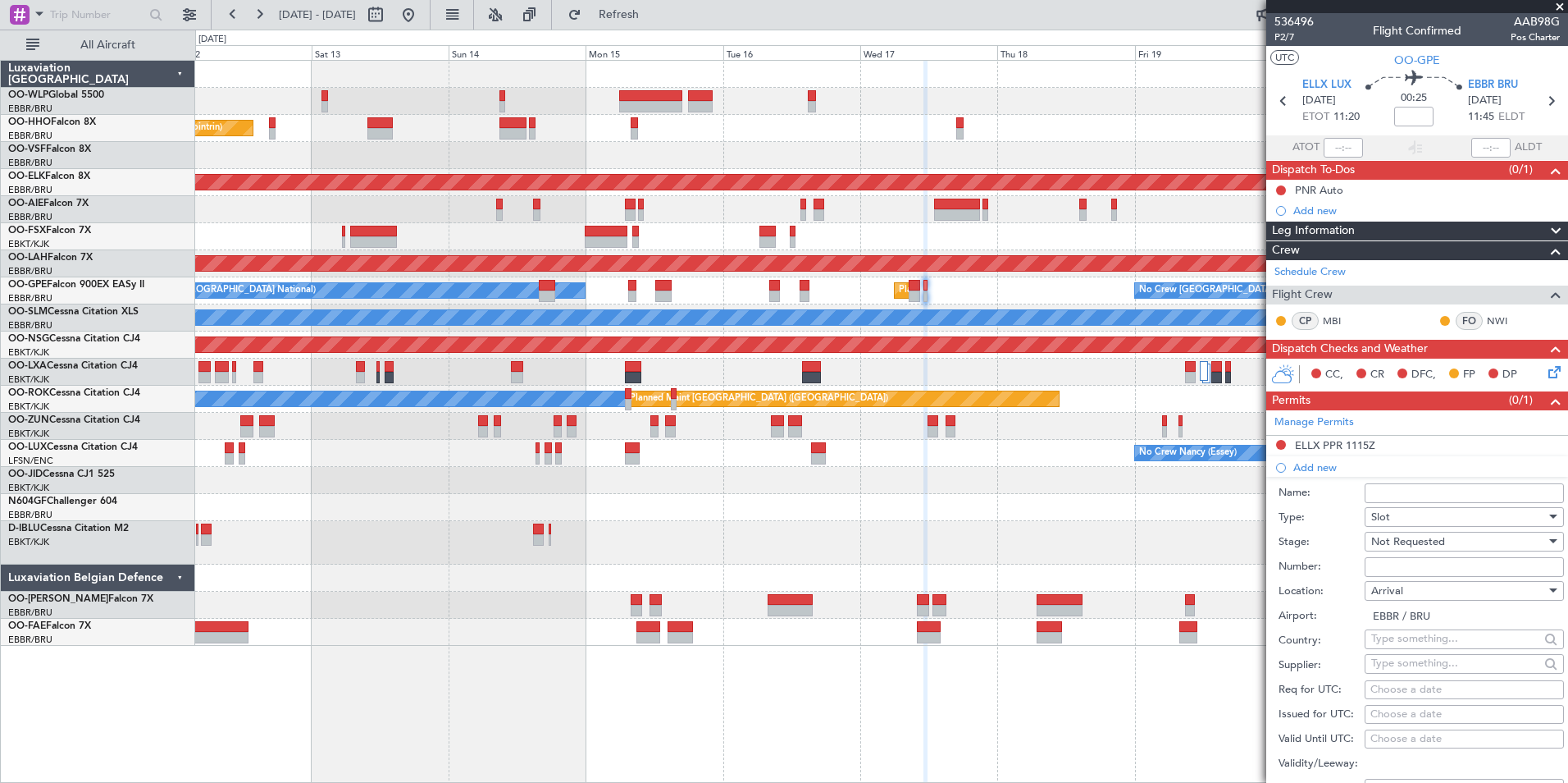
click at [1415, 686] on div "Choose a date" at bounding box center [1464, 690] width 188 height 16
select select "9"
select select "2025"
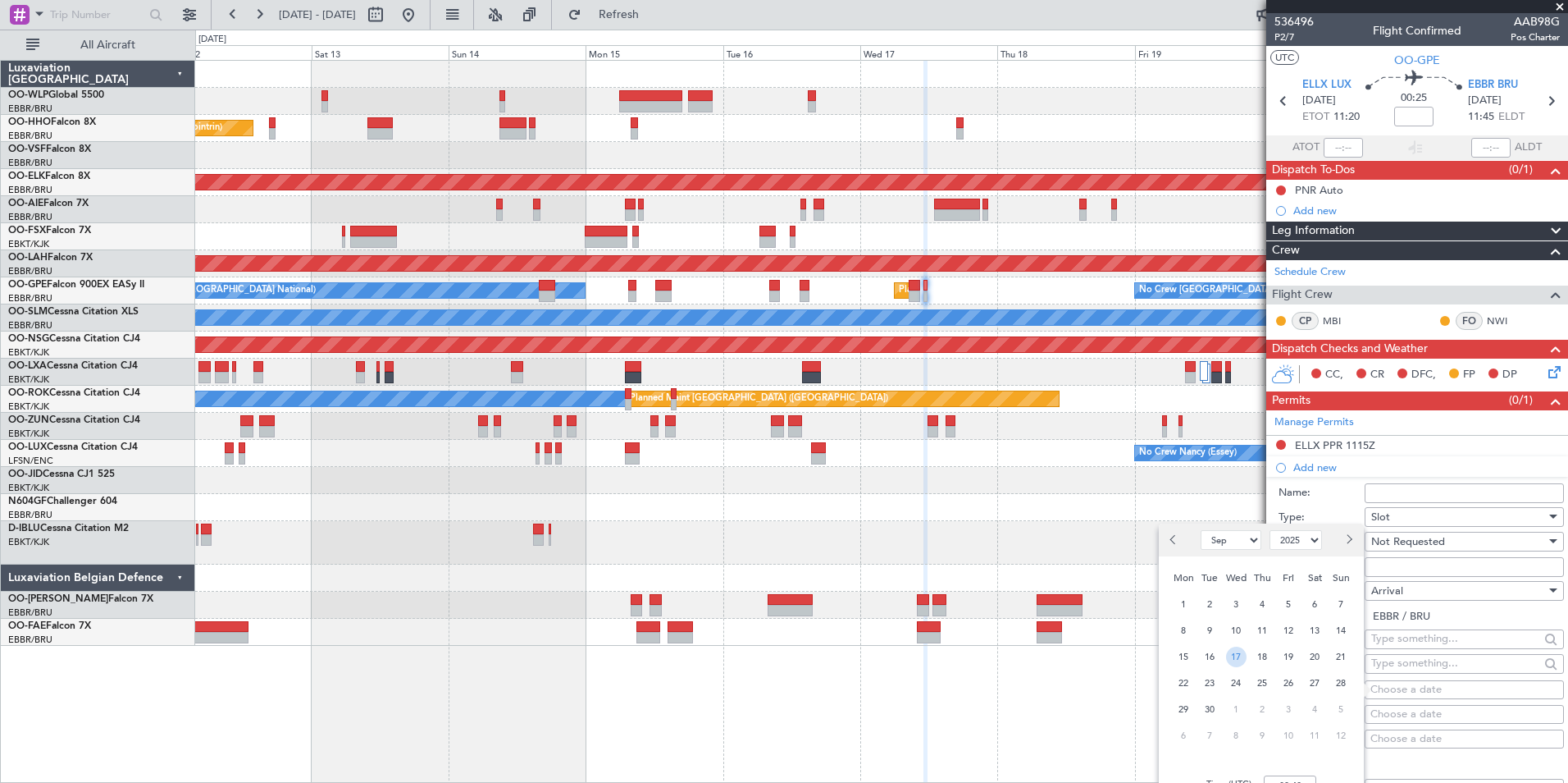
click at [1234, 660] on span "17" at bounding box center [1237, 657] width 21 height 21
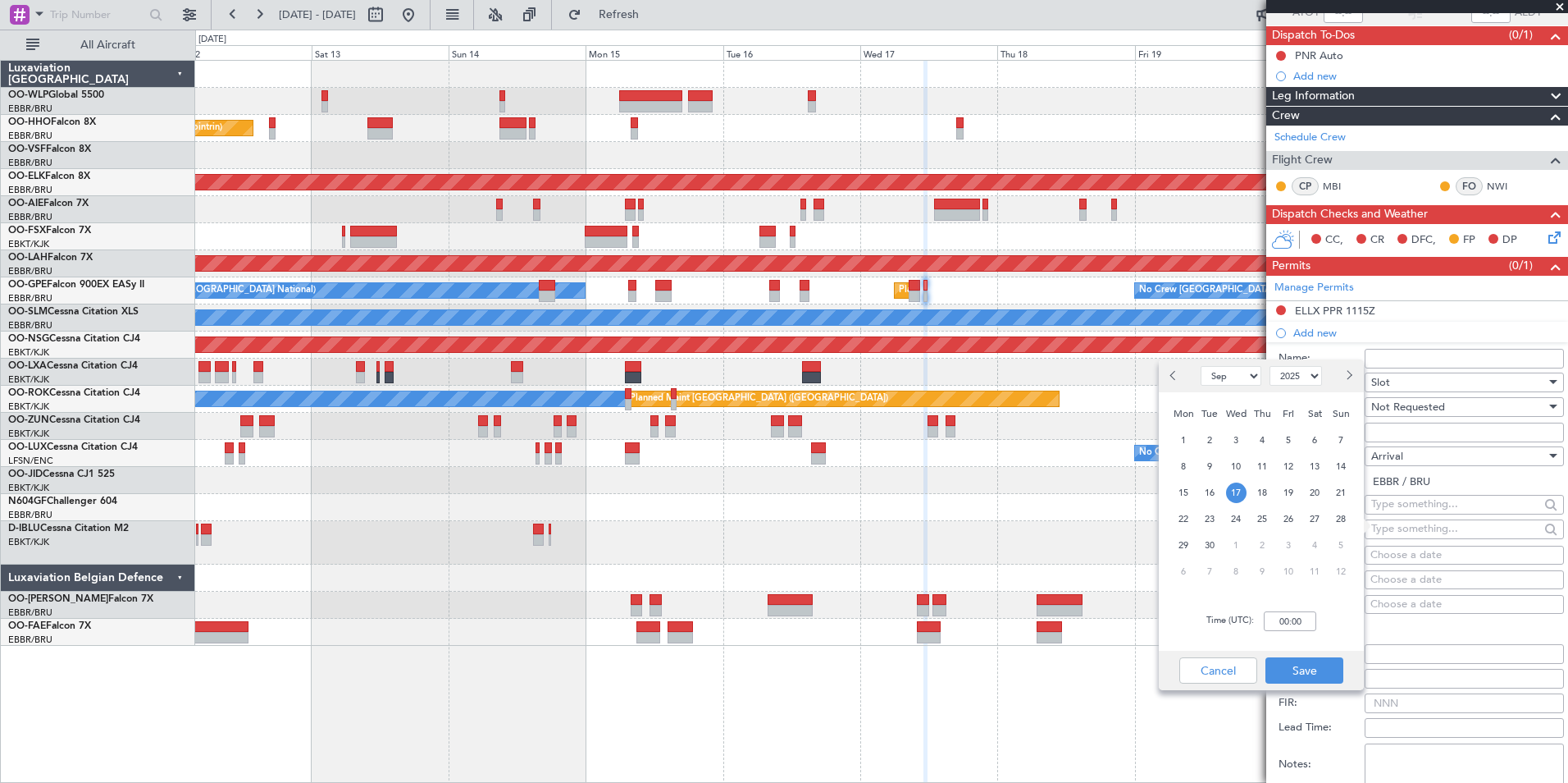
scroll to position [164, 0]
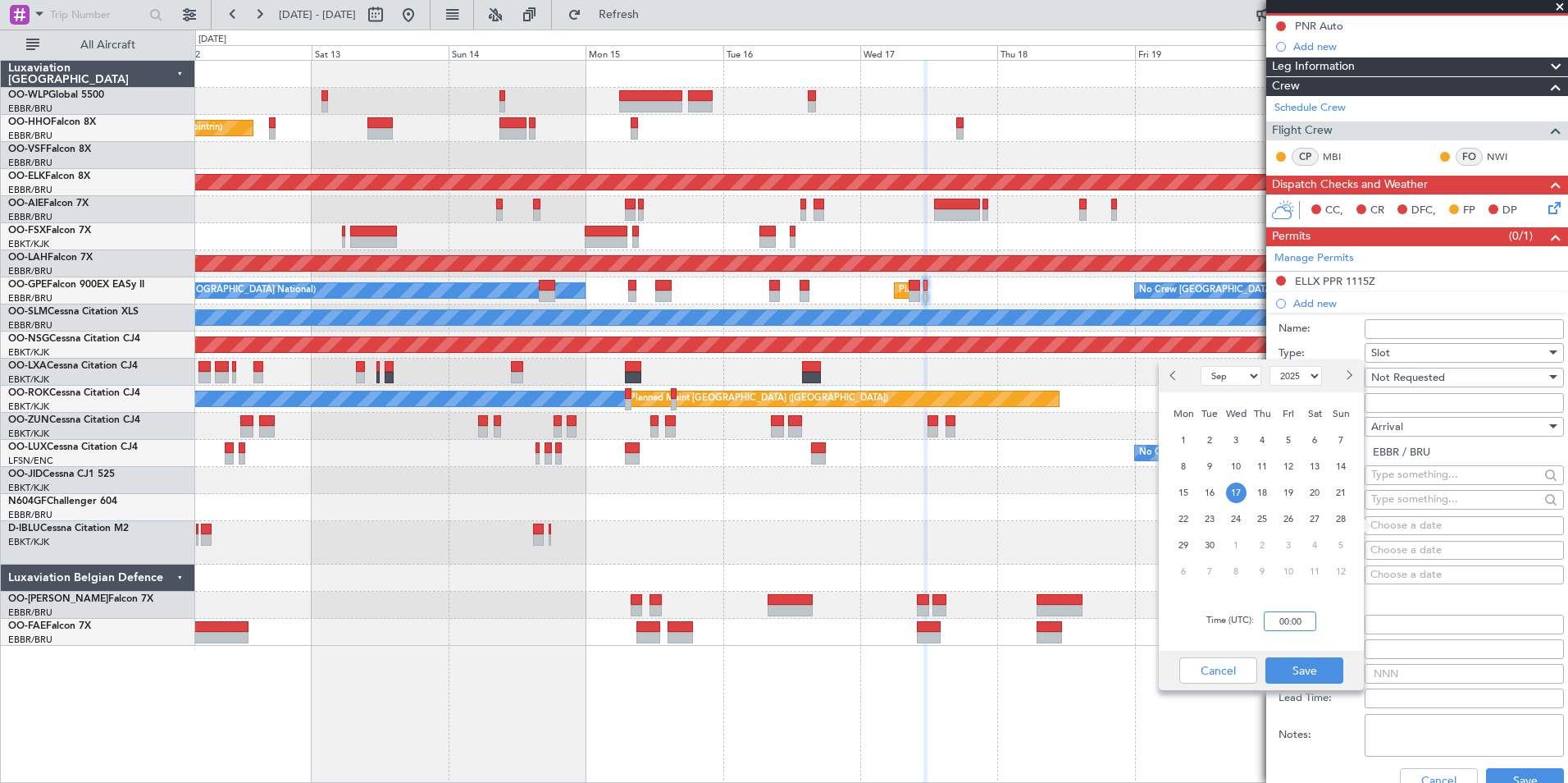
click at [1293, 629] on input "00:00" at bounding box center [1290, 621] width 53 height 20
type input "11:50"
click at [1312, 672] on button "Save" at bounding box center [1304, 671] width 78 height 26
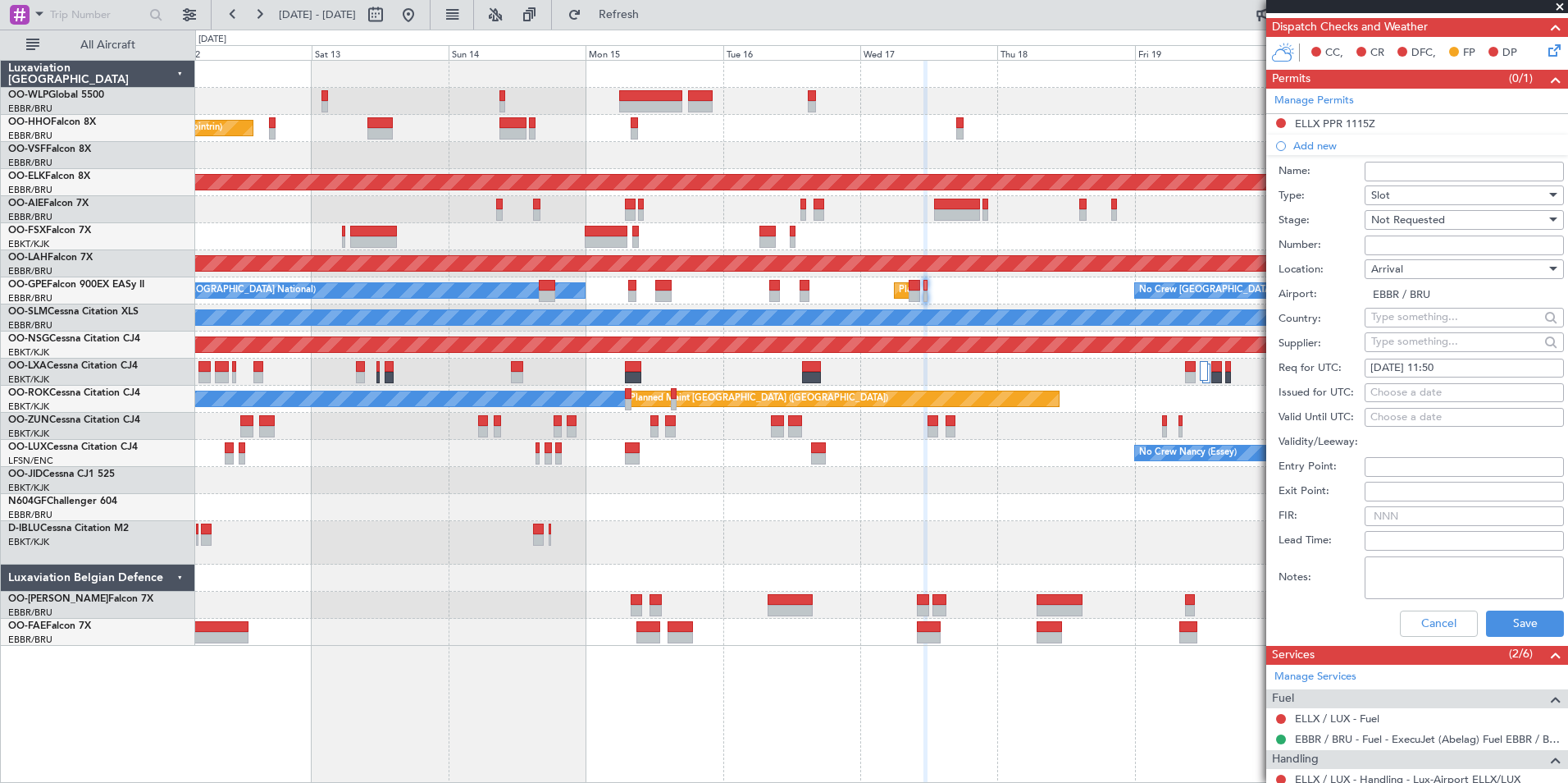
scroll to position [328, 0]
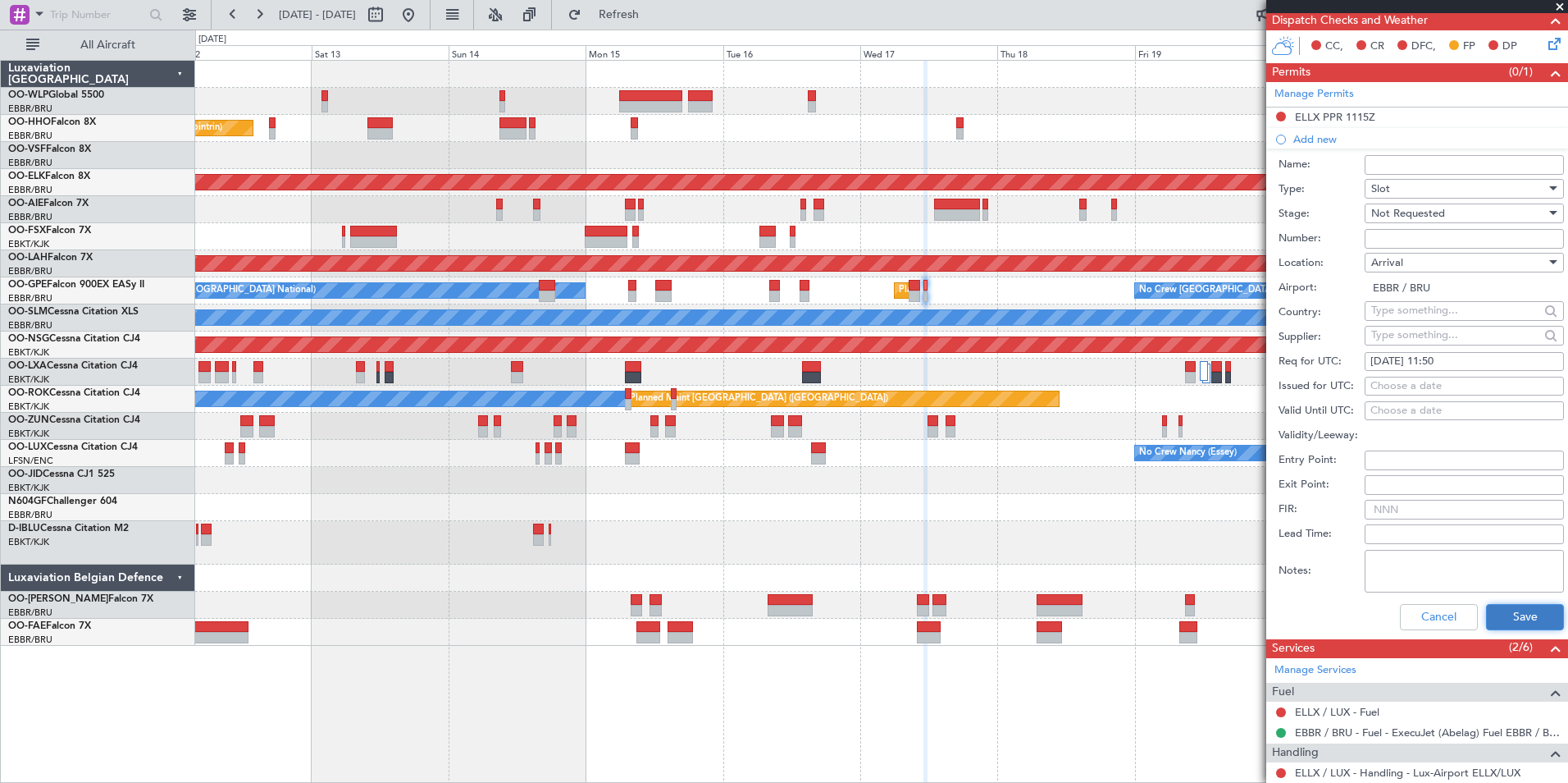
click at [1494, 612] on button "Save" at bounding box center [1525, 617] width 78 height 26
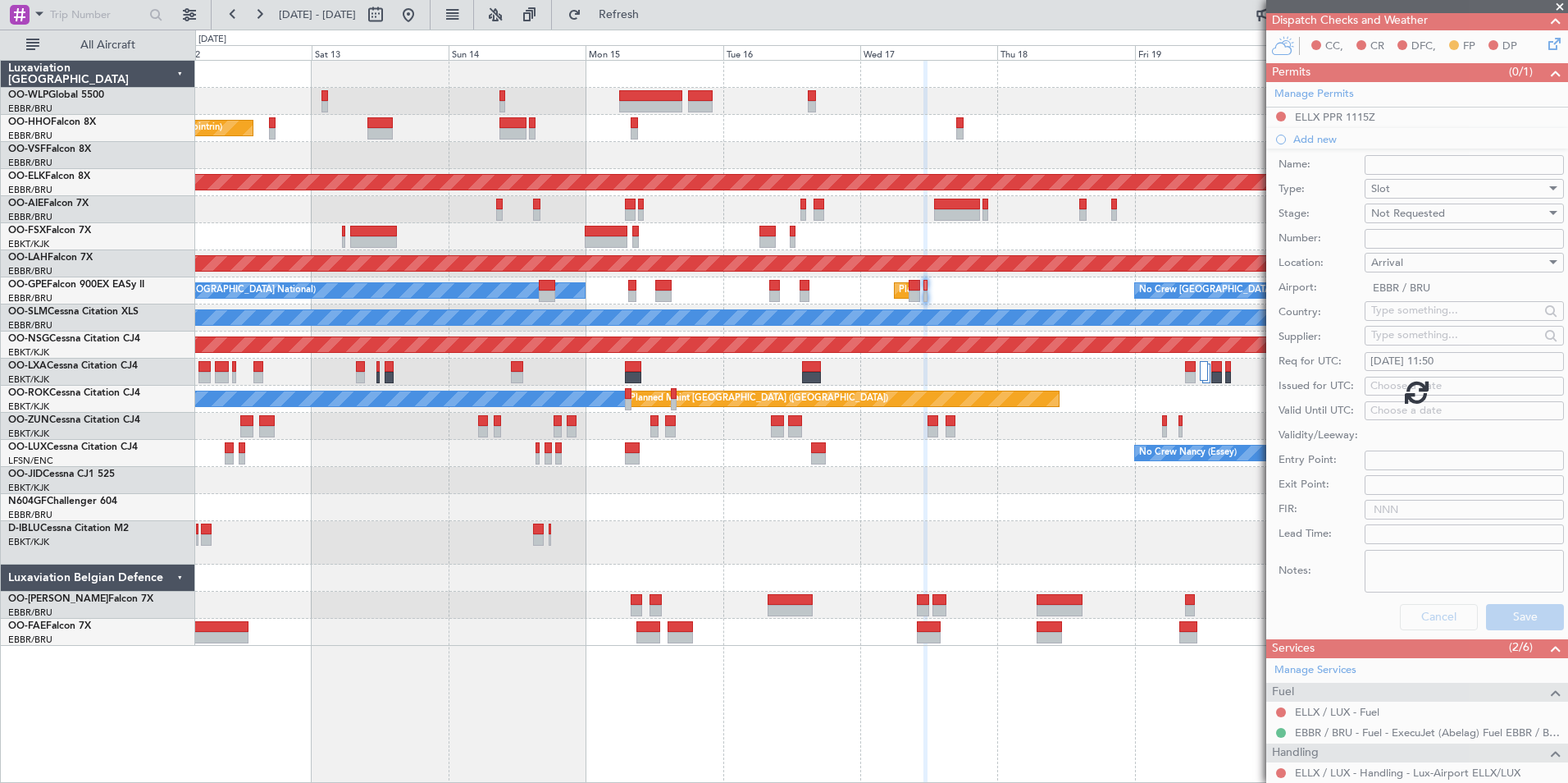
scroll to position [0, 0]
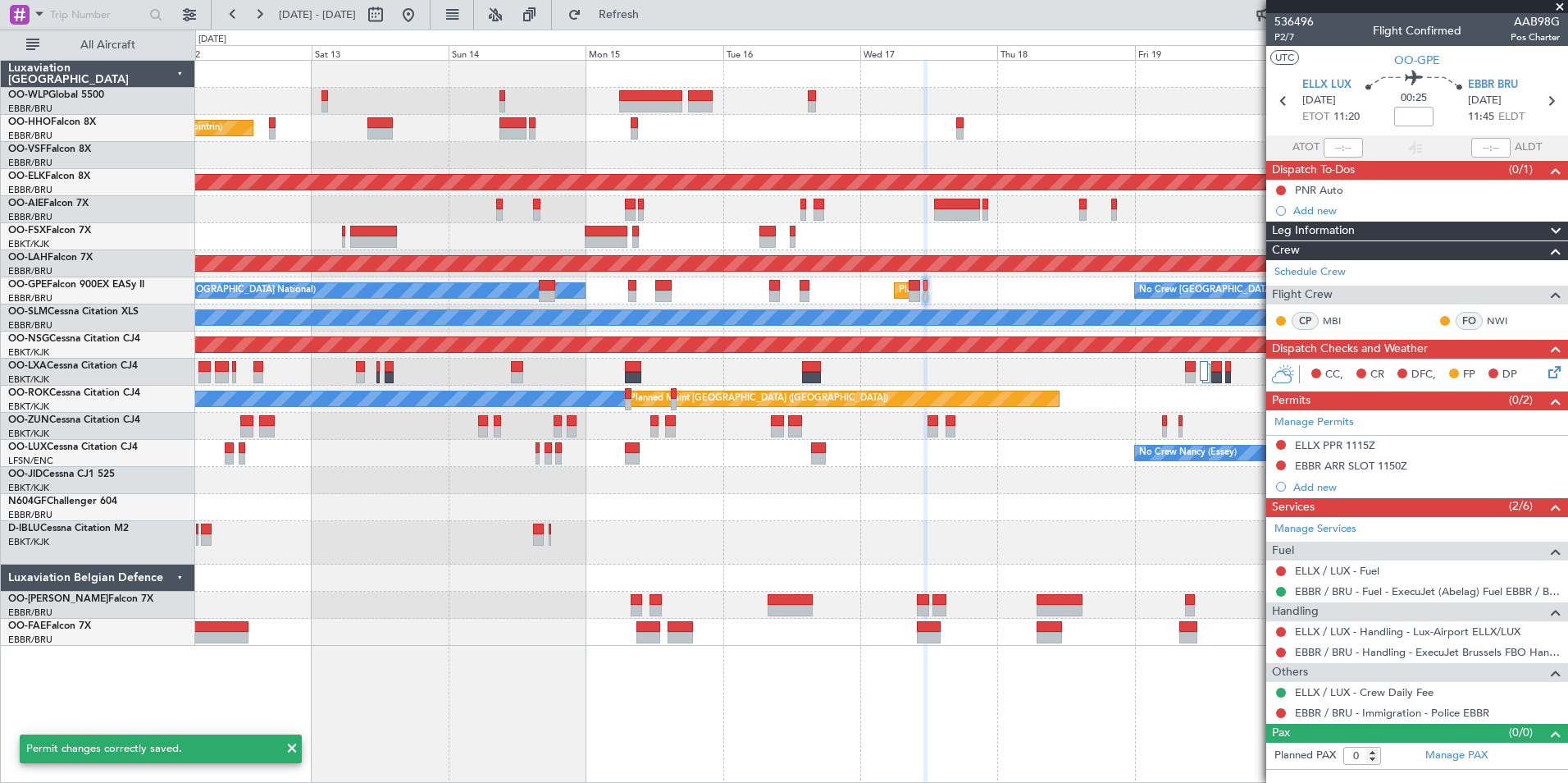
click at [1552, 373] on icon at bounding box center [1552, 369] width 13 height 13
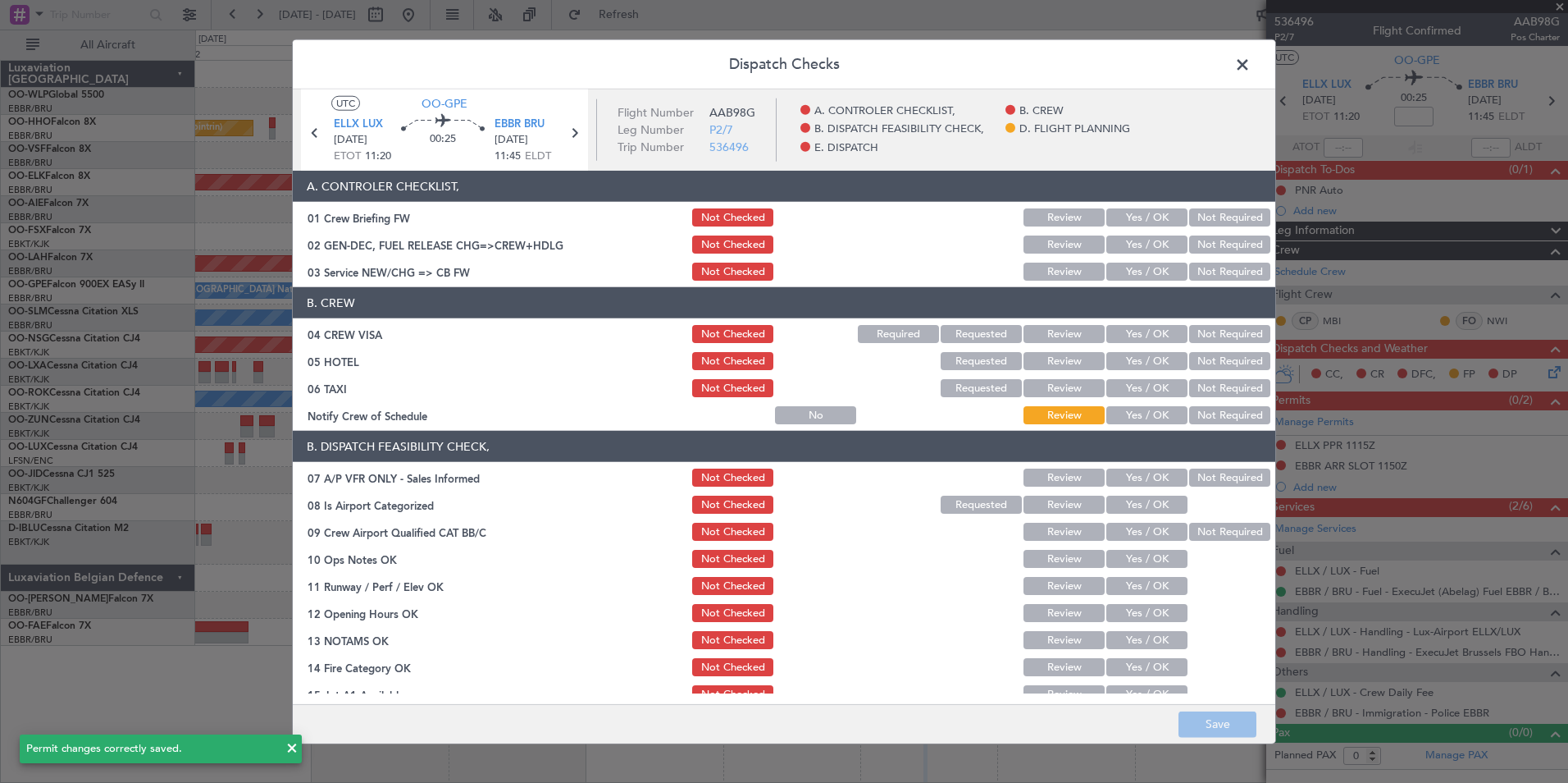
click at [1138, 274] on button "Yes / OK" at bounding box center [1147, 271] width 81 height 18
click at [1209, 325] on button "Not Required" at bounding box center [1230, 334] width 81 height 18
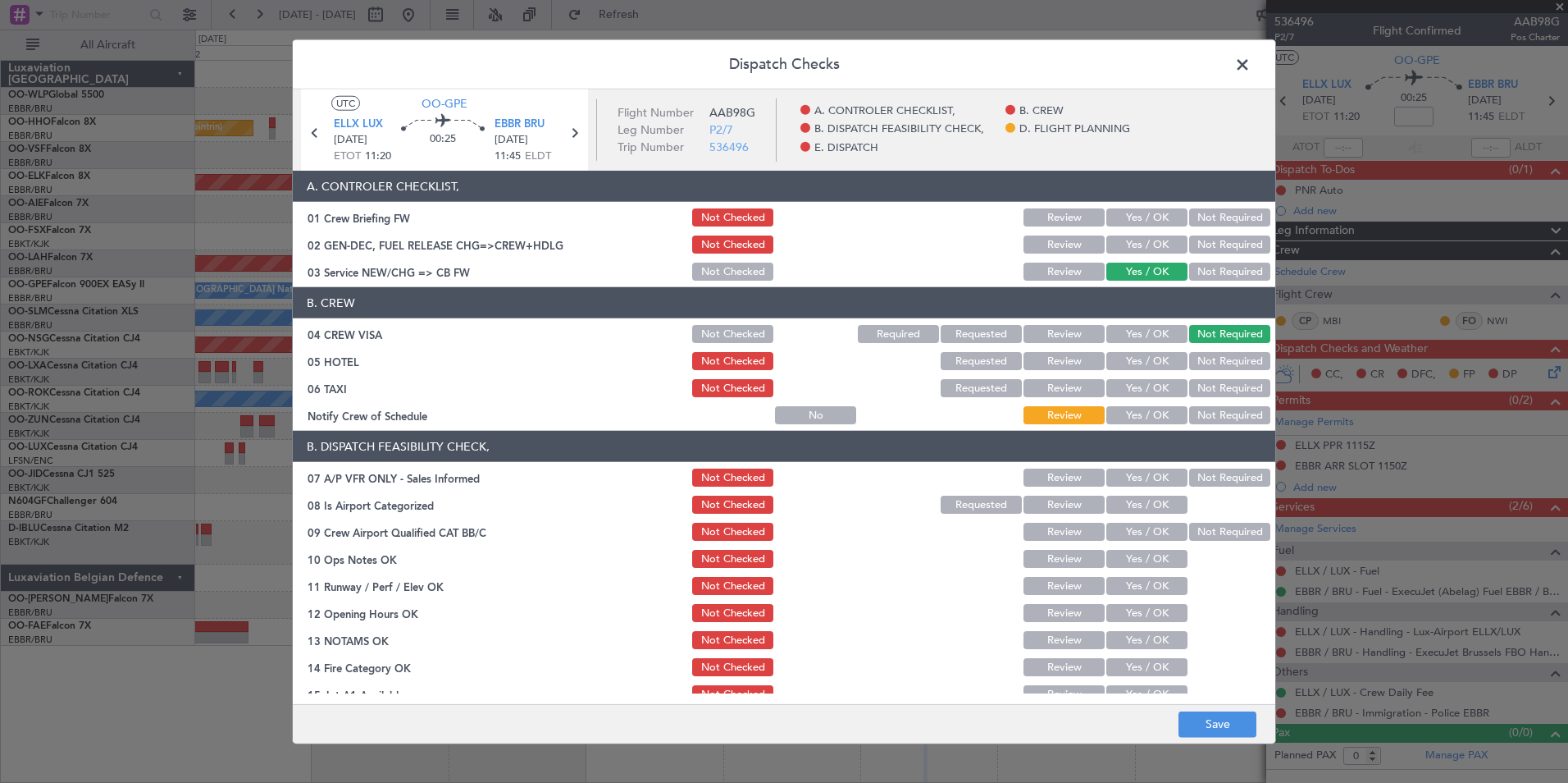
click at [1201, 356] on button "Not Required" at bounding box center [1230, 361] width 81 height 18
click at [1193, 376] on section "B. CREW 04 CREW VISA Not Checked Required Requested Review Yes / OK Not Require…" at bounding box center [784, 356] width 982 height 139
click at [1193, 376] on div "Not Required" at bounding box center [1228, 388] width 83 height 23
click at [1189, 395] on button "Not Required" at bounding box center [1230, 388] width 81 height 18
click at [1189, 391] on button "Not Required" at bounding box center [1230, 388] width 81 height 18
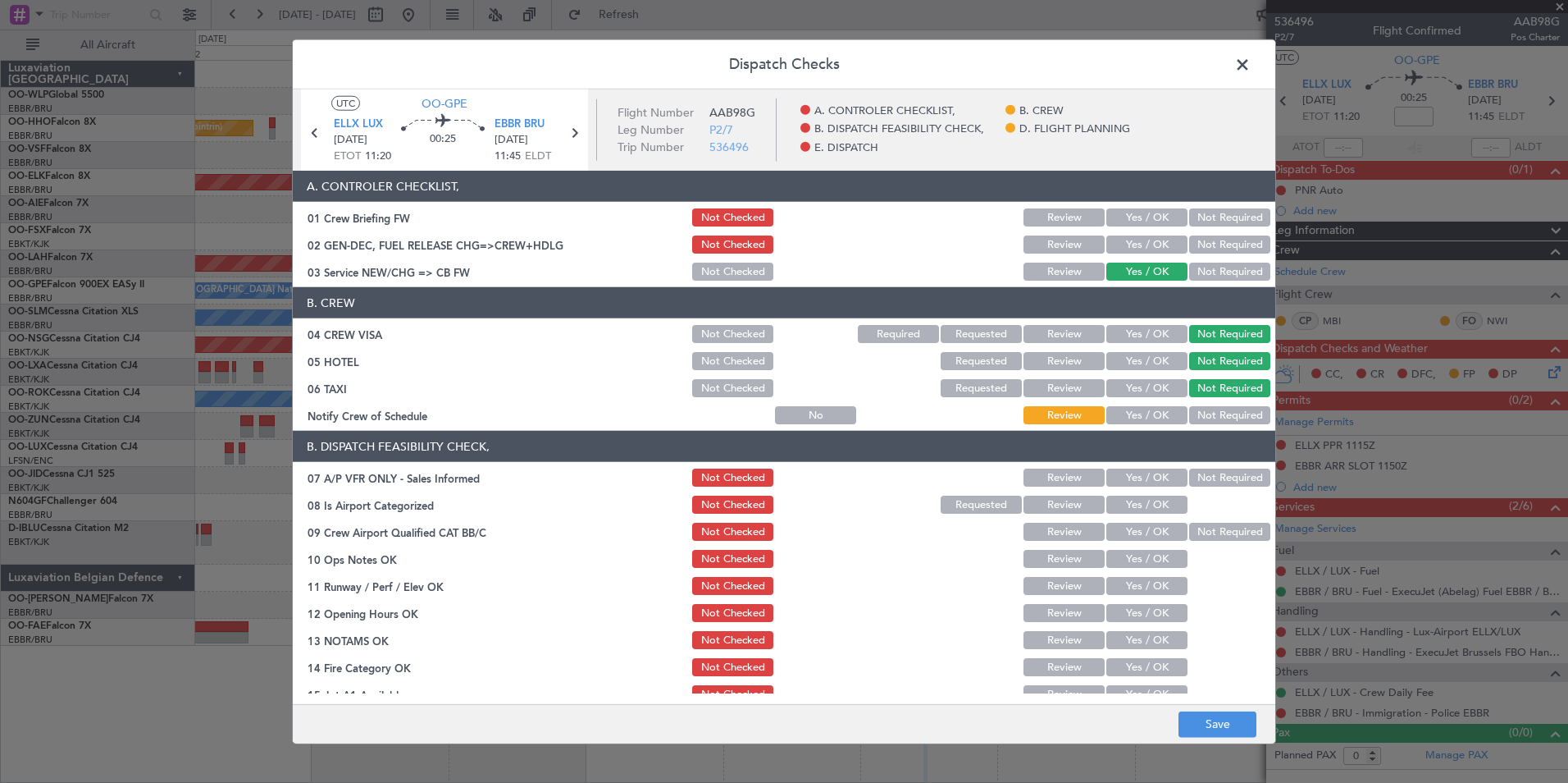
click at [1137, 416] on button "Yes / OK" at bounding box center [1147, 414] width 81 height 18
click at [1189, 474] on button "Not Required" at bounding box center [1230, 478] width 81 height 18
click at [1148, 504] on button "Yes / OK" at bounding box center [1147, 504] width 81 height 18
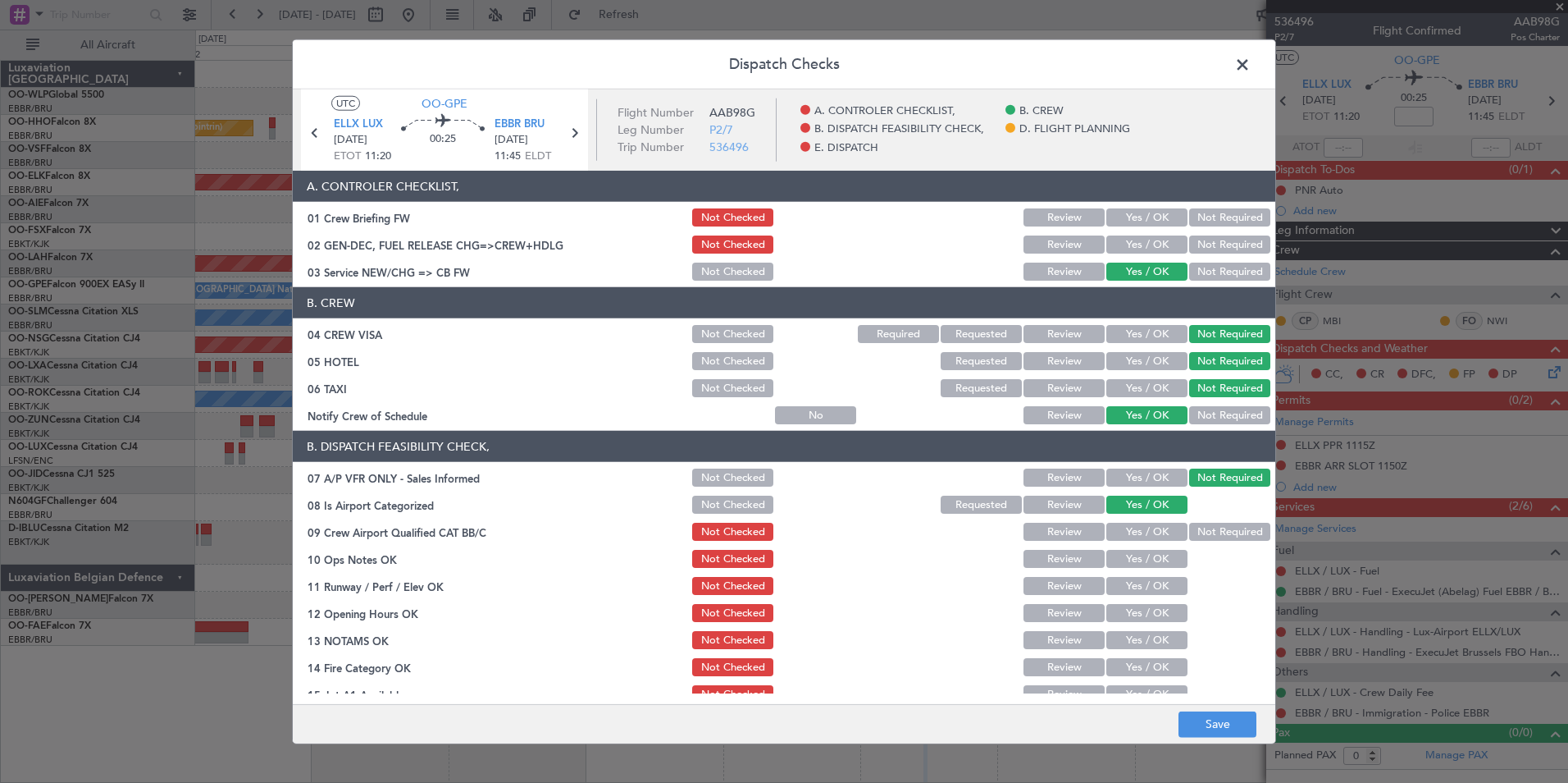
click at [1143, 541] on div "Yes / OK" at bounding box center [1145, 531] width 83 height 23
click at [1142, 537] on button "Yes / OK" at bounding box center [1147, 531] width 81 height 18
click at [1142, 562] on button "Yes / OK" at bounding box center [1147, 558] width 81 height 18
click at [1140, 584] on button "Yes / OK" at bounding box center [1147, 586] width 81 height 18
click at [1136, 612] on button "Yes / OK" at bounding box center [1147, 613] width 81 height 18
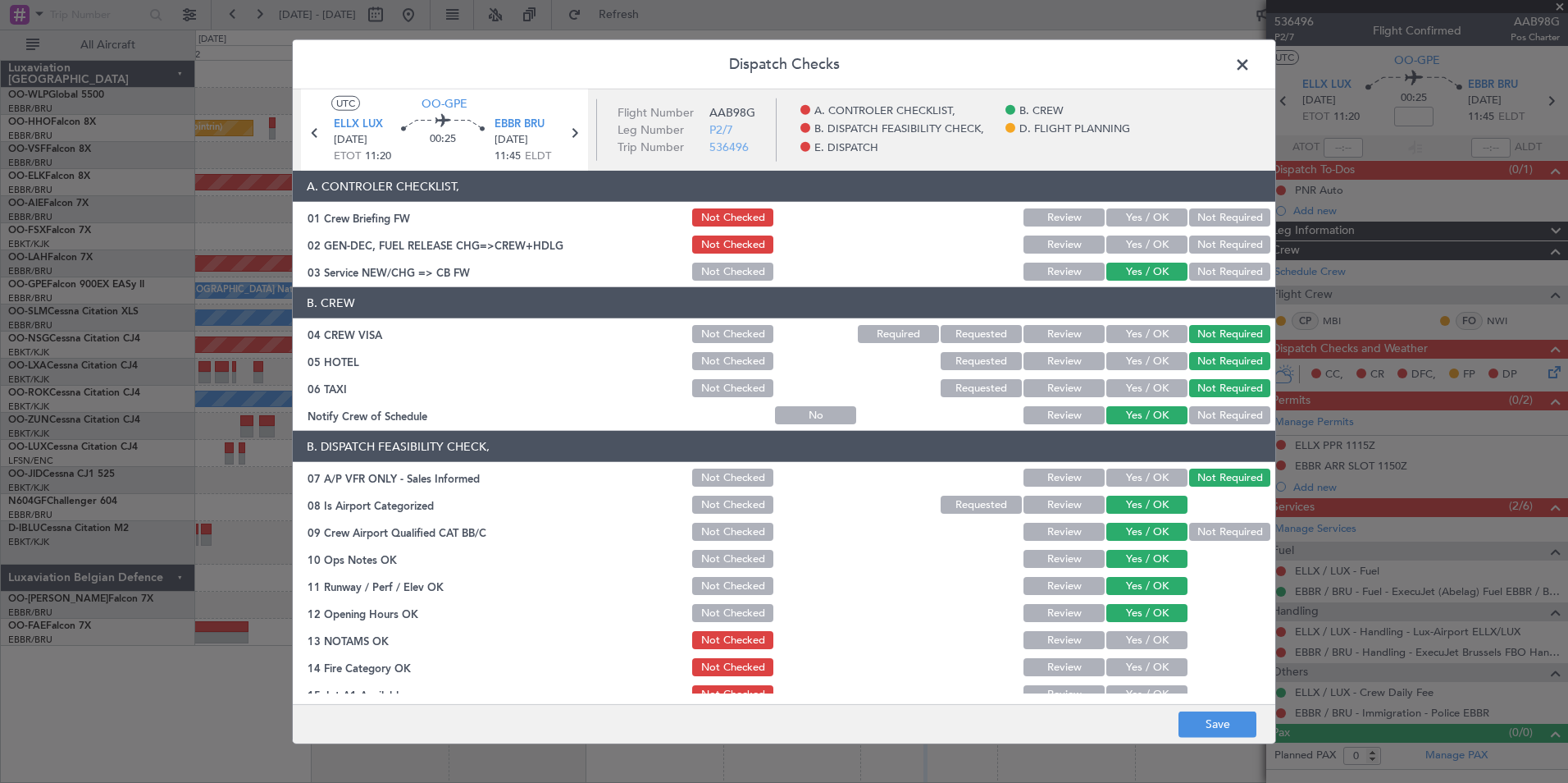
click at [1062, 637] on button "Review" at bounding box center [1065, 639] width 81 height 18
click at [1120, 665] on button "Yes / OK" at bounding box center [1147, 667] width 81 height 18
click at [1127, 687] on button "Yes / OK" at bounding box center [1147, 694] width 81 height 18
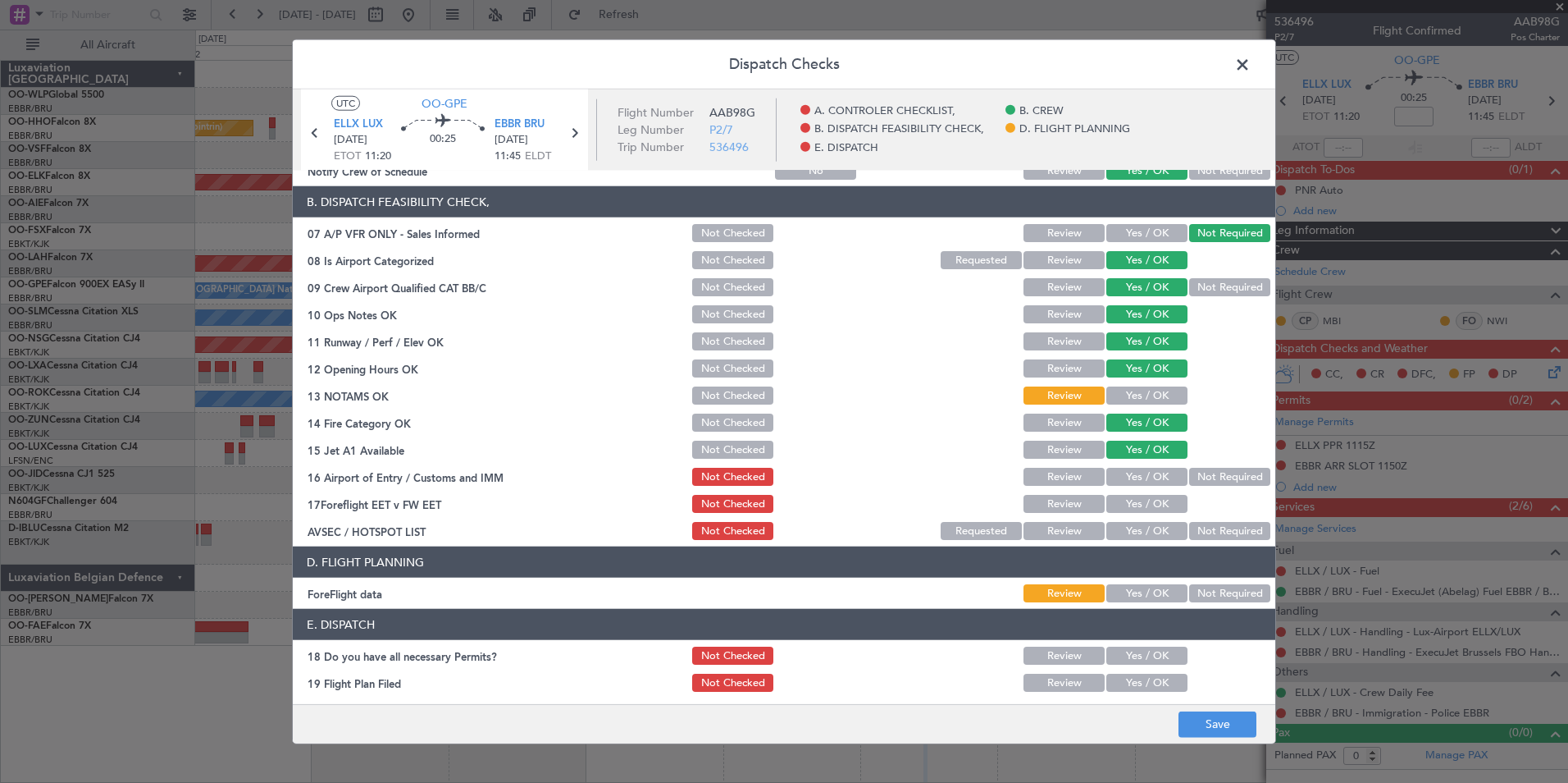
scroll to position [247, 0]
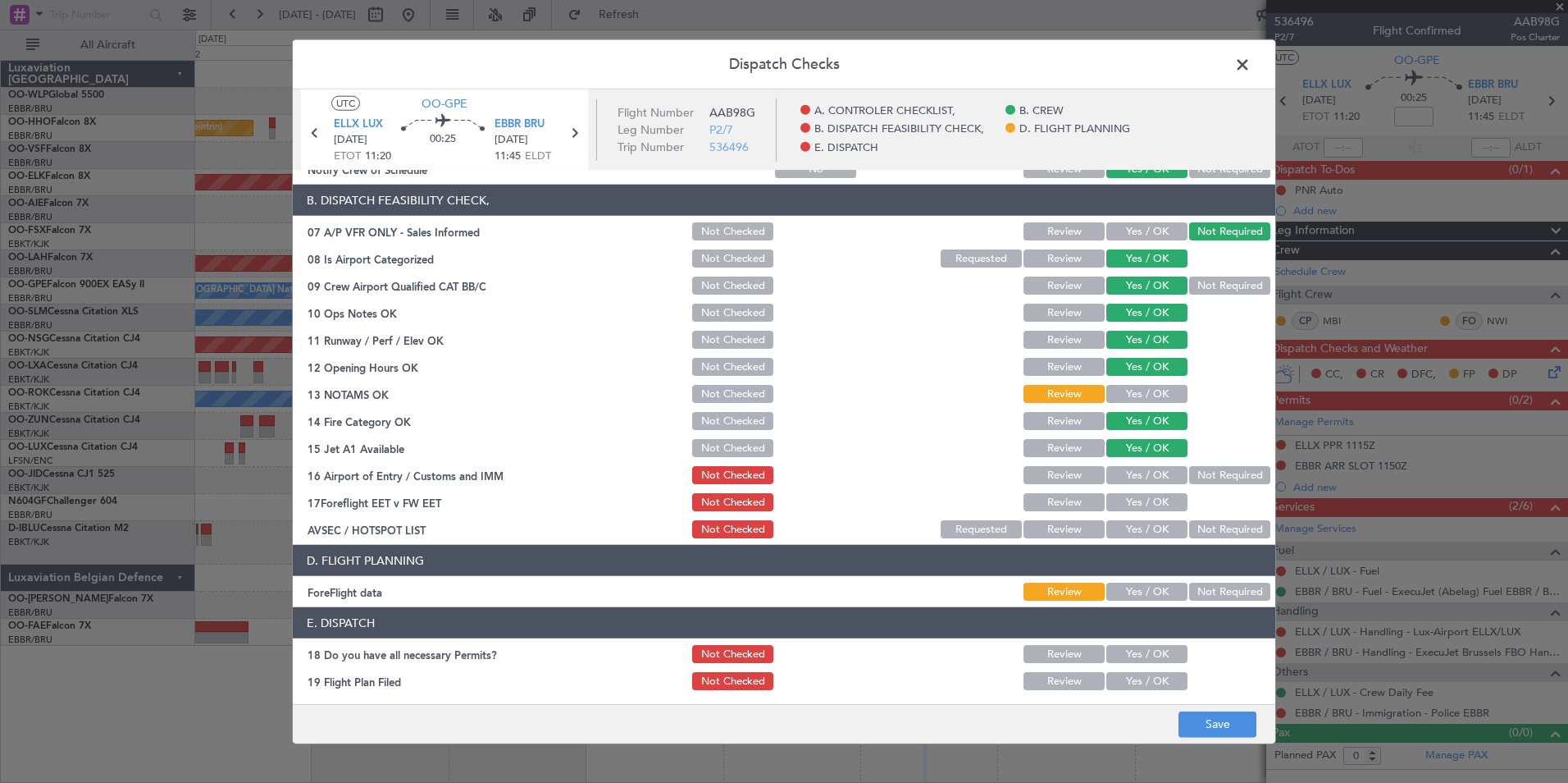
click at [1226, 482] on button "Not Required" at bounding box center [1230, 475] width 81 height 18
click at [1055, 500] on button "Review" at bounding box center [1065, 502] width 81 height 18
drag, startPoint x: 1217, startPoint y: 527, endPoint x: 1231, endPoint y: 567, distance: 42.4
click at [1219, 527] on button "Not Required" at bounding box center [1230, 529] width 81 height 18
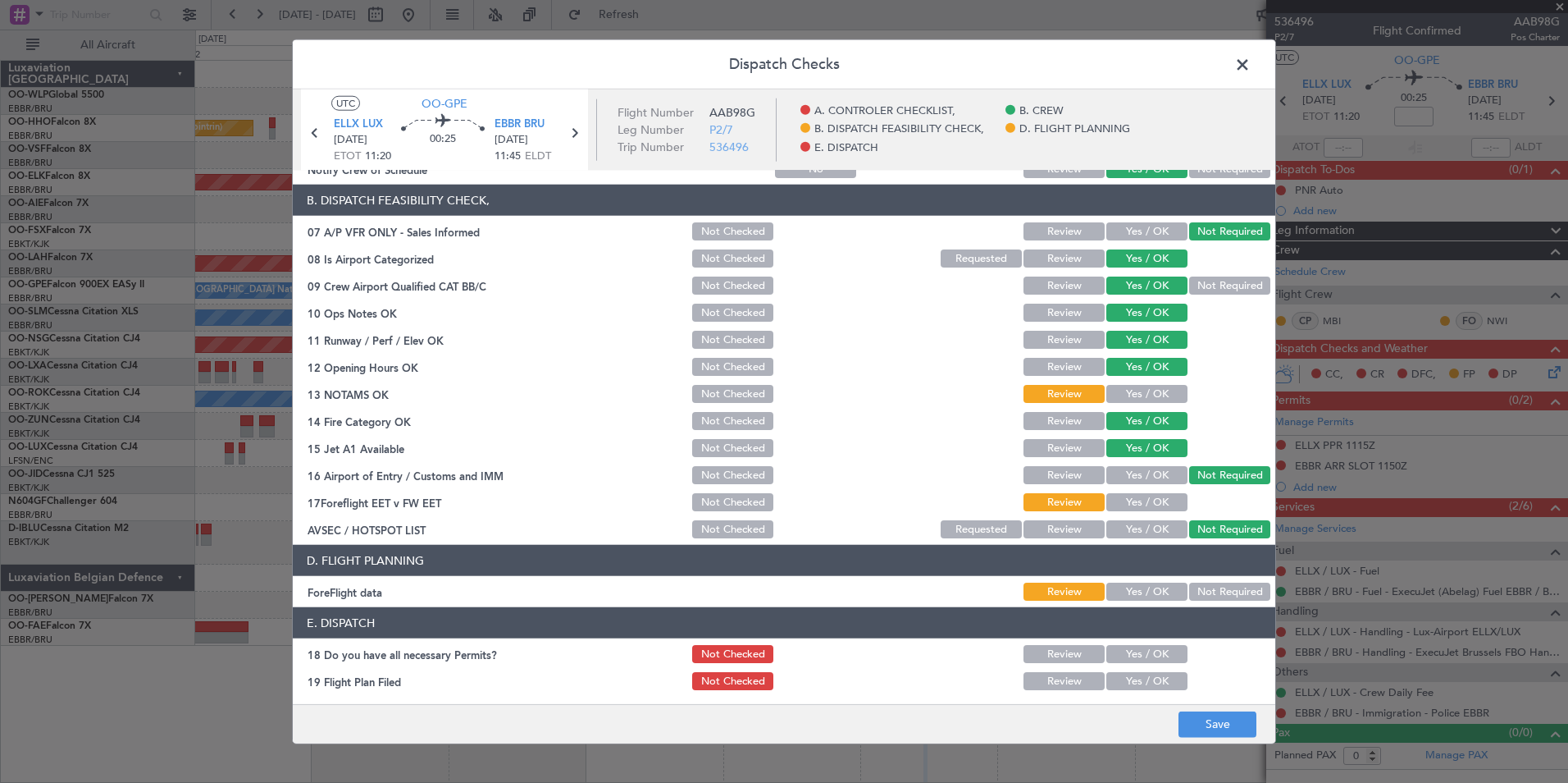
click at [1214, 745] on div "Dispatch Checks UTC OO-GPE ELLX LUX [DATE] ETOT 11:20 00:25 EBBR BRU [DATE] 11:…" at bounding box center [784, 391] width 1568 height 783
click at [1216, 724] on button "Save" at bounding box center [1218, 723] width 78 height 26
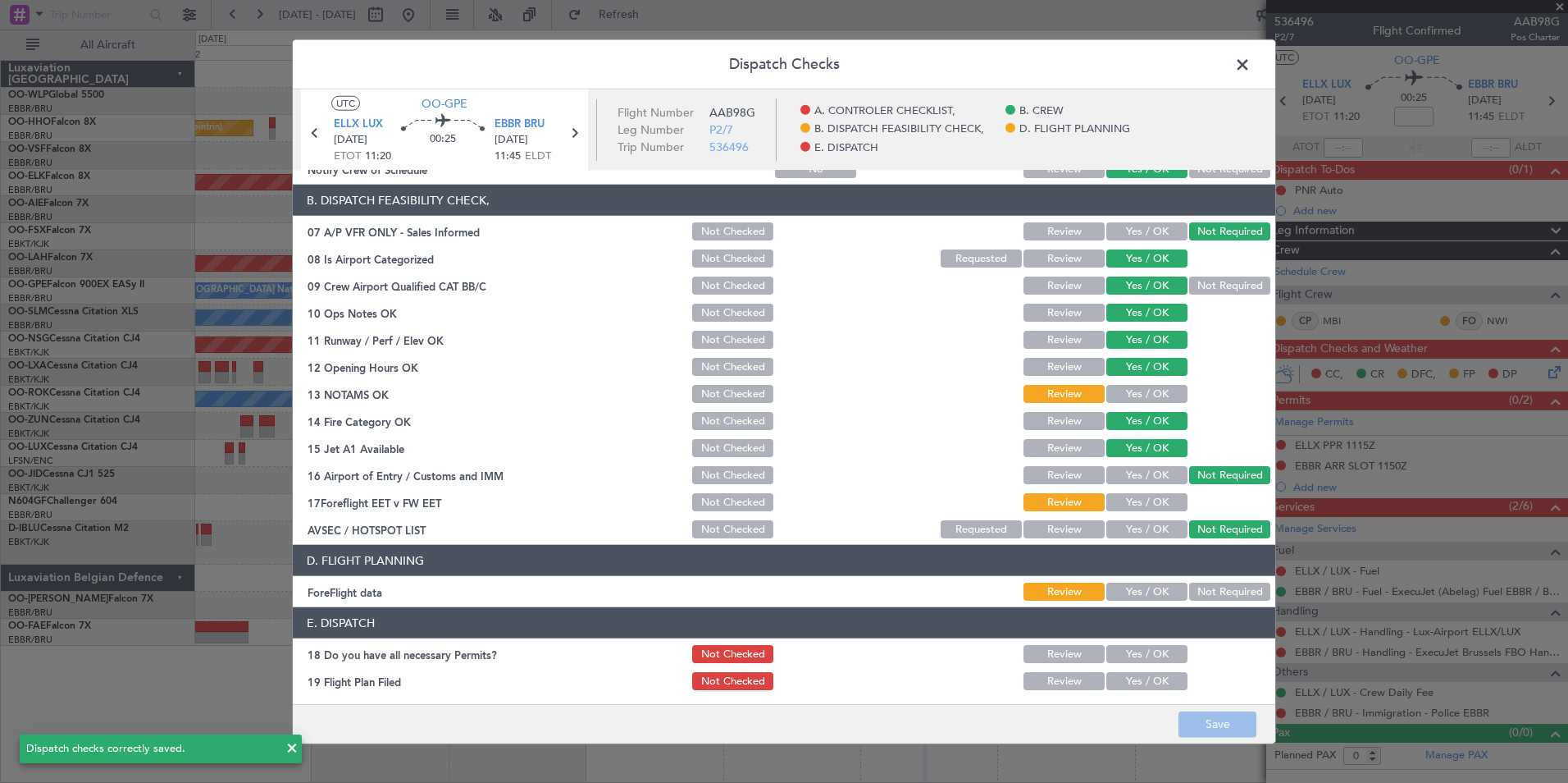
click at [1251, 67] on span at bounding box center [1251, 69] width 0 height 33
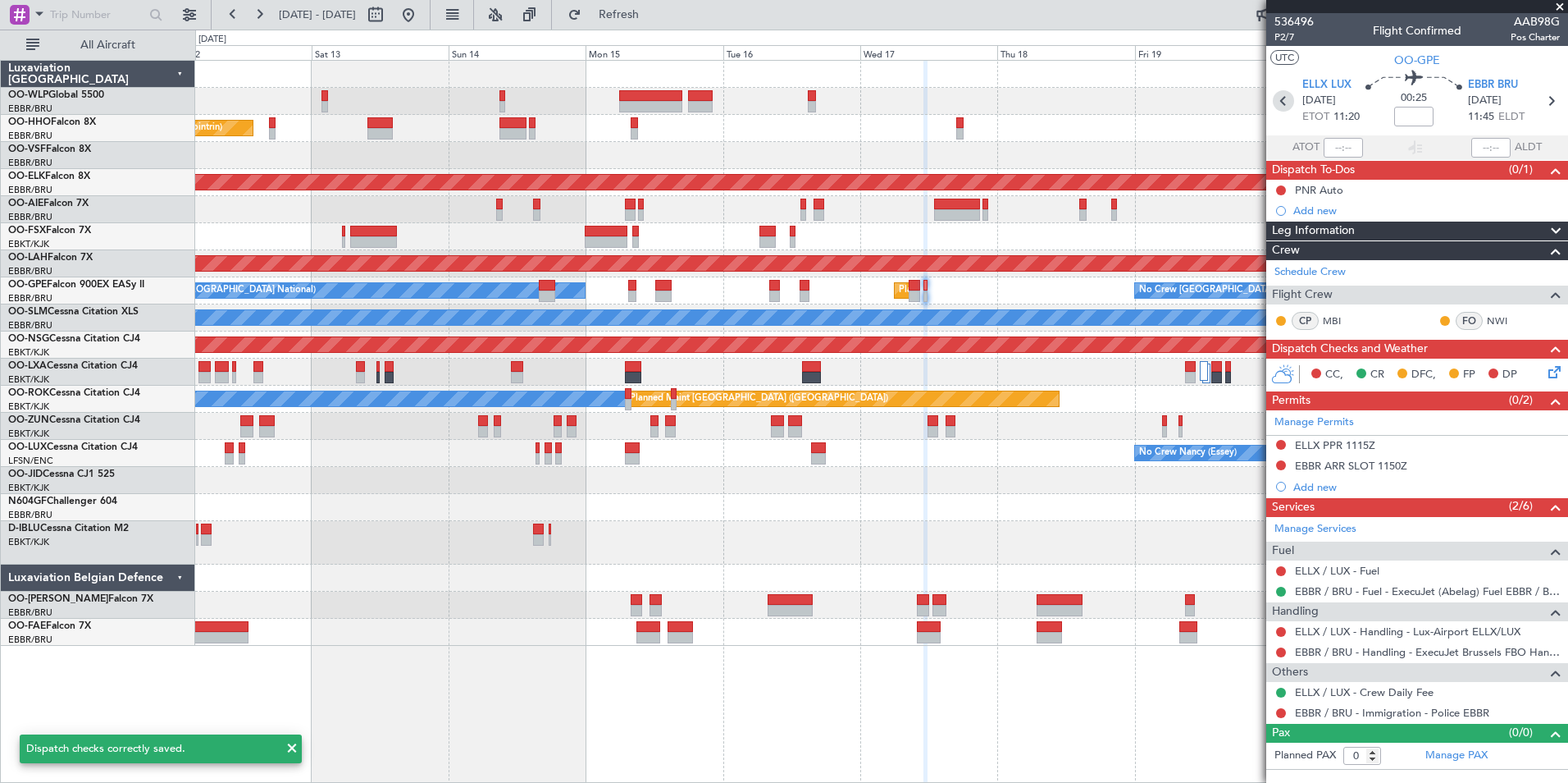
click at [1289, 106] on icon at bounding box center [1283, 100] width 22 height 22
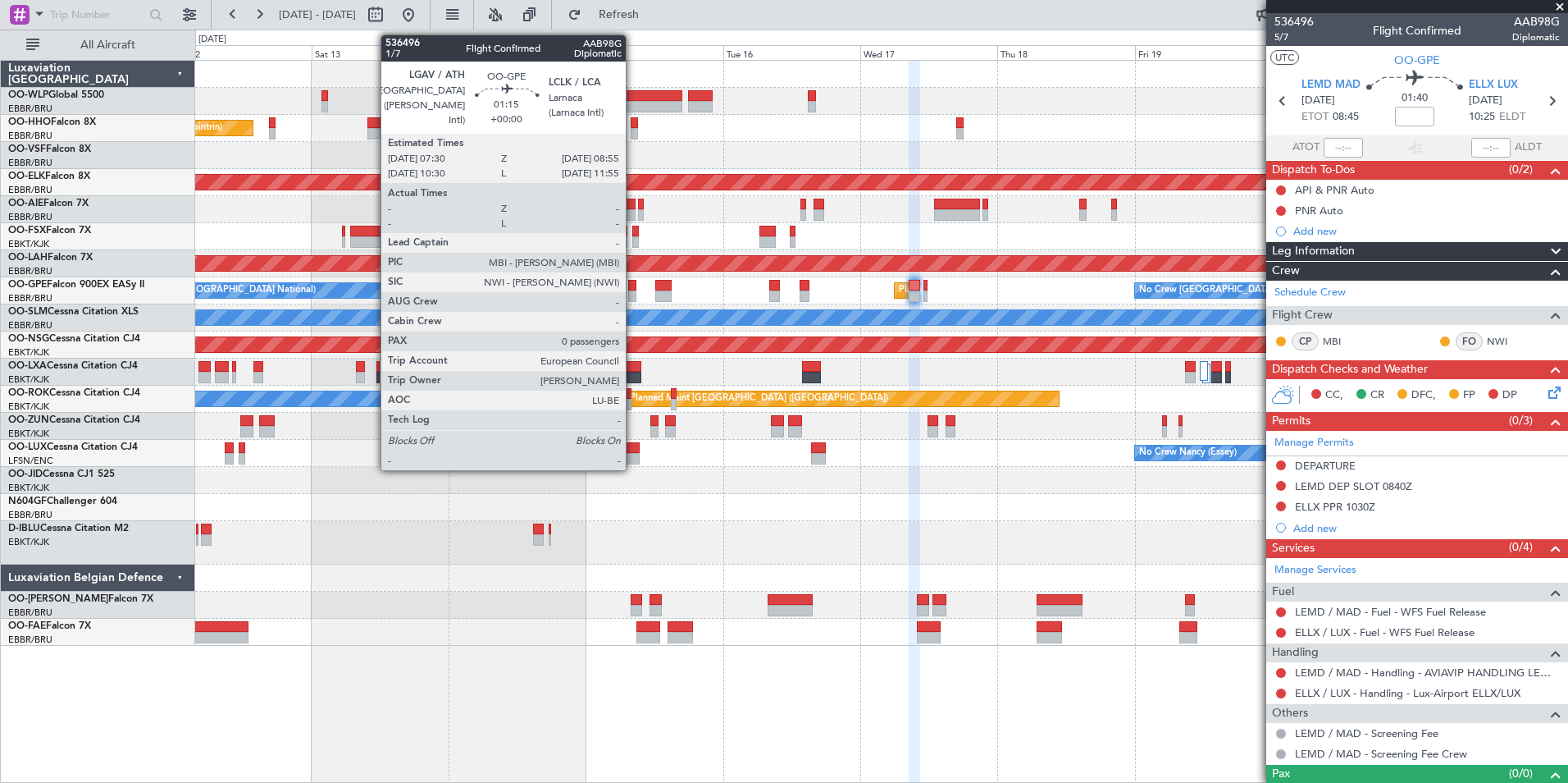
click at [633, 291] on div at bounding box center [631, 296] width 8 height 11
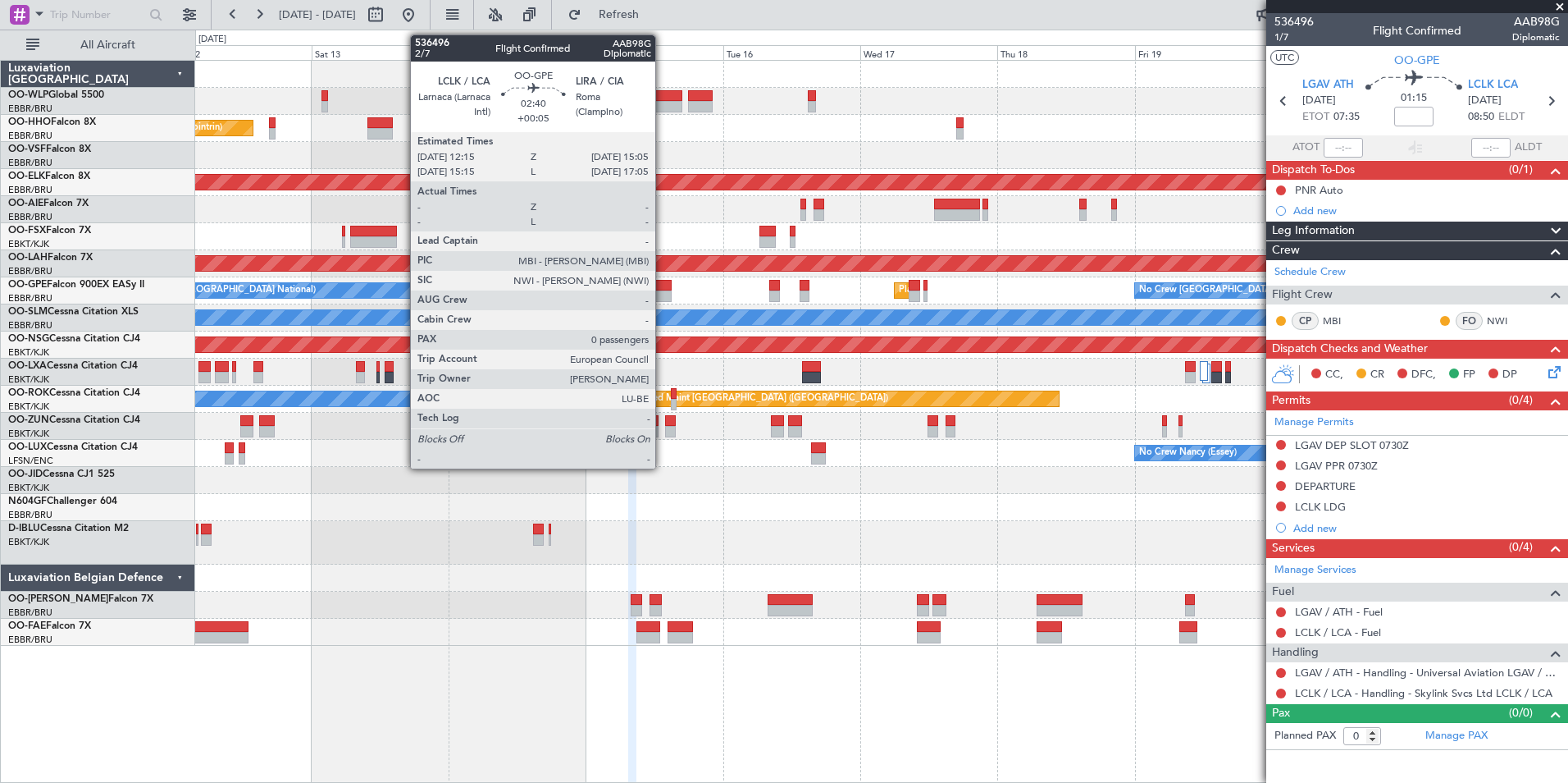
click at [662, 290] on div at bounding box center [663, 285] width 16 height 11
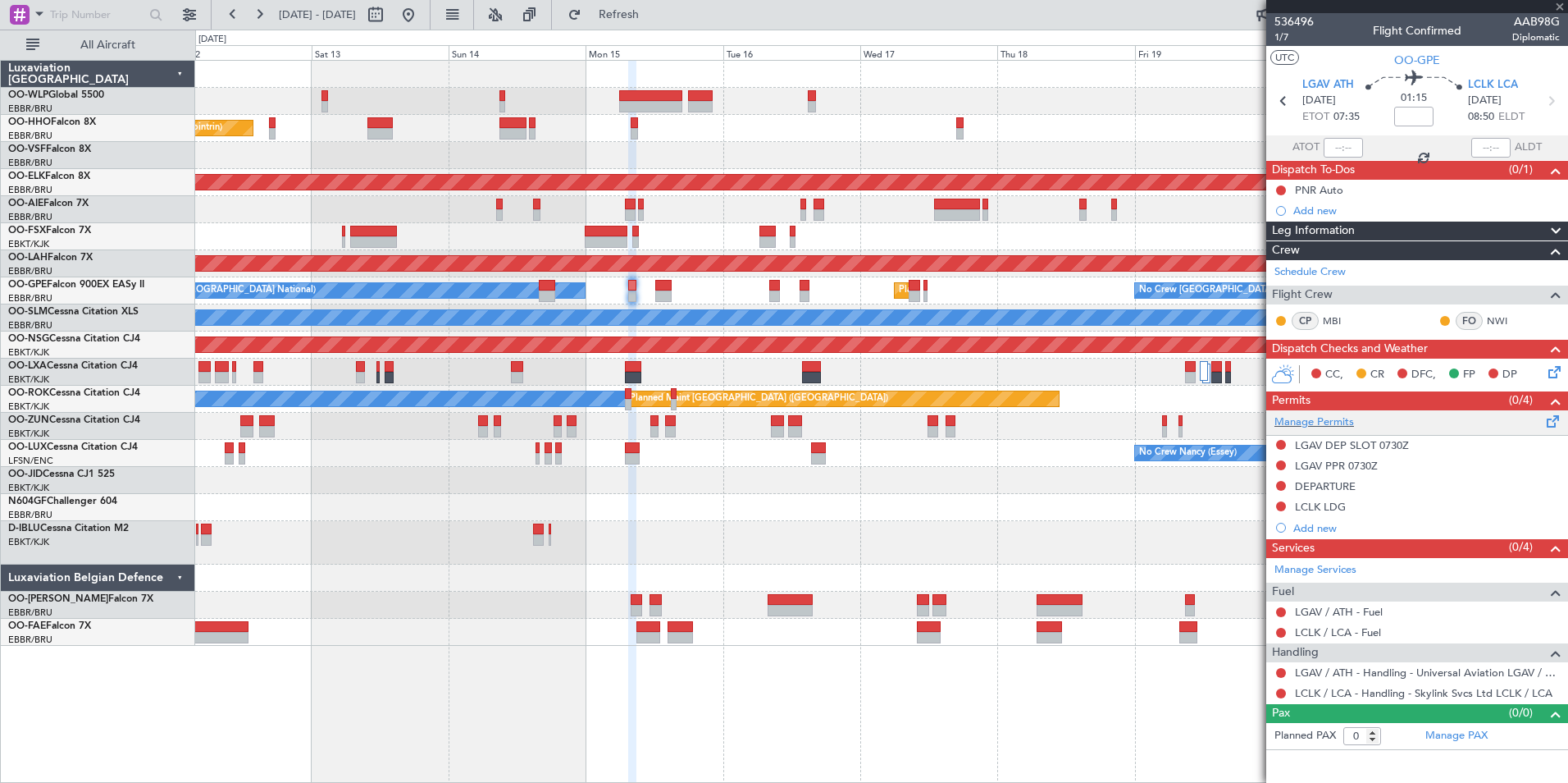
type input "+00:05"
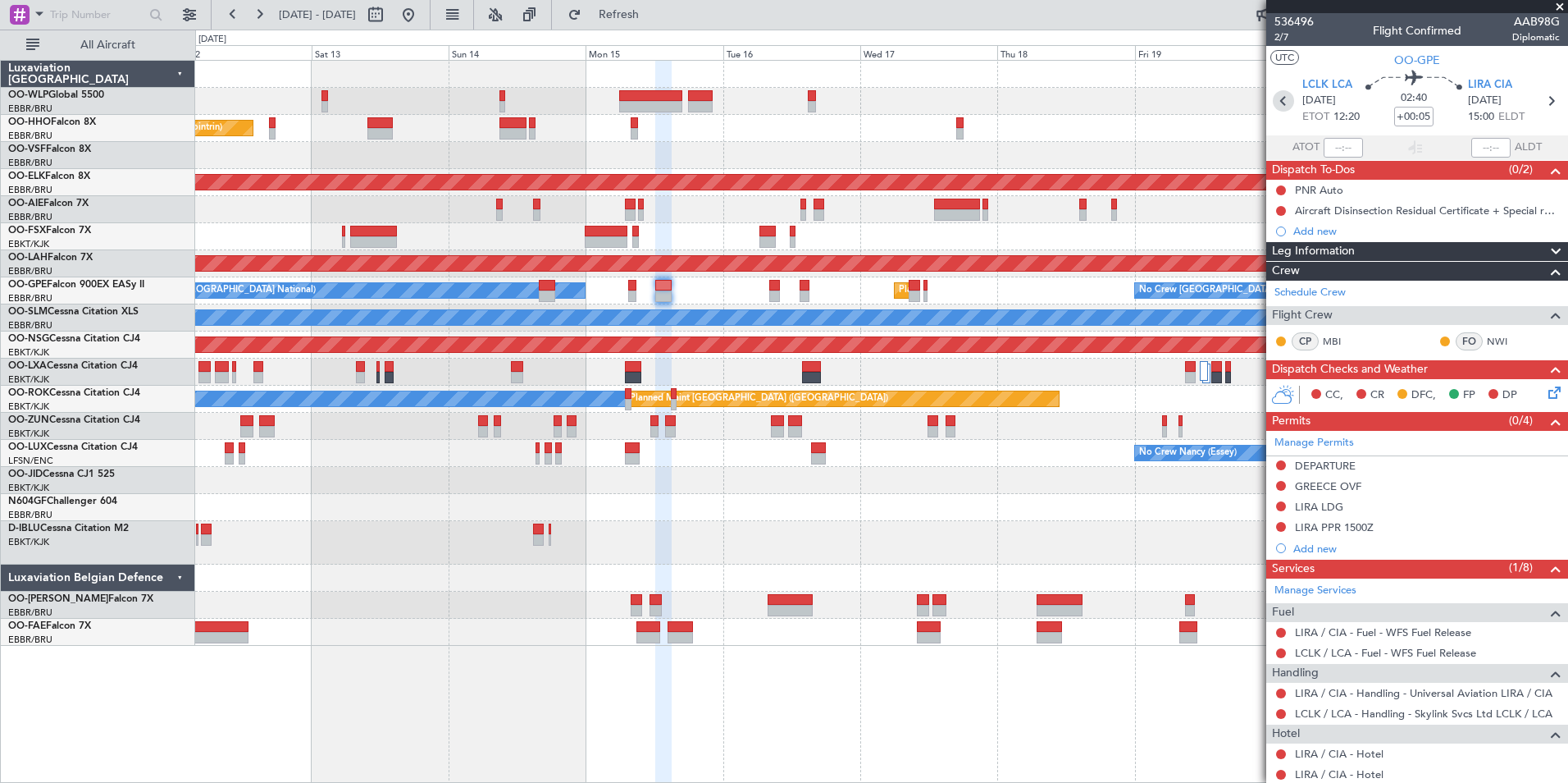
click at [1286, 103] on icon at bounding box center [1283, 100] width 22 height 22
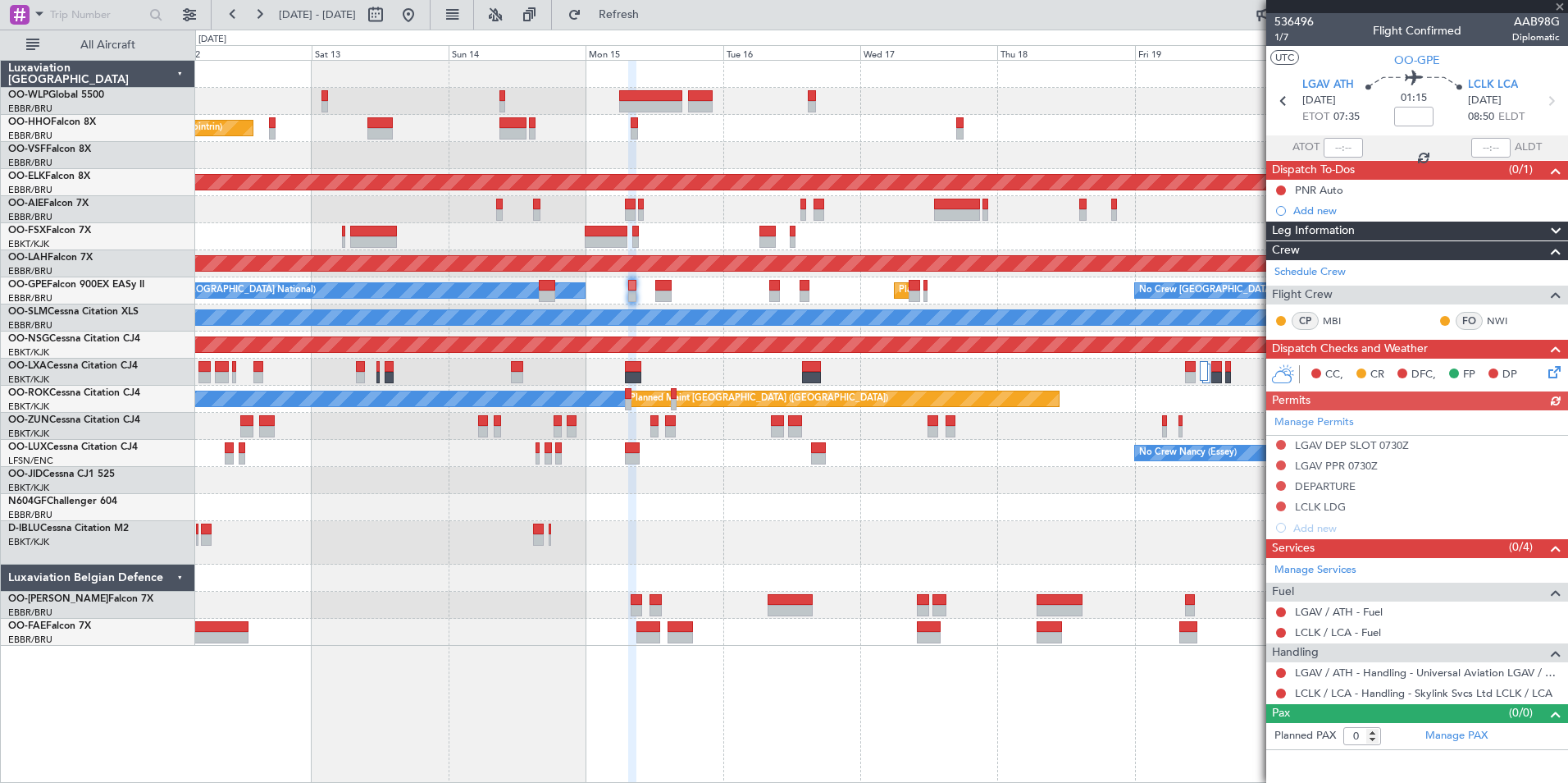
click at [1324, 528] on div "Manage Permits LGAV DEP SLOT 0730Z LGAV PPR 0730Z DEPARTURE LCLK LDG Add new" at bounding box center [1417, 474] width 302 height 128
click at [1318, 523] on div "Add new" at bounding box center [1427, 528] width 266 height 14
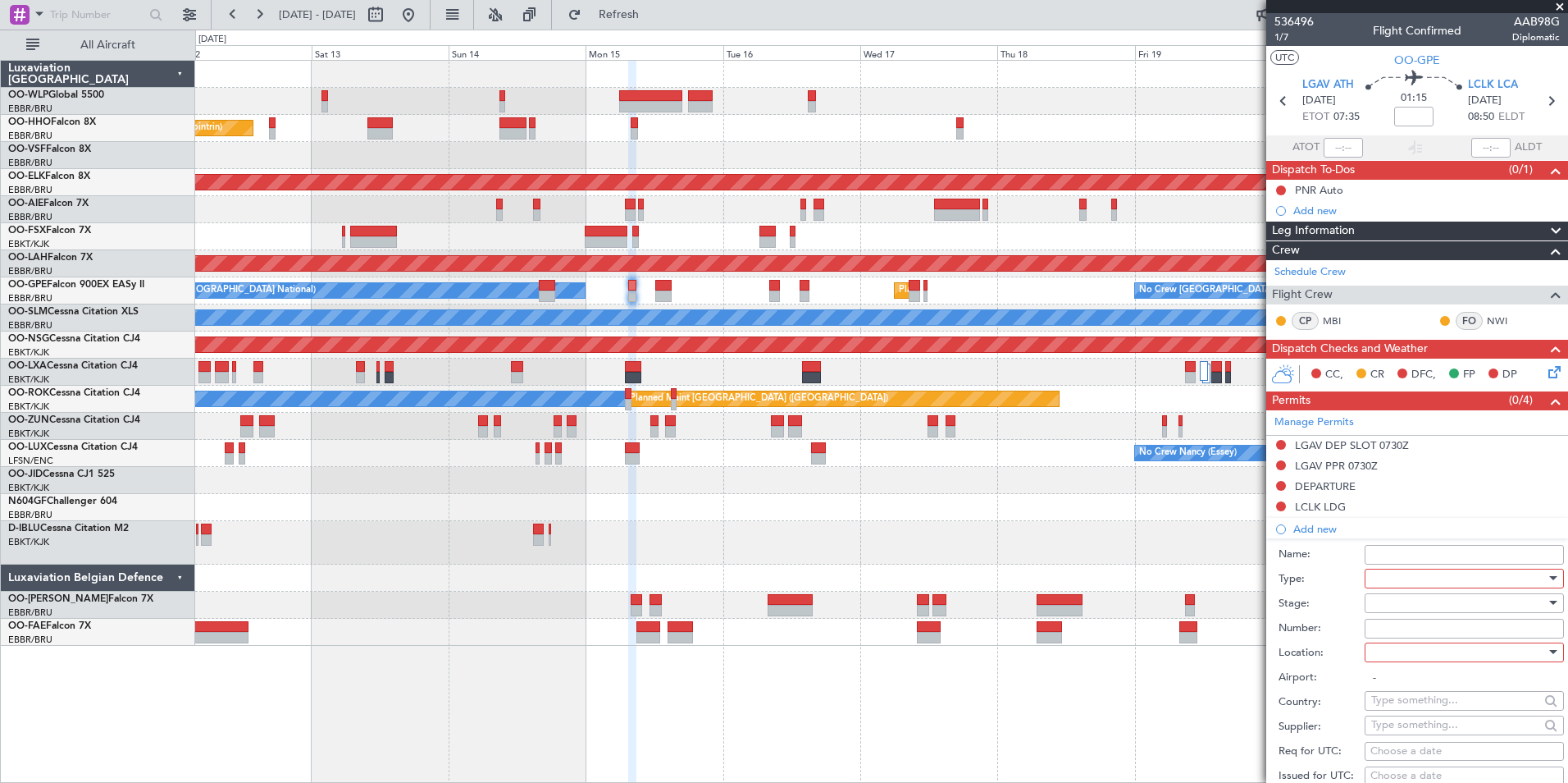
click at [1424, 578] on div at bounding box center [1459, 578] width 175 height 24
click at [1413, 722] on span "Overflight" at bounding box center [1458, 726] width 172 height 24
click at [1390, 605] on div at bounding box center [1459, 603] width 175 height 24
click at [1403, 659] on span "Not Requested" at bounding box center [1458, 660] width 172 height 24
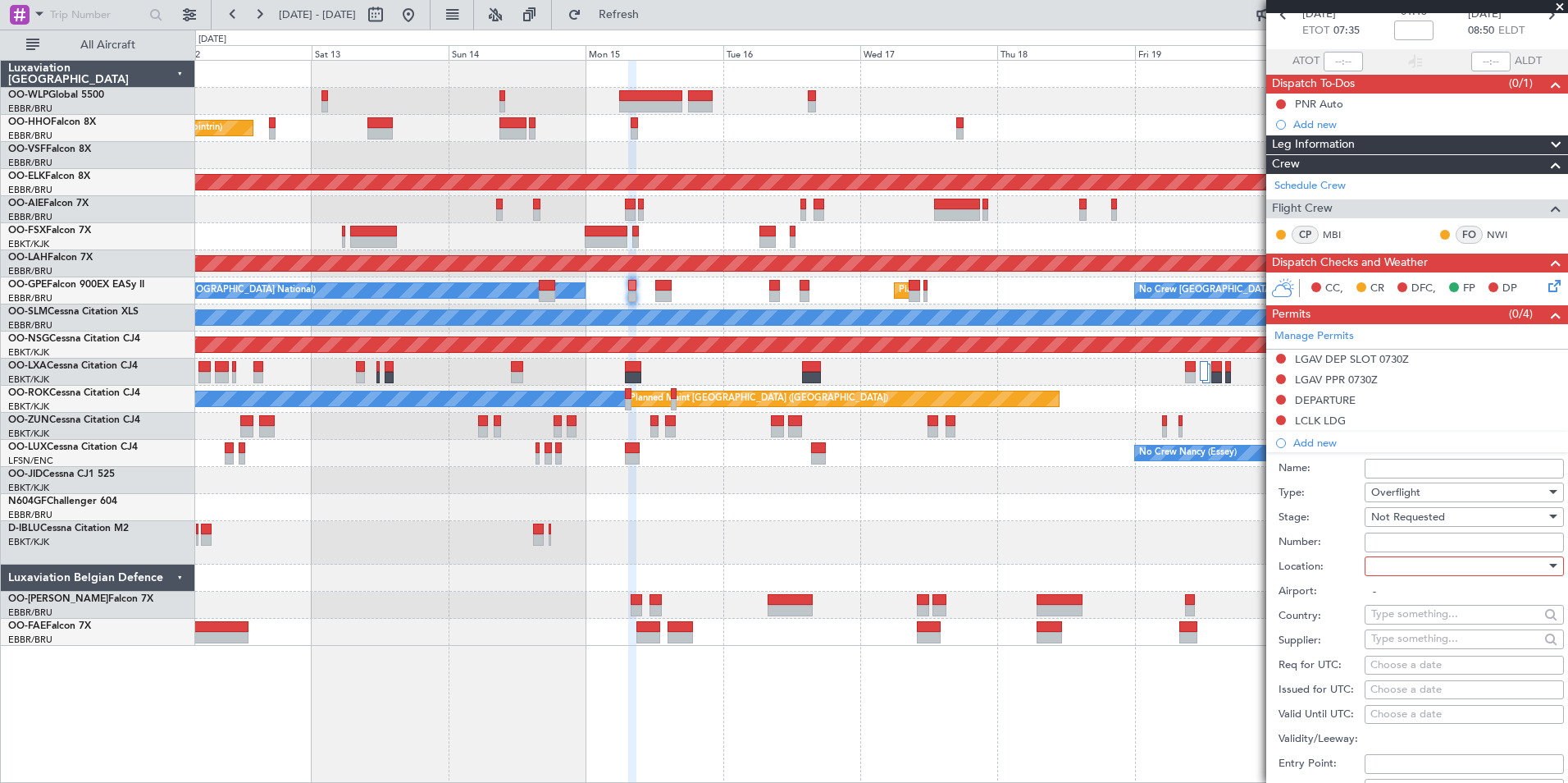
scroll to position [164, 0]
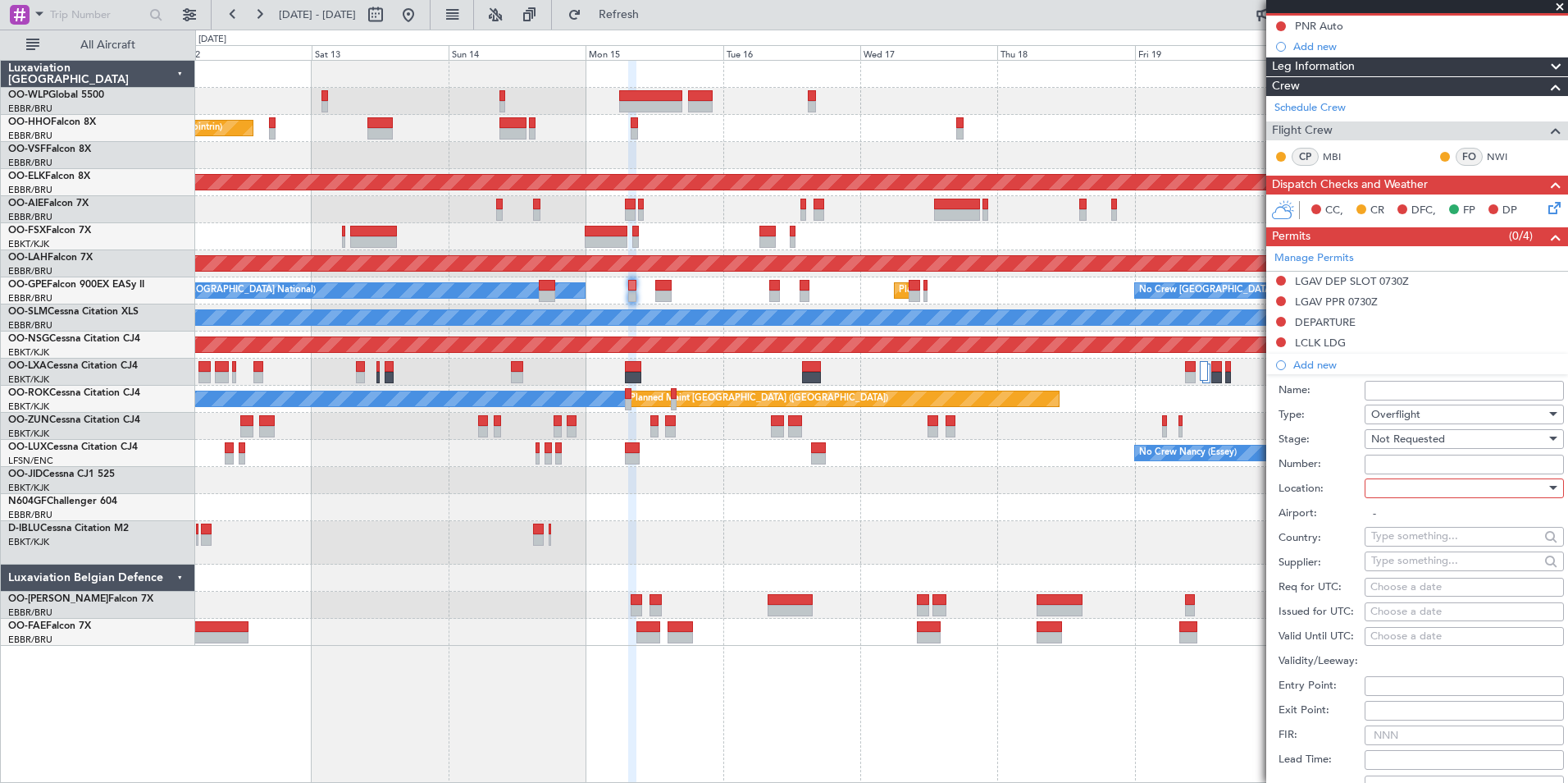
click at [1400, 483] on div at bounding box center [1459, 488] width 175 height 24
click at [1396, 613] on span "Enroute" at bounding box center [1458, 619] width 172 height 24
click at [1399, 529] on input "text" at bounding box center [1456, 536] width 168 height 24
click at [1418, 563] on span "[GEOGRAPHIC_DATA]" at bounding box center [1458, 560] width 161 height 24
type input "[GEOGRAPHIC_DATA]"
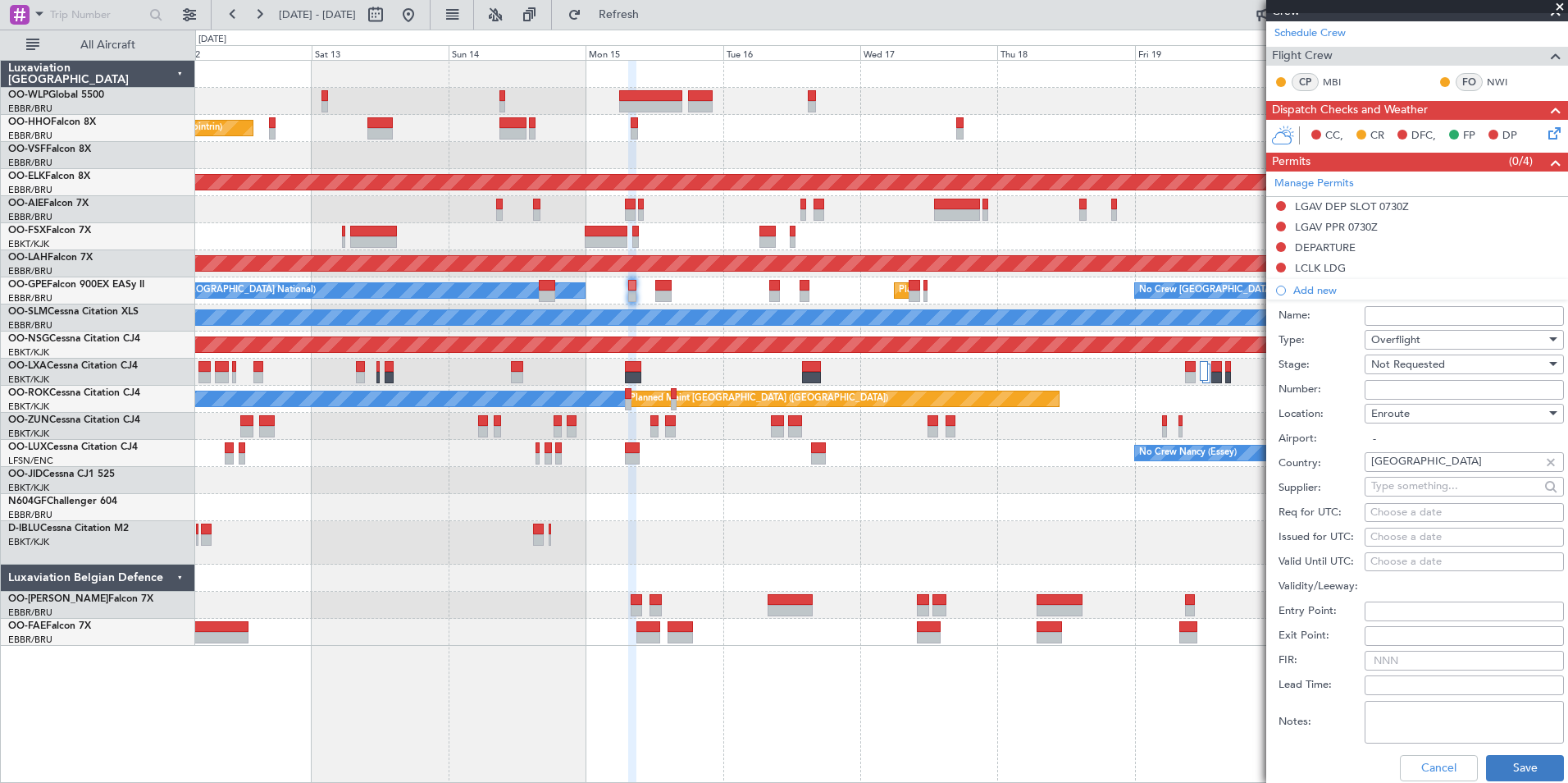
scroll to position [328, 0]
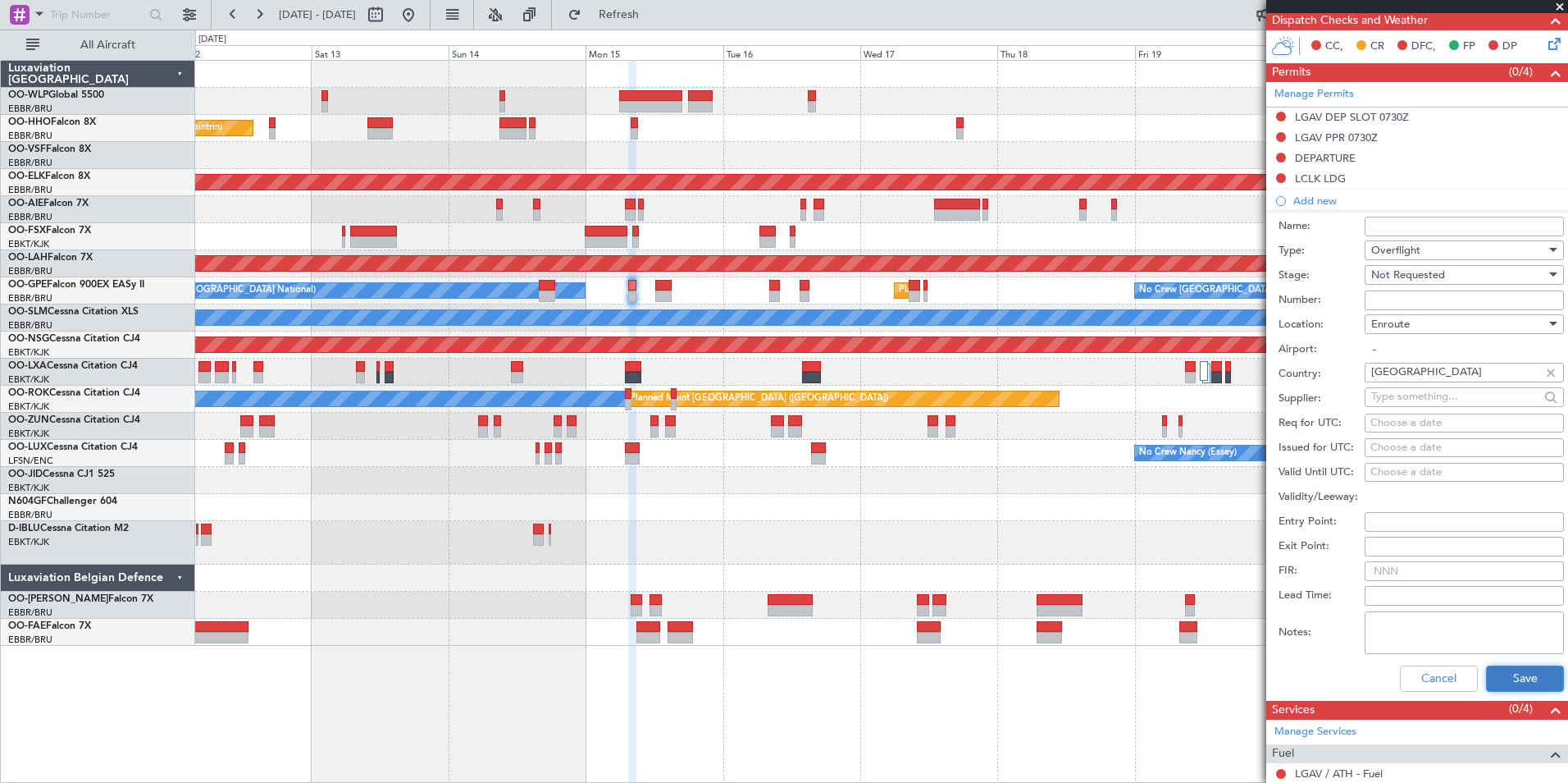
click at [1533, 674] on button "Save" at bounding box center [1525, 678] width 78 height 26
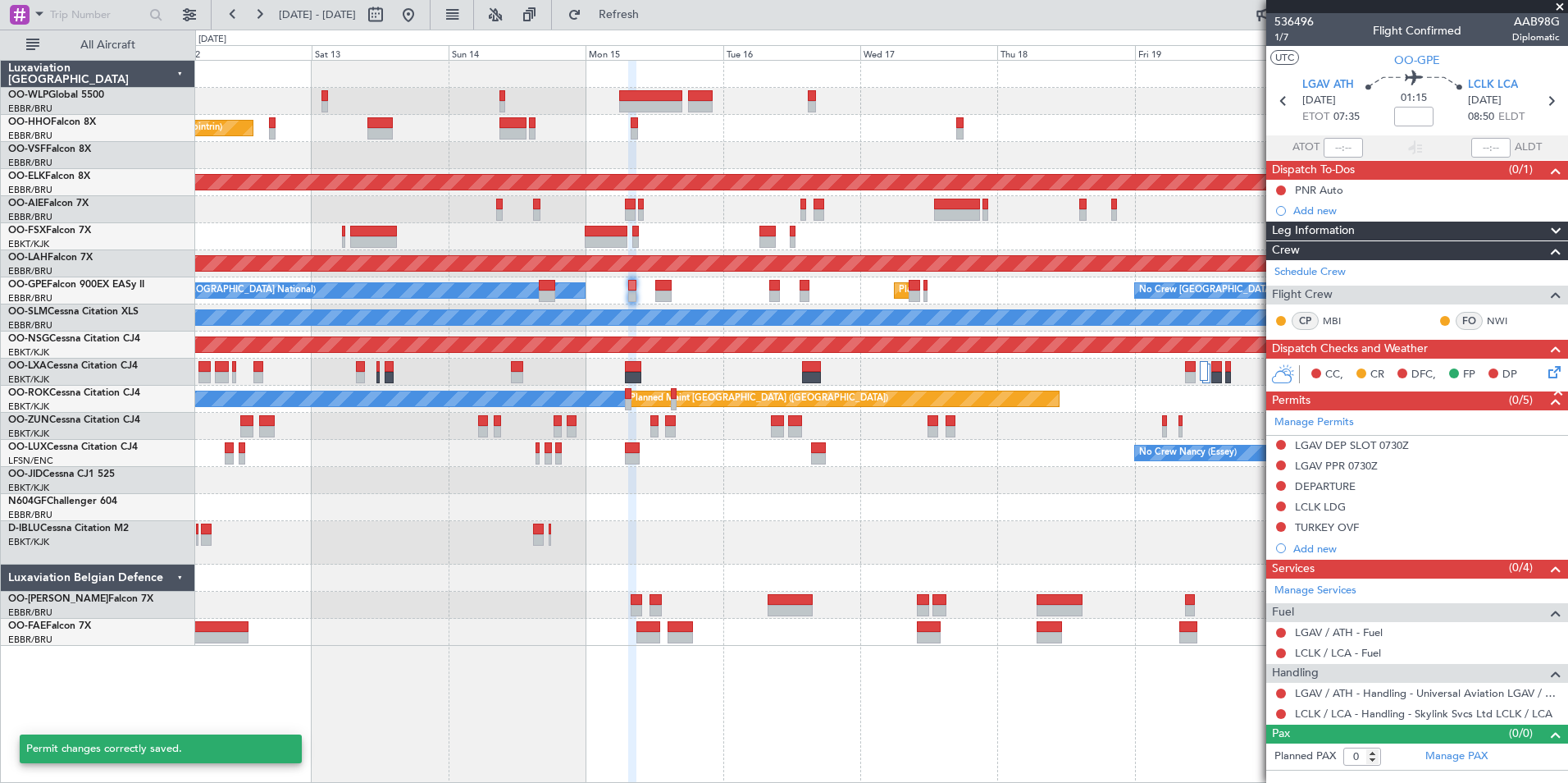
scroll to position [0, 0]
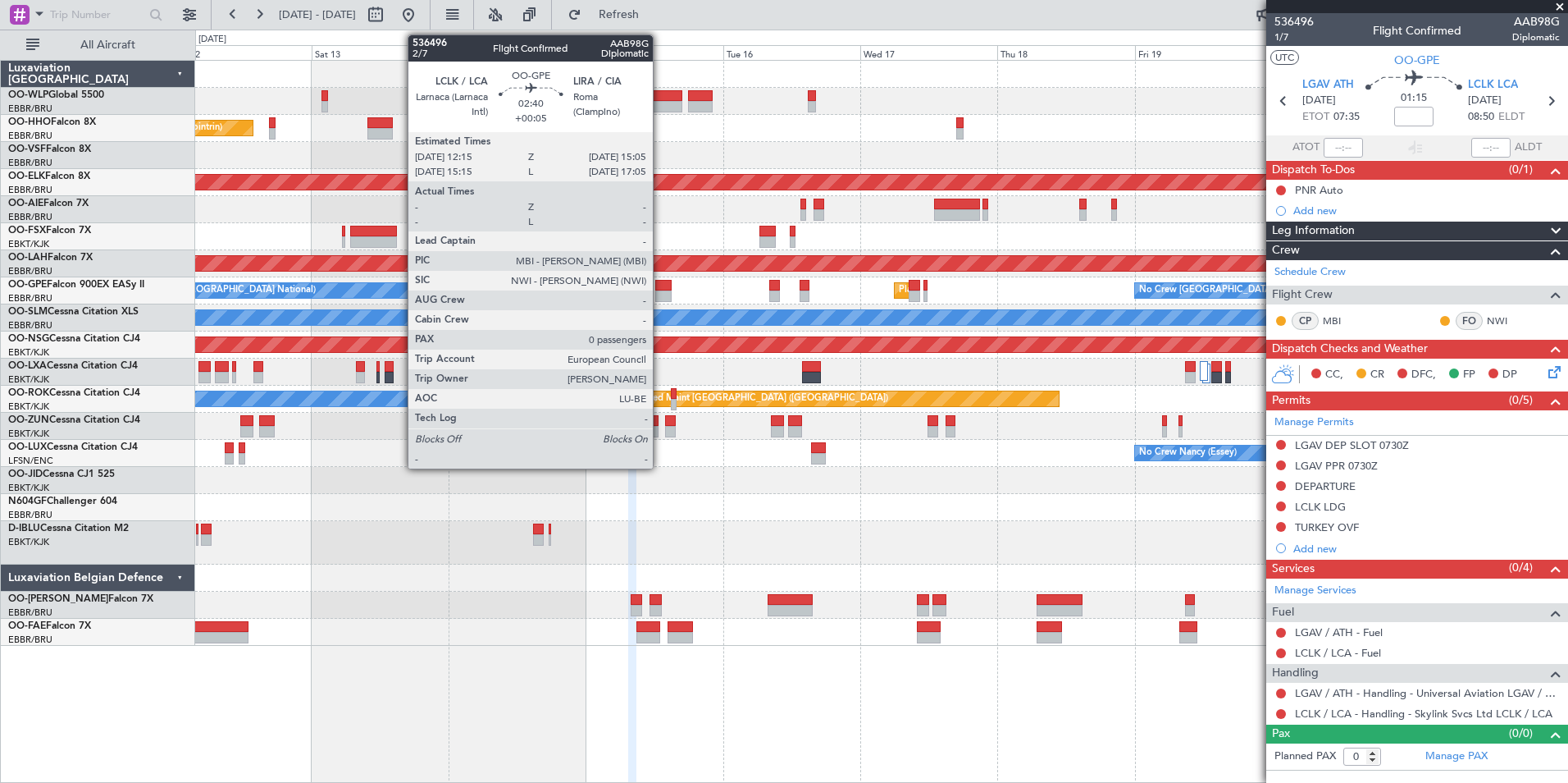
click at [660, 292] on div at bounding box center [663, 296] width 16 height 11
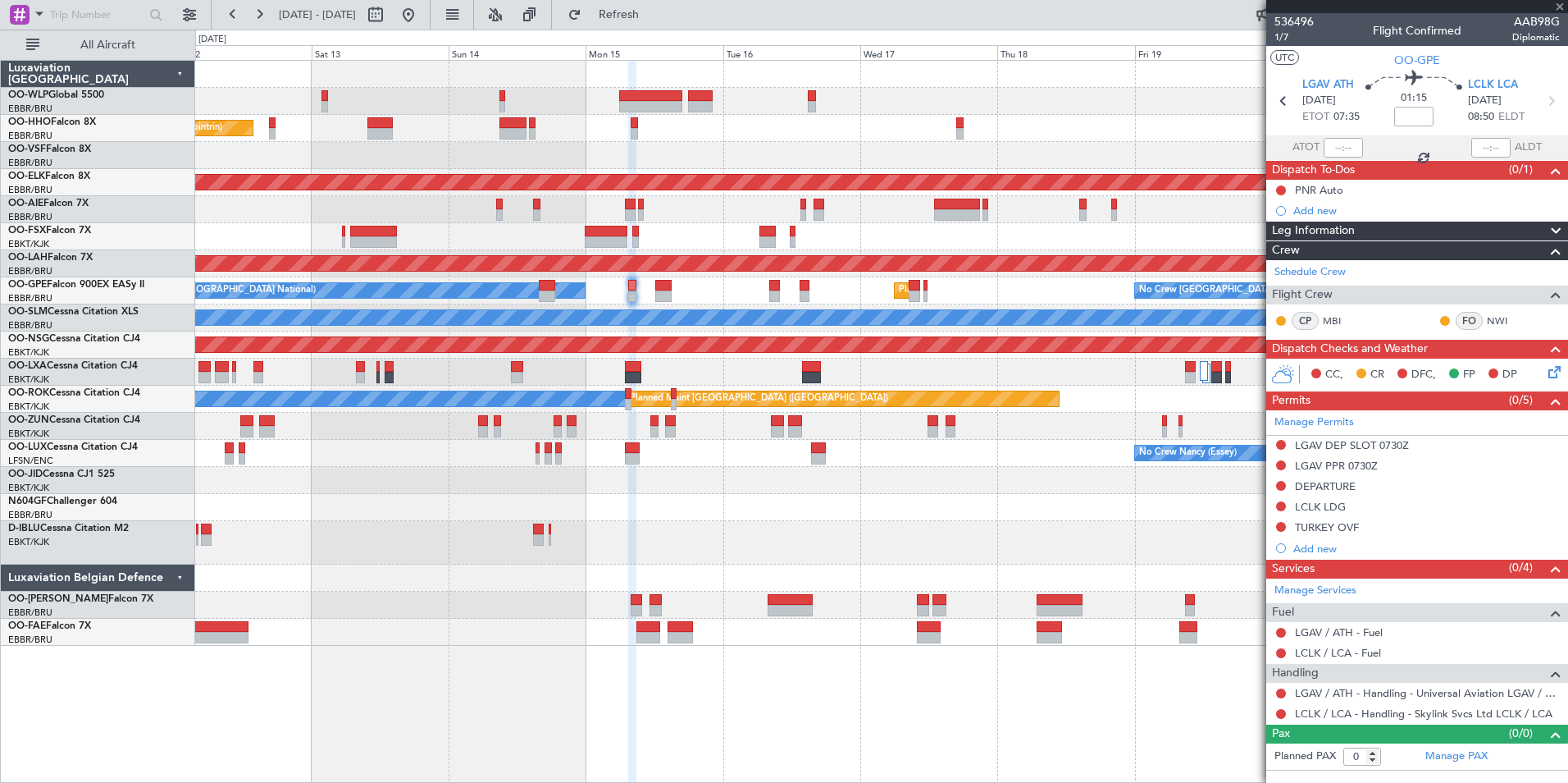
type input "+00:05"
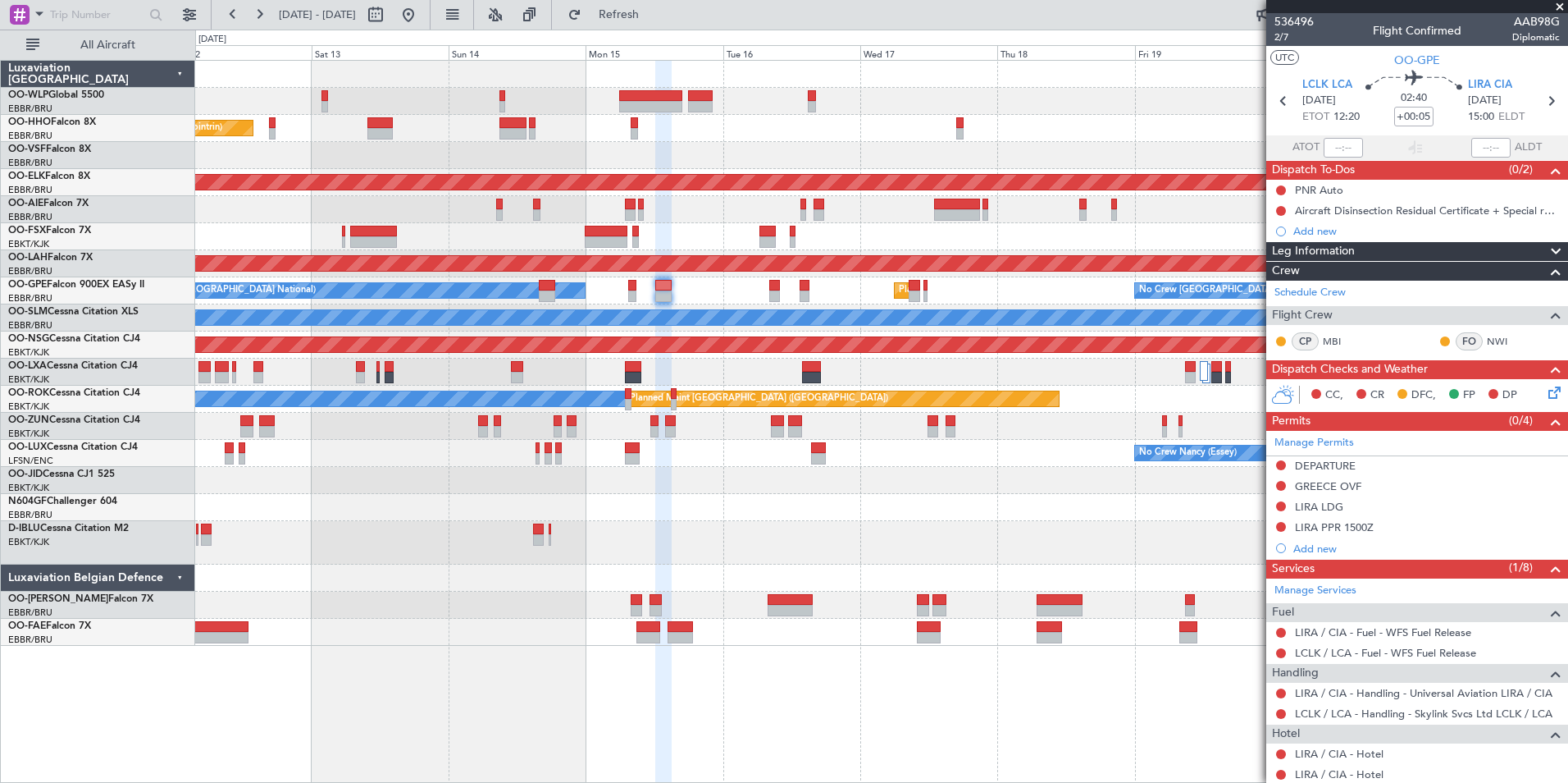
click at [1071, 522] on div "No Crew [GEOGRAPHIC_DATA] ([GEOGRAPHIC_DATA] National)" at bounding box center [881, 542] width 1373 height 43
click at [1041, 523] on div "No Crew [GEOGRAPHIC_DATA] ([GEOGRAPHIC_DATA] National)" at bounding box center [881, 542] width 1373 height 43
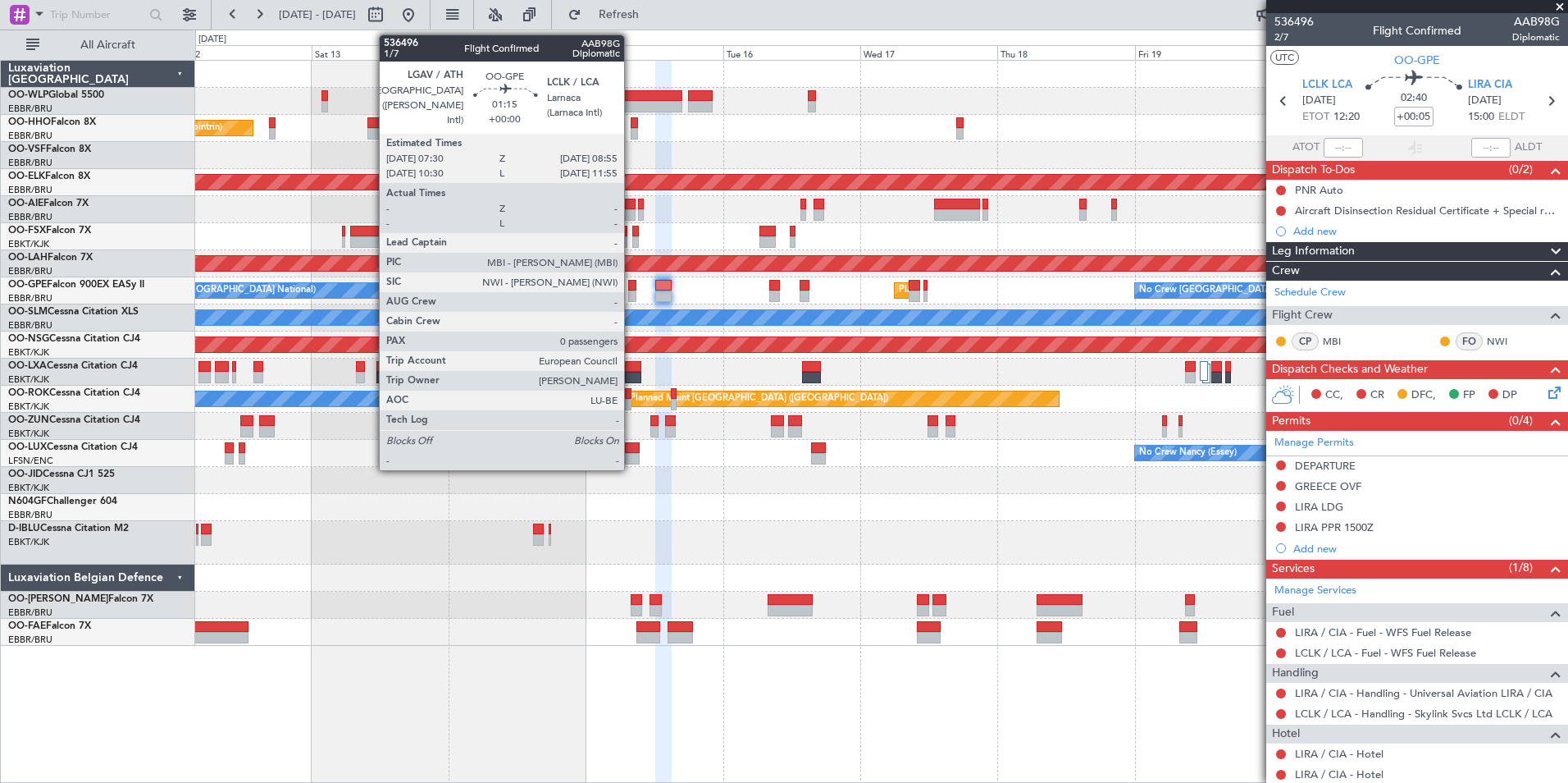
click at [631, 295] on div at bounding box center [631, 296] width 8 height 11
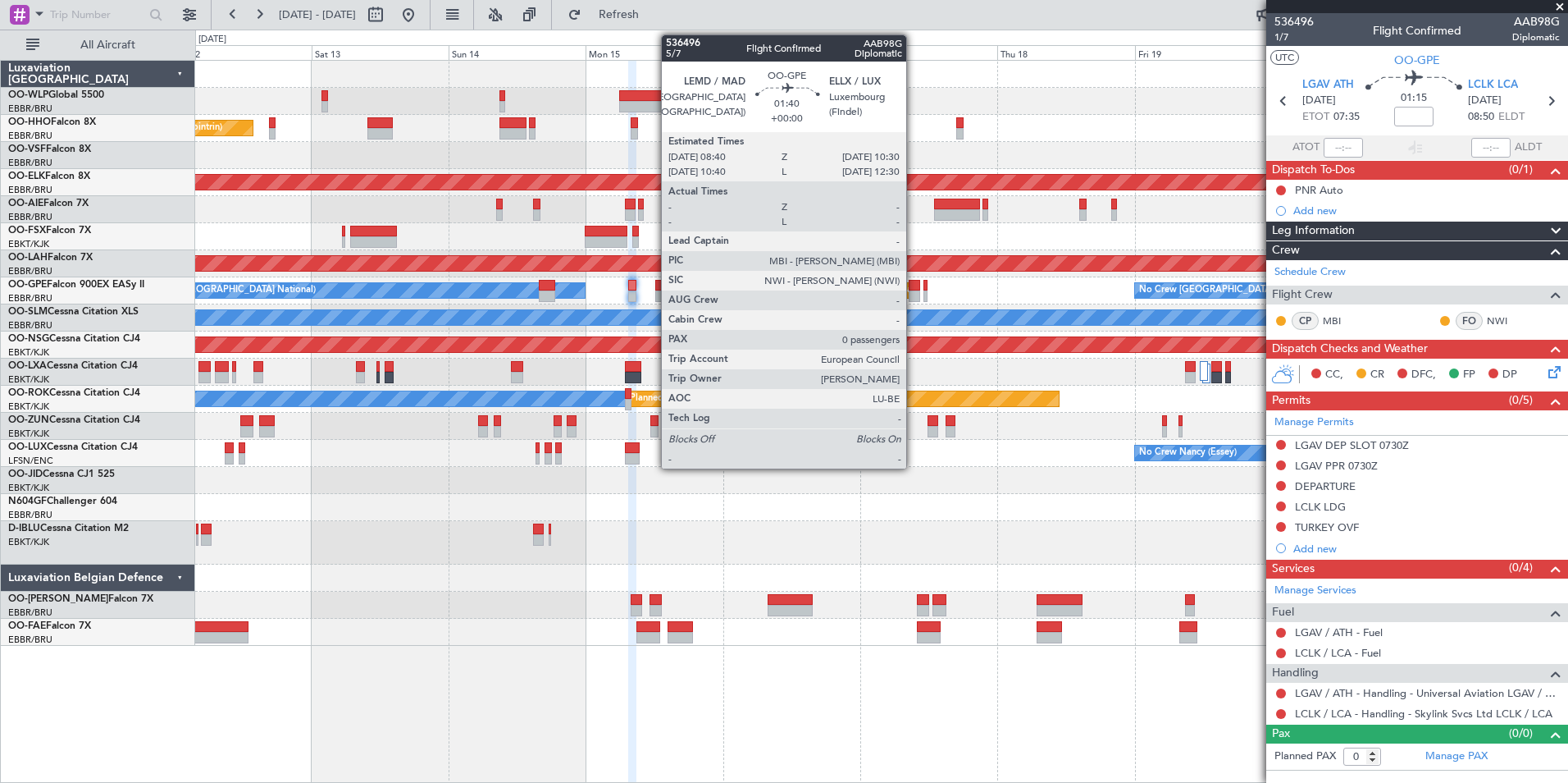
click at [913, 294] on div at bounding box center [914, 296] width 10 height 11
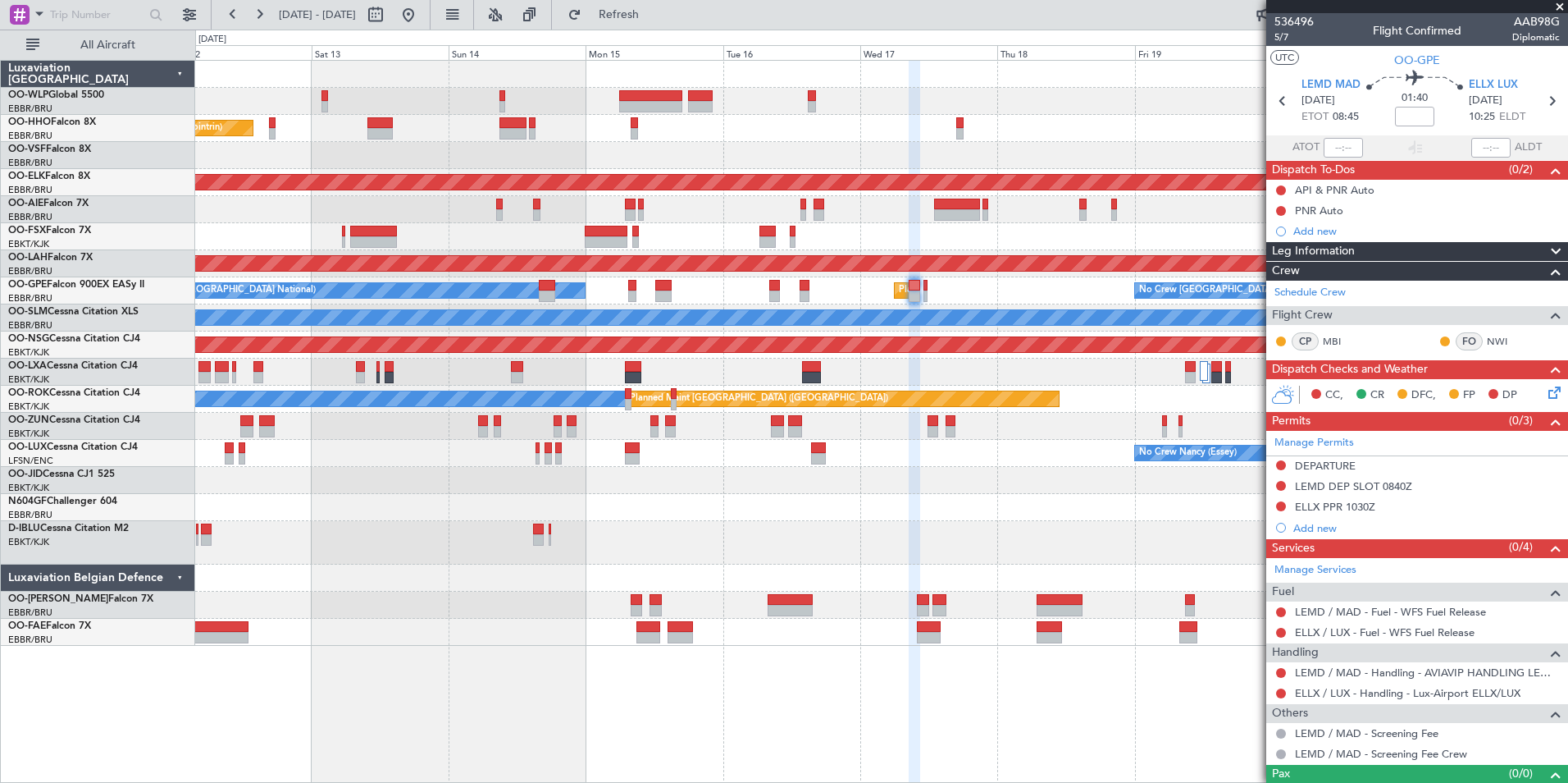
click at [1027, 521] on div "No Crew [GEOGRAPHIC_DATA] ([GEOGRAPHIC_DATA] National)" at bounding box center [881, 542] width 1373 height 43
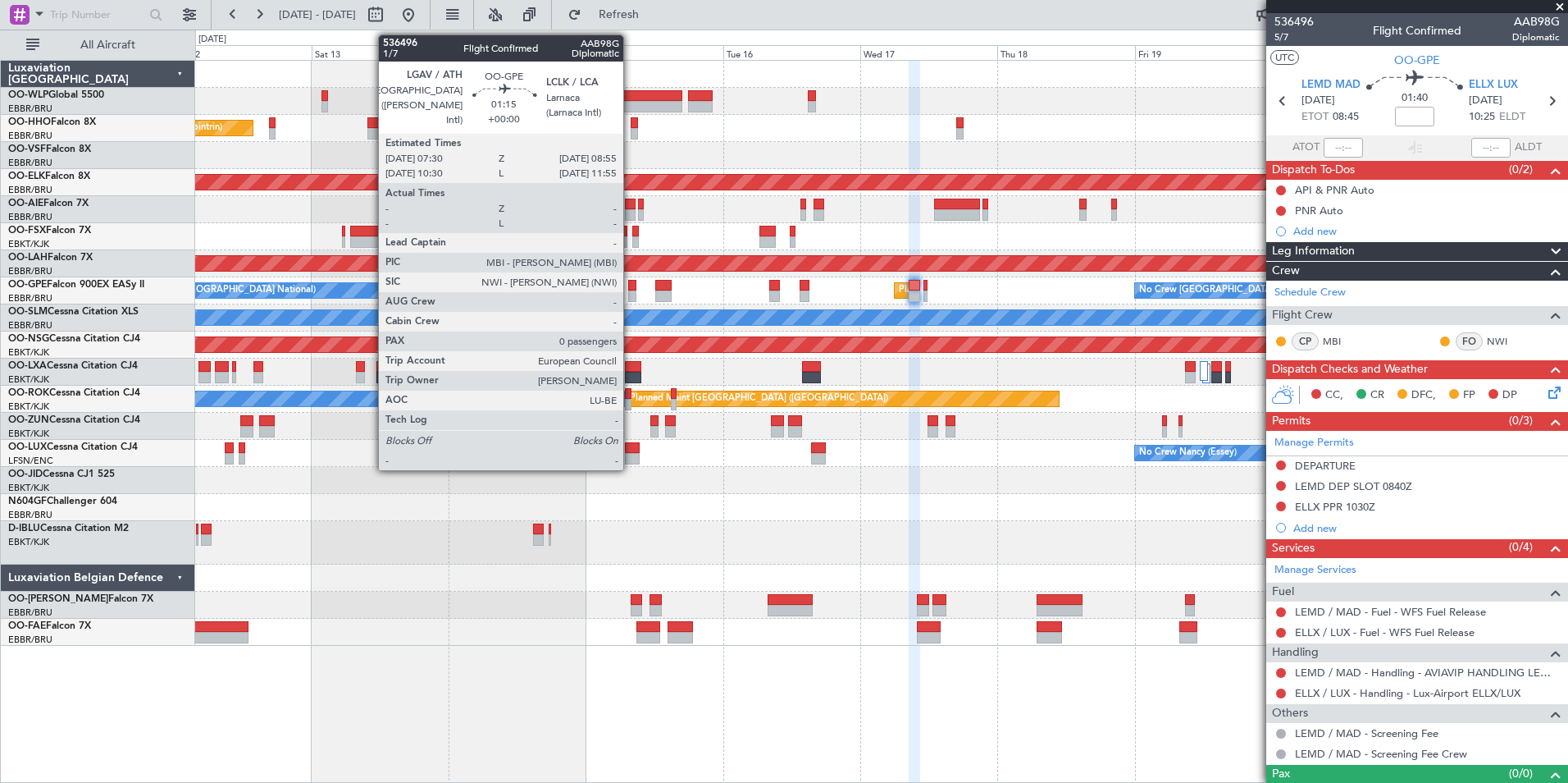
click at [630, 293] on div at bounding box center [631, 296] width 8 height 11
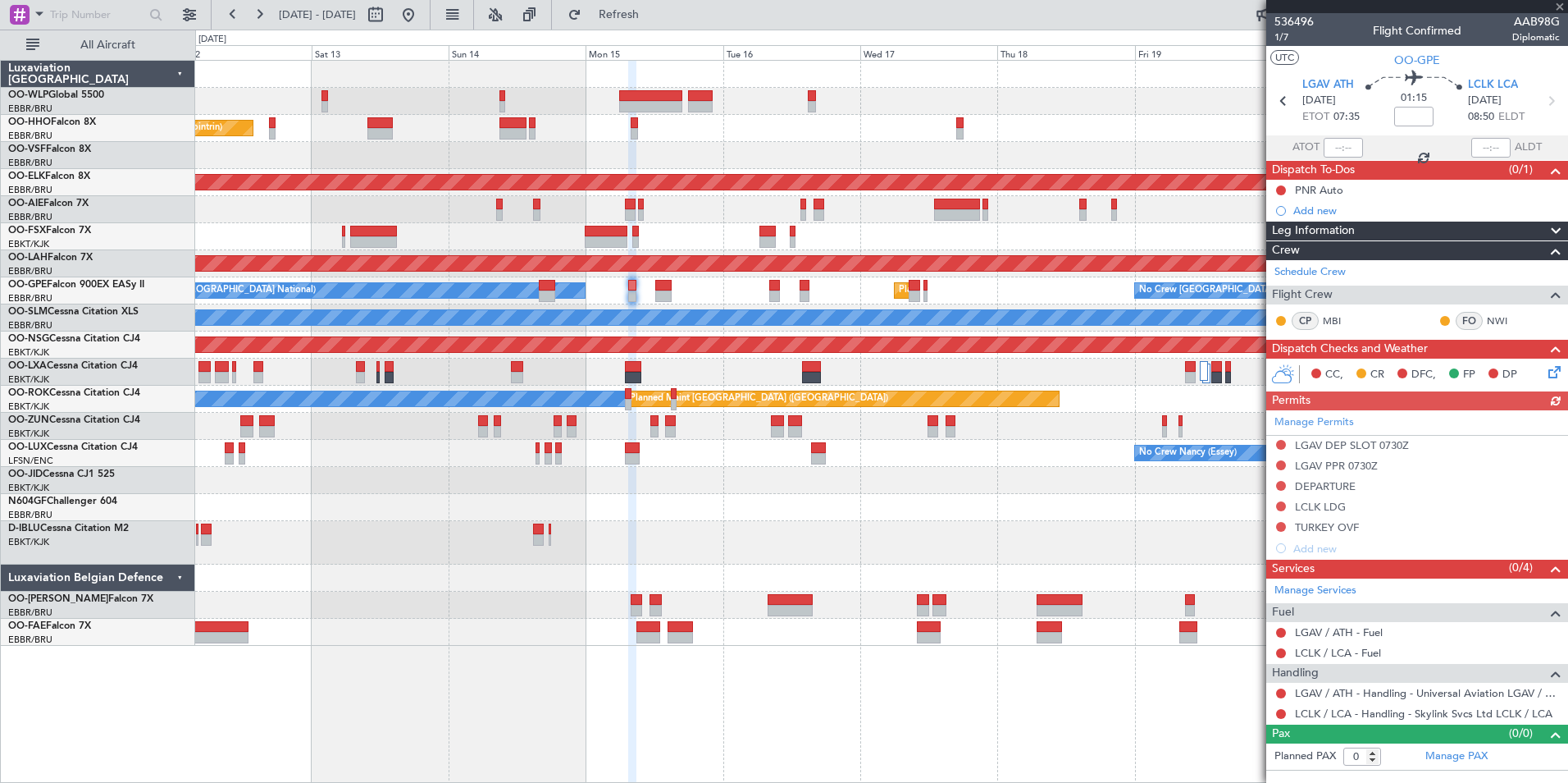
click at [1280, 526] on div "Manage Permits LGAV DEP SLOT 0730Z LGAV PPR 0730Z DEPARTURE LCLK LDG TURKEY OVF…" at bounding box center [1417, 485] width 302 height 149
click at [1280, 526] on button at bounding box center [1281, 526] width 10 height 10
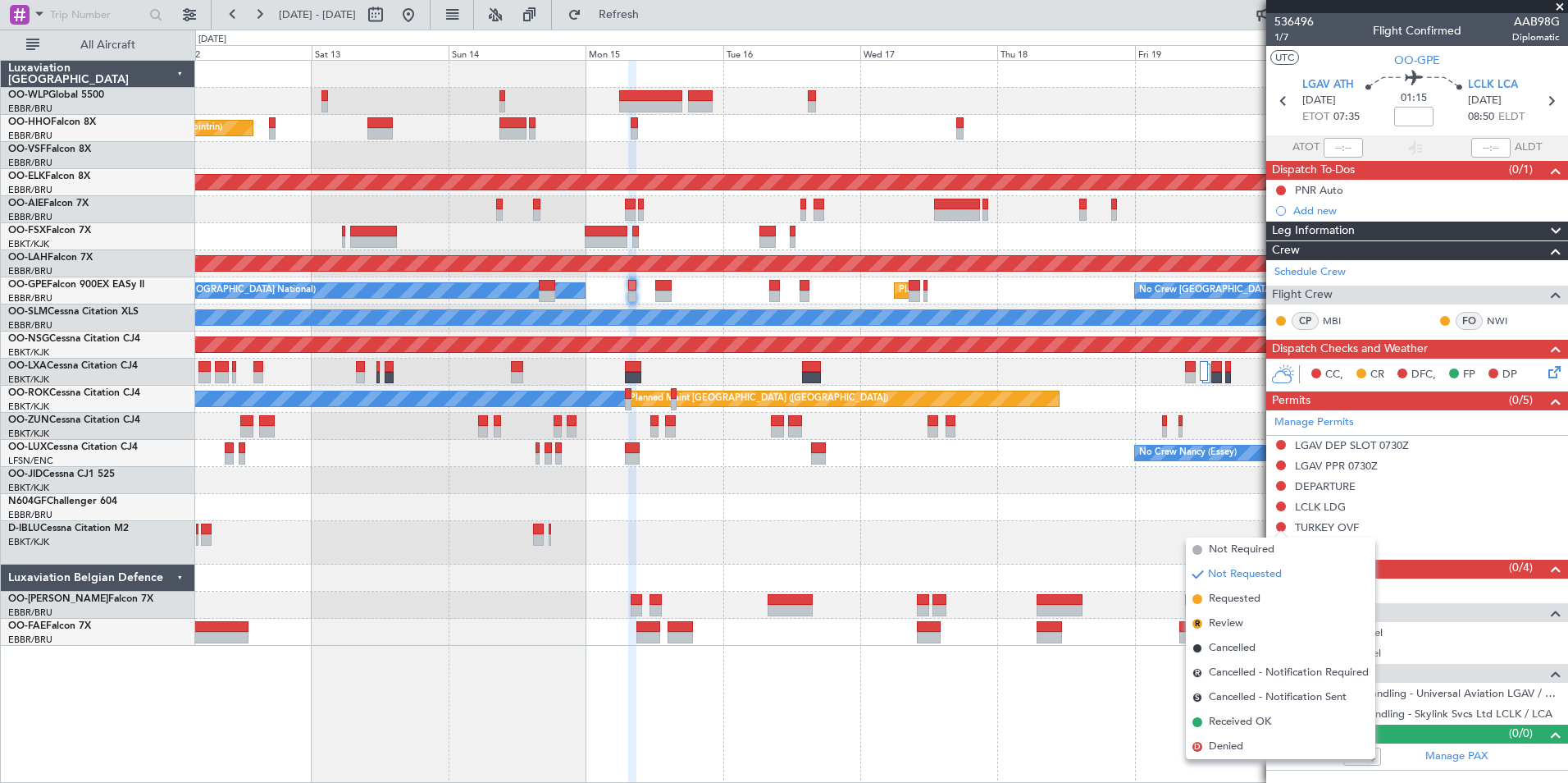
click at [1237, 550] on mat-tooltip-component "Not Requested" at bounding box center [1281, 553] width 93 height 43
click at [1233, 550] on span "Not Required" at bounding box center [1242, 549] width 66 height 16
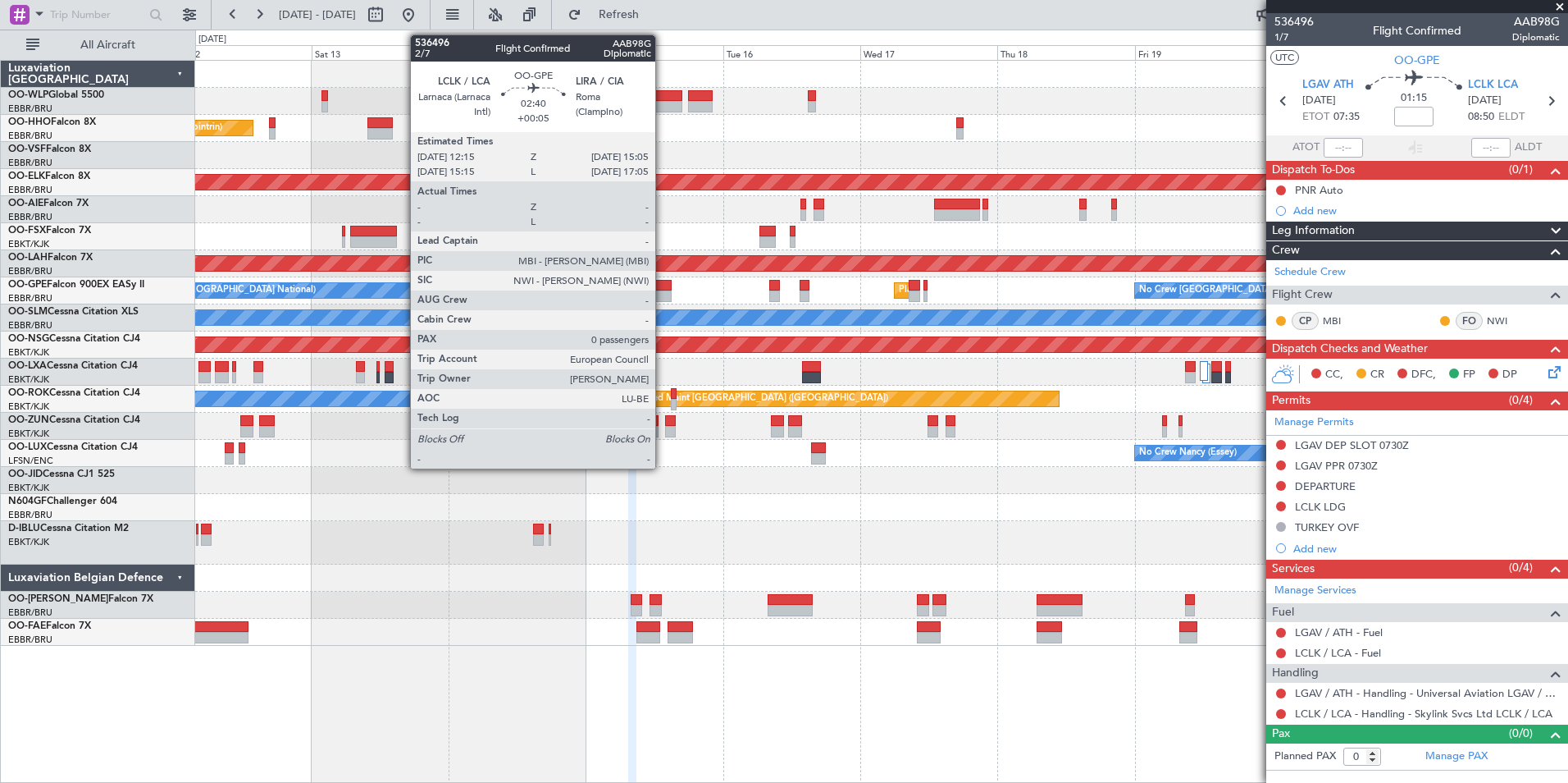
click at [662, 297] on div at bounding box center [663, 296] width 16 height 11
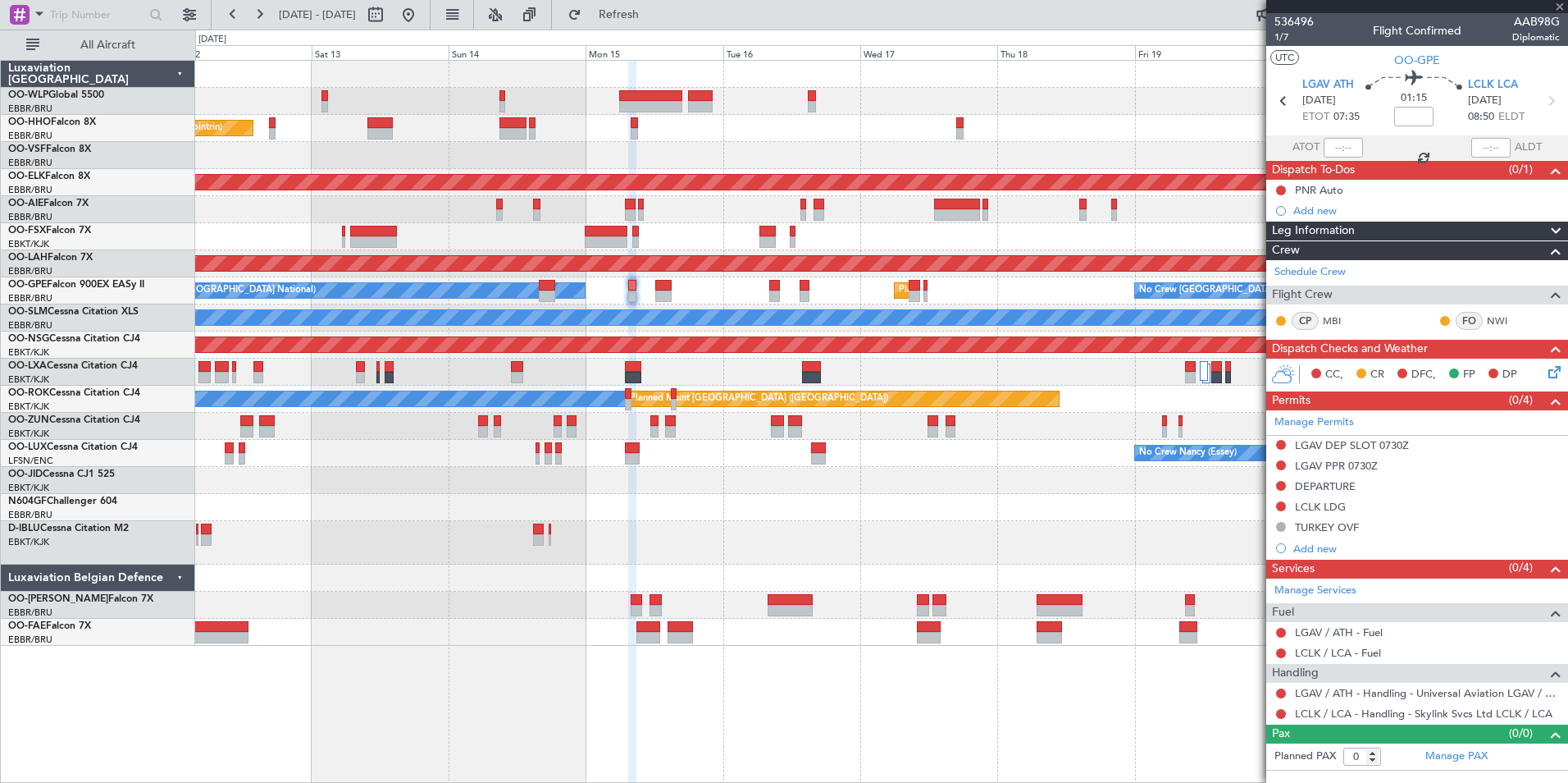
type input "+00:05"
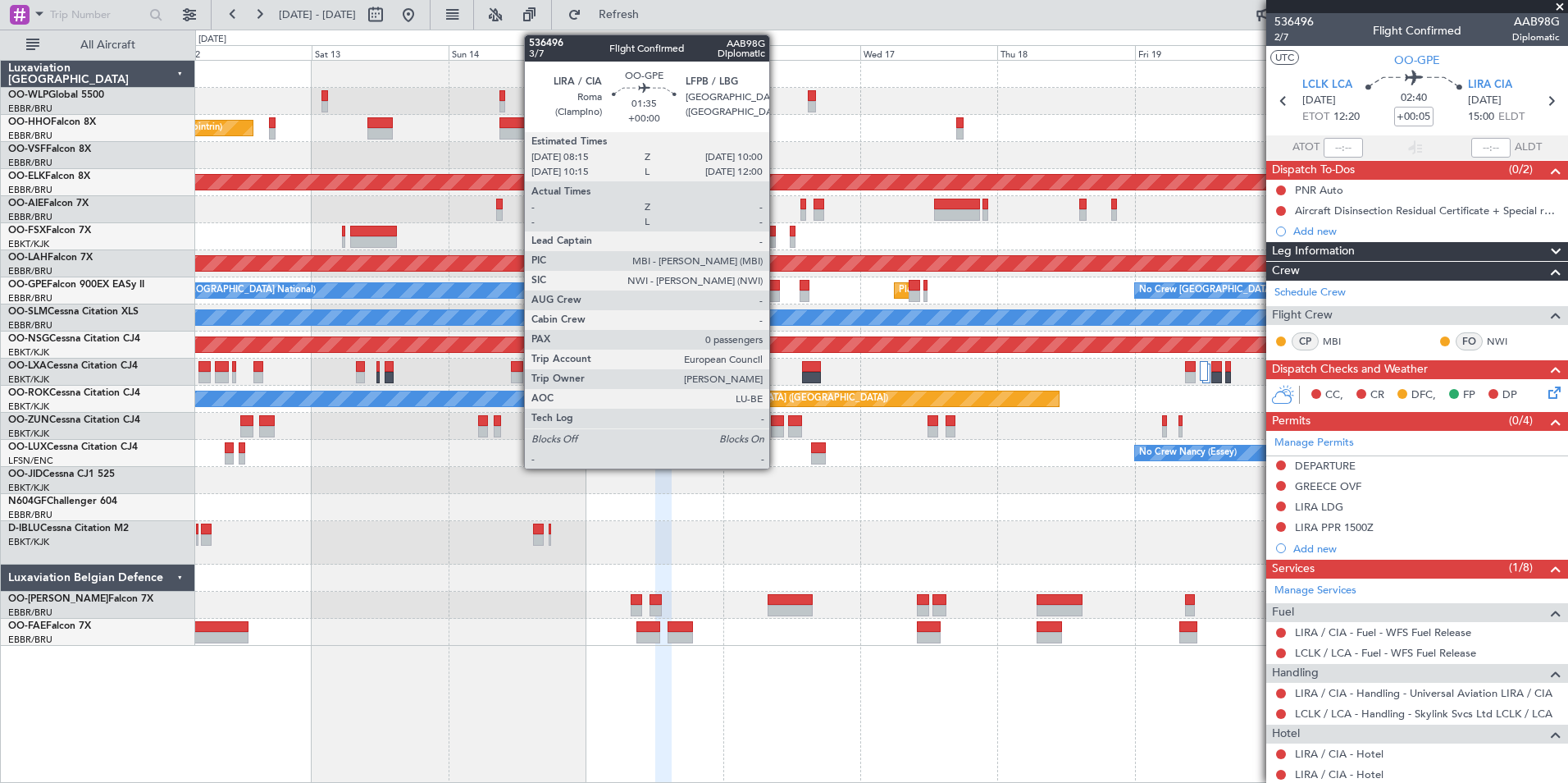
click at [777, 290] on div at bounding box center [775, 285] width 10 height 11
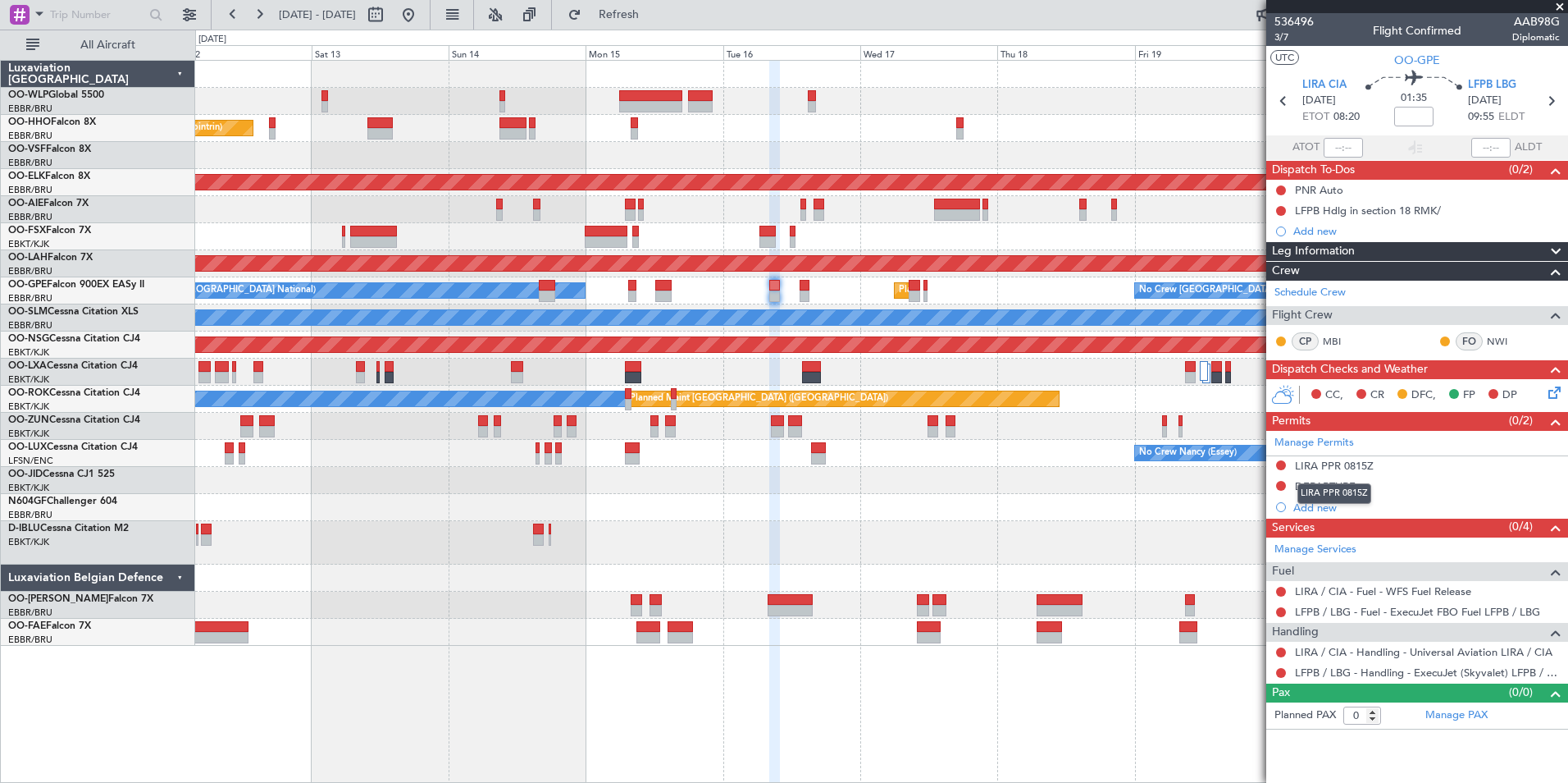
click at [1311, 510] on mat-tooltip-component "LIRA PPR 0815Z" at bounding box center [1334, 493] width 97 height 43
click at [1308, 504] on div "Add new" at bounding box center [1419, 507] width 252 height 14
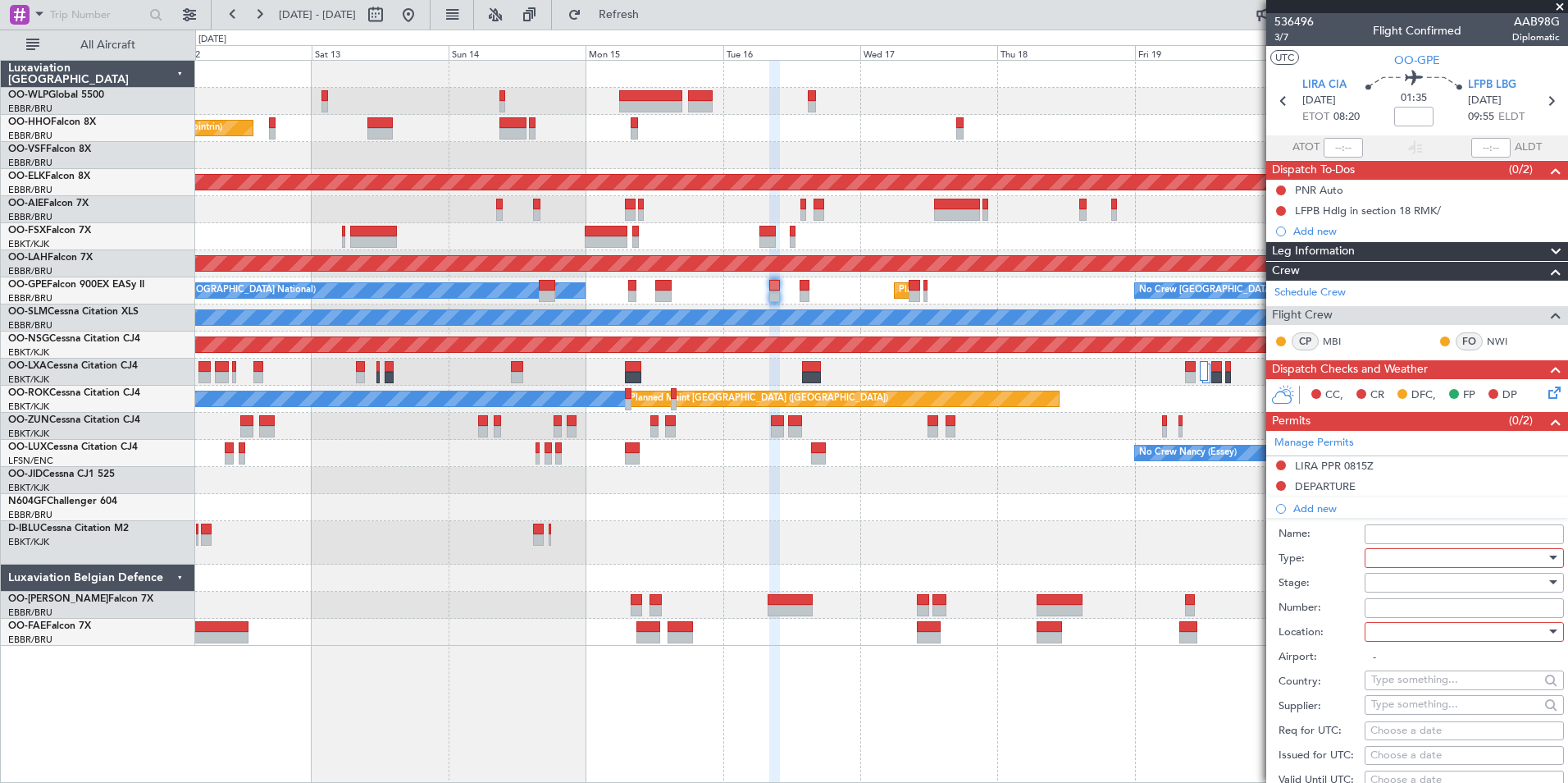
click at [1397, 557] on div at bounding box center [1459, 558] width 175 height 24
click at [803, 288] on div at bounding box center [784, 391] width 1568 height 783
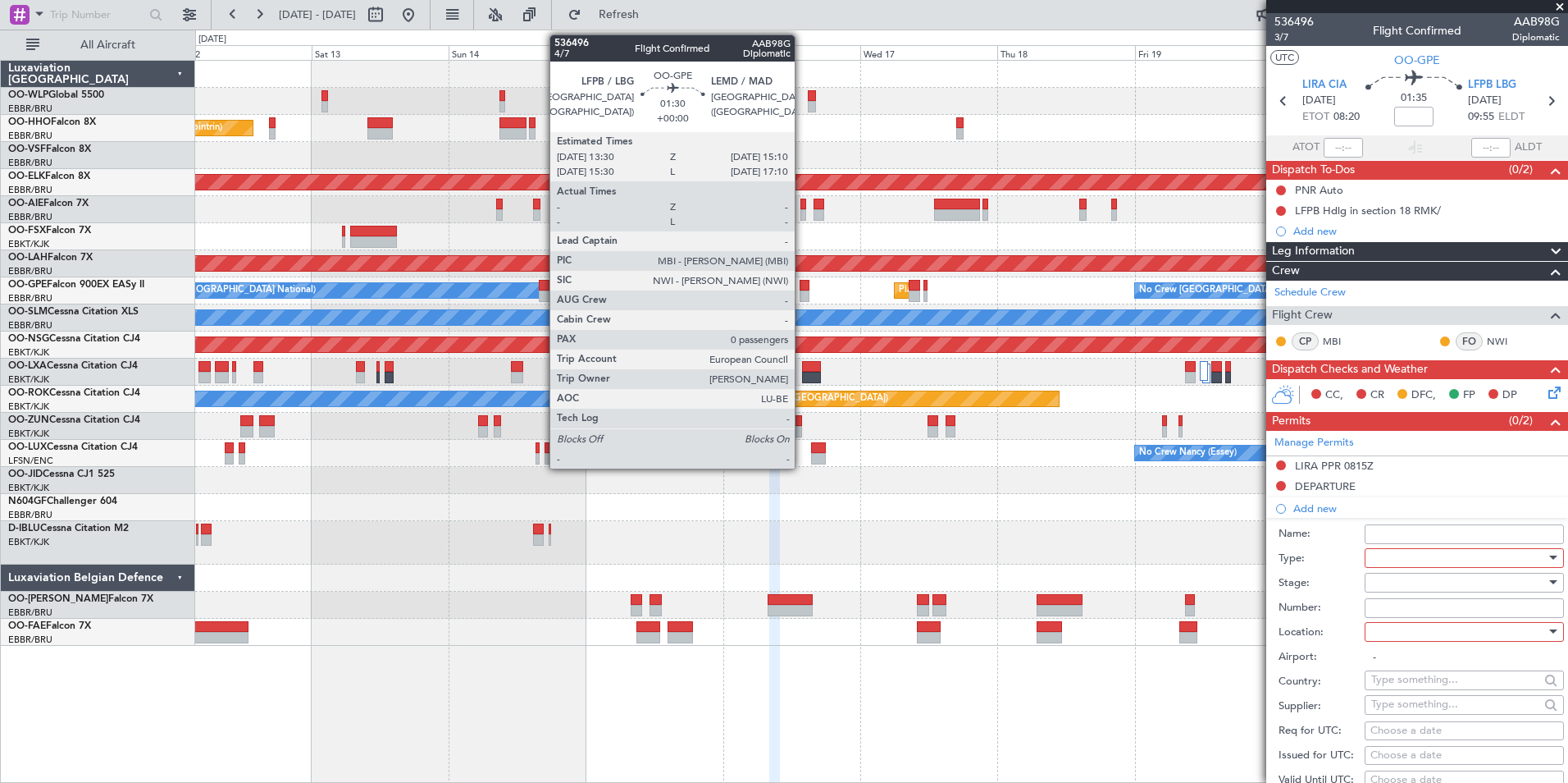
click at [802, 289] on div at bounding box center [804, 285] width 10 height 11
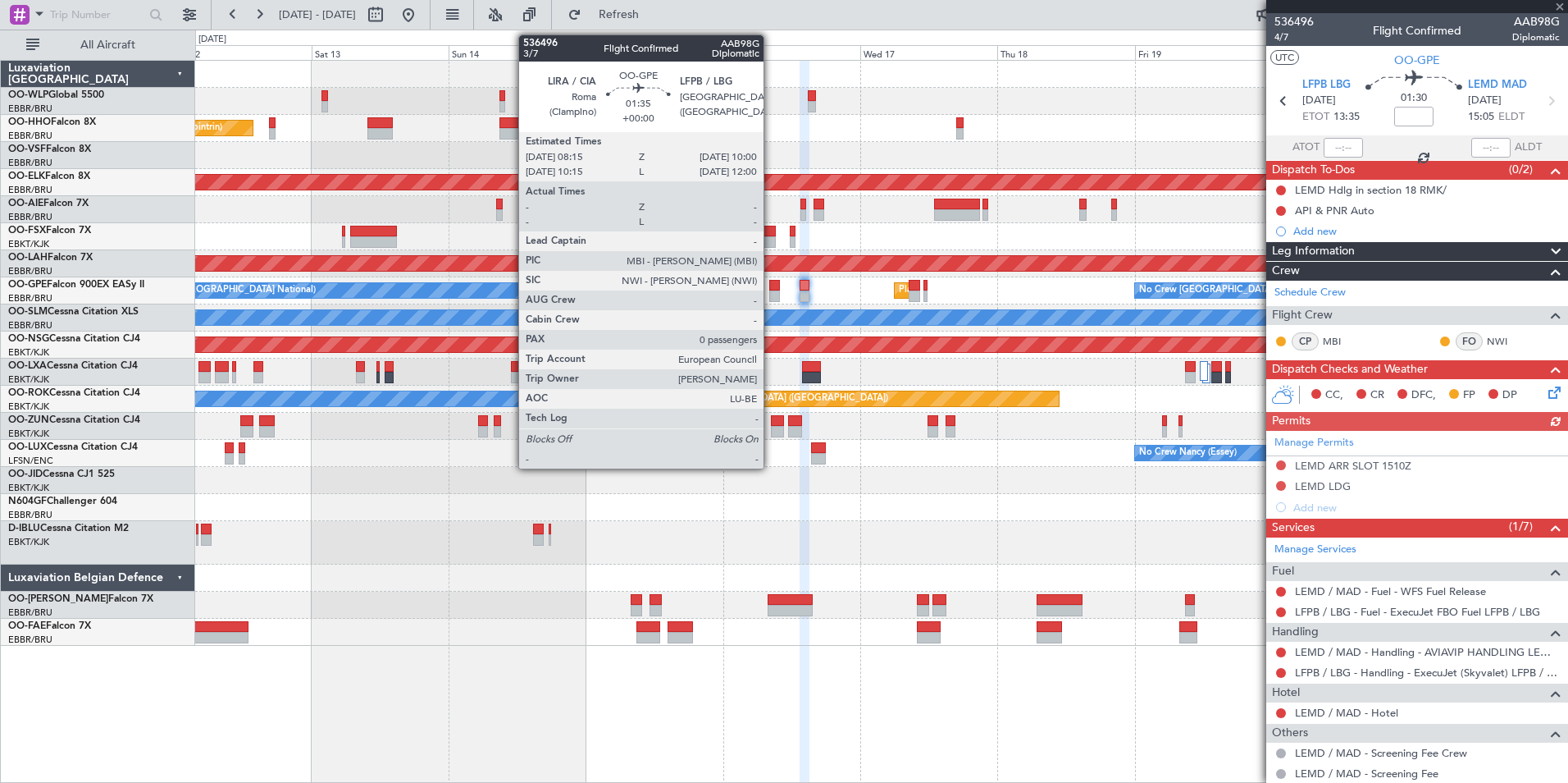
click at [771, 292] on div at bounding box center [775, 296] width 10 height 11
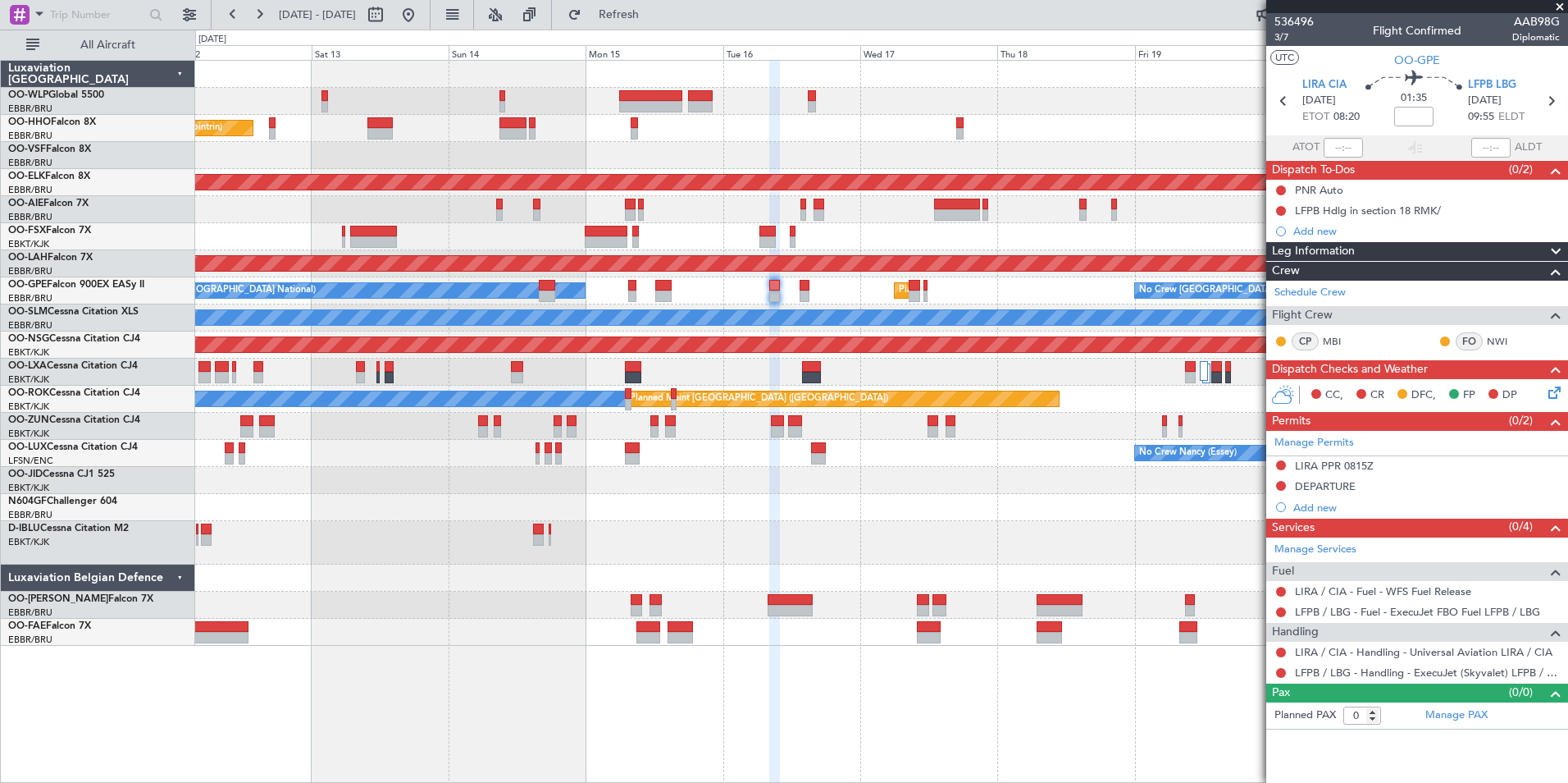
click at [1321, 507] on div "Add new" at bounding box center [1427, 507] width 266 height 14
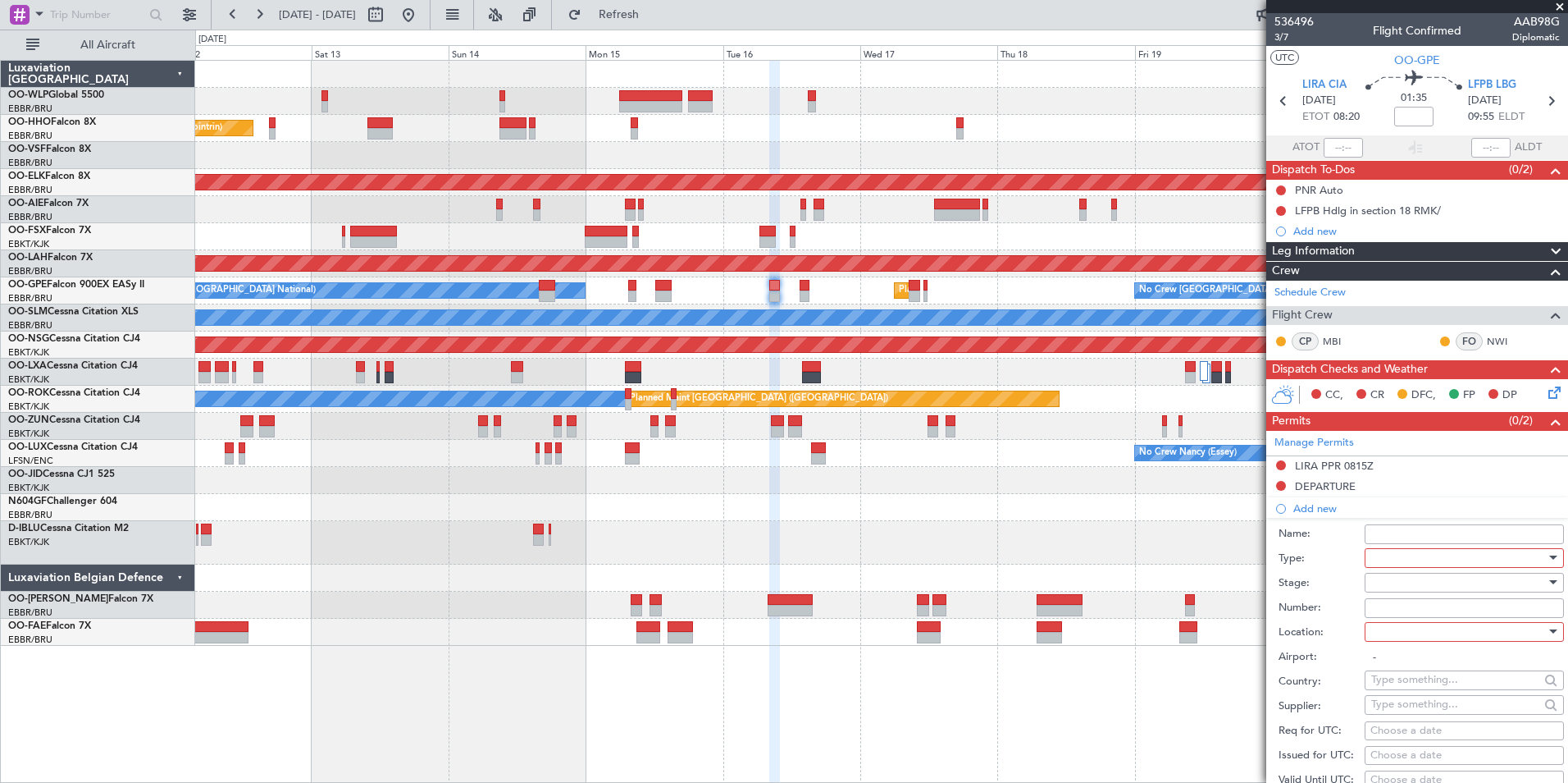
click at [1418, 554] on div at bounding box center [1459, 558] width 175 height 24
click at [1408, 701] on span "Overflight" at bounding box center [1458, 705] width 172 height 24
click at [1397, 580] on div at bounding box center [1459, 582] width 175 height 24
click at [1405, 645] on span "Not Requested" at bounding box center [1458, 639] width 172 height 24
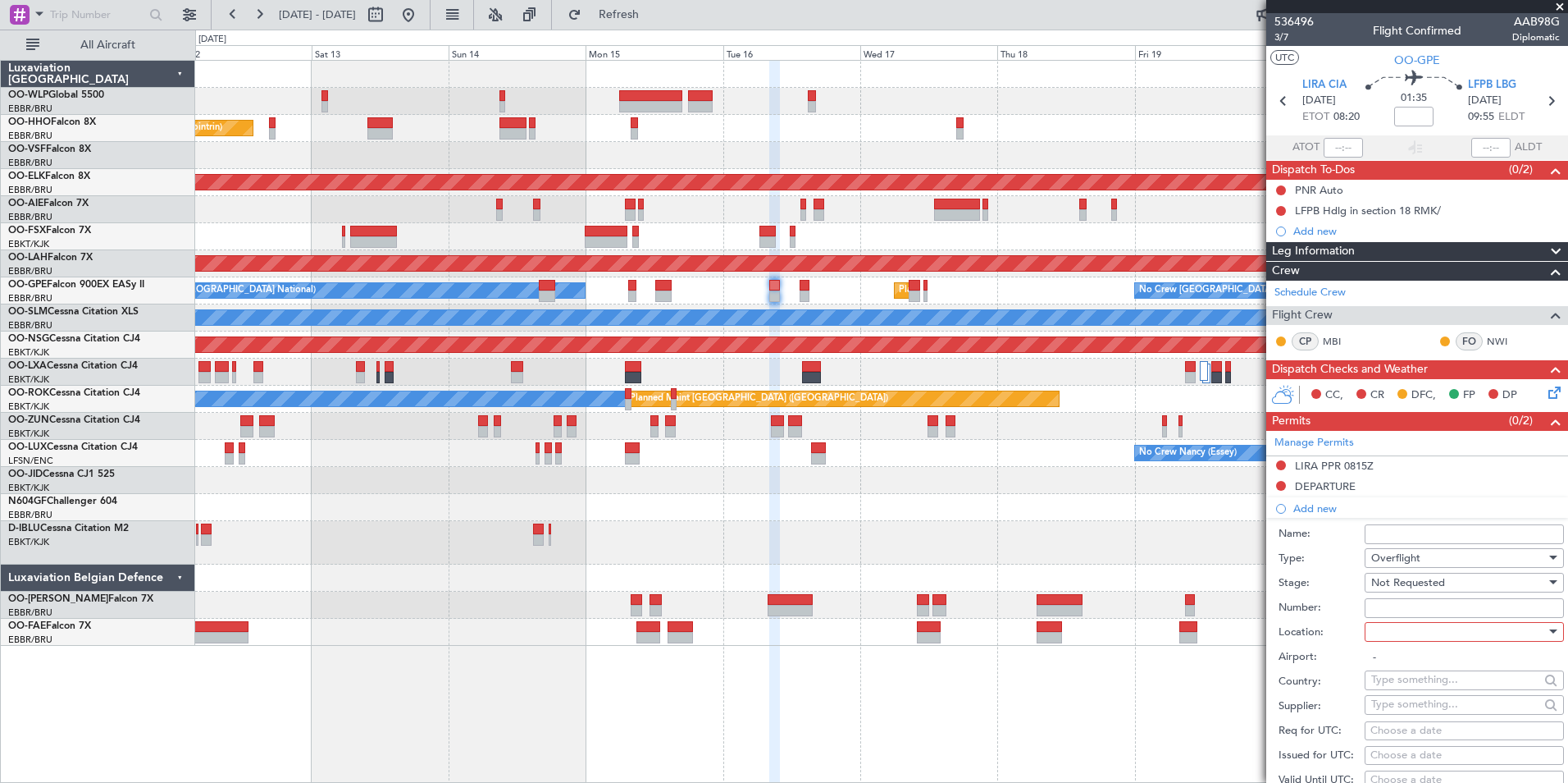
click at [1407, 625] on div at bounding box center [1459, 632] width 175 height 24
click at [1414, 765] on span "Enroute" at bounding box center [1458, 763] width 172 height 24
click at [1418, 675] on input "text" at bounding box center [1456, 679] width 168 height 24
click at [1418, 659] on span "[GEOGRAPHIC_DATA]" at bounding box center [1458, 658] width 161 height 24
type input "[GEOGRAPHIC_DATA]"
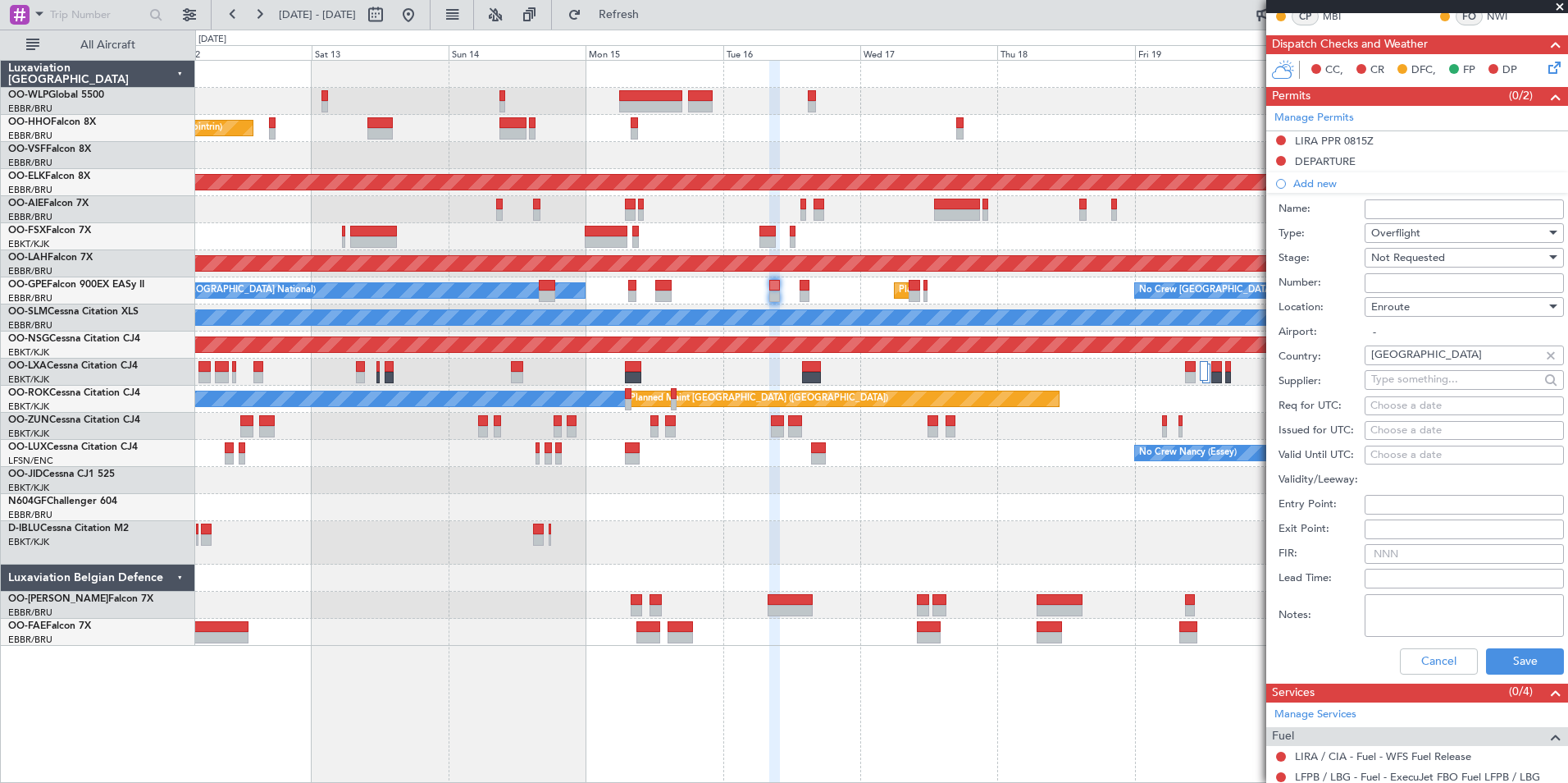
scroll to position [328, 0]
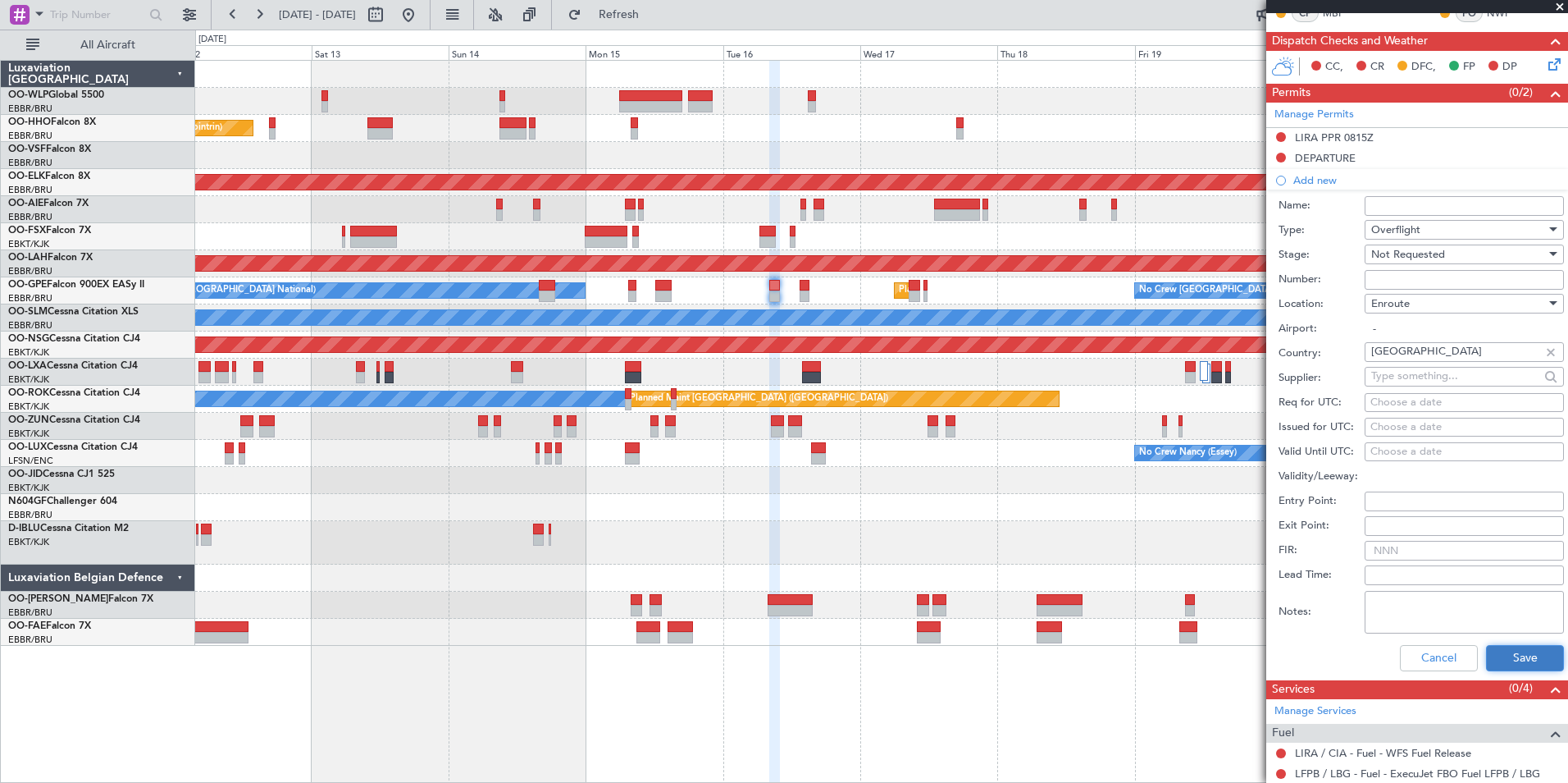
click at [1502, 669] on button "Save" at bounding box center [1525, 658] width 78 height 26
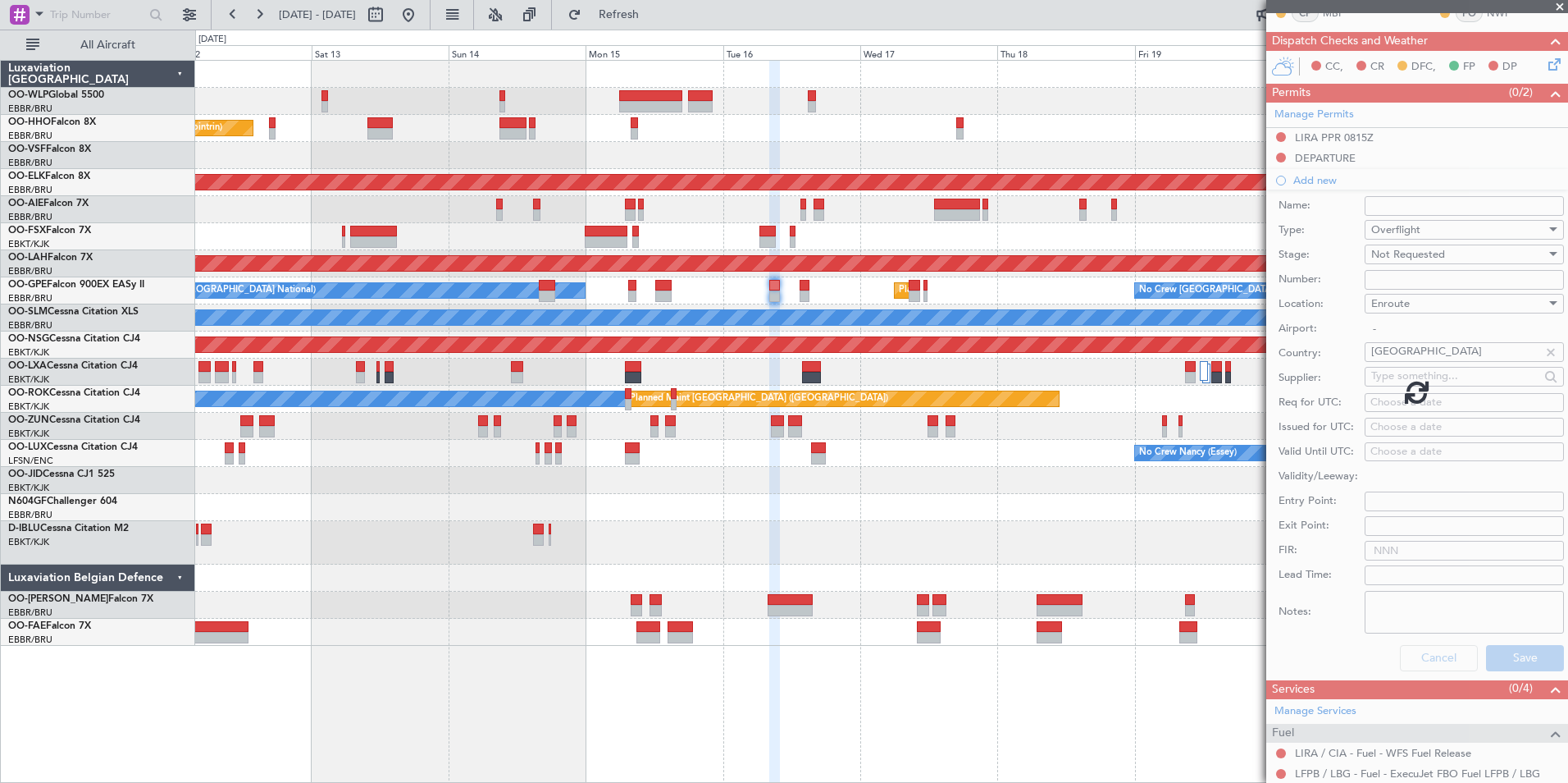
scroll to position [0, 0]
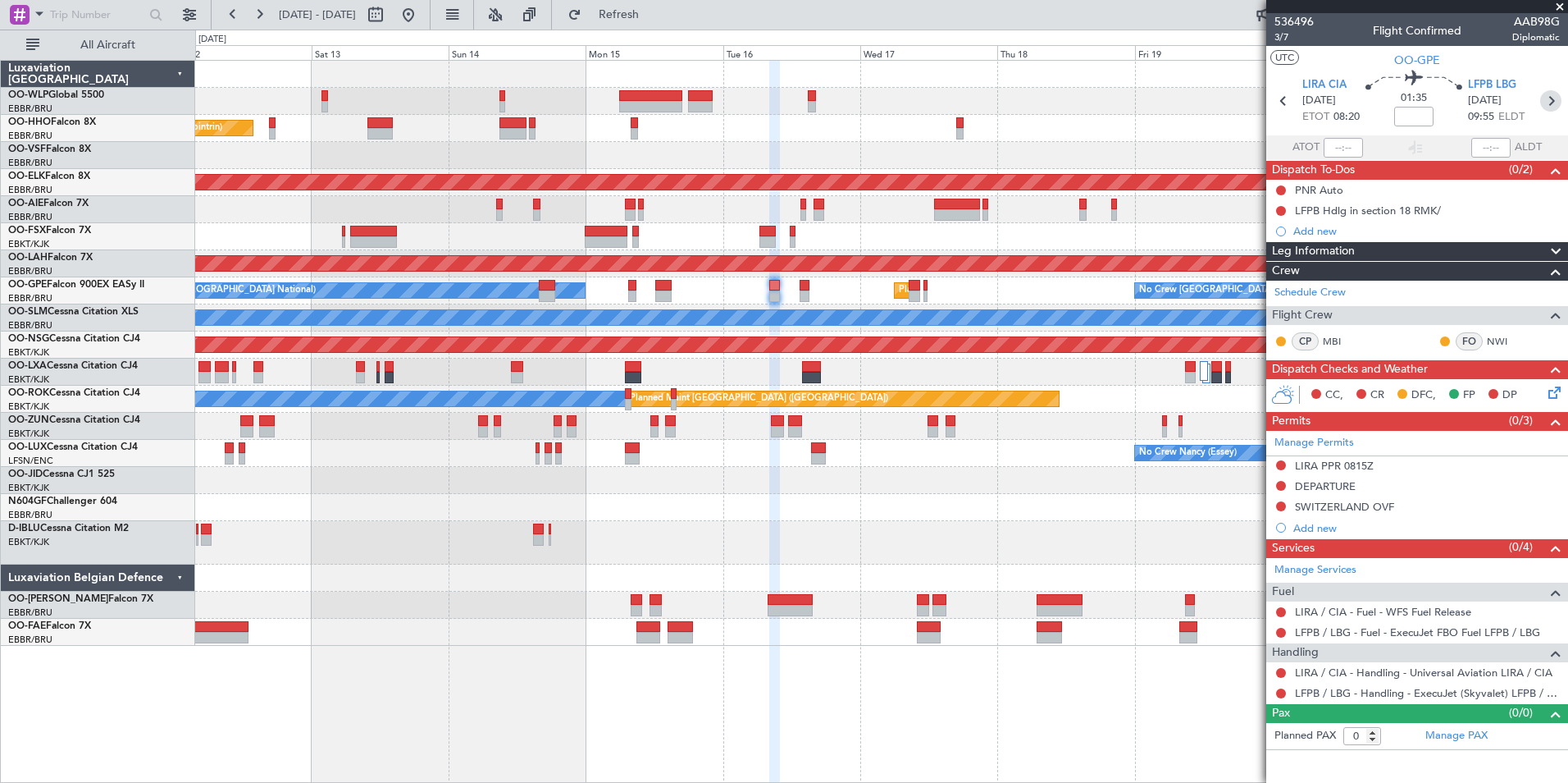
click at [1552, 106] on icon at bounding box center [1551, 100] width 22 height 22
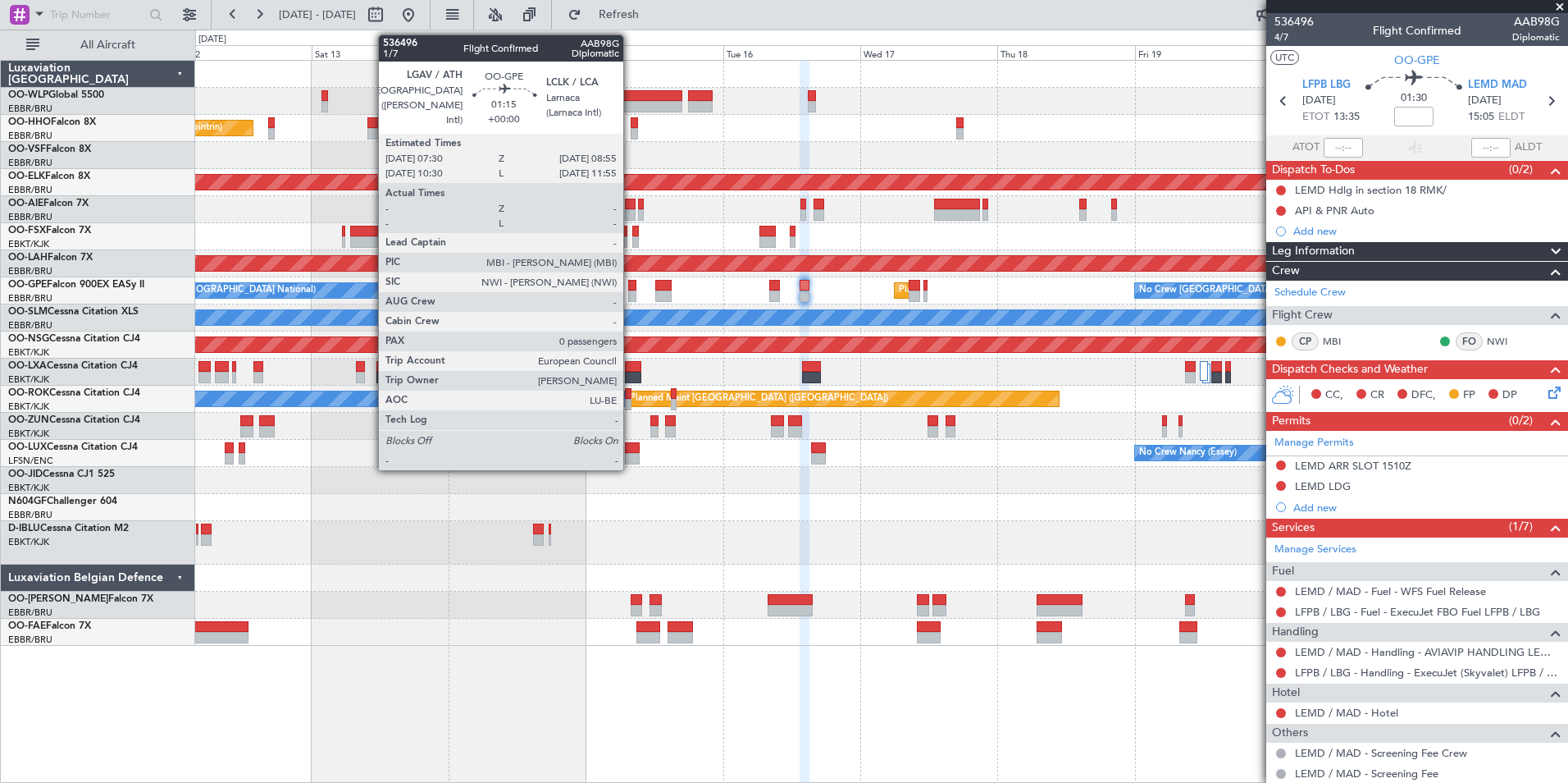
click at [630, 292] on div at bounding box center [631, 296] width 8 height 11
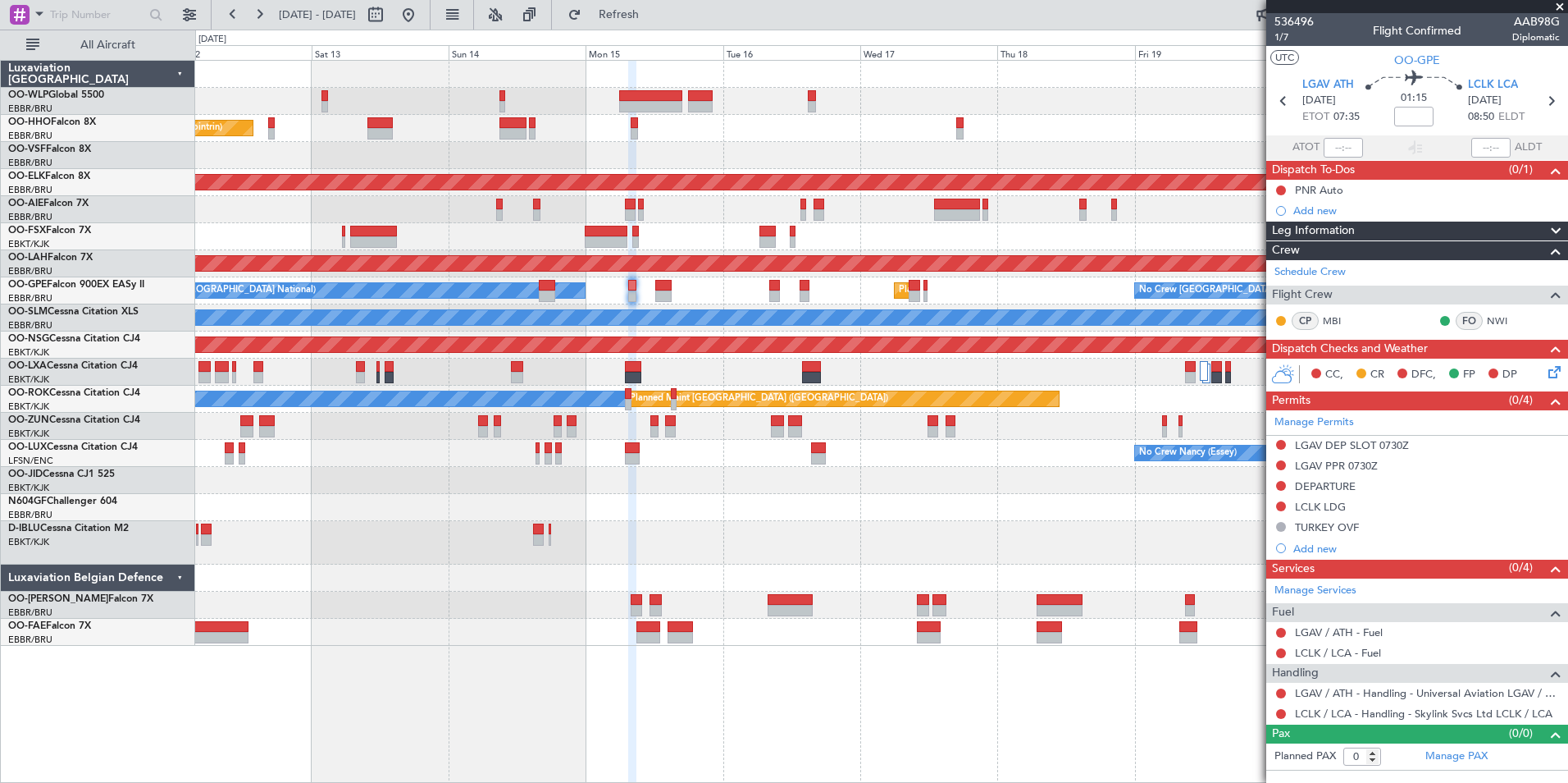
click at [1013, 470] on div at bounding box center [881, 480] width 1373 height 27
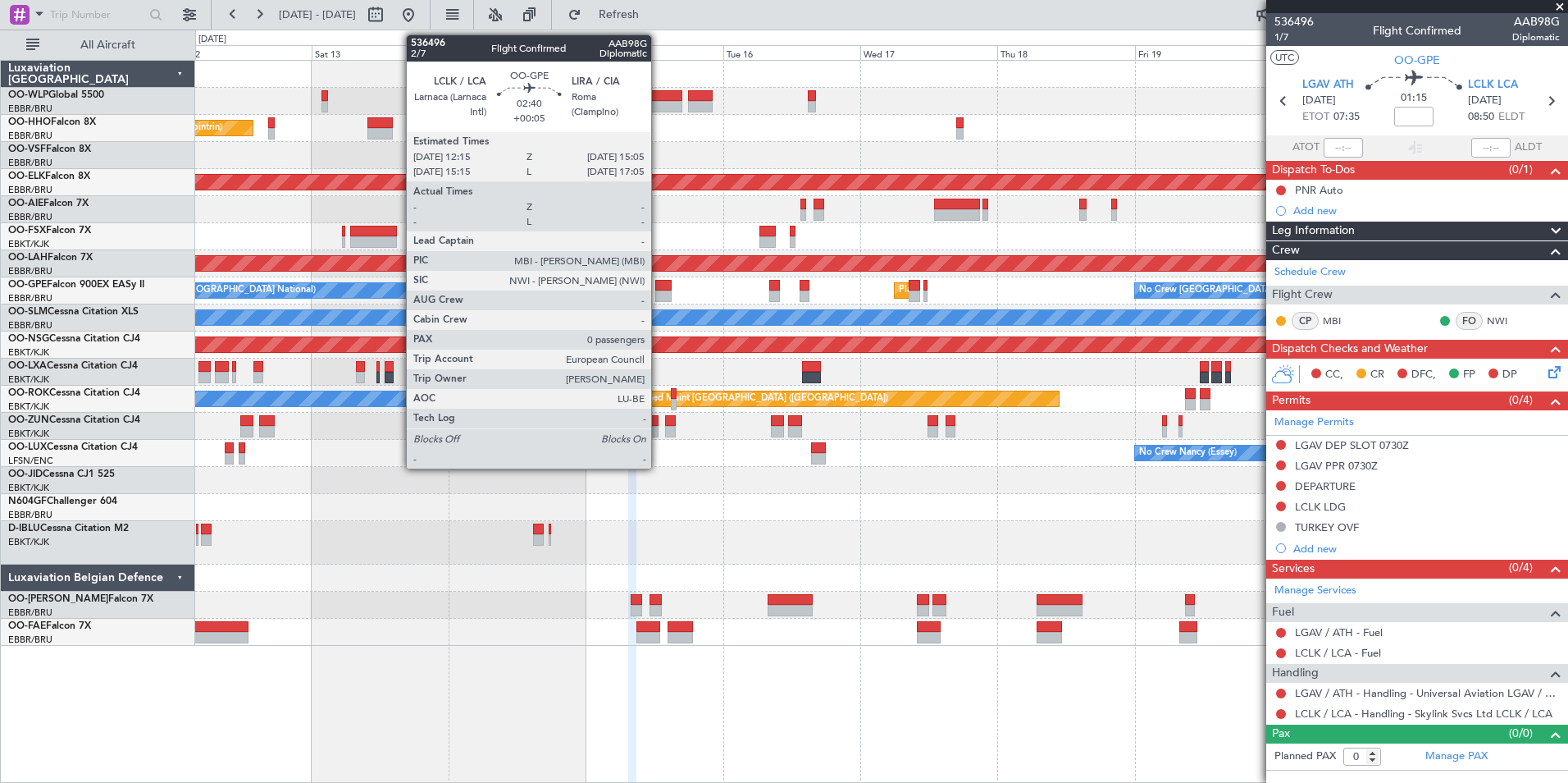
click at [659, 292] on div at bounding box center [663, 296] width 16 height 11
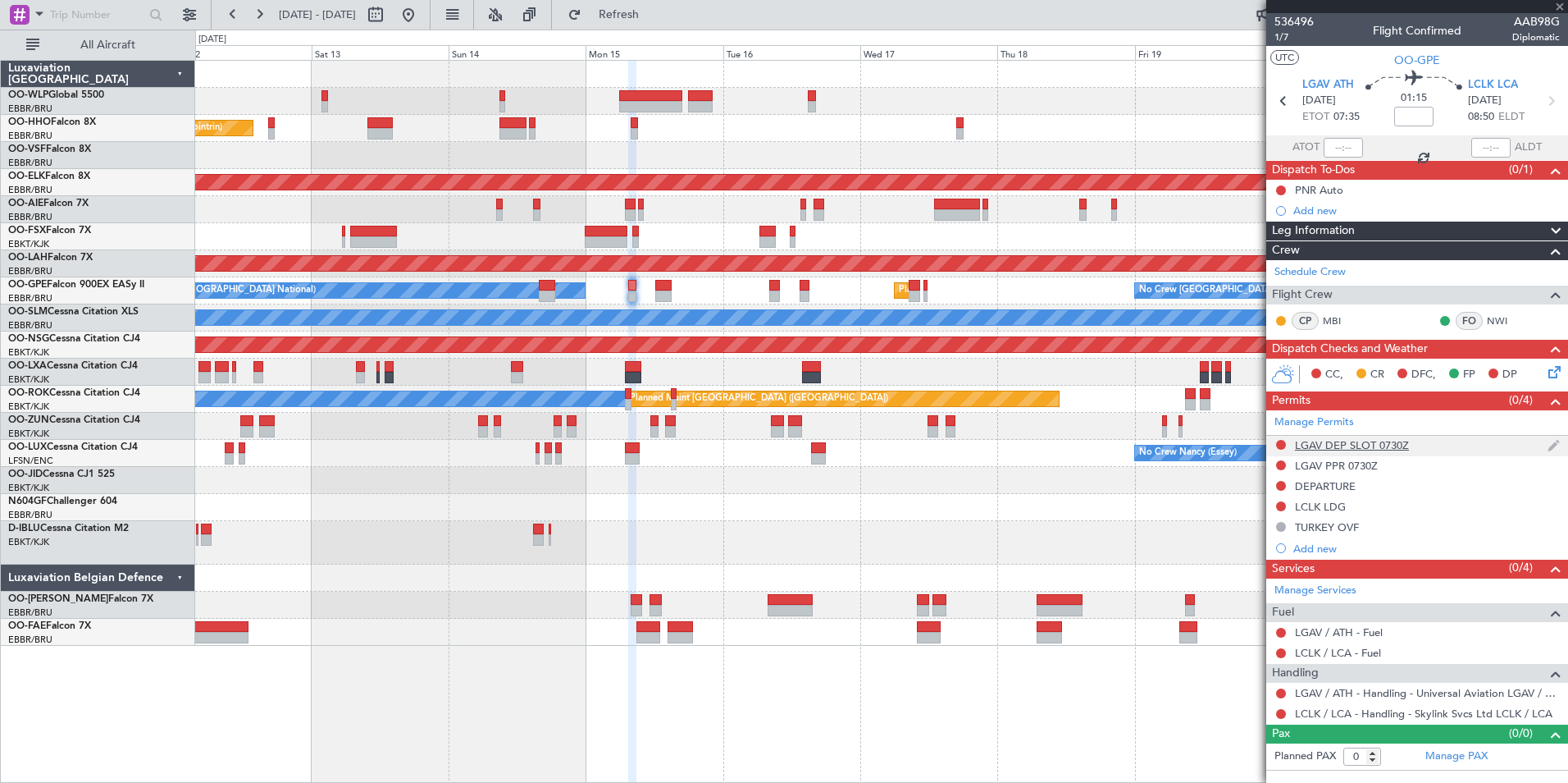
type input "+00:05"
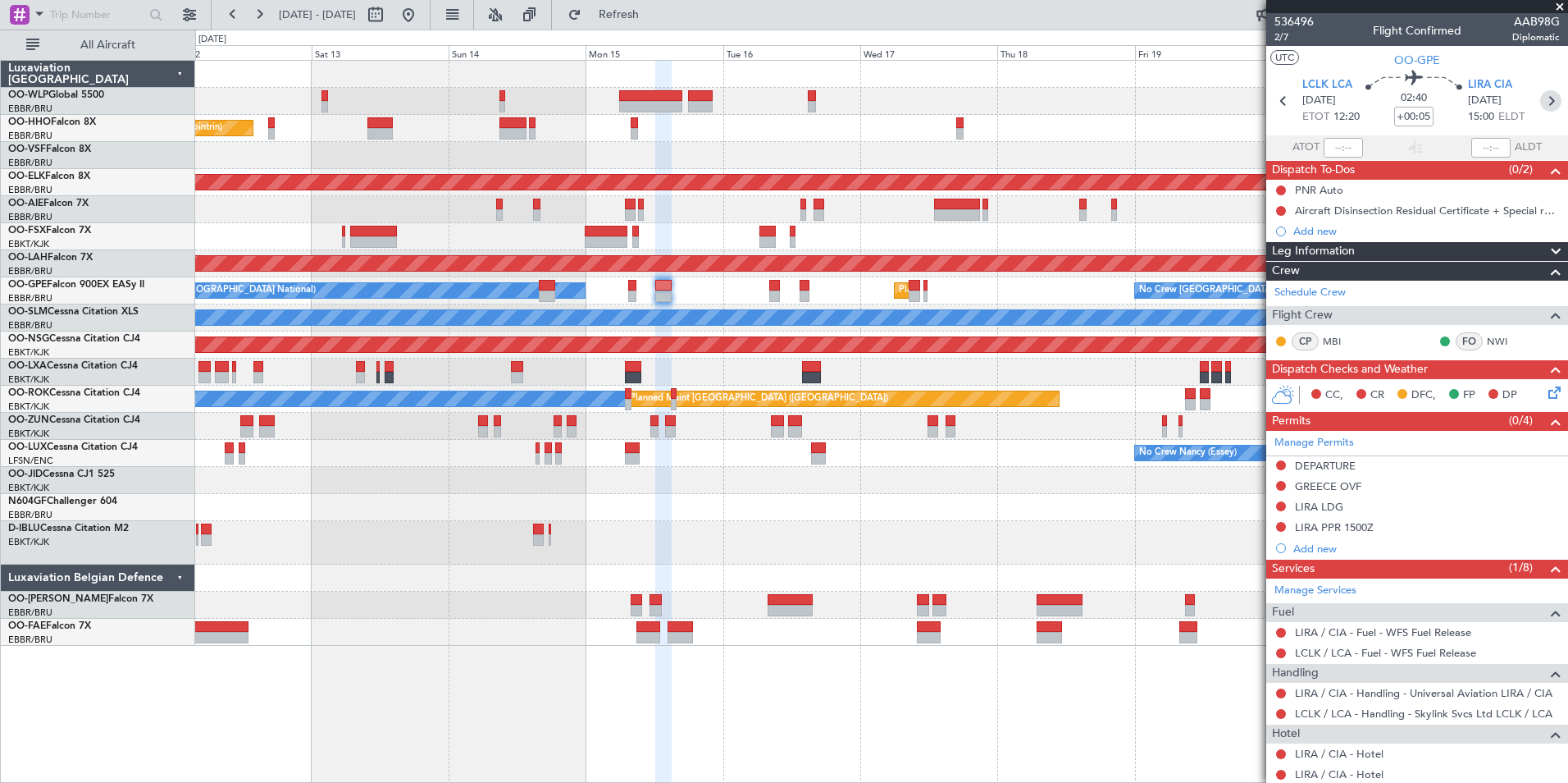
click at [1540, 108] on icon at bounding box center [1551, 100] width 22 height 22
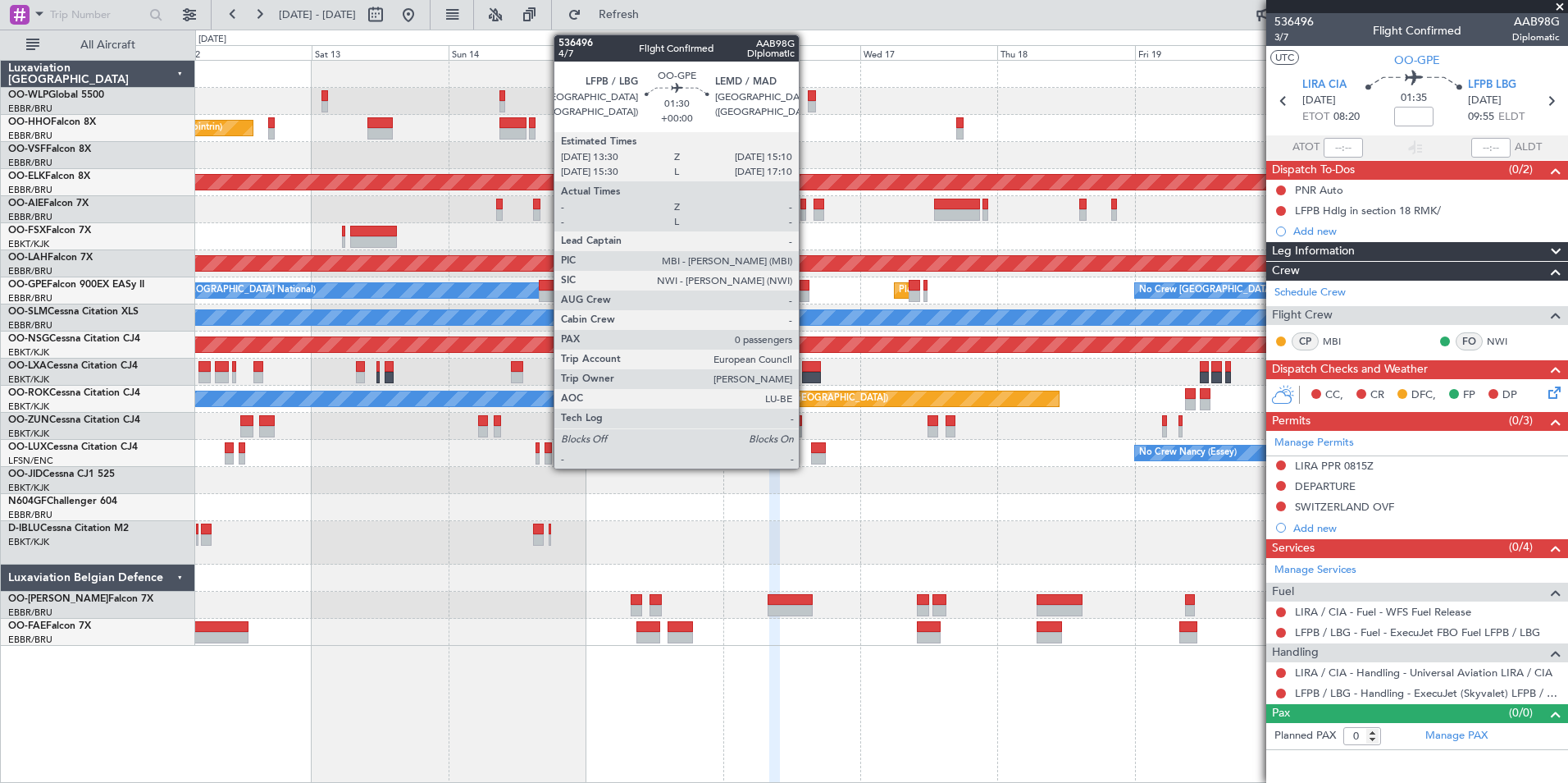
click at [806, 296] on div at bounding box center [804, 296] width 10 height 11
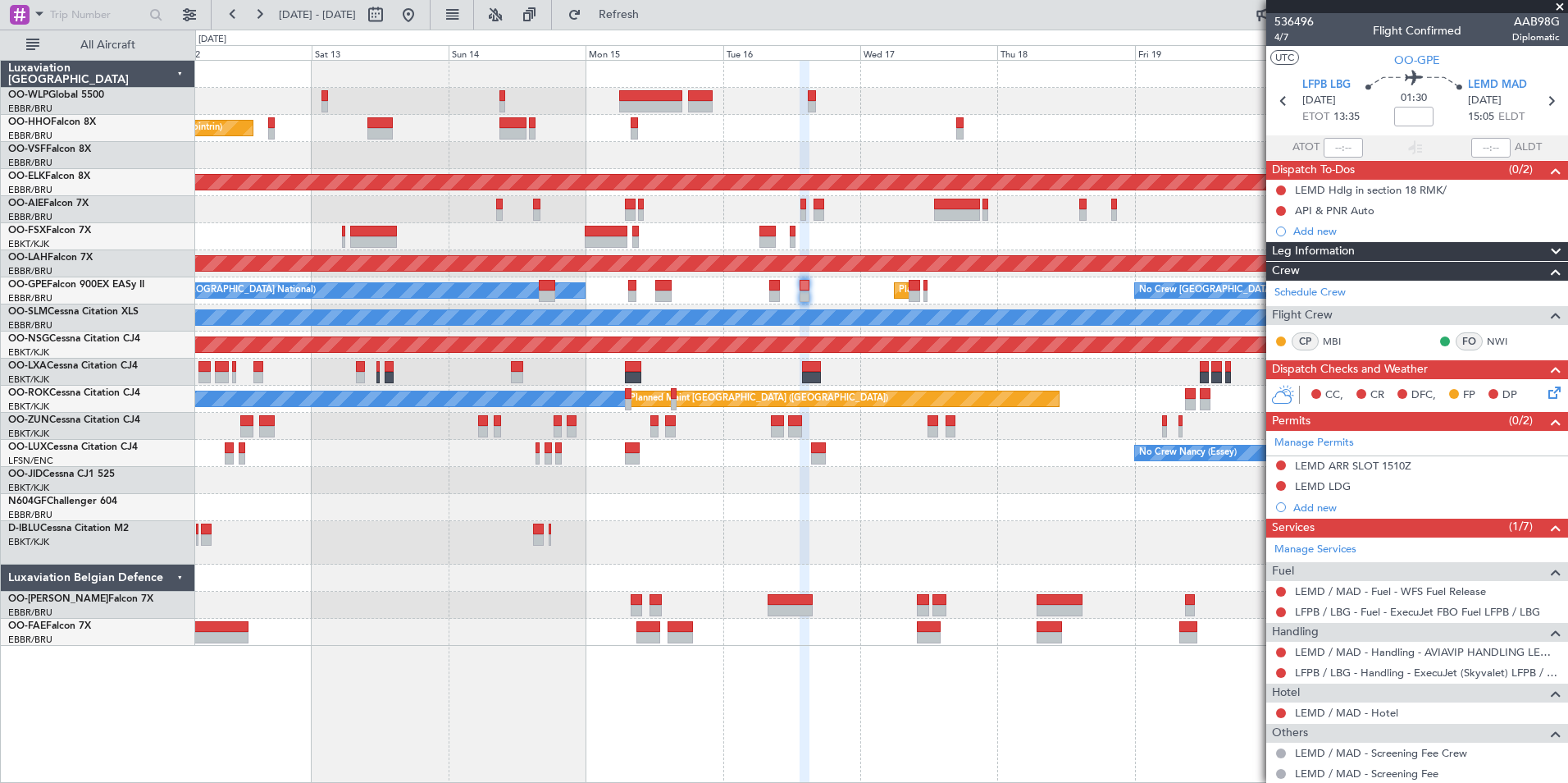
click at [1079, 513] on div at bounding box center [881, 507] width 1373 height 27
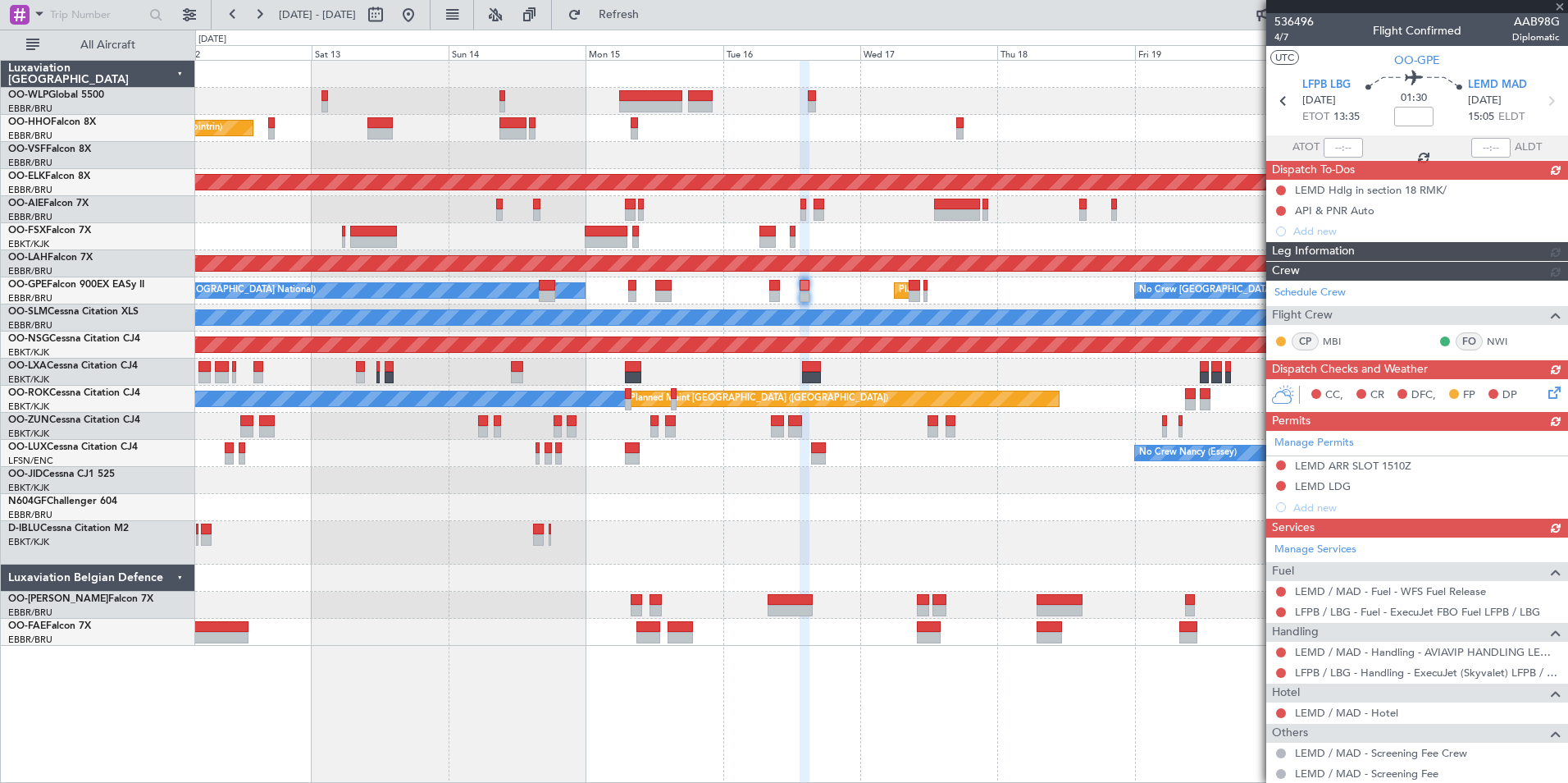
type input "8"
